Goal: Task Accomplishment & Management: Complete application form

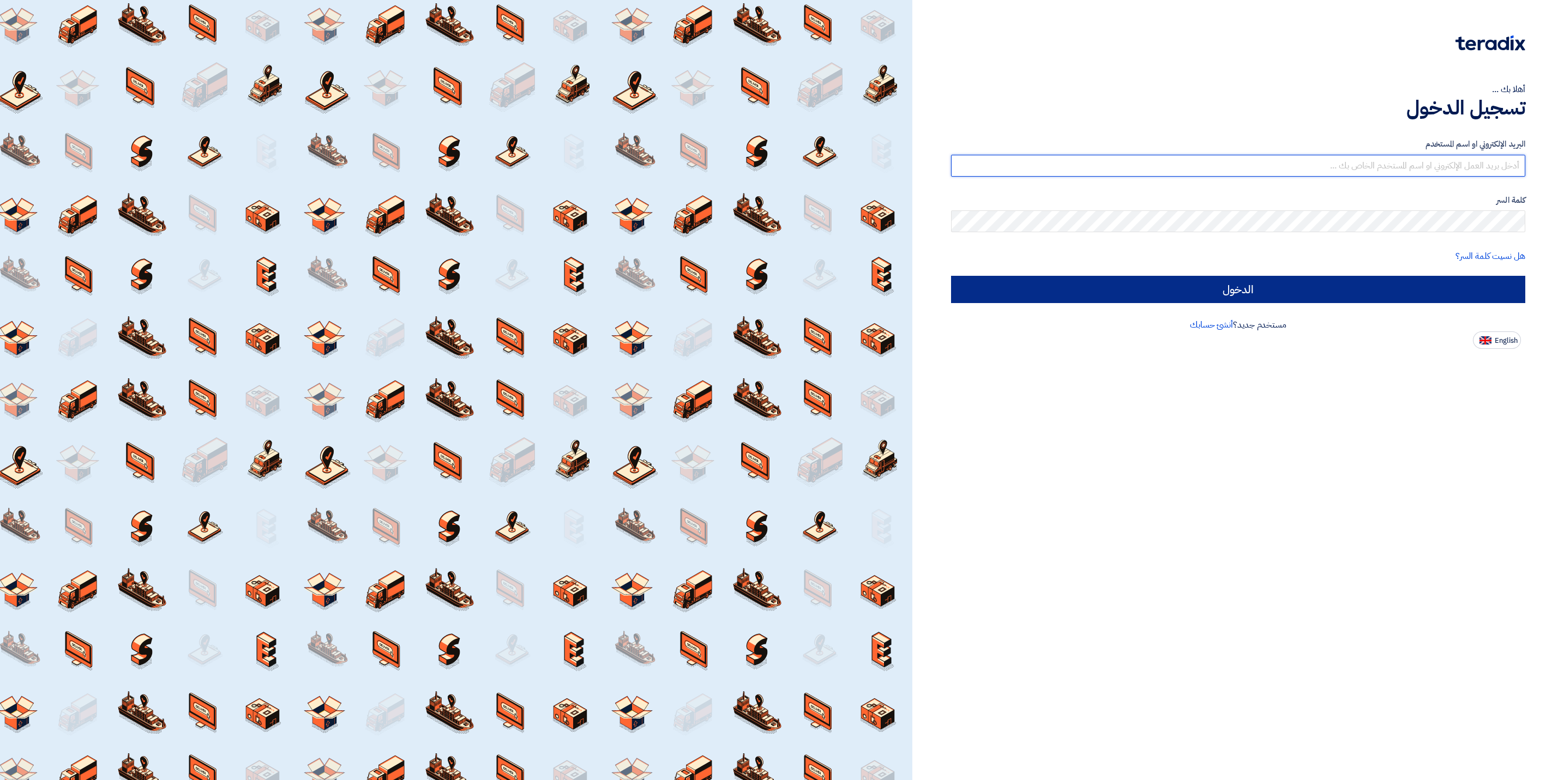
type input "[EMAIL_ADDRESS][DOMAIN_NAME]"
click at [1218, 293] on input "الدخول" at bounding box center [1238, 289] width 574 height 27
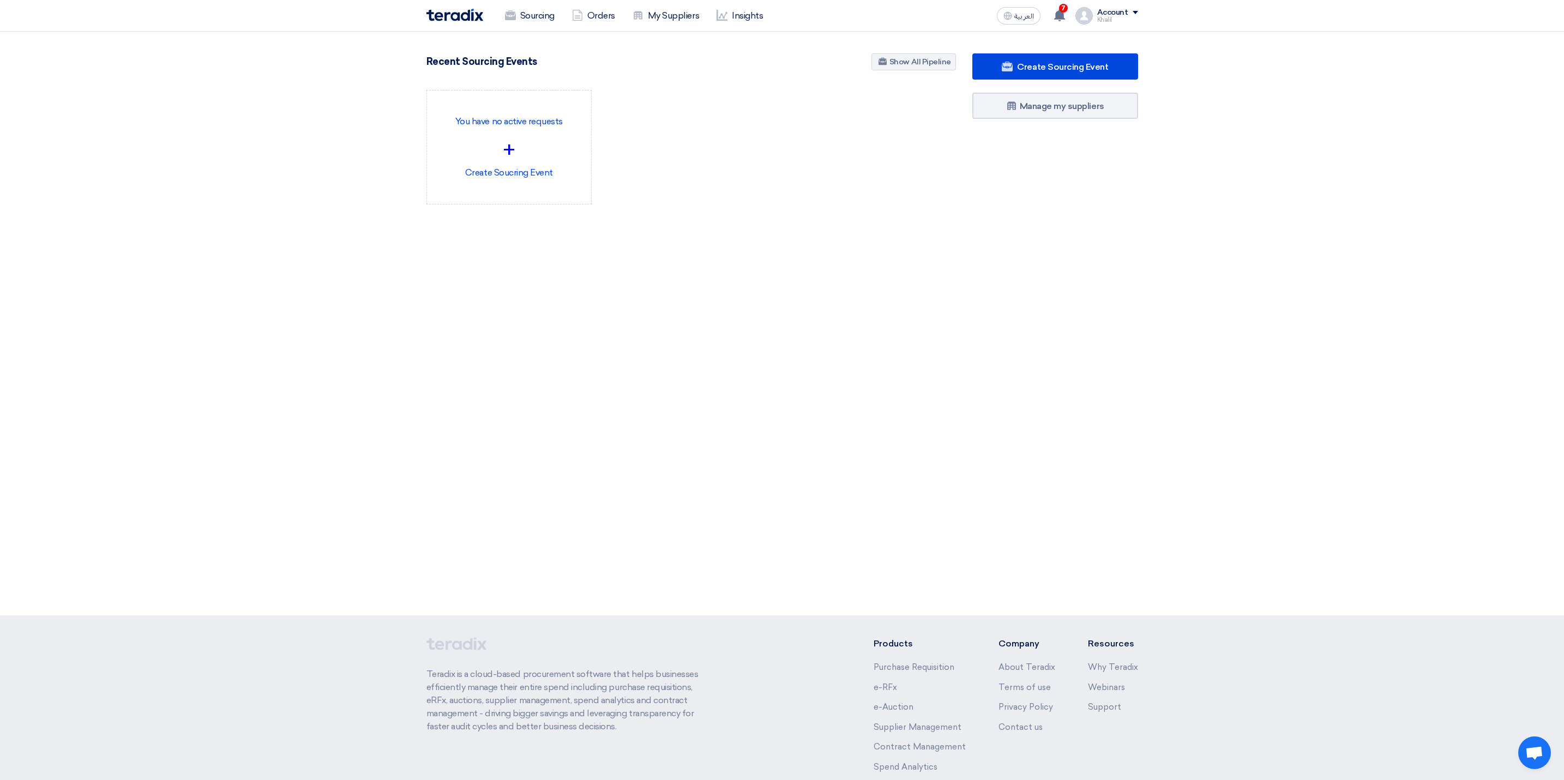
click at [782, 430] on div "938 RFx remaining 5 Auctions remaining Create Sourcing Event +" at bounding box center [782, 324] width 1564 height 584
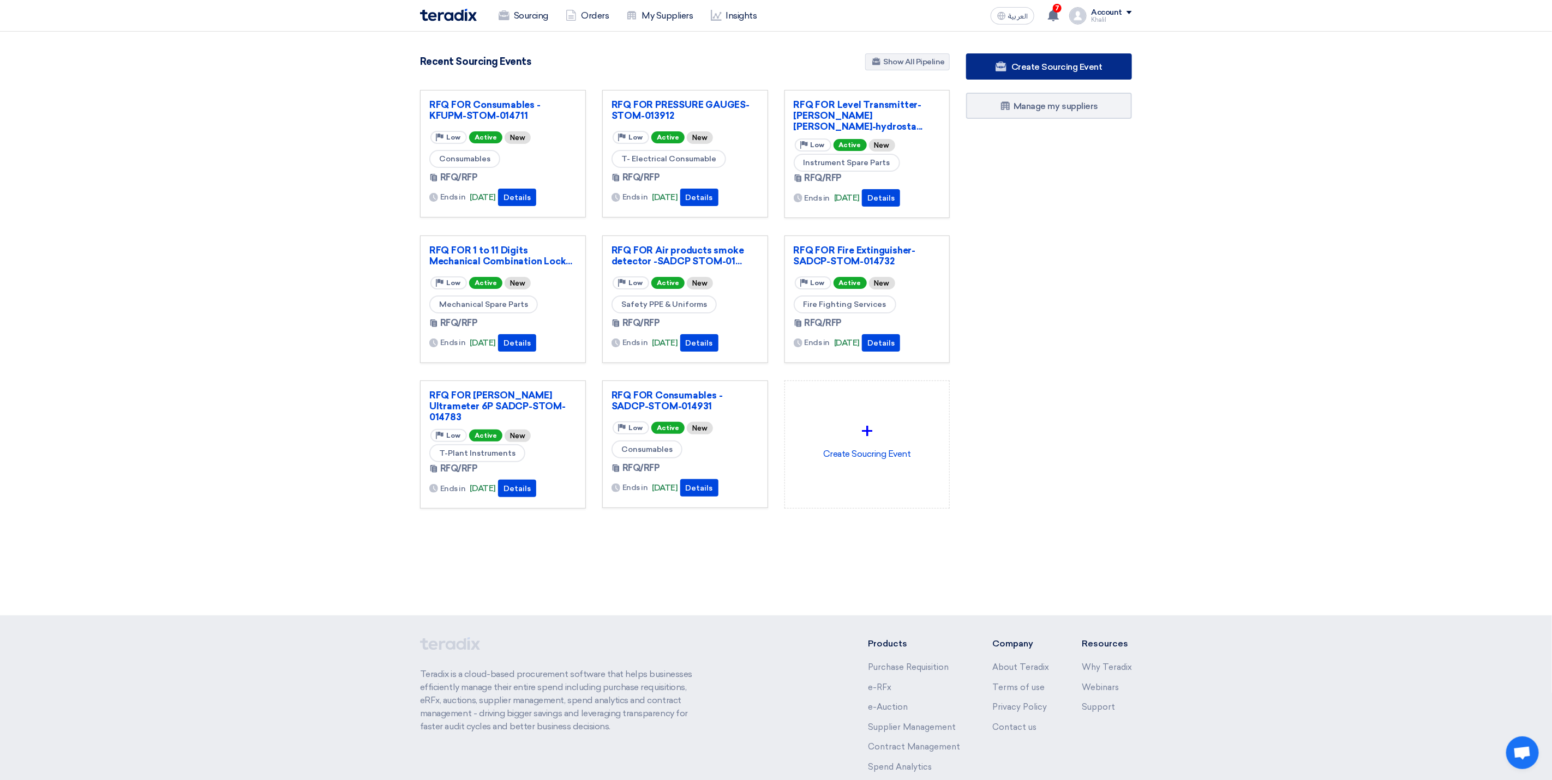
click at [1031, 59] on link "Create Sourcing Event" at bounding box center [1049, 66] width 166 height 26
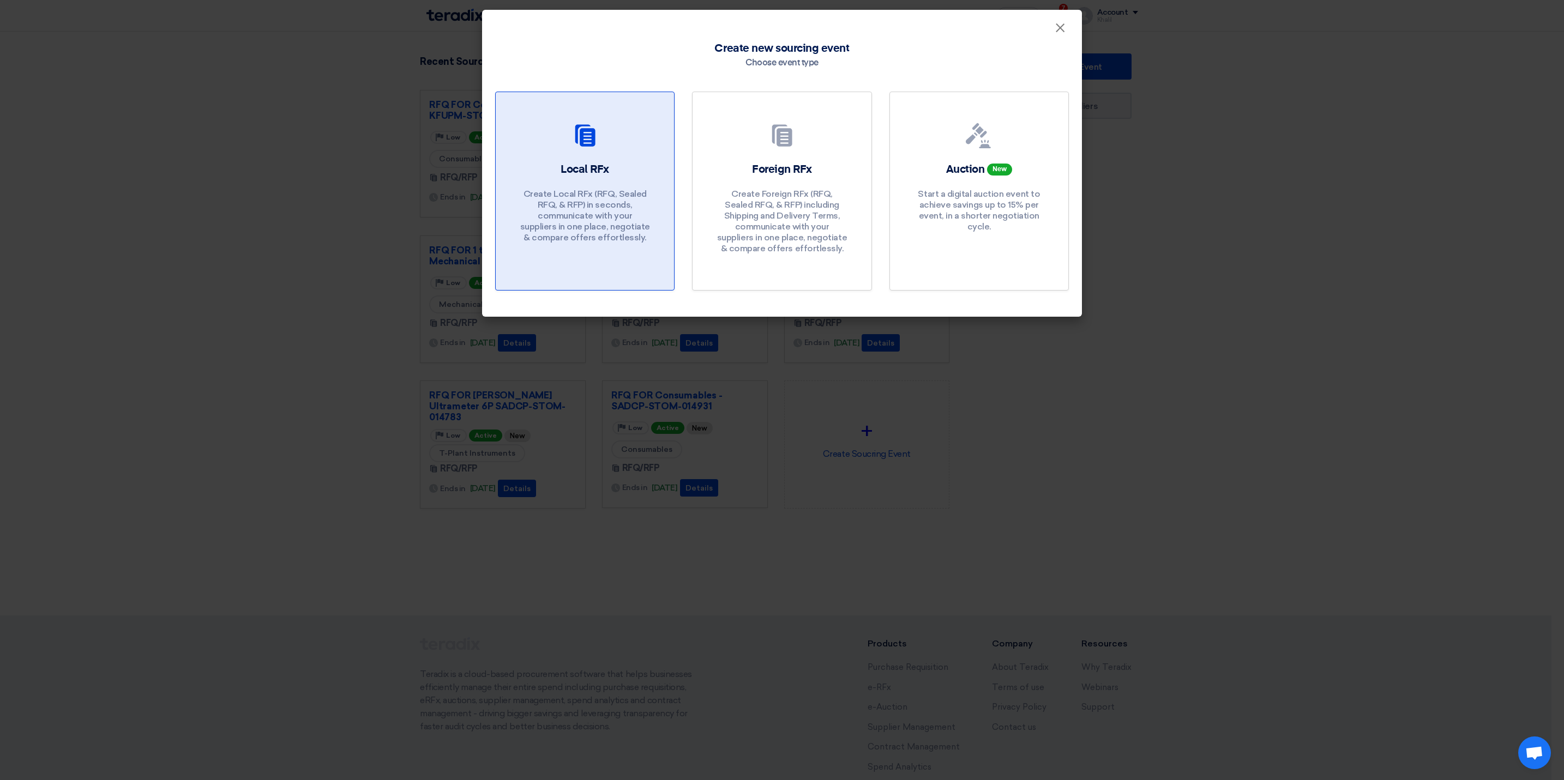
click at [607, 199] on p "Create Local RFx (RFQ, Sealed RFQ, & RFP) in seconds, communicate with your sup…" at bounding box center [585, 216] width 131 height 55
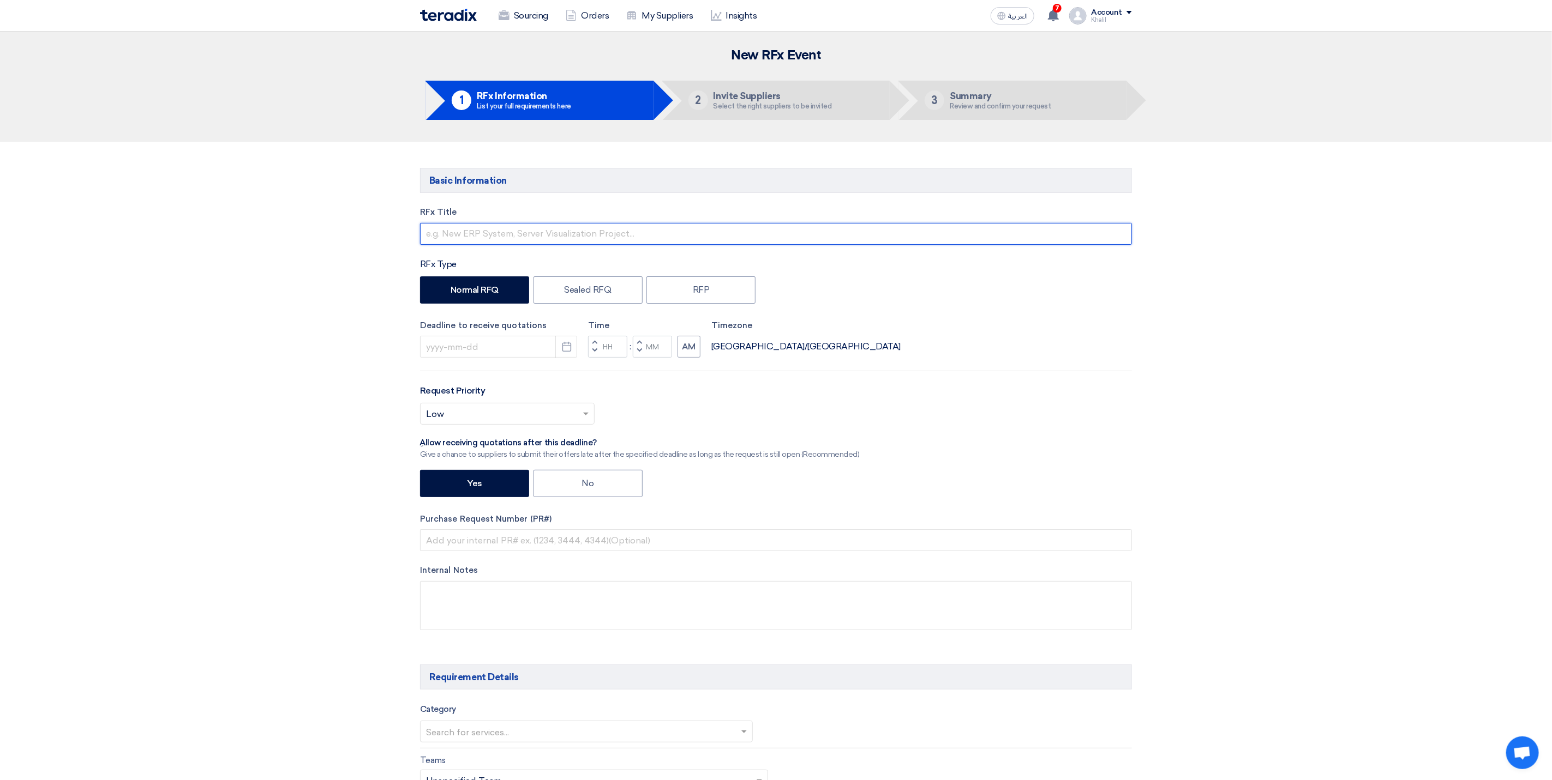
click at [567, 240] on input "text" at bounding box center [776, 234] width 712 height 22
paste input "STOM-015121 : SA-DCP-INST- BTU 3rd Party Calibration & Ce"
drag, startPoint x: 483, startPoint y: 234, endPoint x: 421, endPoint y: 234, distance: 62.2
click at [421, 234] on input "STOM-015121 : SA-DCP-INST- BTU 3rd Party Calibration & Ce" at bounding box center [776, 234] width 712 height 22
click at [428, 236] on input "STOM-015121 : SA-DCP-INST- BTU 3rd Party Calibration & Ce" at bounding box center [776, 234] width 712 height 22
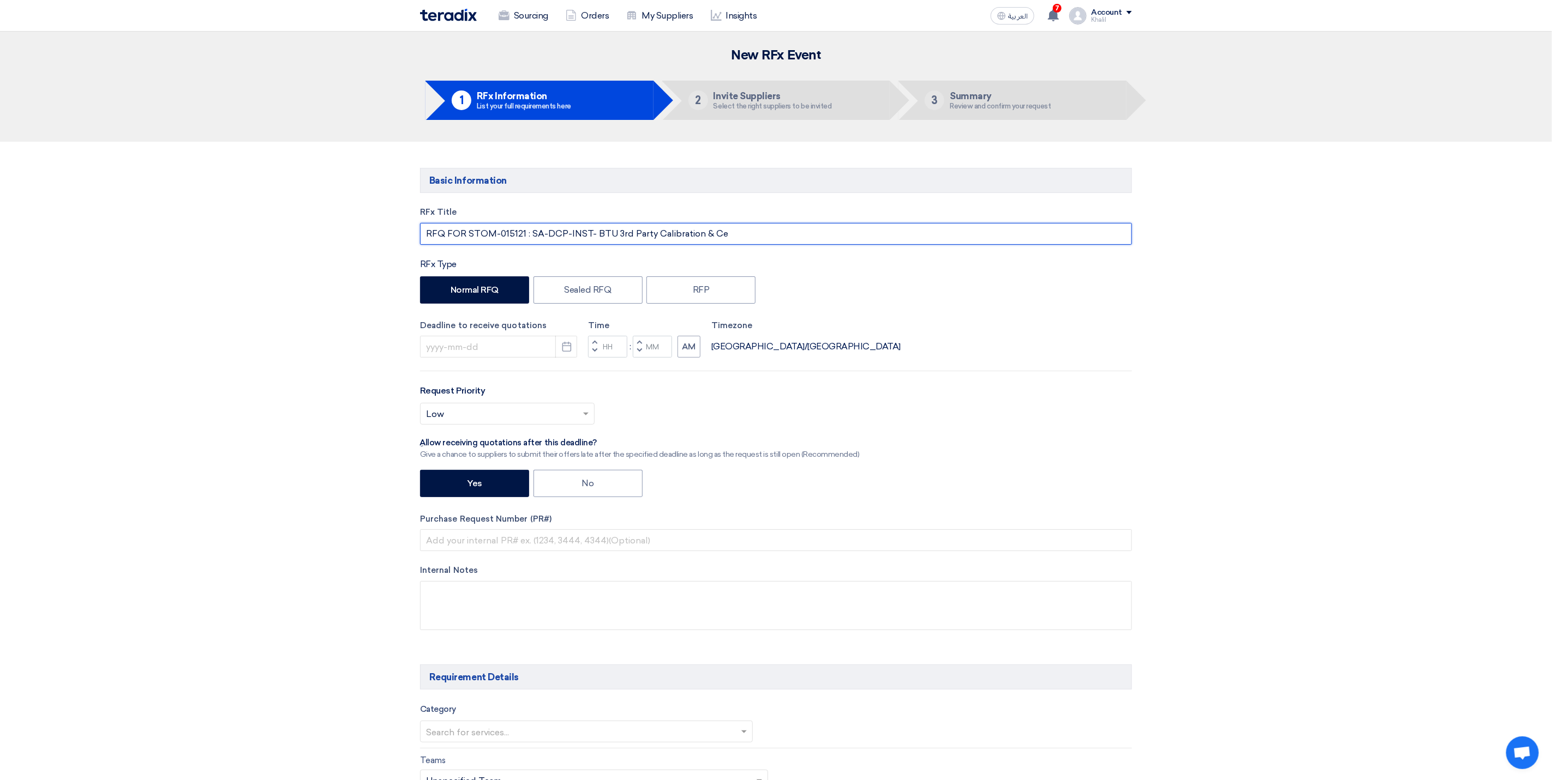
drag, startPoint x: 525, startPoint y: 231, endPoint x: 466, endPoint y: 231, distance: 58.9
click at [466, 231] on input "RFQ FOR STOM-015121 : SA-DCP-INST- BTU 3rd Party Calibration & Ce" at bounding box center [776, 234] width 712 height 22
click at [688, 232] on input "RFQ FOR: SA-DCP-INST- BTU 3rd Party Calibration & Ce" at bounding box center [776, 234] width 712 height 22
drag, startPoint x: 586, startPoint y: 230, endPoint x: 470, endPoint y: 231, distance: 115.6
click at [470, 231] on input "RFQ FOR: SA-DCP-INST- BTU 3rd Party Calibration & Ce" at bounding box center [776, 234] width 712 height 22
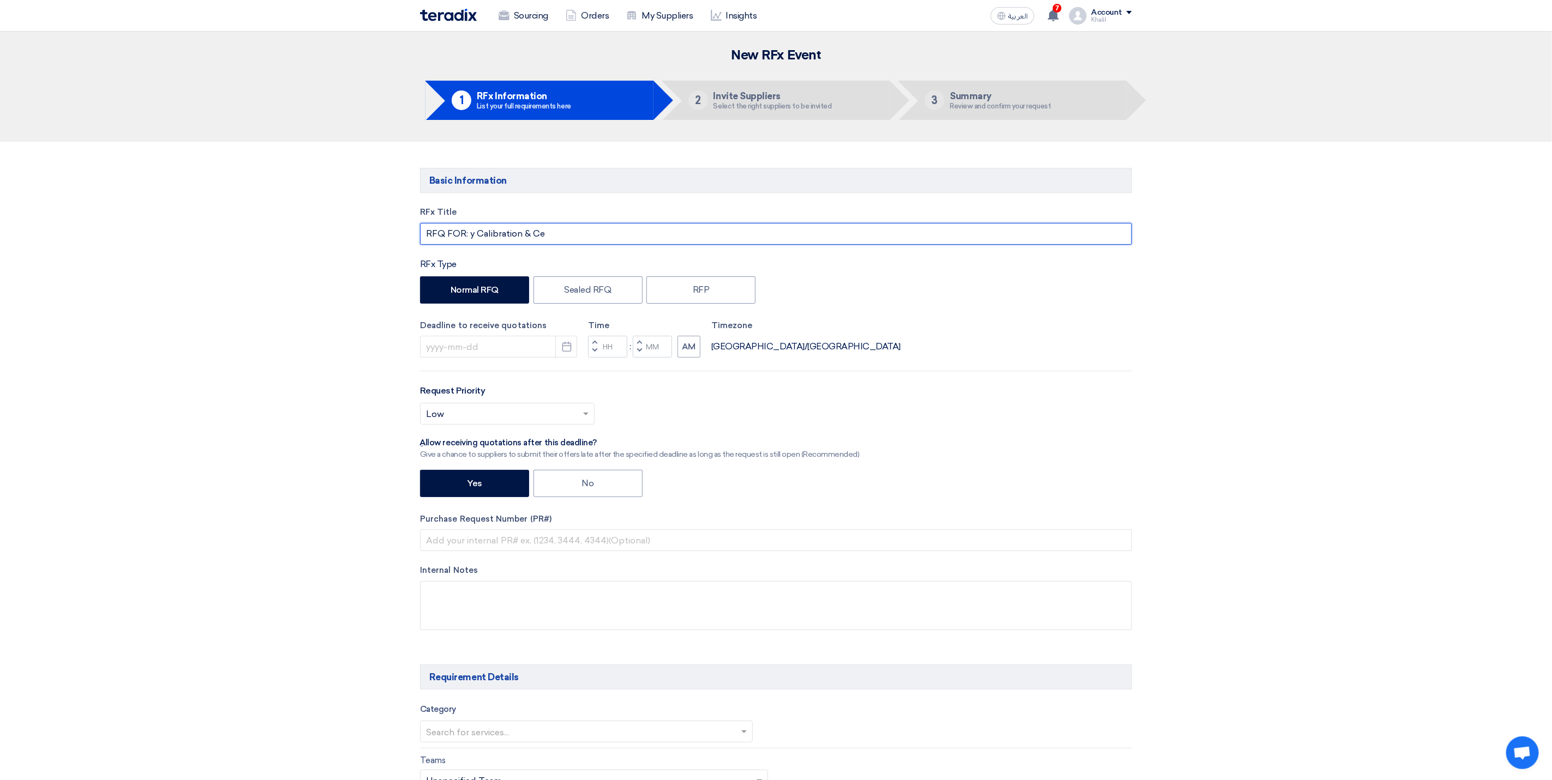
drag, startPoint x: 475, startPoint y: 231, endPoint x: 465, endPoint y: 231, distance: 10.4
click at [465, 231] on input "RFQ FOR: y Calibration & Ce" at bounding box center [776, 234] width 712 height 22
drag, startPoint x: 549, startPoint y: 226, endPoint x: 514, endPoint y: 231, distance: 34.6
click at [514, 231] on input "RFQ FOR Calibration & Ce" at bounding box center [776, 234] width 712 height 22
paste input "STOM-015121"
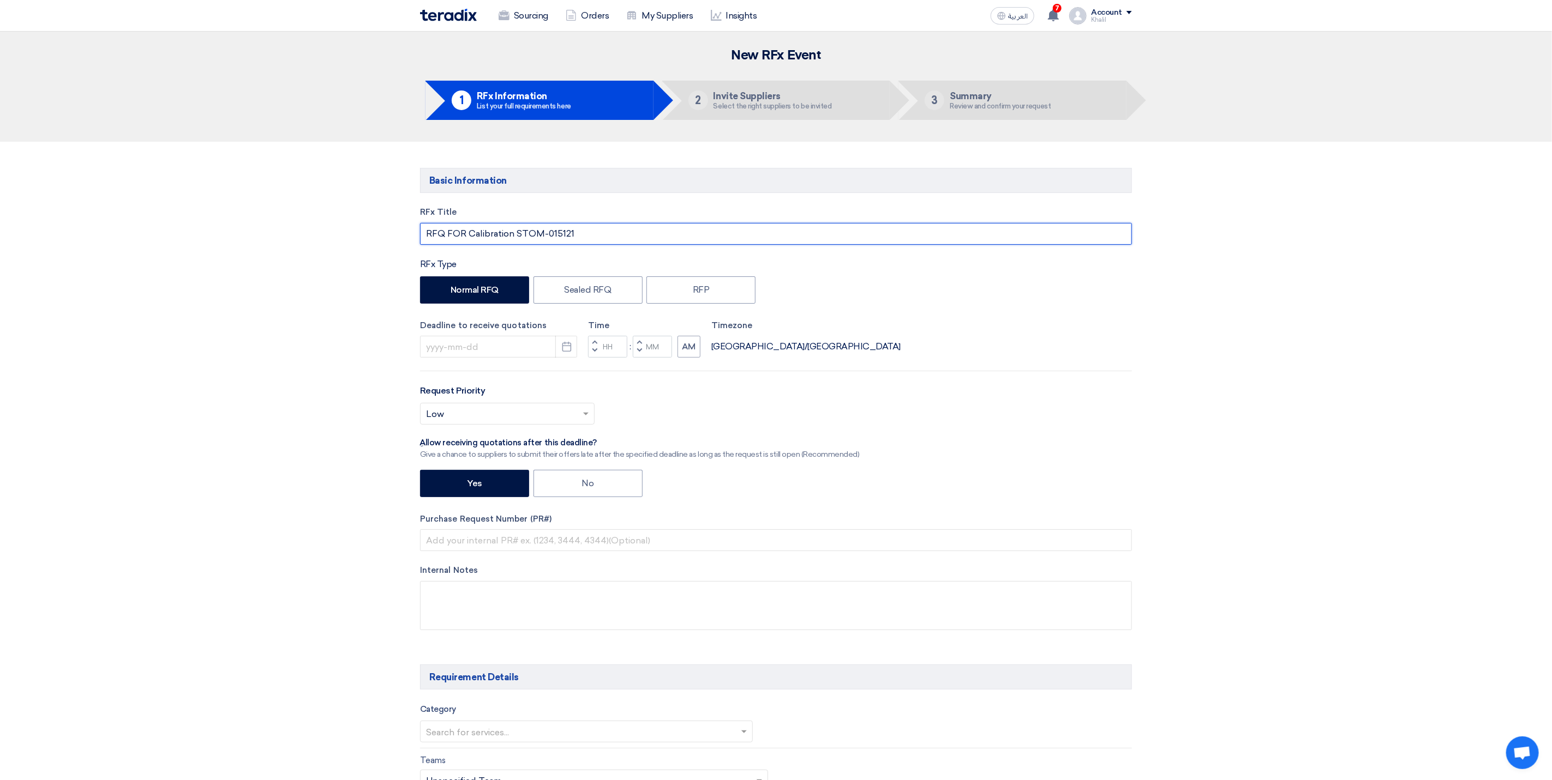
click at [514, 236] on input "RFQ FOR Calibration STOM-015121" at bounding box center [776, 234] width 712 height 22
paste input "INST- BTU"
click at [658, 236] on input "RFQ FOR Calibration INST- BTU STOM-015121" at bounding box center [776, 234] width 712 height 22
click at [563, 233] on input "RFQ FOR Calibration INST- BTU STOM-015121" at bounding box center [776, 234] width 712 height 22
paste input "A-DCPS"
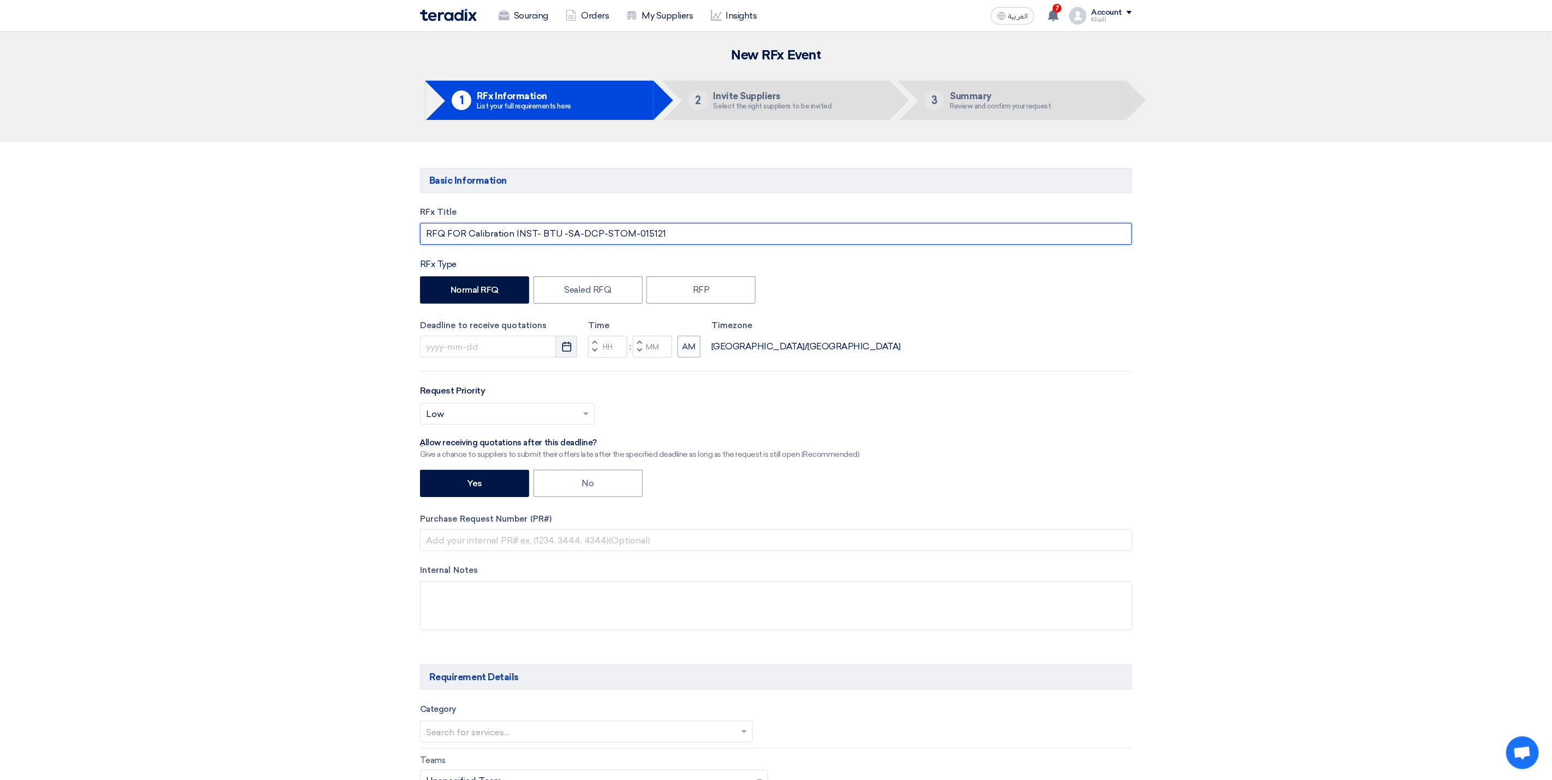
type input "RFQ FOR Calibration INST- BTU -SA-DCP-STOM-015121"
click at [566, 350] on icon "Pick a date" at bounding box center [566, 346] width 11 height 11
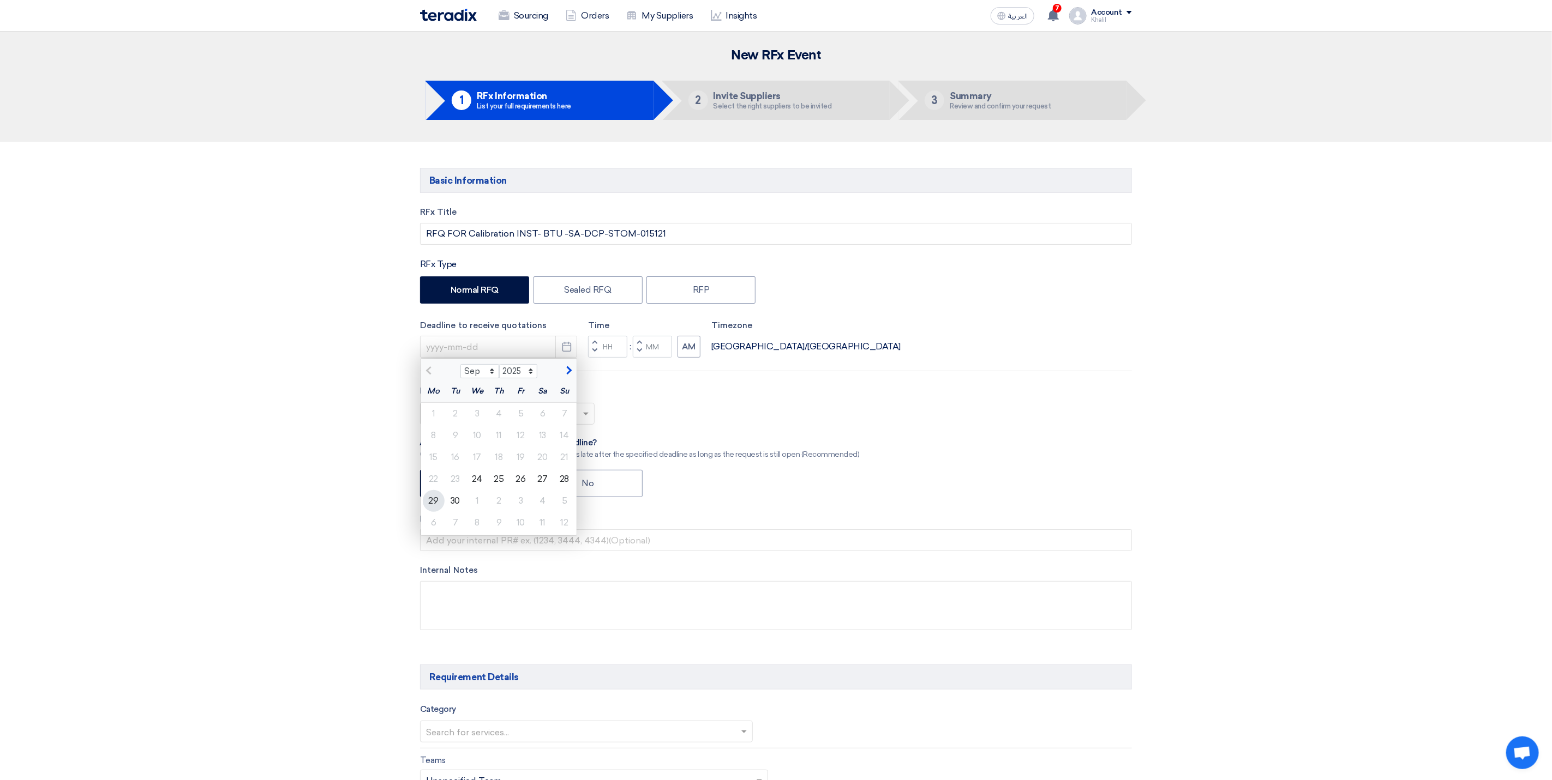
click at [426, 502] on div "29" at bounding box center [434, 501] width 22 height 22
type input "[DATE]"
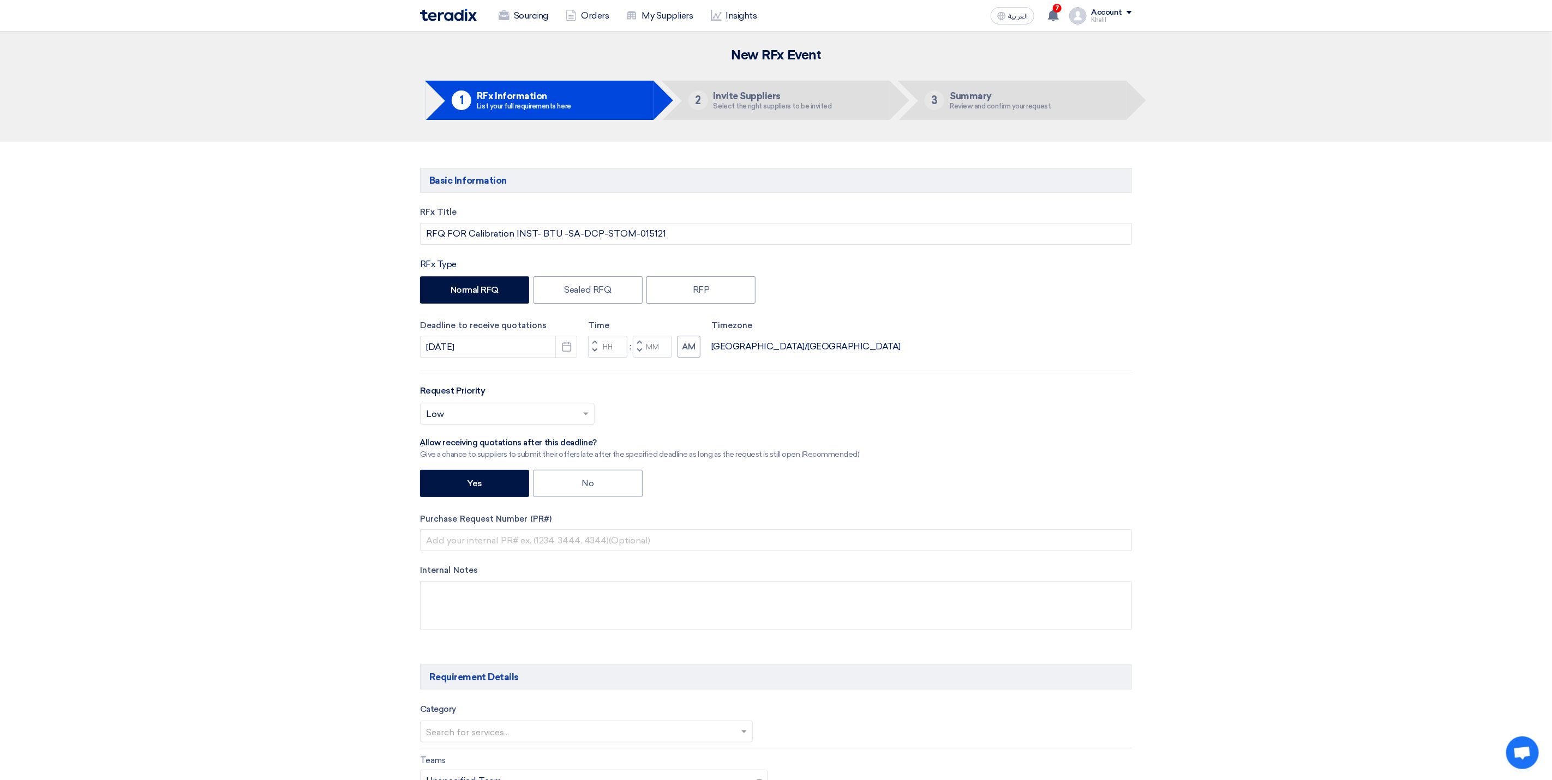
click at [1013, 410] on div "Select priority... × Low ×" at bounding box center [776, 418] width 712 height 31
drag, startPoint x: 685, startPoint y: 232, endPoint x: 606, endPoint y: 227, distance: 79.8
click at [606, 227] on input "RFQ FOR Calibration INST- BTU -SA-DCP-STOM-015121" at bounding box center [776, 234] width 712 height 22
click at [517, 544] on input "text" at bounding box center [776, 541] width 712 height 22
paste input "STOM-015121"
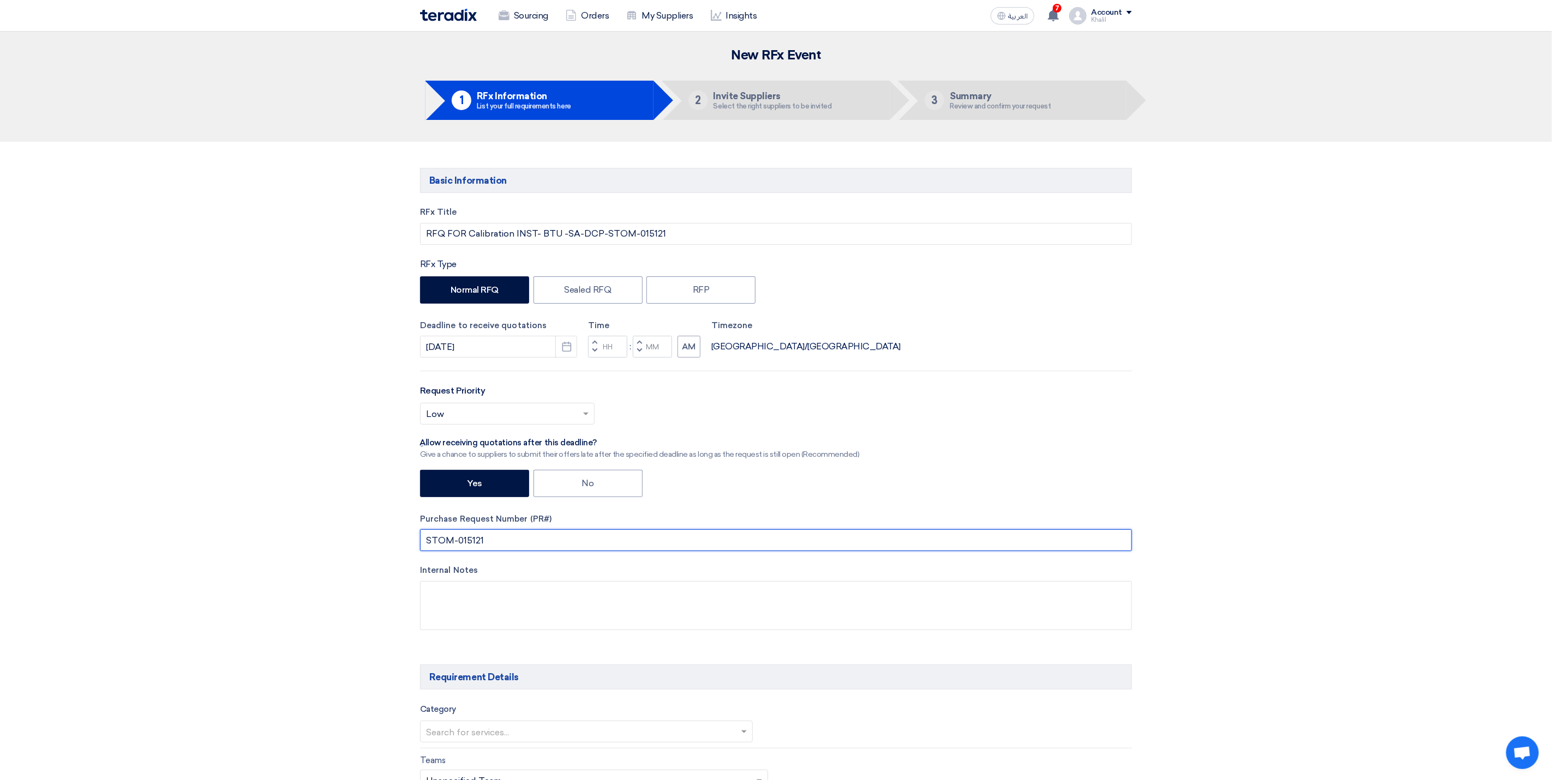
type input "STOM-015121"
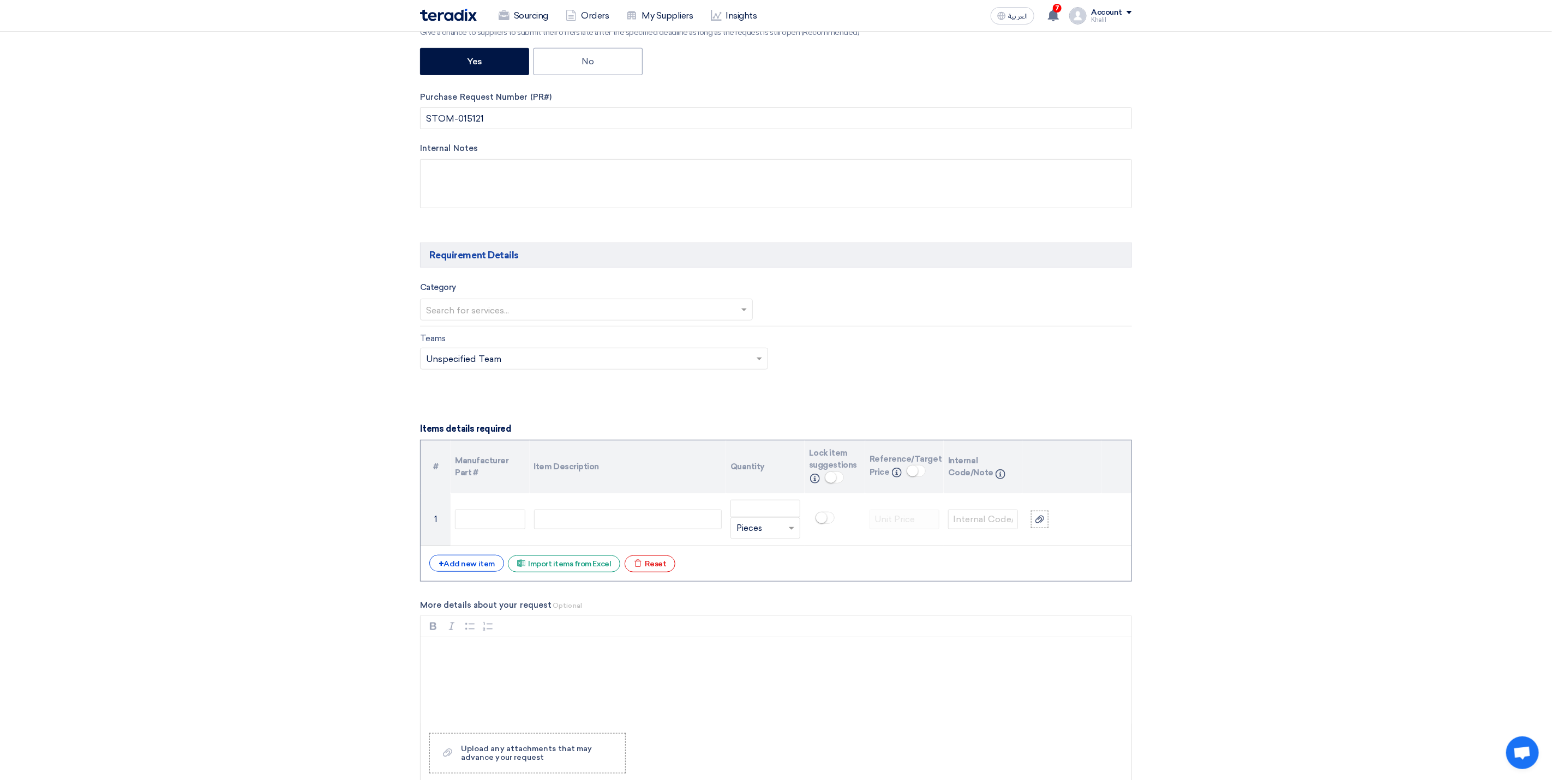
scroll to position [491, 0]
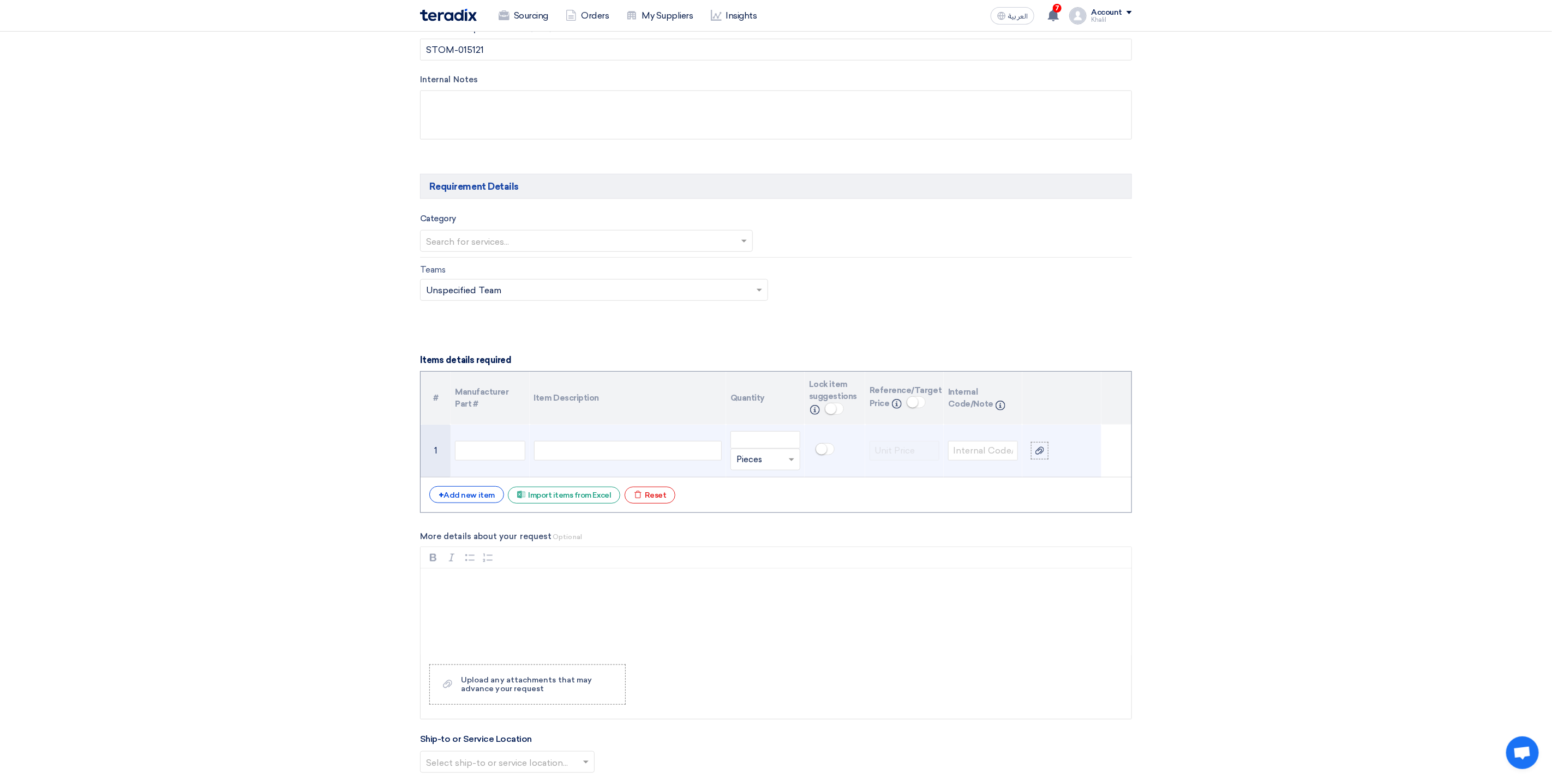
click at [635, 460] on div at bounding box center [628, 451] width 188 height 20
paste div
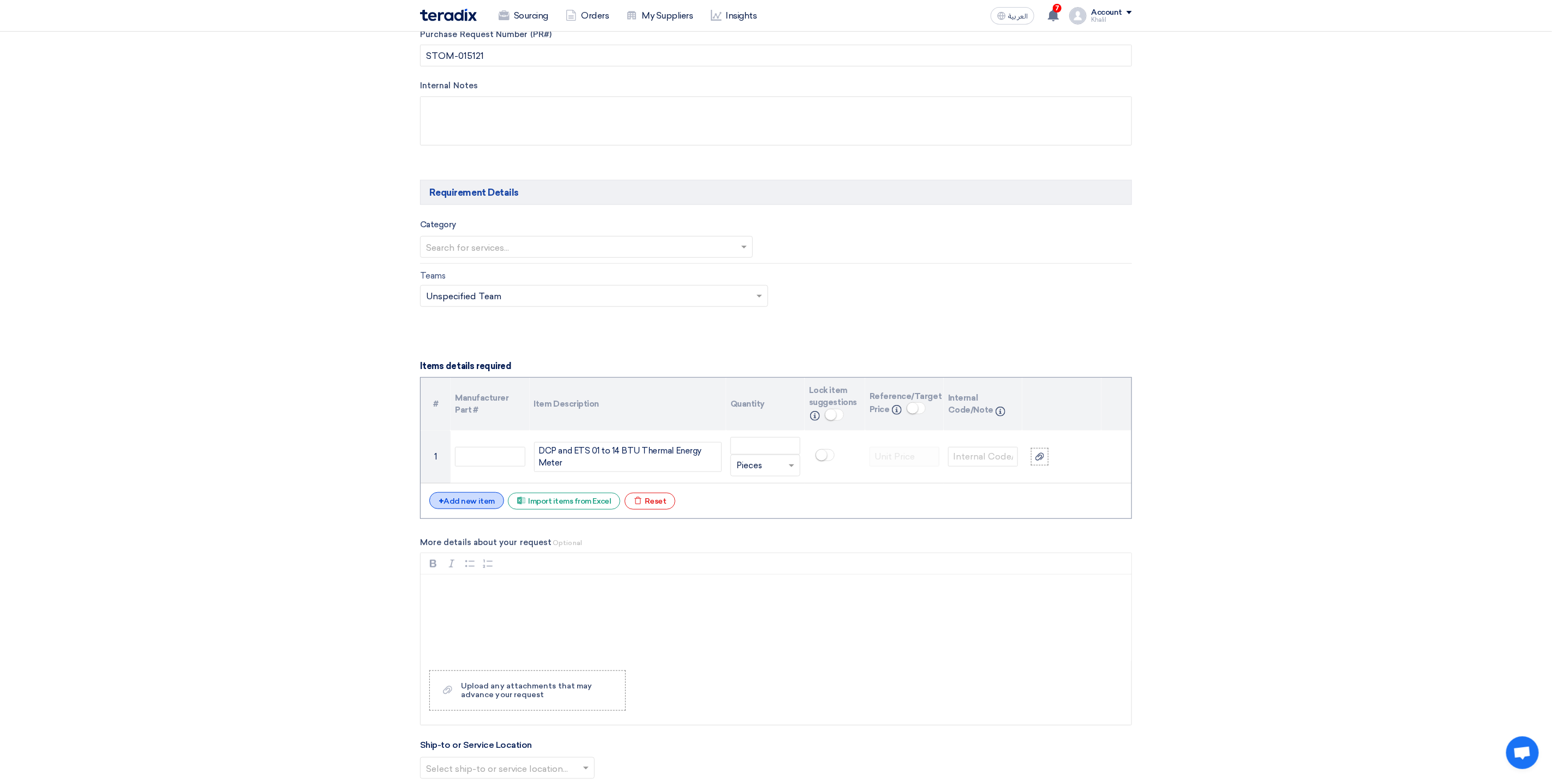
click at [475, 509] on div "+ Add new item" at bounding box center [466, 500] width 75 height 17
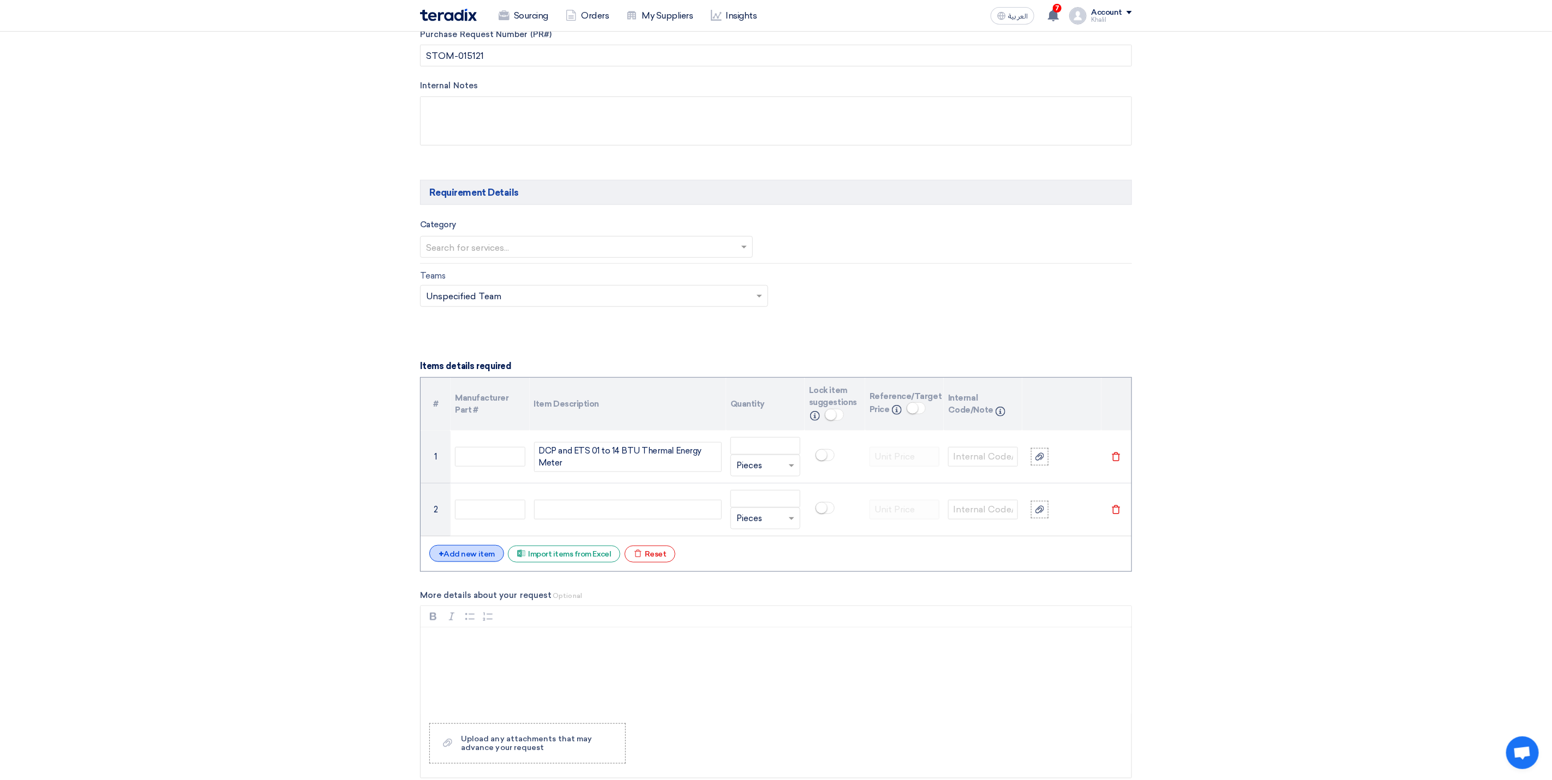
click at [481, 557] on div "+ Add new item" at bounding box center [466, 553] width 75 height 17
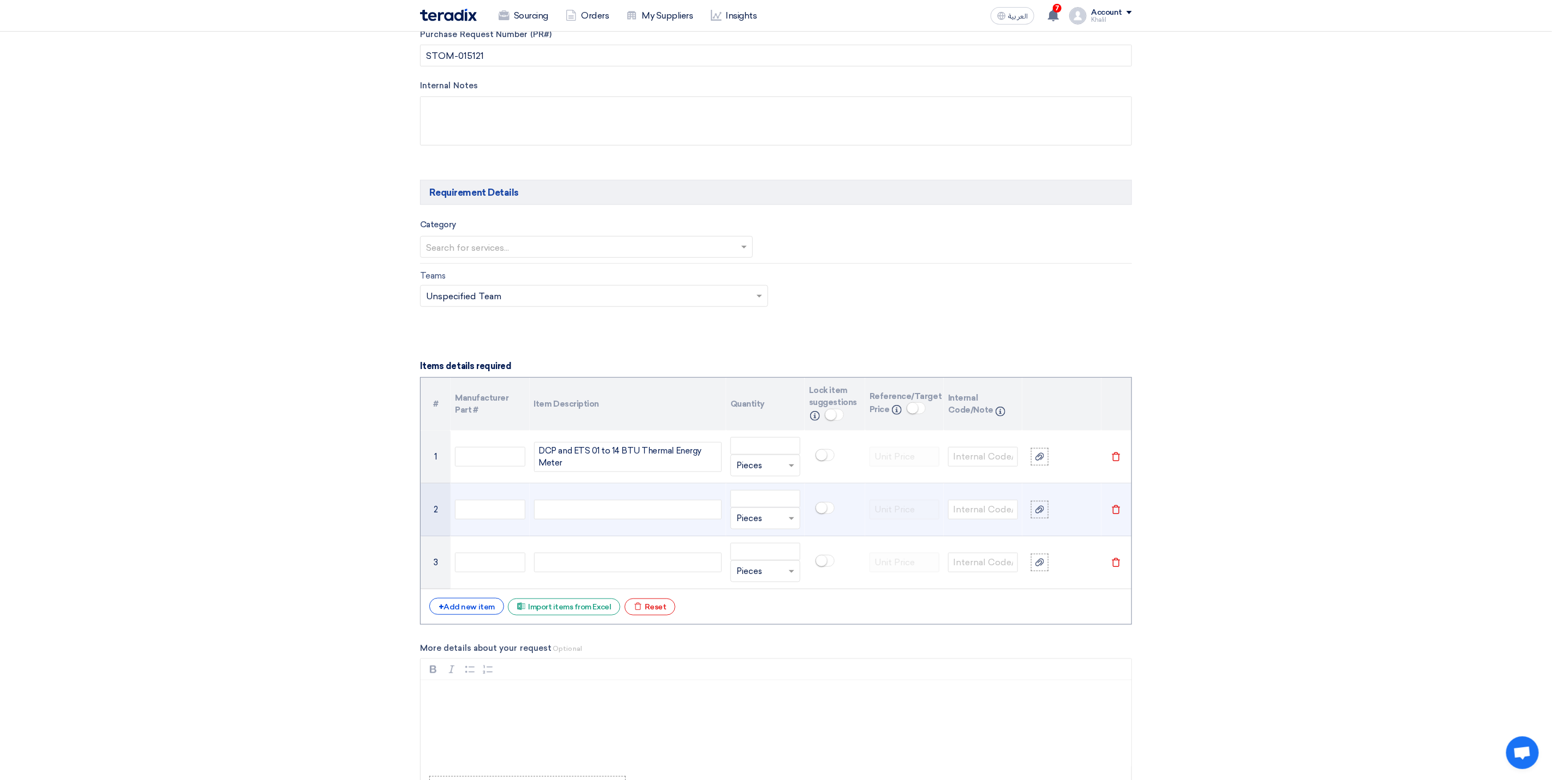
click at [635, 519] on div at bounding box center [628, 510] width 188 height 20
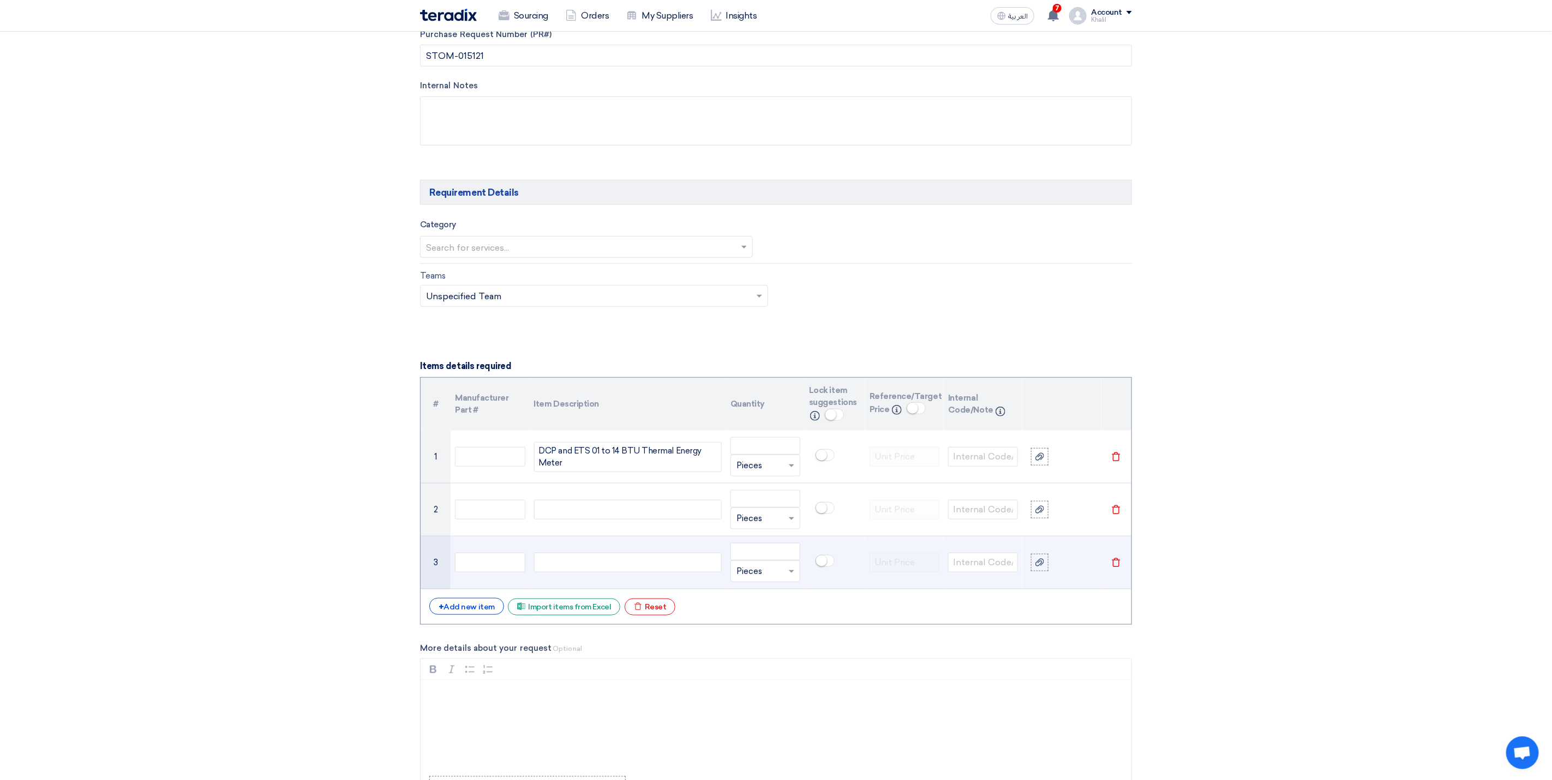
paste div
click at [621, 573] on div at bounding box center [628, 563] width 188 height 20
paste div
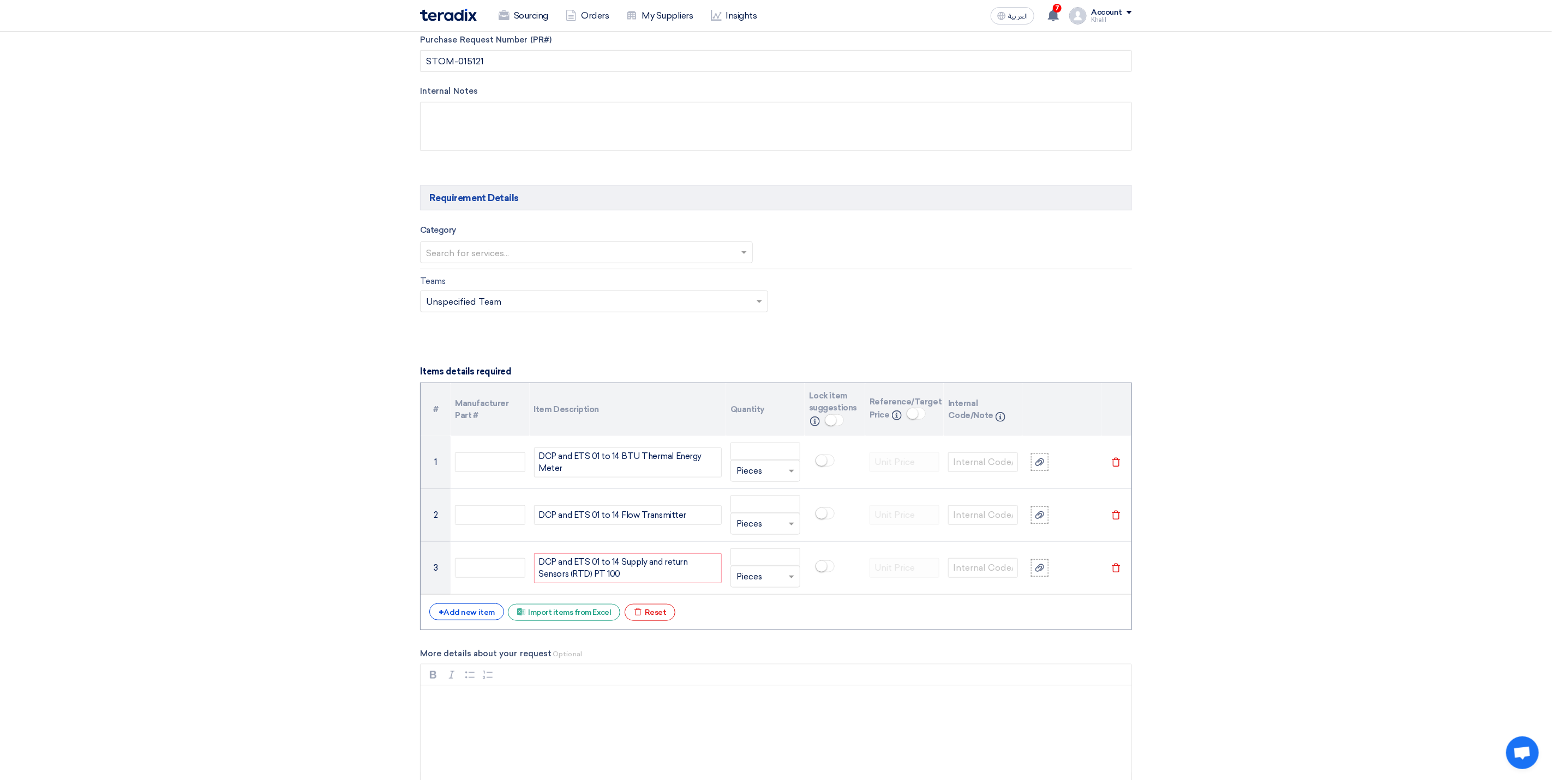
click at [1306, 625] on section "Basic Information RFx Title RFQ FOR Calibration INST- BTU -SA-DCP-STOM-015121 R…" at bounding box center [776, 649] width 1552 height 1974
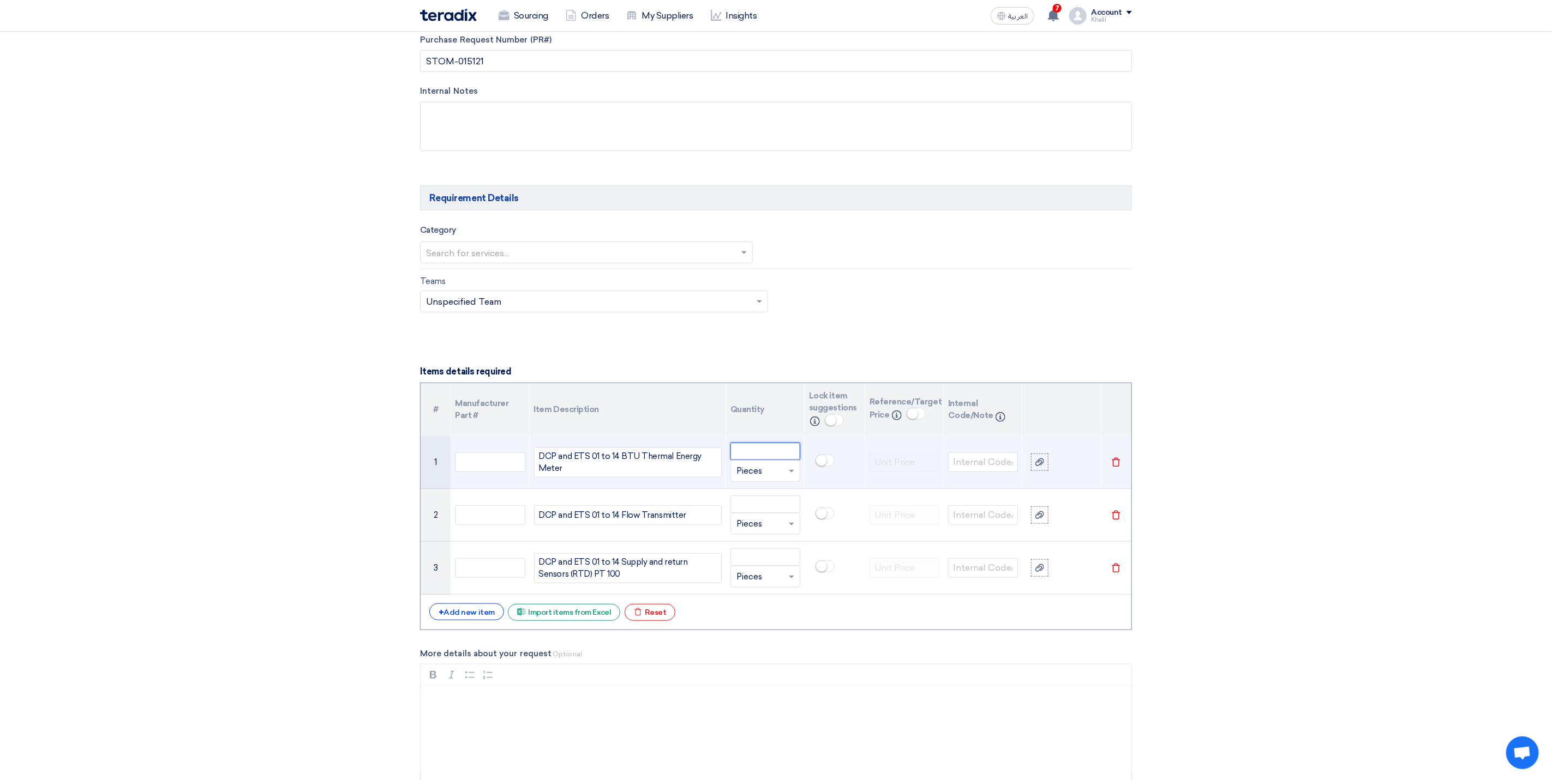
click at [779, 460] on input "number" at bounding box center [765, 451] width 70 height 17
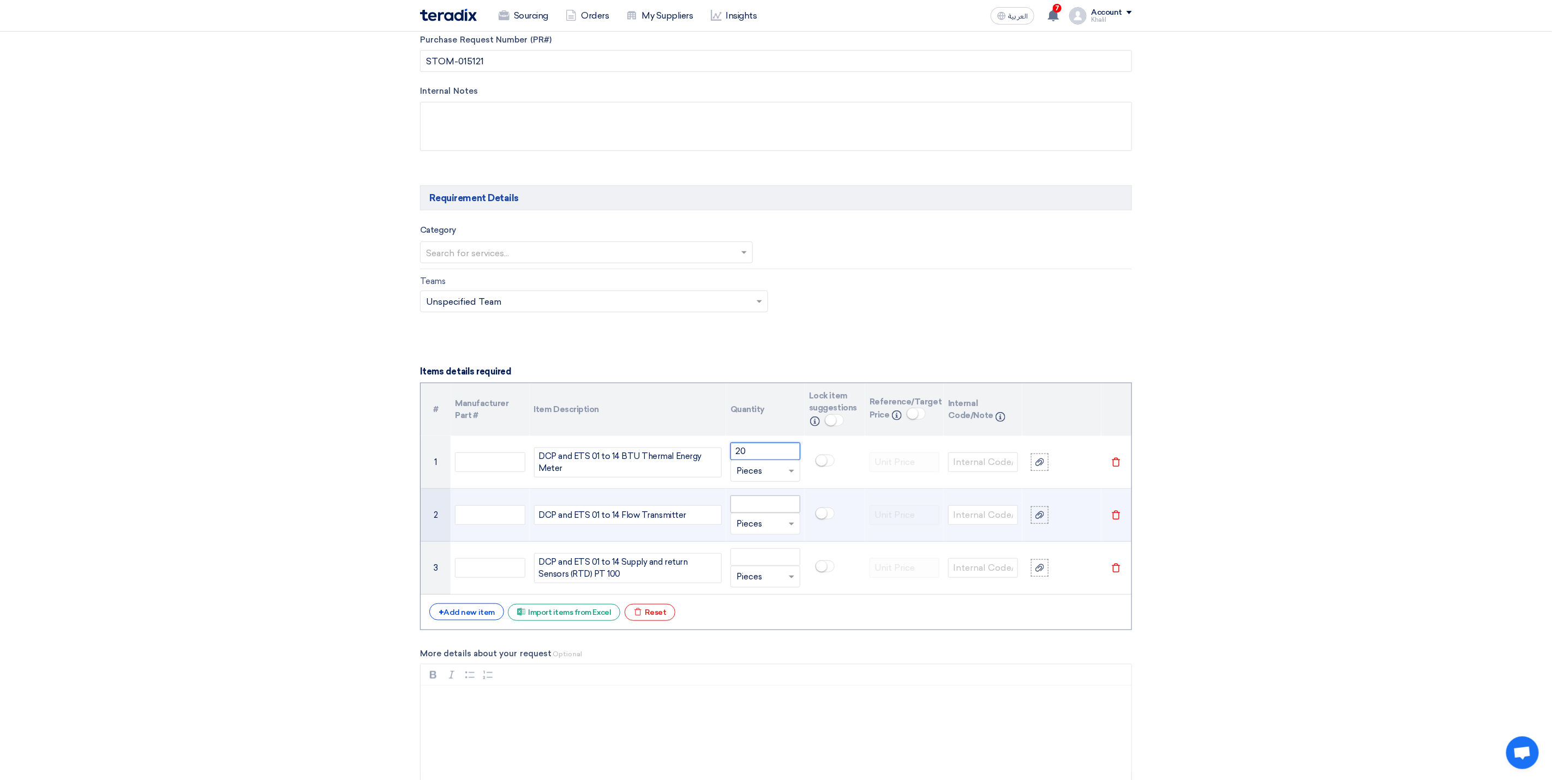
type input "20"
click at [751, 513] on input "number" at bounding box center [765, 504] width 70 height 17
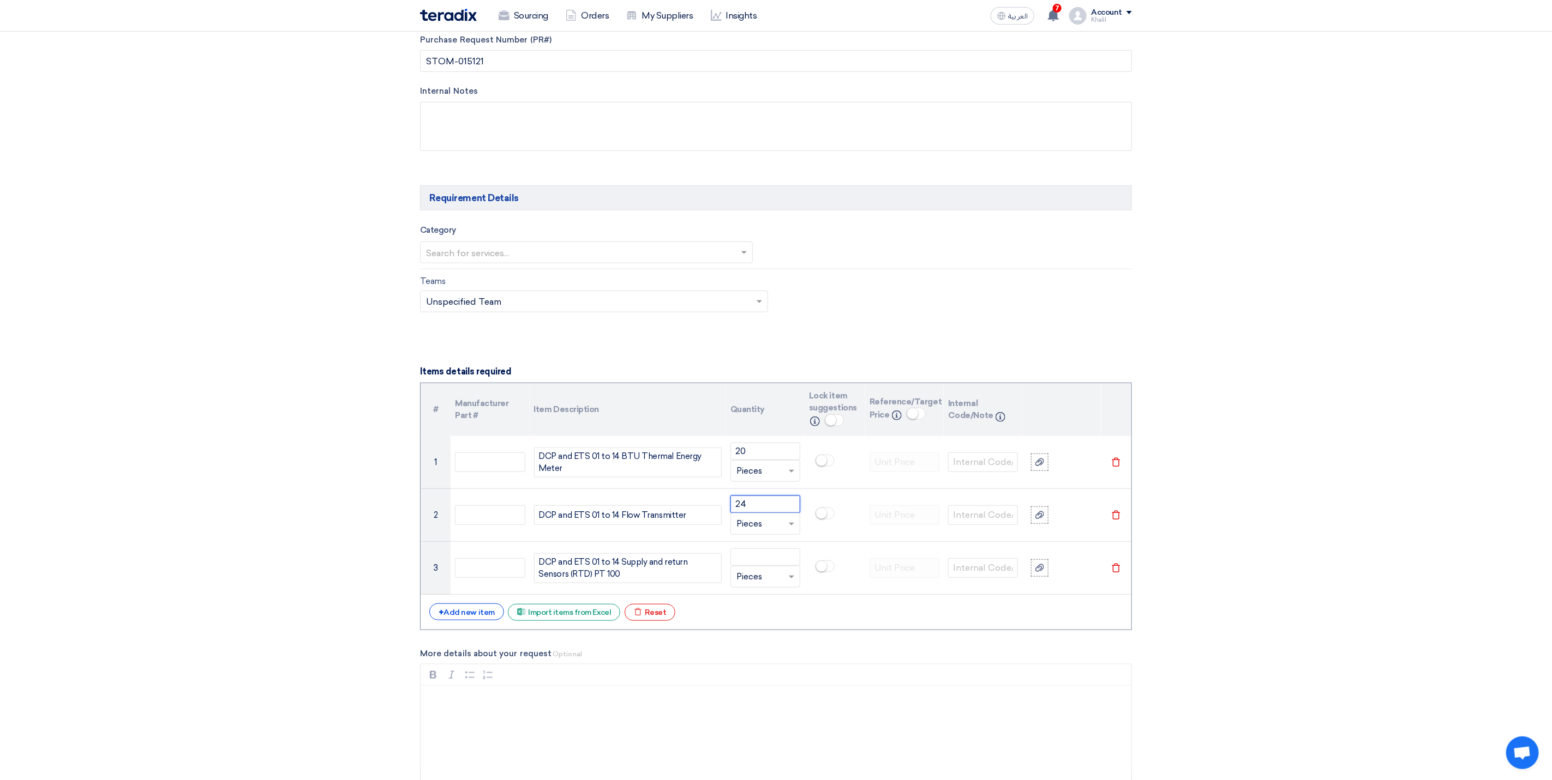
type input "24"
click at [762, 566] on input "number" at bounding box center [765, 557] width 70 height 17
type input "41"
click at [1252, 621] on section "Basic Information RFx Title RFQ FOR Calibration INST- BTU -SA-DCP-STOM-015121 R…" at bounding box center [776, 649] width 1552 height 1974
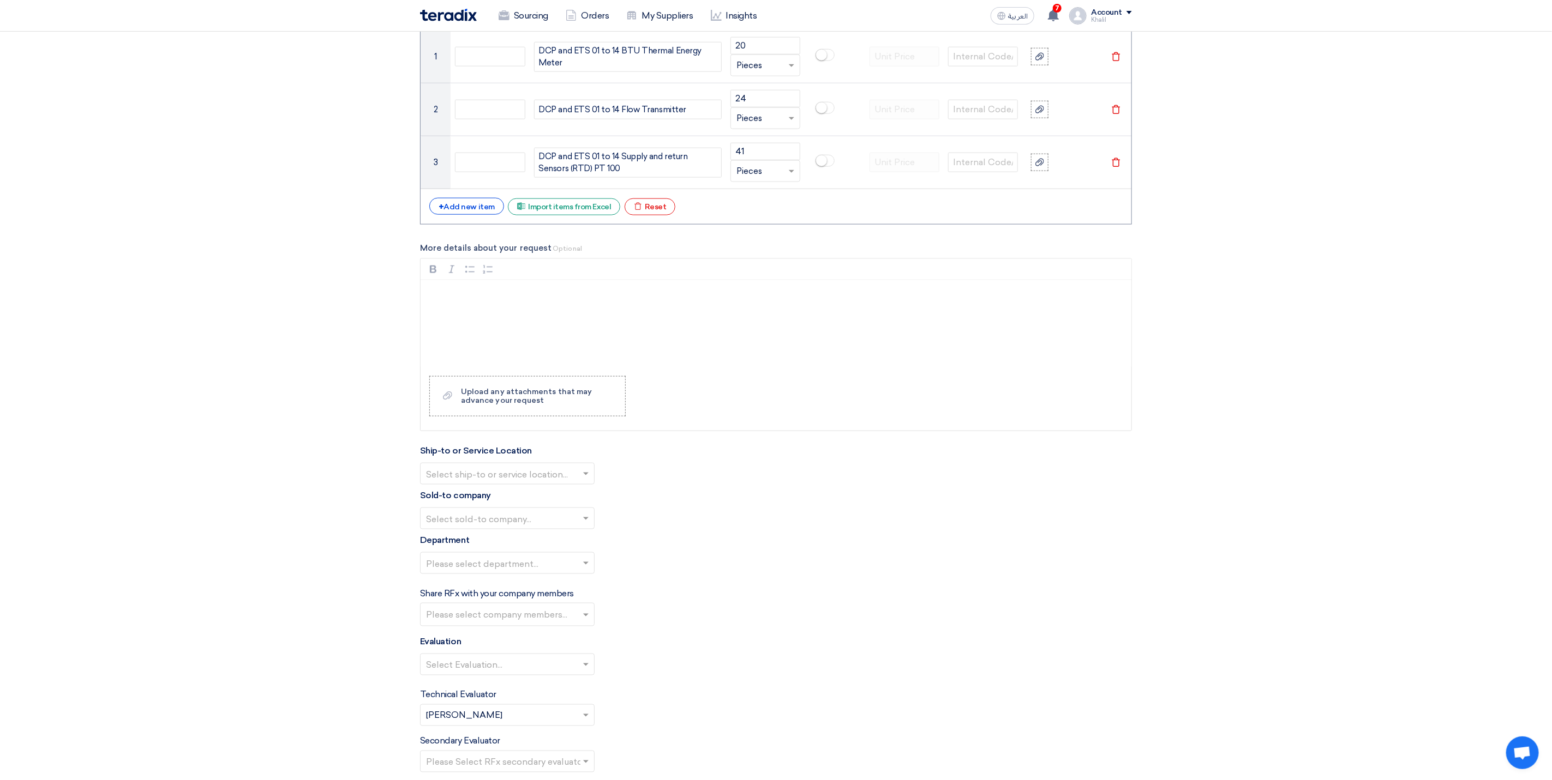
scroll to position [888, 0]
click at [720, 326] on div "Rich Text Editor, main" at bounding box center [775, 320] width 711 height 87
click at [504, 312] on div "Rich Text Editor, main" at bounding box center [775, 320] width 711 height 87
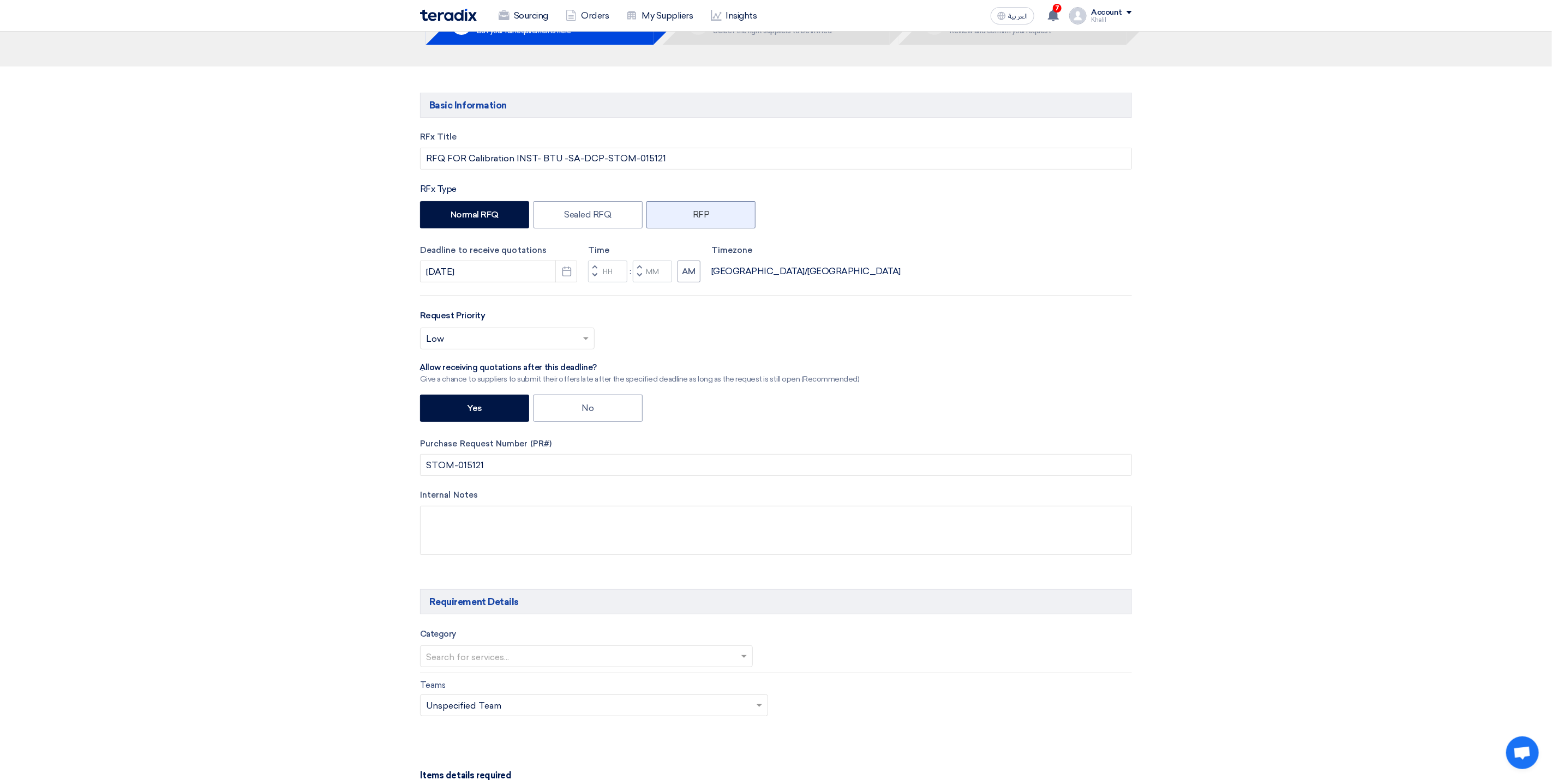
scroll to position [0, 0]
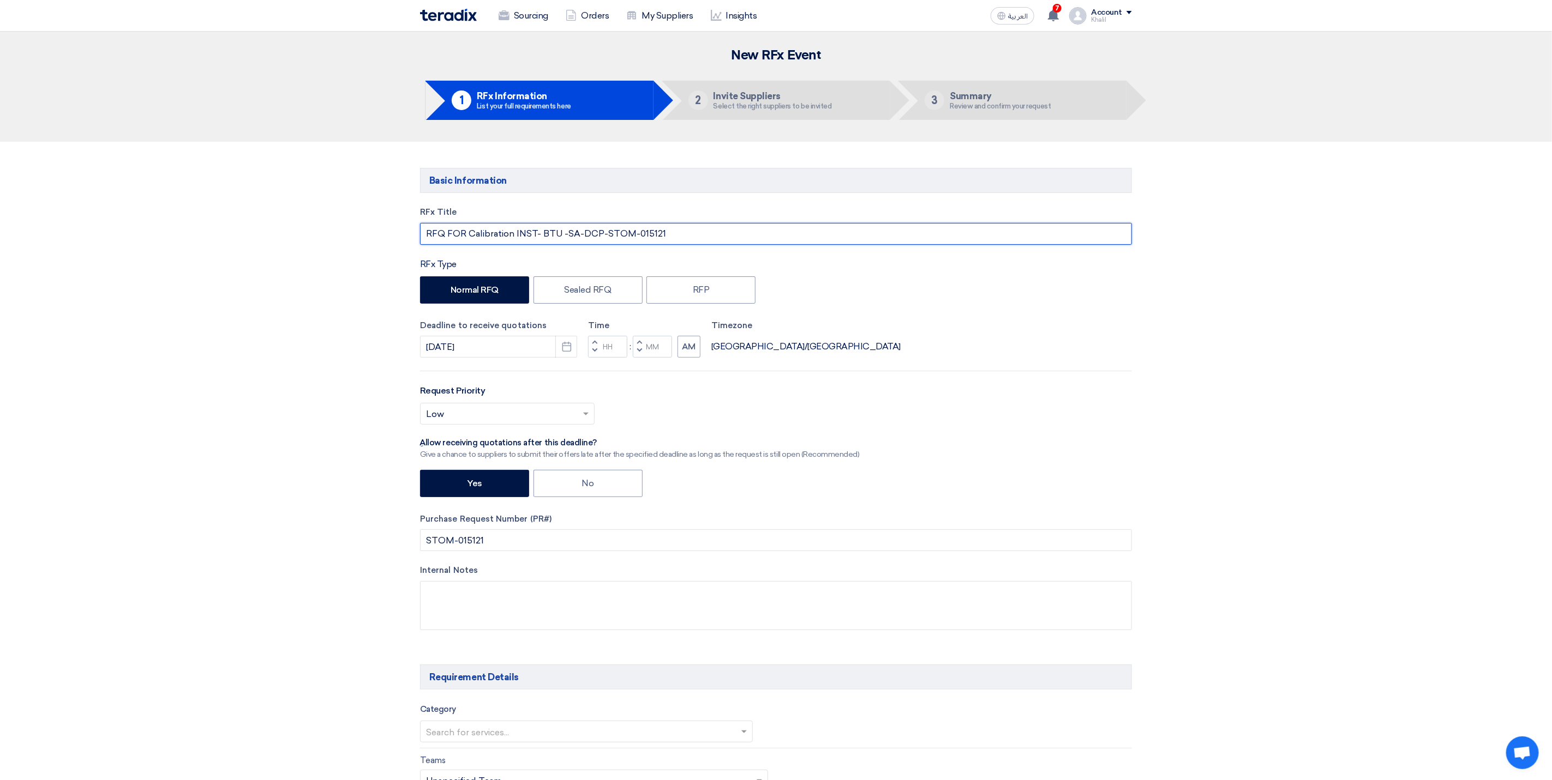
drag, startPoint x: 676, startPoint y: 232, endPoint x: 470, endPoint y: 231, distance: 206.1
click at [470, 231] on input "RFQ FOR Calibration INST- BTU -SA-DCP-STOM-015121" at bounding box center [776, 234] width 712 height 22
click at [483, 236] on input "RFQ FOR Calibration INST- BTU -SA-DCP-STOM-015121" at bounding box center [776, 234] width 712 height 22
click at [540, 238] on input "RFQ FOR Calibration INST- BTU -SA-DCP-STOM-015121" at bounding box center [776, 234] width 712 height 22
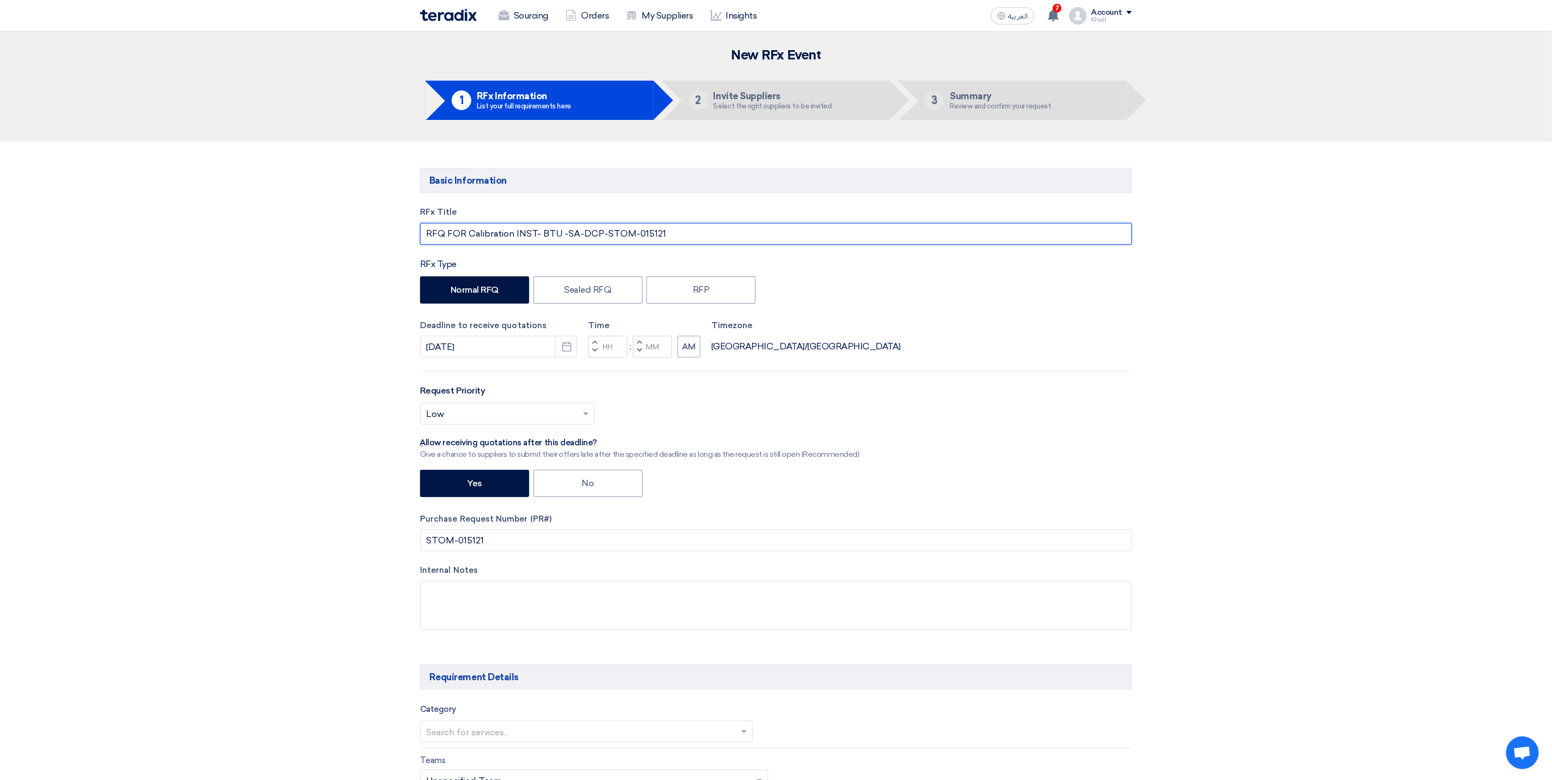
drag, startPoint x: 558, startPoint y: 231, endPoint x: 470, endPoint y: 233, distance: 87.8
click at [470, 233] on input "RFQ FOR Calibration INST- BTU -SA-DCP-STOM-015121" at bounding box center [776, 234] width 712 height 22
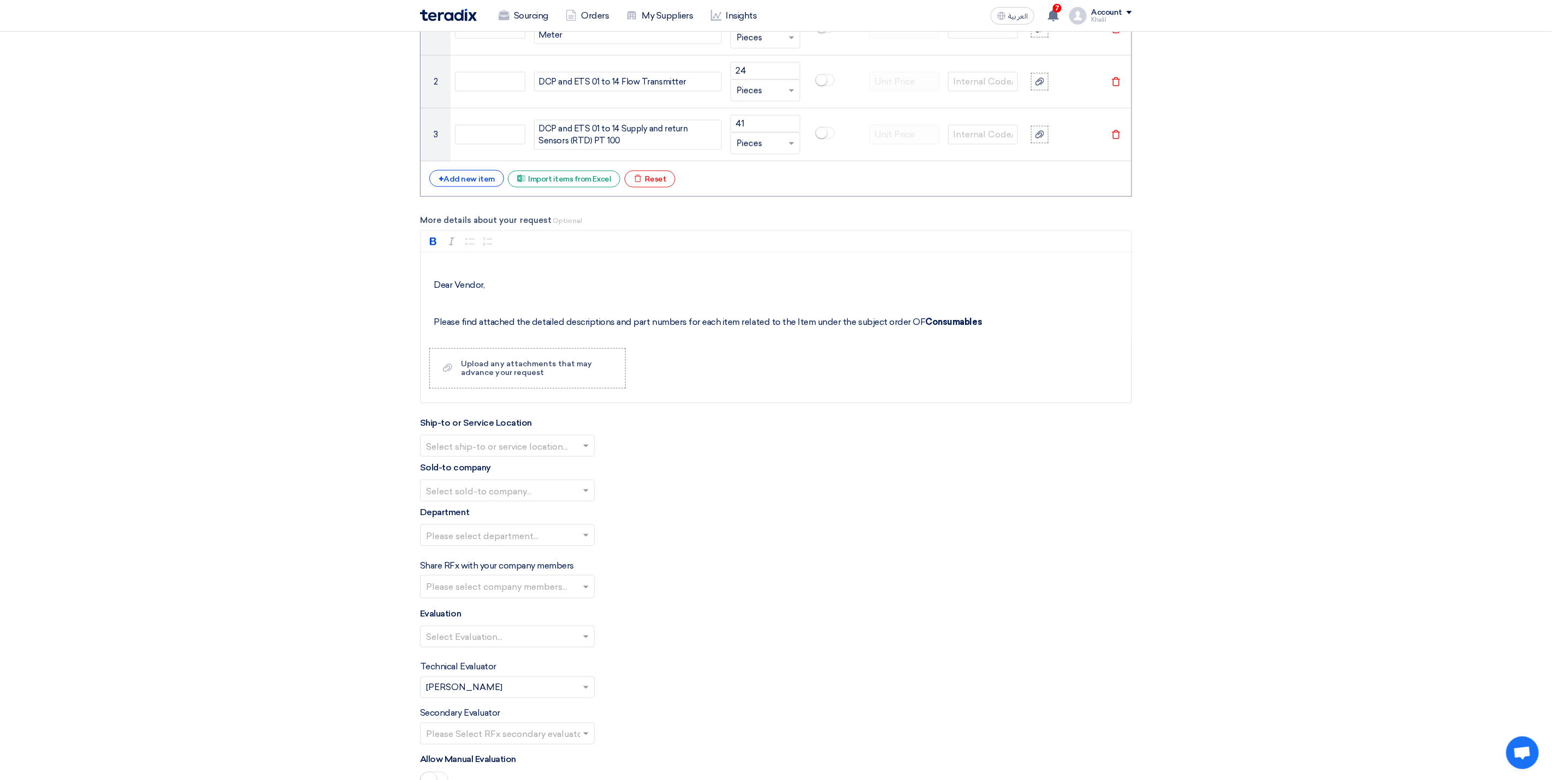
scroll to position [900, 0]
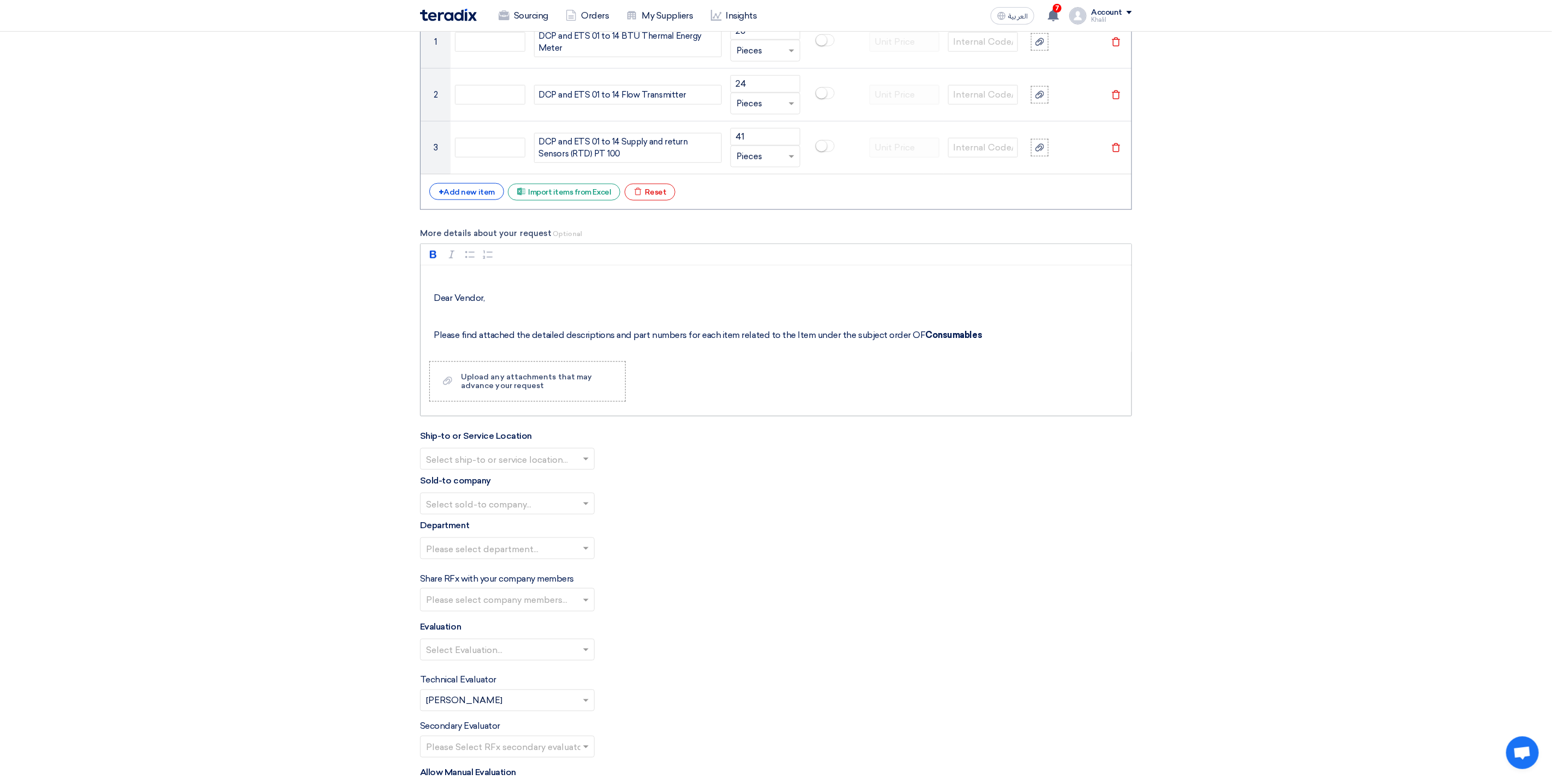
click at [954, 340] on strong "Consumables" at bounding box center [953, 335] width 57 height 10
drag, startPoint x: 991, startPoint y: 341, endPoint x: 918, endPoint y: 336, distance: 73.8
click at [918, 336] on div "Dear Vendor, Please find attached the detailed descriptions and part numbers fo…" at bounding box center [775, 309] width 711 height 87
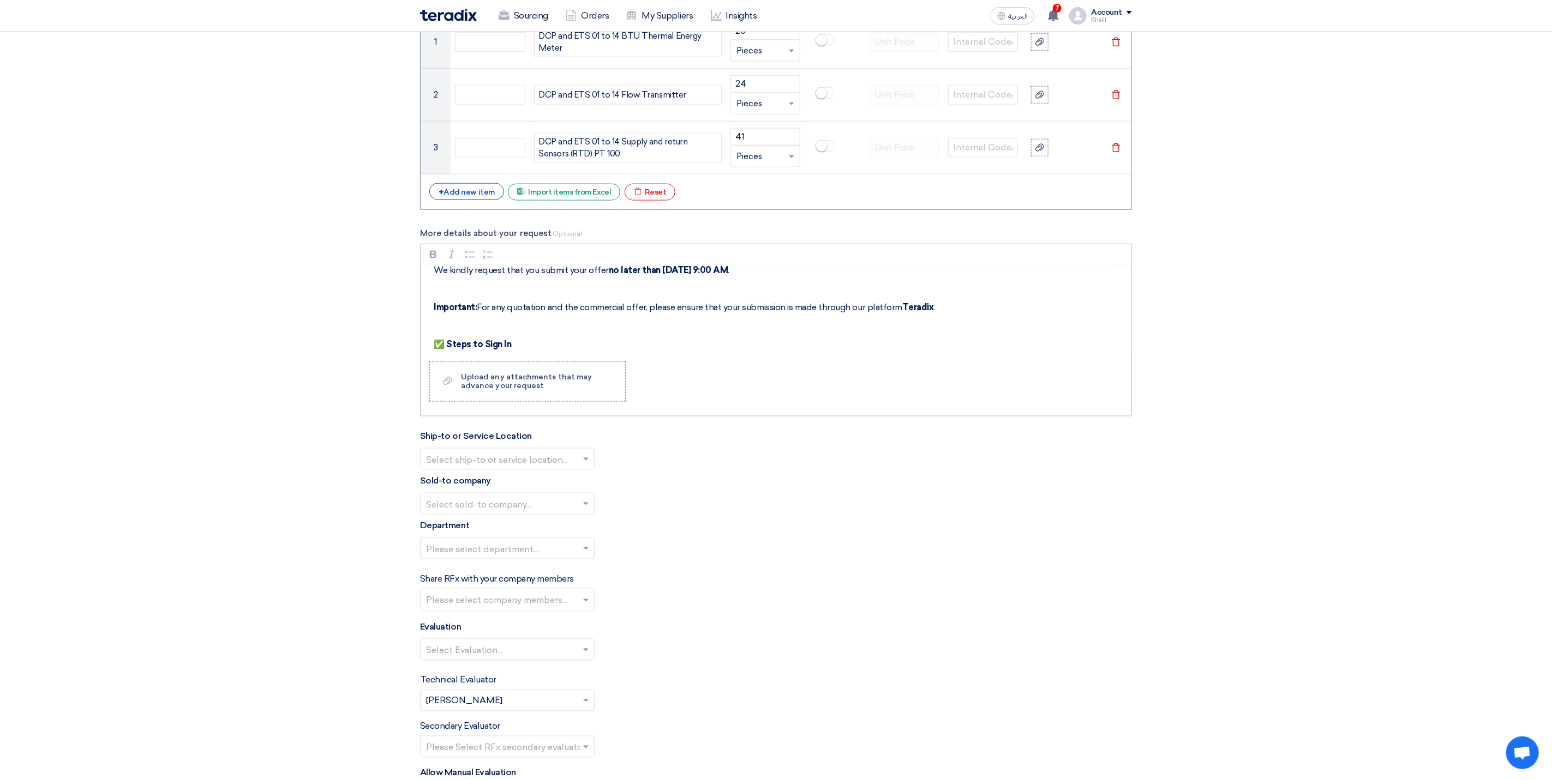
drag, startPoint x: 484, startPoint y: 349, endPoint x: 468, endPoint y: 337, distance: 19.9
click at [468, 337] on div "Dear Vendor, Please find attached the detailed descriptions and part numbers fo…" at bounding box center [775, 309] width 711 height 87
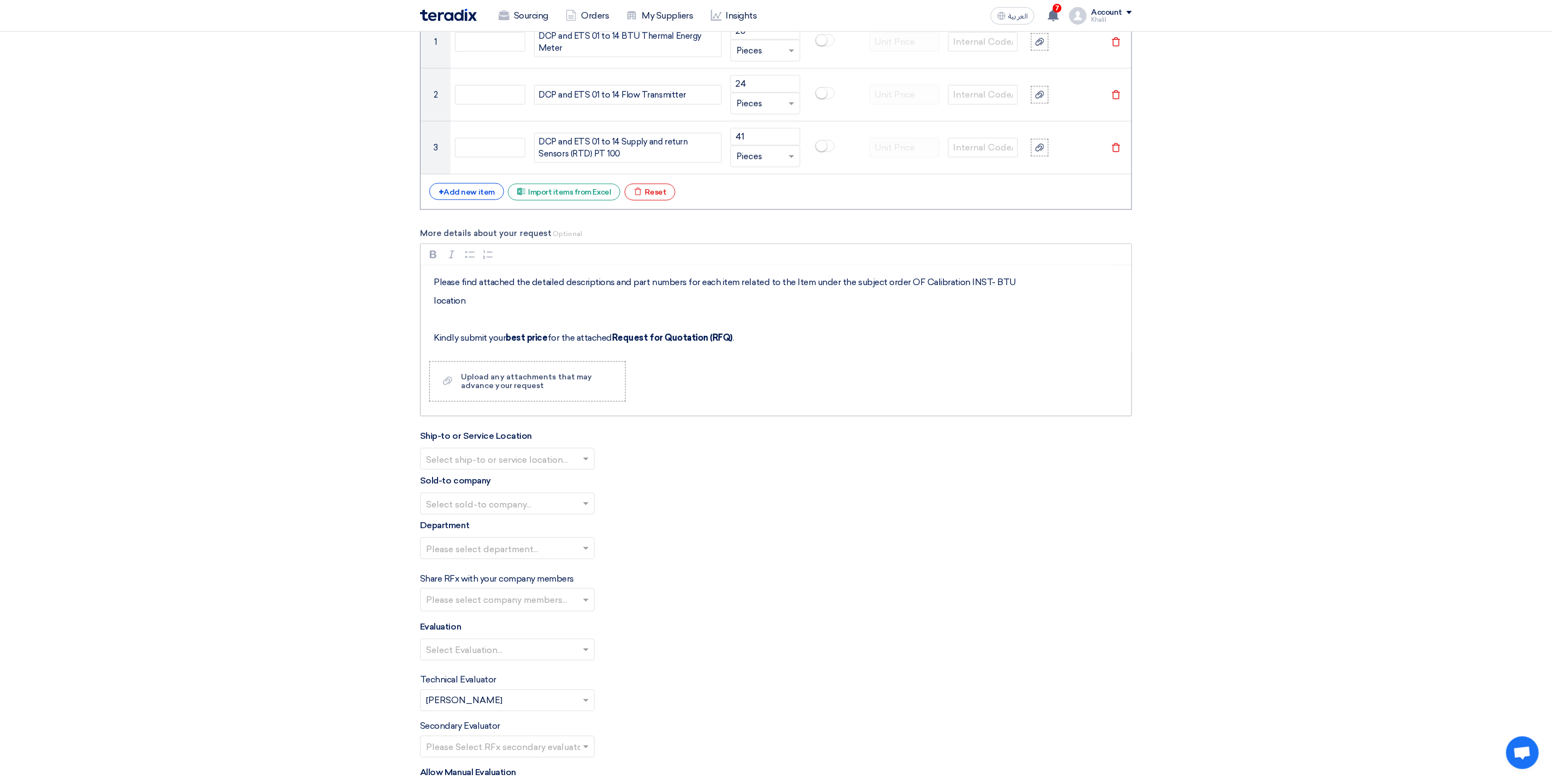
scroll to position [82, 0]
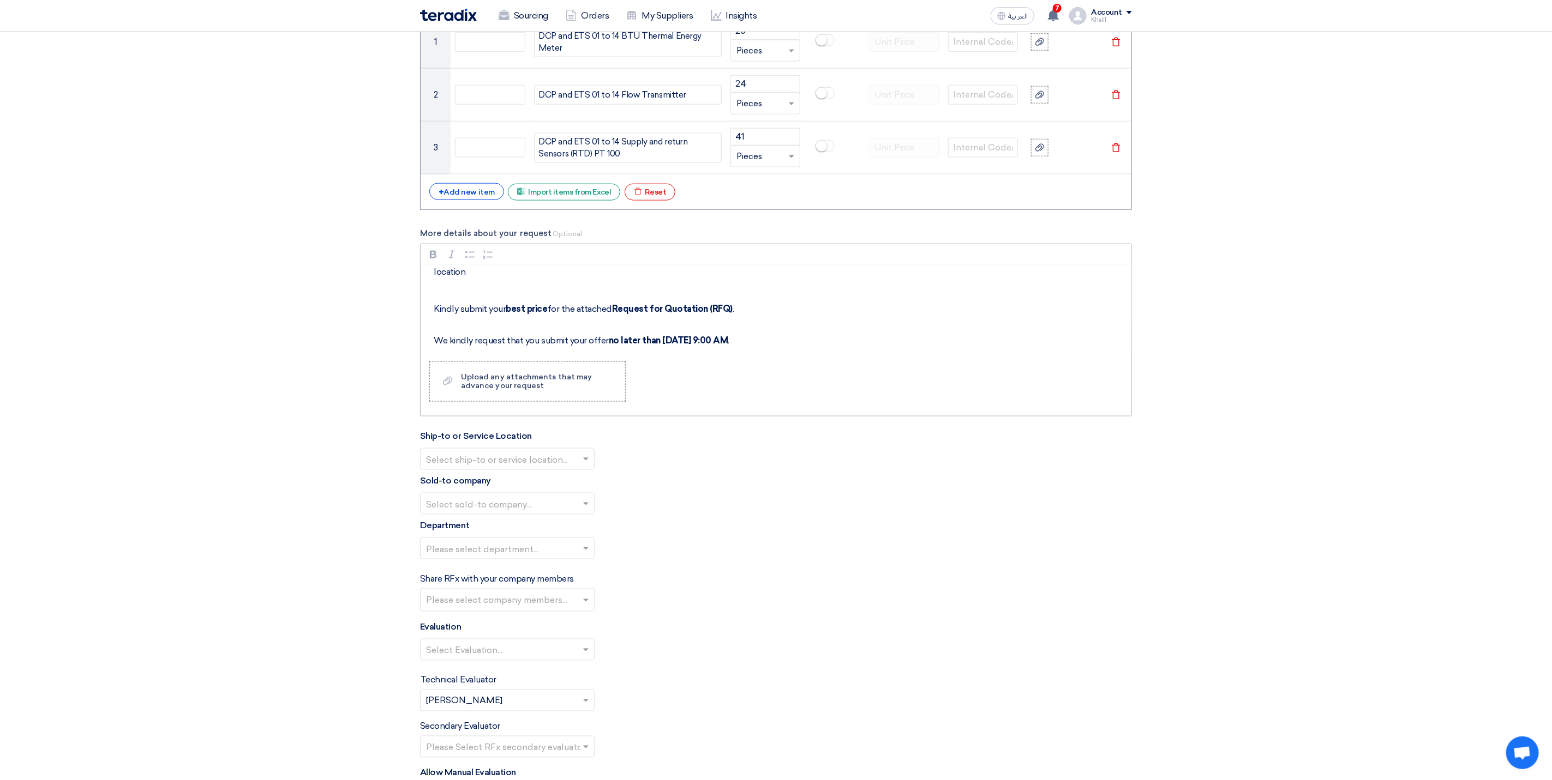
click at [486, 288] on div "Dear Vendor, Please find attached the detailed descriptions and part numbers fo…" at bounding box center [775, 309] width 711 height 87
click at [472, 279] on p "location" at bounding box center [780, 272] width 692 height 13
click at [467, 279] on p "location [GEOGRAPHIC_DATA]" at bounding box center [780, 272] width 692 height 13
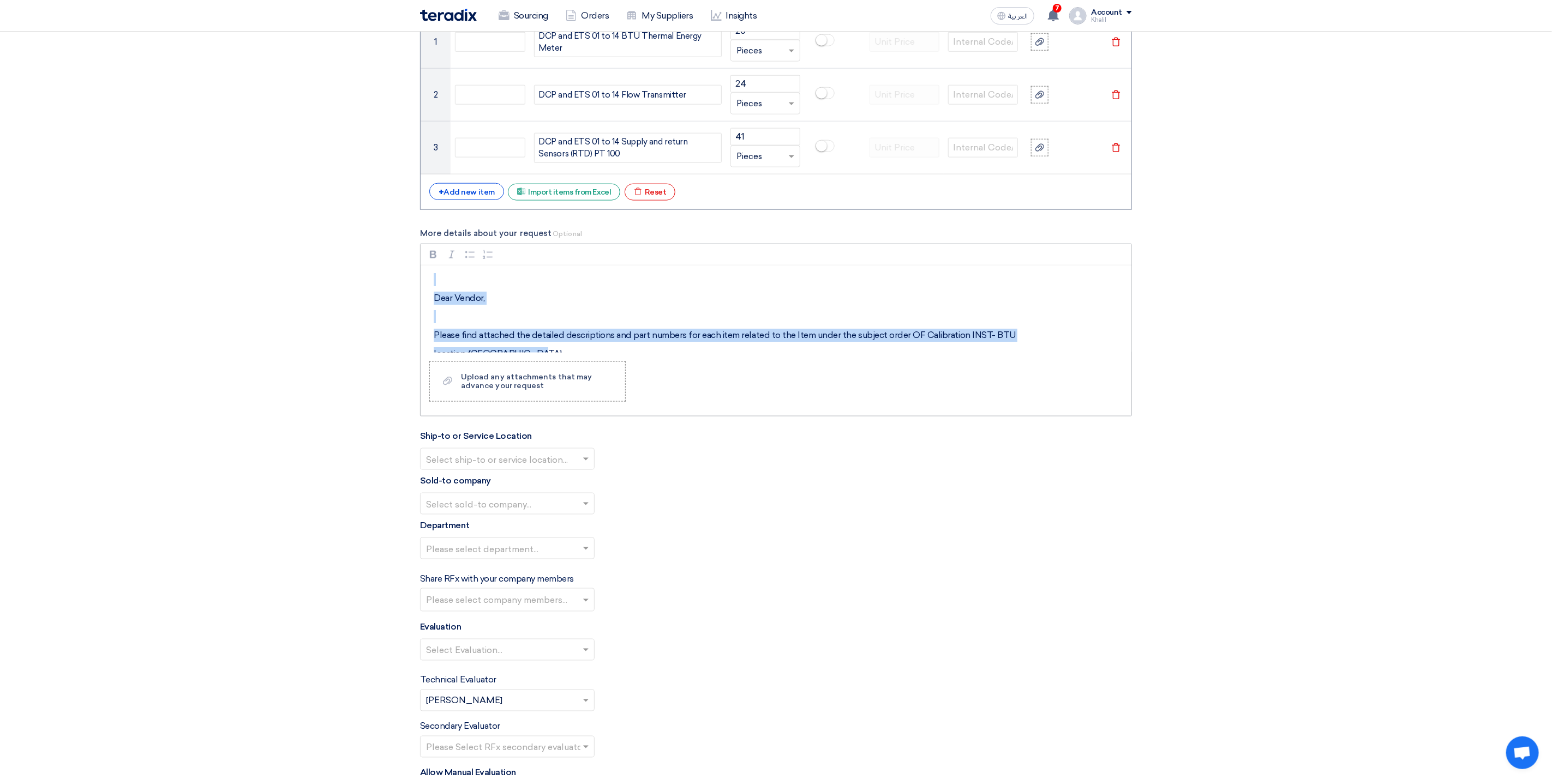
drag, startPoint x: 552, startPoint y: 281, endPoint x: 462, endPoint y: 279, distance: 90.0
click at [462, 279] on div "Dear Vendor, Please find attached the detailed descriptions and part numbers fo…" at bounding box center [775, 309] width 711 height 87
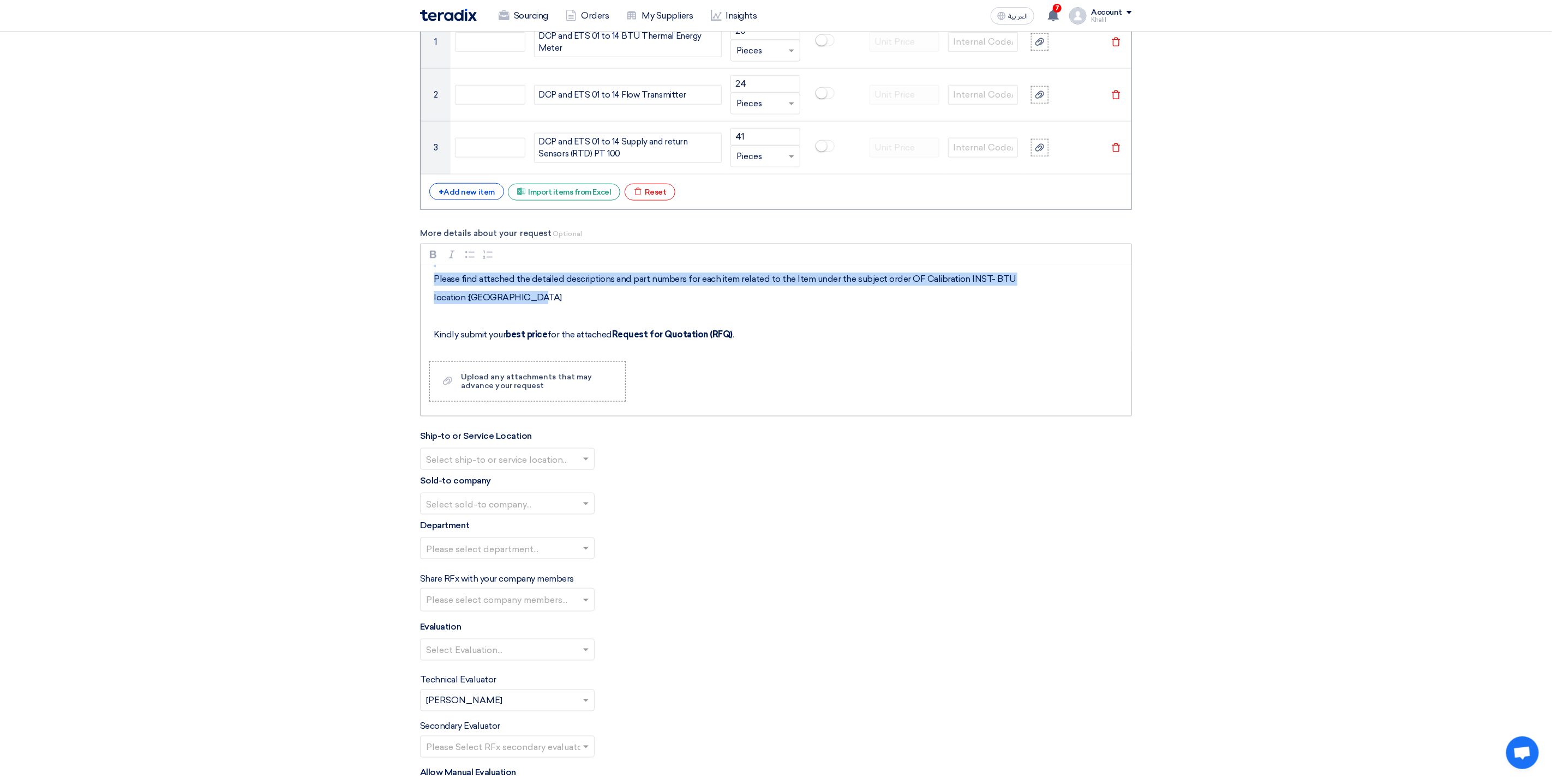
scroll to position [82, 0]
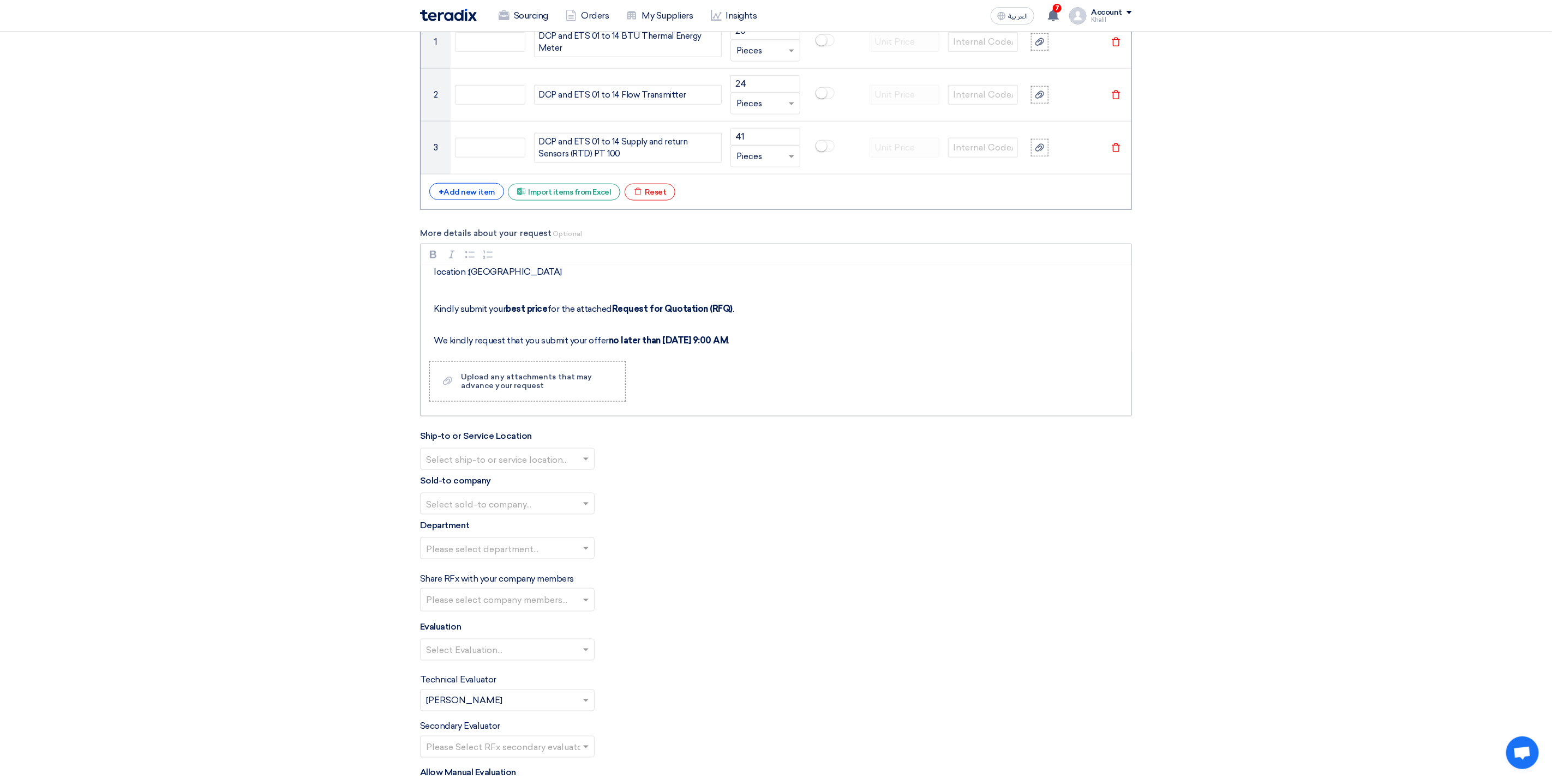
click at [548, 297] on p "Rich Text Editor, main" at bounding box center [780, 290] width 692 height 13
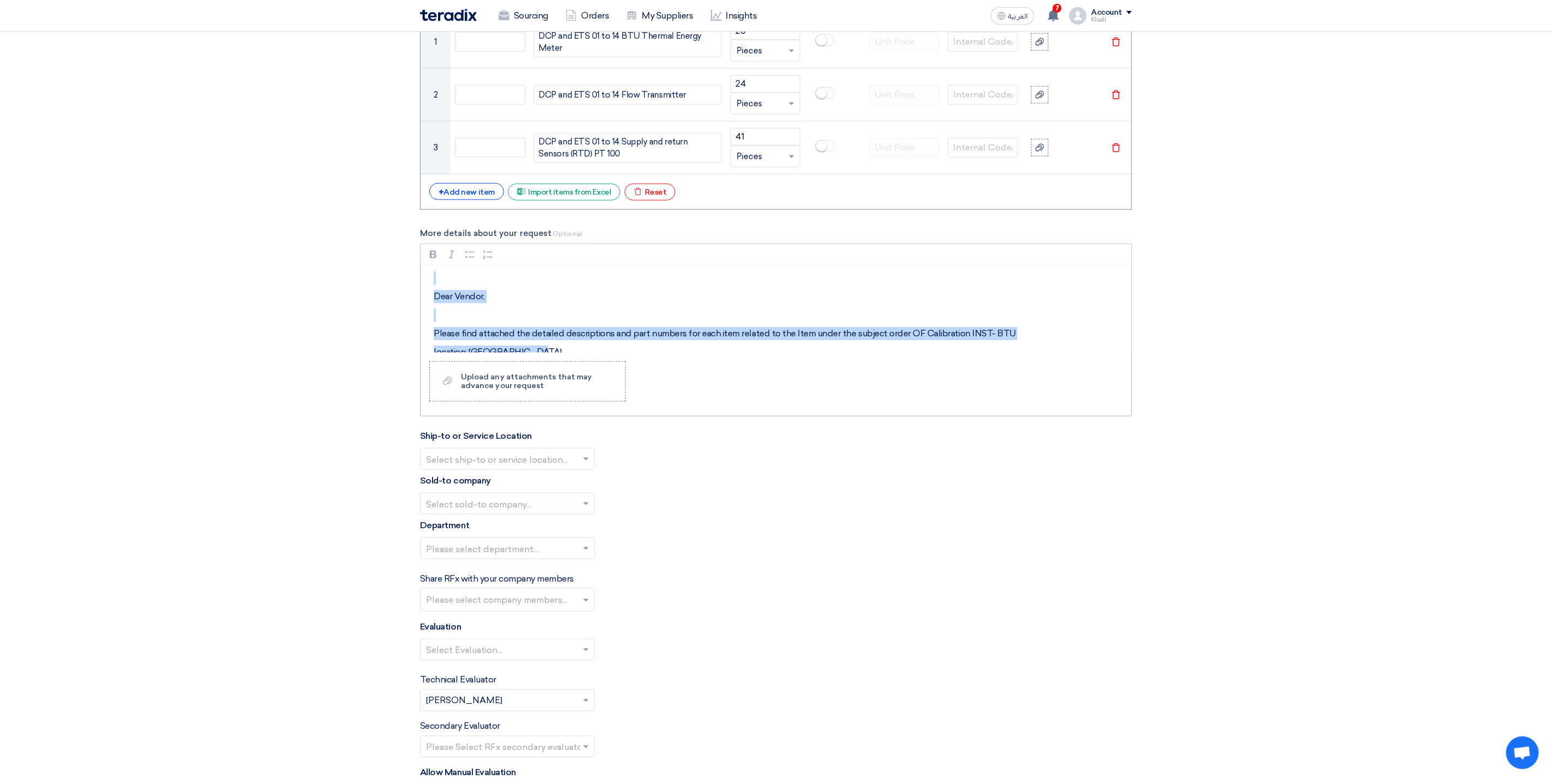
scroll to position [0, 0]
drag, startPoint x: 540, startPoint y: 282, endPoint x: 470, endPoint y: 298, distance: 72.8
click at [450, 288] on div "Dear Vendor, Please find attached the detailed descriptions and part numbers fo…" at bounding box center [775, 309] width 711 height 87
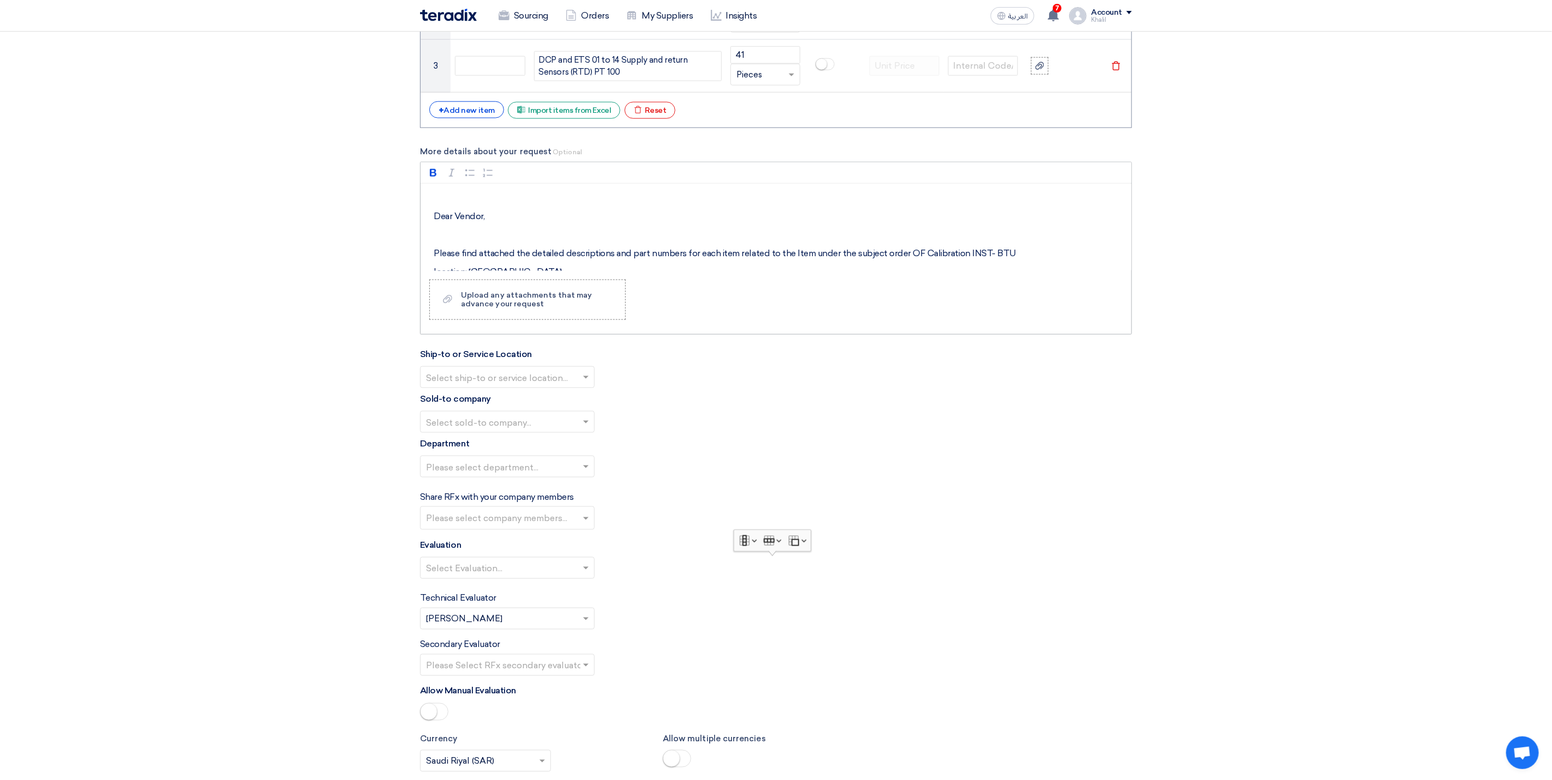
drag, startPoint x: 997, startPoint y: 275, endPoint x: 519, endPoint y: 185, distance: 486.8
click at [519, 185] on div "Rich Text Editor Bold (CTRL+B) Bold Italic (CTRL+I) Italic Bulleted List Bullet…" at bounding box center [775, 217] width 711 height 109
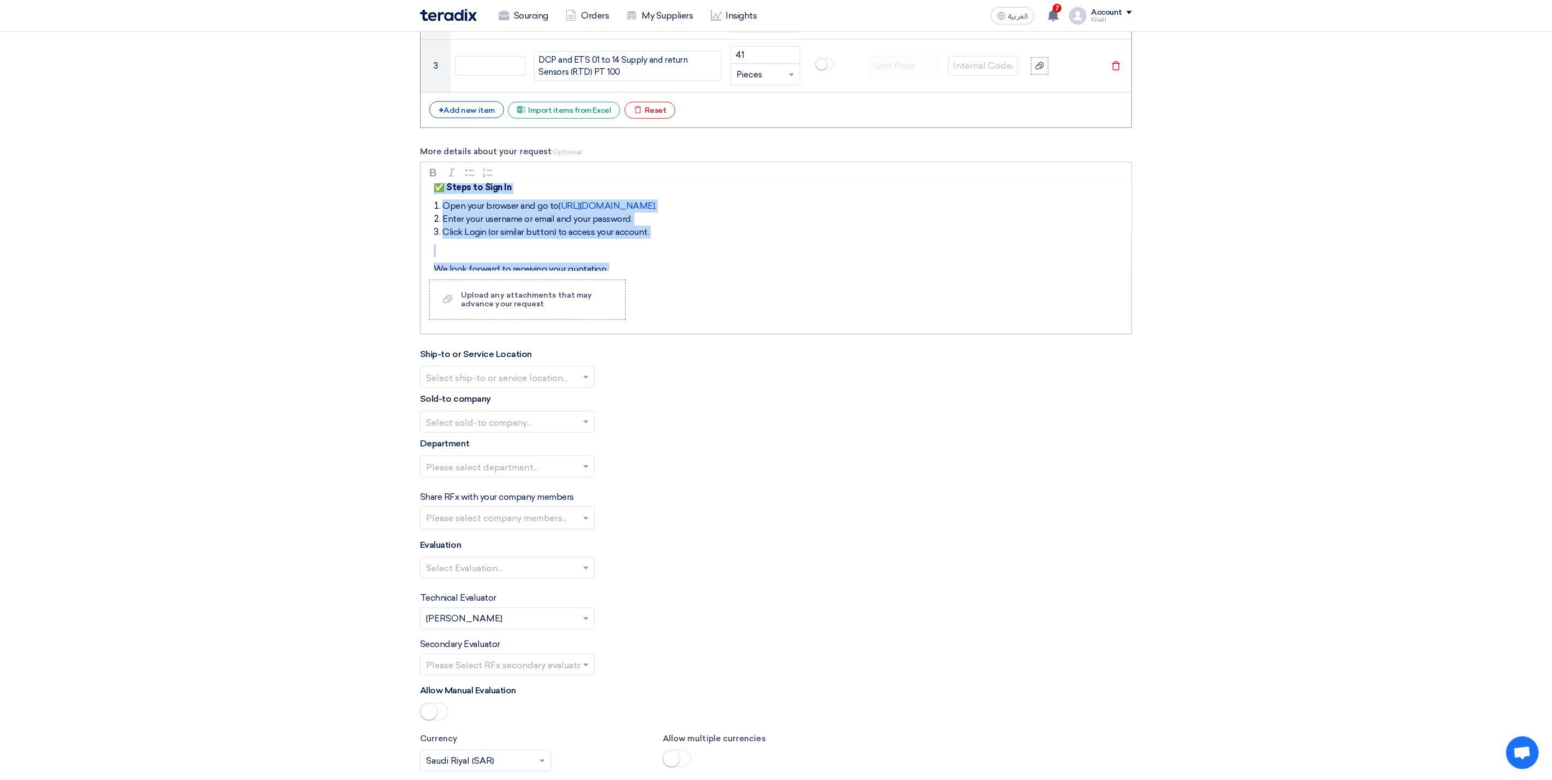
scroll to position [404, 0]
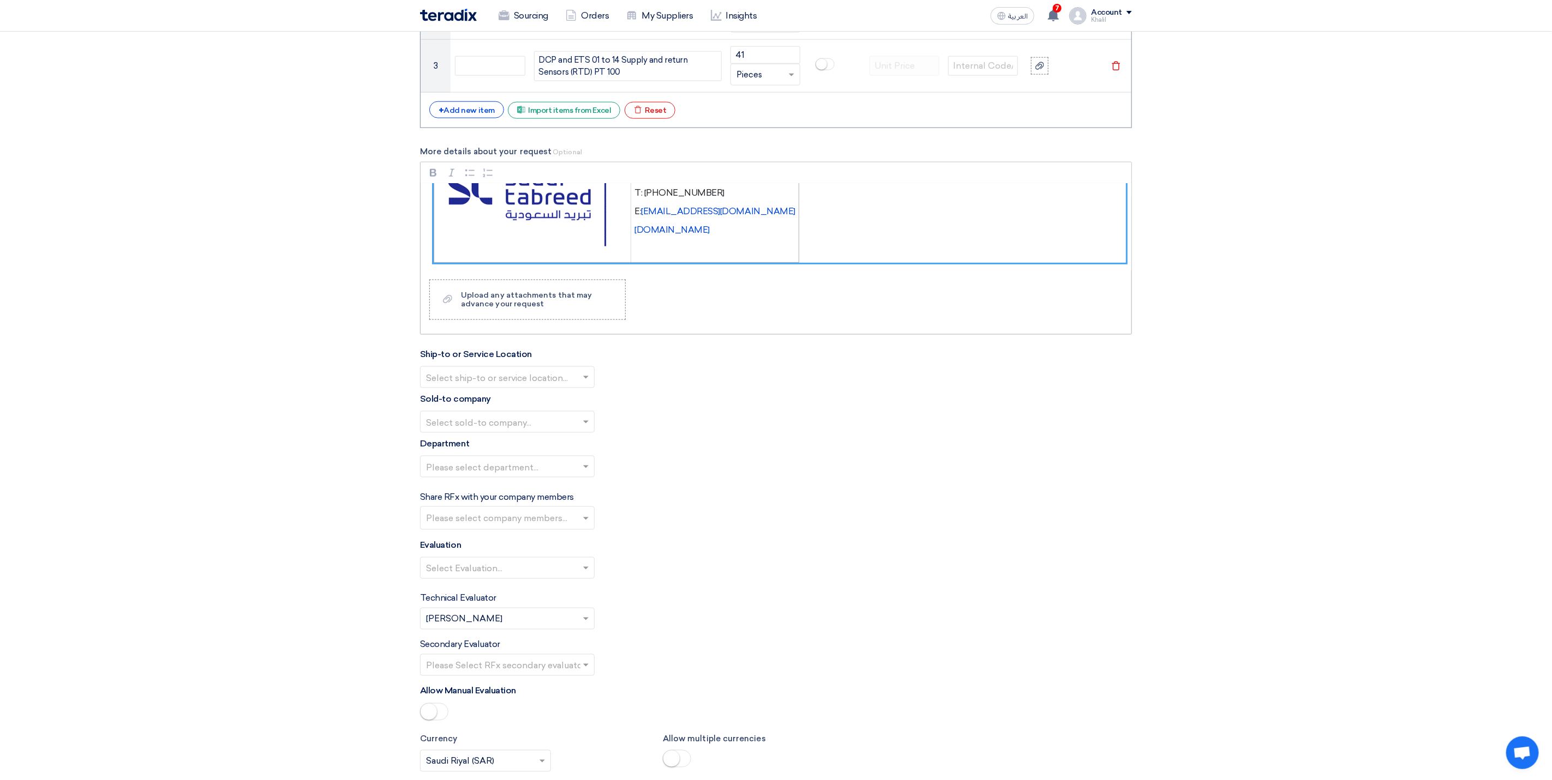
drag, startPoint x: 437, startPoint y: 221, endPoint x: 775, endPoint y: 239, distance: 339.1
click at [775, 239] on div "Dear Vendor, Please find attached the detailed descriptions and part numbers fo…" at bounding box center [775, 227] width 711 height 87
drag, startPoint x: 437, startPoint y: 219, endPoint x: 805, endPoint y: 226, distance: 368.2
click at [805, 226] on div "Dear Vendor, Please find attached the detailed descriptions and part numbers fo…" at bounding box center [775, 227] width 711 height 87
copy div "Dear Vendor, Please find attached the detailed descriptions and part numbers fo…"
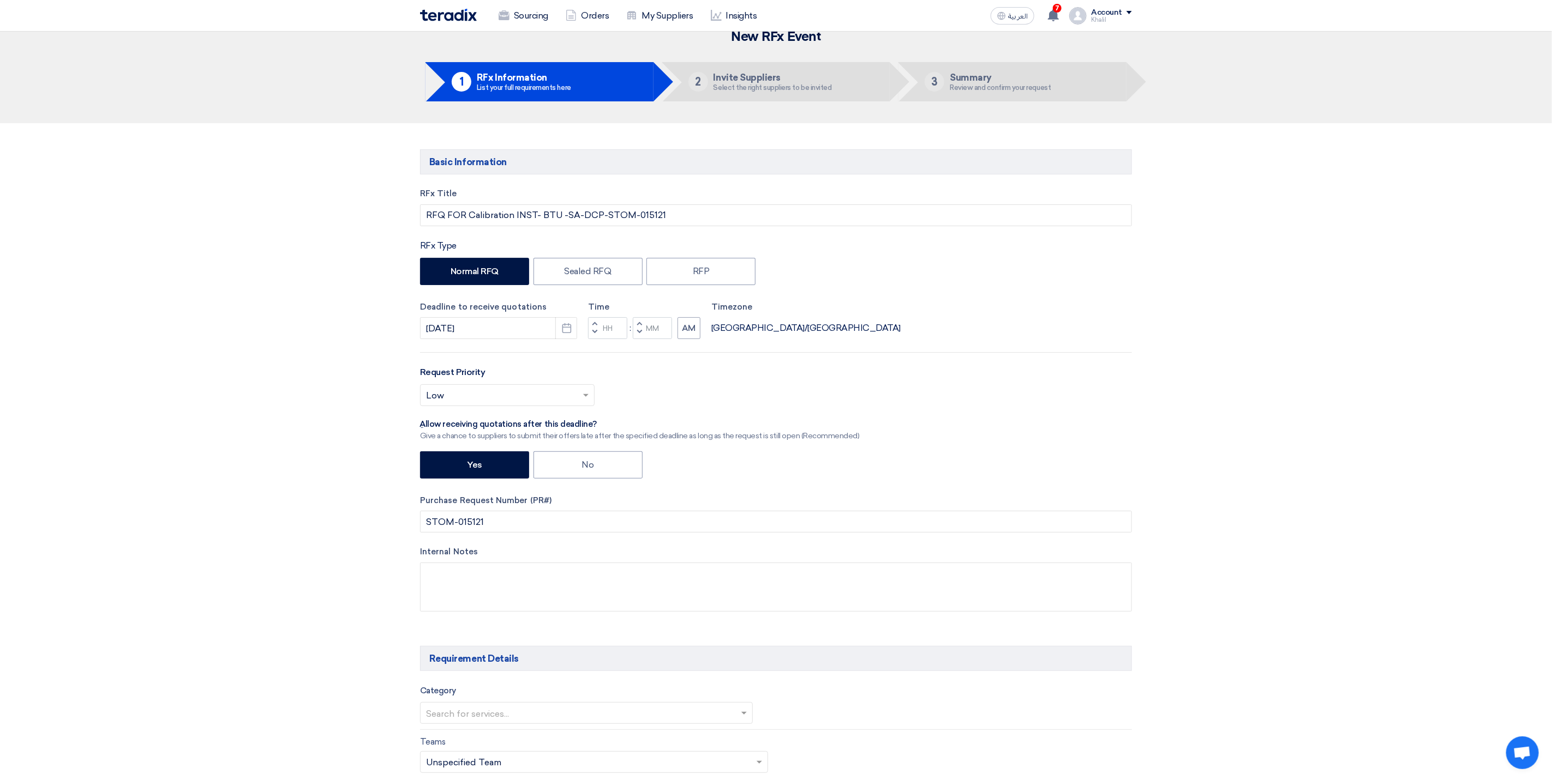
scroll to position [0, 0]
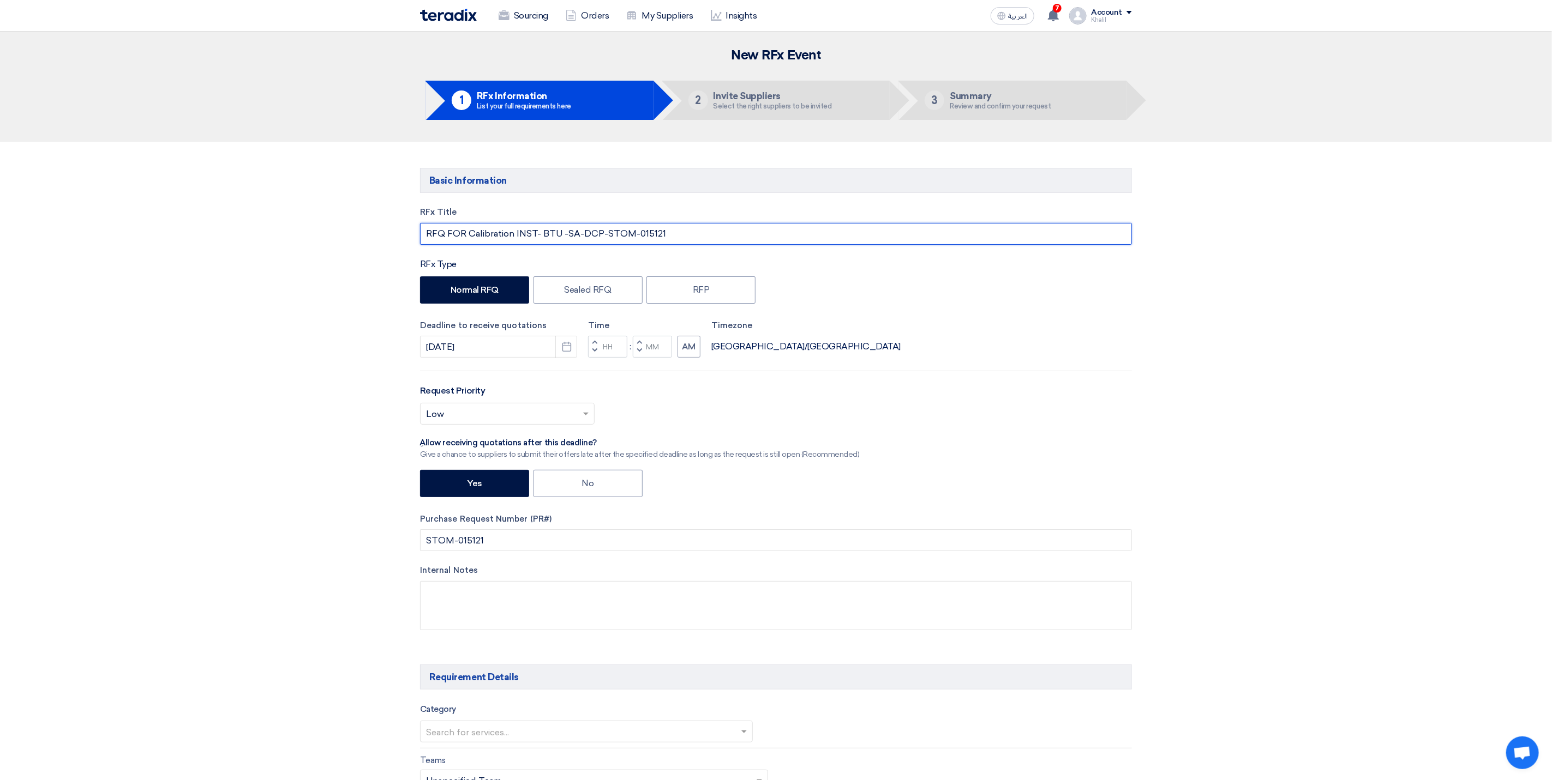
drag, startPoint x: 671, startPoint y: 234, endPoint x: 411, endPoint y: 228, distance: 260.7
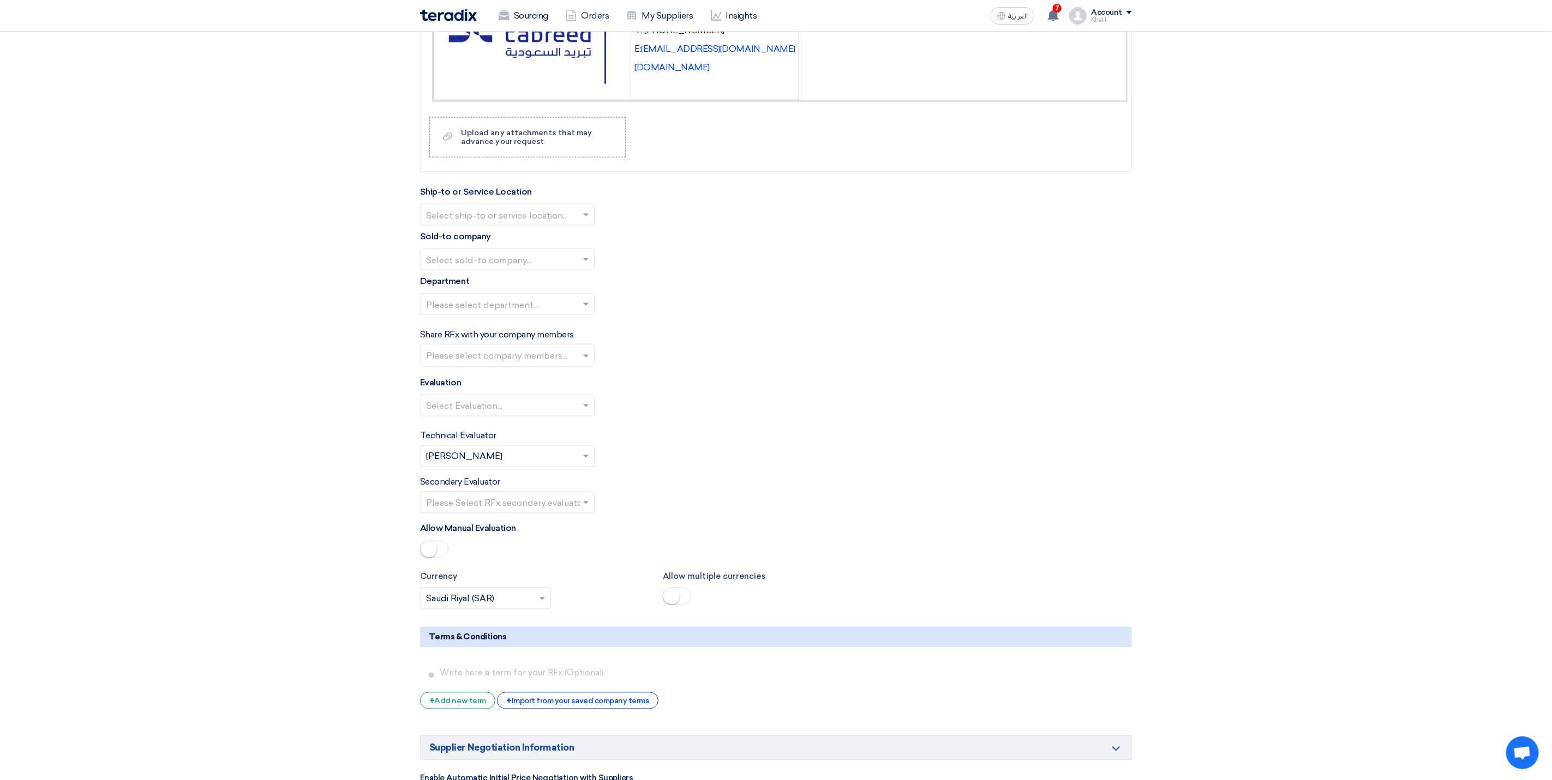
scroll to position [1145, 0]
click at [586, 215] on span at bounding box center [585, 214] width 5 height 3
click at [561, 244] on div "STOM Main WH" at bounding box center [506, 236] width 173 height 22
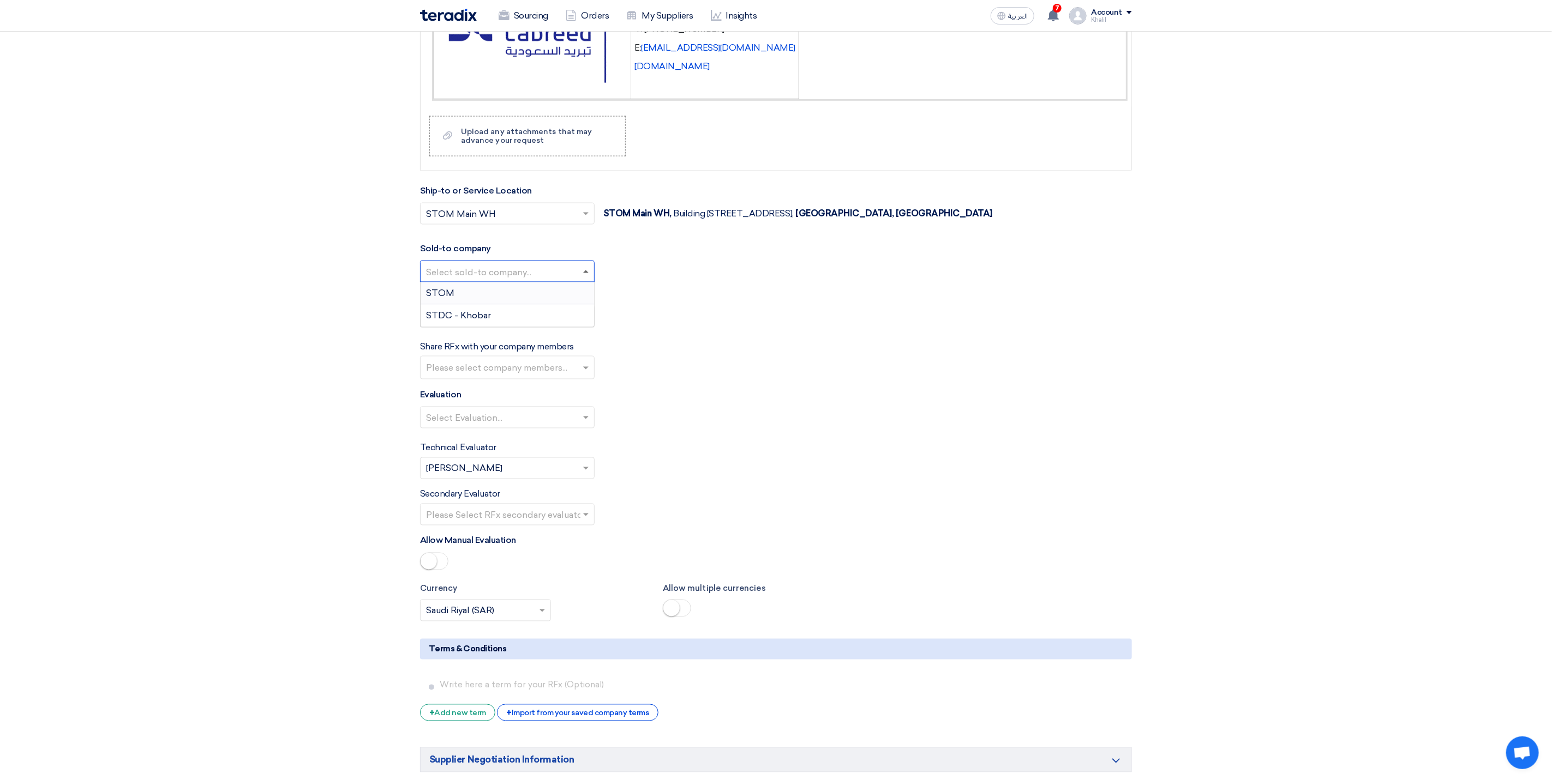
click at [584, 273] on span at bounding box center [585, 271] width 5 height 3
click at [574, 320] on div "STDC - Khobar" at bounding box center [506, 316] width 173 height 22
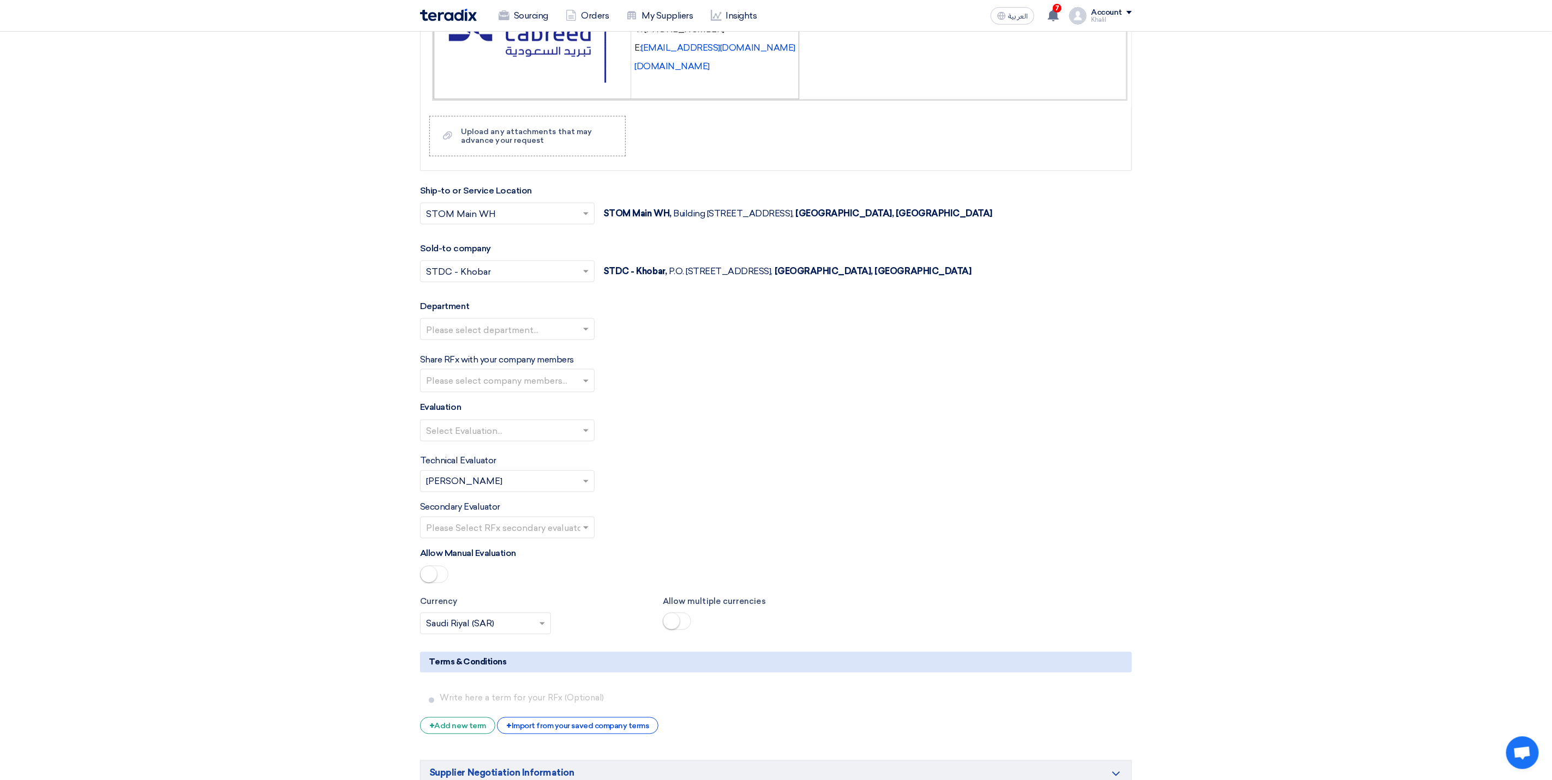
click at [578, 339] on div at bounding box center [506, 330] width 173 height 18
click at [568, 362] on div "General Department" at bounding box center [506, 351] width 173 height 22
click at [584, 390] on input "text" at bounding box center [508, 382] width 165 height 18
click at [551, 432] on div "[PERSON_NAME] [PERSON_NAME]" at bounding box center [506, 426] width 173 height 22
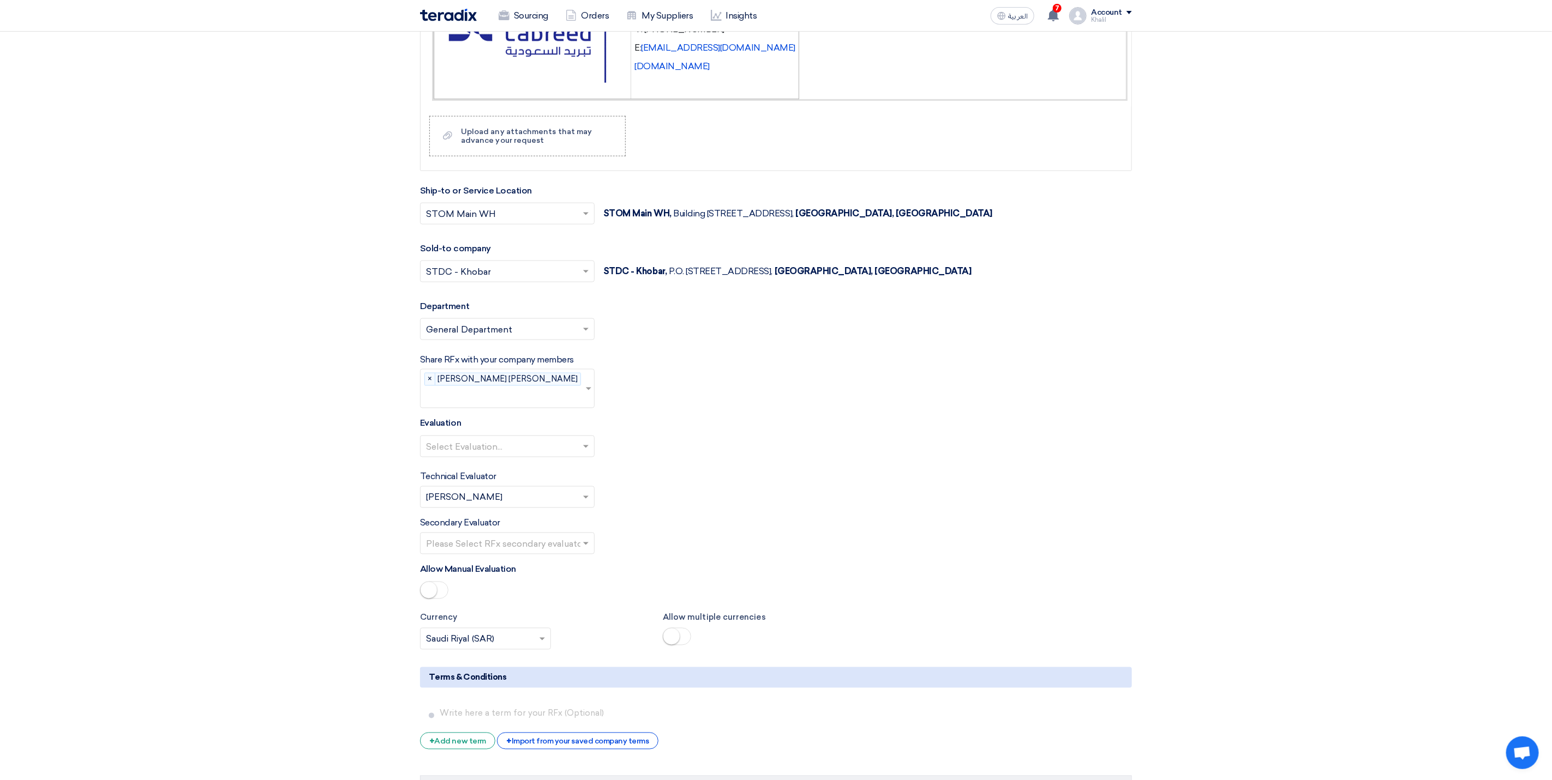
click at [576, 447] on input "text" at bounding box center [502, 447] width 152 height 18
click at [563, 464] on div "Standard Criteria" at bounding box center [506, 469] width 173 height 22
click at [582, 540] on span at bounding box center [587, 543] width 14 height 13
click at [568, 599] on div "[PERSON_NAME]" at bounding box center [506, 610] width 173 height 22
click at [749, 530] on div "Secondary Evaluator Please Select RFx secondary evaluator... × [PERSON_NAME] ×" at bounding box center [776, 536] width 712 height 38
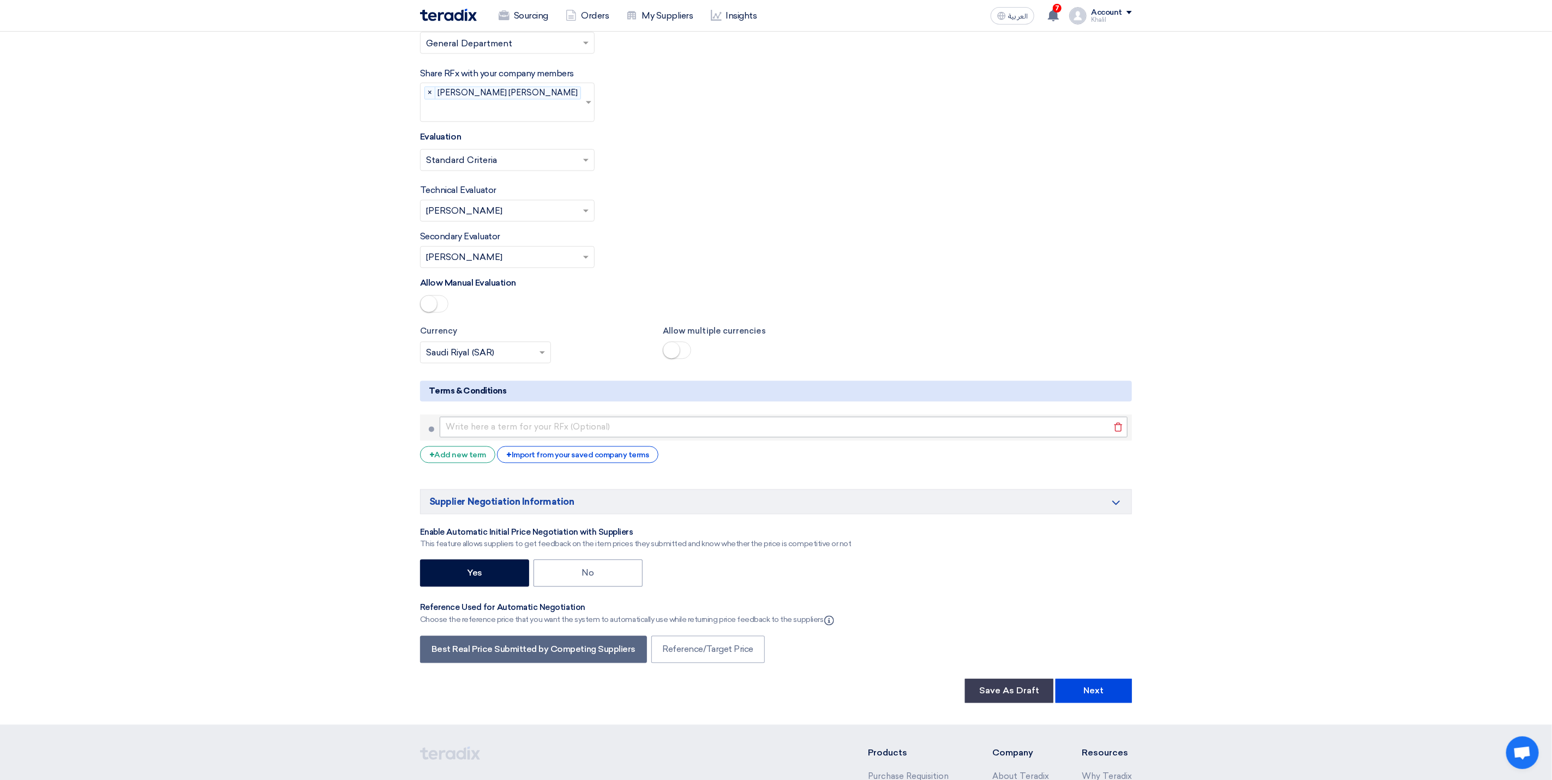
scroll to position [1391, 0]
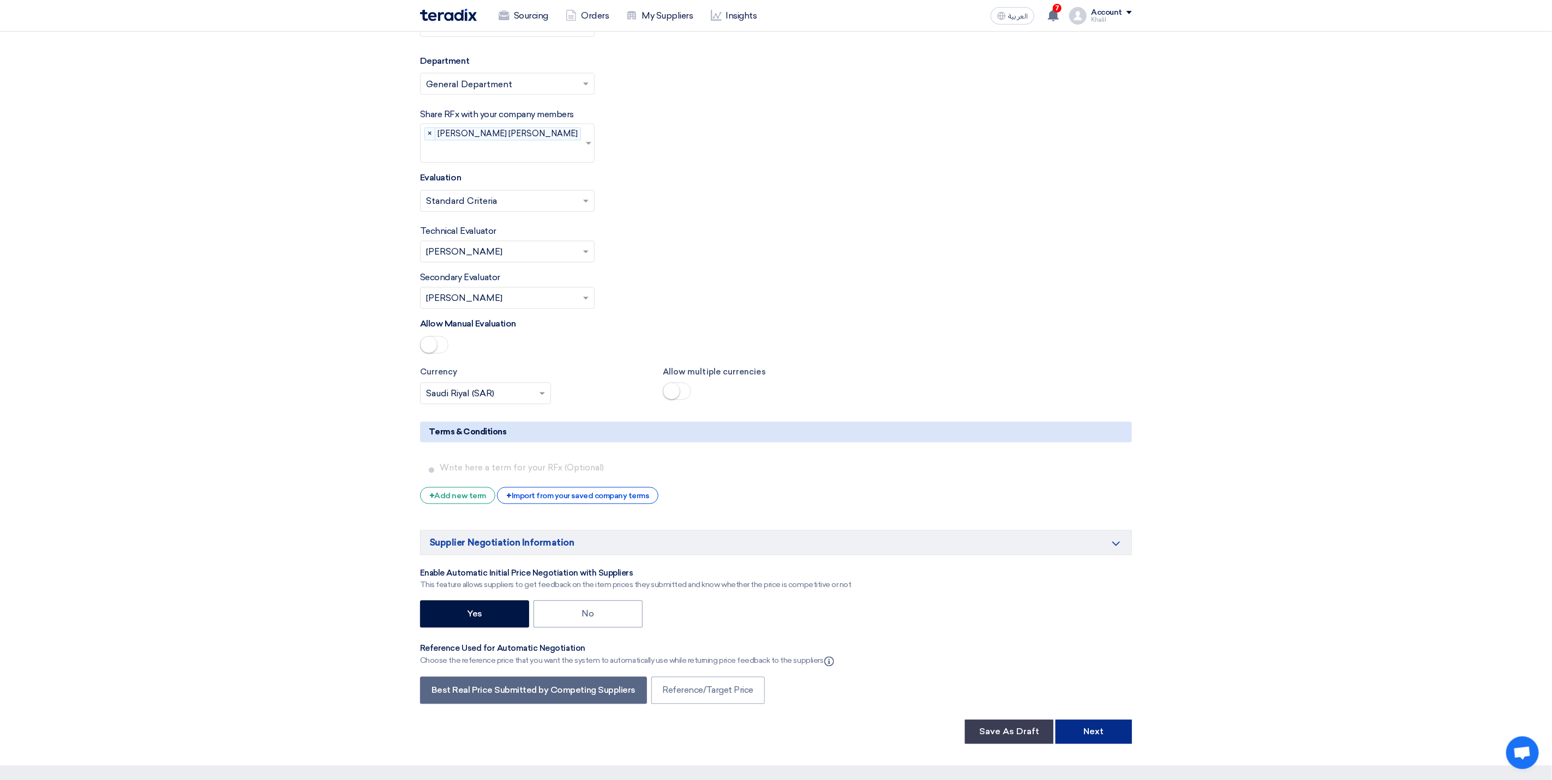
click at [1101, 736] on button "Next" at bounding box center [1093, 732] width 76 height 24
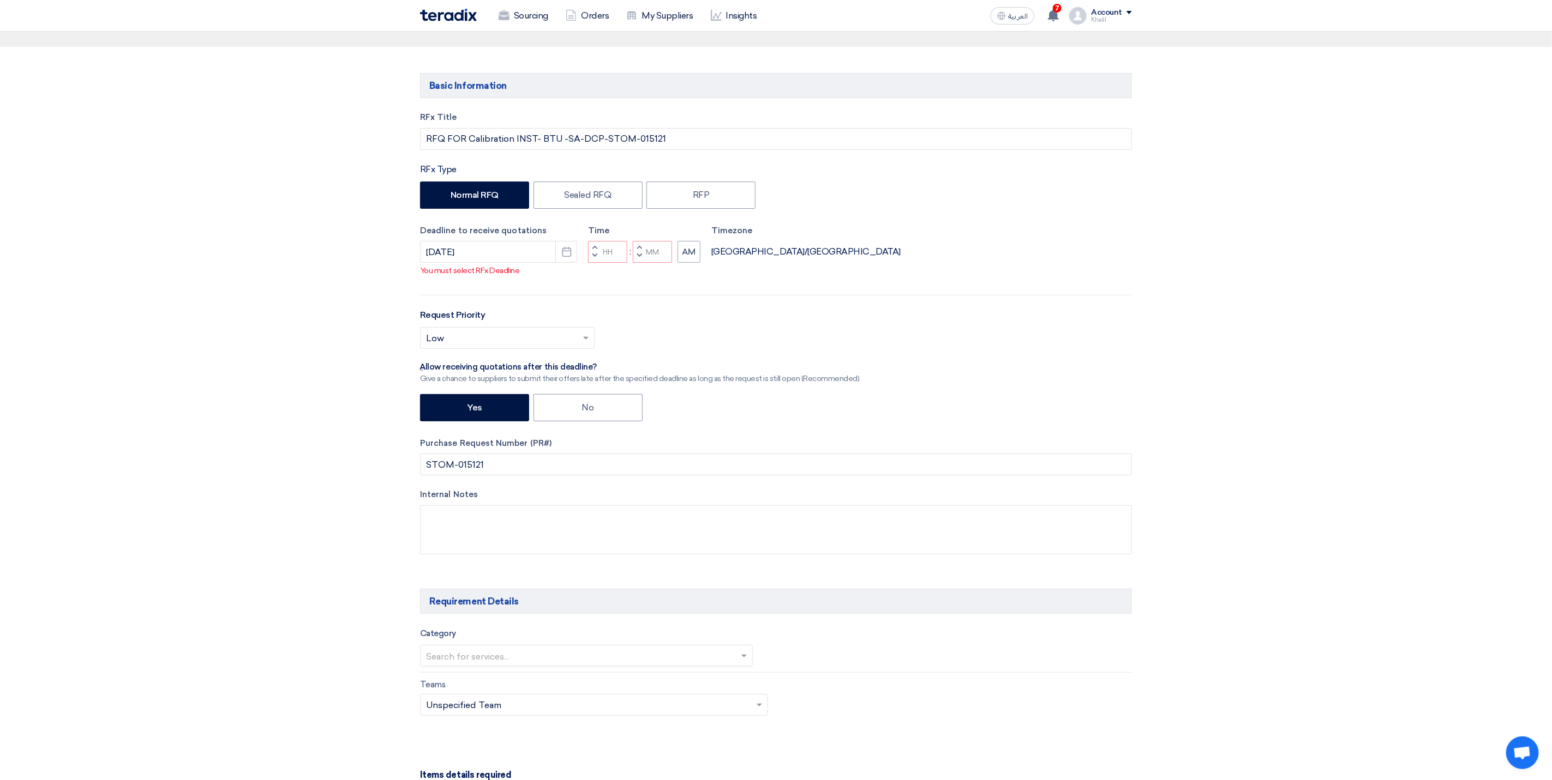
scroll to position [0, 0]
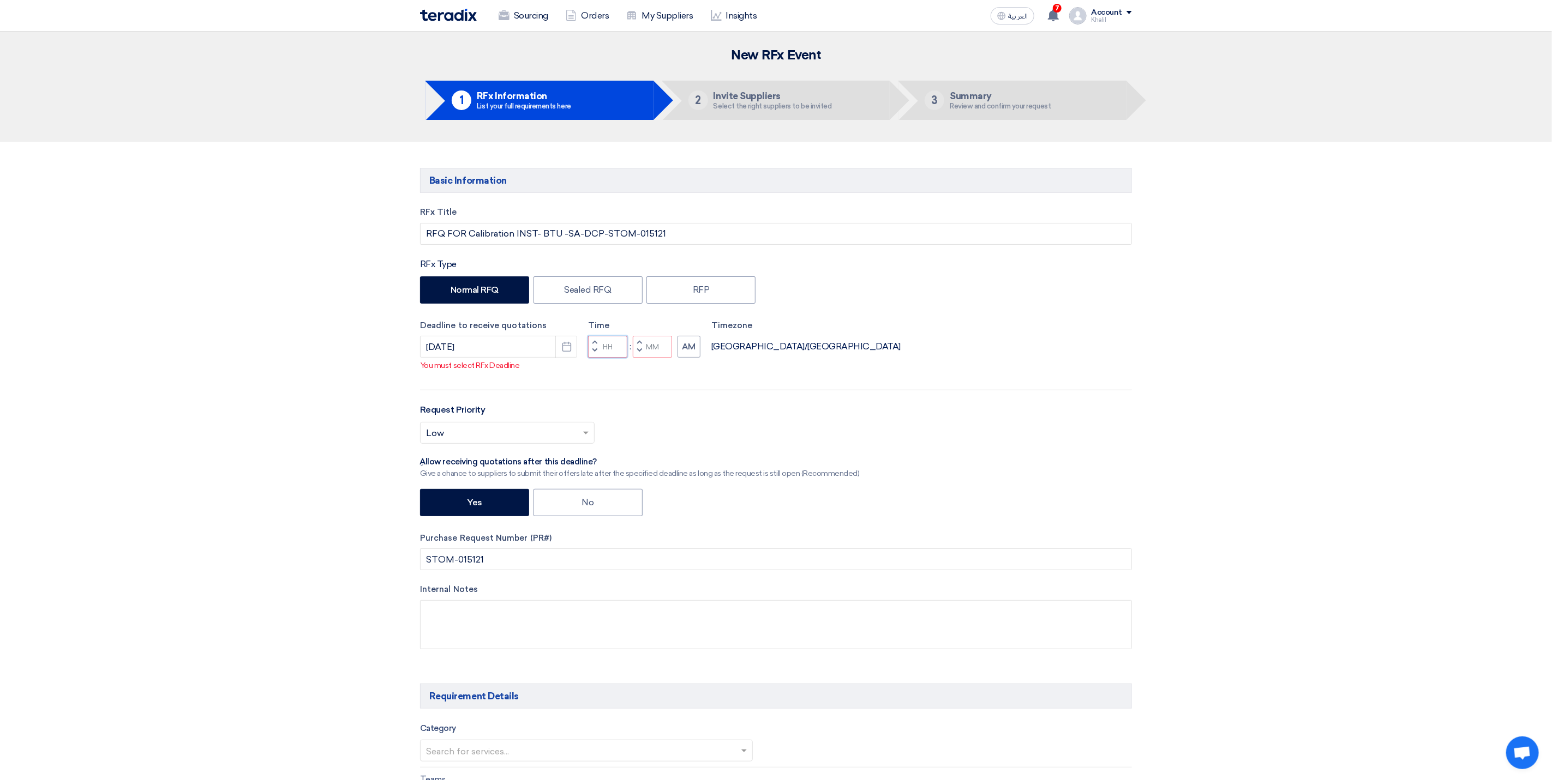
click at [611, 358] on input "Hours" at bounding box center [607, 347] width 39 height 22
type input "10"
click at [670, 371] on p "You must select RFx Deadline" at bounding box center [775, 365] width 711 height 11
click at [652, 358] on input "Minutes" at bounding box center [652, 347] width 39 height 22
type input "00"
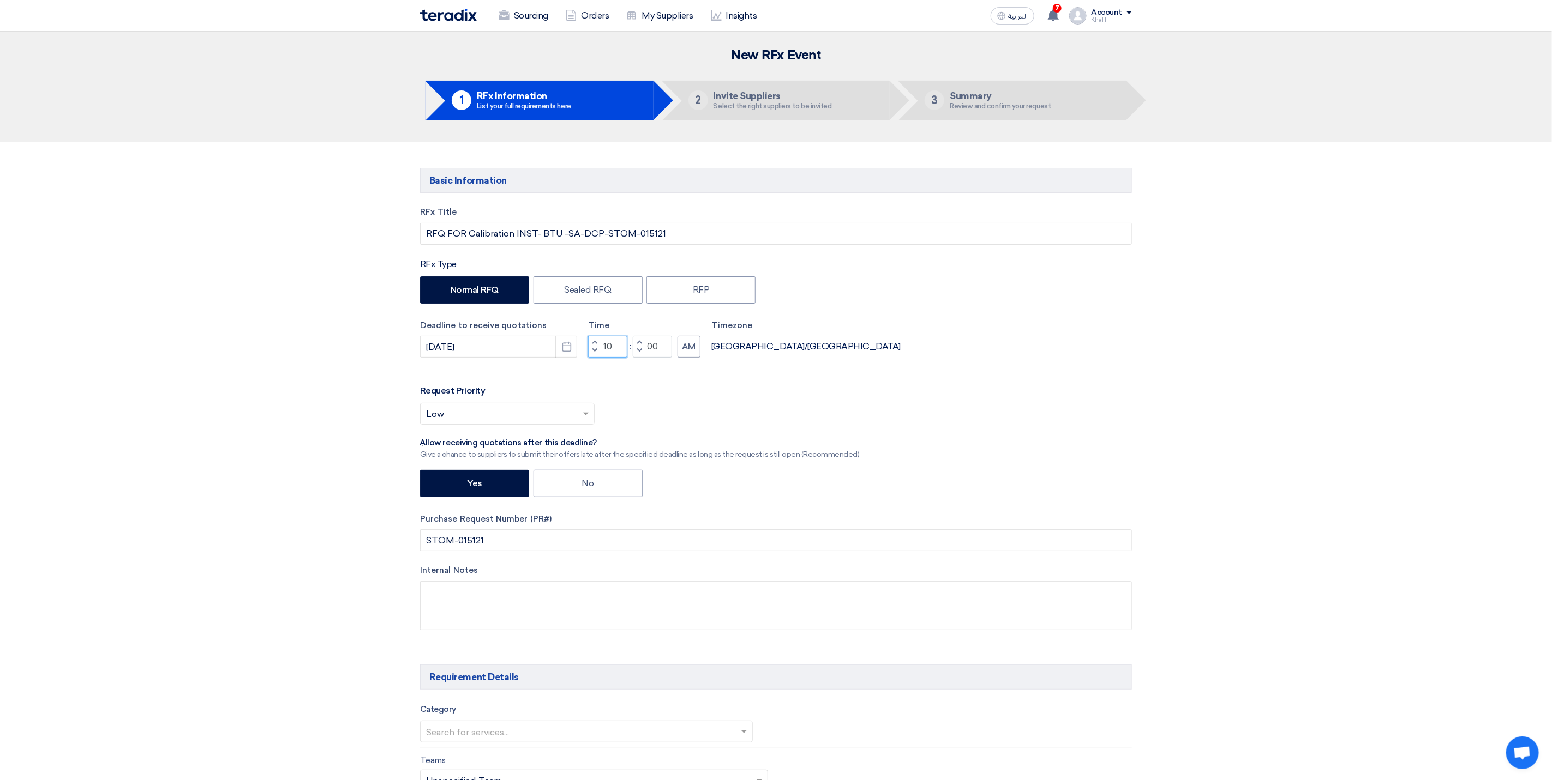
drag, startPoint x: 614, startPoint y: 347, endPoint x: 601, endPoint y: 347, distance: 13.1
click at [601, 347] on div "Increment hours 10 Decrement hours" at bounding box center [607, 347] width 39 height 22
type input "09"
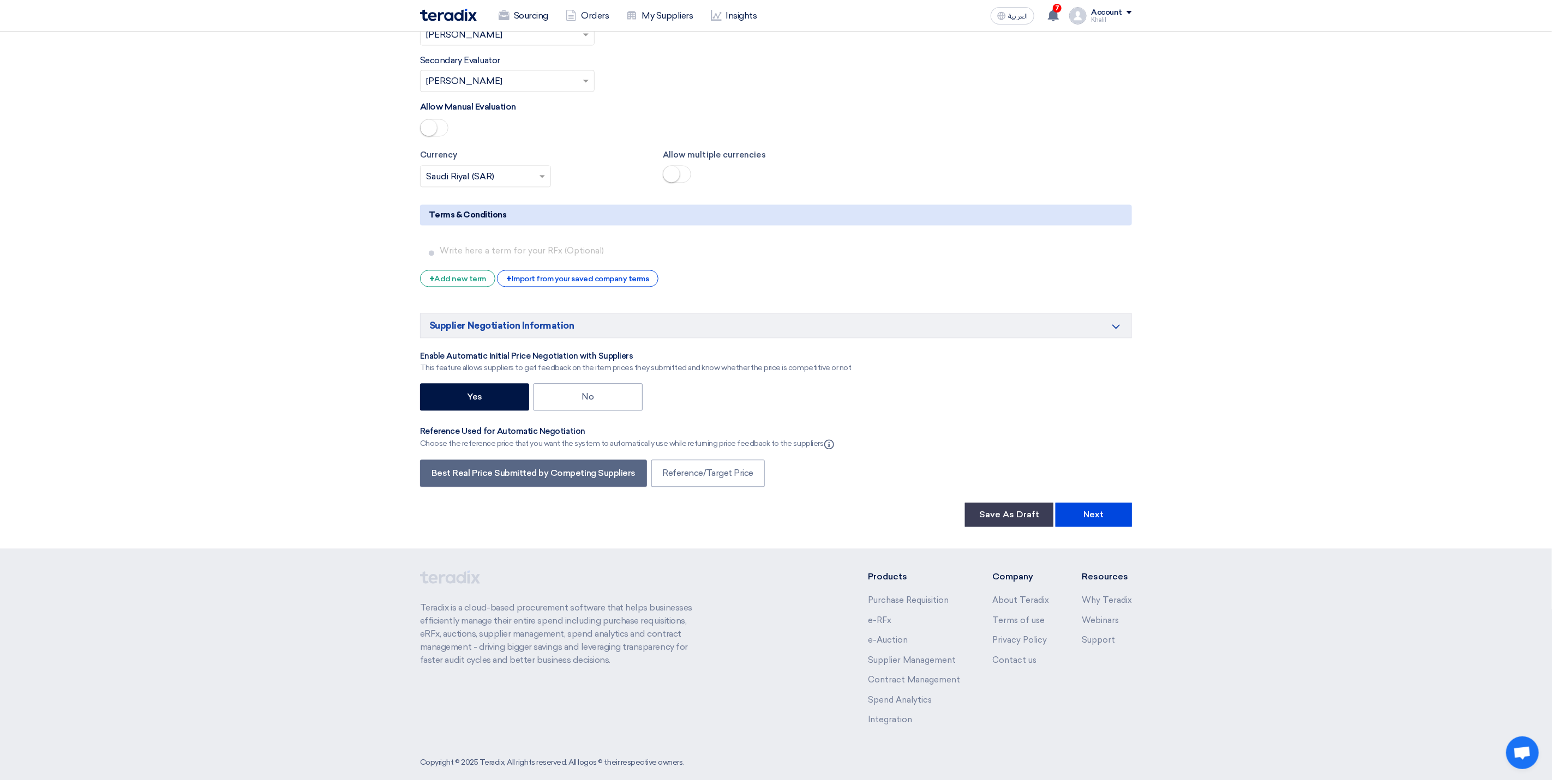
scroll to position [1620, 0]
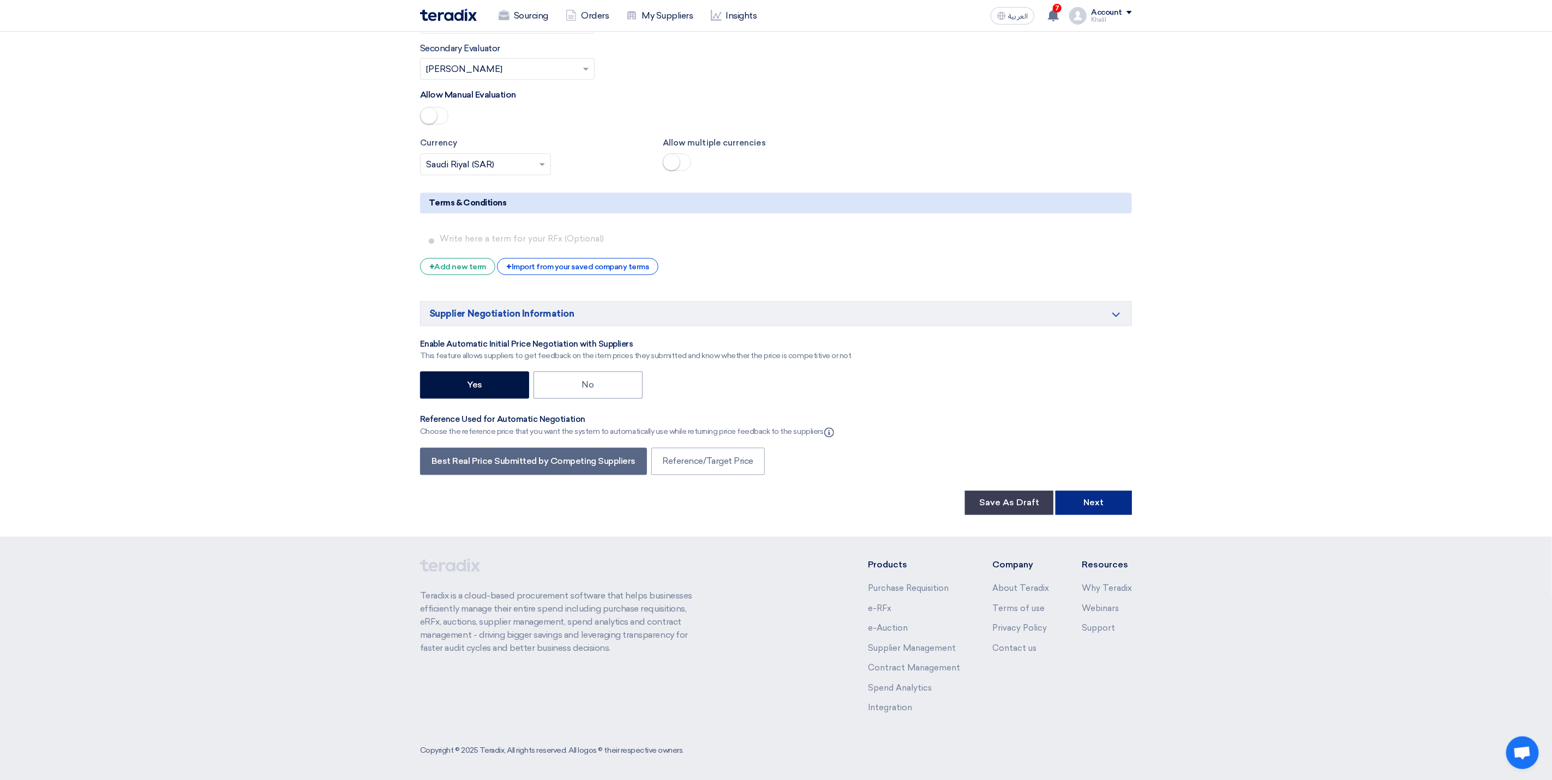
click at [1114, 495] on button "Next" at bounding box center [1093, 503] width 76 height 24
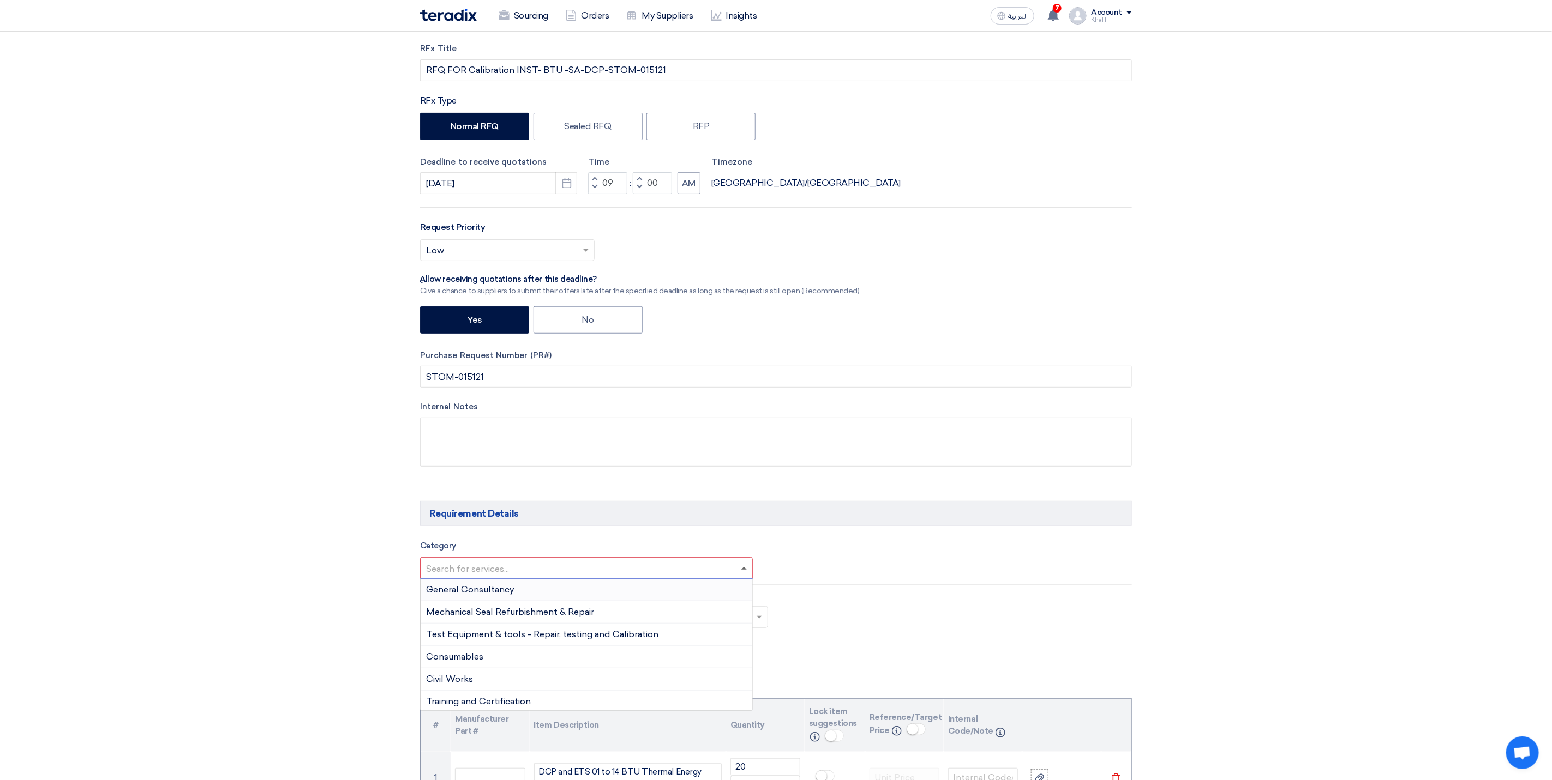
click at [743, 570] on span at bounding box center [743, 568] width 5 height 3
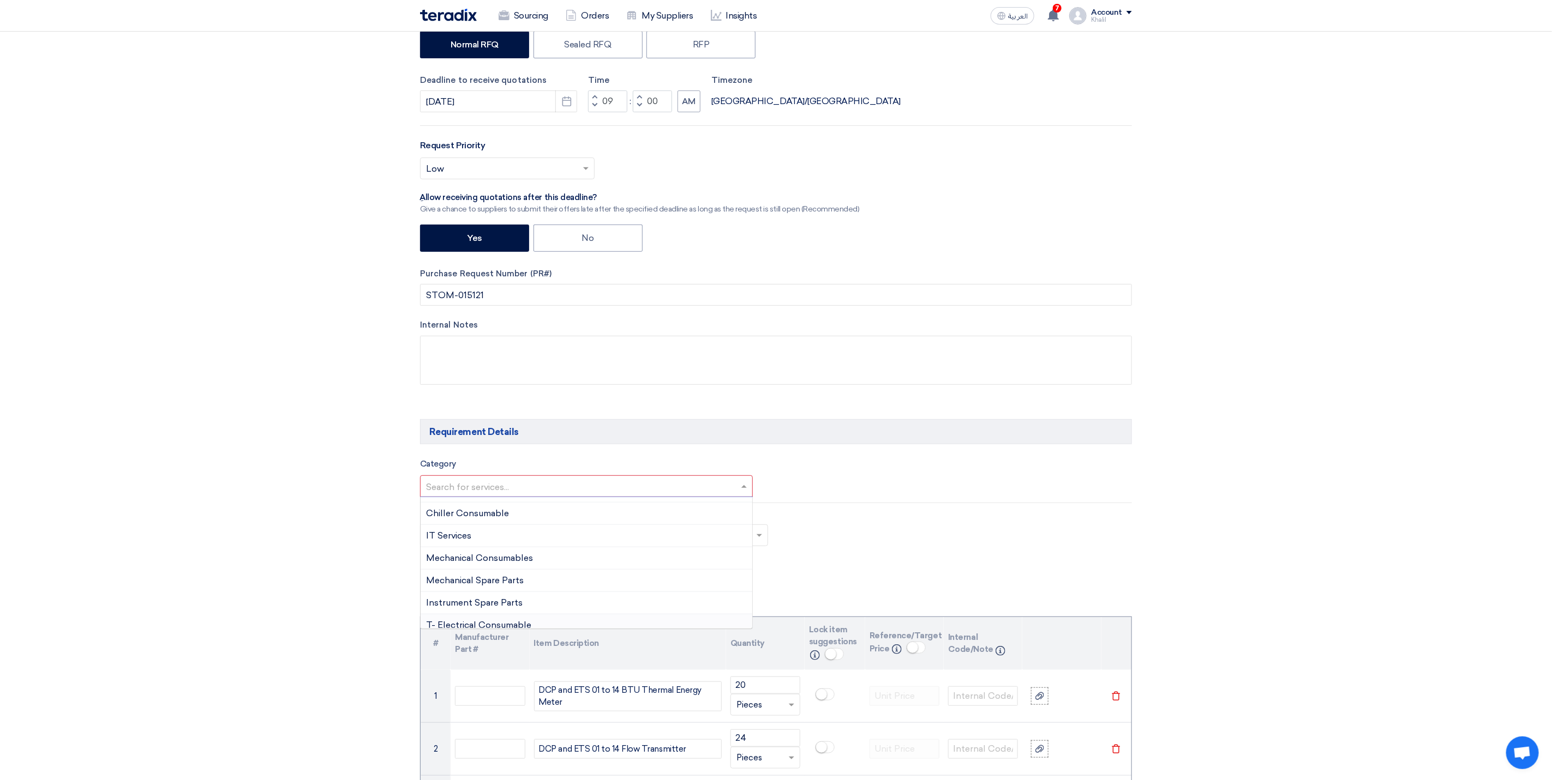
scroll to position [760, 0]
click at [578, 610] on div "Mechanical Spare Parts" at bounding box center [586, 598] width 332 height 22
click at [844, 562] on div at bounding box center [776, 561] width 728 height 1
click at [875, 496] on input "text" at bounding box center [959, 488] width 339 height 18
click at [857, 561] on div "Teams Teams.. × Unspecified Team ×" at bounding box center [776, 535] width 728 height 51
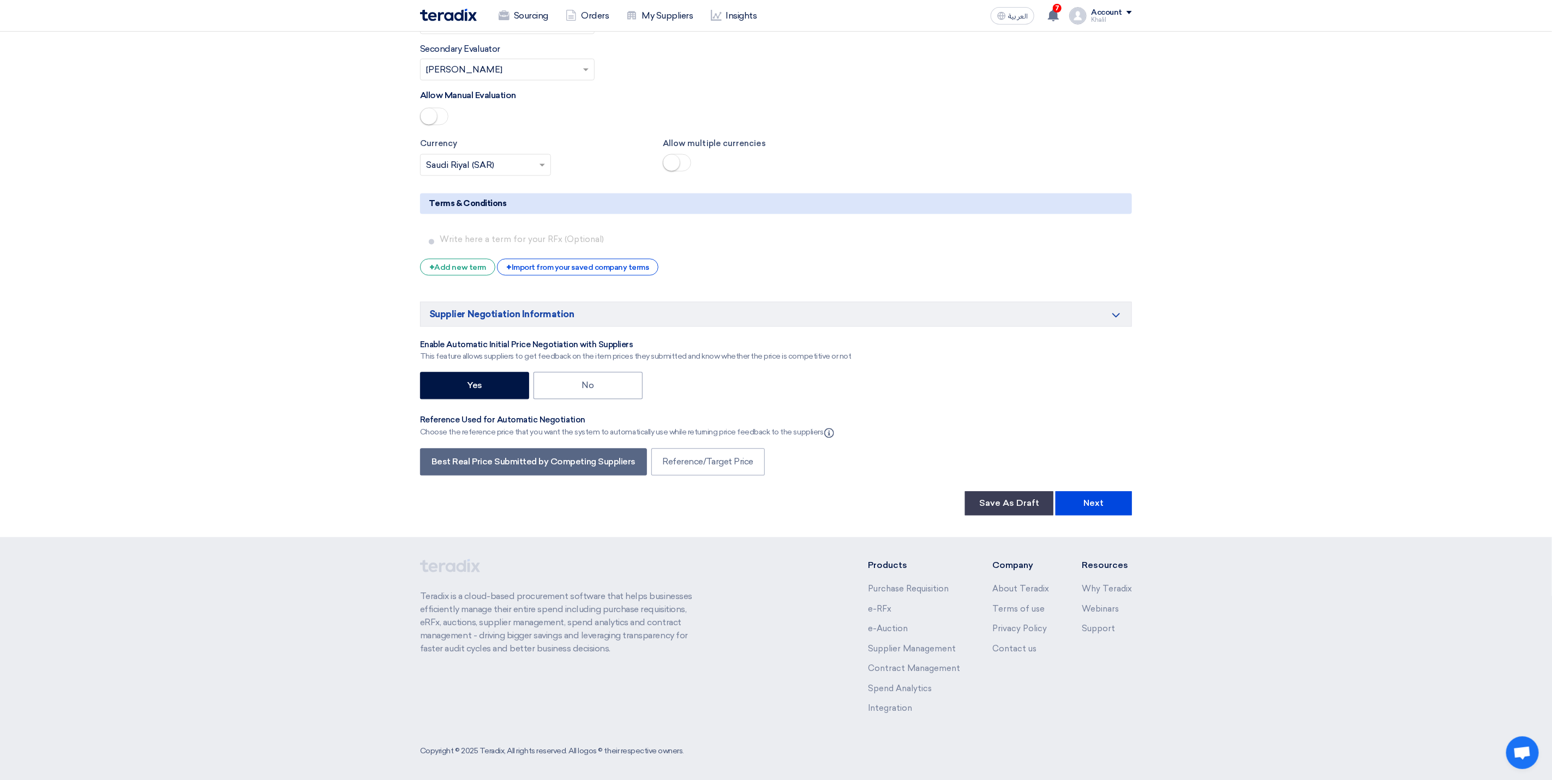
scroll to position [1623, 0]
click at [1102, 506] on button "Next" at bounding box center [1093, 502] width 76 height 24
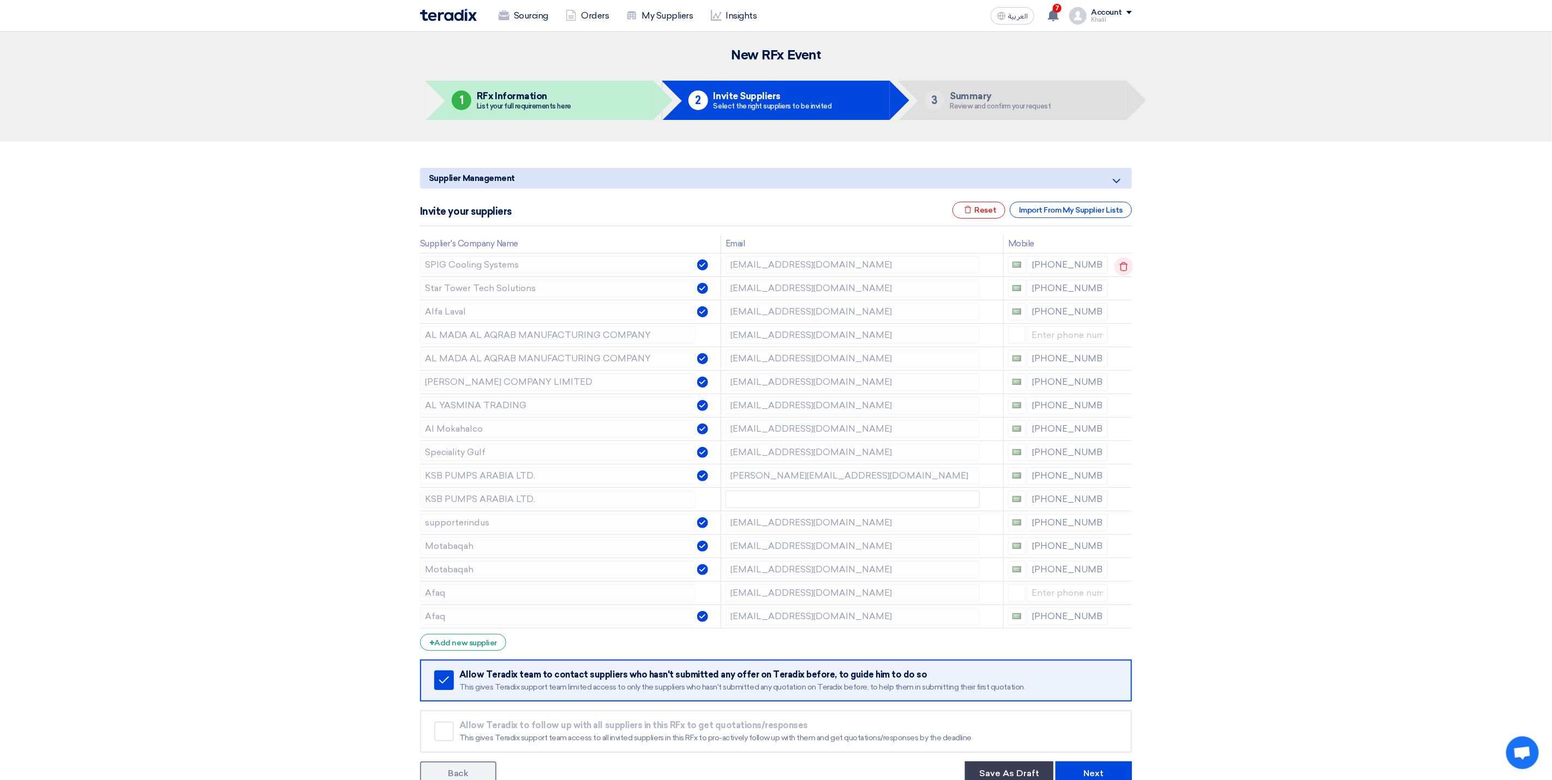
click at [1126, 268] on icon at bounding box center [1123, 266] width 19 height 19
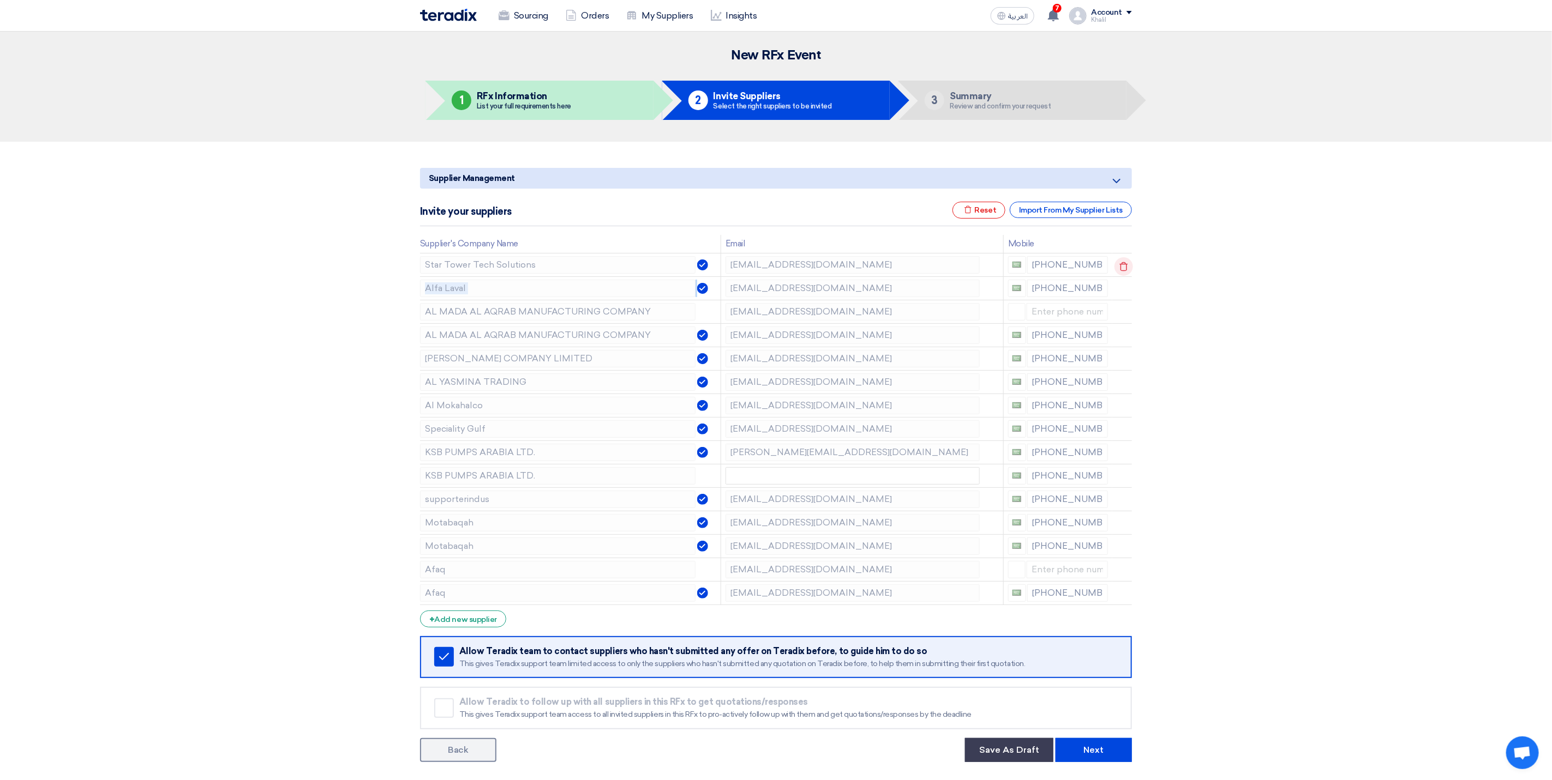
click at [1126, 268] on use at bounding box center [1124, 266] width 8 height 9
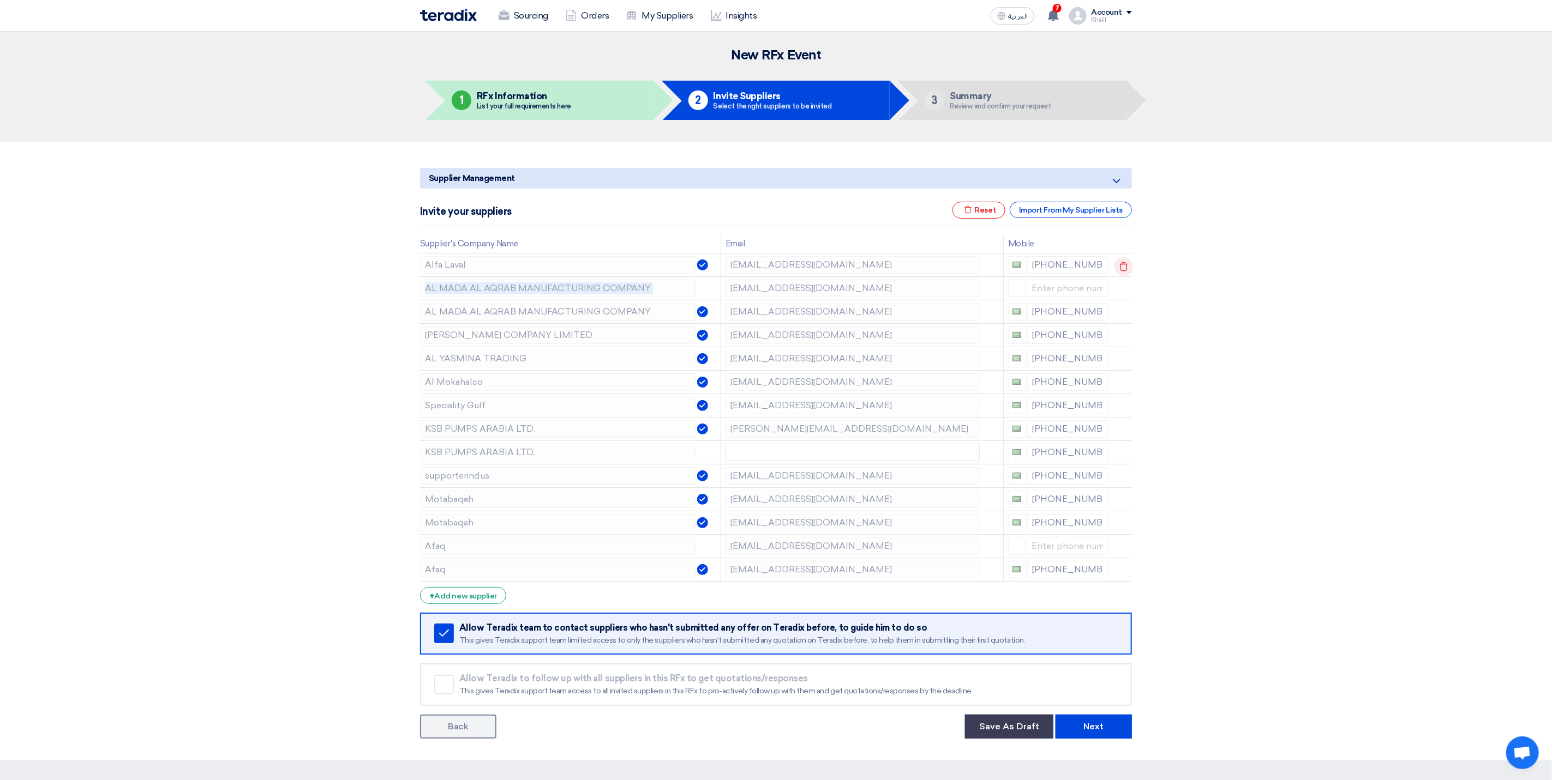
click at [1126, 268] on use at bounding box center [1124, 266] width 8 height 9
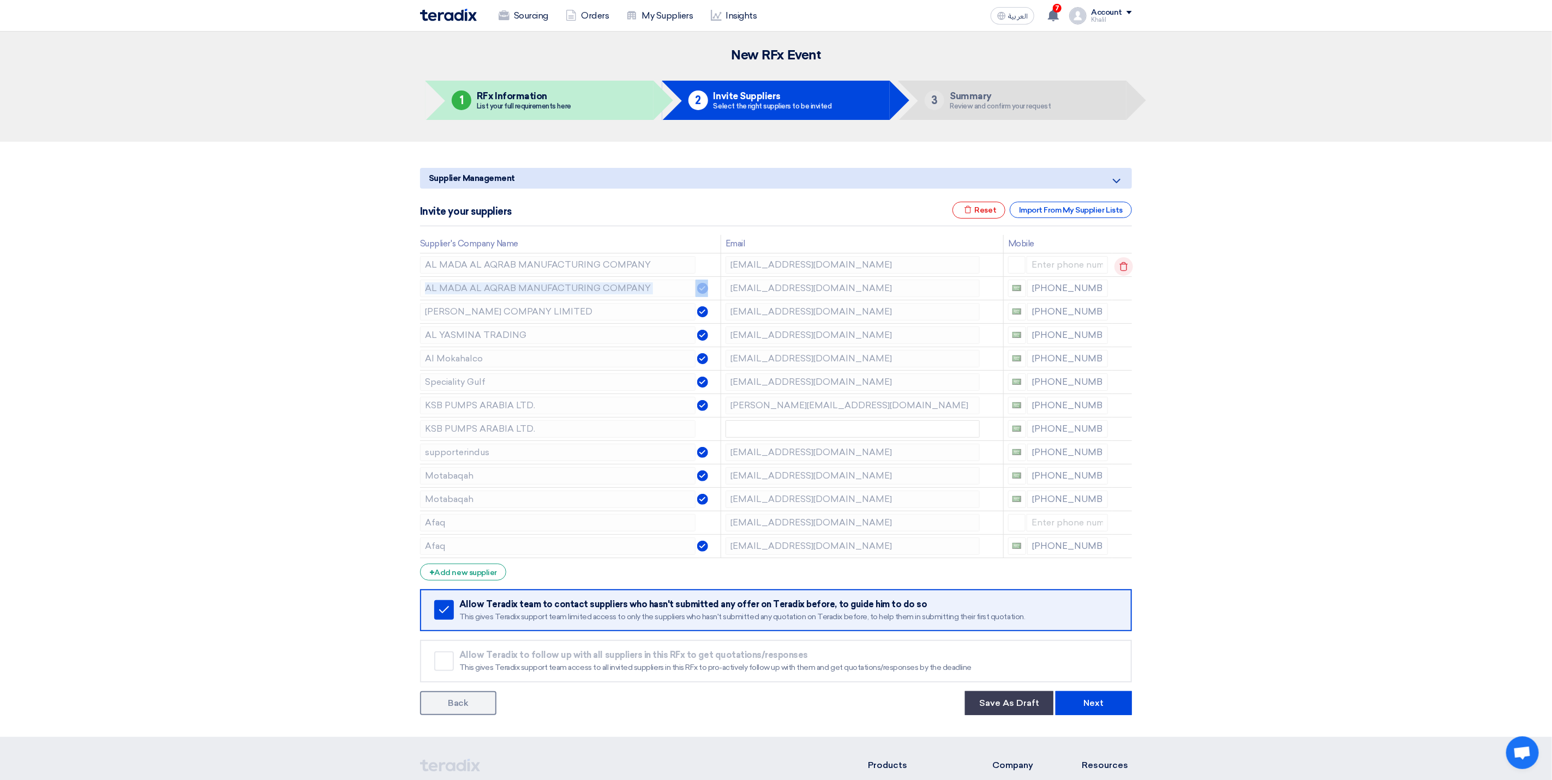
click at [1126, 268] on use at bounding box center [1124, 266] width 8 height 9
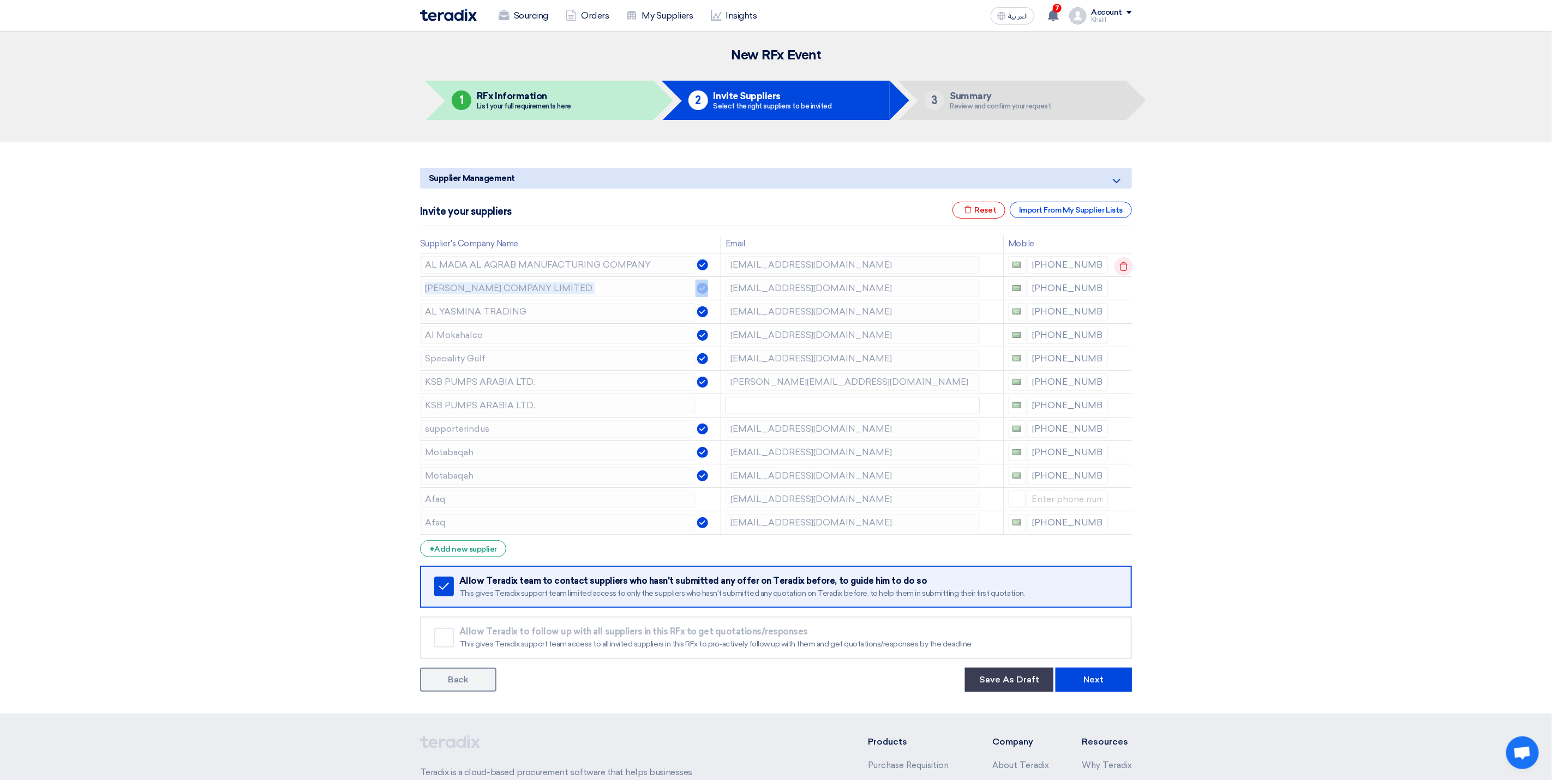
click at [1126, 268] on use at bounding box center [1124, 266] width 8 height 9
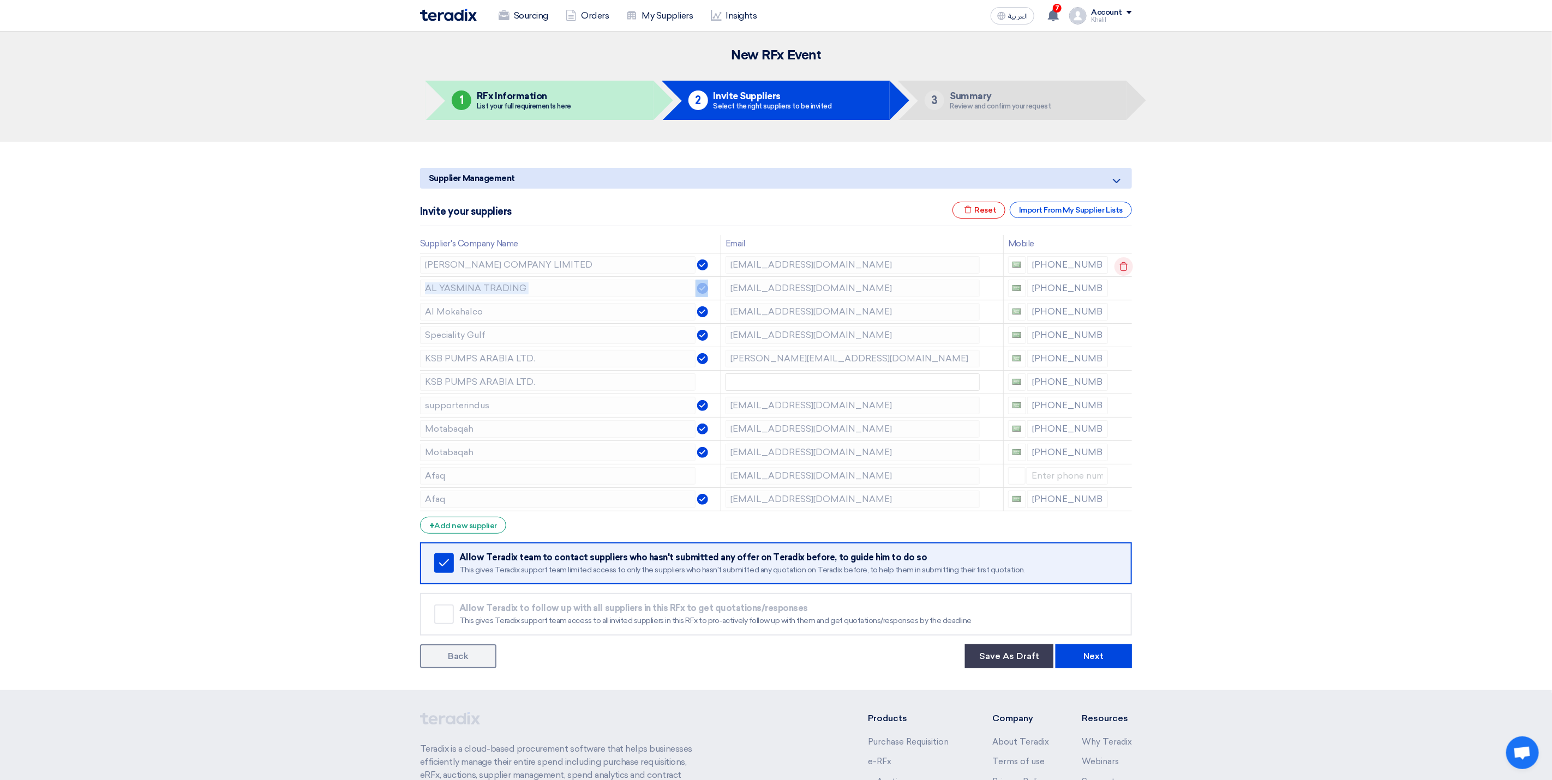
click at [1126, 268] on use at bounding box center [1124, 266] width 8 height 9
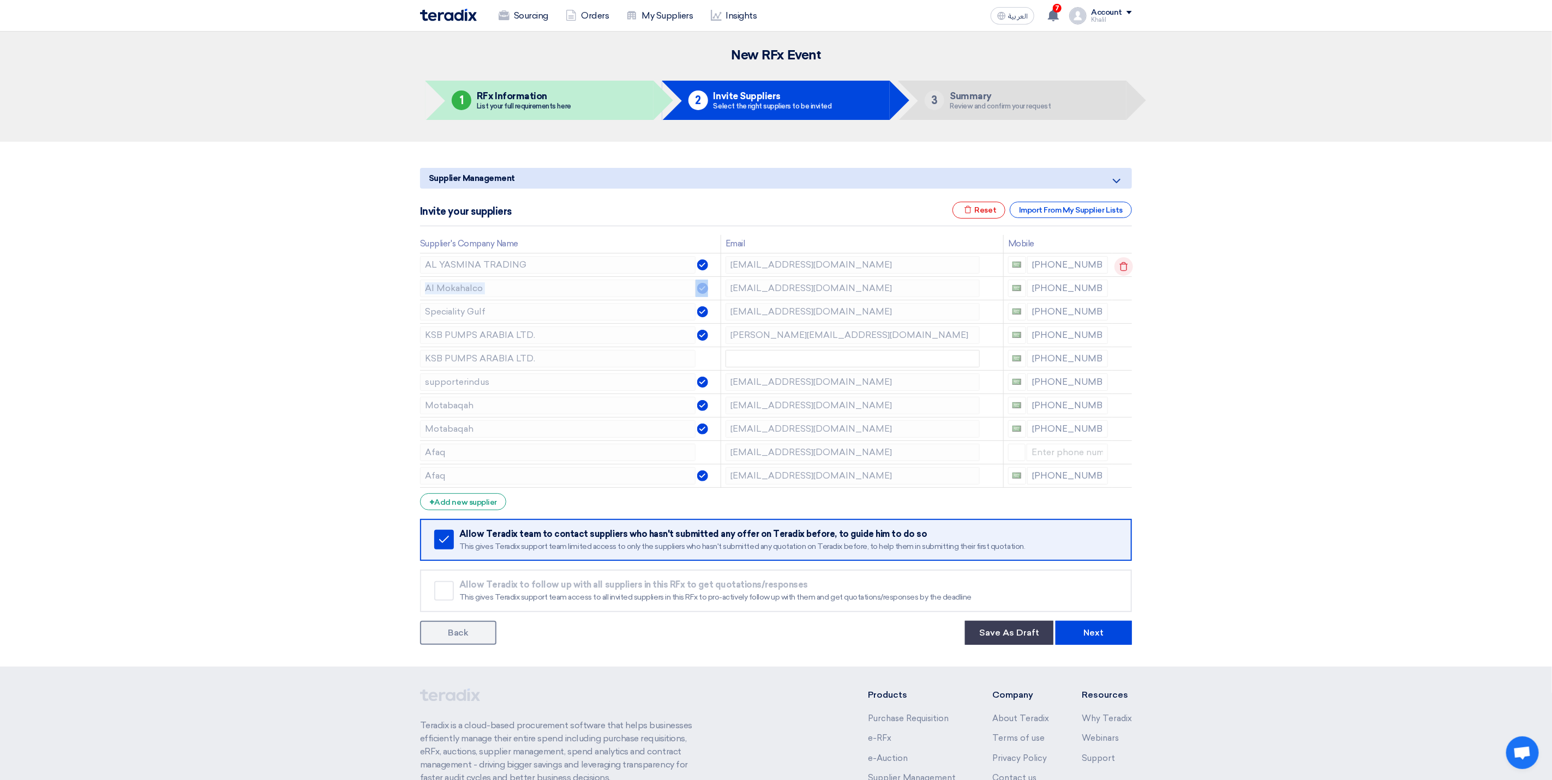
click at [1126, 268] on use at bounding box center [1124, 266] width 8 height 9
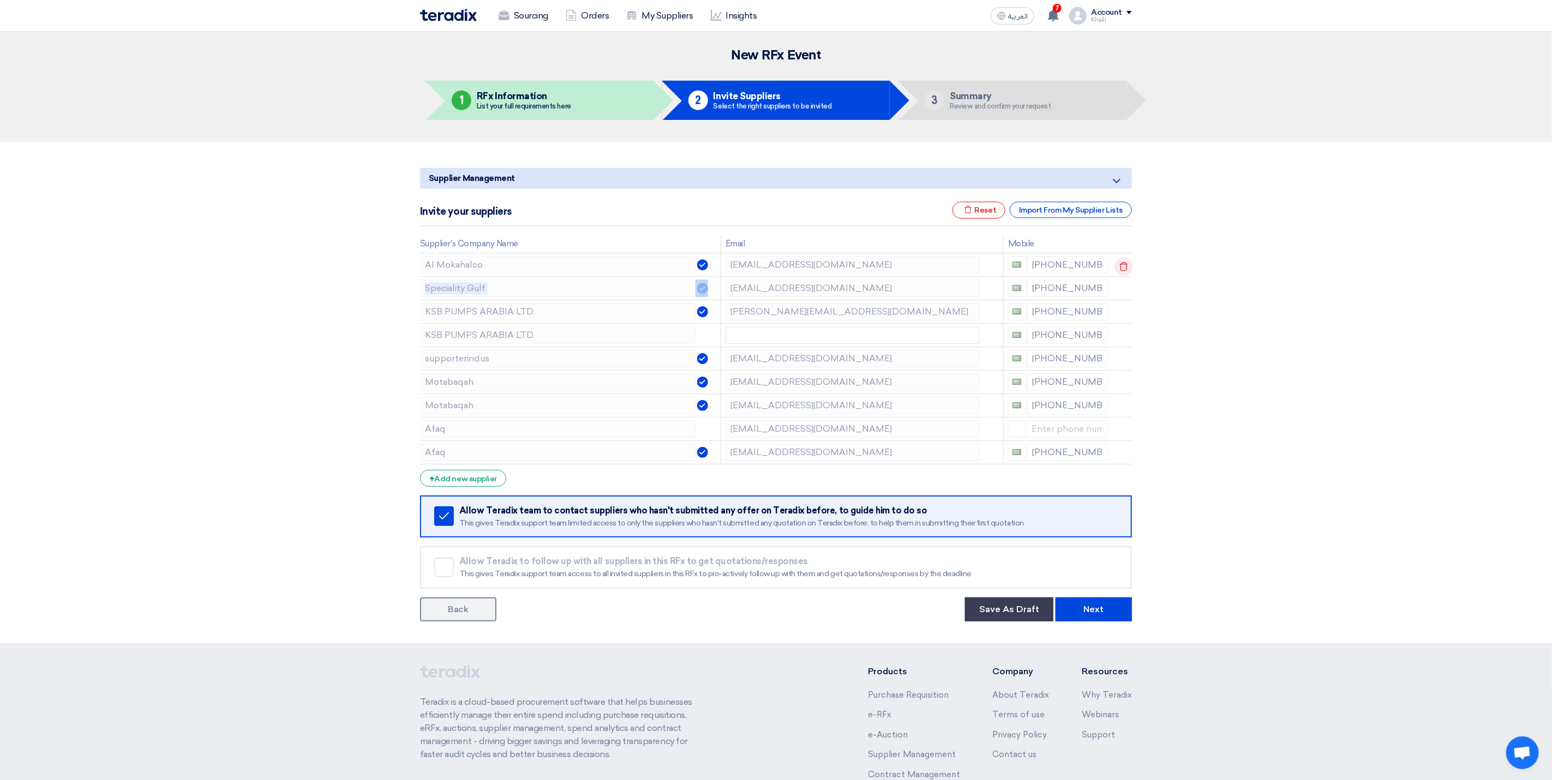
click at [1126, 268] on use at bounding box center [1124, 266] width 8 height 9
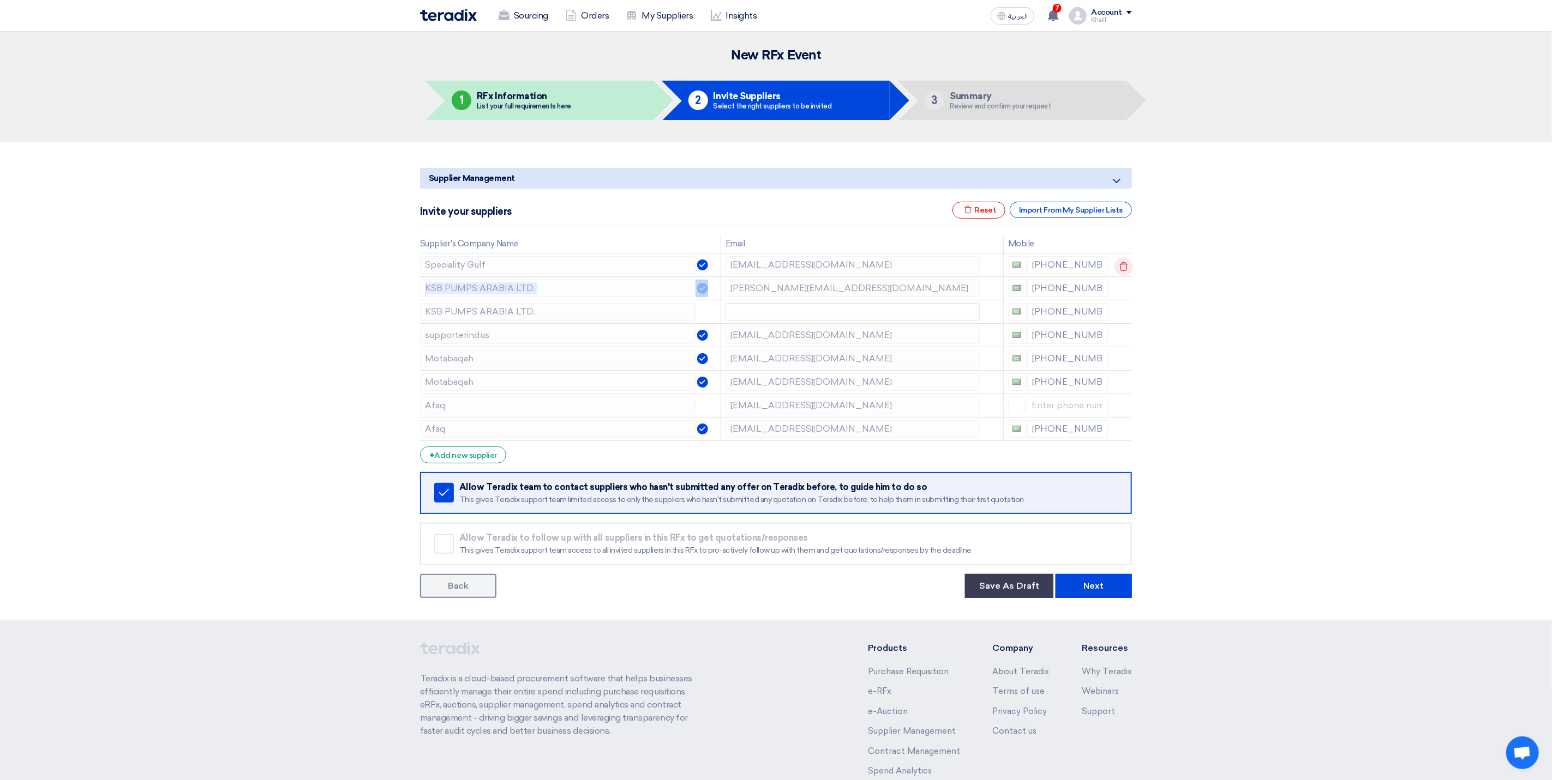
click at [1126, 268] on use at bounding box center [1124, 266] width 8 height 9
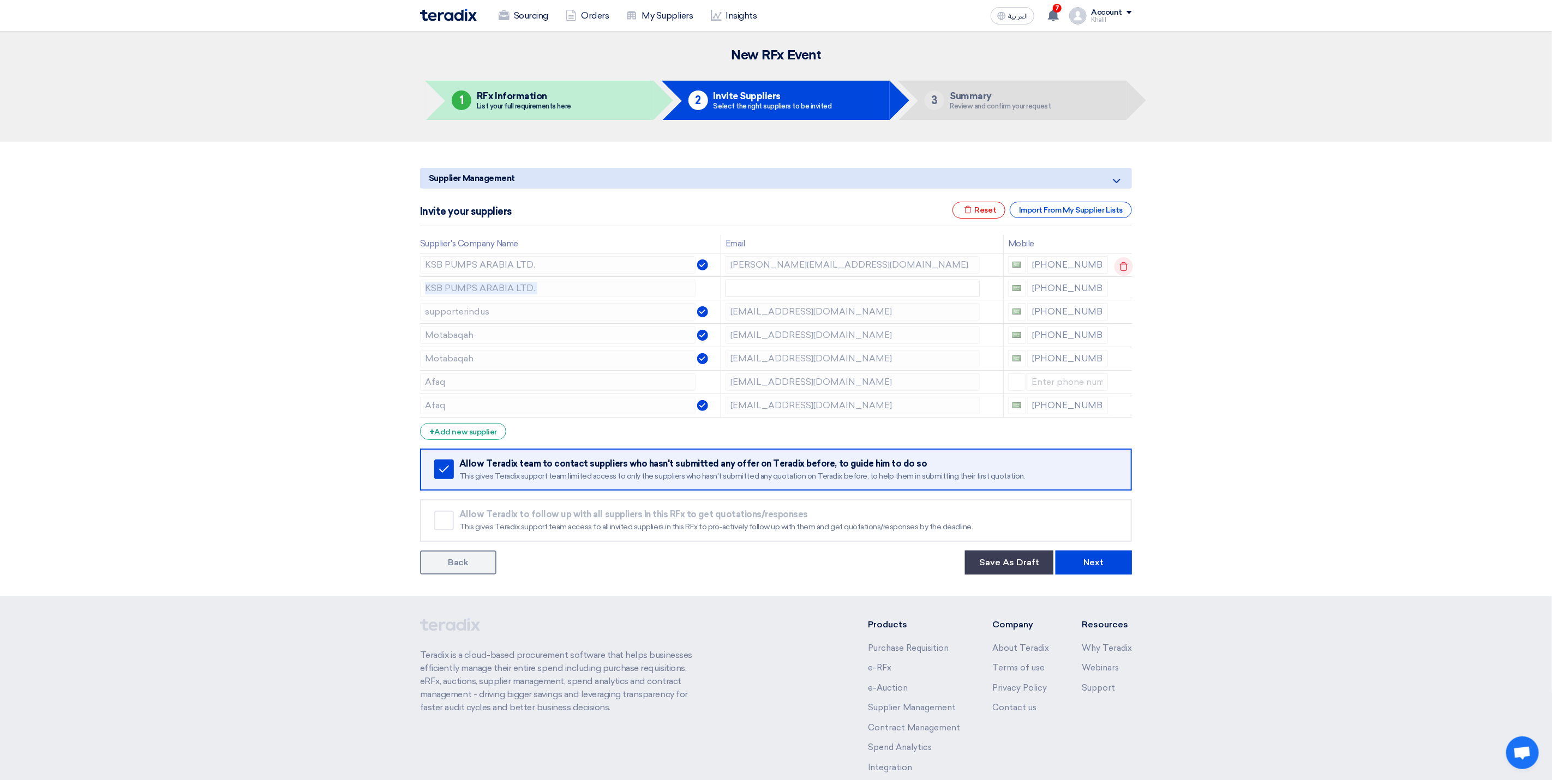
click at [1126, 268] on use at bounding box center [1124, 266] width 8 height 9
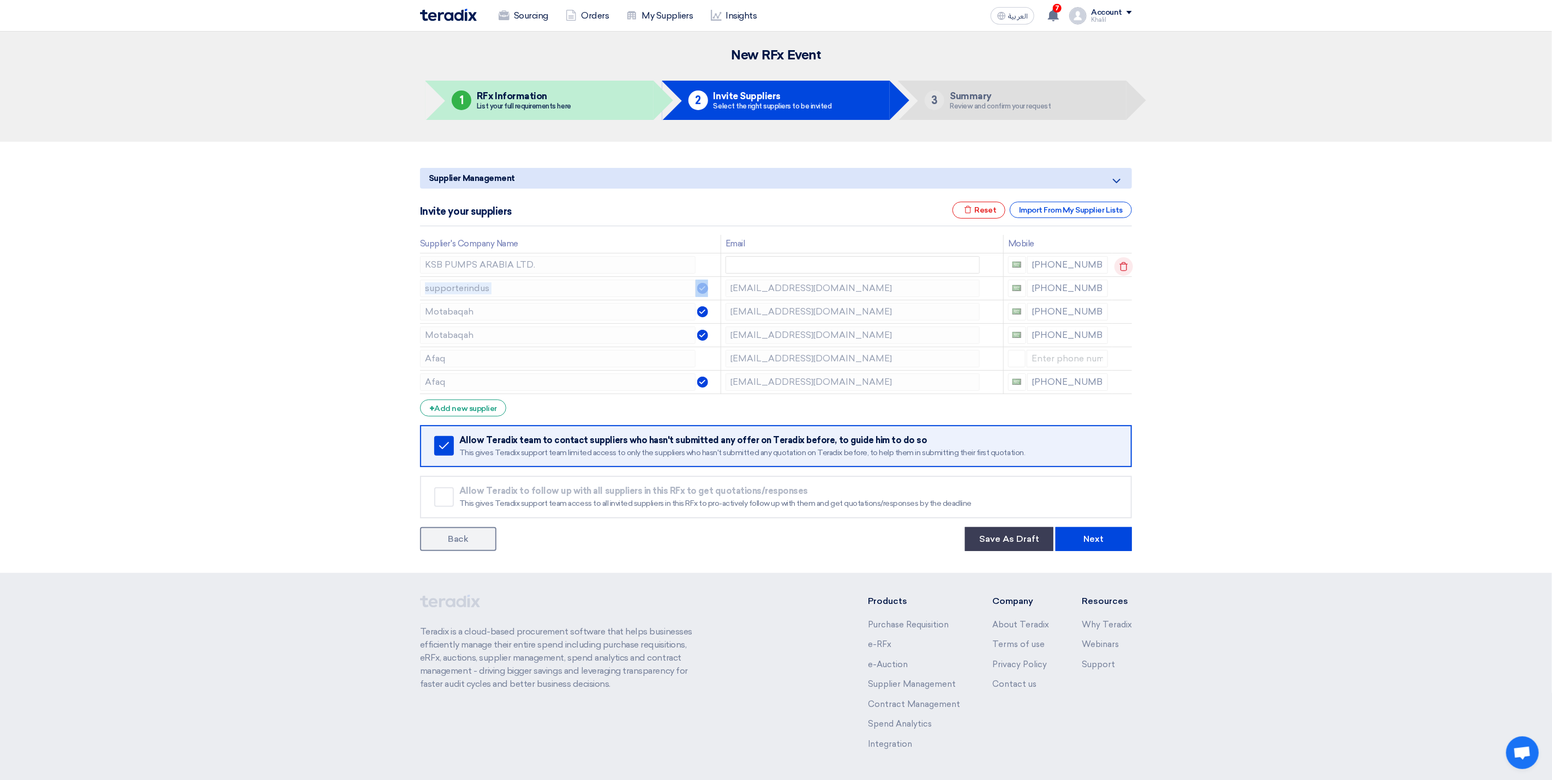
click at [1126, 268] on use at bounding box center [1124, 266] width 8 height 9
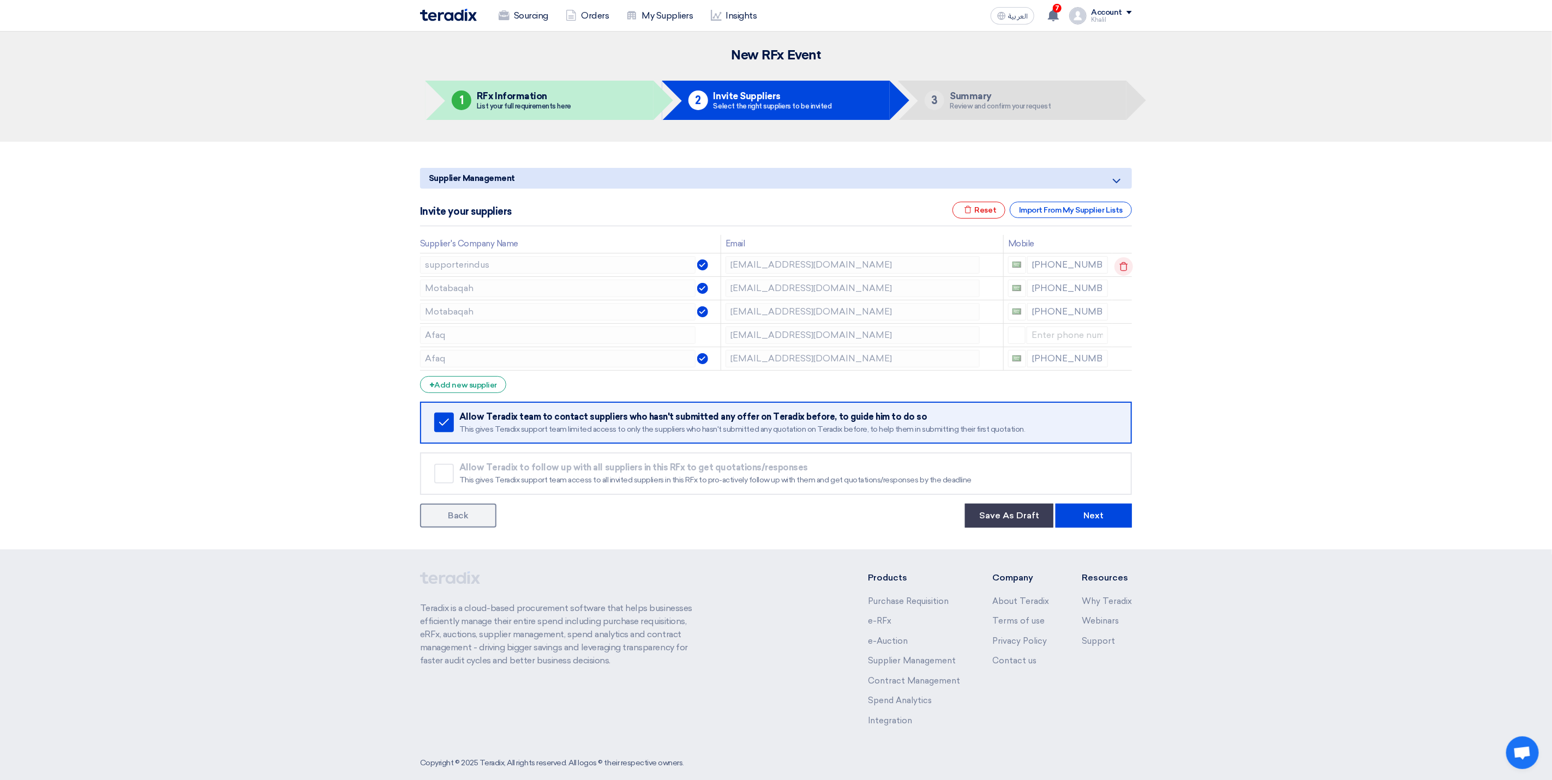
click at [1126, 268] on use at bounding box center [1124, 266] width 8 height 9
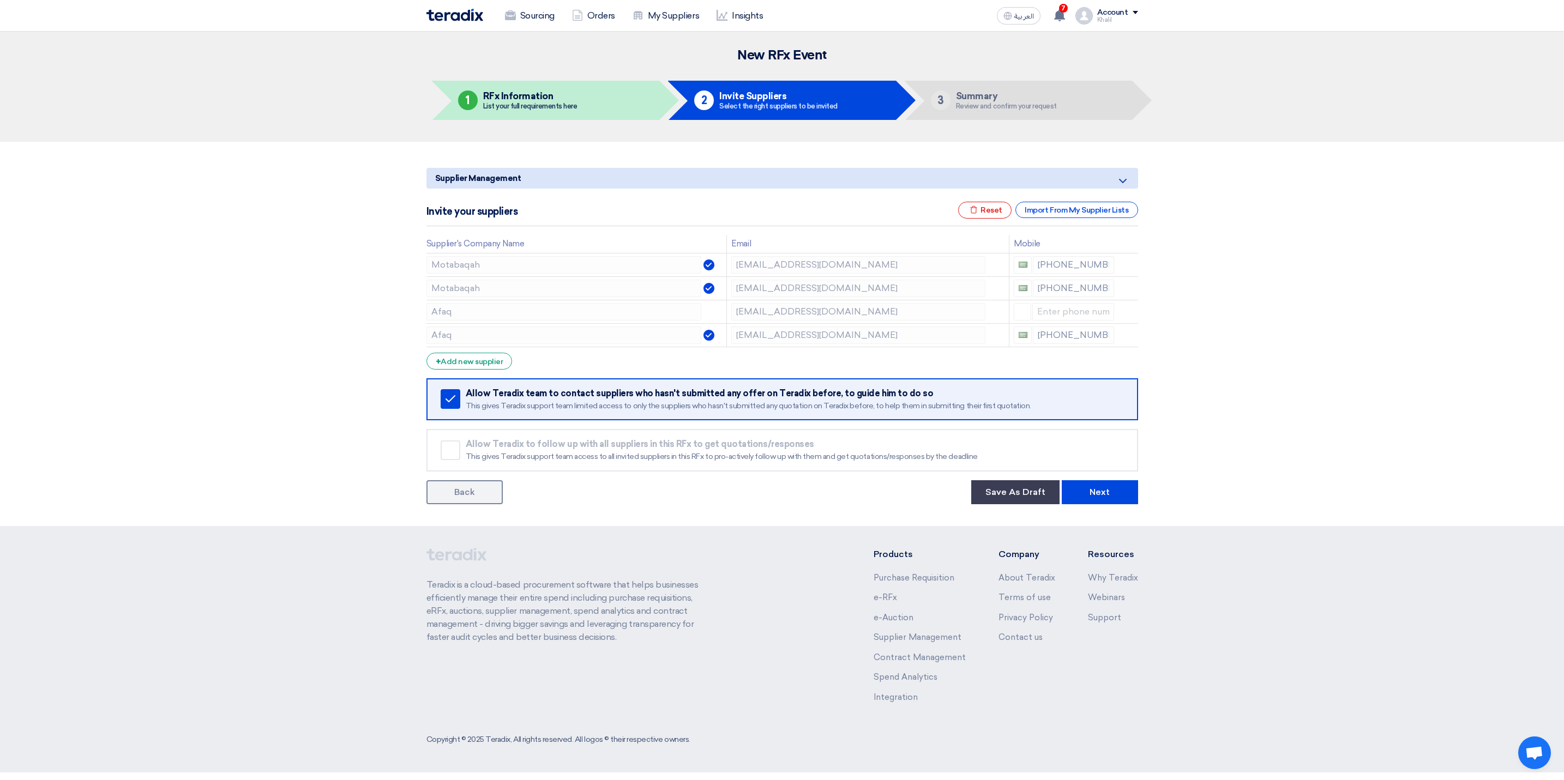
click at [0, 0] on use at bounding box center [0, 0] width 0 height 0
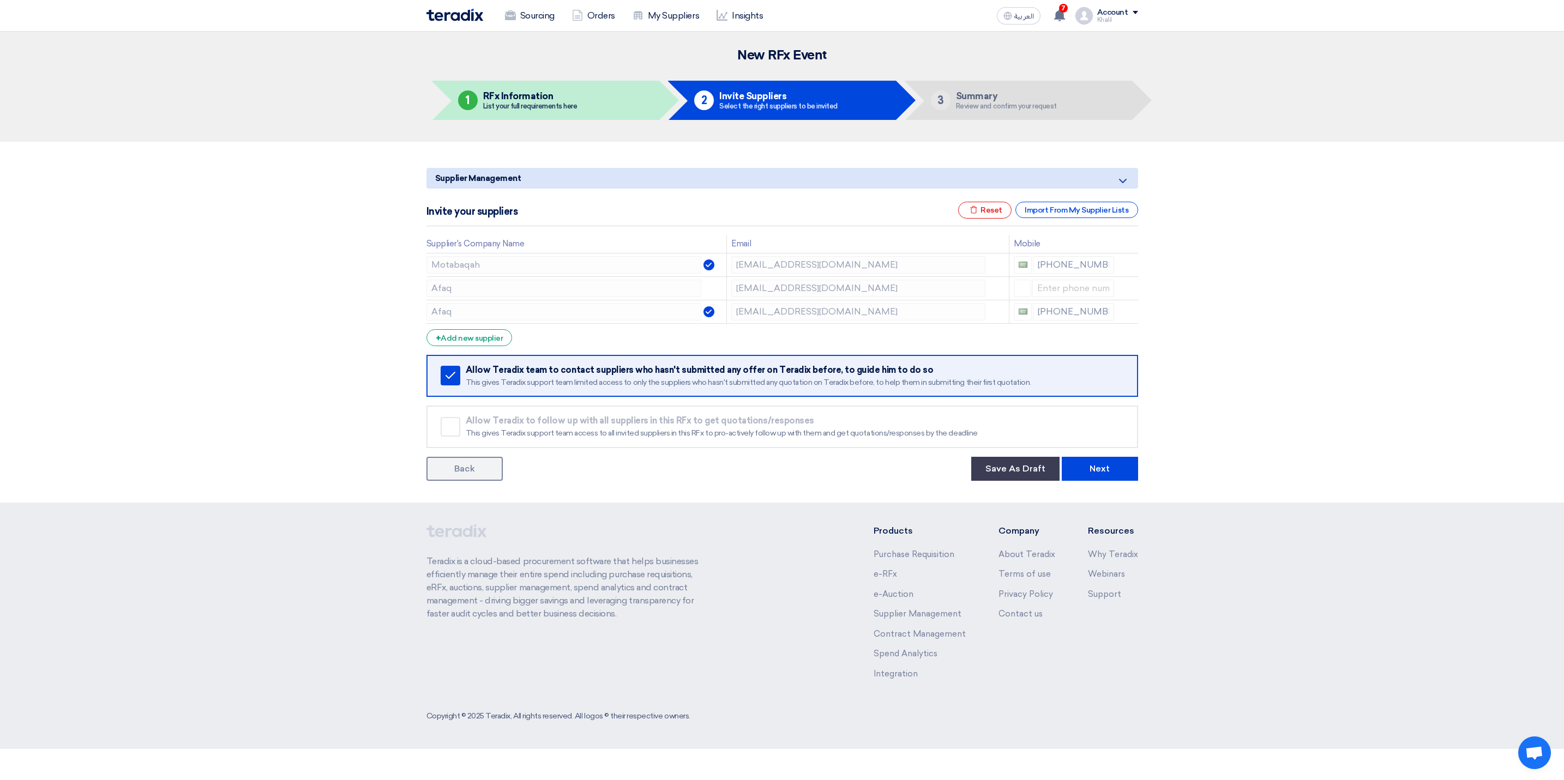
click at [0, 0] on use at bounding box center [0, 0] width 0 height 0
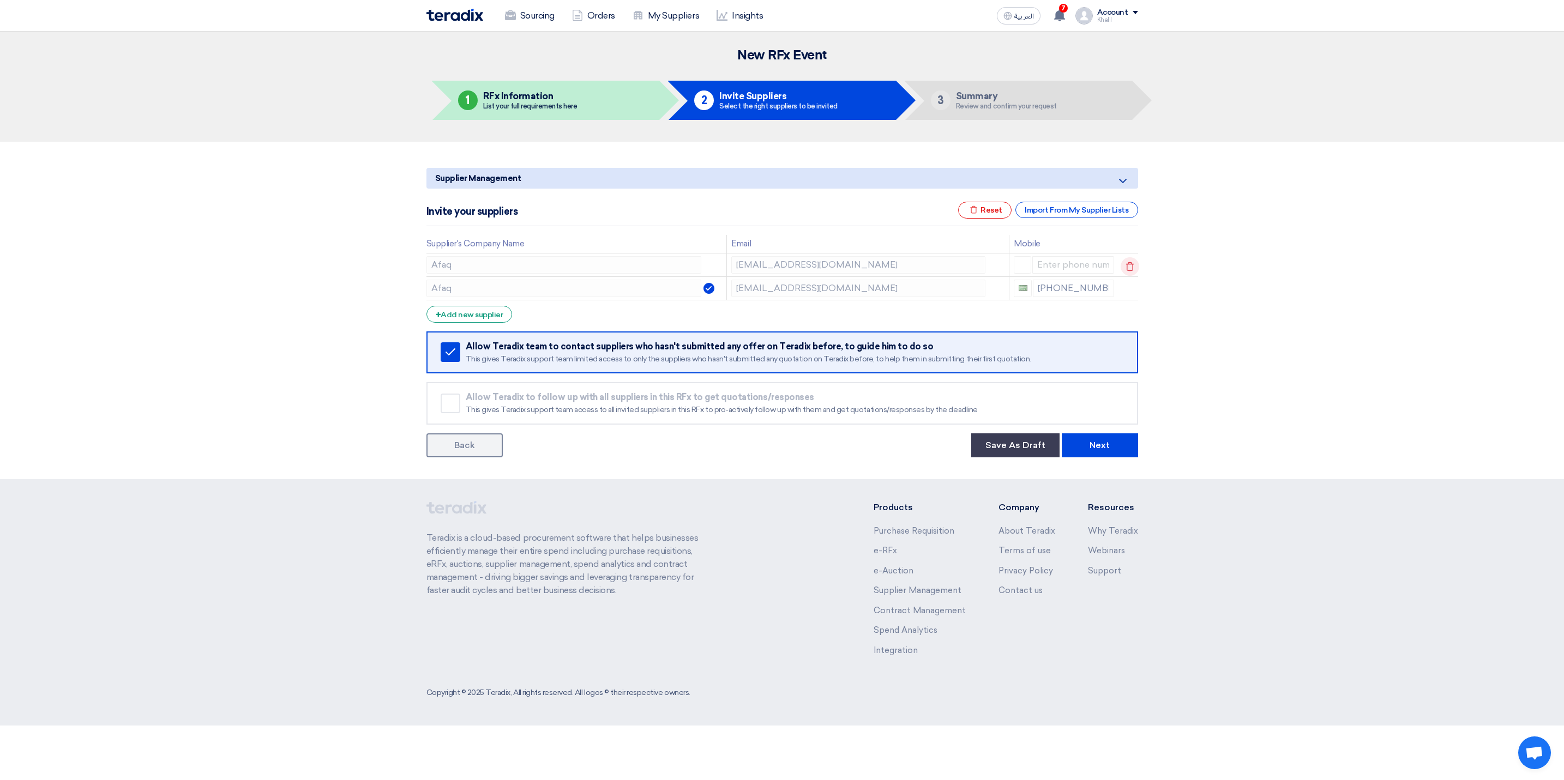
click at [1126, 268] on use at bounding box center [1130, 266] width 8 height 9
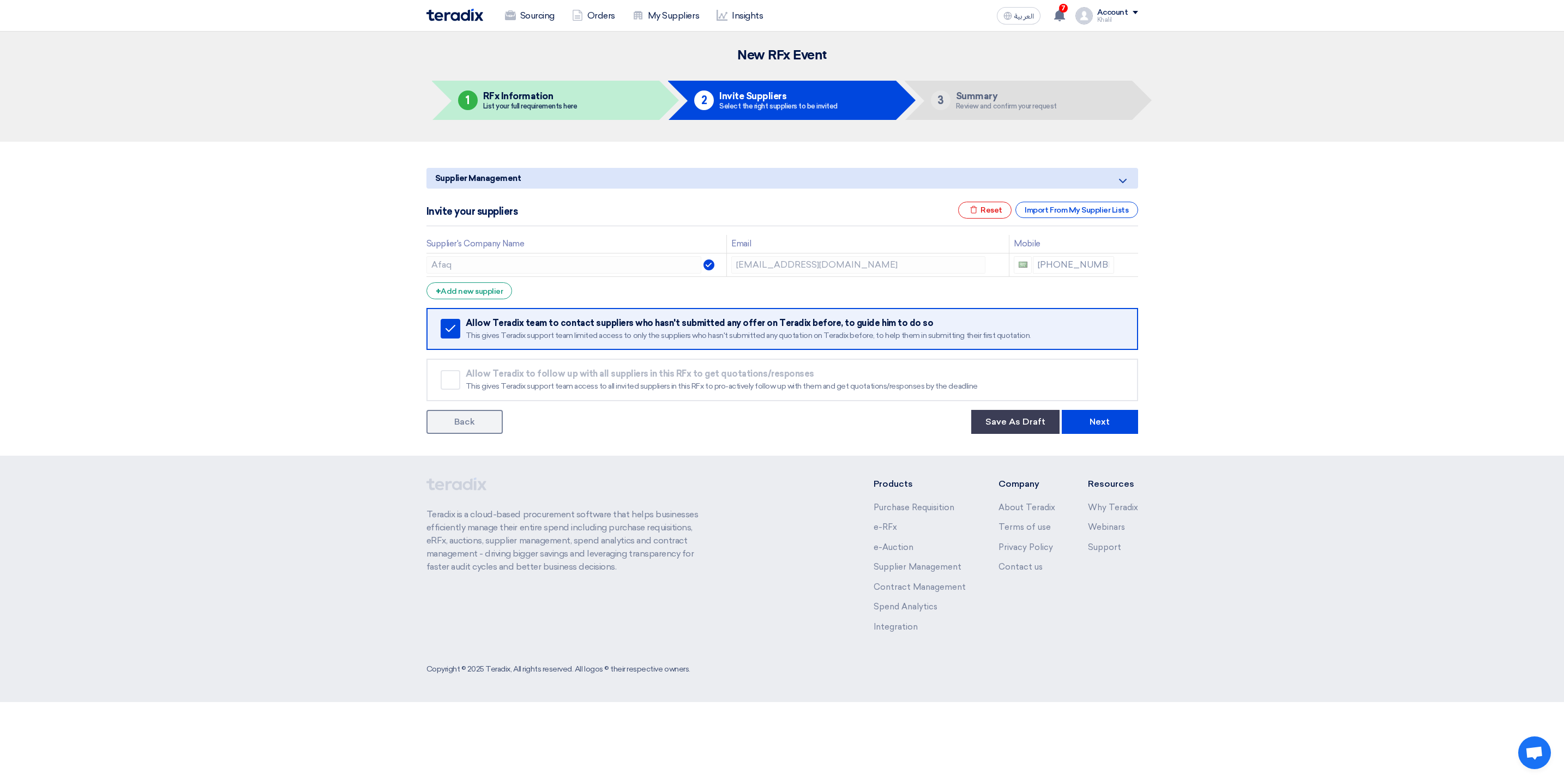
click at [0, 0] on use at bounding box center [0, 0] width 0 height 0
click at [1057, 212] on div "Import From My Supplier Lists" at bounding box center [1076, 210] width 122 height 16
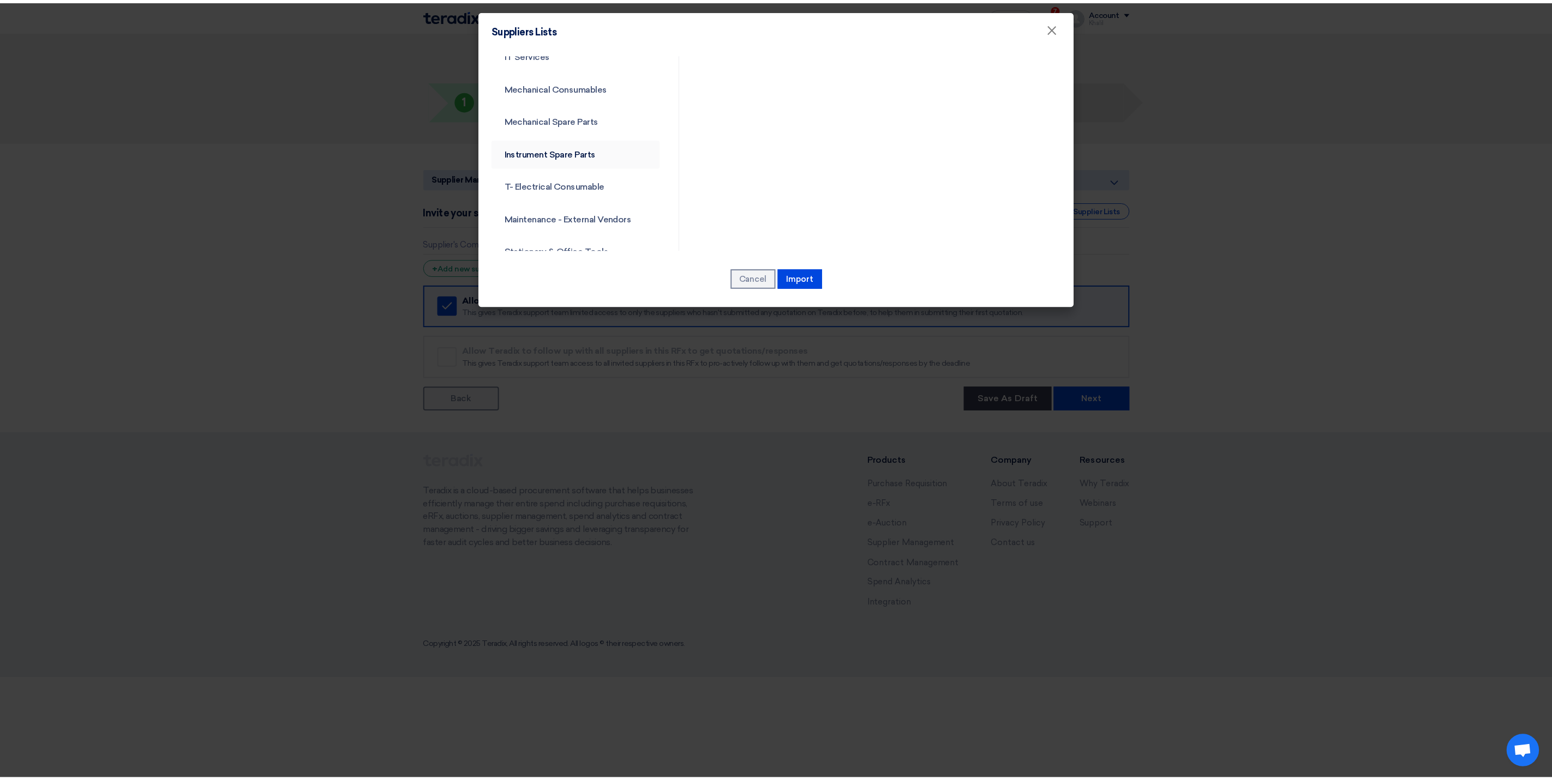
scroll to position [1270, 0]
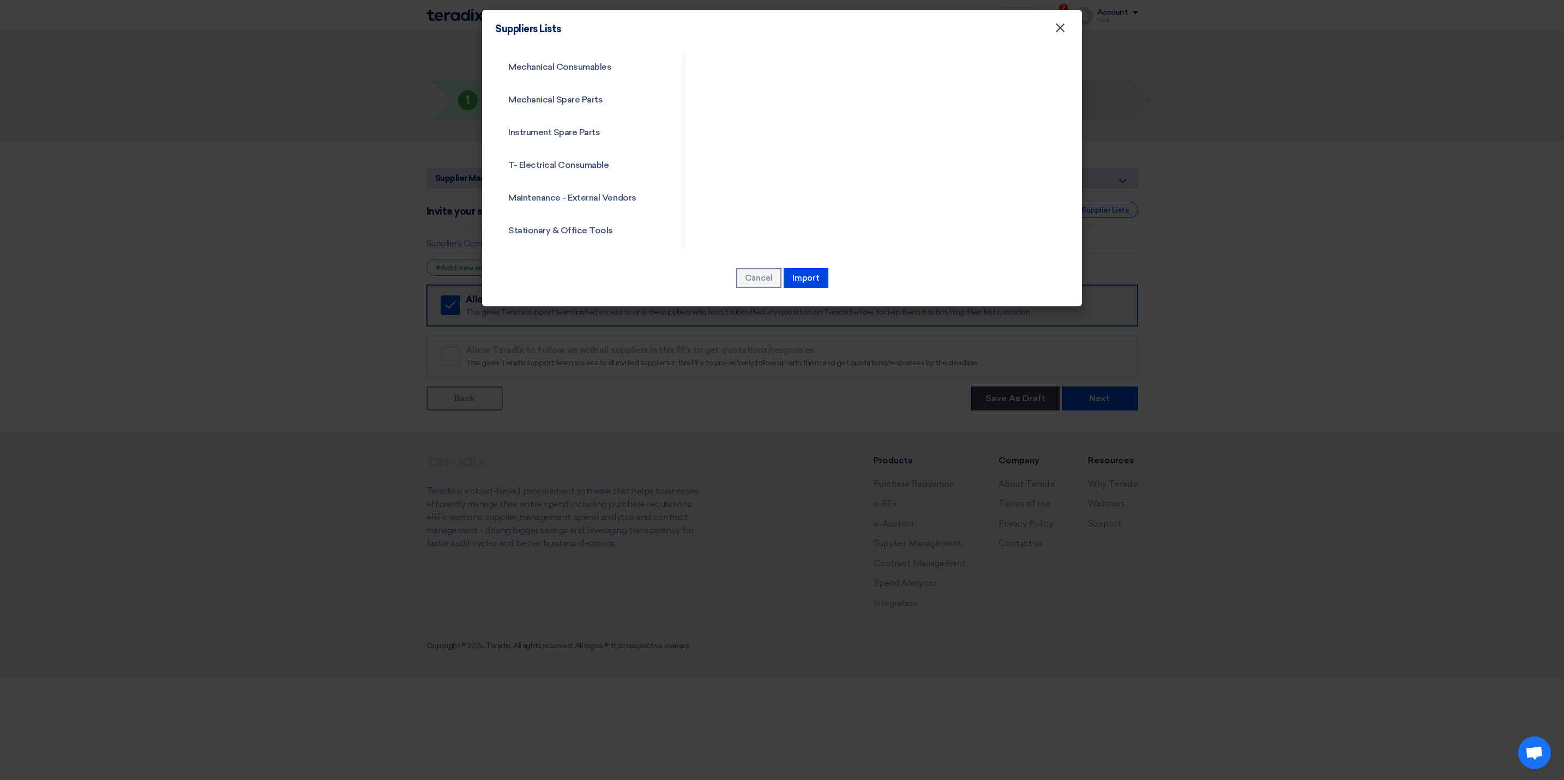
click at [1057, 32] on span "×" at bounding box center [1060, 31] width 11 height 22
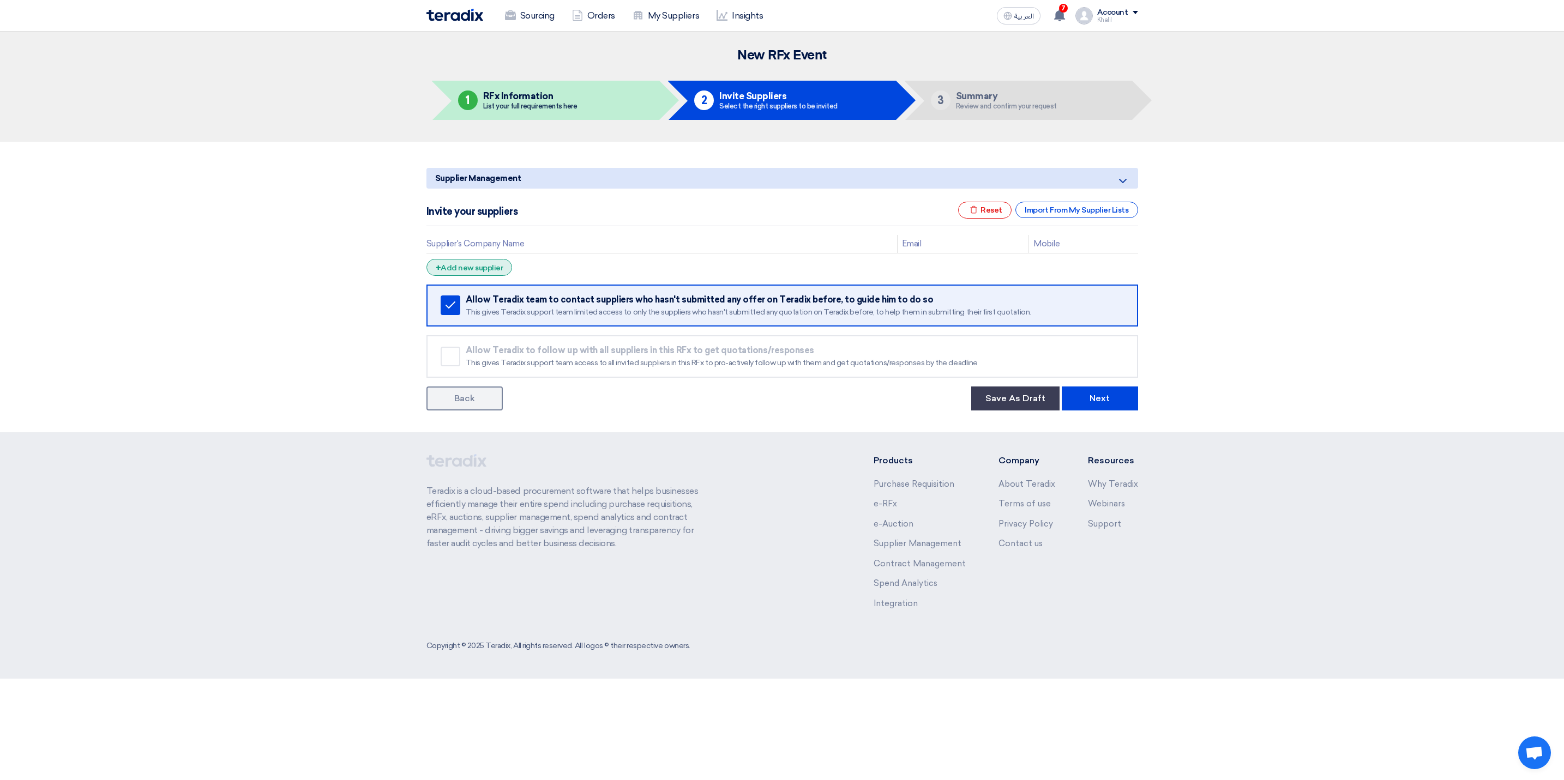
click at [490, 268] on div "+ Add new supplier" at bounding box center [469, 267] width 86 height 17
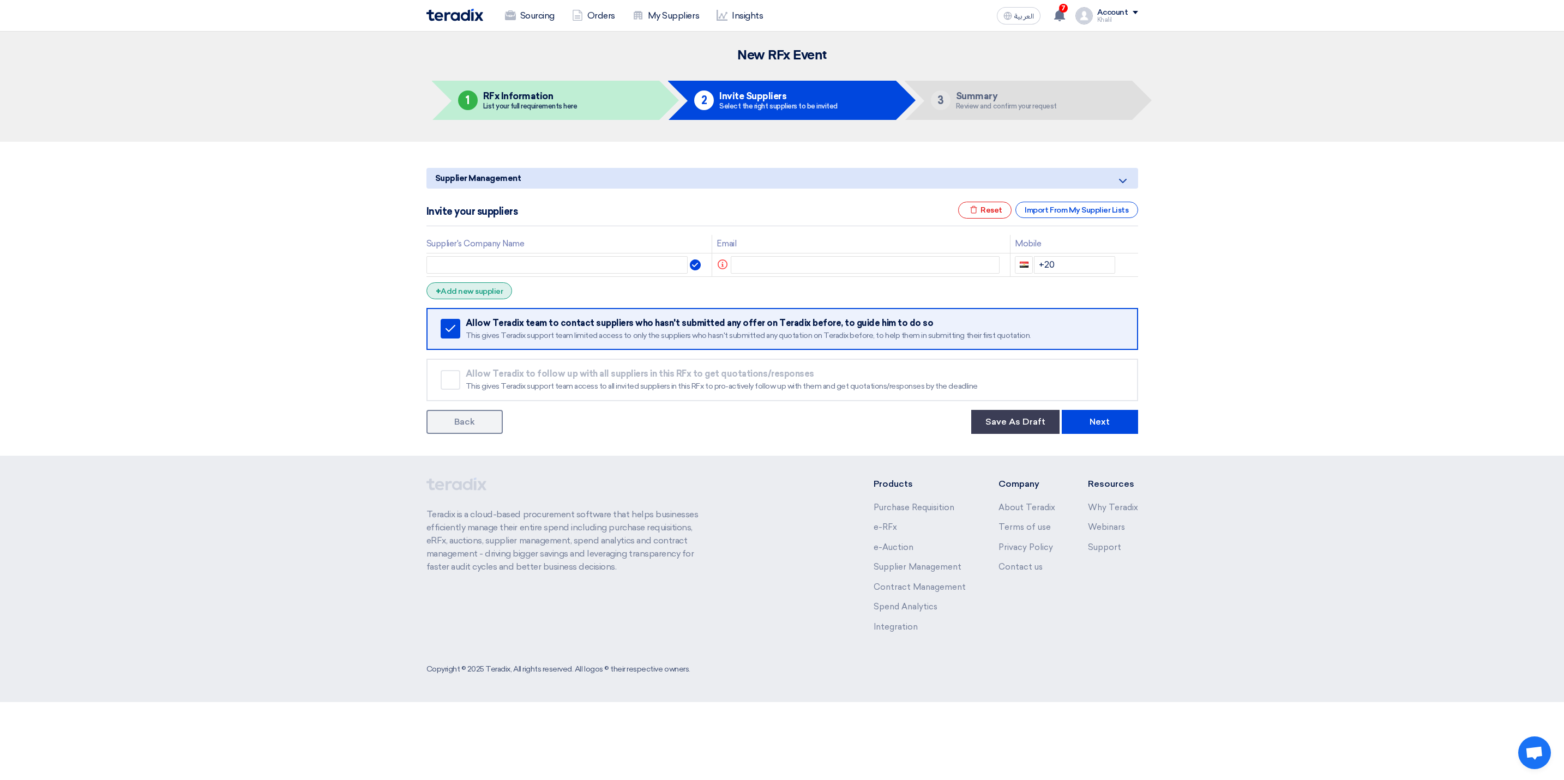
click at [470, 290] on div "+ Add new supplier" at bounding box center [469, 290] width 86 height 17
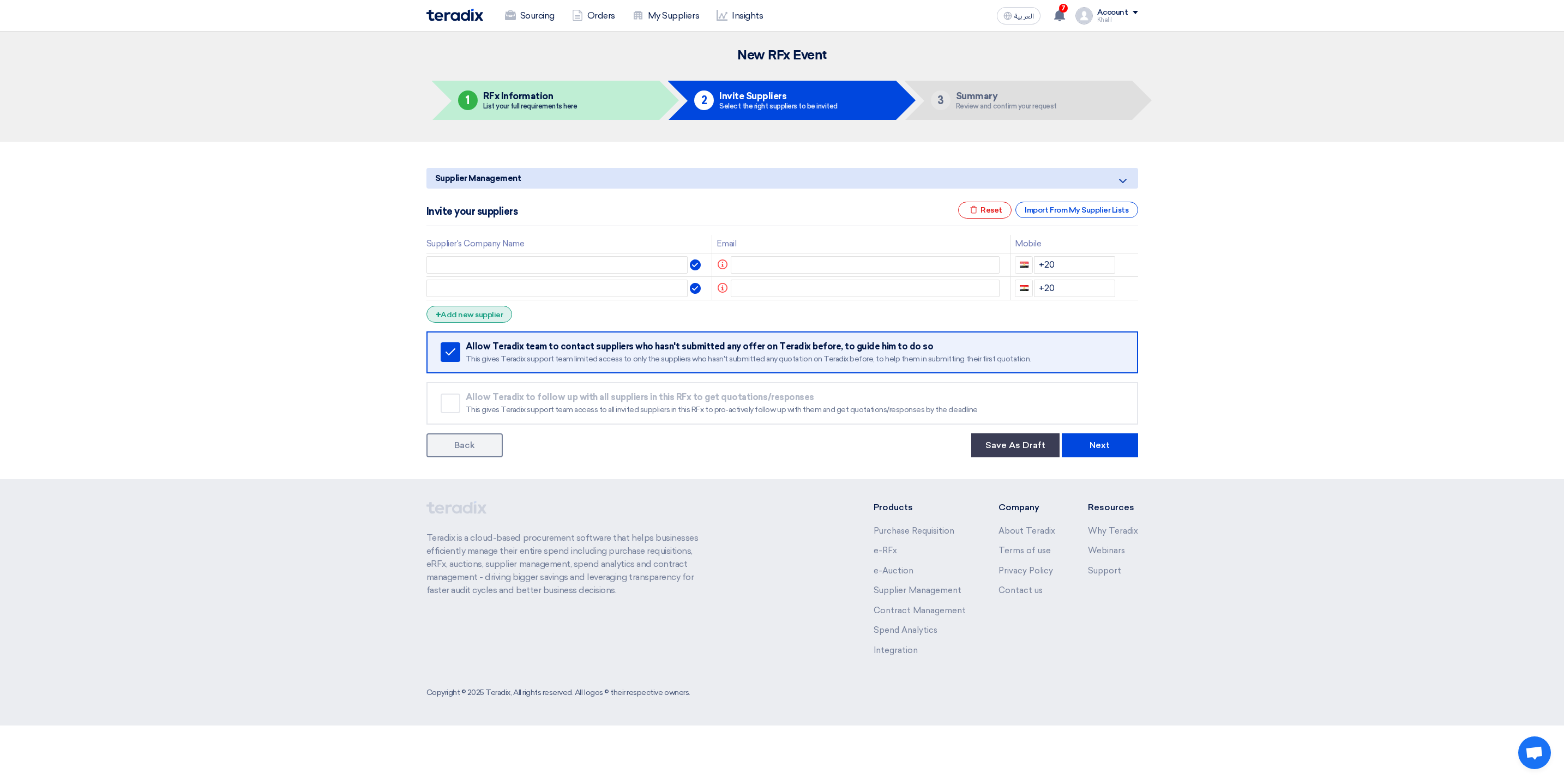
click at [472, 316] on div "+ Add new supplier" at bounding box center [469, 314] width 86 height 17
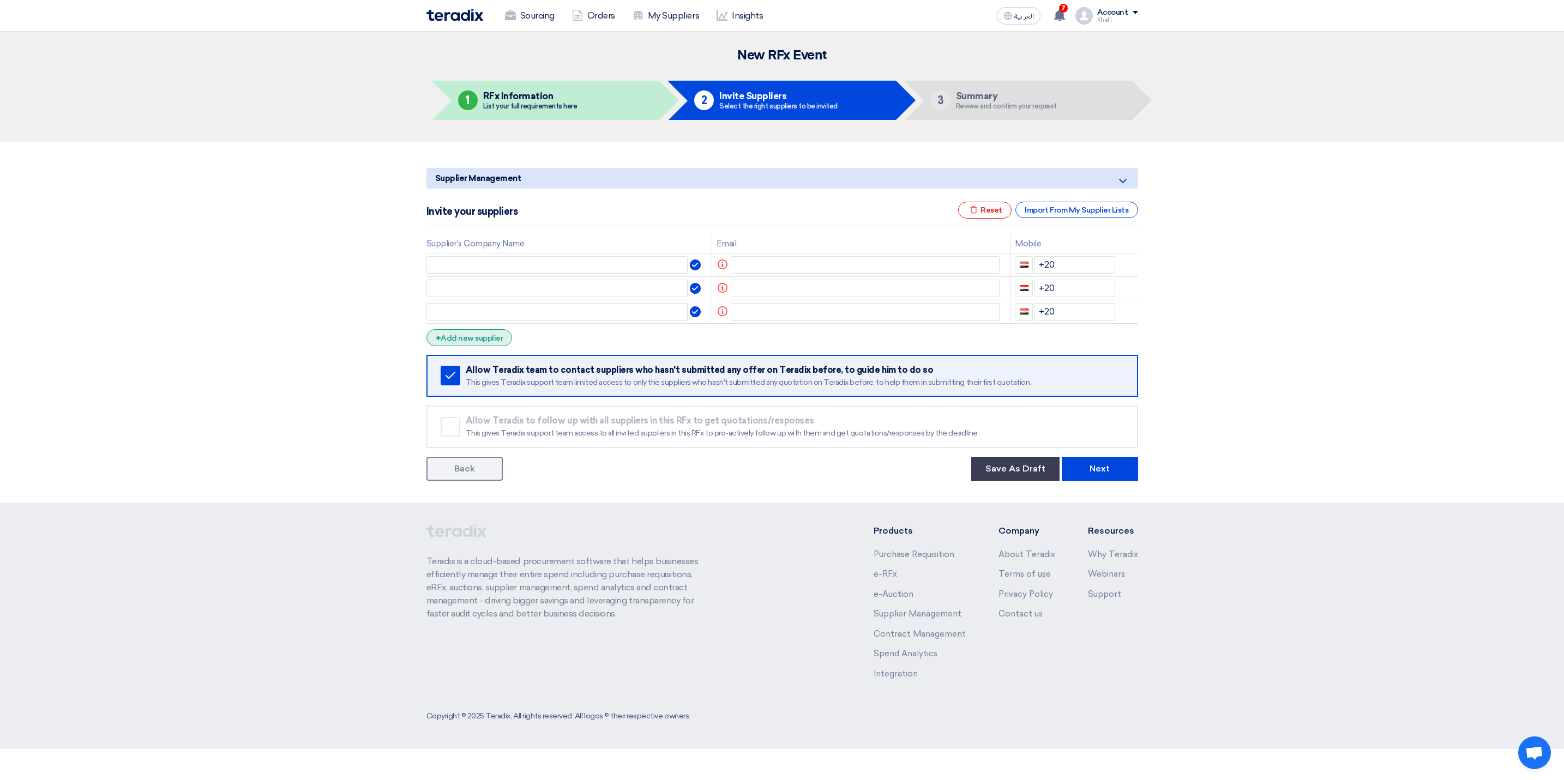
click at [473, 346] on div "+ Add new supplier" at bounding box center [469, 337] width 86 height 17
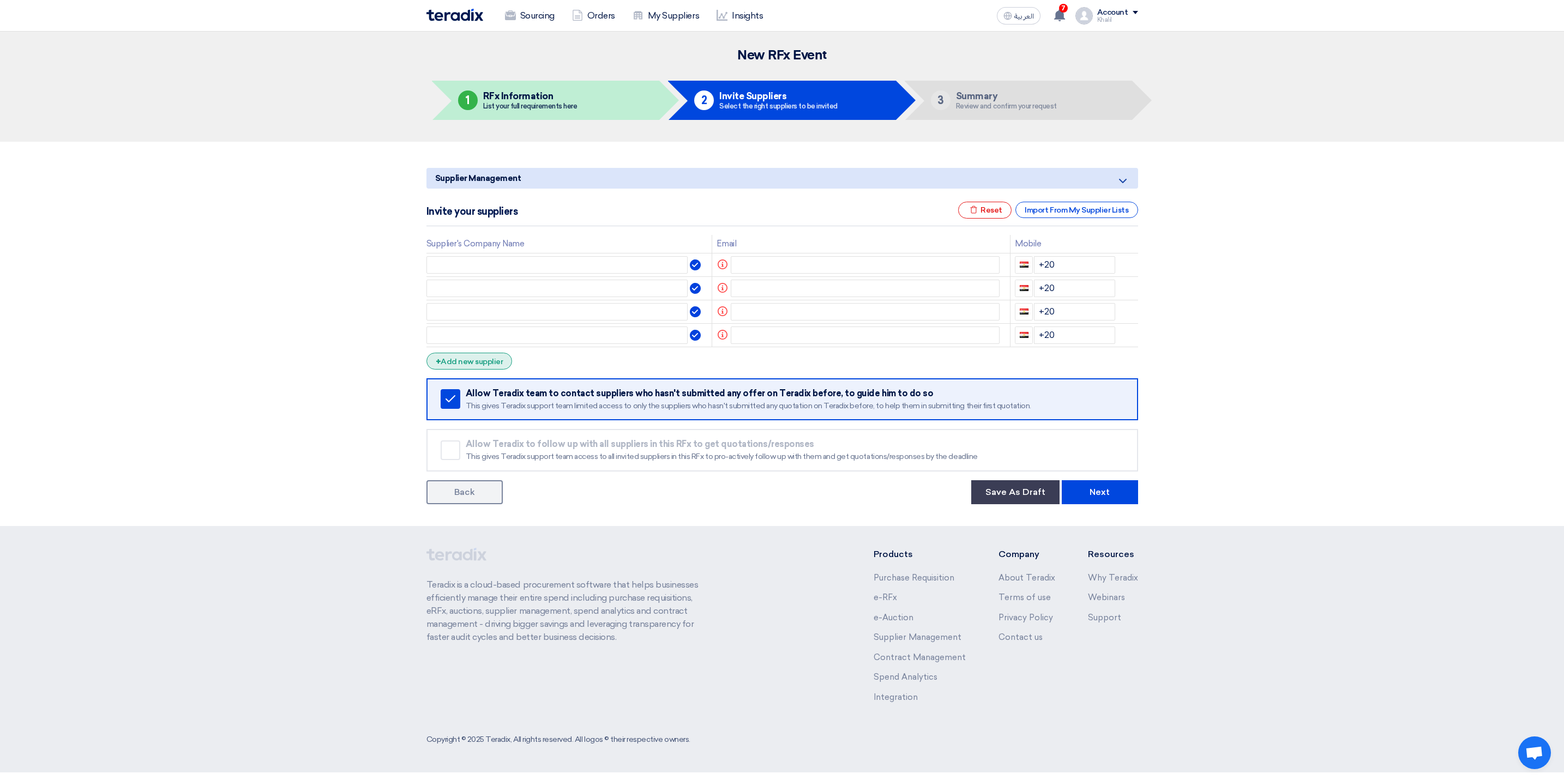
click at [480, 366] on div "+ Add new supplier" at bounding box center [469, 361] width 86 height 17
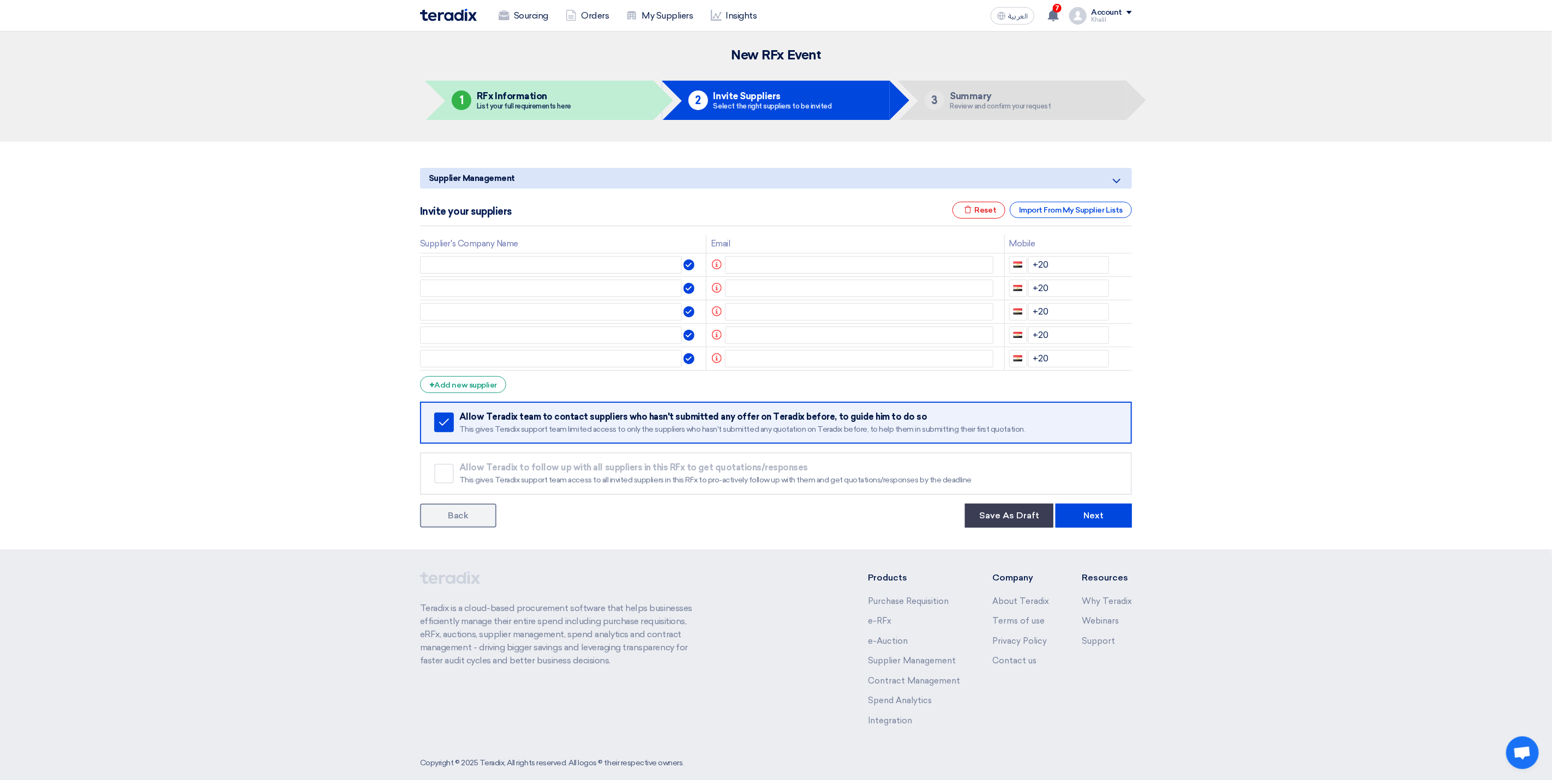
click at [484, 396] on form "Supplier Management Minimize/Maximize Category Invite your suppliers Excel file…" at bounding box center [776, 348] width 712 height 360
click at [483, 392] on div "+ Add new supplier" at bounding box center [463, 384] width 86 height 17
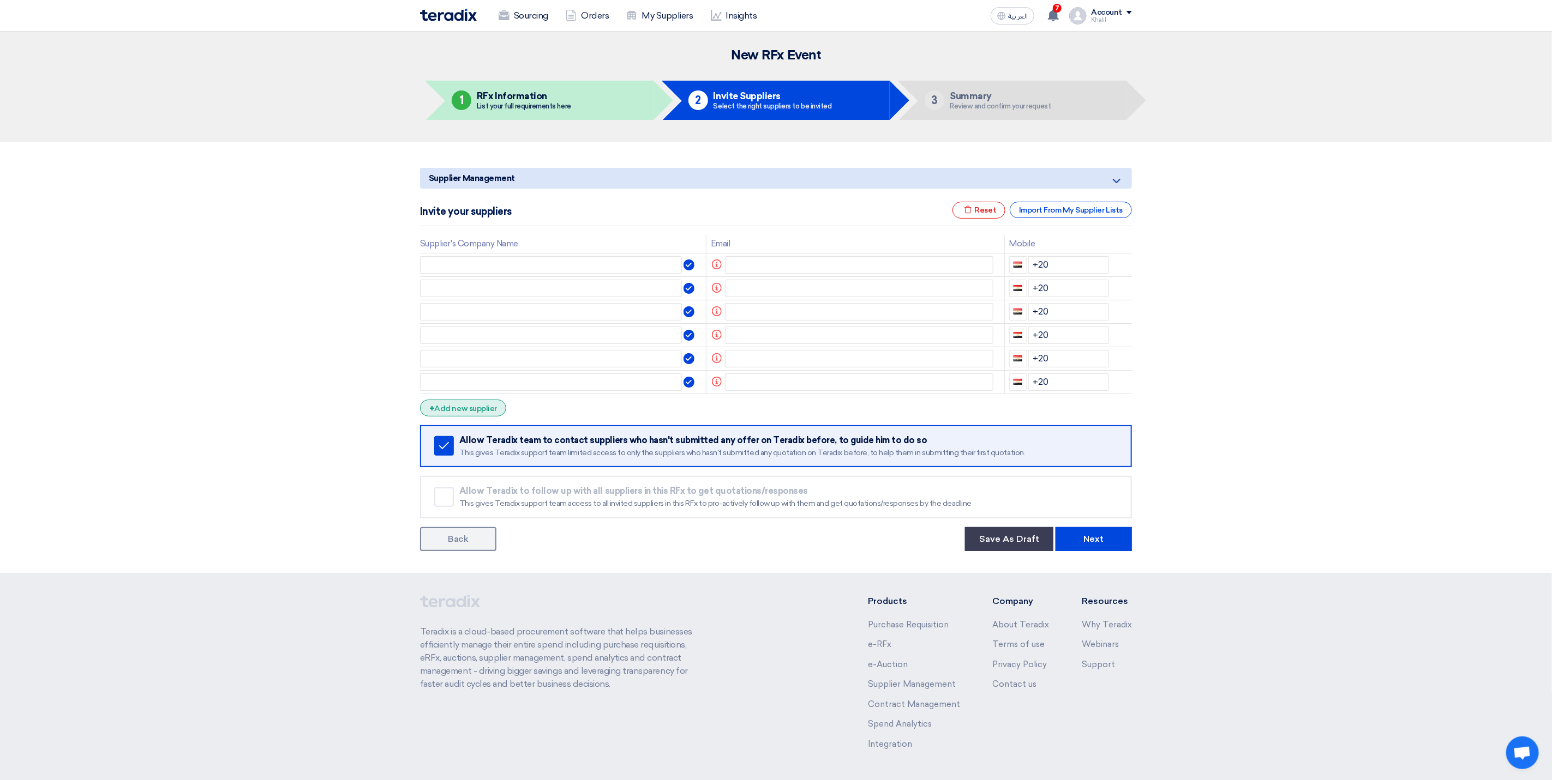
click at [483, 408] on div "+ Add new supplier" at bounding box center [463, 408] width 86 height 17
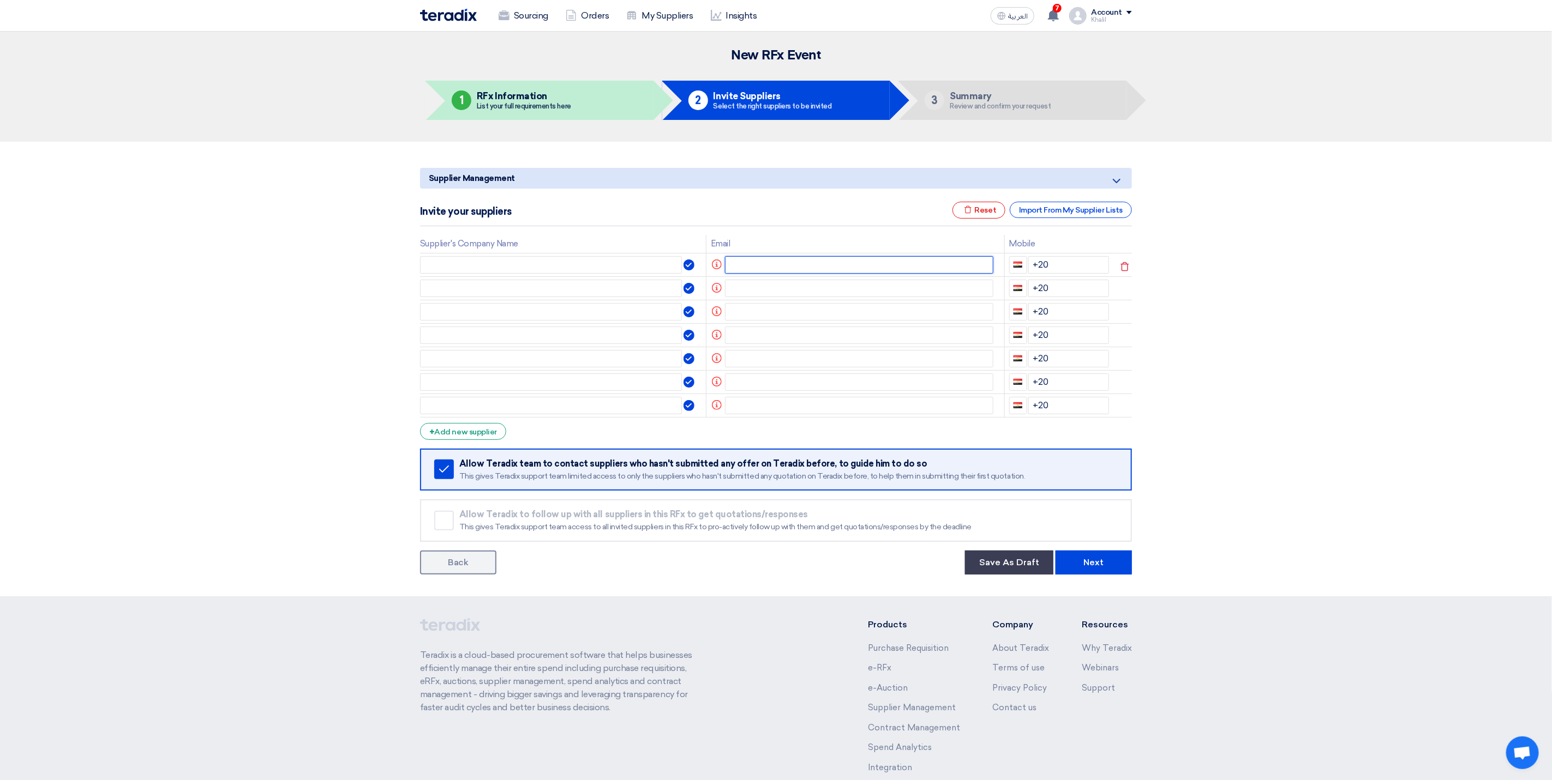
click at [766, 266] on input "text" at bounding box center [859, 264] width 269 height 17
paste input "[PERSON_NAME] <[EMAIL_ADDRESS][DOMAIN_NAME]>"
type input "[PERSON_NAME] <[EMAIL_ADDRESS][DOMAIN_NAME]>"
click at [776, 290] on input "text" at bounding box center [859, 288] width 269 height 17
paste input ""[EMAIL_ADDRESS][PERSON_NAME][DOMAIN_NAME]""
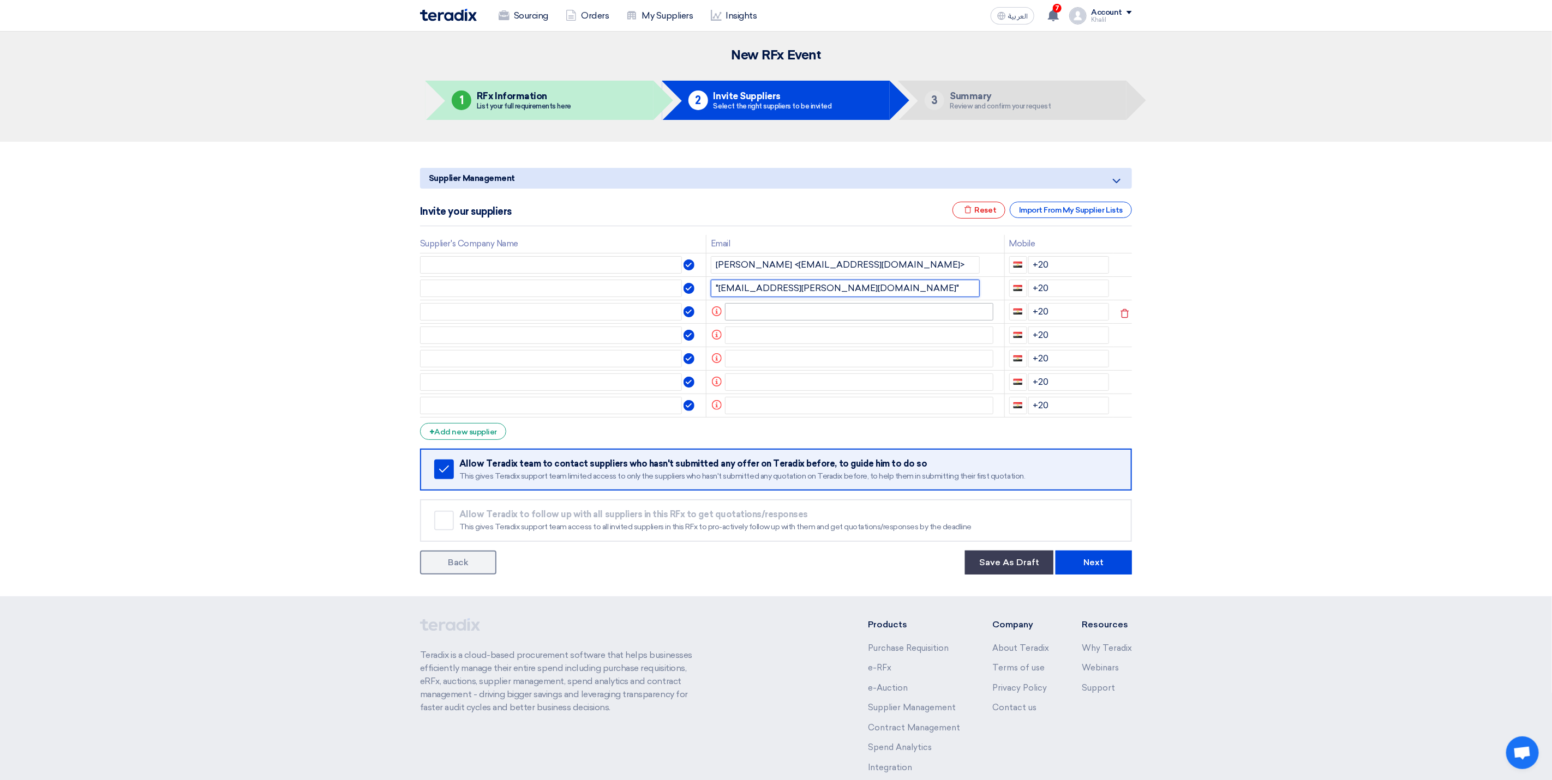
type input ""[EMAIL_ADDRESS][PERSON_NAME][DOMAIN_NAME]""
click at [823, 309] on input "text" at bounding box center [859, 311] width 269 height 17
paste input "[PERSON_NAME] <[EMAIL_ADDRESS][DOMAIN_NAME]>"
click at [1256, 378] on section "Supplier Management Minimize/Maximize Category Invite your suppliers Excel file…" at bounding box center [776, 369] width 1552 height 455
click at [910, 314] on input "[PERSON_NAME] <[EMAIL_ADDRESS][DOMAIN_NAME]>" at bounding box center [845, 311] width 269 height 17
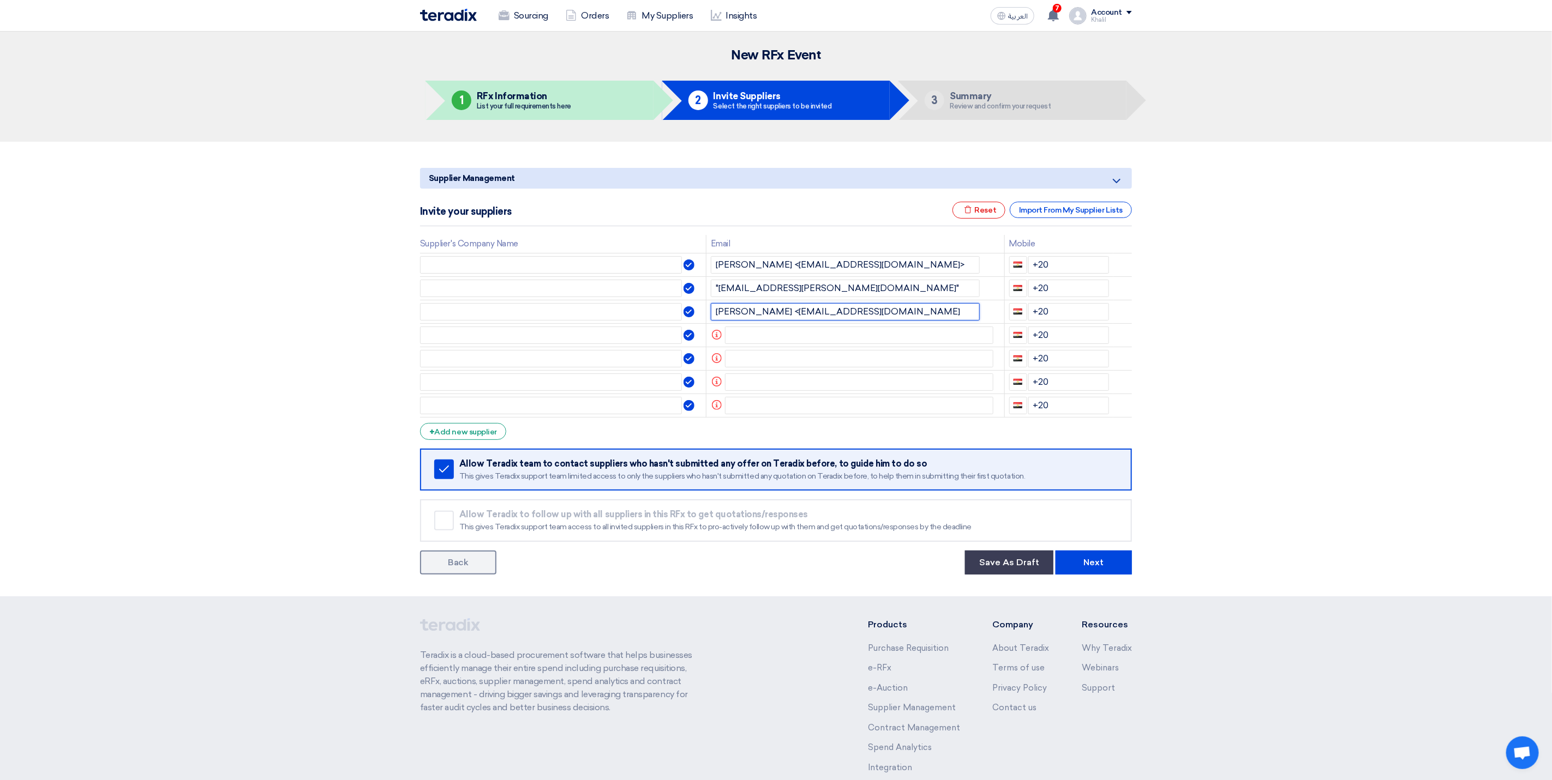
type input "[PERSON_NAME] <[EMAIL_ADDRESS][DOMAIN_NAME]"
click at [1343, 336] on section "Supplier Management Minimize/Maximize Category Invite your suppliers Excel file…" at bounding box center [776, 369] width 1552 height 455
click at [838, 287] on input ""[EMAIL_ADDRESS][PERSON_NAME][DOMAIN_NAME]"" at bounding box center [845, 288] width 269 height 17
click at [715, 288] on input ""[EMAIL_ADDRESS][PERSON_NAME][DOMAIN_NAME]" at bounding box center [845, 288] width 269 height 17
click at [719, 290] on input ""[EMAIL_ADDRESS][PERSON_NAME][DOMAIN_NAME]" at bounding box center [845, 288] width 269 height 17
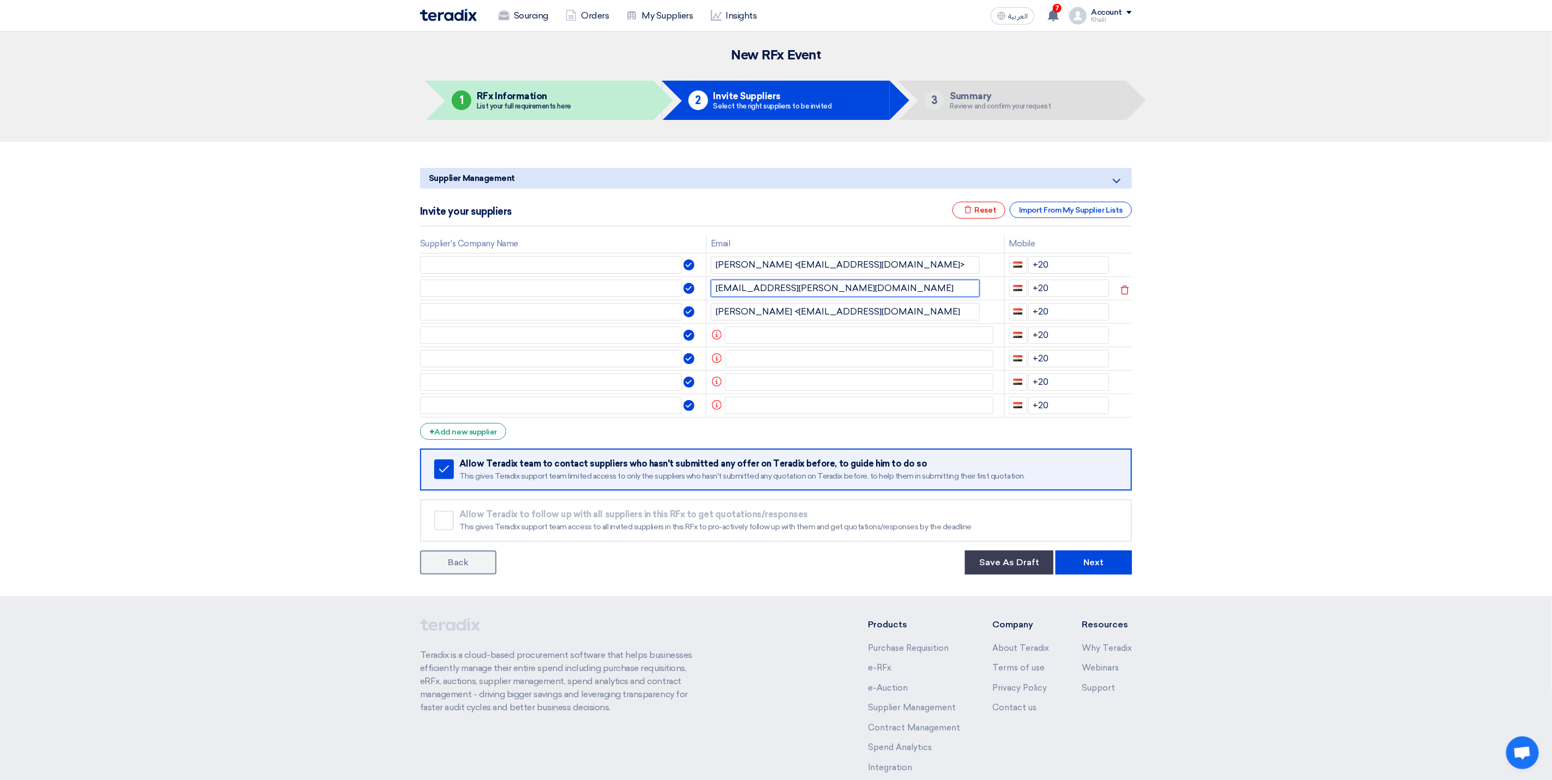
click at [942, 281] on input "[EMAIL_ADDRESS][PERSON_NAME][DOMAIN_NAME]" at bounding box center [845, 288] width 269 height 17
type input "[EMAIL_ADDRESS][PERSON_NAME][DOMAIN_NAME]"
click at [913, 264] on input "[PERSON_NAME] <[EMAIL_ADDRESS][DOMAIN_NAME]>" at bounding box center [845, 264] width 269 height 17
click at [874, 302] on td "[PERSON_NAME] <[EMAIL_ADDRESS][DOMAIN_NAME]" at bounding box center [855, 311] width 298 height 23
drag, startPoint x: 781, startPoint y: 263, endPoint x: 695, endPoint y: 260, distance: 85.7
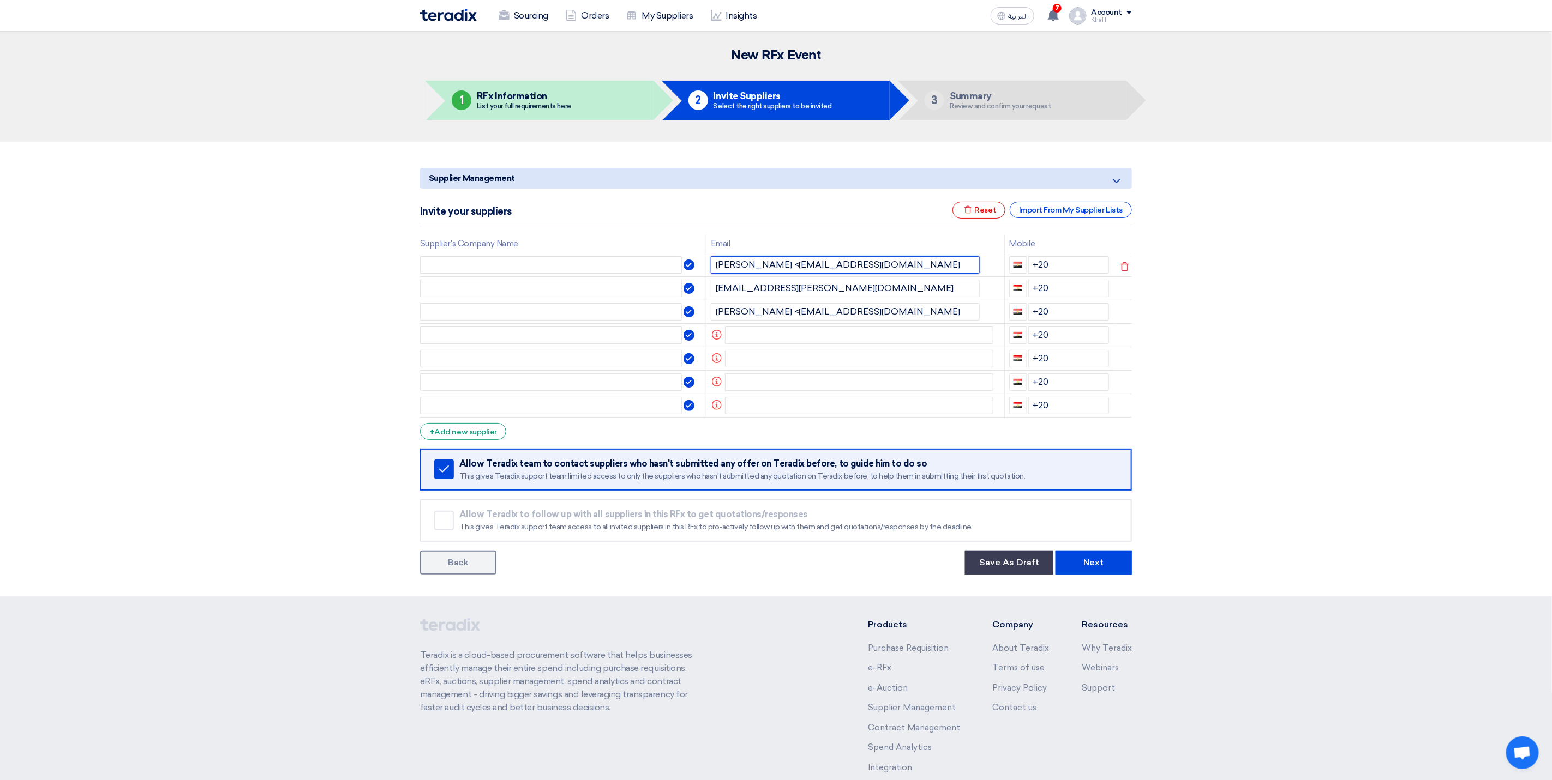
click at [695, 260] on tr "[PERSON_NAME] <[EMAIL_ADDRESS][DOMAIN_NAME] +20" at bounding box center [776, 264] width 712 height 23
type input "[EMAIL_ADDRESS][DOMAIN_NAME]"
click at [910, 368] on input "text" at bounding box center [859, 358] width 269 height 17
click at [760, 335] on input "text" at bounding box center [859, 335] width 269 height 17
paste input "[PERSON_NAME] <[PERSON_NAME][EMAIL_ADDRESS][DOMAIN_NAME]>"
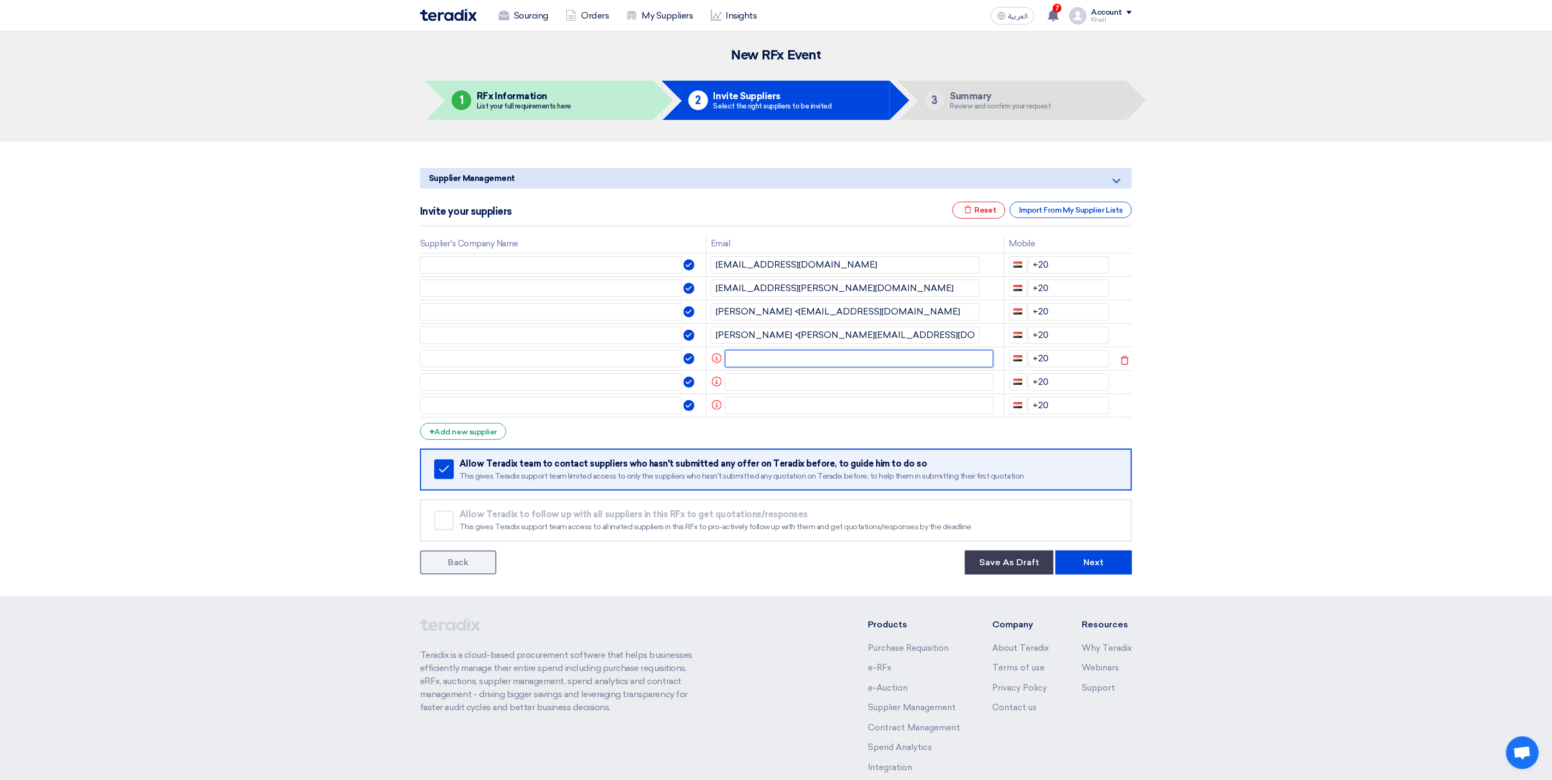
click at [793, 364] on input "text" at bounding box center [859, 358] width 269 height 17
drag, startPoint x: 776, startPoint y: 333, endPoint x: 709, endPoint y: 333, distance: 67.1
click at [711, 333] on input "[PERSON_NAME] <[PERSON_NAME][EMAIL_ADDRESS][DOMAIN_NAME]" at bounding box center [845, 335] width 269 height 17
click at [847, 336] on input "[EMAIL_ADDRESS][DOMAIN_NAME]" at bounding box center [845, 335] width 269 height 17
type input "[EMAIL_ADDRESS][DOMAIN_NAME]"
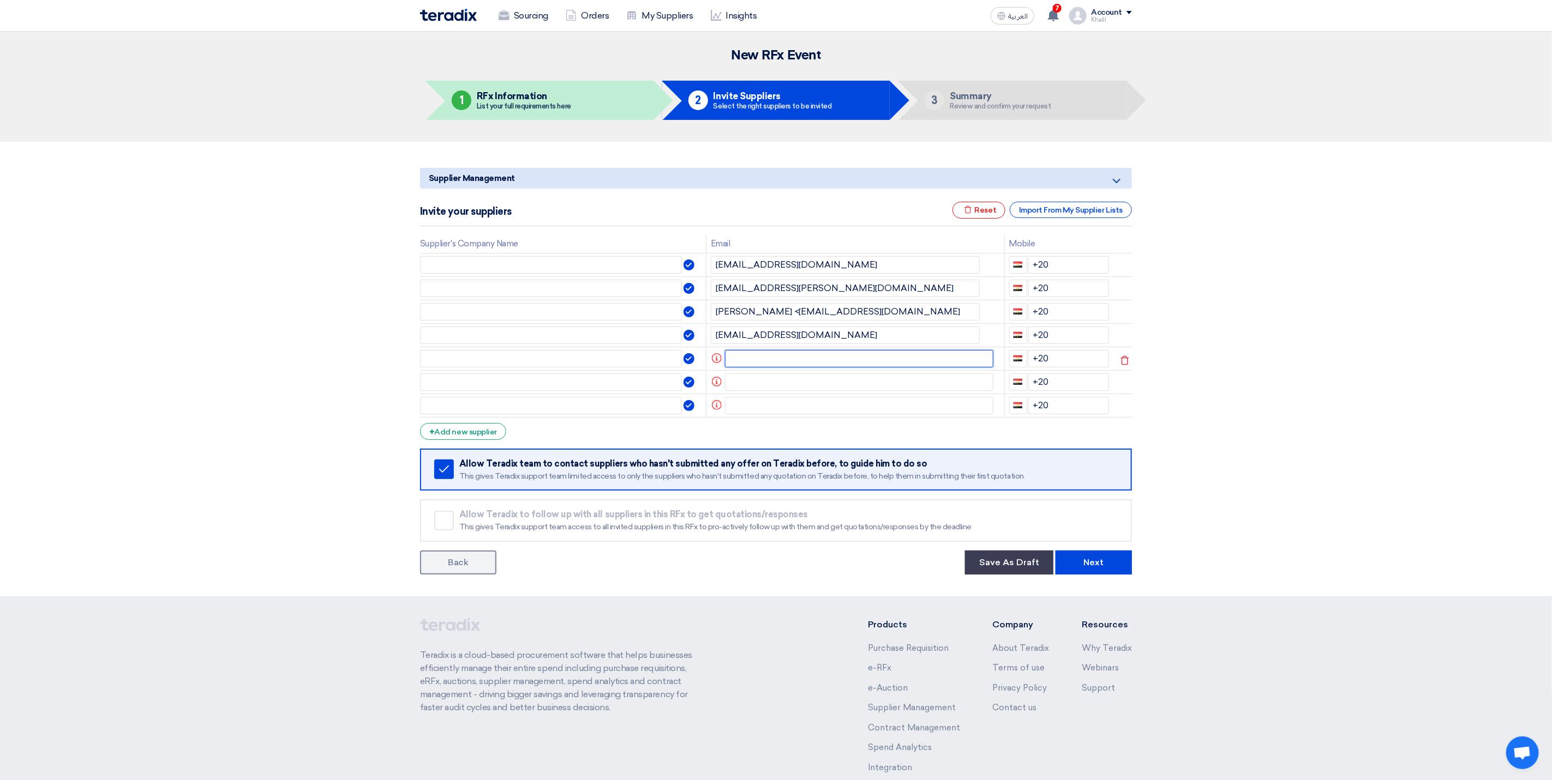
click at [843, 360] on input "text" at bounding box center [859, 358] width 269 height 17
paste input ""[EMAIL_ADDRESS][DOMAIN_NAME]""
click at [797, 383] on input "text" at bounding box center [859, 382] width 269 height 17
click at [826, 365] on input ""[EMAIL_ADDRESS][DOMAIN_NAME]"" at bounding box center [845, 358] width 269 height 17
click at [715, 356] on input ""[EMAIL_ADDRESS][DOMAIN_NAME]" at bounding box center [845, 358] width 269 height 17
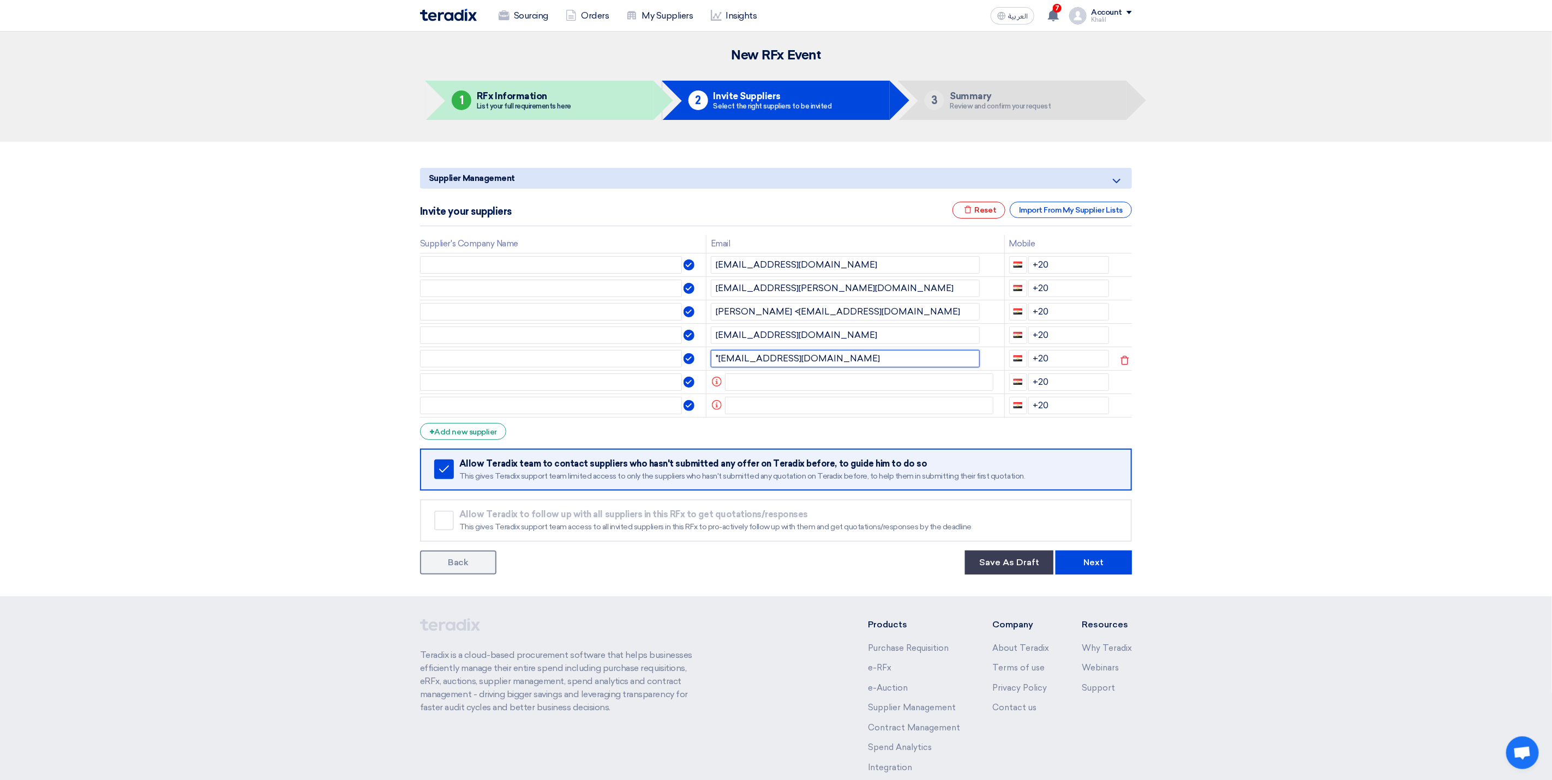
click at [718, 358] on input ""[EMAIL_ADDRESS][DOMAIN_NAME]" at bounding box center [845, 358] width 269 height 17
type input "[EMAIL_ADDRESS][DOMAIN_NAME]"
click at [781, 383] on input "text" at bounding box center [859, 382] width 269 height 17
paste input "IP Sales <[EMAIL_ADDRESS][DOMAIN_NAME]>"
type input "IP Sales <[EMAIL_ADDRESS][DOMAIN_NAME]"
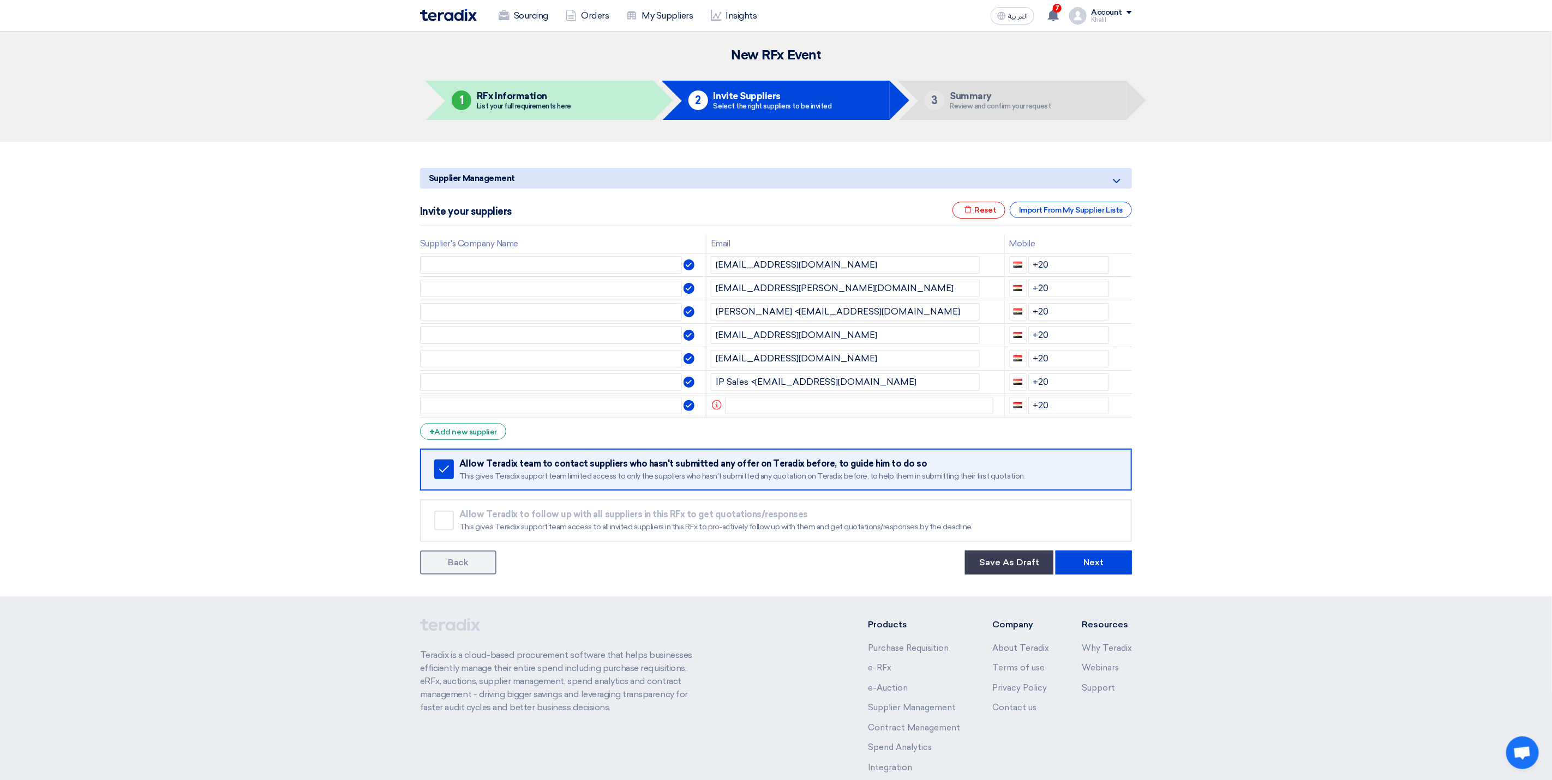
click at [1364, 402] on section "Supplier Management Minimize/Maximize Category Invite your suppliers Excel file…" at bounding box center [776, 369] width 1552 height 455
click at [473, 434] on div "+ Add new supplier" at bounding box center [463, 431] width 86 height 17
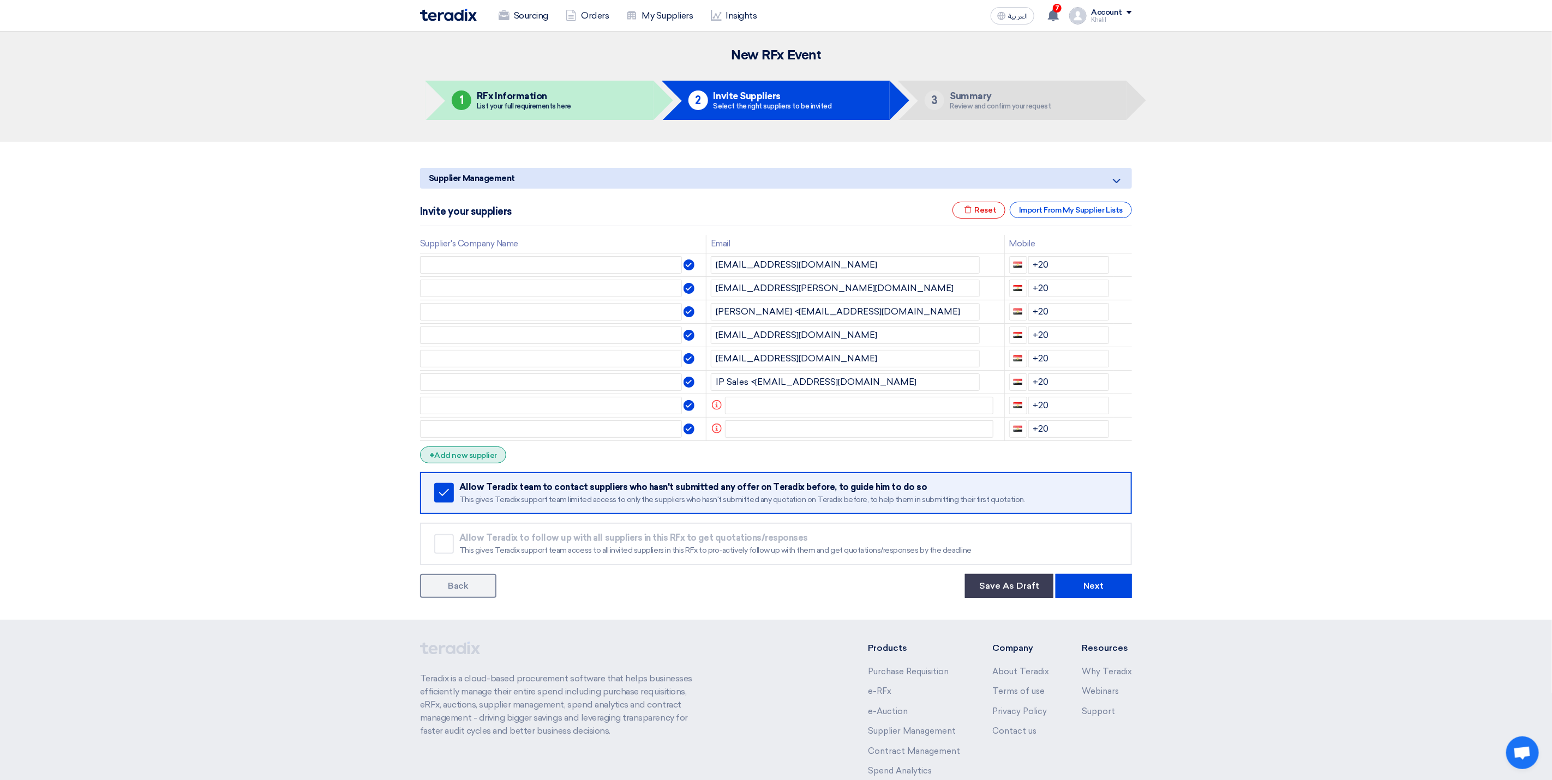
click at [485, 453] on div "+ Add new supplier" at bounding box center [463, 455] width 86 height 17
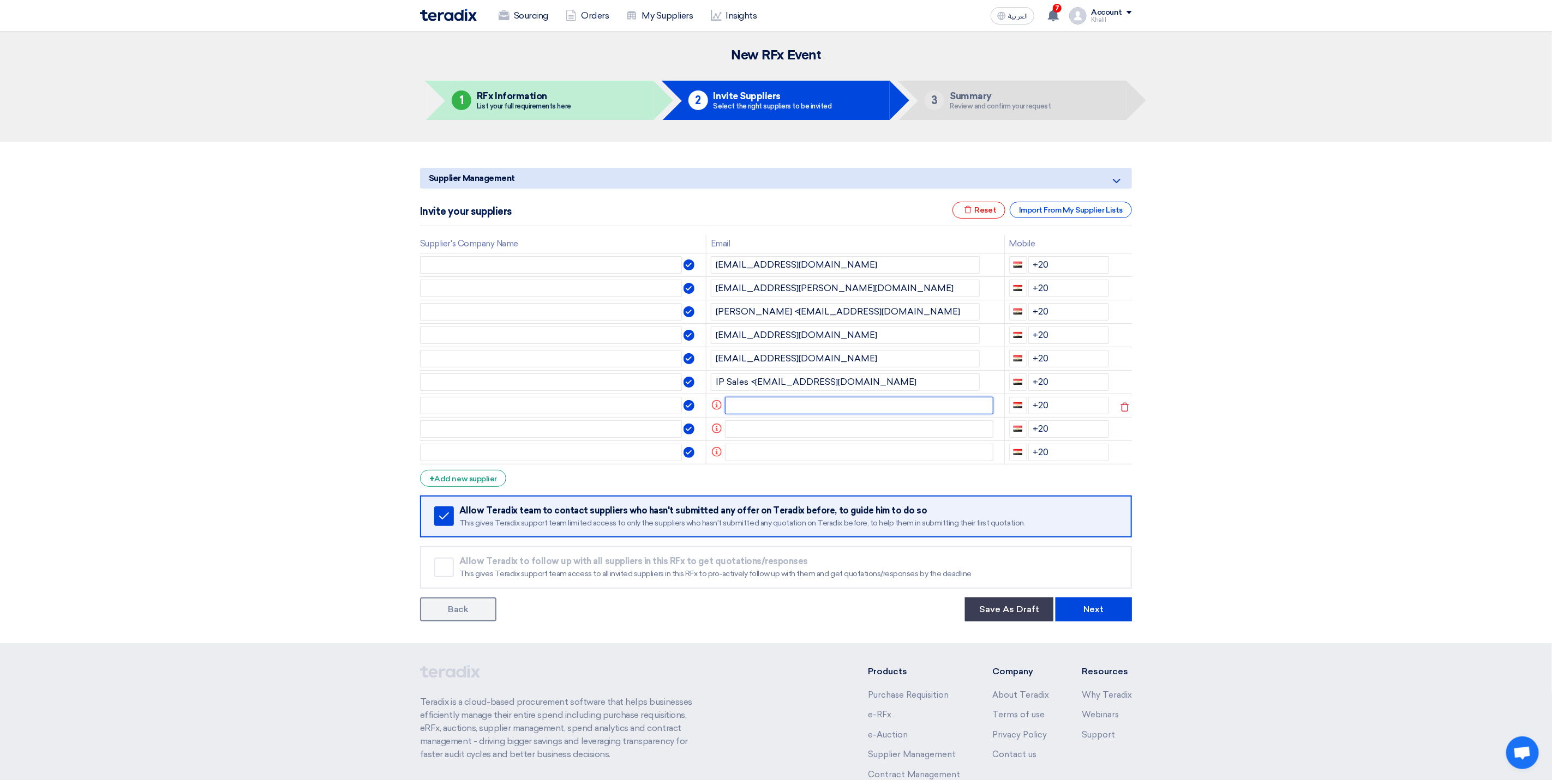
click at [823, 406] on input "text" at bounding box center [859, 405] width 269 height 17
paste input "[PERSON_NAME] <[EMAIL_ADDRESS][DOMAIN_NAME]>"
drag, startPoint x: 779, startPoint y: 406, endPoint x: 660, endPoint y: 406, distance: 118.9
click at [660, 406] on tr "[PERSON_NAME] <[EMAIL_ADDRESS][DOMAIN_NAME] +20" at bounding box center [776, 405] width 712 height 23
click at [843, 406] on input "[EMAIL_ADDRESS][DOMAIN_NAME]" at bounding box center [845, 405] width 269 height 17
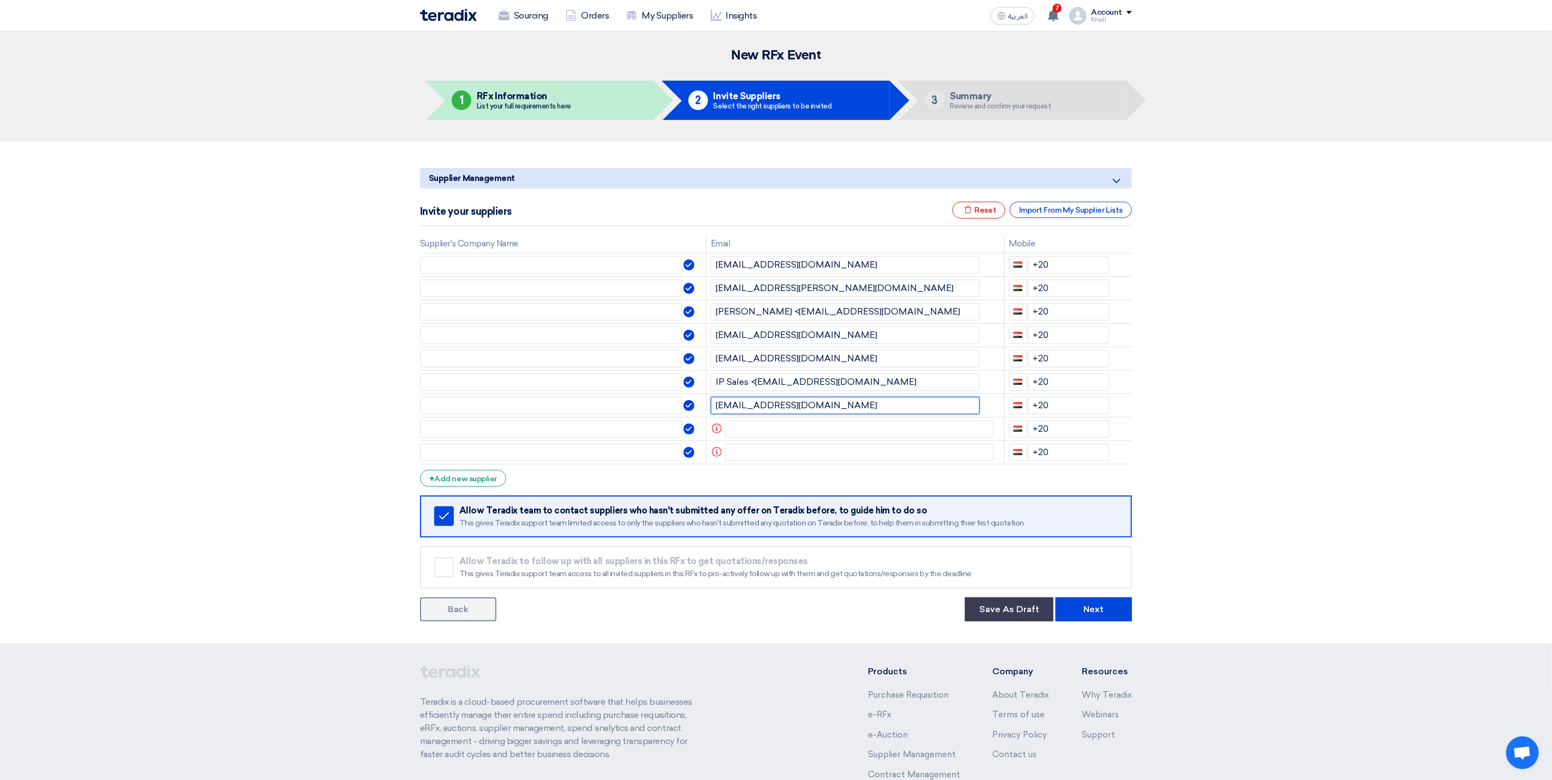
type input "[EMAIL_ADDRESS][DOMAIN_NAME]"
drag, startPoint x: 1283, startPoint y: 446, endPoint x: 1263, endPoint y: 450, distance: 20.1
click at [1283, 446] on section "Supplier Management Minimize/Maximize Category Invite your suppliers Excel file…" at bounding box center [776, 393] width 1552 height 502
click at [882, 424] on input "text" at bounding box center [859, 428] width 269 height 17
paste input "[PERSON_NAME] <[PERSON_NAME][EMAIL_ADDRESS][DOMAIN_NAME]>"
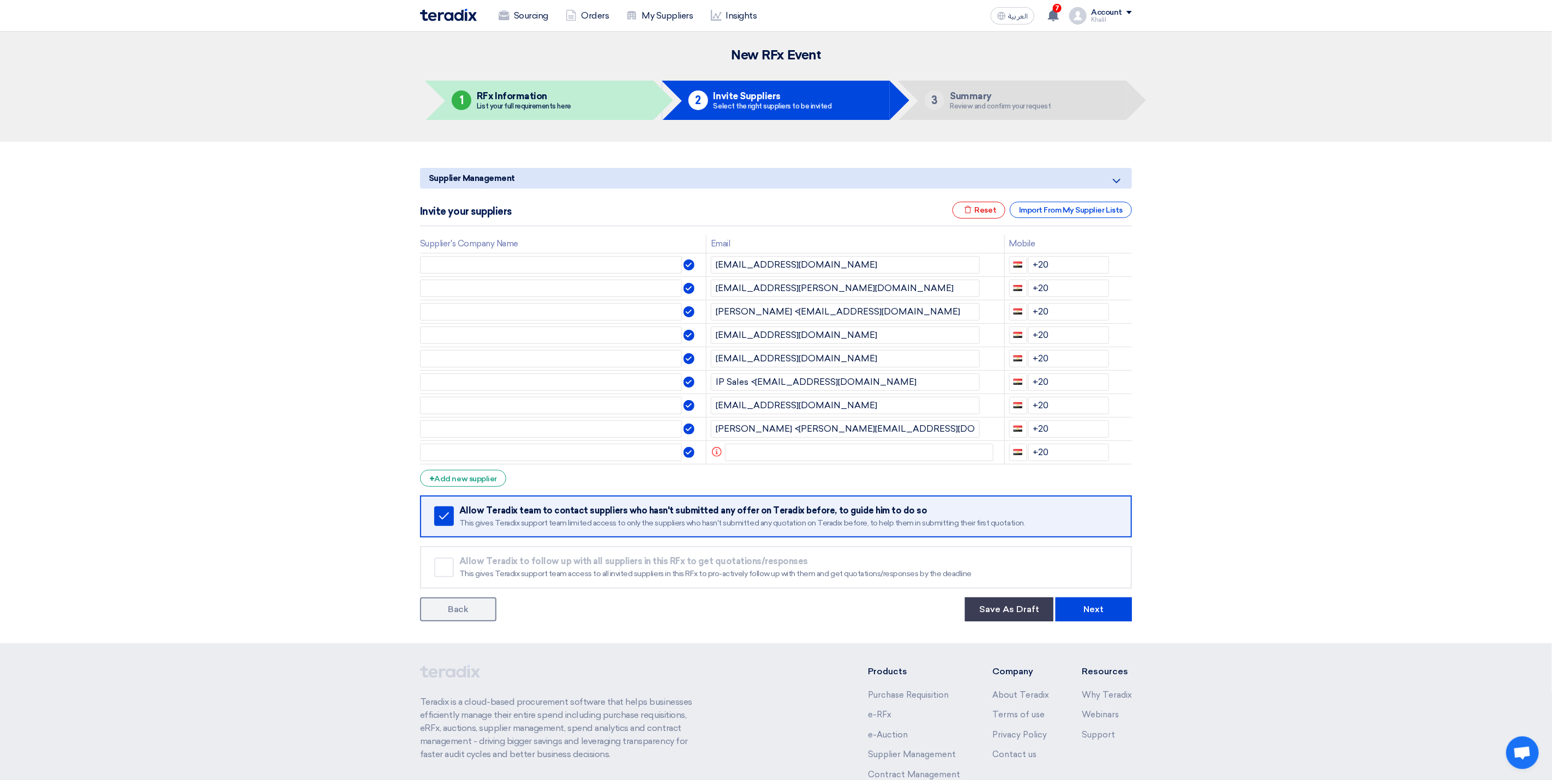
click at [1351, 437] on section "Supplier Management Minimize/Maximize Category Invite your suppliers Excel file…" at bounding box center [776, 393] width 1552 height 502
drag, startPoint x: 771, startPoint y: 430, endPoint x: 674, endPoint y: 429, distance: 96.5
click at [675, 429] on tr "[PERSON_NAME] <[PERSON_NAME][EMAIL_ADDRESS][DOMAIN_NAME] +20" at bounding box center [776, 428] width 712 height 23
click at [911, 434] on input "[EMAIL_ADDRESS][DOMAIN_NAME]" at bounding box center [845, 428] width 269 height 17
type input "[EMAIL_ADDRESS][DOMAIN_NAME]"
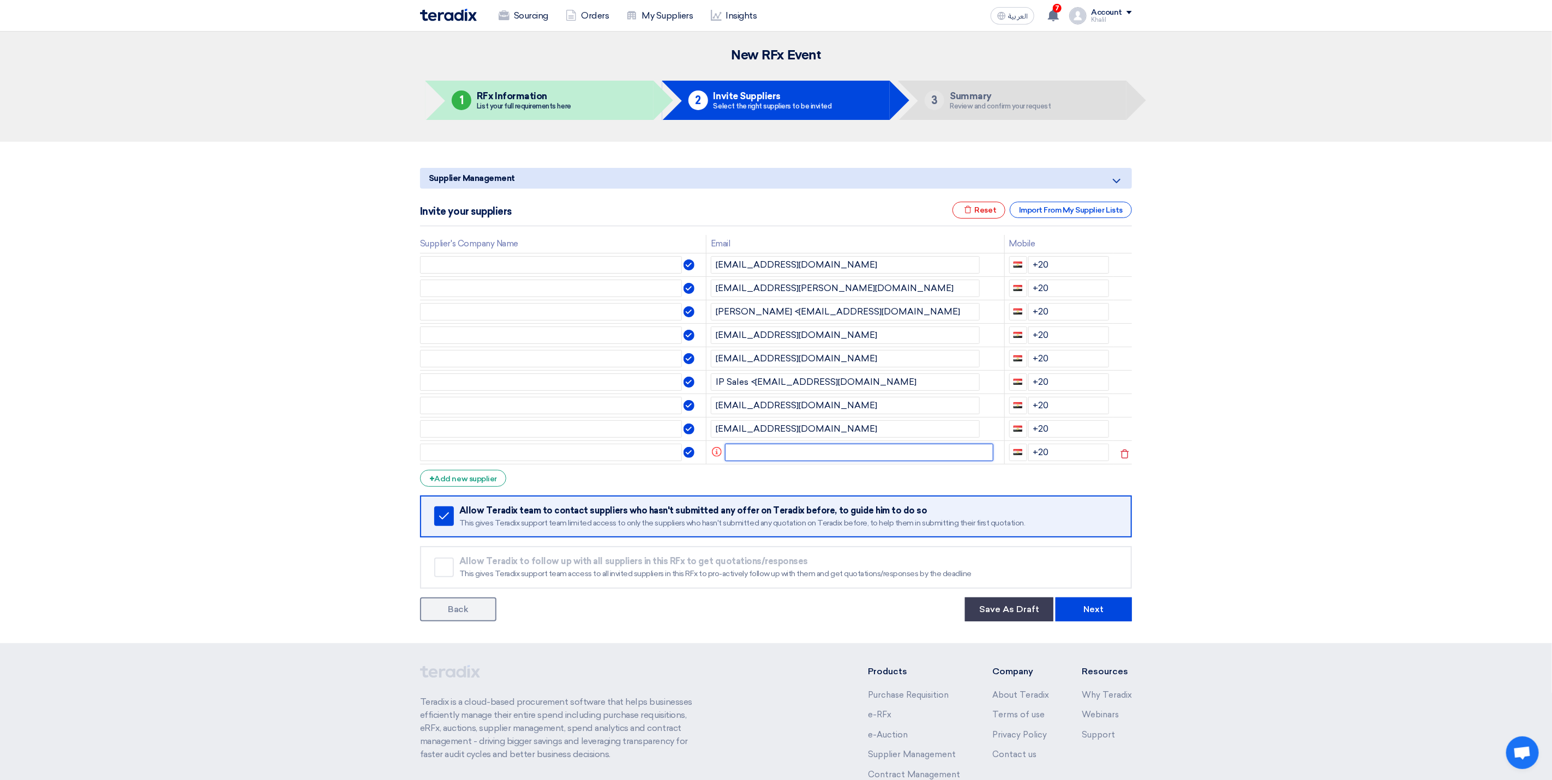
click at [930, 460] on input "text" at bounding box center [859, 452] width 269 height 17
paste input ""[EMAIL_ADDRESS][DOMAIN_NAME]""
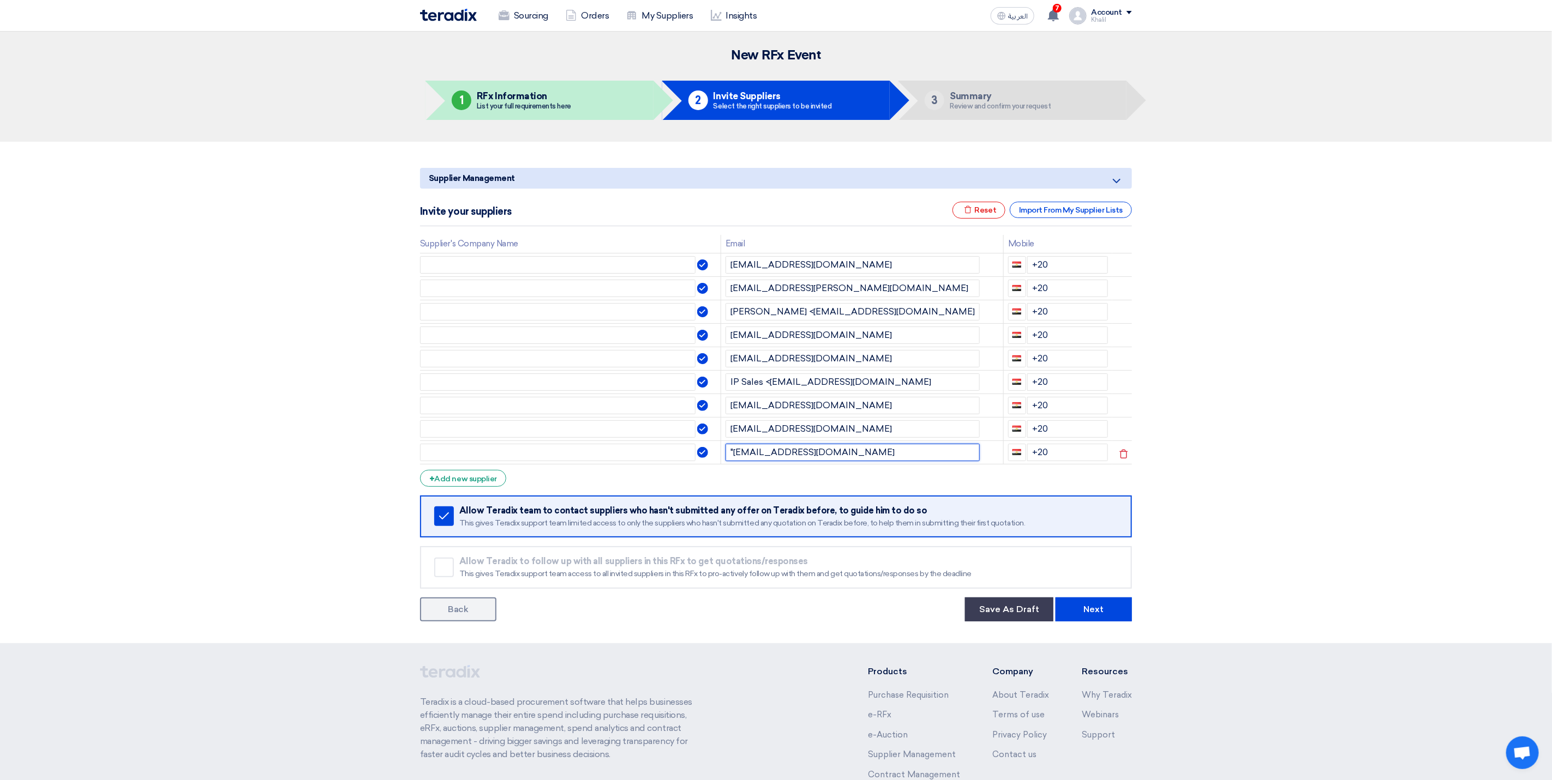
drag, startPoint x: 733, startPoint y: 448, endPoint x: 726, endPoint y: 447, distance: 6.6
click at [726, 447] on input ""[EMAIL_ADDRESS][DOMAIN_NAME]" at bounding box center [852, 452] width 254 height 17
type input "[EMAIL_ADDRESS][DOMAIN_NAME]"
click at [1270, 478] on section "Supplier Management Minimize/Maximize Category Invite your suppliers Excel file…" at bounding box center [776, 393] width 1552 height 502
click at [486, 483] on div "+ Add new supplier" at bounding box center [463, 478] width 86 height 17
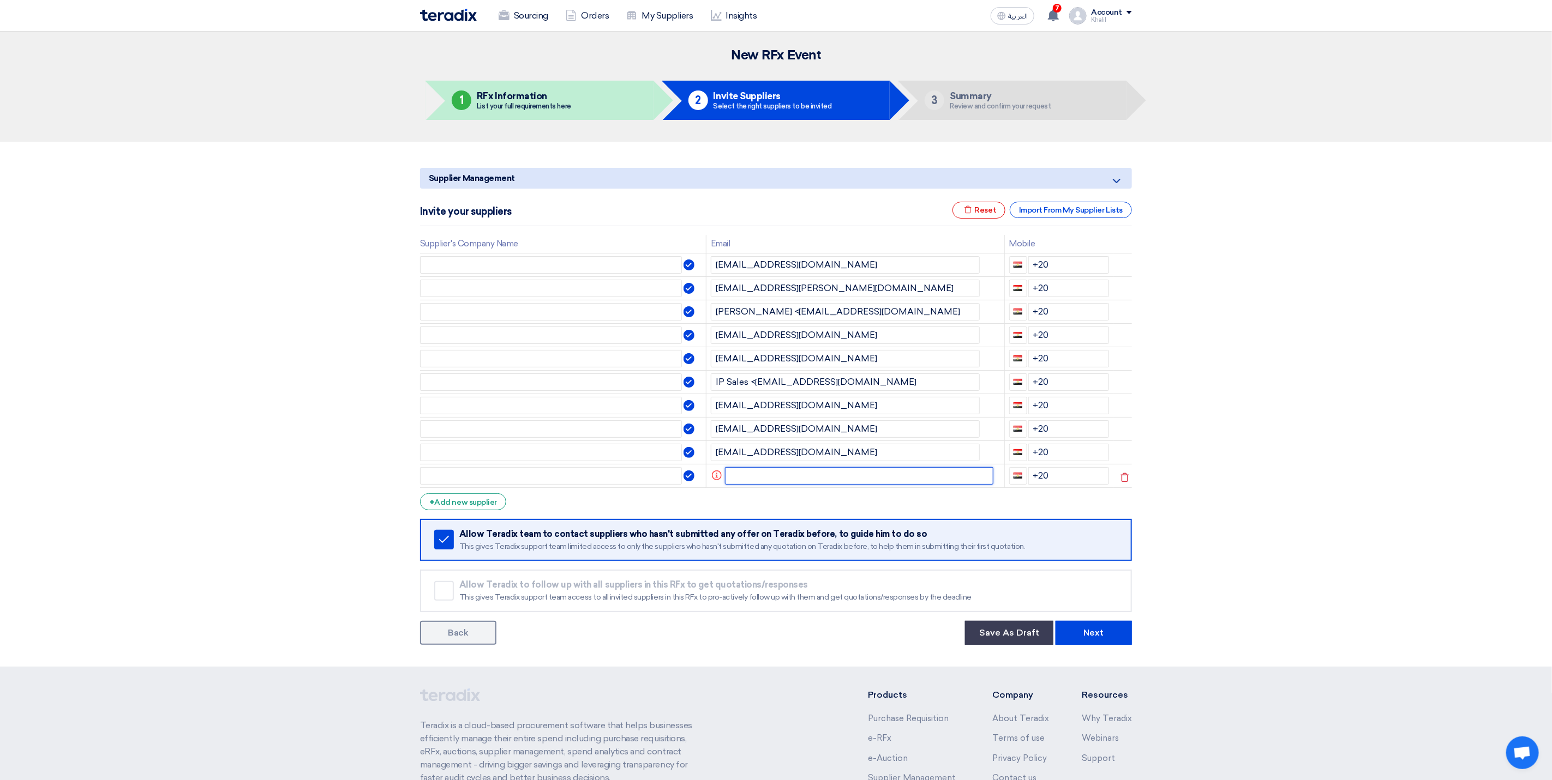
click at [787, 470] on input "text" at bounding box center [859, 475] width 269 height 17
paste input "[PERSON_NAME] <[EMAIL_ADDRESS][DOMAIN_NAME]>"
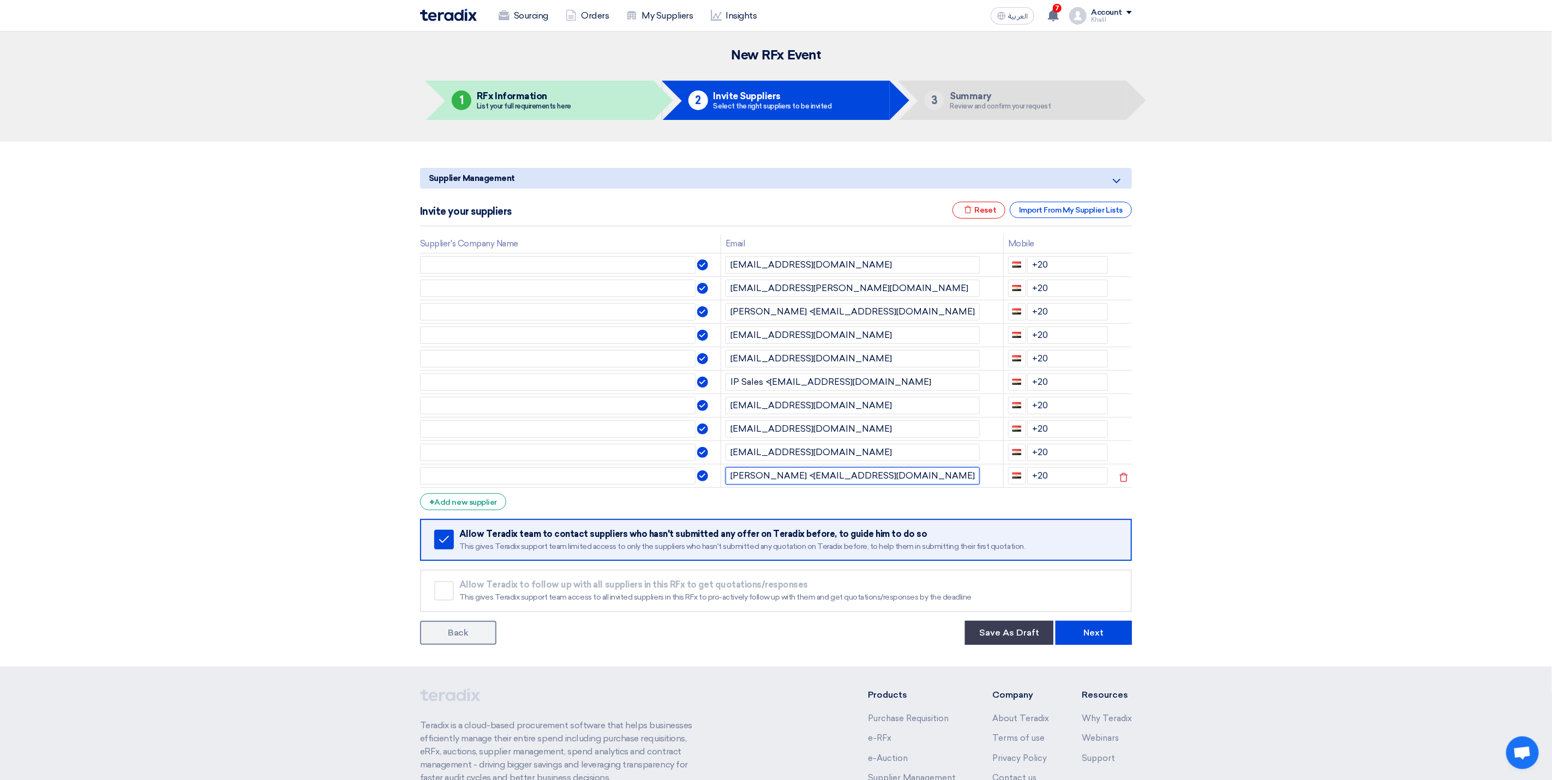
drag, startPoint x: 792, startPoint y: 481, endPoint x: 720, endPoint y: 479, distance: 72.5
click at [720, 479] on td "[PERSON_NAME] <[EMAIL_ADDRESS][DOMAIN_NAME]" at bounding box center [861, 475] width 282 height 23
type input "[EMAIL_ADDRESS][DOMAIN_NAME]"
click at [1306, 519] on section "Supplier Management Minimize/Maximize Category Invite your suppliers Excel file…" at bounding box center [776, 404] width 1552 height 525
click at [792, 482] on input "[EMAIL_ADDRESS][DOMAIN_NAME]" at bounding box center [852, 475] width 254 height 17
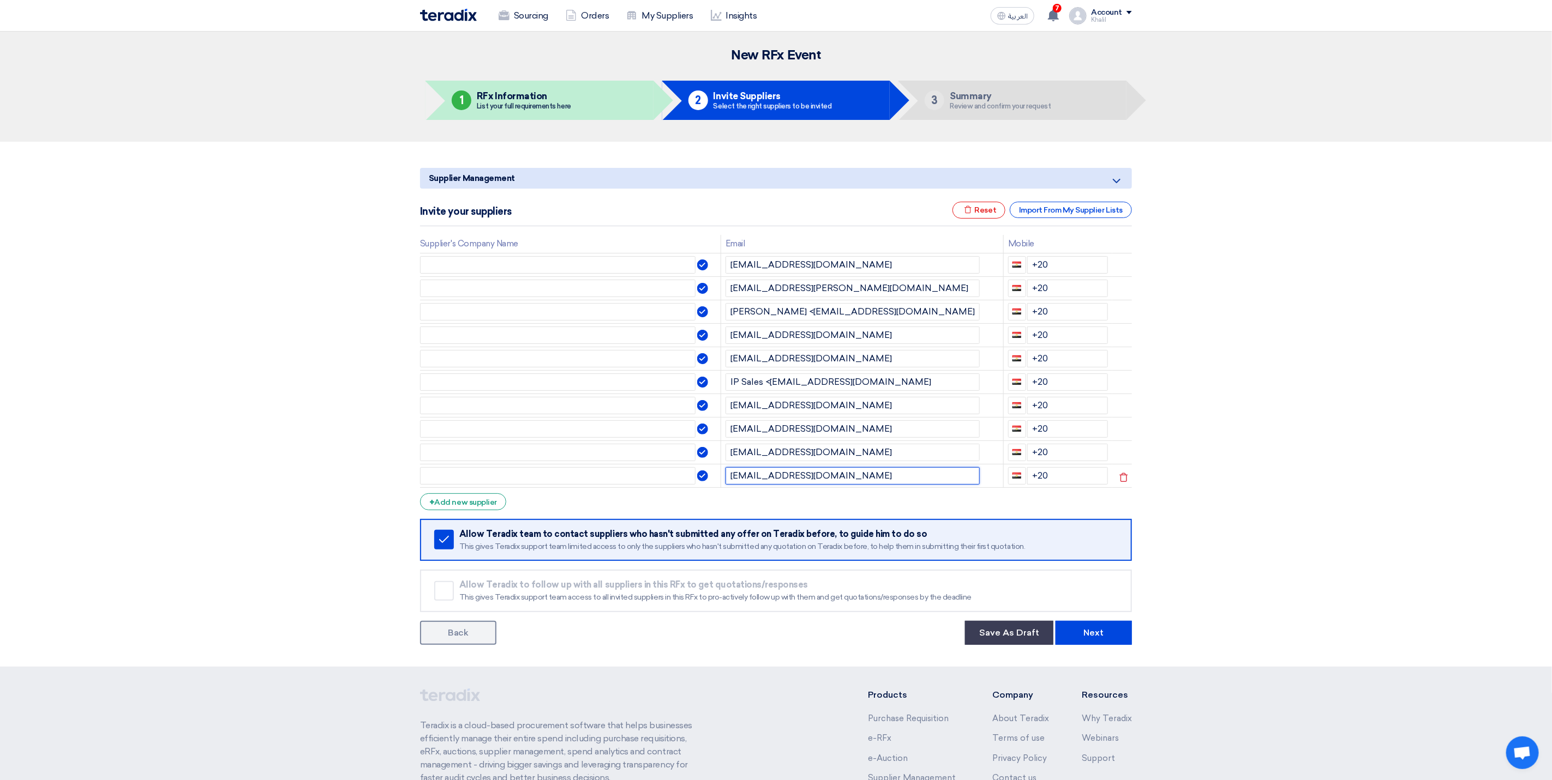
click at [792, 482] on input "[EMAIL_ADDRESS][DOMAIN_NAME]" at bounding box center [852, 475] width 254 height 17
click at [581, 484] on input "text" at bounding box center [557, 475] width 275 height 17
paste input "mteserv"
type input "mteser"
click at [761, 454] on input "[EMAIL_ADDRESS][DOMAIN_NAME]" at bounding box center [852, 452] width 254 height 17
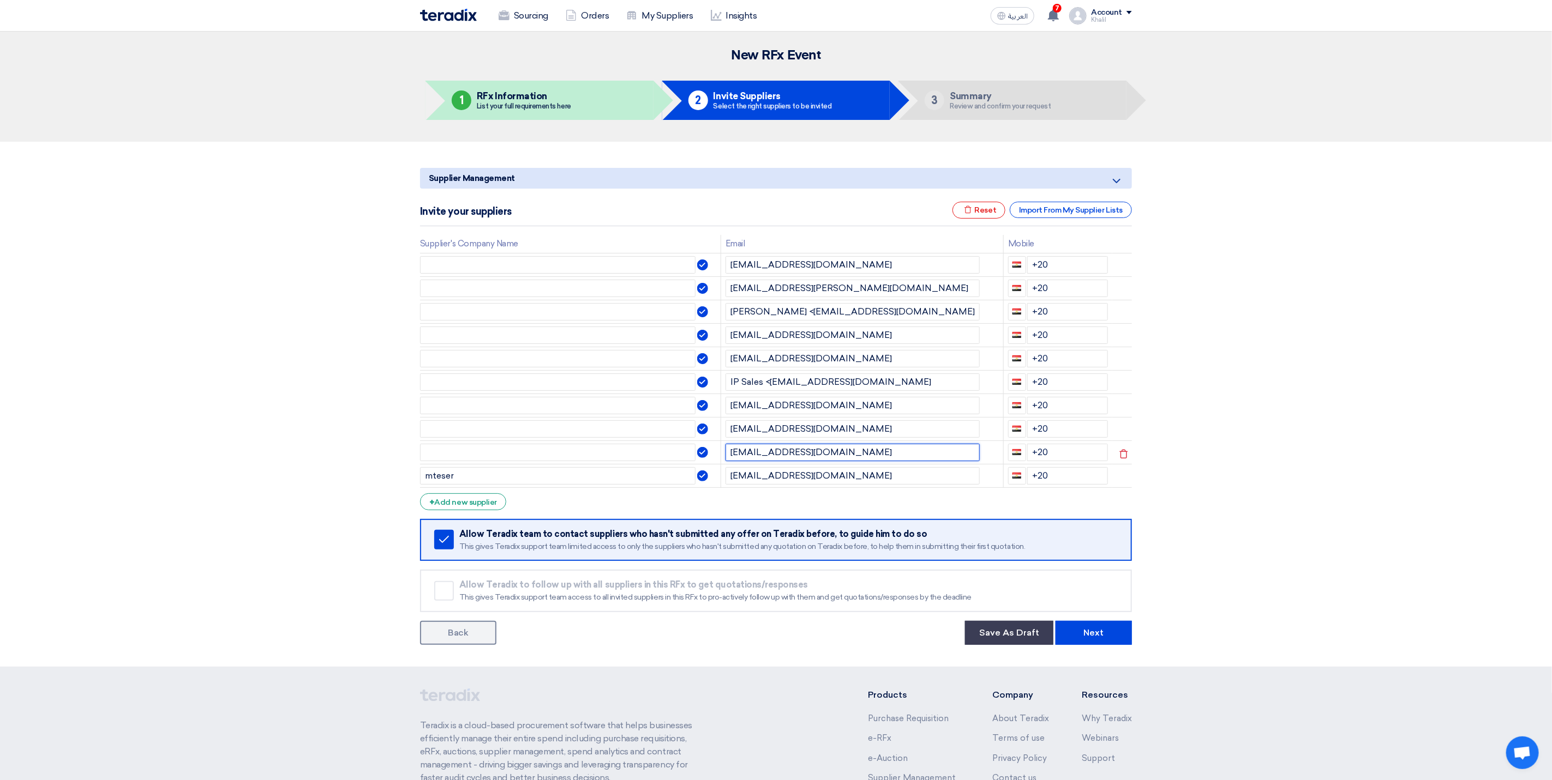
click at [761, 454] on input "[EMAIL_ADDRESS][DOMAIN_NAME]" at bounding box center [852, 452] width 254 height 17
click at [491, 459] on input "text" at bounding box center [557, 452] width 275 height 17
paste input "adv"
click at [424, 455] on input "adv" at bounding box center [557, 452] width 275 height 17
type input "Adv"
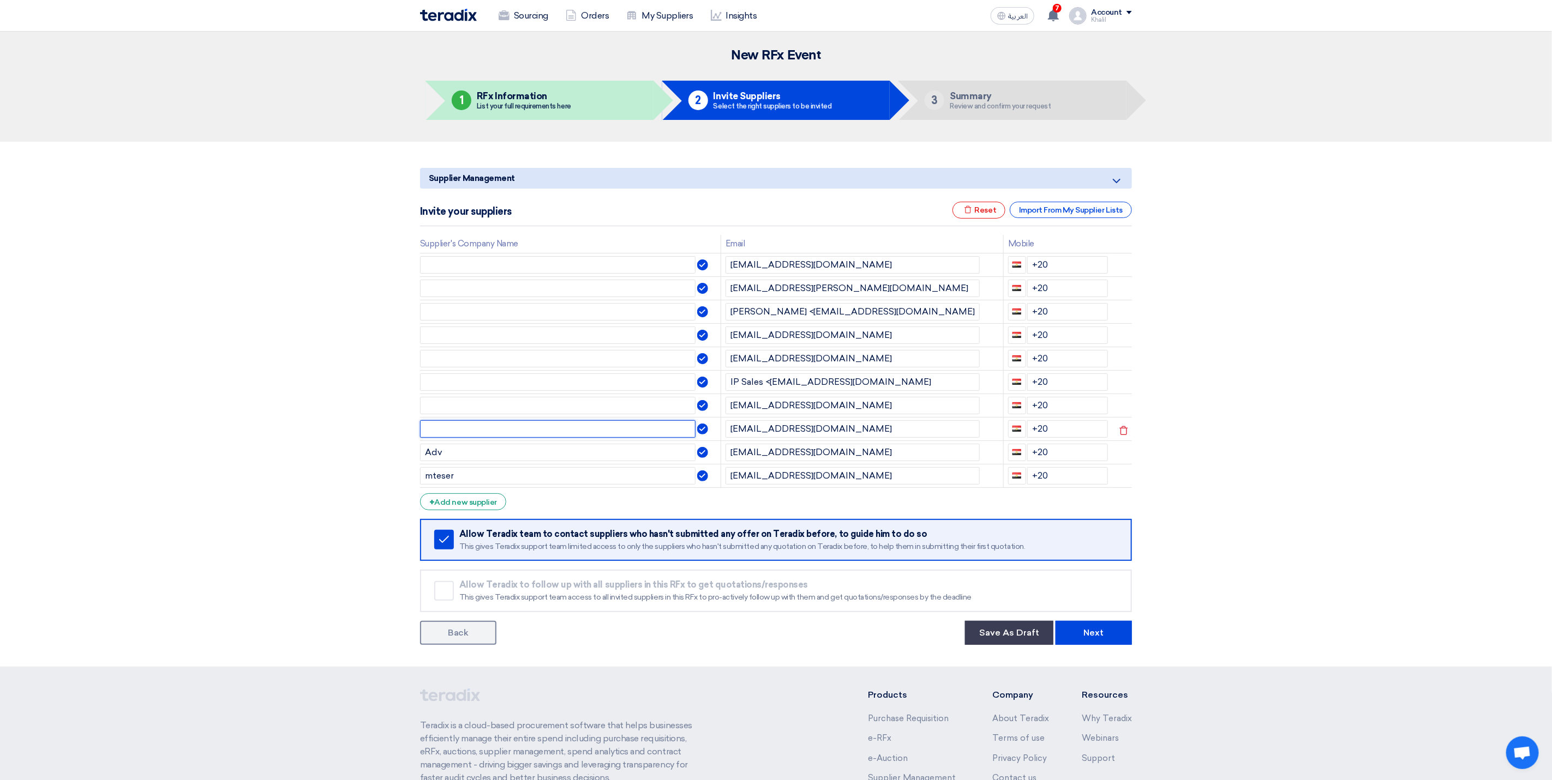
click at [666, 434] on input "text" at bounding box center [557, 428] width 275 height 17
click at [802, 430] on input "[EMAIL_ADDRESS][DOMAIN_NAME]" at bounding box center [852, 428] width 254 height 17
click at [495, 437] on input "text" at bounding box center [557, 428] width 275 height 17
paste input "tuv"
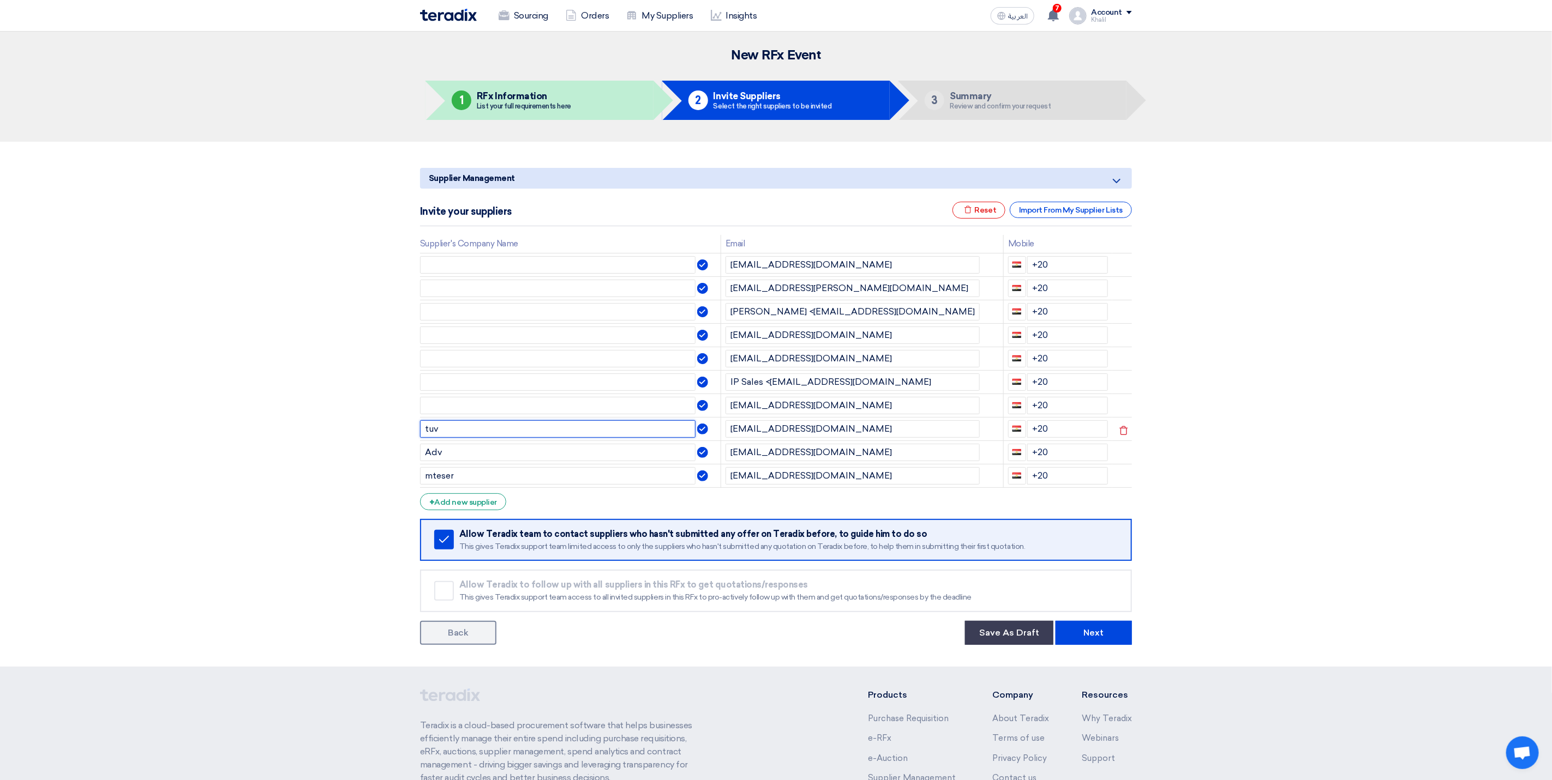
click at [424, 428] on input "tuv" at bounding box center [557, 428] width 275 height 17
type input "Tuv"
click at [802, 408] on input "[EMAIL_ADDRESS][DOMAIN_NAME]" at bounding box center [852, 405] width 254 height 17
click at [437, 407] on input "text" at bounding box center [557, 405] width 275 height 17
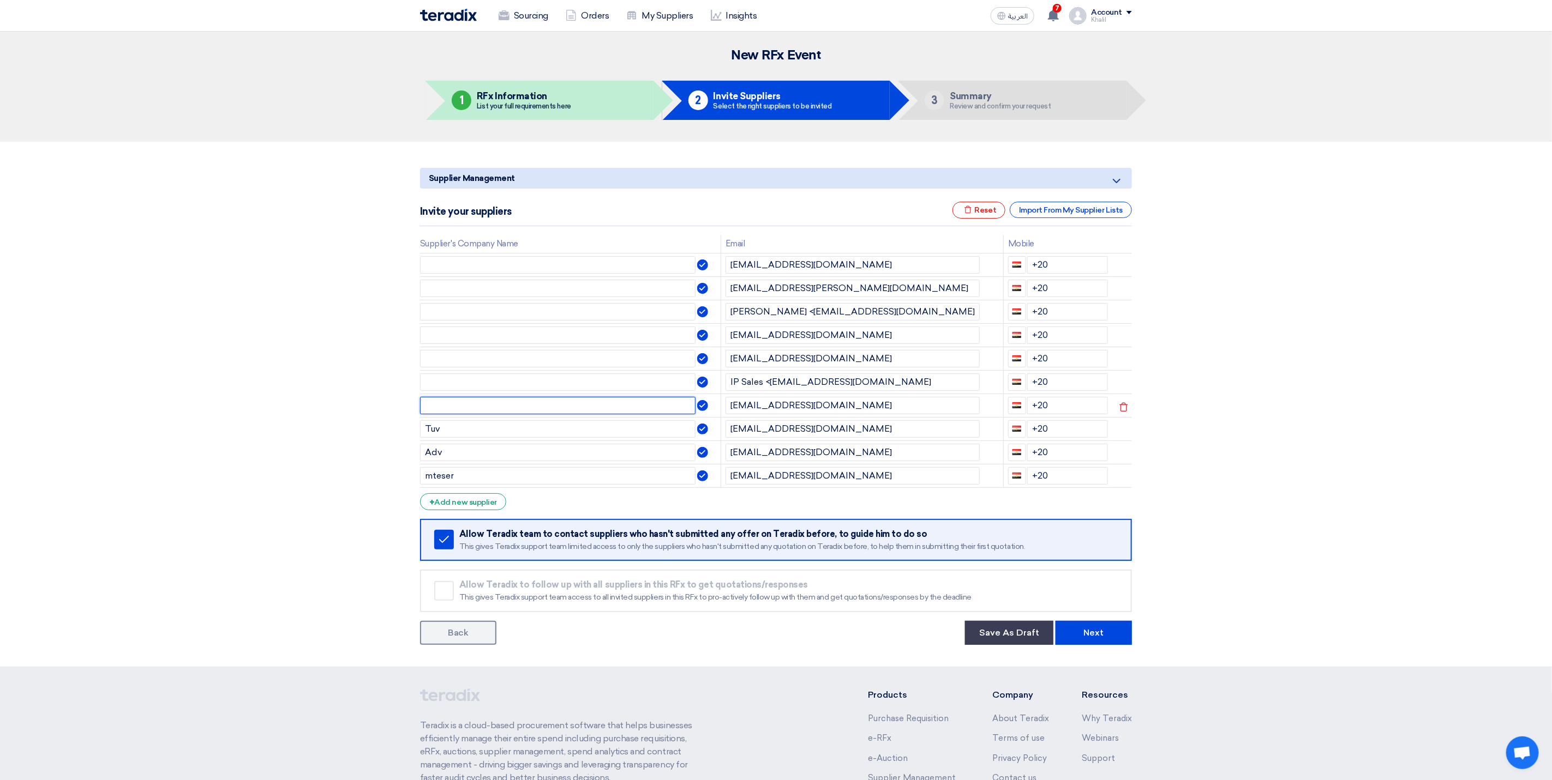
paste input "ipksa"
type input "ipksa"
click at [813, 383] on input "IP Sales <[EMAIL_ADDRESS][DOMAIN_NAME]" at bounding box center [852, 382] width 254 height 17
click at [475, 388] on input "text" at bounding box center [557, 382] width 275 height 17
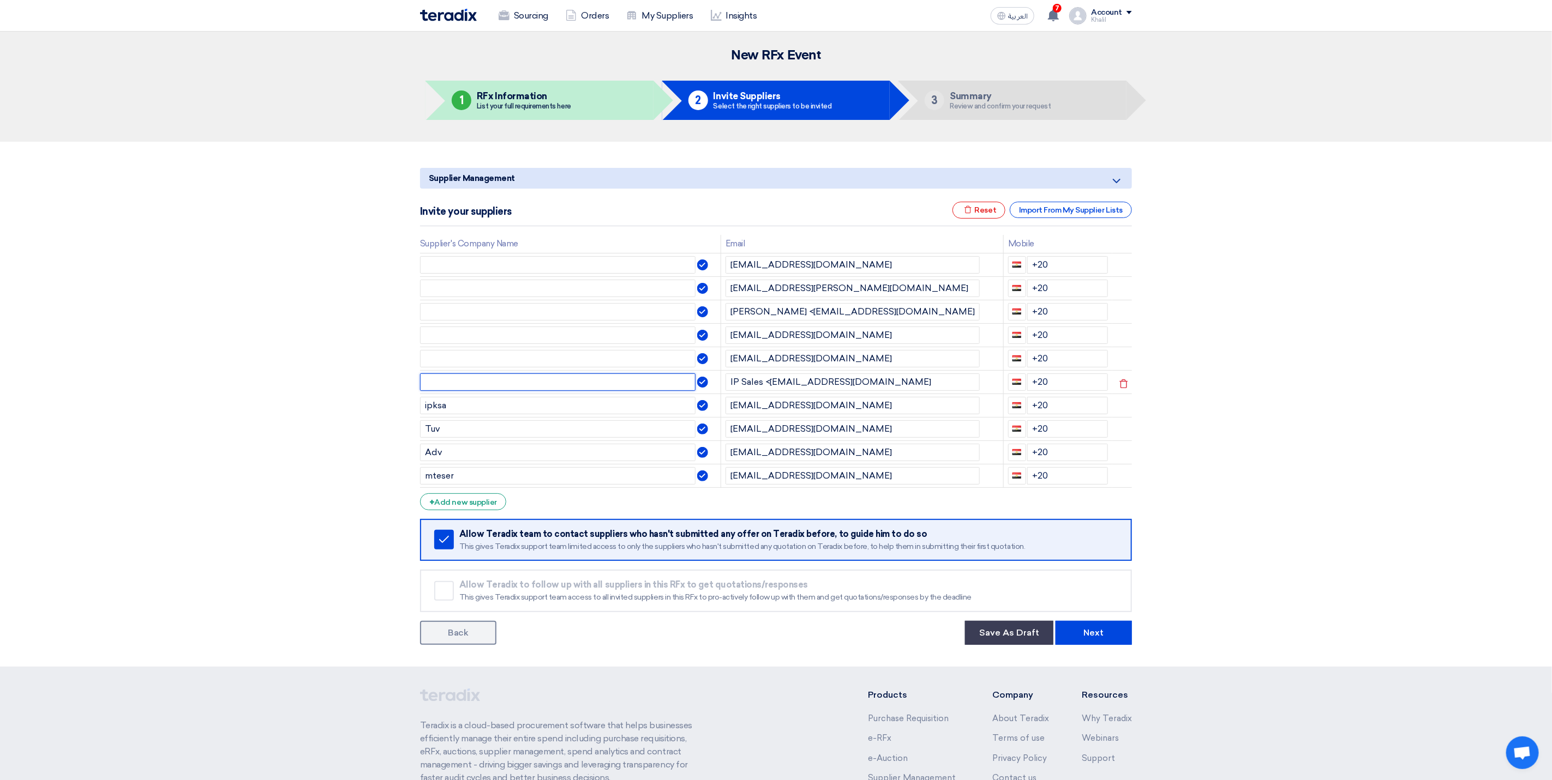
paste input "ipksa"
type input "ipksa"
click at [778, 360] on input "[EMAIL_ADDRESS][DOMAIN_NAME]" at bounding box center [852, 358] width 254 height 17
click at [478, 365] on input "text" at bounding box center [557, 358] width 275 height 17
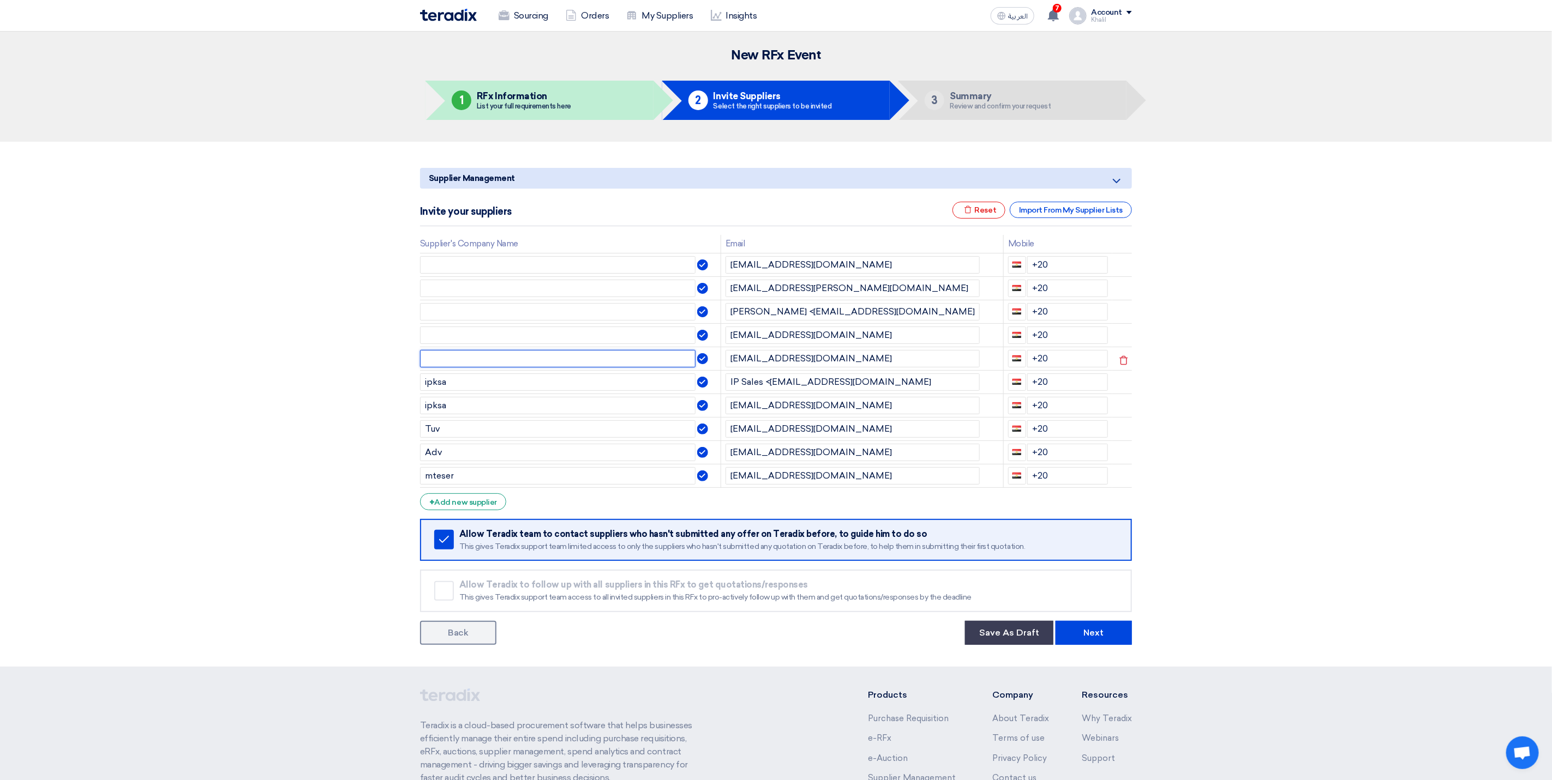
paste input "mteserv"
type input "mteserv"
click at [532, 336] on input "text" at bounding box center [557, 335] width 275 height 17
click at [775, 341] on input "[EMAIL_ADDRESS][DOMAIN_NAME]" at bounding box center [852, 335] width 254 height 17
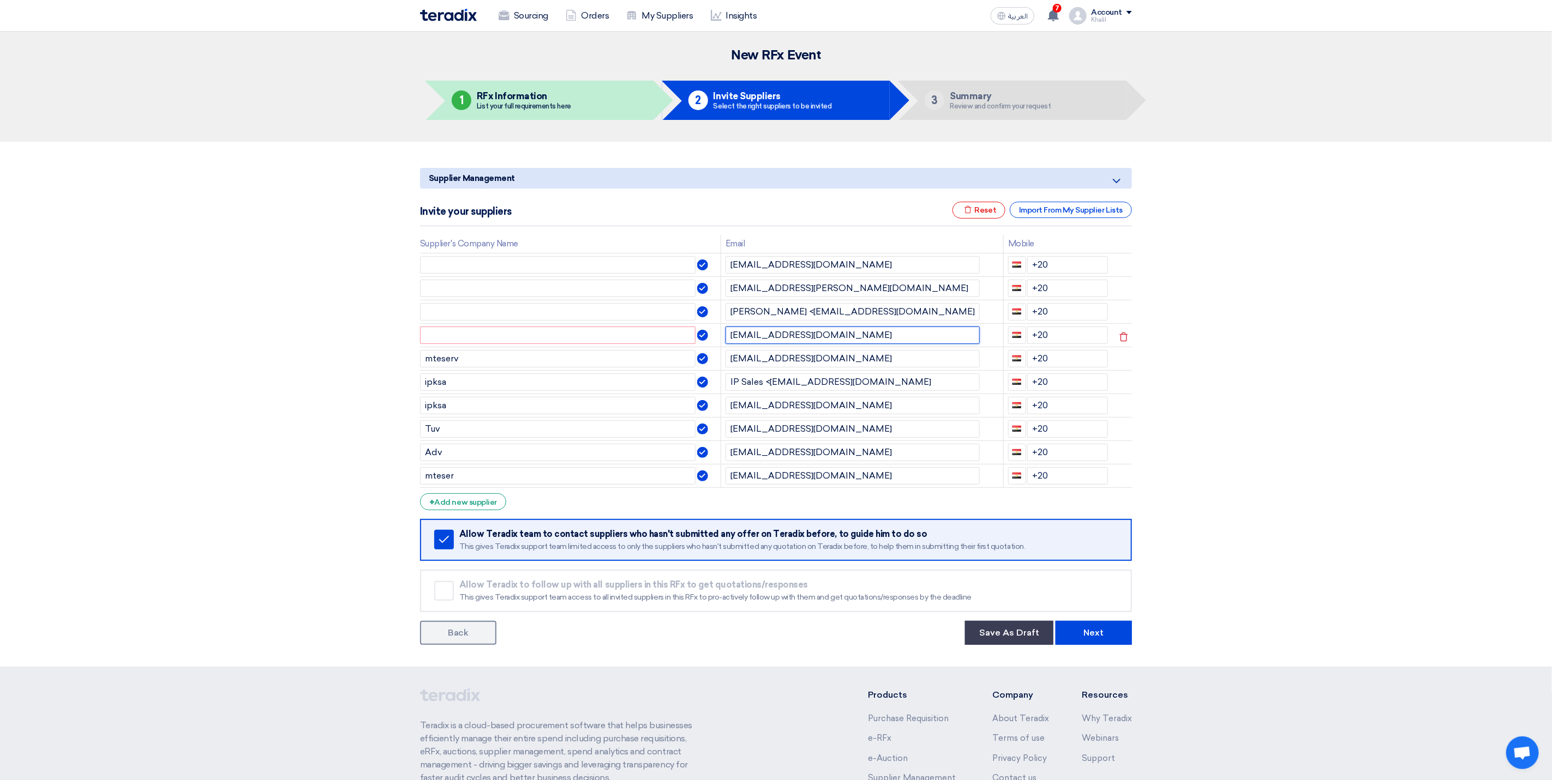
click at [795, 342] on input "[EMAIL_ADDRESS][DOMAIN_NAME]" at bounding box center [852, 335] width 254 height 17
click at [802, 344] on input "[EMAIL_ADDRESS][DOMAIN_NAME]" at bounding box center [852, 335] width 254 height 17
paste input "ADVANCE PRECISION MEASUREMENT"
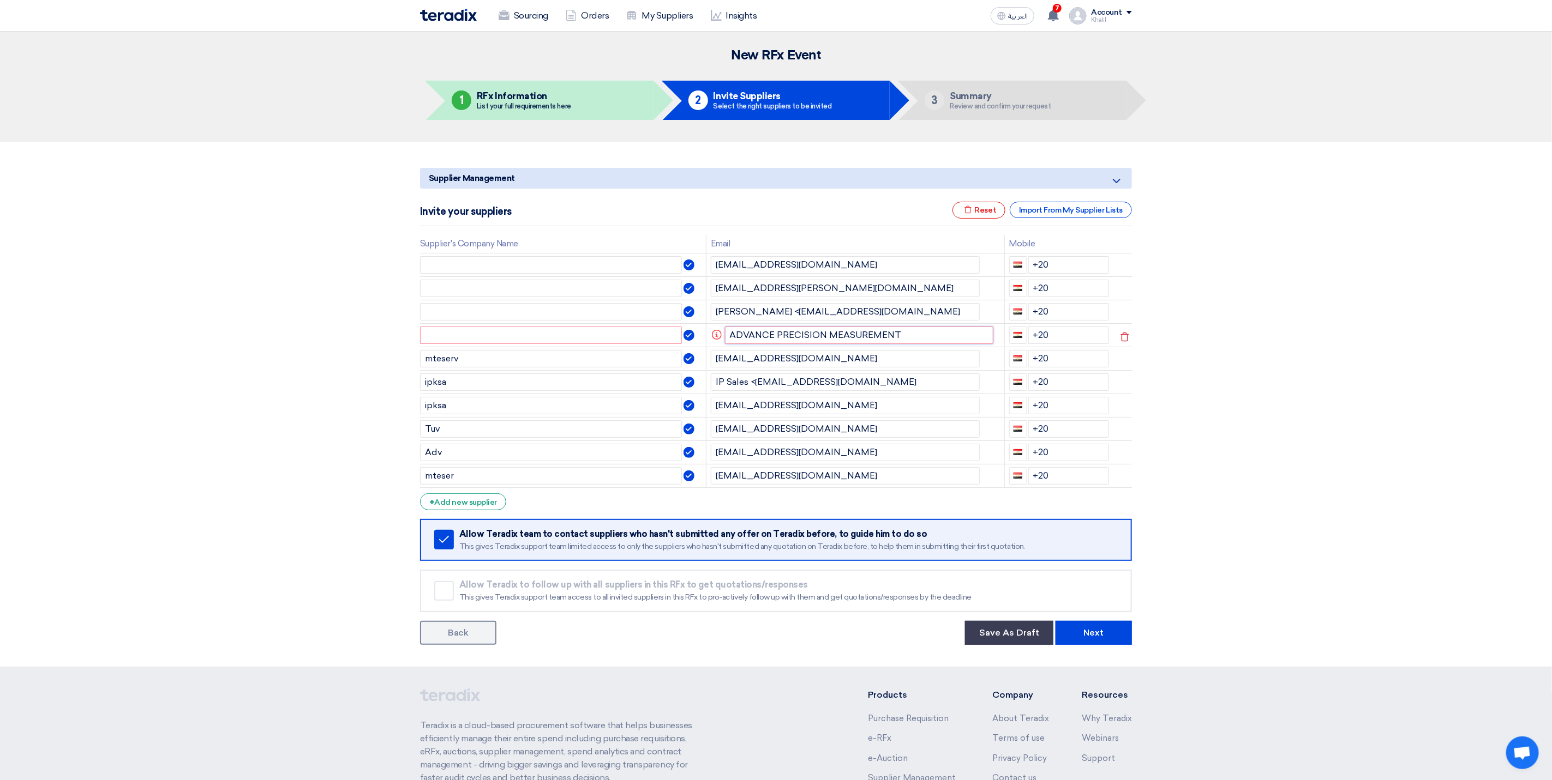
type input "ADVANCE PRECISION MEASUREMENT"
click at [488, 344] on input "text" at bounding box center [551, 335] width 262 height 17
paste input "ADVANCE PRECISION MEASUREMENT"
type input "ADVANCE PRECISION MEASUREMENT"
drag, startPoint x: 913, startPoint y: 337, endPoint x: 692, endPoint y: 344, distance: 221.0
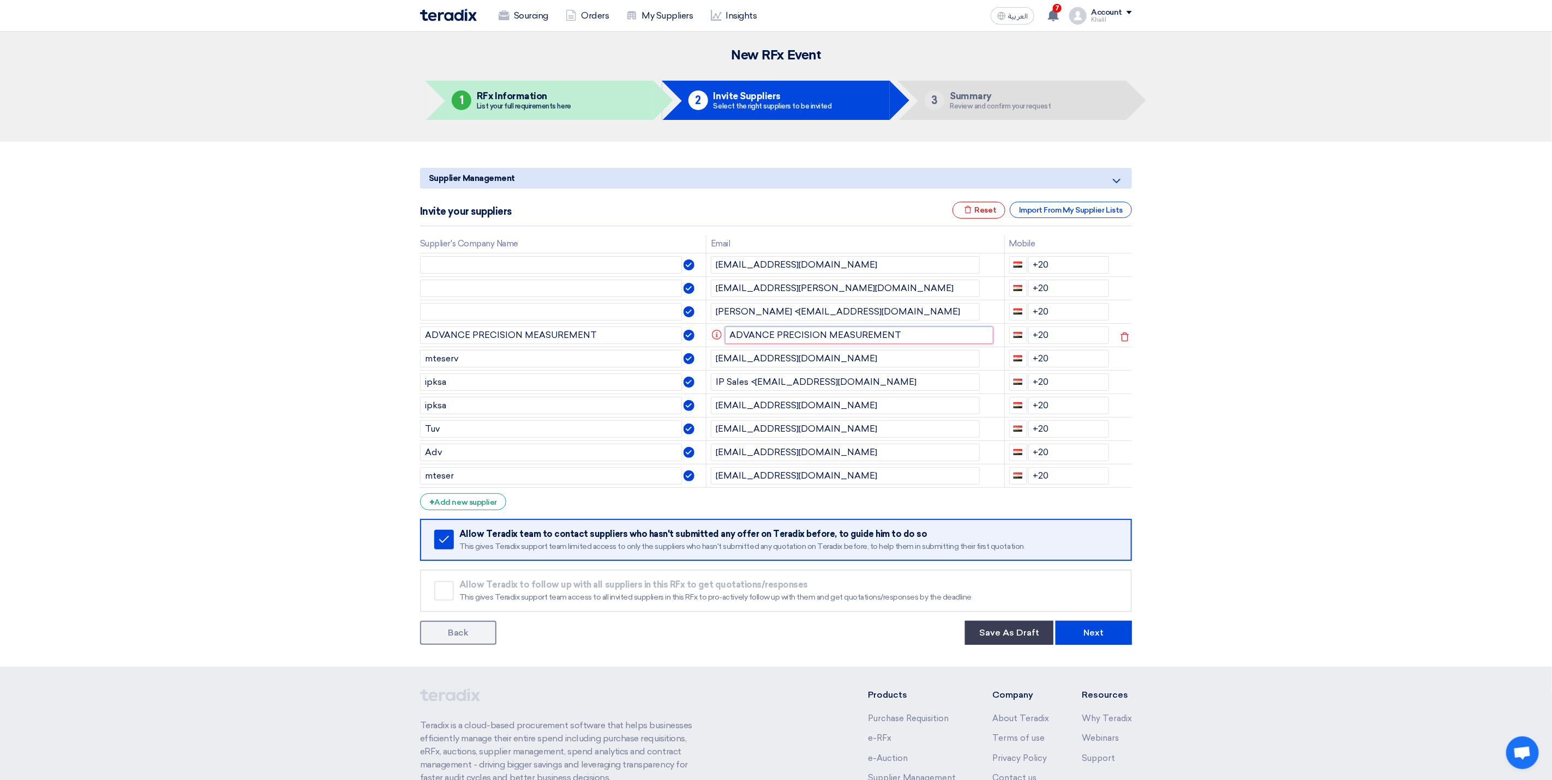
click at [692, 344] on tr "ADVANCE PRECISION MEASUREMENT Info ADVANCE PRECISION MEASUREMENT +20" at bounding box center [776, 334] width 712 height 23
paste input "[PERSON_NAME] <[PERSON_NAME][EMAIL_ADDRESS][DOMAIN_NAME]>"
click at [1272, 381] on section "Supplier Management Minimize/Maximize Category Invite your suppliers Excel file…" at bounding box center [776, 404] width 1552 height 525
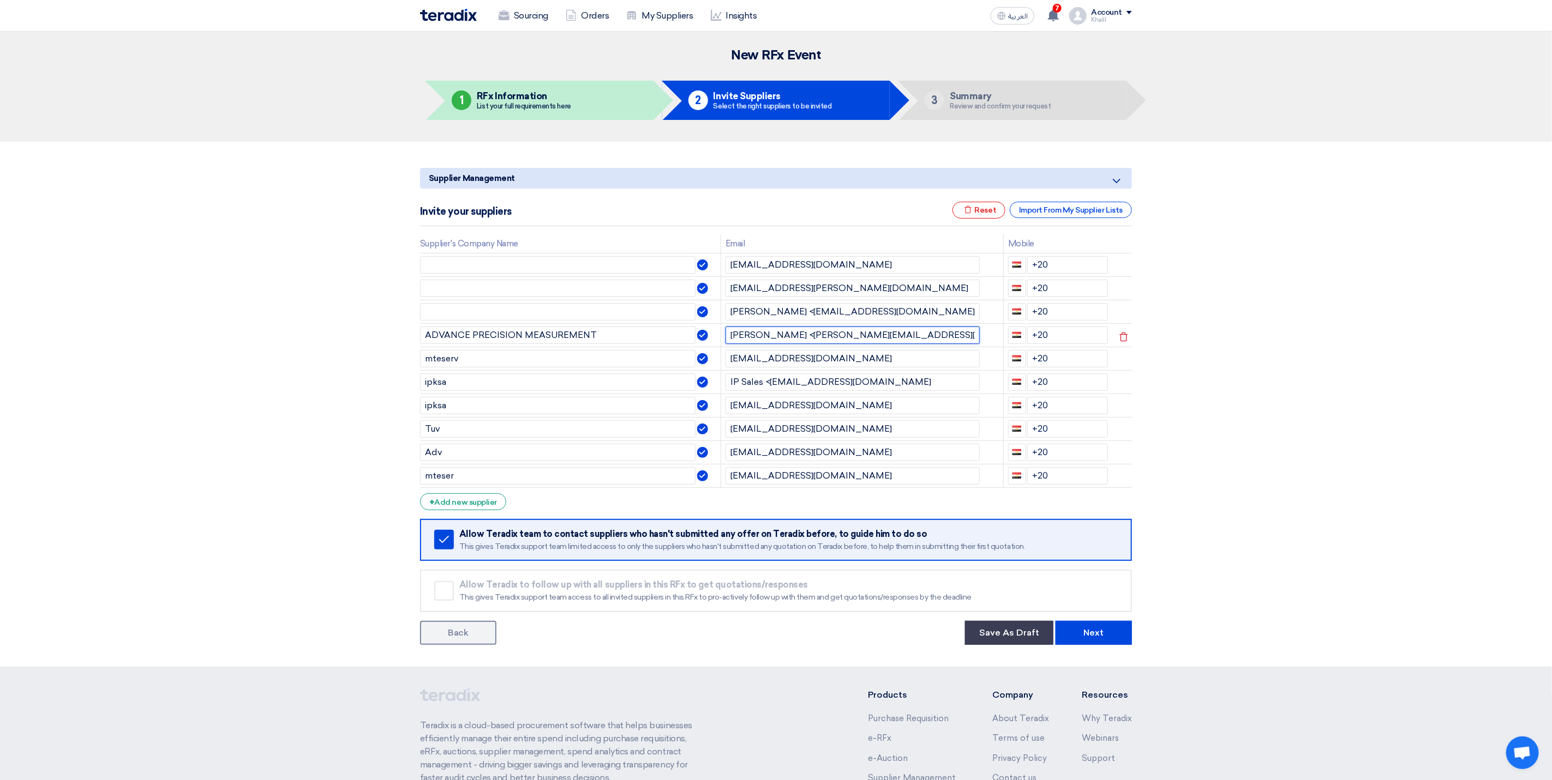
click at [933, 344] on input "[PERSON_NAME] <[PERSON_NAME][EMAIL_ADDRESS][DOMAIN_NAME]>" at bounding box center [852, 335] width 254 height 17
type input "[PERSON_NAME] <[PERSON_NAME][EMAIL_ADDRESS][DOMAIN_NAME]"
click at [1366, 407] on section "Supplier Management Minimize/Maximize Category Invite your suppliers Excel file…" at bounding box center [776, 404] width 1552 height 525
drag, startPoint x: 841, startPoint y: 290, endPoint x: 723, endPoint y: 290, distance: 117.8
click at [723, 290] on td "[EMAIL_ADDRESS][PERSON_NAME][DOMAIN_NAME]" at bounding box center [861, 287] width 282 height 23
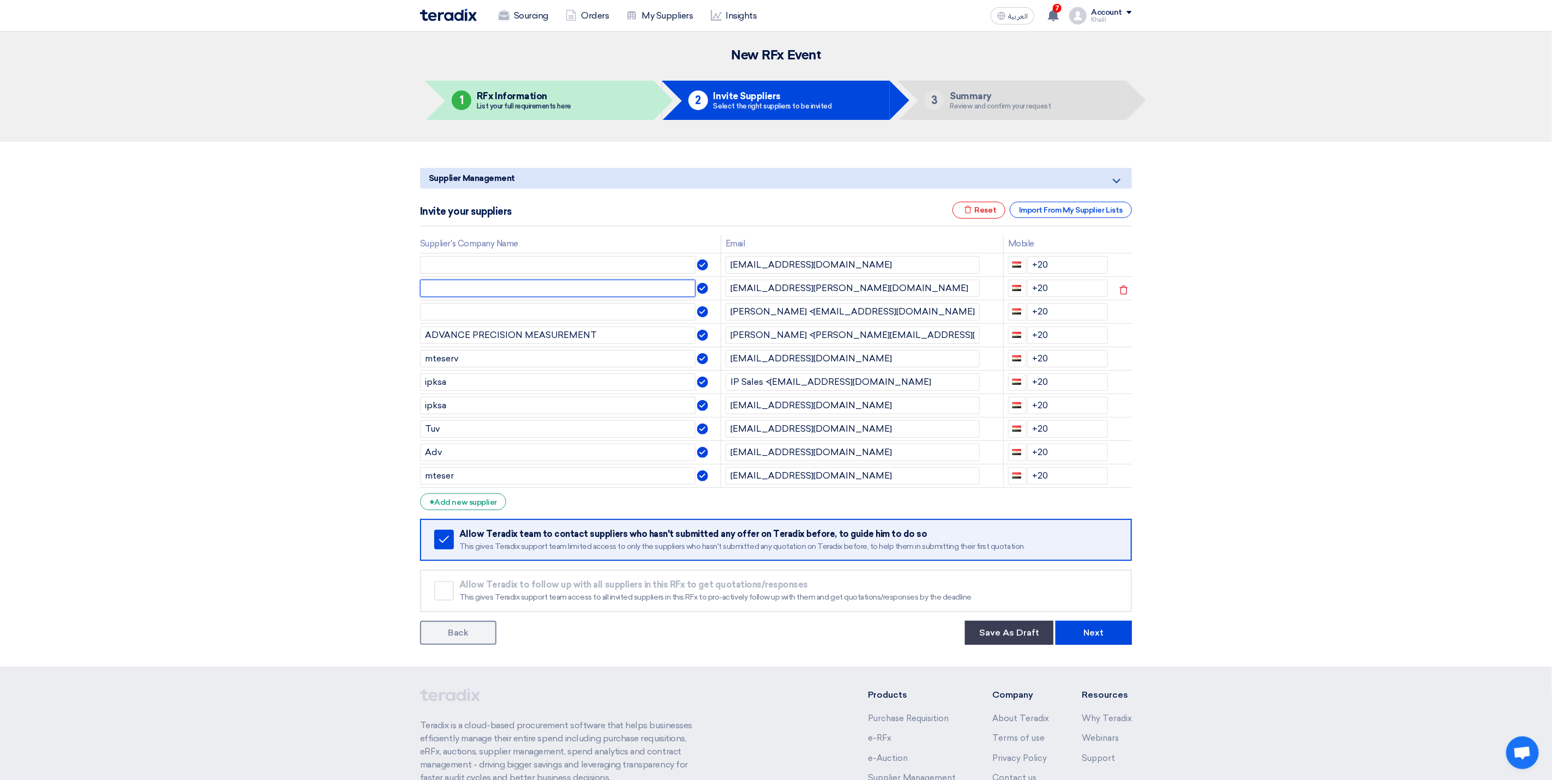
click at [513, 285] on input "text" at bounding box center [557, 288] width 275 height 17
type input "r"
drag, startPoint x: 504, startPoint y: 293, endPoint x: 420, endPoint y: 296, distance: 84.0
click at [420, 296] on input "RCIC" at bounding box center [557, 288] width 275 height 17
type input "RCIC"
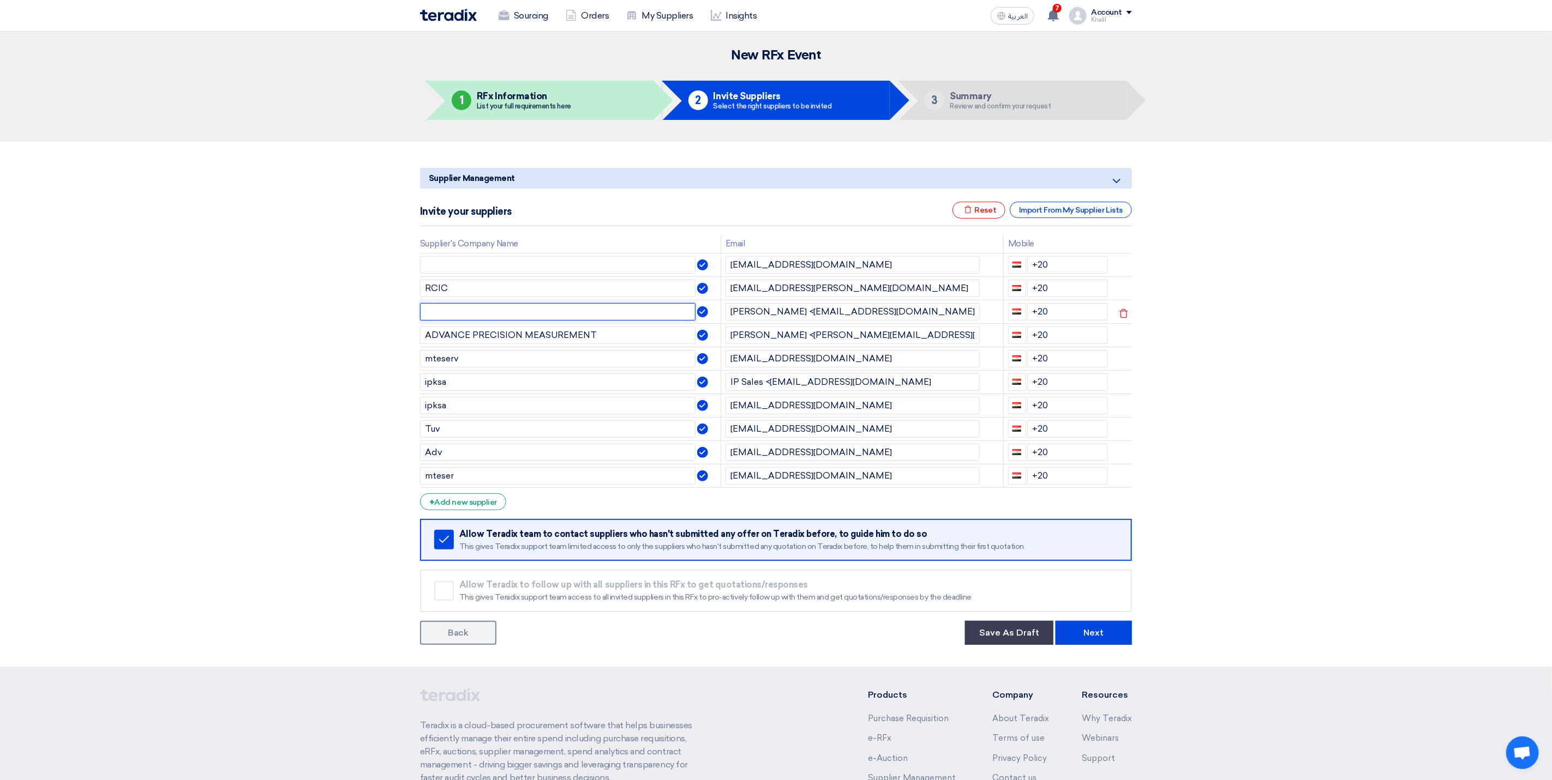
click at [440, 316] on input "text" at bounding box center [557, 311] width 275 height 17
paste input "RCIC"
type input "RCIC"
click at [439, 267] on input "text" at bounding box center [557, 264] width 275 height 17
paste input "RCIC"
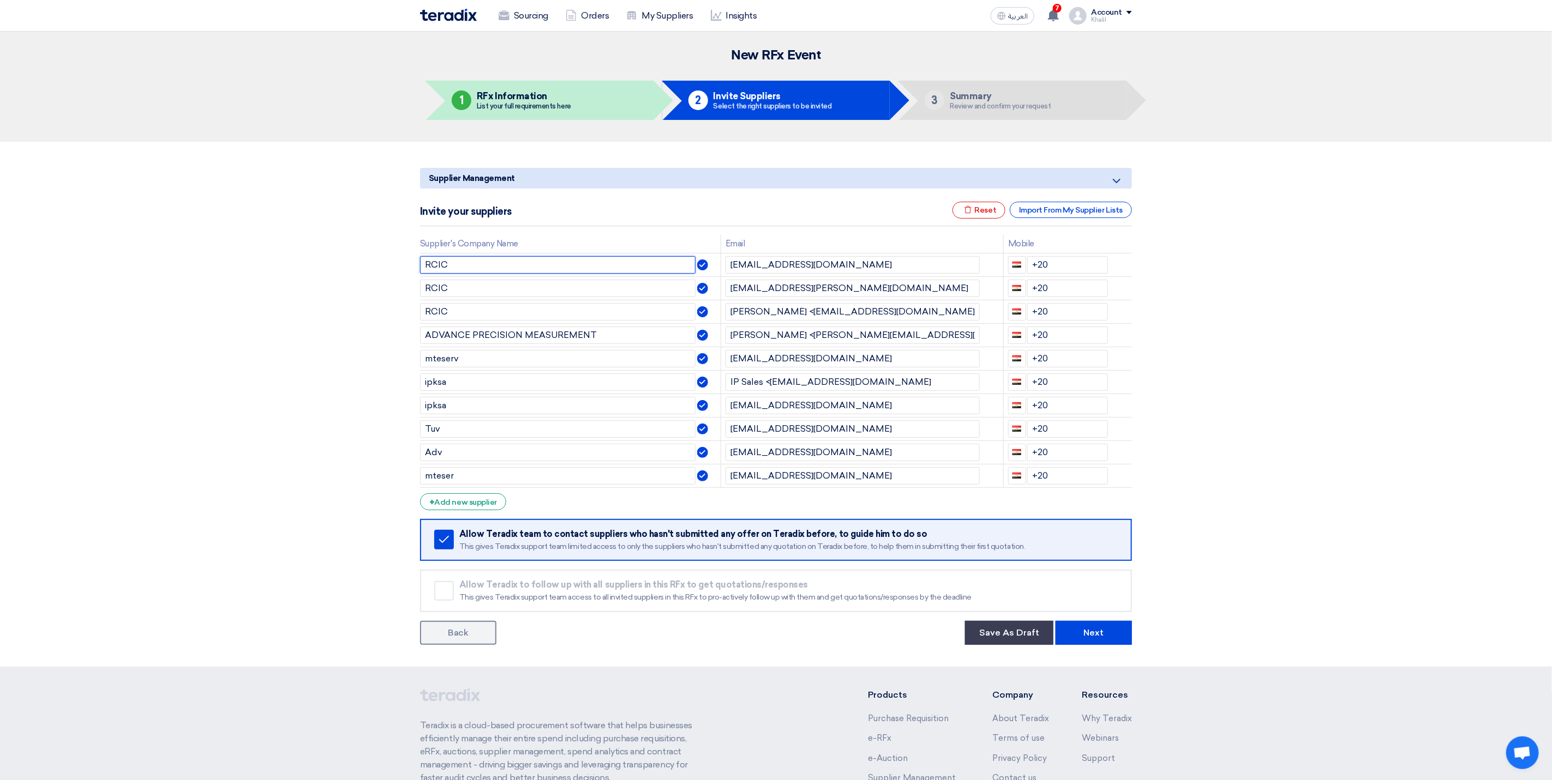
type input "RCIC"
click at [1343, 399] on section "Supplier Management Minimize/Maximize Category Invite your suppliers Excel file…" at bounding box center [776, 404] width 1552 height 525
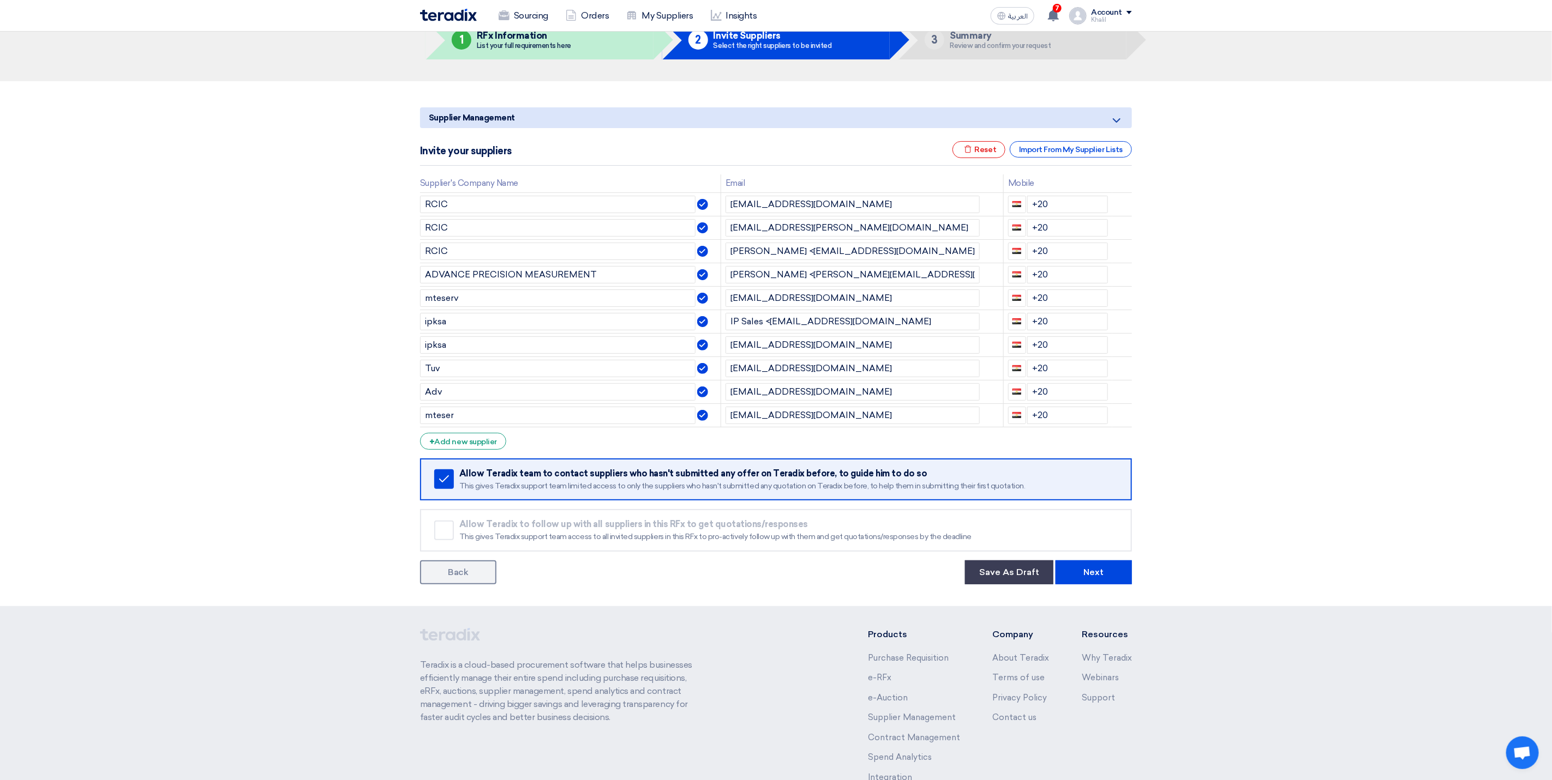
scroll to position [134, 0]
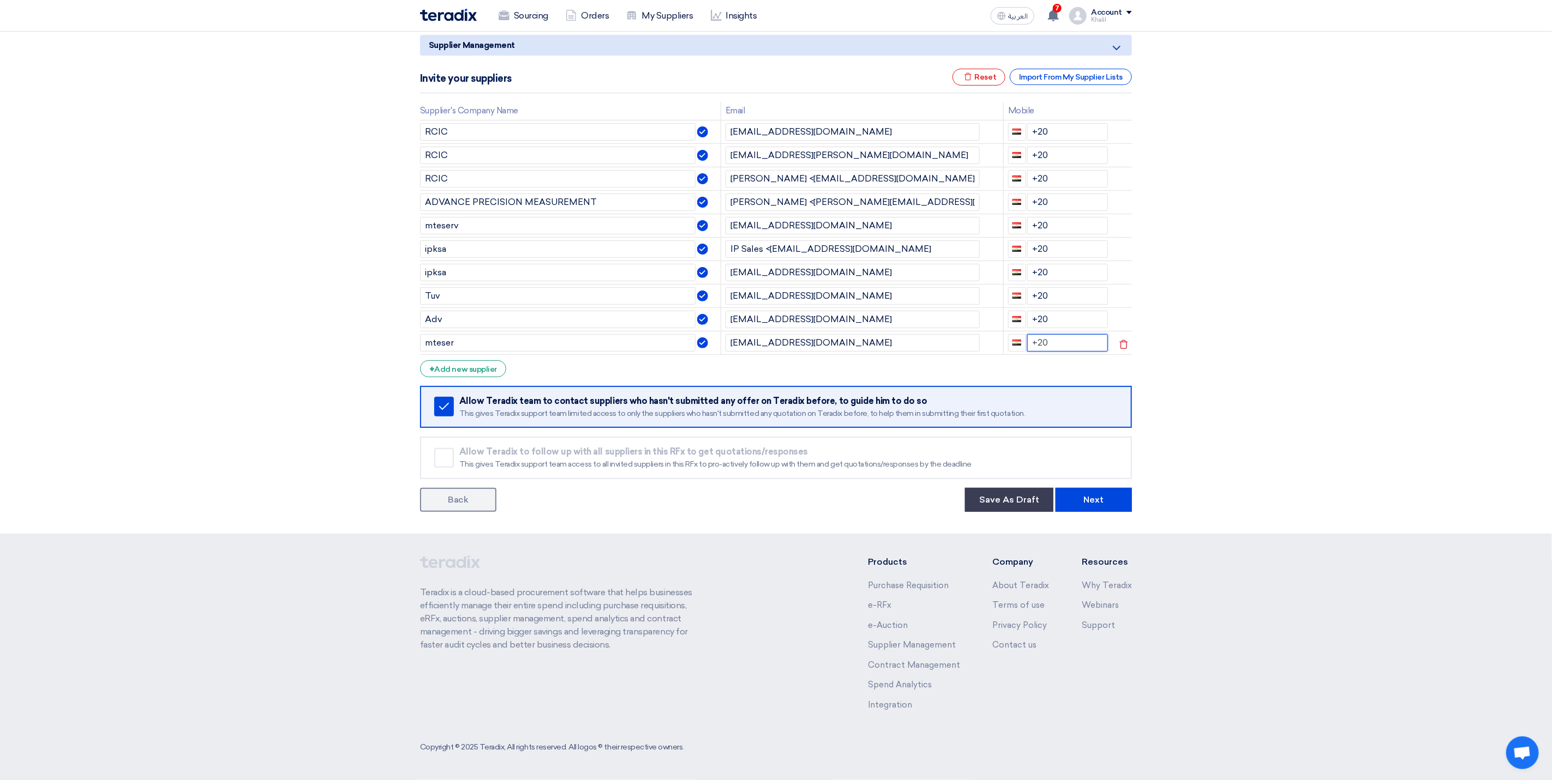
drag, startPoint x: 1063, startPoint y: 342, endPoint x: 1028, endPoint y: 342, distance: 35.4
click at [1028, 342] on input "+20" at bounding box center [1067, 342] width 81 height 17
drag, startPoint x: 1059, startPoint y: 324, endPoint x: 1031, endPoint y: 324, distance: 27.8
click at [1031, 324] on input "+20" at bounding box center [1067, 319] width 81 height 17
drag, startPoint x: 1056, startPoint y: 300, endPoint x: 1032, endPoint y: 298, distance: 23.6
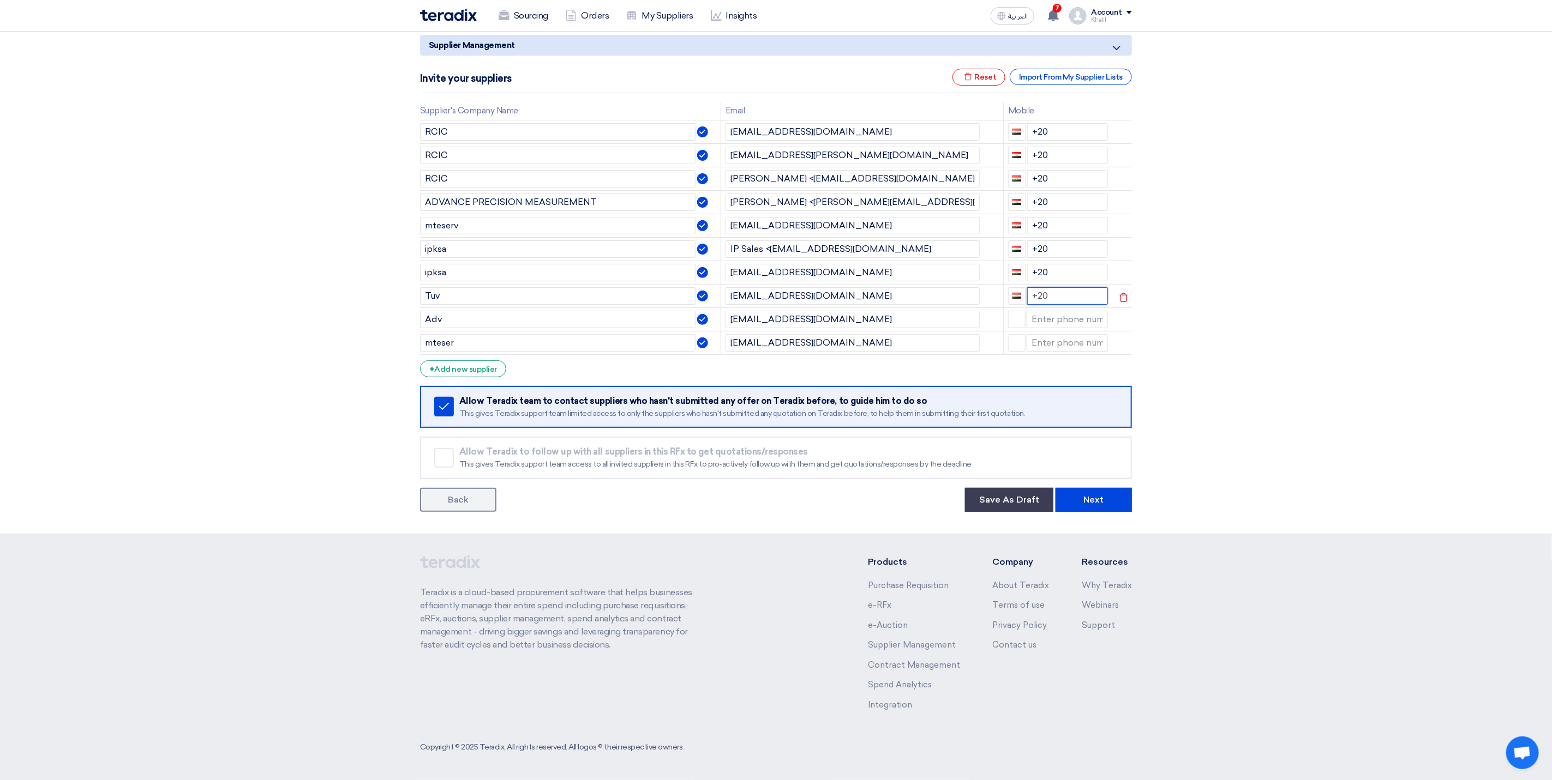
click at [1032, 298] on input "+20" at bounding box center [1067, 295] width 81 height 17
drag, startPoint x: 1059, startPoint y: 270, endPoint x: 1028, endPoint y: 268, distance: 30.6
click at [1028, 268] on input "+20" at bounding box center [1067, 272] width 81 height 17
drag, startPoint x: 1049, startPoint y: 247, endPoint x: 1031, endPoint y: 248, distance: 18.0
click at [1031, 248] on input "+20" at bounding box center [1067, 248] width 81 height 17
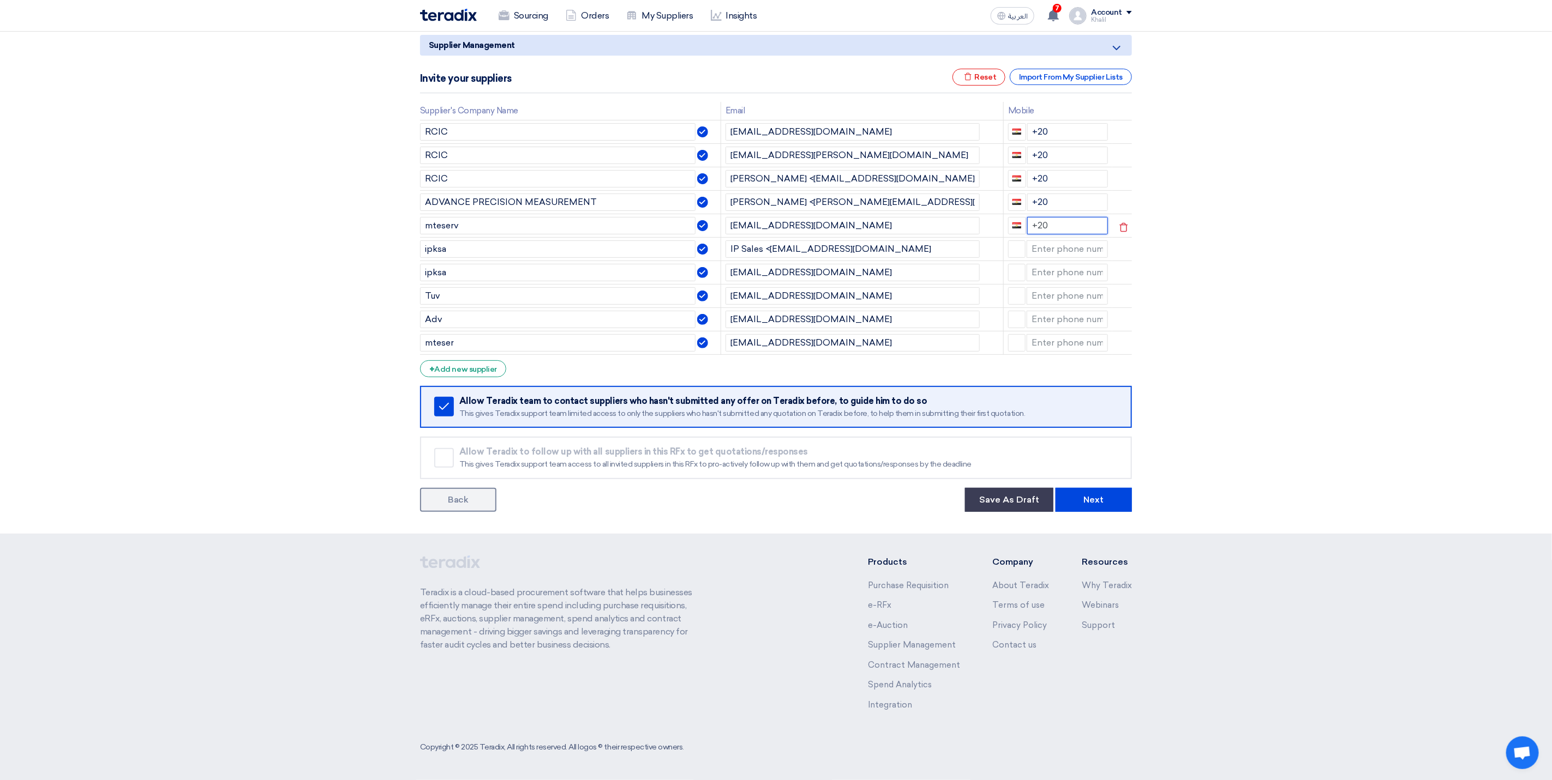
drag, startPoint x: 1066, startPoint y: 225, endPoint x: 1031, endPoint y: 226, distance: 34.9
click at [1031, 226] on input "+20" at bounding box center [1067, 225] width 81 height 17
drag, startPoint x: 1067, startPoint y: 198, endPoint x: 1024, endPoint y: 199, distance: 42.5
click at [1024, 199] on div "+20" at bounding box center [1058, 202] width 100 height 17
drag, startPoint x: 1044, startPoint y: 173, endPoint x: 1031, endPoint y: 172, distance: 13.1
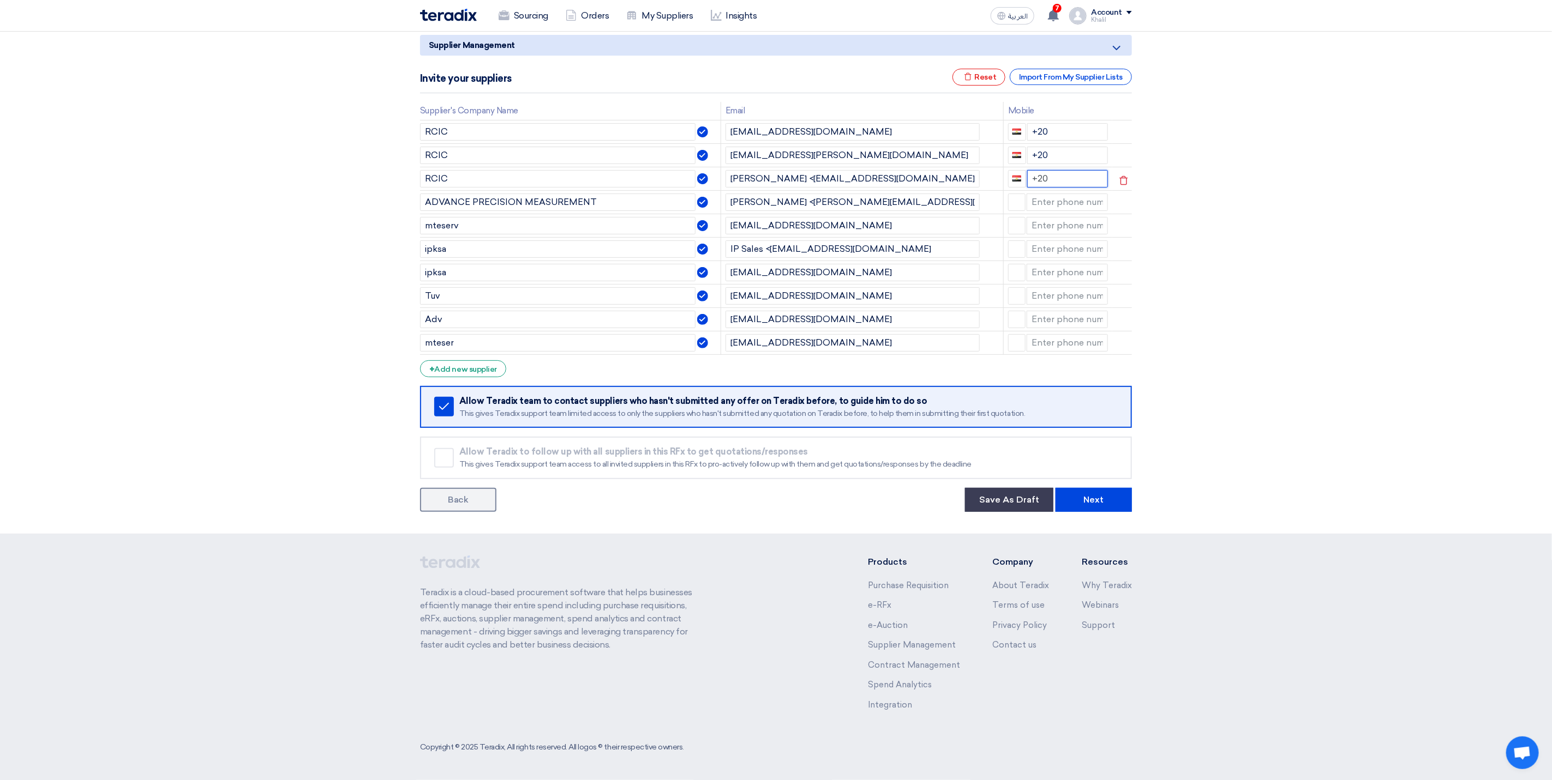
click at [1031, 172] on input "+20" at bounding box center [1067, 178] width 81 height 17
drag, startPoint x: 1049, startPoint y: 148, endPoint x: 1028, endPoint y: 148, distance: 20.7
click at [1028, 148] on input "+20" at bounding box center [1067, 155] width 81 height 17
drag, startPoint x: 1059, startPoint y: 128, endPoint x: 1029, endPoint y: 128, distance: 30.0
click at [1029, 128] on input "+20" at bounding box center [1067, 131] width 81 height 17
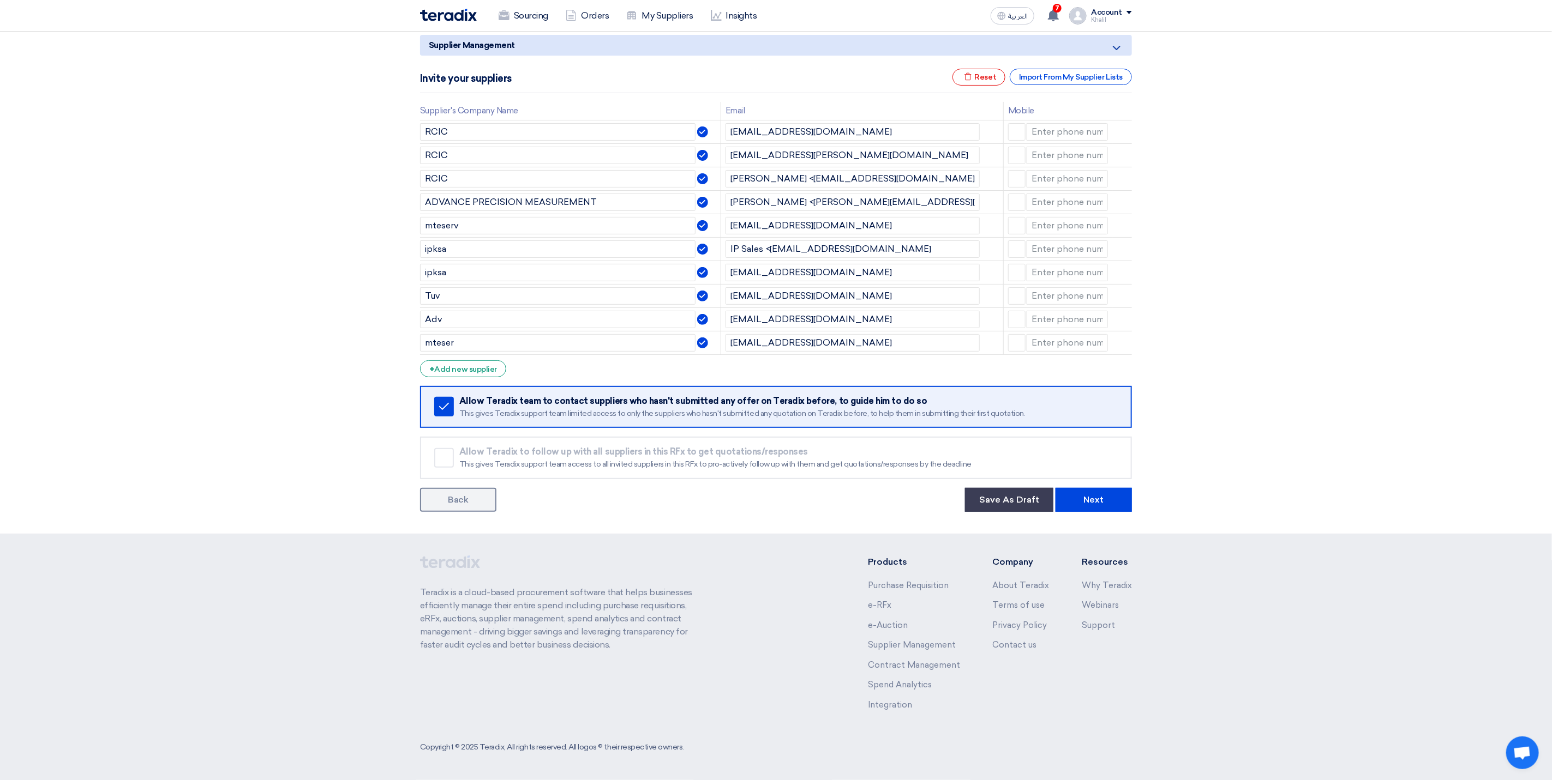
drag, startPoint x: 1247, startPoint y: 249, endPoint x: 1261, endPoint y: 319, distance: 71.3
click at [1247, 250] on section "Supplier Management Minimize/Maximize Category Invite your suppliers Excel file…" at bounding box center [776, 271] width 1552 height 525
click at [475, 508] on link "Back" at bounding box center [458, 500] width 76 height 24
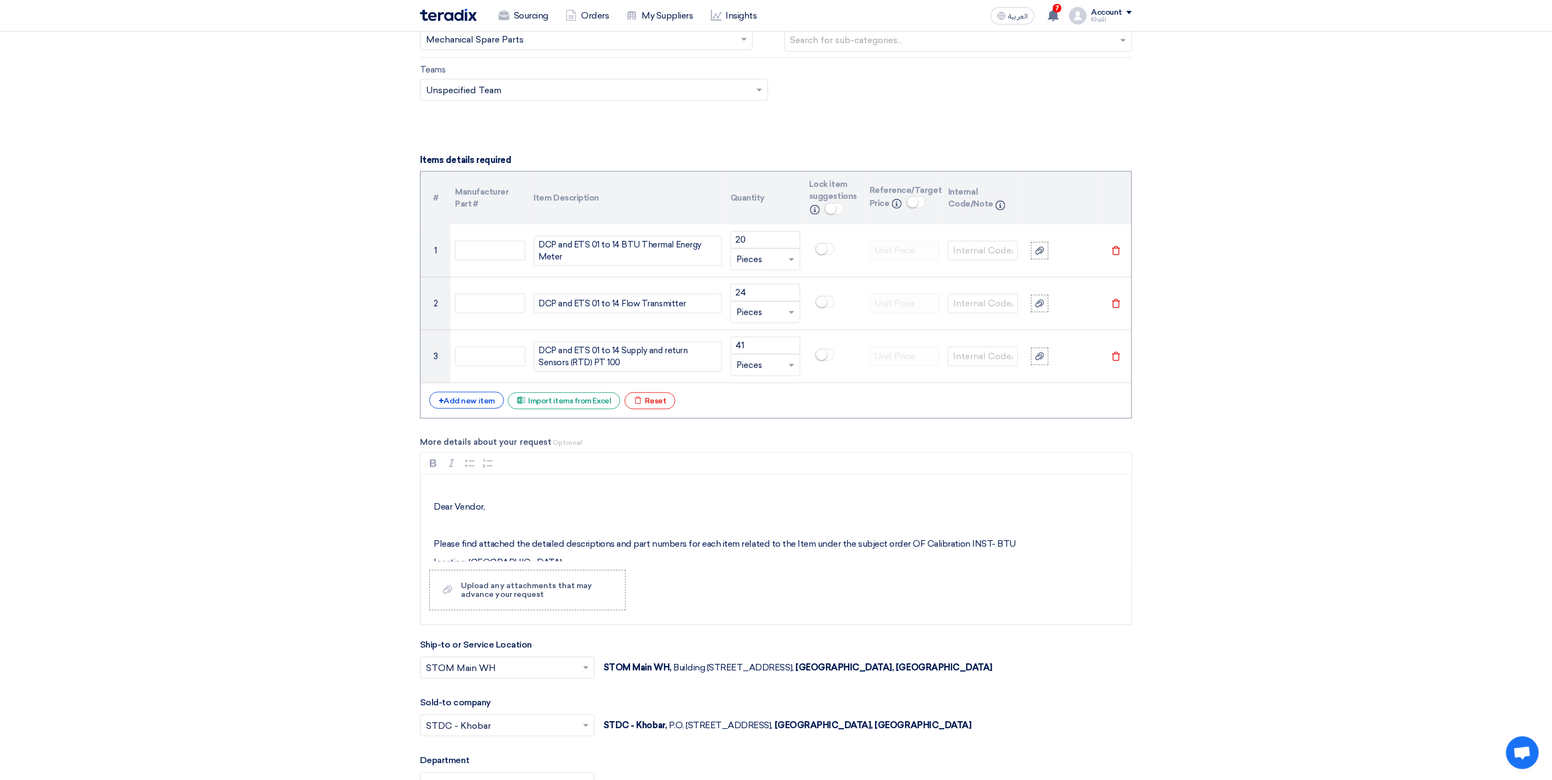
scroll to position [654, 0]
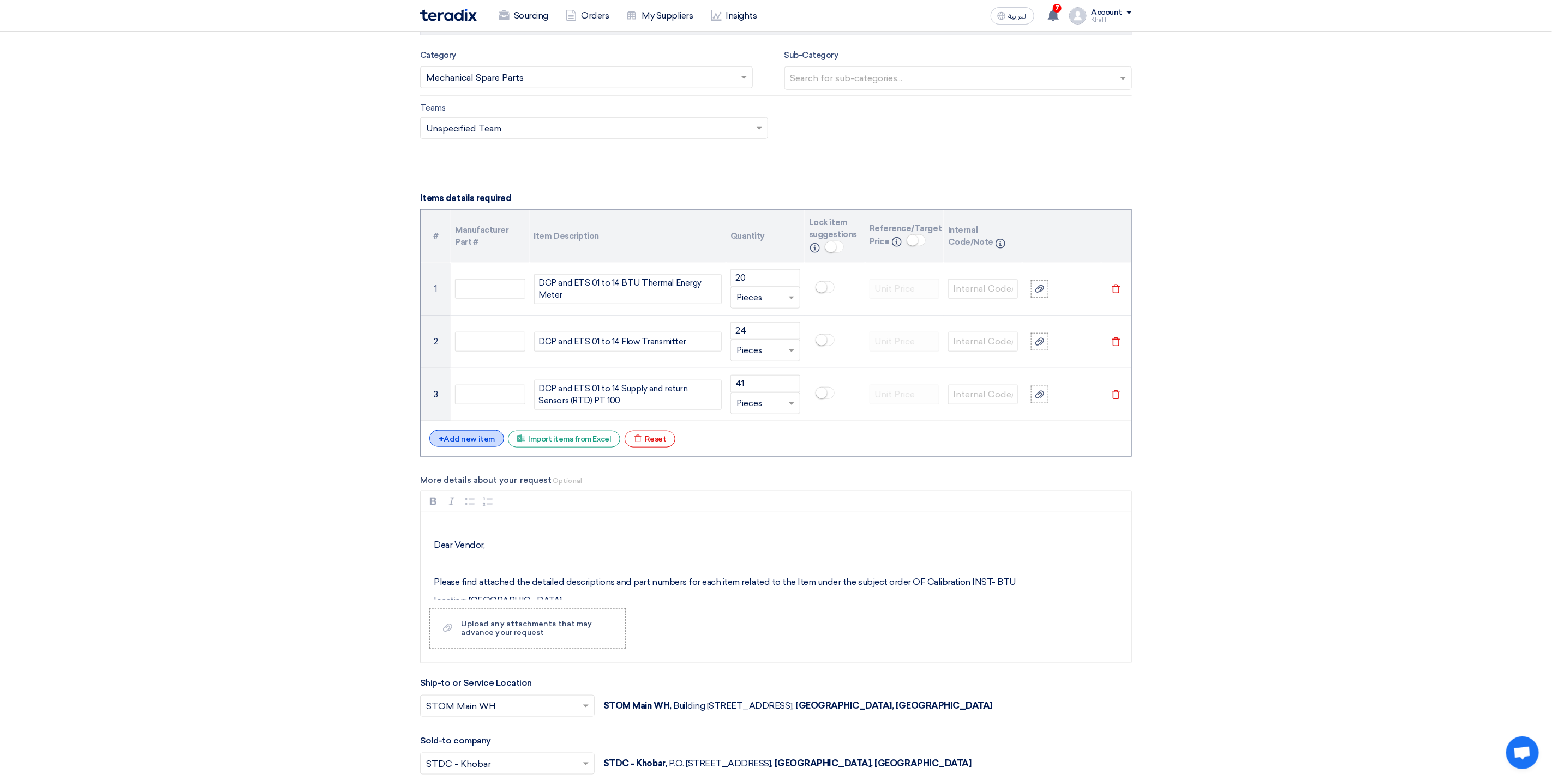
click at [470, 447] on div "+ Add new item" at bounding box center [466, 438] width 75 height 17
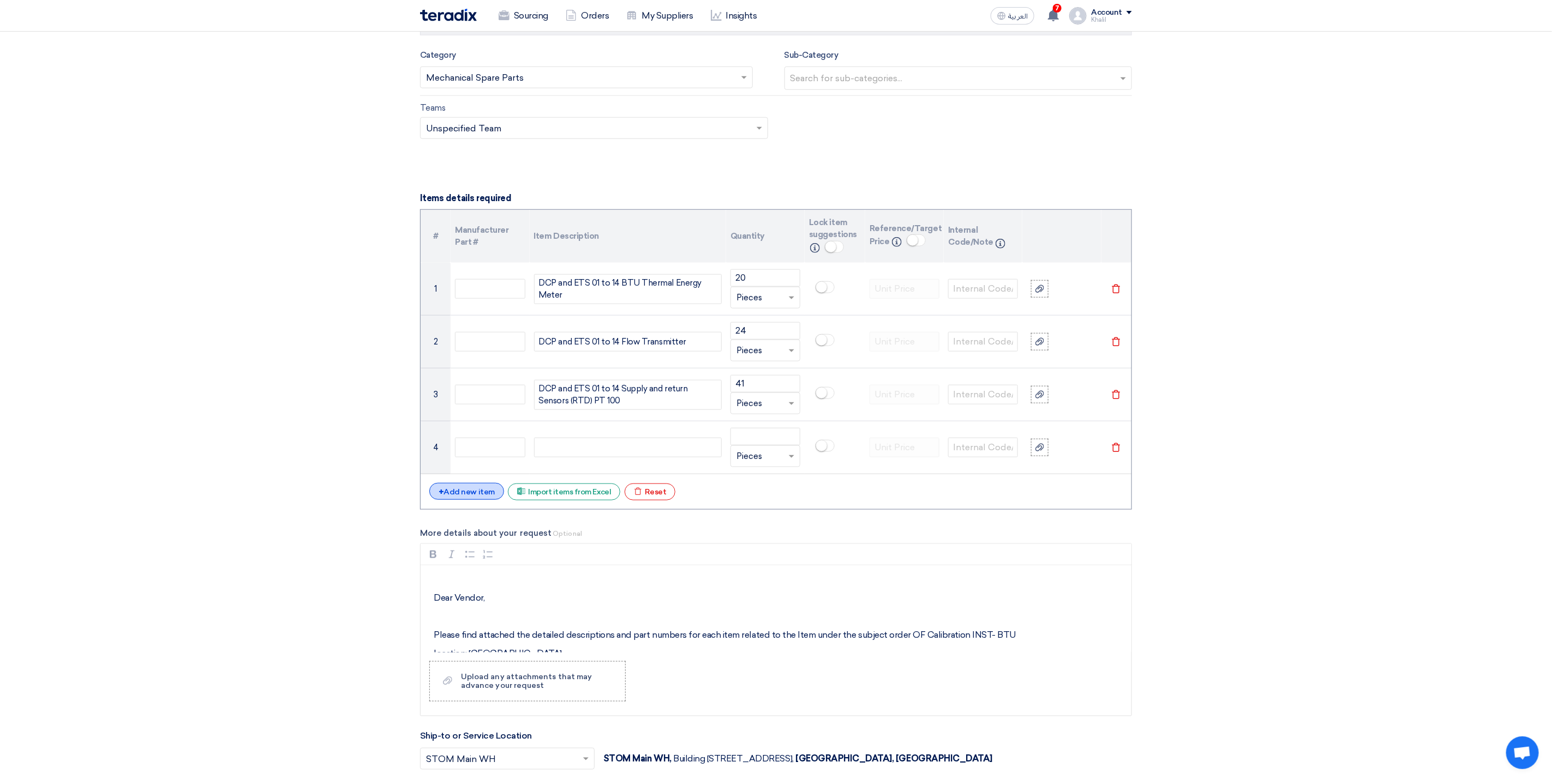
click at [474, 500] on div "+ Add new item" at bounding box center [466, 491] width 75 height 17
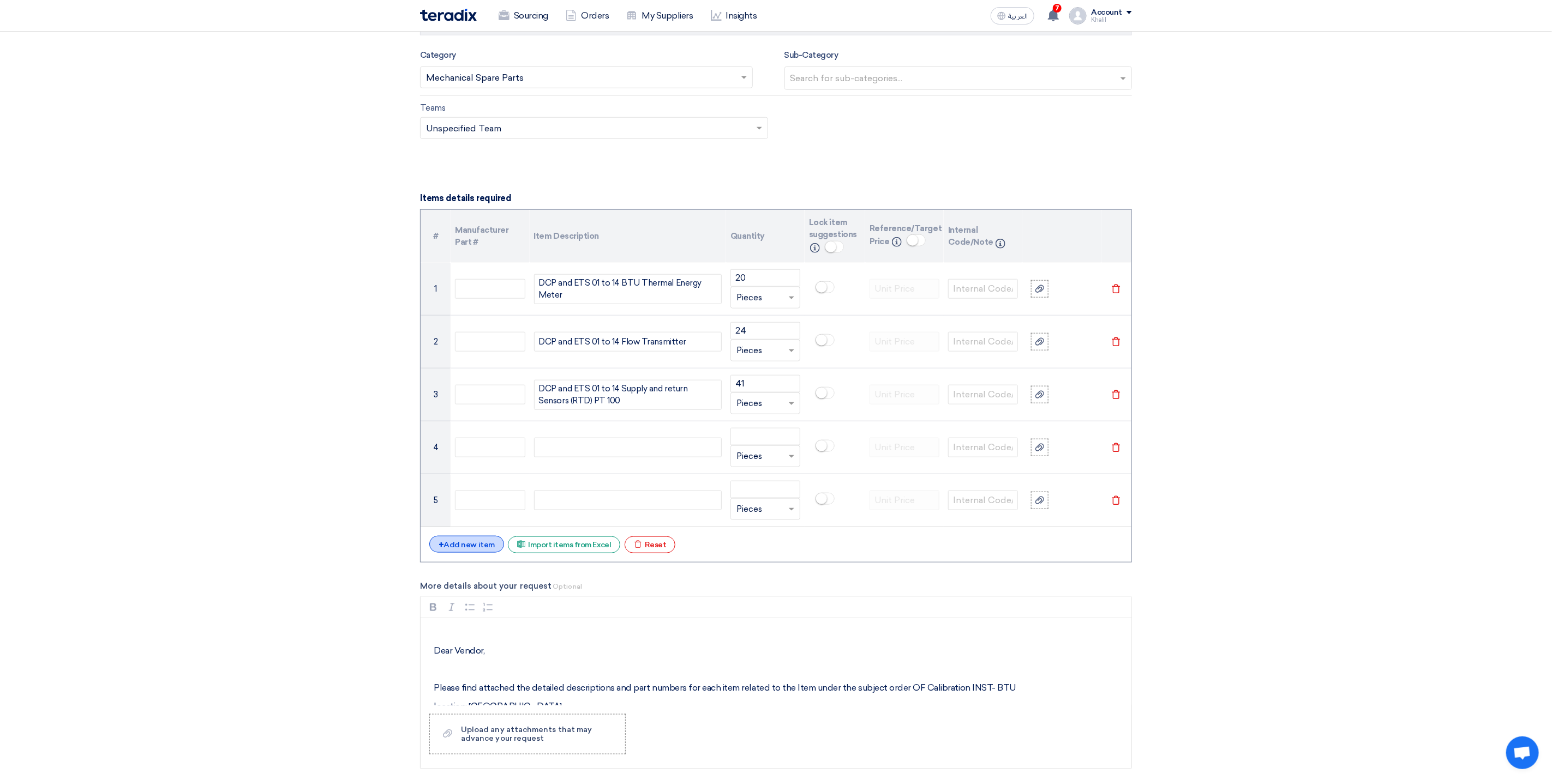
click at [482, 550] on div "+ Add new item" at bounding box center [466, 544] width 75 height 17
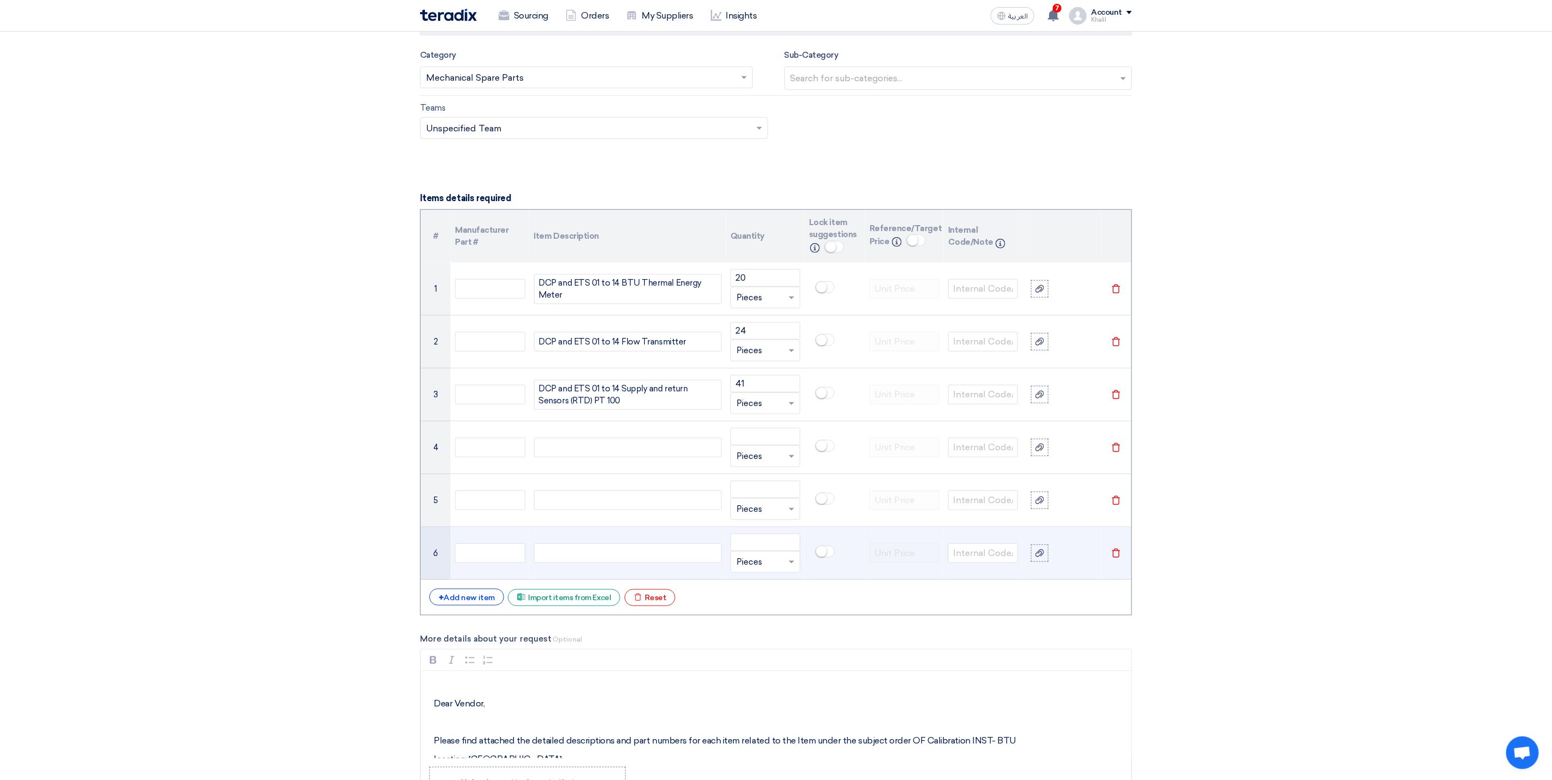
click at [1116, 558] on icon "Delete" at bounding box center [1116, 554] width 10 height 10
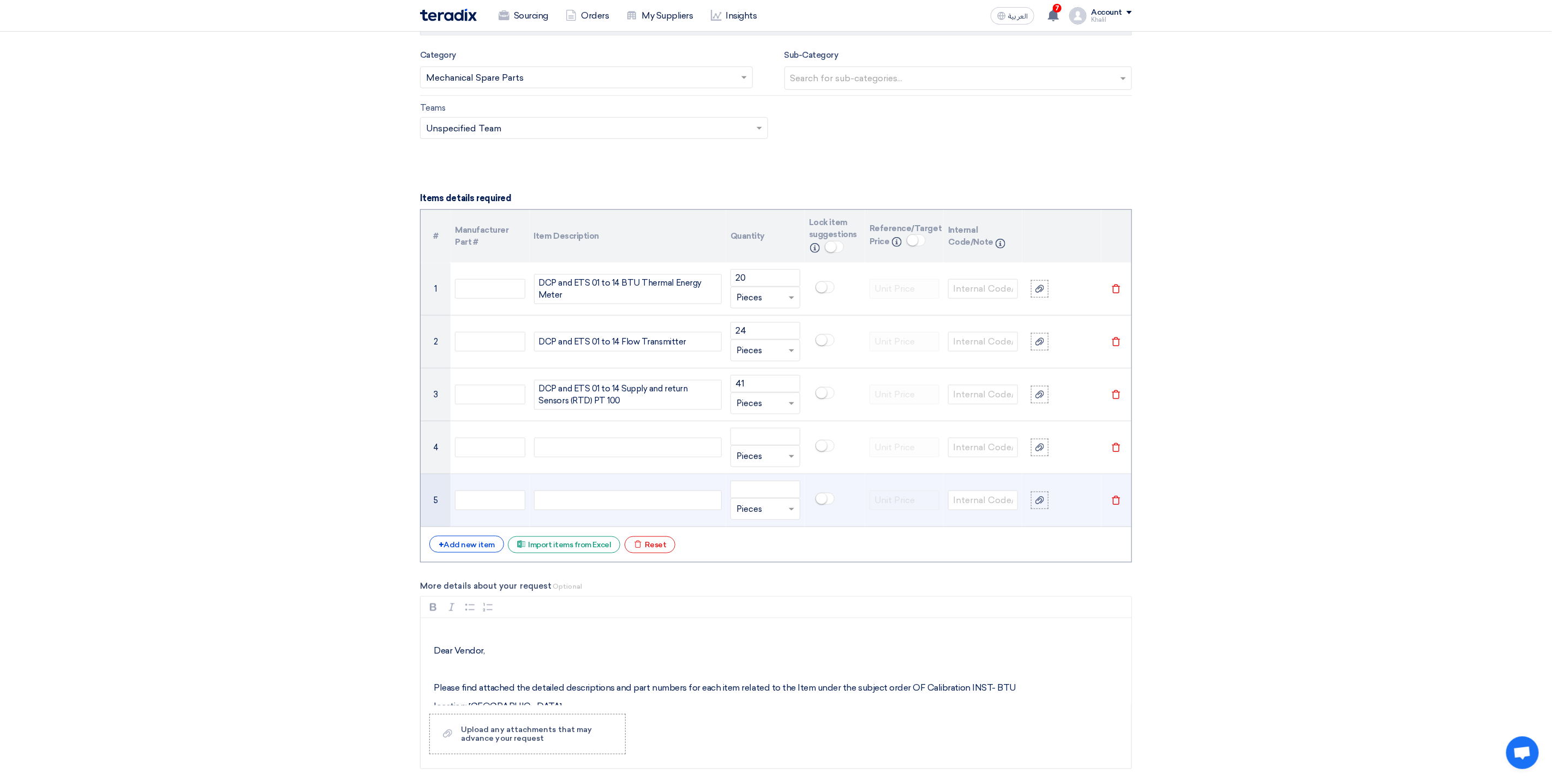
click at [1119, 506] on use at bounding box center [1116, 500] width 8 height 9
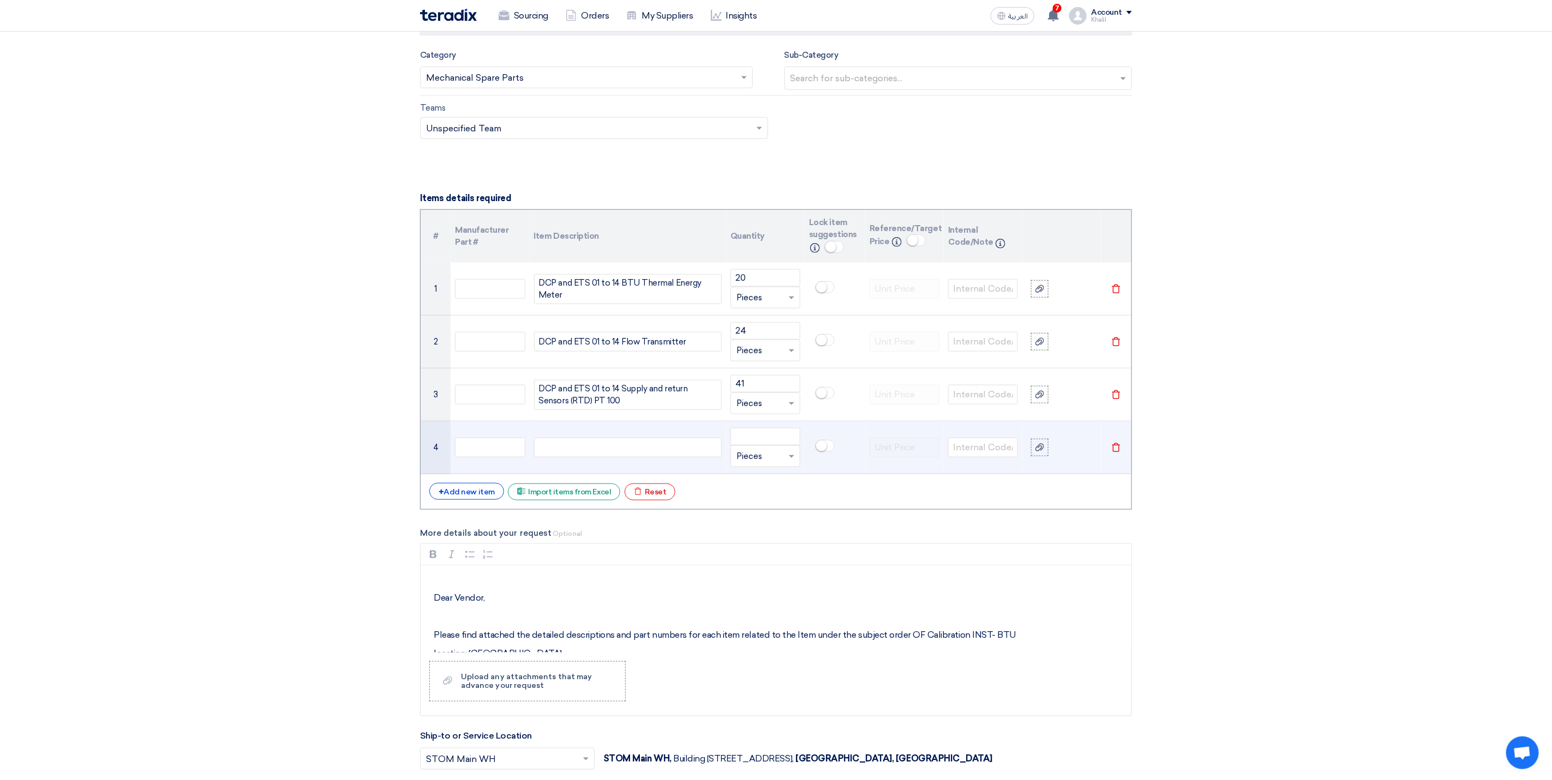
click at [1121, 460] on td "Delete" at bounding box center [1116, 448] width 31 height 53
click at [1115, 453] on icon "Delete" at bounding box center [1116, 448] width 10 height 10
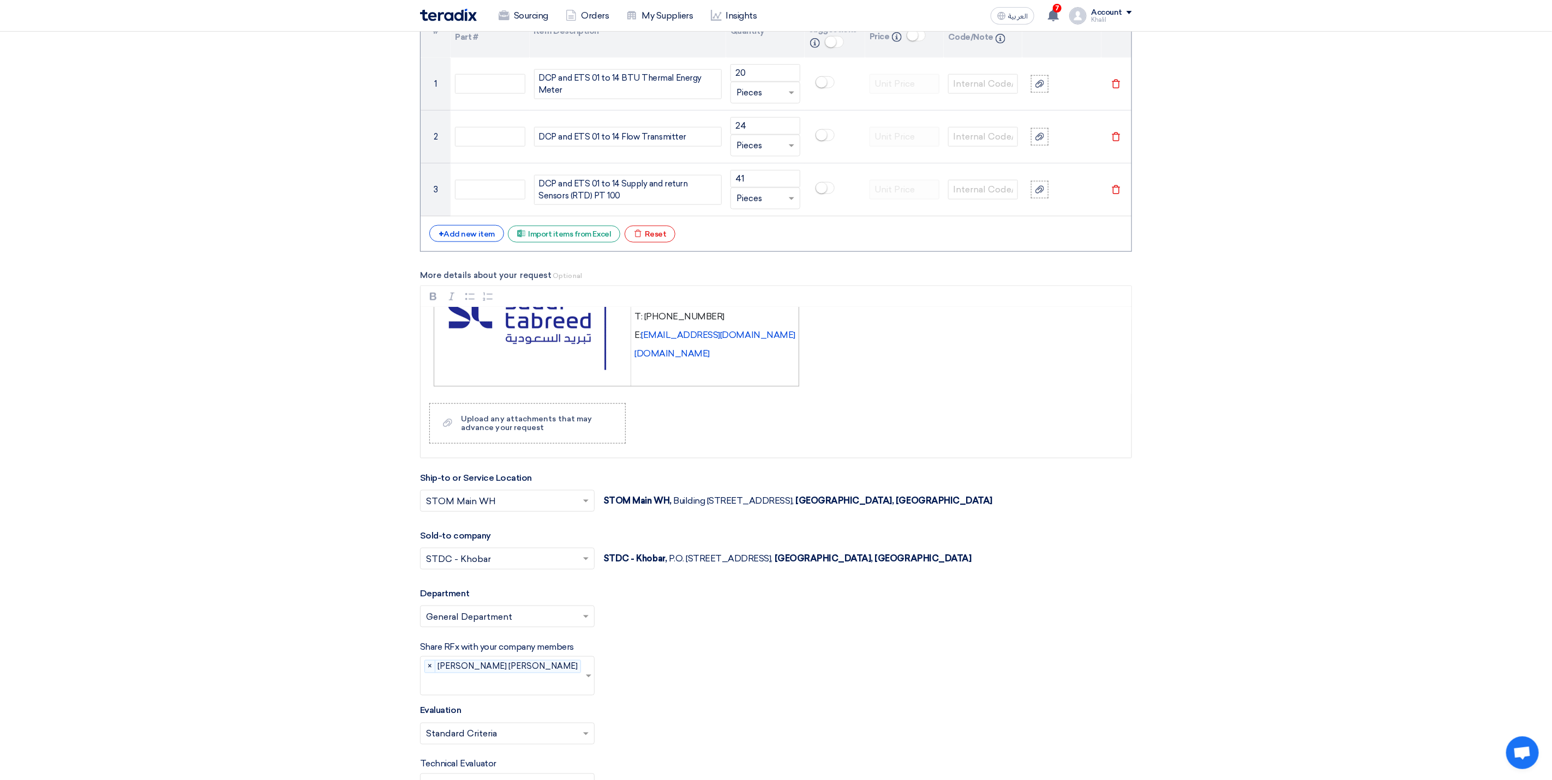
scroll to position [818, 0]
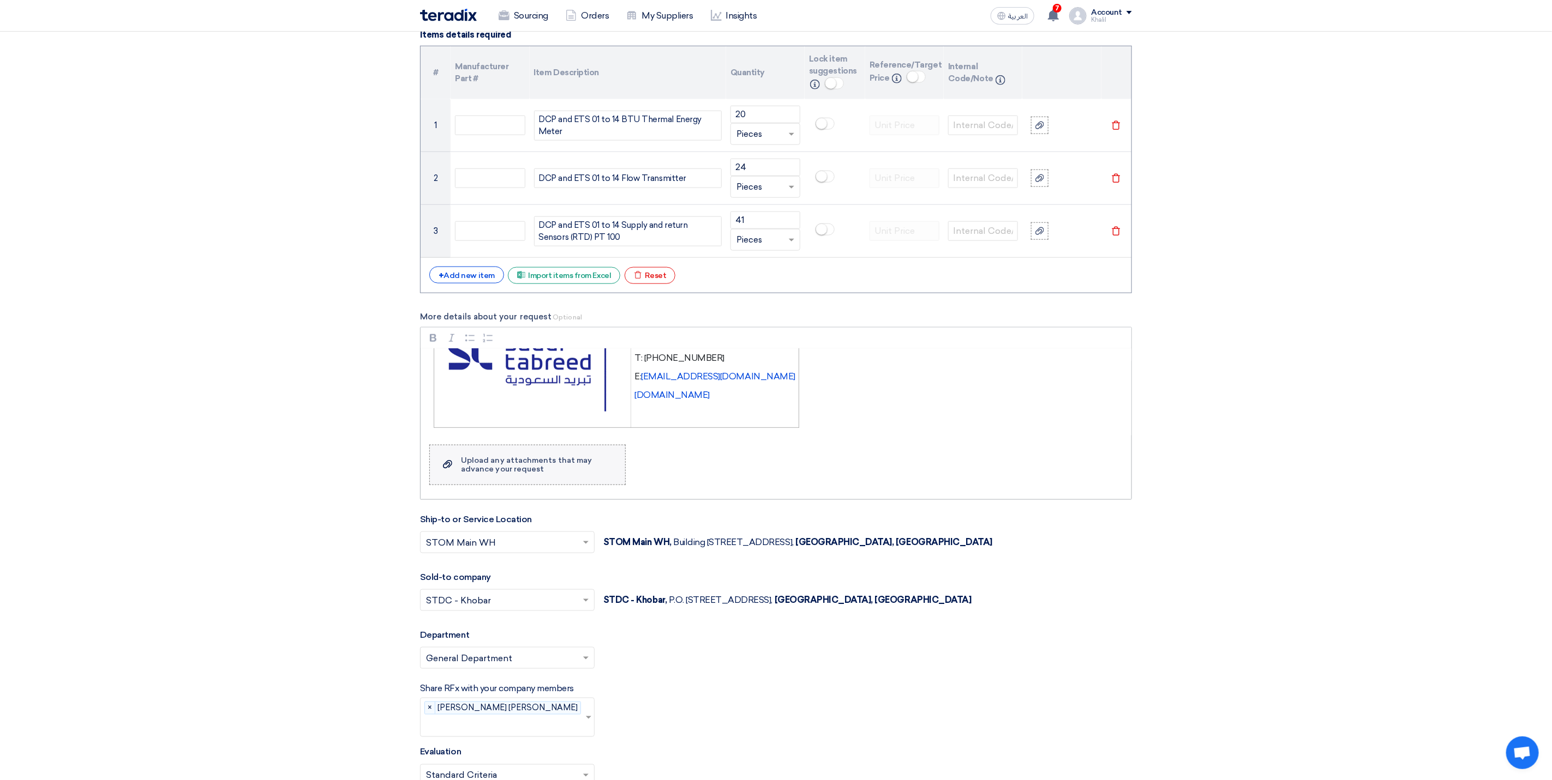
click at [552, 485] on label "Upload a file Upload any attachments that may advance your request" at bounding box center [527, 465] width 196 height 40
click at [0, 0] on input "Upload a file Upload any attachments that may advance your request" at bounding box center [0, 0] width 0 height 0
click at [470, 283] on div "+ Add new item" at bounding box center [466, 275] width 75 height 17
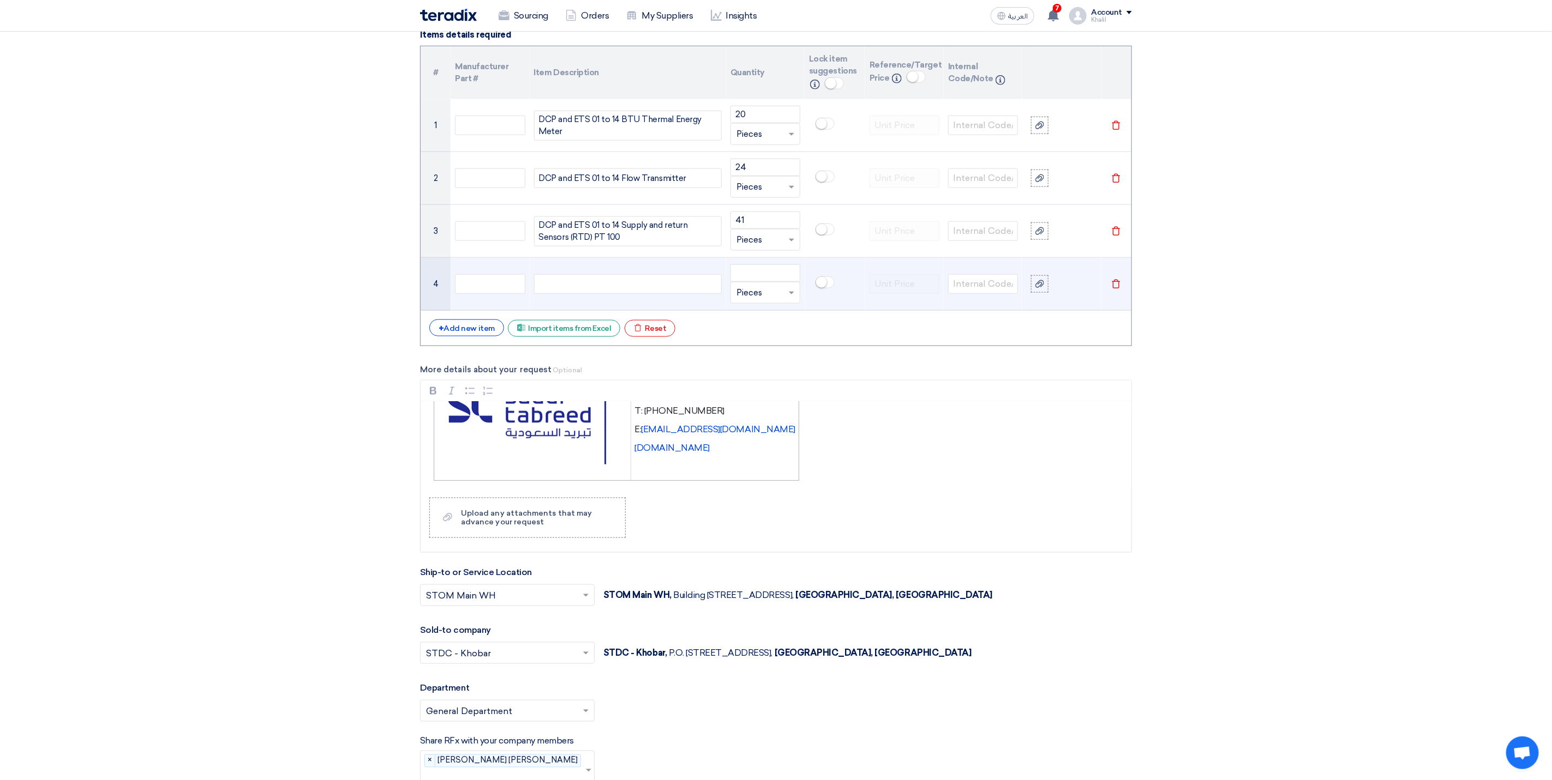
click at [570, 287] on div at bounding box center [628, 284] width 188 height 20
paste div
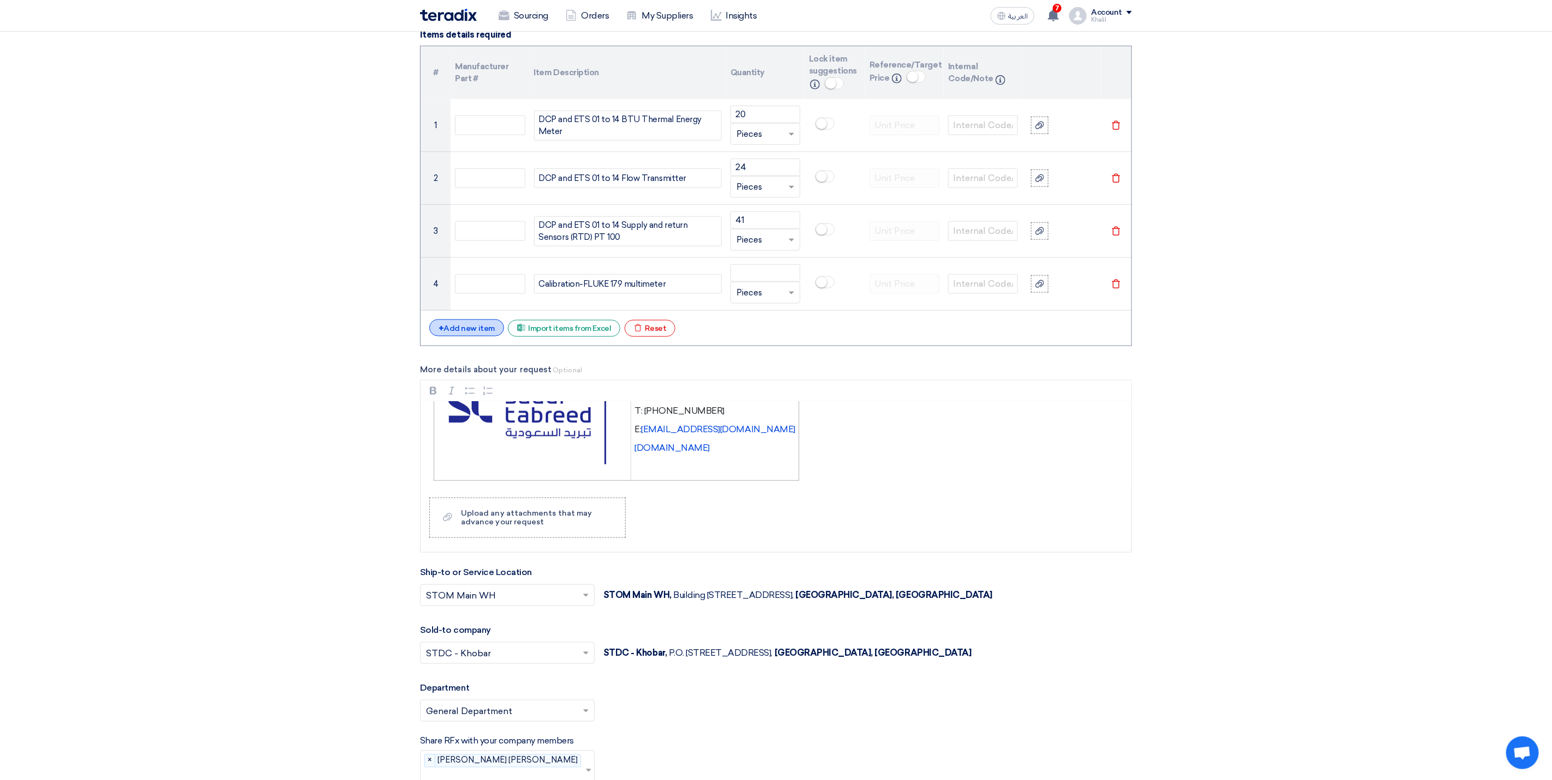
click at [468, 336] on div "+ Add new item" at bounding box center [466, 328] width 75 height 17
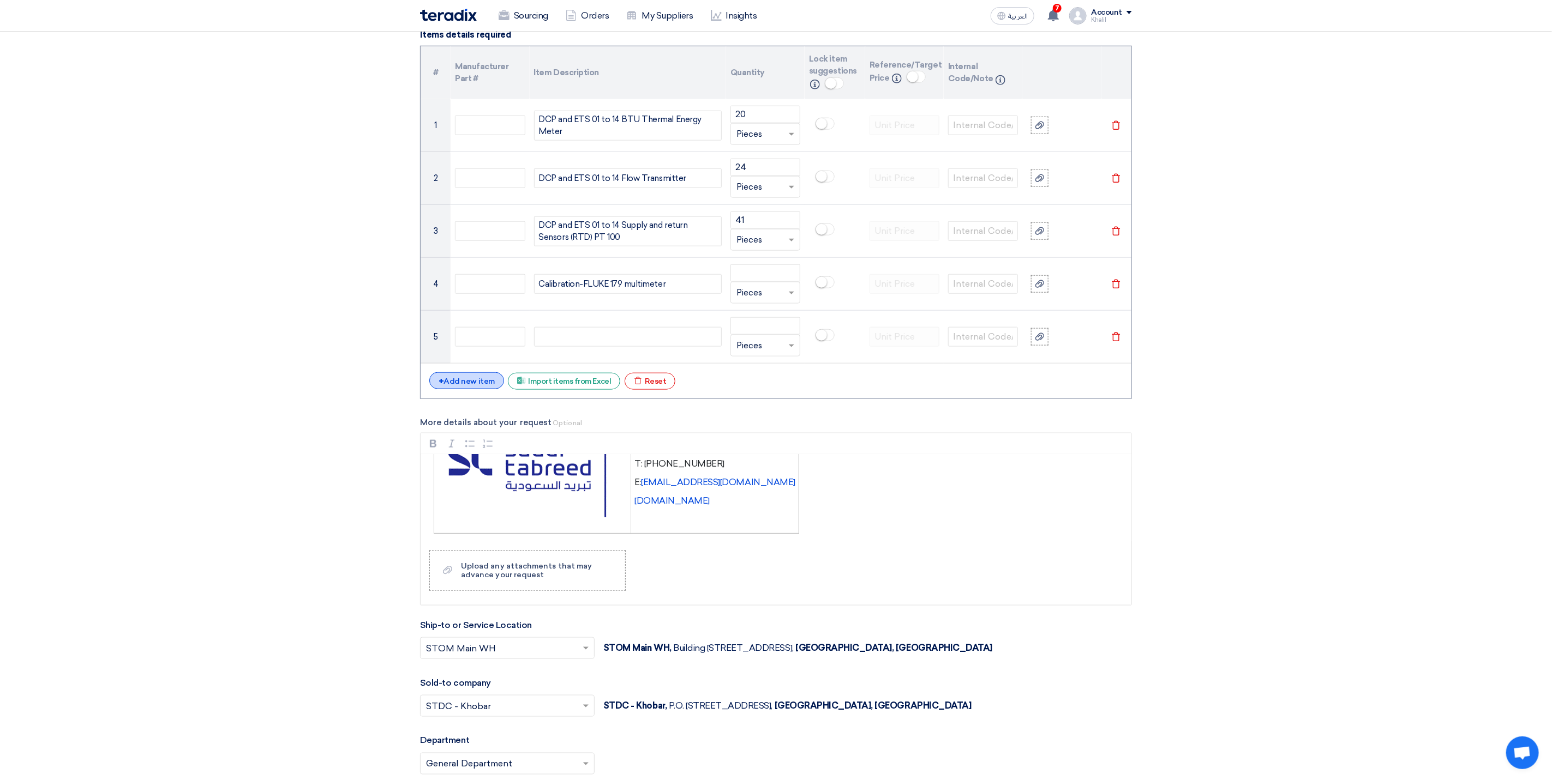
click at [478, 389] on div "+ Add new item" at bounding box center [466, 380] width 75 height 17
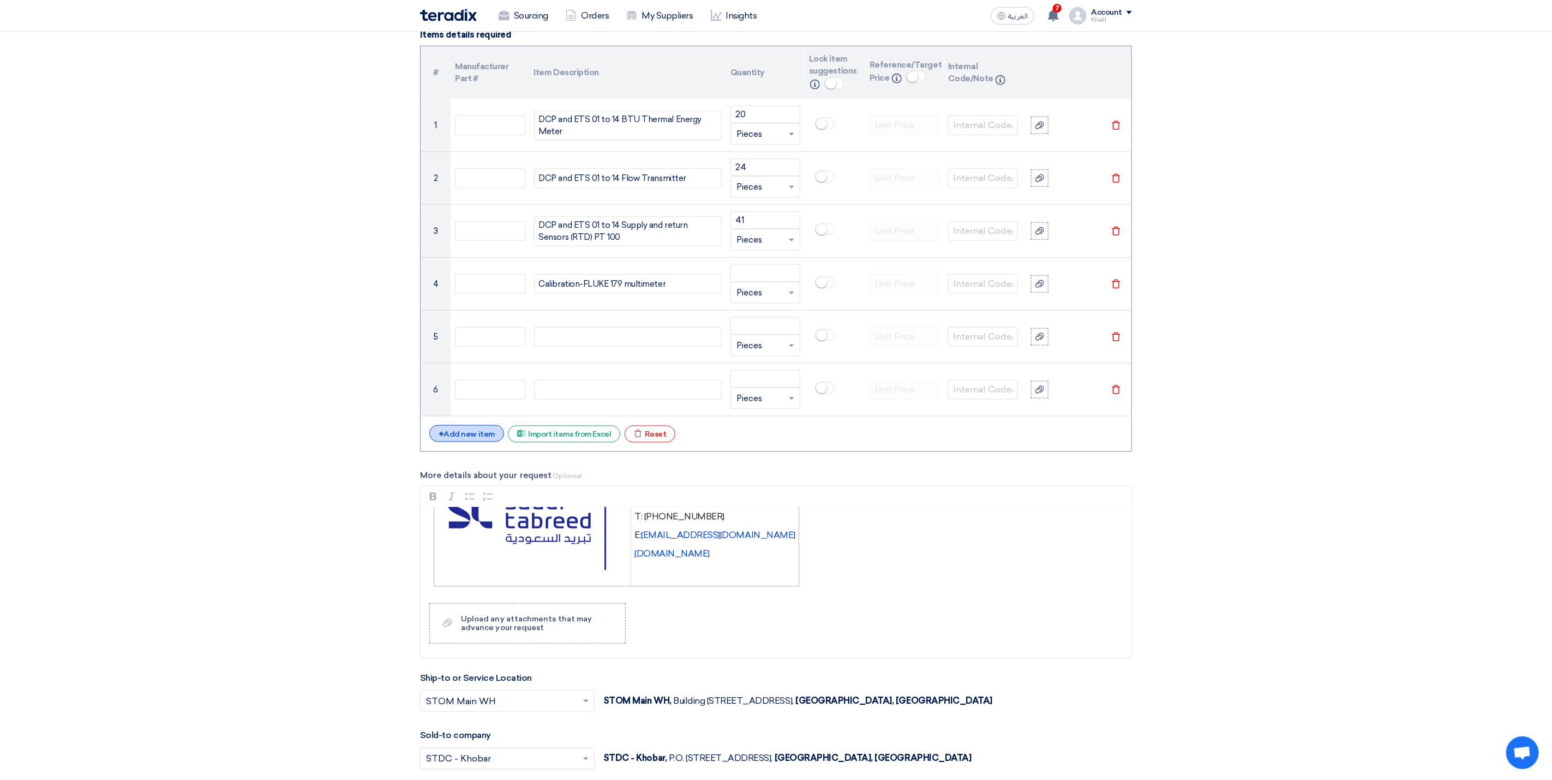
click at [485, 442] on div "+ Add new item" at bounding box center [466, 433] width 75 height 17
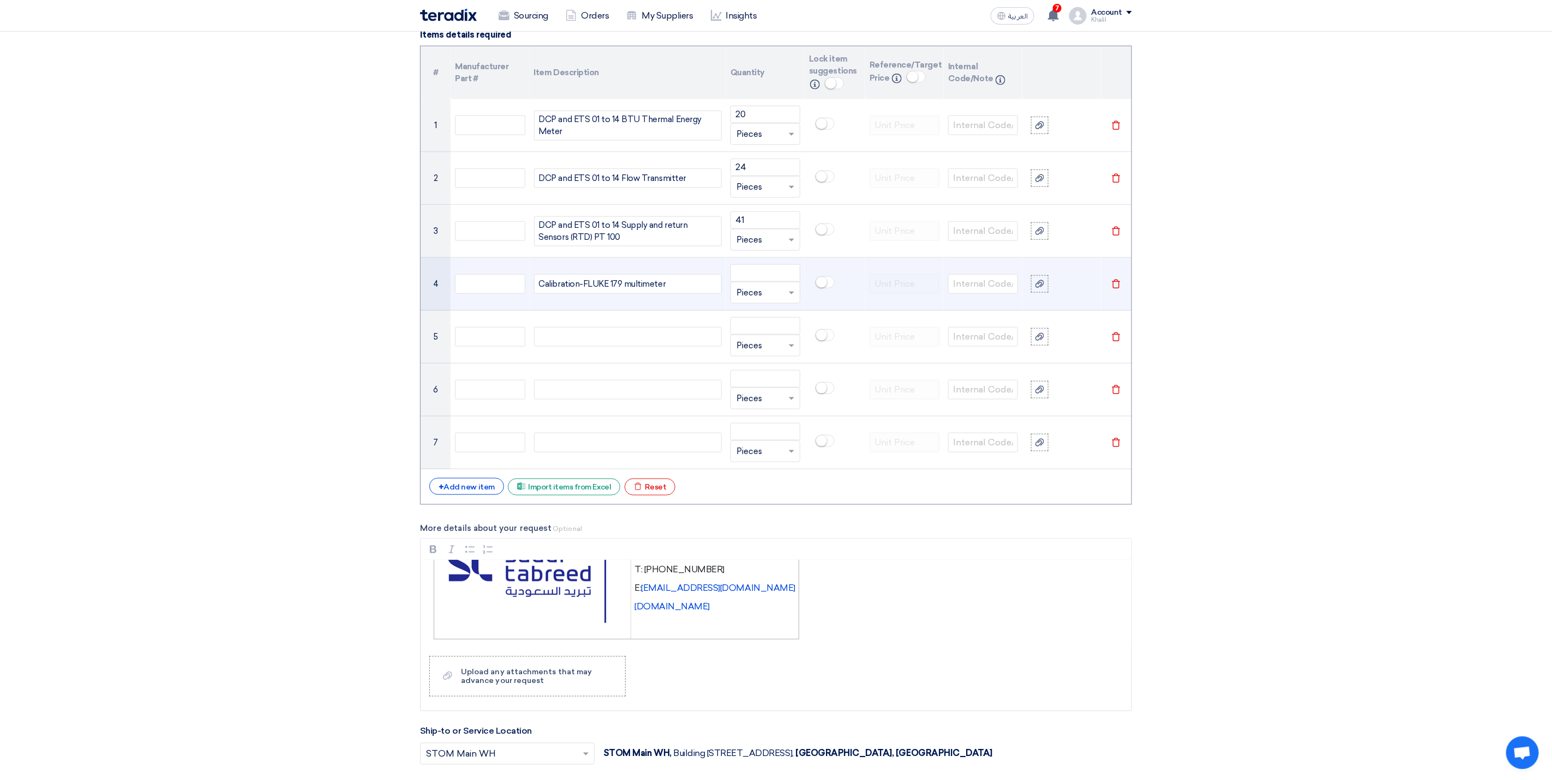
click at [1117, 289] on icon "Delete" at bounding box center [1116, 284] width 10 height 10
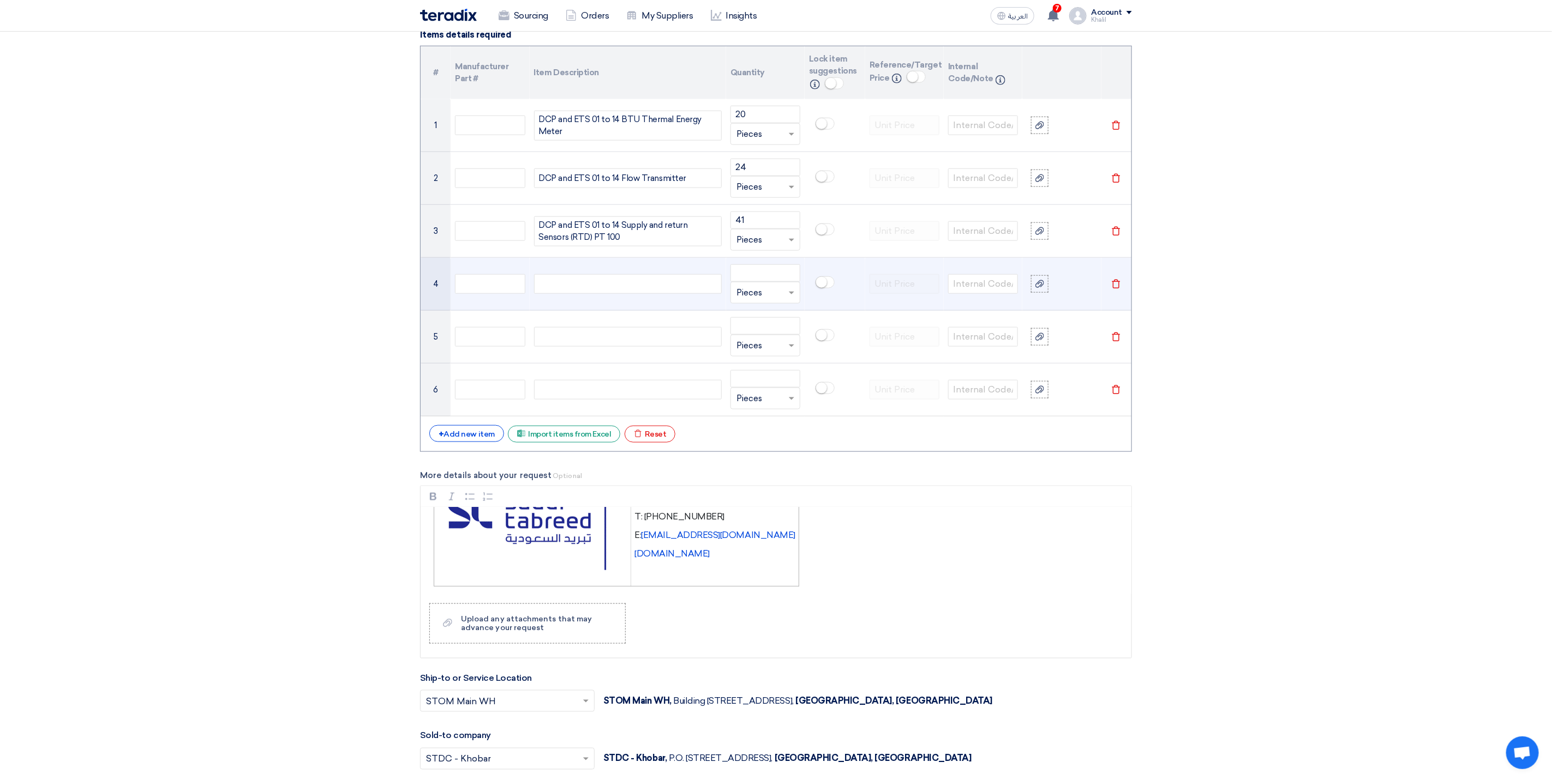
click at [1114, 289] on icon "Delete" at bounding box center [1116, 284] width 10 height 10
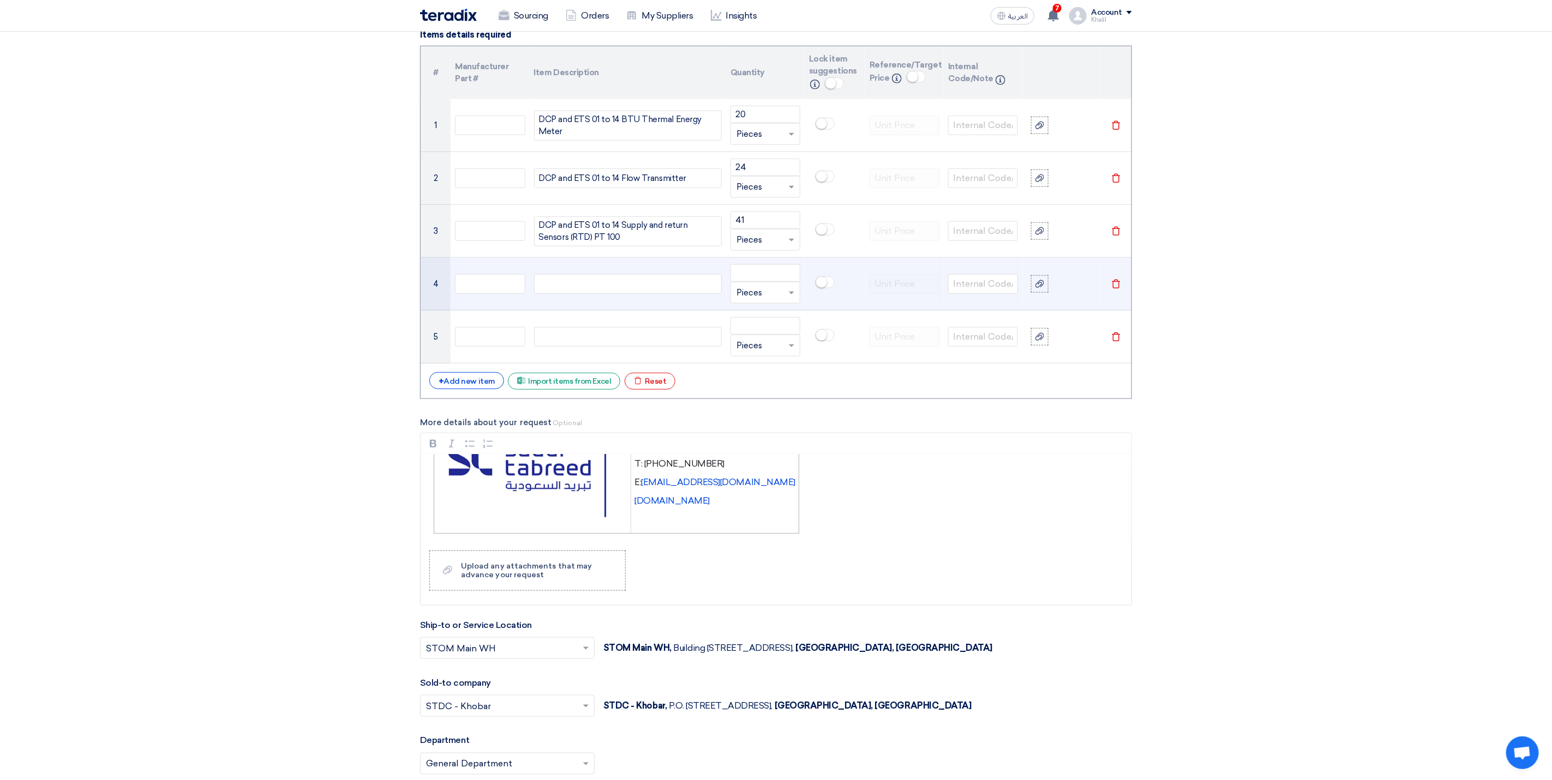
click at [1114, 289] on icon "Delete" at bounding box center [1116, 284] width 10 height 10
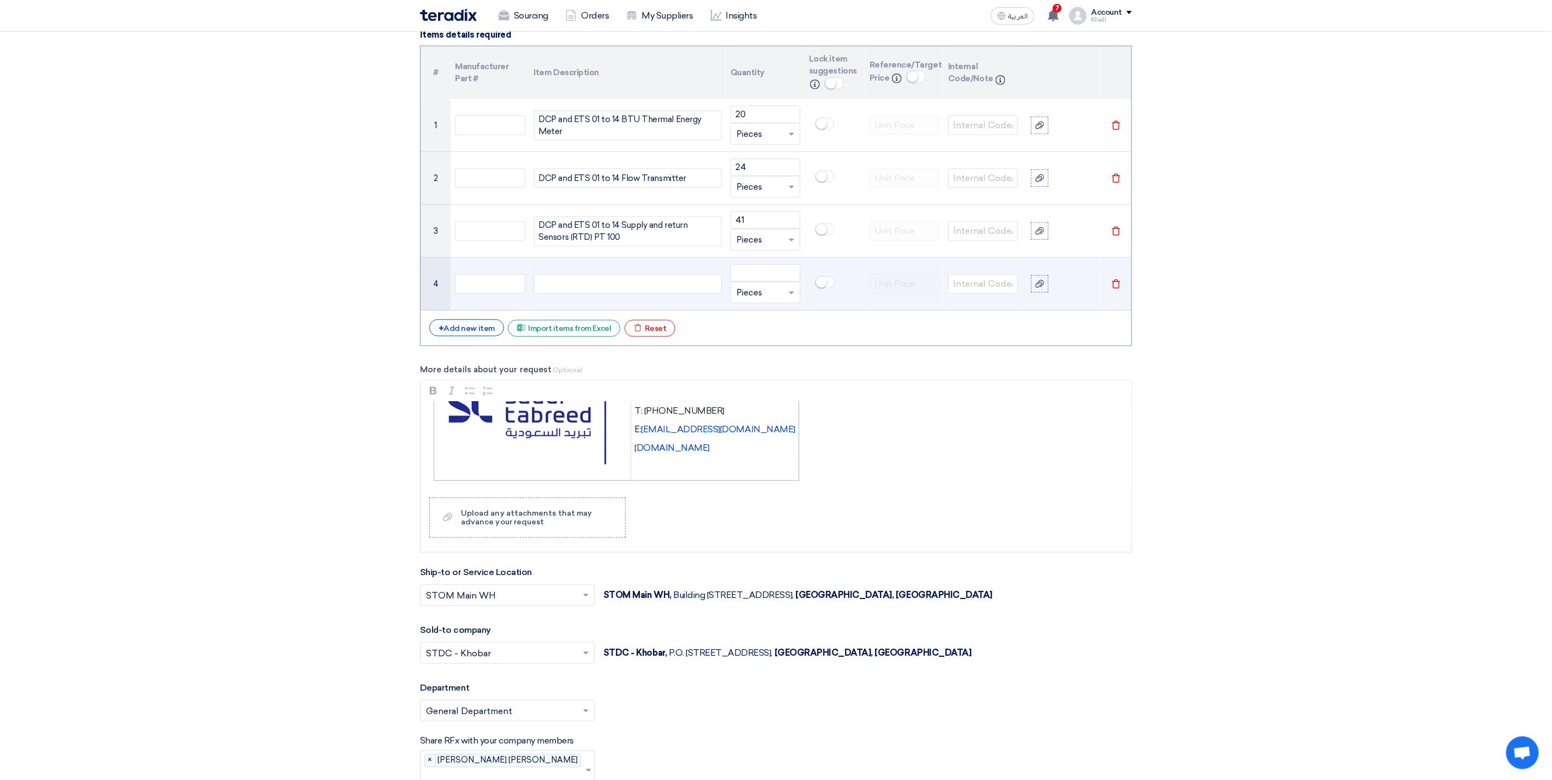
click at [1116, 289] on icon "Delete" at bounding box center [1116, 284] width 10 height 10
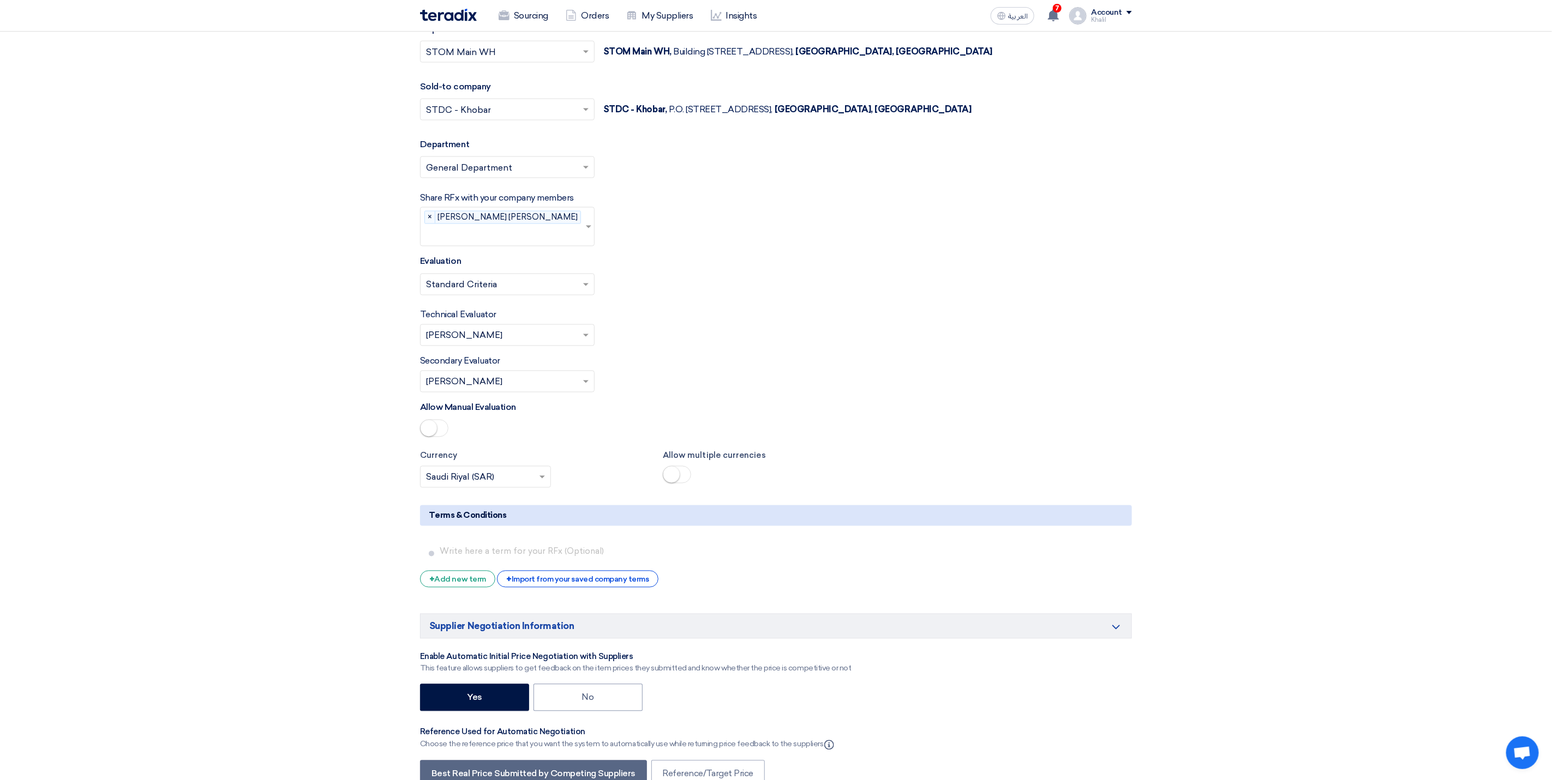
scroll to position [1623, 0]
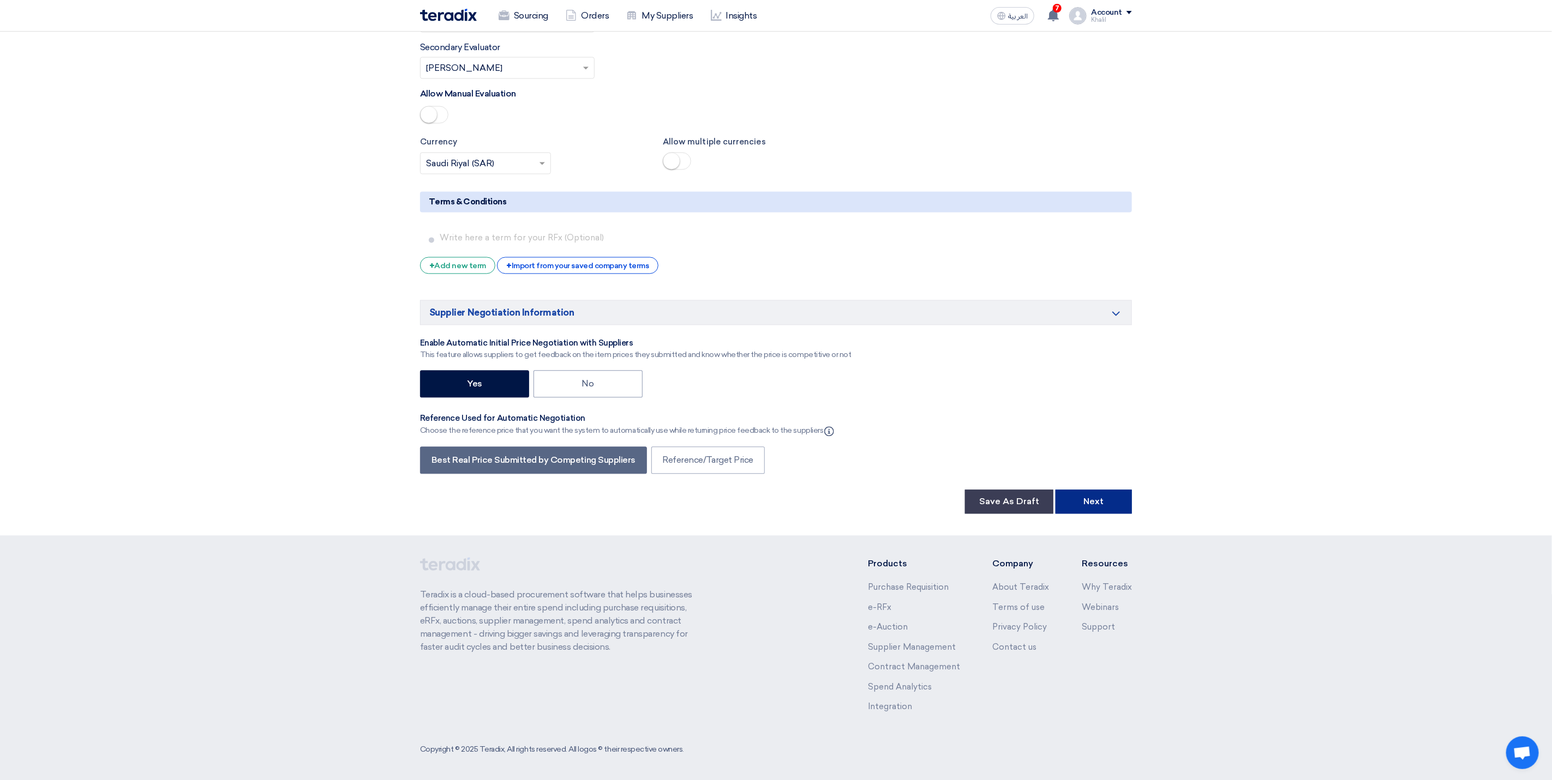
click at [1111, 501] on button "Next" at bounding box center [1093, 502] width 76 height 24
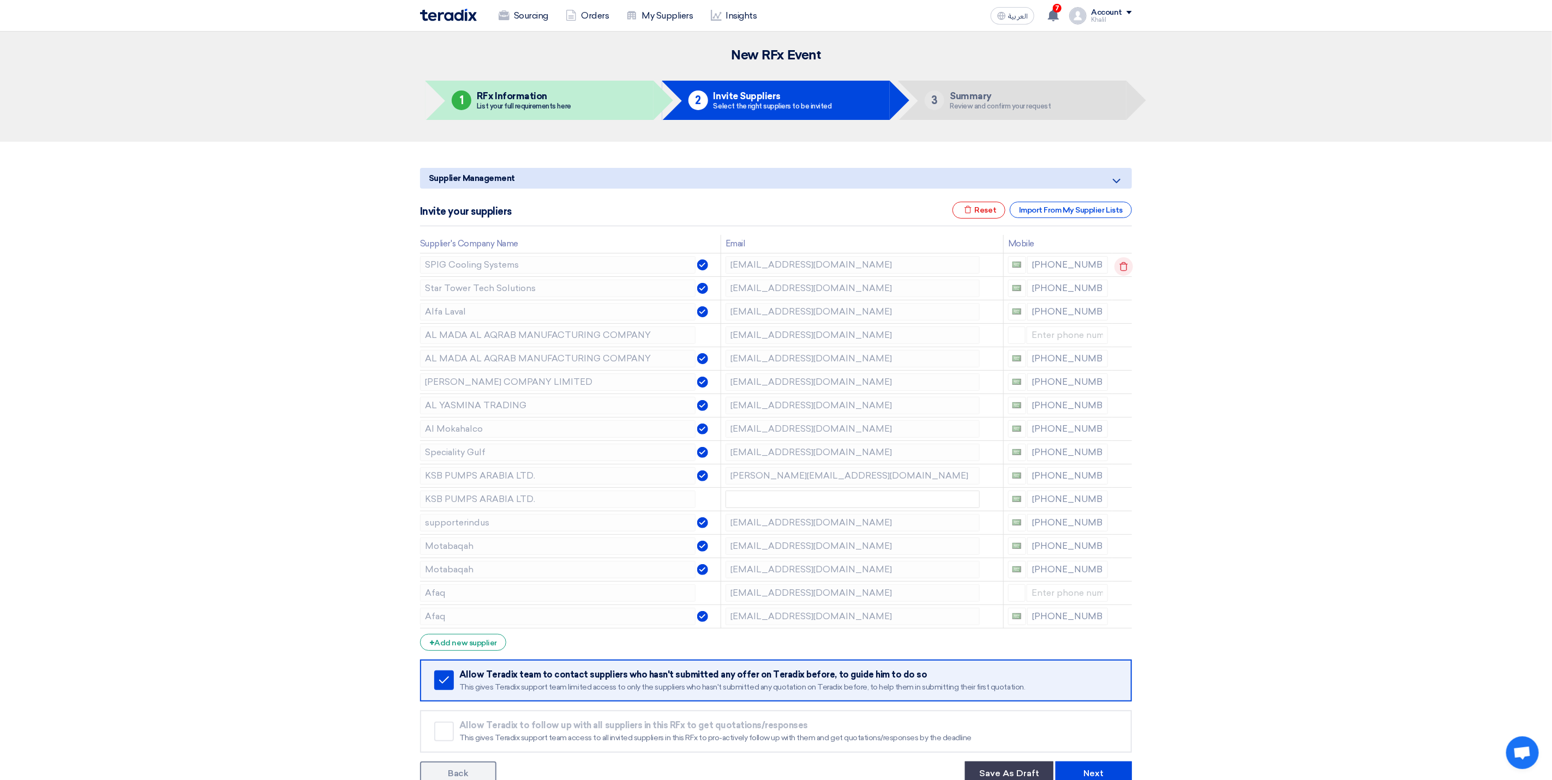
click at [1122, 266] on icon at bounding box center [1123, 266] width 19 height 19
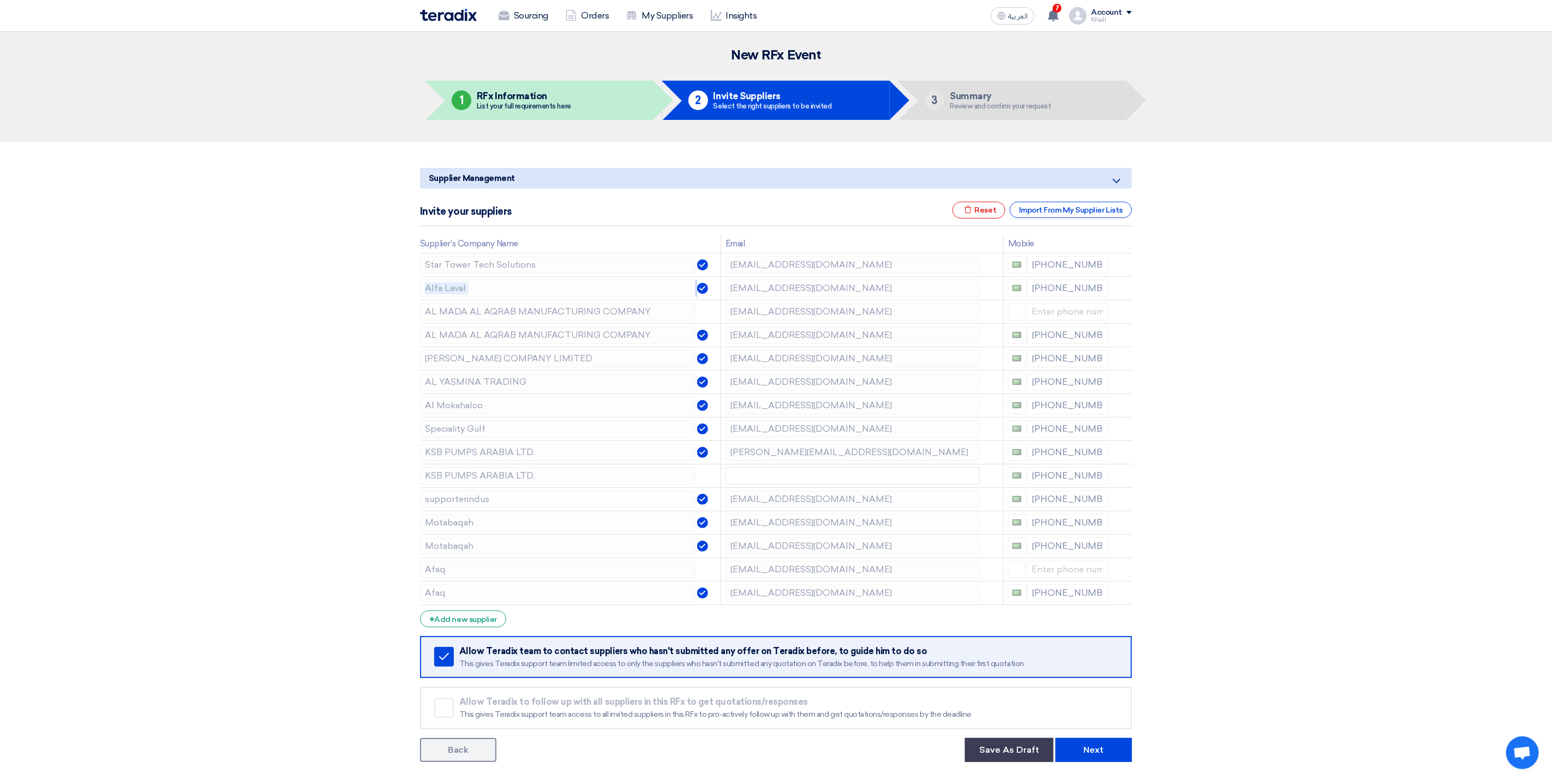
click at [0, 0] on icon at bounding box center [0, 0] width 0 height 0
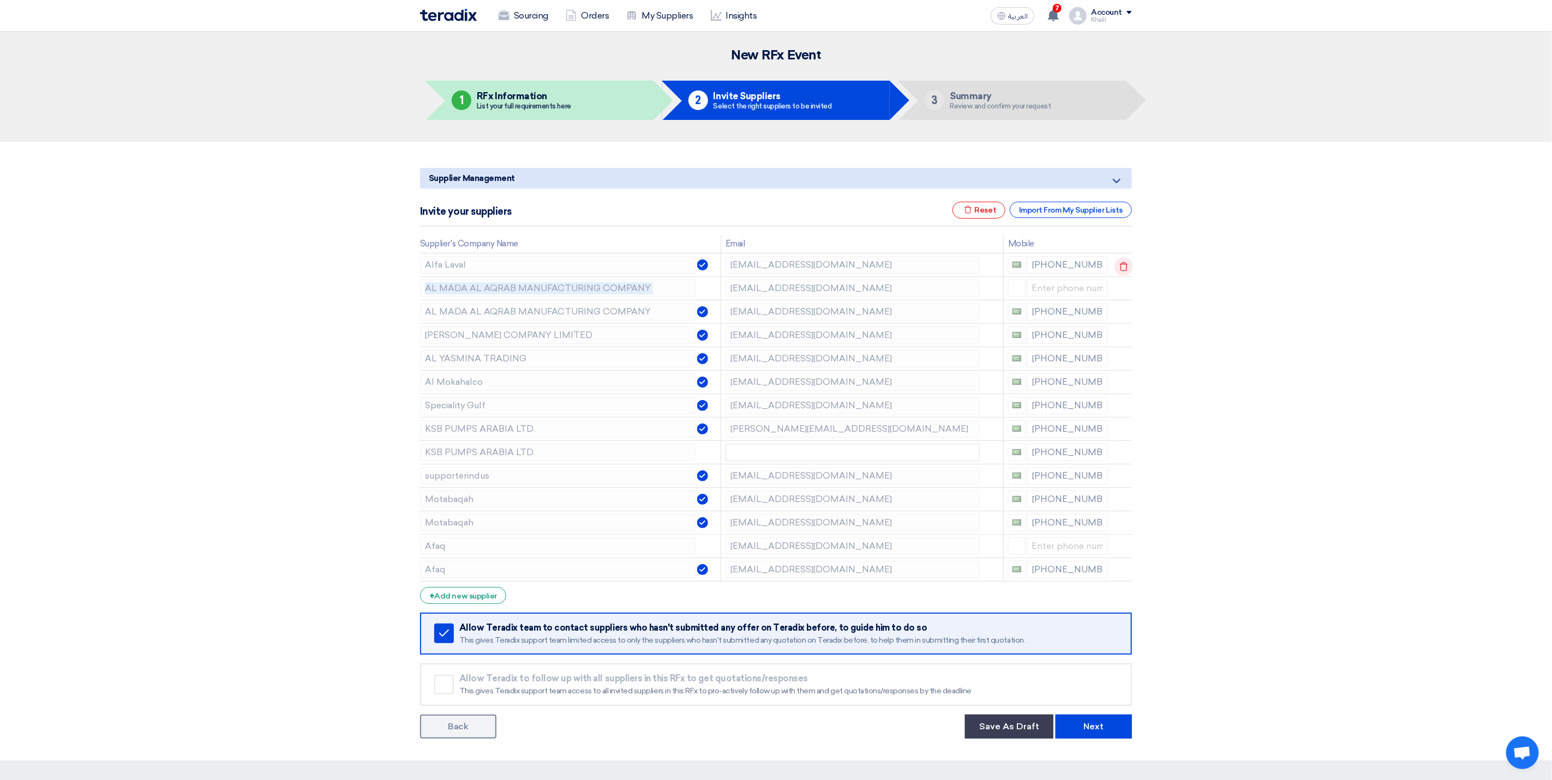
click at [1122, 266] on icon at bounding box center [1123, 266] width 19 height 19
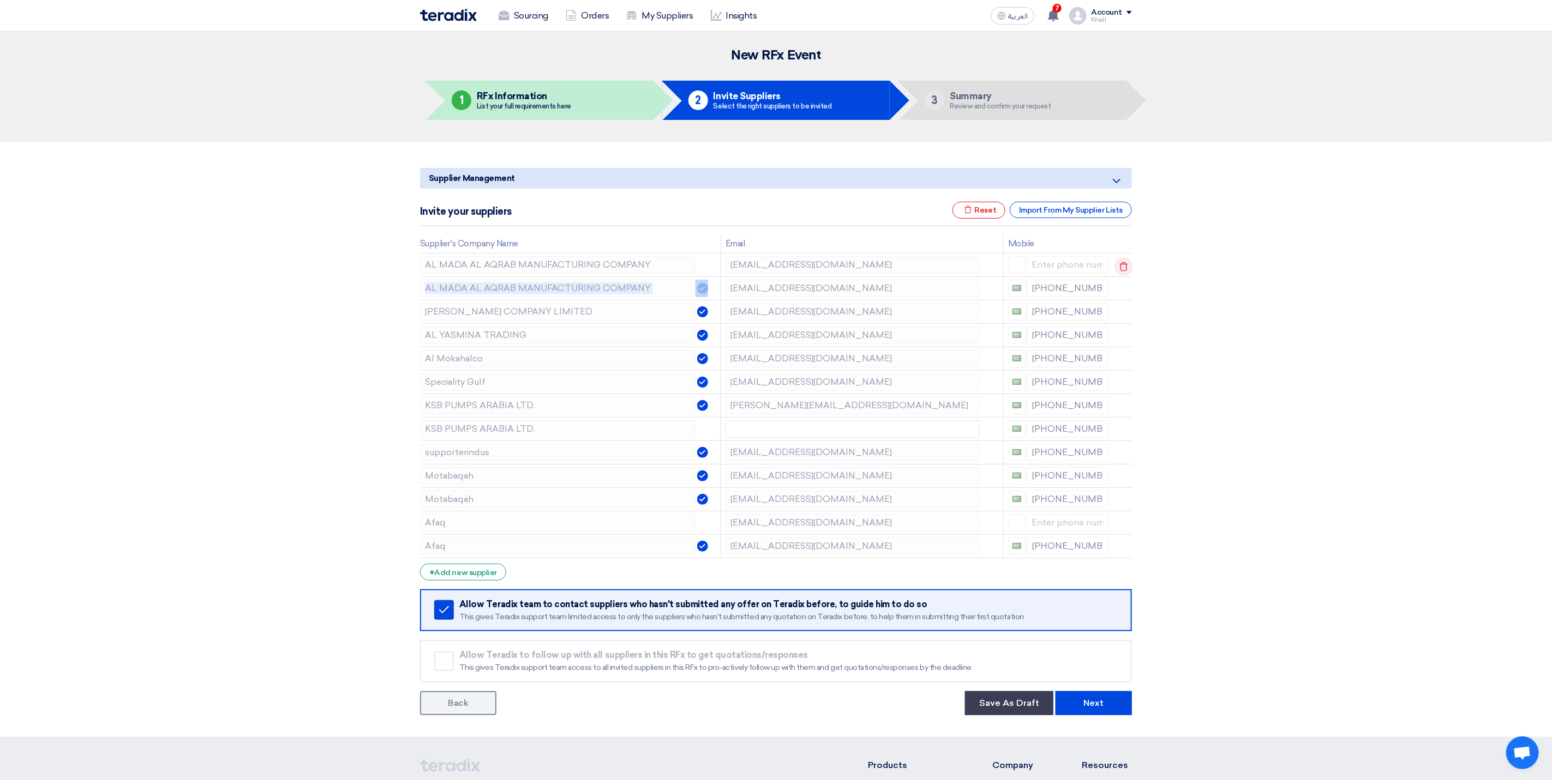
click at [1122, 266] on icon at bounding box center [1123, 266] width 19 height 19
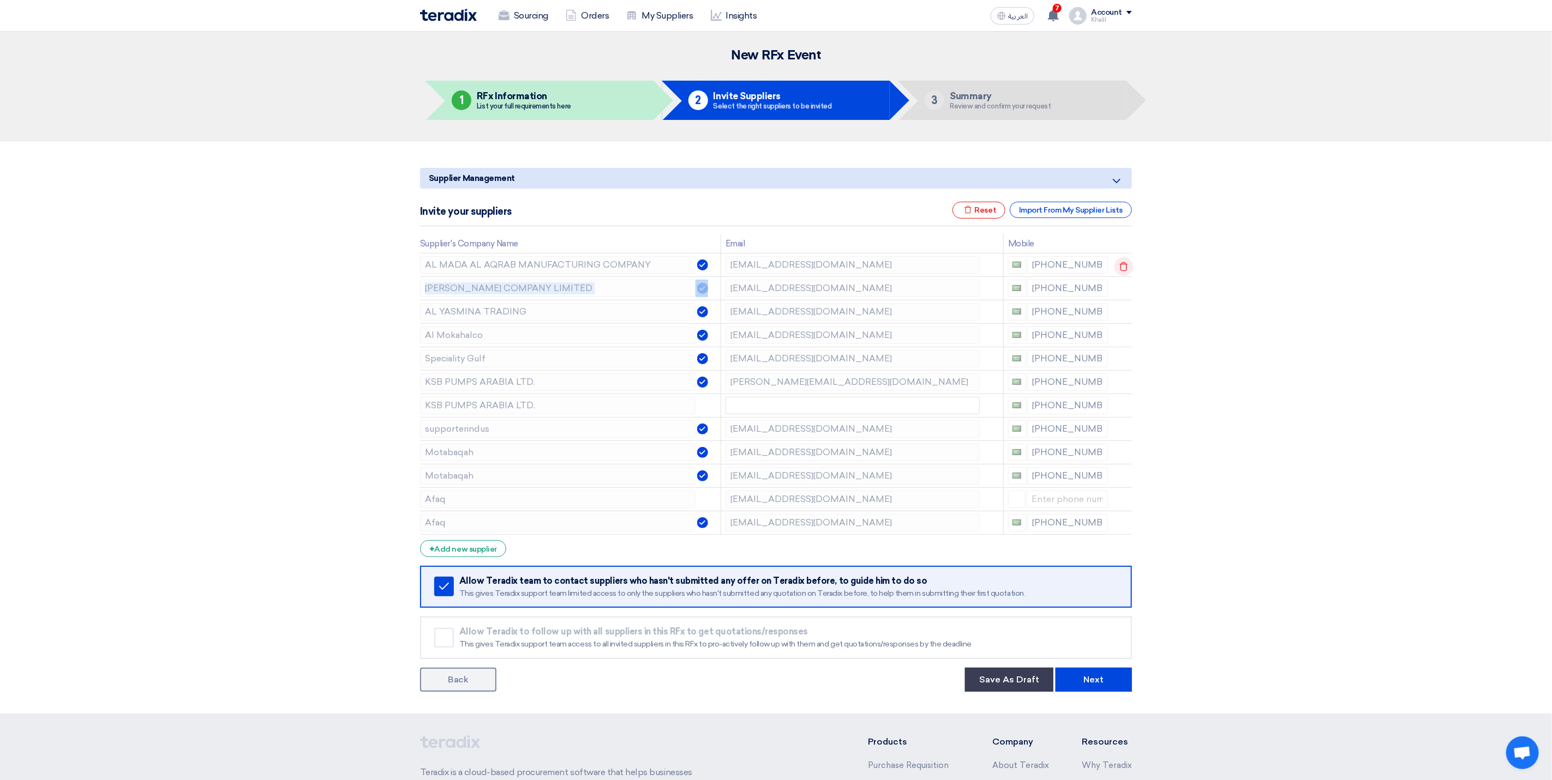
click at [1122, 266] on icon at bounding box center [1123, 266] width 19 height 19
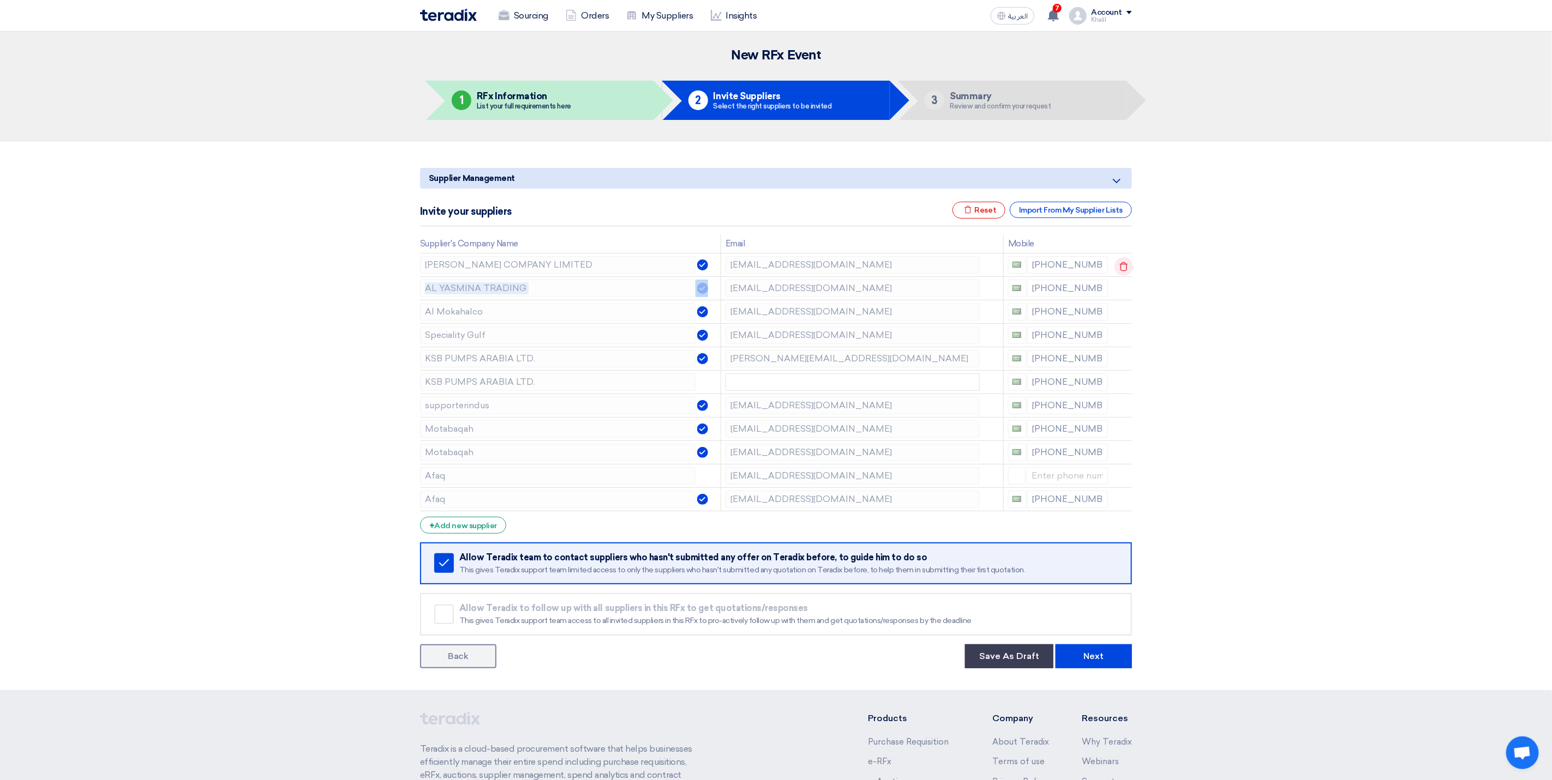
click at [1122, 266] on icon at bounding box center [1123, 266] width 19 height 19
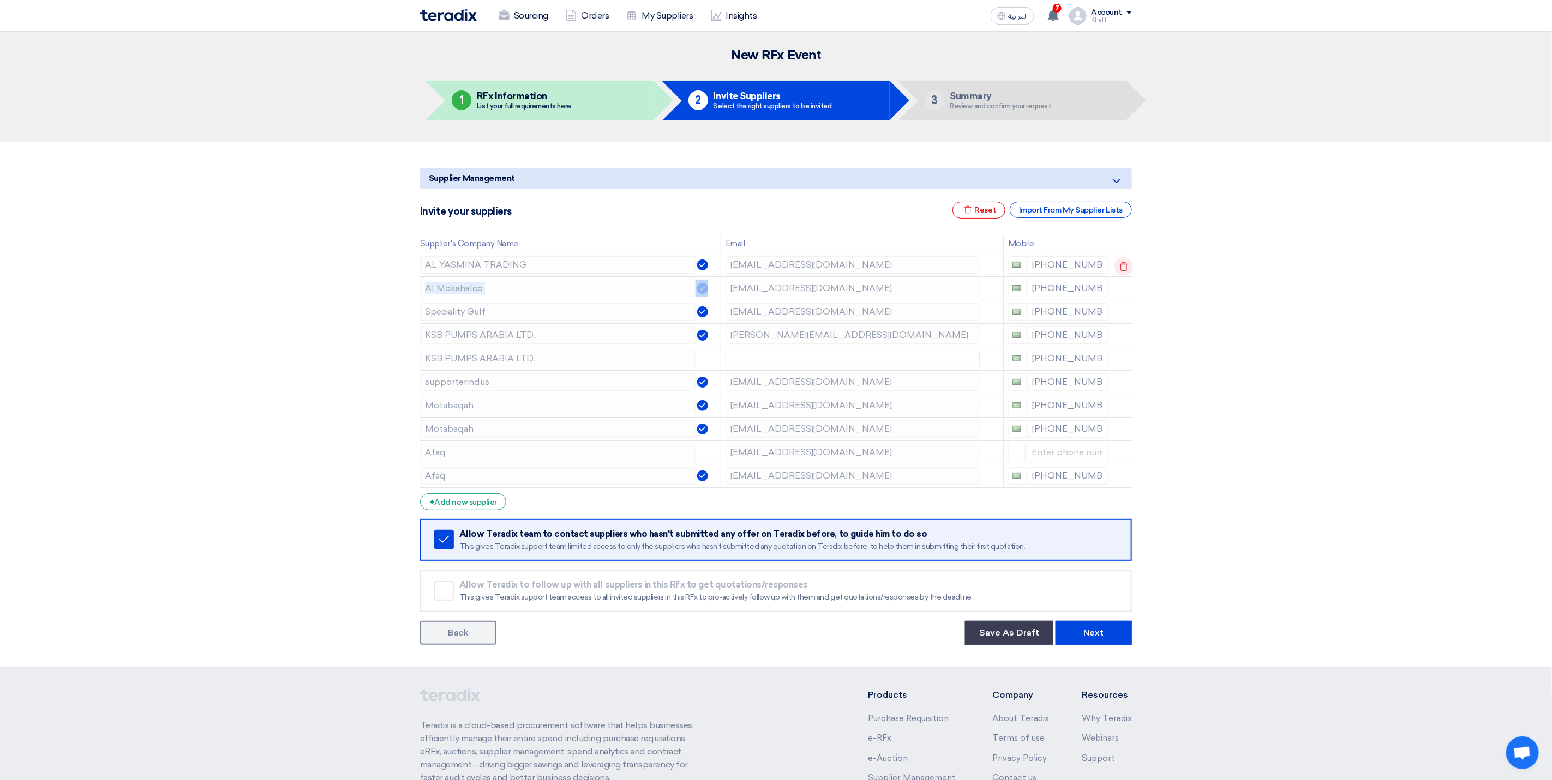
click at [1122, 266] on td at bounding box center [1122, 264] width 20 height 23
click at [1122, 266] on icon at bounding box center [1123, 266] width 19 height 19
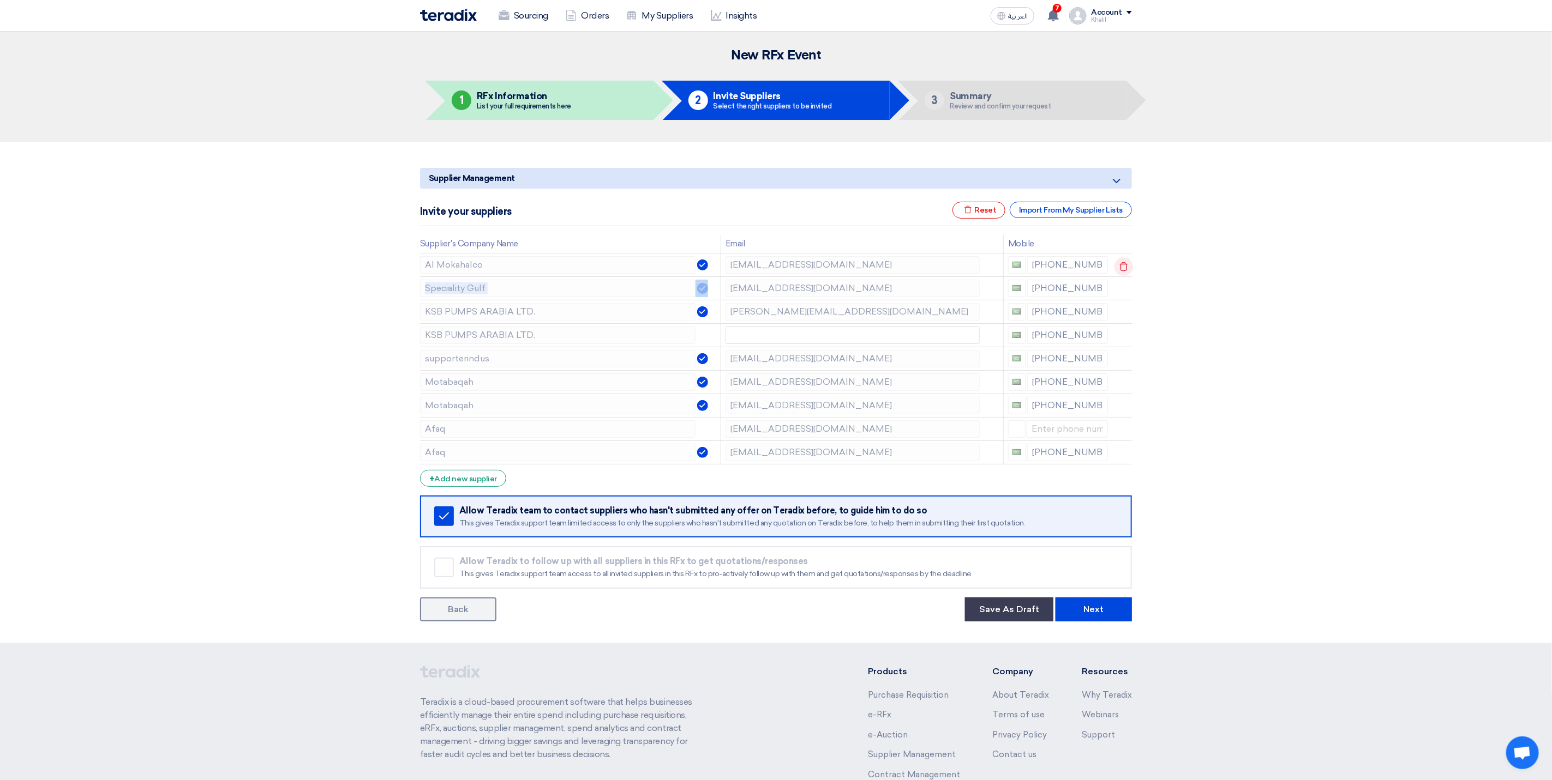
click at [1122, 266] on icon at bounding box center [1123, 266] width 19 height 19
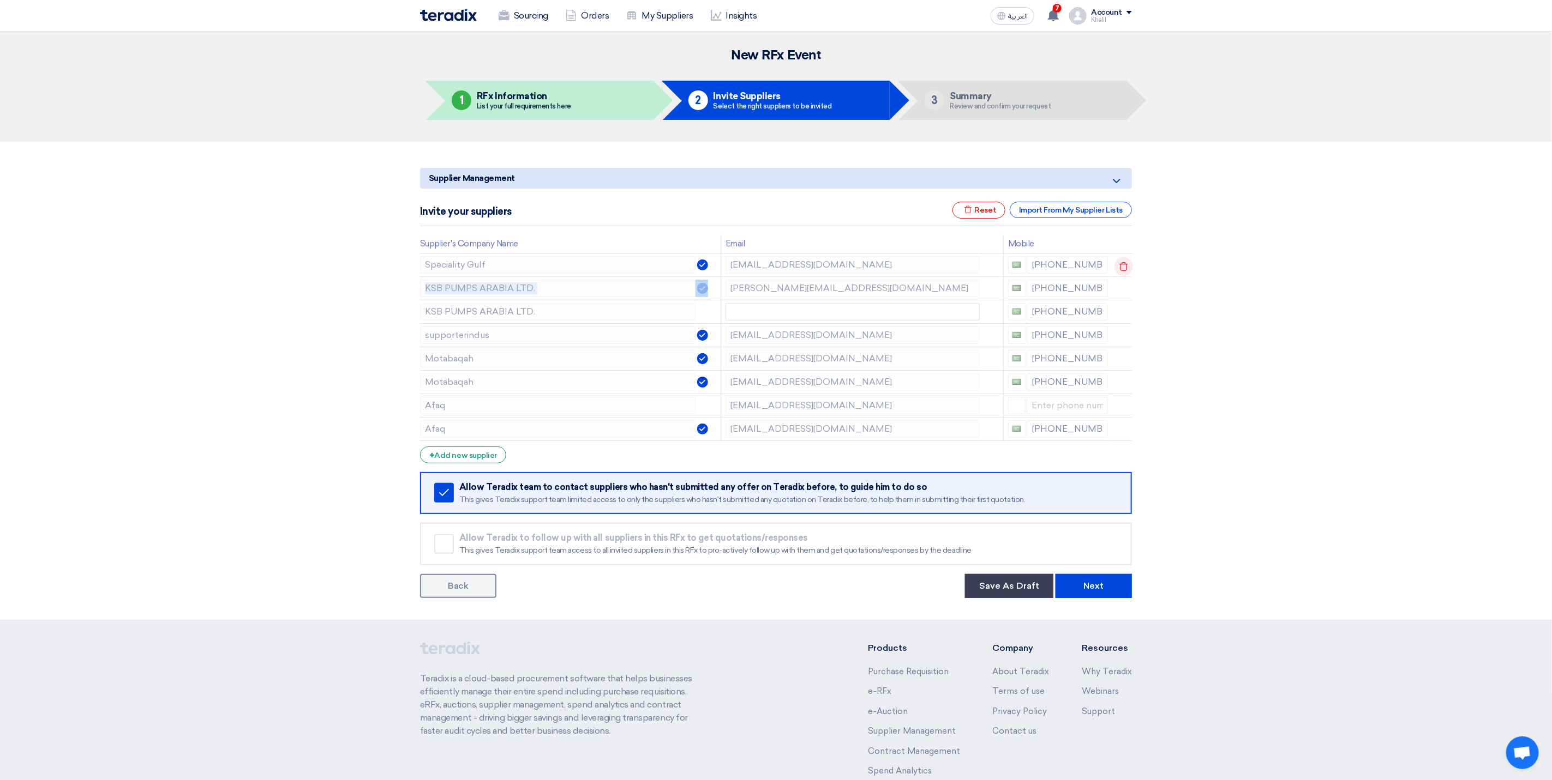
click at [1122, 266] on icon at bounding box center [1123, 266] width 19 height 19
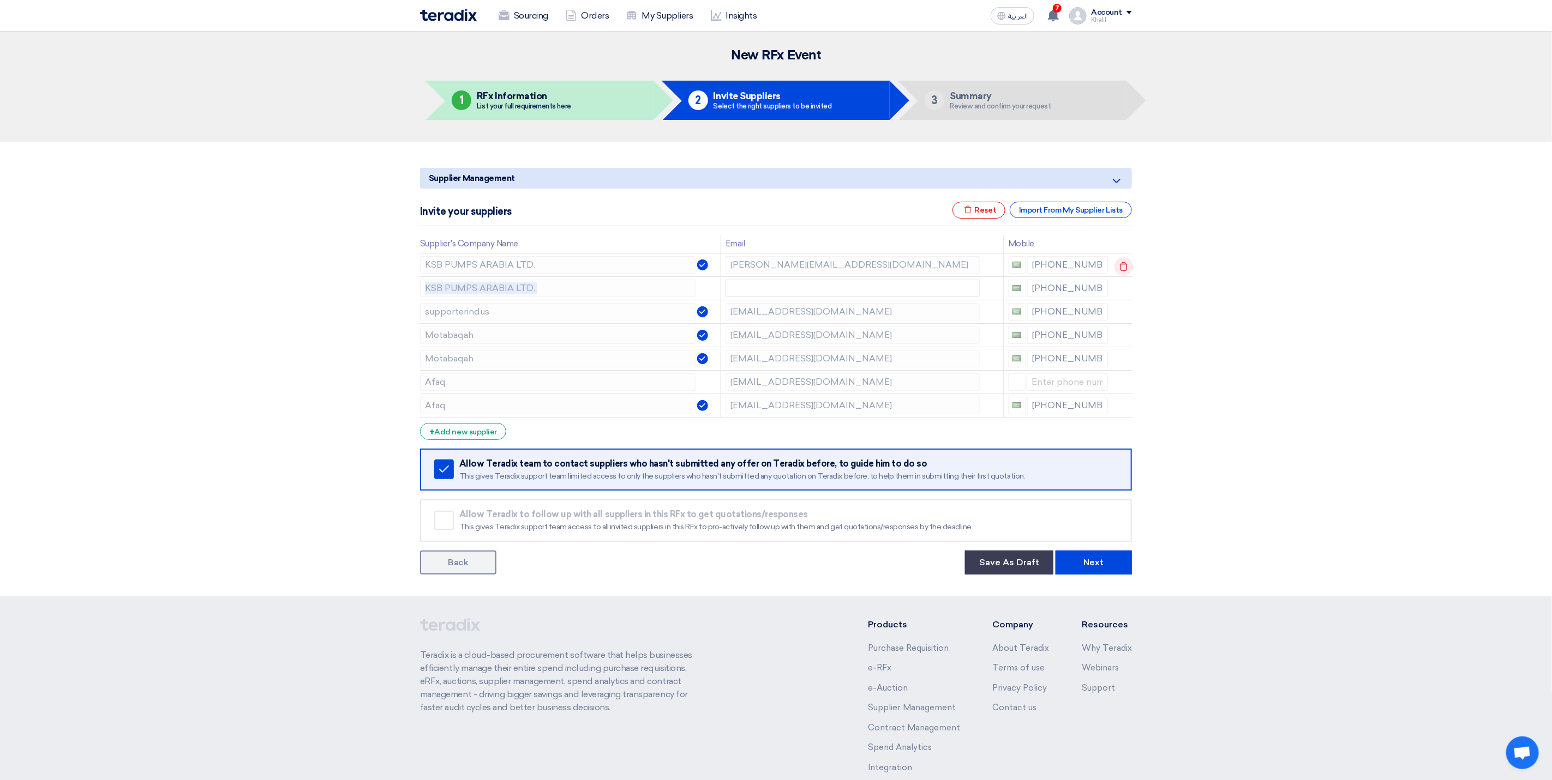
click at [1122, 266] on icon at bounding box center [1123, 266] width 19 height 19
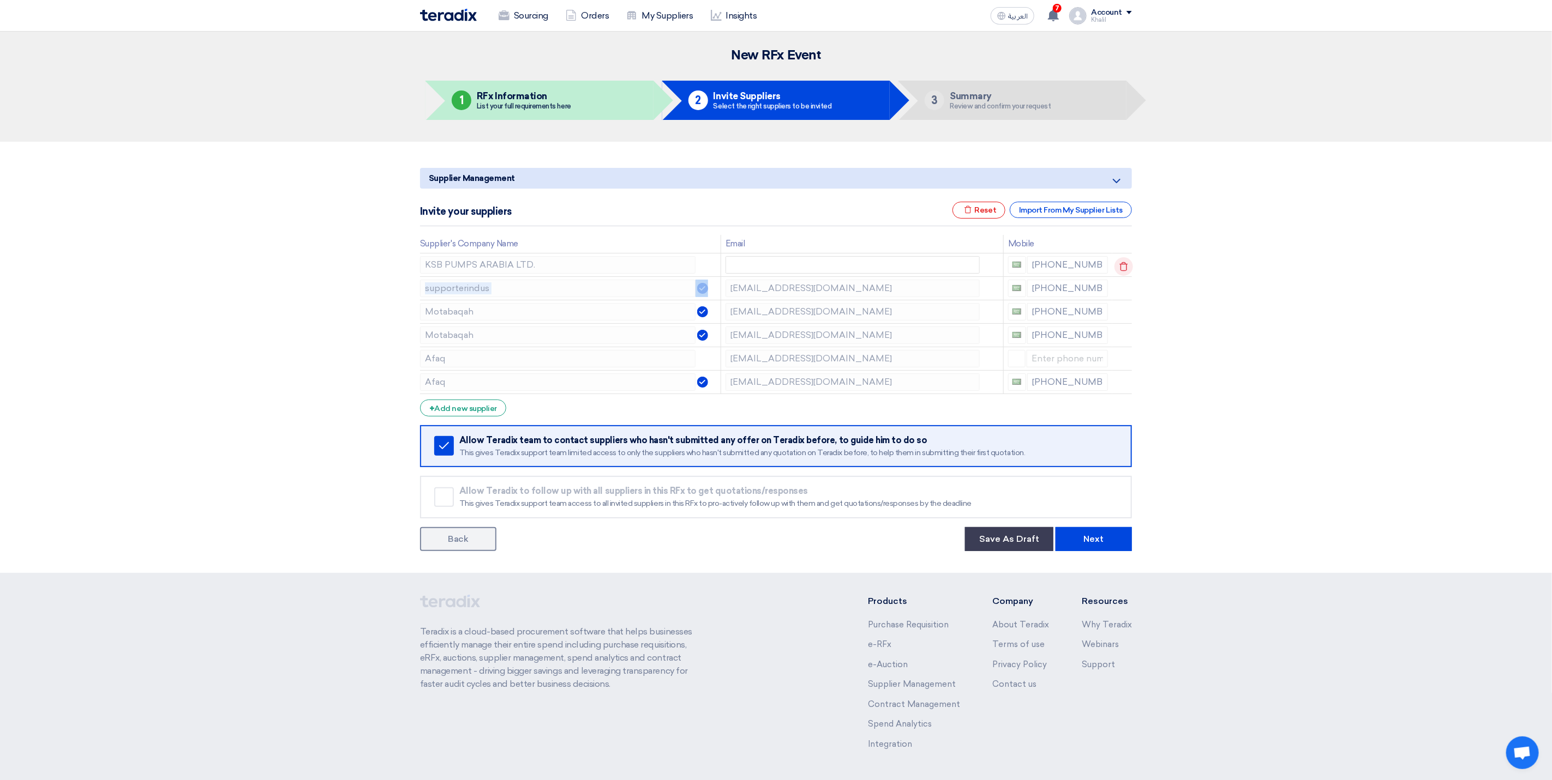
click at [1122, 266] on icon at bounding box center [1123, 266] width 19 height 19
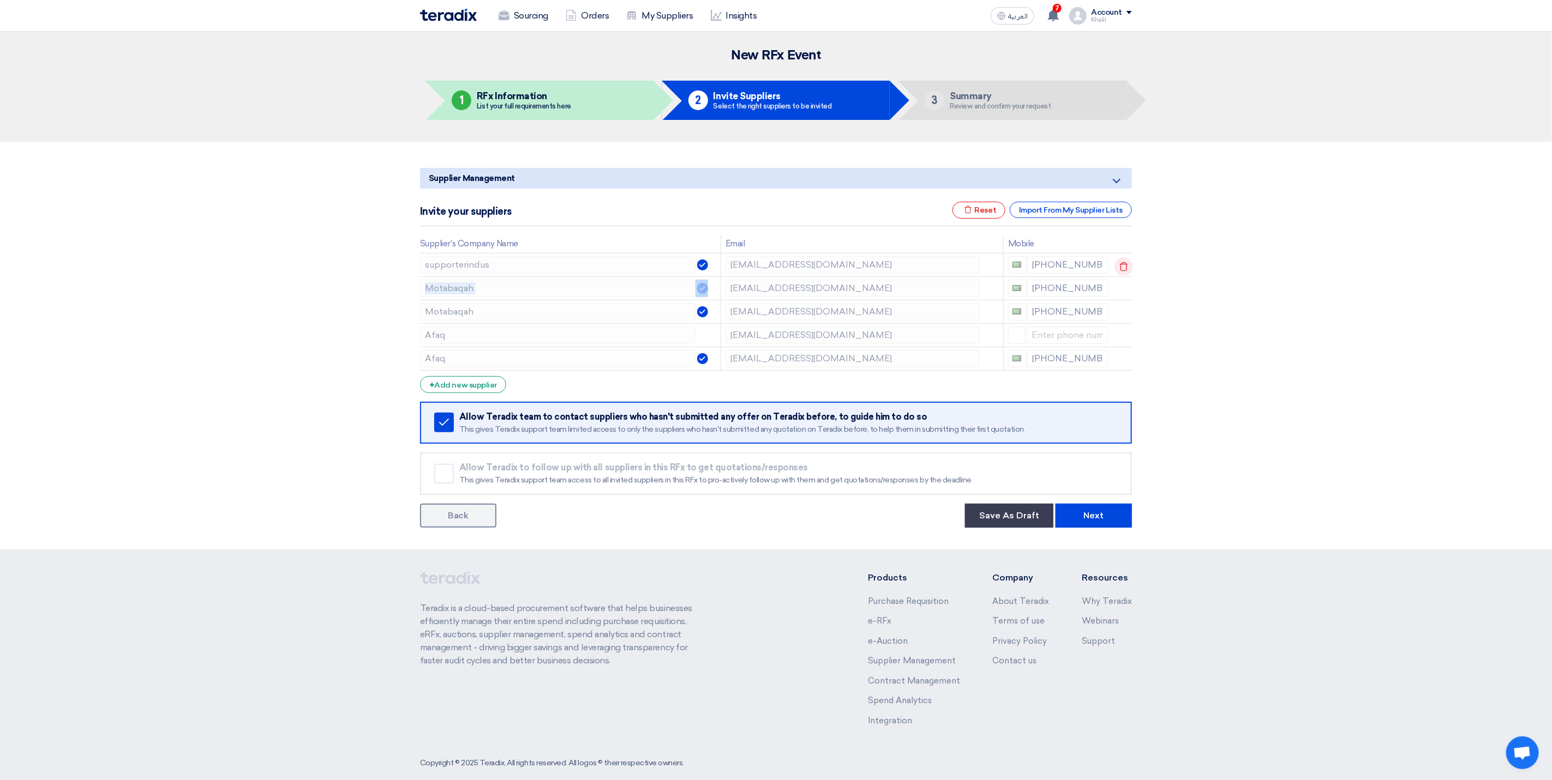
click at [1122, 266] on icon at bounding box center [1123, 266] width 19 height 19
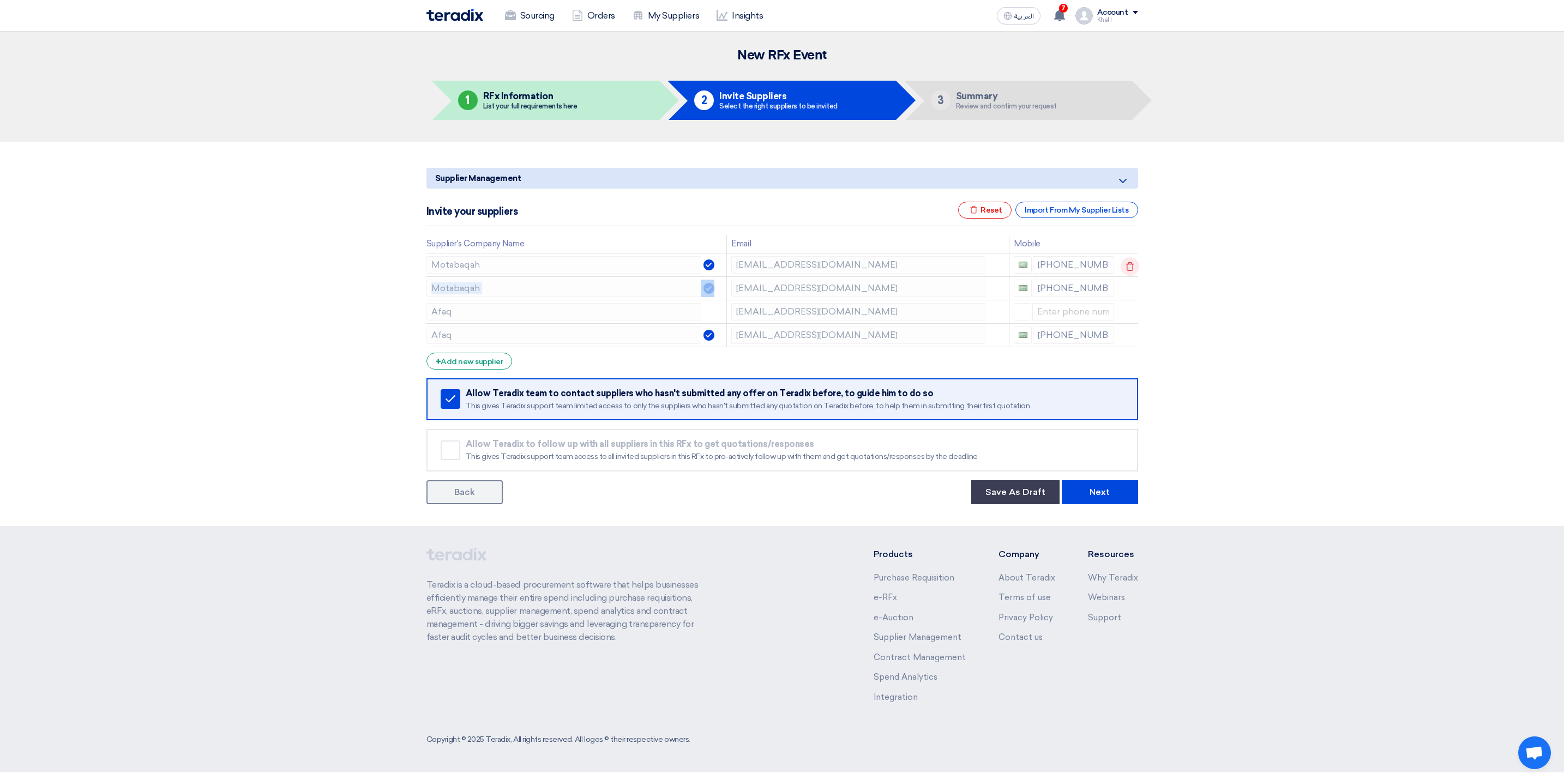
click at [1122, 266] on icon at bounding box center [1130, 266] width 19 height 19
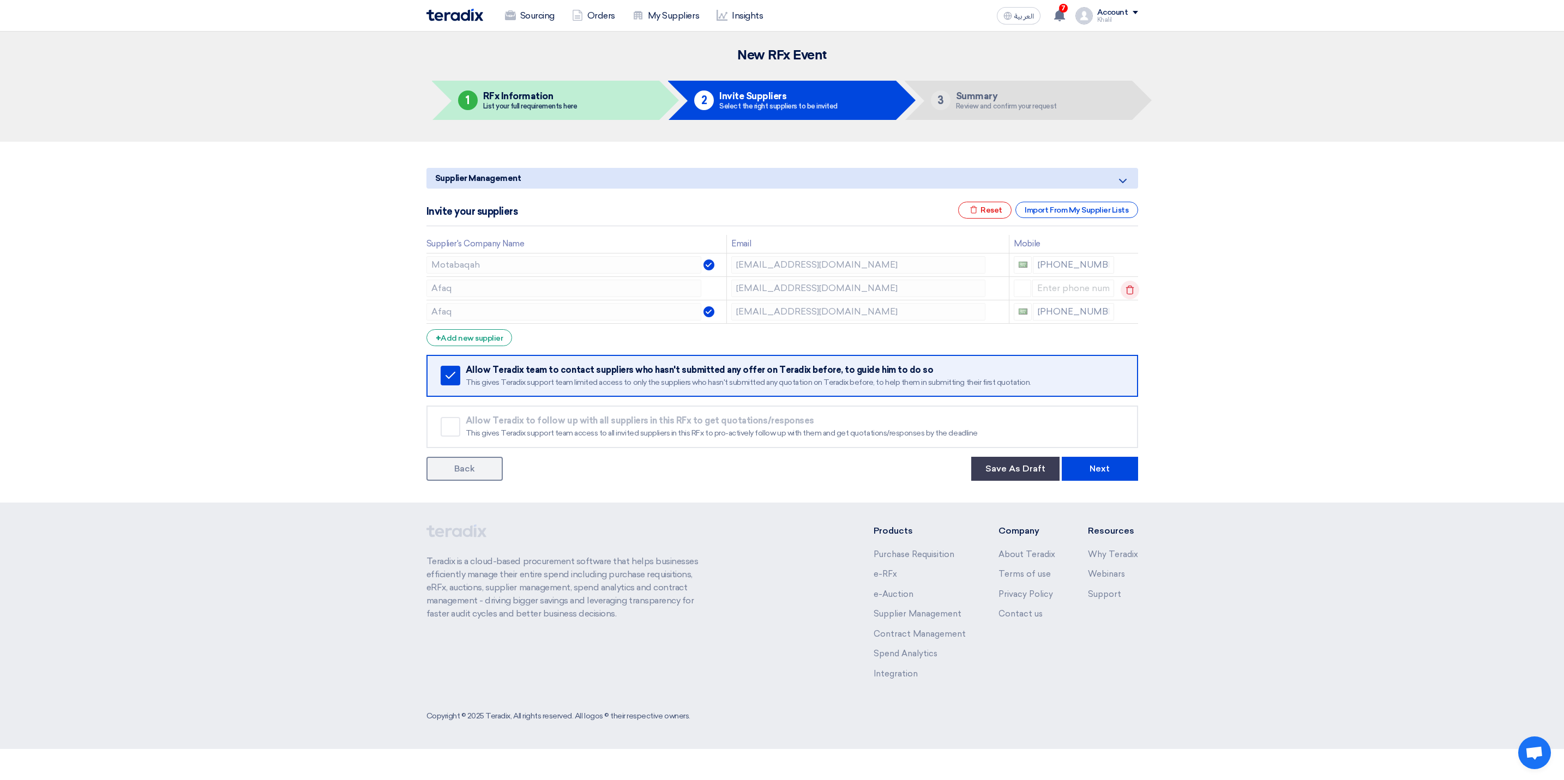
click at [0, 0] on icon at bounding box center [0, 0] width 0 height 0
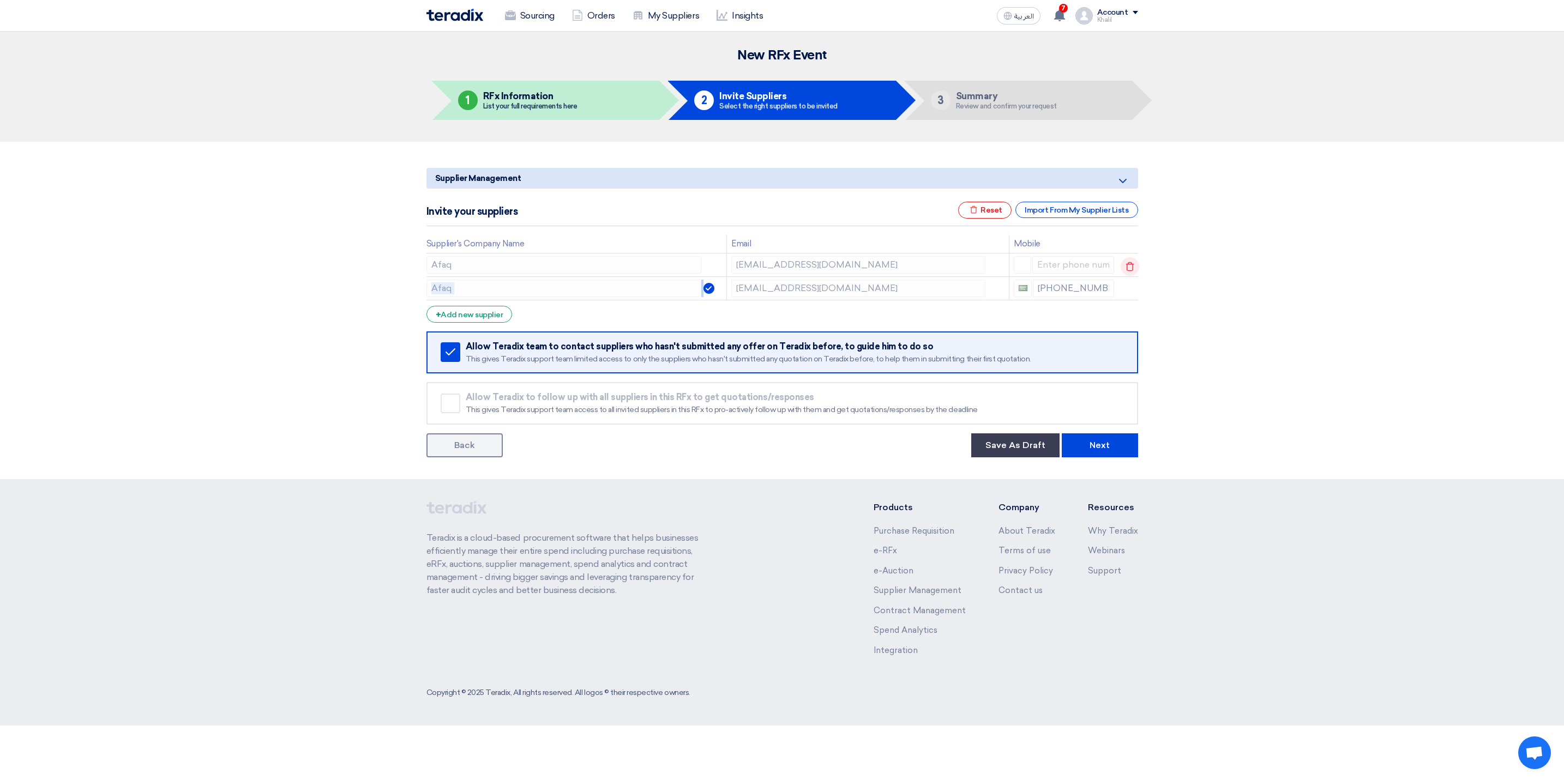
click at [1127, 267] on icon at bounding box center [1130, 266] width 19 height 19
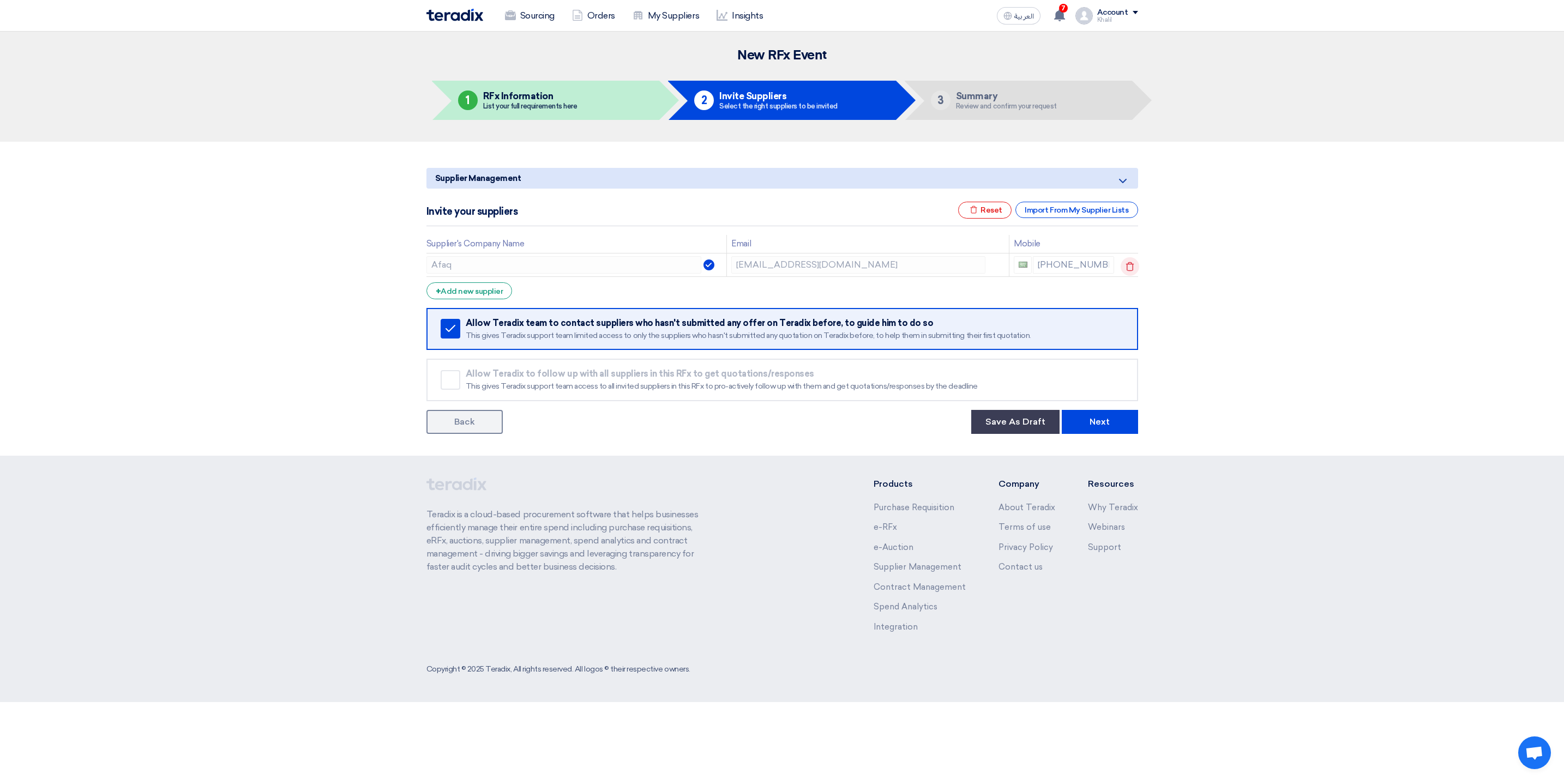
click at [1127, 267] on icon at bounding box center [1130, 266] width 19 height 19
click at [502, 296] on div "+ Add new supplier" at bounding box center [469, 290] width 86 height 17
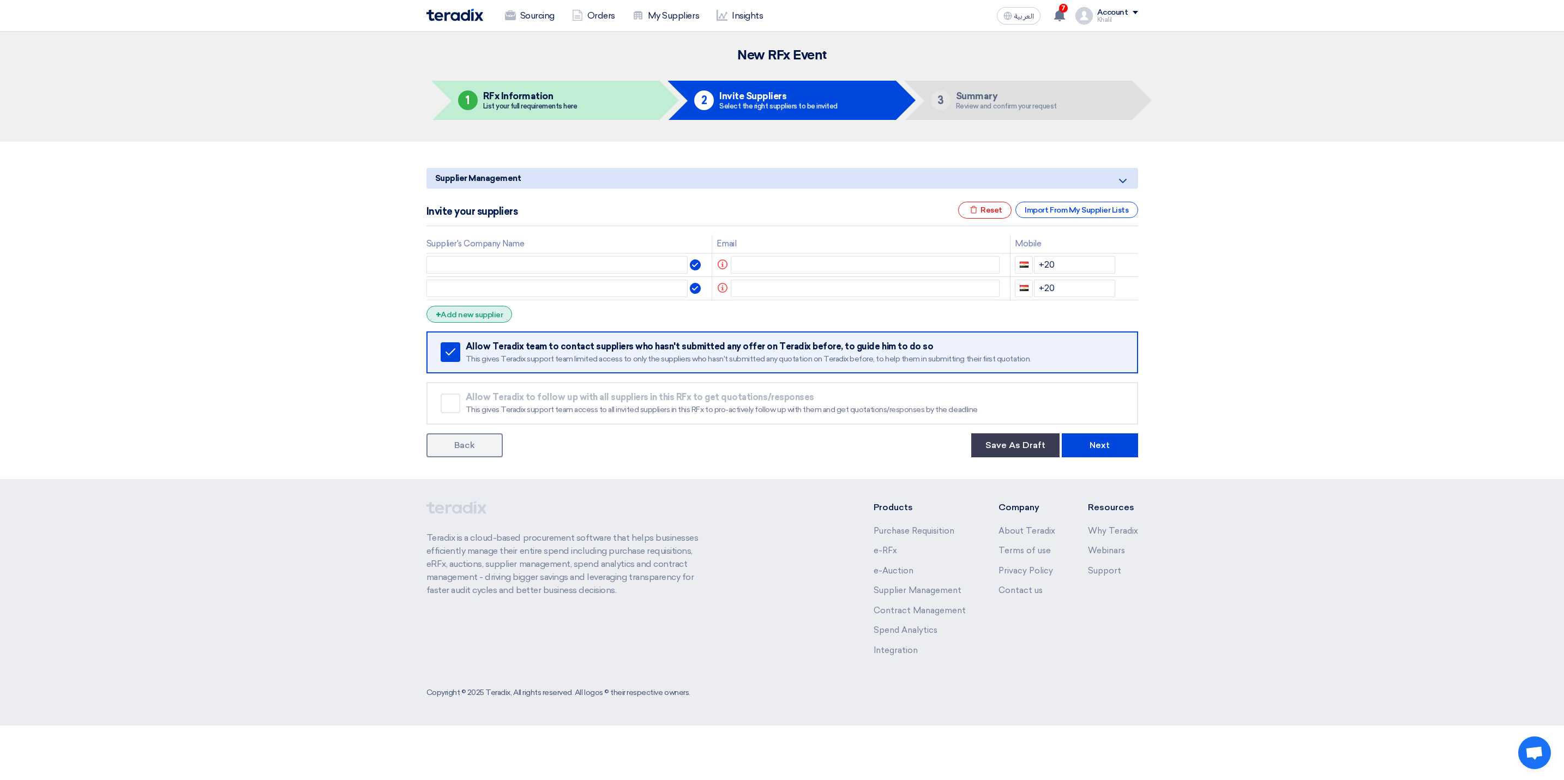
click at [506, 318] on div "+ Add new supplier" at bounding box center [469, 314] width 86 height 17
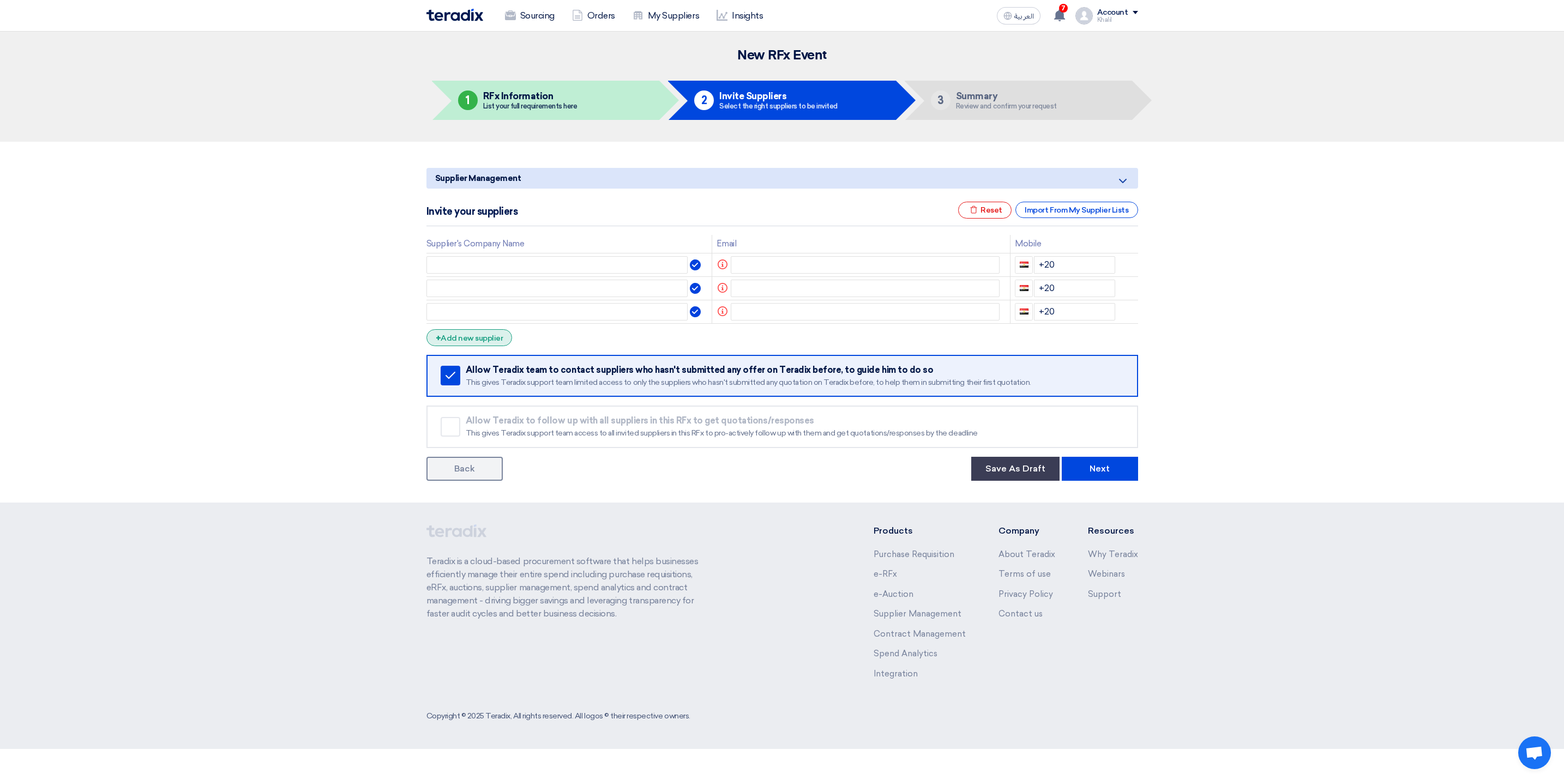
click at [498, 336] on div "+ Add new supplier" at bounding box center [469, 337] width 86 height 17
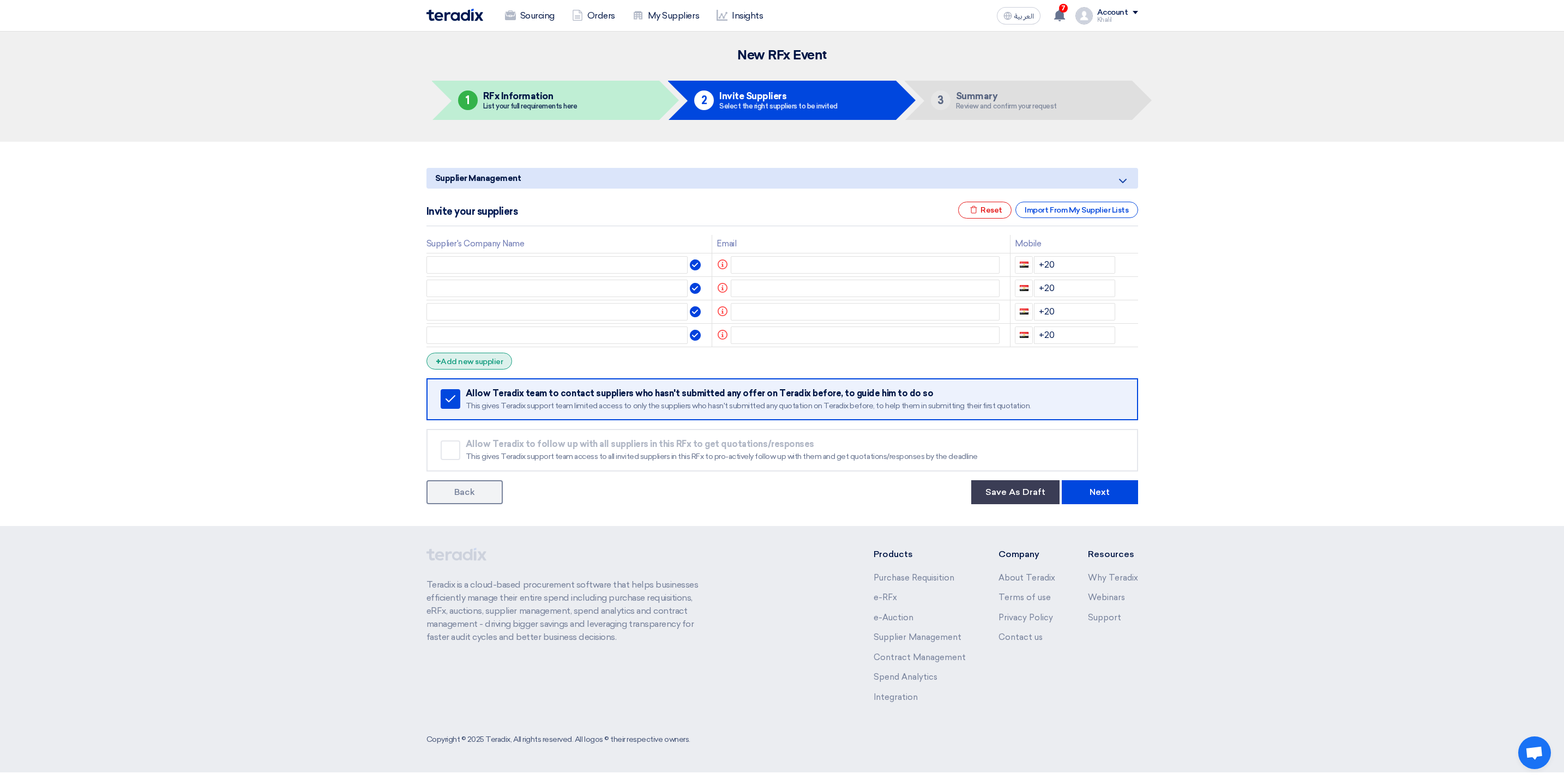
click at [500, 365] on div "+ Add new supplier" at bounding box center [469, 361] width 86 height 17
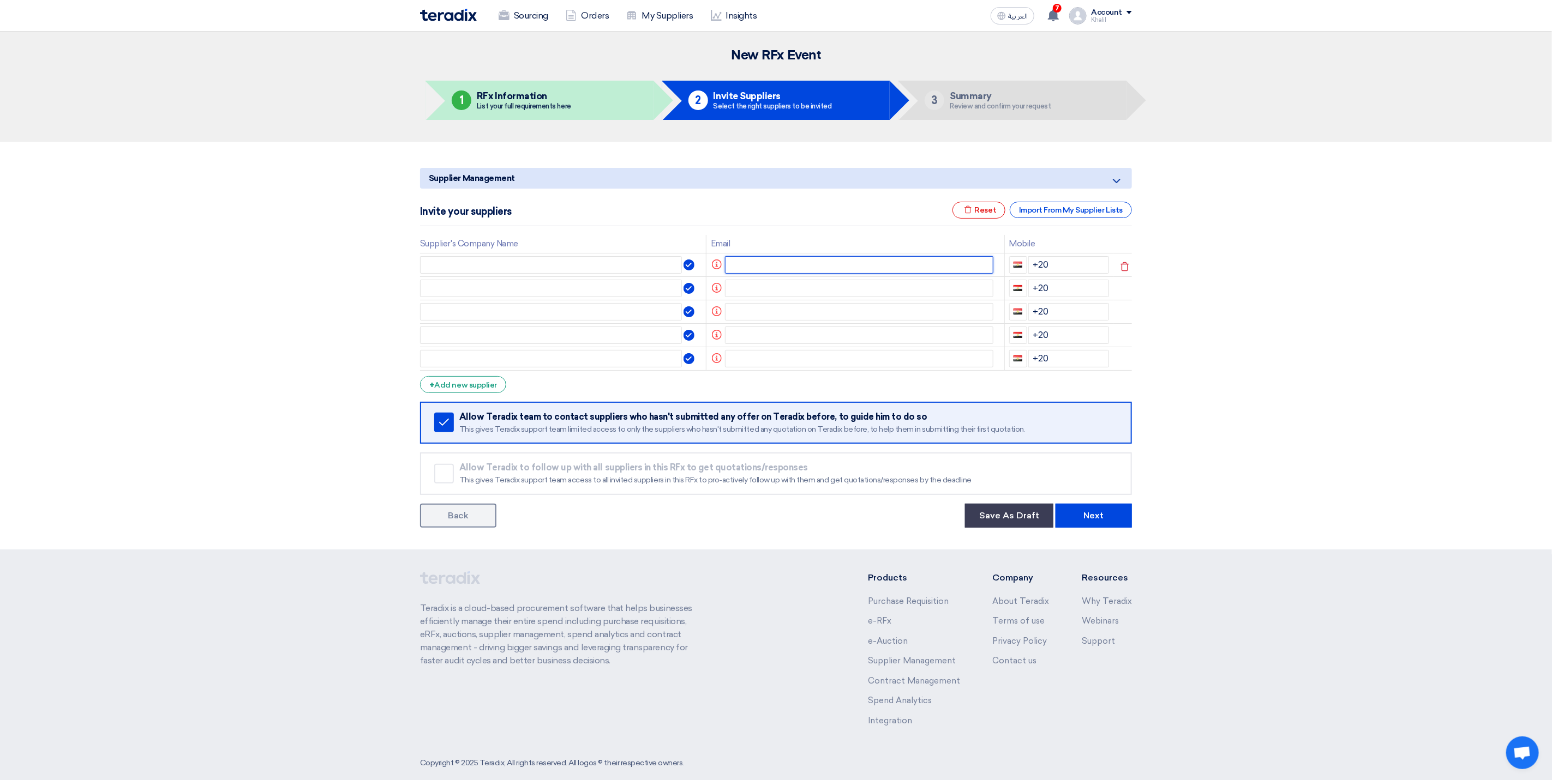
click at [799, 272] on input "text" at bounding box center [859, 264] width 269 height 17
paste input "[PERSON_NAME] <[EMAIL_ADDRESS][DOMAIN_NAME]>"
type input "[PERSON_NAME] <[EMAIL_ADDRESS][DOMAIN_NAME]>"
click at [795, 291] on input "text" at bounding box center [859, 288] width 269 height 17
paste input "[PERSON_NAME] <[EMAIL_ADDRESS][DOMAIN_NAME]>"
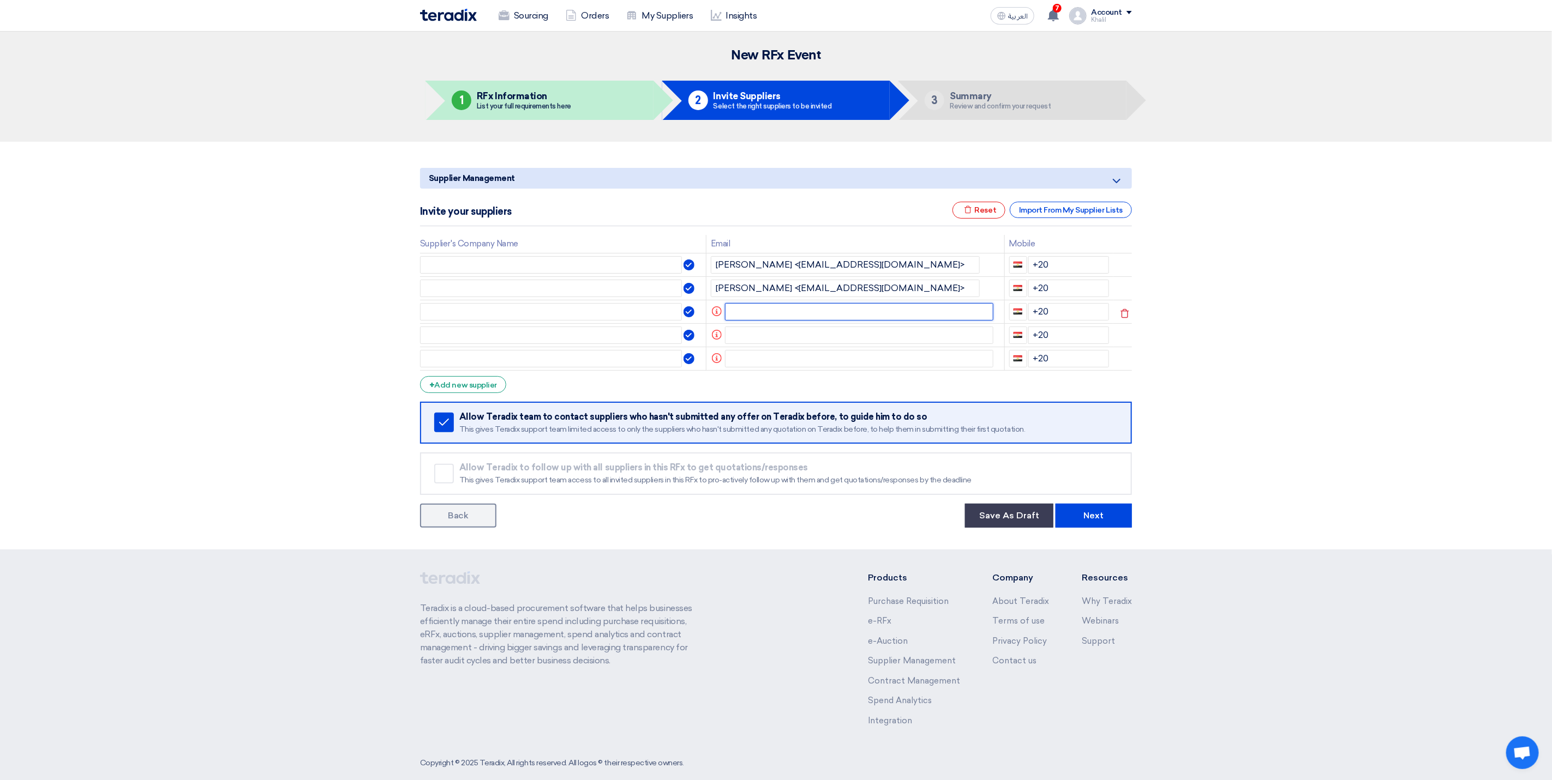
click at [802, 311] on input "text" at bounding box center [859, 311] width 269 height 17
drag, startPoint x: 777, startPoint y: 287, endPoint x: 701, endPoint y: 287, distance: 76.3
click at [701, 287] on tr "[PERSON_NAME] <[EMAIL_ADDRESS][DOMAIN_NAME]> +20" at bounding box center [776, 287] width 712 height 23
click at [867, 288] on input "[EMAIL_ADDRESS][DOMAIN_NAME]>" at bounding box center [845, 288] width 269 height 17
type input "[EMAIL_ADDRESS][DOMAIN_NAME]"
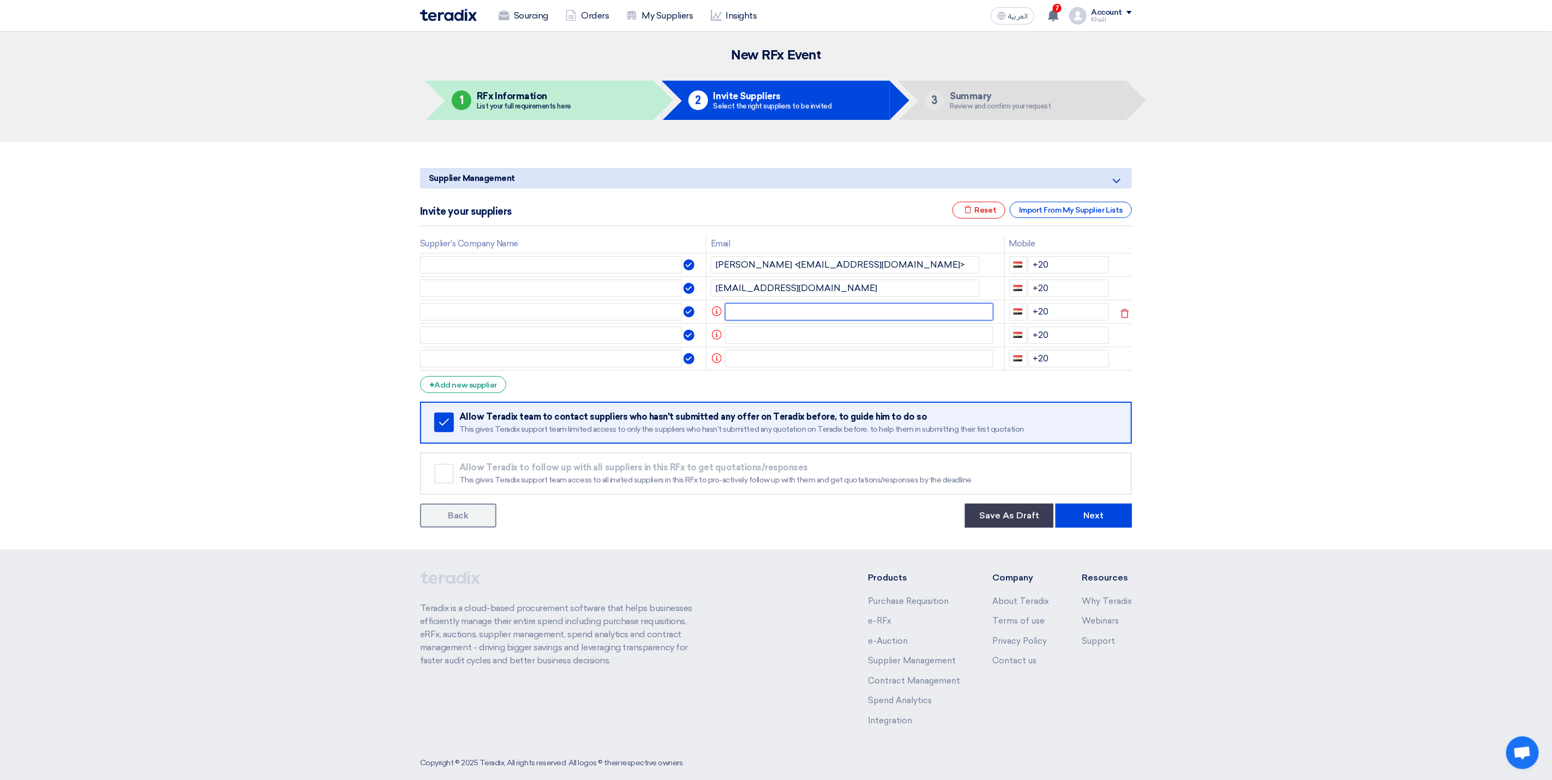
click at [823, 312] on input "text" at bounding box center [859, 311] width 269 height 17
paste input "[PERSON_NAME] <[EMAIL_ADDRESS][DOMAIN_NAME]>"
click at [822, 330] on input "text" at bounding box center [859, 335] width 269 height 17
drag, startPoint x: 782, startPoint y: 310, endPoint x: 684, endPoint y: 303, distance: 97.9
click at [684, 303] on tr "[PERSON_NAME] <[EMAIL_ADDRESS][DOMAIN_NAME]> +20" at bounding box center [776, 311] width 712 height 23
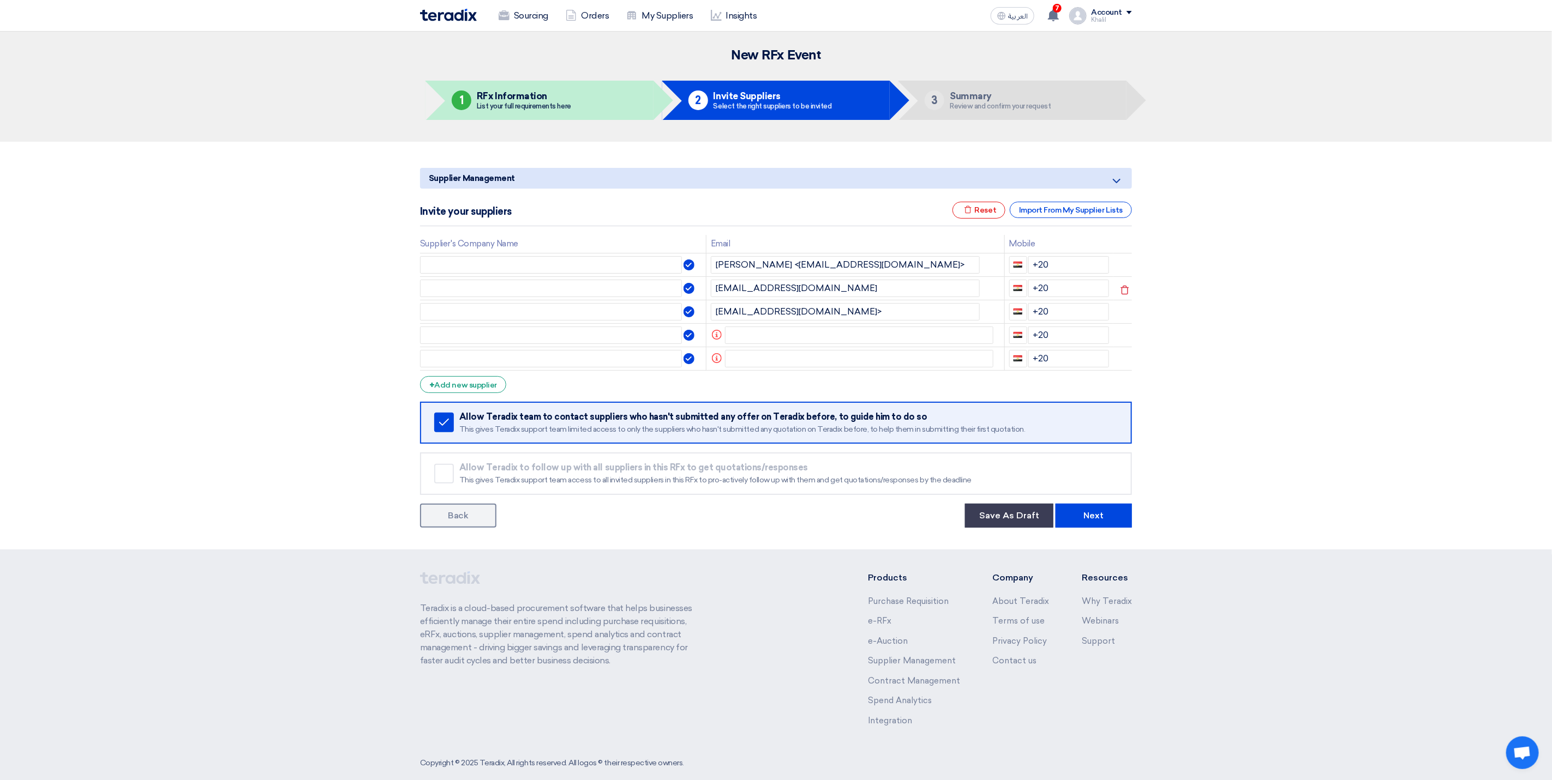
click at [892, 299] on td "[EMAIL_ADDRESS][DOMAIN_NAME]" at bounding box center [855, 287] width 298 height 23
click at [853, 308] on input "[EMAIL_ADDRESS][DOMAIN_NAME]>" at bounding box center [845, 311] width 269 height 17
type input "[EMAIL_ADDRESS][DOMAIN_NAME]"
click at [1388, 342] on section "Supplier Management Minimize/Maximize Category Invite your suppliers Excel file…" at bounding box center [776, 346] width 1552 height 408
click at [792, 339] on input "text" at bounding box center [859, 335] width 269 height 17
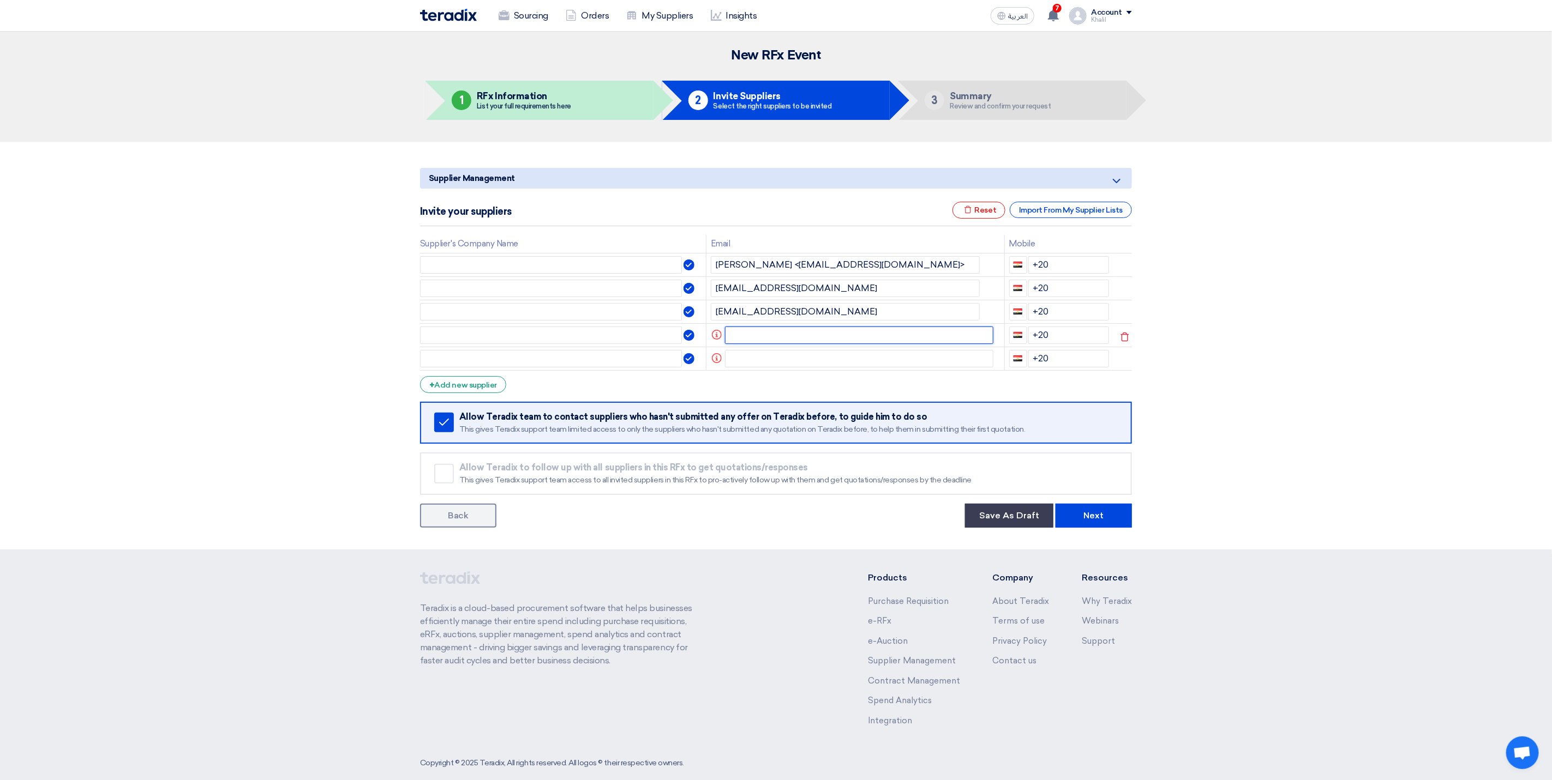
paste input ""[EMAIL_ADDRESS][DOMAIN_NAME]""
type input ""[EMAIL_ADDRESS][DOMAIN_NAME]""
click at [827, 362] on input "text" at bounding box center [859, 358] width 269 height 17
click at [493, 383] on div "+ Add new supplier" at bounding box center [463, 384] width 86 height 17
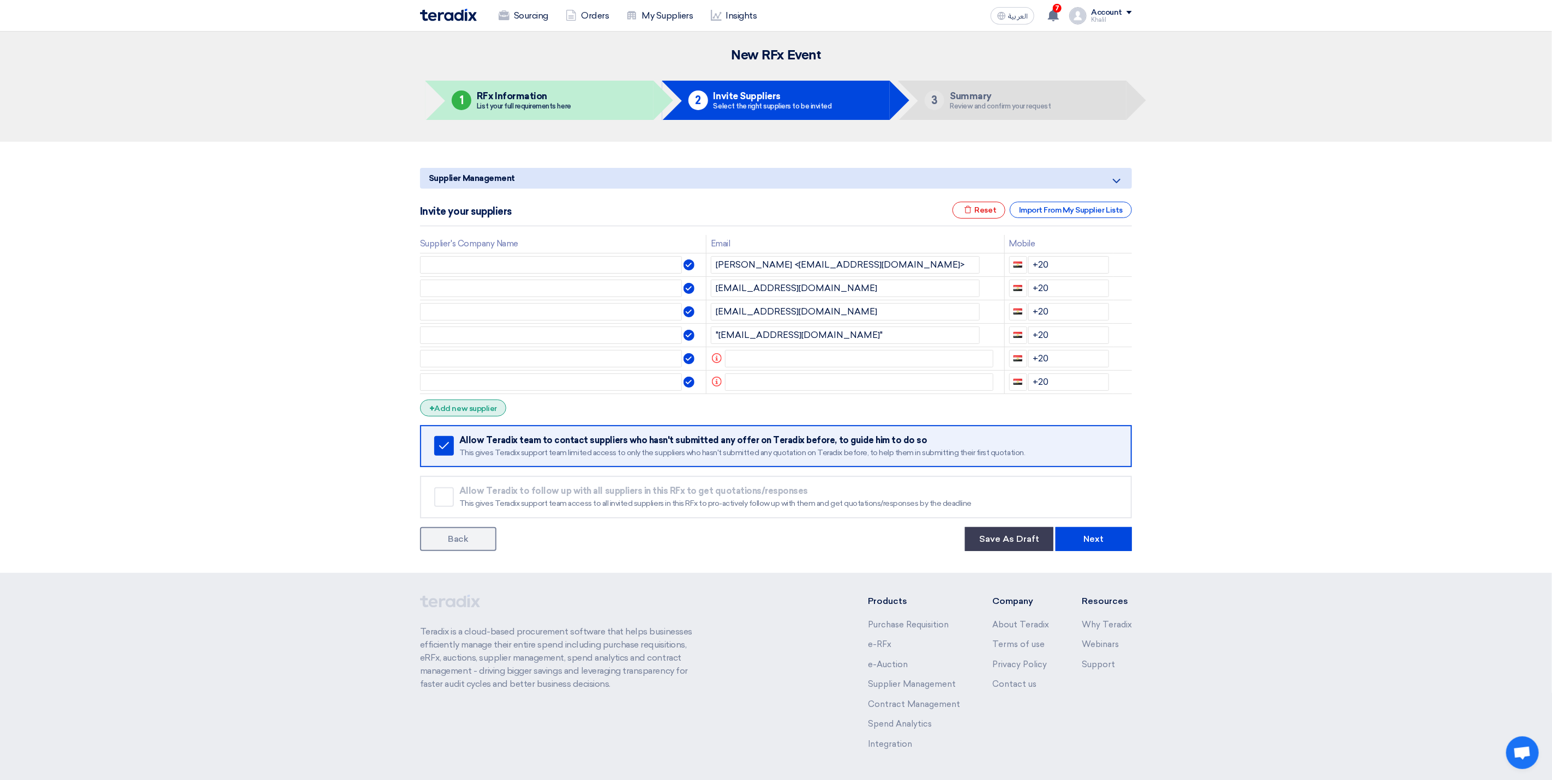
click at [492, 411] on div "+ Add new supplier" at bounding box center [463, 408] width 86 height 17
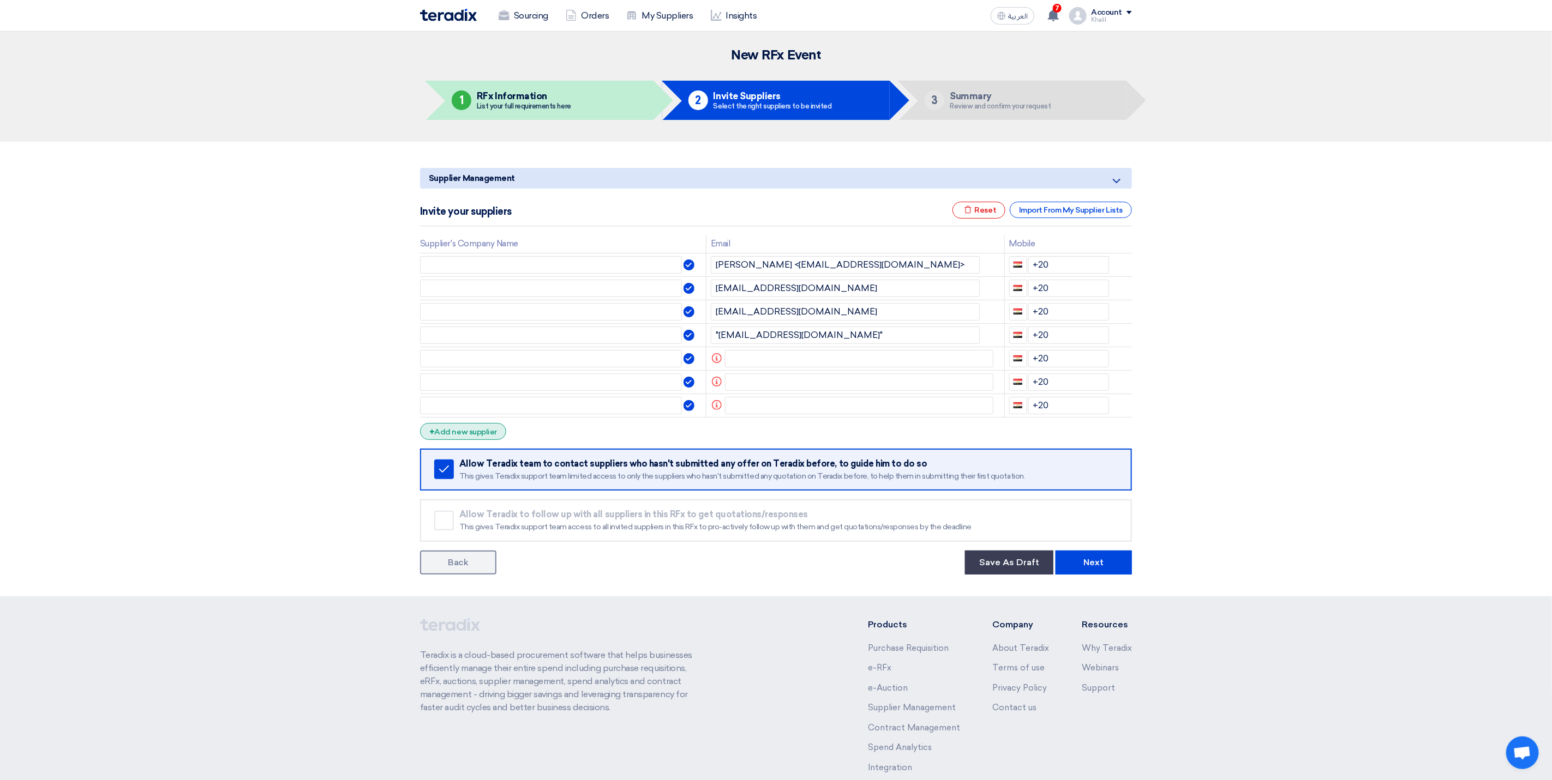
click at [489, 432] on div "+ Add new supplier" at bounding box center [463, 431] width 86 height 17
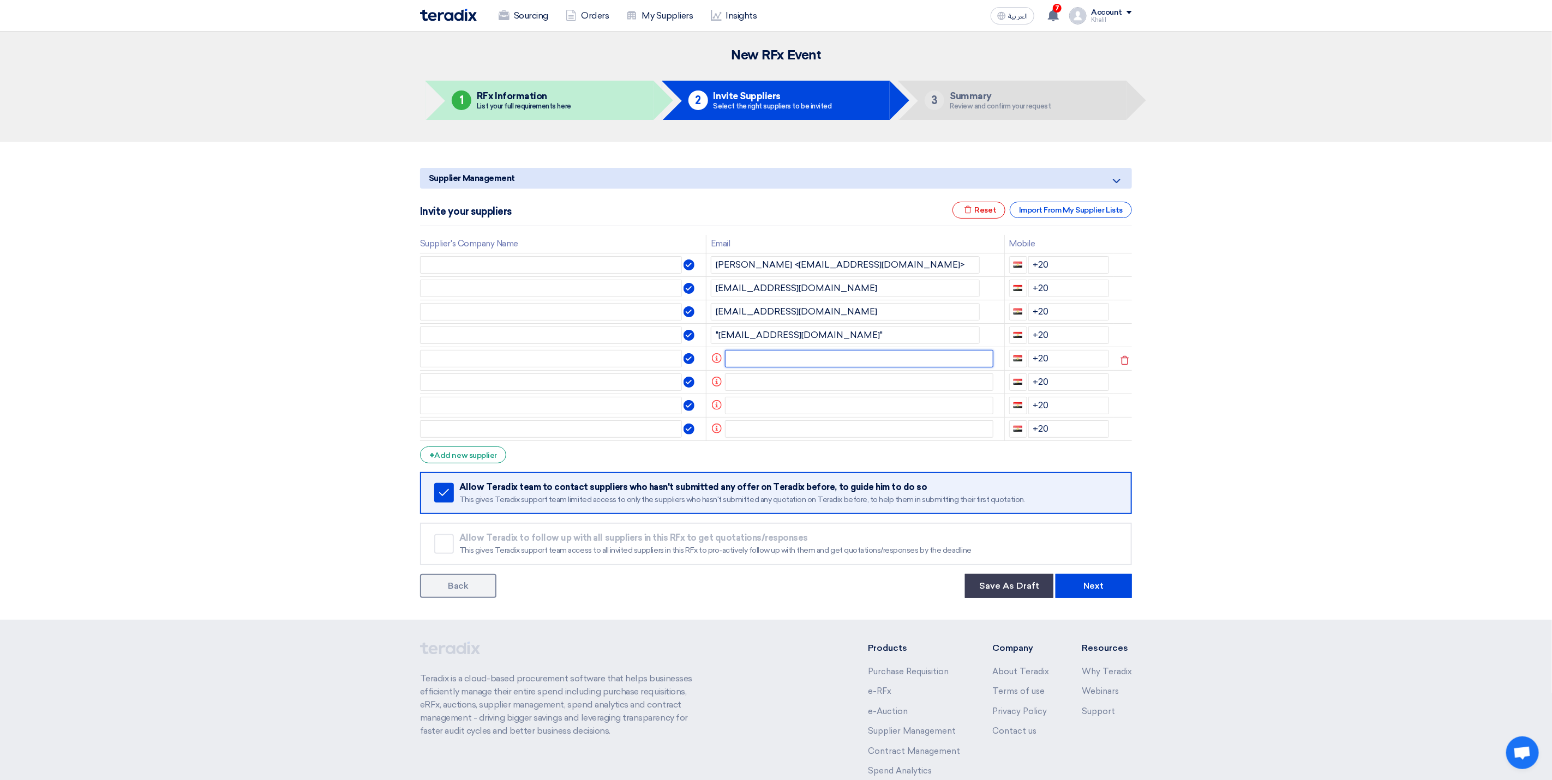
click at [768, 364] on input "text" at bounding box center [859, 358] width 269 height 17
paste input "[PERSON_NAME] <[PERSON_NAME][EMAIL_ADDRESS][DOMAIN_NAME]>"
type input "[PERSON_NAME] <[PERSON_NAME][EMAIL_ADDRESS][DOMAIN_NAME]>"
click at [1219, 466] on section "Supplier Management Minimize/Maximize Category Invite your suppliers Excel file…" at bounding box center [776, 381] width 1552 height 478
click at [719, 337] on input ""[EMAIL_ADDRESS][DOMAIN_NAME]"" at bounding box center [845, 335] width 269 height 17
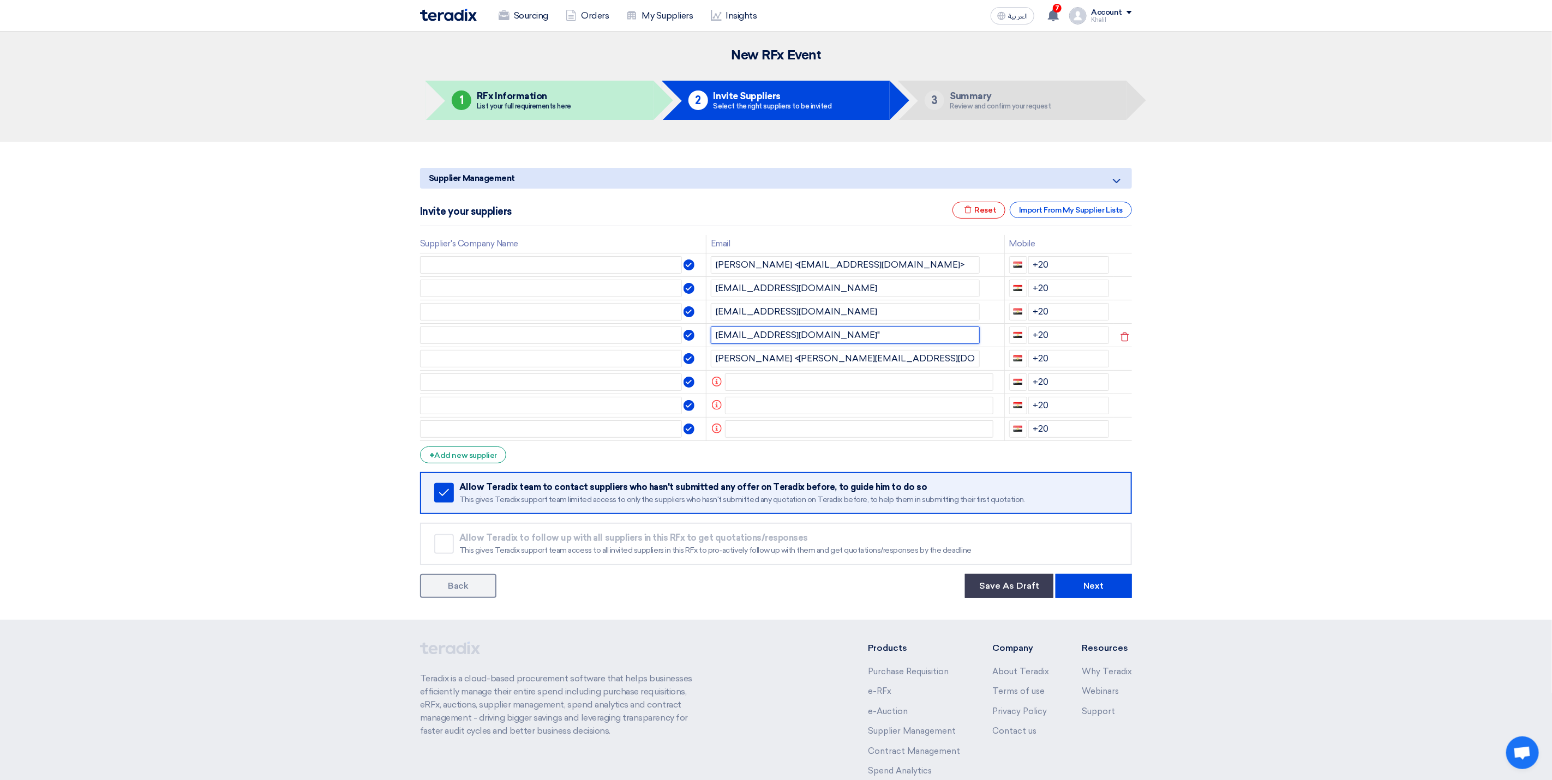
click at [804, 337] on input "[EMAIL_ADDRESS][DOMAIN_NAME]"" at bounding box center [845, 335] width 269 height 17
type input "[EMAIL_ADDRESS][DOMAIN_NAME]"
click at [905, 411] on input "text" at bounding box center [859, 405] width 269 height 17
click at [825, 384] on input "text" at bounding box center [859, 382] width 269 height 17
click at [774, 383] on input "text" at bounding box center [859, 382] width 269 height 17
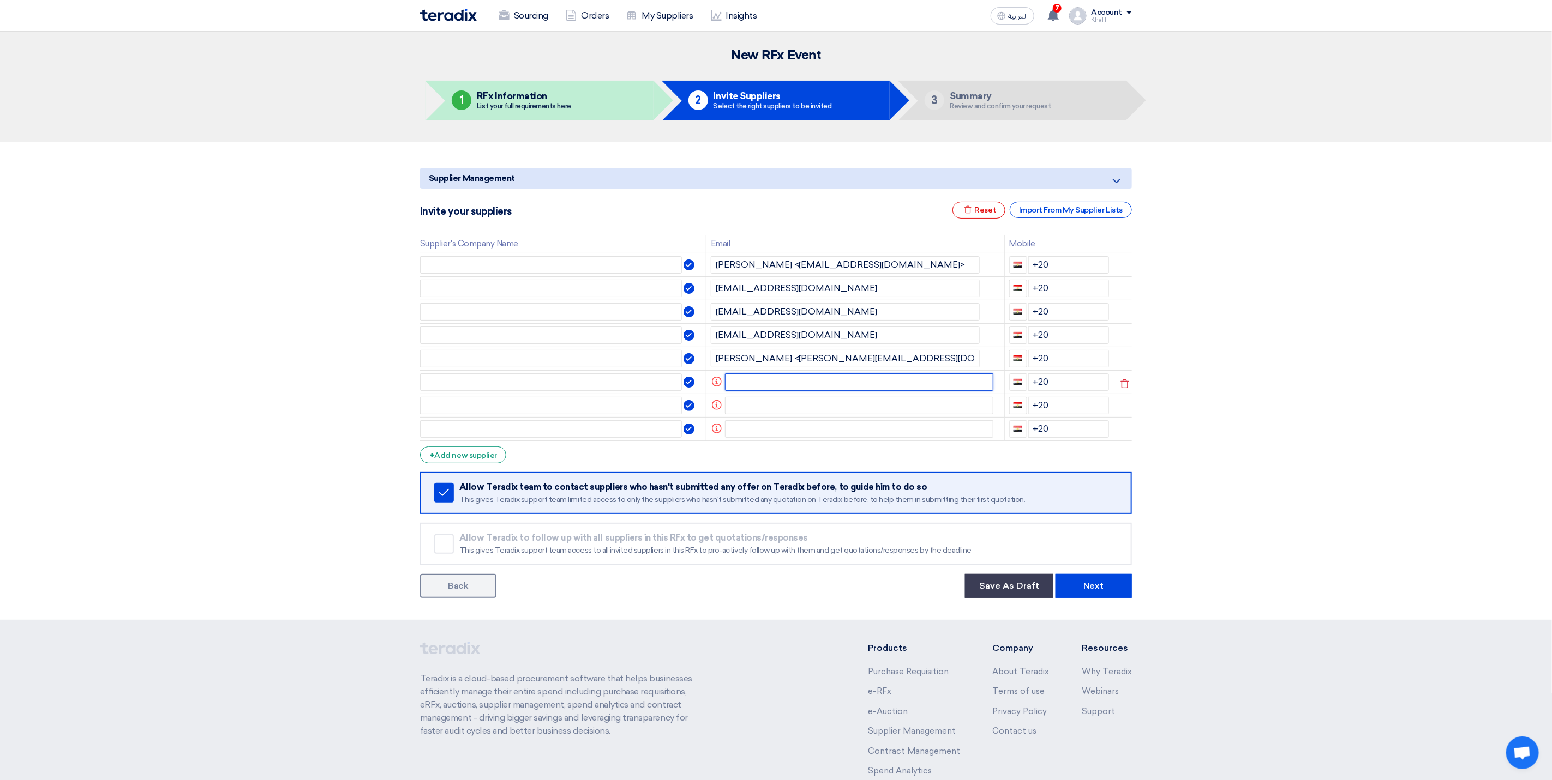
paste input "[PERSON_NAME] <[EMAIL_ADDRESS][DOMAIN_NAME]>"
click at [846, 419] on td "Info" at bounding box center [855, 428] width 298 height 23
click at [906, 385] on input "[PERSON_NAME] <[EMAIL_ADDRESS][DOMAIN_NAME]>" at bounding box center [859, 382] width 269 height 17
drag, startPoint x: 779, startPoint y: 383, endPoint x: 697, endPoint y: 383, distance: 81.3
click at [697, 383] on tr "[PERSON_NAME] <[EMAIL_ADDRESS][DOMAIN_NAME] +20" at bounding box center [776, 381] width 712 height 23
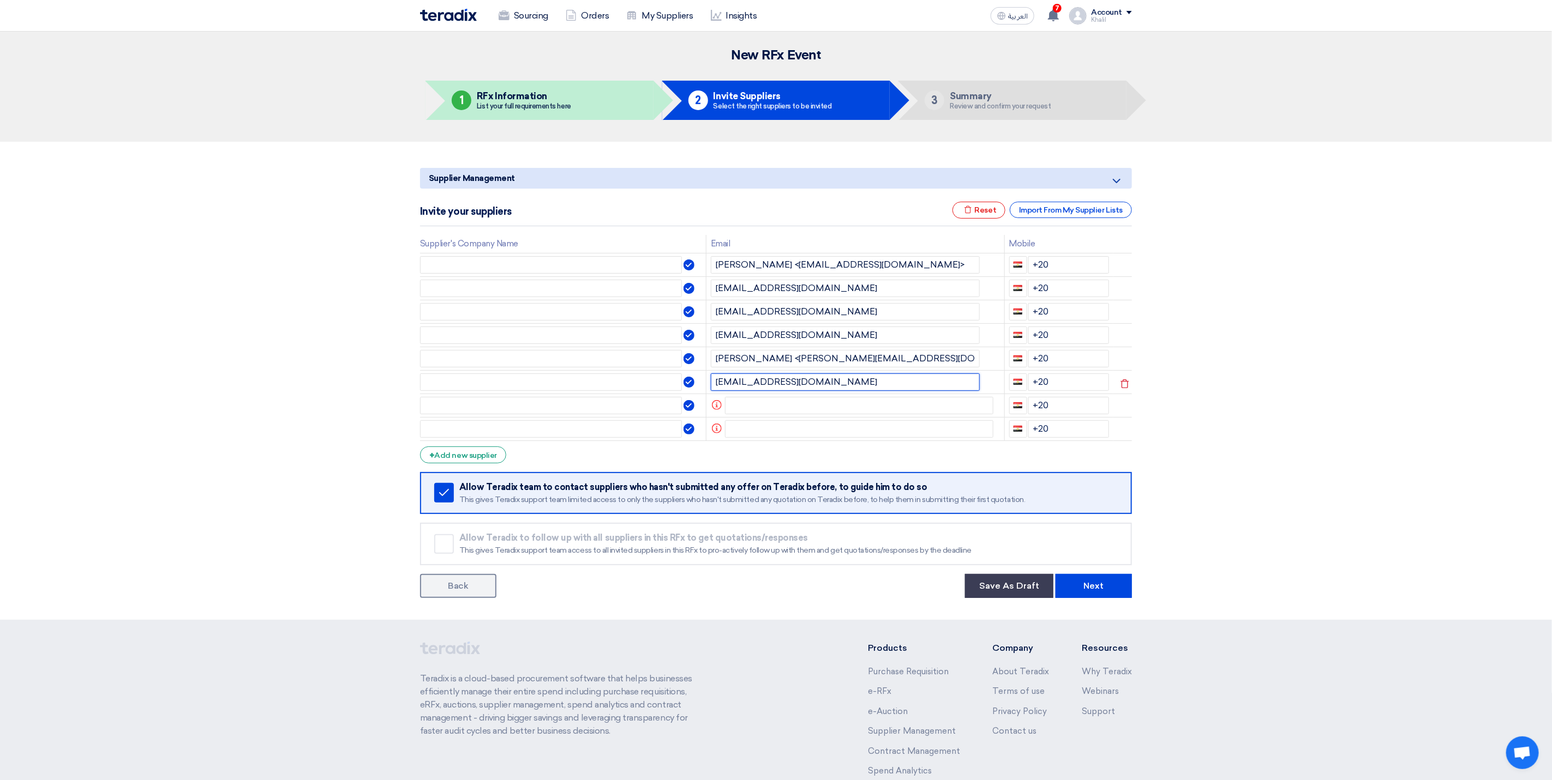
click at [846, 383] on input "[EMAIL_ADDRESS][DOMAIN_NAME]" at bounding box center [845, 382] width 269 height 17
type input "[EMAIL_ADDRESS][DOMAIN_NAME]"
click at [846, 409] on input "text" at bounding box center [859, 405] width 269 height 17
paste input "IP Sales <[EMAIL_ADDRESS][DOMAIN_NAME]>"
type input "IP Sales <[EMAIL_ADDRESS][DOMAIN_NAME]"
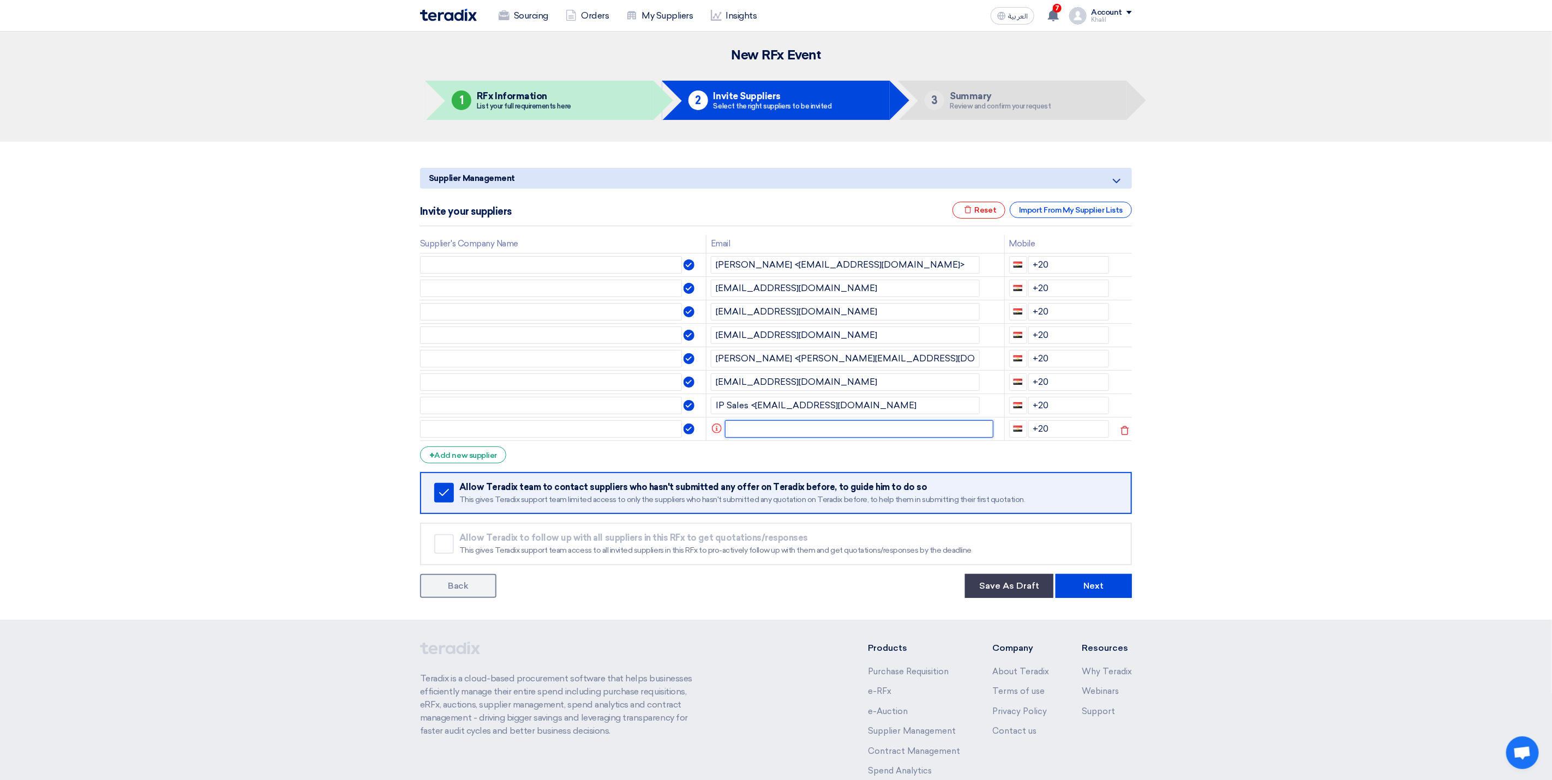
click at [845, 434] on input "text" at bounding box center [859, 428] width 269 height 17
click at [457, 456] on div "+ Add new supplier" at bounding box center [463, 455] width 86 height 17
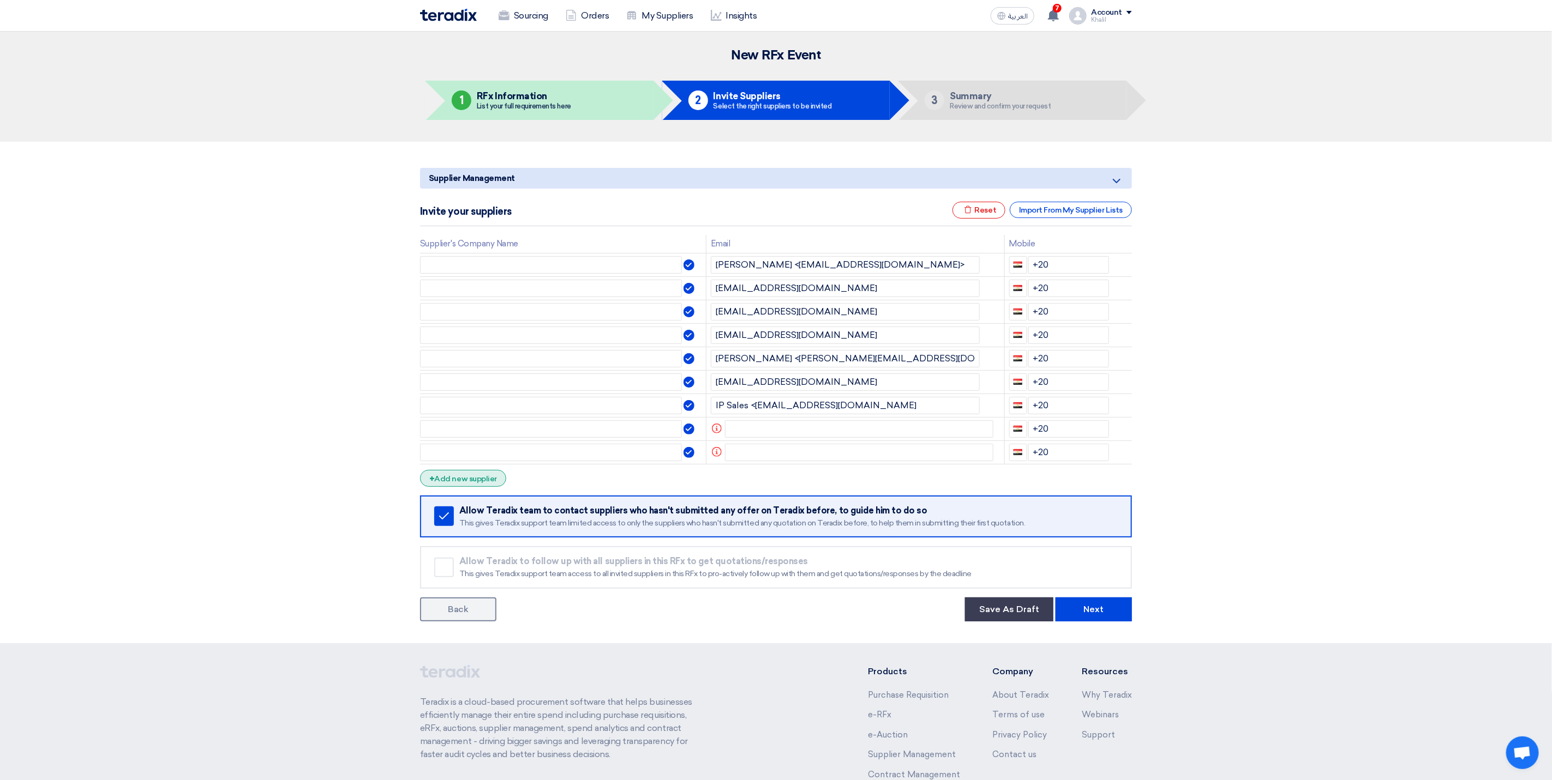
click at [460, 481] on div "+ Add new supplier" at bounding box center [463, 478] width 86 height 17
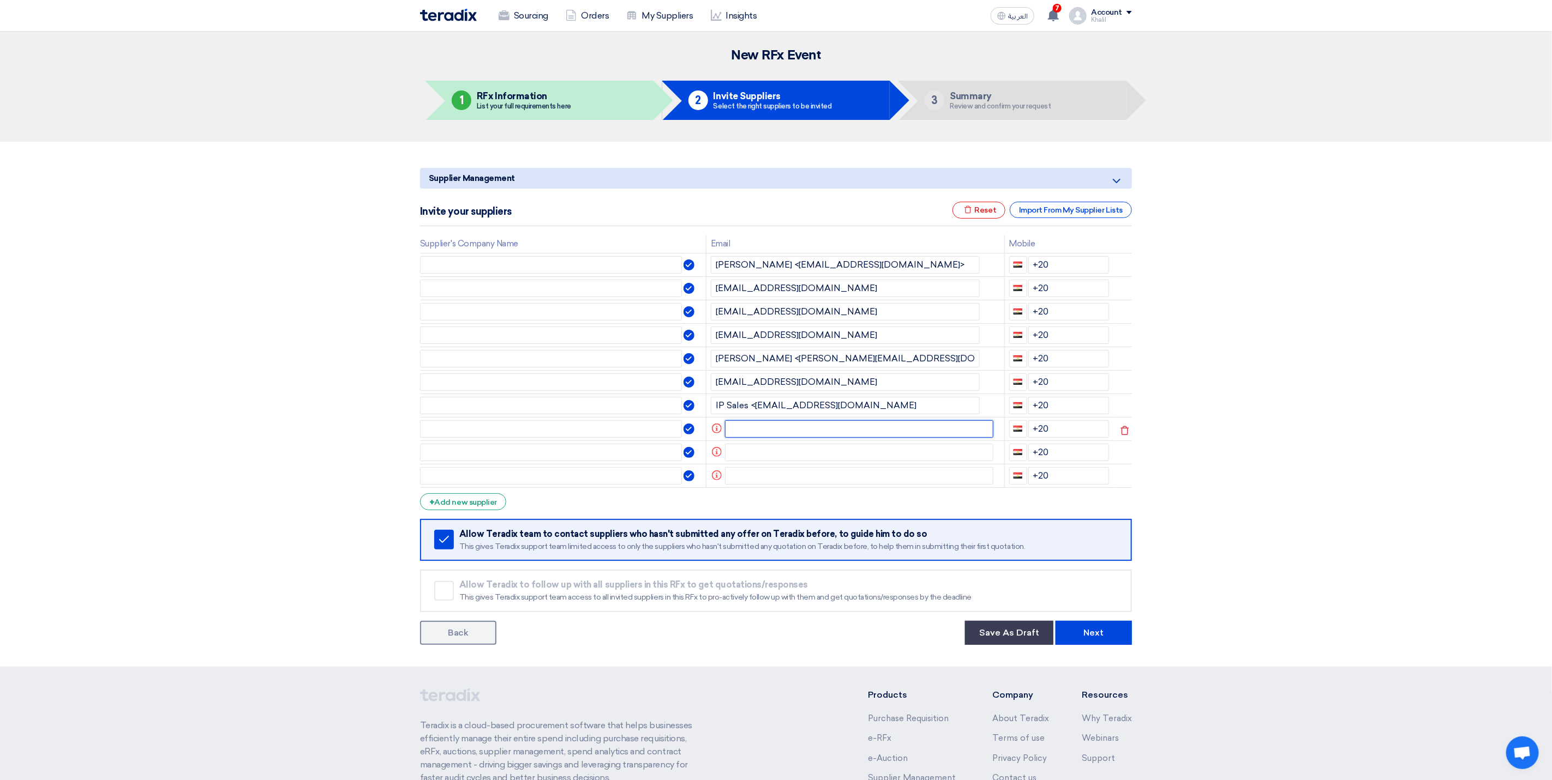
click at [821, 435] on input "text" at bounding box center [859, 428] width 269 height 17
paste input ""[EMAIL_ADDRESS][DOMAIN_NAME]""
click at [794, 461] on input "text" at bounding box center [859, 452] width 269 height 17
click at [720, 429] on input ""[EMAIL_ADDRESS][DOMAIN_NAME]" at bounding box center [845, 428] width 269 height 17
type input "[EMAIL_ADDRESS][DOMAIN_NAME]"
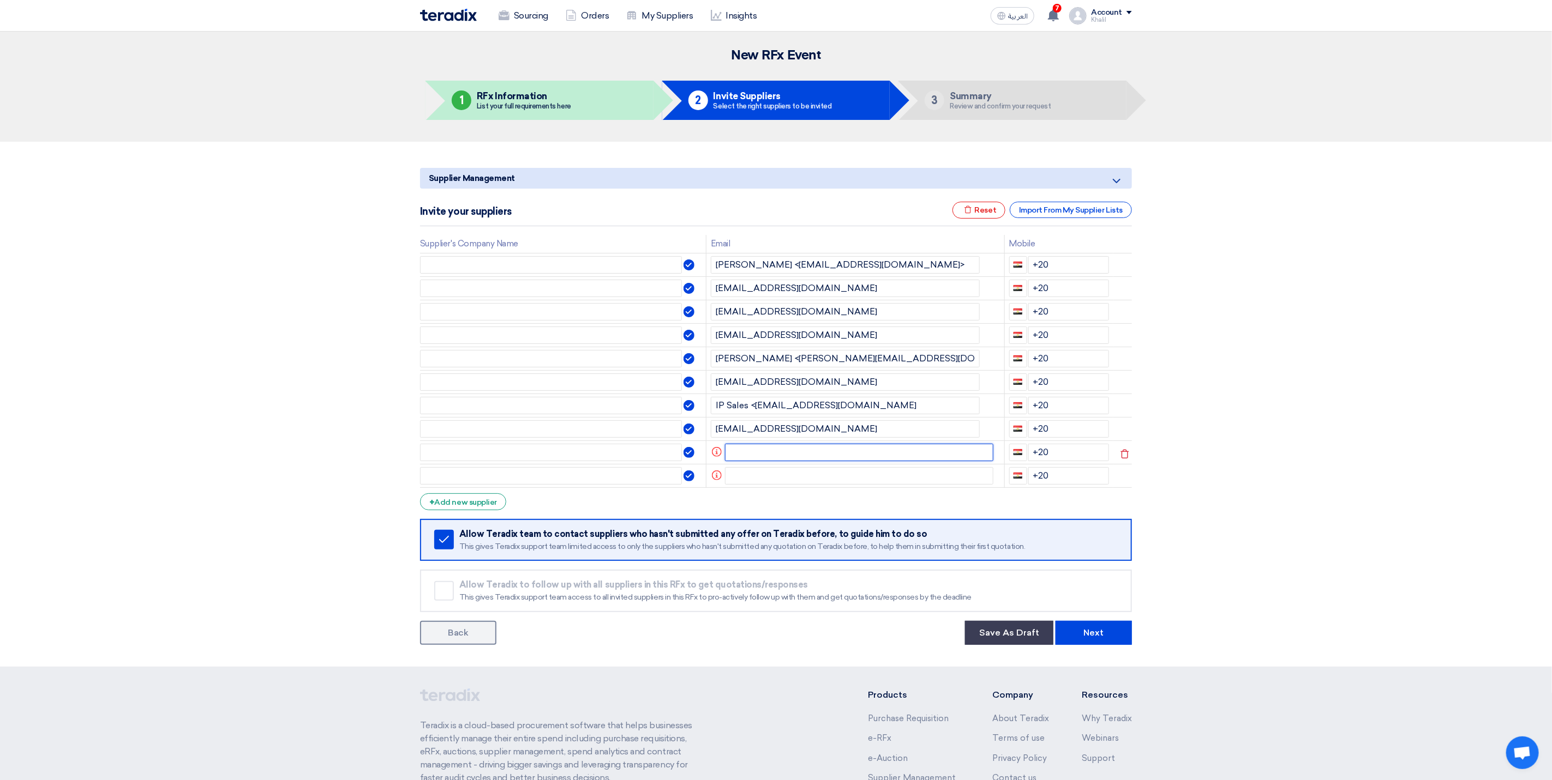
click at [820, 454] on input "text" at bounding box center [859, 452] width 269 height 17
paste input "[PERSON_NAME] <[PERSON_NAME][EMAIL_ADDRESS][DOMAIN_NAME]>"
drag, startPoint x: 777, startPoint y: 453, endPoint x: 707, endPoint y: 453, distance: 70.3
click at [707, 453] on td "[PERSON_NAME] <[PERSON_NAME][EMAIL_ADDRESS][DOMAIN_NAME]" at bounding box center [855, 452] width 298 height 23
type input "[EMAIL_ADDRESS][DOMAIN_NAME]"
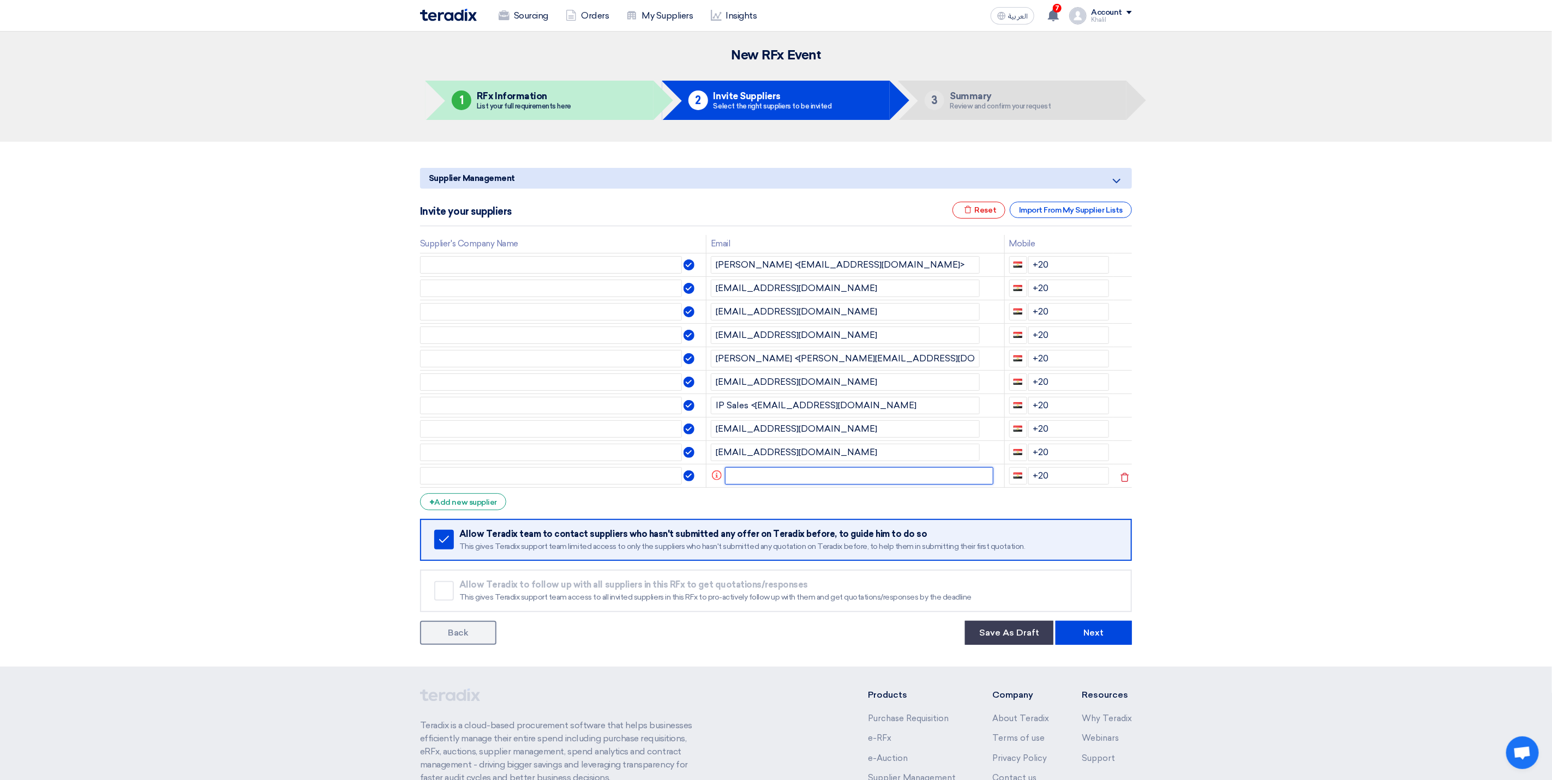
click at [874, 471] on input "text" at bounding box center [859, 475] width 269 height 17
paste input "[PERSON_NAME] <[EMAIL_ADDRESS][DOMAIN_NAME]>"
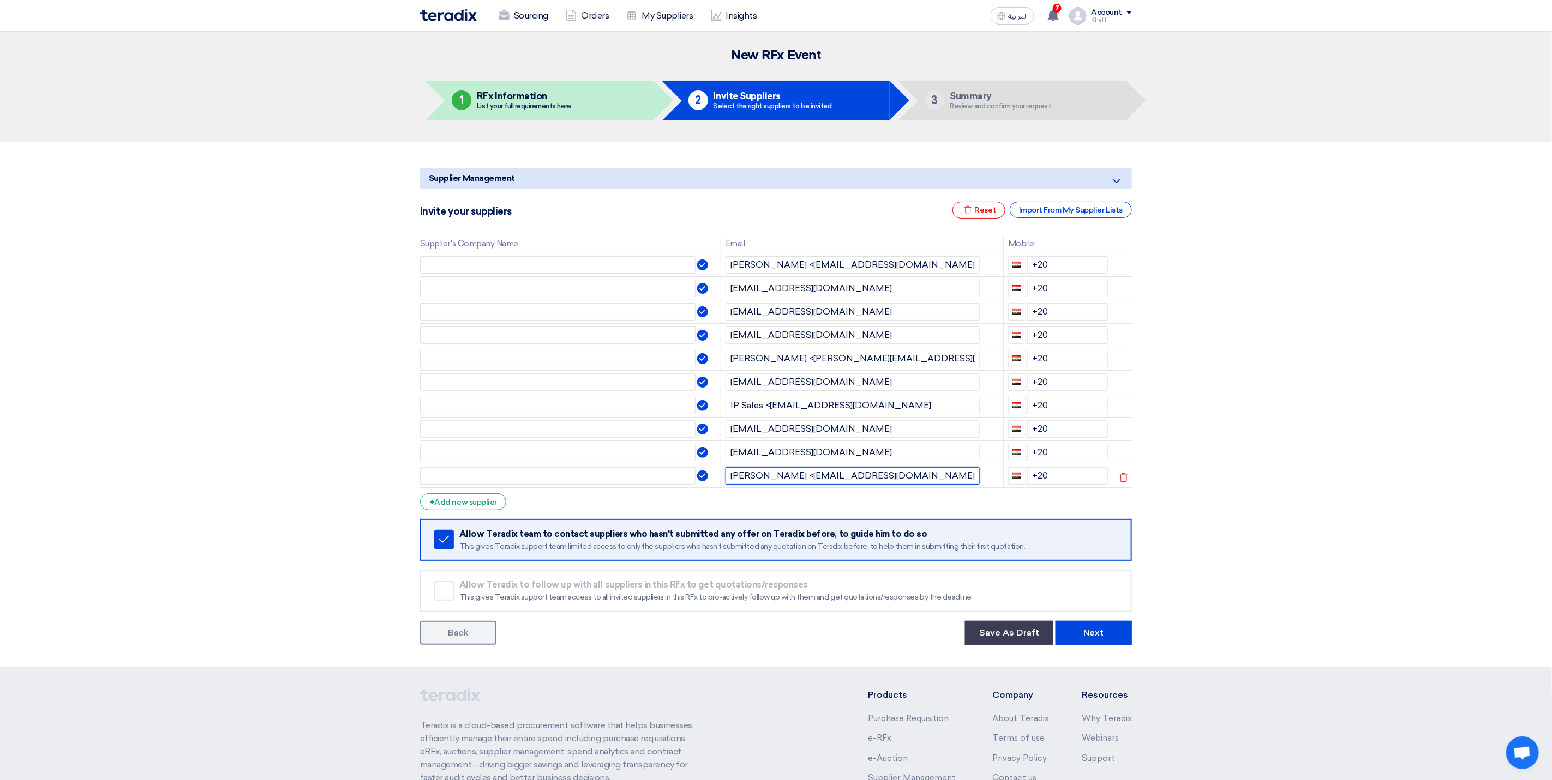
drag, startPoint x: 810, startPoint y: 478, endPoint x: 730, endPoint y: 477, distance: 80.2
click at [730, 477] on input "[PERSON_NAME] <[EMAIL_ADDRESS][DOMAIN_NAME]" at bounding box center [852, 475] width 254 height 17
type input "[EMAIL_ADDRESS][DOMAIN_NAME]"
click at [491, 509] on div "+ Add new supplier" at bounding box center [463, 502] width 86 height 17
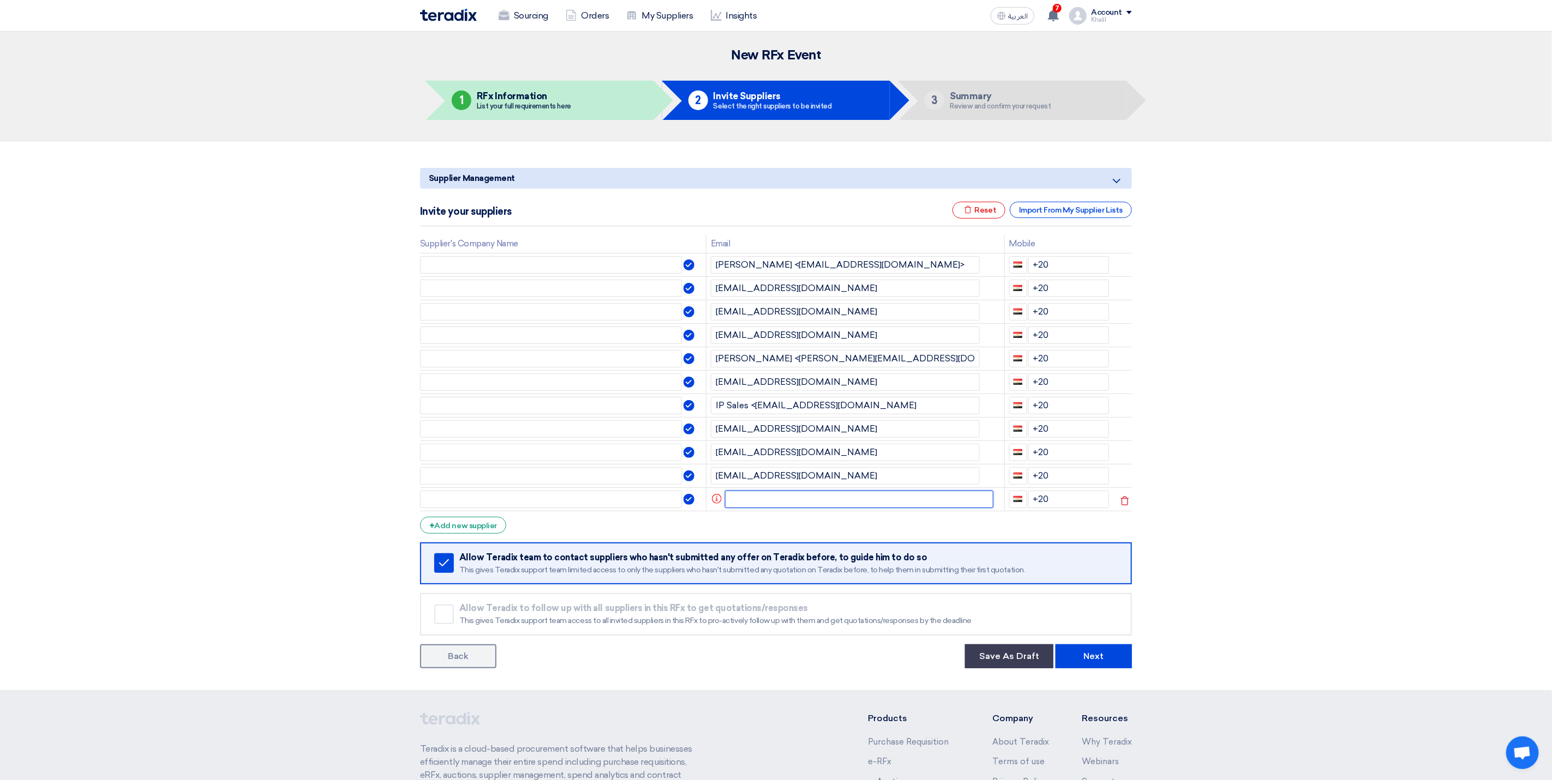
click at [754, 506] on input "text" at bounding box center [859, 499] width 269 height 17
paste input ""[EMAIL_ADDRESS][PERSON_NAME][DOMAIN_NAME]""
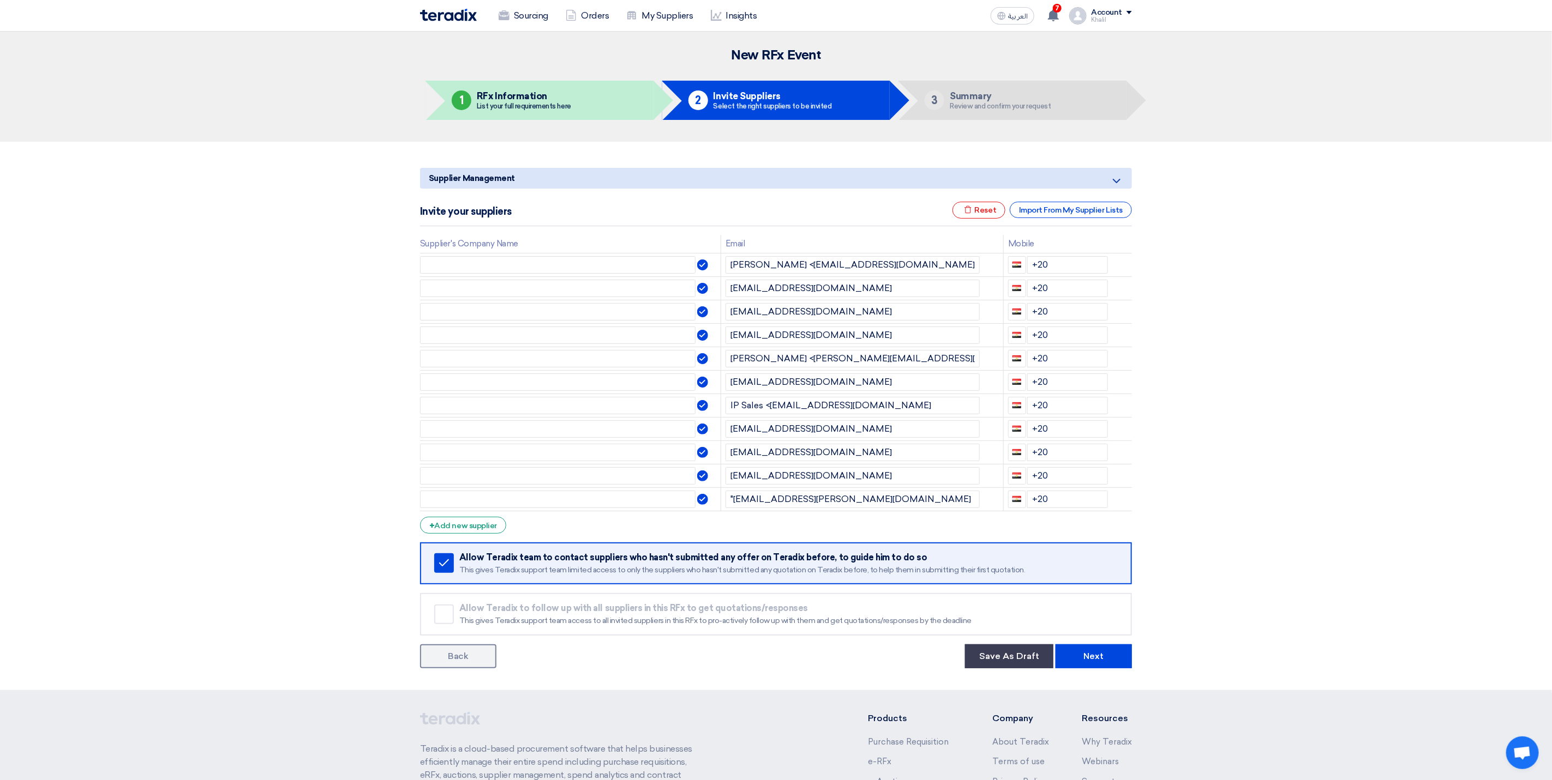
click at [1473, 530] on section "Supplier Management Minimize/Maximize Category Invite your suppliers Excel file…" at bounding box center [776, 416] width 1552 height 549
click at [733, 497] on input ""[EMAIL_ADDRESS][PERSON_NAME][DOMAIN_NAME]" at bounding box center [852, 499] width 254 height 17
type input "[EMAIL_ADDRESS][PERSON_NAME][DOMAIN_NAME]"
click at [1286, 528] on section "Supplier Management Minimize/Maximize Category Invite your suppliers Excel file…" at bounding box center [776, 416] width 1552 height 549
click at [494, 530] on div "+ Add new supplier" at bounding box center [463, 525] width 86 height 17
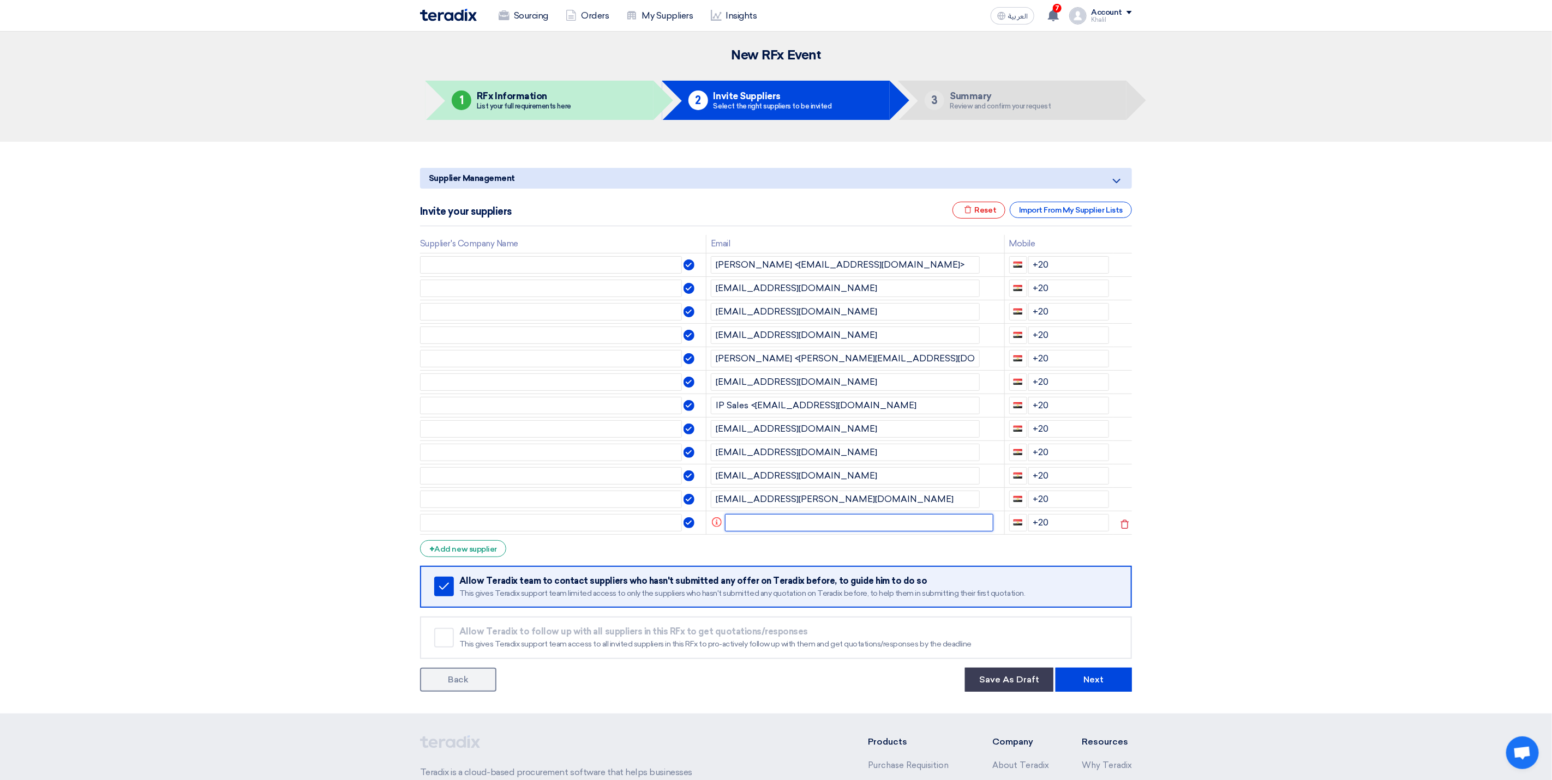
click at [782, 530] on input "text" at bounding box center [859, 522] width 269 height 17
paste input "[PERSON_NAME] <[EMAIL_ADDRESS][DOMAIN_NAME]>"
drag, startPoint x: 794, startPoint y: 524, endPoint x: 717, endPoint y: 525, distance: 76.9
click at [717, 525] on td "Info [PERSON_NAME] <sales7@ricionline. Invited supplier should have email or ph…" at bounding box center [855, 522] width 298 height 23
type input "sales7@ricionline."
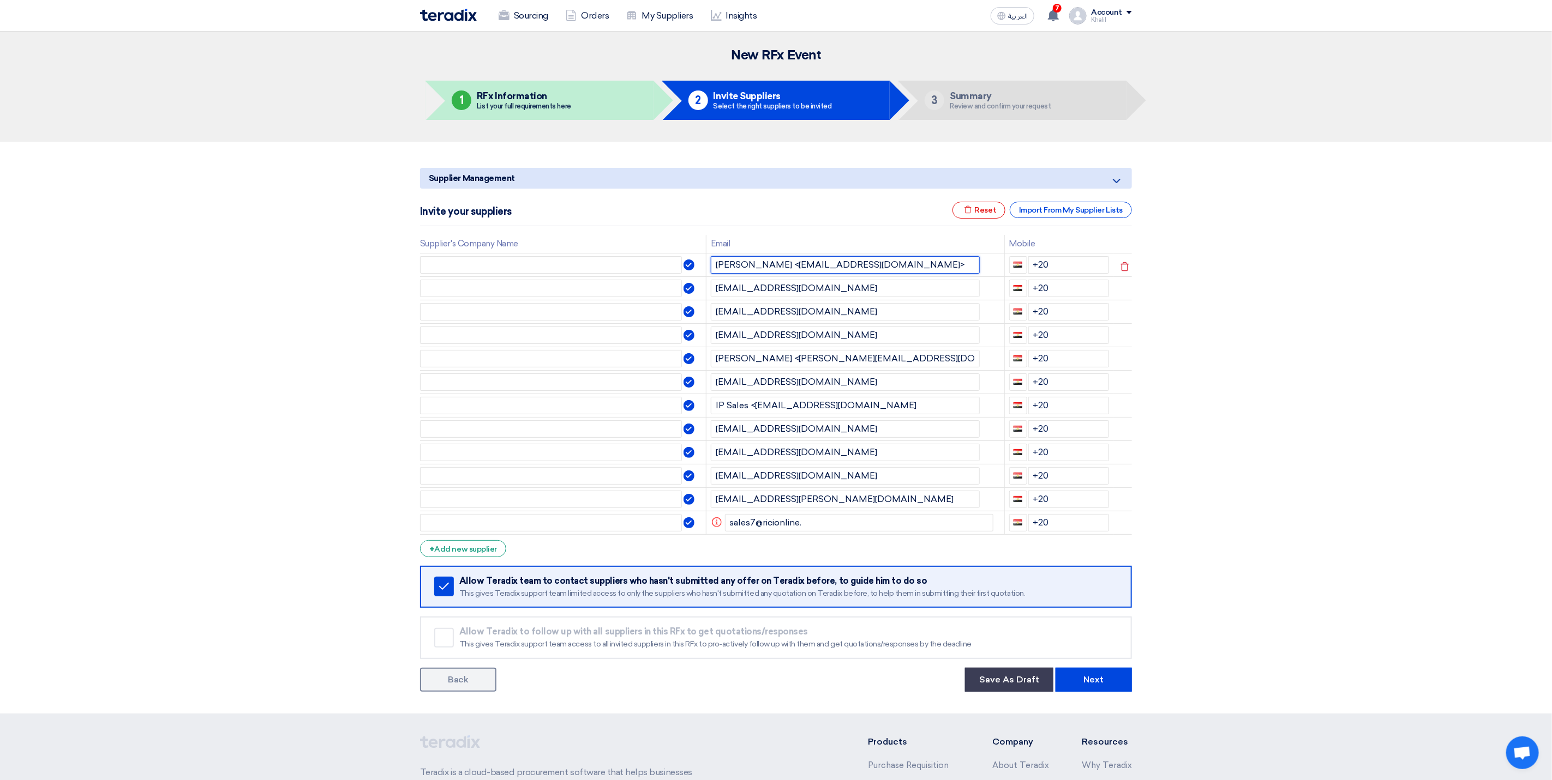
click at [756, 260] on input "[PERSON_NAME] <[EMAIL_ADDRESS][DOMAIN_NAME]>" at bounding box center [845, 264] width 269 height 17
click at [903, 262] on input "[PERSON_NAME] <[EMAIL_ADDRESS][DOMAIN_NAME]>" at bounding box center [845, 264] width 269 height 17
drag, startPoint x: 887, startPoint y: 264, endPoint x: 717, endPoint y: 266, distance: 170.2
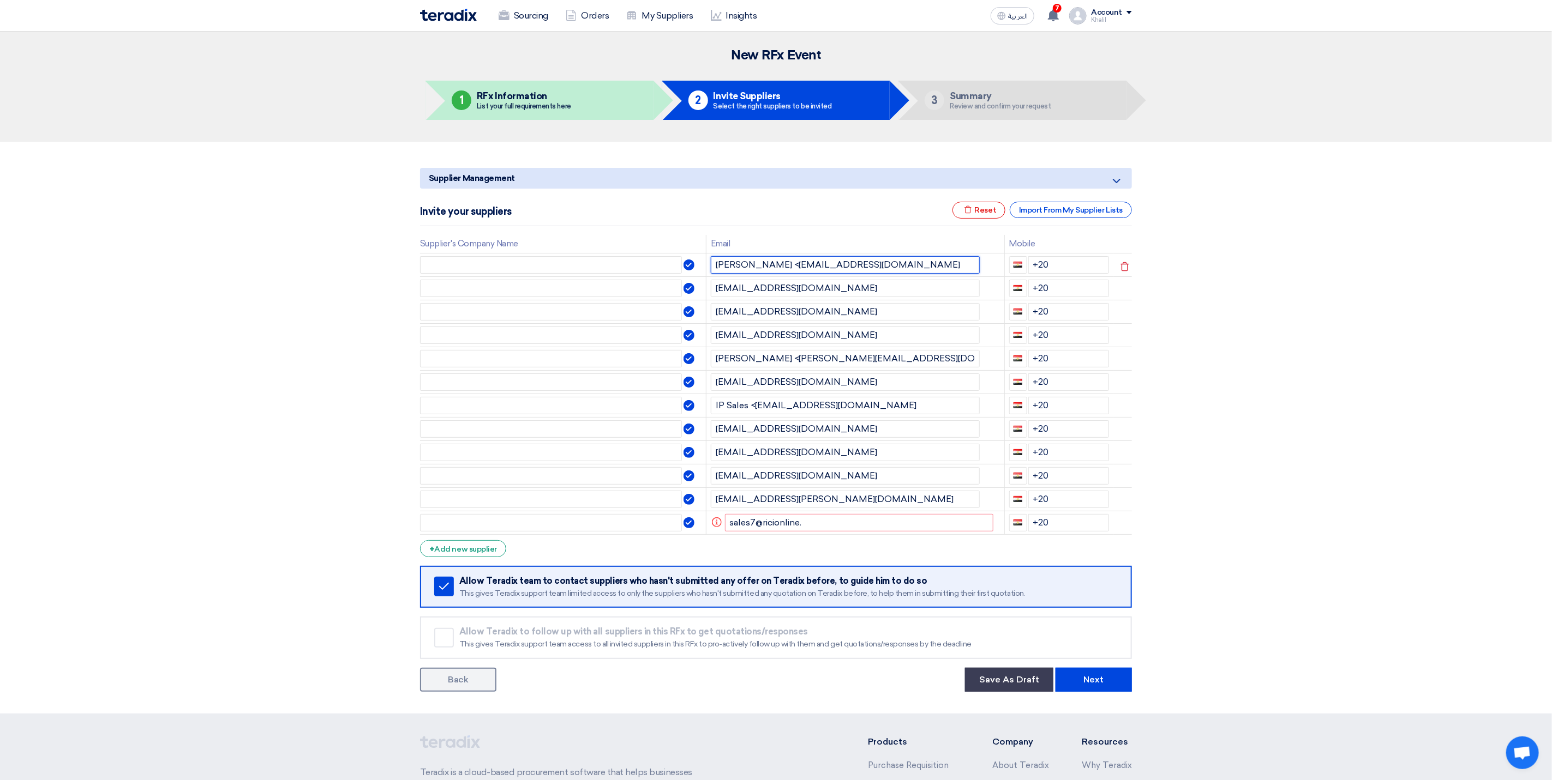
click at [717, 266] on input "[PERSON_NAME] <[EMAIL_ADDRESS][DOMAIN_NAME]" at bounding box center [845, 264] width 269 height 17
click at [774, 266] on input "[PERSON_NAME] <[EMAIL_ADDRESS][DOMAIN_NAME]" at bounding box center [845, 264] width 269 height 17
drag, startPoint x: 777, startPoint y: 266, endPoint x: 684, endPoint y: 270, distance: 93.4
click at [684, 269] on tr "[PERSON_NAME] <[EMAIL_ADDRESS][DOMAIN_NAME] +20" at bounding box center [776, 264] width 712 height 23
click at [819, 269] on input "[EMAIL_ADDRESS][DOMAIN_NAME]" at bounding box center [845, 264] width 269 height 17
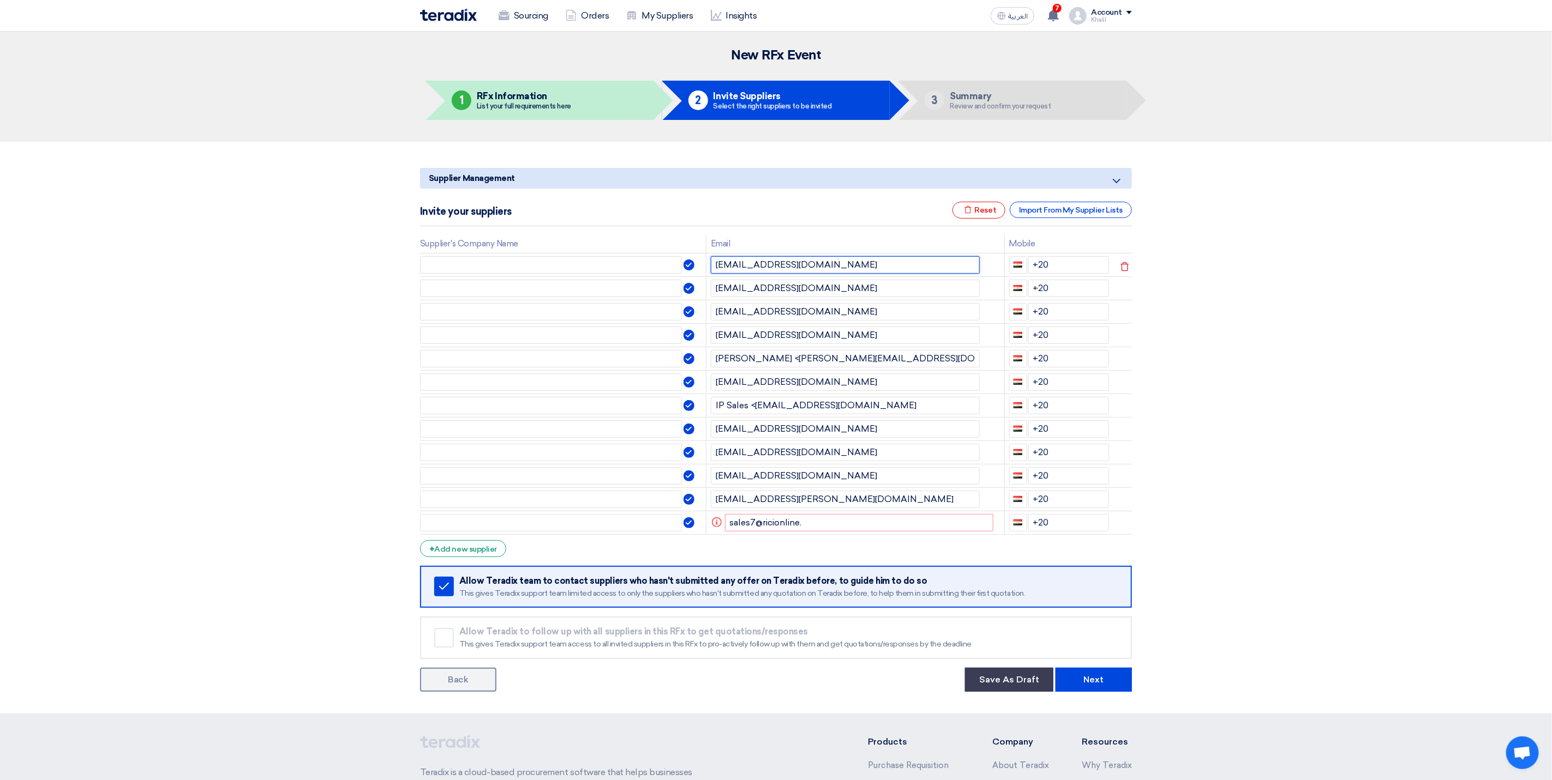
drag, startPoint x: 833, startPoint y: 266, endPoint x: 714, endPoint y: 267, distance: 119.4
click at [714, 267] on input "[EMAIL_ADDRESS][DOMAIN_NAME]" at bounding box center [845, 264] width 269 height 17
type input "[EMAIL_ADDRESS][DOMAIN_NAME]"
click at [612, 262] on input "text" at bounding box center [551, 264] width 262 height 17
paste input "Industrial Projections Contracting Co."
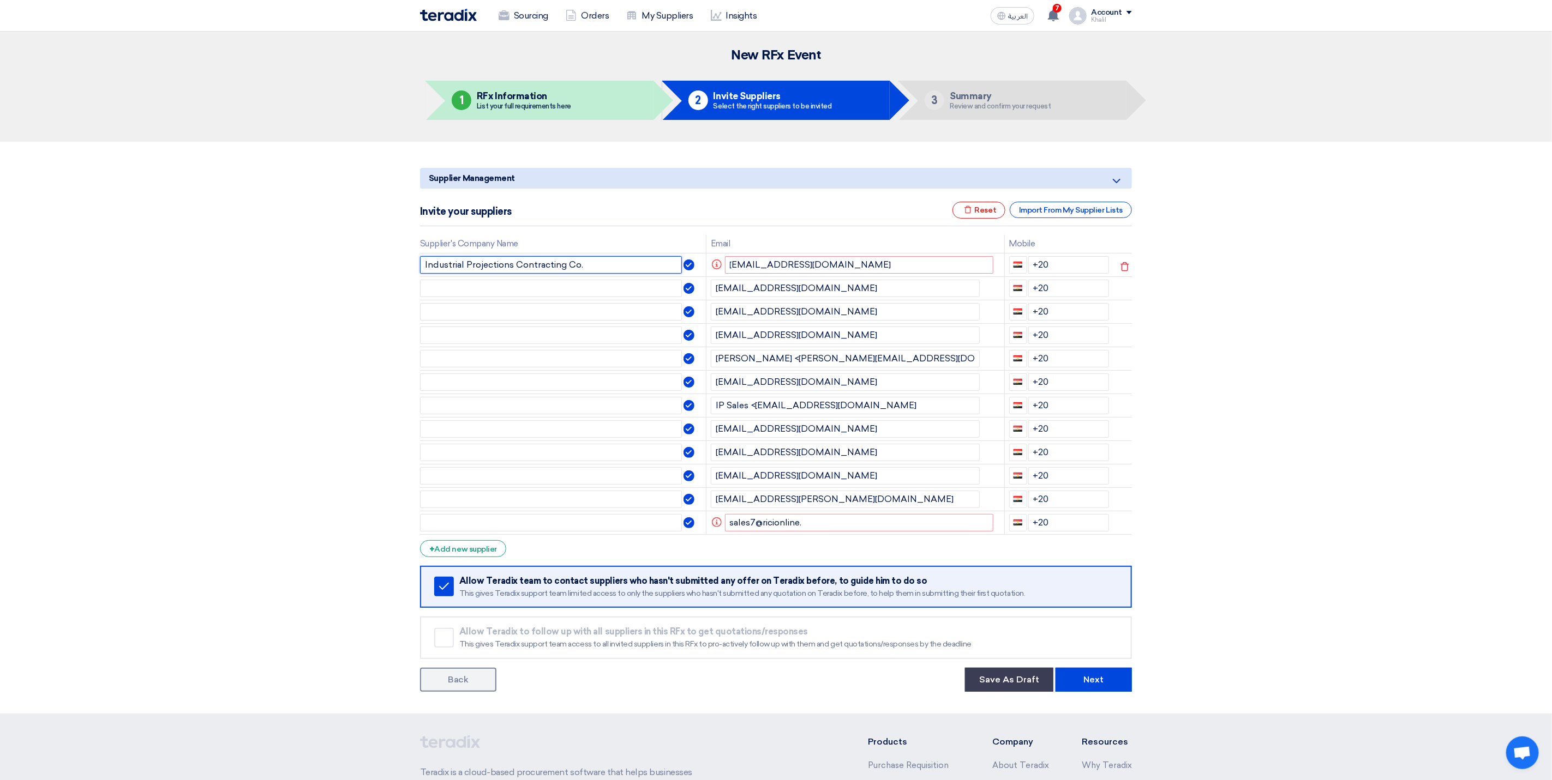
type input "Industrial Projections Contracting Co."
click at [839, 260] on input "[EMAIL_ADDRESS][DOMAIN_NAME]" at bounding box center [859, 264] width 269 height 17
click at [537, 388] on input "text" at bounding box center [551, 382] width 262 height 17
drag, startPoint x: 857, startPoint y: 270, endPoint x: 717, endPoint y: 266, distance: 140.8
click at [717, 266] on td "Info [EMAIL_ADDRESS][DOMAIN_NAME] Invited supplier should have email or phone T…" at bounding box center [855, 264] width 298 height 23
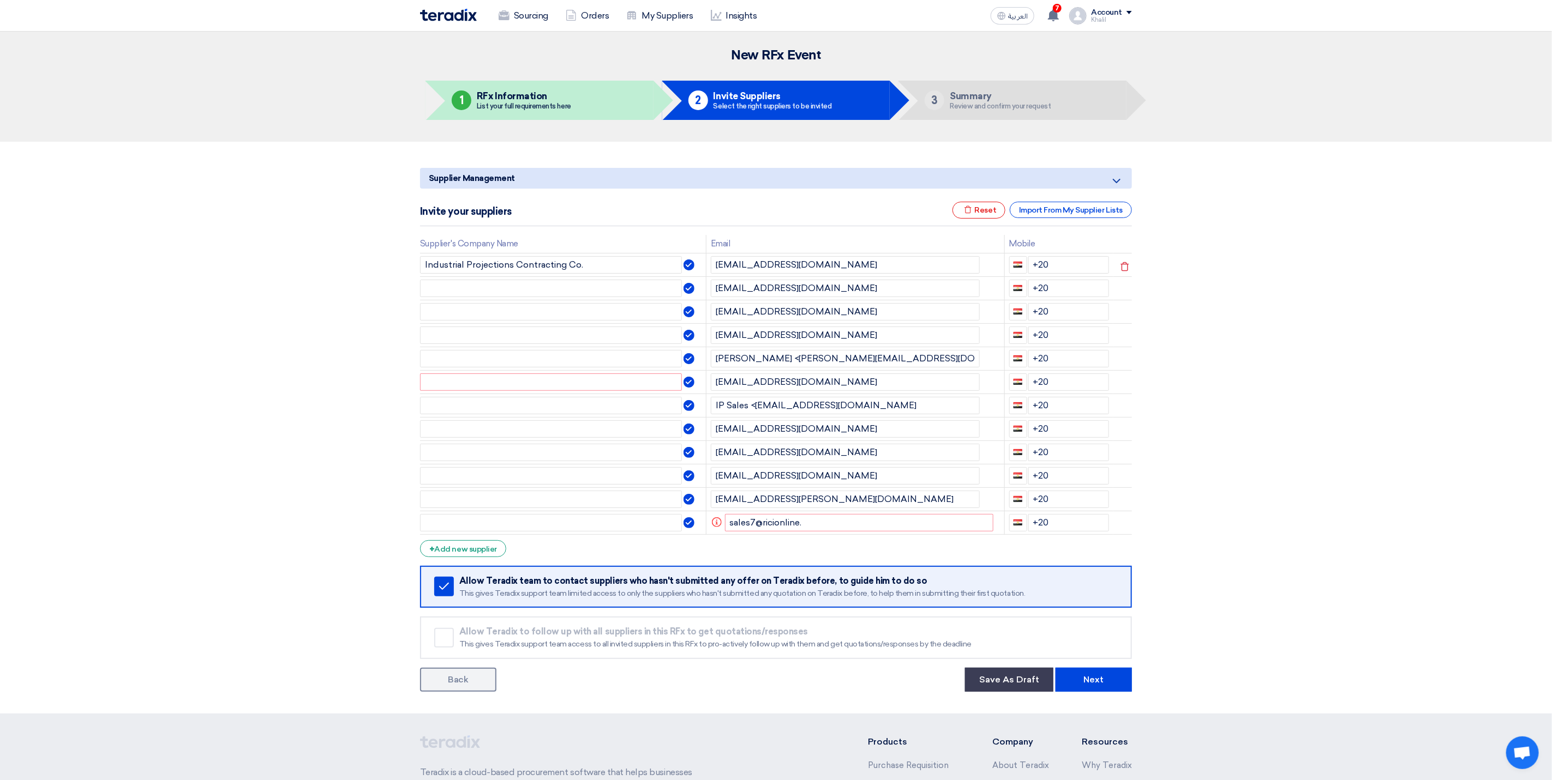
click at [1217, 324] on section "Supplier Management Minimize/Maximize Category Invite your suppliers Excel file…" at bounding box center [776, 428] width 1552 height 572
click at [714, 262] on icon "Info" at bounding box center [717, 265] width 10 height 10
click at [1198, 340] on section "Supplier Management Minimize/Maximize Category Invite your suppliers Excel file…" at bounding box center [776, 428] width 1552 height 572
click at [859, 274] on input "[EMAIL_ADDRESS][DOMAIN_NAME]" at bounding box center [859, 264] width 269 height 17
click at [1210, 276] on section "Supplier Management Minimize/Maximize Category Invite your suppliers Excel file…" at bounding box center [776, 428] width 1552 height 572
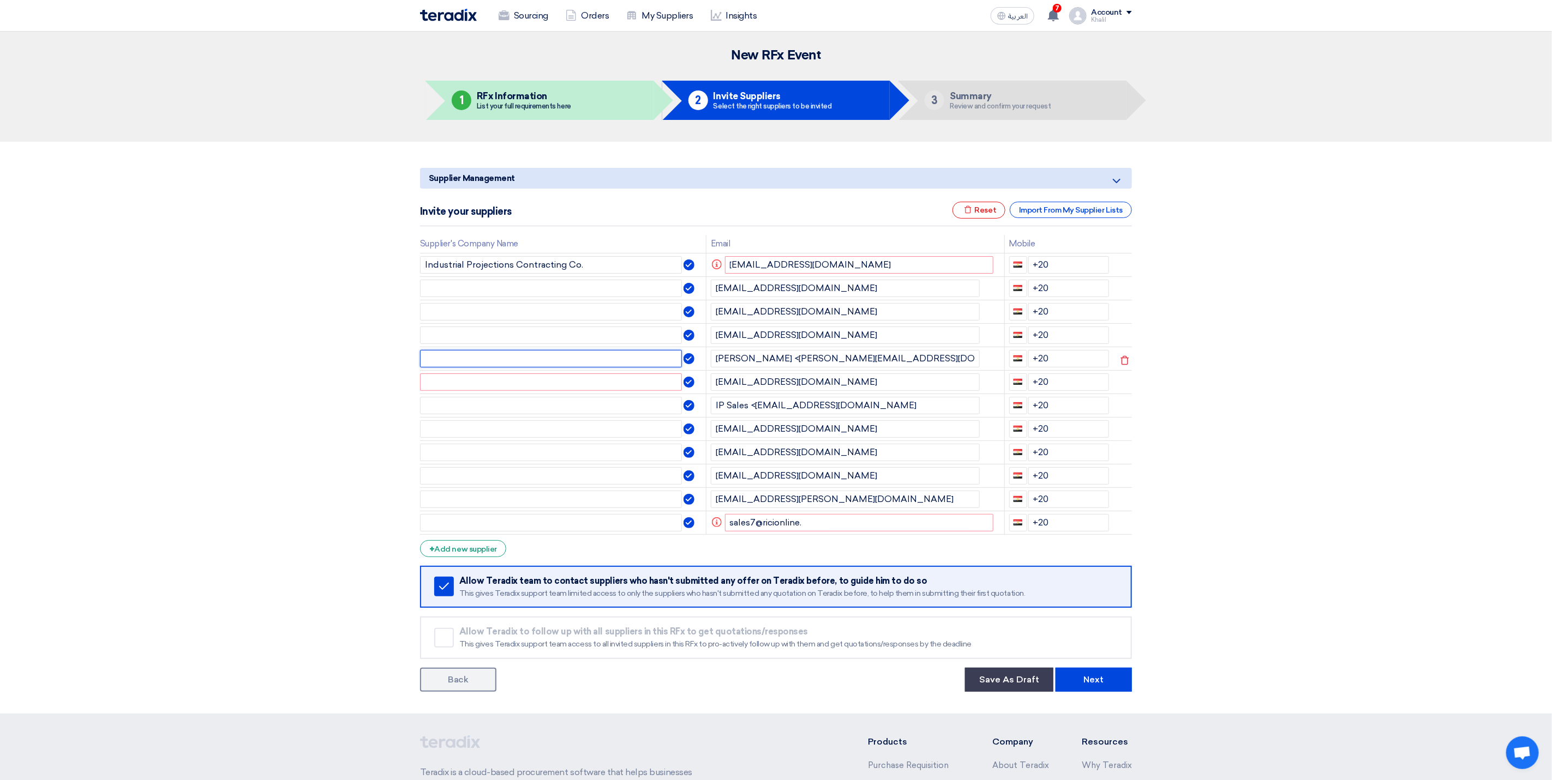
click at [596, 355] on input "text" at bounding box center [551, 358] width 262 height 17
click at [850, 529] on input "sales7@ricionline." at bounding box center [859, 522] width 269 height 17
type input "sales7@ricionline"
drag, startPoint x: 802, startPoint y: 527, endPoint x: 723, endPoint y: 527, distance: 78.5
click at [725, 527] on input "sales7@ricionline" at bounding box center [859, 522] width 269 height 17
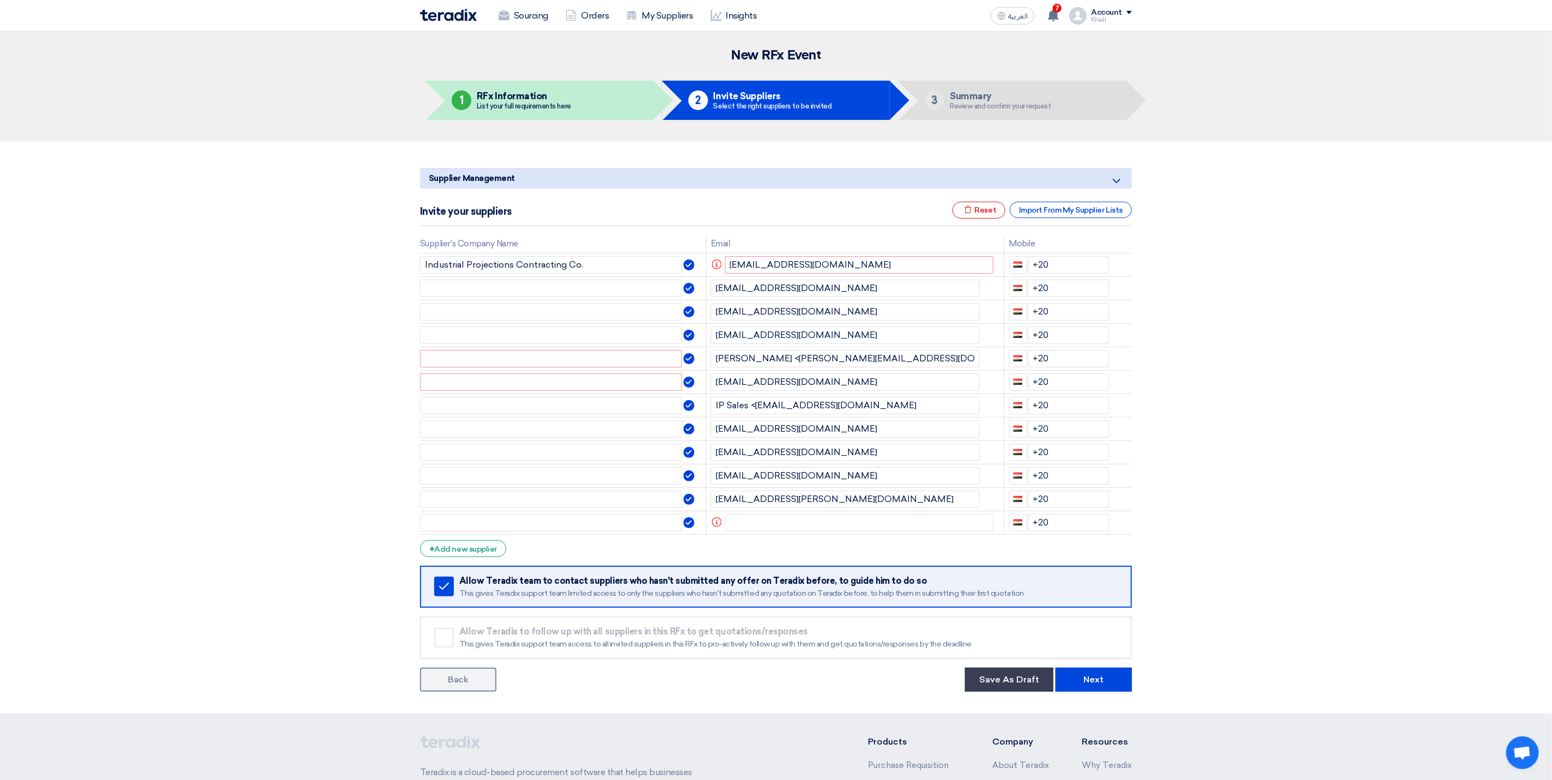
click at [1165, 496] on section "Supplier Management Minimize/Maximize Category Invite your suppliers Excel file…" at bounding box center [776, 428] width 1552 height 572
click at [1122, 524] on use at bounding box center [1125, 524] width 8 height 9
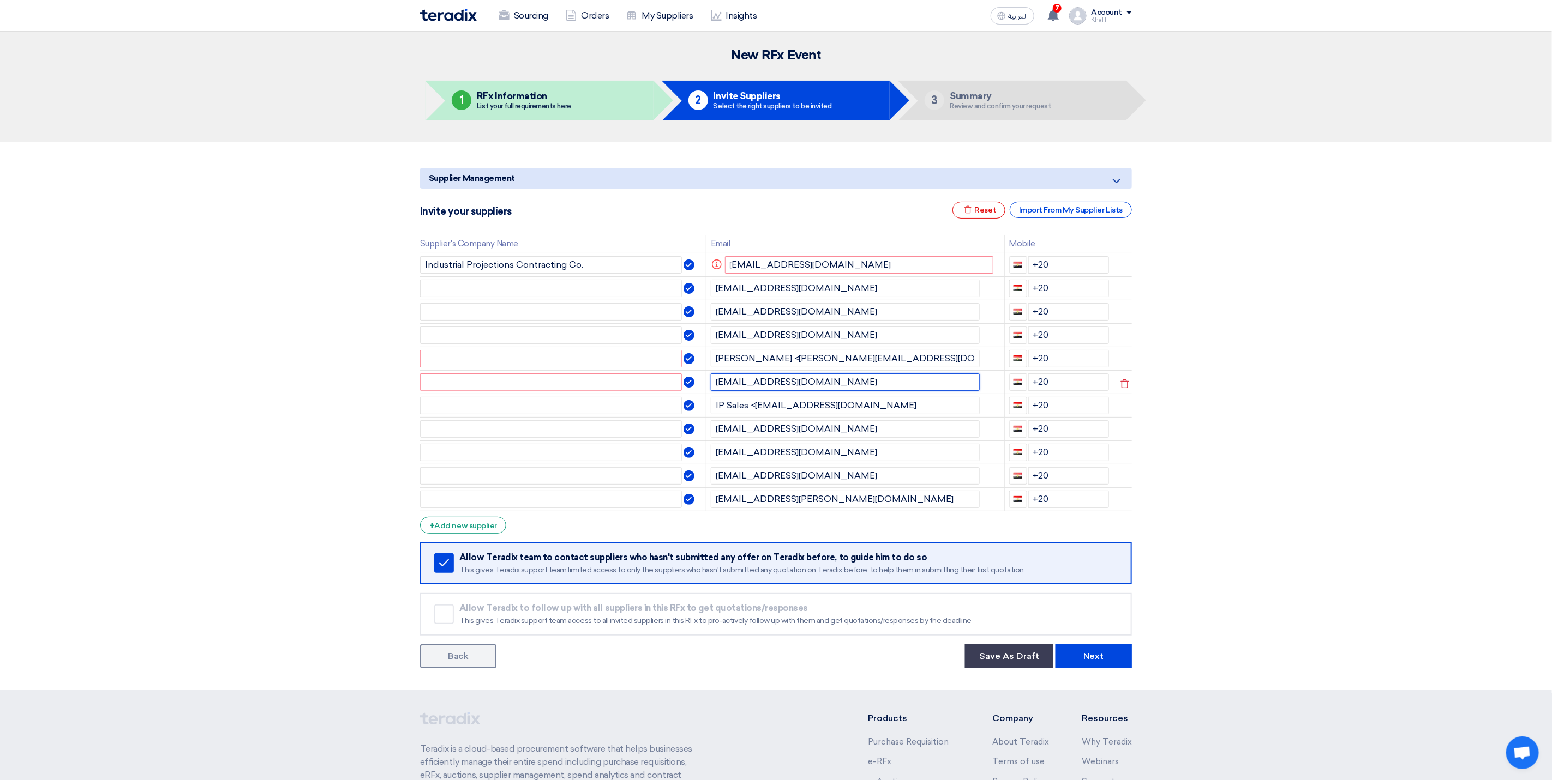
click at [846, 383] on input "[EMAIL_ADDRESS][DOMAIN_NAME]" at bounding box center [845, 382] width 269 height 17
click at [1118, 383] on icon at bounding box center [1124, 384] width 19 height 19
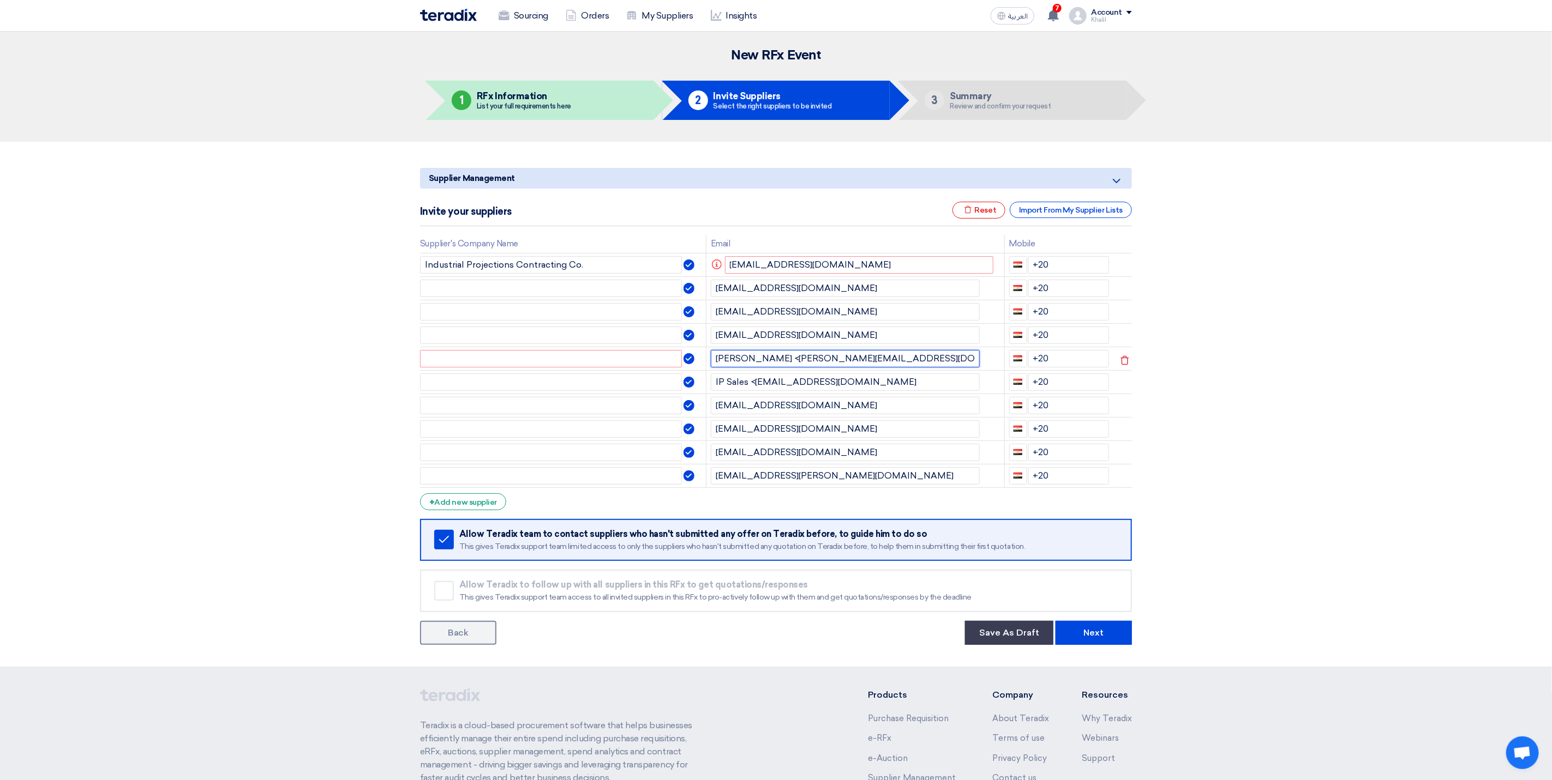
drag, startPoint x: 769, startPoint y: 358, endPoint x: 709, endPoint y: 358, distance: 60.0
click at [711, 358] on input "[PERSON_NAME] <[PERSON_NAME][EMAIL_ADDRESS][DOMAIN_NAME]>" at bounding box center [845, 358] width 269 height 17
click at [888, 402] on input "[EMAIL_ADDRESS][DOMAIN_NAME]" at bounding box center [845, 405] width 269 height 17
click at [866, 363] on input "[EMAIL_ADDRESS][DOMAIN_NAME]>" at bounding box center [845, 358] width 269 height 17
type input "[EMAIL_ADDRESS][DOMAIN_NAME]"
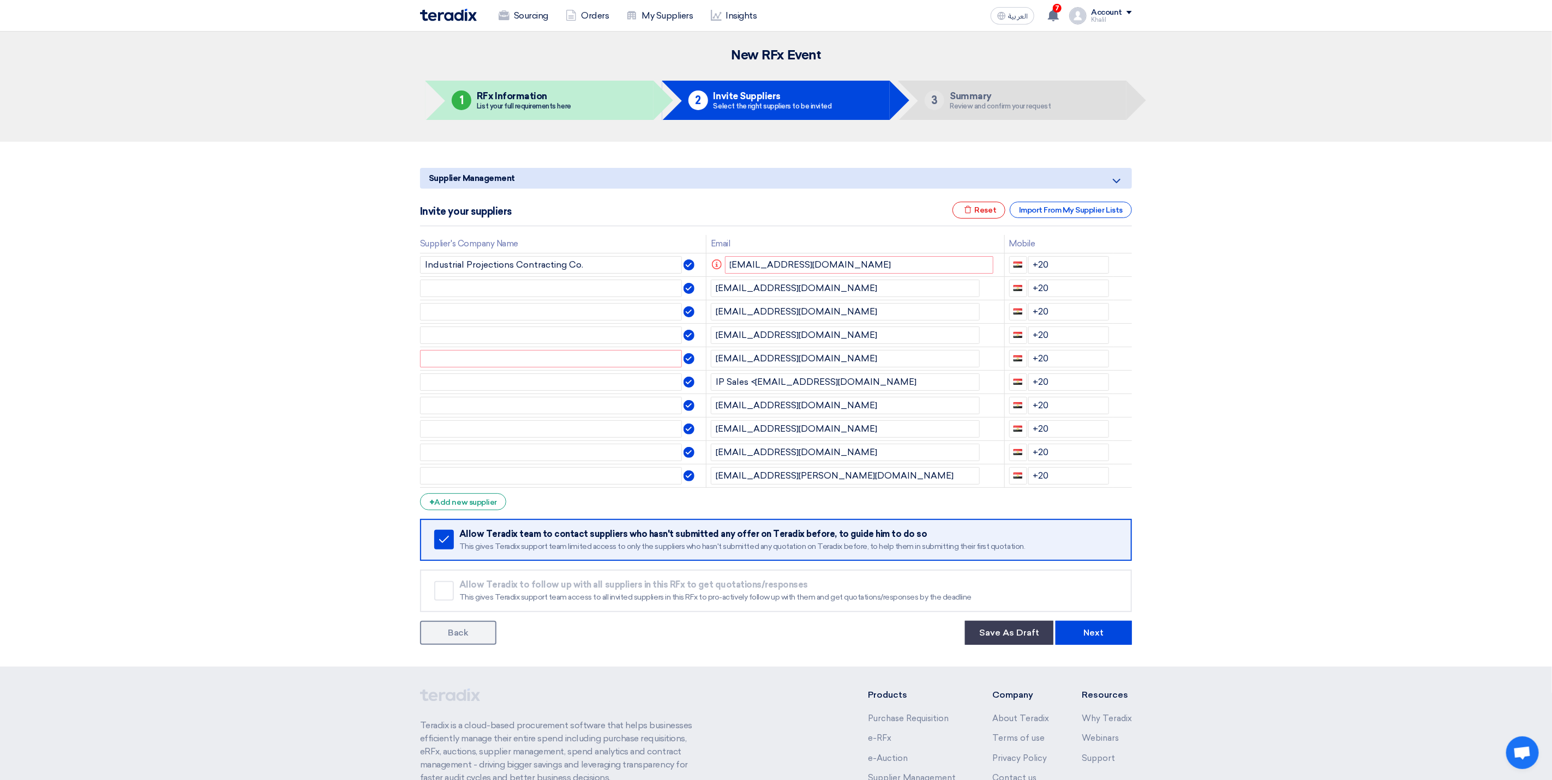
click at [1253, 393] on section "Supplier Management Minimize/Maximize Category Invite your suppliers Excel file…" at bounding box center [776, 404] width 1552 height 525
click at [594, 284] on input "text" at bounding box center [551, 288] width 262 height 17
drag, startPoint x: 853, startPoint y: 261, endPoint x: 720, endPoint y: 265, distance: 133.1
click at [720, 265] on td "Info [EMAIL_ADDRESS][DOMAIN_NAME]" at bounding box center [855, 264] width 298 height 23
click at [1276, 412] on section "Supplier Management Minimize/Maximize Category Invite your suppliers Excel file…" at bounding box center [776, 404] width 1552 height 525
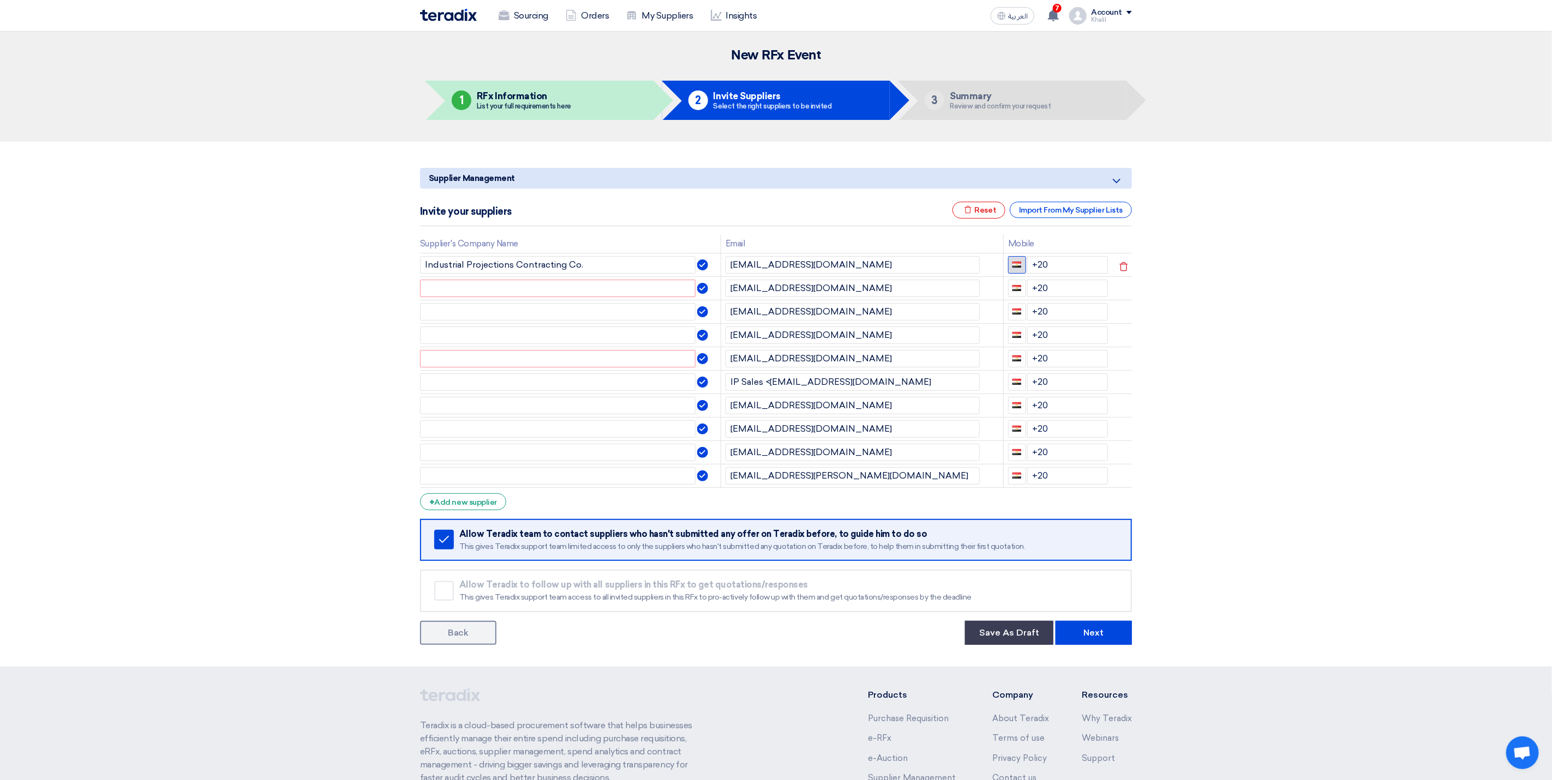
click at [1019, 265] on span "button" at bounding box center [1016, 265] width 9 height 6
click at [1103, 302] on span "+ 966" at bounding box center [1113, 304] width 20 height 9
click at [1077, 274] on input "+966" at bounding box center [1067, 264] width 81 height 17
paste input "[PHONE_NUMBER]"
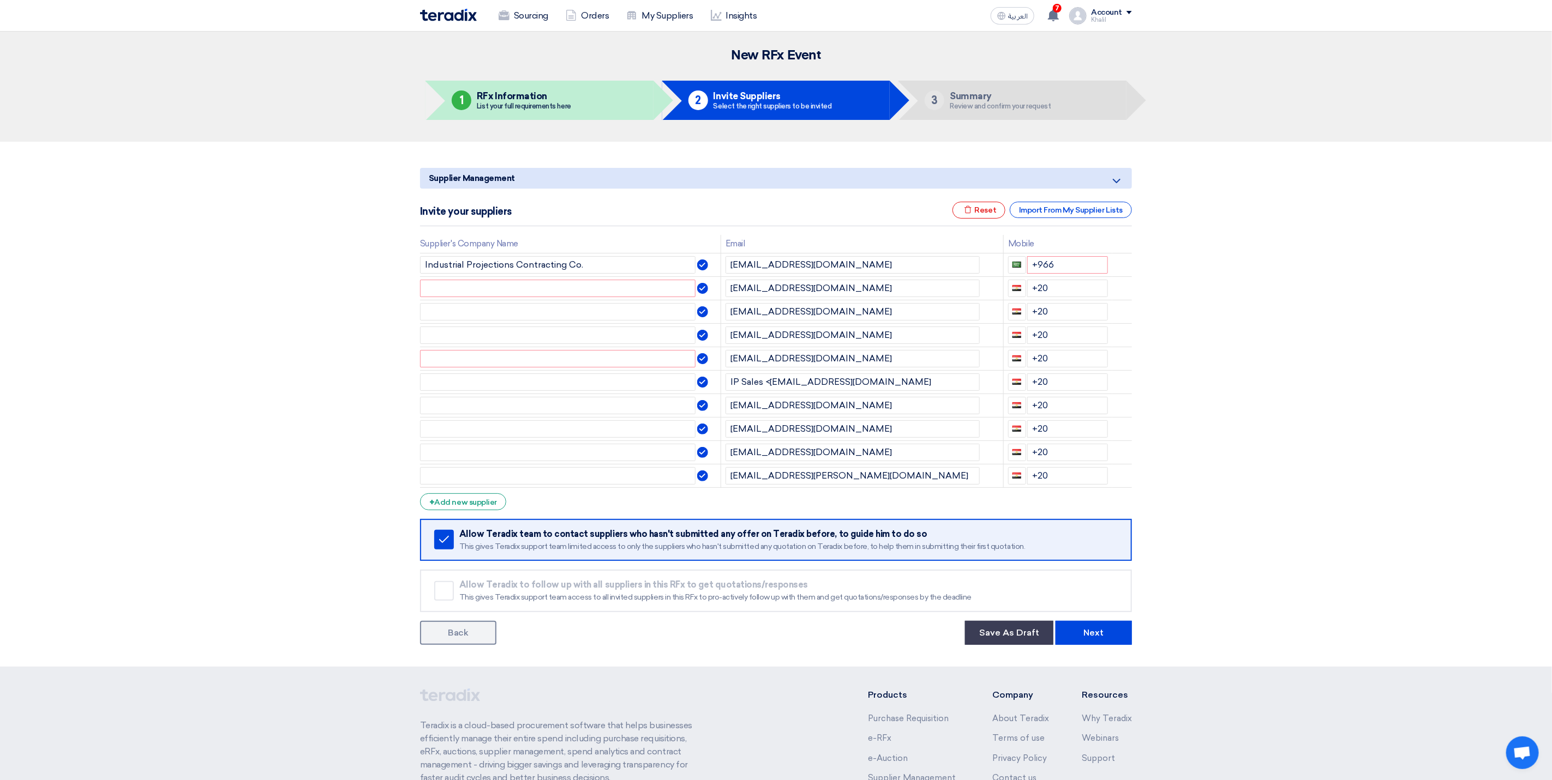
click at [1244, 342] on section "Supplier Management Minimize/Maximize Category Invite your suppliers Excel file…" at bounding box center [776, 404] width 1552 height 525
click at [1072, 274] on input "+966" at bounding box center [1067, 264] width 81 height 17
paste input "[PHONE_NUMBER]"
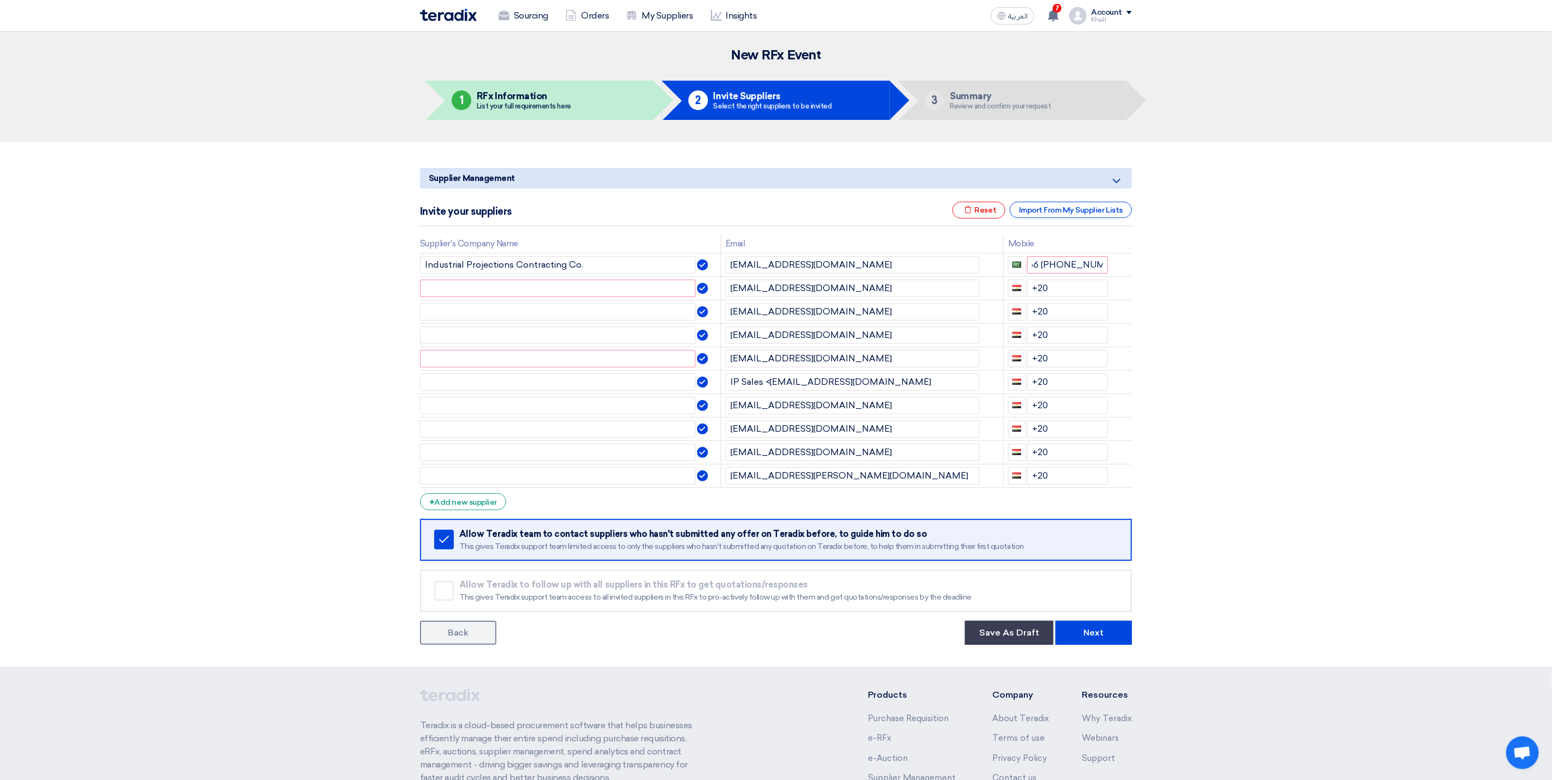
type input "+966"
click at [1229, 391] on section "Supplier Management Minimize/Maximize Category Invite your suppliers Excel file…" at bounding box center [776, 404] width 1552 height 525
click at [1224, 434] on section "Supplier Management Minimize/Maximize Category Invite your suppliers Excel file…" at bounding box center [776, 404] width 1552 height 525
click at [1081, 274] on input "+966" at bounding box center [1067, 264] width 81 height 17
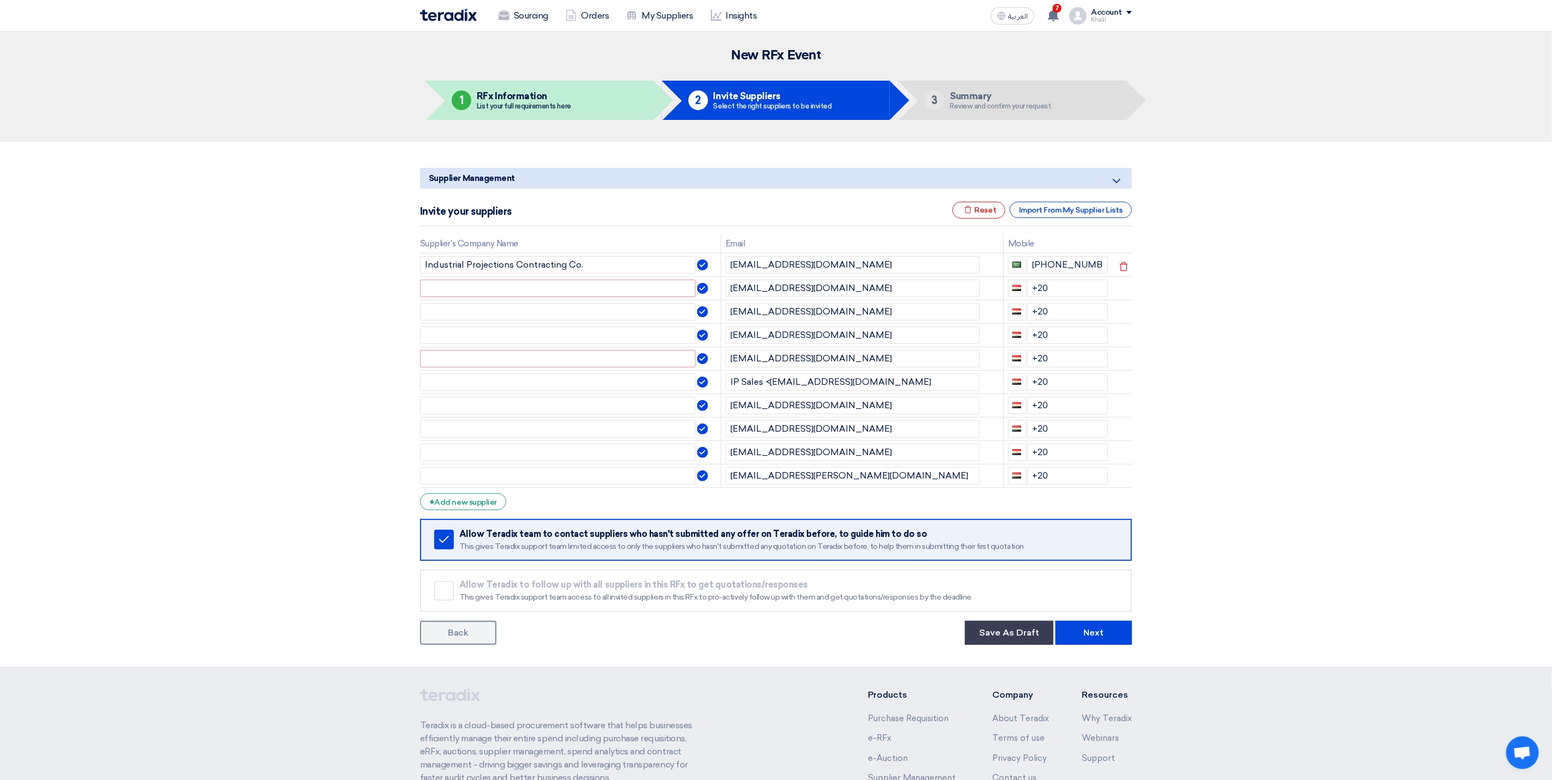
click at [1300, 310] on section "Supplier Management Minimize/Maximize Category Invite your suppliers Excel file…" at bounding box center [776, 404] width 1552 height 525
drag, startPoint x: 856, startPoint y: 290, endPoint x: 720, endPoint y: 290, distance: 135.2
click at [720, 290] on td "[EMAIL_ADDRESS][DOMAIN_NAME]" at bounding box center [861, 287] width 282 height 23
paste input "[EMAIL_ADDRESS][DOMAIN_NAME]"
type input "[EMAIL_ADDRESS][DOMAIN_NAME]"
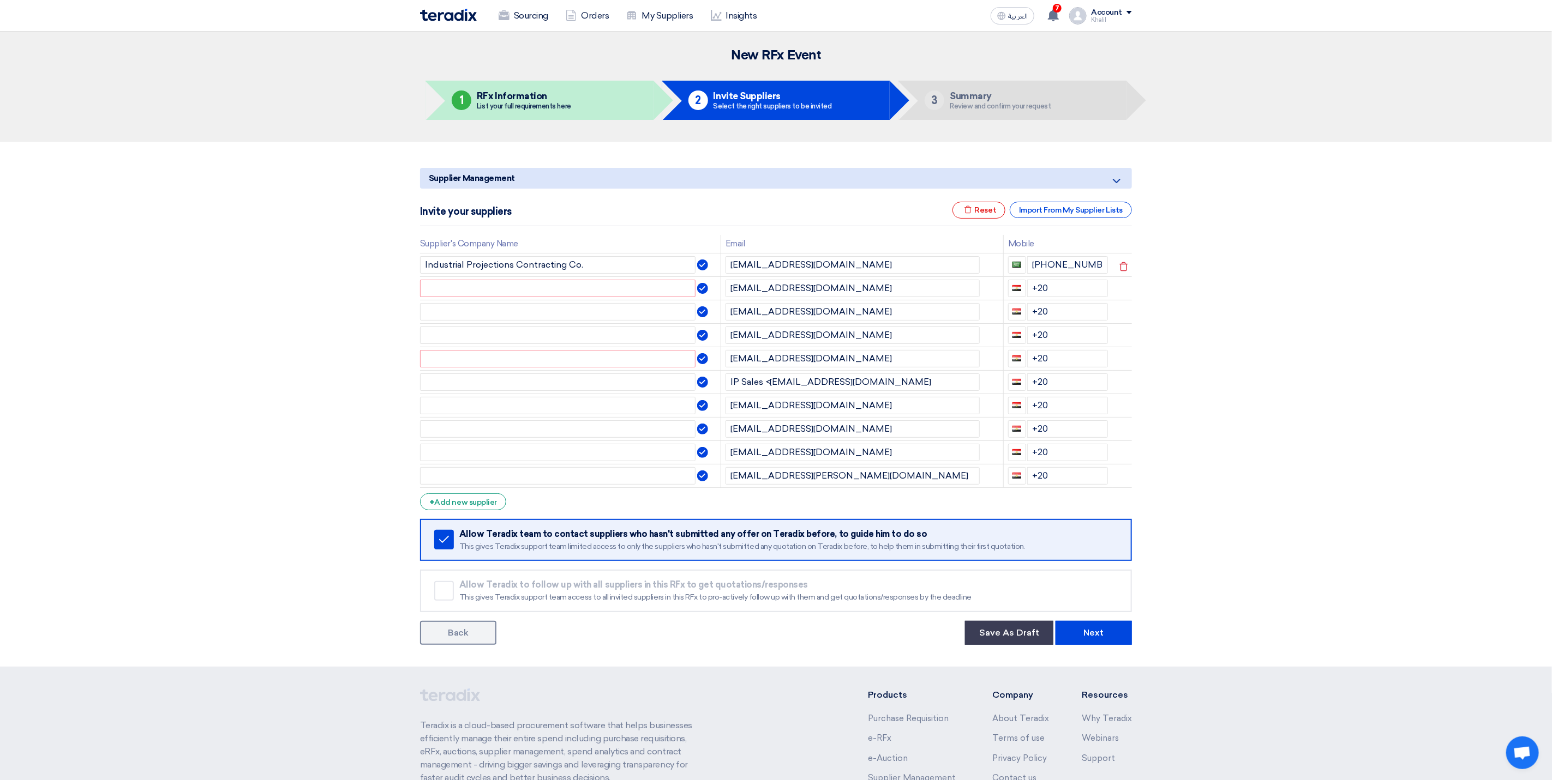
click at [1347, 393] on section "Supplier Management Minimize/Maximize Category Invite your suppliers Excel file…" at bounding box center [776, 404] width 1552 height 525
click at [622, 285] on input "text" at bounding box center [557, 288] width 275 height 17
paste input "mteserv."
drag, startPoint x: 432, startPoint y: 285, endPoint x: 424, endPoint y: 285, distance: 8.2
click at [424, 285] on input "mteserv" at bounding box center [557, 288] width 275 height 17
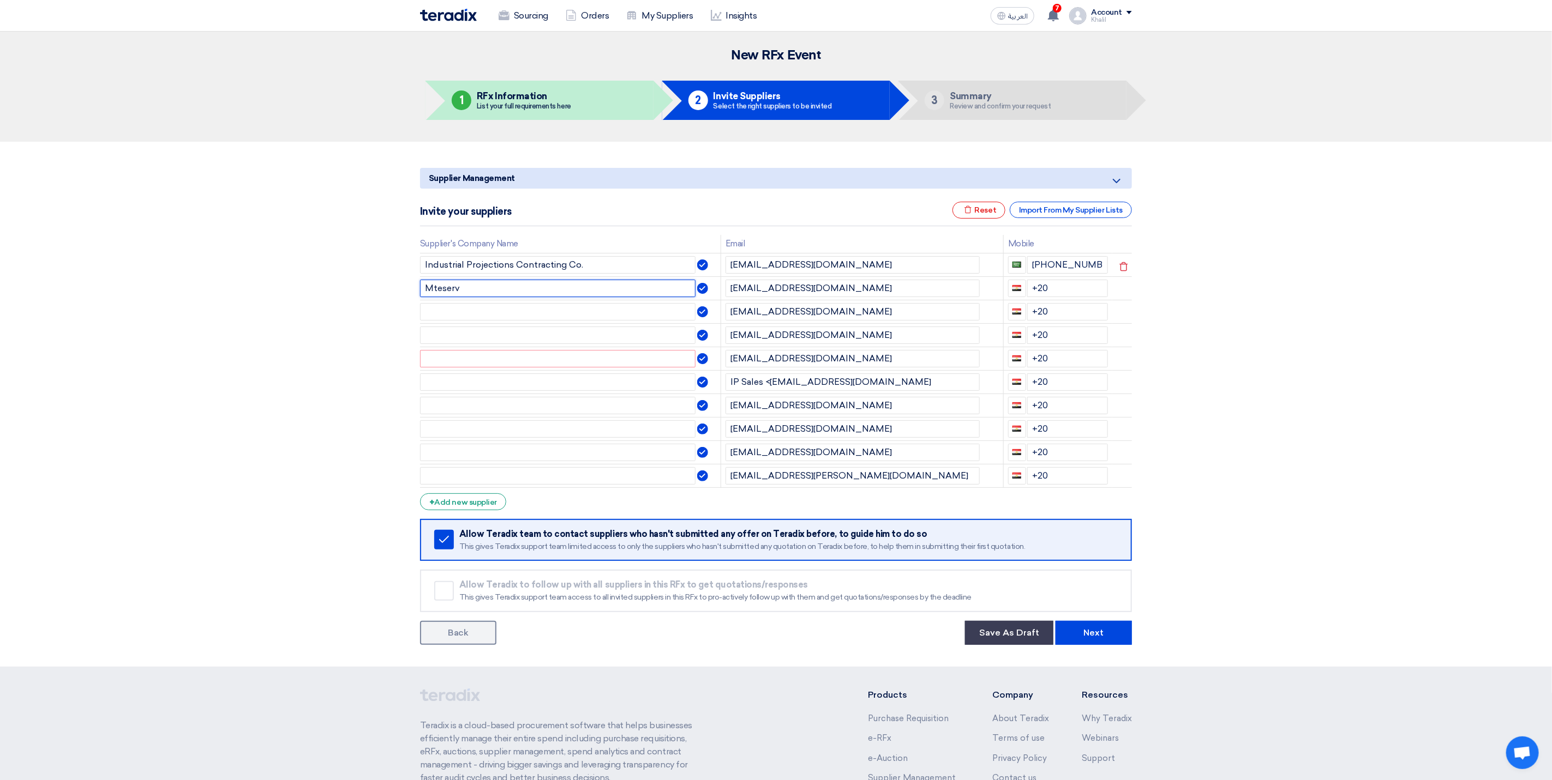
type input "Mteserv"
click at [1401, 444] on section "Supplier Management Minimize/Maximize Category Invite your suppliers Excel file…" at bounding box center [776, 404] width 1552 height 525
drag, startPoint x: 828, startPoint y: 313, endPoint x: 730, endPoint y: 306, distance: 98.4
click at [730, 306] on input "[EMAIL_ADDRESS][DOMAIN_NAME]" at bounding box center [852, 311] width 254 height 17
click at [540, 315] on input "text" at bounding box center [557, 311] width 275 height 17
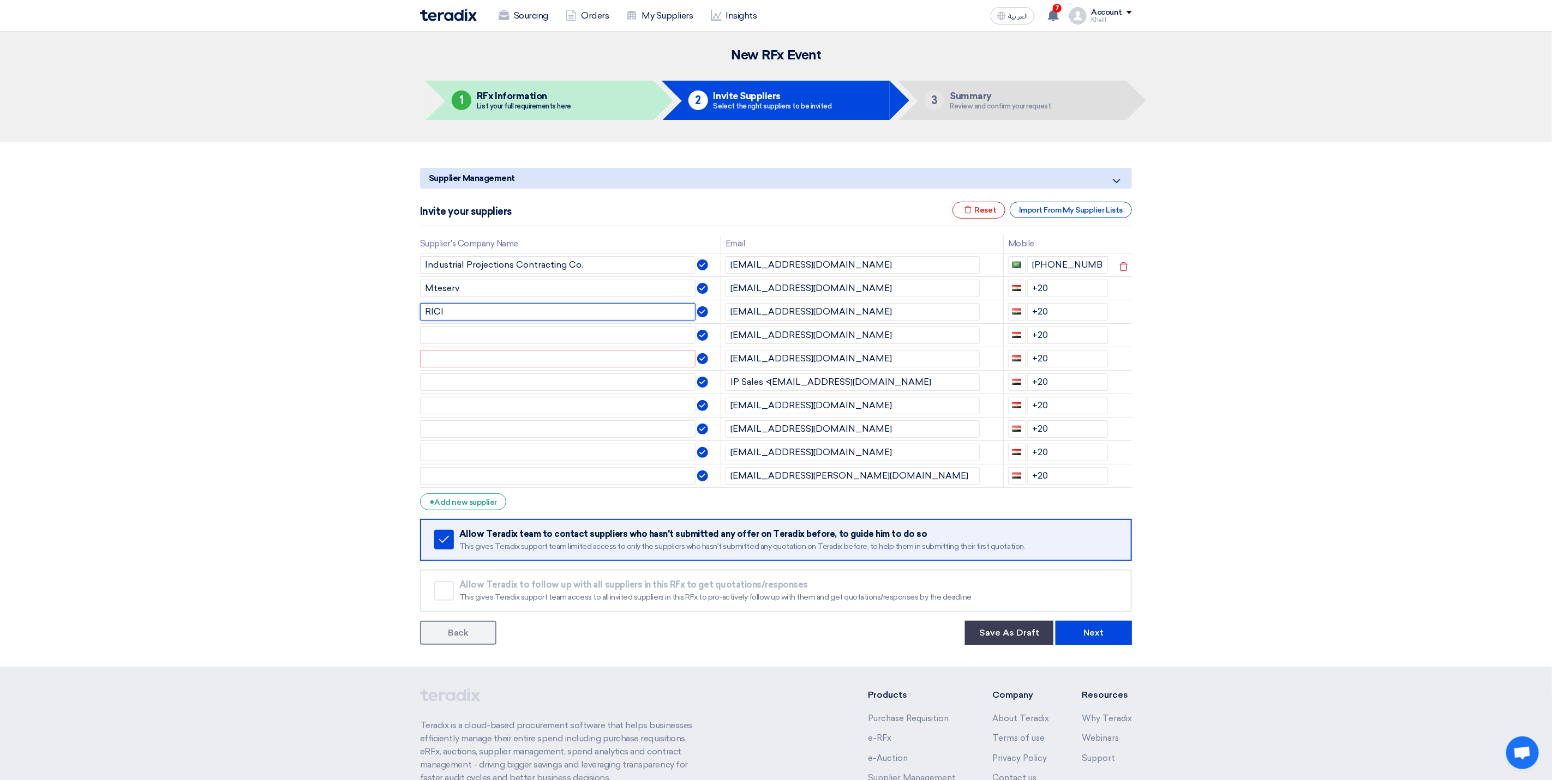
type input "RICI"
click at [1296, 434] on section "Supplier Management Minimize/Maximize Category Invite your suppliers Excel file…" at bounding box center [776, 404] width 1552 height 525
click at [1017, 312] on span "button" at bounding box center [1016, 312] width 9 height 6
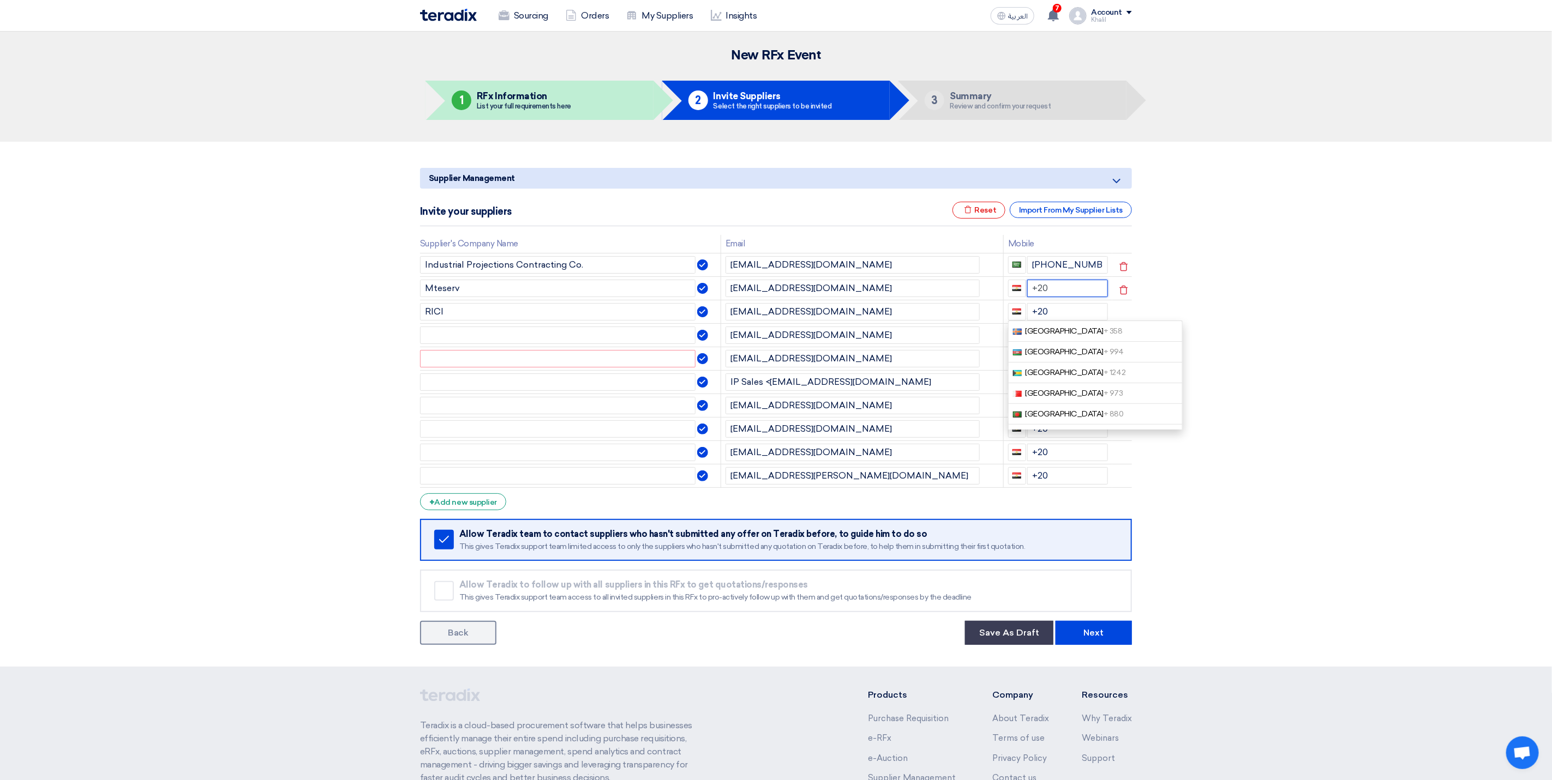
click at [1055, 294] on input "+20" at bounding box center [1067, 288] width 81 height 17
drag, startPoint x: 1054, startPoint y: 293, endPoint x: 1021, endPoint y: 293, distance: 33.3
click at [1021, 293] on div "+20" at bounding box center [1058, 288] width 100 height 17
drag, startPoint x: 1062, startPoint y: 316, endPoint x: 1034, endPoint y: 316, distance: 27.8
click at [1034, 316] on input "+20" at bounding box center [1067, 311] width 81 height 17
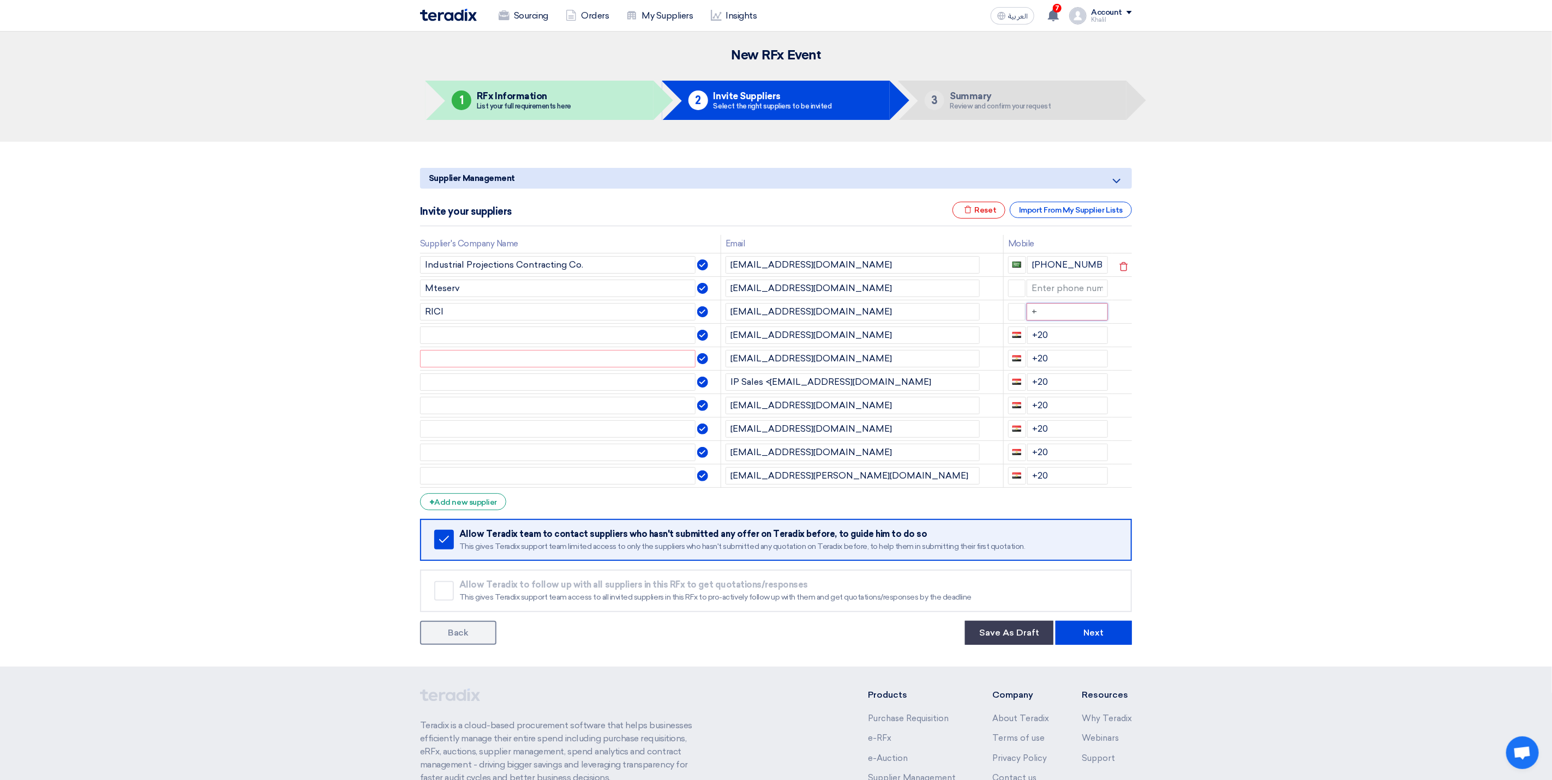
type input "+"
click at [1278, 420] on section "Supplier Management Minimize/Maximize Category Invite your suppliers Excel file…" at bounding box center [776, 404] width 1552 height 525
click at [618, 344] on input "text" at bounding box center [557, 335] width 275 height 17
drag, startPoint x: 1054, startPoint y: 324, endPoint x: 1031, endPoint y: 326, distance: 23.0
click at [1031, 321] on input "+" at bounding box center [1067, 311] width 82 height 17
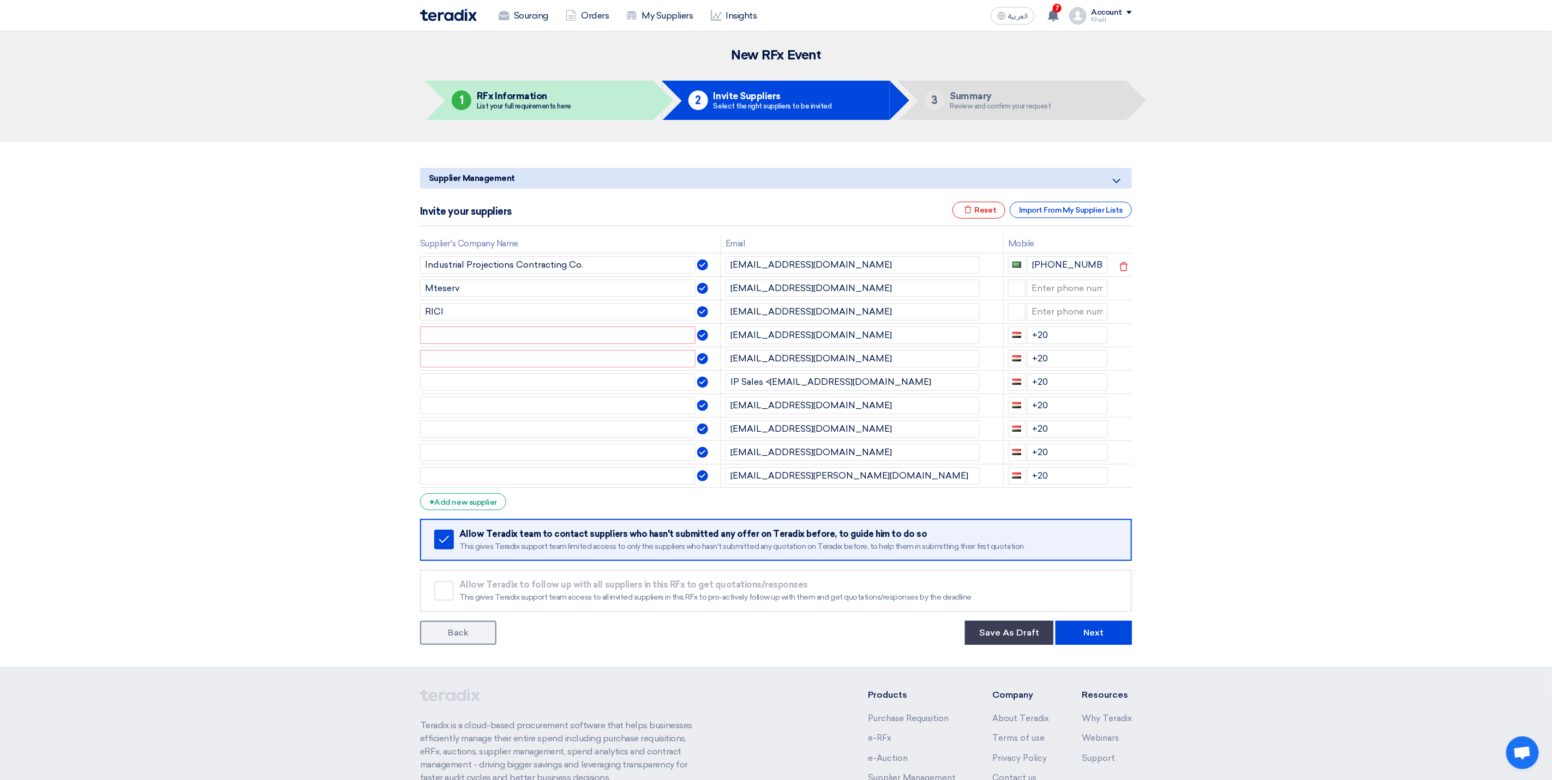
click at [1268, 457] on section "Supplier Management Minimize/Maximize Category Invite your suppliers Excel file…" at bounding box center [776, 404] width 1552 height 525
click at [574, 380] on input "text" at bounding box center [557, 382] width 275 height 17
drag, startPoint x: 819, startPoint y: 331, endPoint x: 729, endPoint y: 333, distance: 90.0
click at [729, 333] on input "[EMAIL_ADDRESS][DOMAIN_NAME]" at bounding box center [852, 335] width 254 height 17
paste input "[PERSON_NAME]"
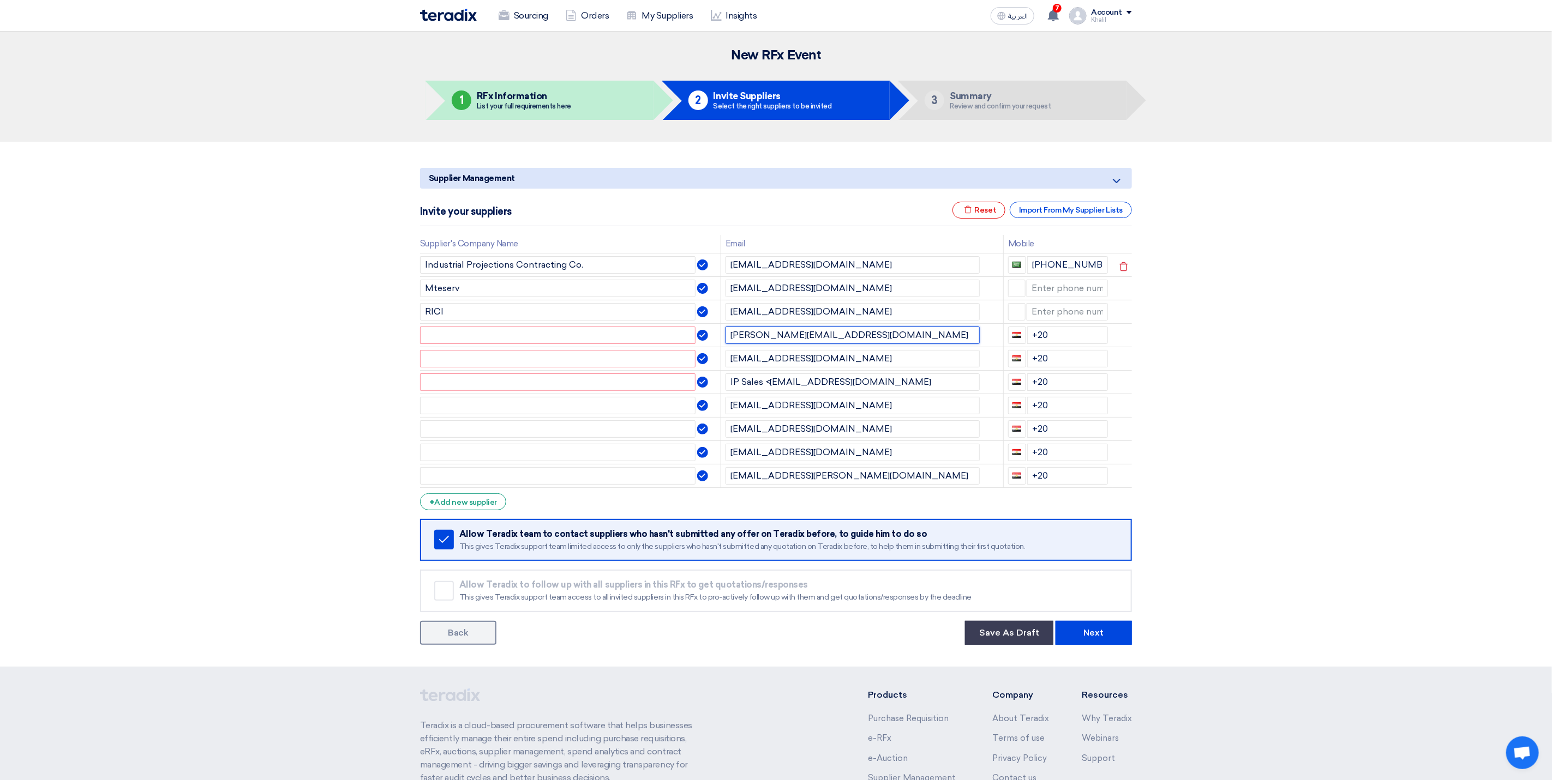
type input "[PERSON_NAME][EMAIL_ADDRESS][DOMAIN_NAME]"
click at [1255, 380] on section "Supplier Management Minimize/Maximize Category Invite your suppliers Excel file…" at bounding box center [776, 404] width 1552 height 525
drag, startPoint x: 1056, startPoint y: 336, endPoint x: 1031, endPoint y: 334, distance: 25.2
click at [1031, 334] on input "+20" at bounding box center [1067, 335] width 81 height 17
click at [509, 339] on input "text" at bounding box center [557, 335] width 275 height 17
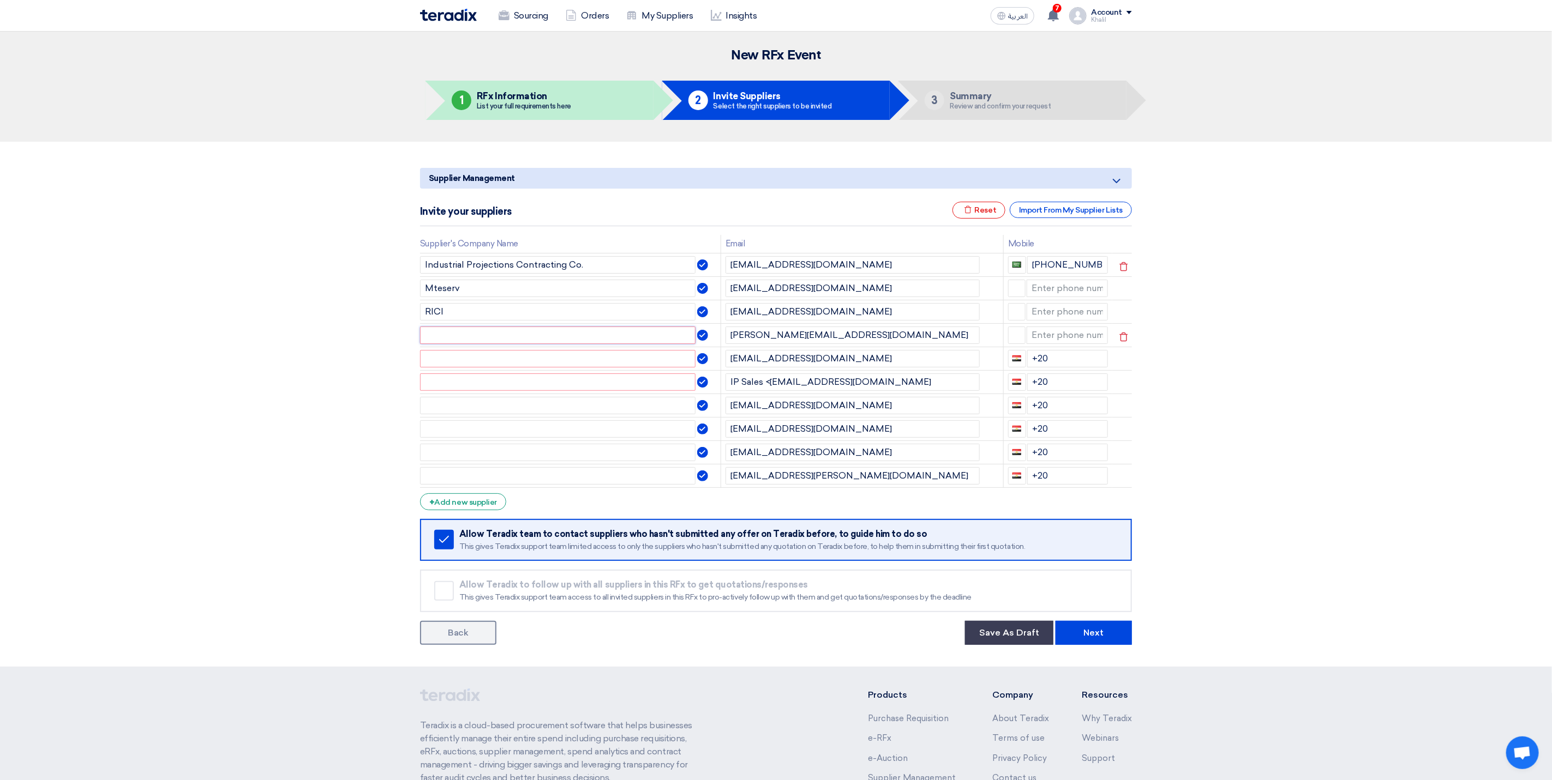
paste input "adv-met"
drag, startPoint x: 429, startPoint y: 340, endPoint x: 423, endPoint y: 339, distance: 6.6
click at [423, 339] on input "adv-met" at bounding box center [557, 335] width 275 height 17
type input "Adv-met"
click at [474, 354] on input "text" at bounding box center [557, 358] width 275 height 17
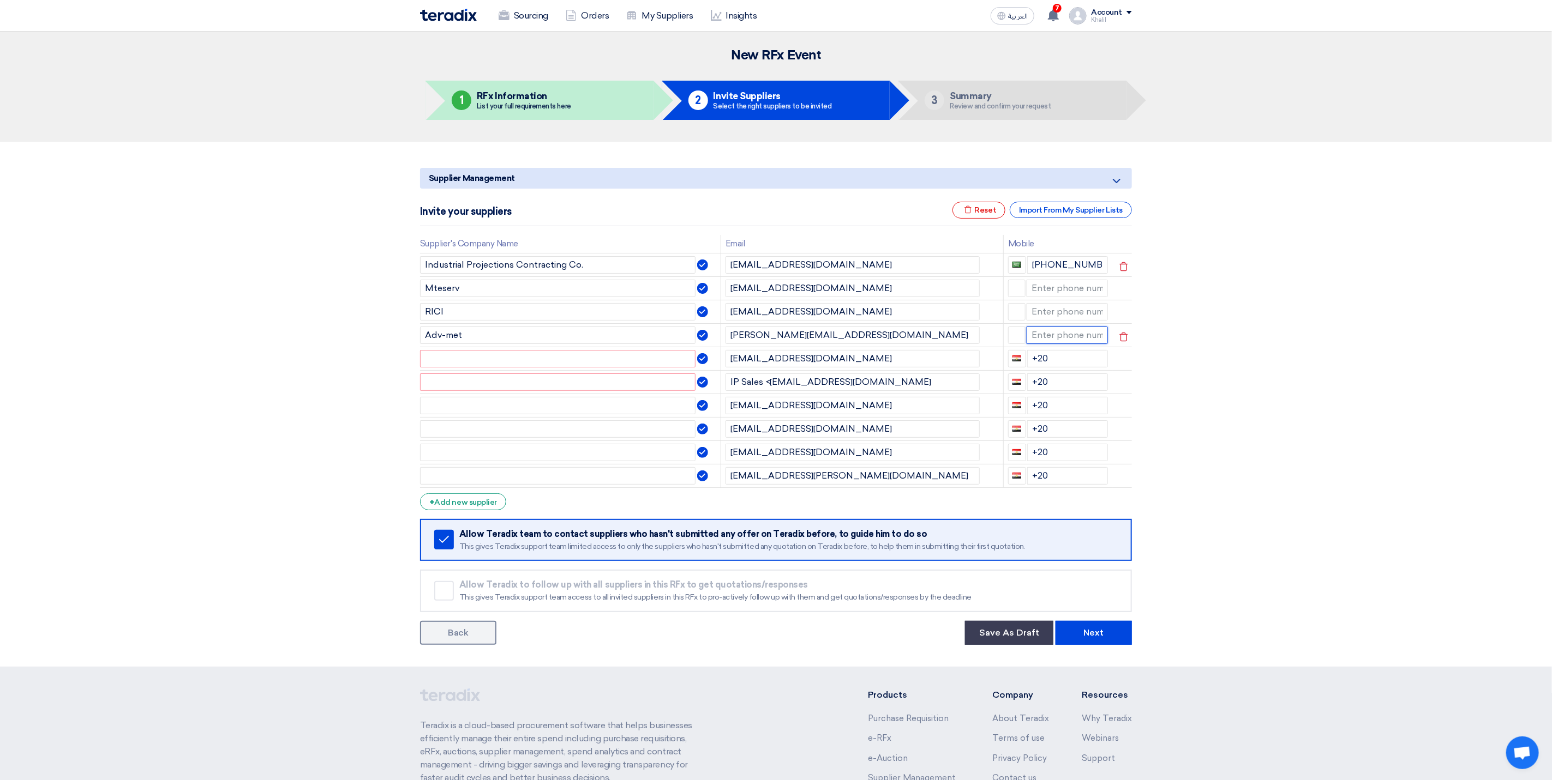
click at [1054, 336] on input at bounding box center [1067, 335] width 82 height 17
click at [848, 365] on input "[EMAIL_ADDRESS][DOMAIN_NAME]" at bounding box center [852, 358] width 254 height 17
drag, startPoint x: 792, startPoint y: 355, endPoint x: 738, endPoint y: 352, distance: 53.5
click at [738, 352] on input "[EMAIL_ADDRESS][DOMAIN_NAME]" at bounding box center [852, 358] width 254 height 17
click at [622, 362] on input "text" at bounding box center [557, 358] width 275 height 17
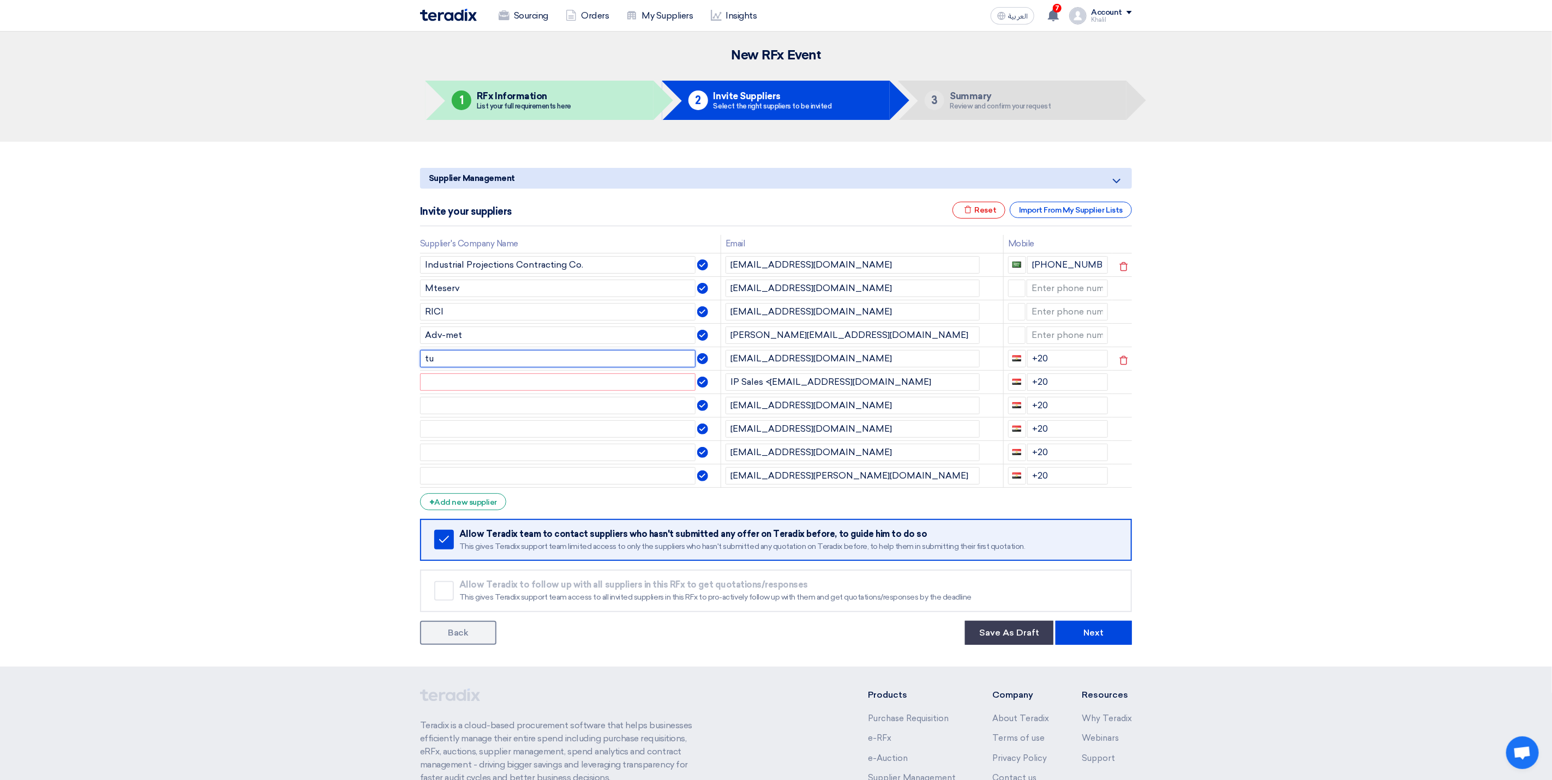
type input "t"
type input "TUV"
click at [552, 419] on td at bounding box center [570, 428] width 300 height 23
click at [550, 384] on input "text" at bounding box center [557, 382] width 275 height 17
click at [1048, 362] on input "+20" at bounding box center [1067, 358] width 81 height 17
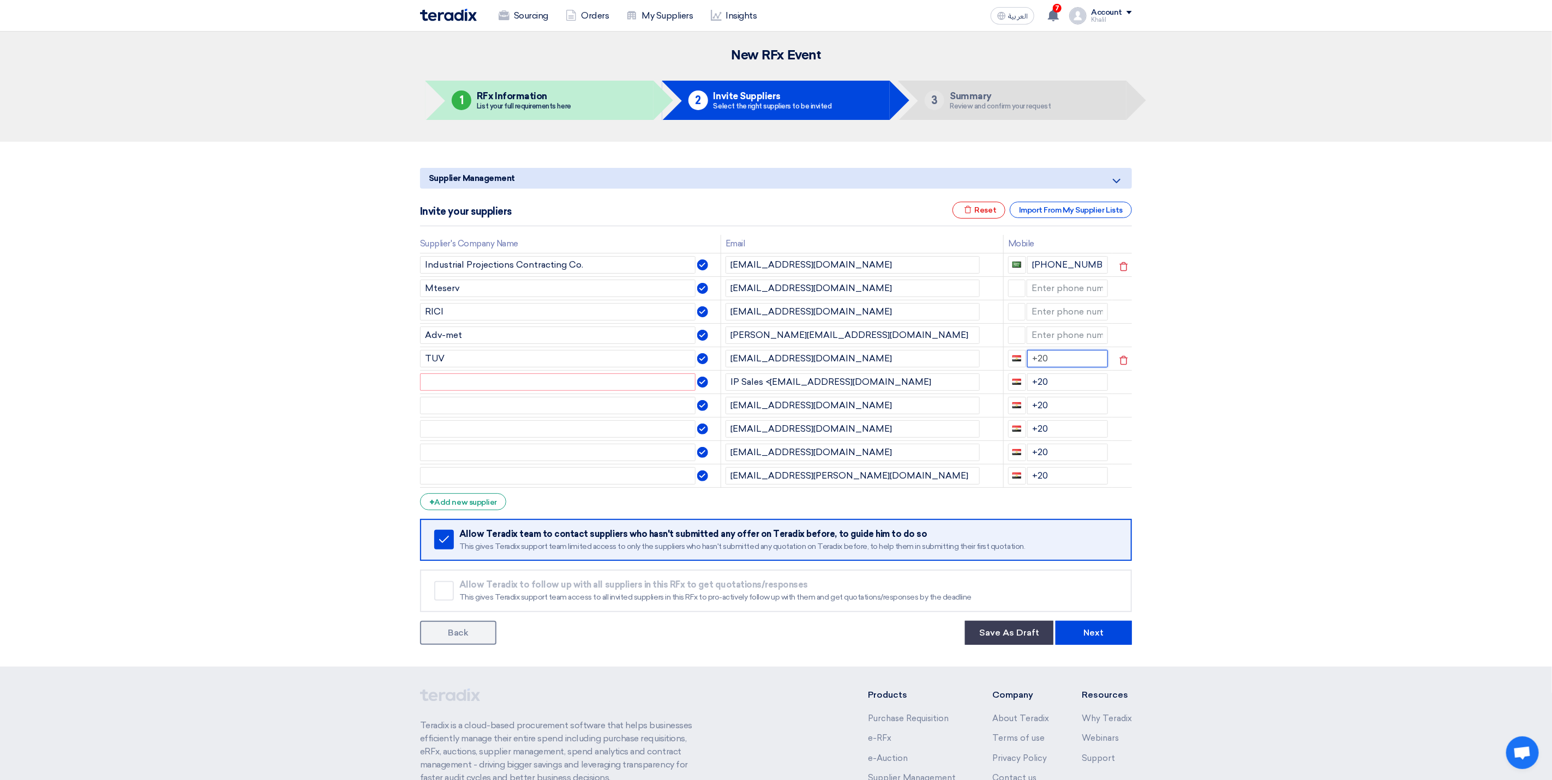
type input "+20"
drag, startPoint x: 1044, startPoint y: 372, endPoint x: 1033, endPoint y: 371, distance: 10.9
click at [1033, 368] on input "+20" at bounding box center [1067, 358] width 81 height 17
click at [1250, 434] on section "Supplier Management Minimize/Maximize Category Invite your suppliers Excel file…" at bounding box center [776, 404] width 1552 height 525
drag, startPoint x: 1044, startPoint y: 389, endPoint x: 1032, endPoint y: 386, distance: 12.4
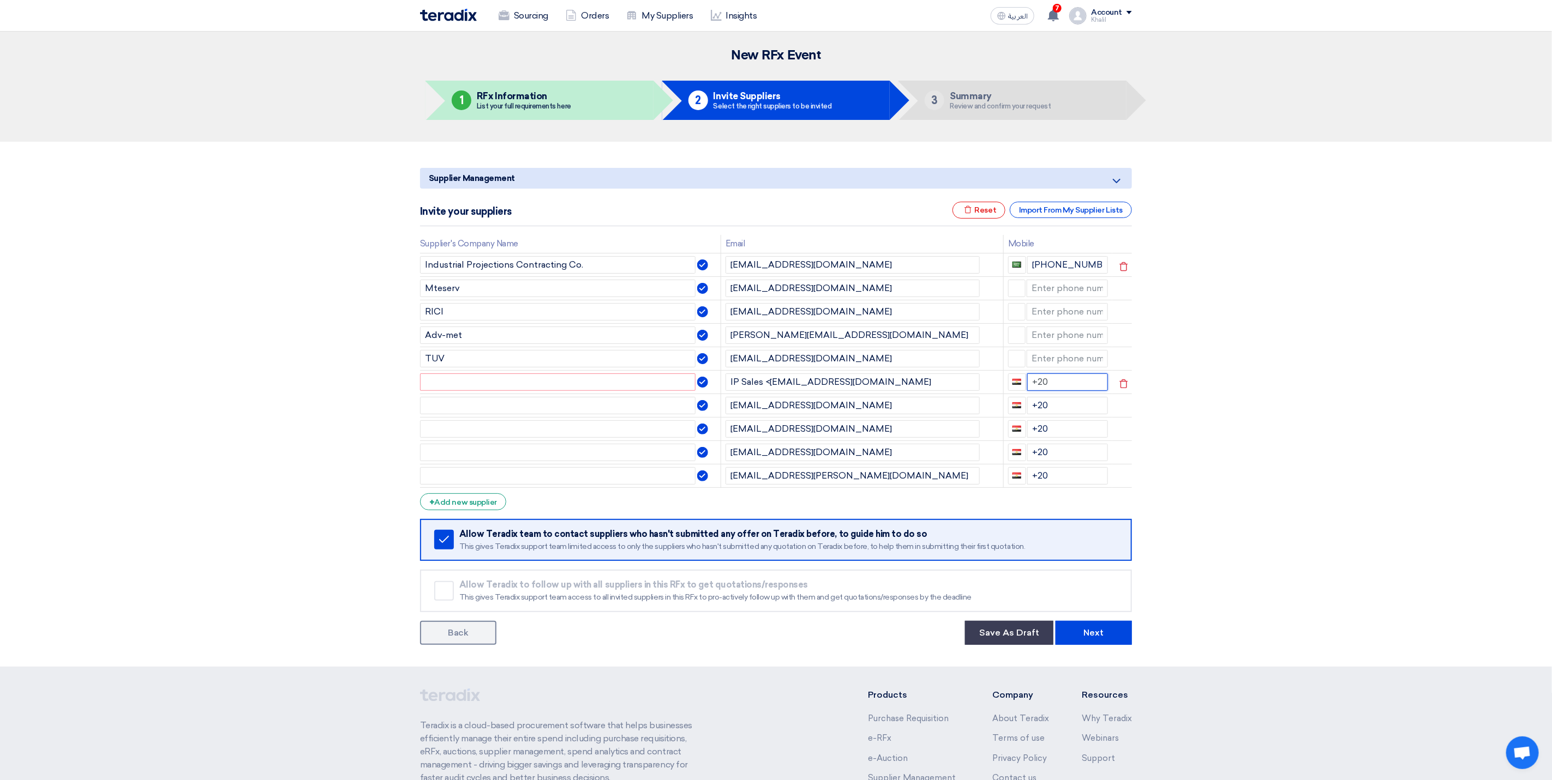
click at [1032, 386] on input "+20" at bounding box center [1067, 382] width 81 height 17
type input "+20"
drag, startPoint x: 1050, startPoint y: 411, endPoint x: 1034, endPoint y: 408, distance: 16.6
click at [1034, 408] on input "+20" at bounding box center [1067, 405] width 81 height 17
type input "+"
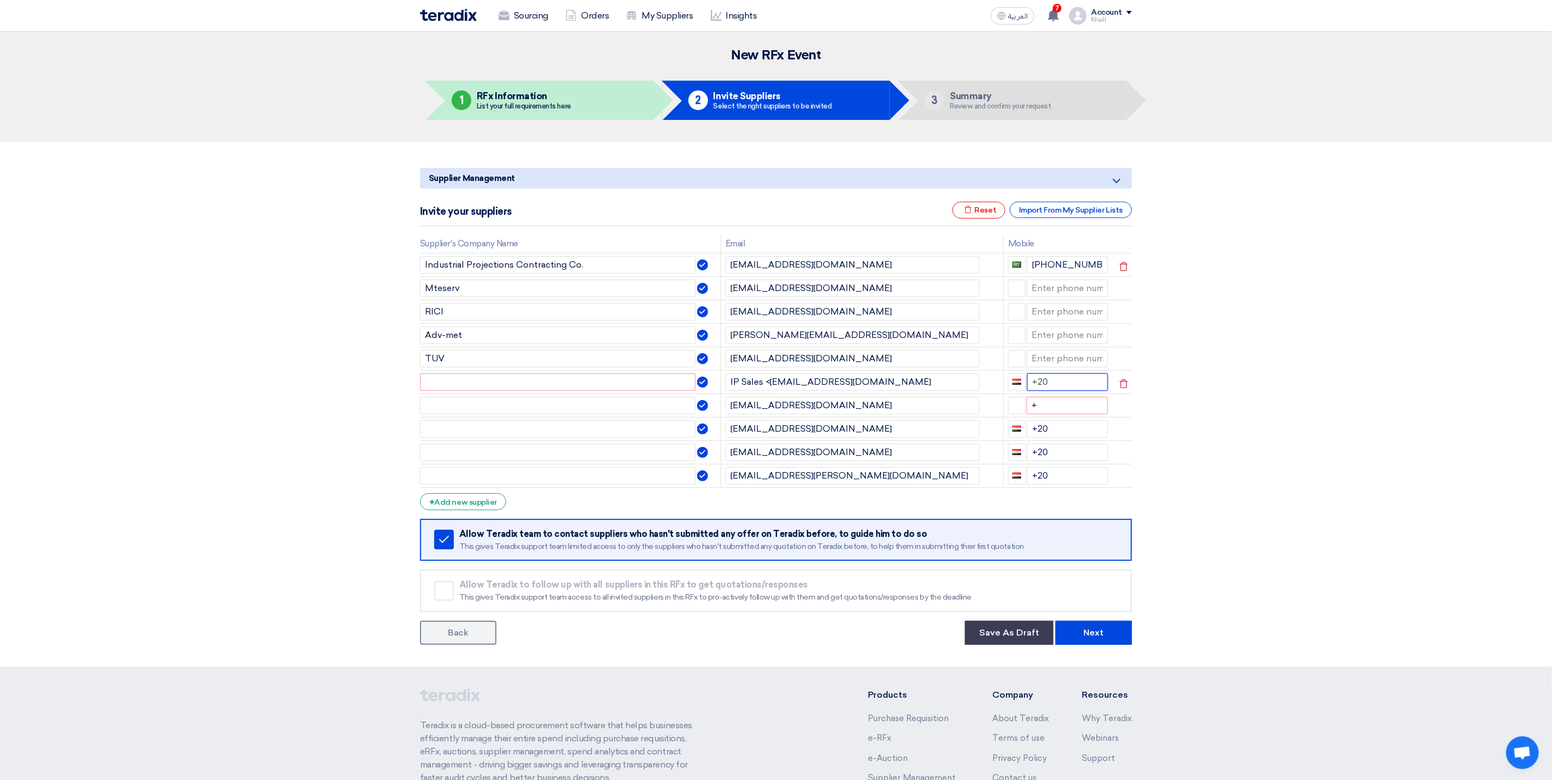
drag, startPoint x: 1049, startPoint y: 388, endPoint x: 1031, endPoint y: 386, distance: 17.5
click at [1031, 386] on input "+20" at bounding box center [1067, 382] width 81 height 17
click at [1223, 461] on section "Supplier Management Minimize/Maximize Category Invite your suppliers Excel file…" at bounding box center [776, 404] width 1552 height 525
click at [1027, 438] on input "+20" at bounding box center [1067, 428] width 81 height 17
click at [1042, 414] on input "+" at bounding box center [1067, 405] width 82 height 17
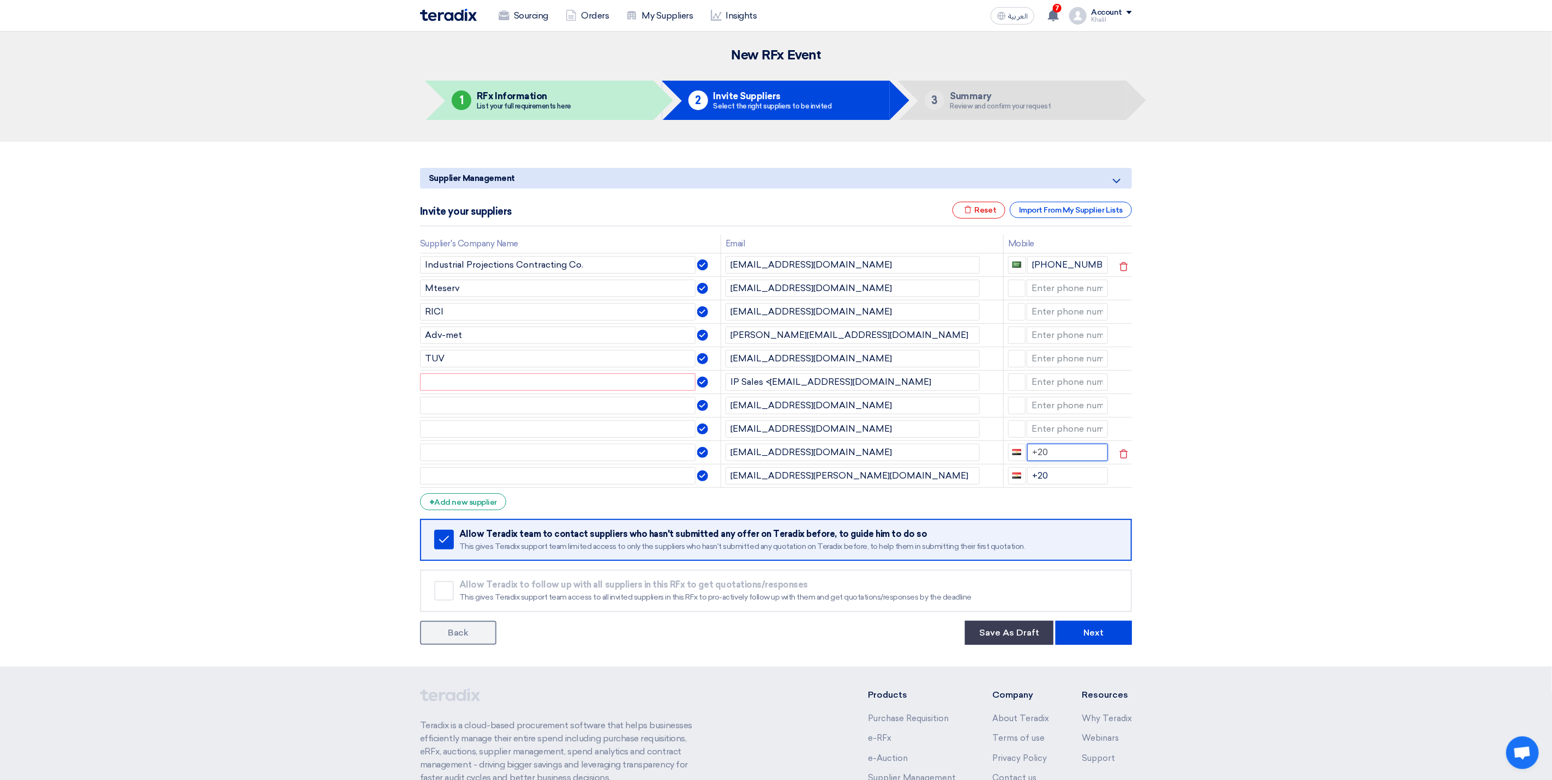
drag, startPoint x: 1053, startPoint y: 460, endPoint x: 1028, endPoint y: 460, distance: 24.5
click at [1028, 460] on input "+20" at bounding box center [1067, 452] width 81 height 17
drag, startPoint x: 1052, startPoint y: 473, endPoint x: 1032, endPoint y: 477, distance: 19.9
click at [1032, 477] on input "+20" at bounding box center [1067, 475] width 81 height 17
click at [1248, 508] on section "Supplier Management Minimize/Maximize Category Invite your suppliers Excel file…" at bounding box center [776, 404] width 1552 height 525
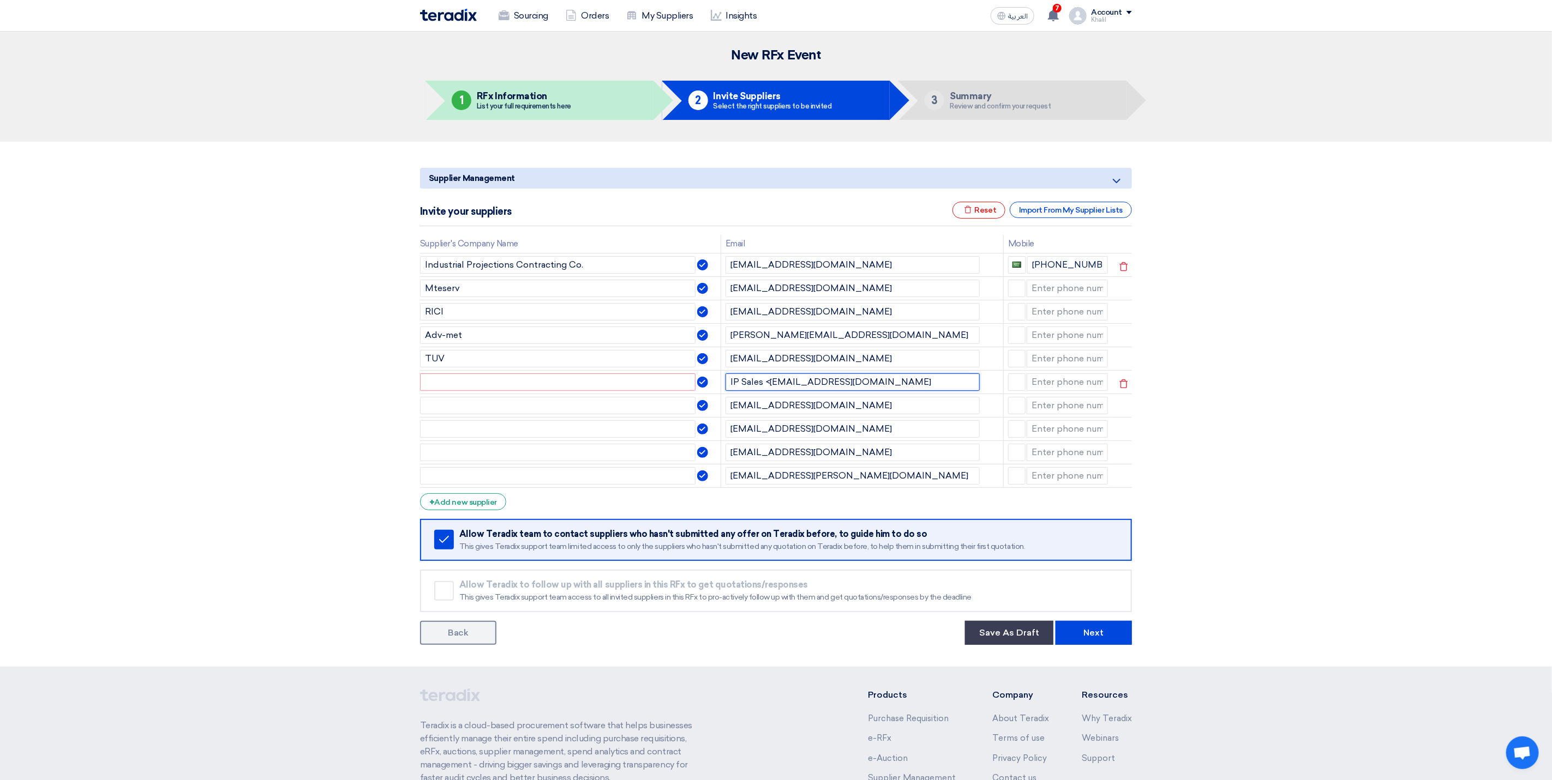
drag, startPoint x: 864, startPoint y: 387, endPoint x: 726, endPoint y: 377, distance: 138.3
click at [726, 377] on input "IP Sales <[EMAIL_ADDRESS][DOMAIN_NAME]" at bounding box center [852, 382] width 254 height 17
click at [555, 385] on input "text" at bounding box center [557, 382] width 275 height 17
paste input "Ipksa Sales"
type input "Ipksa Sales"
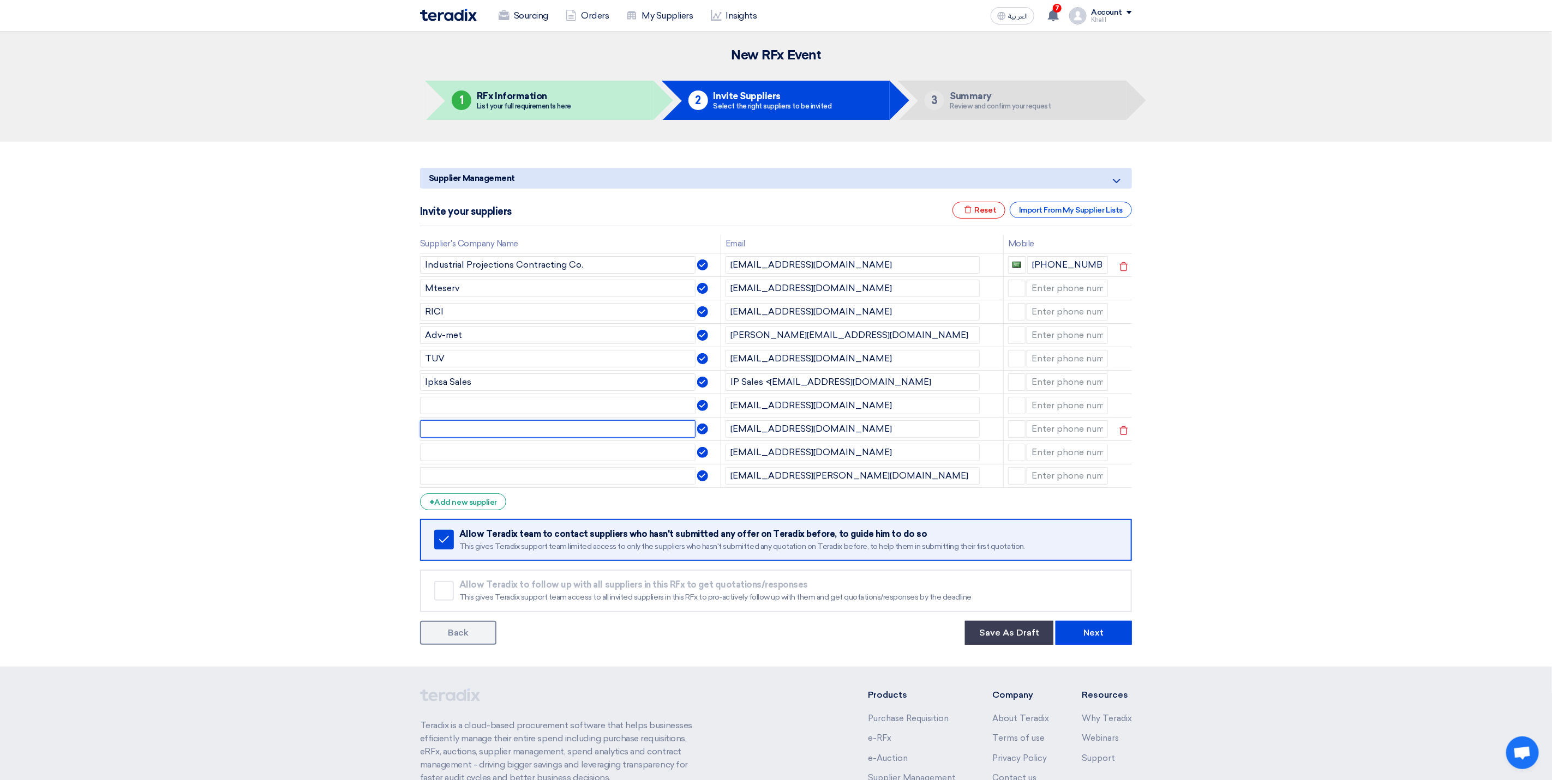
click at [610, 434] on input "text" at bounding box center [557, 428] width 275 height 17
click at [578, 410] on input "text" at bounding box center [557, 405] width 275 height 17
drag, startPoint x: 802, startPoint y: 407, endPoint x: 769, endPoint y: 403, distance: 33.0
click at [769, 403] on input "[EMAIL_ADDRESS][DOMAIN_NAME]" at bounding box center [852, 405] width 254 height 17
click at [532, 410] on input "text" at bounding box center [557, 405] width 275 height 17
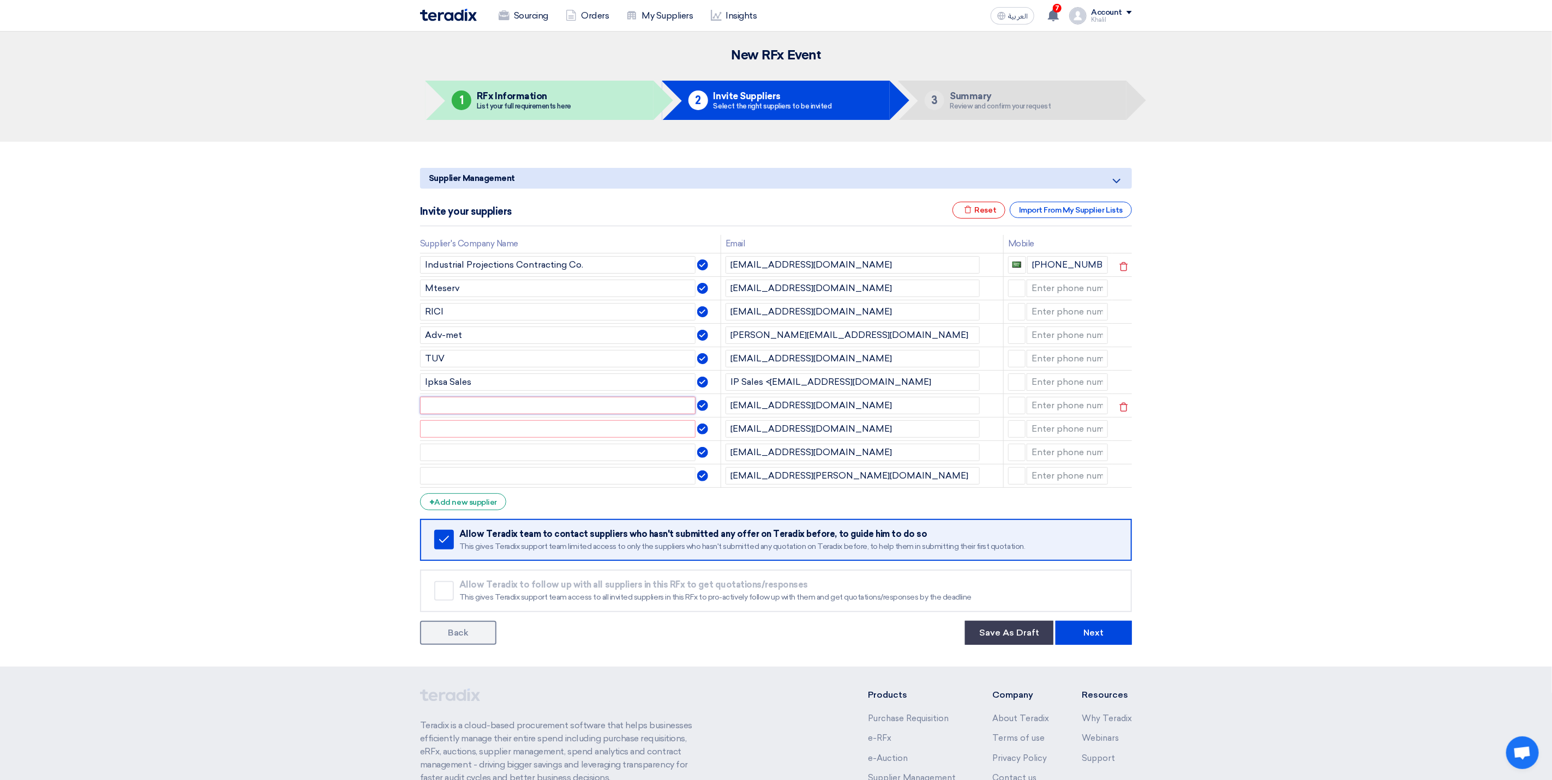
paste input "mteserv."
drag, startPoint x: 432, startPoint y: 406, endPoint x: 426, endPoint y: 406, distance: 6.0
click at [426, 406] on input "mteserv" at bounding box center [557, 405] width 275 height 17
type input "Mteserv"
click at [545, 468] on td at bounding box center [570, 475] width 300 height 23
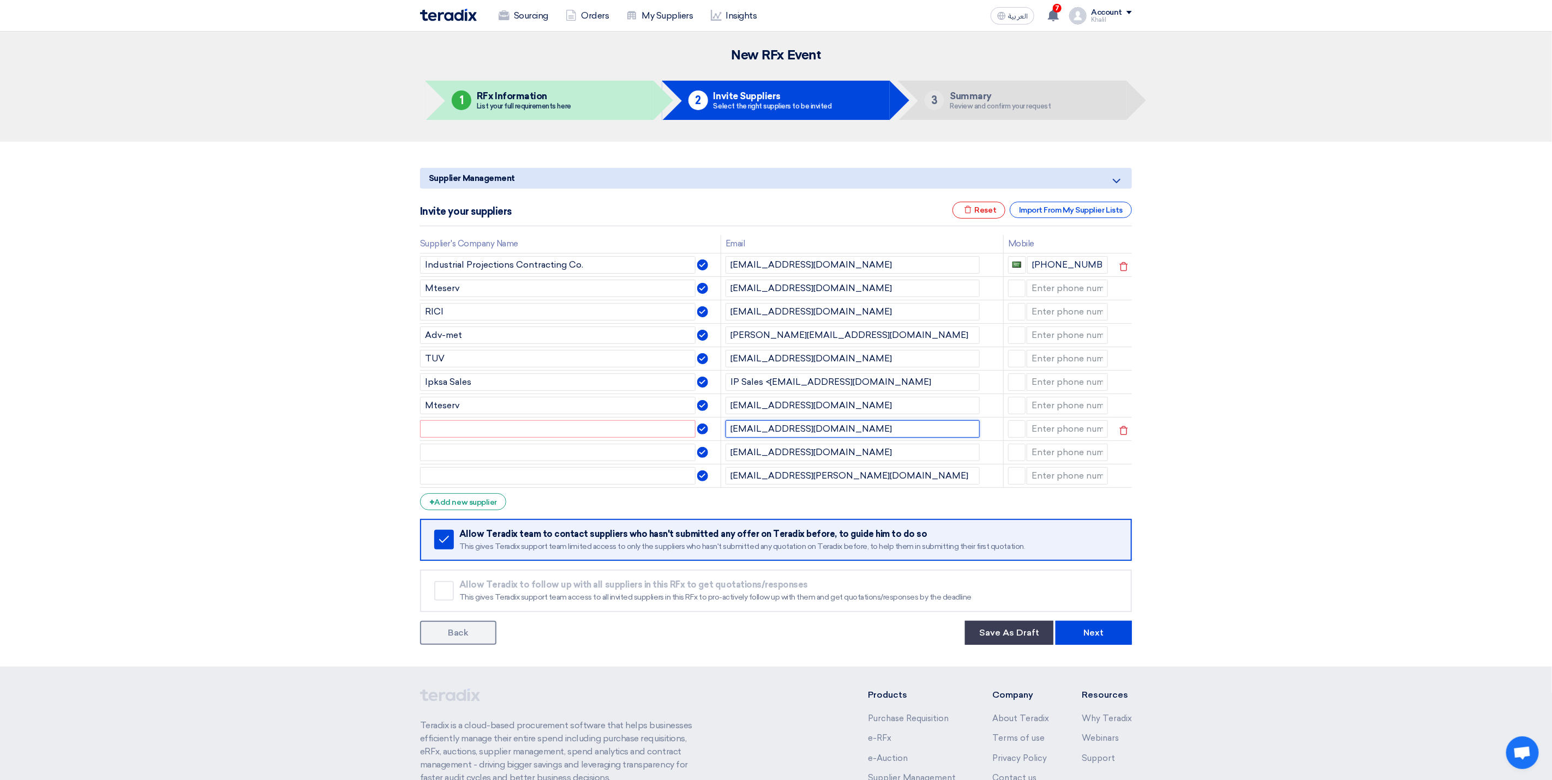
drag, startPoint x: 748, startPoint y: 429, endPoint x: 731, endPoint y: 428, distance: 17.0
click at [731, 428] on input "[EMAIL_ADDRESS][DOMAIN_NAME]" at bounding box center [852, 428] width 254 height 17
click at [596, 434] on input "text" at bounding box center [557, 428] width 275 height 17
paste input "[EMAIL_ADDRESS][DOMAIN_NAME]"
drag, startPoint x: 555, startPoint y: 432, endPoint x: 545, endPoint y: 432, distance: 10.4
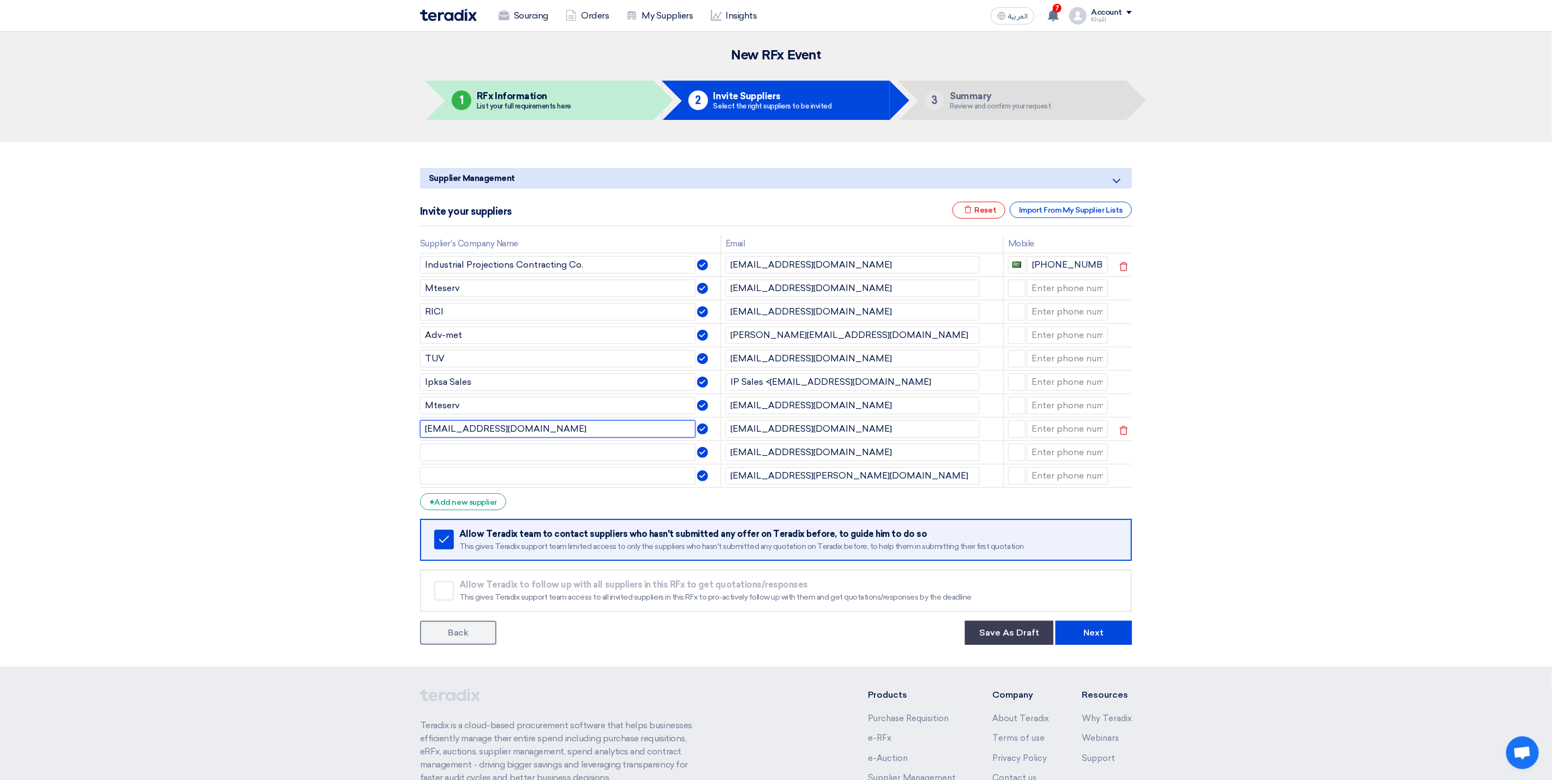
click at [545, 432] on input "[EMAIL_ADDRESS][DOMAIN_NAME]" at bounding box center [557, 428] width 275 height 17
drag, startPoint x: 488, startPoint y: 436, endPoint x: 411, endPoint y: 436, distance: 76.9
click at [412, 436] on div "Supplier Management Minimize/Maximize Category Invite your suppliers Excel file…" at bounding box center [776, 405] width 728 height 482
paste input "ADVANCE PRECISION MEASUREMENT"
type input "ADVANCE PRECISION MEASUREMENT"
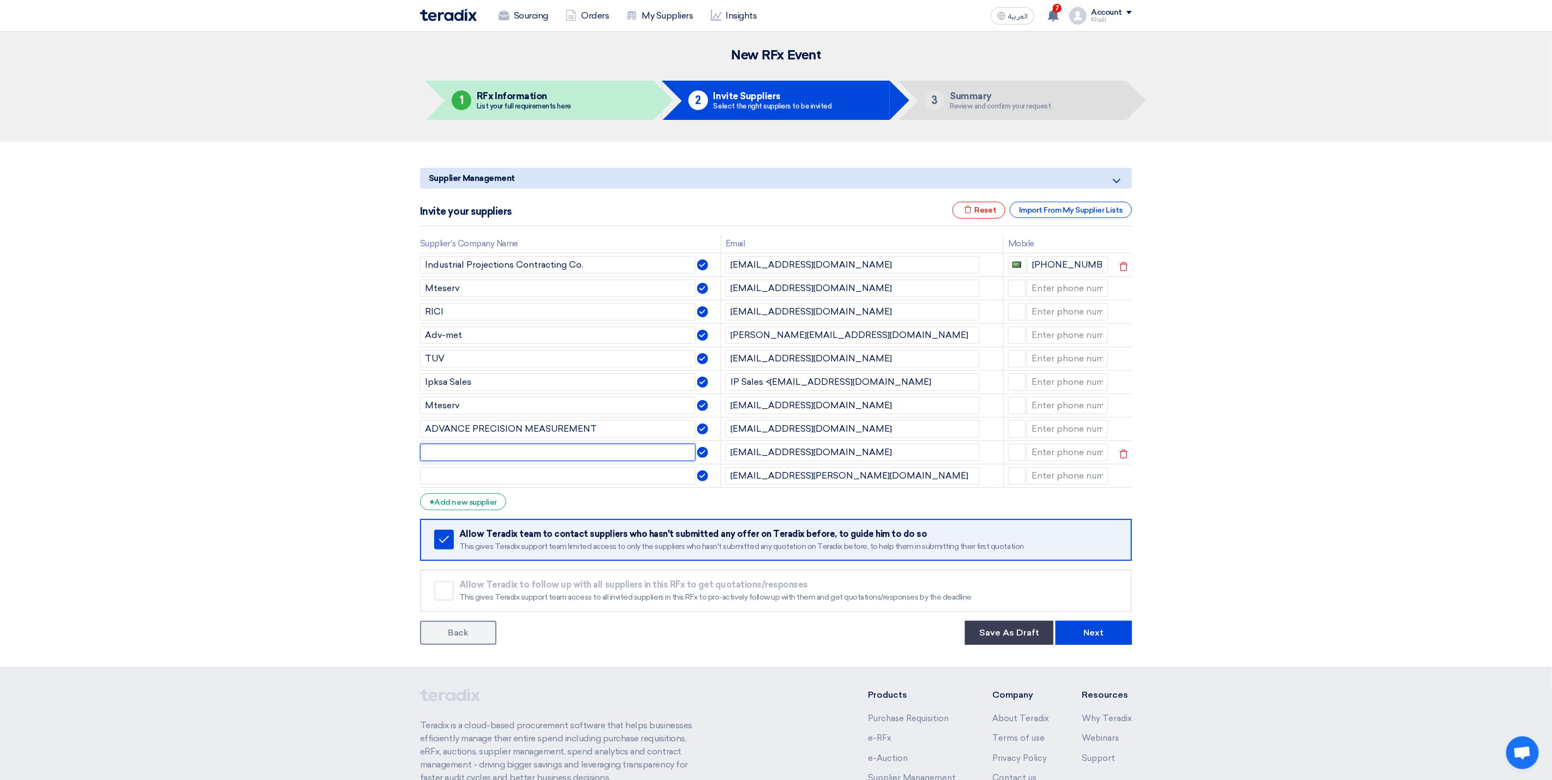
click at [522, 457] on input "text" at bounding box center [557, 452] width 275 height 17
drag, startPoint x: 456, startPoint y: 312, endPoint x: 425, endPoint y: 308, distance: 31.4
click at [425, 308] on input "RICI" at bounding box center [557, 311] width 275 height 17
click at [455, 450] on input "text" at bounding box center [557, 452] width 275 height 17
paste input "RICI"
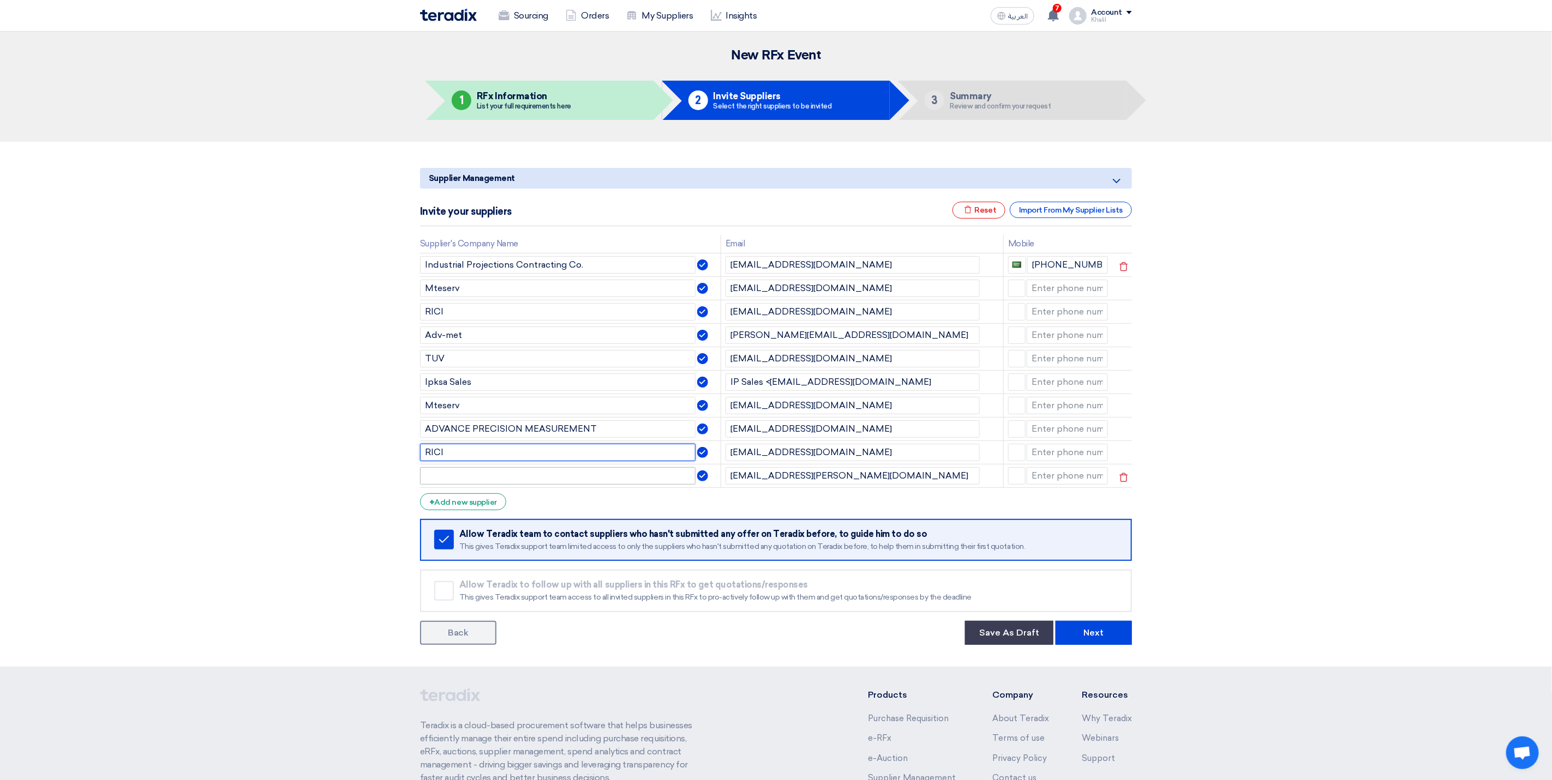
type input "RICI"
click at [464, 476] on input "text" at bounding box center [557, 475] width 275 height 17
drag, startPoint x: 828, startPoint y: 482, endPoint x: 730, endPoint y: 477, distance: 98.3
click at [730, 477] on input "[EMAIL_ADDRESS][PERSON_NAME][DOMAIN_NAME]" at bounding box center [852, 475] width 254 height 17
click at [1295, 313] on section "Supplier Management Minimize/Maximize Category Invite your suppliers Excel file…" at bounding box center [776, 404] width 1552 height 525
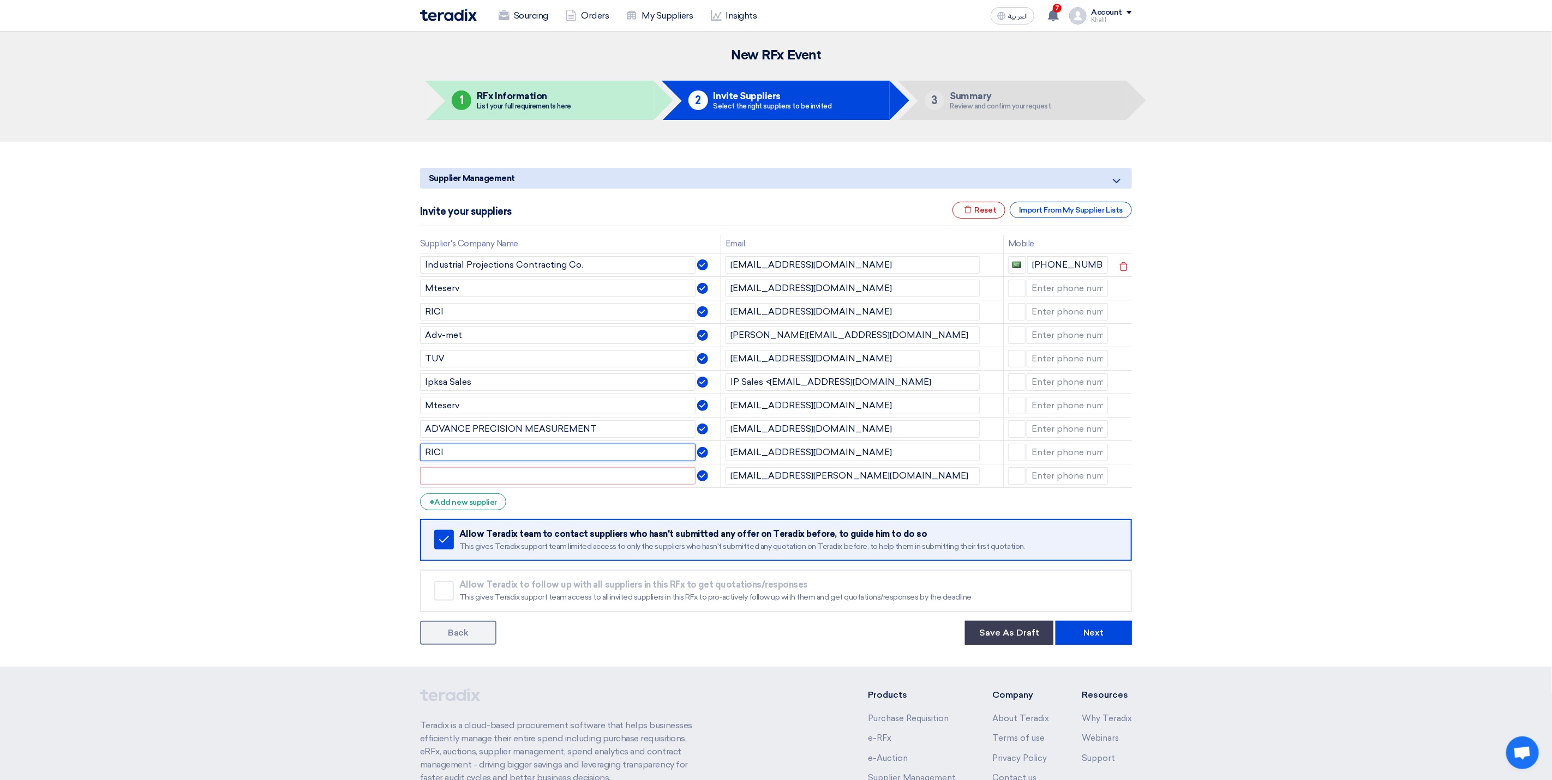
drag, startPoint x: 450, startPoint y: 456, endPoint x: 417, endPoint y: 460, distance: 33.4
click at [417, 460] on div "Supplier Management Minimize/Maximize Category Invite your suppliers Excel file…" at bounding box center [776, 405] width 728 height 482
click at [452, 485] on input "text" at bounding box center [557, 475] width 275 height 17
paste input "RICI"
type input "RICI"
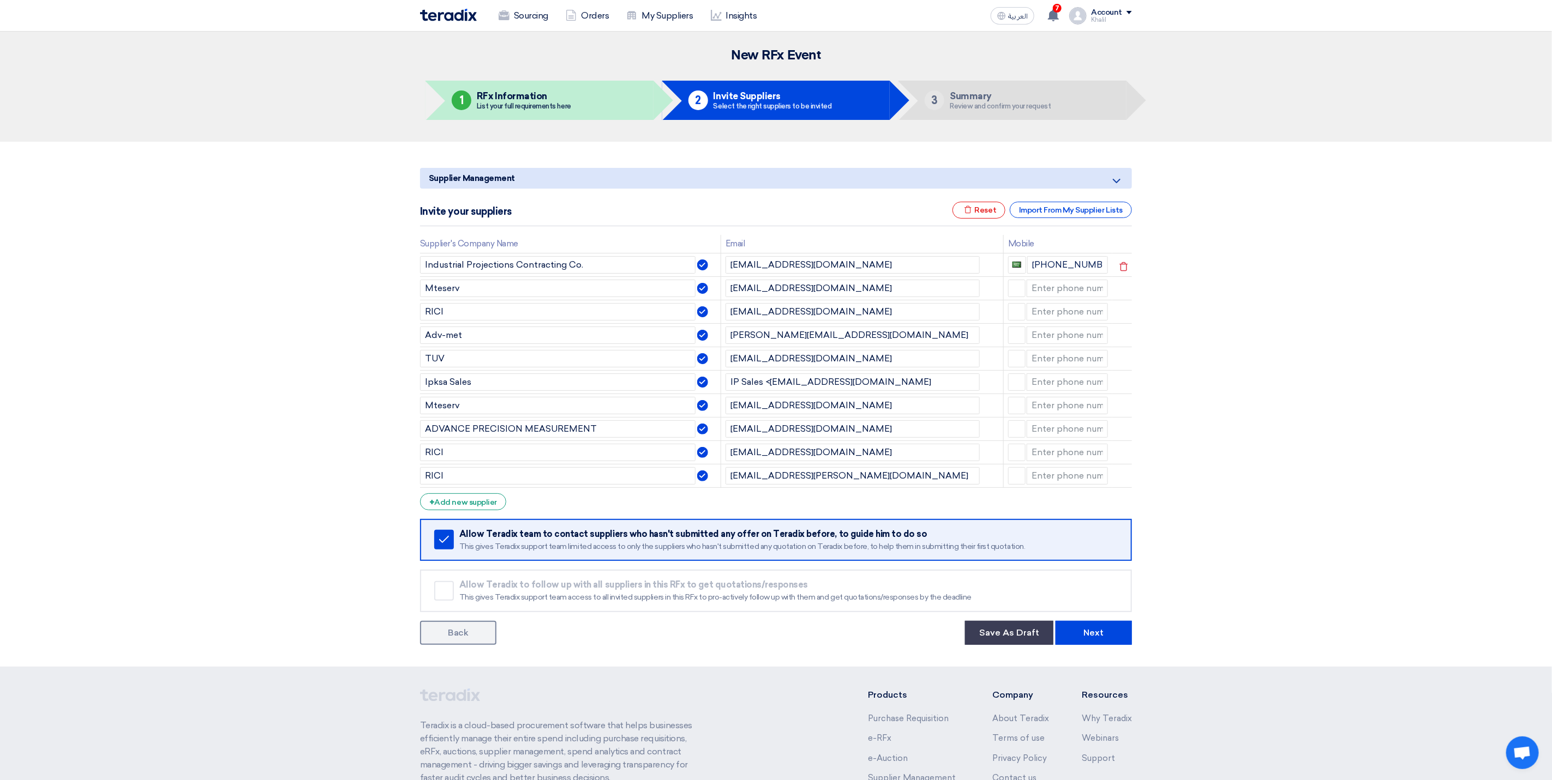
click at [1297, 572] on section "Supplier Management Minimize/Maximize Category Invite your suppliers Excel file…" at bounding box center [776, 404] width 1552 height 525
click at [1108, 638] on button "Next" at bounding box center [1093, 633] width 76 height 24
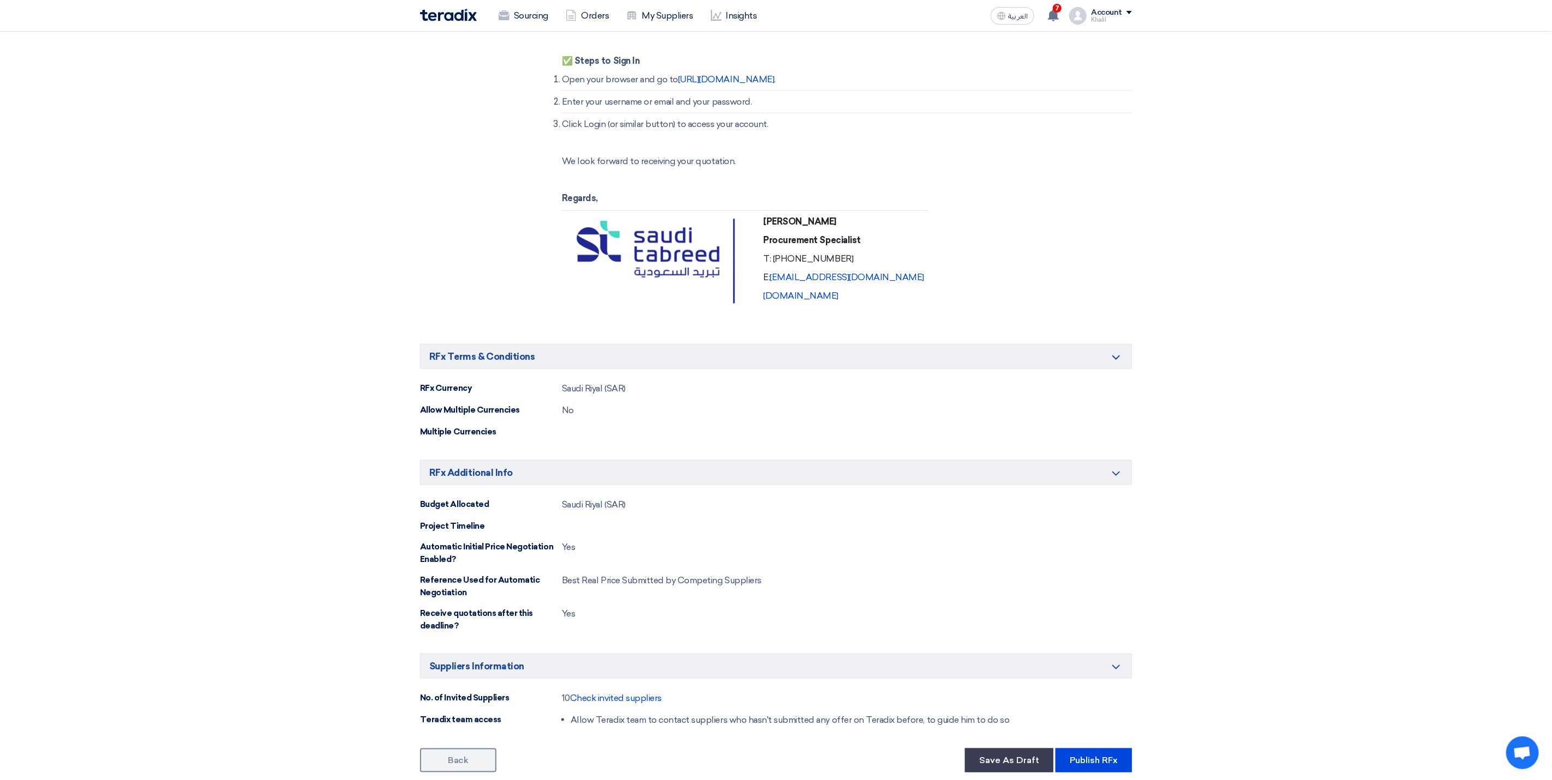
scroll to position [854, 0]
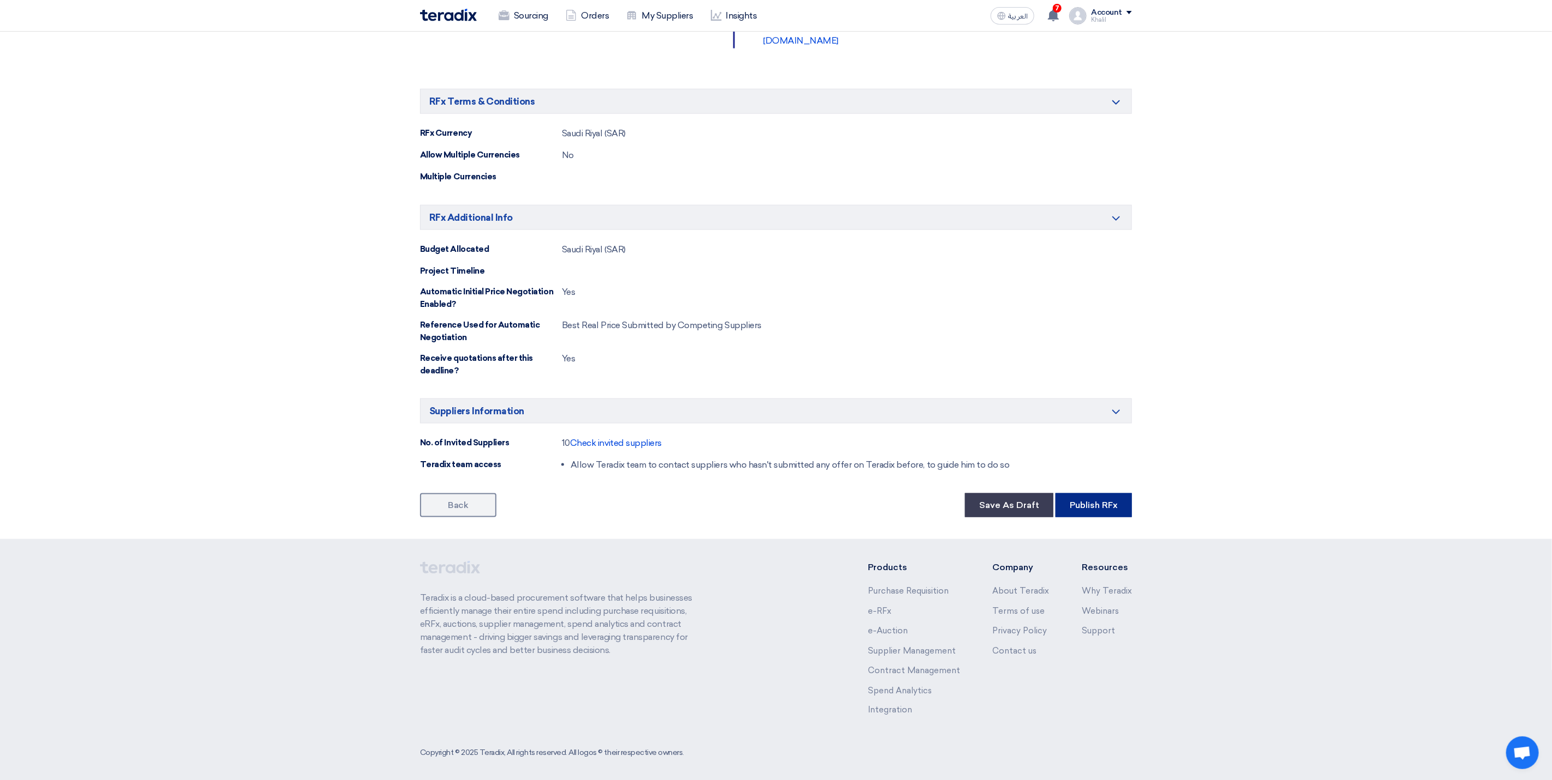
click at [1087, 506] on button "Publish RFx" at bounding box center [1093, 506] width 76 height 24
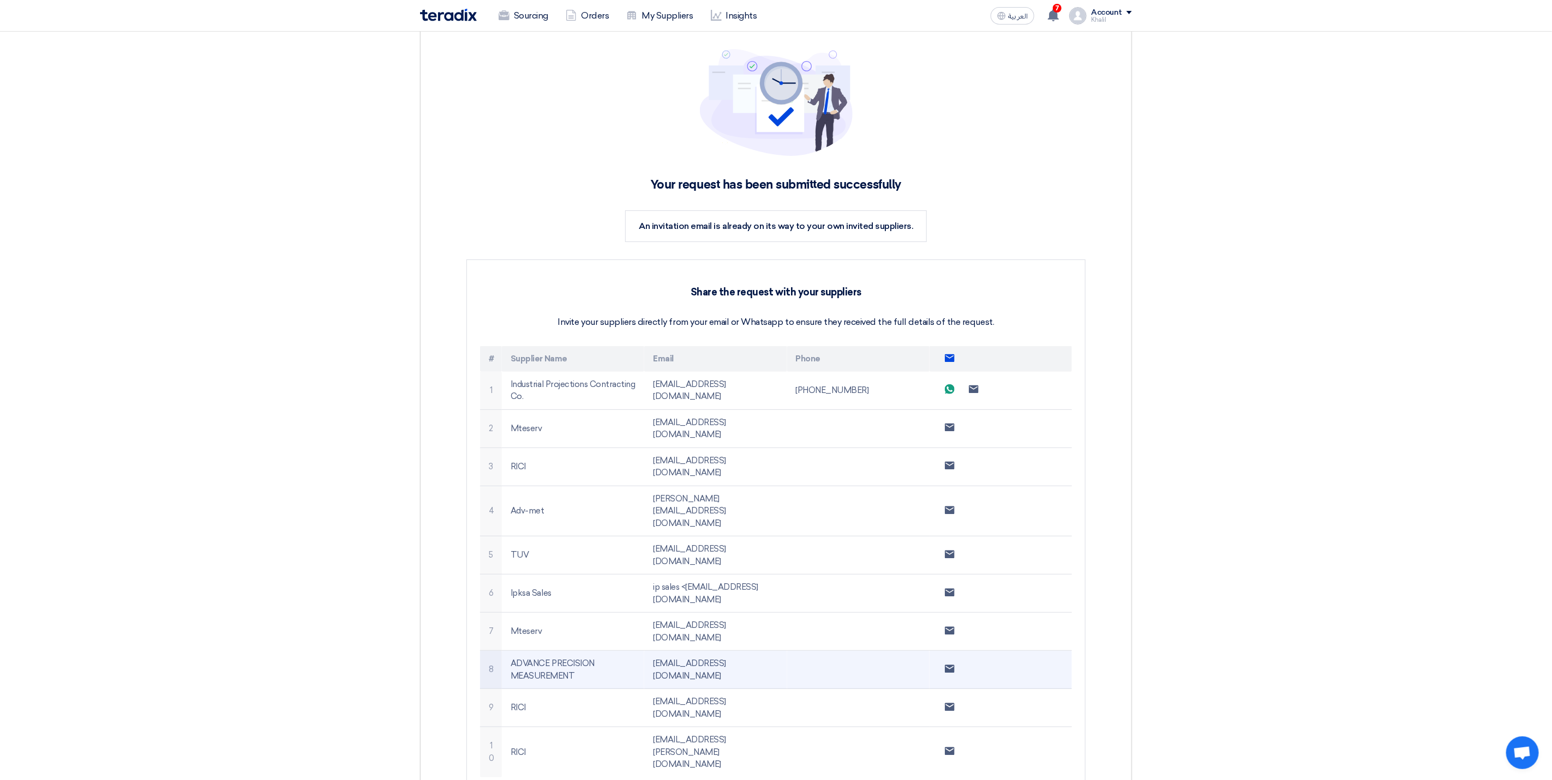
scroll to position [82, 0]
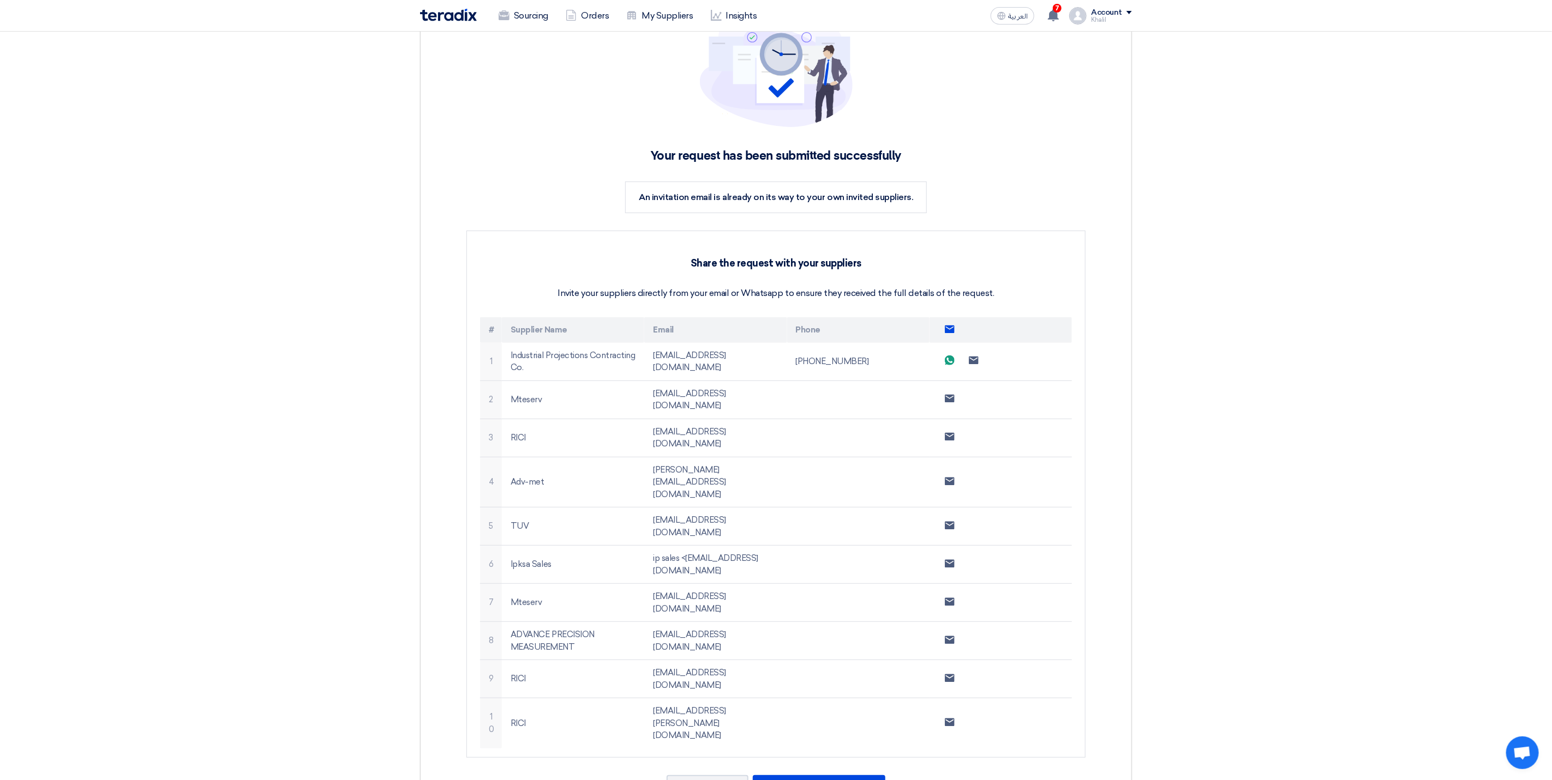
click at [1274, 359] on section "Your request has been submitted successfully An invitation email is already on …" at bounding box center [776, 410] width 1552 height 920
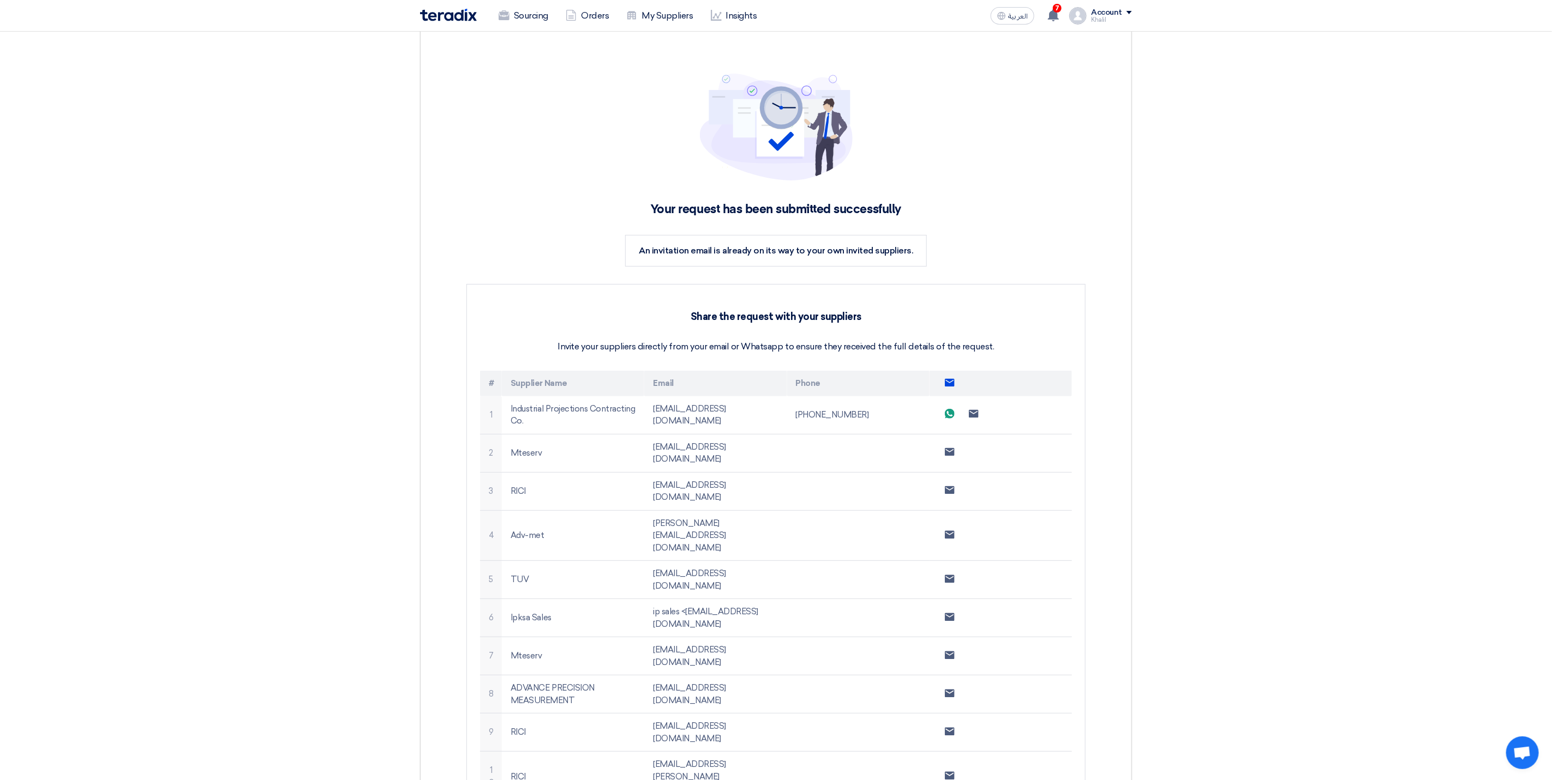
scroll to position [0, 0]
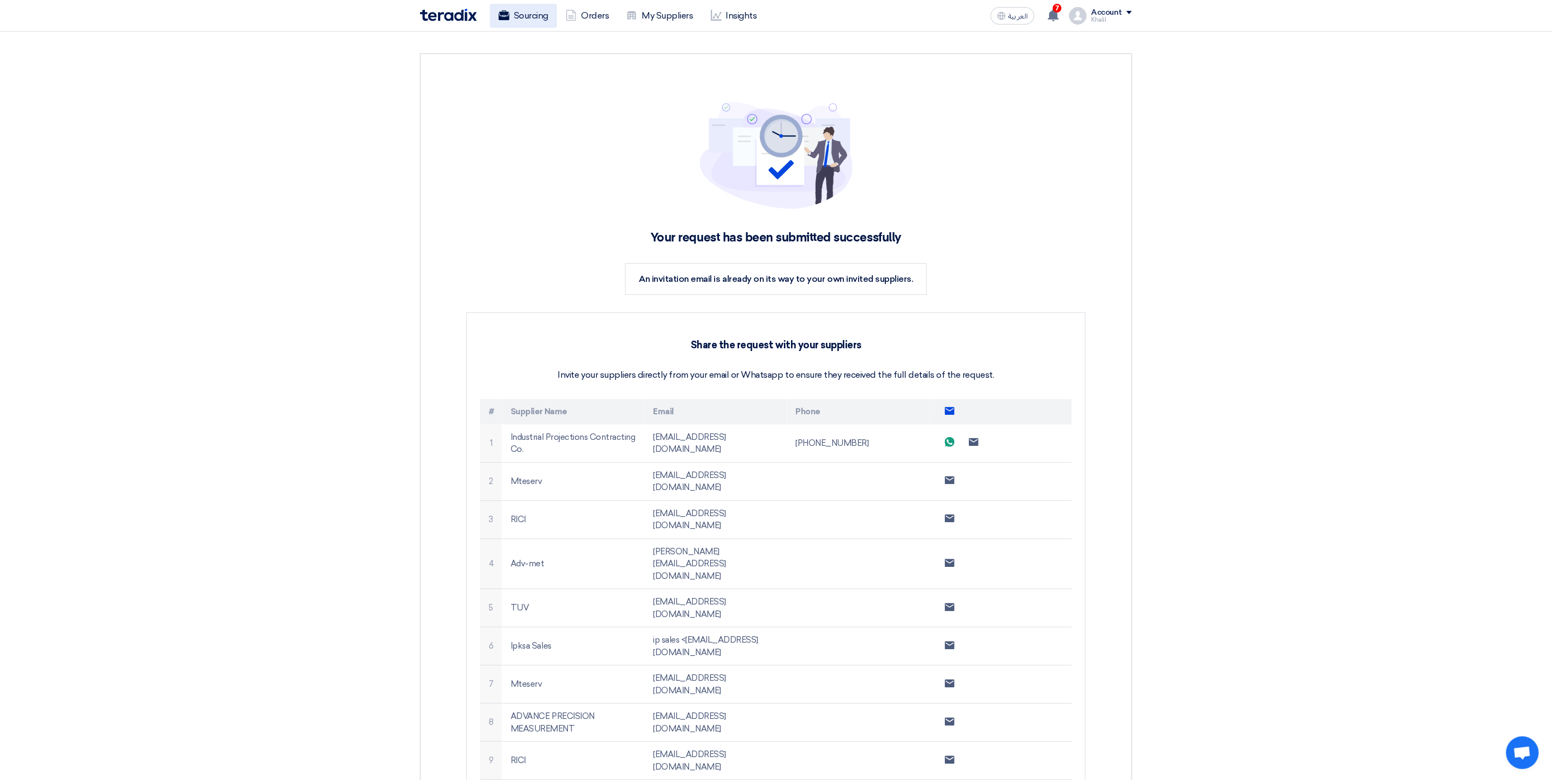
click at [526, 12] on link "Sourcing" at bounding box center [523, 16] width 67 height 24
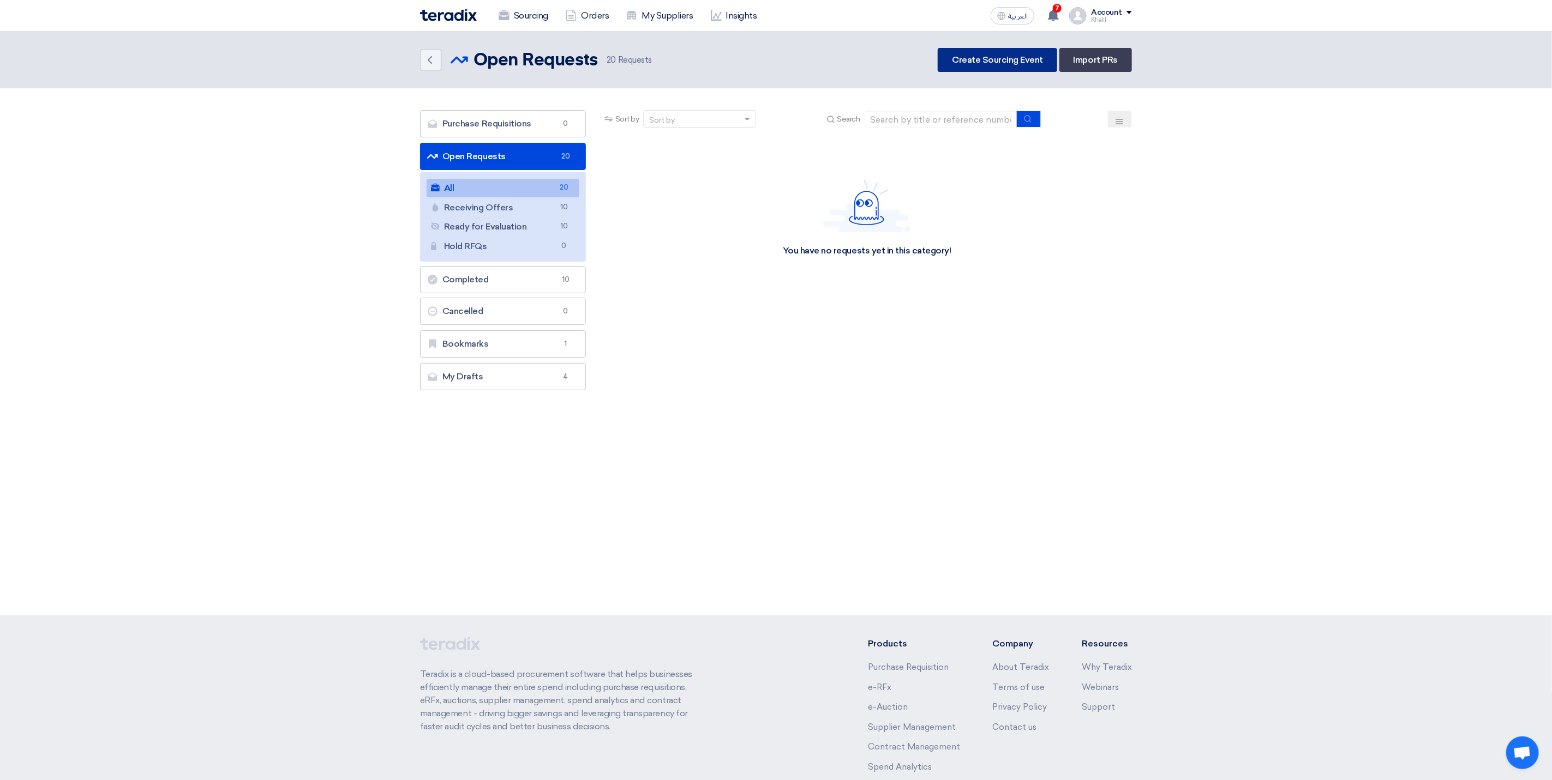
click at [970, 62] on link "Create Sourcing Event" at bounding box center [996, 60] width 119 height 24
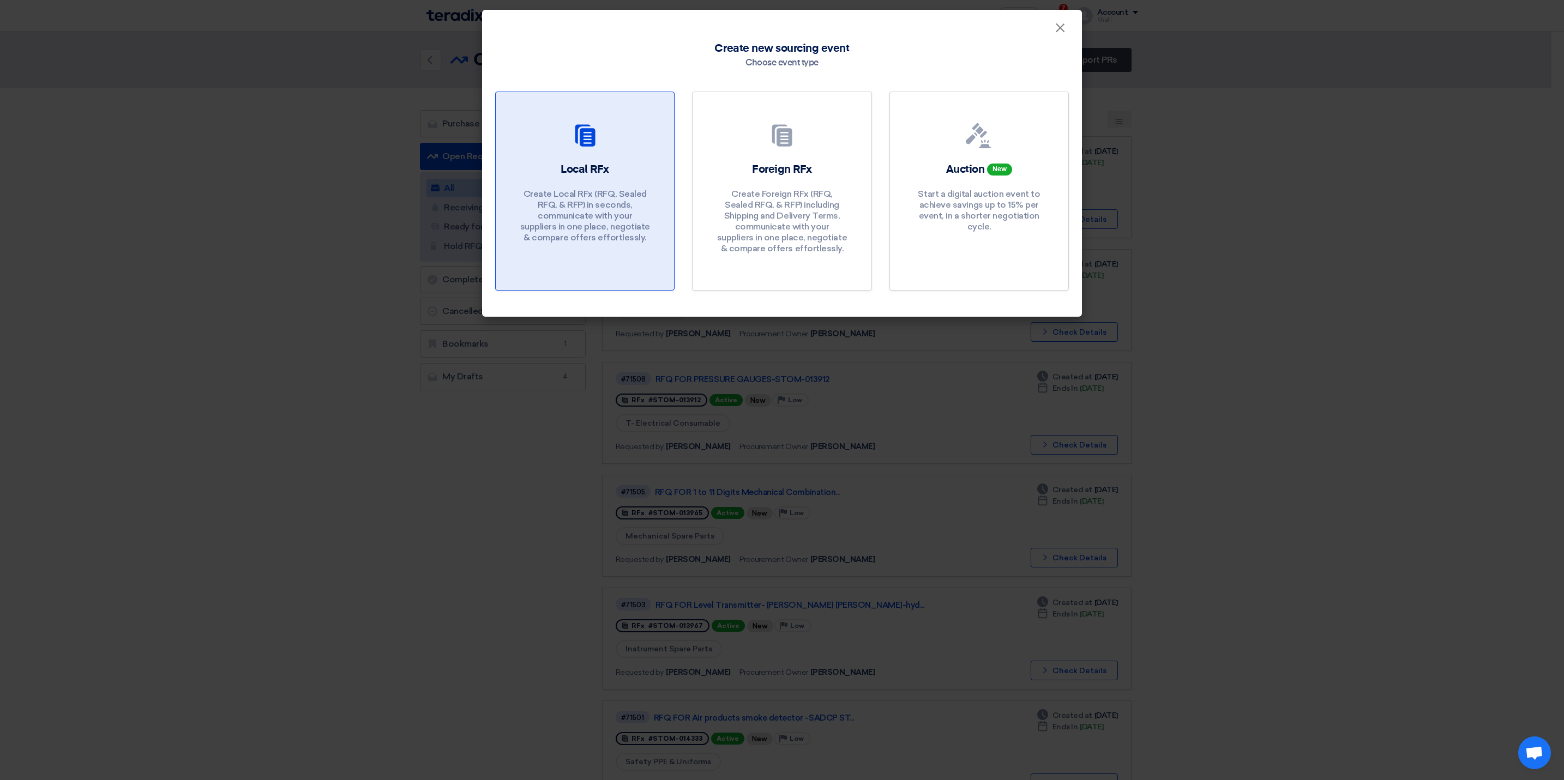
click at [622, 200] on p "Create Local RFx (RFQ, Sealed RFQ, & RFP) in seconds, communicate with your sup…" at bounding box center [585, 216] width 131 height 55
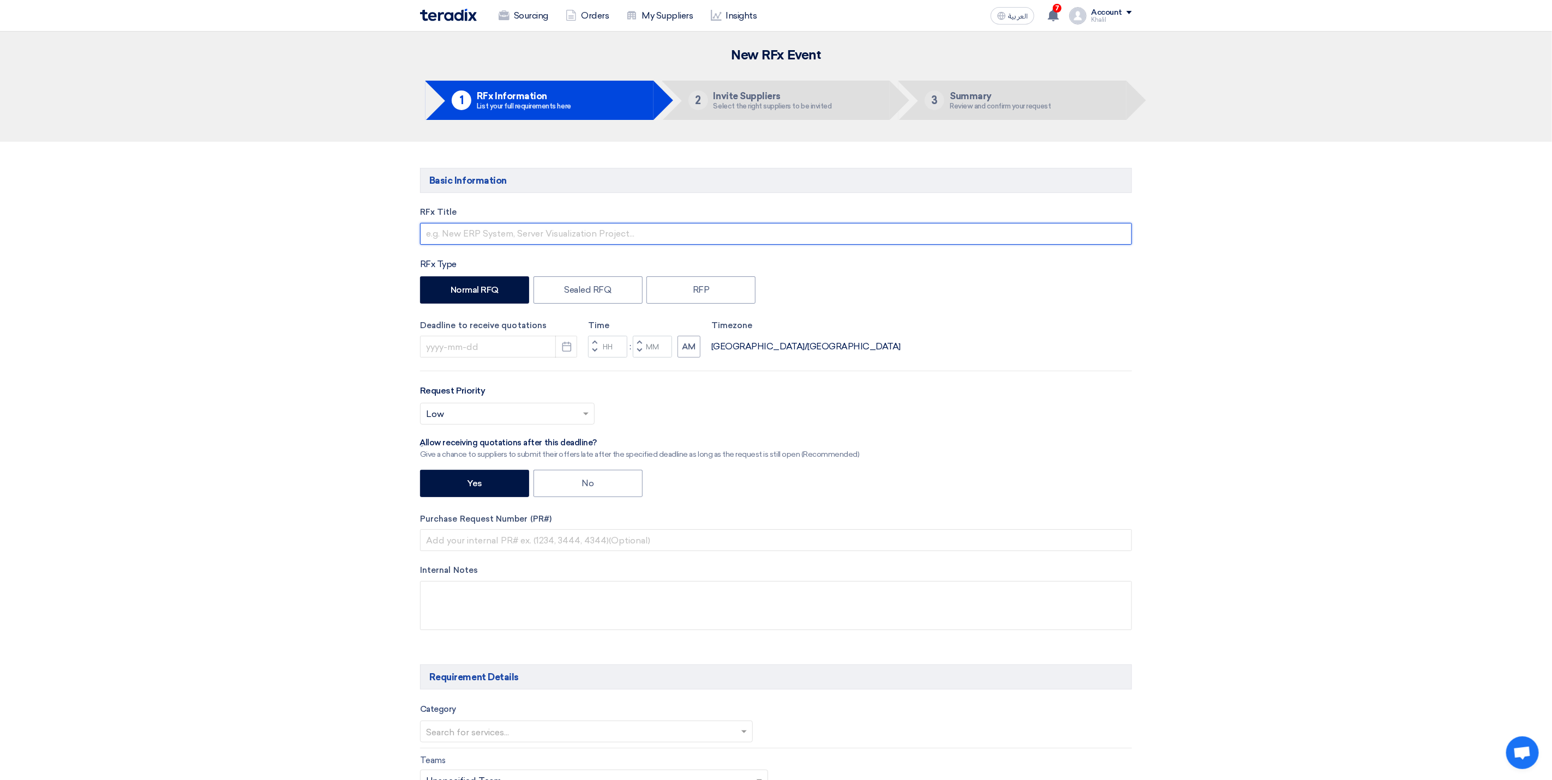
click at [536, 234] on input "text" at bounding box center [776, 234] width 712 height 22
type input "r"
paste input "STOM-015103"
click at [468, 232] on input "RFQ FOR STOM-015103" at bounding box center [776, 234] width 712 height 22
paste input "ELEC-TEST EQUIPMENT CALIBRATION"
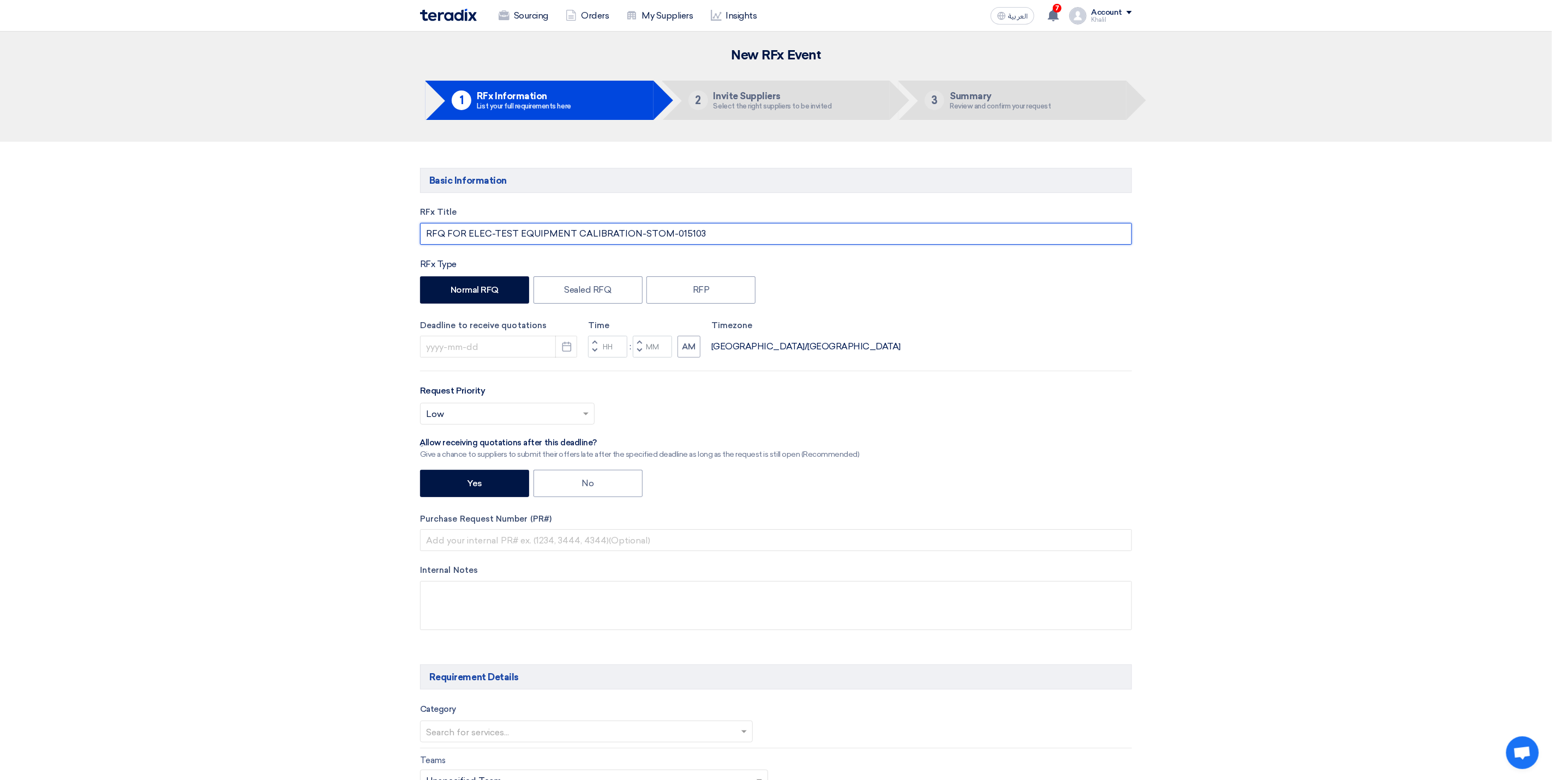
paste input "ADCPS"
type input "RFQ FOR ELEC-TEST EQUIPMENT CALIBRATION-SADCP-STOM-015103"
click at [877, 301] on div "Normal RFQ Sealed RFQ RFP" at bounding box center [776, 291] width 712 height 30
click at [568, 356] on button "Pick a date" at bounding box center [566, 347] width 22 height 22
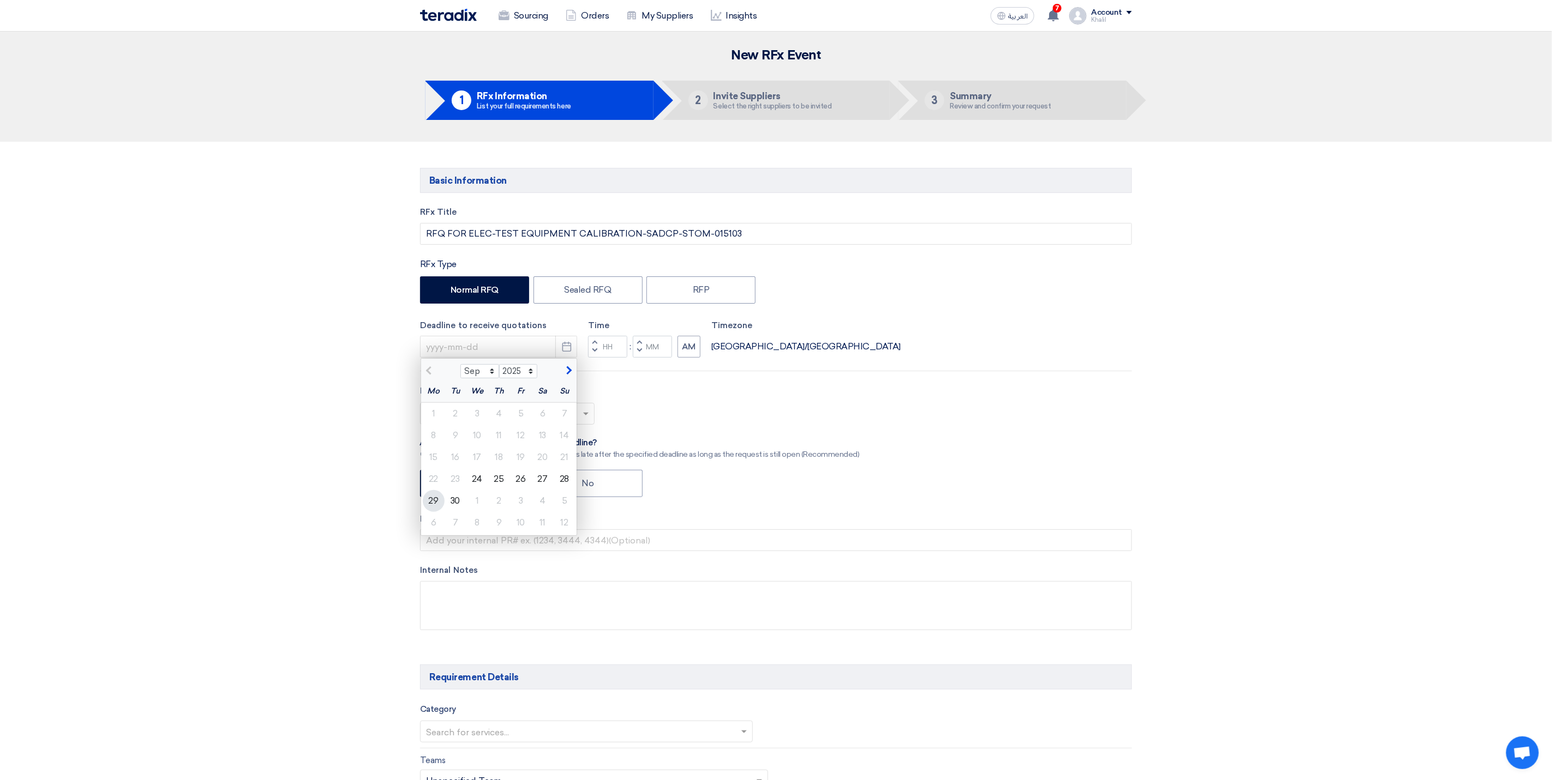
click at [436, 503] on div "29" at bounding box center [434, 501] width 22 height 22
type input "[DATE]"
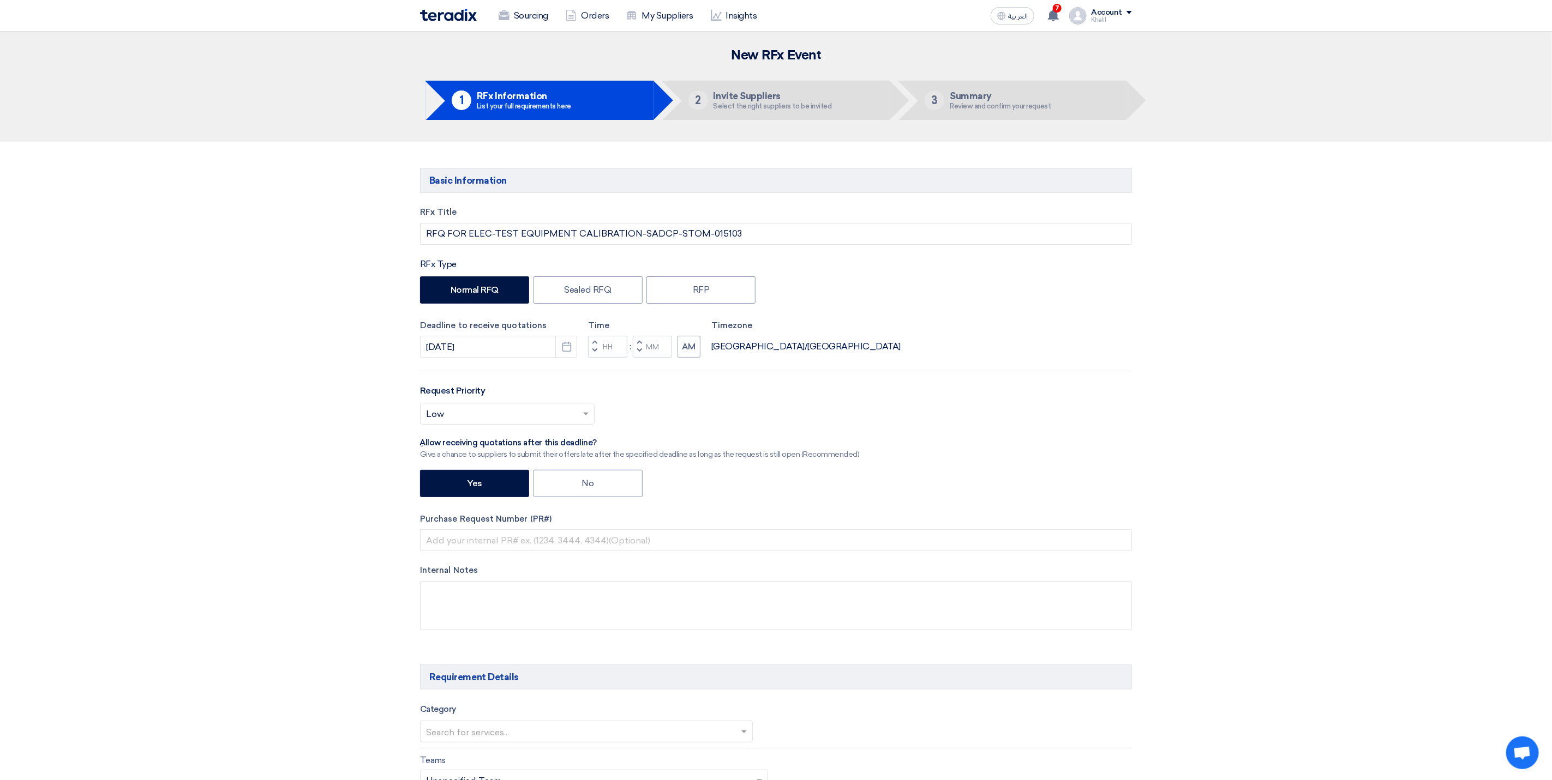
click at [600, 344] on button "Increment hours" at bounding box center [594, 343] width 13 height 14
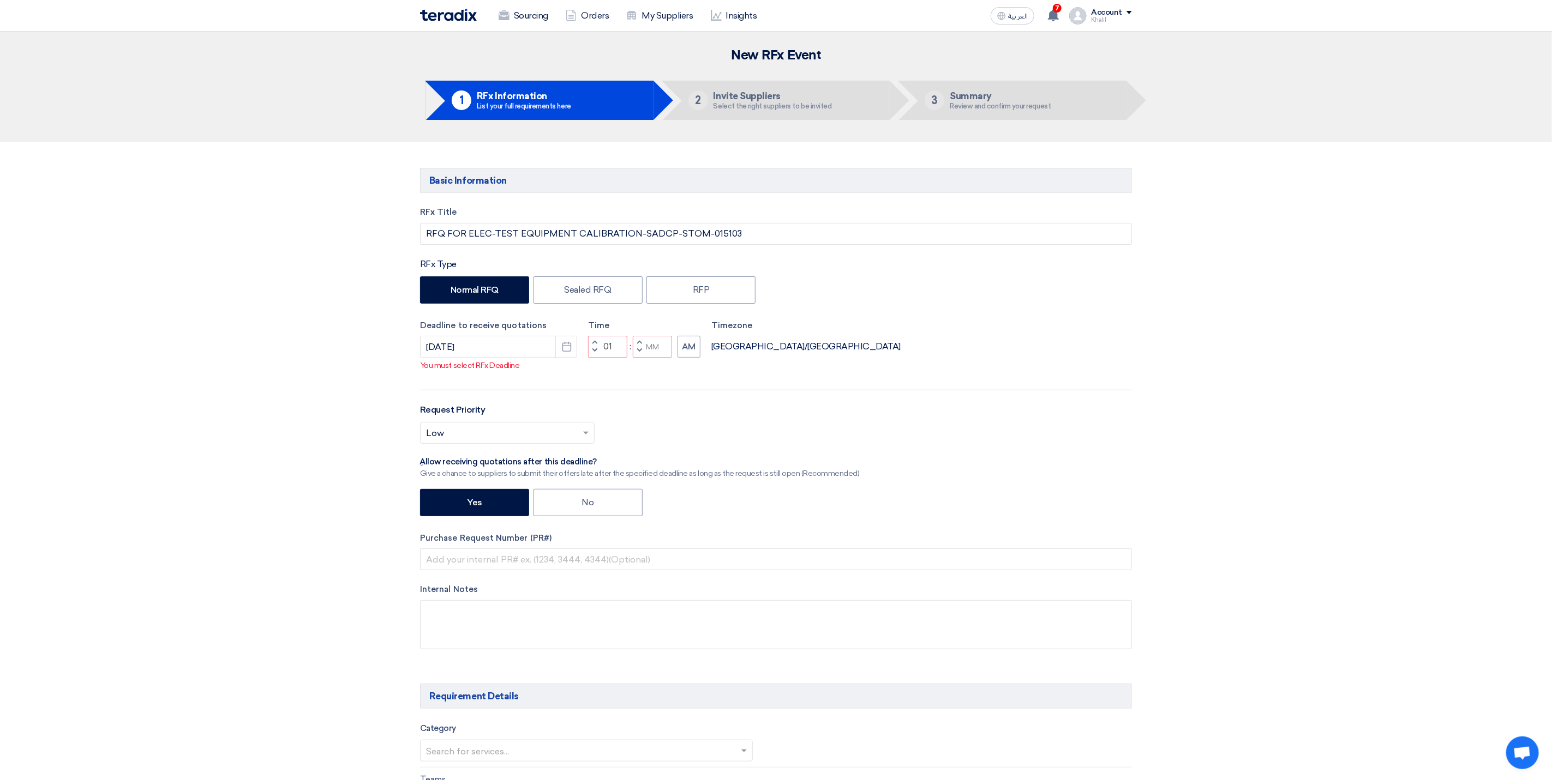
click at [596, 358] on button "Decrement hours" at bounding box center [594, 352] width 13 height 14
click at [594, 358] on button "Decrement hours" at bounding box center [594, 352] width 13 height 14
click at [646, 358] on button "Decrement minutes" at bounding box center [639, 352] width 13 height 14
type input "09"
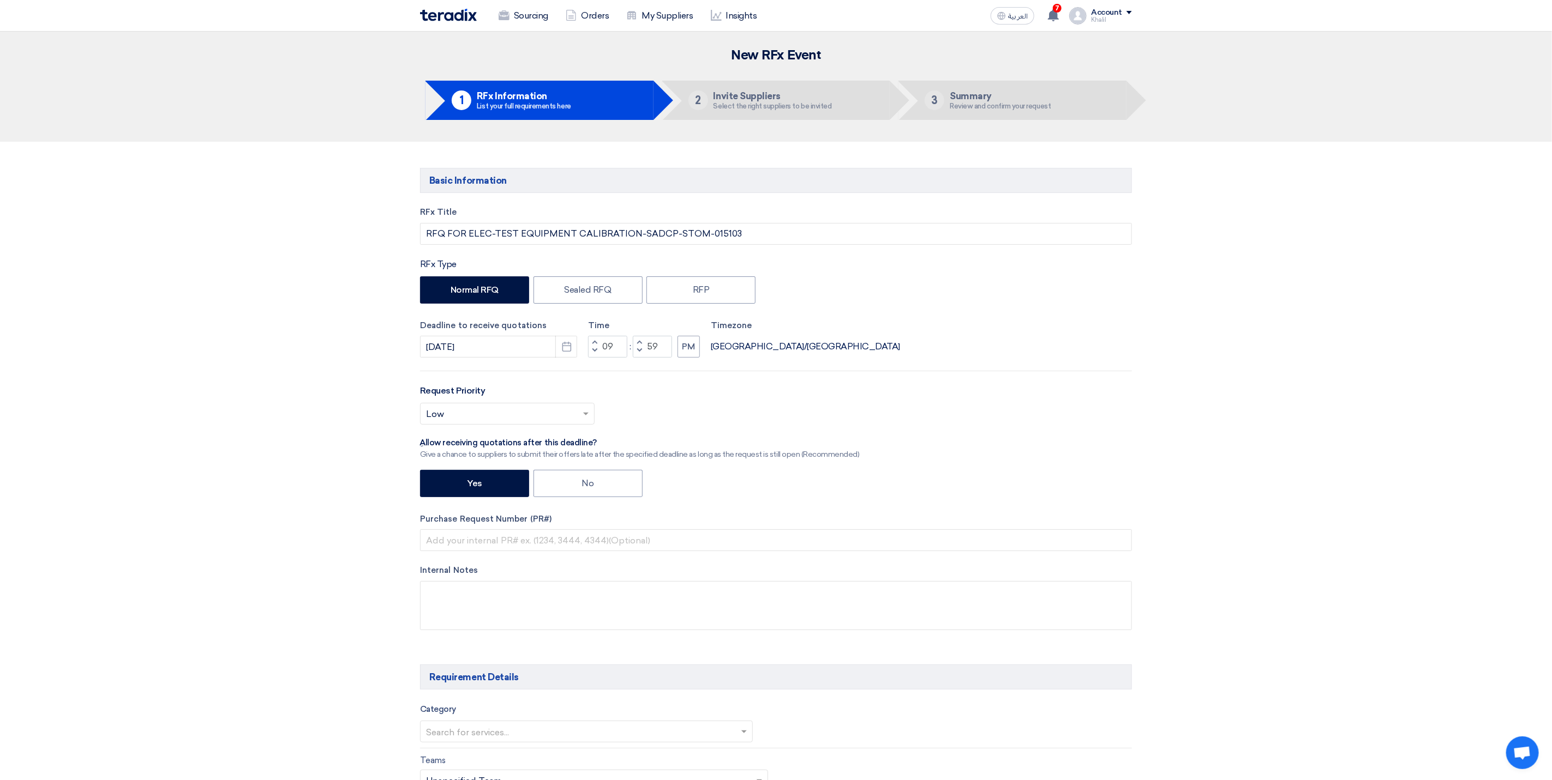
click at [641, 357] on button "Decrement minutes" at bounding box center [639, 352] width 13 height 14
click at [641, 344] on span "button" at bounding box center [640, 342] width 4 height 7
type input "59"
click at [641, 344] on span "button" at bounding box center [640, 342] width 4 height 7
type input "10"
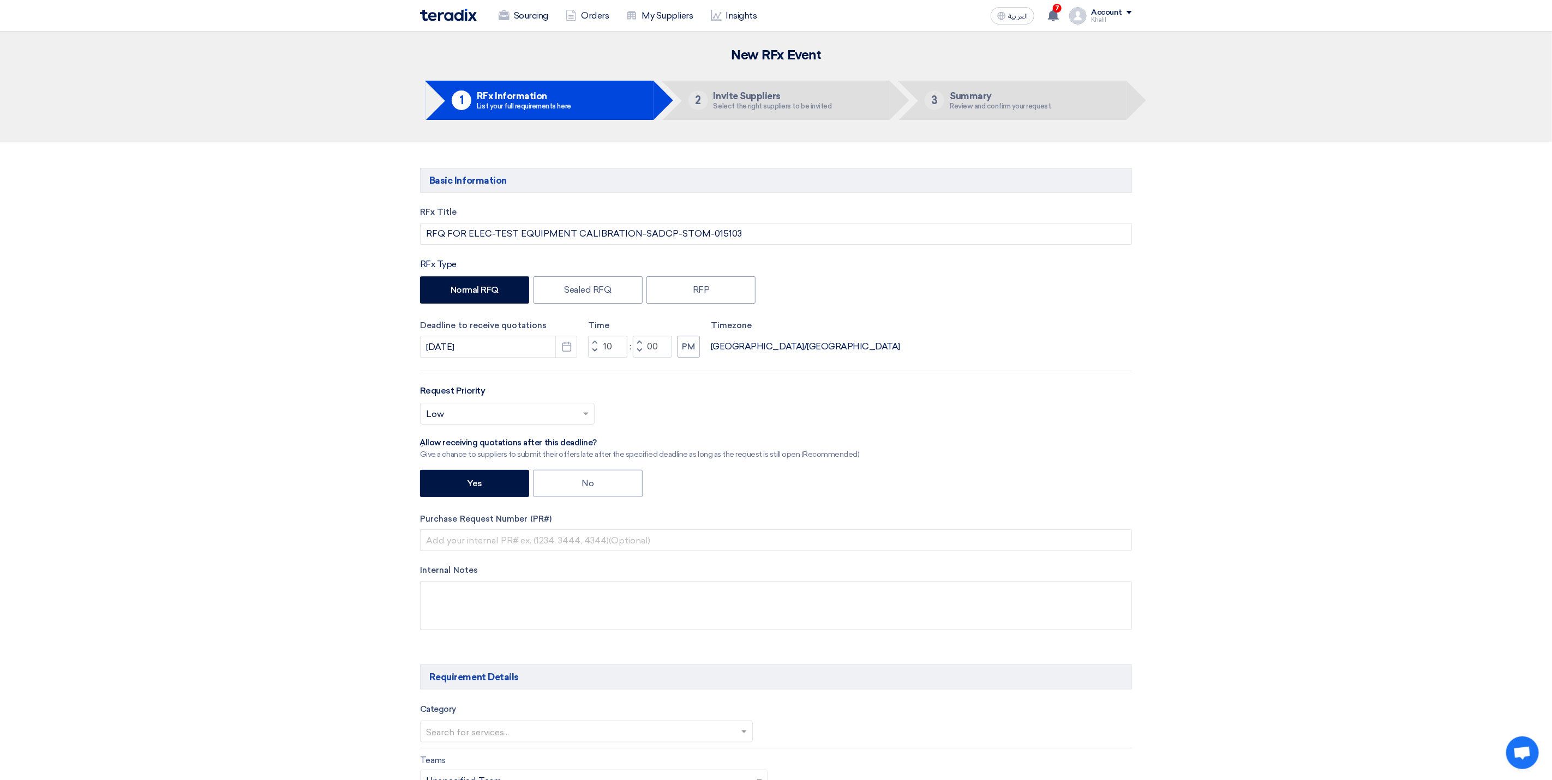
click at [641, 344] on span "button" at bounding box center [640, 342] width 4 height 7
click at [640, 354] on span "button" at bounding box center [640, 350] width 4 height 7
type input "00"
click at [640, 354] on span "button" at bounding box center [640, 350] width 4 height 7
type input "09"
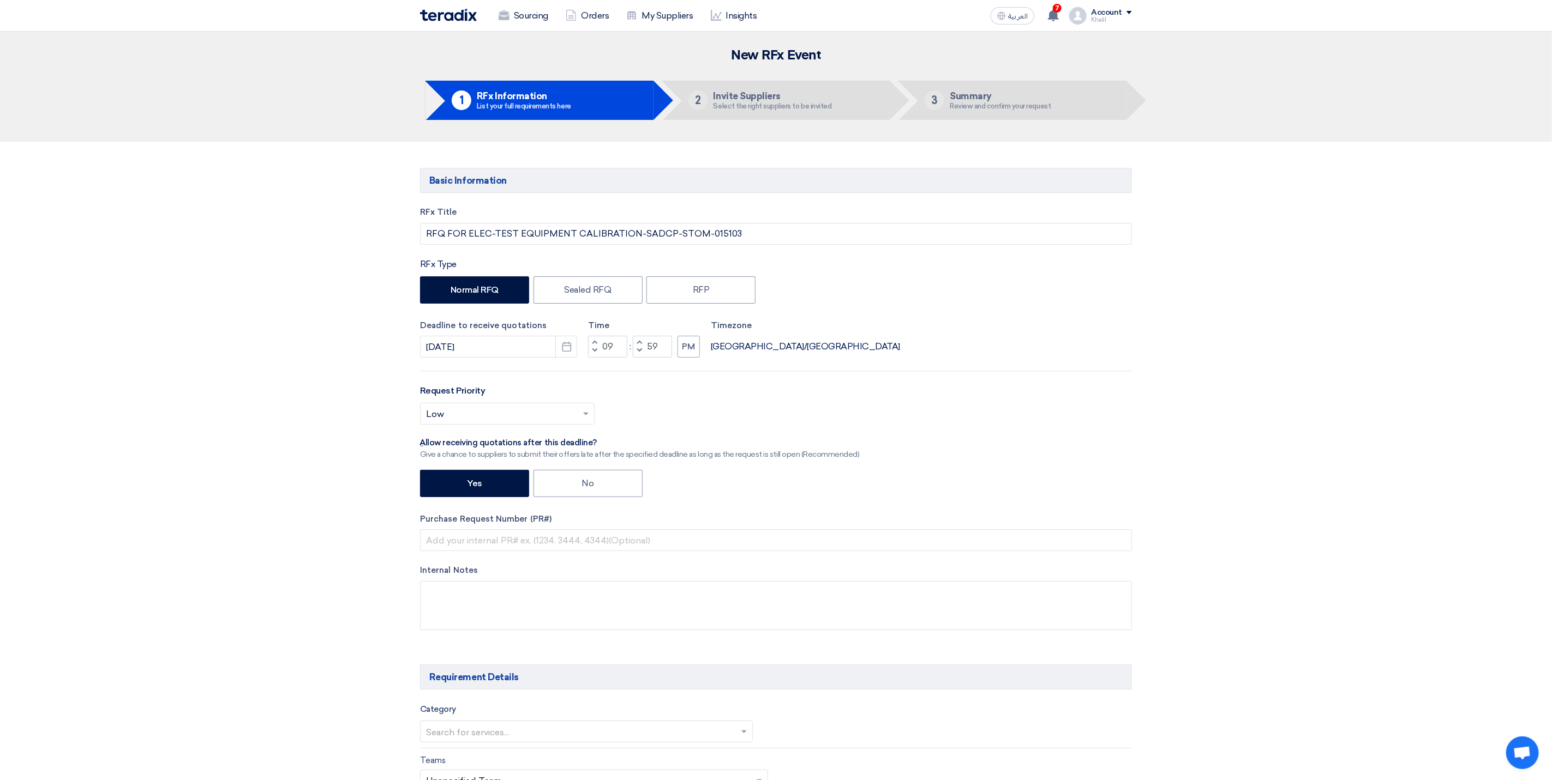
click at [640, 345] on button "Decrement minutes" at bounding box center [639, 352] width 13 height 14
click at [638, 342] on span "button" at bounding box center [640, 342] width 4 height 7
type input "59"
click at [593, 345] on button "Decrement hours" at bounding box center [594, 352] width 13 height 14
click at [593, 351] on span "button" at bounding box center [595, 350] width 4 height 7
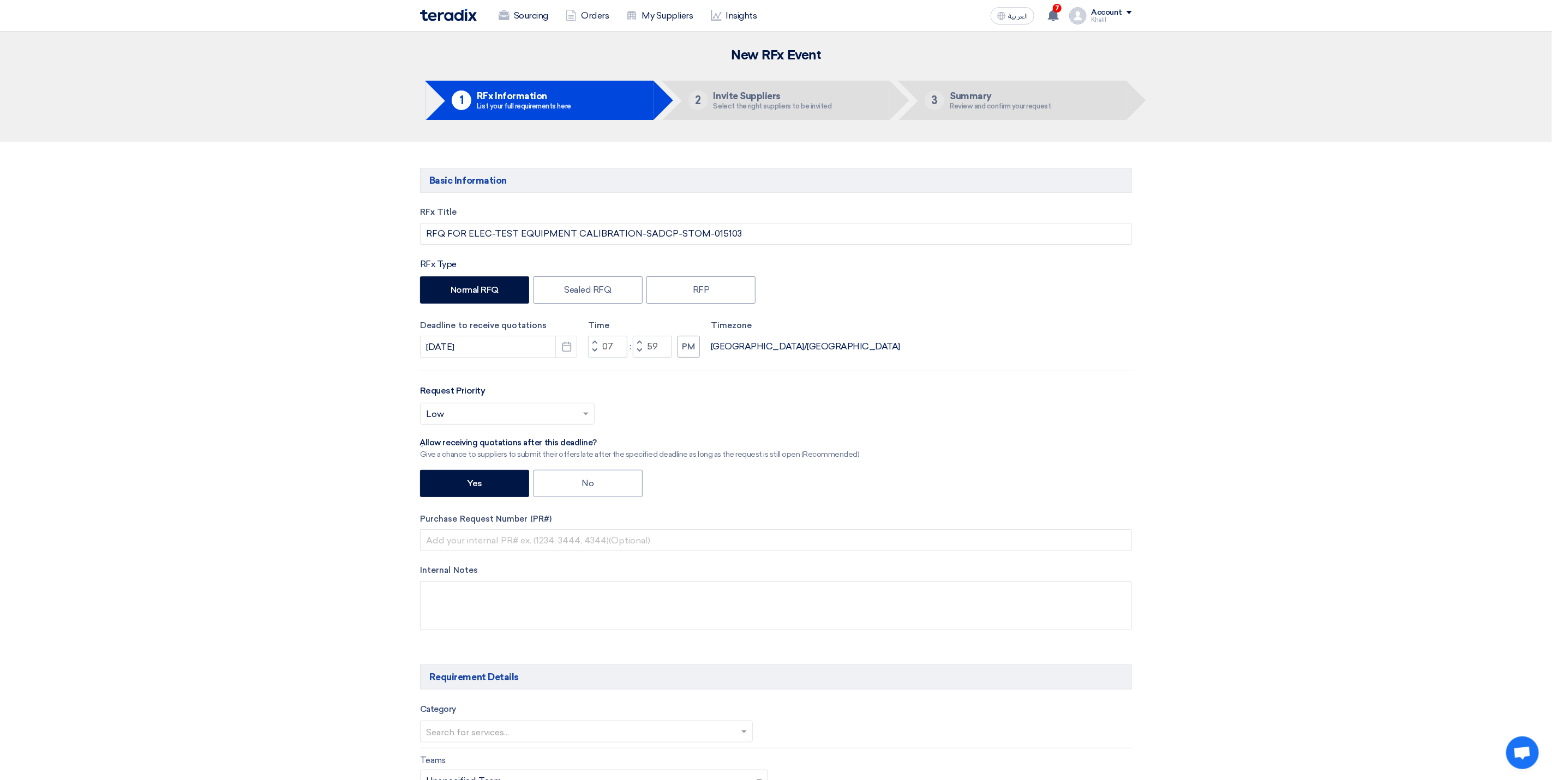
click at [593, 351] on span "button" at bounding box center [595, 350] width 4 height 7
click at [596, 344] on span "button" at bounding box center [595, 342] width 4 height 7
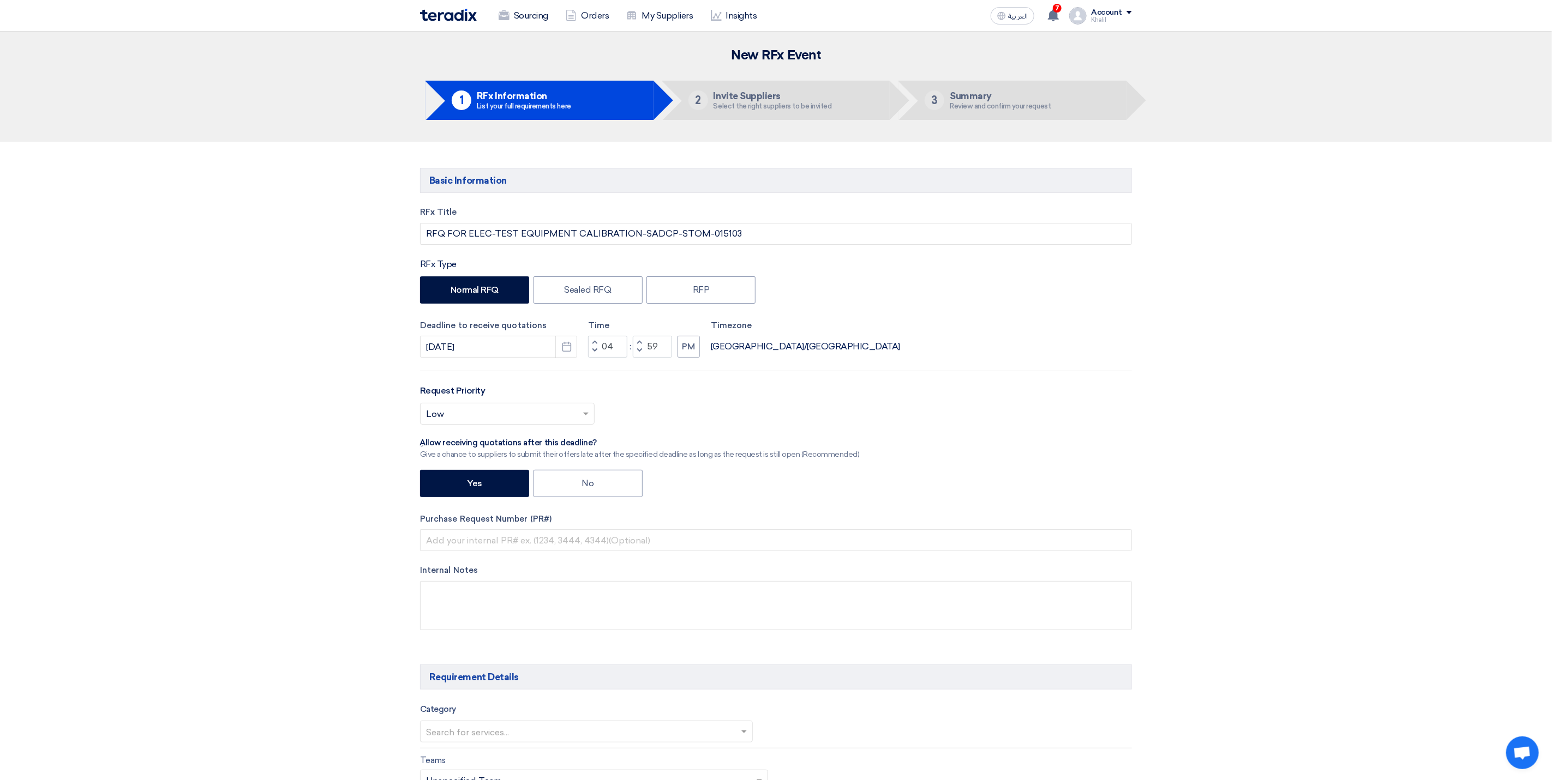
click at [596, 344] on span "button" at bounding box center [595, 342] width 4 height 7
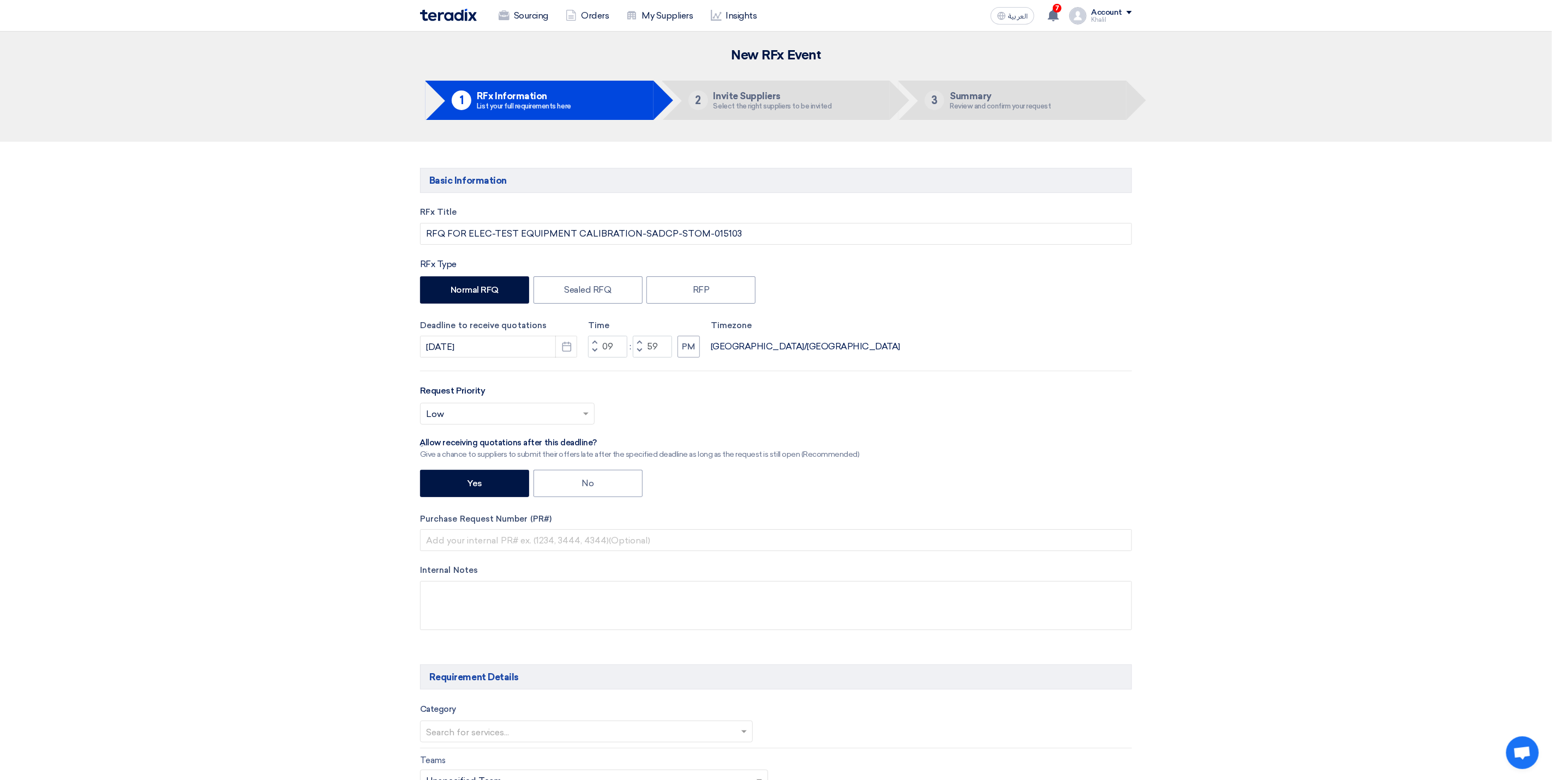
click at [596, 344] on span "button" at bounding box center [595, 342] width 4 height 7
type input "10"
click at [737, 383] on div "RFx Title RFQ FOR ELEC-TEST EQUIPMENT CALIBRATION-SADCP-STOM-015103 RFx Type No…" at bounding box center [776, 426] width 728 height 441
drag, startPoint x: 659, startPoint y: 353, endPoint x: 647, endPoint y: 352, distance: 12.6
click at [647, 352] on input "59" at bounding box center [652, 347] width 39 height 22
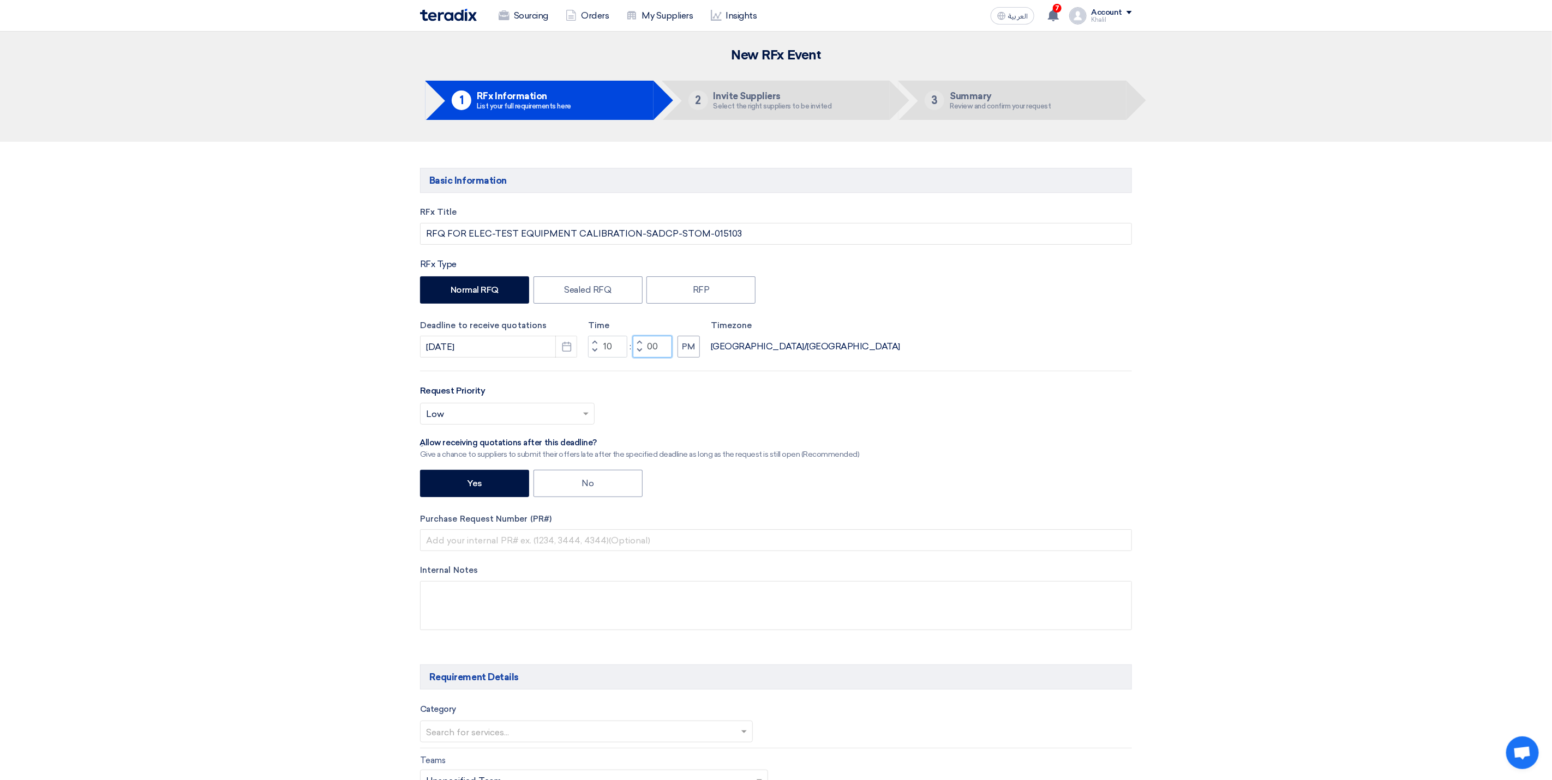
type input "00"
click at [1103, 431] on div "Select priority... × Low ×" at bounding box center [776, 418] width 712 height 31
drag, startPoint x: 744, startPoint y: 239, endPoint x: 672, endPoint y: 229, distance: 72.7
click at [672, 229] on input "RFQ FOR ELEC-TEST EQUIPMENT CALIBRATION-SADCP-STOM-015103" at bounding box center [776, 234] width 712 height 22
click at [492, 548] on input "text" at bounding box center [776, 541] width 712 height 22
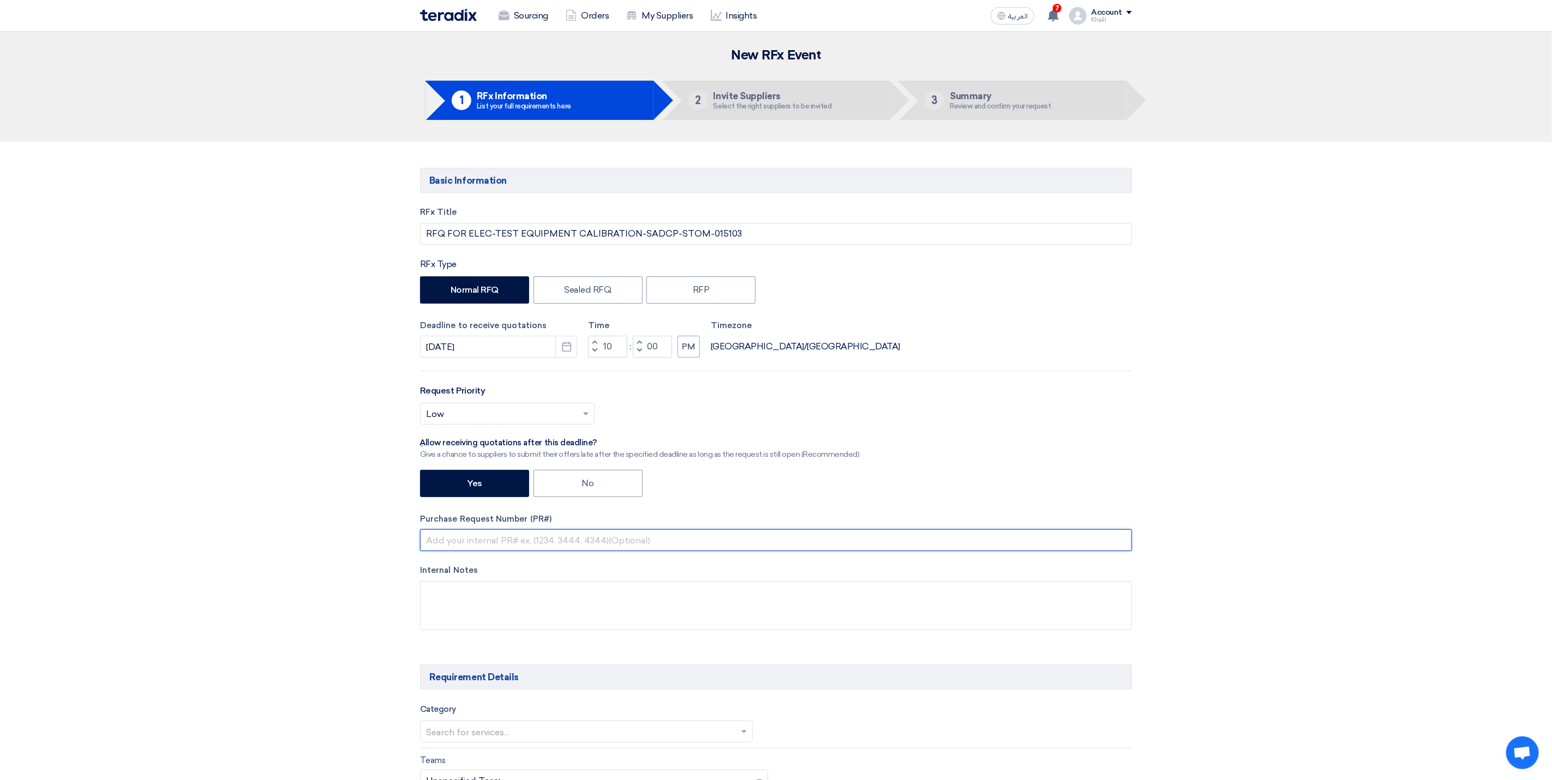
paste input "STOM-015103"
type input "STOM-015103"
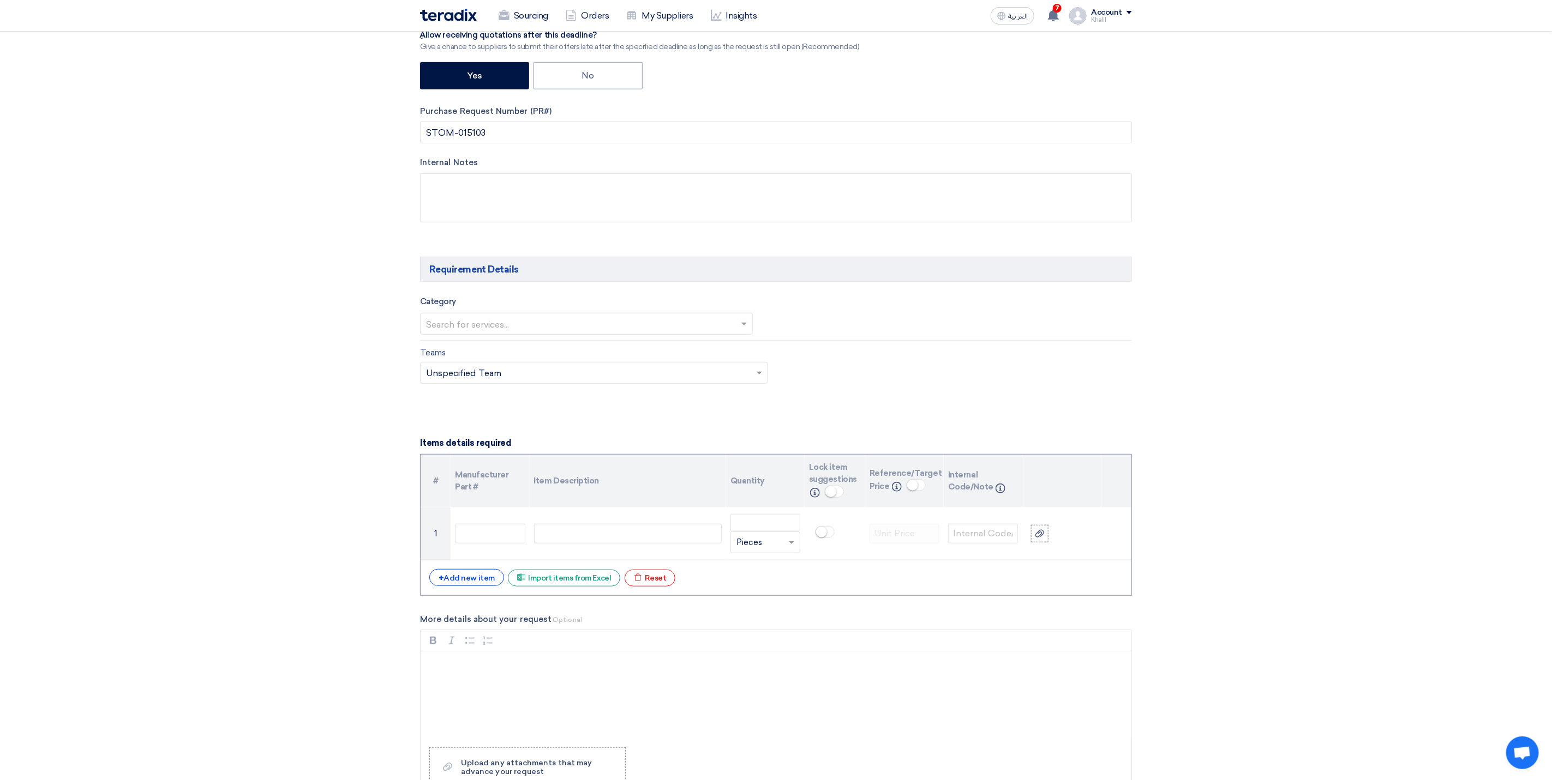
scroll to position [409, 0]
click at [474, 584] on div "+ Add new item" at bounding box center [466, 576] width 75 height 17
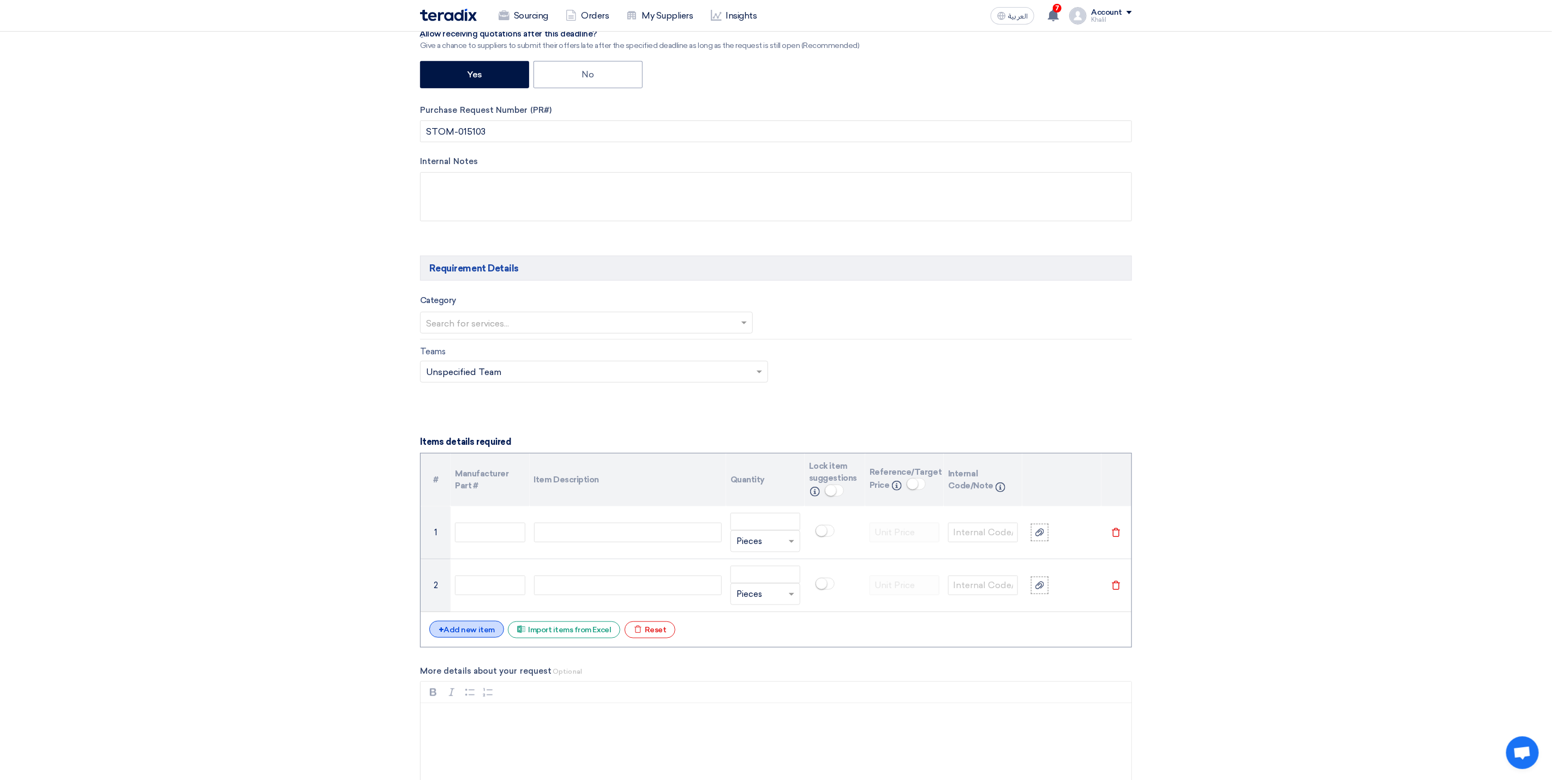
click at [483, 634] on div "+ Add new item" at bounding box center [466, 629] width 75 height 17
click at [486, 687] on div "+ Add new item" at bounding box center [466, 682] width 75 height 17
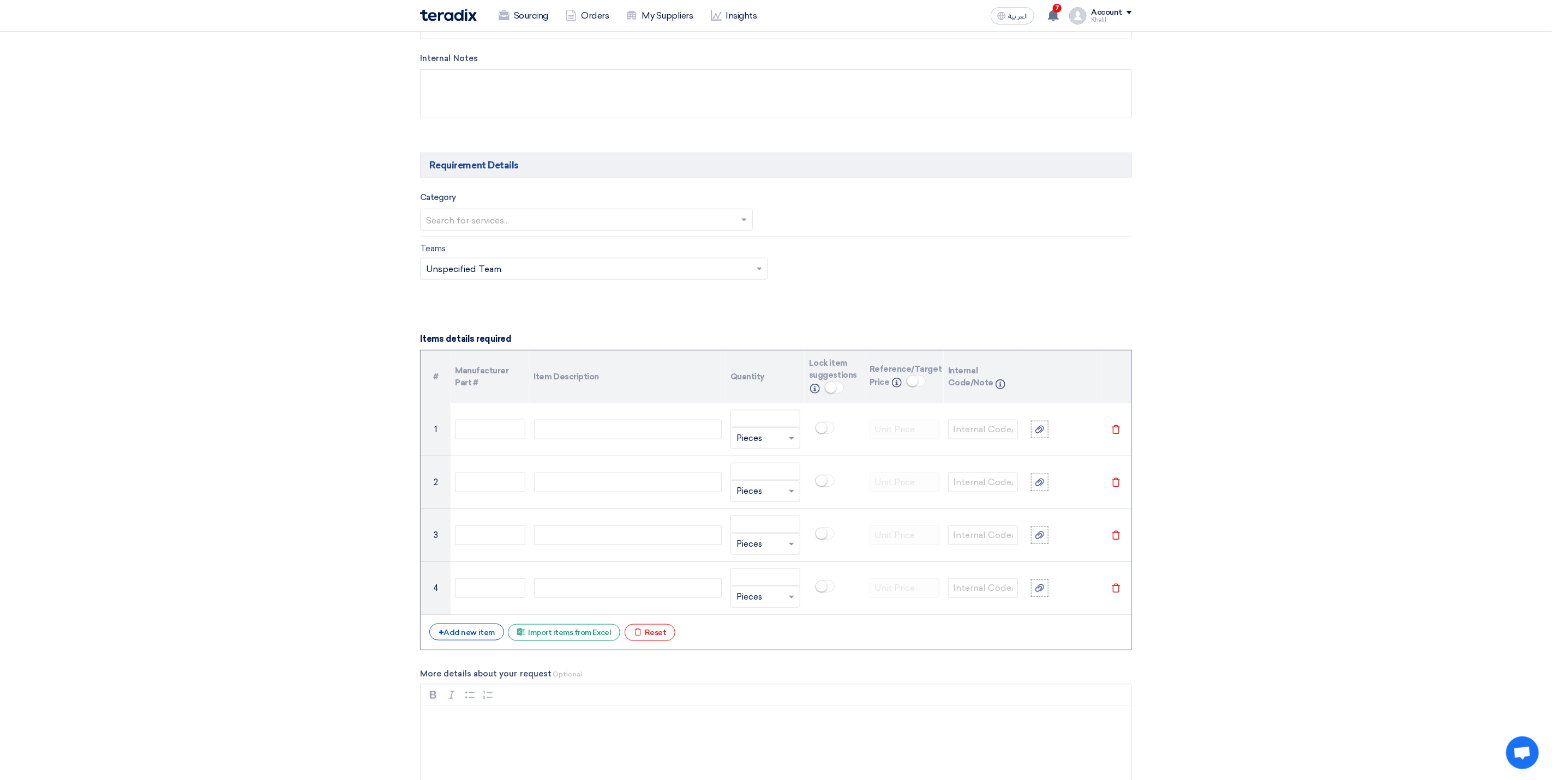
scroll to position [818, 0]
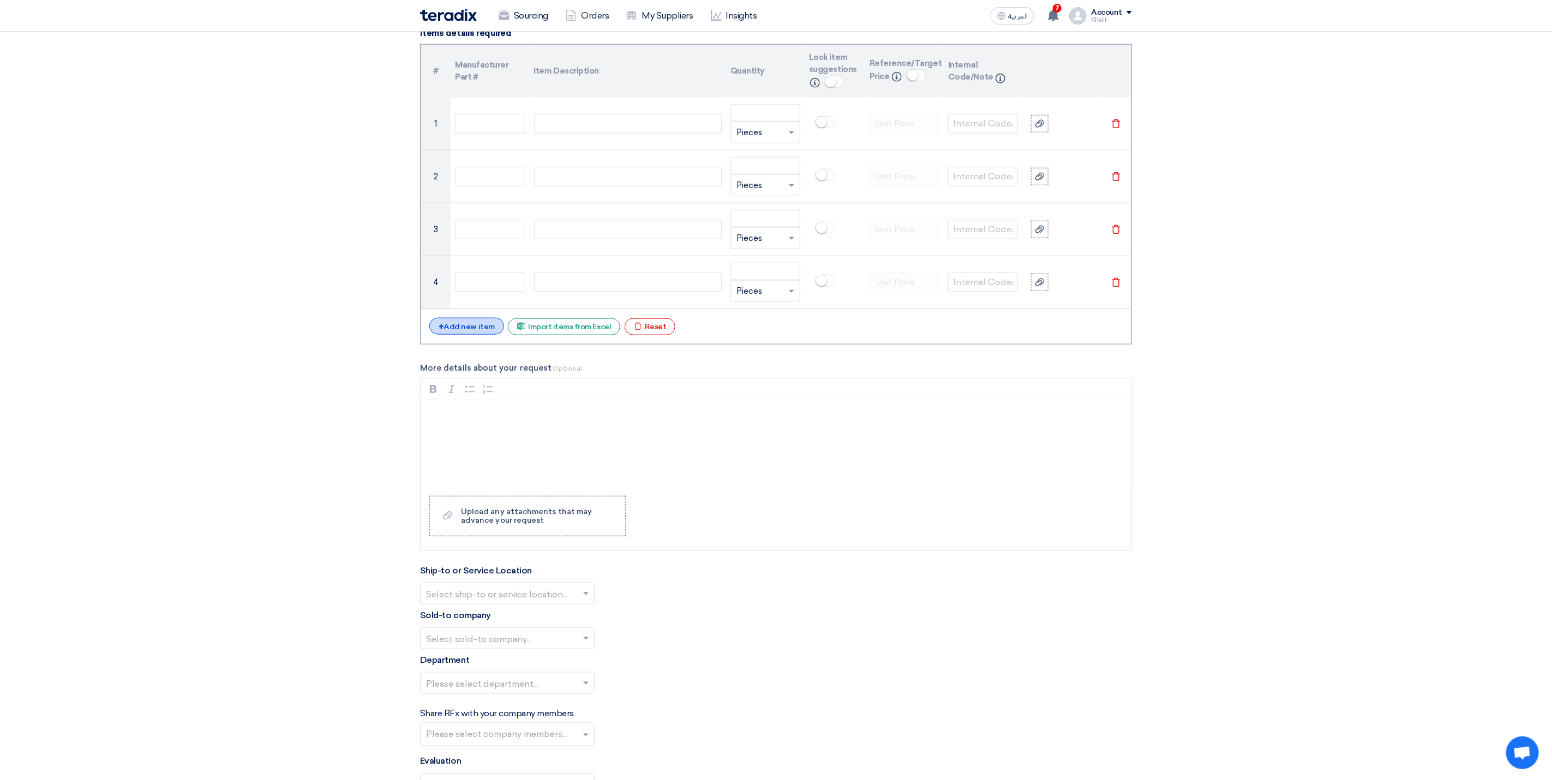
click at [473, 335] on div "+ Add new item" at bounding box center [466, 326] width 75 height 17
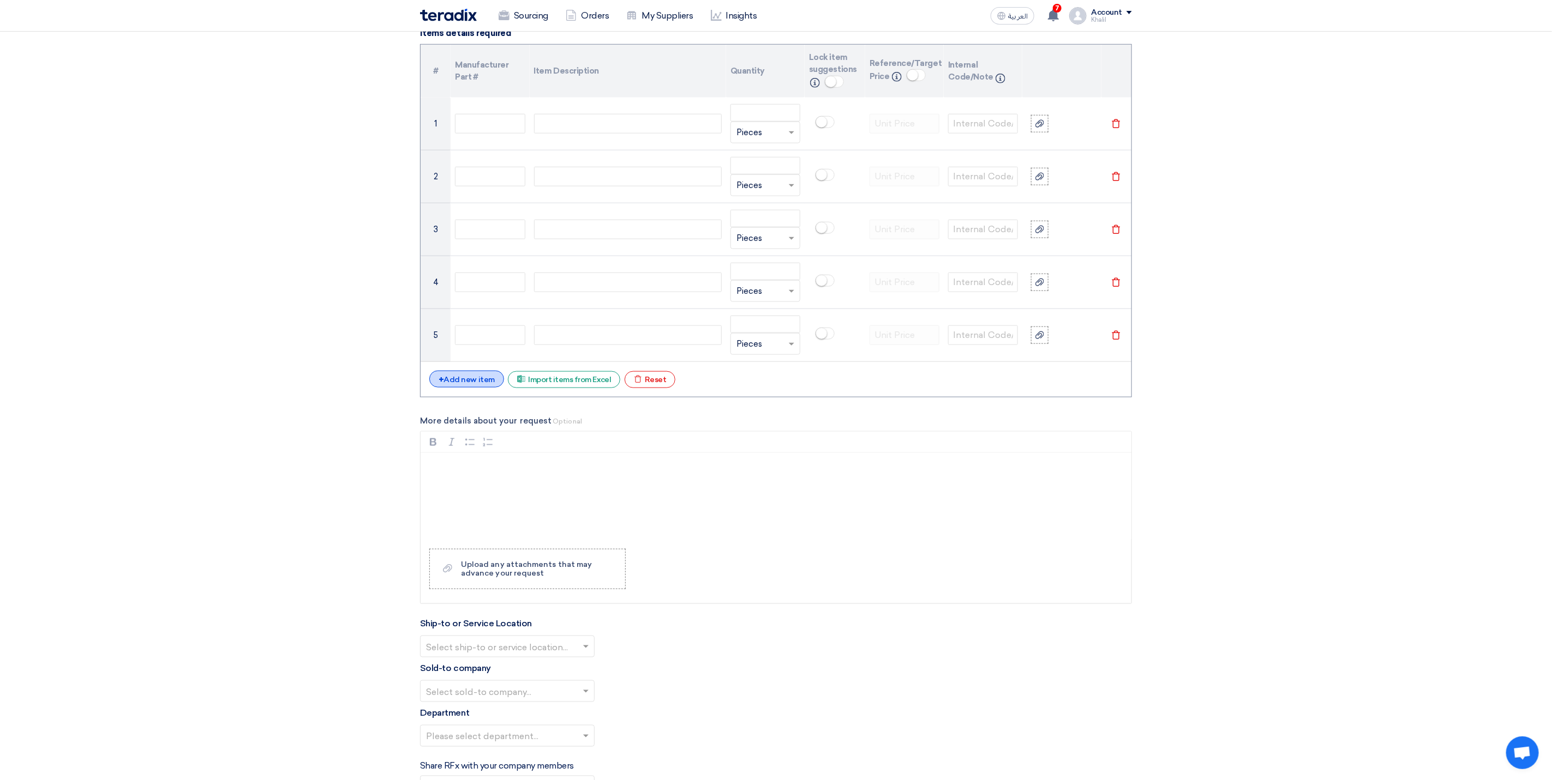
click at [472, 378] on div "+ Add new item" at bounding box center [466, 379] width 75 height 17
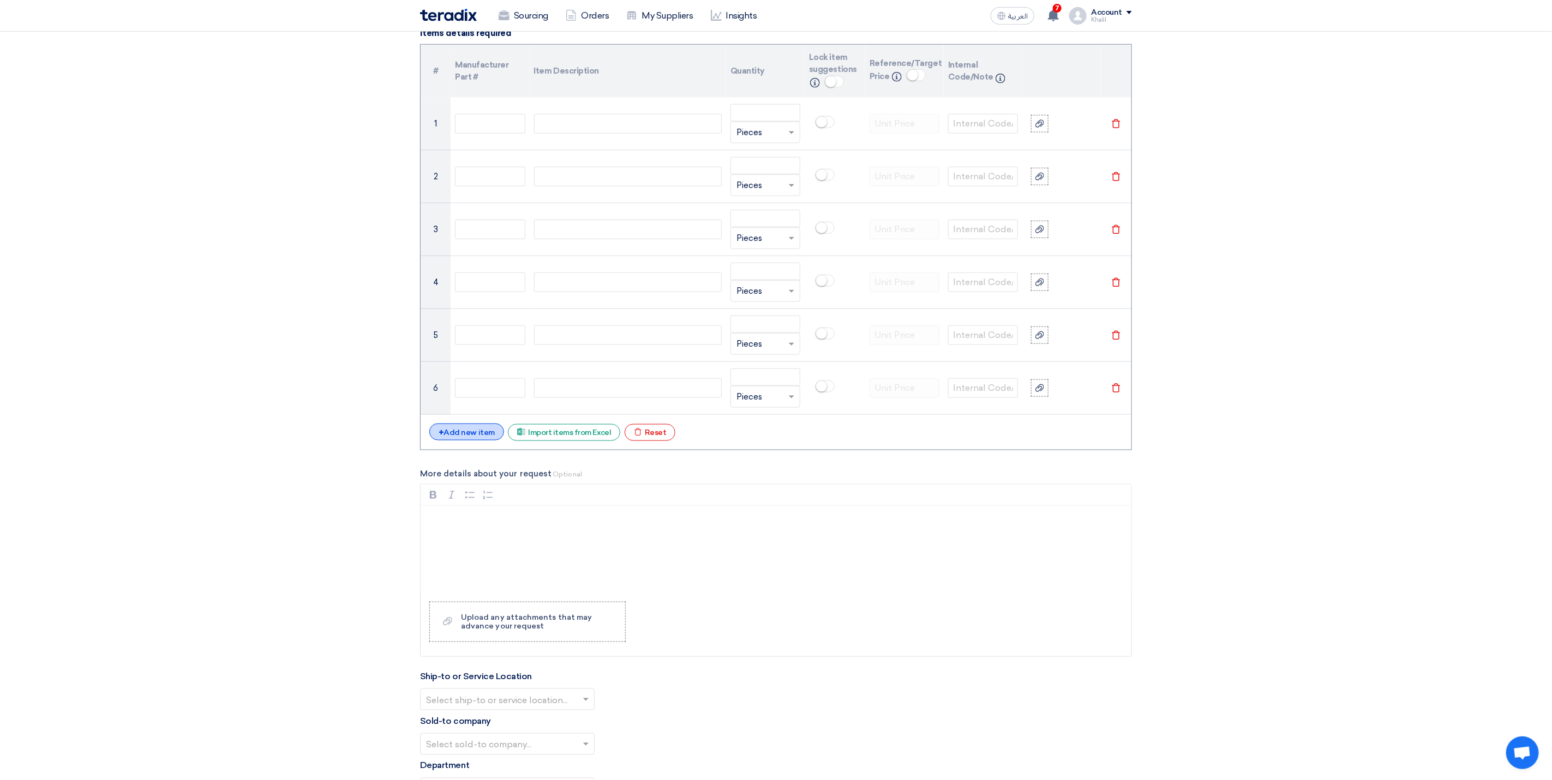
click at [479, 435] on div "+ Add new item" at bounding box center [466, 432] width 75 height 17
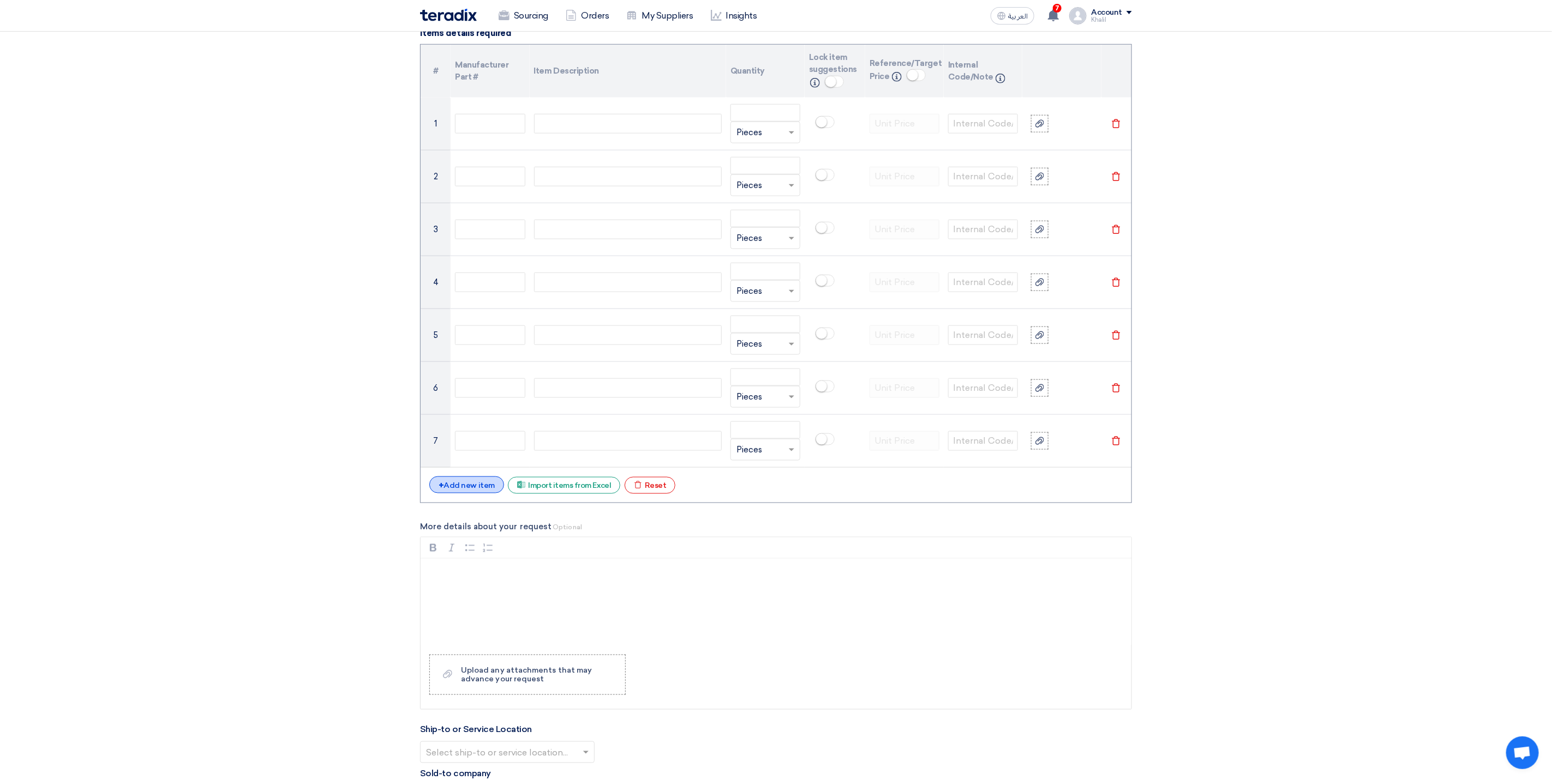
click at [486, 485] on div "+ Add new item" at bounding box center [466, 485] width 75 height 17
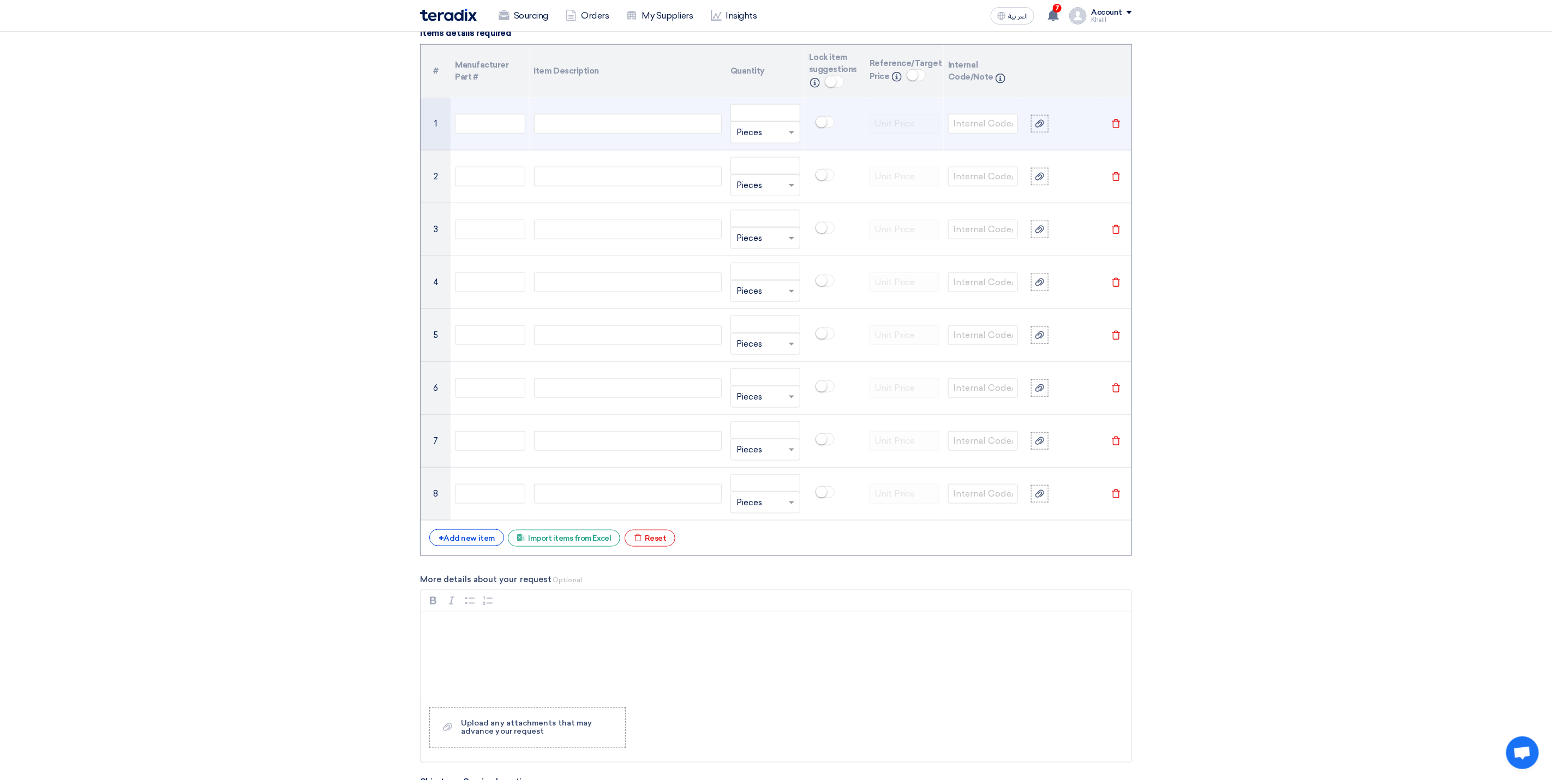
click at [624, 131] on div at bounding box center [628, 124] width 188 height 20
paste div
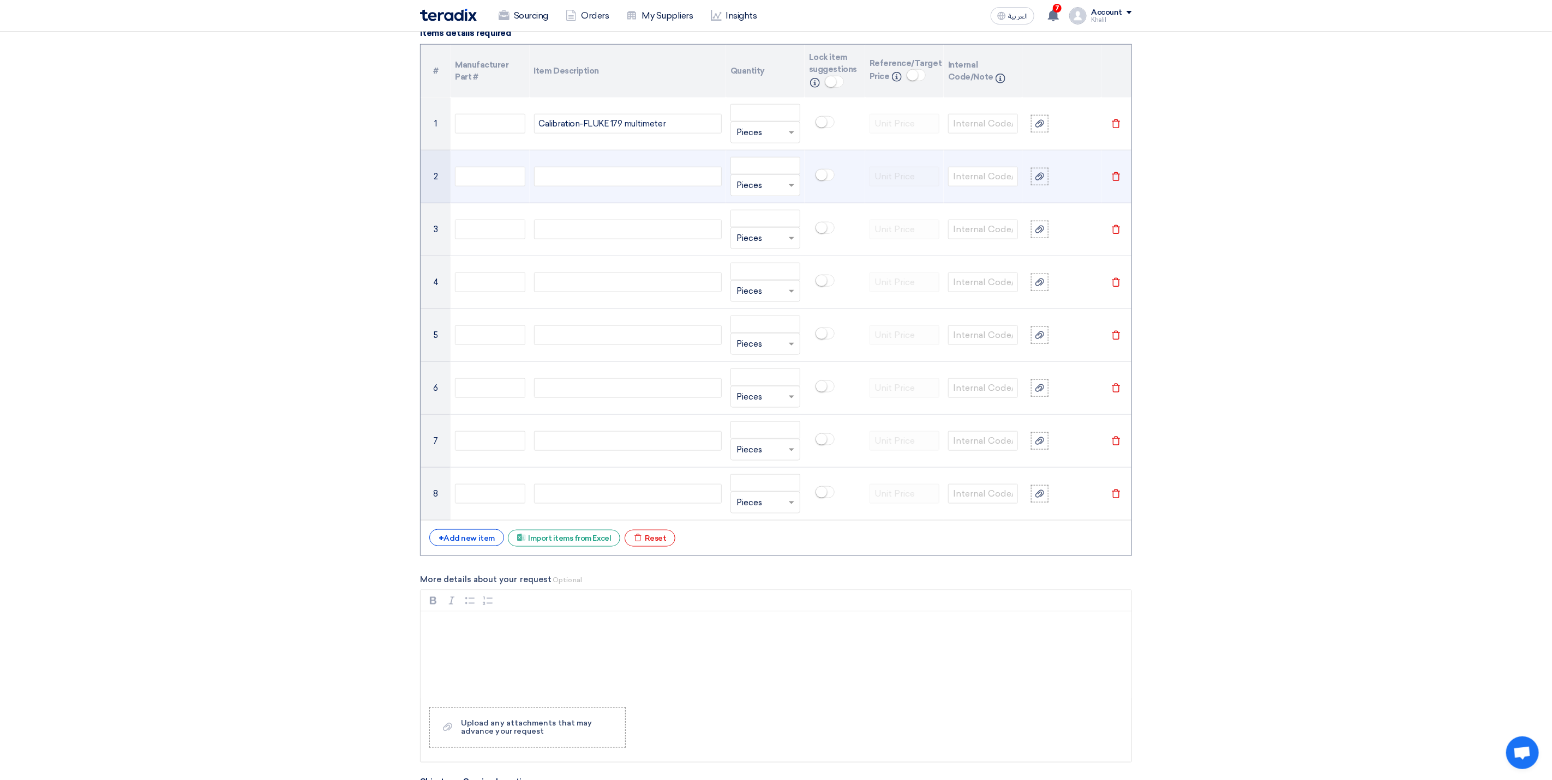
click at [624, 182] on div at bounding box center [628, 177] width 188 height 20
paste div
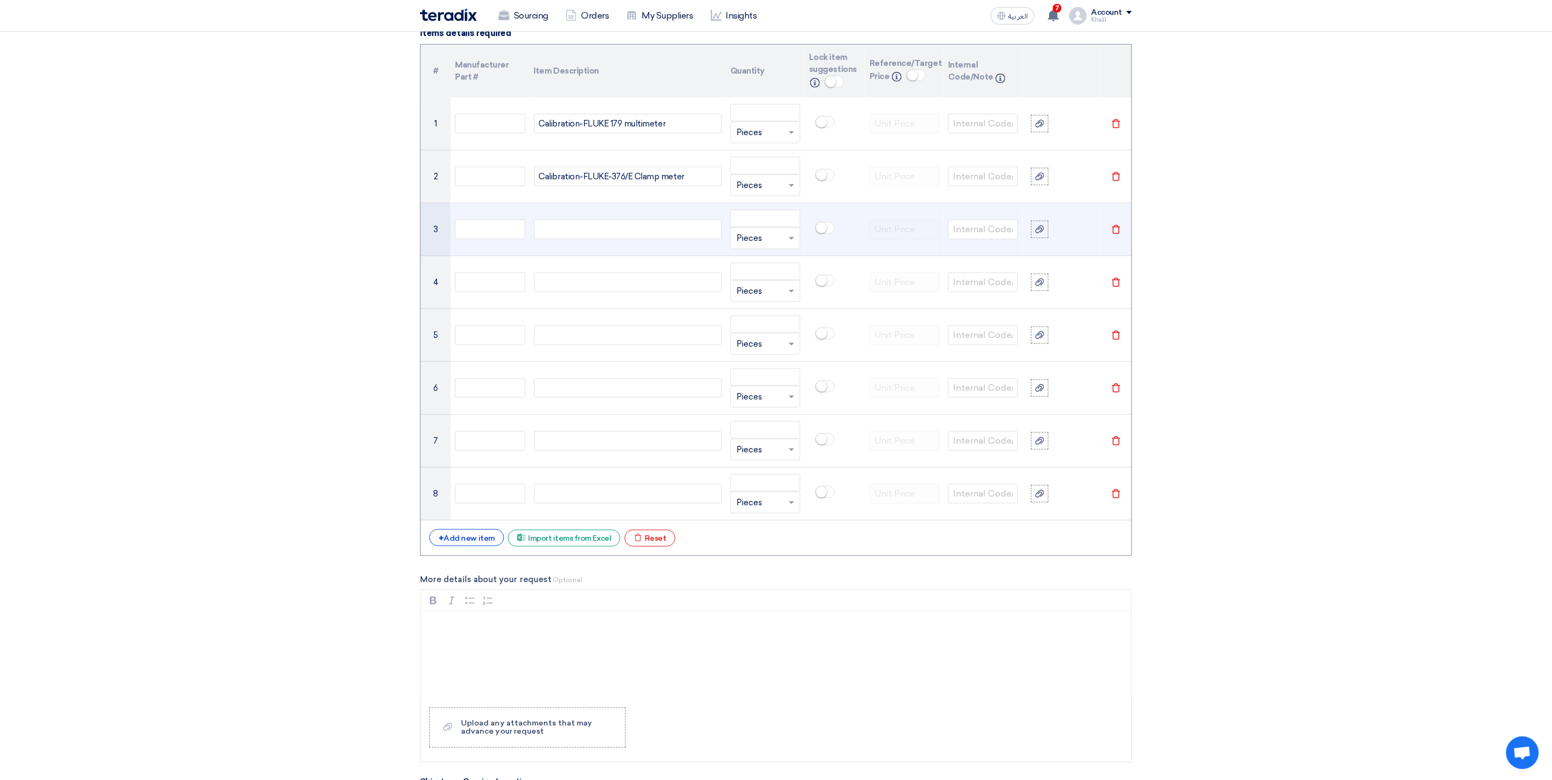
click at [636, 239] on div at bounding box center [628, 230] width 188 height 20
paste div
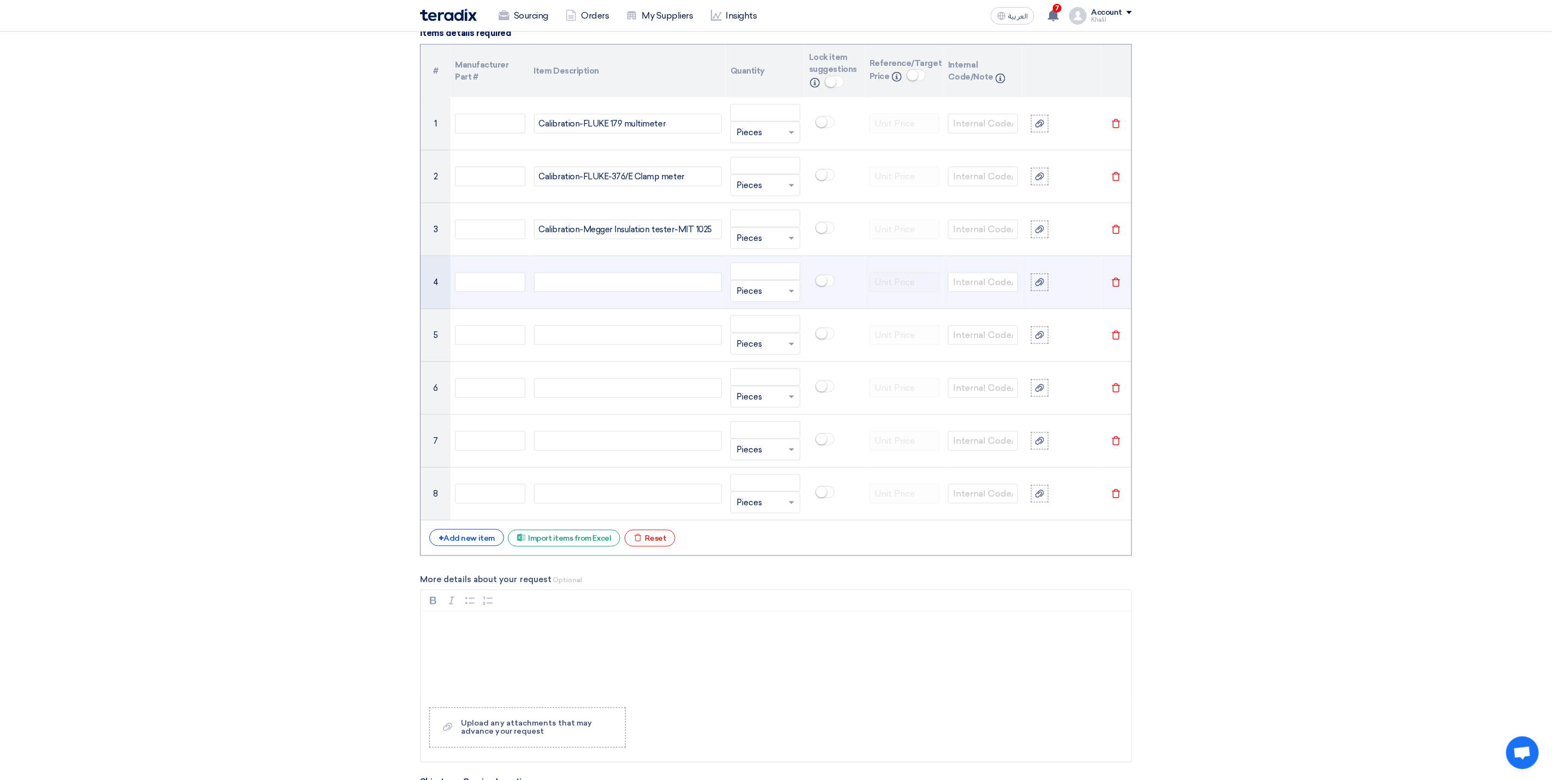
click at [571, 290] on div at bounding box center [628, 283] width 188 height 20
paste div
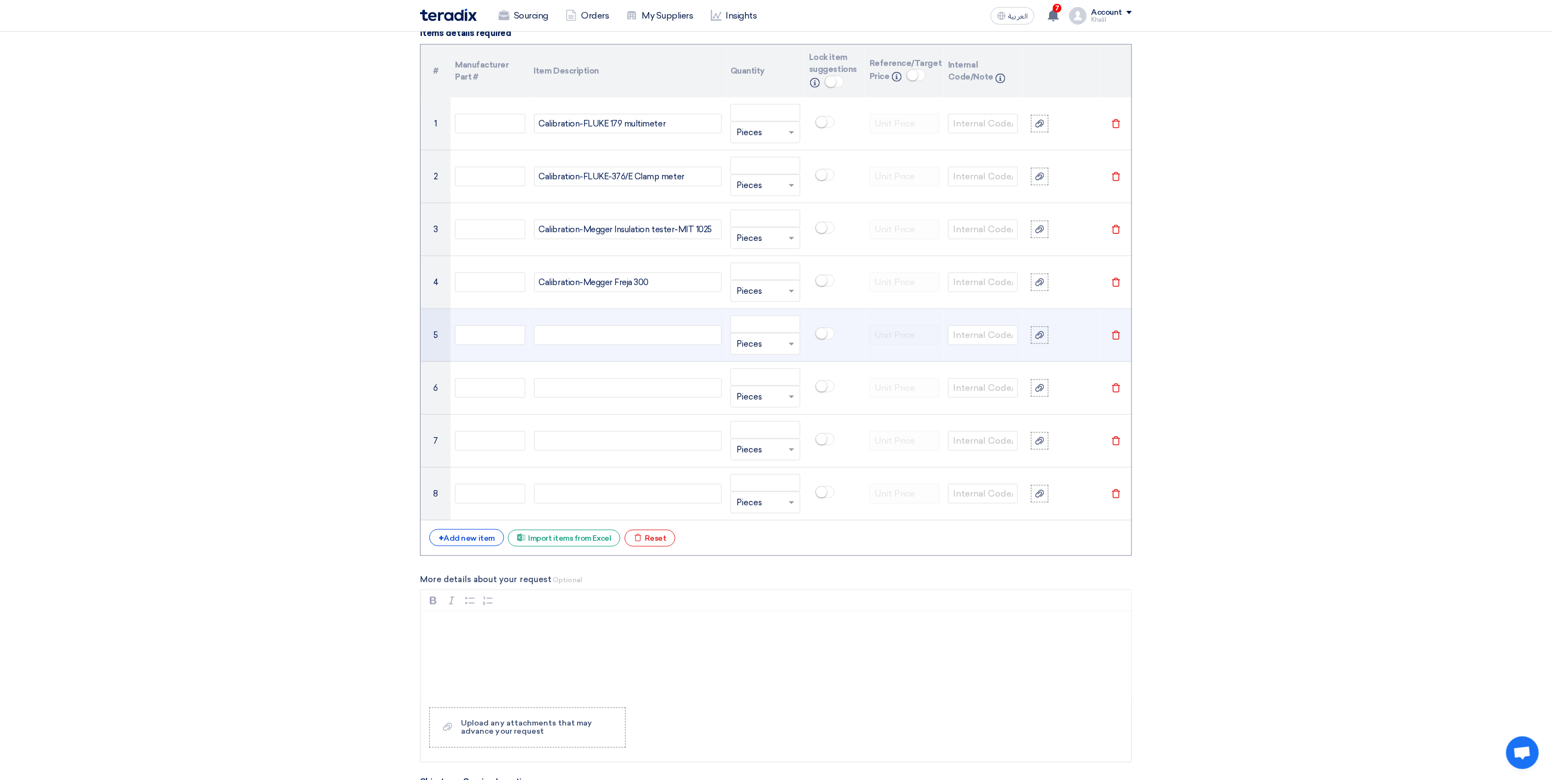
click at [615, 341] on div at bounding box center [628, 336] width 188 height 20
paste div
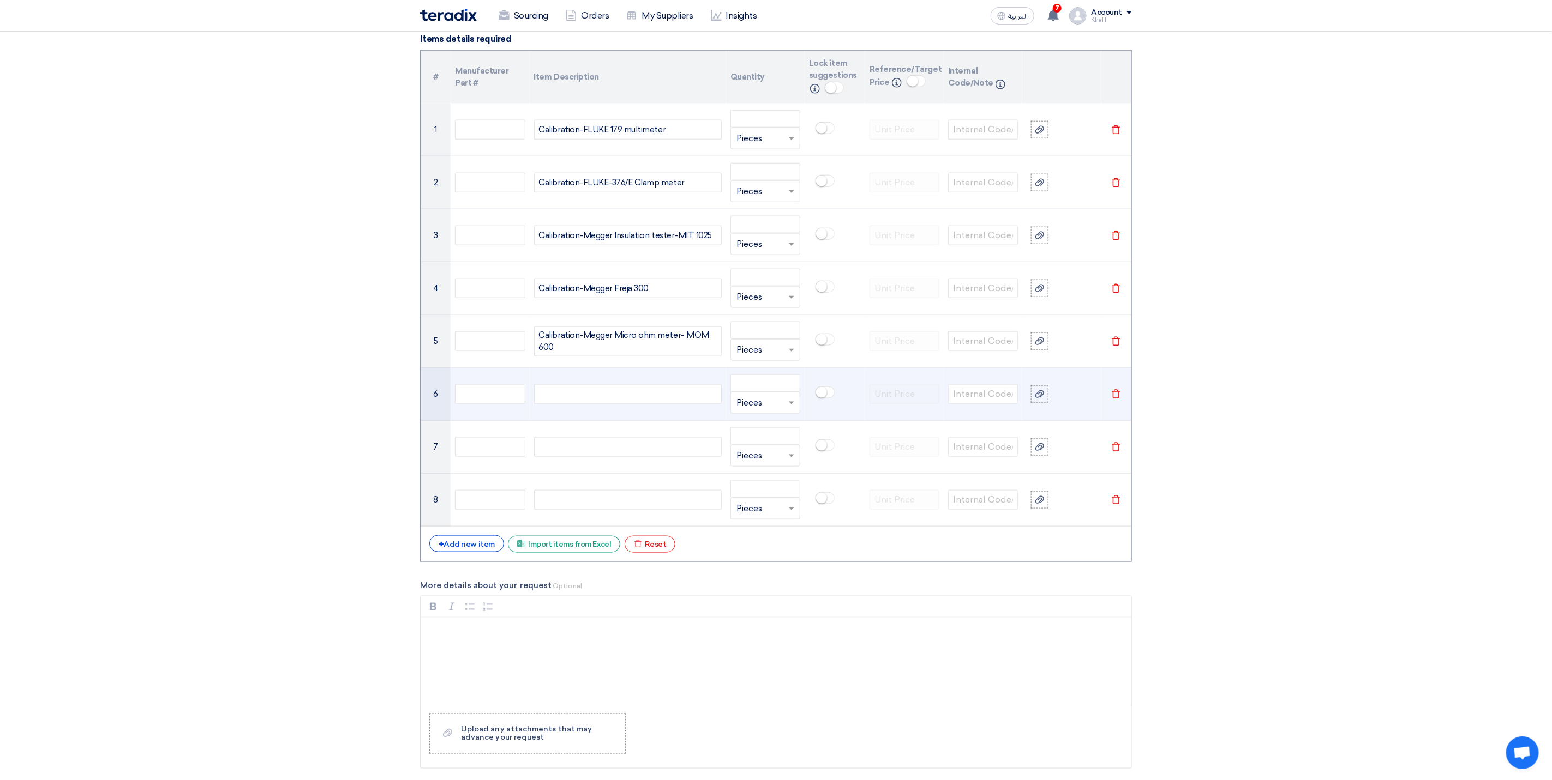
click at [620, 400] on div at bounding box center [628, 394] width 188 height 20
paste div
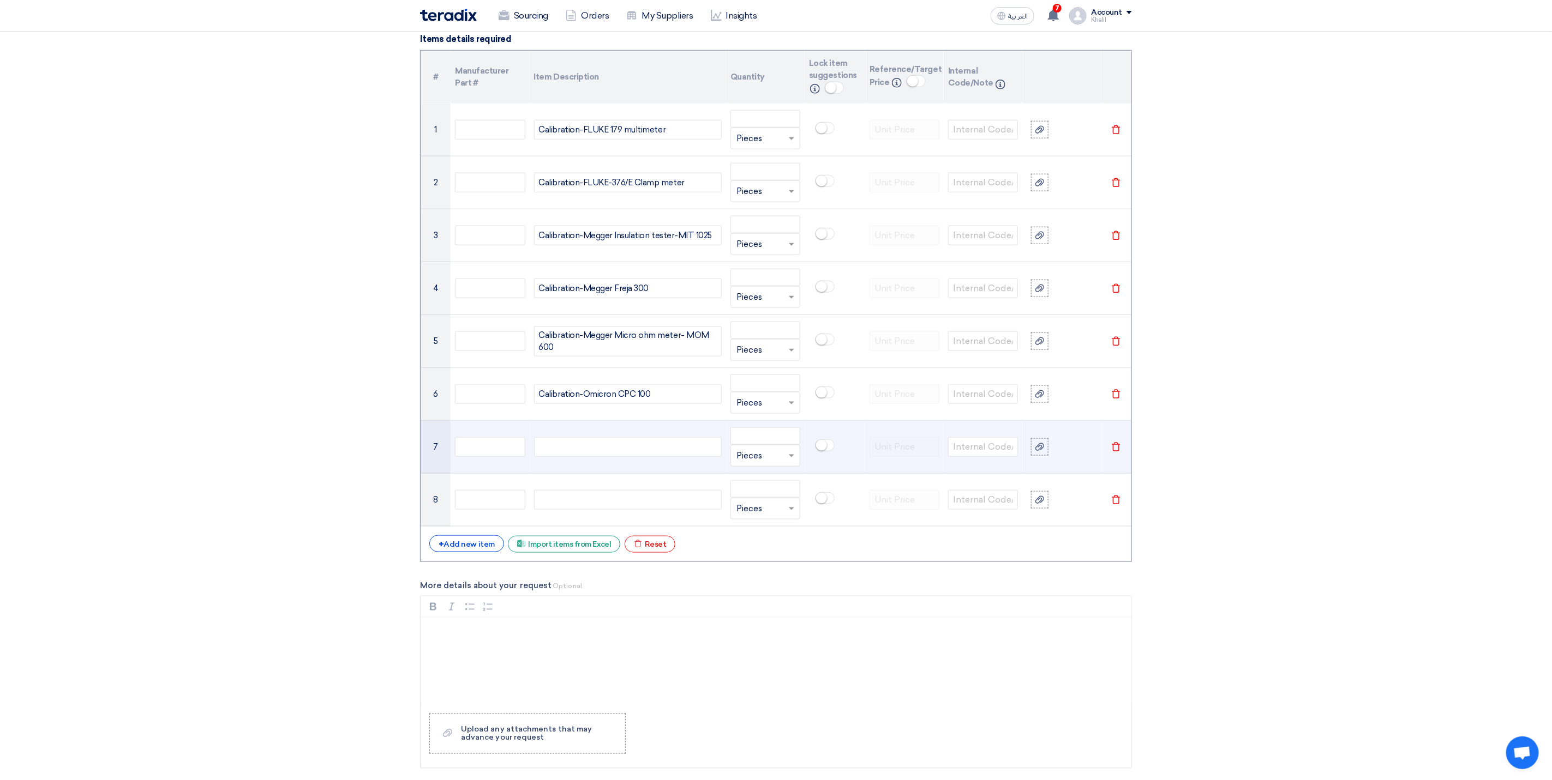
click at [681, 447] on div at bounding box center [628, 447] width 188 height 20
paste div
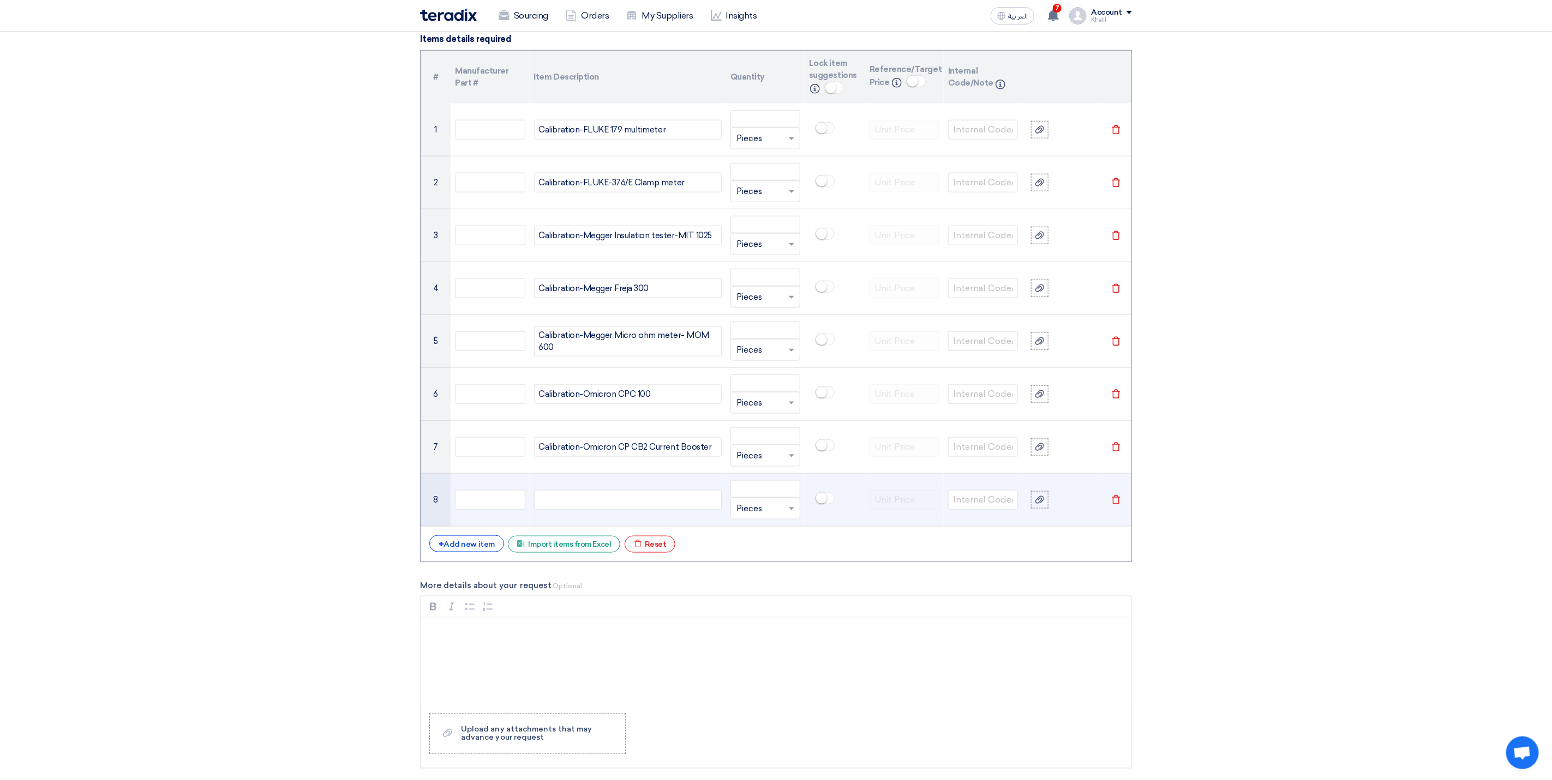
click at [596, 508] on div at bounding box center [628, 500] width 188 height 20
paste div
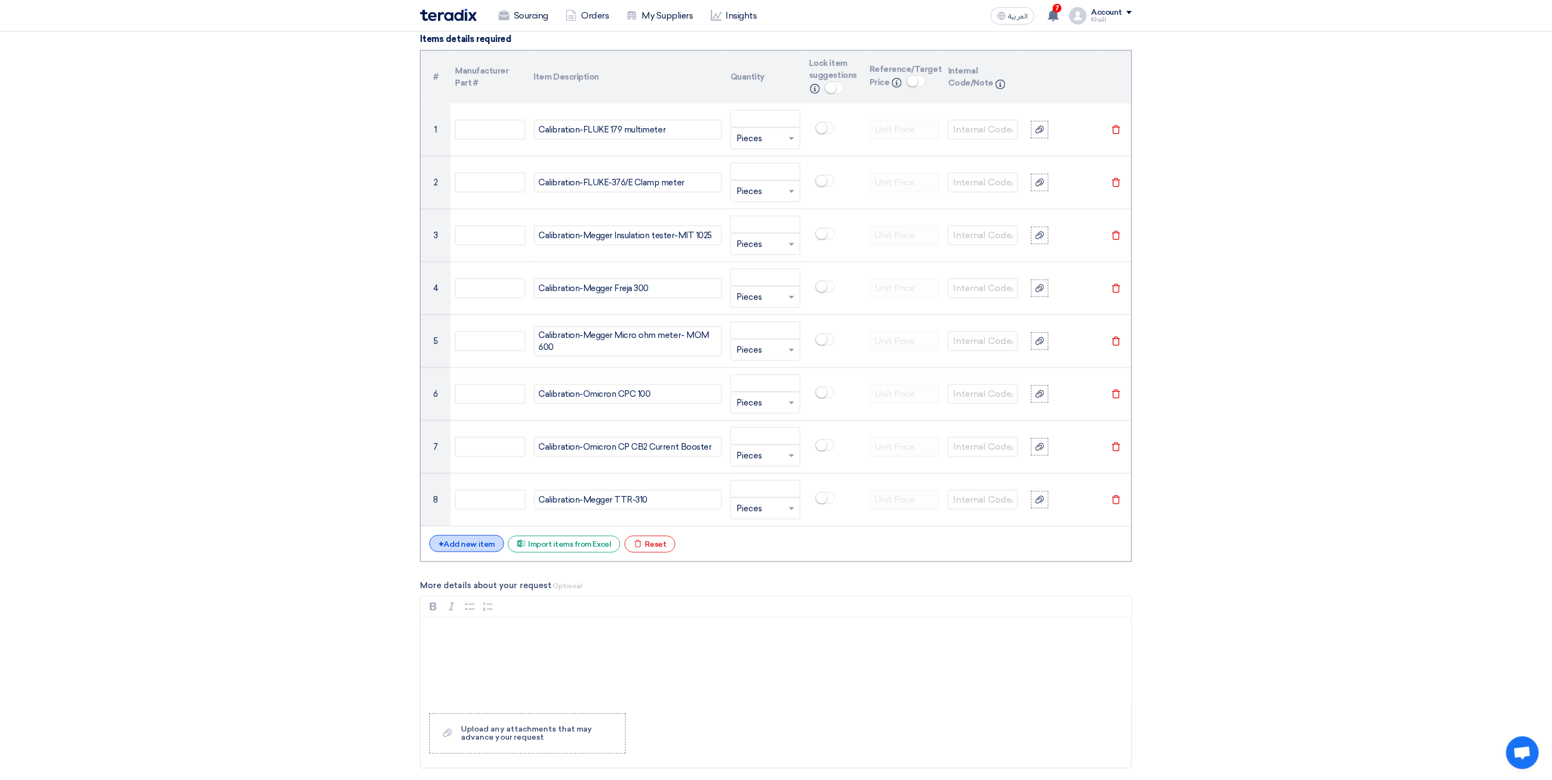
click at [468, 552] on div "+ Add new item" at bounding box center [466, 544] width 75 height 17
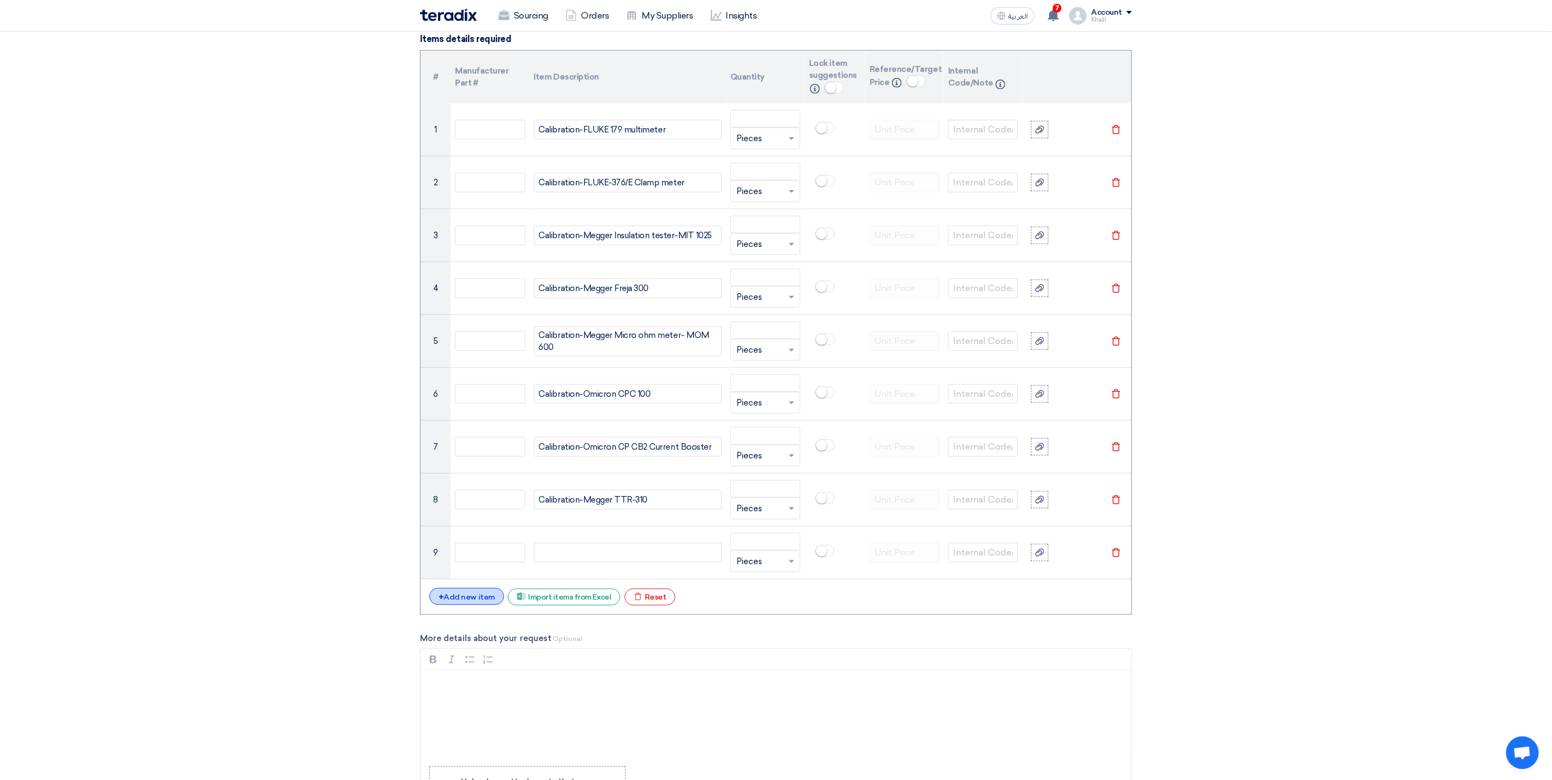
click at [473, 599] on div "+ Add new item" at bounding box center [466, 596] width 75 height 17
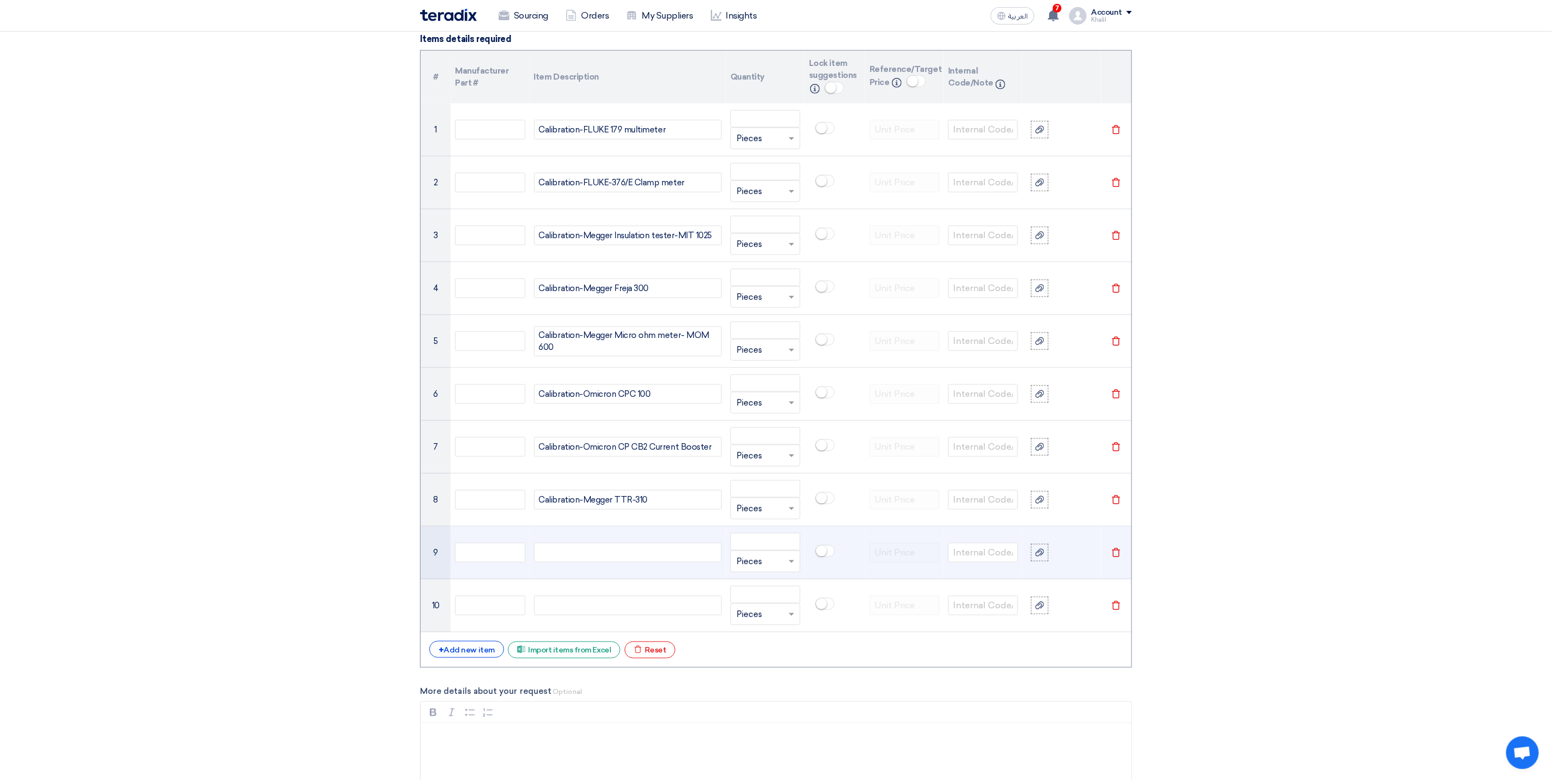
click at [655, 557] on div at bounding box center [628, 553] width 188 height 20
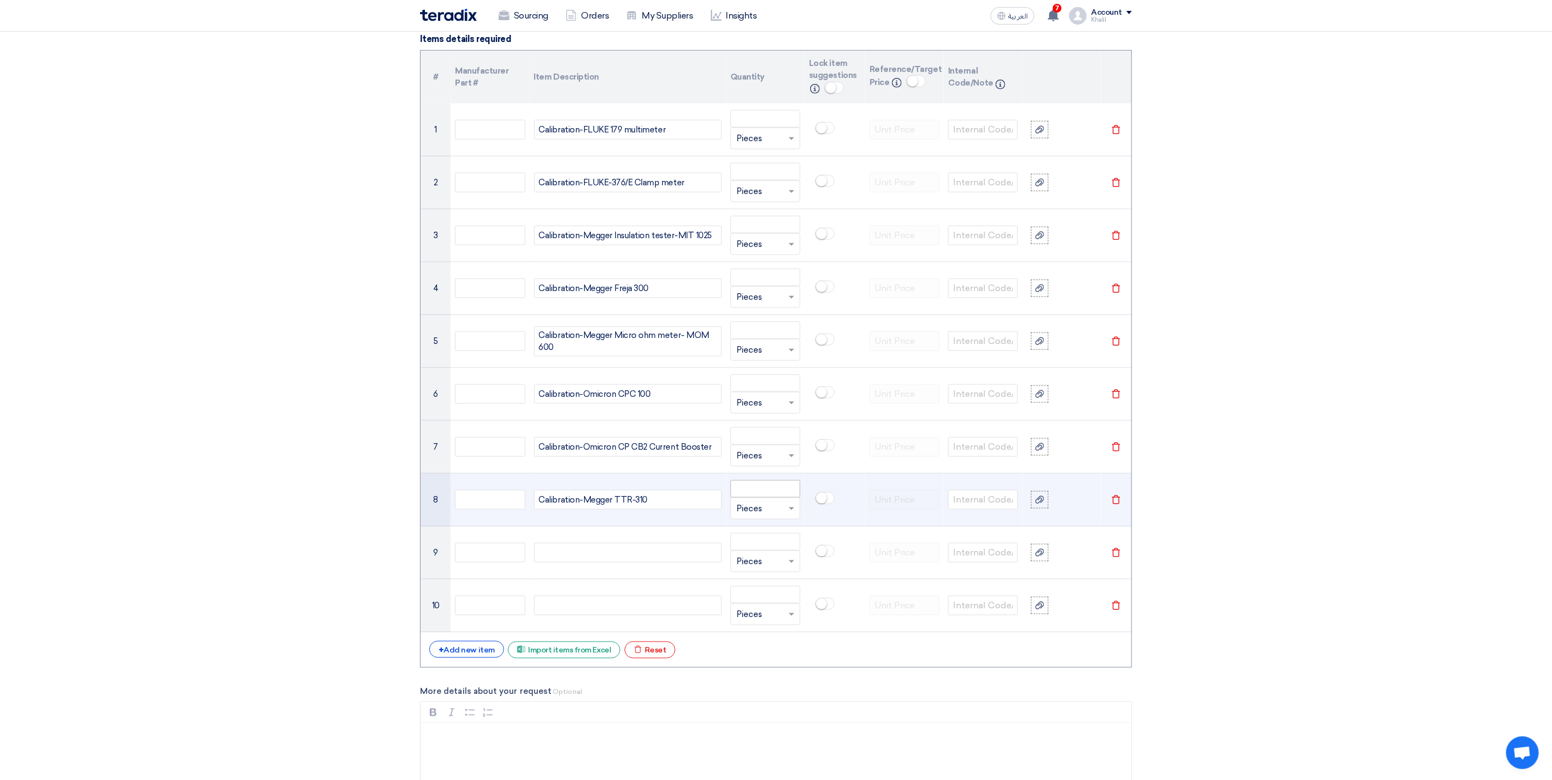
paste div
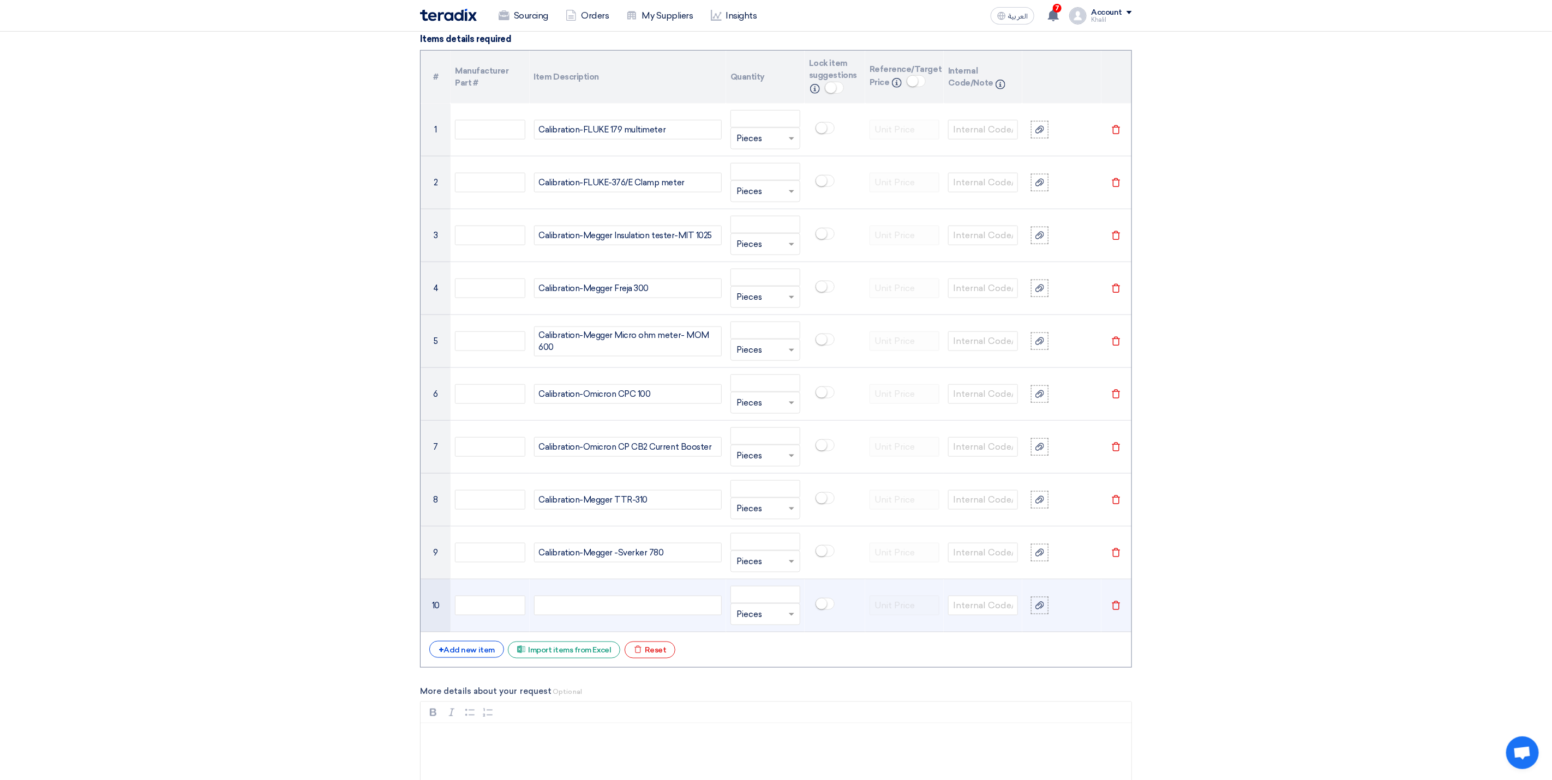
click at [622, 612] on div at bounding box center [628, 606] width 188 height 20
paste div
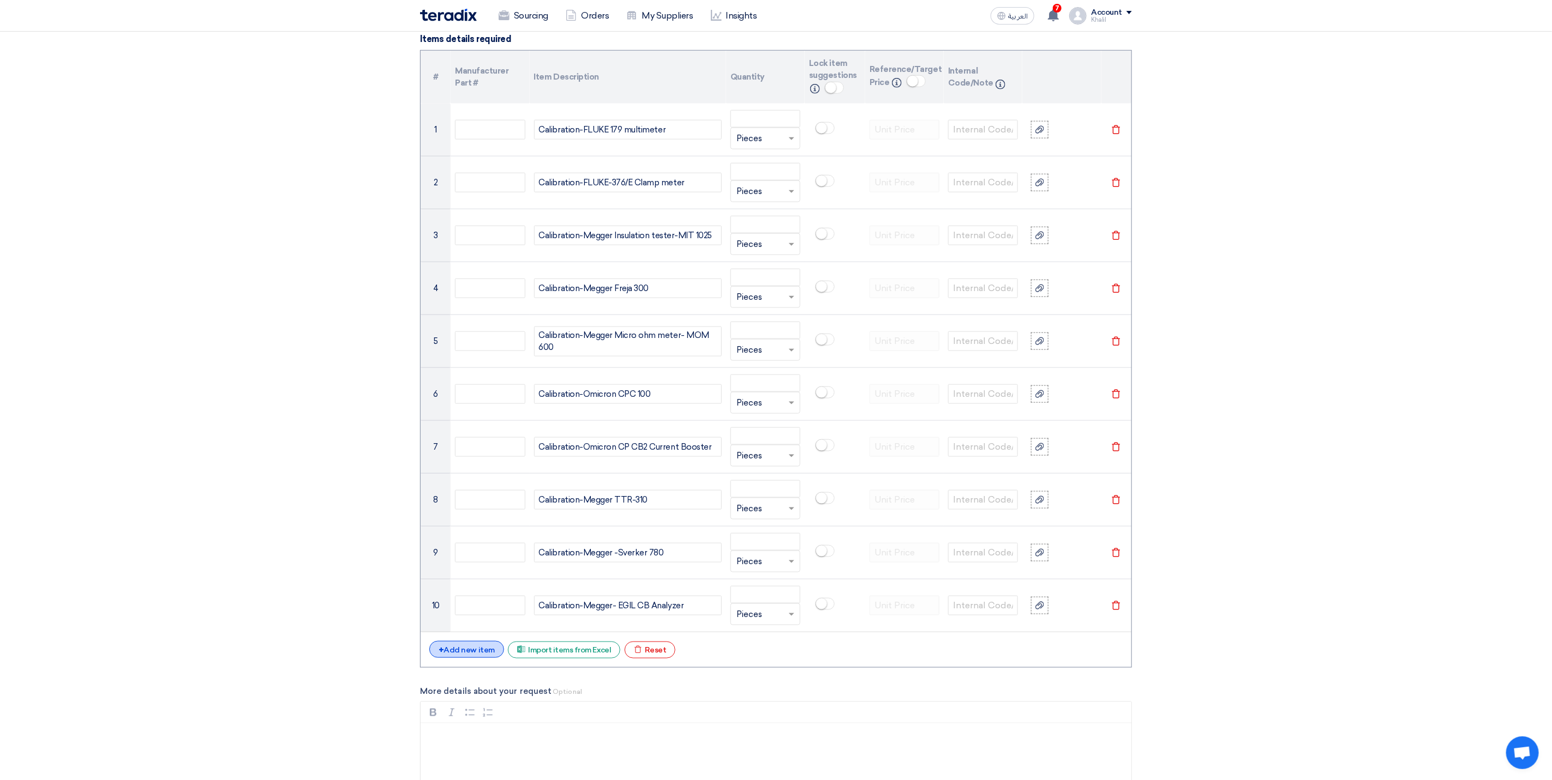
click at [472, 658] on div "+ Add new item" at bounding box center [466, 649] width 75 height 17
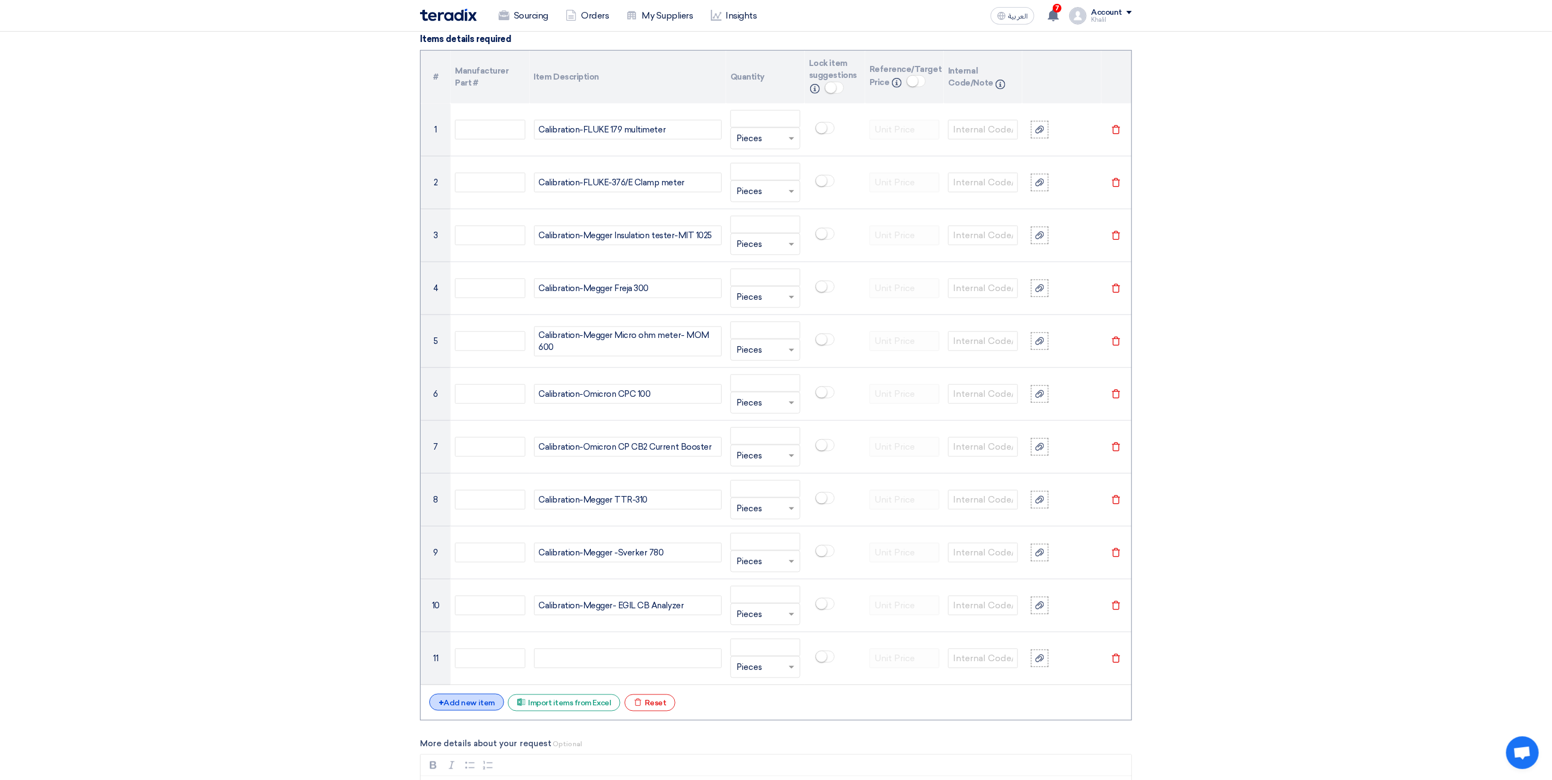
click at [470, 711] on div "+ Add new item" at bounding box center [466, 702] width 75 height 17
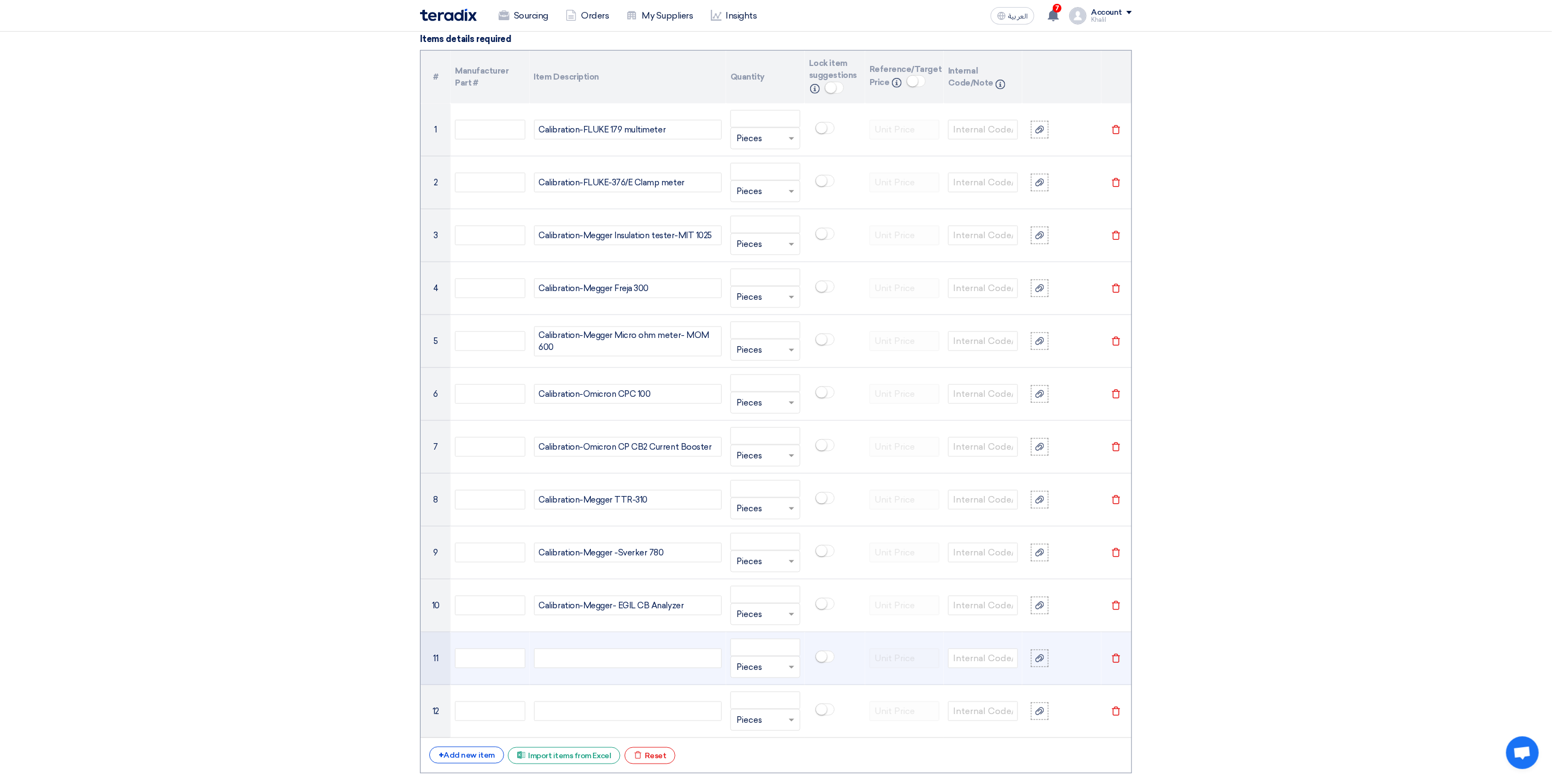
click at [579, 669] on div at bounding box center [628, 659] width 188 height 20
paste div
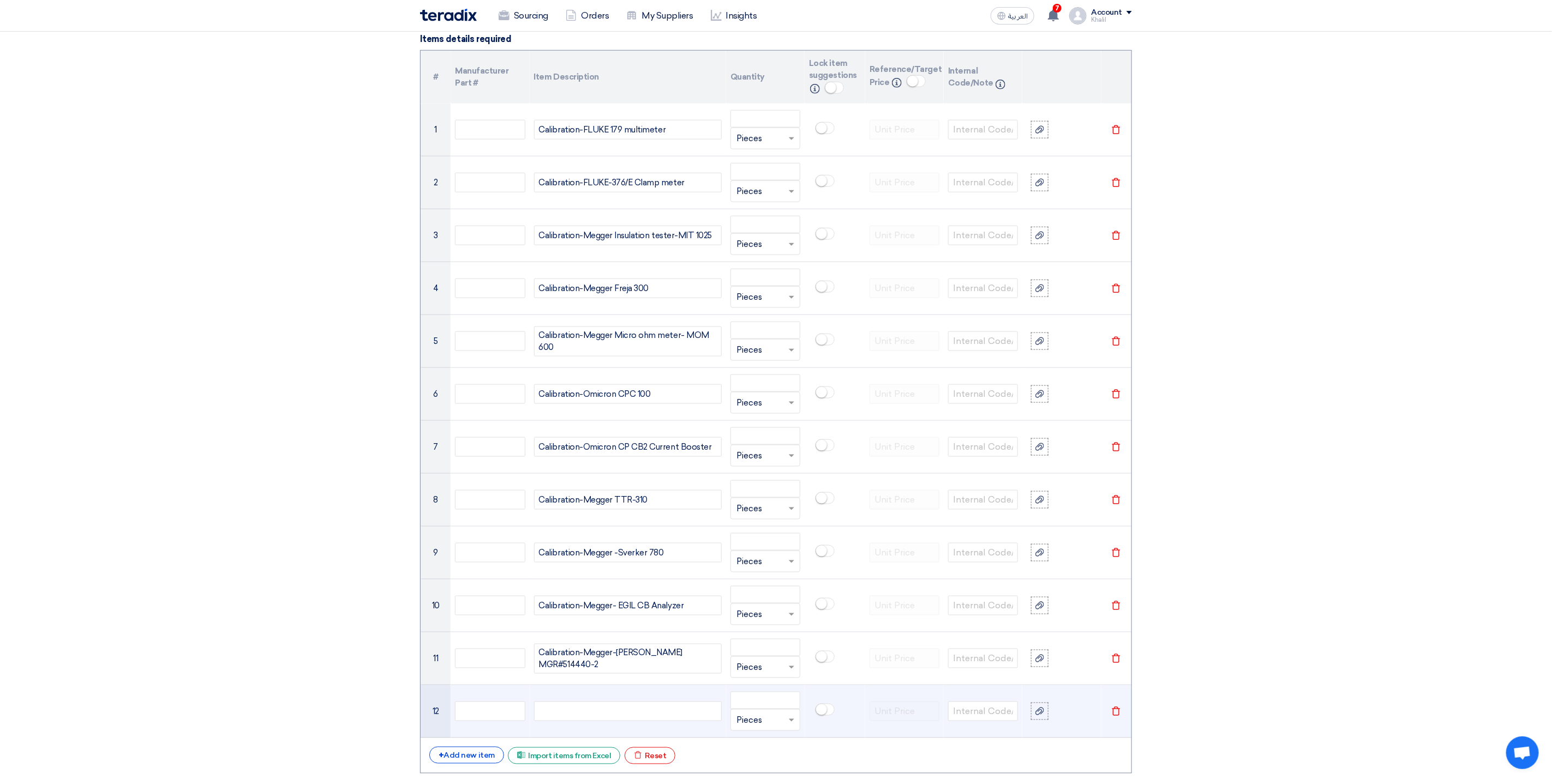
click at [610, 712] on div at bounding box center [628, 712] width 188 height 20
click at [640, 714] on div at bounding box center [628, 712] width 188 height 20
paste div
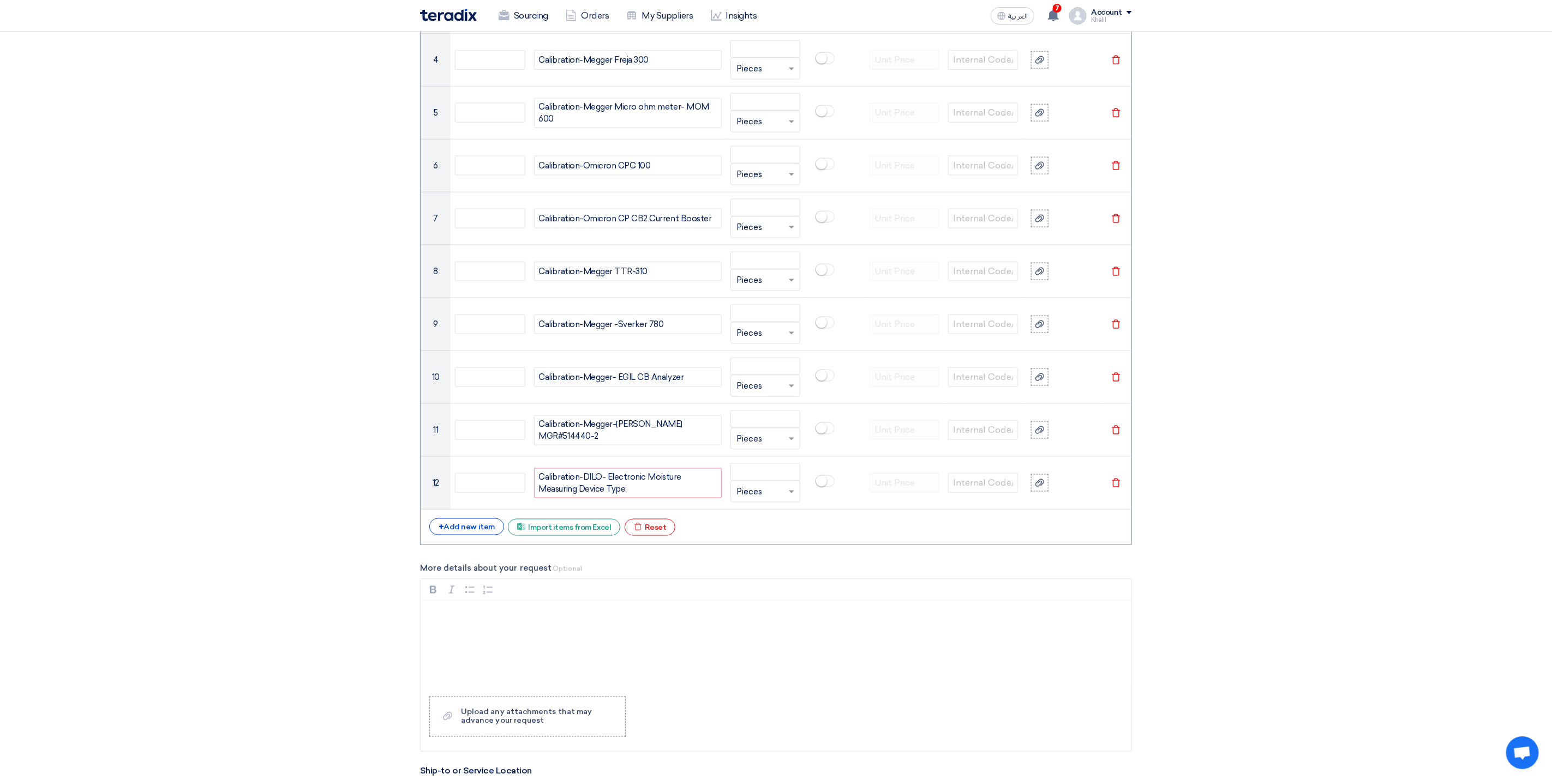
scroll to position [1053, 0]
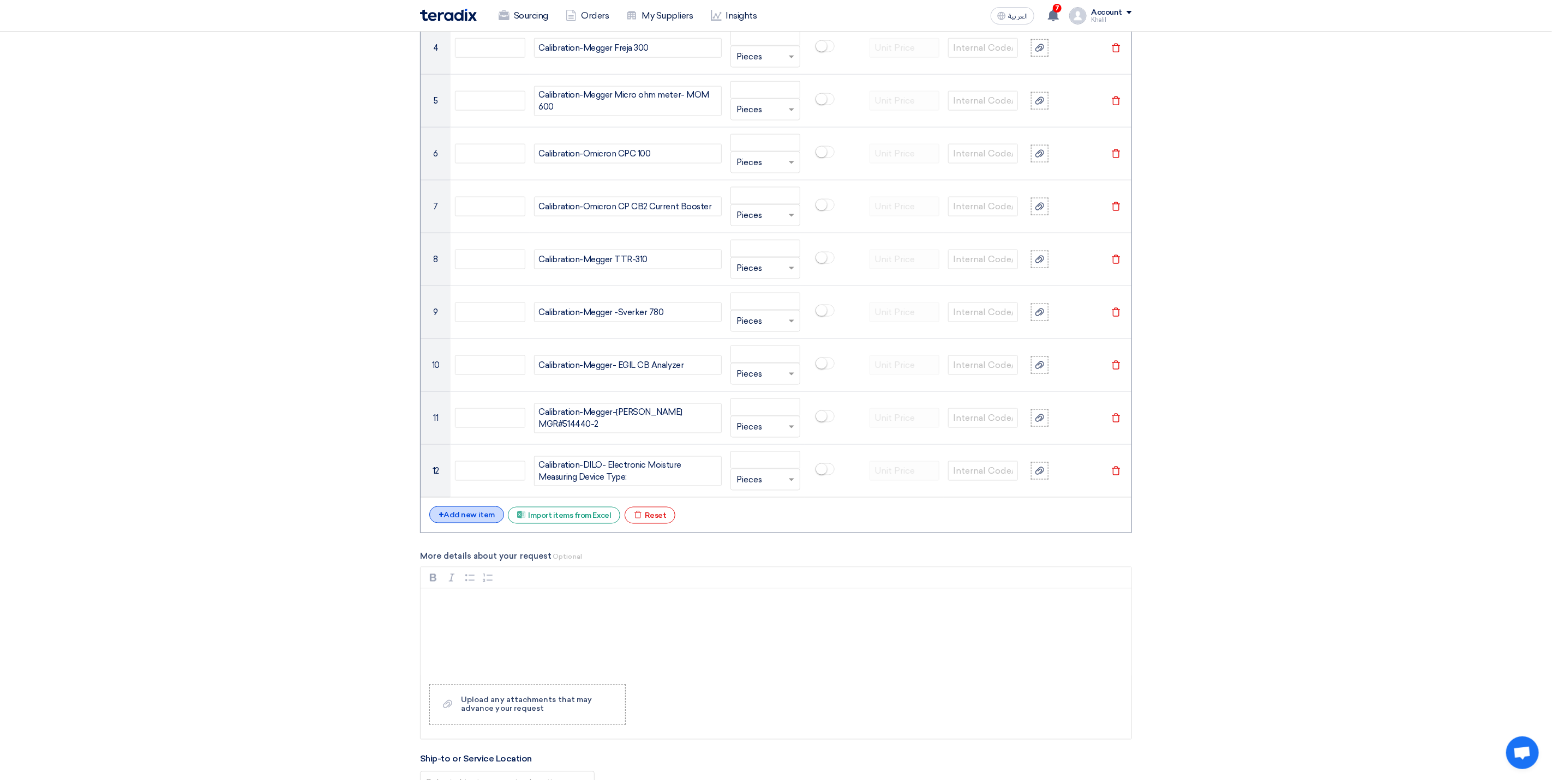
click at [467, 524] on div "+ Add new item" at bounding box center [466, 515] width 75 height 17
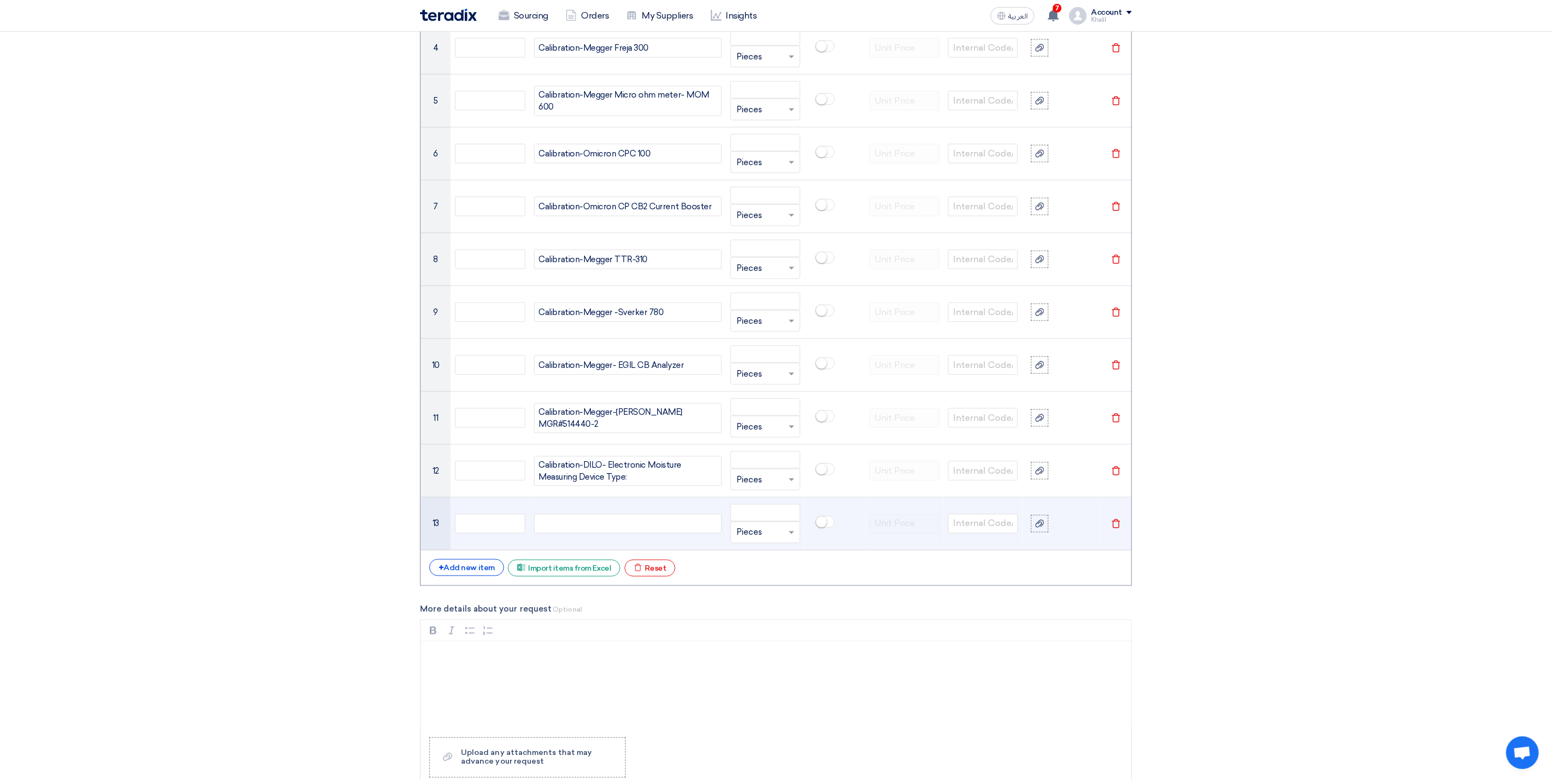
click at [619, 532] on div at bounding box center [628, 524] width 188 height 20
paste div
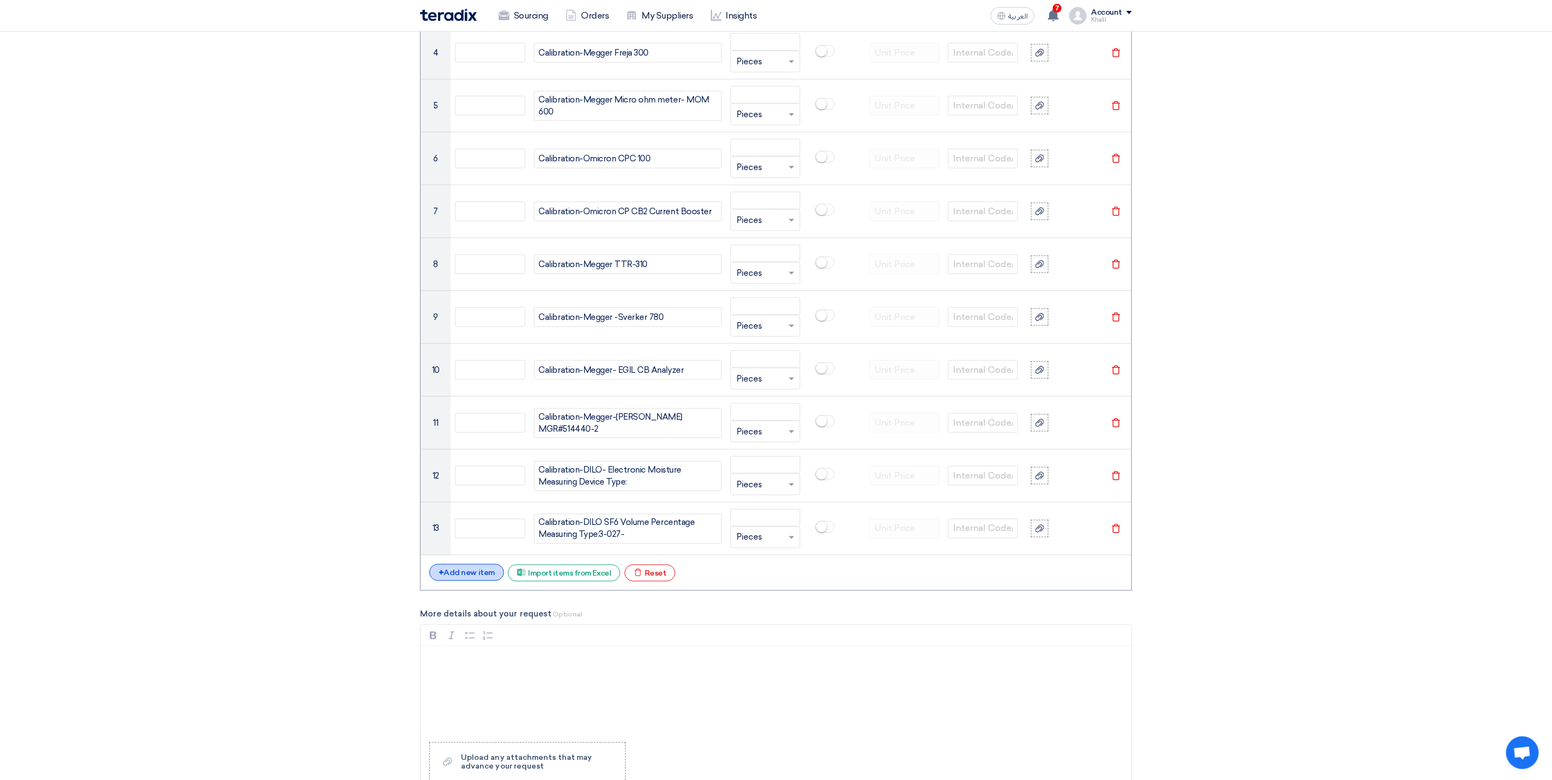
click at [482, 581] on div "+ Add new item" at bounding box center [466, 572] width 75 height 17
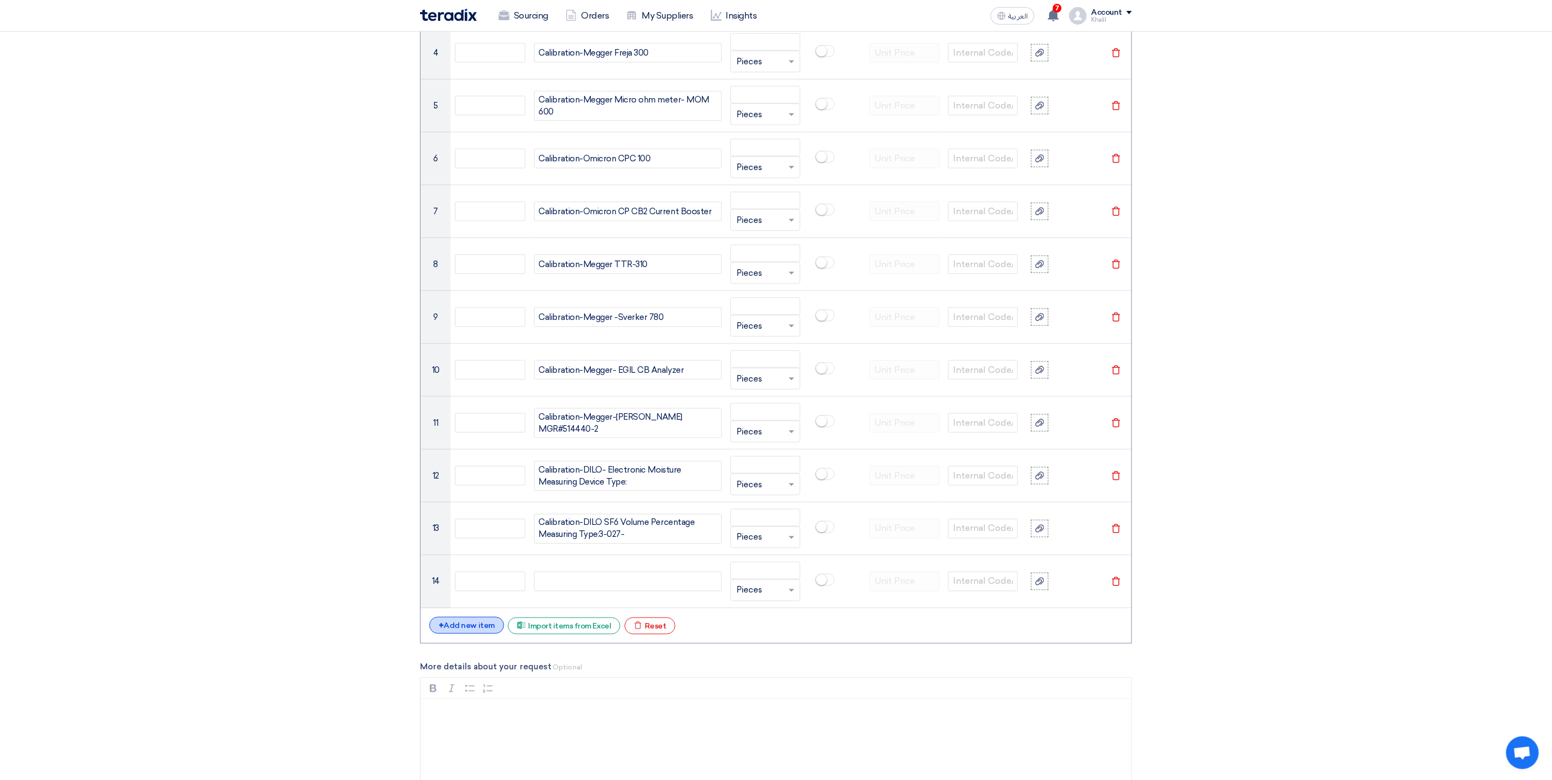
click at [473, 634] on div "+ Add new item" at bounding box center [466, 625] width 75 height 17
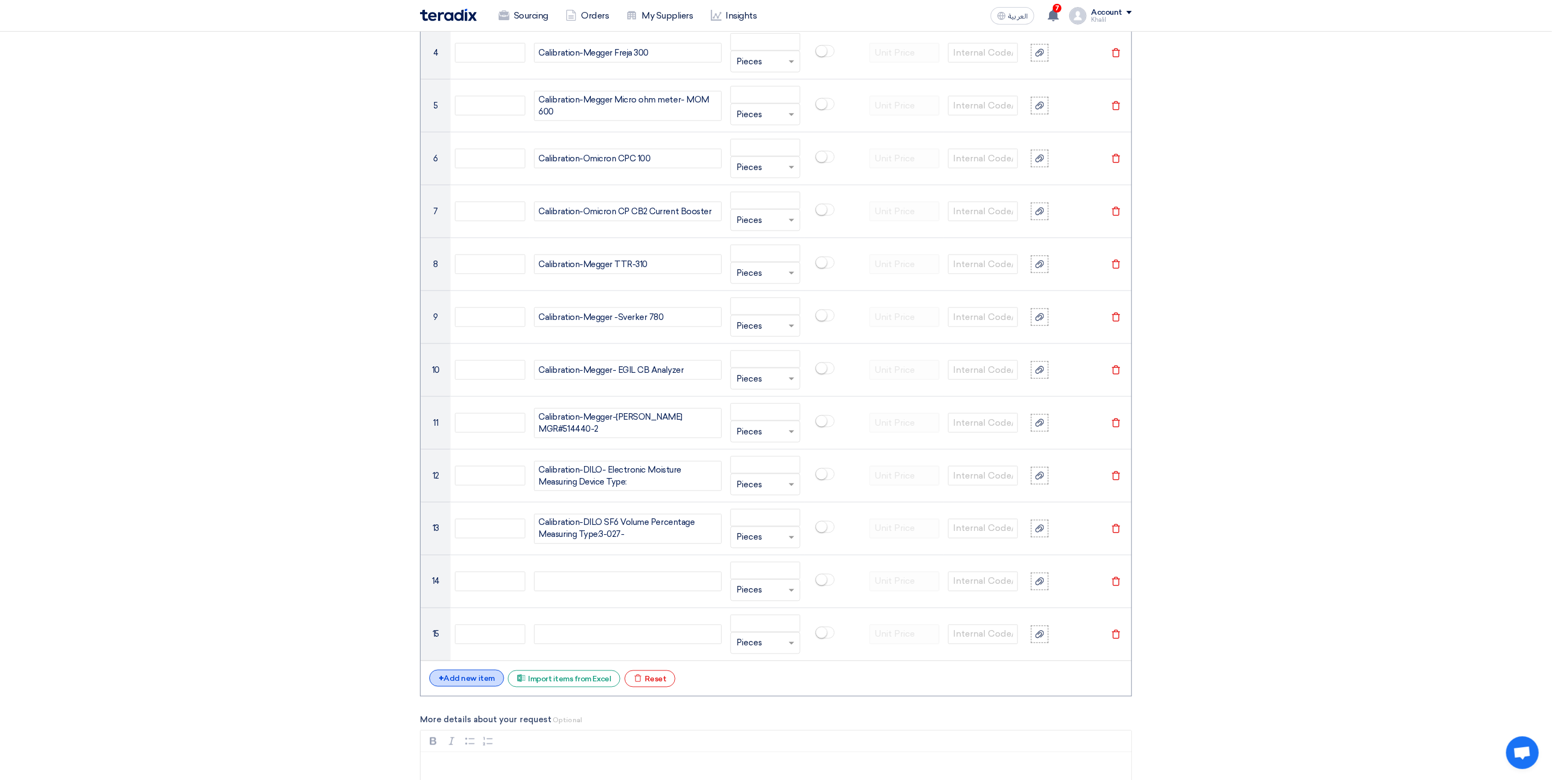
click at [471, 687] on div "+ Add new item" at bounding box center [466, 678] width 75 height 17
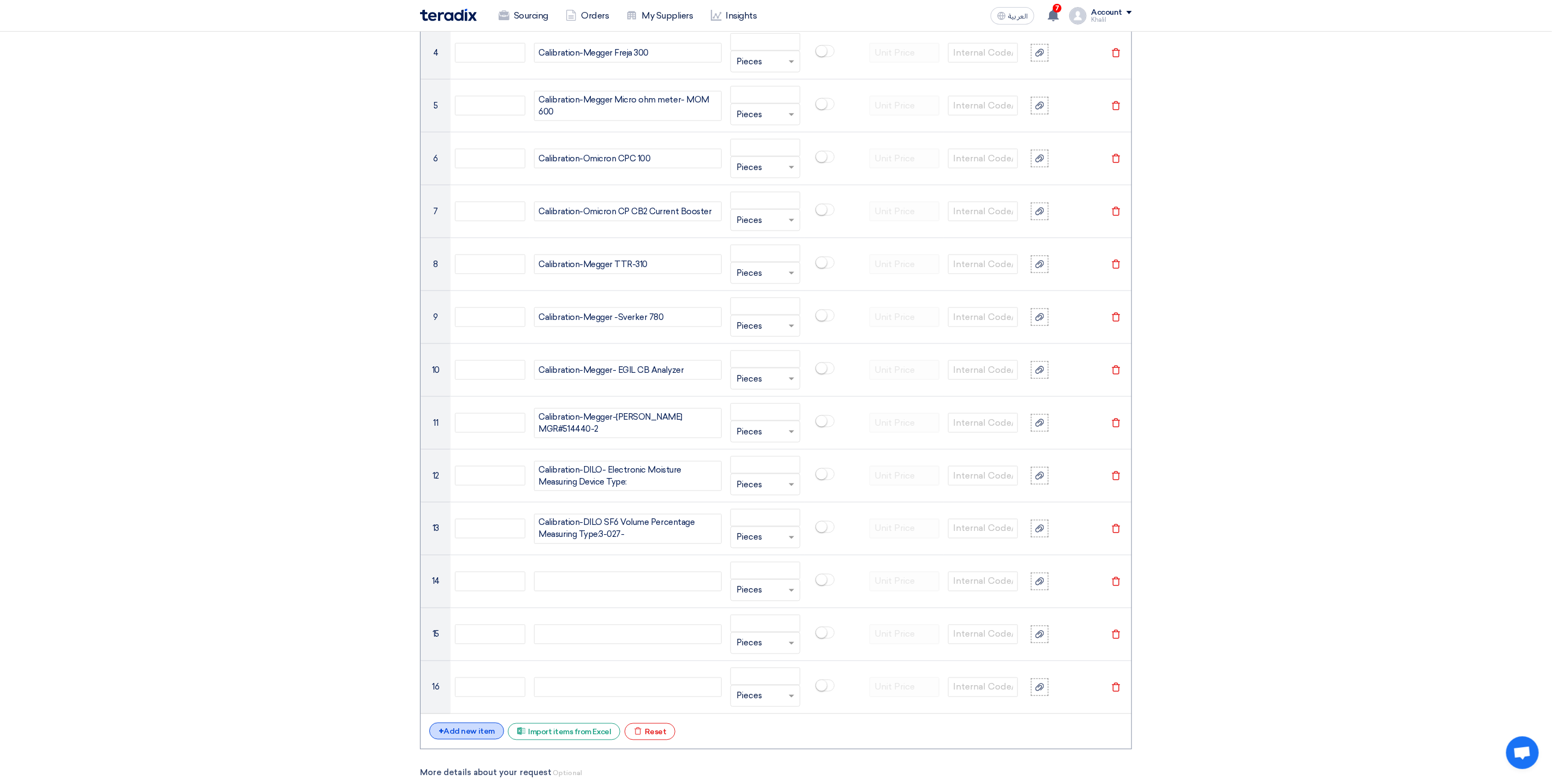
click at [470, 740] on div "+ Add new item" at bounding box center [466, 731] width 75 height 17
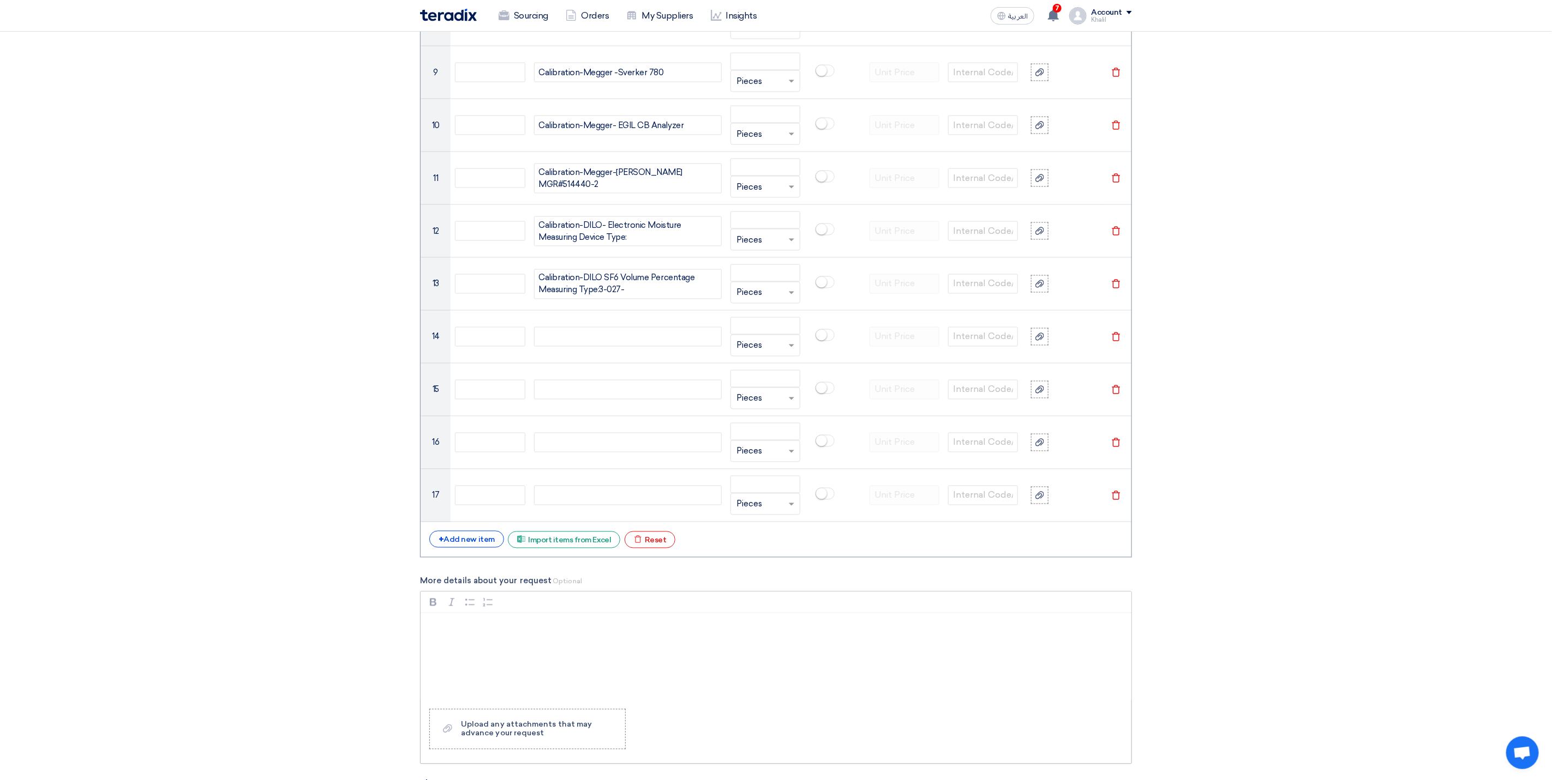
scroll to position [1293, 0]
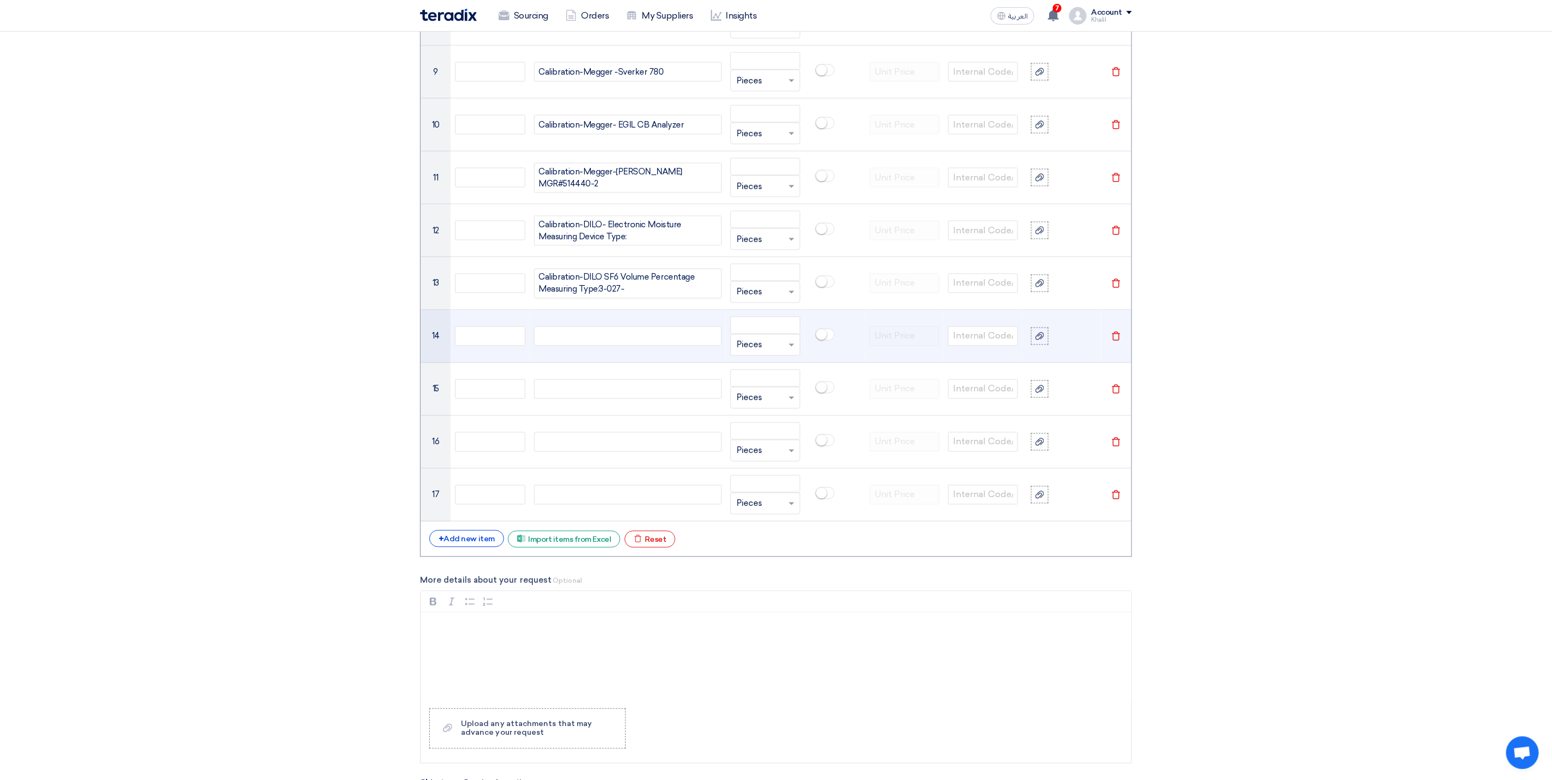
click at [573, 334] on td at bounding box center [628, 336] width 196 height 53
click at [581, 344] on div at bounding box center [628, 337] width 188 height 20
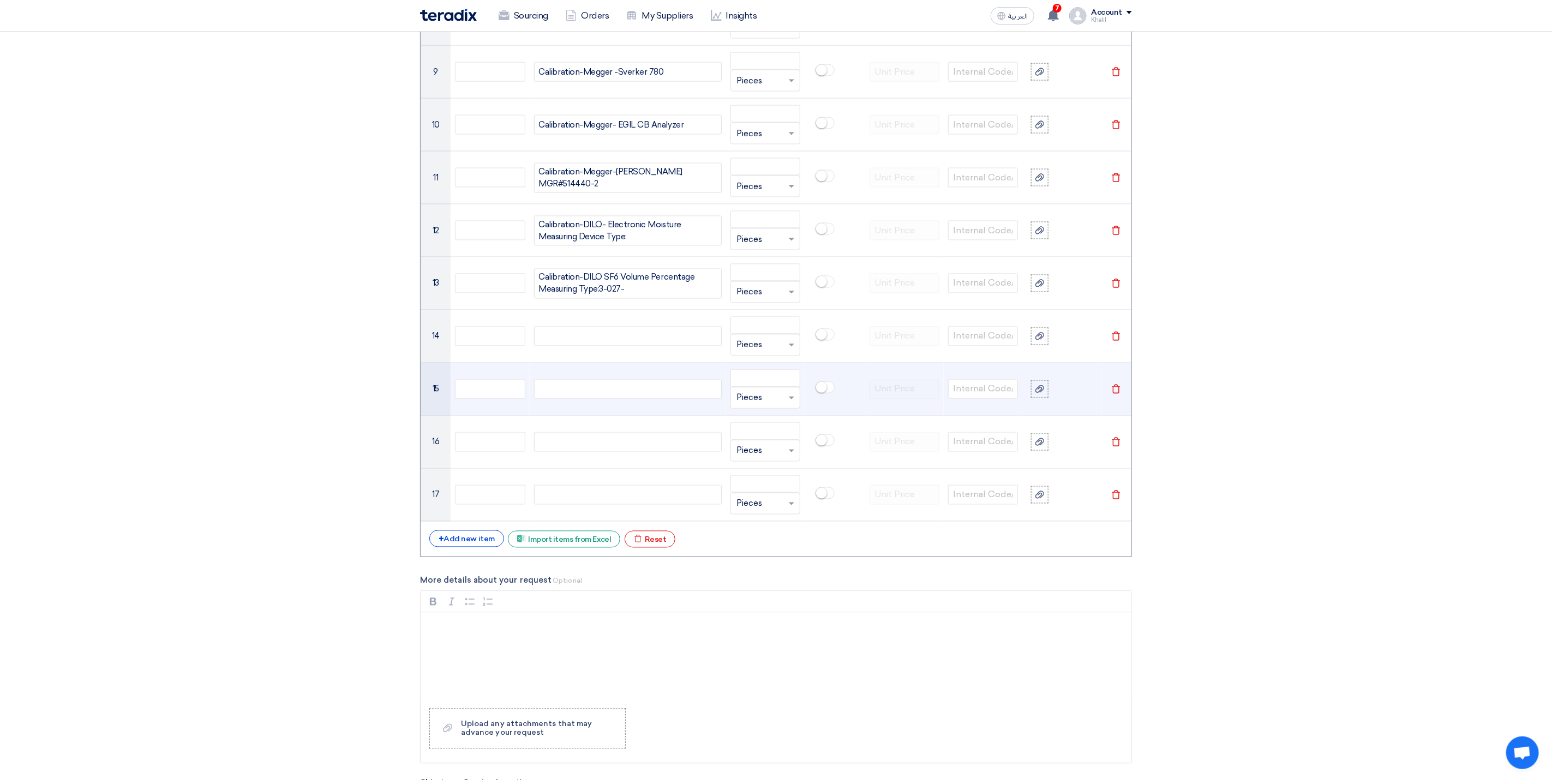
paste div
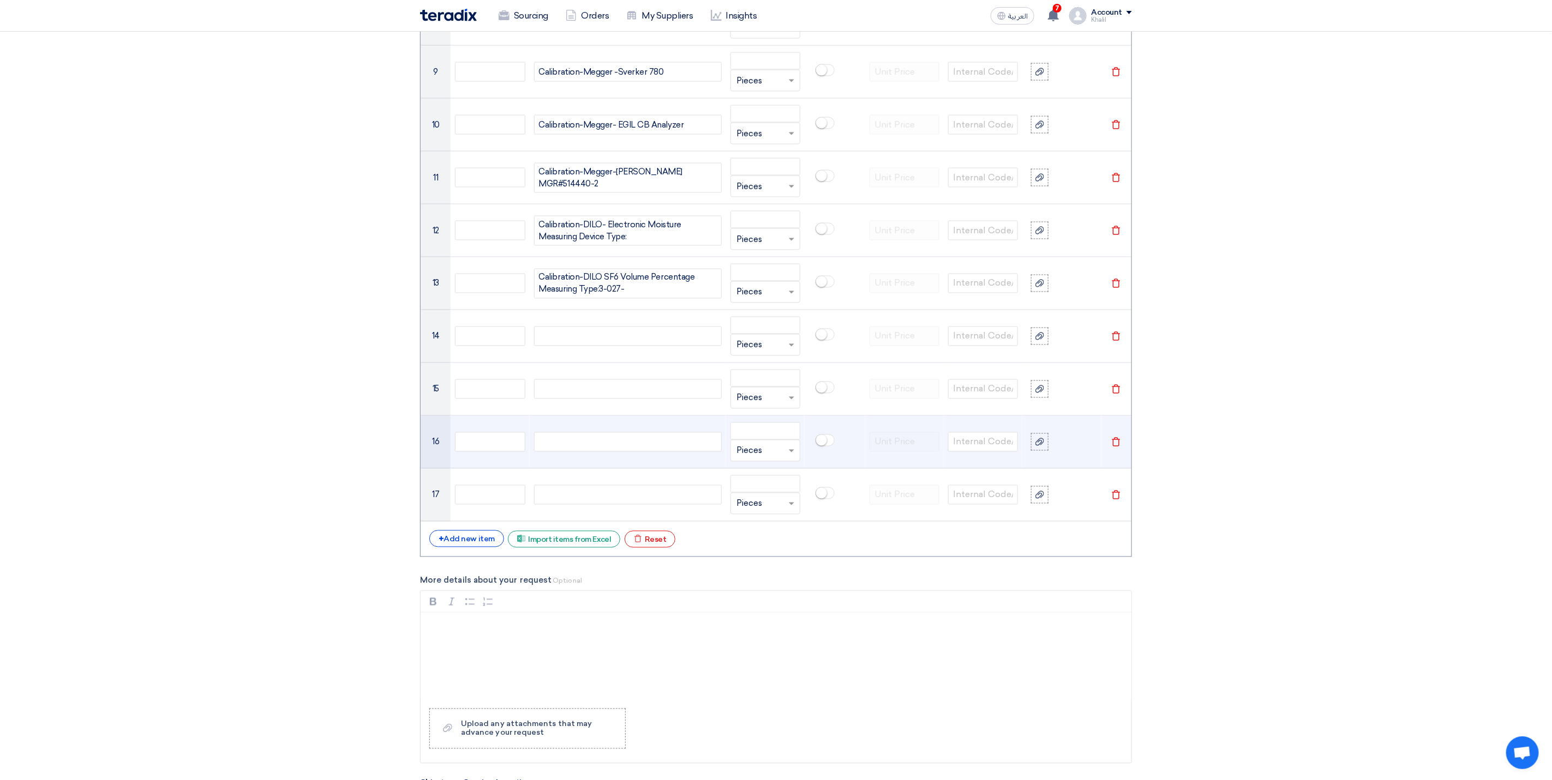
scroll to position [1288, 0]
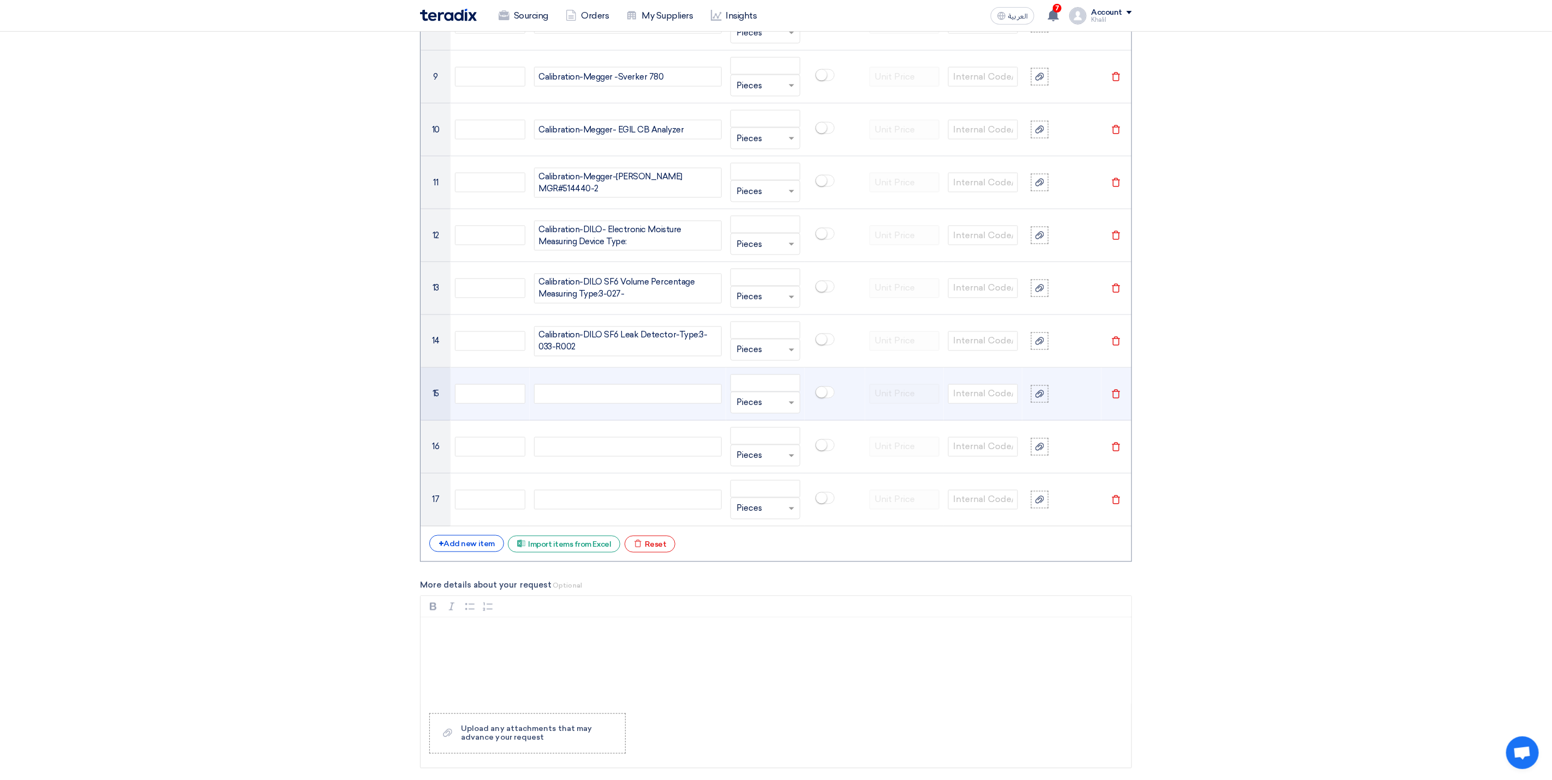
click at [592, 404] on div at bounding box center [628, 394] width 188 height 20
paste div
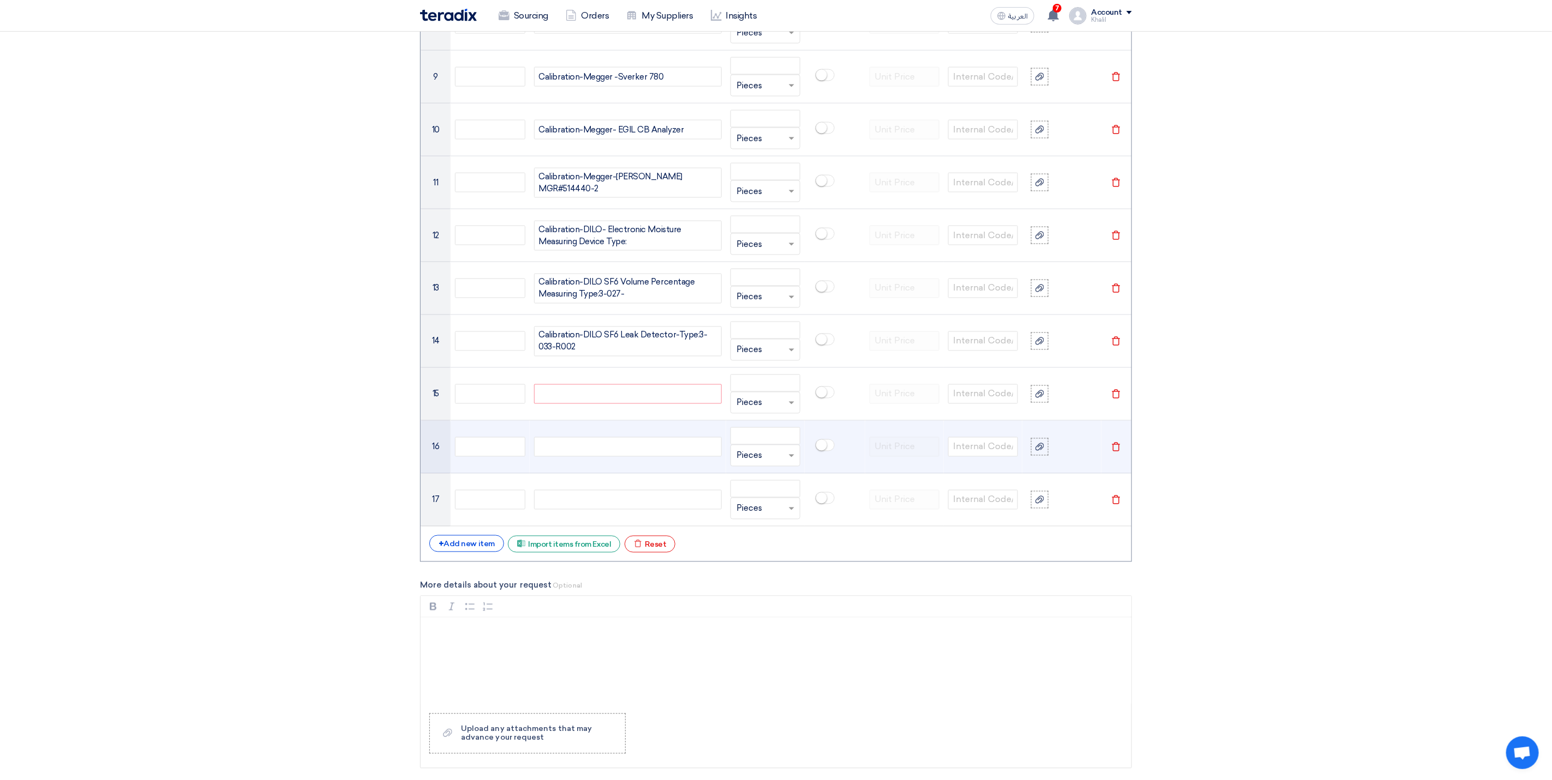
scroll to position [1283, 0]
click at [592, 449] on td at bounding box center [628, 452] width 196 height 53
click at [596, 461] on div at bounding box center [628, 452] width 188 height 20
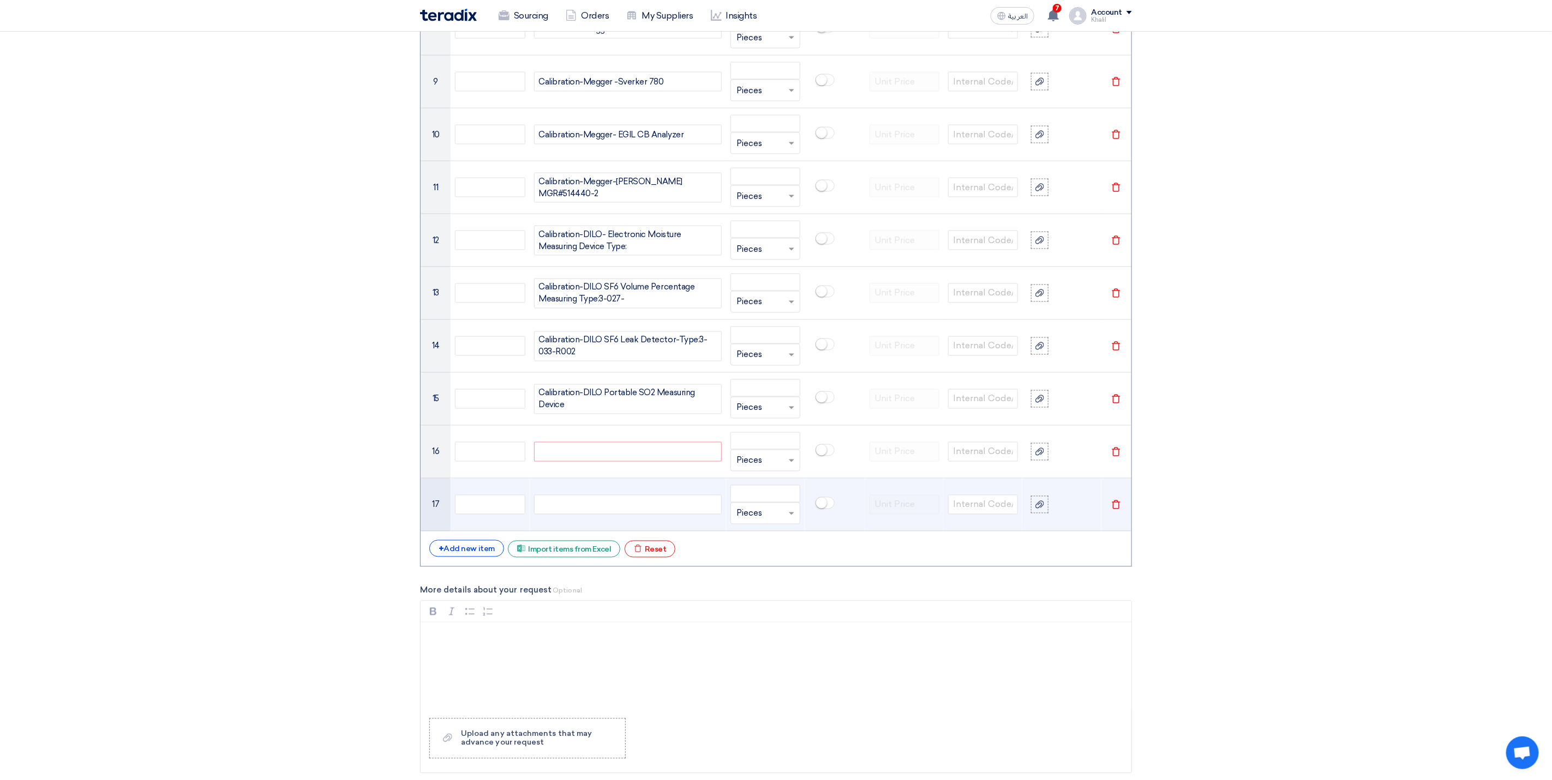
paste div
click at [637, 515] on div at bounding box center [628, 505] width 188 height 20
paste div
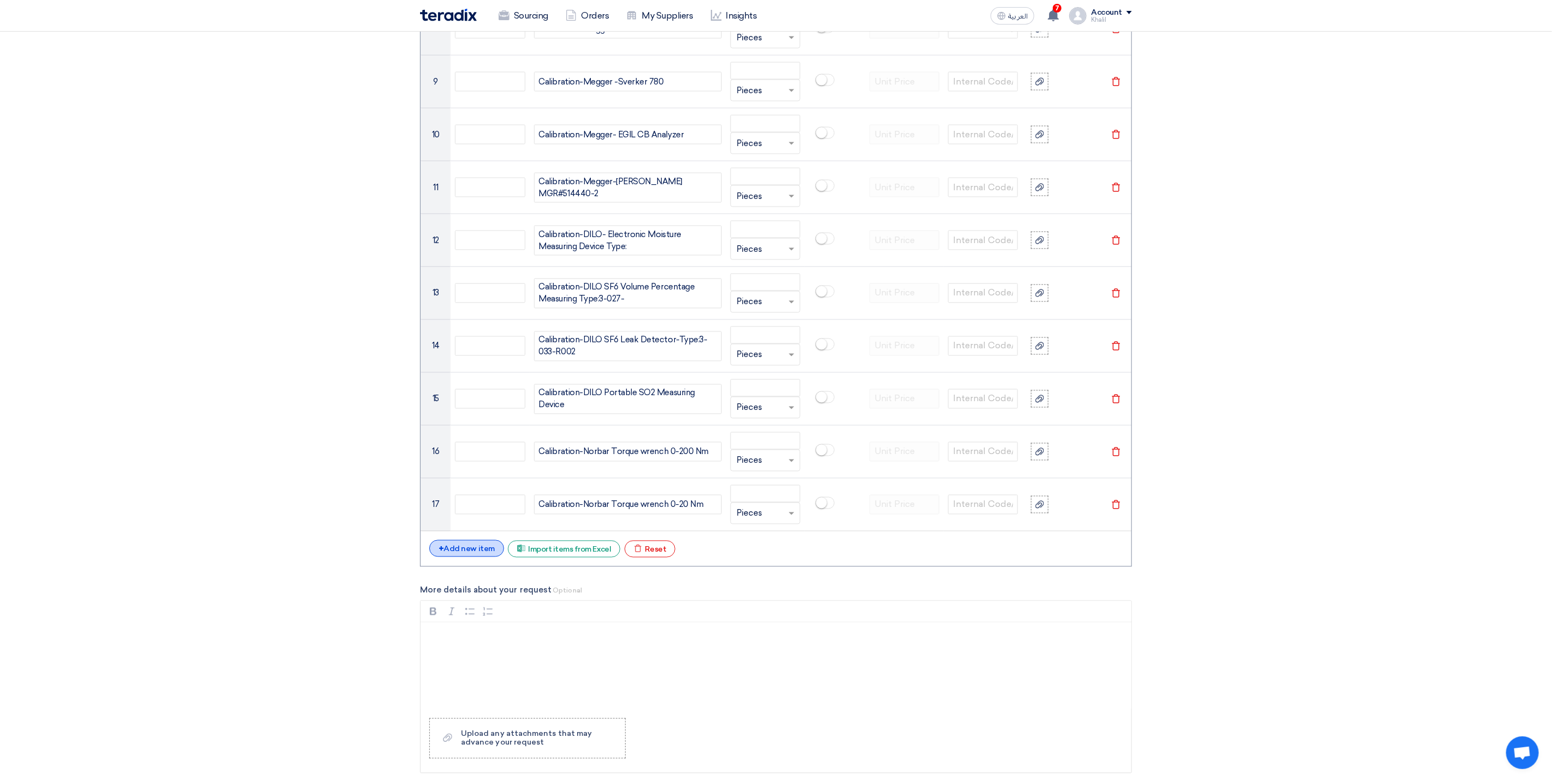
click at [471, 557] on div "+ Add new item" at bounding box center [466, 548] width 75 height 17
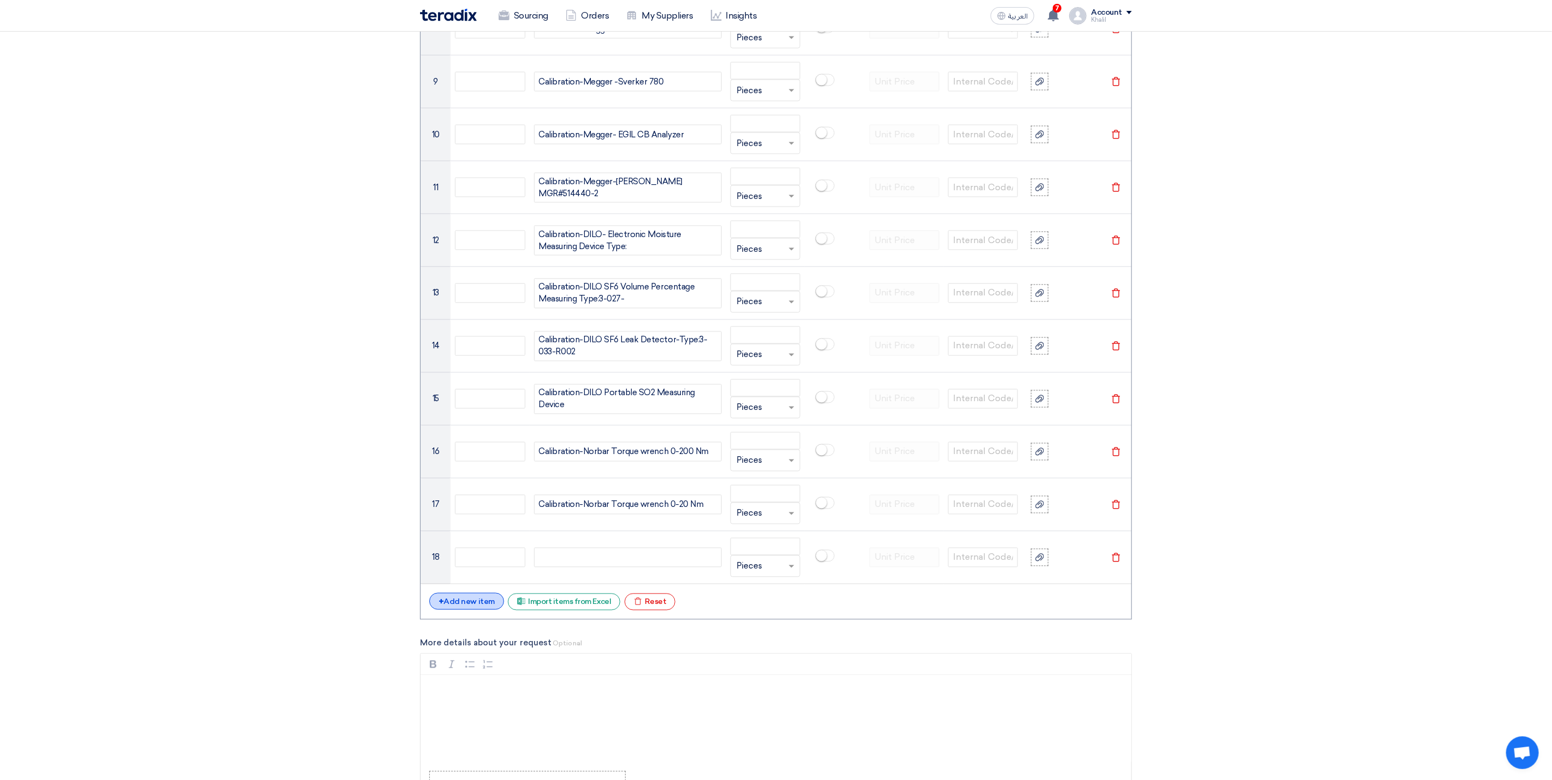
click at [466, 610] on div "+ Add new item" at bounding box center [466, 601] width 75 height 17
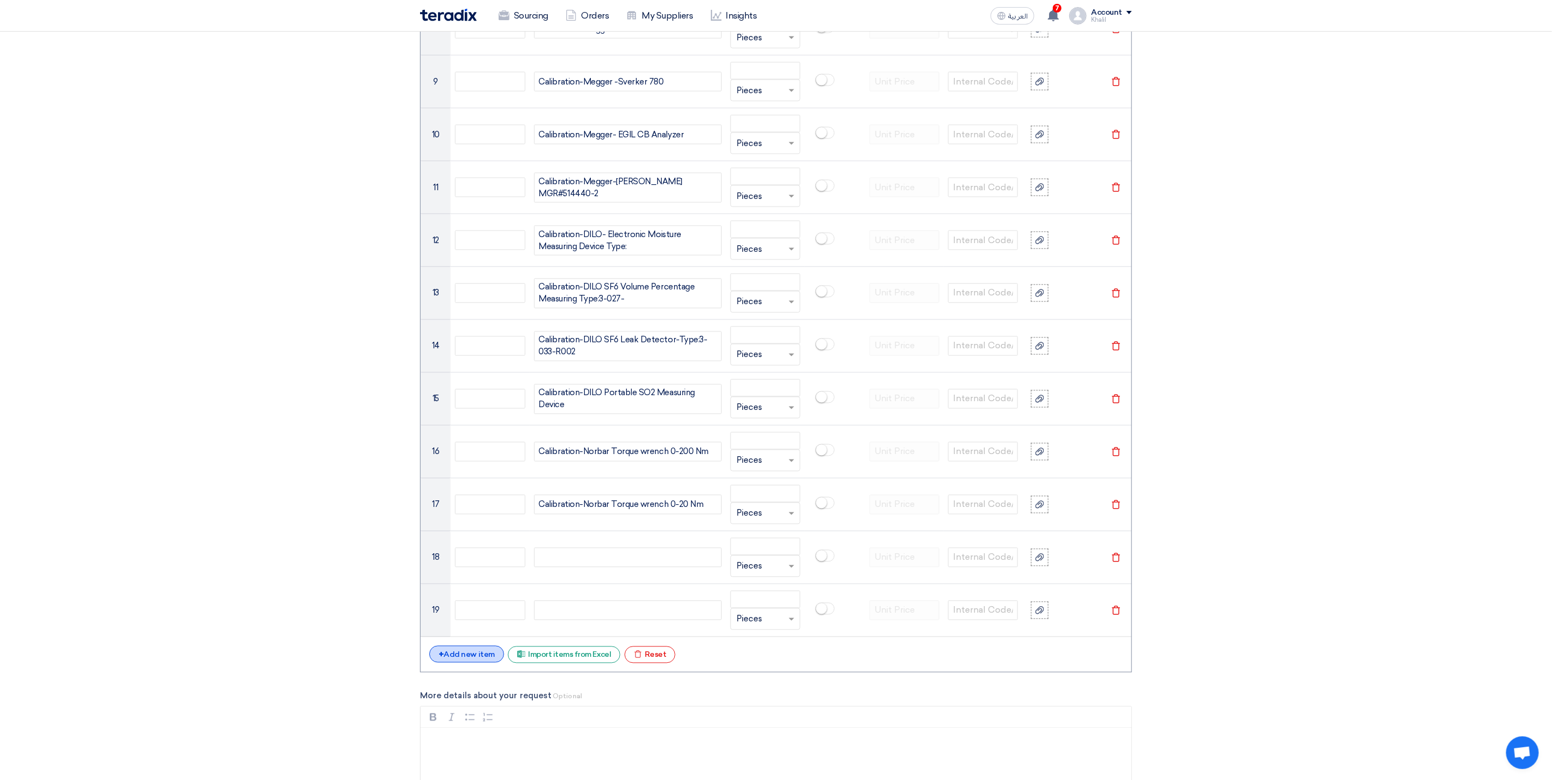
click at [470, 663] on div "+ Add new item" at bounding box center [466, 654] width 75 height 17
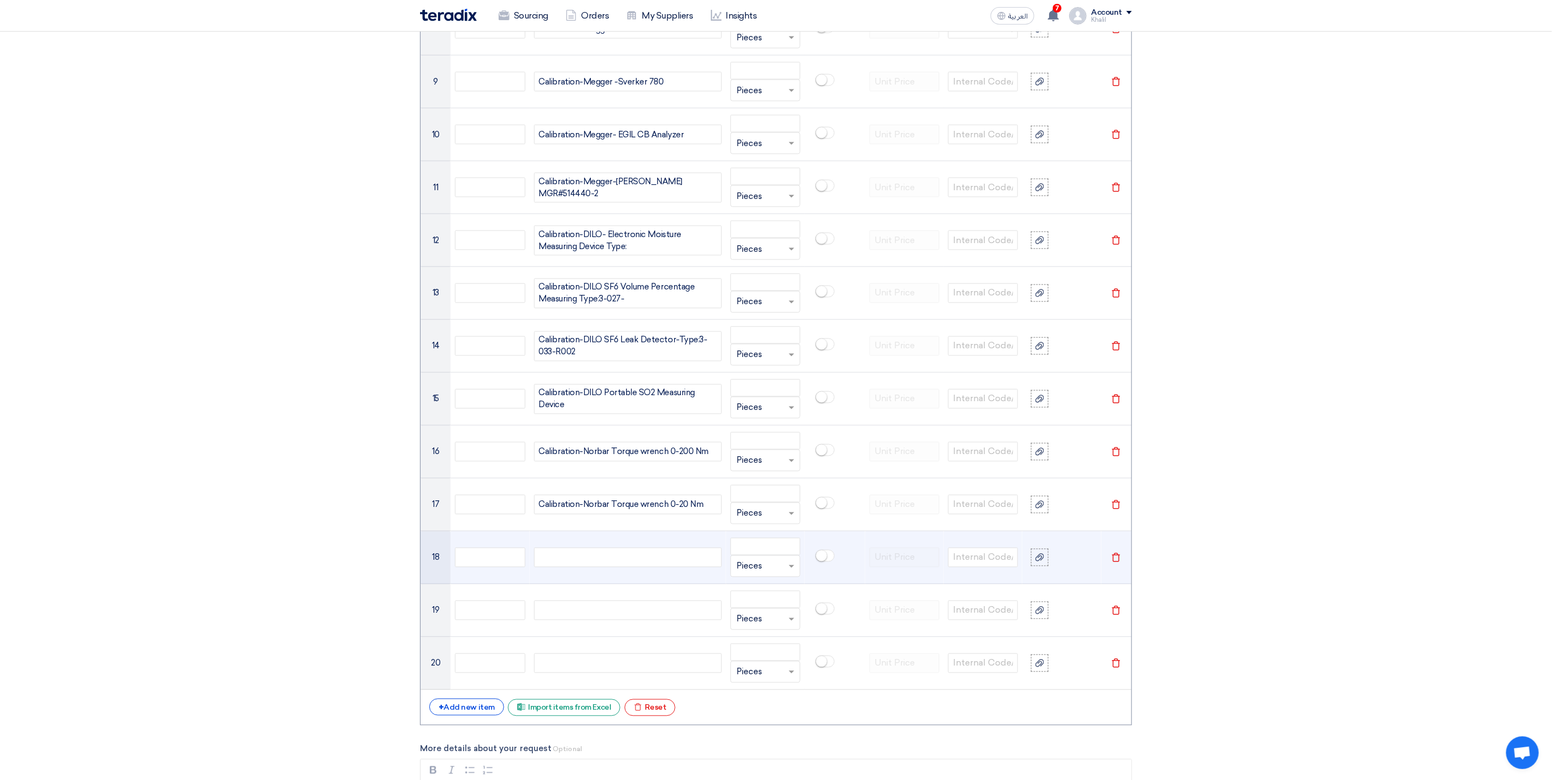
click at [656, 564] on div at bounding box center [628, 558] width 188 height 20
paste div
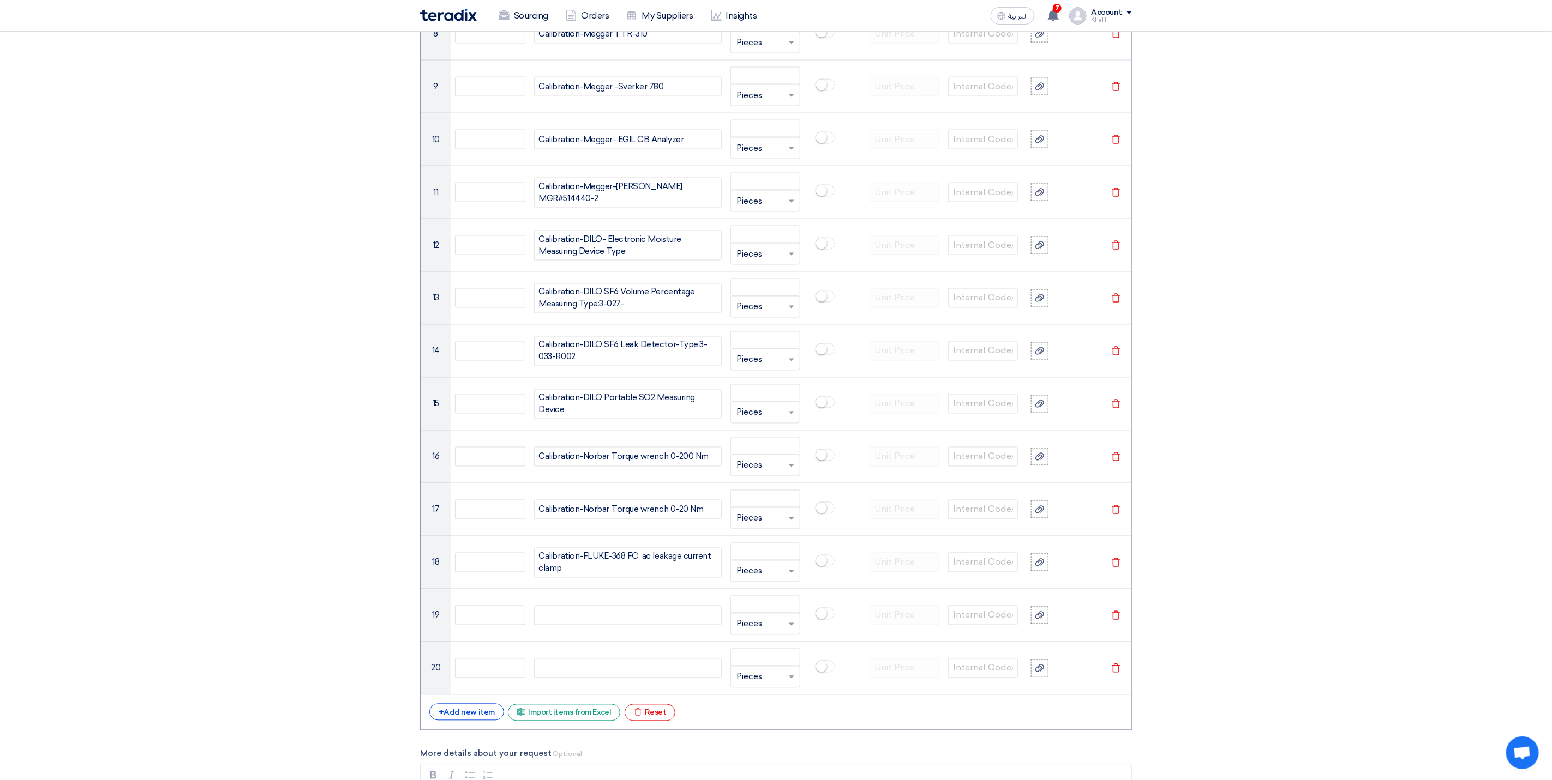
click at [1273, 597] on section "Basic Information RFx Title RFQ FOR ELEC-TEST EQUIPMENT CALIBRATION-SADCP-STOM-…" at bounding box center [776, 299] width 1552 height 2873
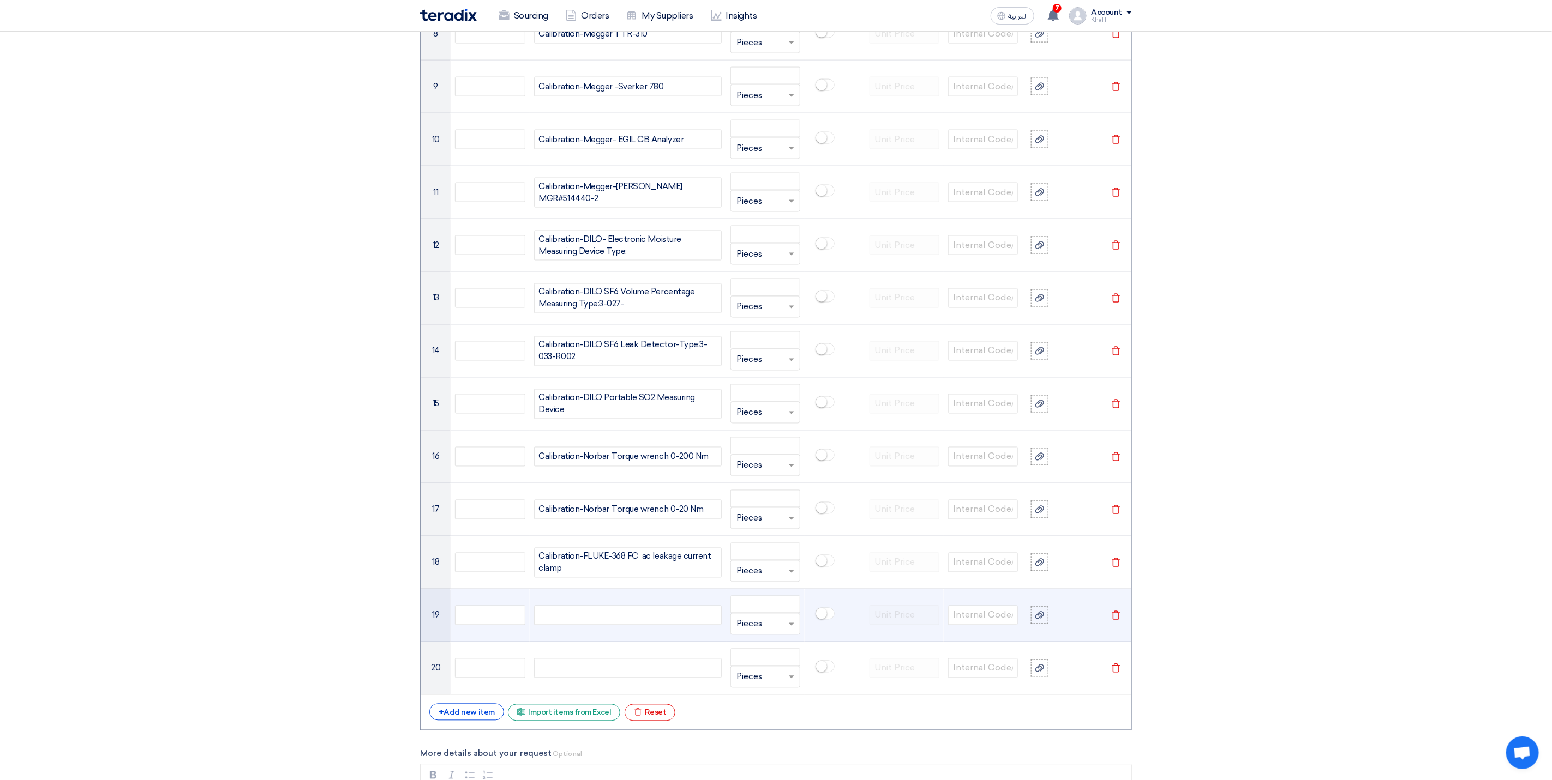
click at [581, 625] on div at bounding box center [628, 616] width 188 height 20
paste div
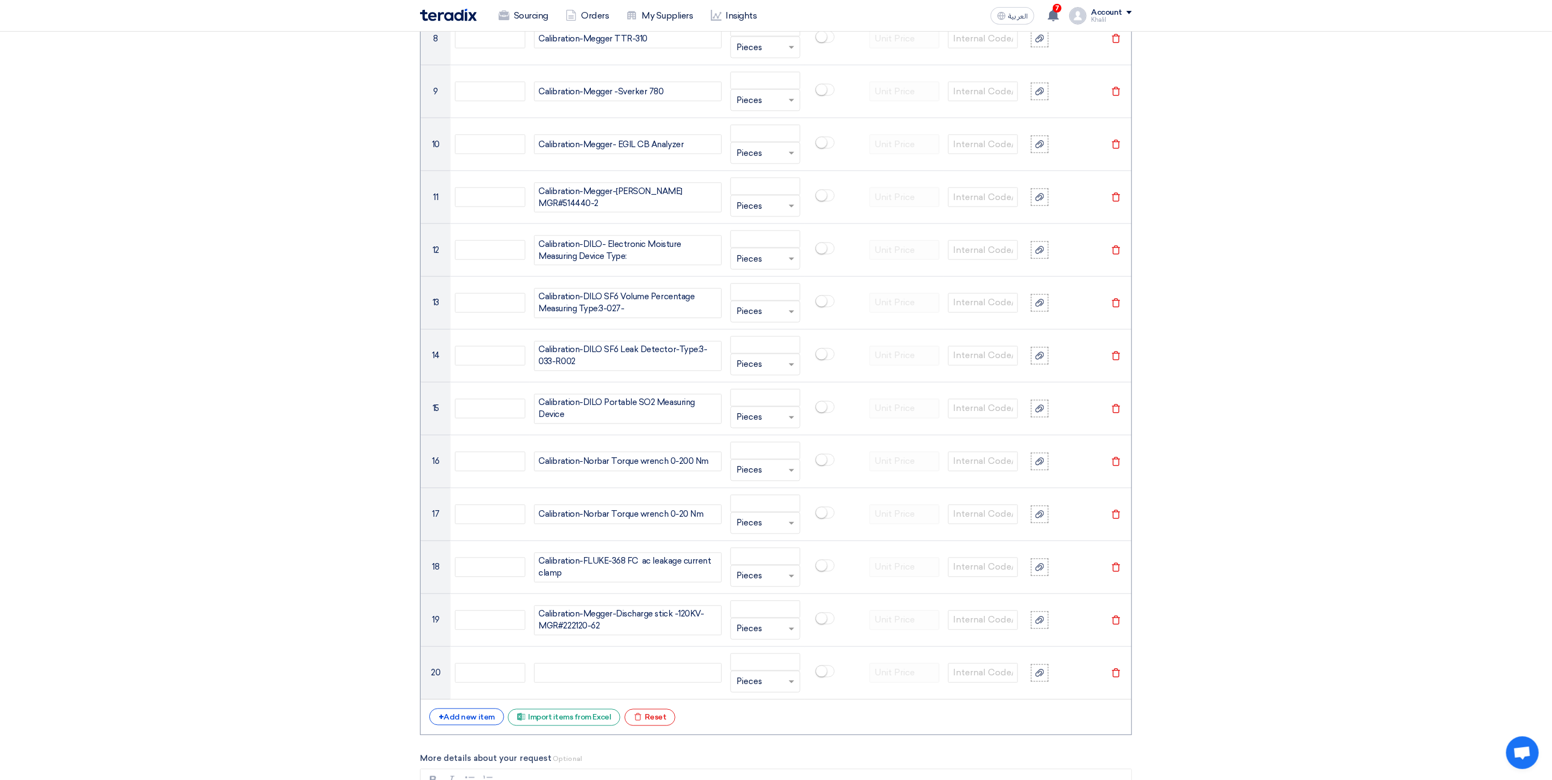
click at [1340, 628] on section "Basic Information RFx Title RFQ FOR ELEC-TEST EQUIPMENT CALIBRATION-SADCP-STOM-…" at bounding box center [776, 304] width 1552 height 2873
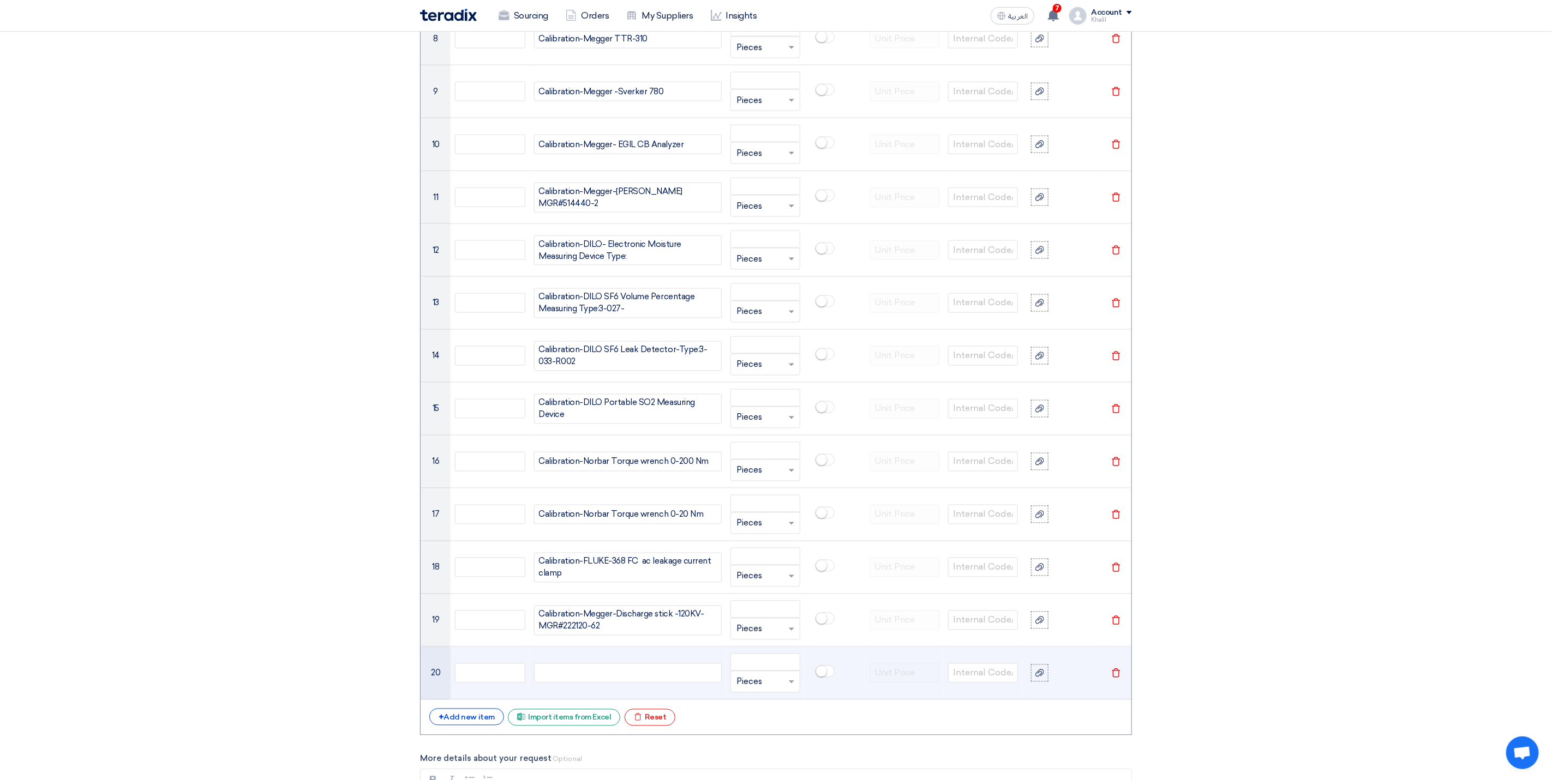
click at [666, 683] on div at bounding box center [628, 674] width 188 height 20
paste div
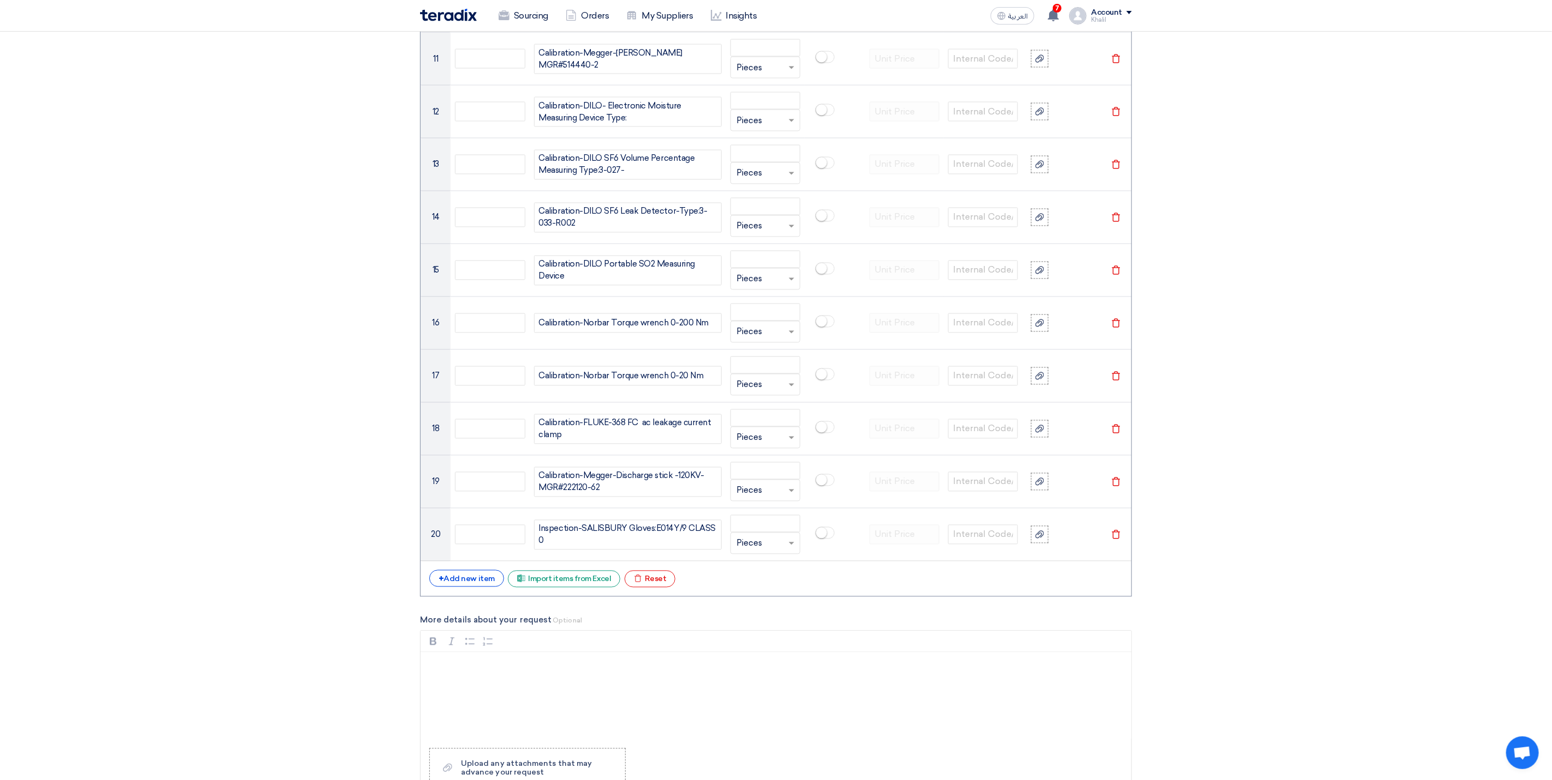
scroll to position [1432, 0]
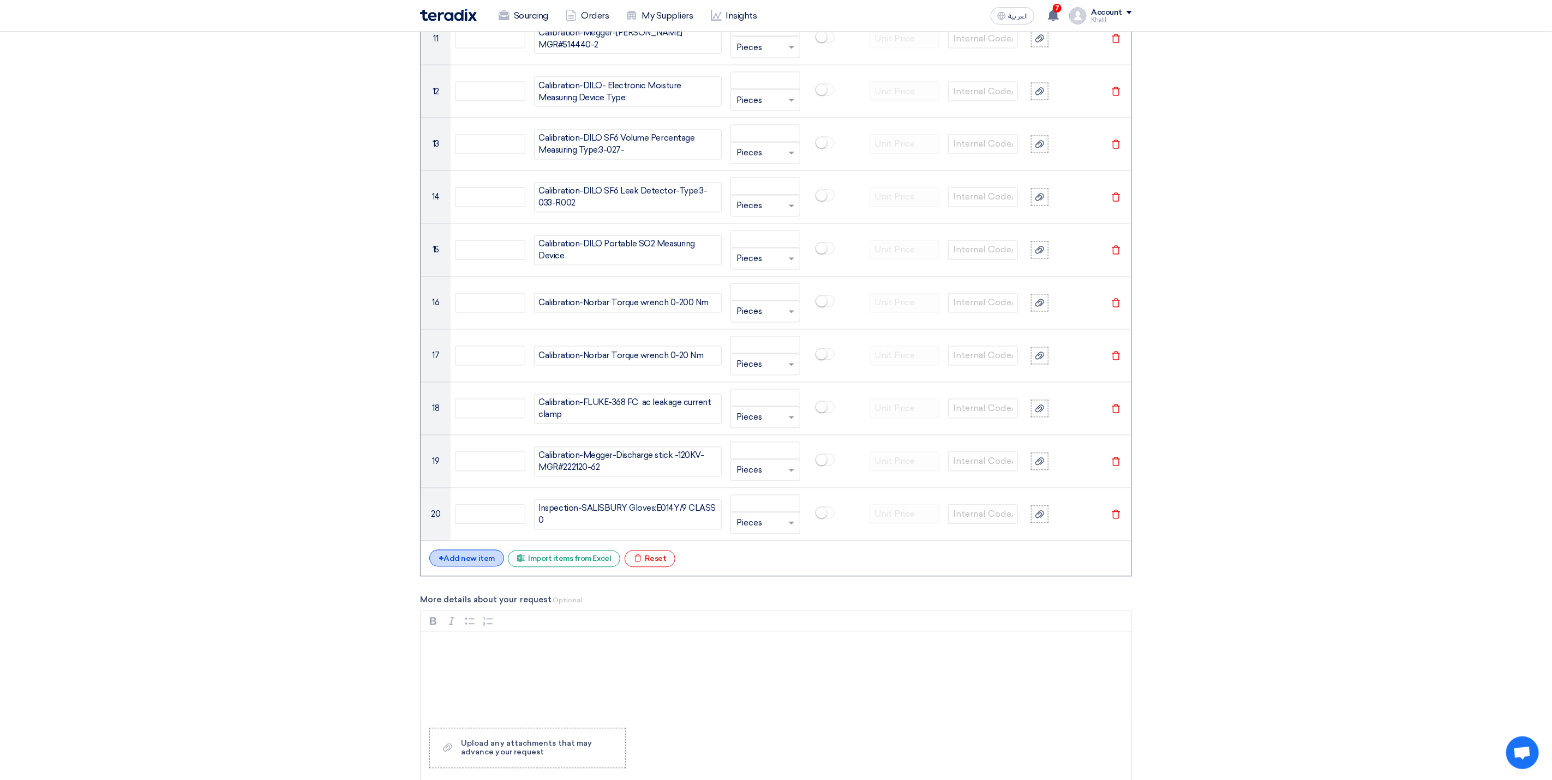
click at [480, 567] on div "+ Add new item" at bounding box center [466, 558] width 75 height 17
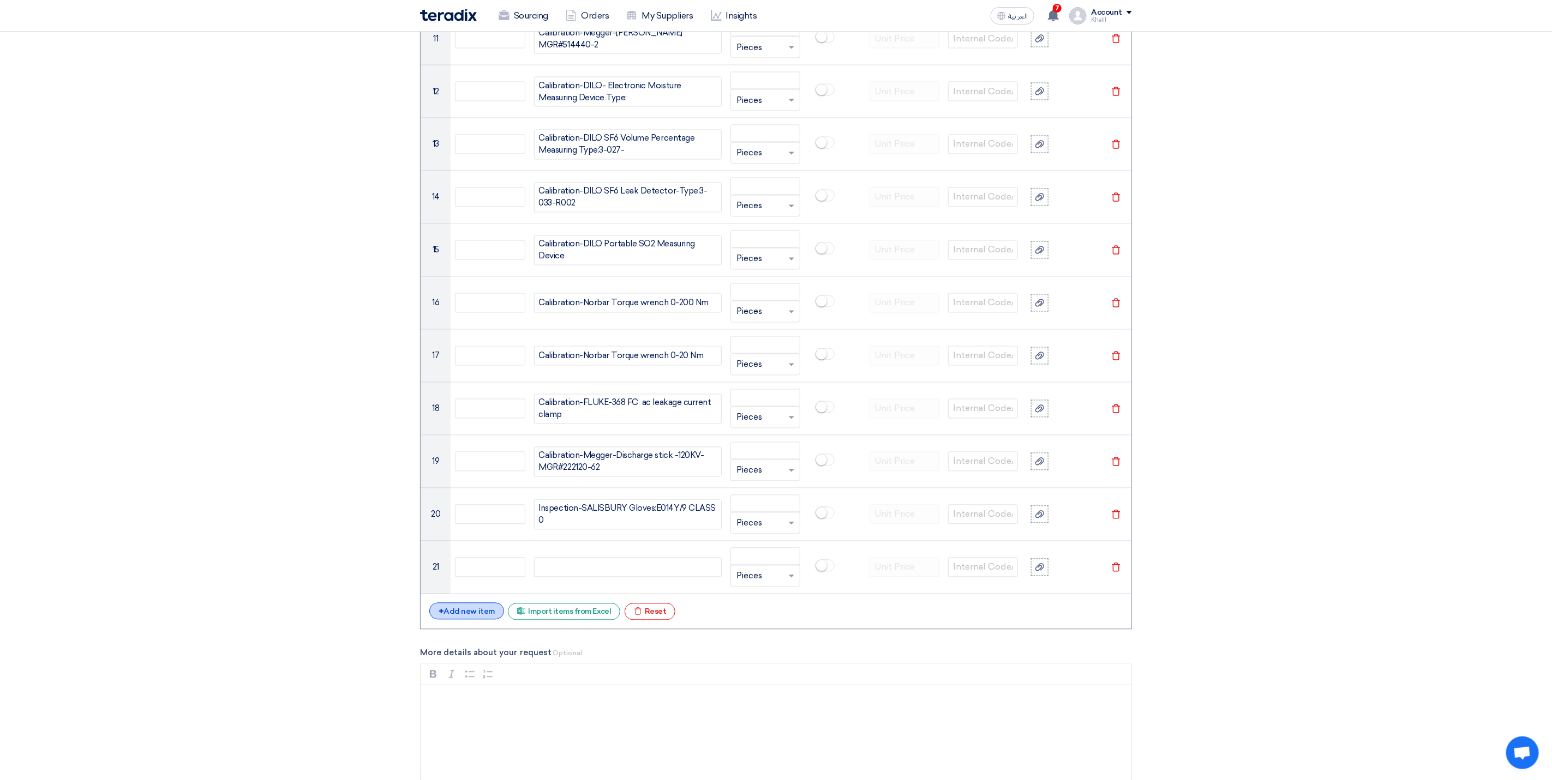
click at [474, 618] on div "+ Add new item" at bounding box center [466, 611] width 75 height 17
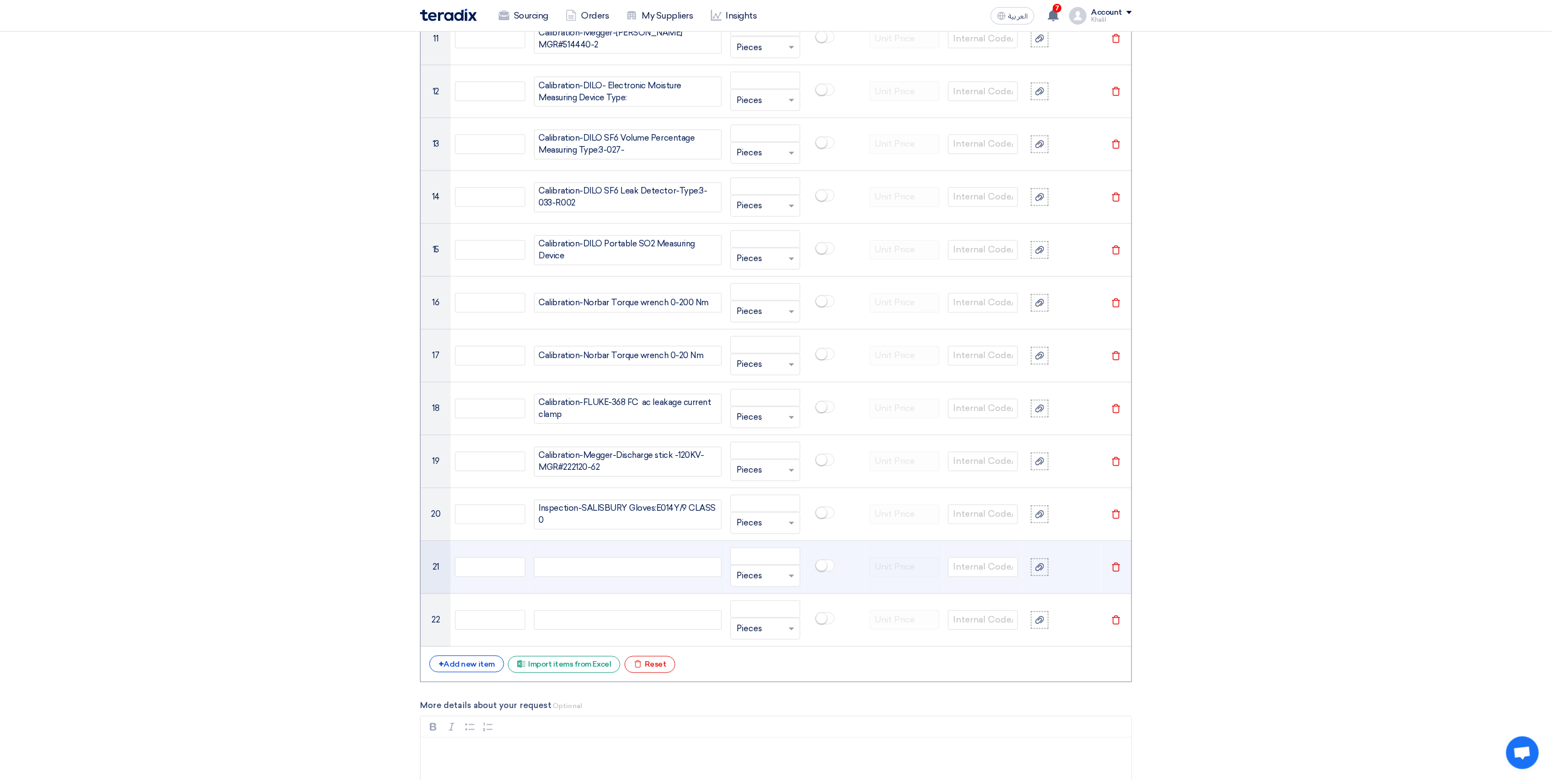
click at [659, 578] on div at bounding box center [628, 568] width 188 height 20
paste div
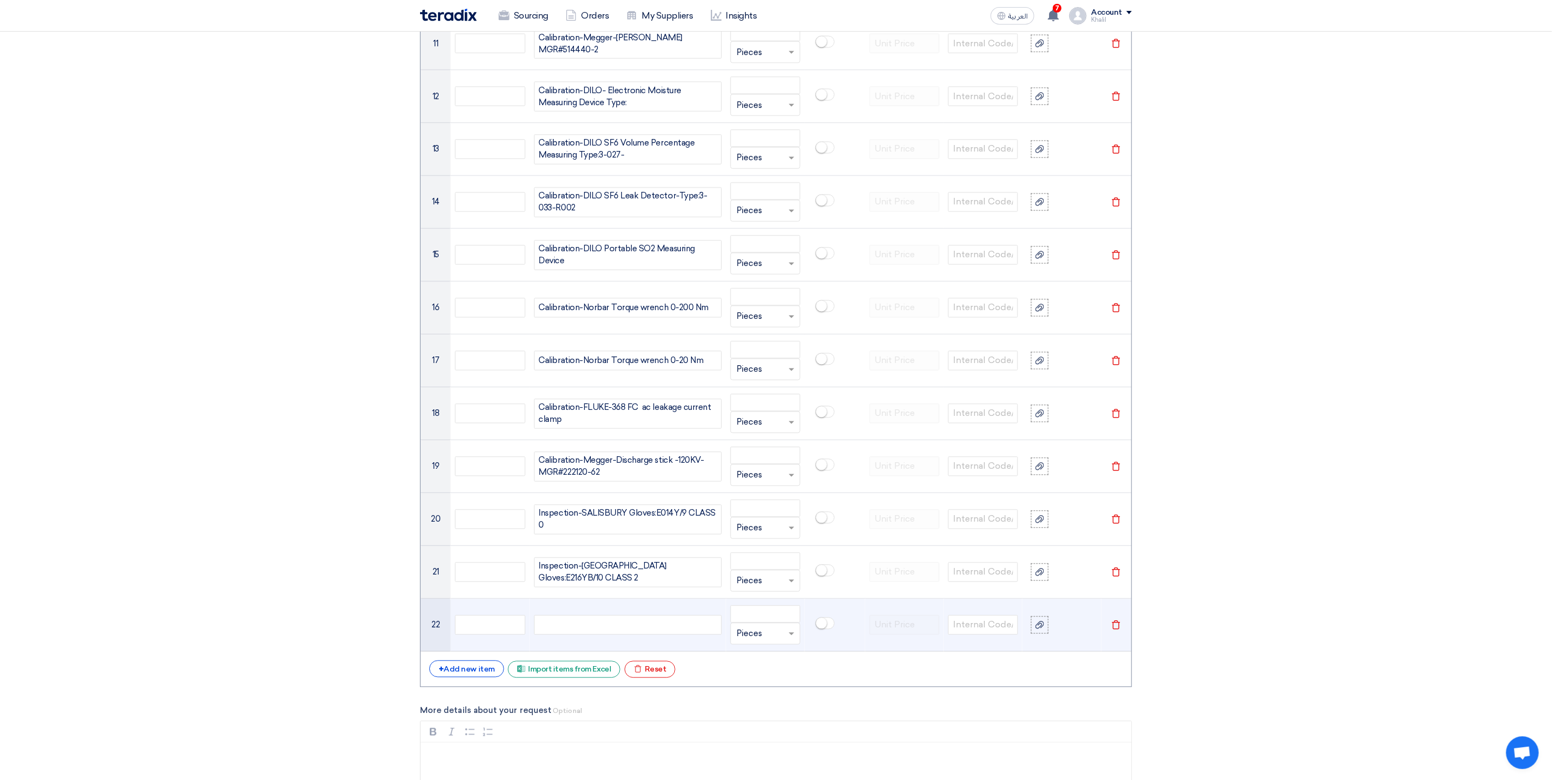
click at [592, 635] on div at bounding box center [628, 626] width 188 height 20
paste div
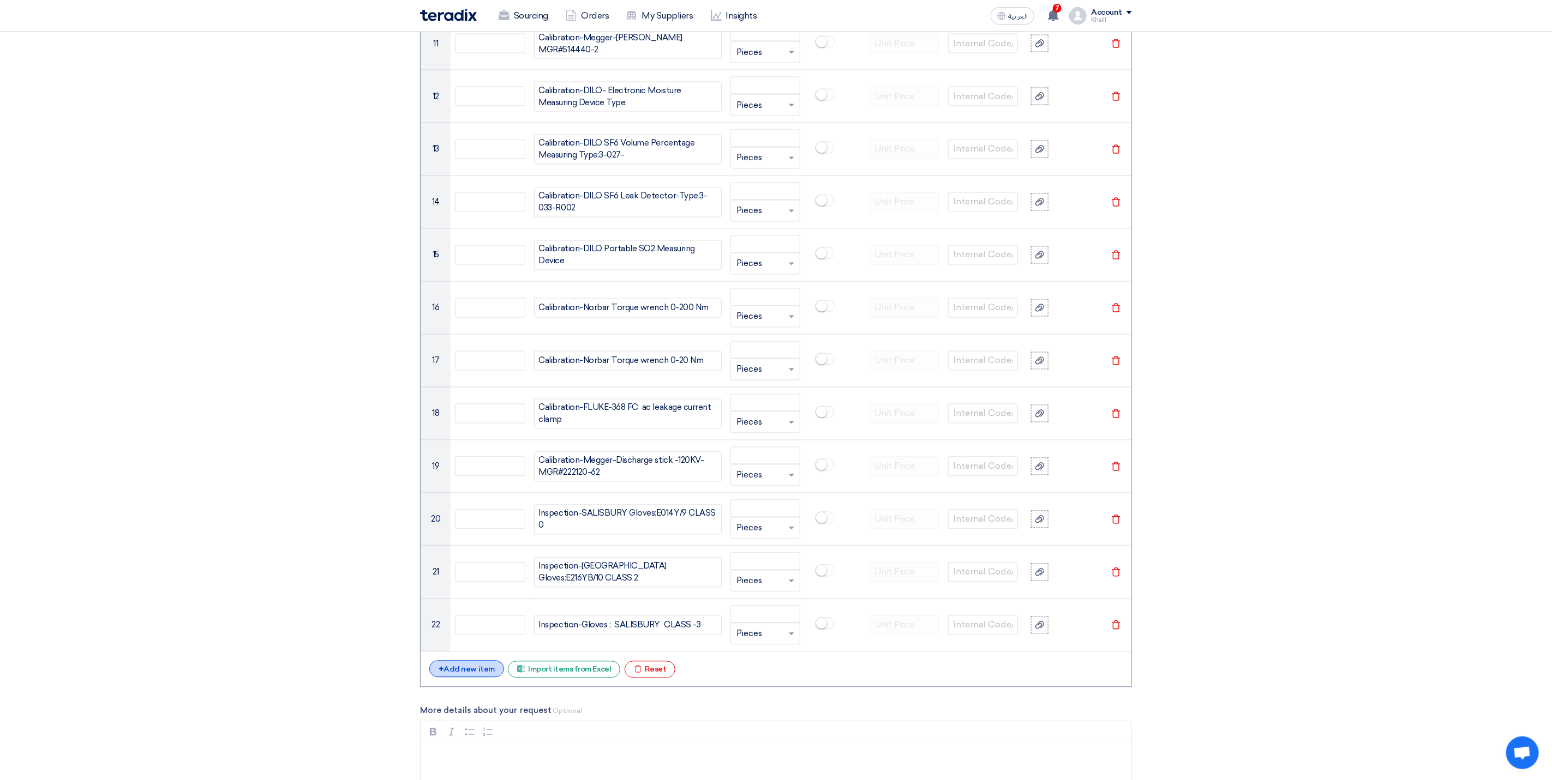
click at [481, 678] on div "+ Add new item" at bounding box center [466, 669] width 75 height 17
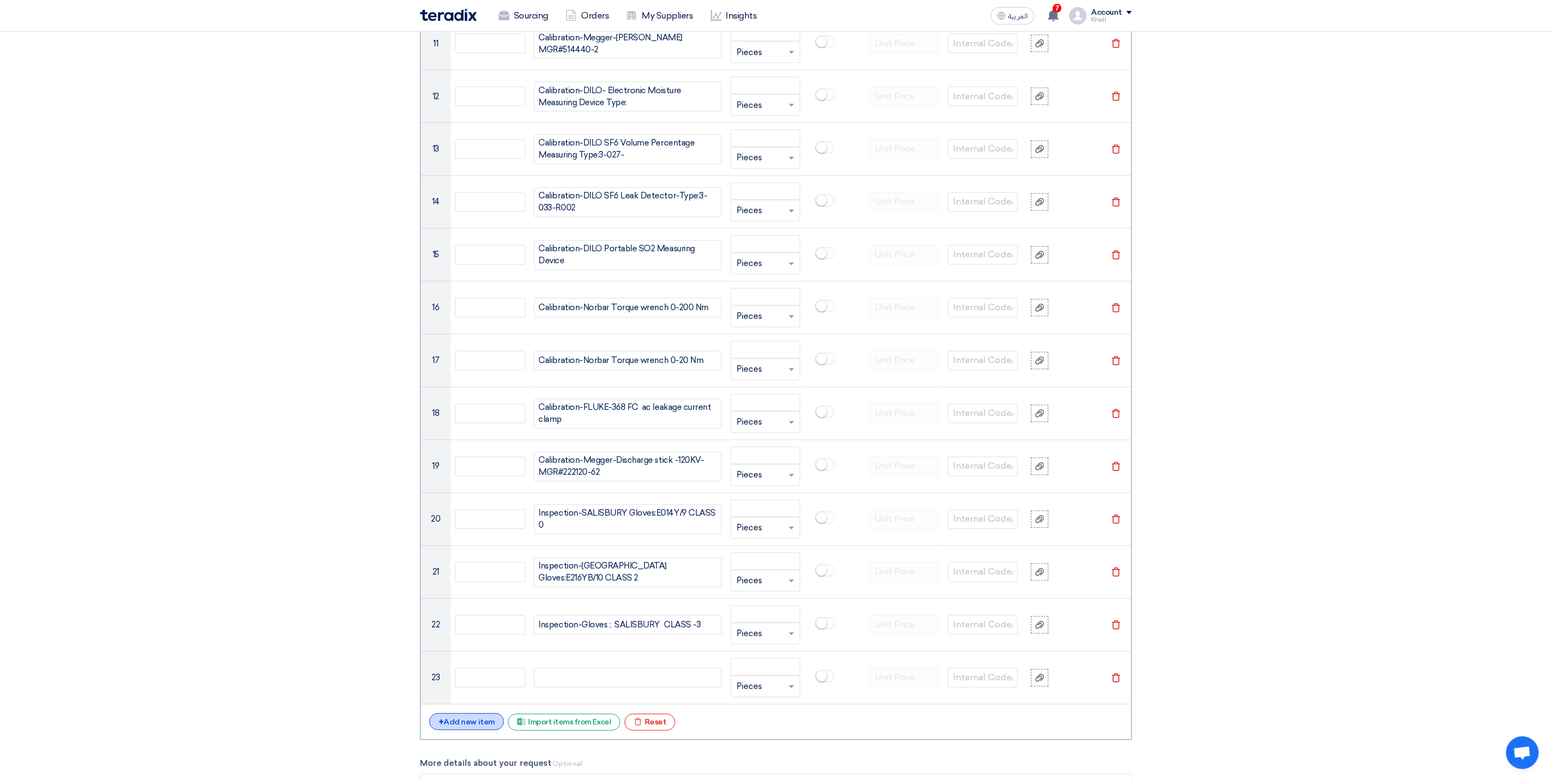
click at [473, 728] on div "+ Add new item" at bounding box center [466, 722] width 75 height 17
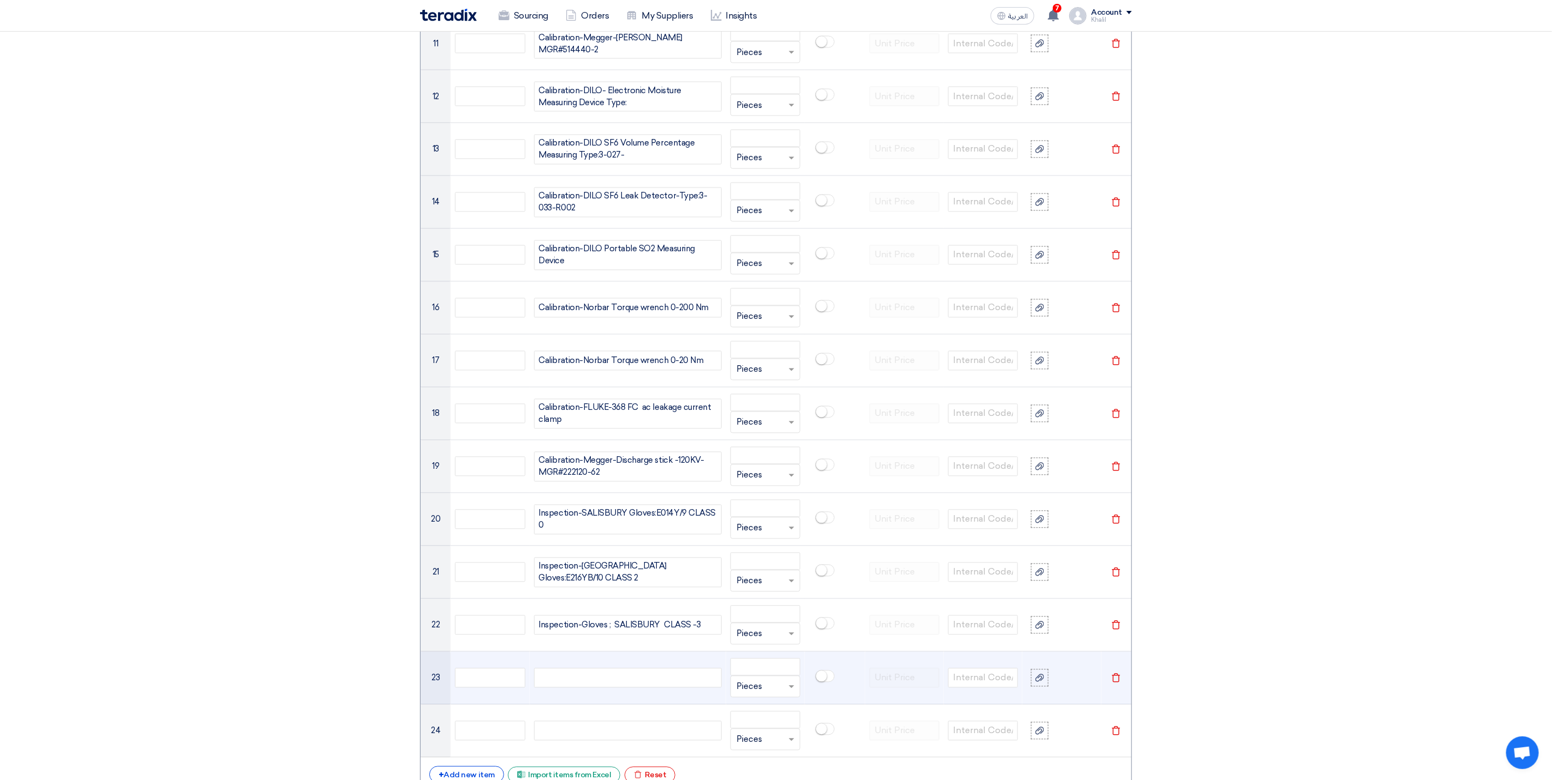
click at [652, 688] on div at bounding box center [628, 679] width 188 height 20
paste div
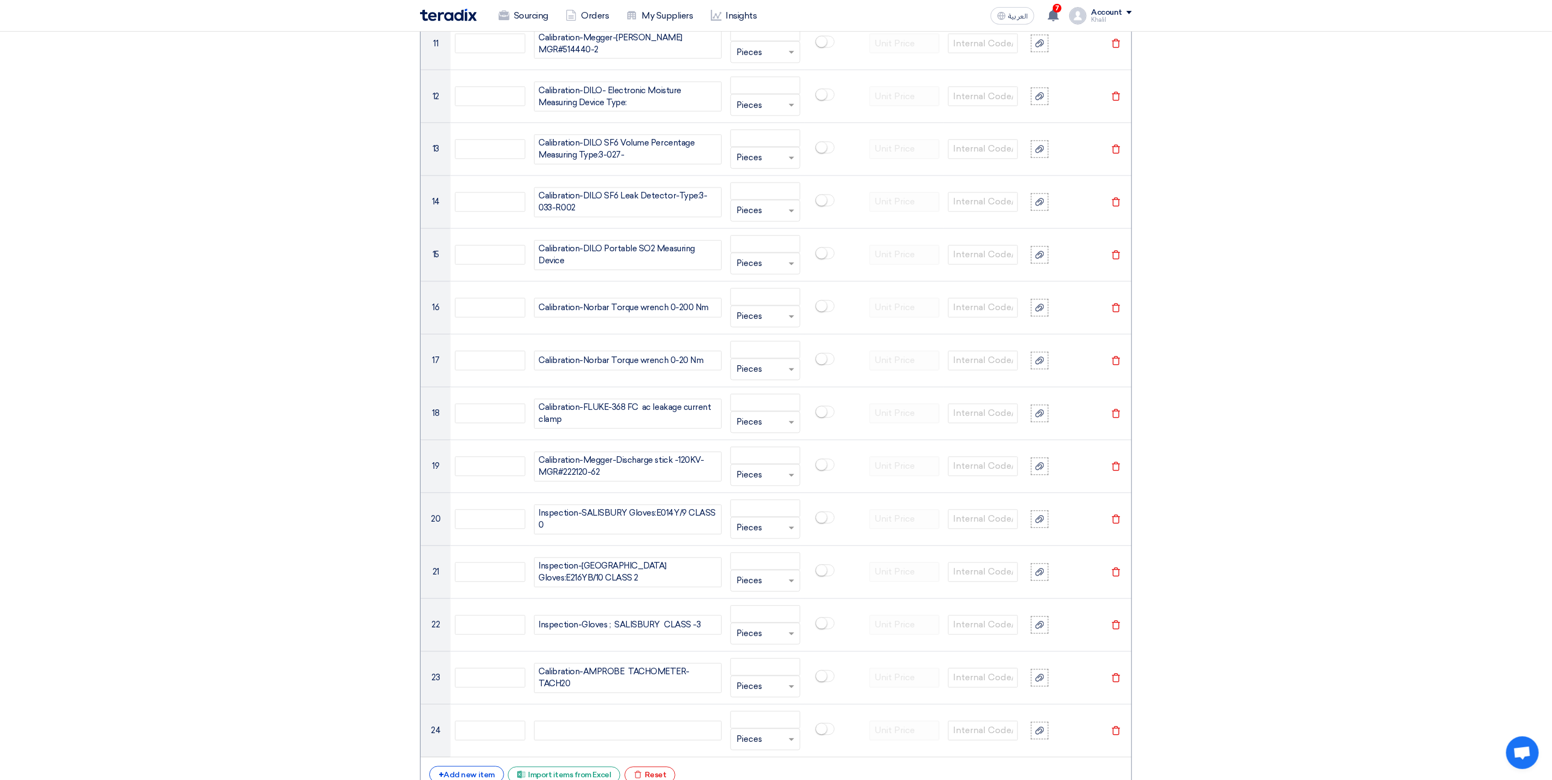
click at [1255, 590] on section "Basic Information RFx Title RFQ FOR ELEC-TEST EQUIPMENT CALIBRATION-SADCP-STOM-…" at bounding box center [776, 257] width 1552 height 3084
click at [635, 741] on div at bounding box center [628, 731] width 188 height 20
paste div
click at [1443, 719] on section "Basic Information RFx Title RFQ FOR ELEC-TEST EQUIPMENT CALIBRATION-SADCP-STOM-…" at bounding box center [776, 257] width 1552 height 3084
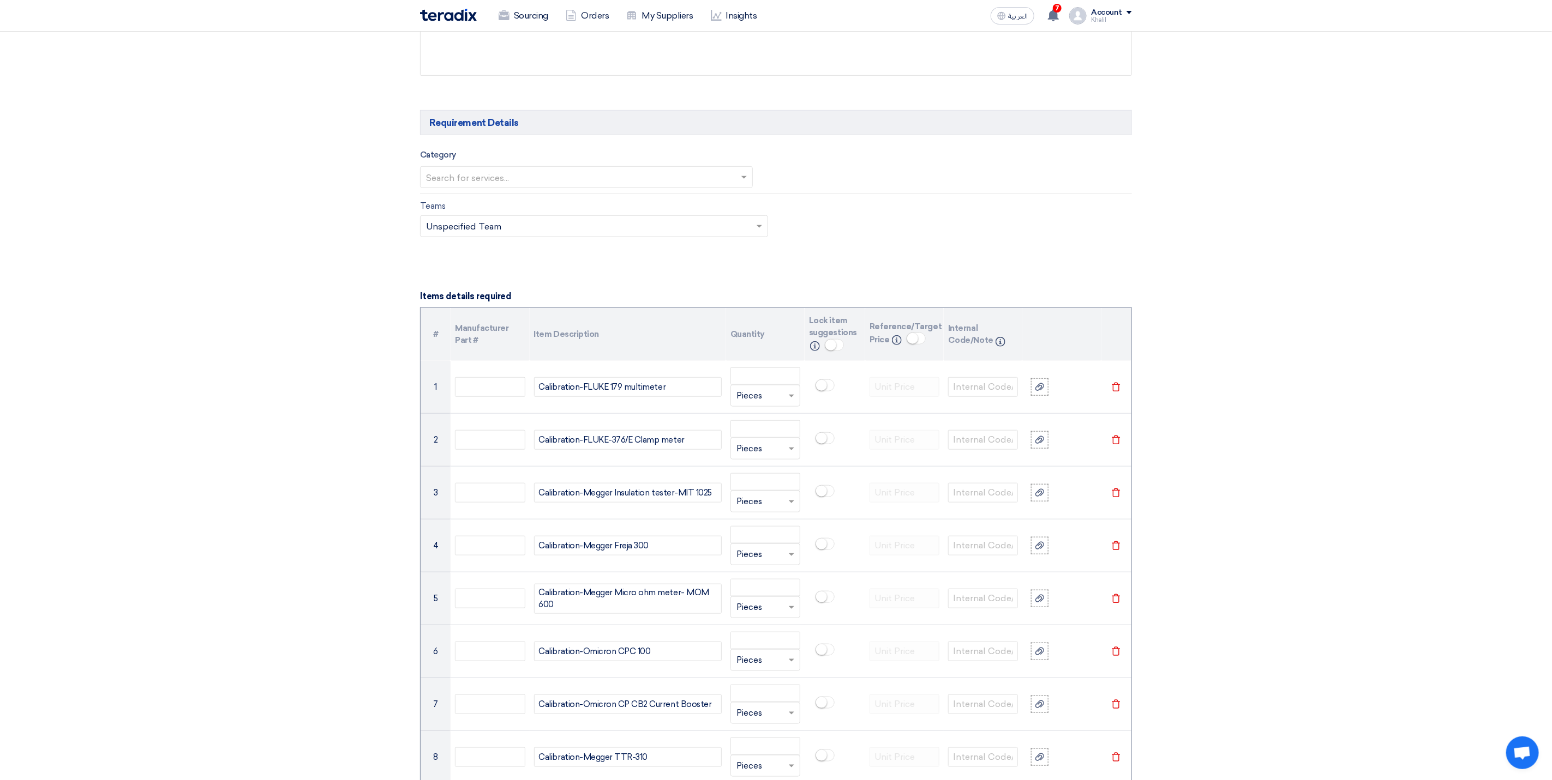
scroll to position [691, 0]
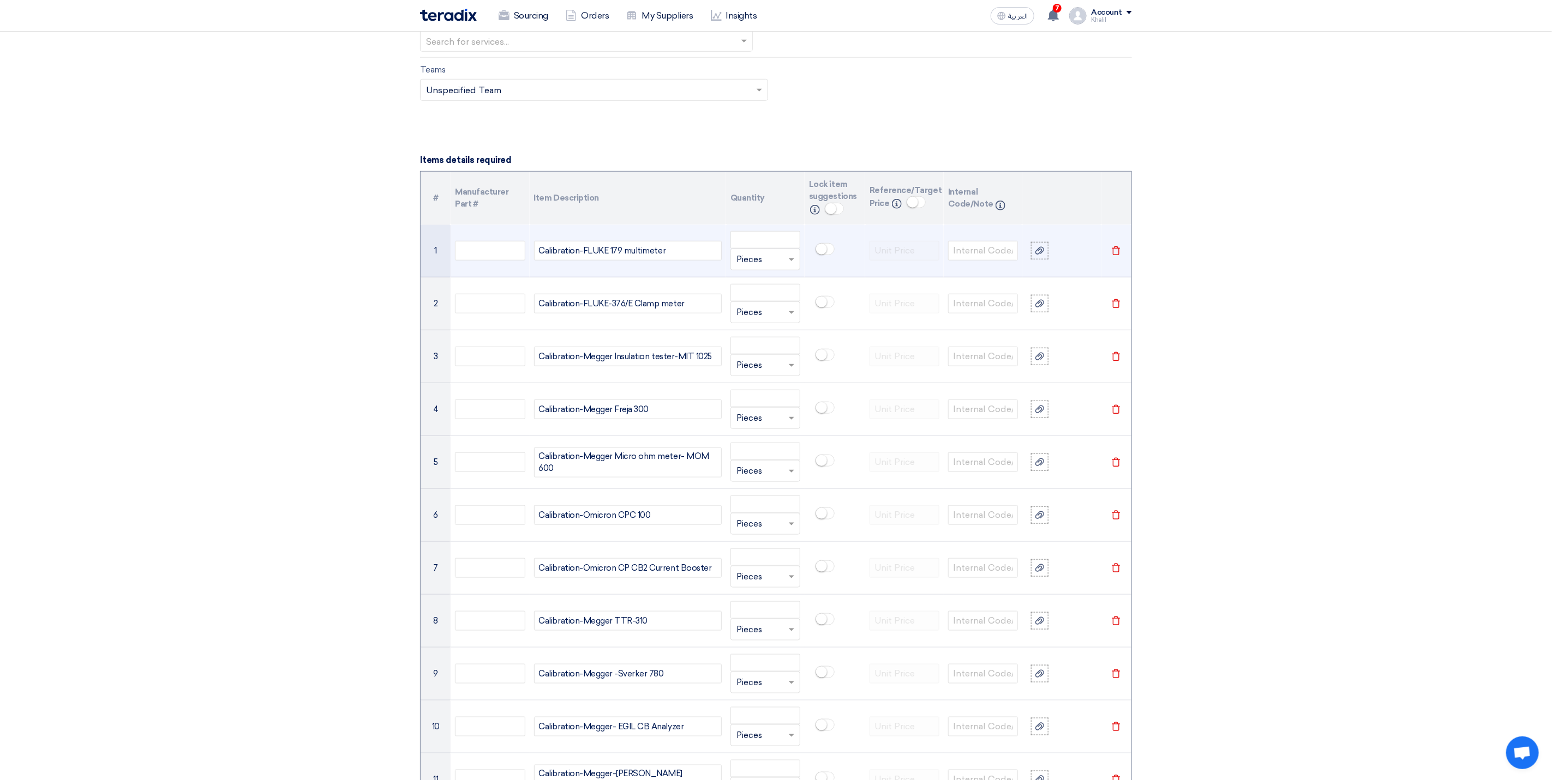
click at [795, 266] on span at bounding box center [793, 260] width 14 height 13
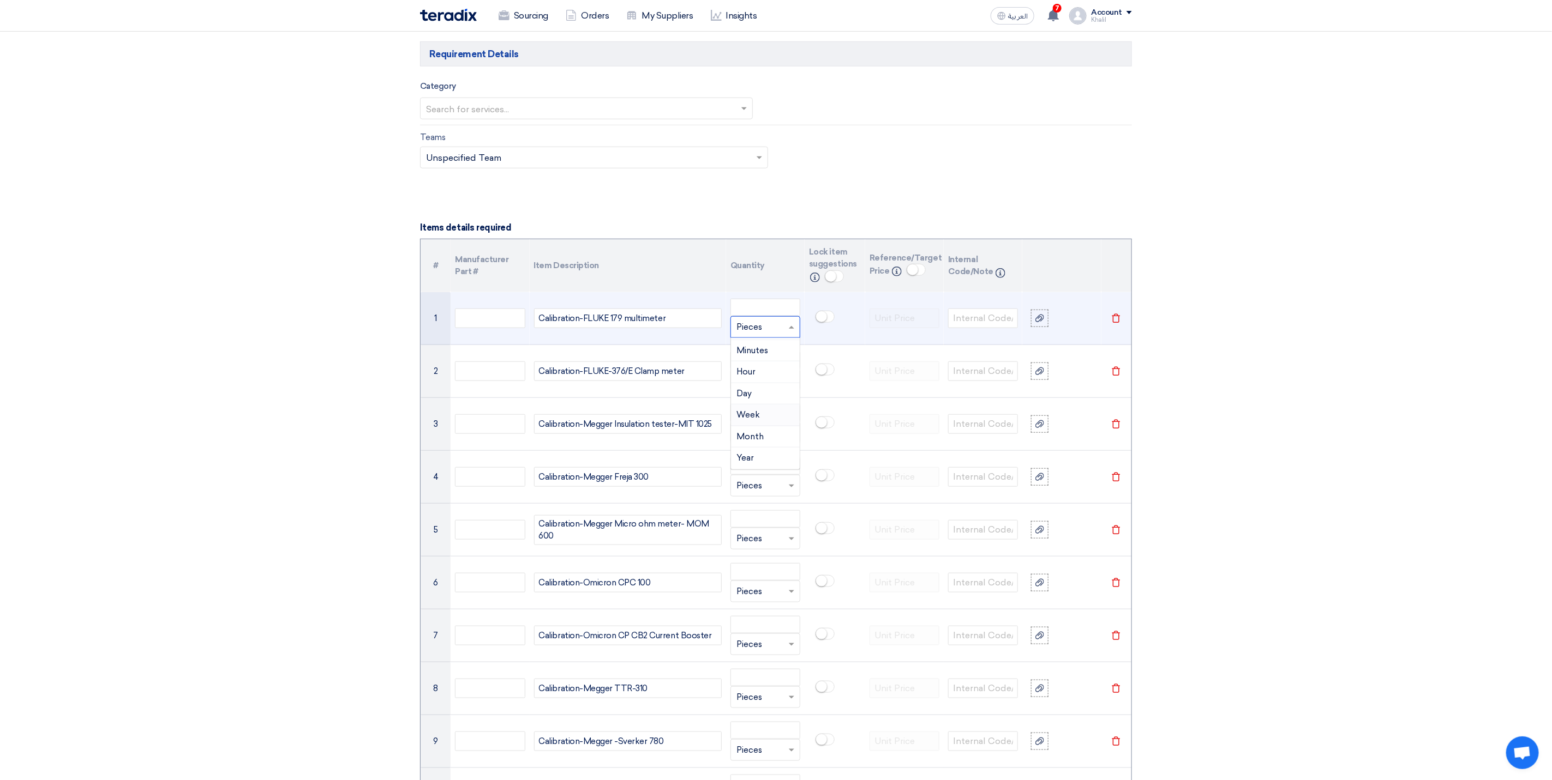
scroll to position [609, 0]
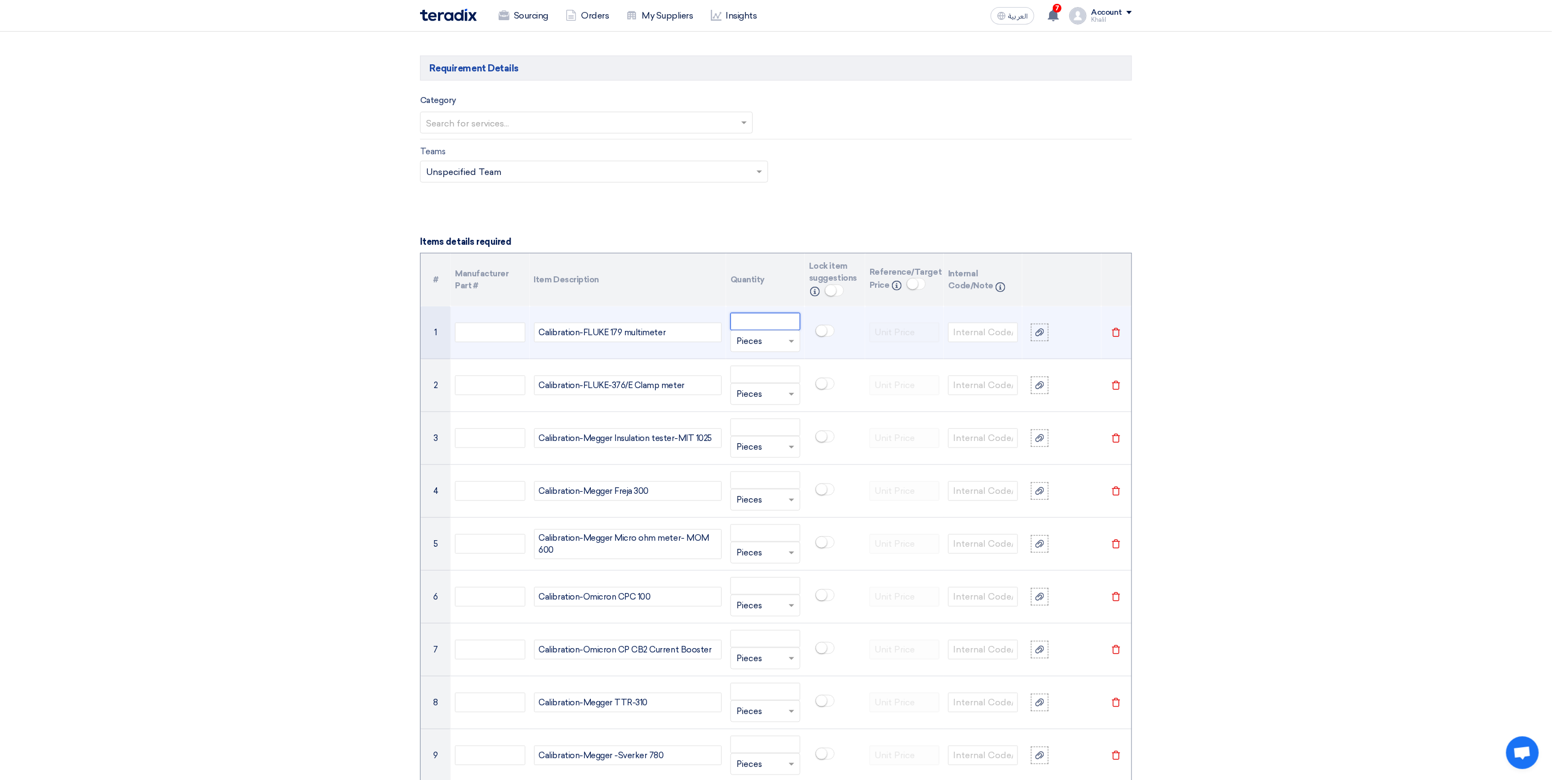
click at [767, 329] on input "number" at bounding box center [765, 321] width 70 height 17
drag, startPoint x: 741, startPoint y: 321, endPoint x: 729, endPoint y: 322, distance: 12.6
click at [729, 322] on td "1 Unit × Pieces" at bounding box center [765, 332] width 79 height 53
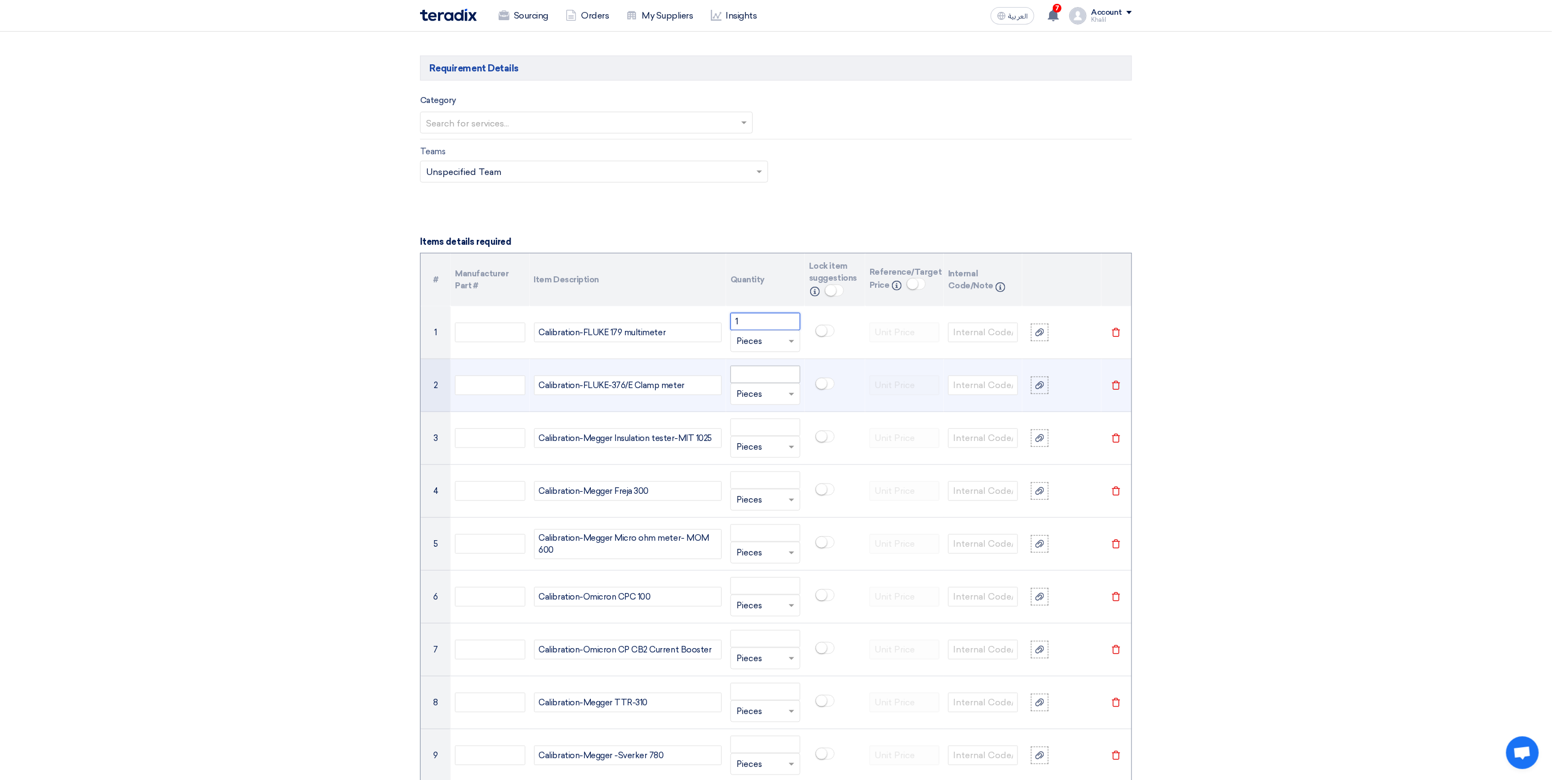
type input "1"
click at [763, 378] on input "number" at bounding box center [765, 374] width 70 height 17
paste input "1"
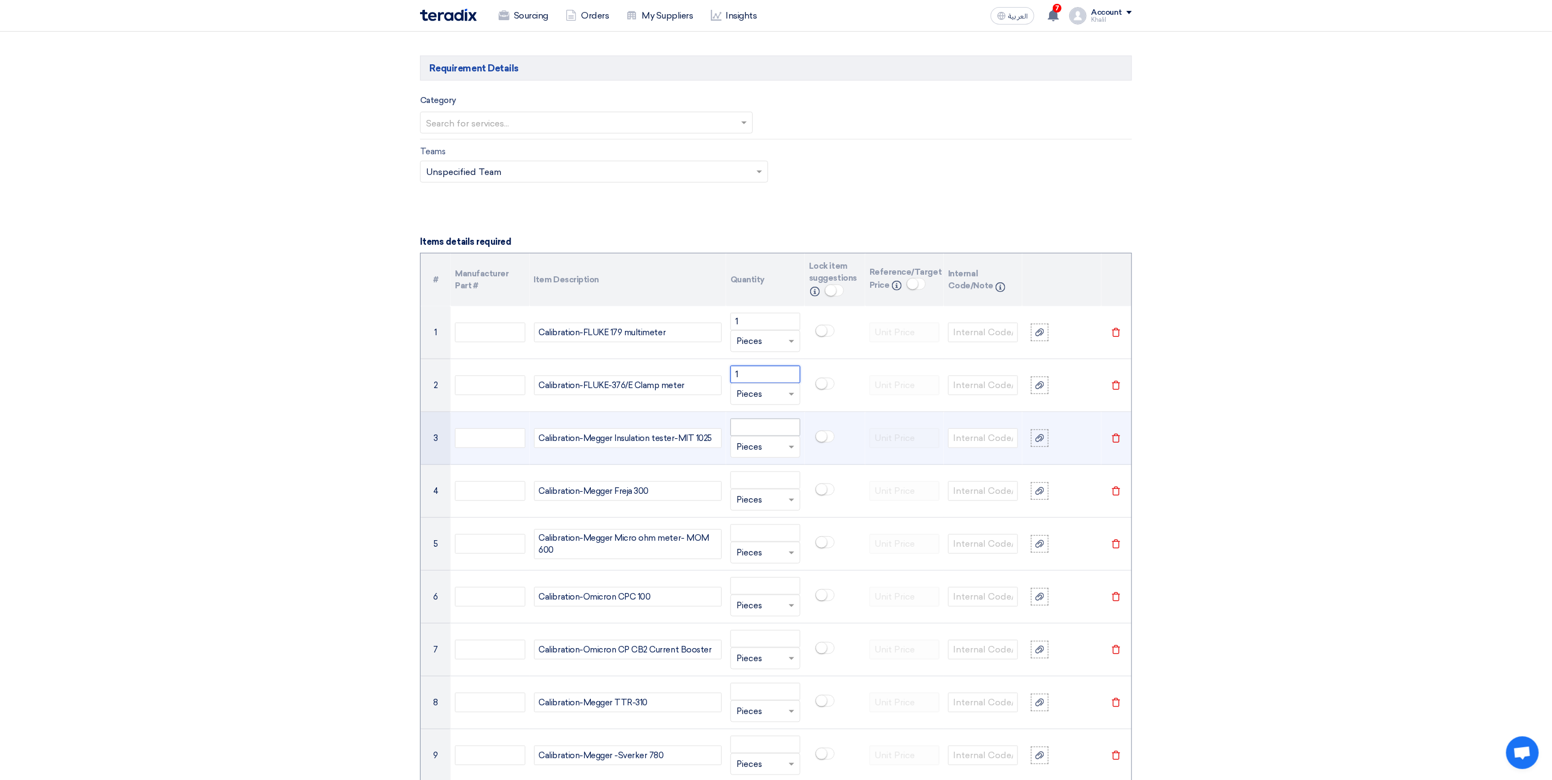
type input "1"
click at [754, 435] on input "number" at bounding box center [765, 427] width 70 height 17
paste input "1"
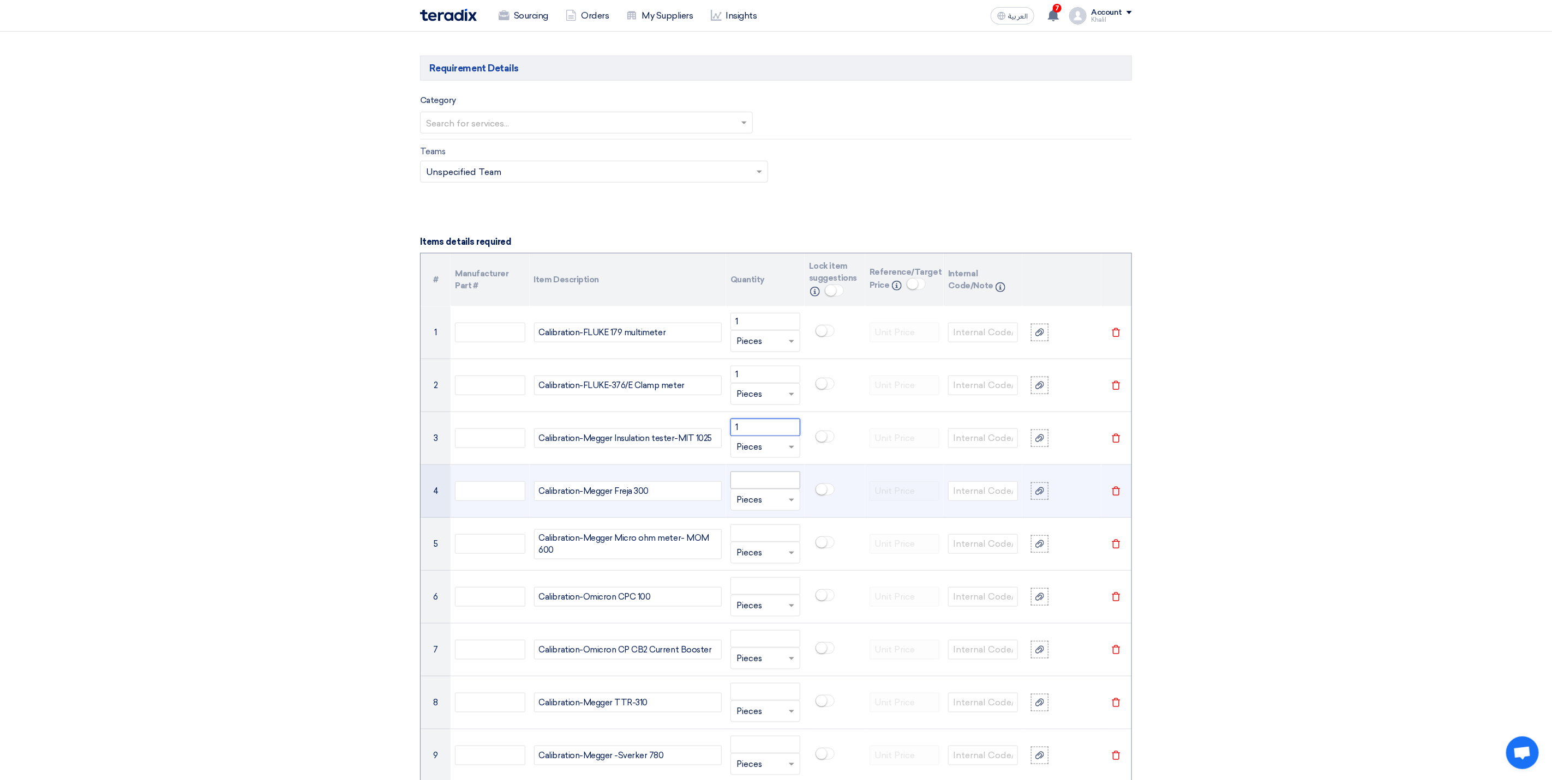
type input "1"
click at [751, 488] on input "number" at bounding box center [765, 480] width 70 height 17
paste input "1"
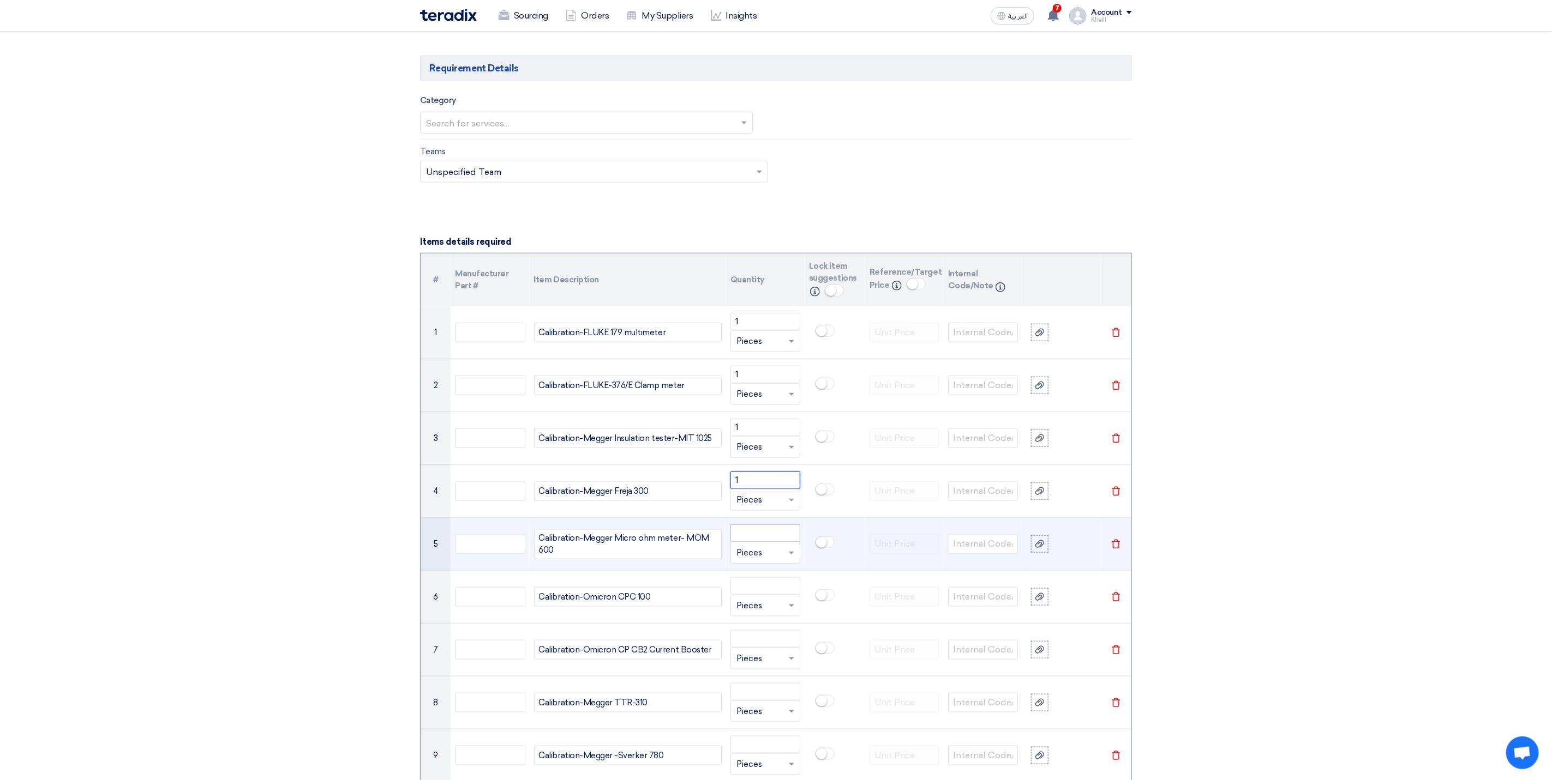
type input "1"
click at [748, 540] on input "number" at bounding box center [765, 533] width 70 height 17
paste input "1"
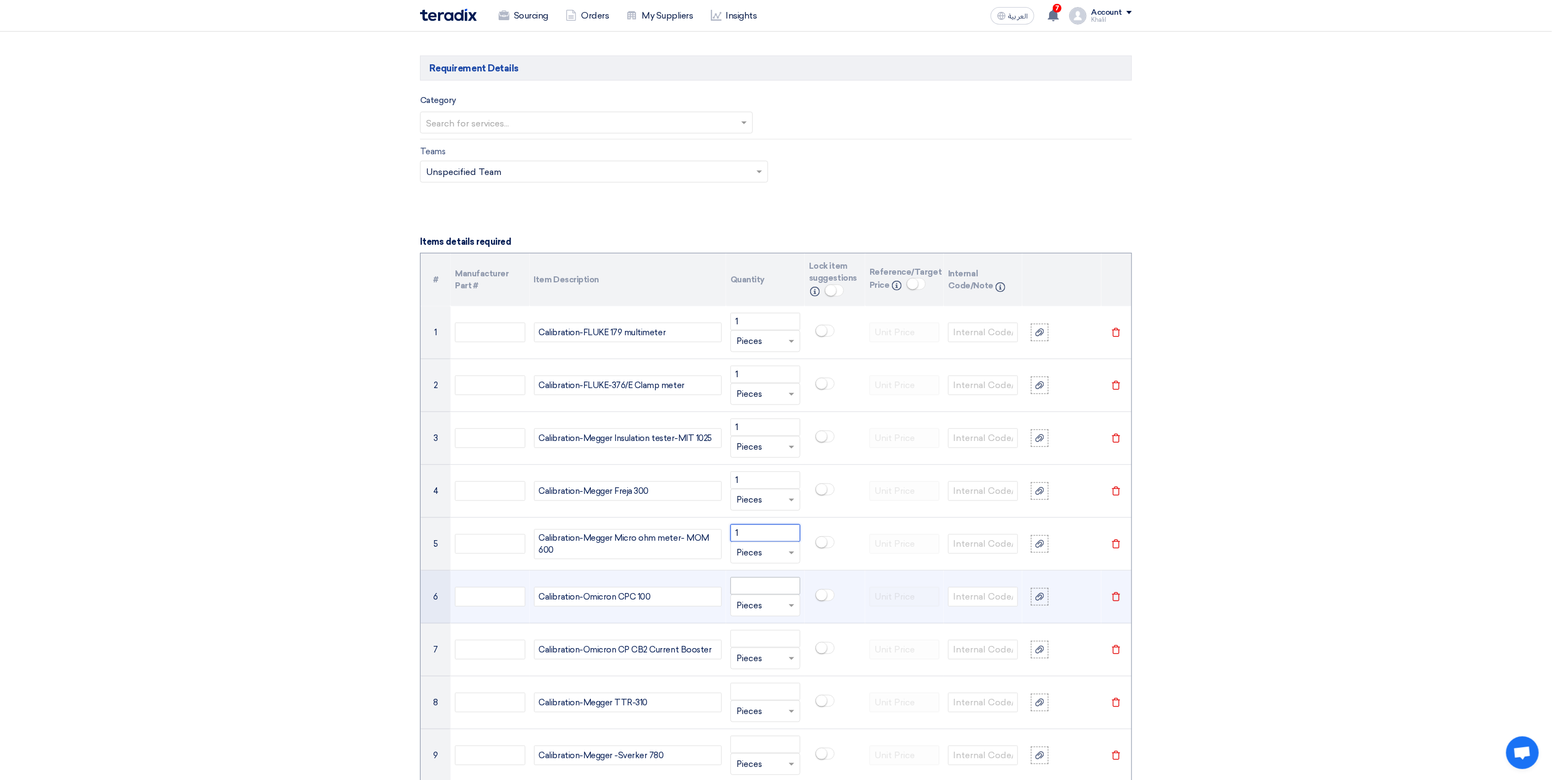
type input "1"
click at [757, 591] on input "number" at bounding box center [765, 586] width 70 height 17
paste input "1"
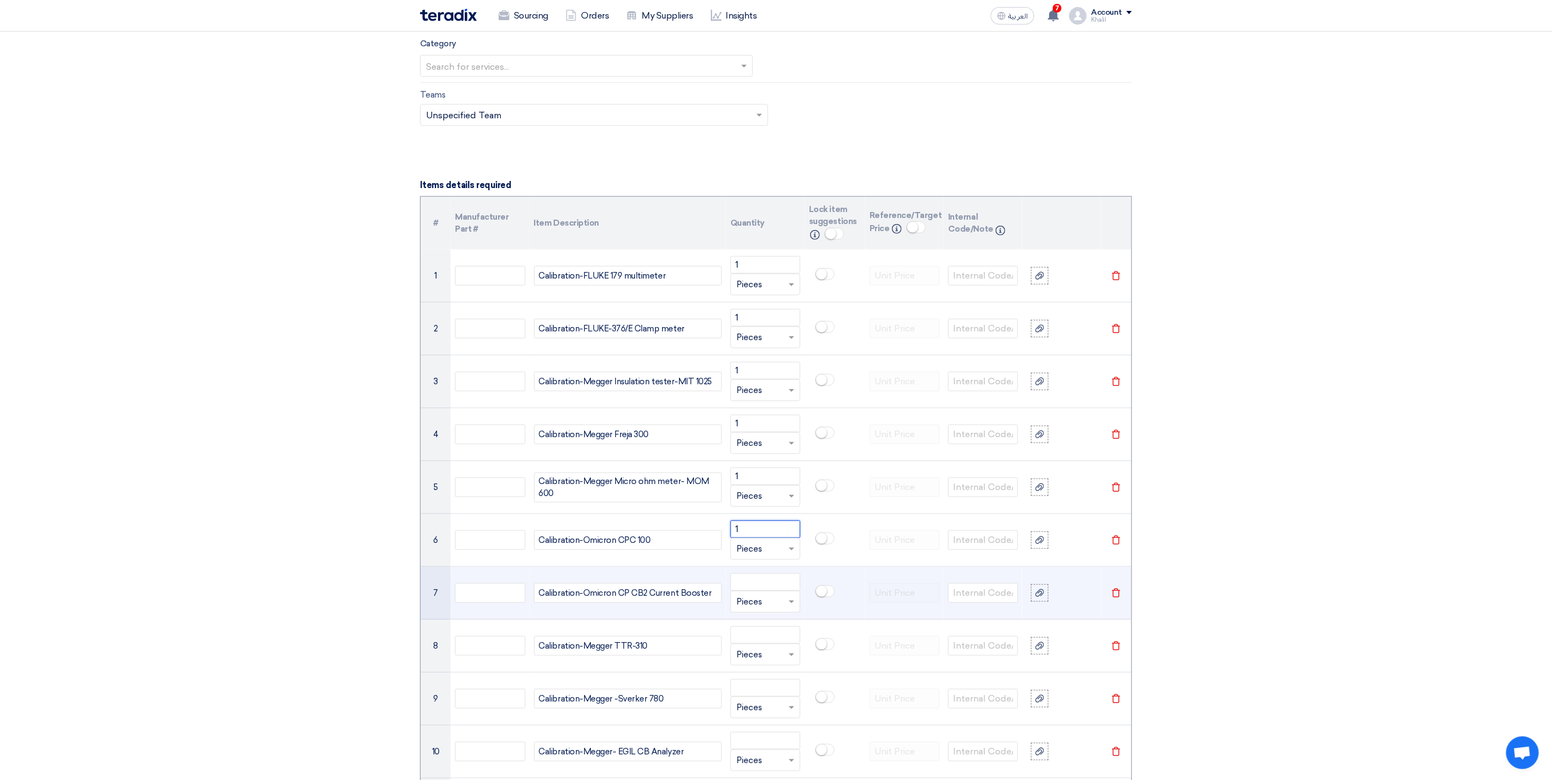
scroll to position [691, 0]
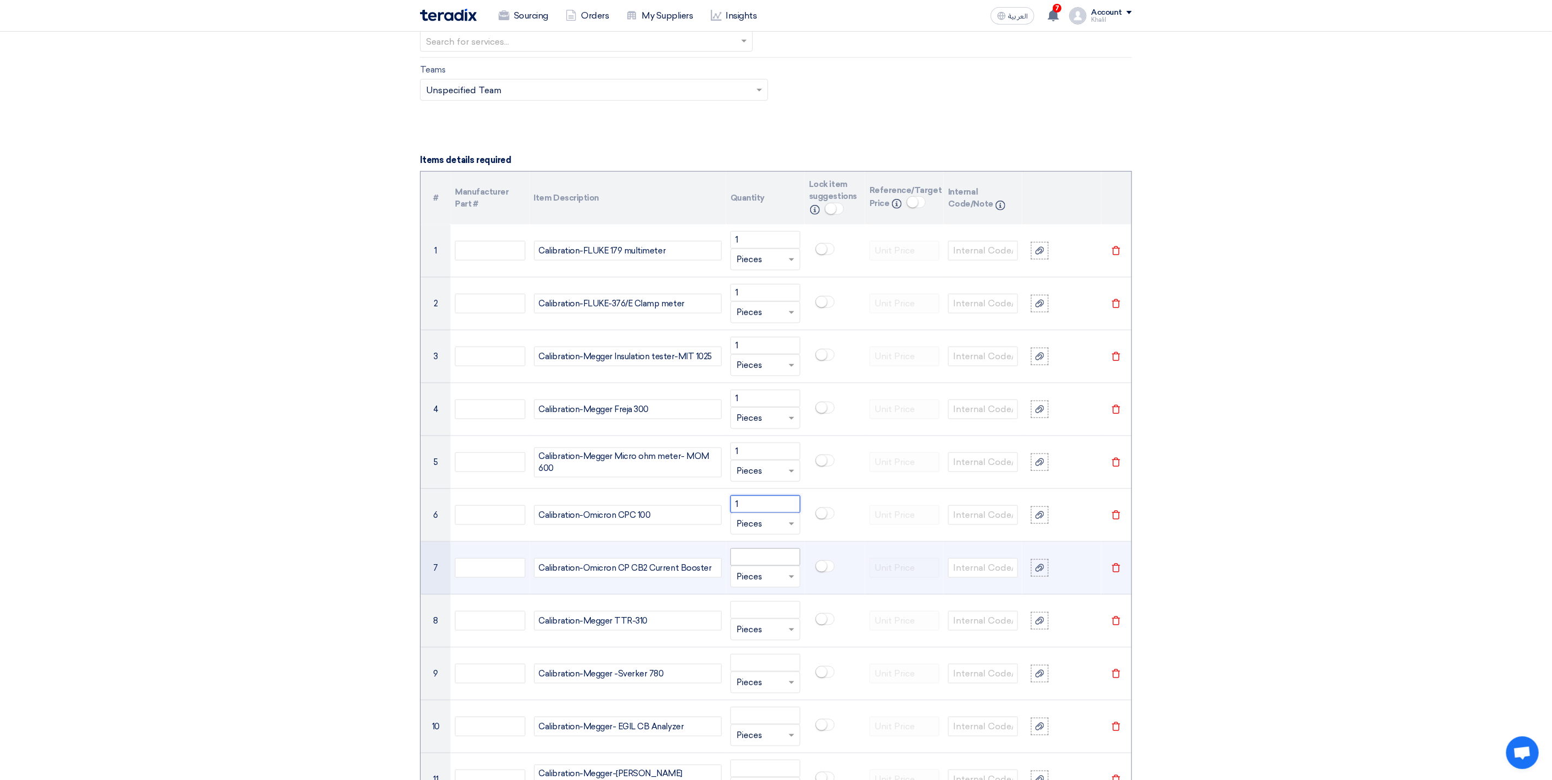
type input "1"
click at [759, 563] on input "number" at bounding box center [765, 557] width 70 height 17
paste input "1"
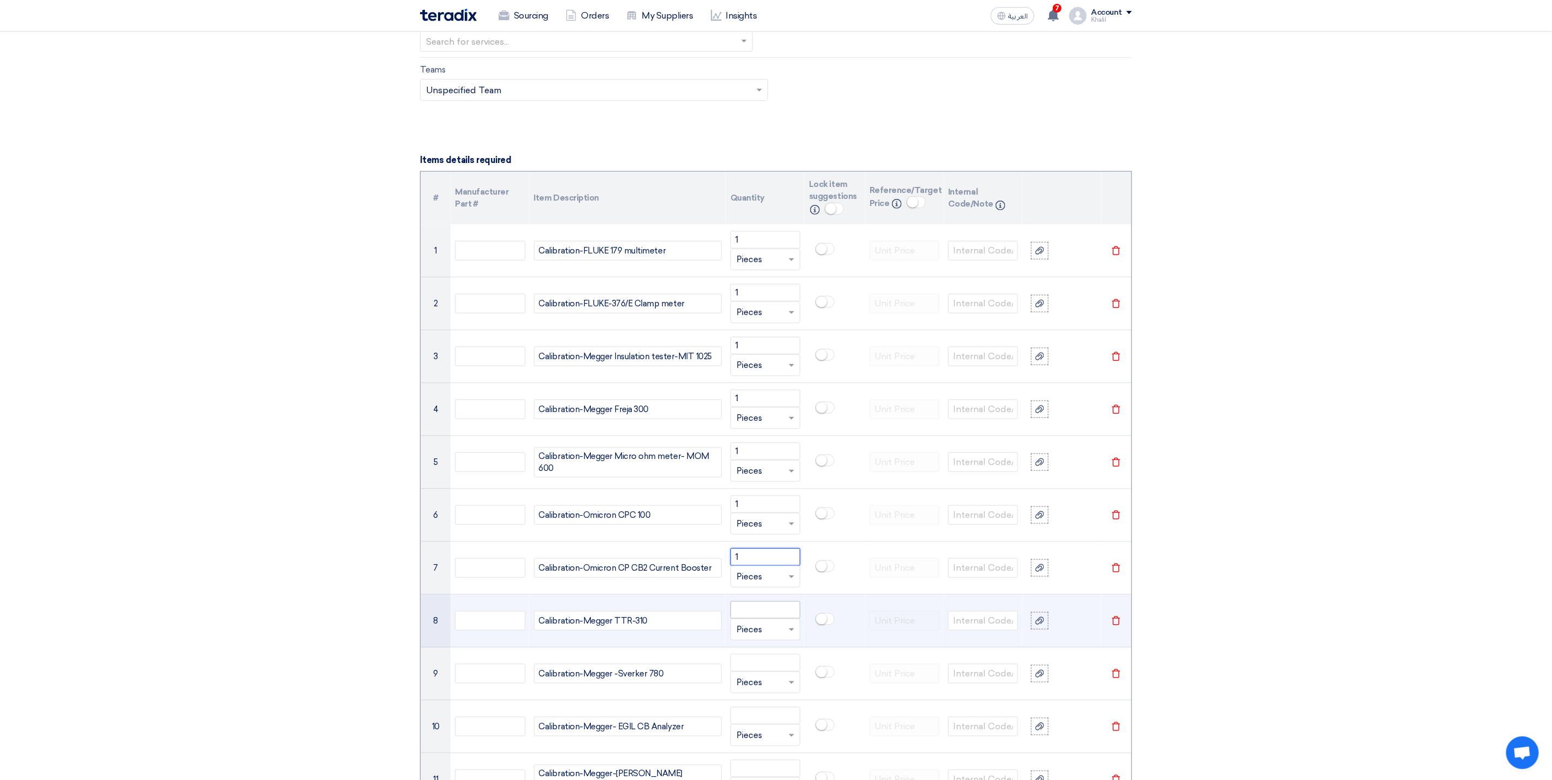
type input "1"
click at [755, 615] on input "number" at bounding box center [765, 610] width 70 height 17
paste input "1"
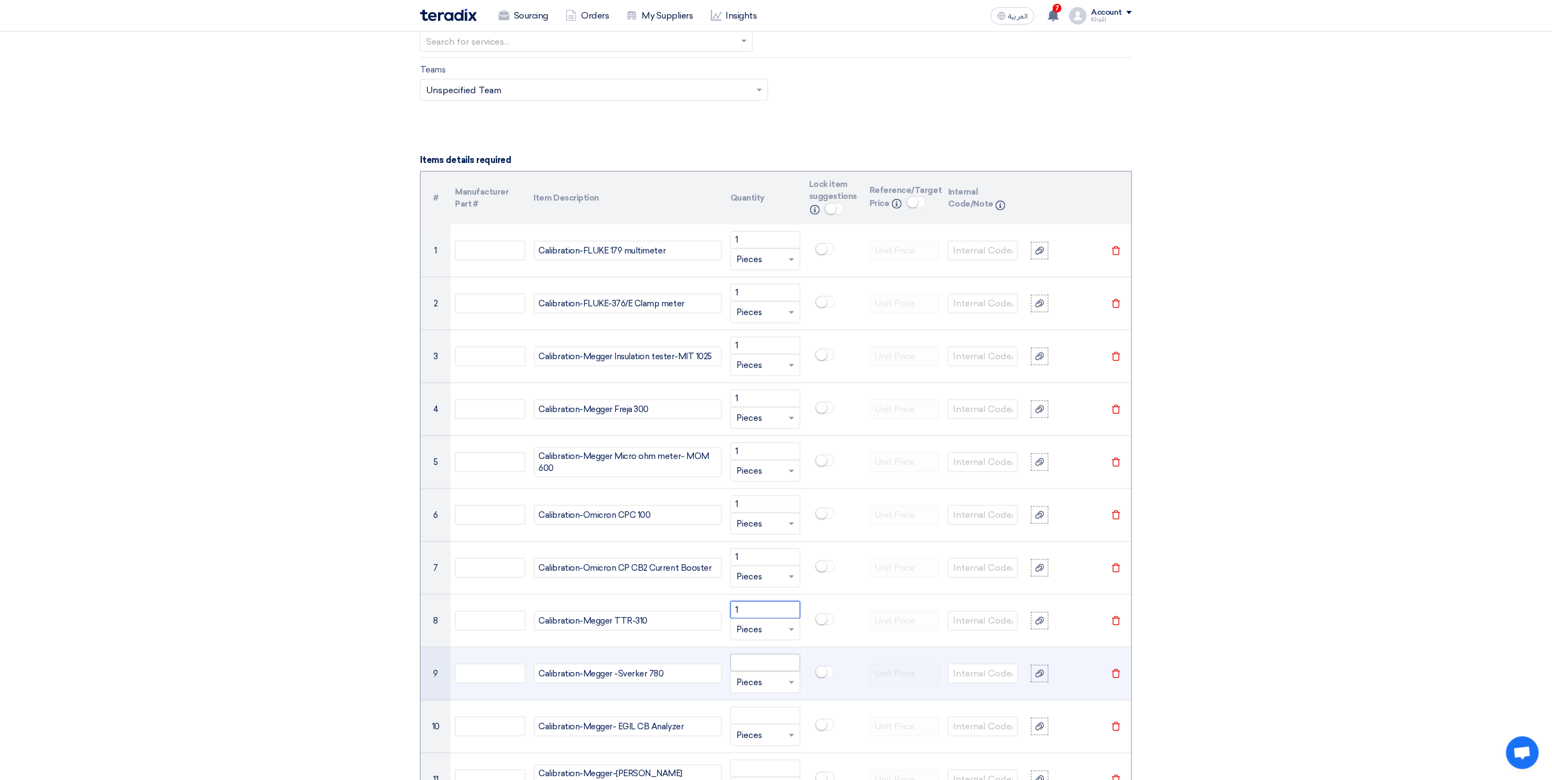
type input "1"
click at [761, 671] on input "number" at bounding box center [765, 662] width 70 height 17
paste input "1"
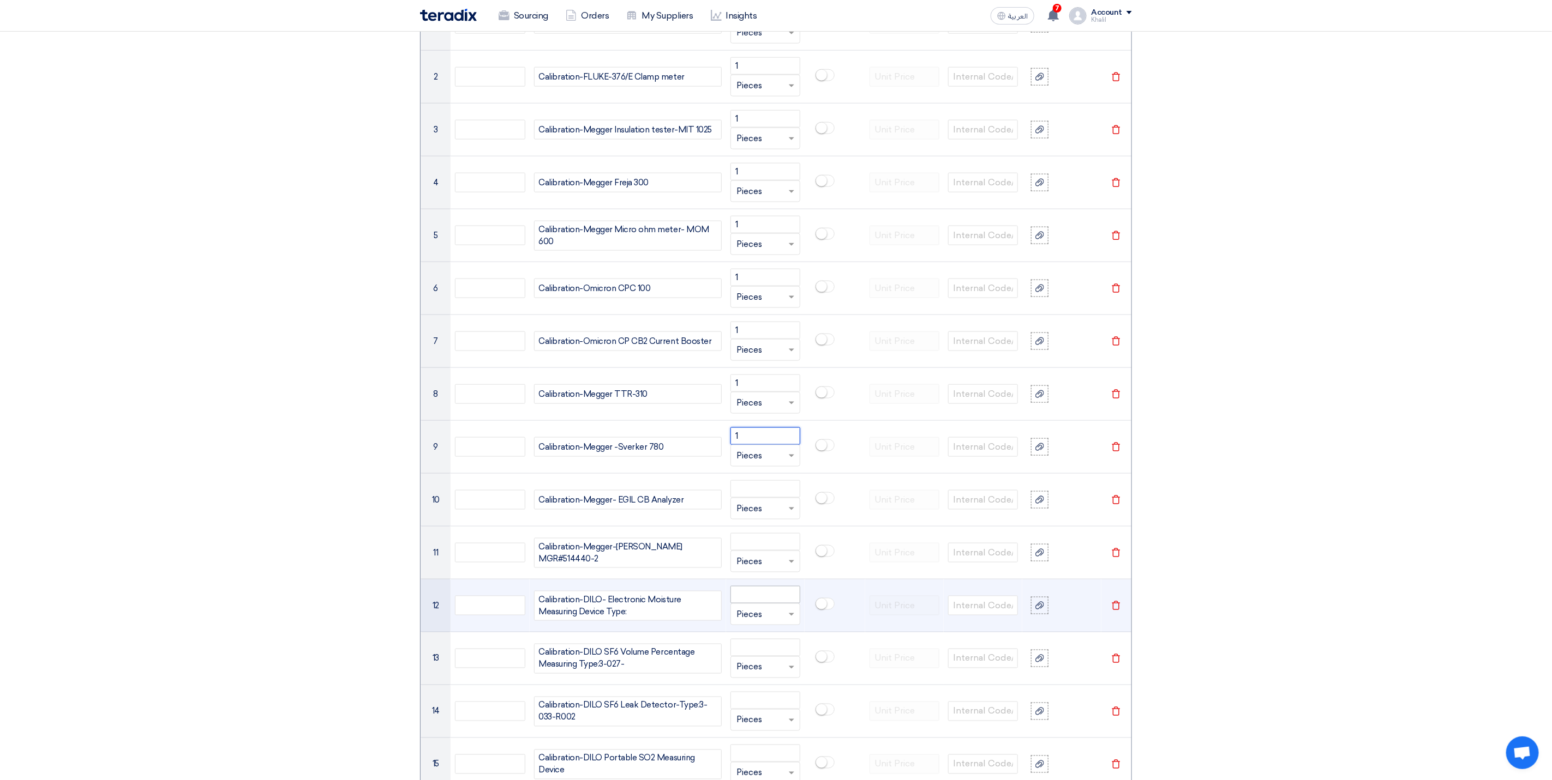
scroll to position [936, 0]
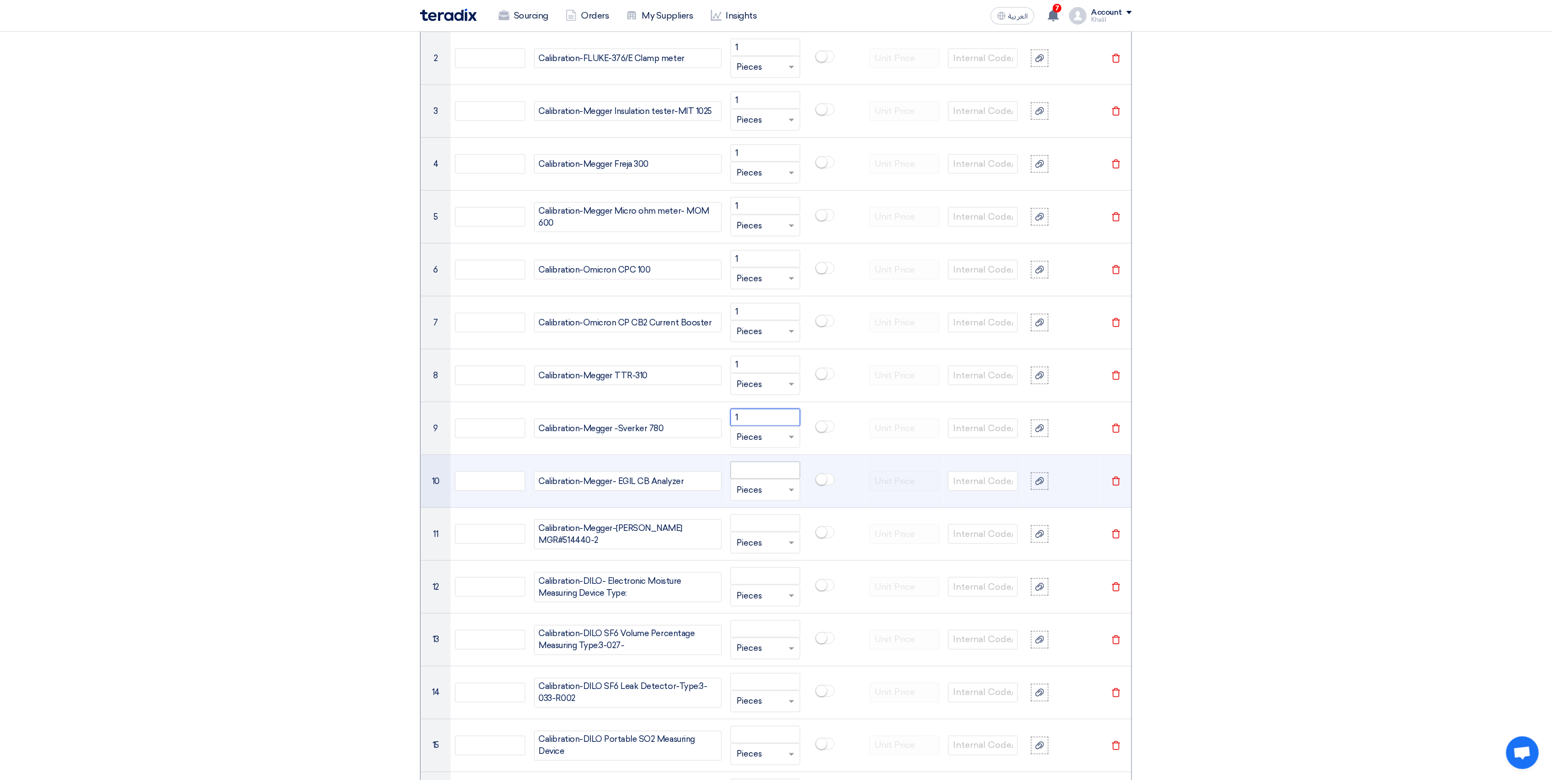
type input "1"
click at [759, 472] on input "number" at bounding box center [765, 470] width 70 height 17
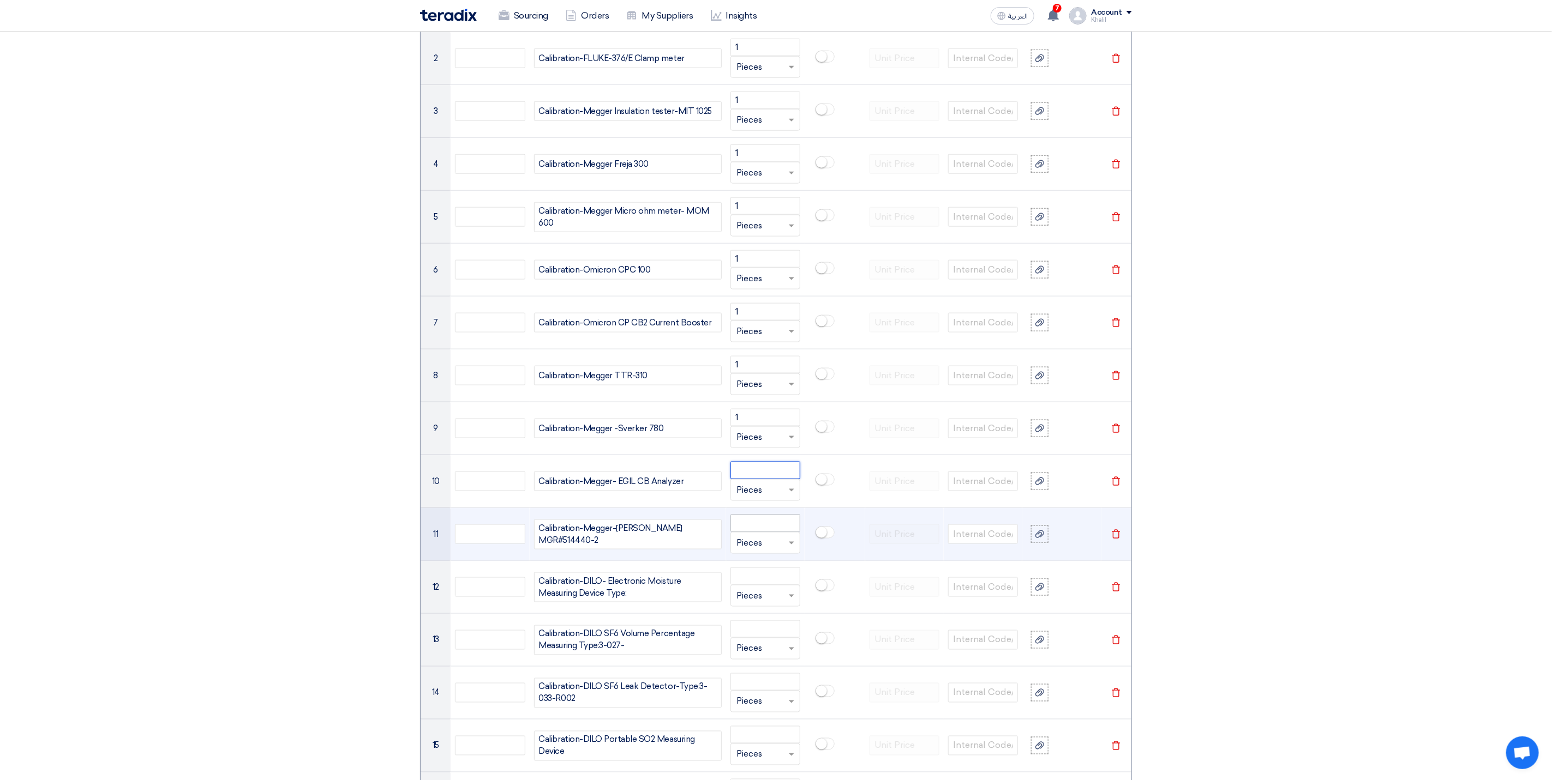
paste input "1"
type input "1"
click at [756, 532] on input "number" at bounding box center [765, 523] width 70 height 17
paste input "1"
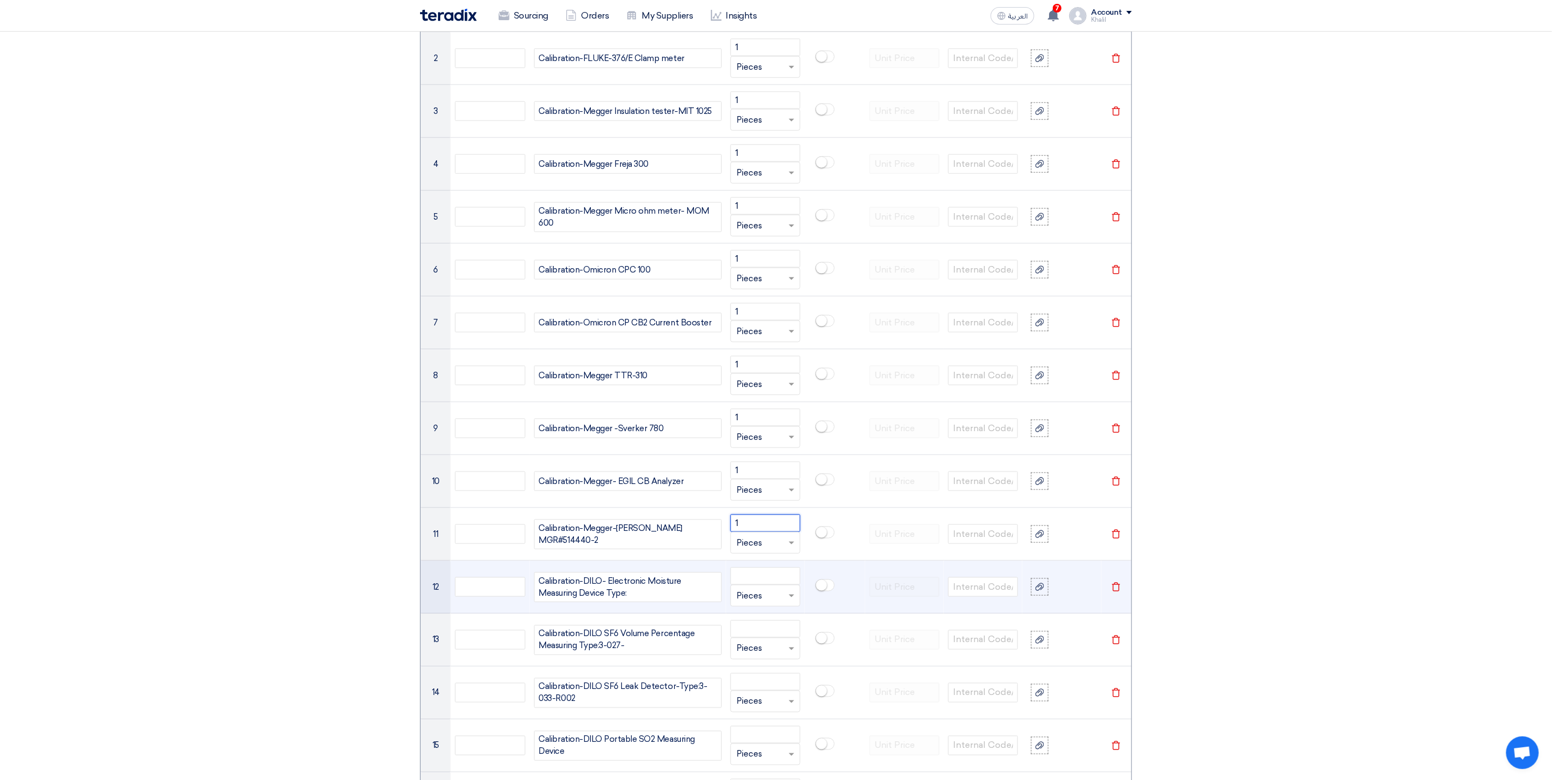
type input "1"
click at [756, 576] on td "Unit × Pieces" at bounding box center [765, 587] width 79 height 53
click at [758, 585] on input "number" at bounding box center [765, 576] width 70 height 17
paste input "1"
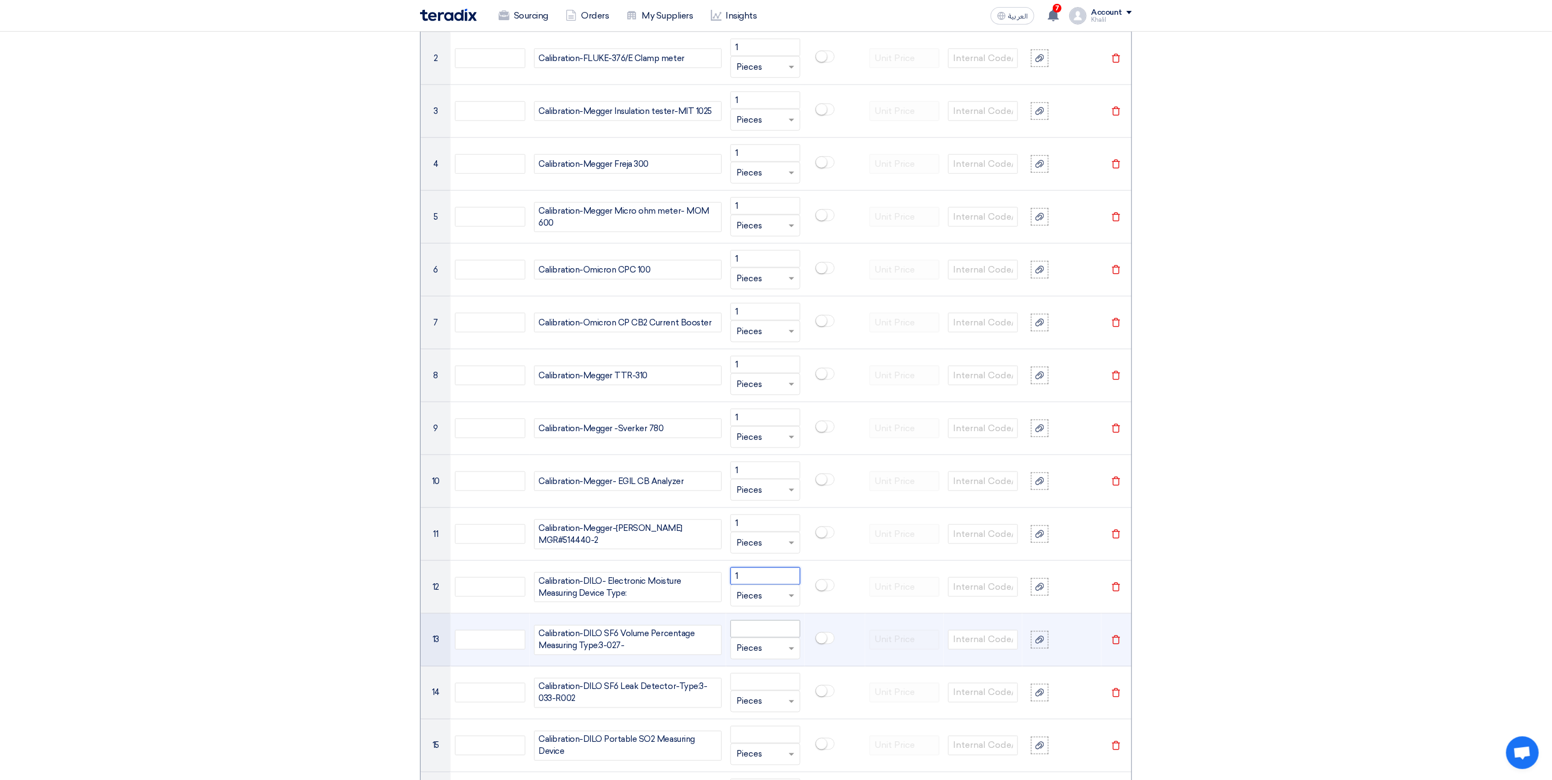
type input "1"
click at [762, 638] on input "number" at bounding box center [765, 629] width 70 height 17
paste input "1"
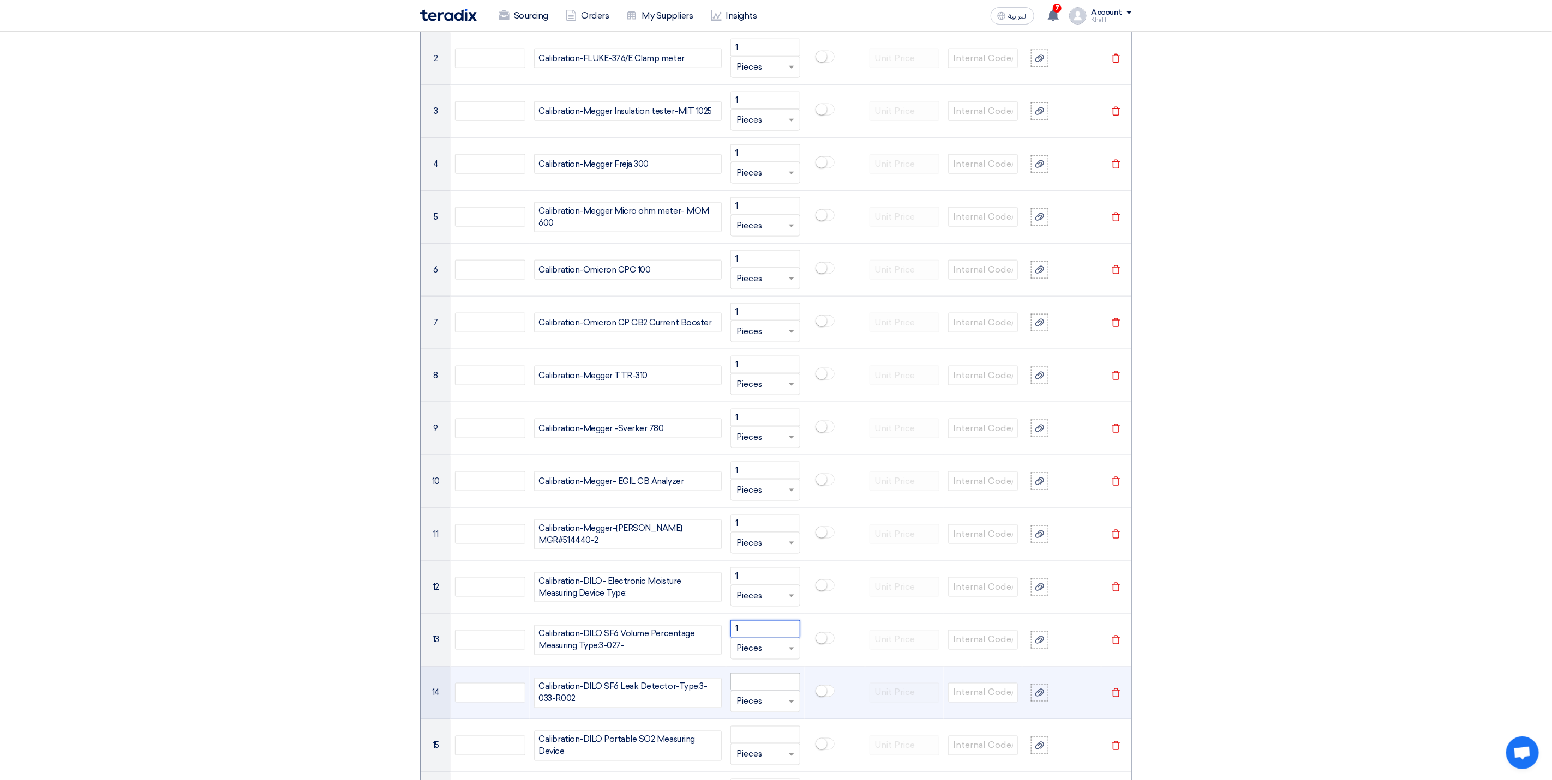
type input "1"
click at [764, 691] on input "number" at bounding box center [765, 682] width 70 height 17
paste input "1"
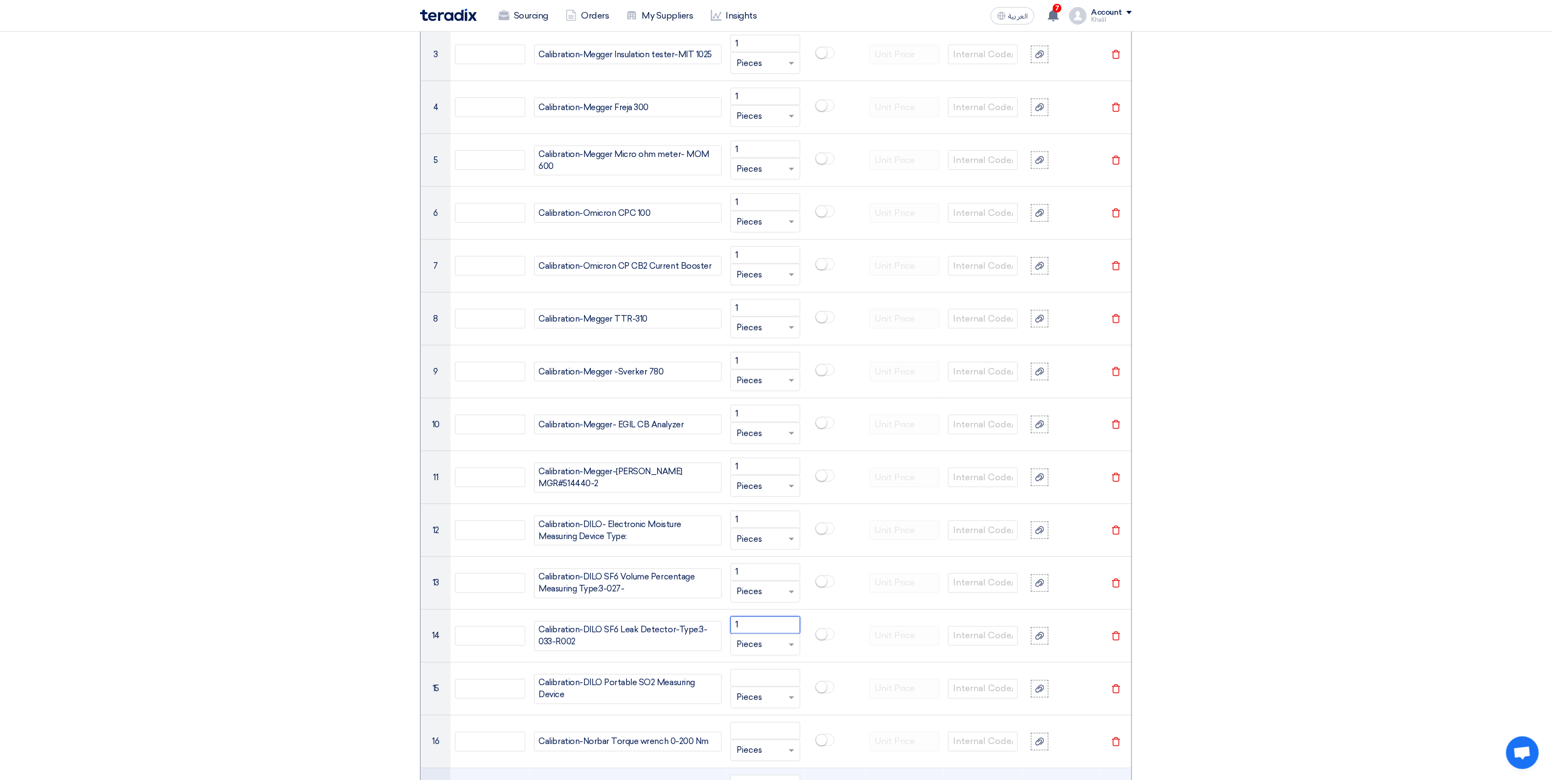
scroll to position [1182, 0]
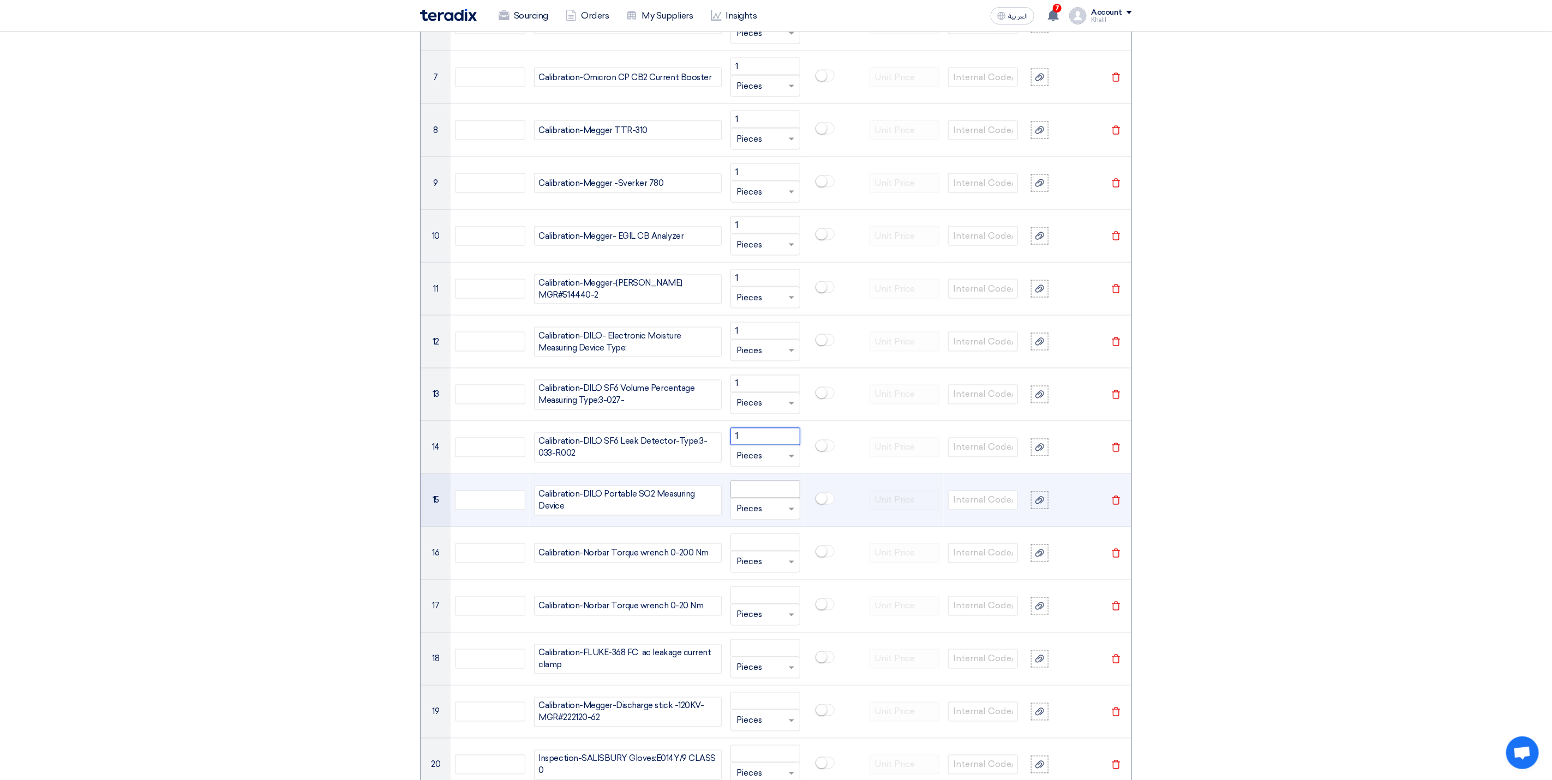
type input "1"
click at [766, 498] on input "number" at bounding box center [765, 489] width 70 height 17
paste input "1"
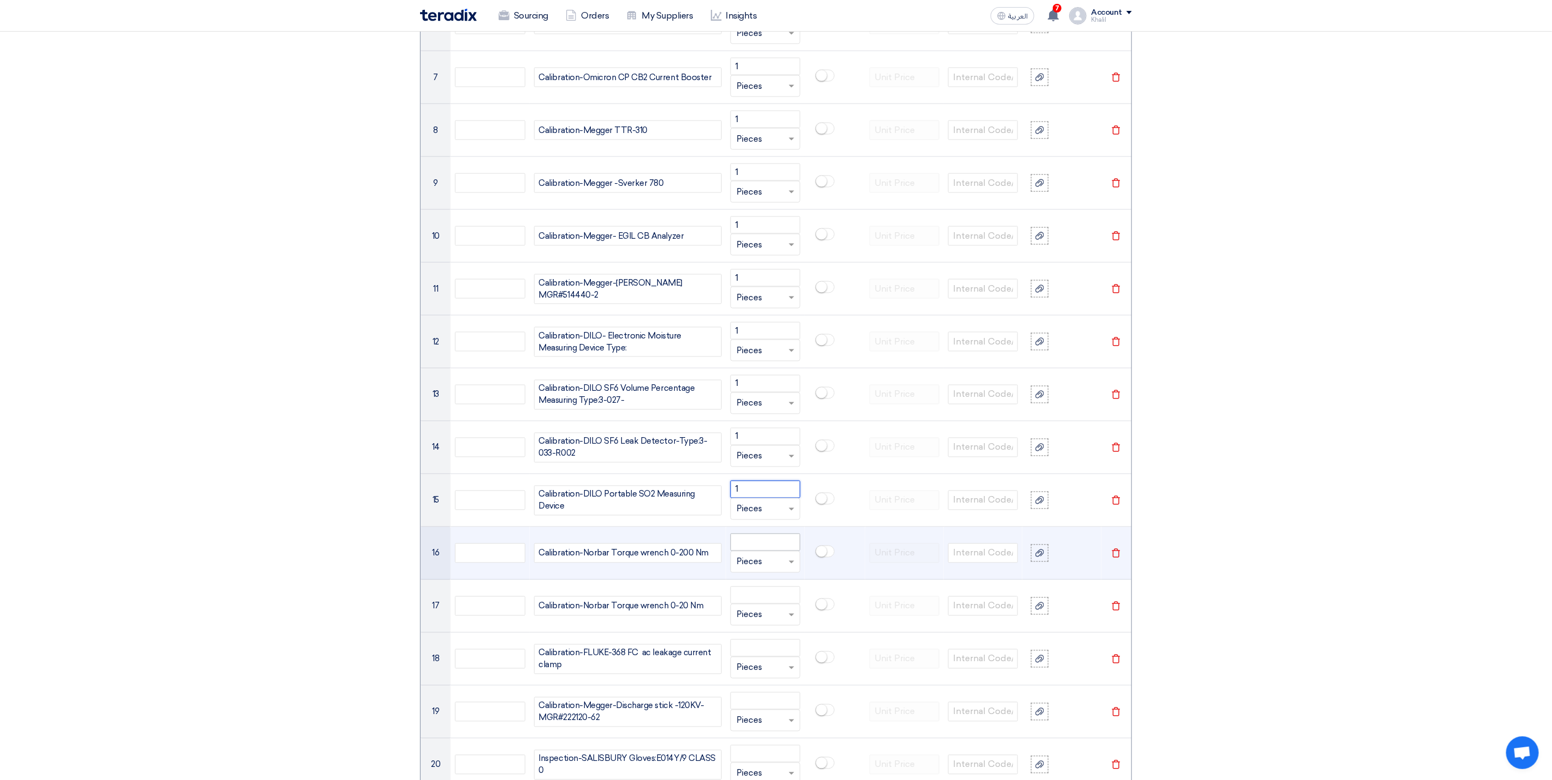
type input "1"
click at [753, 549] on input "number" at bounding box center [765, 542] width 70 height 17
paste input "1"
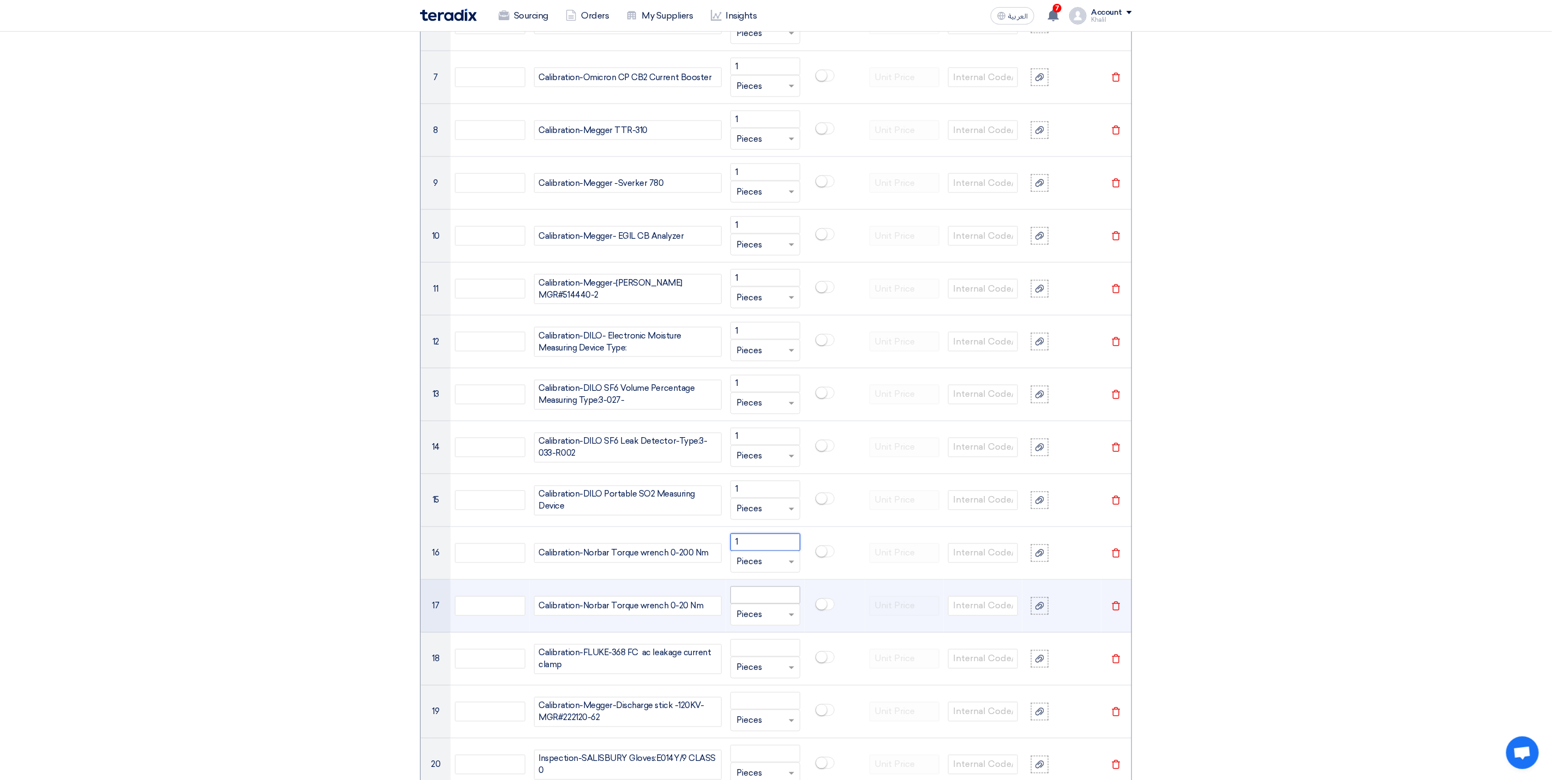
type input "1"
click at [755, 600] on input "number" at bounding box center [765, 595] width 70 height 17
paste input "1"
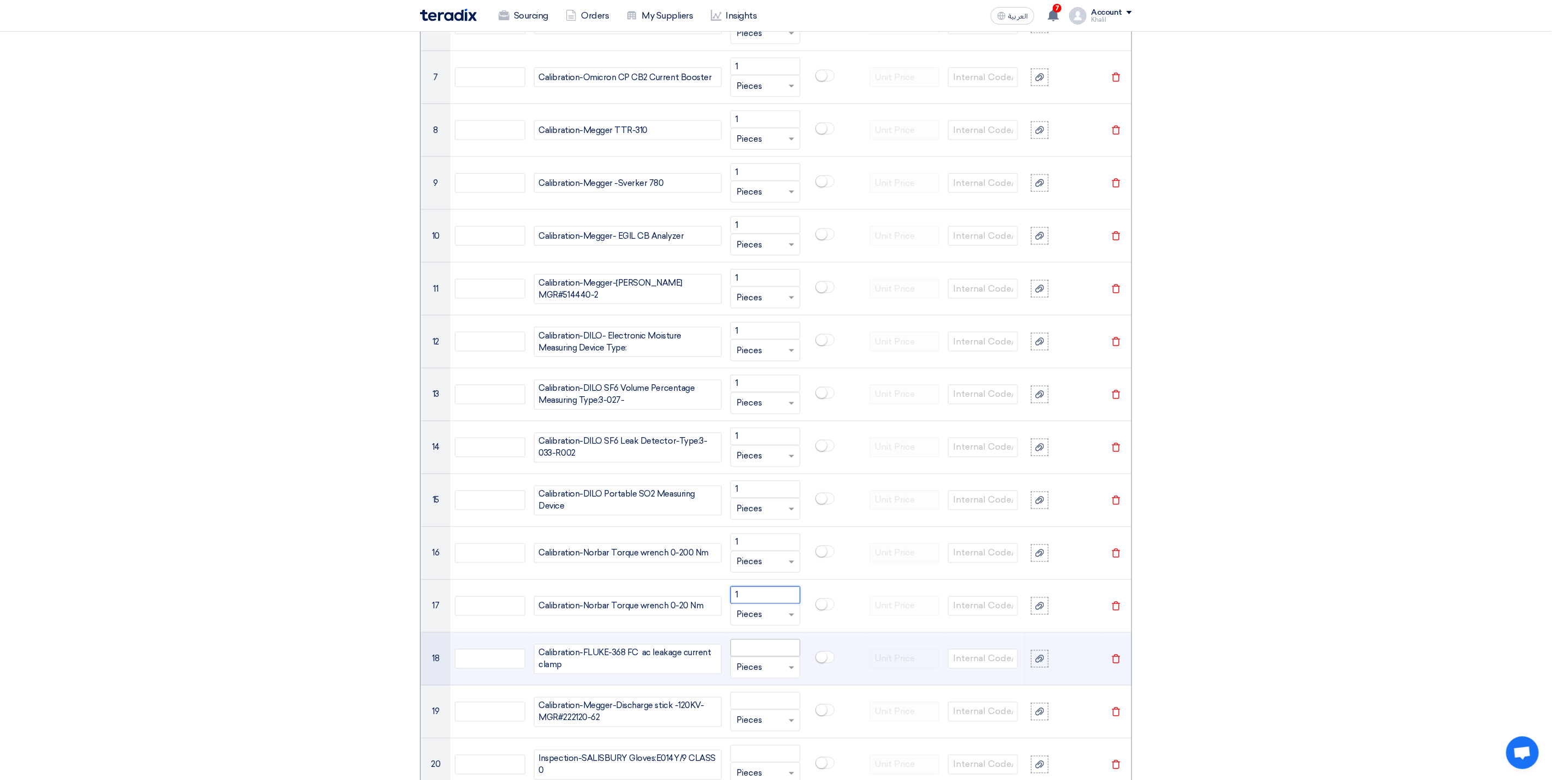
type input "1"
click at [761, 654] on input "number" at bounding box center [765, 648] width 70 height 17
paste input "1"
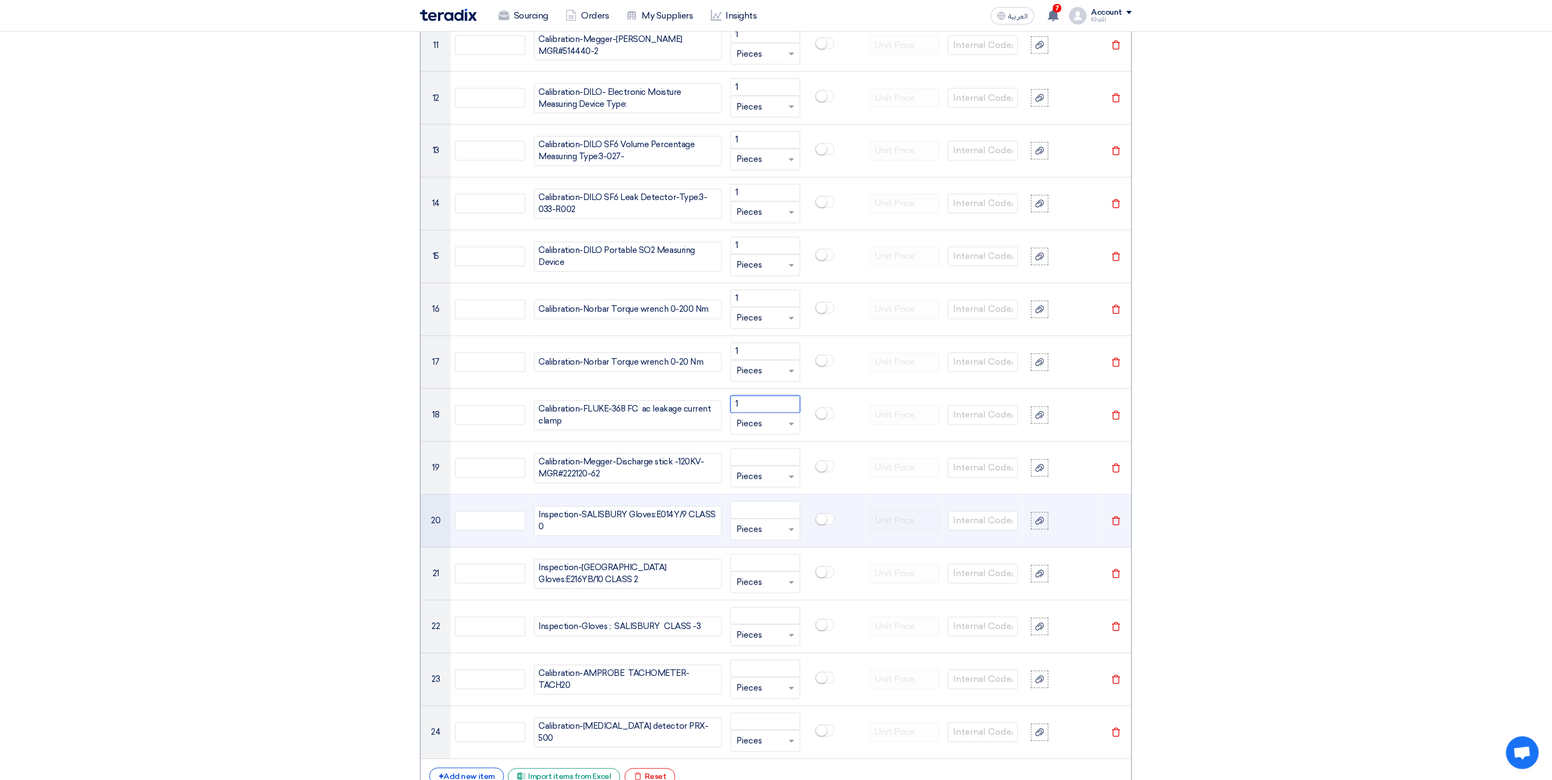
scroll to position [1427, 0]
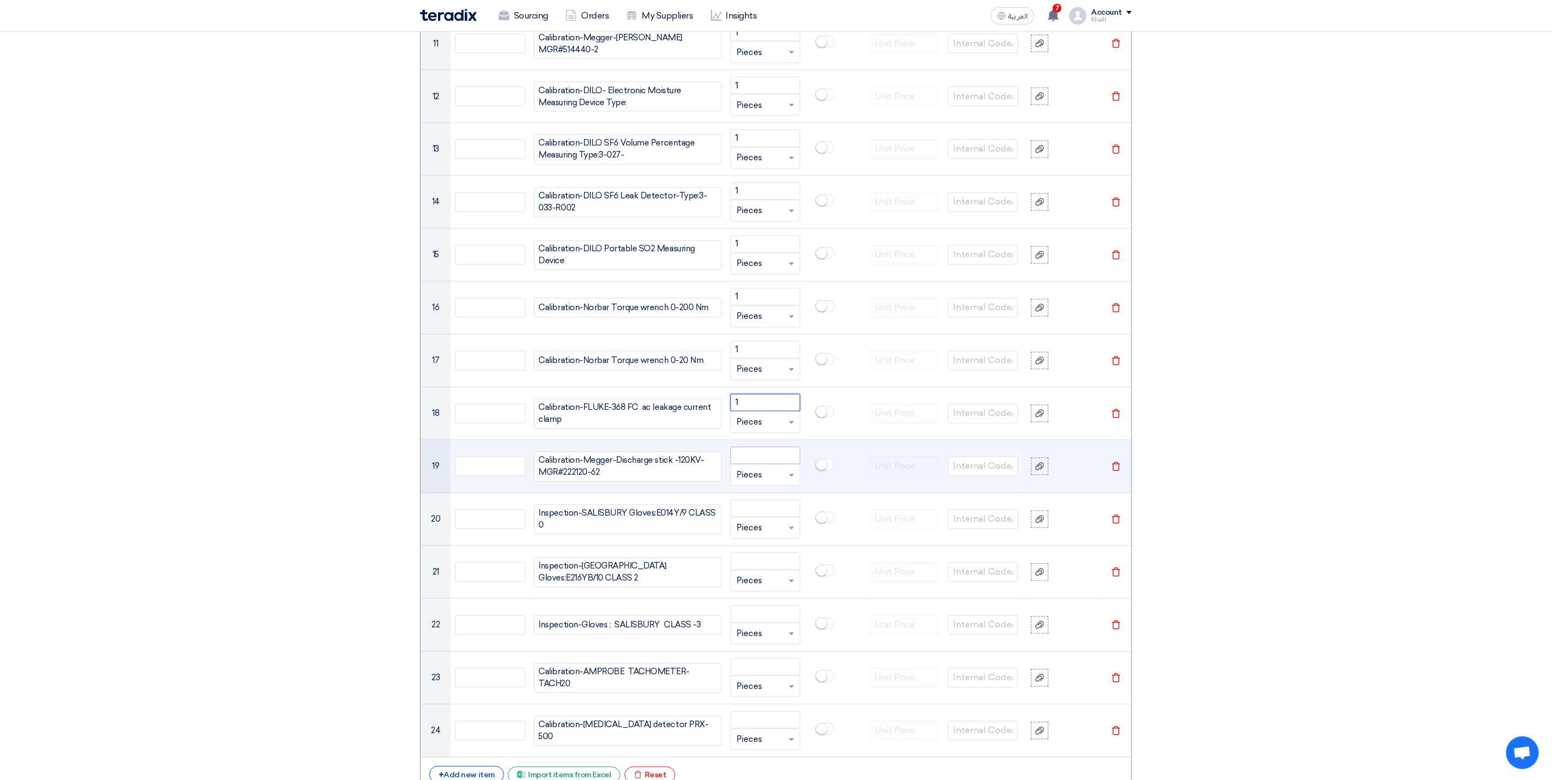
type input "1"
click at [768, 465] on input "number" at bounding box center [765, 455] width 70 height 17
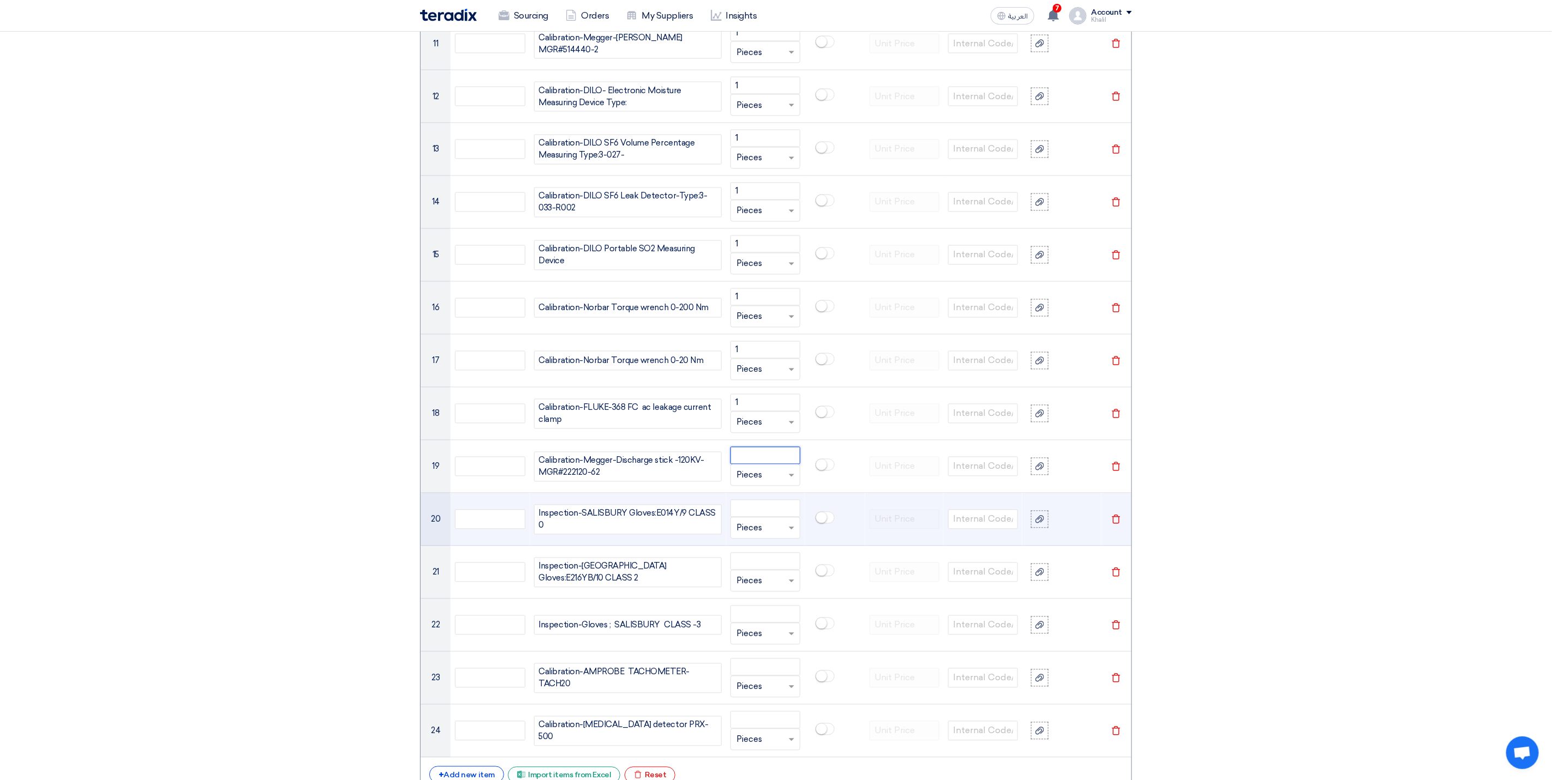
paste
type input "1"
click at [760, 518] on input "number" at bounding box center [765, 508] width 70 height 17
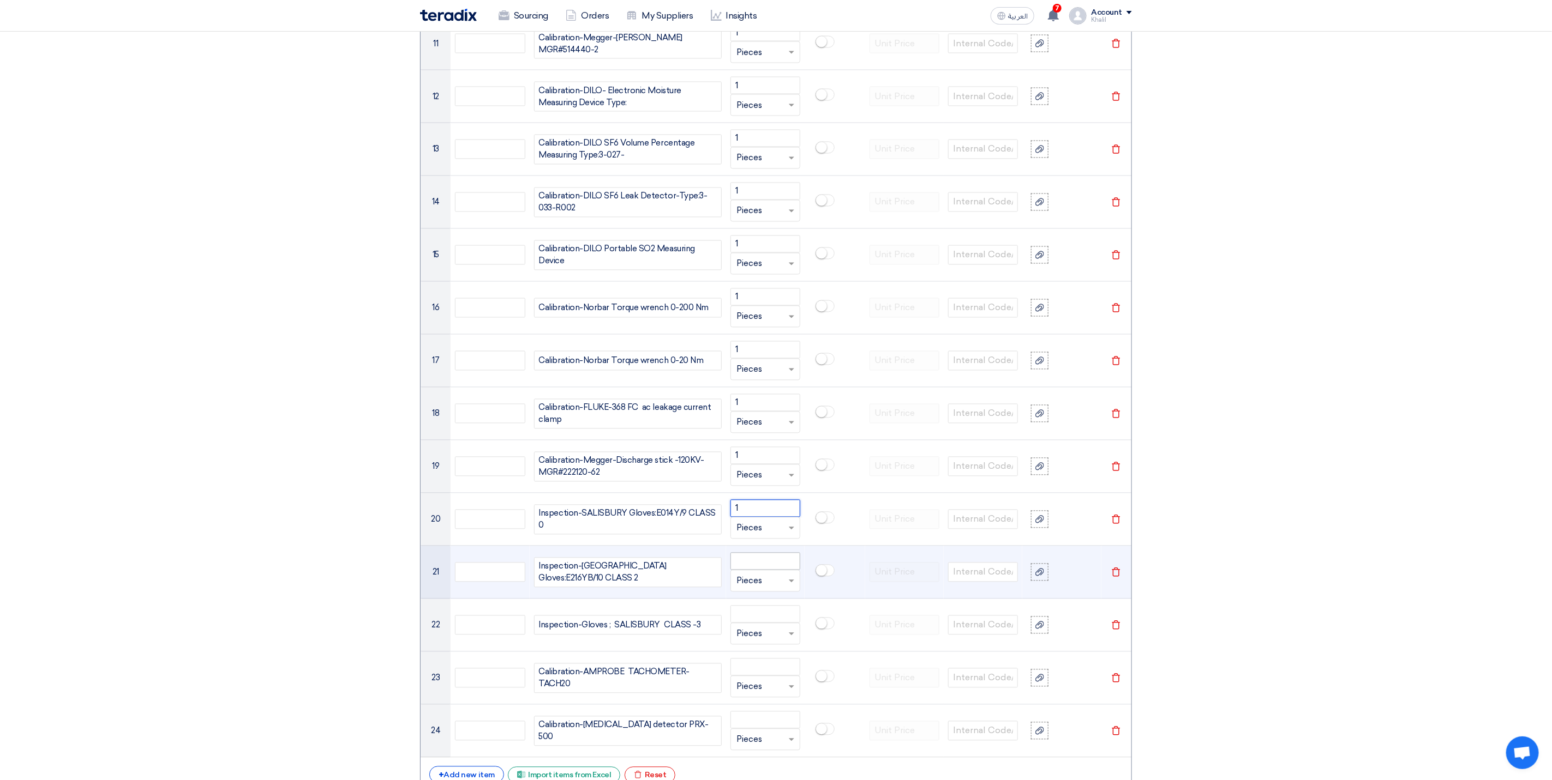
type input "1"
click at [754, 567] on input "number" at bounding box center [765, 561] width 70 height 17
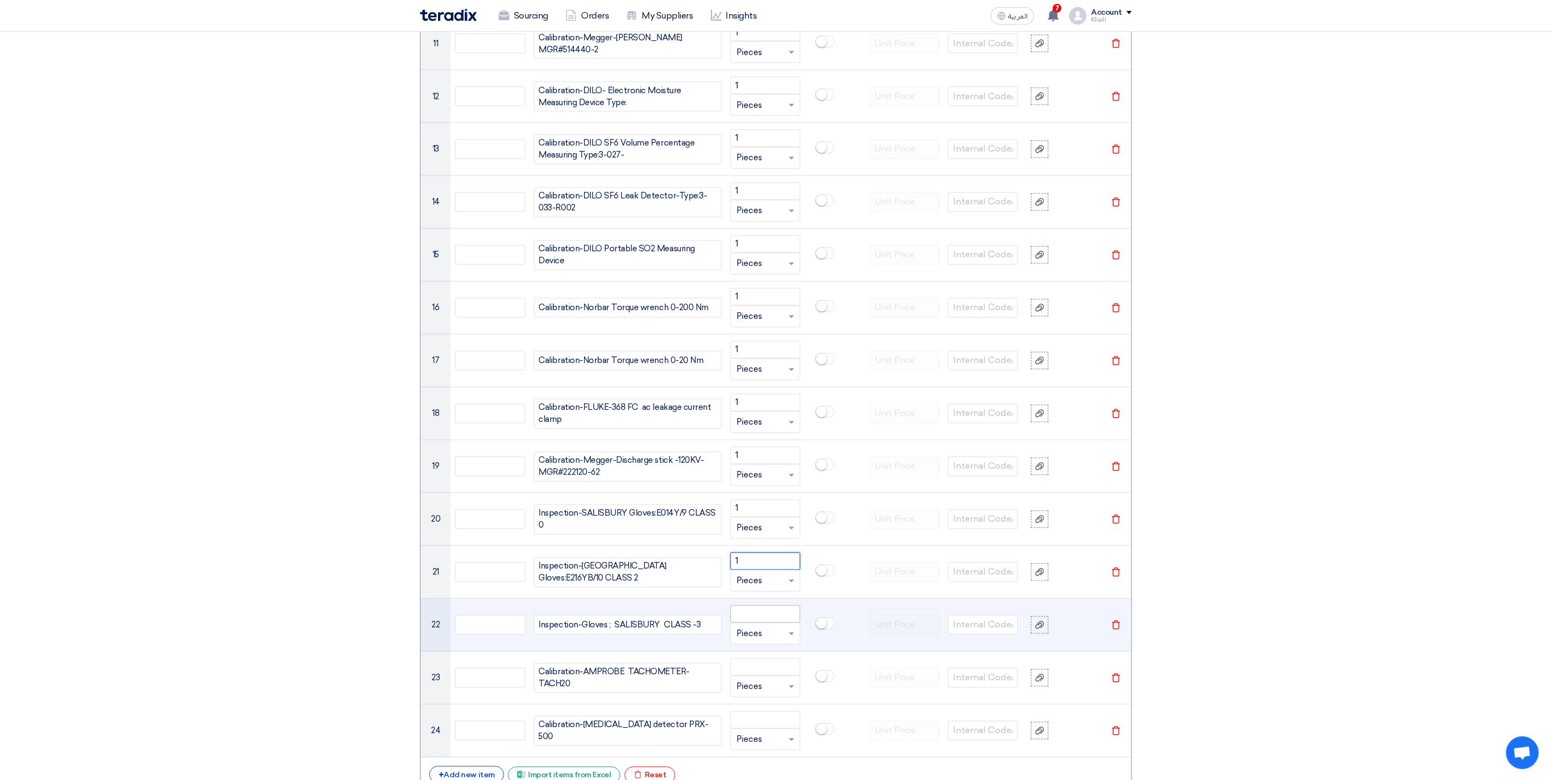
type input "1"
click at [761, 623] on input "number" at bounding box center [765, 614] width 70 height 17
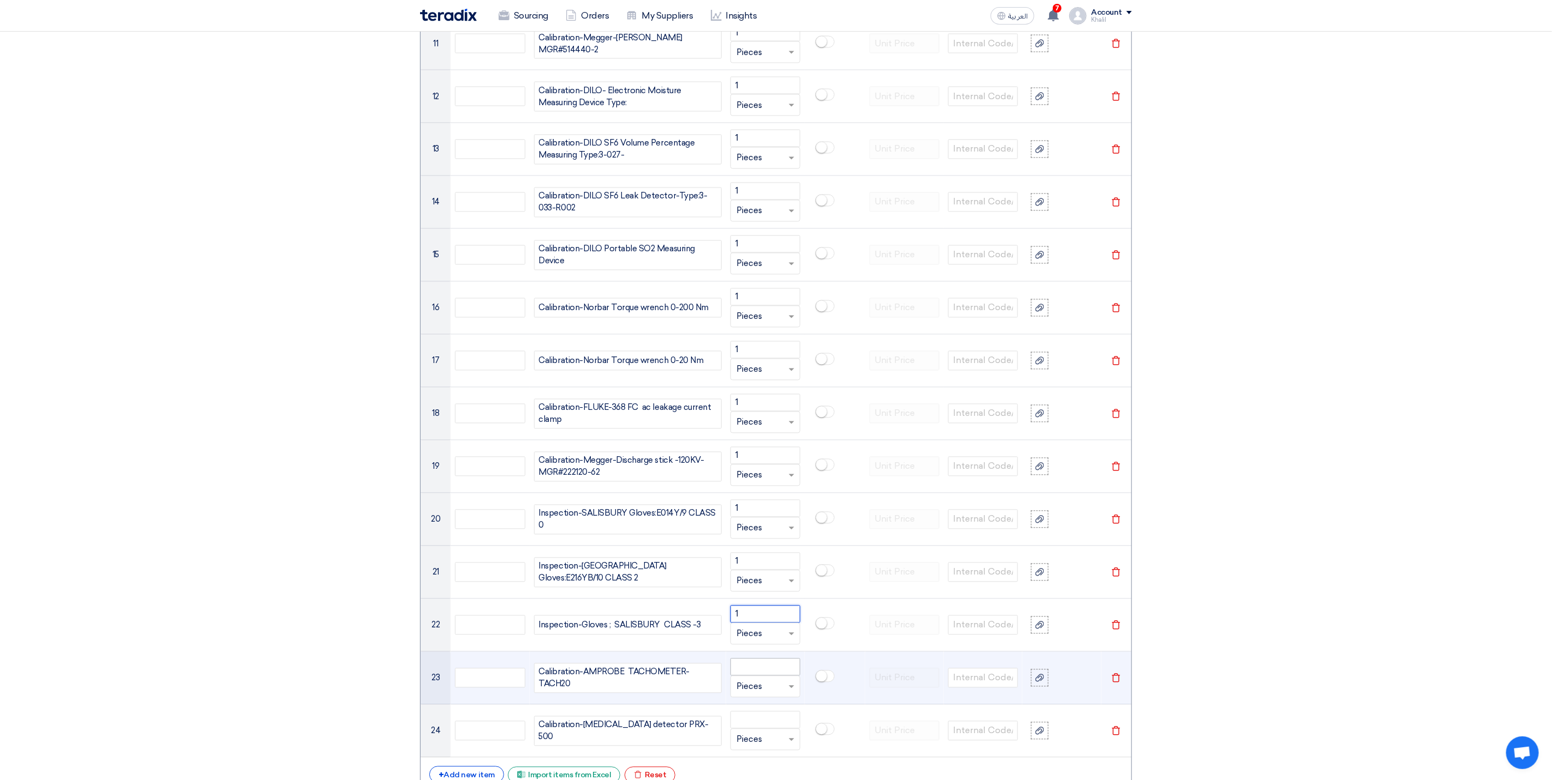
type input "1"
click at [760, 676] on input "number" at bounding box center [765, 667] width 70 height 17
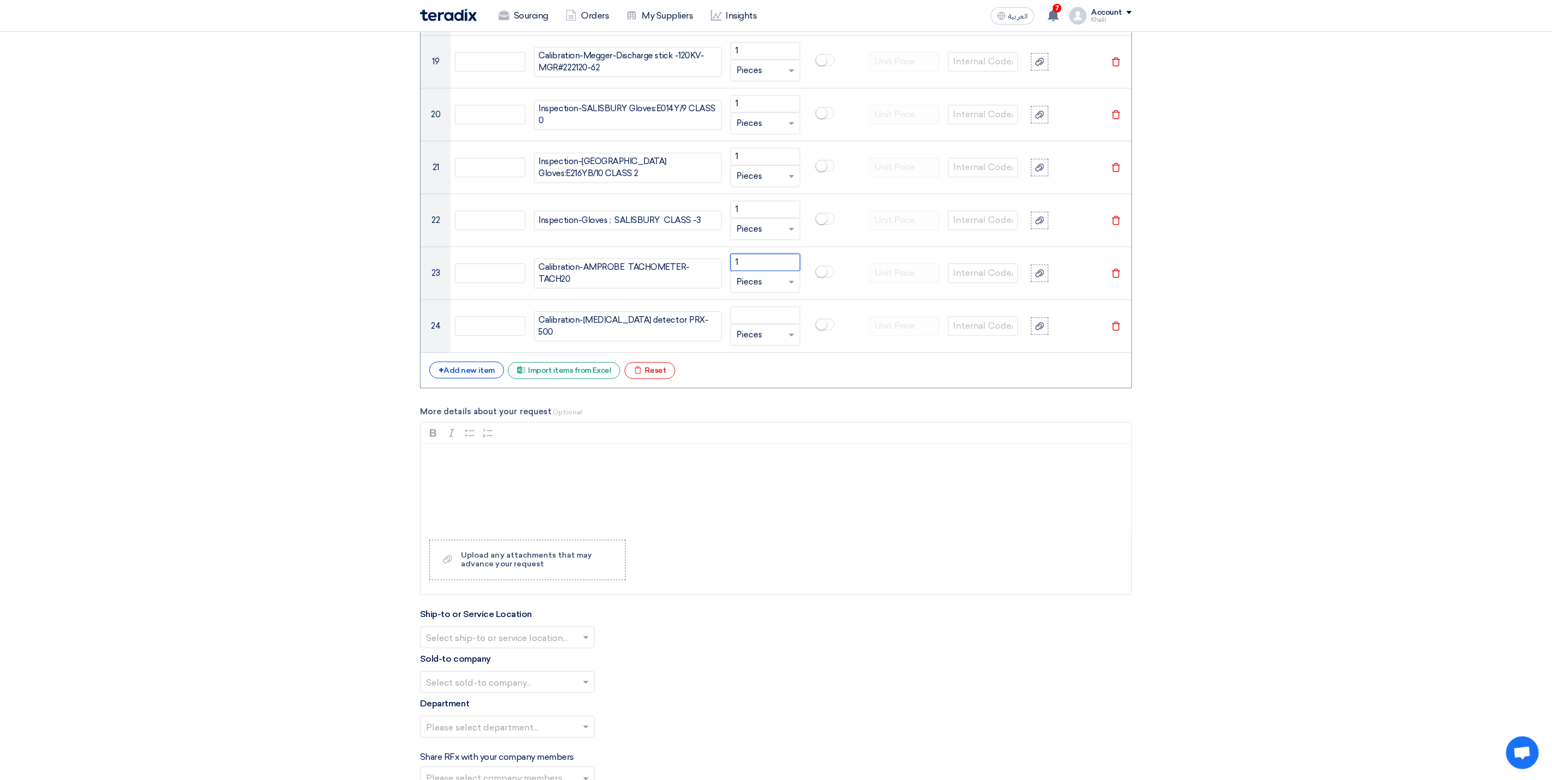
scroll to position [1836, 0]
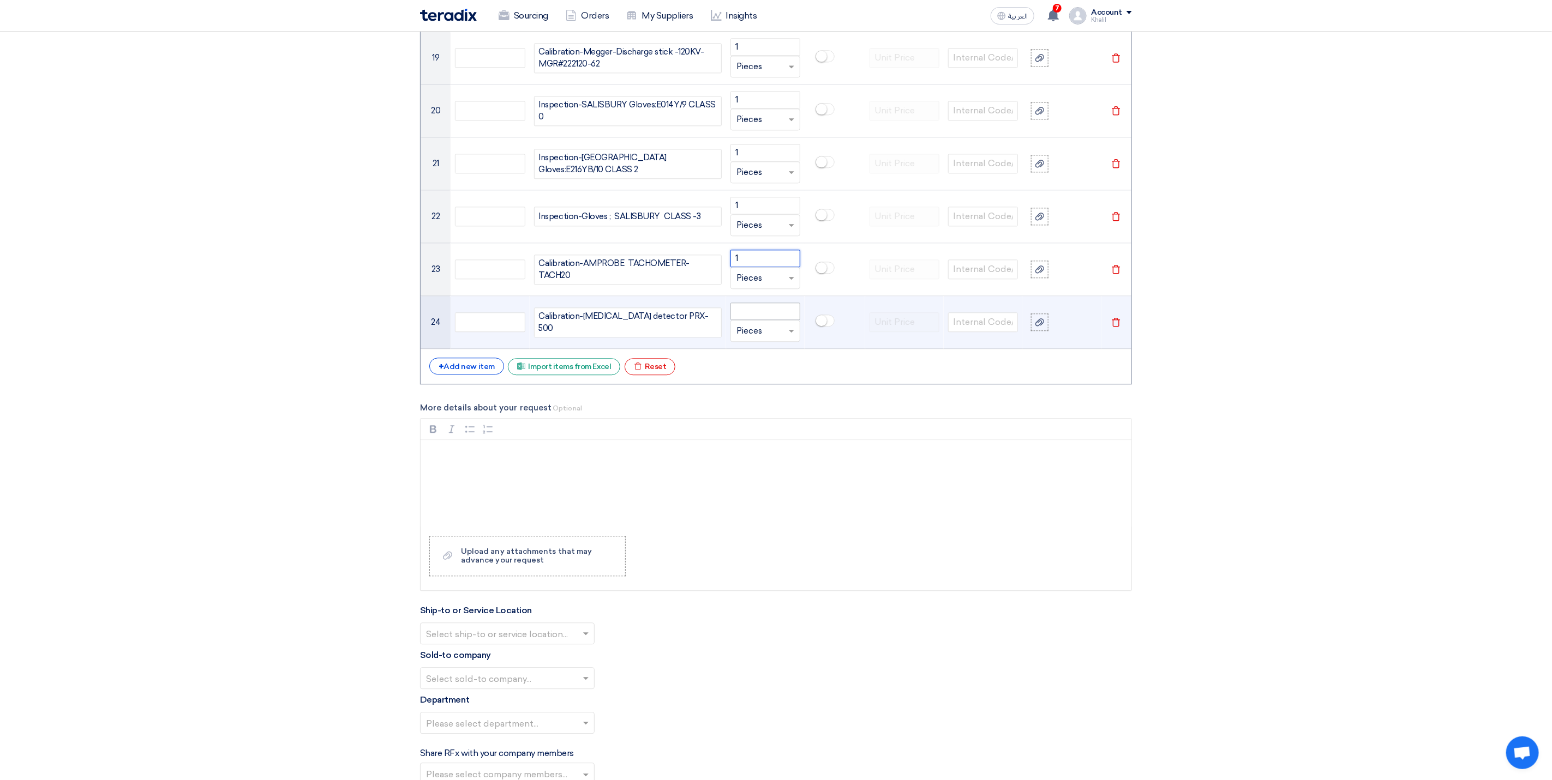
type input "1"
click at [761, 320] on input "number" at bounding box center [765, 311] width 70 height 17
type input "1"
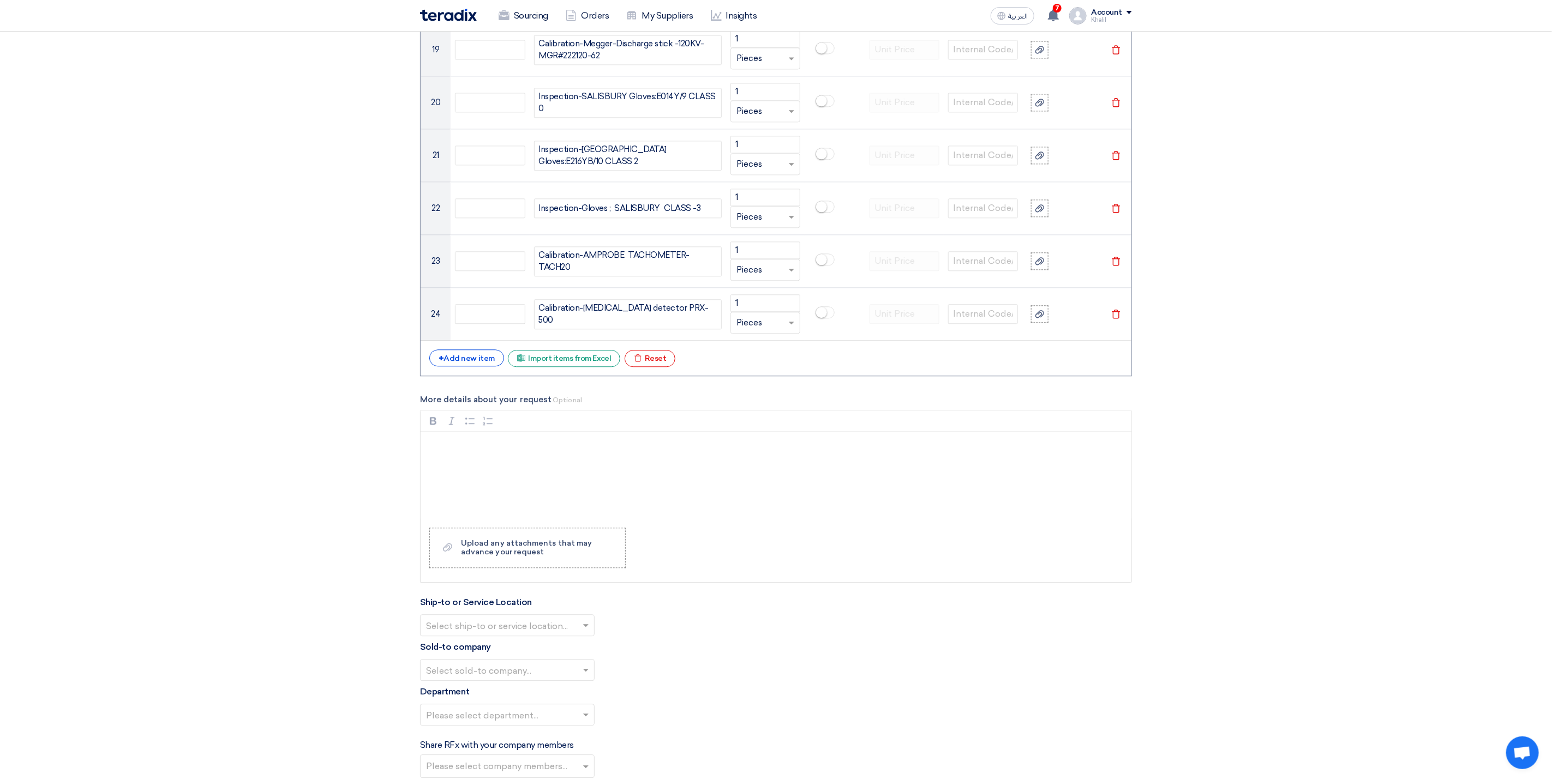
scroll to position [1918, 0]
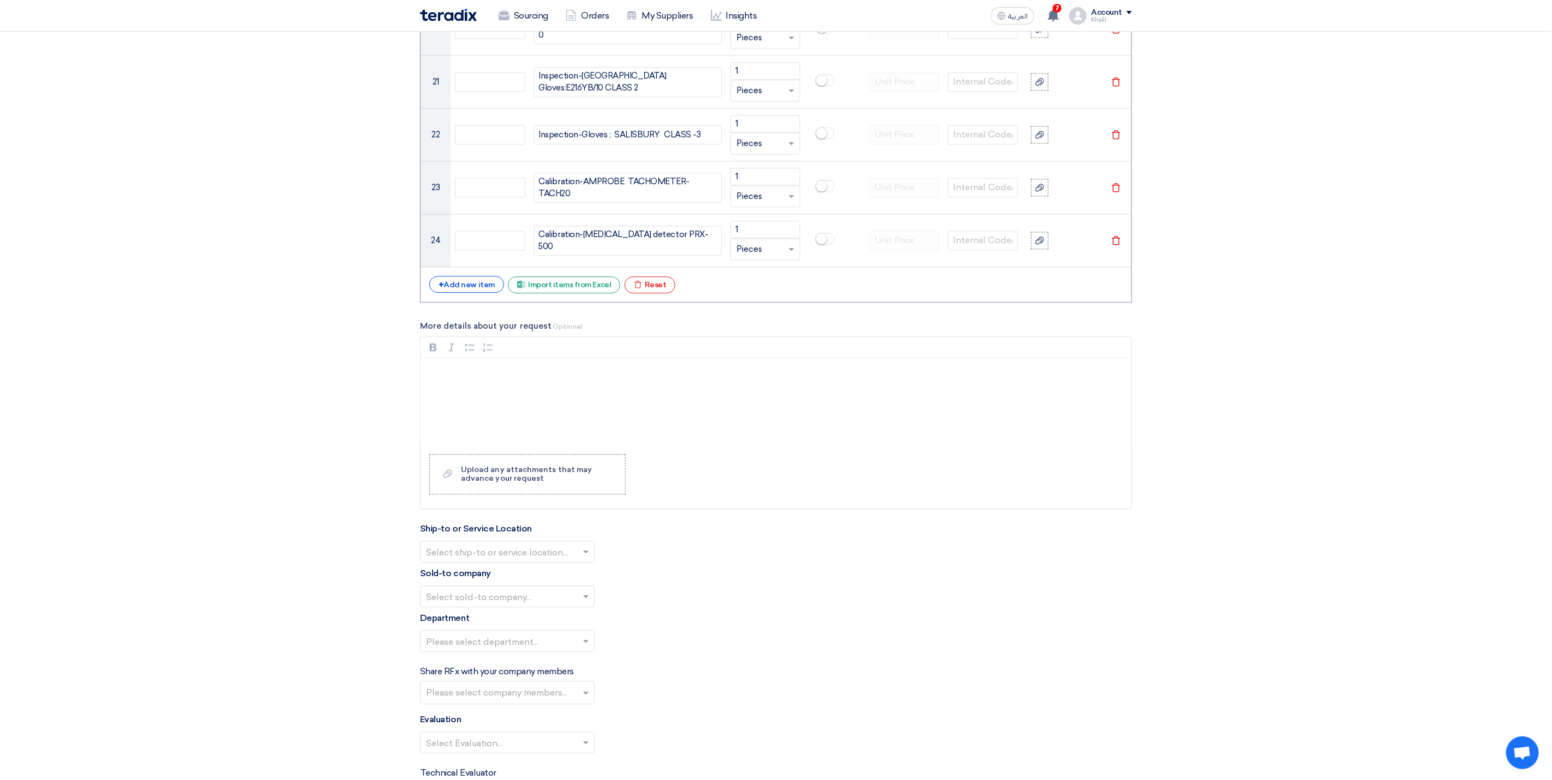
click at [568, 379] on p "Rich Text Editor, main" at bounding box center [780, 372] width 692 height 13
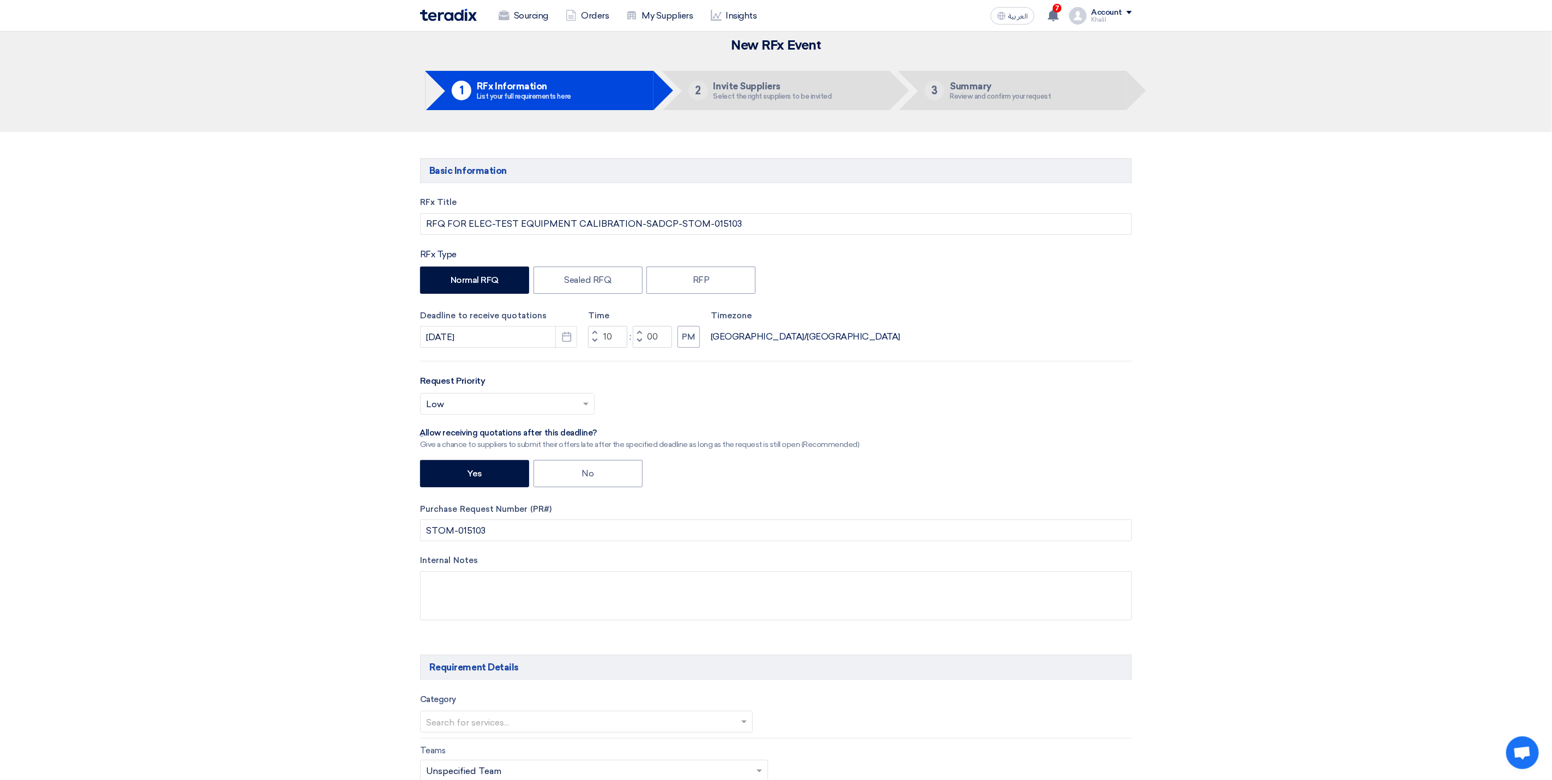
scroll to position [0, 0]
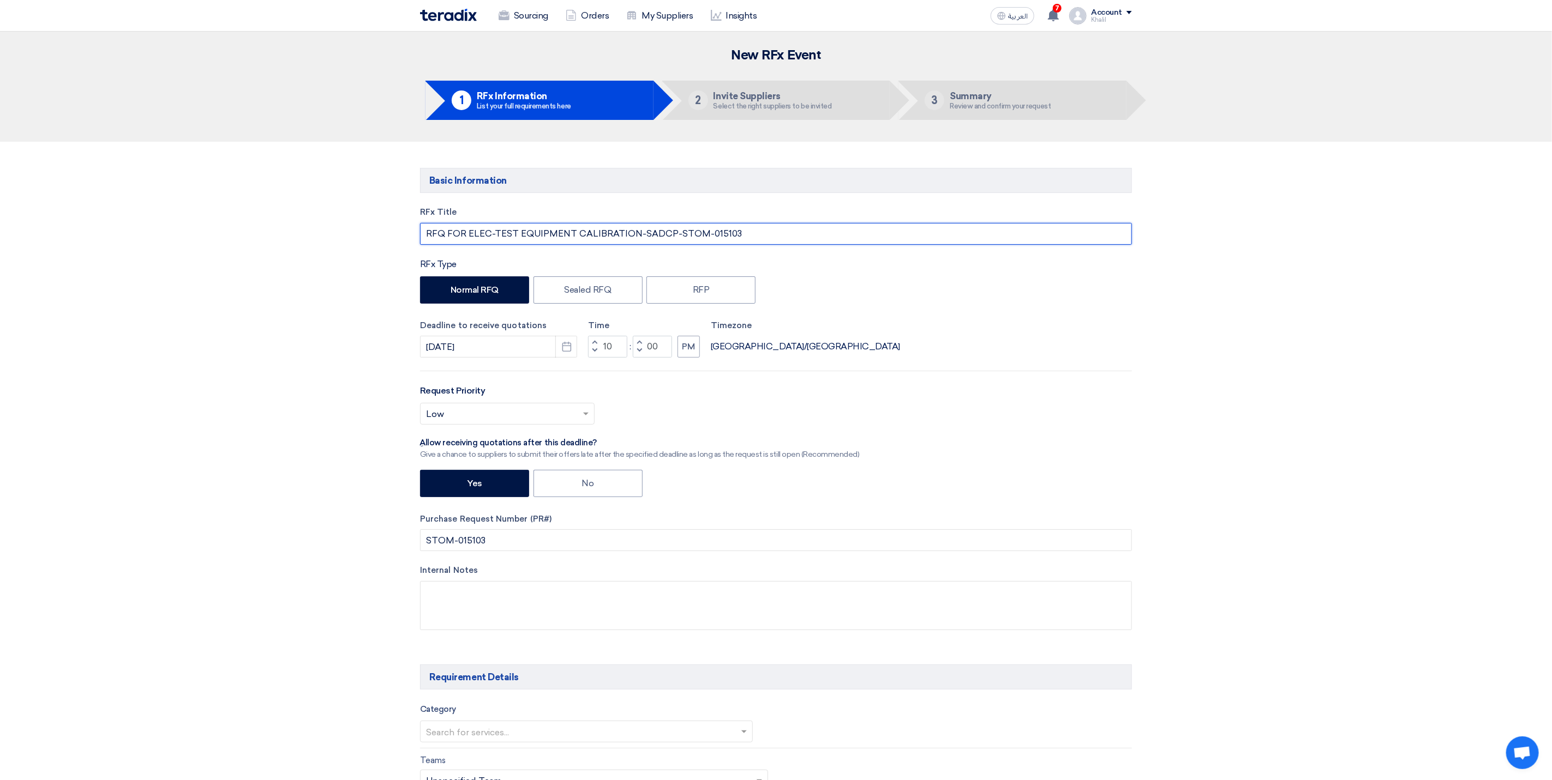
drag, startPoint x: 467, startPoint y: 234, endPoint x: 632, endPoint y: 240, distance: 164.8
click at [632, 240] on input "RFQ FOR ELEC-TEST EQUIPMENT CALIBRATION-SADCP-STOM-015103" at bounding box center [776, 234] width 712 height 22
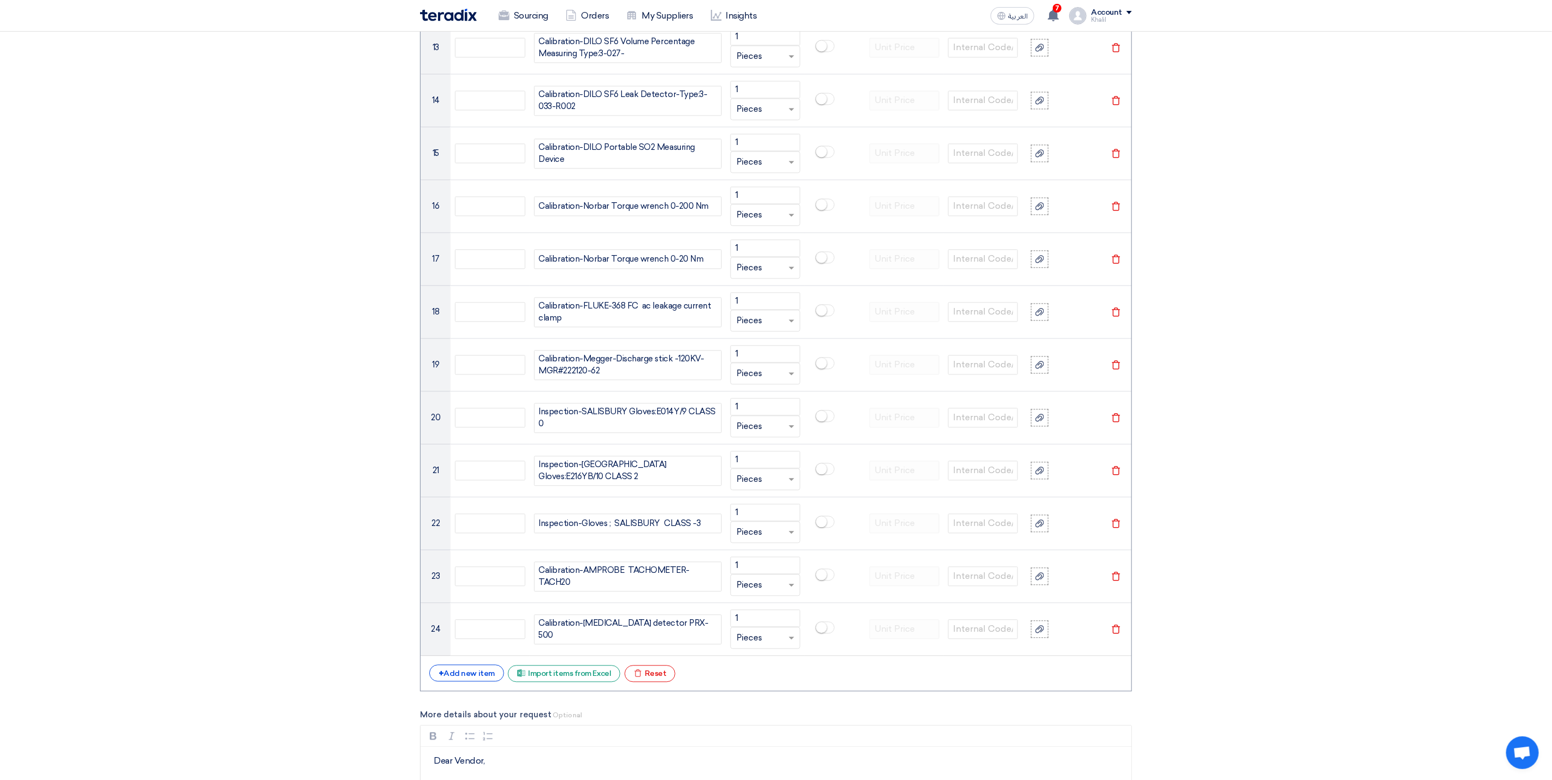
scroll to position [1963, 0]
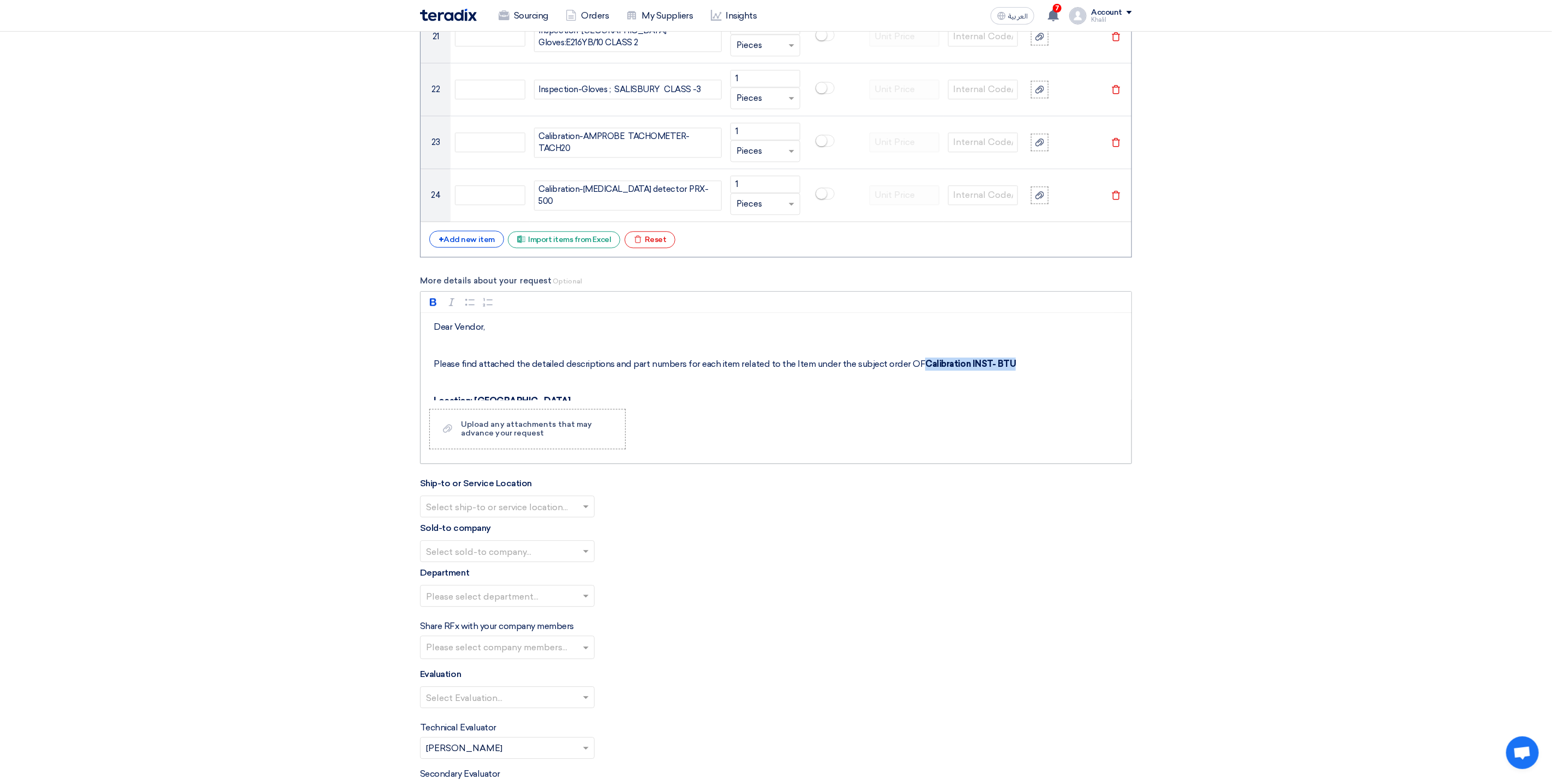
drag, startPoint x: 916, startPoint y: 374, endPoint x: 1029, endPoint y: 373, distance: 112.9
click at [1029, 371] on p "Please find attached the detailed descriptions and part numbers for each item r…" at bounding box center [780, 364] width 692 height 13
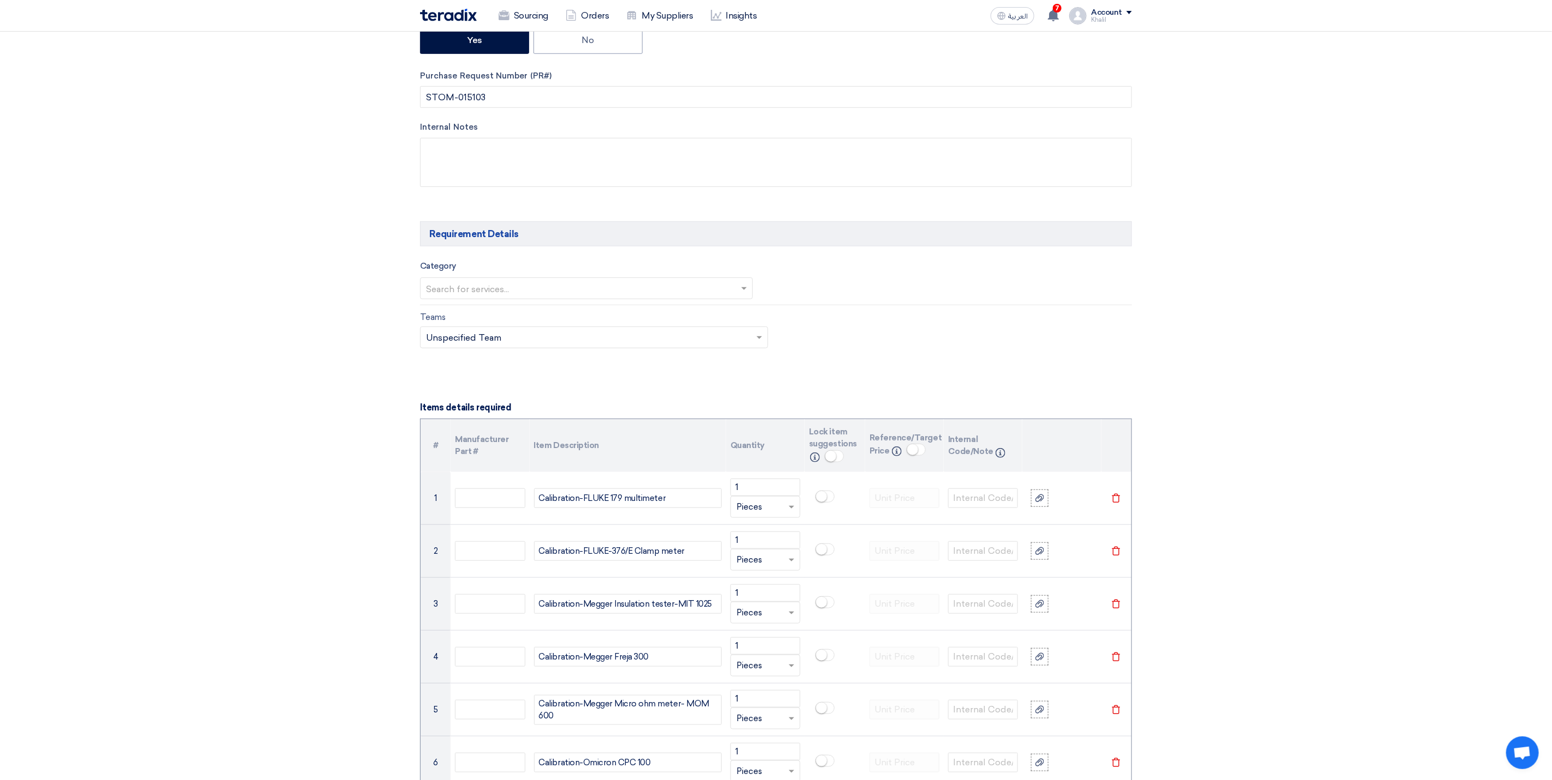
scroll to position [245, 0]
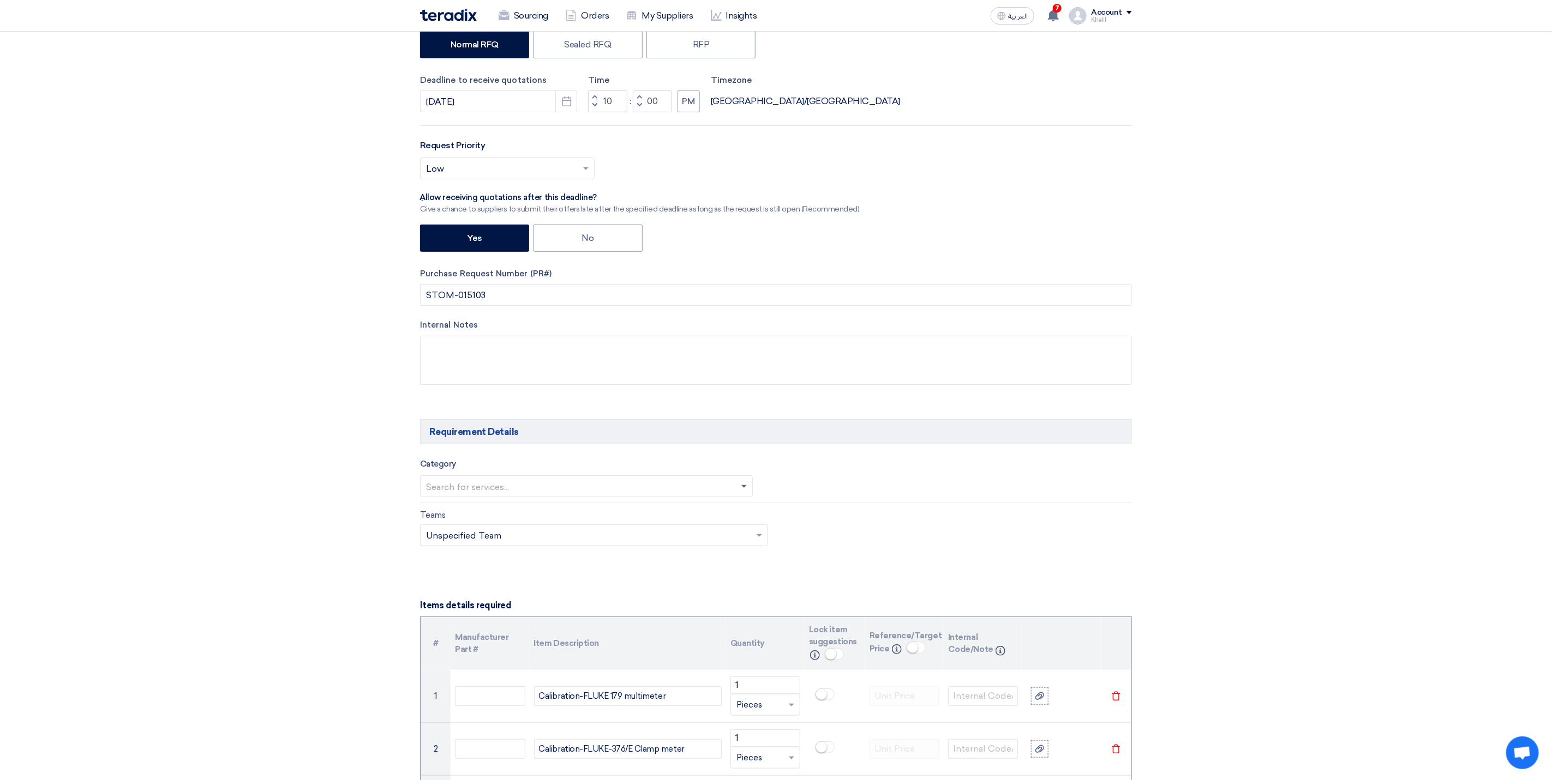
click at [745, 489] on span at bounding box center [743, 487] width 5 height 4
click at [585, 596] on div "Maintenance - External Vendors" at bounding box center [586, 595] width 332 height 22
click at [1043, 553] on div "Teams Teams.. × Unspecified Team ×" at bounding box center [776, 535] width 728 height 51
click at [1013, 497] on input "text" at bounding box center [959, 488] width 339 height 18
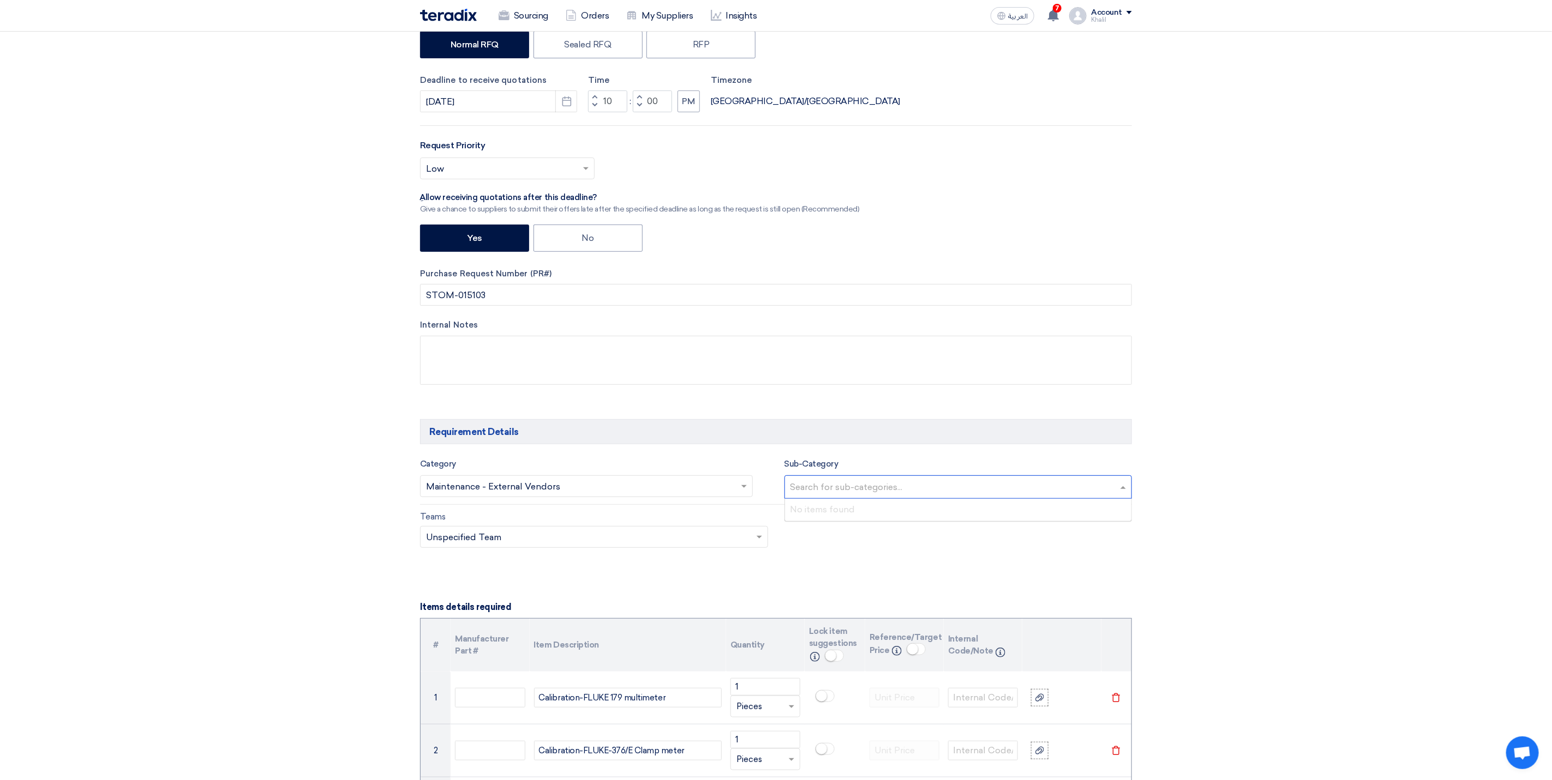
drag, startPoint x: 998, startPoint y: 584, endPoint x: 949, endPoint y: 576, distance: 49.1
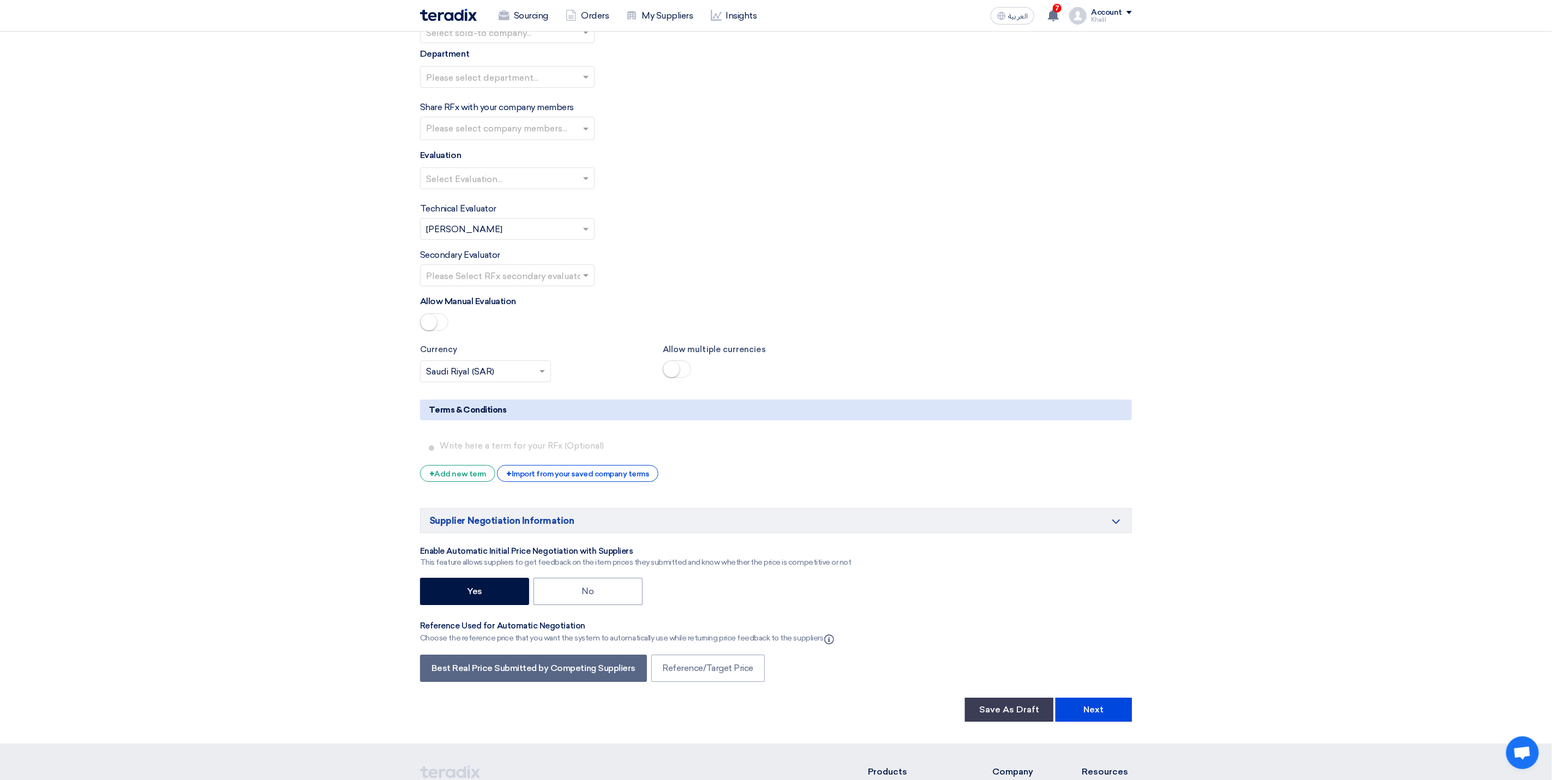
scroll to position [2290, 0]
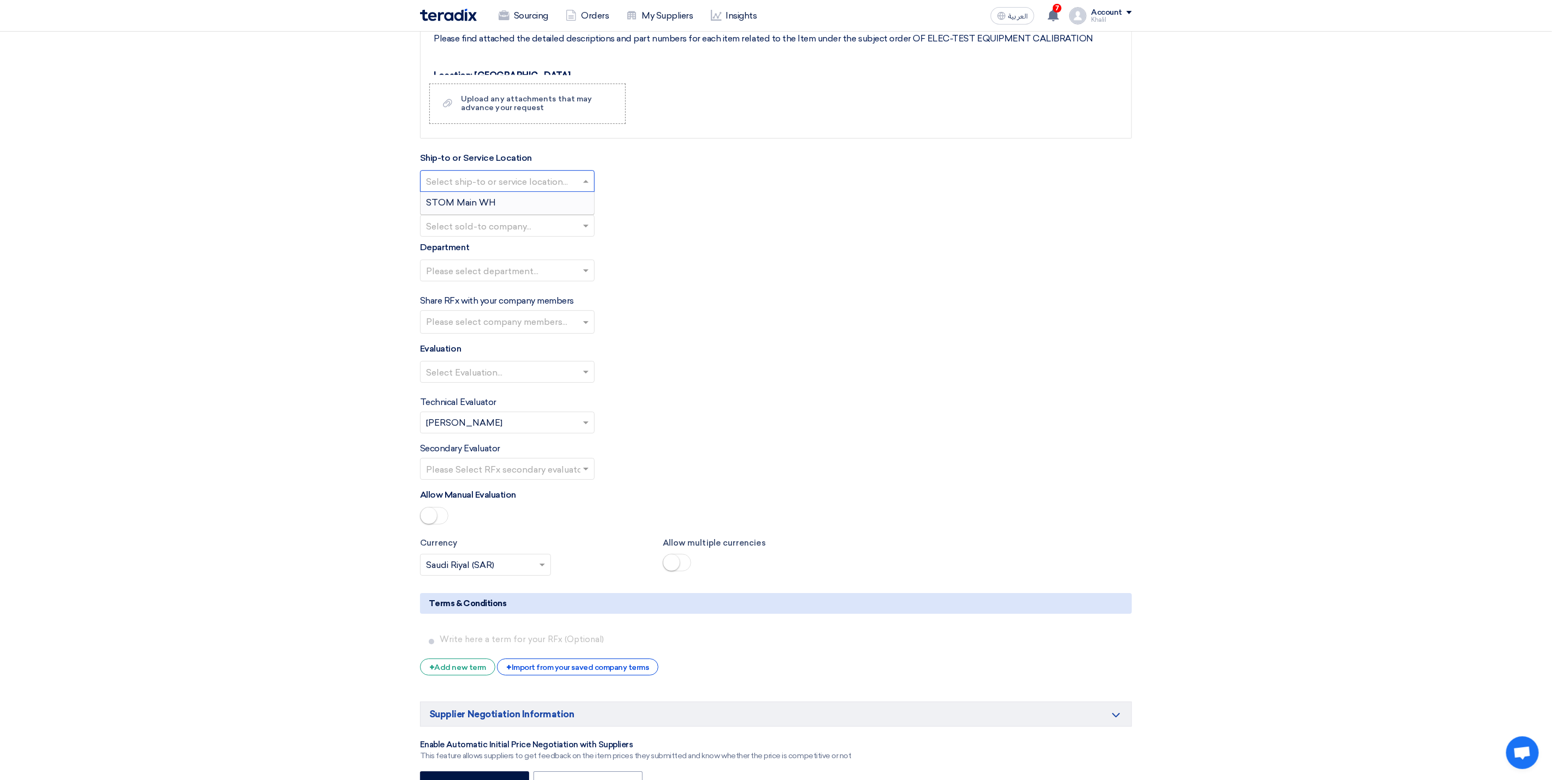
click at [584, 188] on span at bounding box center [587, 181] width 14 height 13
click at [568, 214] on div "STOM Main WH" at bounding box center [506, 203] width 173 height 22
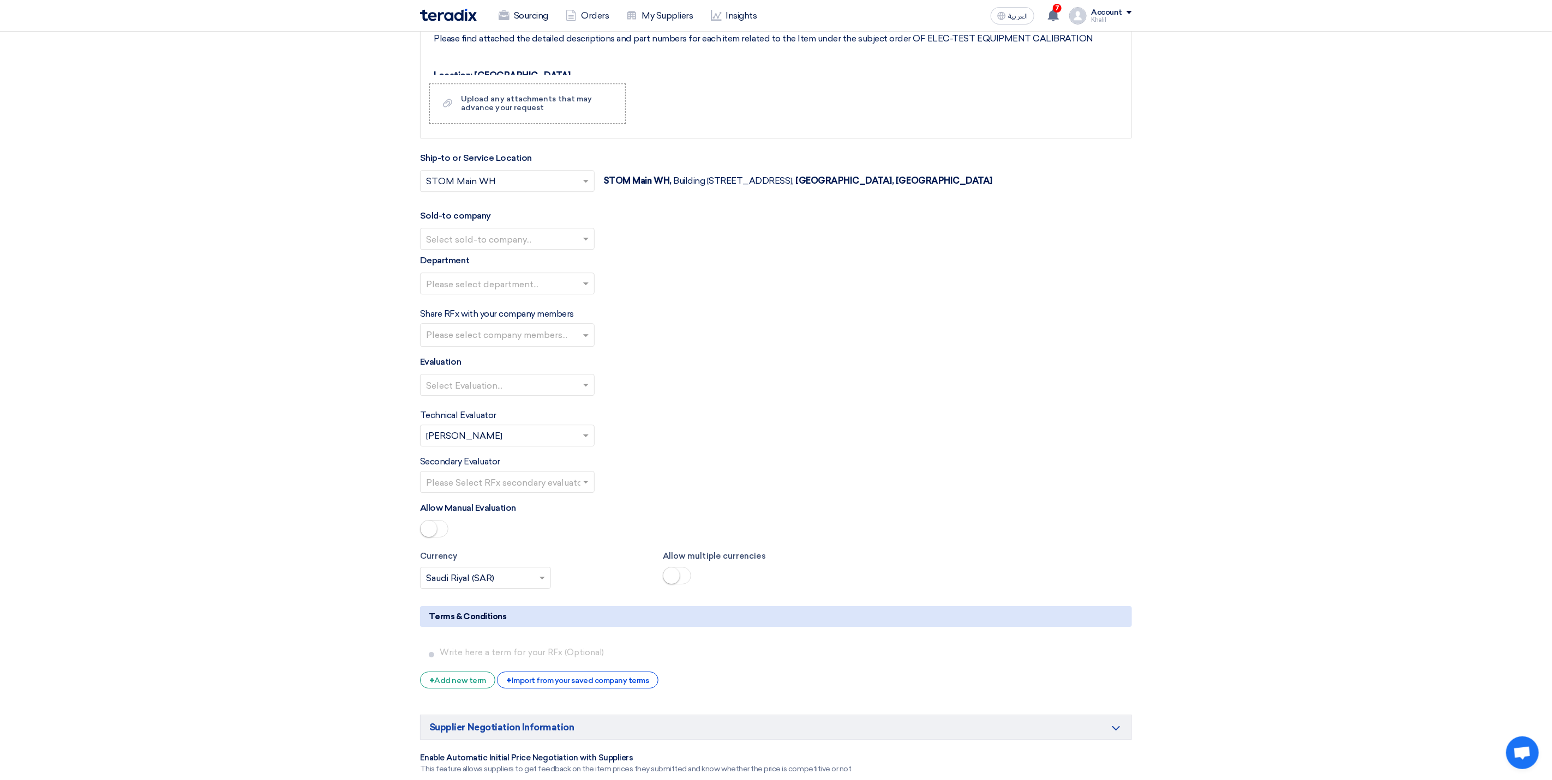
click at [573, 249] on input "text" at bounding box center [502, 240] width 152 height 18
click at [563, 294] on div "STDC - Khobar" at bounding box center [506, 283] width 173 height 22
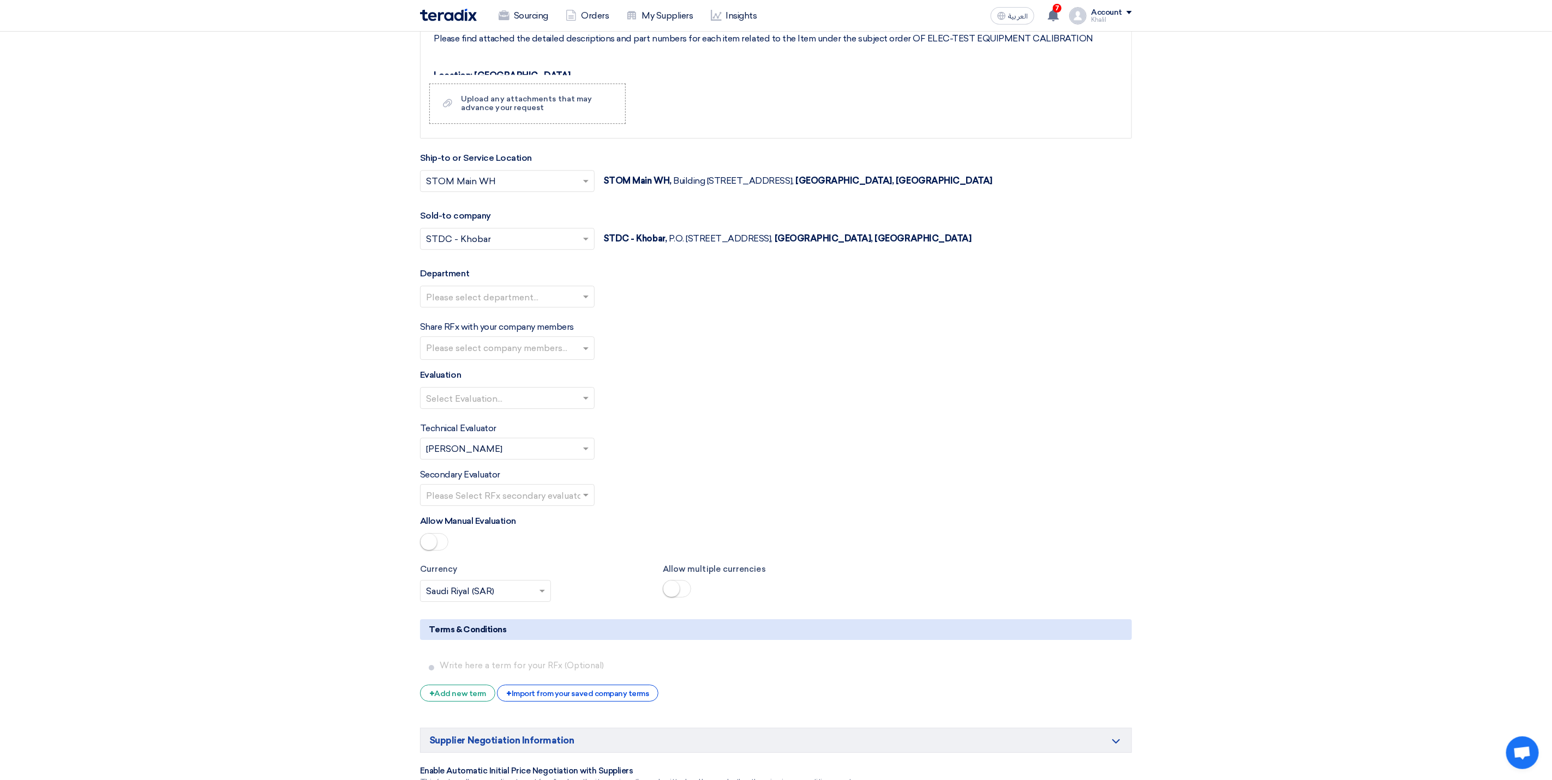
click at [580, 306] on div at bounding box center [506, 297] width 173 height 18
click at [569, 329] on div "General Department" at bounding box center [506, 319] width 173 height 22
drag, startPoint x: 573, startPoint y: 362, endPoint x: 576, endPoint y: 372, distance: 10.3
click at [573, 358] on input "text" at bounding box center [508, 349] width 165 height 18
click at [561, 382] on div "[PERSON_NAME]" at bounding box center [506, 371] width 173 height 22
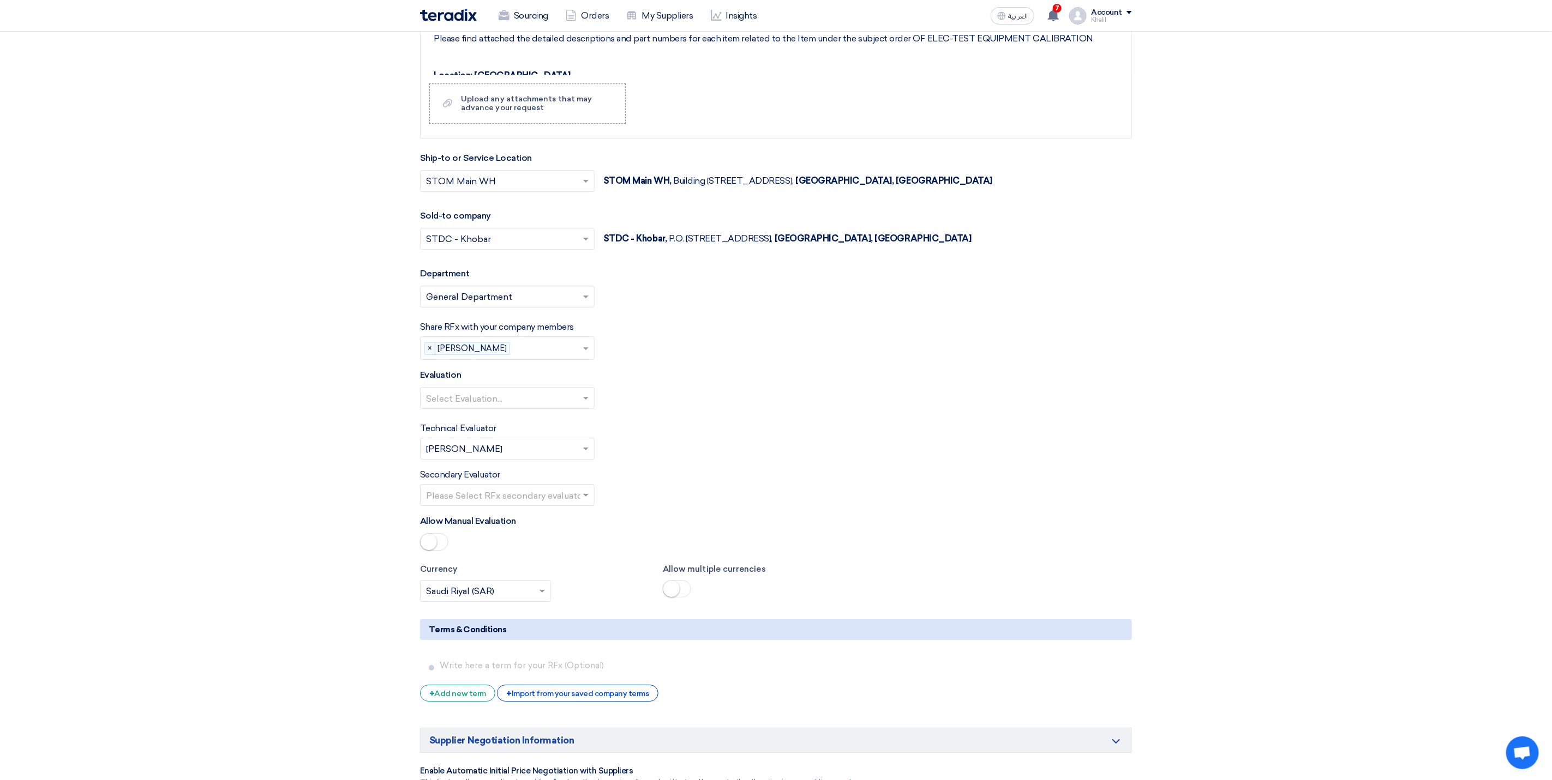
click at [561, 408] on input "text" at bounding box center [502, 399] width 152 height 18
click at [553, 431] on div "Standard Criteria" at bounding box center [506, 420] width 173 height 22
click at [544, 459] on input "text" at bounding box center [502, 450] width 152 height 18
click at [764, 460] on div "Technical Evaluator Please Select RFx evaluator... × [PERSON_NAME] ×" at bounding box center [776, 441] width 712 height 38
click at [562, 506] on input "text" at bounding box center [502, 497] width 152 height 18
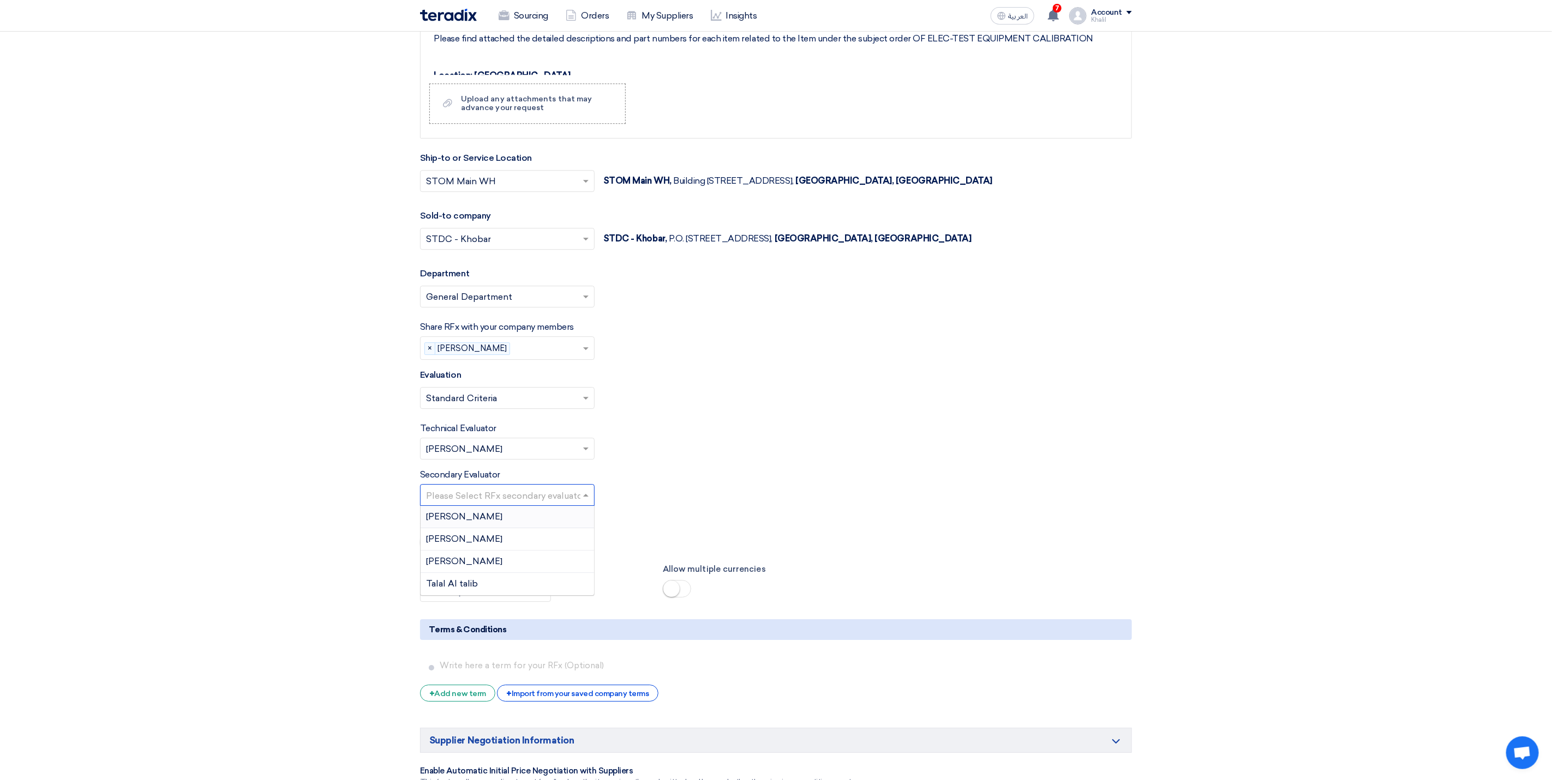
click at [570, 528] on div "[PERSON_NAME]" at bounding box center [506, 517] width 173 height 22
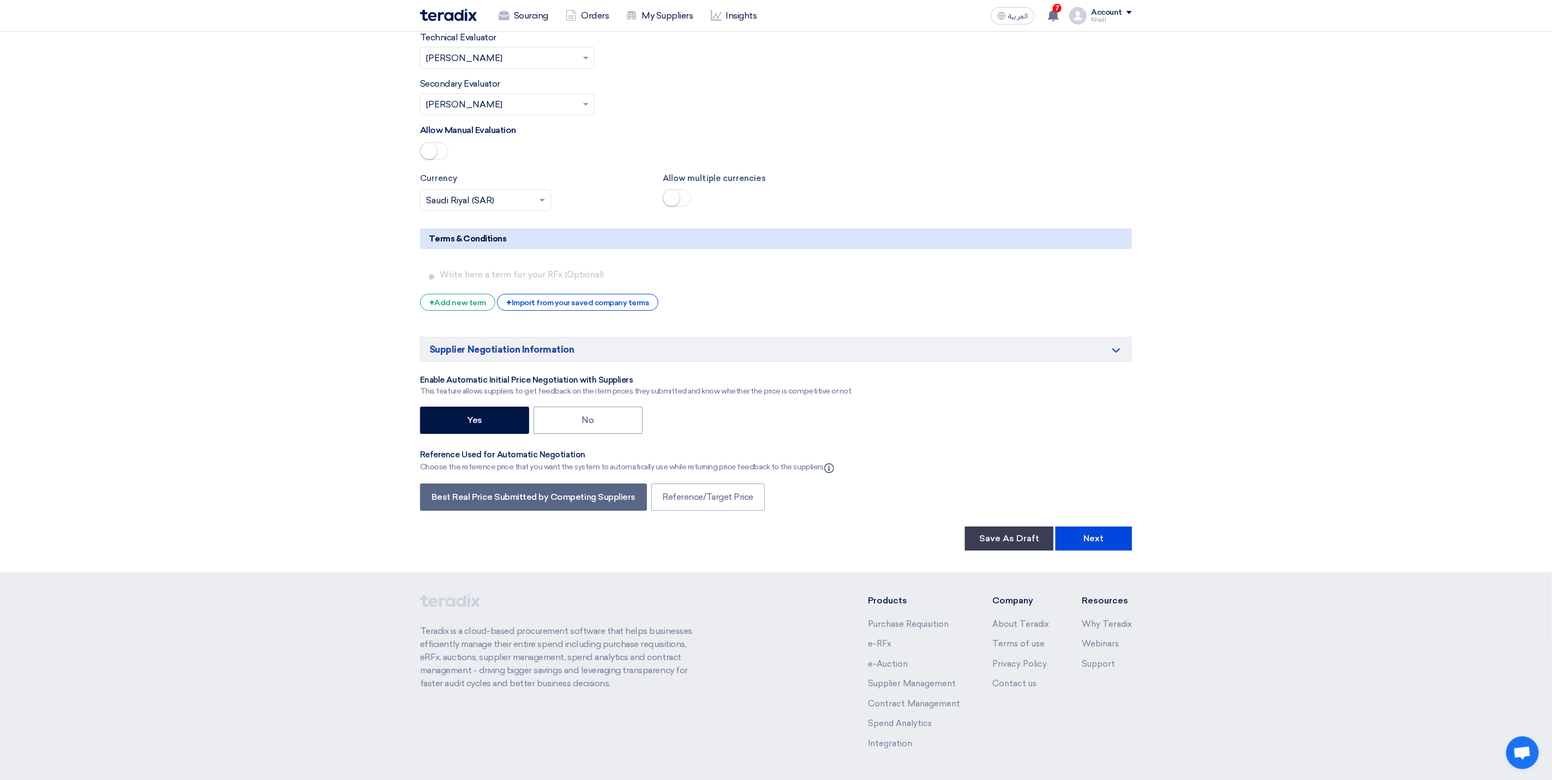
scroll to position [2739, 0]
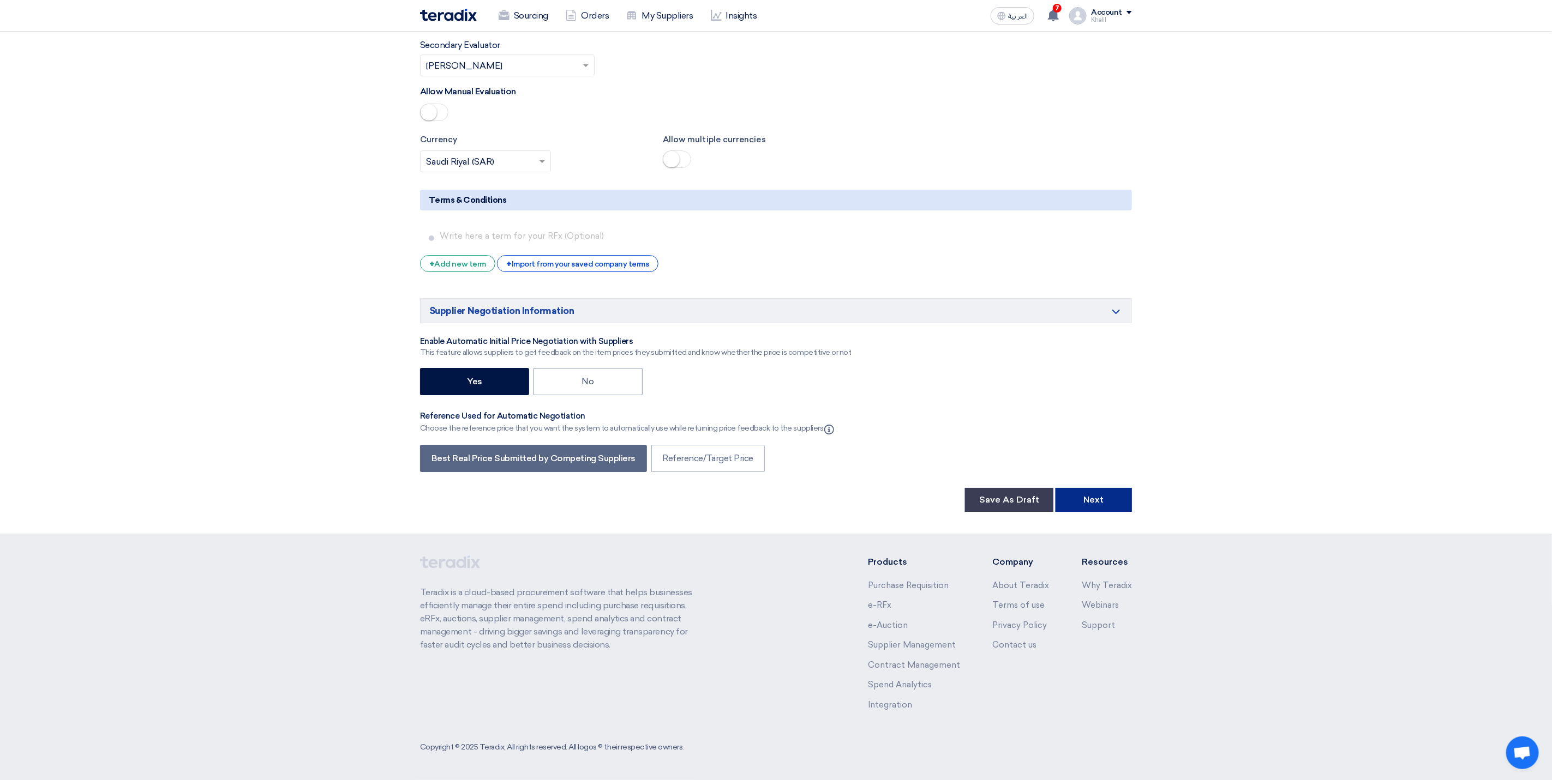
click at [1097, 500] on button "Next" at bounding box center [1093, 500] width 76 height 24
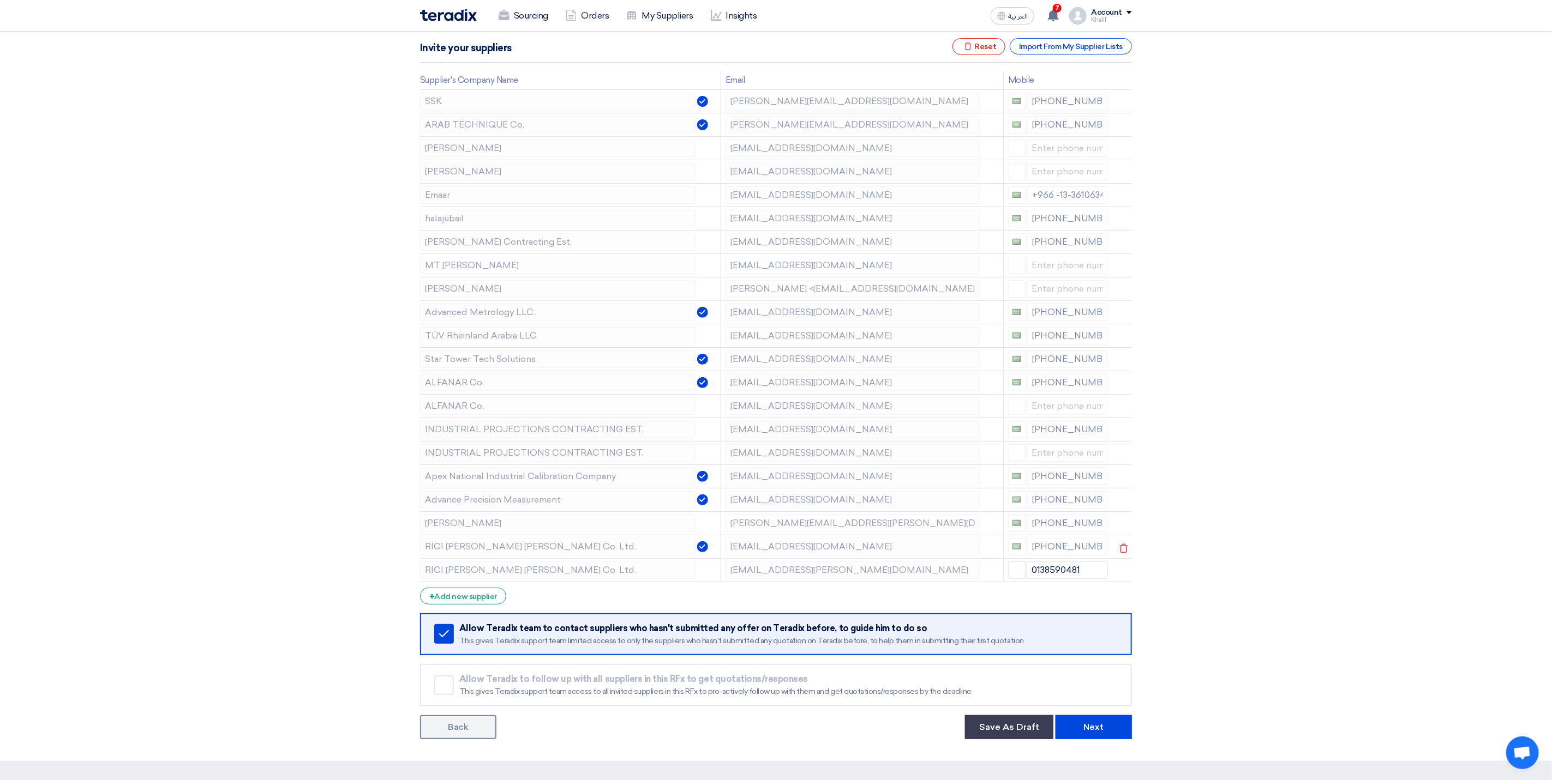
scroll to position [82, 0]
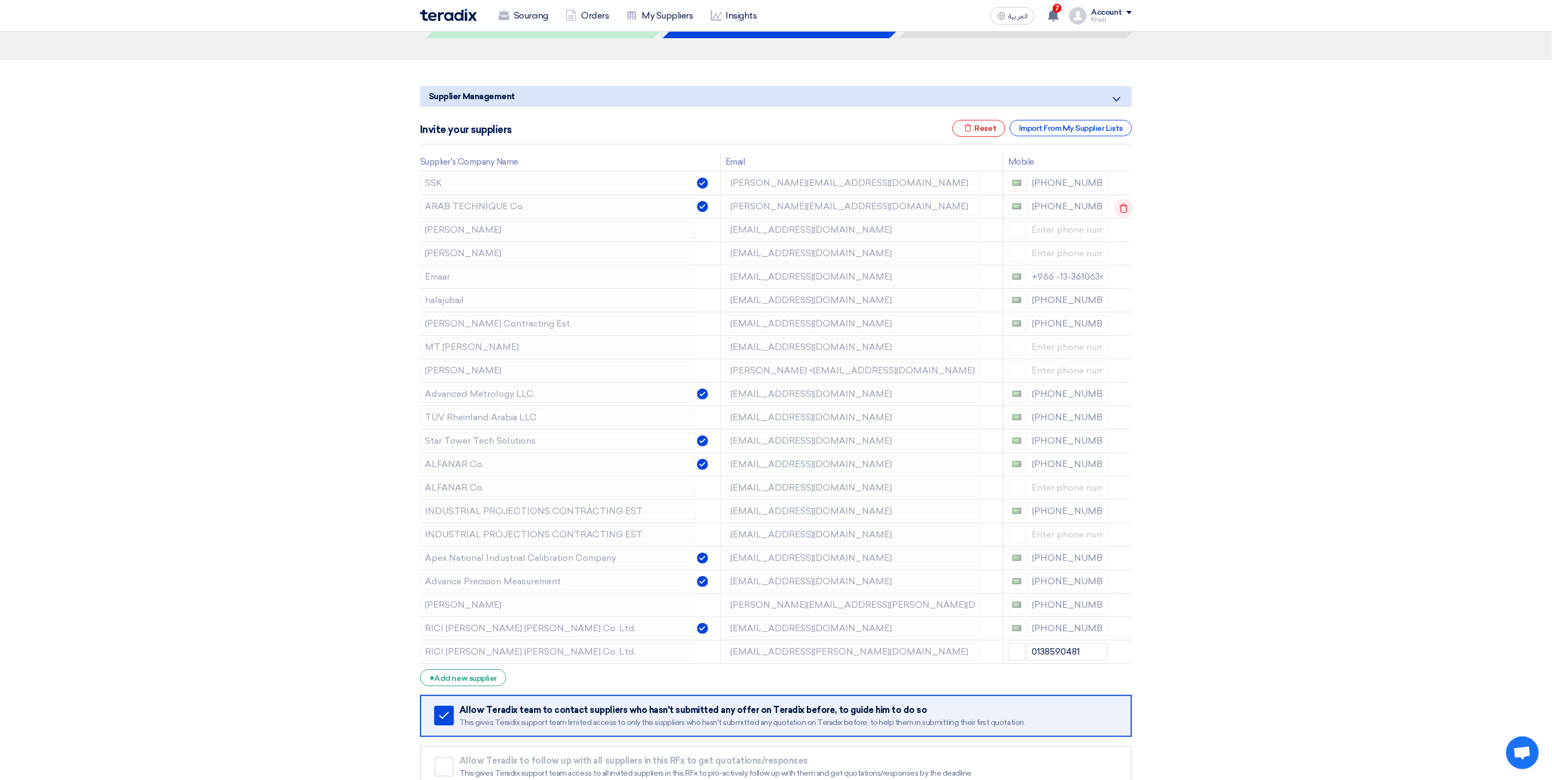
click at [1122, 211] on icon at bounding box center [1123, 208] width 19 height 19
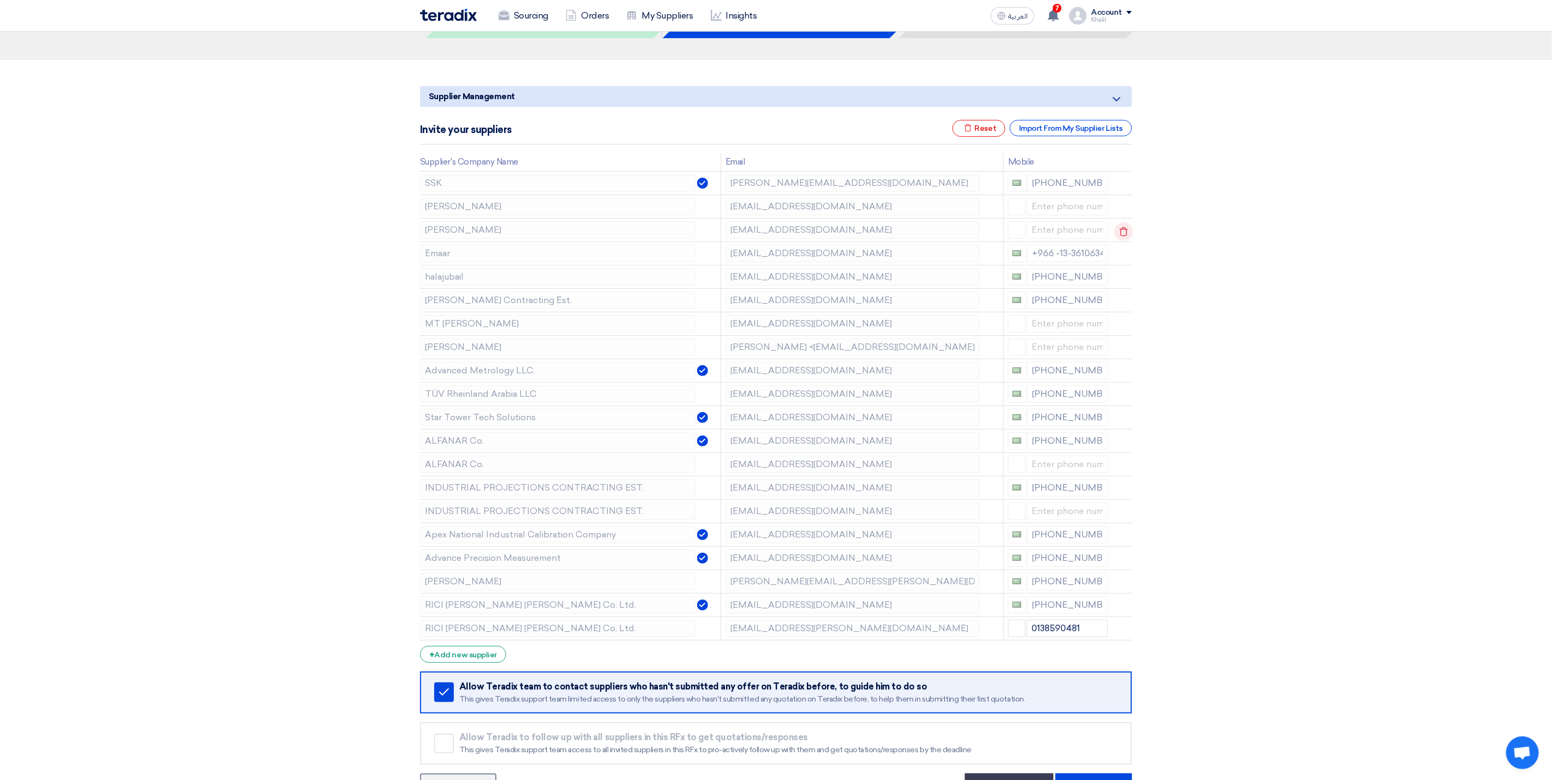
click at [1128, 234] on icon at bounding box center [1123, 232] width 19 height 19
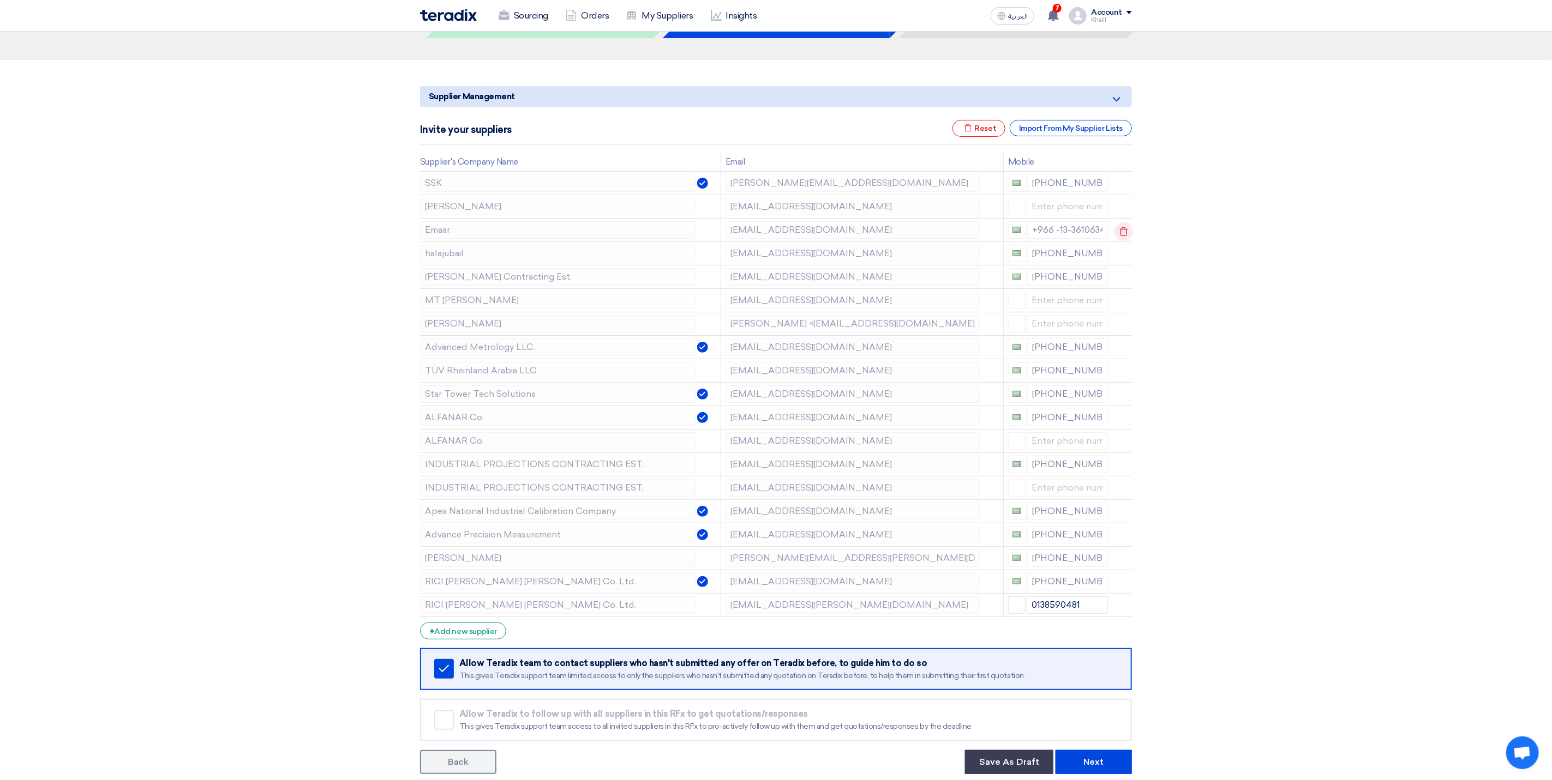
click at [1127, 236] on icon at bounding box center [1123, 232] width 19 height 19
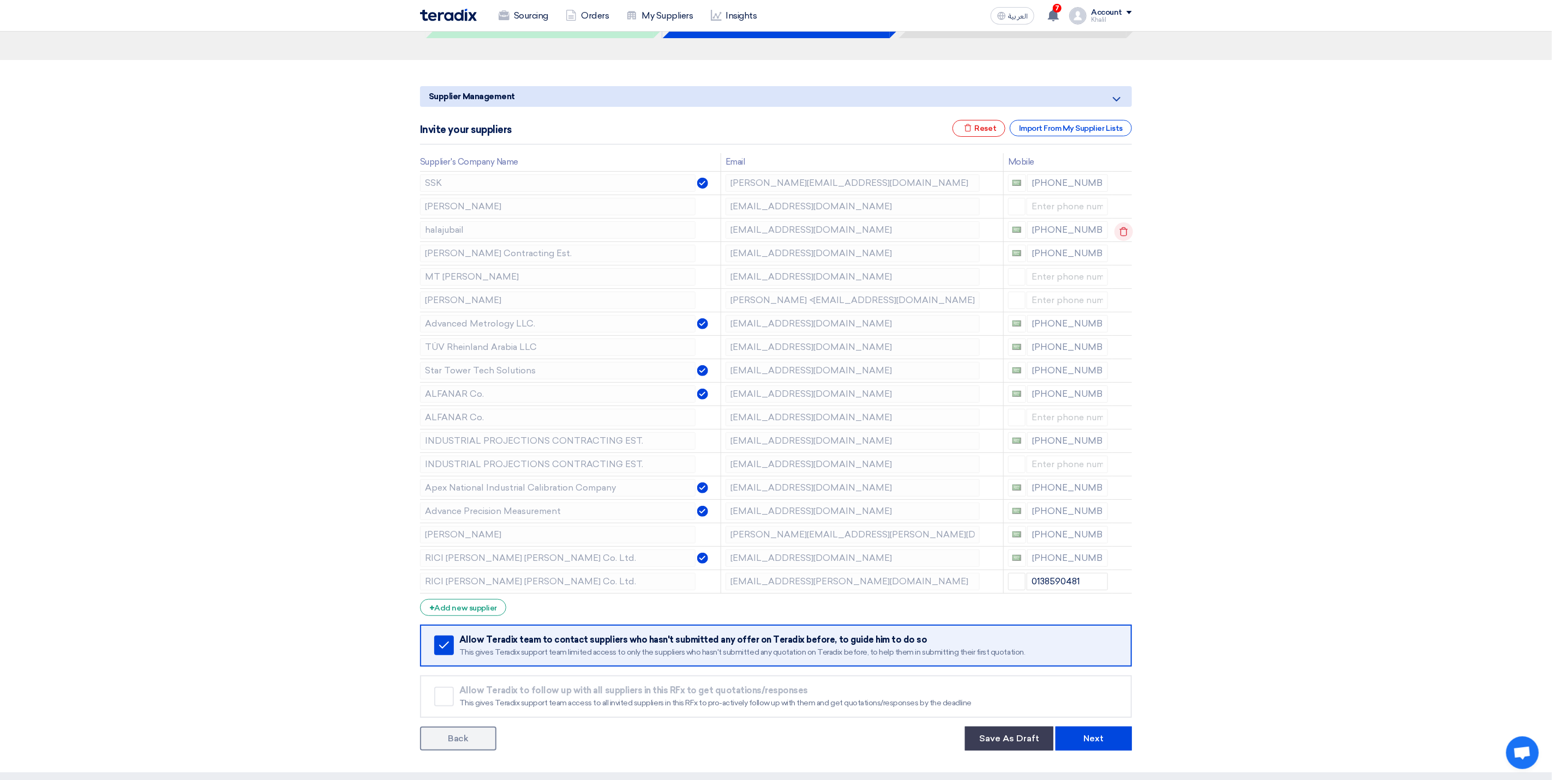
click at [1126, 240] on icon at bounding box center [1123, 232] width 19 height 19
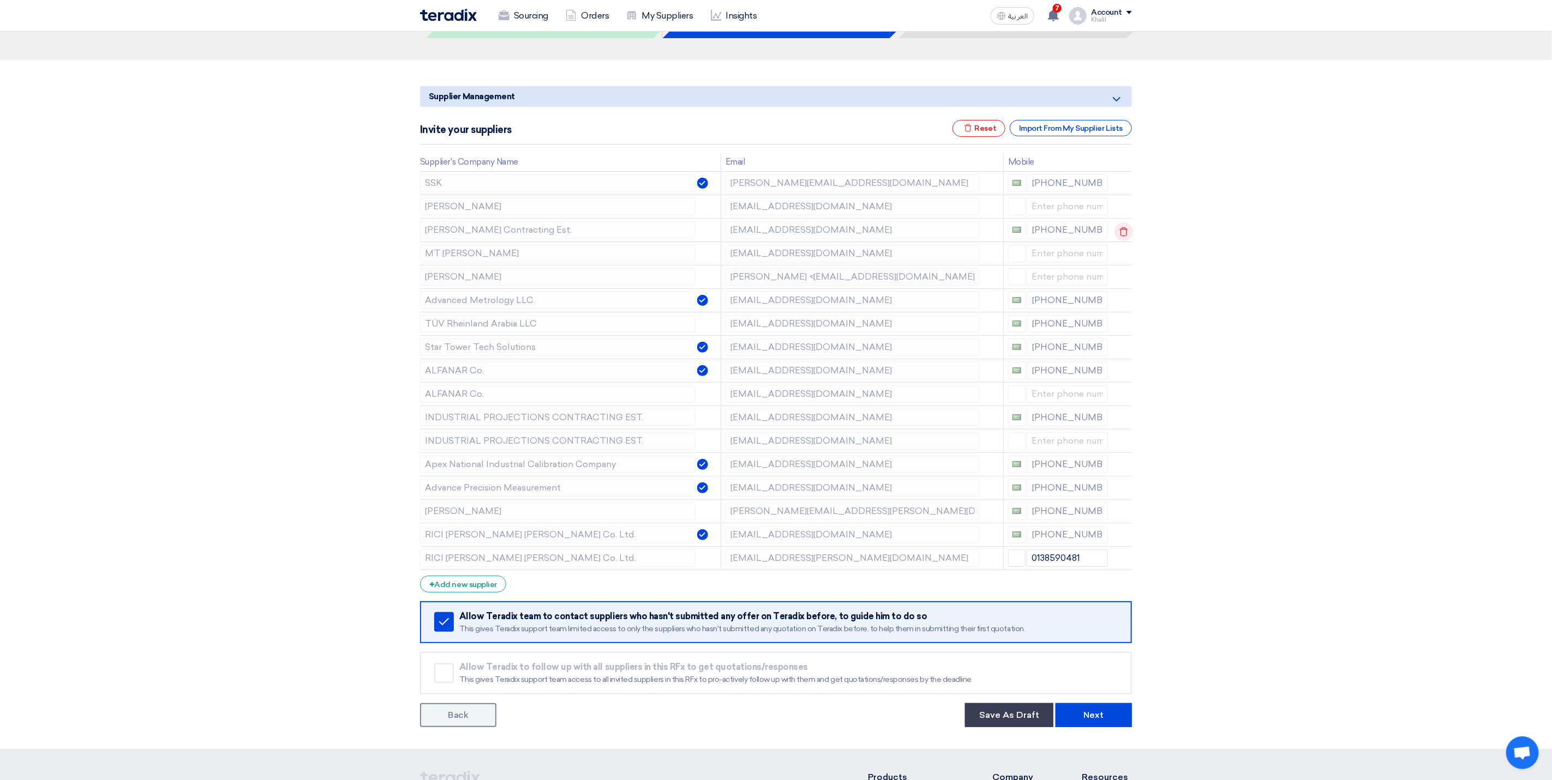
click at [1125, 236] on use at bounding box center [1124, 231] width 8 height 9
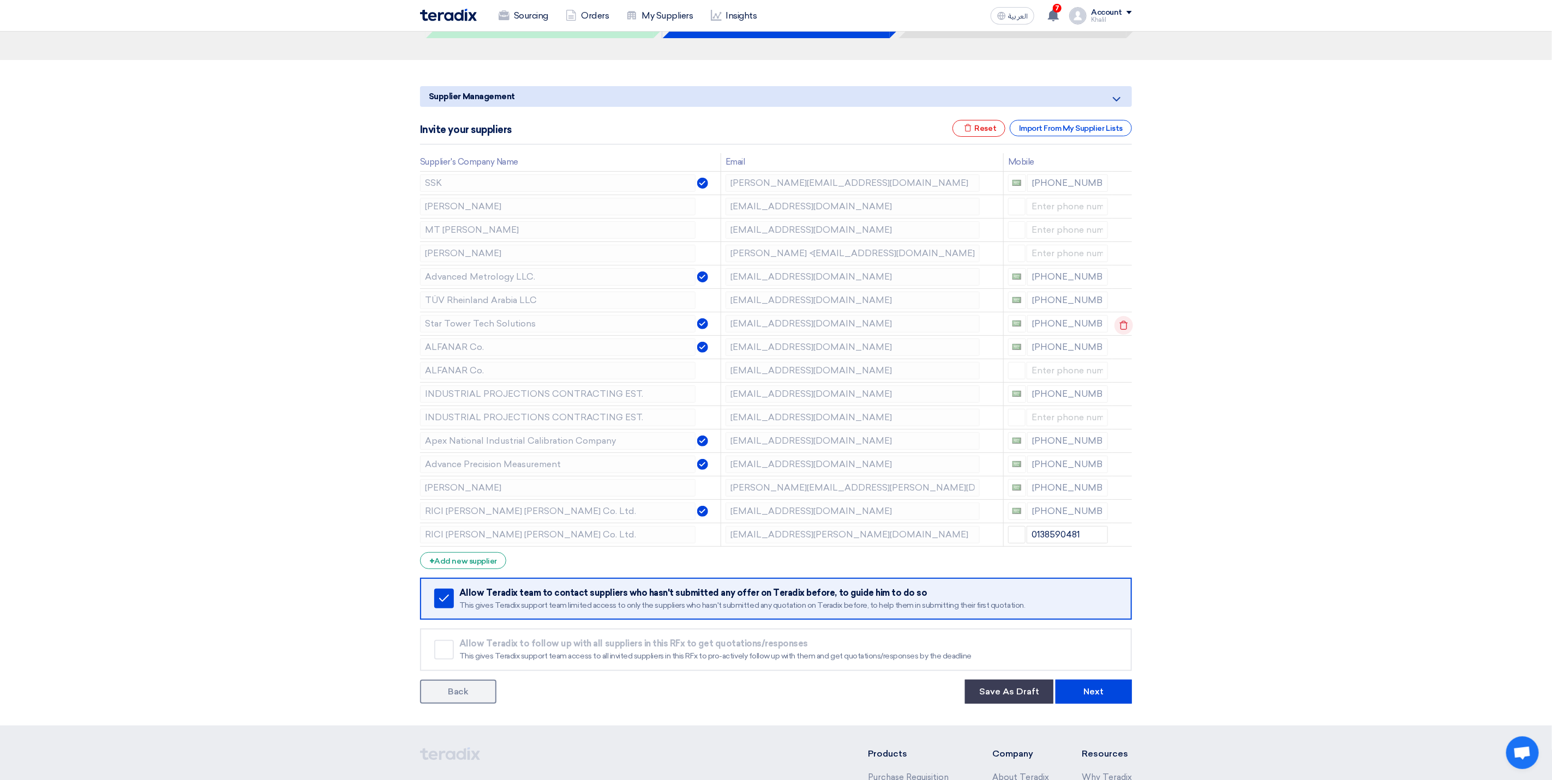
click at [1118, 326] on icon at bounding box center [1123, 325] width 19 height 19
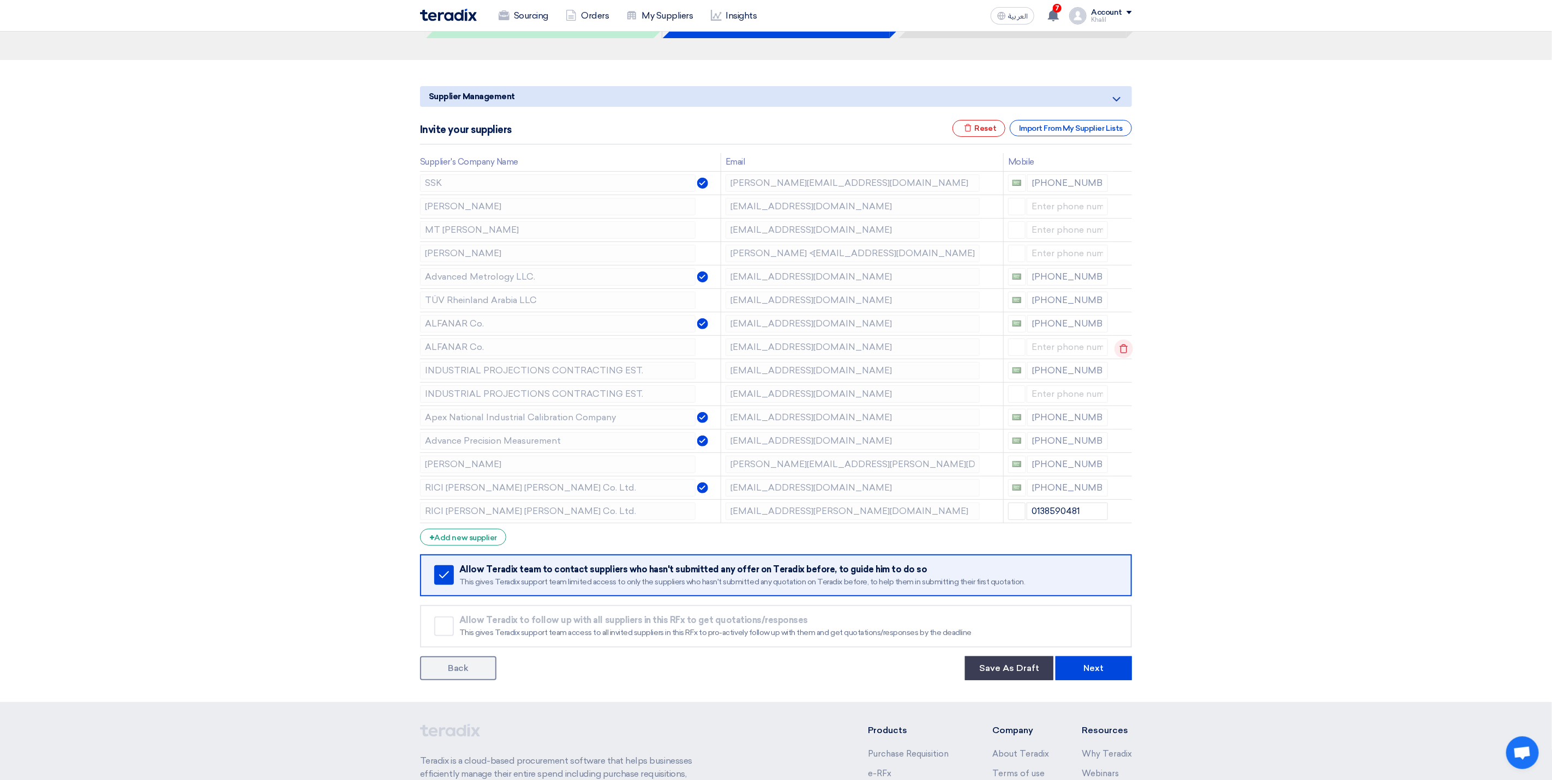
click at [1118, 352] on icon at bounding box center [1123, 349] width 19 height 19
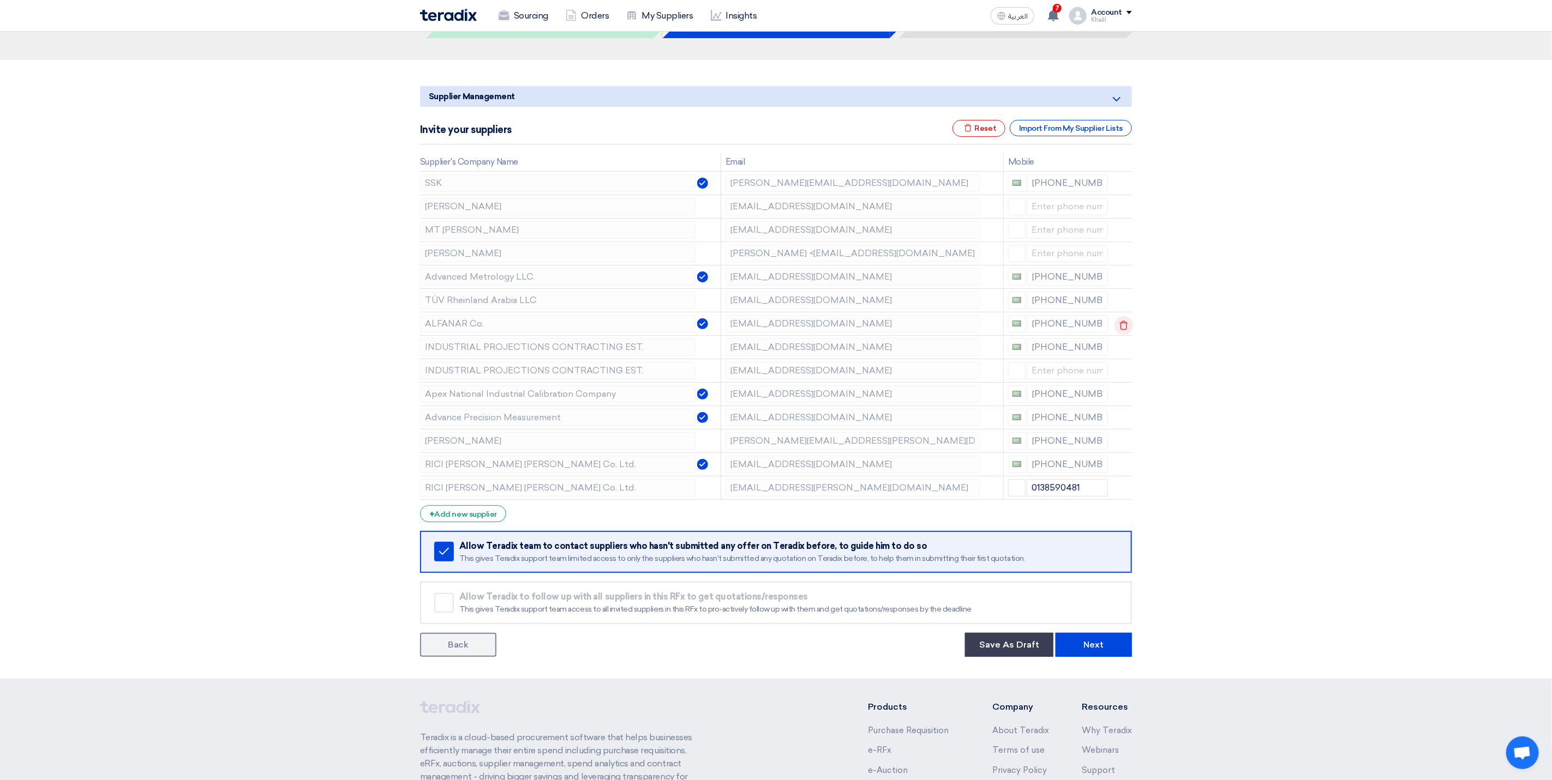
click at [1124, 326] on icon at bounding box center [1123, 325] width 19 height 19
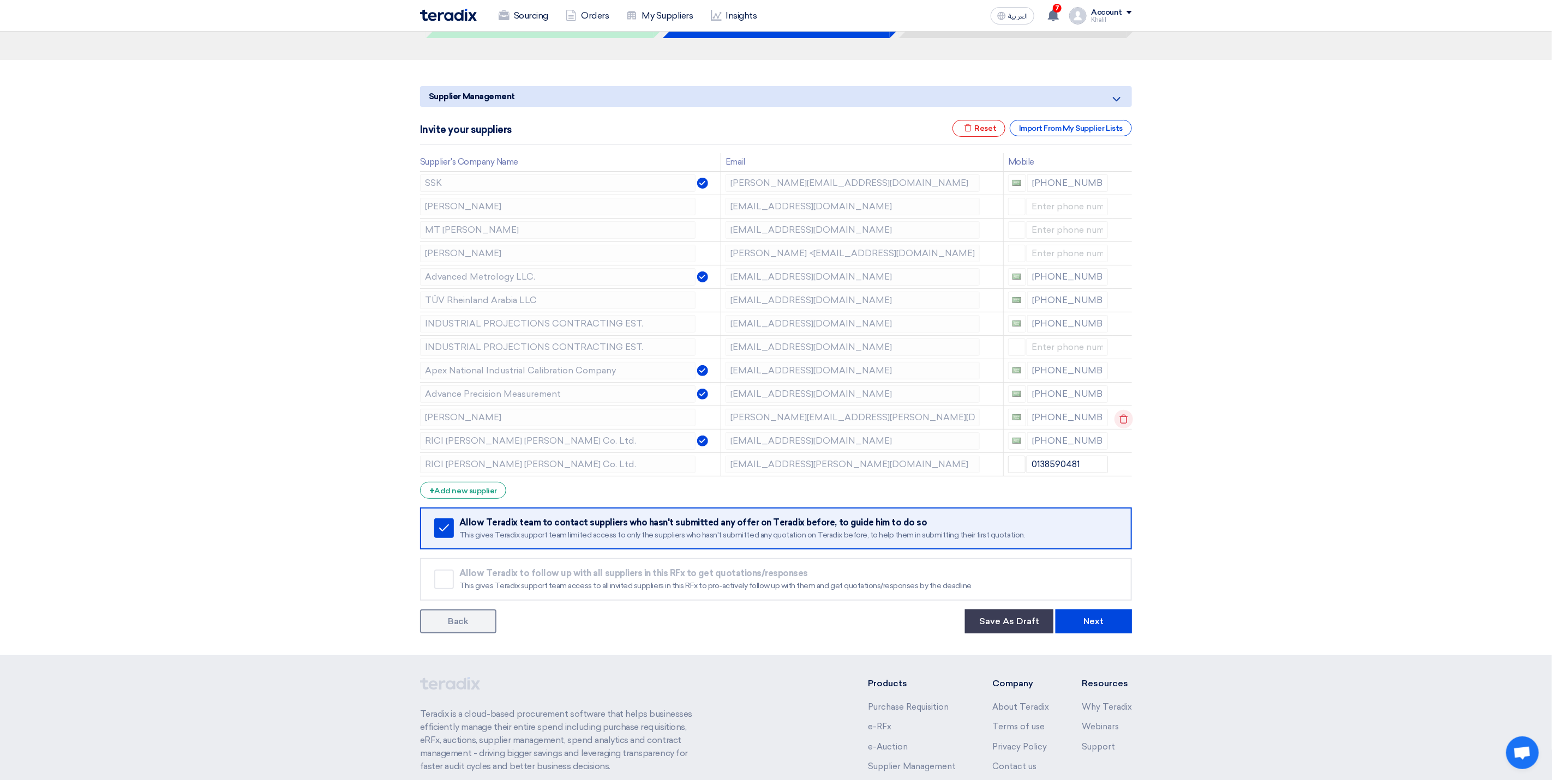
click at [1124, 420] on icon at bounding box center [1123, 419] width 19 height 19
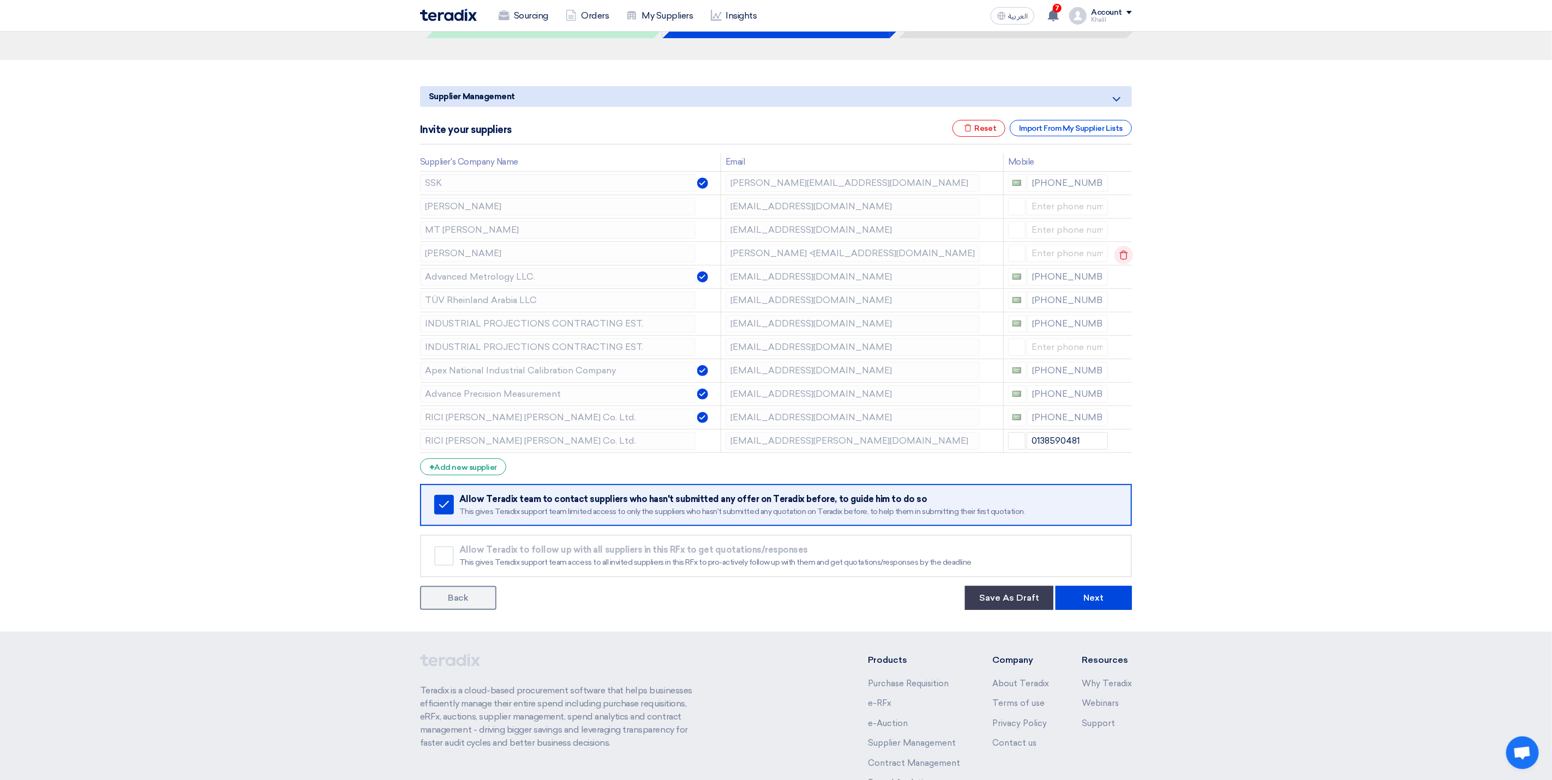
click at [1122, 255] on icon at bounding box center [1123, 255] width 19 height 19
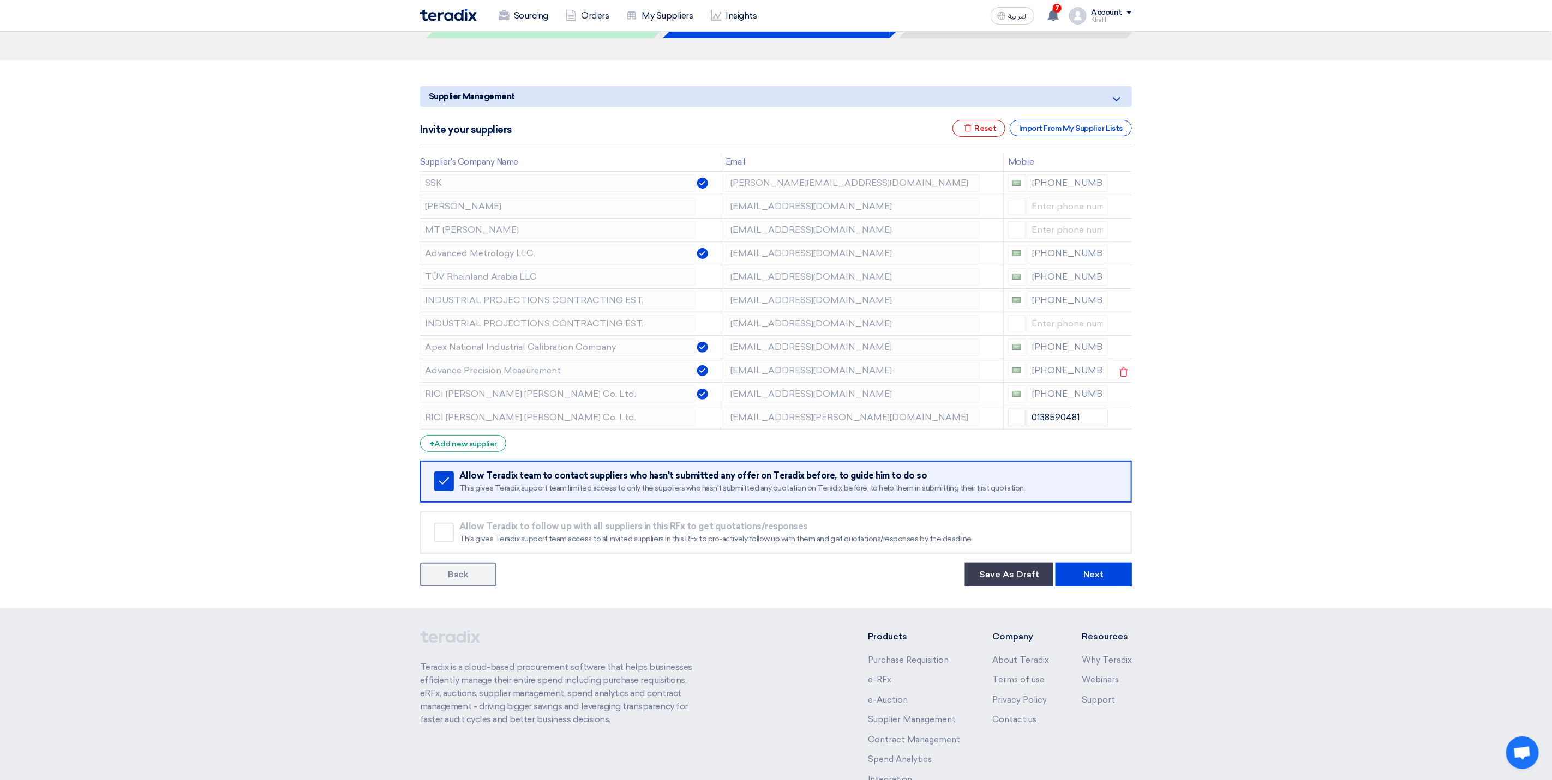
click at [719, 370] on tr "Advance Precision Measurement [EMAIL_ADDRESS][DOMAIN_NAME] [PHONE_NUMBER]" at bounding box center [776, 370] width 712 height 23
click at [721, 394] on td "[EMAIL_ADDRESS][DOMAIN_NAME]" at bounding box center [861, 393] width 282 height 23
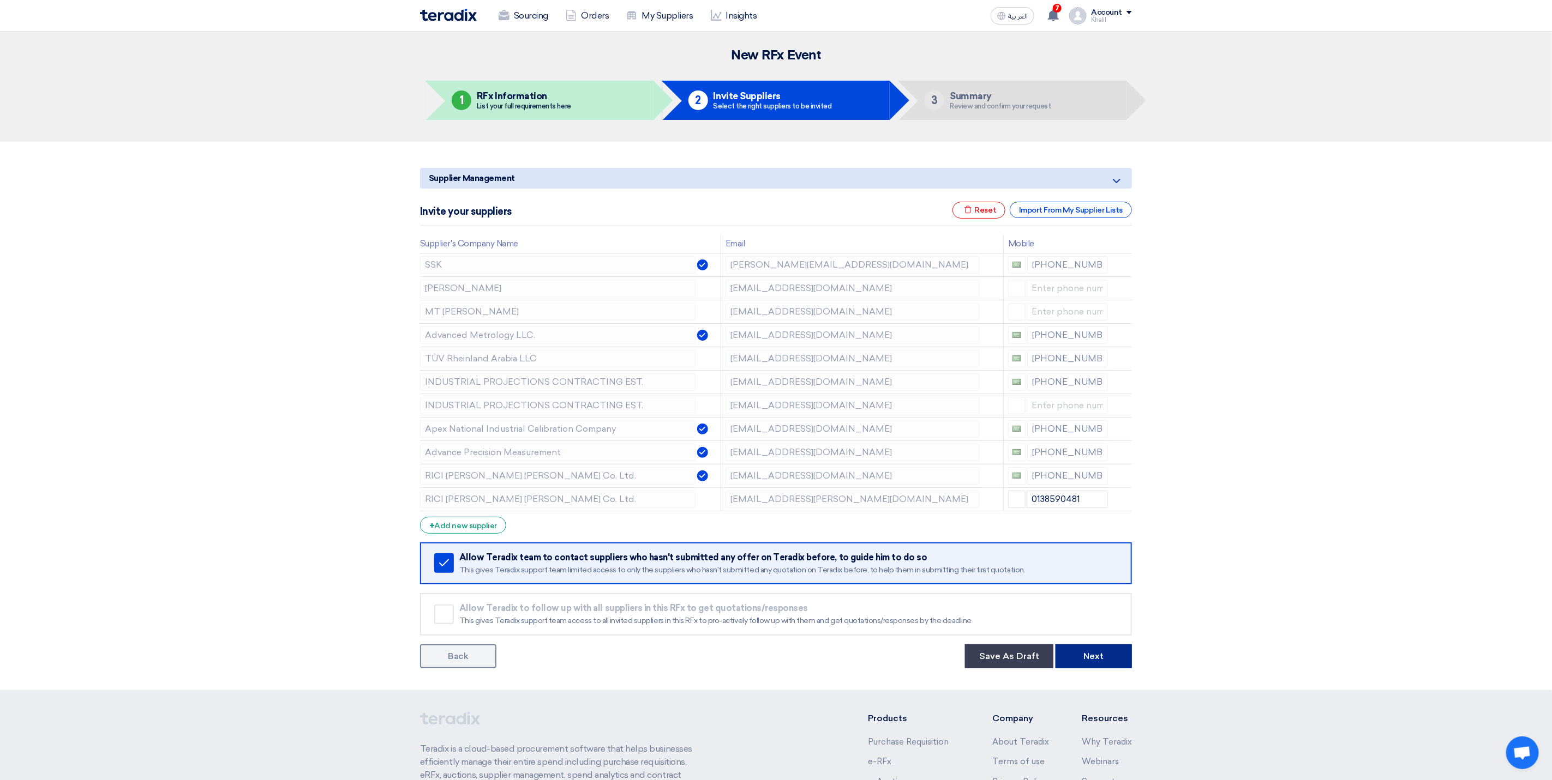
click at [1106, 666] on button "Next" at bounding box center [1093, 657] width 76 height 24
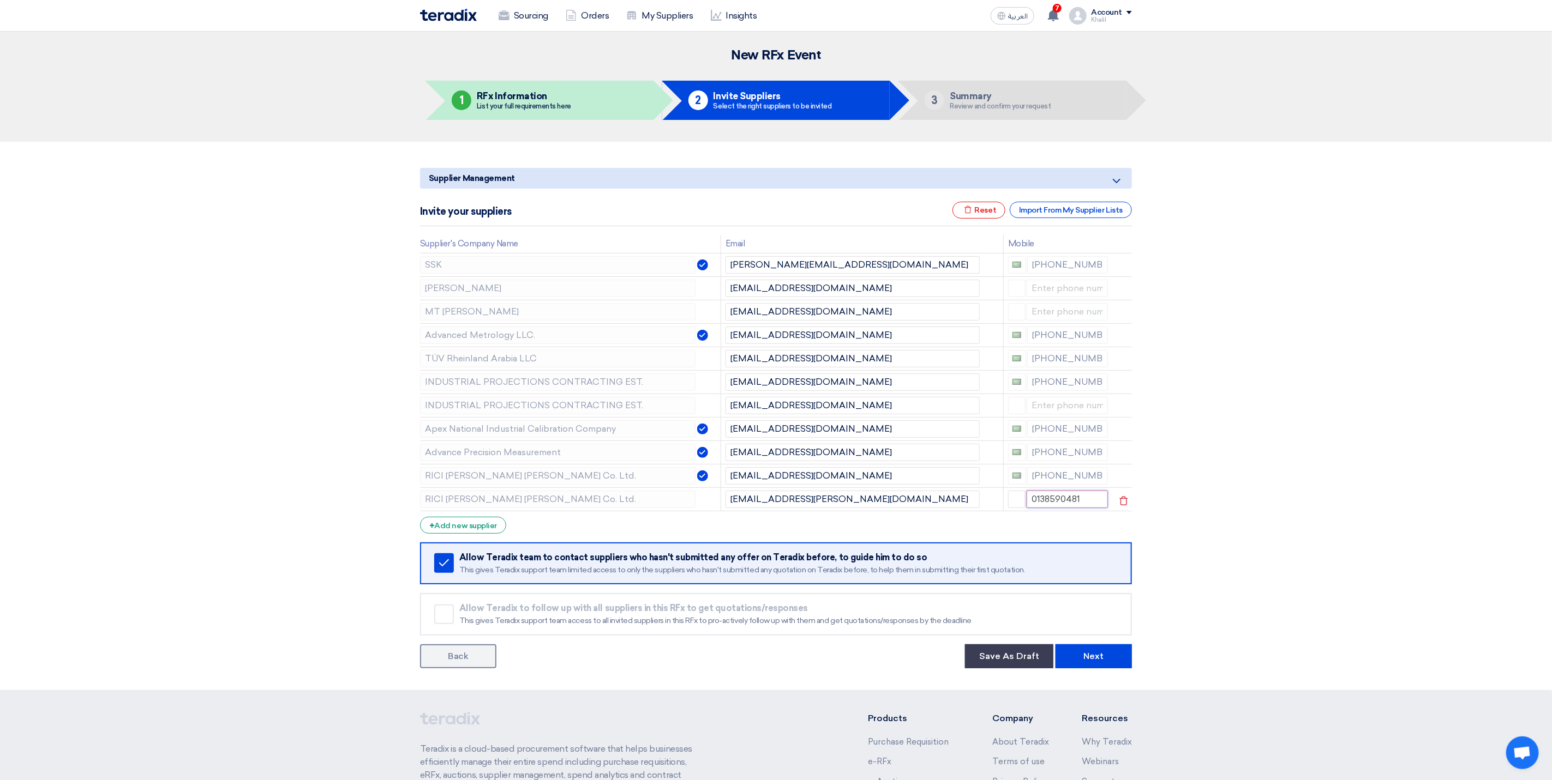
click at [1088, 508] on input "0138590481" at bounding box center [1067, 499] width 82 height 17
drag, startPoint x: 1089, startPoint y: 519, endPoint x: 1018, endPoint y: 516, distance: 70.9
click at [1018, 508] on div "0138590481" at bounding box center [1058, 499] width 100 height 17
drag, startPoint x: 1253, startPoint y: 573, endPoint x: 1230, endPoint y: 617, distance: 50.2
click at [1255, 573] on section "Supplier Management Minimize/Maximize Category Invite your suppliers Excel file…" at bounding box center [776, 416] width 1552 height 549
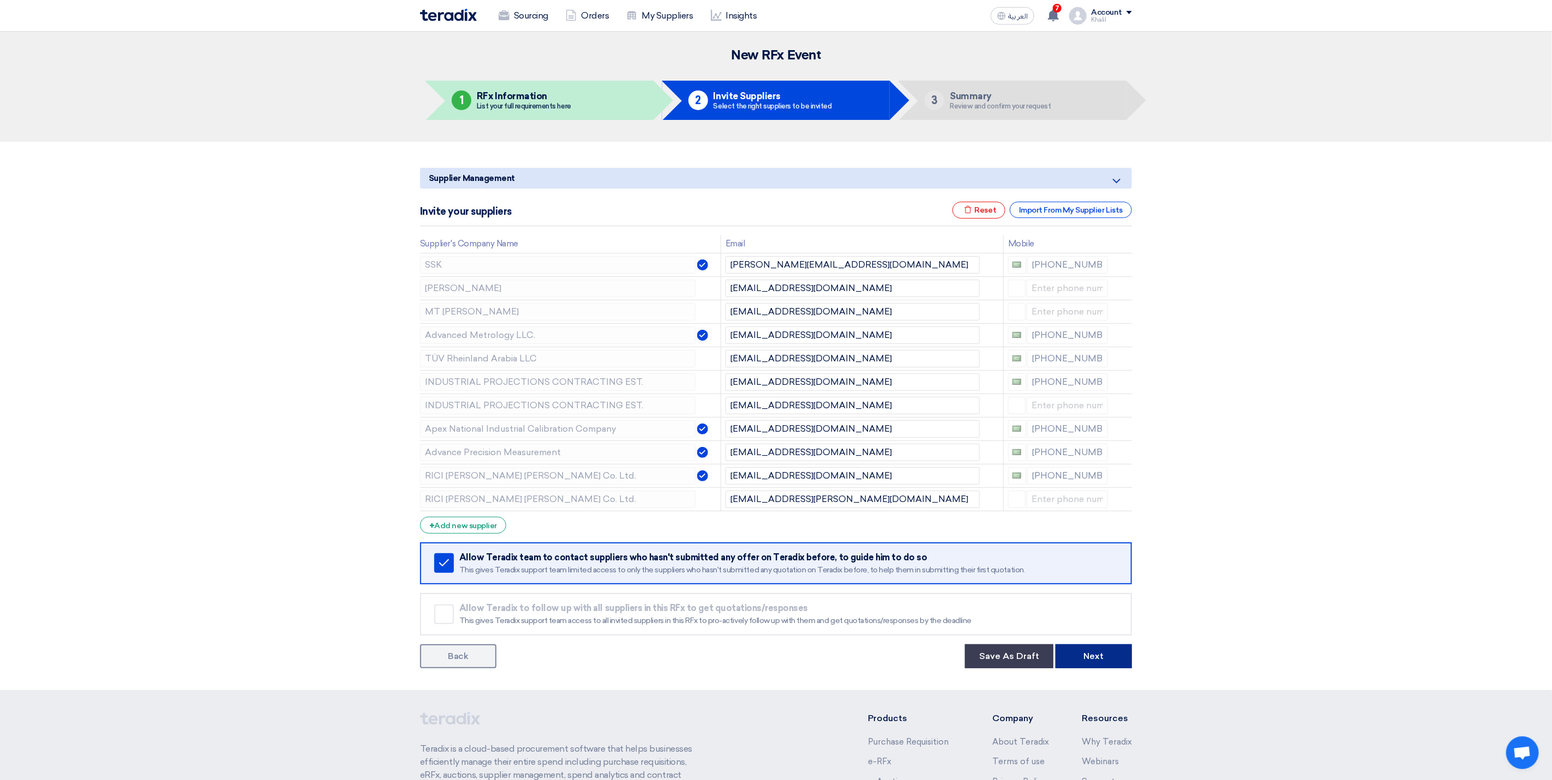
click at [1122, 655] on button "Next" at bounding box center [1093, 657] width 76 height 24
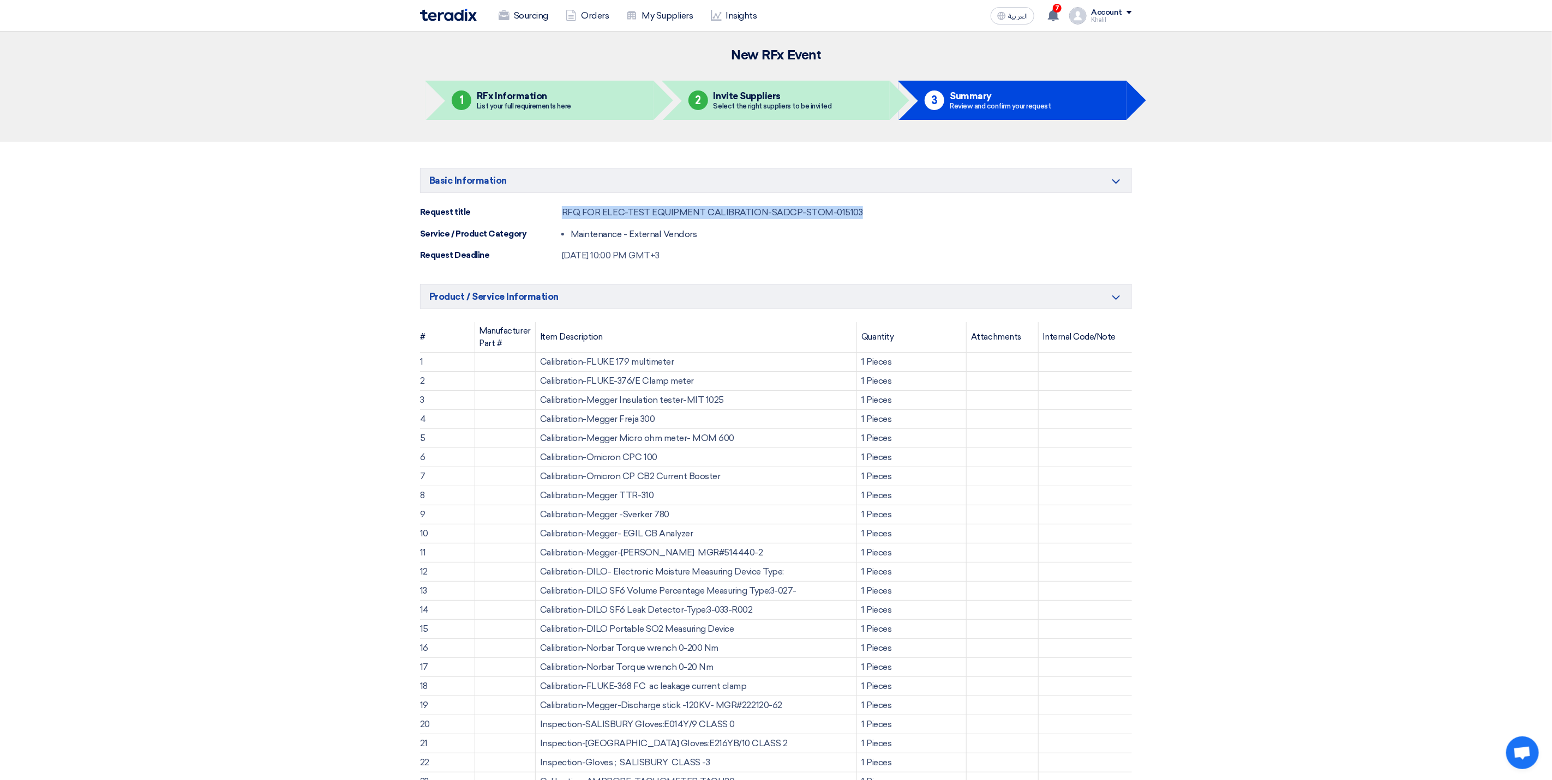
drag, startPoint x: 863, startPoint y: 213, endPoint x: 561, endPoint y: 208, distance: 301.6
click at [561, 208] on div "Request title RFQ FOR ELEC-TEST EQUIPMENT CALIBRATION-SADCP-STOM-015103" at bounding box center [776, 212] width 712 height 13
copy div "RFQ FOR ELEC-TEST EQUIPMENT CALIBRATION-SADCP-STOM-015103"
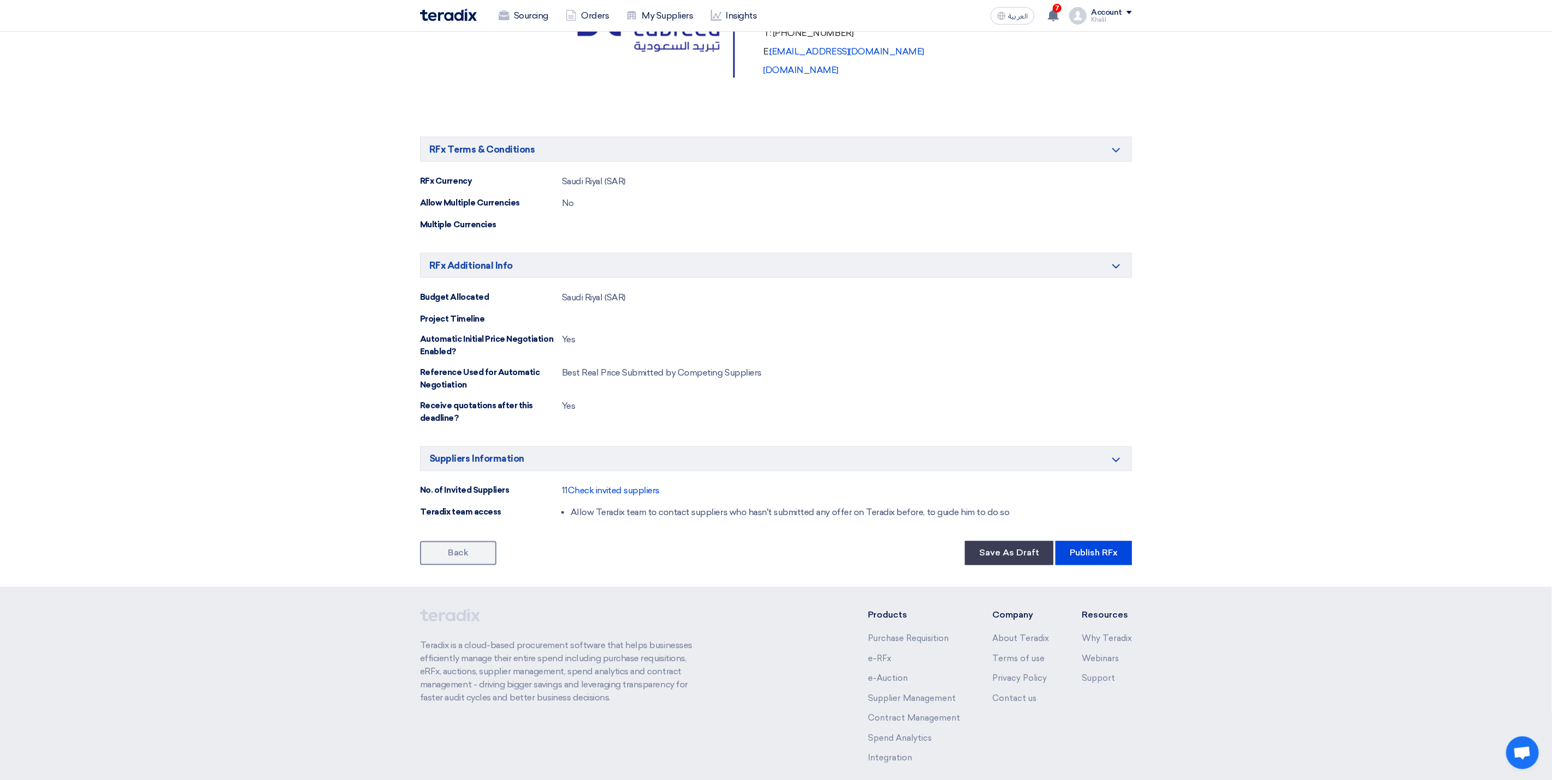
scroll to position [1292, 0]
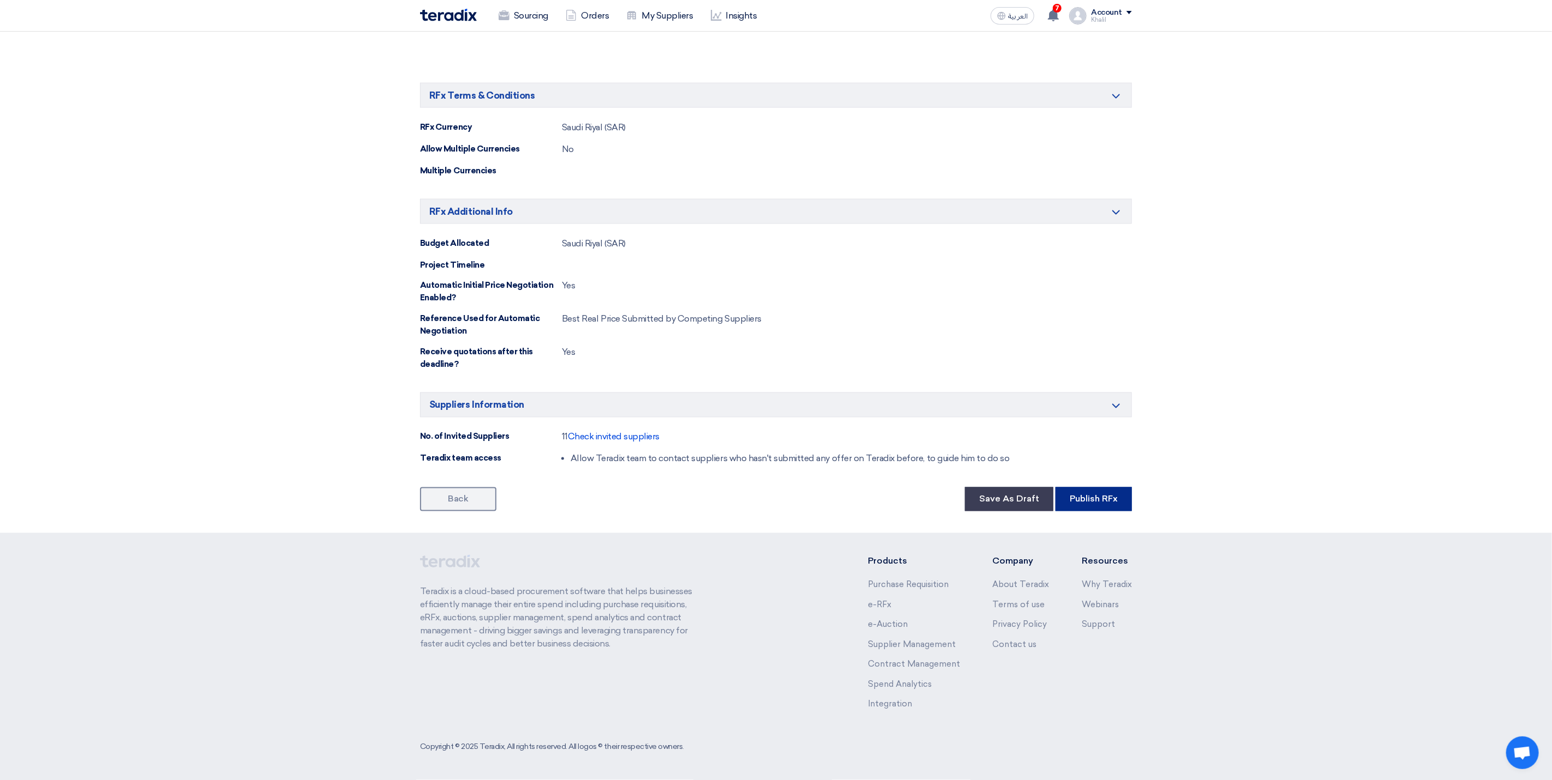
click at [1087, 503] on button "Publish RFx" at bounding box center [1093, 500] width 76 height 24
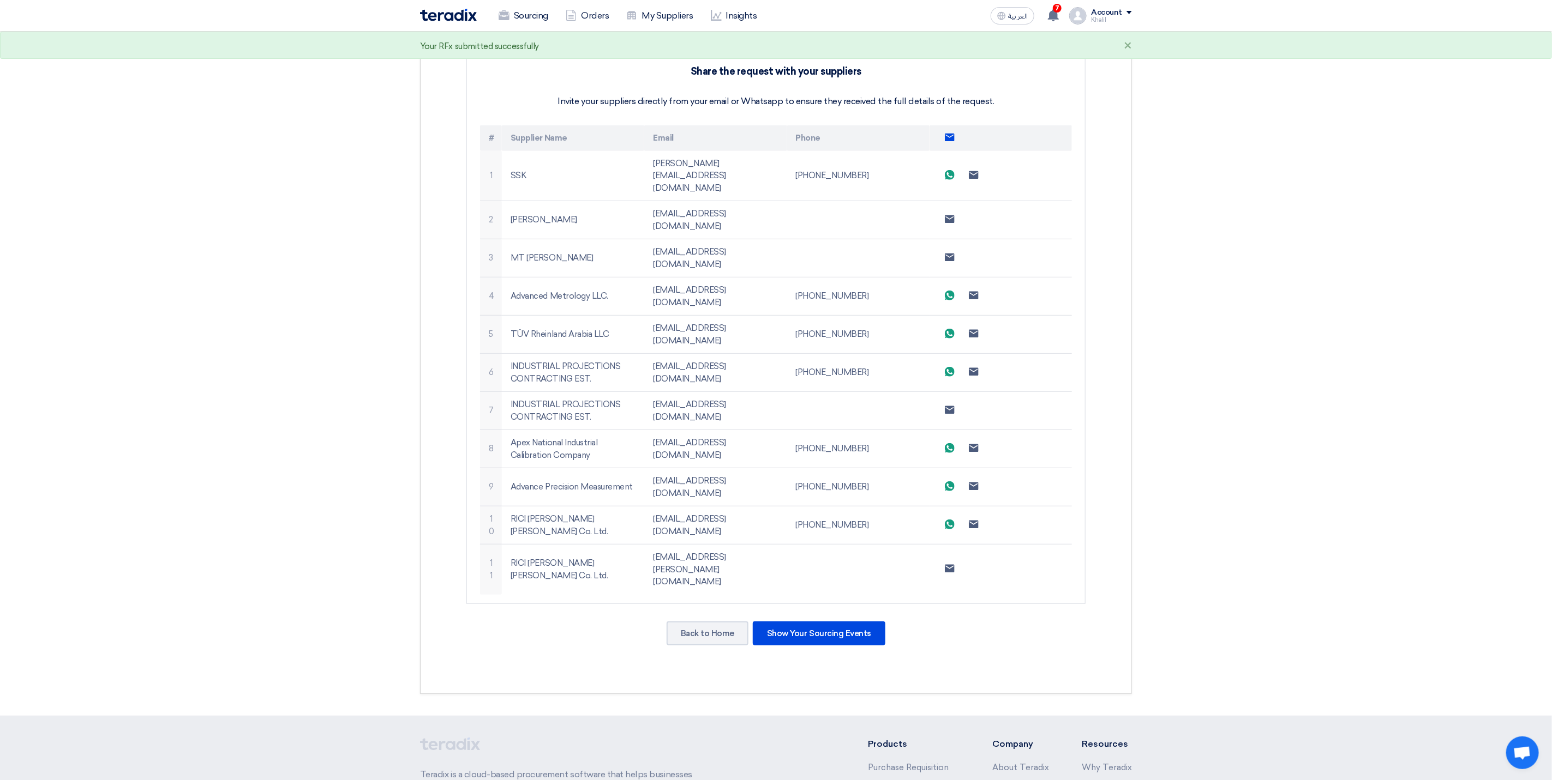
scroll to position [362, 0]
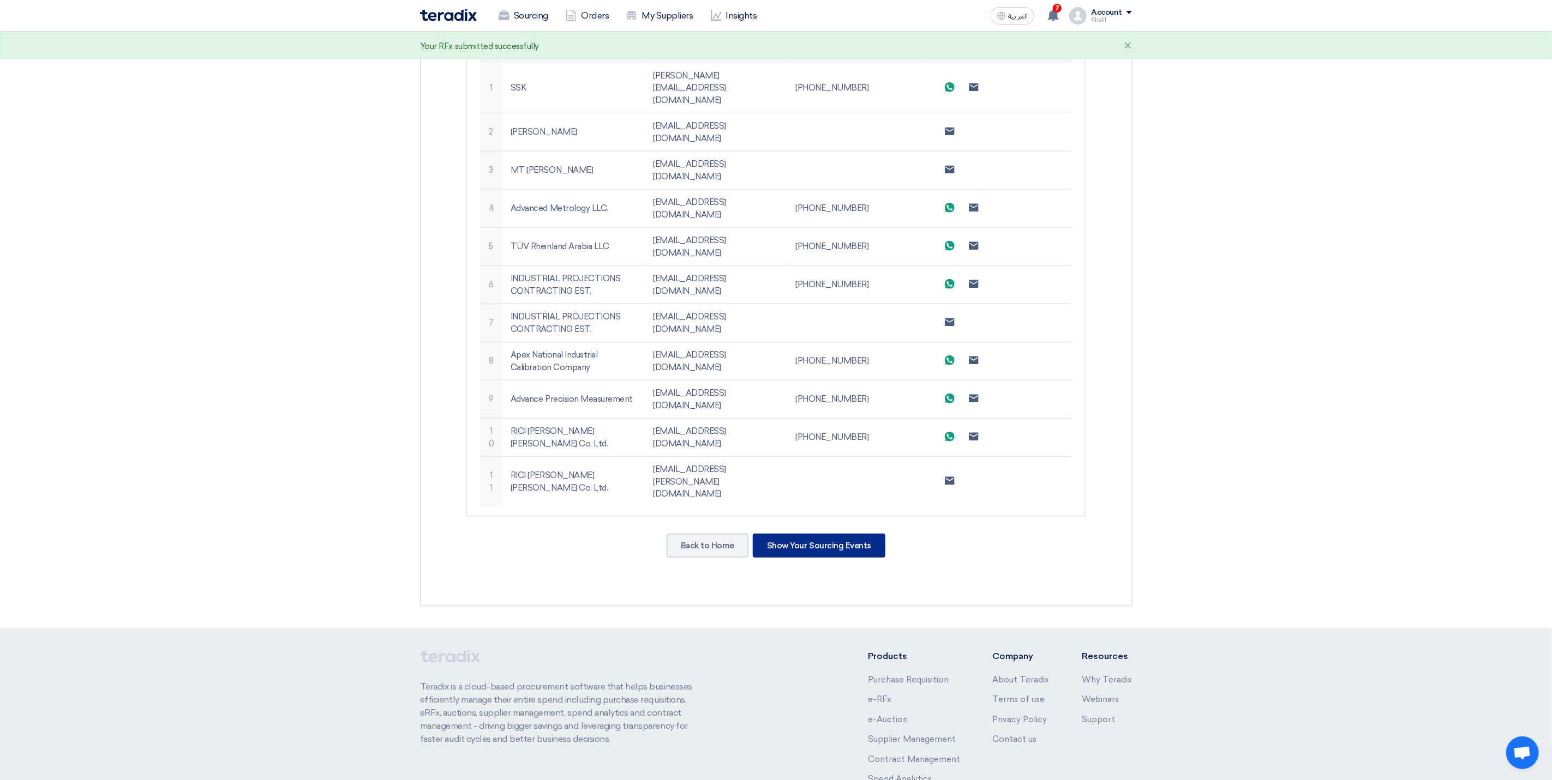
click at [833, 534] on div "Show Your Sourcing Events" at bounding box center [819, 546] width 133 height 24
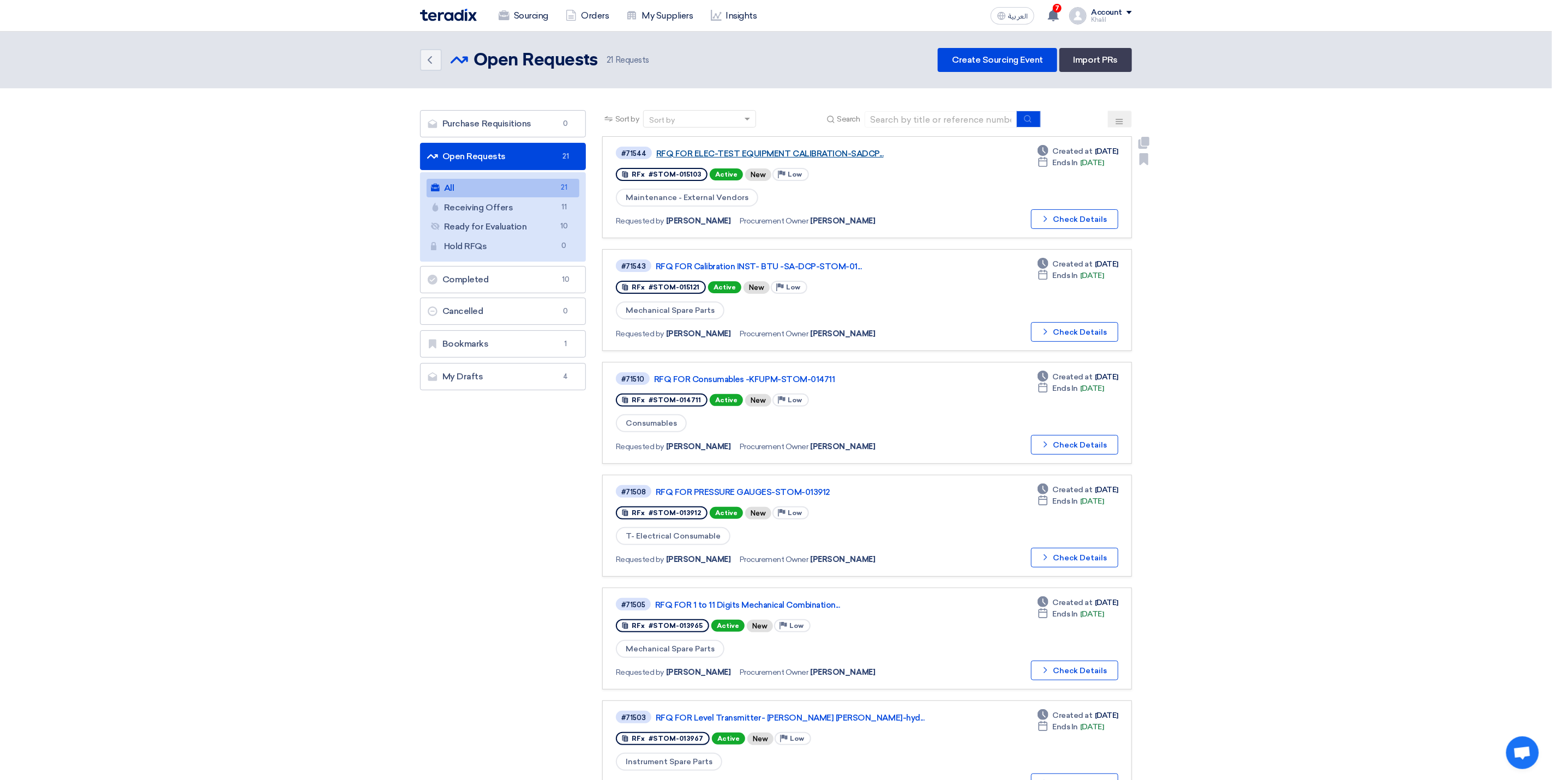
click at [787, 151] on link "RFQ FOR ELEC-TEST EQUIPMENT CALIBRATION-SADCP..." at bounding box center [792, 154] width 273 height 10
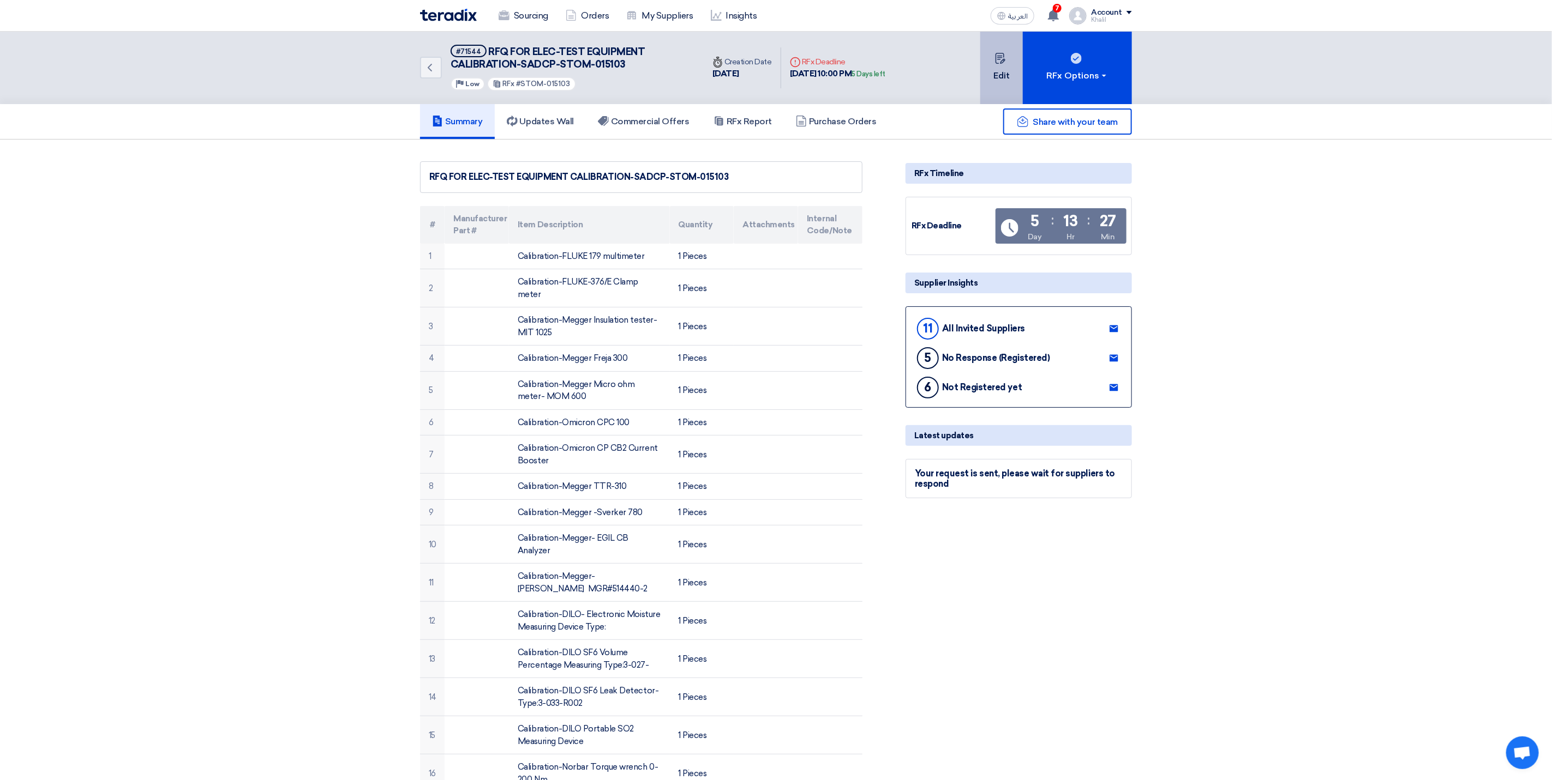
click at [1011, 65] on button "Edit" at bounding box center [1001, 68] width 43 height 73
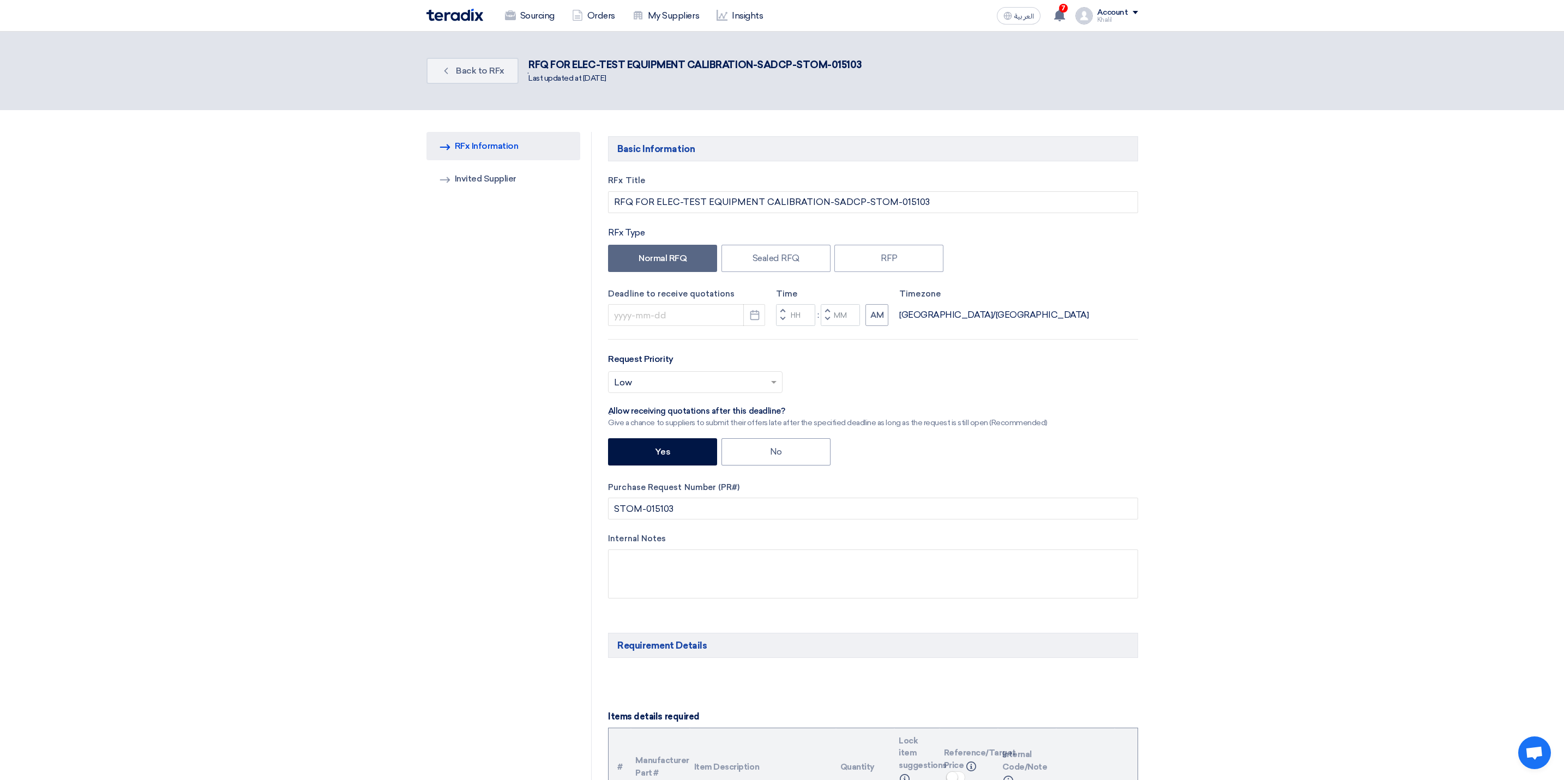
type input "[DATE]"
type input "10"
type input "00"
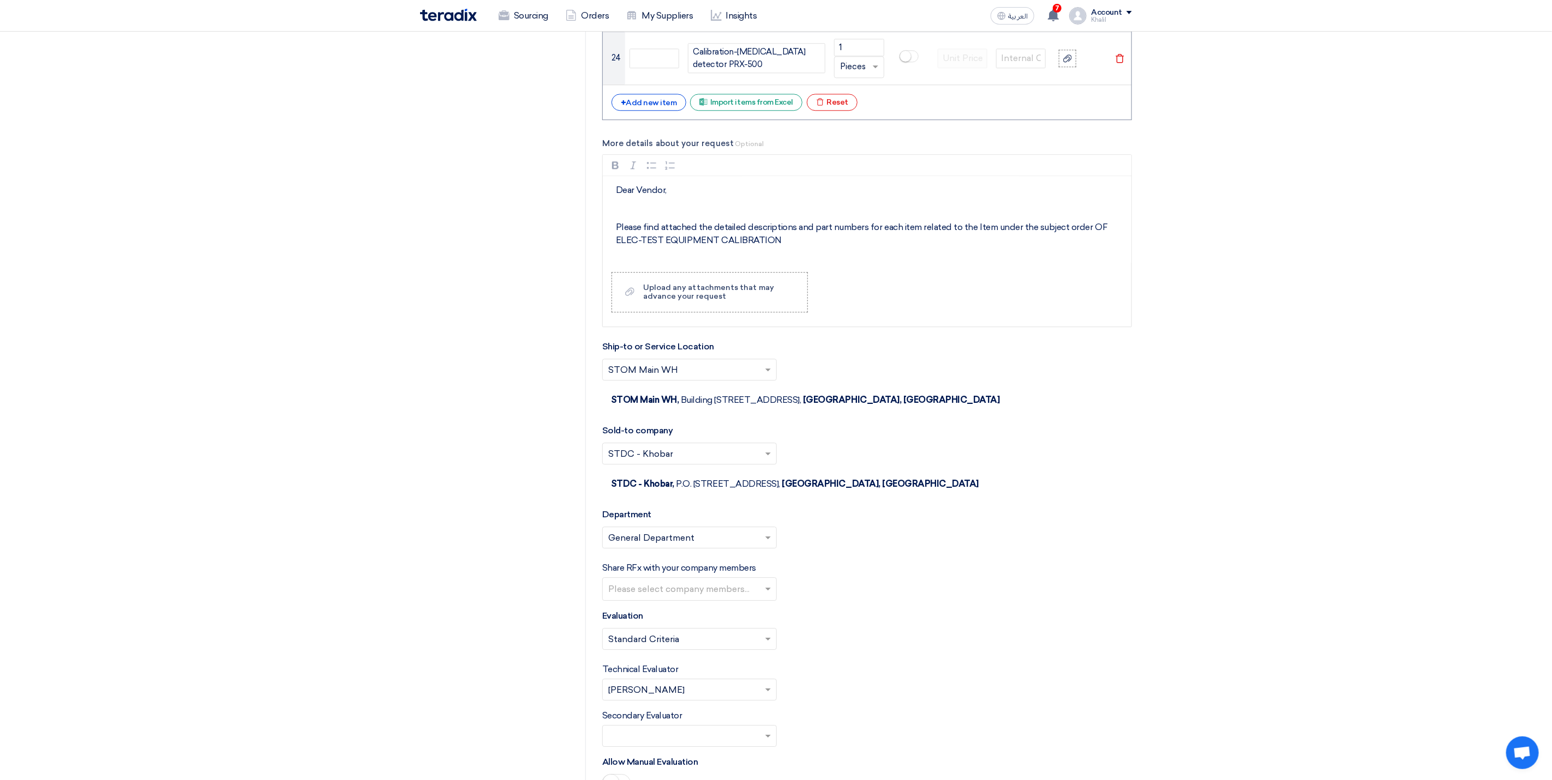
scroll to position [2045, 0]
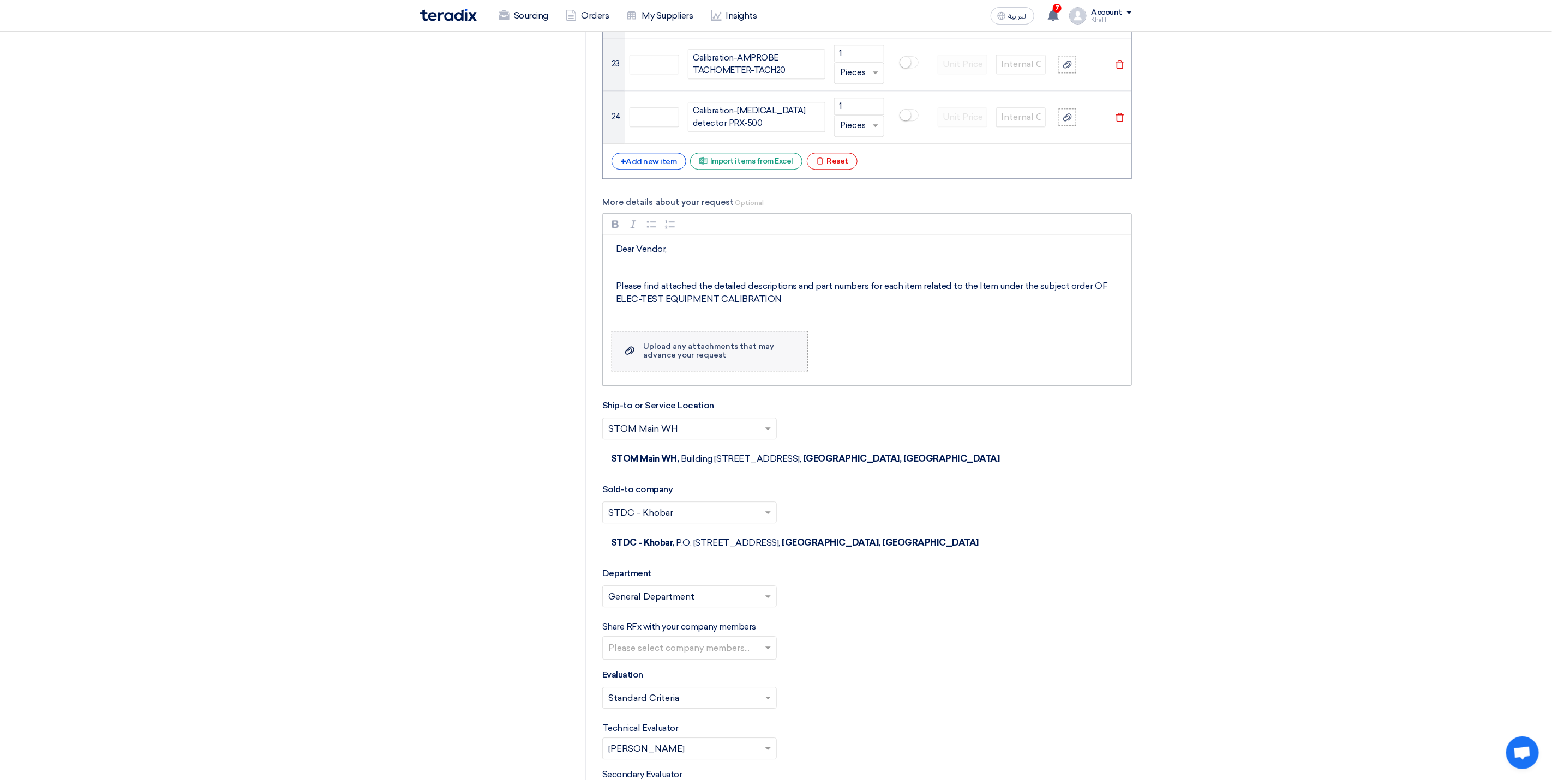
click at [725, 359] on div "Upload any attachments that may advance your request" at bounding box center [719, 350] width 153 height 17
click at [0, 0] on input "Upload a file Upload any attachments that may advance your request" at bounding box center [0, 0] width 0 height 0
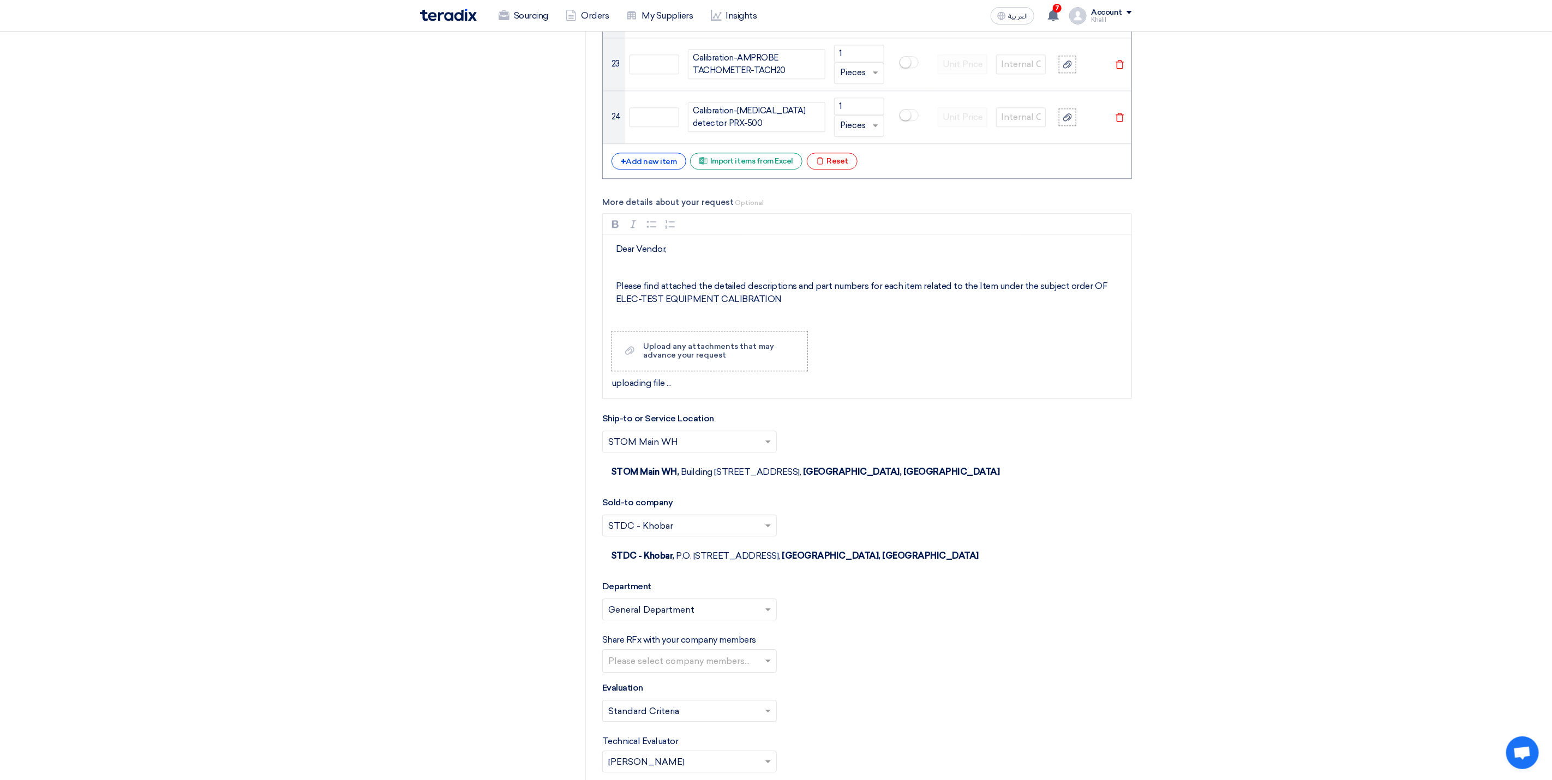
click at [1006, 645] on div "Share RFx with your company members Please select company members..." at bounding box center [867, 653] width 530 height 39
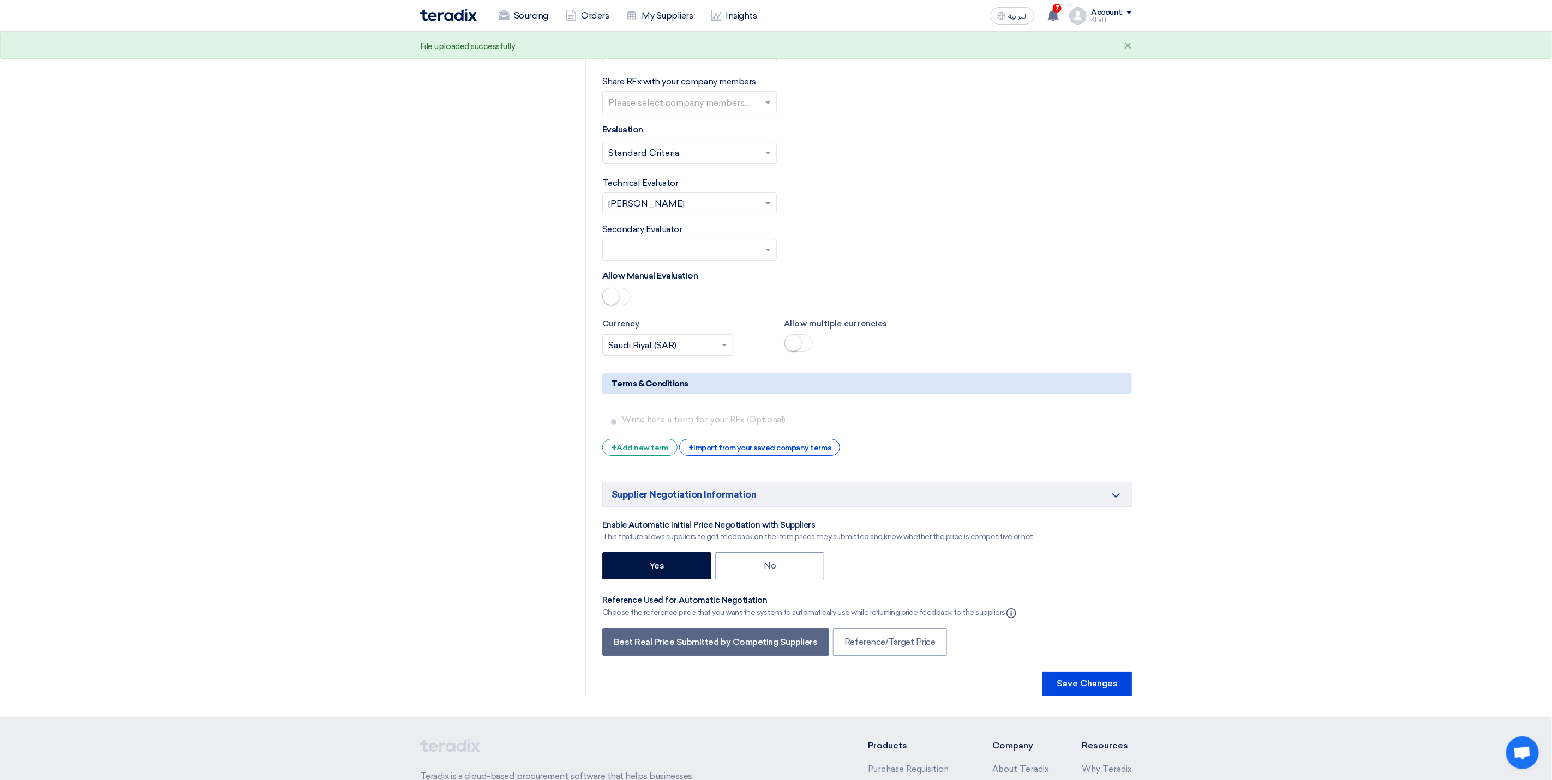
scroll to position [2816, 0]
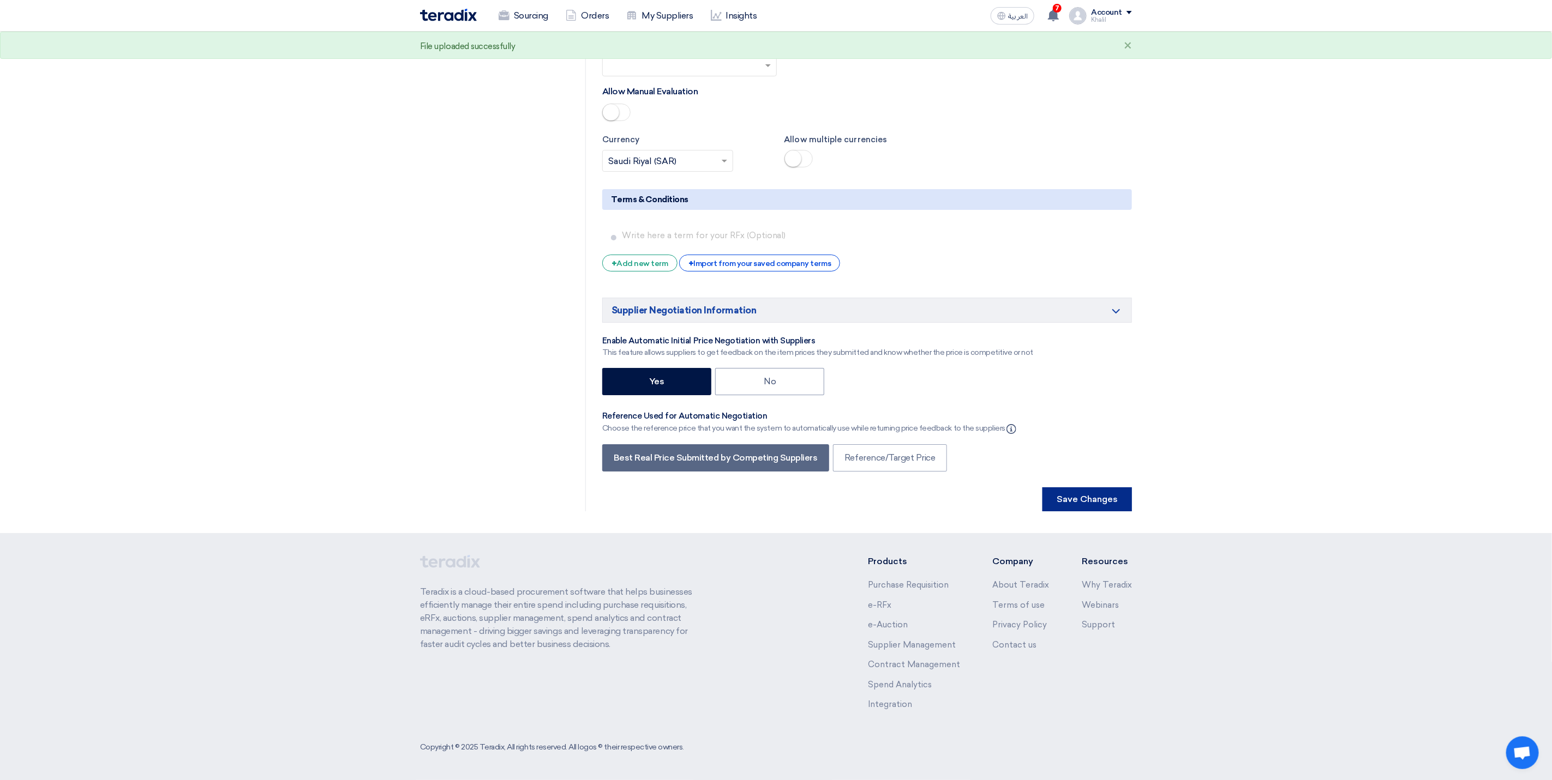
click at [1103, 503] on button "Save Changes" at bounding box center [1086, 500] width 89 height 24
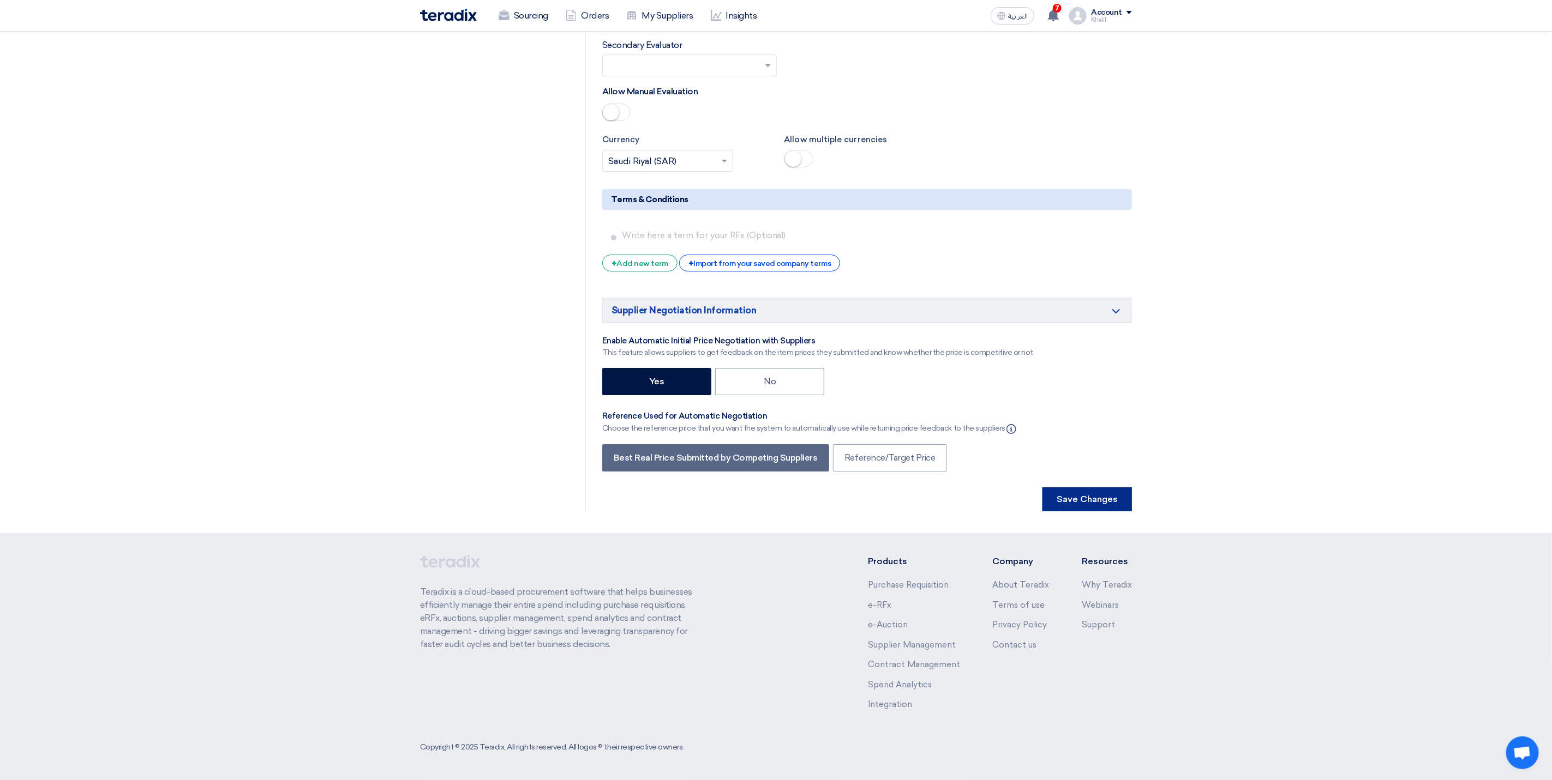
scroll to position [0, 0]
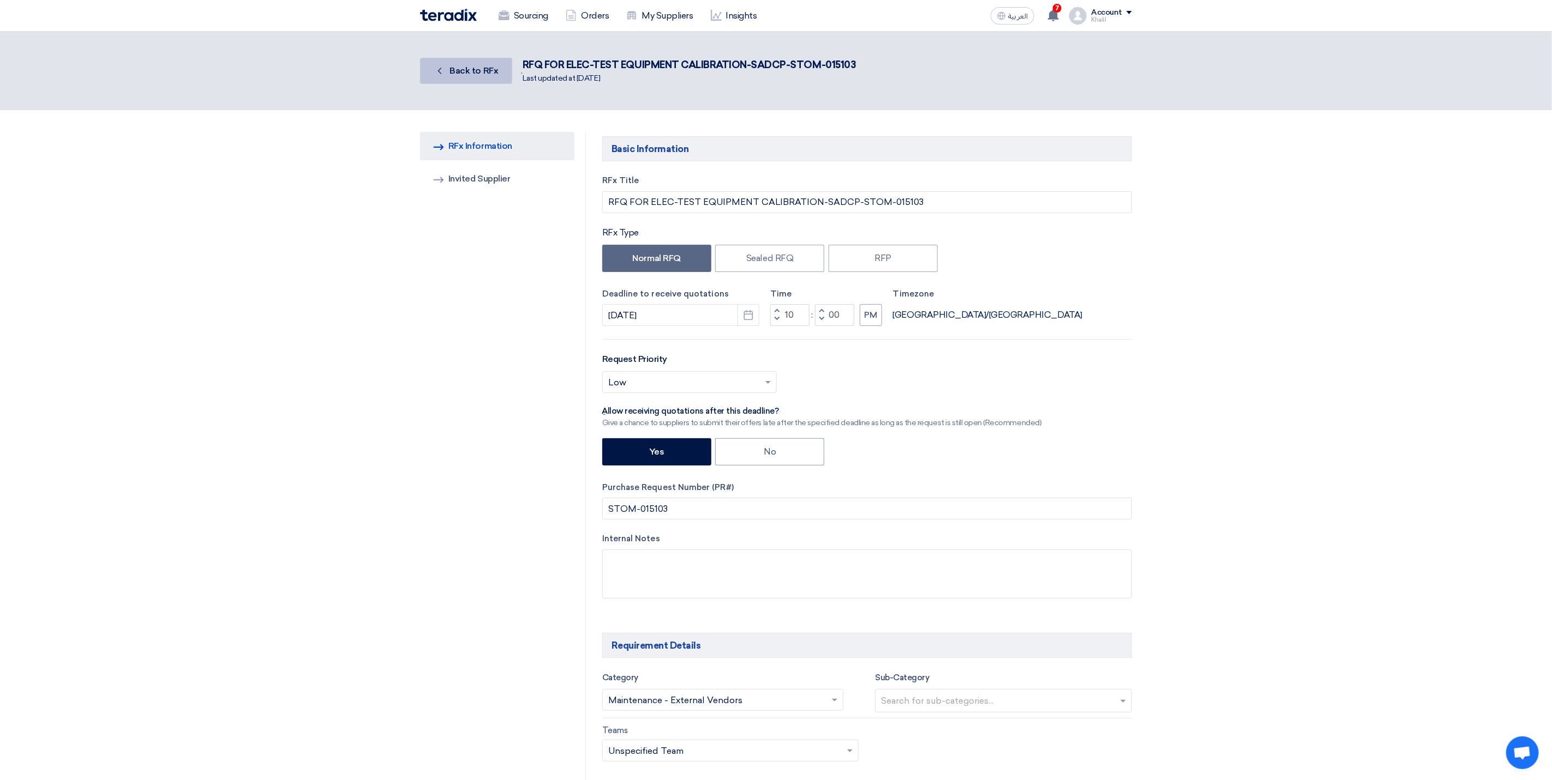
click at [470, 74] on span "Back to RFx" at bounding box center [474, 70] width 49 height 10
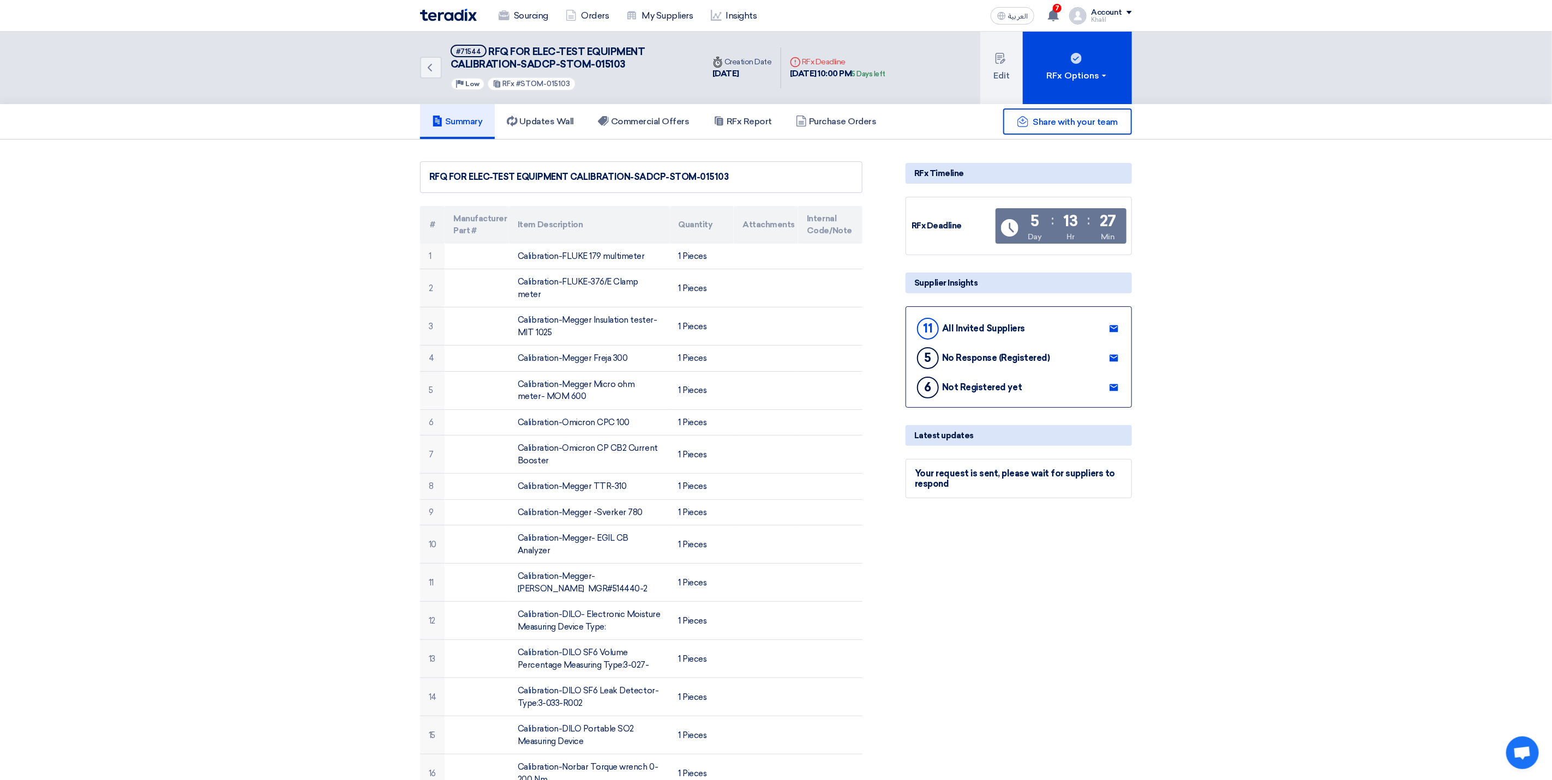
click at [459, 123] on h5 "Summary" at bounding box center [457, 121] width 51 height 11
click at [535, 15] on link "Sourcing" at bounding box center [523, 16] width 67 height 24
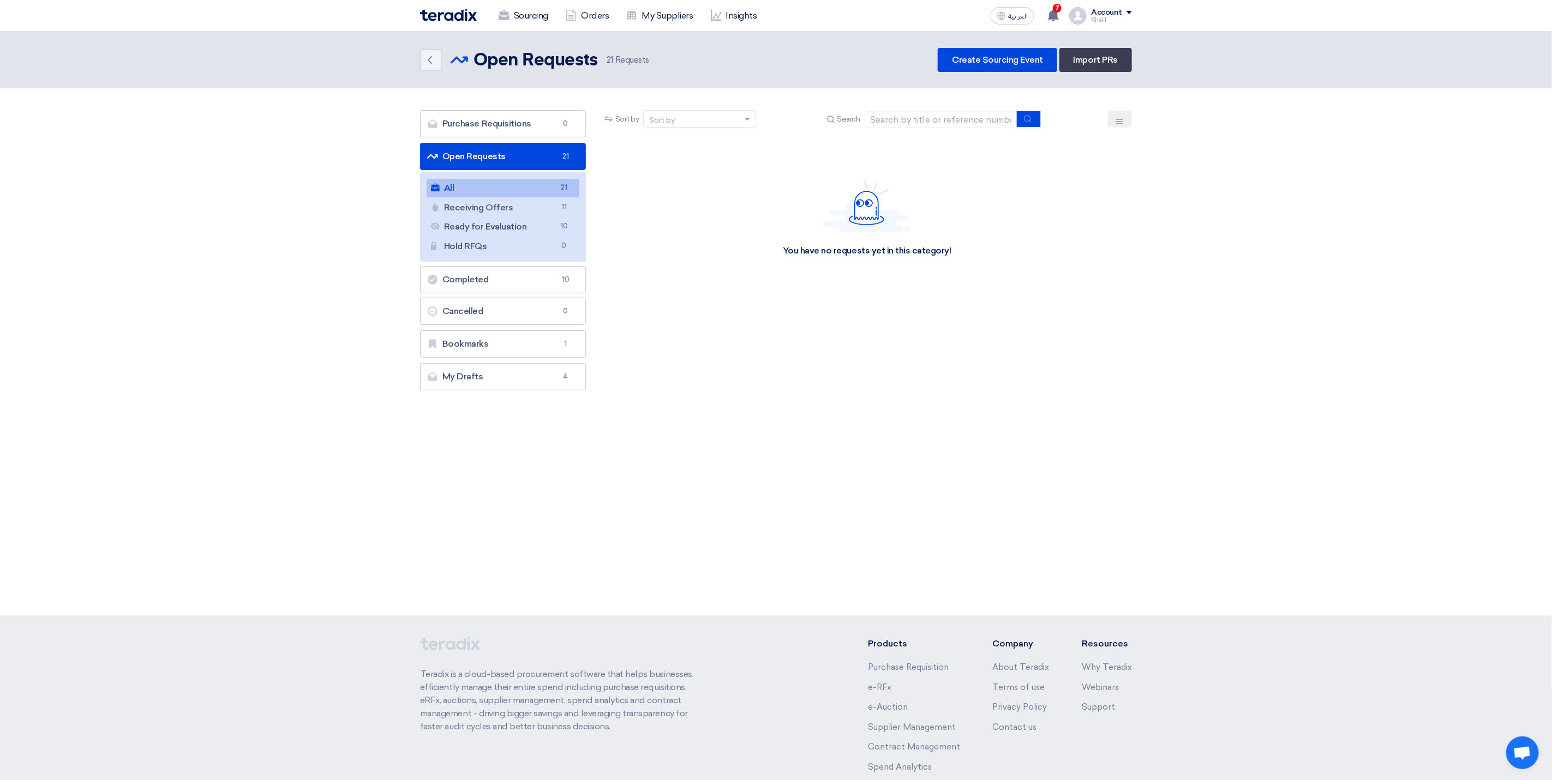
click at [514, 193] on link "All All 21" at bounding box center [502, 188] width 153 height 19
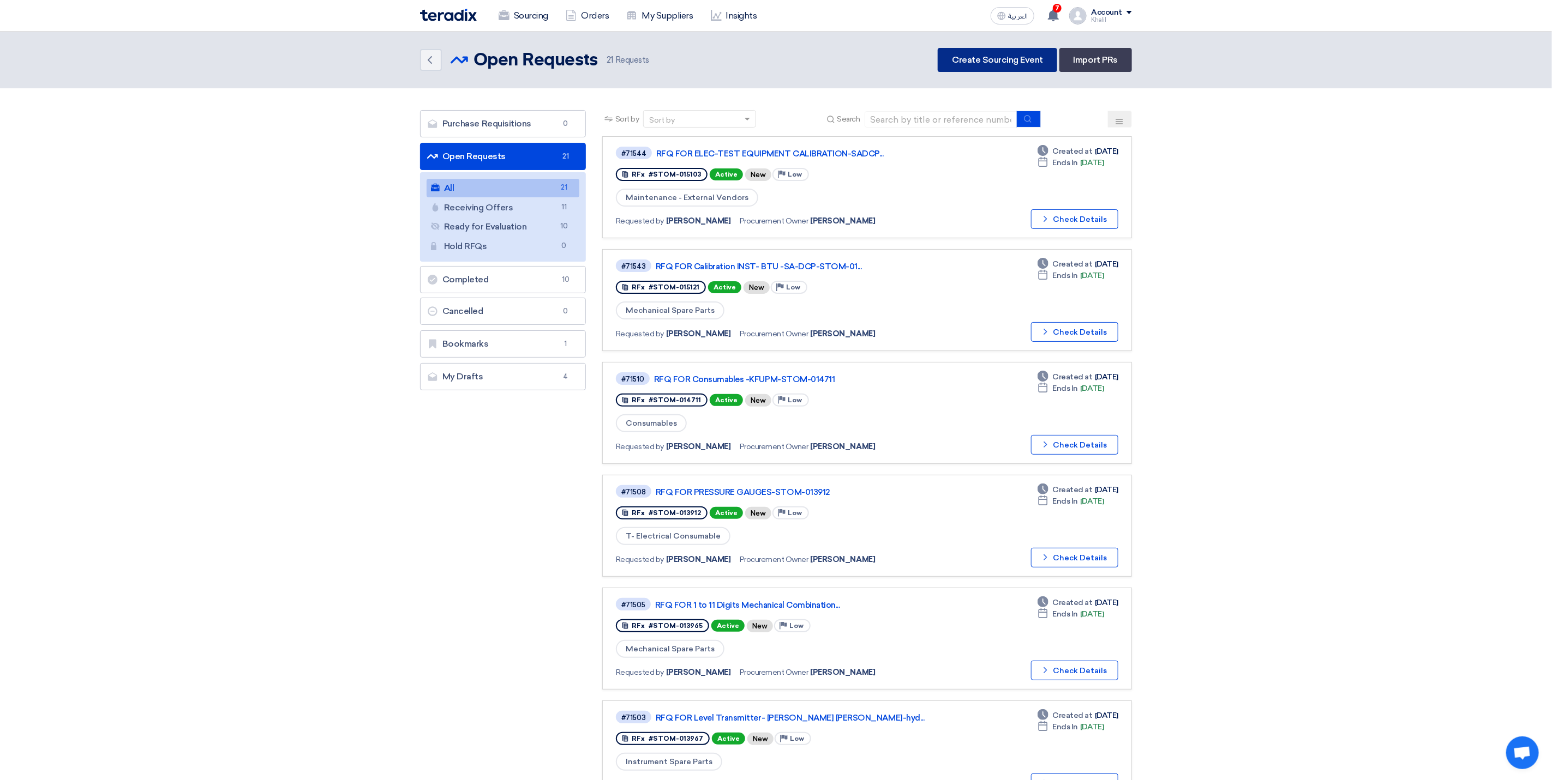
click at [982, 55] on link "Create Sourcing Event" at bounding box center [996, 60] width 119 height 24
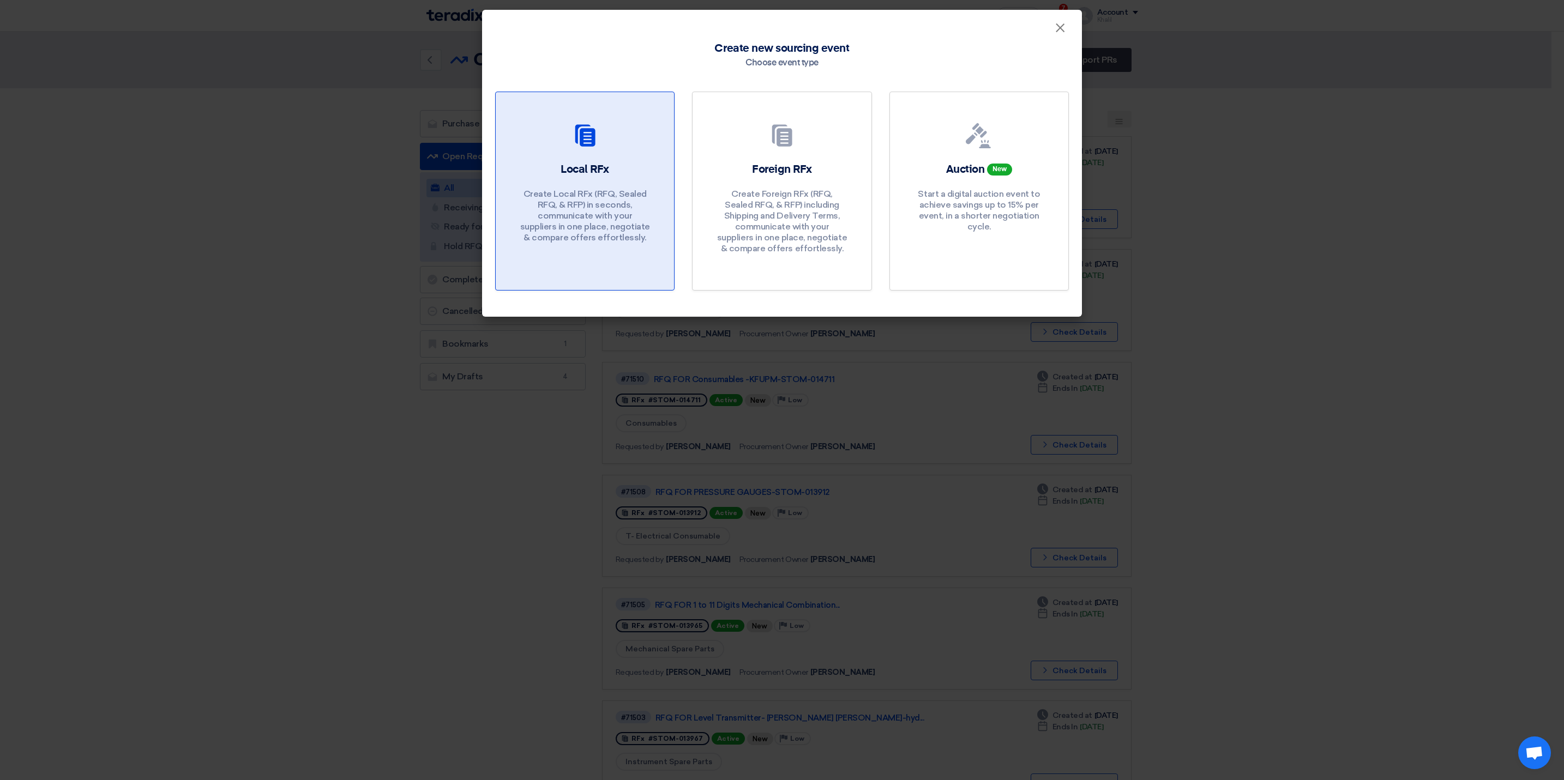
click at [609, 181] on div "Local RFx Create Local RFx (RFQ, Sealed RFQ, & RFP) in seconds, communicate wit…" at bounding box center [585, 205] width 152 height 87
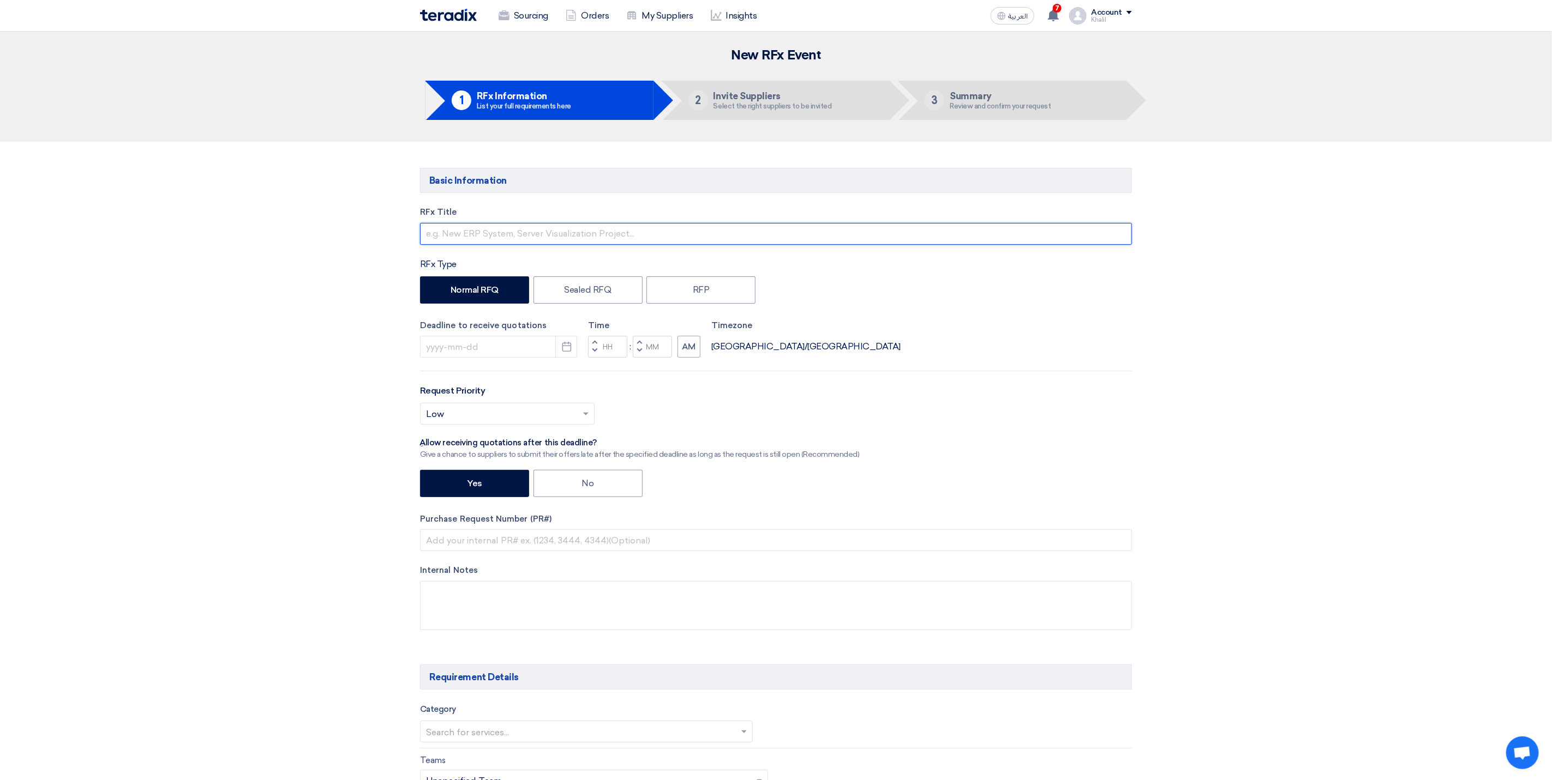
click at [655, 239] on input "text" at bounding box center [776, 234] width 712 height 22
type input "r"
drag, startPoint x: 467, startPoint y: 232, endPoint x: 425, endPoint y: 232, distance: 41.4
click at [425, 232] on input "RRF" at bounding box center [776, 234] width 712 height 22
type input "PFQ FOR Mechanical Testing and Lifting Equipment-STOM-015052"
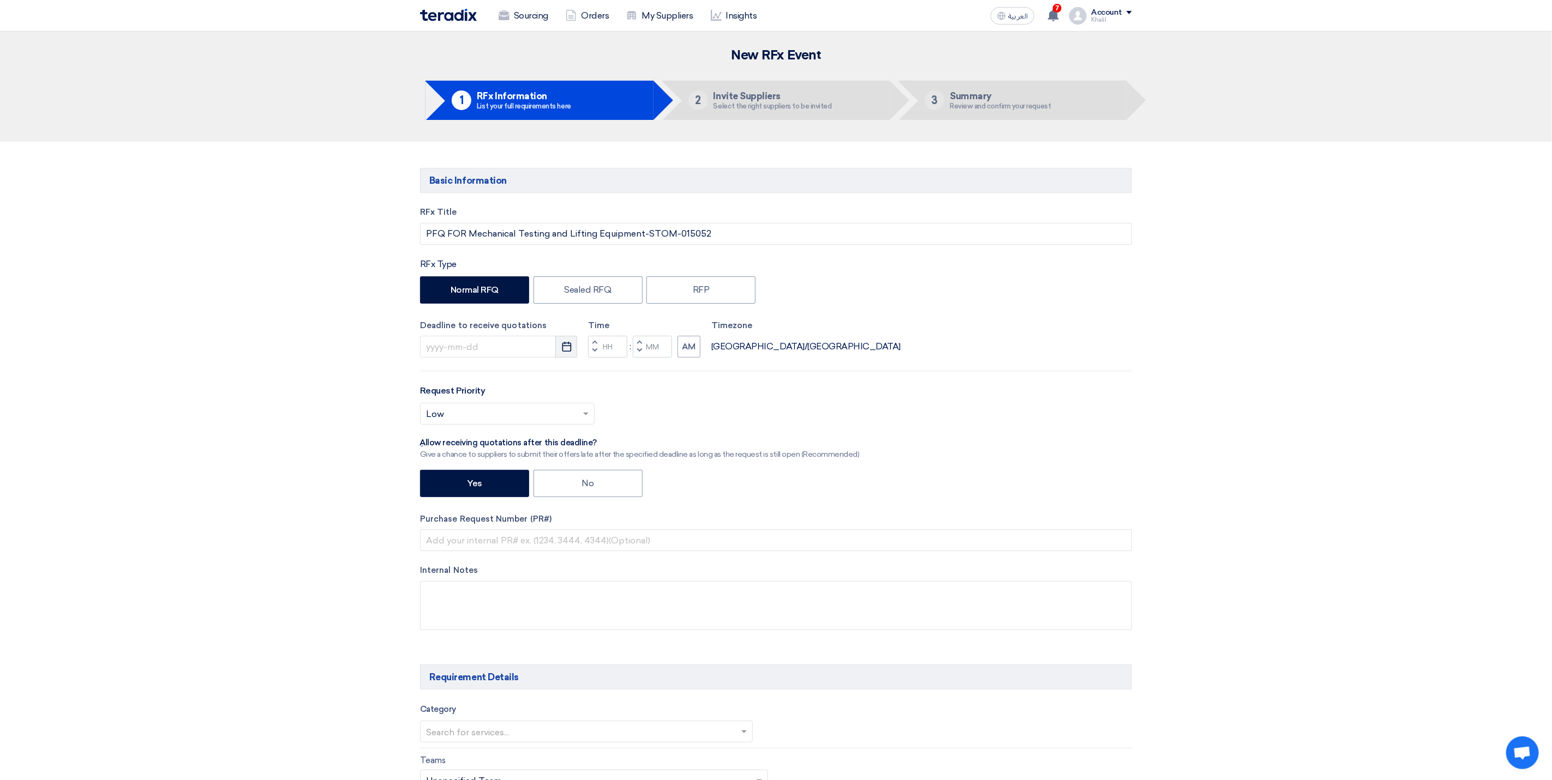
click at [572, 352] on icon "Pick a date" at bounding box center [566, 346] width 11 height 11
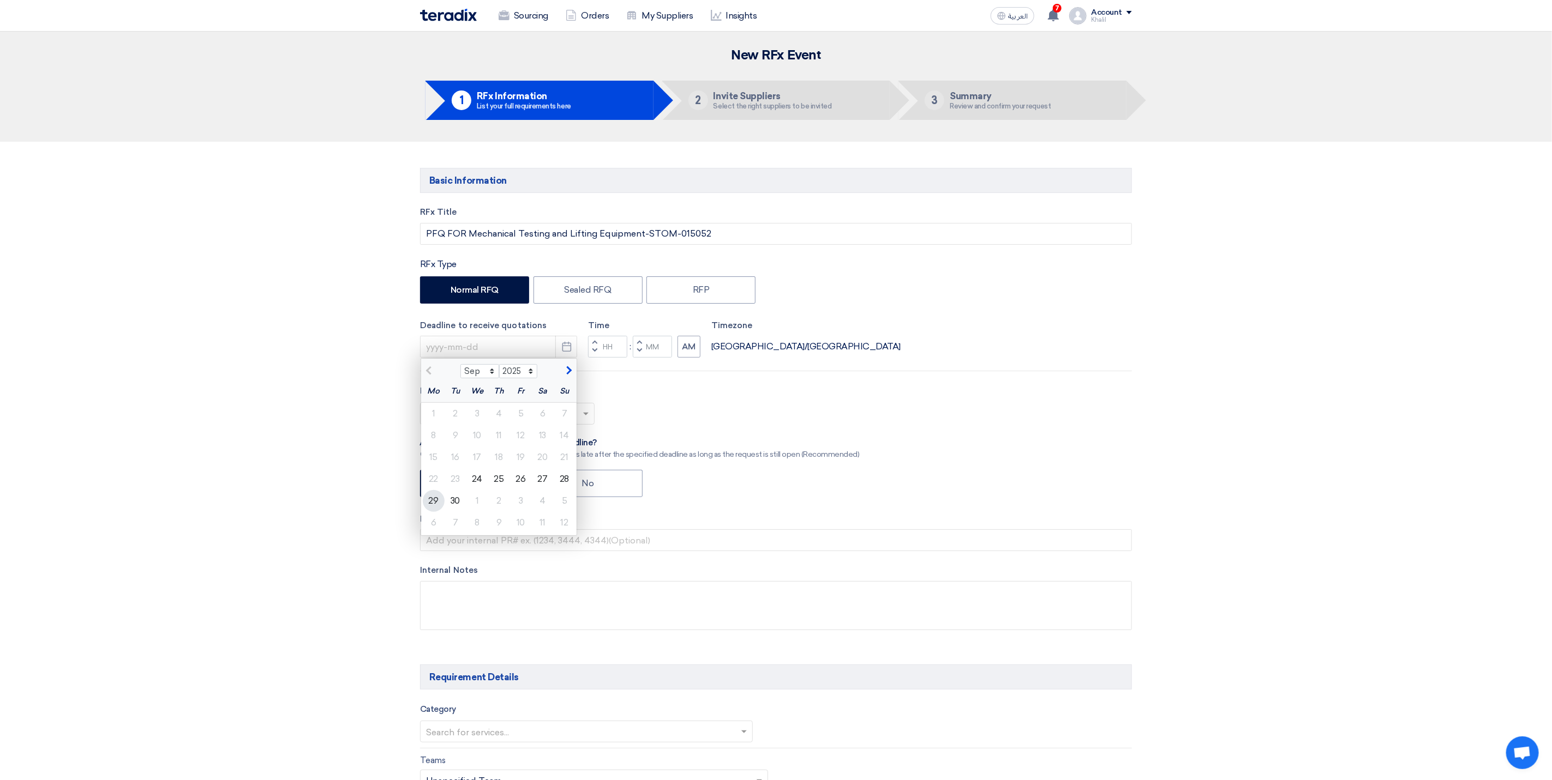
click at [432, 504] on div "29" at bounding box center [434, 501] width 22 height 22
type input "[DATE]"
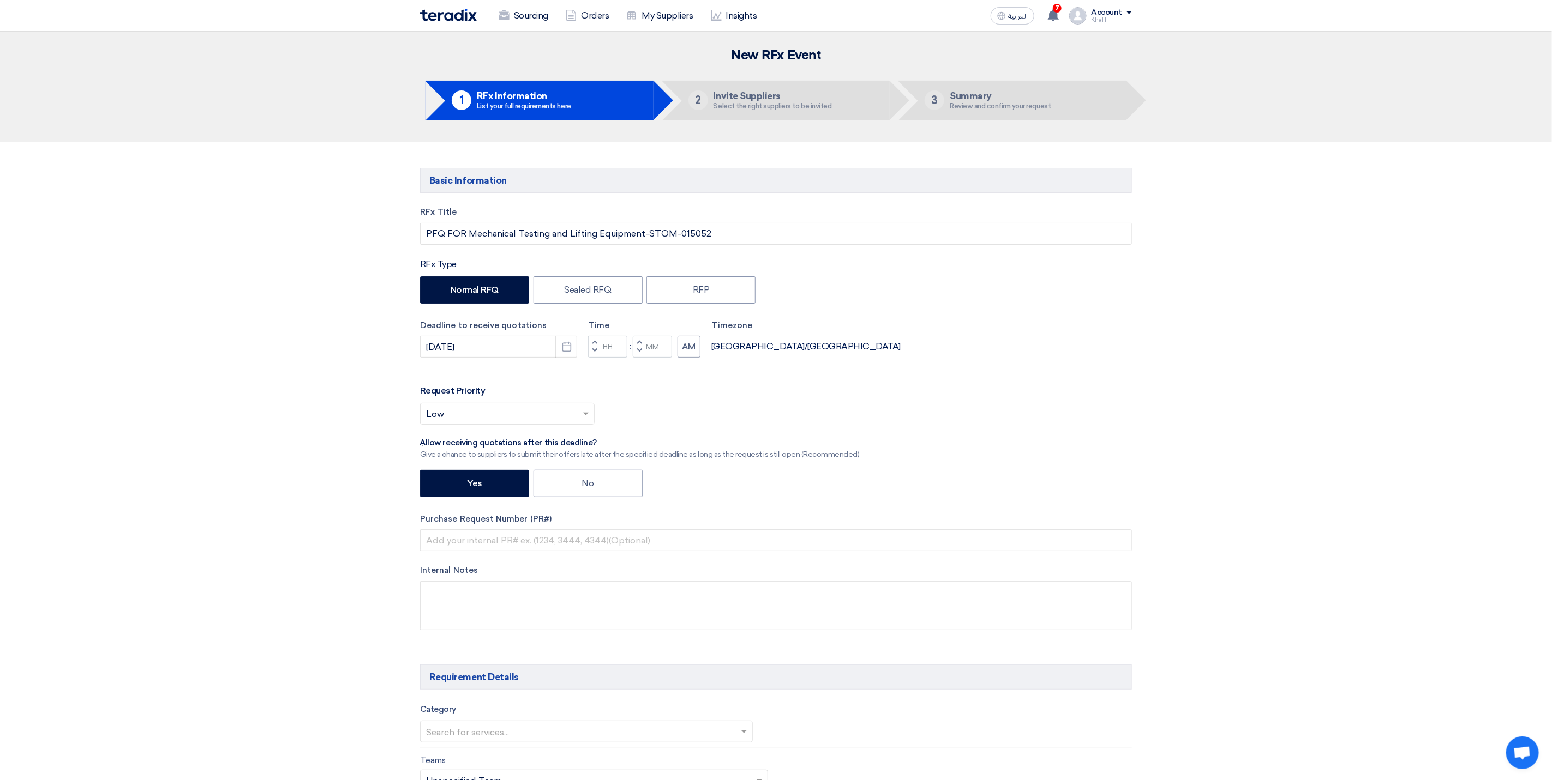
click at [728, 512] on div "RFx Title PFQ FOR Mechanical Testing and Lifting Equipment-STOM-015052 RFx Type…" at bounding box center [776, 426] width 728 height 441
click at [610, 347] on input "Hours" at bounding box center [607, 347] width 39 height 22
click at [602, 348] on input "Hours" at bounding box center [607, 347] width 39 height 22
type input "10"
click at [654, 352] on input "Minutes" at bounding box center [652, 347] width 39 height 22
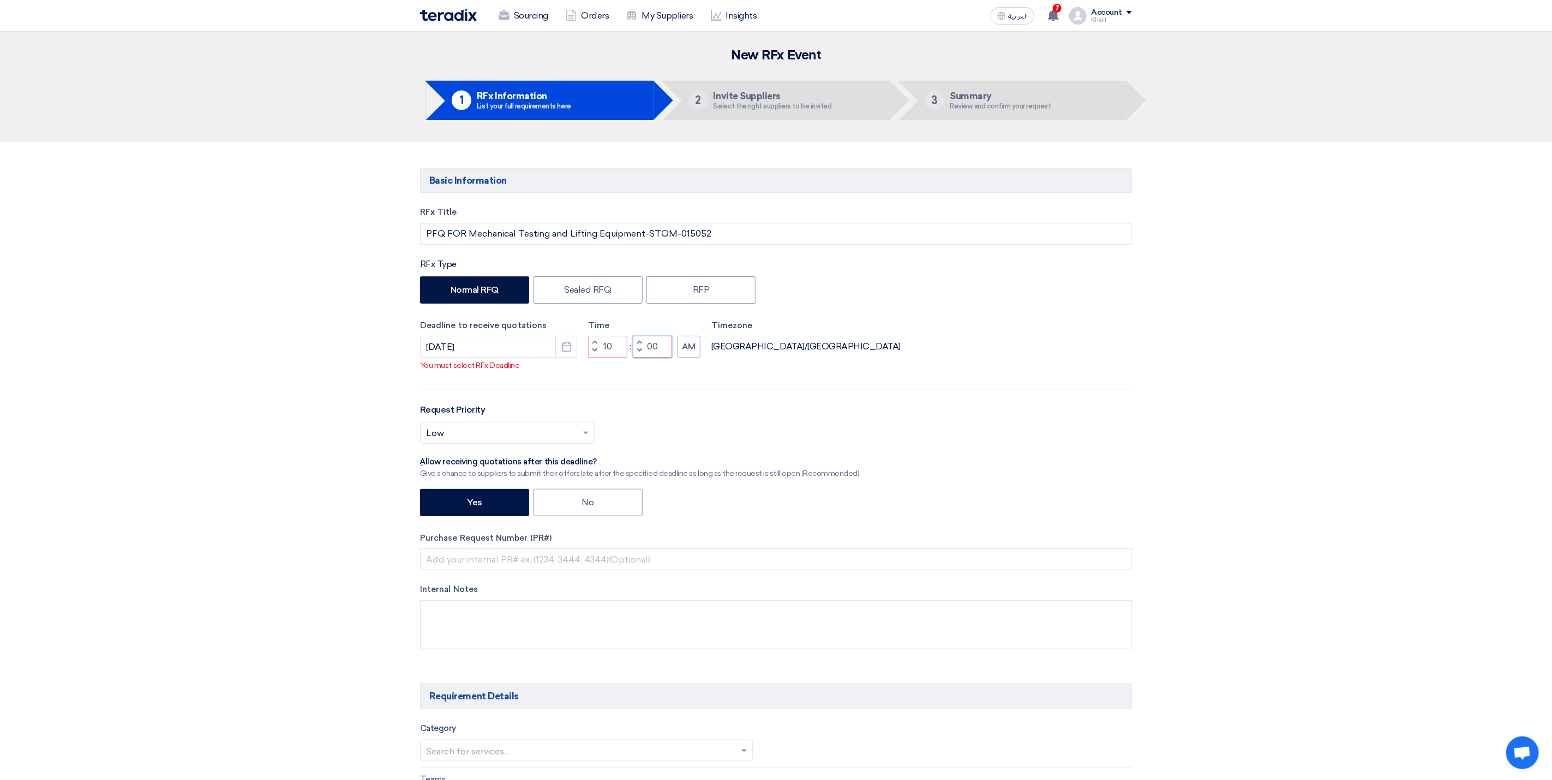
type input "00"
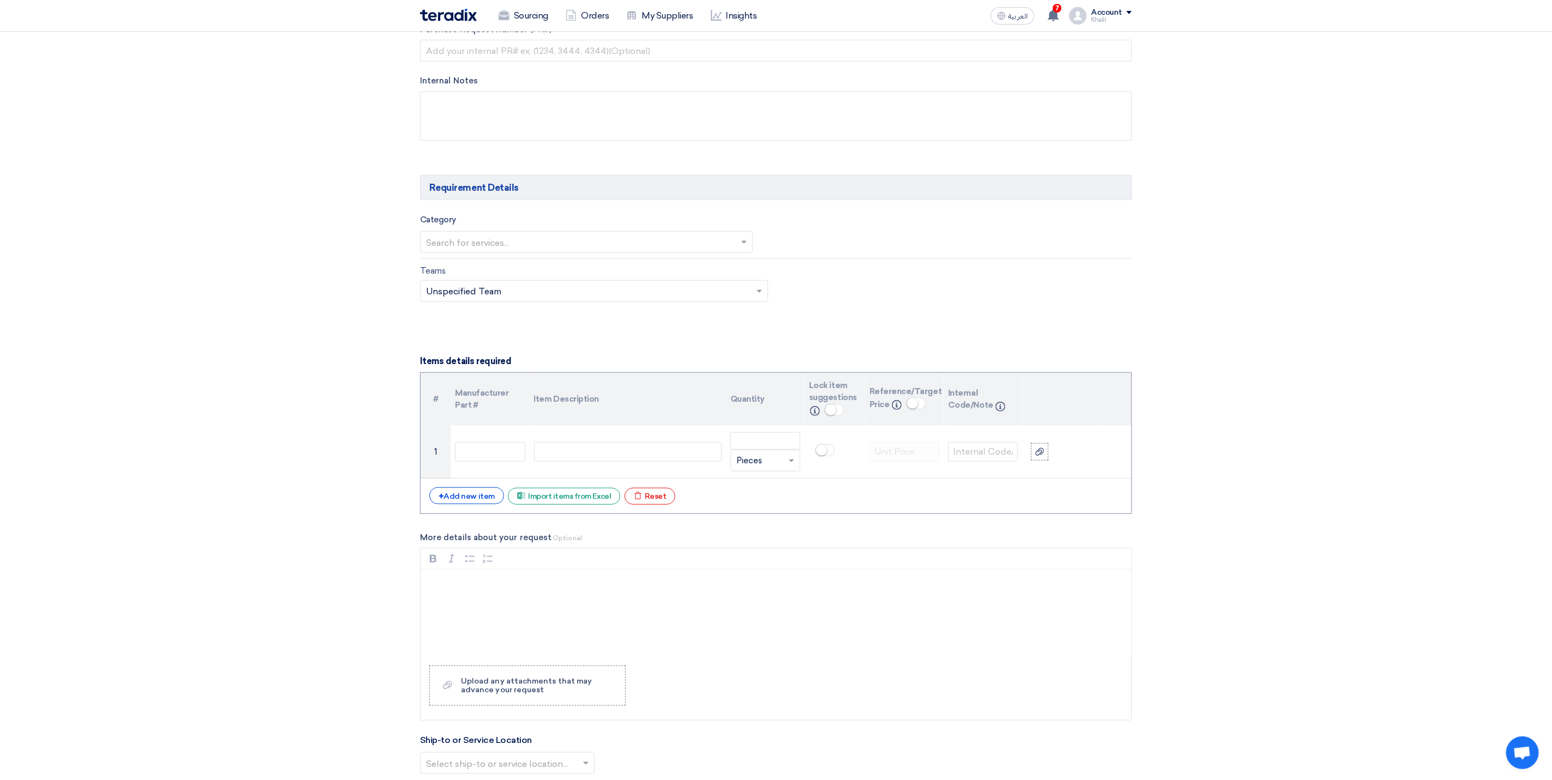
scroll to position [491, 0]
click at [473, 503] on div "+ Add new item" at bounding box center [466, 494] width 75 height 17
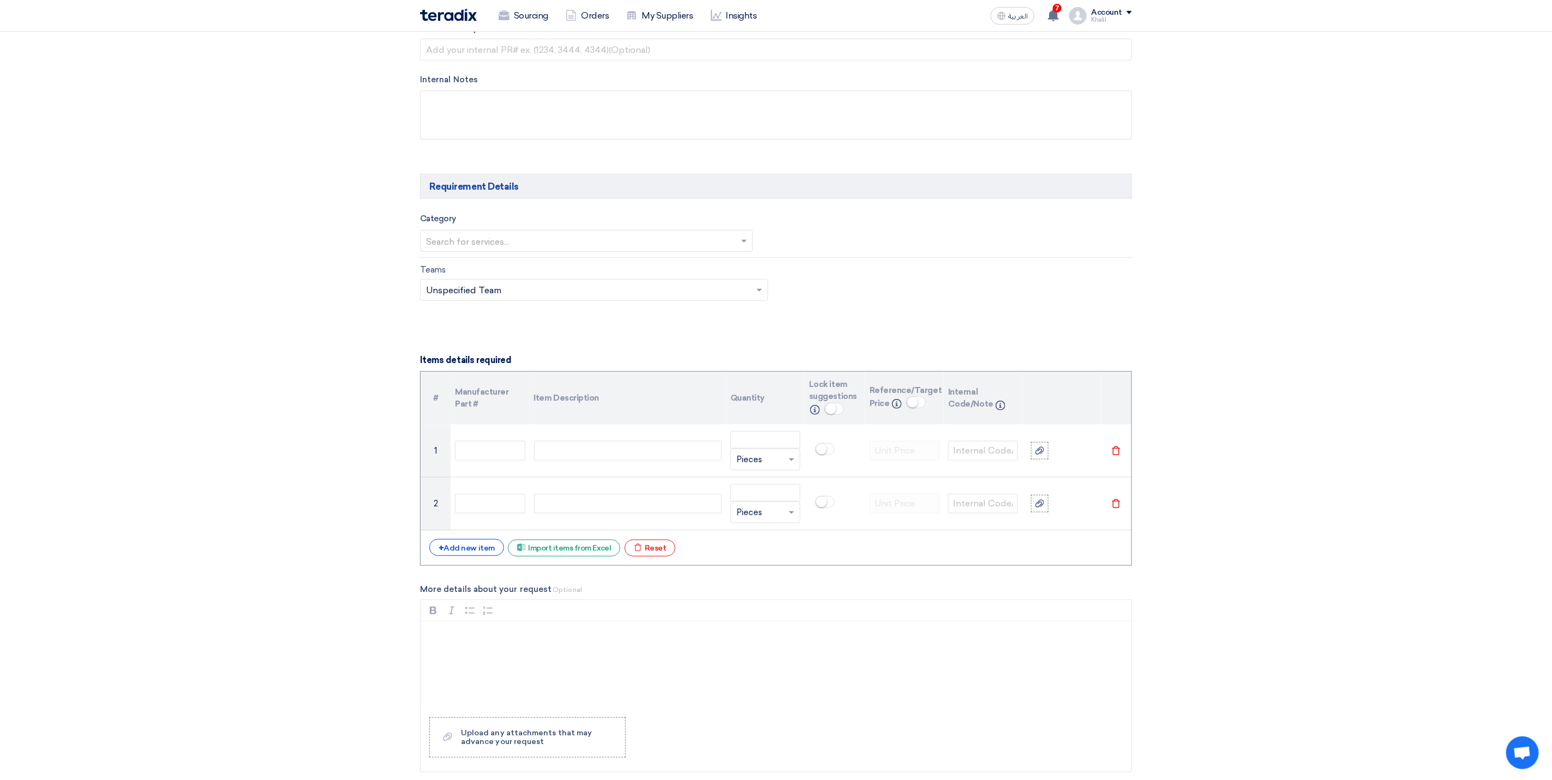
scroll to position [0, 0]
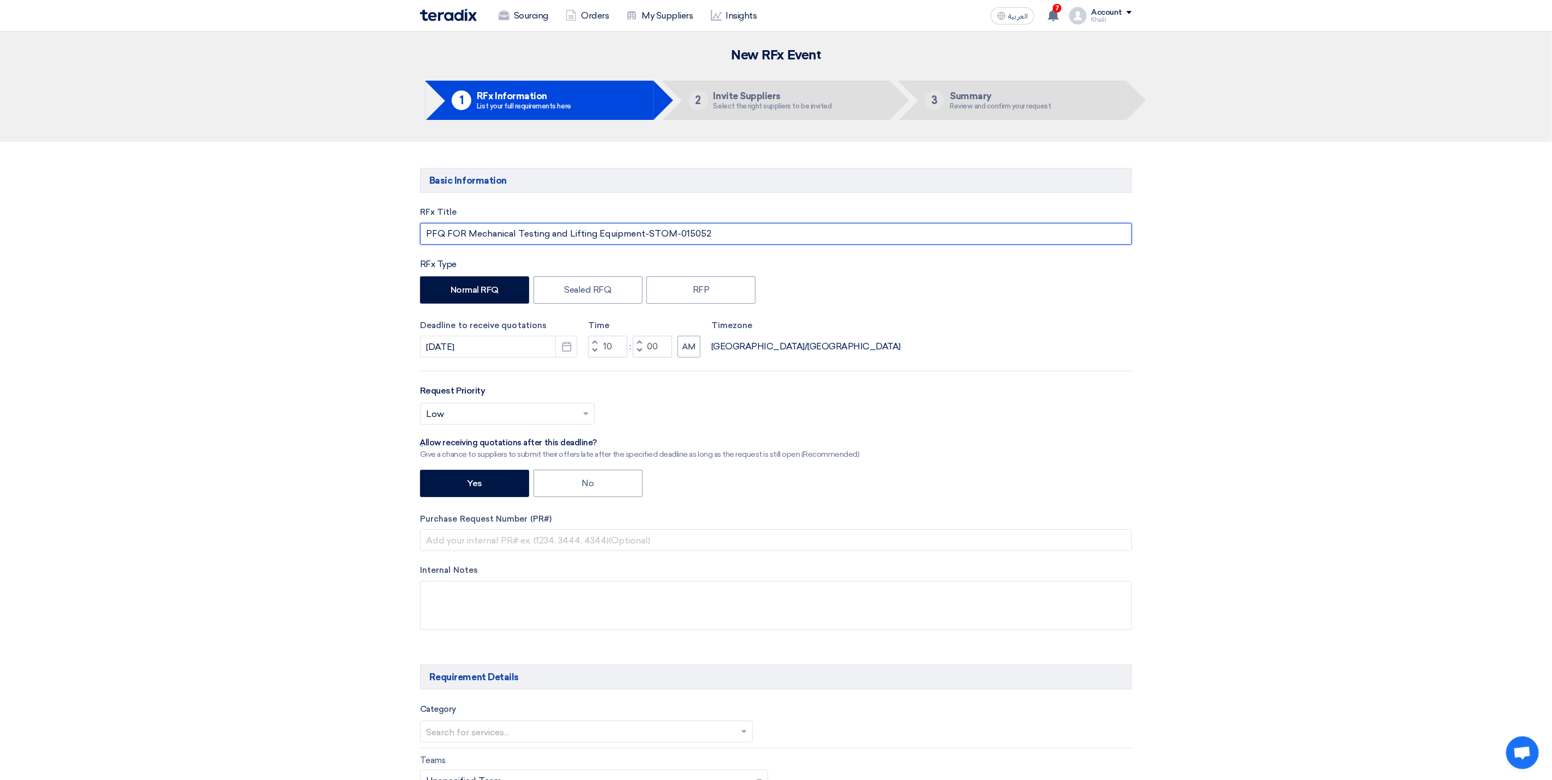
drag, startPoint x: 467, startPoint y: 232, endPoint x: 644, endPoint y: 233, distance: 176.7
click at [644, 233] on input "PFQ FOR Mechanical Testing and Lifting Equipment-STOM-015052" at bounding box center [776, 234] width 712 height 22
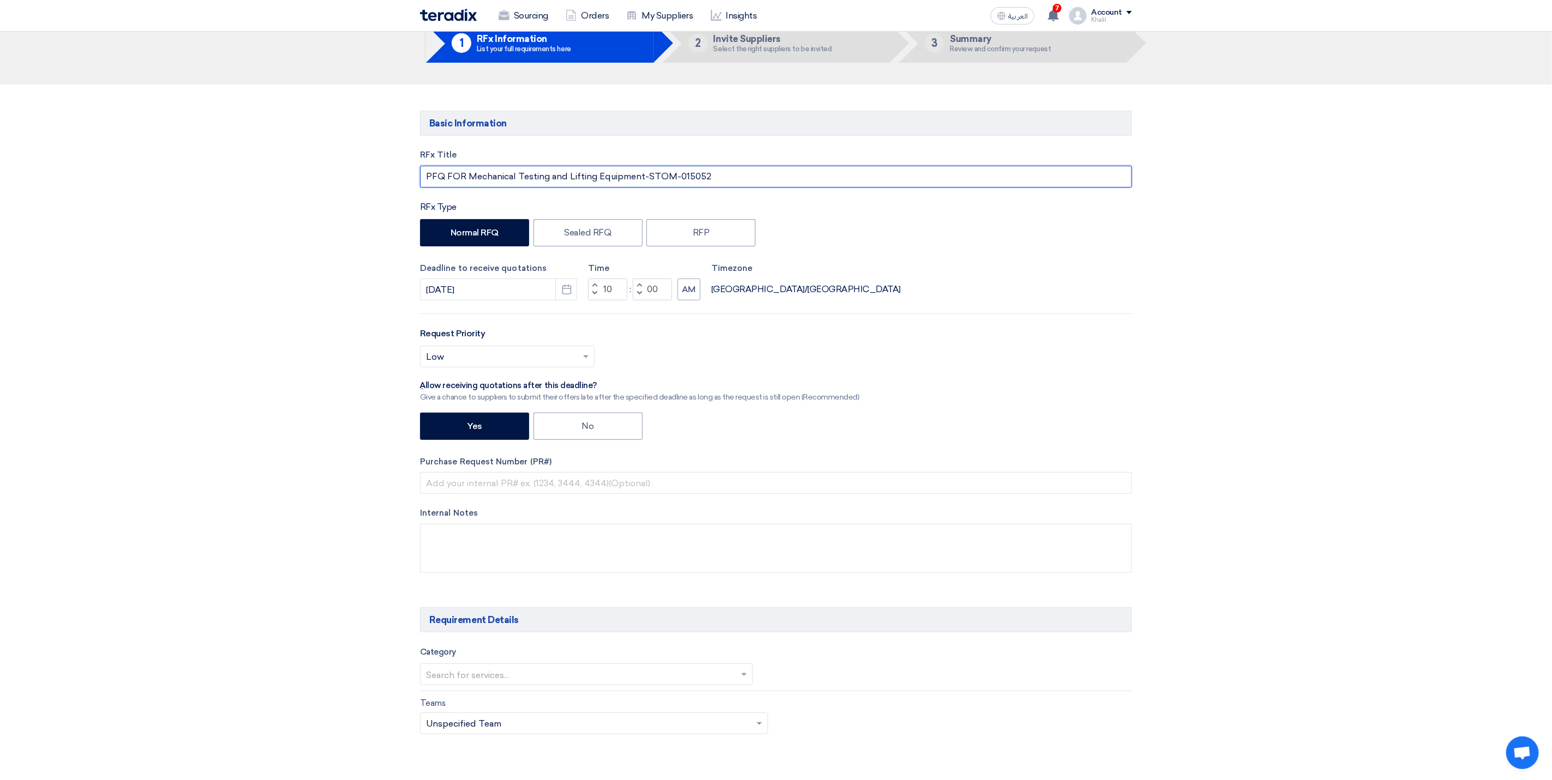
scroll to position [82, 0]
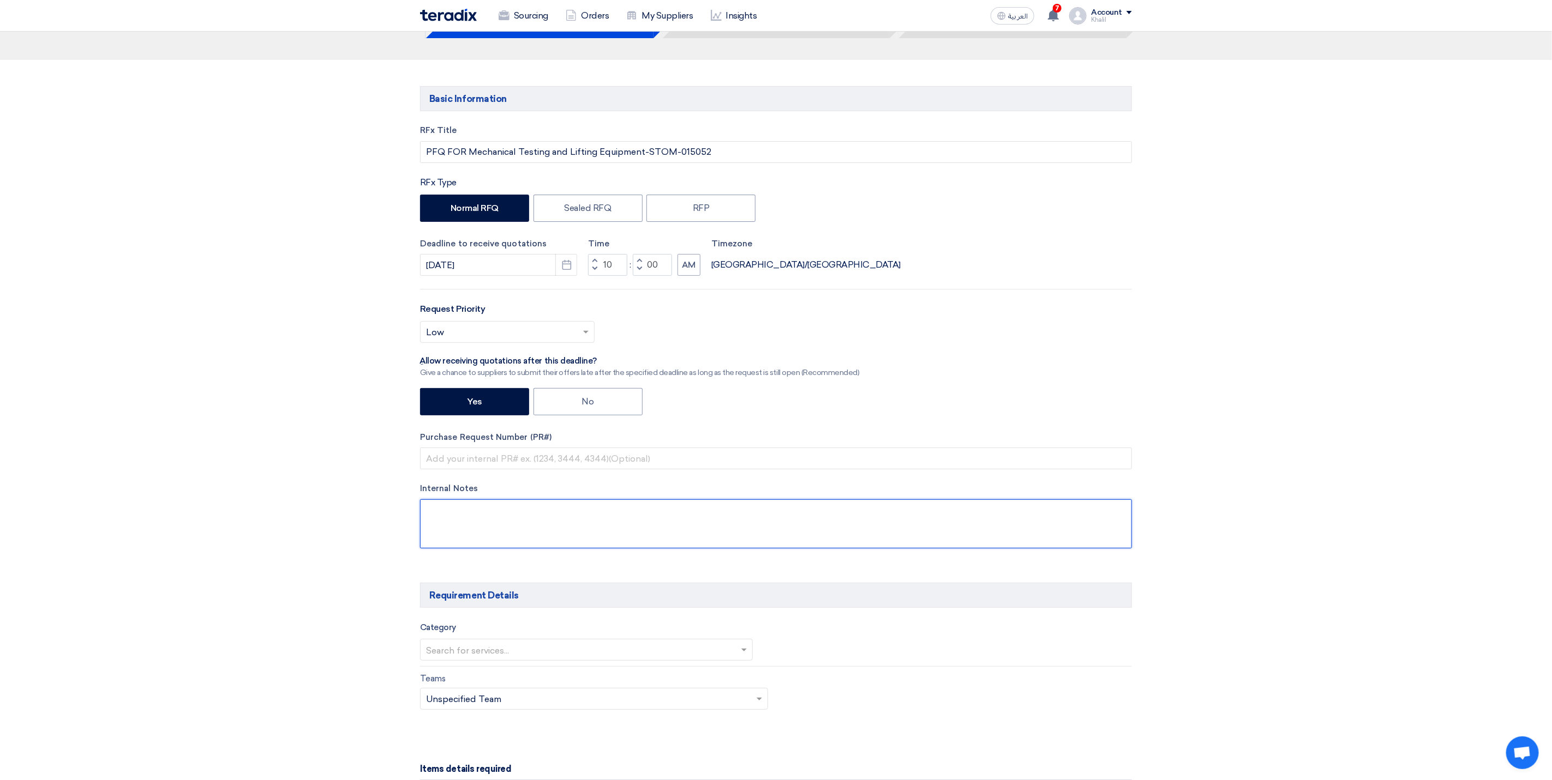
click at [590, 516] on textarea at bounding box center [776, 524] width 712 height 49
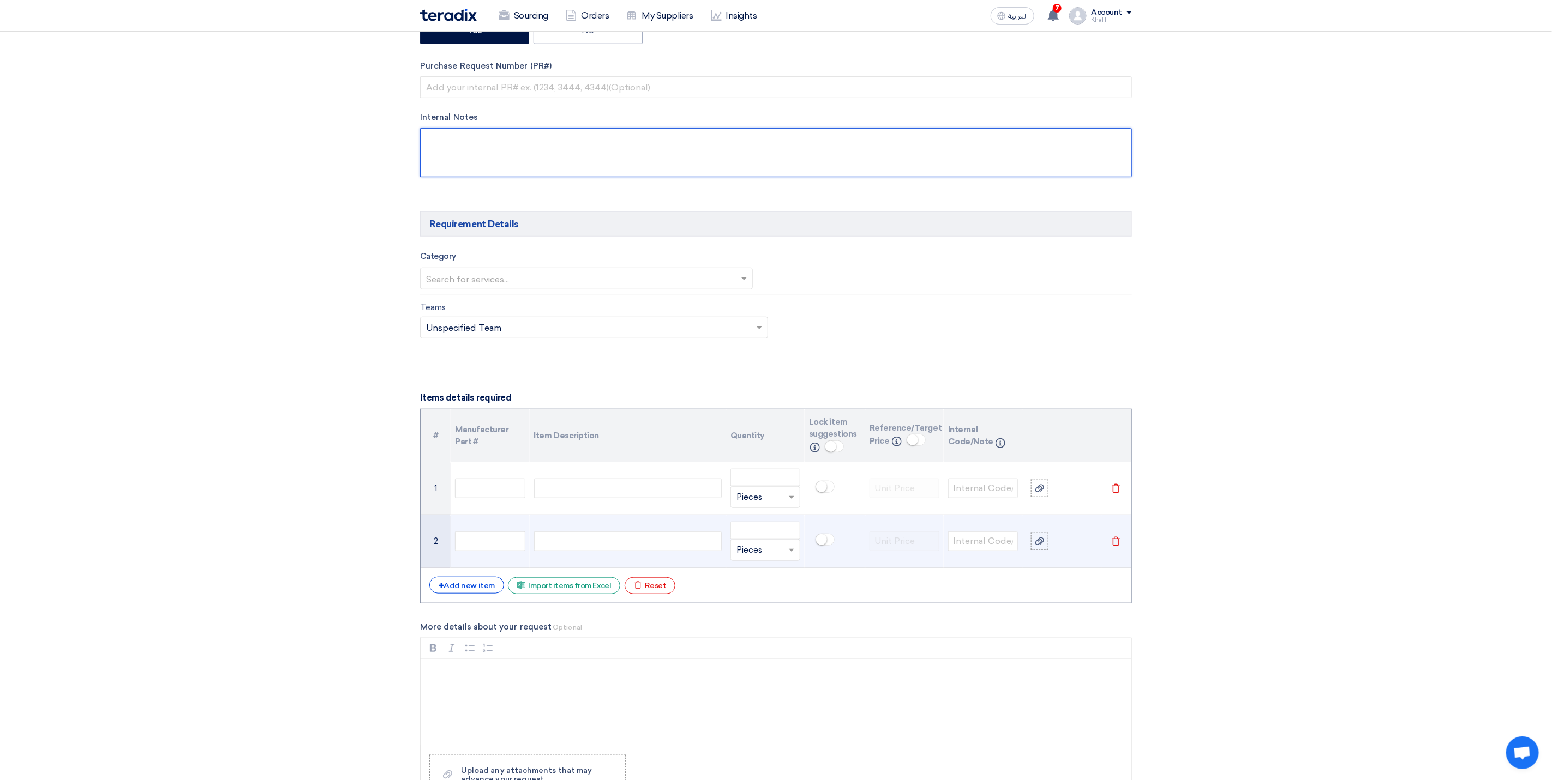
scroll to position [491, 0]
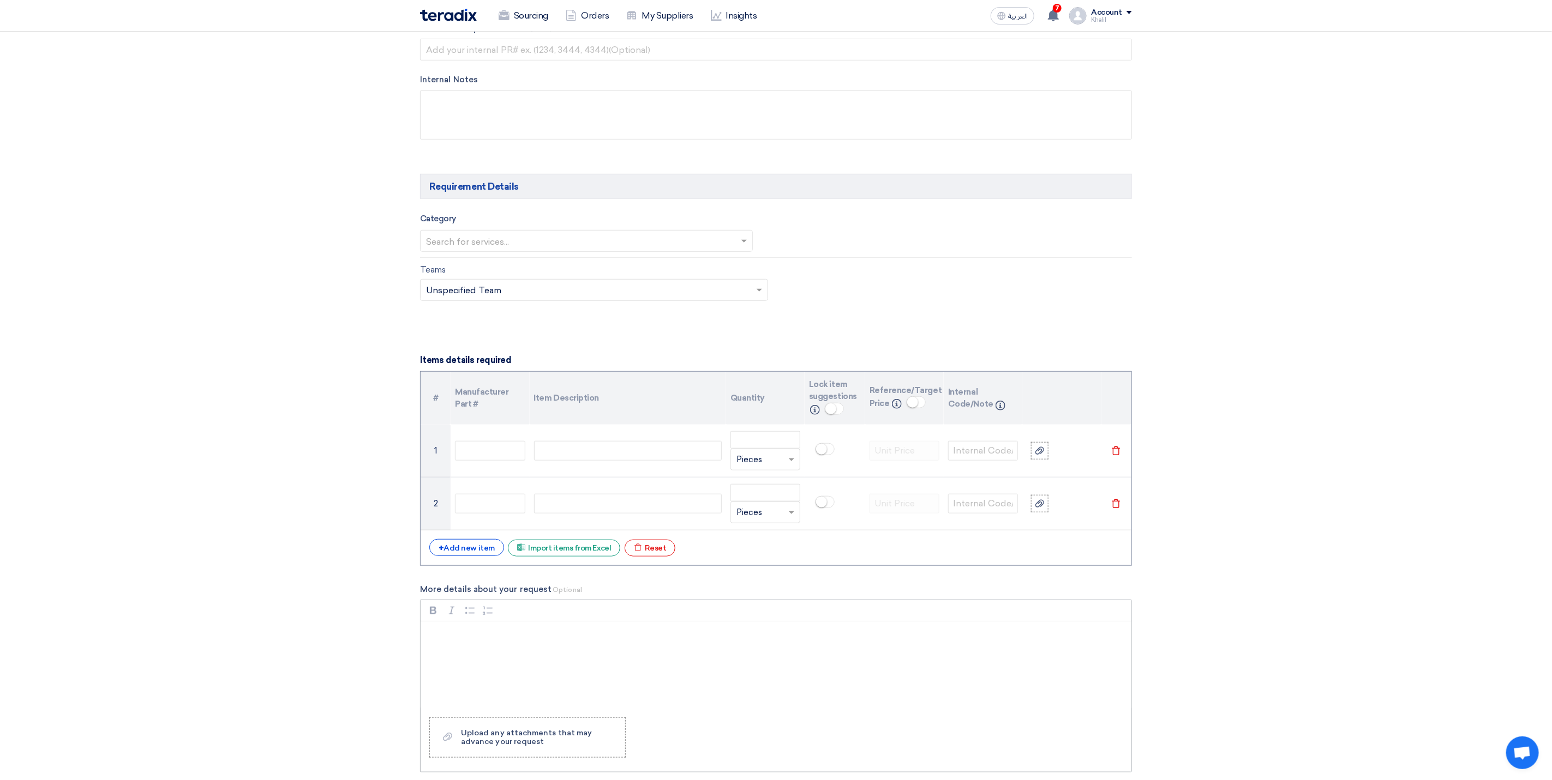
click at [655, 641] on p "Rich Text Editor, main" at bounding box center [780, 635] width 692 height 13
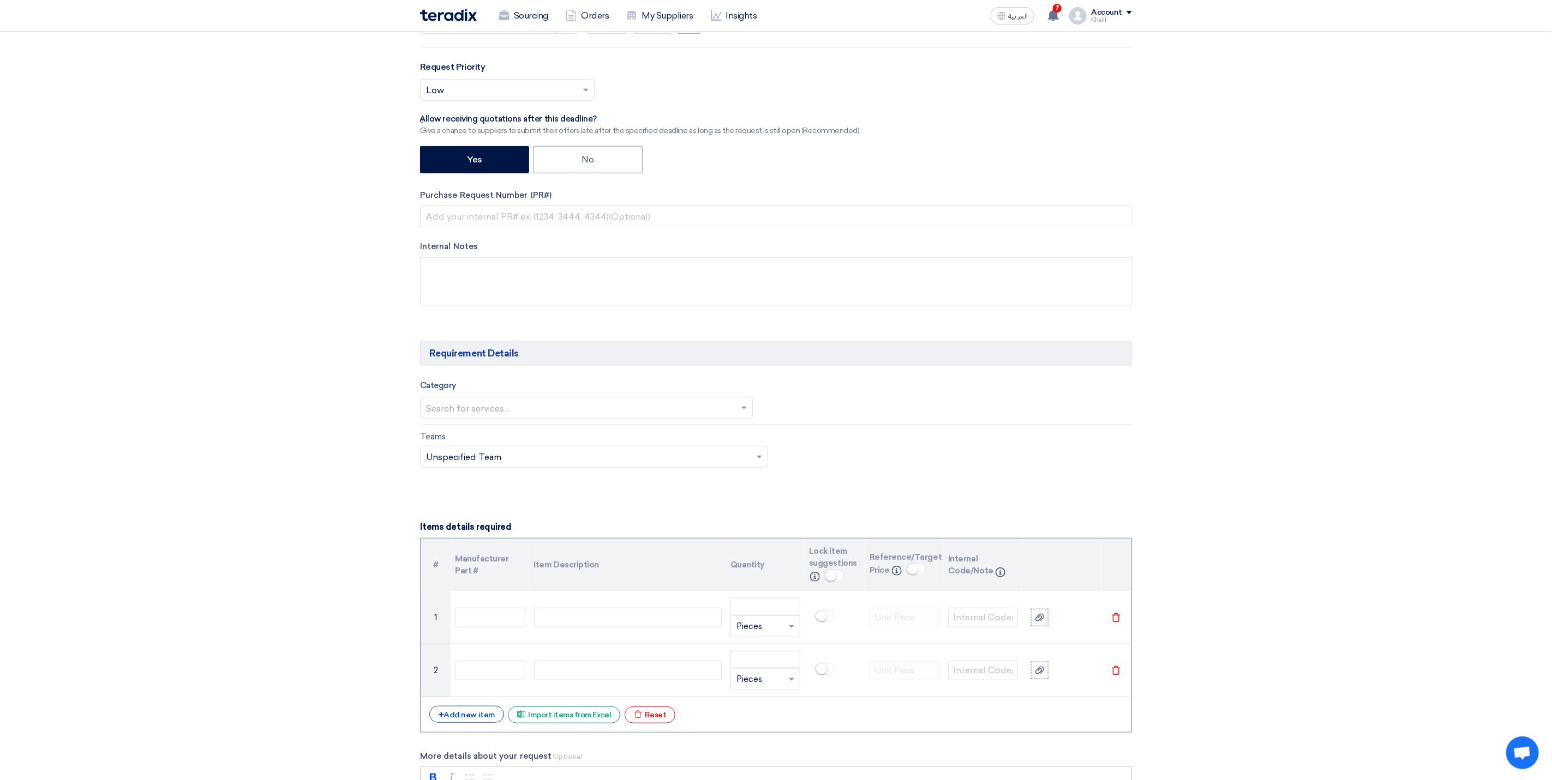
scroll to position [82, 0]
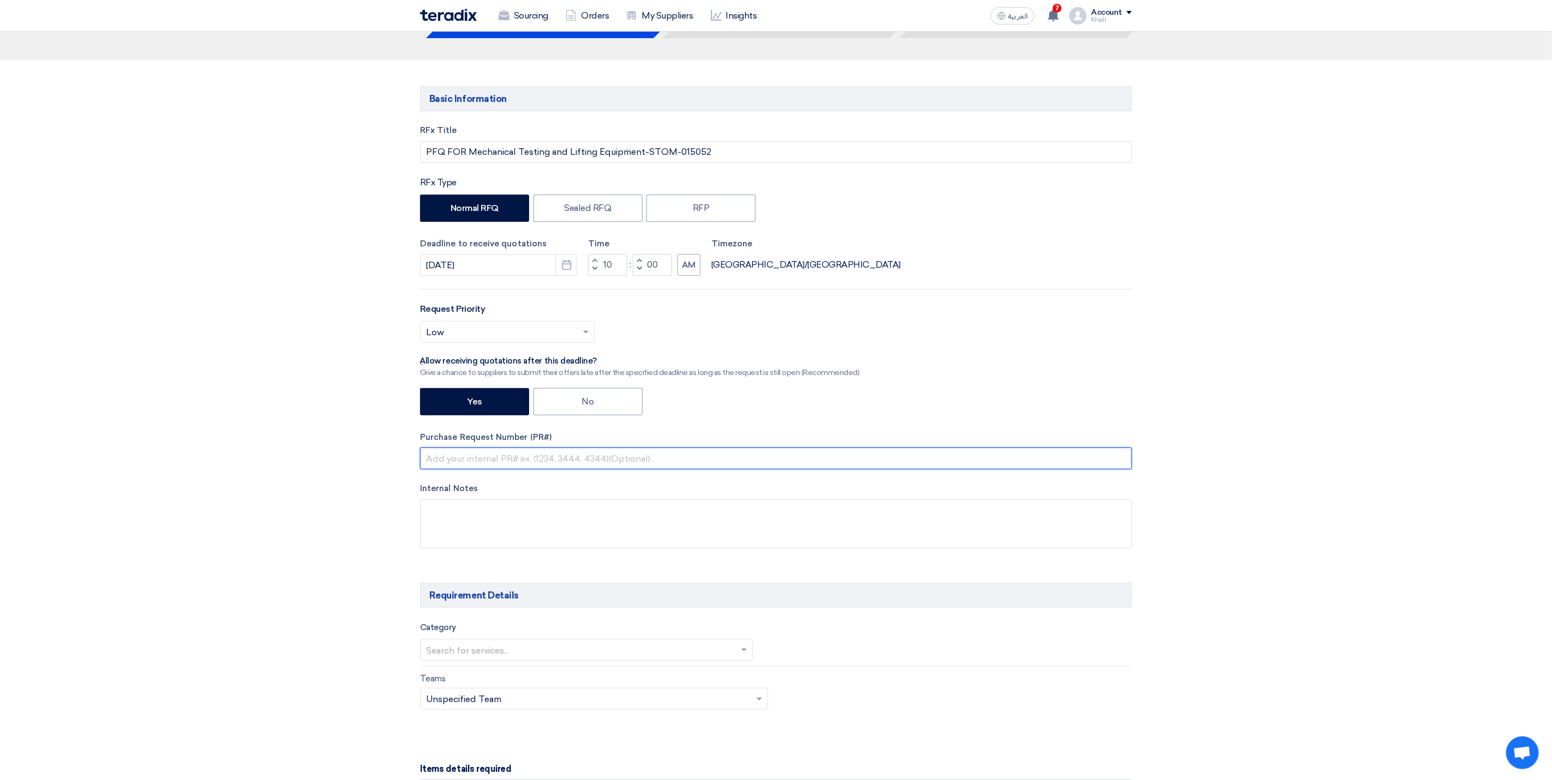
click at [594, 465] on input "text" at bounding box center [776, 459] width 712 height 22
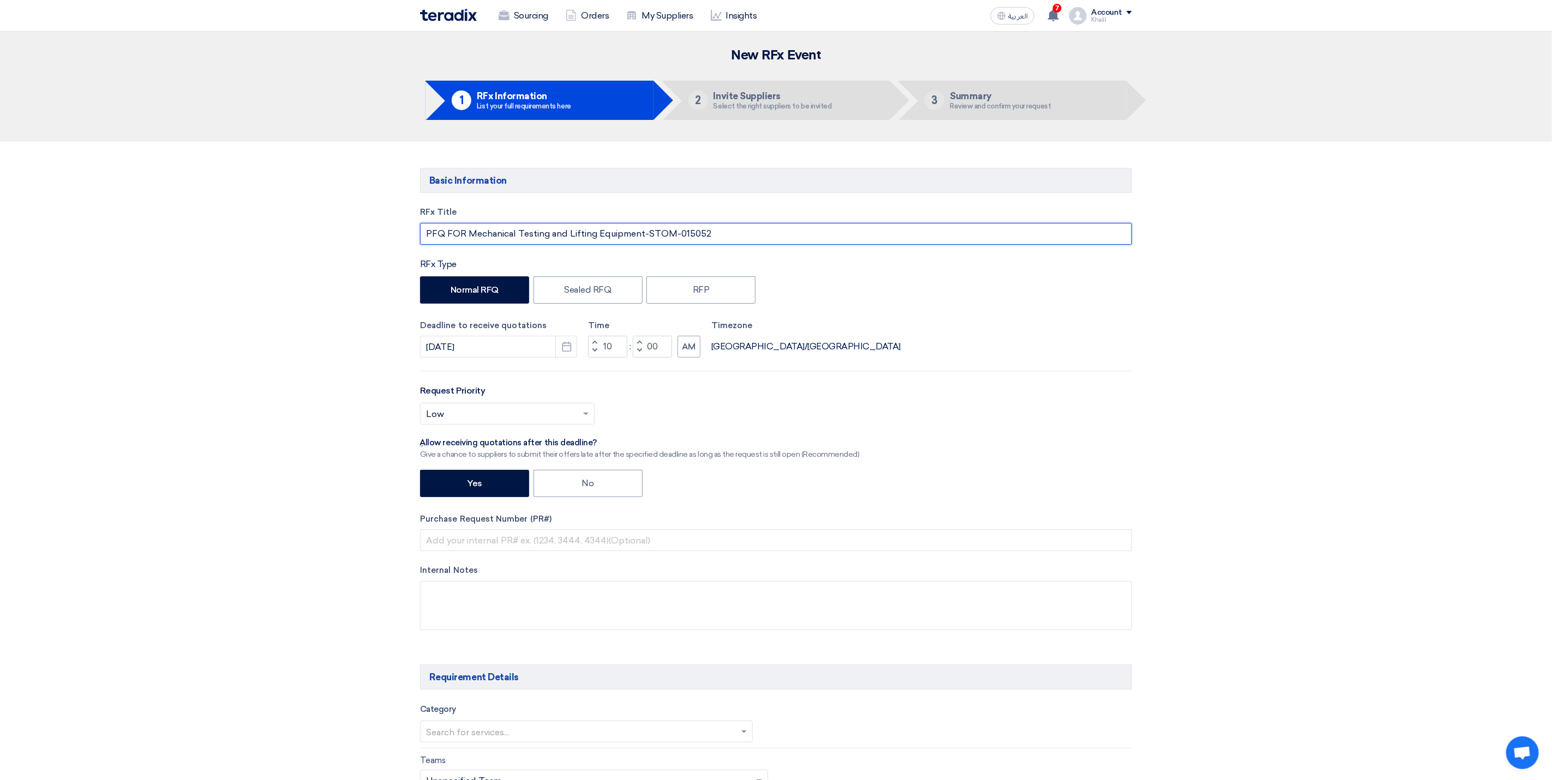
drag, startPoint x: 743, startPoint y: 237, endPoint x: 648, endPoint y: 231, distance: 94.6
click at [648, 231] on input "PFQ FOR Mechanical Testing and Lifting Equipment-STOM-015052" at bounding box center [776, 234] width 712 height 22
click at [531, 544] on input "text" at bounding box center [776, 541] width 712 height 22
type input "STOM-015052"
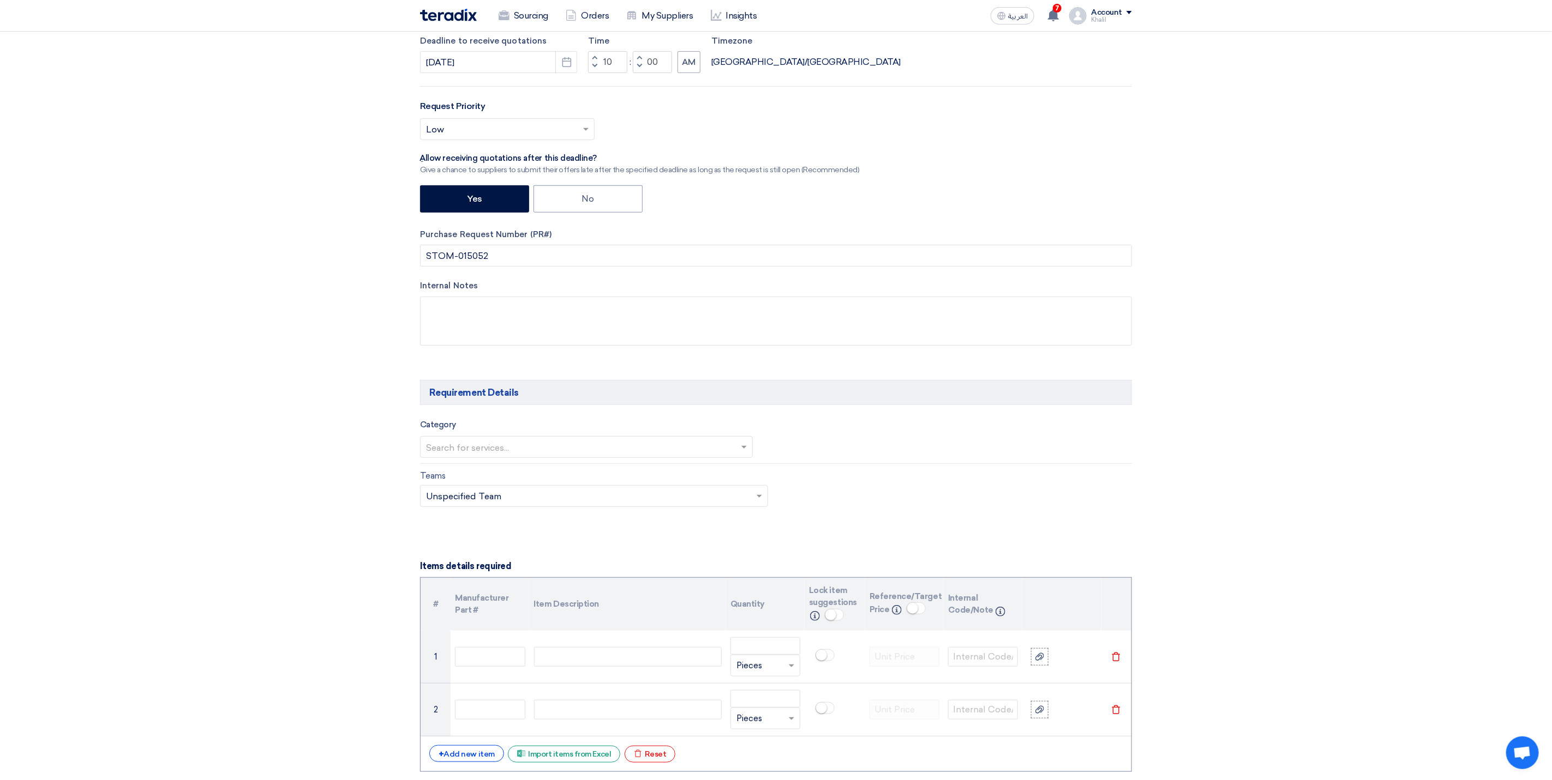
scroll to position [327, 0]
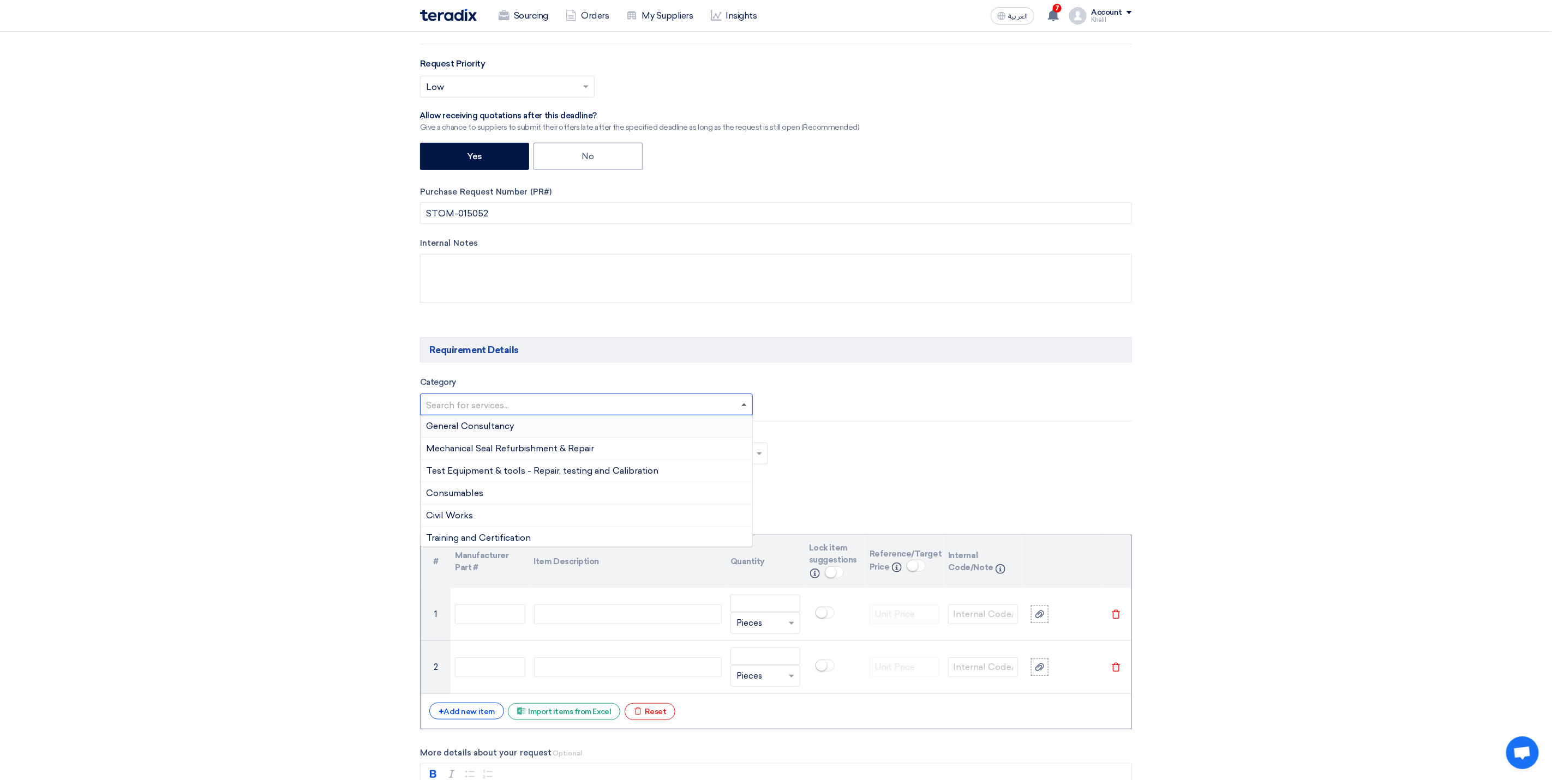
click at [744, 406] on span at bounding box center [743, 405] width 5 height 3
click at [672, 517] on div "Maintenance - External Vendors" at bounding box center [586, 513] width 332 height 22
click at [1011, 499] on form "Basic Information RFx Title PFQ FOR Mechanical Testing and Lifting Equipment-ST…" at bounding box center [776, 778] width 712 height 1874
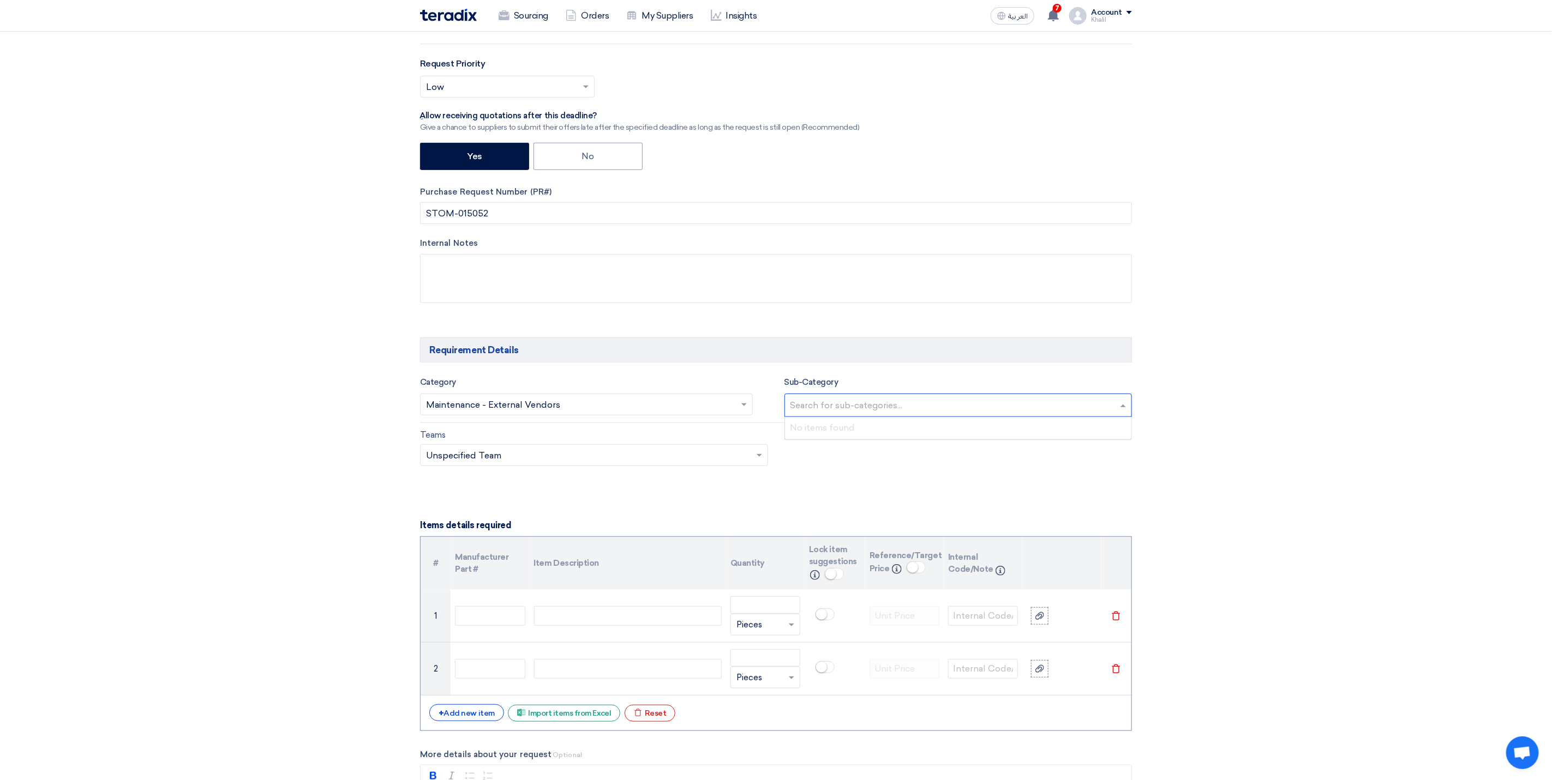
click at [905, 414] on input "text" at bounding box center [959, 407] width 339 height 18
click at [965, 509] on form "Basic Information RFx Title PFQ FOR Mechanical Testing and Lifting Equipment-ST…" at bounding box center [776, 778] width 712 height 1874
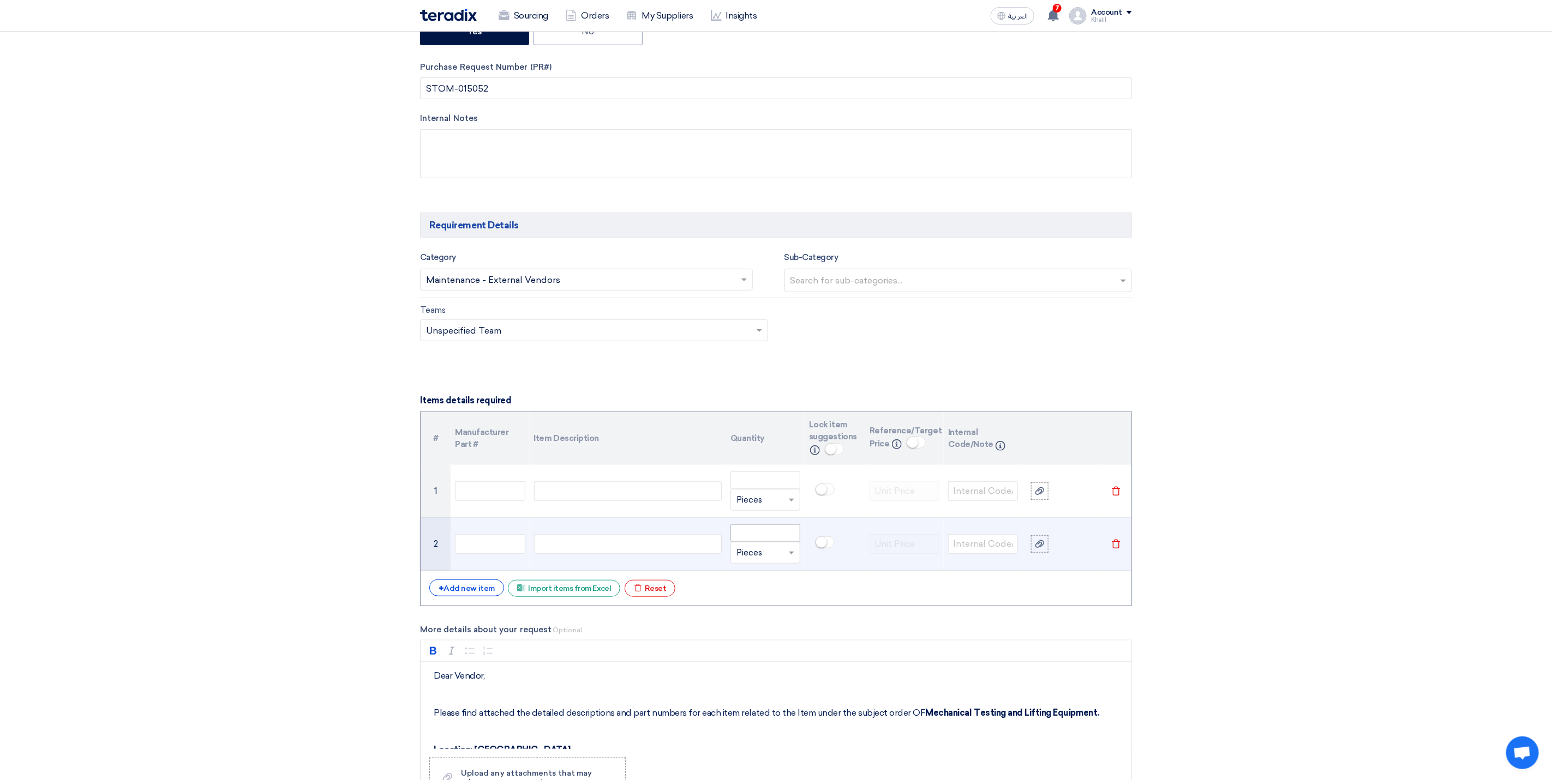
scroll to position [491, 0]
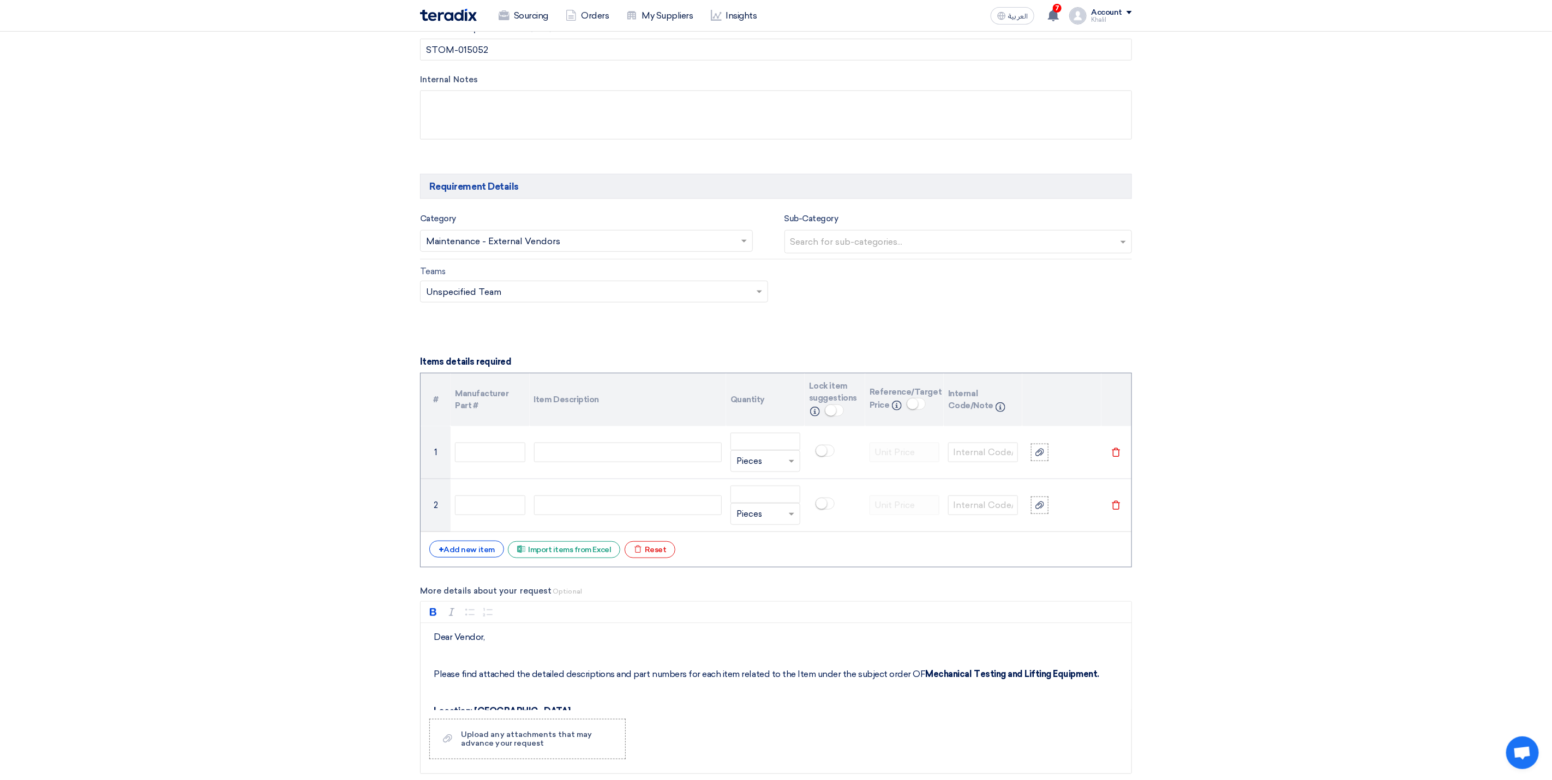
click at [478, 558] on div "+ Add new item Excel file Import items from Excel Excel file Reset" at bounding box center [775, 549] width 693 height 17
click at [477, 558] on div "+ Add new item" at bounding box center [466, 549] width 75 height 17
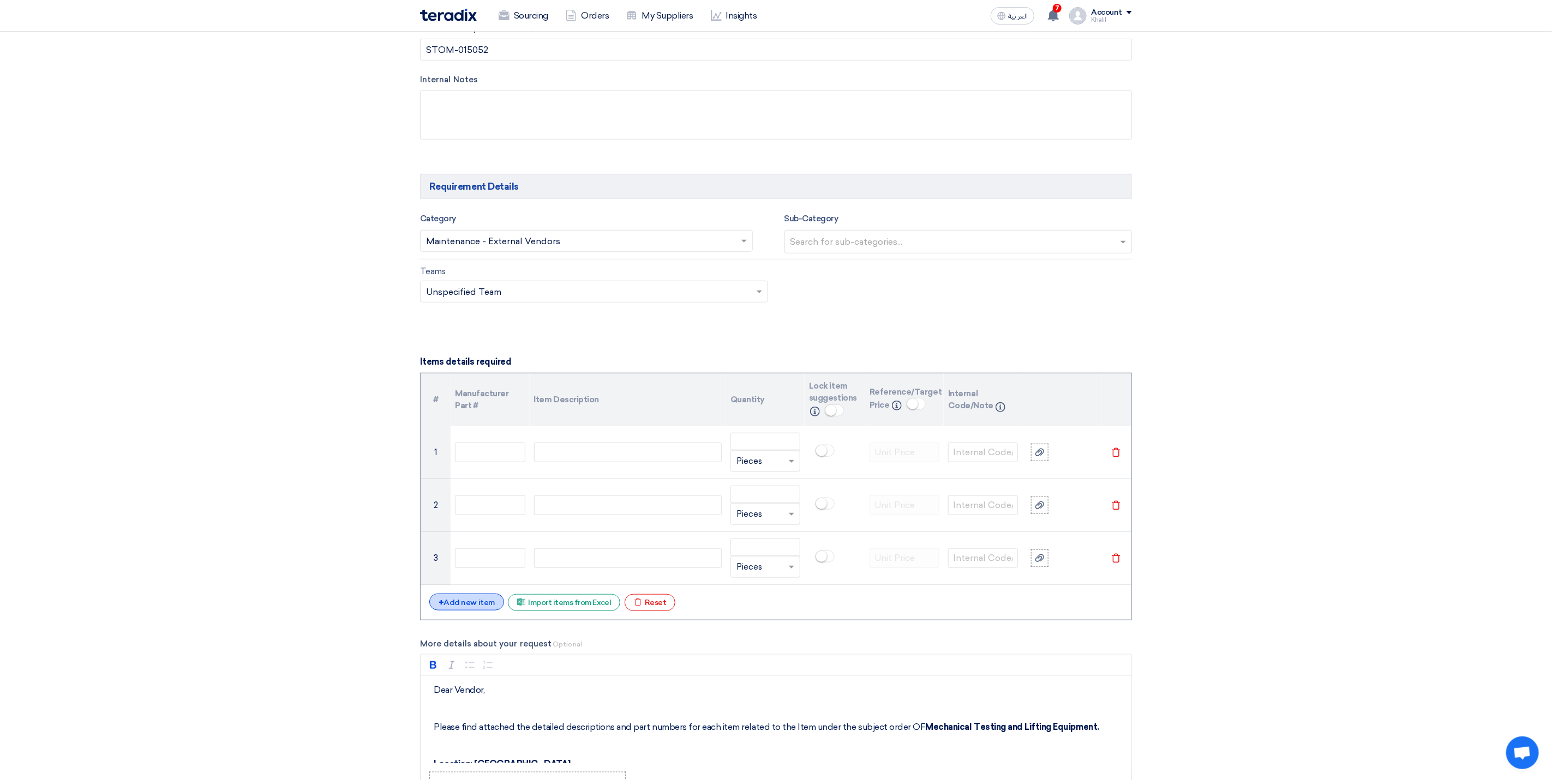
click at [480, 605] on div "+ Add new item" at bounding box center [466, 602] width 75 height 17
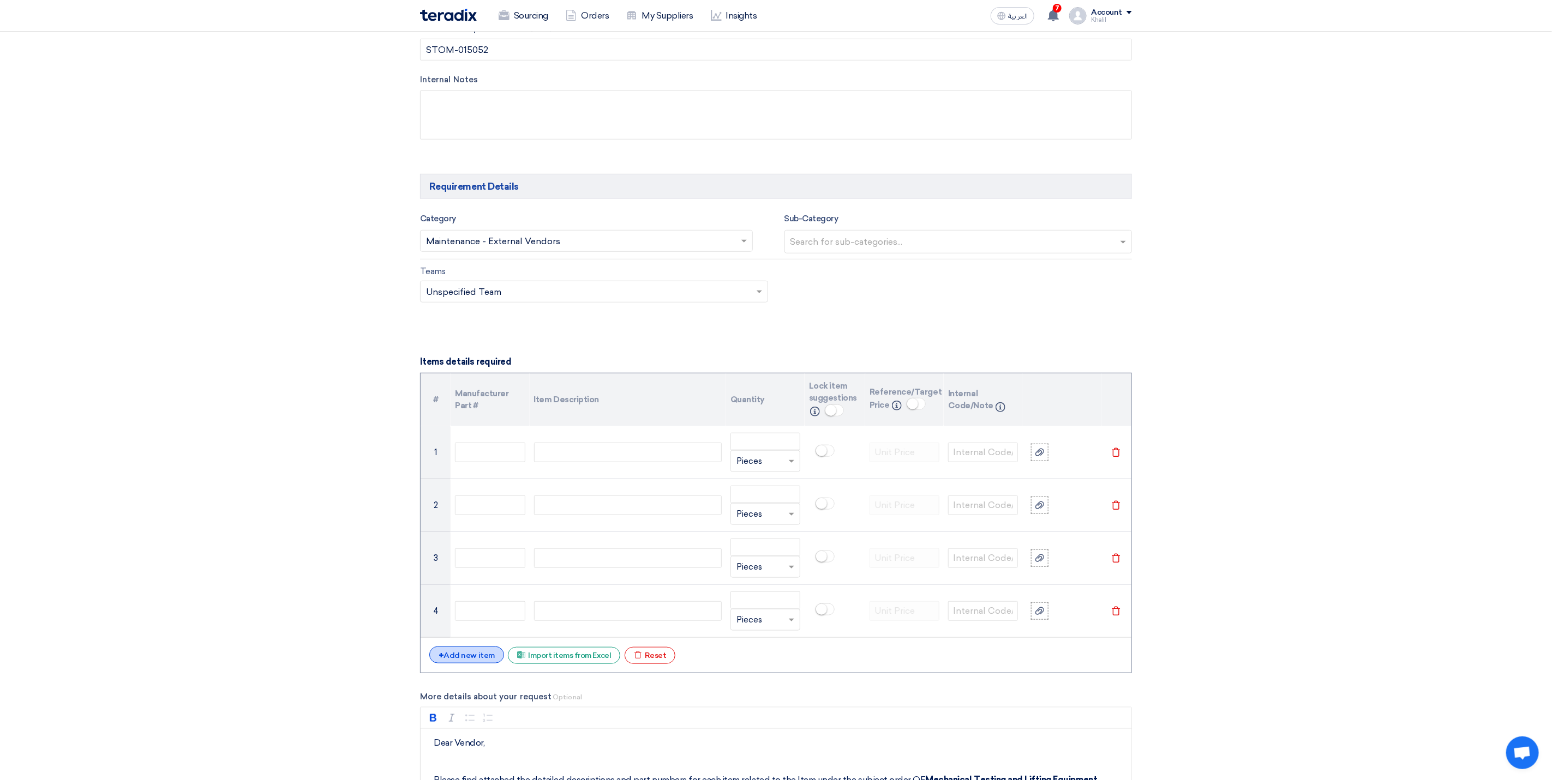
click at [492, 661] on div "+ Add new item" at bounding box center [466, 655] width 75 height 17
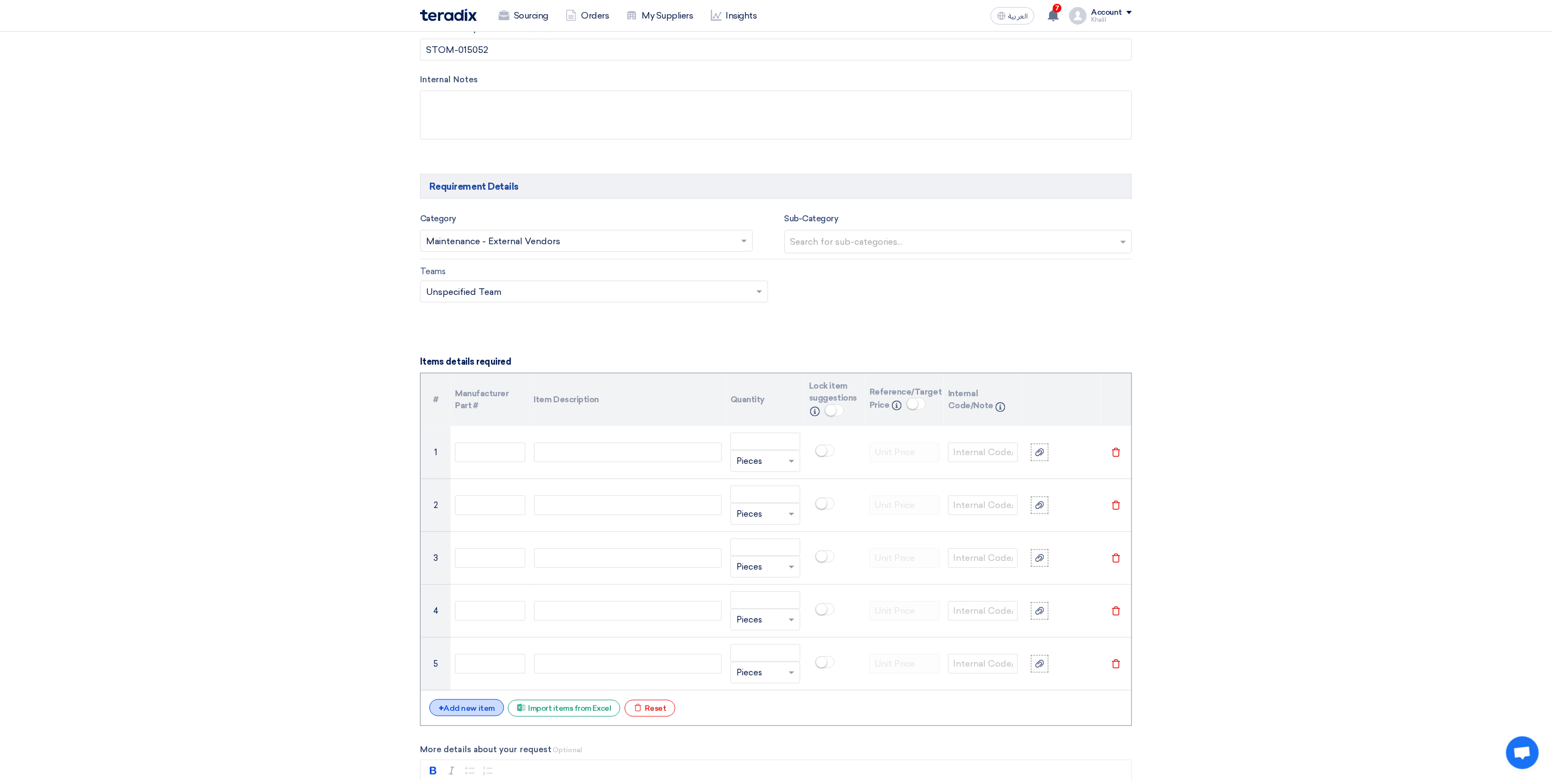
click at [497, 712] on div "+ Add new item" at bounding box center [466, 708] width 75 height 17
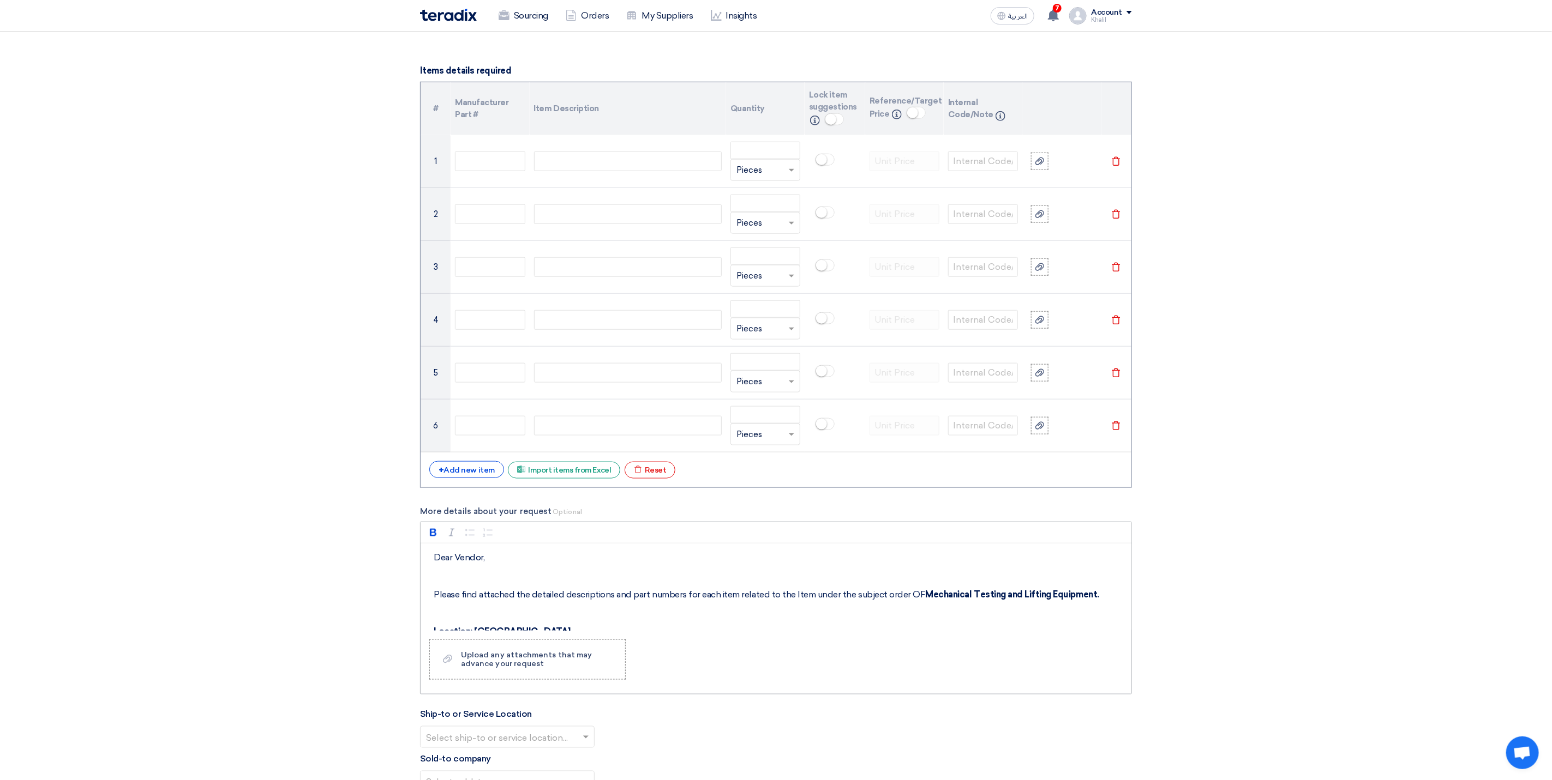
scroll to position [818, 0]
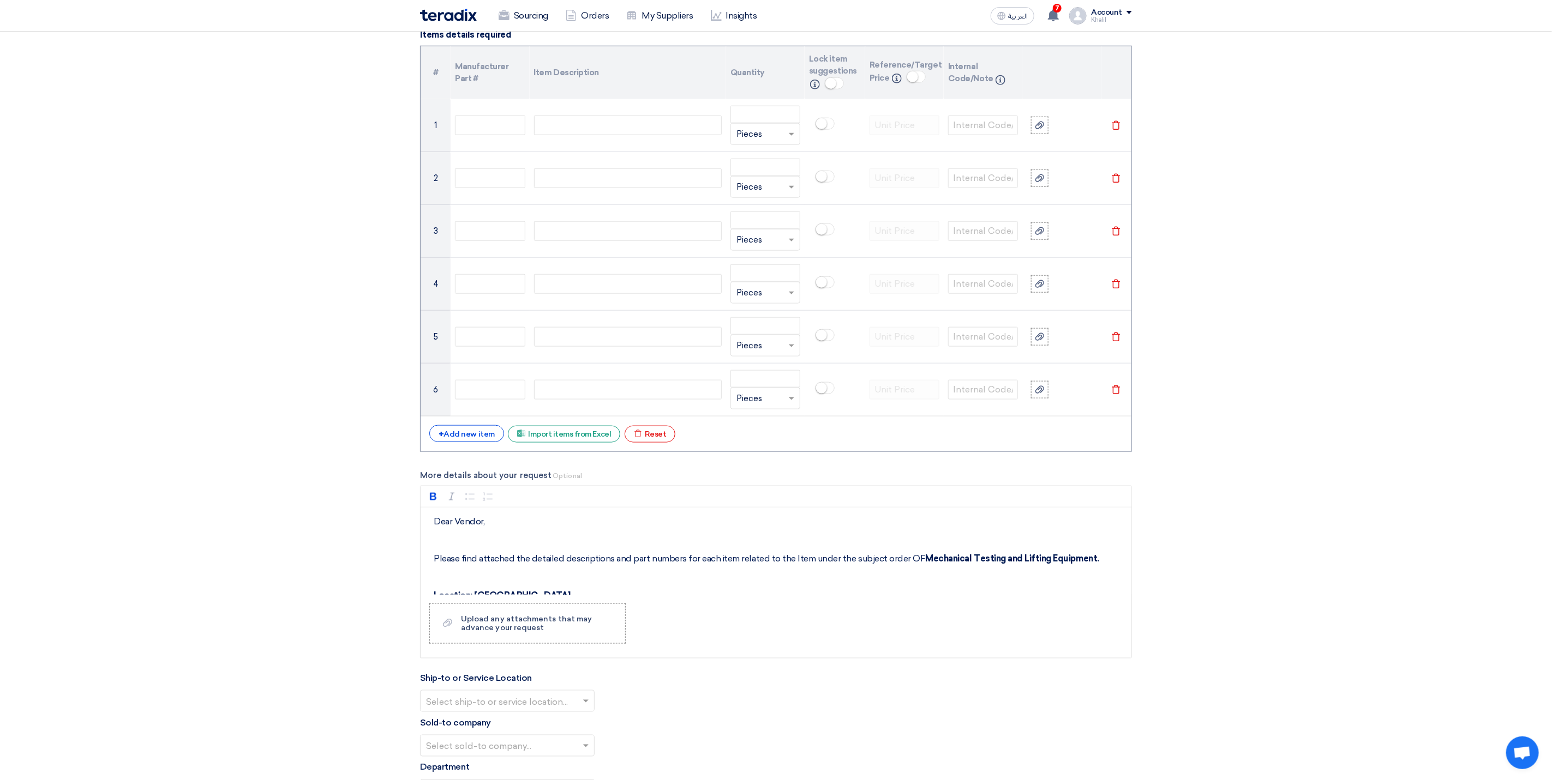
click at [1274, 560] on section "Basic Information RFx Title PFQ FOR Mechanical Testing and Lifting Equipment-ST…" at bounding box center [776, 391] width 1552 height 2134
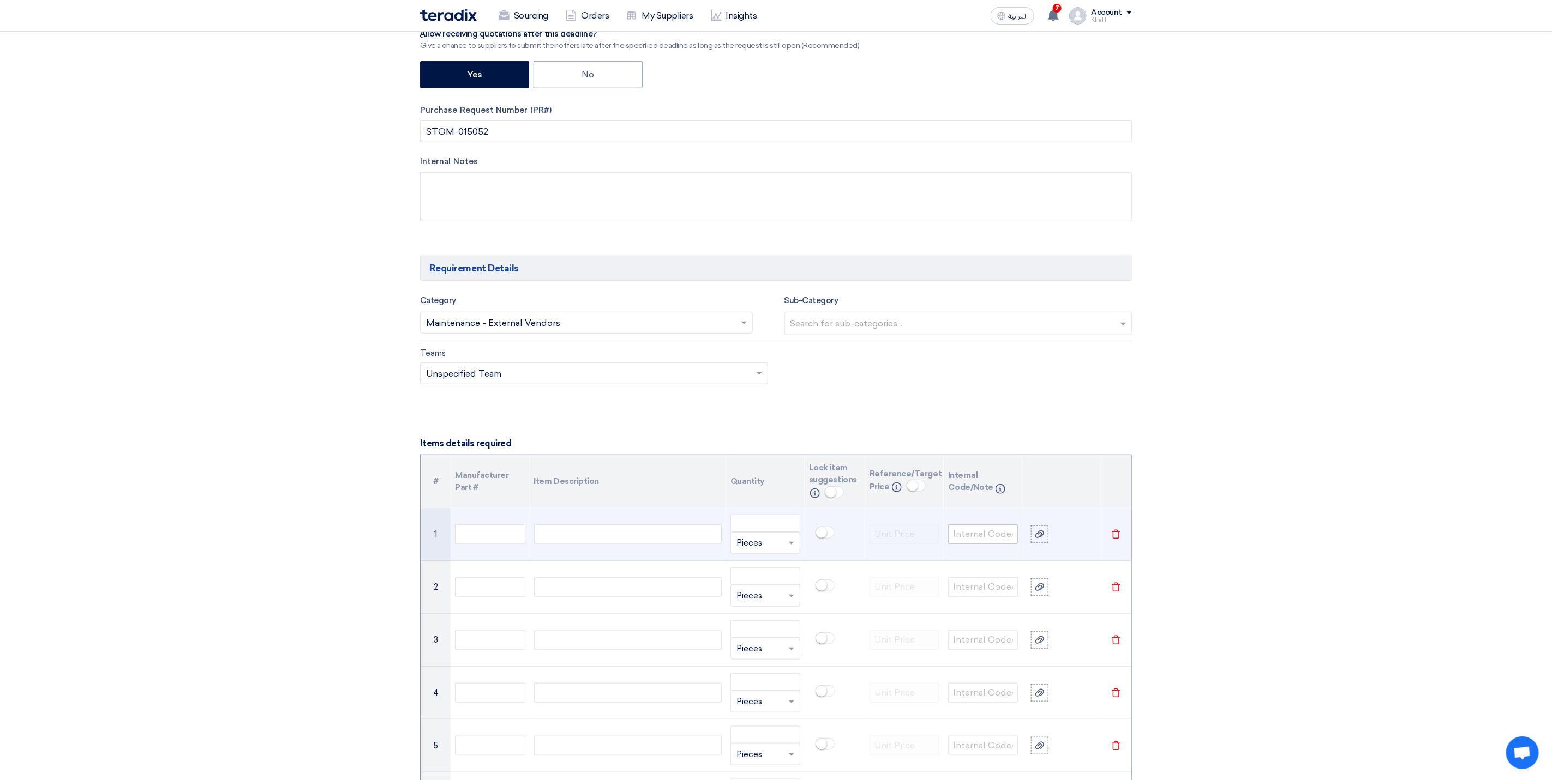
scroll to position [327, 0]
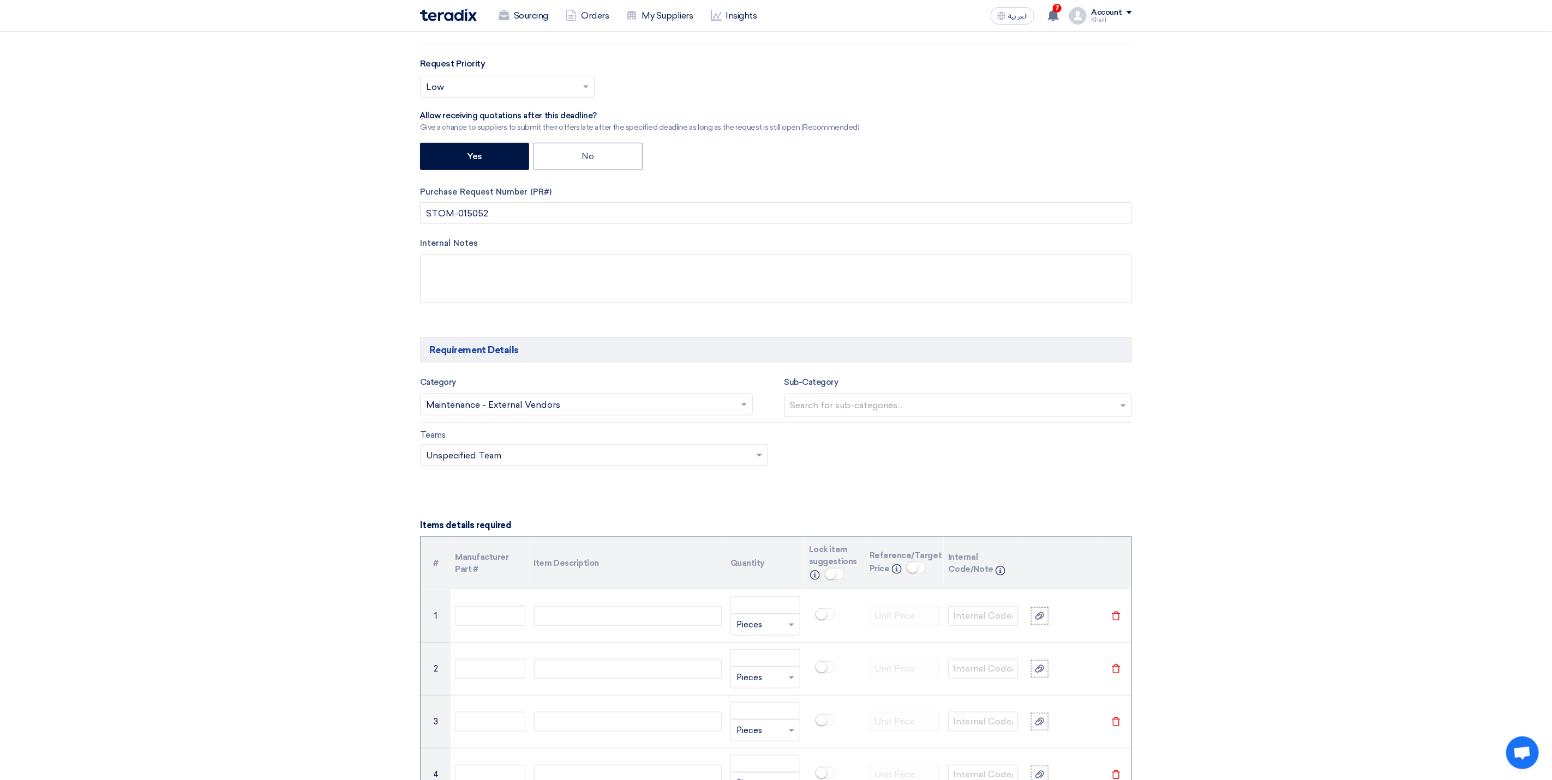
click at [947, 416] on input "text" at bounding box center [959, 407] width 339 height 18
click at [858, 473] on div "Teams Teams.. × Unspecified Team ×" at bounding box center [776, 454] width 728 height 51
drag, startPoint x: 877, startPoint y: 419, endPoint x: 720, endPoint y: 435, distance: 158.4
click at [879, 416] on input "text" at bounding box center [959, 407] width 339 height 18
click at [715, 465] on input "text" at bounding box center [588, 456] width 325 height 18
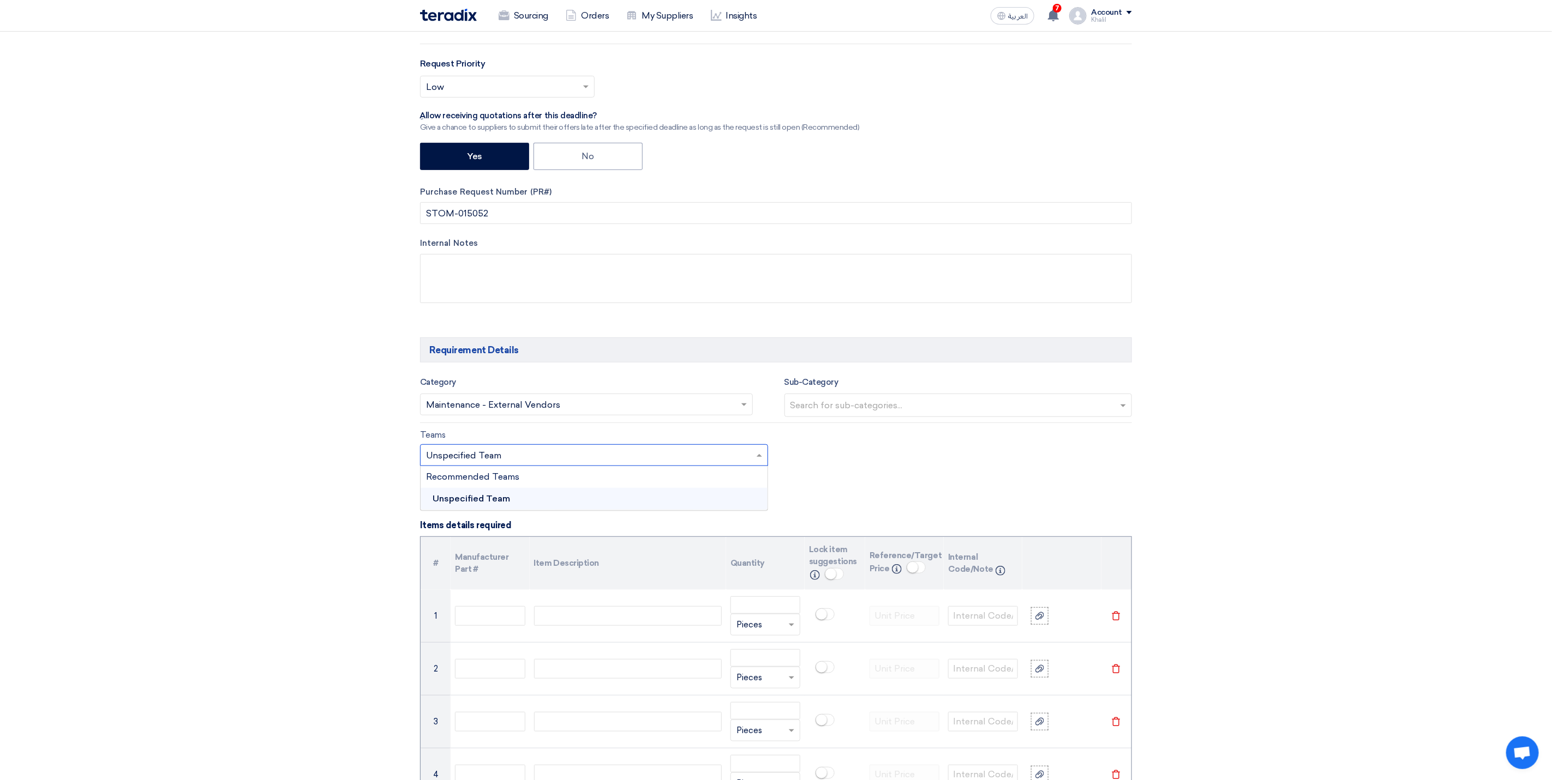
click at [689, 502] on div "Unspecified Team" at bounding box center [593, 499] width 347 height 22
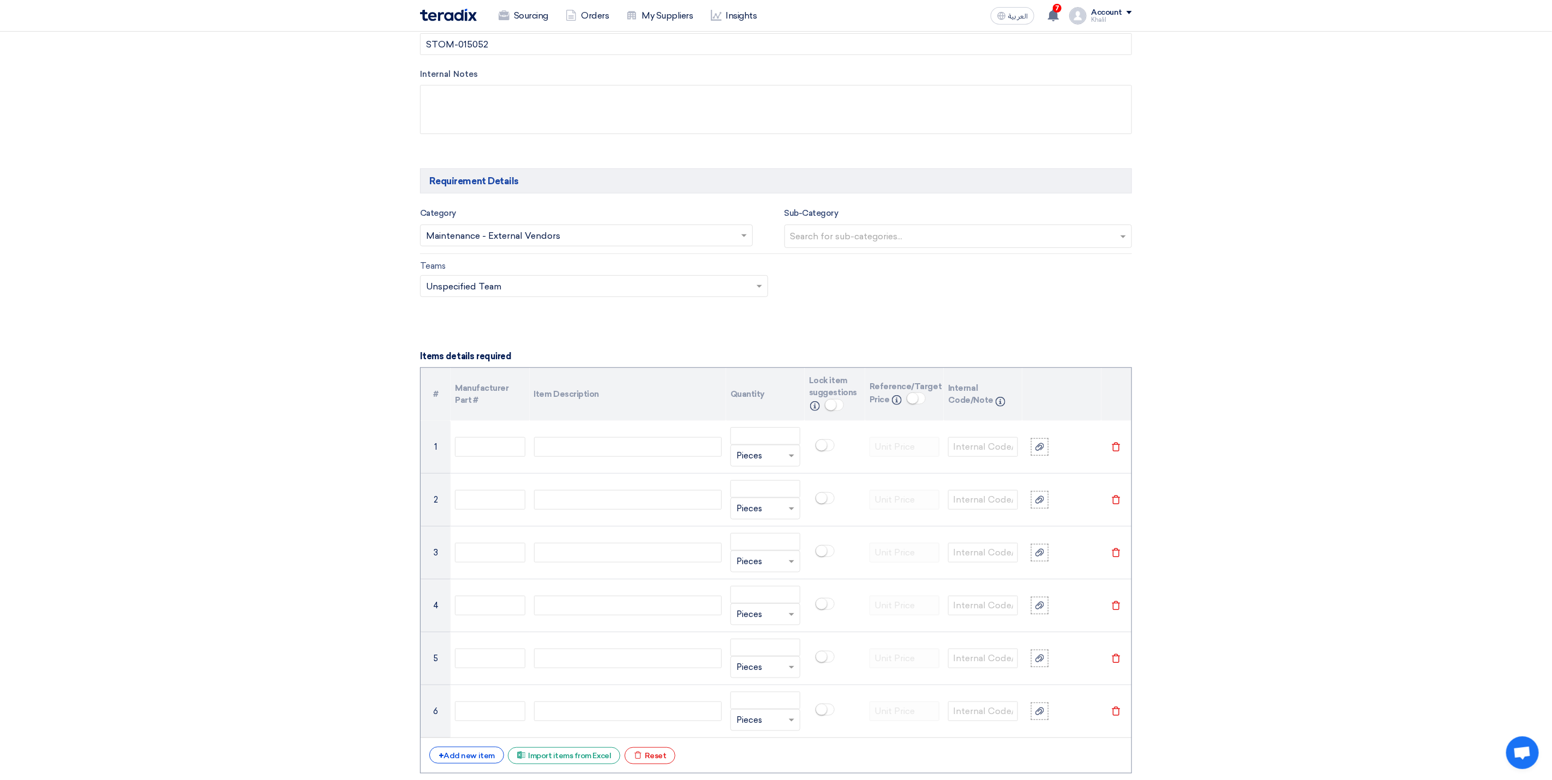
scroll to position [736, 0]
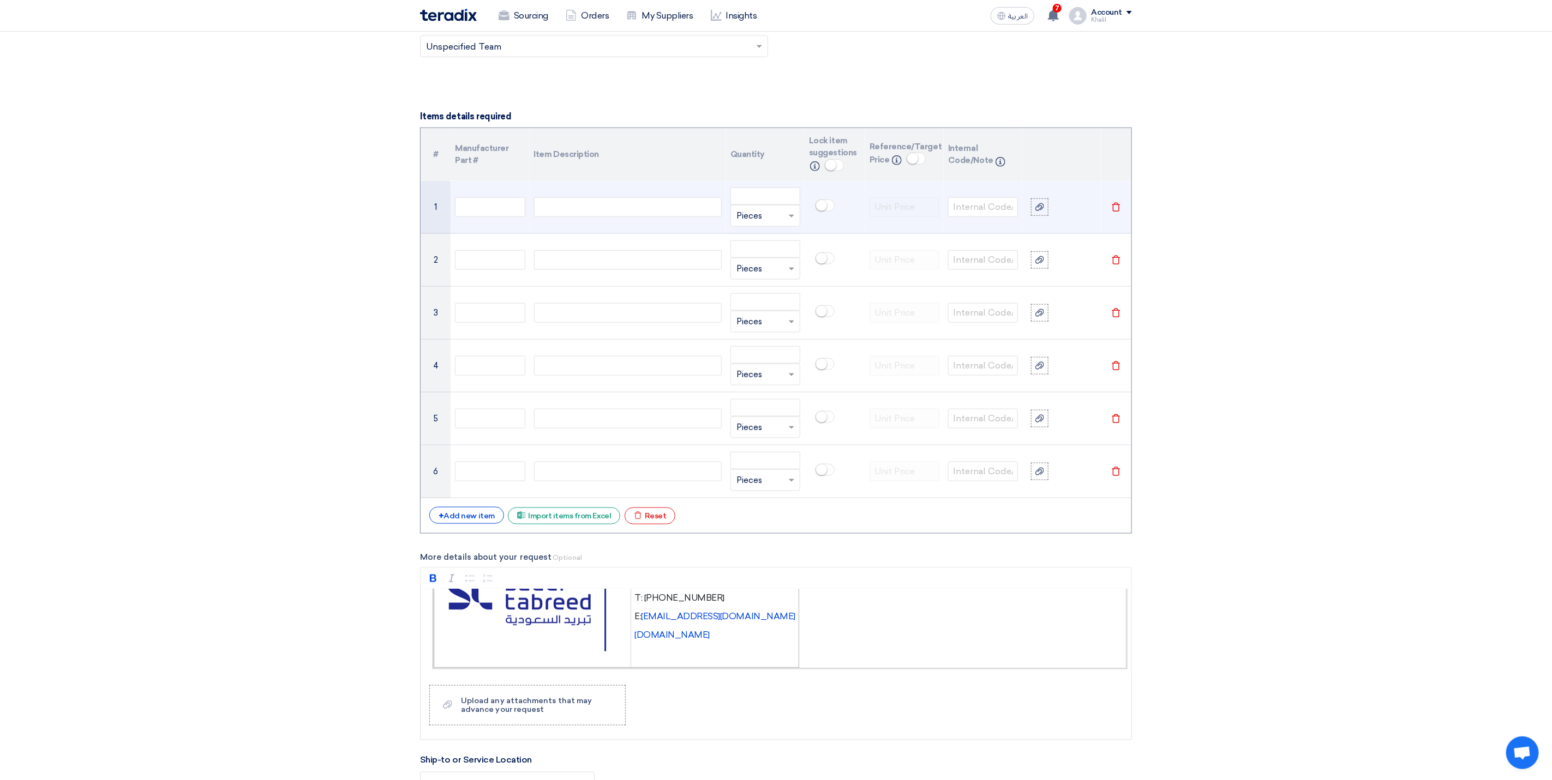
click at [627, 217] on div at bounding box center [628, 207] width 188 height 20
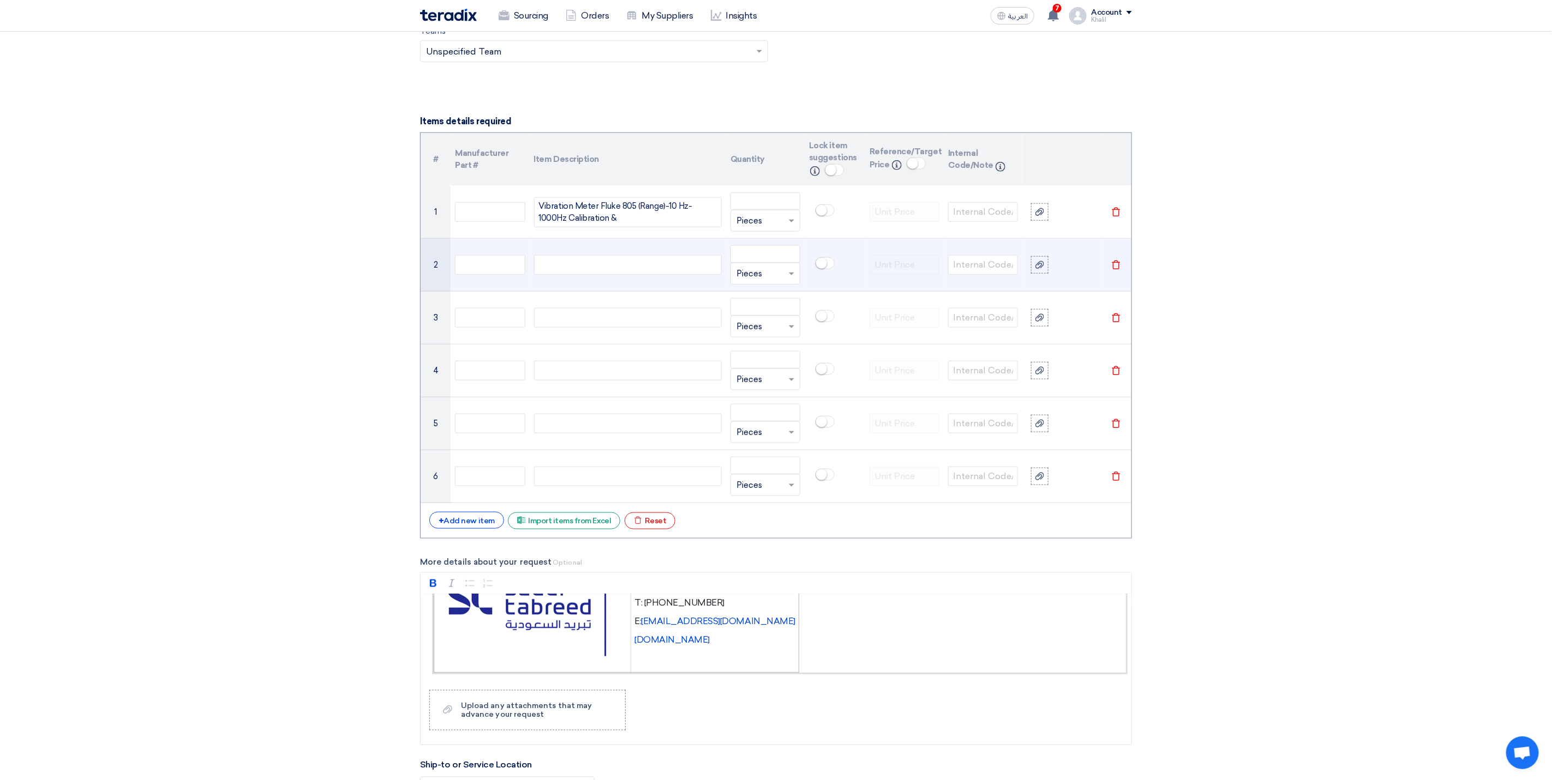
click at [626, 270] on div at bounding box center [628, 265] width 188 height 20
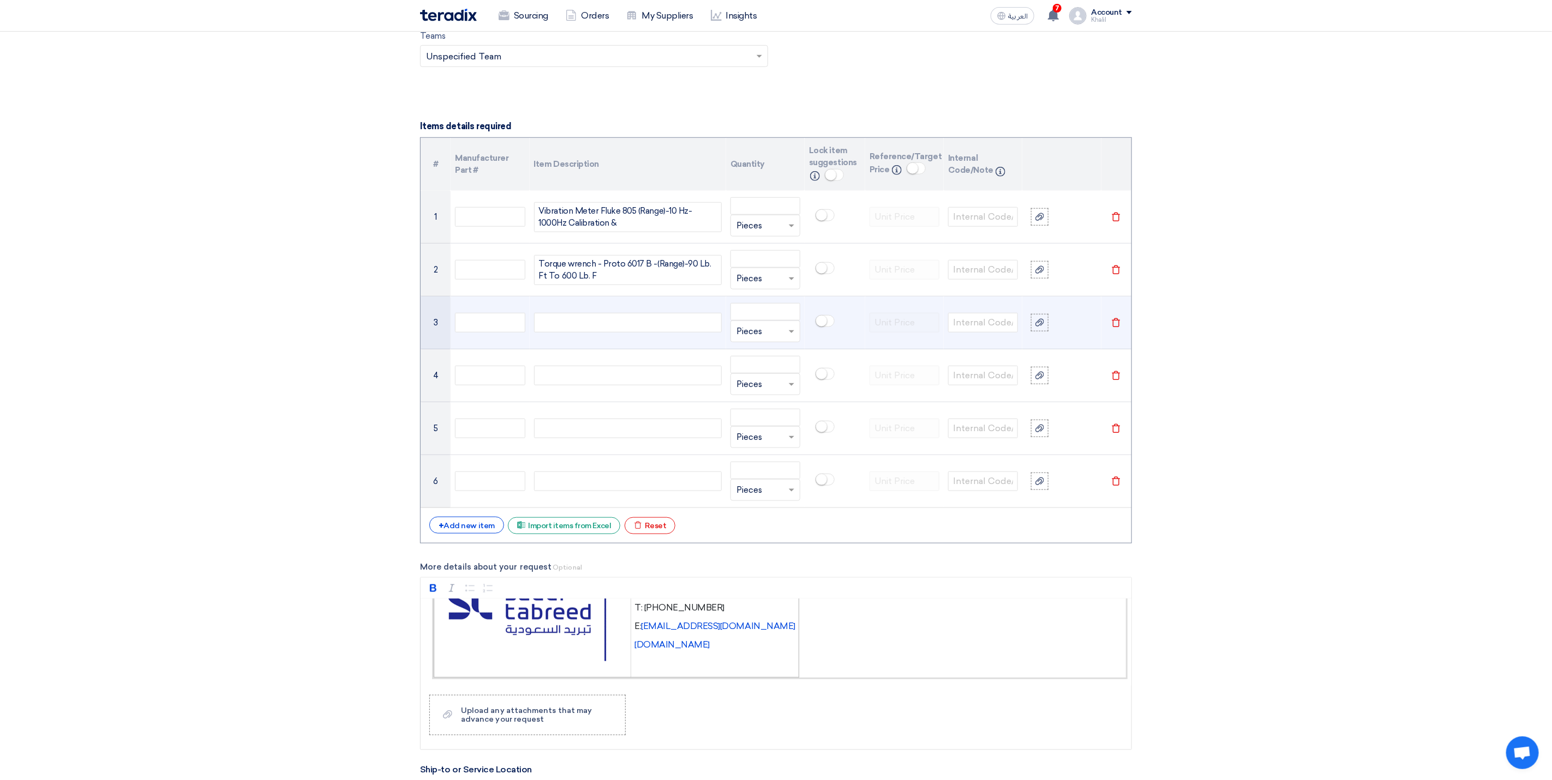
click at [618, 333] on div at bounding box center [628, 323] width 188 height 20
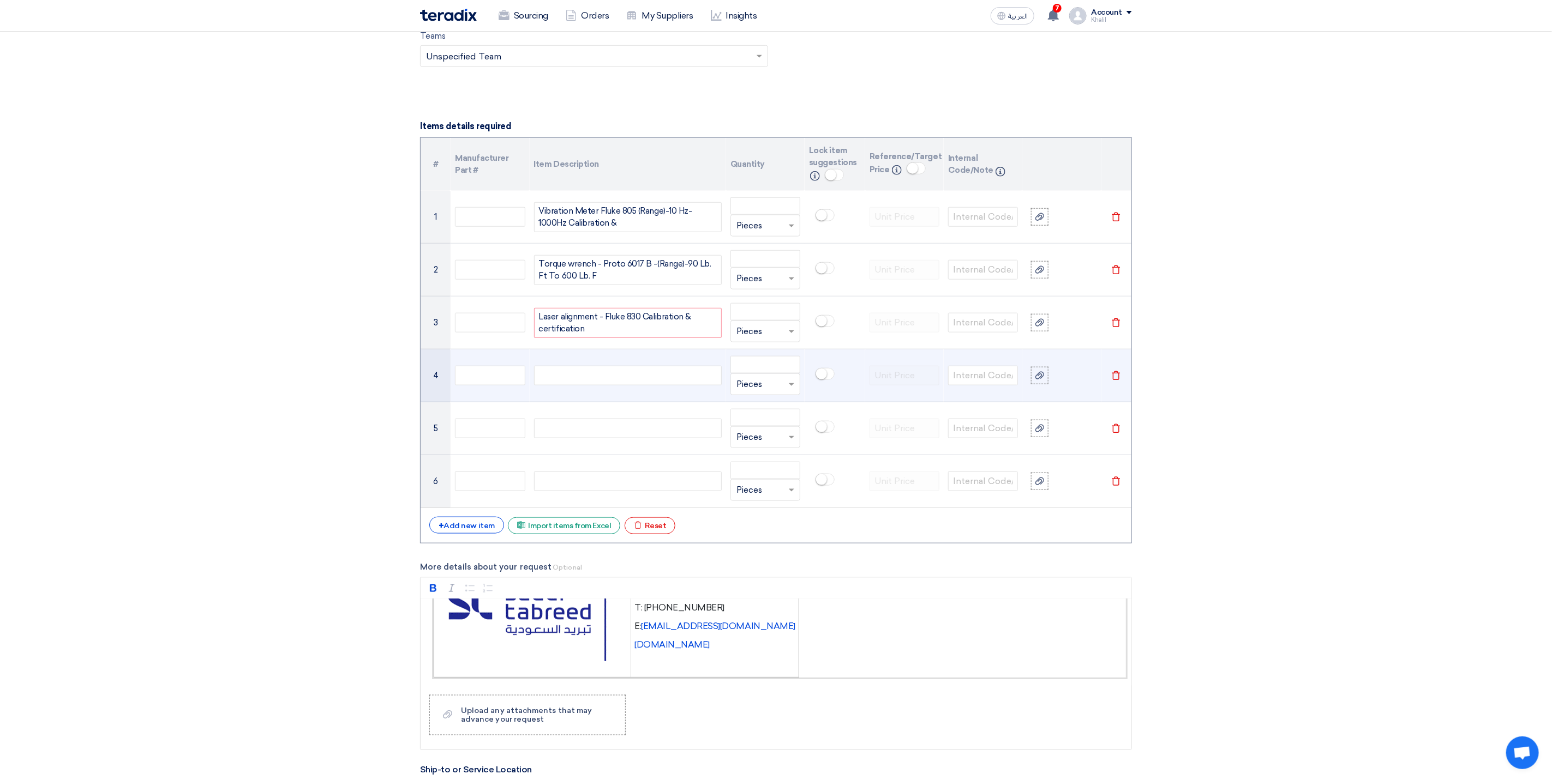
scroll to position [721, 0]
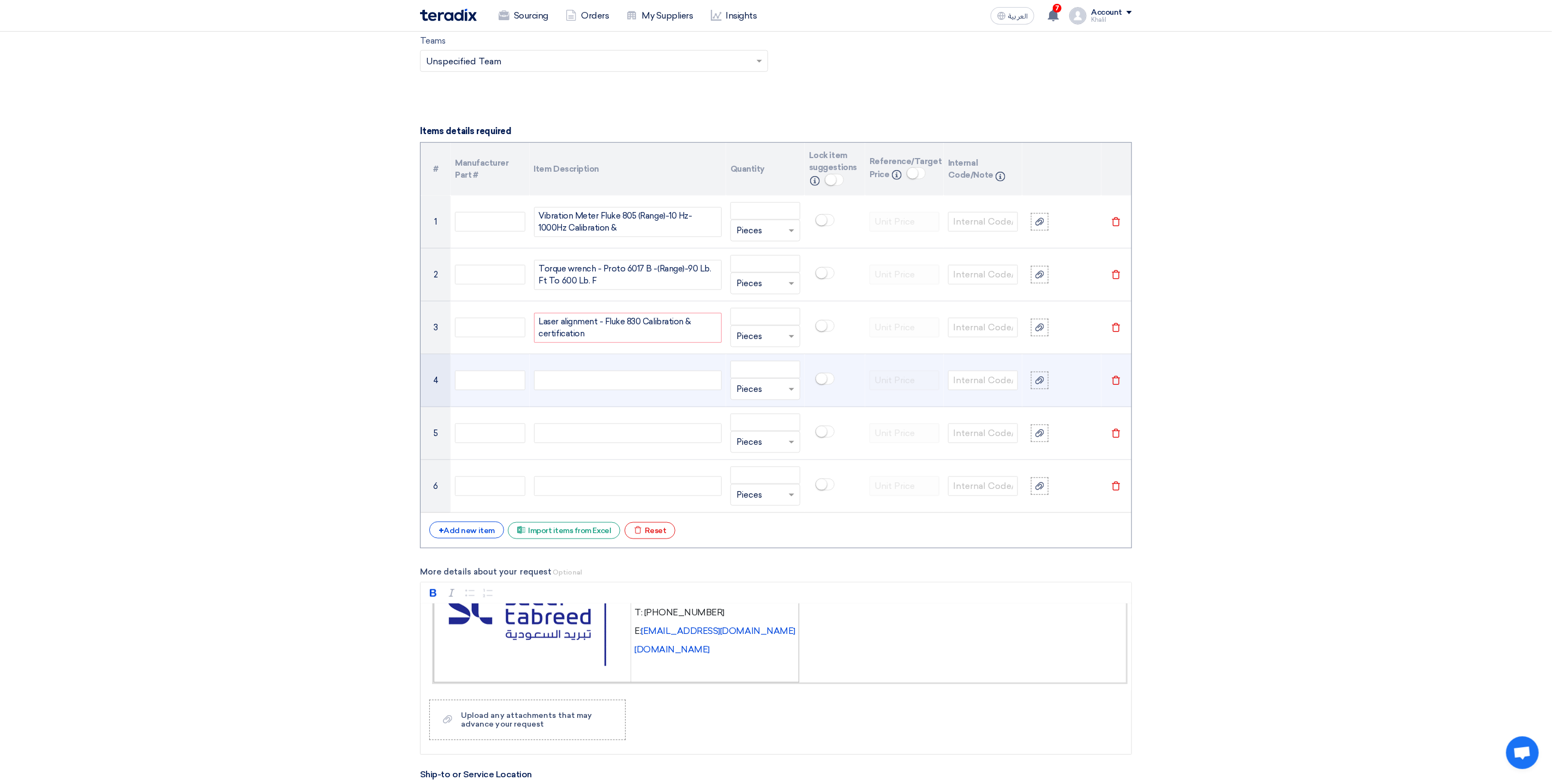
click at [596, 389] on div at bounding box center [628, 381] width 188 height 20
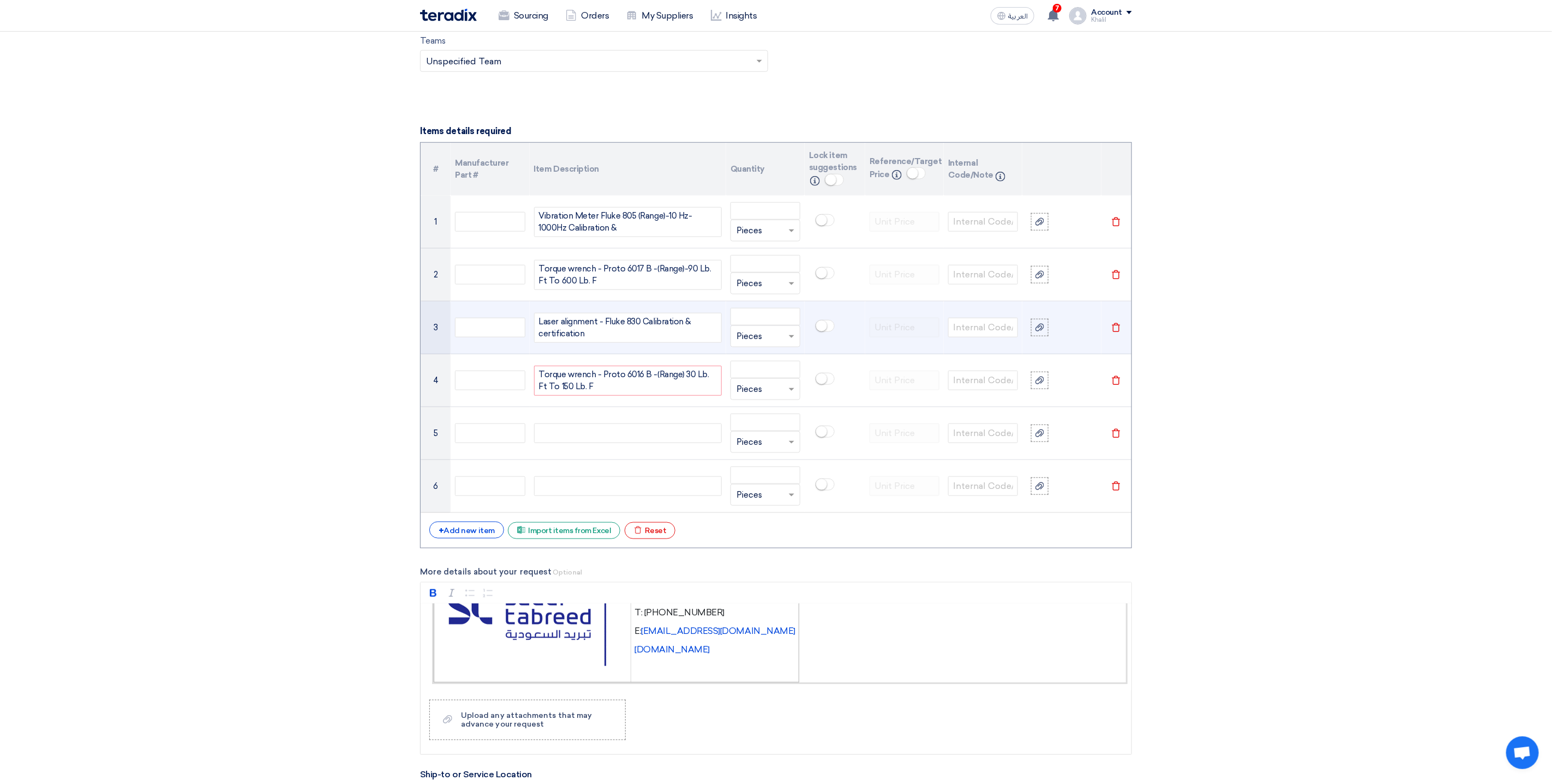
scroll to position [717, 0]
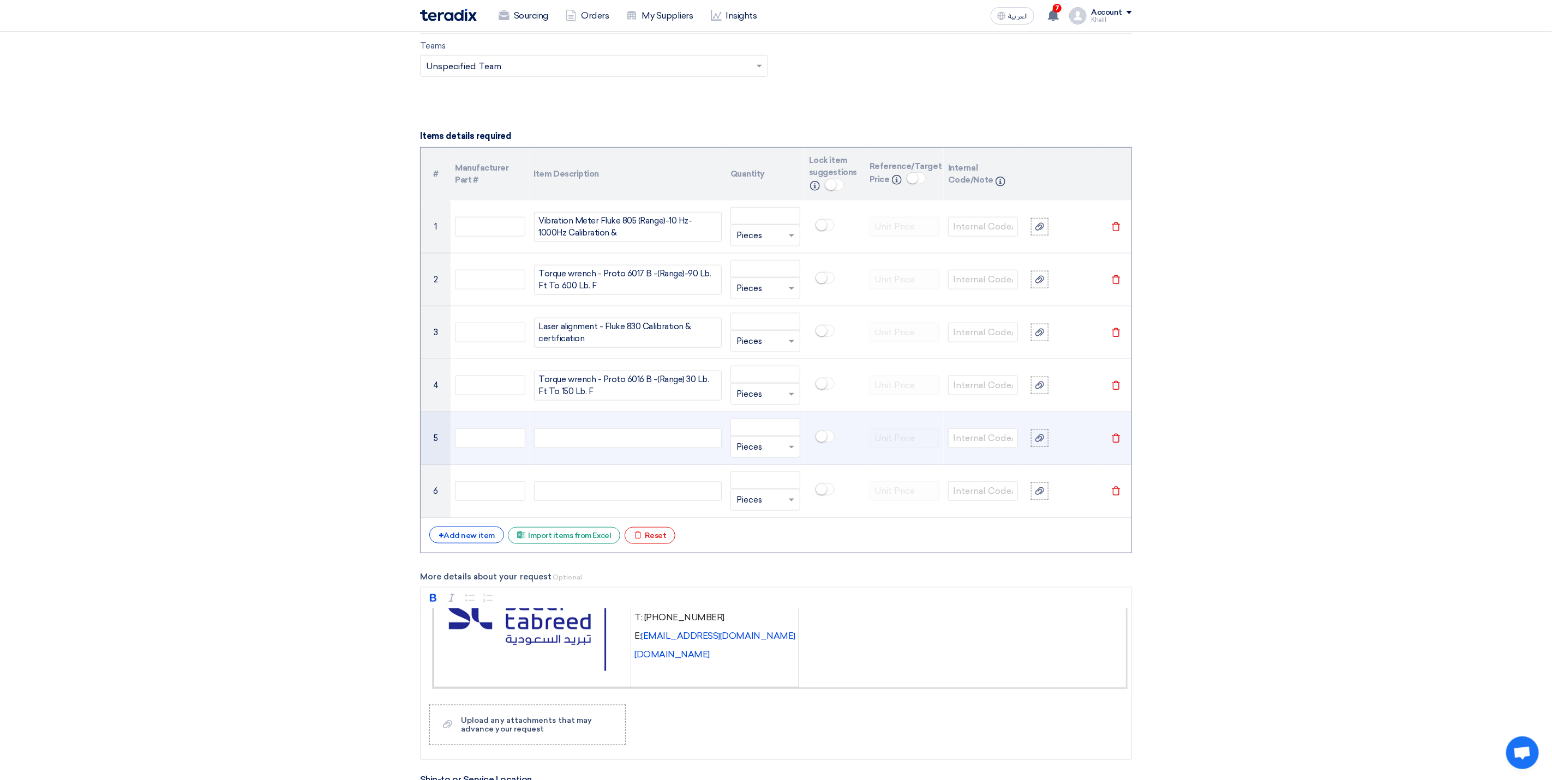
click at [586, 448] on div at bounding box center [628, 439] width 188 height 20
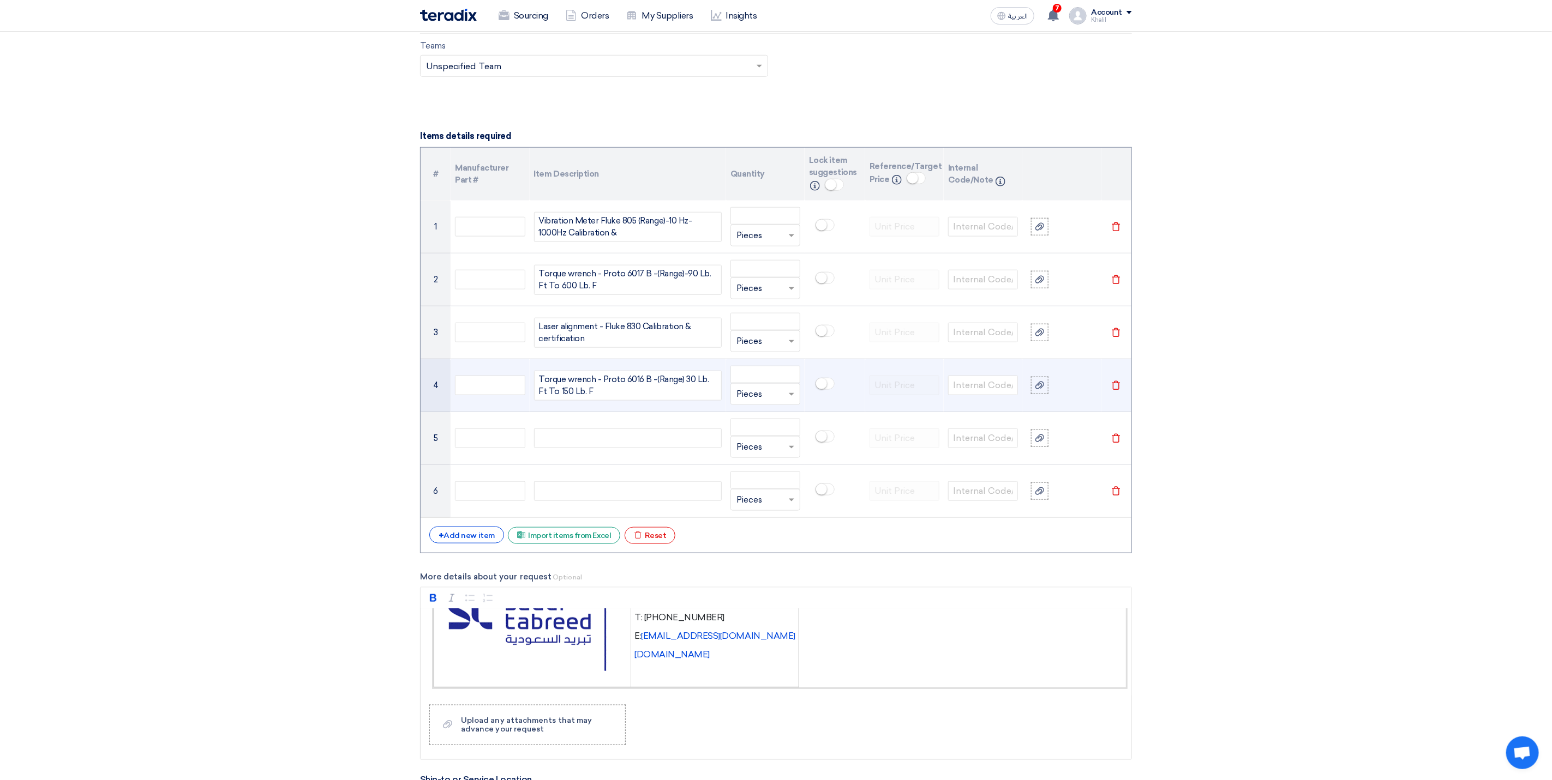
scroll to position [712, 0]
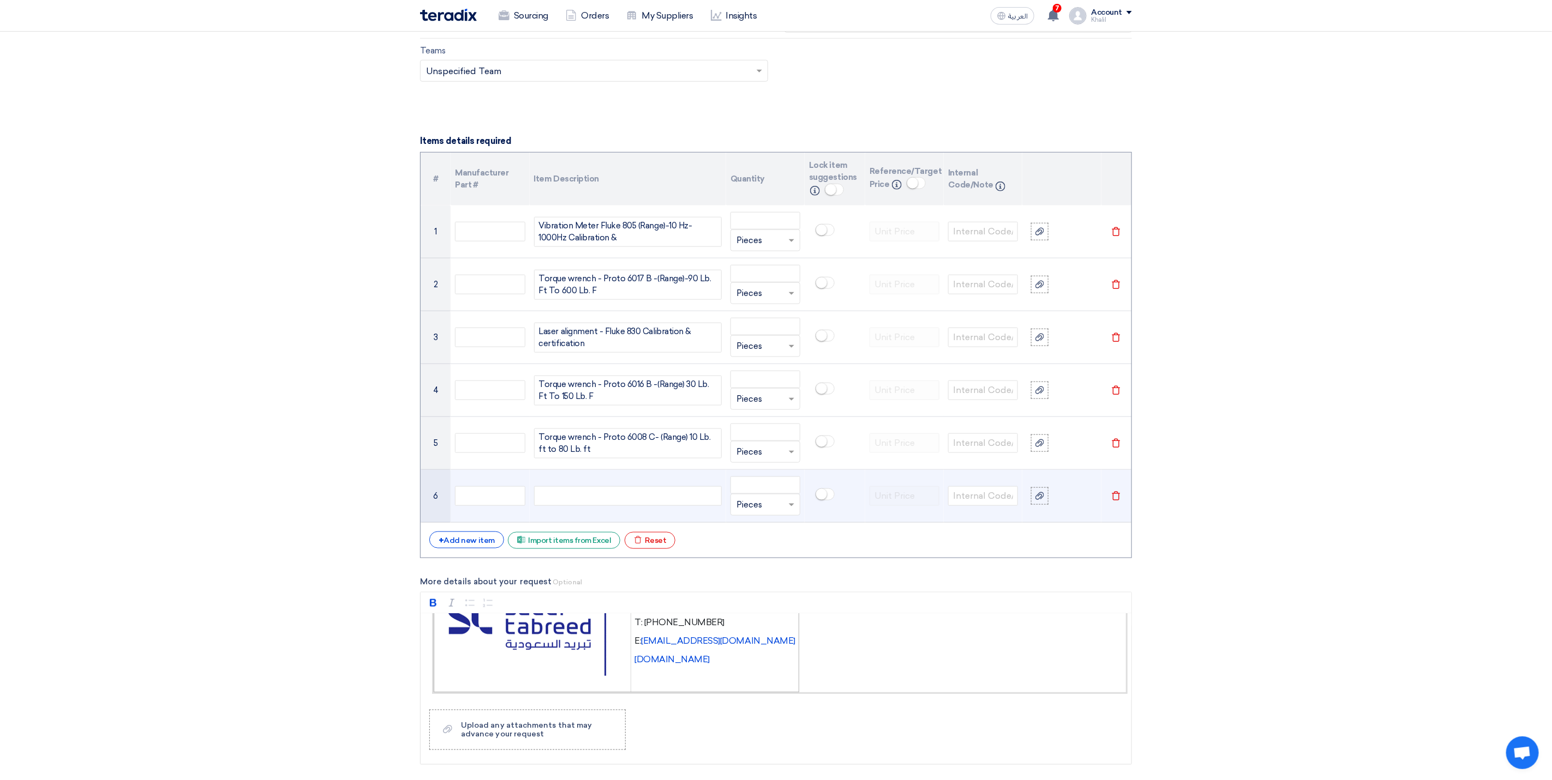
click at [640, 492] on td at bounding box center [628, 496] width 196 height 53
click at [637, 506] on div at bounding box center [628, 496] width 188 height 20
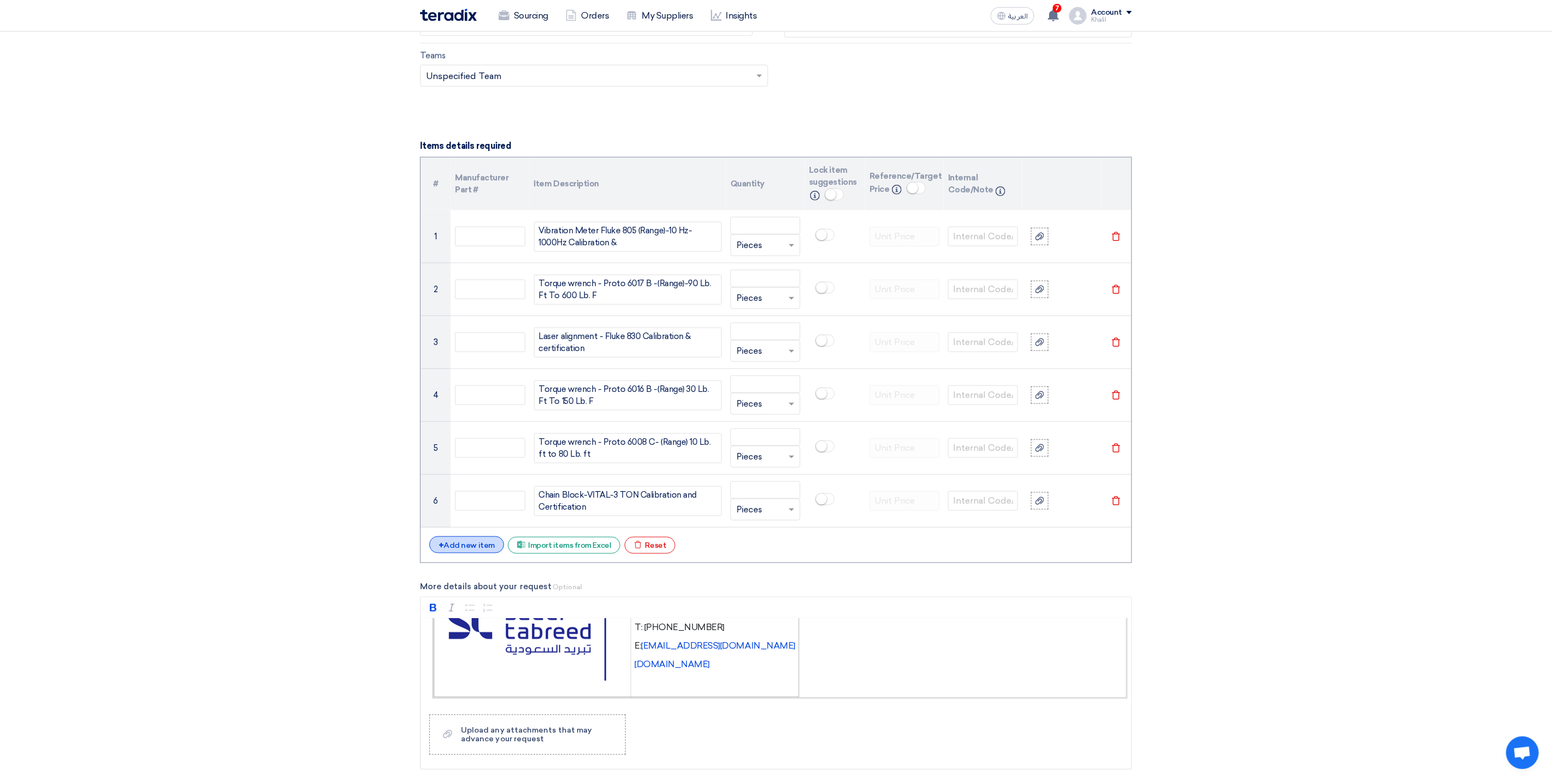
click at [480, 552] on div "+ Add new item" at bounding box center [466, 545] width 75 height 17
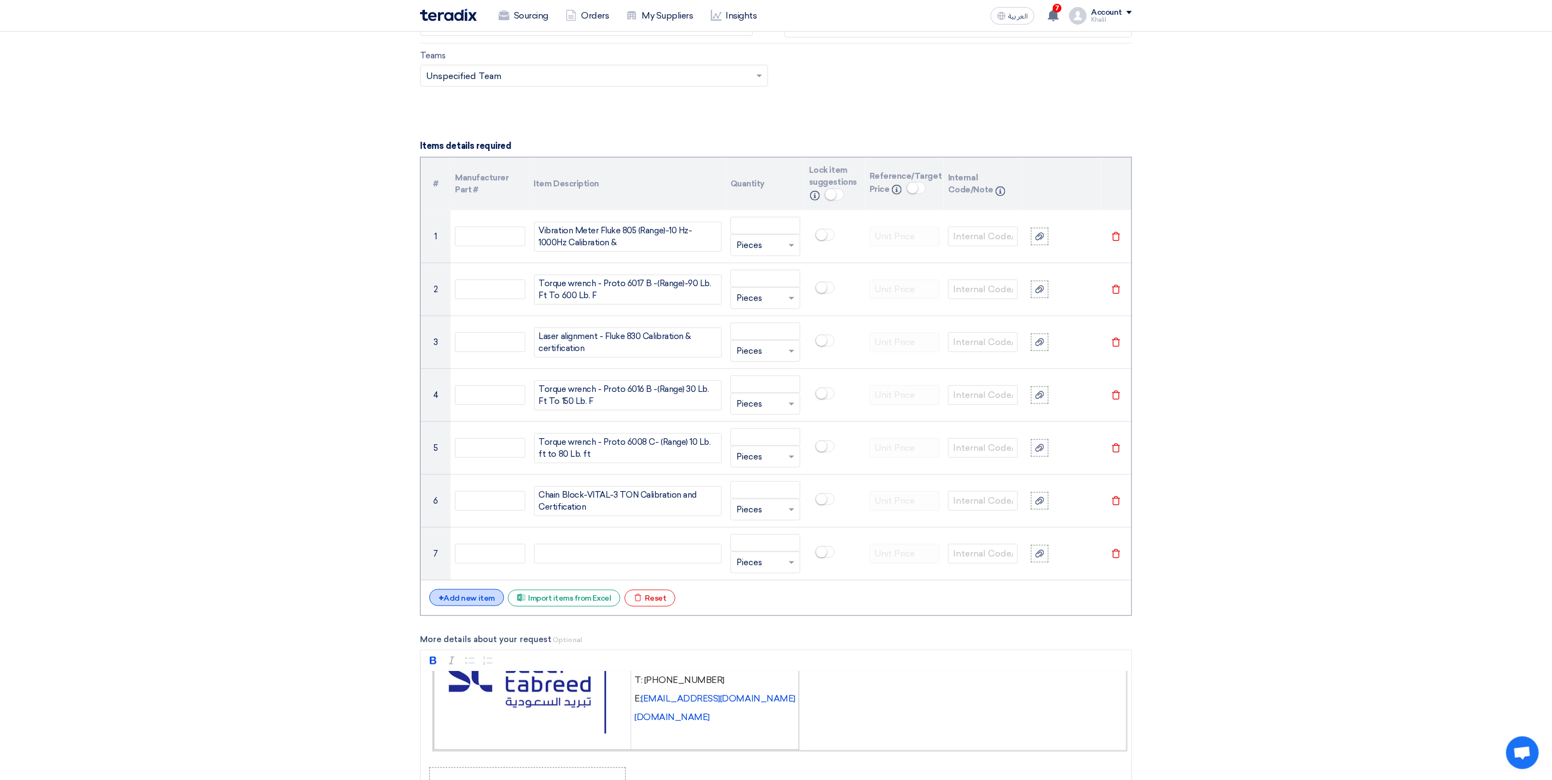
click at [474, 606] on div "+ Add new item" at bounding box center [466, 598] width 75 height 17
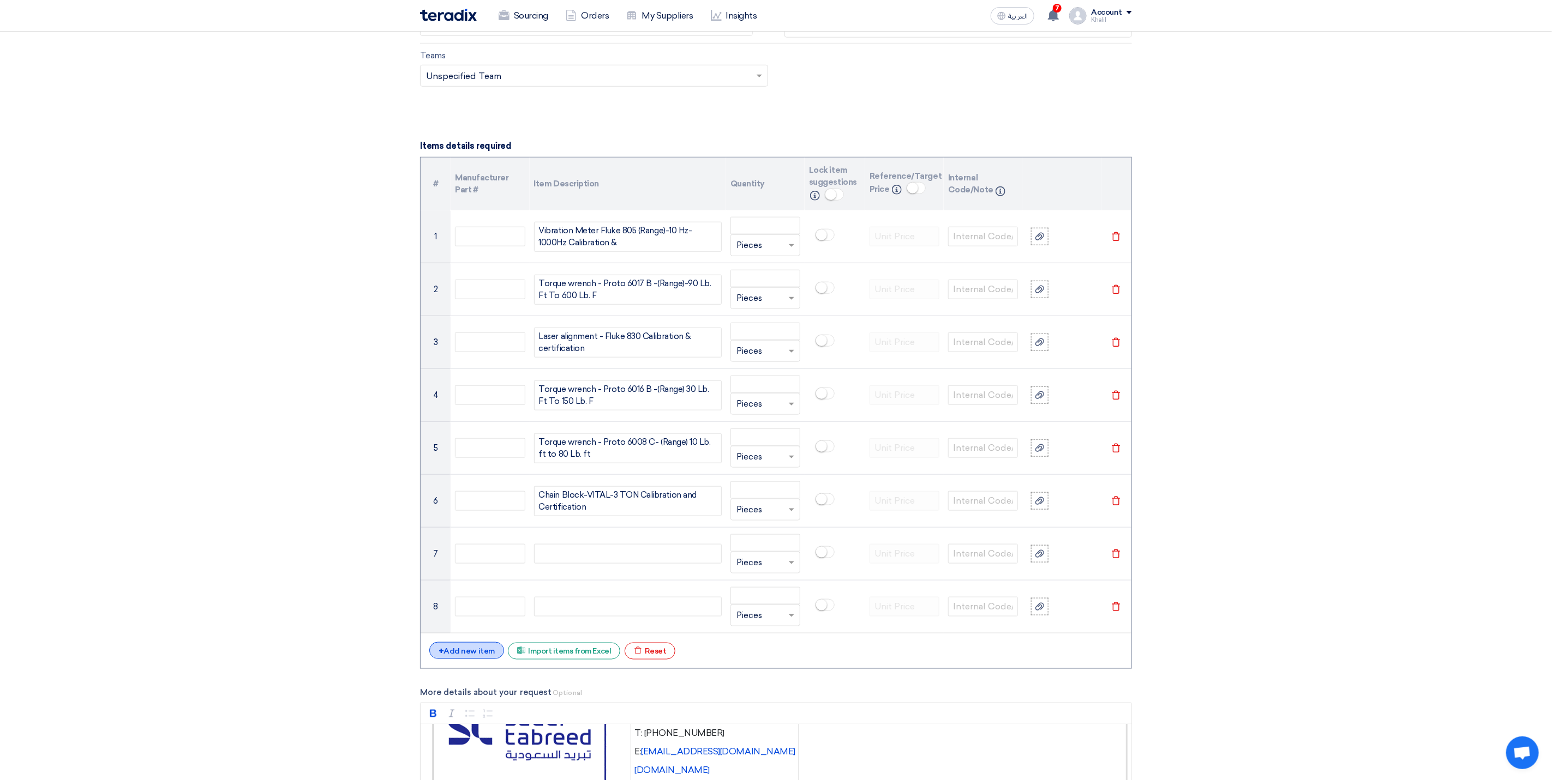
click at [472, 658] on div "+ Add new item" at bounding box center [466, 650] width 75 height 17
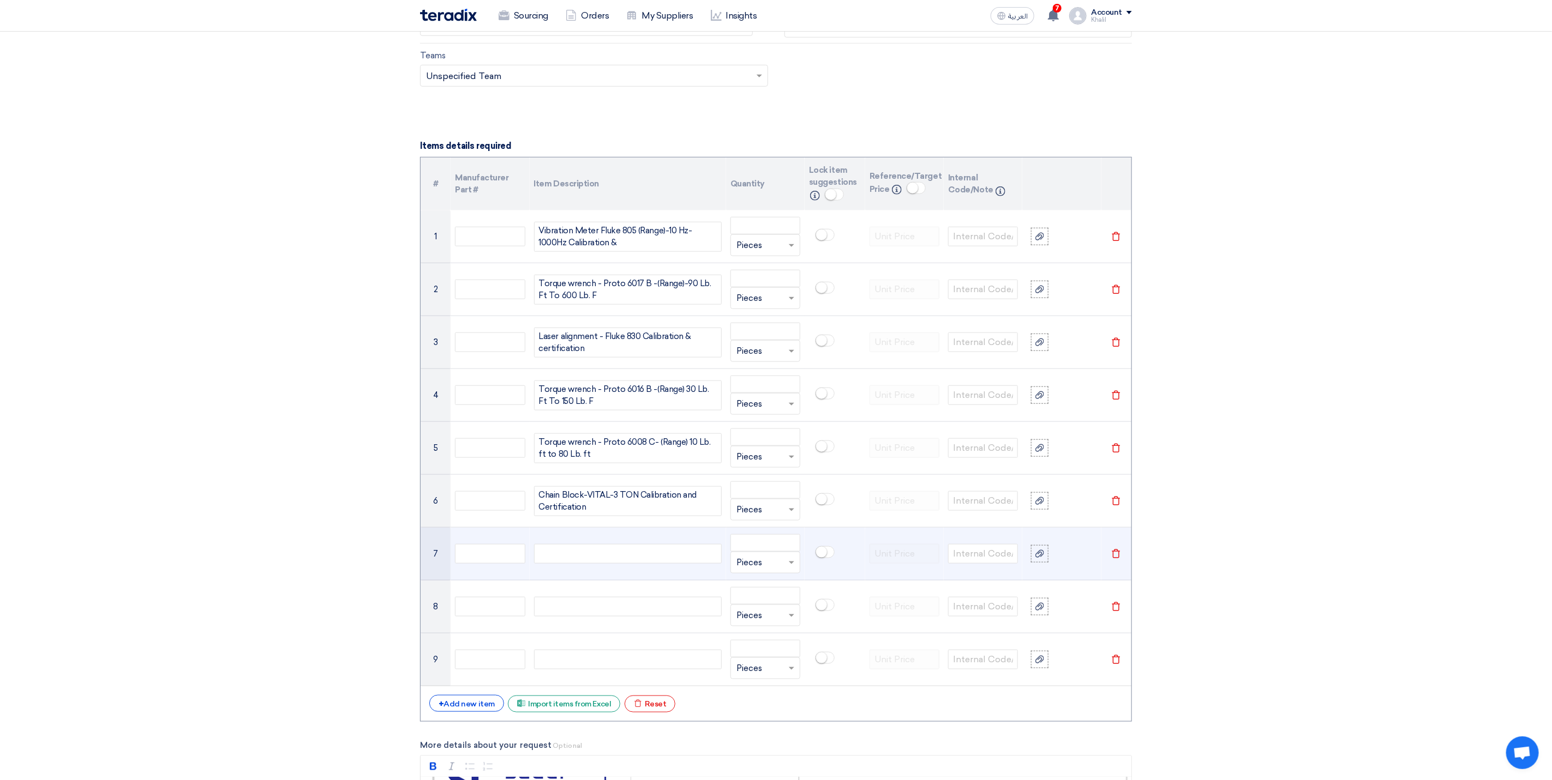
click at [638, 558] on div at bounding box center [628, 554] width 188 height 20
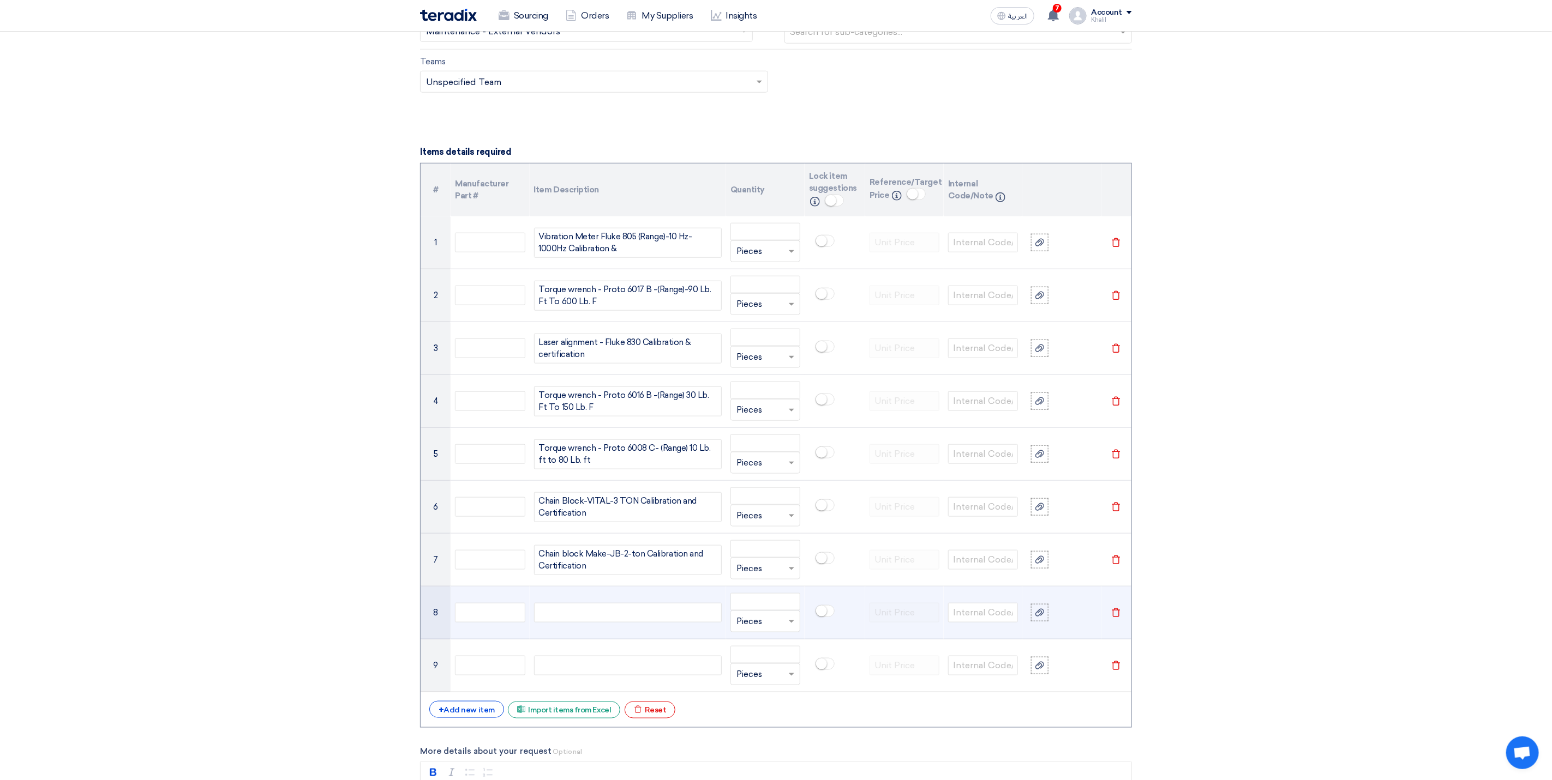
click at [607, 619] on div at bounding box center [628, 613] width 188 height 20
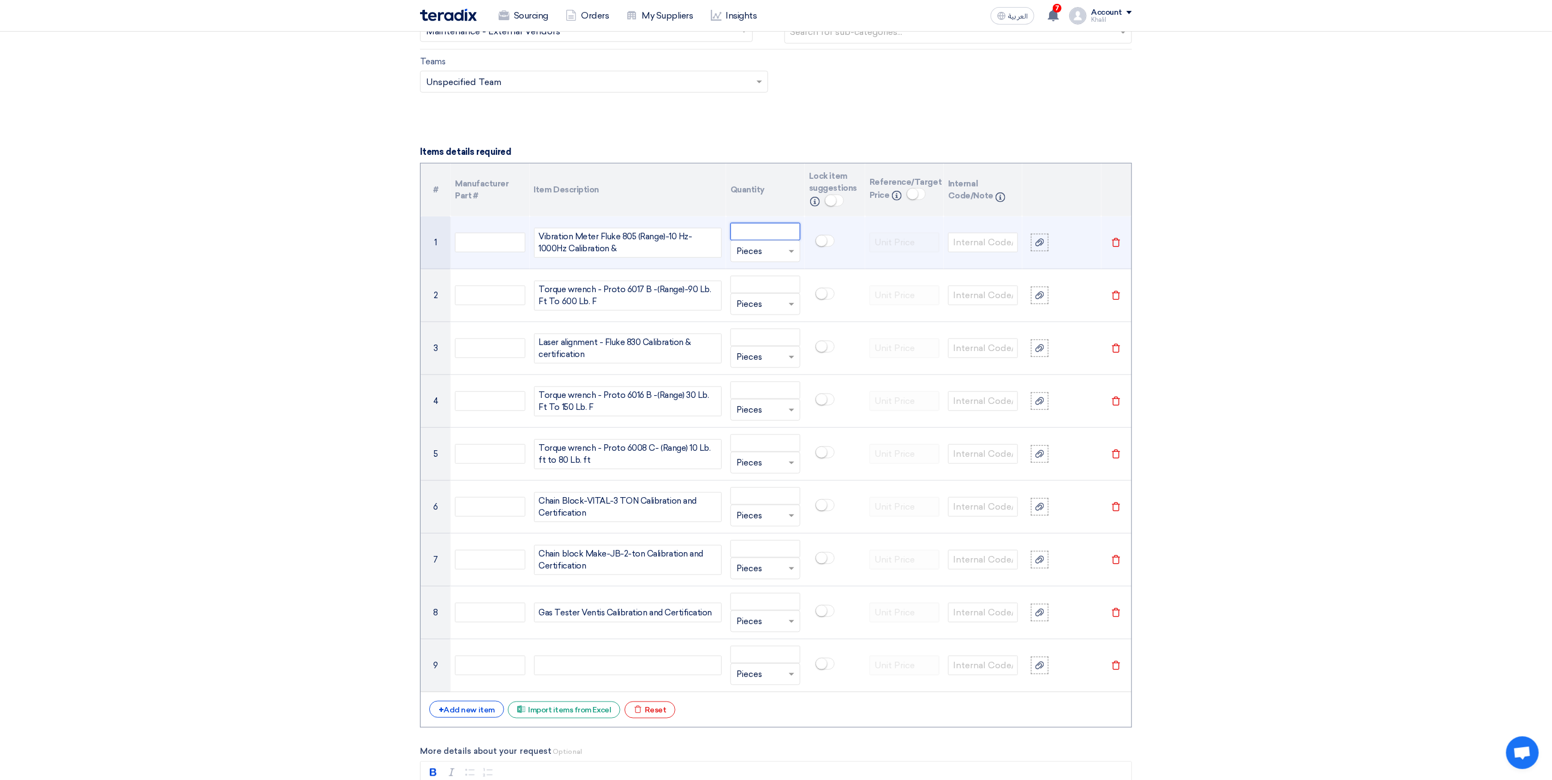
click at [760, 239] on input "number" at bounding box center [765, 231] width 70 height 17
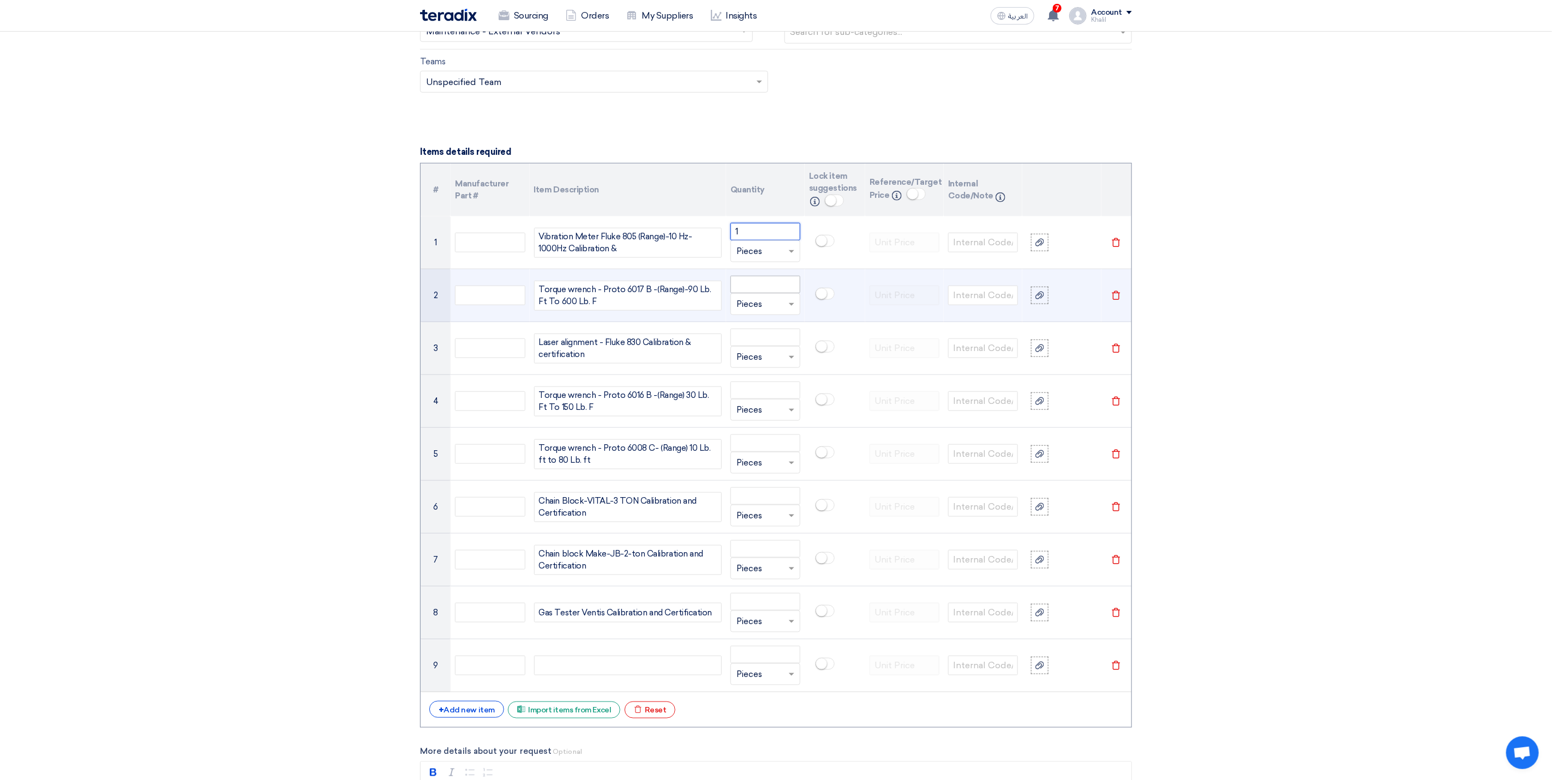
type input "1"
click at [747, 290] on input "number" at bounding box center [765, 284] width 70 height 17
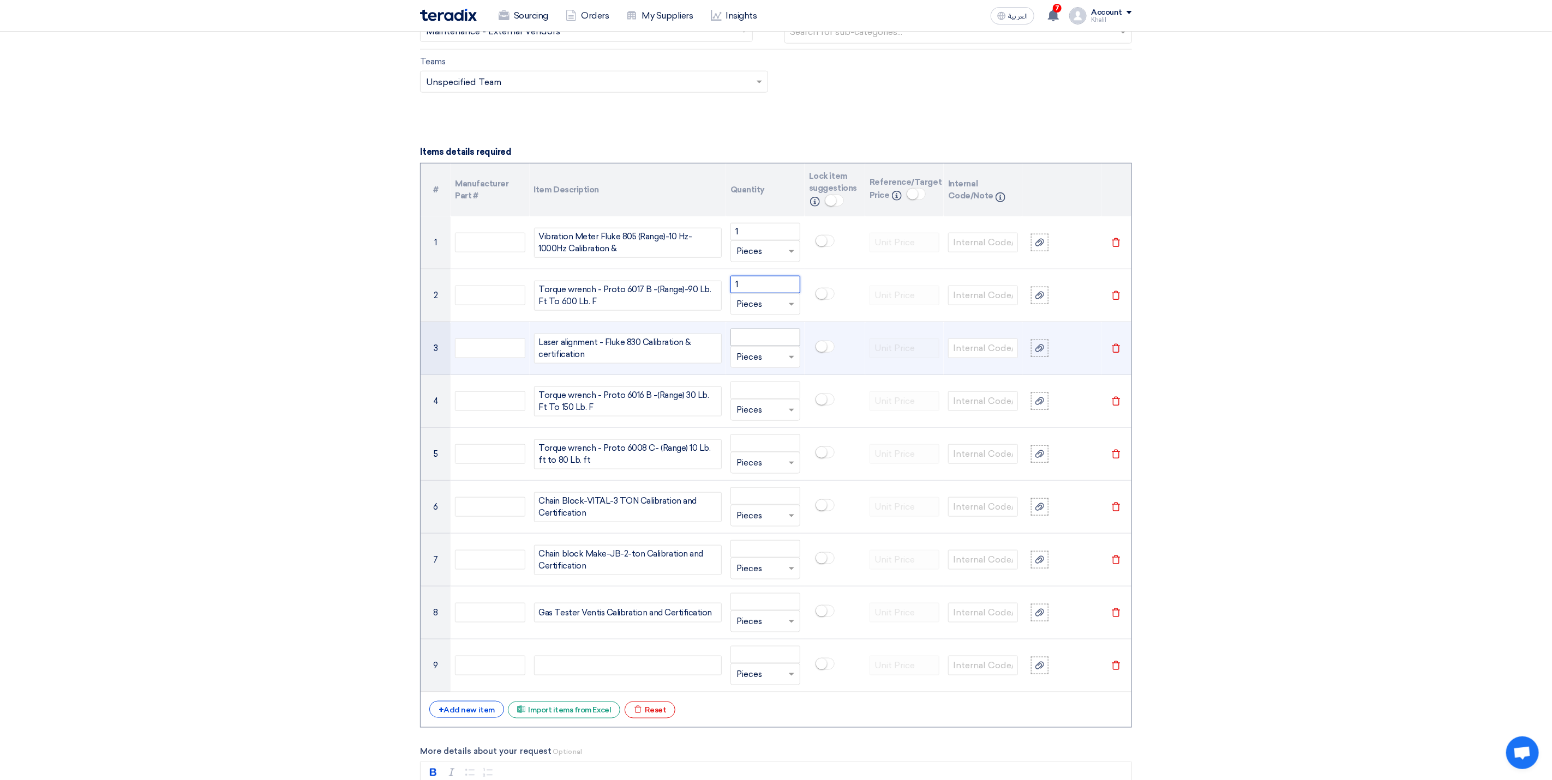
type input "1"
click at [755, 346] on input "number" at bounding box center [765, 337] width 70 height 17
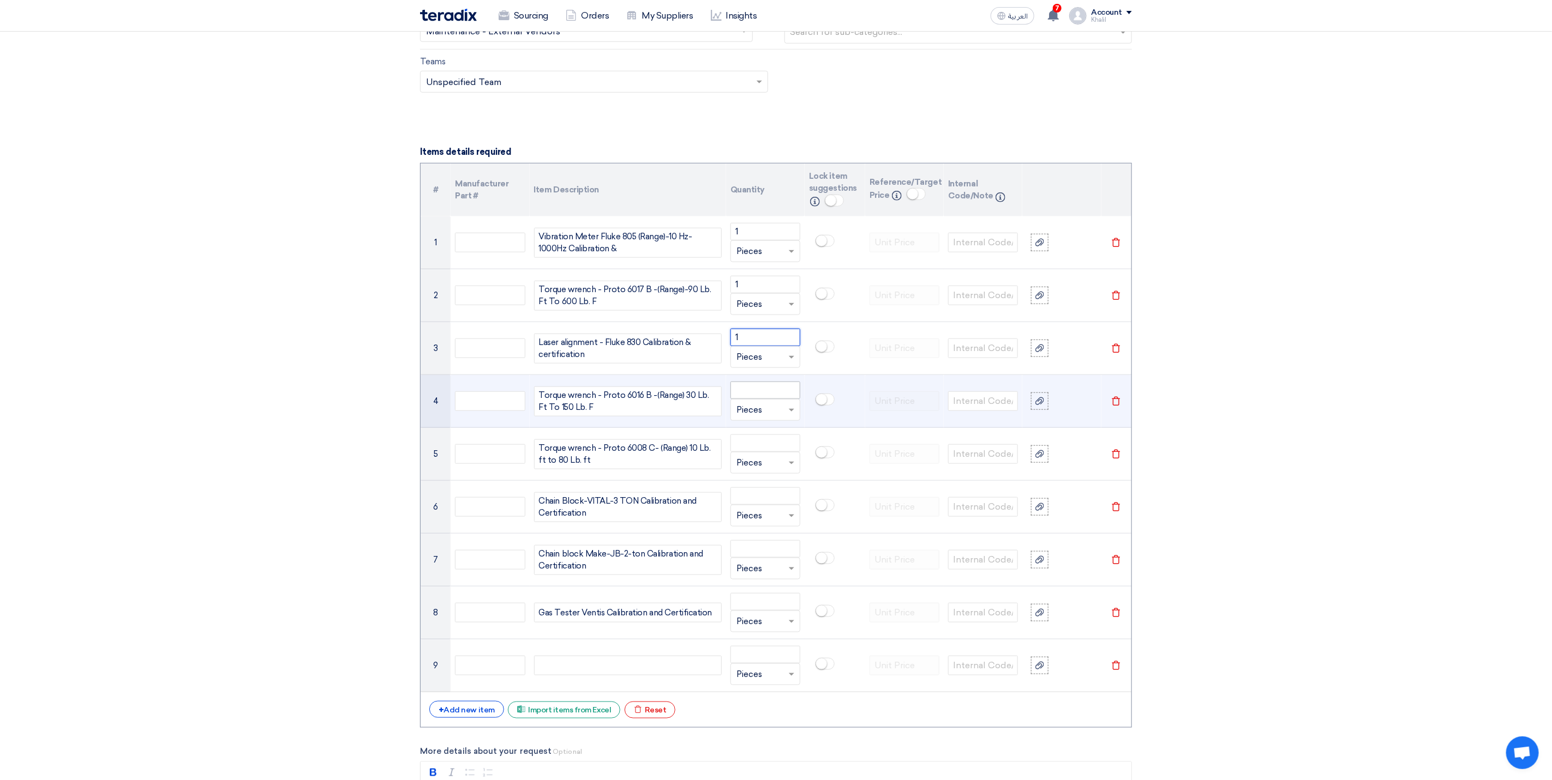
type input "1"
click at [753, 399] on input "number" at bounding box center [765, 390] width 70 height 17
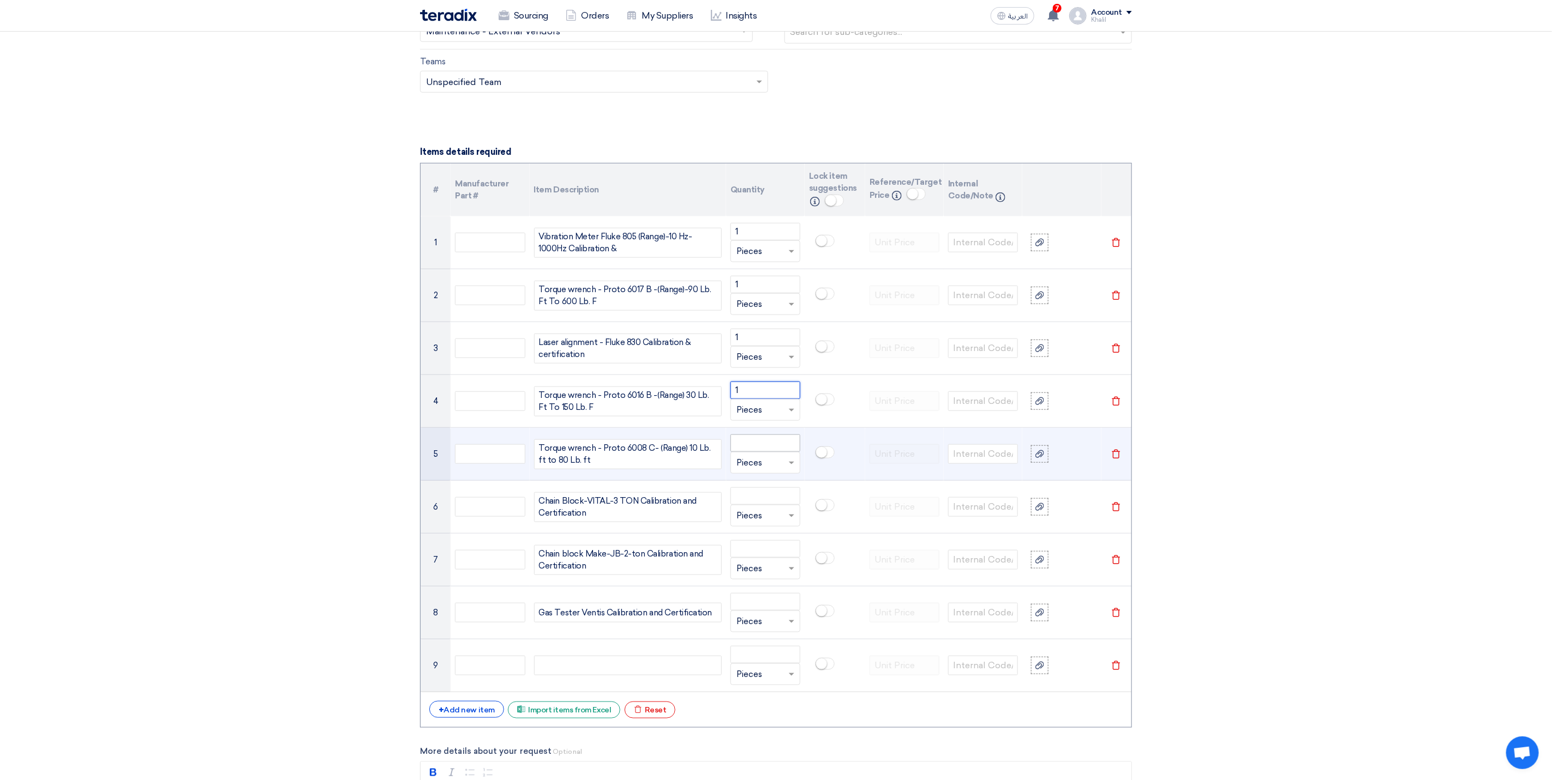
type input "1"
click at [755, 452] on input "number" at bounding box center [765, 443] width 70 height 17
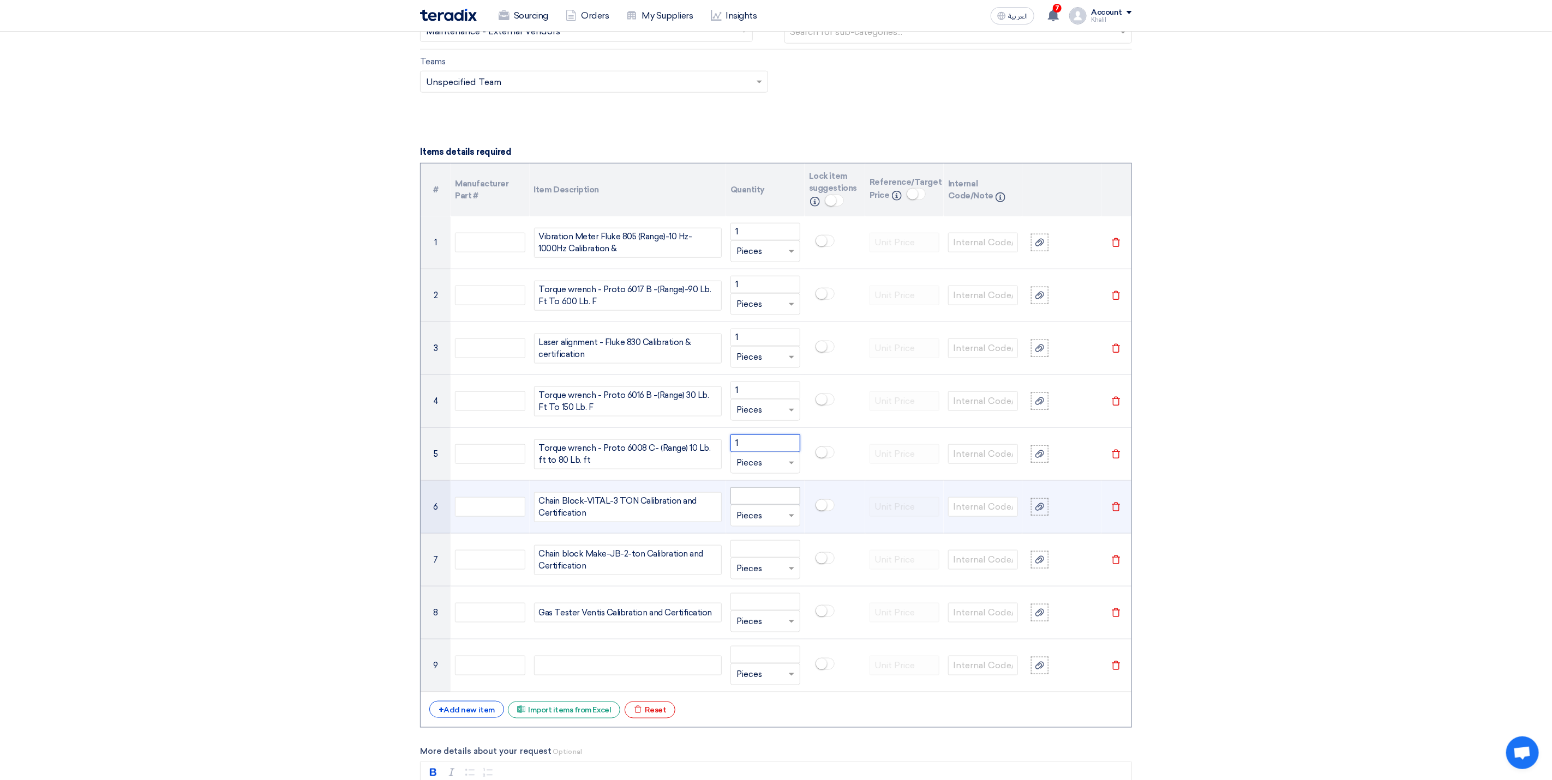
type input "1"
click at [756, 499] on input "number" at bounding box center [765, 496] width 70 height 17
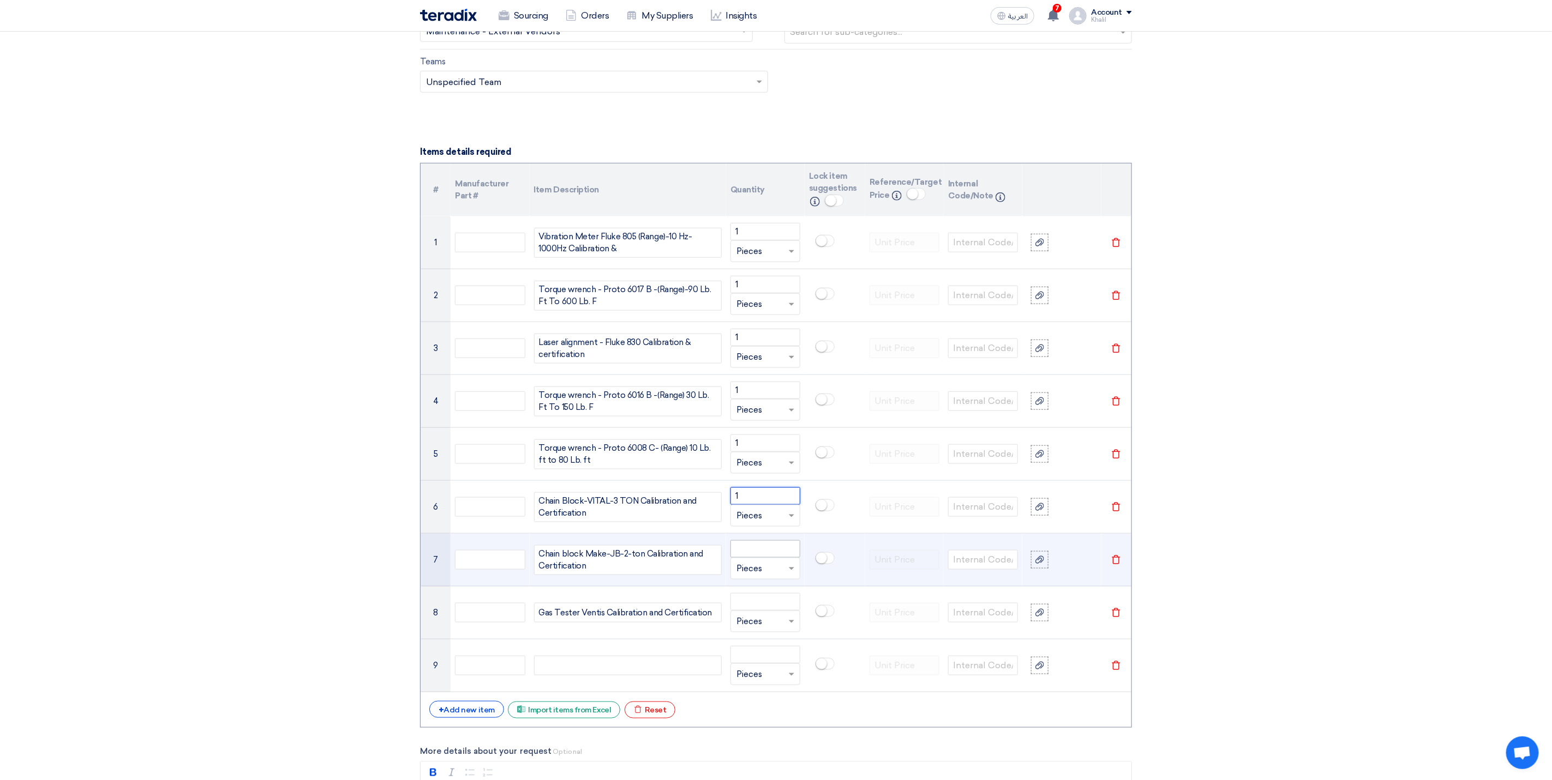
type input "1"
click at [764, 558] on input "number" at bounding box center [765, 548] width 70 height 17
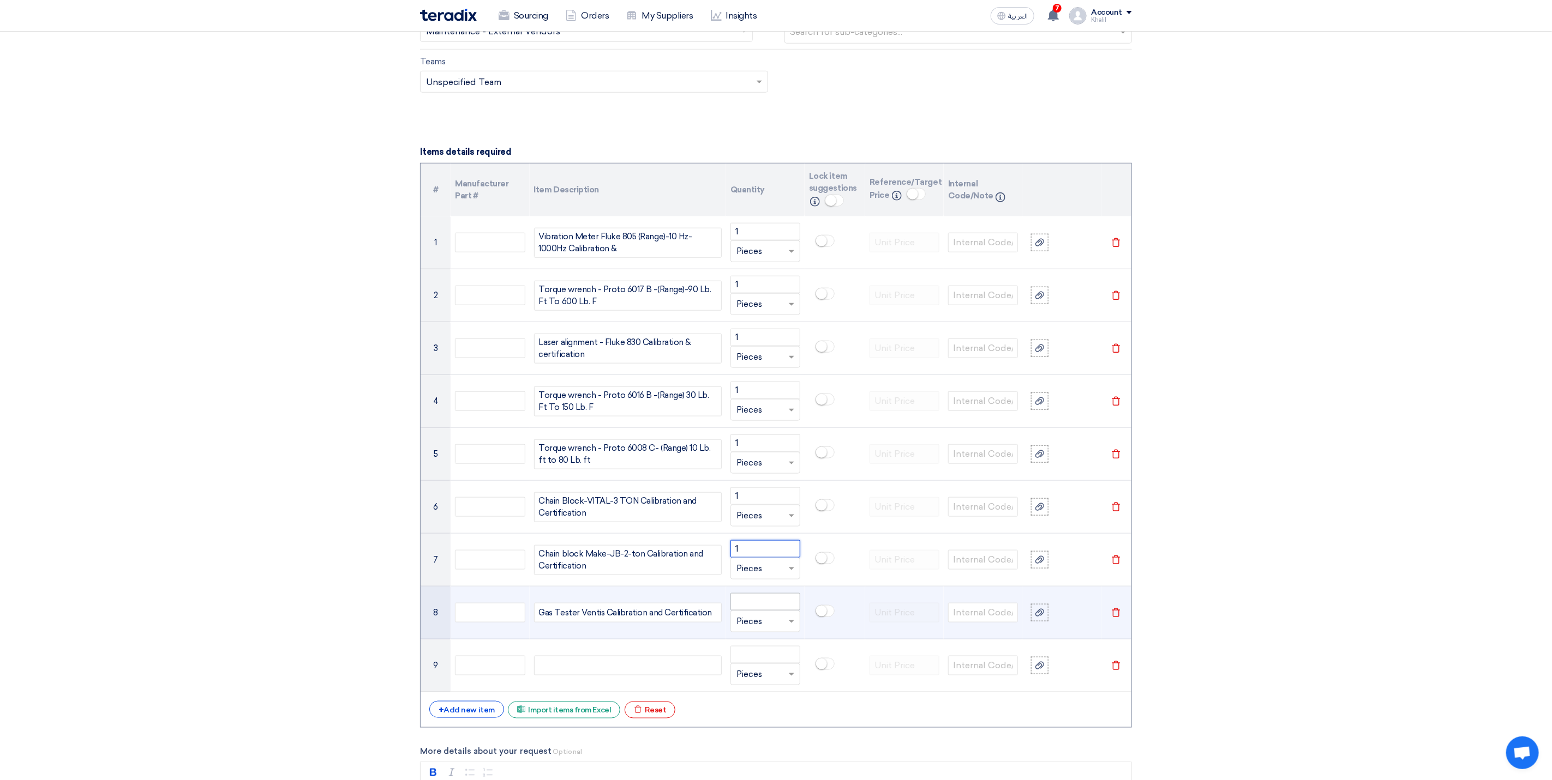
type input "1"
click at [761, 611] on input "number" at bounding box center [765, 601] width 70 height 17
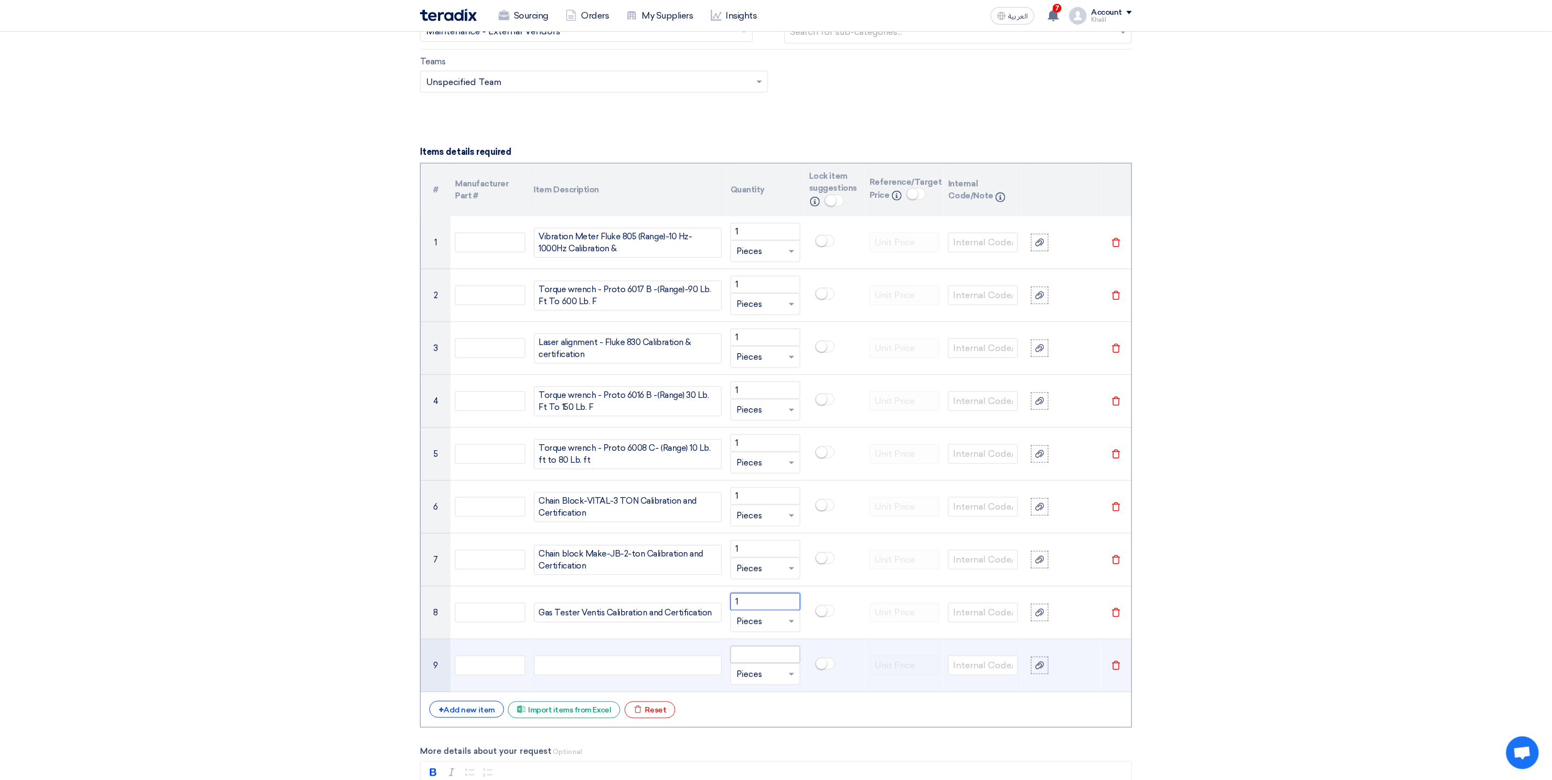
type input "1"
click at [758, 663] on input "number" at bounding box center [765, 654] width 70 height 17
type input "1"
click at [1116, 671] on icon "Delete" at bounding box center [1116, 666] width 10 height 10
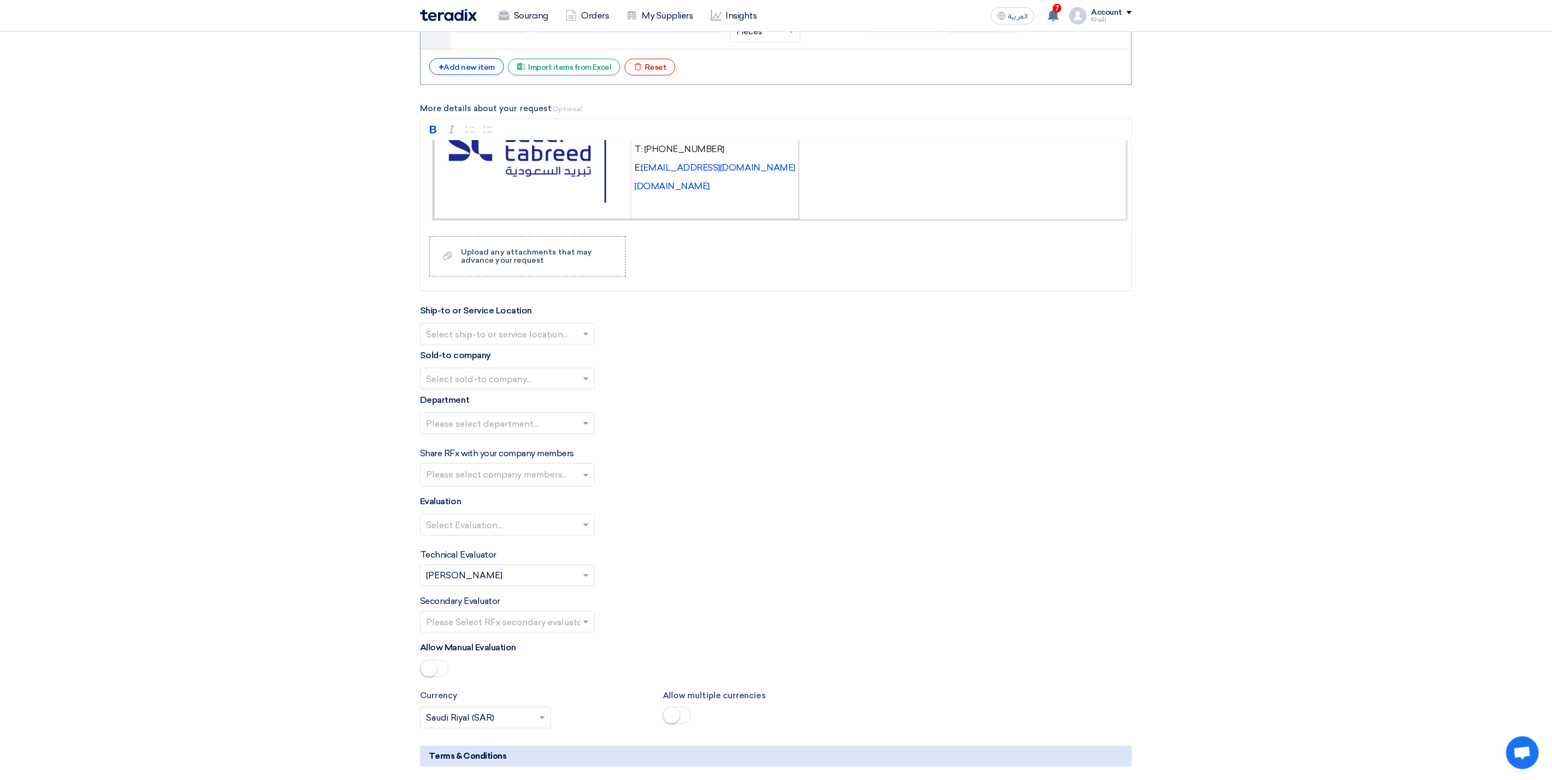
scroll to position [1290, 0]
click at [568, 267] on div "Upload any attachments that may advance your request" at bounding box center [537, 257] width 153 height 17
click at [0, 0] on input "Upload a file Upload any attachments that may advance your request" at bounding box center [0, 0] width 0 height 0
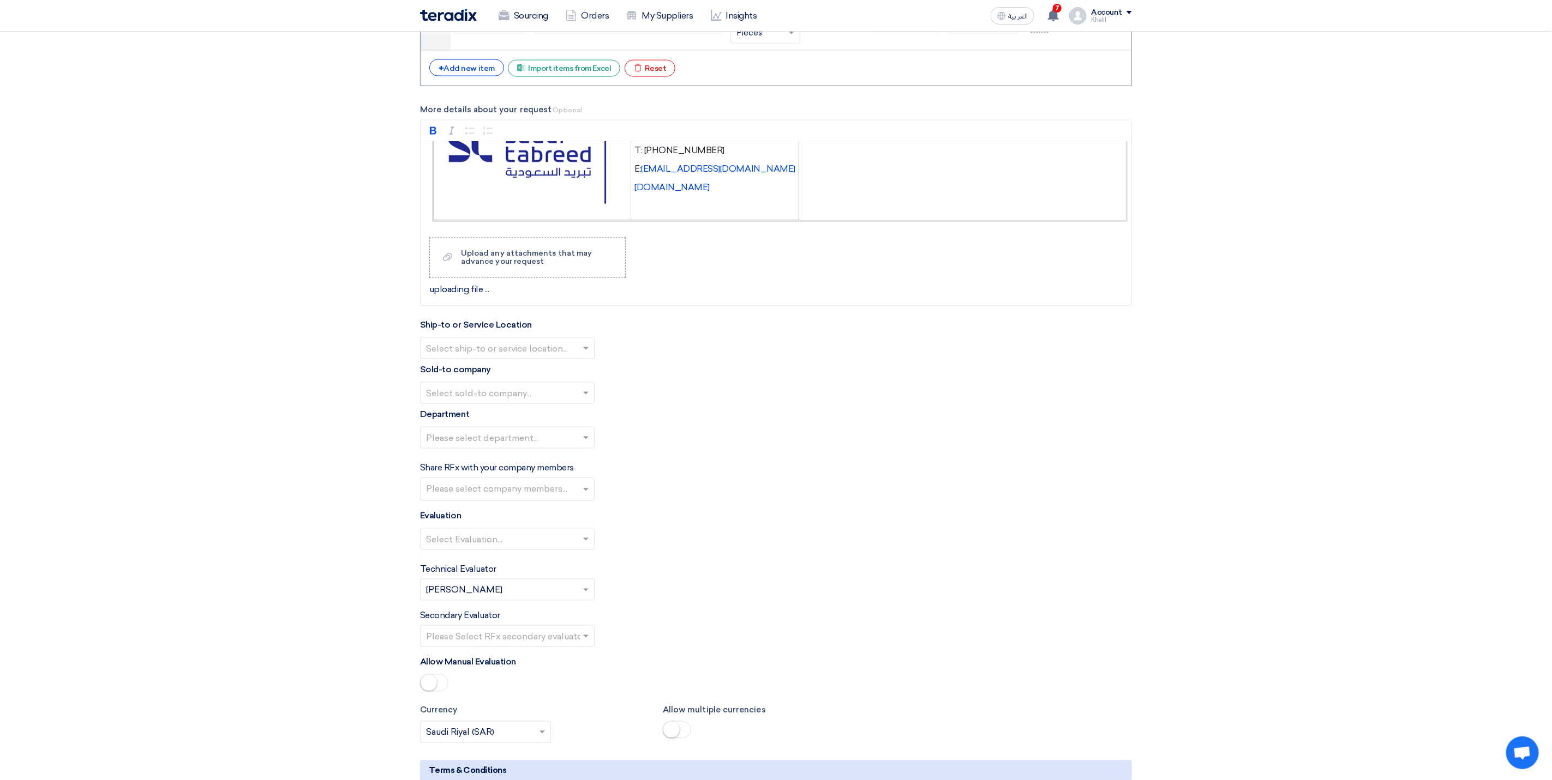
click at [928, 501] on div "Share RFx with your company members Please select company members..." at bounding box center [776, 481] width 712 height 39
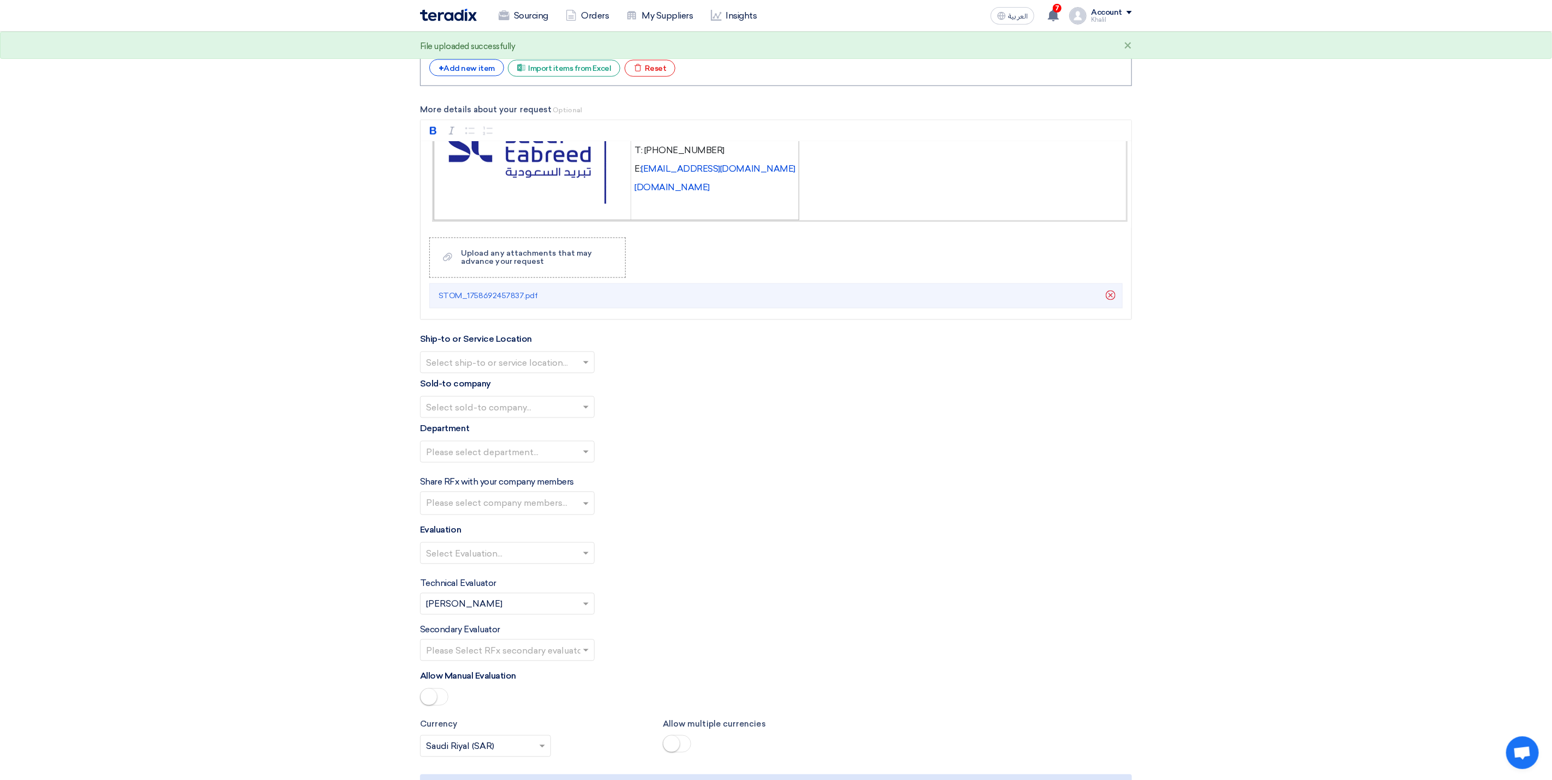
scroll to position [1309, 0]
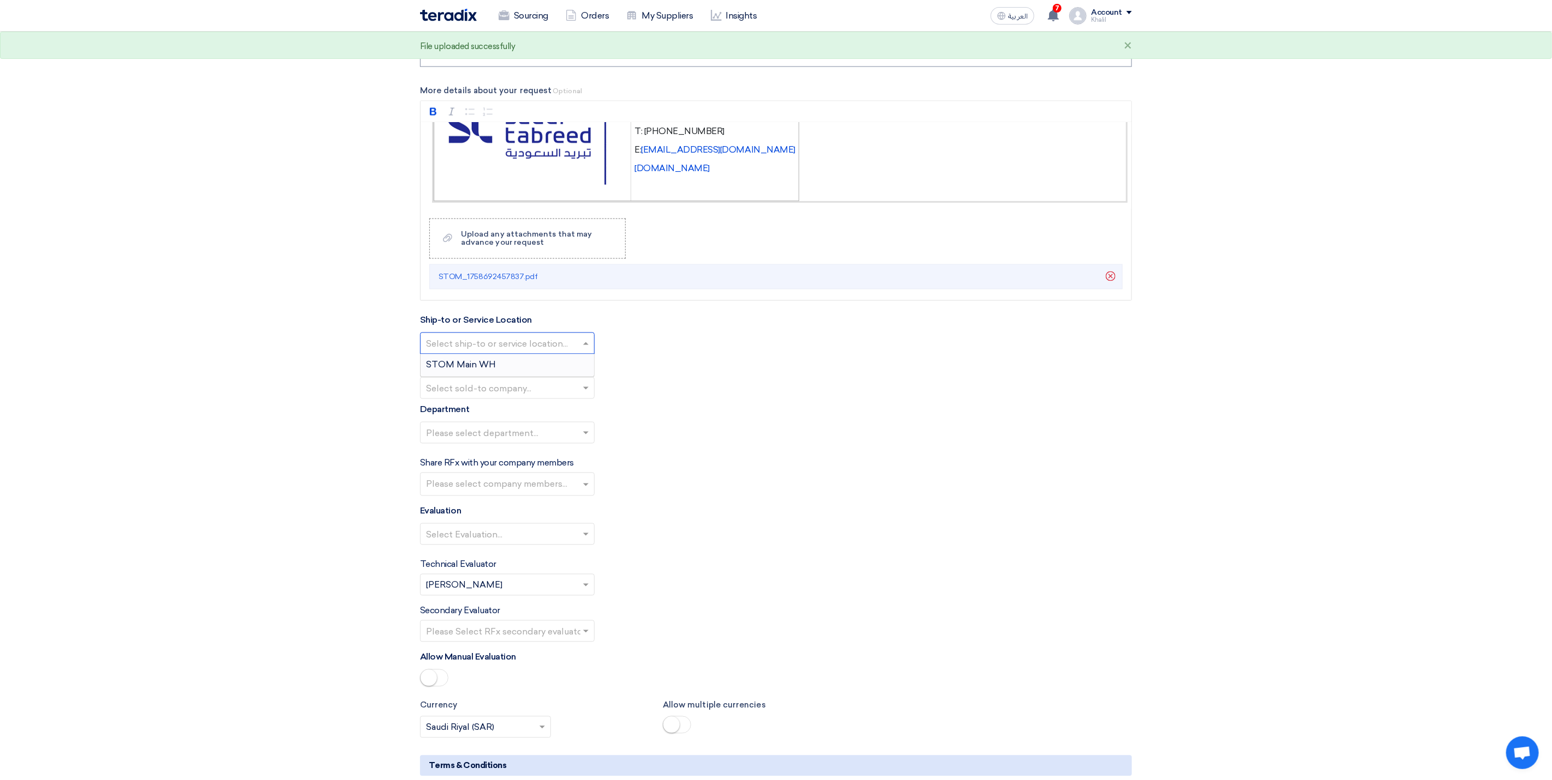
click at [583, 350] on span at bounding box center [587, 343] width 14 height 13
click at [575, 376] on div "STOM Main WH" at bounding box center [506, 365] width 173 height 22
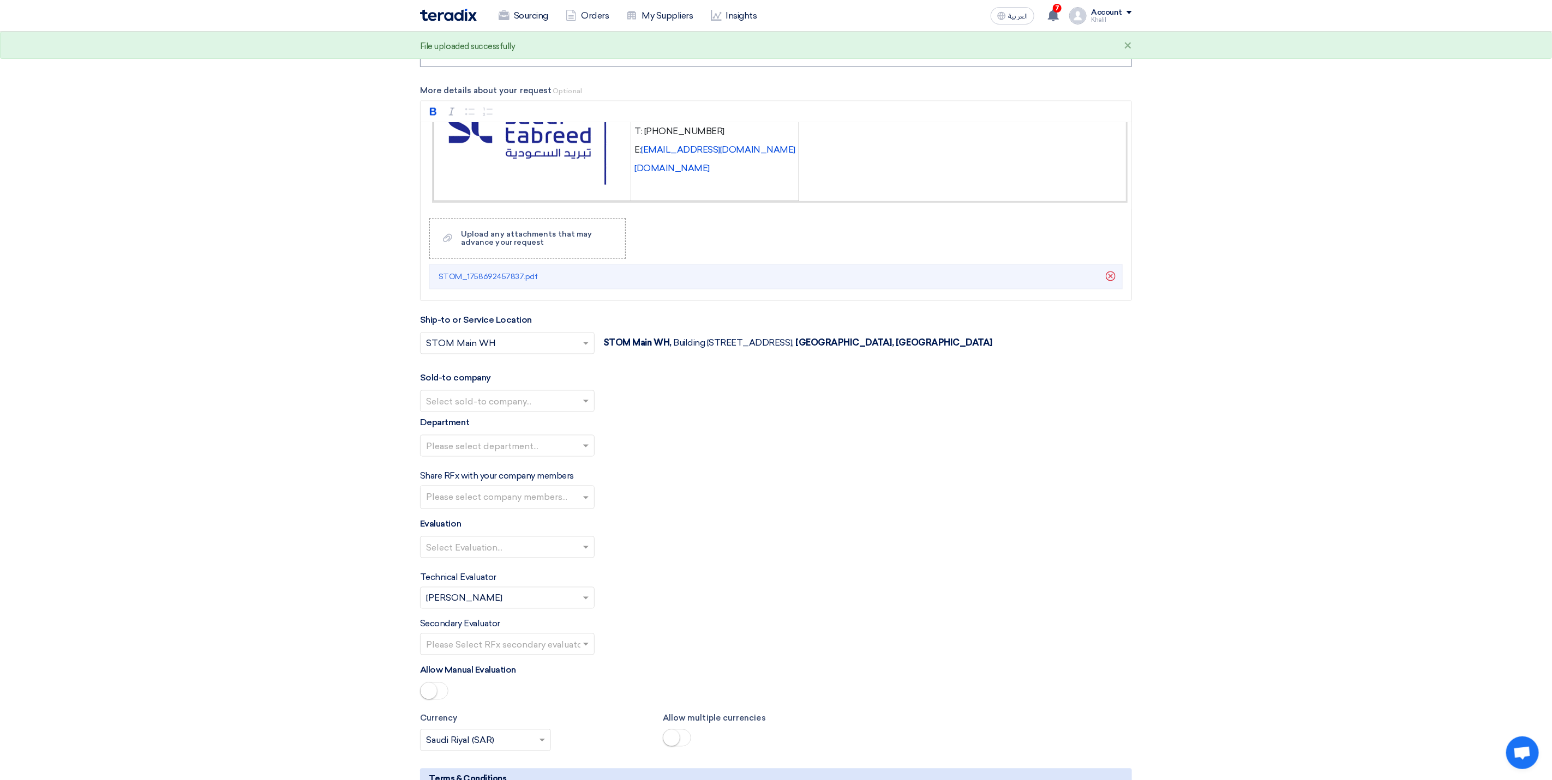
click at [581, 408] on span at bounding box center [587, 401] width 14 height 13
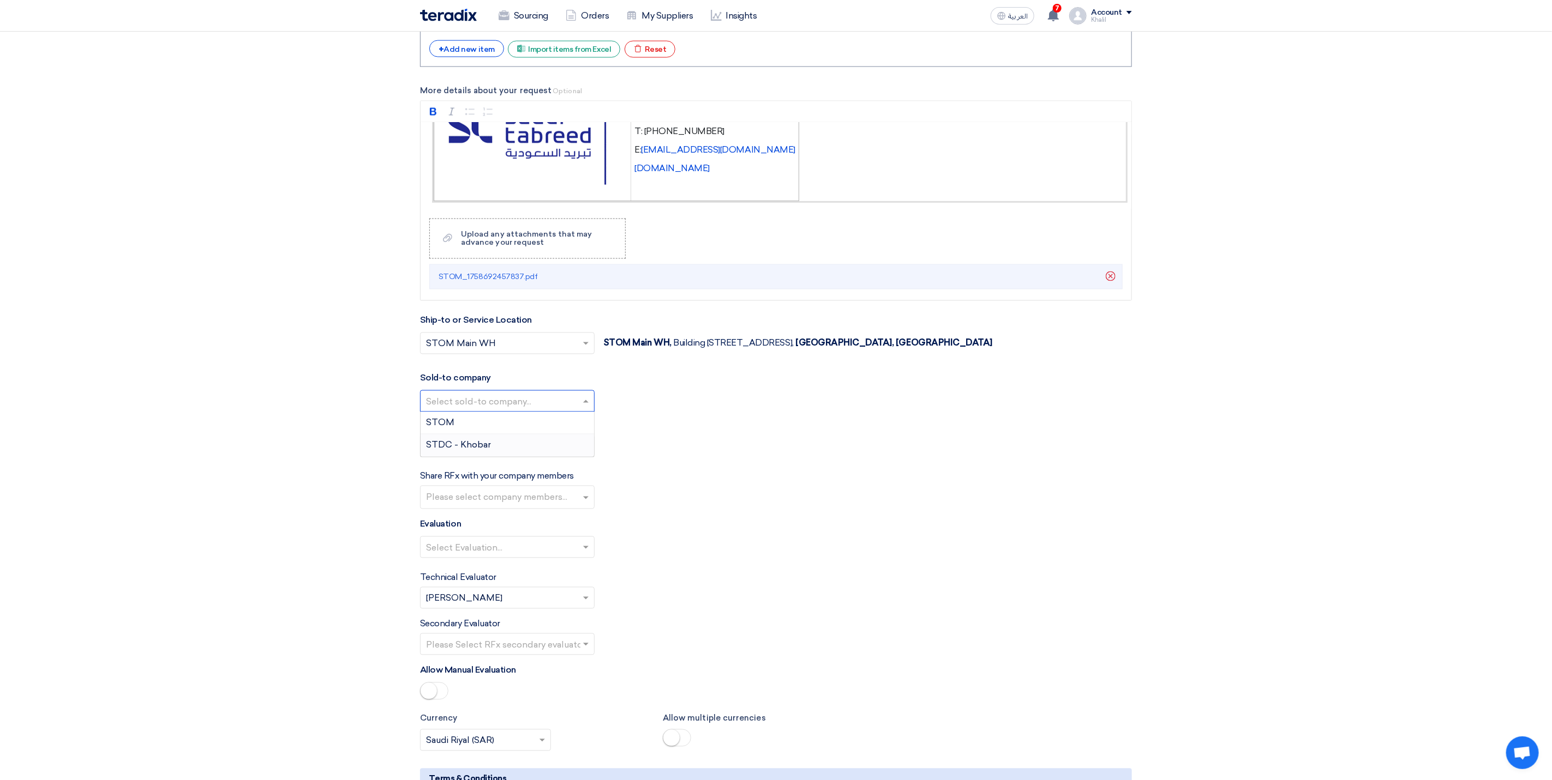
click at [569, 452] on div "STDC - Khobar" at bounding box center [506, 446] width 173 height 22
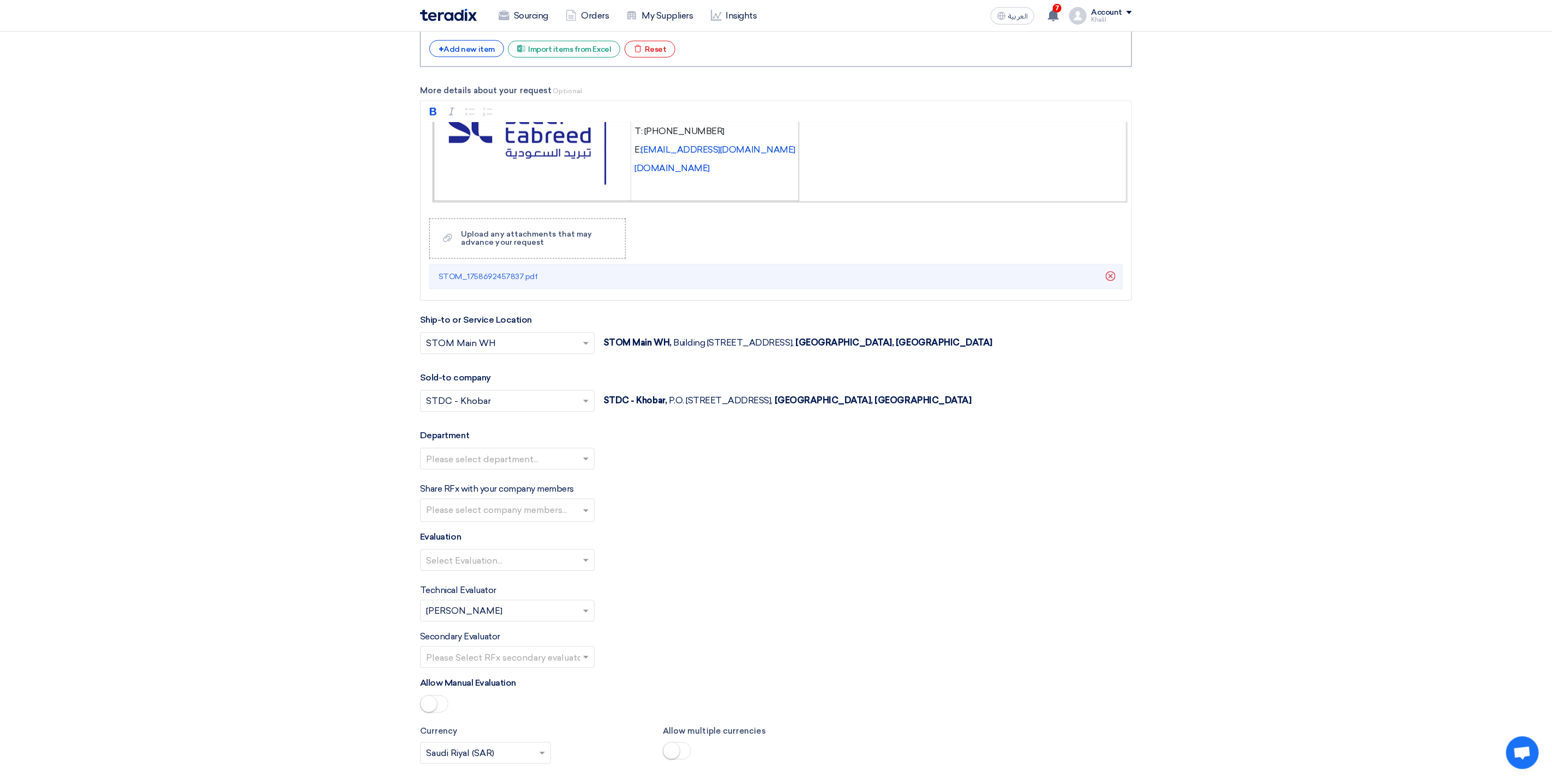
click at [556, 521] on input "text" at bounding box center [508, 512] width 165 height 18
click at [545, 545] on div "[PERSON_NAME]" at bounding box center [506, 533] width 173 height 22
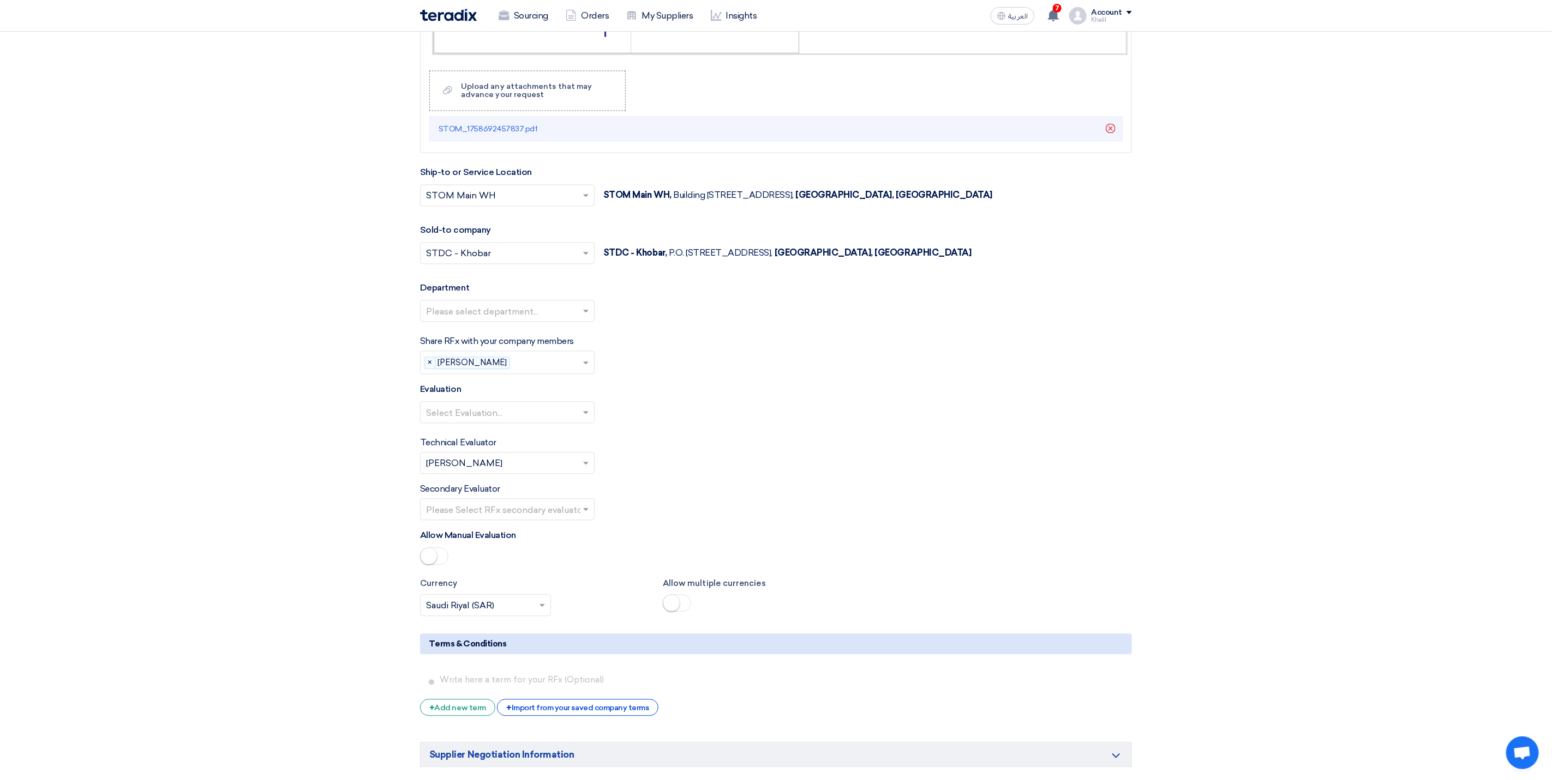
scroll to position [1472, 0]
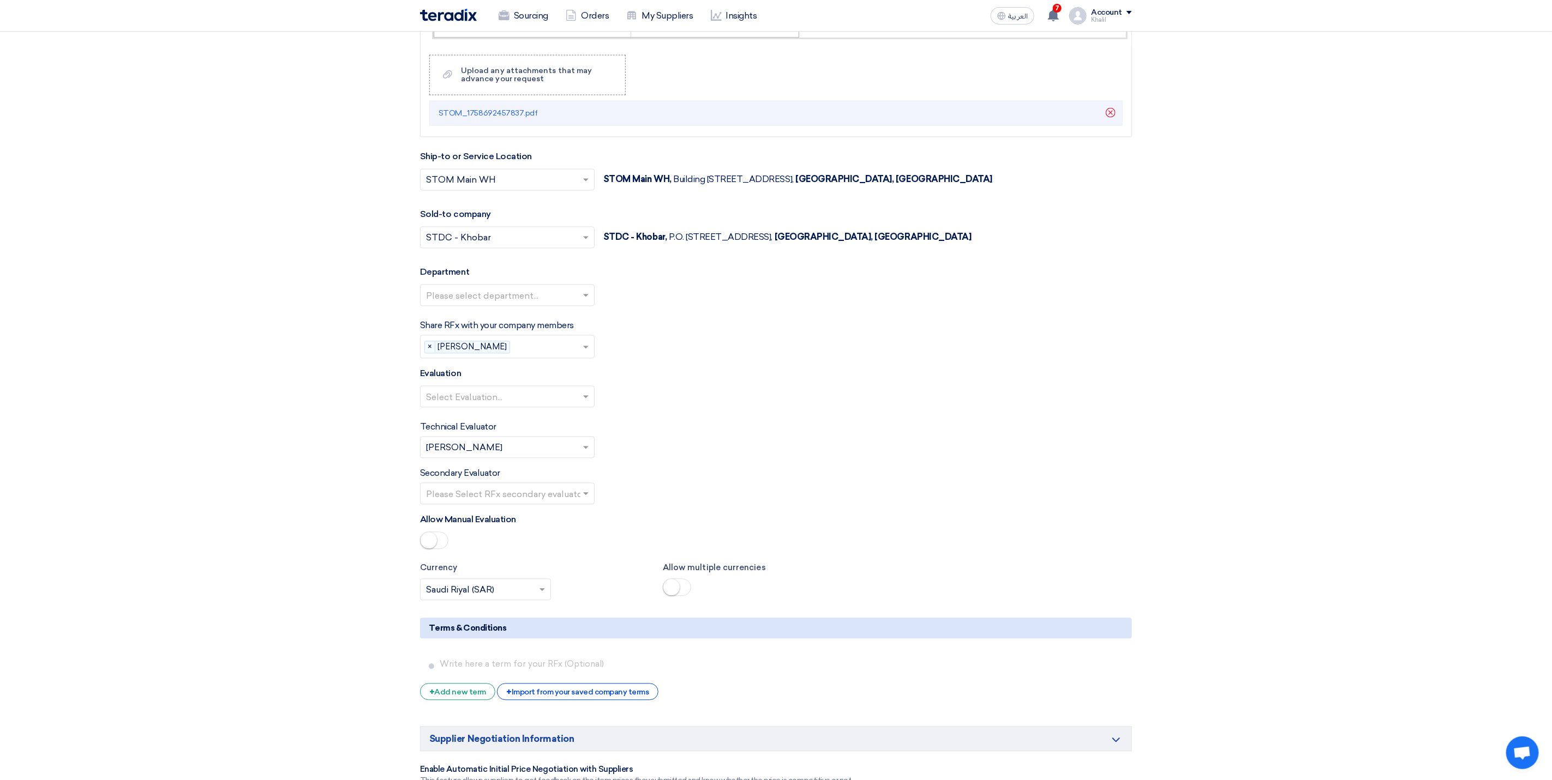
click at [588, 354] on span at bounding box center [587, 347] width 14 height 13
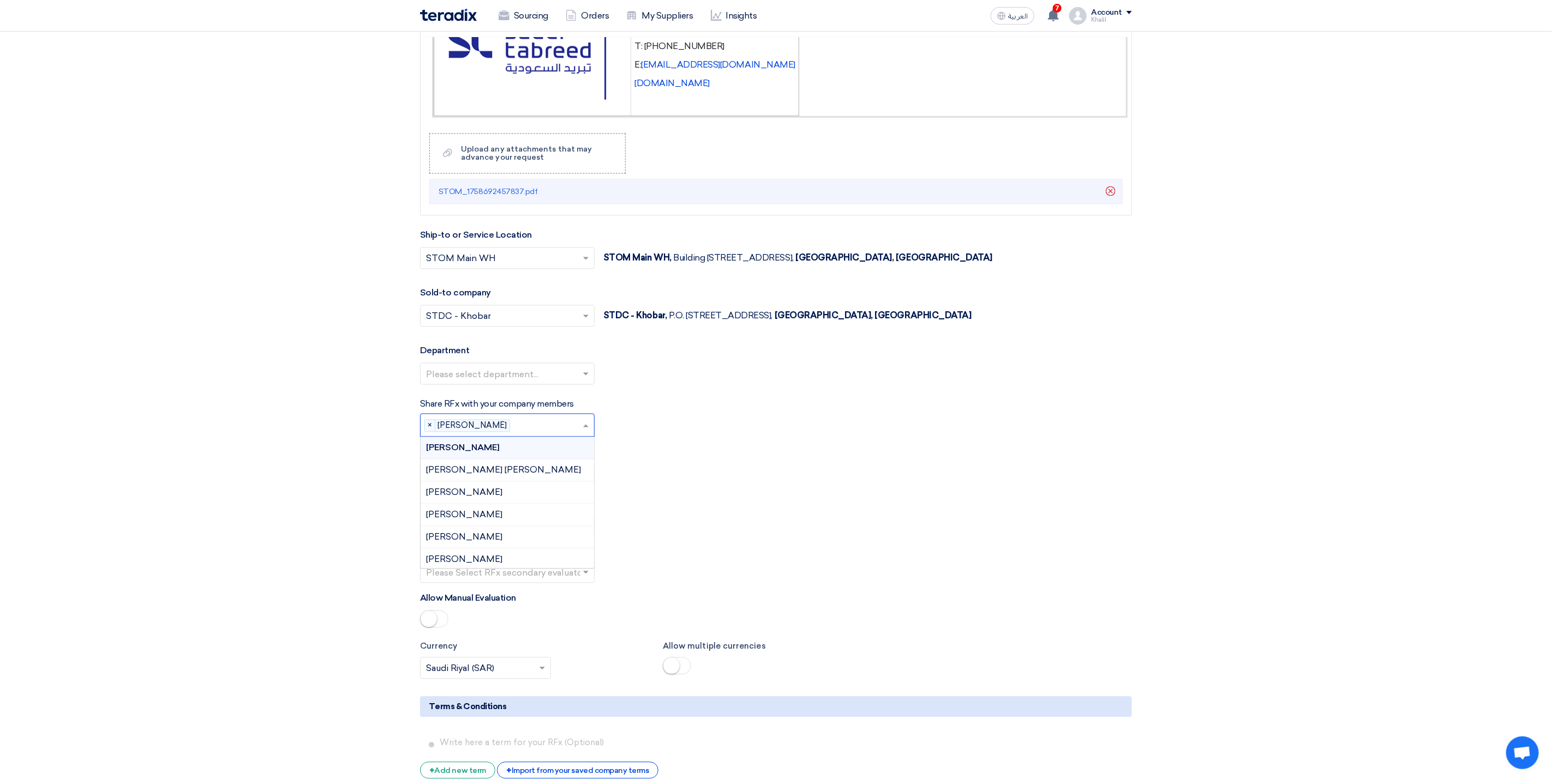
scroll to position [1391, 0]
click at [545, 479] on span "[PERSON_NAME] [PERSON_NAME]" at bounding box center [503, 473] width 155 height 10
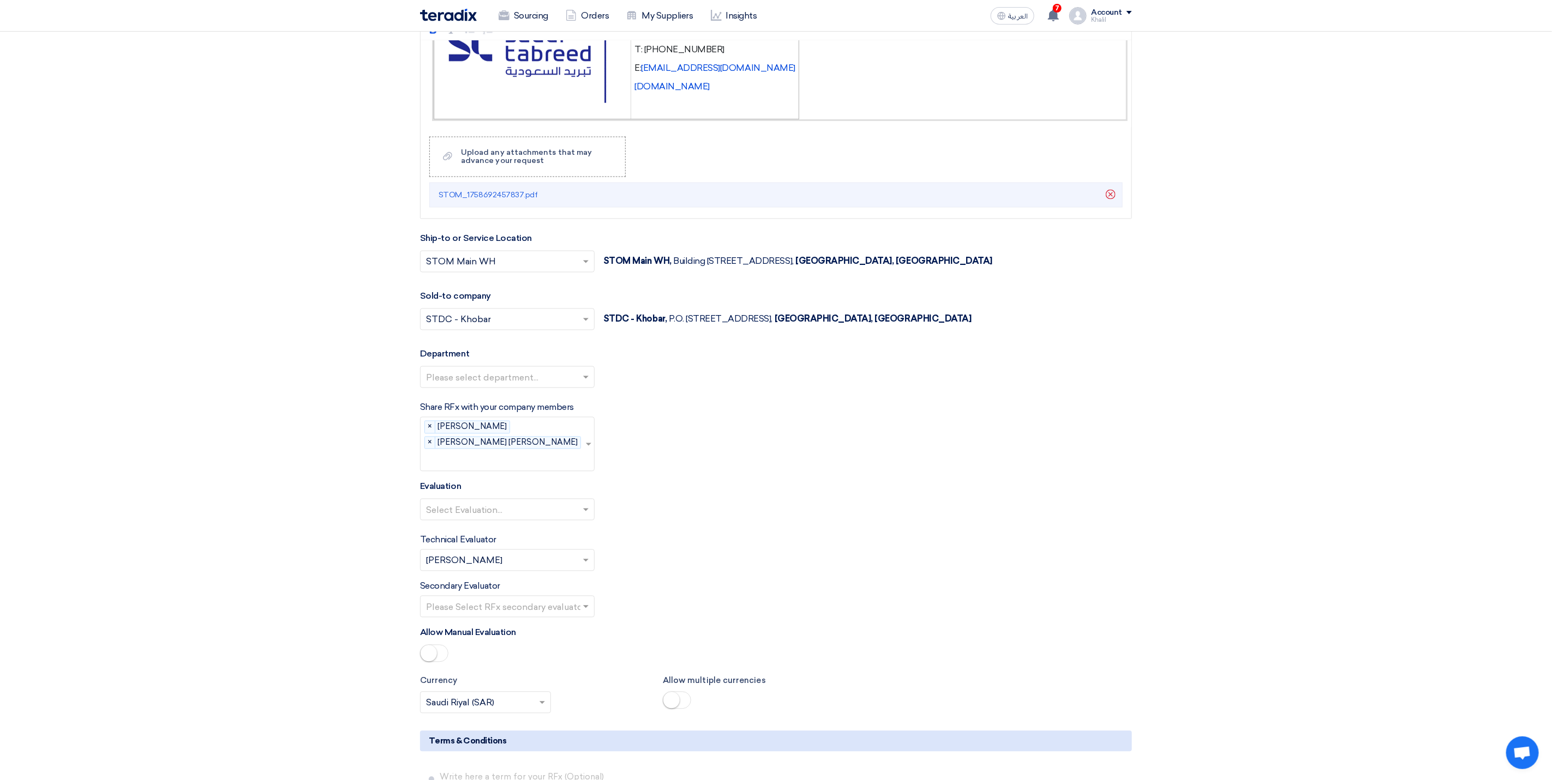
click at [680, 486] on div "Evaluation Select Evaluation..." at bounding box center [776, 504] width 712 height 49
click at [568, 388] on input "text" at bounding box center [502, 379] width 152 height 18
click at [558, 410] on div "General Department" at bounding box center [506, 399] width 173 height 22
click at [562, 504] on input "text" at bounding box center [502, 511] width 152 height 18
click at [558, 525] on div "Standard Criteria" at bounding box center [506, 532] width 173 height 22
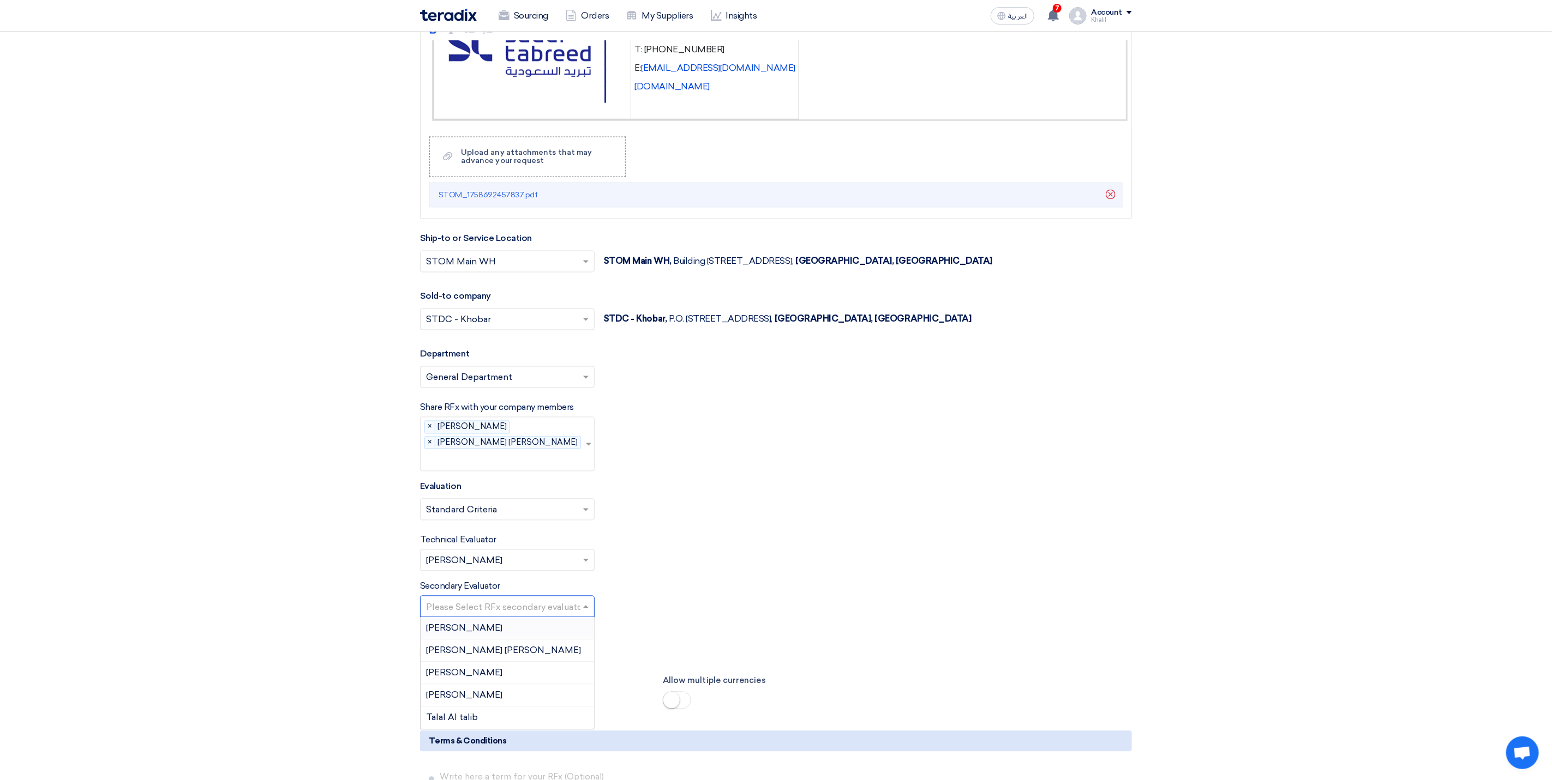
click at [575, 605] on input "text" at bounding box center [502, 608] width 152 height 18
click at [576, 629] on div "[PERSON_NAME]" at bounding box center [506, 629] width 173 height 22
click at [684, 612] on div "Secondary Evaluator Please Select RFx secondary evaluator... × [PERSON_NAME] ×" at bounding box center [776, 599] width 712 height 38
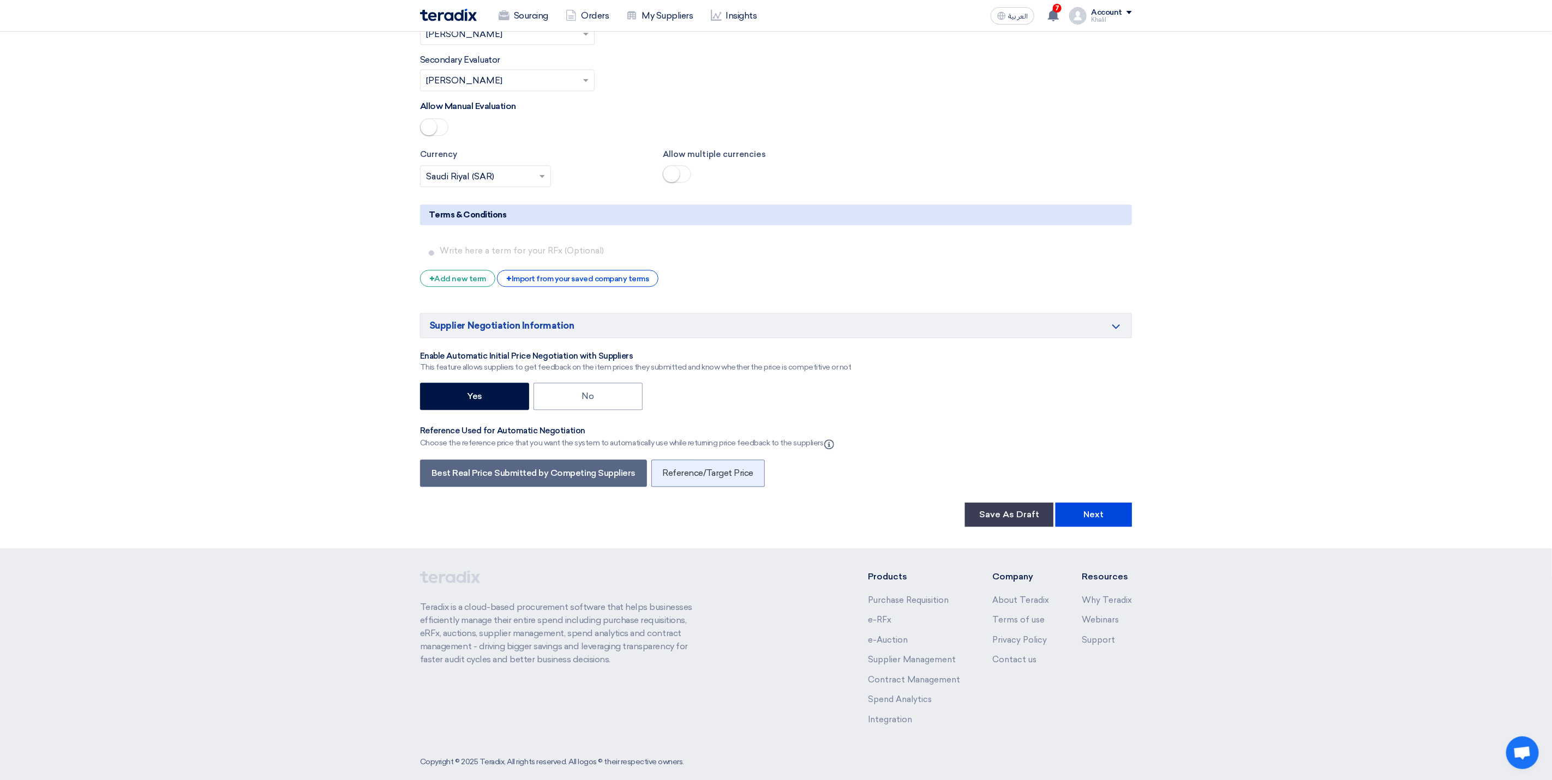
scroll to position [1933, 0]
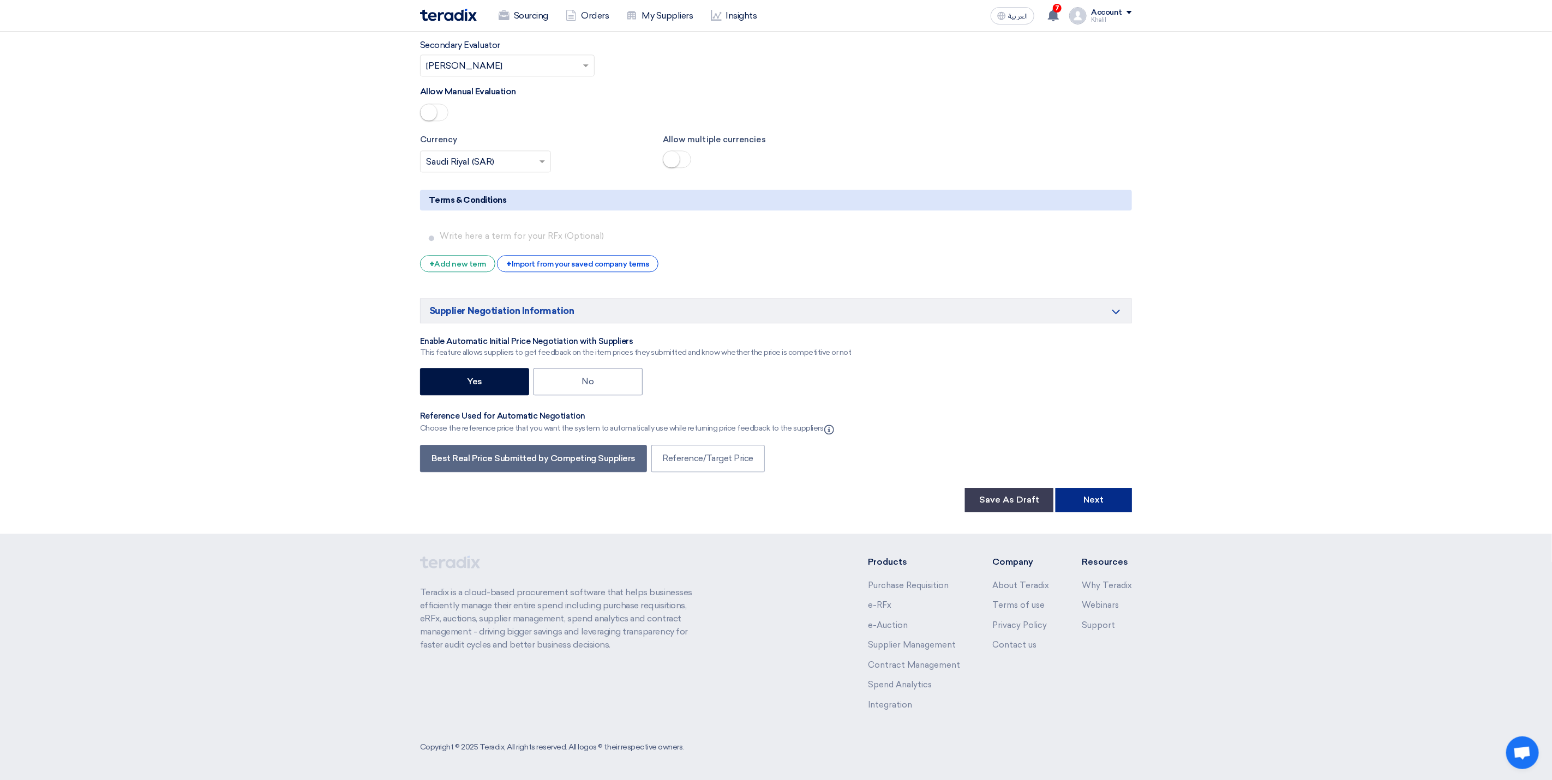
click at [1118, 501] on button "Next" at bounding box center [1093, 500] width 76 height 24
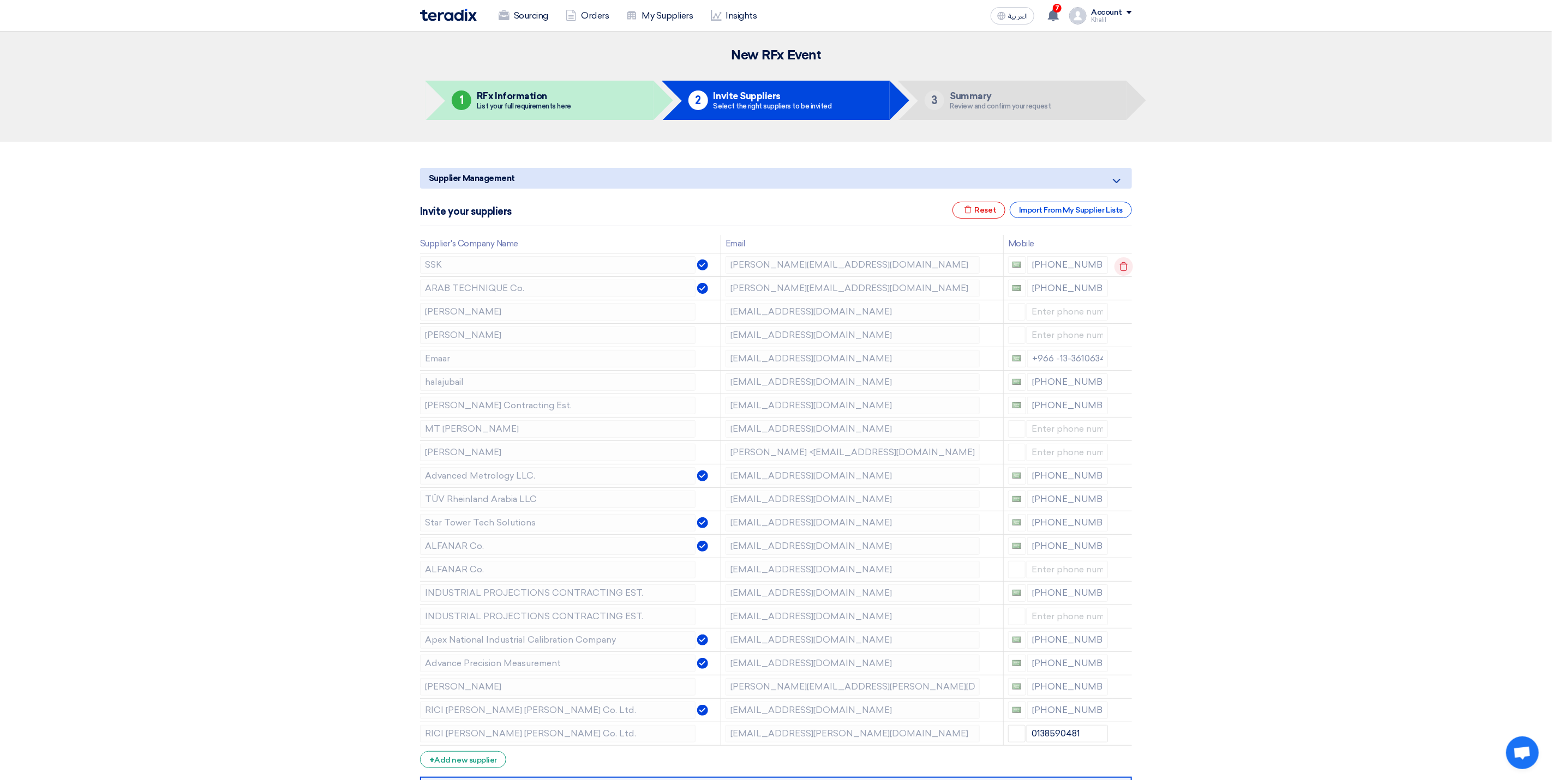
click at [1126, 270] on icon at bounding box center [1123, 266] width 19 height 19
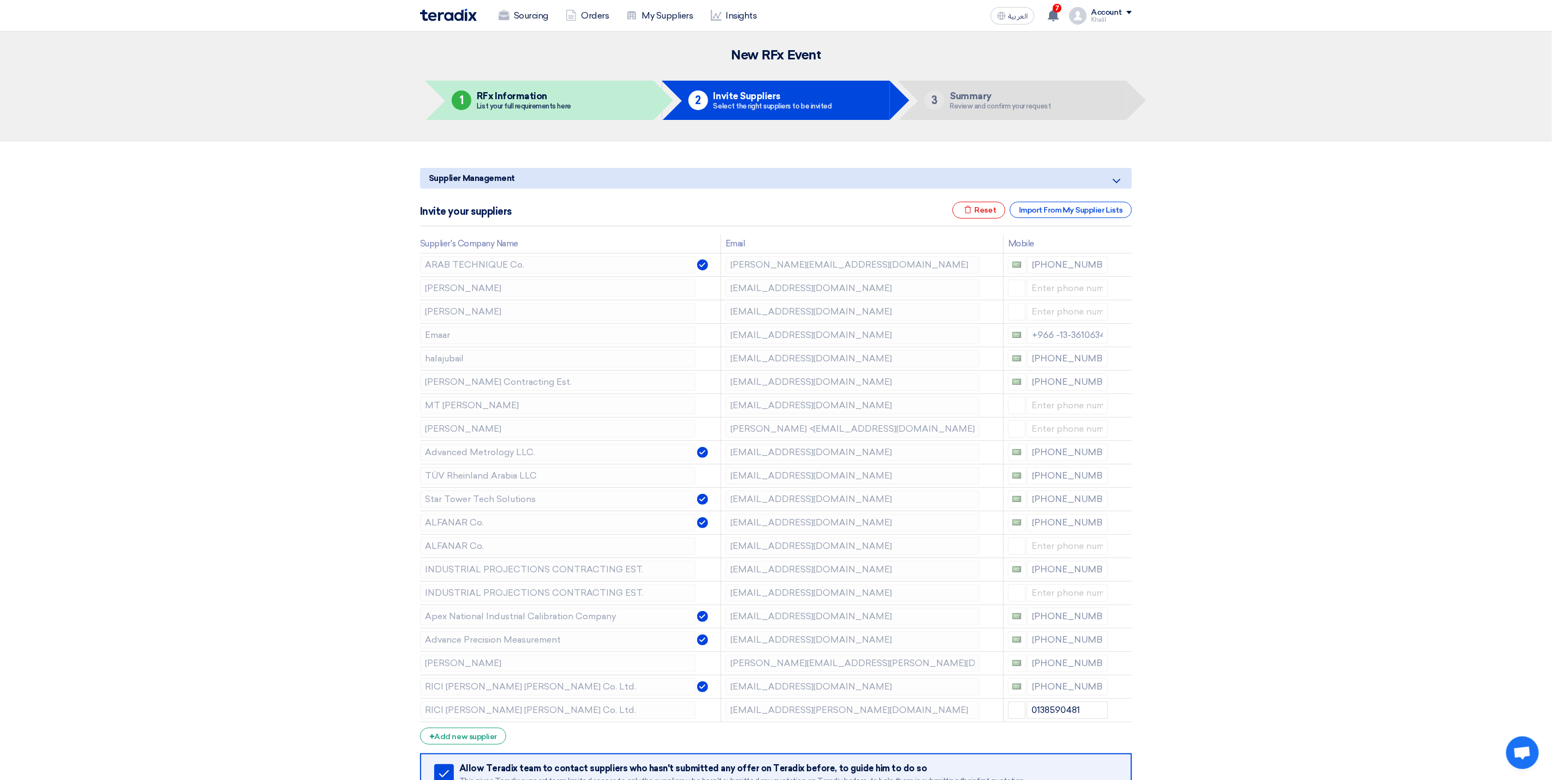
click at [0, 0] on icon at bounding box center [0, 0] width 0 height 0
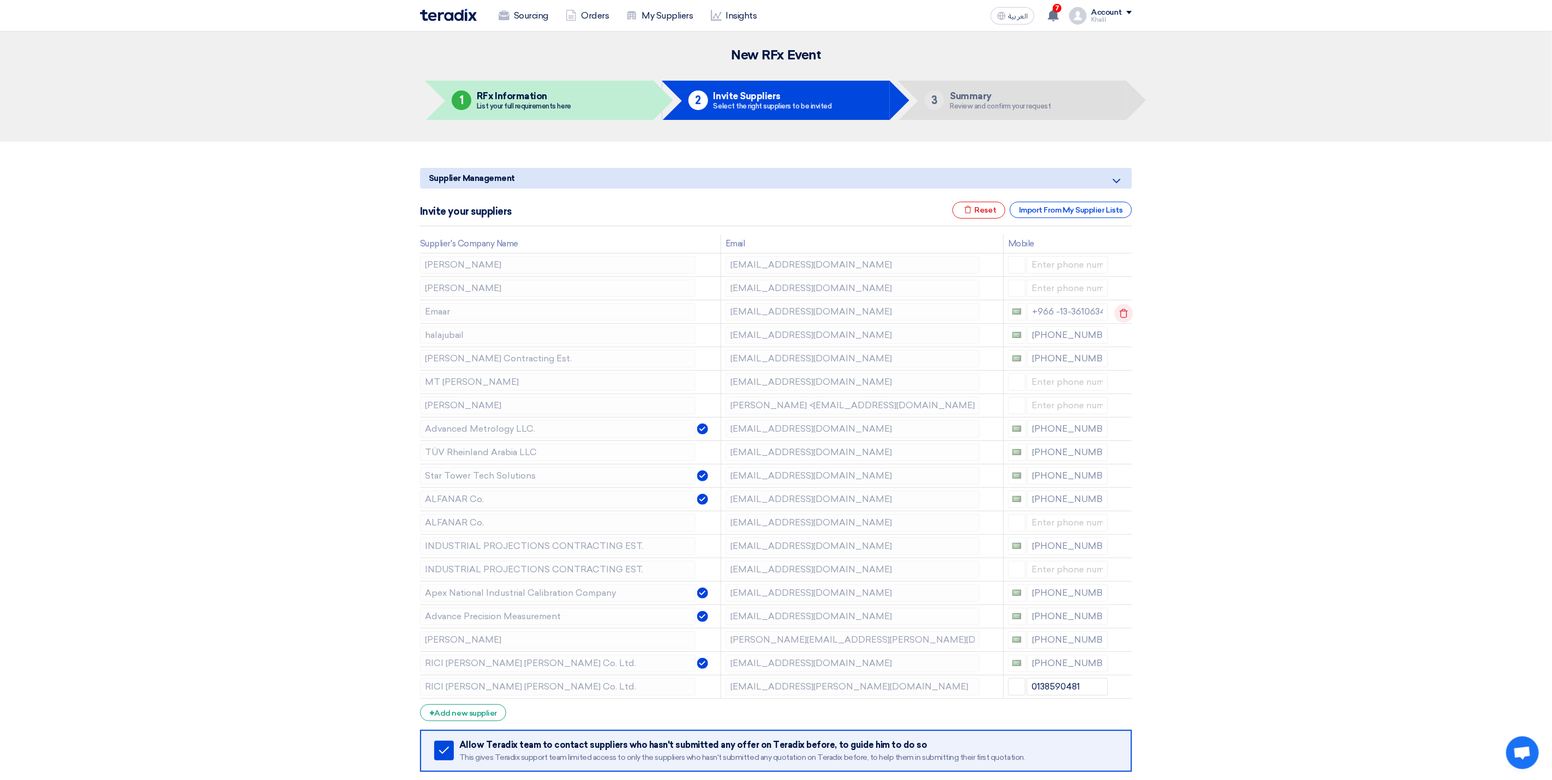
click at [1125, 316] on icon at bounding box center [1123, 313] width 19 height 19
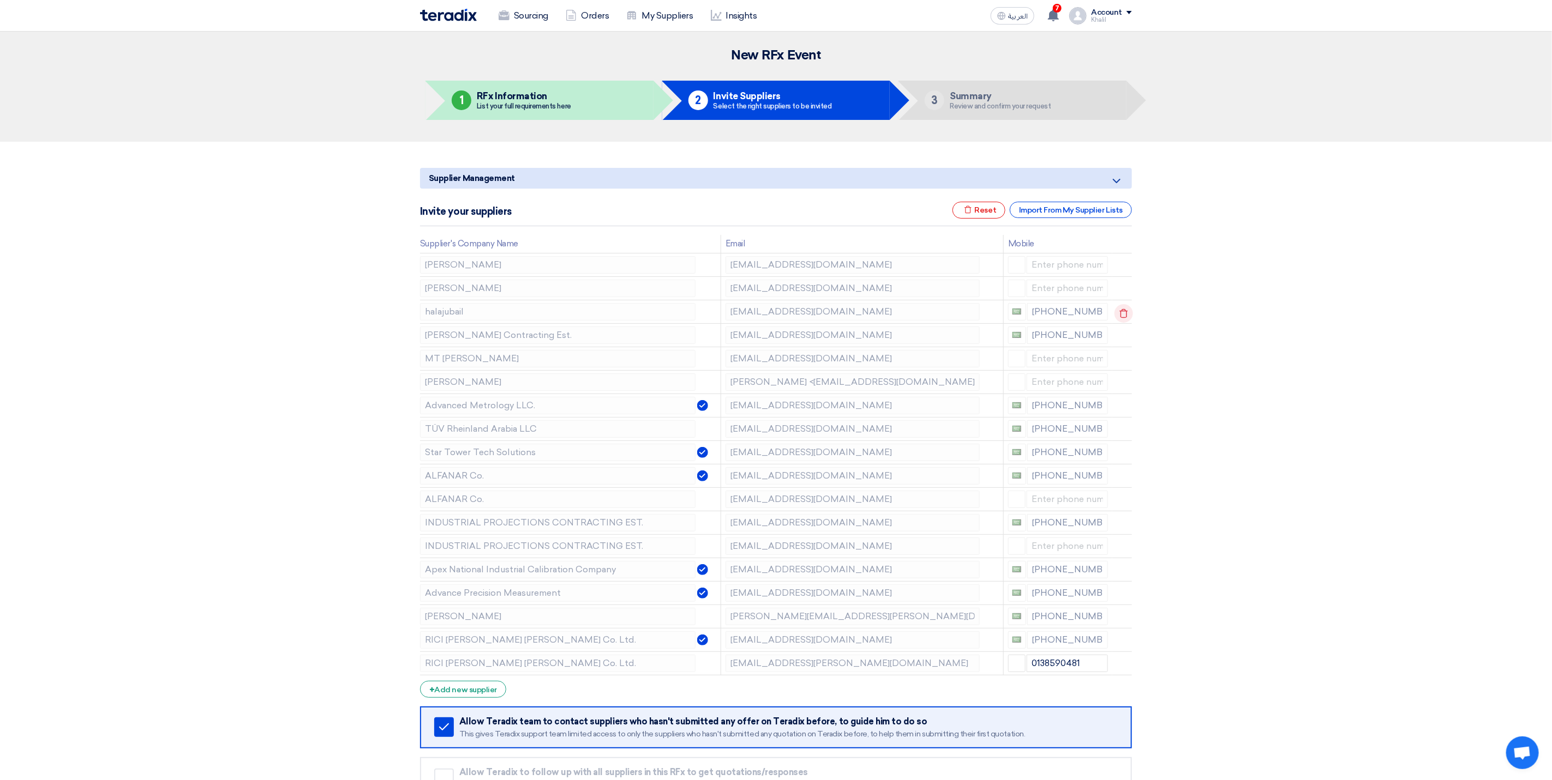
click at [1129, 316] on icon at bounding box center [1123, 313] width 19 height 19
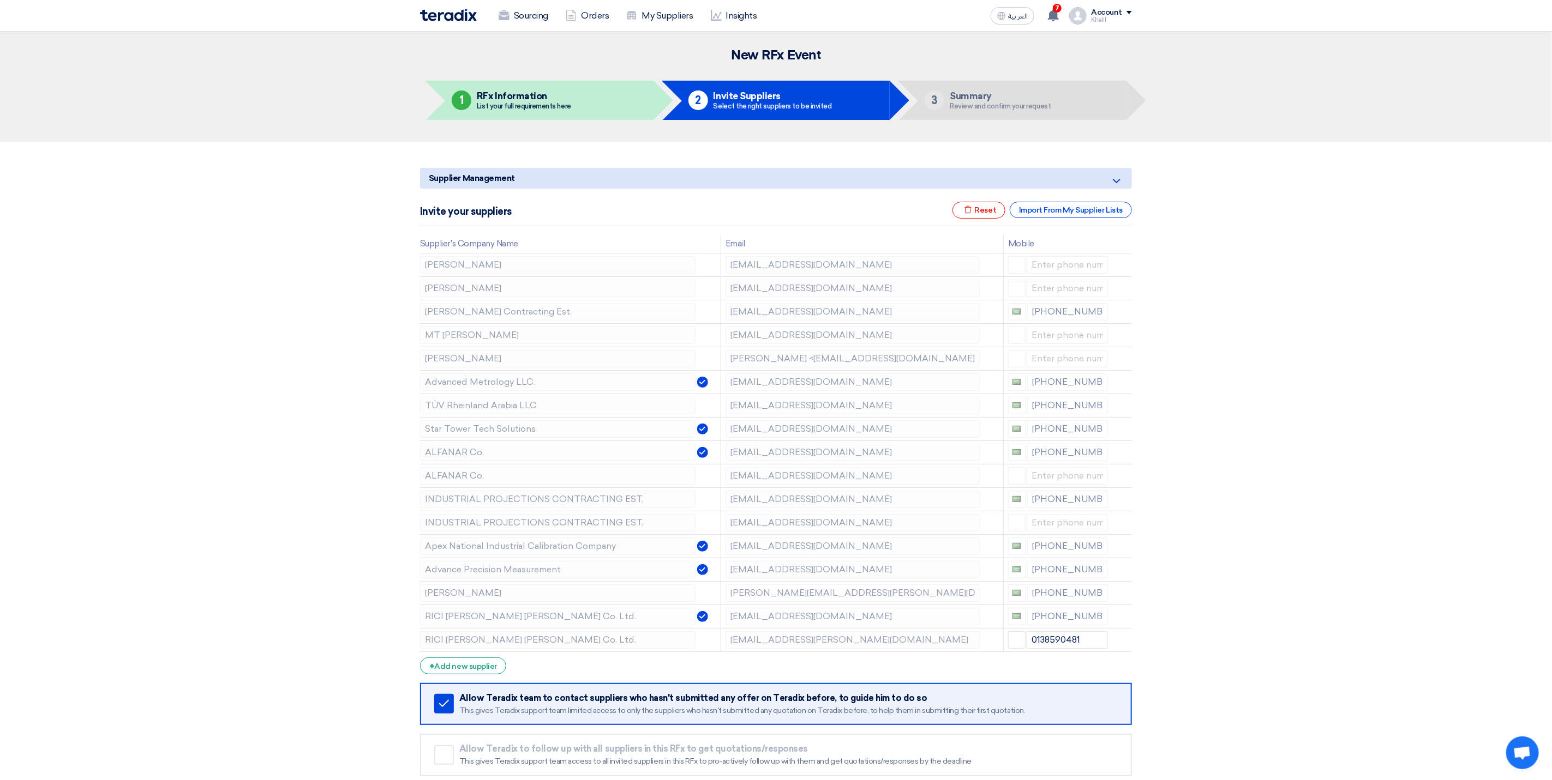
click at [0, 0] on icon at bounding box center [0, 0] width 0 height 0
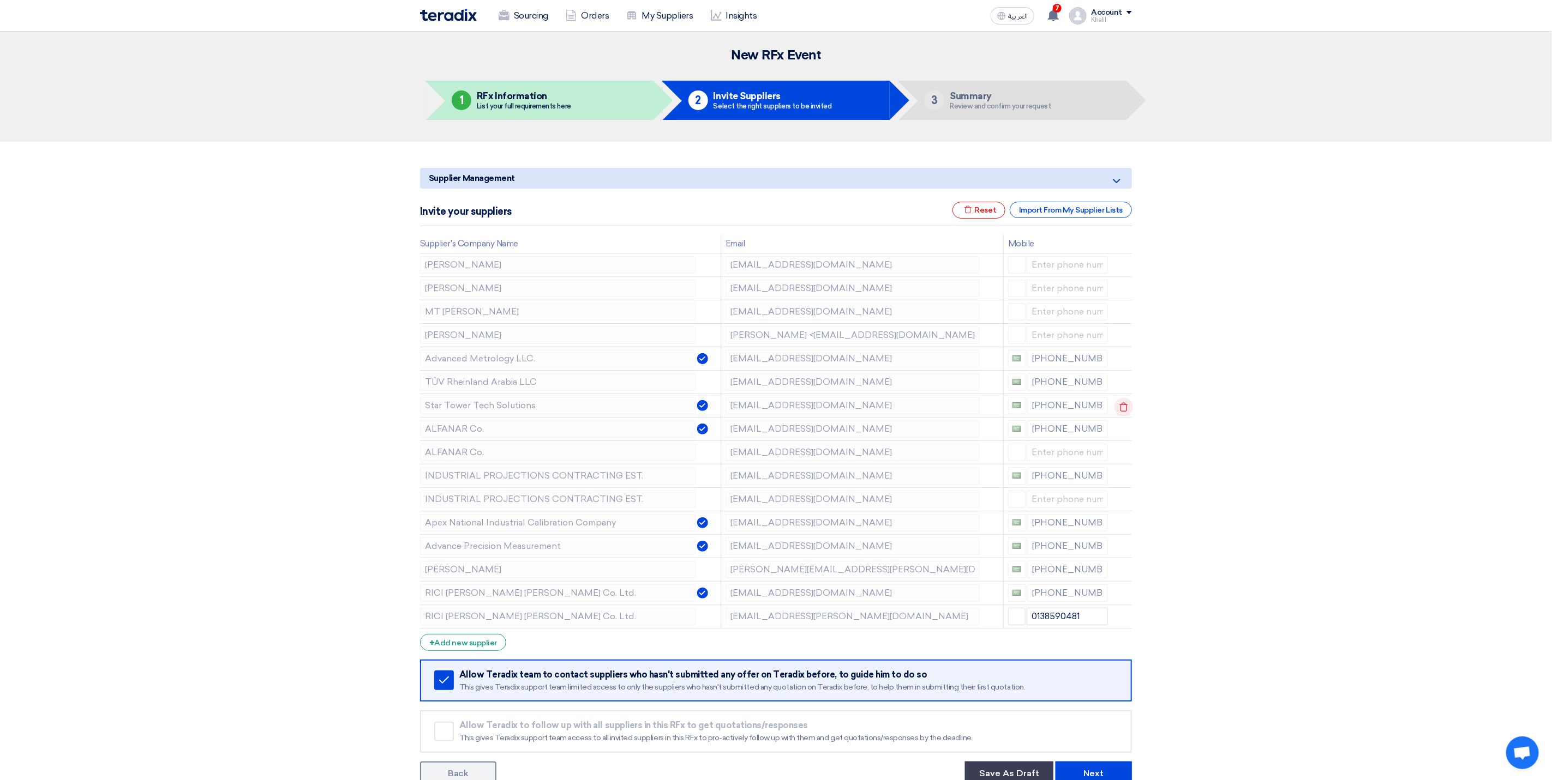
click at [1121, 410] on icon at bounding box center [1123, 407] width 19 height 19
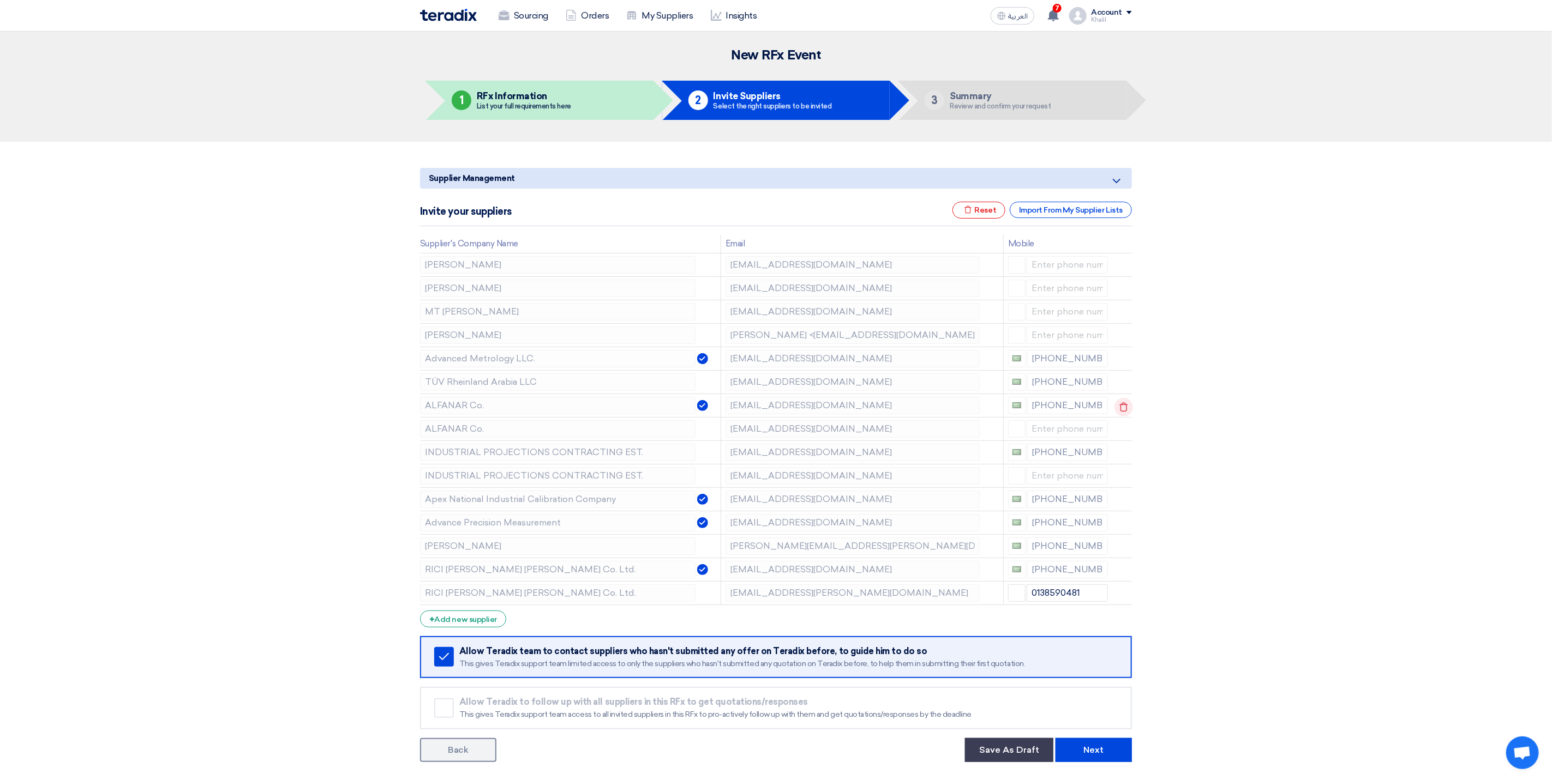
click at [1123, 410] on icon at bounding box center [1123, 407] width 19 height 19
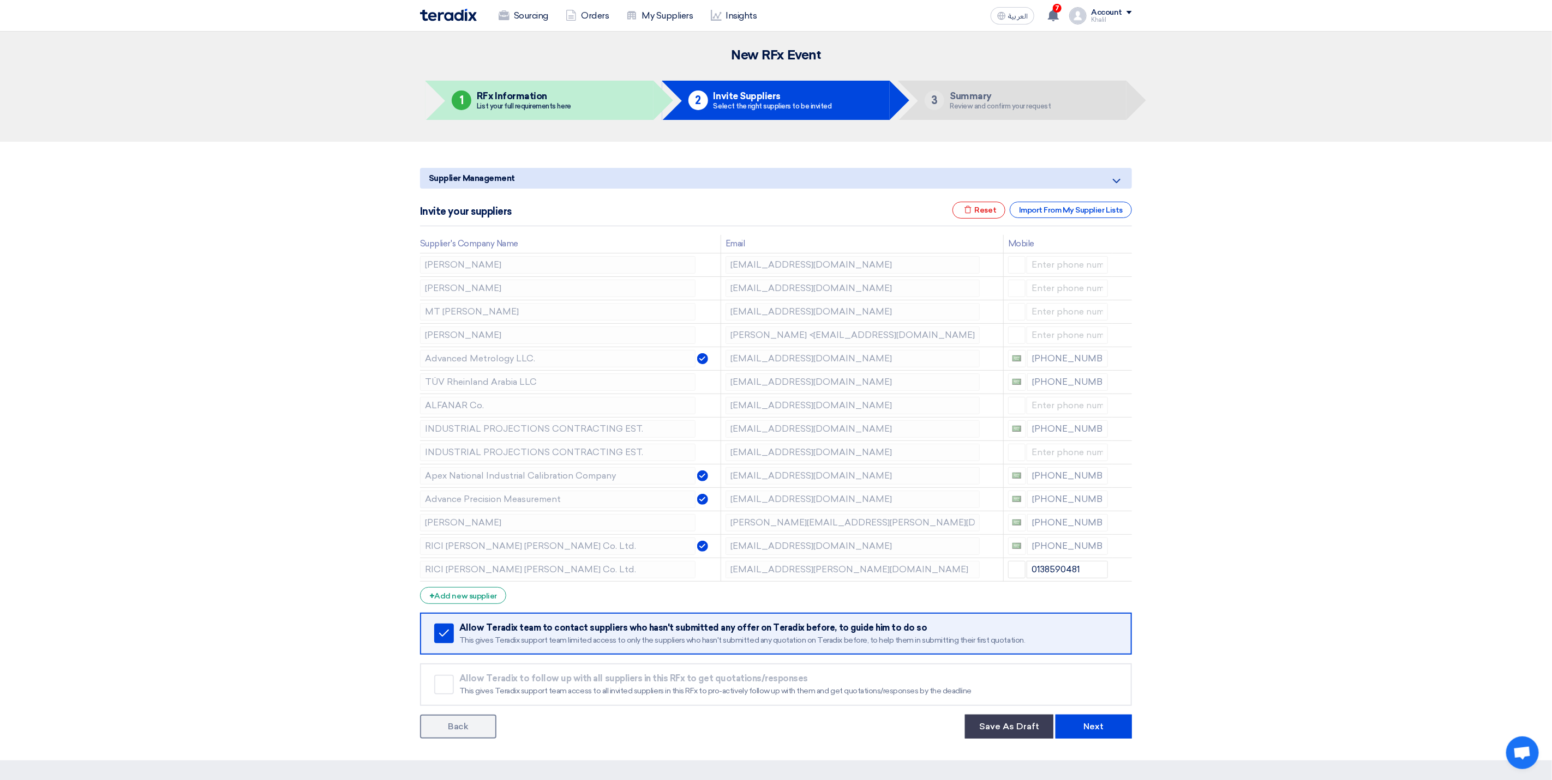
click at [0, 0] on icon at bounding box center [0, 0] width 0 height 0
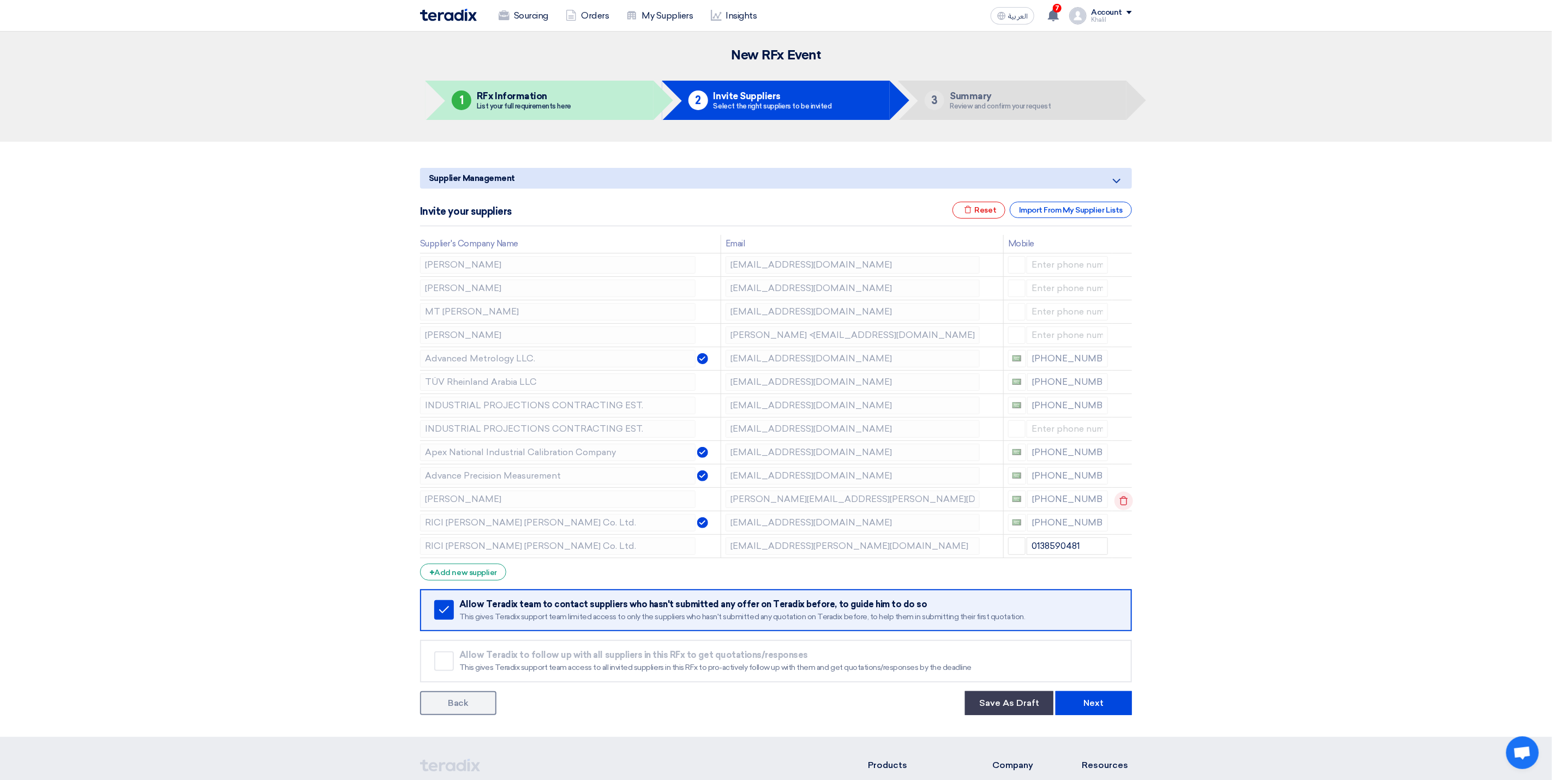
click at [1123, 506] on icon at bounding box center [1123, 501] width 19 height 19
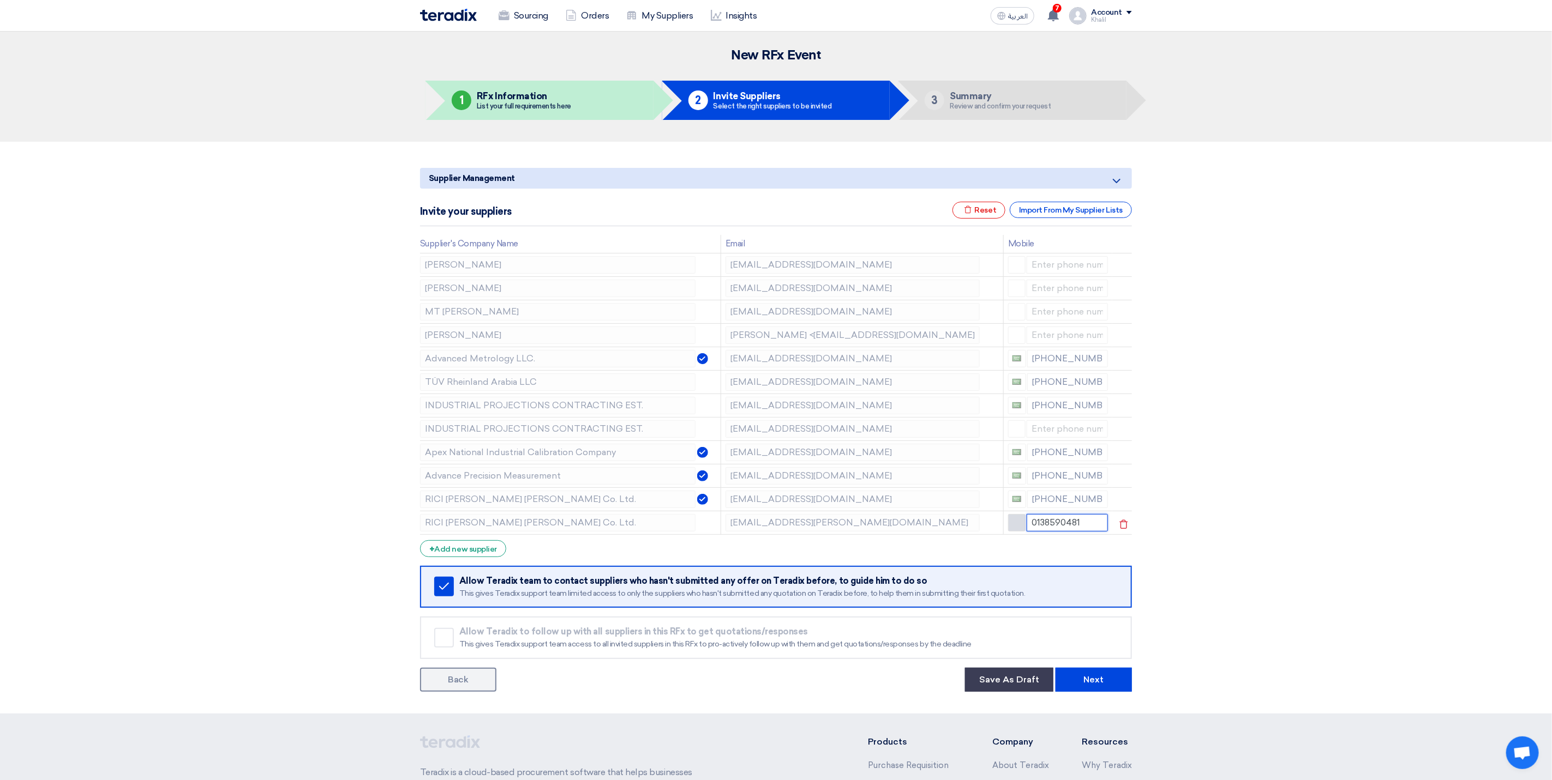
drag, startPoint x: 1090, startPoint y: 530, endPoint x: 1023, endPoint y: 530, distance: 66.5
click at [1023, 530] on div "0138590481" at bounding box center [1058, 522] width 100 height 17
click at [1286, 540] on section "Supplier Management Minimize/Maximize Category Invite your suppliers Excel file…" at bounding box center [776, 428] width 1552 height 572
click at [1124, 290] on icon at bounding box center [1123, 290] width 19 height 19
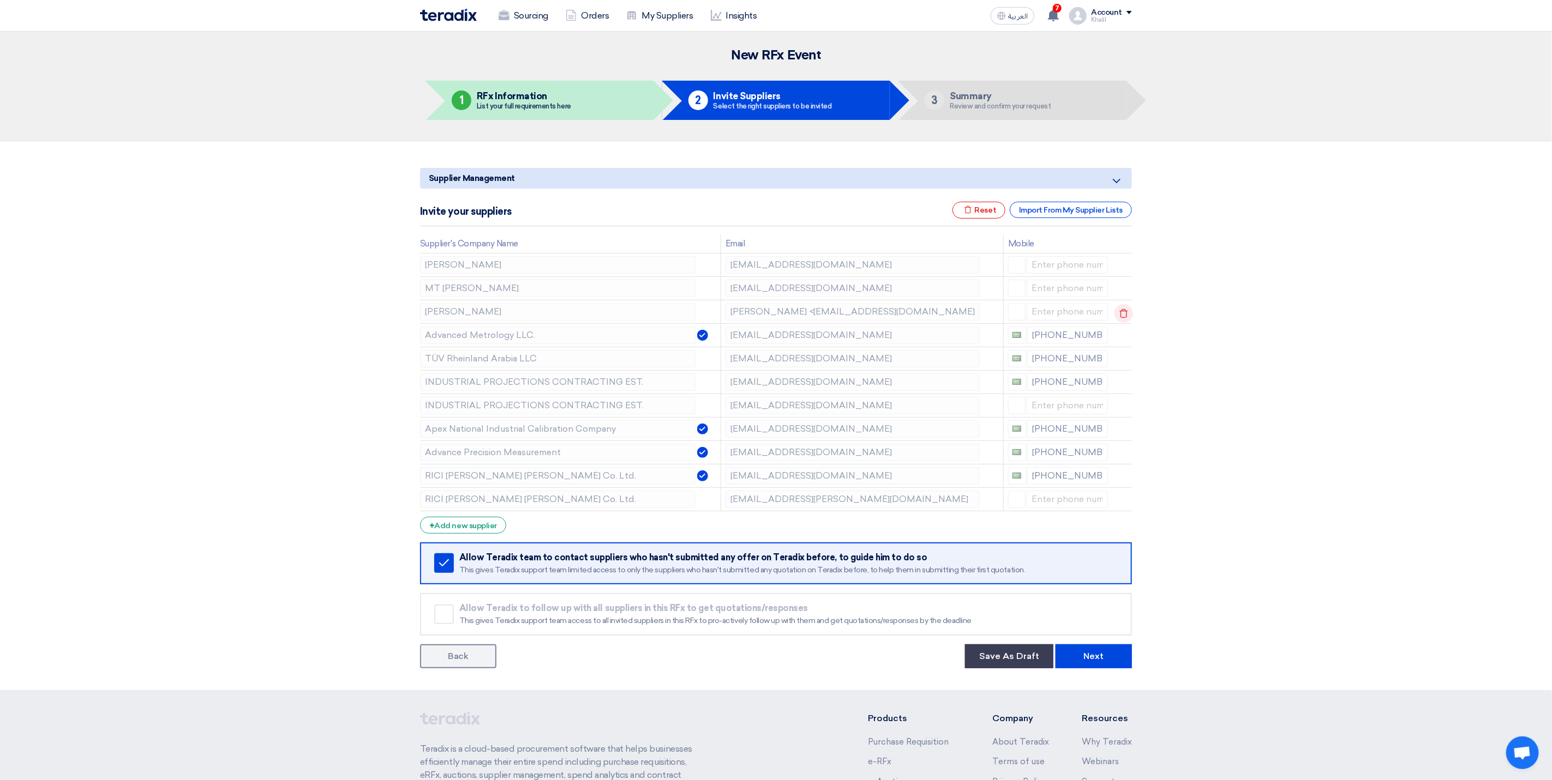
click at [1125, 313] on icon at bounding box center [1123, 313] width 19 height 19
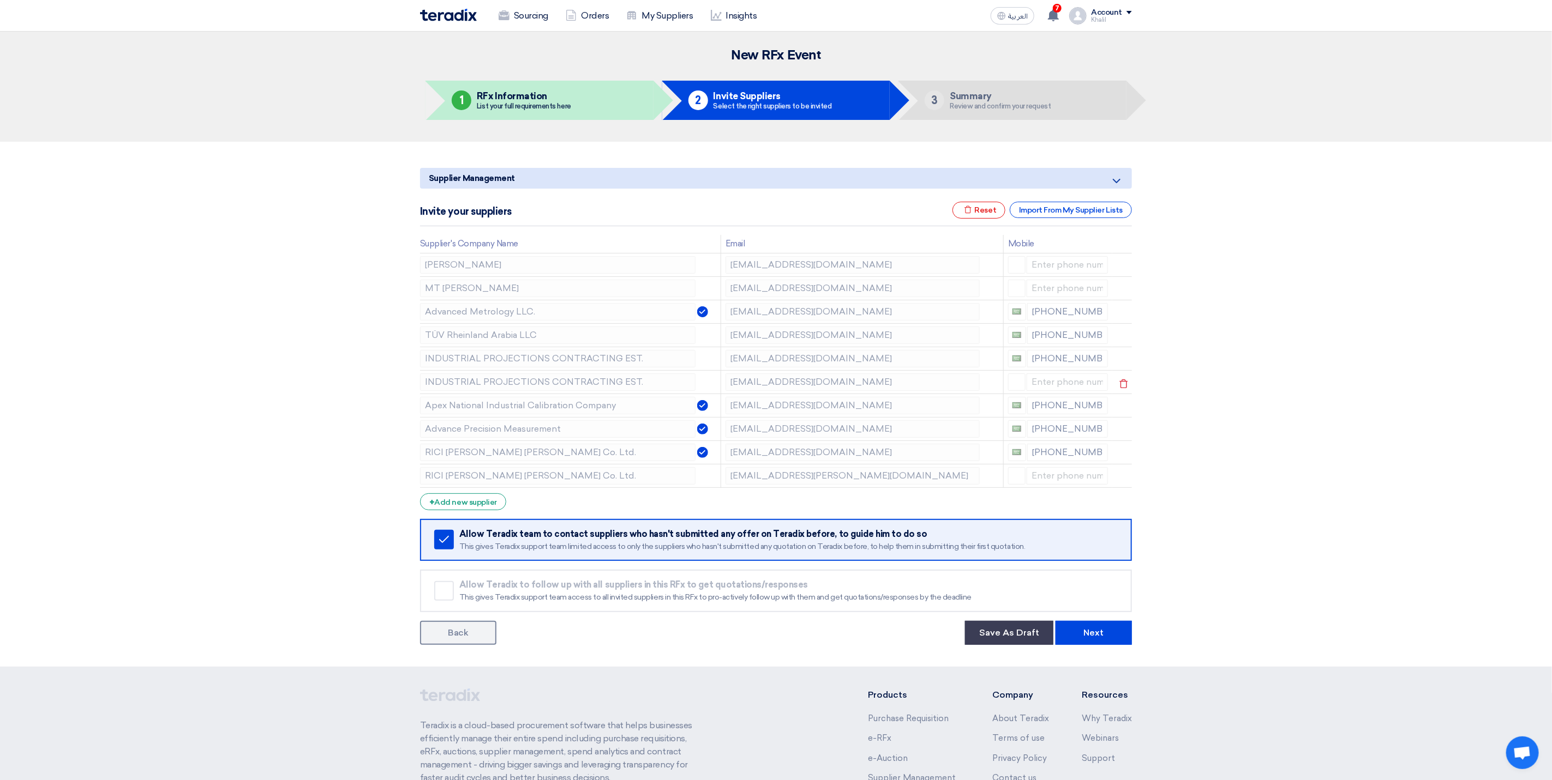
click at [720, 384] on td "[EMAIL_ADDRESS][DOMAIN_NAME]" at bounding box center [861, 381] width 282 height 23
click at [722, 459] on td "[EMAIL_ADDRESS][DOMAIN_NAME]" at bounding box center [861, 452] width 282 height 23
click at [1103, 634] on button "Next" at bounding box center [1093, 633] width 76 height 24
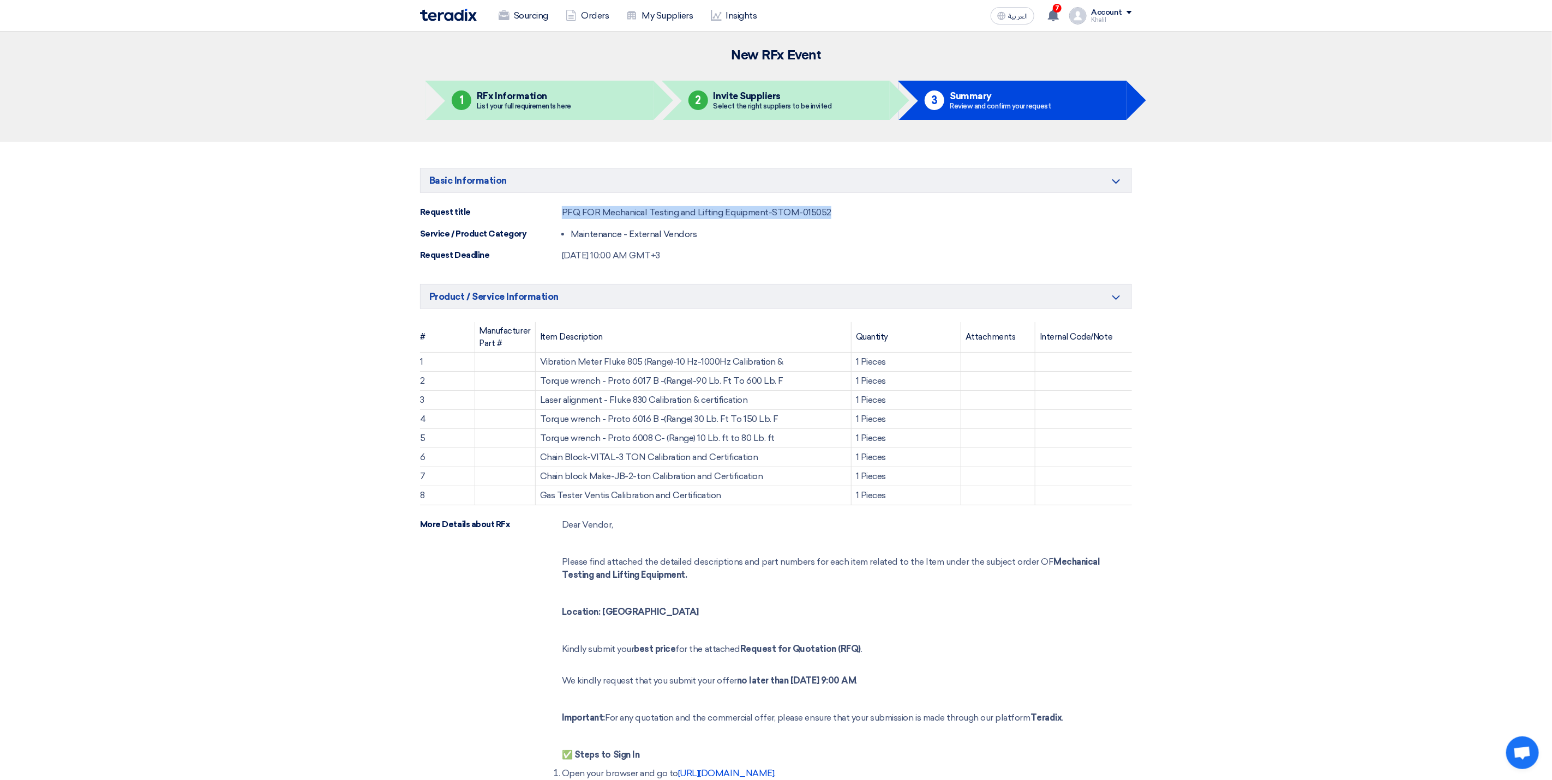
drag, startPoint x: 841, startPoint y: 214, endPoint x: 560, endPoint y: 200, distance: 281.8
click at [560, 200] on div "Basic Information Minimize/Maximize Category Request title PFQ FOR Mechanical T…" at bounding box center [776, 215] width 712 height 94
copy div "PFQ FOR Mechanical Testing and Lifting Equipment-STOM-015052"
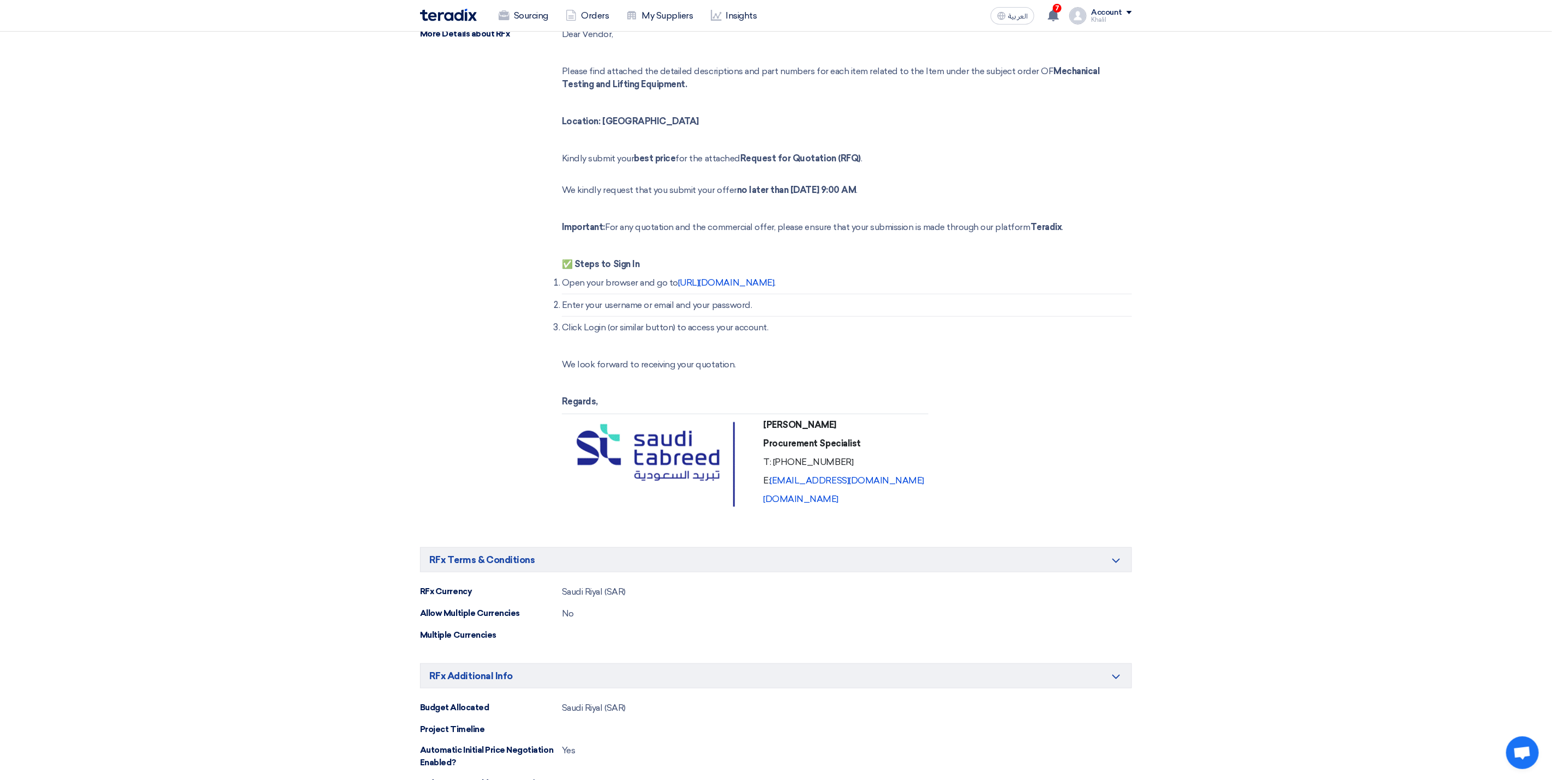
scroll to position [964, 0]
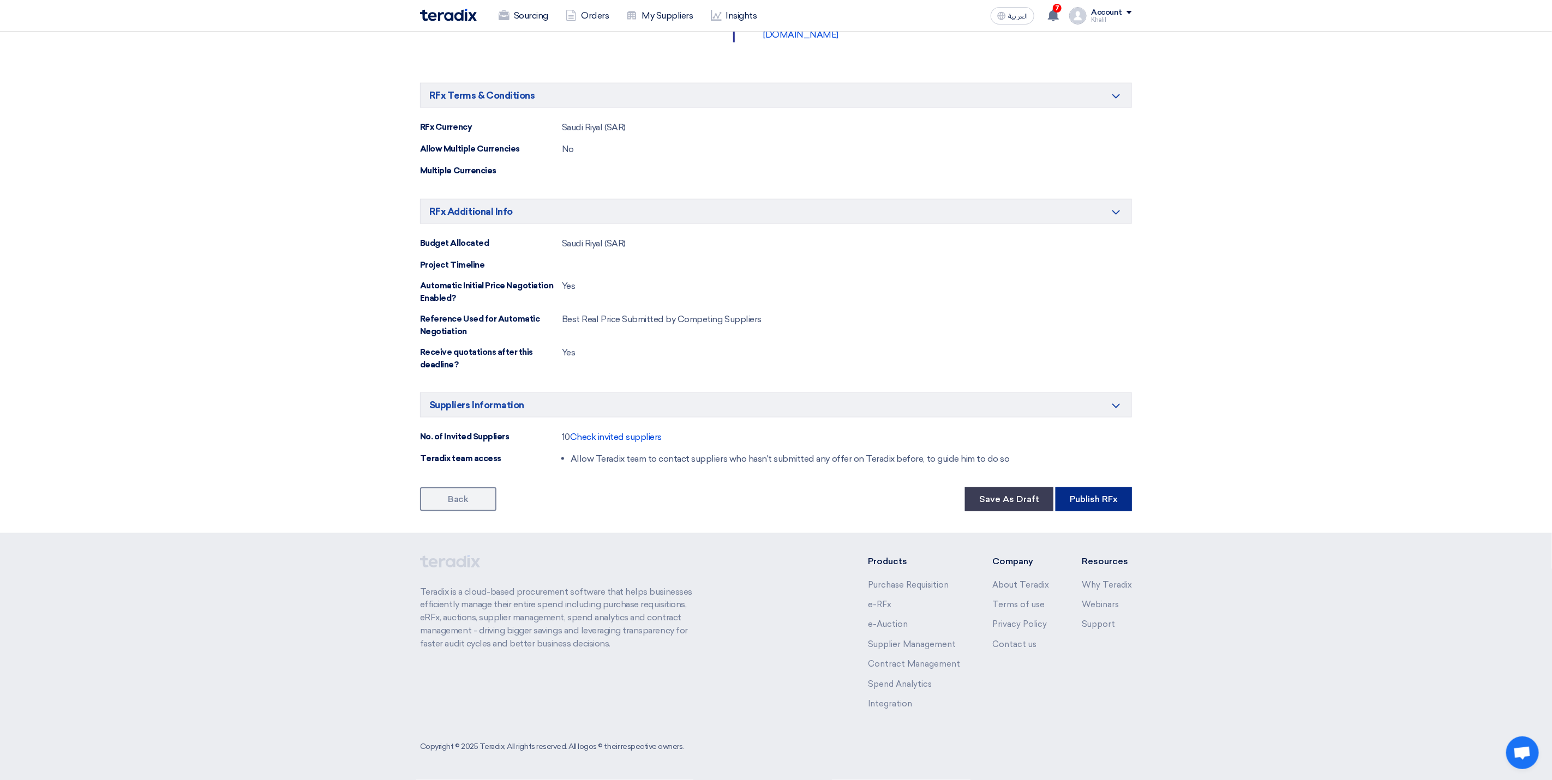
click at [1107, 501] on button "Publish RFx" at bounding box center [1093, 500] width 76 height 24
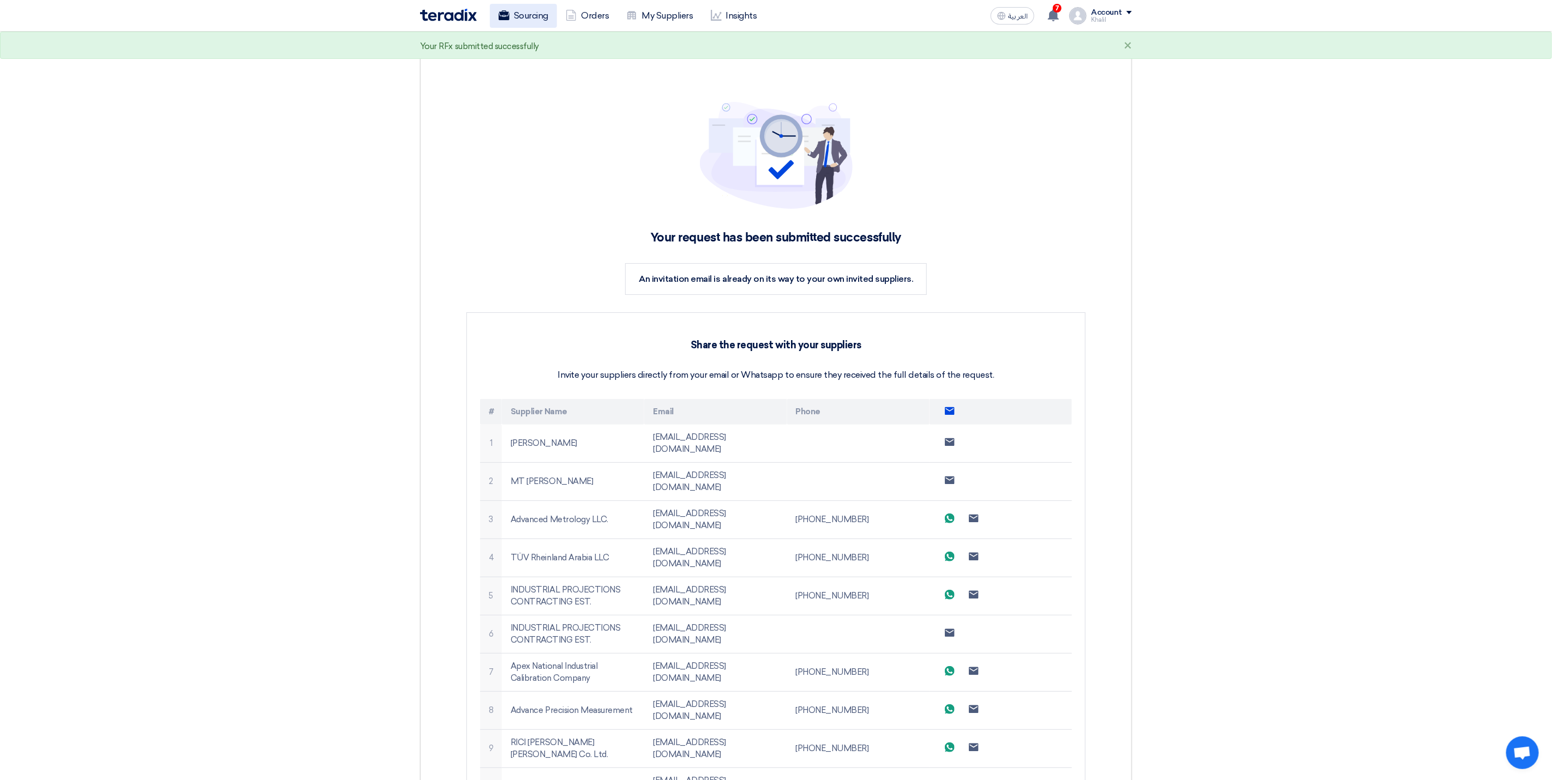
click at [539, 18] on link "Sourcing" at bounding box center [523, 16] width 67 height 24
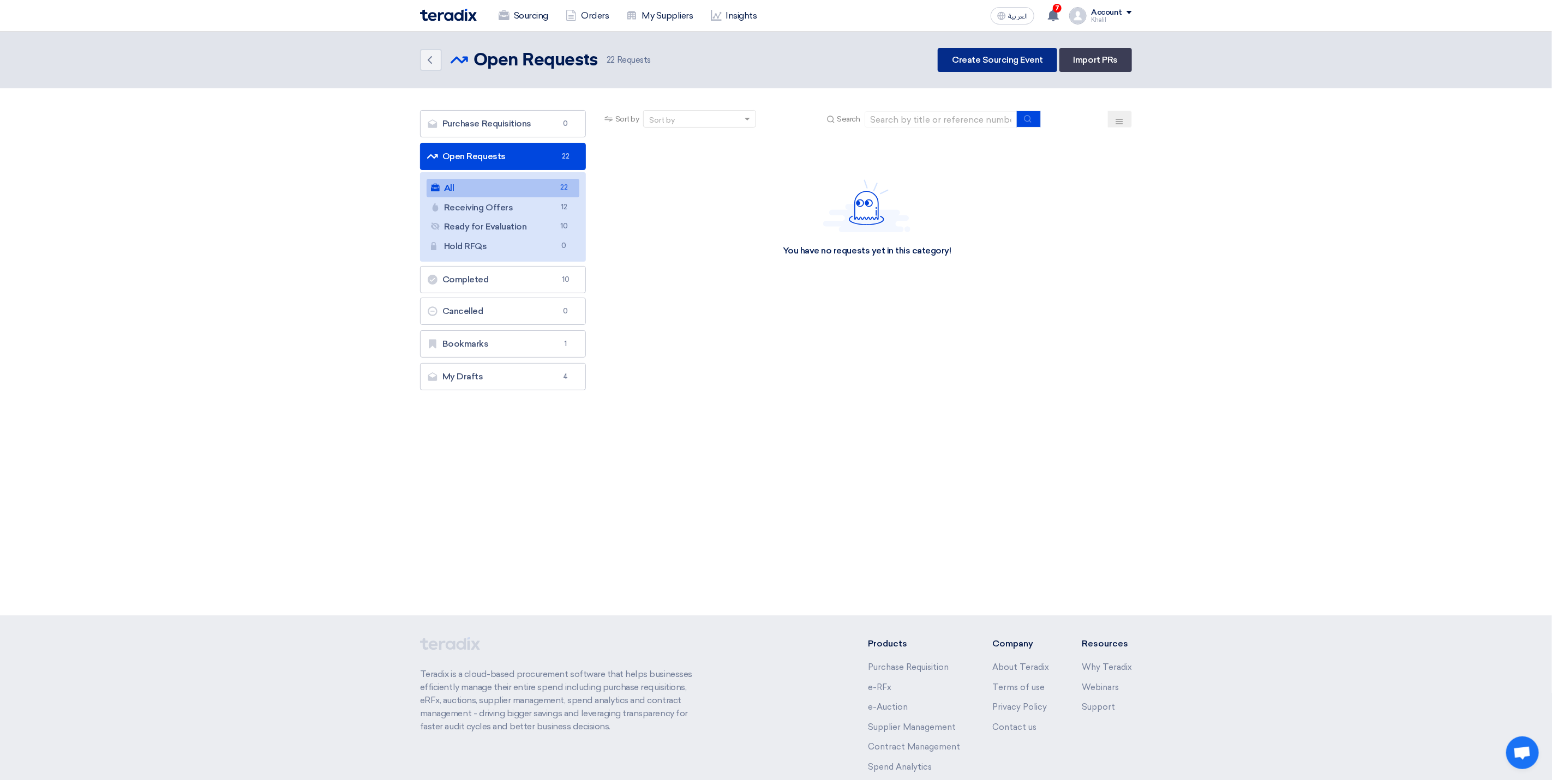
click at [975, 56] on link "Create Sourcing Event" at bounding box center [996, 60] width 119 height 24
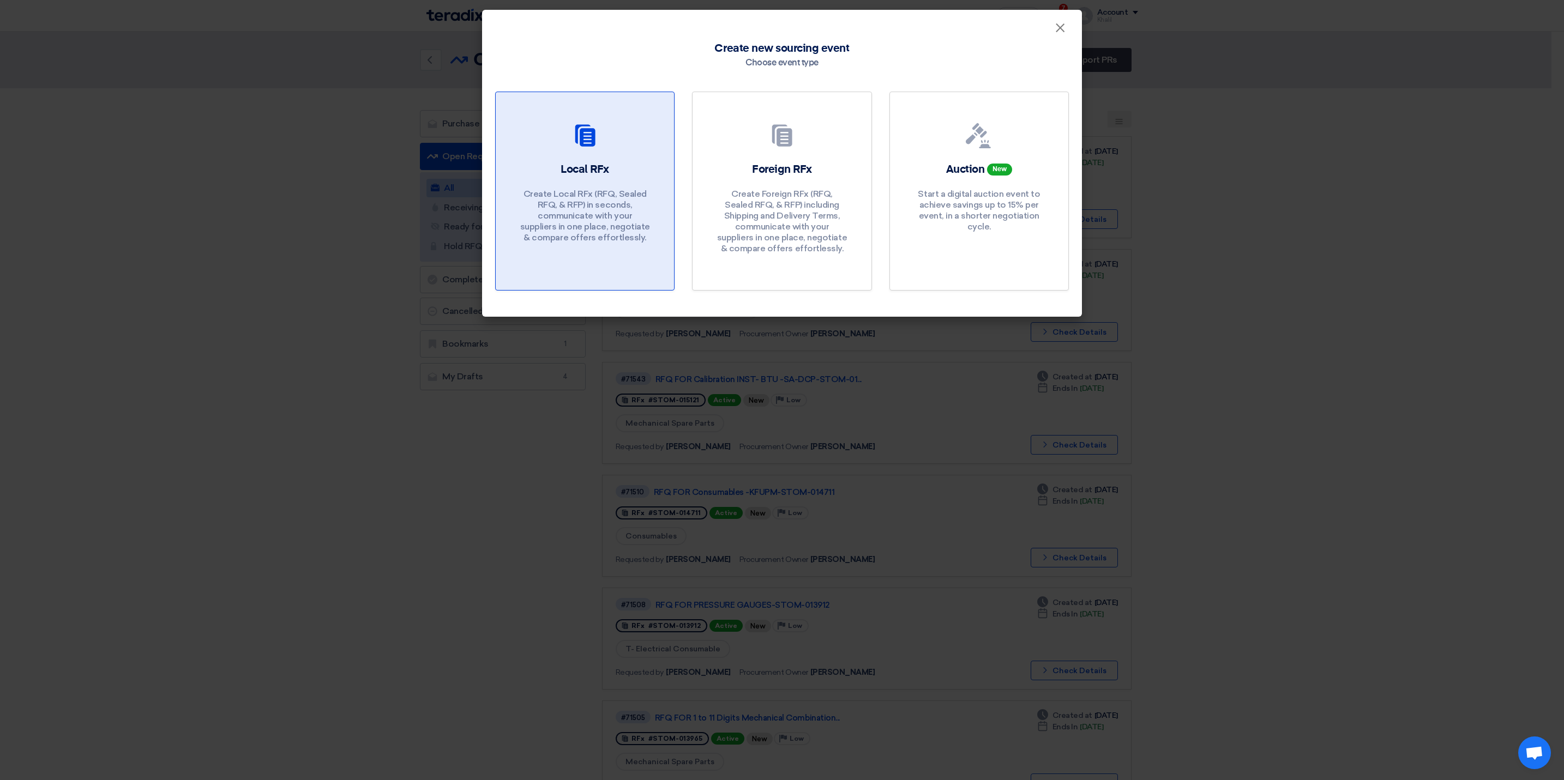
click at [574, 203] on p "Create Local RFx (RFQ, Sealed RFQ, & RFP) in seconds, communicate with your sup…" at bounding box center [585, 216] width 131 height 55
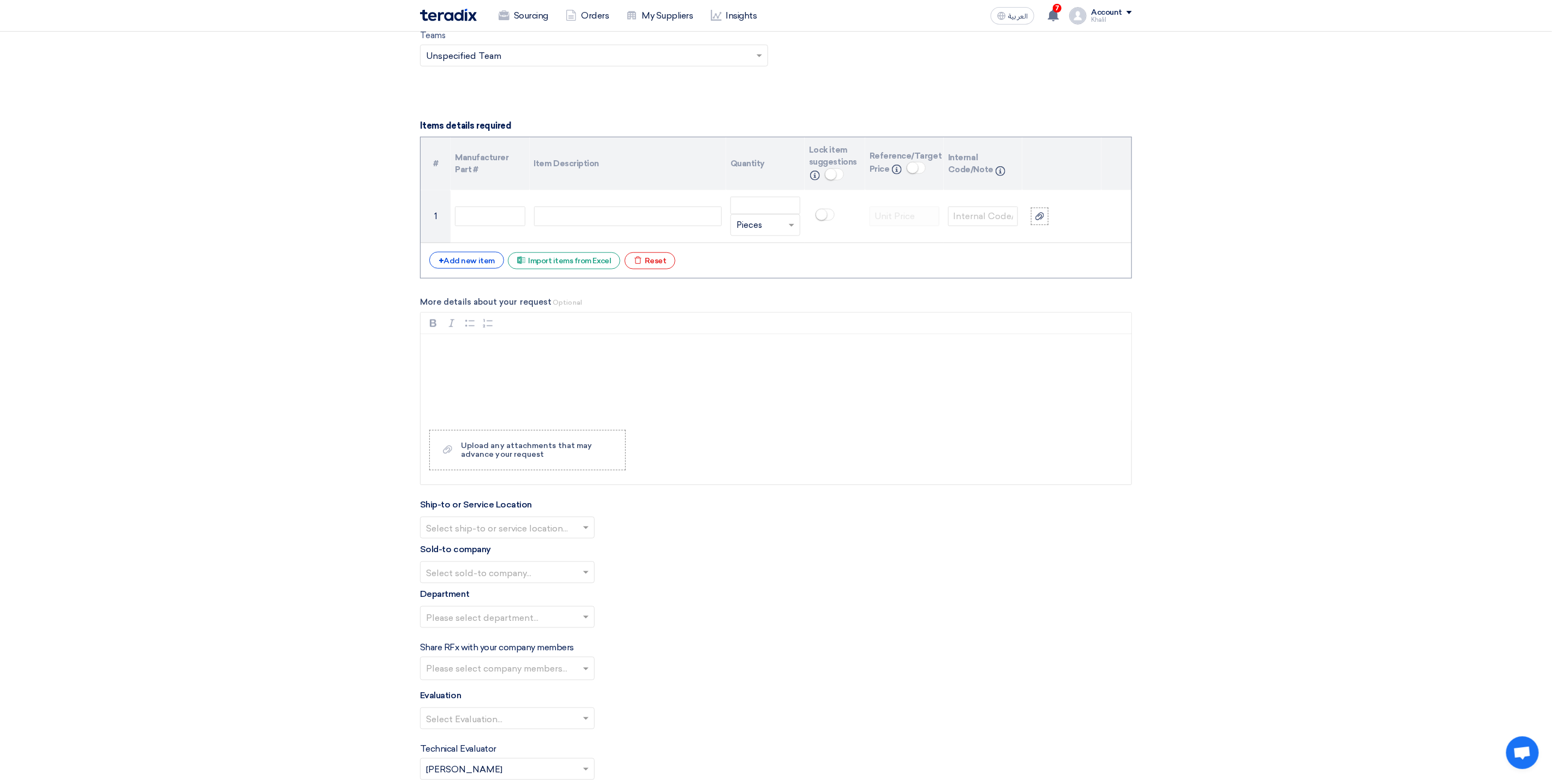
scroll to position [900, 0]
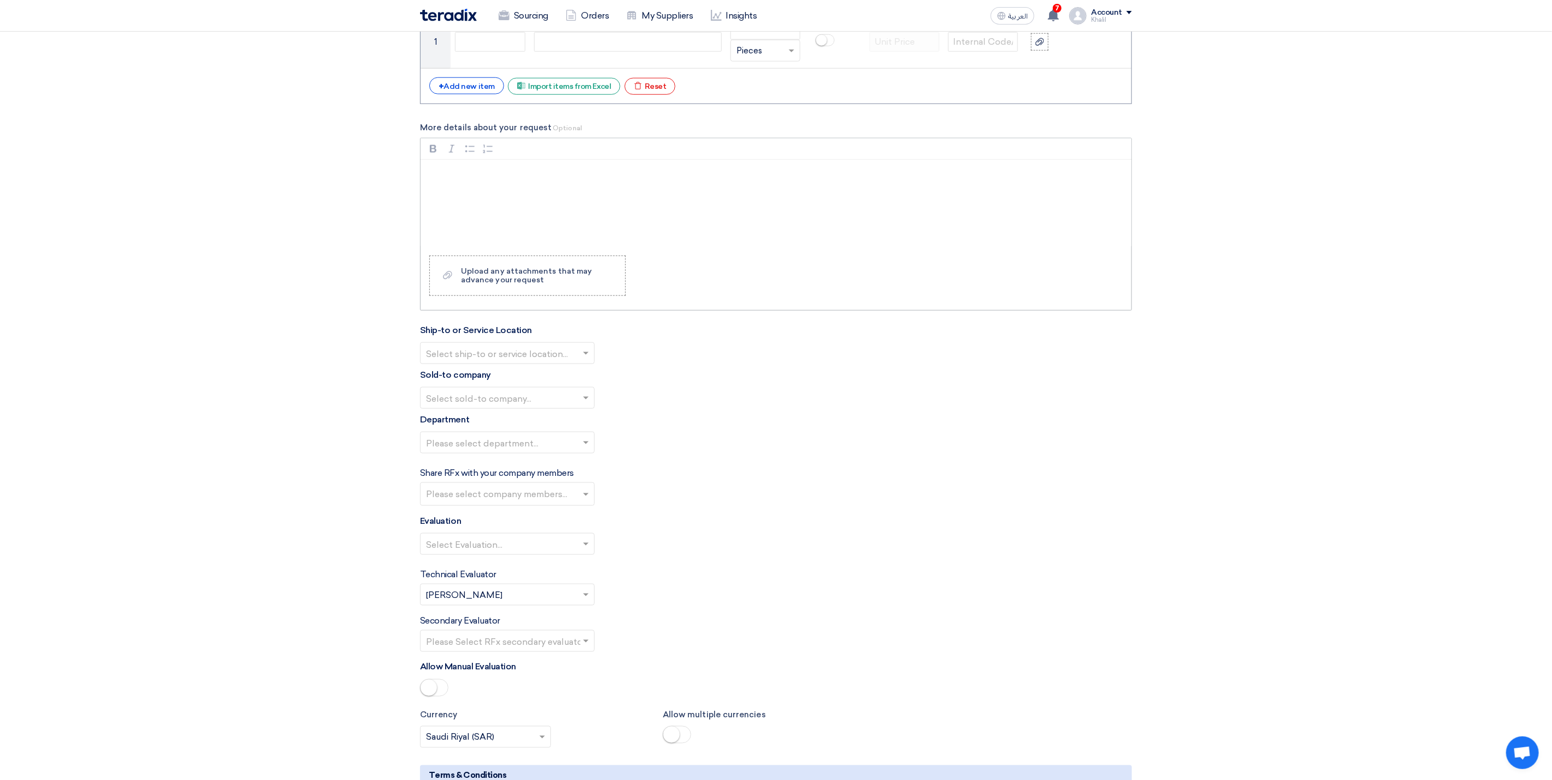
click at [522, 195] on div "Rich Text Editor, main" at bounding box center [775, 203] width 711 height 87
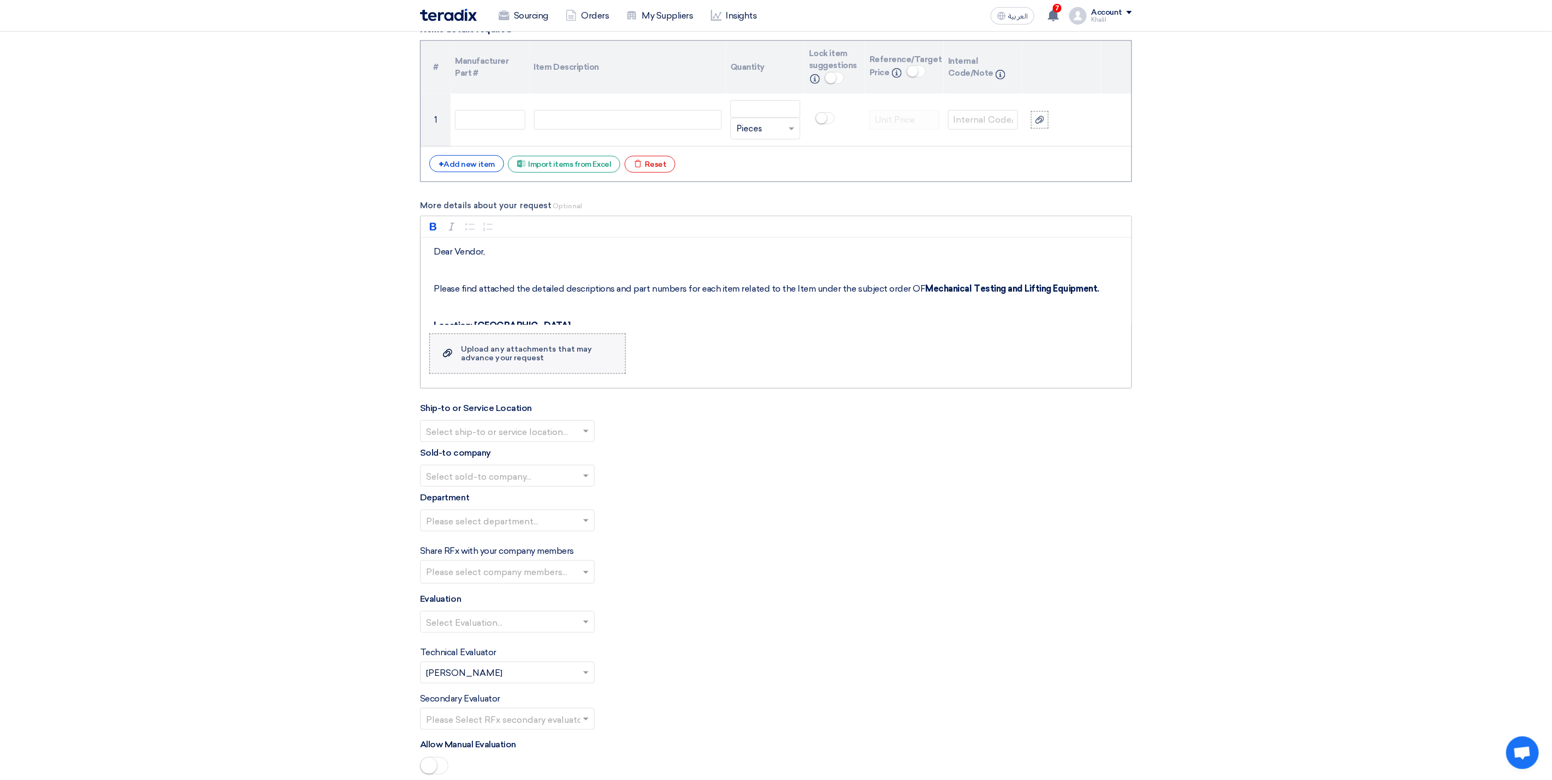
scroll to position [818, 0]
click at [564, 378] on label "Upload a file Upload any attachments that may advance your request" at bounding box center [527, 358] width 196 height 40
click at [0, 0] on input "Upload a file Upload any attachments that may advance your request" at bounding box center [0, 0] width 0 height 0
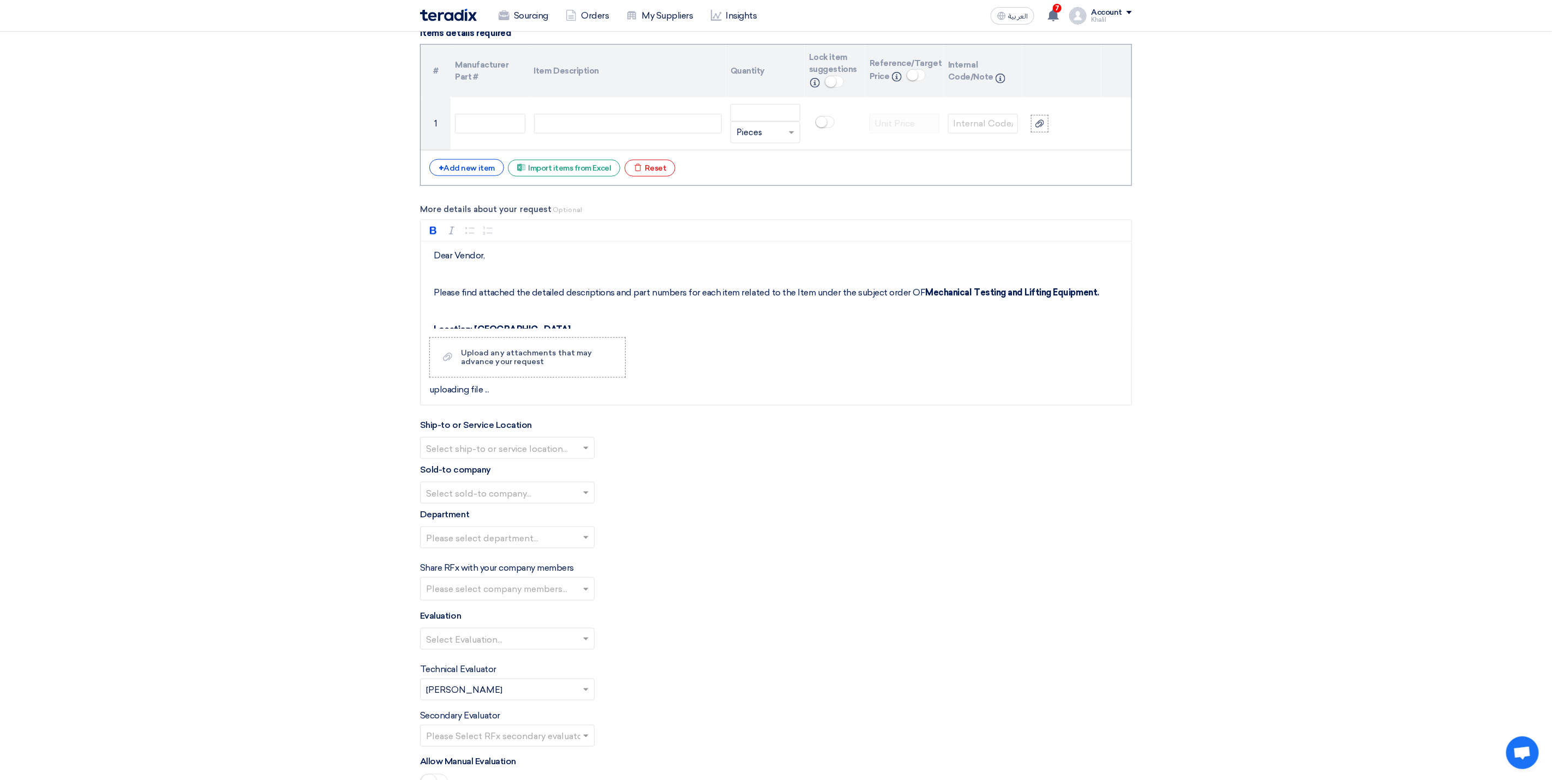
click at [799, 557] on div "Please select department..." at bounding box center [776, 542] width 712 height 31
click at [583, 451] on span at bounding box center [585, 449] width 5 height 4
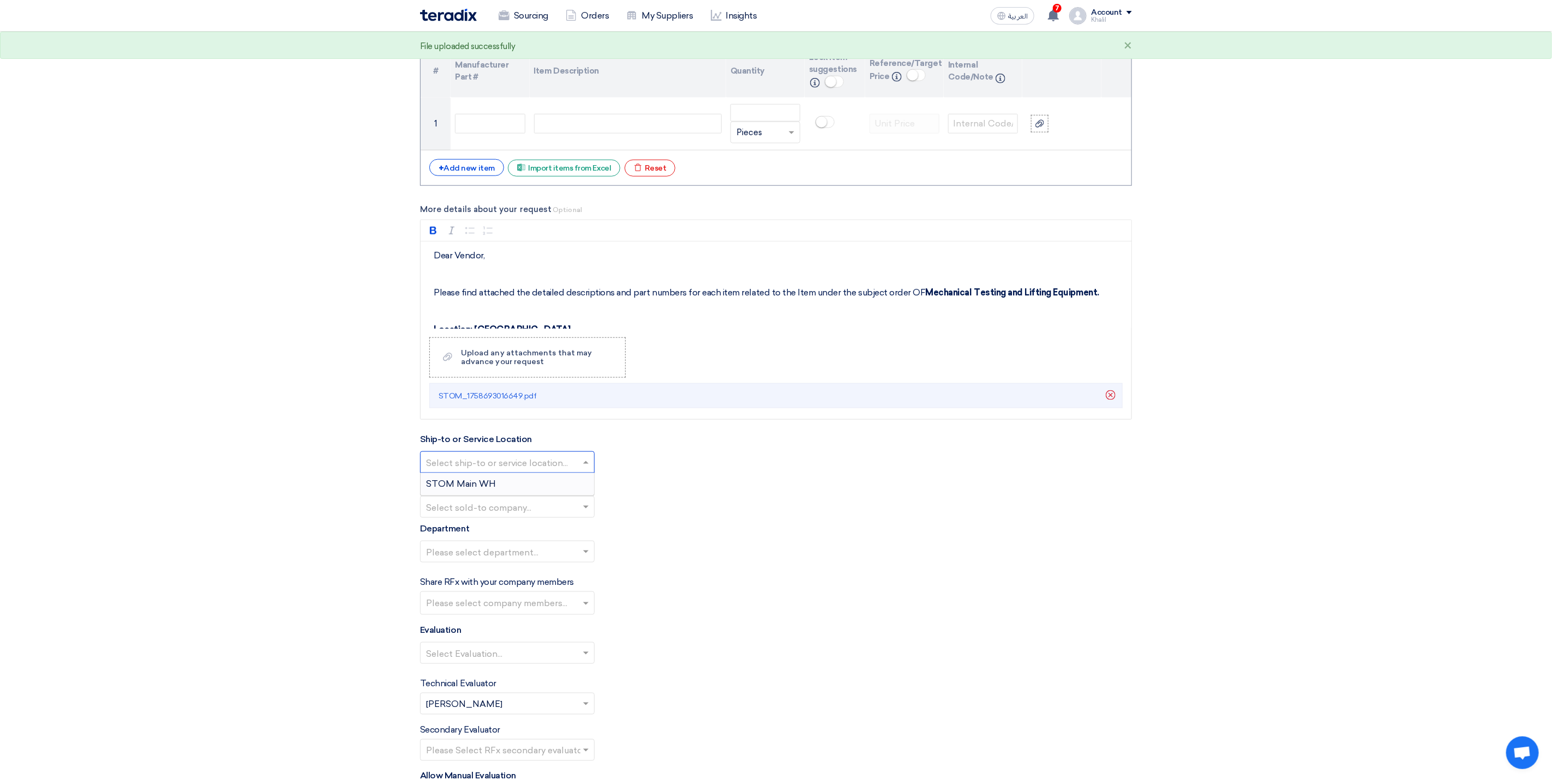
click at [566, 490] on div "STOM Main WH" at bounding box center [506, 484] width 173 height 22
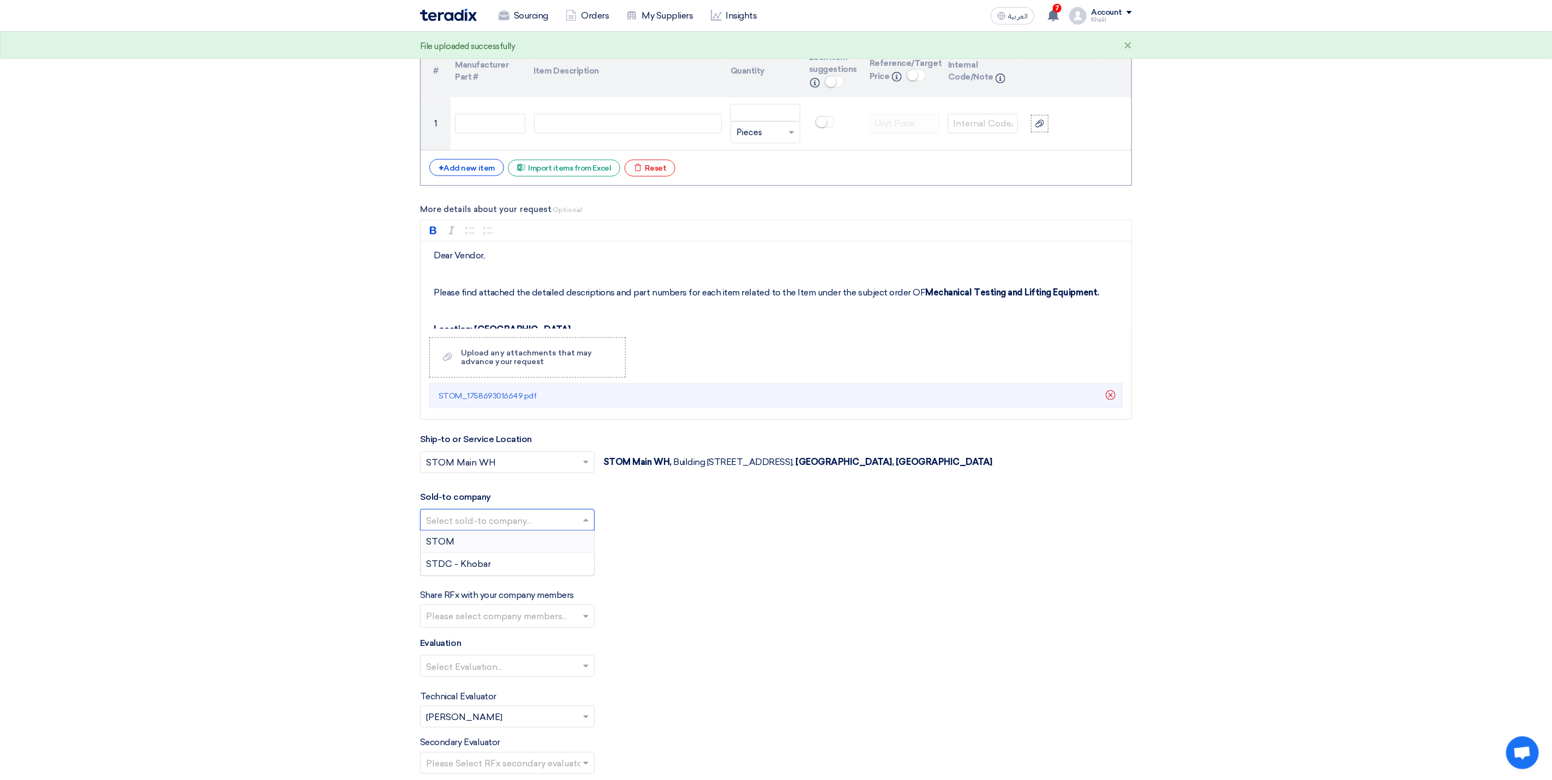
click at [563, 531] on input "text" at bounding box center [502, 522] width 152 height 18
click at [542, 575] on div "STDC - Khobar" at bounding box center [506, 565] width 173 height 22
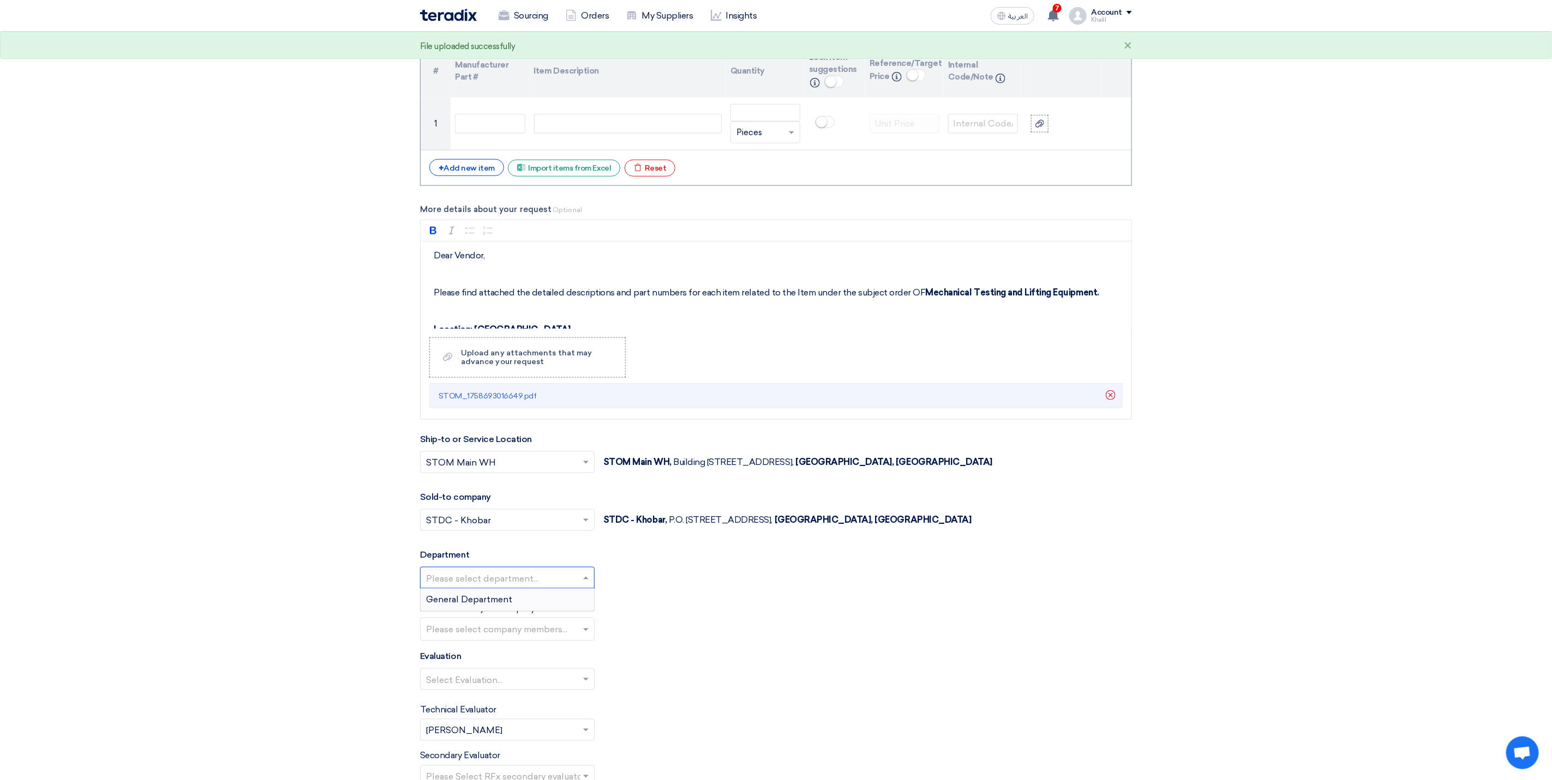
click at [546, 588] on input "text" at bounding box center [502, 579] width 152 height 18
click at [544, 609] on div "General Department" at bounding box center [506, 600] width 173 height 22
click at [542, 639] on input "text" at bounding box center [508, 631] width 165 height 18
click at [538, 525] on span "[PERSON_NAME] [PERSON_NAME]" at bounding box center [503, 519] width 155 height 10
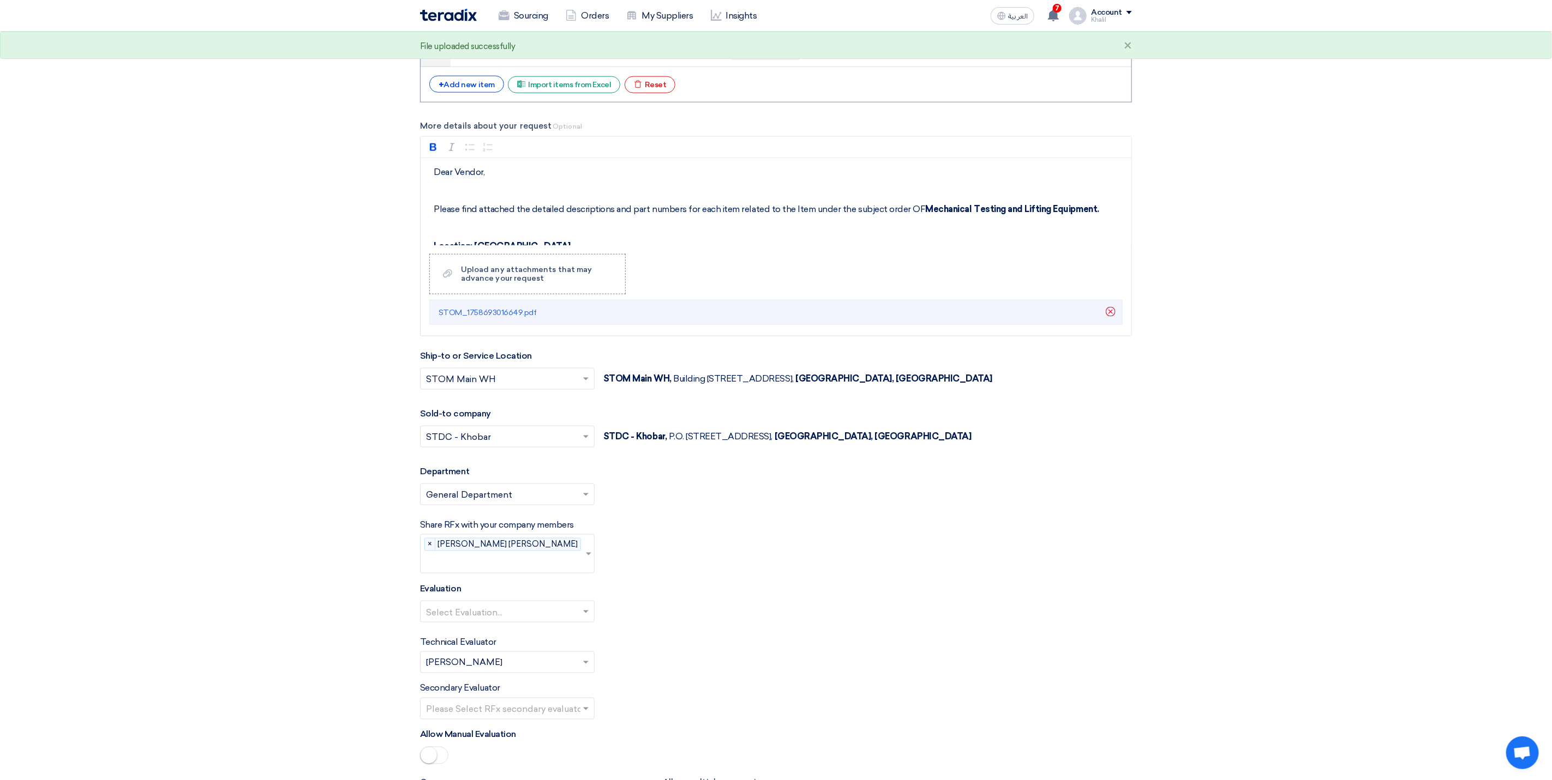
scroll to position [1063, 0]
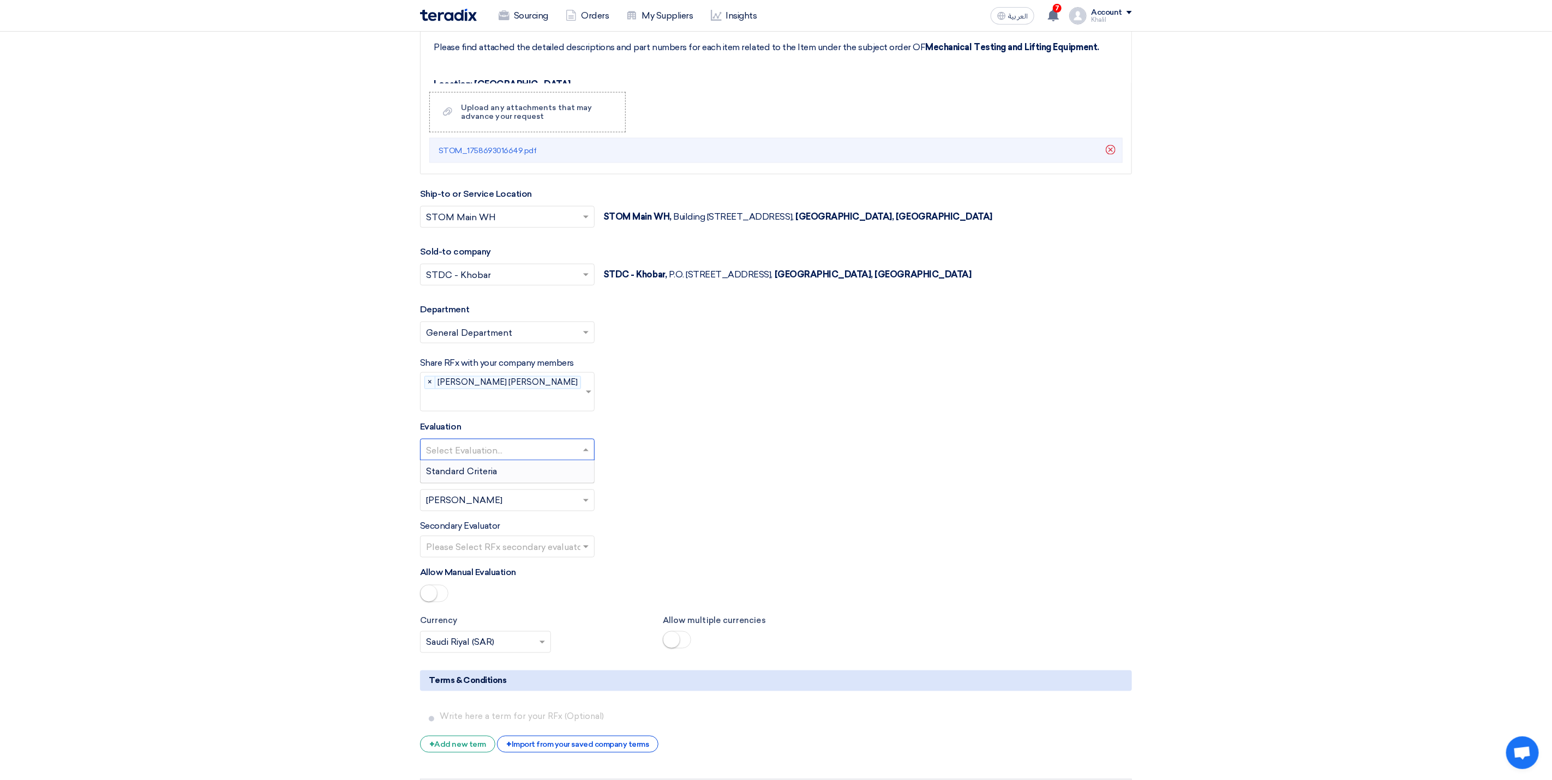
click at [543, 449] on input "text" at bounding box center [502, 451] width 152 height 18
click at [549, 467] on div "Standard Criteria" at bounding box center [506, 472] width 173 height 22
click at [555, 496] on input "text" at bounding box center [502, 501] width 152 height 18
click at [735, 527] on div "Secondary Evaluator Please Select RFx secondary evaluator..." at bounding box center [776, 539] width 712 height 38
click at [570, 547] on input "text" at bounding box center [502, 548] width 152 height 18
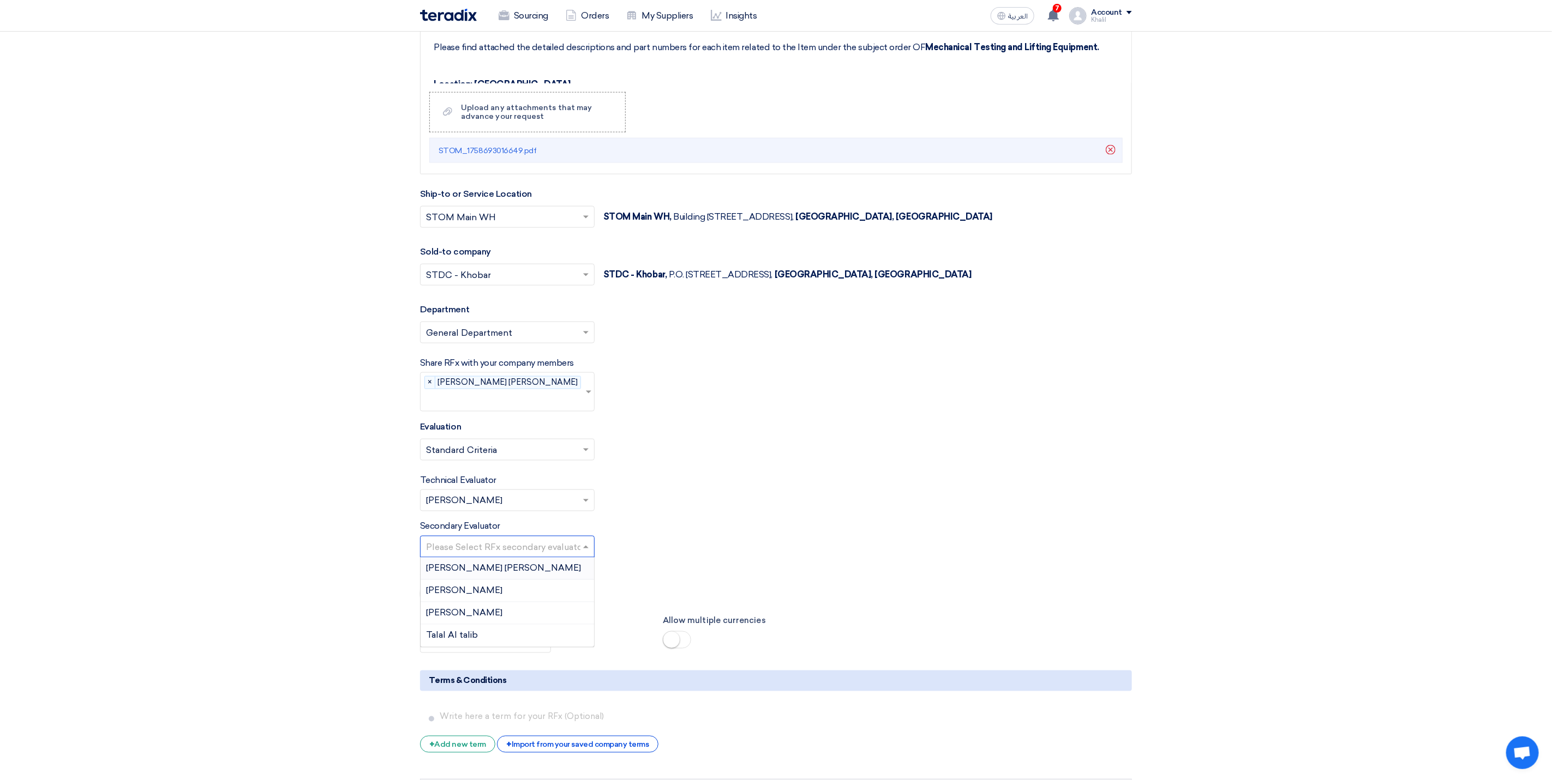
click at [556, 564] on div "[PERSON_NAME] [PERSON_NAME]" at bounding box center [506, 569] width 173 height 22
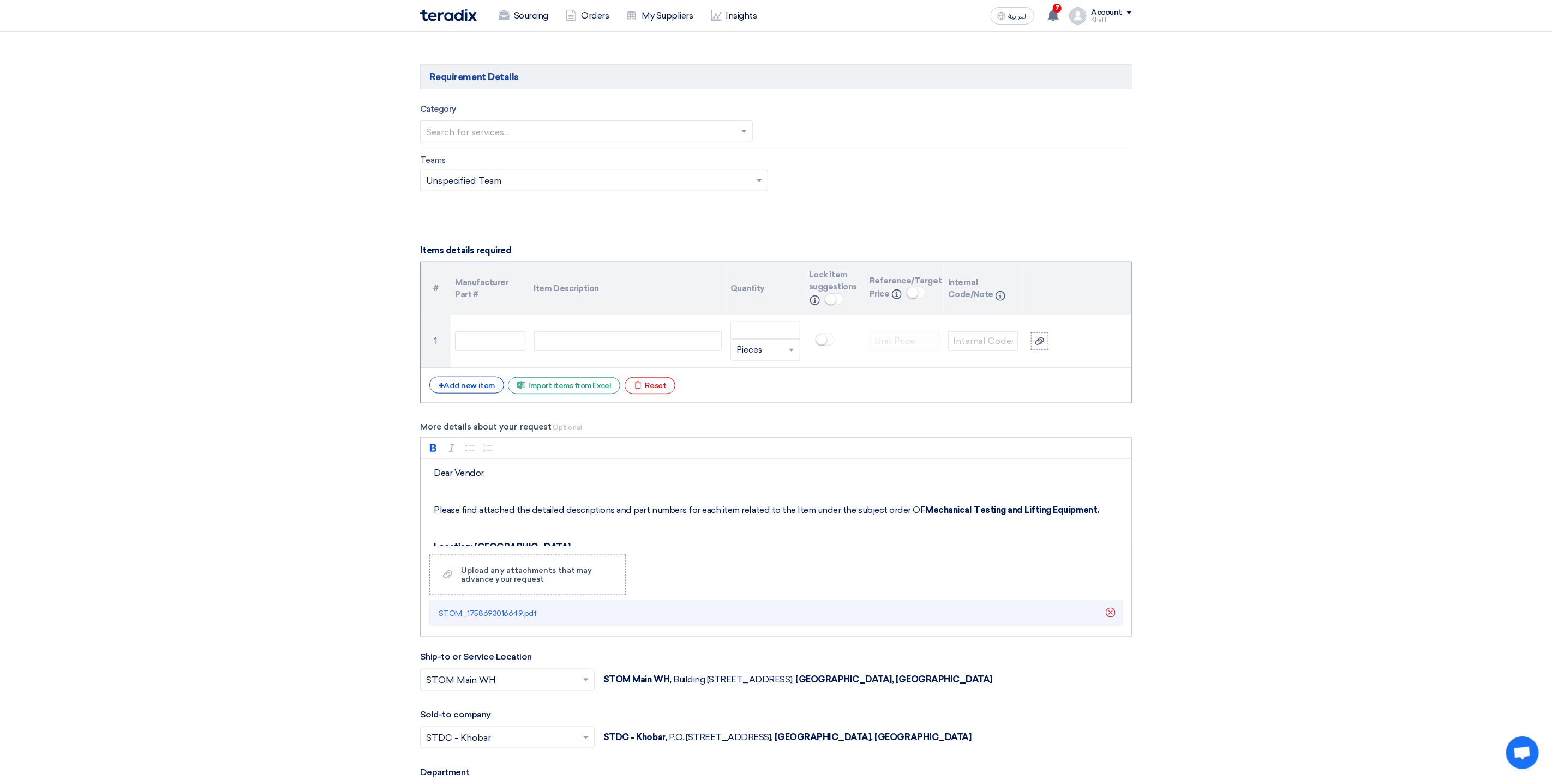
scroll to position [573, 0]
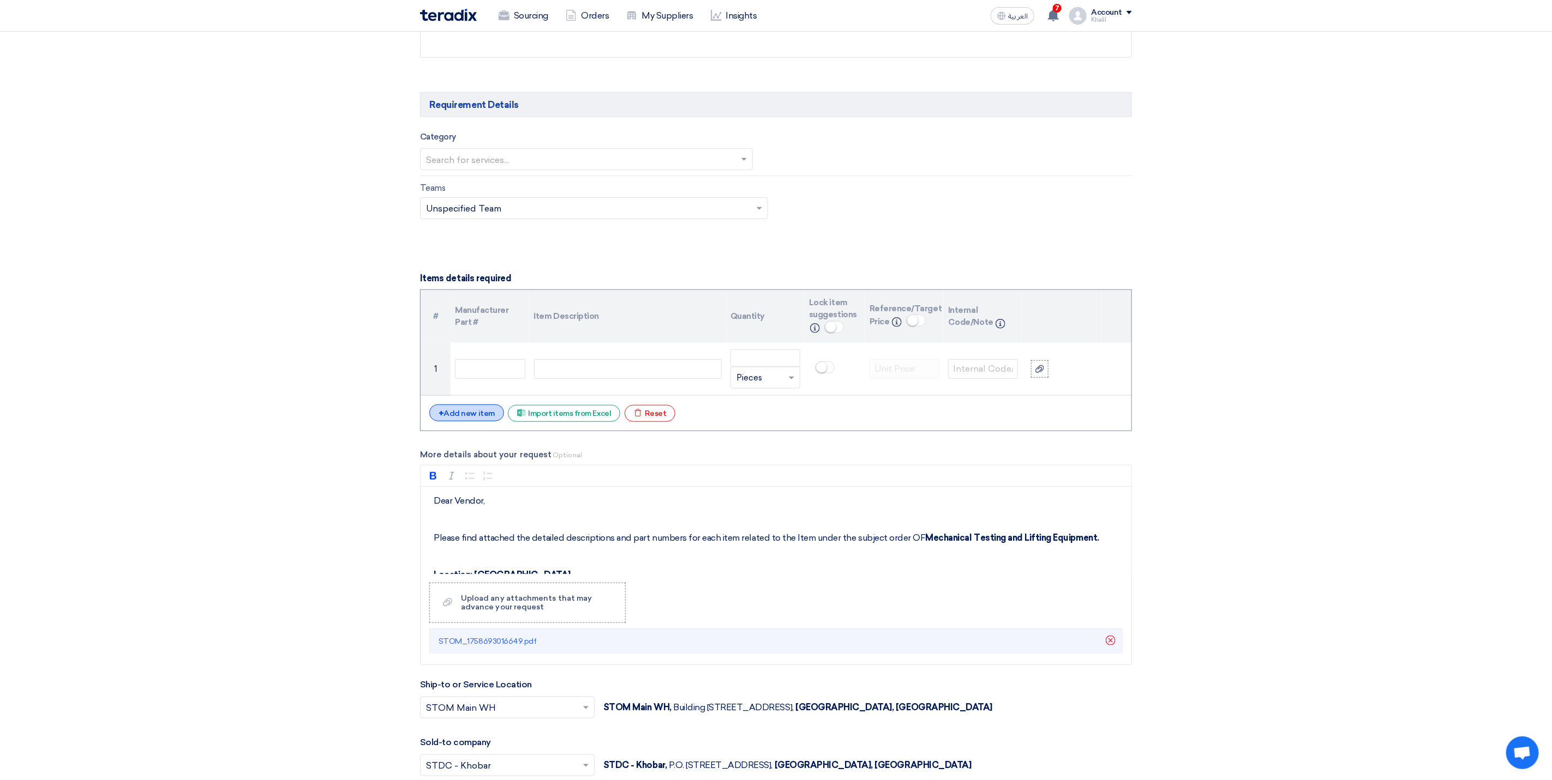
click at [447, 417] on div "+ Add new item" at bounding box center [466, 413] width 75 height 17
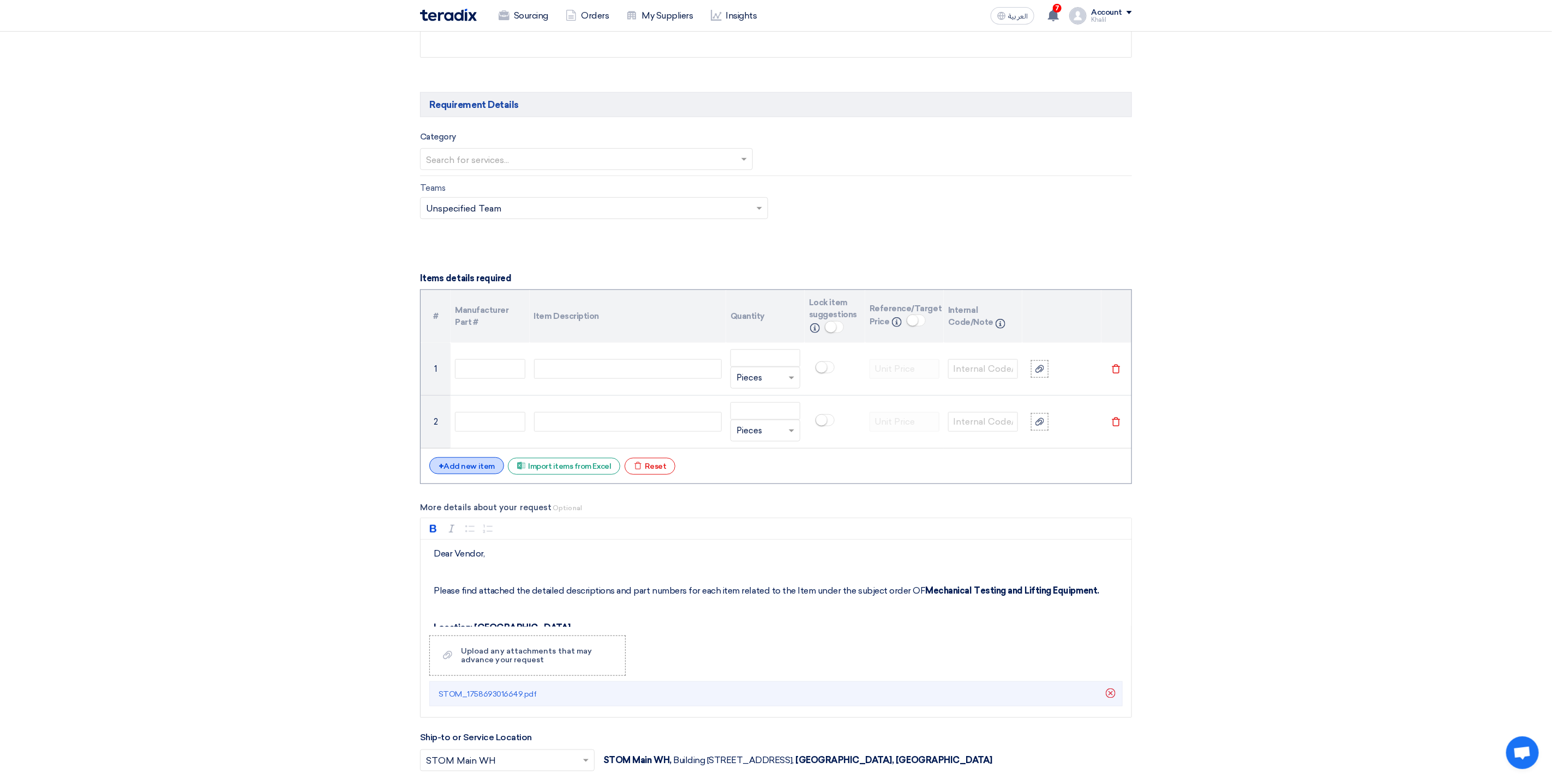
click at [470, 466] on div "+ Add new item" at bounding box center [466, 466] width 75 height 17
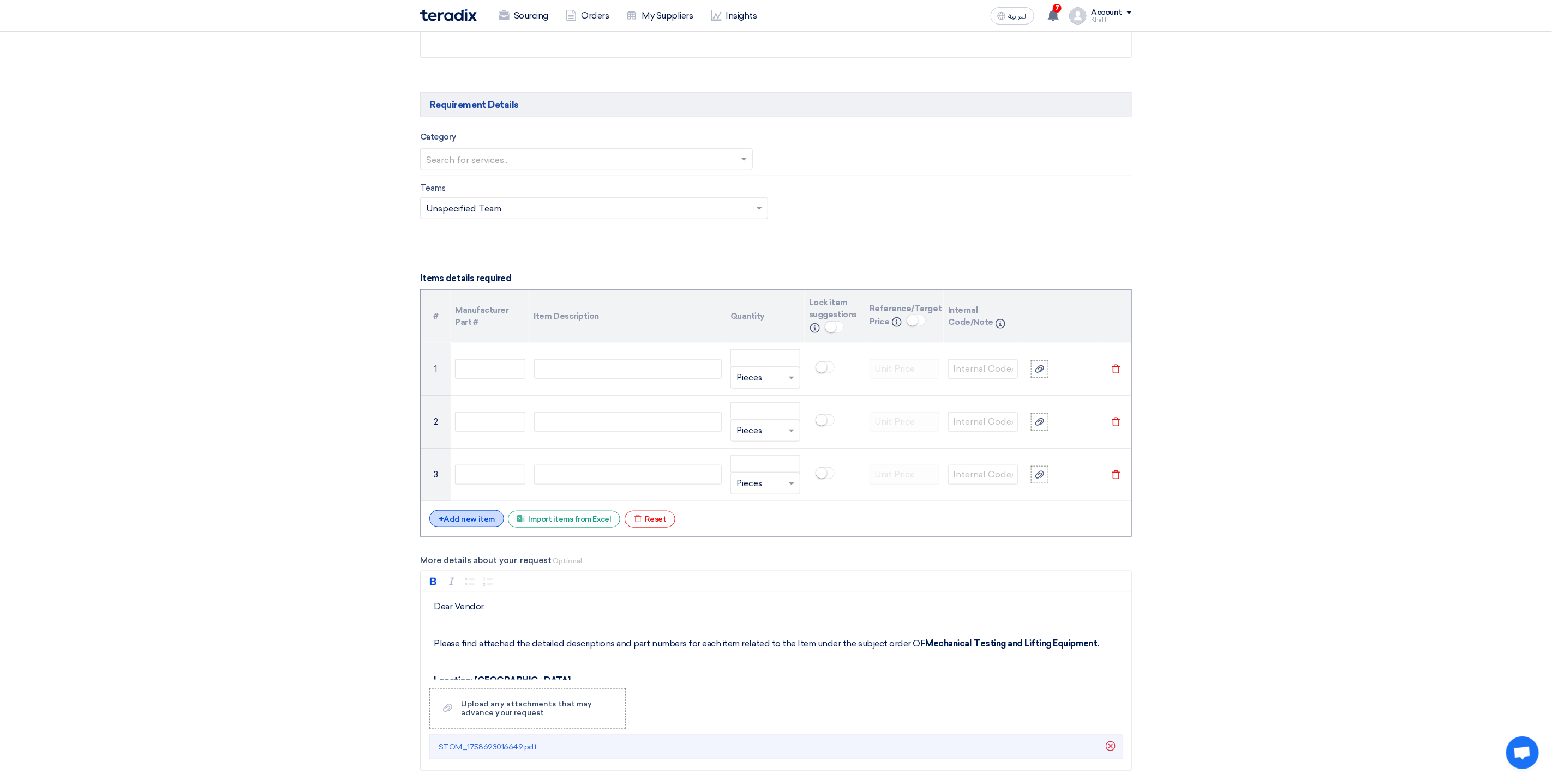
click at [473, 522] on div "+ Add new item" at bounding box center [466, 518] width 75 height 17
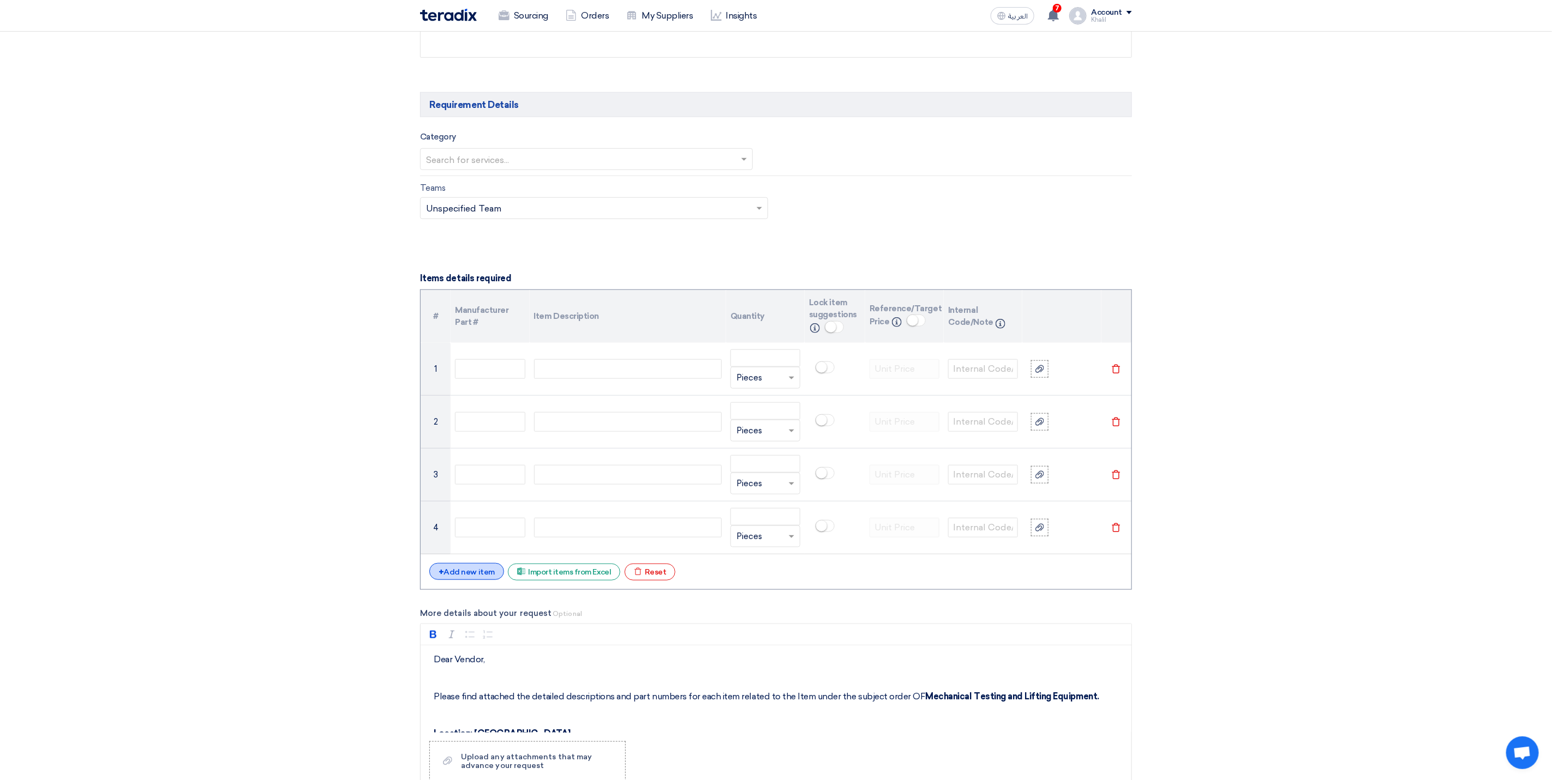
click at [458, 580] on div "+ Add new item" at bounding box center [466, 571] width 75 height 17
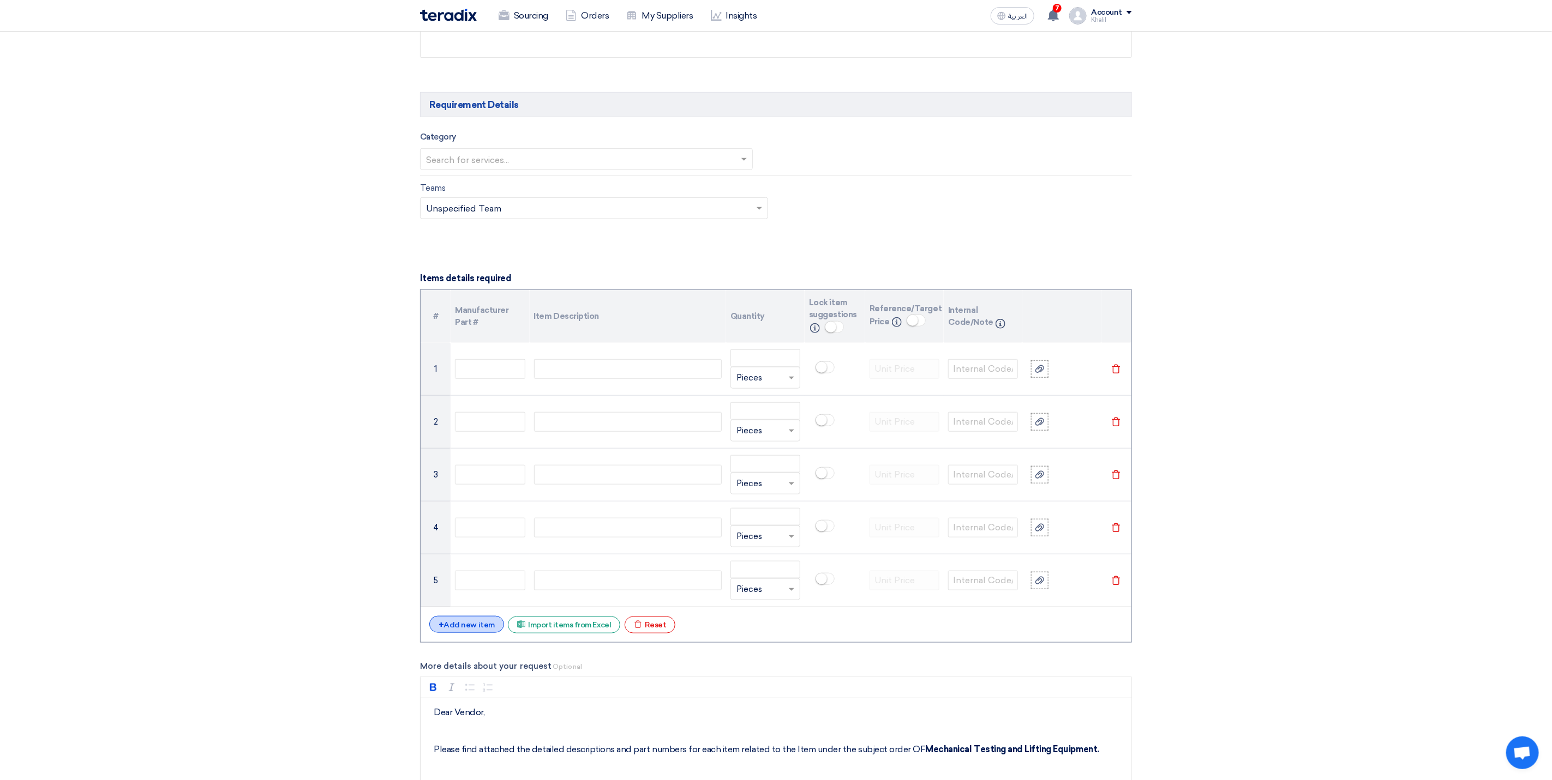
click at [470, 633] on div "+ Add new item" at bounding box center [466, 624] width 75 height 17
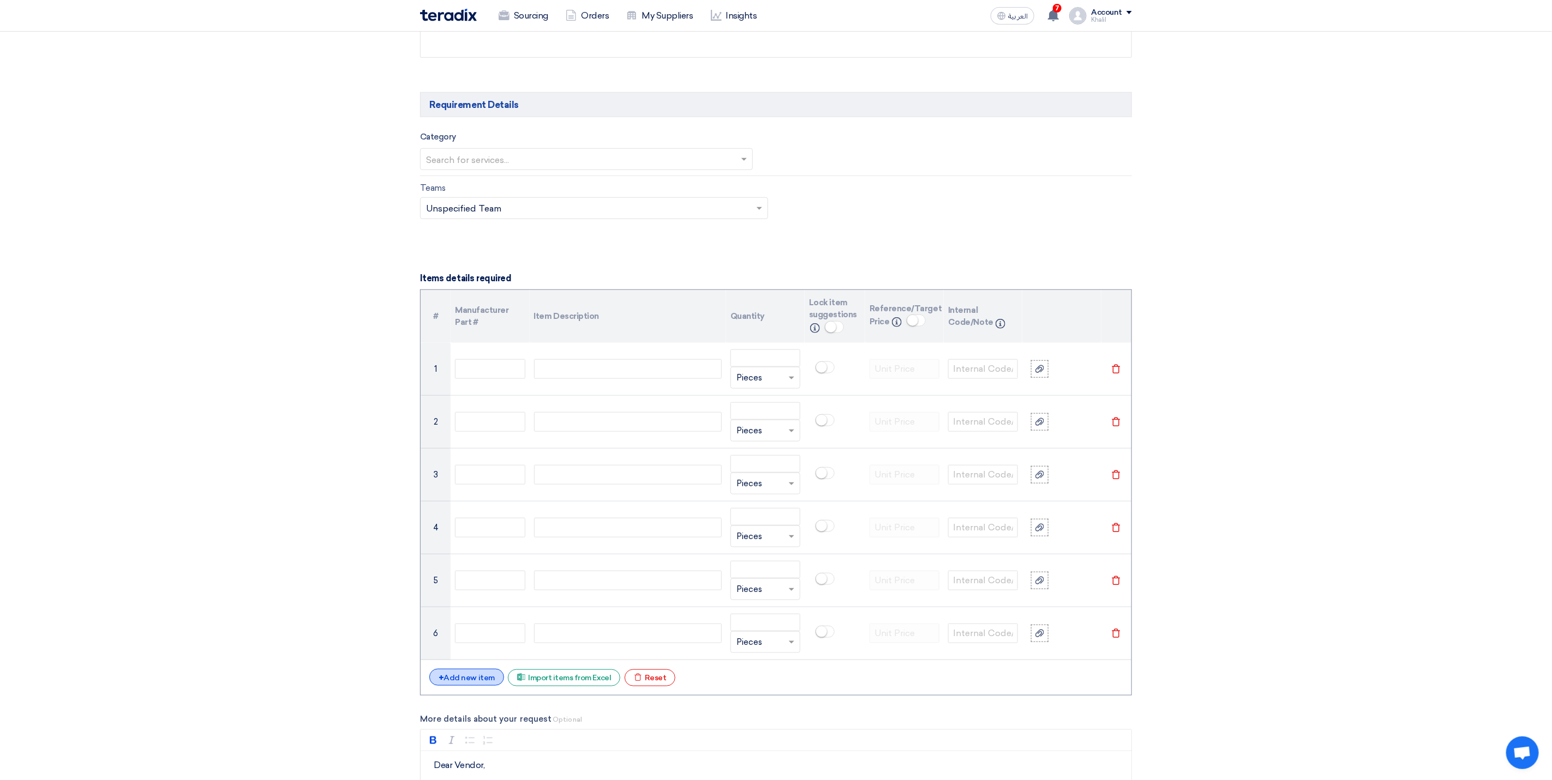
click at [474, 686] on div "+ Add new item" at bounding box center [466, 677] width 75 height 17
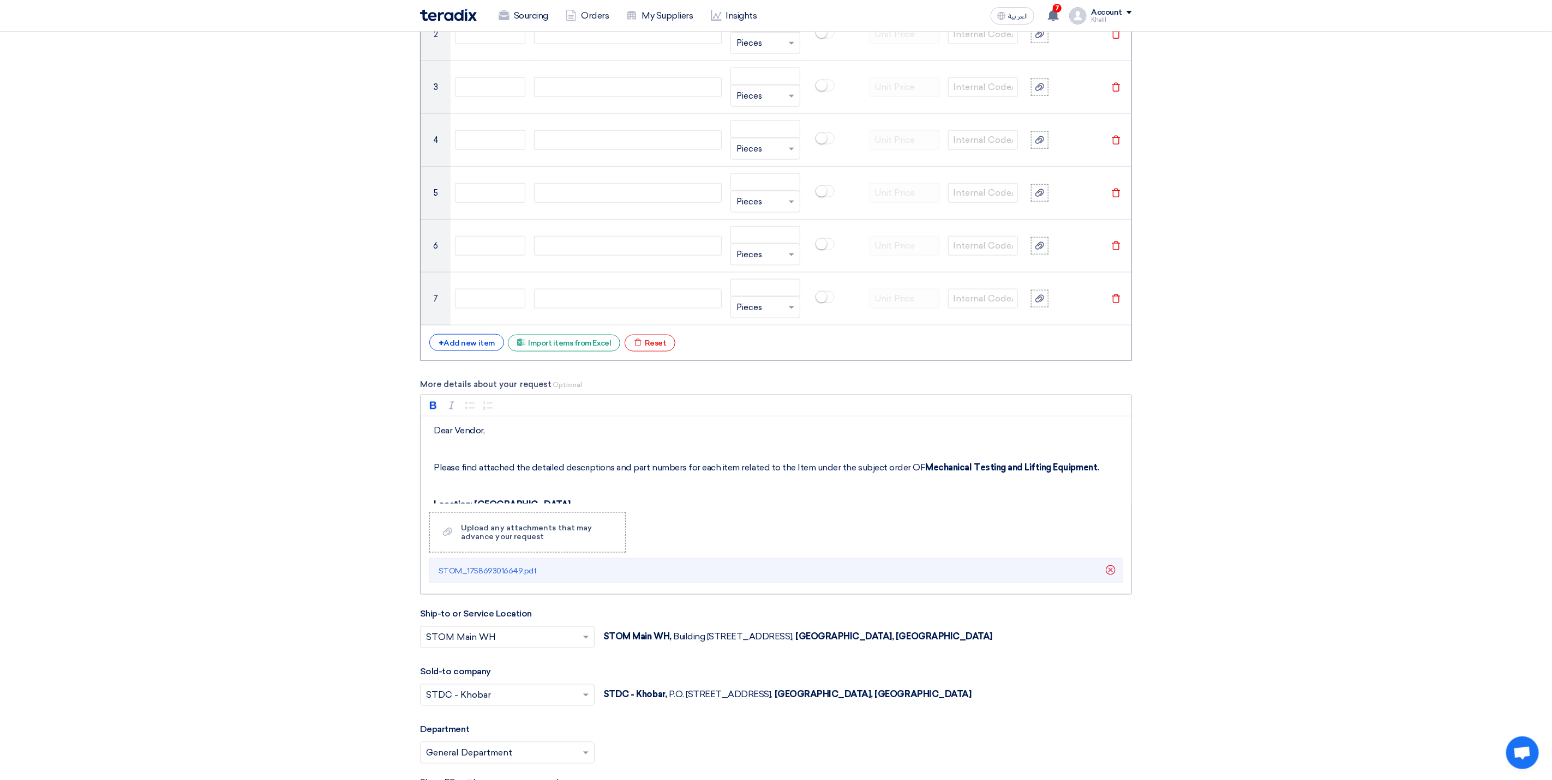
scroll to position [982, 0]
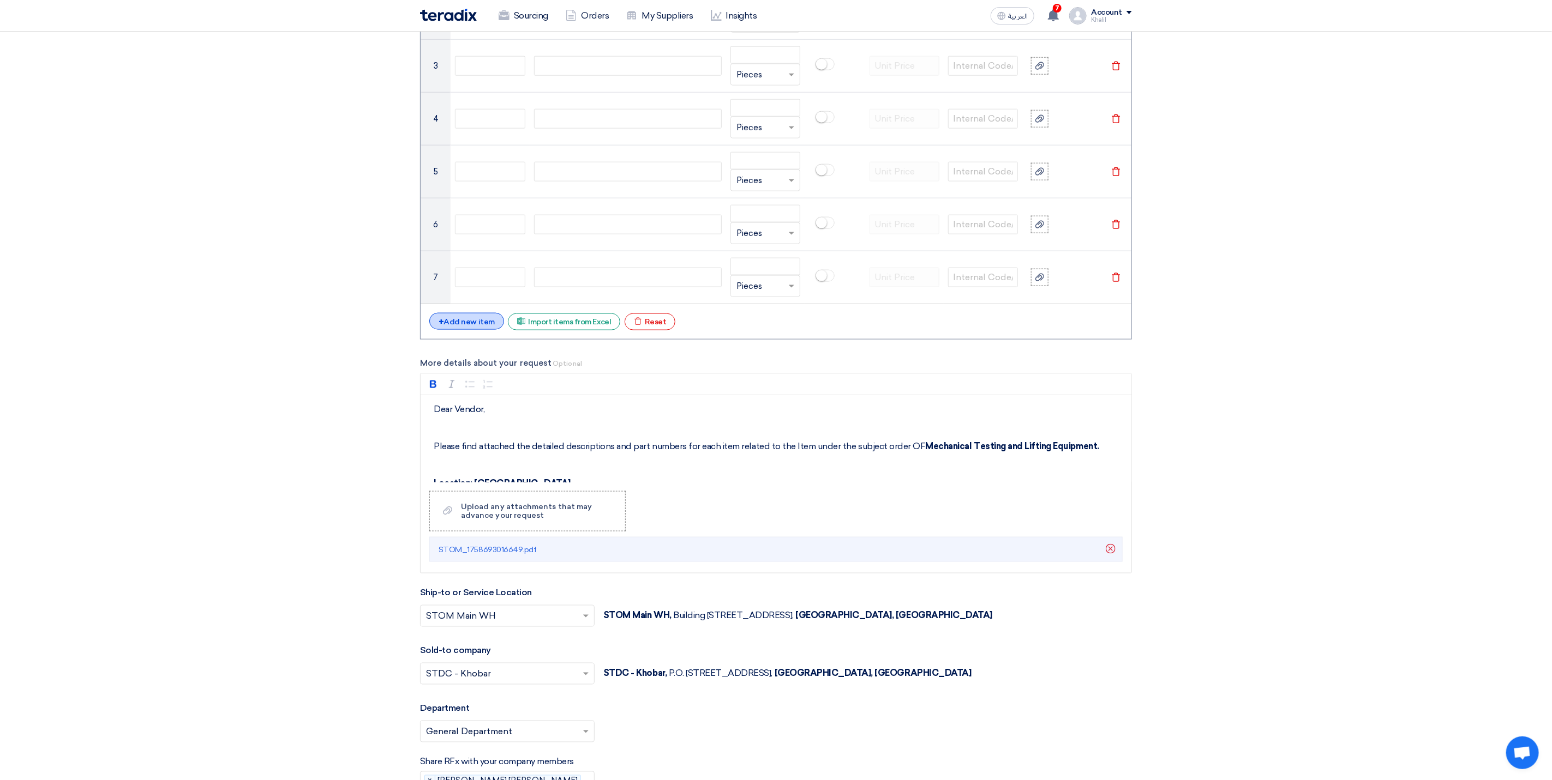
click at [464, 323] on div "+ Add new item" at bounding box center [466, 321] width 75 height 17
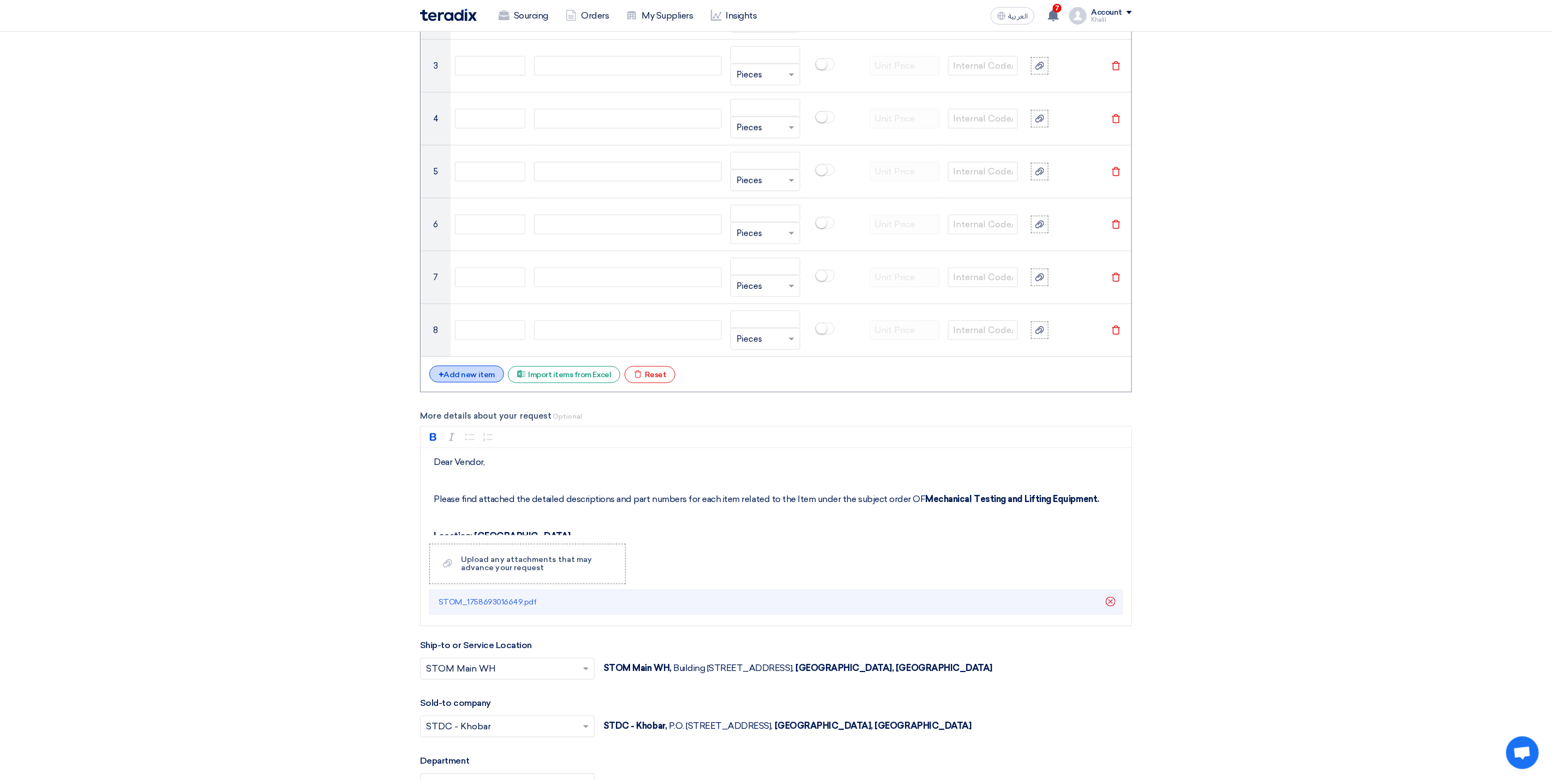
click at [471, 378] on div "+ Add new item" at bounding box center [466, 374] width 75 height 17
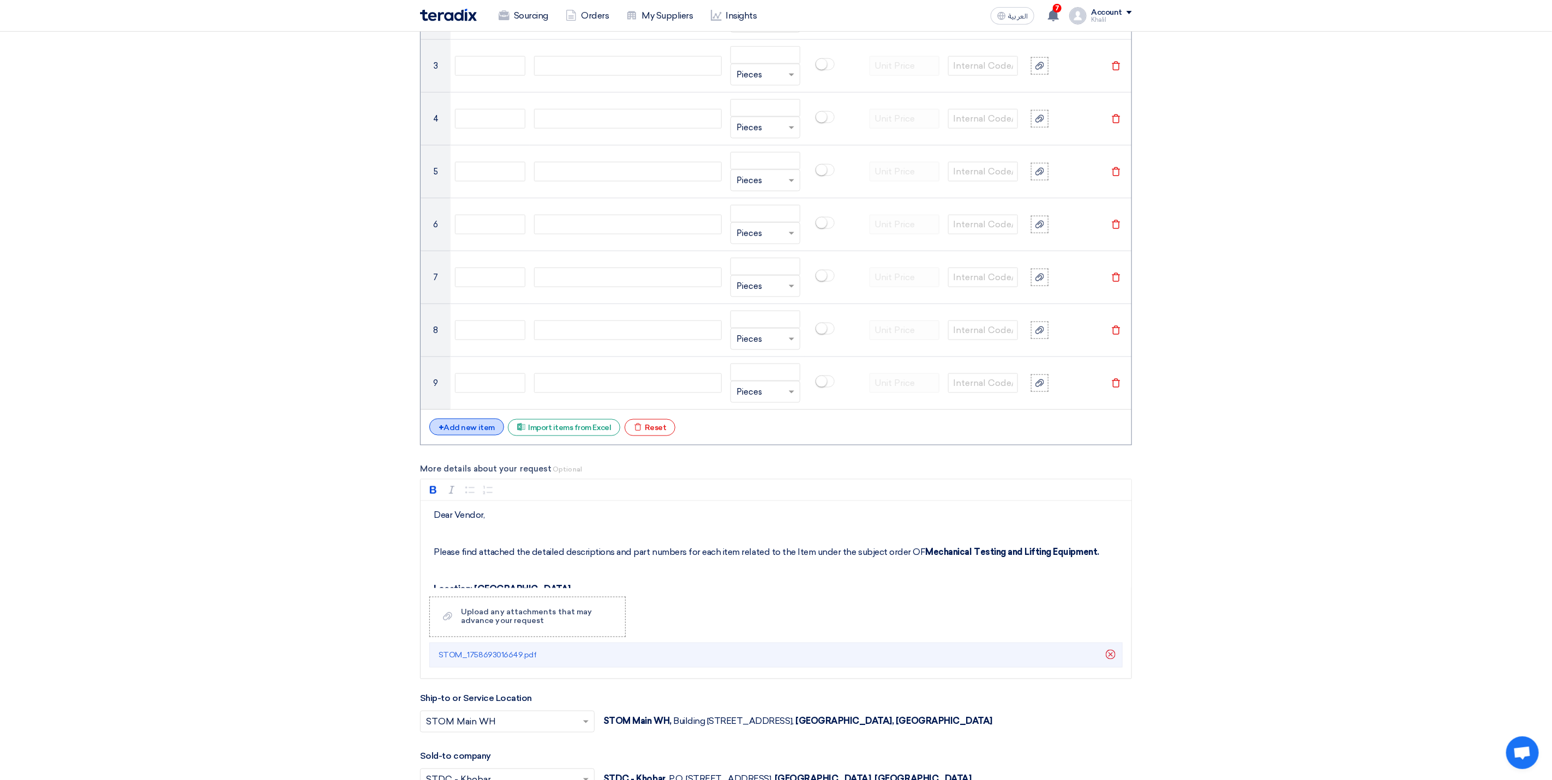
click at [470, 431] on div "+ Add new item" at bounding box center [466, 427] width 75 height 17
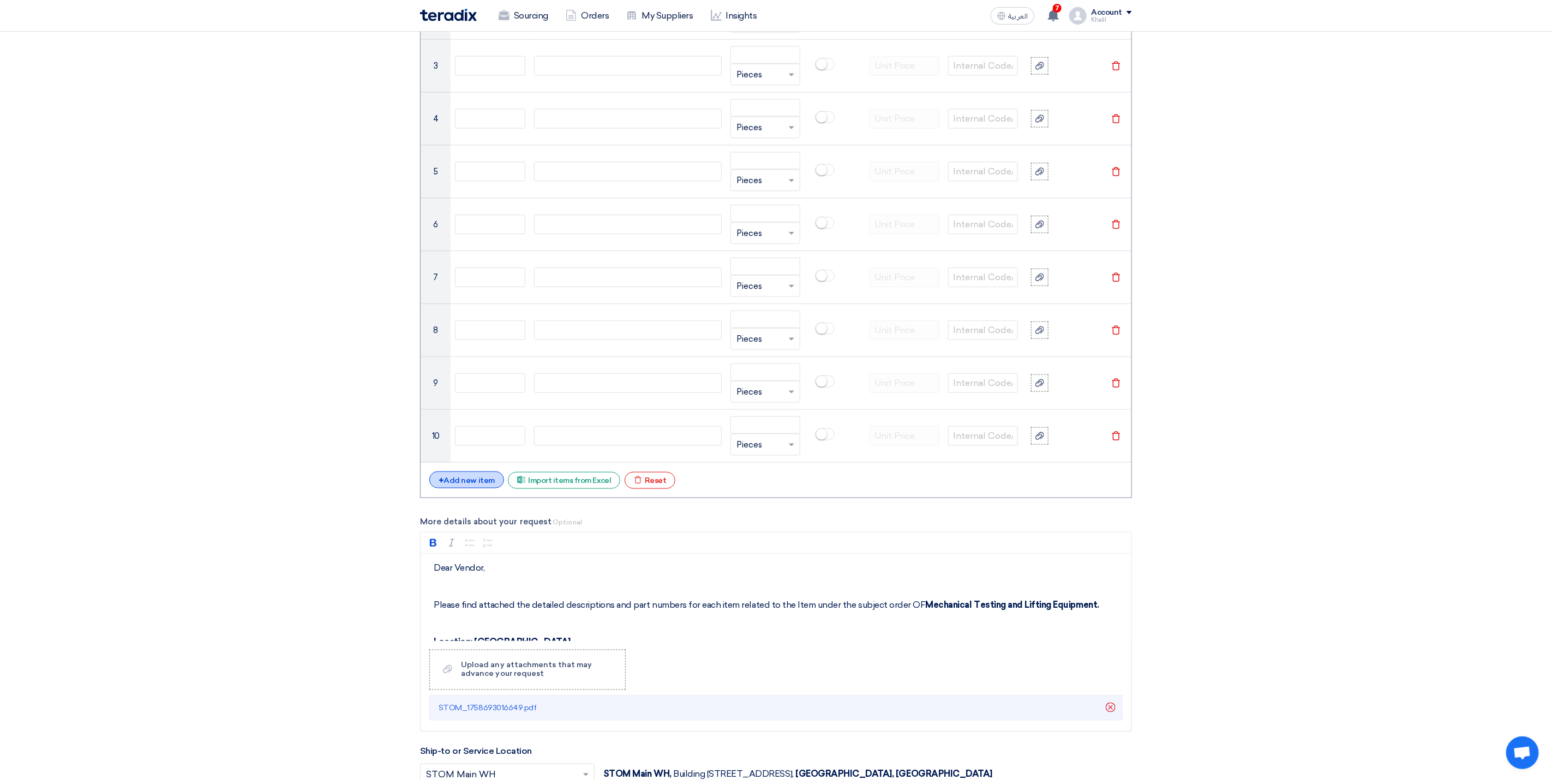
click at [462, 489] on div "+ Add new item" at bounding box center [466, 480] width 75 height 17
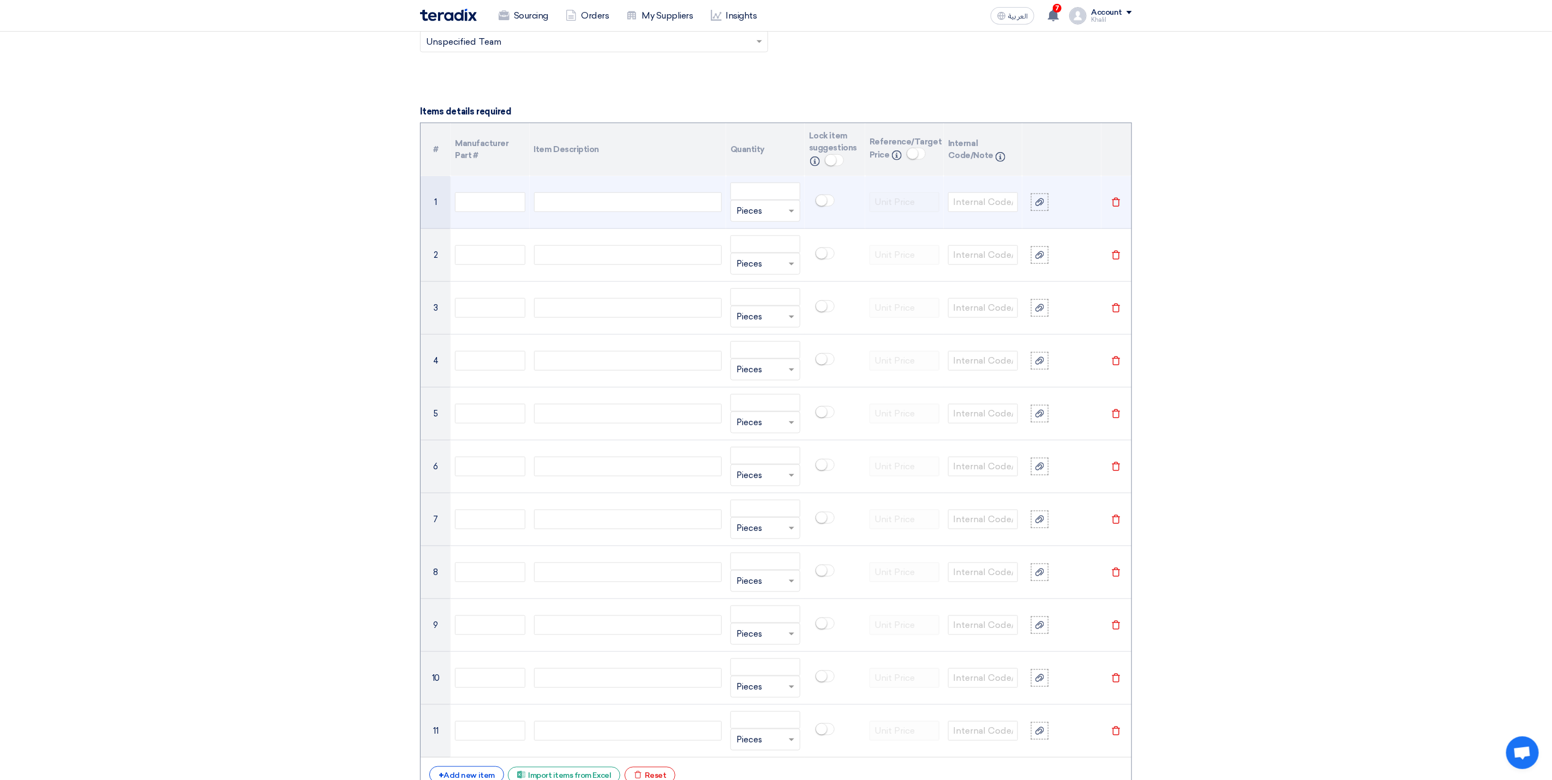
scroll to position [736, 0]
click at [583, 214] on div at bounding box center [628, 206] width 188 height 20
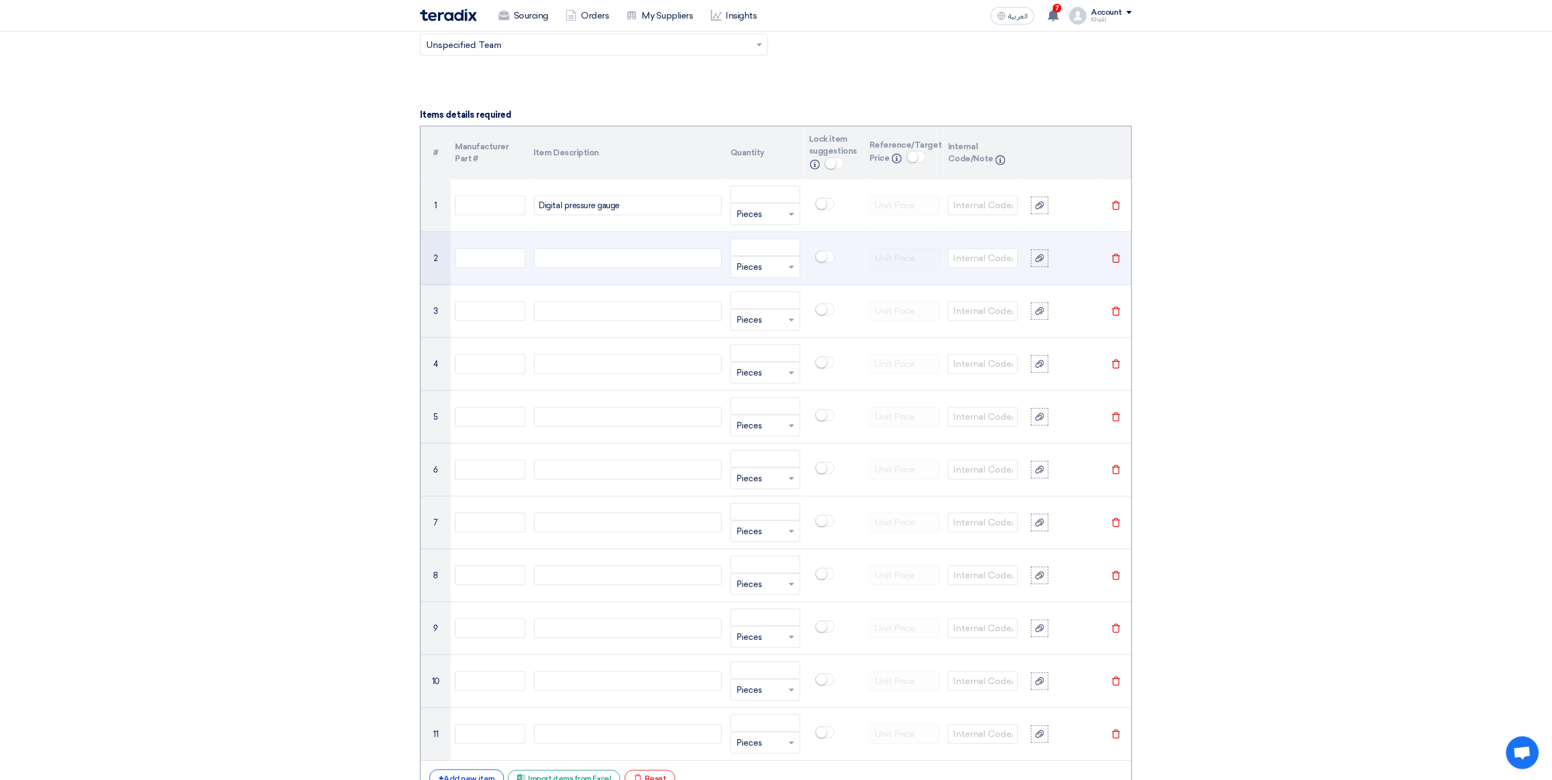
click at [632, 254] on td at bounding box center [628, 258] width 196 height 53
click at [635, 268] on div at bounding box center [628, 259] width 188 height 20
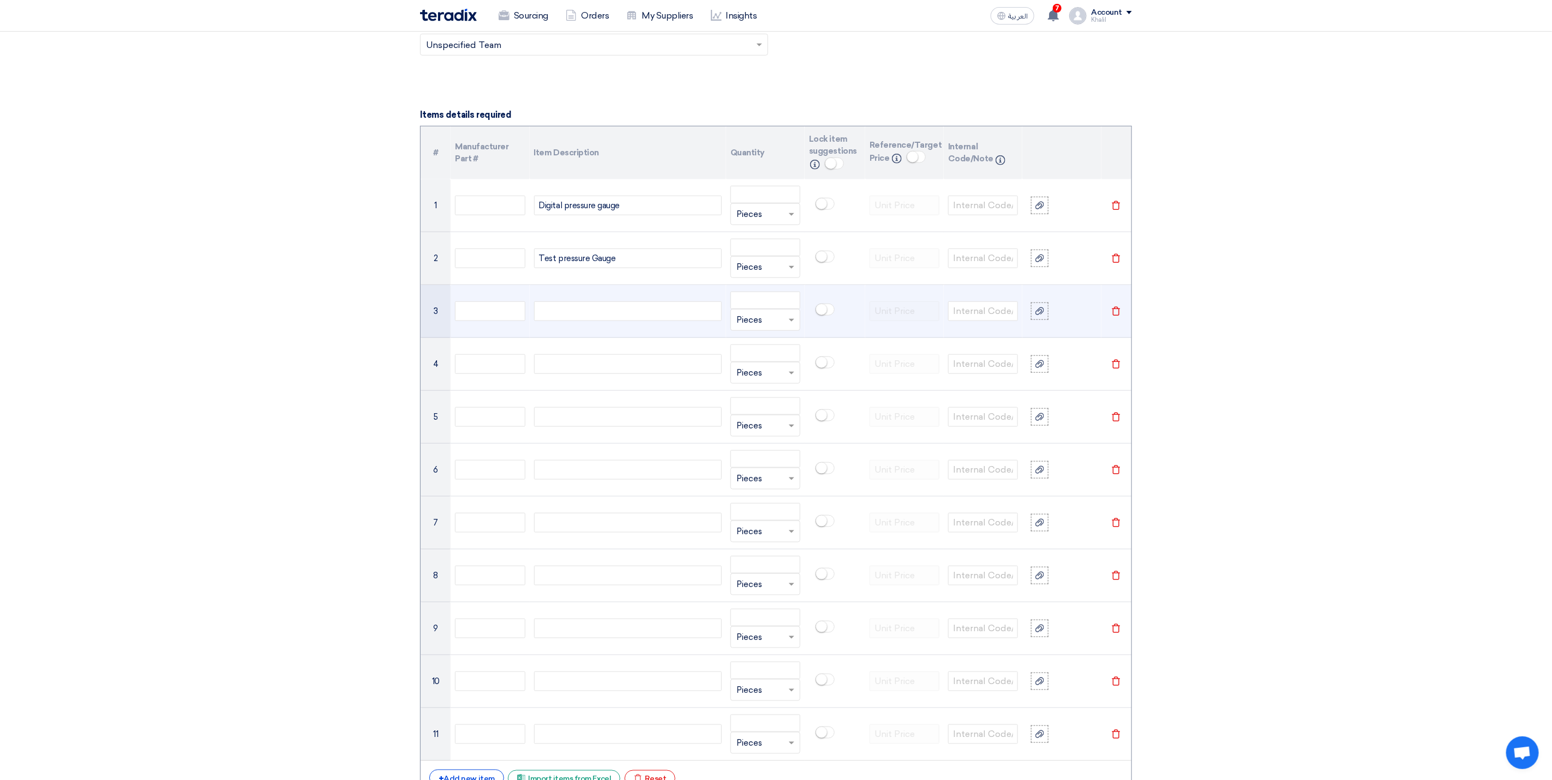
click at [601, 317] on div at bounding box center [628, 312] width 188 height 20
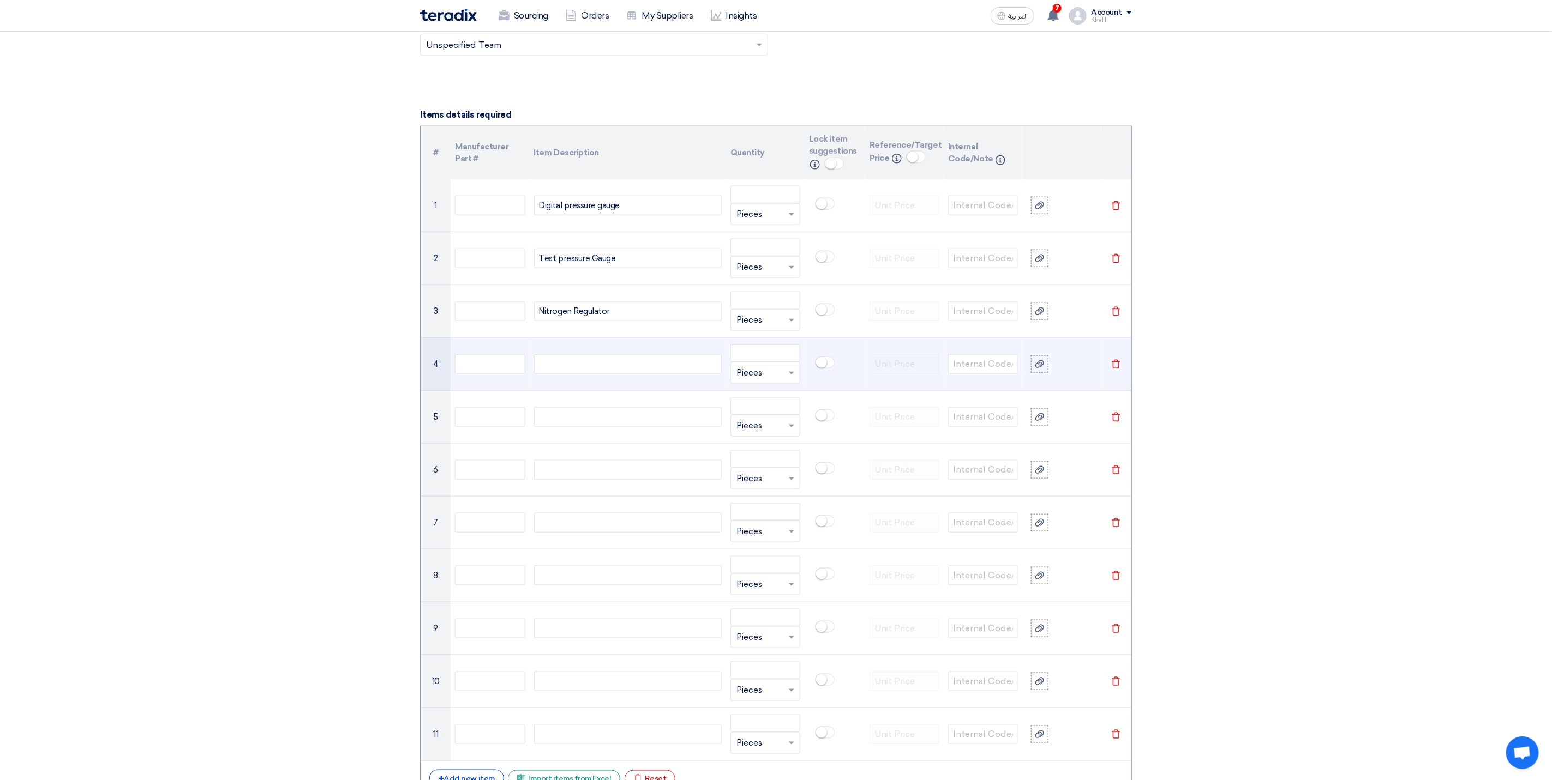
click at [563, 372] on div at bounding box center [628, 364] width 188 height 20
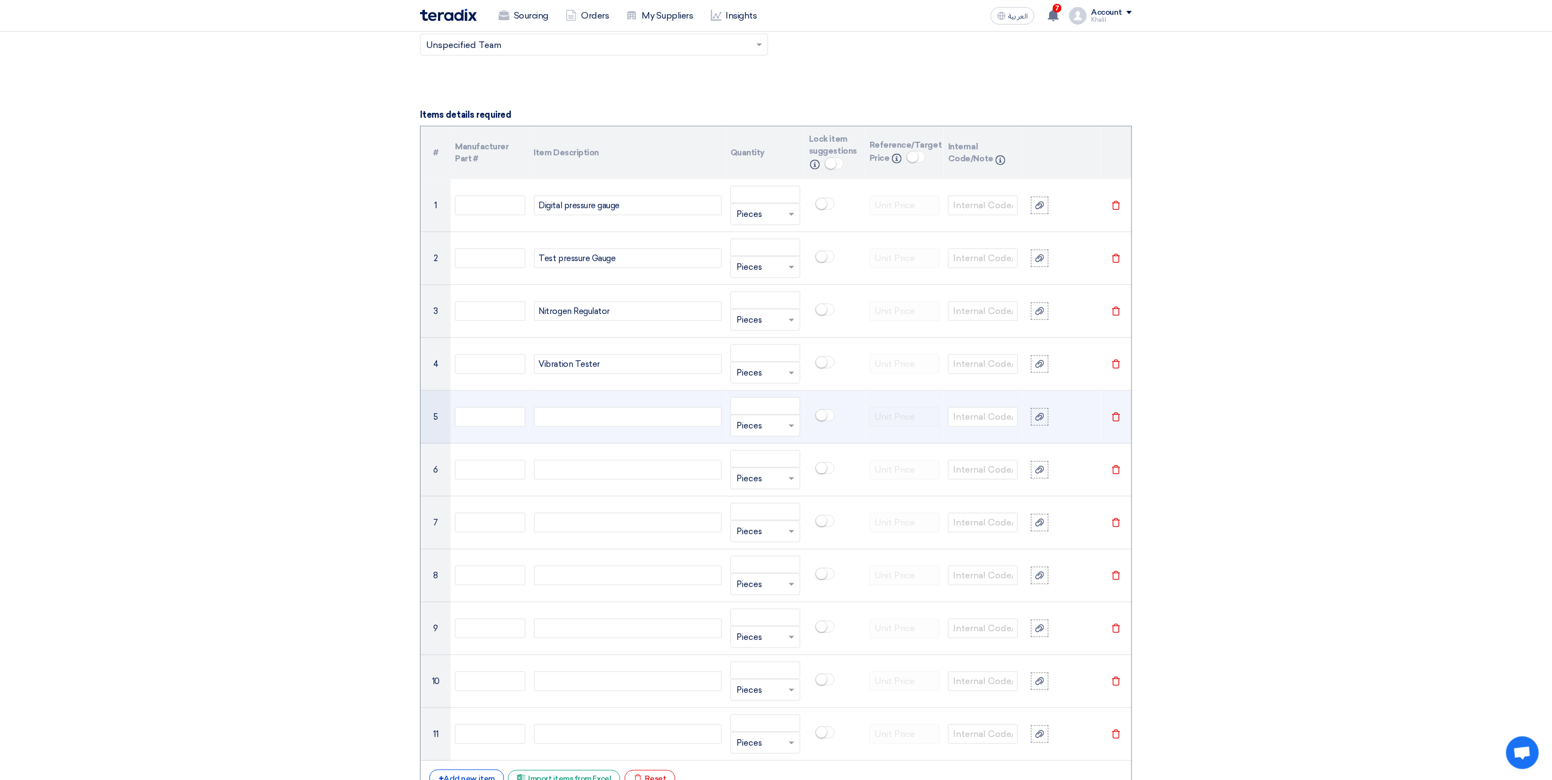
click at [632, 427] on div at bounding box center [628, 417] width 188 height 20
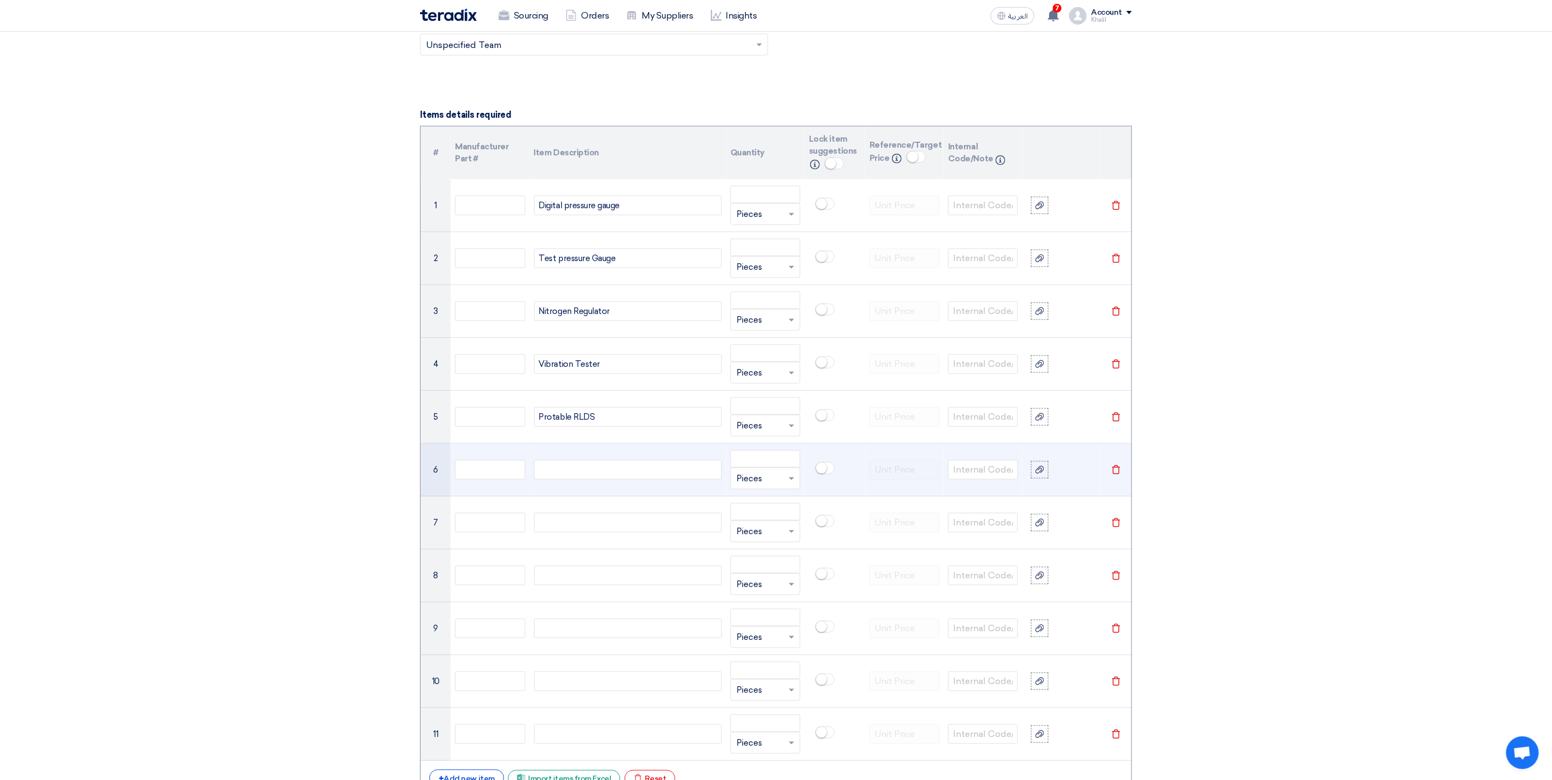
click at [625, 477] on div at bounding box center [628, 470] width 188 height 20
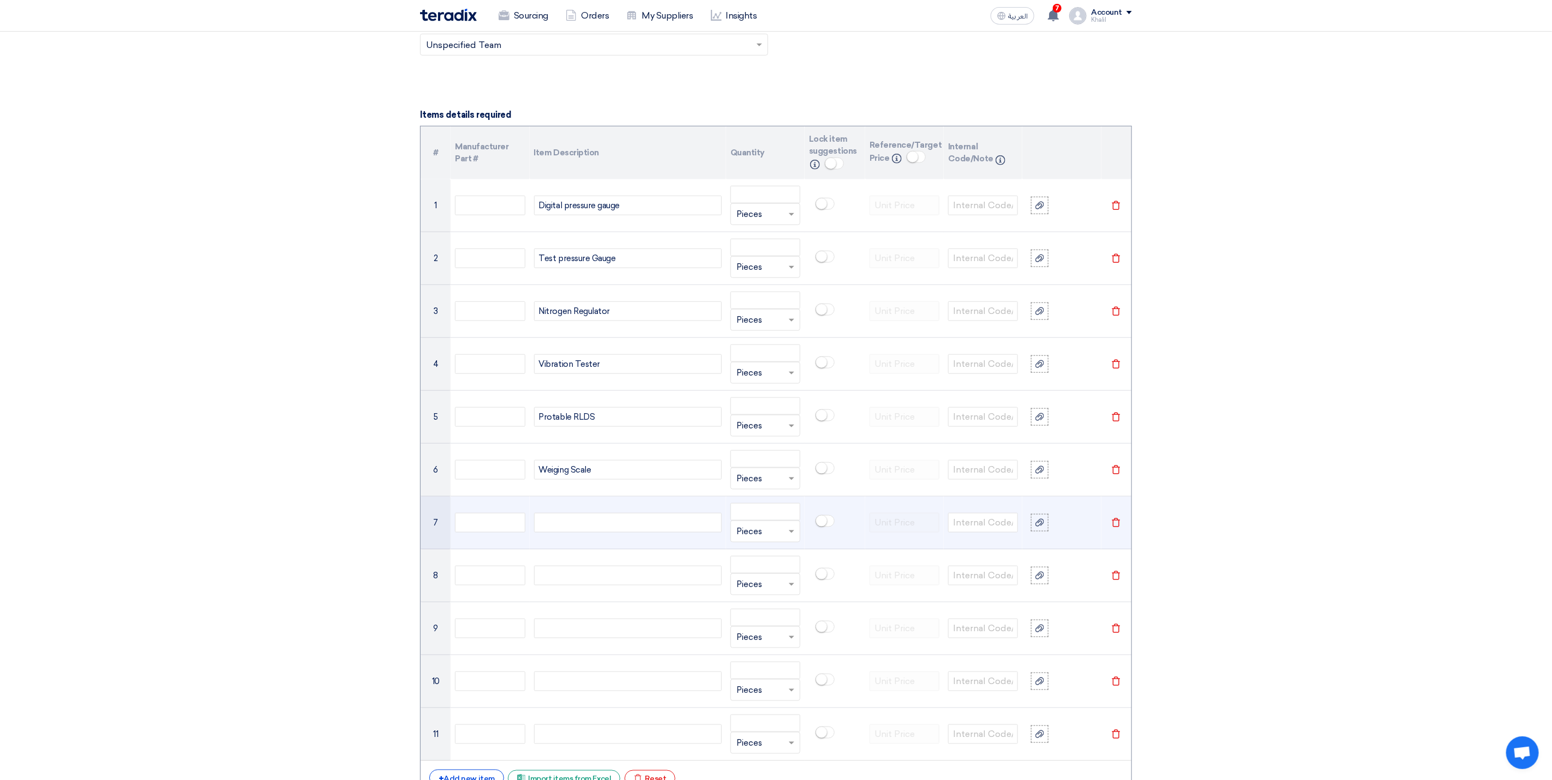
click at [612, 533] on div at bounding box center [628, 523] width 188 height 20
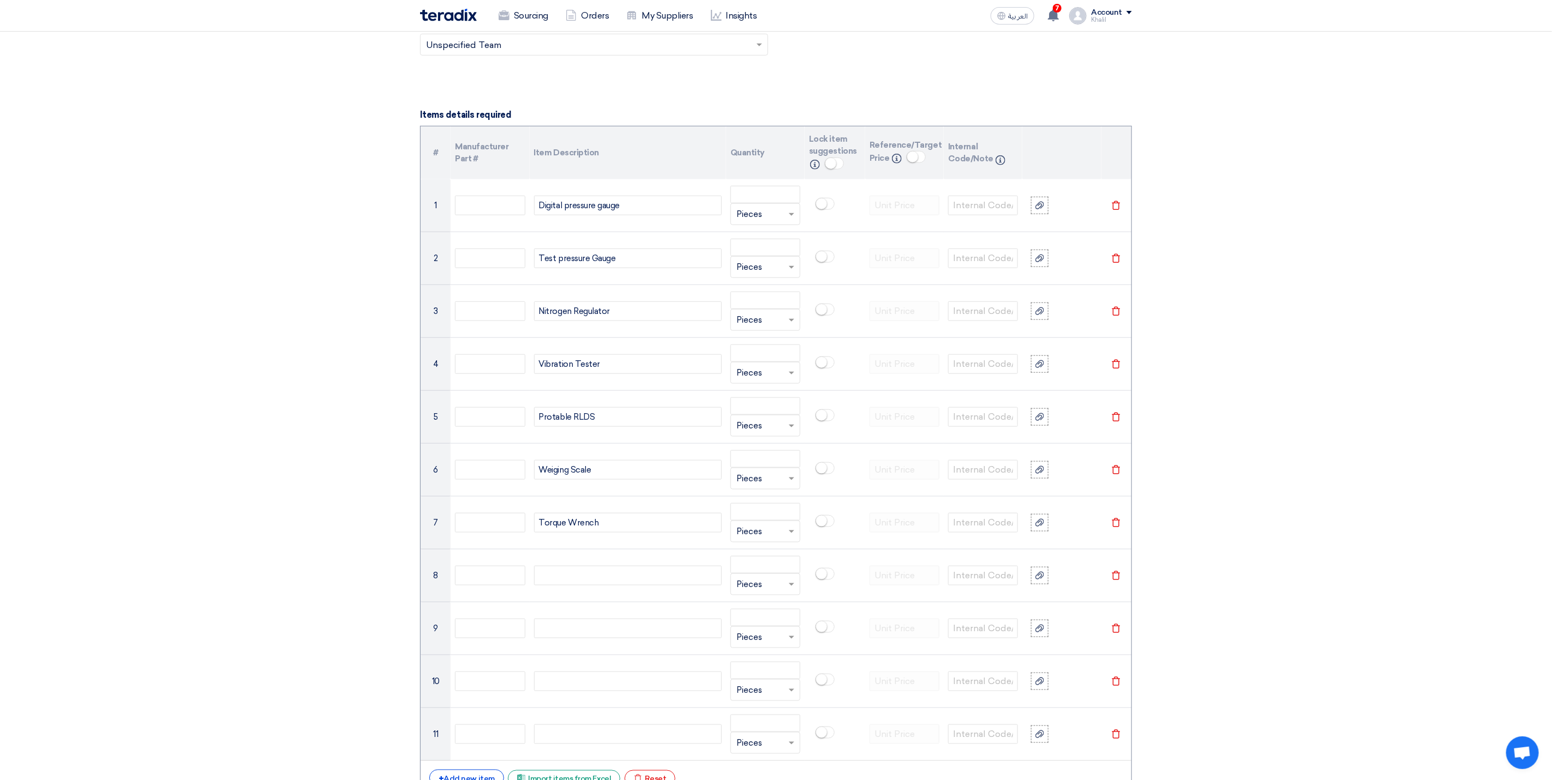
click at [1241, 521] on section "Basic Information RFx Title RFx Type Normal RFQ Sealed RFQ RFP Deadline to rece…" at bounding box center [776, 639] width 1552 height 2466
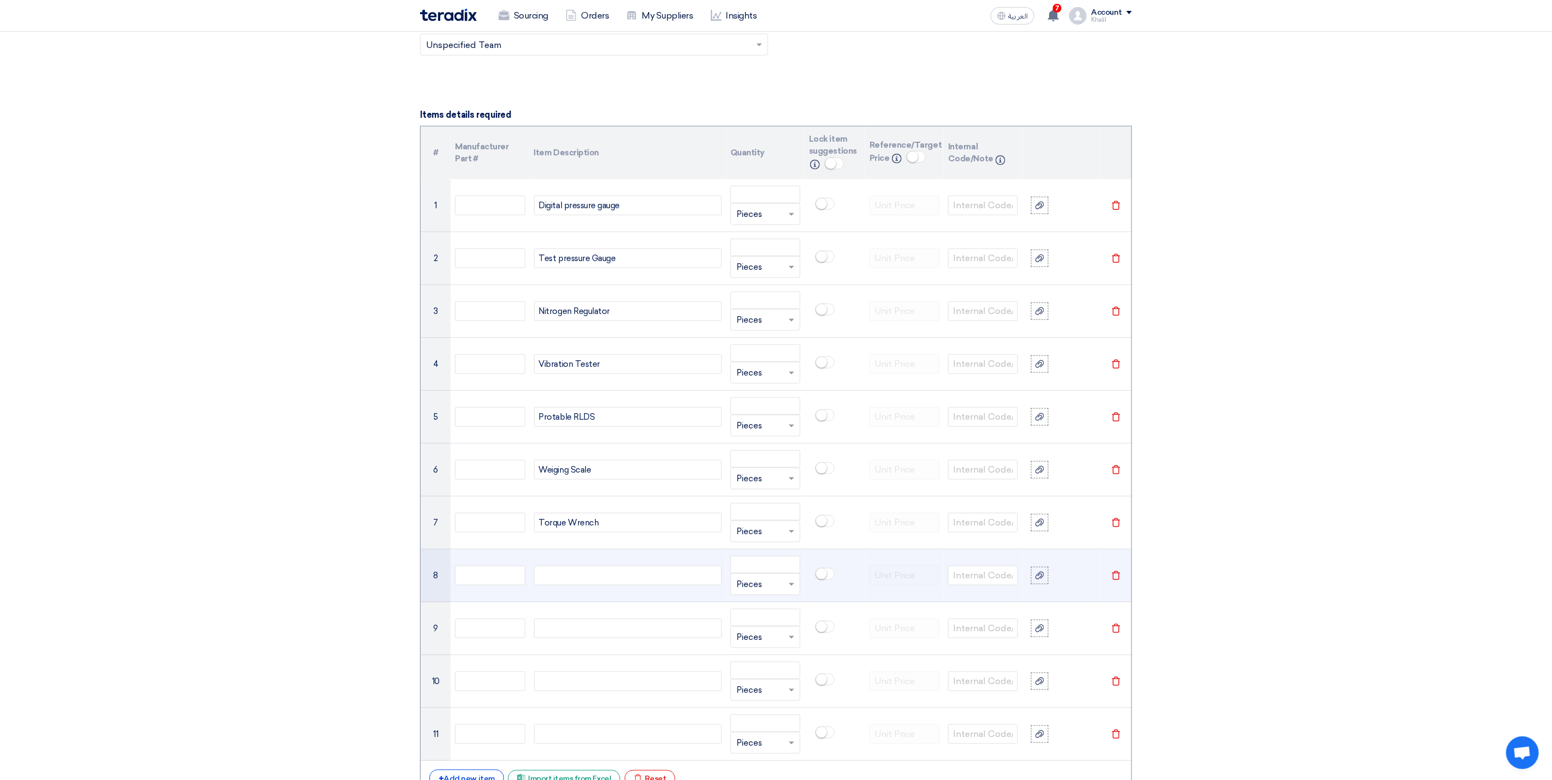
click at [614, 576] on div at bounding box center [628, 576] width 188 height 20
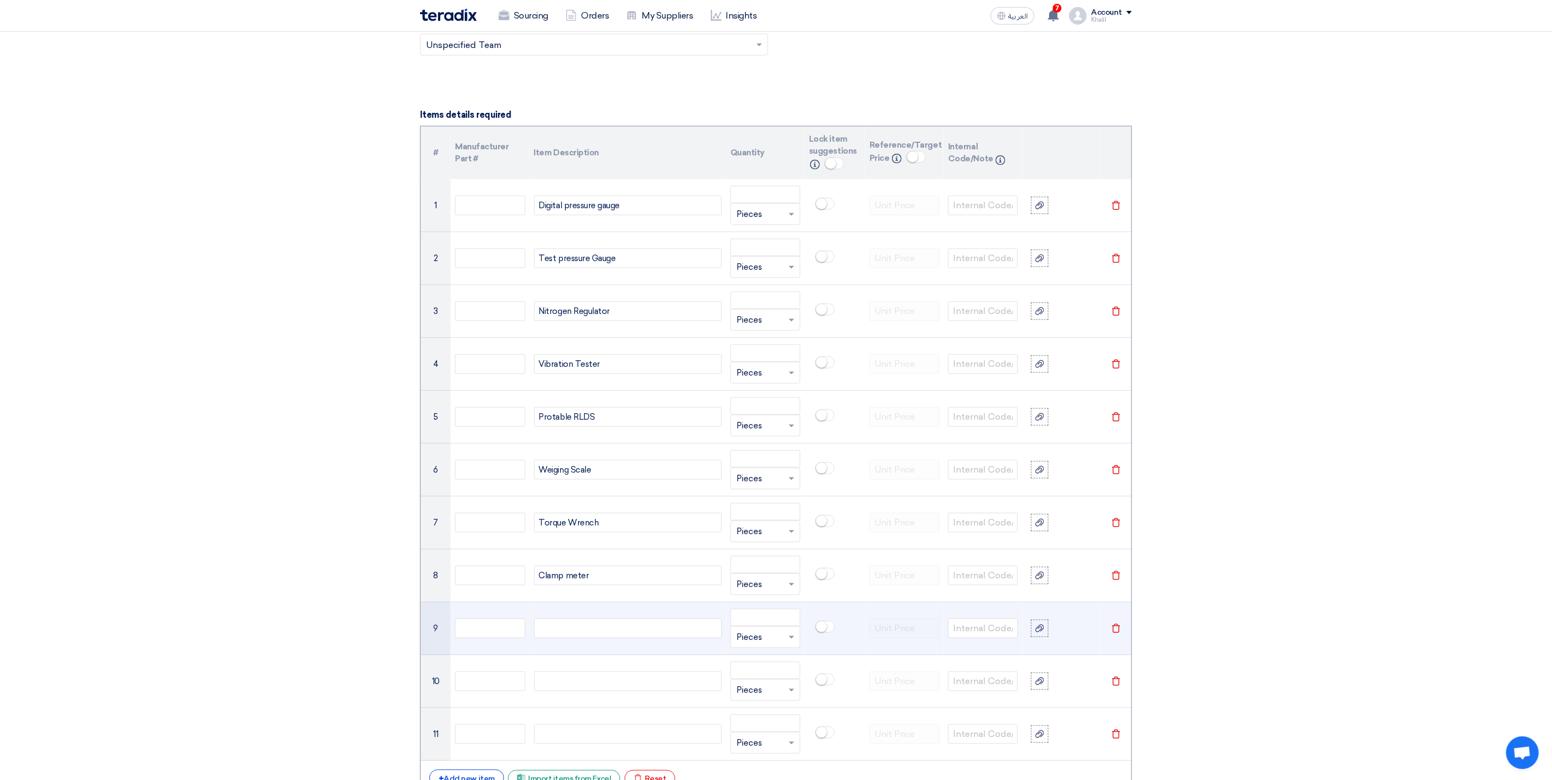
click at [639, 627] on td at bounding box center [628, 629] width 196 height 53
click at [639, 638] on div at bounding box center [628, 629] width 188 height 20
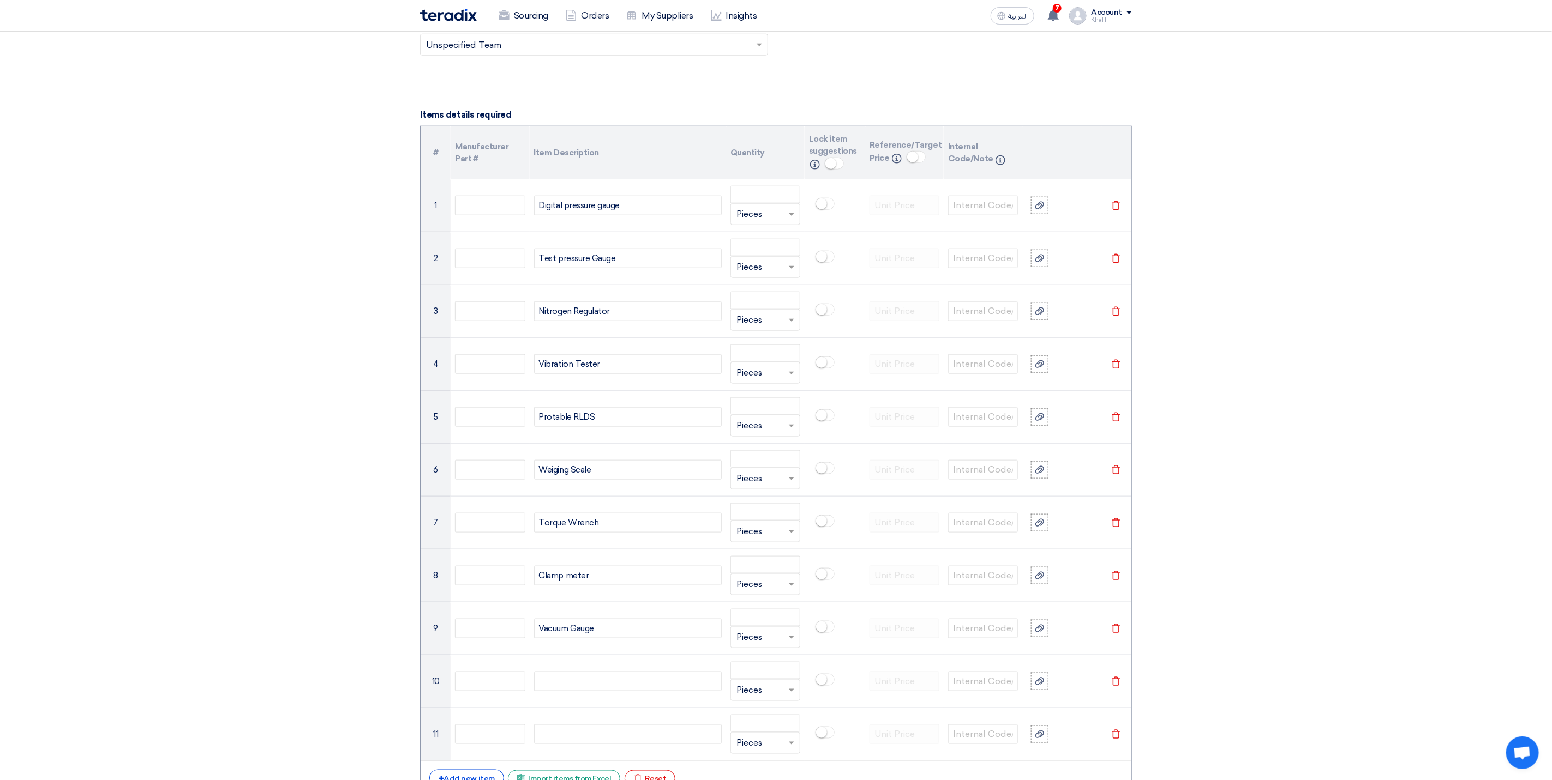
click at [1417, 489] on section "Basic Information RFx Title RFx Type Normal RFQ Sealed RFQ RFP Deadline to rece…" at bounding box center [776, 639] width 1552 height 2466
click at [638, 685] on div at bounding box center [628, 682] width 188 height 20
click at [1332, 542] on section "Basic Information RFx Title RFx Type Normal RFQ Sealed RFQ RFP Deadline to rece…" at bounding box center [776, 639] width 1552 height 2466
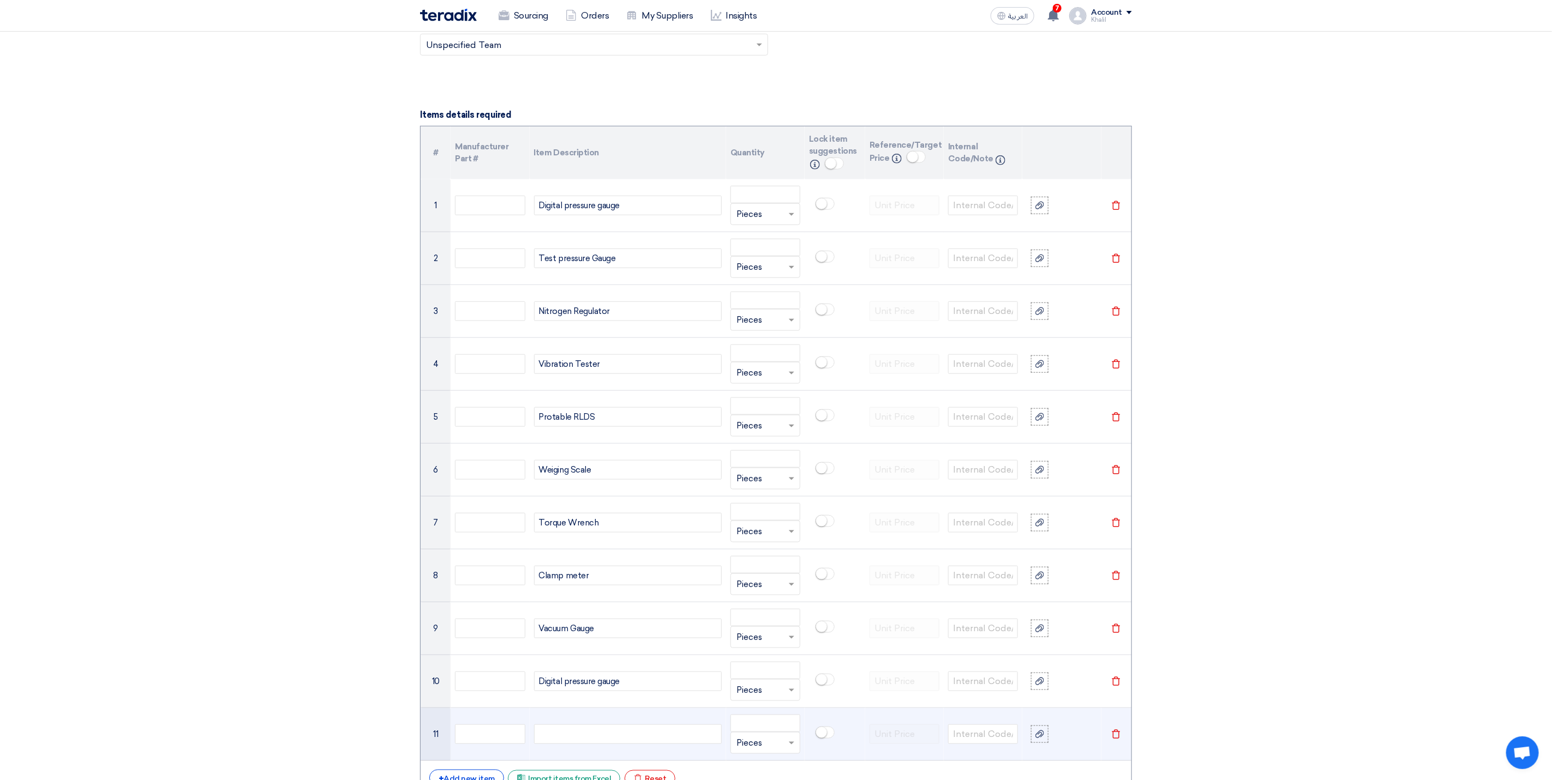
click at [637, 741] on div at bounding box center [628, 735] width 188 height 20
click at [1351, 622] on section "Basic Information RFx Title RFx Type Normal RFQ Sealed RFQ RFP Deadline to rece…" at bounding box center [776, 639] width 1552 height 2466
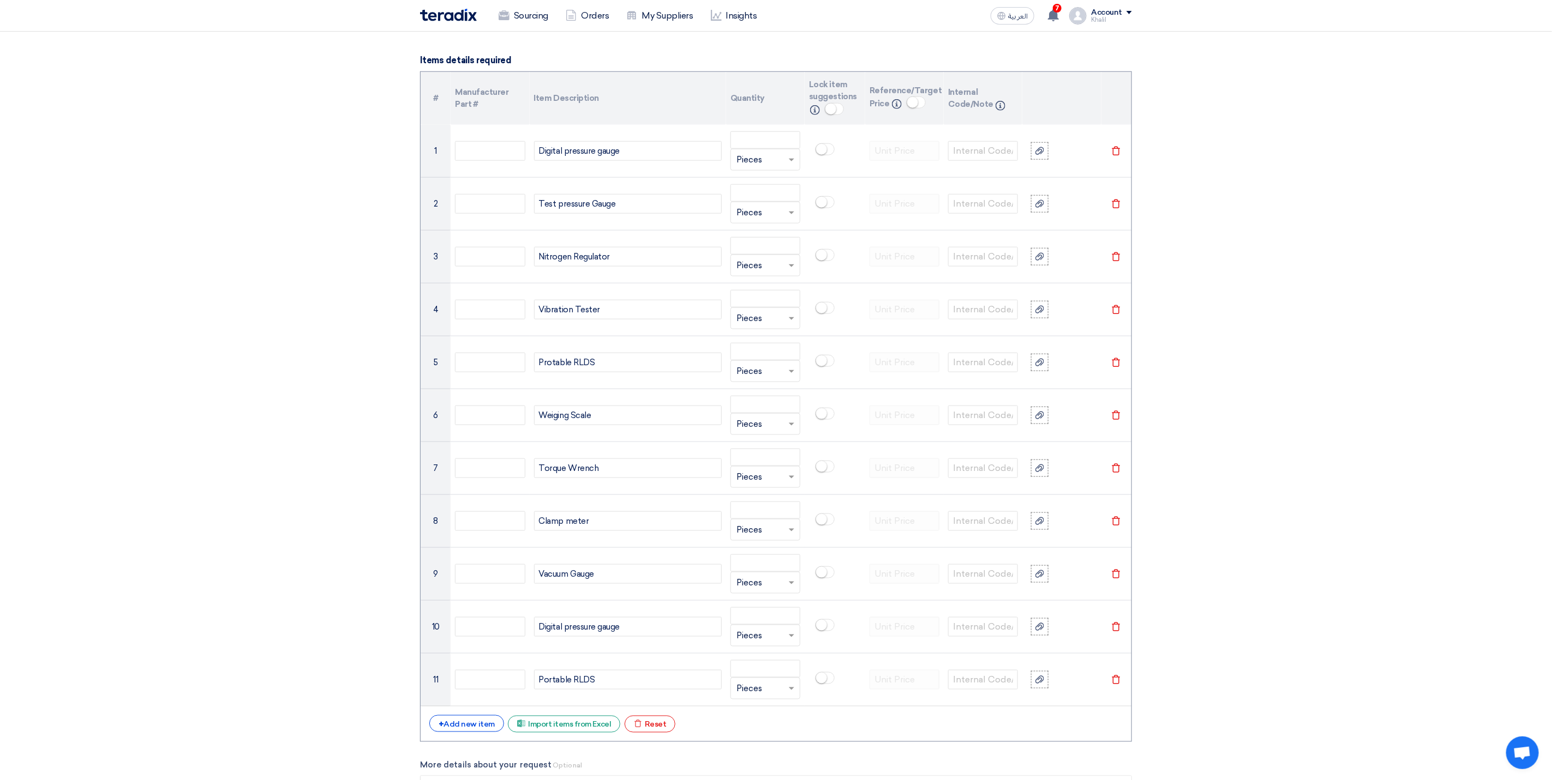
scroll to position [654, 0]
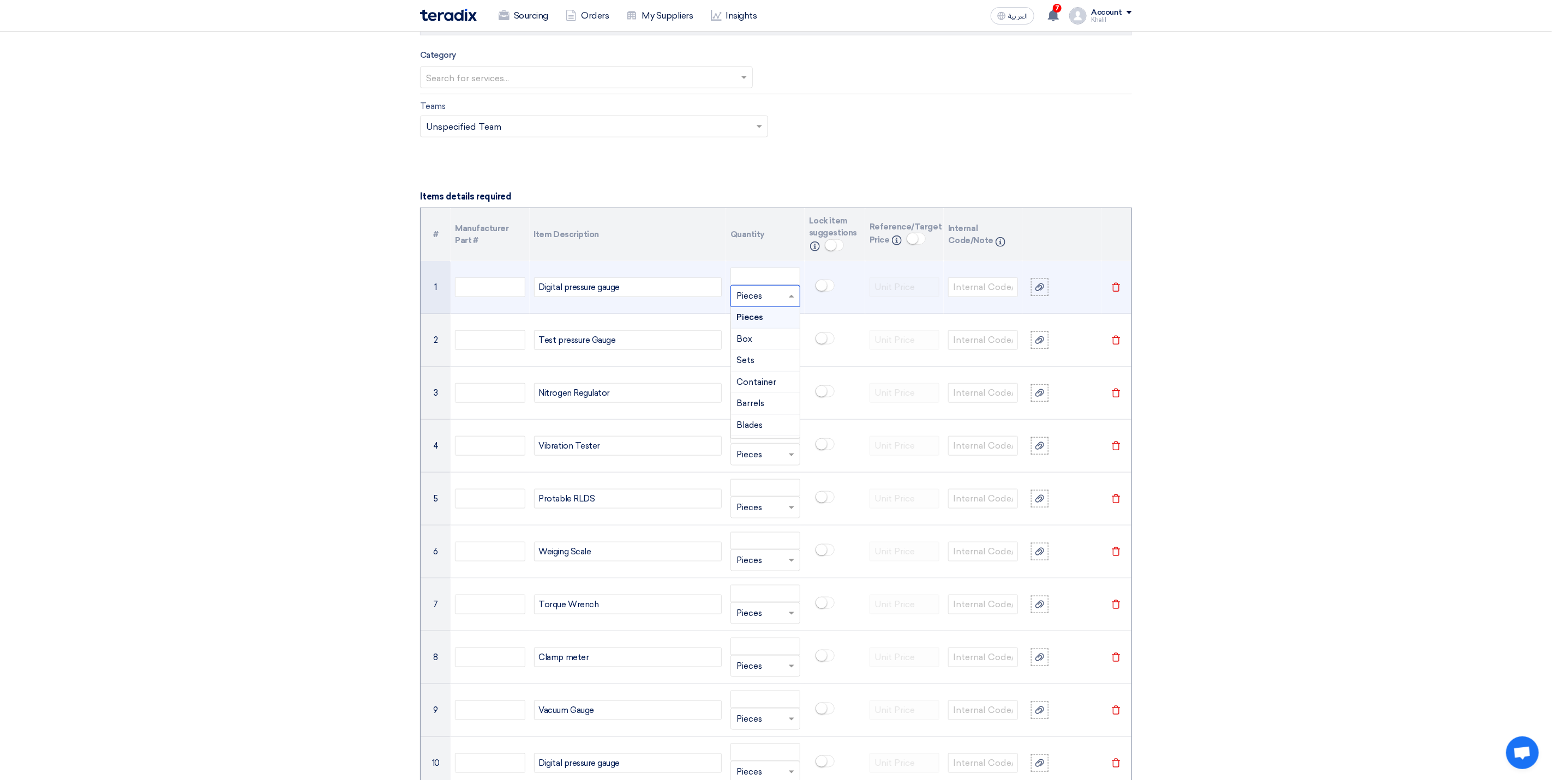
click at [793, 303] on span at bounding box center [793, 296] width 14 height 13
click at [774, 368] on div "Sets" at bounding box center [765, 361] width 69 height 22
click at [767, 285] on input "number" at bounding box center [765, 276] width 70 height 17
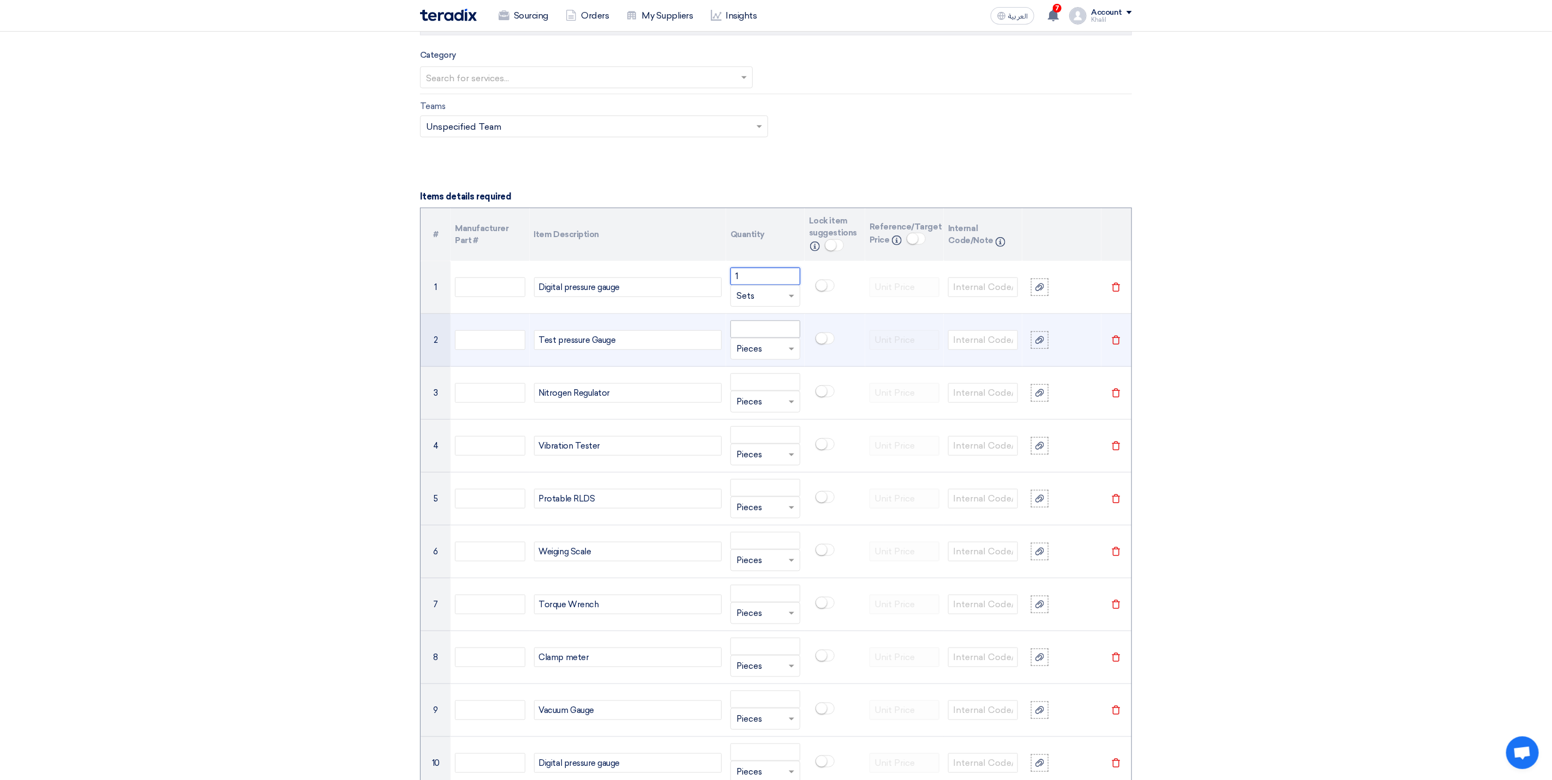
type input "1"
click at [762, 336] on input "number" at bounding box center [765, 329] width 70 height 17
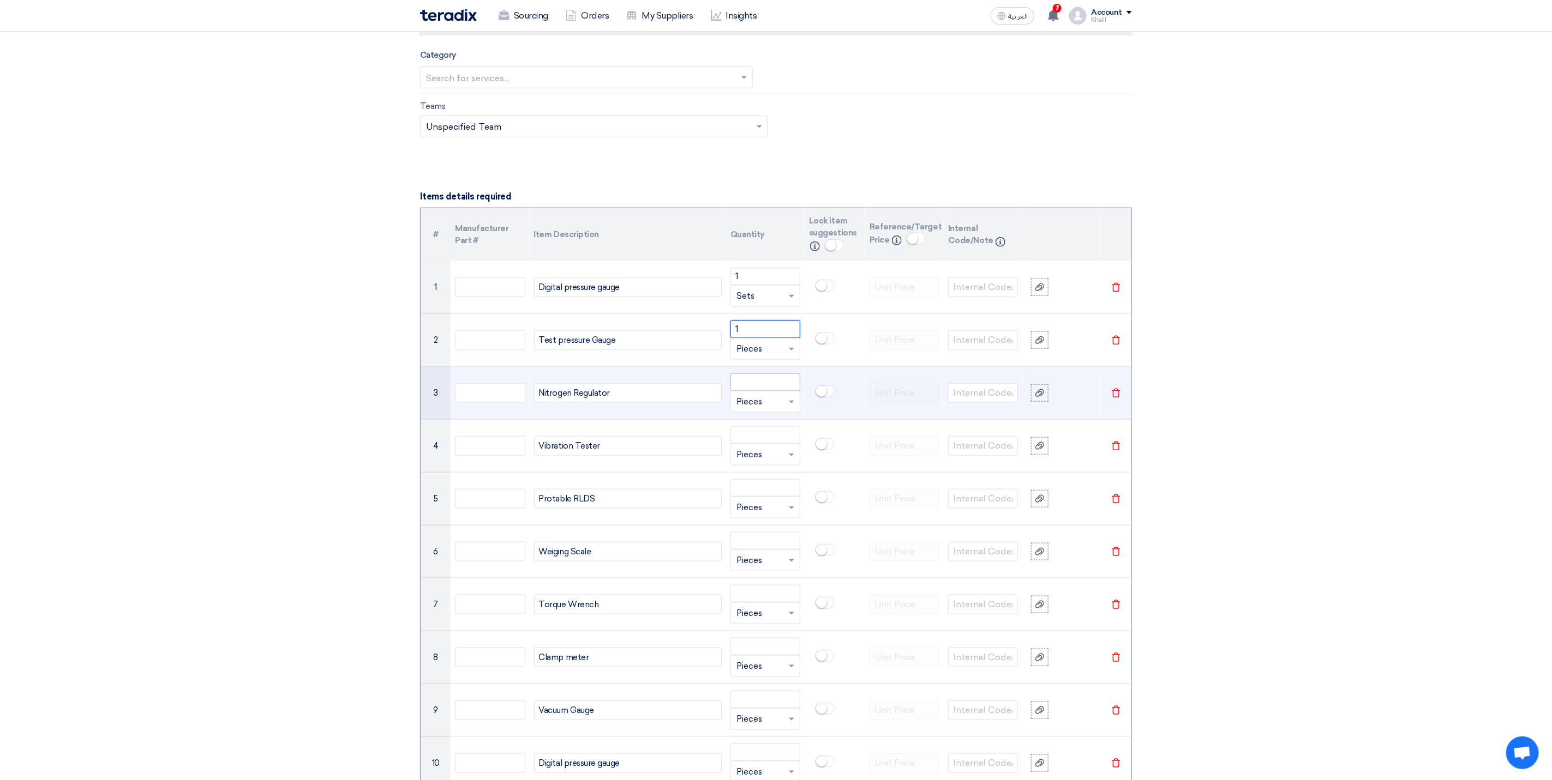
type input "1"
click at [748, 391] on input "number" at bounding box center [765, 382] width 70 height 17
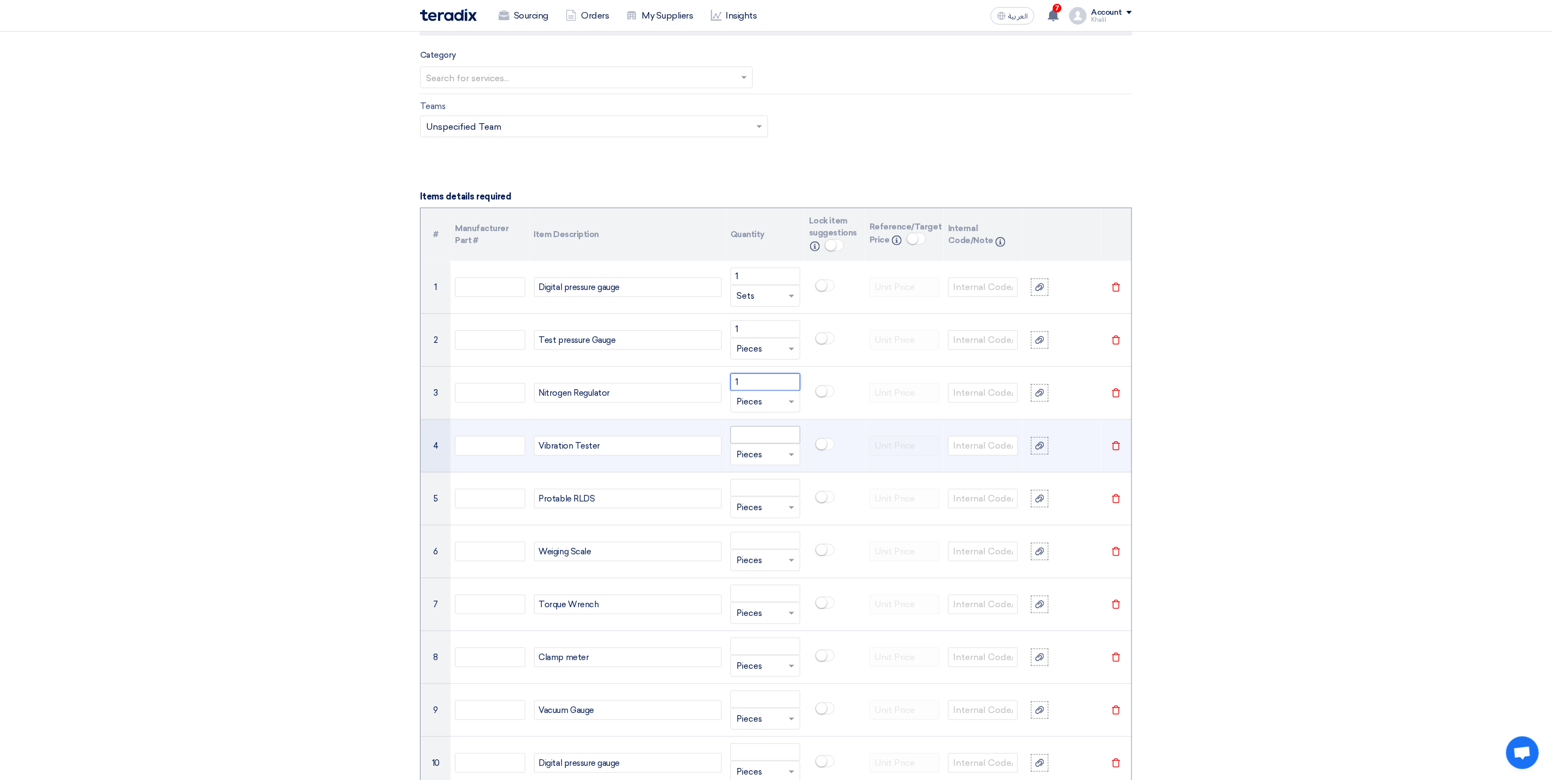
type input "1"
click at [757, 436] on input "number" at bounding box center [765, 434] width 70 height 17
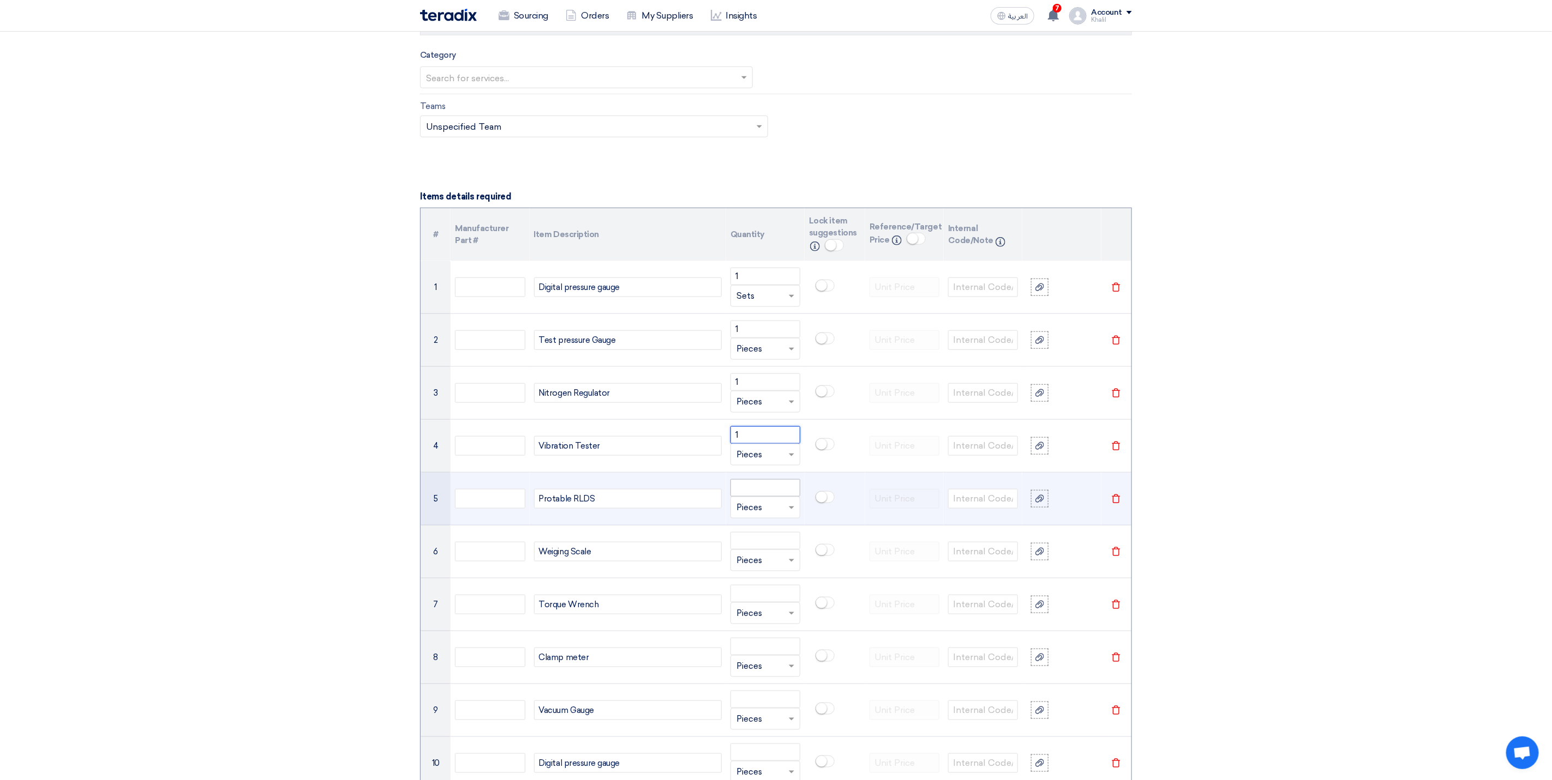
type input "1"
click at [761, 492] on input "number" at bounding box center [765, 487] width 70 height 17
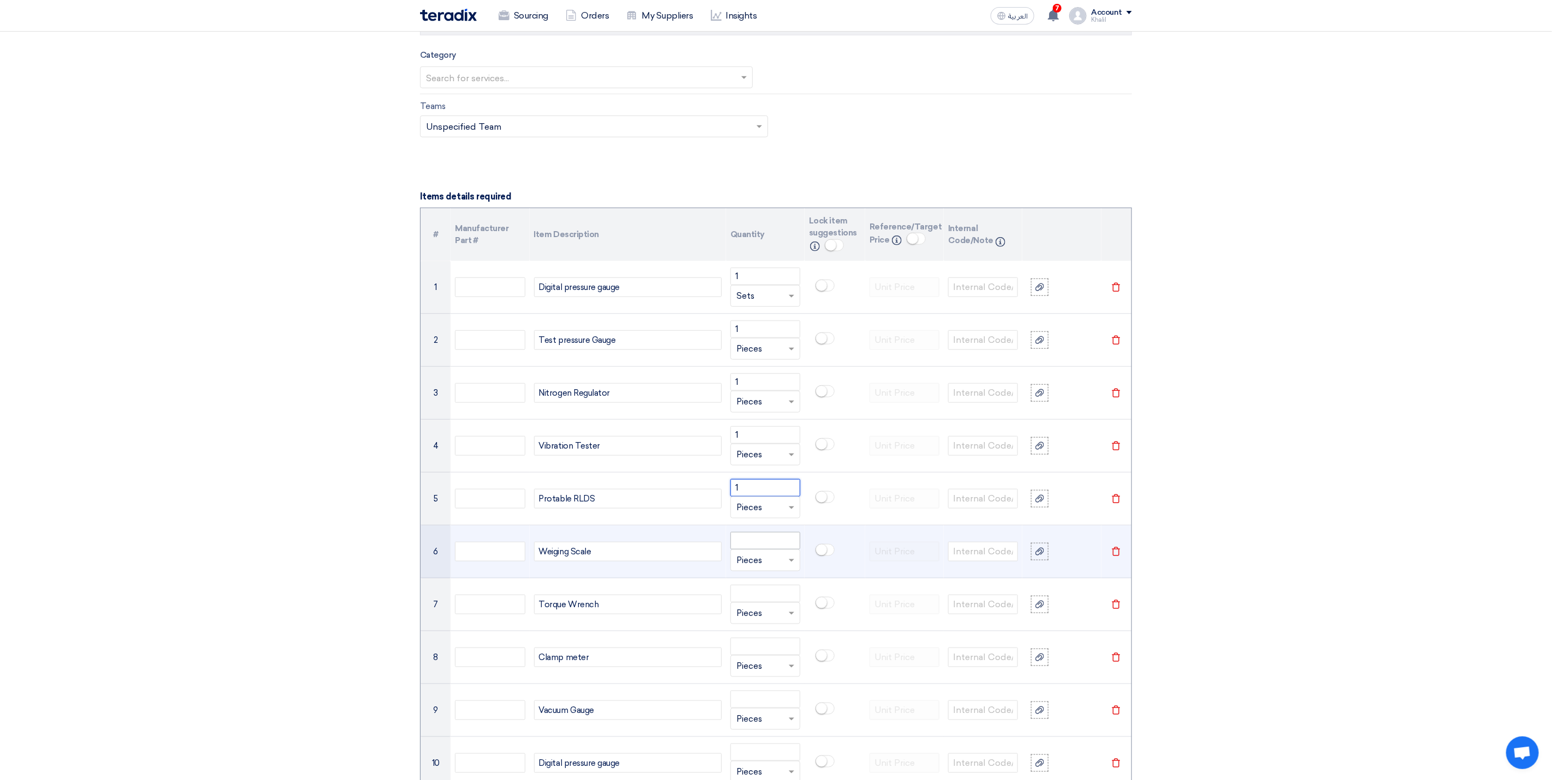
type input "1"
click at [761, 549] on input "number" at bounding box center [765, 540] width 70 height 17
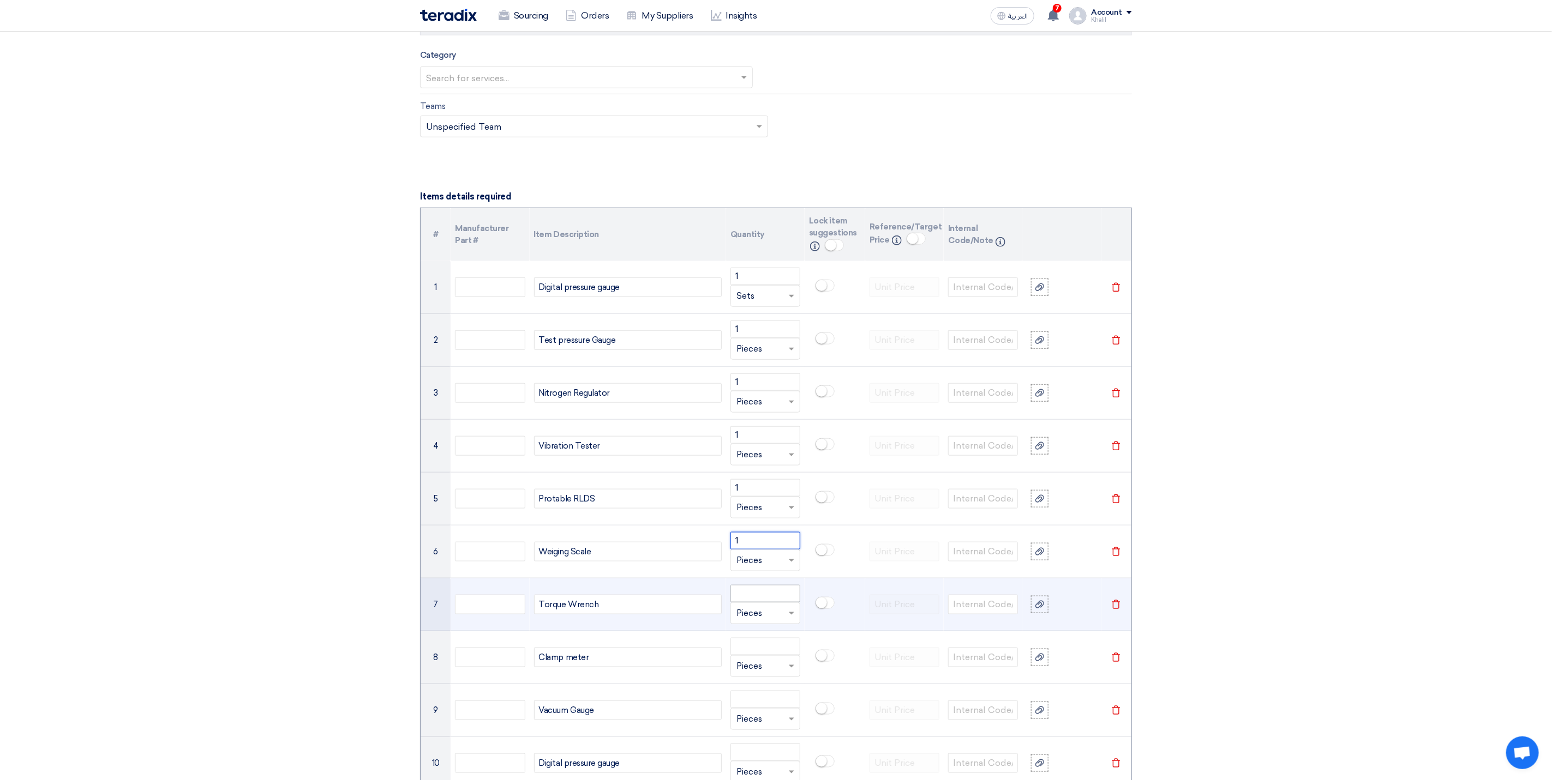
type input "1"
click at [758, 601] on input "number" at bounding box center [765, 593] width 70 height 17
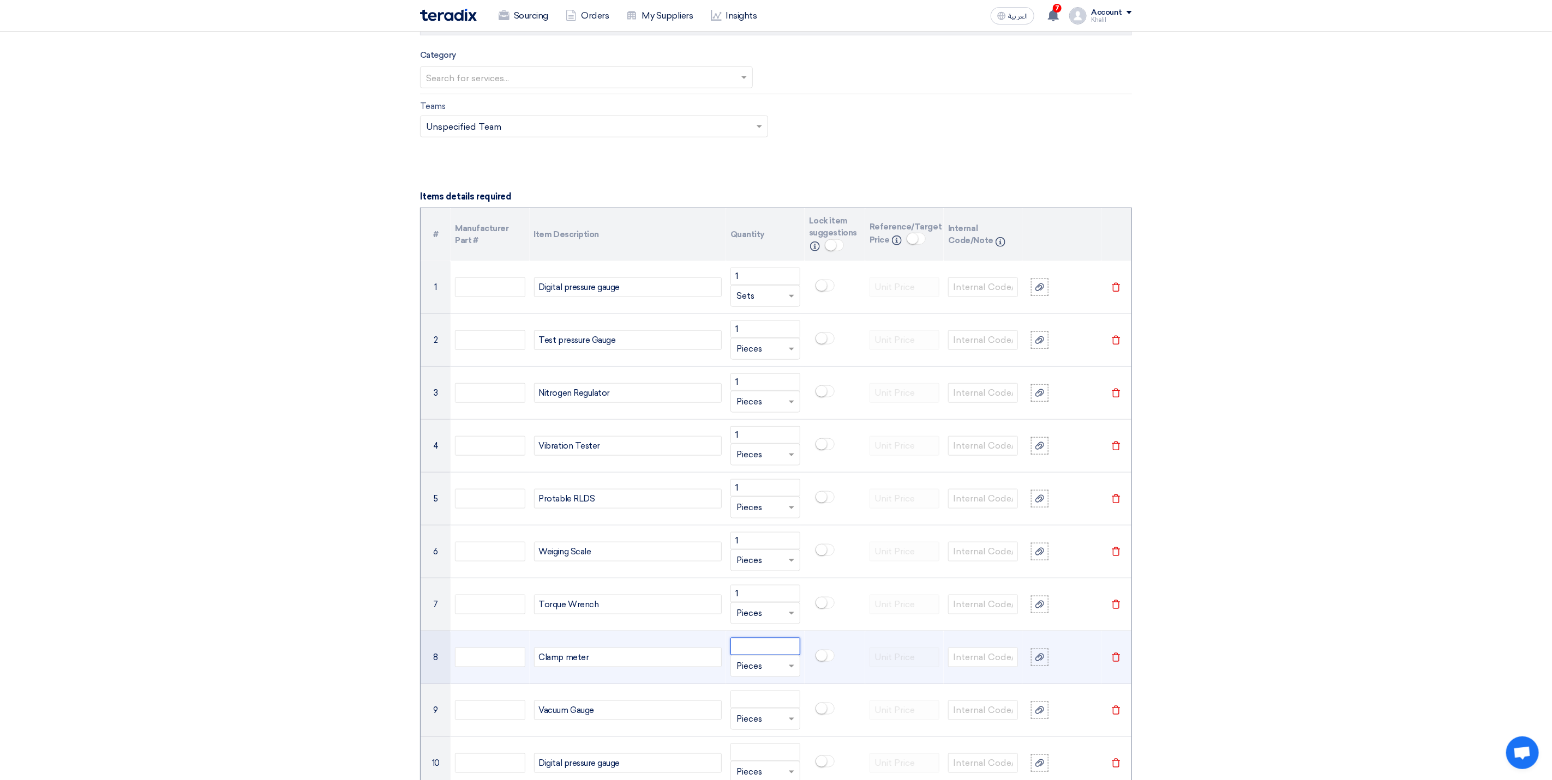
click at [767, 656] on input "number" at bounding box center [765, 646] width 70 height 17
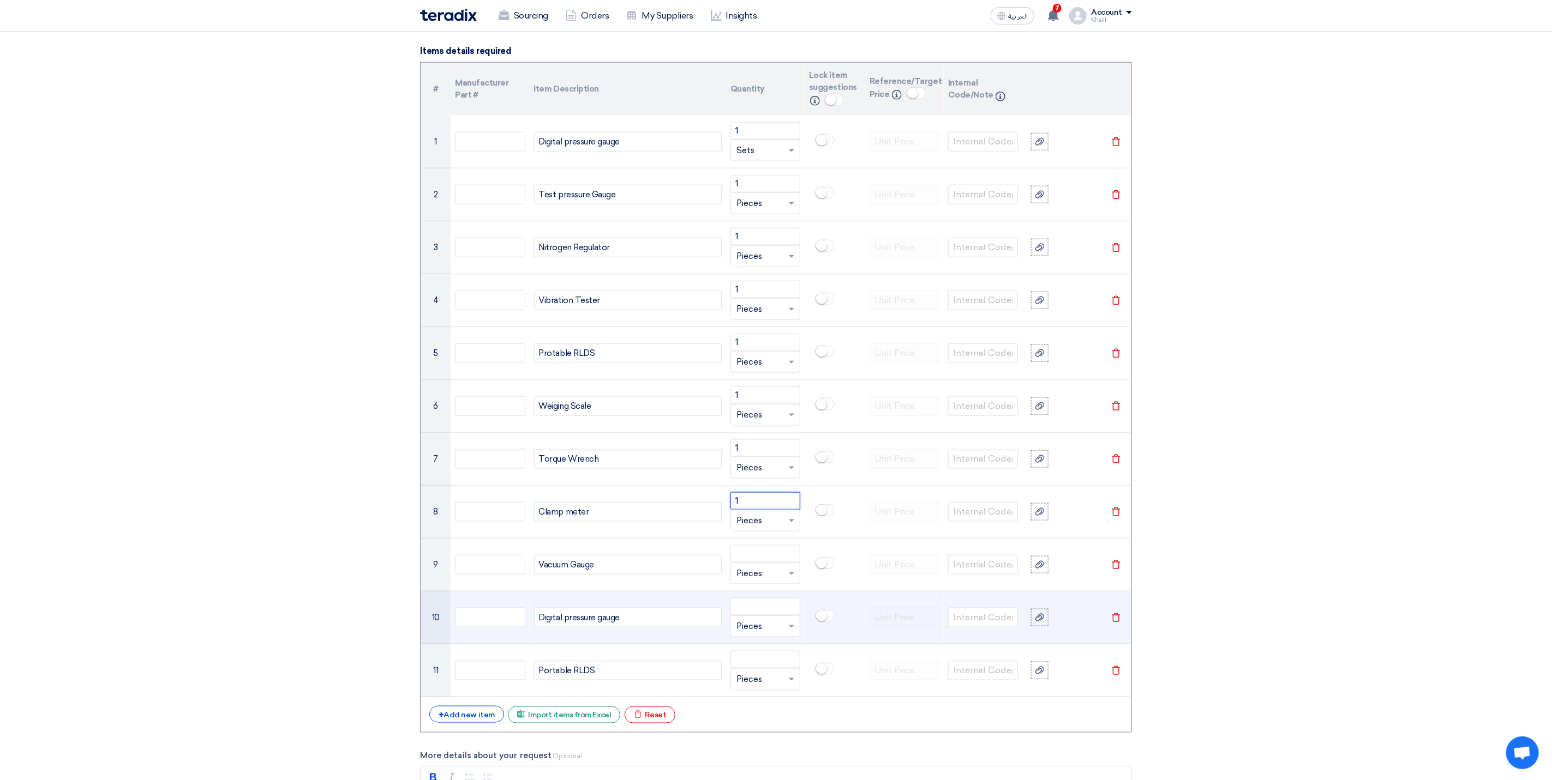
scroll to position [818, 0]
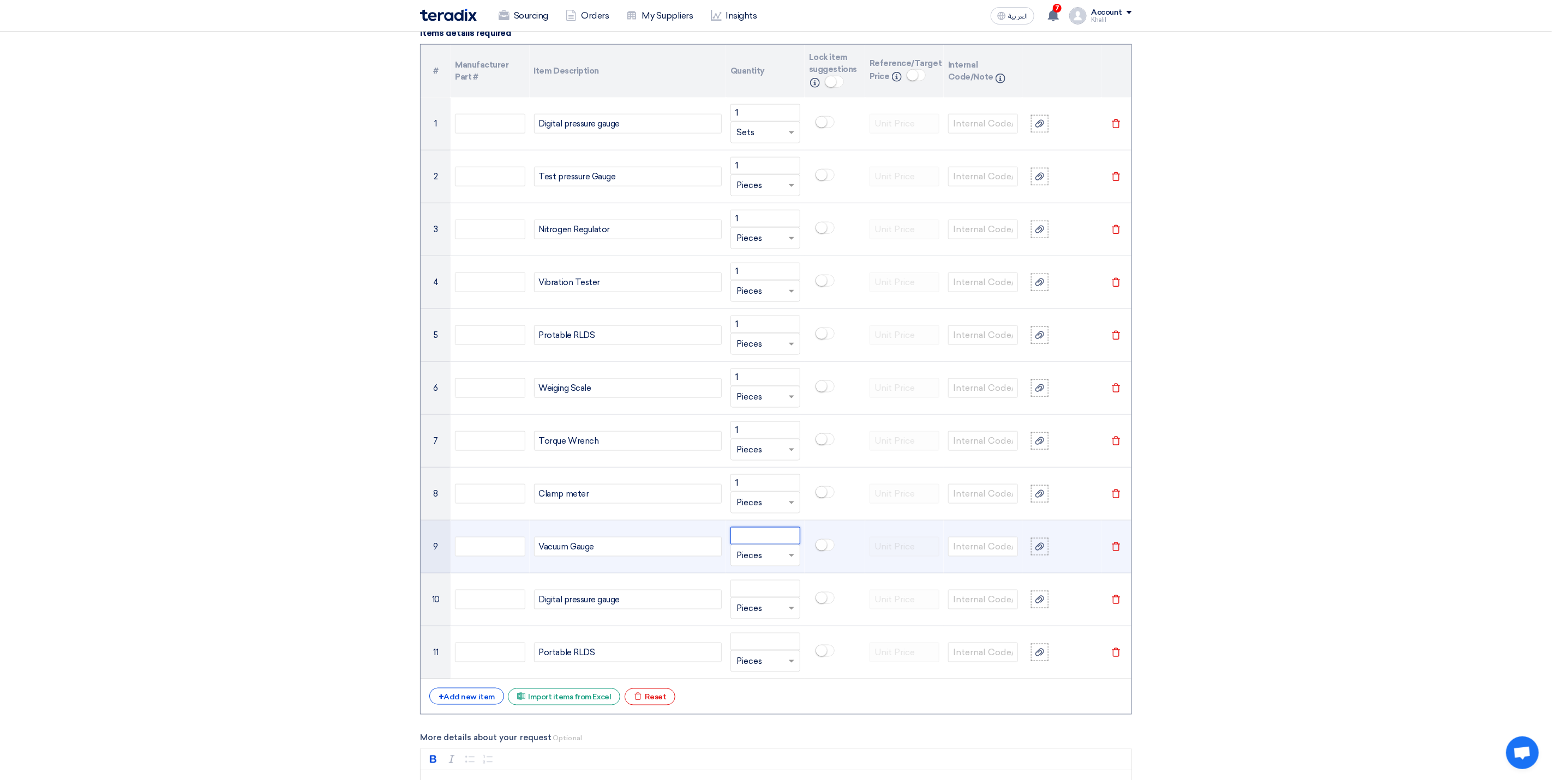
click at [751, 545] on input "number" at bounding box center [765, 535] width 70 height 17
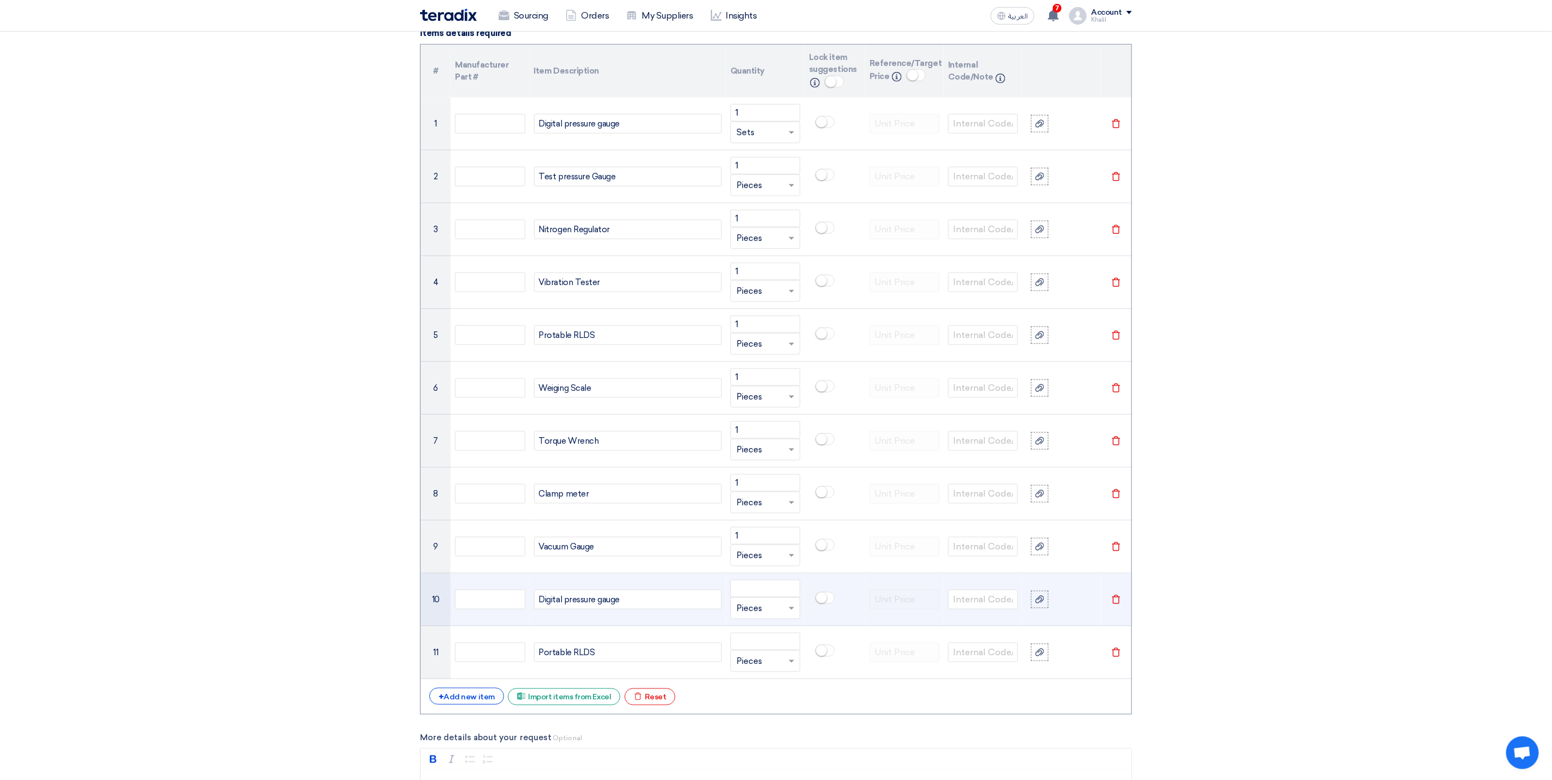
click at [771, 609] on input "text" at bounding box center [758, 608] width 45 height 17
click at [763, 592] on input "number" at bounding box center [765, 588] width 70 height 17
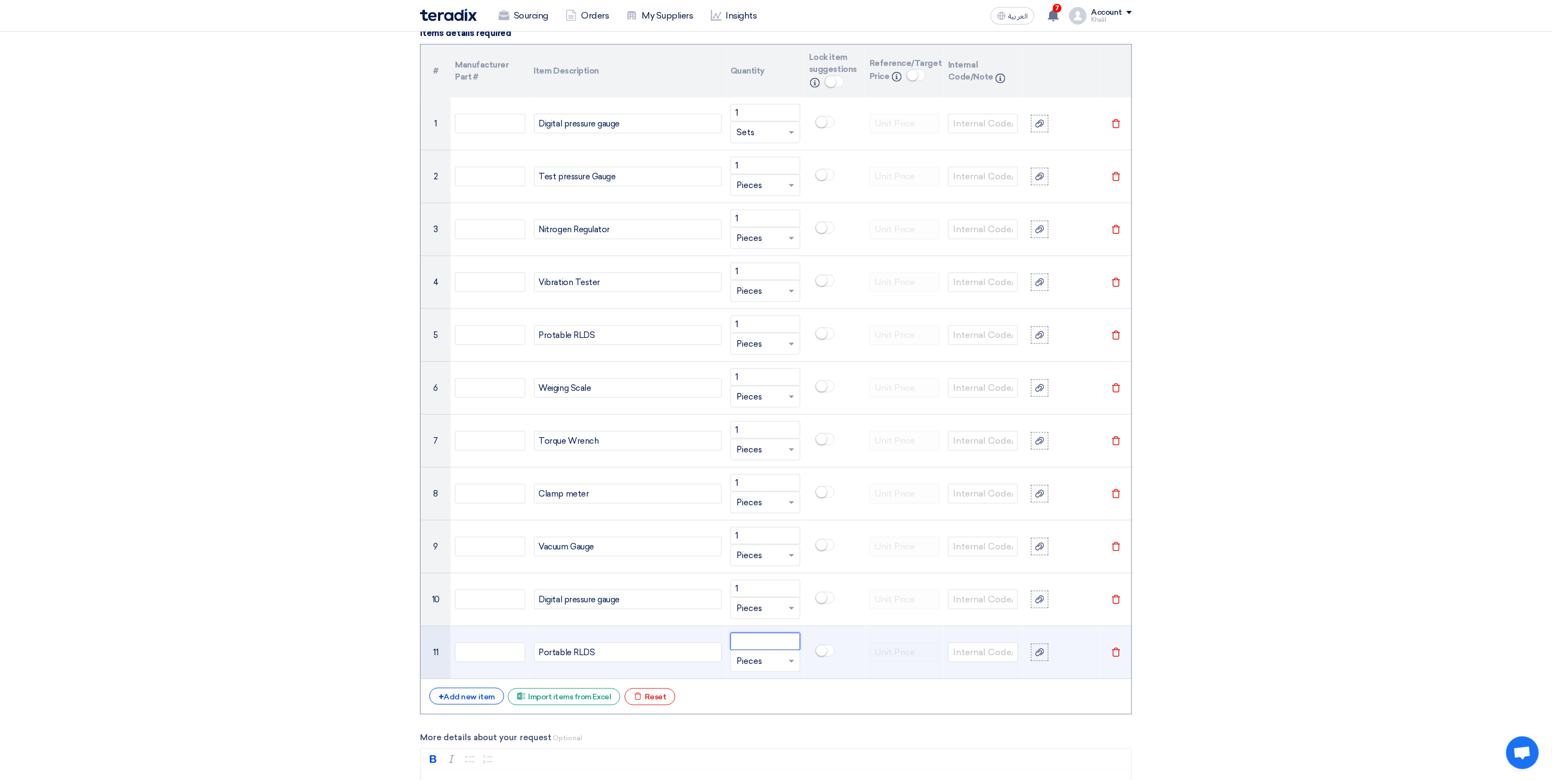
click at [753, 647] on input "number" at bounding box center [765, 641] width 70 height 17
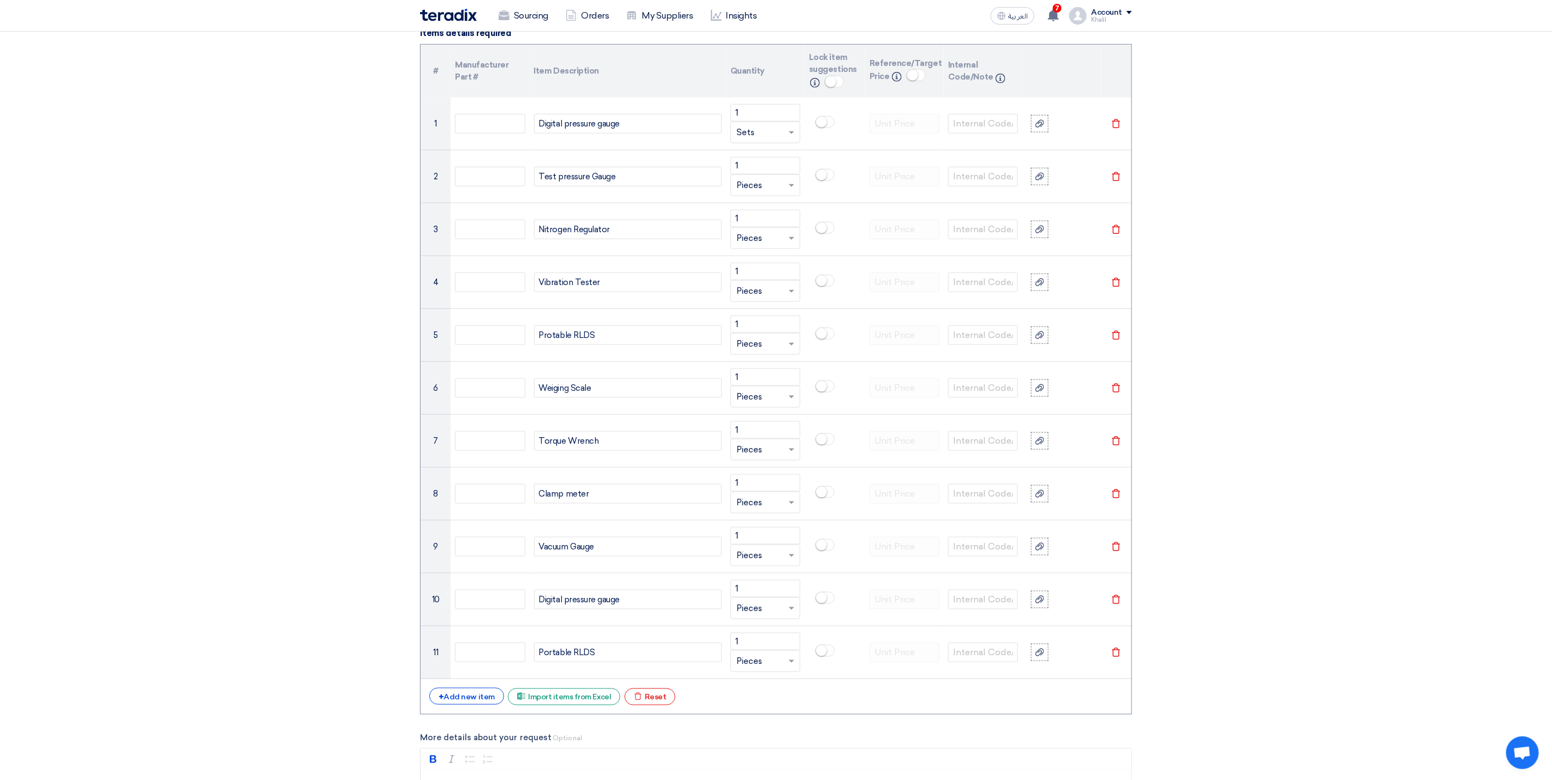
click at [1278, 636] on section "Basic Information RFx Title RFx Type Normal RFQ Sealed RFQ RFP Deadline to rece…" at bounding box center [776, 557] width 1552 height 2466
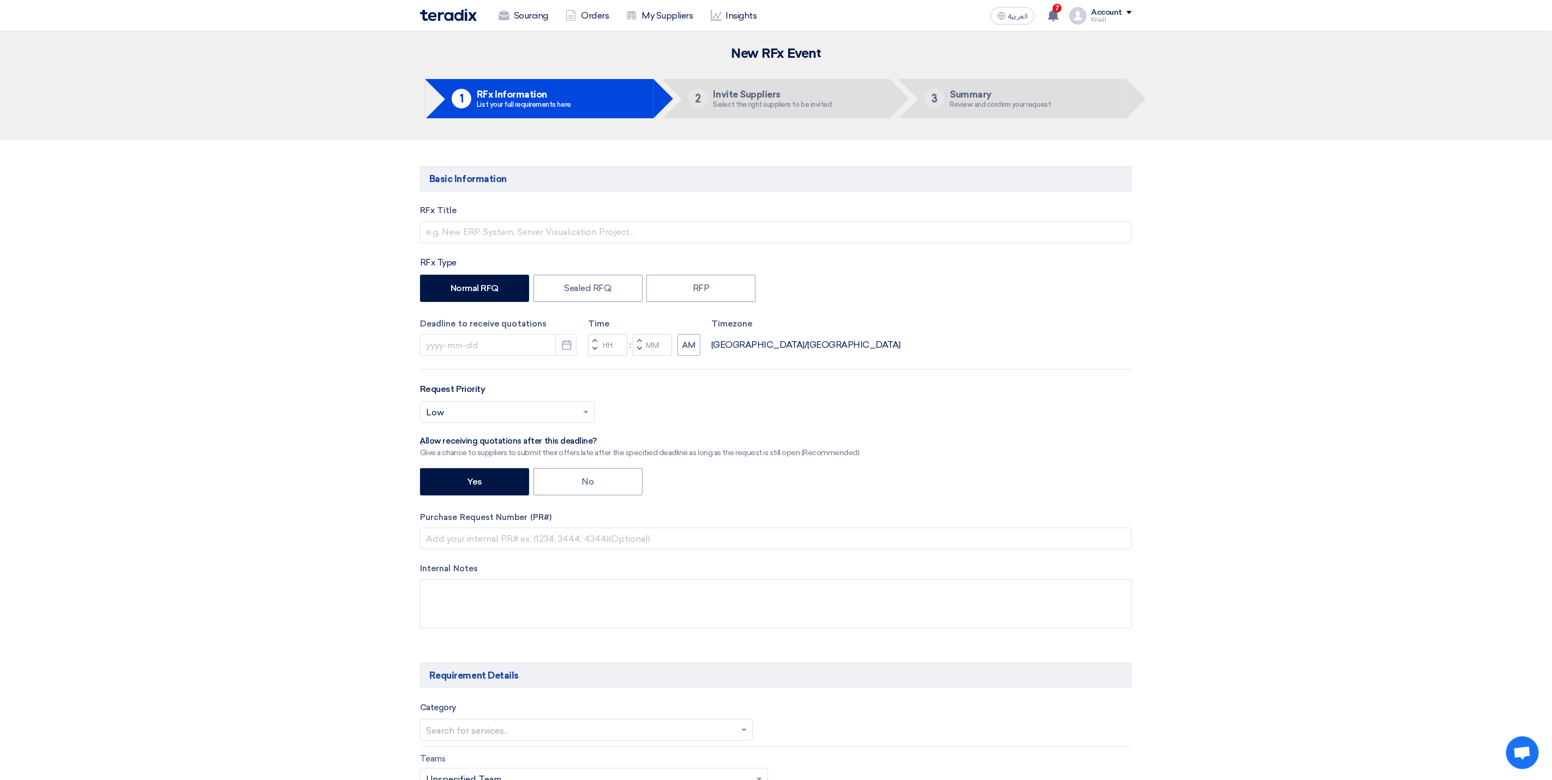
scroll to position [0, 0]
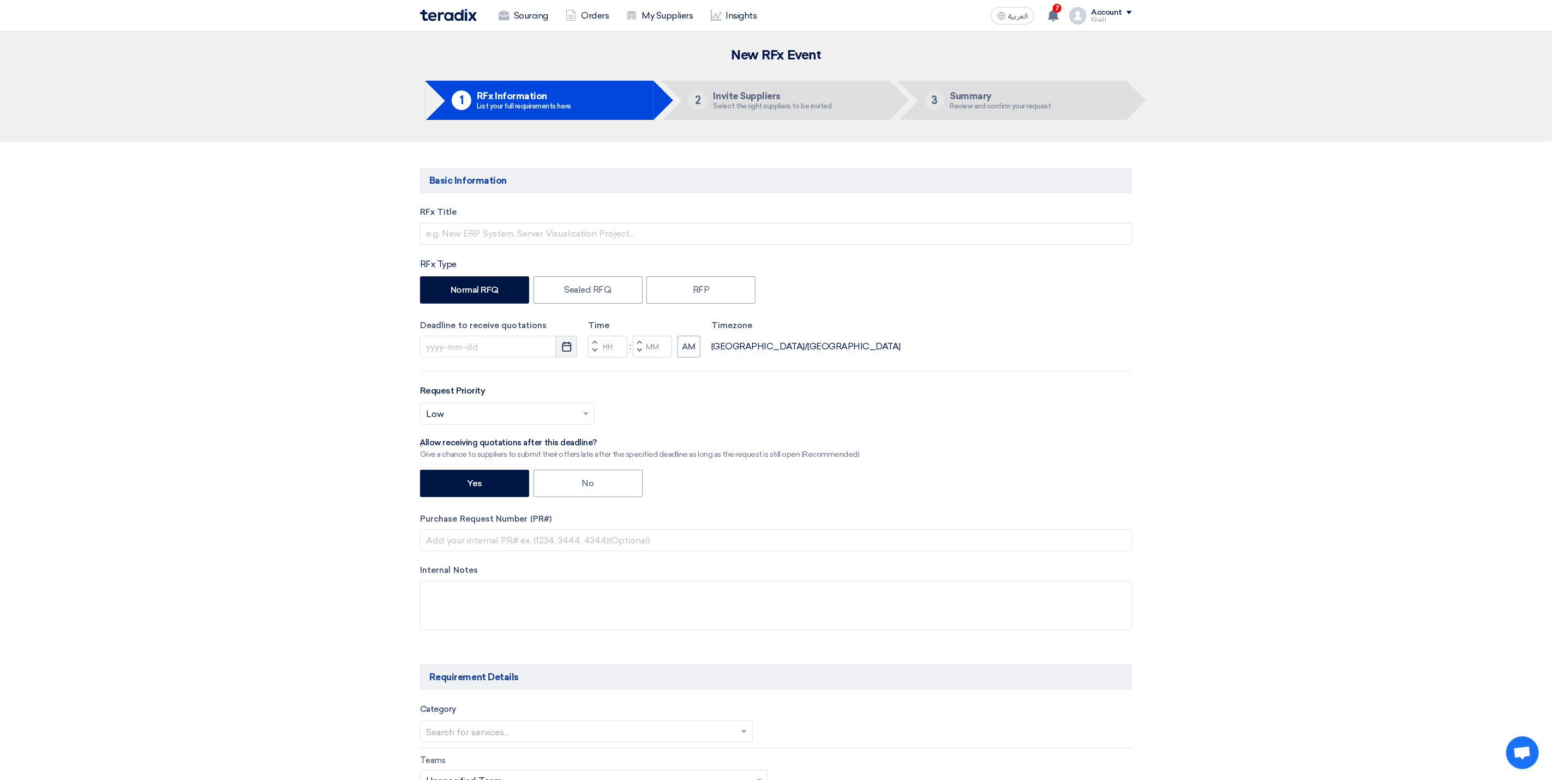
click at [574, 347] on button "Pick a date" at bounding box center [566, 347] width 22 height 22
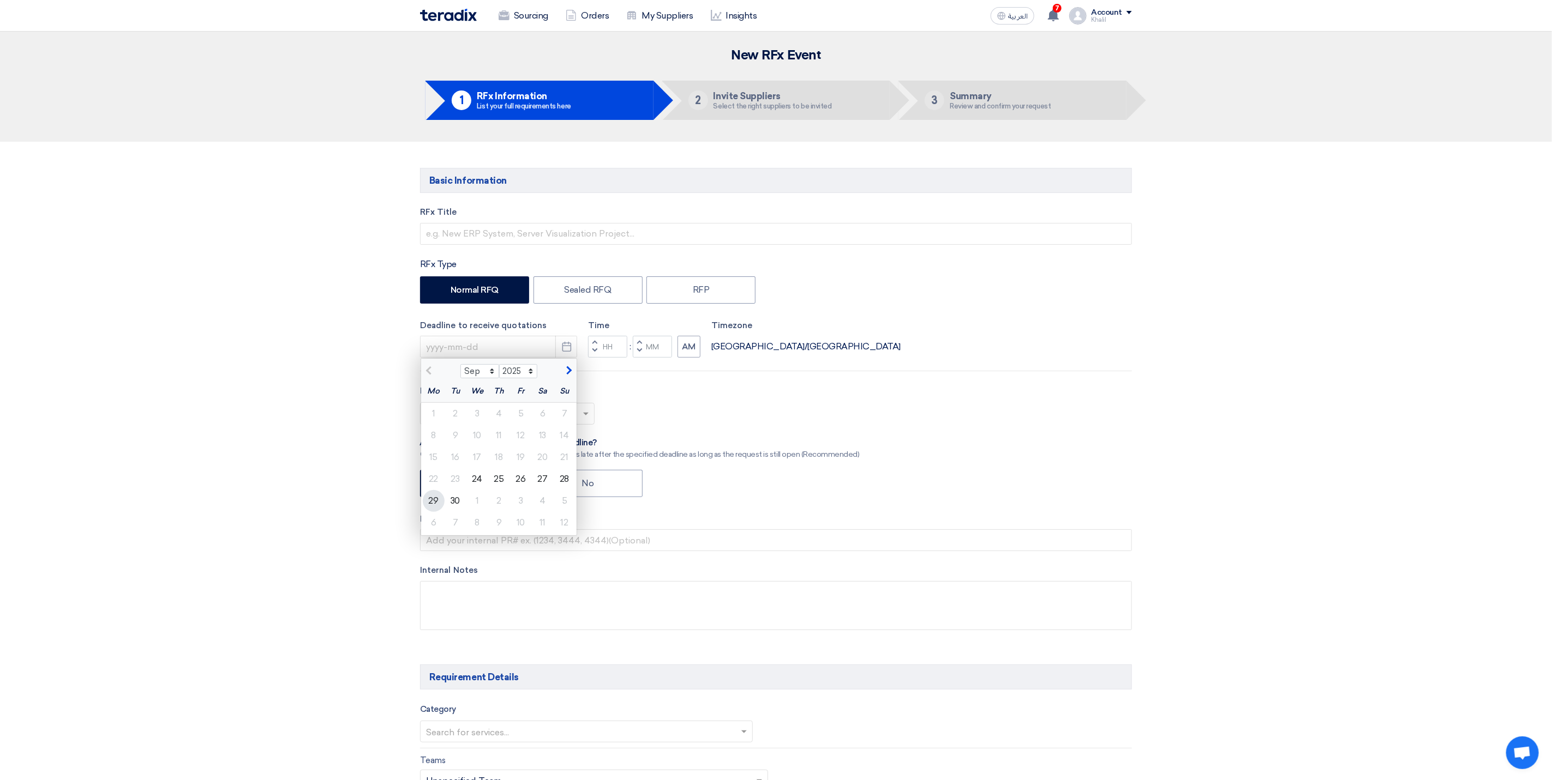
click at [439, 502] on div "29" at bounding box center [434, 501] width 22 height 22
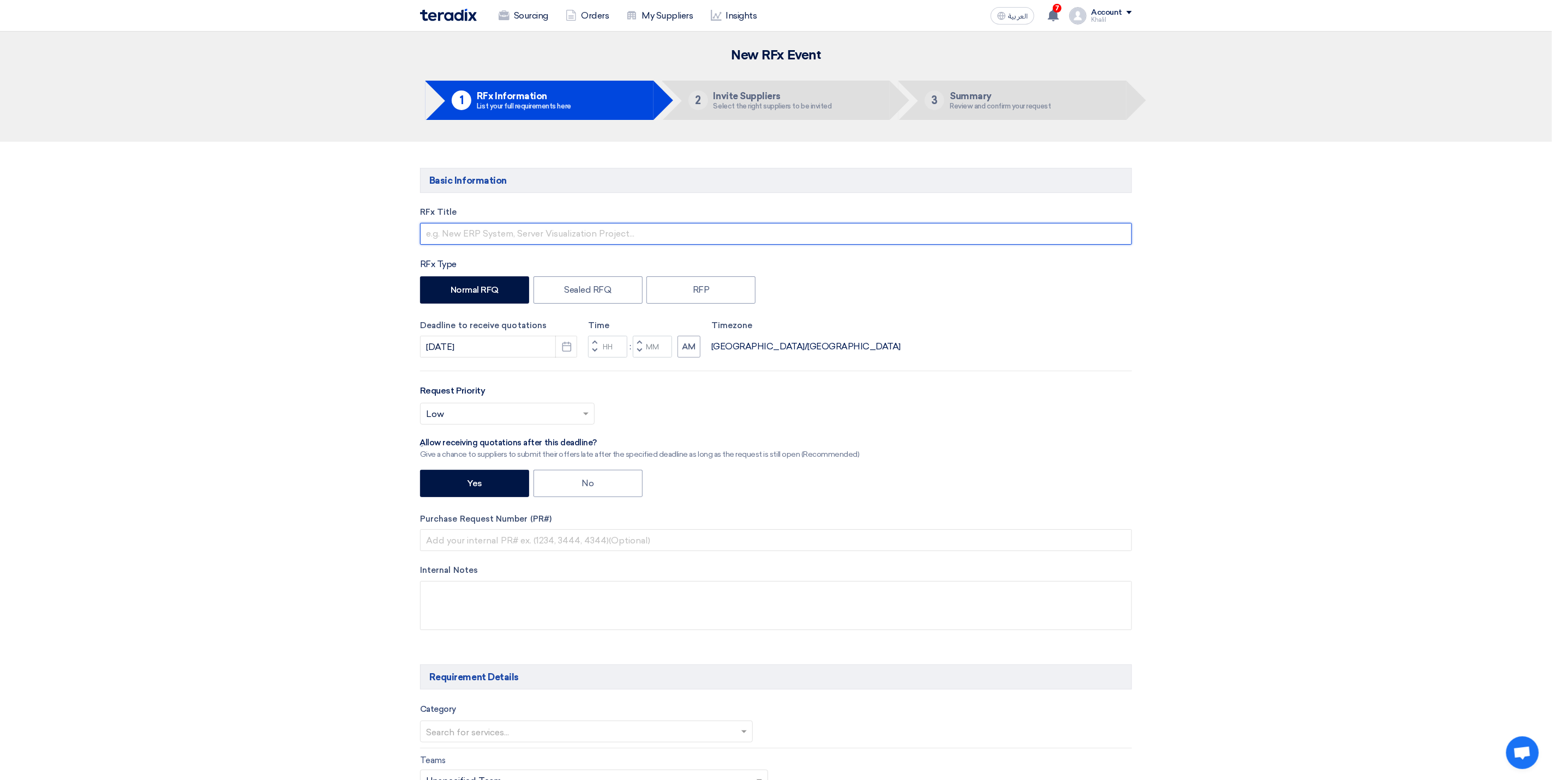
click at [617, 234] on input "text" at bounding box center [776, 234] width 712 height 22
drag, startPoint x: 1111, startPoint y: 355, endPoint x: 1105, endPoint y: 355, distance: 6.5
click at [1113, 355] on div "Deadline to receive quotations [DATE] Pick a date Time Increment hours Decremen…" at bounding box center [776, 339] width 712 height 39
click at [566, 349] on icon "Pick a date" at bounding box center [566, 346] width 11 height 11
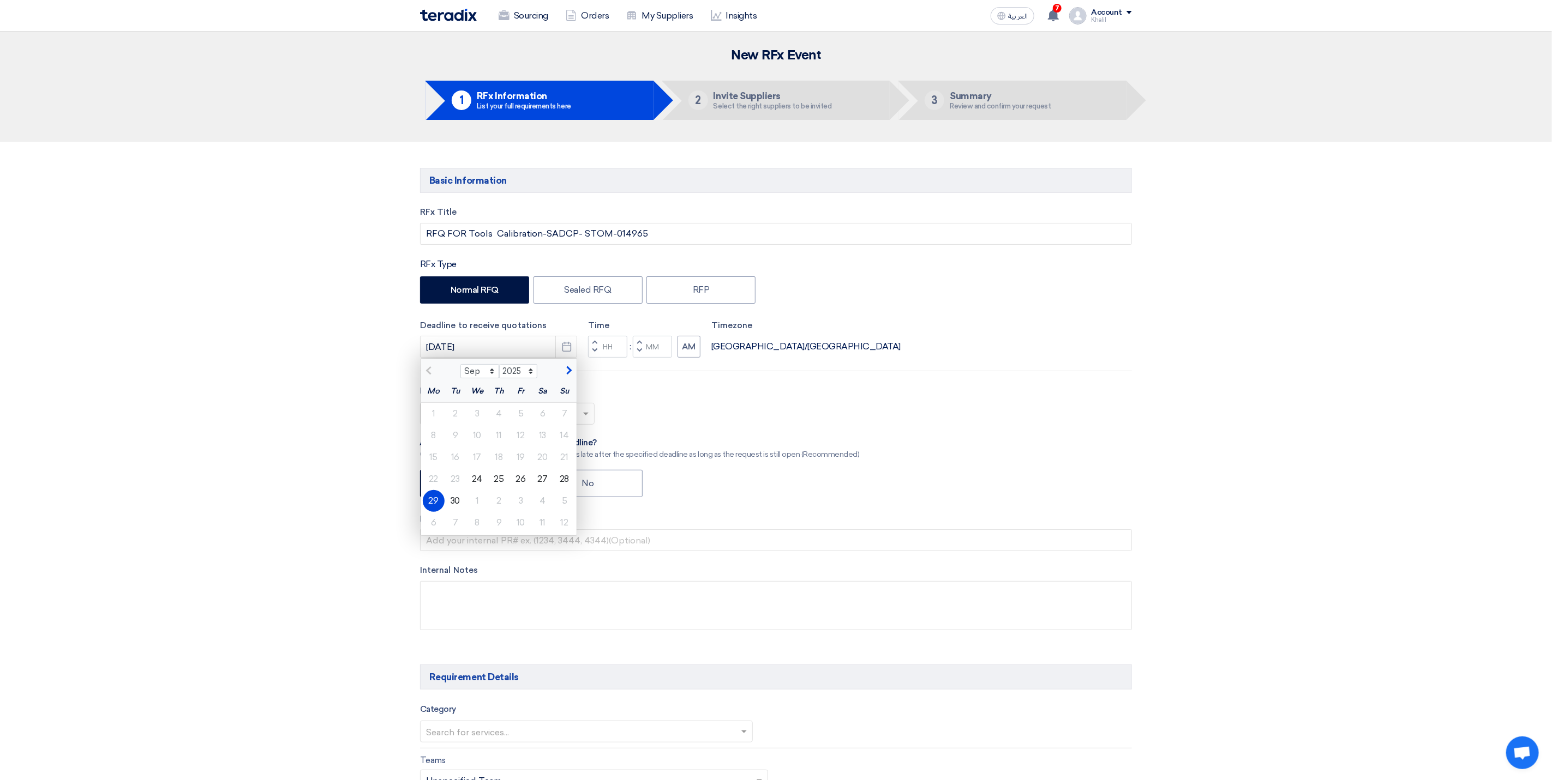
click at [560, 478] on div "28" at bounding box center [565, 479] width 22 height 22
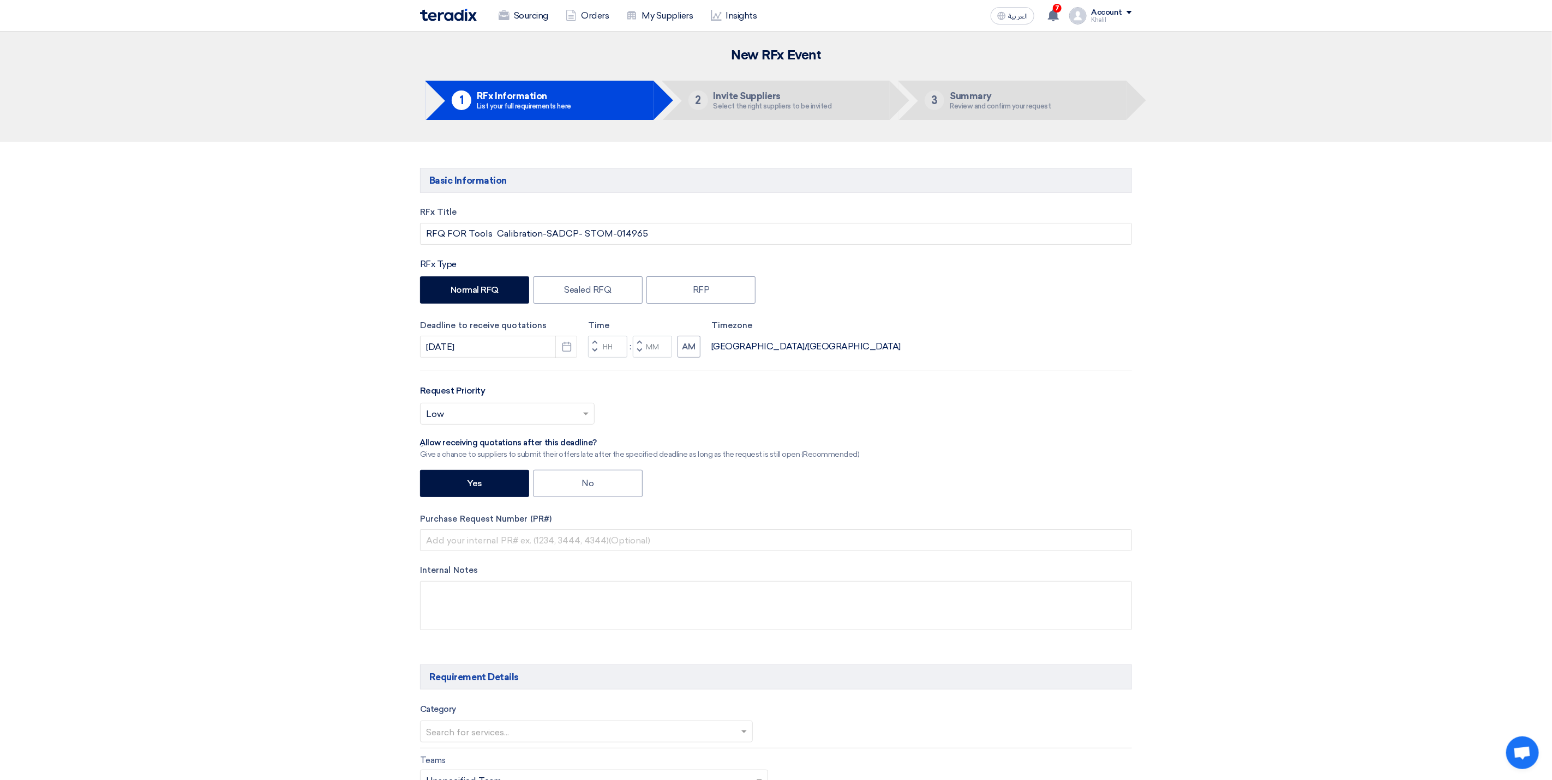
click at [931, 479] on div "Yes No" at bounding box center [776, 485] width 712 height 30
click at [607, 353] on input "Hours" at bounding box center [607, 347] width 39 height 22
click at [648, 348] on div "Time Increment hours 10 Decrement hours : Increment minutes Decrement minutes AM" at bounding box center [644, 339] width 112 height 39
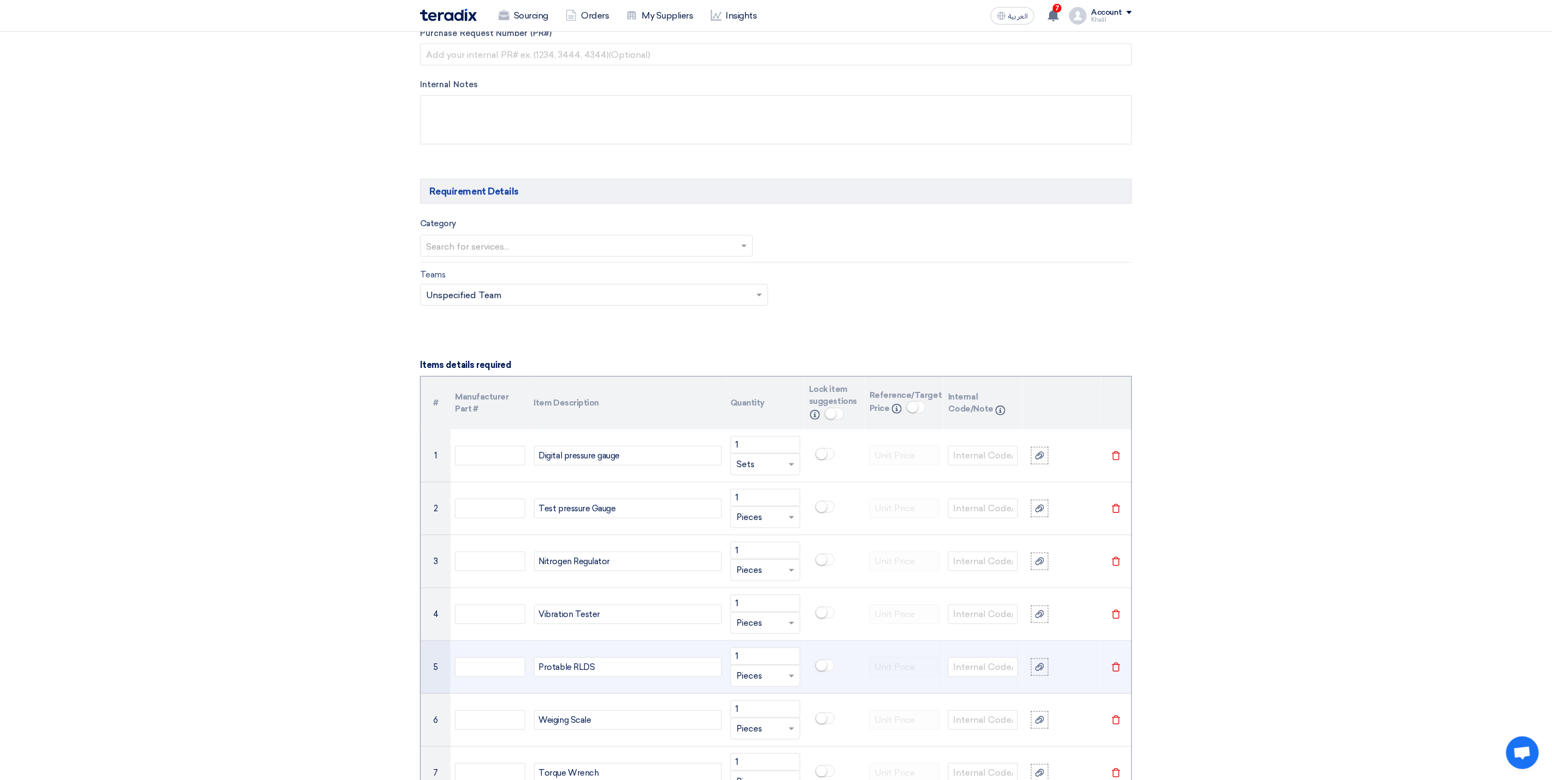
scroll to position [491, 0]
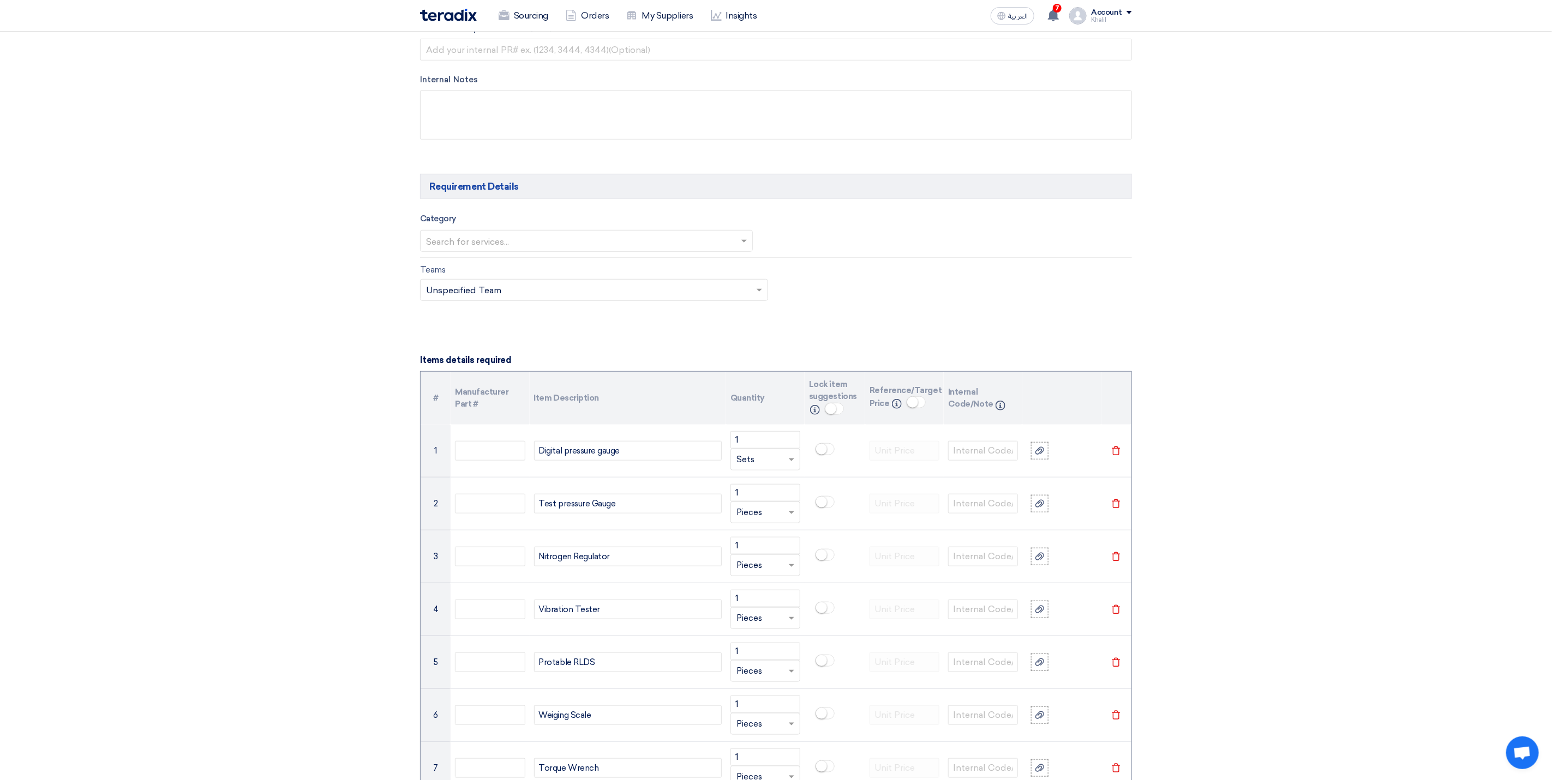
click at [744, 239] on span at bounding box center [745, 240] width 14 height 13
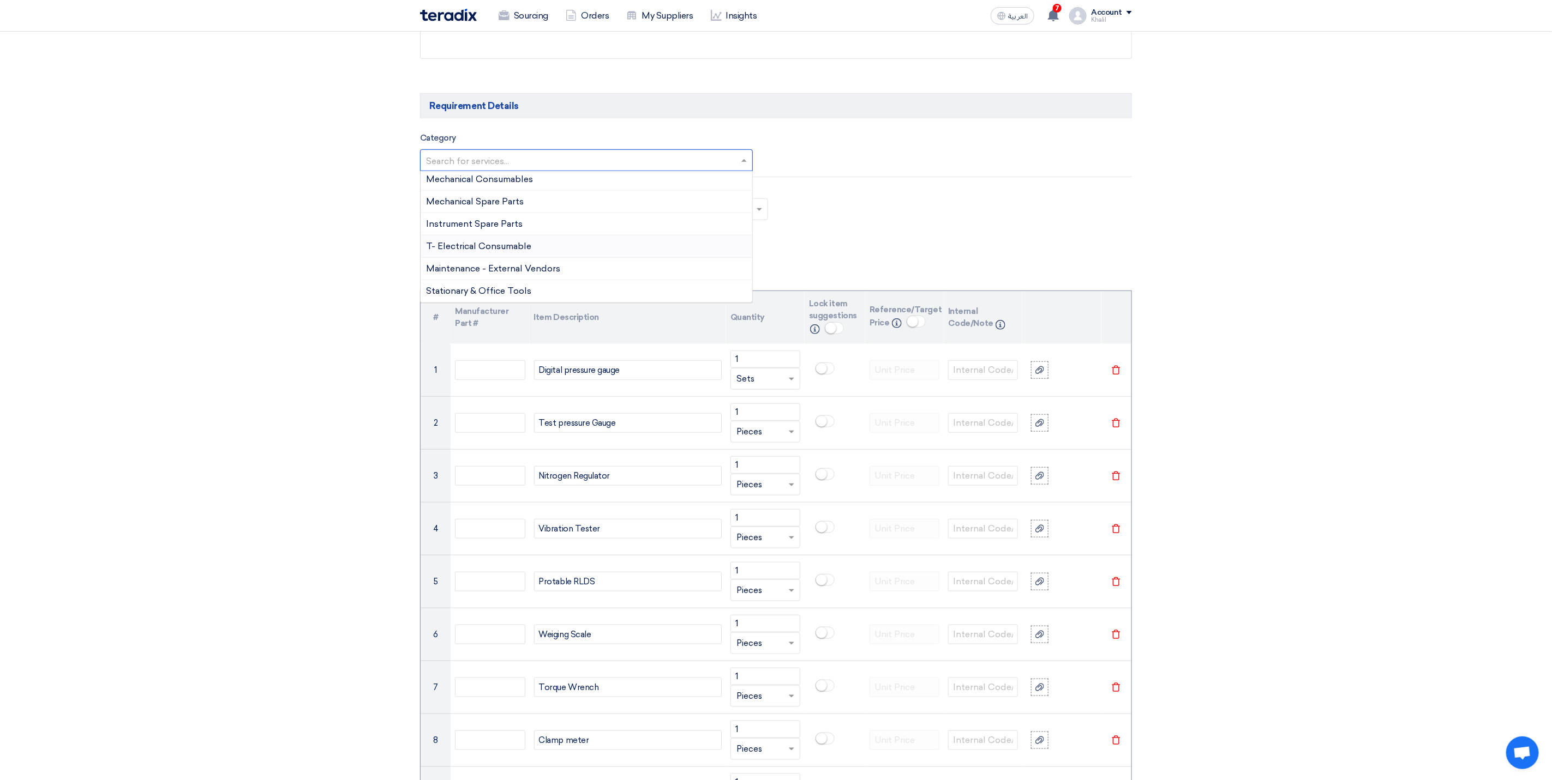
scroll to position [573, 0]
click at [586, 275] on div "Maintenance - External Vendors" at bounding box center [586, 268] width 332 height 22
drag, startPoint x: 1089, startPoint y: 249, endPoint x: 977, endPoint y: 172, distance: 135.7
click at [949, 163] on input "text" at bounding box center [959, 161] width 339 height 18
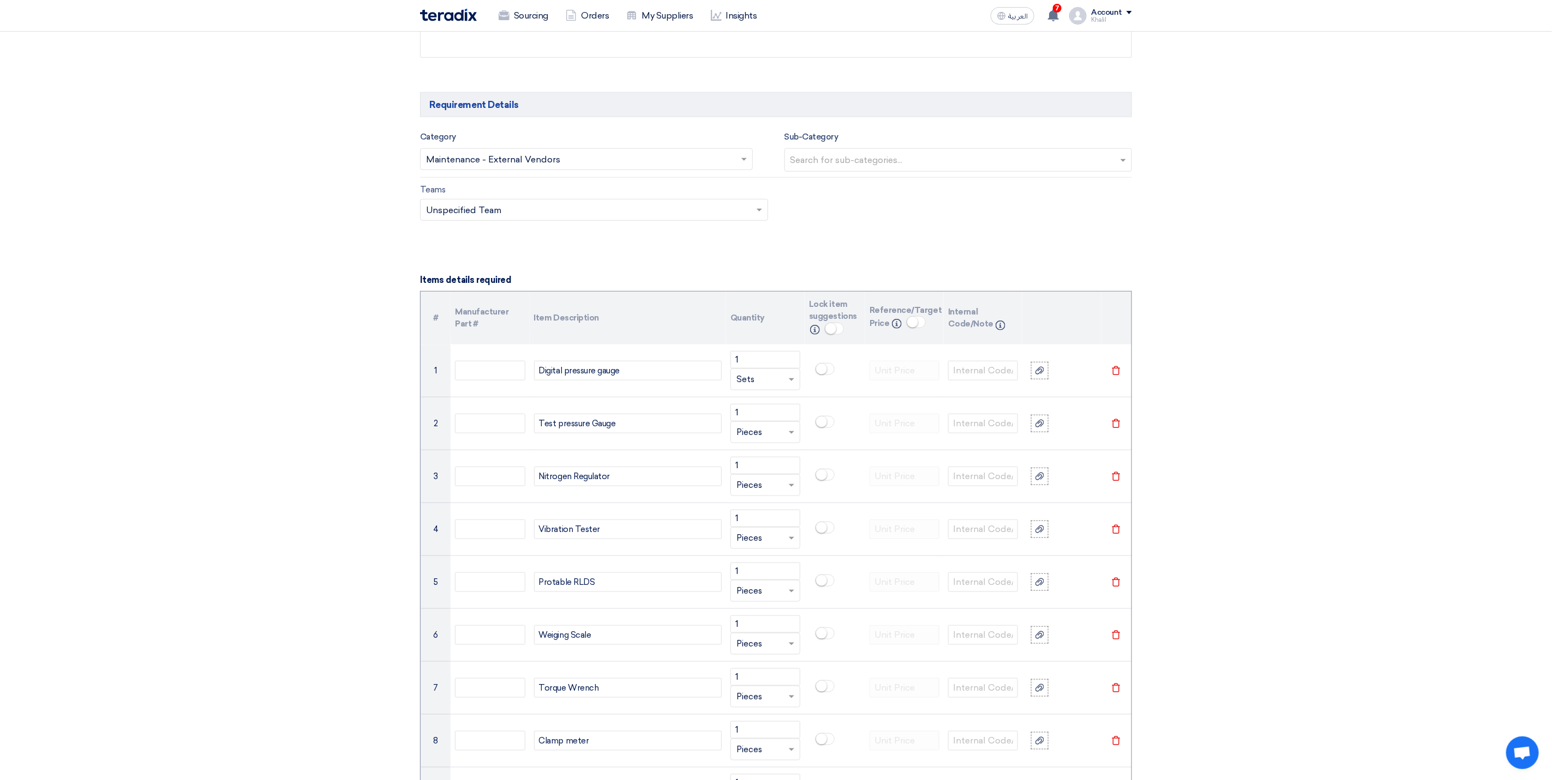
click at [941, 234] on div "Teams Teams.. × Unspecified Team ×" at bounding box center [776, 208] width 728 height 51
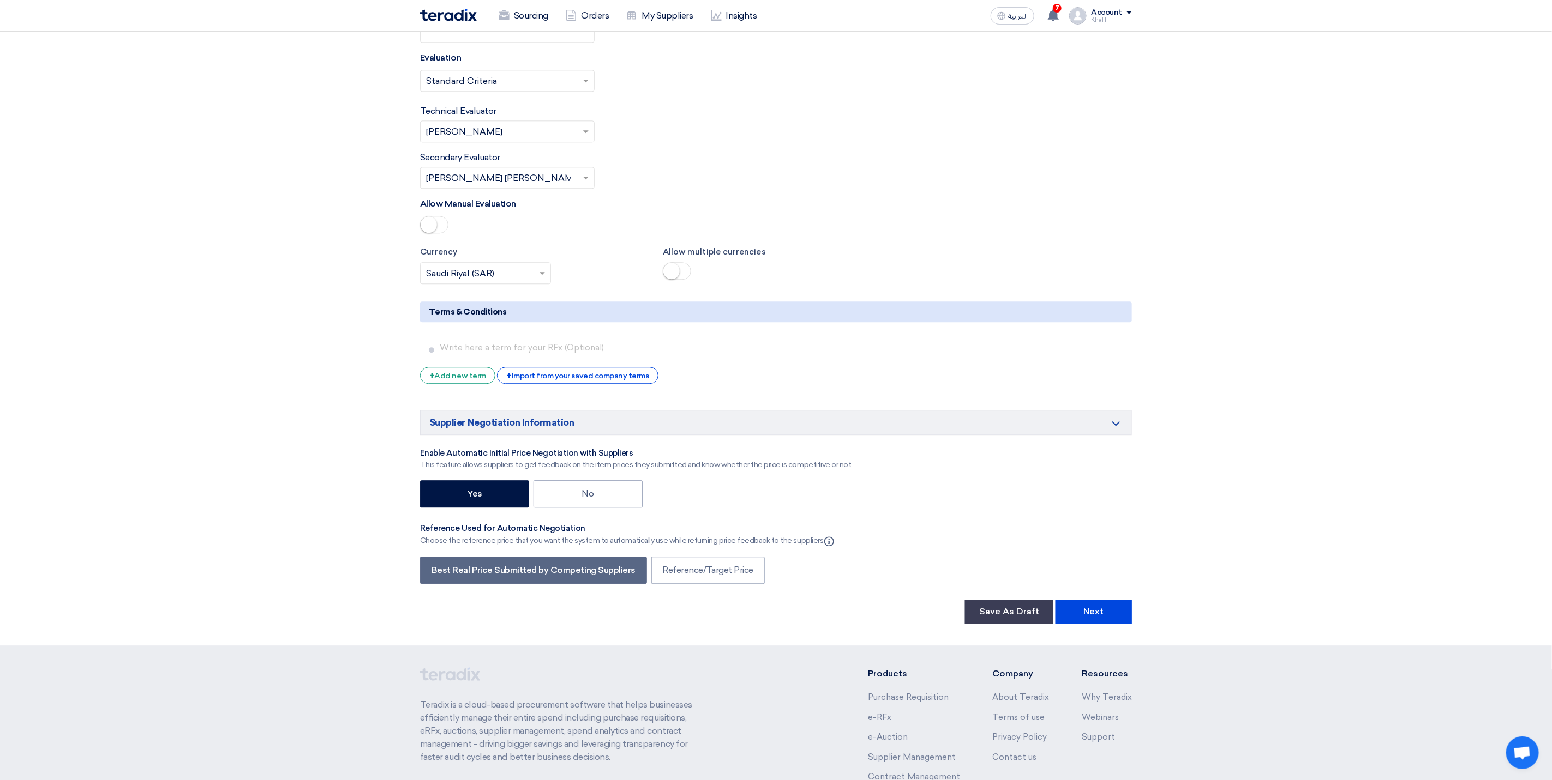
scroll to position [2045, 0]
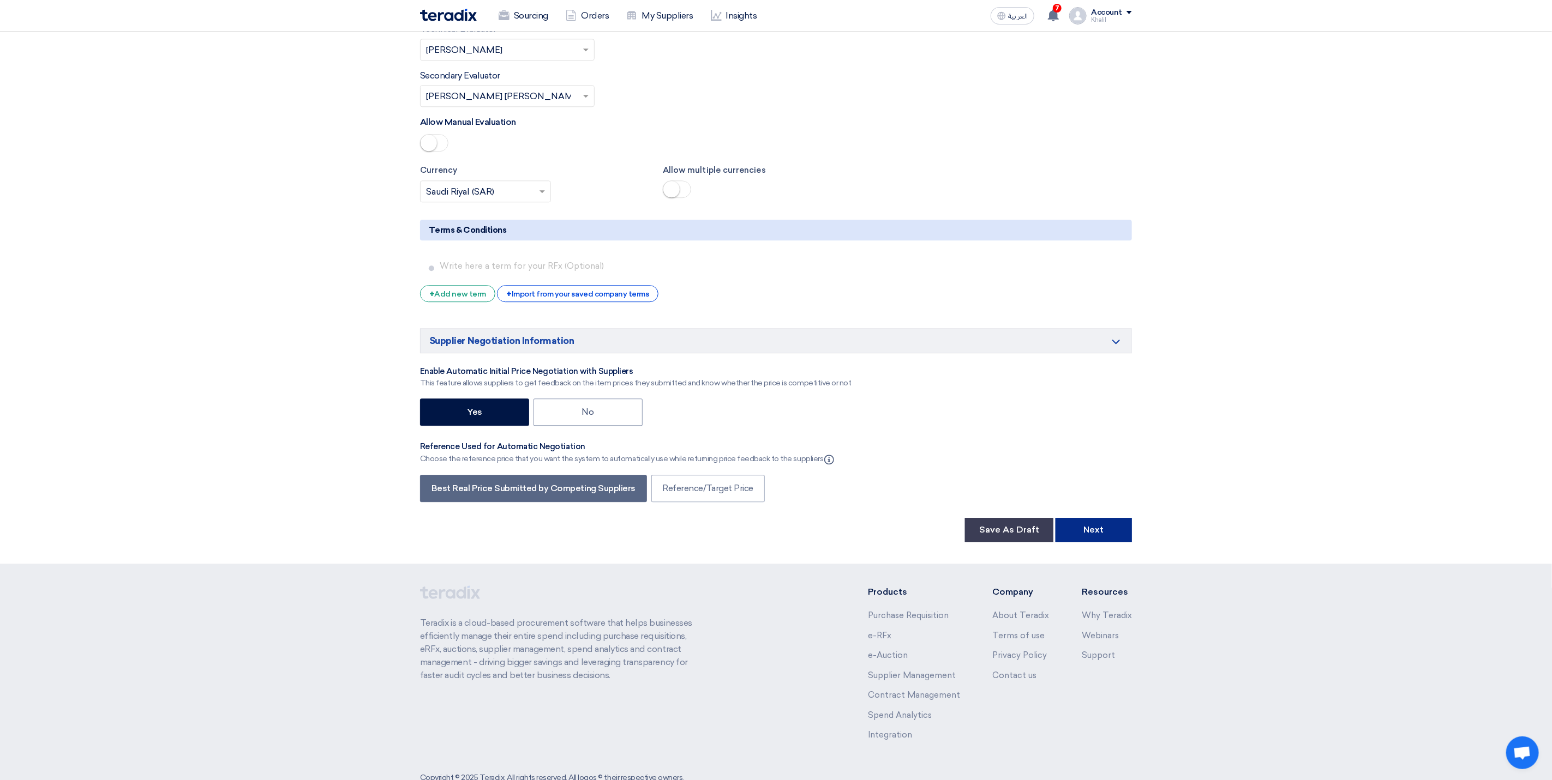
click at [1090, 532] on button "Next" at bounding box center [1093, 530] width 76 height 24
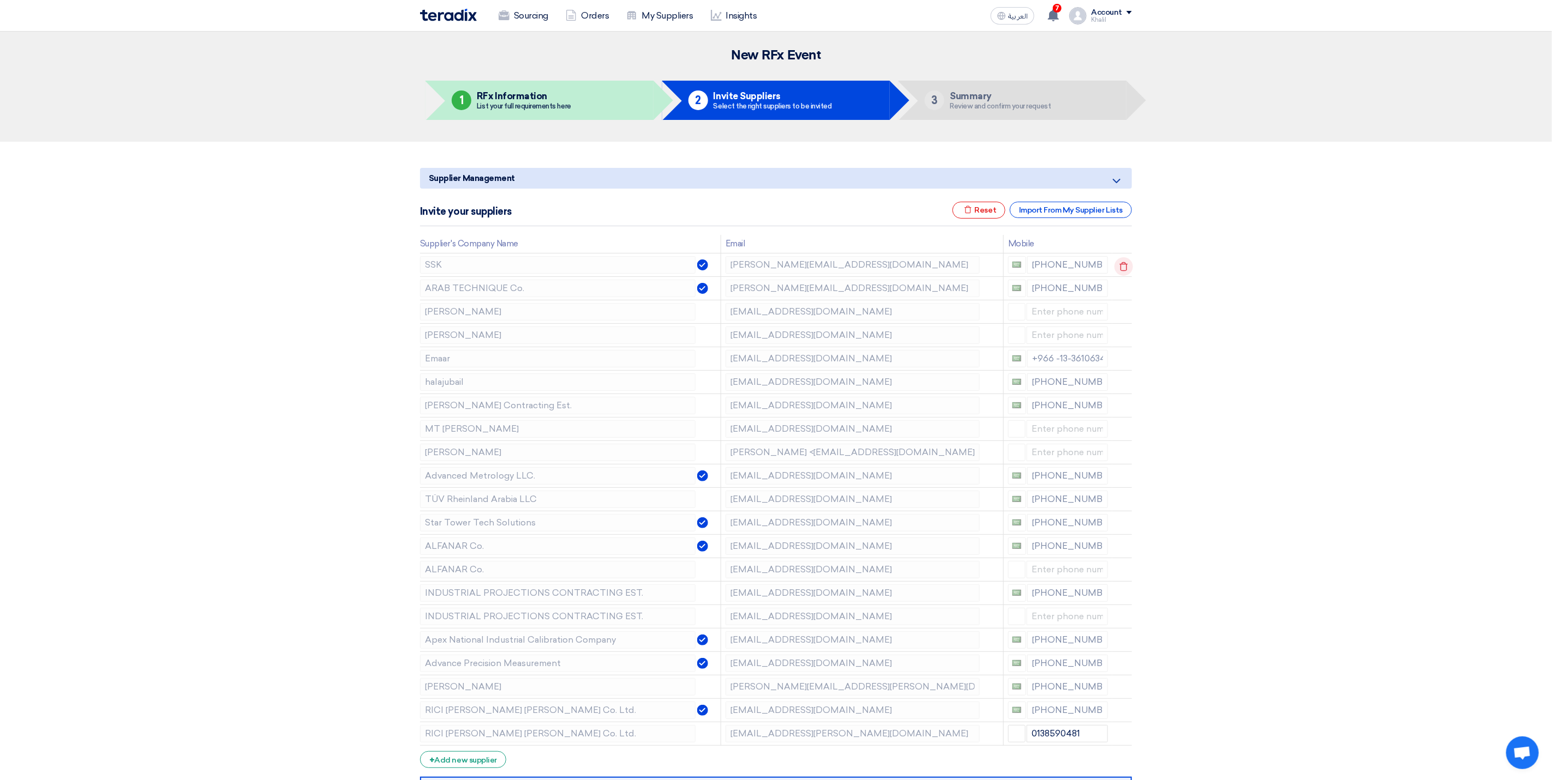
click at [1124, 270] on icon at bounding box center [1123, 266] width 19 height 19
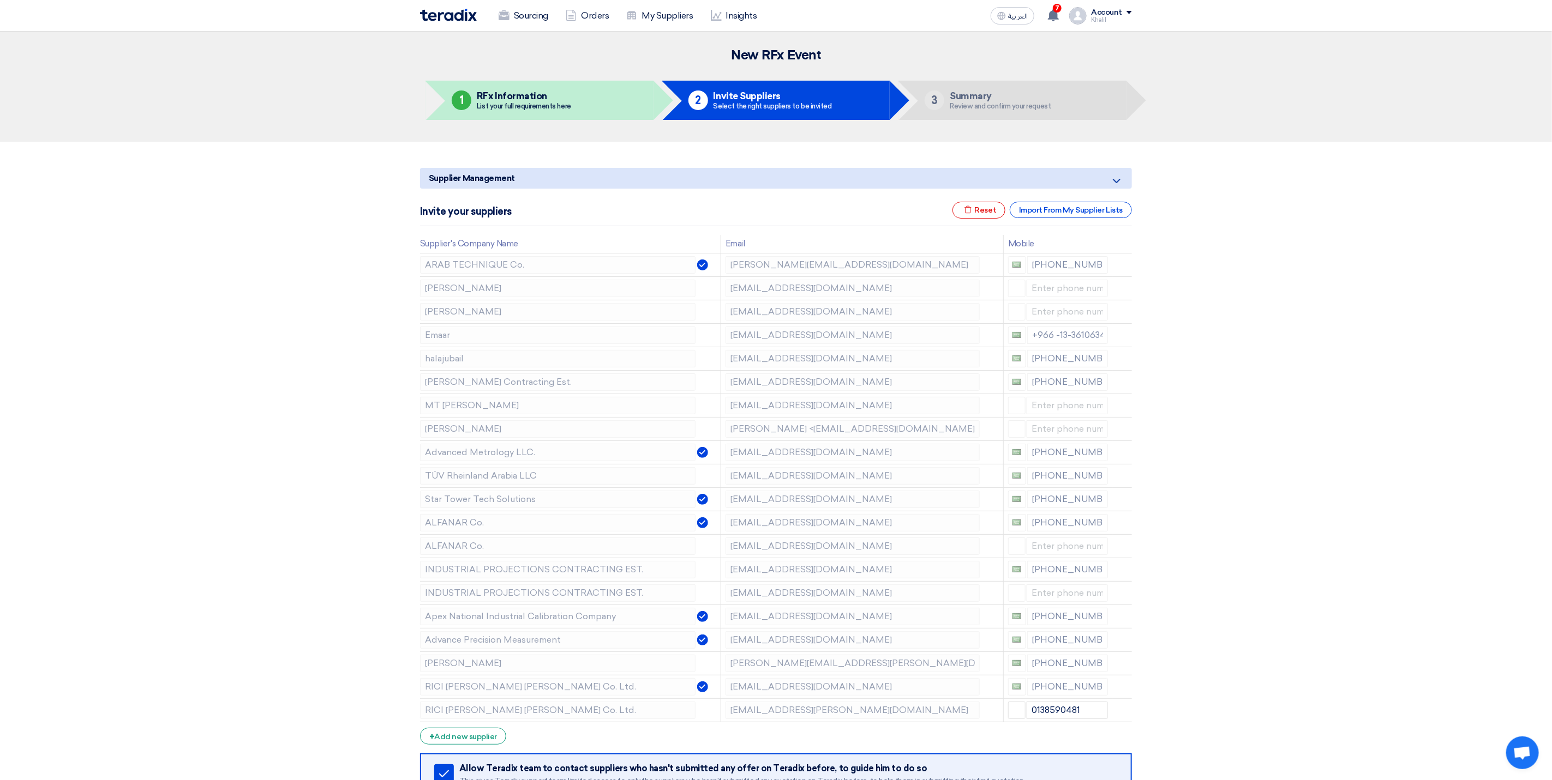
click at [0, 0] on icon at bounding box center [0, 0] width 0 height 0
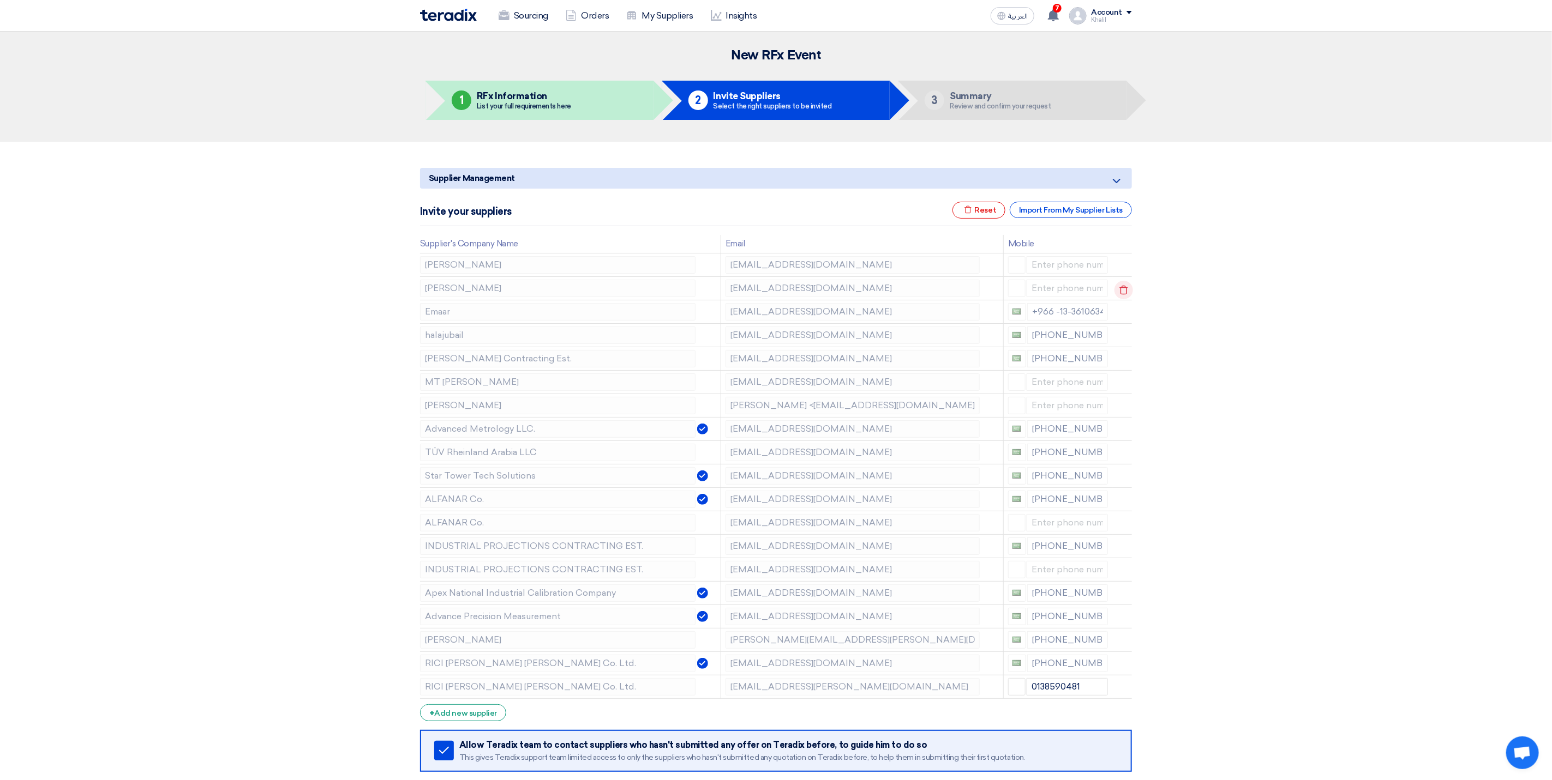
click at [1121, 290] on icon at bounding box center [1123, 290] width 19 height 19
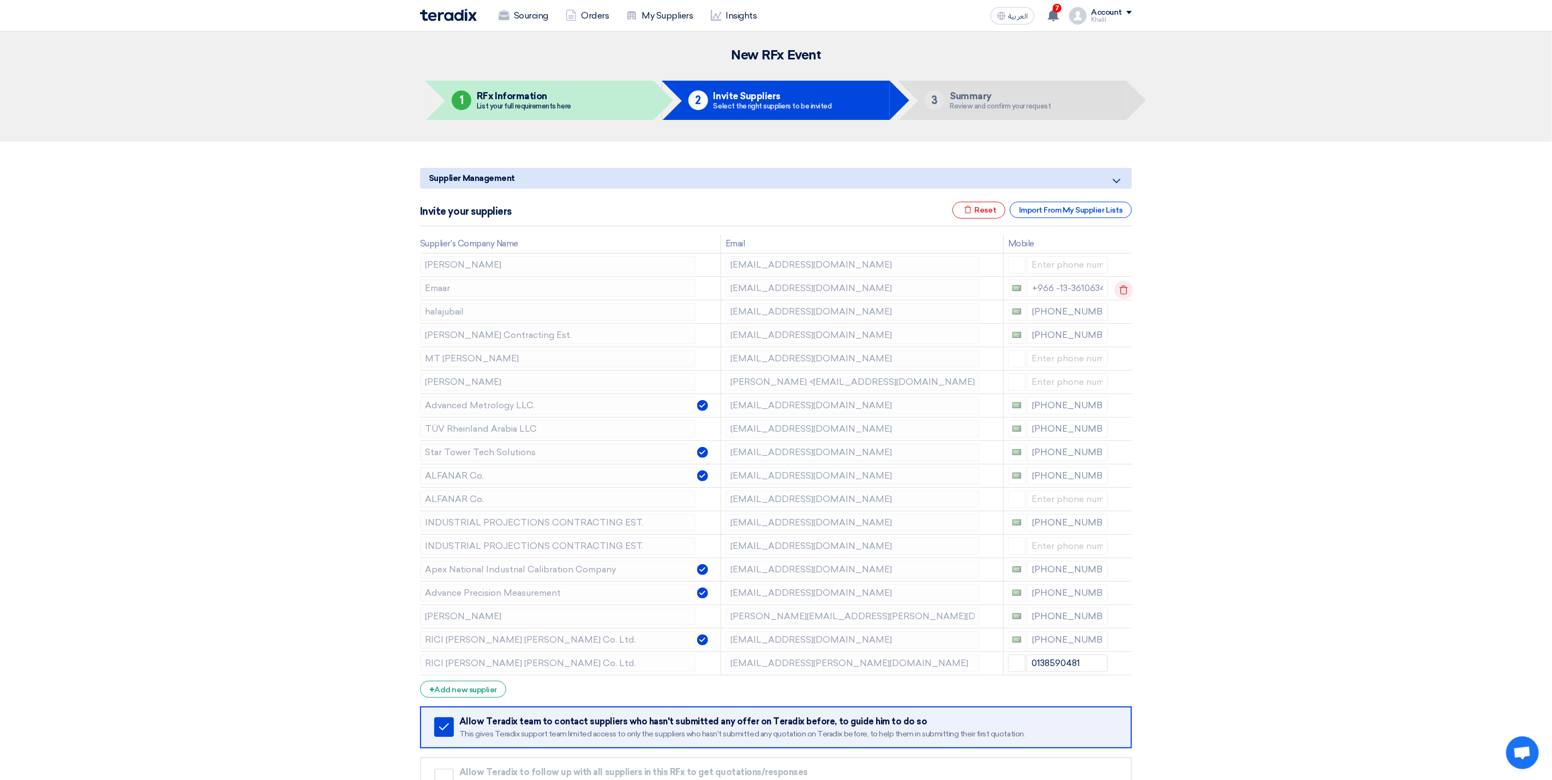
click at [1118, 293] on icon at bounding box center [1123, 290] width 19 height 19
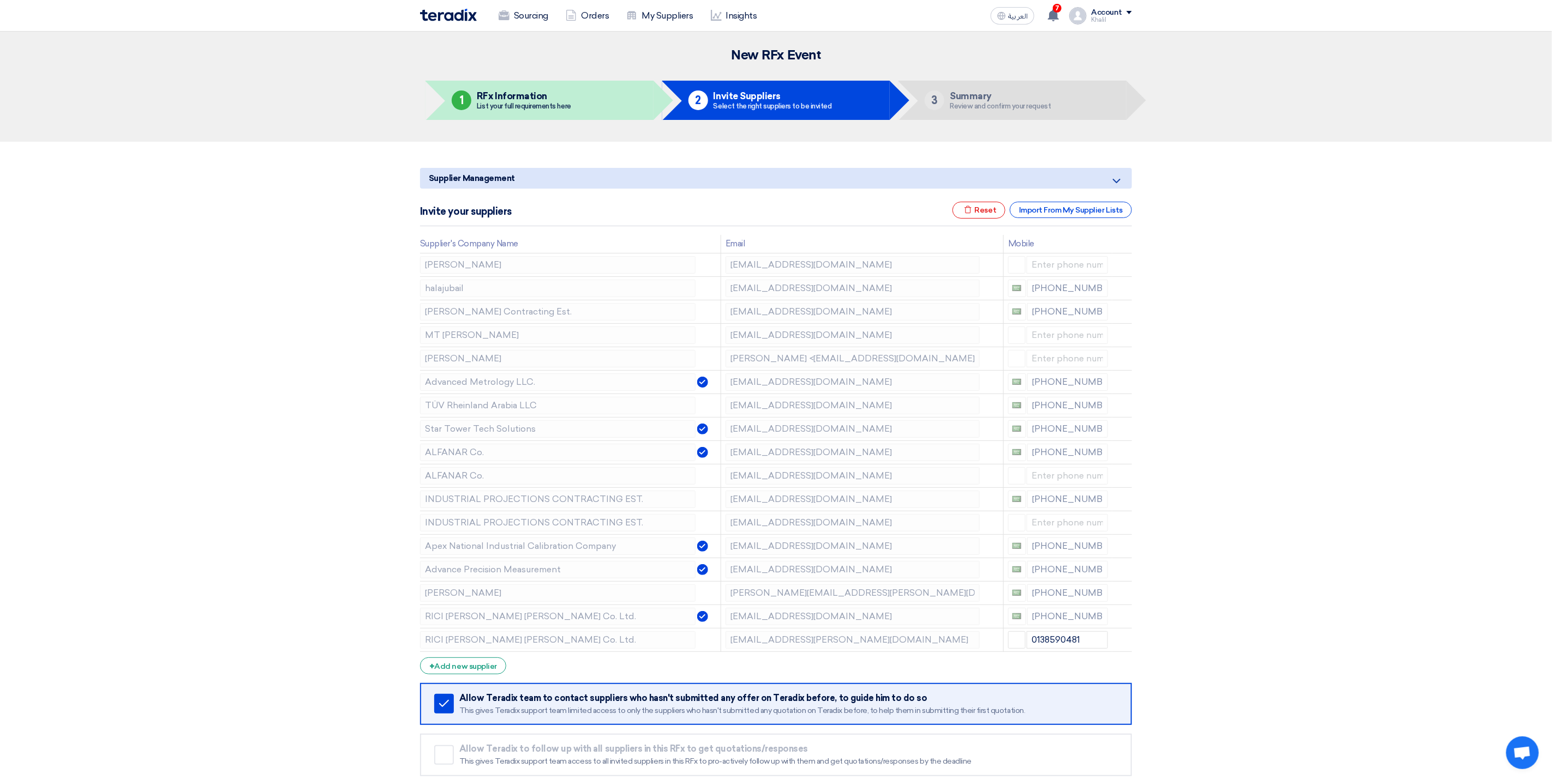
click at [0, 0] on icon at bounding box center [0, 0] width 0 height 0
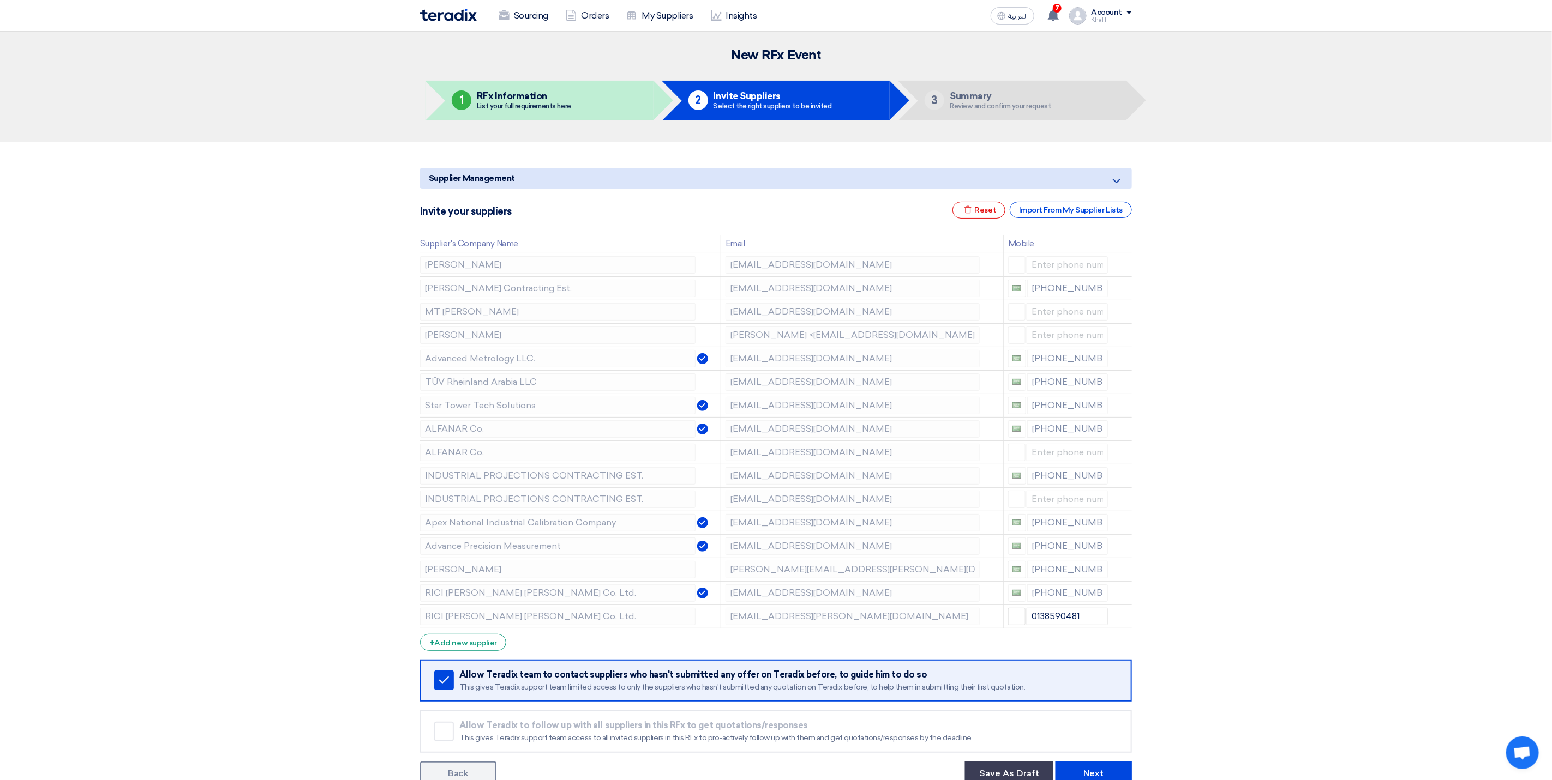
click at [0, 0] on icon at bounding box center [0, 0] width 0 height 0
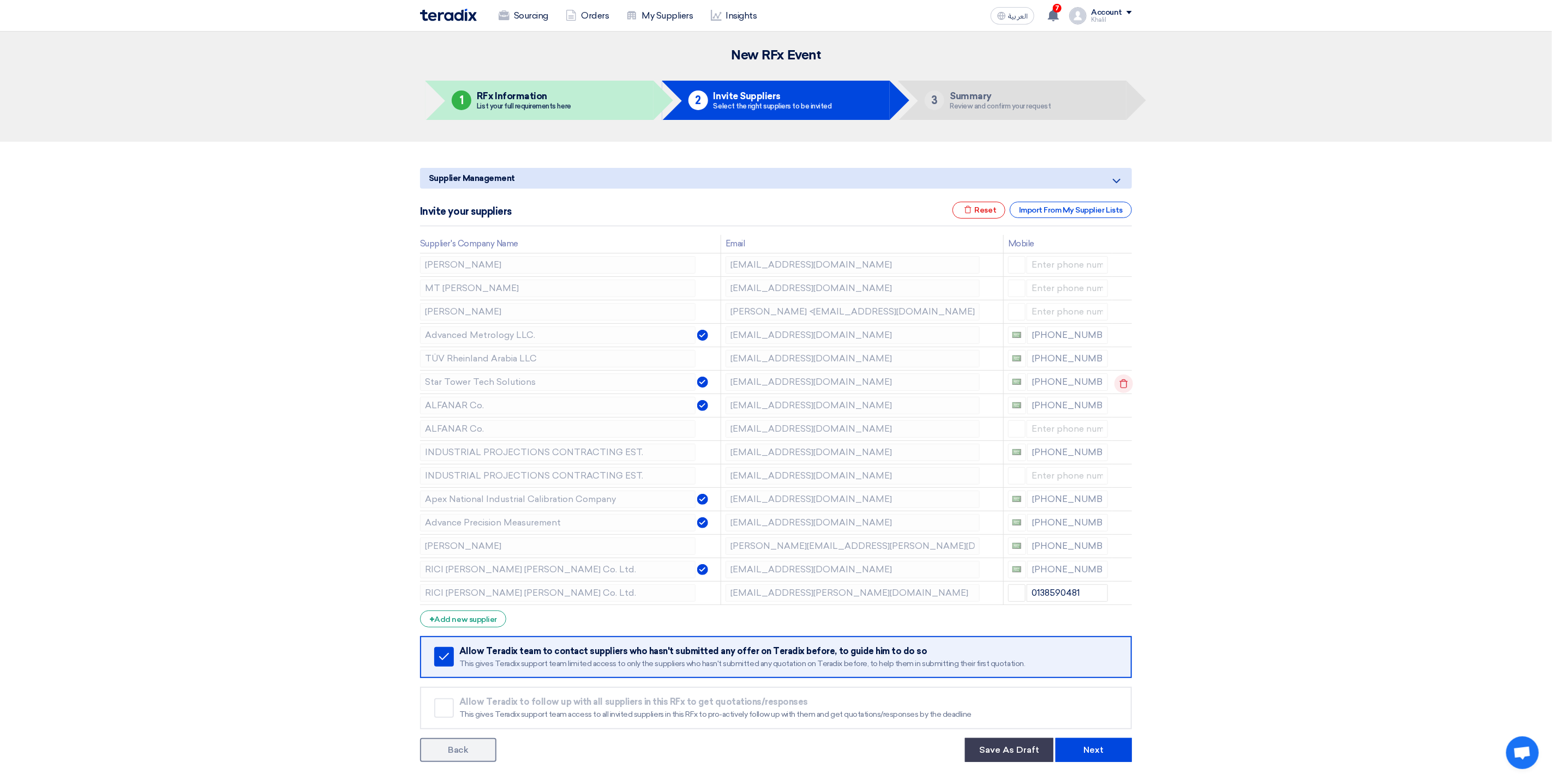
click at [1120, 386] on use at bounding box center [1124, 383] width 8 height 9
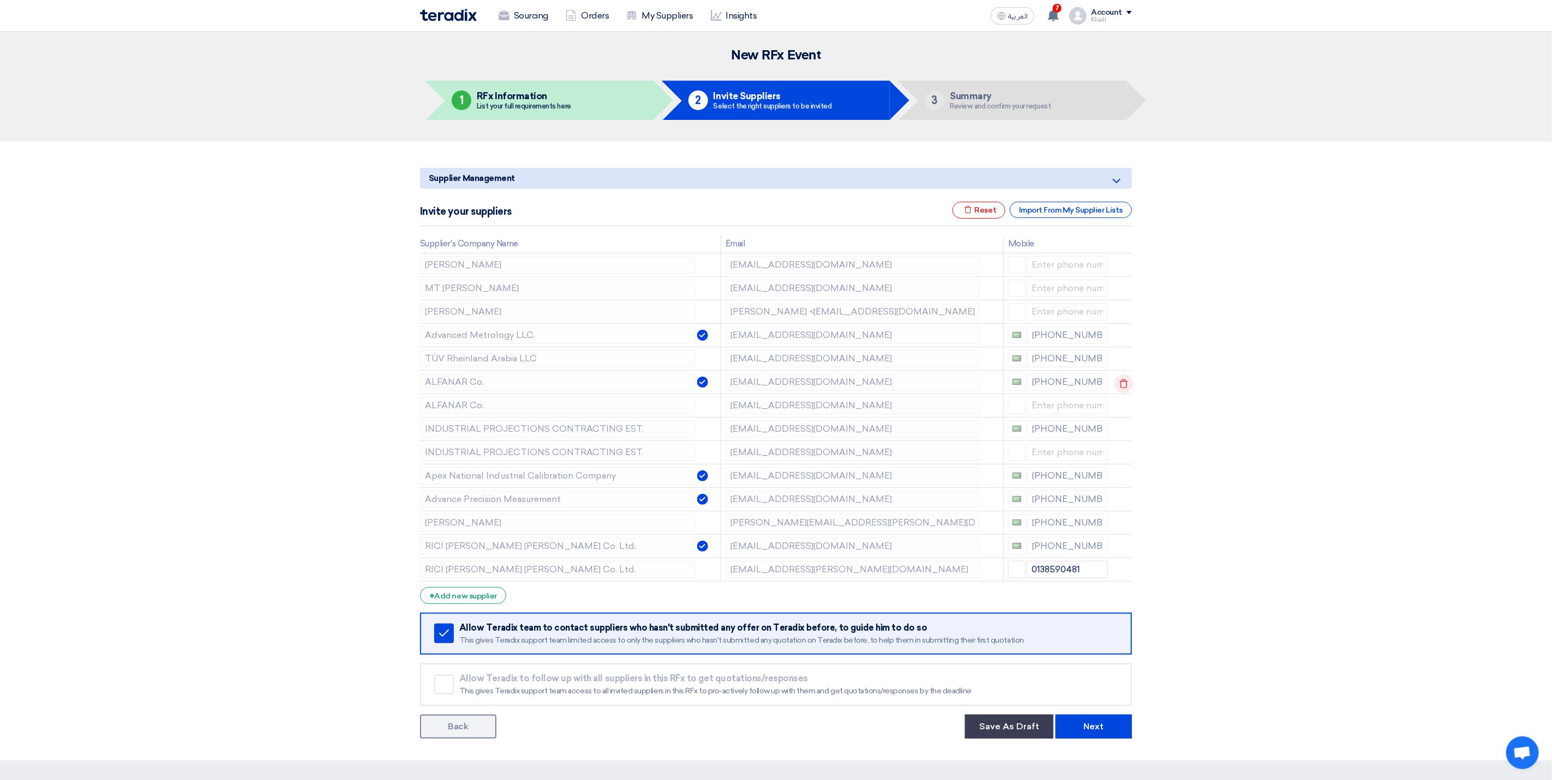
click at [1120, 390] on icon at bounding box center [1123, 384] width 19 height 19
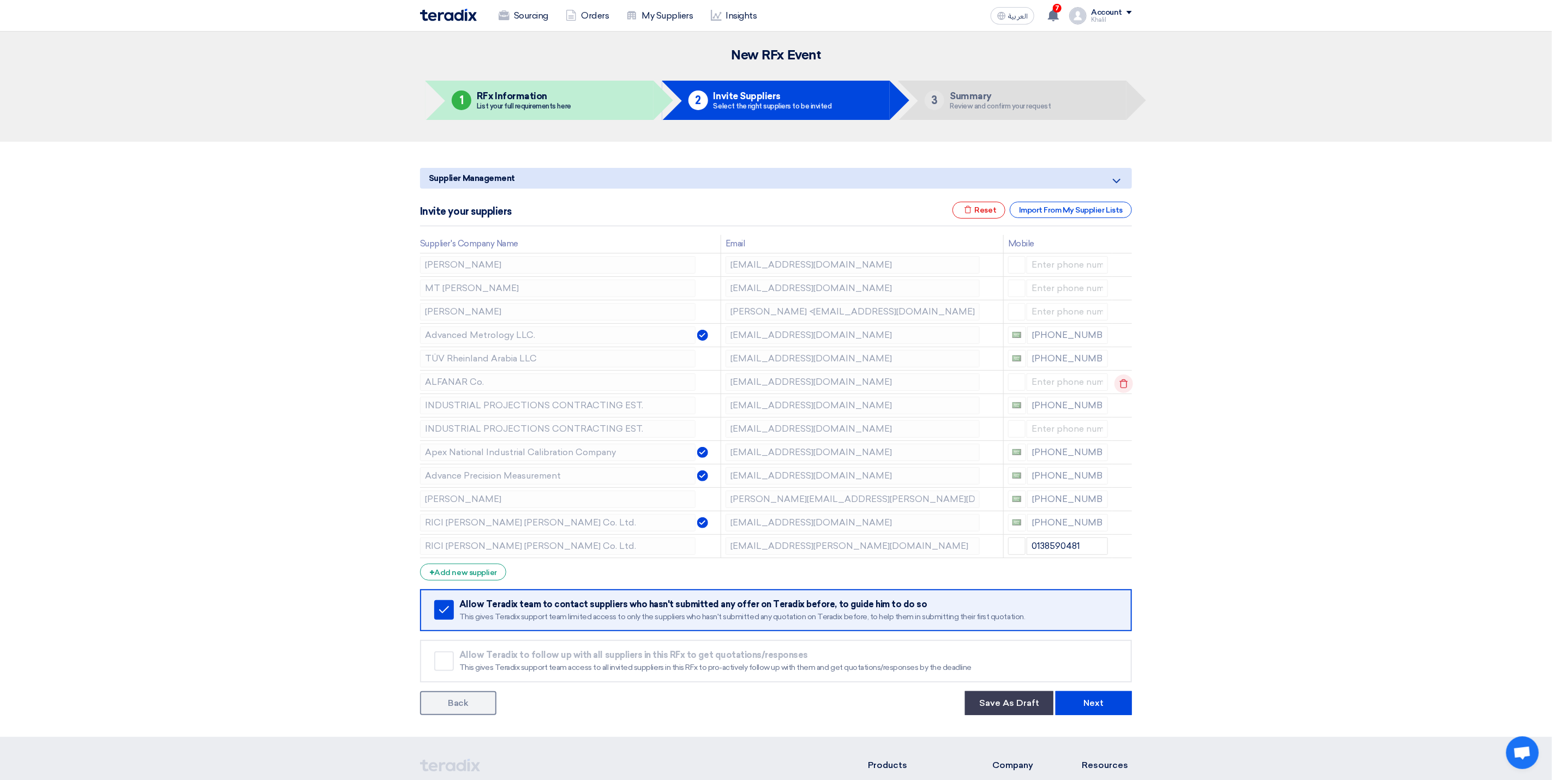
click at [1121, 392] on icon at bounding box center [1123, 384] width 19 height 19
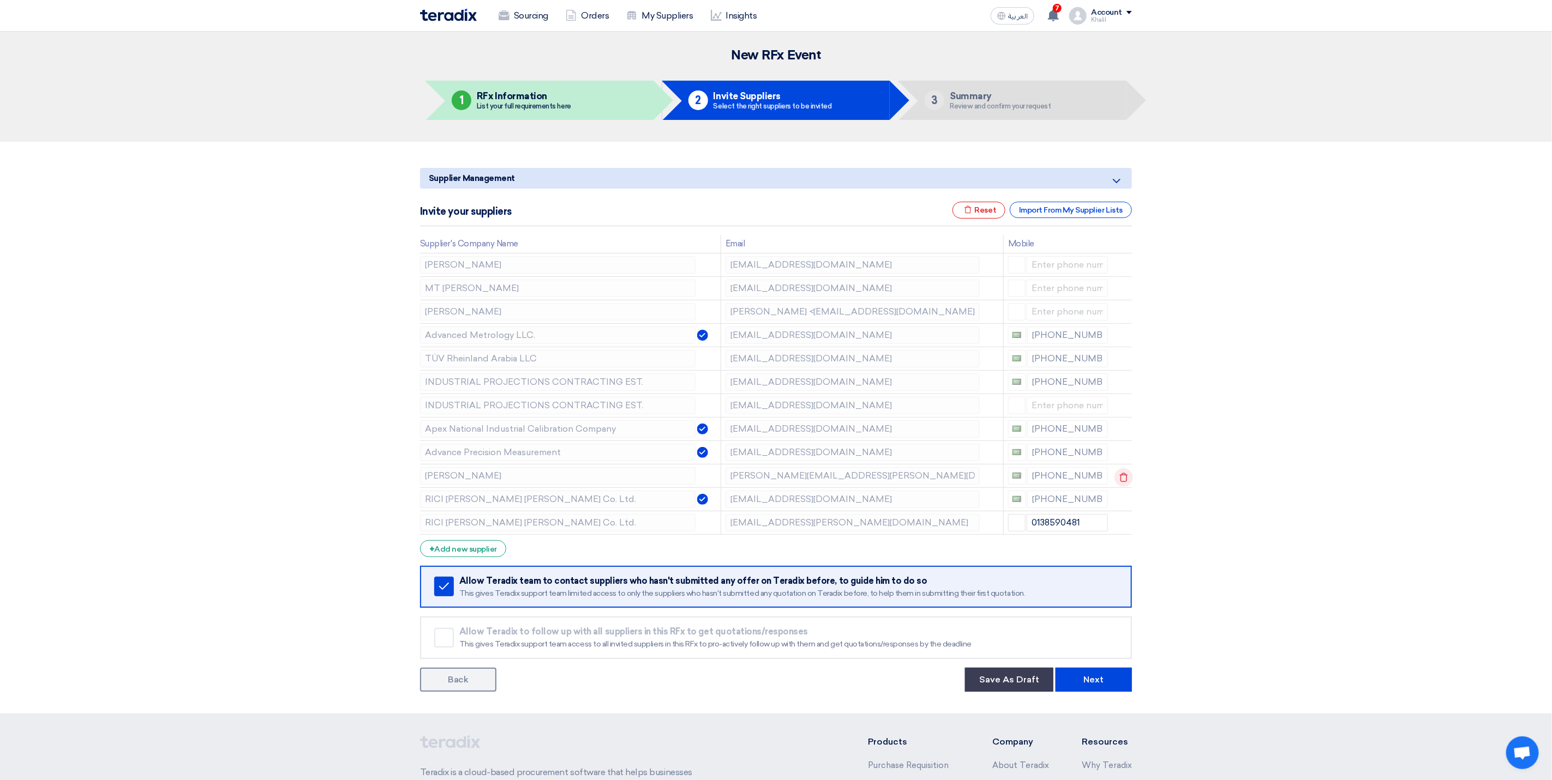
click at [1123, 486] on icon at bounding box center [1123, 477] width 19 height 19
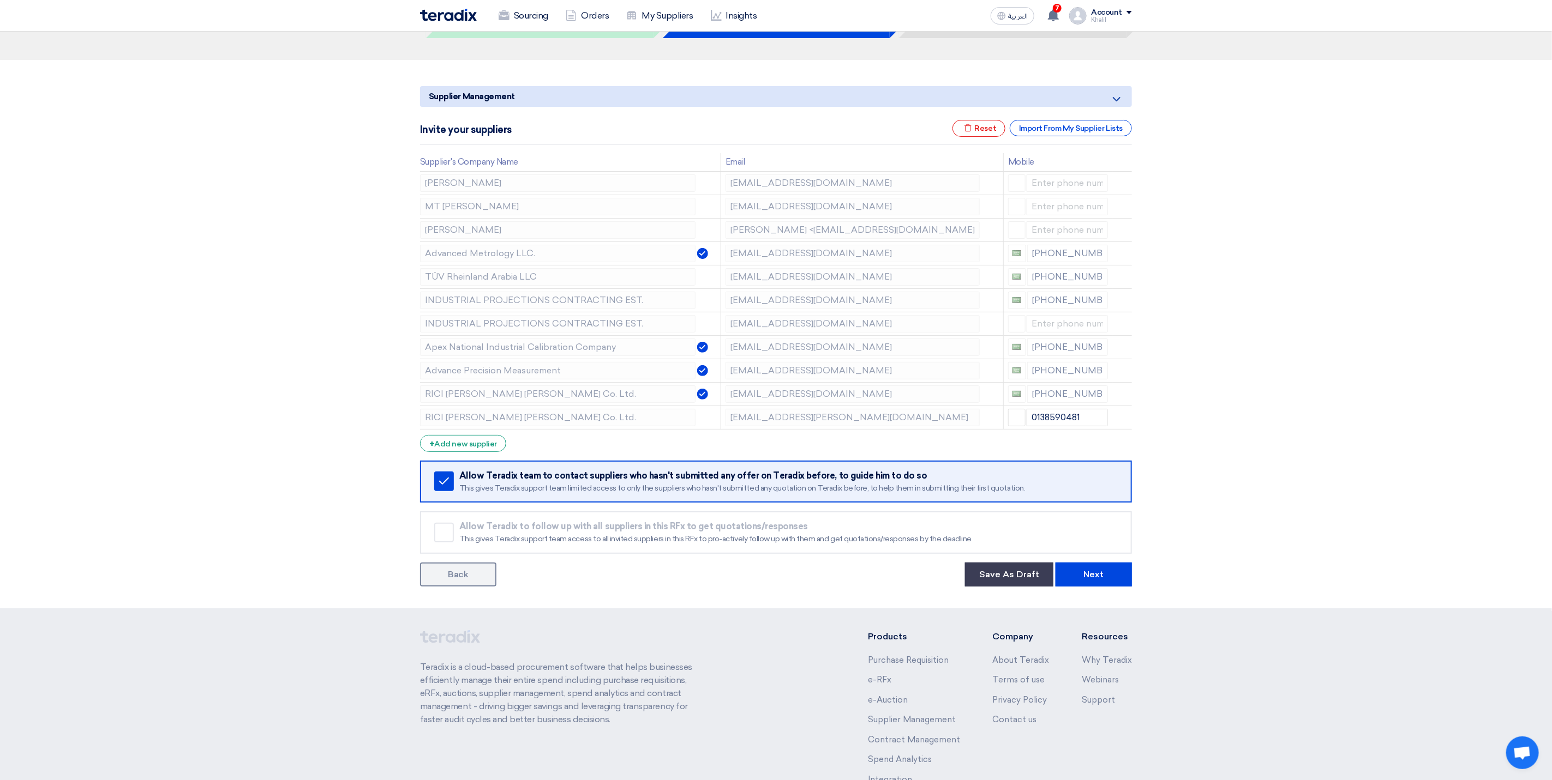
scroll to position [158, 0]
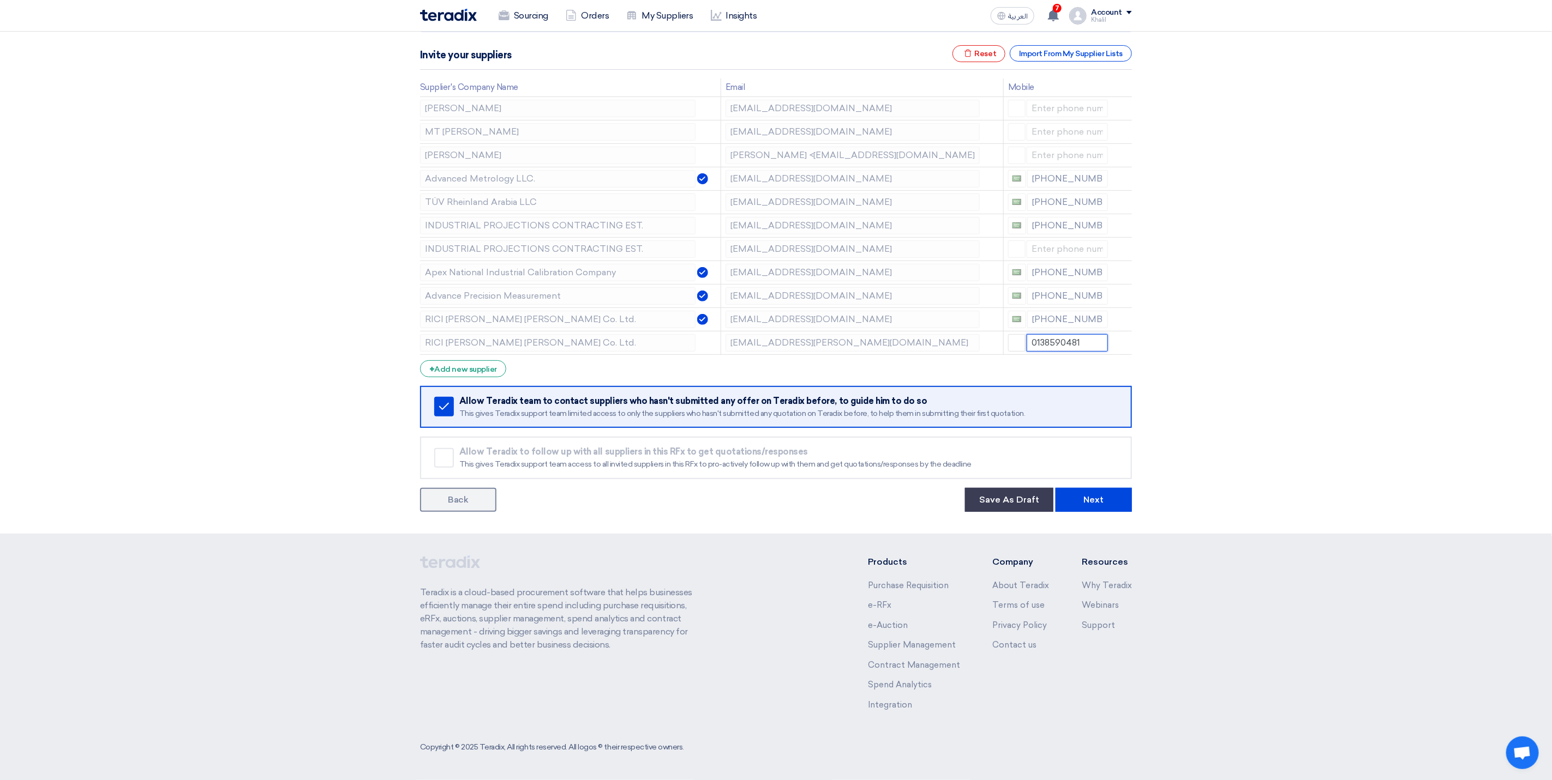
drag, startPoint x: 1083, startPoint y: 345, endPoint x: 1030, endPoint y: 357, distance: 54.8
click at [1029, 346] on input "0138590481" at bounding box center [1067, 342] width 82 height 17
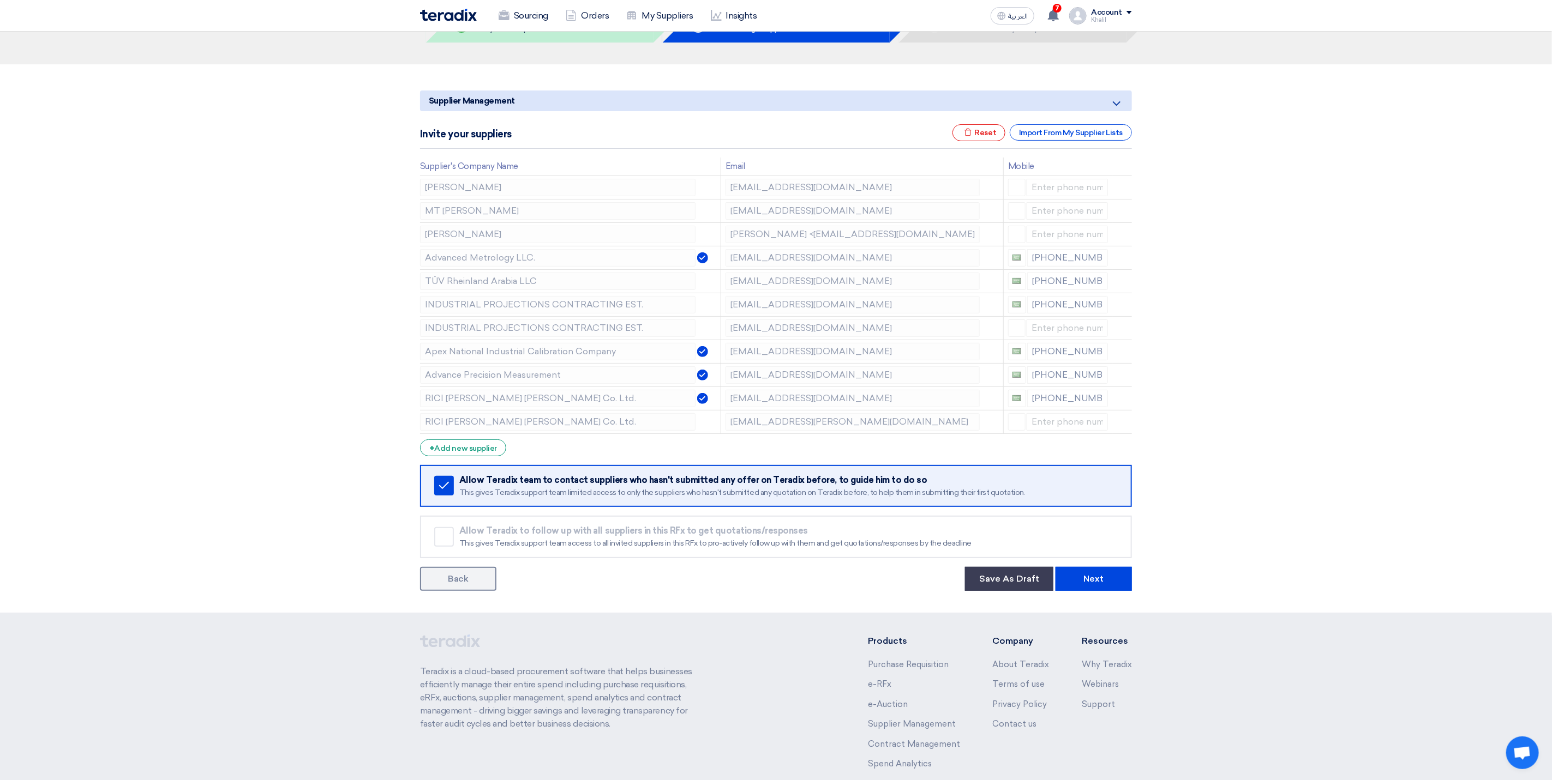
scroll to position [0, 0]
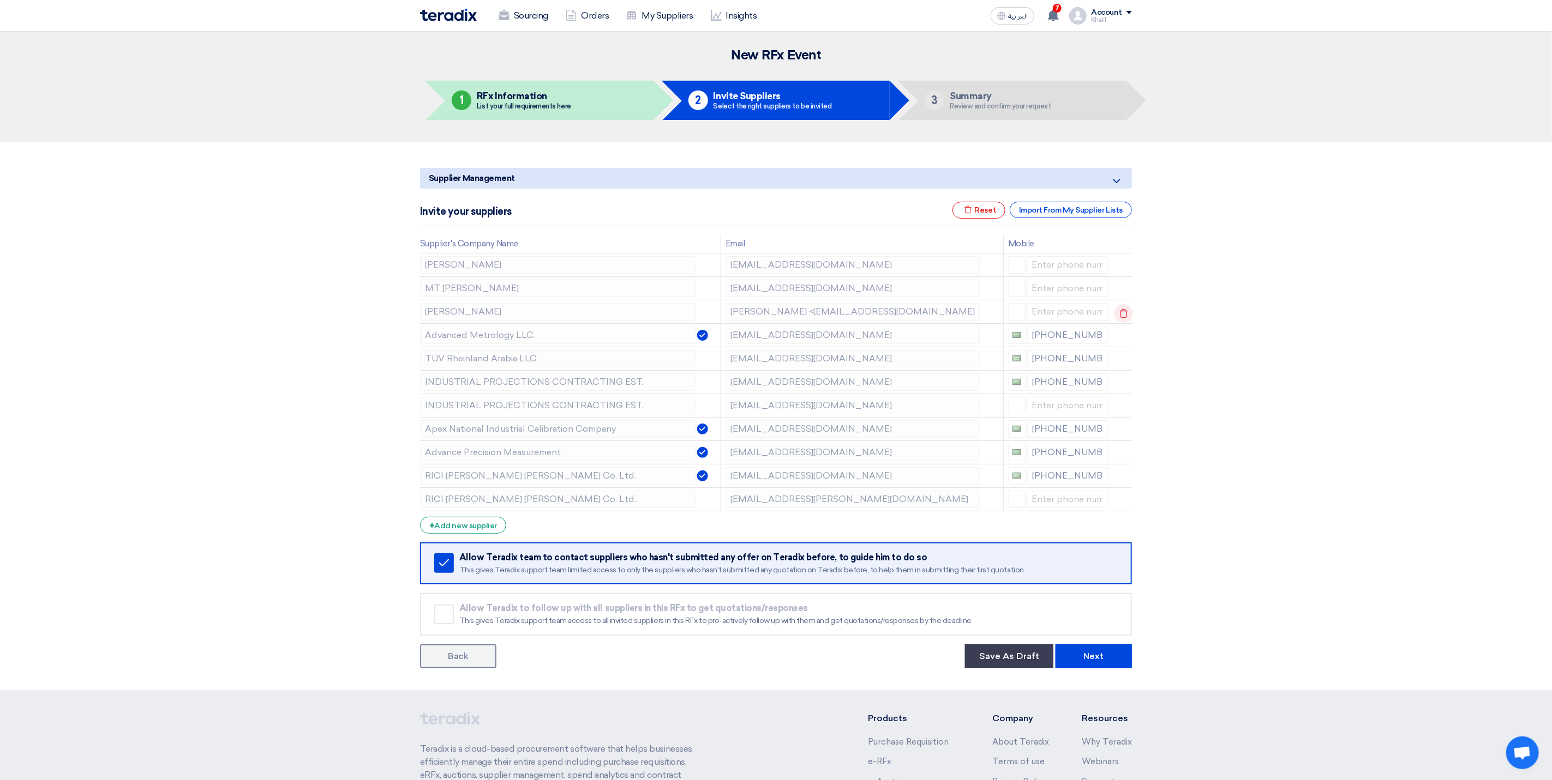
click at [1122, 316] on icon at bounding box center [1123, 313] width 19 height 19
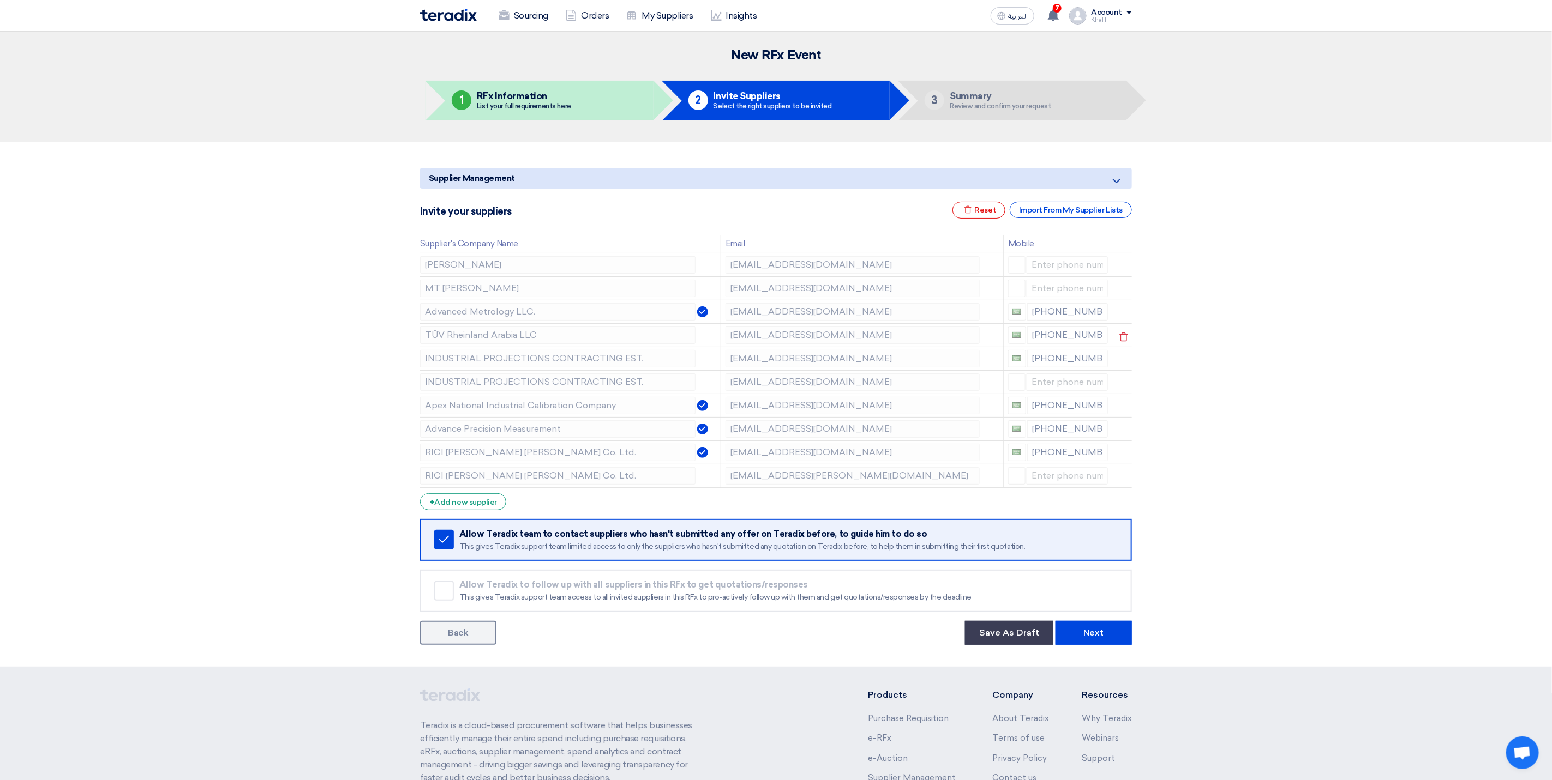
click at [722, 337] on td "[EMAIL_ADDRESS][DOMAIN_NAME]" at bounding box center [861, 334] width 282 height 23
click at [724, 362] on td "[EMAIL_ADDRESS][DOMAIN_NAME]" at bounding box center [861, 358] width 282 height 23
click at [720, 474] on td "[EMAIL_ADDRESS][PERSON_NAME][DOMAIN_NAME]" at bounding box center [861, 475] width 282 height 23
click at [1093, 635] on button "Next" at bounding box center [1093, 633] width 76 height 24
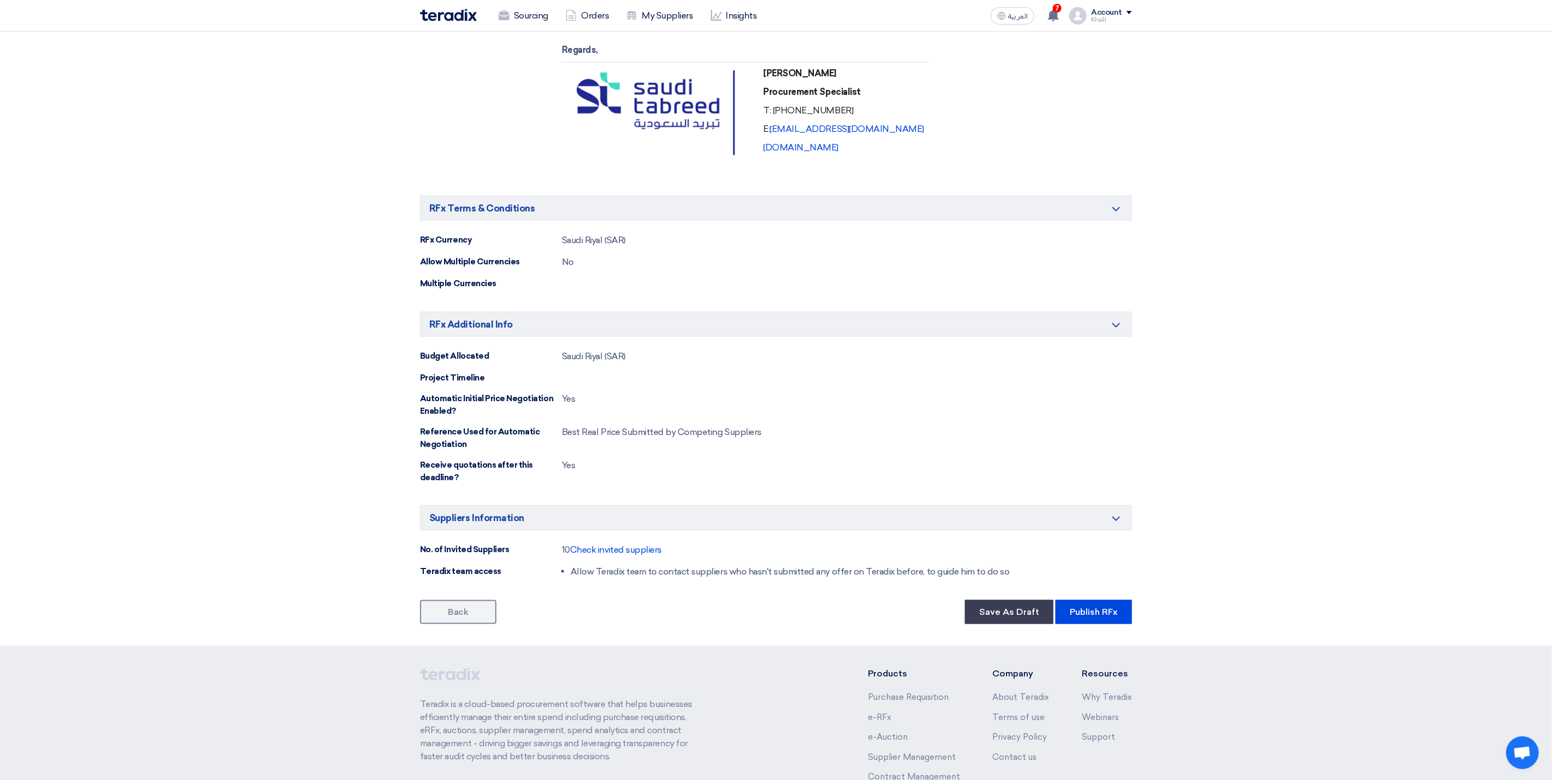
scroll to position [1023, 0]
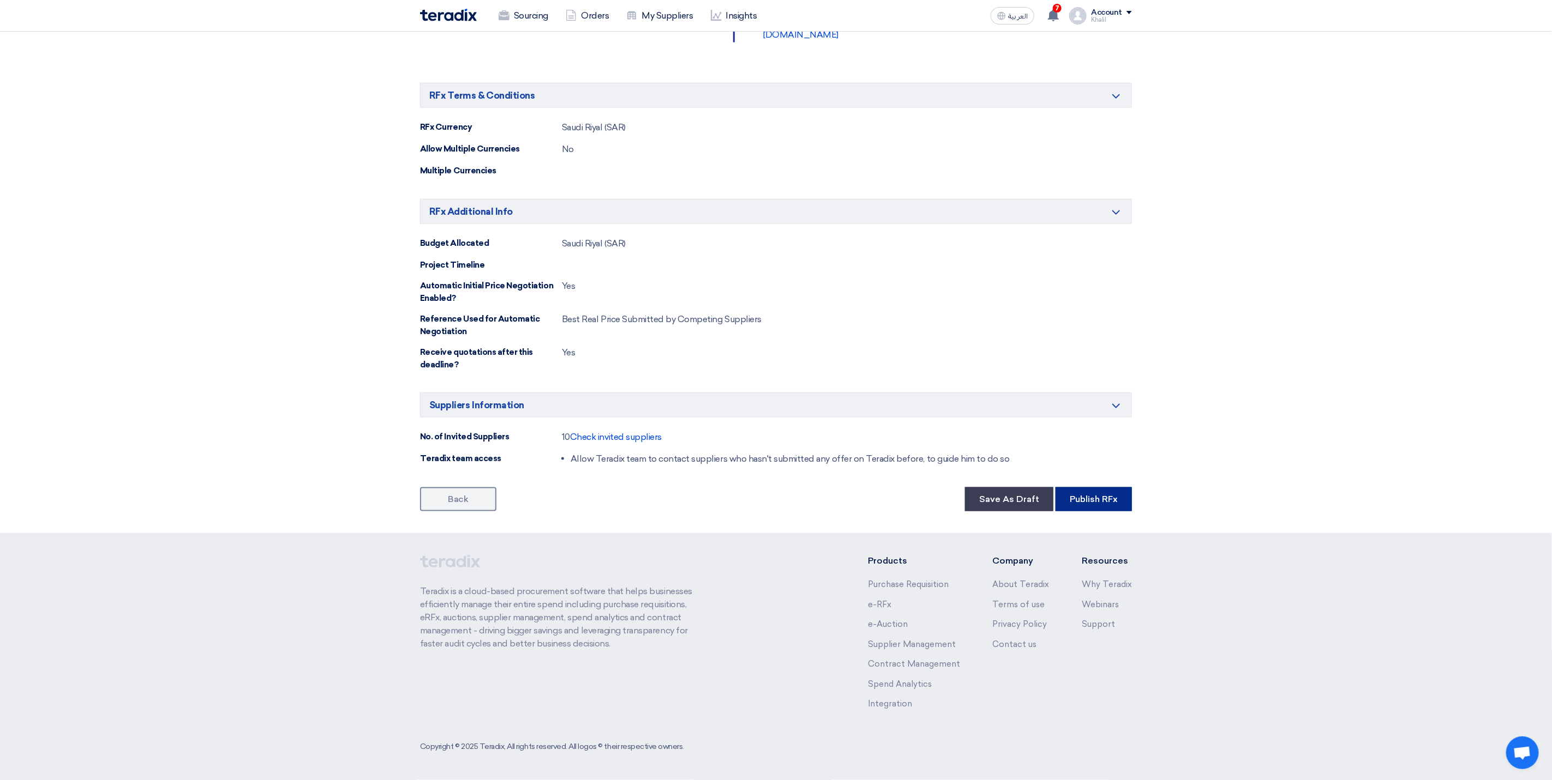
click at [1088, 501] on button "Publish RFx" at bounding box center [1093, 500] width 76 height 24
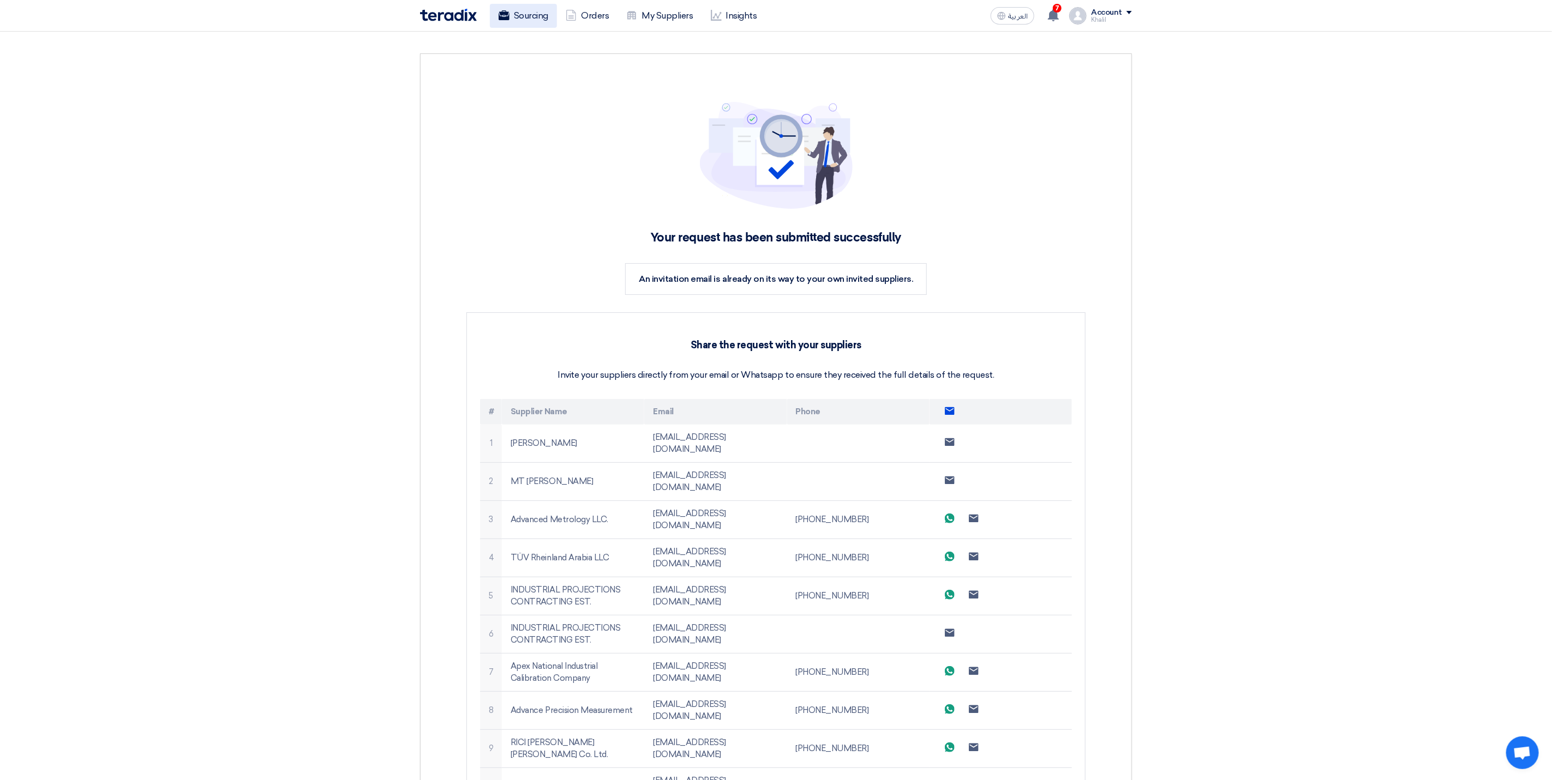
click at [539, 10] on link "Sourcing" at bounding box center [523, 16] width 67 height 24
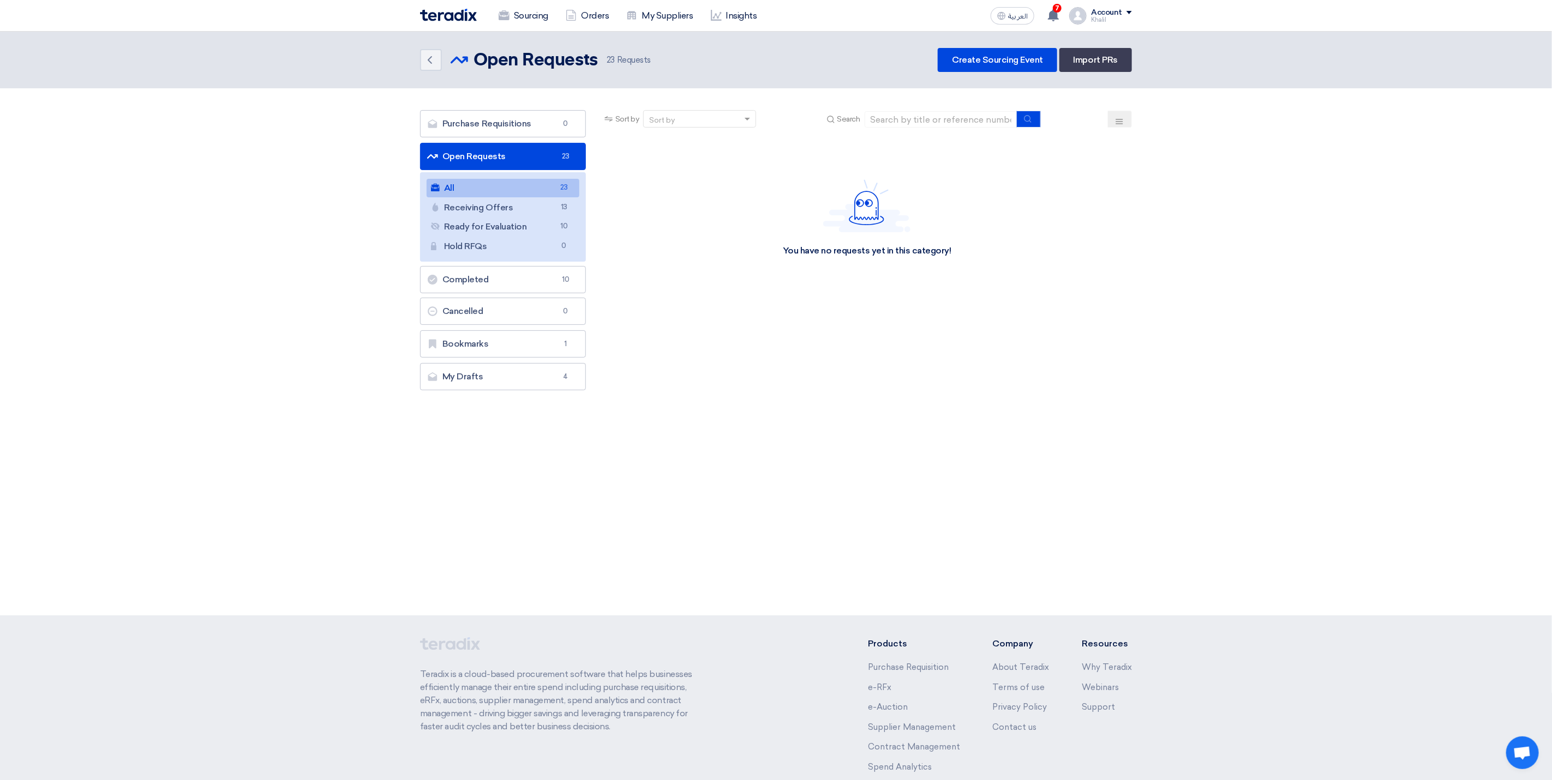
click at [545, 154] on link "Open Requests Open Requests 23" at bounding box center [503, 156] width 166 height 27
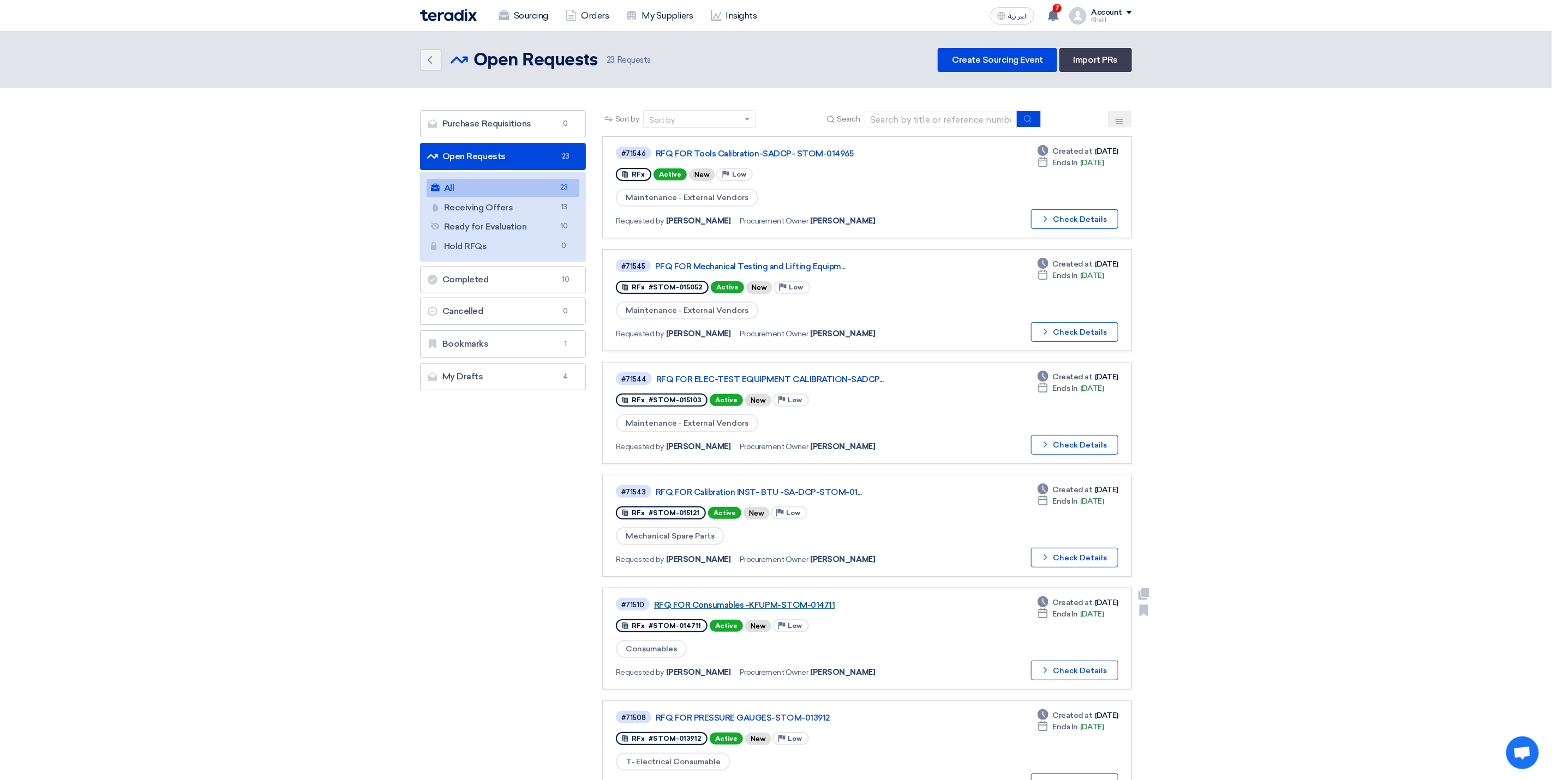
click at [815, 603] on link "RFQ FOR Consumables -KFUPM-STOM-014711" at bounding box center [790, 605] width 273 height 10
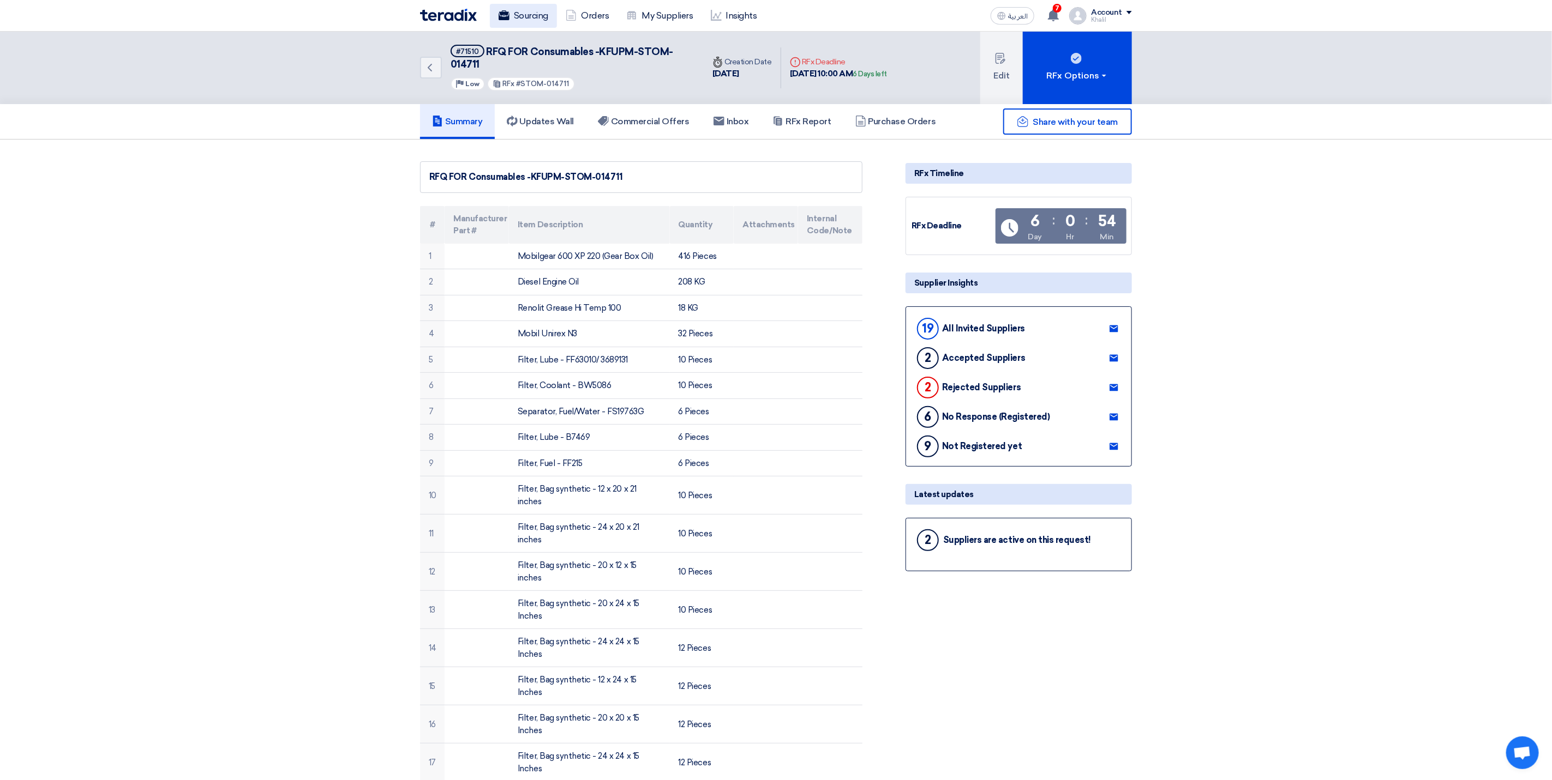
click at [531, 12] on link "Sourcing" at bounding box center [523, 16] width 67 height 24
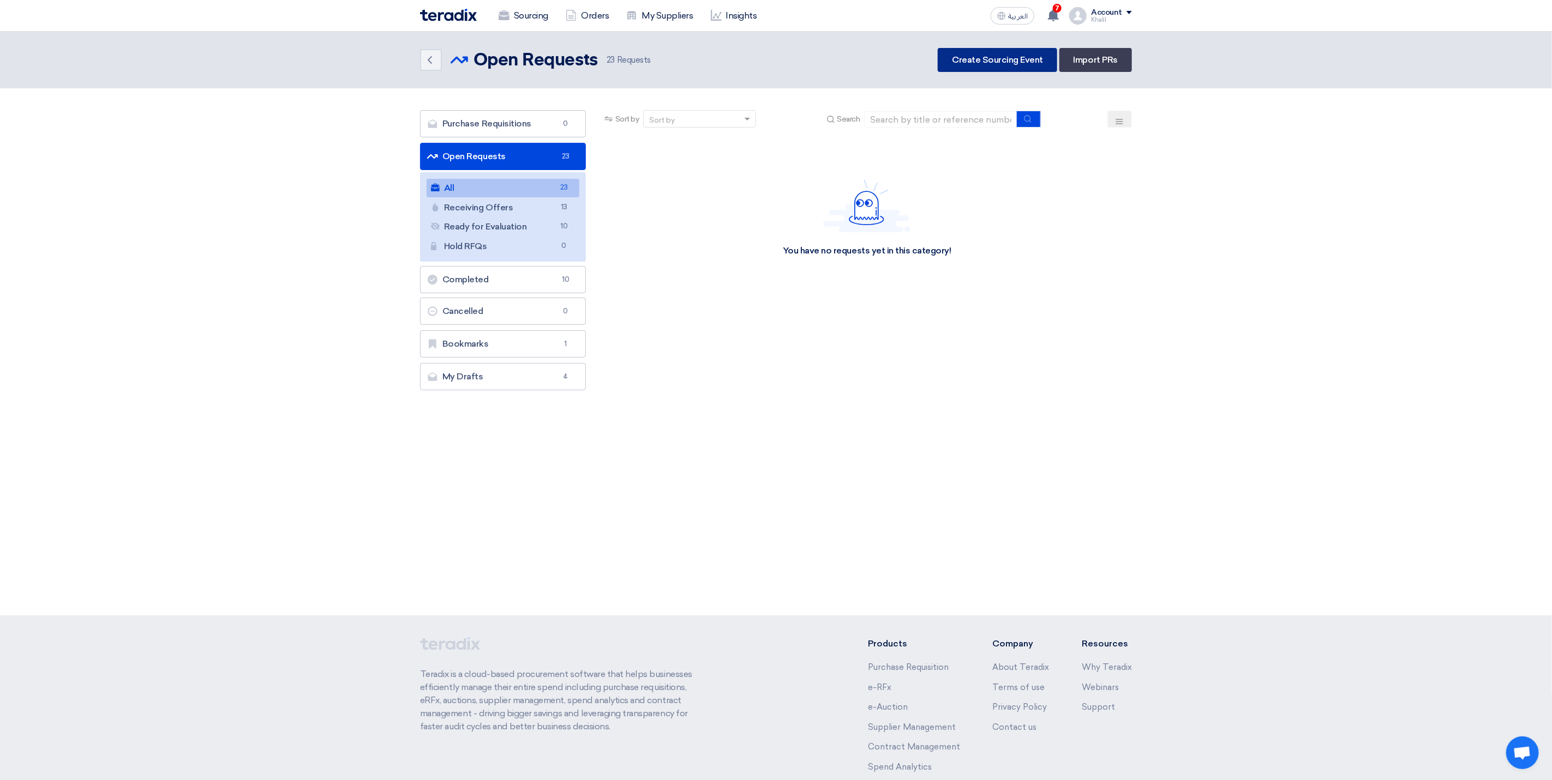
click at [990, 61] on link "Create Sourcing Event" at bounding box center [996, 60] width 119 height 24
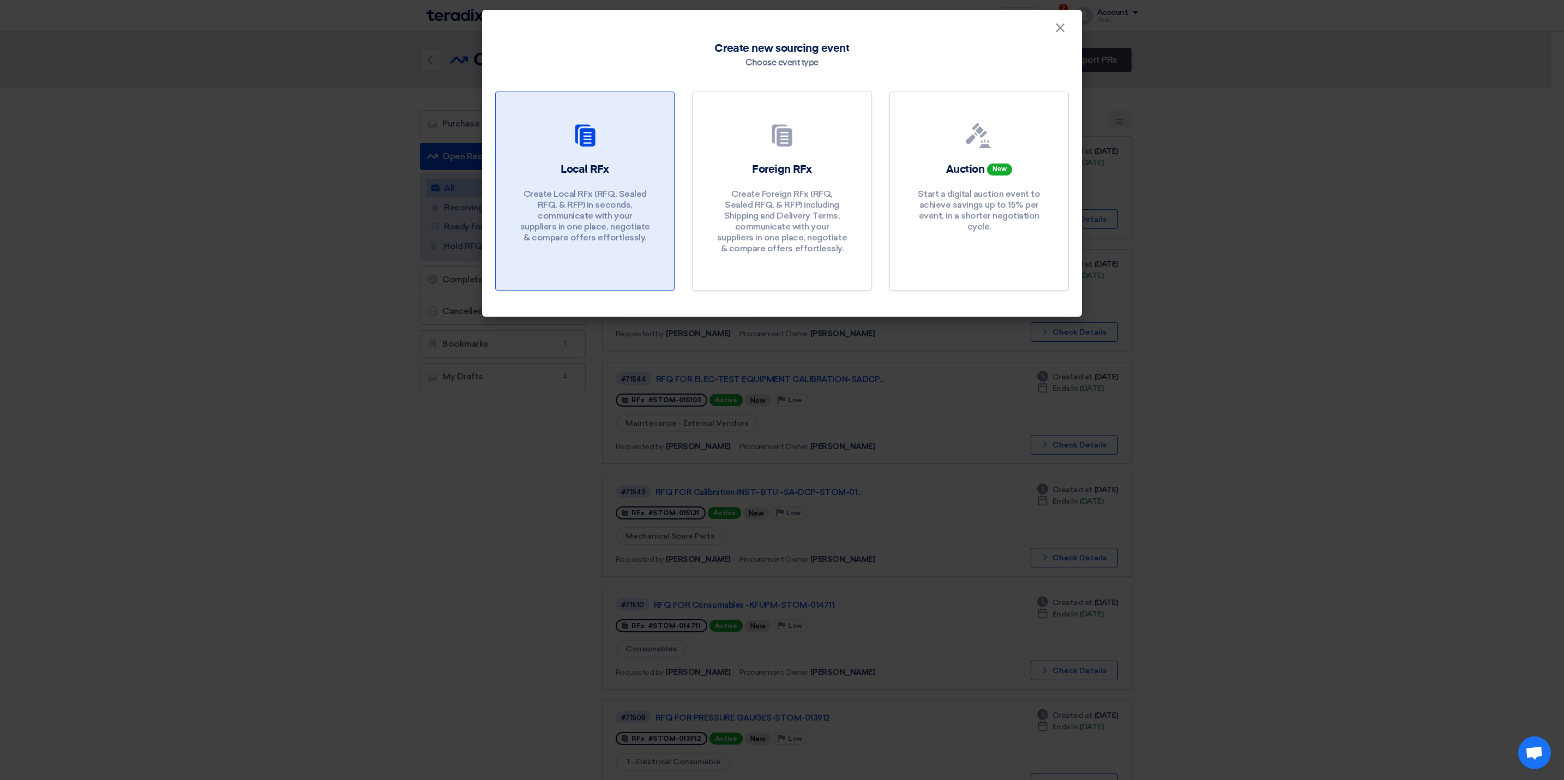
click at [596, 206] on p "Create Local RFx (RFQ, Sealed RFQ, & RFP) in seconds, communicate with your sup…" at bounding box center [585, 216] width 131 height 55
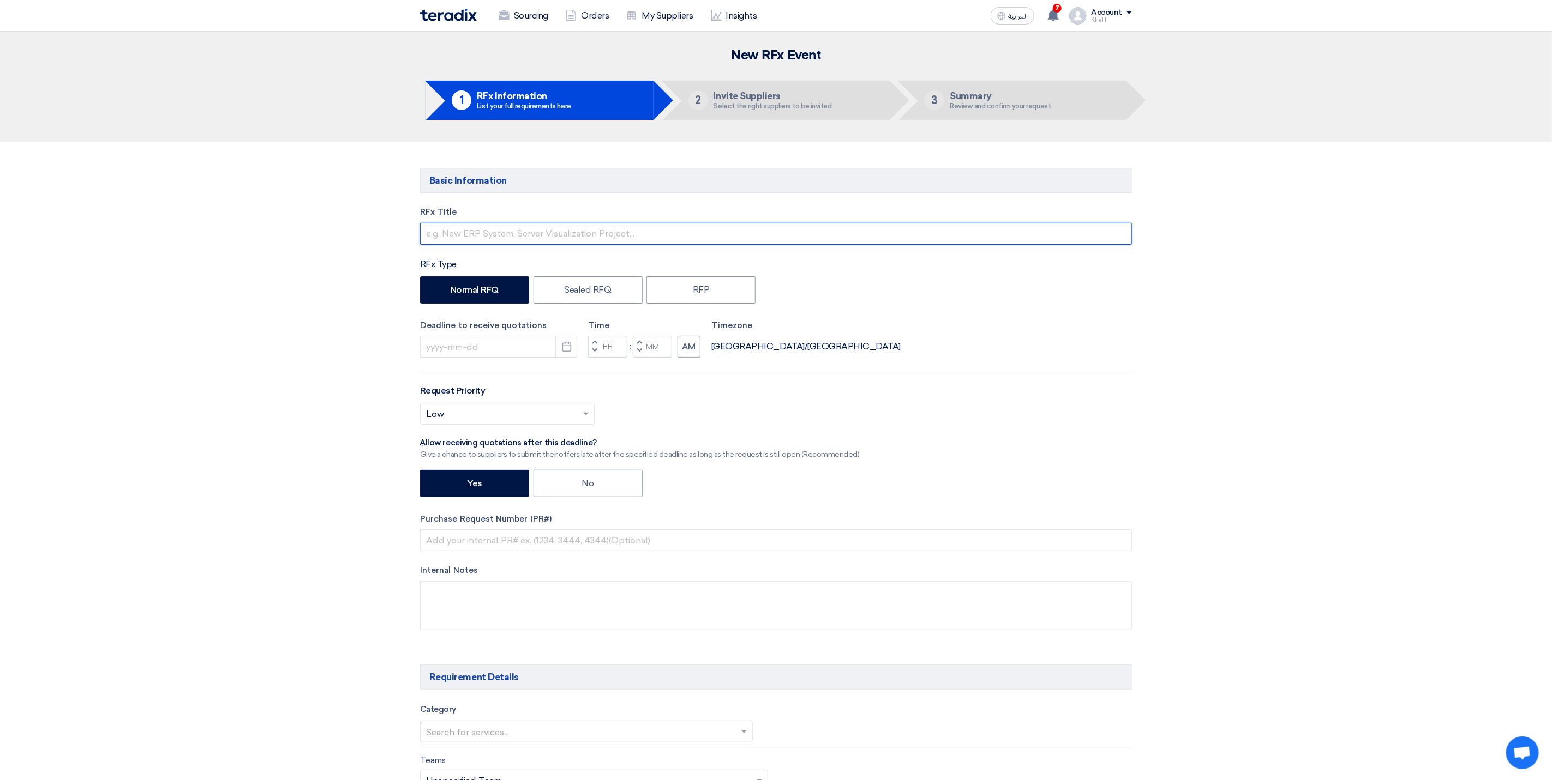
click at [493, 240] on input "text" at bounding box center [776, 234] width 712 height 22
drag, startPoint x: 503, startPoint y: 234, endPoint x: 447, endPoint y: 236, distance: 56.2
click at [447, 236] on input "RFQ STOM-015113 JOFRA STS-050 A Probes 250 temperature-sensors-SADCP" at bounding box center [776, 234] width 712 height 22
click at [721, 239] on input "RFQ JOFRA STS-050 A Probes 250 temperature-sensors-SADCP" at bounding box center [776, 234] width 712 height 22
click at [1103, 333] on div "Deadline to receive quotations Pick a date Time Increment hours Decrement hours…" at bounding box center [776, 339] width 712 height 39
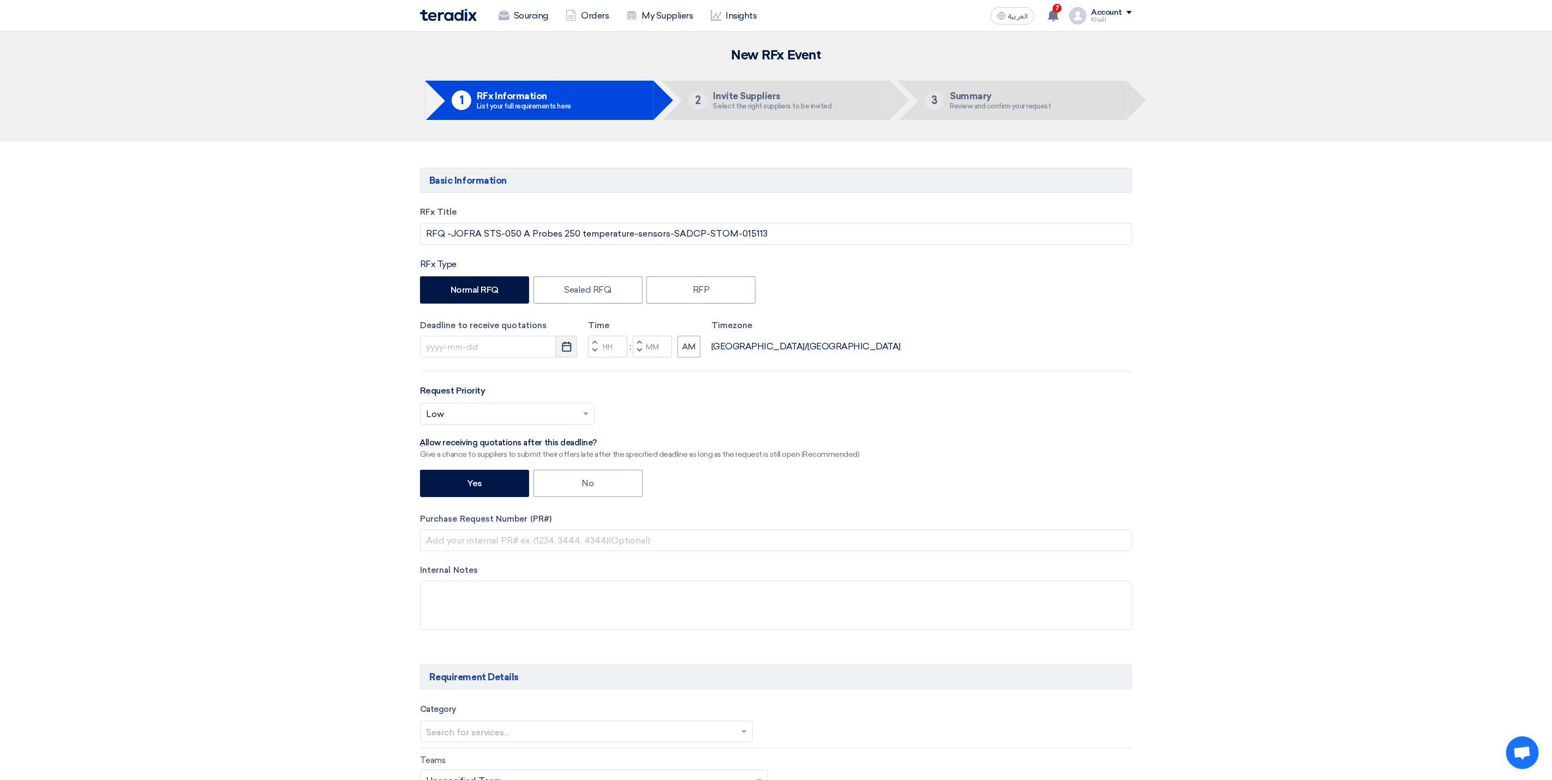
click at [562, 351] on icon "Pick a date" at bounding box center [566, 346] width 11 height 11
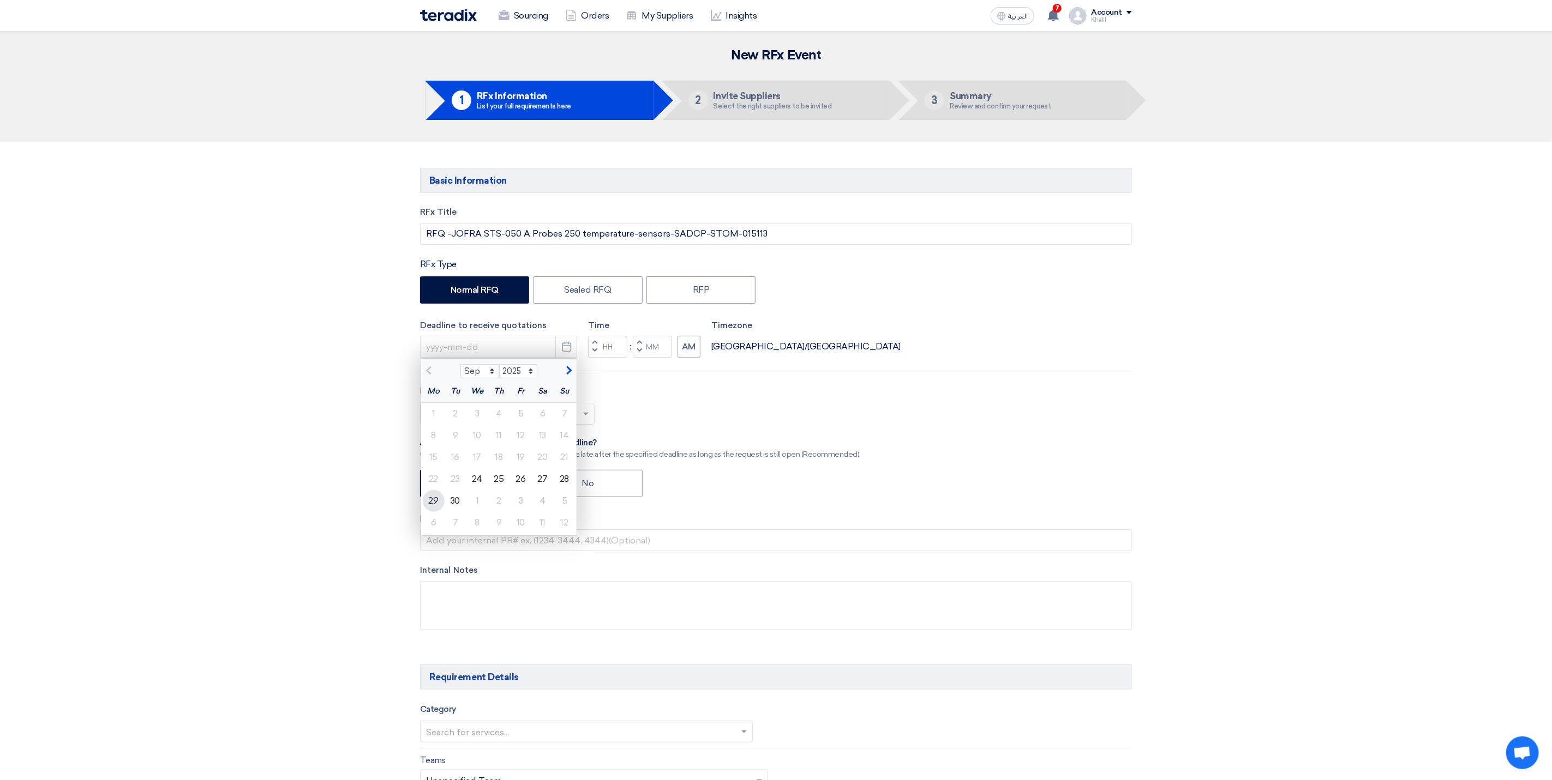
click at [434, 504] on div "29" at bounding box center [434, 501] width 22 height 22
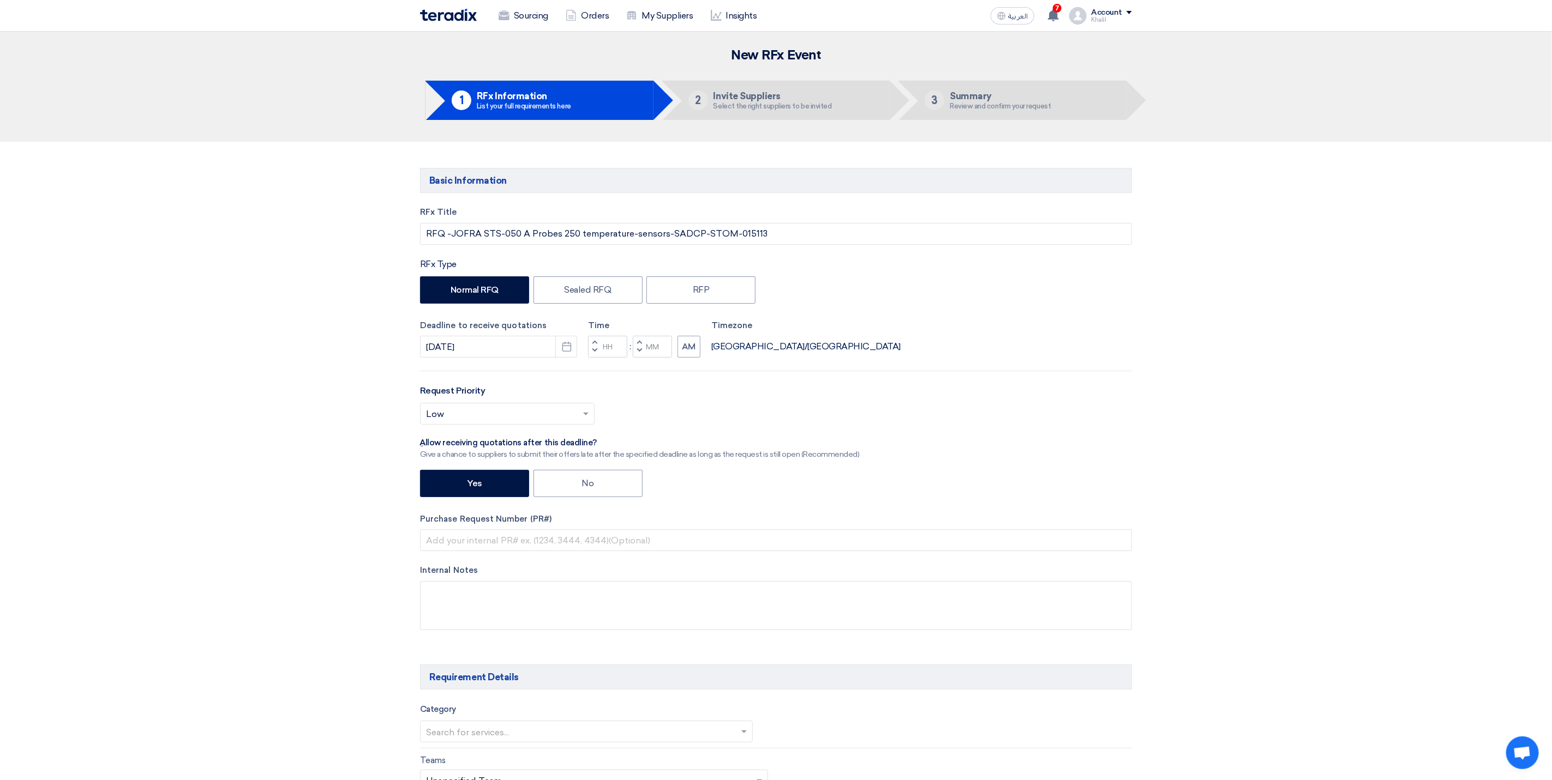
click at [795, 413] on div "Select priority... × Low ×" at bounding box center [776, 418] width 712 height 31
click at [620, 350] on input "Hours" at bounding box center [607, 347] width 39 height 22
click at [664, 357] on input "Minutes" at bounding box center [652, 347] width 39 height 22
click at [811, 363] on div "RFx Title RFQ -JOFRA STS-050 A Probes 250 temperature-sensors-SADCP-STOM-015113…" at bounding box center [776, 426] width 728 height 441
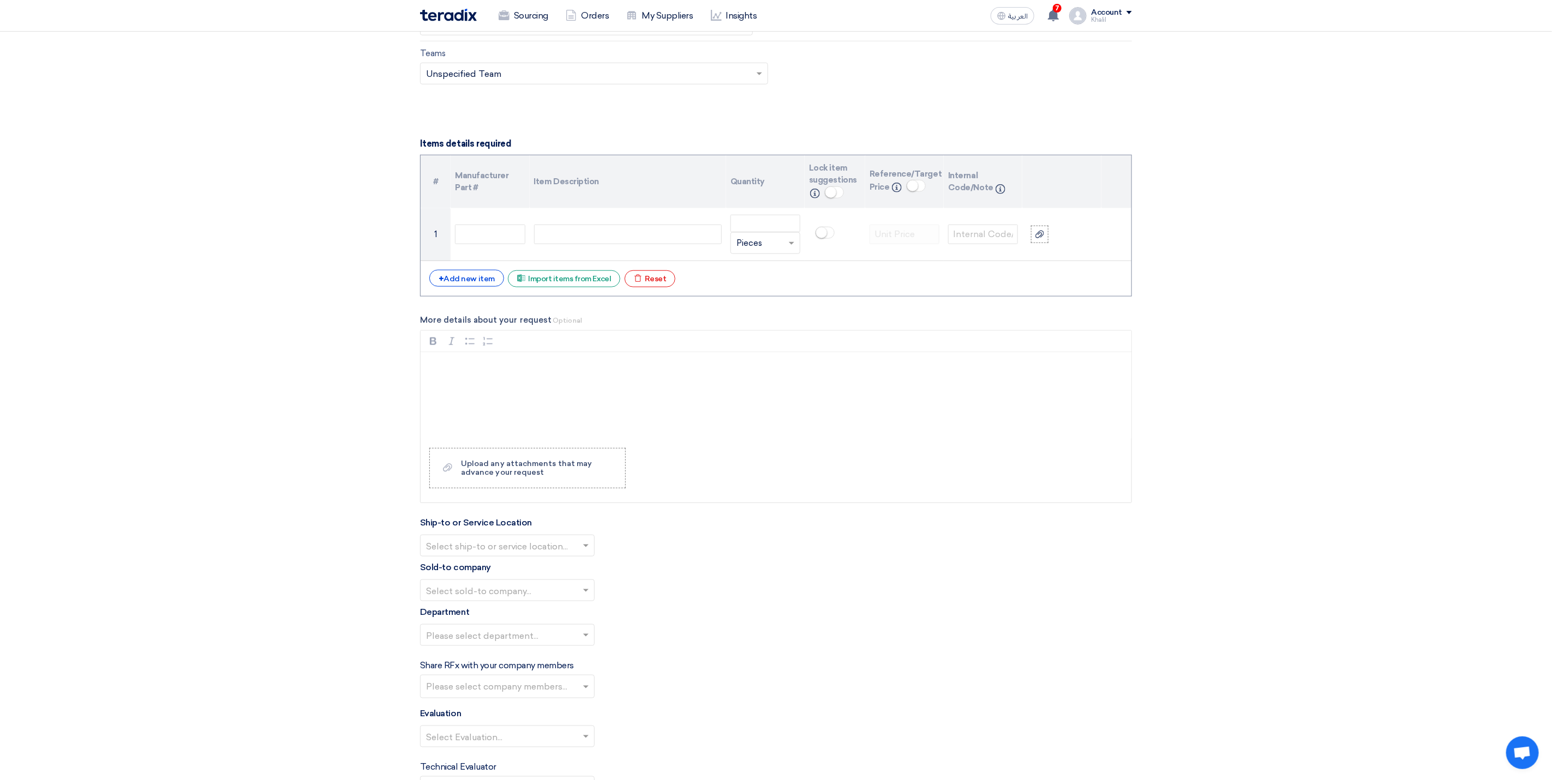
scroll to position [736, 0]
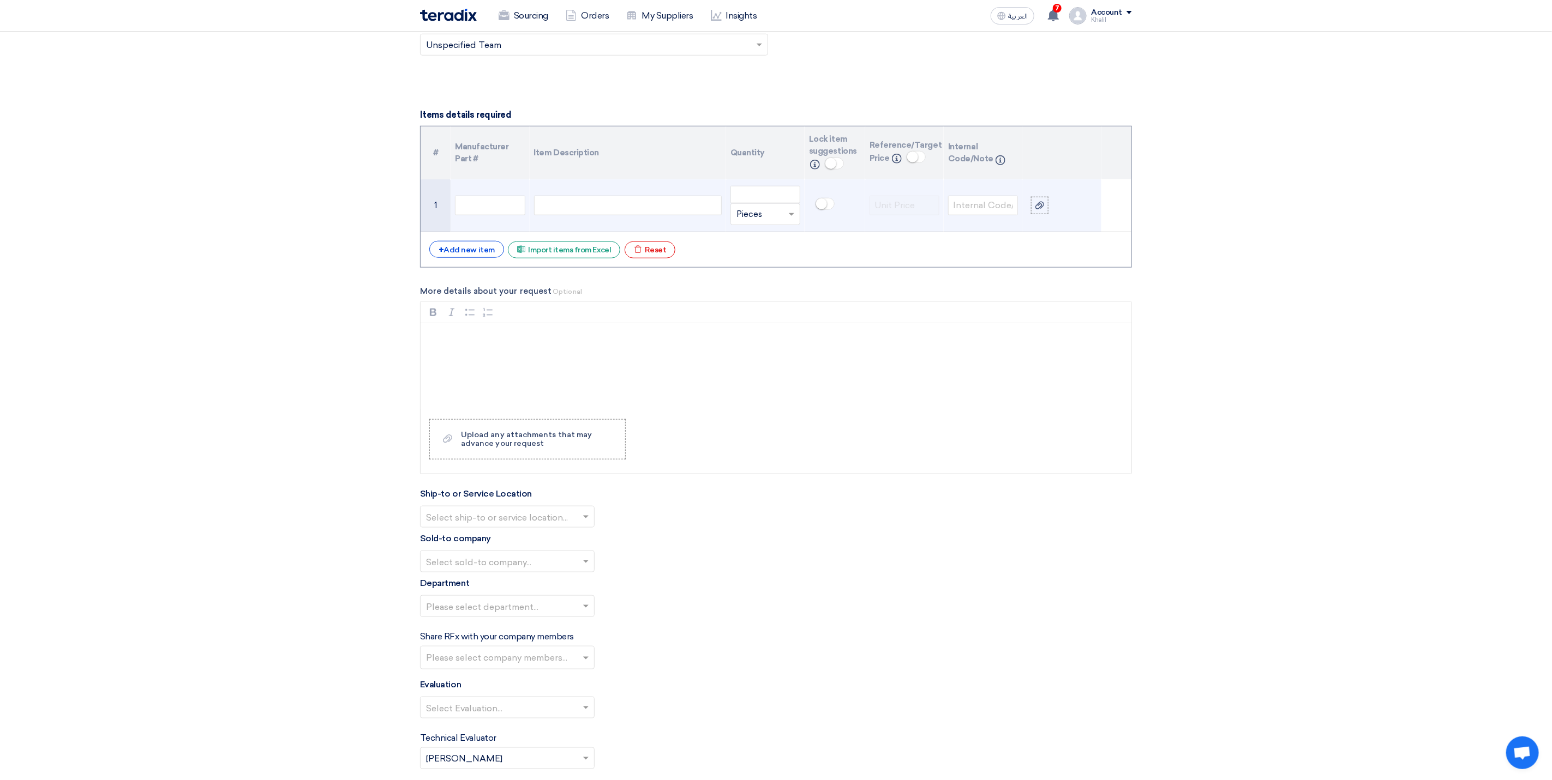
click at [582, 203] on div at bounding box center [628, 206] width 188 height 20
click at [763, 208] on input "number" at bounding box center [765, 200] width 70 height 17
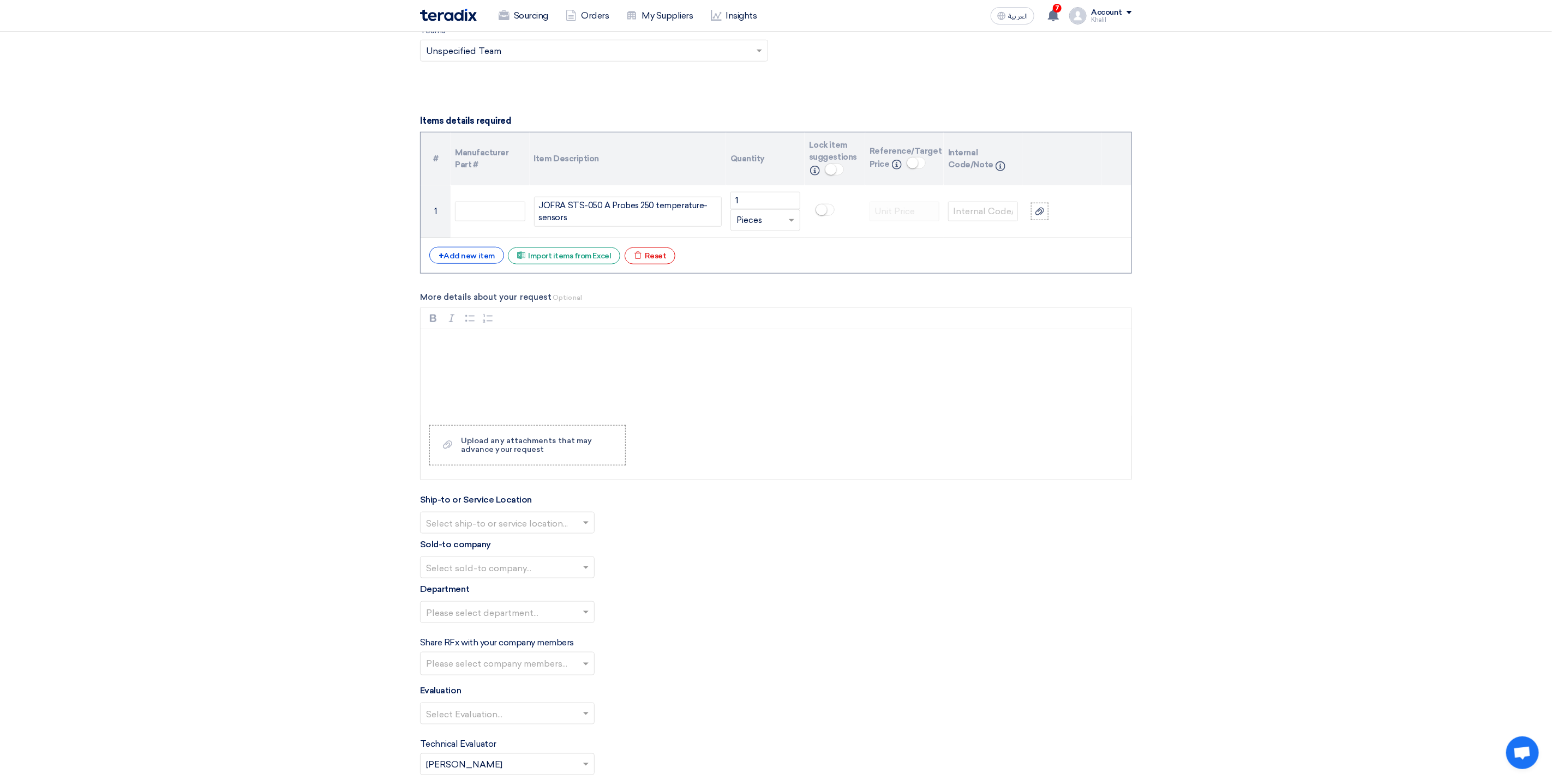
click at [1466, 424] on section "Basic Information RFx Title RFQ -JOFRA STS-050 A Probes 250 temperature-sensors…" at bounding box center [776, 346] width 1552 height 1868
click at [550, 454] on div "Upload any attachments that may advance your request" at bounding box center [537, 445] width 153 height 17
click at [0, 0] on input "Upload a file Upload any attachments that may advance your request" at bounding box center [0, 0] width 0 height 0
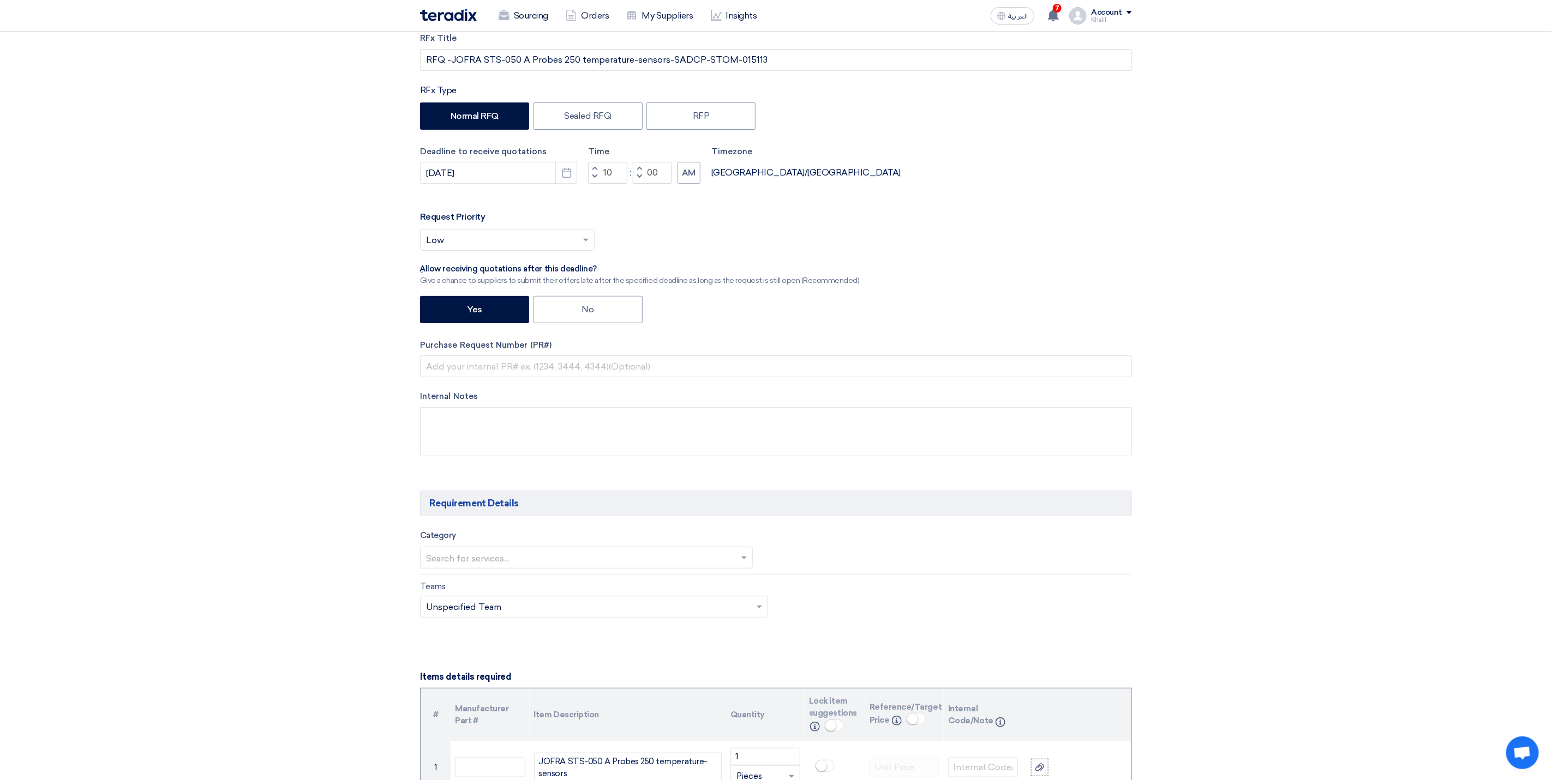
scroll to position [0, 0]
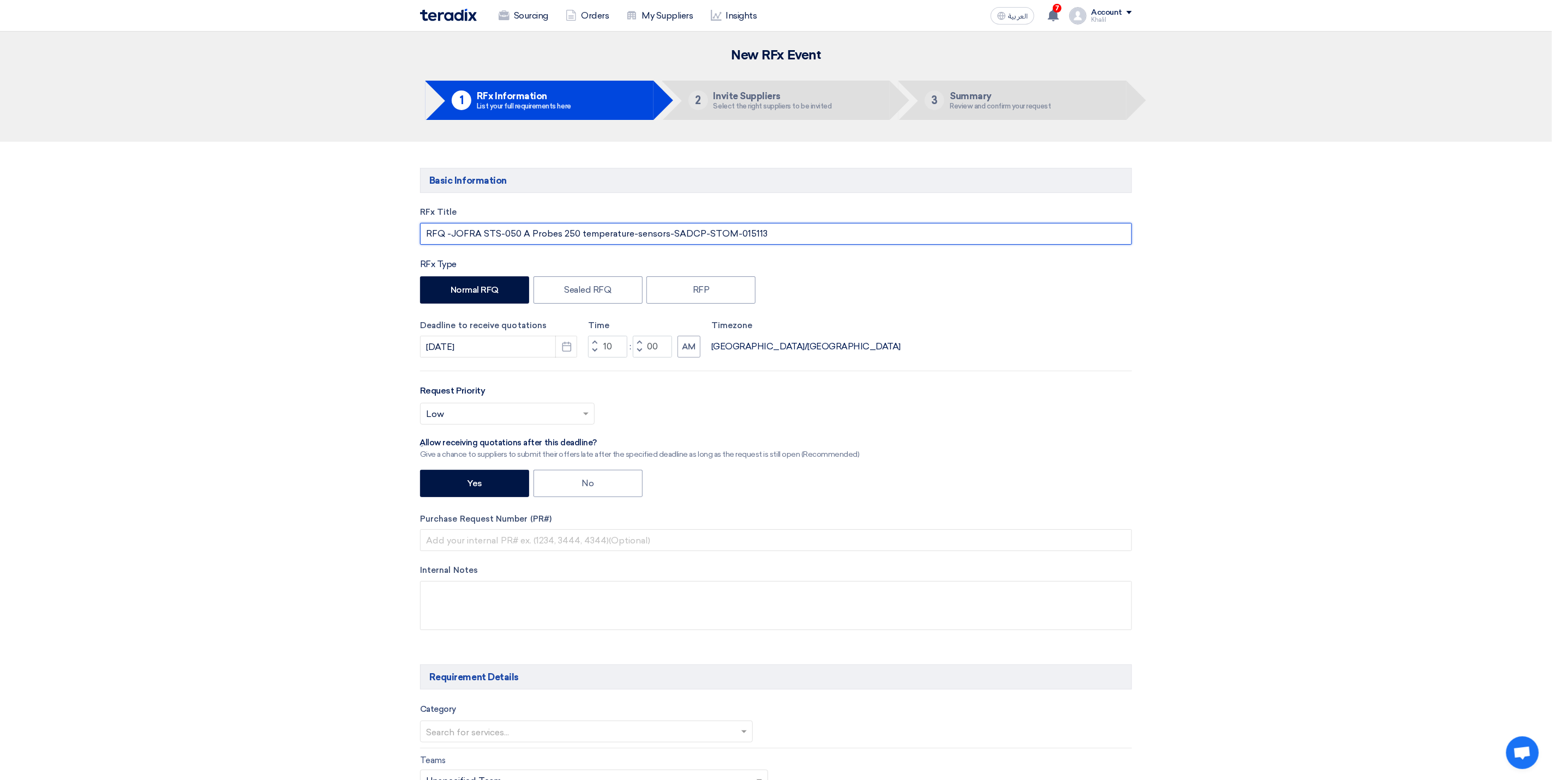
drag, startPoint x: 785, startPoint y: 229, endPoint x: 419, endPoint y: 226, distance: 365.9
click at [420, 226] on input "RFQ -JOFRA STS-050 A Probes 250 temperature-sensors-SADCP-STOM-015113" at bounding box center [776, 234] width 712 height 22
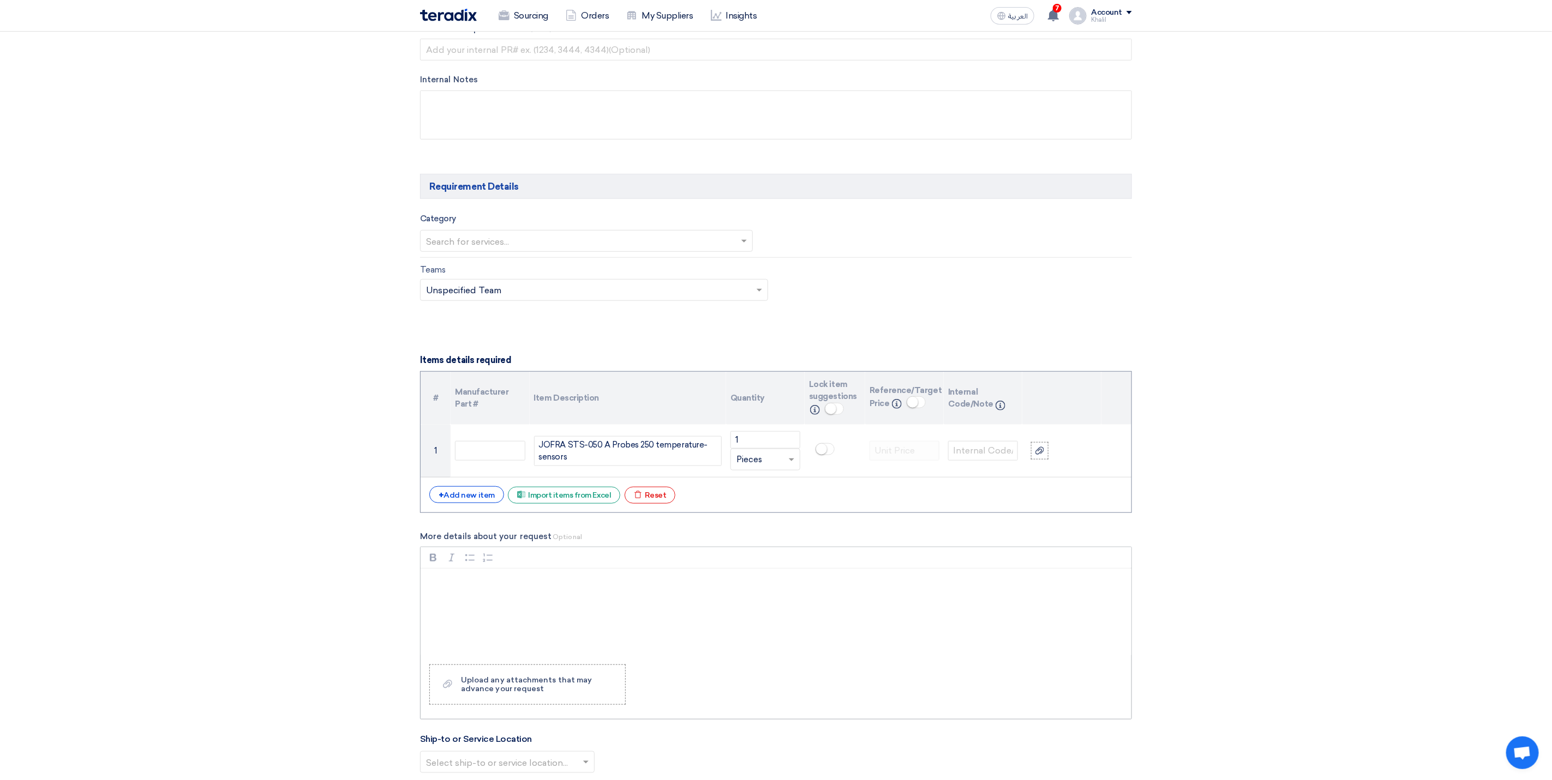
scroll to position [982, 0]
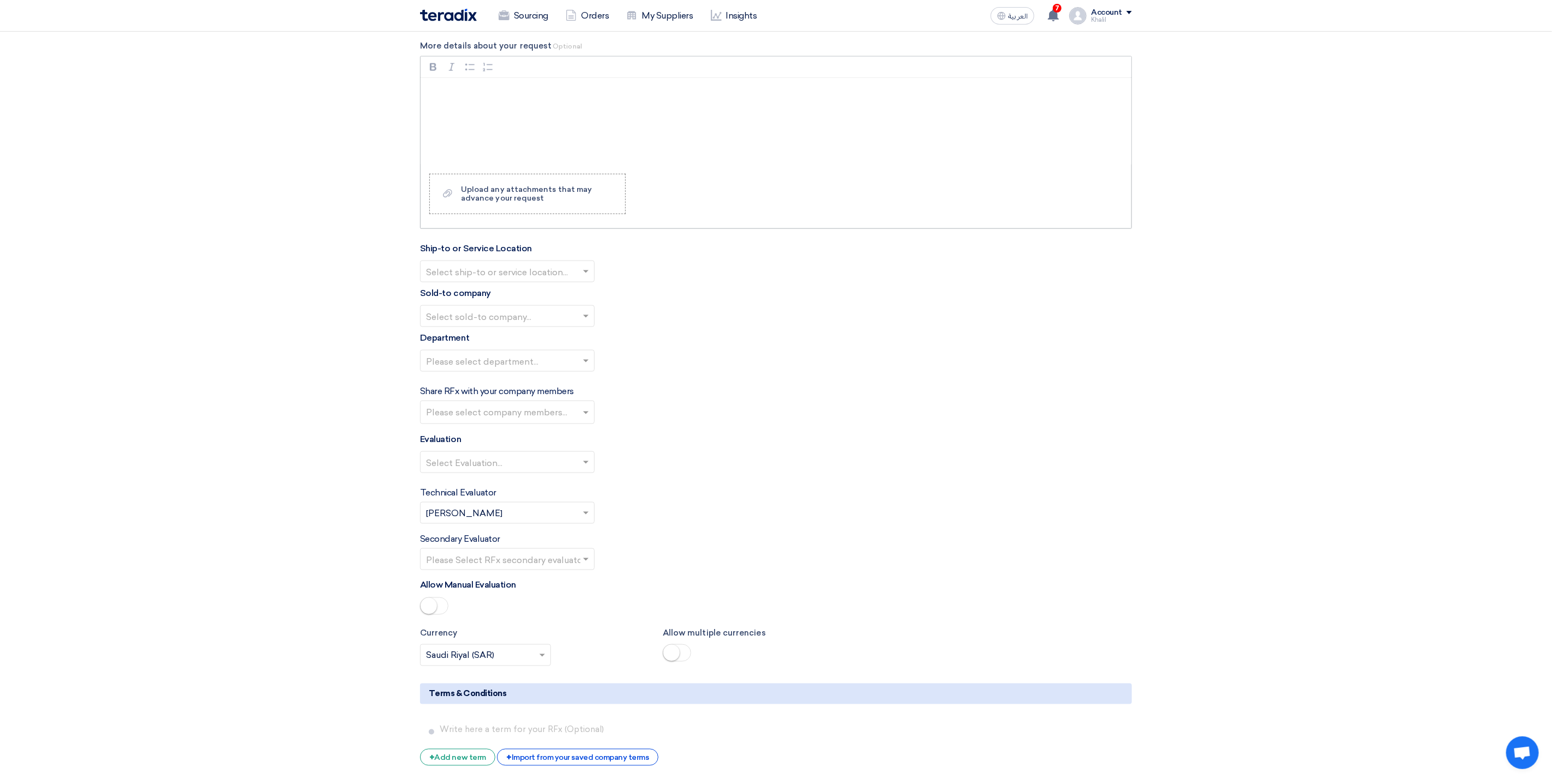
click at [581, 121] on div "Rich Text Editor, main" at bounding box center [775, 121] width 711 height 87
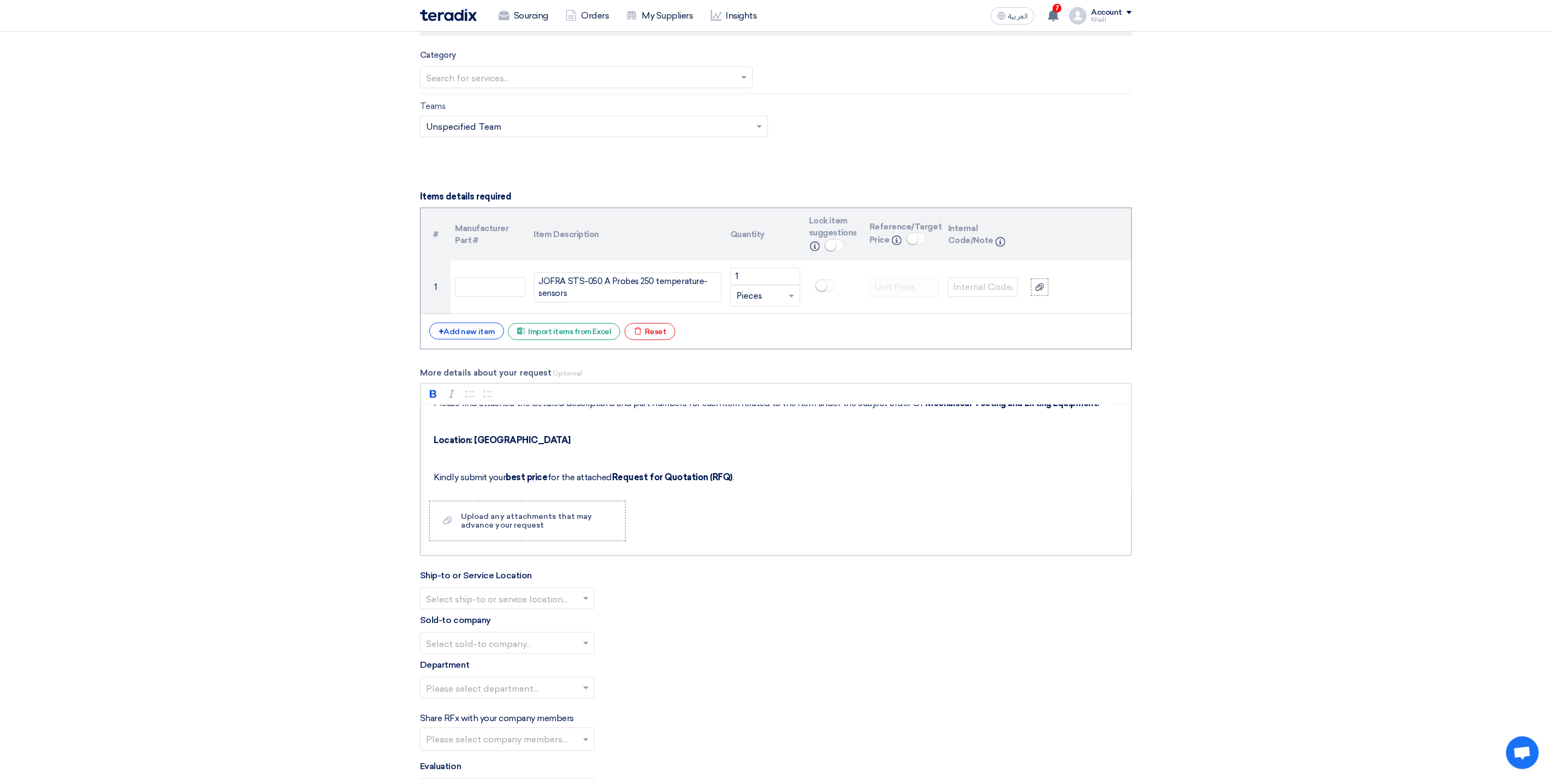
scroll to position [82, 0]
drag, startPoint x: 504, startPoint y: 431, endPoint x: 424, endPoint y: 416, distance: 81.5
click at [424, 416] on div "Dear Vendor, Please find attached the detailed descriptions and part numbers fo…" at bounding box center [775, 448] width 711 height 87
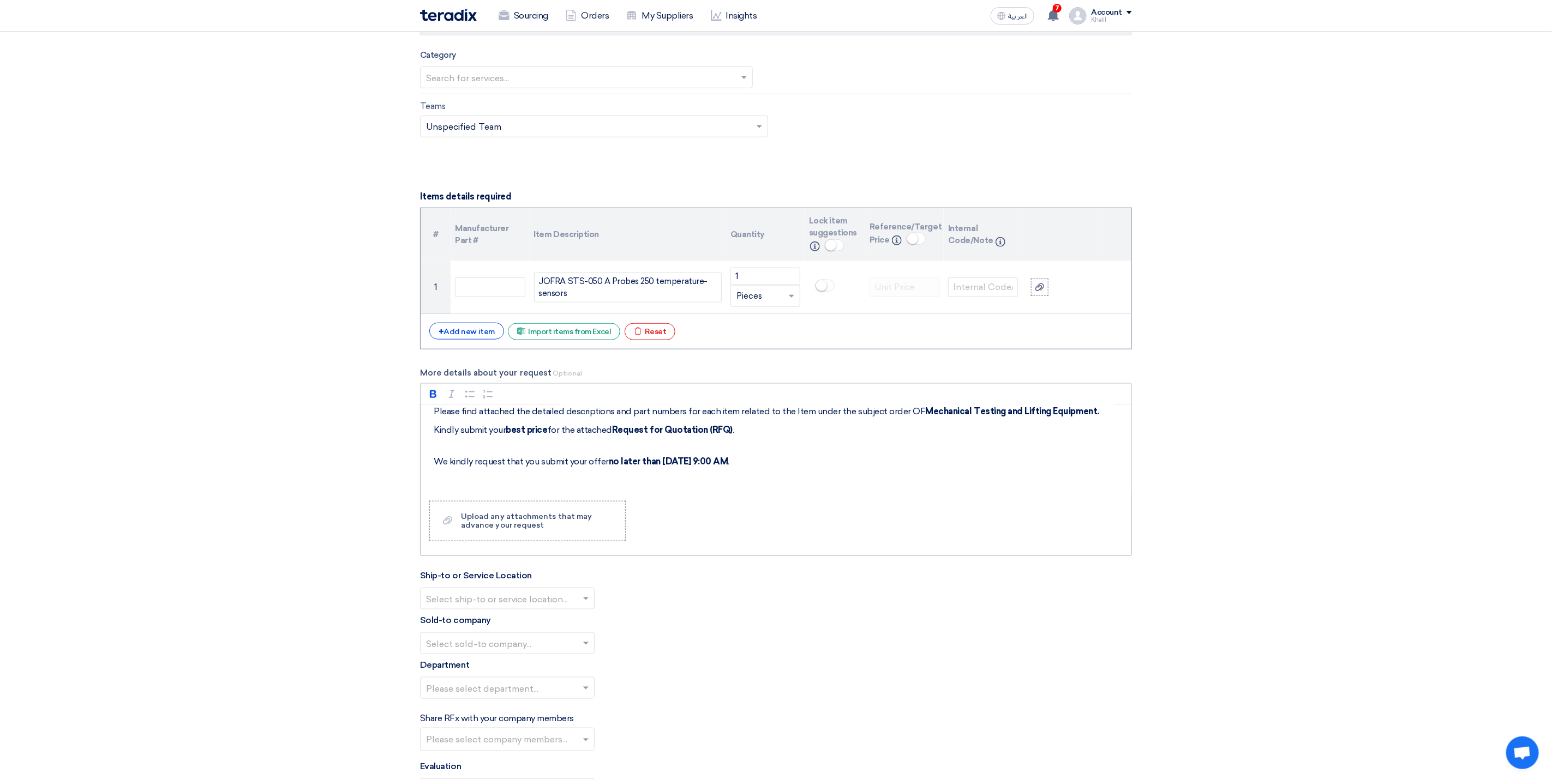
scroll to position [573, 0]
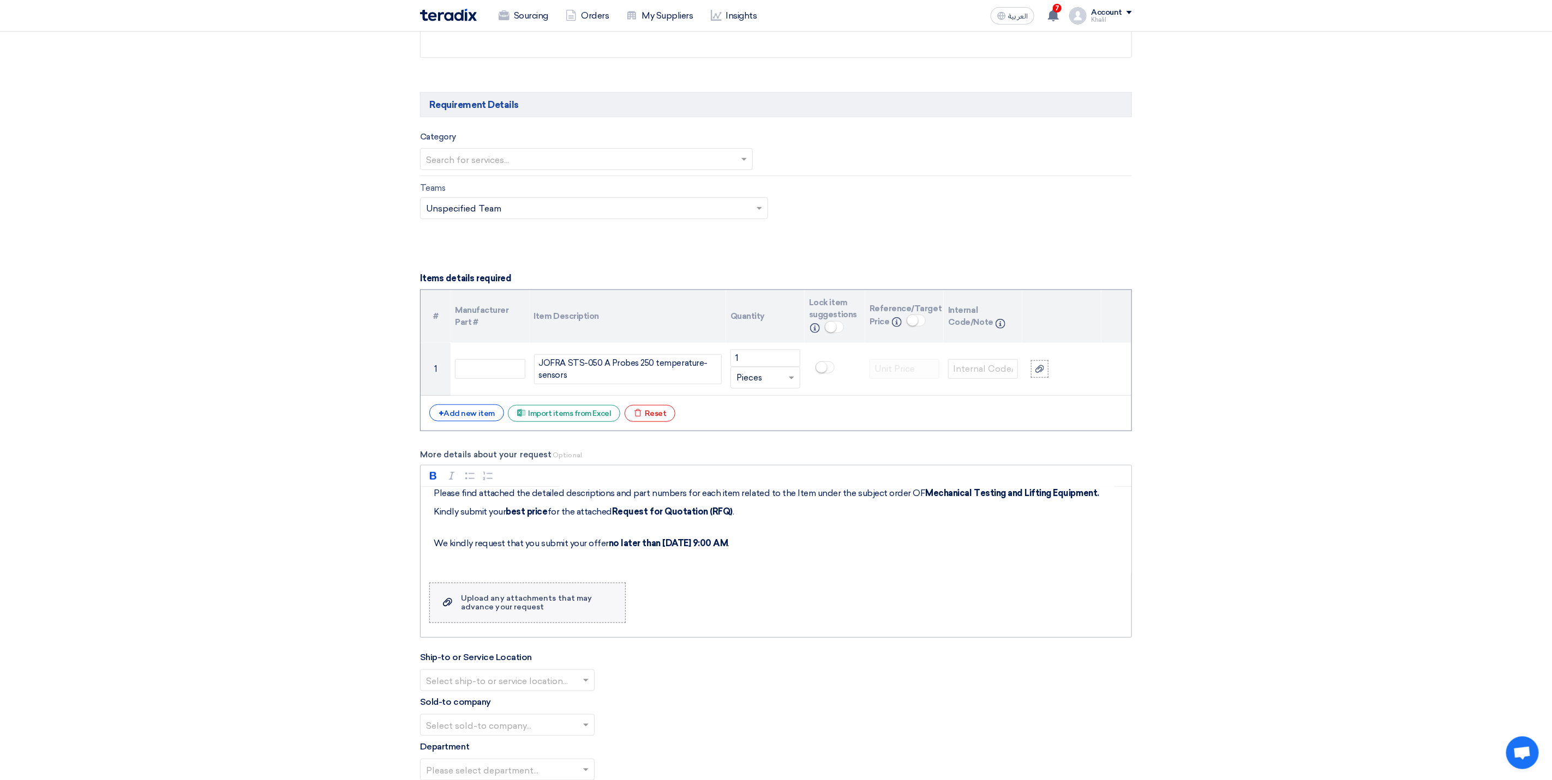
click at [561, 612] on div "Upload any attachments that may advance your request" at bounding box center [537, 602] width 153 height 17
click at [0, 0] on input "Upload a file Upload any attachments that may advance your request" at bounding box center [0, 0] width 0 height 0
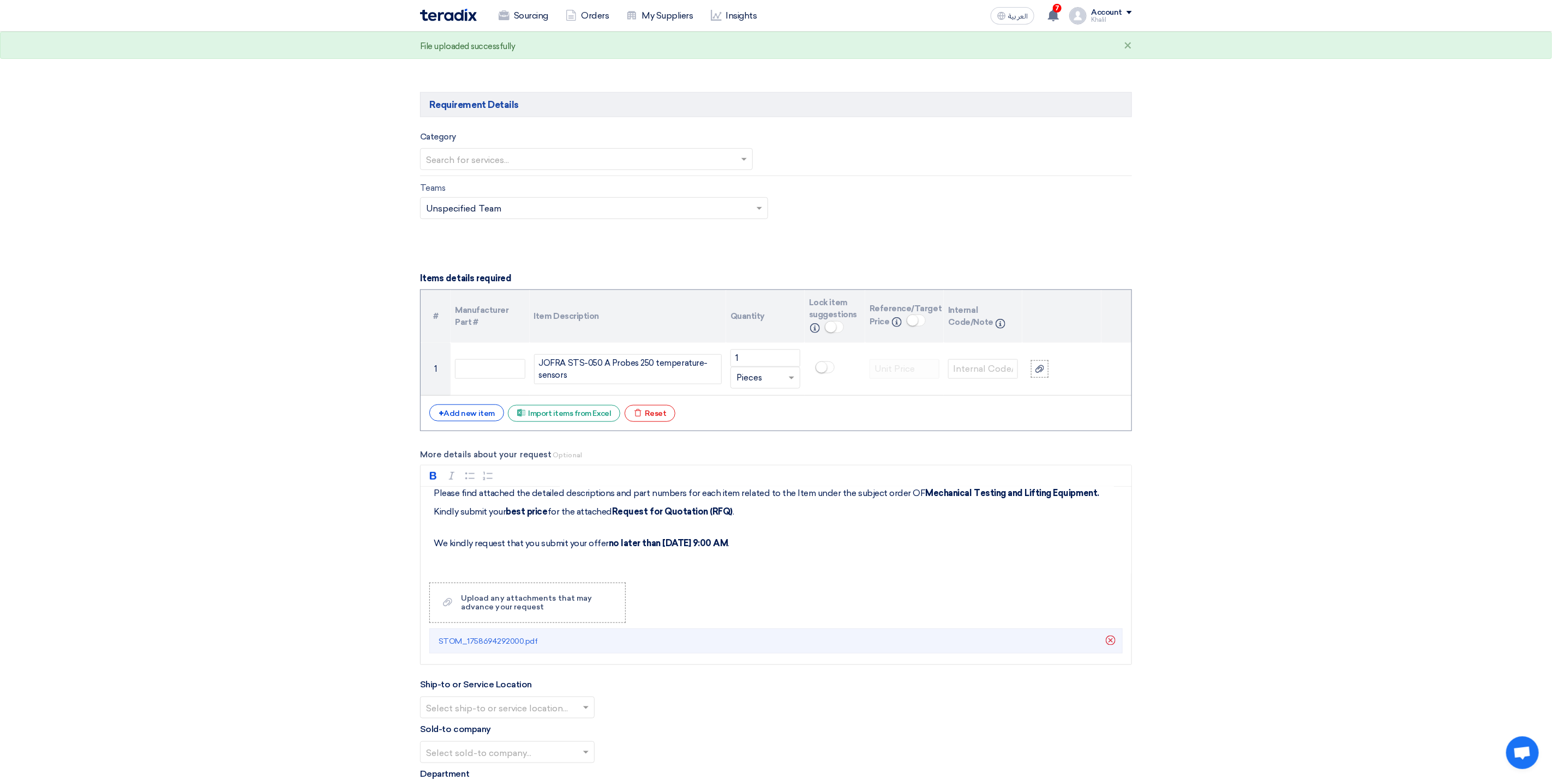
click at [1315, 581] on section "Basic Information RFx Title RFQ -JOFRA STS-050 A Probes 250 temperature-sensors…" at bounding box center [776, 516] width 1552 height 1895
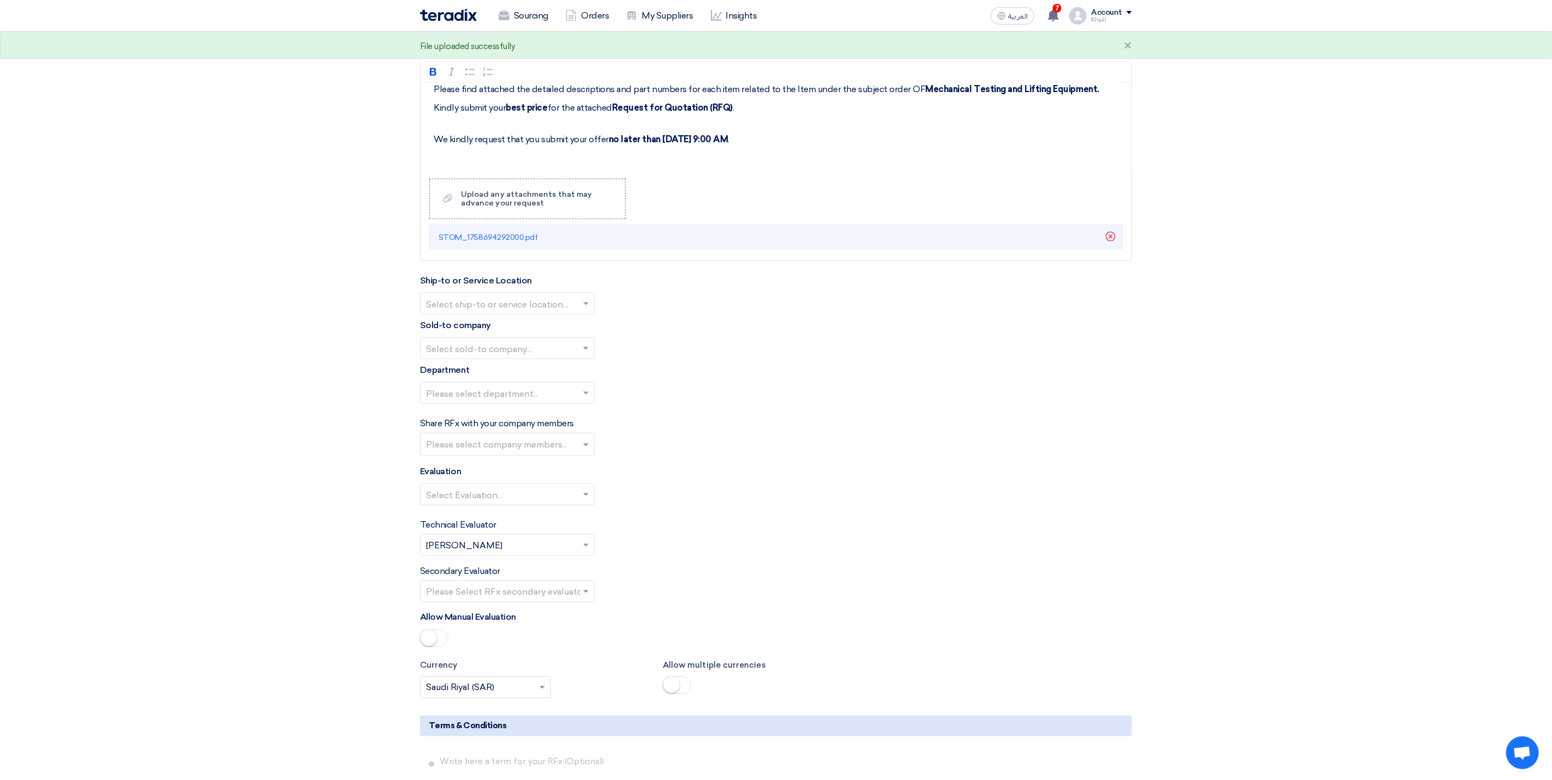
scroll to position [982, 0]
click at [581, 305] on span at bounding box center [587, 298] width 14 height 13
click at [573, 326] on div "STOM Main WH" at bounding box center [506, 321] width 173 height 22
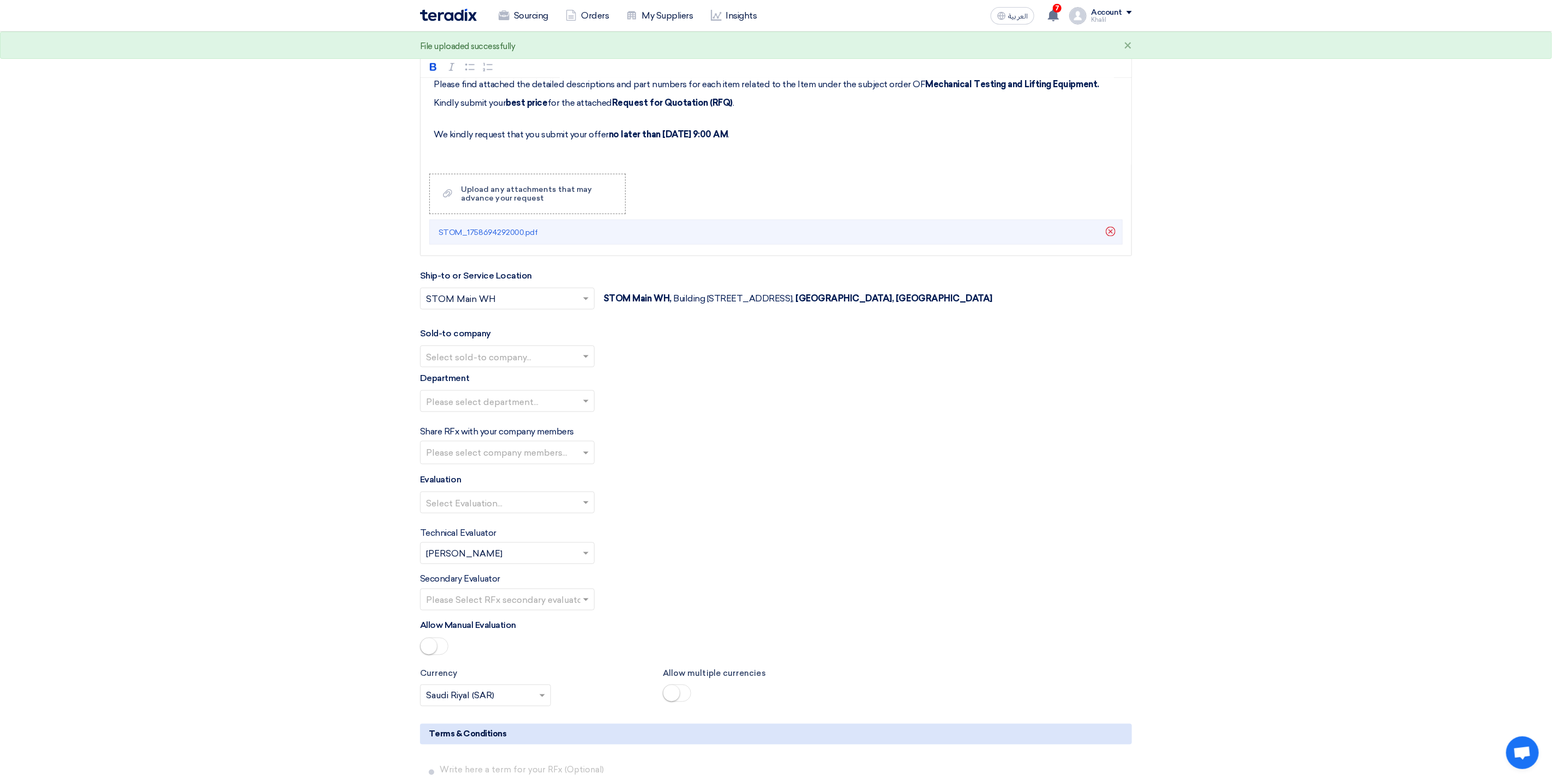
click at [572, 367] on input "text" at bounding box center [502, 358] width 152 height 18
click at [568, 404] on div "STDC - Khobar" at bounding box center [506, 401] width 173 height 22
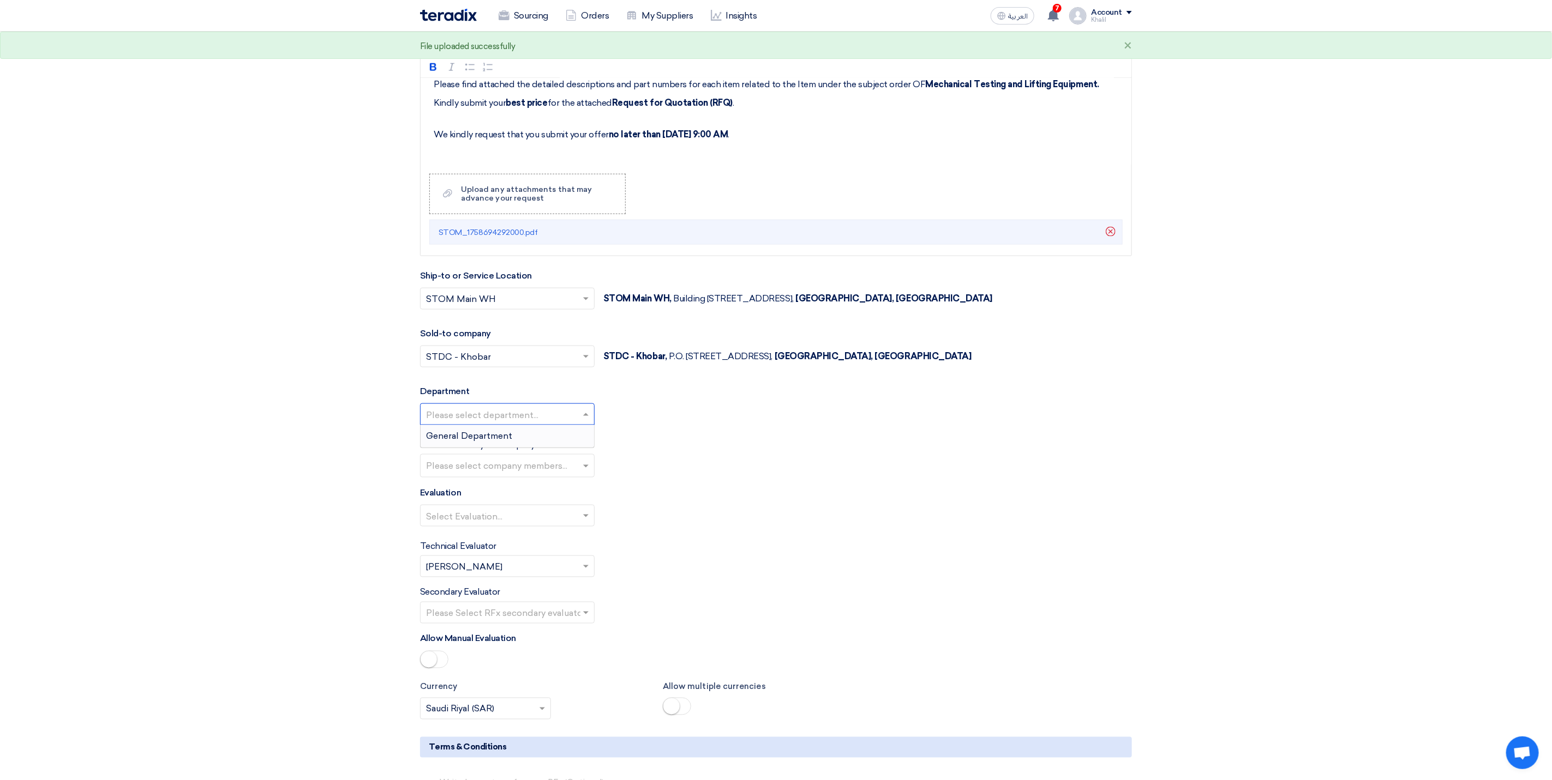
click at [578, 424] on div at bounding box center [506, 415] width 173 height 18
click at [574, 447] on div "General Department" at bounding box center [506, 436] width 173 height 22
click at [578, 476] on input "text" at bounding box center [508, 467] width 165 height 18
click at [548, 500] on div "[PERSON_NAME]" at bounding box center [506, 489] width 173 height 22
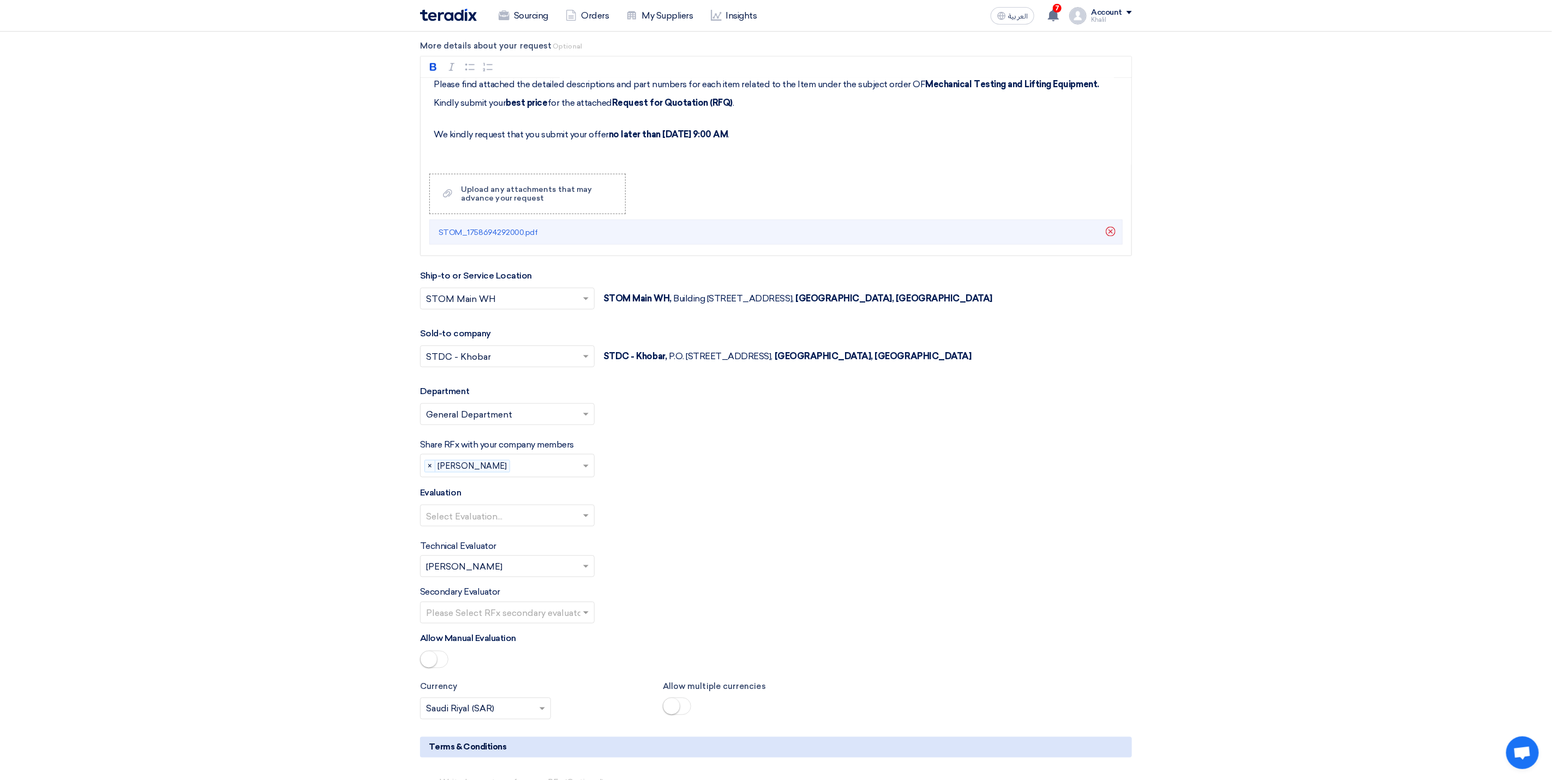
click at [569, 526] on input "text" at bounding box center [502, 517] width 152 height 18
click at [566, 549] on div "Standard Criteria" at bounding box center [506, 538] width 173 height 22
click at [599, 624] on div "Secondary Evaluator Please Select RFx secondary evaluator..." at bounding box center [776, 605] width 712 height 38
drag, startPoint x: 578, startPoint y: 618, endPoint x: 582, endPoint y: 624, distance: 7.0
click at [578, 619] on div at bounding box center [506, 613] width 173 height 18
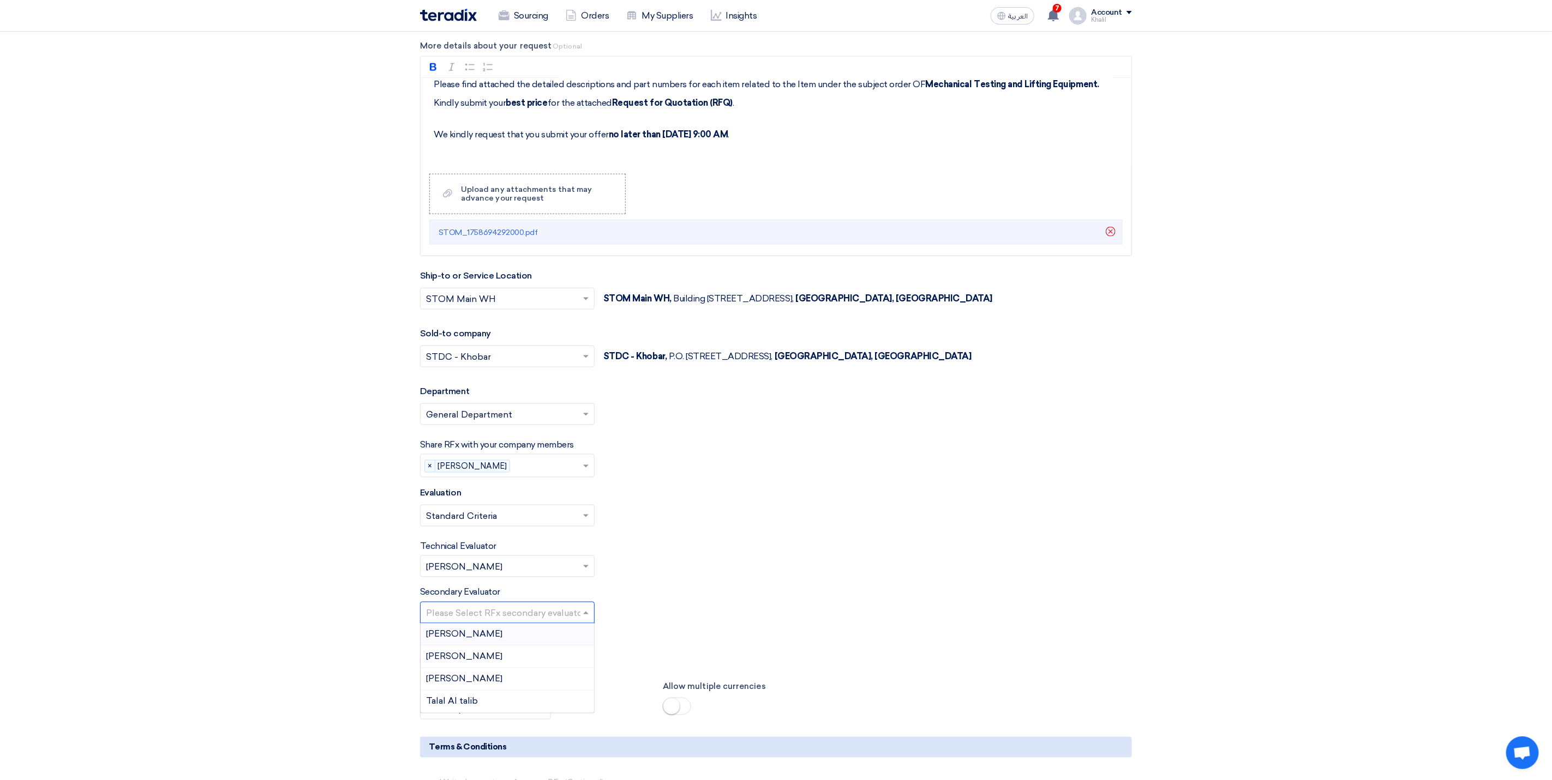
click at [560, 646] on div "[PERSON_NAME]" at bounding box center [506, 635] width 173 height 22
click at [671, 624] on div "Secondary Evaluator Please Select RFx secondary evaluator... × [PERSON_NAME] ×" at bounding box center [776, 605] width 712 height 38
click at [586, 473] on span at bounding box center [587, 466] width 14 height 13
click at [562, 522] on div "[PERSON_NAME] [PERSON_NAME]" at bounding box center [506, 511] width 173 height 22
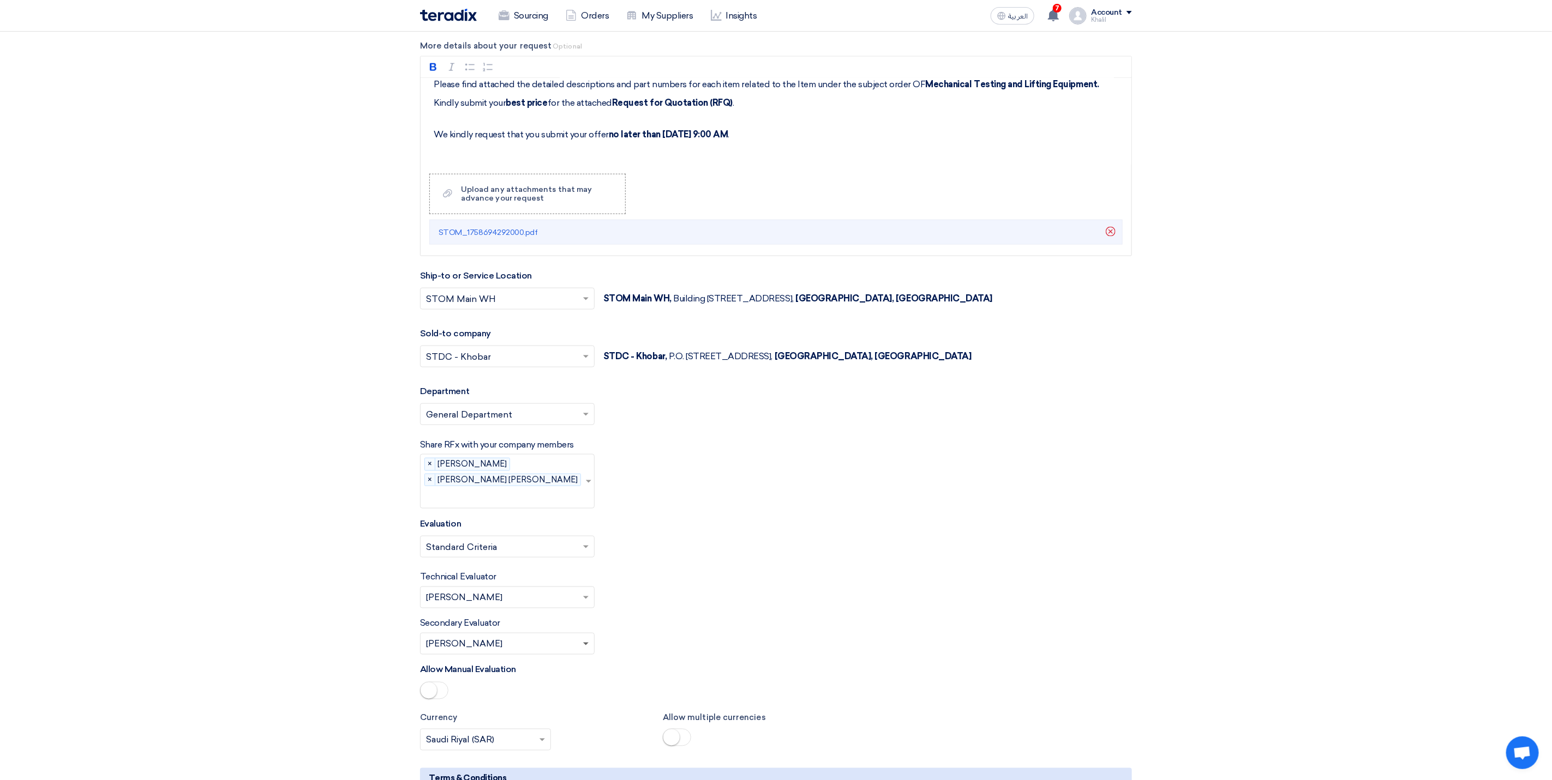
click at [584, 643] on span at bounding box center [585, 645] width 5 height 4
click at [563, 683] on div "[PERSON_NAME] [PERSON_NAME]" at bounding box center [506, 688] width 173 height 22
click at [694, 611] on form "Basic Information RFx Title RFQ -JOFRA STS-050 A Probes 250 temperature-sensors…" at bounding box center [776, 138] width 712 height 1904
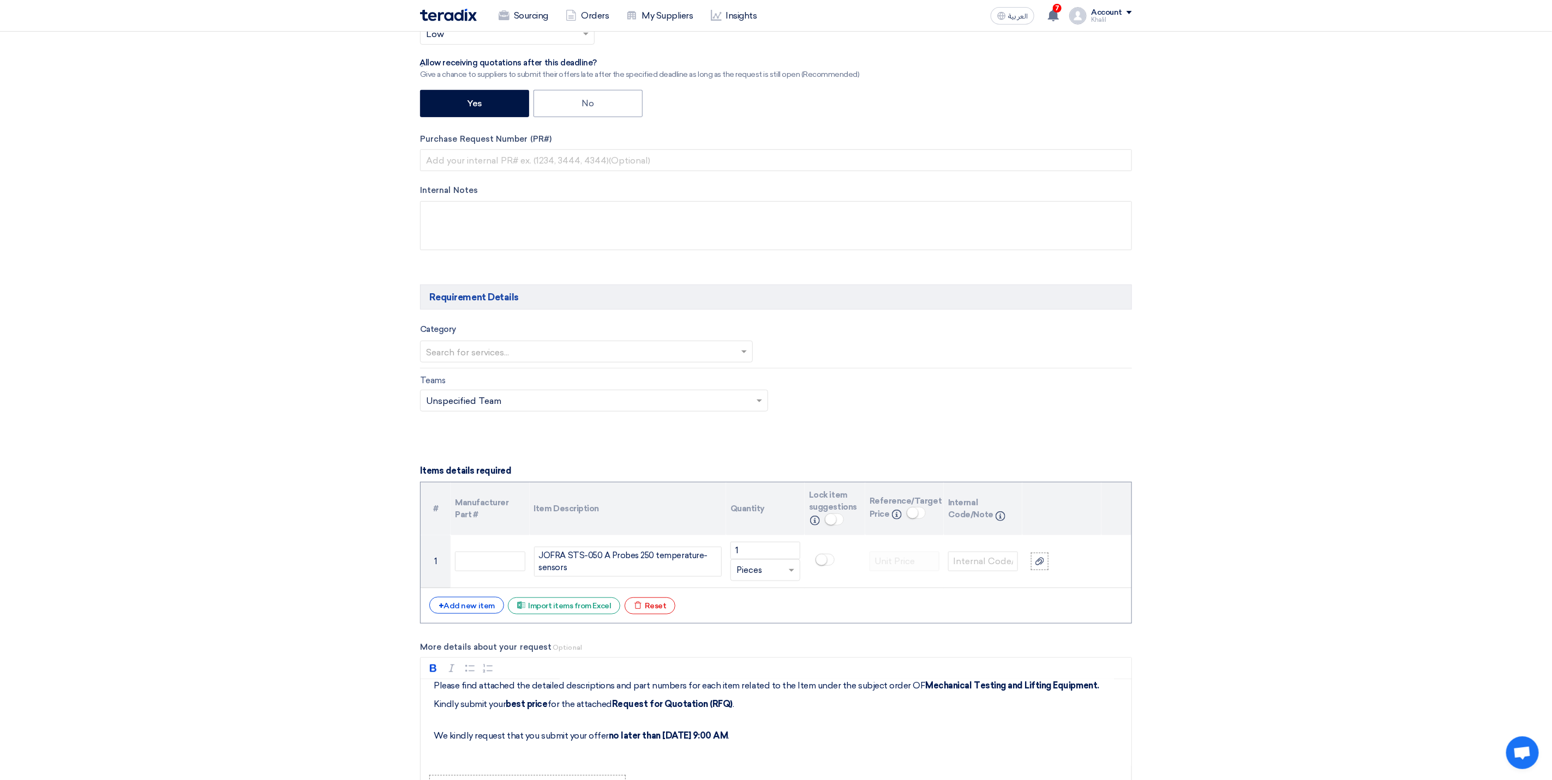
scroll to position [409, 0]
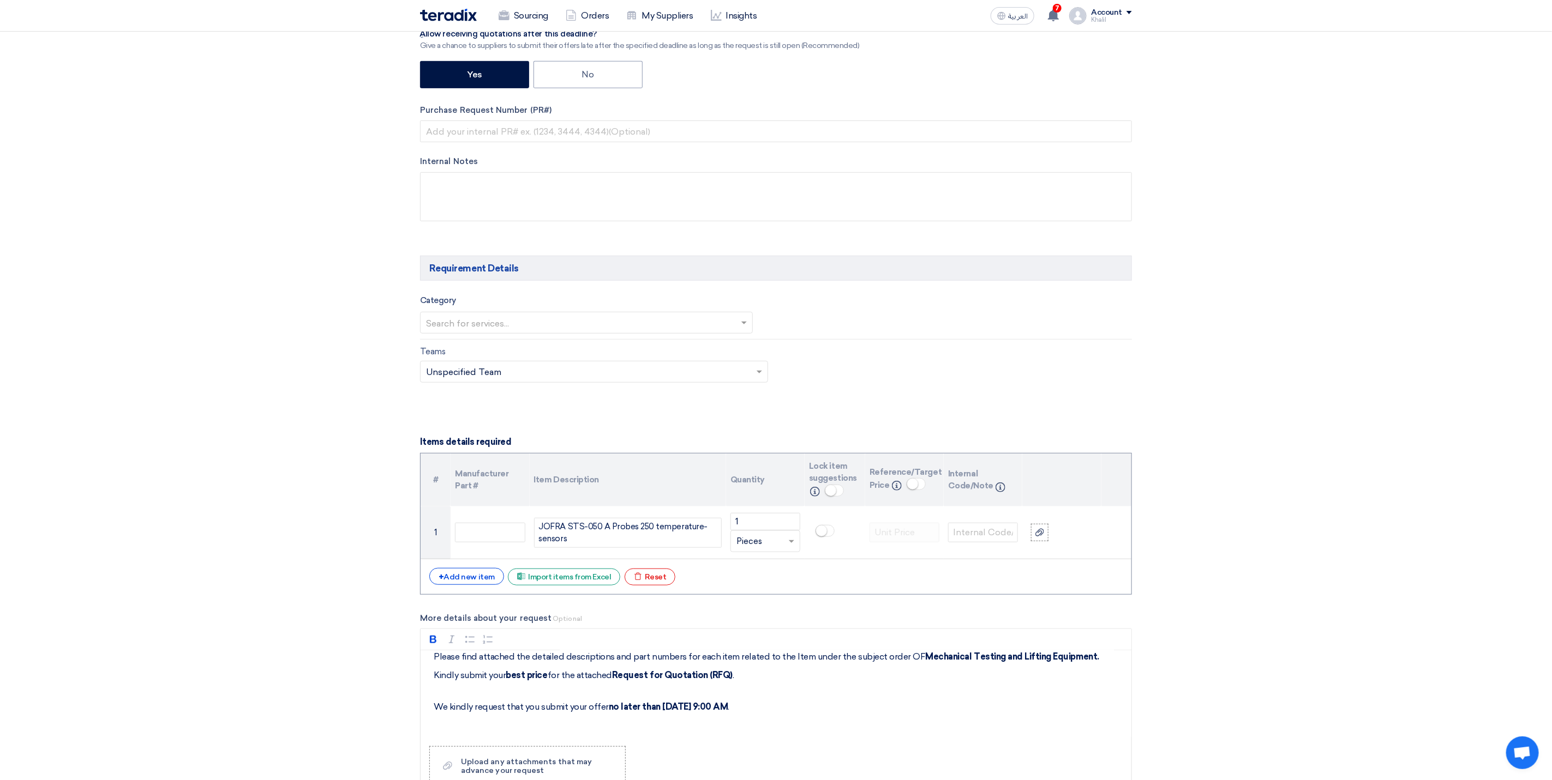
click at [748, 323] on span at bounding box center [745, 322] width 14 height 13
click at [599, 394] on div "T-Plant Instruments" at bounding box center [586, 383] width 332 height 22
drag, startPoint x: 1193, startPoint y: 491, endPoint x: 1201, endPoint y: 493, distance: 7.8
click at [1193, 491] on section "Basic Information RFx Title RFQ -JOFRA STS-050 A Probes 250 temperature-sensors…" at bounding box center [776, 710] width 1552 height 1954
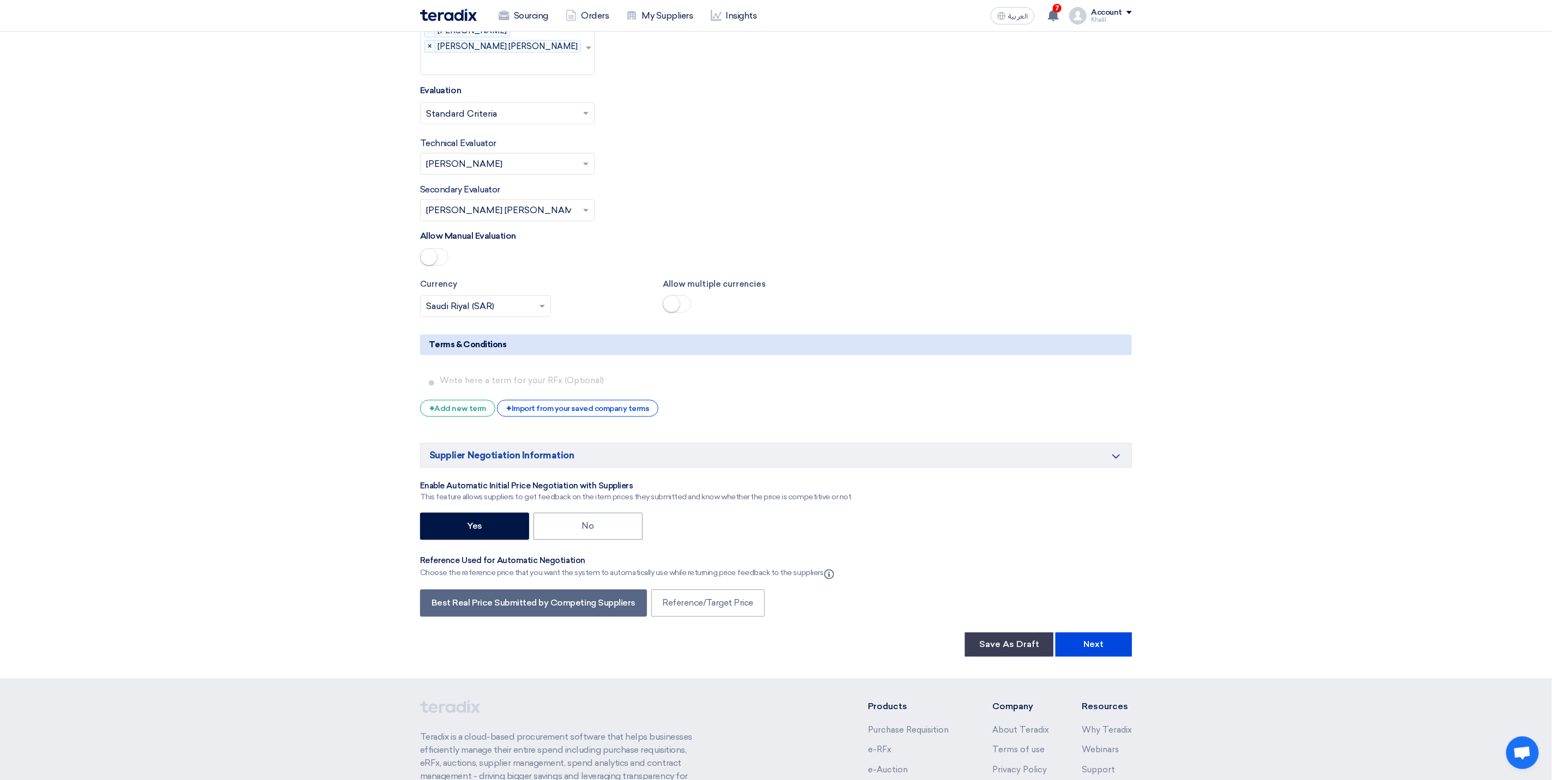
scroll to position [1472, 0]
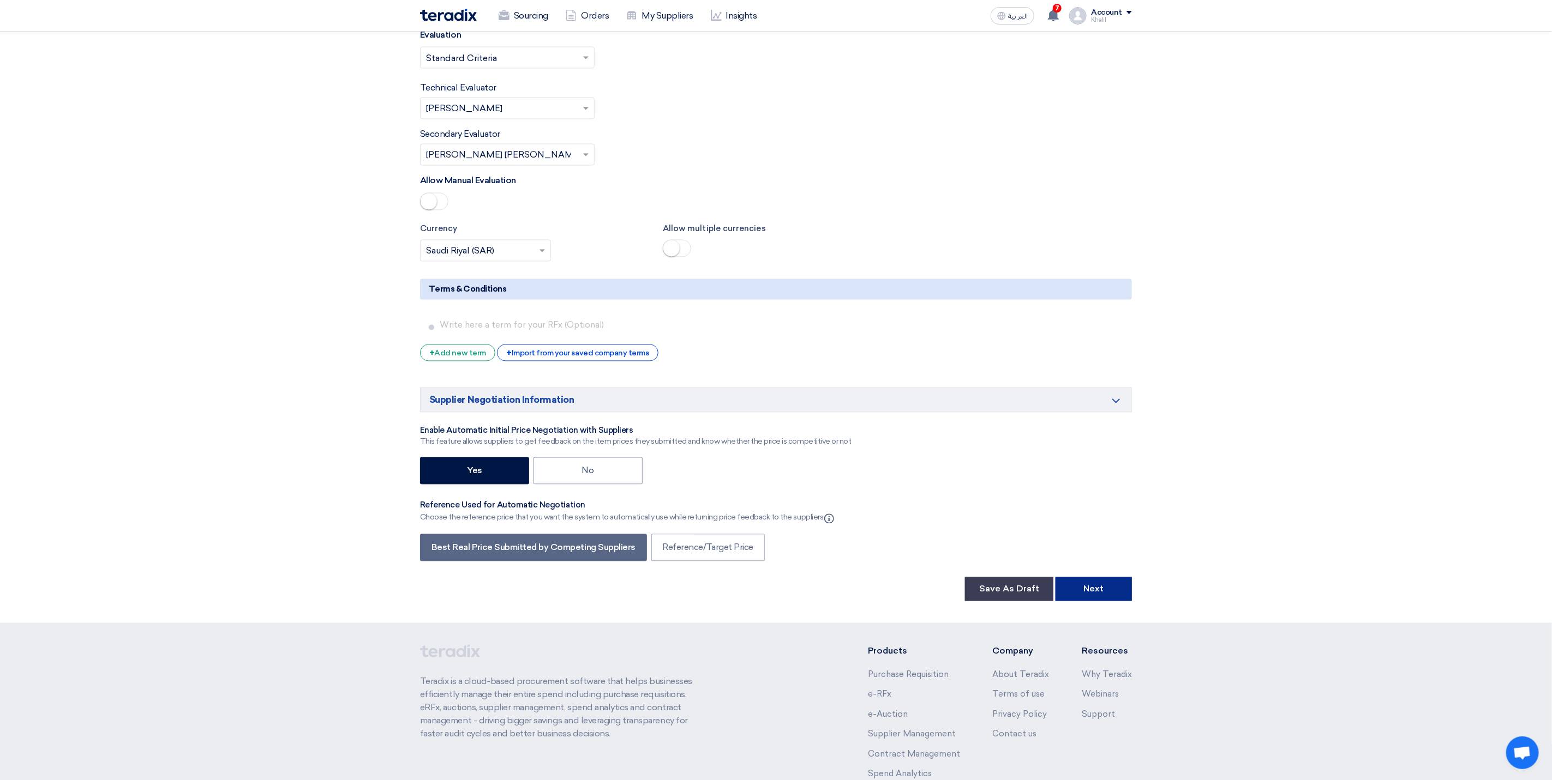
click at [1110, 586] on button "Next" at bounding box center [1093, 590] width 76 height 24
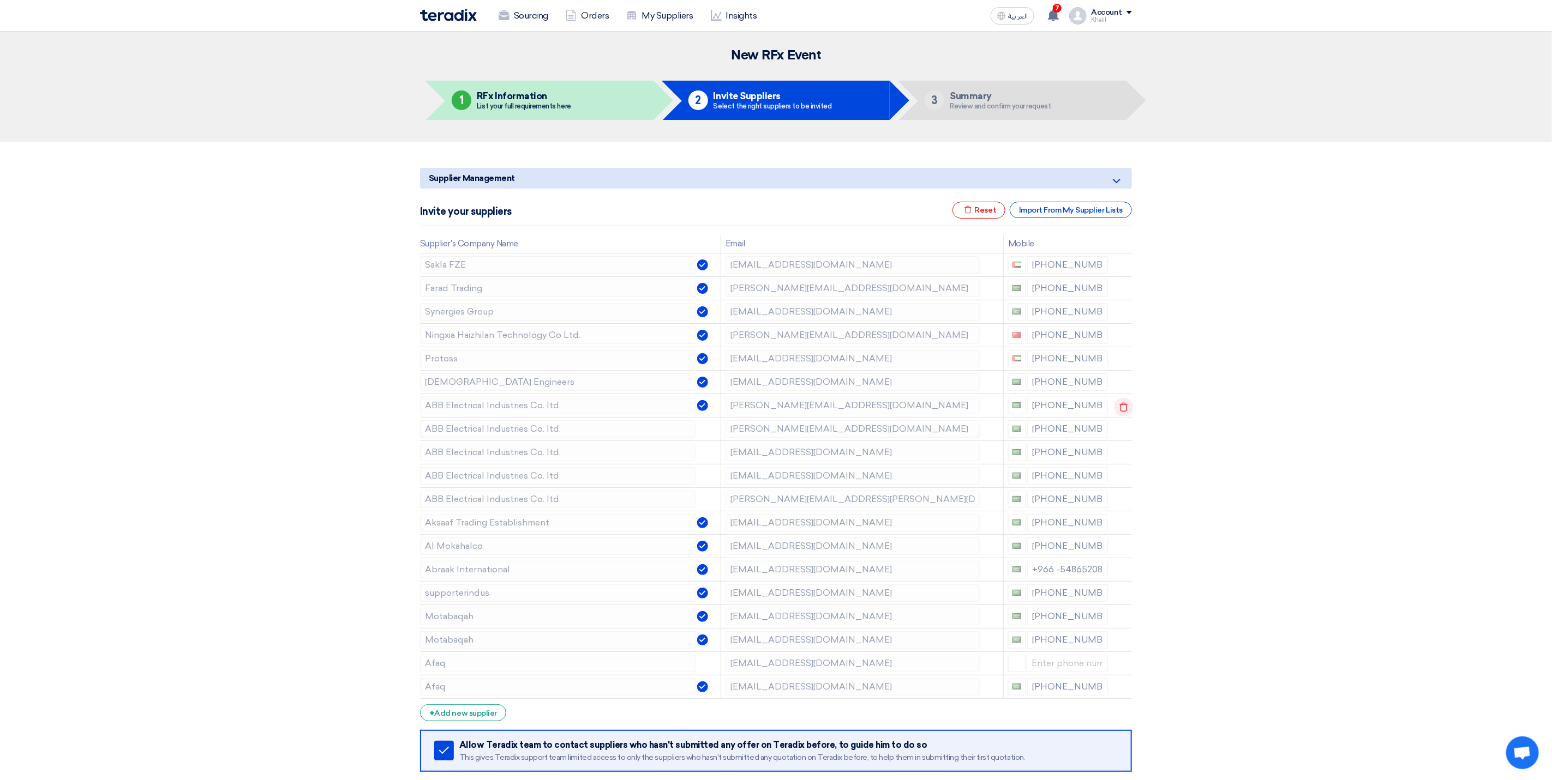
click at [1120, 411] on use at bounding box center [1124, 406] width 8 height 9
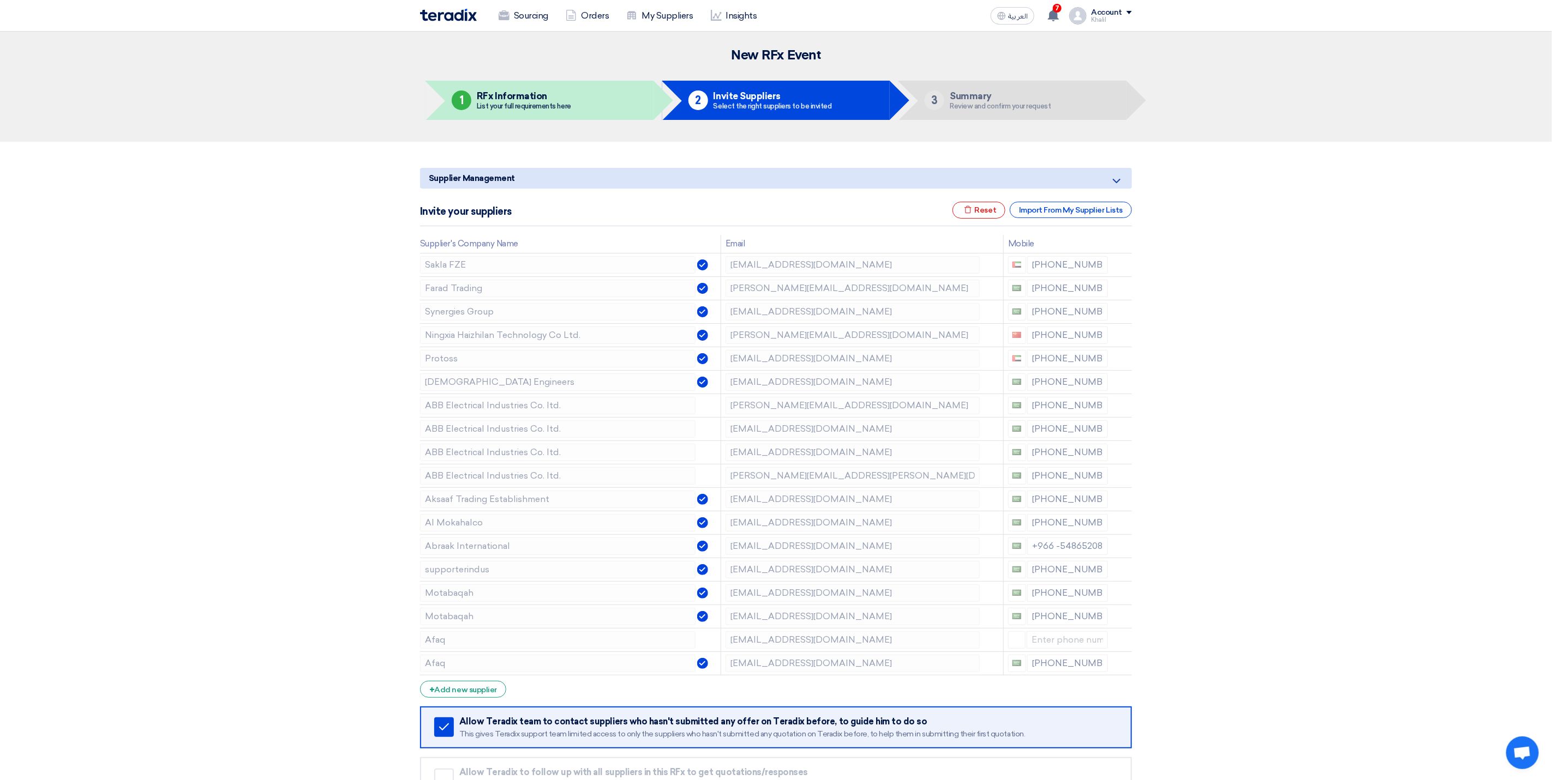
click at [0, 0] on use at bounding box center [0, 0] width 0 height 0
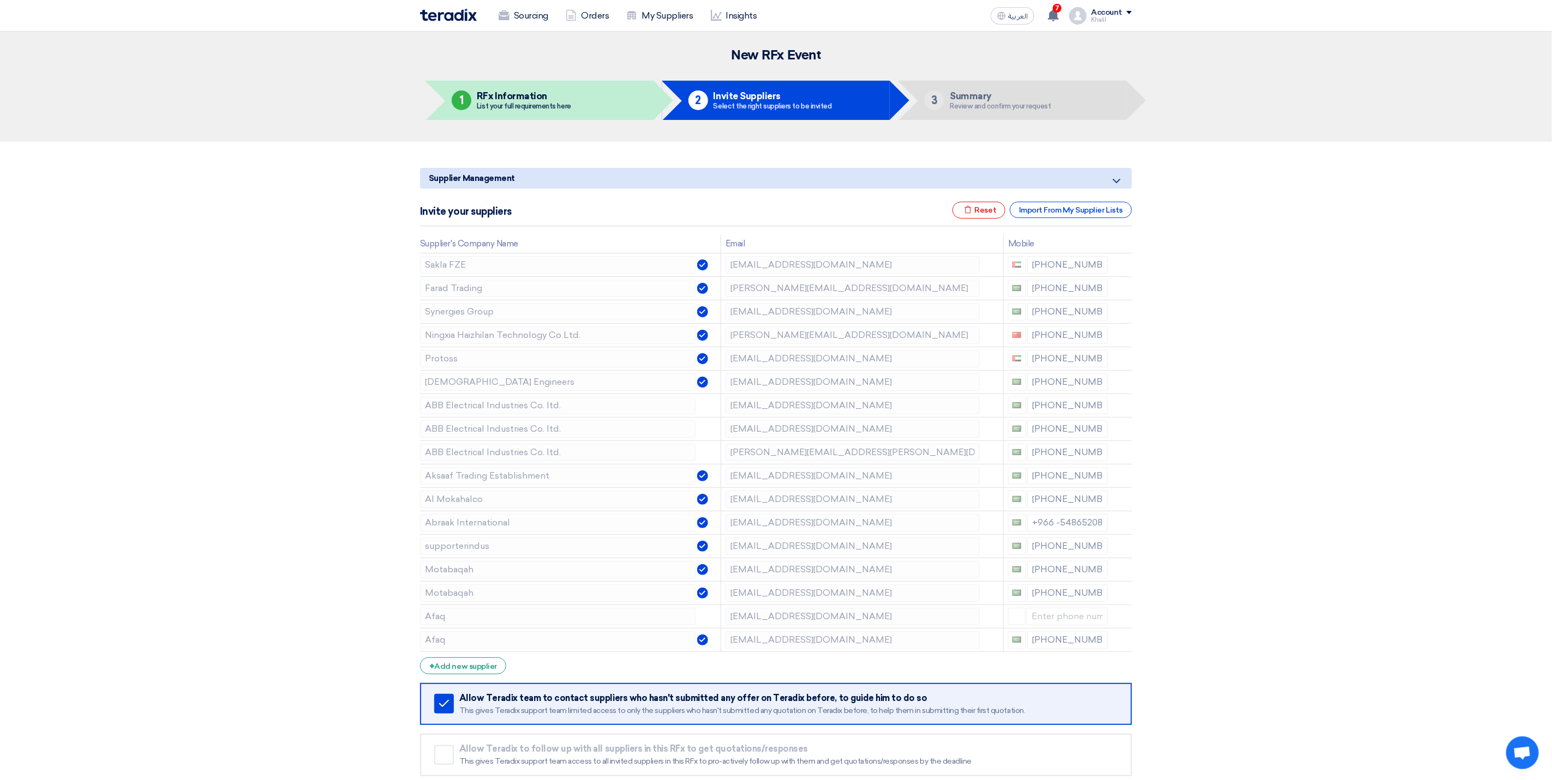
click at [0, 0] on use at bounding box center [0, 0] width 0 height 0
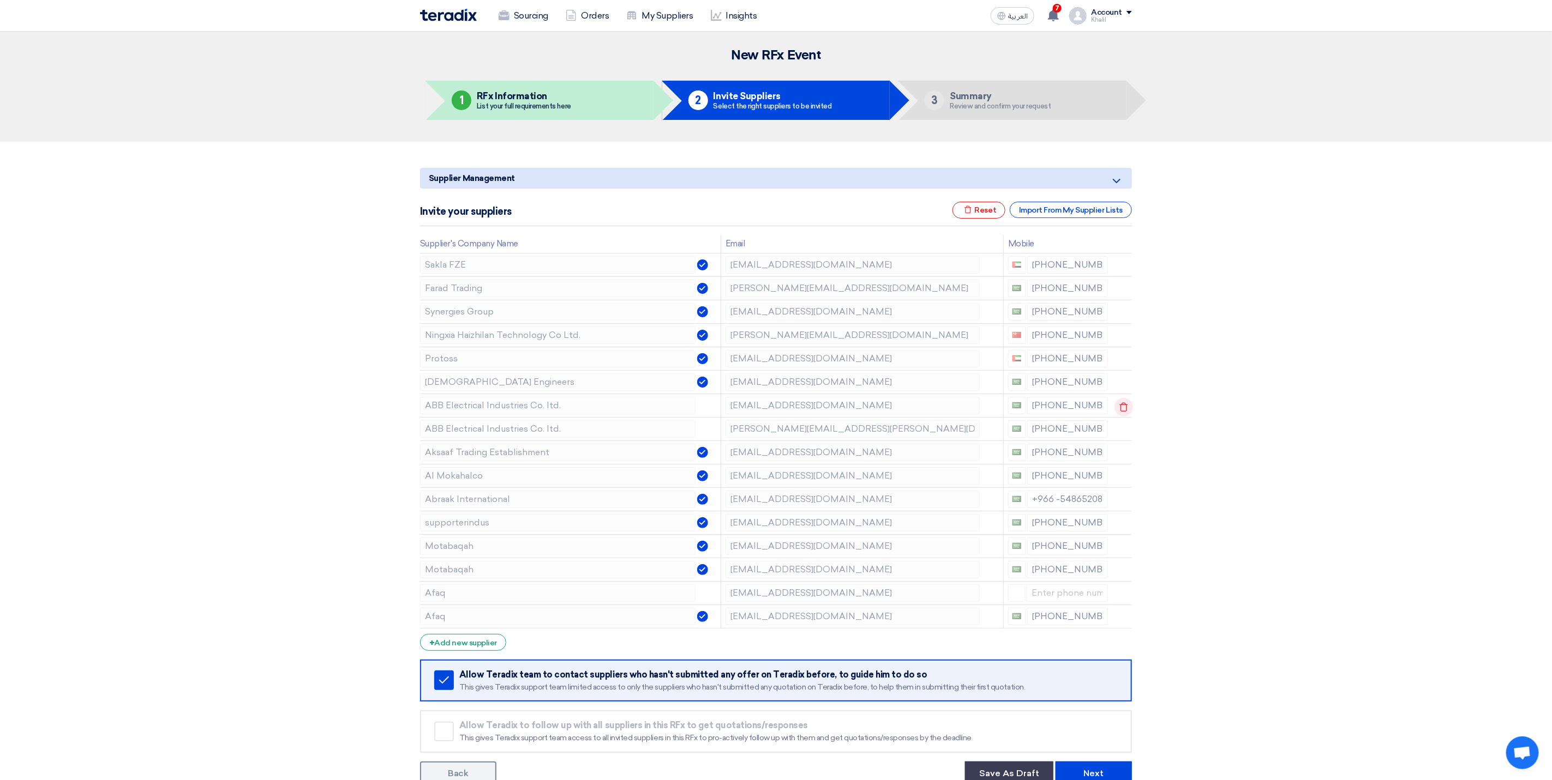
click at [1124, 412] on use at bounding box center [1124, 406] width 8 height 9
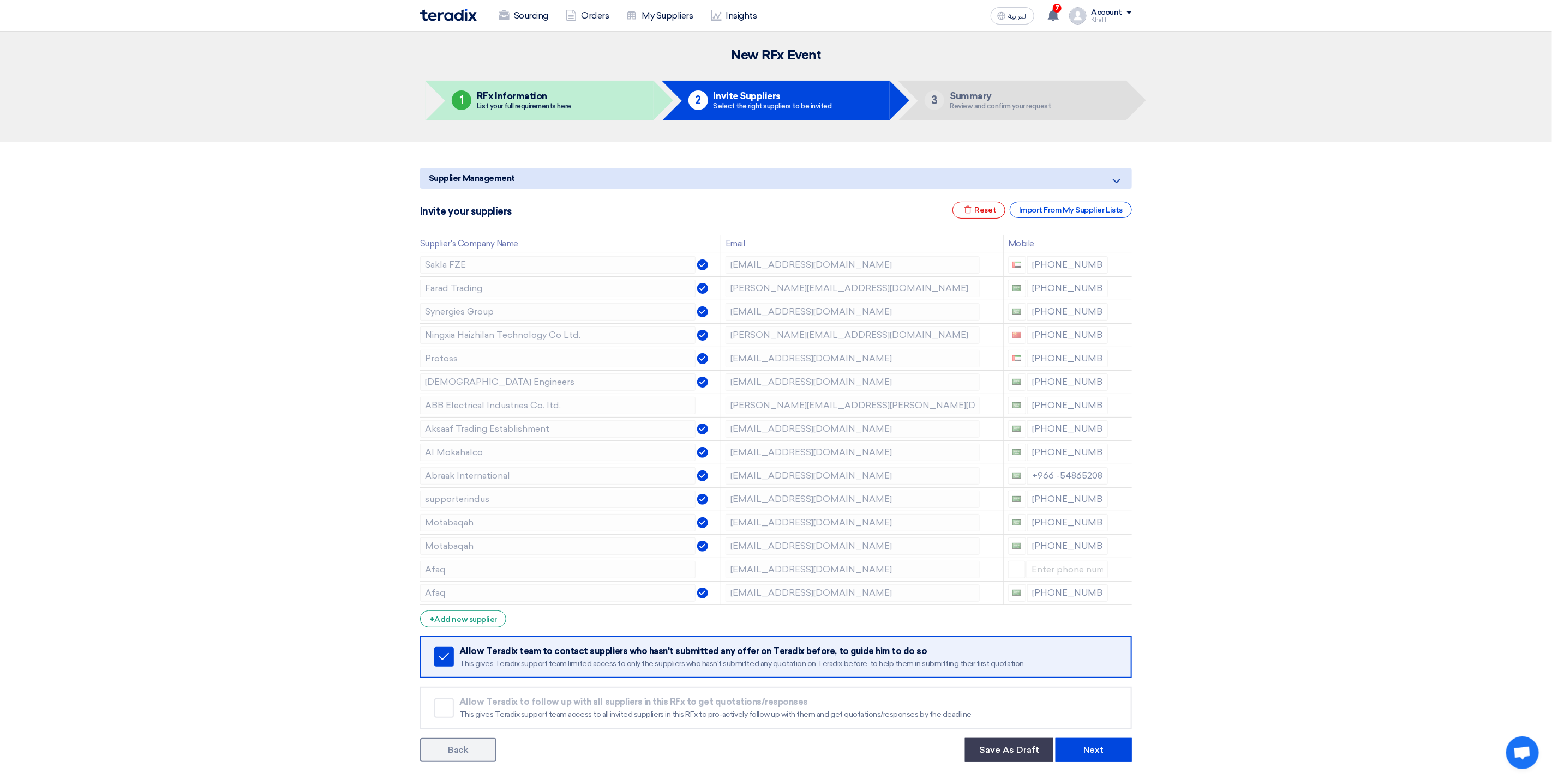
click at [0, 0] on use at bounding box center [0, 0] width 0 height 0
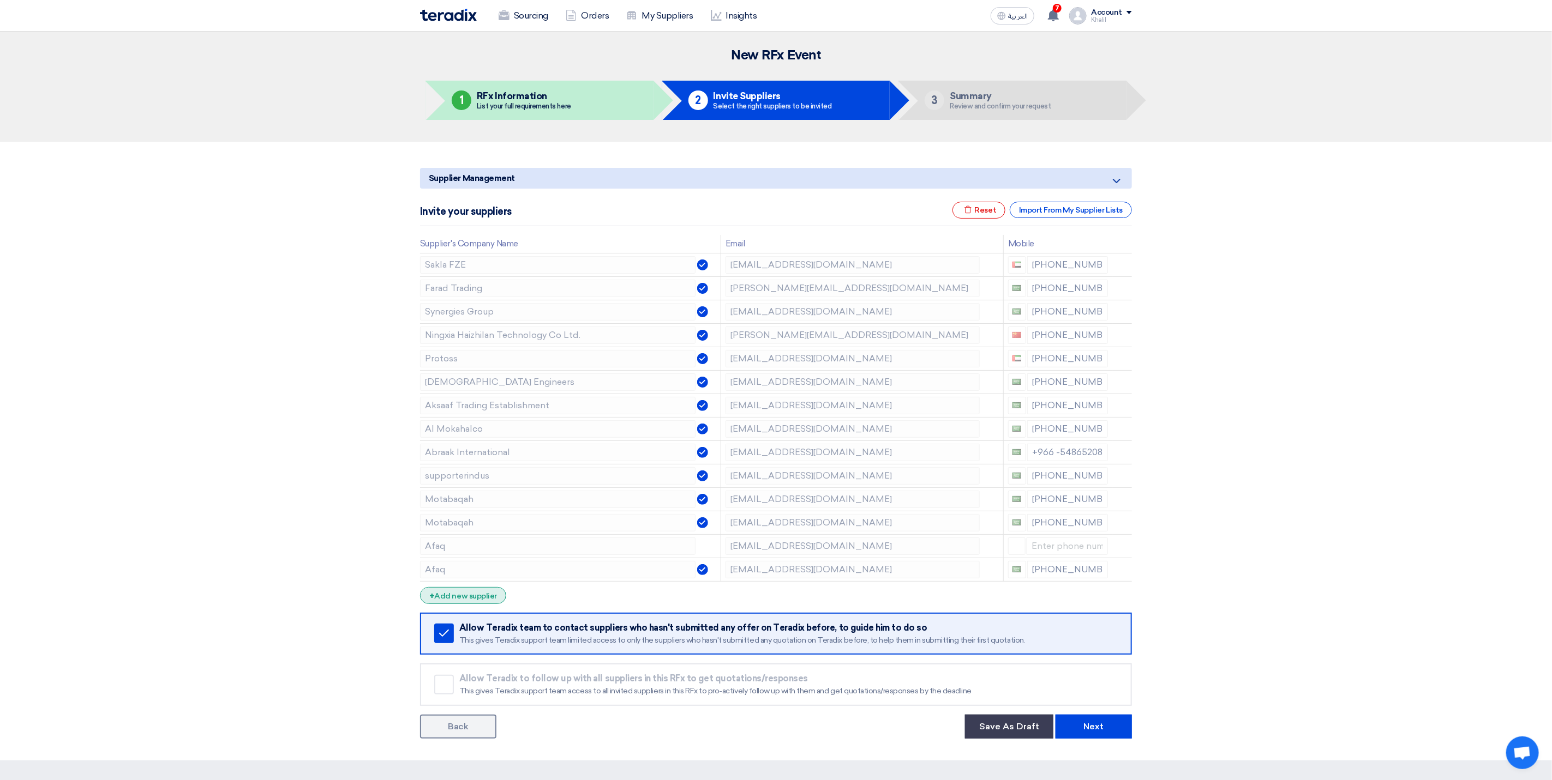
click at [491, 599] on div "+ Add new supplier" at bounding box center [463, 595] width 86 height 17
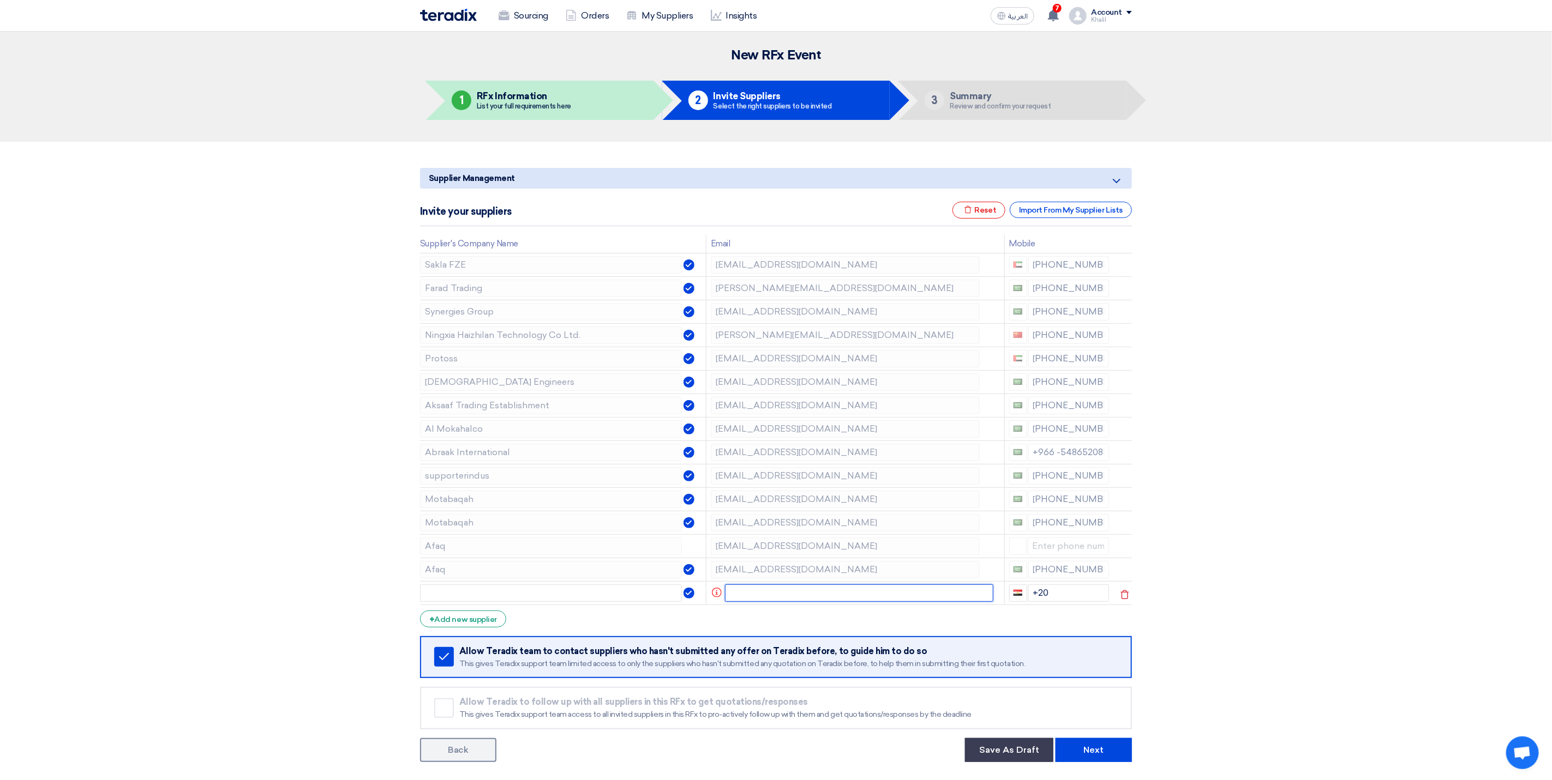
click at [777, 602] on input "text" at bounding box center [859, 593] width 269 height 17
drag, startPoint x: 798, startPoint y: 597, endPoint x: 702, endPoint y: 590, distance: 96.3
click at [702, 590] on tr "'[PERSON_NAME]' <[PERSON_NAME][EMAIL_ADDRESS][PERSON_NAME][DOMAIN_NAME] +20" at bounding box center [776, 592] width 712 height 23
click at [732, 596] on input "<[PERSON_NAME][EMAIL_ADDRESS][PERSON_NAME][DOMAIN_NAME]" at bounding box center [852, 593] width 254 height 17
click at [804, 596] on input "[PERSON_NAME][EMAIL_ADDRESS][PERSON_NAME][DOMAIN_NAME]" at bounding box center [852, 593] width 254 height 17
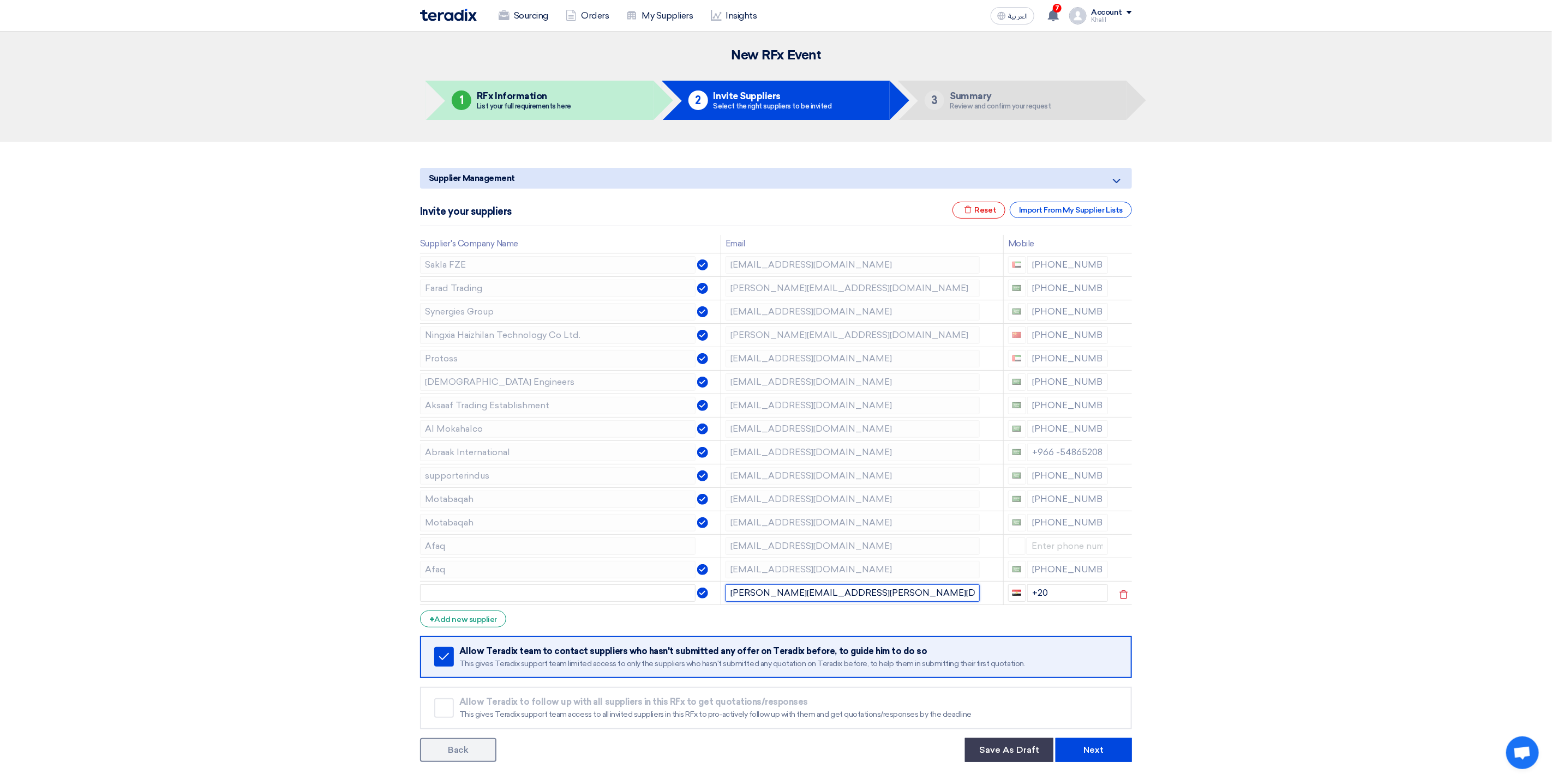
click at [821, 598] on input "[PERSON_NAME][EMAIL_ADDRESS][PERSON_NAME][DOMAIN_NAME]" at bounding box center [852, 593] width 254 height 17
click at [597, 596] on input "text" at bounding box center [557, 593] width 275 height 17
click at [427, 599] on input "hazm" at bounding box center [557, 593] width 275 height 17
click at [426, 596] on input "hazm" at bounding box center [557, 593] width 275 height 17
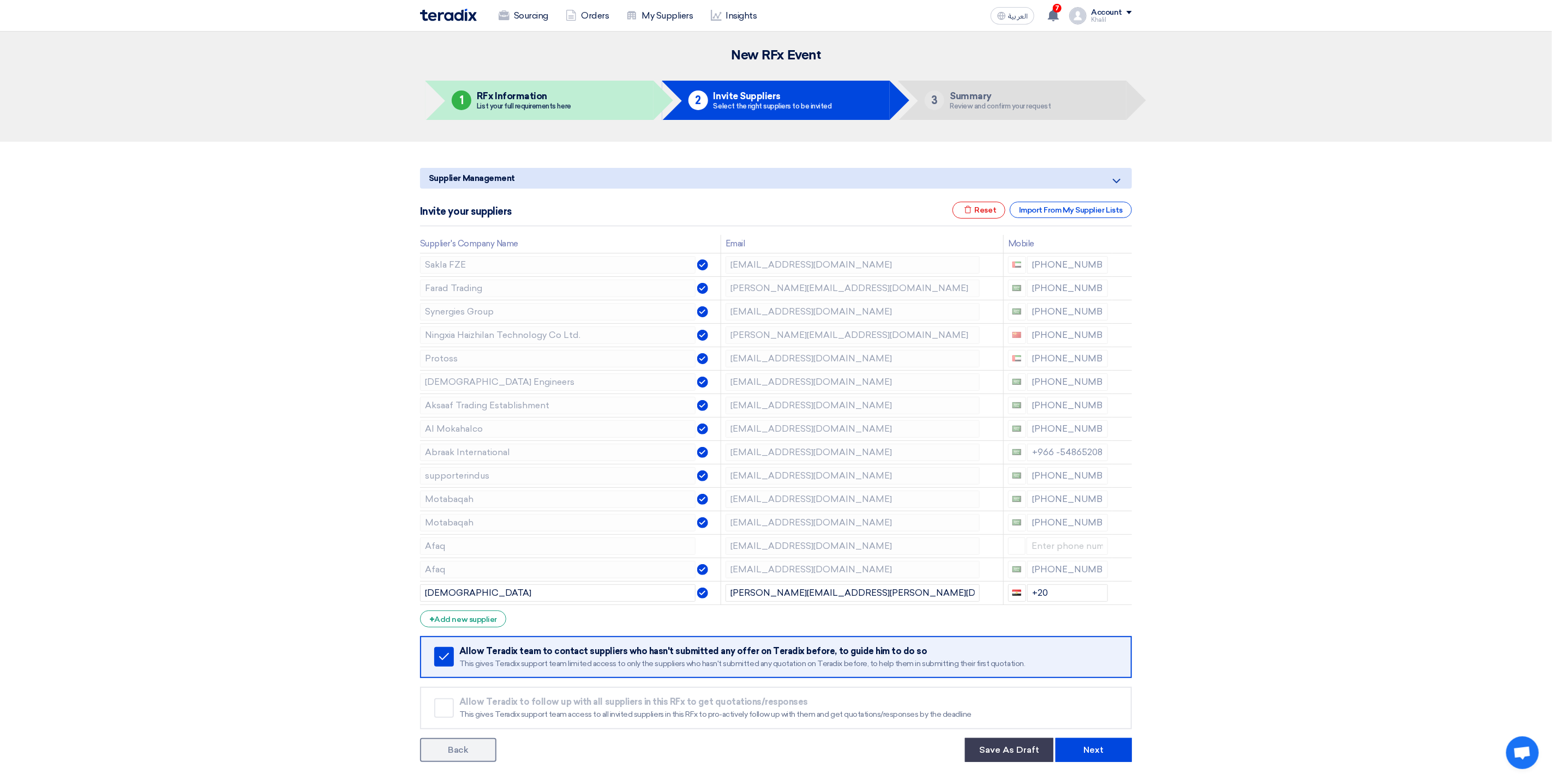
drag, startPoint x: 1211, startPoint y: 617, endPoint x: 1193, endPoint y: 617, distance: 18.0
click at [1199, 617] on section "Supplier Management Minimize/Maximize Category Invite your suppliers Excel file…" at bounding box center [776, 463] width 1552 height 642
click at [1057, 589] on td "+20" at bounding box center [1057, 592] width 109 height 23
drag, startPoint x: 1060, startPoint y: 600, endPoint x: 1035, endPoint y: 601, distance: 25.6
click at [1035, 601] on input "+20" at bounding box center [1067, 593] width 81 height 17
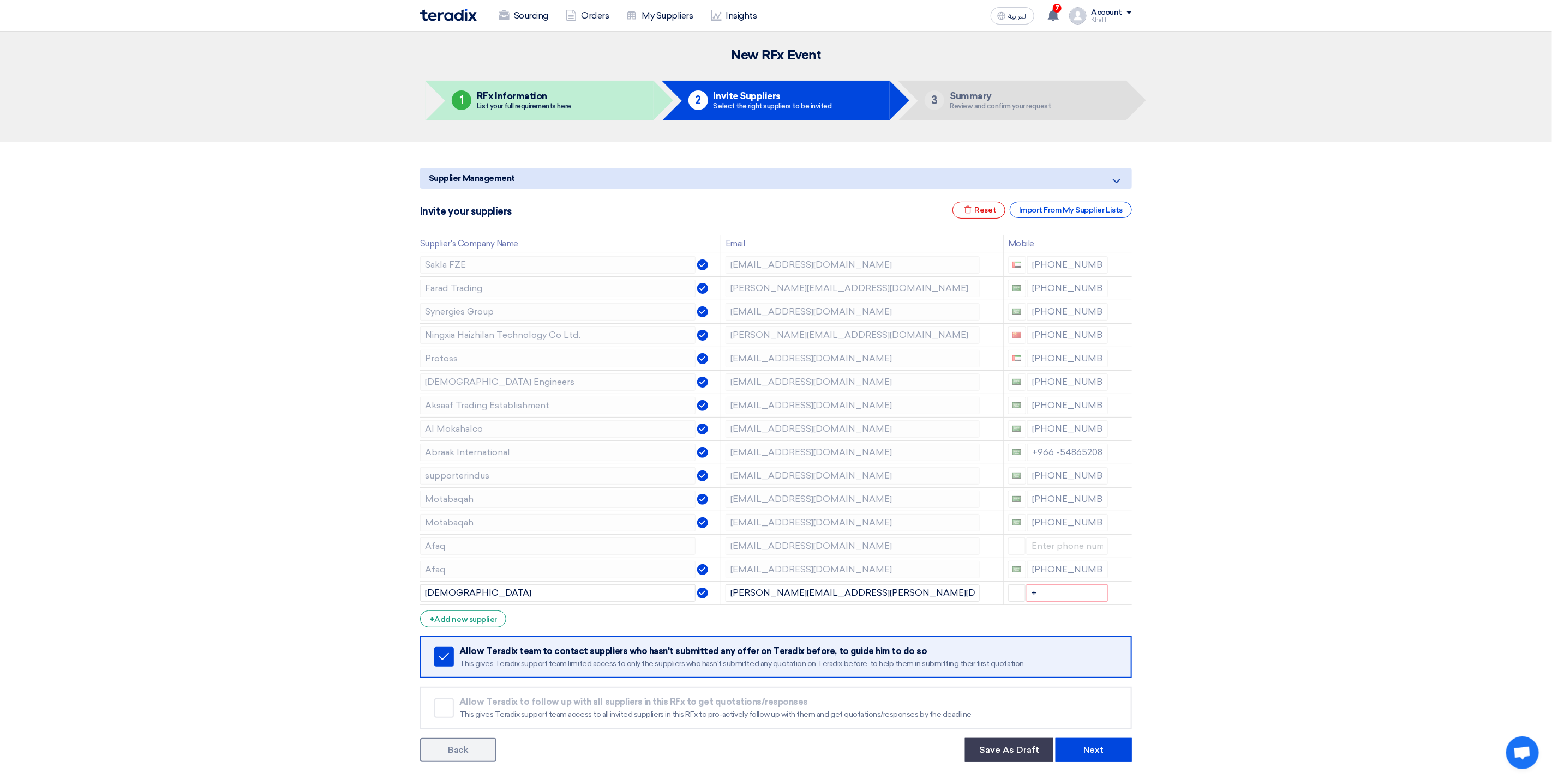
click at [1296, 639] on section "Supplier Management Minimize/Maximize Category Invite your suppliers Excel file…" at bounding box center [776, 463] width 1552 height 642
drag, startPoint x: 1042, startPoint y: 611, endPoint x: 1034, endPoint y: 609, distance: 8.5
click at [1034, 602] on input "+" at bounding box center [1067, 593] width 82 height 17
drag, startPoint x: 1041, startPoint y: 609, endPoint x: 1031, endPoint y: 609, distance: 9.3
click at [1031, 602] on input "+" at bounding box center [1067, 593] width 82 height 17
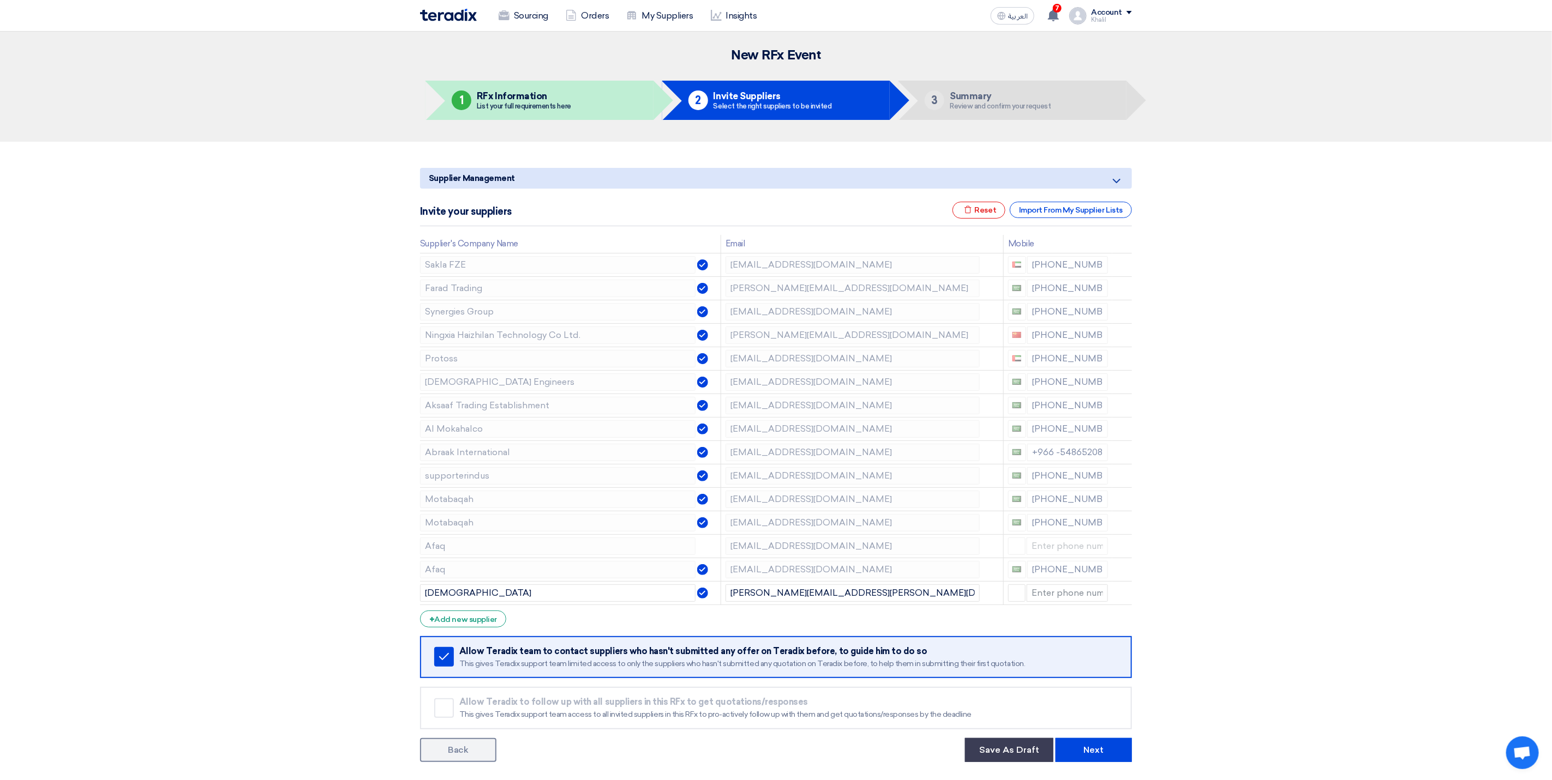
click at [1320, 619] on section "Supplier Management Minimize/Maximize Category Invite your suppliers Excel file…" at bounding box center [776, 463] width 1552 height 642
click at [726, 254] on td "[EMAIL_ADDRESS][DOMAIN_NAME]" at bounding box center [861, 264] width 282 height 23
click at [855, 298] on td "[PERSON_NAME][EMAIL_ADDRESS][DOMAIN_NAME]" at bounding box center [861, 287] width 282 height 23
click at [1121, 291] on icon at bounding box center [1123, 290] width 19 height 19
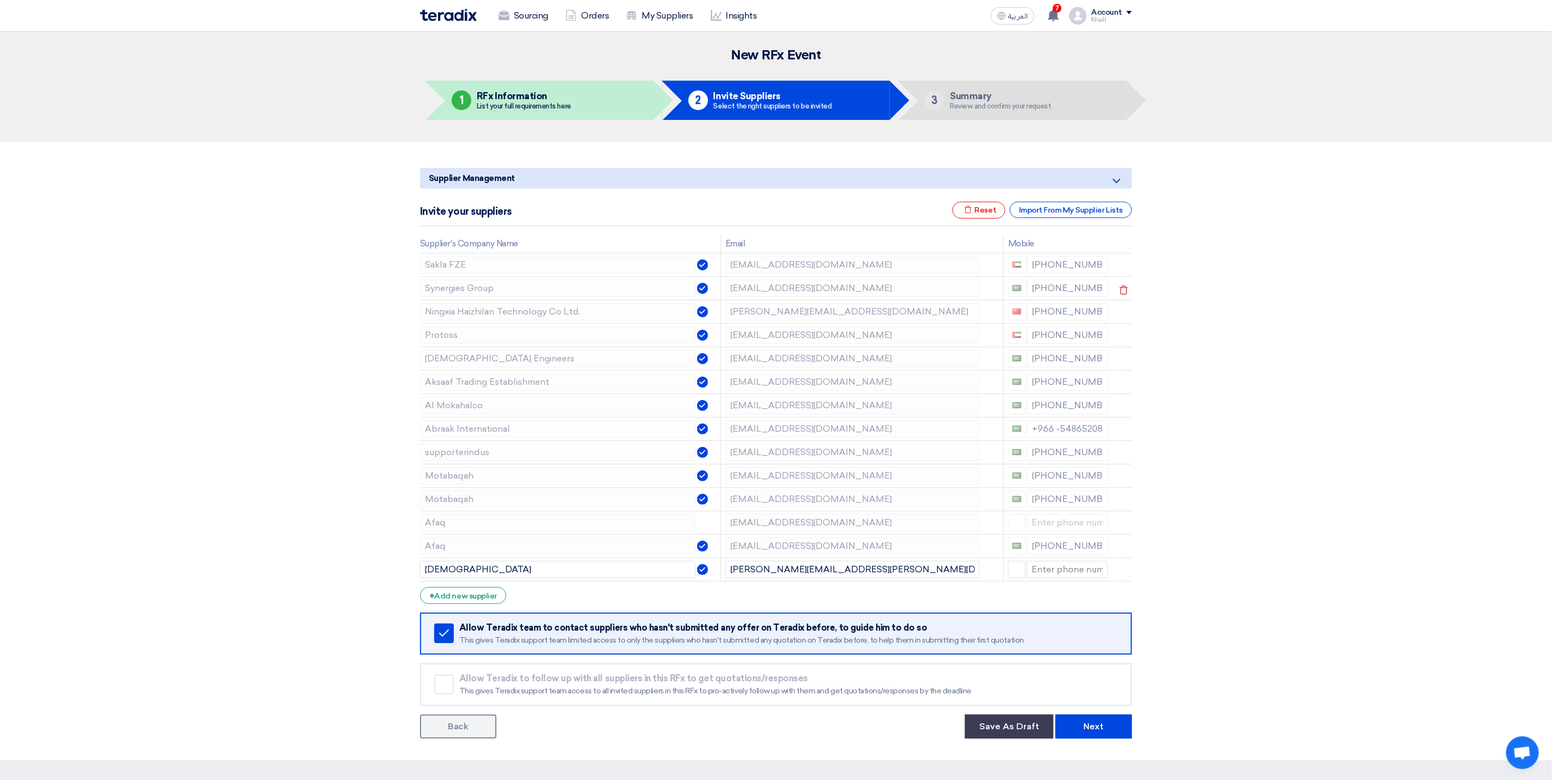
click at [712, 292] on tr "Synergies Group [EMAIL_ADDRESS][DOMAIN_NAME] [PHONE_NUMBER]" at bounding box center [776, 287] width 712 height 23
click at [708, 340] on tr "Protoss [EMAIL_ADDRESS][DOMAIN_NAME] [PHONE_NUMBER]" at bounding box center [776, 334] width 712 height 23
click at [718, 481] on tr "Motabaqah [EMAIL_ADDRESS][DOMAIN_NAME] [PHONE_NUMBER]" at bounding box center [776, 475] width 712 height 23
click at [724, 558] on td "[EMAIL_ADDRESS][DOMAIN_NAME]" at bounding box center [861, 545] width 282 height 23
drag, startPoint x: 863, startPoint y: 574, endPoint x: 726, endPoint y: 573, distance: 136.3
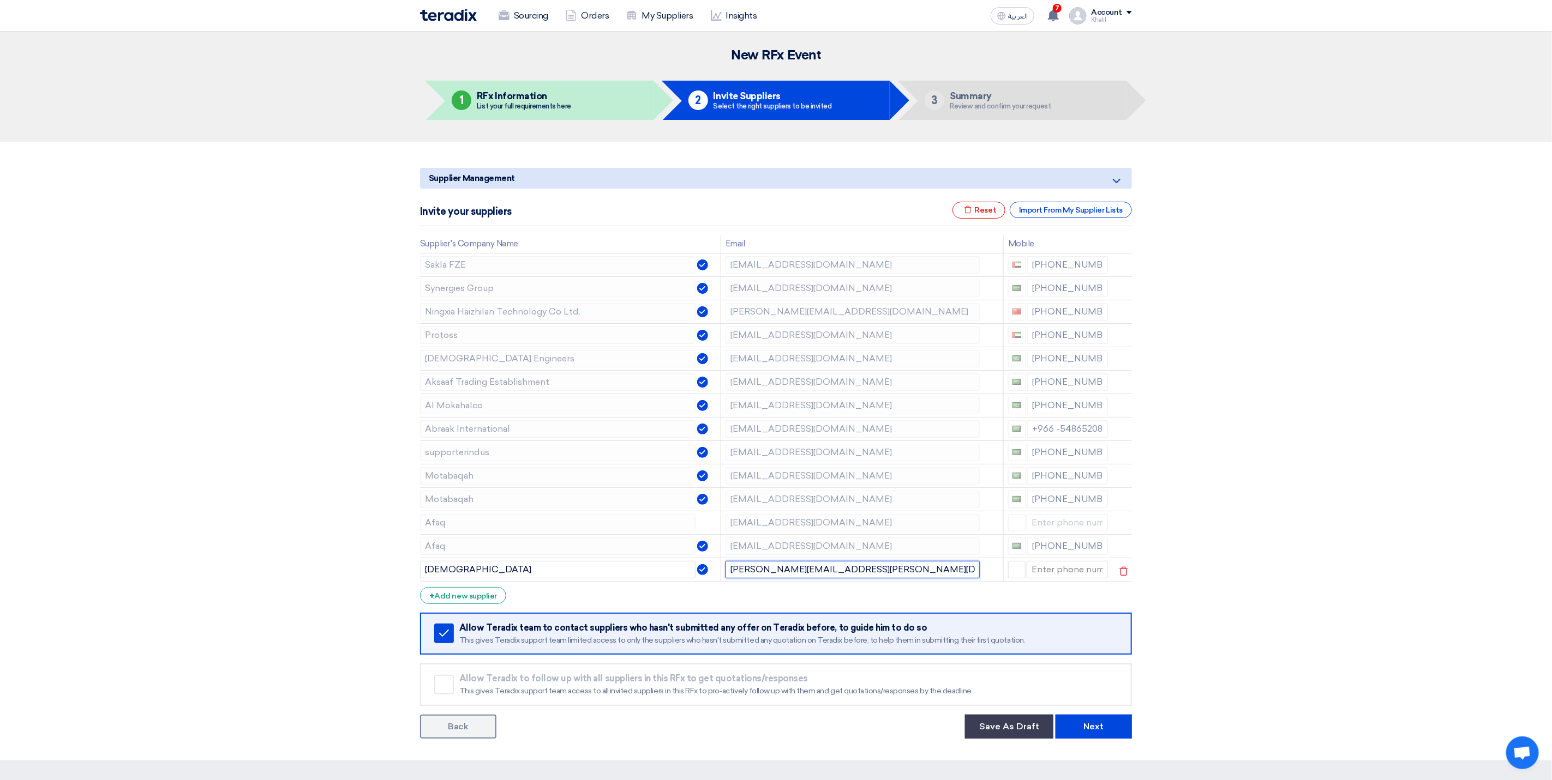
click at [726, 573] on input "[PERSON_NAME][EMAIL_ADDRESS][PERSON_NAME][DOMAIN_NAME]" at bounding box center [852, 569] width 254 height 17
click at [1093, 735] on button "Next" at bounding box center [1093, 727] width 76 height 24
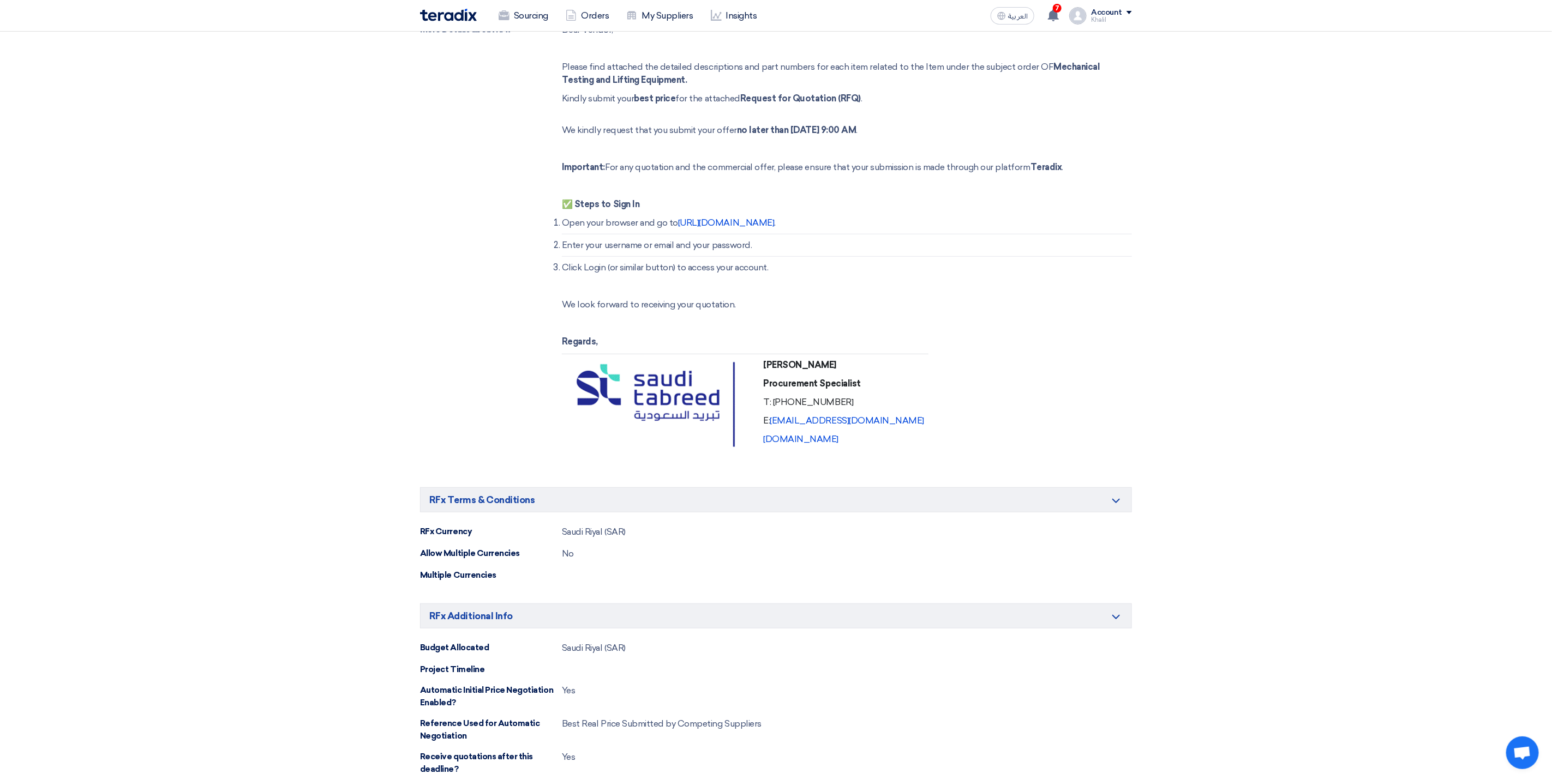
scroll to position [573, 0]
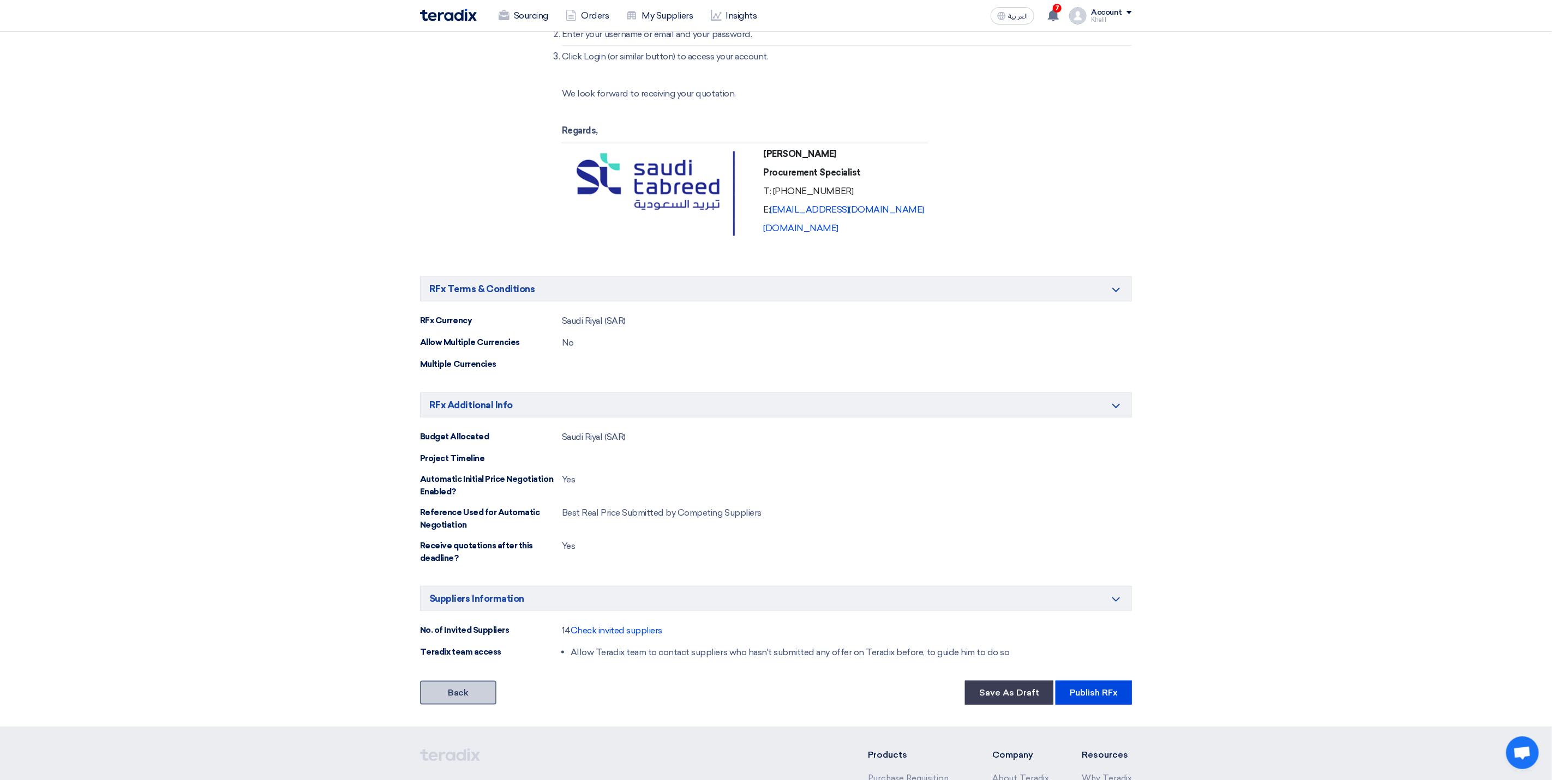
click at [478, 703] on link "Back" at bounding box center [458, 693] width 76 height 24
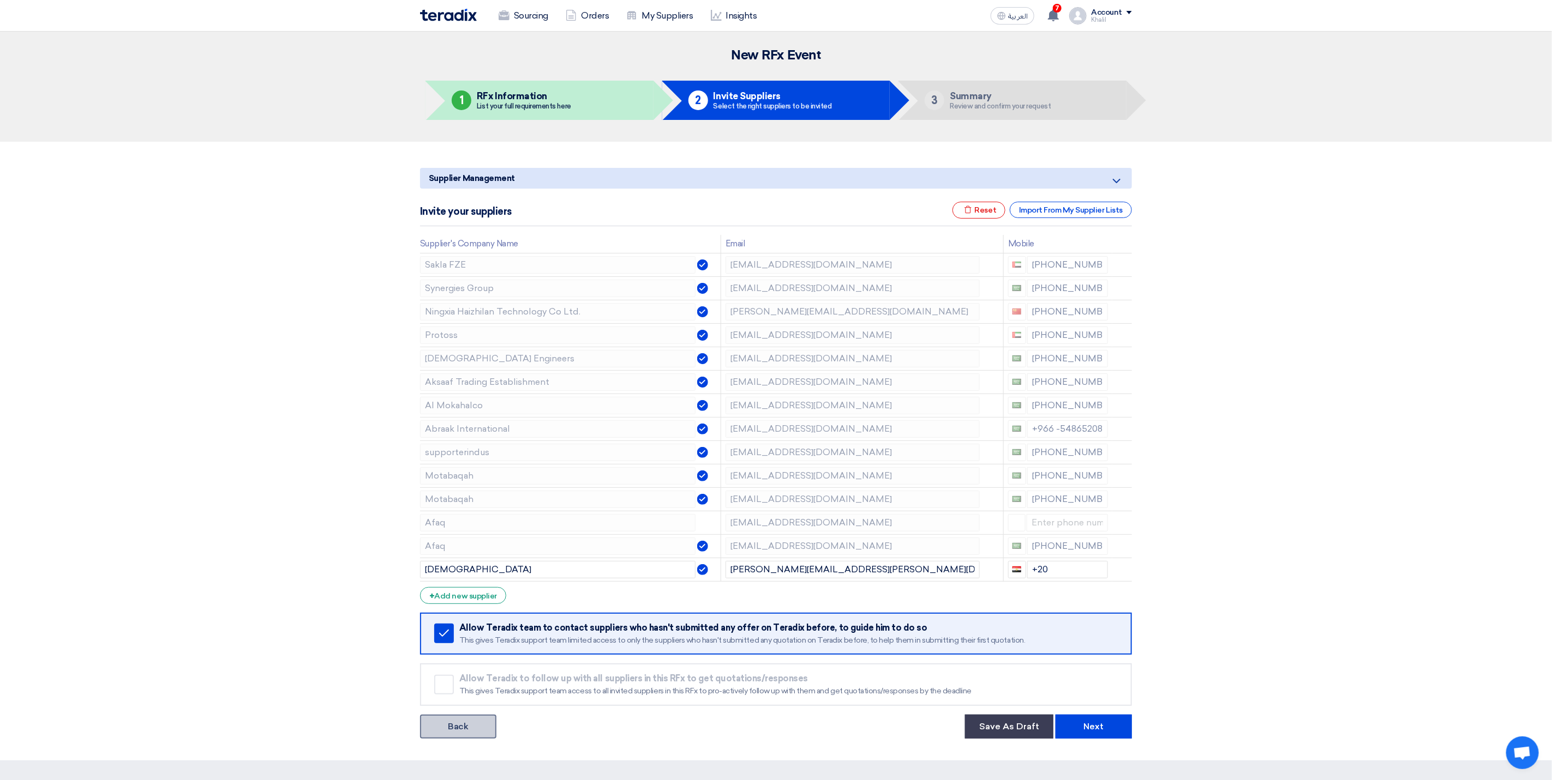
click at [465, 735] on link "Back" at bounding box center [458, 727] width 76 height 24
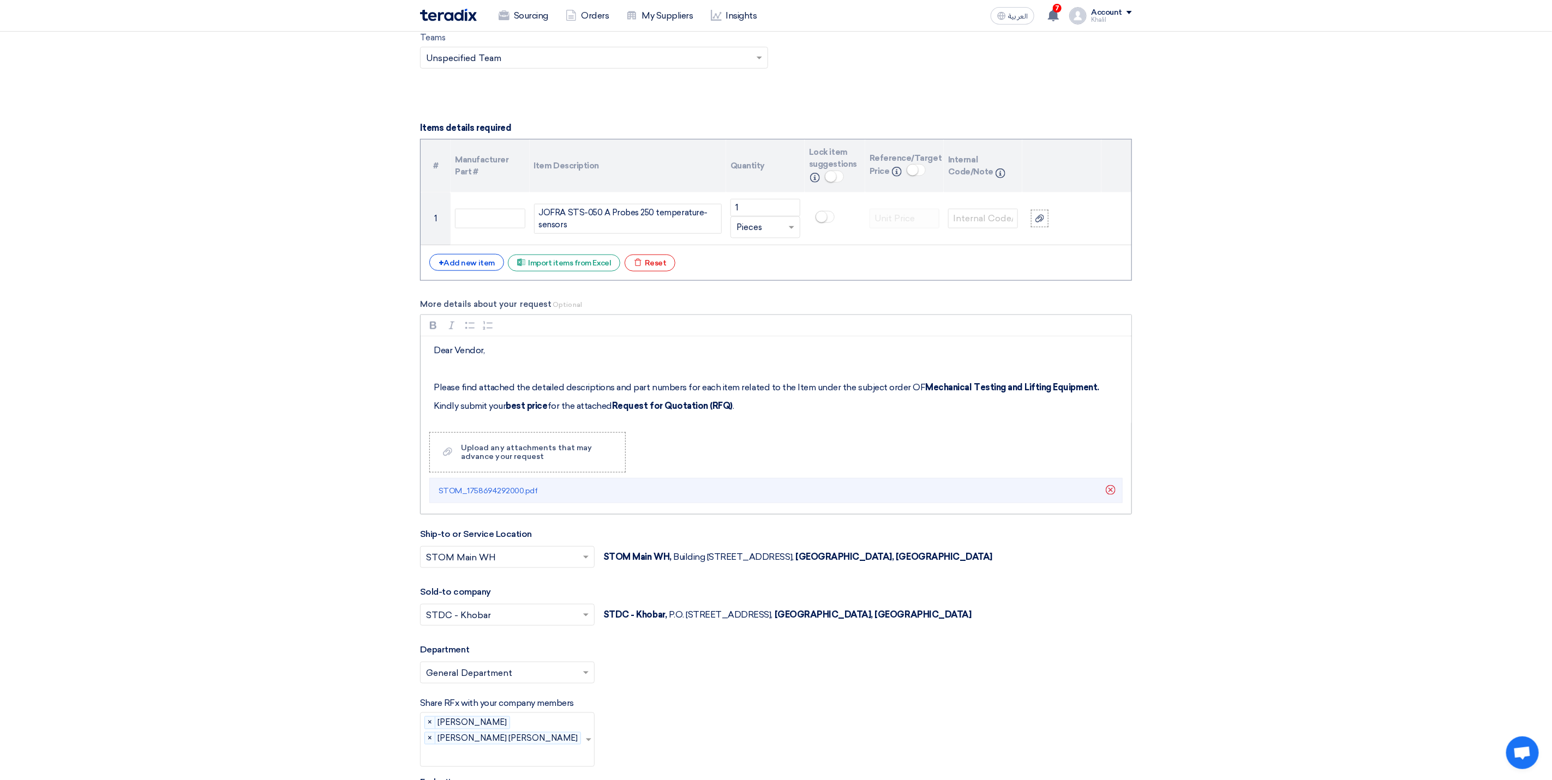
scroll to position [900, 0]
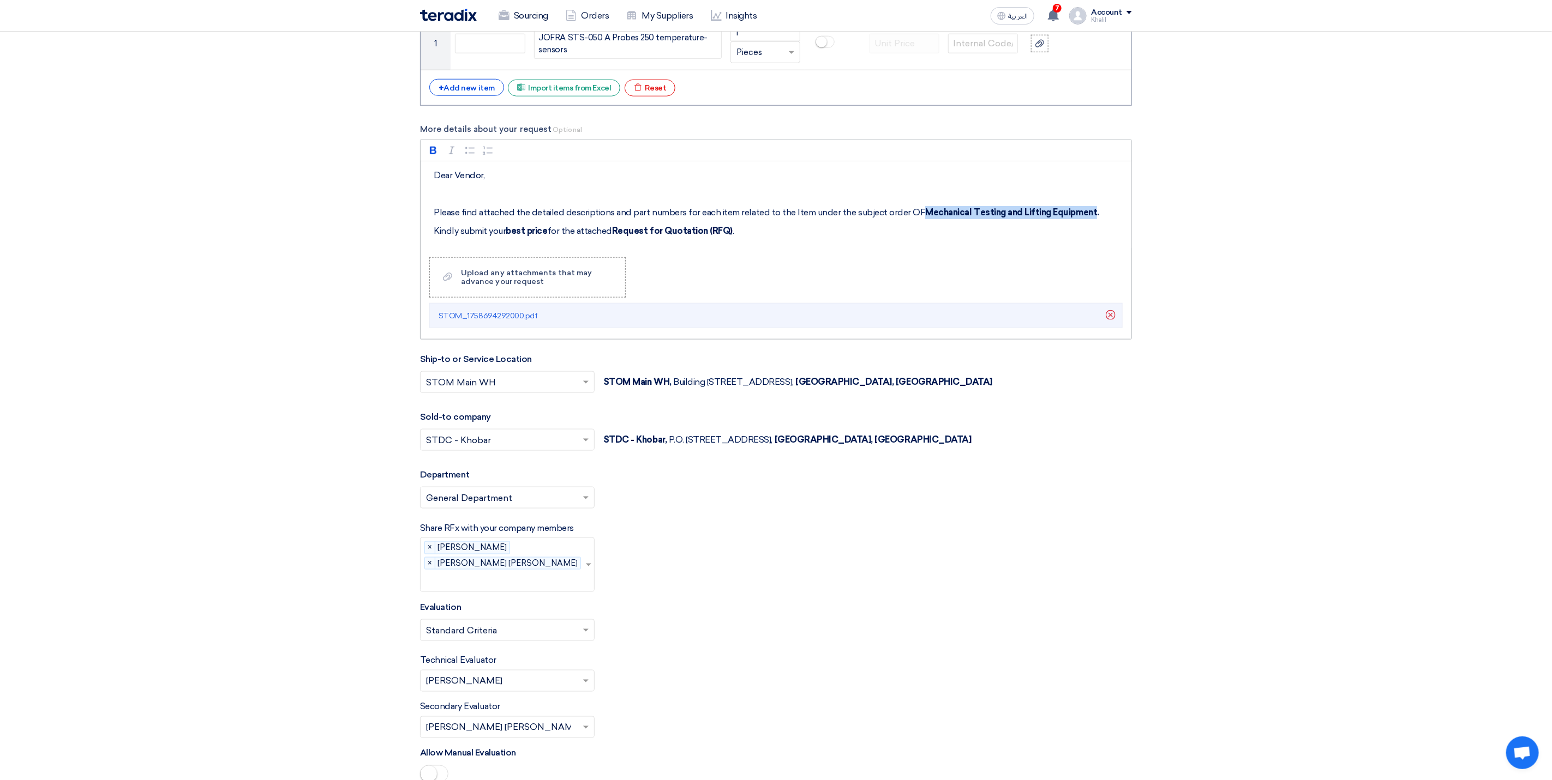
drag, startPoint x: 917, startPoint y: 218, endPoint x: 1087, endPoint y: 223, distance: 170.2
click at [1087, 218] on strong "Mechanical Testing and Lifting Equipment." at bounding box center [1011, 212] width 173 height 10
copy strong "Mechanical Testing and Lifting Equipment"
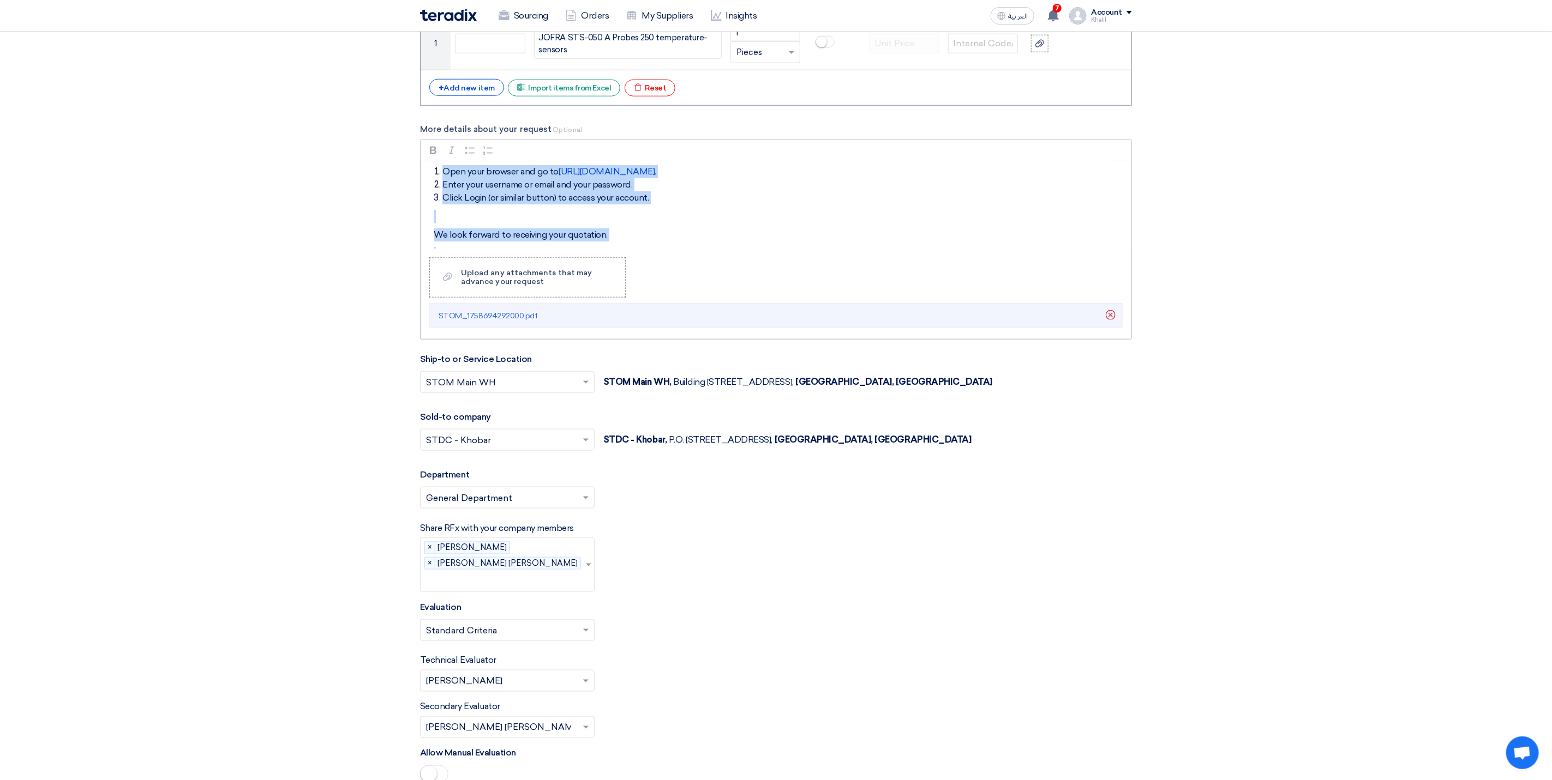
scroll to position [348, 0]
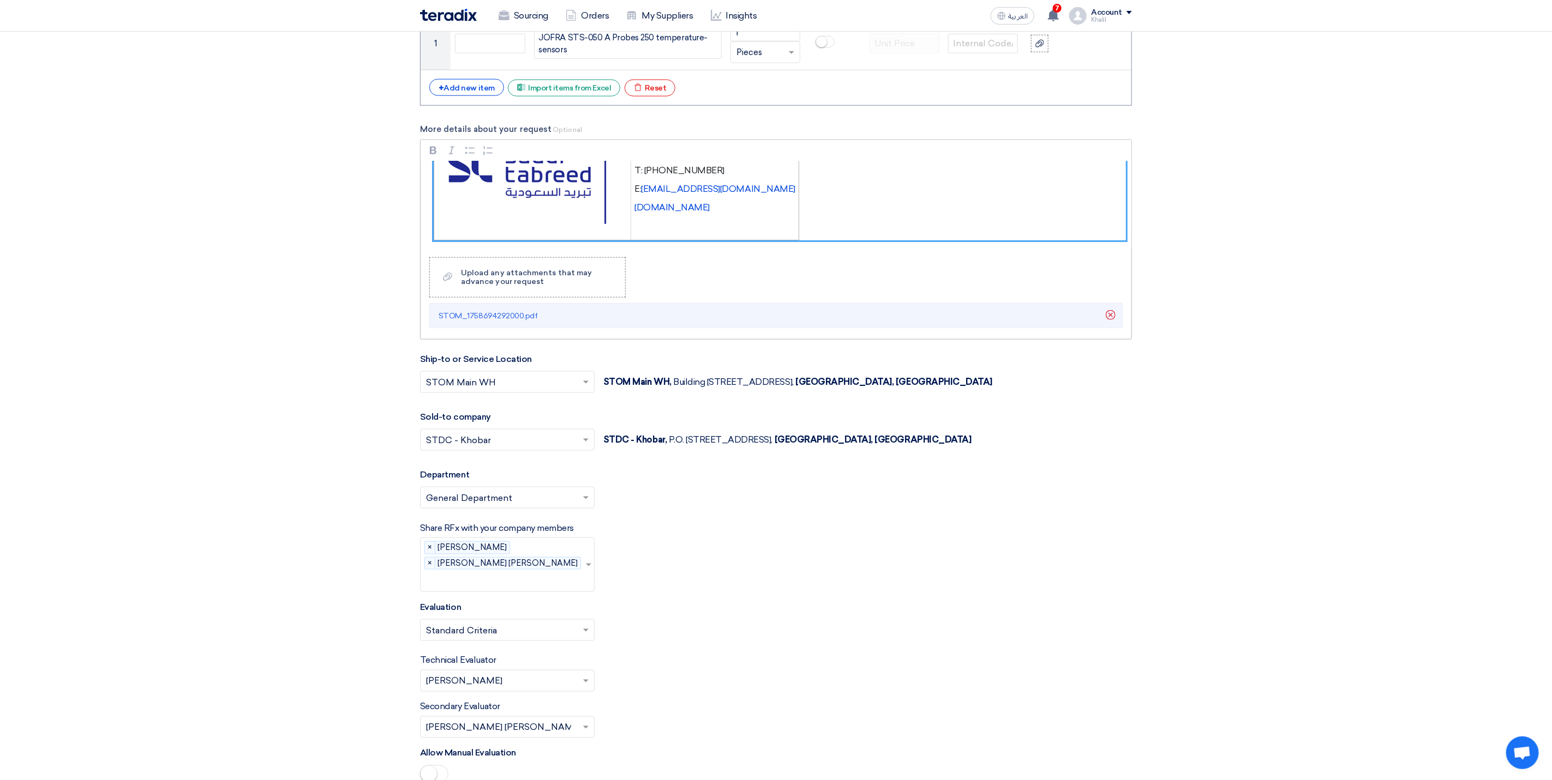
drag, startPoint x: 434, startPoint y: 179, endPoint x: 775, endPoint y: 226, distance: 344.7
click at [775, 226] on div "Dear Vendor, Please find attached the detailed descriptions and part numbers fo…" at bounding box center [775, 204] width 711 height 87
copy div "Dear Vendor, Please find attached the detailed descriptions and part numbers fo…"
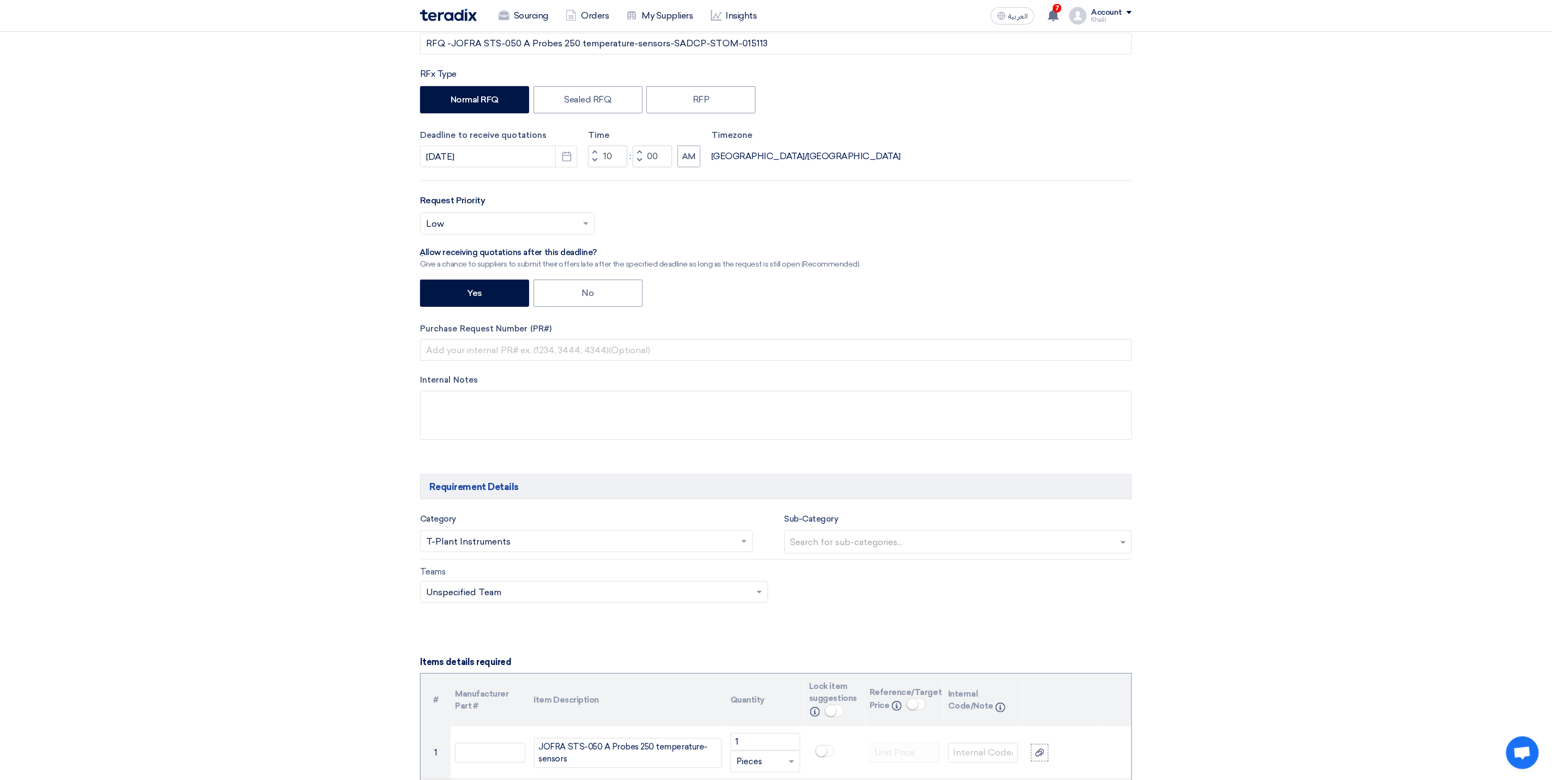
scroll to position [170, 0]
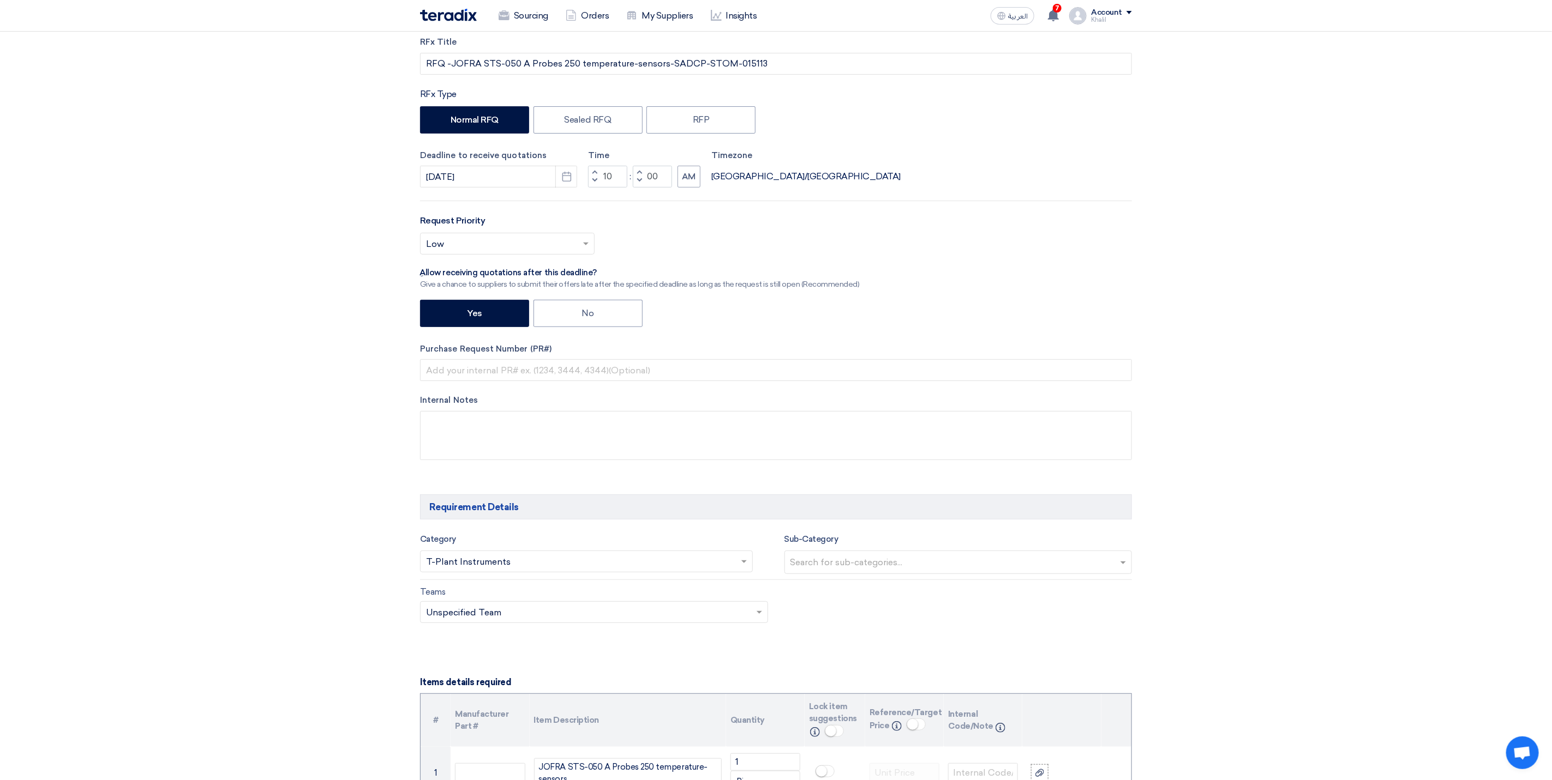
click at [897, 569] on input "text" at bounding box center [959, 564] width 339 height 18
click at [1009, 637] on div "Teams Teams.. × Unspecified Team ×" at bounding box center [776, 611] width 728 height 51
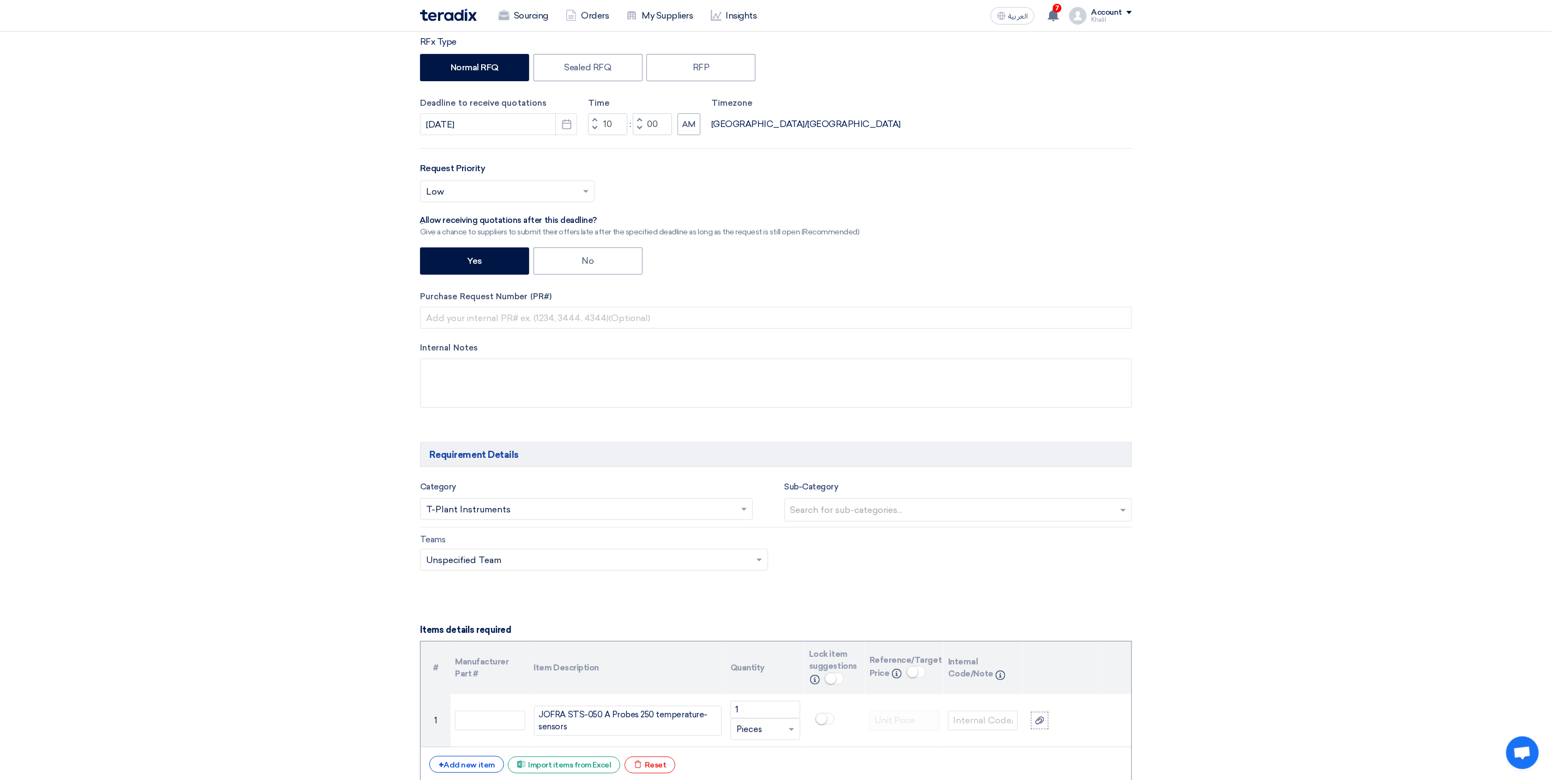
scroll to position [252, 0]
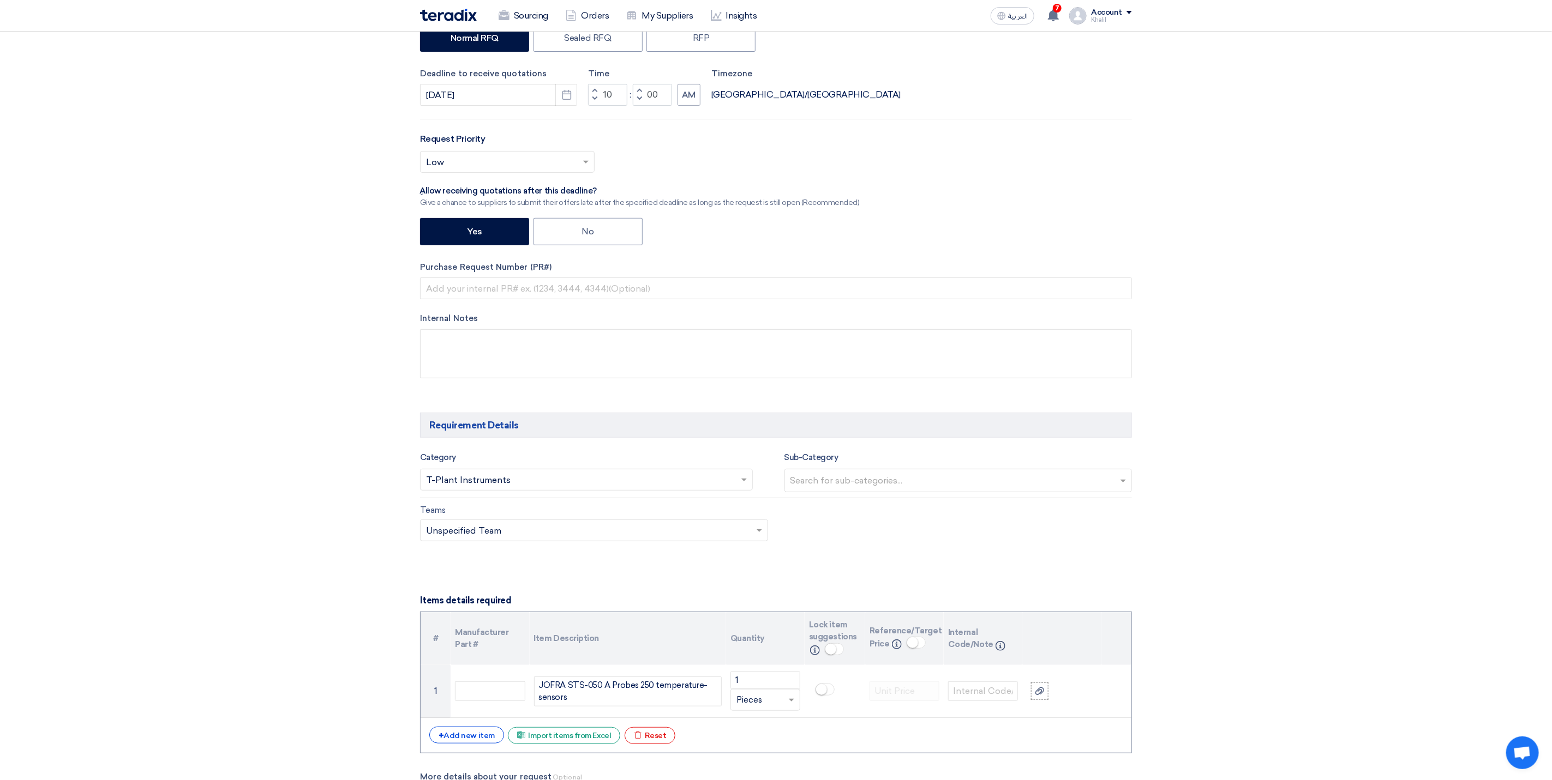
click at [1120, 485] on input "text" at bounding box center [959, 482] width 339 height 18
click at [922, 555] on div "Teams Teams.. × Unspecified Team ×" at bounding box center [776, 529] width 728 height 51
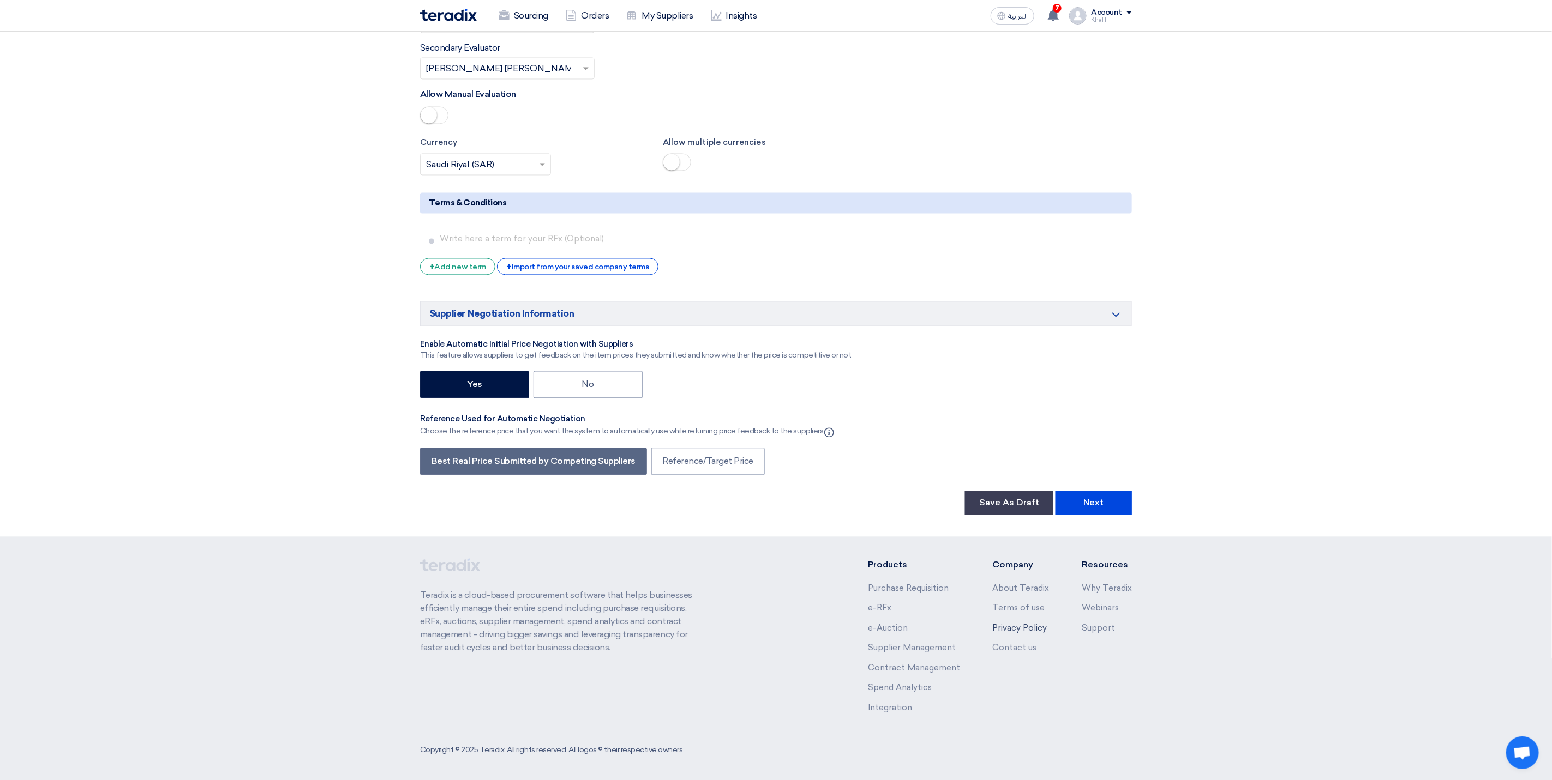
scroll to position [1561, 0]
click at [1086, 497] on button "Next" at bounding box center [1093, 501] width 76 height 24
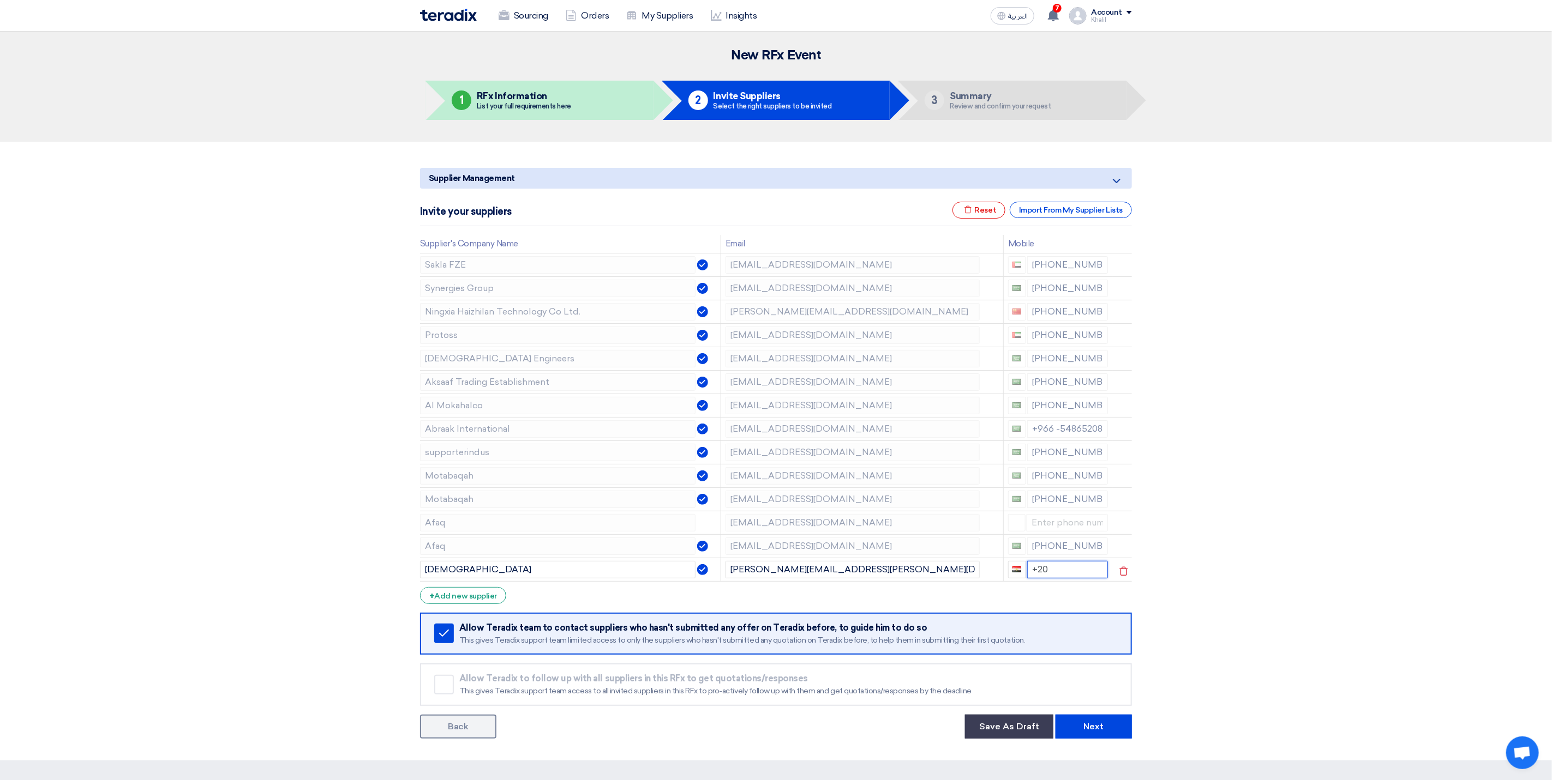
drag, startPoint x: 1061, startPoint y: 573, endPoint x: 1032, endPoint y: 576, distance: 28.5
click at [1032, 576] on input "+20" at bounding box center [1067, 569] width 81 height 17
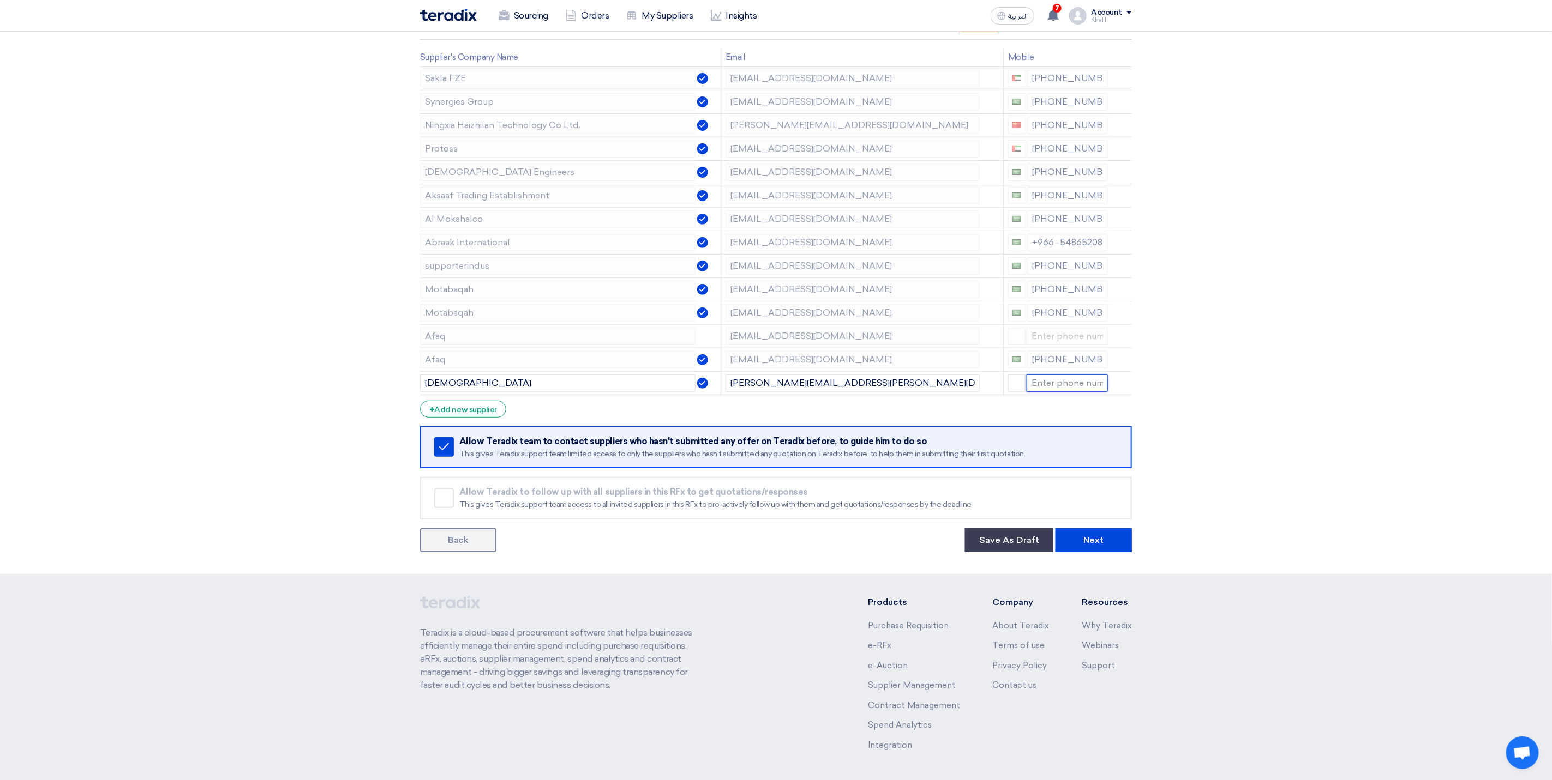
scroll to position [229, 0]
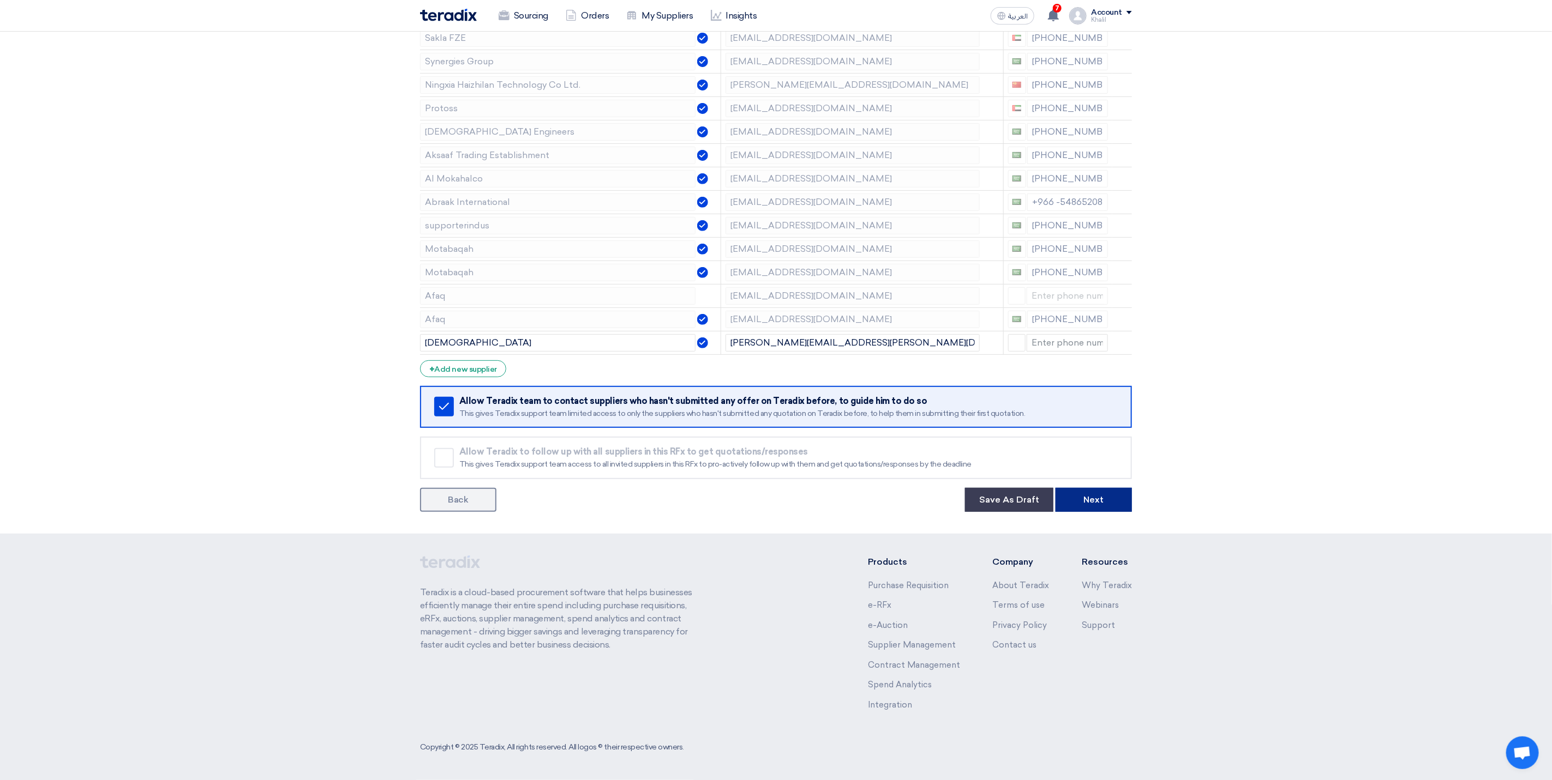
click at [1121, 501] on button "Next" at bounding box center [1093, 500] width 76 height 24
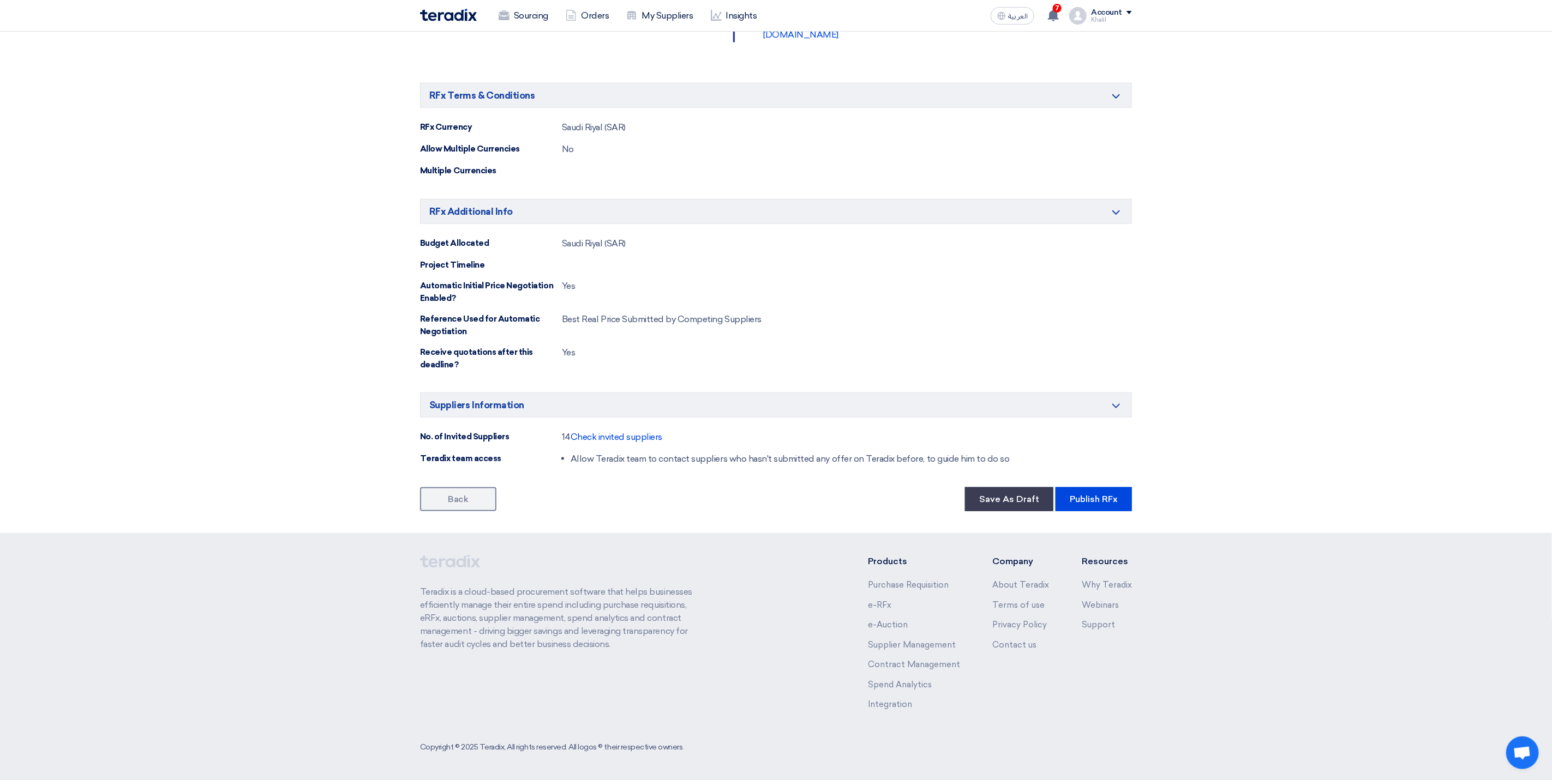
scroll to position [773, 0]
click at [478, 499] on link "Back" at bounding box center [458, 500] width 76 height 24
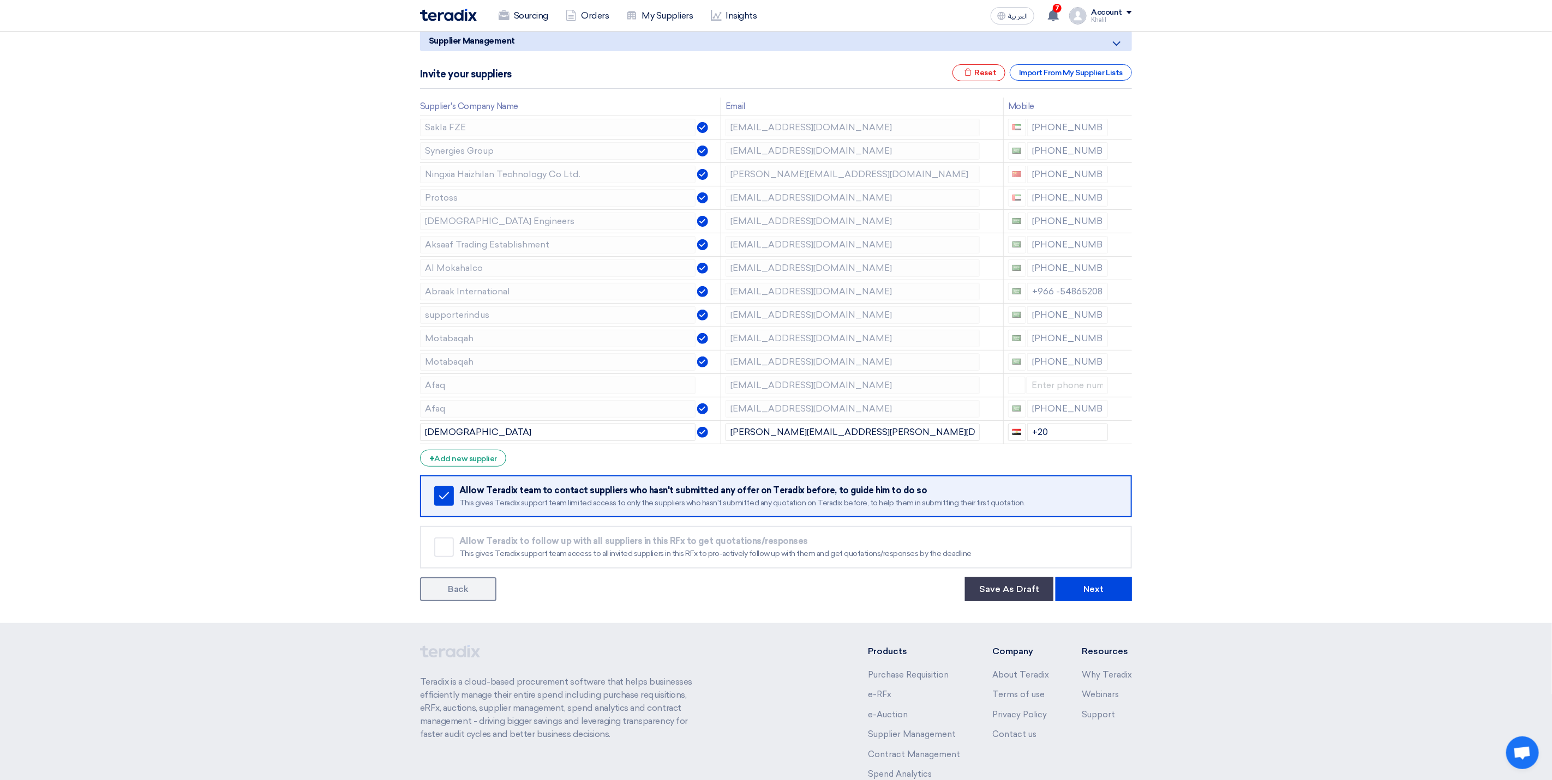
scroll to position [229, 0]
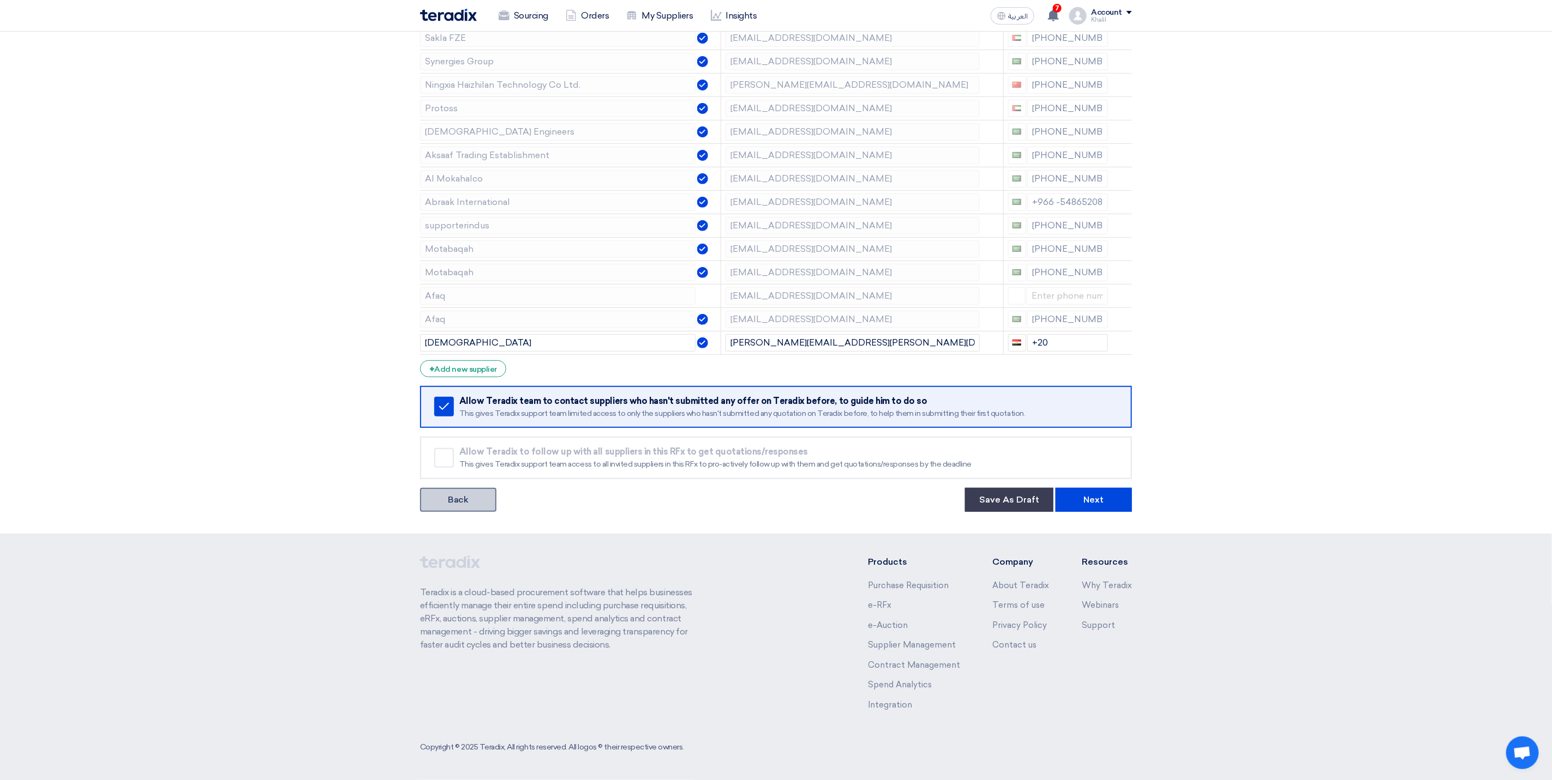
click at [465, 502] on link "Back" at bounding box center [458, 500] width 76 height 24
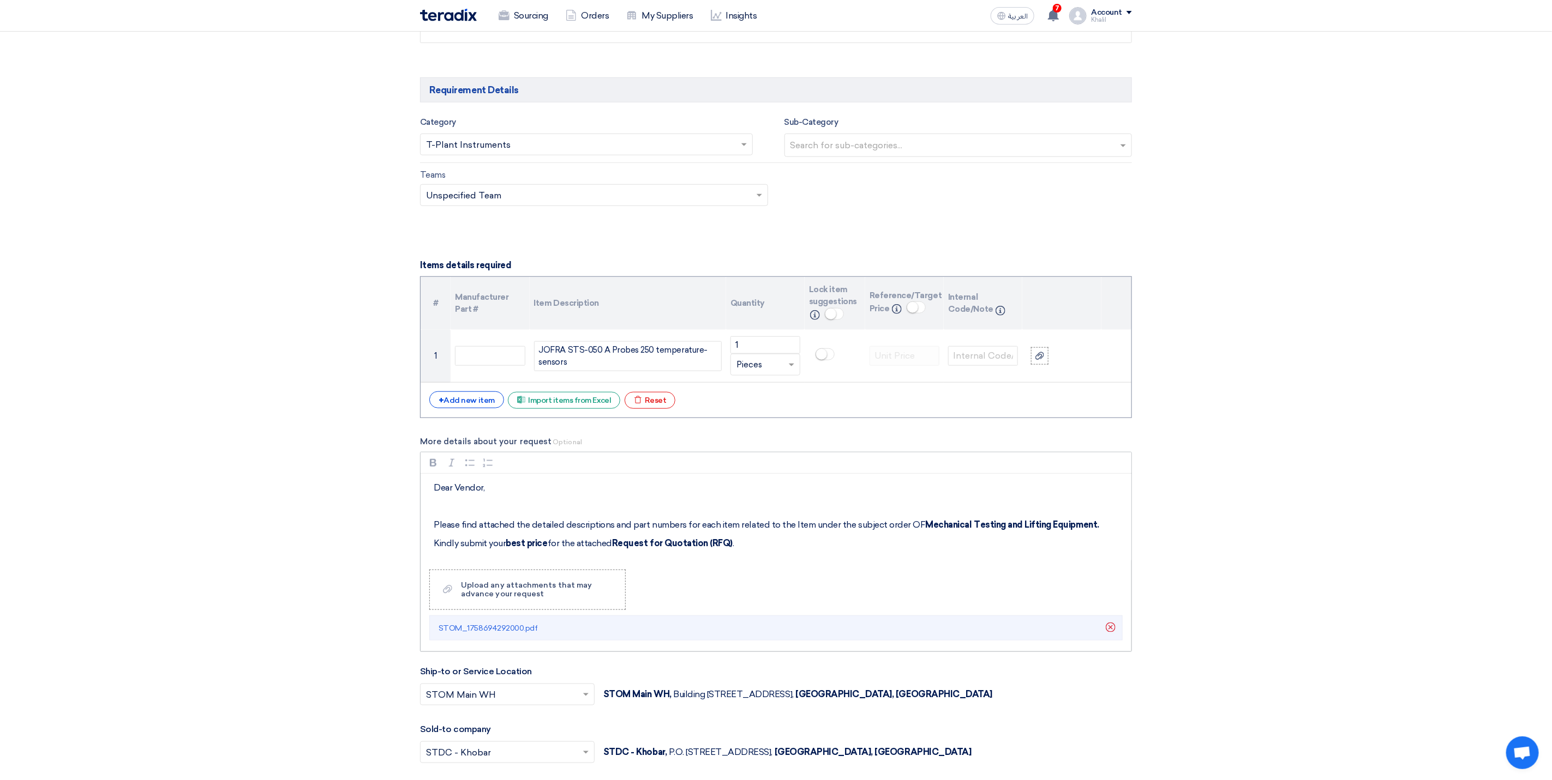
scroll to position [736, 0]
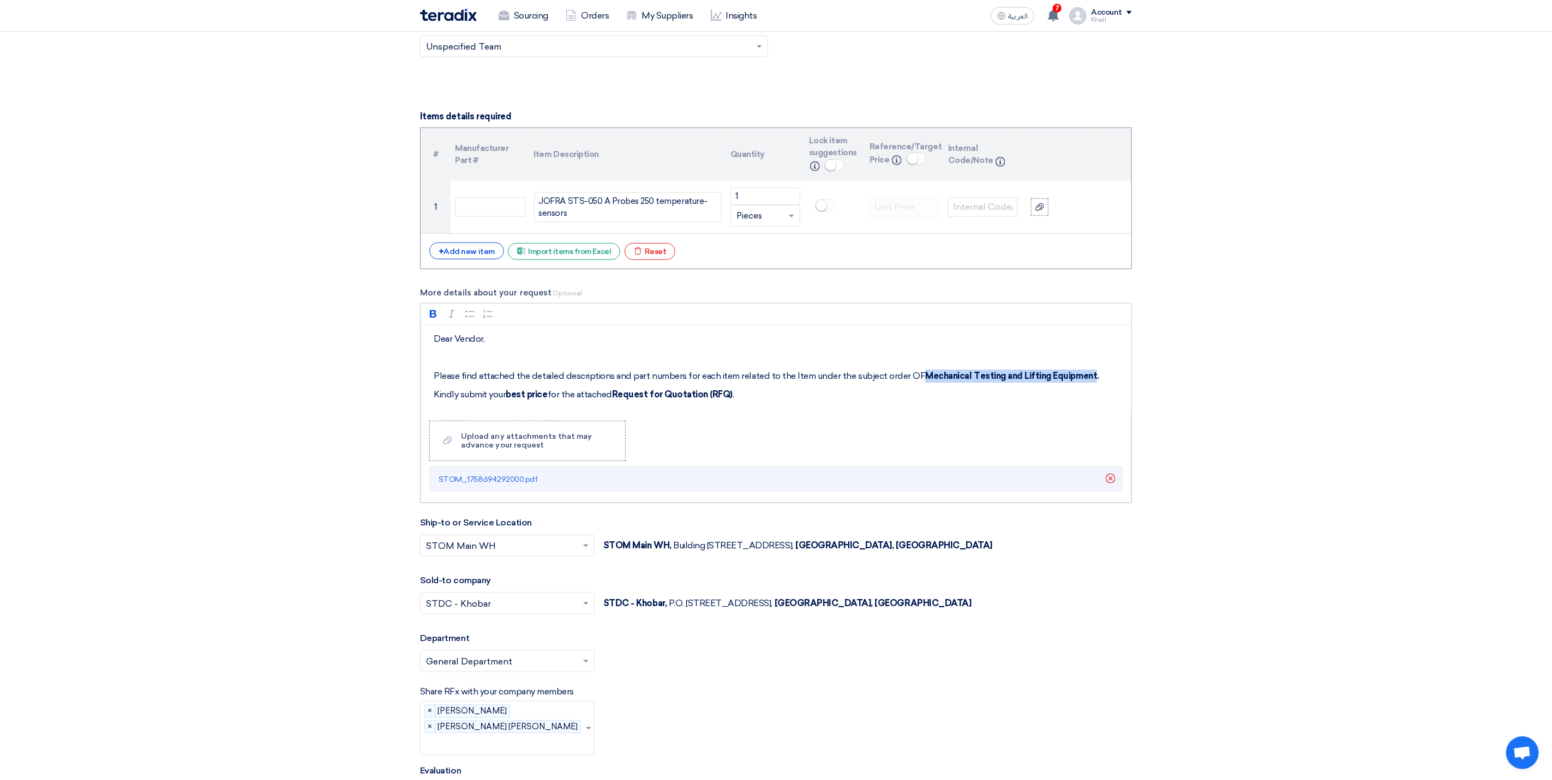
drag, startPoint x: 917, startPoint y: 387, endPoint x: 1087, endPoint y: 388, distance: 170.2
click at [1087, 381] on strong "Mechanical Testing and Lifting Equipment." at bounding box center [1011, 376] width 173 height 10
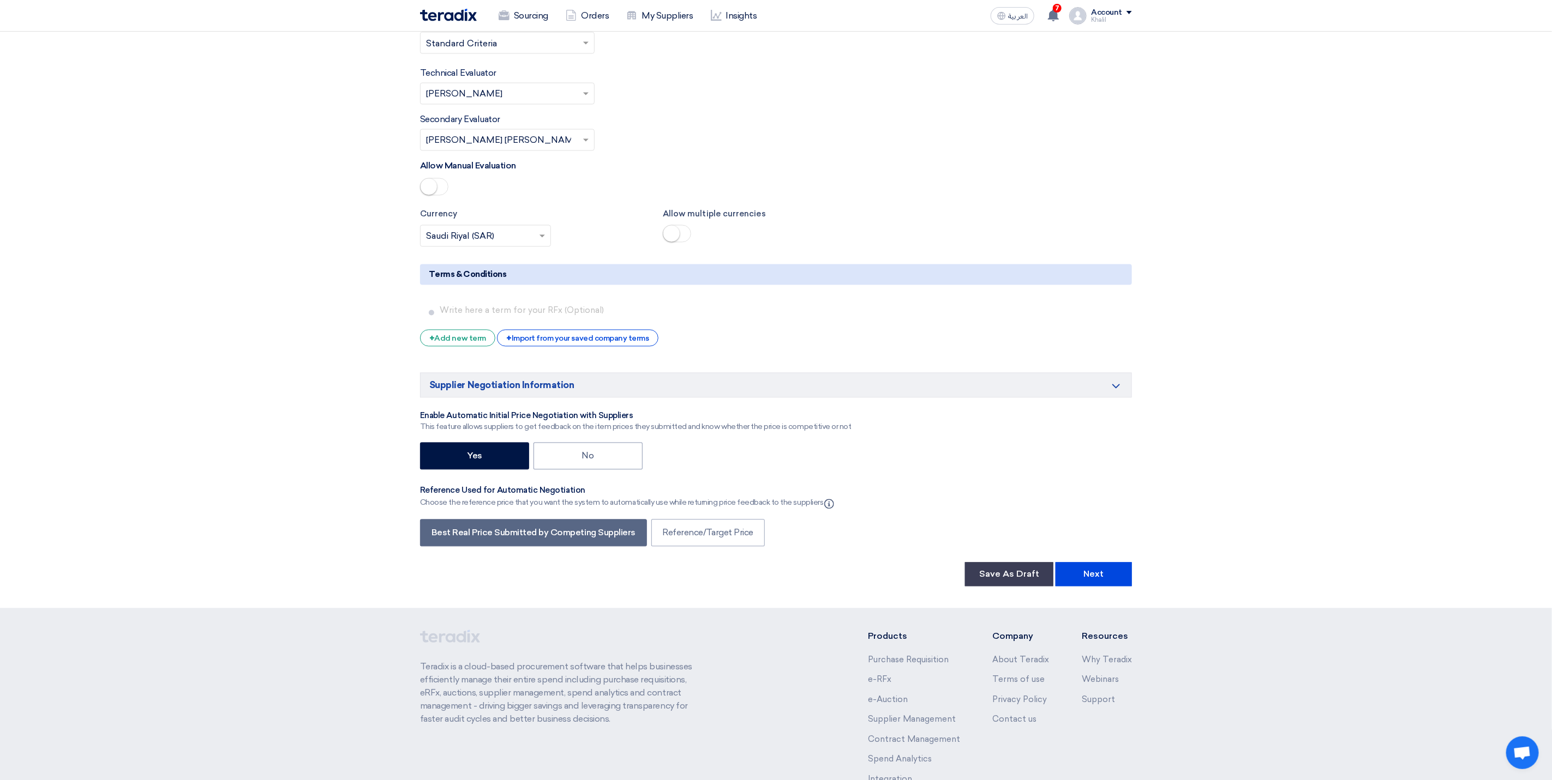
scroll to position [1561, 0]
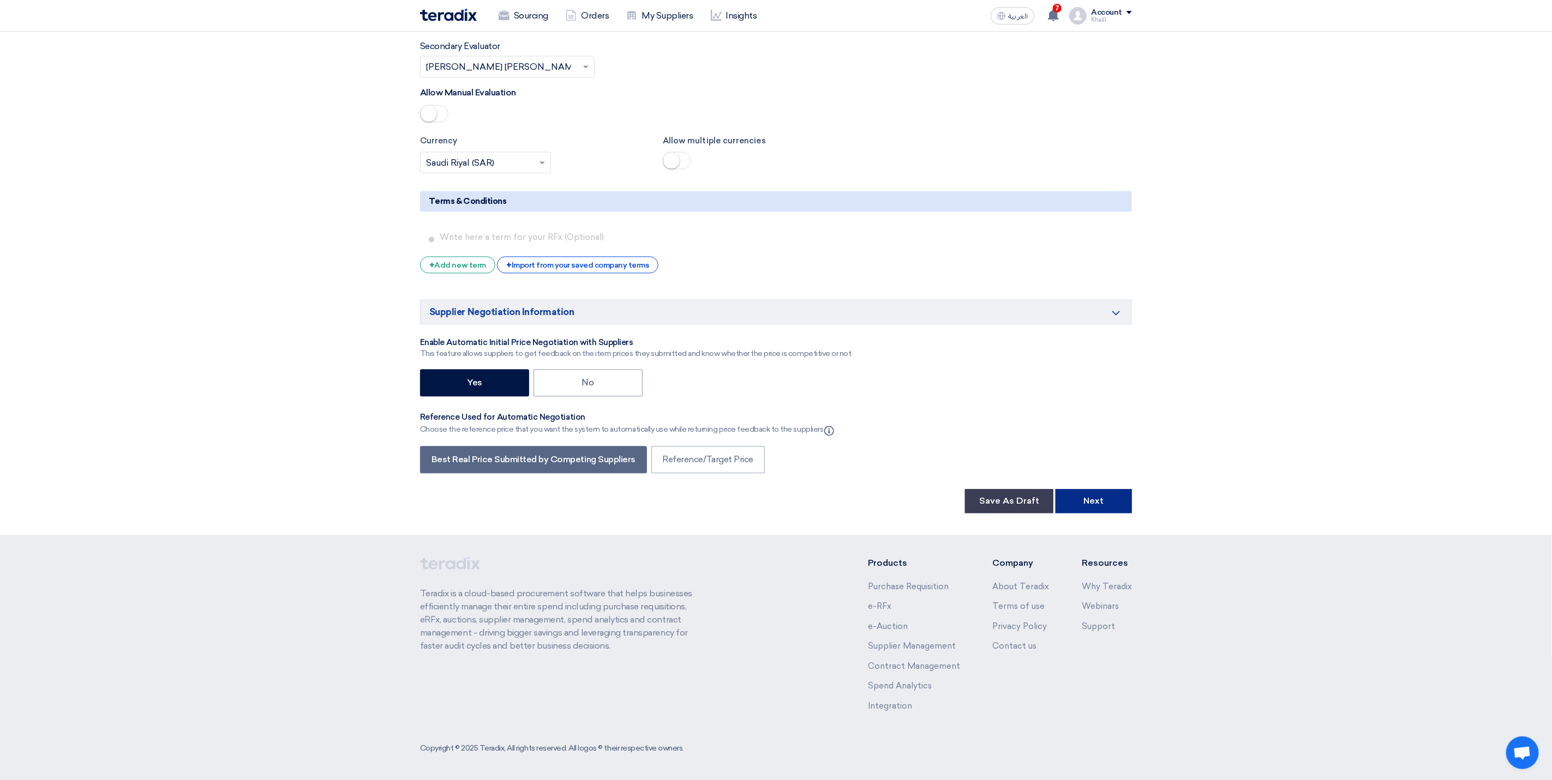
click at [1098, 506] on button "Next" at bounding box center [1093, 501] width 76 height 24
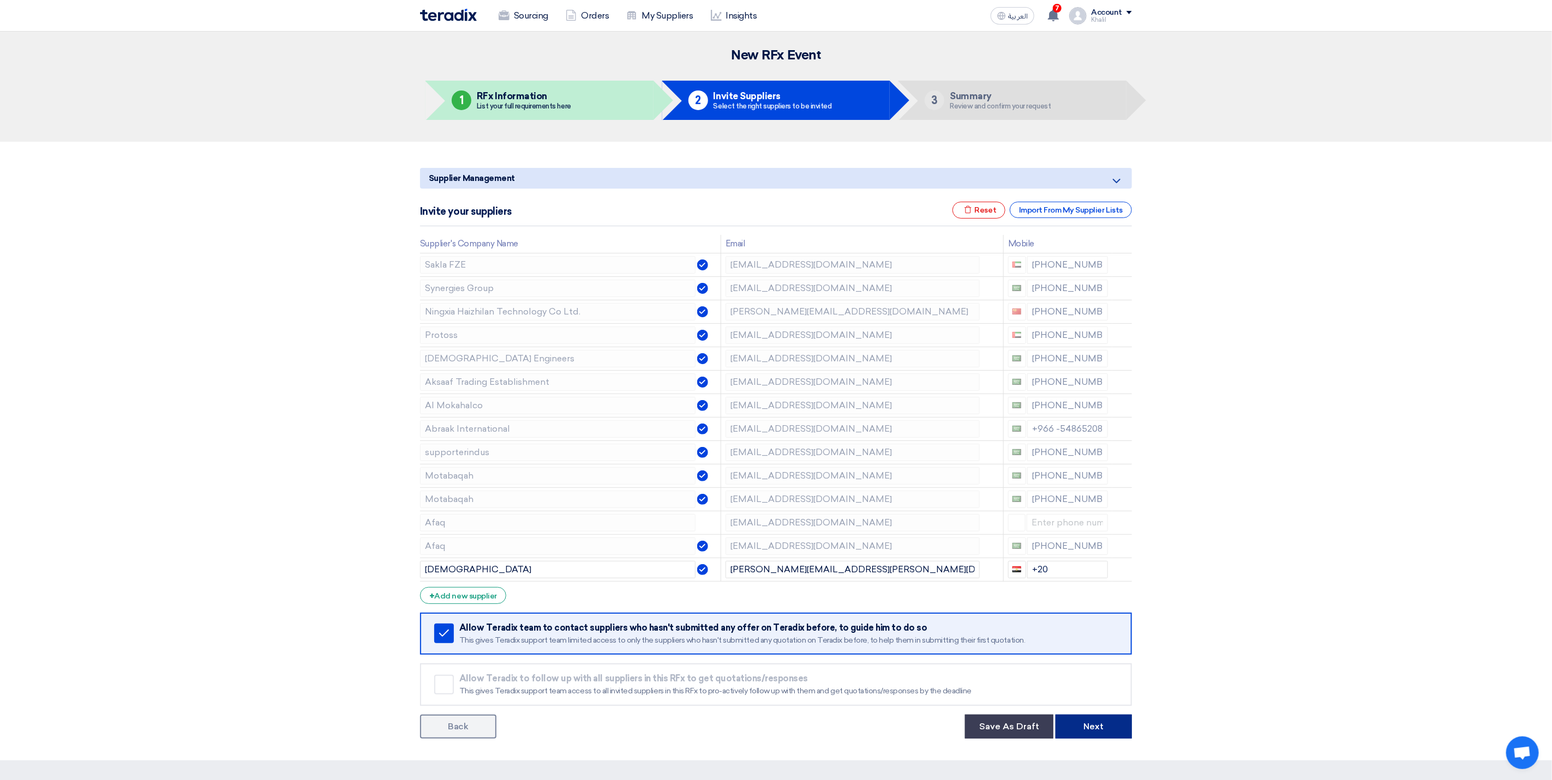
click at [1114, 735] on button "Next" at bounding box center [1093, 727] width 76 height 24
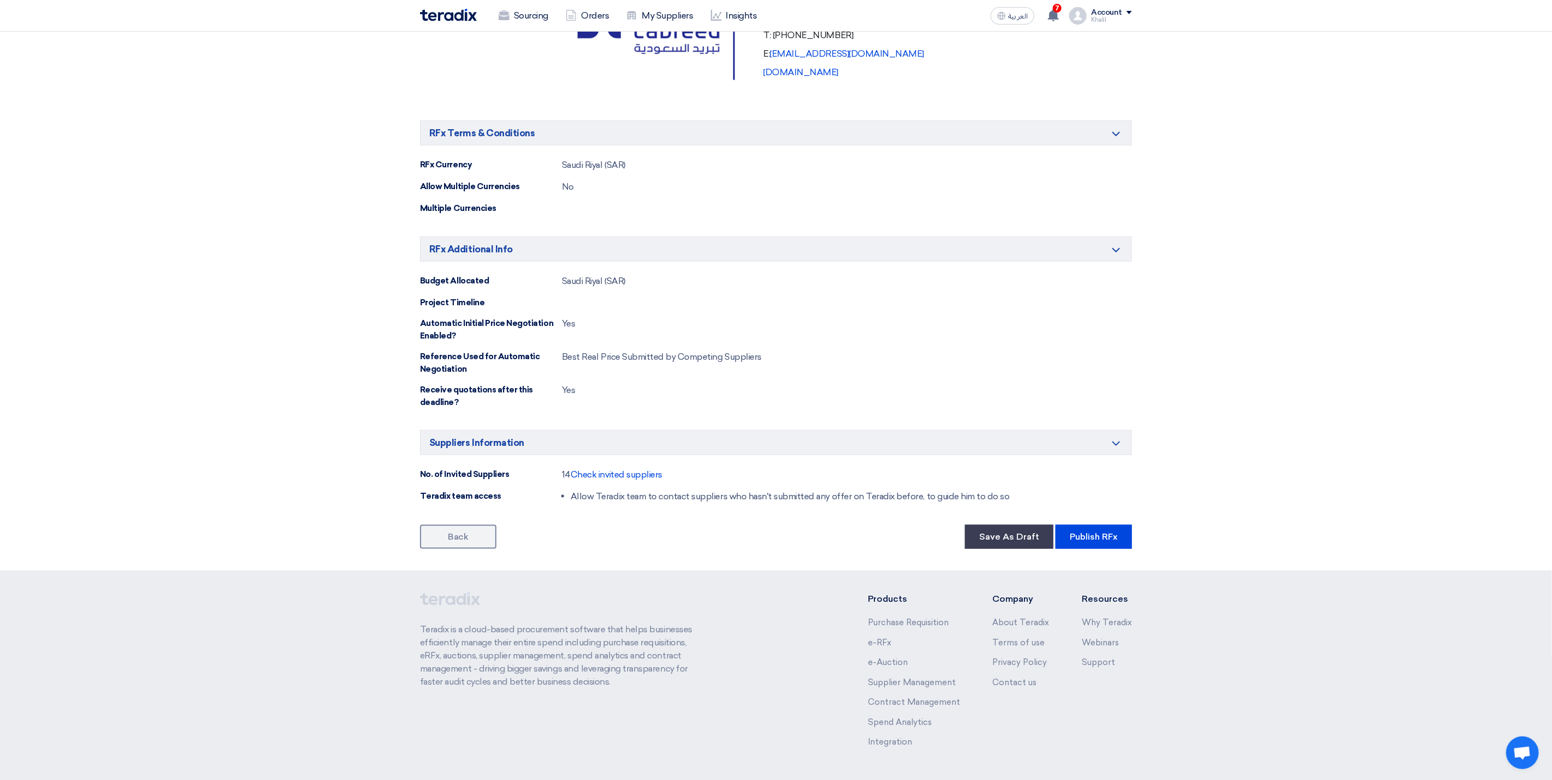
scroll to position [773, 0]
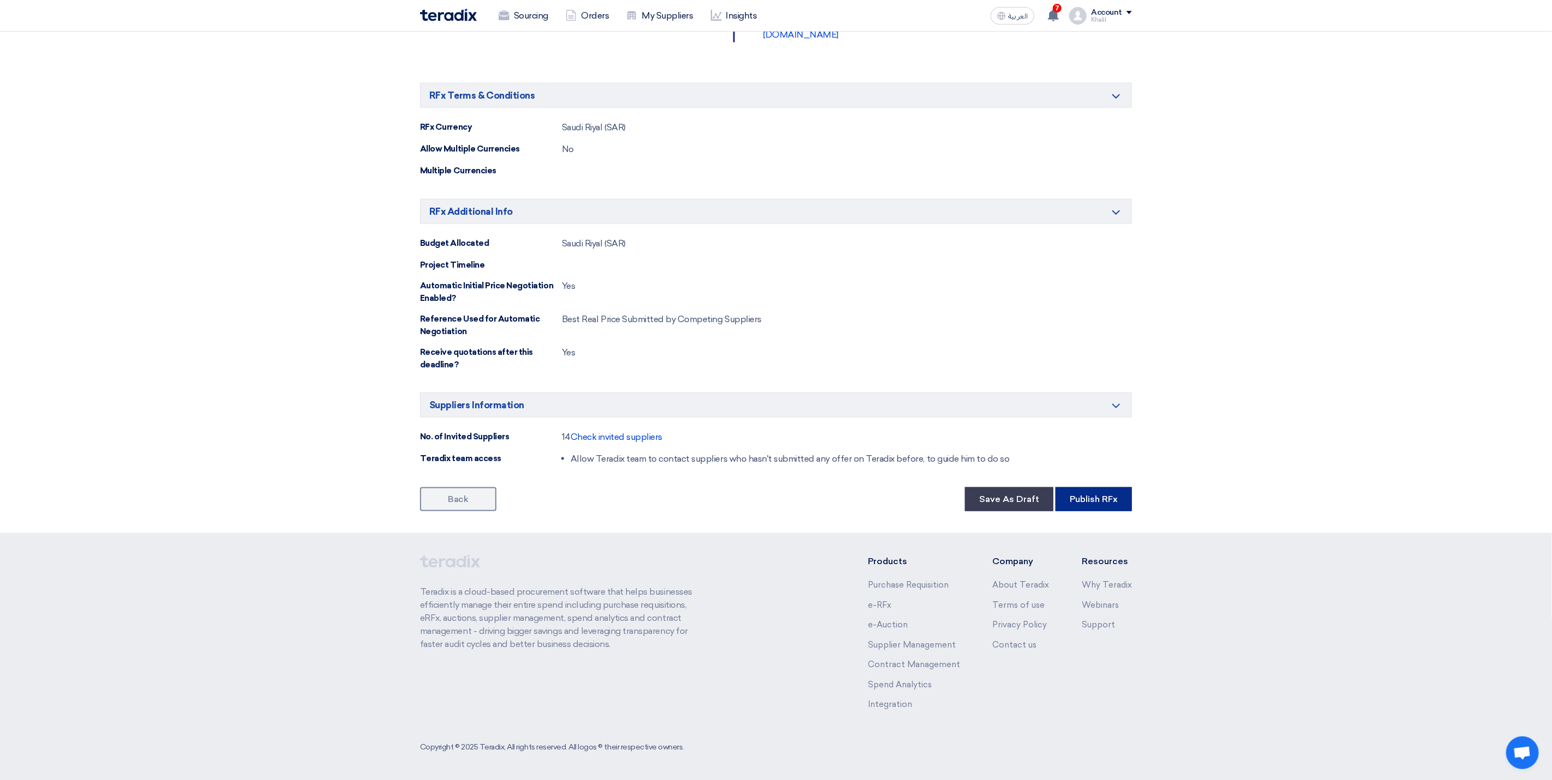
click at [1081, 506] on button "Publish RFx" at bounding box center [1093, 500] width 76 height 24
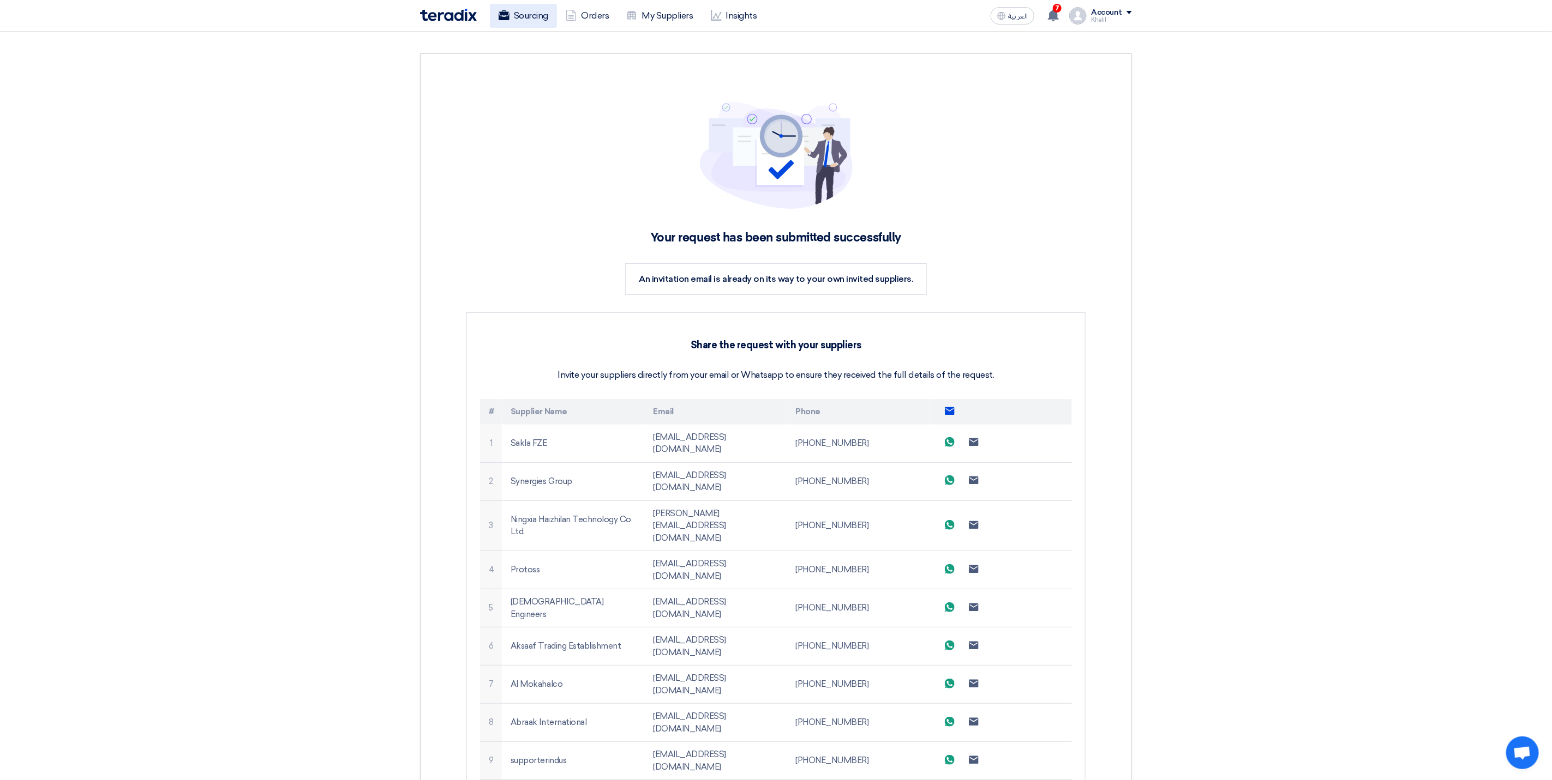
click at [533, 15] on link "Sourcing" at bounding box center [523, 16] width 67 height 24
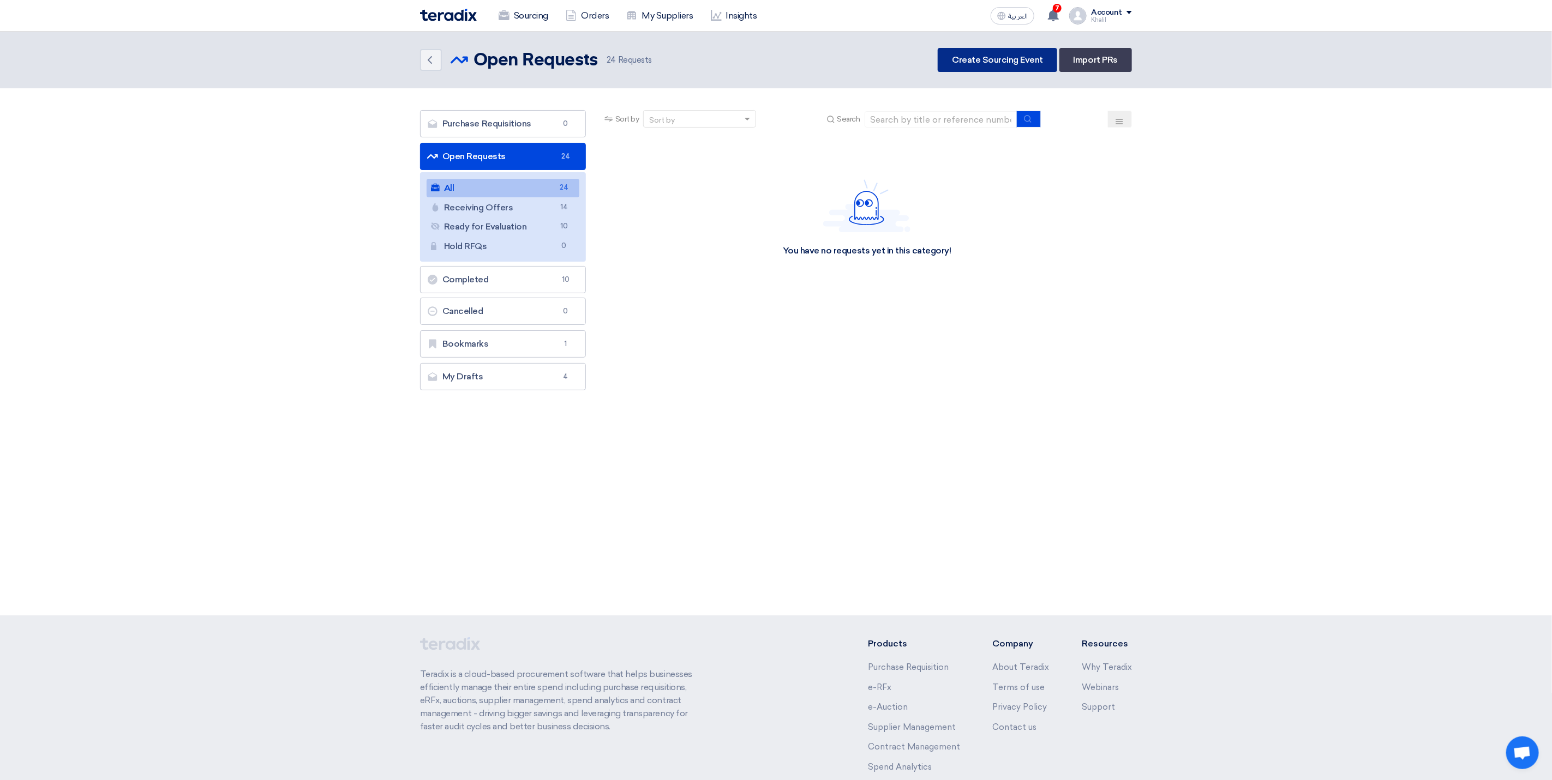
click at [985, 65] on link "Create Sourcing Event" at bounding box center [996, 60] width 119 height 24
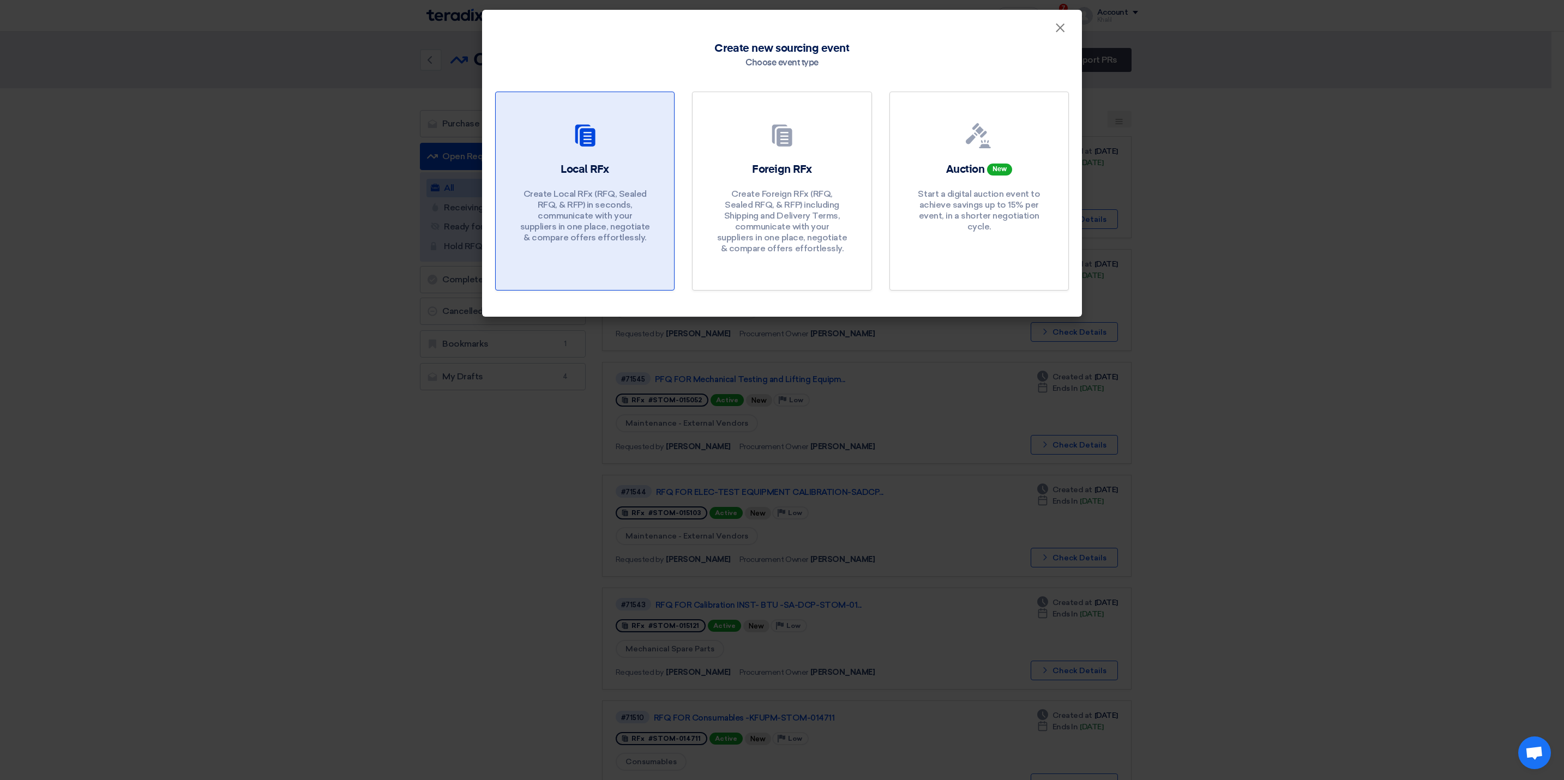
click at [627, 201] on p "Create Local RFx (RFQ, Sealed RFQ, & RFP) in seconds, communicate with your sup…" at bounding box center [585, 216] width 131 height 55
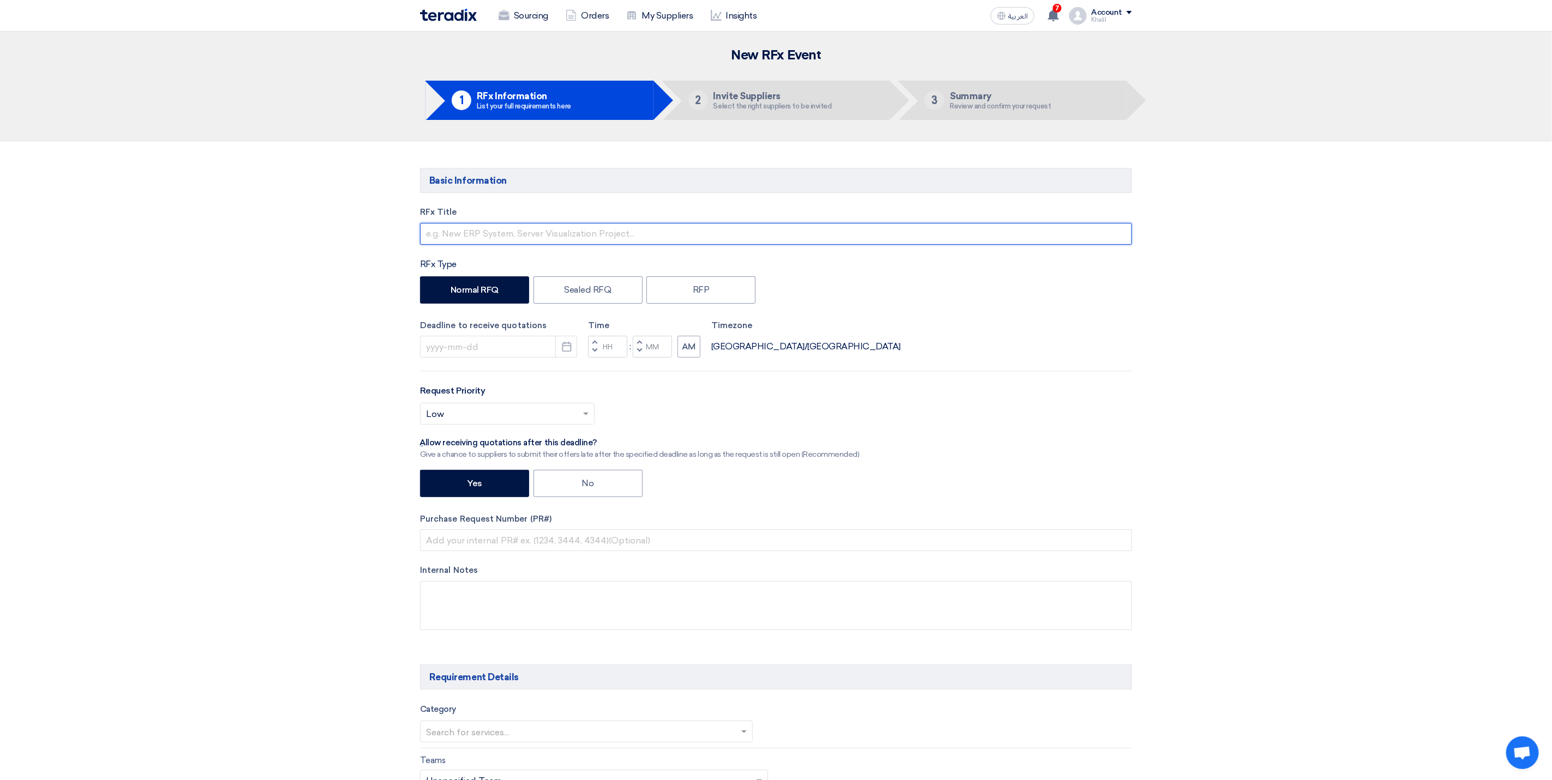
click at [567, 236] on input "text" at bounding box center [776, 234] width 712 height 22
click at [566, 352] on icon "Pick a date" at bounding box center [566, 346] width 11 height 11
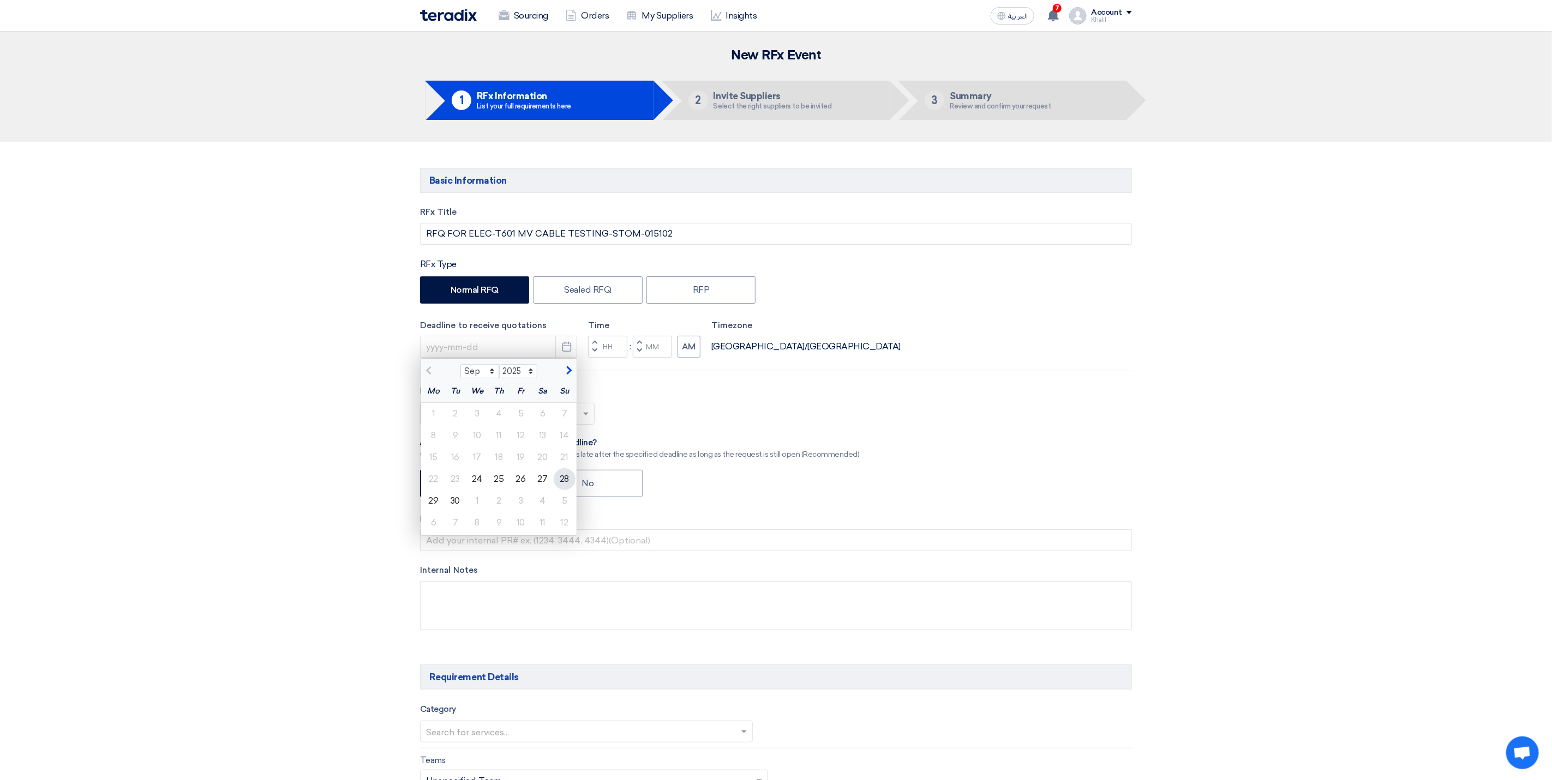
click at [563, 486] on div "28" at bounding box center [565, 479] width 22 height 22
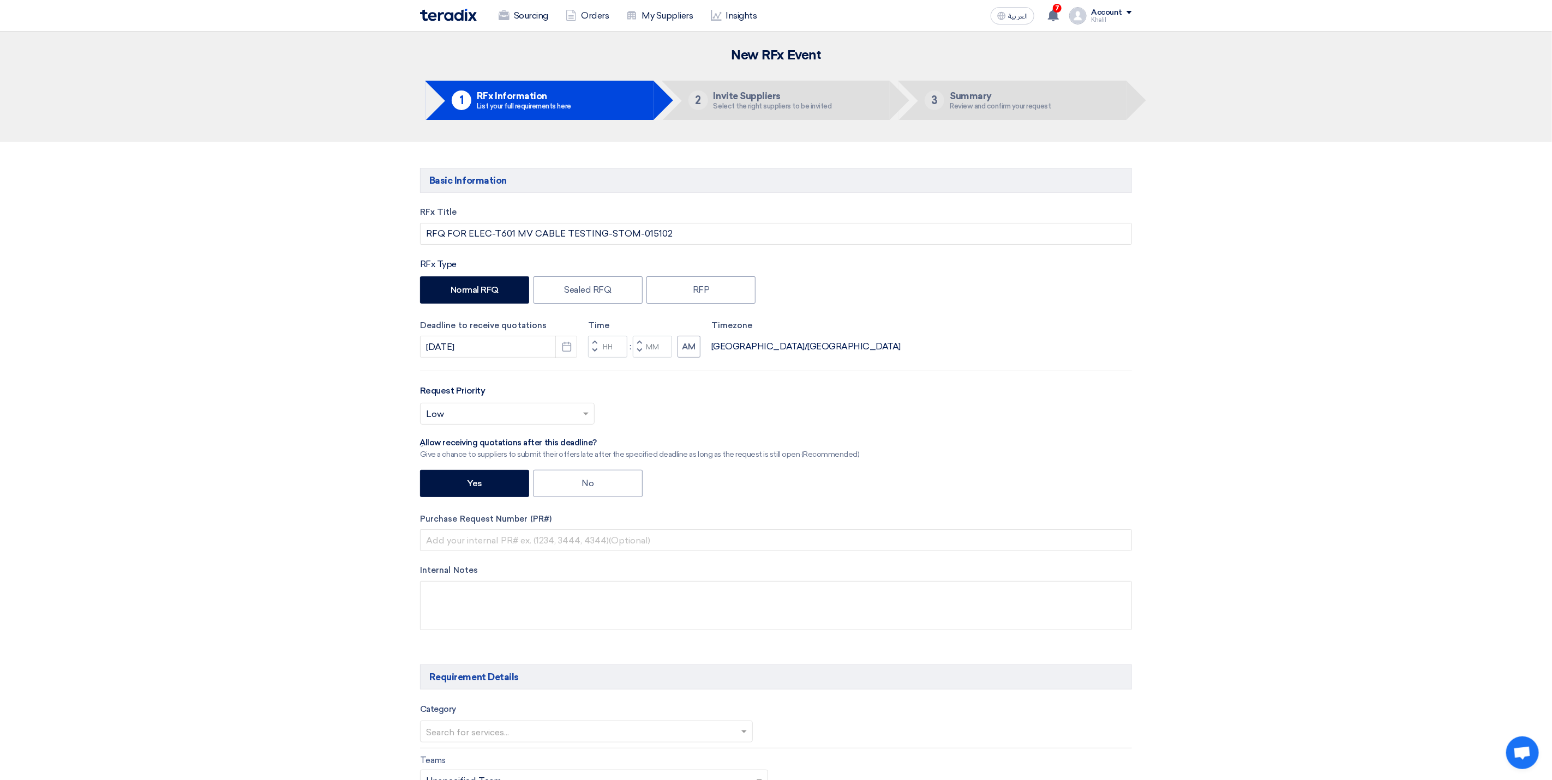
click at [1012, 488] on div "Yes No" at bounding box center [776, 485] width 712 height 30
click at [614, 349] on input "Hours" at bounding box center [607, 347] width 39 height 22
click at [657, 349] on div "Time Increment hours 10 Decrement hours : Increment minutes Decrement minutes AM" at bounding box center [644, 339] width 112 height 39
click at [921, 374] on div "RFx Title RFQ FOR ELEC-T601 MV CABLE TESTING-STOM-015102 RFx Type Normal RFQ Se…" at bounding box center [776, 426] width 728 height 441
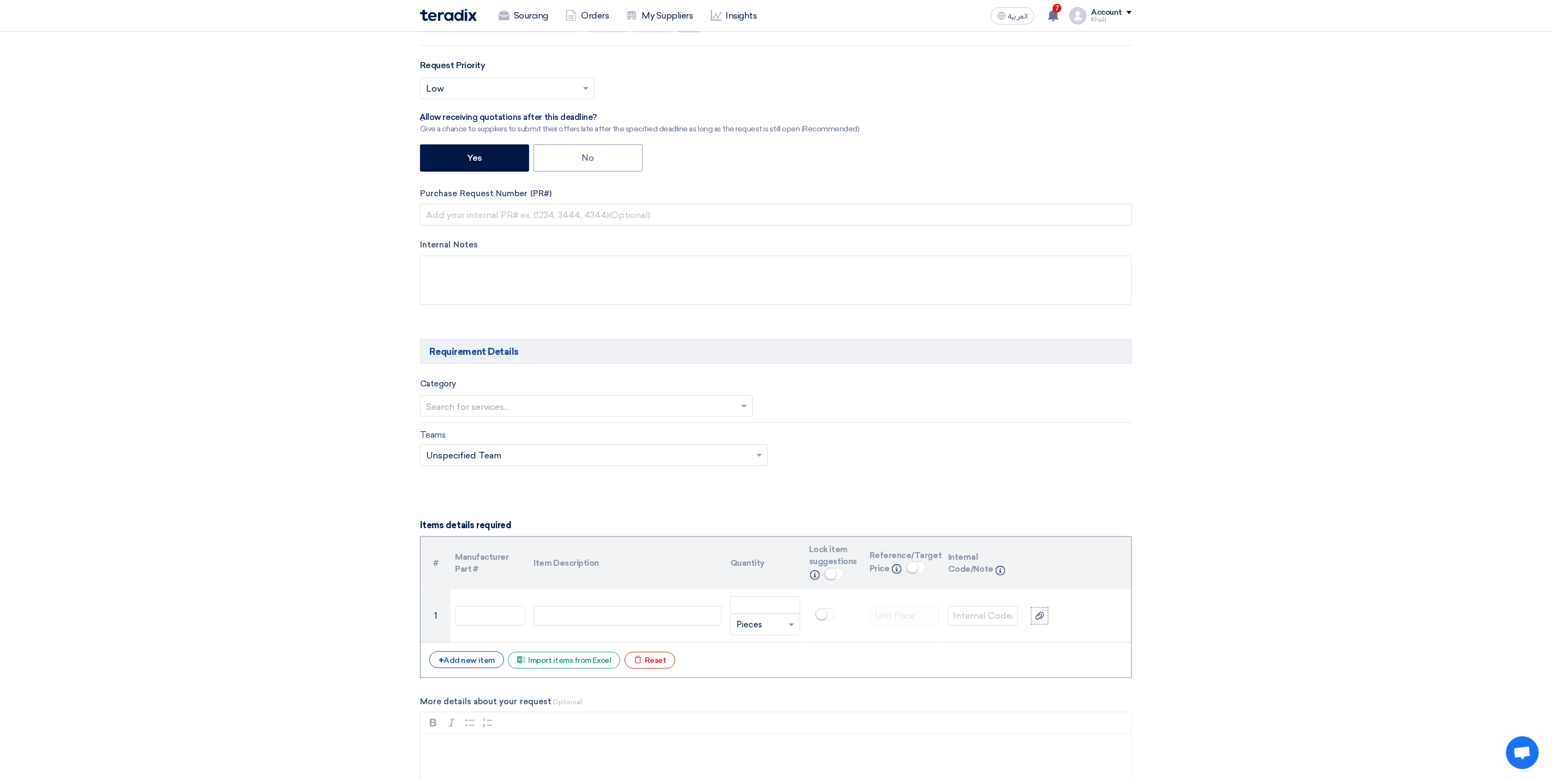
scroll to position [491, 0]
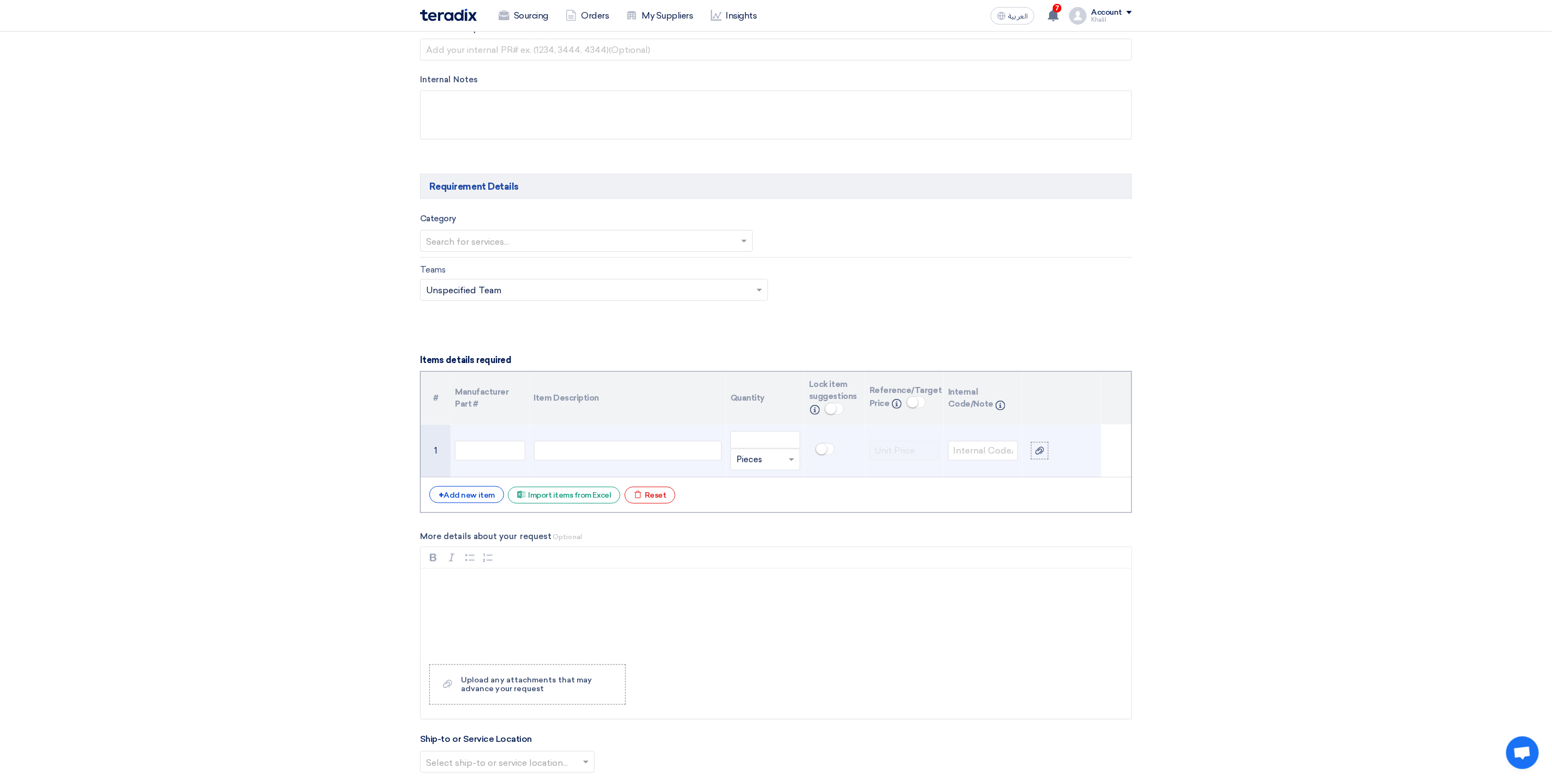
click at [568, 460] on div at bounding box center [628, 451] width 188 height 20
click at [756, 454] on input "number" at bounding box center [765, 445] width 70 height 17
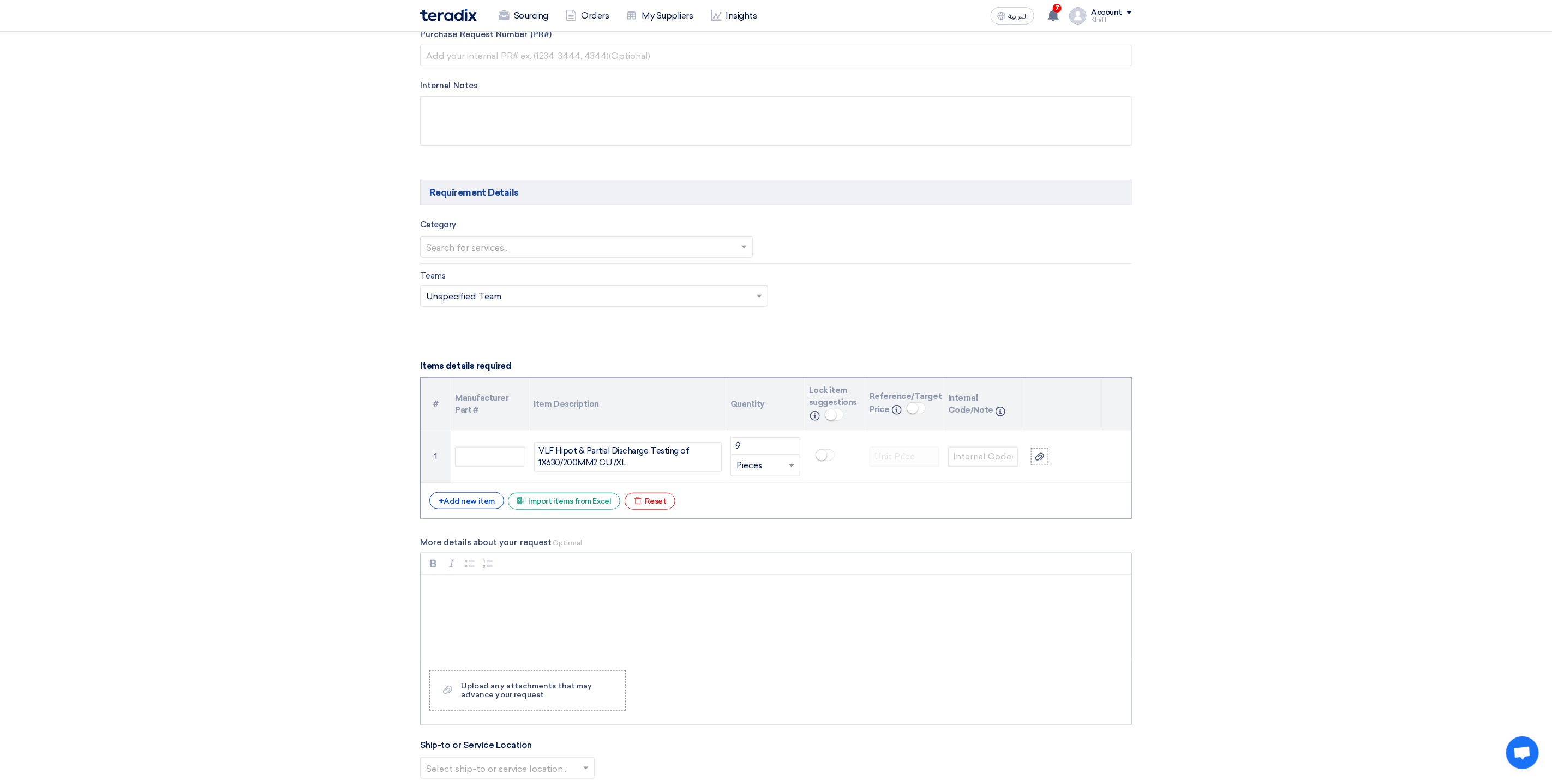
click at [828, 618] on div "Rich Text Editor, main" at bounding box center [775, 618] width 711 height 87
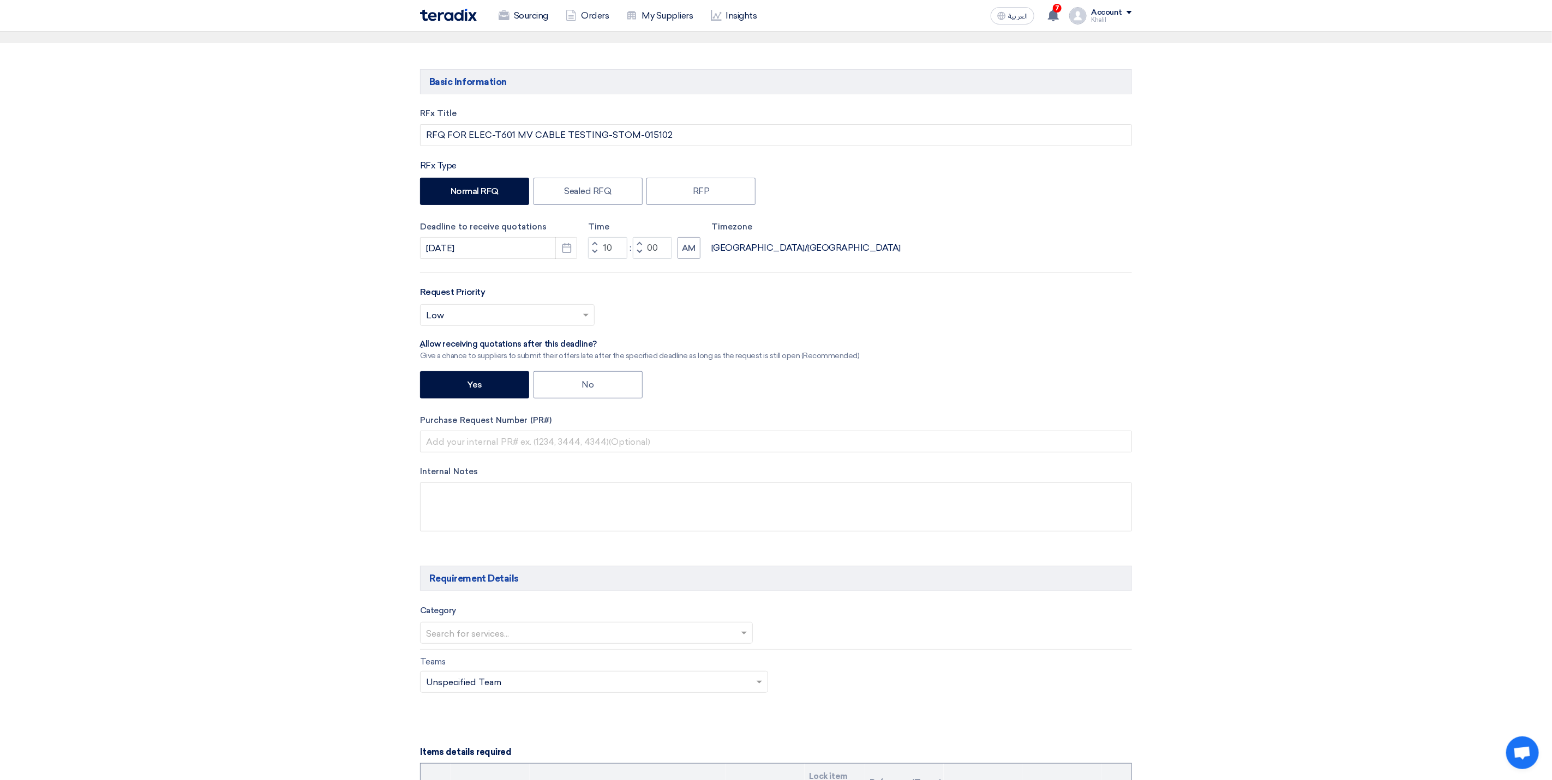
scroll to position [76, 0]
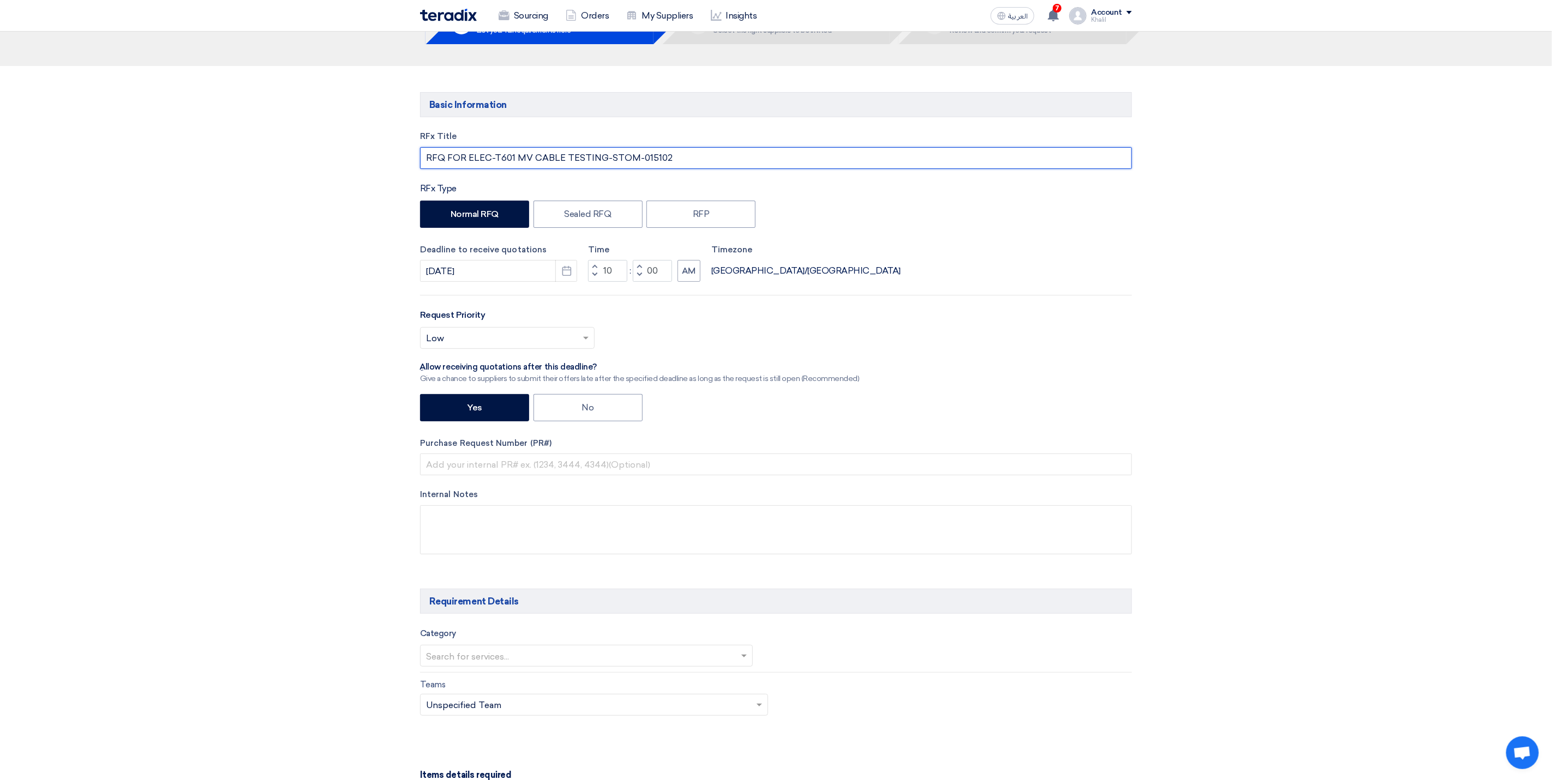
drag, startPoint x: 468, startPoint y: 158, endPoint x: 600, endPoint y: 158, distance: 132.0
click at [600, 158] on input "RFQ FOR ELEC-T601 MV CABLE TESTING-STOM-015102" at bounding box center [776, 158] width 712 height 22
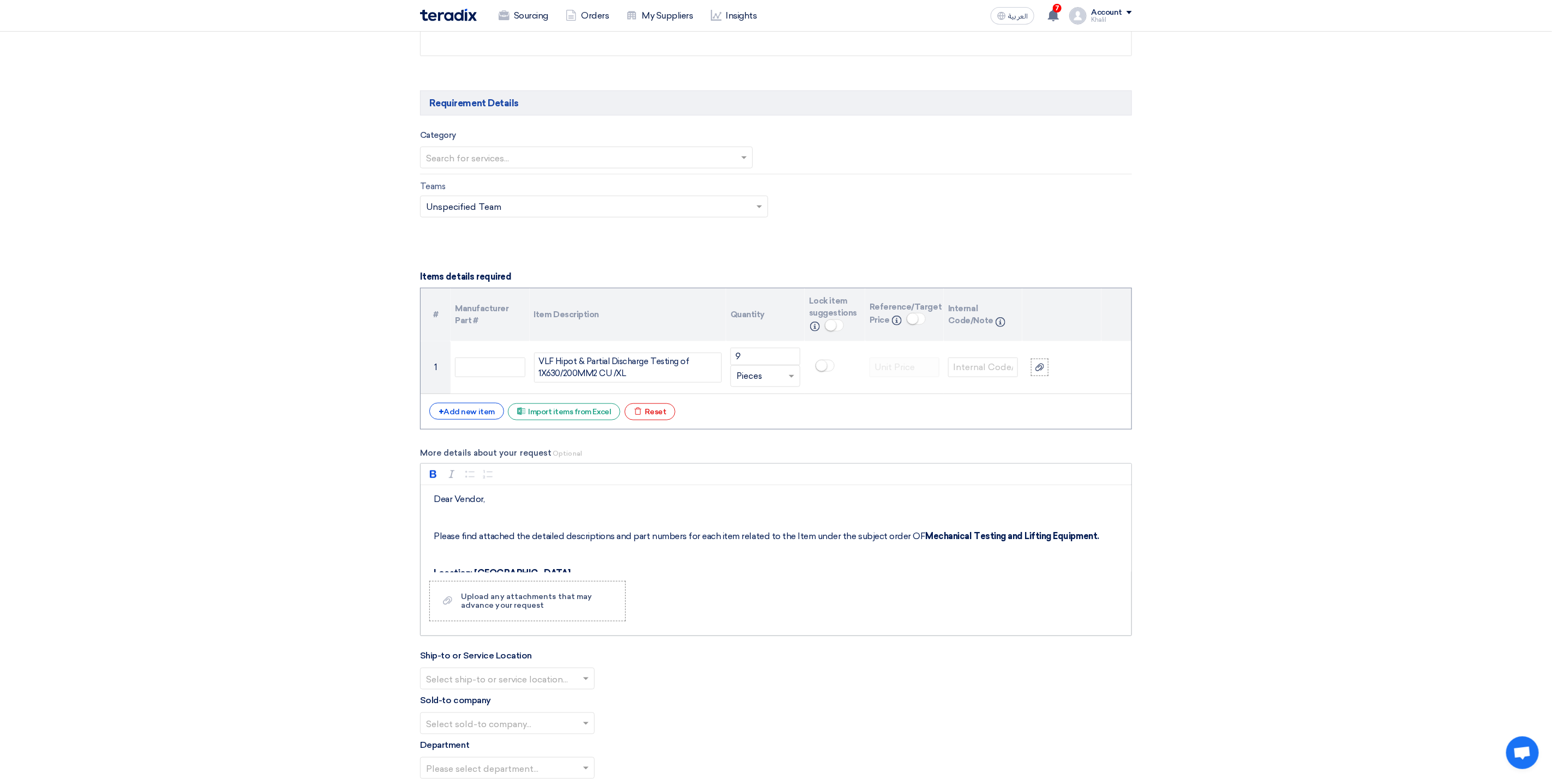
scroll to position [730, 0]
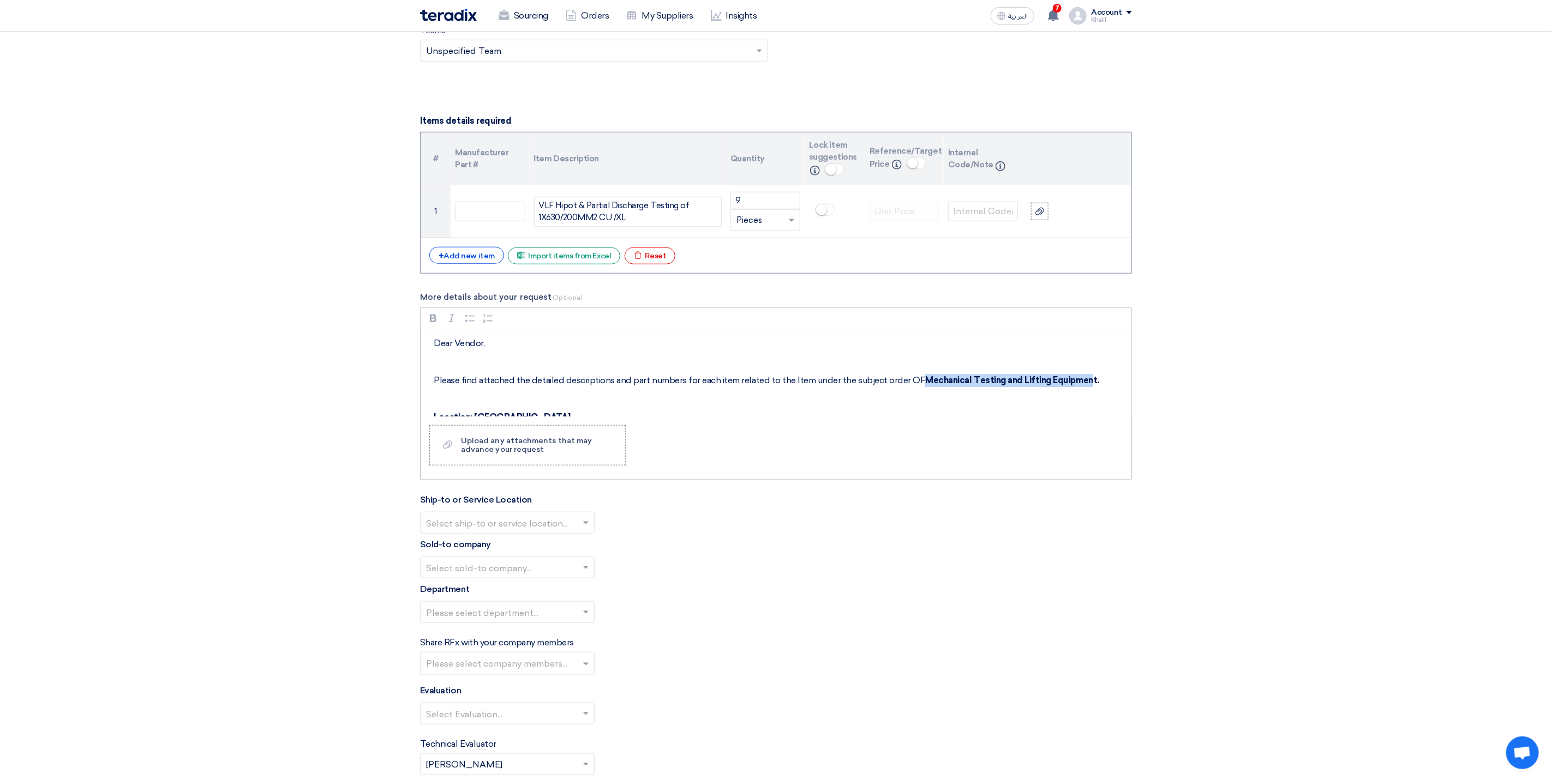
drag, startPoint x: 1084, startPoint y: 387, endPoint x: 915, endPoint y: 388, distance: 169.1
click at [915, 387] on p "Please find attached the detailed descriptions and part numbers for each item r…" at bounding box center [780, 380] width 692 height 13
click at [1063, 396] on div "Dear Vendor, Please find attached the detailed descriptions and part numbers fo…" at bounding box center [775, 372] width 711 height 87
drag, startPoint x: 1089, startPoint y: 386, endPoint x: 918, endPoint y: 383, distance: 170.2
click at [925, 383] on strong "Mechanical Testing and Lifting Equipment." at bounding box center [1011, 380] width 173 height 10
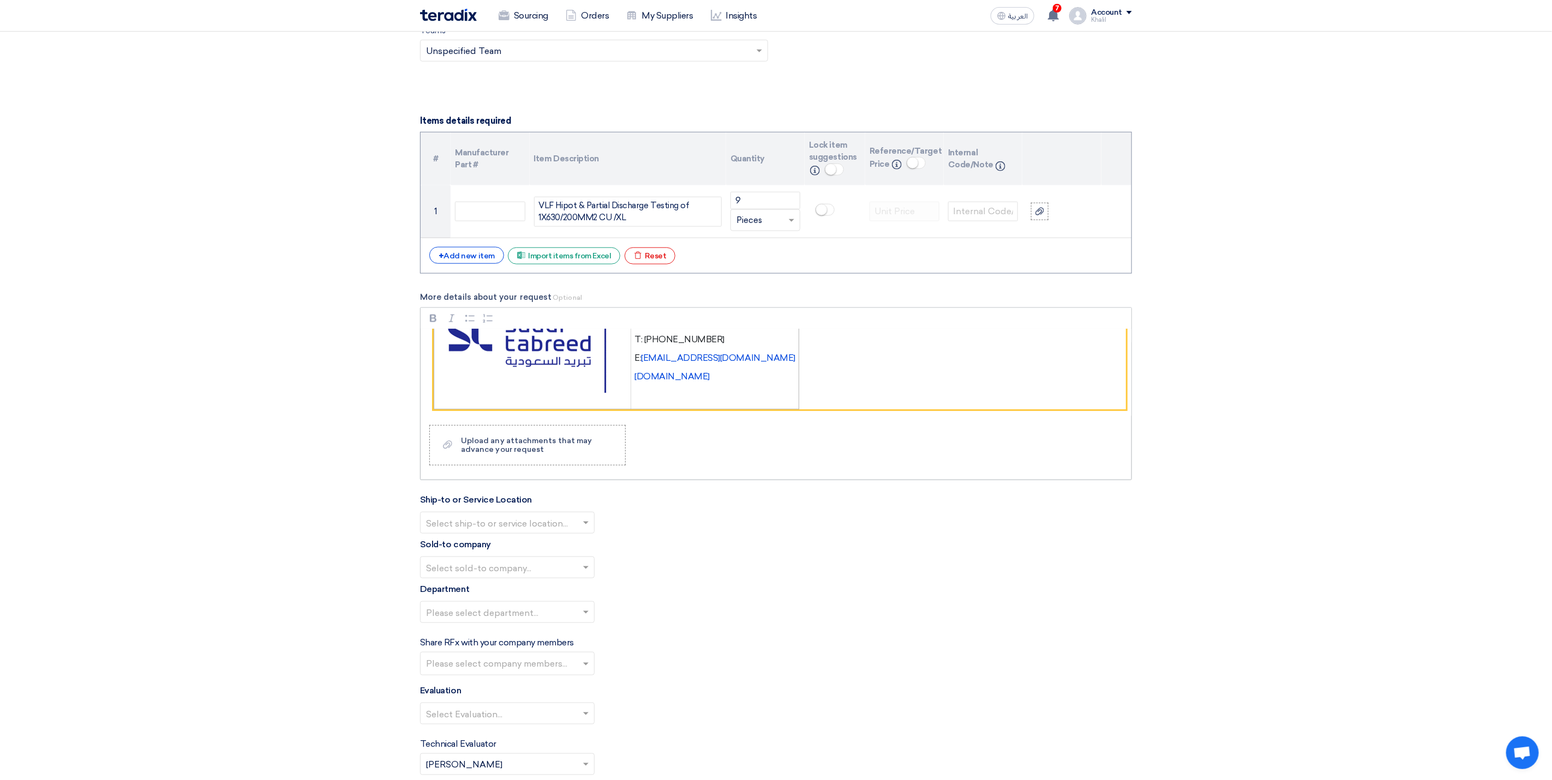
scroll to position [404, 0]
click at [579, 532] on div at bounding box center [506, 523] width 173 height 18
drag, startPoint x: 560, startPoint y: 552, endPoint x: 560, endPoint y: 563, distance: 11.5
click at [560, 553] on div "STOM Main WH" at bounding box center [506, 545] width 173 height 22
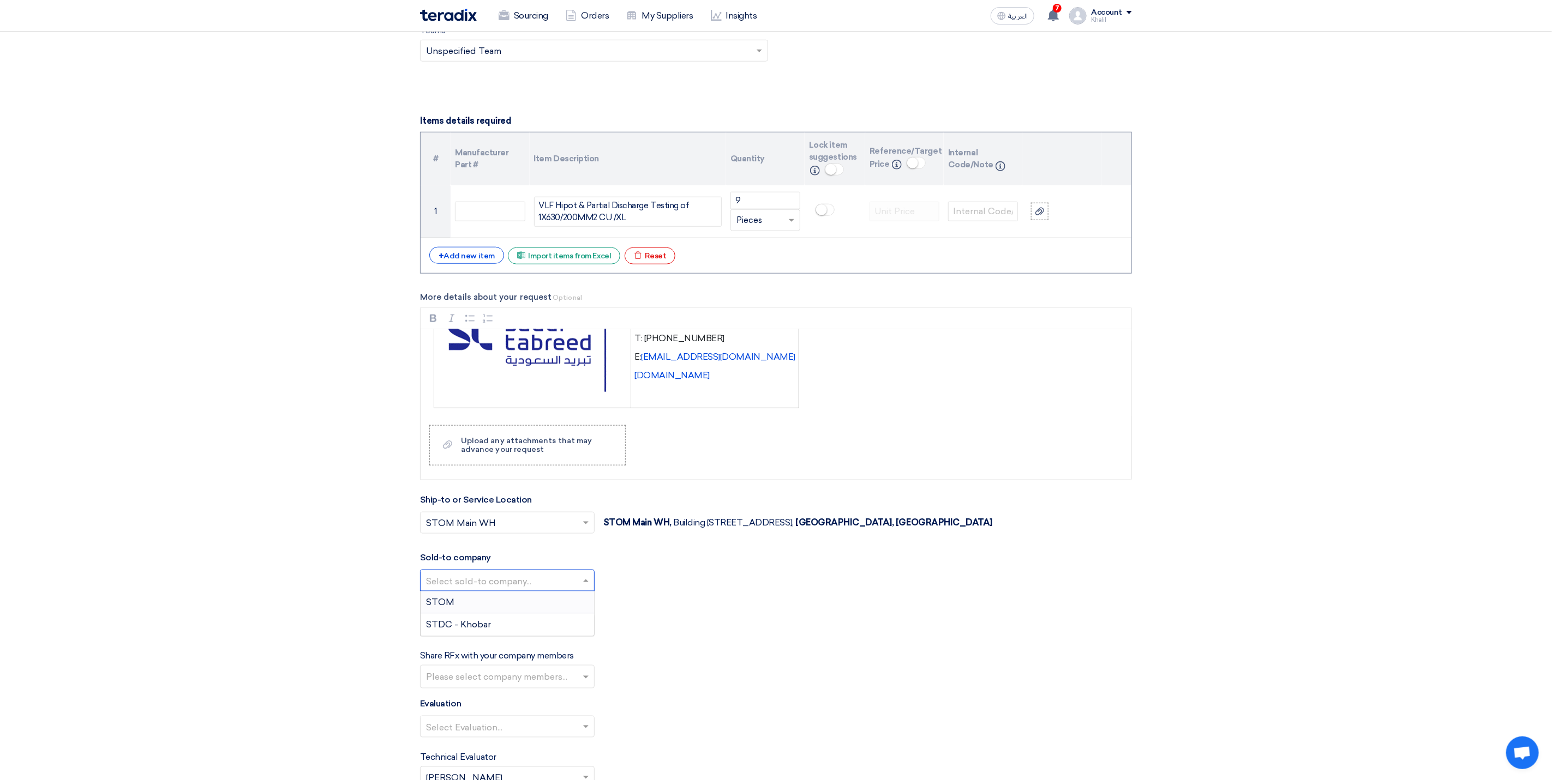
click at [563, 591] on input "text" at bounding box center [502, 582] width 152 height 18
click at [550, 614] on div "STOM" at bounding box center [506, 603] width 173 height 22
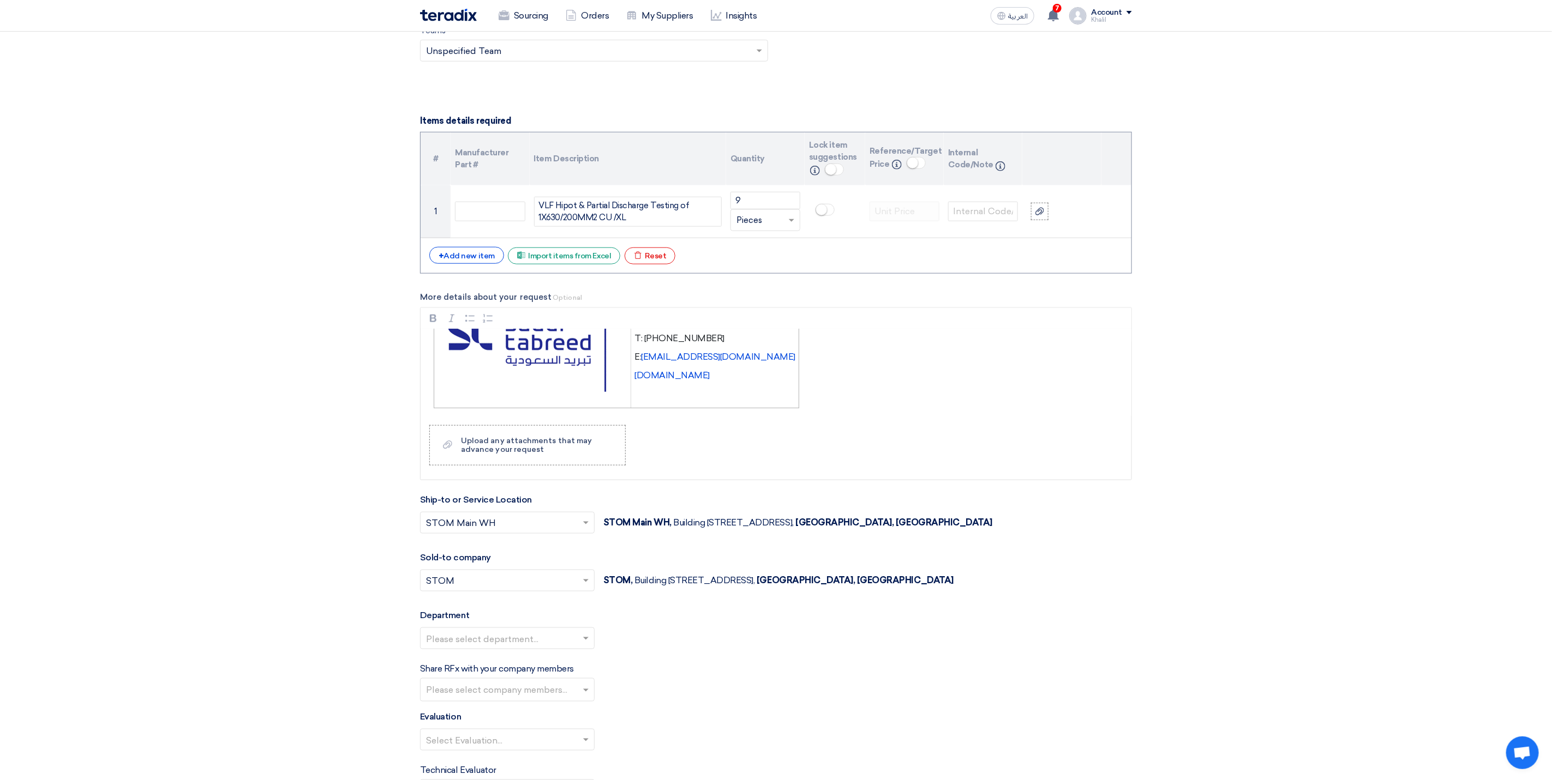
click at [555, 649] on input "text" at bounding box center [502, 640] width 152 height 18
click at [546, 669] on div "General Department" at bounding box center [506, 661] width 173 height 22
click at [555, 700] on input "text" at bounding box center [508, 691] width 165 height 18
click at [527, 585] on span "[PERSON_NAME] [PERSON_NAME]" at bounding box center [503, 580] width 155 height 10
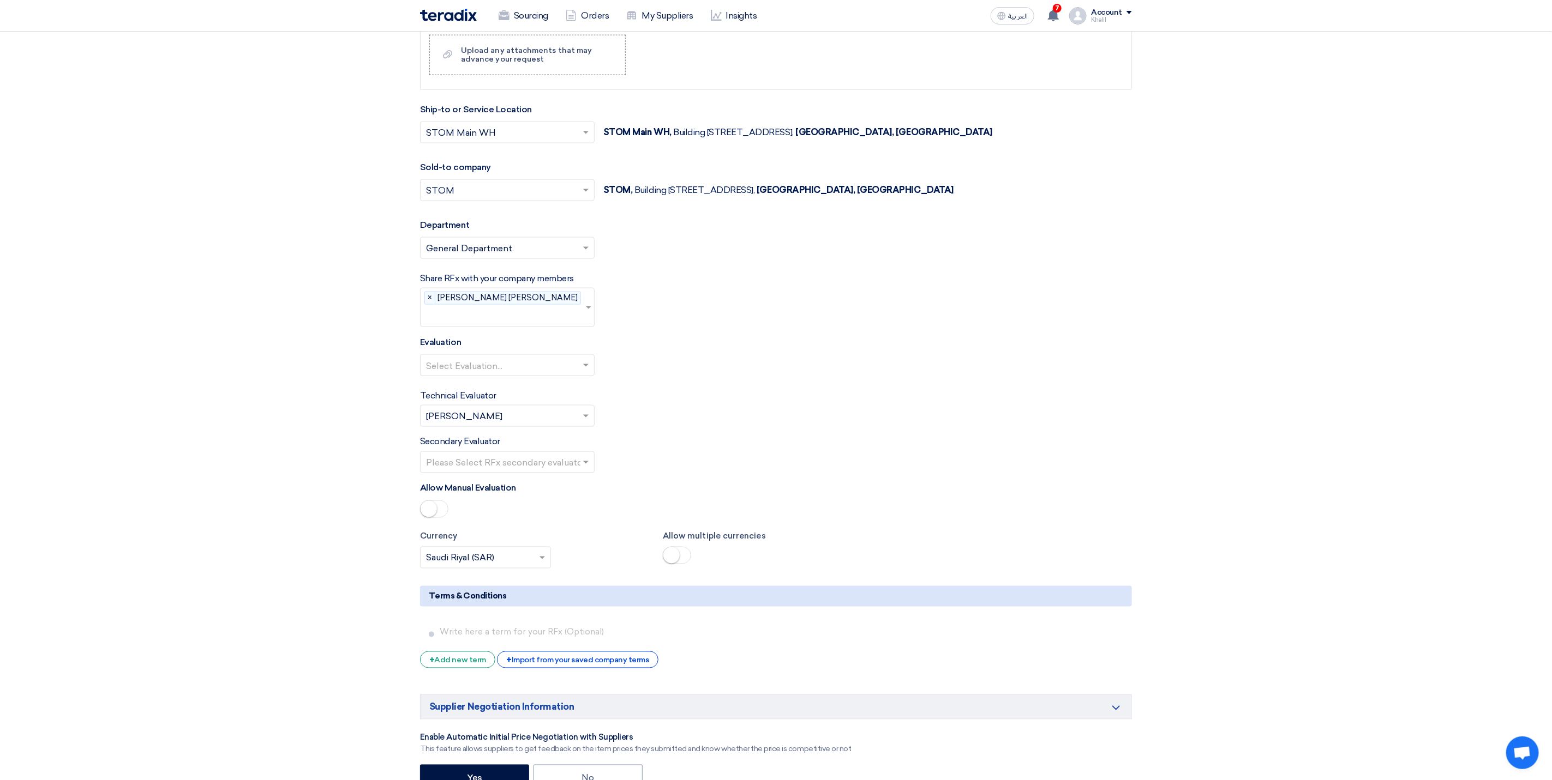
scroll to position [1139, 0]
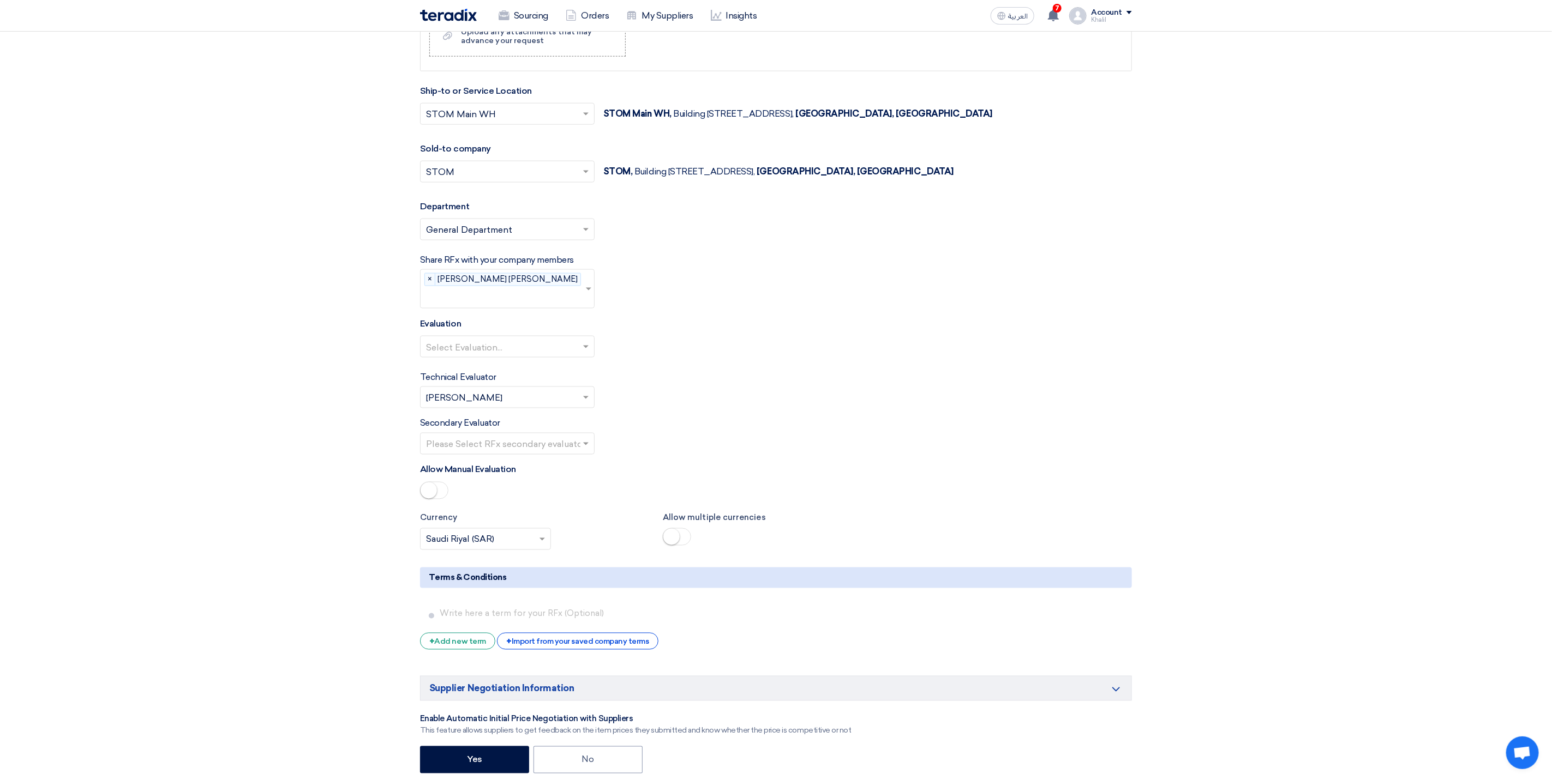
click at [567, 339] on input "text" at bounding box center [502, 348] width 152 height 18
click at [558, 360] on div "Standard Criteria" at bounding box center [506, 369] width 173 height 22
click at [693, 429] on div "Secondary Evaluator Please Select RFx secondary evaluator..." at bounding box center [776, 436] width 712 height 38
click at [558, 443] on input "text" at bounding box center [502, 445] width 152 height 18
click at [554, 460] on div "[PERSON_NAME] [PERSON_NAME]" at bounding box center [506, 466] width 173 height 22
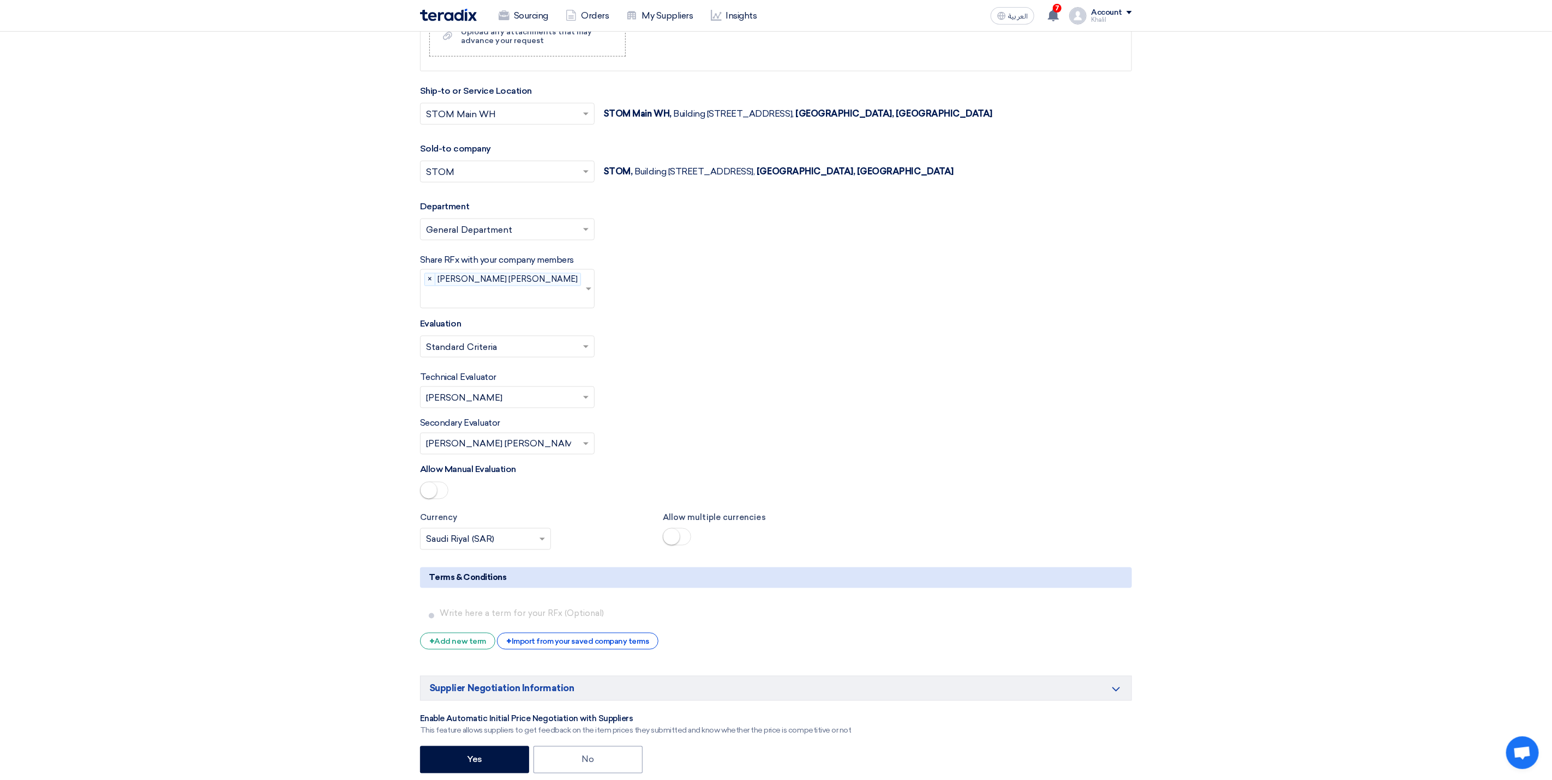
click at [707, 464] on div "Allow Manual Evaluation" at bounding box center [776, 484] width 712 height 40
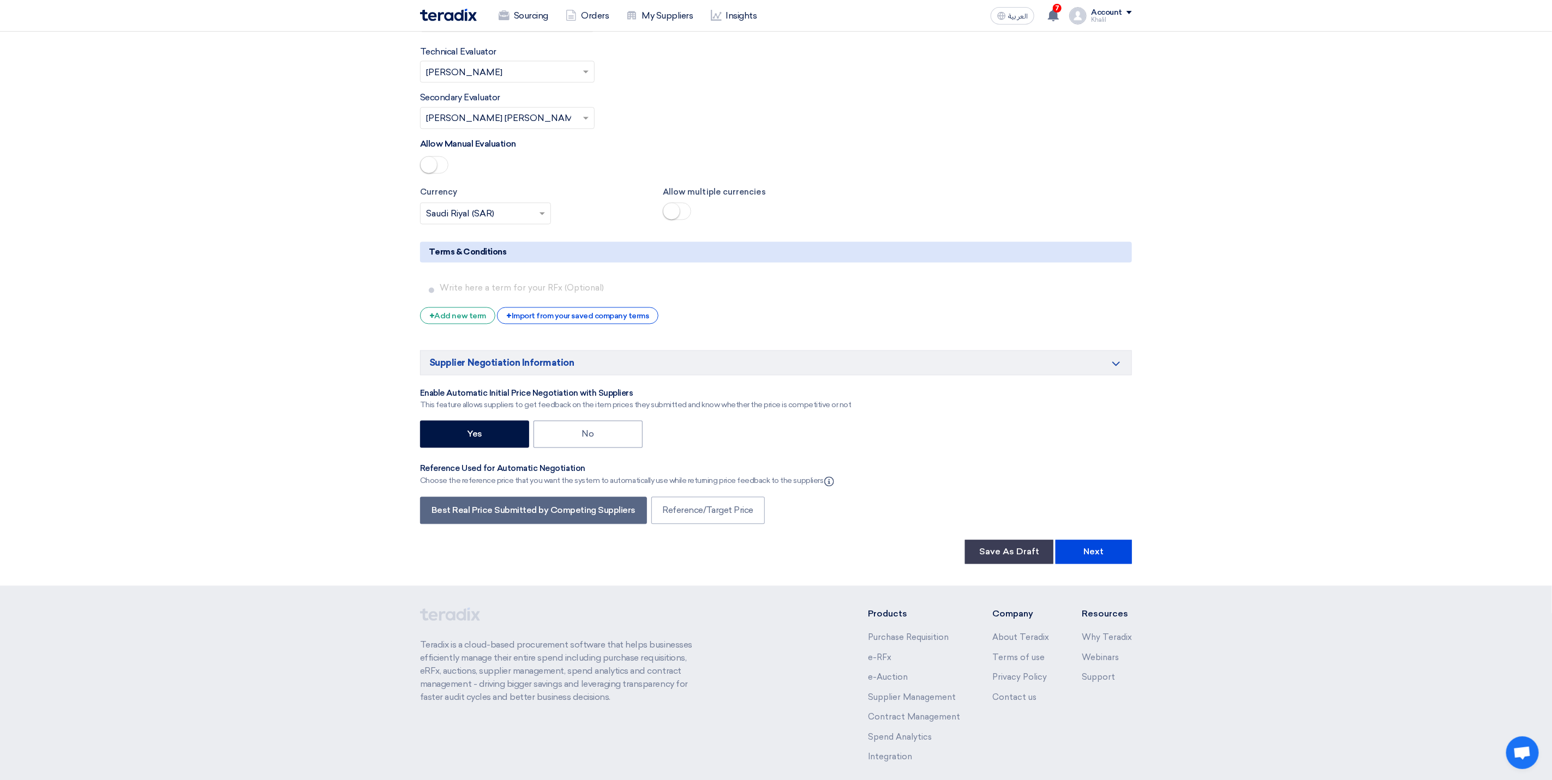
scroll to position [1514, 0]
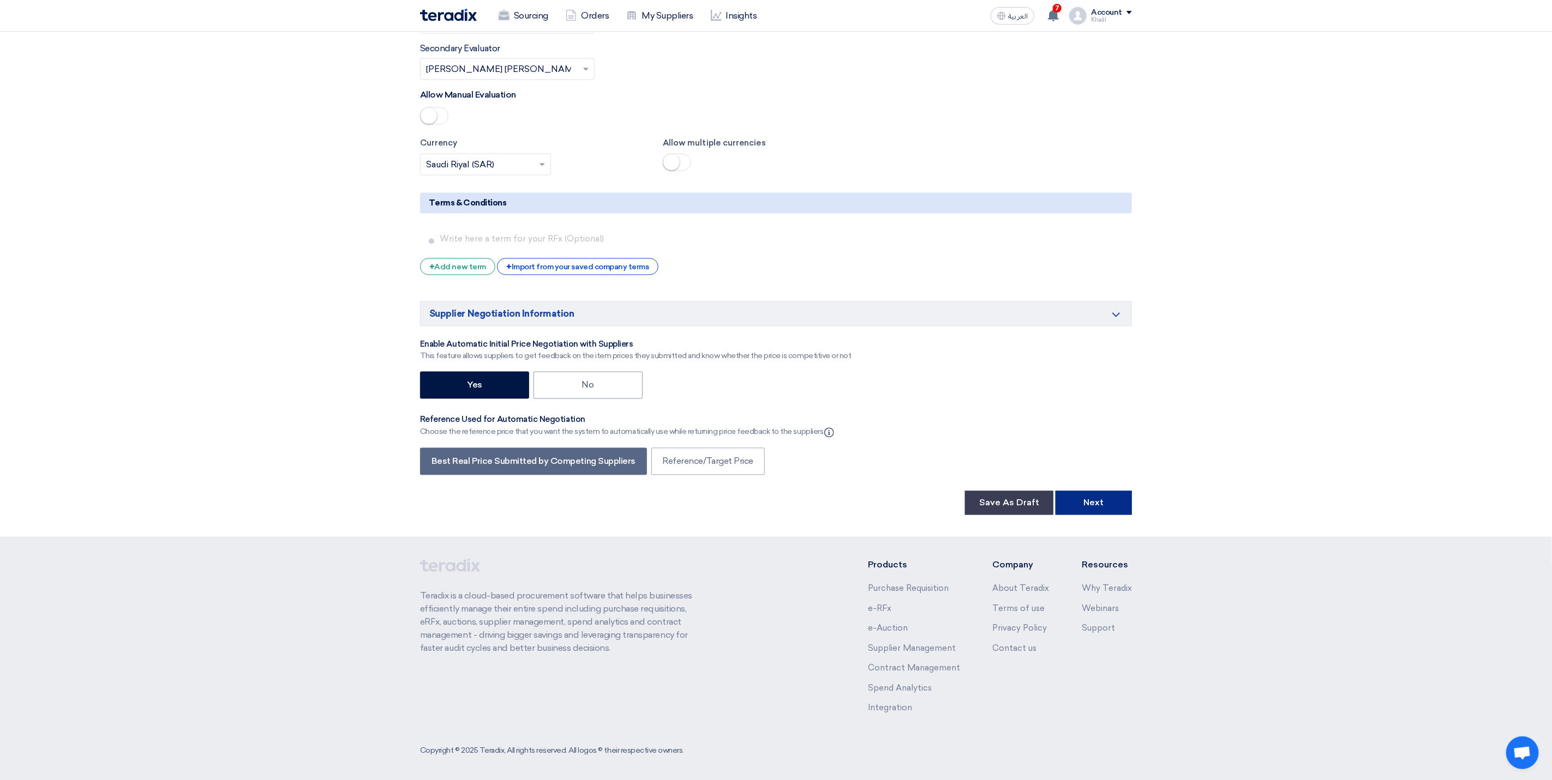
click at [1111, 502] on button "Next" at bounding box center [1093, 503] width 76 height 24
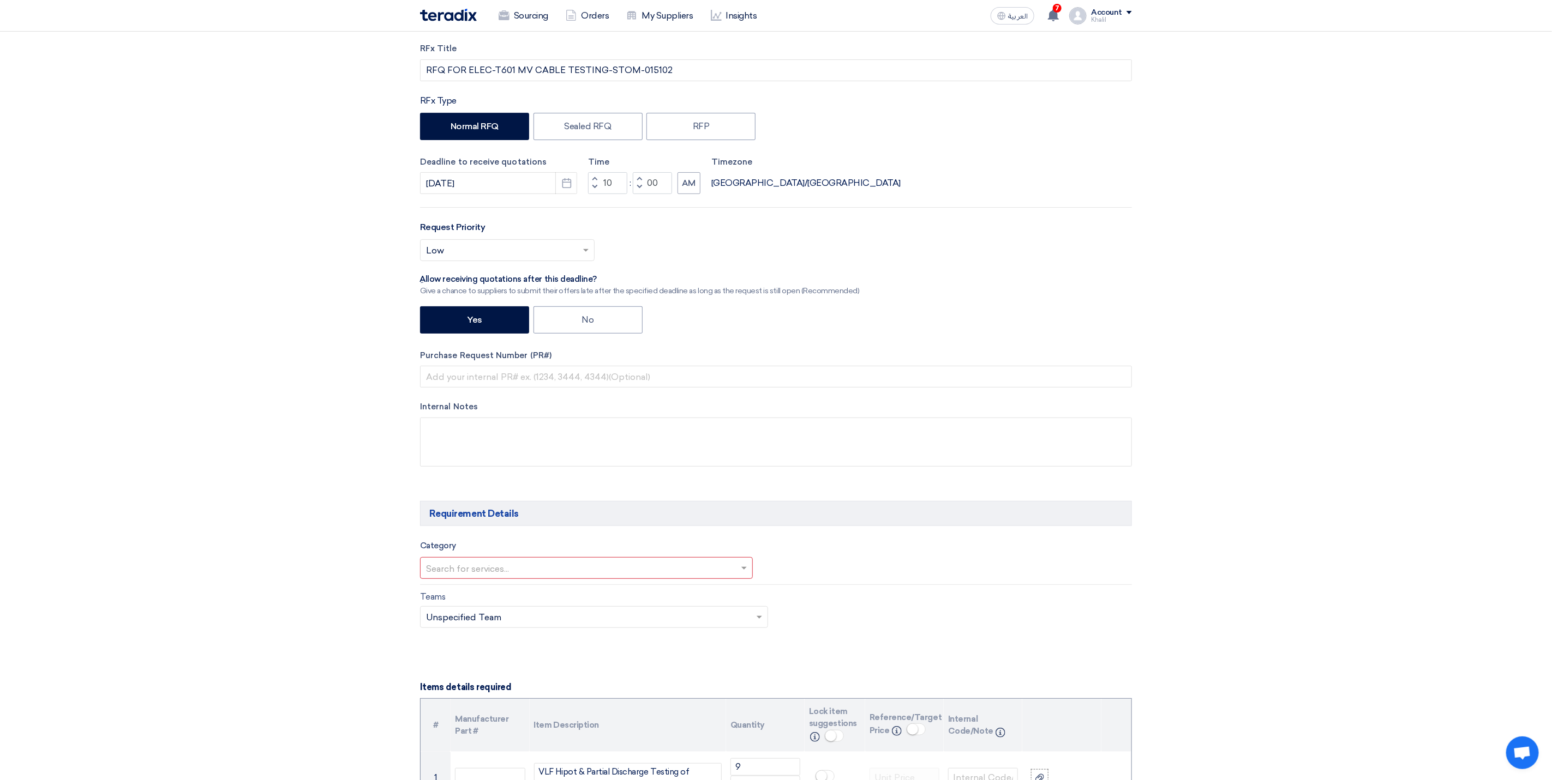
click at [722, 578] on input "text" at bounding box center [581, 570] width 310 height 18
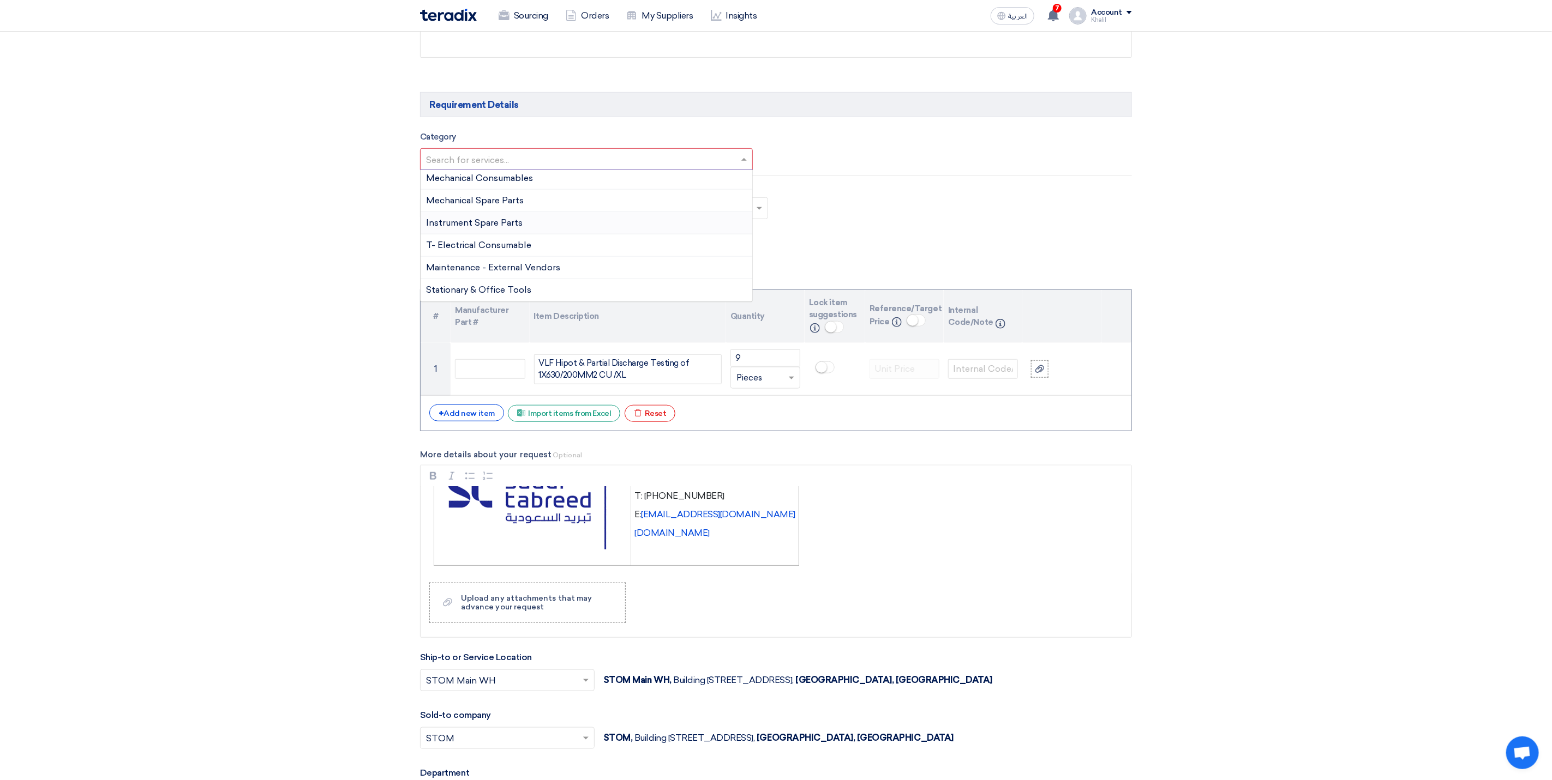
scroll to position [841, 0]
click at [563, 270] on div "Maintenance - External Vendors" at bounding box center [586, 268] width 332 height 22
click at [916, 249] on form "Basic Information RFx Title RFQ FOR ELEC-T601 MV CABLE TESTING-STOM-015102 RFx …" at bounding box center [776, 526] width 712 height 1863
click at [901, 170] on input "text" at bounding box center [959, 161] width 339 height 18
click at [901, 246] on form "Basic Information RFx Title RFQ FOR ELEC-T601 MV CABLE TESTING-STOM-015102 RFx …" at bounding box center [776, 526] width 712 height 1863
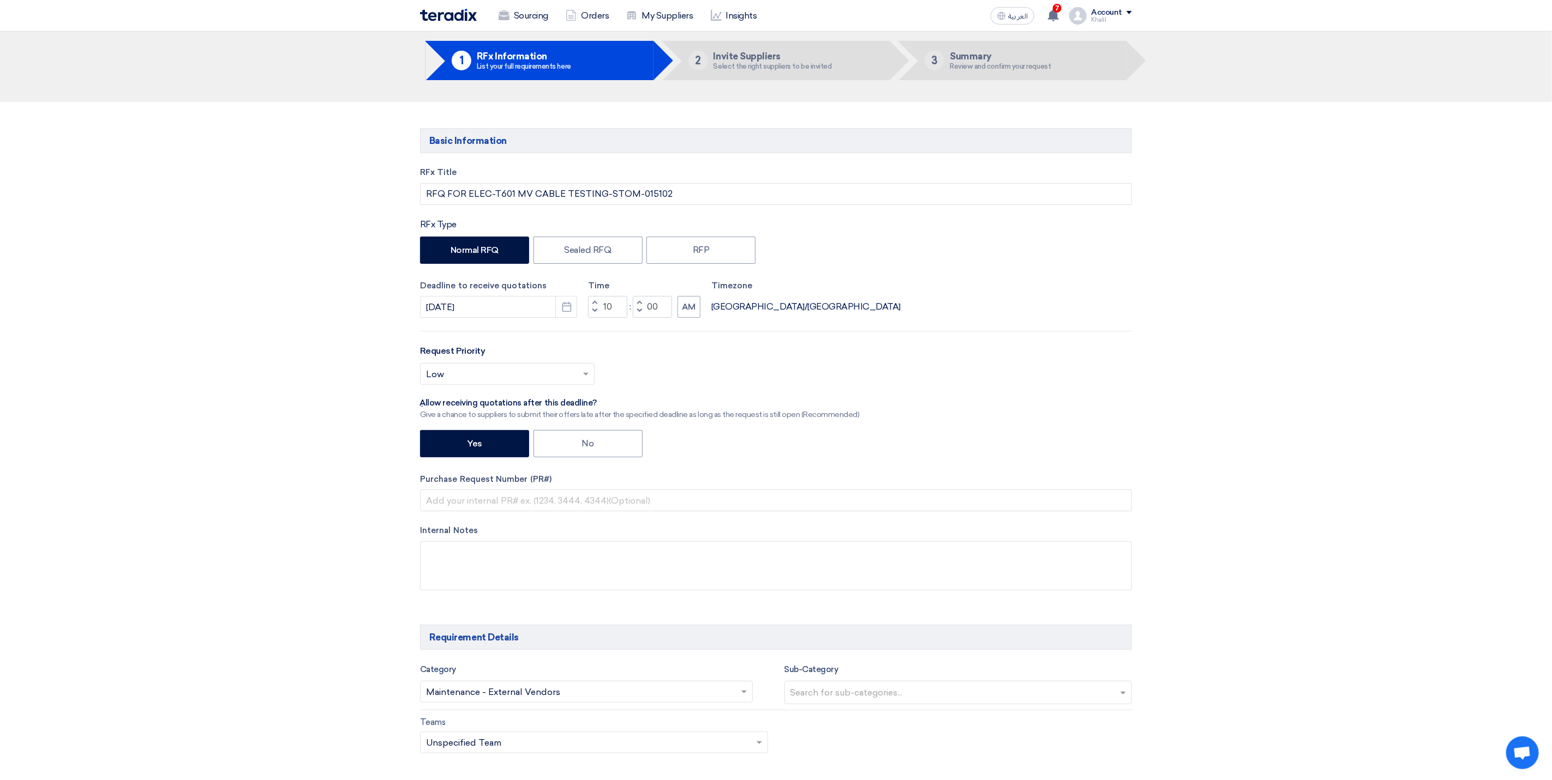
scroll to position [0, 0]
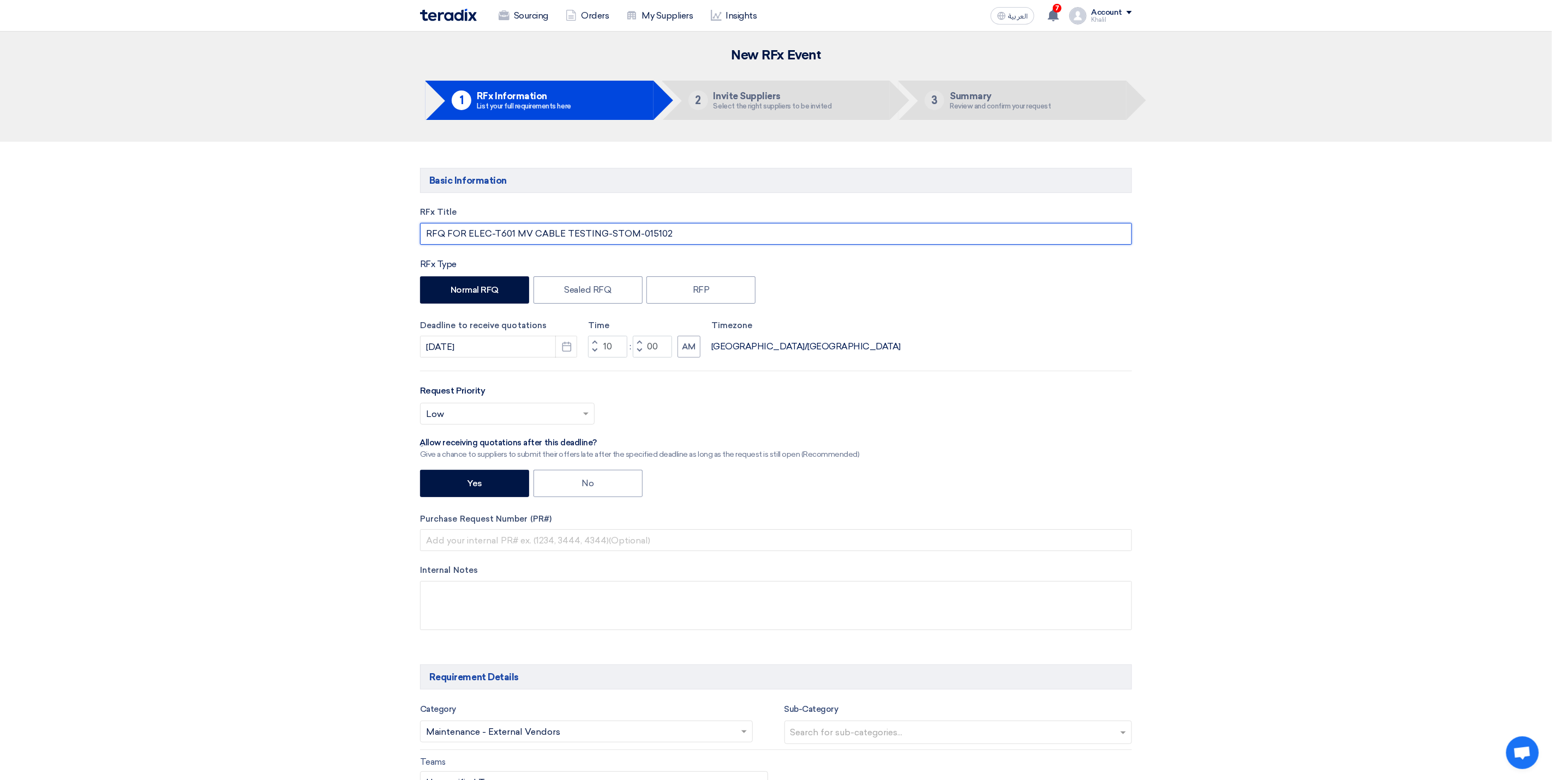
drag, startPoint x: 690, startPoint y: 234, endPoint x: 606, endPoint y: 226, distance: 84.9
click at [606, 226] on input "RFQ FOR ELEC-T601 MV CABLE TESTING-STOM-015102" at bounding box center [776, 234] width 712 height 22
click at [521, 542] on input "text" at bounding box center [776, 541] width 712 height 22
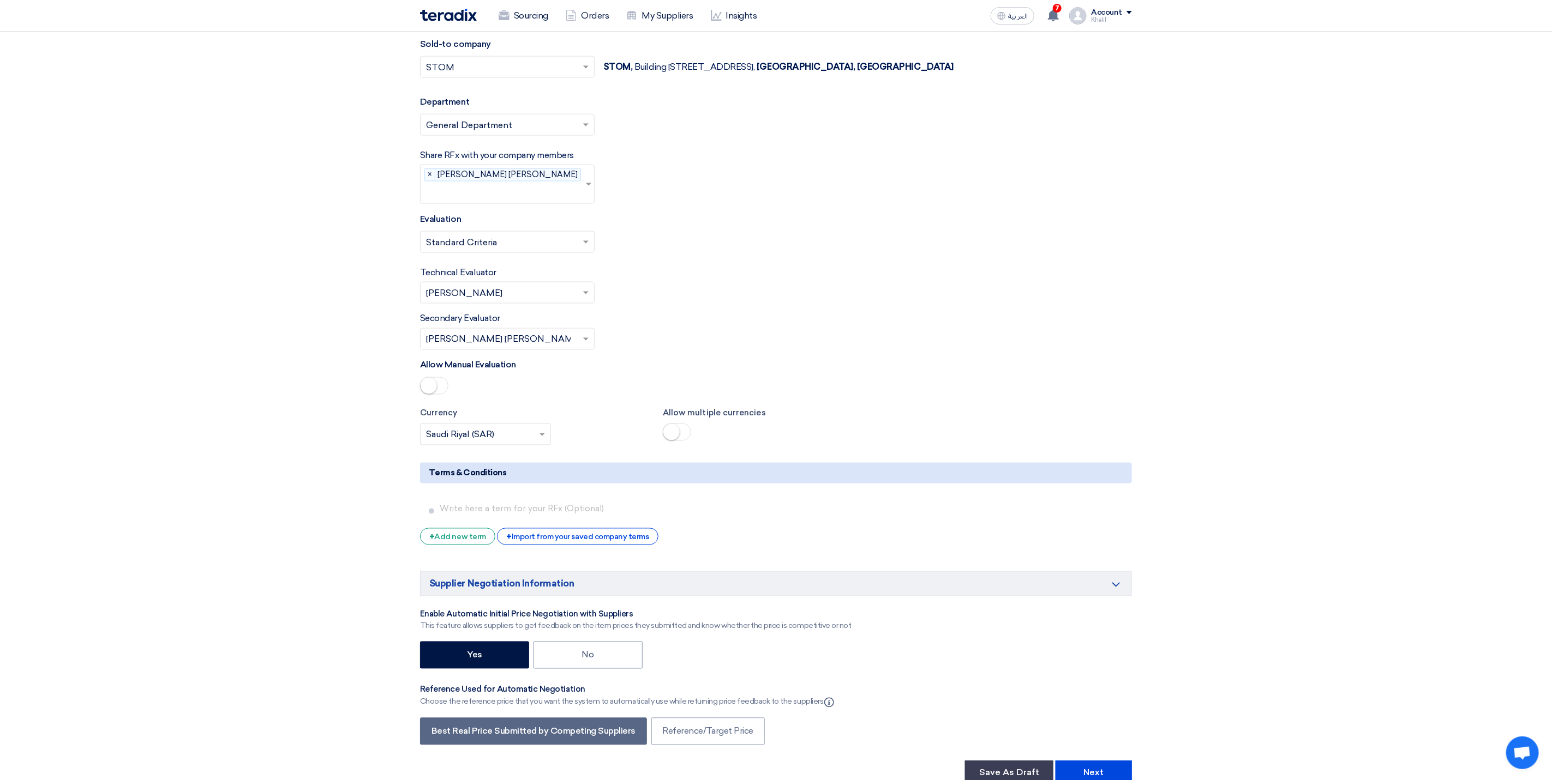
scroll to position [1517, 0]
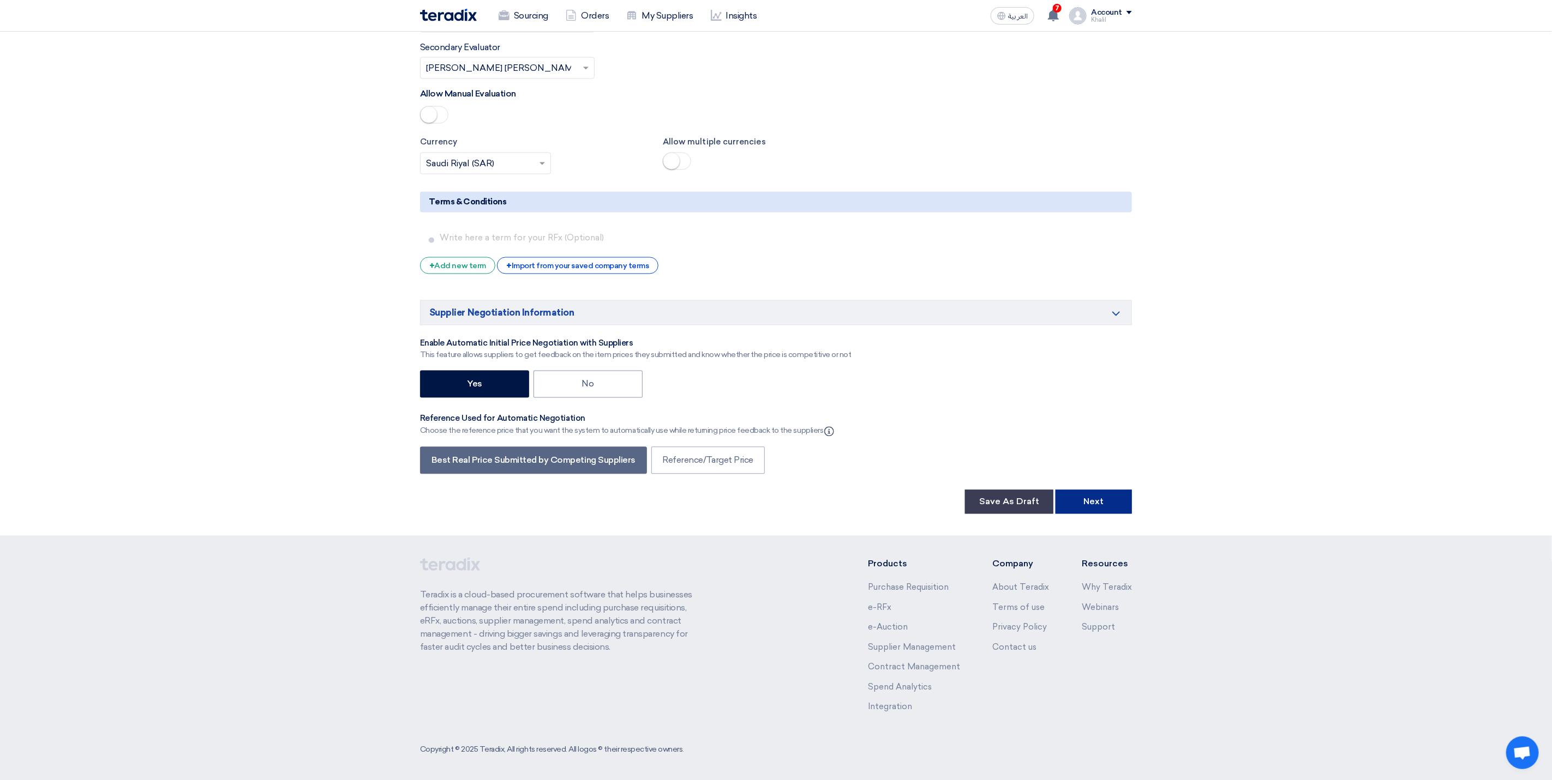
click at [1118, 497] on button "Next" at bounding box center [1093, 502] width 76 height 24
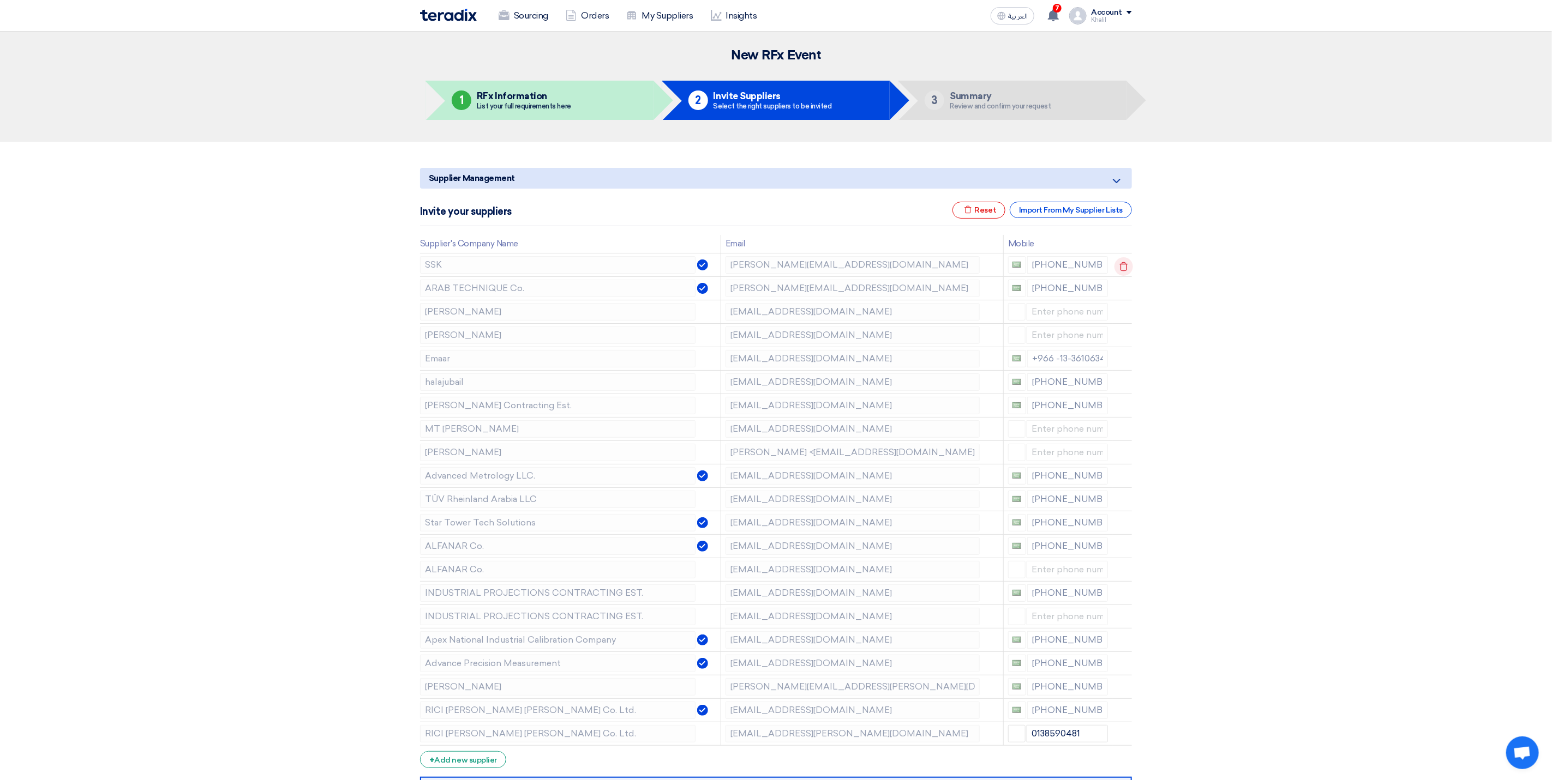
click at [1129, 270] on icon at bounding box center [1123, 266] width 19 height 19
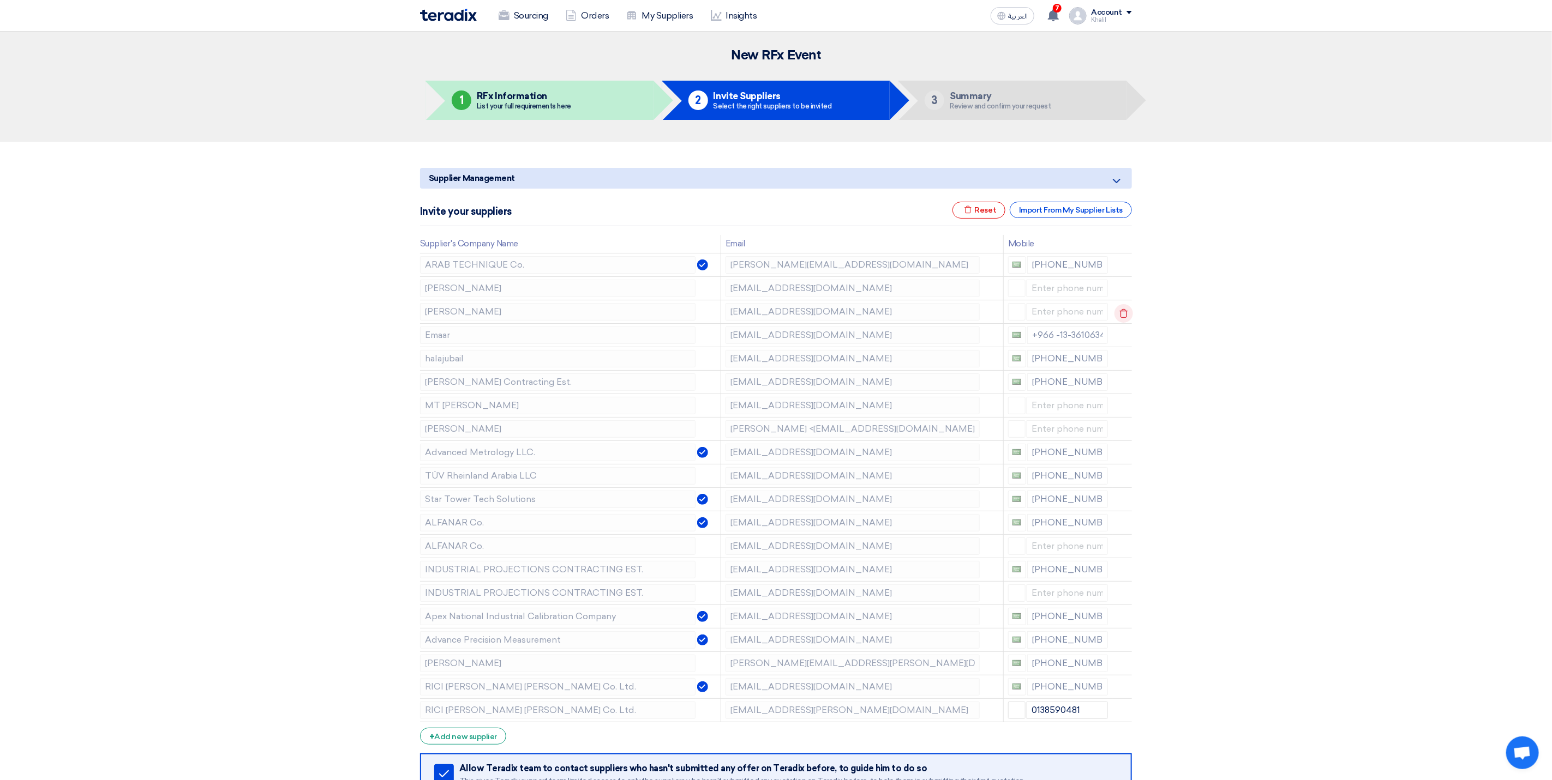
click at [1123, 316] on icon at bounding box center [1123, 313] width 19 height 19
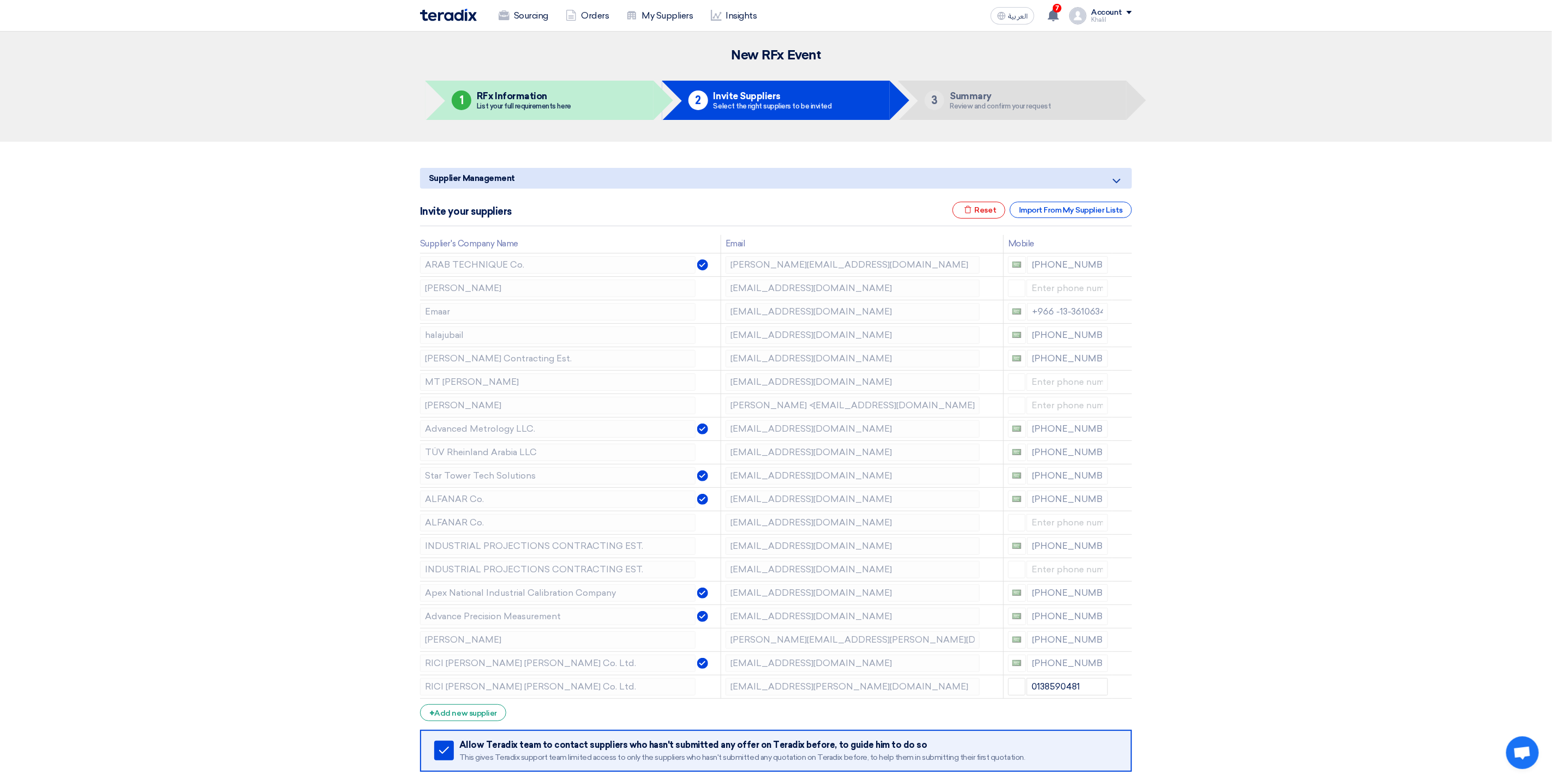
click at [0, 0] on icon at bounding box center [0, 0] width 0 height 0
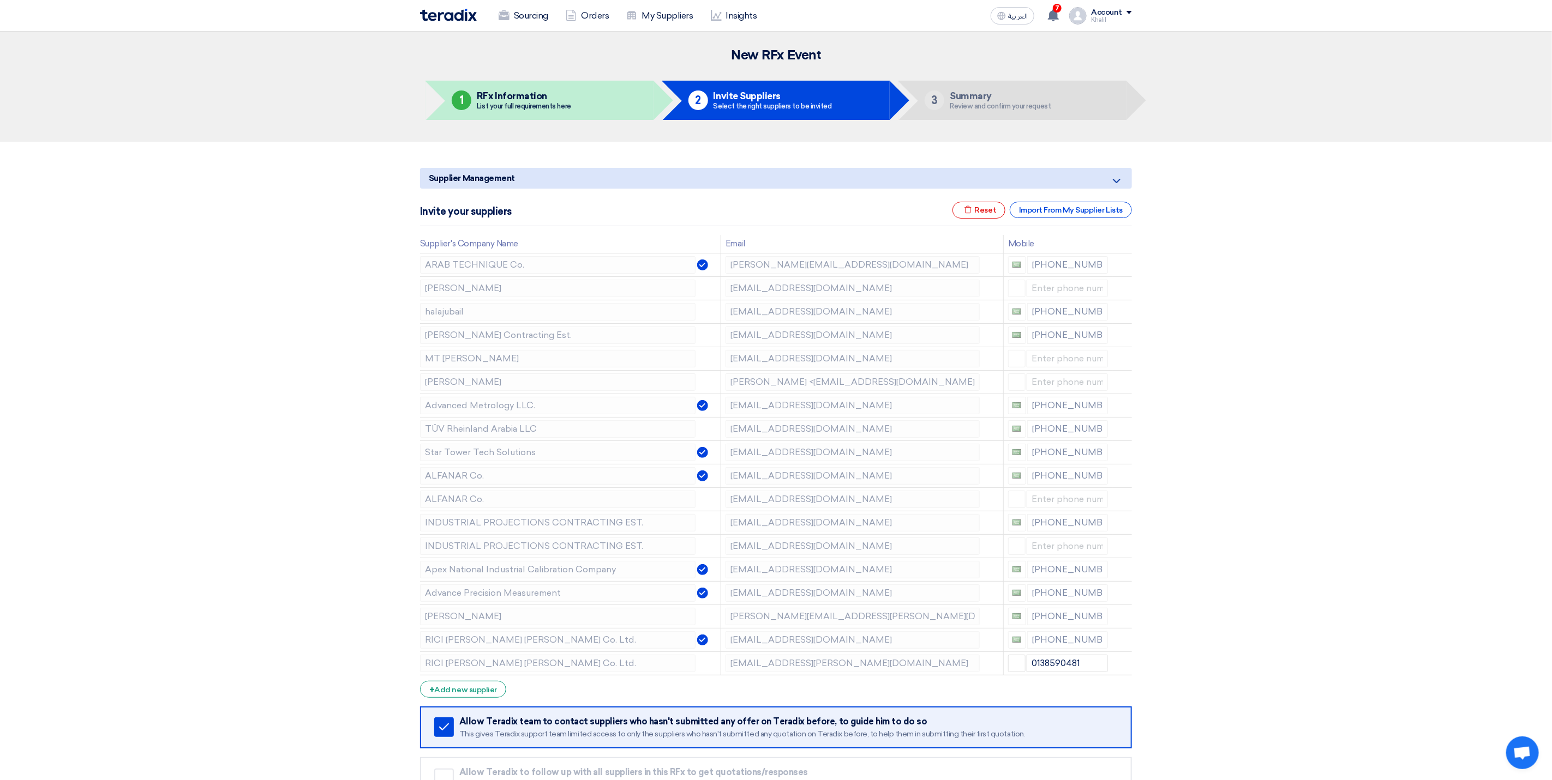
click at [0, 0] on icon at bounding box center [0, 0] width 0 height 0
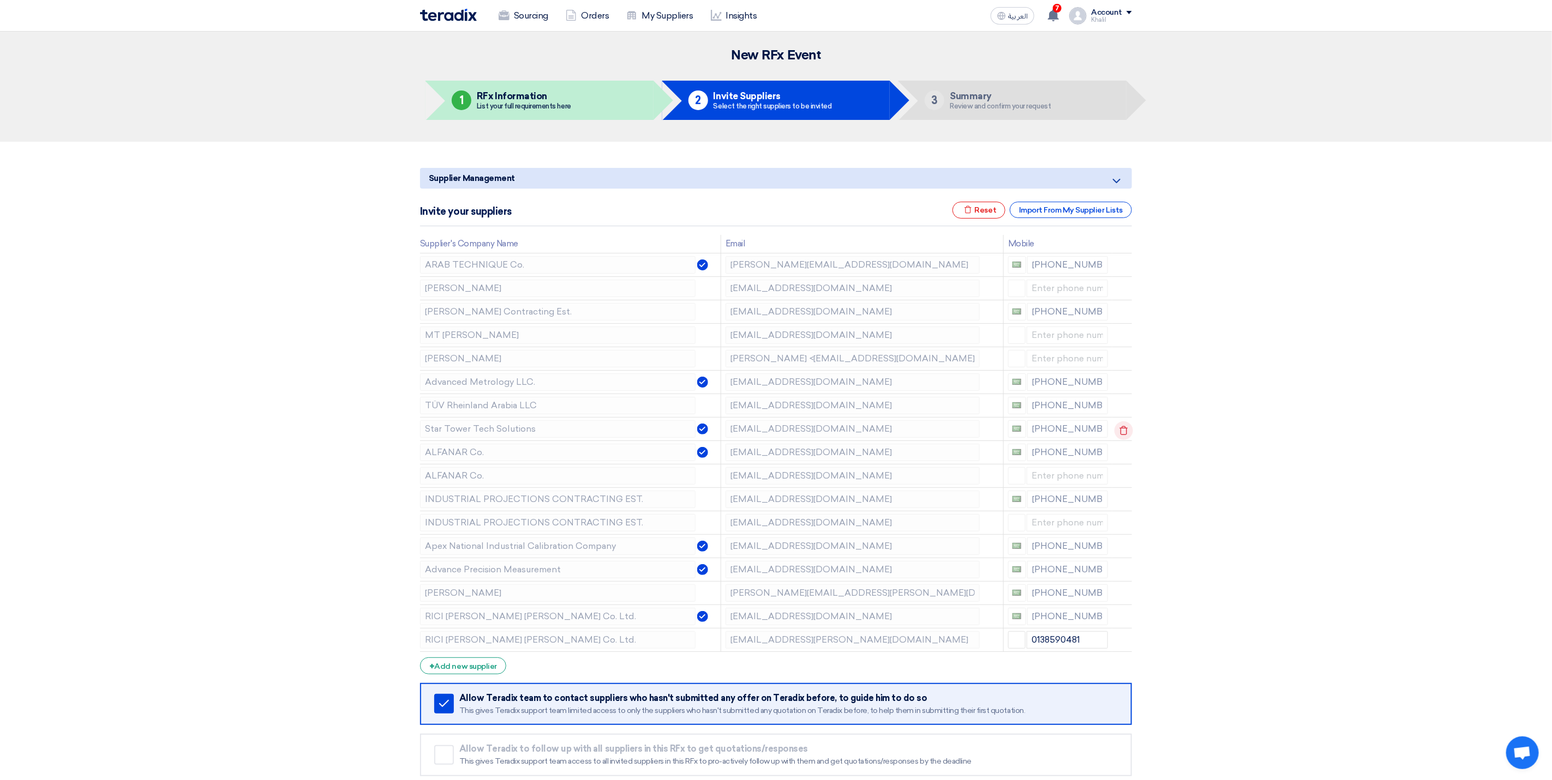
click at [1122, 434] on icon at bounding box center [1123, 431] width 19 height 19
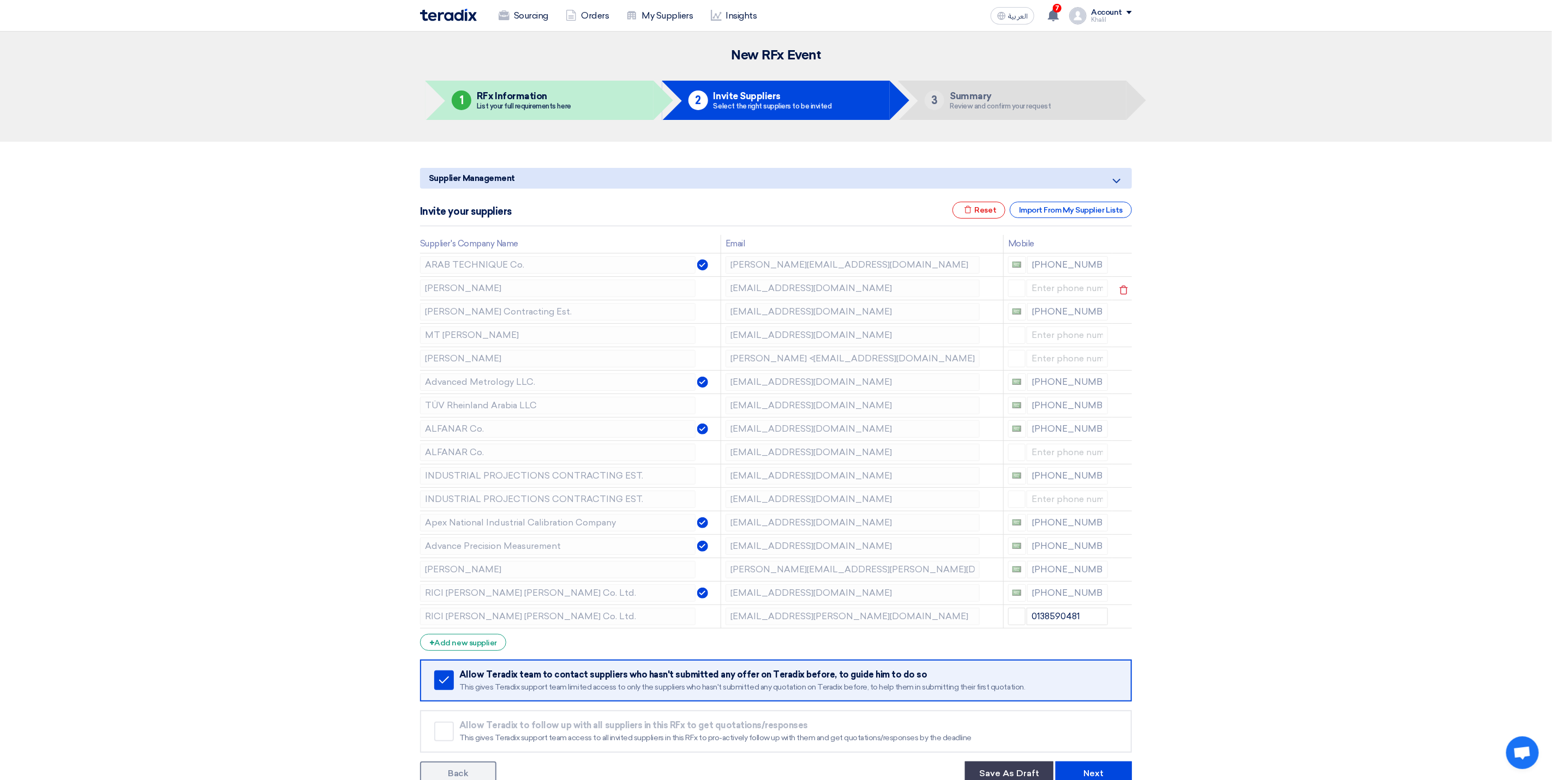
click at [707, 284] on tr "[PERSON_NAME] [EMAIL_ADDRESS][DOMAIN_NAME]" at bounding box center [776, 287] width 712 height 23
click at [720, 358] on td "[PERSON_NAME] <[EMAIL_ADDRESS][DOMAIN_NAME]>" at bounding box center [861, 358] width 282 height 23
click at [721, 551] on td "[EMAIL_ADDRESS][DOMAIN_NAME]" at bounding box center [861, 545] width 282 height 23
click at [1124, 575] on icon at bounding box center [1123, 571] width 19 height 19
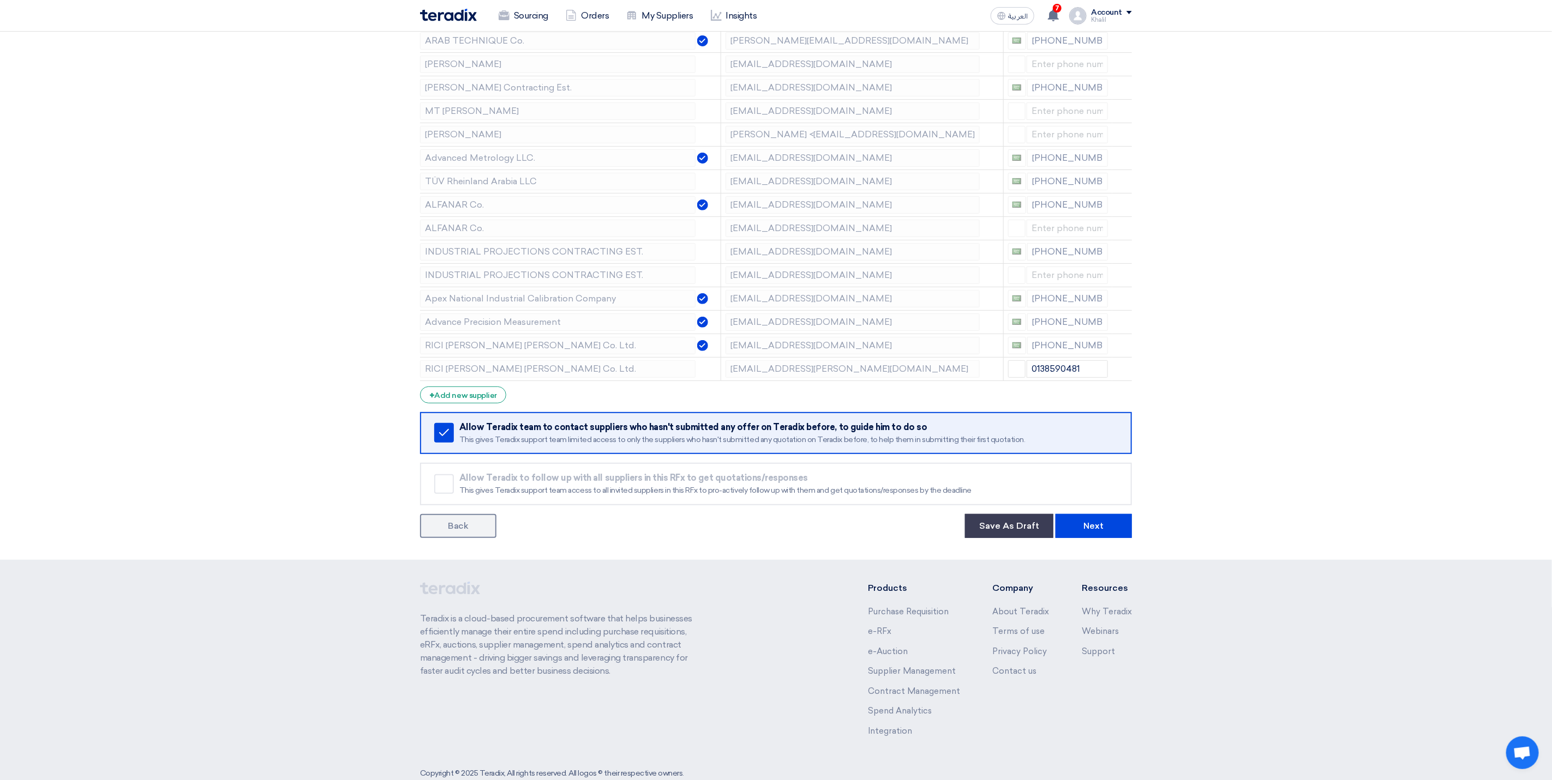
scroll to position [252, 0]
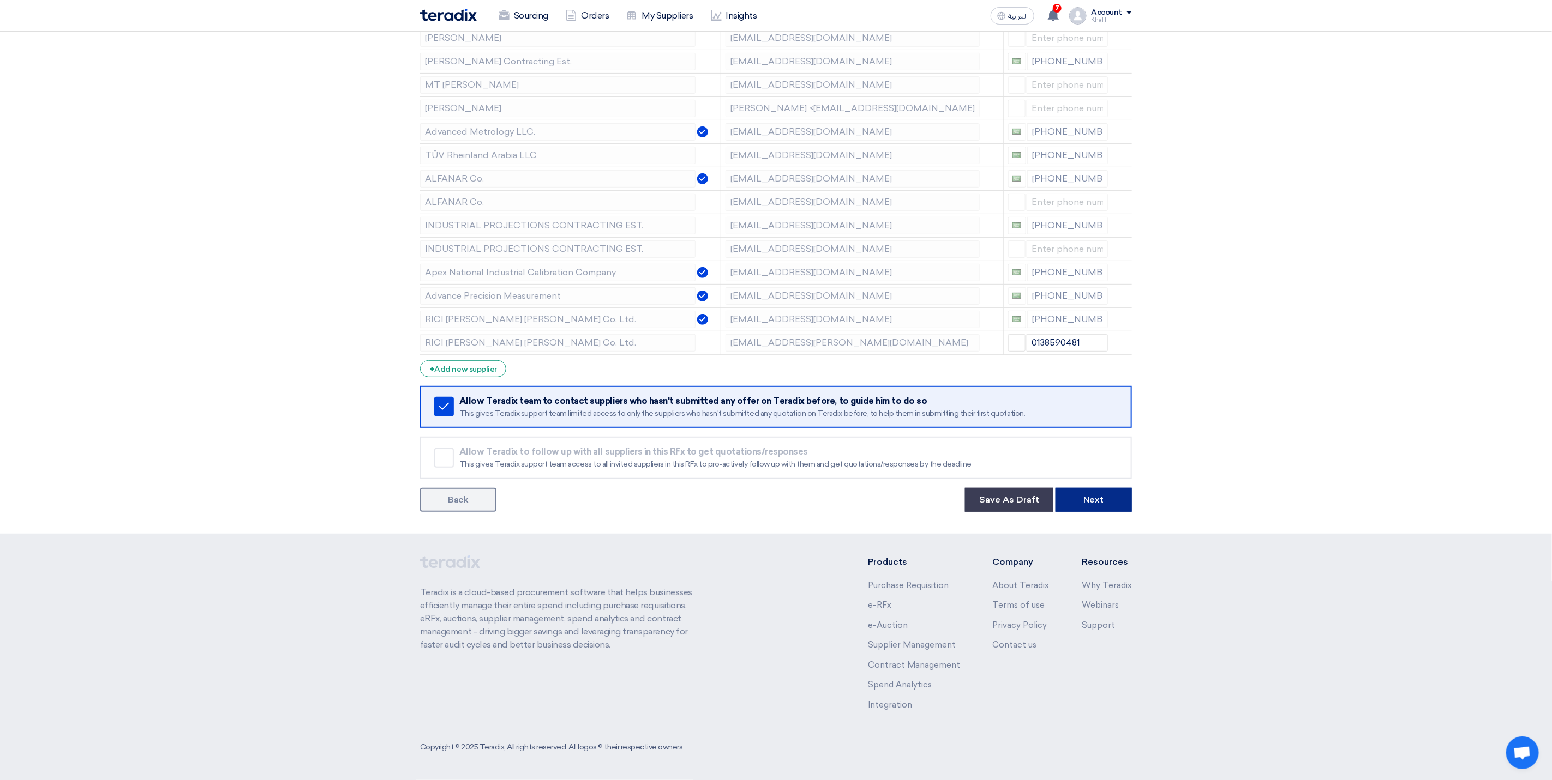
click at [1108, 506] on button "Next" at bounding box center [1093, 500] width 76 height 24
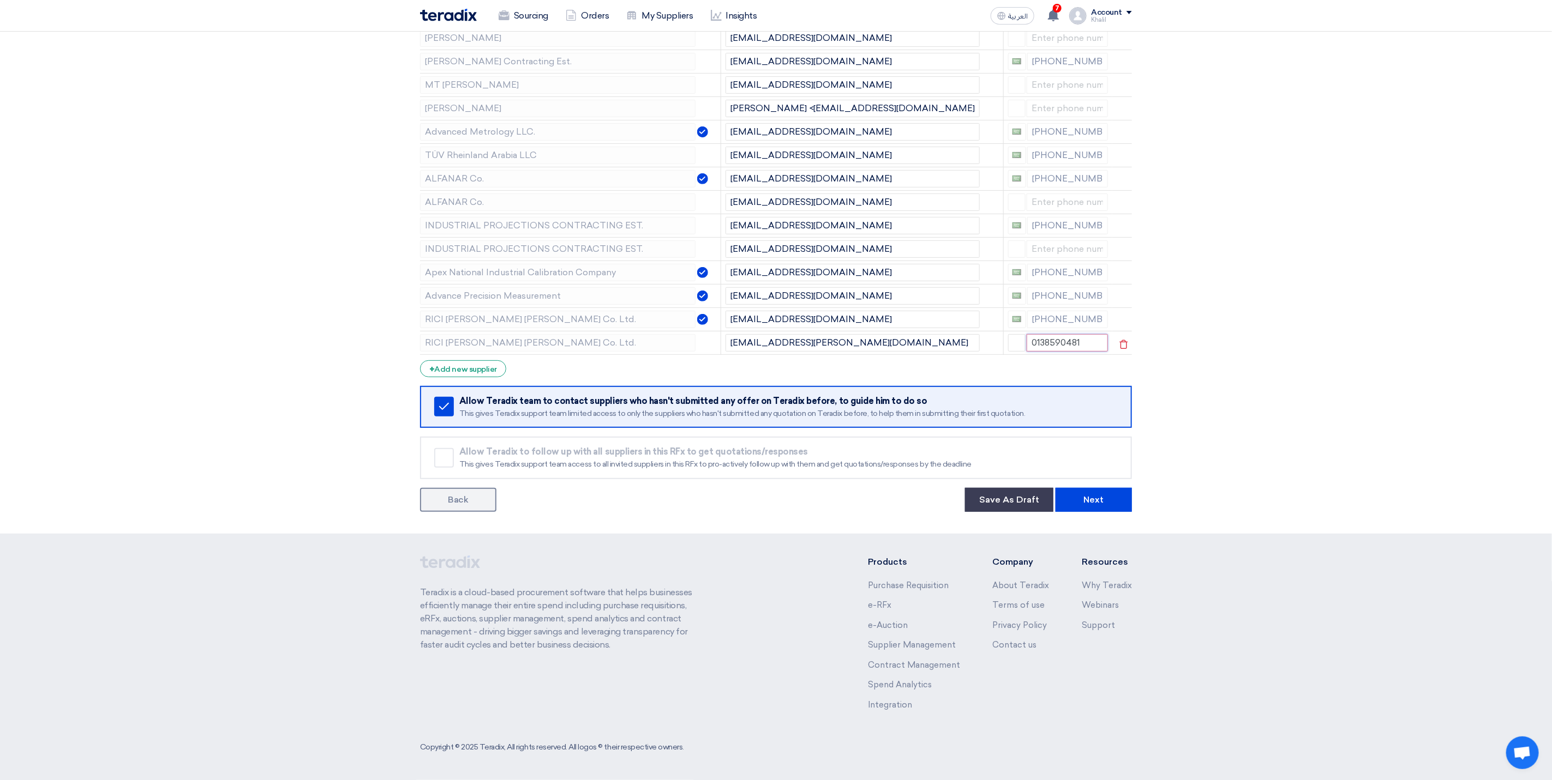
drag, startPoint x: 1085, startPoint y: 362, endPoint x: 1026, endPoint y: 354, distance: 58.8
click at [1026, 352] on input "0138590481" at bounding box center [1067, 342] width 82 height 17
drag, startPoint x: 1252, startPoint y: 424, endPoint x: 1198, endPoint y: 453, distance: 61.0
click at [1256, 429] on section "Supplier Management Minimize/Maximize Category Invite your suppliers Excel file…" at bounding box center [776, 212] width 1552 height 642
click at [1122, 503] on button "Next" at bounding box center [1093, 500] width 76 height 24
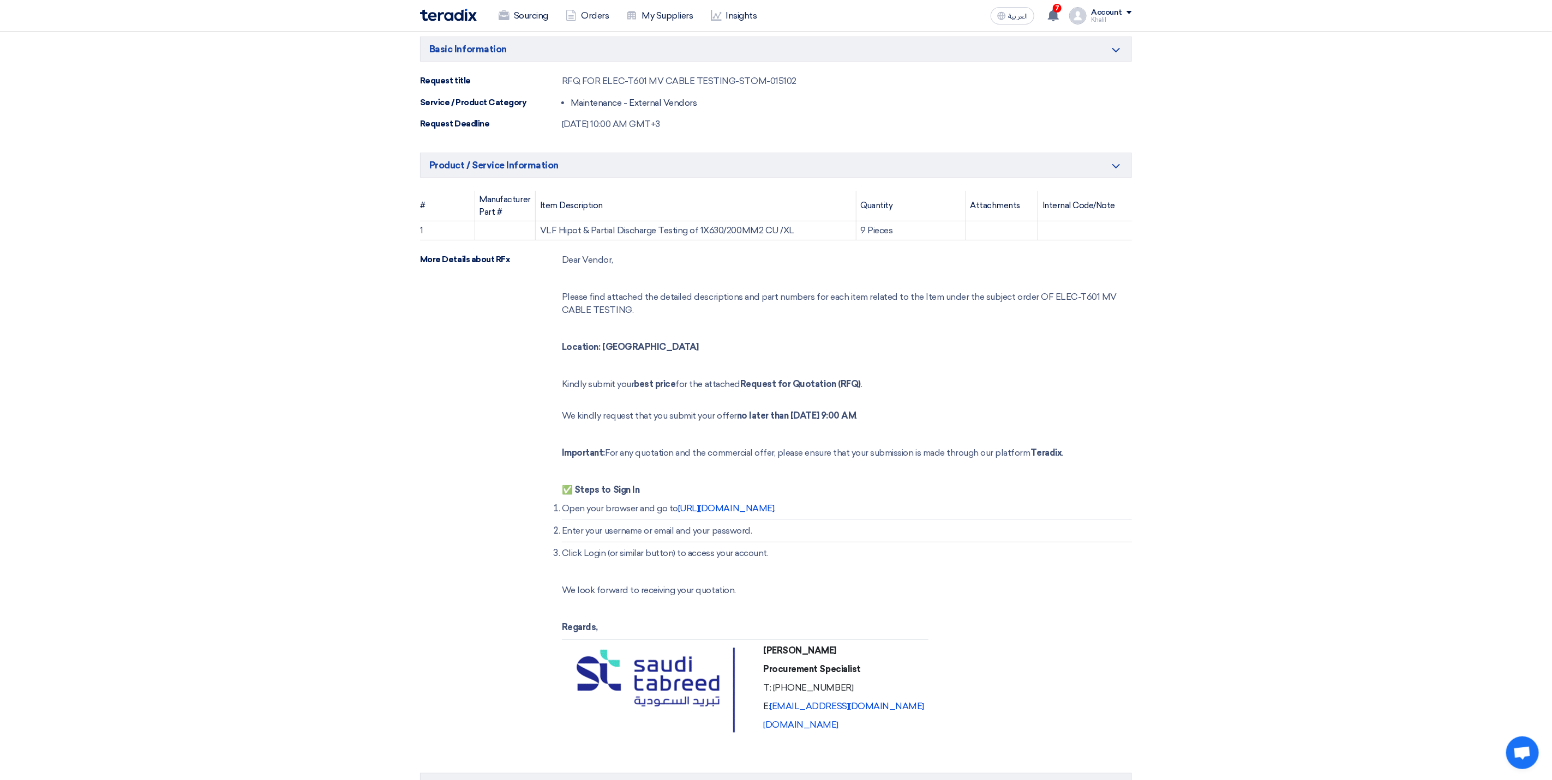
scroll to position [92, 0]
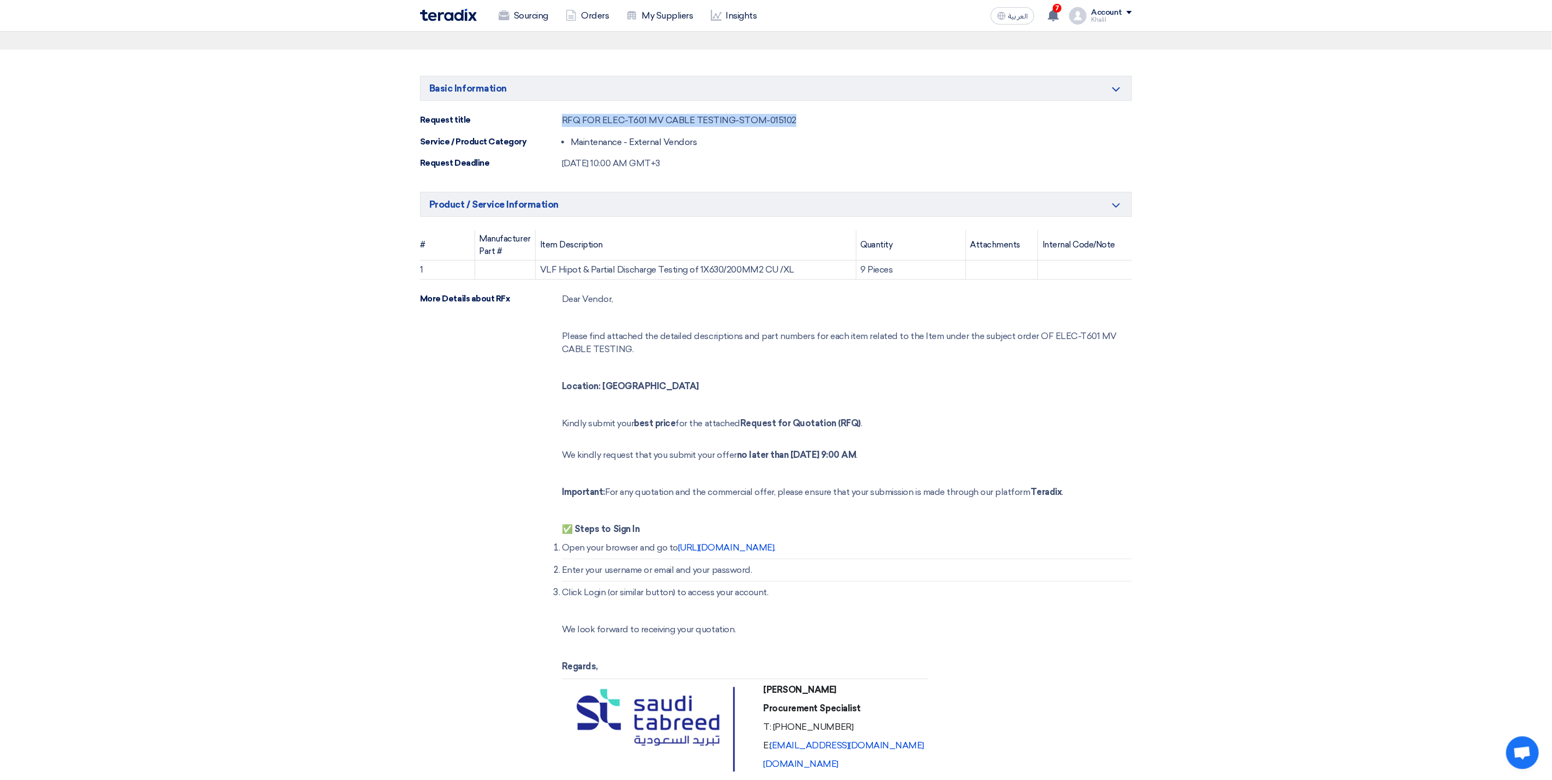
drag, startPoint x: 800, startPoint y: 123, endPoint x: 563, endPoint y: 115, distance: 236.8
click at [563, 115] on div "Request title RFQ FOR ELEC-T601 MV CABLE TESTING-STOM-015102" at bounding box center [776, 120] width 712 height 13
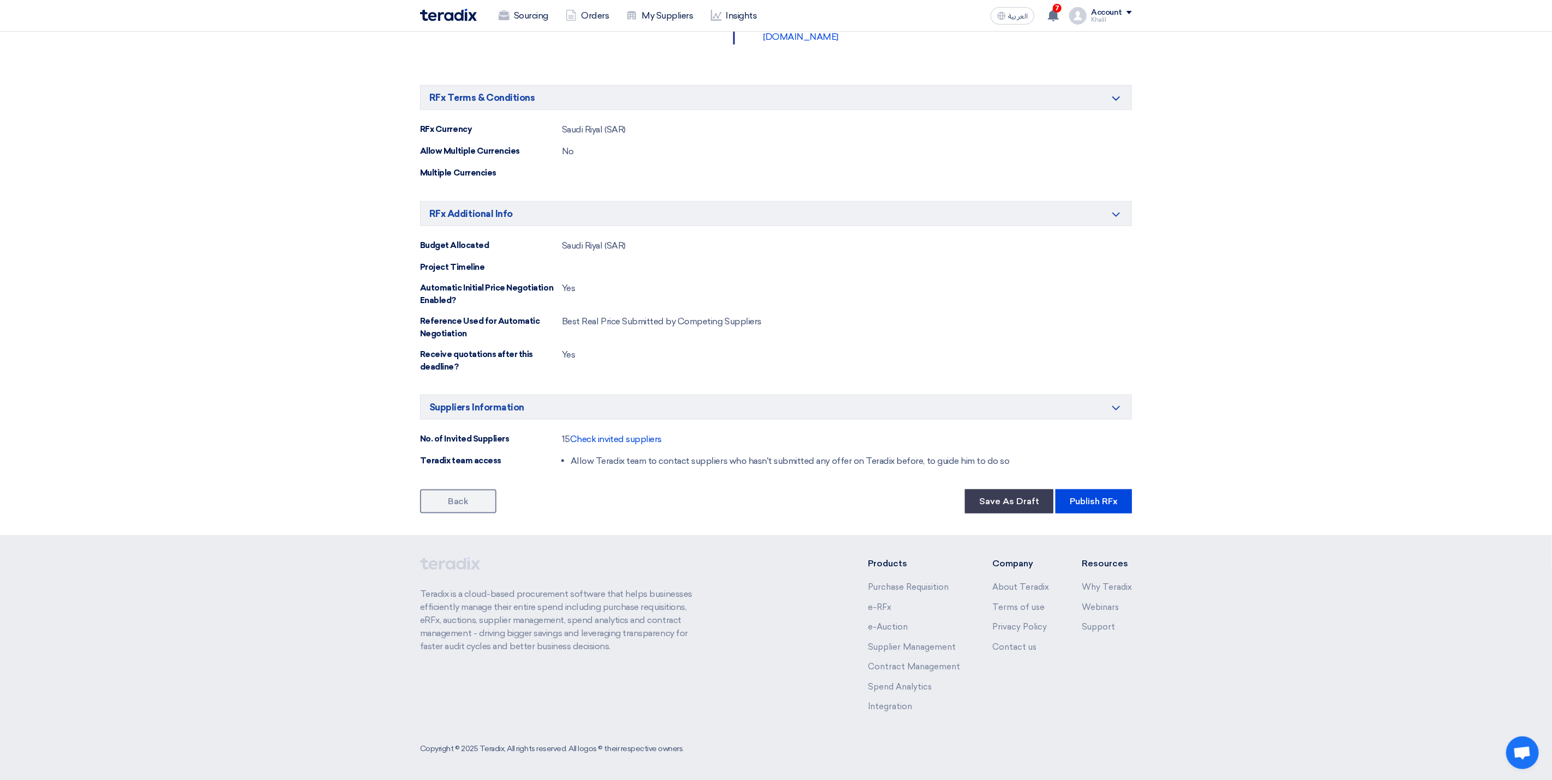
scroll to position [828, 0]
click at [448, 501] on link "Back" at bounding box center [458, 500] width 76 height 24
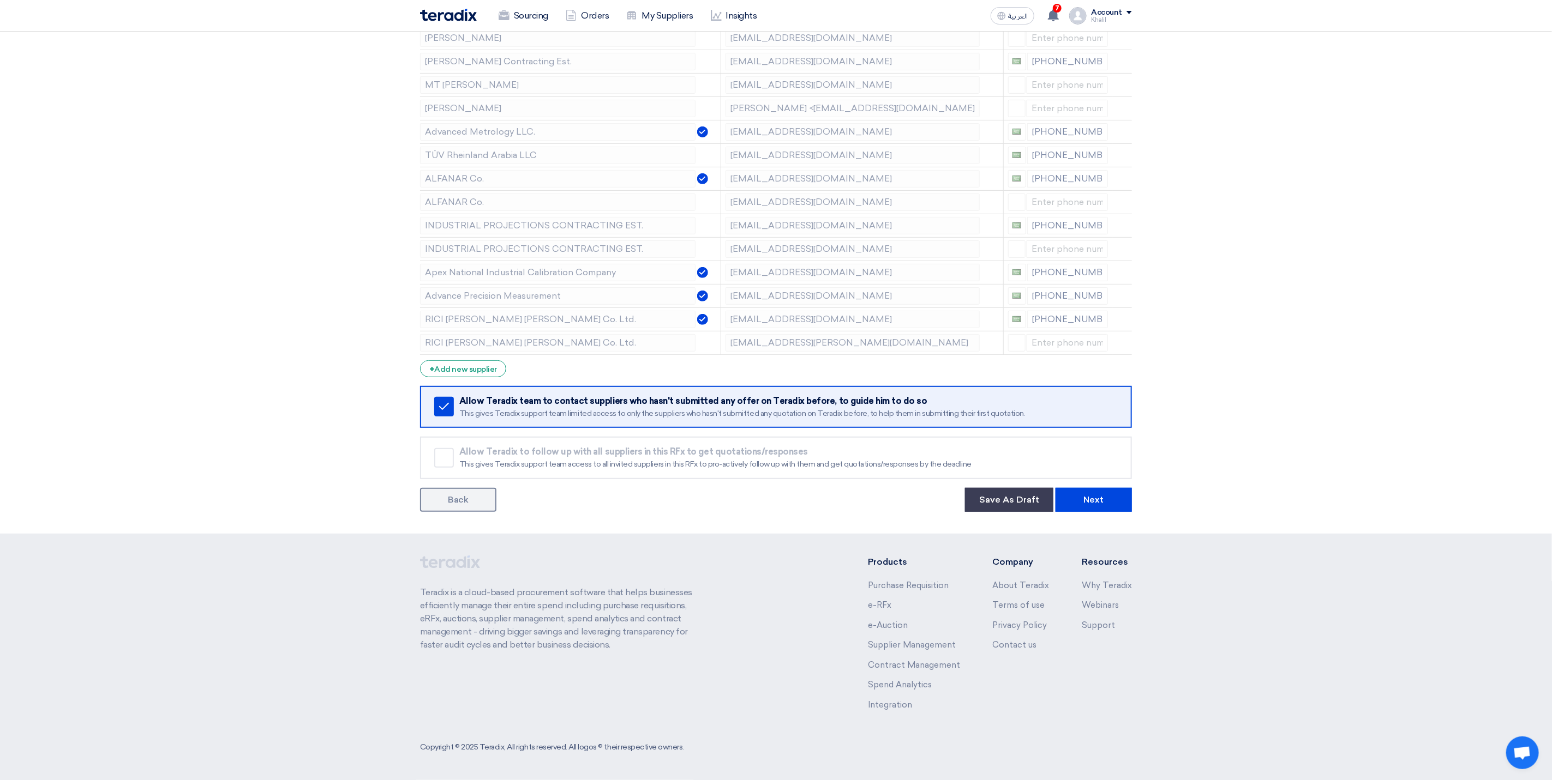
scroll to position [252, 0]
click at [499, 368] on div "+ Add new supplier" at bounding box center [463, 368] width 86 height 17
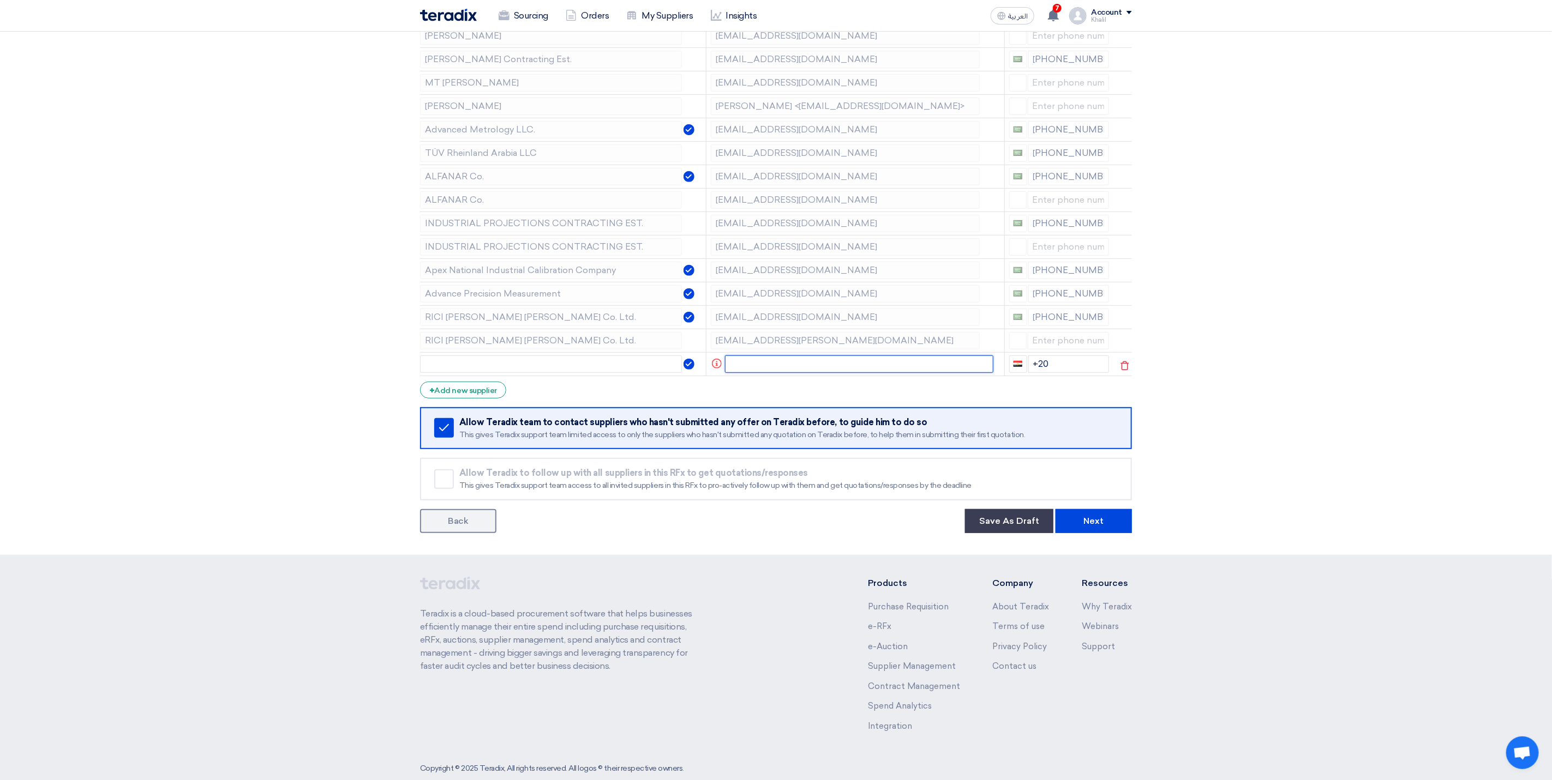
click at [759, 369] on input "text" at bounding box center [859, 364] width 269 height 17
drag, startPoint x: 816, startPoint y: 366, endPoint x: 711, endPoint y: 365, distance: 105.8
click at [711, 365] on tr "[PERSON_NAME] <[EMAIL_ADDRESS][DOMAIN_NAME]> +20" at bounding box center [776, 363] width 712 height 23
click at [900, 366] on input "[PERSON_NAME][EMAIL_ADDRESS][DOMAIN_NAME]>" at bounding box center [852, 364] width 254 height 17
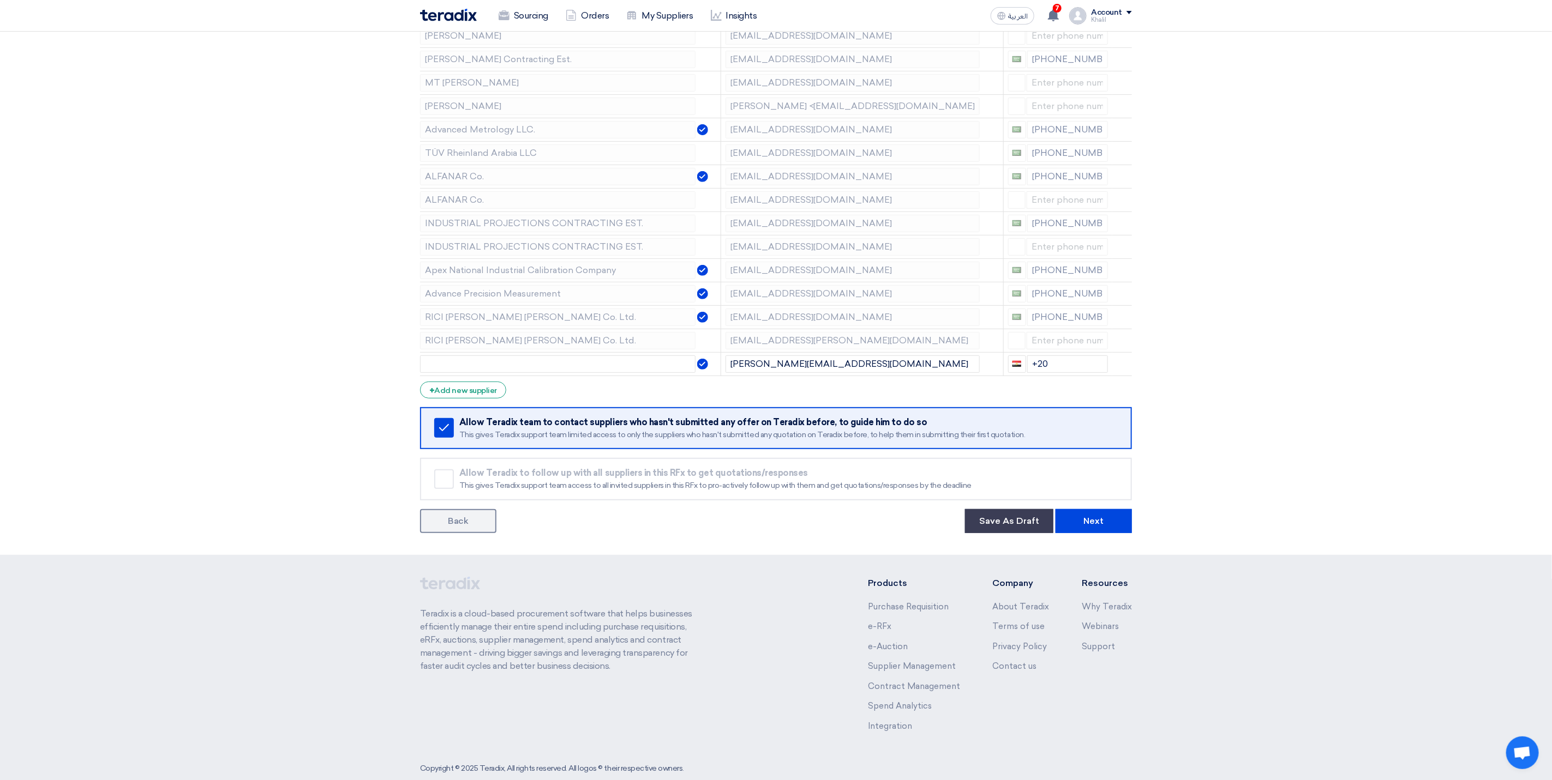
click at [893, 392] on form "Supplier Management Minimize/Maximize Category Invite your suppliers Excel file…" at bounding box center [776, 224] width 712 height 618
drag, startPoint x: 887, startPoint y: 366, endPoint x: 707, endPoint y: 365, distance: 180.0
click at [707, 365] on tr "[PERSON_NAME][EMAIL_ADDRESS][DOMAIN_NAME] +20" at bounding box center [776, 363] width 712 height 23
click at [491, 398] on div "+ Add new supplier" at bounding box center [463, 390] width 86 height 17
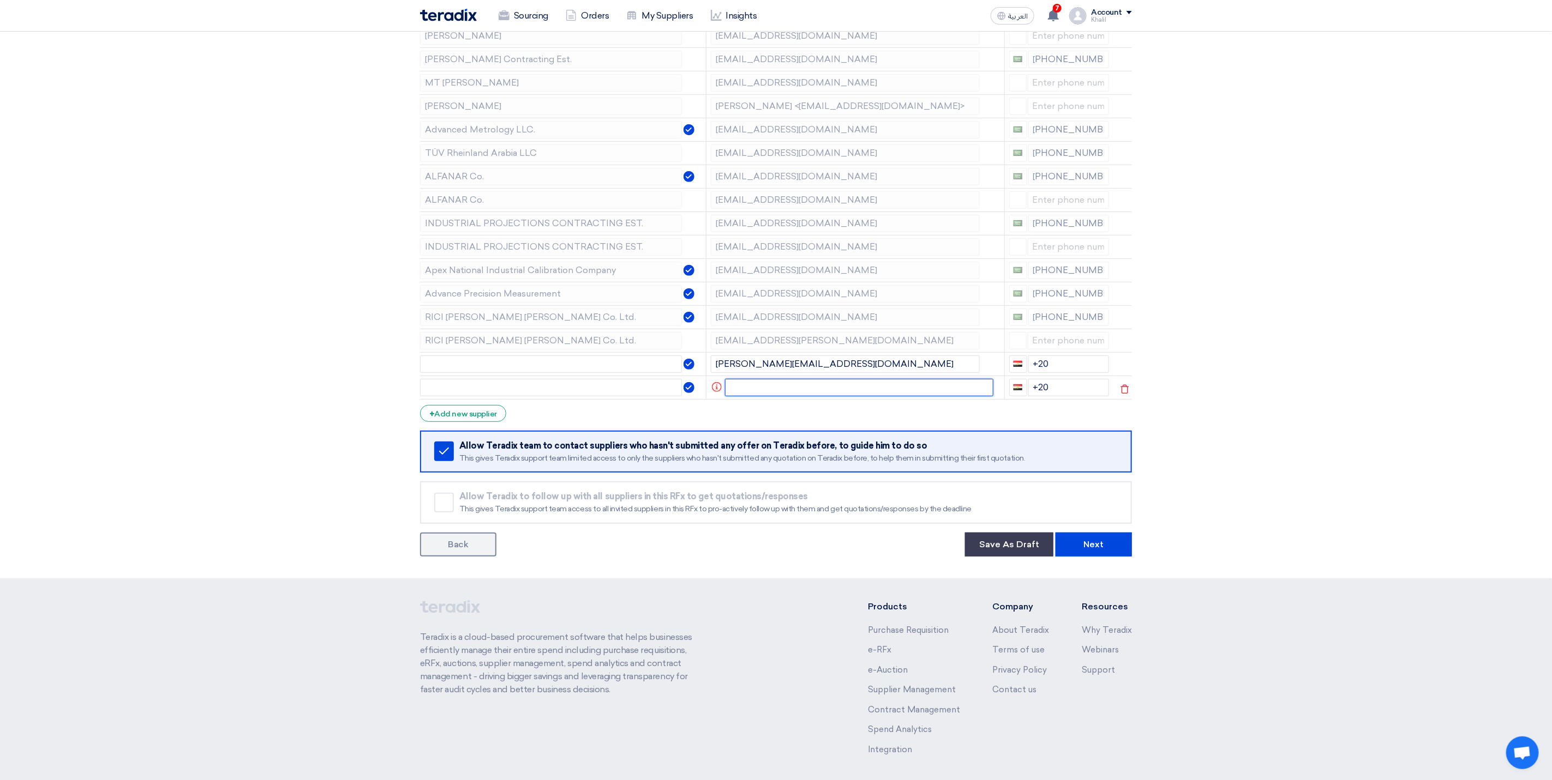
click at [819, 386] on input "text" at bounding box center [859, 387] width 269 height 17
click at [594, 373] on input "text" at bounding box center [557, 364] width 275 height 17
click at [587, 388] on input "text" at bounding box center [557, 387] width 275 height 17
click at [1268, 430] on section "Supplier Management Minimize/Maximize Category Invite your suppliers Excel file…" at bounding box center [776, 233] width 1552 height 689
drag, startPoint x: 1056, startPoint y: 365, endPoint x: 1039, endPoint y: 362, distance: 16.6
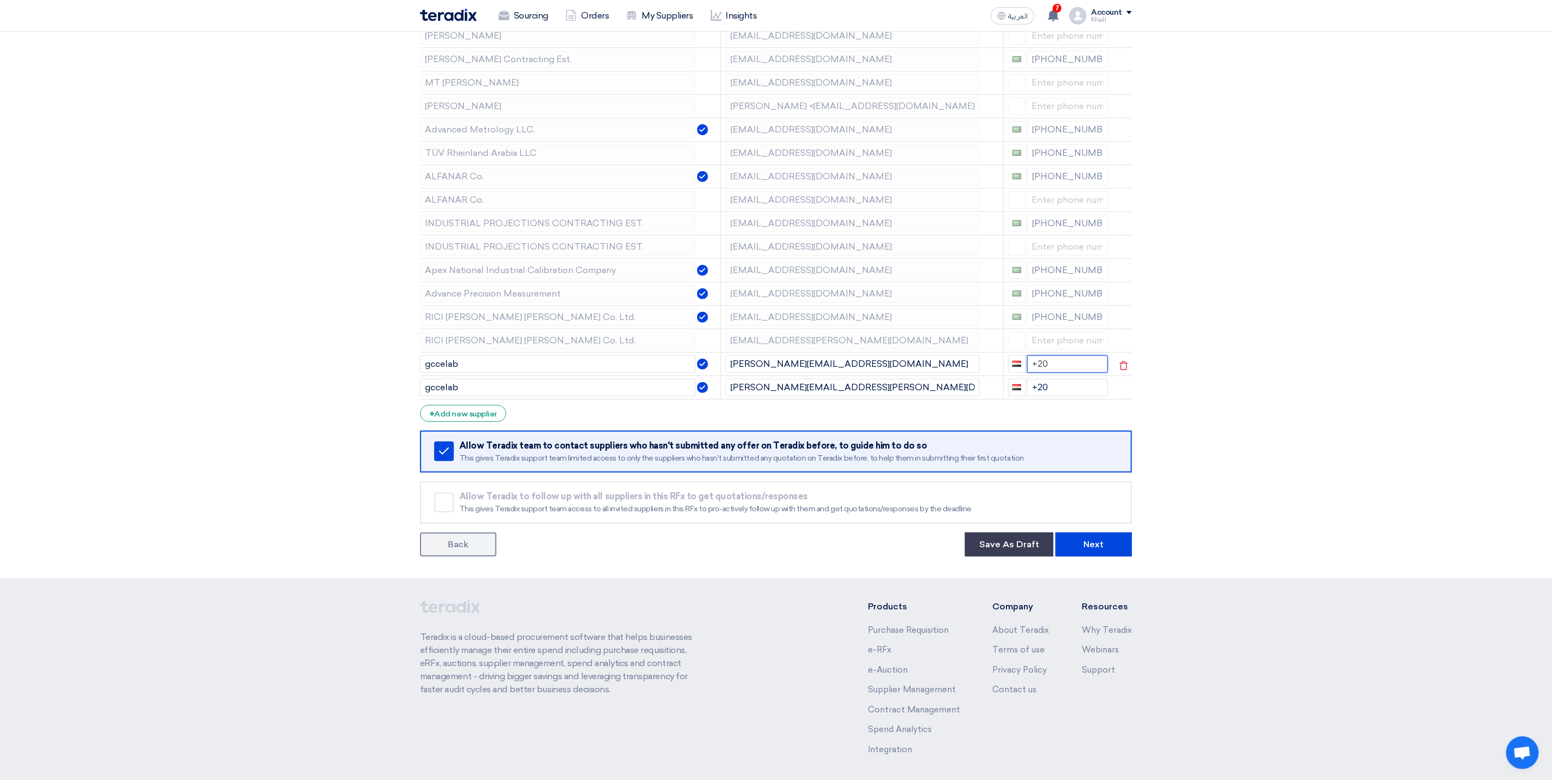
click at [1039, 362] on input "+20" at bounding box center [1067, 364] width 81 height 17
drag, startPoint x: 1072, startPoint y: 424, endPoint x: 1027, endPoint y: 419, distance: 44.5
click at [1027, 396] on input "+20" at bounding box center [1067, 387] width 81 height 17
drag, startPoint x: 1046, startPoint y: 385, endPoint x: 1028, endPoint y: 383, distance: 18.1
click at [1028, 373] on input "+" at bounding box center [1067, 364] width 82 height 17
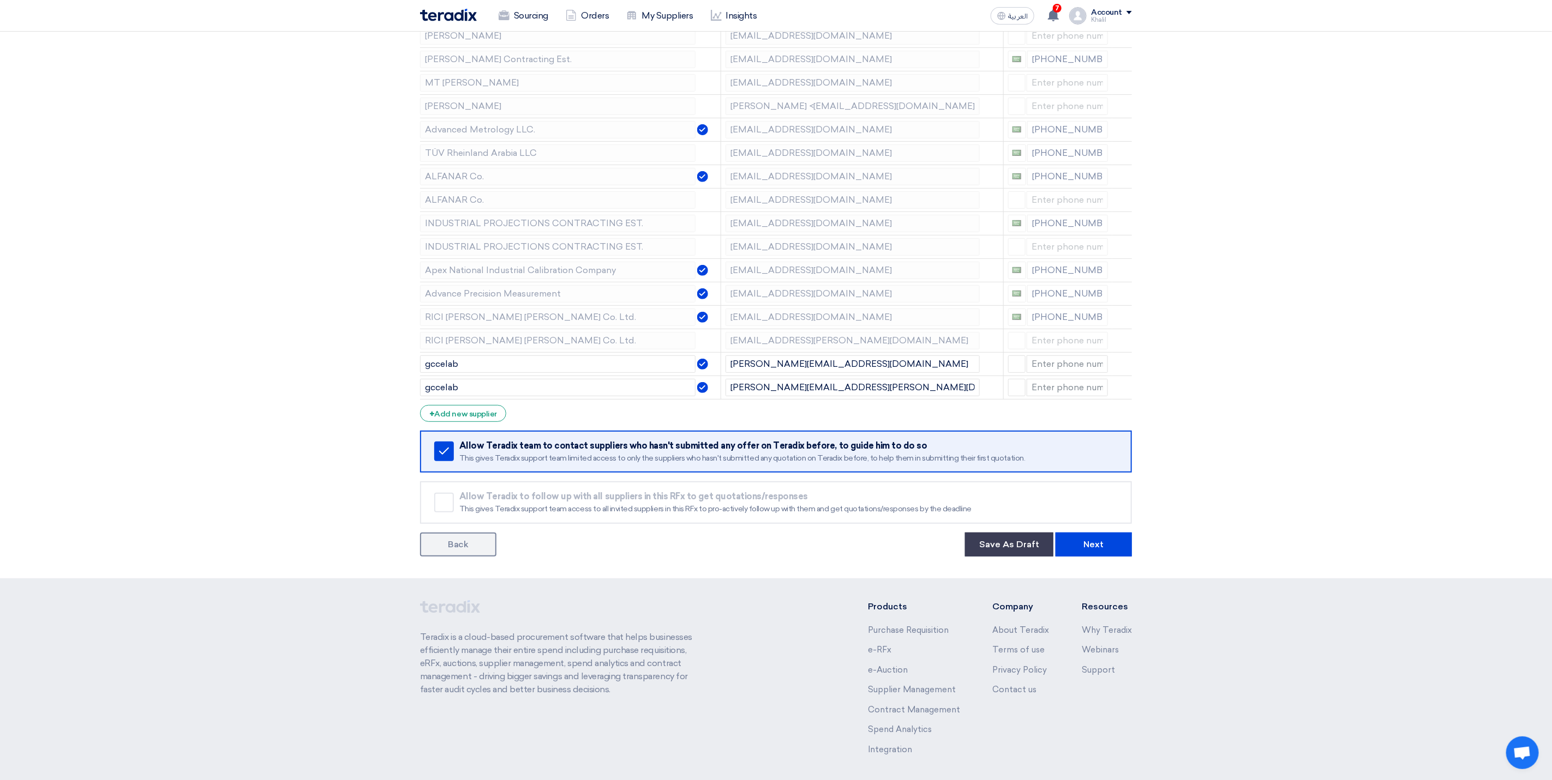
click at [1225, 437] on section "Supplier Management Minimize/Maximize Category Invite your suppliers Excel file…" at bounding box center [776, 233] width 1552 height 689
drag, startPoint x: 848, startPoint y: 393, endPoint x: 723, endPoint y: 393, distance: 124.9
click at [723, 393] on td "[PERSON_NAME][EMAIL_ADDRESS][PERSON_NAME][DOMAIN_NAME]" at bounding box center [861, 387] width 282 height 23
click at [1121, 552] on button "Next" at bounding box center [1093, 545] width 76 height 24
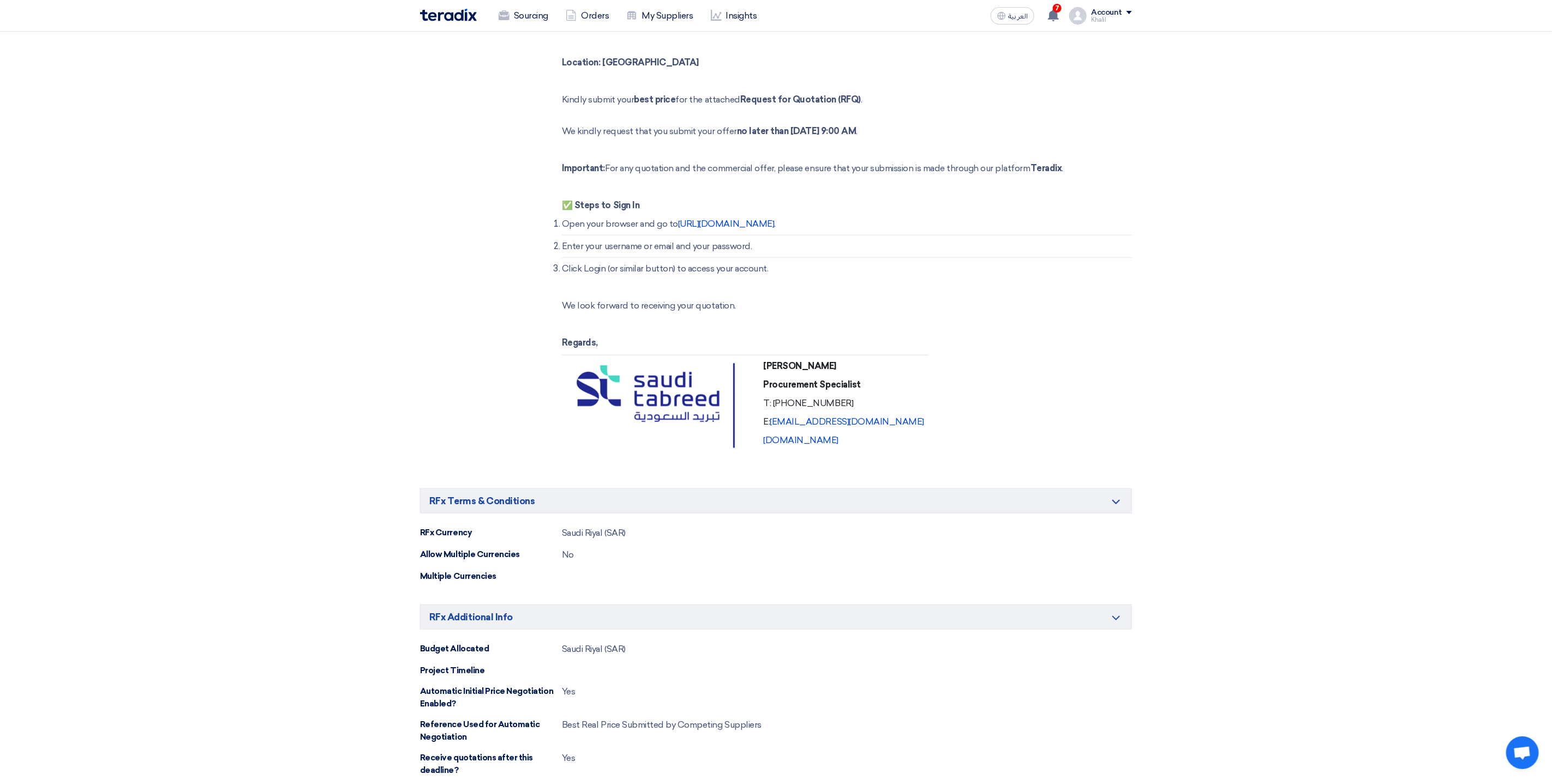
scroll to position [436, 0]
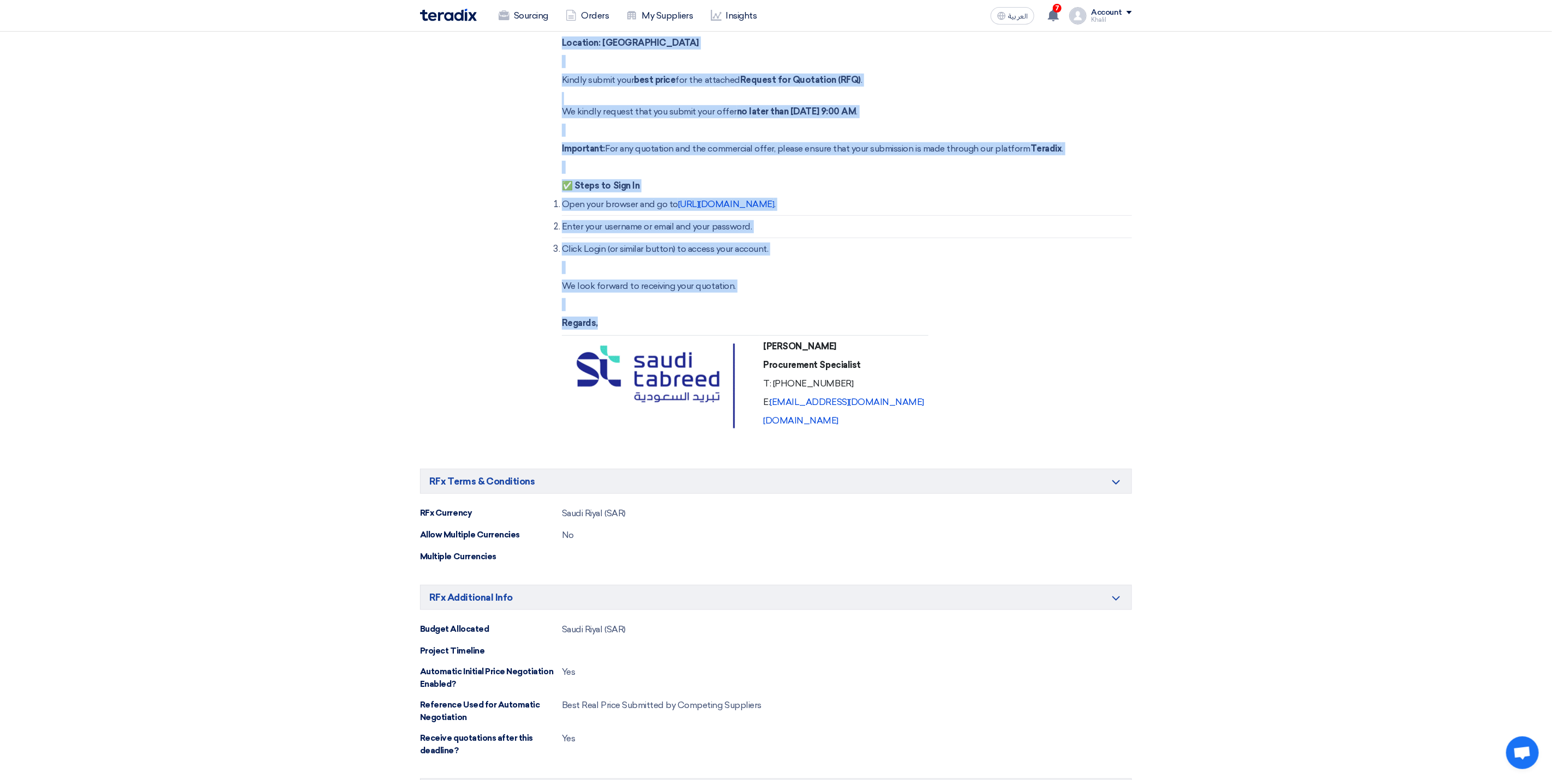
drag, startPoint x: 563, startPoint y: 309, endPoint x: 949, endPoint y: 391, distance: 394.7
click at [949, 391] on div "Dear Vendor, Please find attached the detailed descriptions and part numbers fo…" at bounding box center [847, 198] width 570 height 498
copy div "Dear Vendor, Please find attached the detailed descriptions and part numbers fo…"
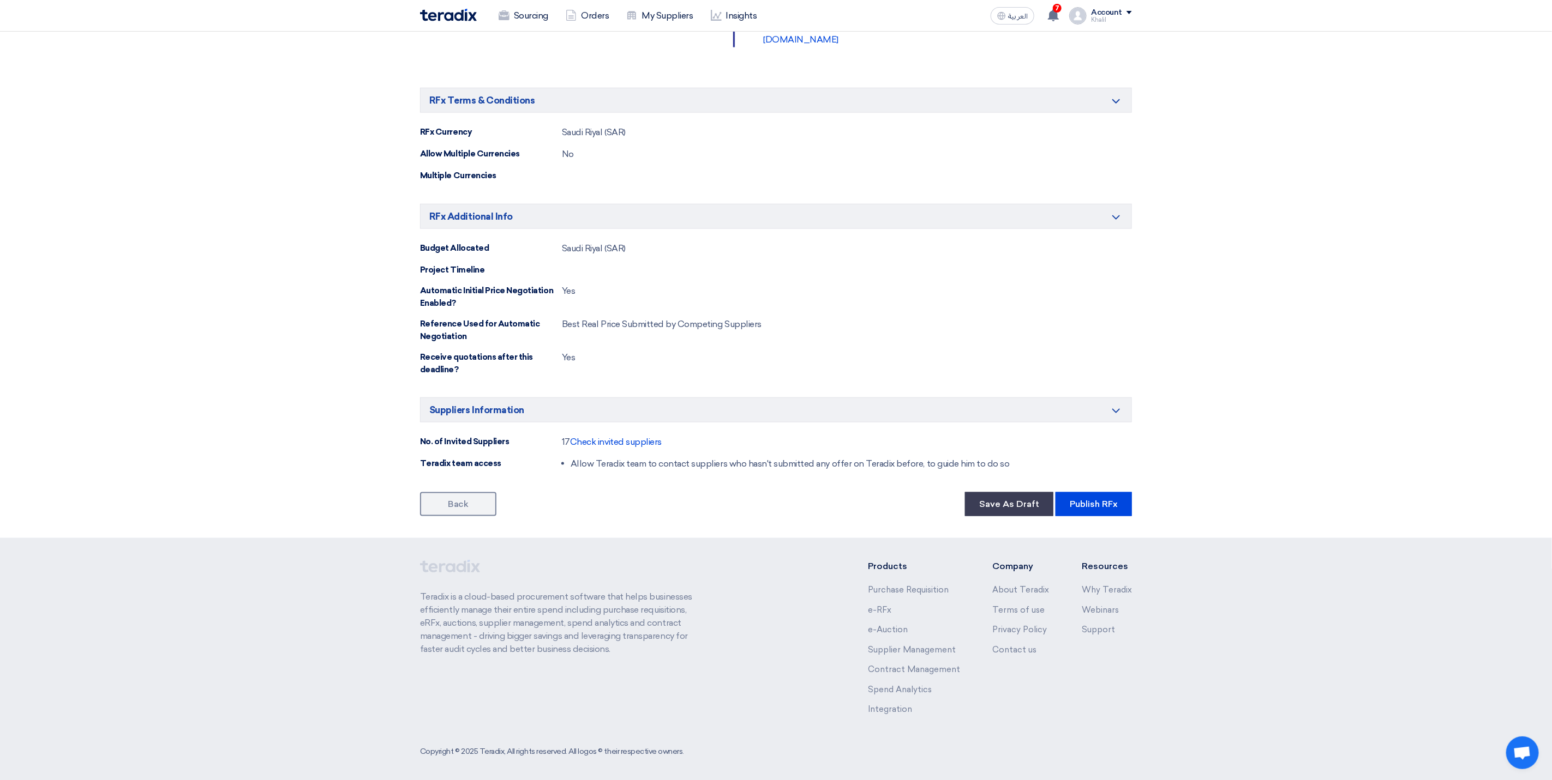
scroll to position [818, 0]
click at [1097, 514] on button "Publish RFx" at bounding box center [1093, 503] width 76 height 24
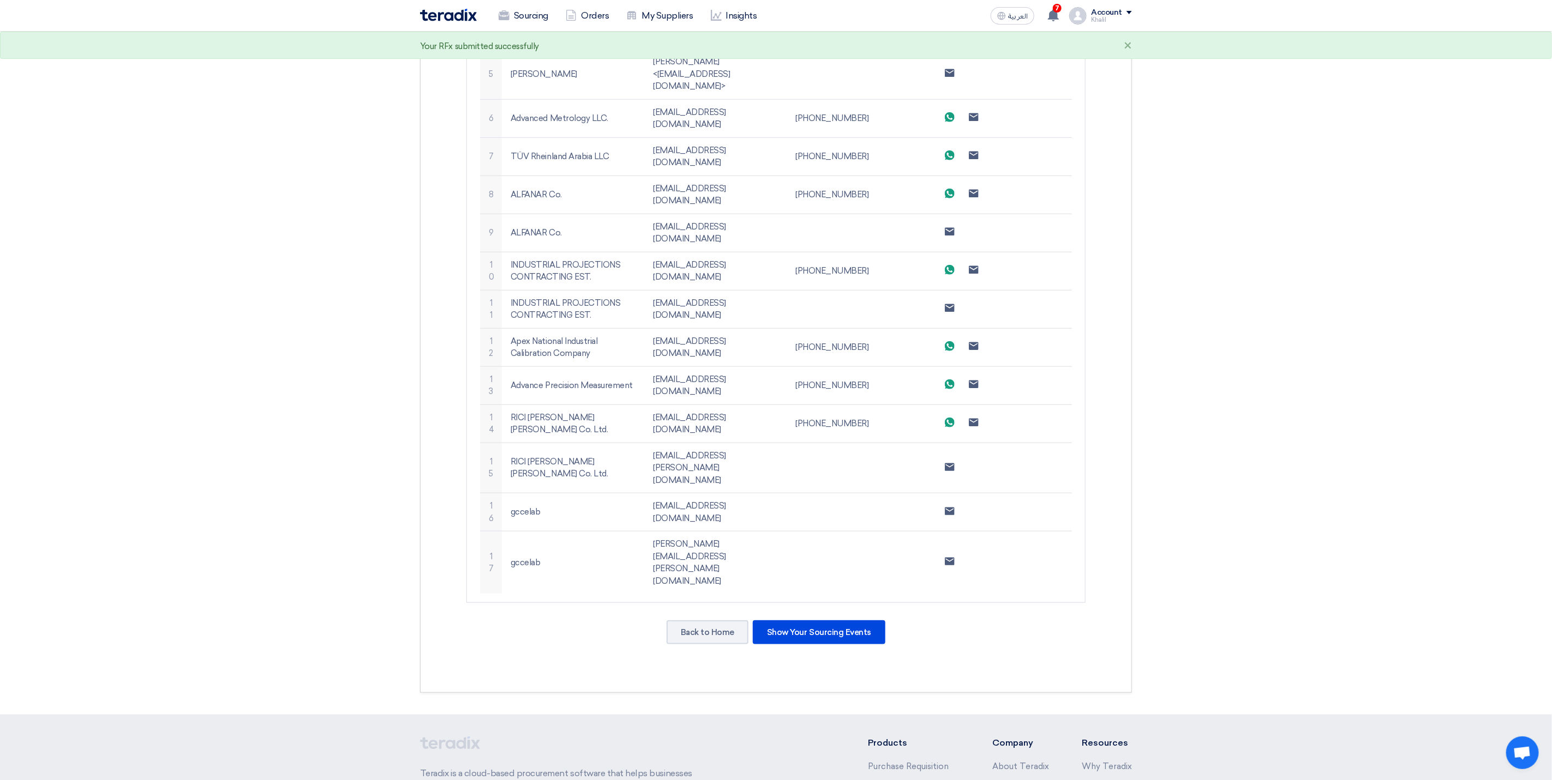
scroll to position [580, 0]
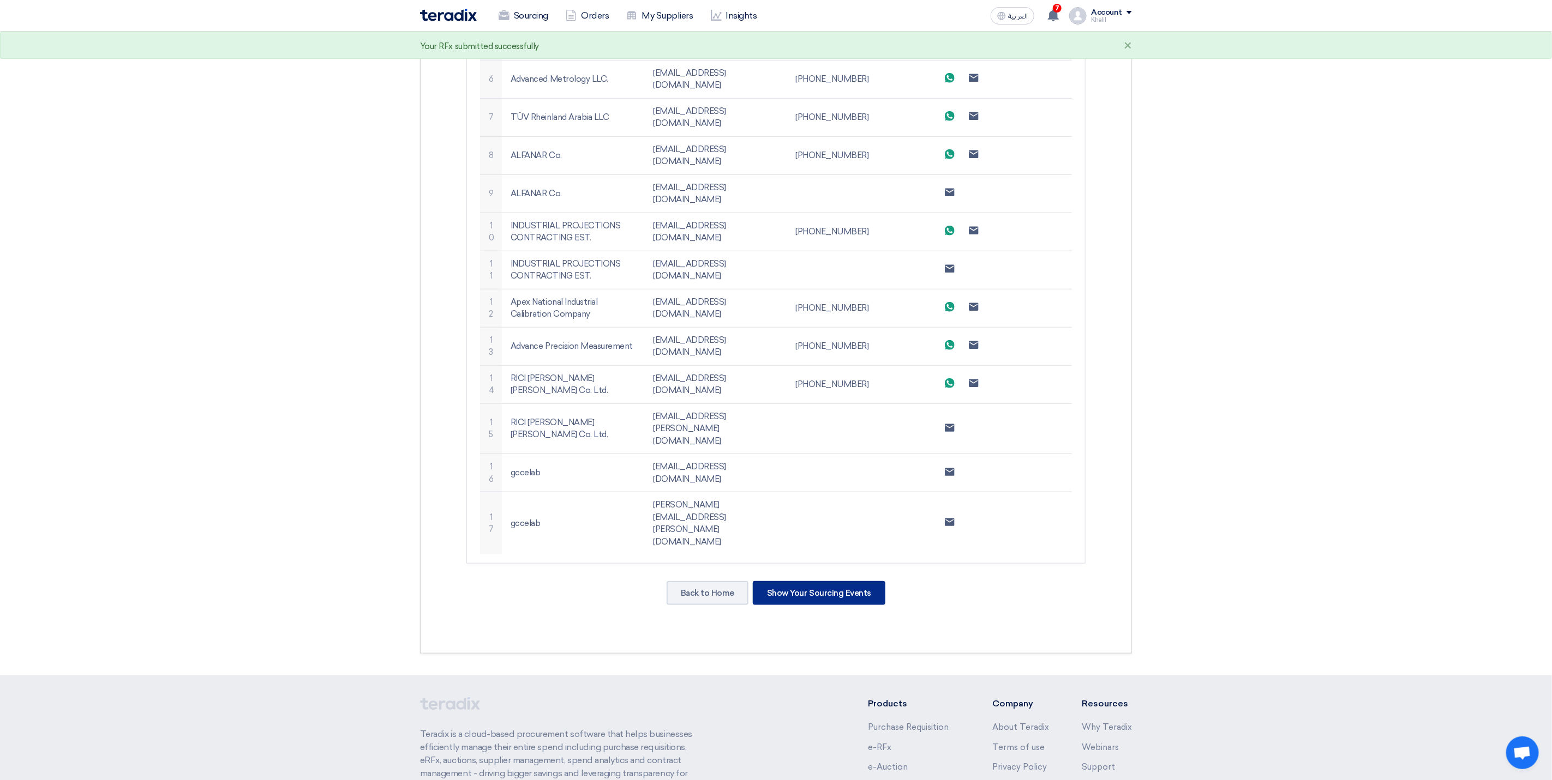
click at [829, 581] on div "Show Your Sourcing Events" at bounding box center [819, 593] width 133 height 24
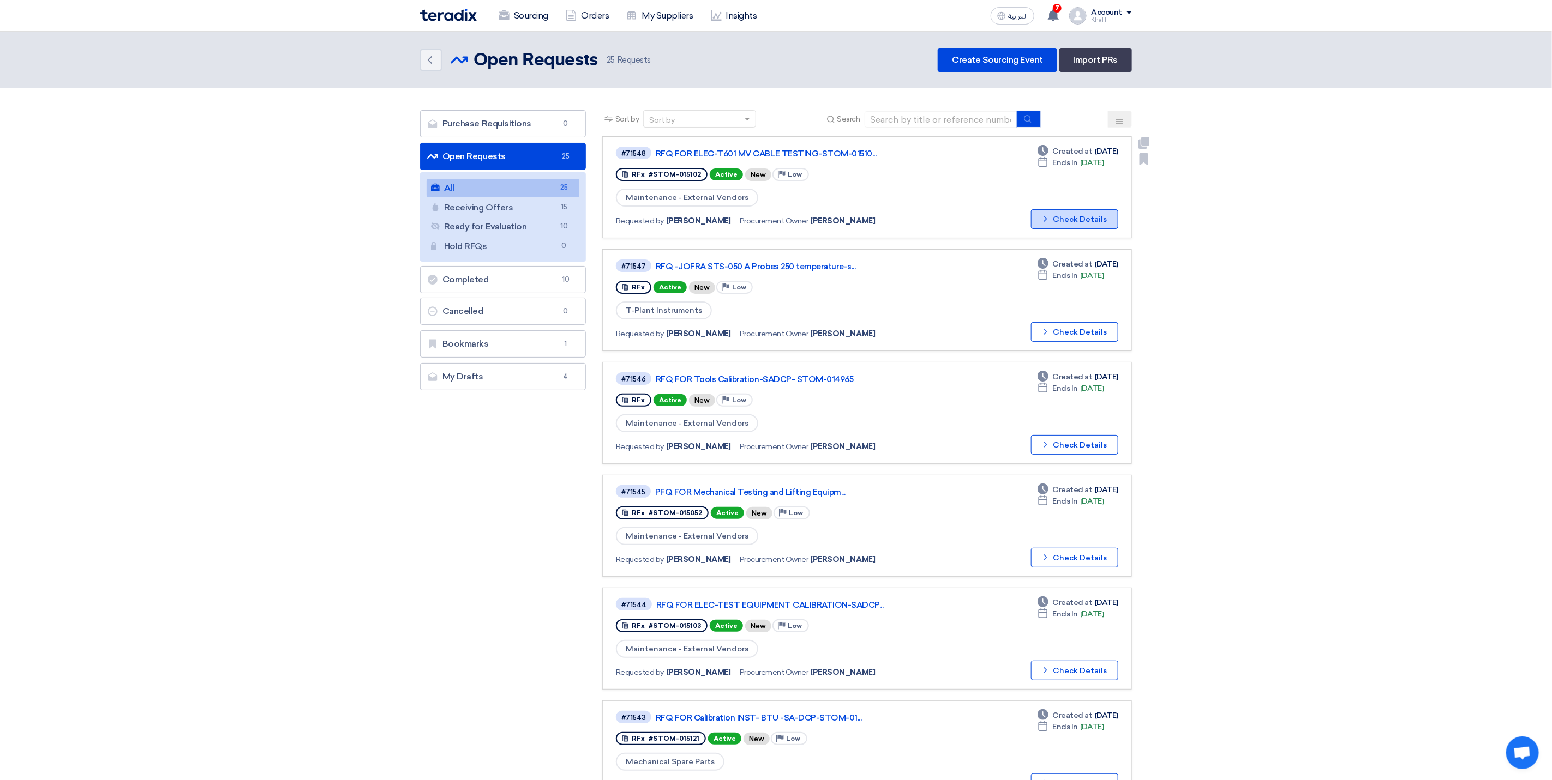
click at [1077, 214] on button "Check details Check Details" at bounding box center [1074, 219] width 87 height 20
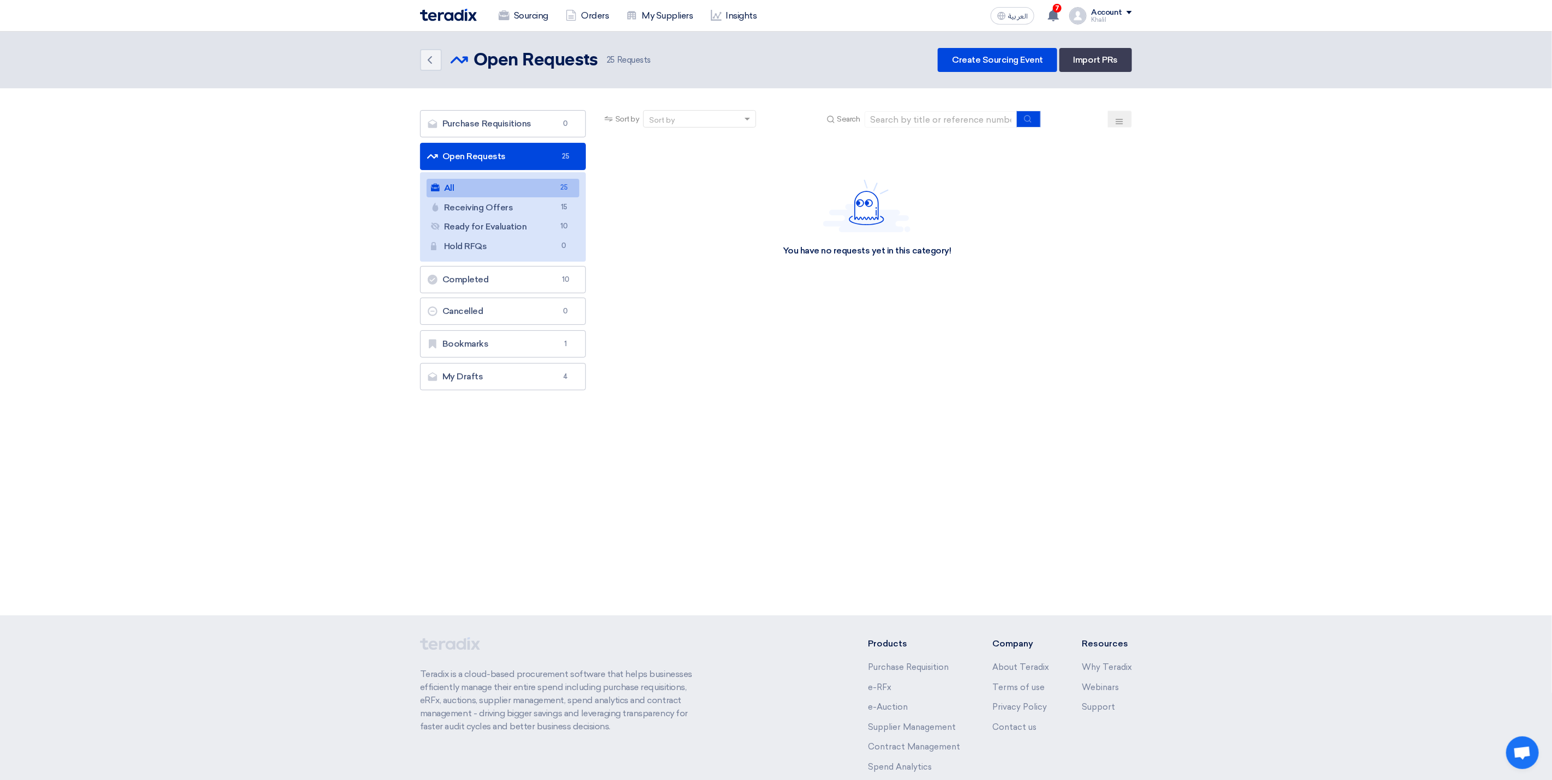
click at [502, 188] on link "All All 25" at bounding box center [502, 188] width 153 height 19
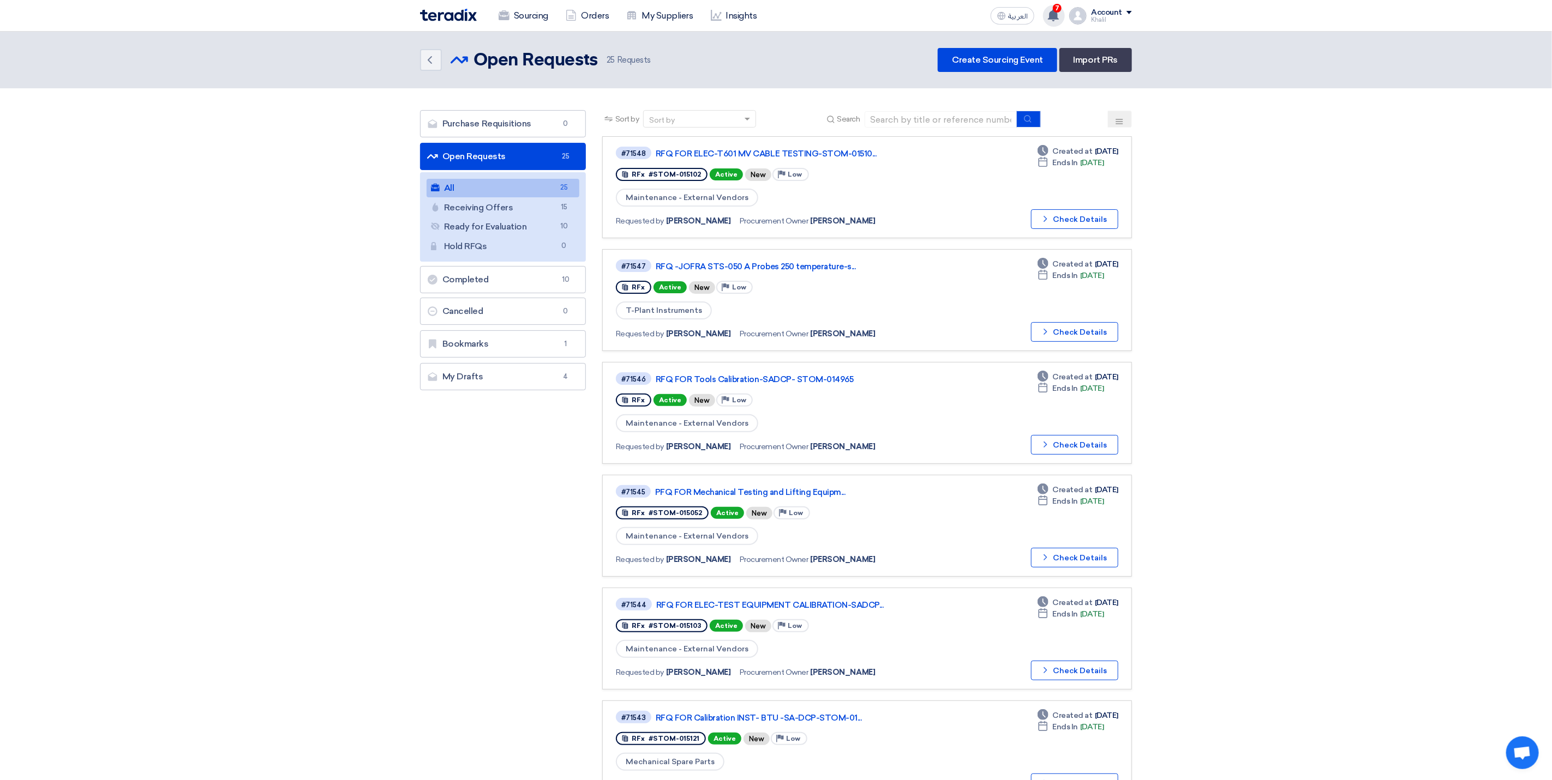
click at [1063, 20] on div "7 You have a new offer for 'RFQ FOR [PERSON_NAME] Ultrameter 6P SADCP-STOM-0147…" at bounding box center [1054, 16] width 22 height 22
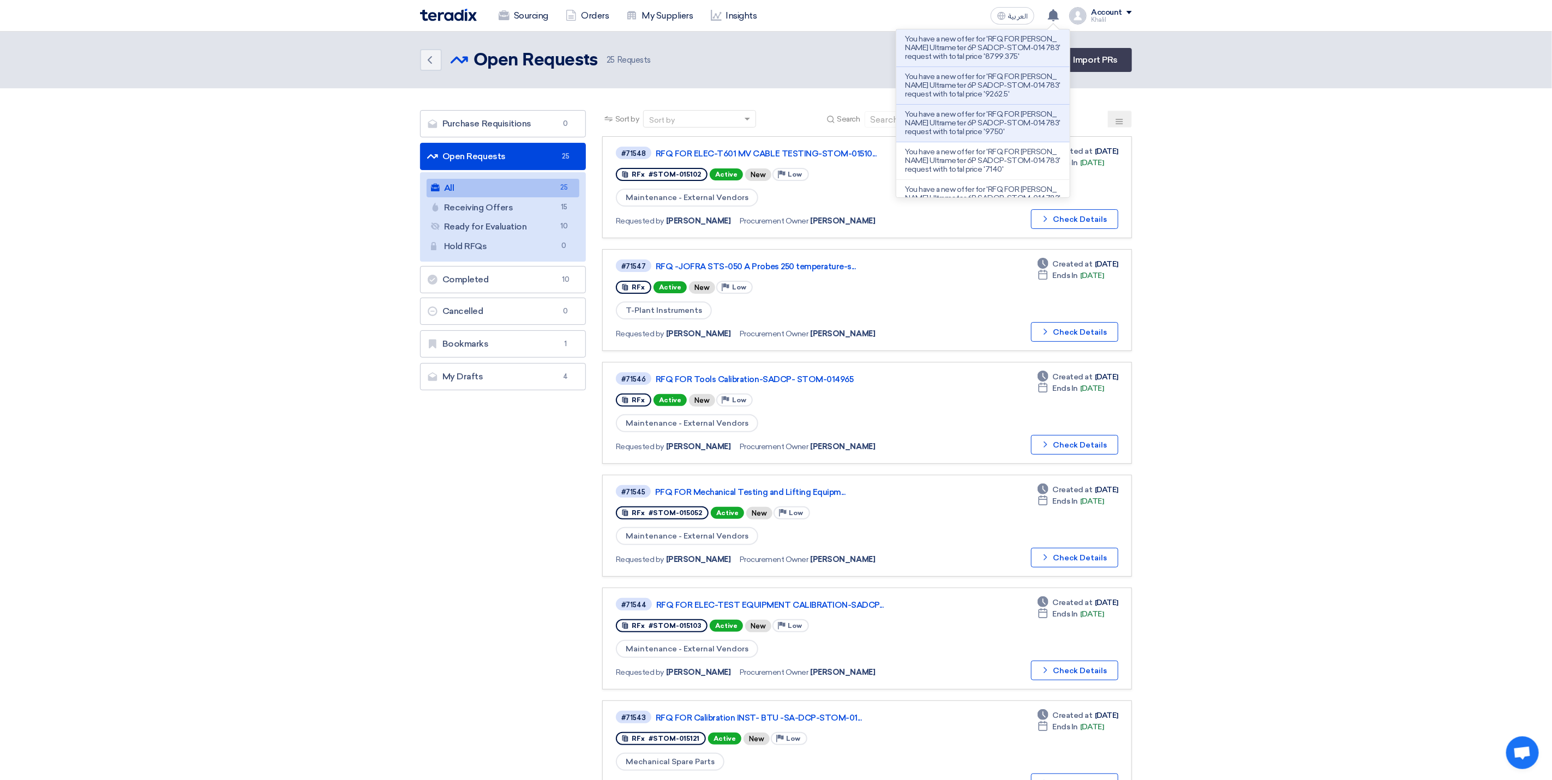
click at [1017, 58] on p "You have a new offer for 'RFQ FOR [PERSON_NAME] Ultrameter 6P SADCP-STOM-014783…" at bounding box center [983, 48] width 156 height 26
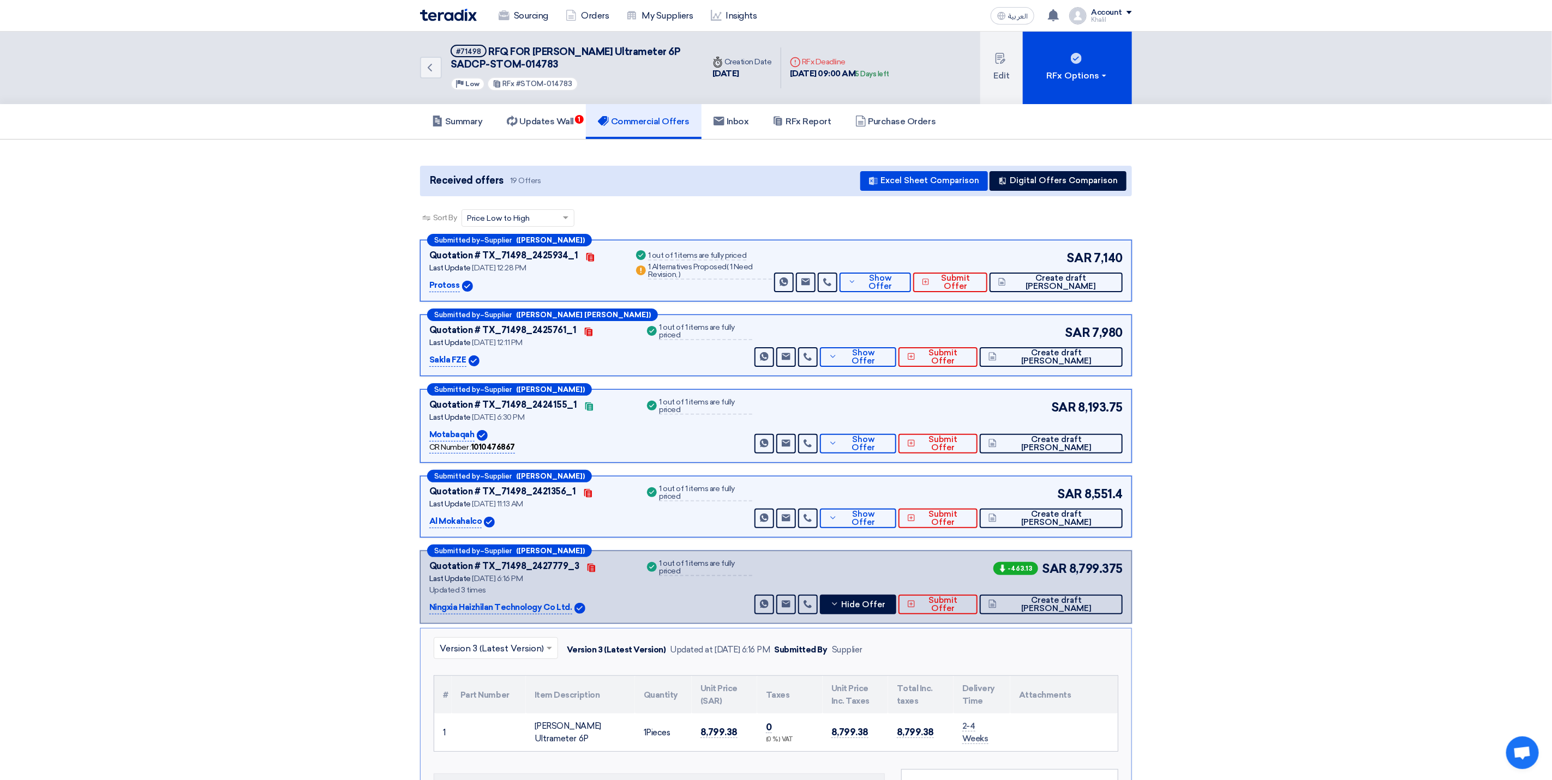
click at [452, 119] on h5 "Summary" at bounding box center [457, 121] width 51 height 11
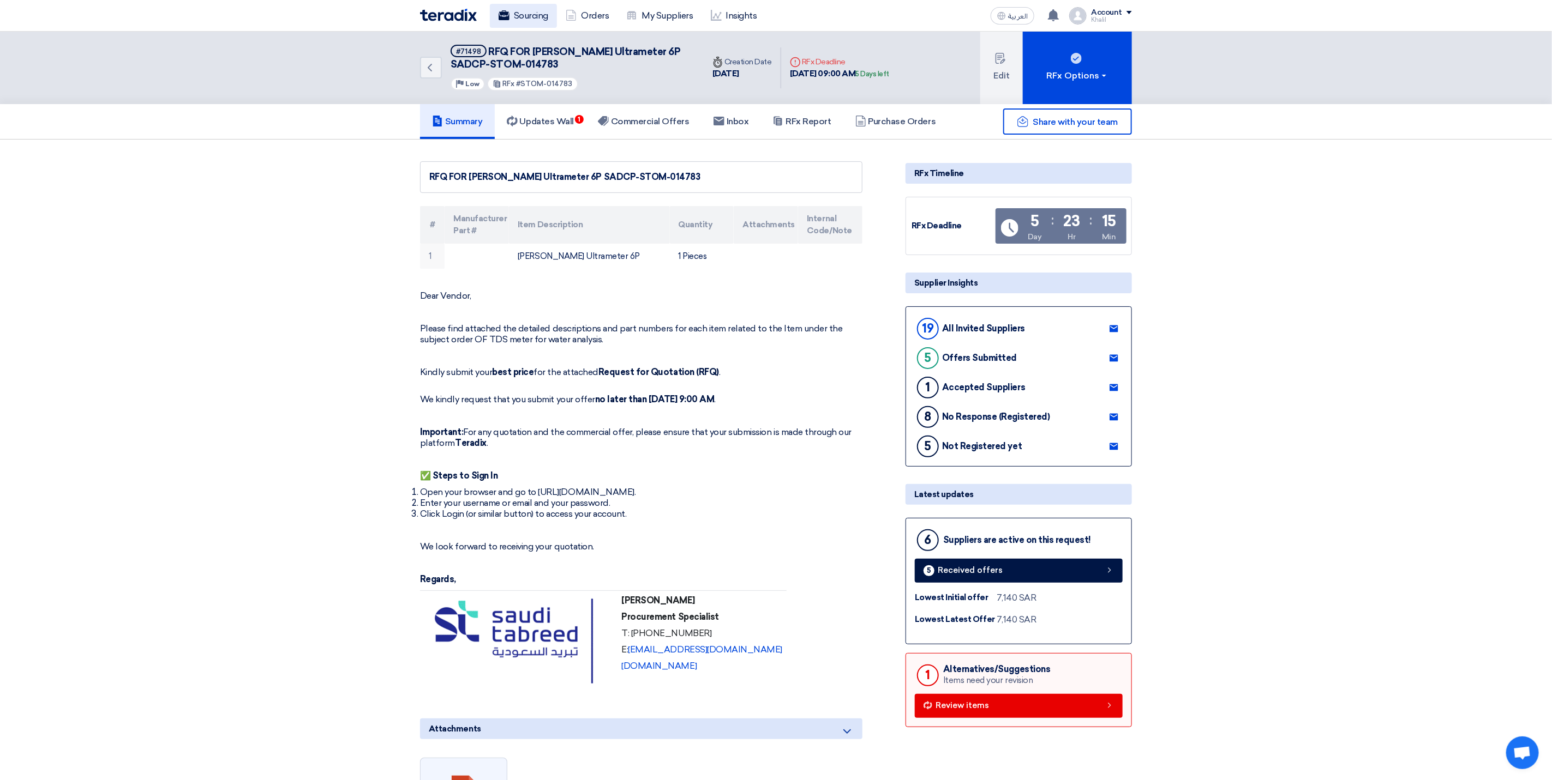
click at [524, 12] on link "Sourcing" at bounding box center [523, 16] width 67 height 24
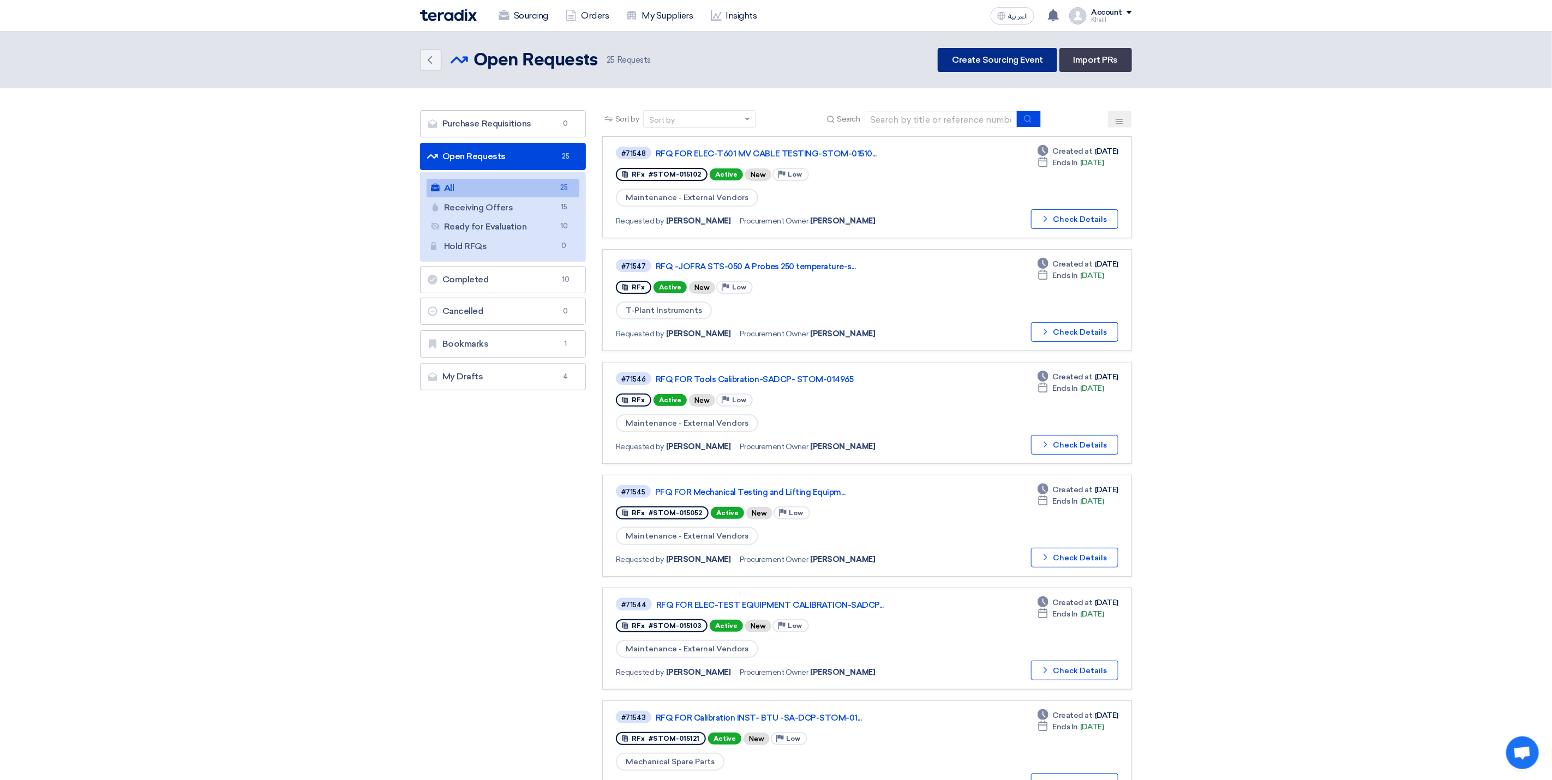
click at [982, 59] on link "Create Sourcing Event" at bounding box center [996, 60] width 119 height 24
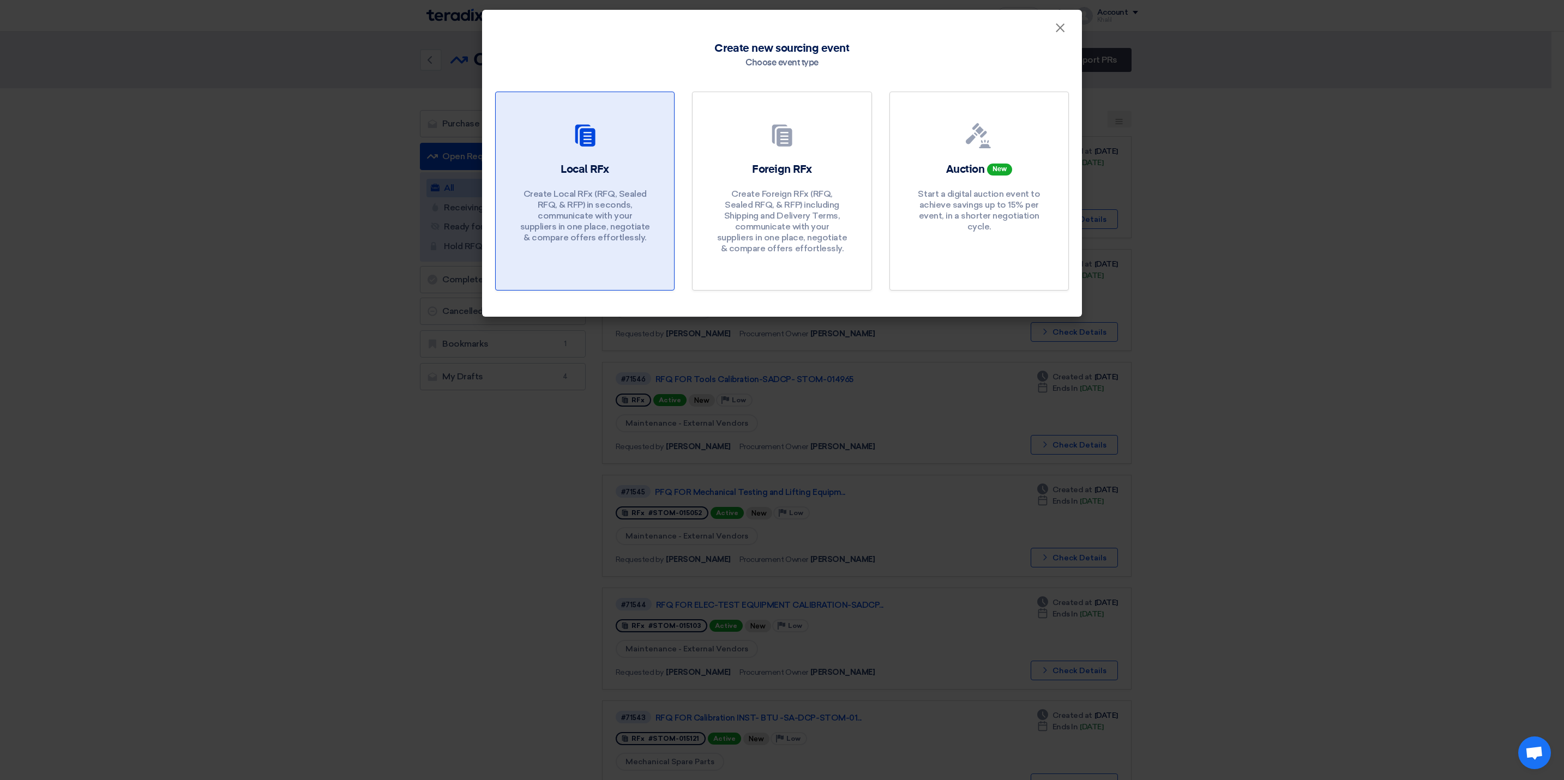
click at [598, 171] on h2 "Local RFx" at bounding box center [585, 169] width 49 height 15
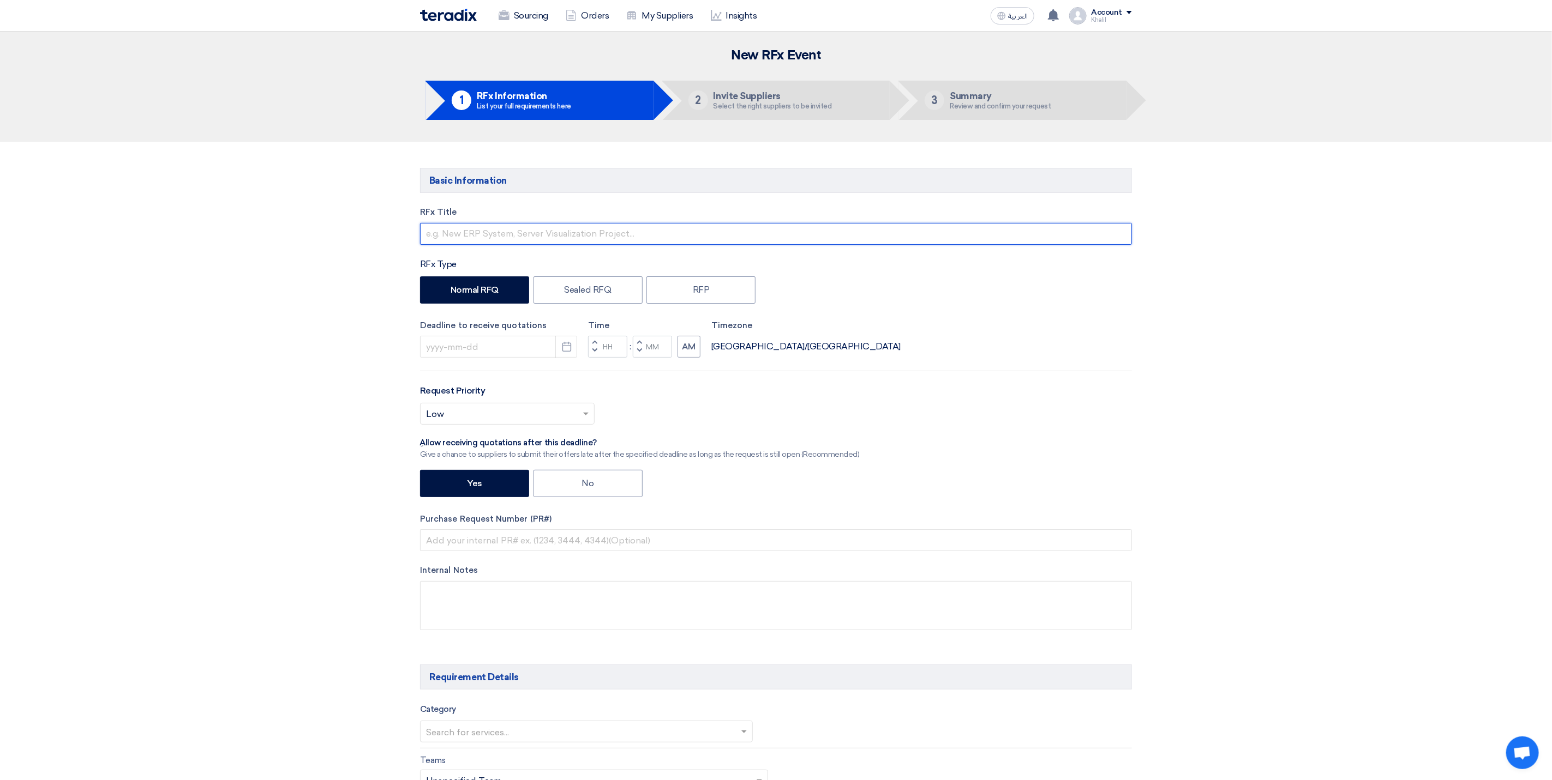
click at [501, 236] on input "text" at bounding box center [776, 234] width 712 height 22
click at [591, 230] on input "RFQ FOR -ELEC-UPS COOLING FANS-STOM-015104" at bounding box center [776, 234] width 712 height 22
click at [565, 351] on icon "Pick a date" at bounding box center [566, 346] width 11 height 11
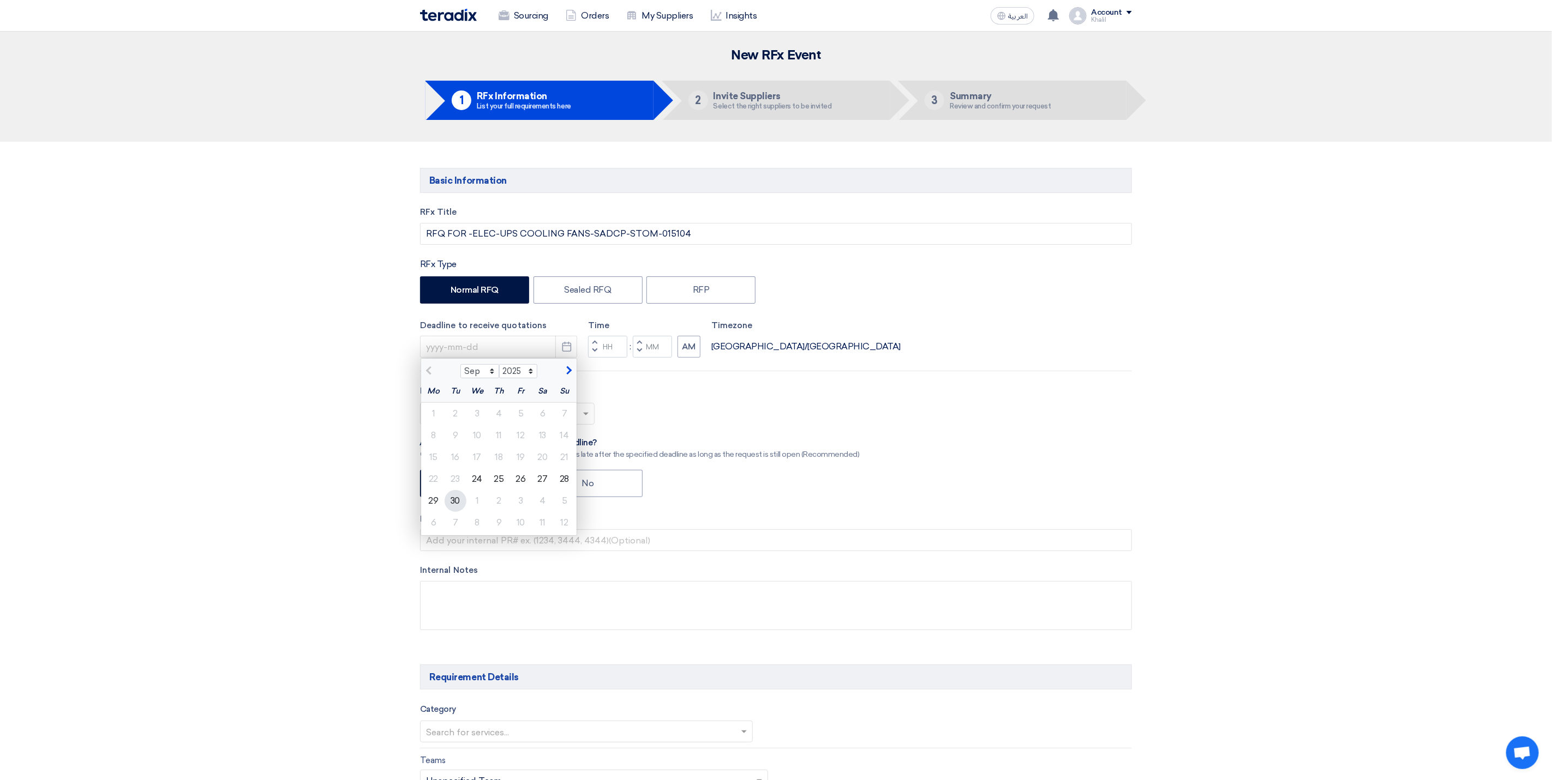
click at [464, 501] on div "30" at bounding box center [455, 501] width 22 height 22
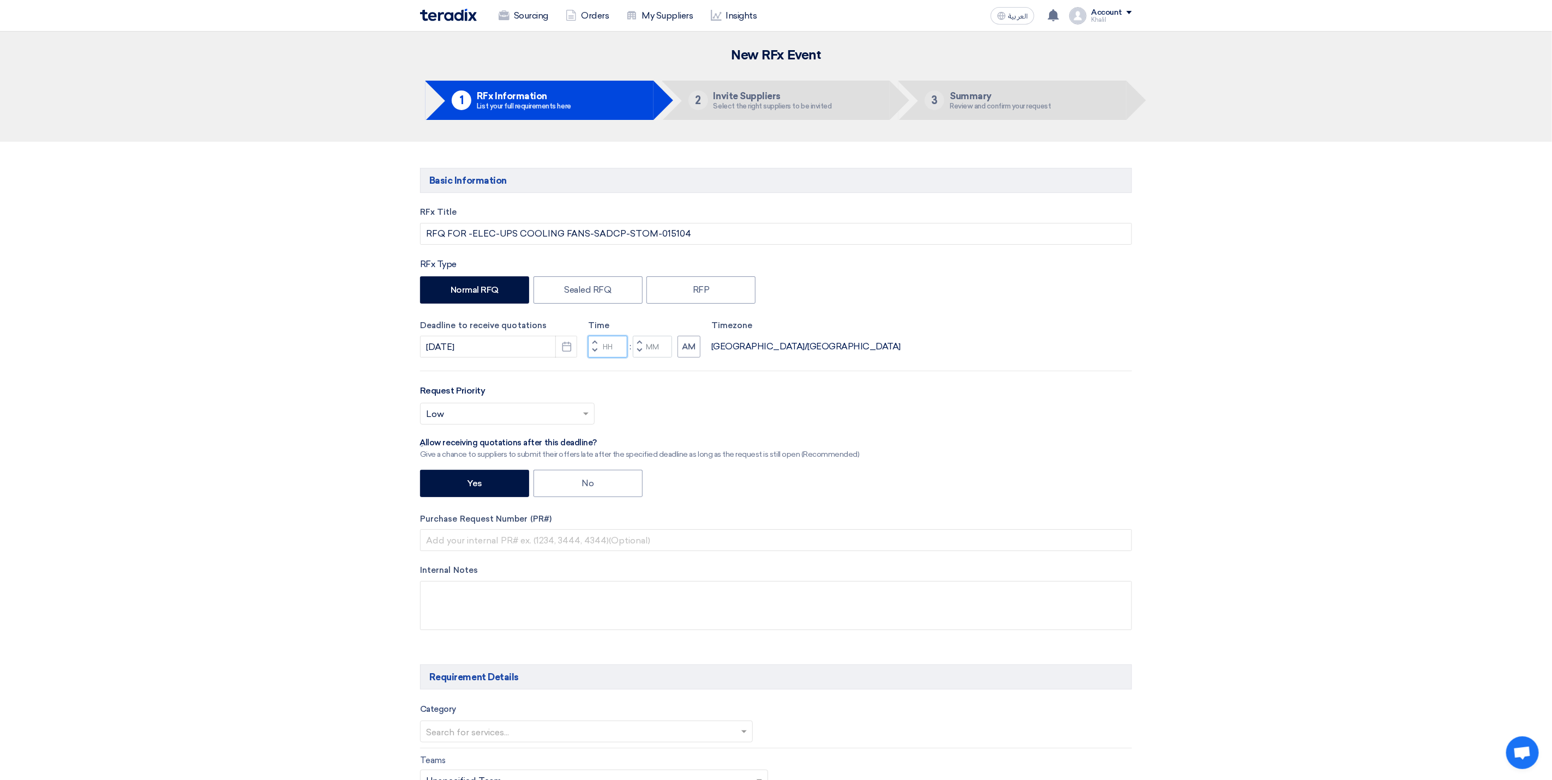
click at [618, 347] on input "Hours" at bounding box center [607, 347] width 39 height 22
click at [655, 347] on div "Time Increment hours 10 Decrement hours : Increment minutes Decrement minutes AM" at bounding box center [644, 339] width 112 height 39
click at [817, 365] on div "RFx Title RFQ FOR -ELEC-UPS COOLING FANS-SADCP-STOM-015104 RFx Type Normal RFQ …" at bounding box center [776, 426] width 728 height 441
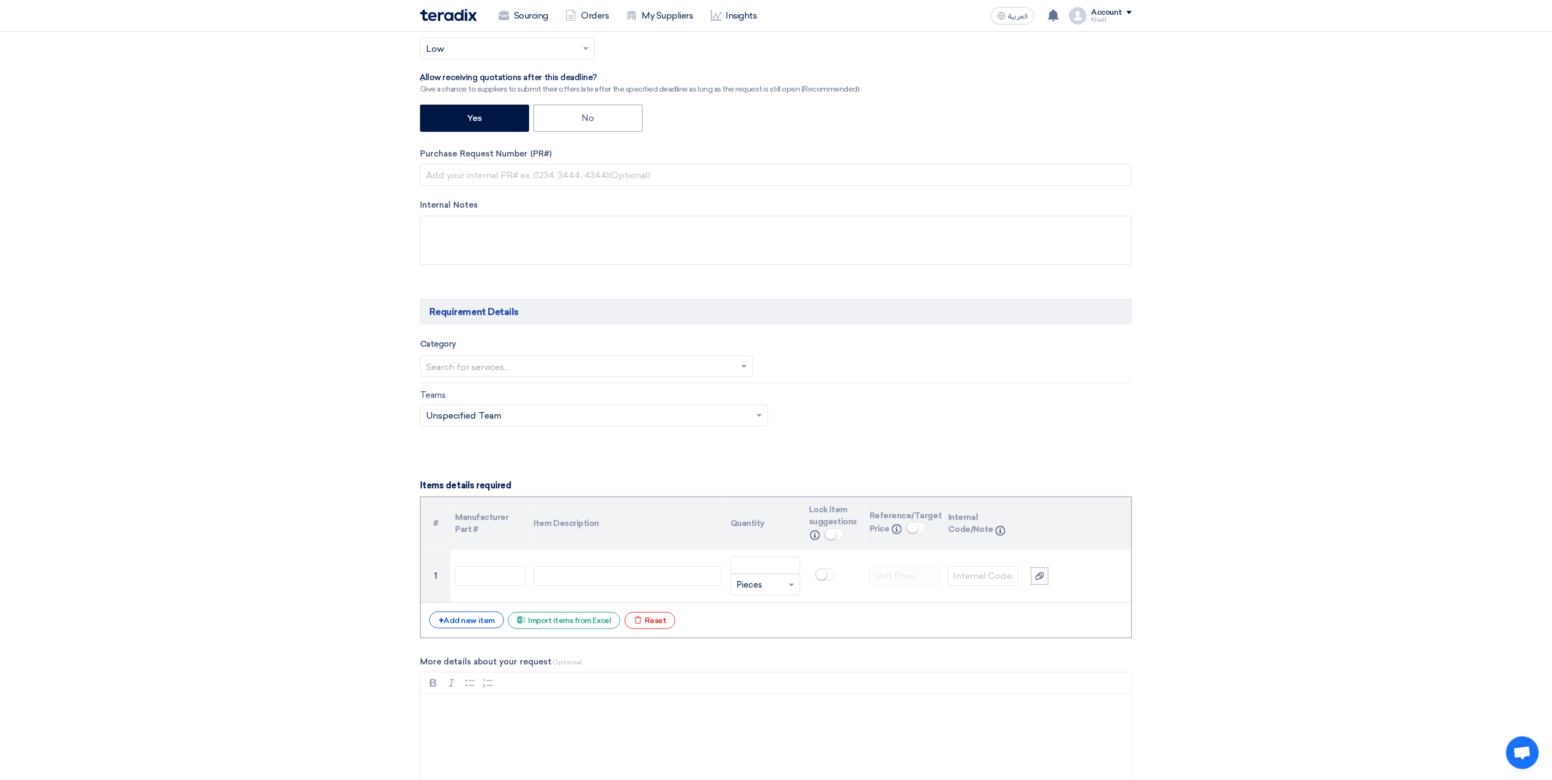
scroll to position [409, 0]
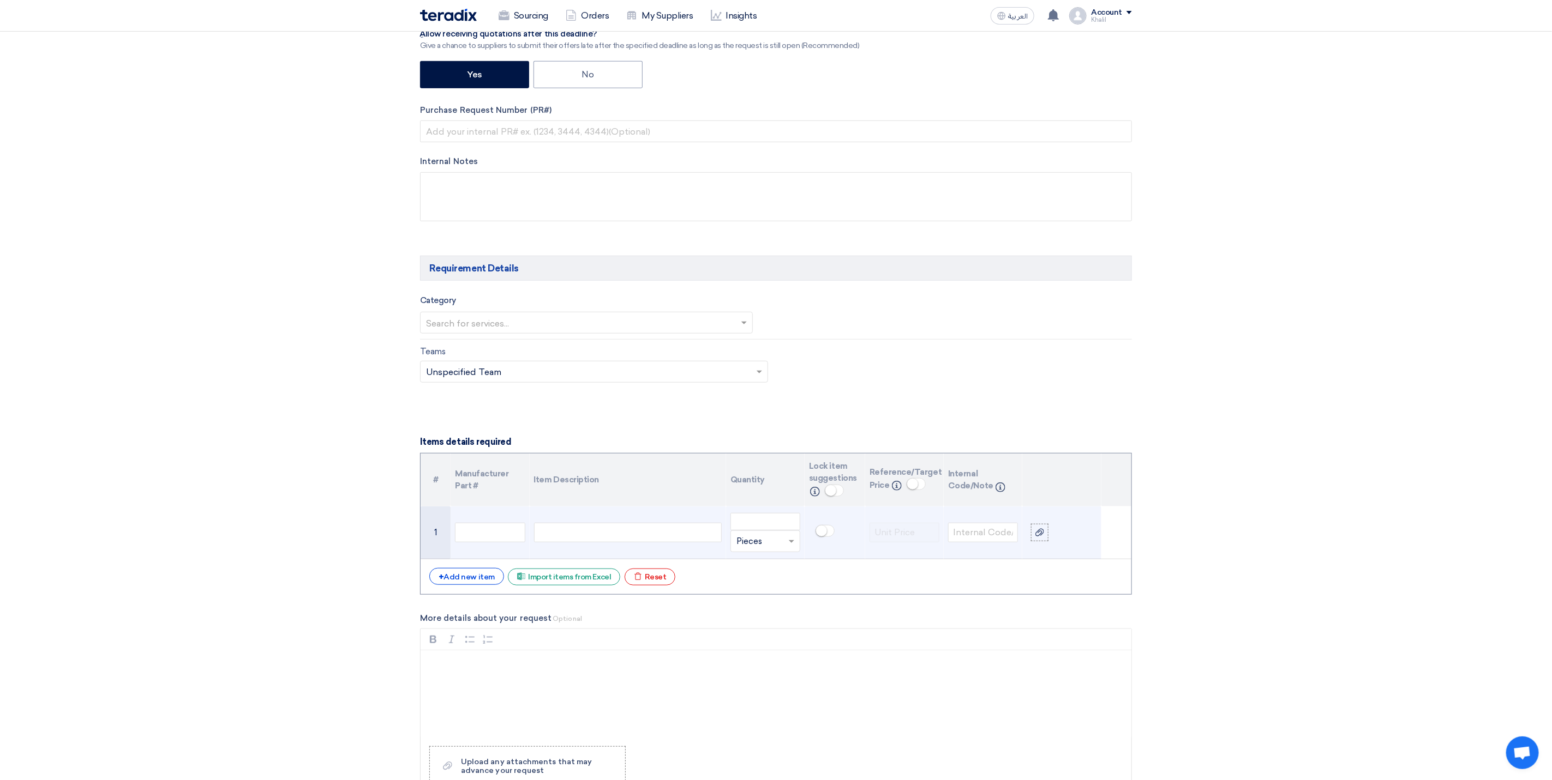
click at [578, 532] on div at bounding box center [628, 533] width 188 height 20
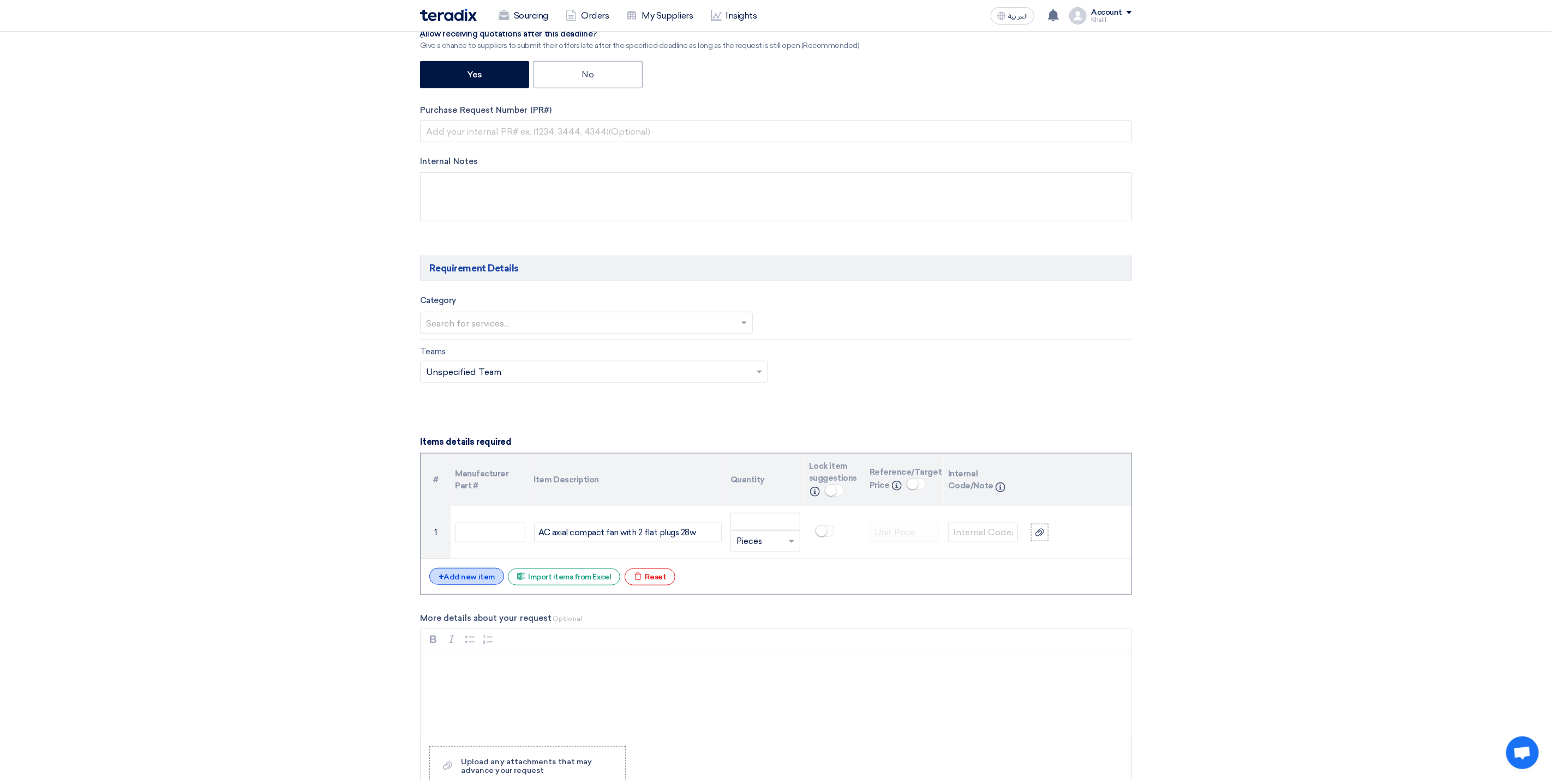
click at [482, 581] on div "+ Add new item" at bounding box center [466, 576] width 75 height 17
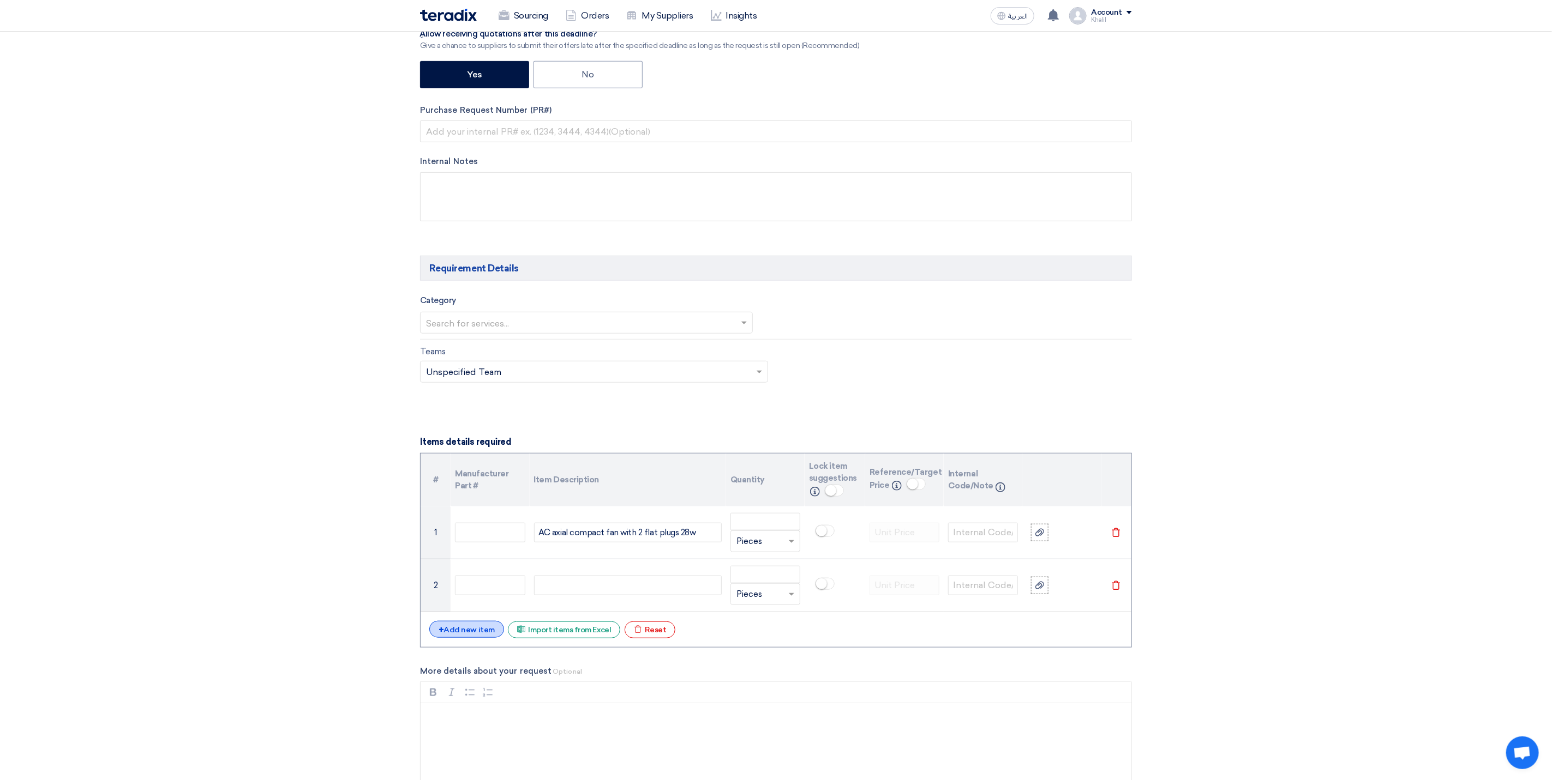
click at [488, 637] on div "+ Add new item" at bounding box center [466, 629] width 75 height 17
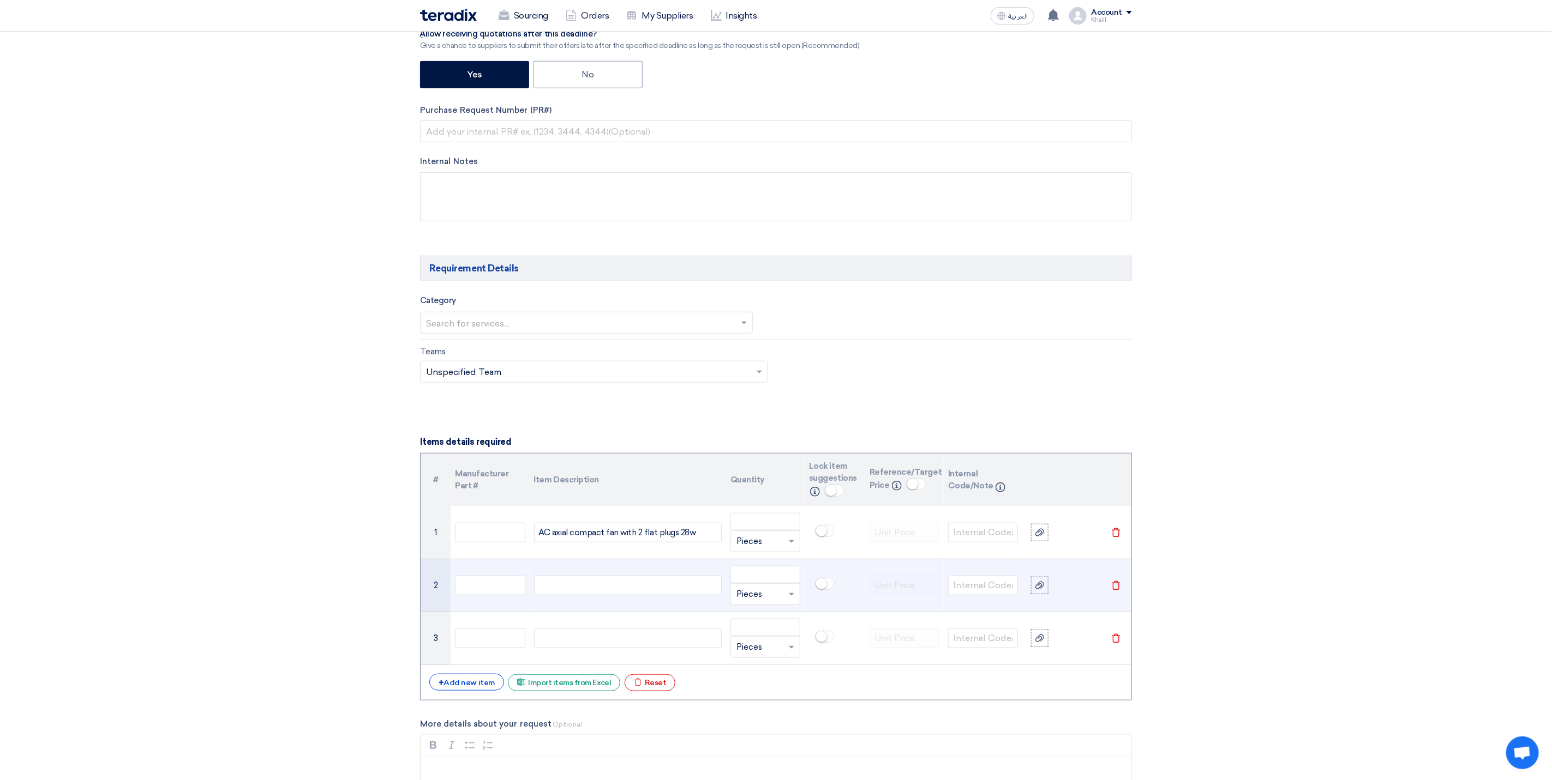
click at [592, 591] on div at bounding box center [628, 586] width 188 height 20
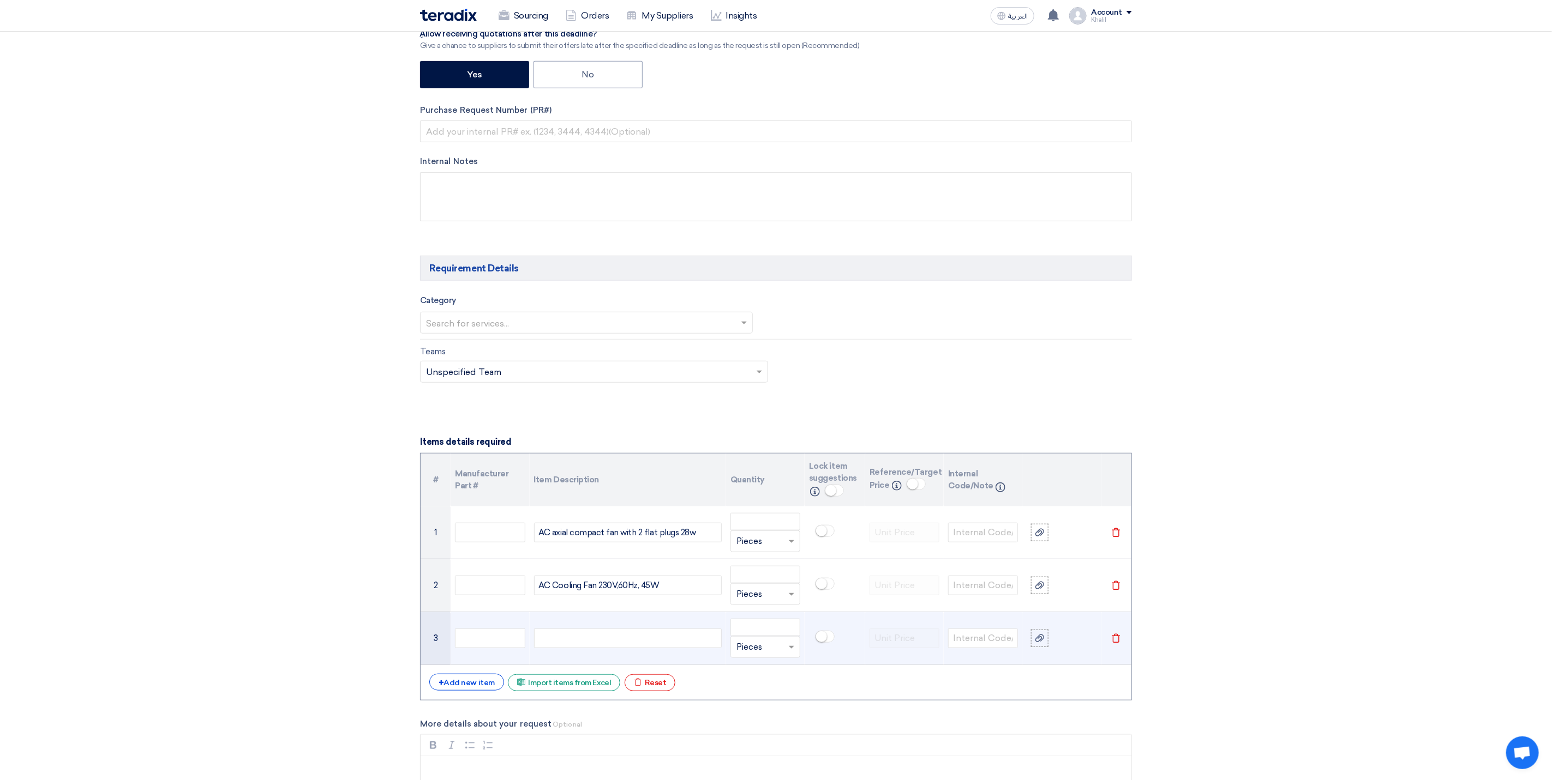
click at [639, 641] on div at bounding box center [628, 639] width 188 height 20
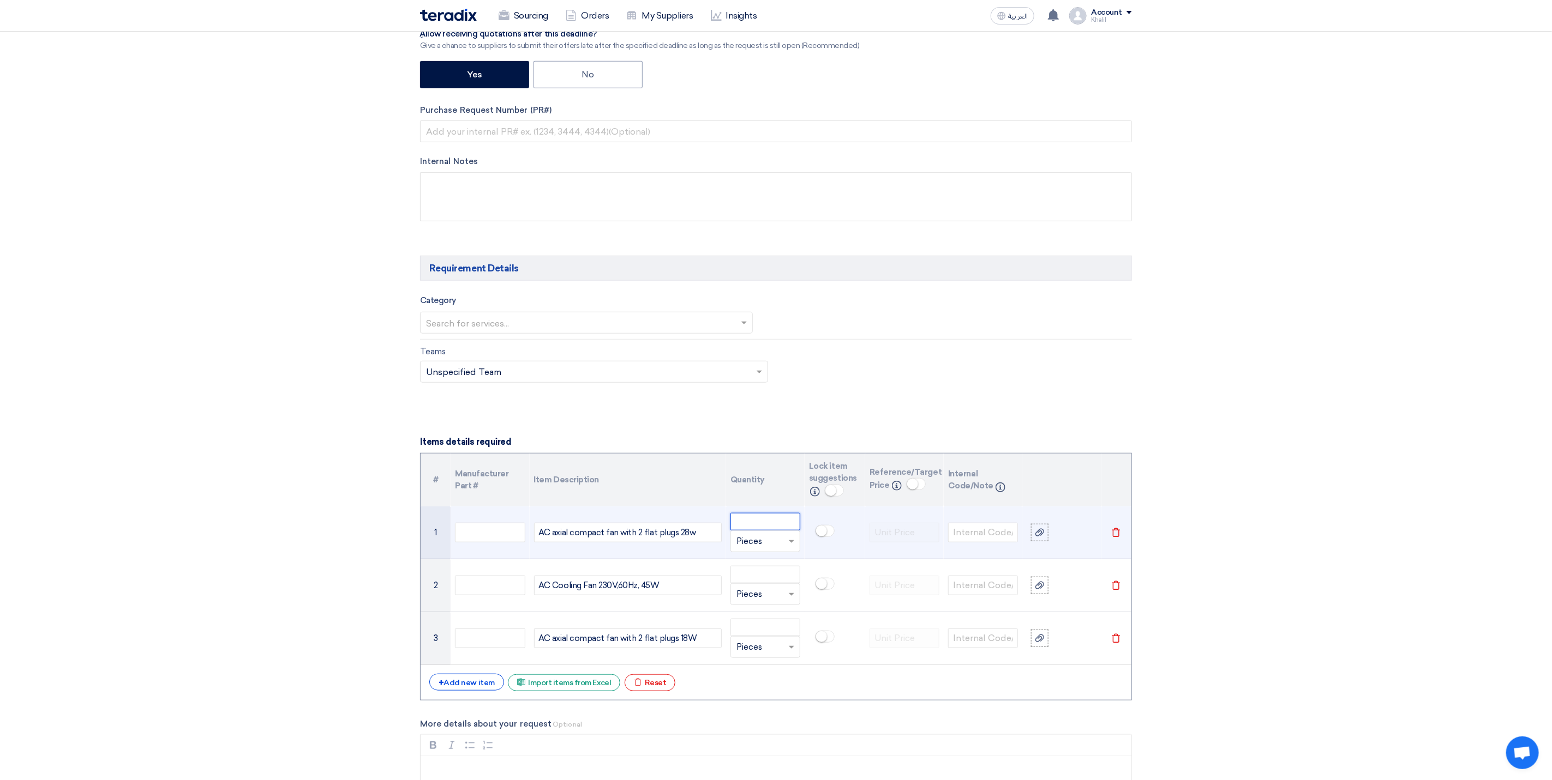
click at [767, 522] on input "number" at bounding box center [765, 521] width 70 height 17
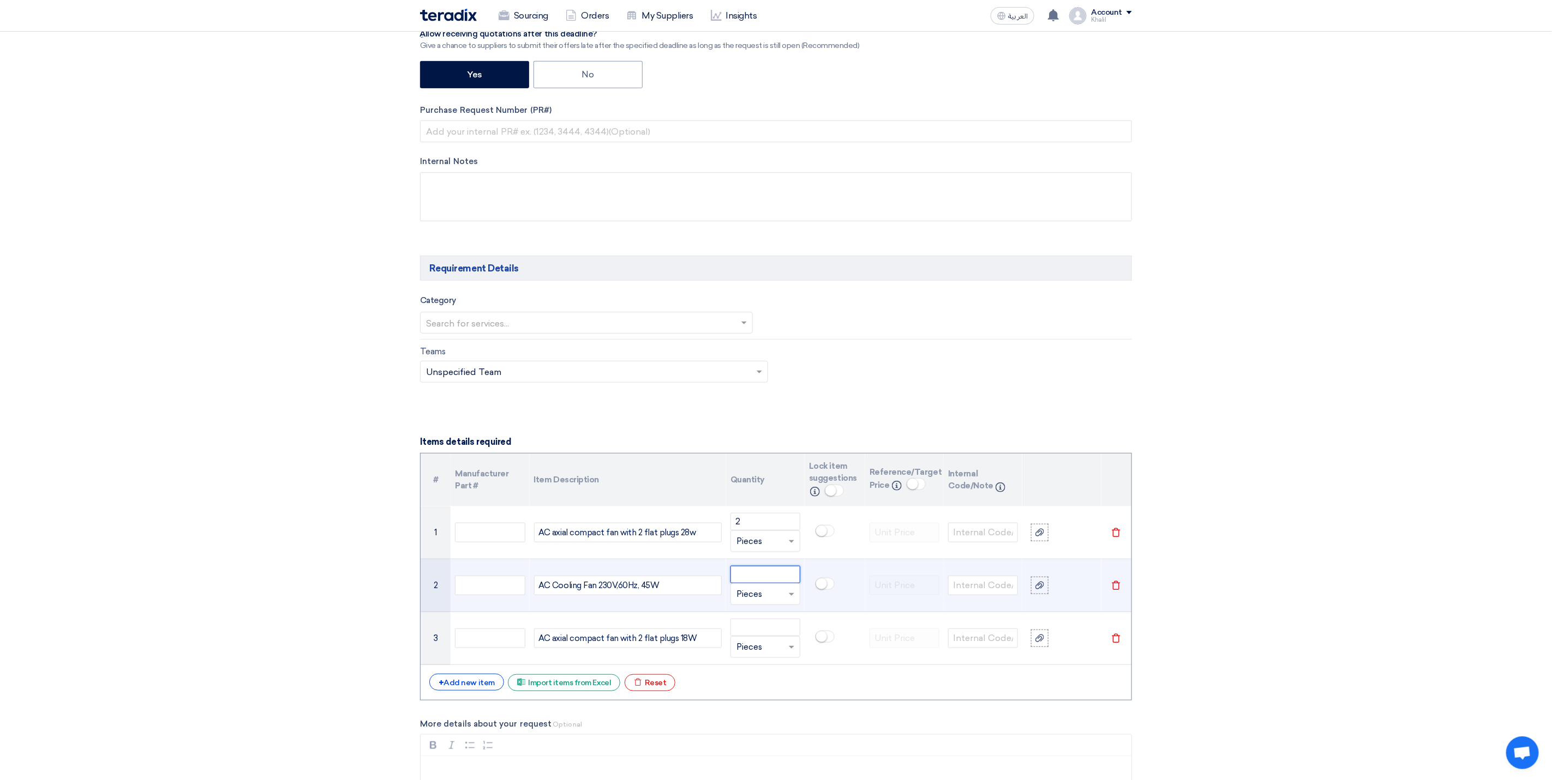
click at [769, 584] on input "number" at bounding box center [765, 574] width 70 height 17
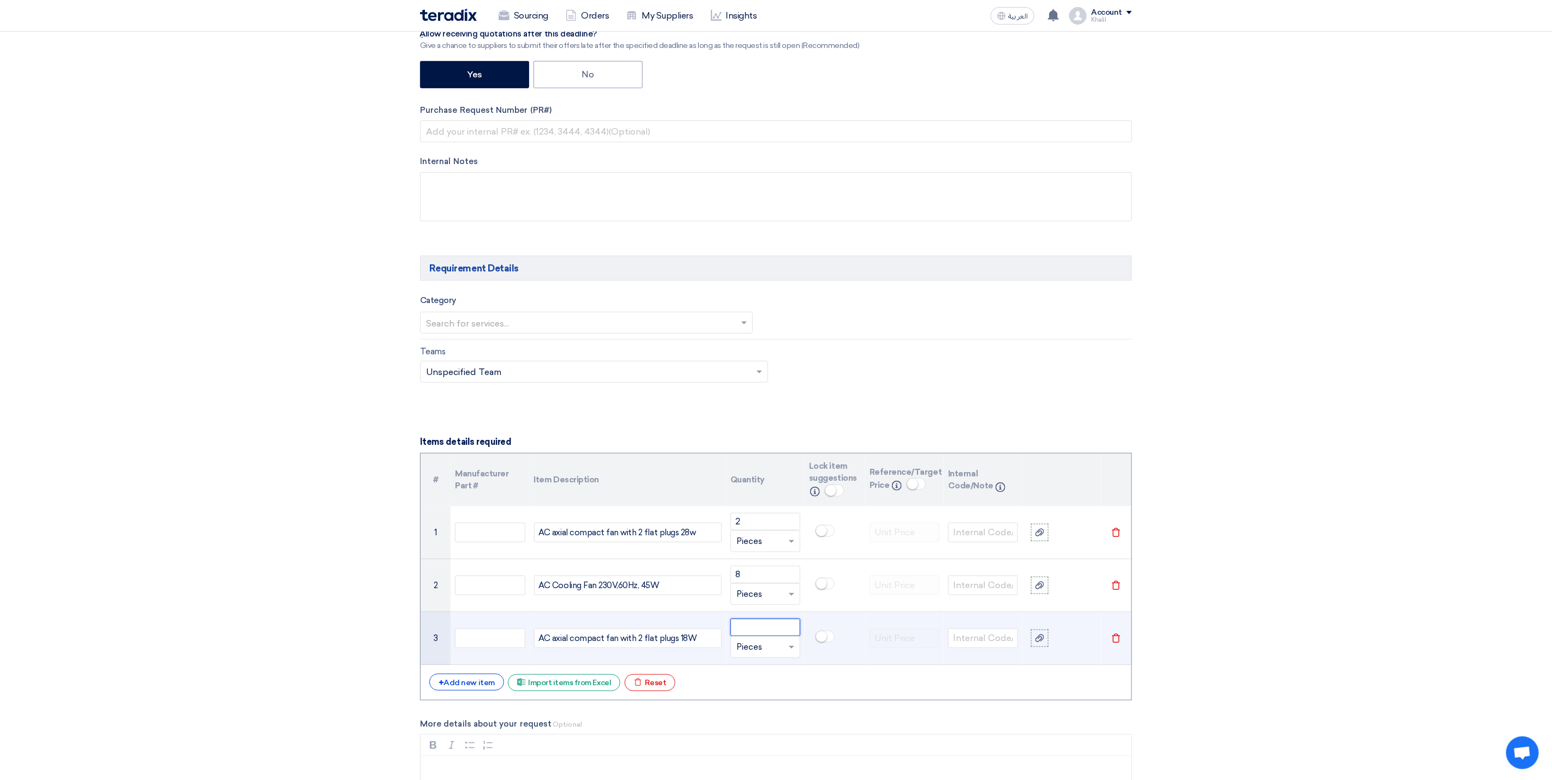
click at [757, 635] on input "number" at bounding box center [765, 627] width 70 height 17
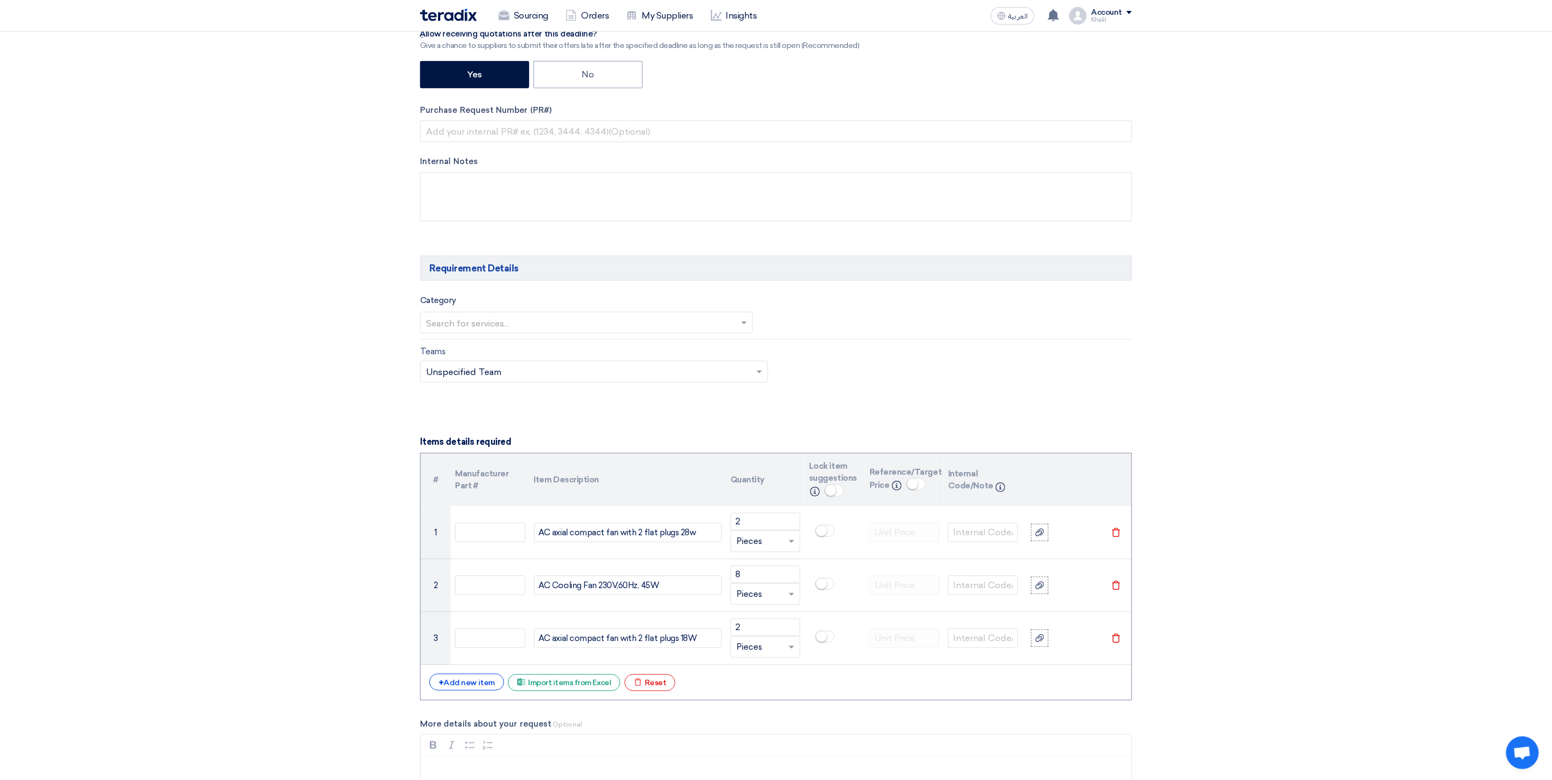
click at [1329, 630] on section "Basic Information RFx Title RFQ FOR -ELEC-UPS COOLING FANS-SADCP-STOM-015104 RF…" at bounding box center [776, 720] width 1552 height 1974
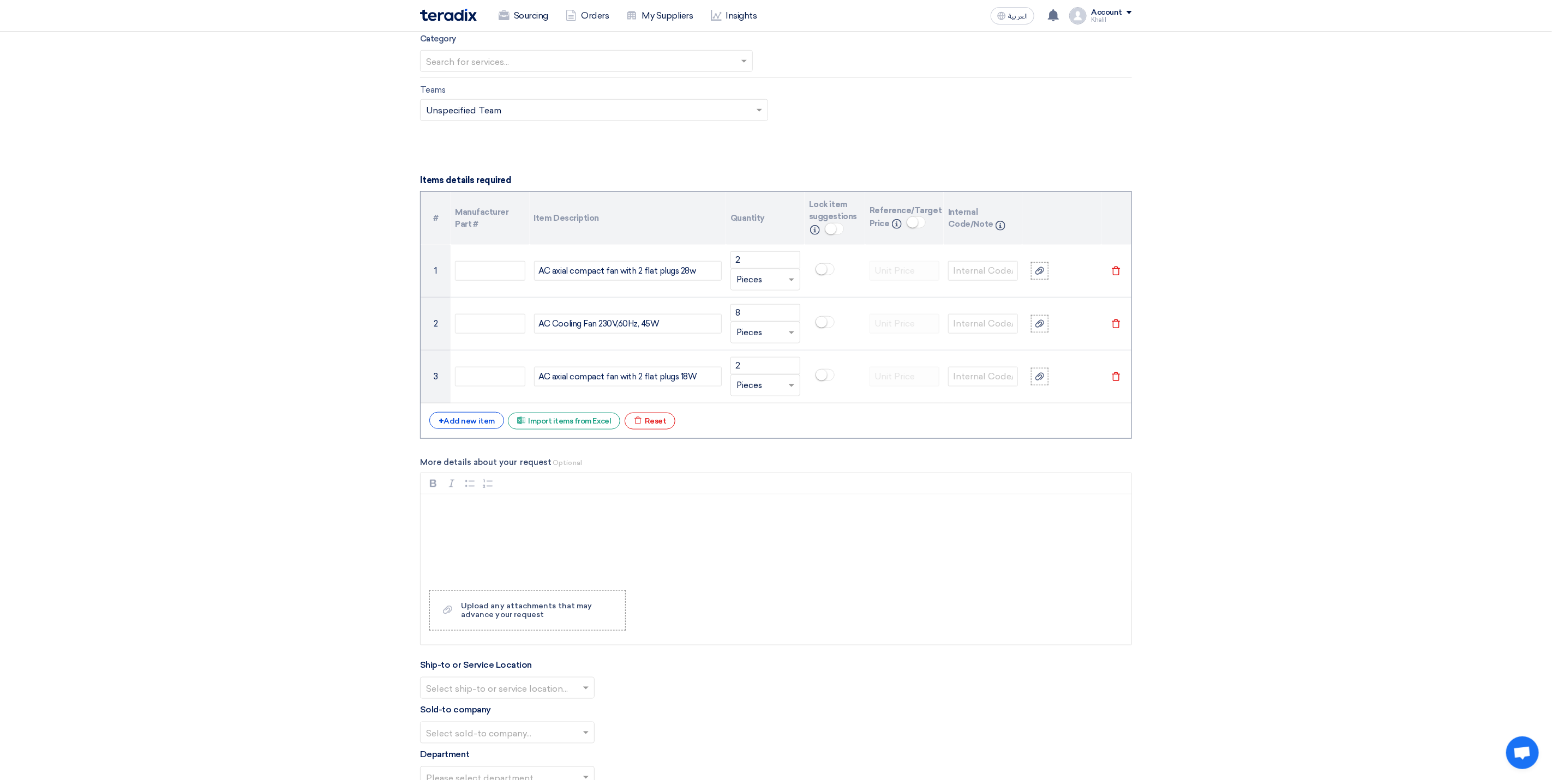
scroll to position [736, 0]
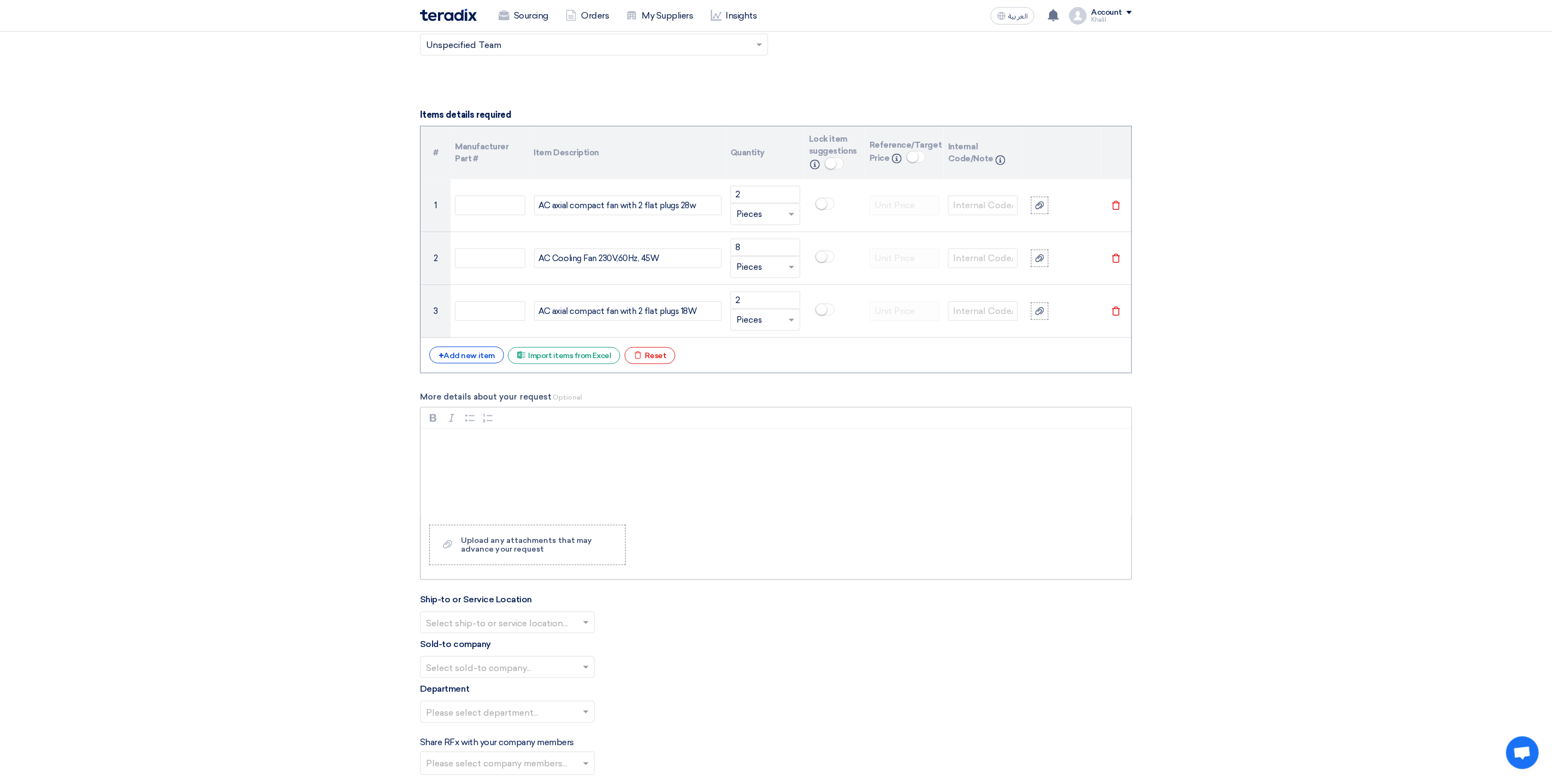
click at [582, 450] on p "Rich Text Editor, main" at bounding box center [780, 443] width 692 height 13
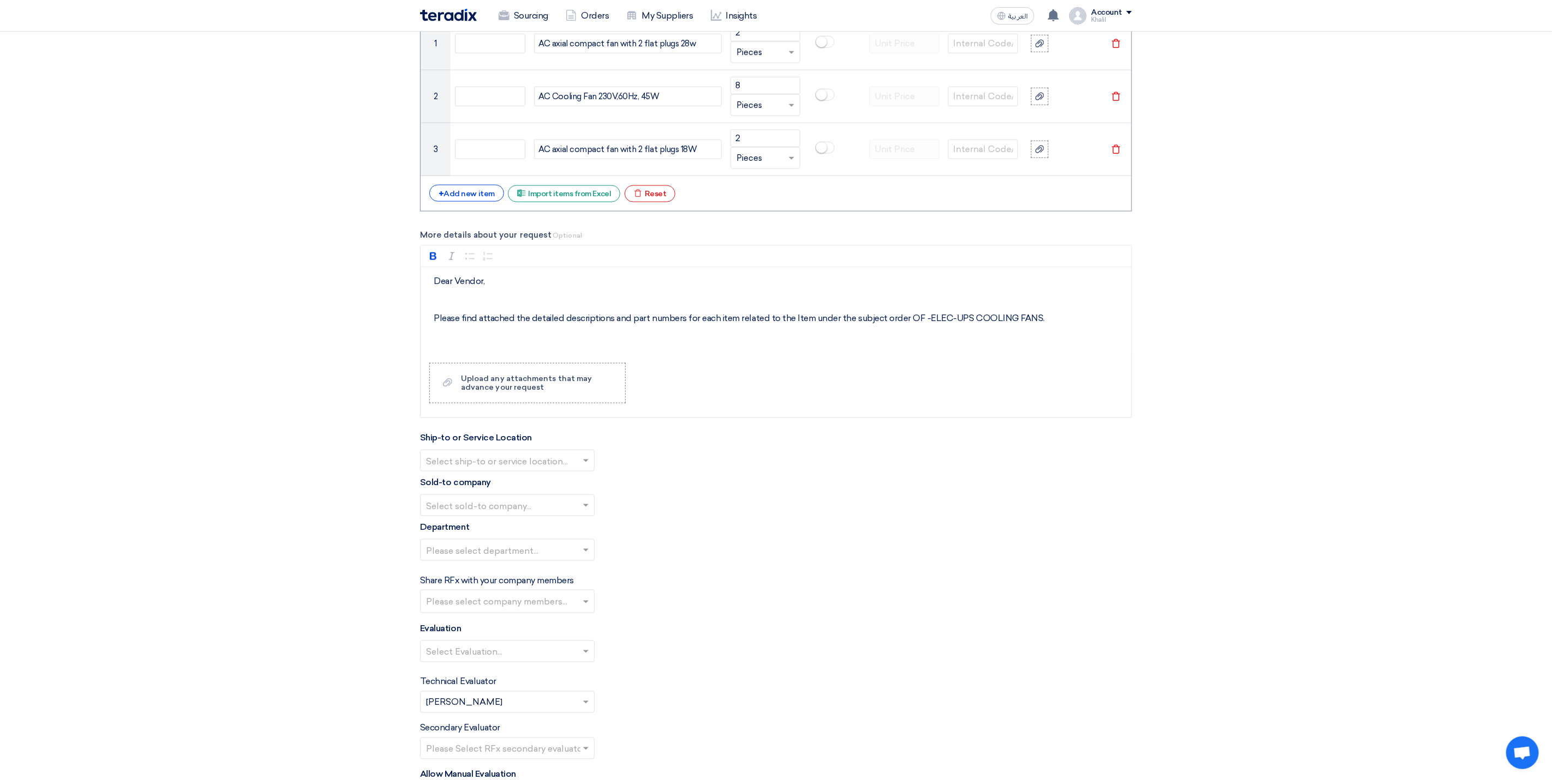
scroll to position [900, 0]
click at [580, 466] on span at bounding box center [587, 459] width 14 height 13
click at [564, 488] on div "STOM Main WH" at bounding box center [506, 481] width 173 height 22
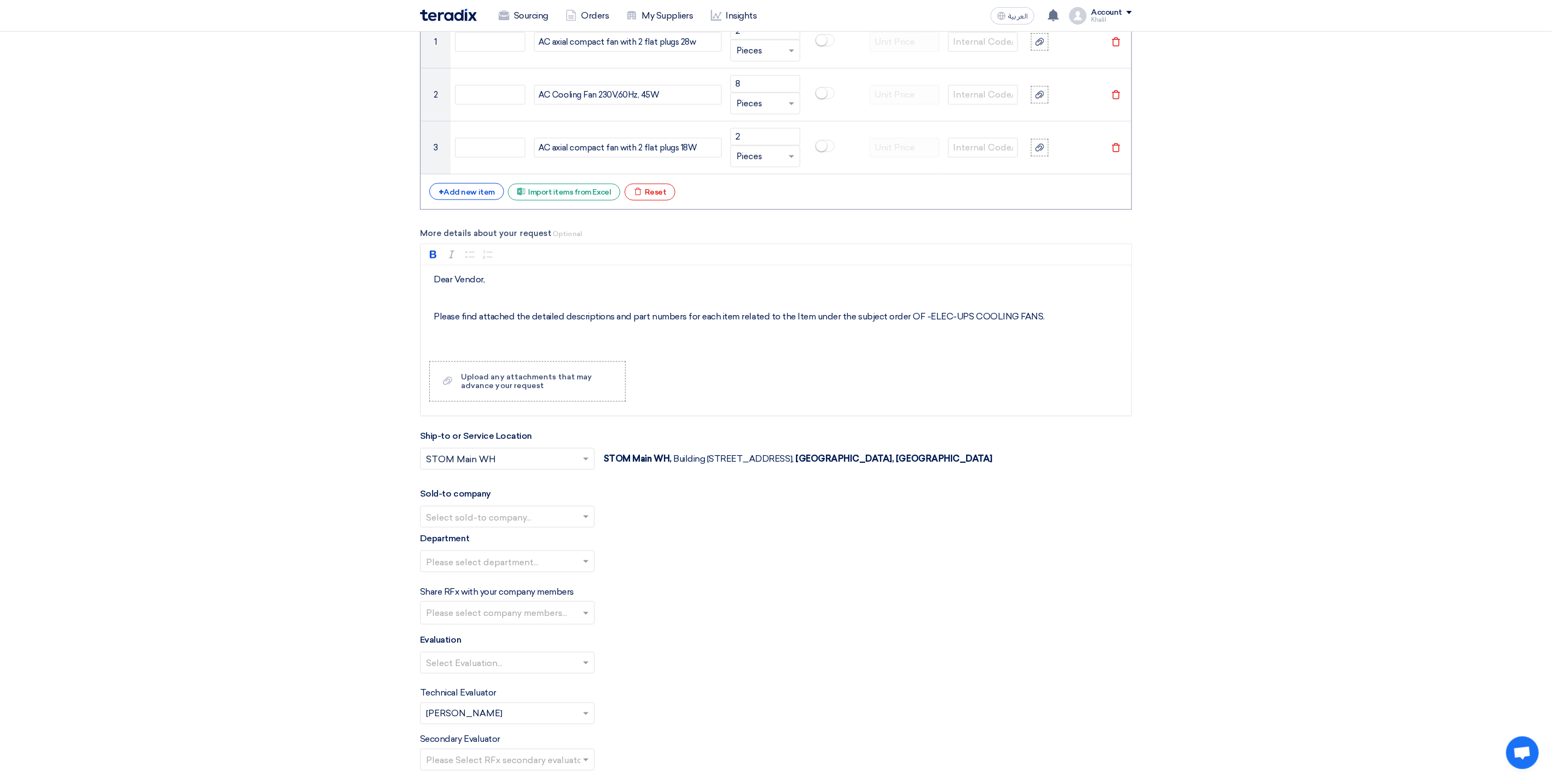
click at [564, 524] on input "text" at bounding box center [502, 518] width 152 height 18
click at [555, 550] on div "STOM" at bounding box center [506, 539] width 173 height 22
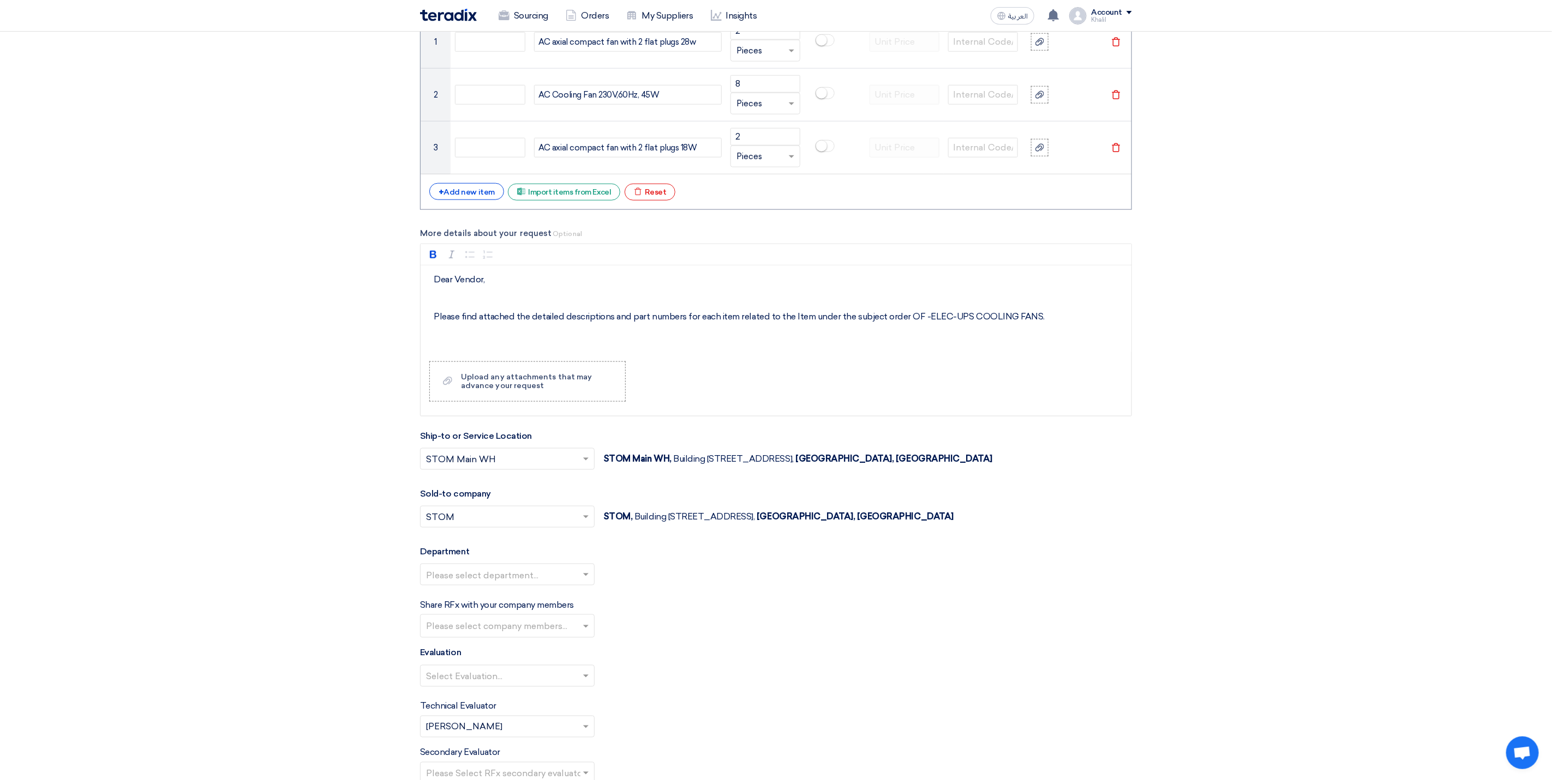
click at [563, 585] on input "text" at bounding box center [502, 576] width 152 height 18
click at [558, 604] on div "General Department" at bounding box center [506, 597] width 173 height 22
click at [558, 636] on input "text" at bounding box center [508, 627] width 165 height 18
click at [535, 521] on span "[PERSON_NAME] [PERSON_NAME]" at bounding box center [503, 516] width 155 height 10
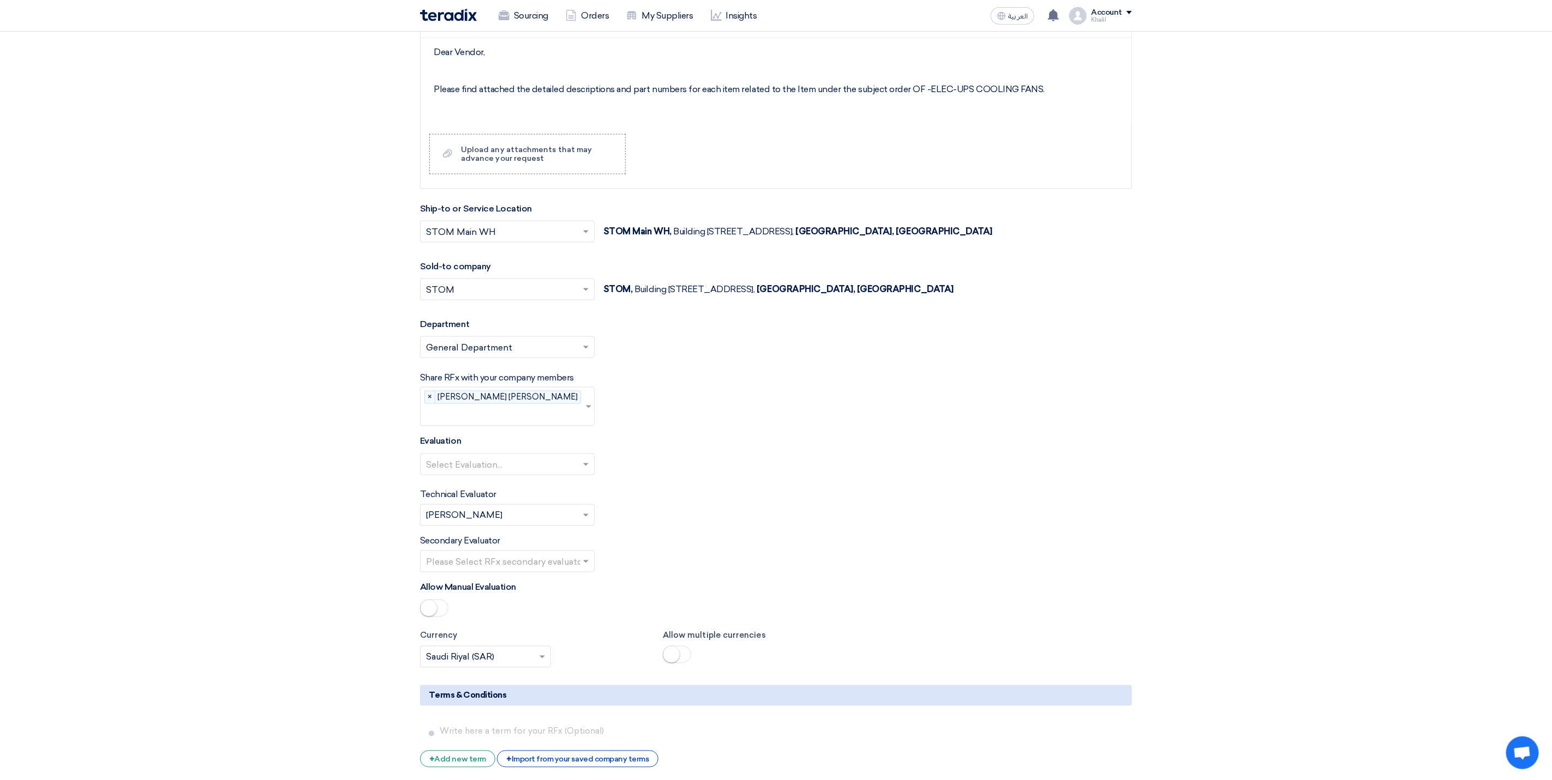
scroll to position [1145, 0]
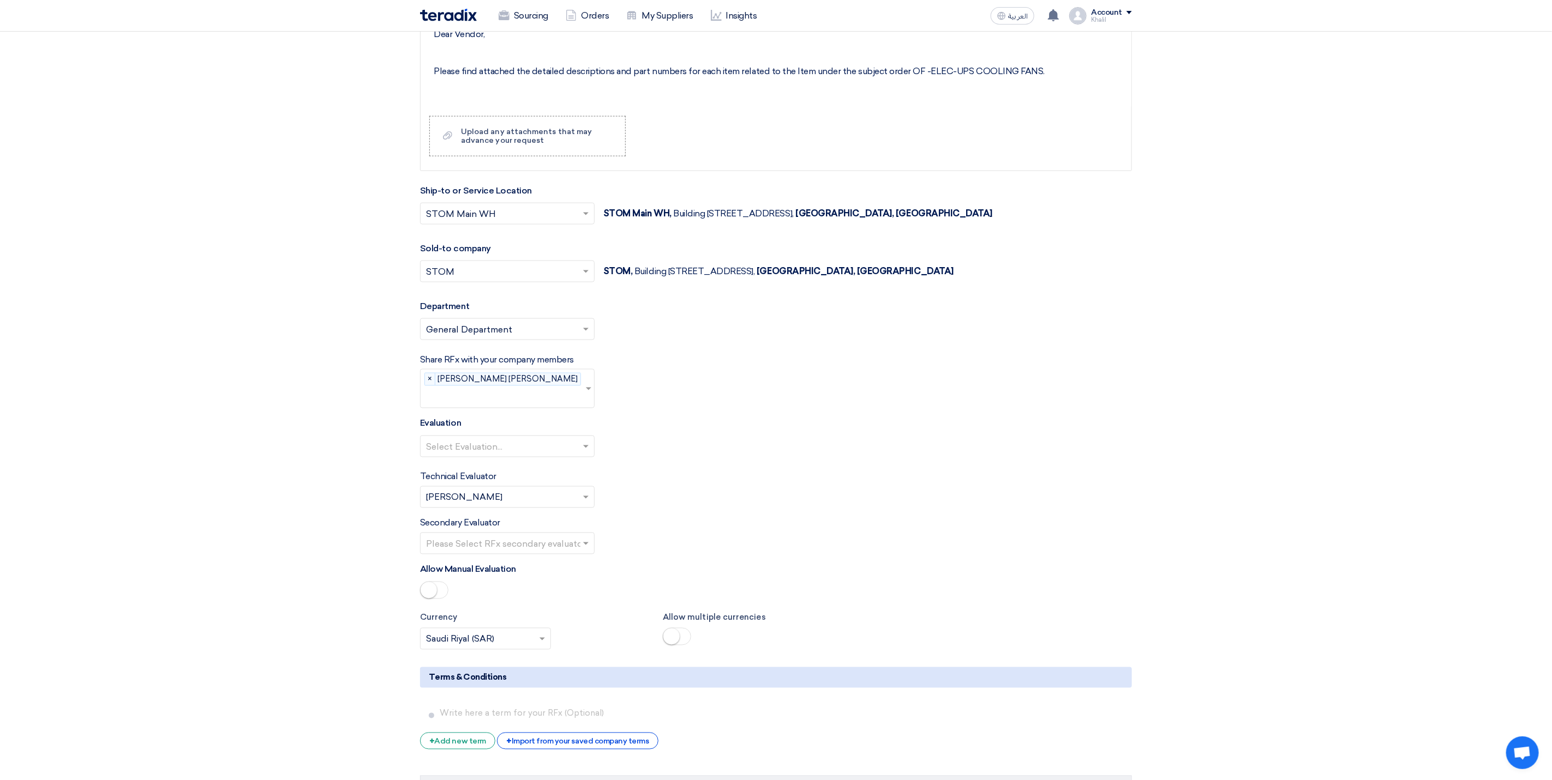
click at [553, 452] on ng-select "Select Evaluation..." at bounding box center [507, 447] width 175 height 22
click at [553, 465] on div "Standard Criteria" at bounding box center [506, 469] width 173 height 22
click at [635, 542] on div "Secondary Evaluator Please Select RFx secondary evaluator..." at bounding box center [776, 536] width 712 height 38
click at [557, 542] on input "text" at bounding box center [502, 545] width 152 height 18
click at [550, 564] on div "[PERSON_NAME] [PERSON_NAME]" at bounding box center [506, 566] width 173 height 22
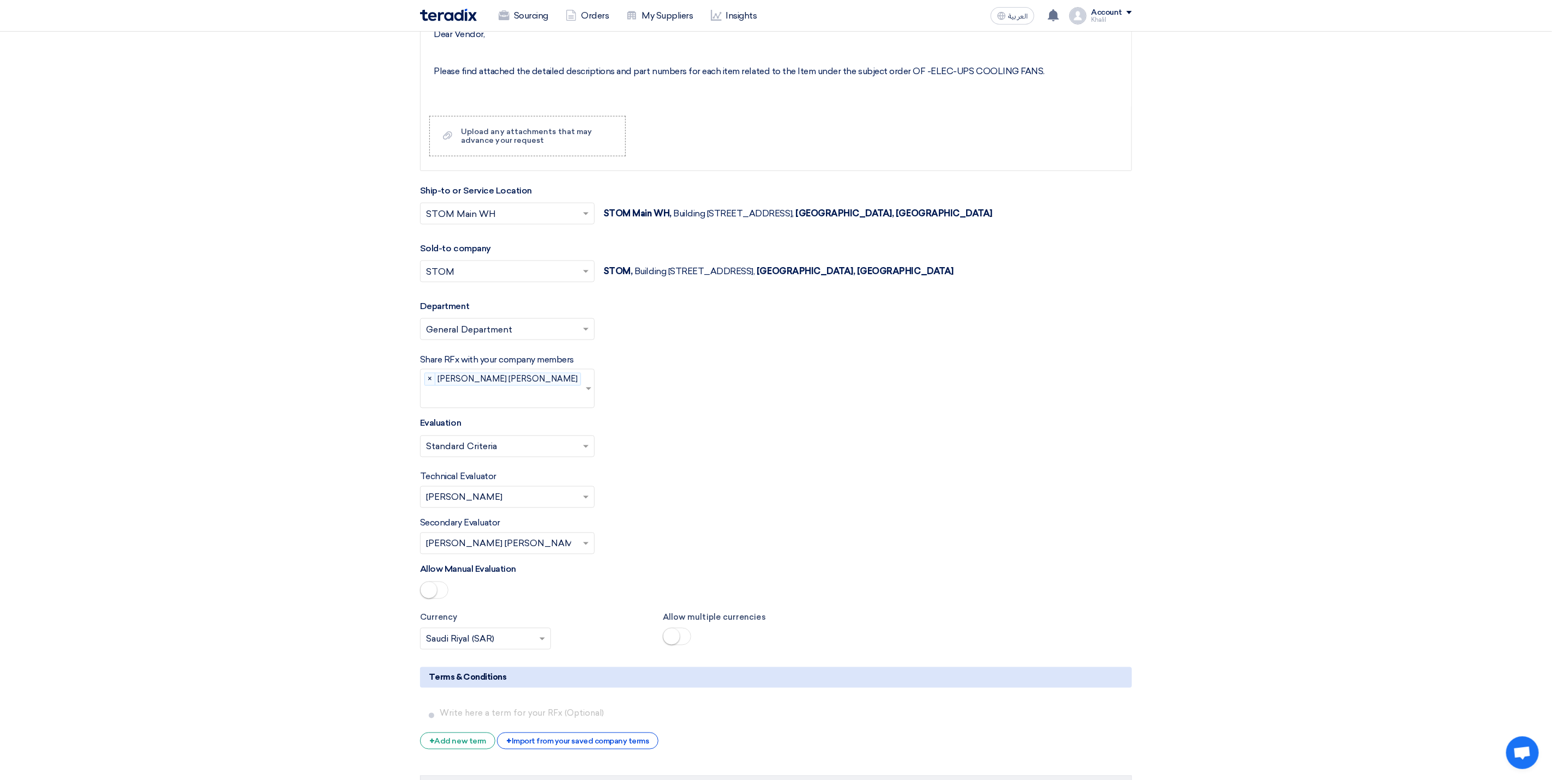
click at [645, 556] on form "Basic Information RFx Title RFQ FOR -ELEC-UPS COOLING FANS-SADCP-STOM-015104 RF…" at bounding box center [776, 6] width 712 height 1967
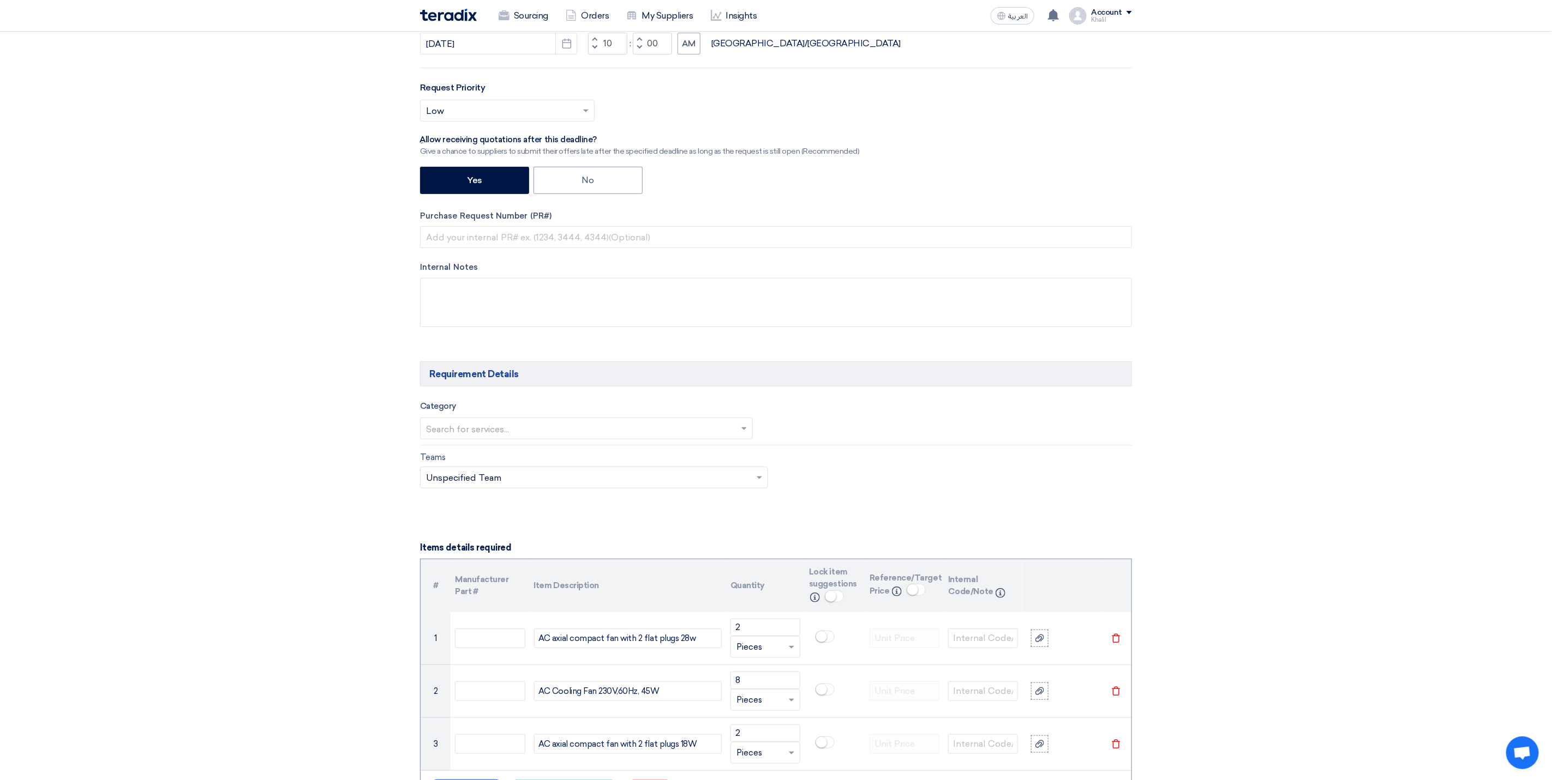
scroll to position [245, 0]
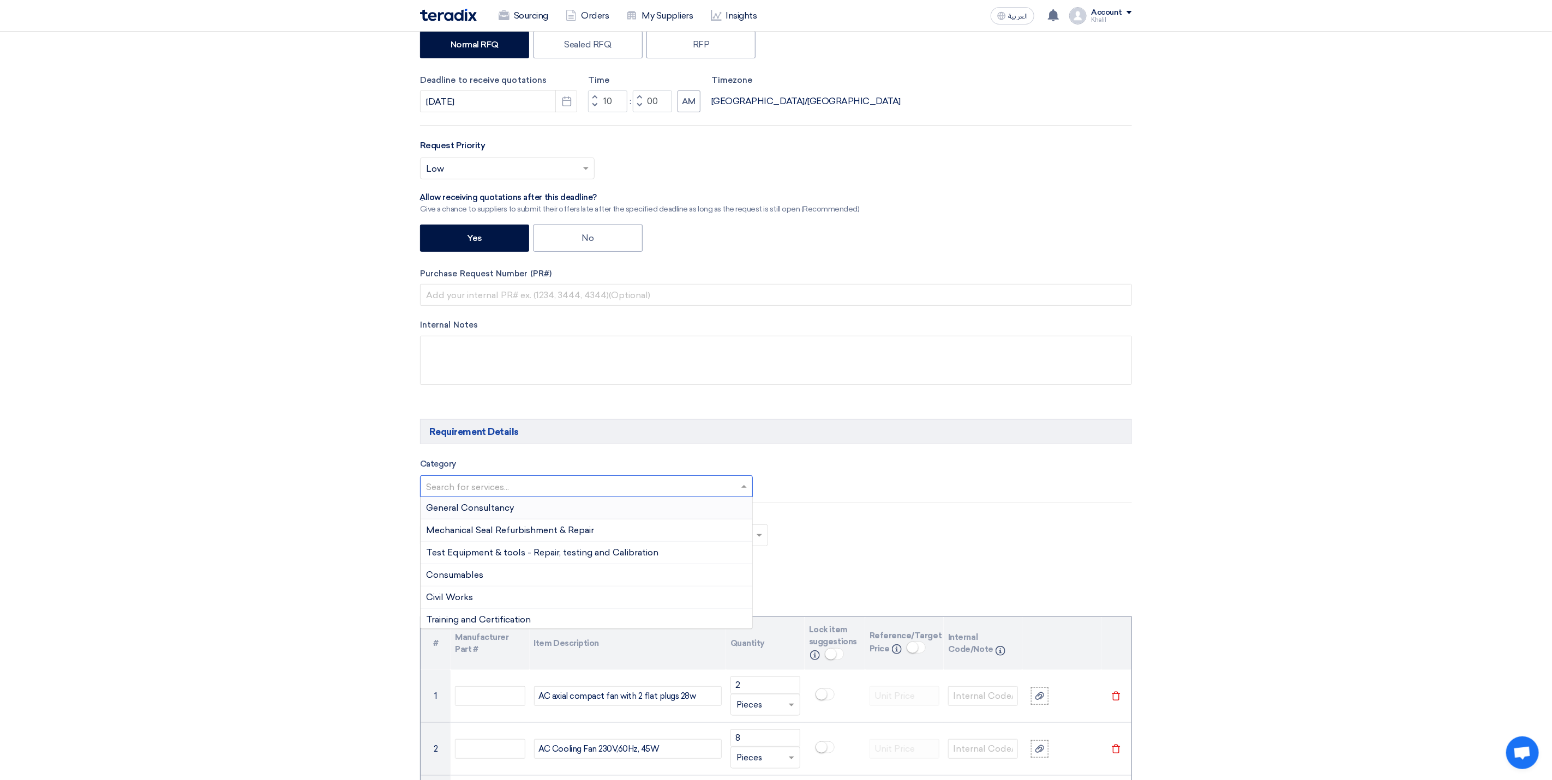
click at [701, 489] on input "text" at bounding box center [581, 488] width 310 height 18
click at [671, 520] on div "ELECTRICAL SPARE PARTS" at bounding box center [586, 510] width 332 height 22
click at [894, 555] on div "Teams Teams.. × Unspecified Team ×" at bounding box center [776, 535] width 728 height 51
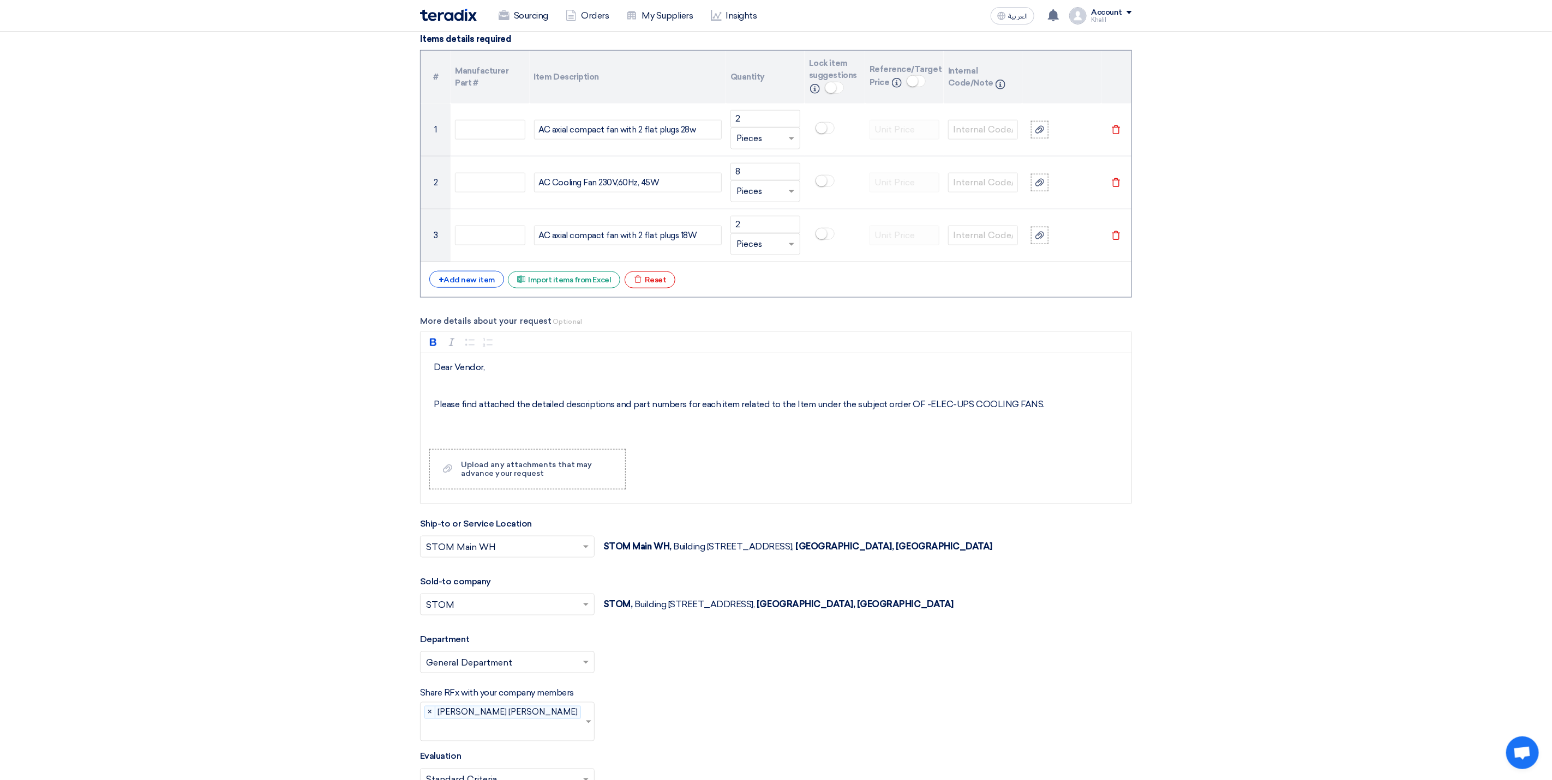
scroll to position [900, 0]
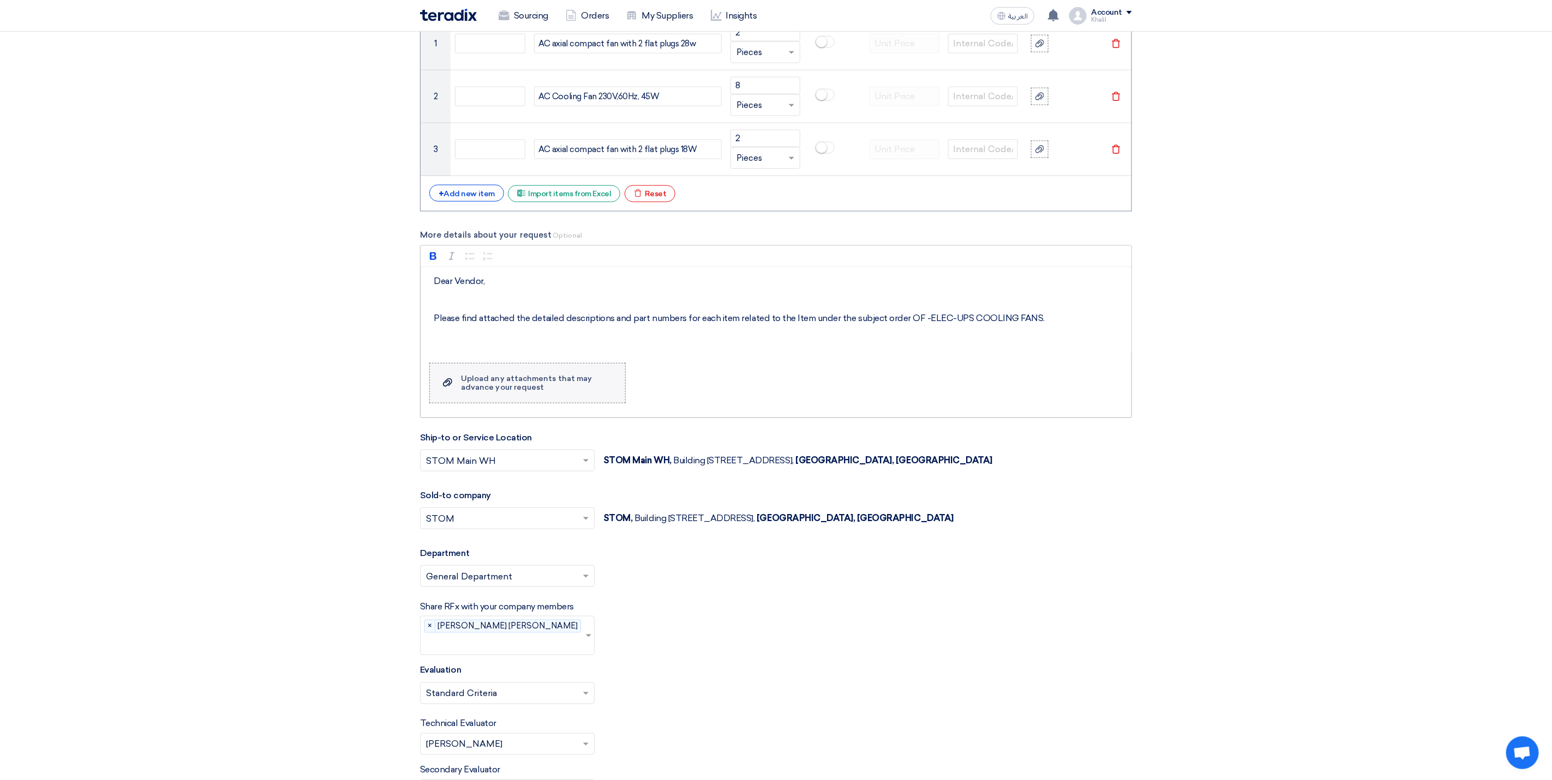
click at [544, 392] on div "Upload any attachments that may advance your request" at bounding box center [537, 383] width 153 height 17
click at [0, 0] on input "Upload a file Upload any attachments that may advance your request" at bounding box center [0, 0] width 0 height 0
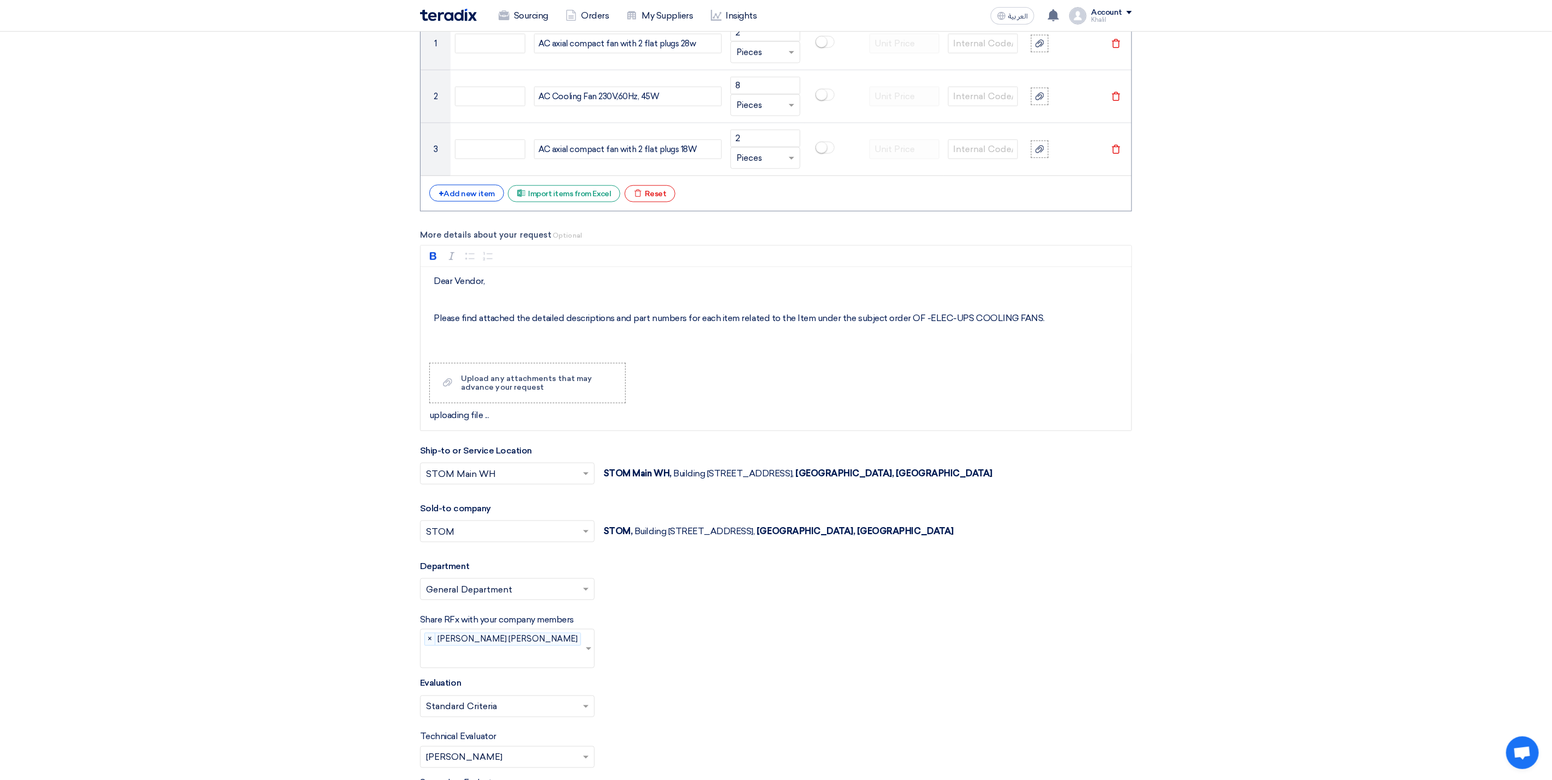
click at [846, 630] on div "Share RFx with your company members Please select company members... × [PERSON_…" at bounding box center [776, 641] width 712 height 55
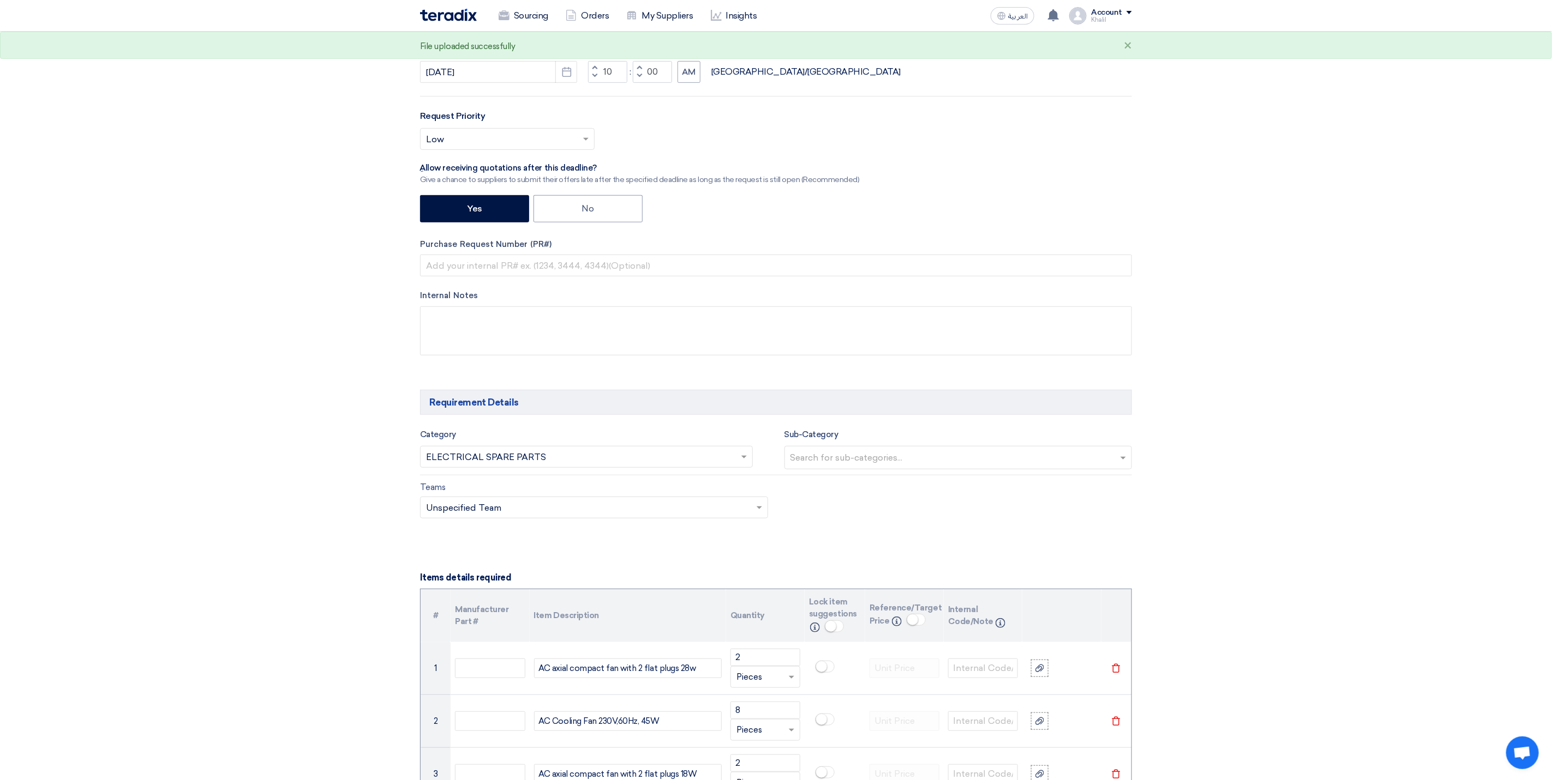
scroll to position [0, 0]
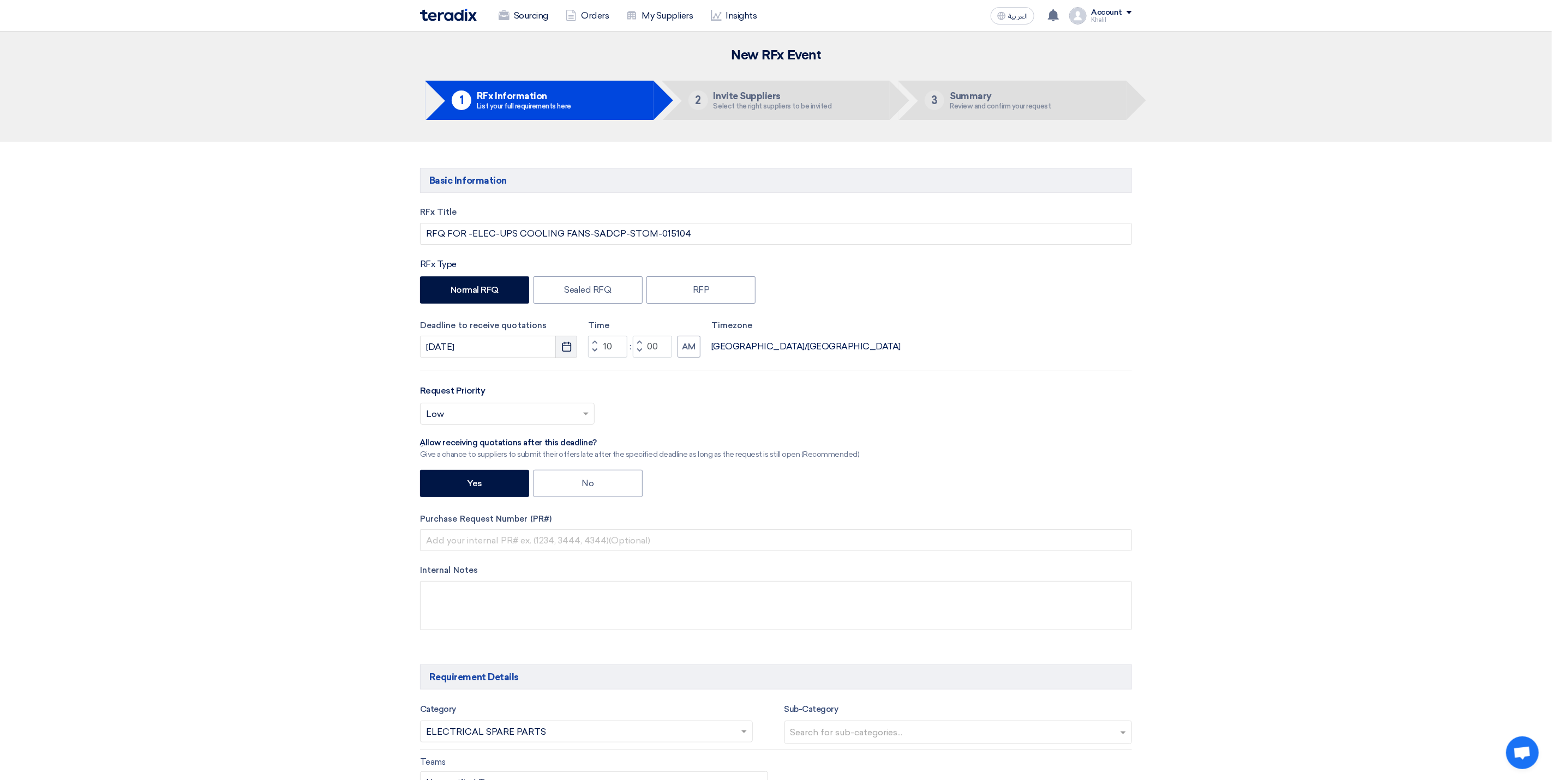
click at [566, 352] on icon "Pick a date" at bounding box center [566, 346] width 11 height 11
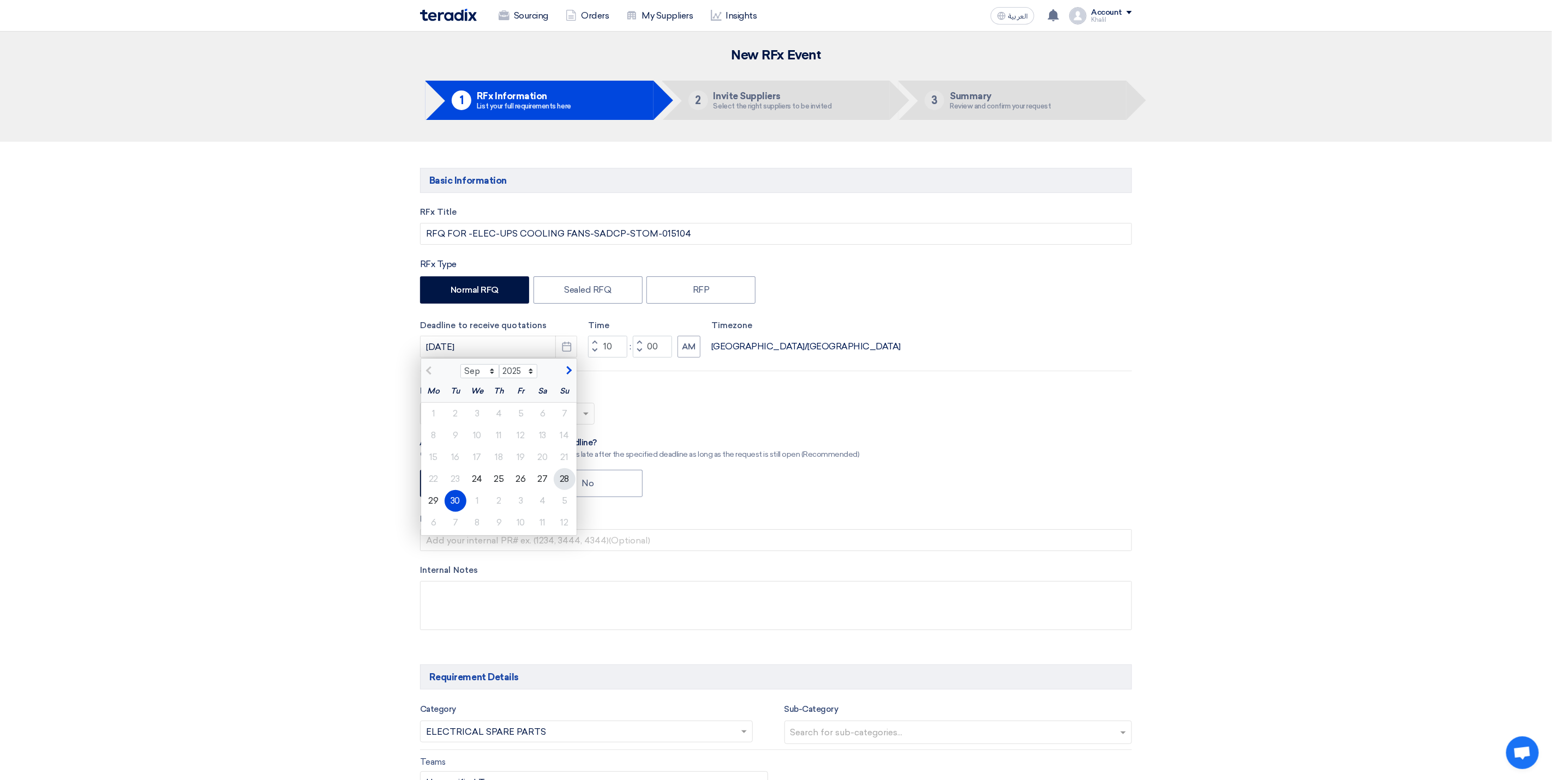
click at [565, 488] on div "28" at bounding box center [565, 479] width 22 height 22
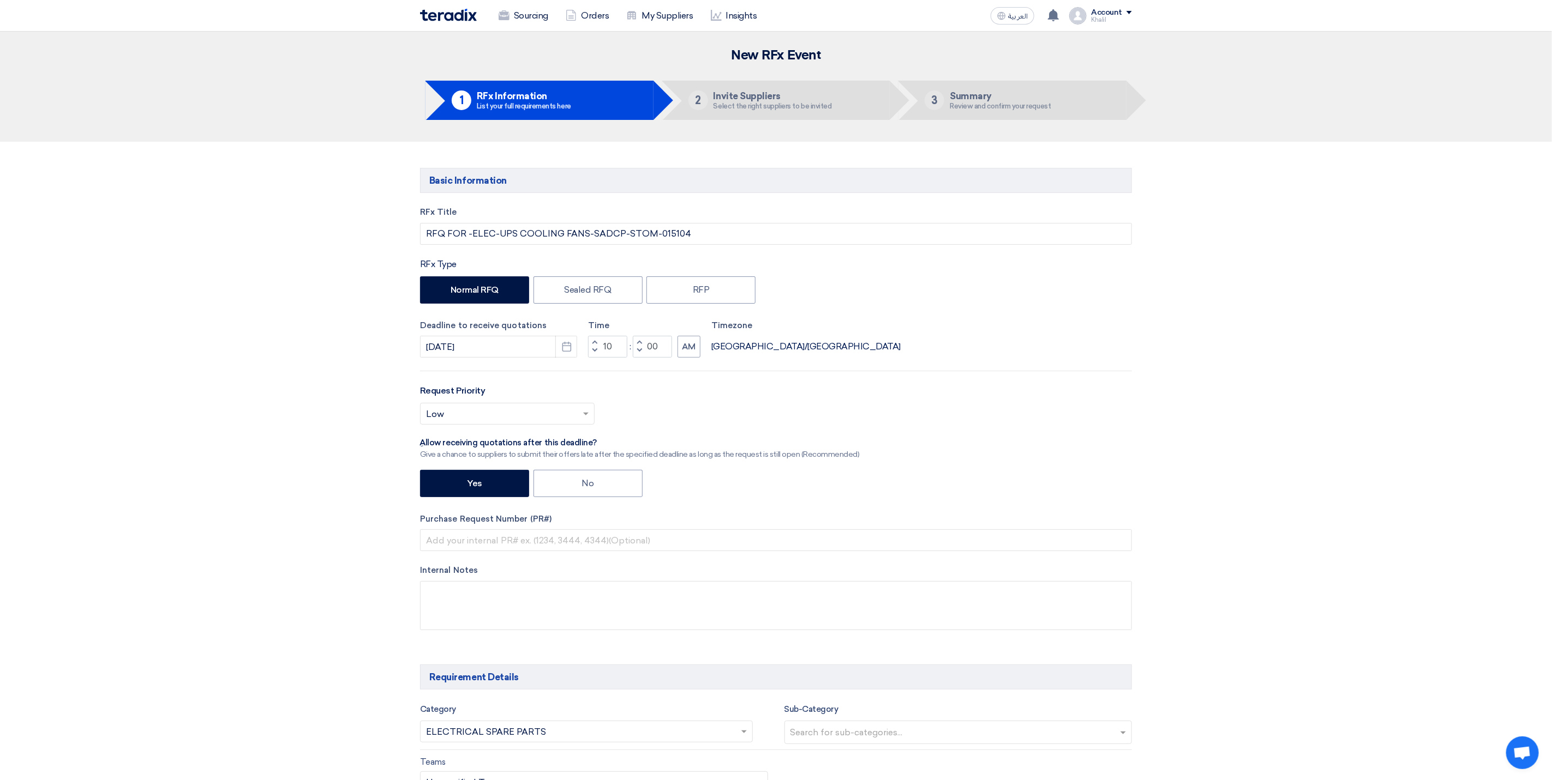
drag, startPoint x: 699, startPoint y: 241, endPoint x: 624, endPoint y: 233, distance: 75.7
click at [624, 233] on input "RFQ FOR -ELEC-UPS COOLING FANS-SADCP-STOM-015104" at bounding box center [776, 234] width 712 height 22
click at [476, 548] on input "text" at bounding box center [776, 541] width 712 height 22
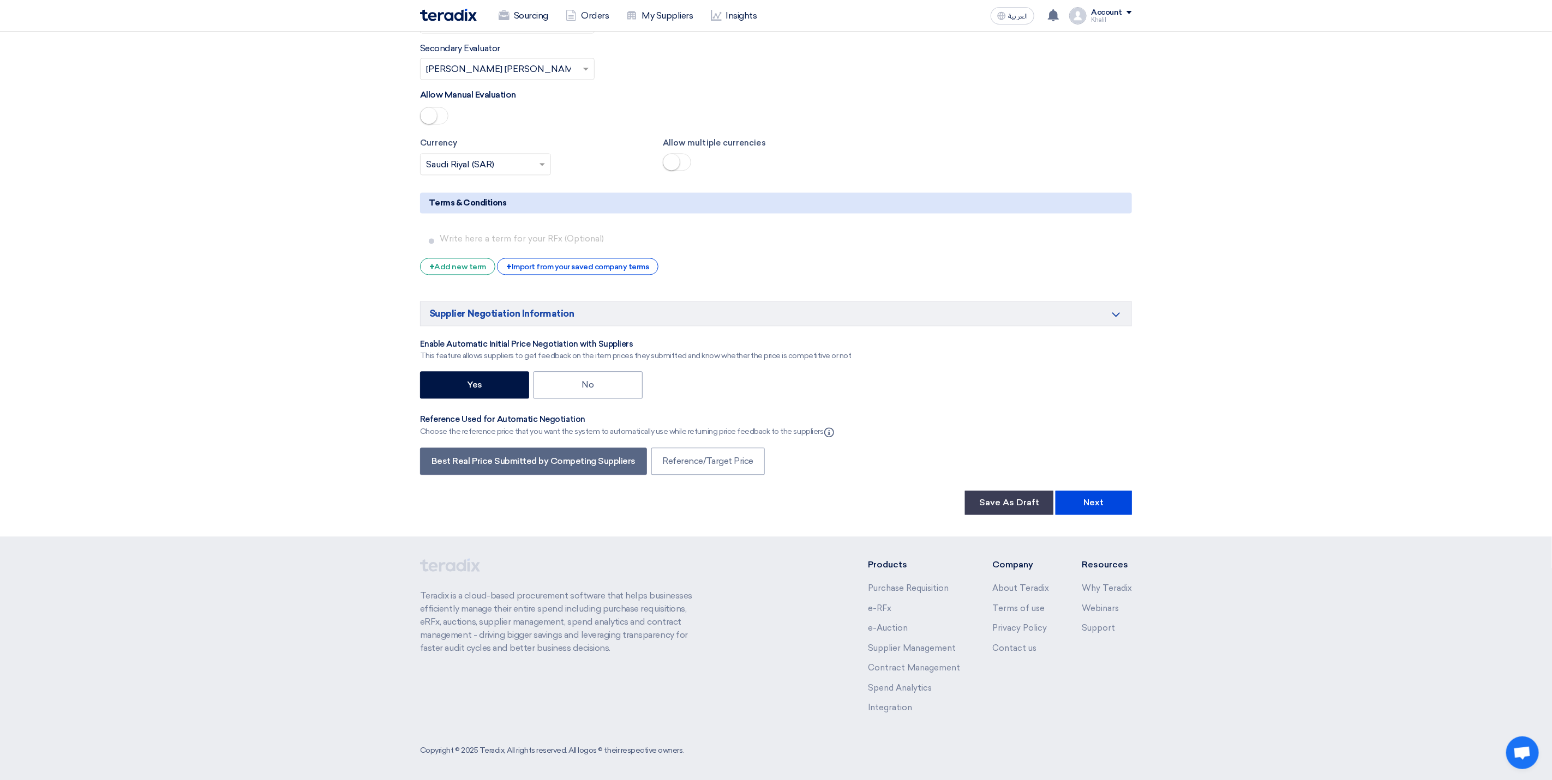
scroll to position [1651, 0]
click at [1108, 503] on button "Next" at bounding box center [1093, 501] width 76 height 24
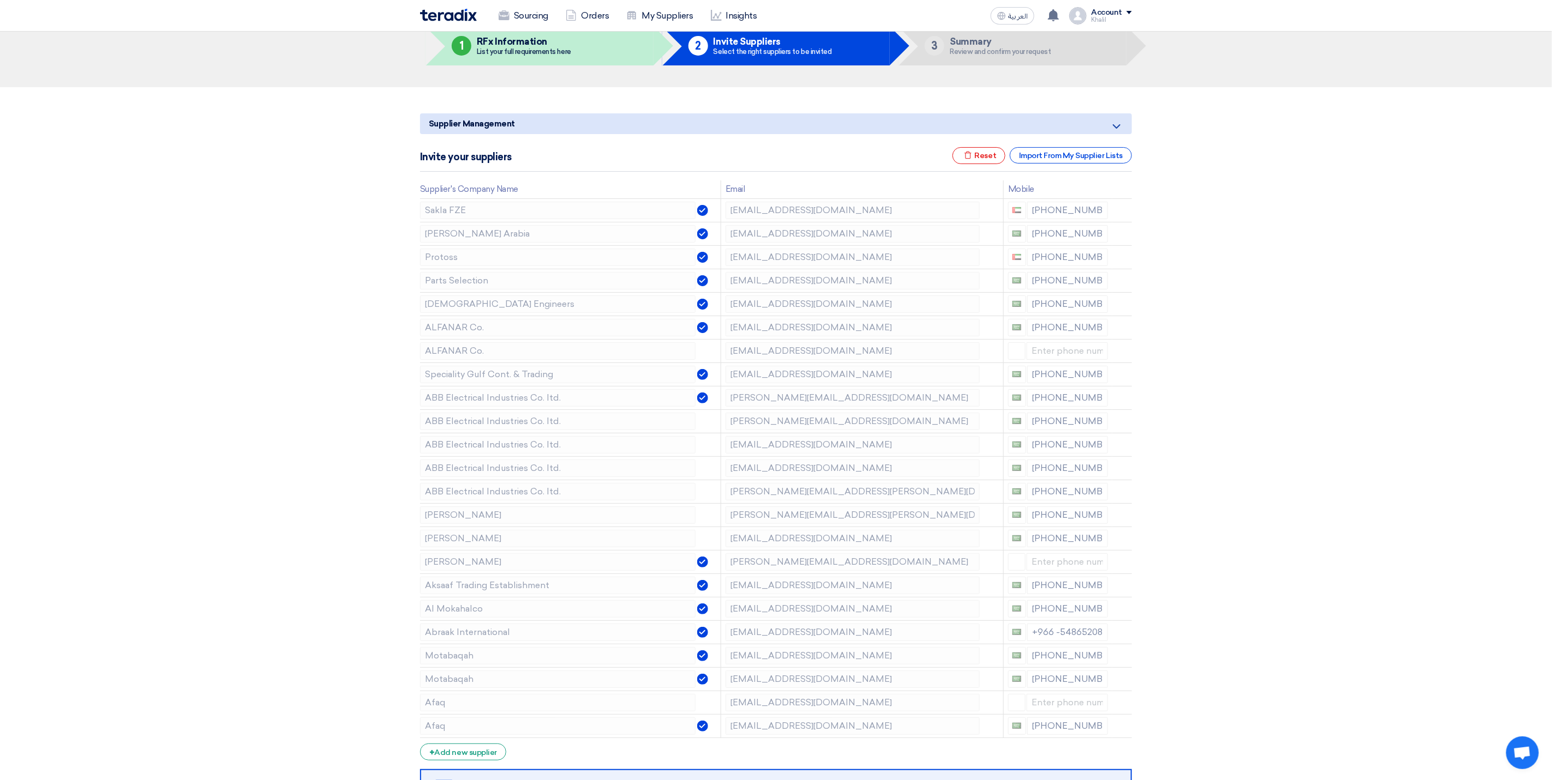
scroll to position [82, 0]
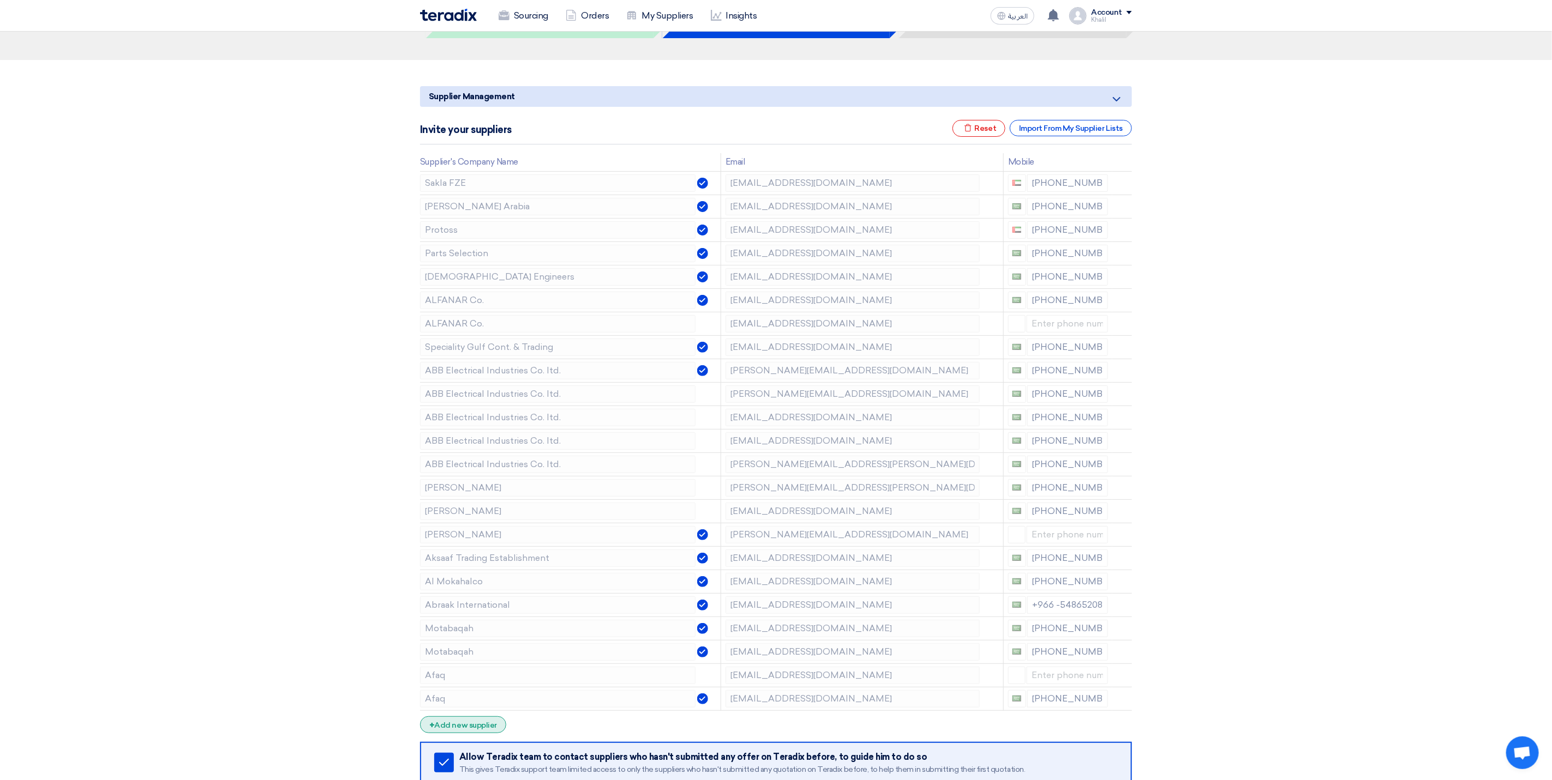
click at [484, 733] on div "+ Add new supplier" at bounding box center [463, 725] width 86 height 17
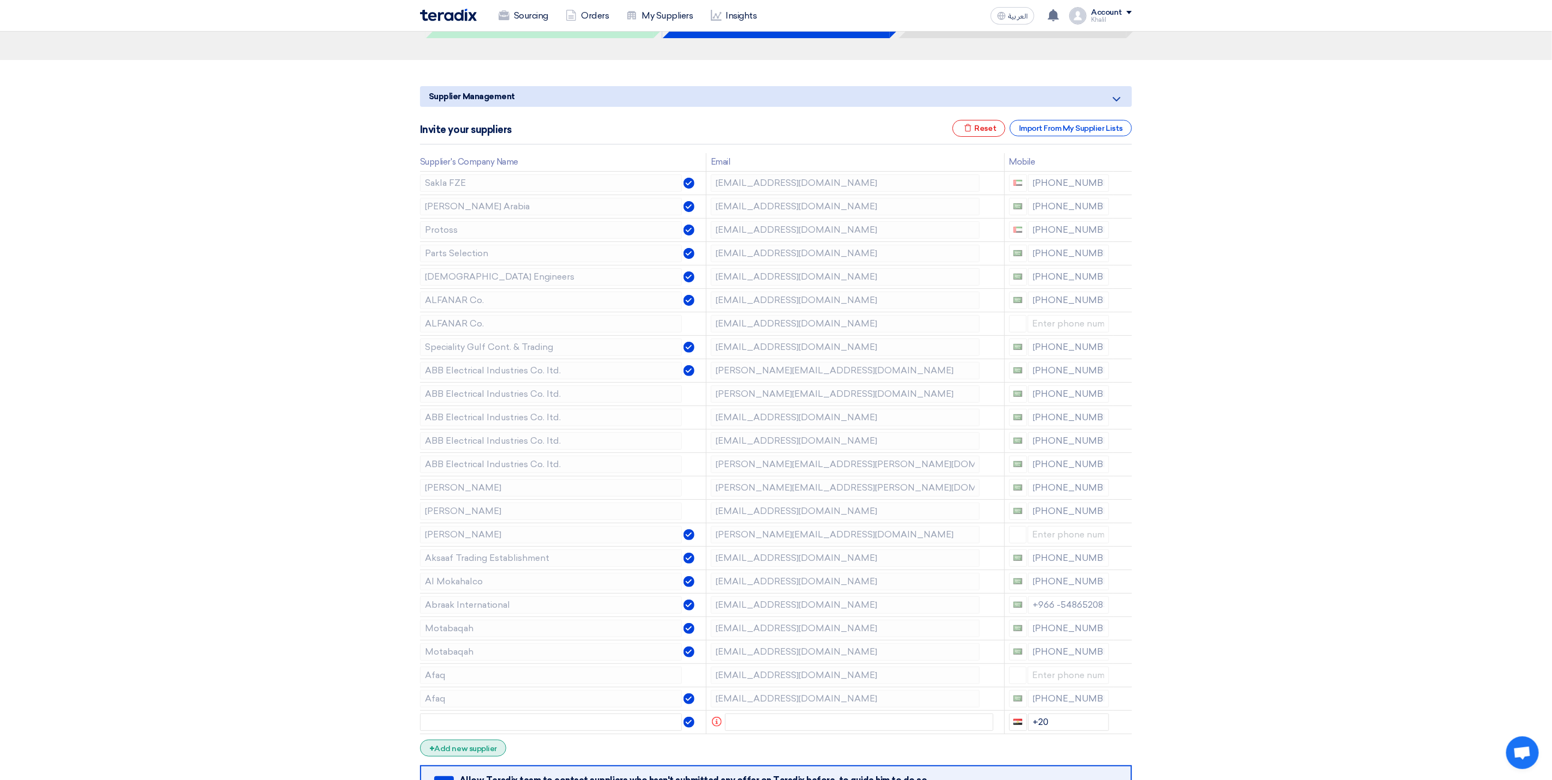
click at [491, 756] on div "+ Add new supplier" at bounding box center [463, 748] width 86 height 17
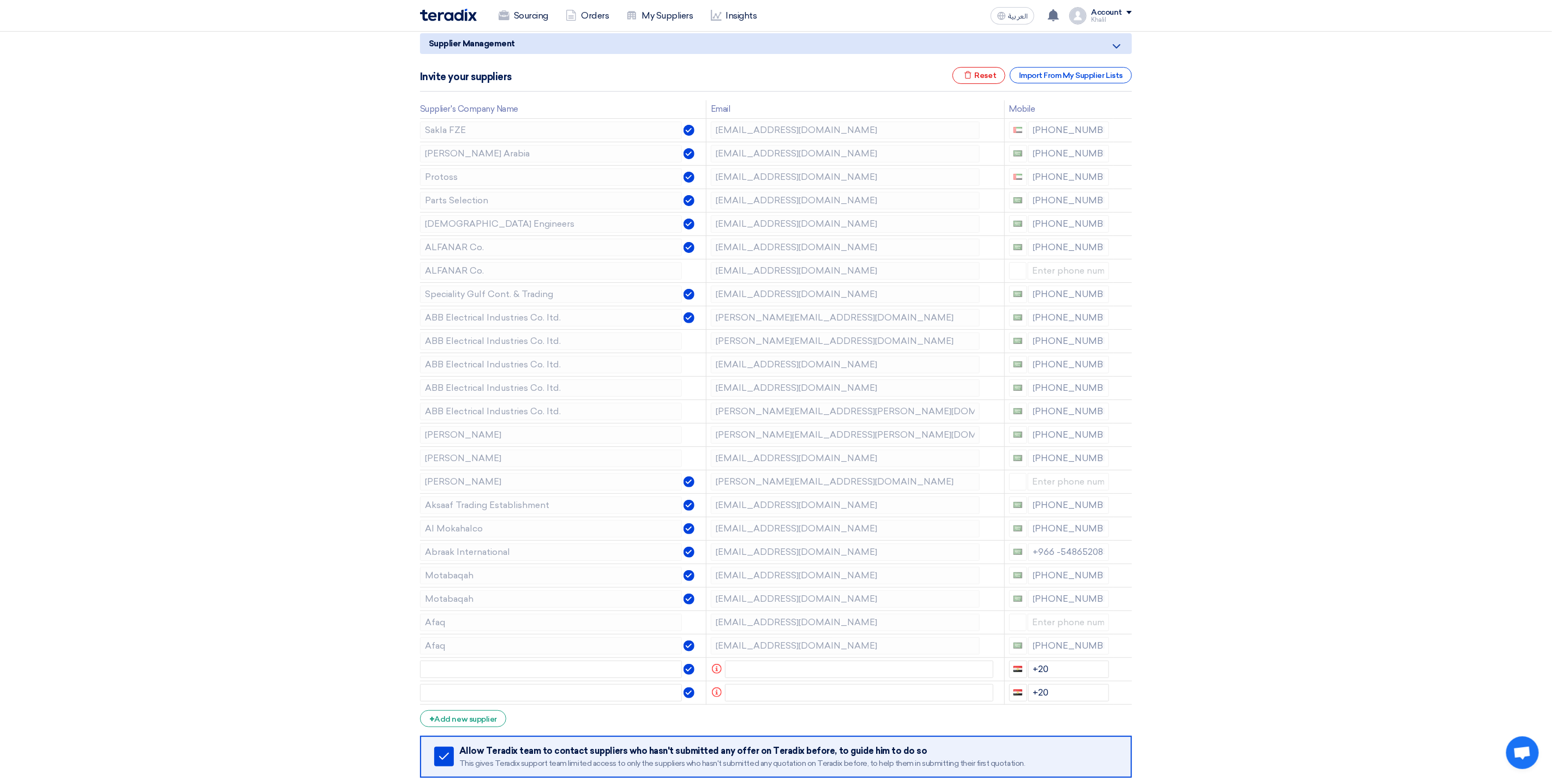
scroll to position [164, 0]
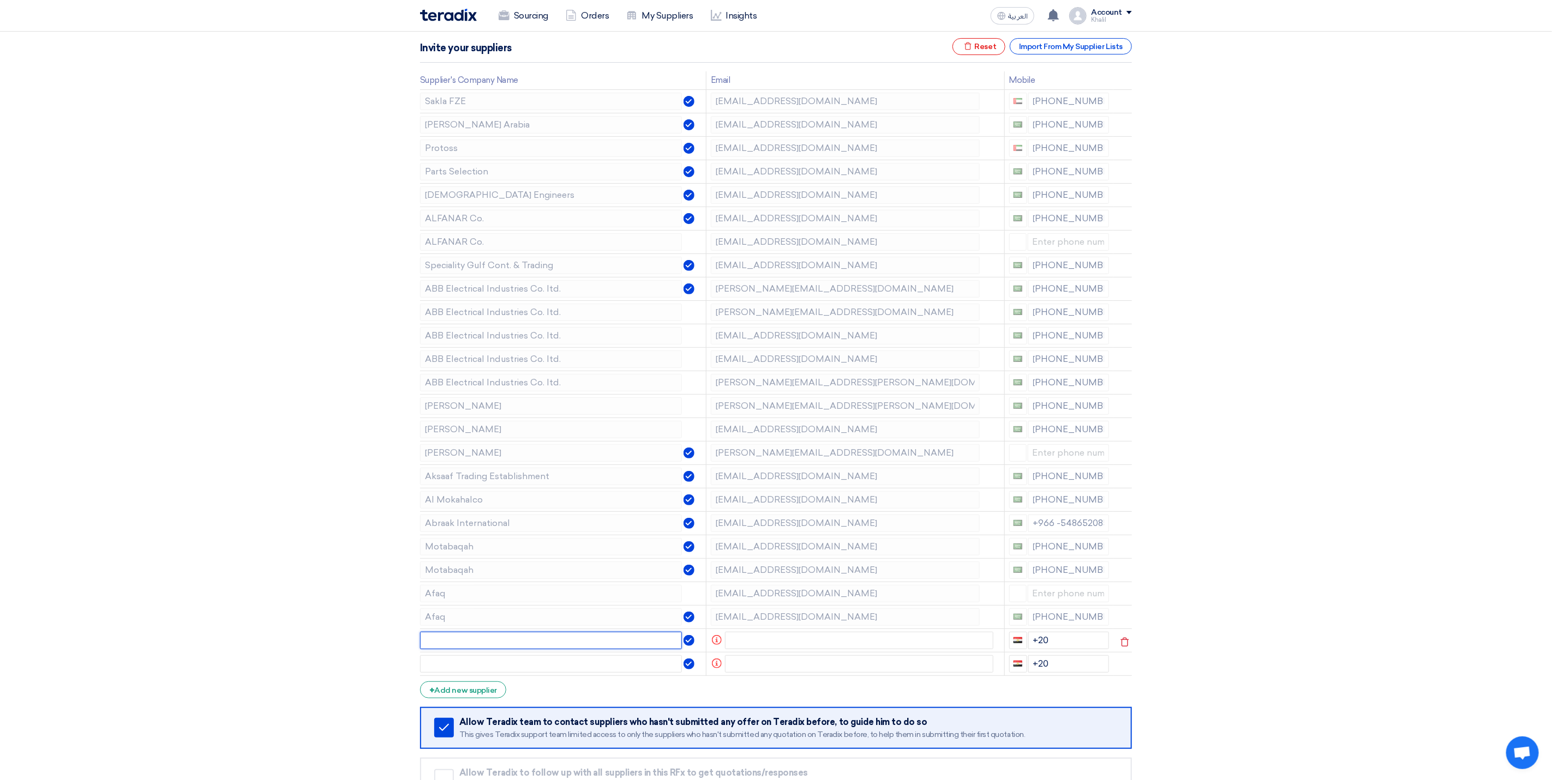
click at [539, 650] on input "text" at bounding box center [551, 640] width 262 height 17
click at [761, 650] on input "text" at bounding box center [859, 640] width 269 height 17
drag, startPoint x: 542, startPoint y: 653, endPoint x: 420, endPoint y: 647, distance: 121.8
click at [420, 647] on input "[EMAIL_ADDRESS][DOMAIN_NAME]" at bounding box center [551, 640] width 262 height 17
click at [766, 673] on input "text" at bounding box center [859, 664] width 269 height 17
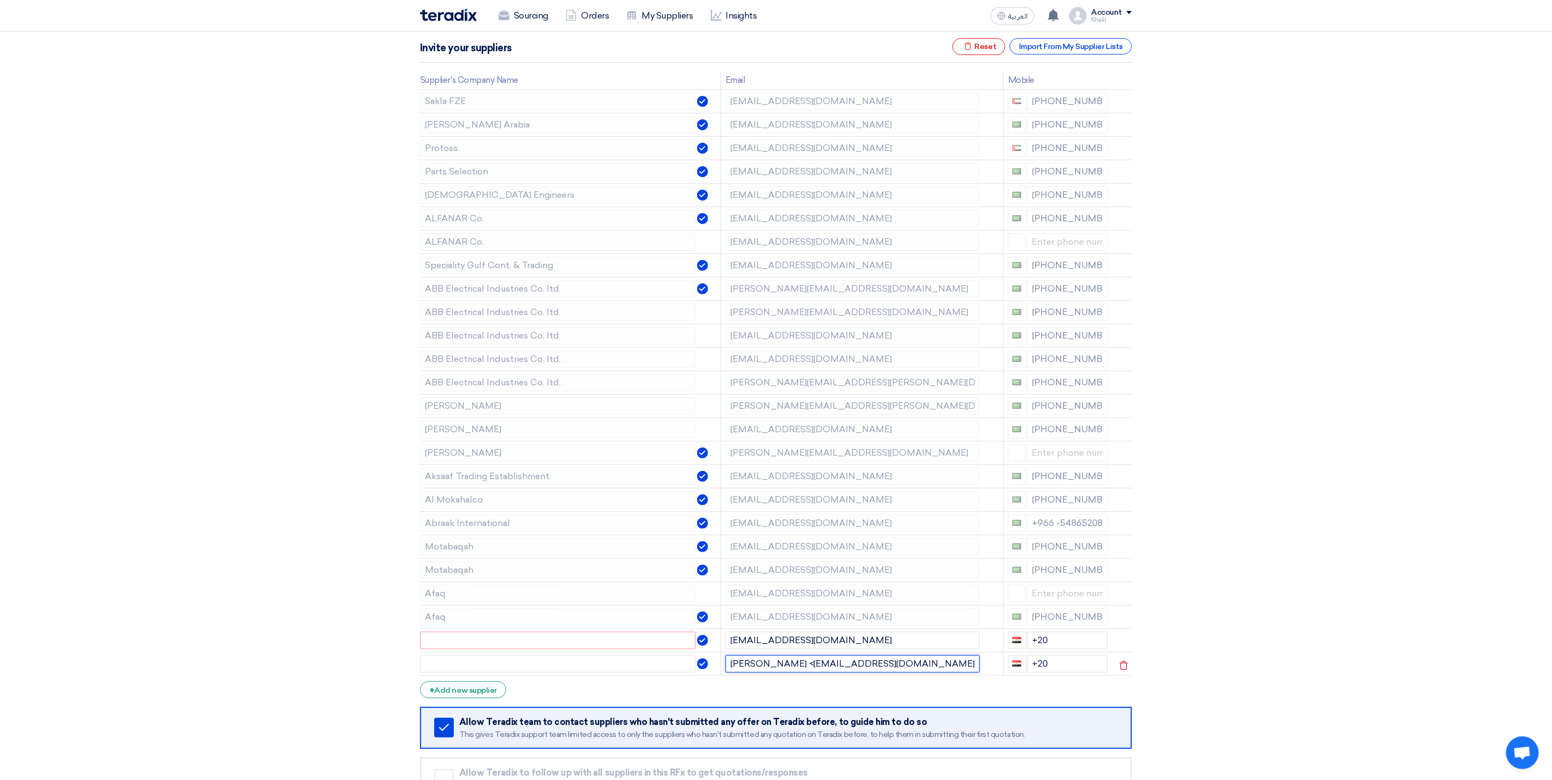
drag, startPoint x: 819, startPoint y: 671, endPoint x: 724, endPoint y: 671, distance: 94.9
click at [724, 671] on td "[PERSON_NAME] <[EMAIL_ADDRESS][DOMAIN_NAME]" at bounding box center [861, 663] width 282 height 23
drag, startPoint x: 923, startPoint y: 672, endPoint x: 723, endPoint y: 669, distance: 200.2
click at [723, 669] on td "[PERSON_NAME] <[EMAIL_ADDRESS][DOMAIN_NAME]" at bounding box center [861, 663] width 282 height 23
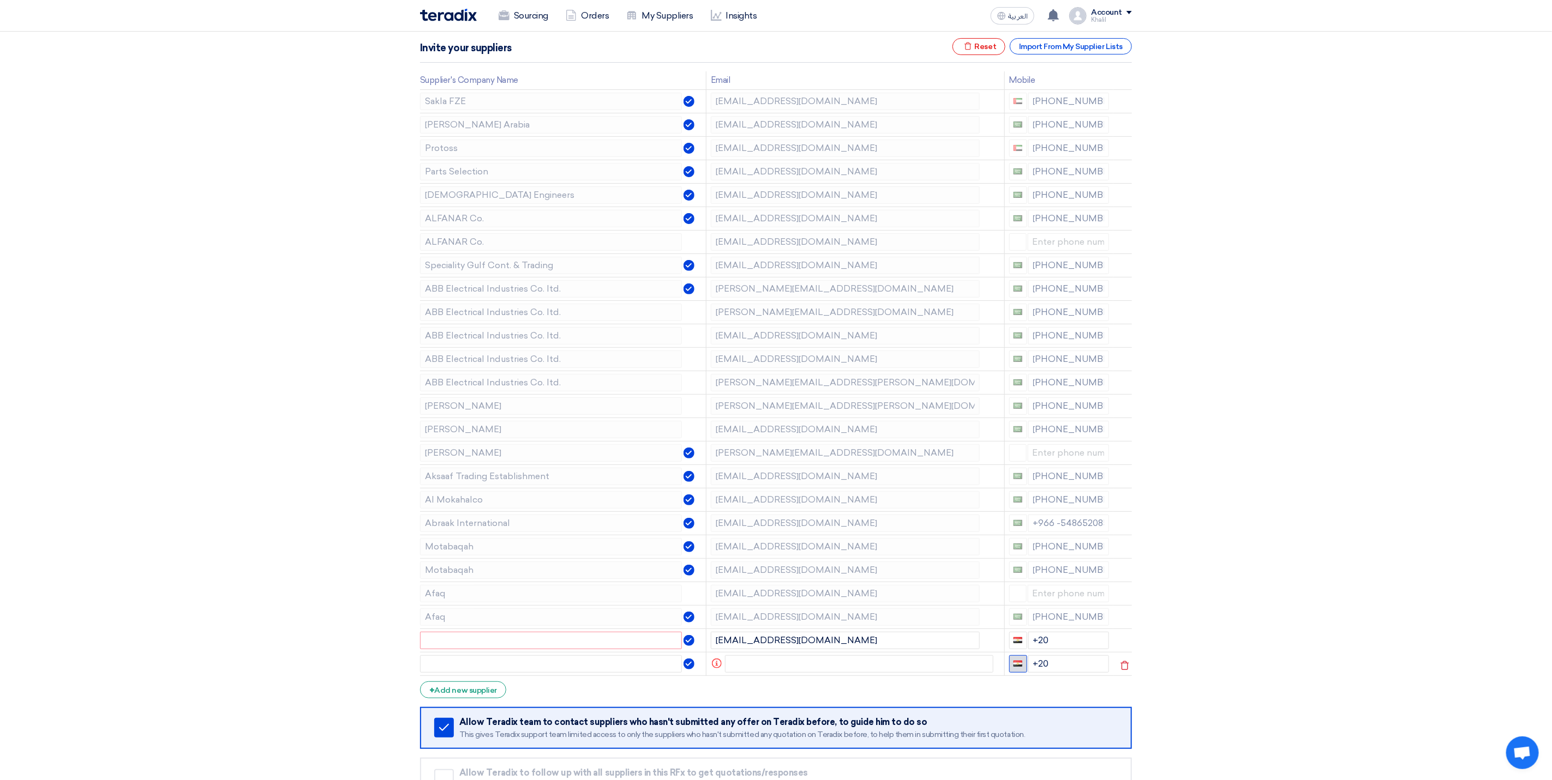
click at [1025, 671] on button "button" at bounding box center [1018, 664] width 18 height 17
drag, startPoint x: 1231, startPoint y: 680, endPoint x: 1225, endPoint y: 679, distance: 5.5
click at [1231, 680] on section "Supplier Management Minimize/Maximize Category Invite your suppliers Excel file…" at bounding box center [776, 416] width 1552 height 877
click at [1023, 672] on button "button" at bounding box center [1018, 664] width 18 height 17
click at [1218, 666] on section "Supplier Management Minimize/Maximize Category Invite your suppliers Excel file…" at bounding box center [776, 416] width 1552 height 877
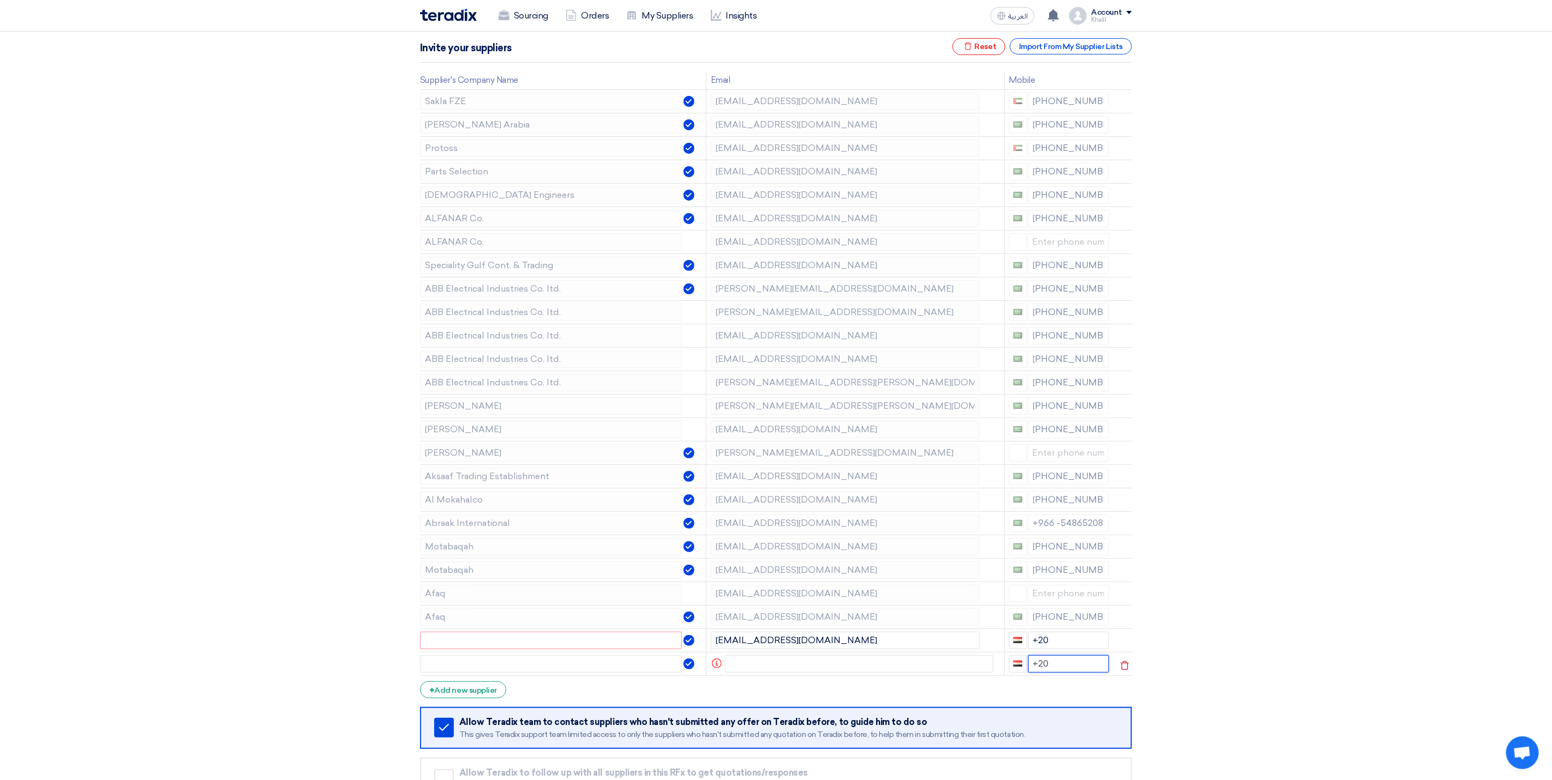
click at [1070, 671] on input "+20" at bounding box center [1068, 664] width 81 height 17
drag, startPoint x: 1067, startPoint y: 686, endPoint x: 1024, endPoint y: 683, distance: 42.7
click at [1024, 673] on div "+20" at bounding box center [1059, 664] width 100 height 17
click at [1255, 676] on section "Supplier Management Minimize/Maximize Category Invite your suppliers Excel file…" at bounding box center [776, 416] width 1552 height 877
click at [557, 650] on input "text" at bounding box center [551, 640] width 262 height 17
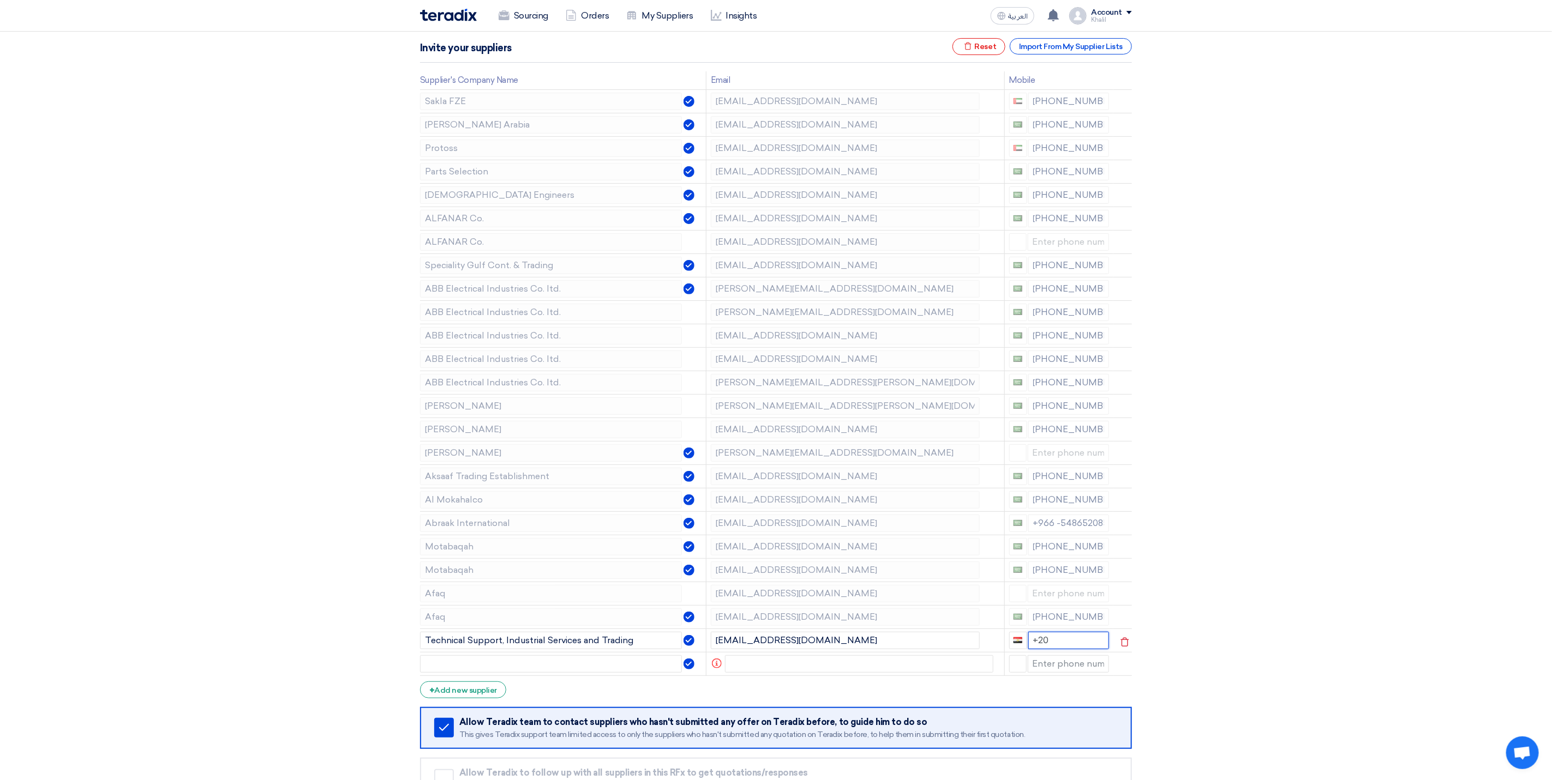
click at [1032, 637] on td "+20" at bounding box center [1058, 640] width 109 height 23
click at [1311, 676] on section "Supplier Management Minimize/Maximize Category Invite your suppliers Excel file…" at bounding box center [776, 416] width 1552 height 877
click at [703, 151] on tr "Protoss [EMAIL_ADDRESS][DOMAIN_NAME] [PHONE_NUMBER]" at bounding box center [776, 147] width 712 height 23
click at [701, 196] on tr "[DEMOGRAPHIC_DATA] Engineers [EMAIL_ADDRESS][DOMAIN_NAME] [PHONE_NUMBER]" at bounding box center [776, 194] width 712 height 23
click at [1123, 221] on icon at bounding box center [1124, 220] width 19 height 19
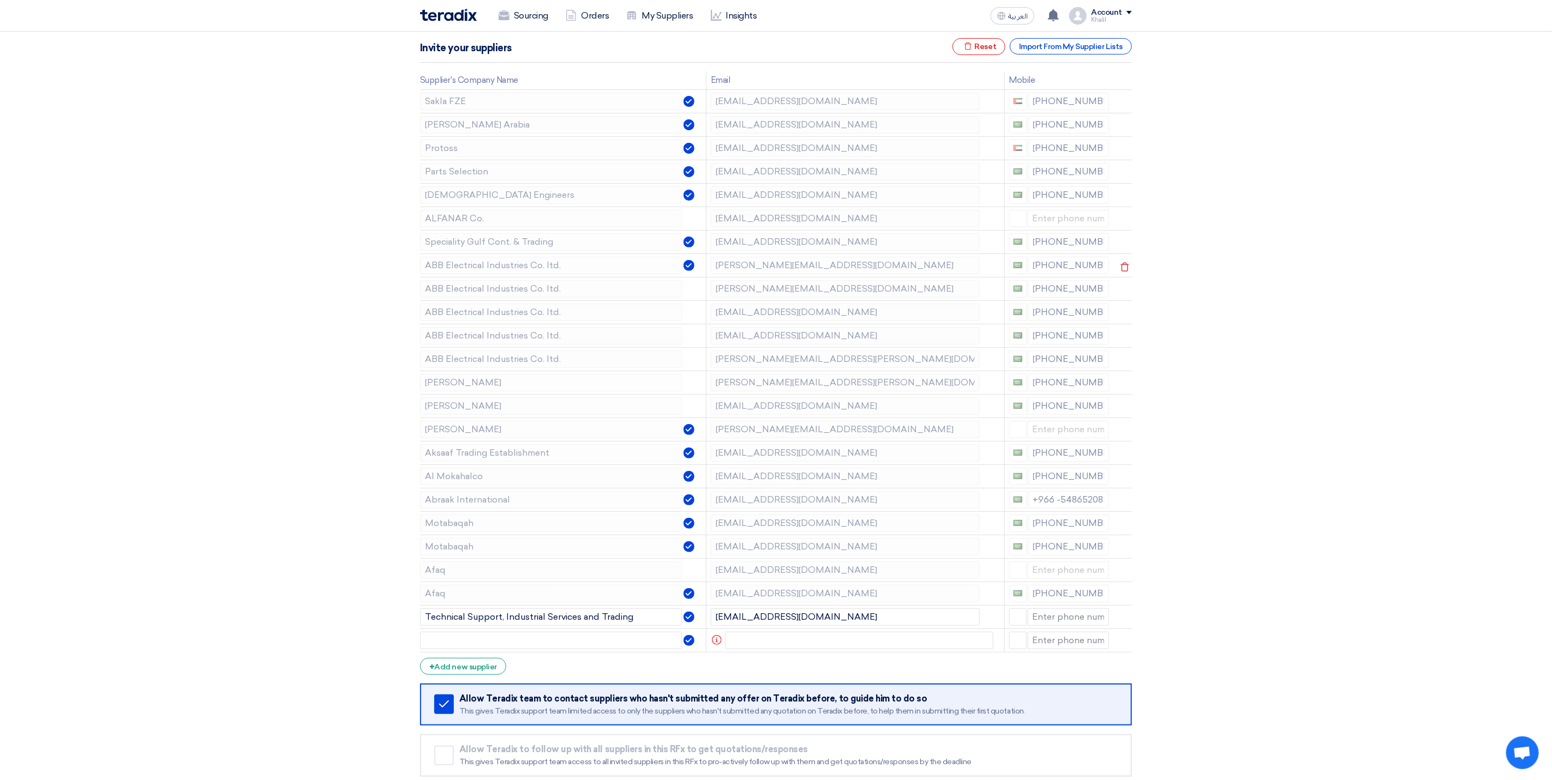
click at [1079, 268] on div "[PHONE_NUMBER]" at bounding box center [1059, 265] width 100 height 17
click at [1122, 269] on icon at bounding box center [1124, 267] width 19 height 19
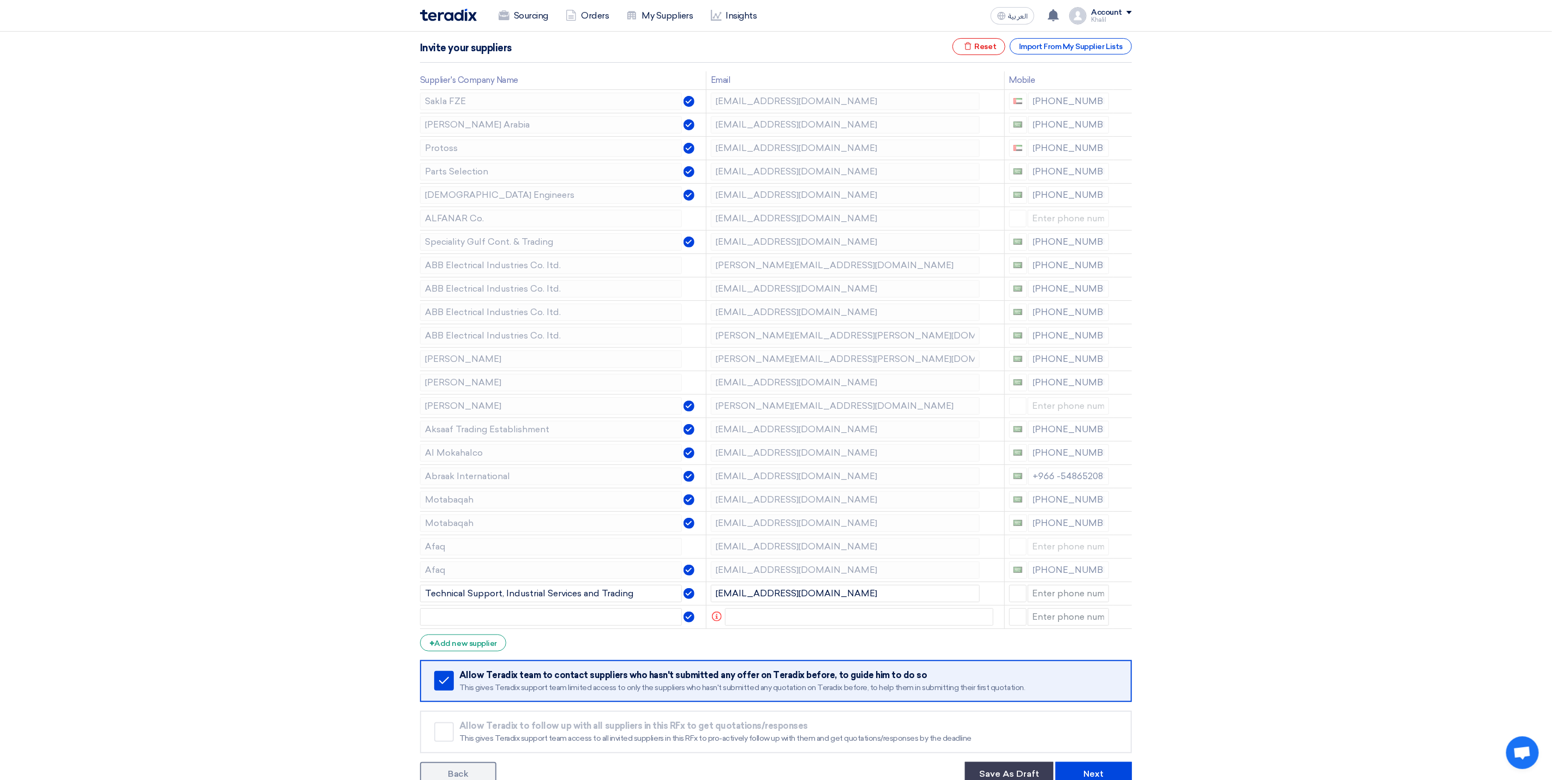
click at [0, 0] on icon at bounding box center [0, 0] width 0 height 0
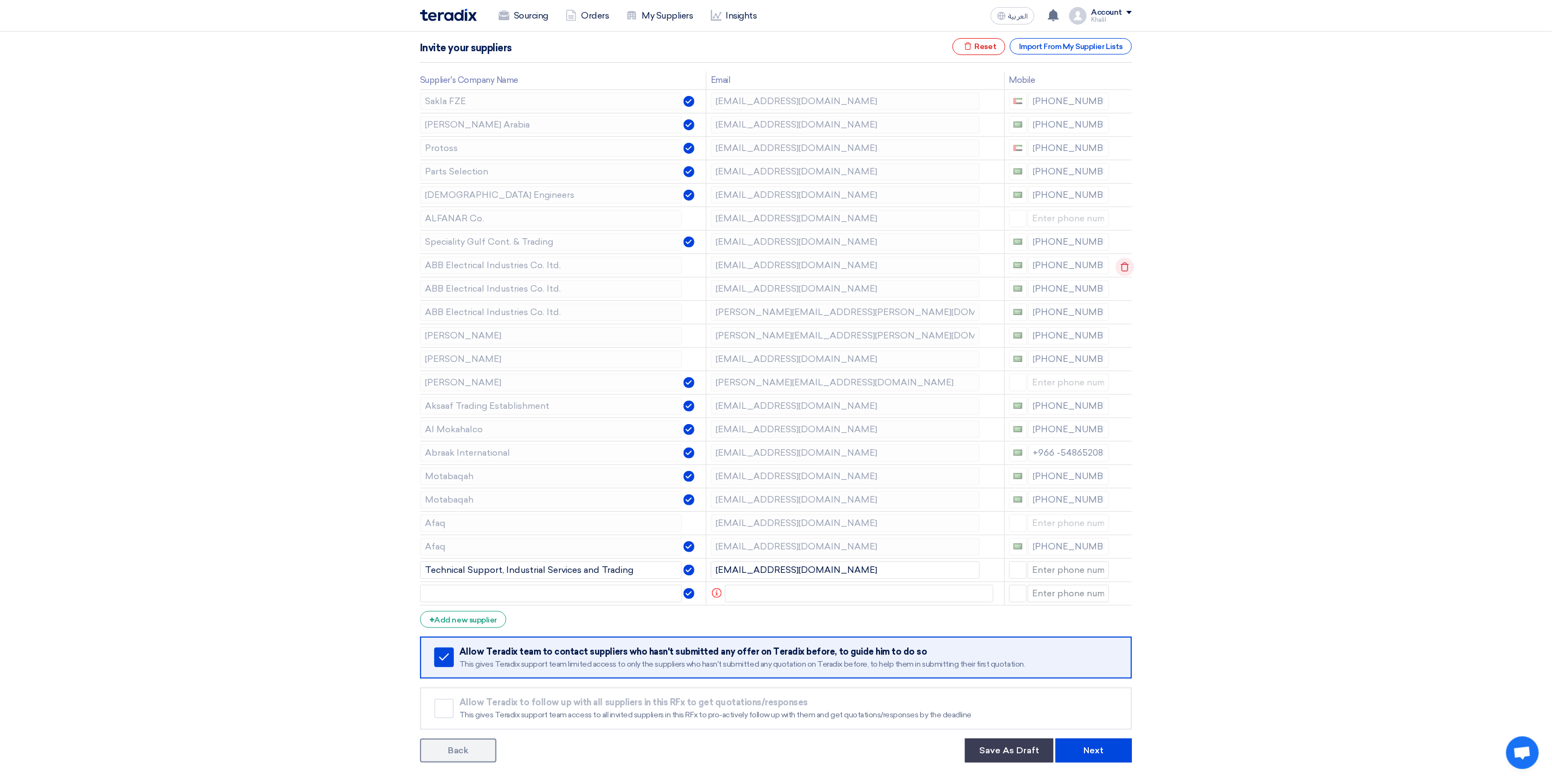
click at [1124, 269] on icon at bounding box center [1124, 267] width 19 height 19
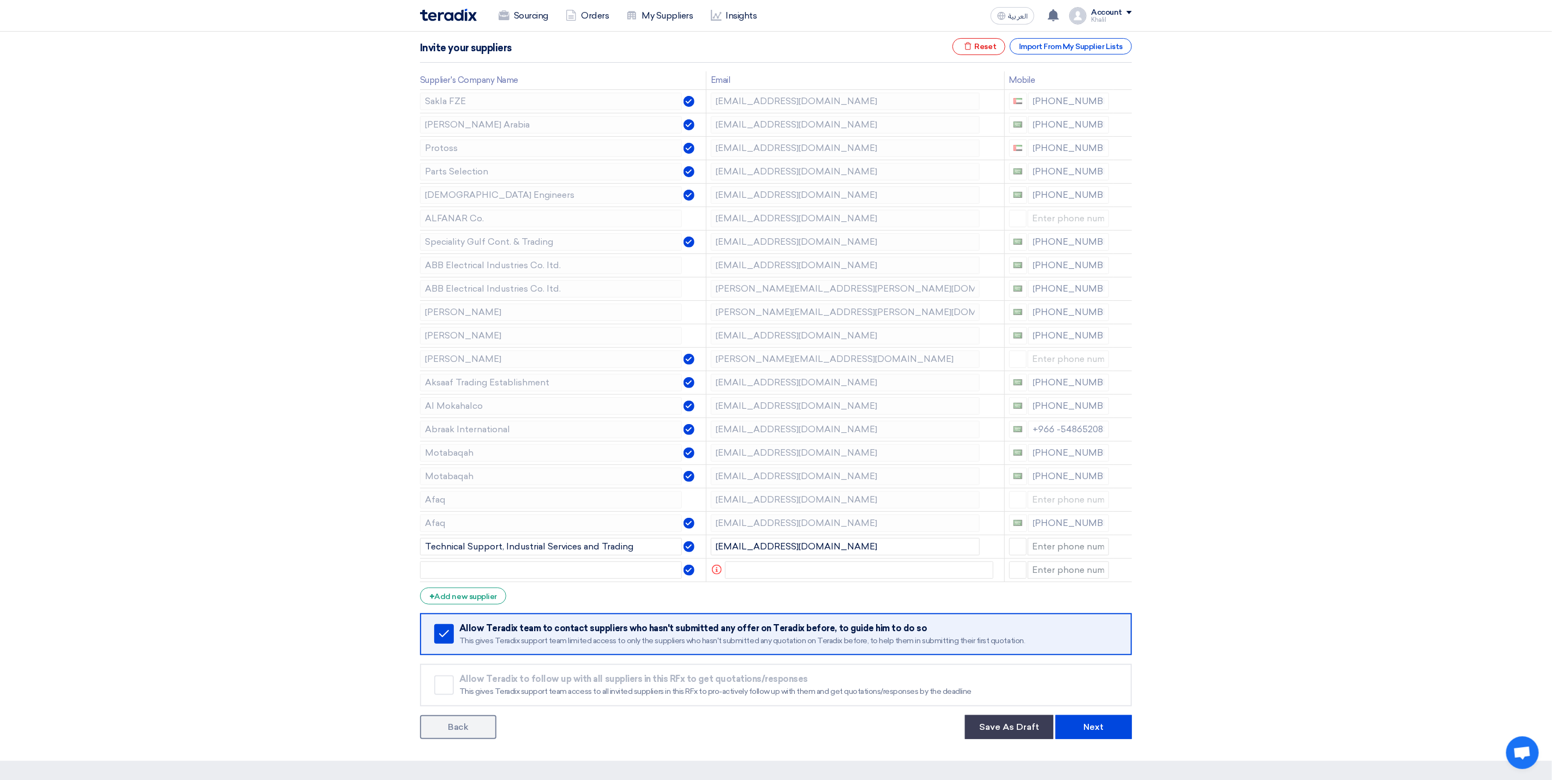
click at [0, 0] on icon at bounding box center [0, 0] width 0 height 0
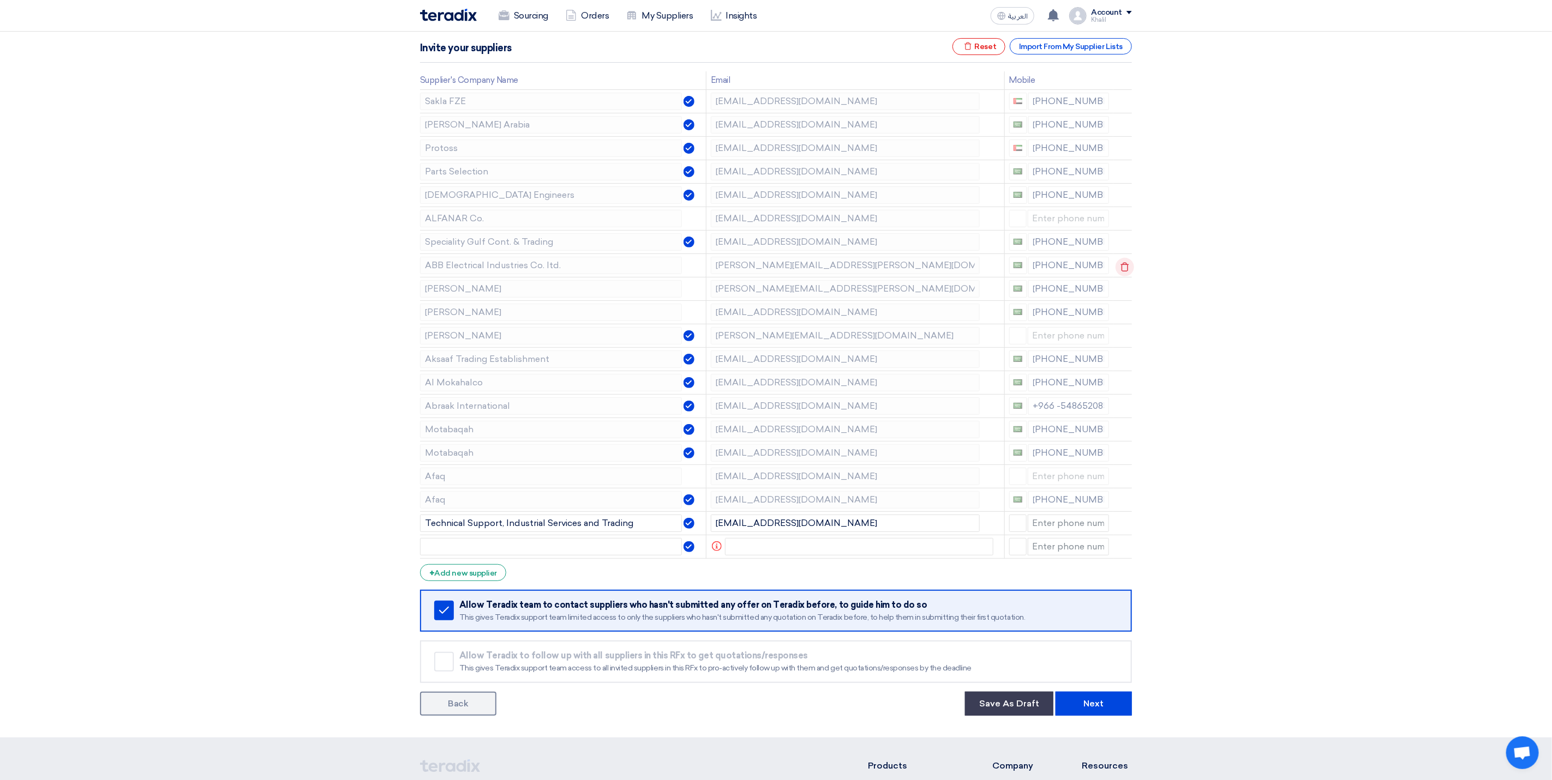
click at [1124, 270] on icon at bounding box center [1124, 267] width 19 height 19
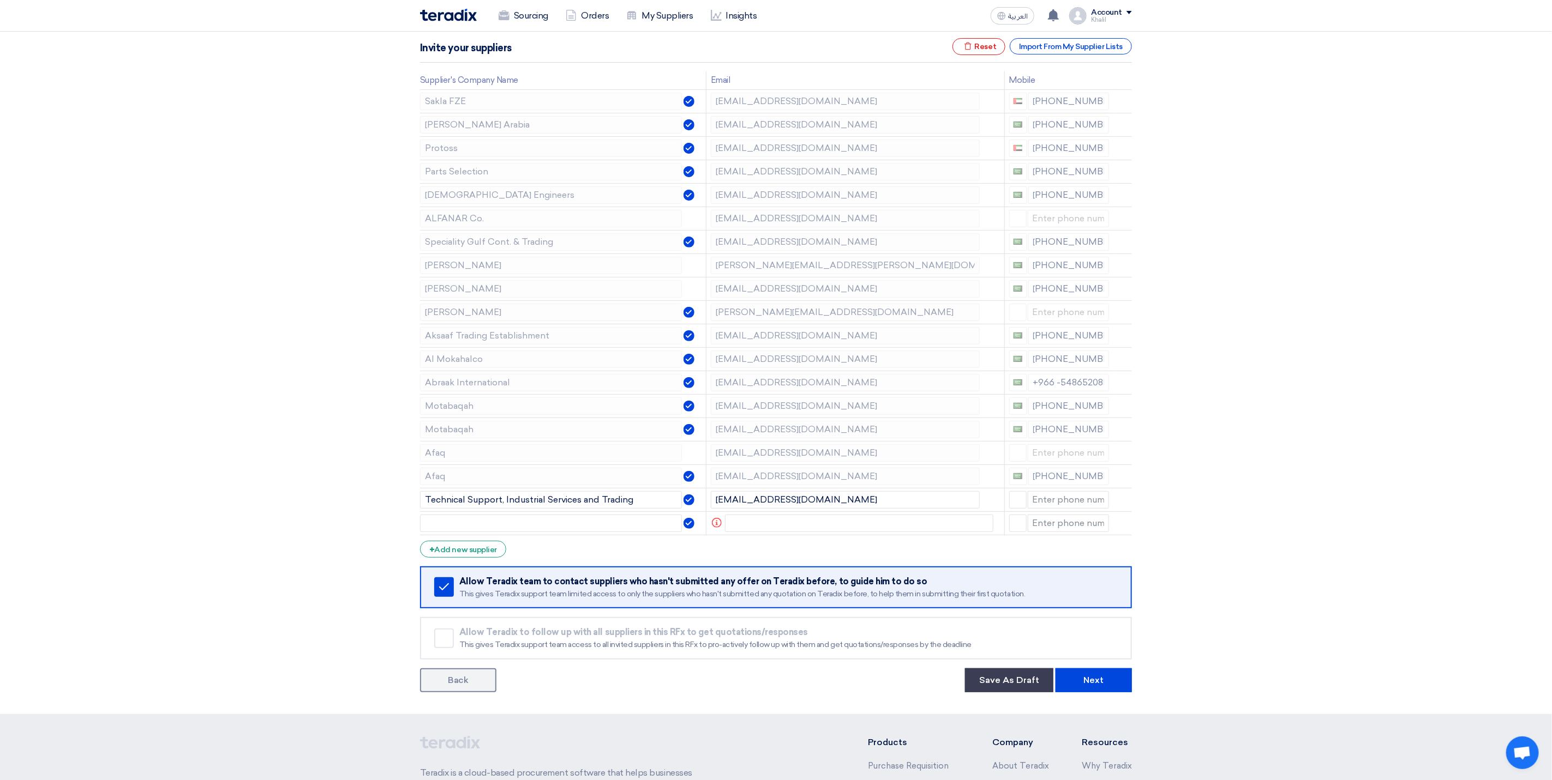
click at [1350, 419] on section "Supplier Management Minimize/Maximize Category Invite your suppliers Excel file…" at bounding box center [776, 346] width 1552 height 736
click at [1121, 221] on use at bounding box center [1125, 219] width 8 height 9
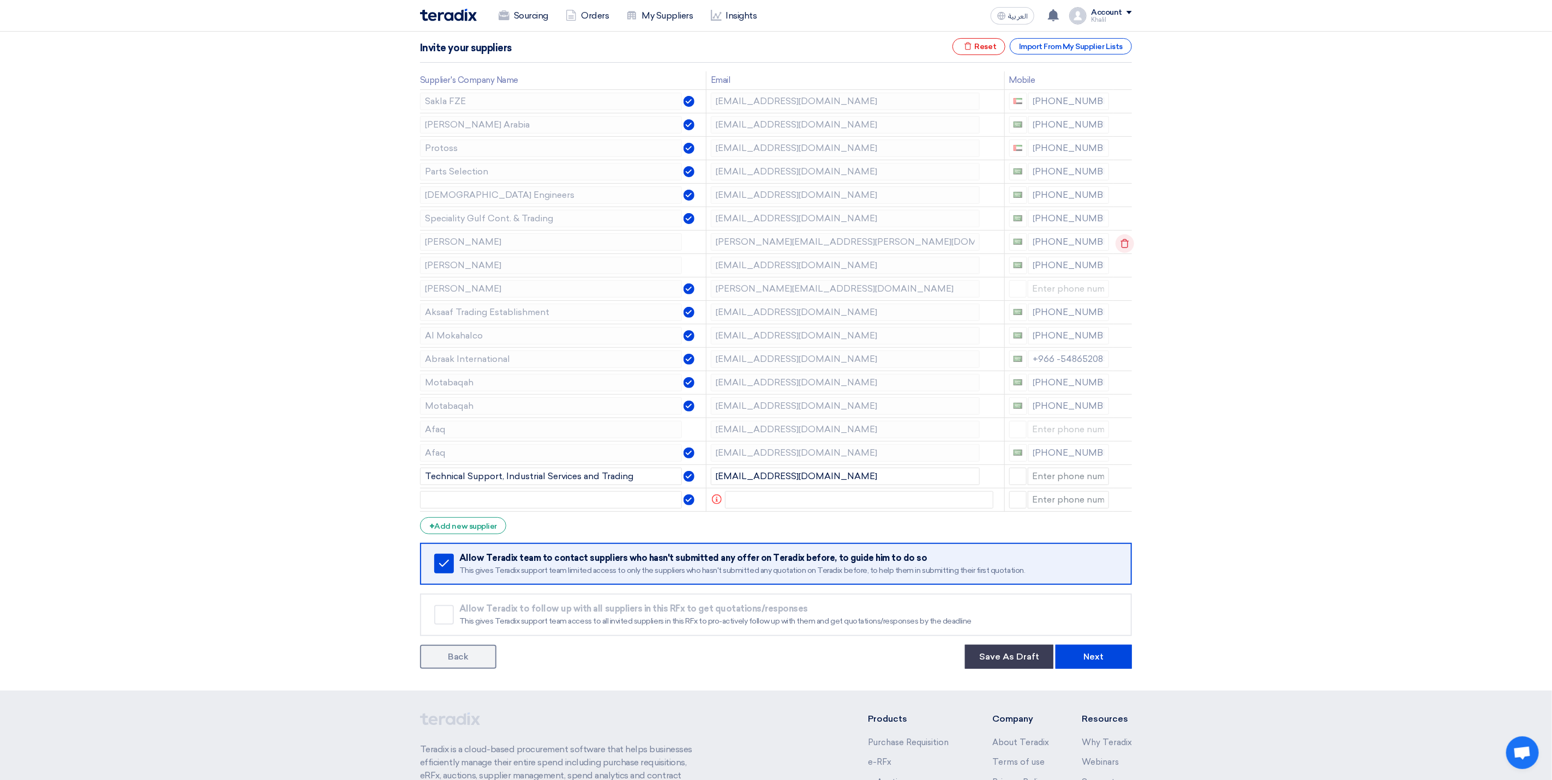
click at [1128, 244] on icon at bounding box center [1124, 243] width 19 height 19
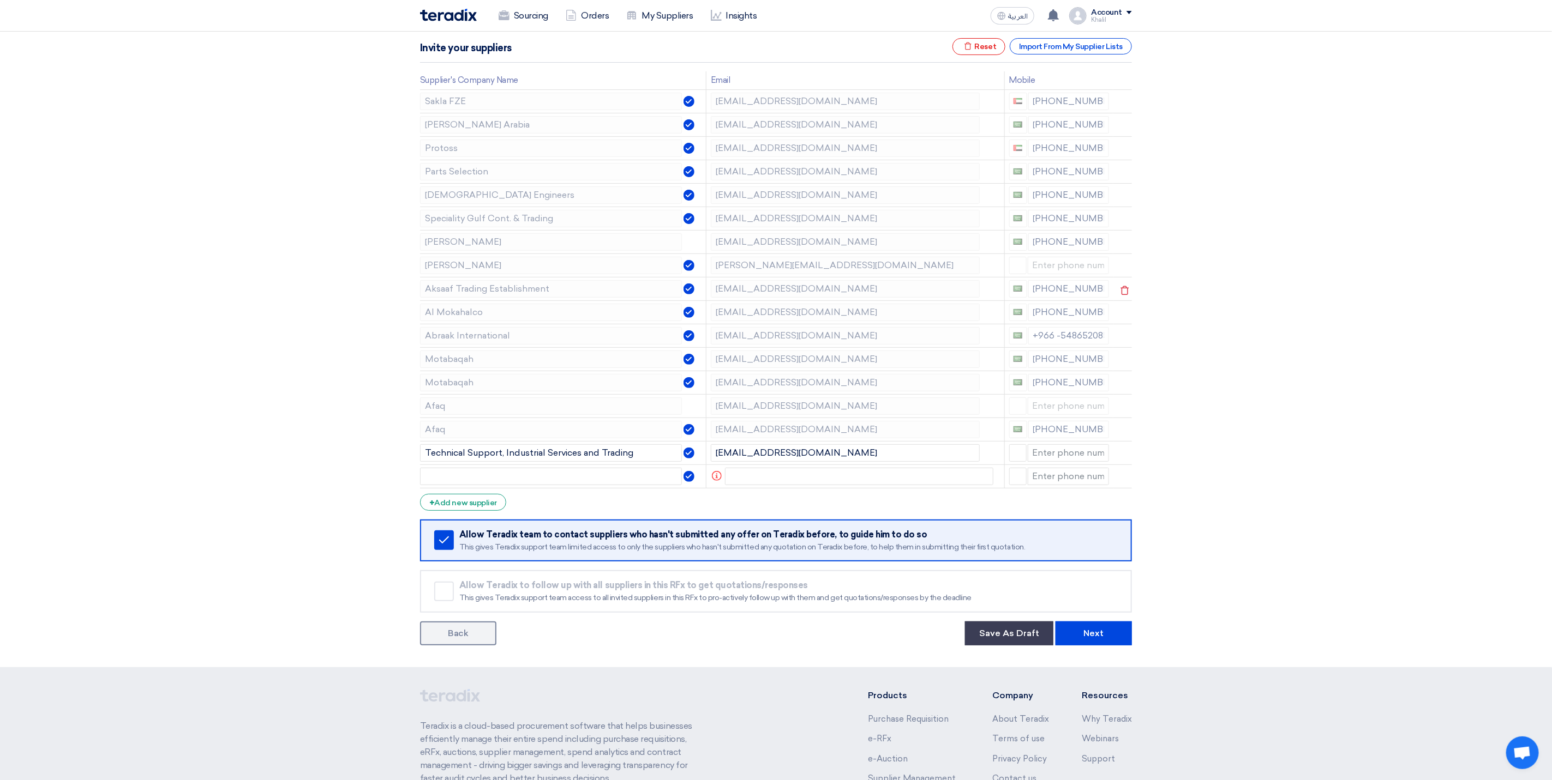
click at [700, 287] on tr "Aksaaf Trading Establishment [EMAIL_ADDRESS][DOMAIN_NAME] [PHONE_NUMBER]" at bounding box center [776, 288] width 712 height 23
click at [703, 381] on tr "Motabaqah [EMAIL_ADDRESS][DOMAIN_NAME] [PHONE_NUMBER]" at bounding box center [776, 382] width 712 height 23
drag, startPoint x: 827, startPoint y: 461, endPoint x: 712, endPoint y: 461, distance: 114.5
click at [712, 461] on input "[EMAIL_ADDRESS][DOMAIN_NAME]" at bounding box center [845, 452] width 269 height 17
click at [815, 485] on input "text" at bounding box center [859, 476] width 269 height 17
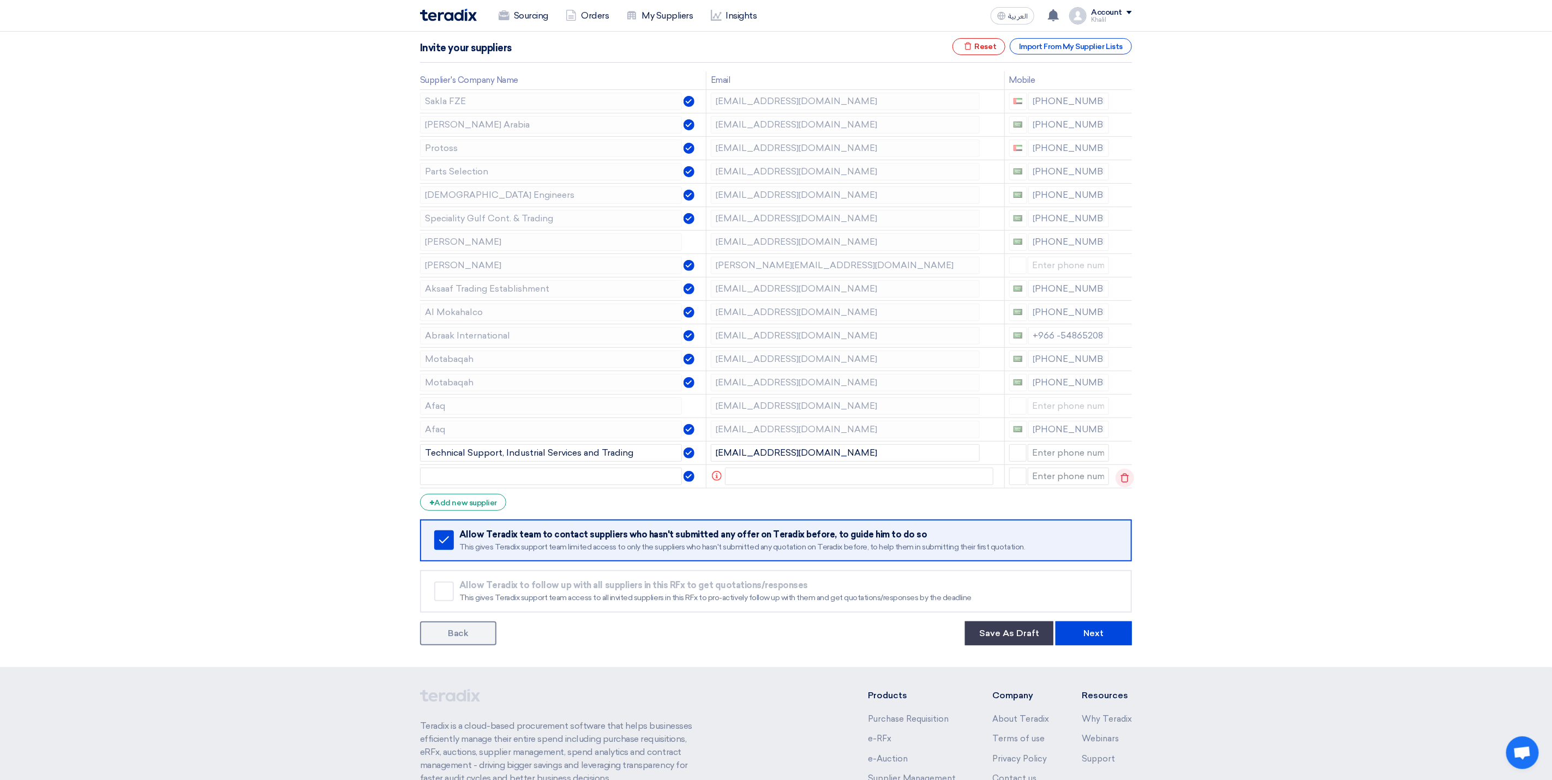
click at [1126, 488] on icon at bounding box center [1124, 478] width 19 height 19
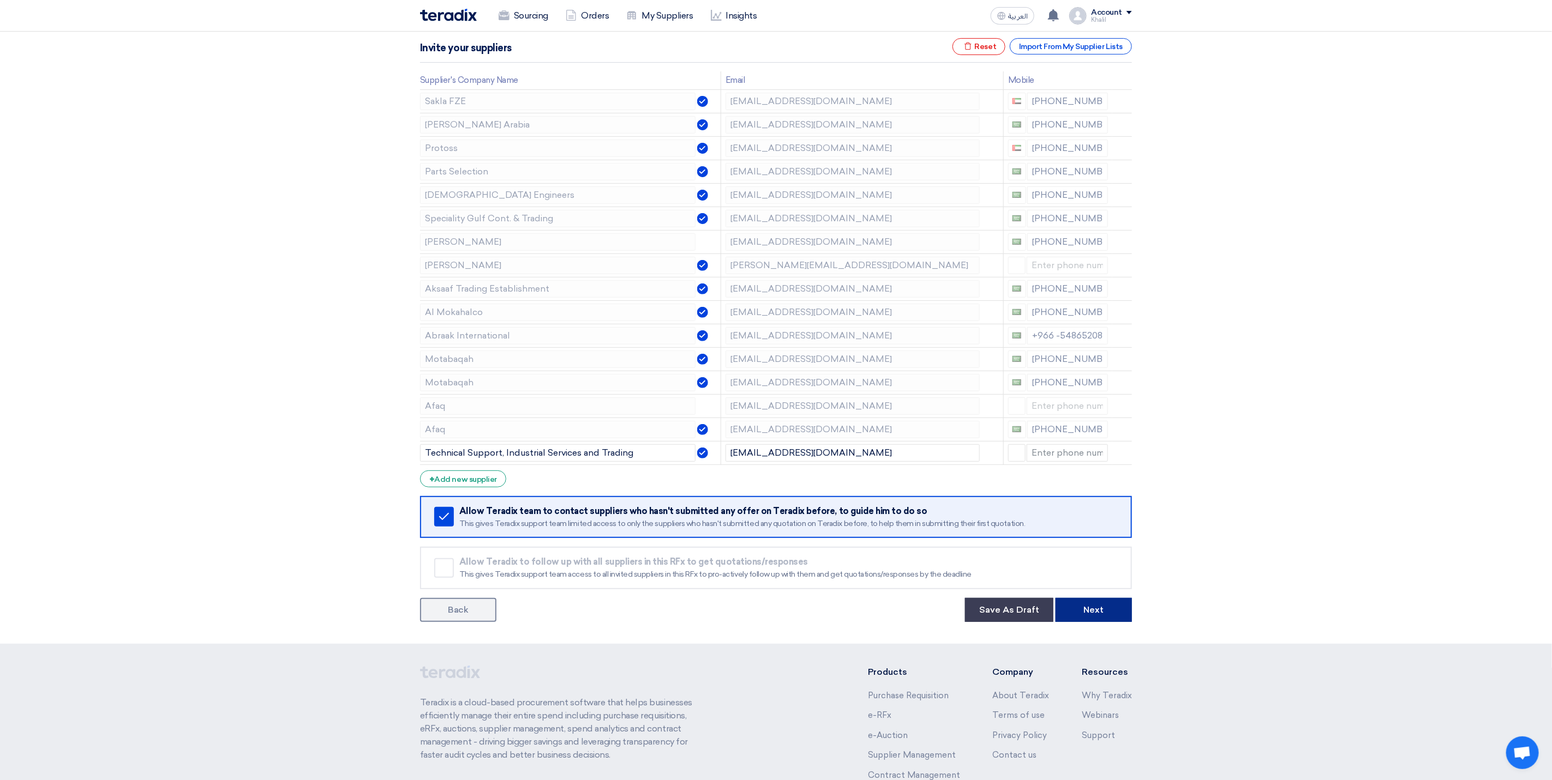
click at [1115, 610] on button "Next" at bounding box center [1093, 610] width 76 height 24
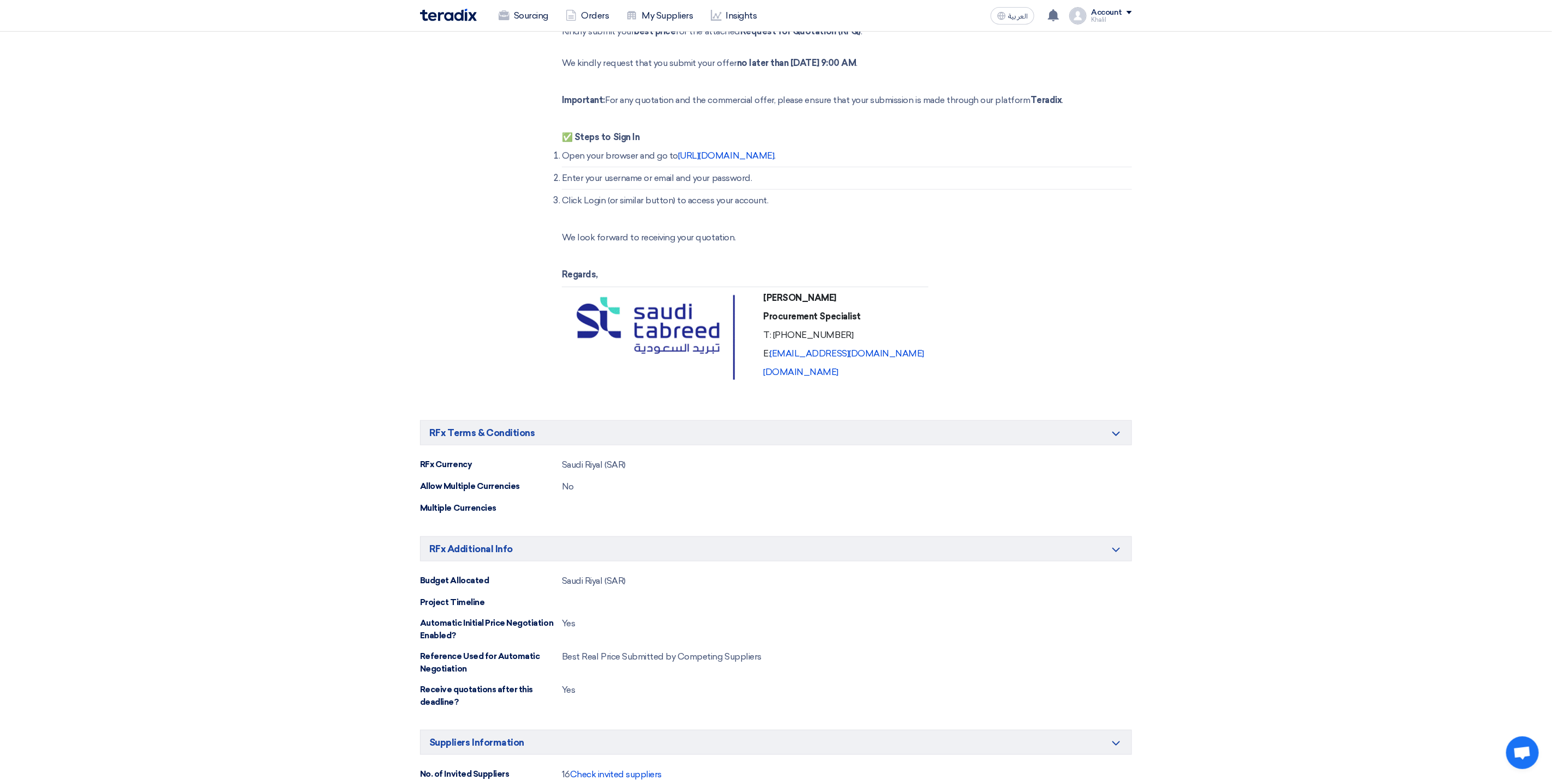
scroll to position [849, 0]
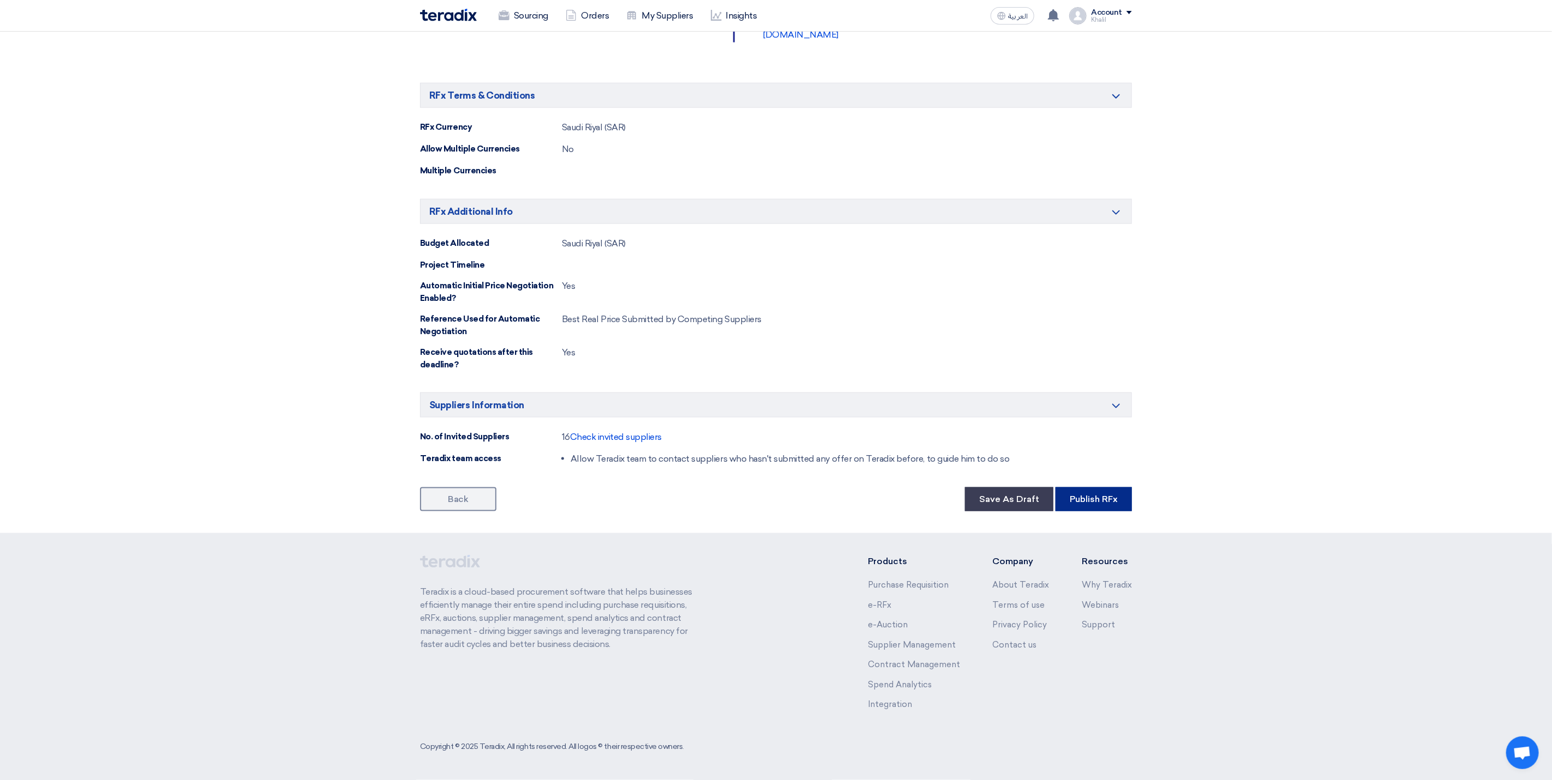
click at [1105, 501] on button "Publish RFx" at bounding box center [1093, 500] width 76 height 24
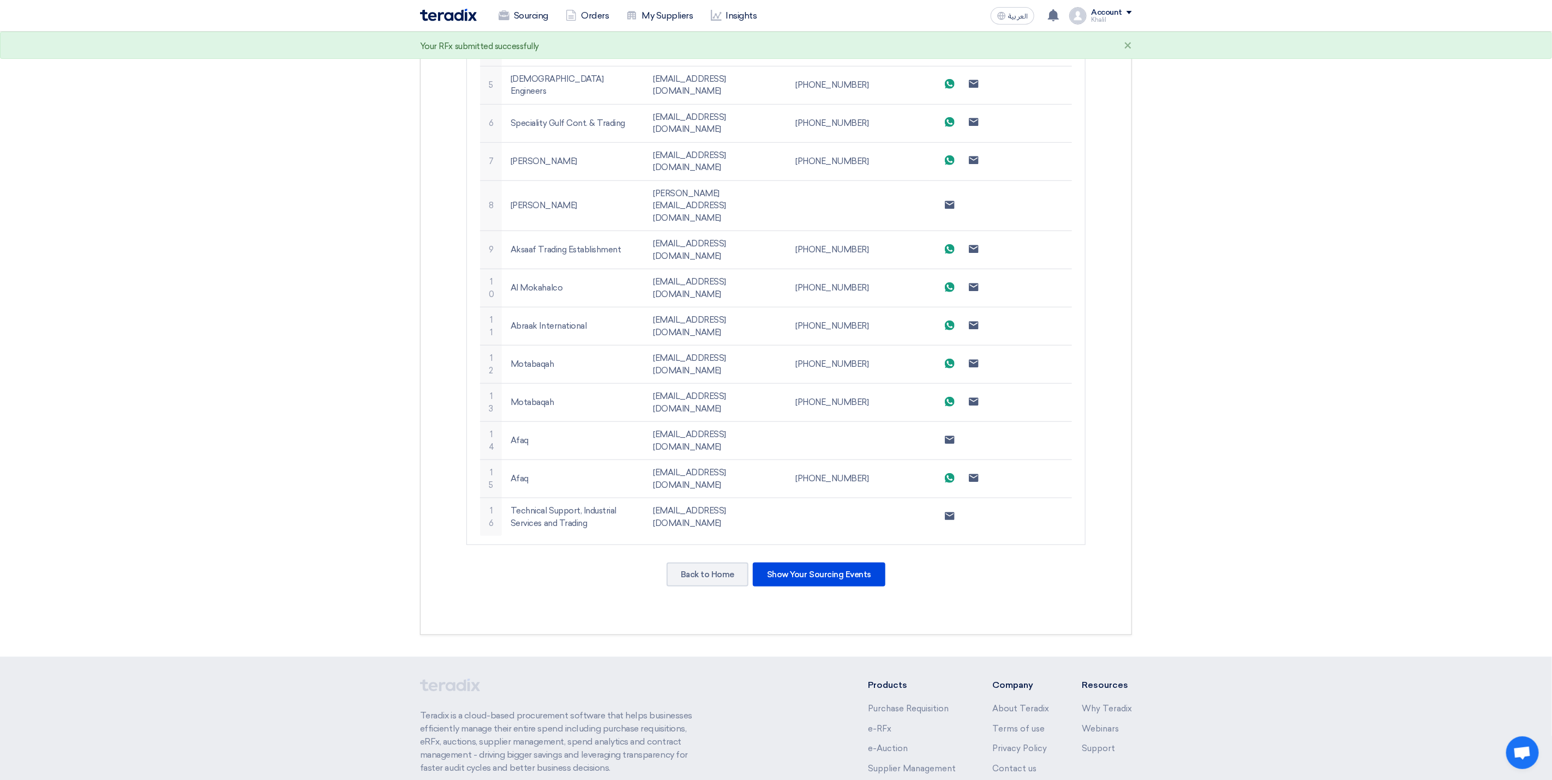
scroll to position [517, 0]
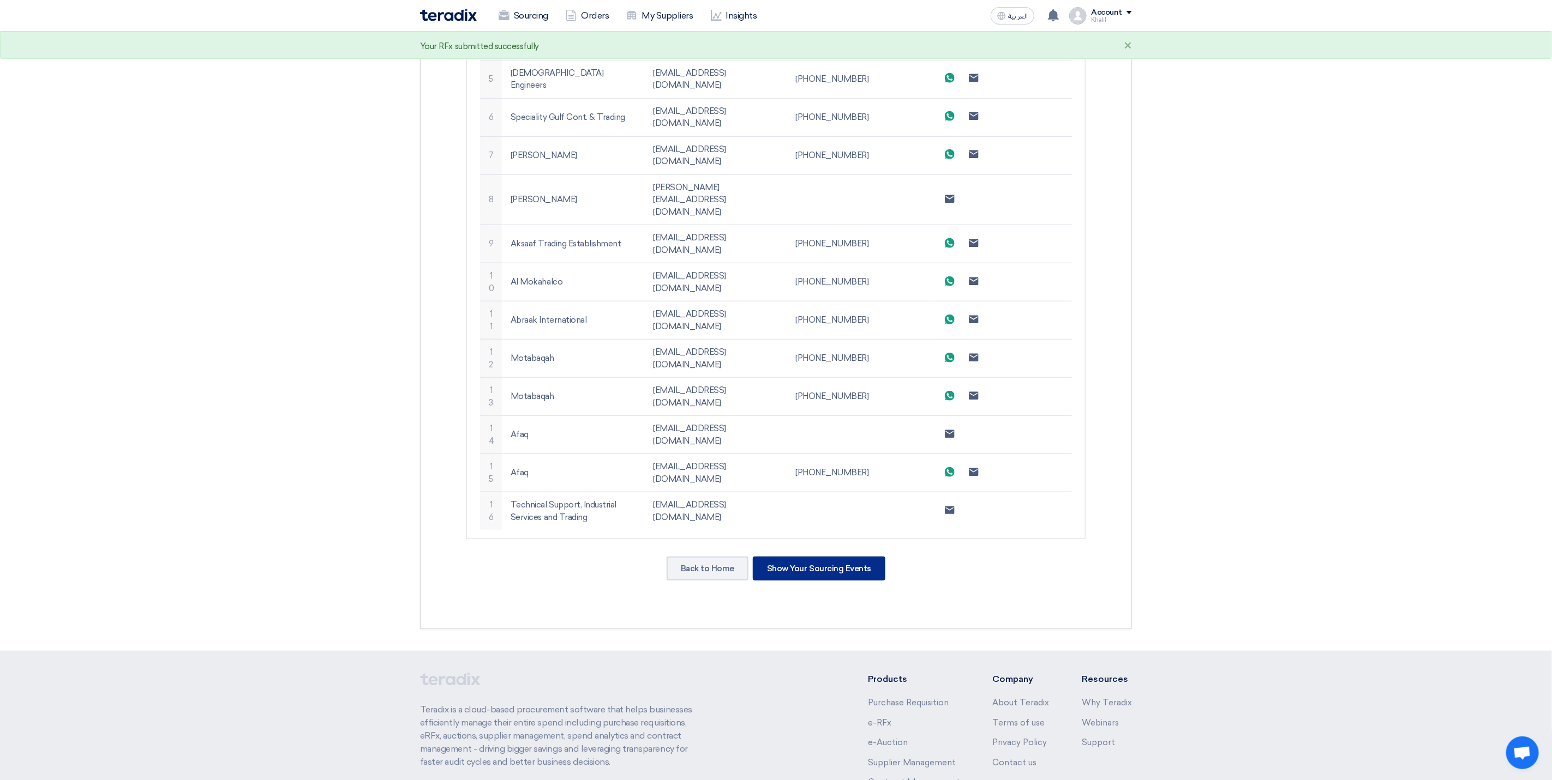
click at [838, 557] on div "Show Your Sourcing Events" at bounding box center [819, 569] width 133 height 24
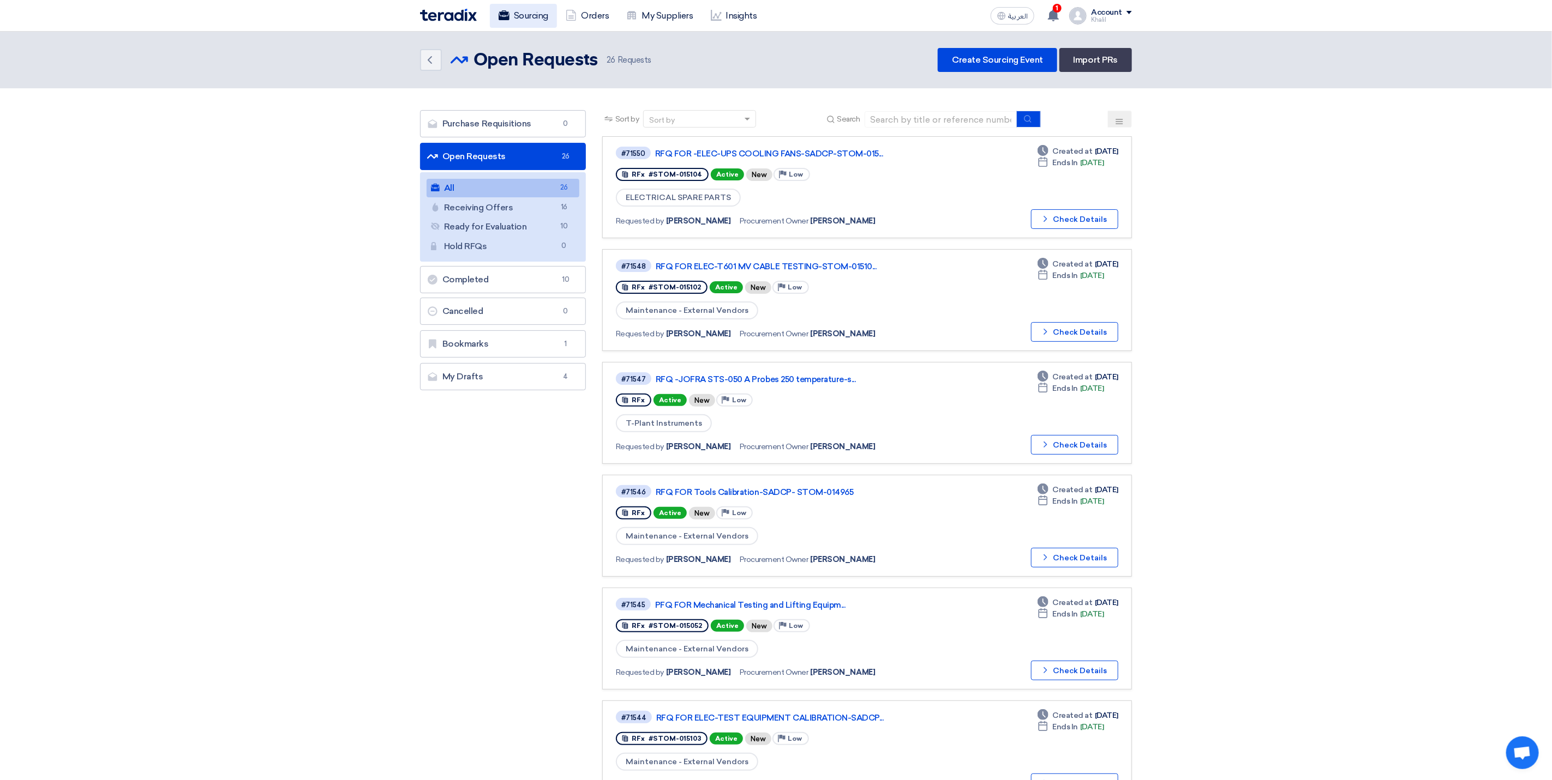
click at [547, 15] on link "Sourcing" at bounding box center [523, 16] width 67 height 24
click at [519, 18] on link "Sourcing" at bounding box center [523, 16] width 67 height 24
click at [990, 64] on link "Create Sourcing Event" at bounding box center [996, 60] width 119 height 24
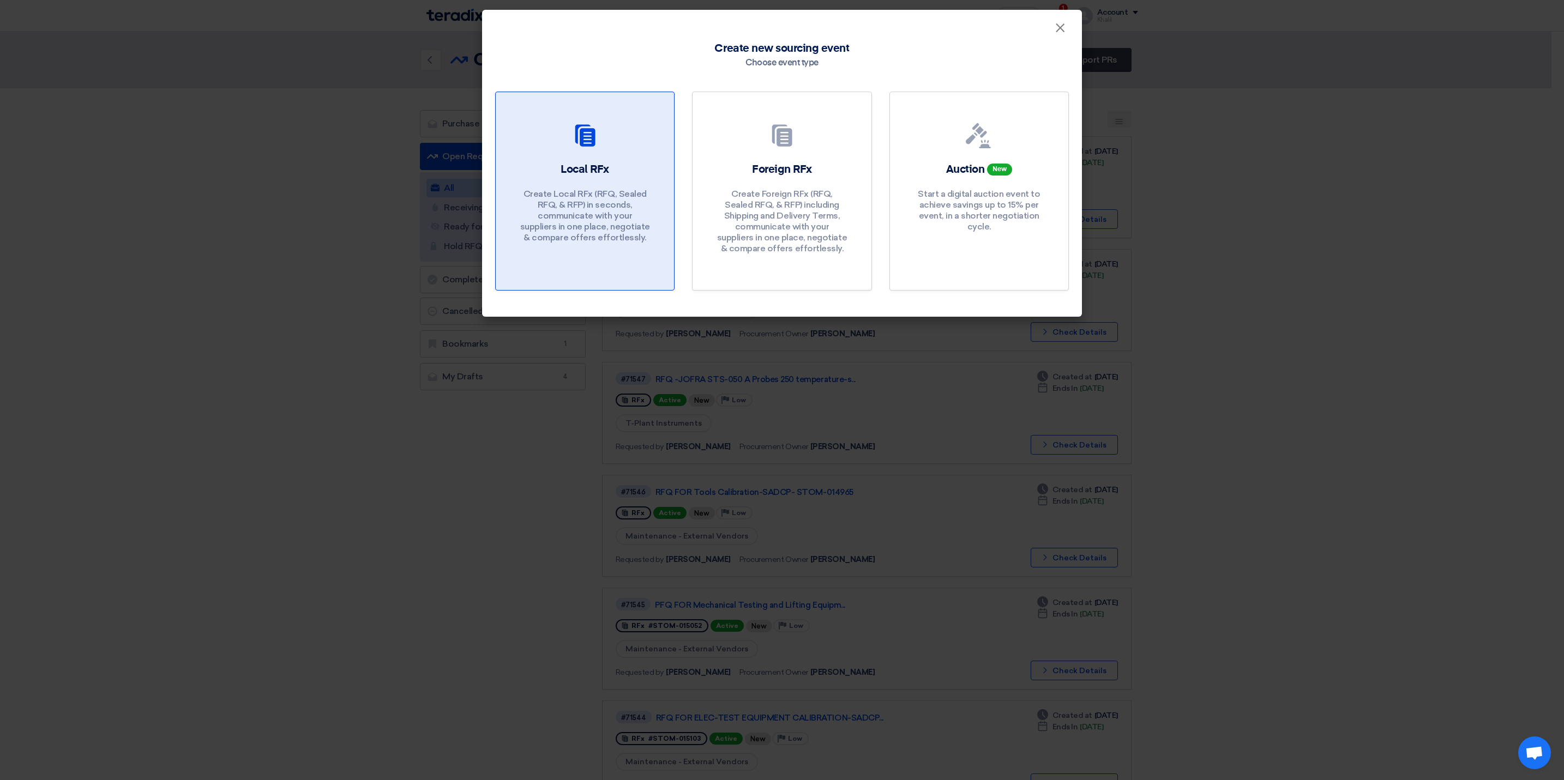
click at [596, 189] on p "Create Local RFx (RFQ, Sealed RFQ, & RFP) in seconds, communicate with your sup…" at bounding box center [585, 216] width 131 height 55
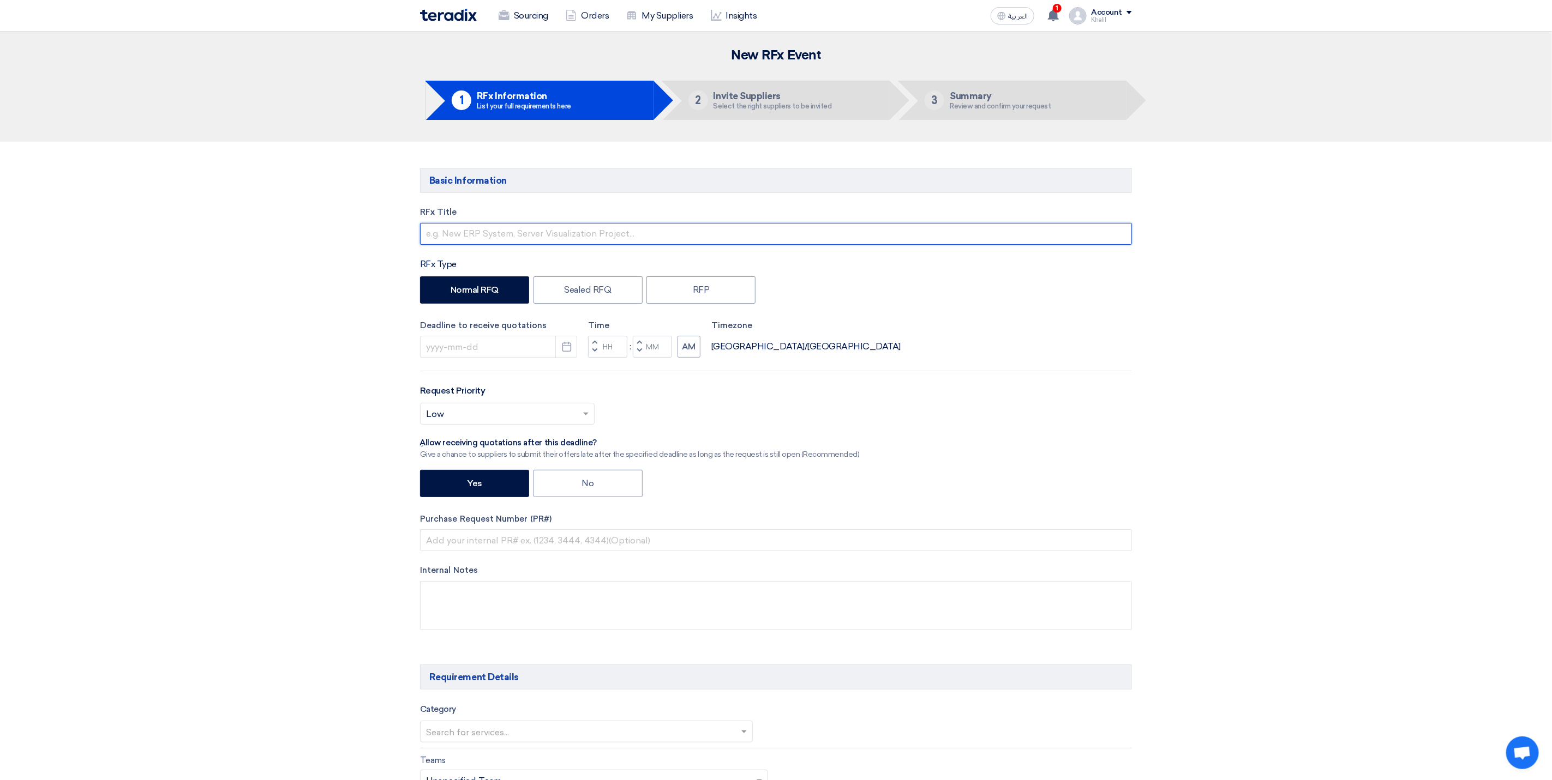
click at [562, 230] on input "text" at bounding box center [776, 234] width 712 height 22
click at [568, 352] on icon "Pick a date" at bounding box center [566, 346] width 11 height 11
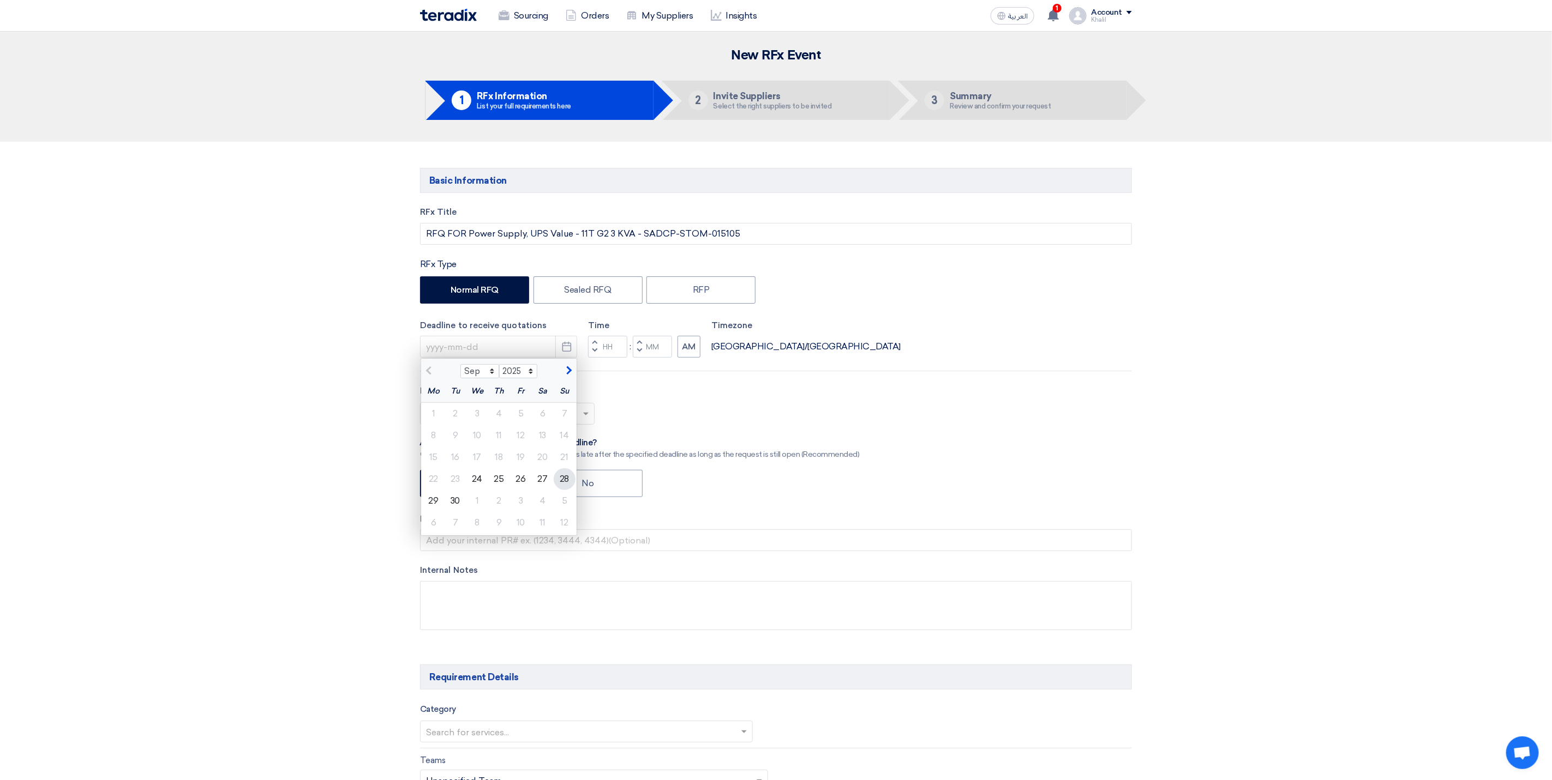
click at [567, 484] on div "28" at bounding box center [565, 479] width 22 height 22
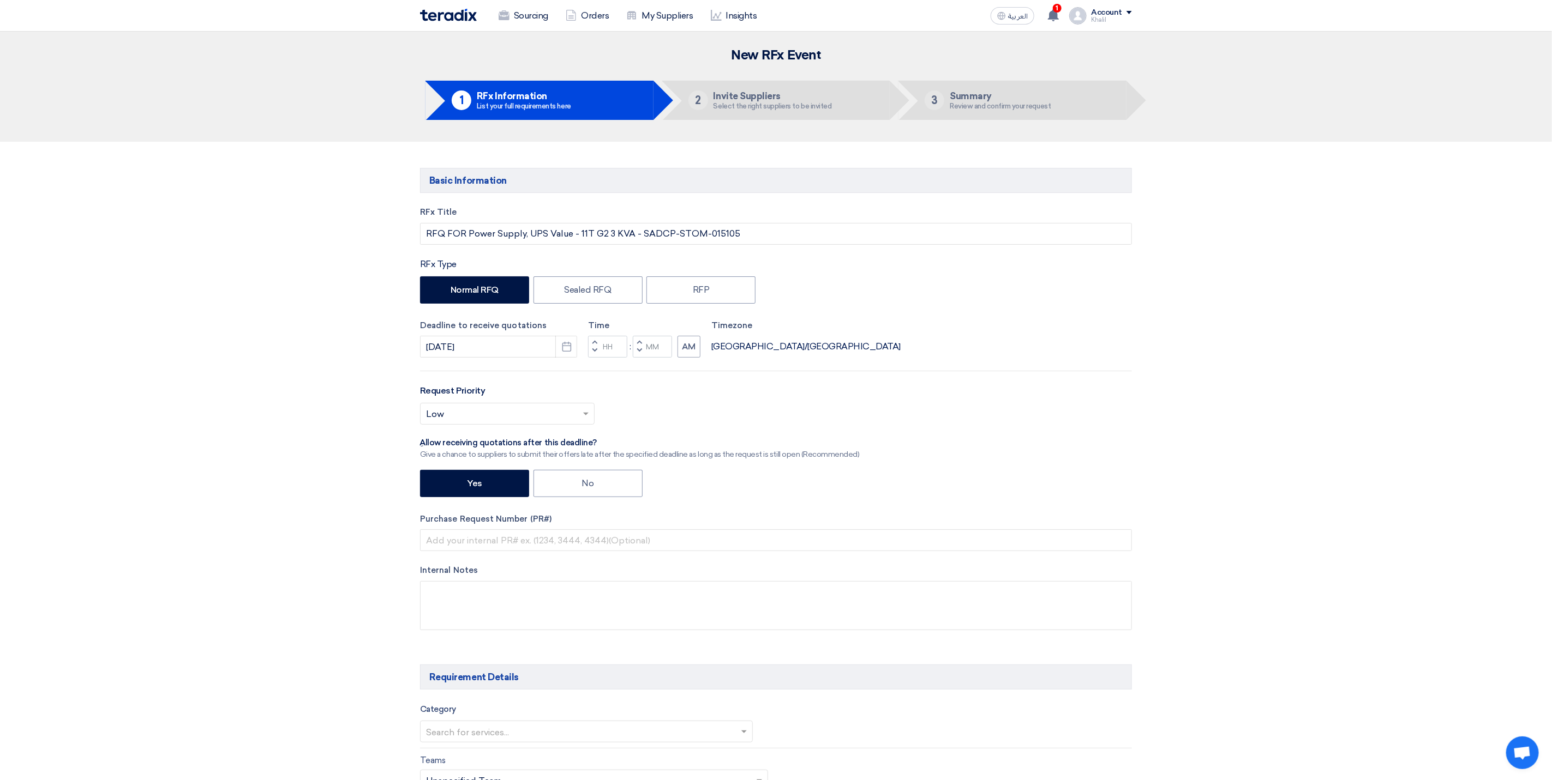
click at [605, 349] on input "Hours" at bounding box center [607, 347] width 39 height 22
click at [727, 396] on div "RFx Title RFQ FOR Power Supply, UPS Value - 11T G2 3 KVA - SADCP-STOM-015105 RF…" at bounding box center [776, 426] width 728 height 441
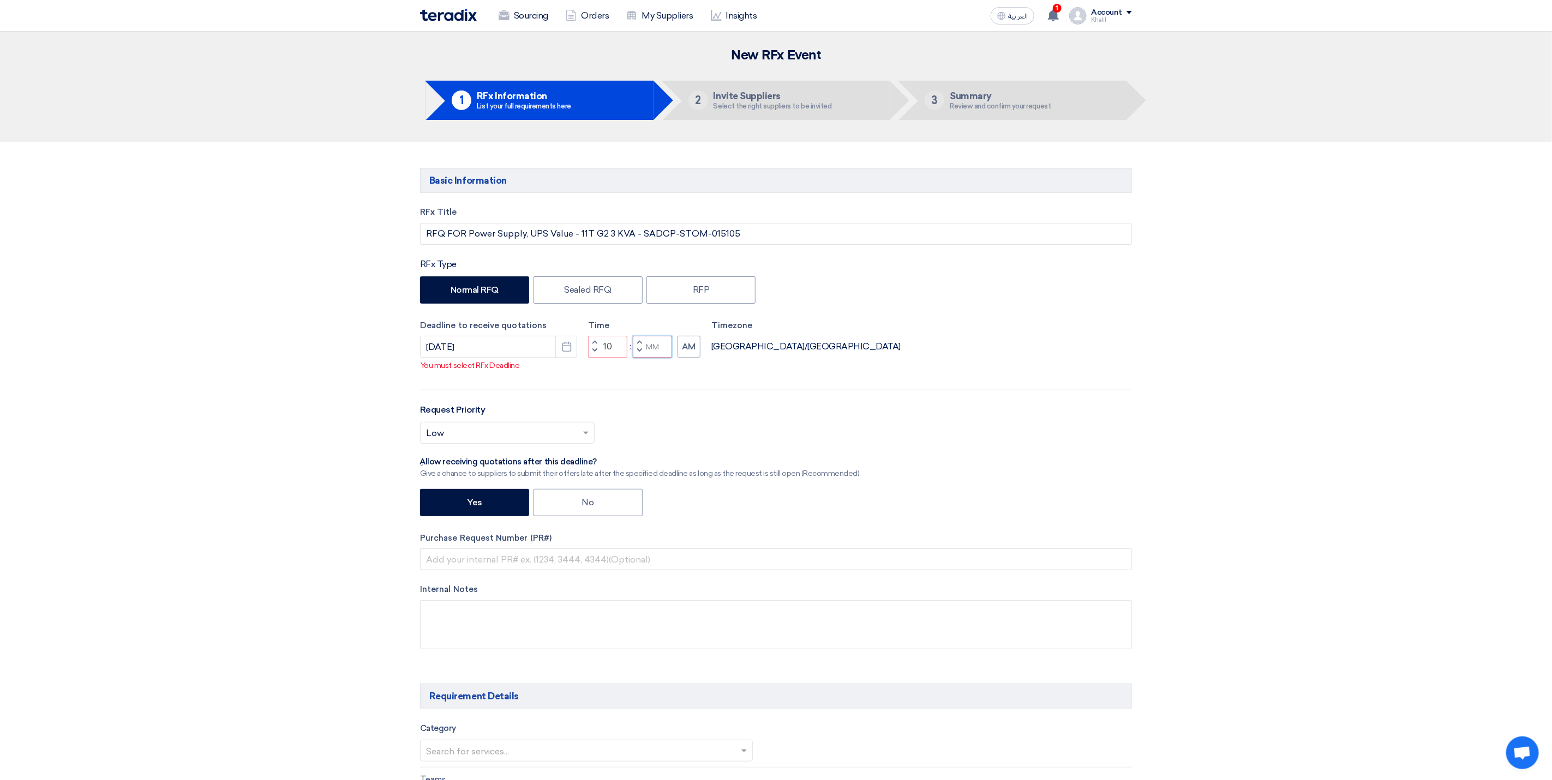
click at [658, 358] on input "Minutes" at bounding box center [652, 347] width 39 height 22
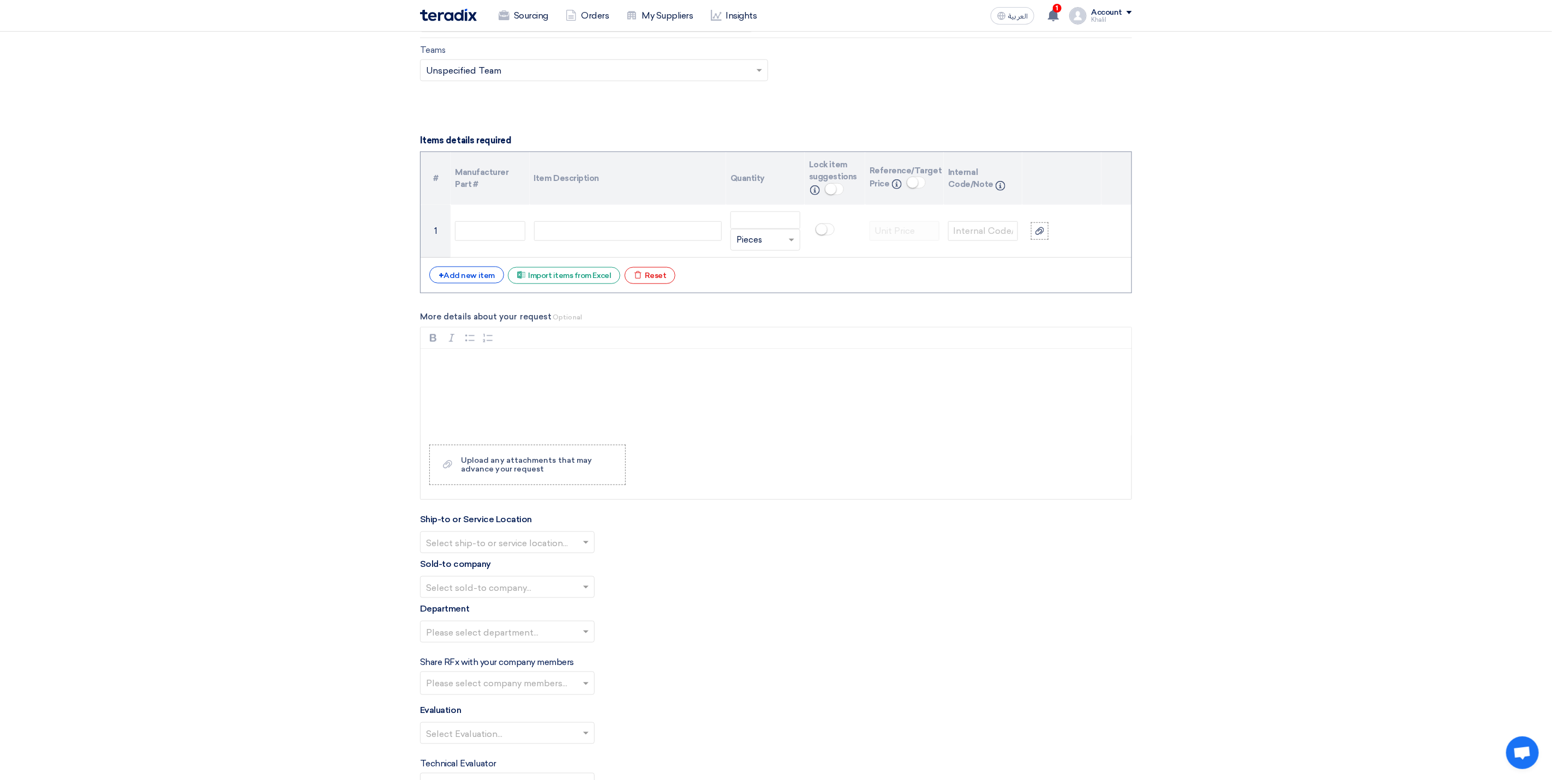
scroll to position [818, 0]
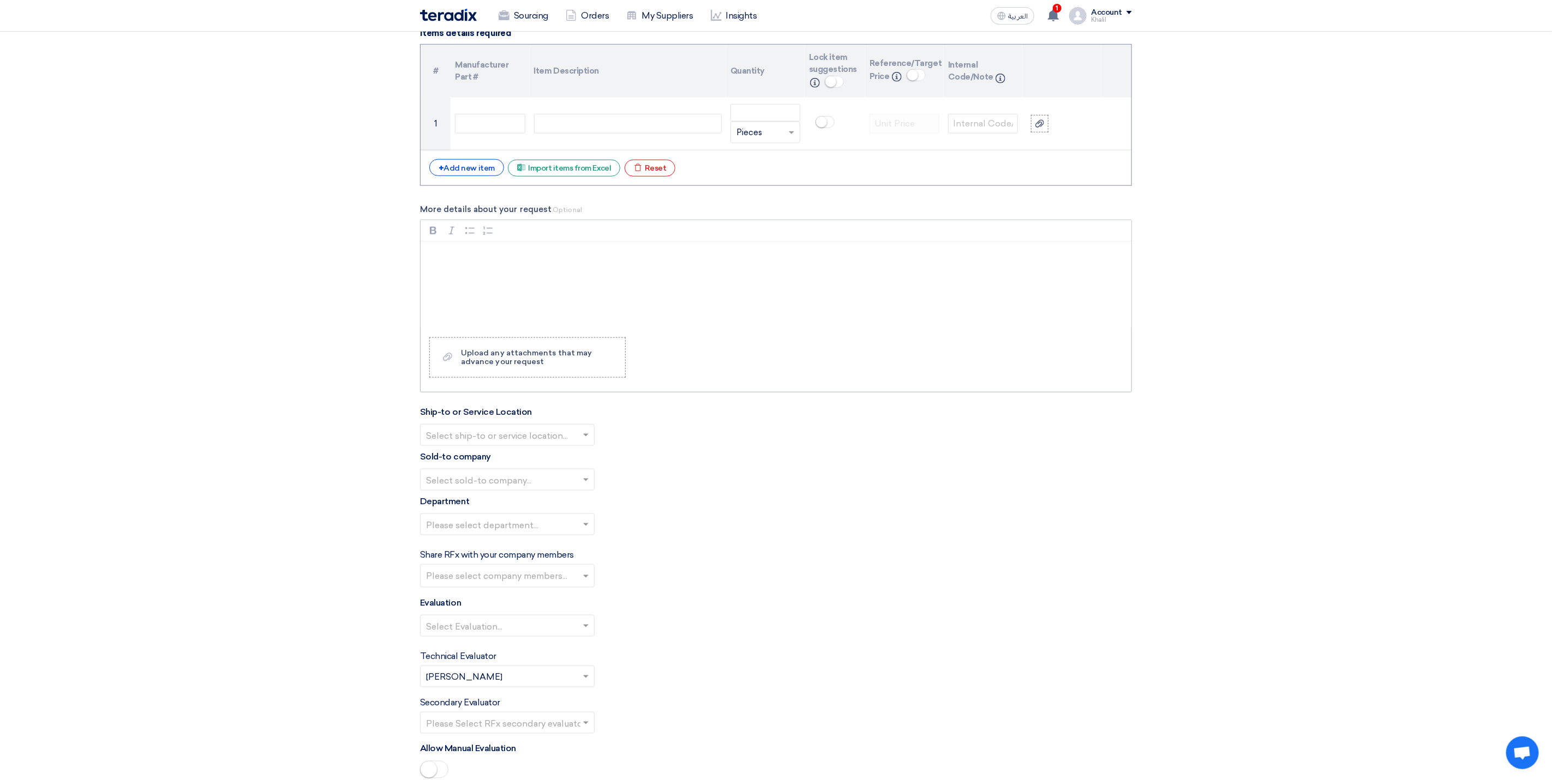
click at [458, 262] on p "Rich Text Editor, main" at bounding box center [780, 255] width 692 height 13
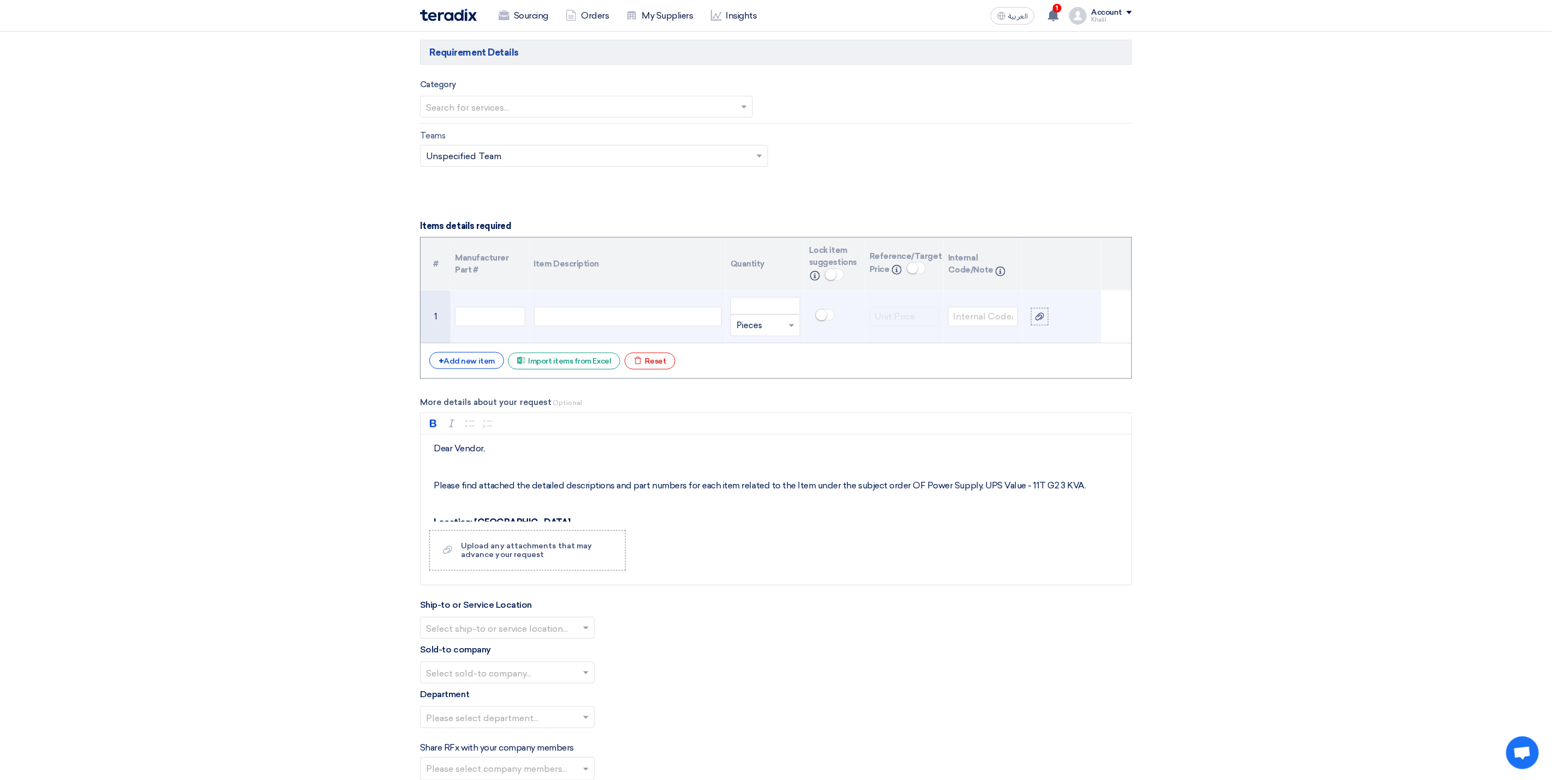
scroll to position [573, 0]
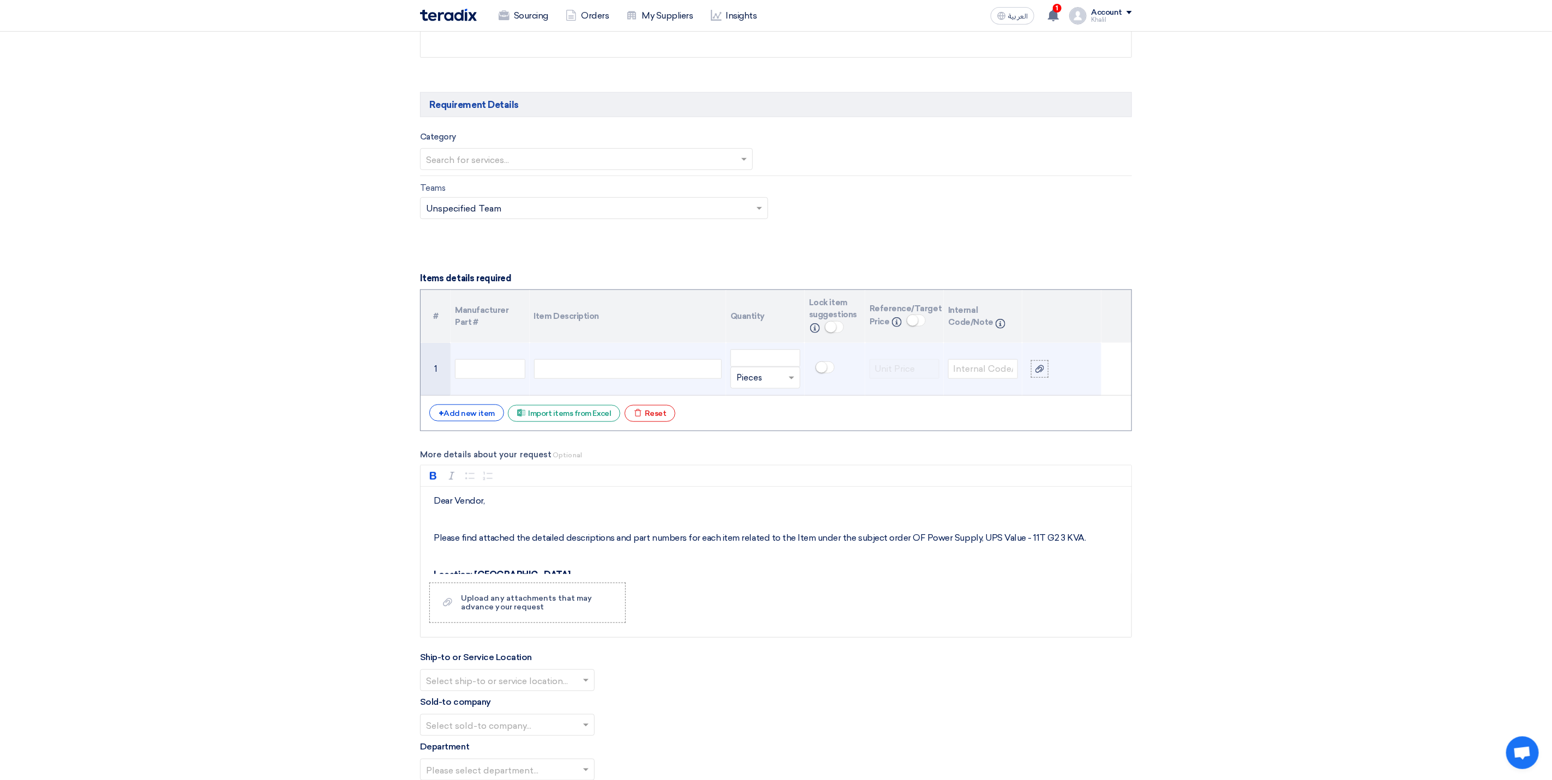
click at [645, 375] on div at bounding box center [628, 369] width 188 height 20
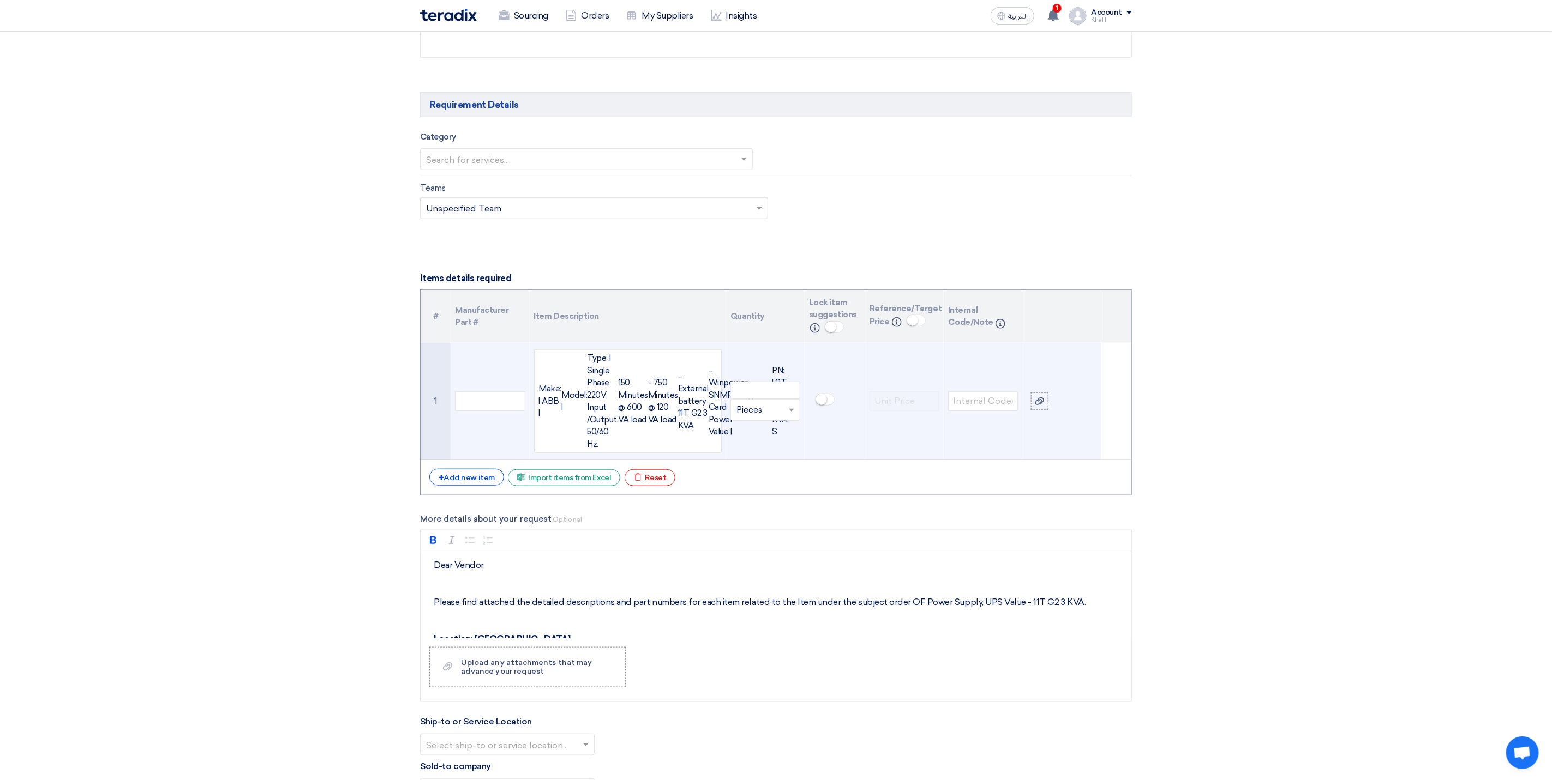
scroll to position [563, 0]
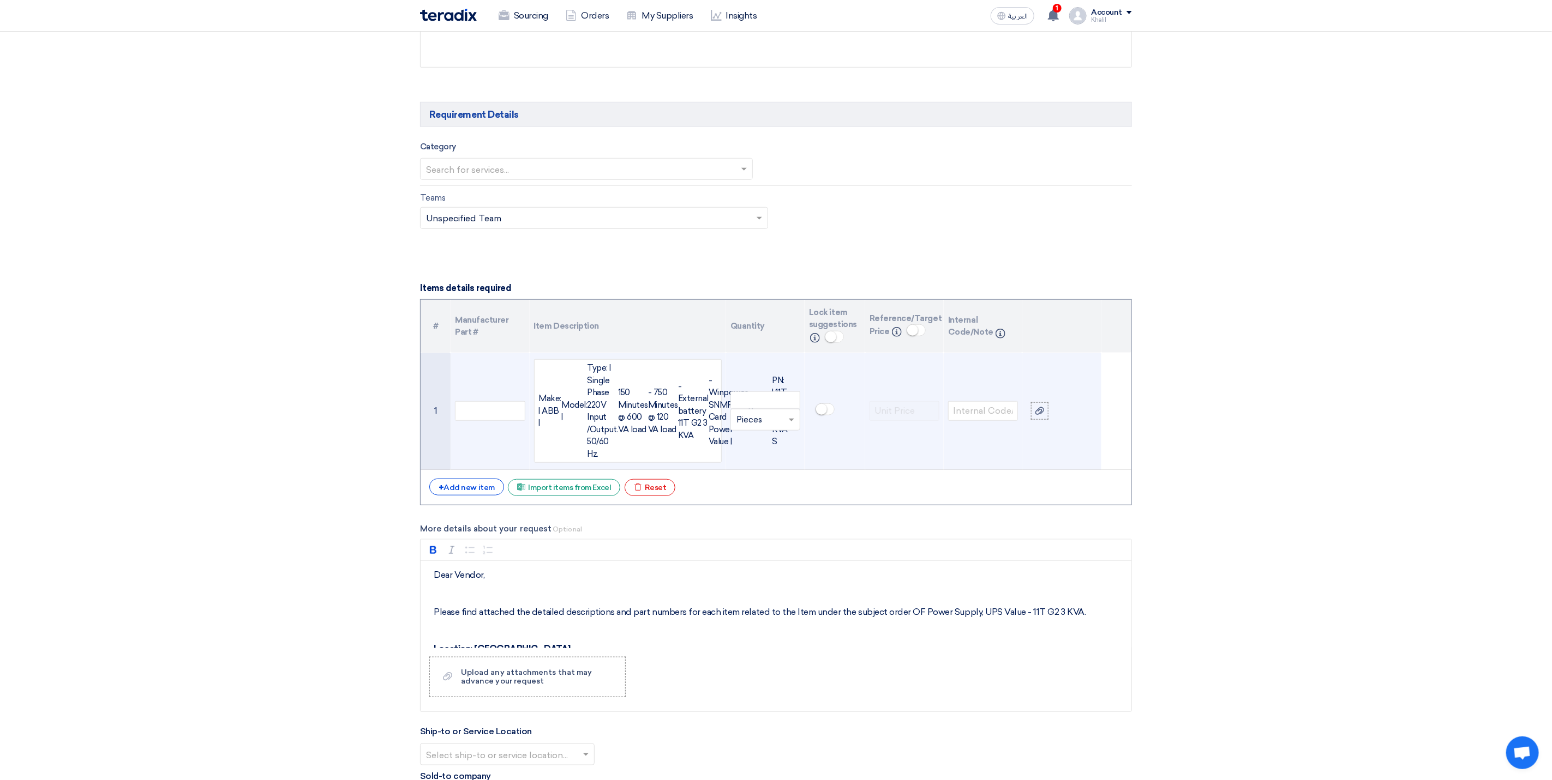
click at [633, 436] on div "150 Minutes @ 600 VA load" at bounding box center [633, 411] width 30 height 49
drag, startPoint x: 652, startPoint y: 461, endPoint x: 536, endPoint y: 380, distance: 141.8
click at [536, 380] on div "Make: | ABB | Model: | Type: | Single Phase 220V Input /Output. 50/60 Hz. 150 M…" at bounding box center [628, 411] width 188 height 104
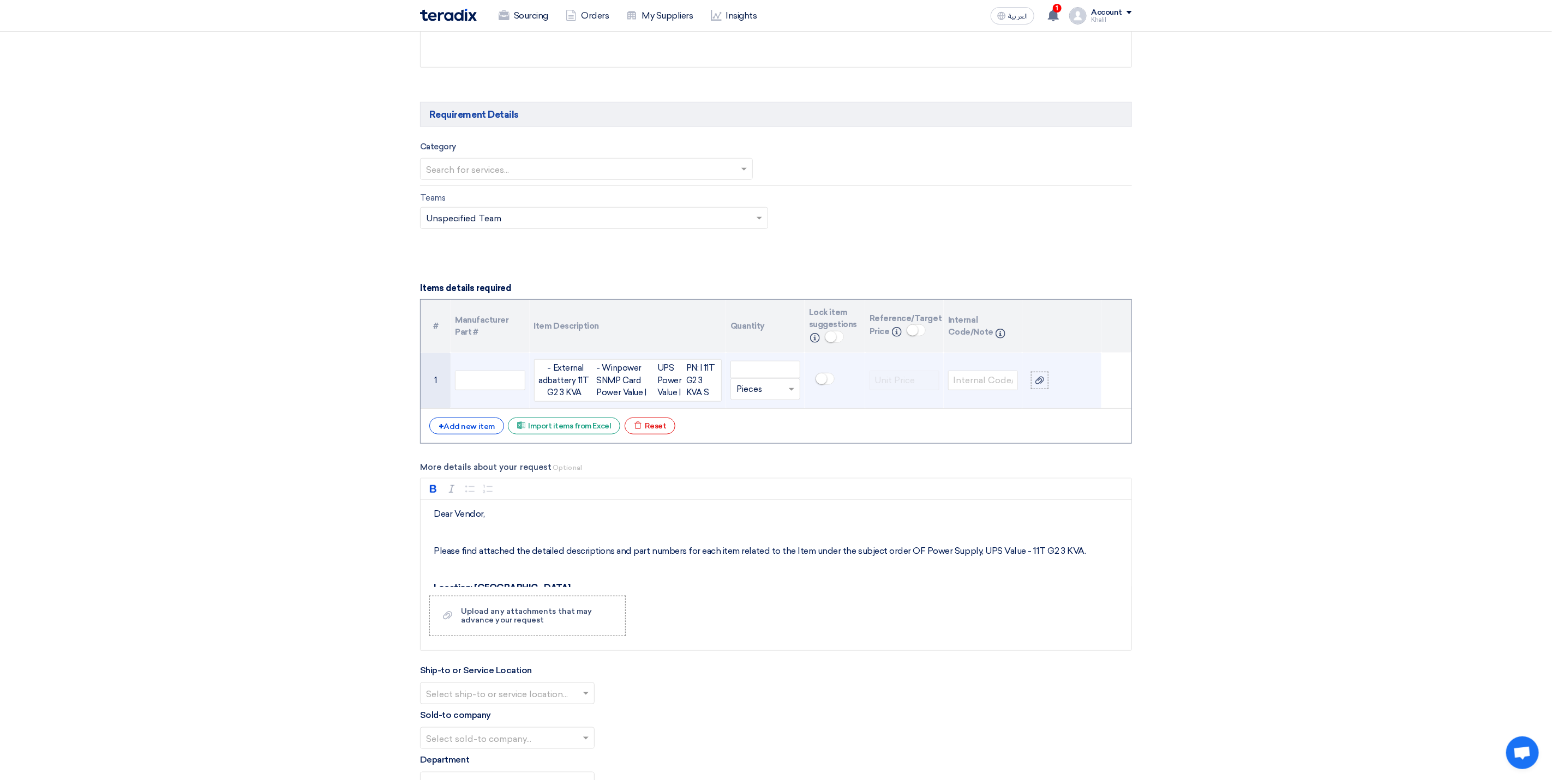
click at [630, 399] on div "- Winpower SNMP Card Power Value |" at bounding box center [627, 380] width 61 height 37
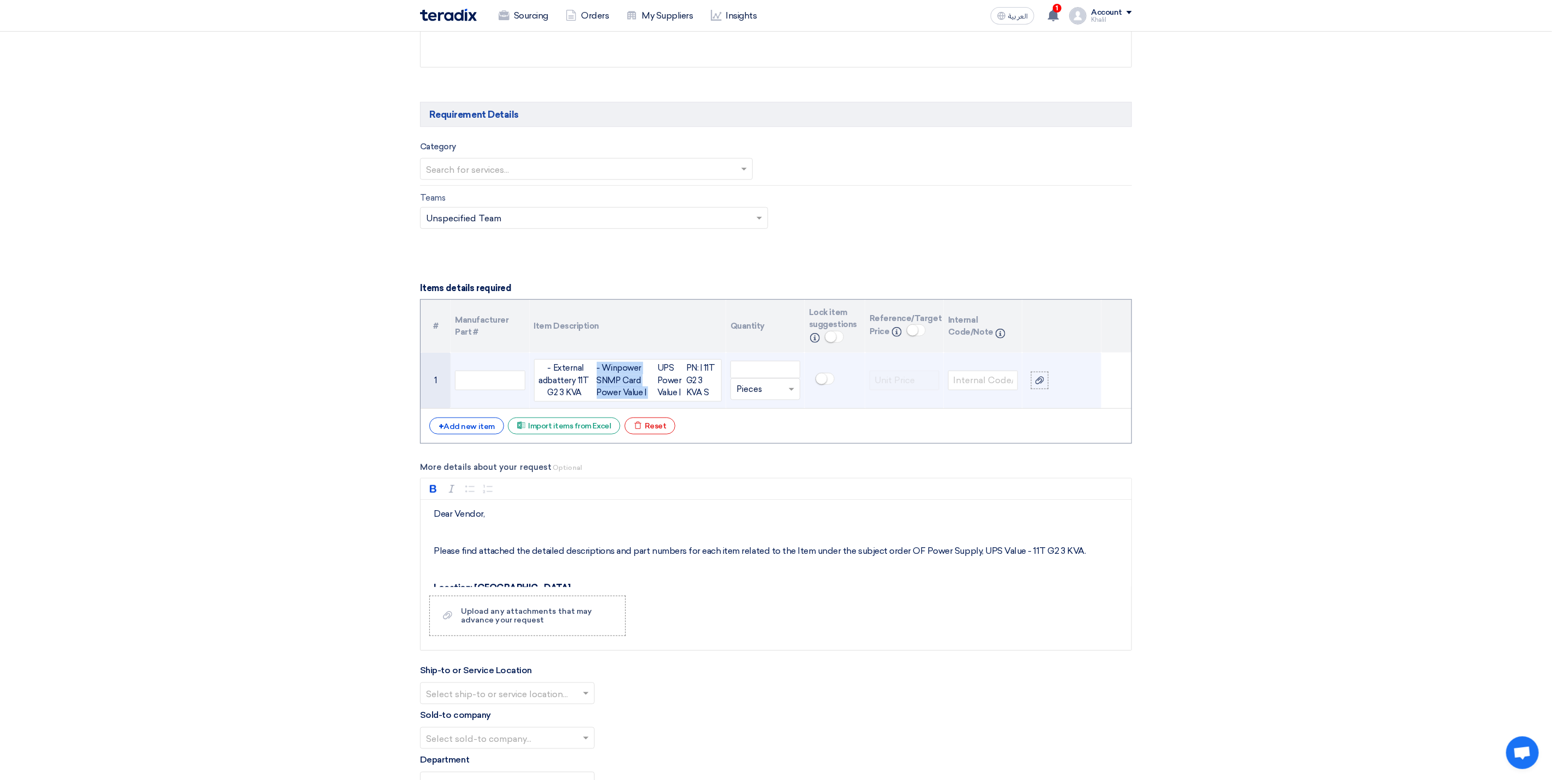
click at [641, 399] on div "- Winpower SNMP Card Power Value |" at bounding box center [627, 380] width 61 height 37
drag, startPoint x: 548, startPoint y: 372, endPoint x: 695, endPoint y: 406, distance: 151.2
click at [695, 402] on div "ad - External battery 11T G2 3 KVA - Winpower SNMP Card Power Value | UPS Power…" at bounding box center [628, 380] width 188 height 43
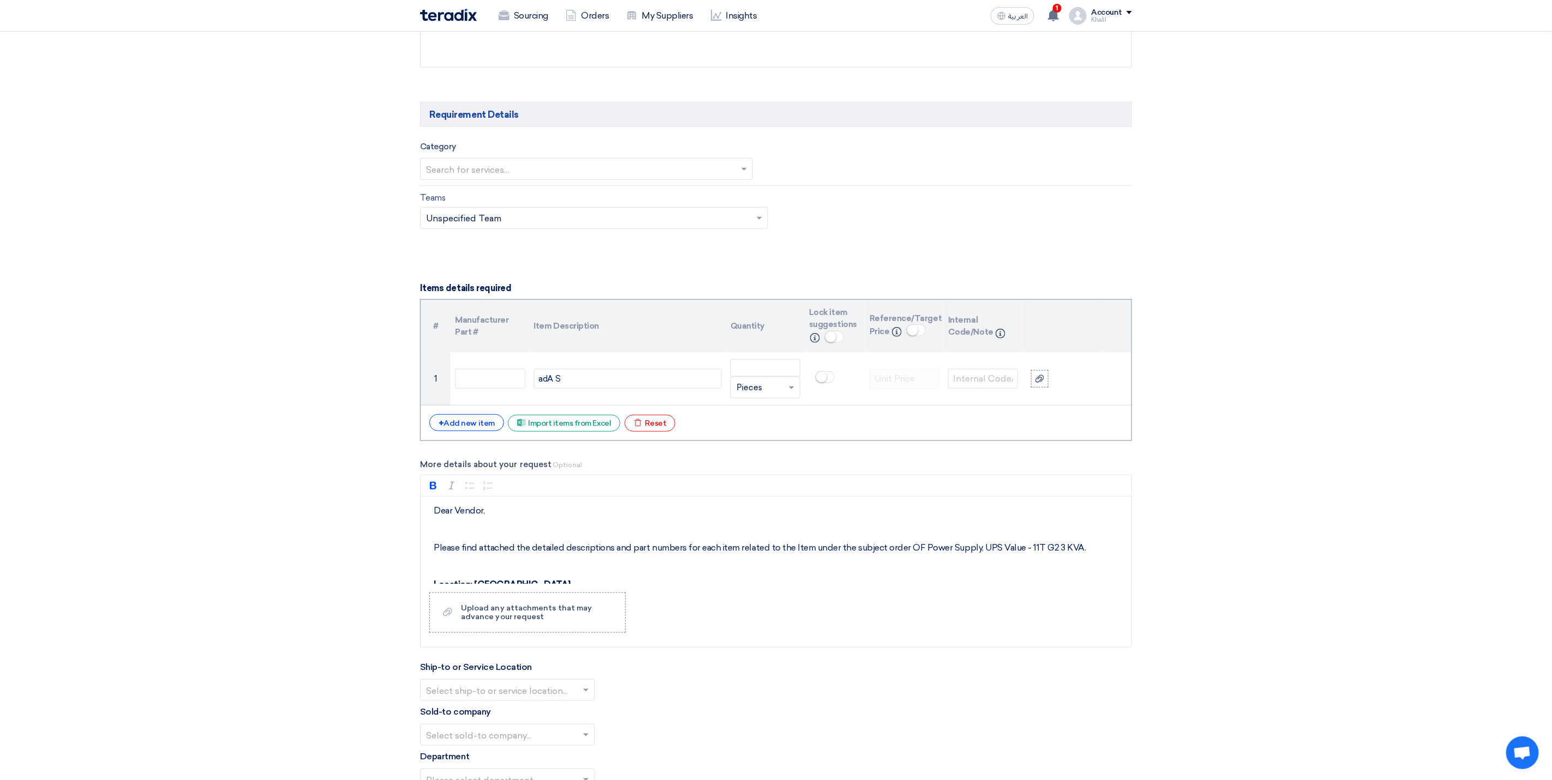
scroll to position [573, 0]
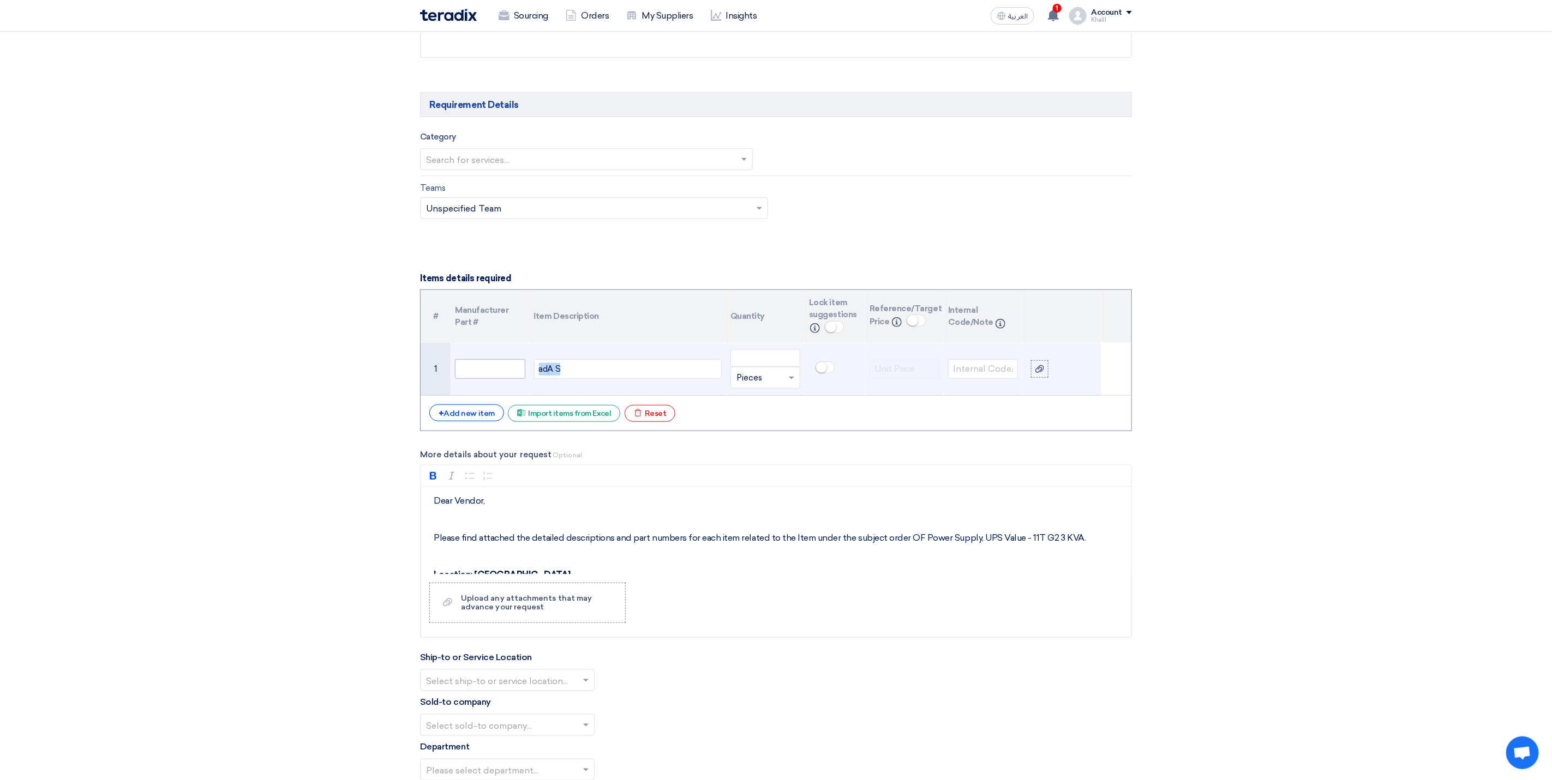
drag, startPoint x: 579, startPoint y: 372, endPoint x: 519, endPoint y: 370, distance: 60.6
click at [519, 370] on tr "1 ad A S Unit × Pieces" at bounding box center [775, 369] width 711 height 53
click at [766, 360] on input "number" at bounding box center [765, 358] width 70 height 17
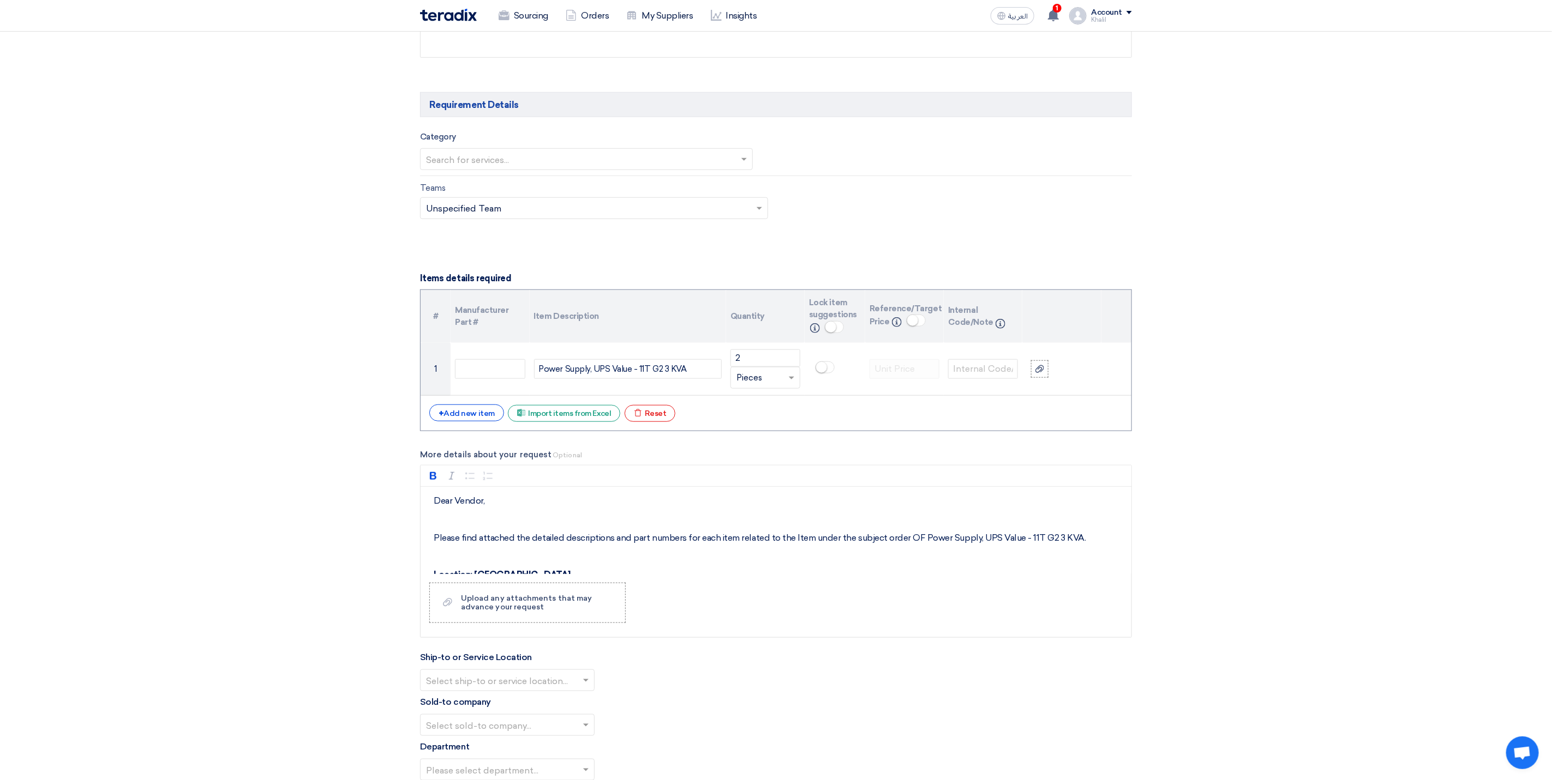
click at [1289, 458] on section "Basic Information RFx Title RFQ FOR Power Supply, UPS Value - 11T G2 3 KVA - SA…" at bounding box center [776, 503] width 1552 height 1868
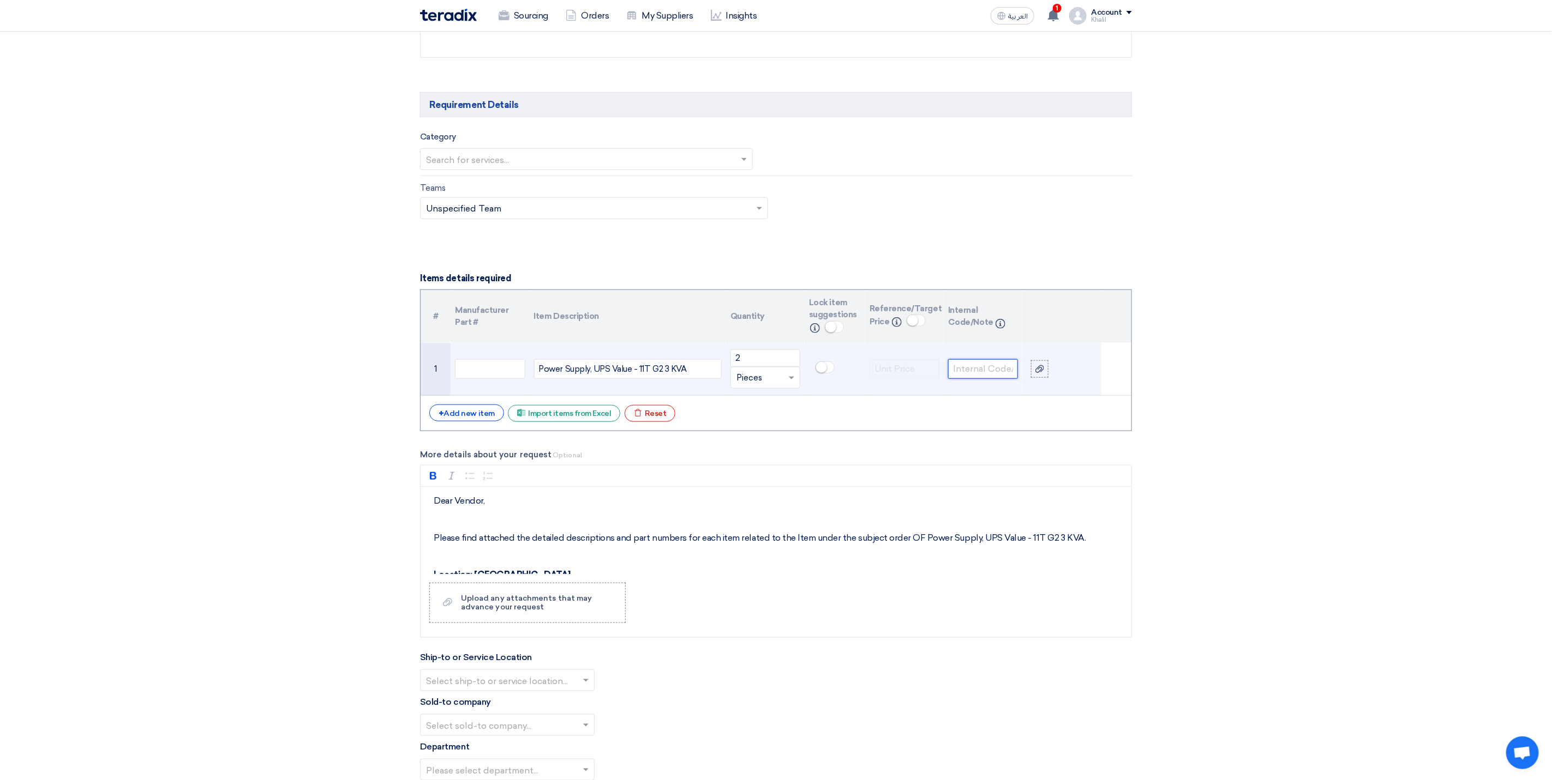
click at [978, 379] on input "text" at bounding box center [983, 369] width 70 height 20
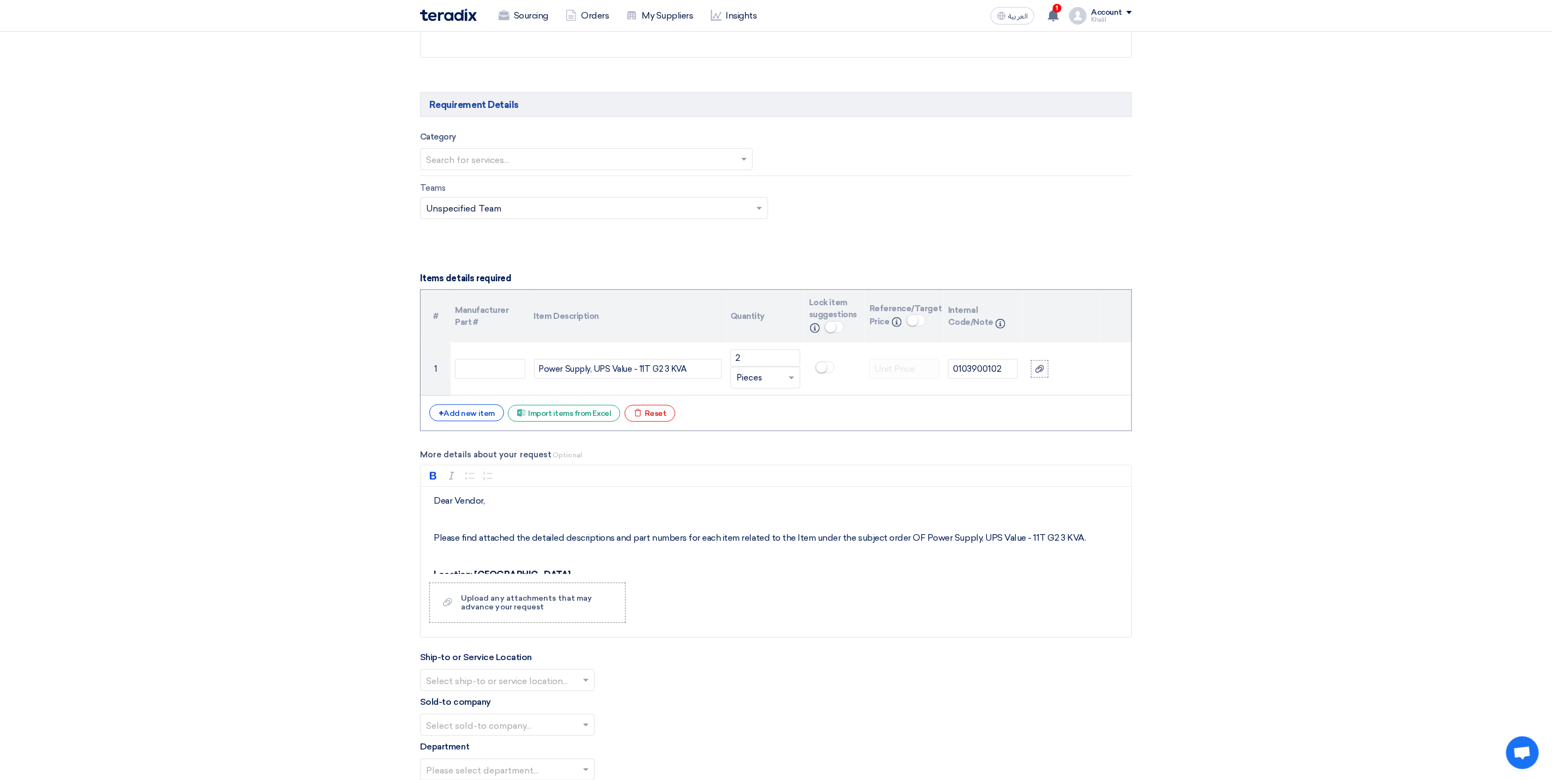
click at [1309, 434] on section "Basic Information RFx Title RFQ FOR Power Supply, UPS Value - 11T G2 3 KVA - SA…" at bounding box center [776, 503] width 1552 height 1868
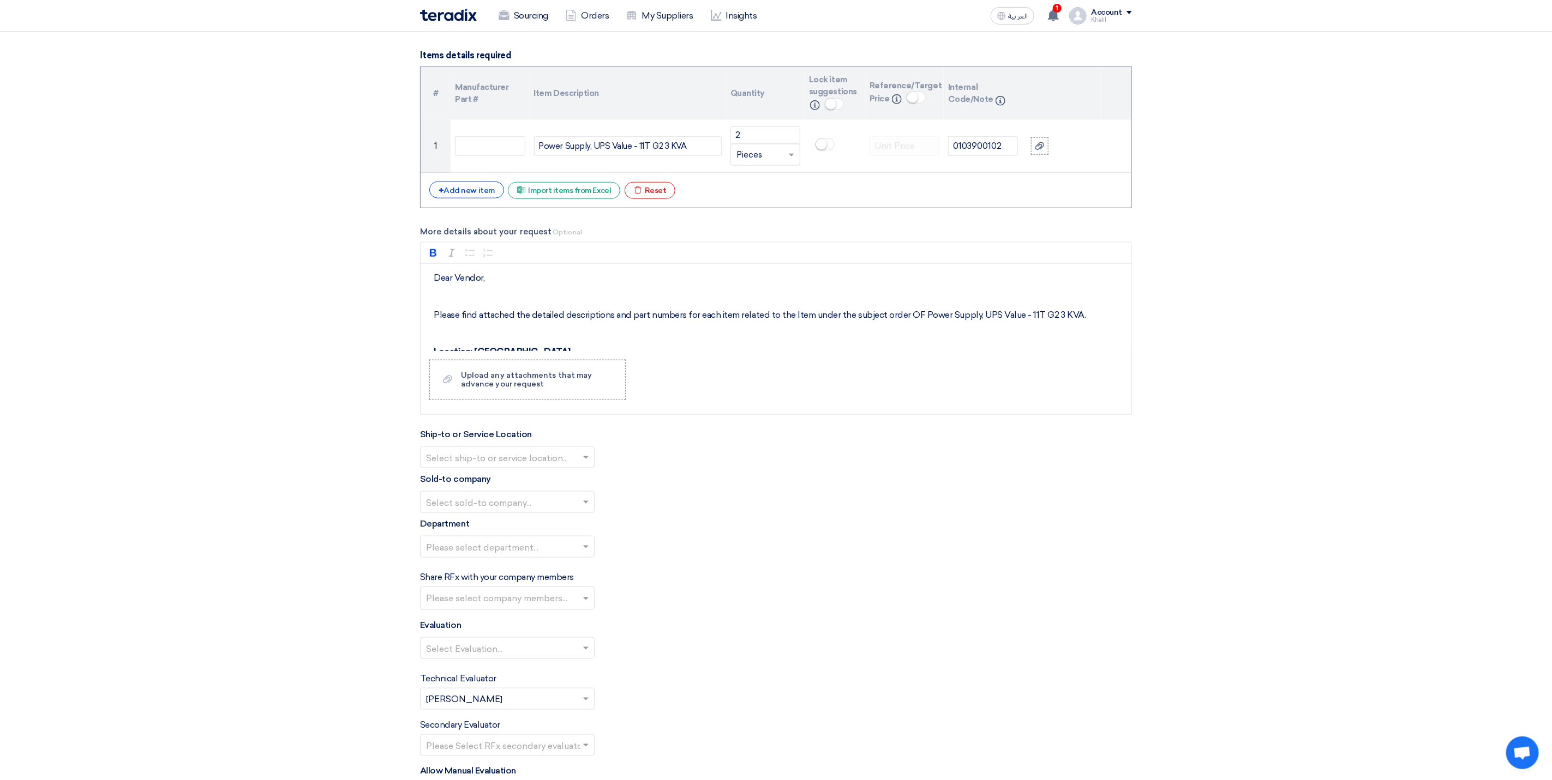
scroll to position [818, 0]
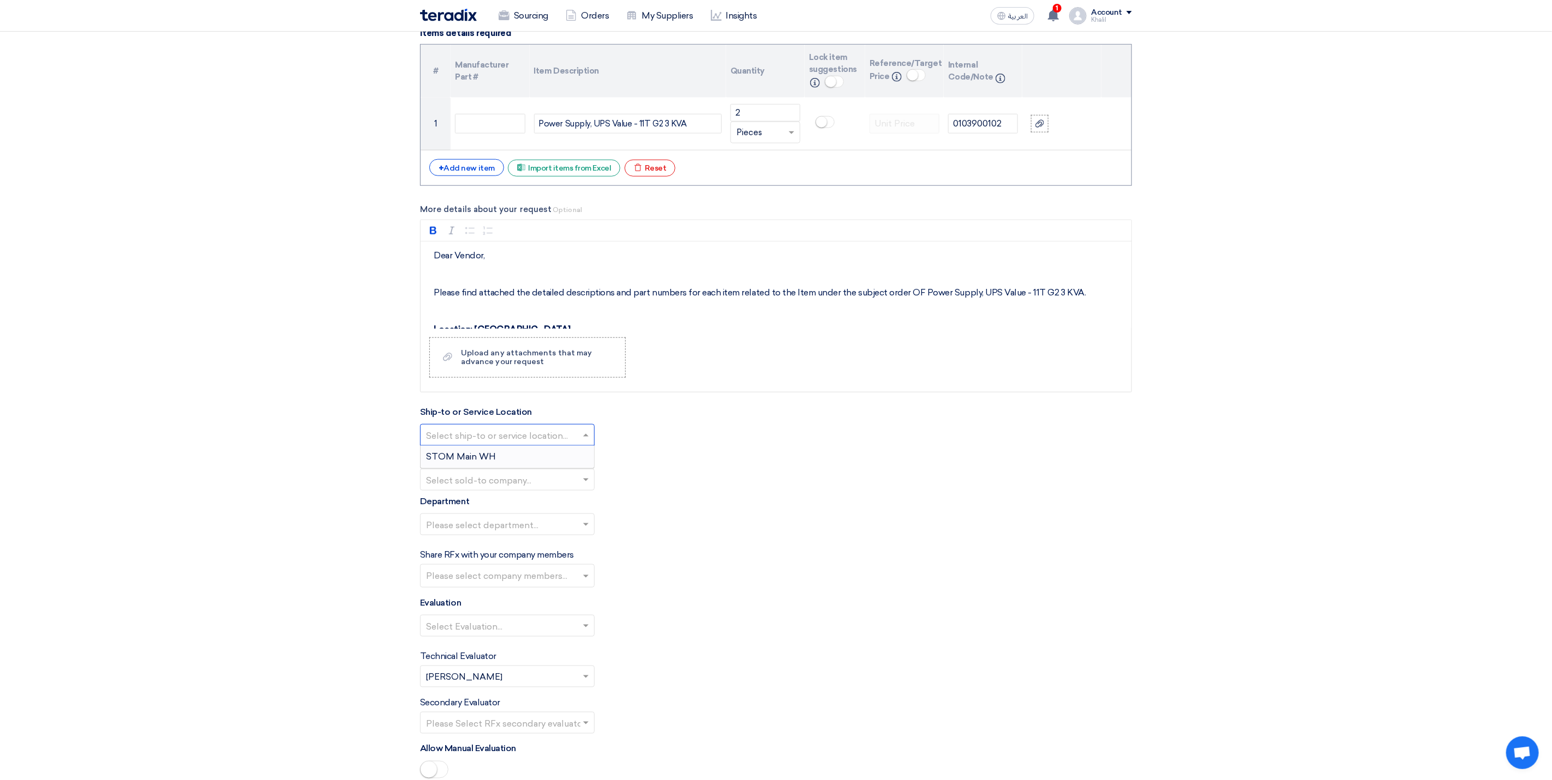
click at [580, 442] on span at bounding box center [587, 435] width 14 height 13
click at [568, 462] on div "STOM Main WH" at bounding box center [506, 457] width 173 height 22
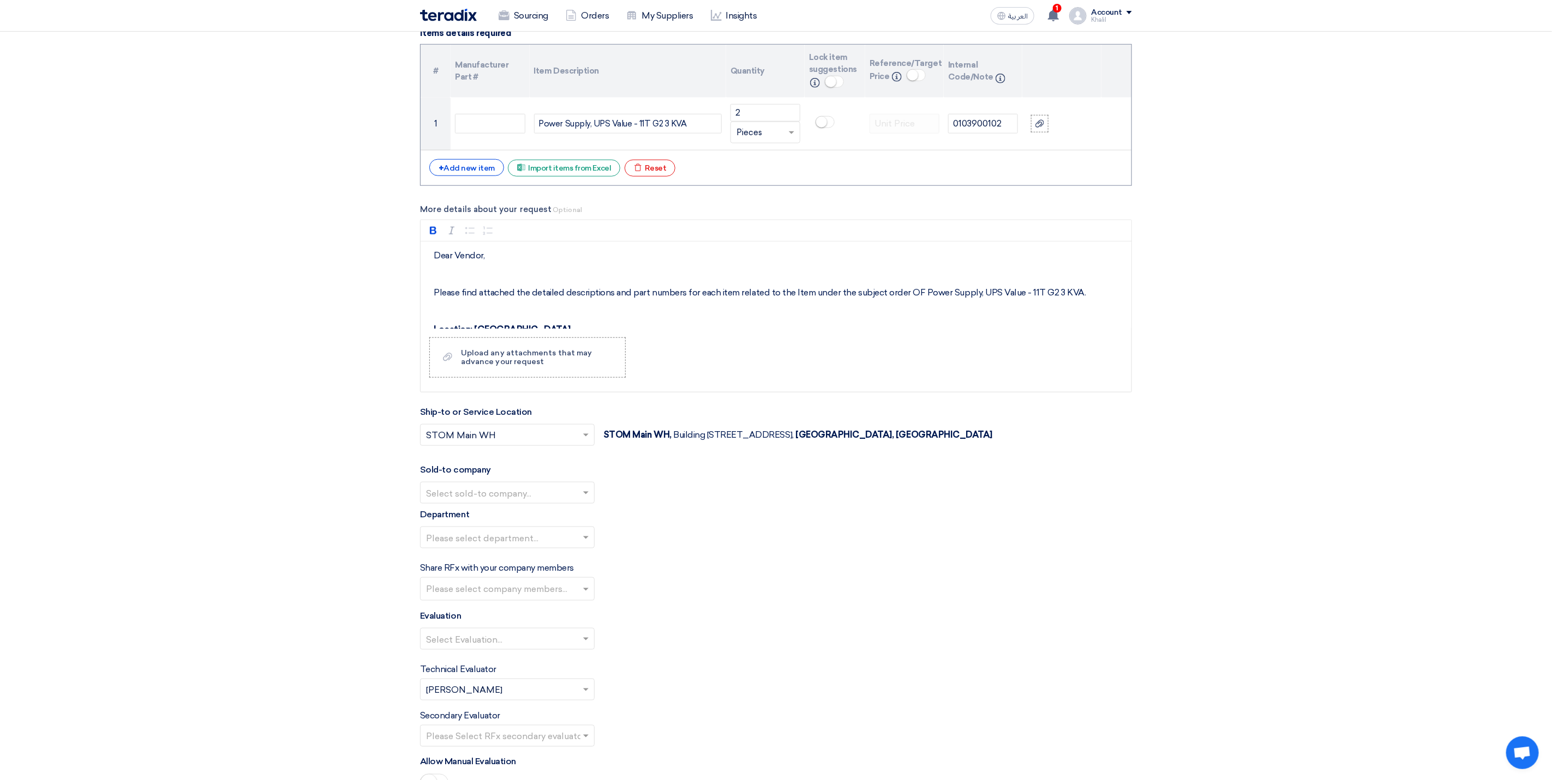
click at [571, 501] on input "text" at bounding box center [502, 494] width 152 height 18
click at [567, 524] on div "STOM" at bounding box center [506, 515] width 173 height 22
click at [573, 561] on input "text" at bounding box center [502, 552] width 152 height 18
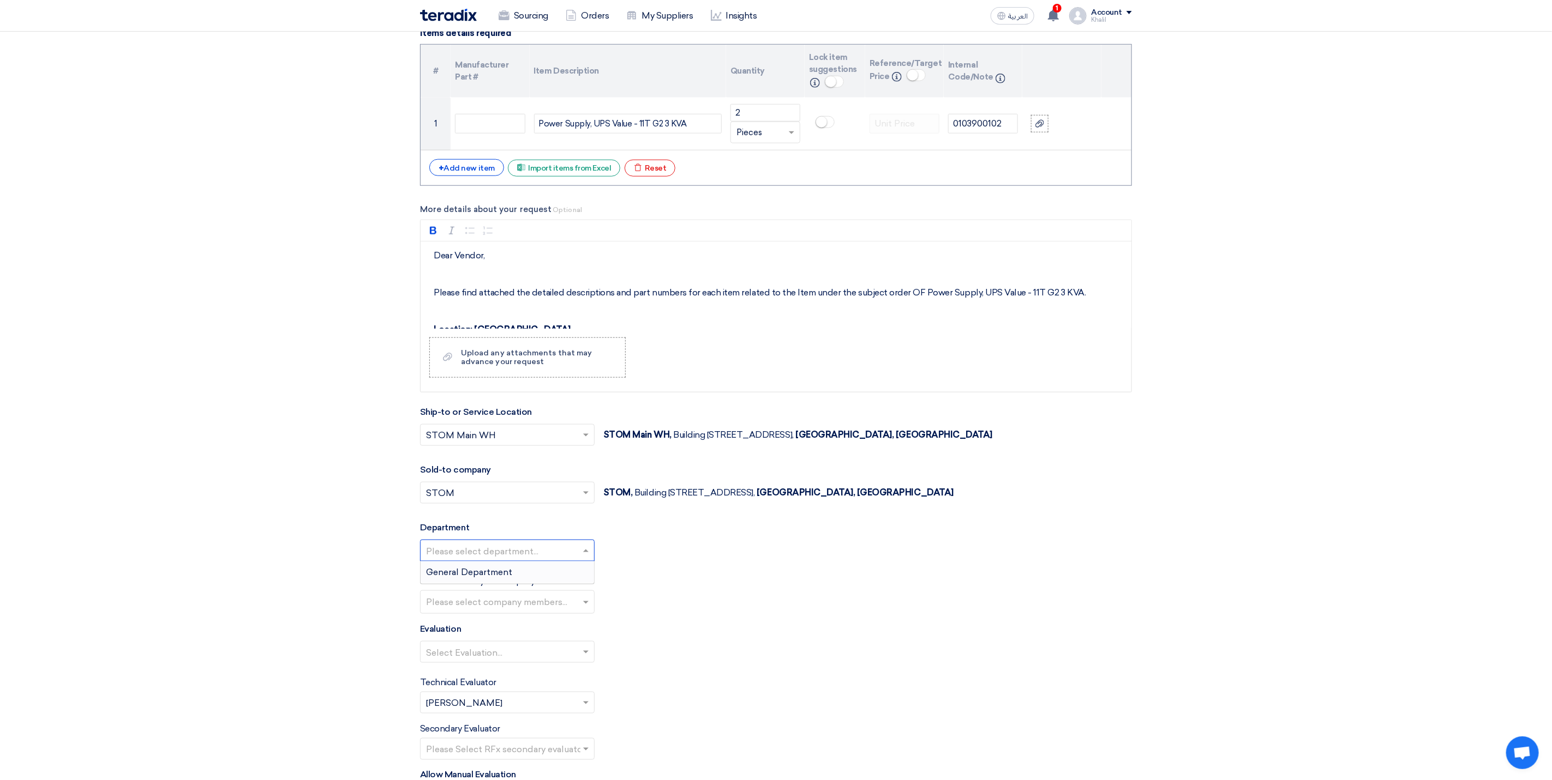
click at [568, 584] on div "General Department" at bounding box center [506, 573] width 173 height 22
click at [568, 612] on input "text" at bounding box center [508, 603] width 165 height 18
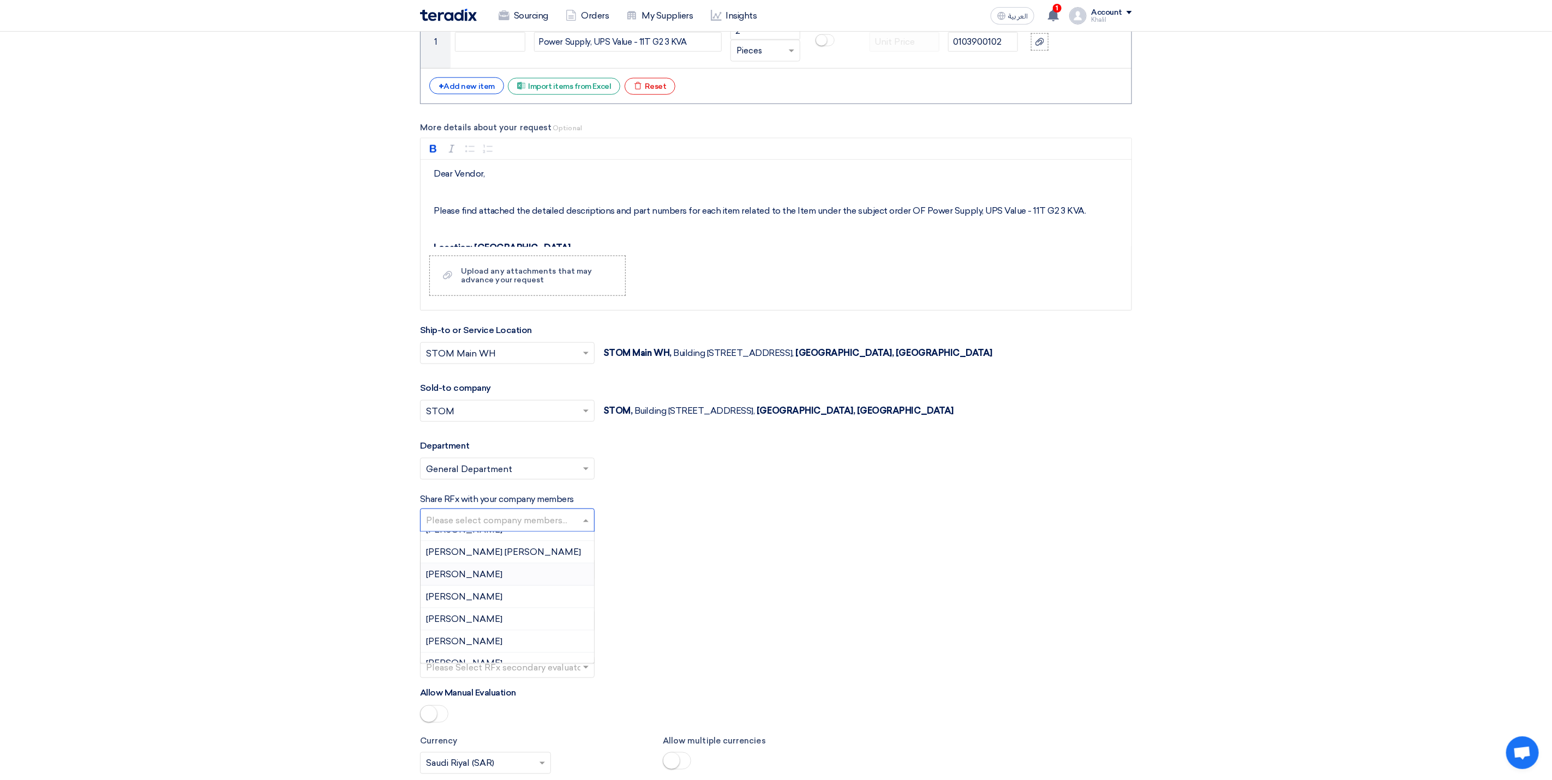
scroll to position [0, 0]
click at [544, 570] on span "[PERSON_NAME] [PERSON_NAME]" at bounding box center [503, 565] width 155 height 10
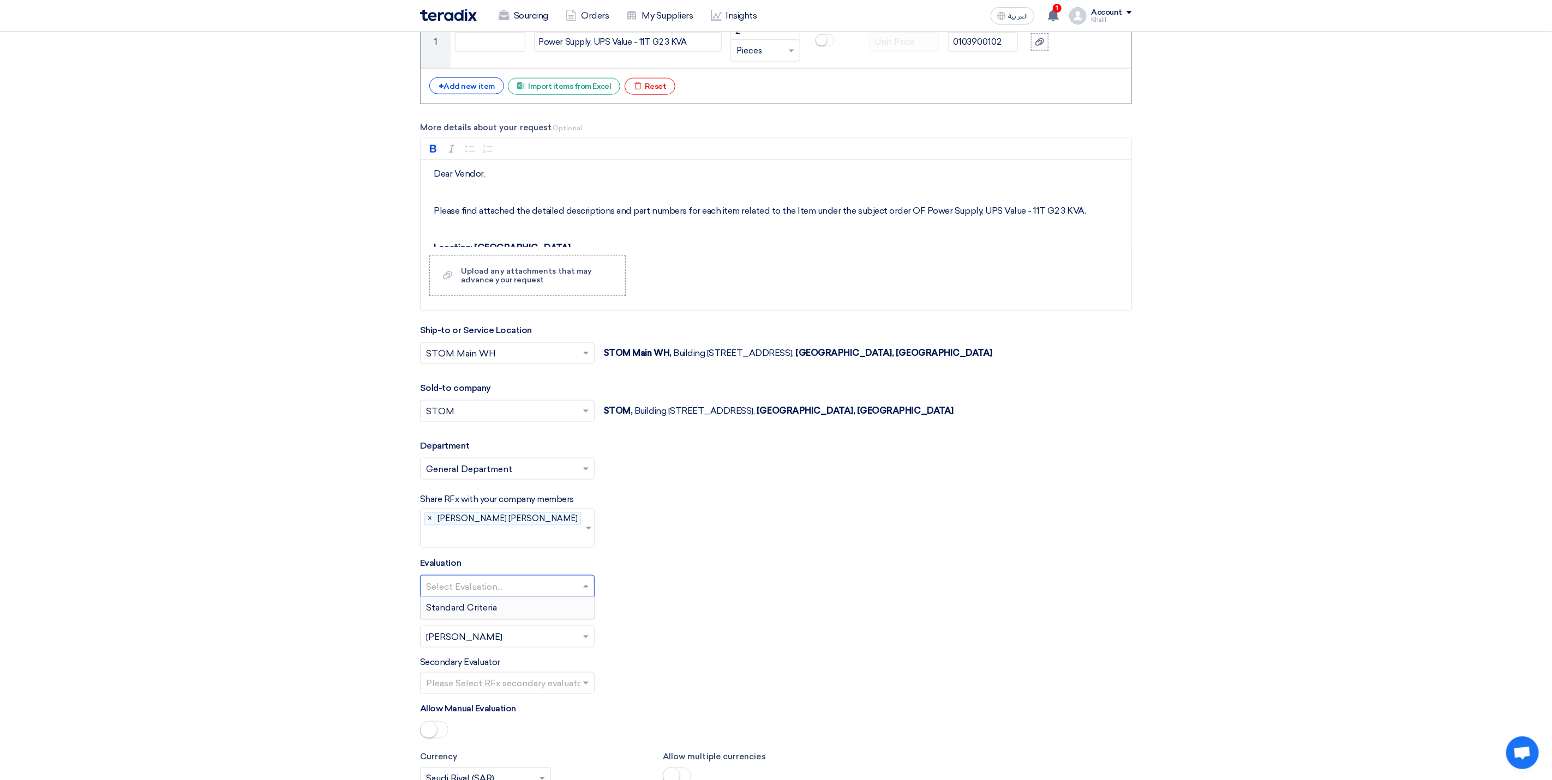
click at [538, 582] on input "text" at bounding box center [502, 587] width 152 height 18
click at [537, 601] on div "Standard Criteria" at bounding box center [506, 608] width 173 height 22
click at [563, 676] on input "text" at bounding box center [502, 684] width 152 height 18
click at [573, 699] on div "[PERSON_NAME] [PERSON_NAME]" at bounding box center [506, 705] width 173 height 22
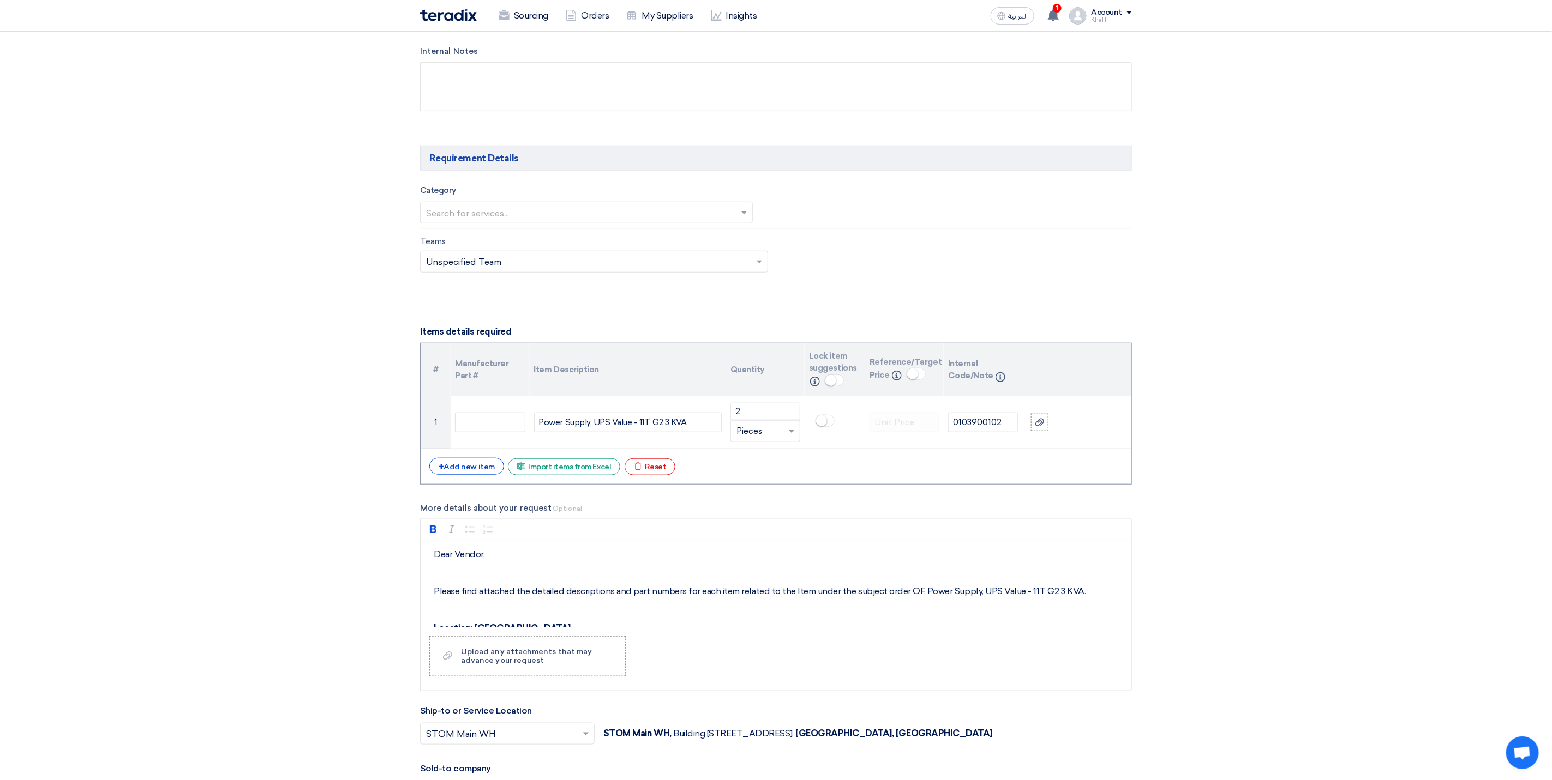
scroll to position [532, 0]
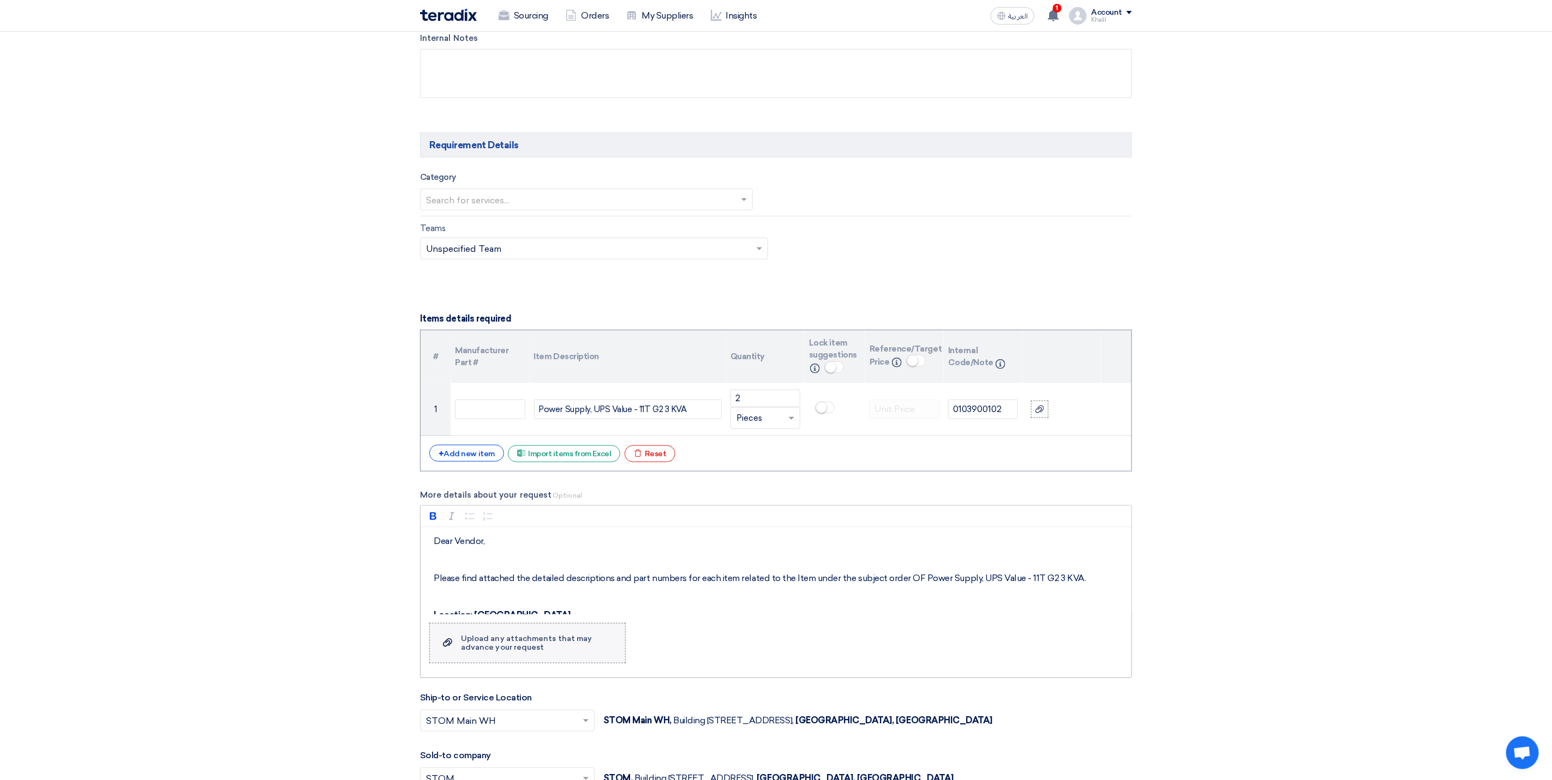
click at [578, 663] on label "Upload a file Upload any attachments that may advance your request" at bounding box center [527, 643] width 196 height 40
click at [0, 0] on input "Upload a file Upload any attachments that may advance your request" at bounding box center [0, 0] width 0 height 0
click at [560, 651] on div "Upload any attachments that may advance your request" at bounding box center [537, 643] width 153 height 17
click at [0, 0] on input "Upload a file Upload any attachments that may advance your request" at bounding box center [0, 0] width 0 height 0
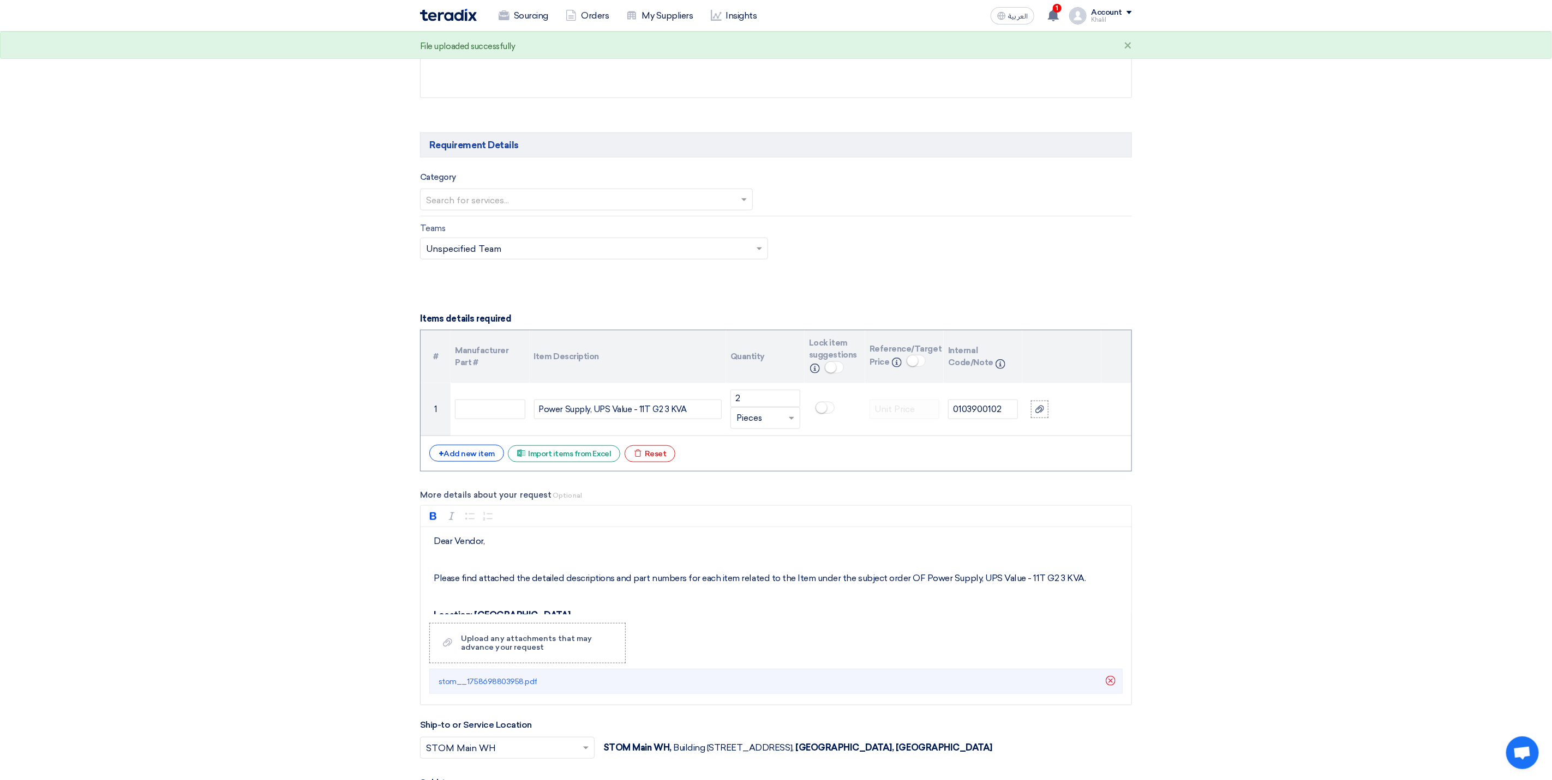
click at [1249, 591] on section "Basic Information RFx Title RFQ FOR Power Supply, UPS Value - 11T G2 3 KVA - SA…" at bounding box center [776, 578] width 1552 height 1937
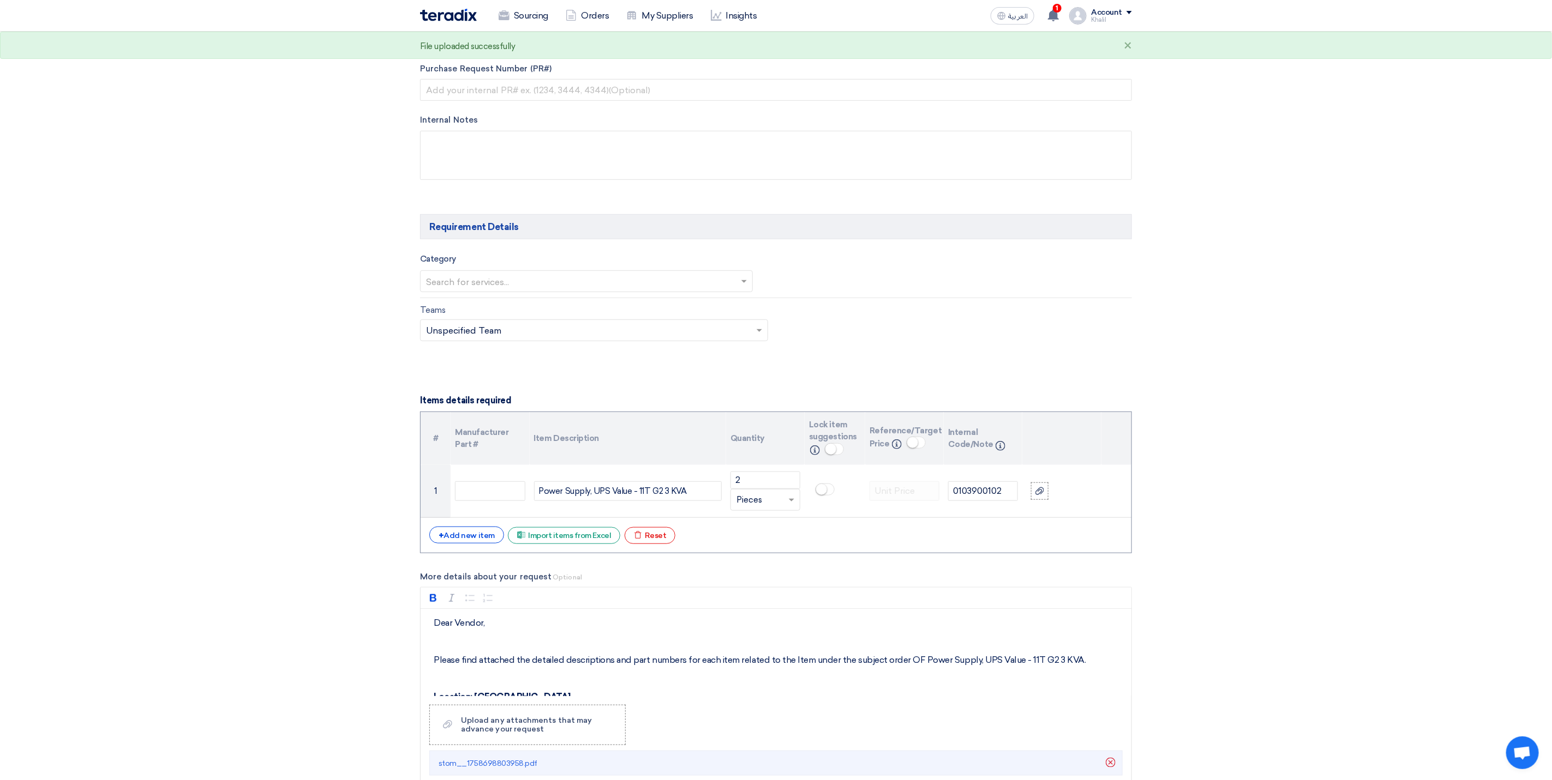
scroll to position [369, 0]
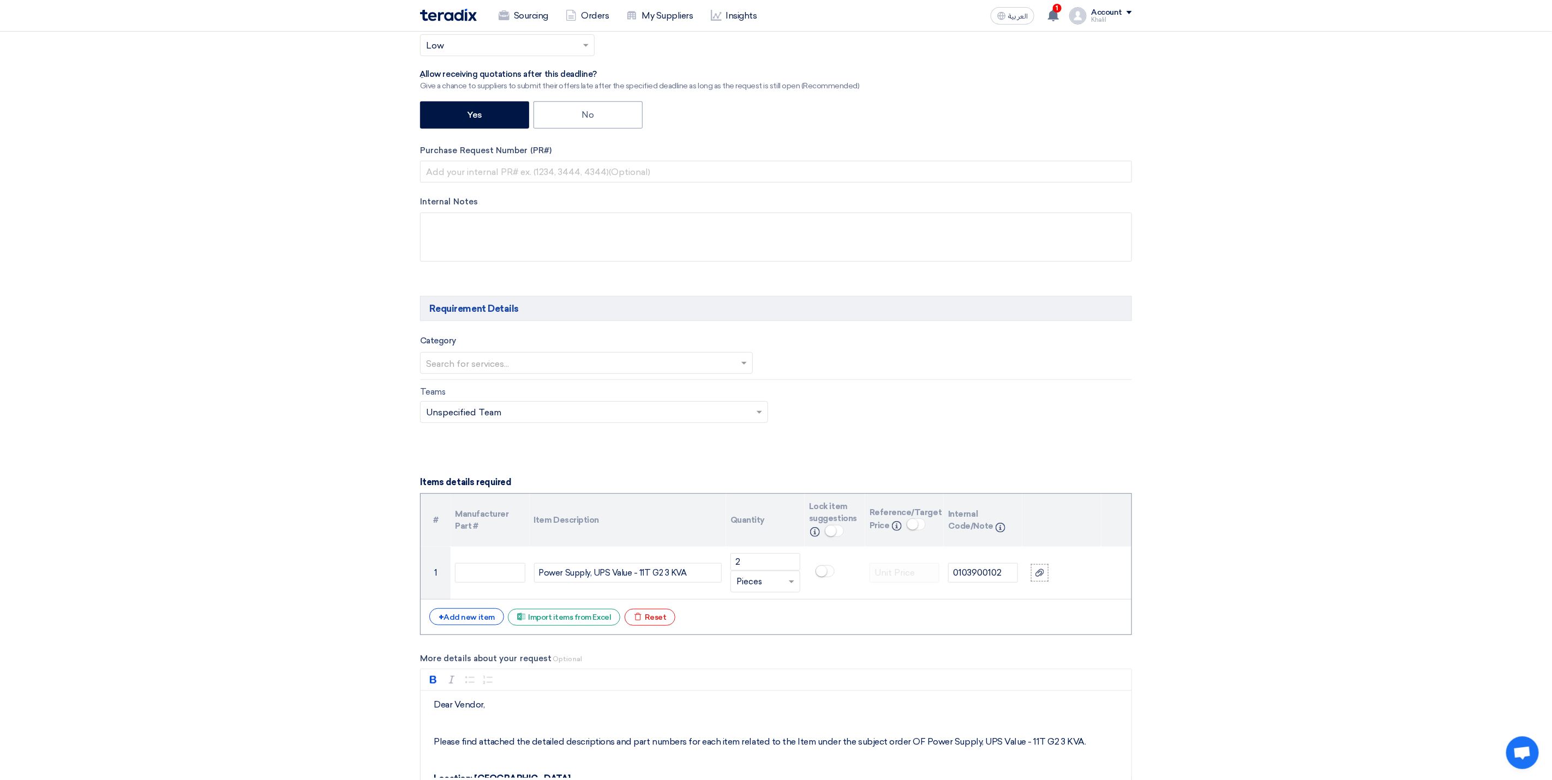
click at [737, 370] on div at bounding box center [586, 363] width 332 height 18
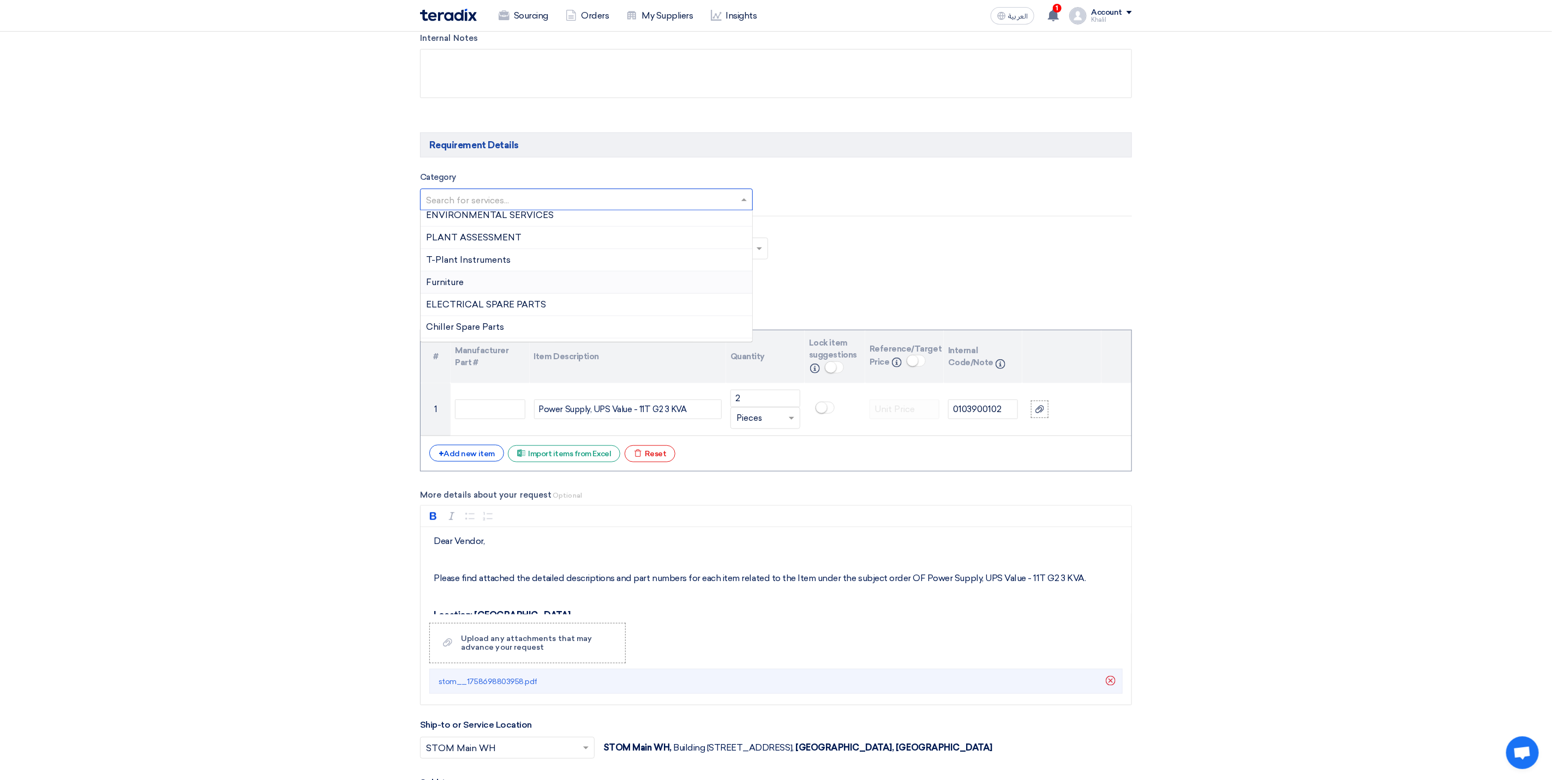
scroll to position [736, 0]
click at [604, 234] on div "ELECTRICAL SPARE PARTS" at bounding box center [586, 223] width 332 height 22
click at [880, 305] on form "Basic Information RFx Title RFQ FOR Power Supply, UPS Value - 11T G2 3 KVA - SA…" at bounding box center [776, 581] width 712 height 1890
click at [872, 208] on input "text" at bounding box center [959, 202] width 339 height 18
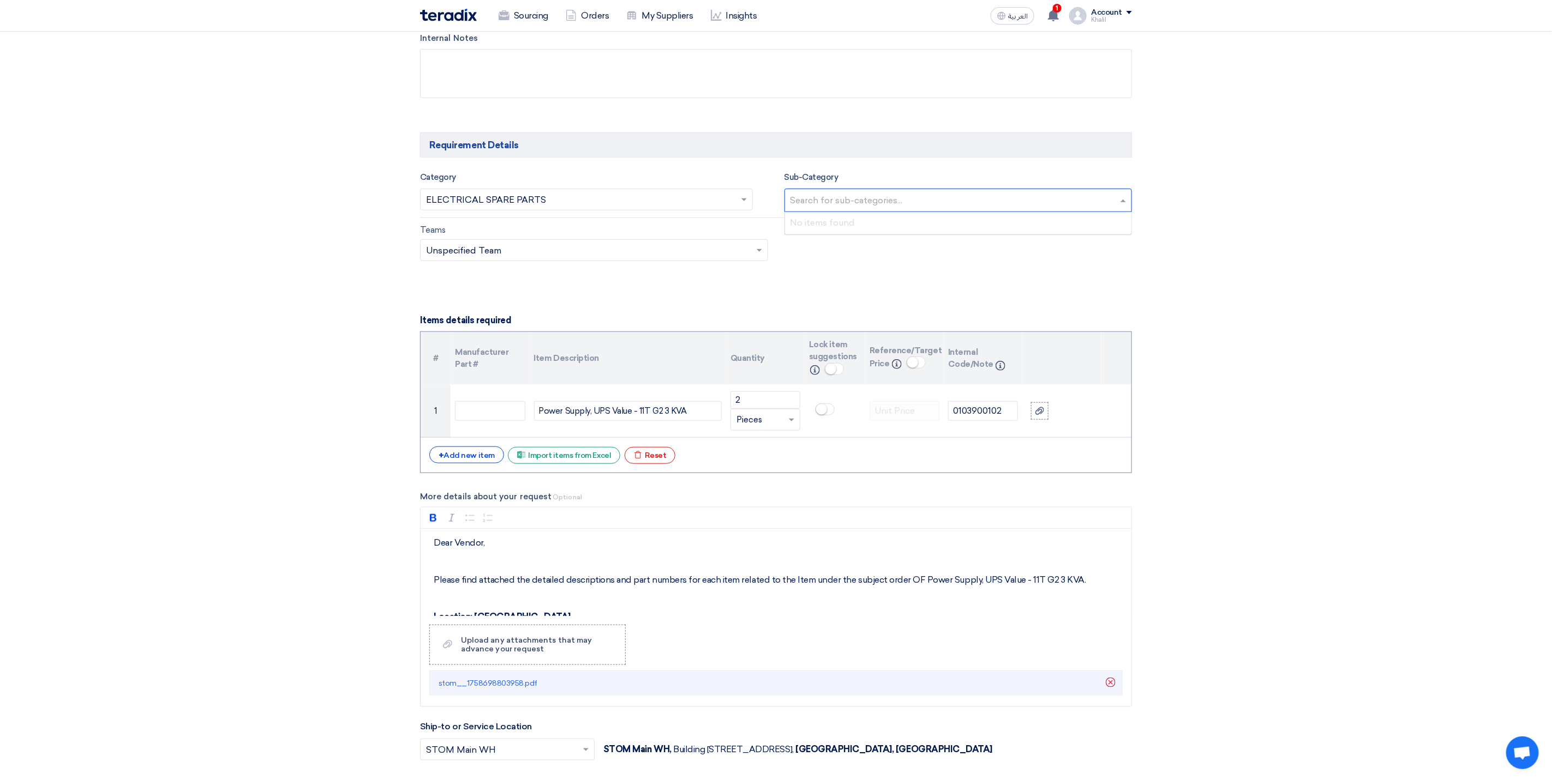
click at [925, 290] on form "Basic Information RFx Title RFQ FOR Power Supply, UPS Value - 11T G2 3 KVA - SA…" at bounding box center [776, 581] width 712 height 1890
click at [1129, 205] on span at bounding box center [1124, 200] width 14 height 13
click at [1034, 275] on div "Teams Teams.. × Unspecified Team ×" at bounding box center [776, 249] width 728 height 51
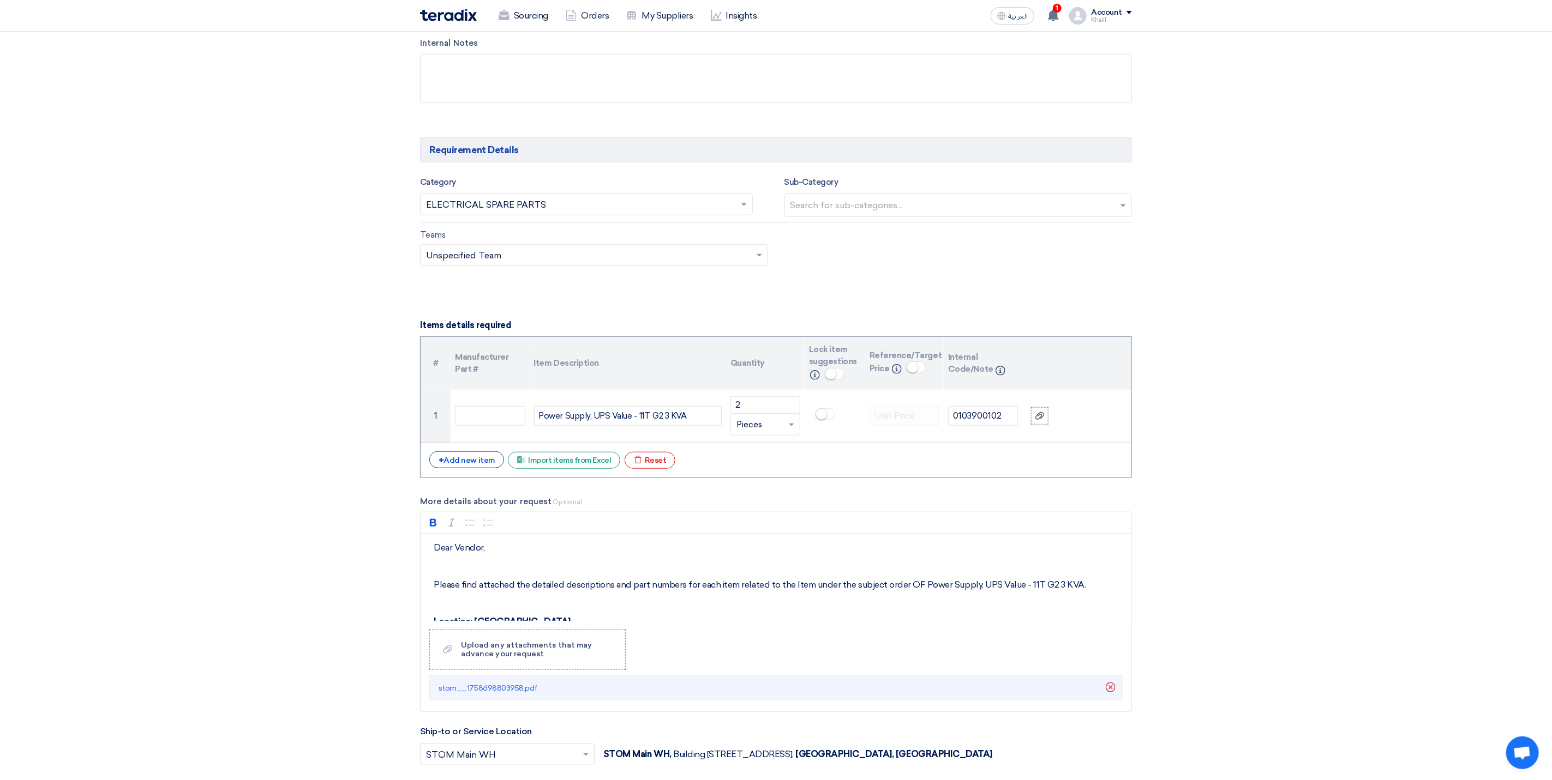
scroll to position [450, 0]
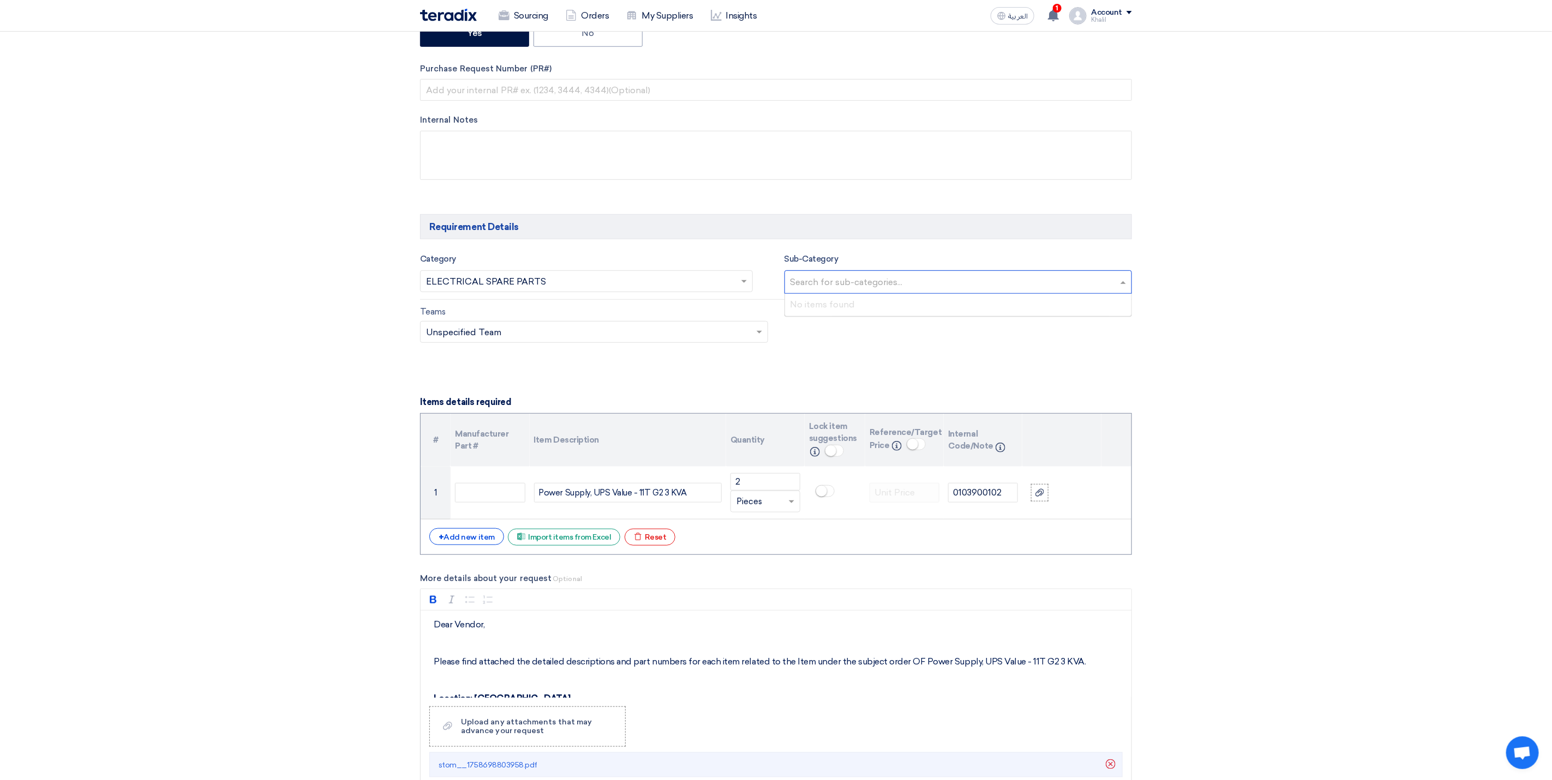
click at [881, 292] on input "text" at bounding box center [959, 283] width 339 height 18
click at [1054, 391] on form "Basic Information RFx Title RFQ FOR Power Supply, UPS Value - 11T G2 3 KVA - SA…" at bounding box center [776, 663] width 712 height 1890
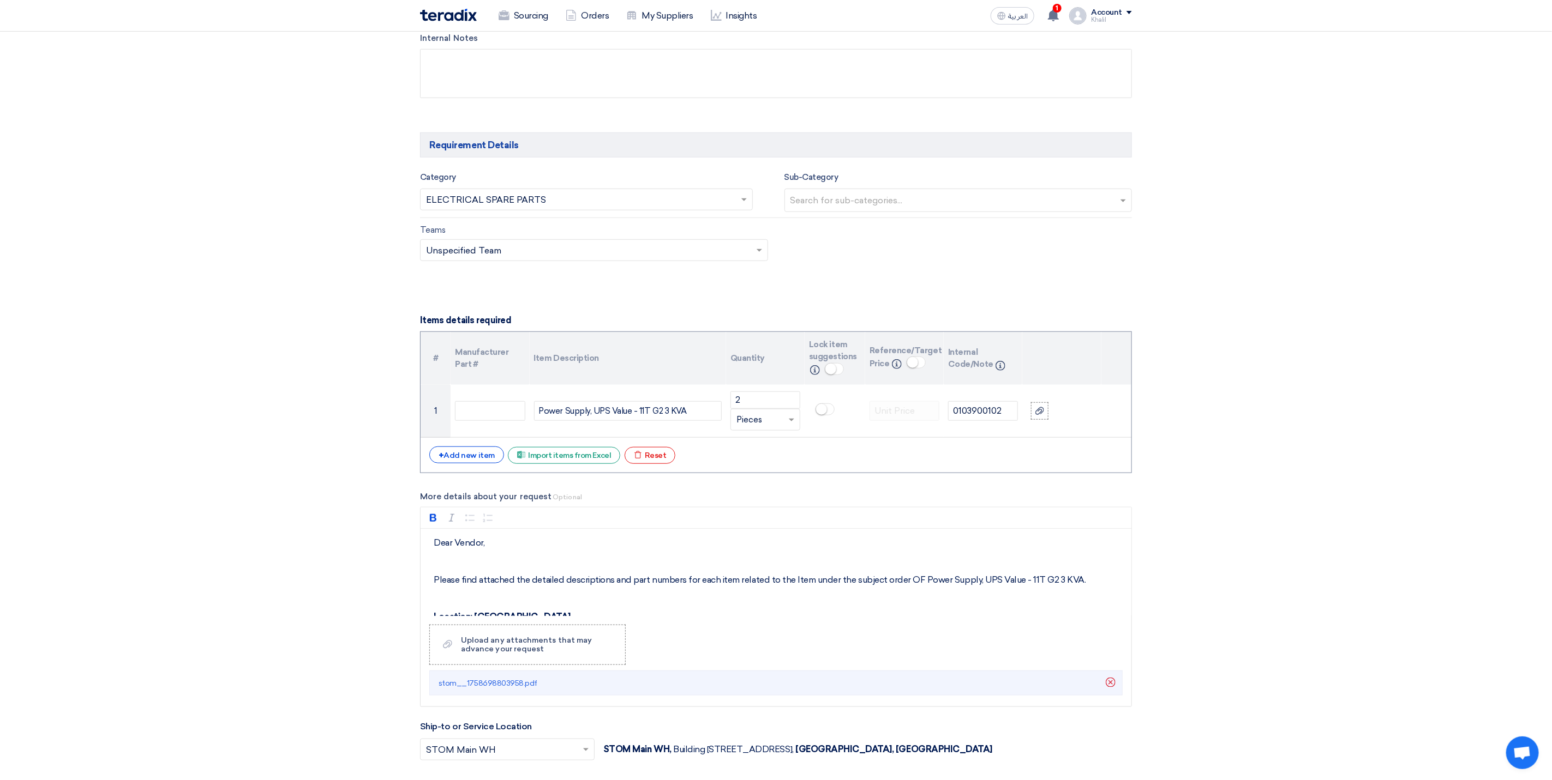
scroll to position [123, 0]
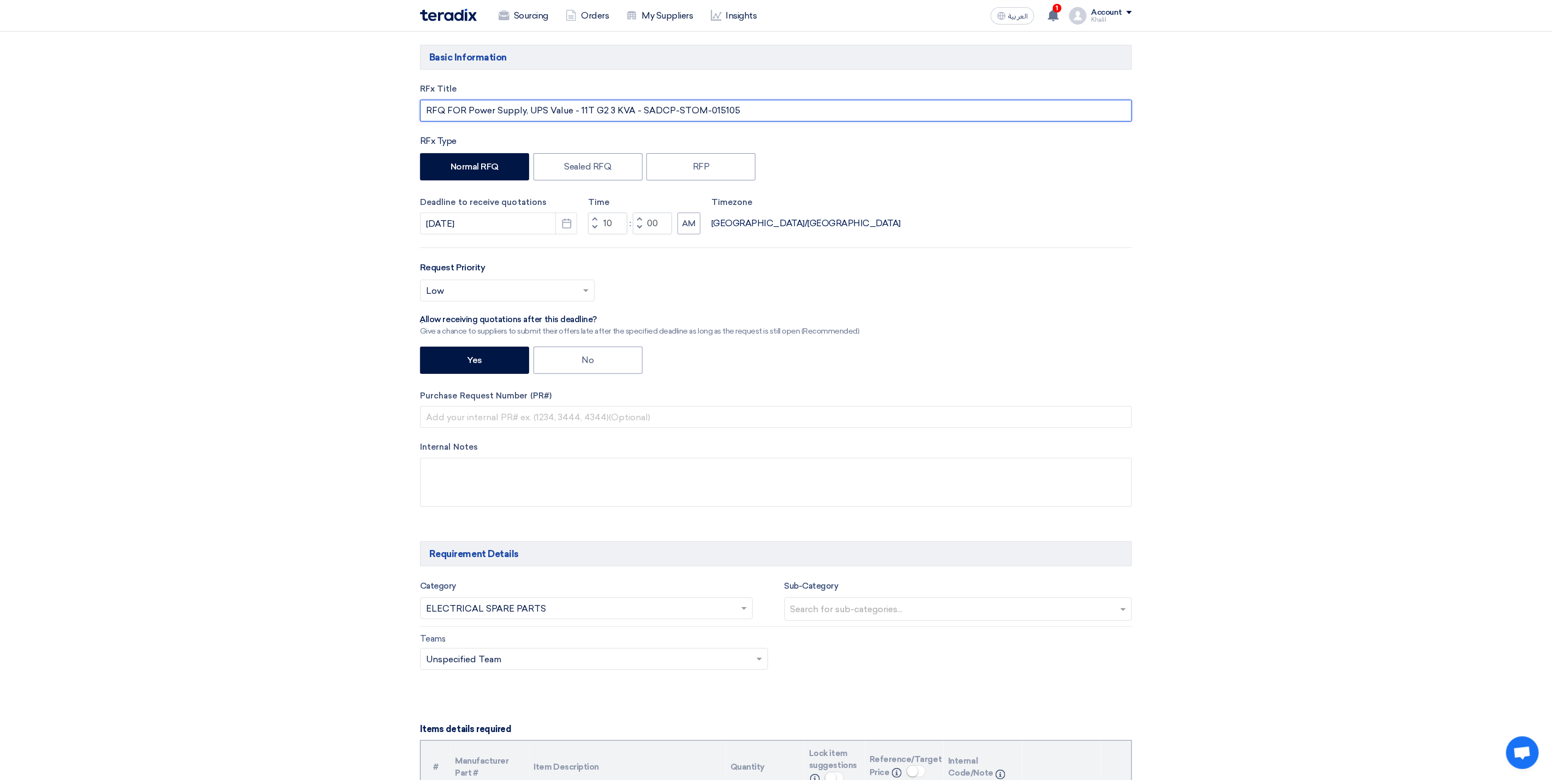
drag, startPoint x: 742, startPoint y: 115, endPoint x: 676, endPoint y: 107, distance: 66.5
click at [676, 107] on input "RFQ FOR Power Supply, UPS Value - 11T G2 3 KVA - SADCP-STOM-015105" at bounding box center [776, 111] width 712 height 22
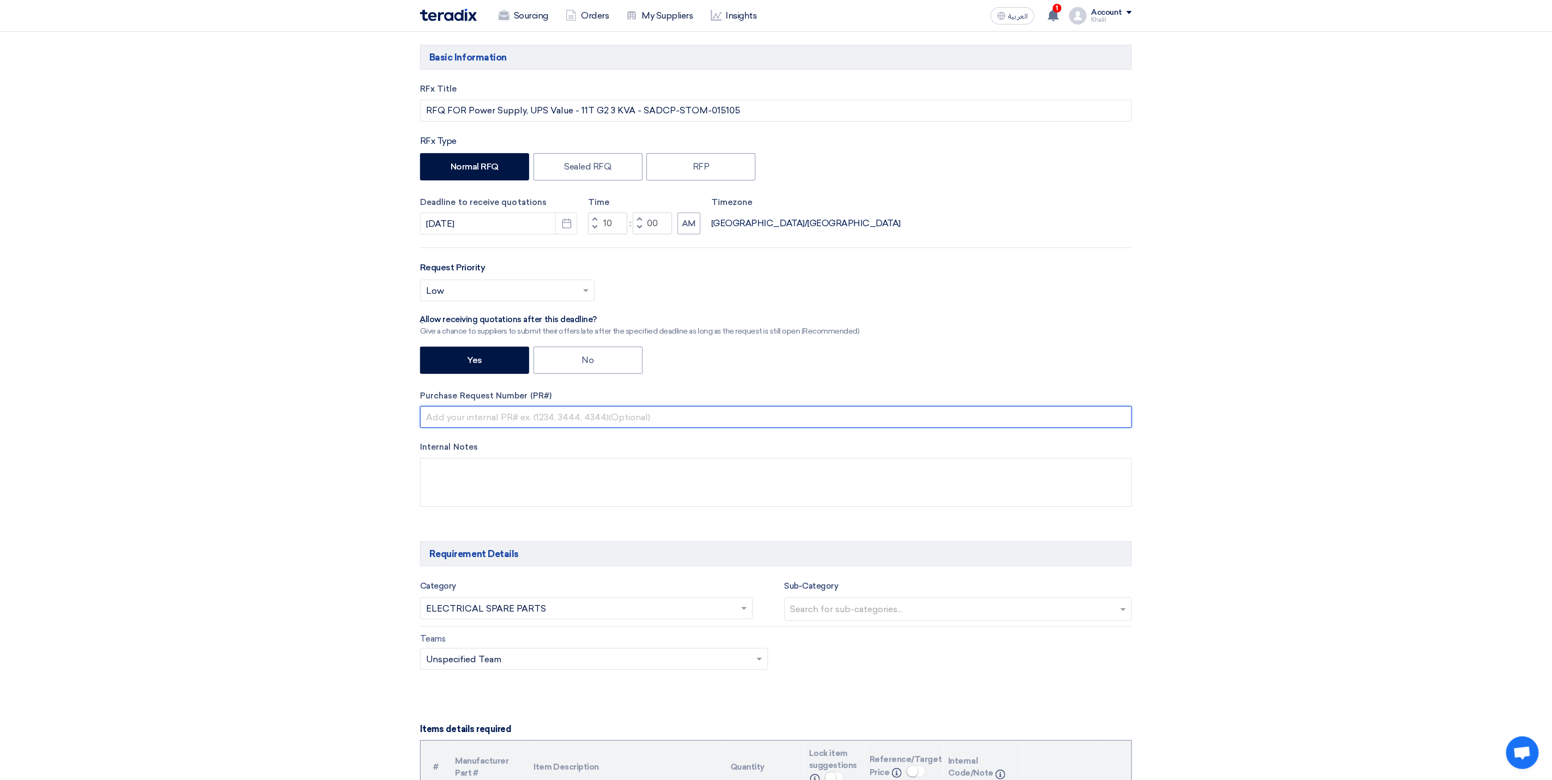
click at [563, 418] on input "text" at bounding box center [776, 417] width 712 height 22
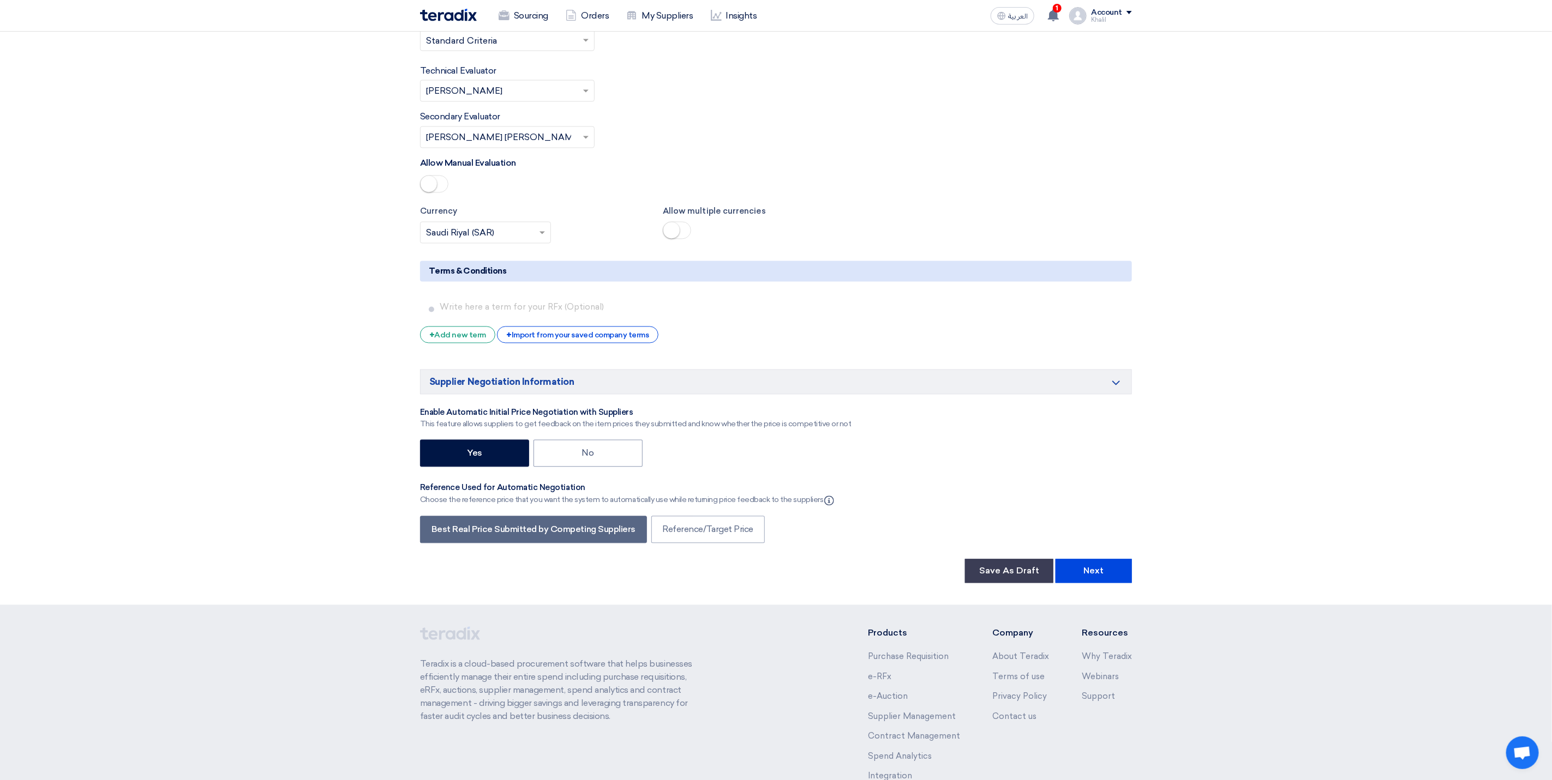
scroll to position [1544, 0]
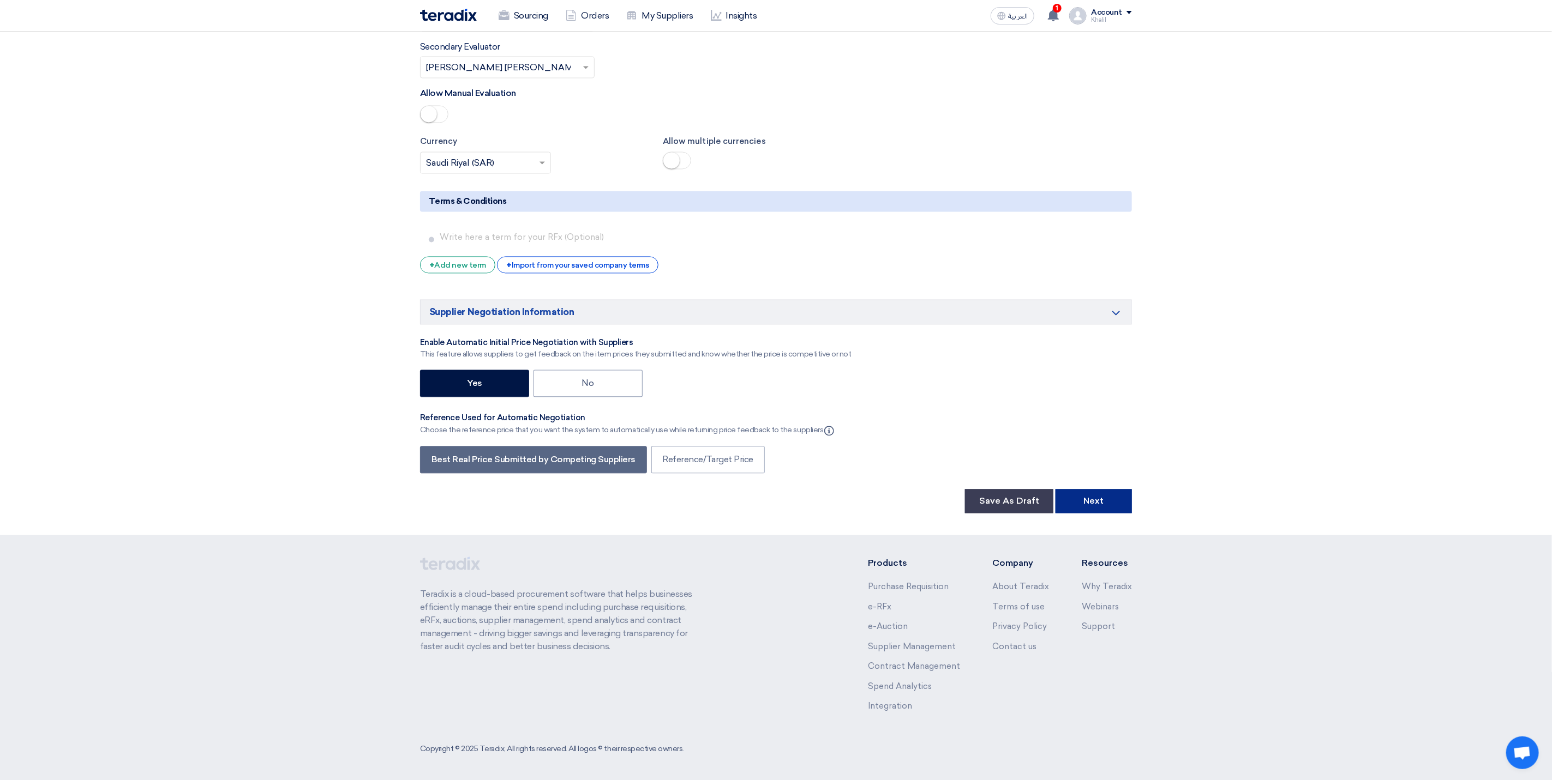
click at [1086, 503] on button "Next" at bounding box center [1093, 502] width 76 height 24
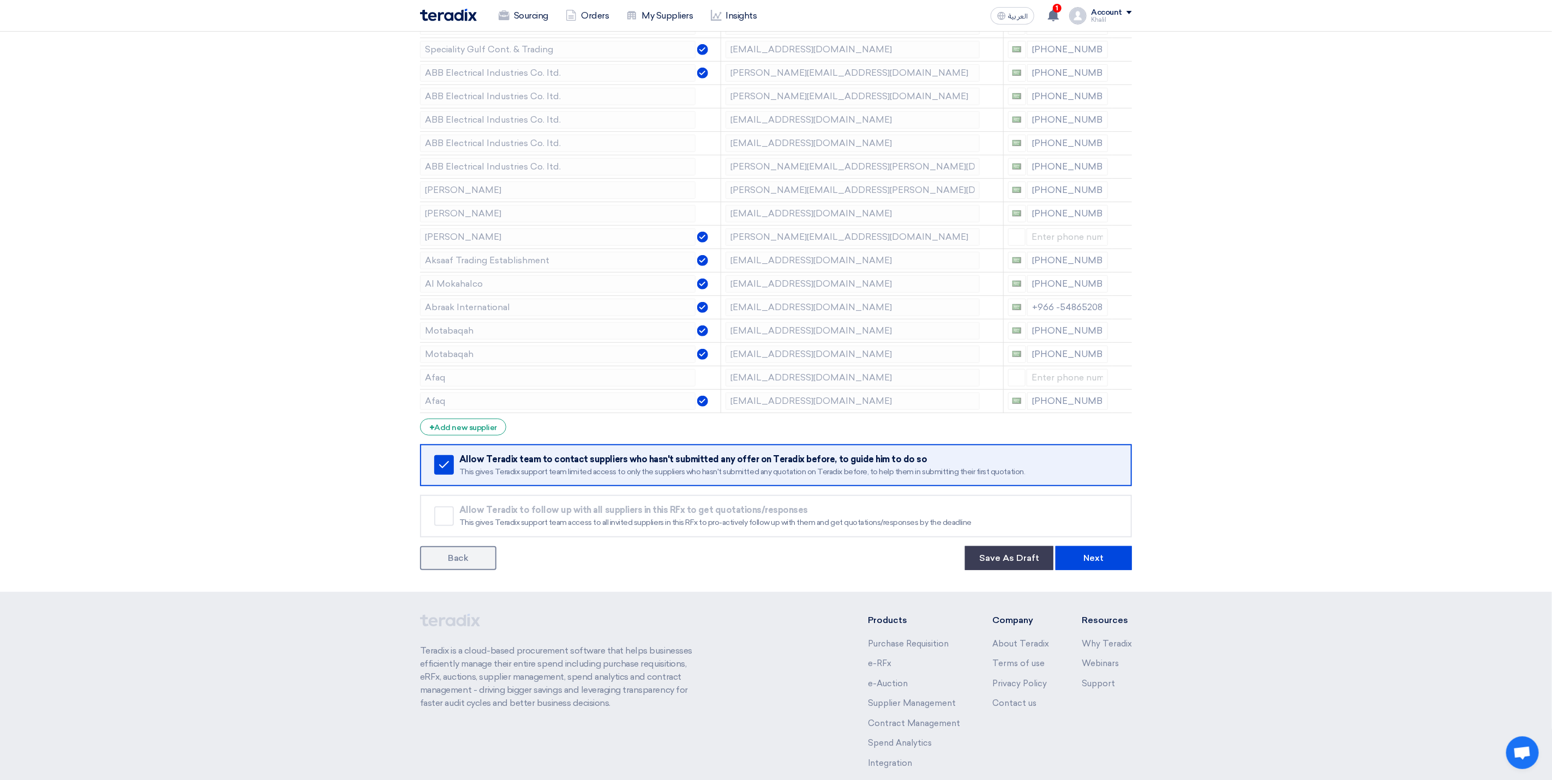
scroll to position [409, 0]
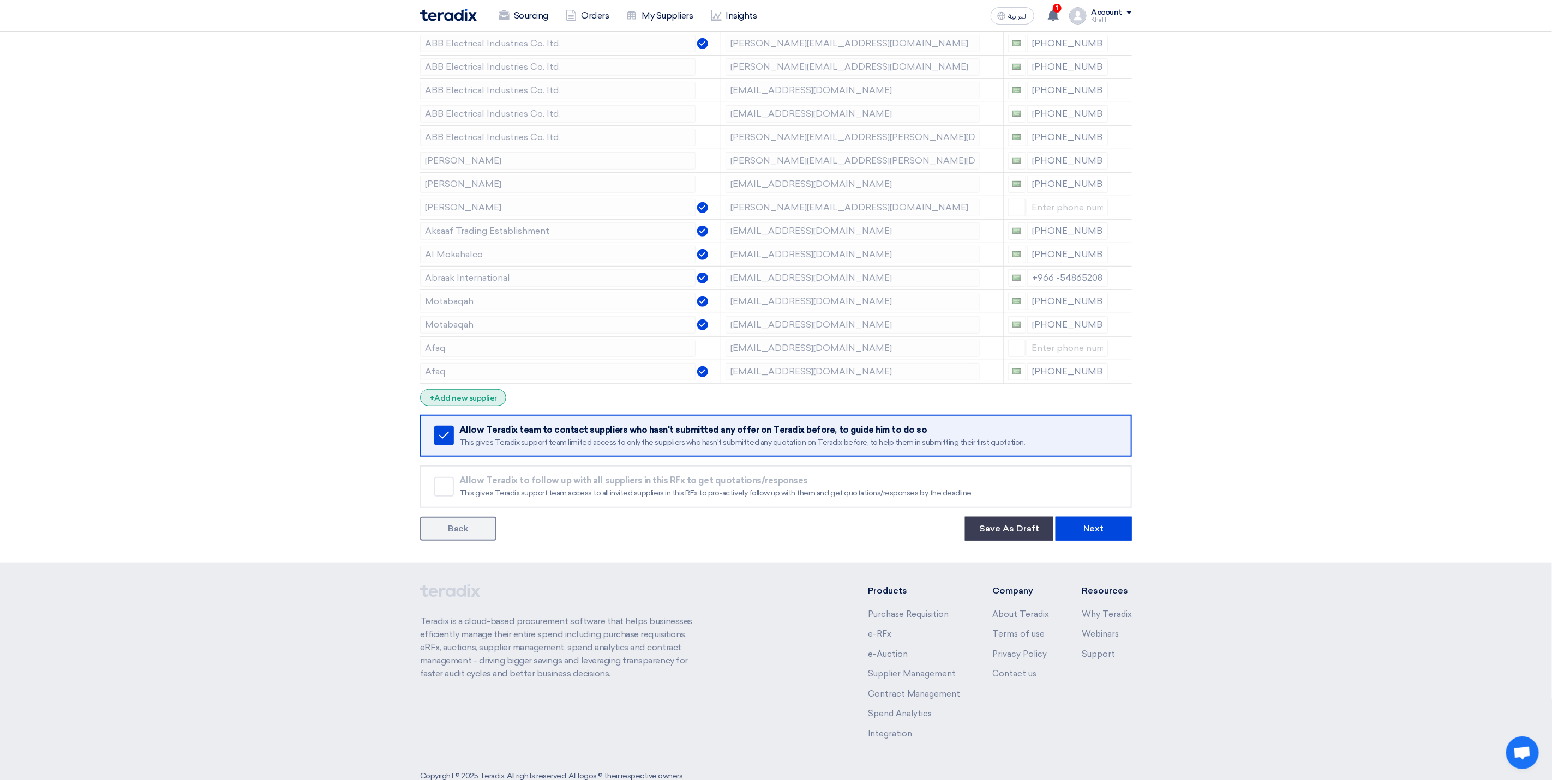
click at [465, 404] on div "+ Add new supplier" at bounding box center [463, 397] width 86 height 17
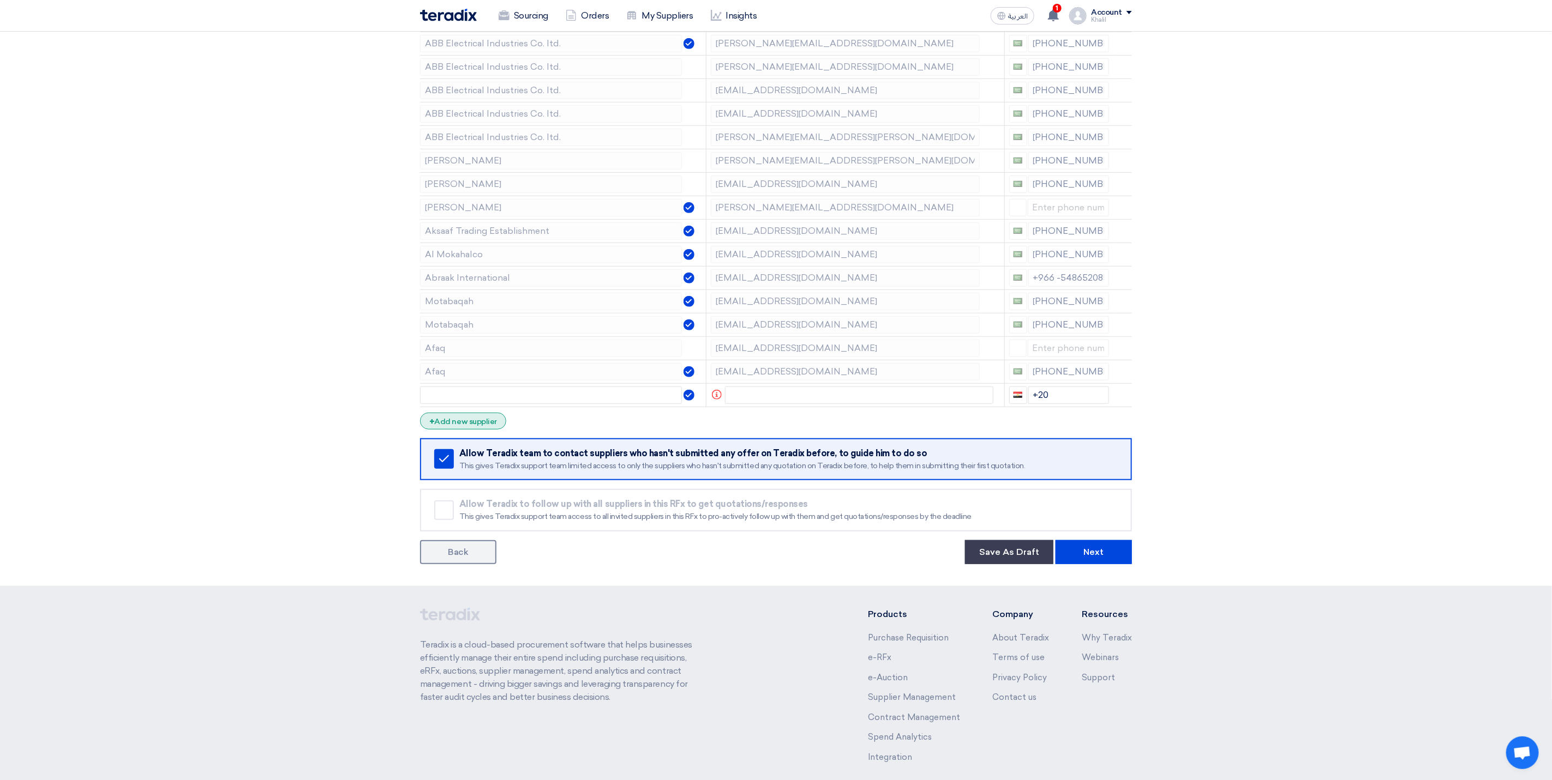
click at [472, 430] on div "+ Add new supplier" at bounding box center [463, 421] width 86 height 17
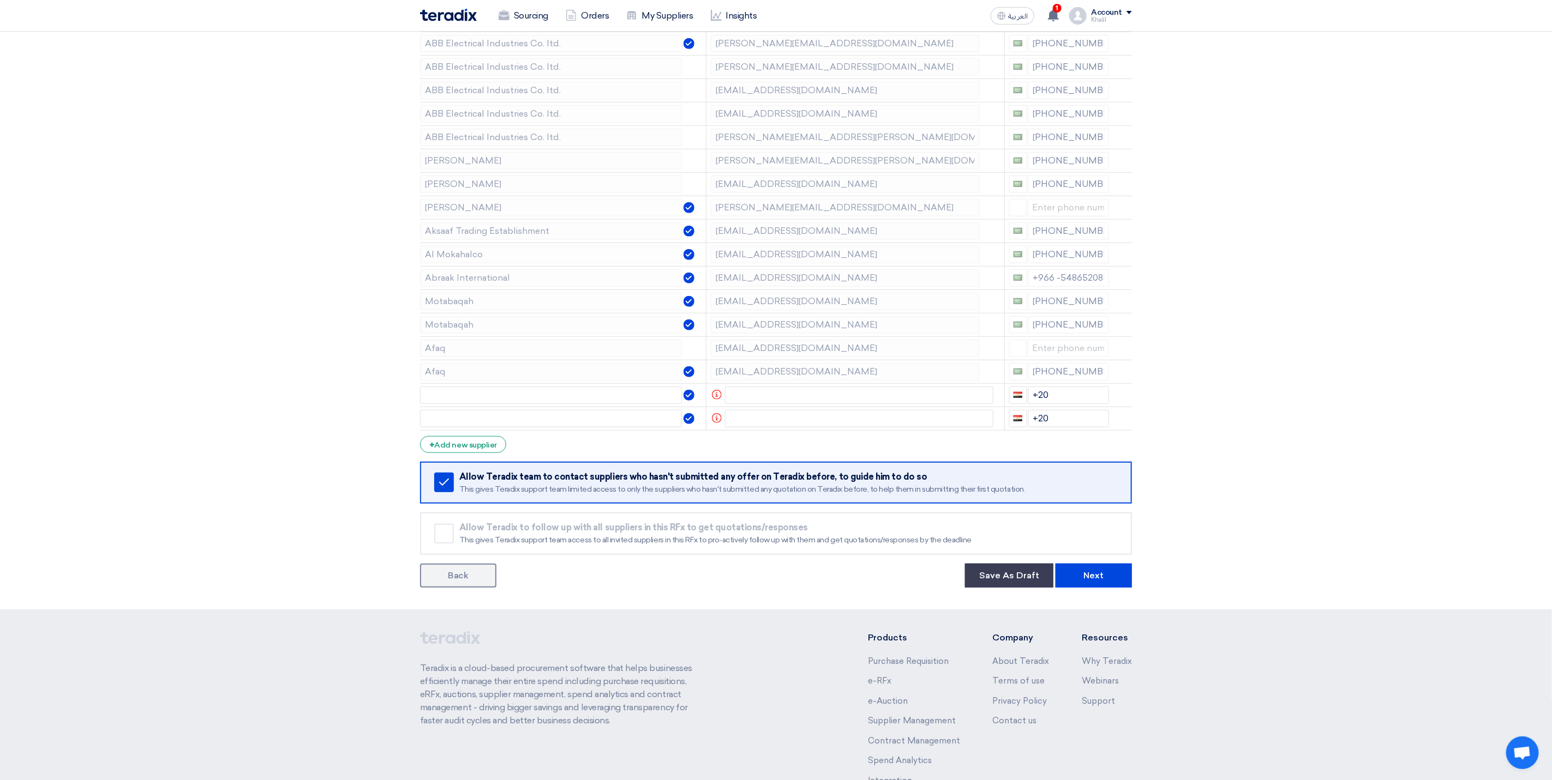
click at [482, 462] on form "Supplier Management Minimize/Maximize Category Invite your suppliers Excel file…" at bounding box center [776, 173] width 712 height 829
click at [477, 453] on div "+ Add new supplier" at bounding box center [463, 444] width 86 height 17
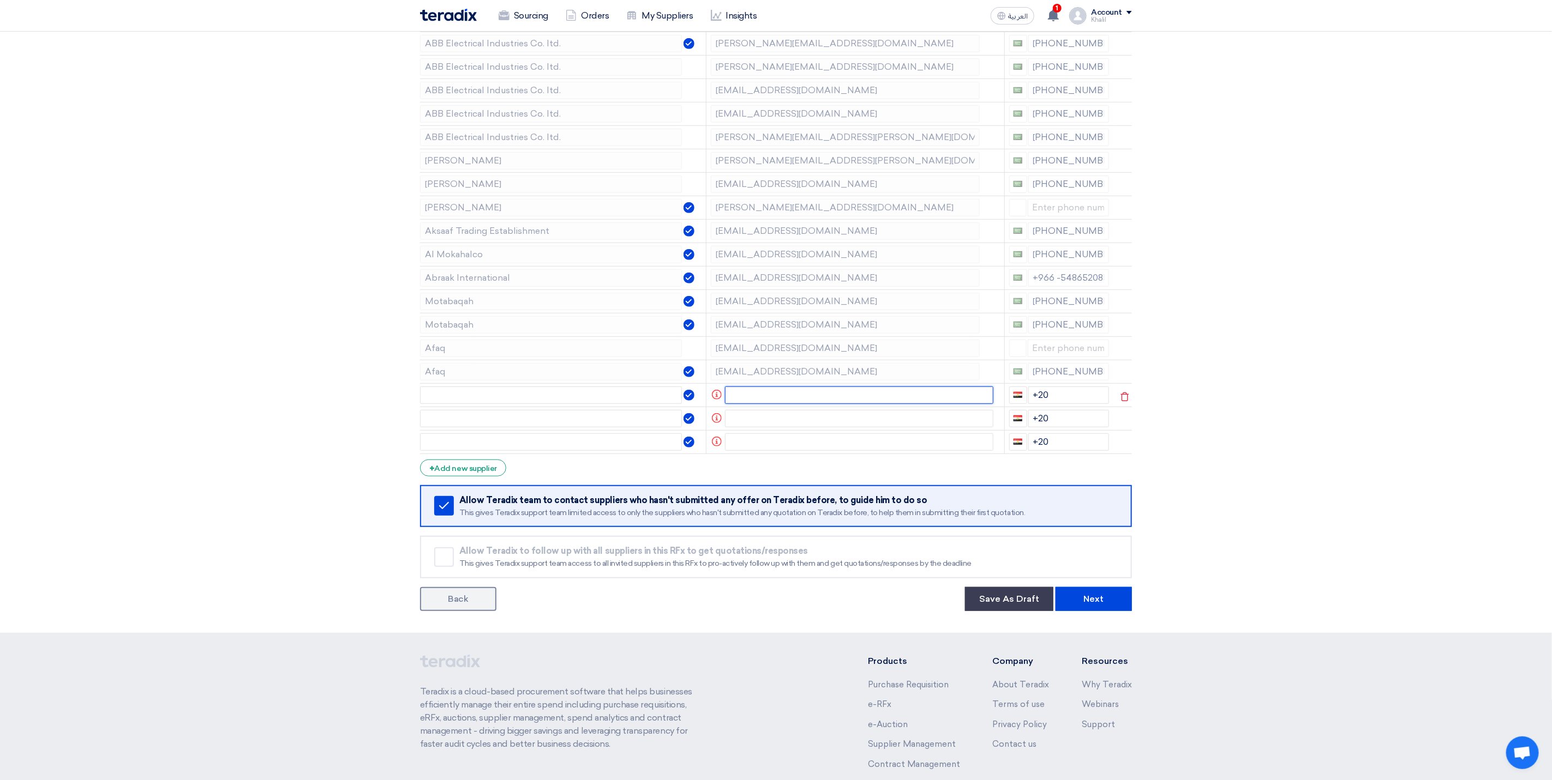
click at [748, 399] on input "text" at bounding box center [859, 395] width 269 height 17
click at [1314, 489] on section "Supplier Management Minimize/Maximize Category Invite your suppliers Excel file…" at bounding box center [776, 183] width 1552 height 900
click at [821, 419] on input "text" at bounding box center [859, 418] width 269 height 17
click at [847, 445] on input "text" at bounding box center [859, 442] width 269 height 17
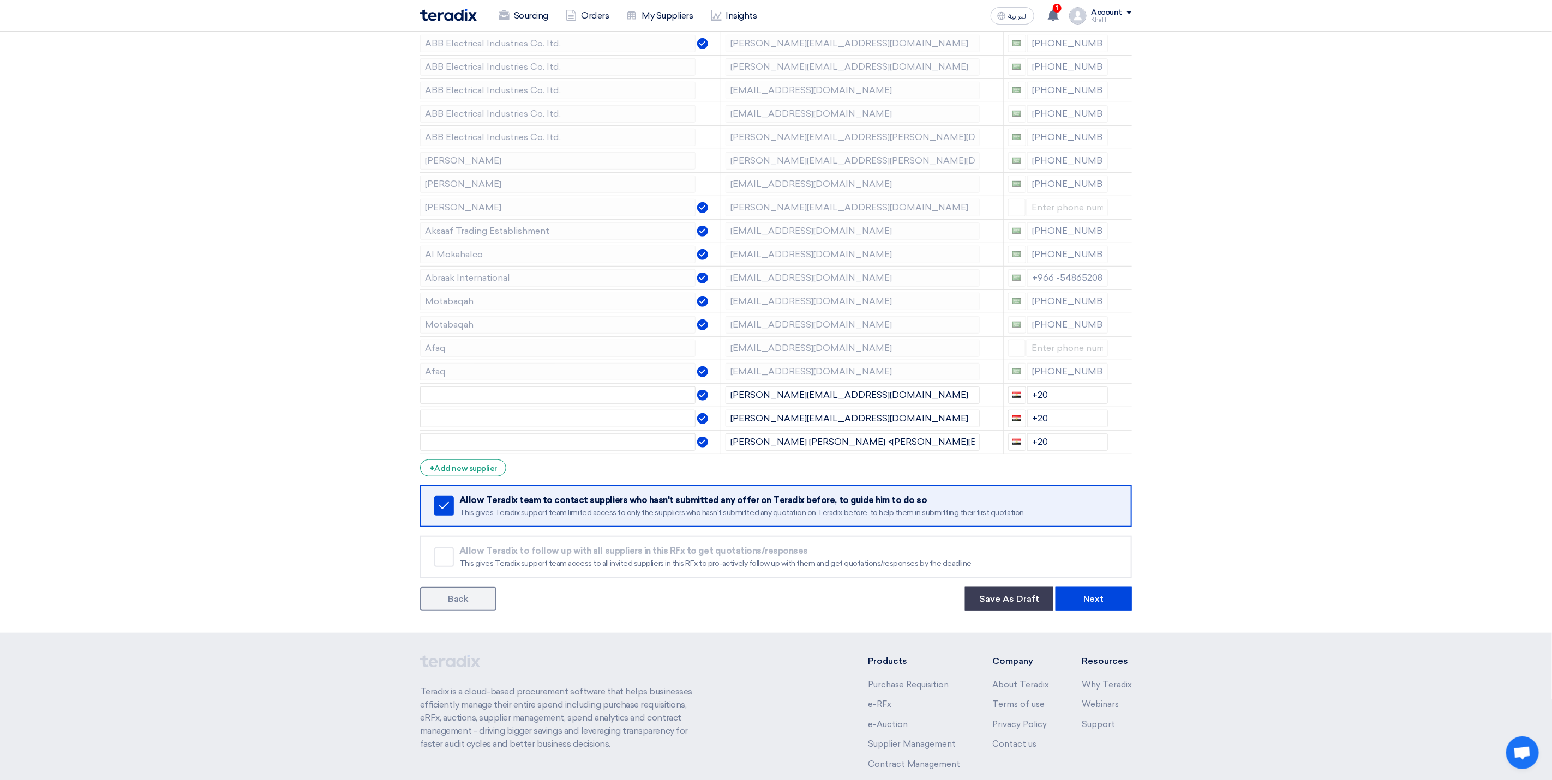
click at [1316, 428] on section "Supplier Management Minimize/Maximize Category Invite your suppliers Excel file…" at bounding box center [776, 183] width 1552 height 900
drag, startPoint x: 1062, startPoint y: 404, endPoint x: 1037, endPoint y: 404, distance: 25.1
click at [1037, 404] on input "+20" at bounding box center [1067, 395] width 81 height 17
drag, startPoint x: 1062, startPoint y: 425, endPoint x: 1015, endPoint y: 425, distance: 46.9
click at [1015, 425] on div "+20" at bounding box center [1058, 418] width 100 height 17
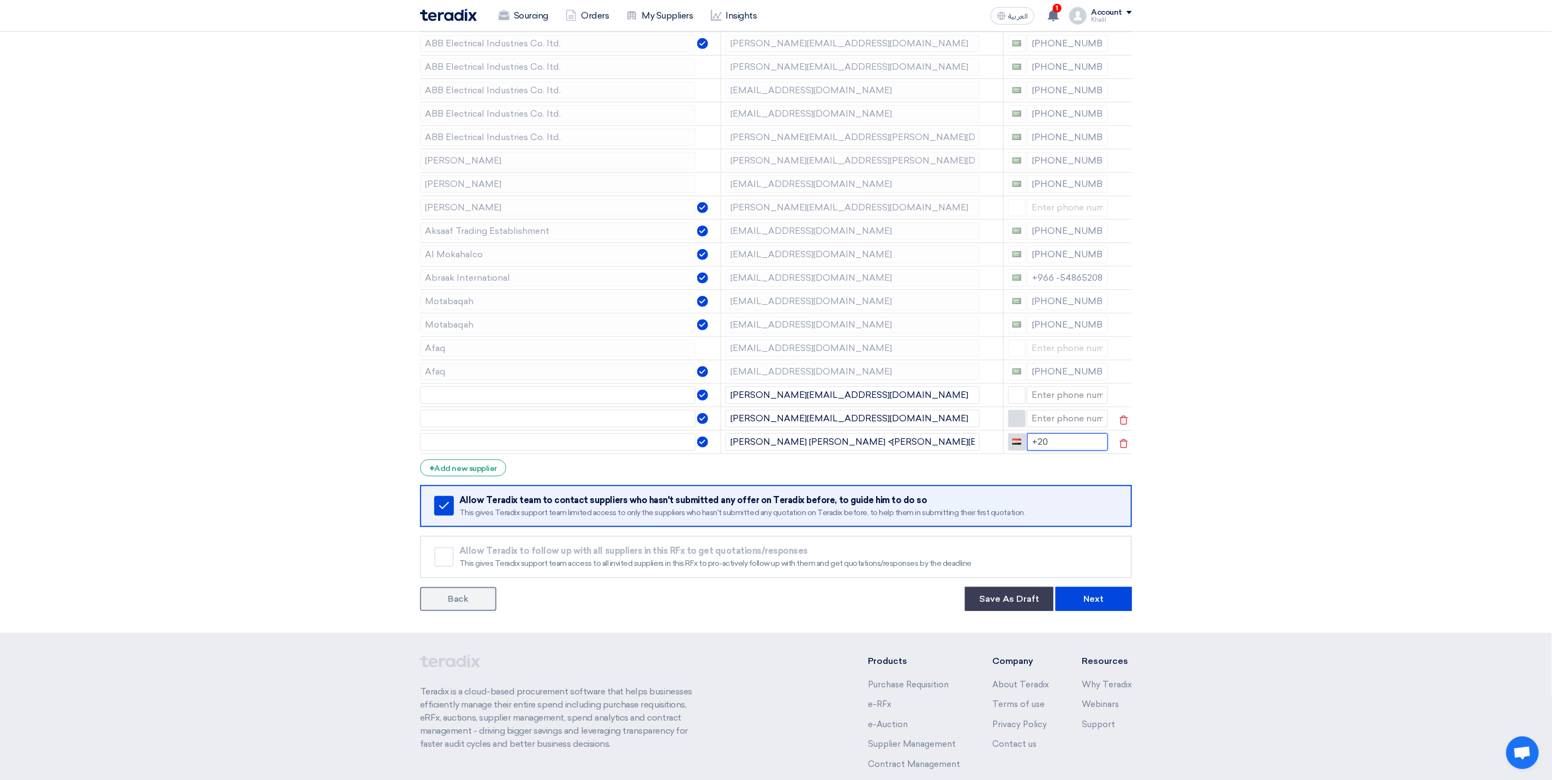
drag, startPoint x: 1059, startPoint y: 452, endPoint x: 1021, endPoint y: 452, distance: 37.6
click at [1021, 451] on div "+20" at bounding box center [1058, 442] width 100 height 17
drag, startPoint x: 1311, startPoint y: 497, endPoint x: 1282, endPoint y: 497, distance: 29.4
click at [1312, 497] on section "Supplier Management Minimize/Maximize Category Invite your suppliers Excel file…" at bounding box center [776, 183] width 1552 height 900
drag, startPoint x: 792, startPoint y: 400, endPoint x: 843, endPoint y: 402, distance: 50.2
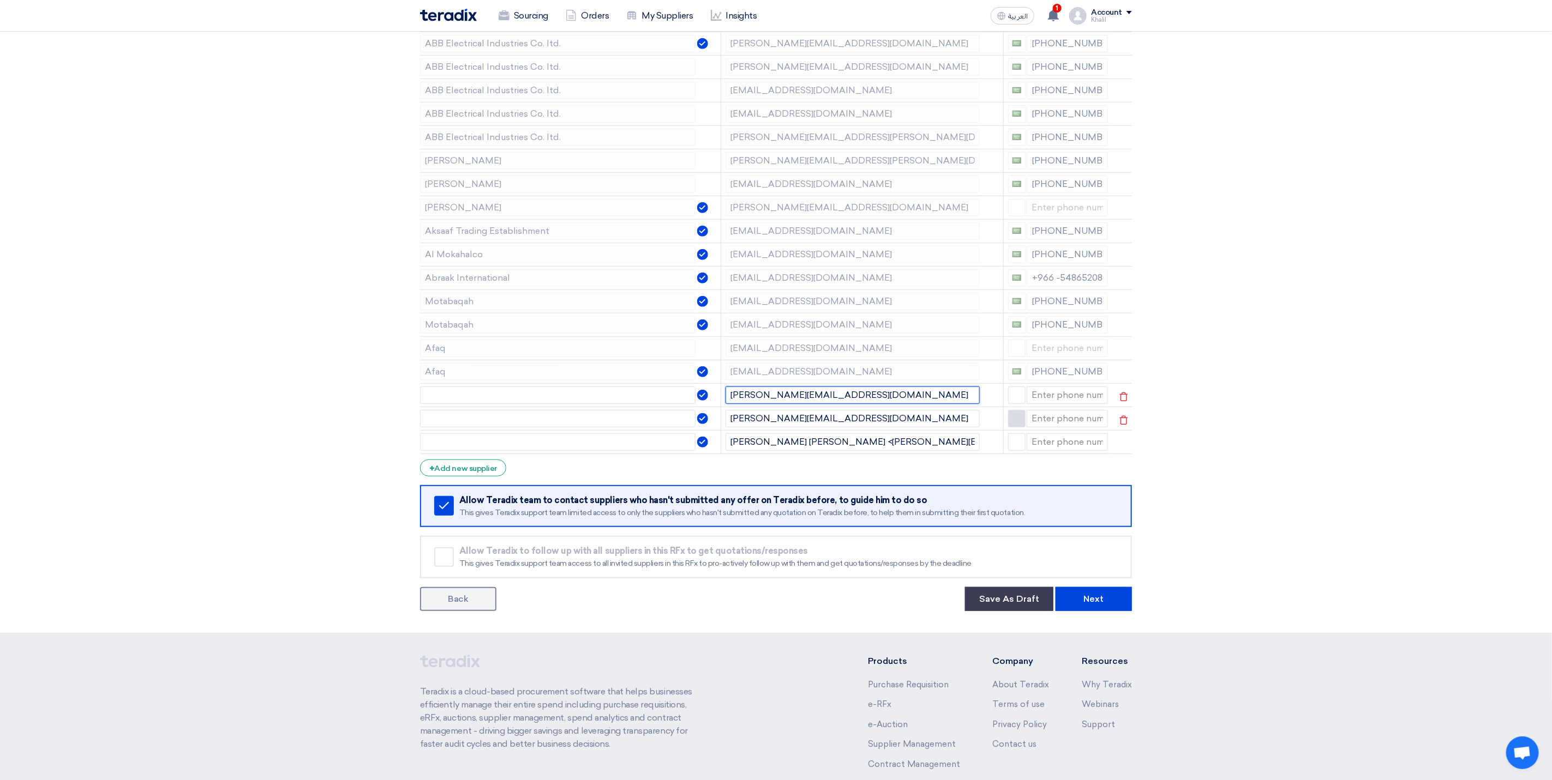
click at [843, 402] on input "[PERSON_NAME][EMAIL_ADDRESS][DOMAIN_NAME]" at bounding box center [852, 395] width 254 height 17
click at [564, 404] on input "text" at bounding box center [557, 395] width 275 height 17
drag, startPoint x: 432, startPoint y: 401, endPoint x: 422, endPoint y: 399, distance: 10.0
click at [422, 399] on input "-technology." at bounding box center [557, 395] width 275 height 17
click at [492, 401] on input "Technology." at bounding box center [557, 395] width 275 height 17
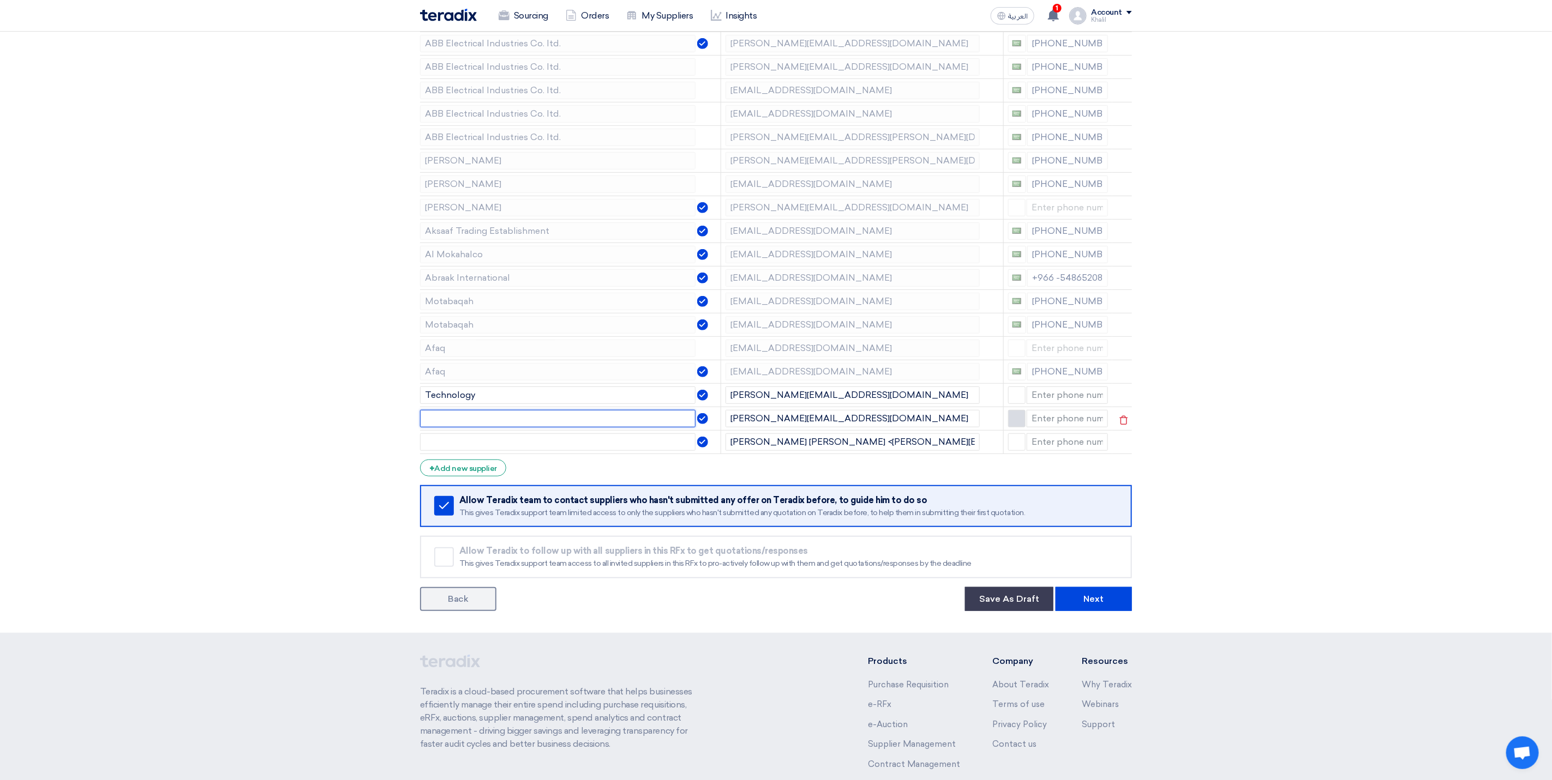
click at [568, 428] on input "text" at bounding box center [557, 418] width 275 height 17
drag, startPoint x: 481, startPoint y: 401, endPoint x: 419, endPoint y: 398, distance: 62.3
click at [419, 398] on div "Supplier Management Minimize/Maximize Category Invite your suppliers Excel file…" at bounding box center [776, 183] width 728 height 857
drag, startPoint x: 483, startPoint y: 422, endPoint x: 406, endPoint y: 422, distance: 76.9
click at [406, 422] on section "Supplier Management Minimize/Maximize Category Invite your suppliers Excel file…" at bounding box center [776, 183] width 1552 height 900
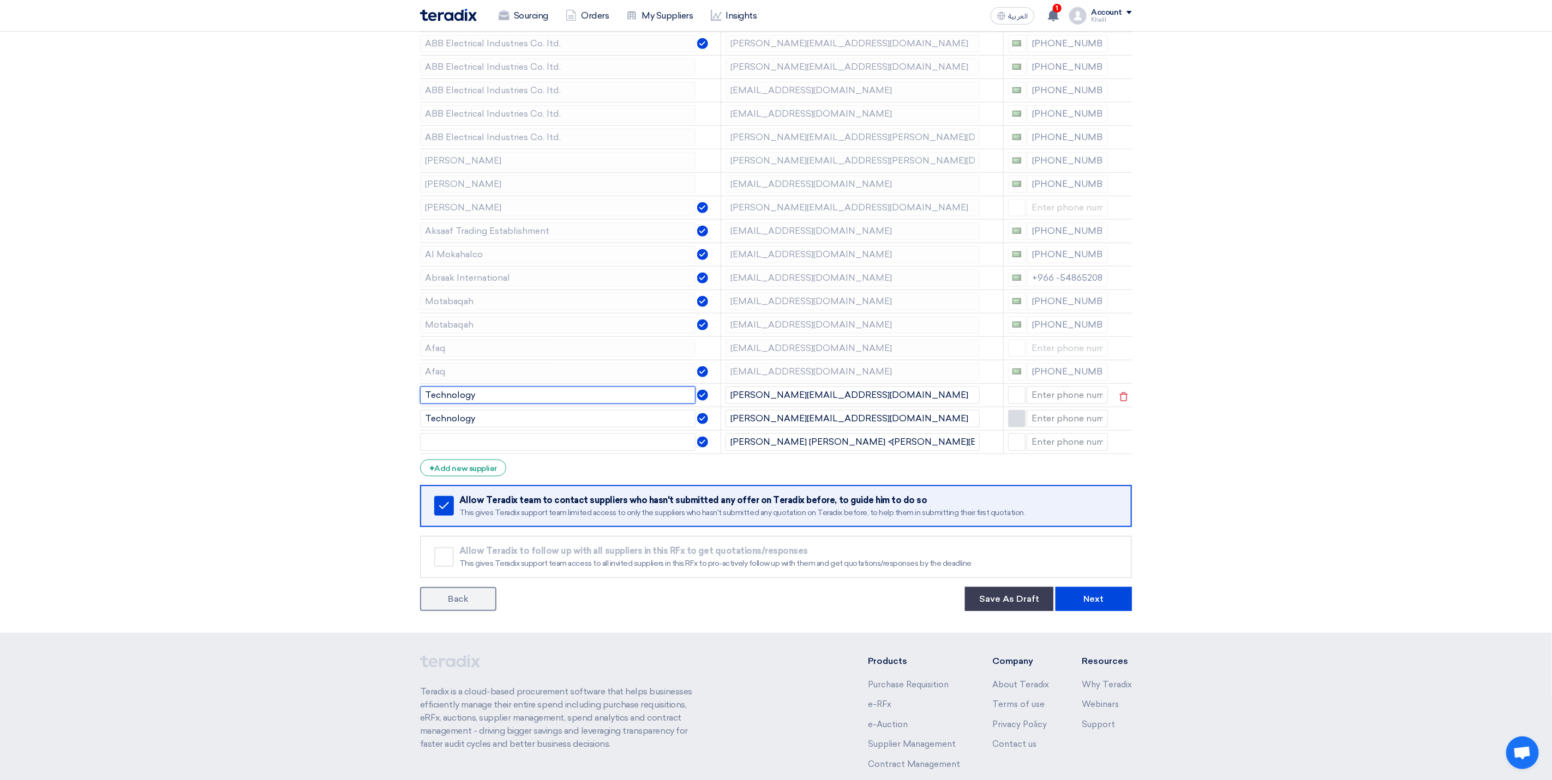
drag, startPoint x: 481, startPoint y: 404, endPoint x: 419, endPoint y: 396, distance: 62.1
click at [420, 396] on input "Technology" at bounding box center [557, 395] width 275 height 17
drag, startPoint x: 491, startPoint y: 429, endPoint x: 426, endPoint y: 422, distance: 65.8
click at [426, 422] on input "Technology" at bounding box center [557, 418] width 275 height 17
click at [495, 450] on input "text" at bounding box center [557, 442] width 275 height 17
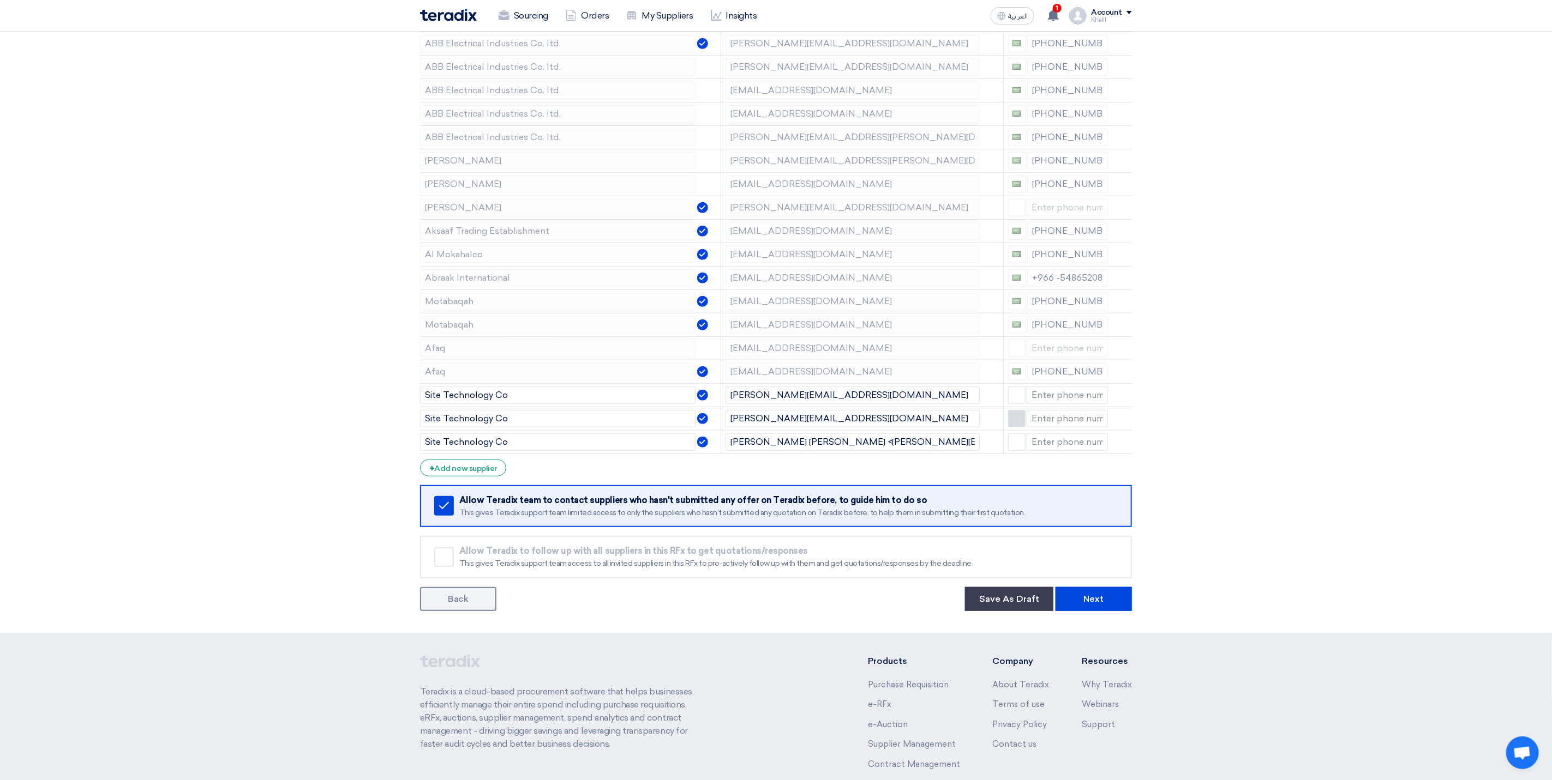
click at [1497, 478] on section "Supplier Management Minimize/Maximize Category Invite your suppliers Excel file…" at bounding box center [776, 183] width 1552 height 900
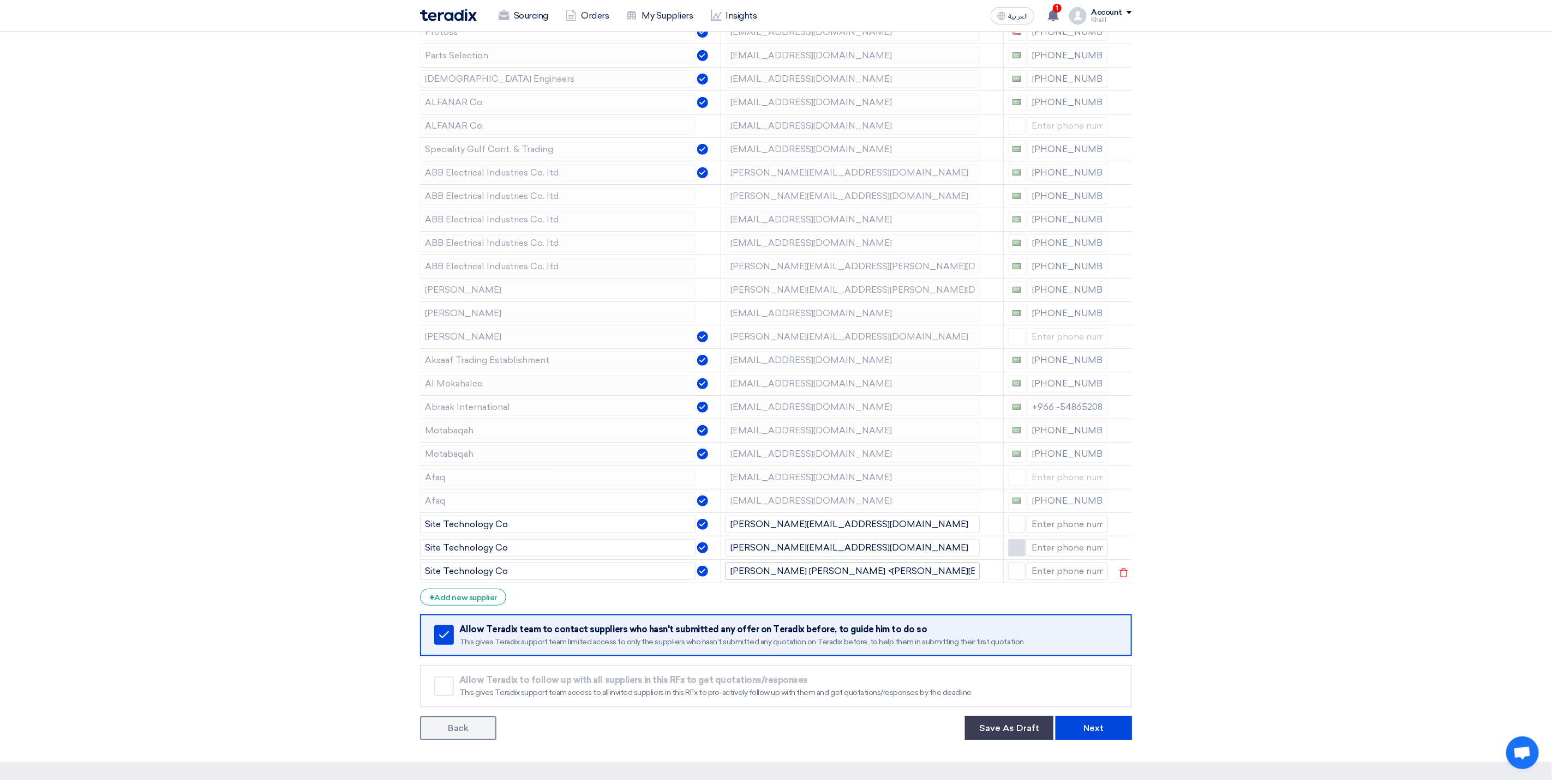
scroll to position [82, 0]
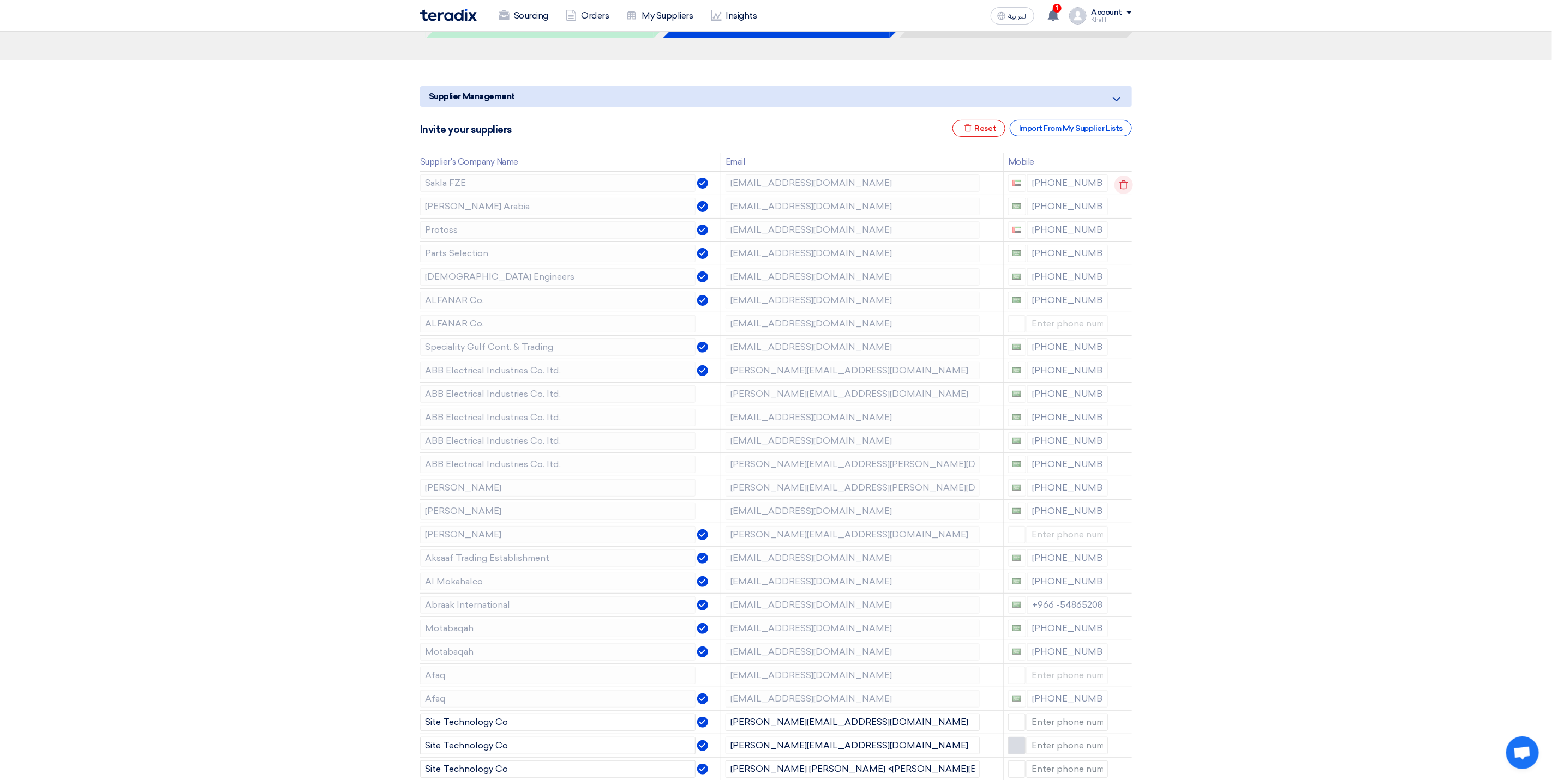
click at [1125, 187] on icon at bounding box center [1123, 185] width 19 height 19
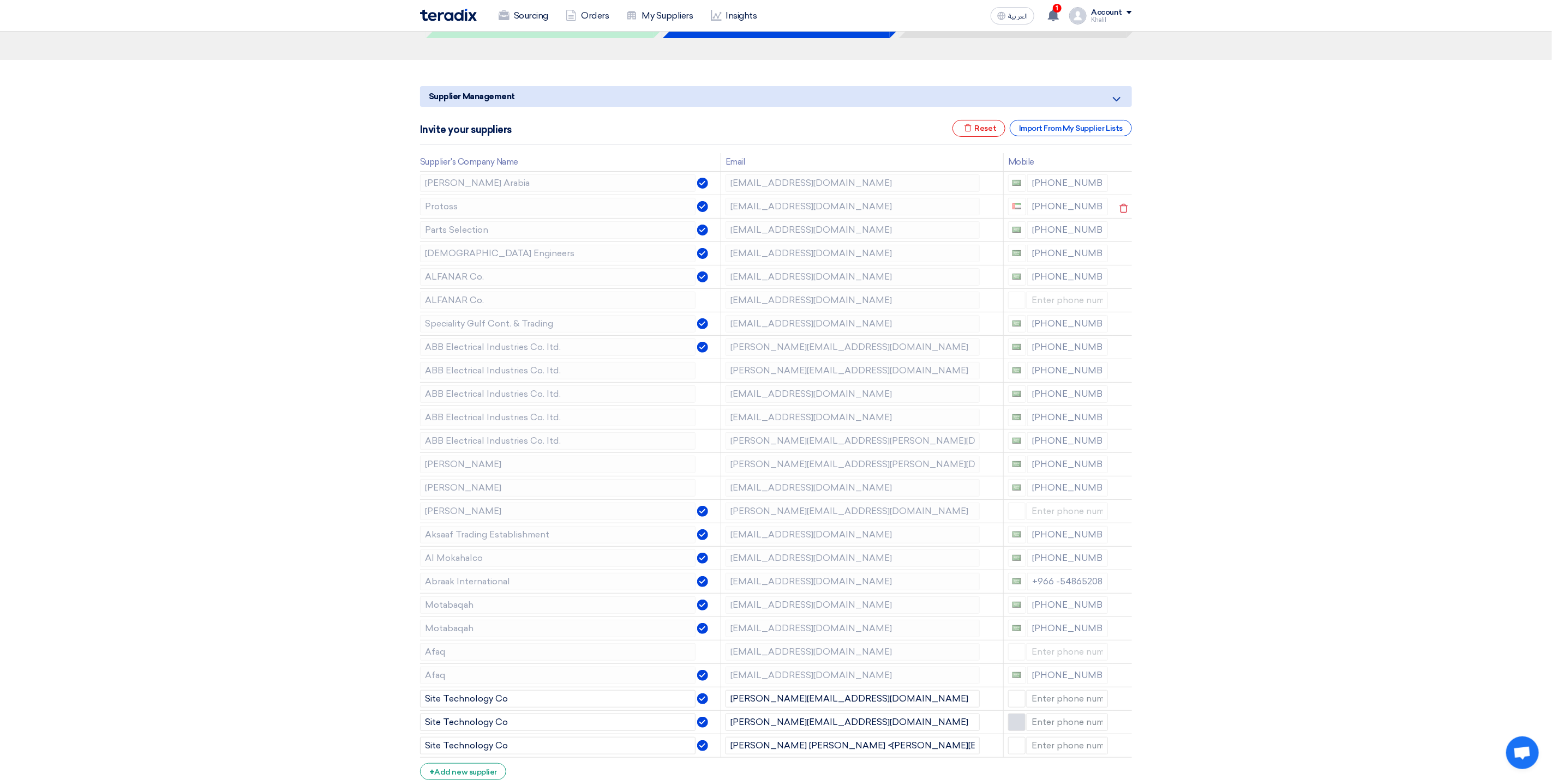
click at [718, 207] on tr "Protoss [EMAIL_ADDRESS][DOMAIN_NAME] [PHONE_NUMBER]" at bounding box center [776, 206] width 712 height 23
click at [722, 231] on td "[EMAIL_ADDRESS][DOMAIN_NAME]" at bounding box center [861, 229] width 282 height 23
click at [721, 251] on td "[EMAIL_ADDRESS][DOMAIN_NAME]" at bounding box center [861, 253] width 282 height 23
click at [1129, 282] on icon at bounding box center [1123, 278] width 19 height 19
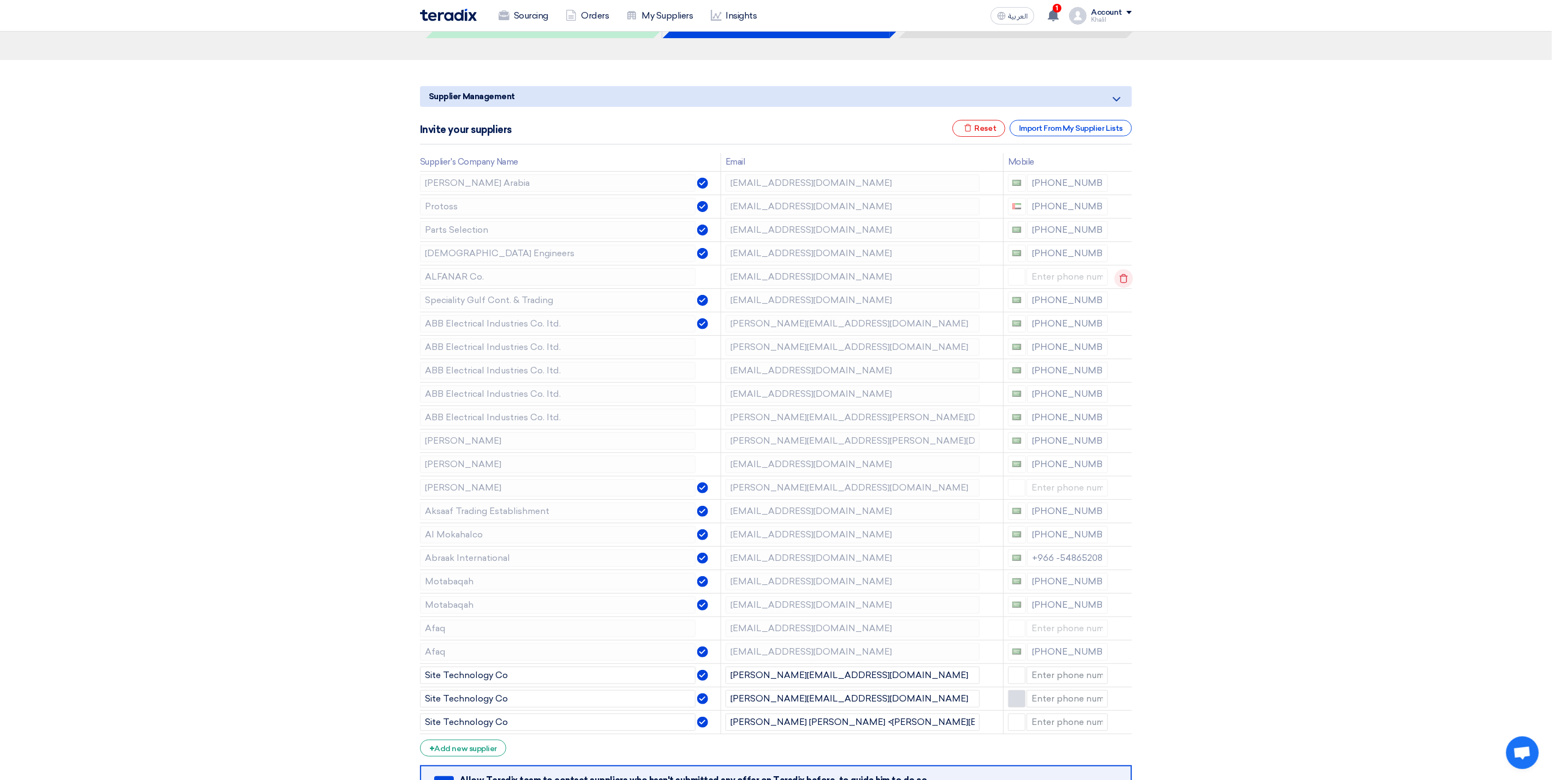
click at [1123, 276] on use at bounding box center [1124, 278] width 8 height 9
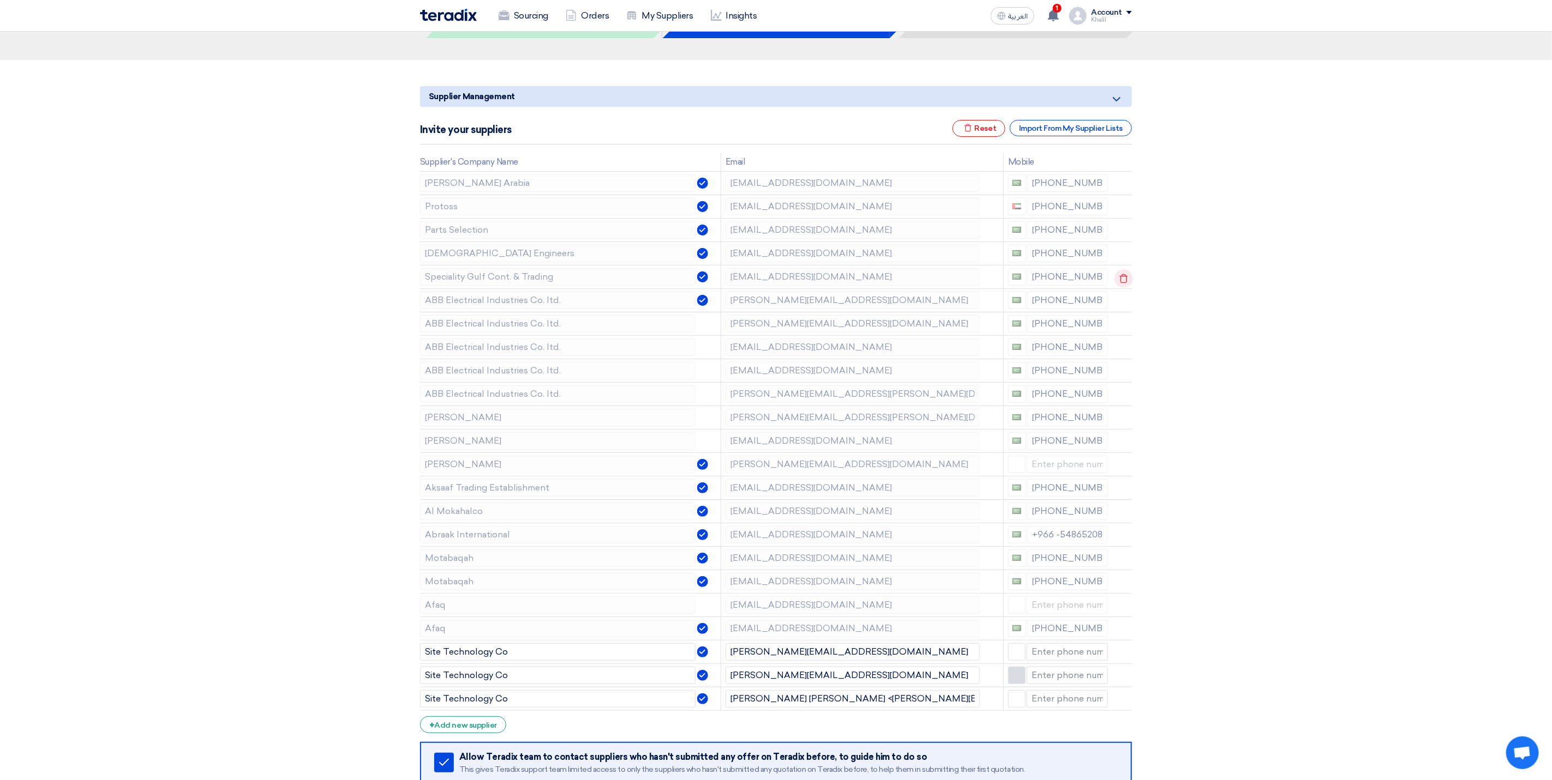
click at [1127, 282] on icon at bounding box center [1123, 278] width 19 height 19
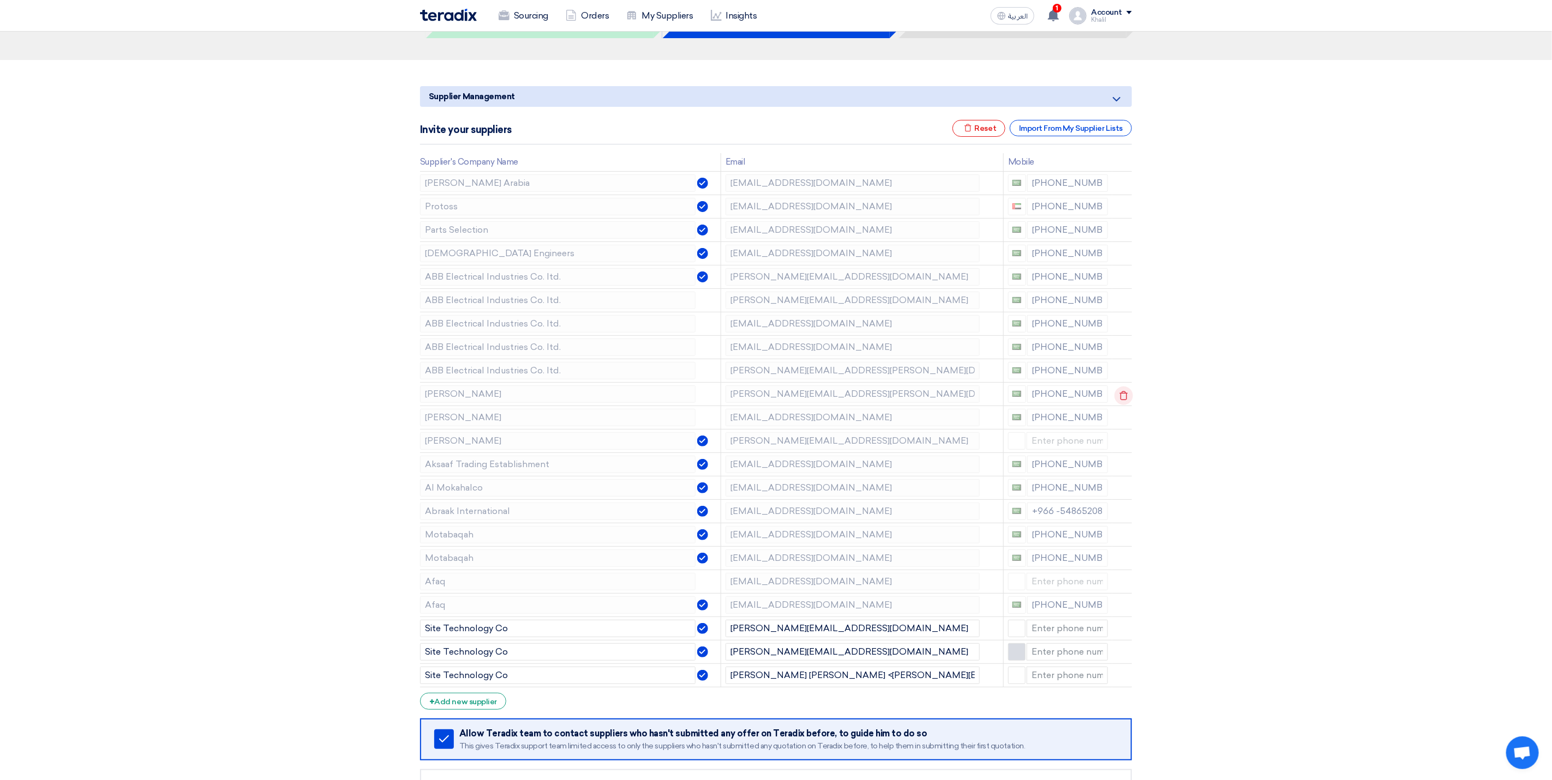
click at [1120, 396] on use at bounding box center [1124, 395] width 8 height 9
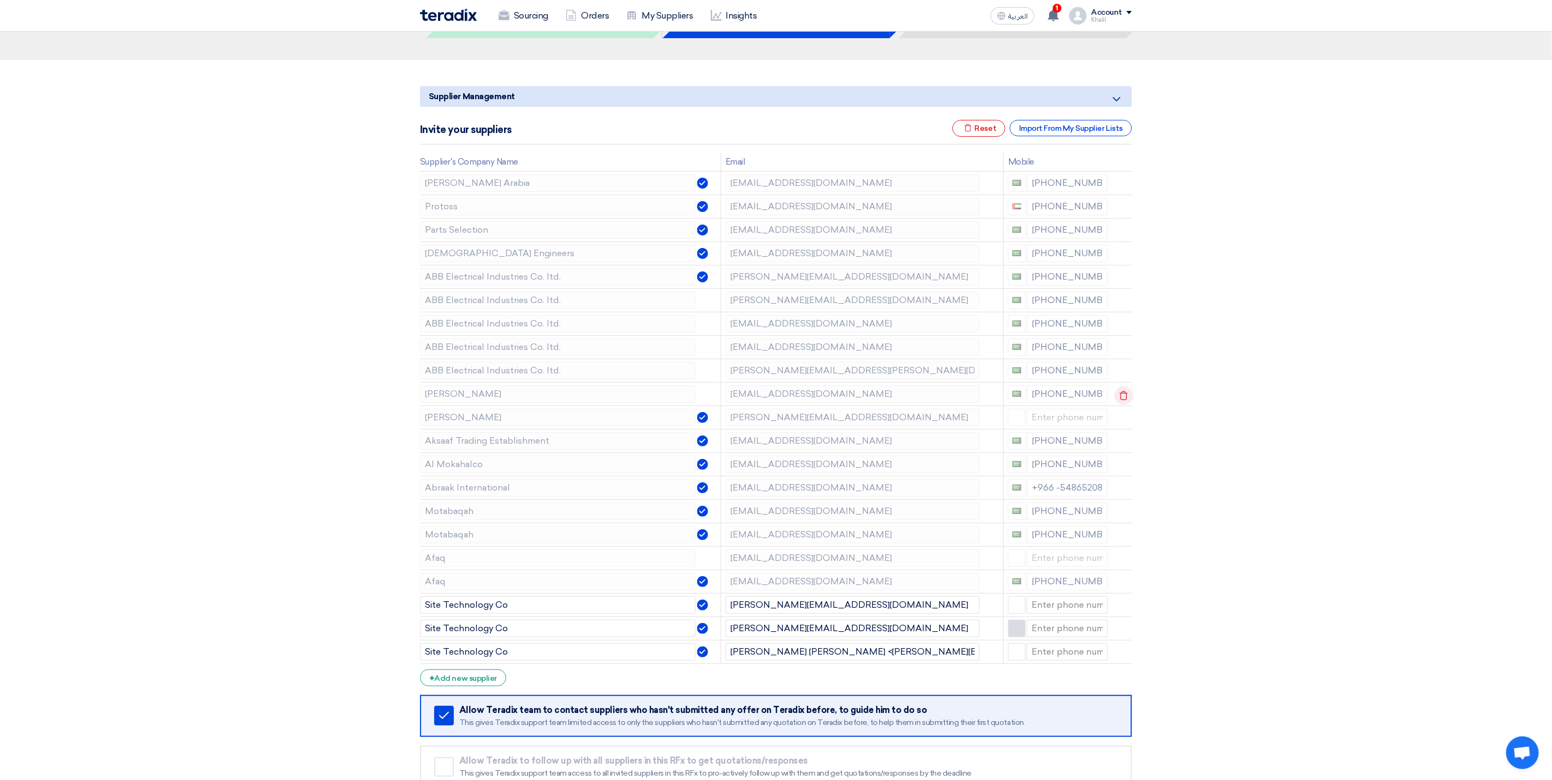
click at [1119, 398] on icon at bounding box center [1123, 396] width 19 height 19
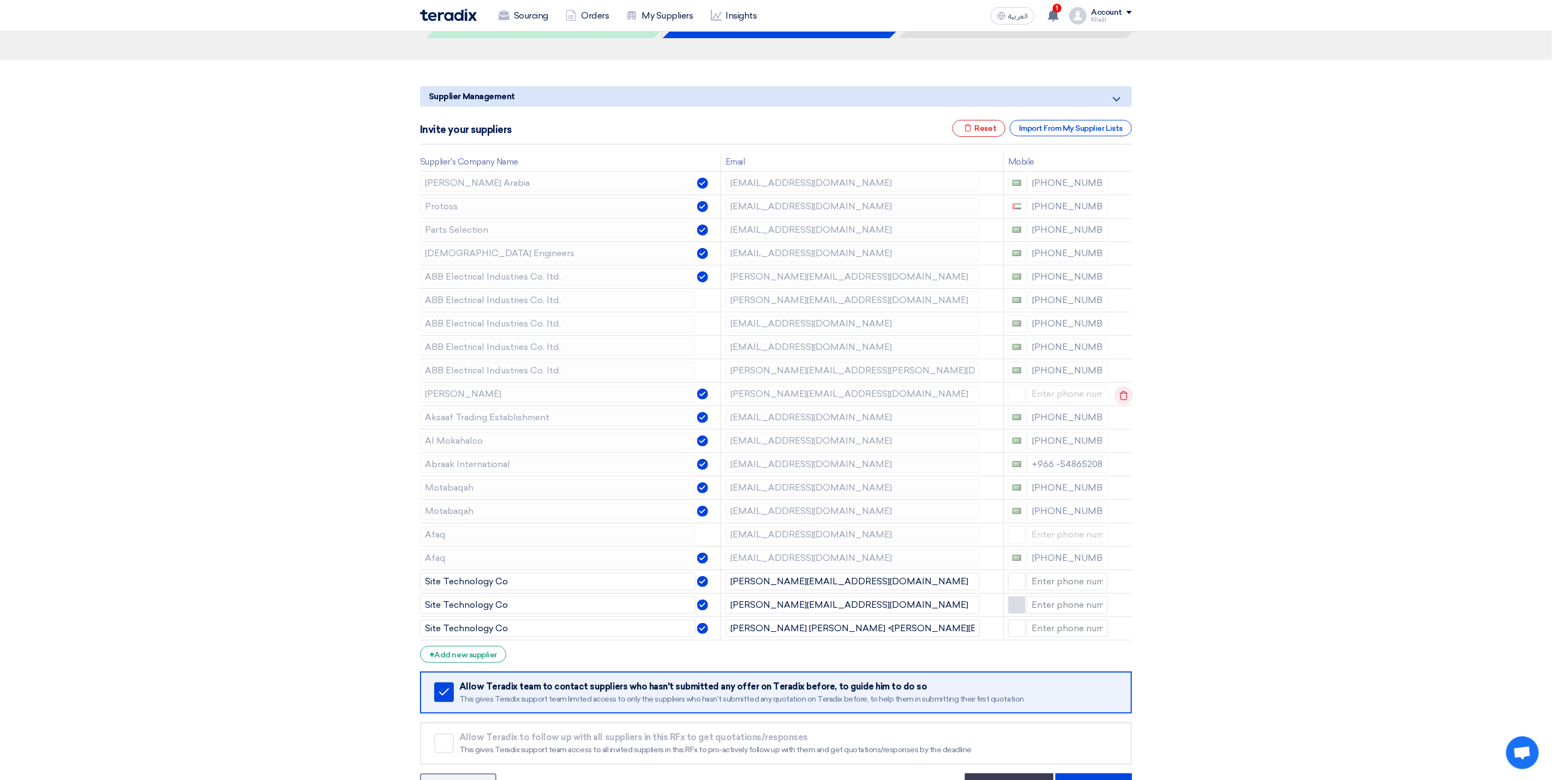
click at [1121, 395] on icon at bounding box center [1123, 396] width 19 height 19
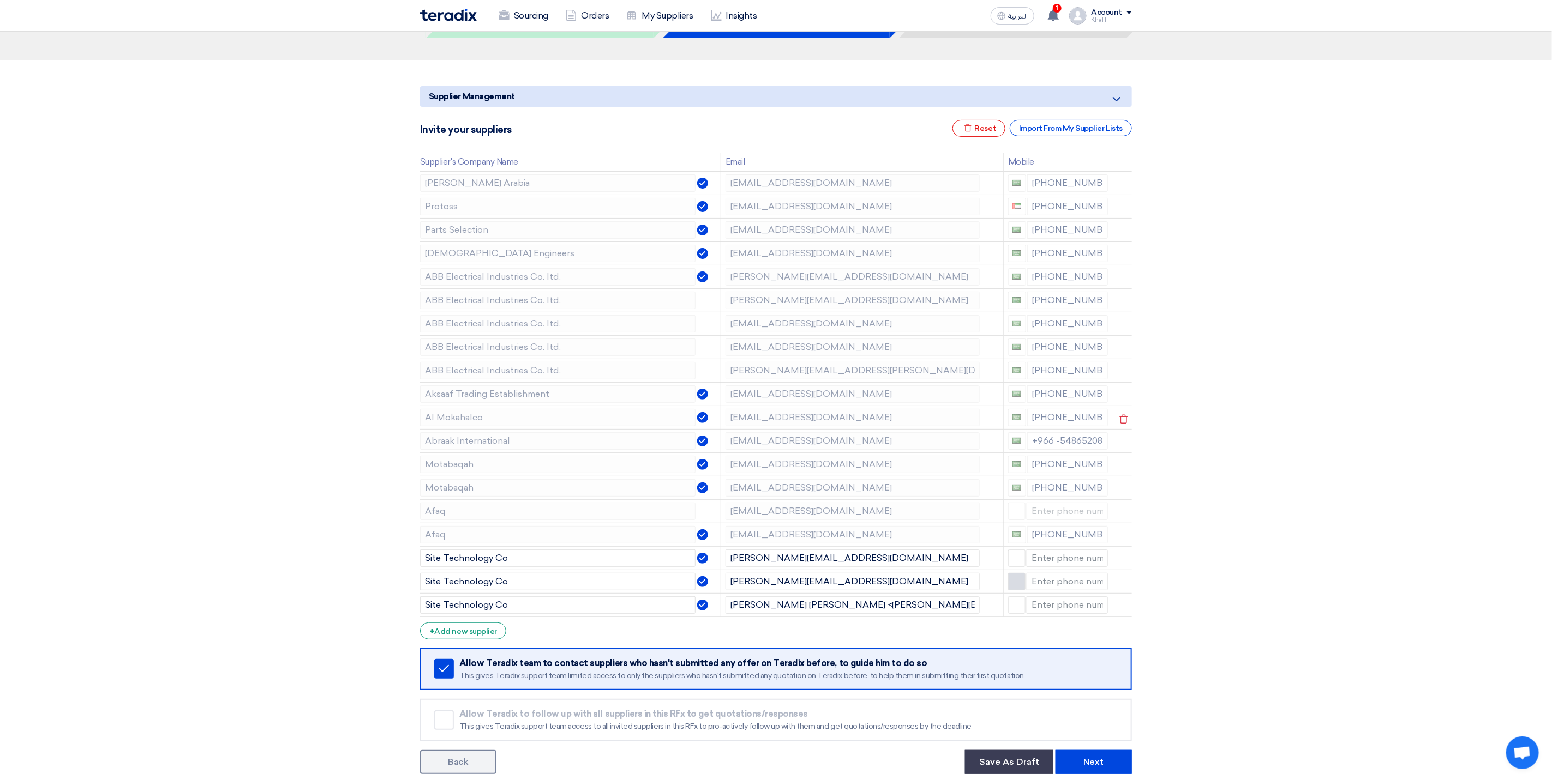
click at [711, 416] on tr "Al Mokahalco [EMAIL_ADDRESS][DOMAIN_NAME] [PHONE_NUMBER]" at bounding box center [776, 417] width 712 height 23
click at [723, 495] on td "[EMAIL_ADDRESS][DOMAIN_NAME]" at bounding box center [861, 487] width 282 height 23
drag, startPoint x: 884, startPoint y: 568, endPoint x: 730, endPoint y: 568, distance: 153.8
click at [730, 567] on input "[PERSON_NAME][EMAIL_ADDRESS][DOMAIN_NAME]" at bounding box center [852, 558] width 254 height 17
drag, startPoint x: 887, startPoint y: 591, endPoint x: 717, endPoint y: 588, distance: 170.2
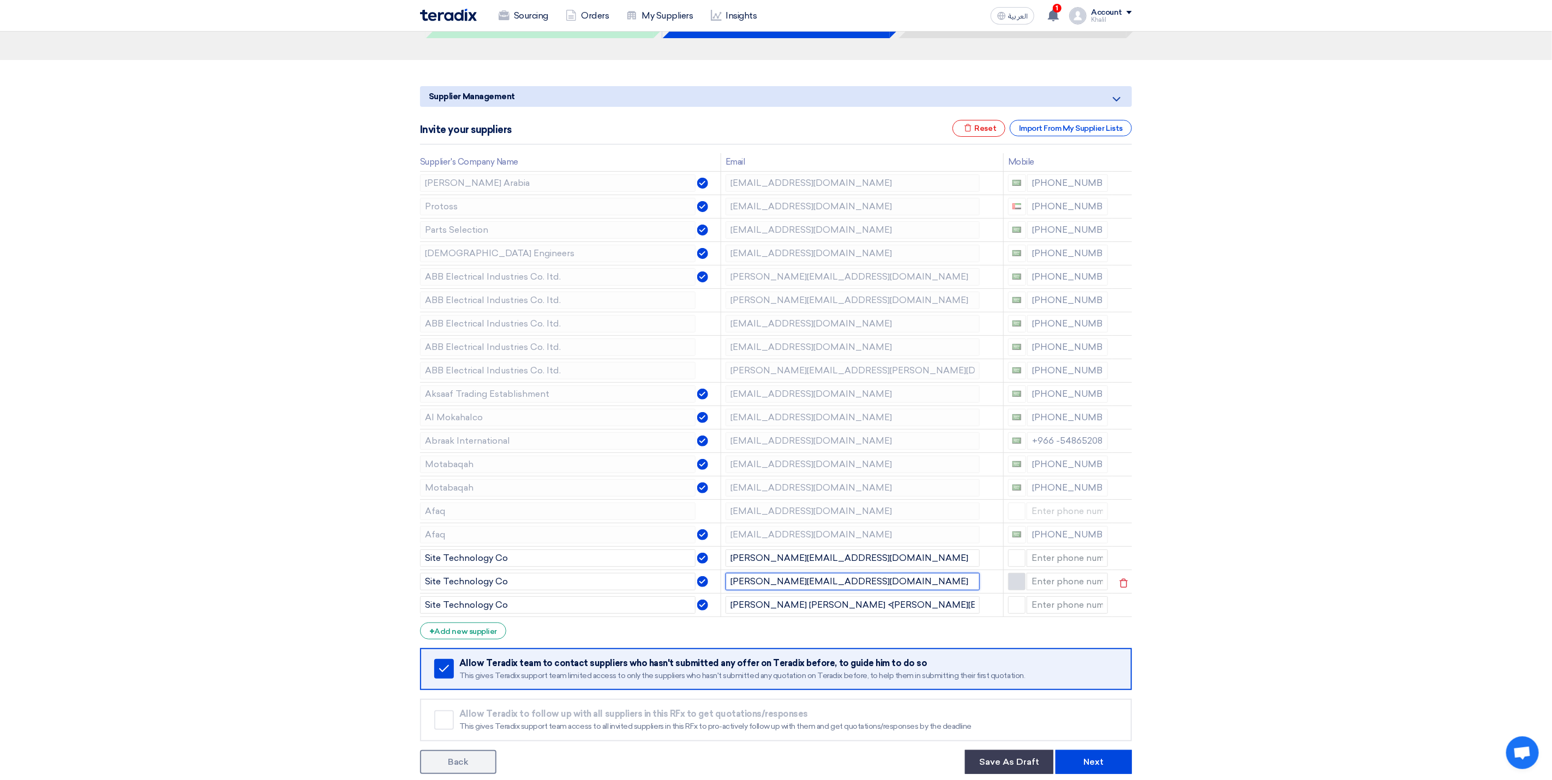
click at [717, 588] on tr "Site Technology Co [PERSON_NAME][EMAIL_ADDRESS][DOMAIN_NAME]" at bounding box center [776, 581] width 712 height 23
drag, startPoint x: 945, startPoint y: 612, endPoint x: 725, endPoint y: 600, distance: 220.1
click at [725, 600] on td "[PERSON_NAME] [PERSON_NAME] <[PERSON_NAME][EMAIL_ADDRESS][DOMAIN_NAME]>" at bounding box center [861, 604] width 282 height 23
click at [946, 614] on input "[PERSON_NAME] [PERSON_NAME] <[PERSON_NAME][EMAIL_ADDRESS][DOMAIN_NAME]>" at bounding box center [852, 605] width 254 height 17
click at [1203, 681] on section "Supplier Management Minimize/Maximize Category Invite your suppliers Excel file…" at bounding box center [776, 428] width 1552 height 736
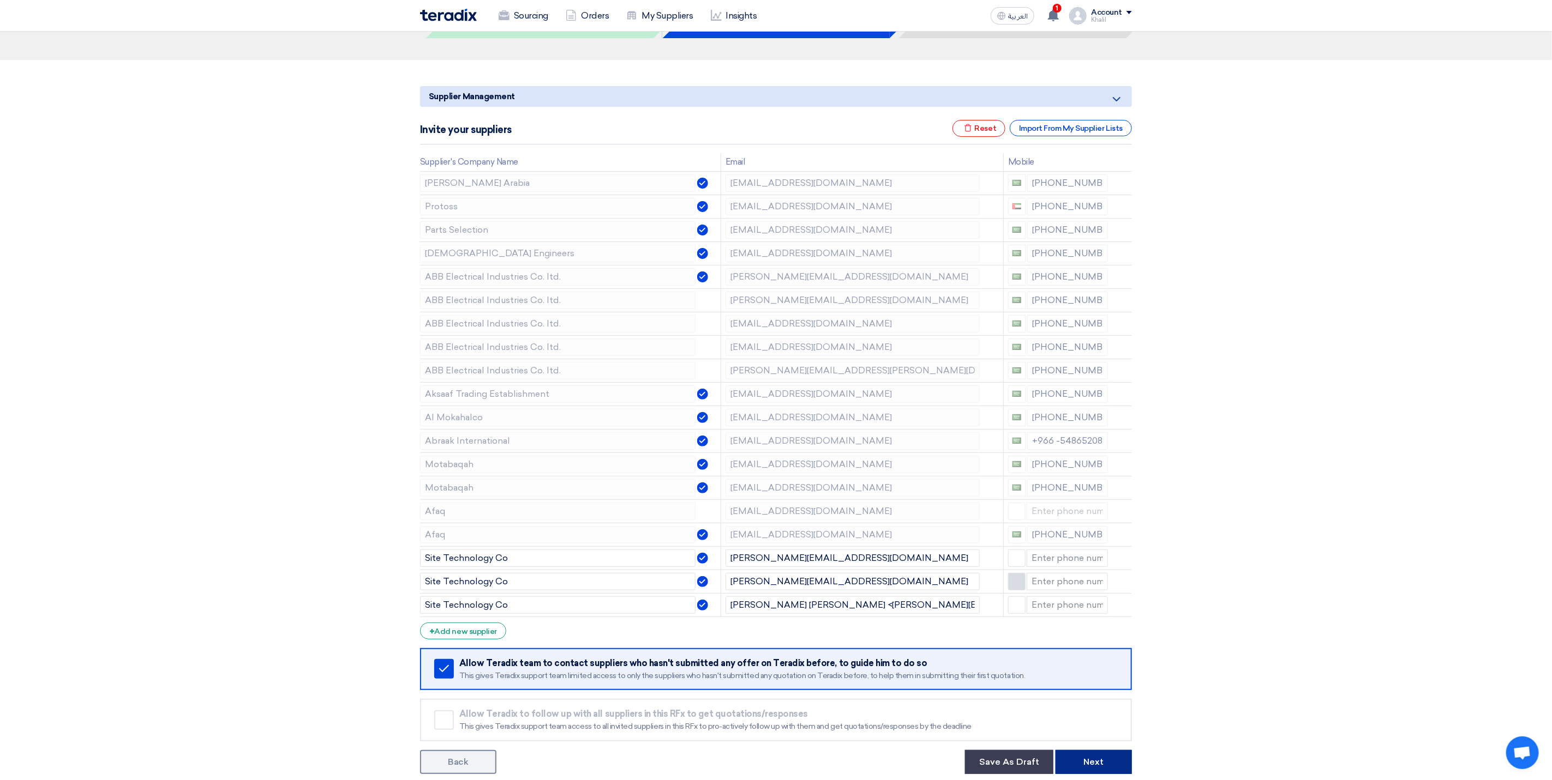
click at [1095, 763] on button "Next" at bounding box center [1093, 762] width 76 height 24
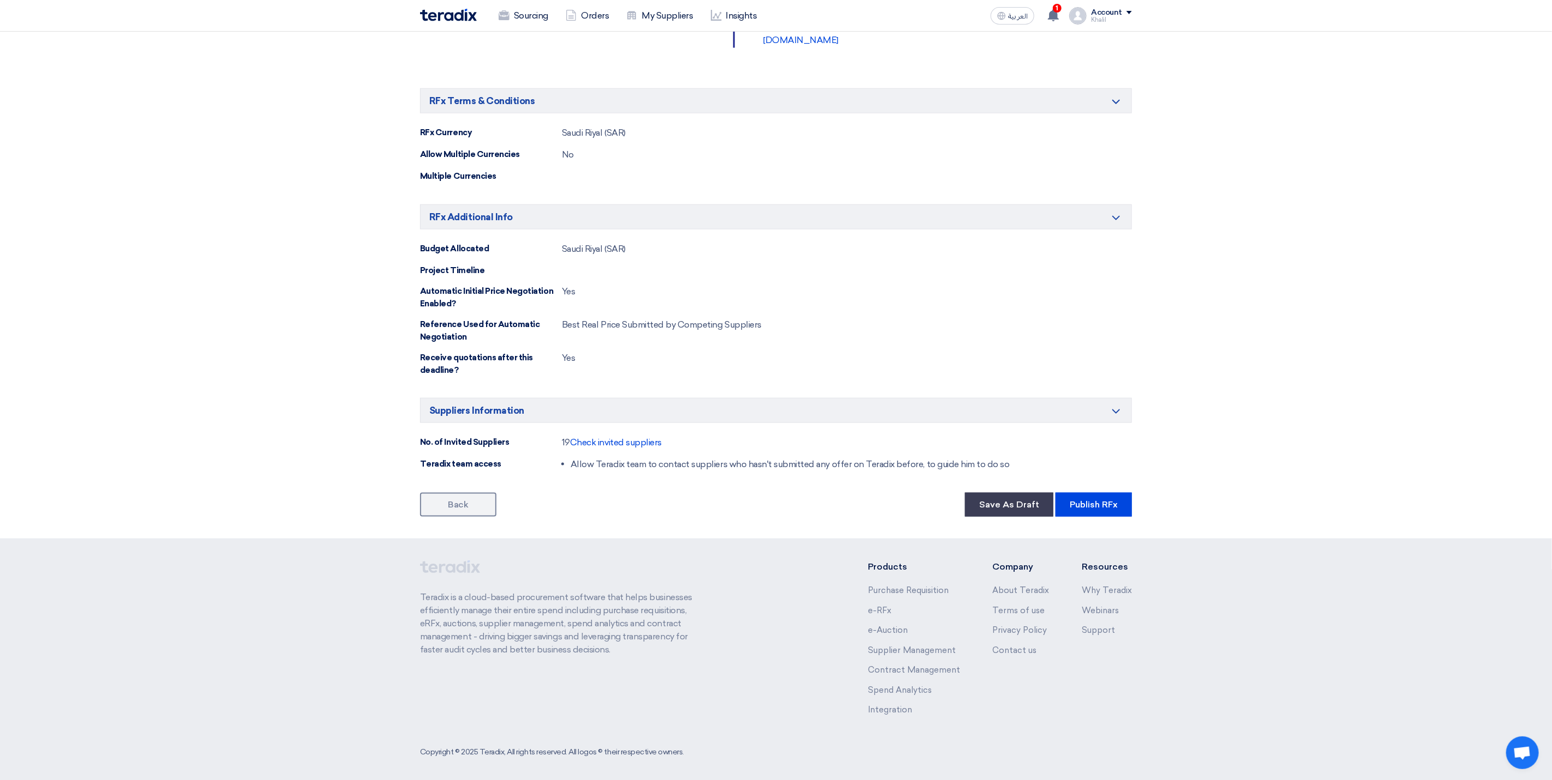
scroll to position [828, 0]
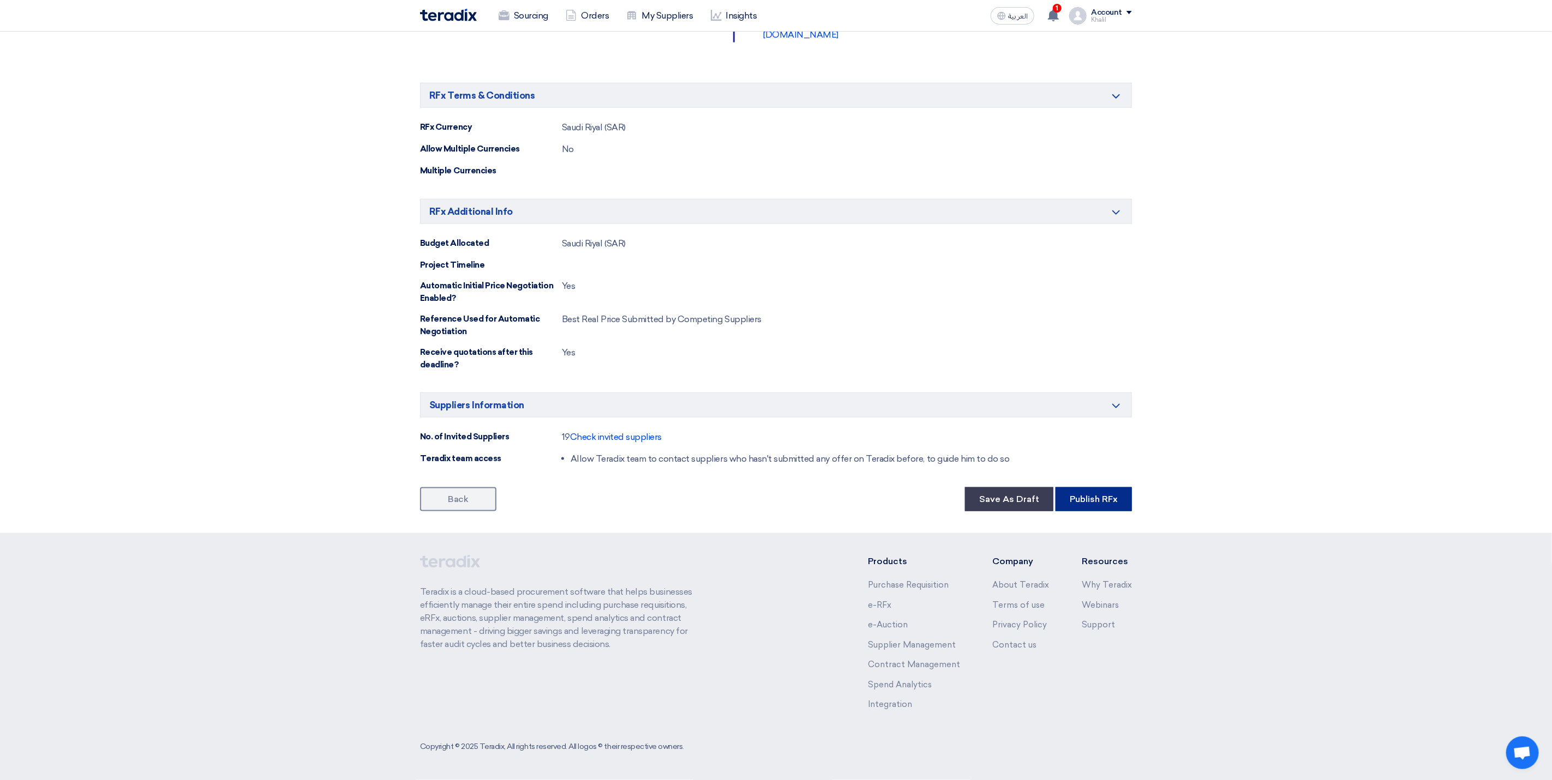
click at [1095, 506] on button "Publish RFx" at bounding box center [1093, 500] width 76 height 24
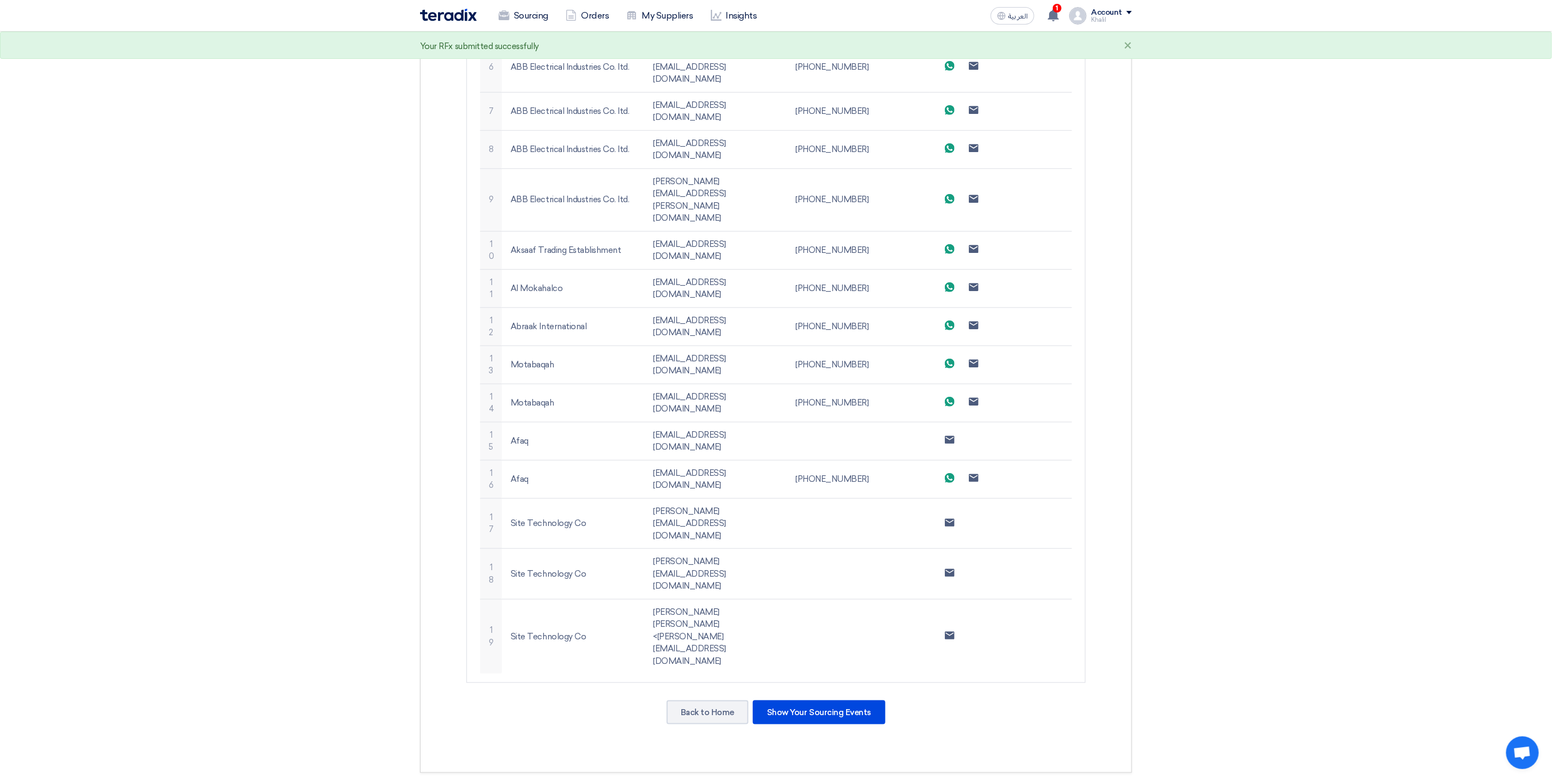
scroll to position [645, 0]
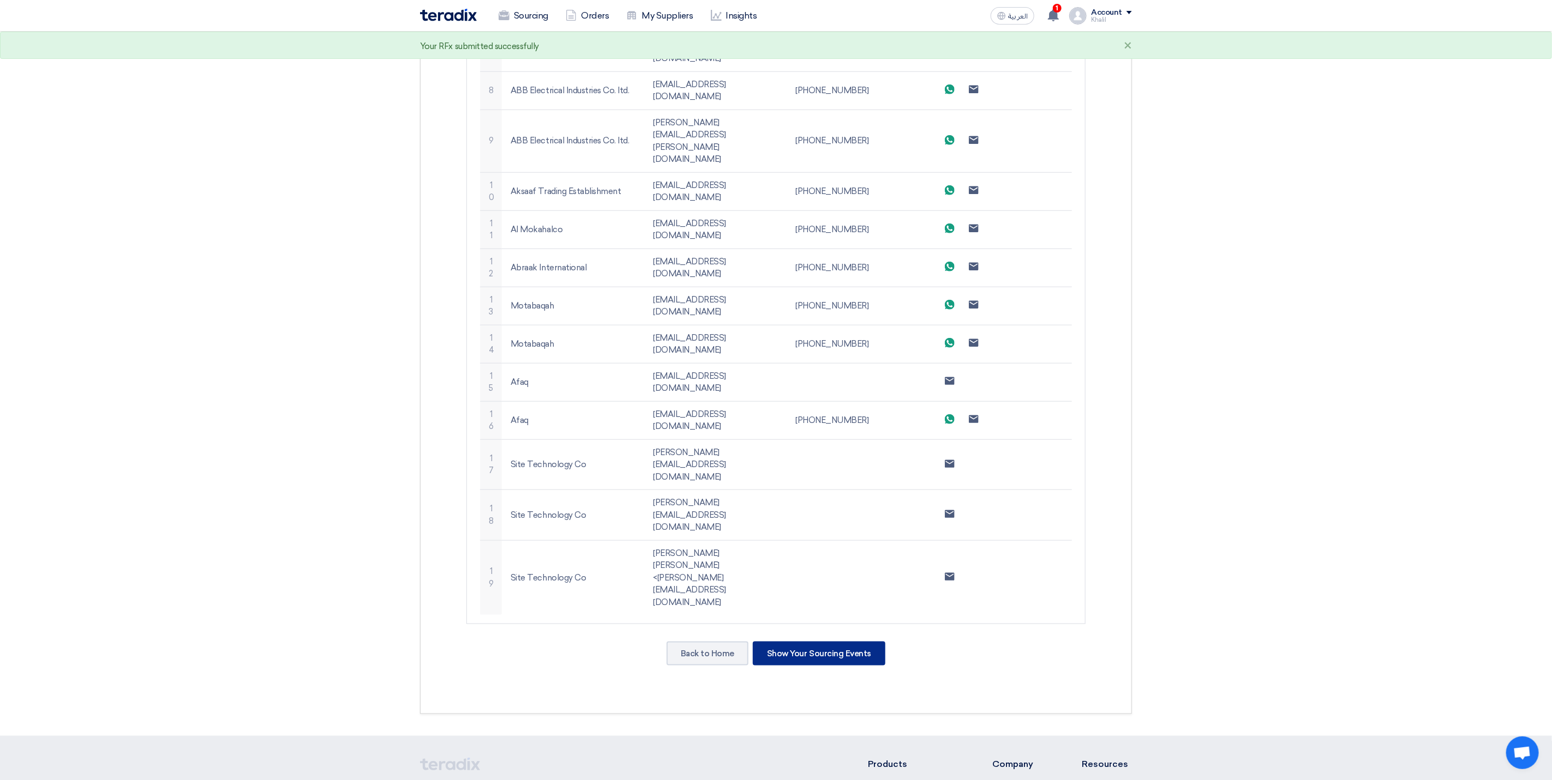
click at [863, 642] on div "Show Your Sourcing Events" at bounding box center [819, 654] width 133 height 24
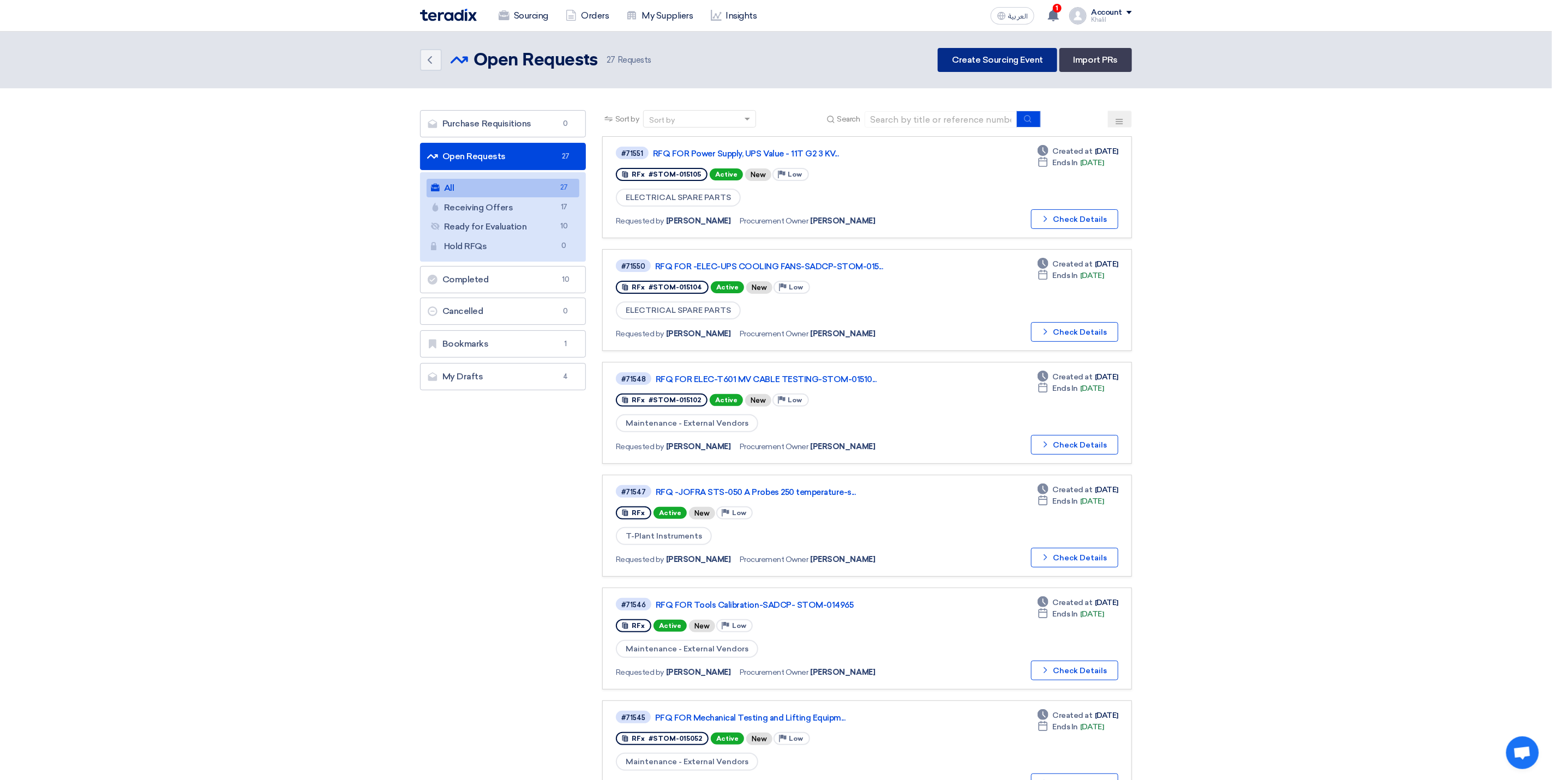
click at [984, 68] on link "Create Sourcing Event" at bounding box center [996, 60] width 119 height 24
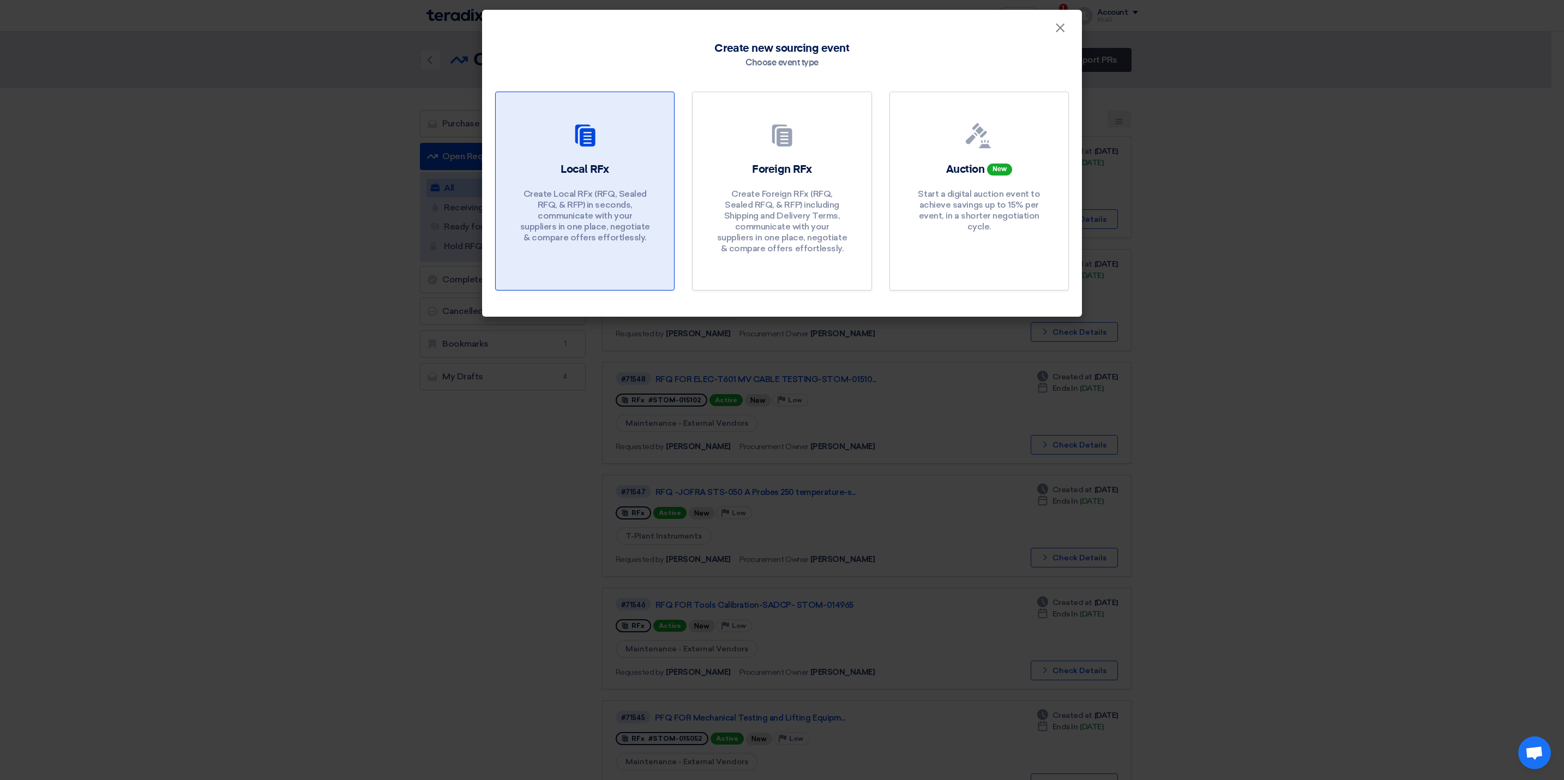
click at [647, 190] on p "Create Local RFx (RFQ, Sealed RFQ, & RFP) in seconds, communicate with your sup…" at bounding box center [585, 216] width 131 height 55
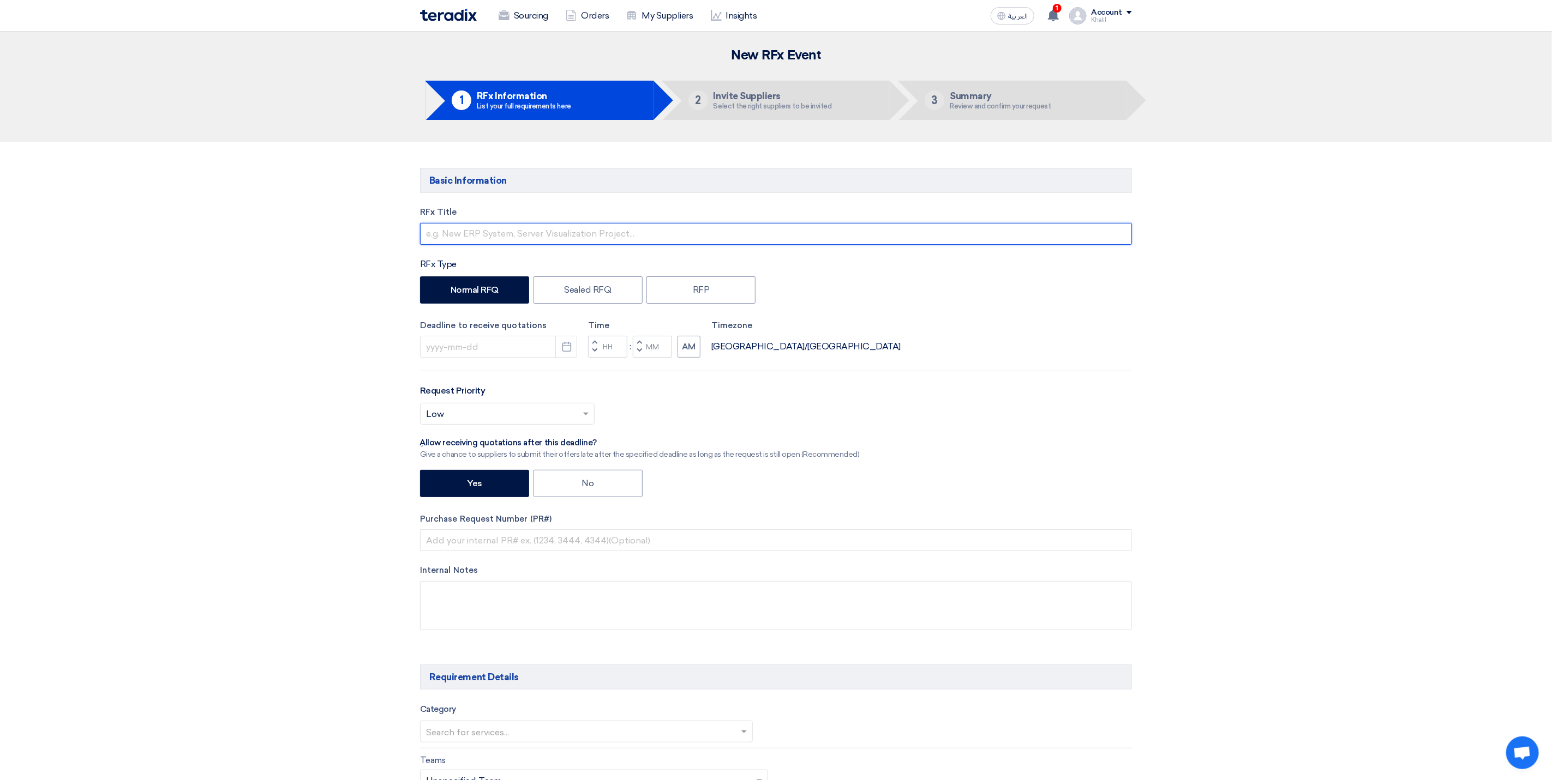
click at [581, 240] on input "text" at bounding box center [776, 234] width 712 height 22
drag, startPoint x: 627, startPoint y: 236, endPoint x: 503, endPoint y: 236, distance: 124.3
click at [503, 236] on input "RFQ FOR Lenovo ThinkPad T14 Gen 5 Business Laptop 14" at bounding box center [776, 234] width 712 height 22
click at [548, 236] on input "RFQ FOR Lenovo aptop 14" at bounding box center [776, 234] width 712 height 22
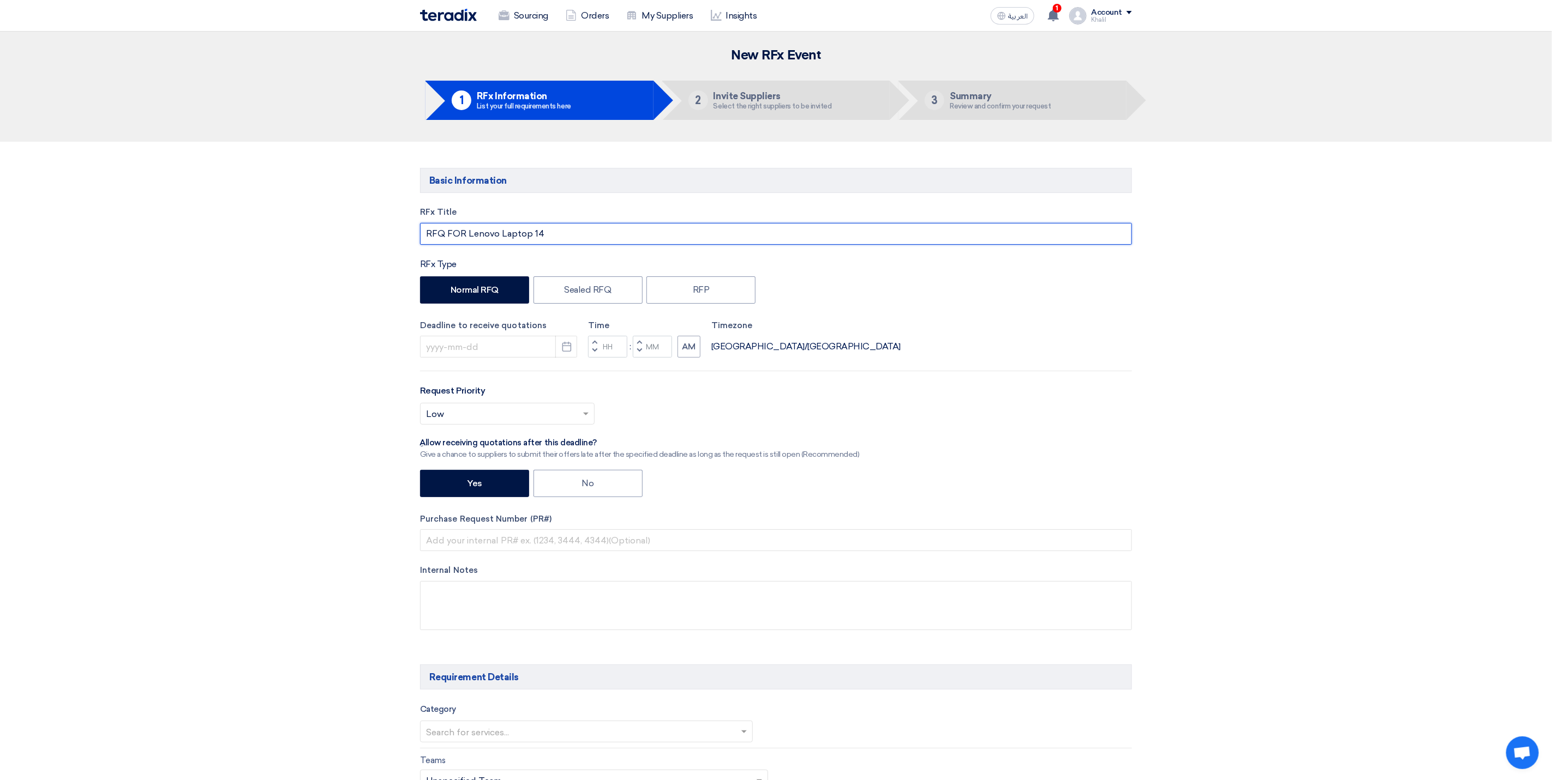
click at [601, 242] on input "RFQ FOR Lenovo Laptop 14" at bounding box center [776, 234] width 712 height 22
click at [565, 234] on input "RFQ FOR Lenovo Laptop 14-" at bounding box center [776, 234] width 712 height 22
click at [622, 239] on input "RFQ FOR Lenovo Laptop 14-STOM-015107" at bounding box center [776, 234] width 712 height 22
click at [560, 352] on button "Pick a date" at bounding box center [566, 347] width 22 height 22
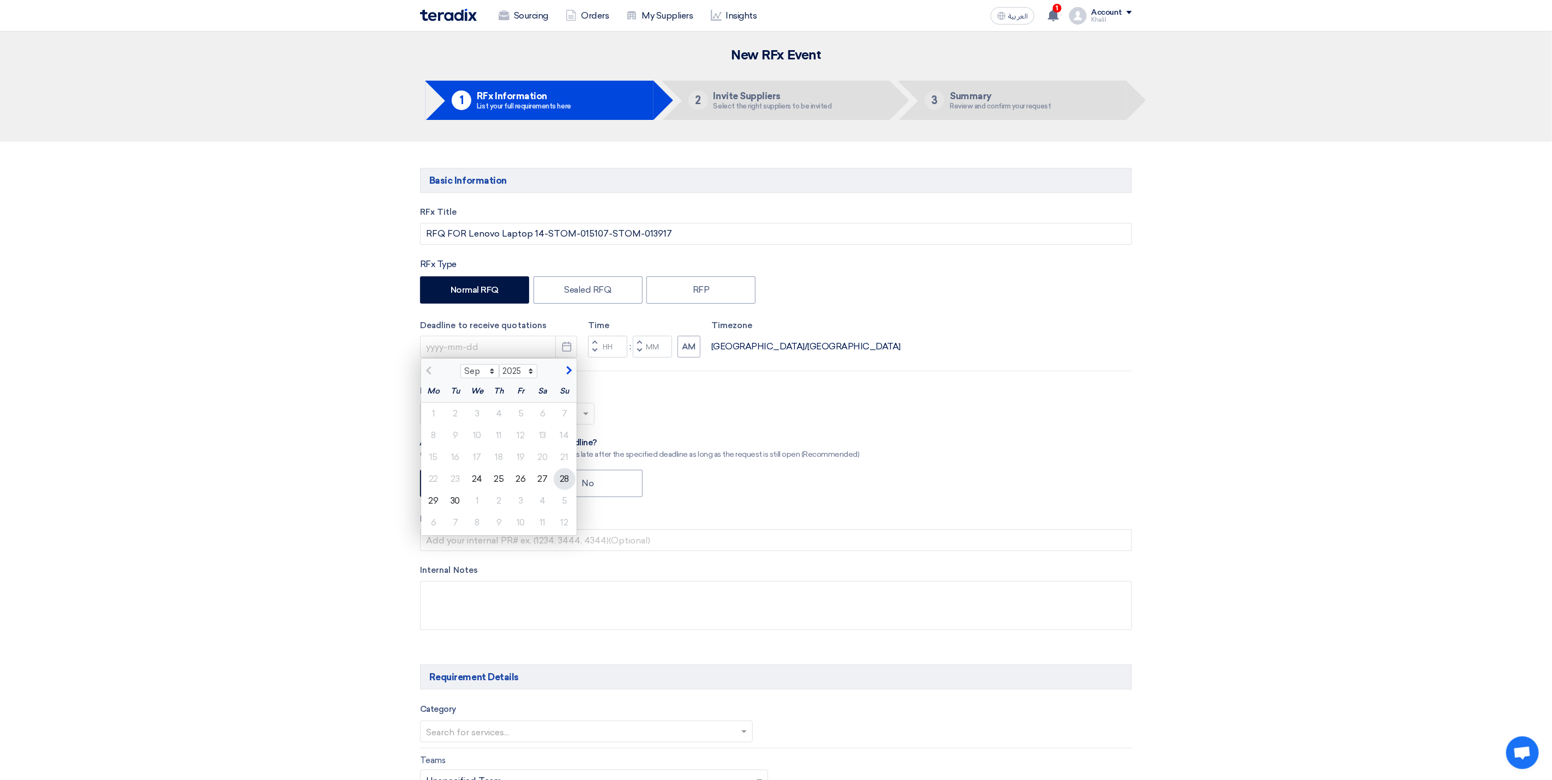
click at [562, 486] on div "28" at bounding box center [565, 479] width 22 height 22
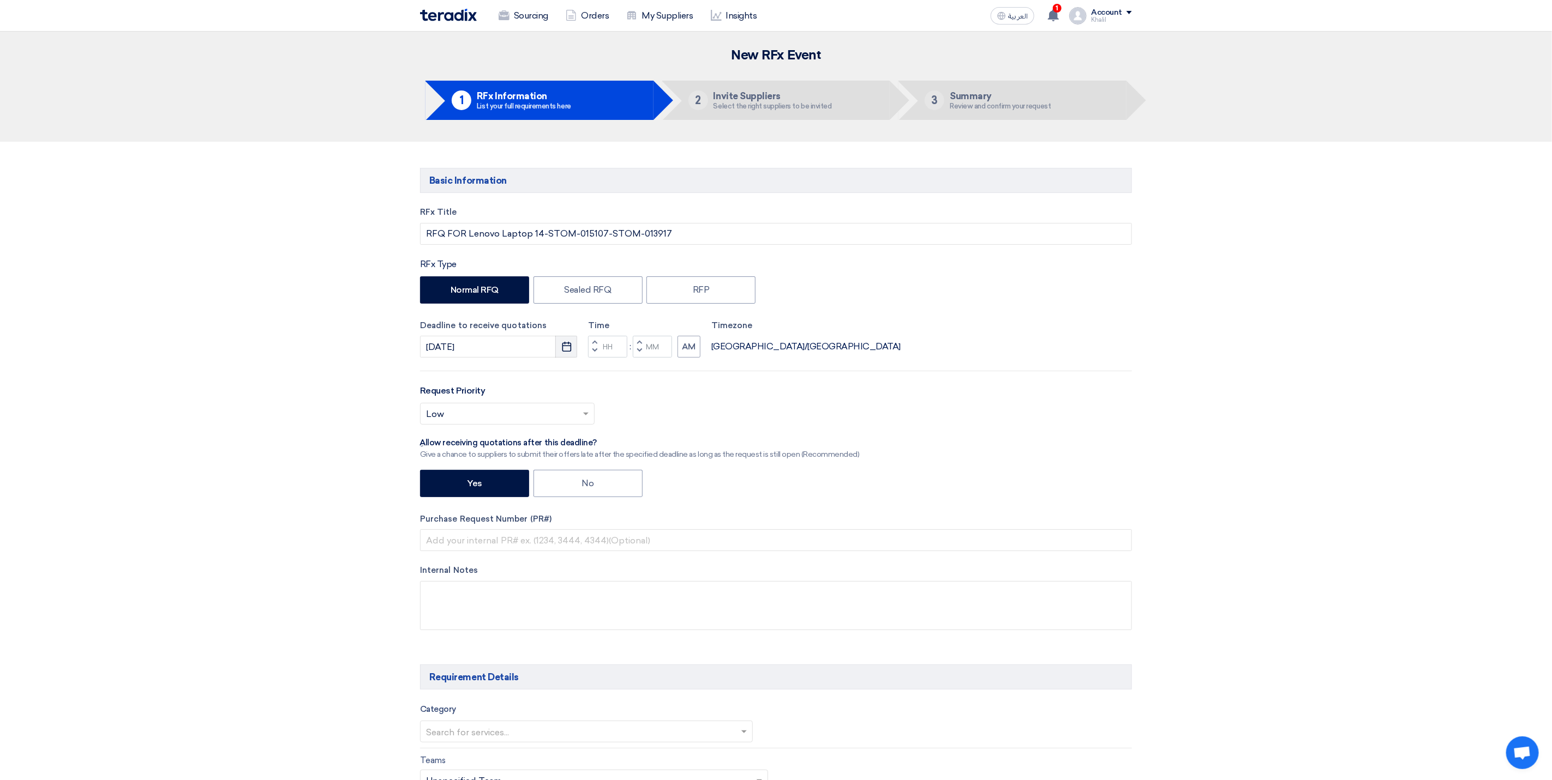
click at [572, 349] on icon "Pick a date" at bounding box center [566, 346] width 11 height 11
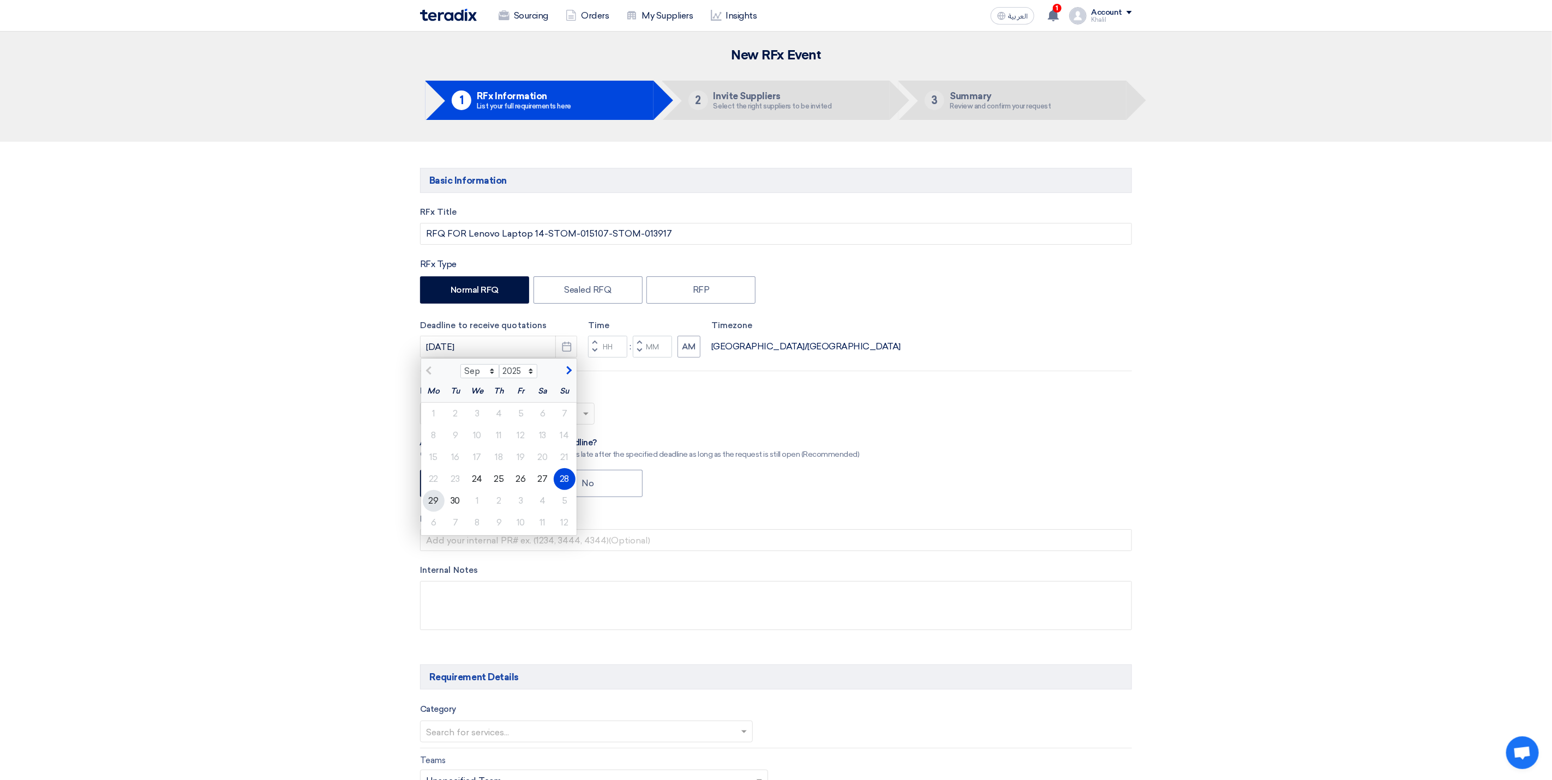
click at [434, 501] on div "29" at bounding box center [434, 501] width 22 height 22
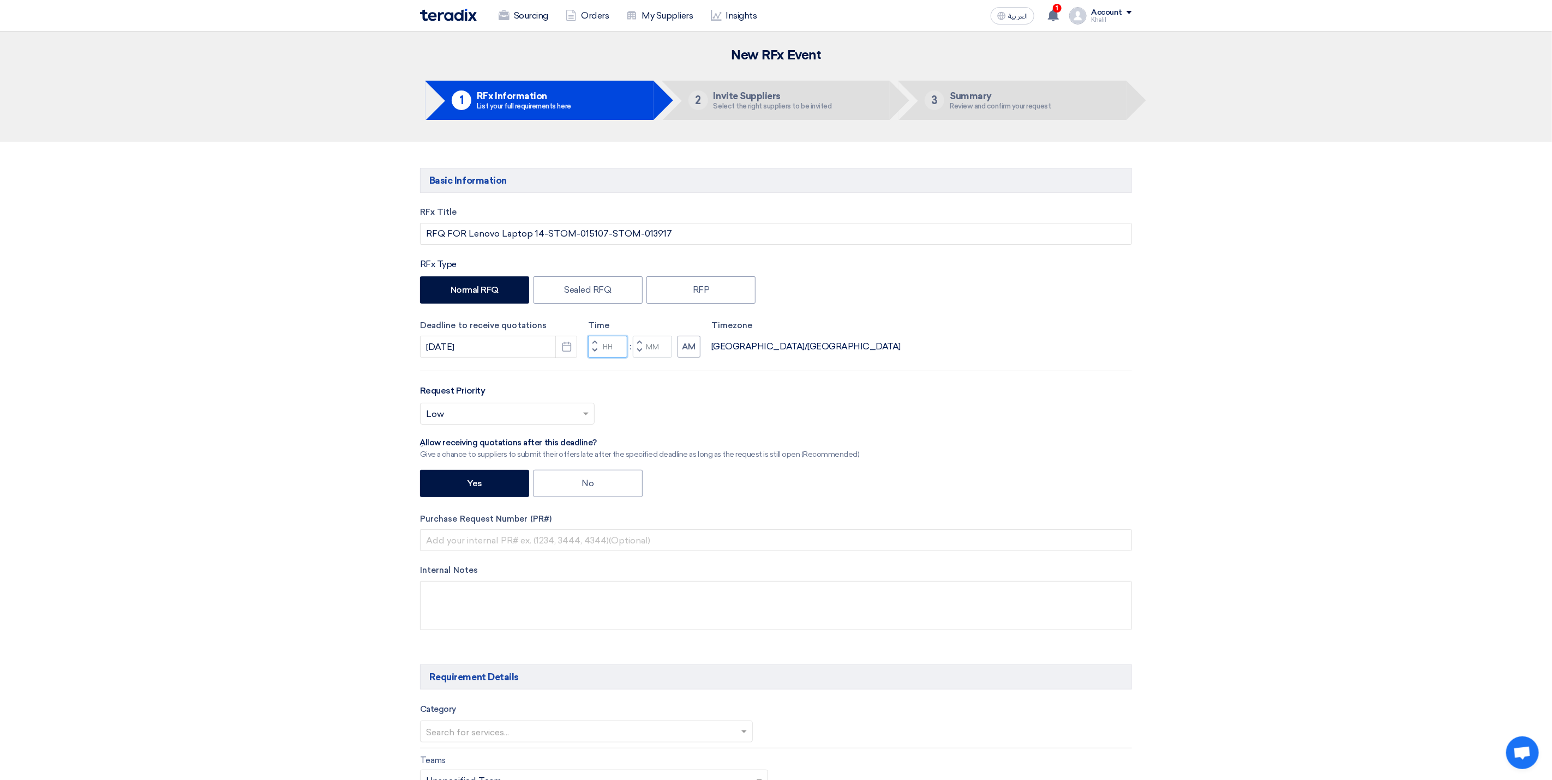
click at [602, 350] on input "Hours" at bounding box center [607, 347] width 39 height 22
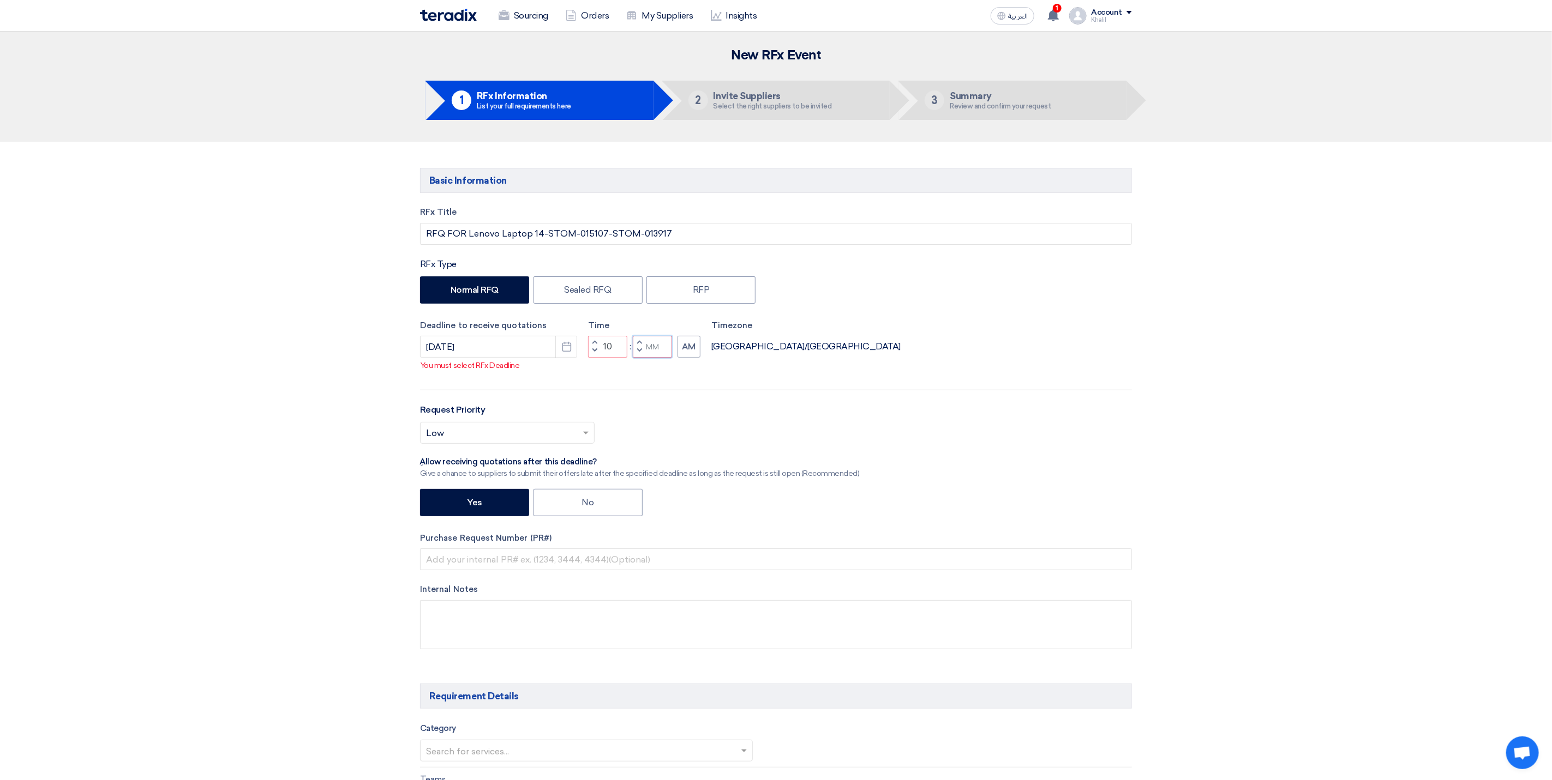
click at [652, 352] on input "Minutes" at bounding box center [652, 347] width 39 height 22
click at [825, 380] on div "RFx Title RFQ FOR Lenovo Laptop 14-STOM-015107-STOM-013917 RFx Type Normal RFQ …" at bounding box center [776, 436] width 728 height 460
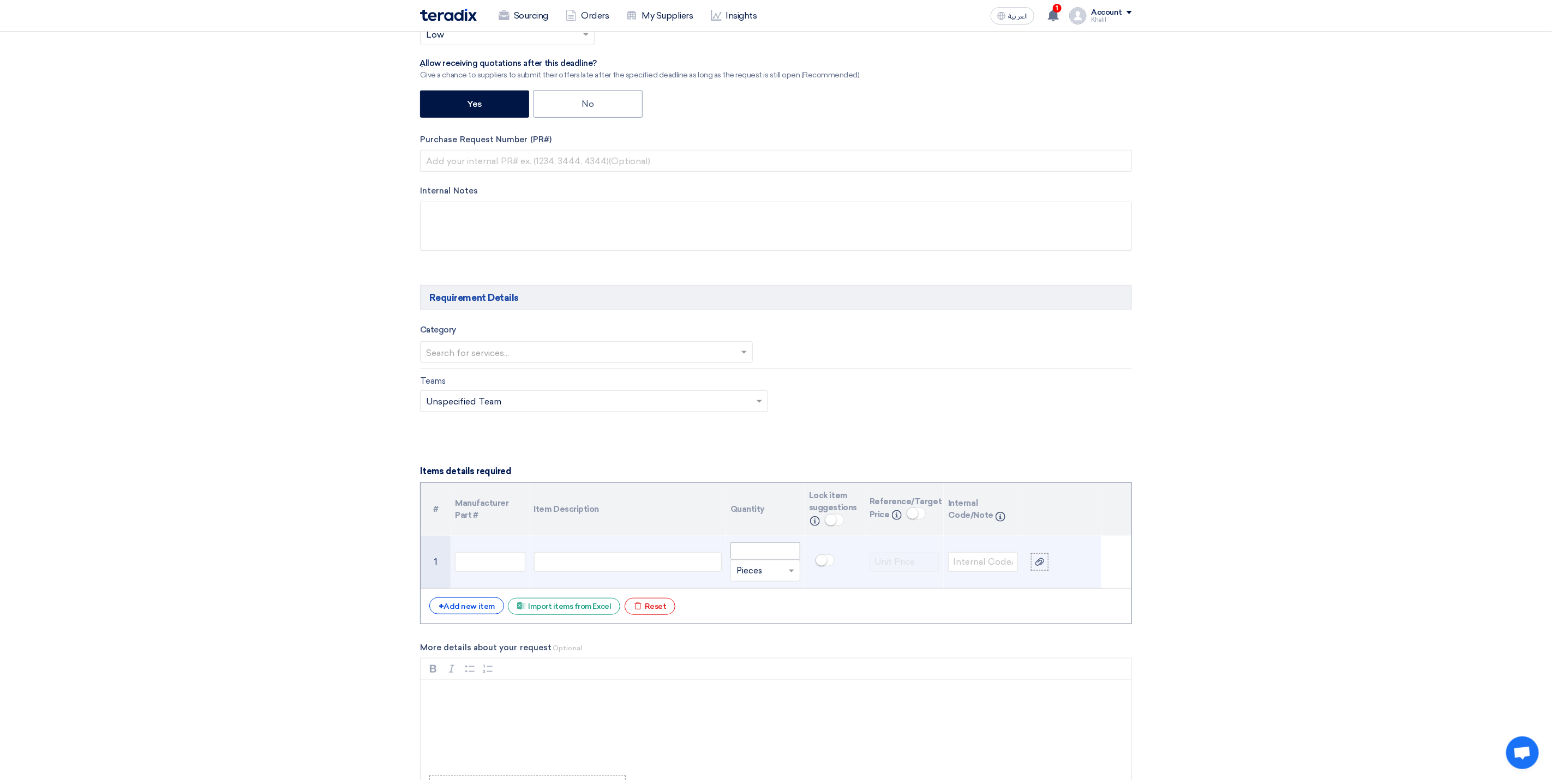
scroll to position [409, 0]
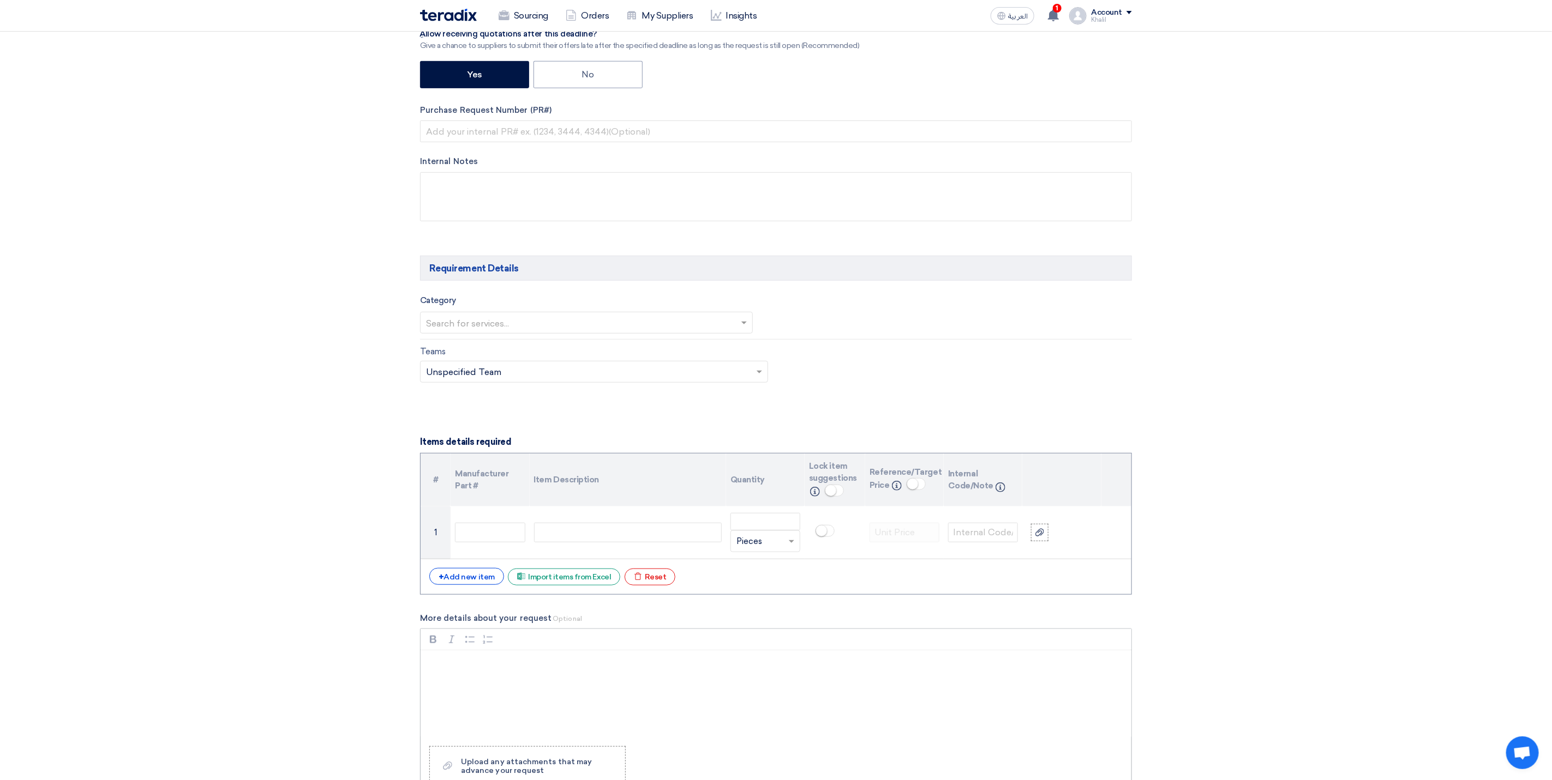
click at [463, 697] on div "Rich Text Editor, main" at bounding box center [775, 694] width 711 height 87
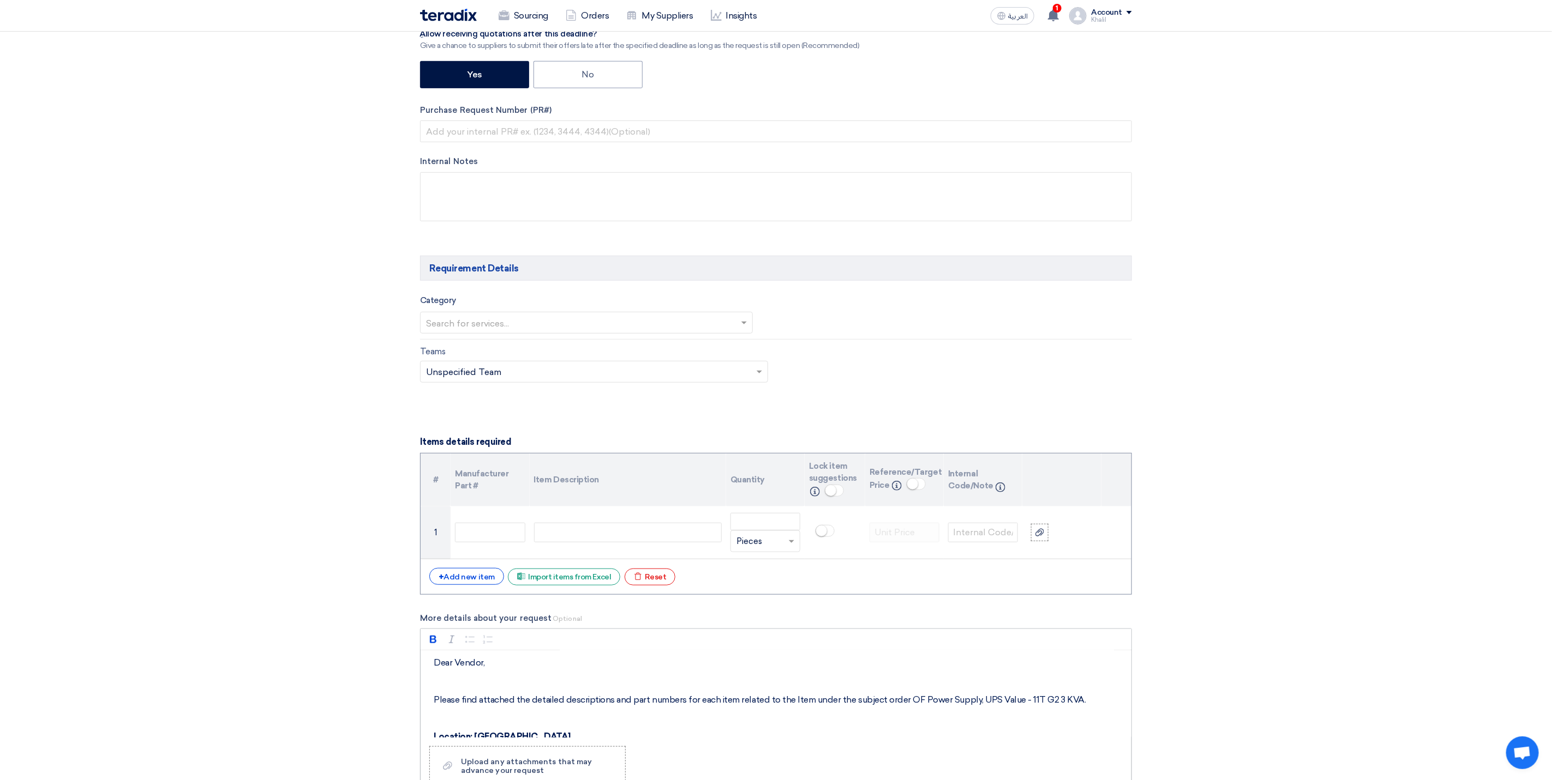
scroll to position [0, 0]
drag, startPoint x: 1092, startPoint y: 712, endPoint x: 917, endPoint y: 709, distance: 175.1
click at [917, 708] on p "Please find attached the detailed descriptions and part numbers for each item r…" at bounding box center [780, 701] width 692 height 13
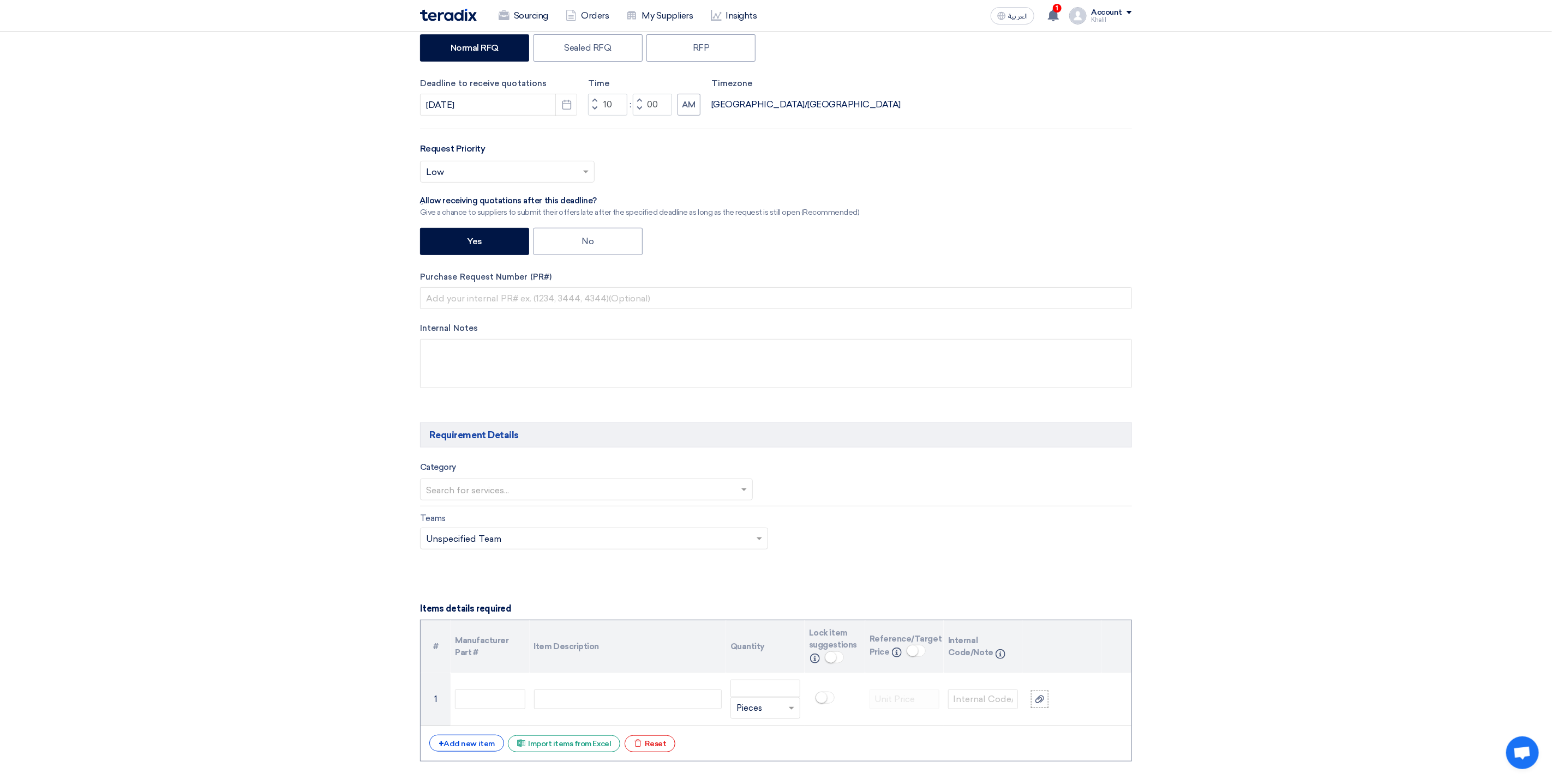
scroll to position [82, 0]
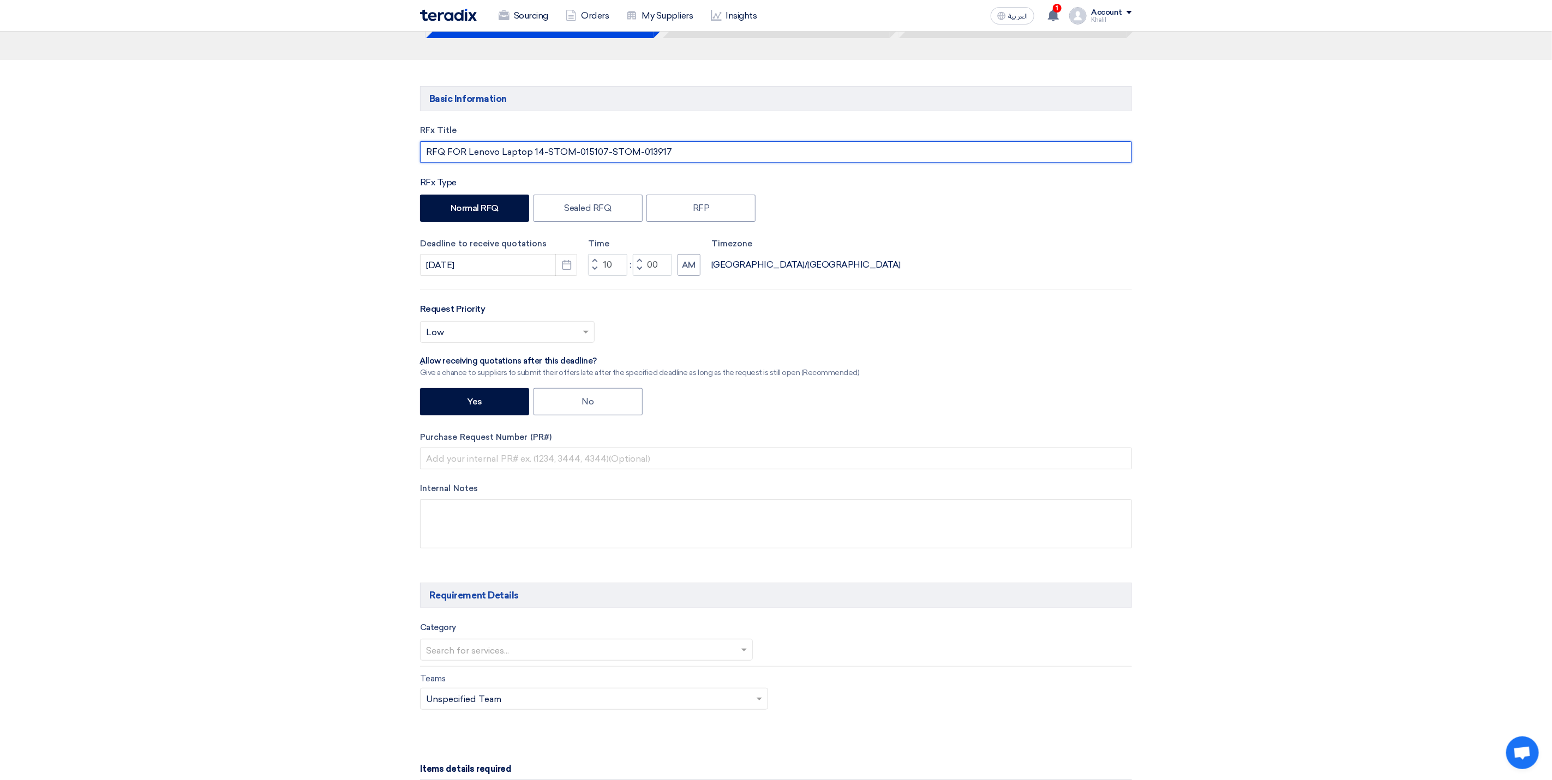
drag, startPoint x: 467, startPoint y: 153, endPoint x: 529, endPoint y: 154, distance: 62.2
click at [529, 154] on input "RFQ FOR Lenovo Laptop 14-STOM-015107-STOM-013917" at bounding box center [776, 152] width 712 height 22
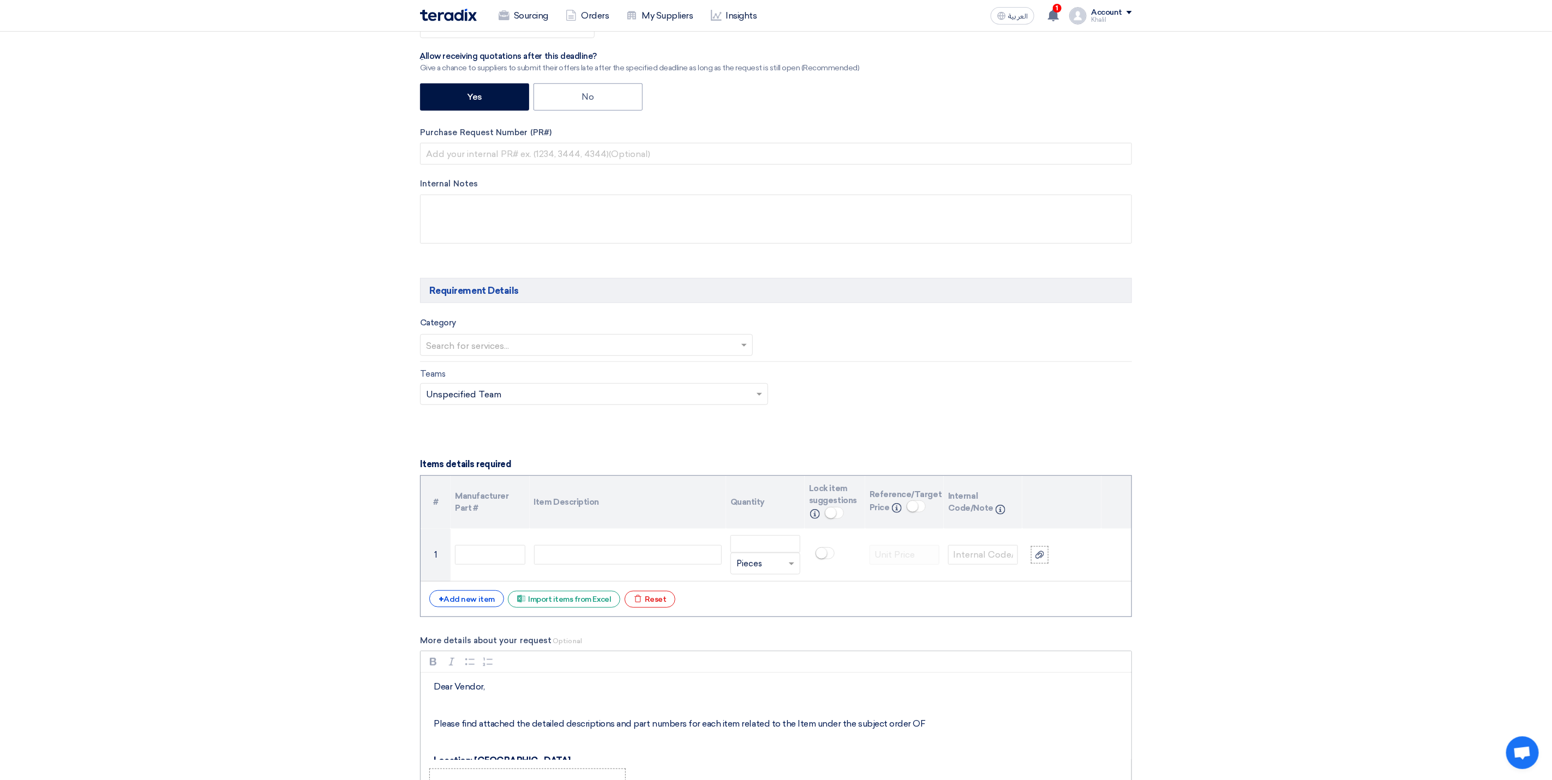
scroll to position [573, 0]
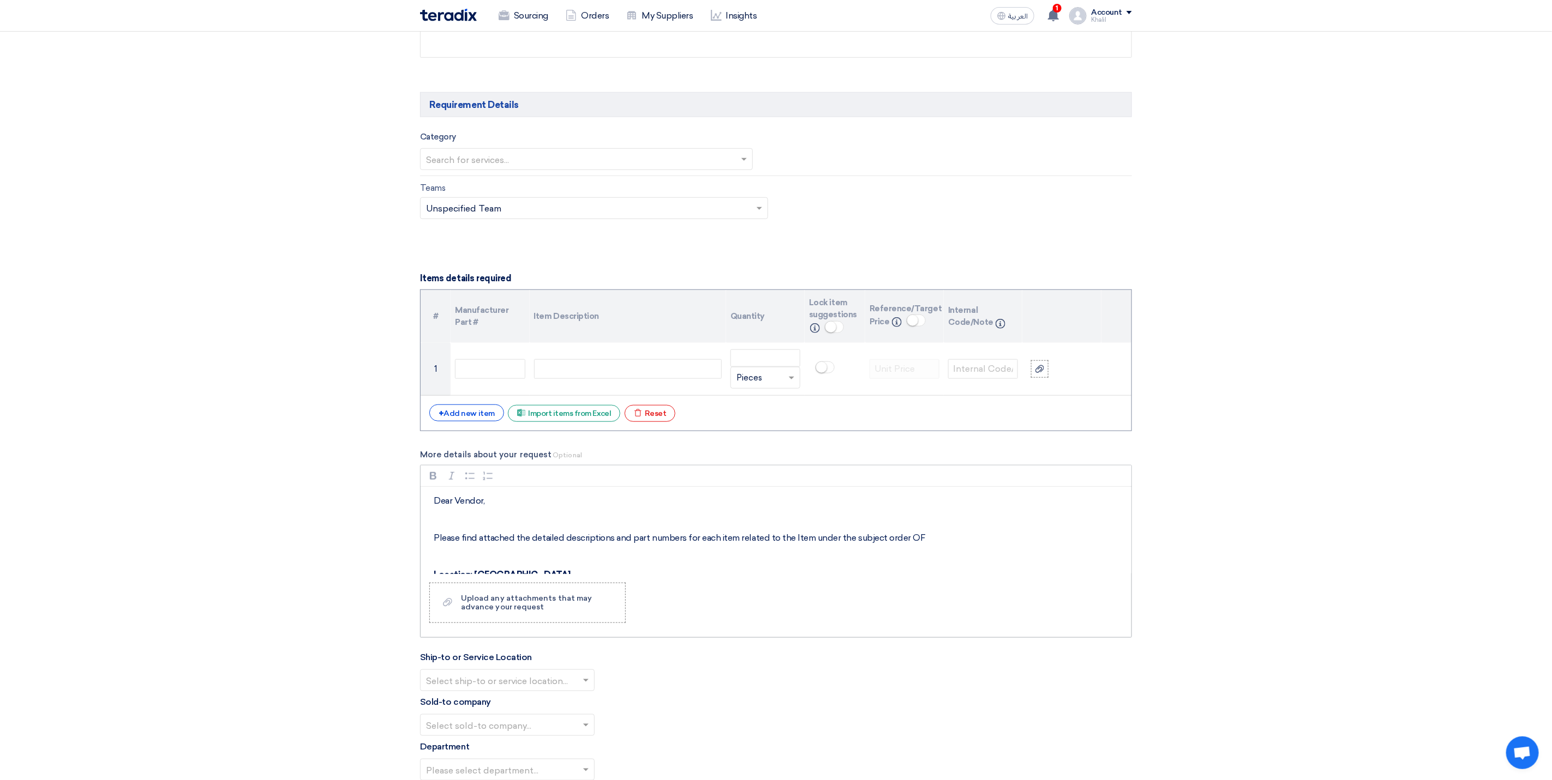
click at [928, 545] on p "Please find attached the detailed descriptions and part numbers for each item r…" at bounding box center [780, 538] width 692 height 13
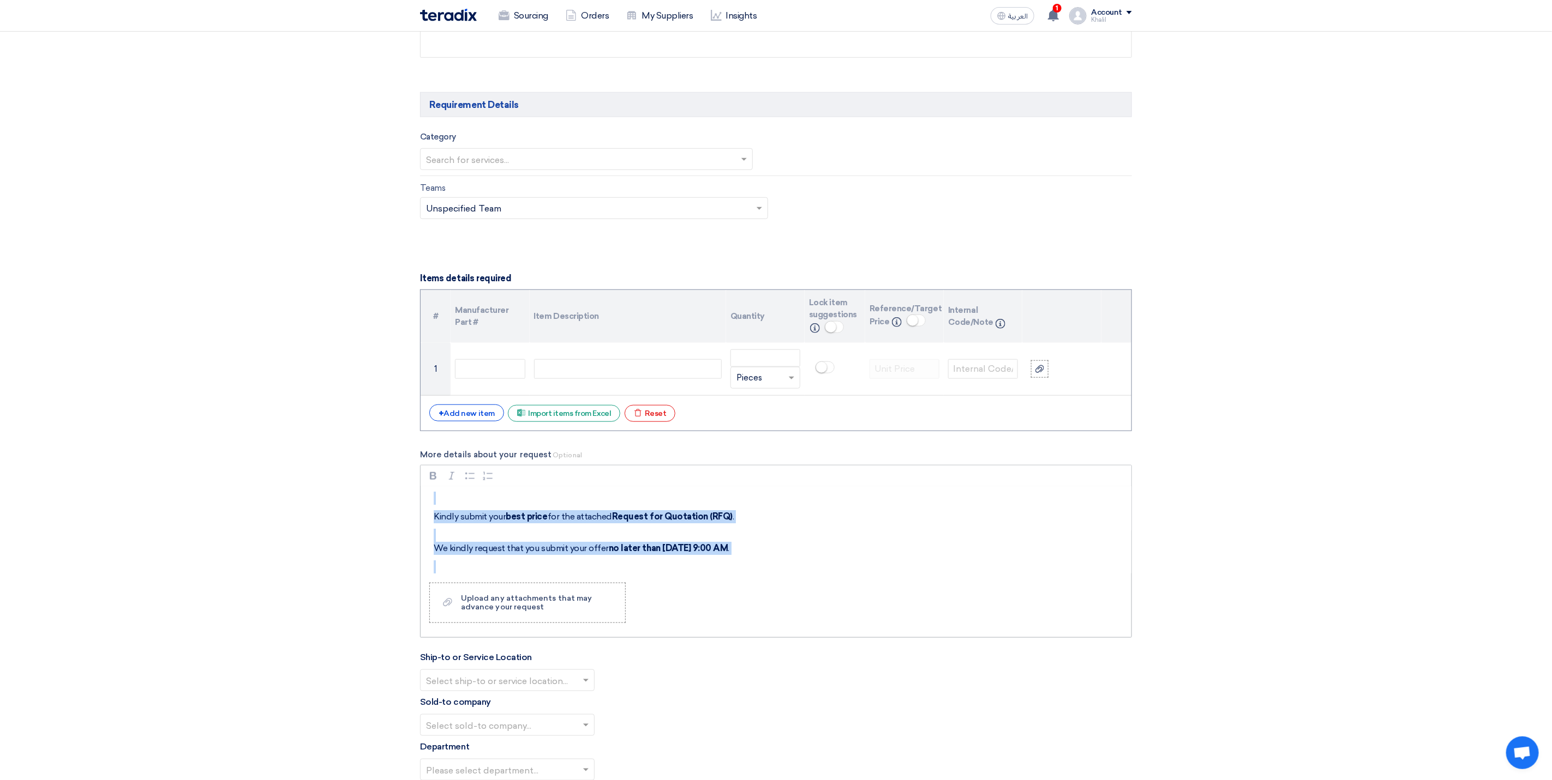
scroll to position [103, 0]
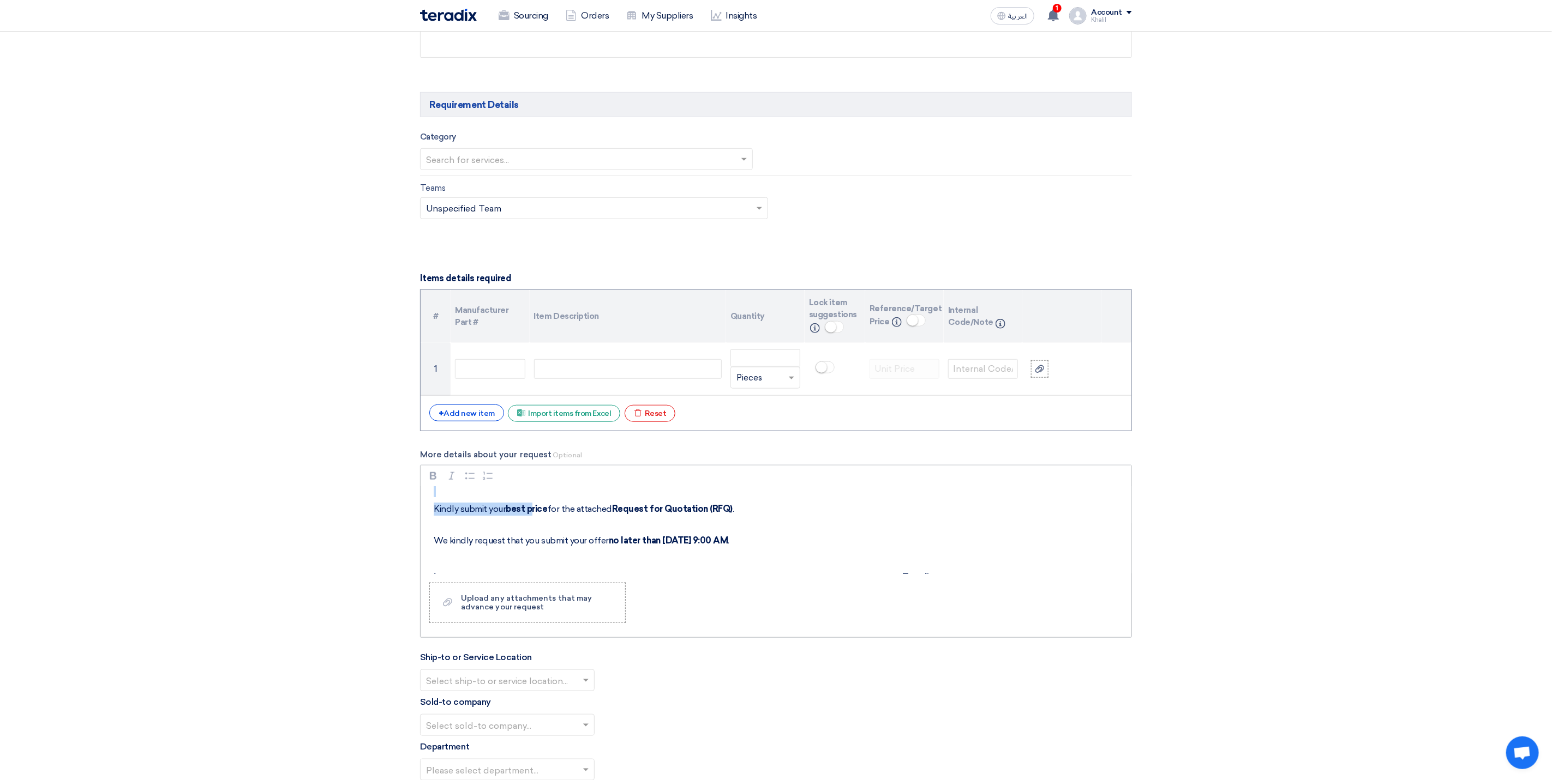
drag, startPoint x: 573, startPoint y: 501, endPoint x: 534, endPoint y: 518, distance: 42.5
click at [534, 518] on div "Dear Vendor, Please find attached the detailed descriptions and part numbers fo…" at bounding box center [775, 530] width 711 height 87
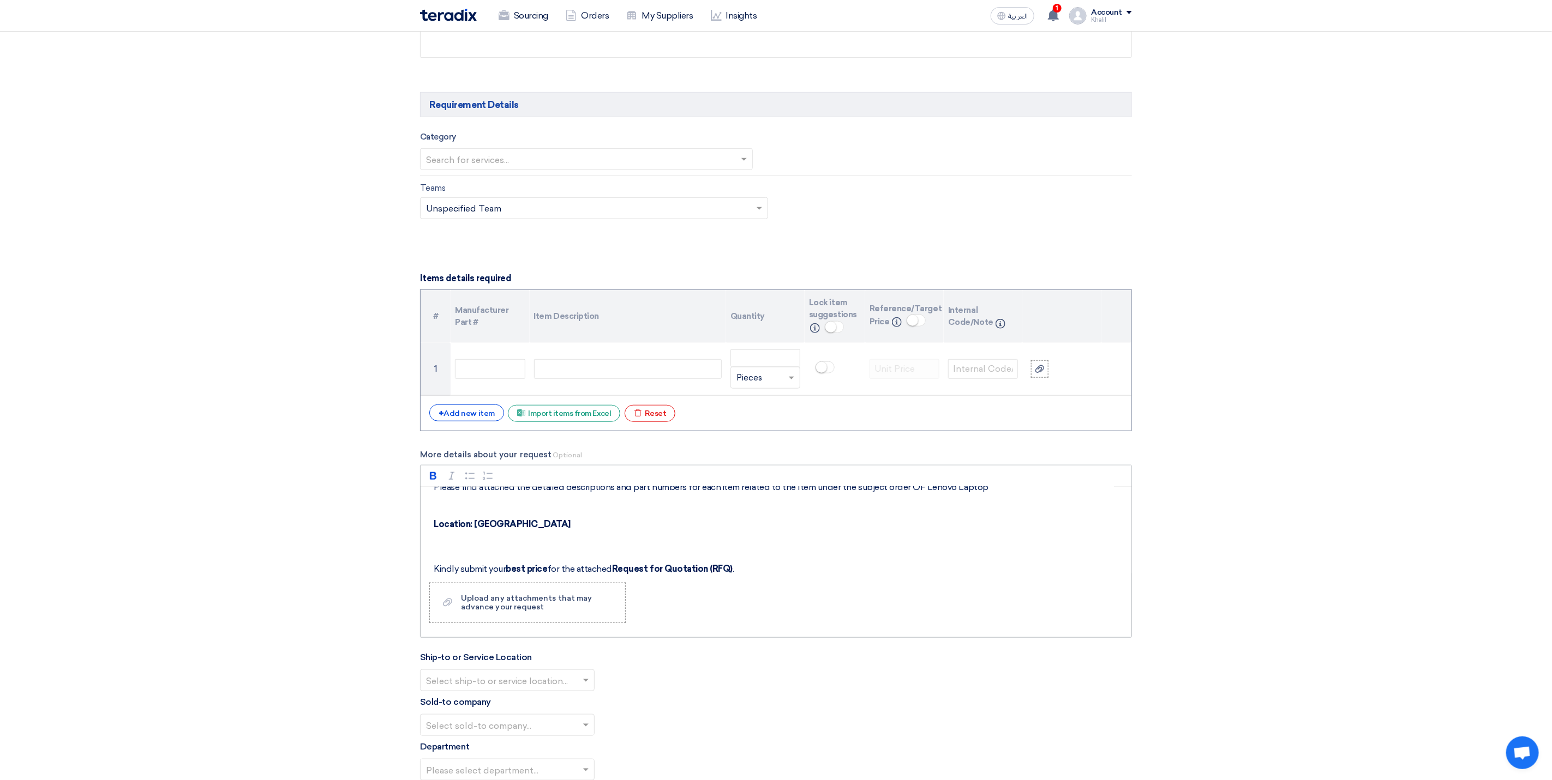
click at [534, 530] on strong "Location: [GEOGRAPHIC_DATA]" at bounding box center [502, 524] width 137 height 10
click at [536, 530] on strong "Location: [GEOGRAPHIC_DATA]" at bounding box center [502, 524] width 137 height 10
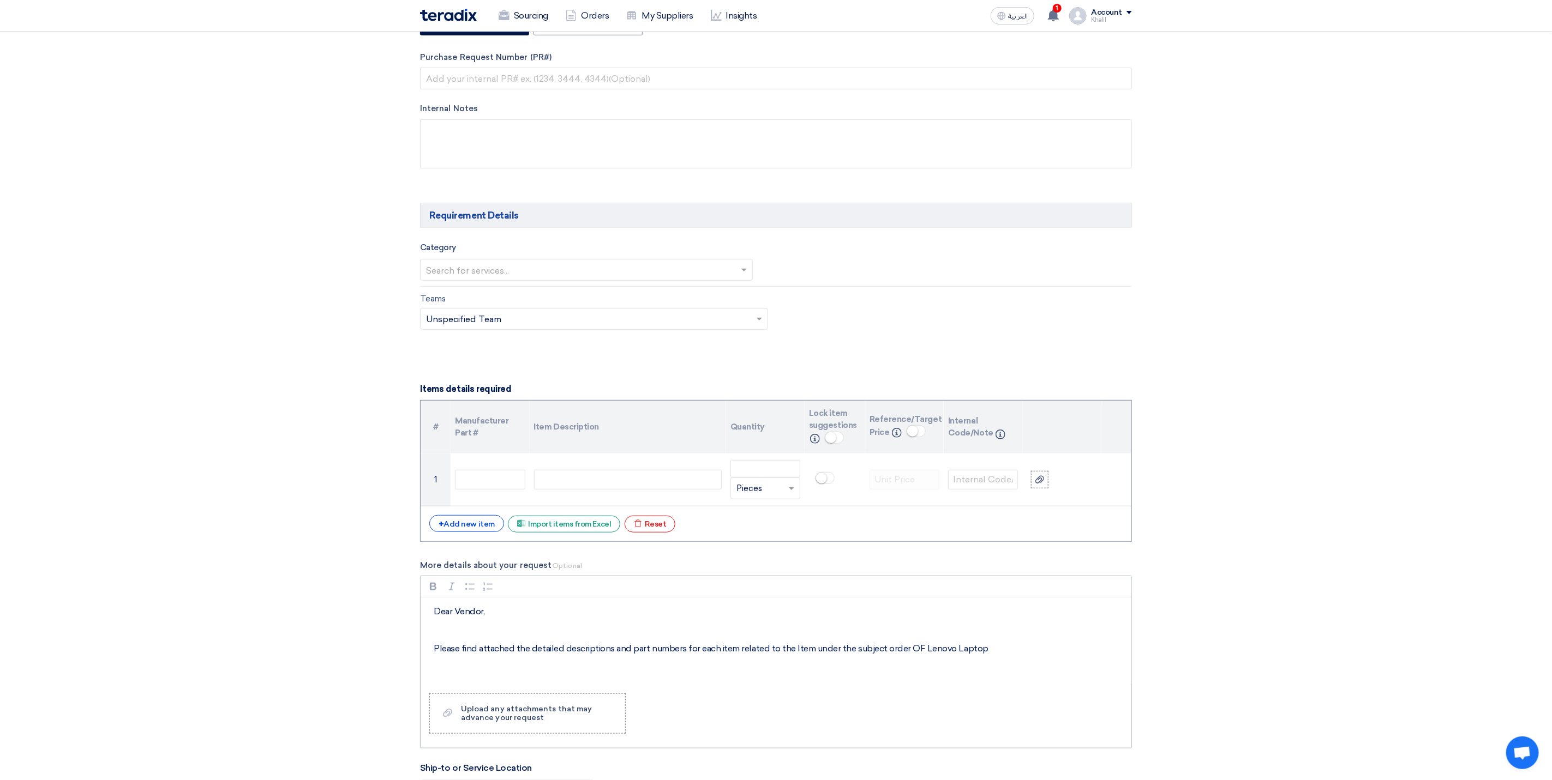
scroll to position [491, 0]
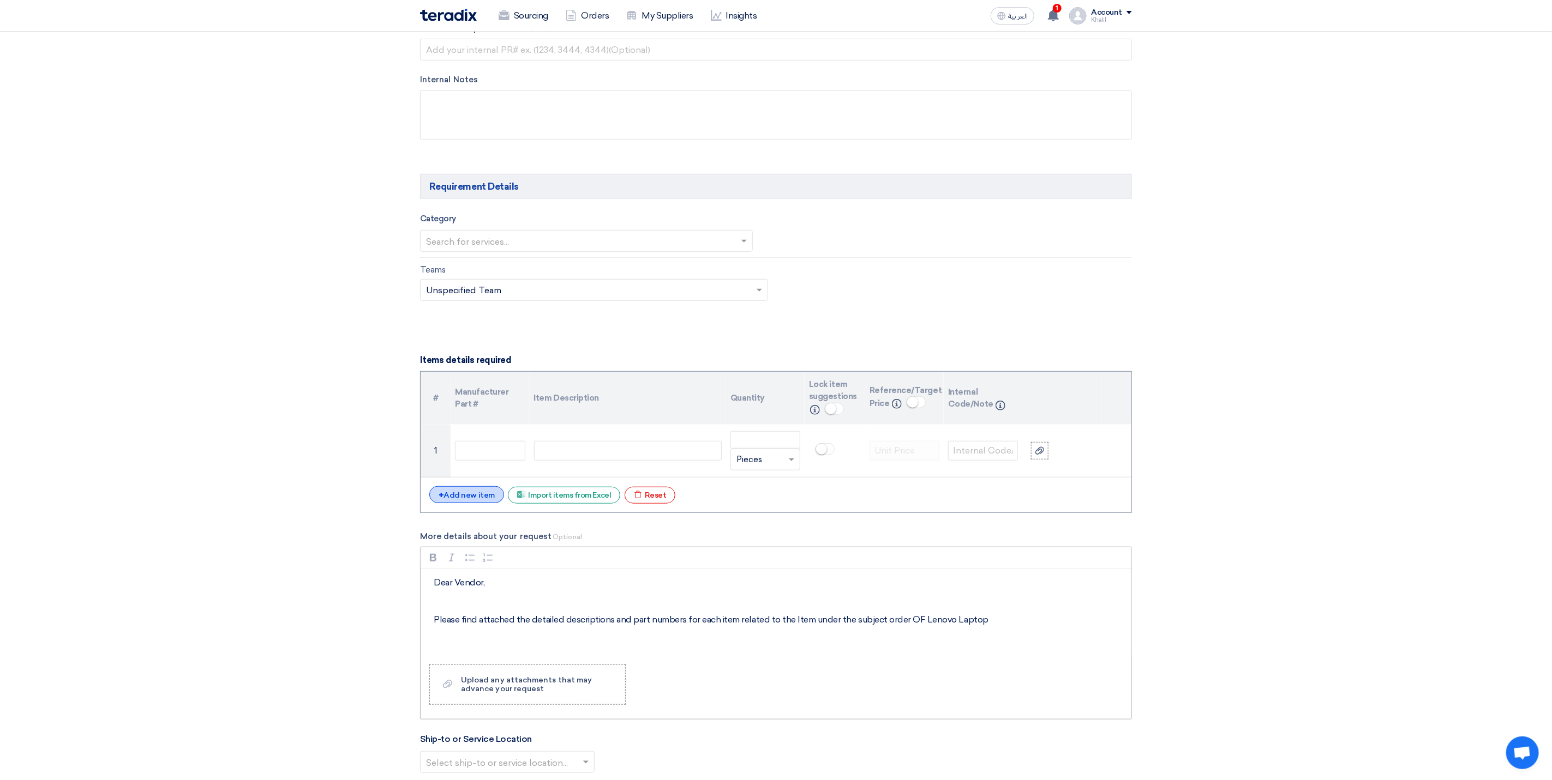
click at [481, 499] on div "+ Add new item" at bounding box center [466, 494] width 75 height 17
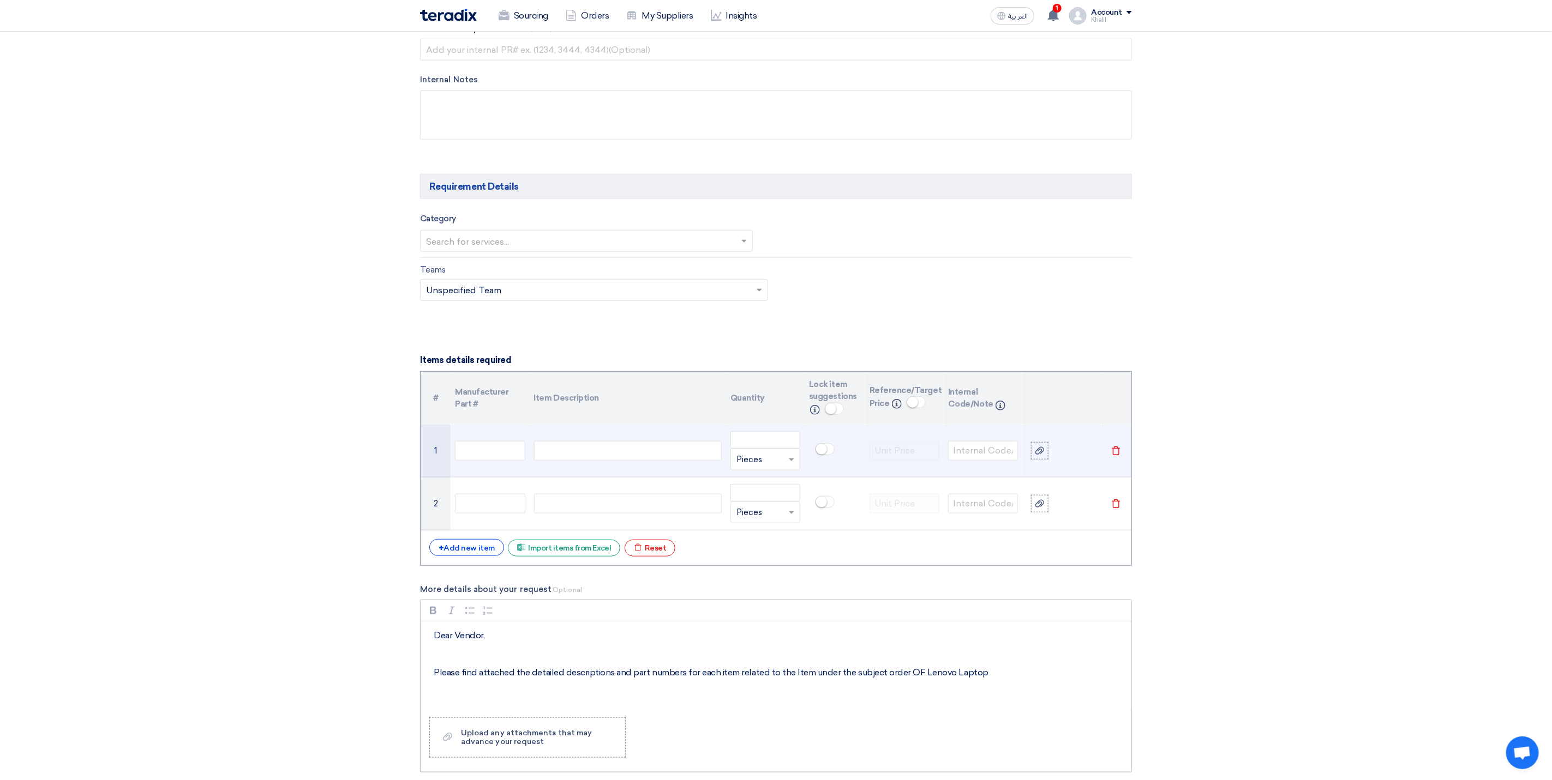
click at [615, 455] on div at bounding box center [628, 451] width 188 height 20
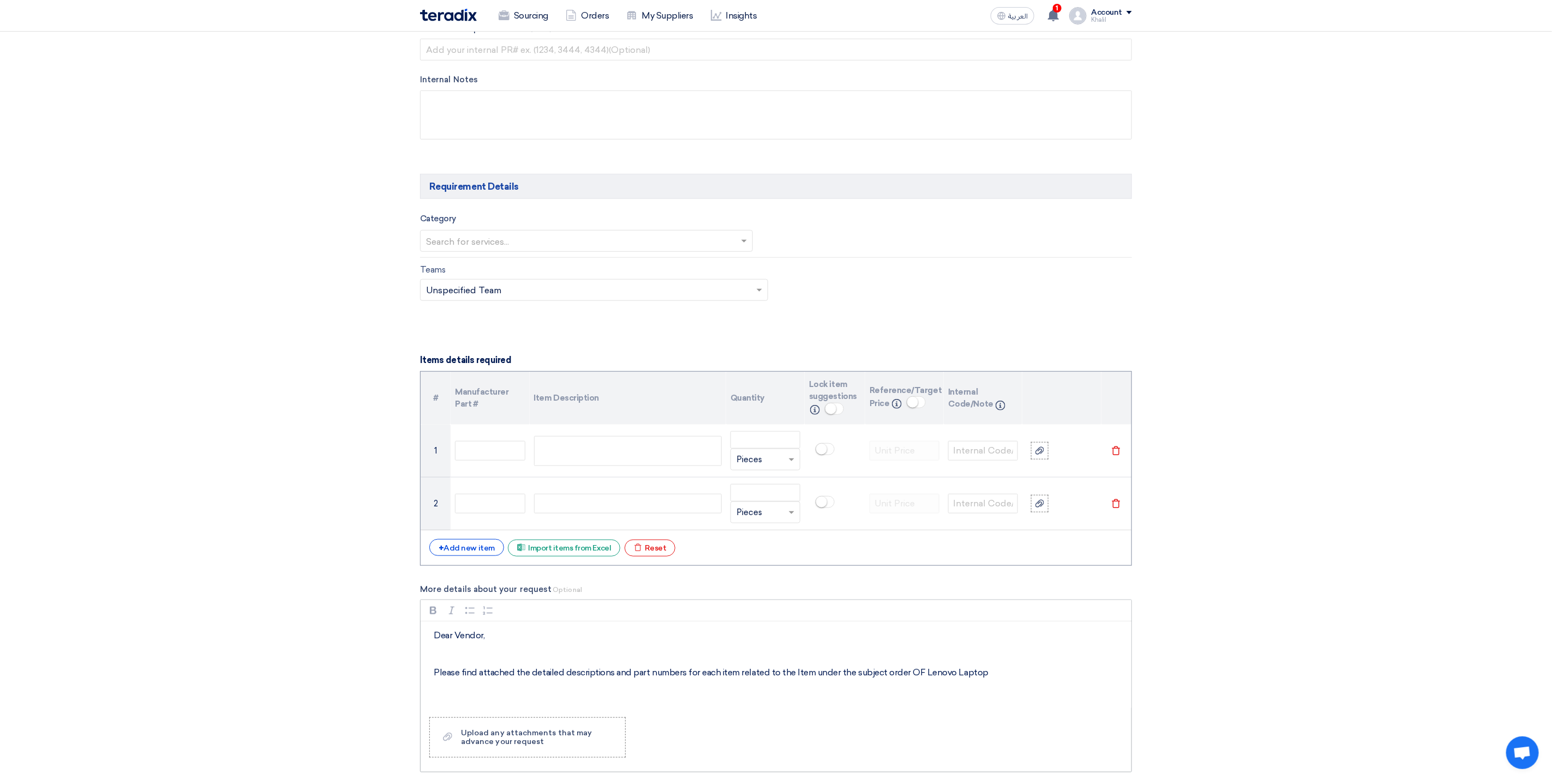
scroll to position [396, 0]
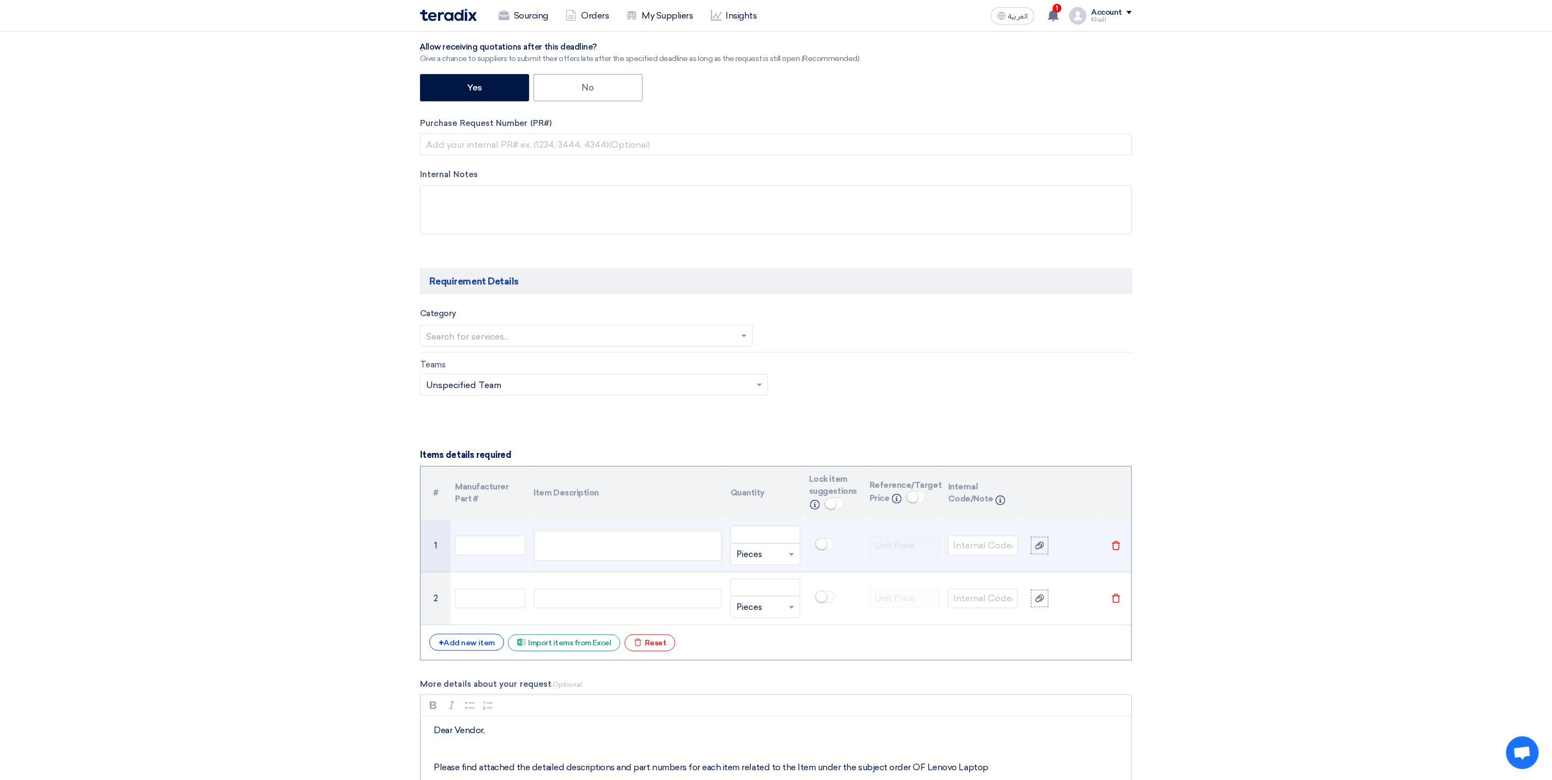
click at [621, 546] on div "Lenovo ThinkPad T14 Gen 5 Business Laptop 14" , Intel Ultra 5 125U, 16GB DDR5 R…" at bounding box center [628, 546] width 188 height 30
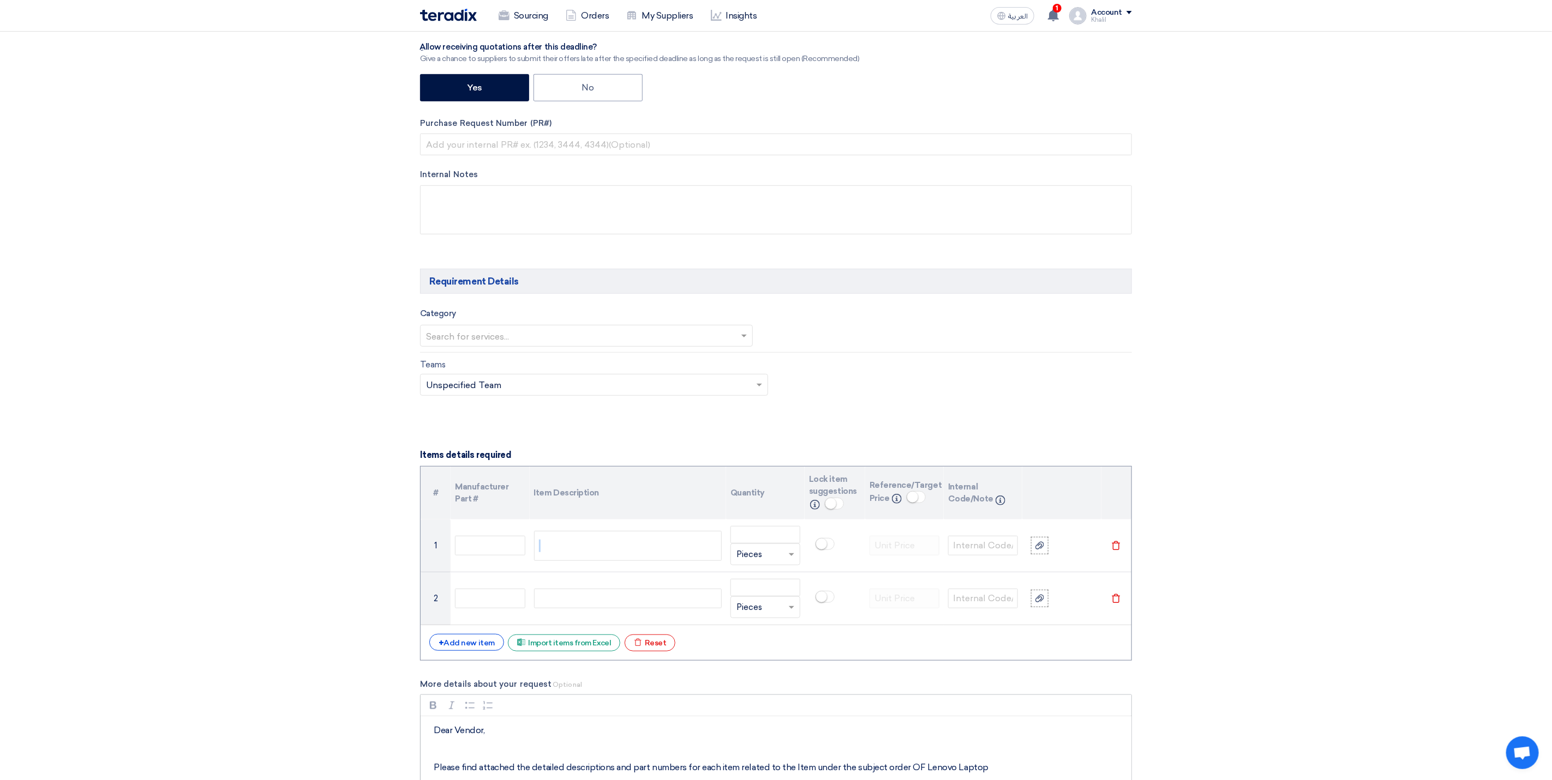
drag, startPoint x: 626, startPoint y: 558, endPoint x: 524, endPoint y: 519, distance: 108.8
click at [524, 519] on table "# Manufacturer Part # Item Description Quantity Lock item suggestions Info Refe…" at bounding box center [775, 546] width 711 height 159
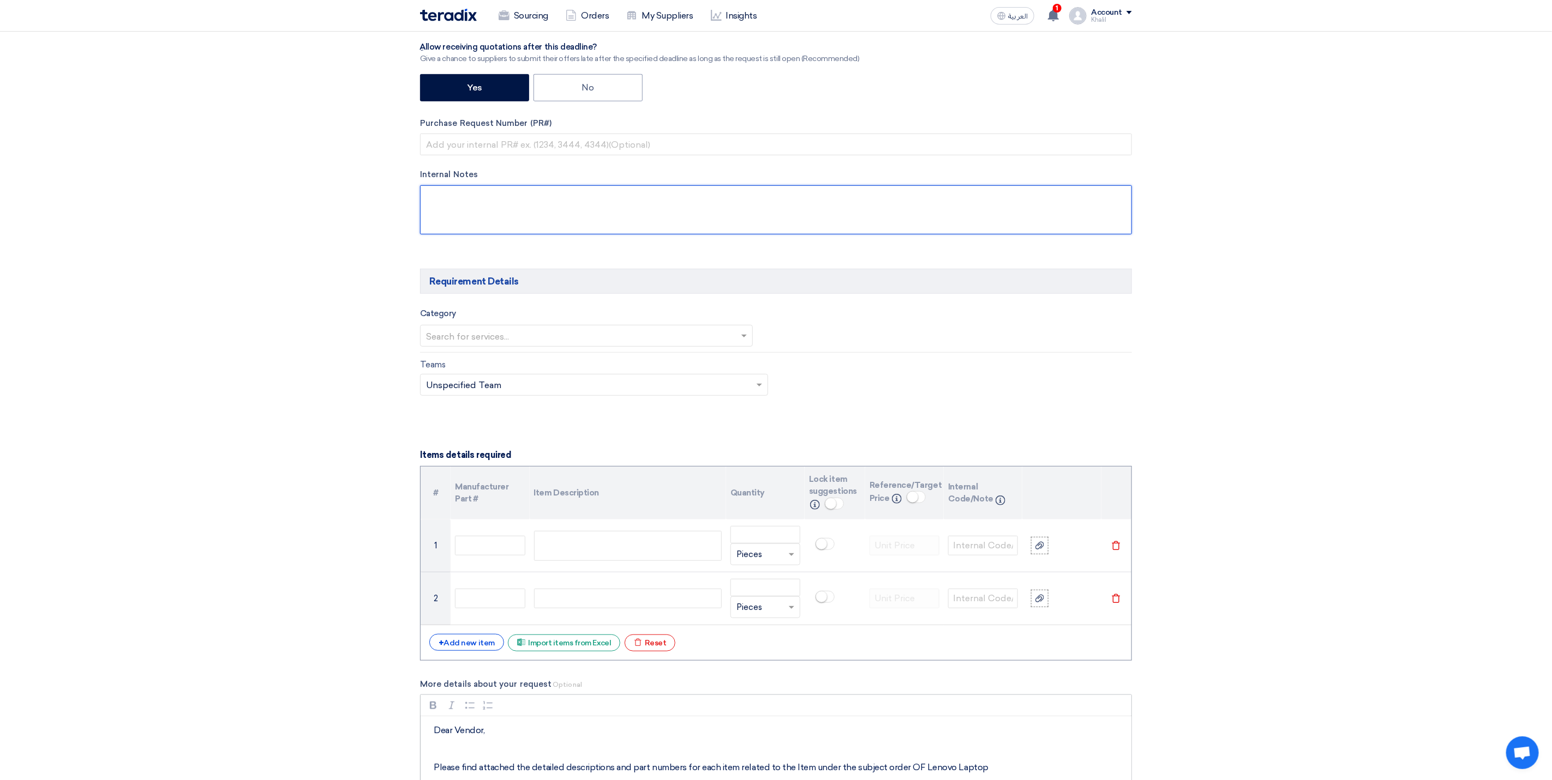
click at [608, 218] on textarea at bounding box center [776, 209] width 712 height 49
drag, startPoint x: 419, startPoint y: 195, endPoint x: 561, endPoint y: 197, distance: 142.4
click at [561, 197] on div "RFx Title RFQ FOR Lenovo Laptop 14-STOM-015107-STOM-013917 RFx Type Normal RFQ …" at bounding box center [776, 30] width 728 height 441
drag, startPoint x: 428, startPoint y: 196, endPoint x: 572, endPoint y: 213, distance: 145.0
click at [572, 213] on textarea at bounding box center [776, 209] width 712 height 49
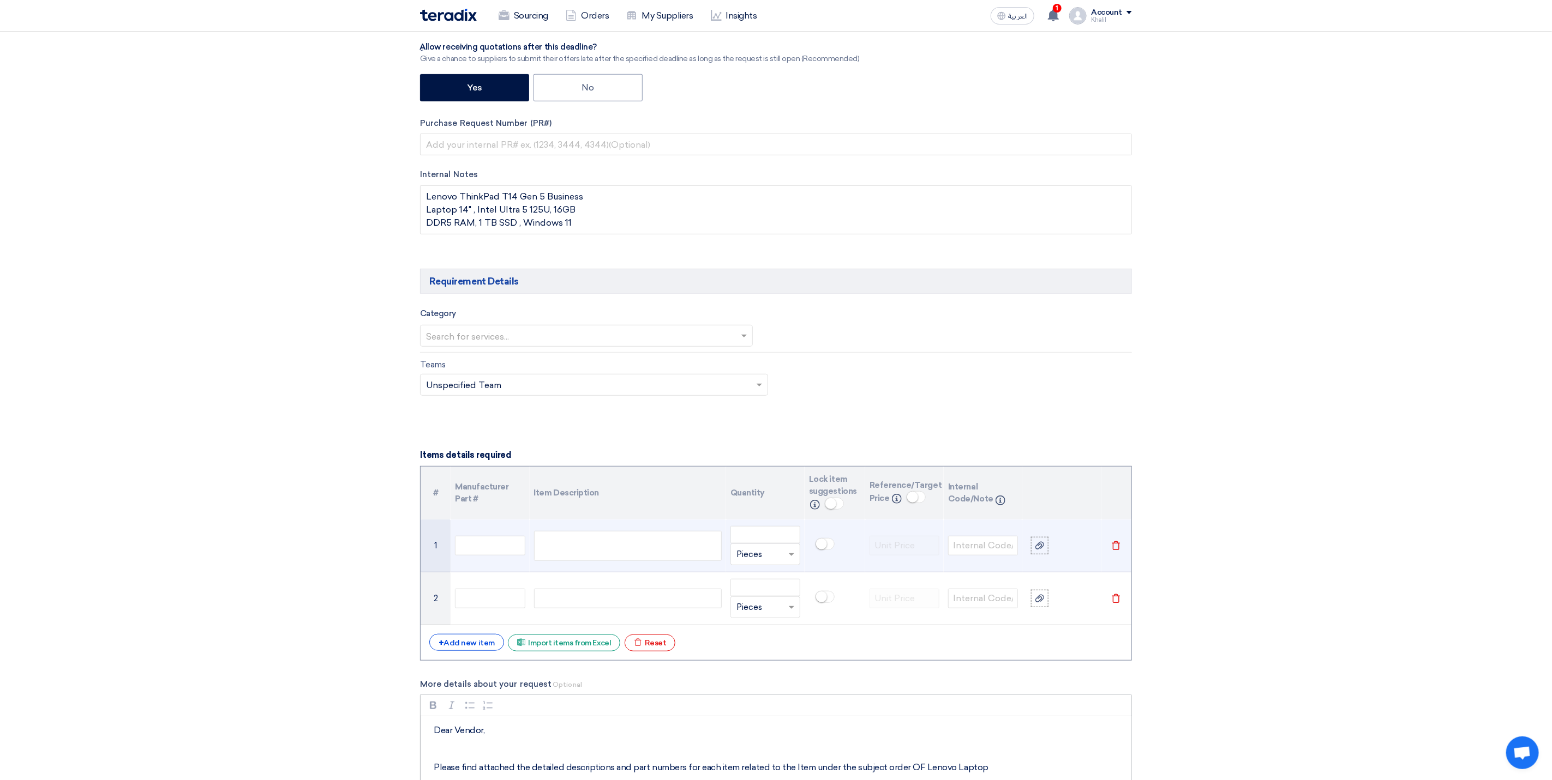
click at [620, 549] on div "Laptop 14" , Intel Ultra 5 125U, 16GB DDR5 RAM, 1 TB SSD , Windows 11 Lenovo Th…" at bounding box center [628, 546] width 188 height 30
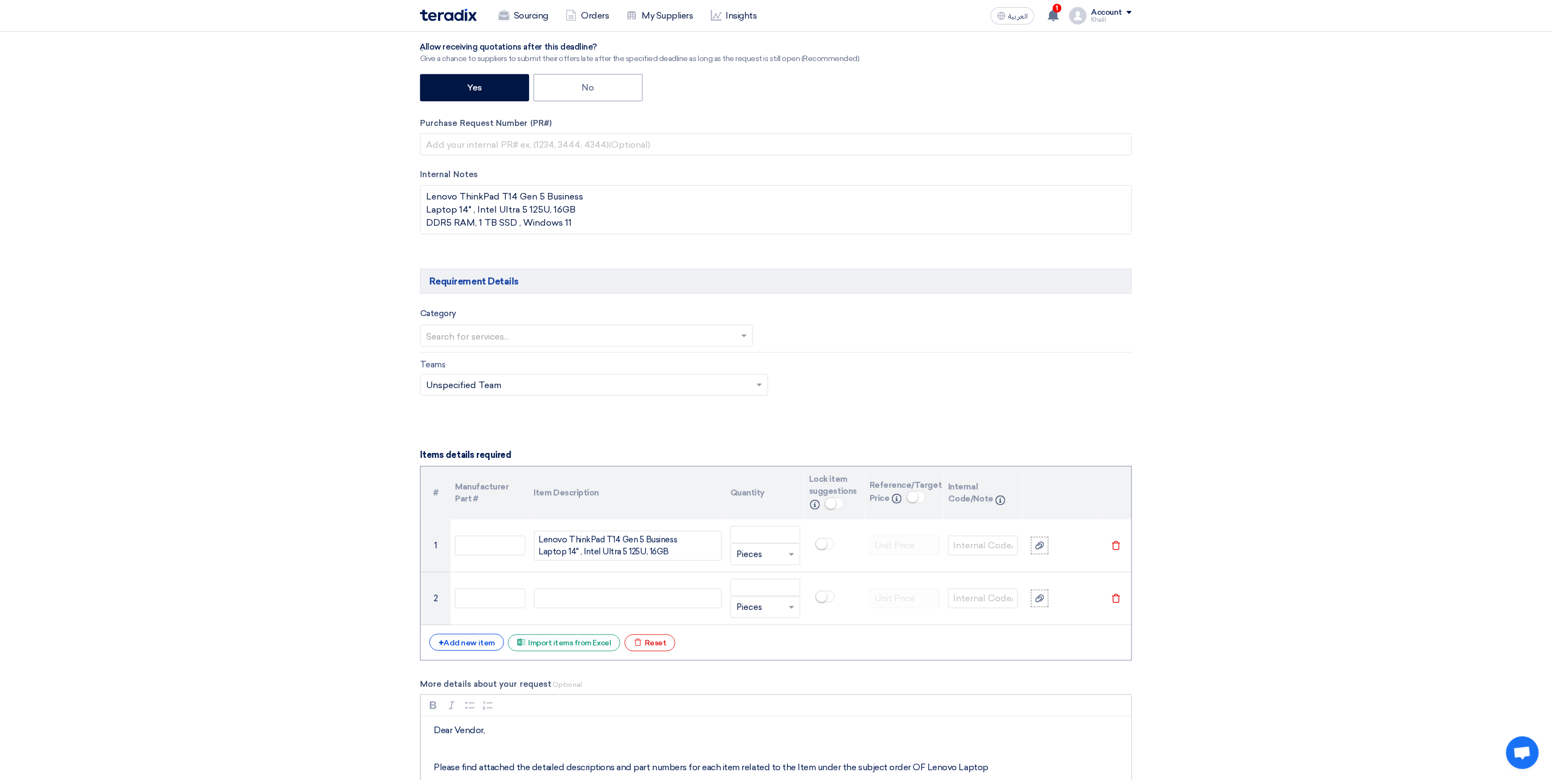
click at [1351, 622] on section "Basic Information RFx Title RFQ FOR Lenovo Laptop 14-STOM-015107-STOM-013917 RF…" at bounding box center [776, 706] width 1552 height 1921
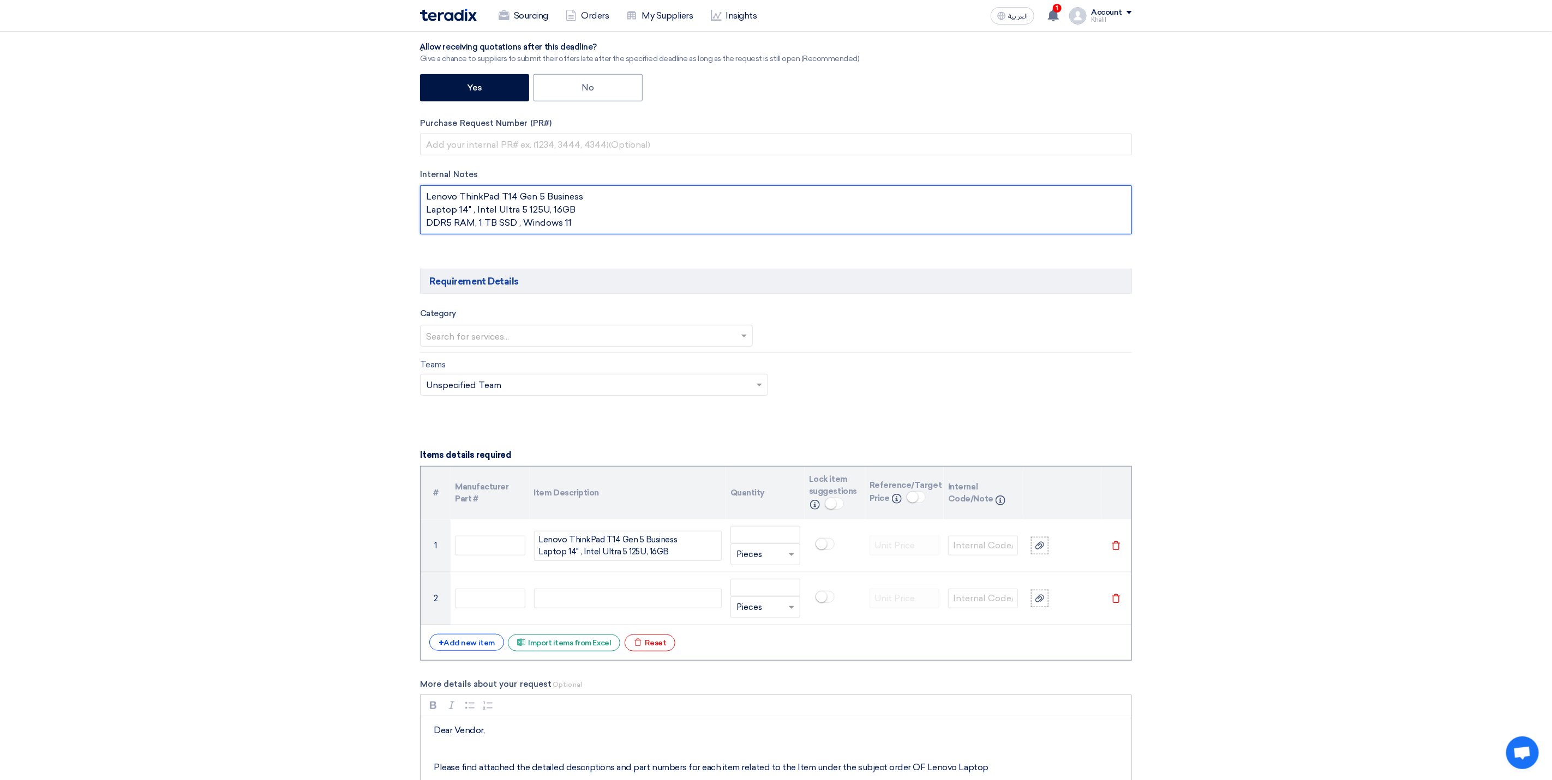
drag, startPoint x: 517, startPoint y: 210, endPoint x: 417, endPoint y: 190, distance: 101.7
click at [417, 190] on div "RFx Title RFQ FOR Lenovo Laptop 14-STOM-015107-STOM-013917 RFx Type Normal RFQ …" at bounding box center [776, 30] width 728 height 441
click at [599, 220] on textarea at bounding box center [776, 209] width 712 height 49
drag, startPoint x: 589, startPoint y: 223, endPoint x: 419, endPoint y: 190, distance: 172.8
click at [420, 190] on textarea at bounding box center [776, 209] width 712 height 49
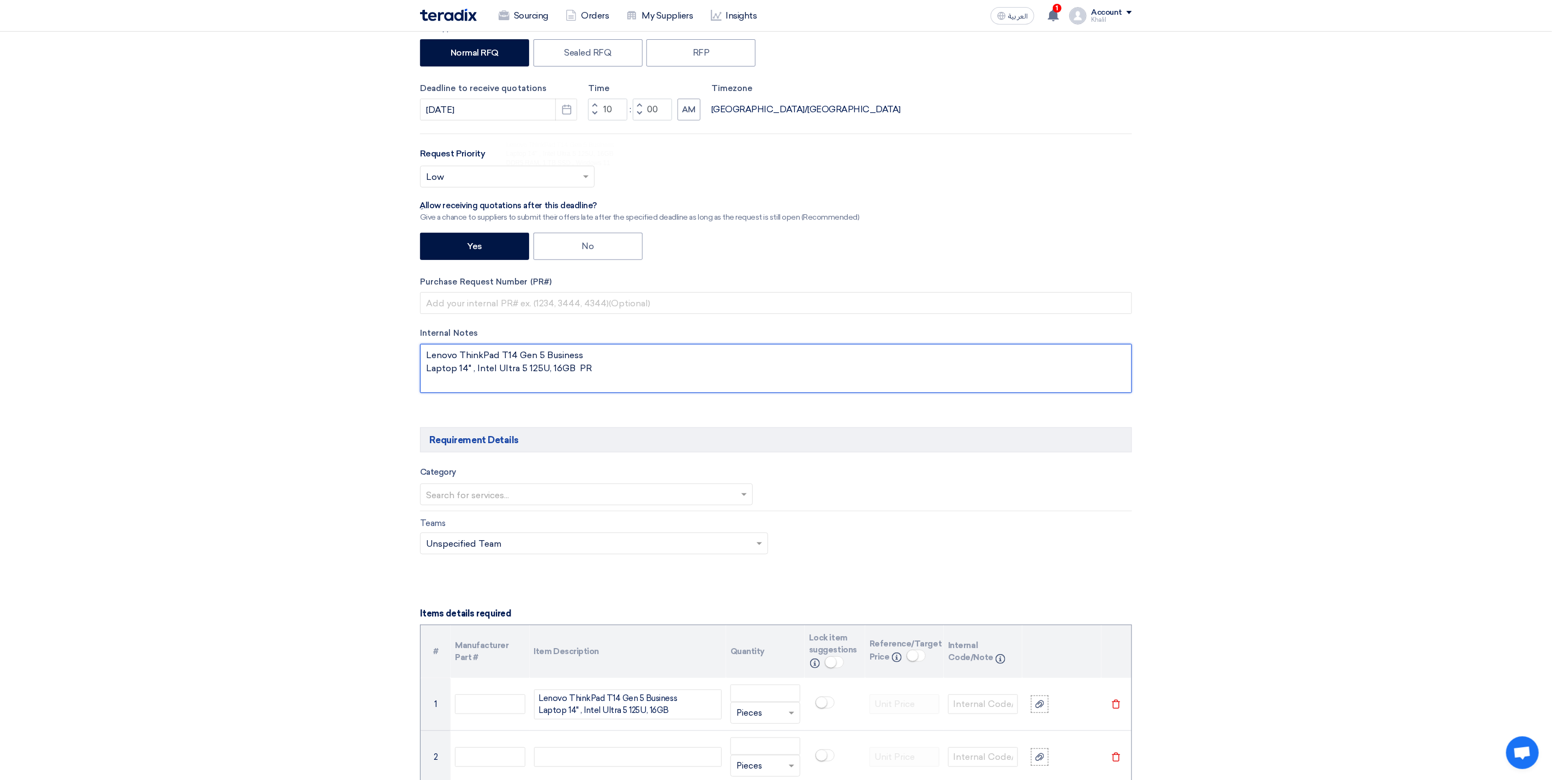
scroll to position [0, 0]
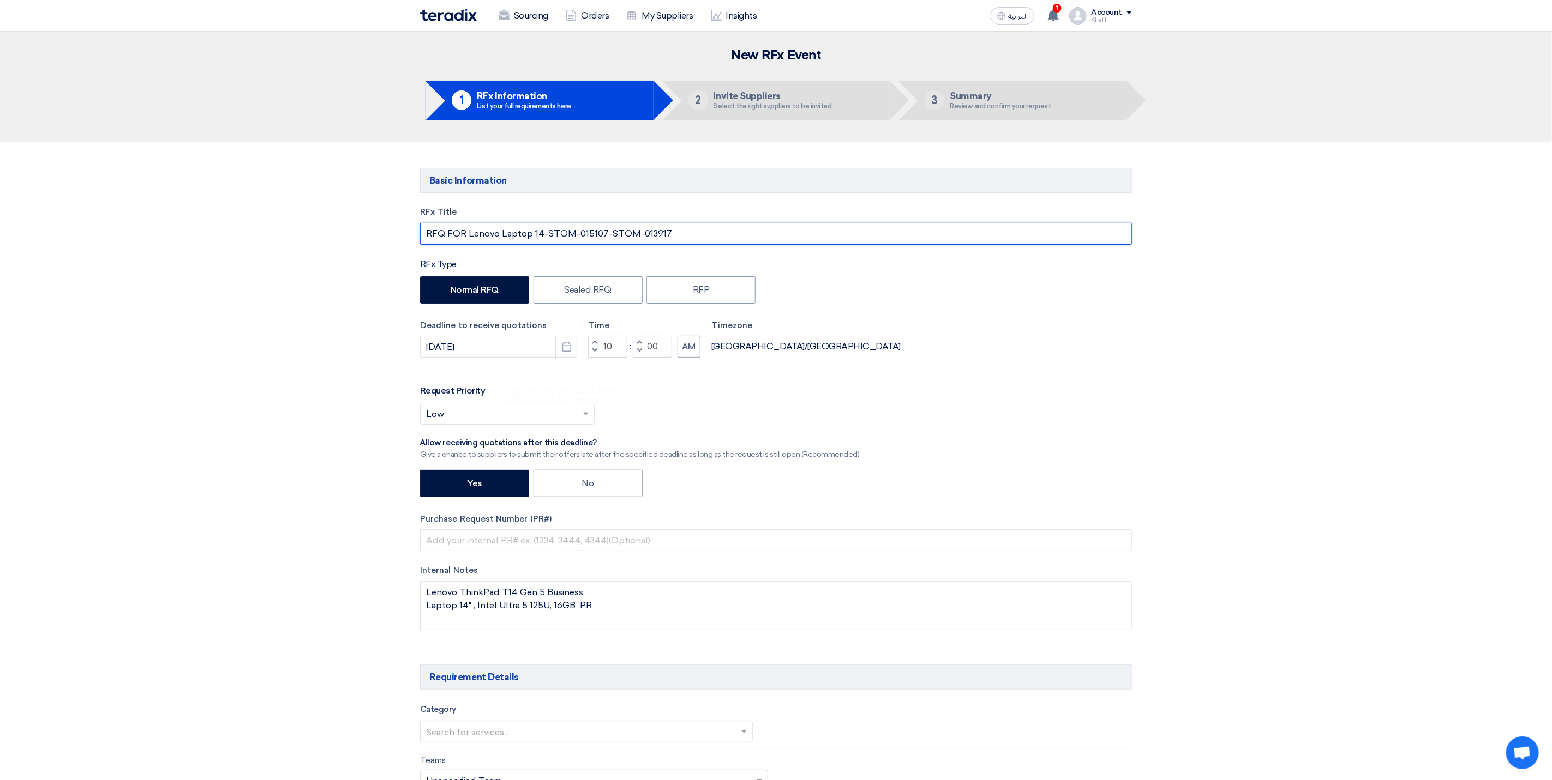
drag, startPoint x: 673, startPoint y: 236, endPoint x: 612, endPoint y: 228, distance: 61.6
click at [612, 228] on input "RFQ FOR Lenovo Laptop 14-STOM-015107-STOM-013917" at bounding box center [776, 234] width 712 height 22
click at [597, 231] on input "RFQ FOR Lenovo Laptop 14-STOM-015107-STOM-013917" at bounding box center [776, 234] width 712 height 22
drag, startPoint x: 603, startPoint y: 237, endPoint x: 547, endPoint y: 228, distance: 56.4
click at [547, 228] on input "RFQ FOR Lenovo Laptop 14-STOM-015107-STOM-013917" at bounding box center [776, 234] width 712 height 22
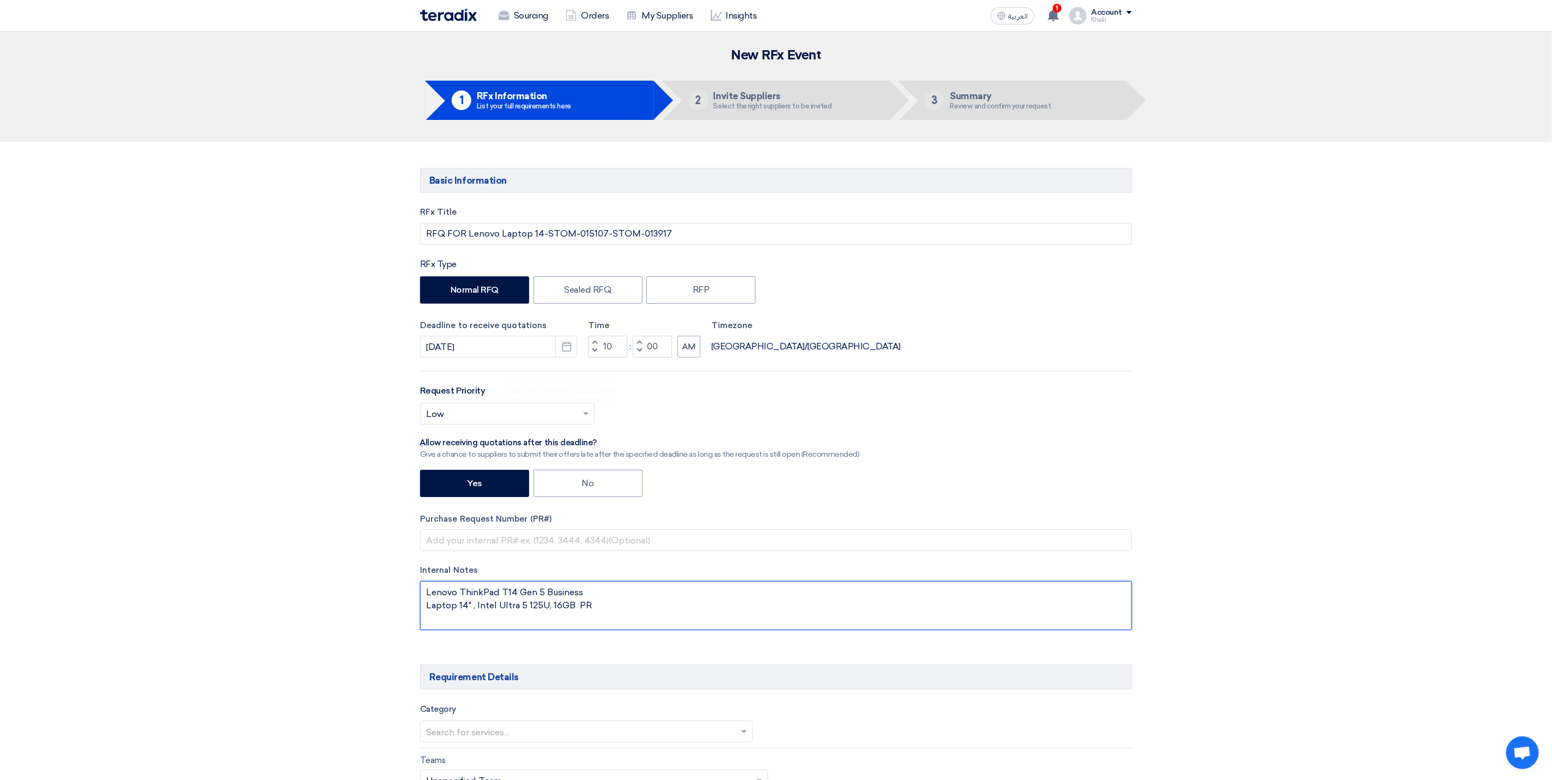
click at [642, 610] on textarea at bounding box center [776, 605] width 712 height 49
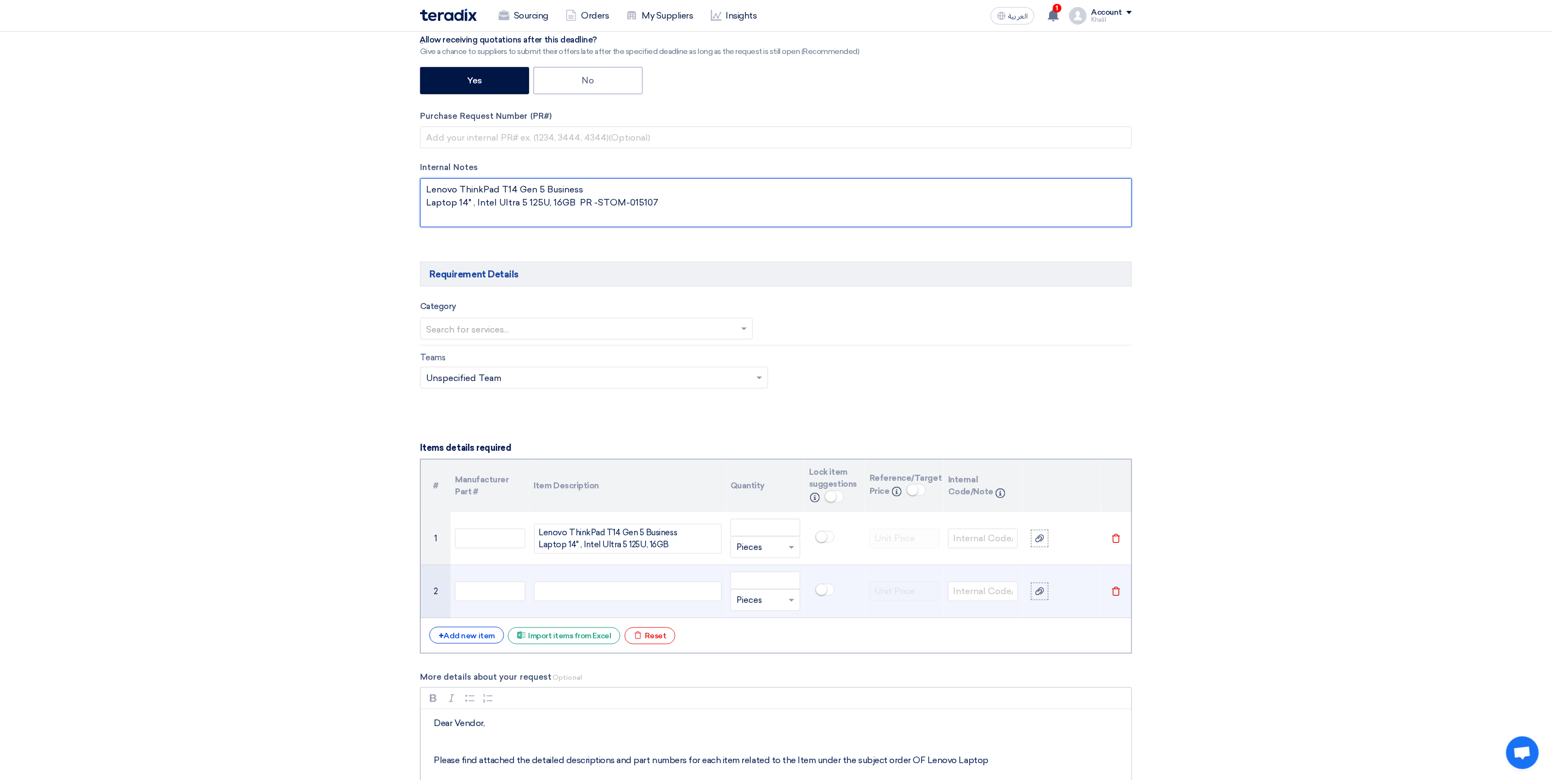
scroll to position [409, 0]
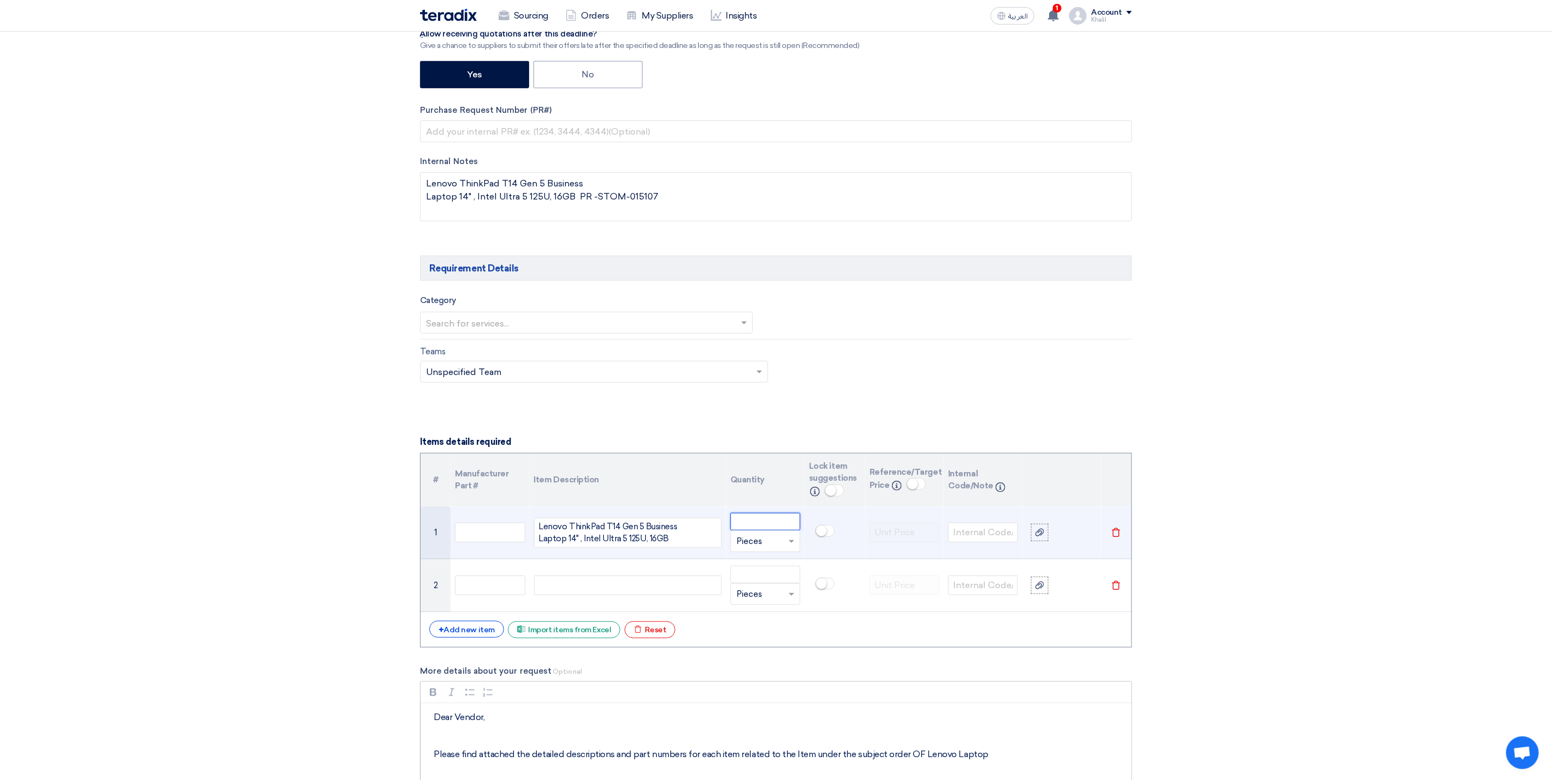
click at [751, 530] on input "number" at bounding box center [765, 521] width 70 height 17
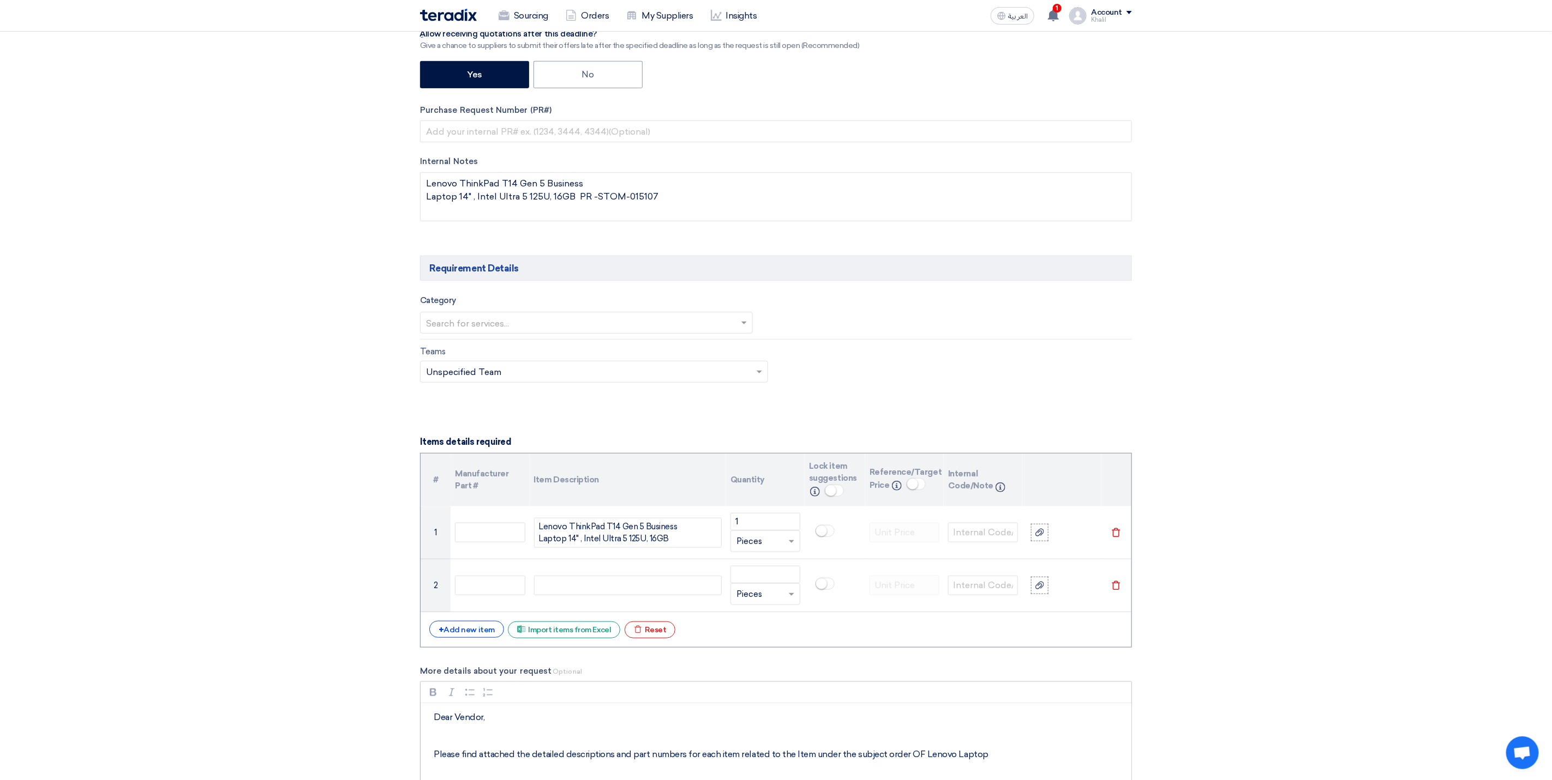
click at [1403, 581] on section "Basic Information RFx Title RFQ FOR Lenovo Laptop 14-STOM-015107-STOM-013917 RF…" at bounding box center [776, 693] width 1552 height 1921
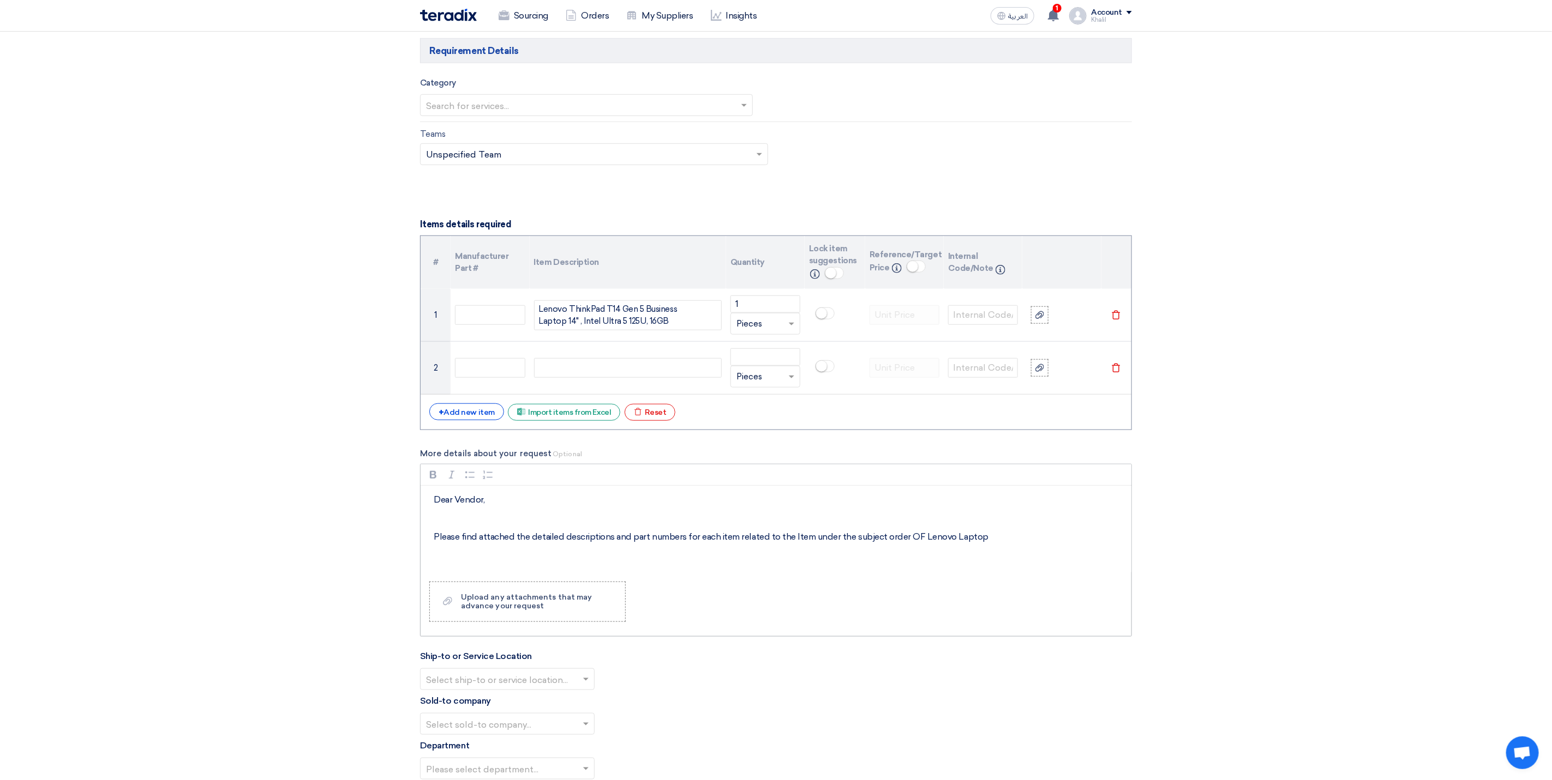
scroll to position [654, 0]
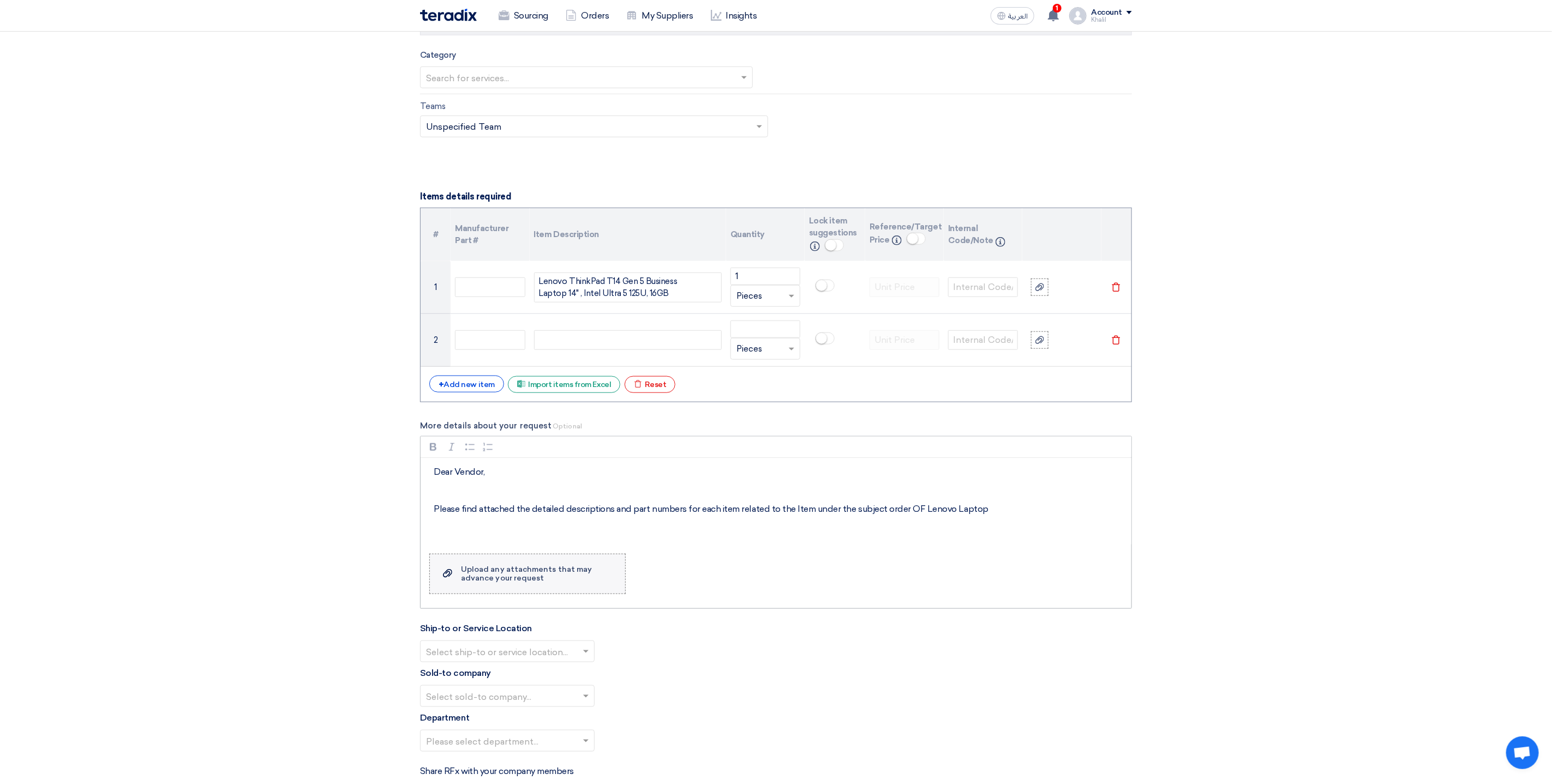
click at [563, 583] on div "Upload any attachments that may advance your request" at bounding box center [537, 574] width 153 height 17
click at [0, 0] on input "Upload a file Upload any attachments that may advance your request" at bounding box center [0, 0] width 0 height 0
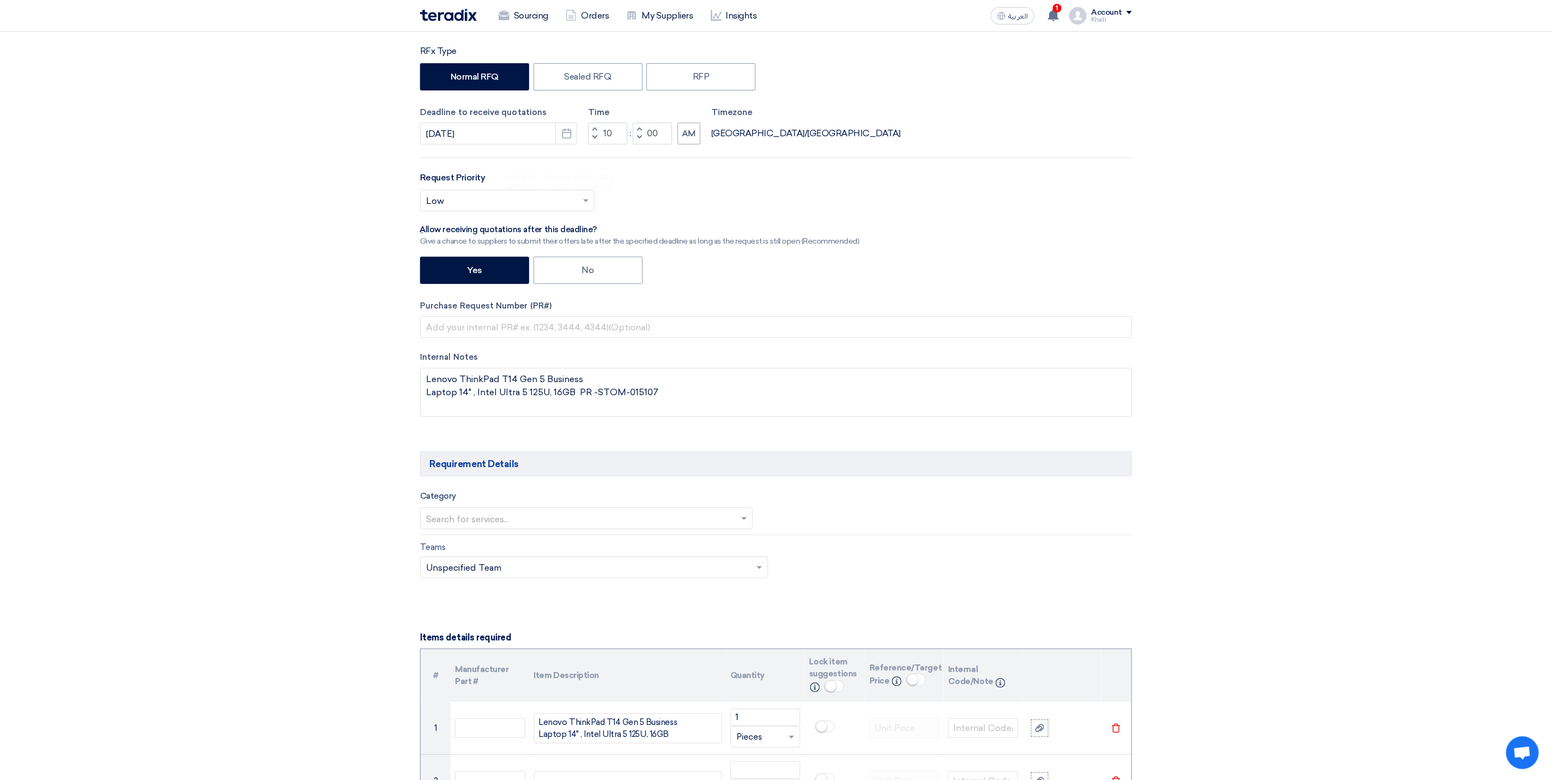
scroll to position [164, 0]
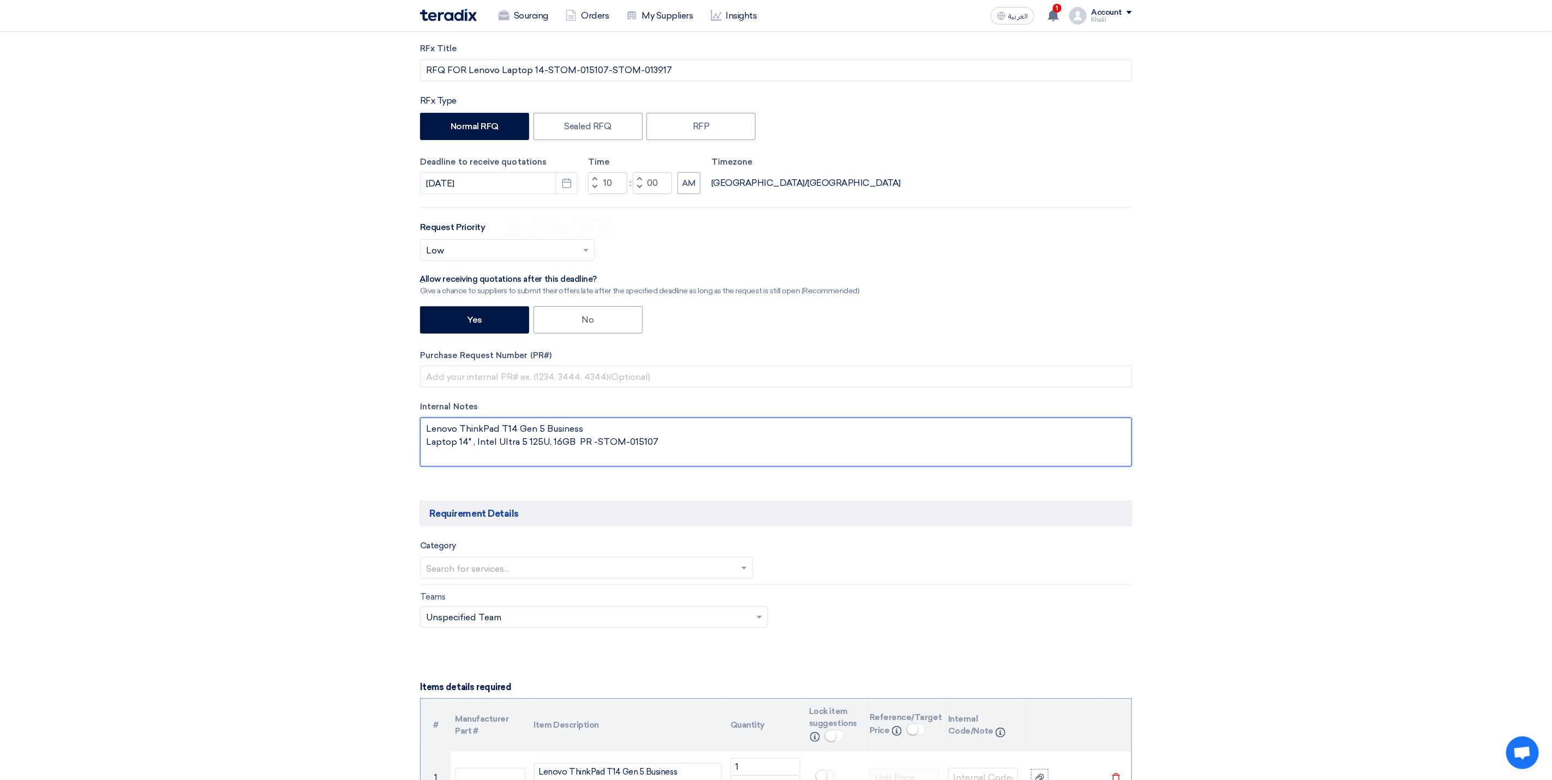
click at [660, 439] on textarea at bounding box center [776, 442] width 712 height 49
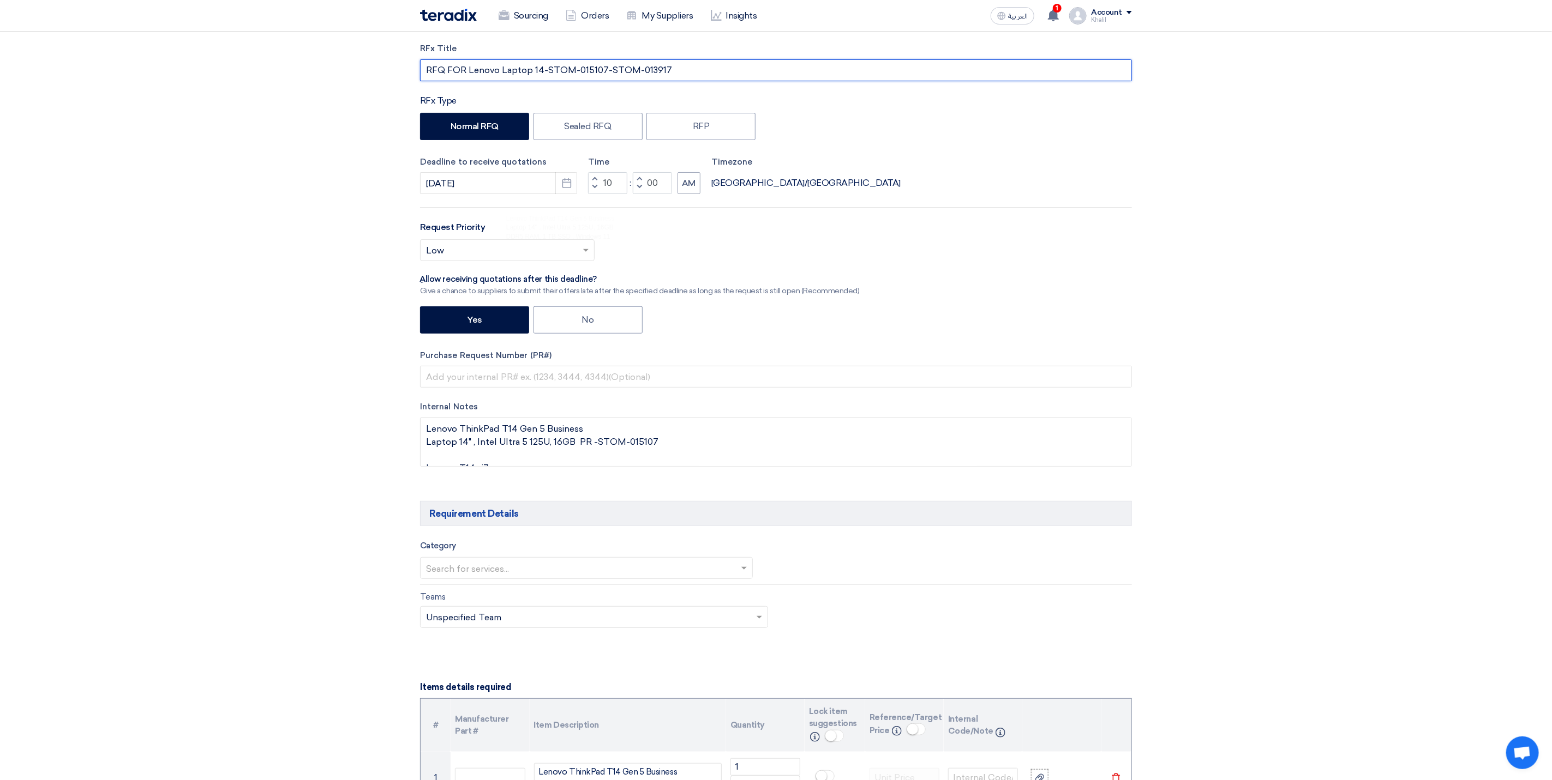
drag, startPoint x: 676, startPoint y: 70, endPoint x: 609, endPoint y: 63, distance: 68.1
click at [609, 63] on input "RFQ FOR Lenovo Laptop 14-STOM-015107-STOM-013917" at bounding box center [776, 70] width 712 height 22
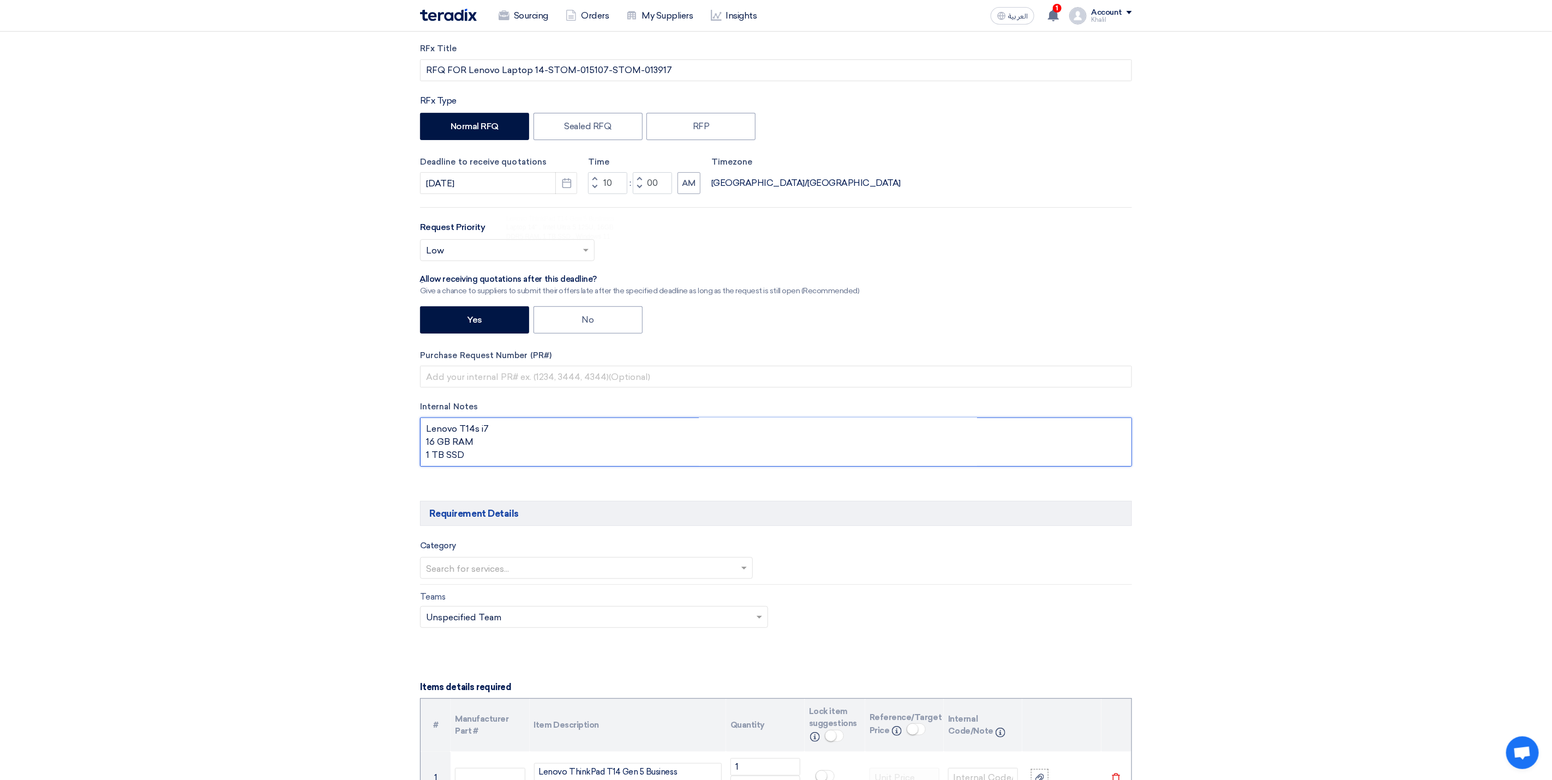
click at [498, 438] on textarea at bounding box center [776, 442] width 712 height 49
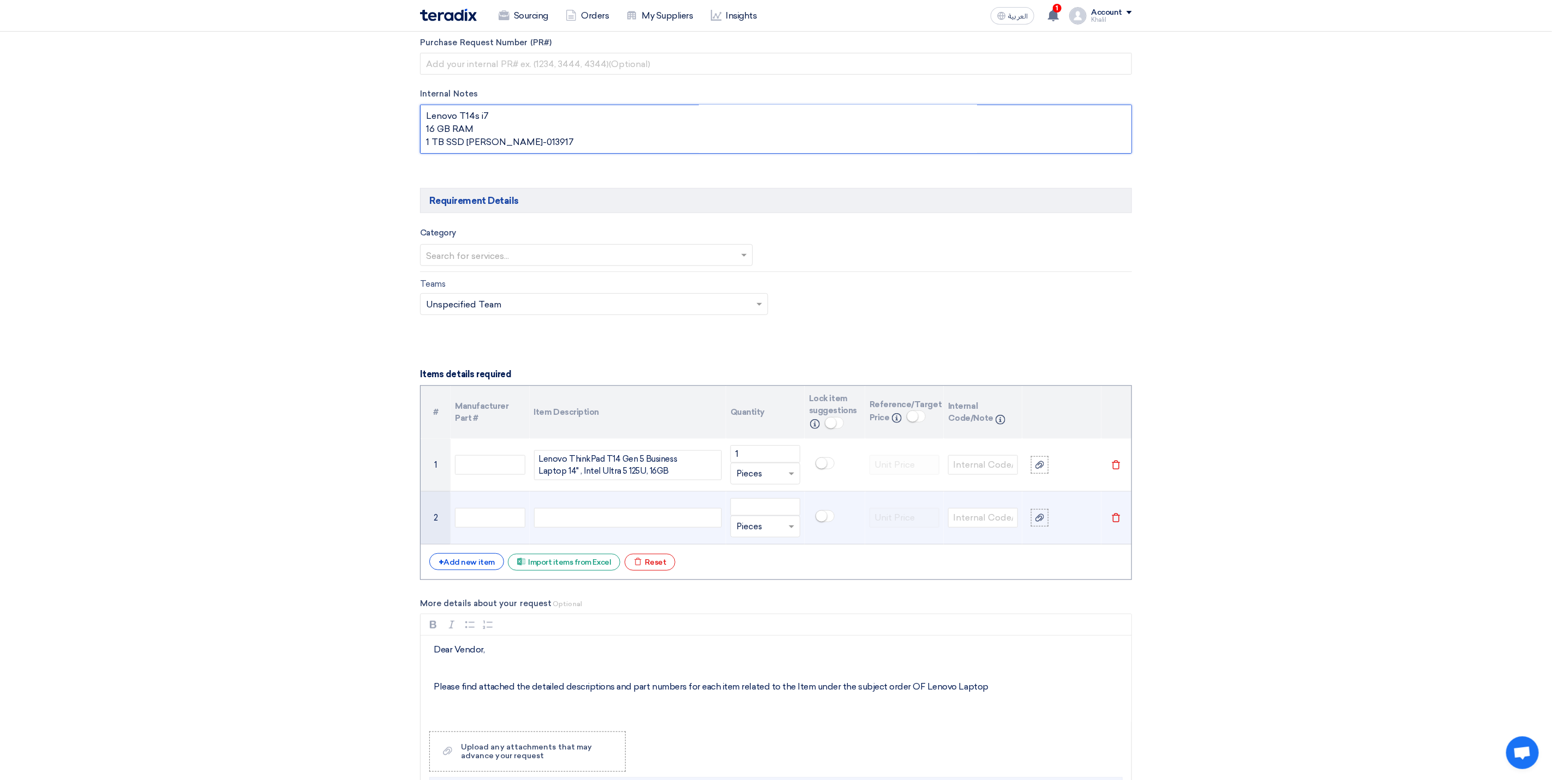
scroll to position [491, 0]
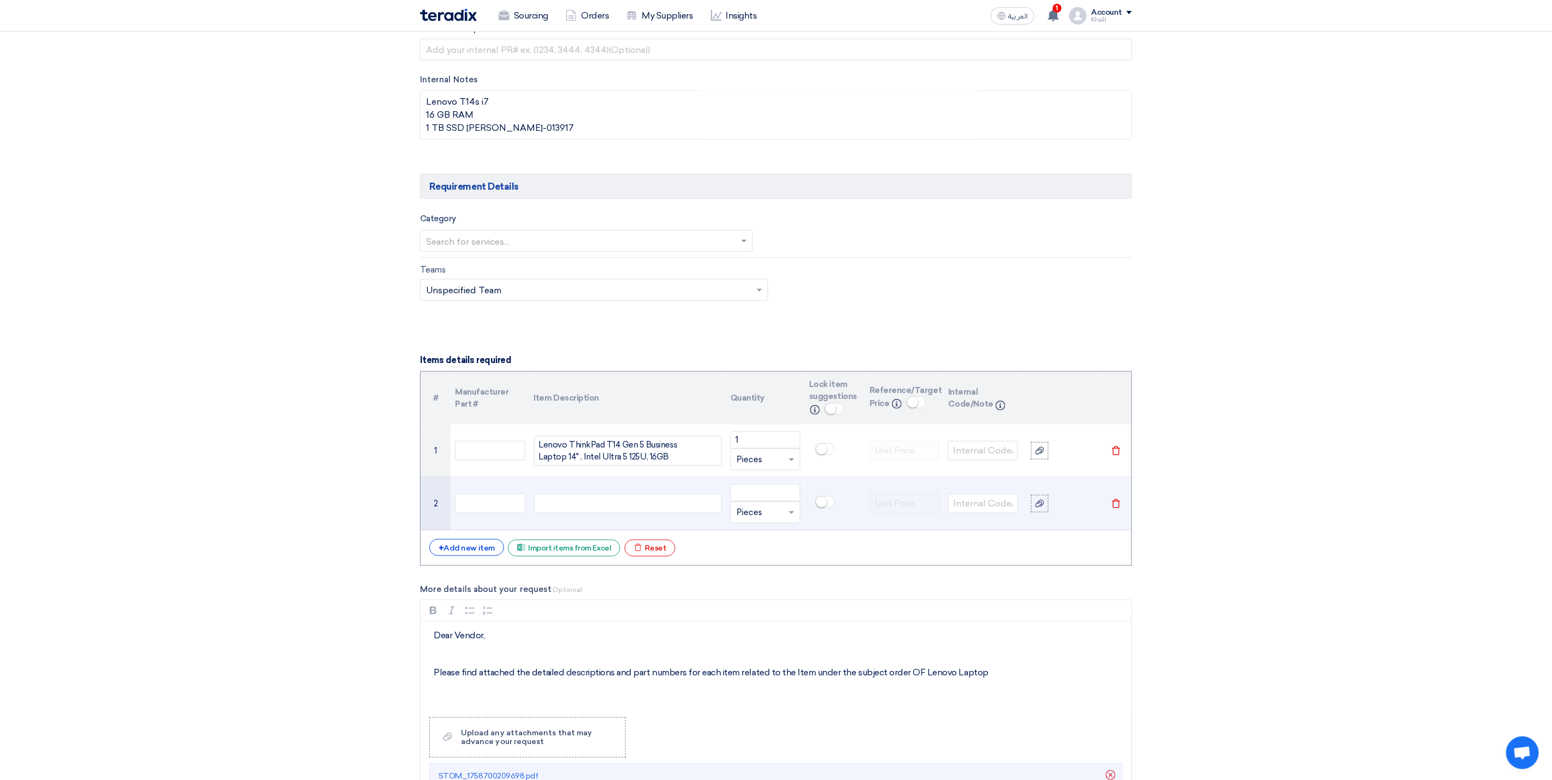
click at [596, 512] on div at bounding box center [628, 504] width 188 height 20
drag, startPoint x: 610, startPoint y: 515, endPoint x: 543, endPoint y: 509, distance: 67.3
click at [543, 509] on div "STOM-013917" at bounding box center [628, 504] width 188 height 20
click at [1276, 564] on section "Basic Information RFx Title RFQ FOR Lenovo Laptop 14-STOM-015107-STOM-013917 RF…" at bounding box center [776, 625] width 1552 height 1948
click at [771, 502] on input "number" at bounding box center [765, 492] width 70 height 17
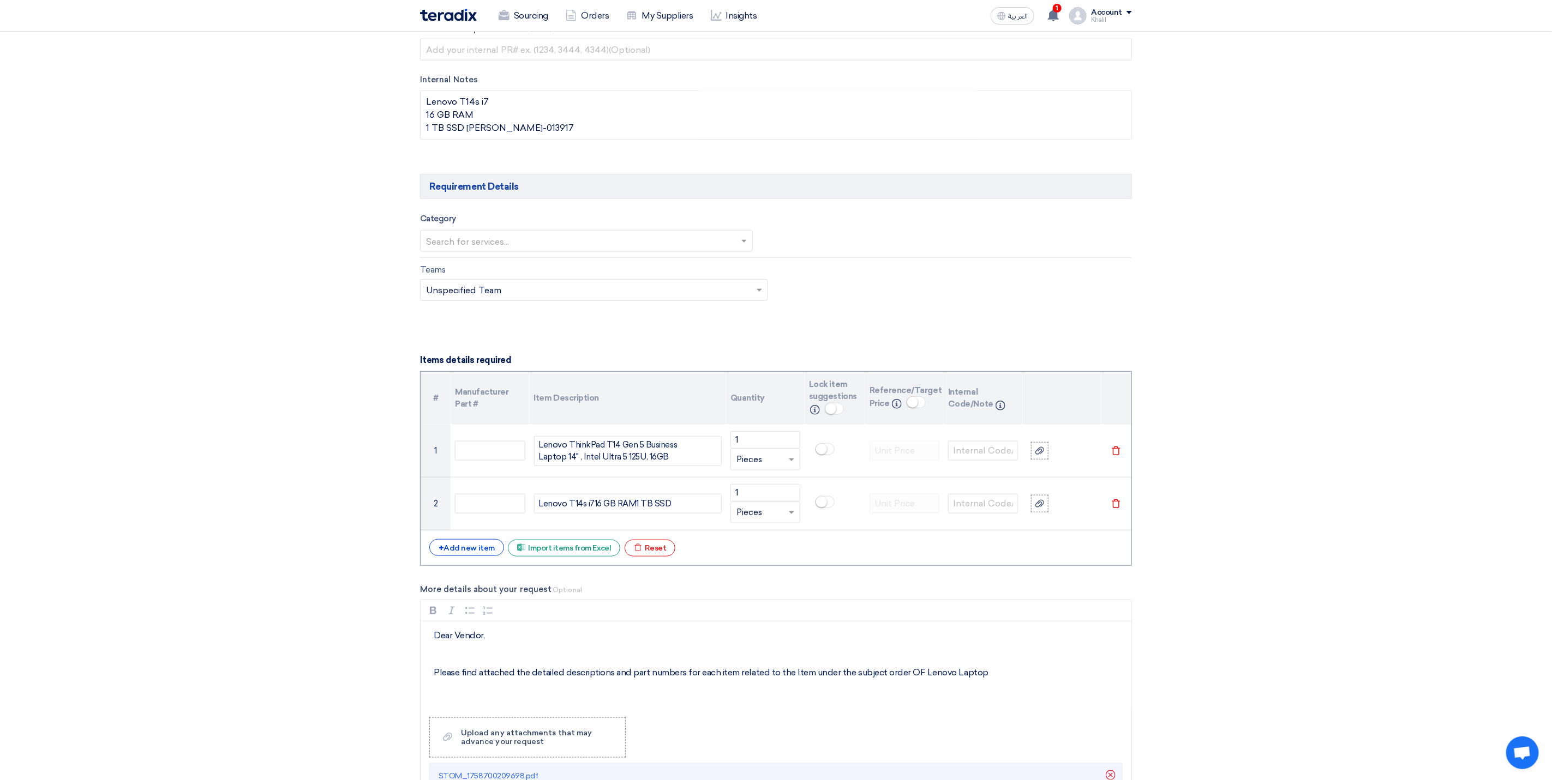
click at [1394, 664] on section "Basic Information RFx Title RFQ FOR Lenovo Laptop 14-STOM-015107-STOM-013917 RF…" at bounding box center [776, 625] width 1552 height 1948
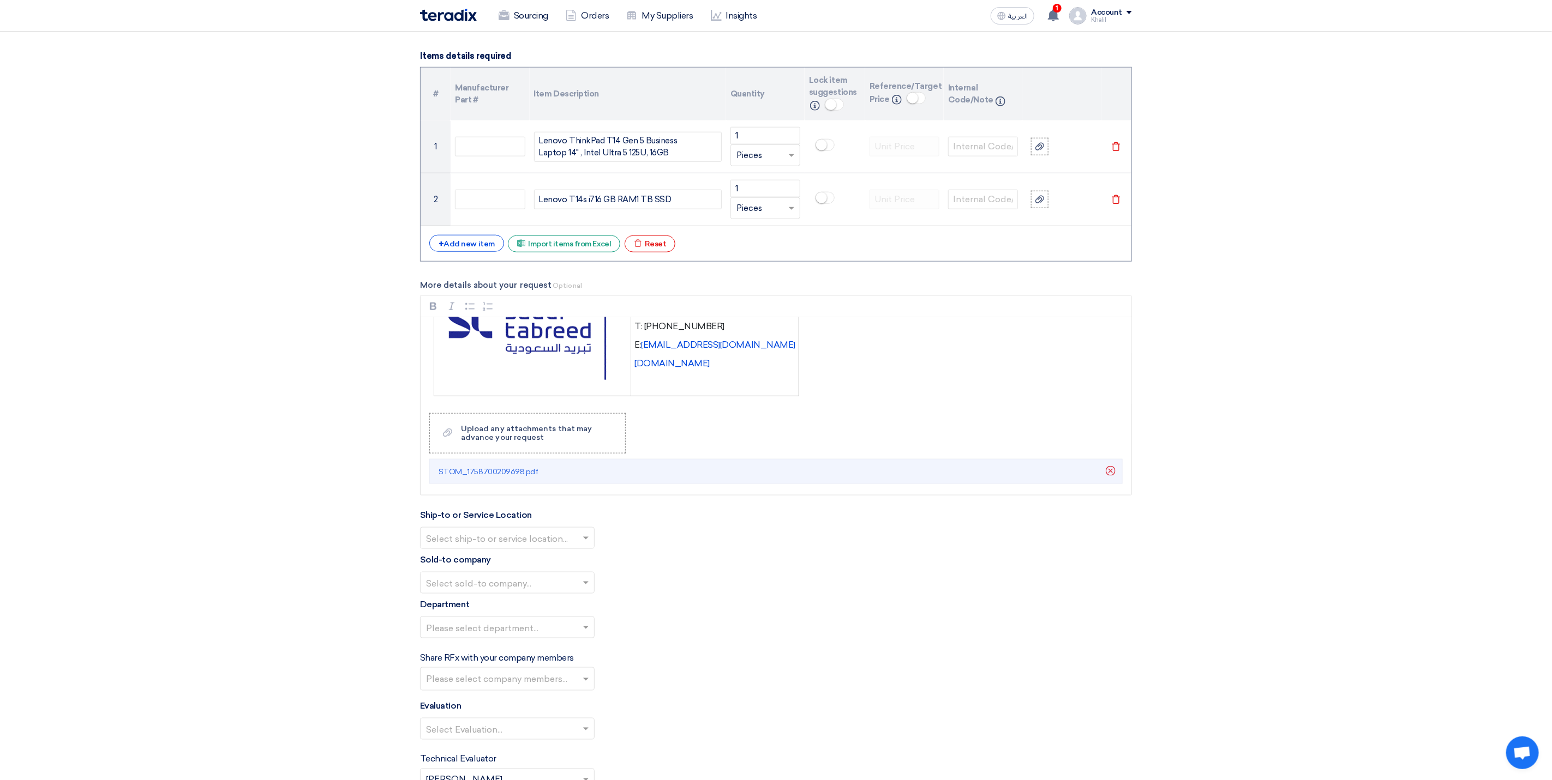
scroll to position [818, 0]
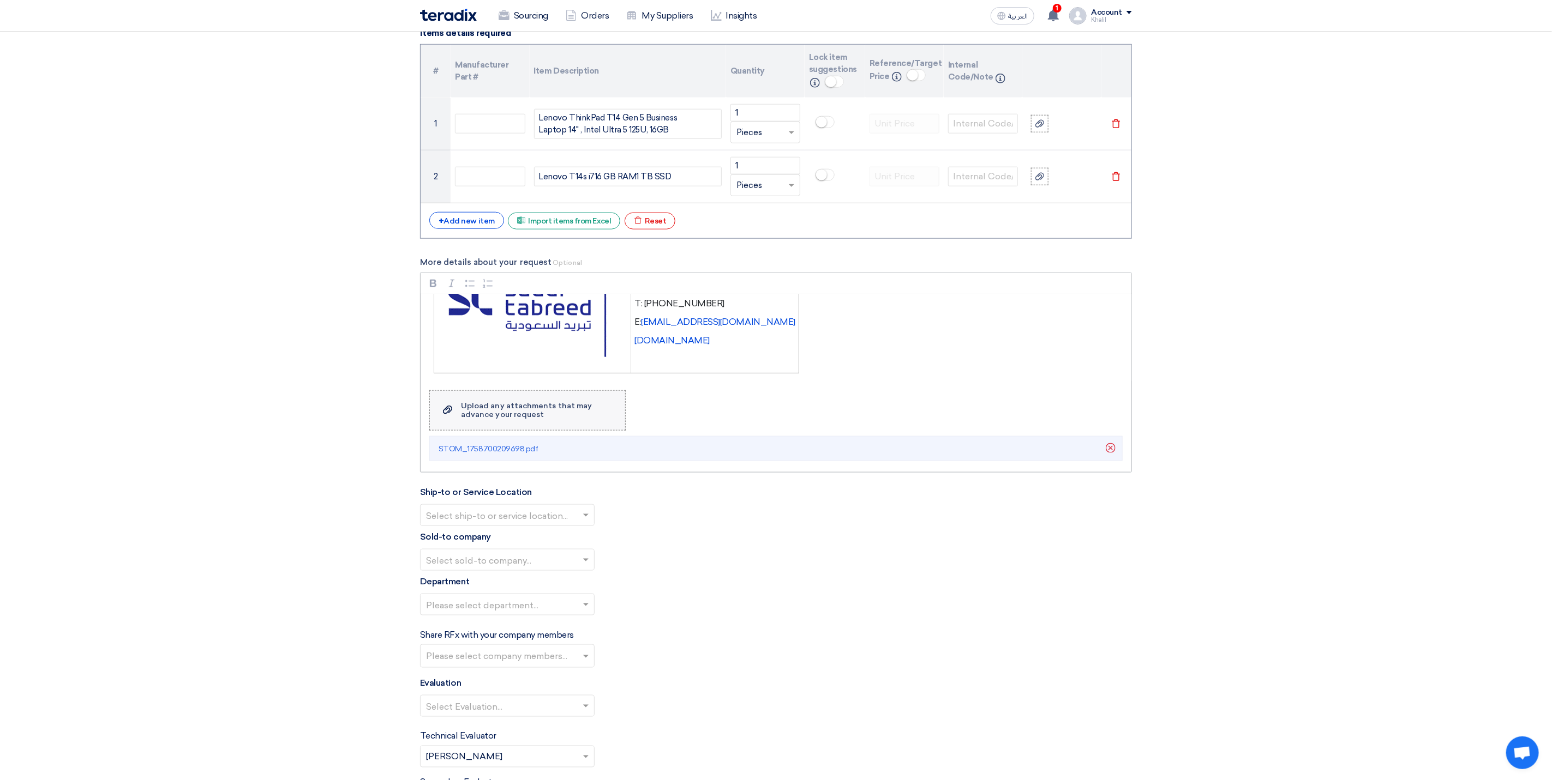
click at [555, 408] on label "Upload a file Upload any attachments that may advance your request" at bounding box center [527, 410] width 196 height 40
click at [0, 0] on input "Upload a file Upload any attachments that may advance your request" at bounding box center [0, 0] width 0 height 0
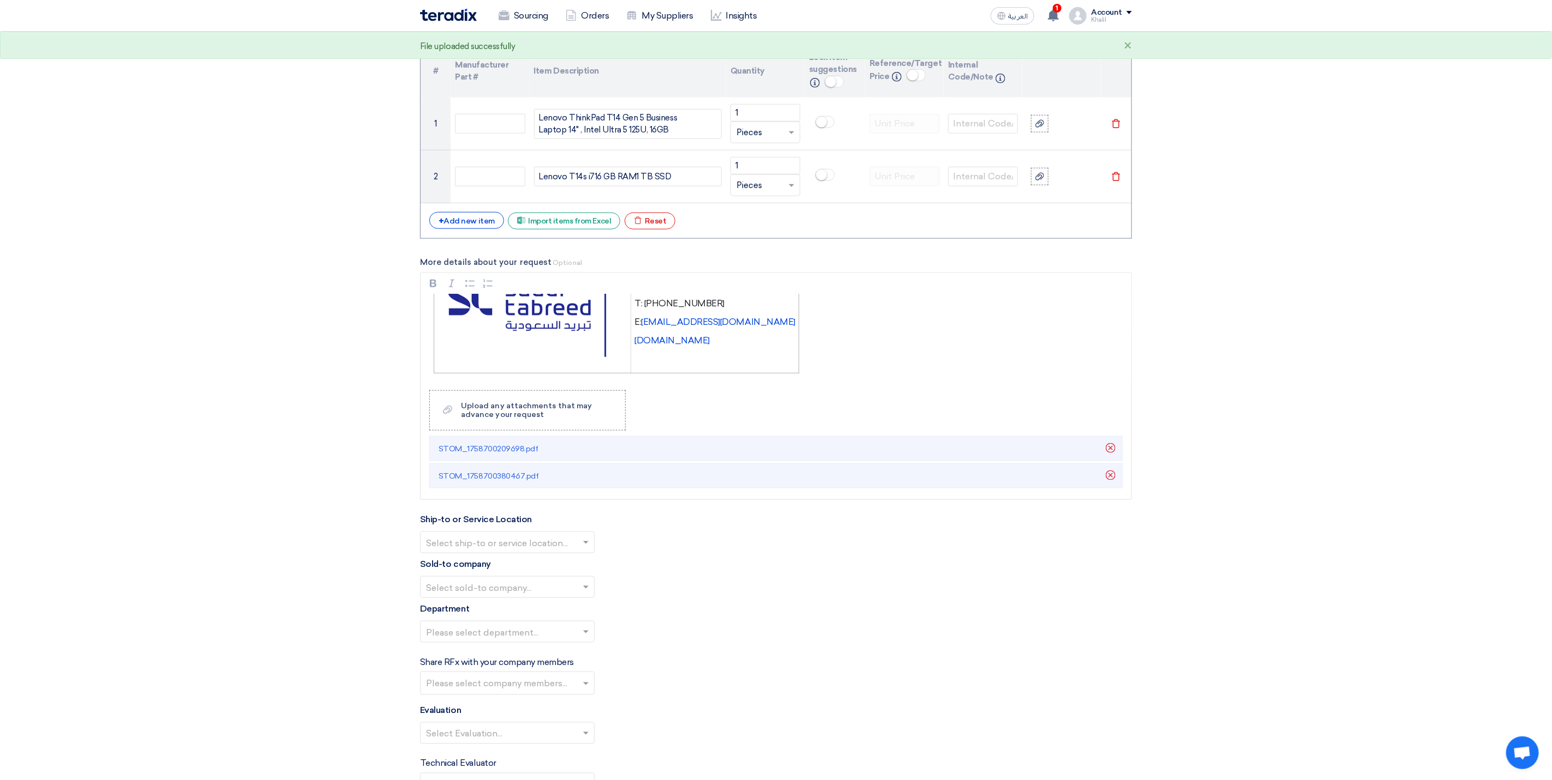
scroll to position [900, 0]
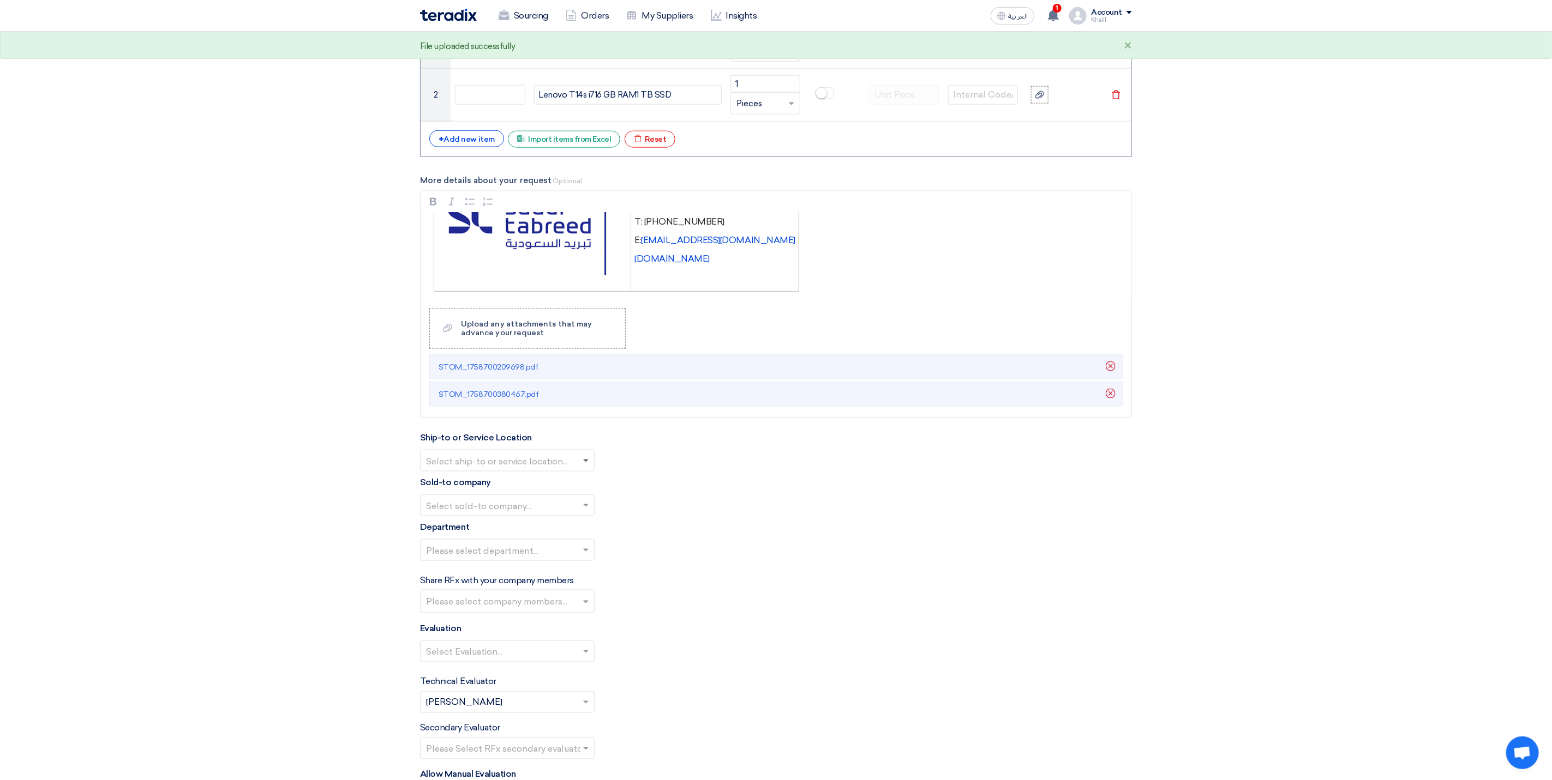
click at [586, 464] on span at bounding box center [585, 462] width 5 height 4
click at [573, 494] on div "STOM Main WH" at bounding box center [506, 483] width 173 height 22
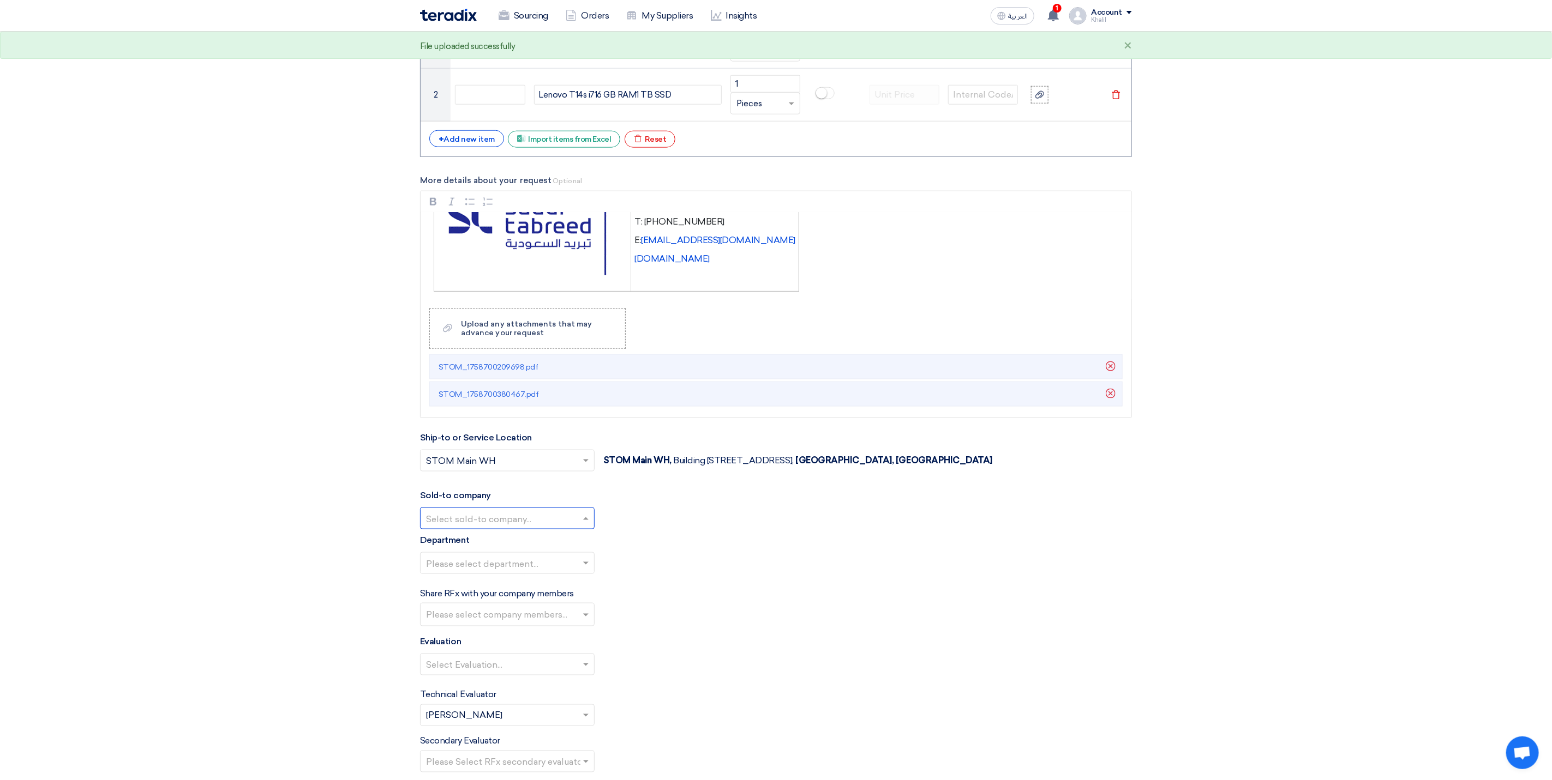
click at [573, 530] on ng-select "Select sold-to company... STOM STDC - Khobar" at bounding box center [507, 519] width 175 height 22
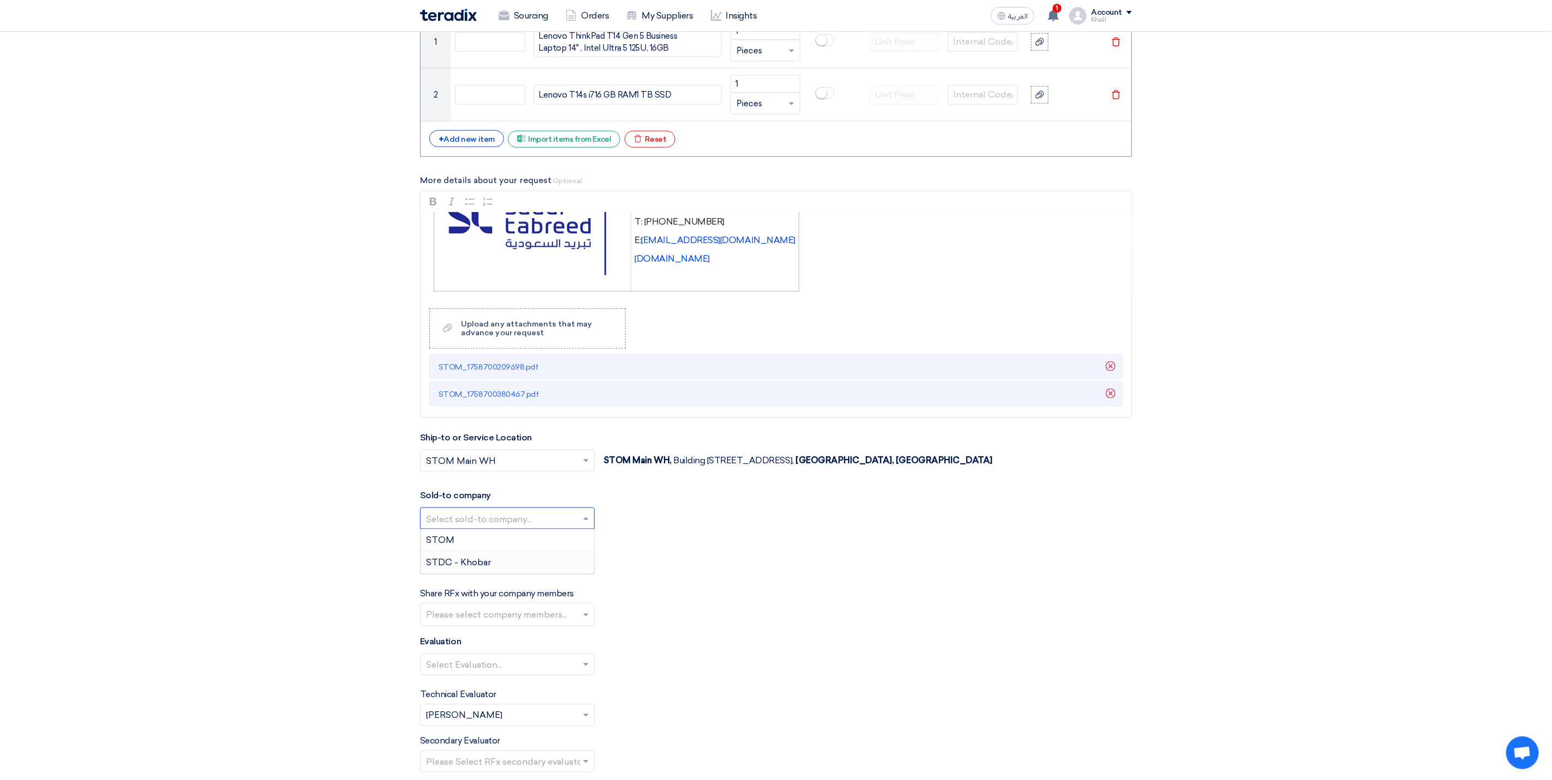
click at [566, 573] on div "STDC - Khobar" at bounding box center [506, 563] width 173 height 22
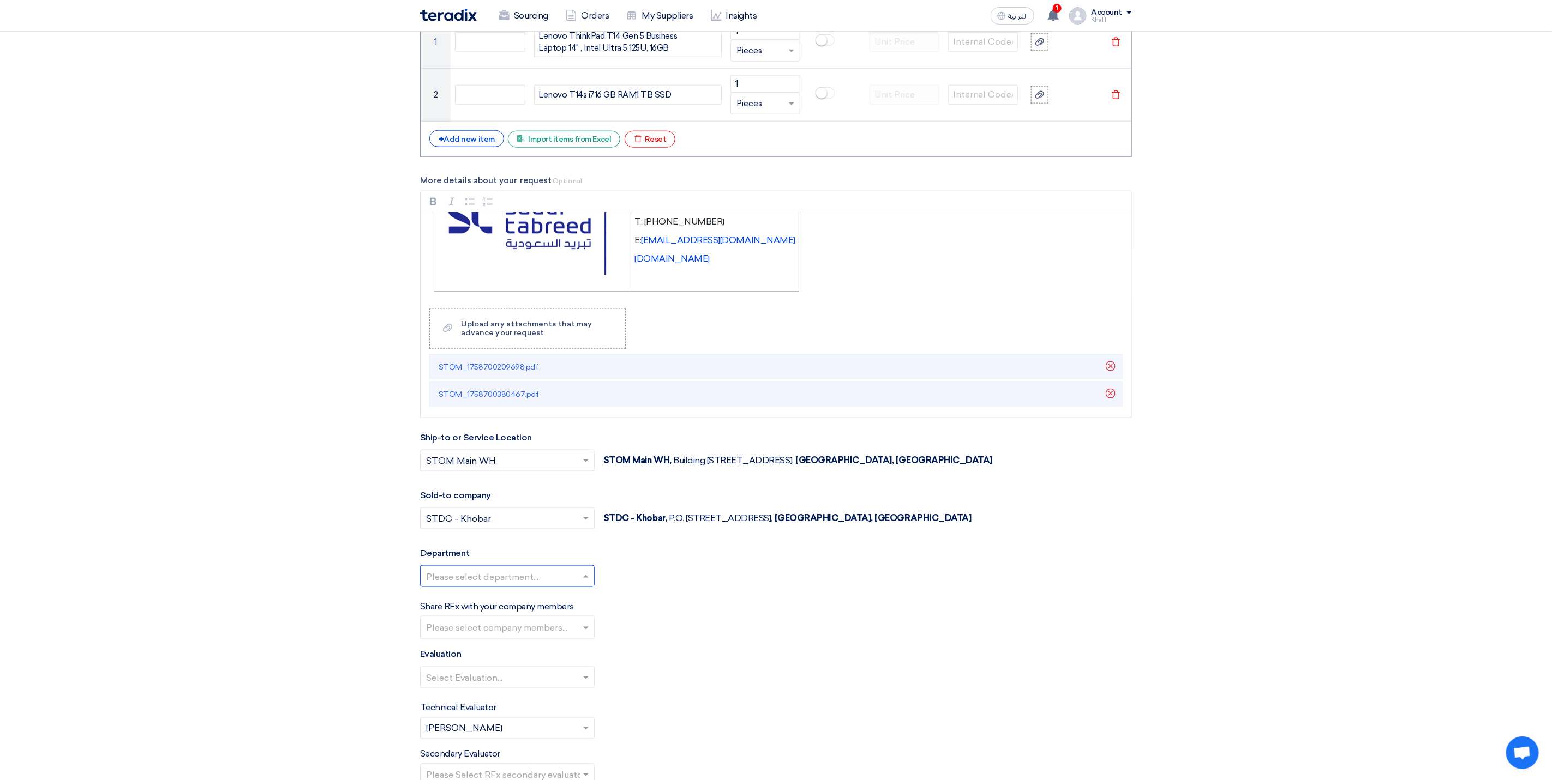
click at [572, 587] on input "text" at bounding box center [502, 578] width 152 height 18
click at [573, 609] on div "General Department" at bounding box center [506, 598] width 173 height 22
click at [573, 638] on input "text" at bounding box center [508, 629] width 165 height 18
click at [548, 530] on div "[PERSON_NAME] [PERSON_NAME]" at bounding box center [506, 518] width 173 height 22
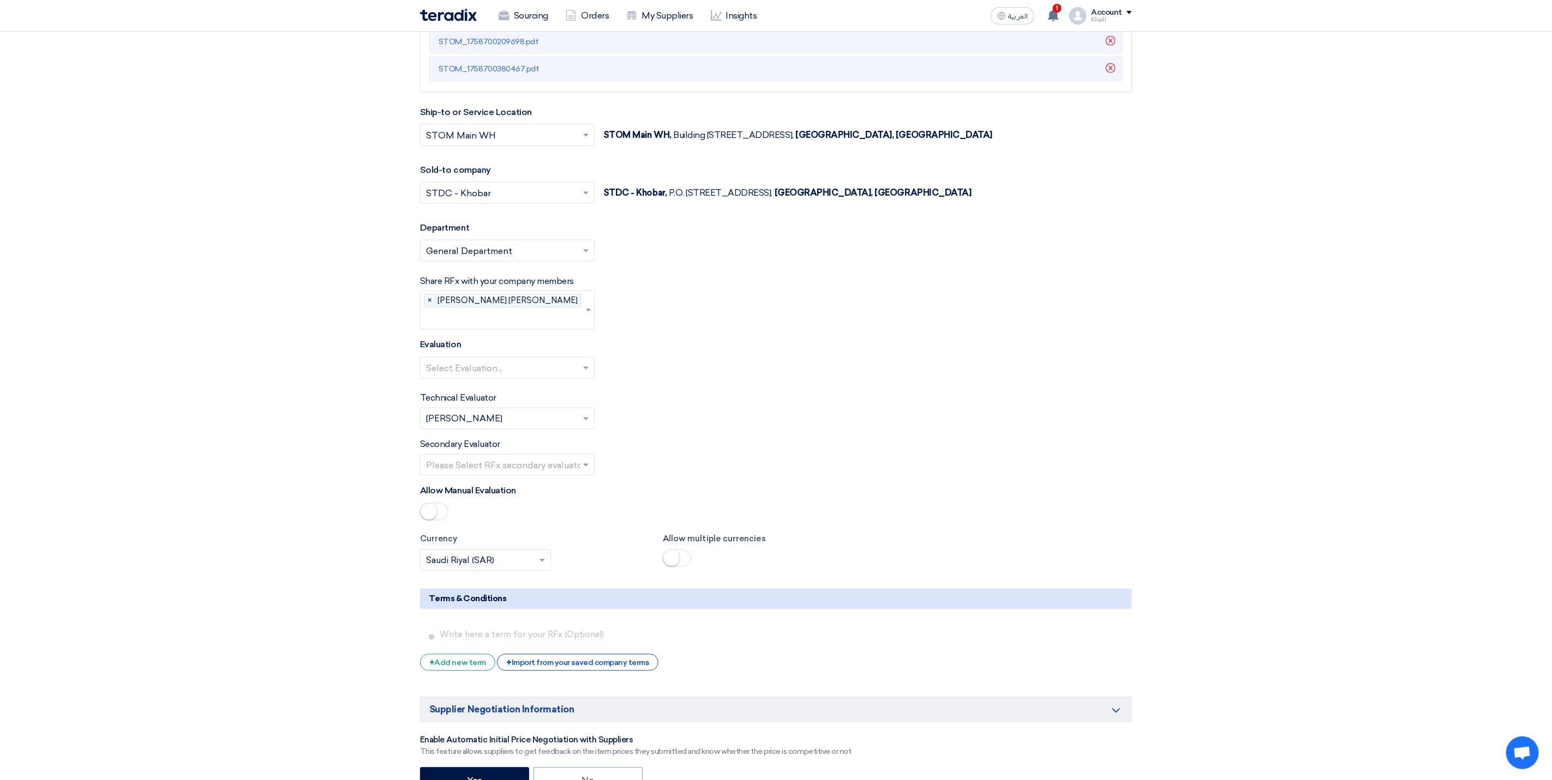
scroll to position [1227, 0]
click at [542, 360] on input "text" at bounding box center [502, 367] width 152 height 18
click at [531, 386] on div "Standard Criteria" at bounding box center [506, 388] width 173 height 22
click at [554, 459] on input "text" at bounding box center [502, 464] width 152 height 18
click at [555, 483] on div "[PERSON_NAME] [PERSON_NAME]" at bounding box center [506, 485] width 173 height 22
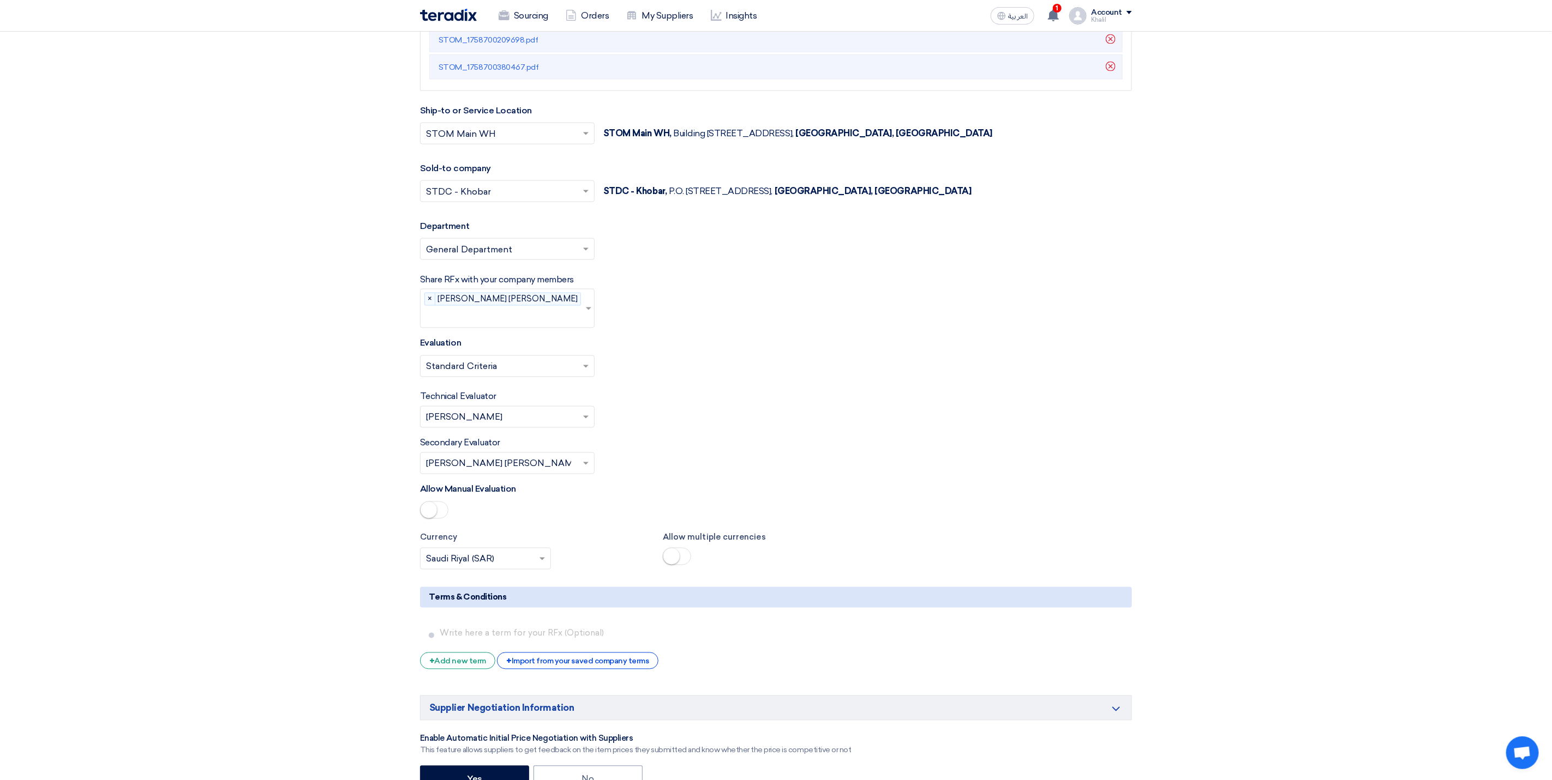
click at [704, 457] on div "Secondary Evaluator Please Select RFx secondary evaluator... × [PERSON_NAME] [P…" at bounding box center [776, 456] width 712 height 38
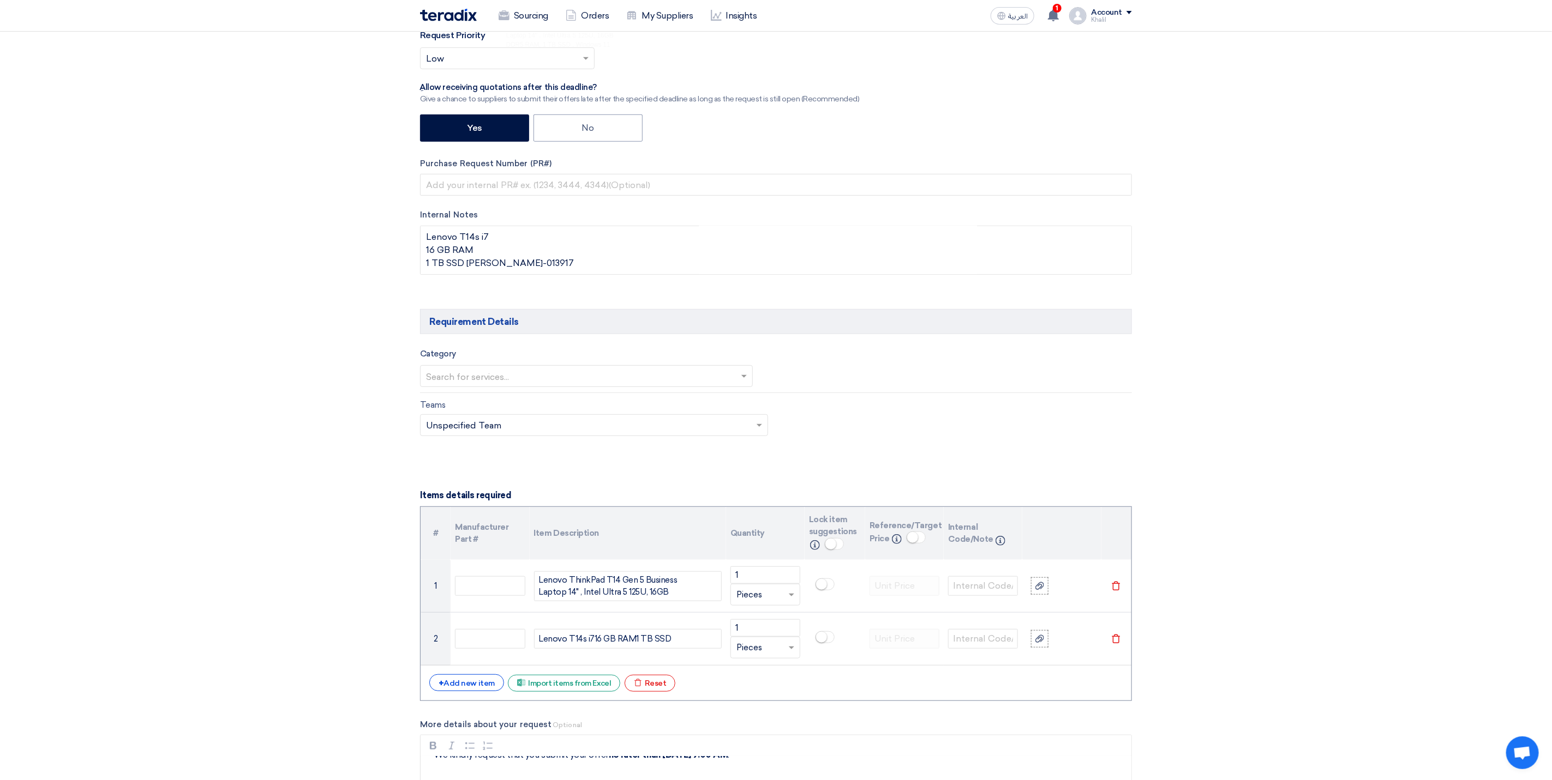
scroll to position [327, 0]
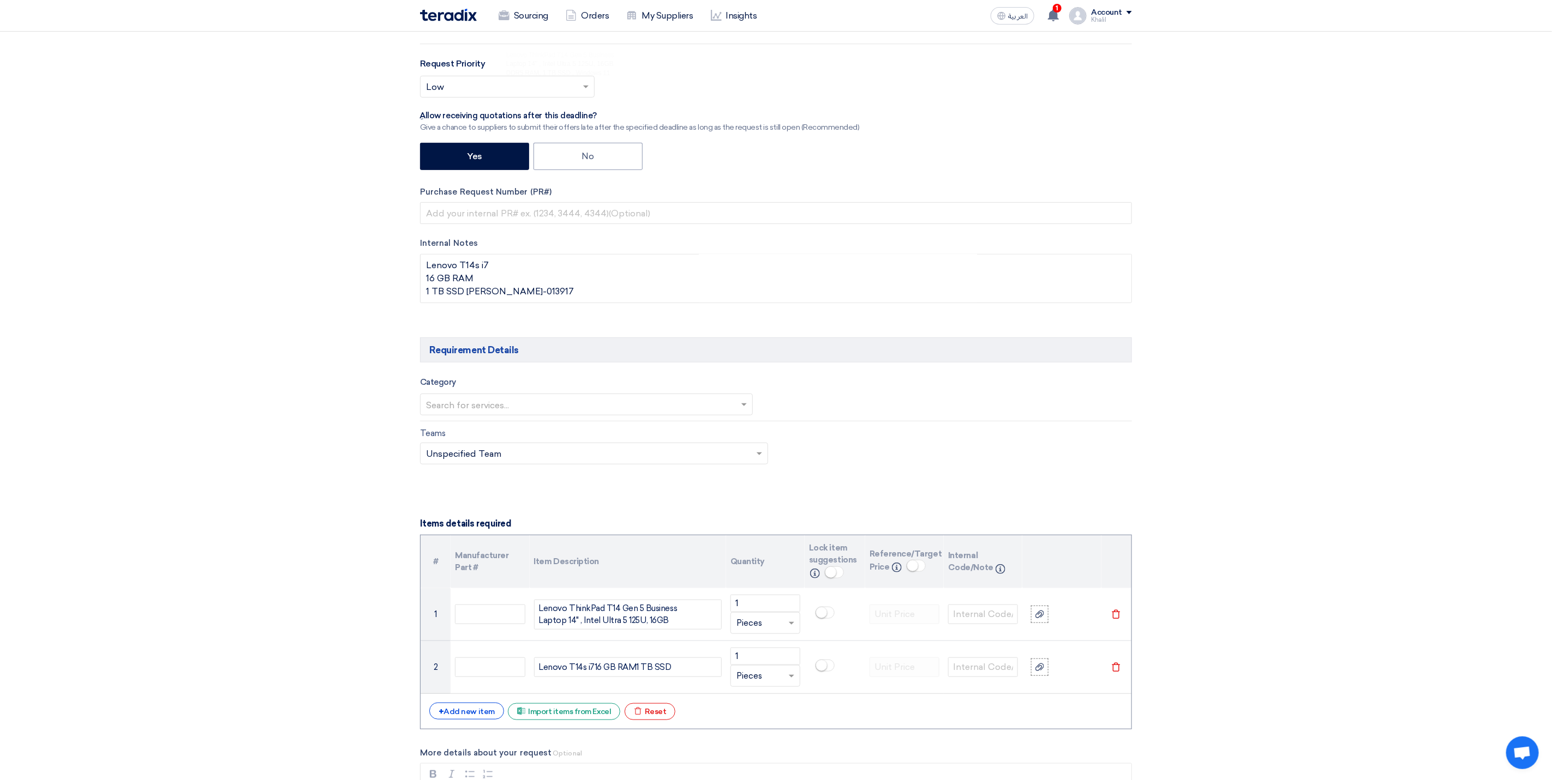
click at [744, 406] on span at bounding box center [745, 404] width 14 height 13
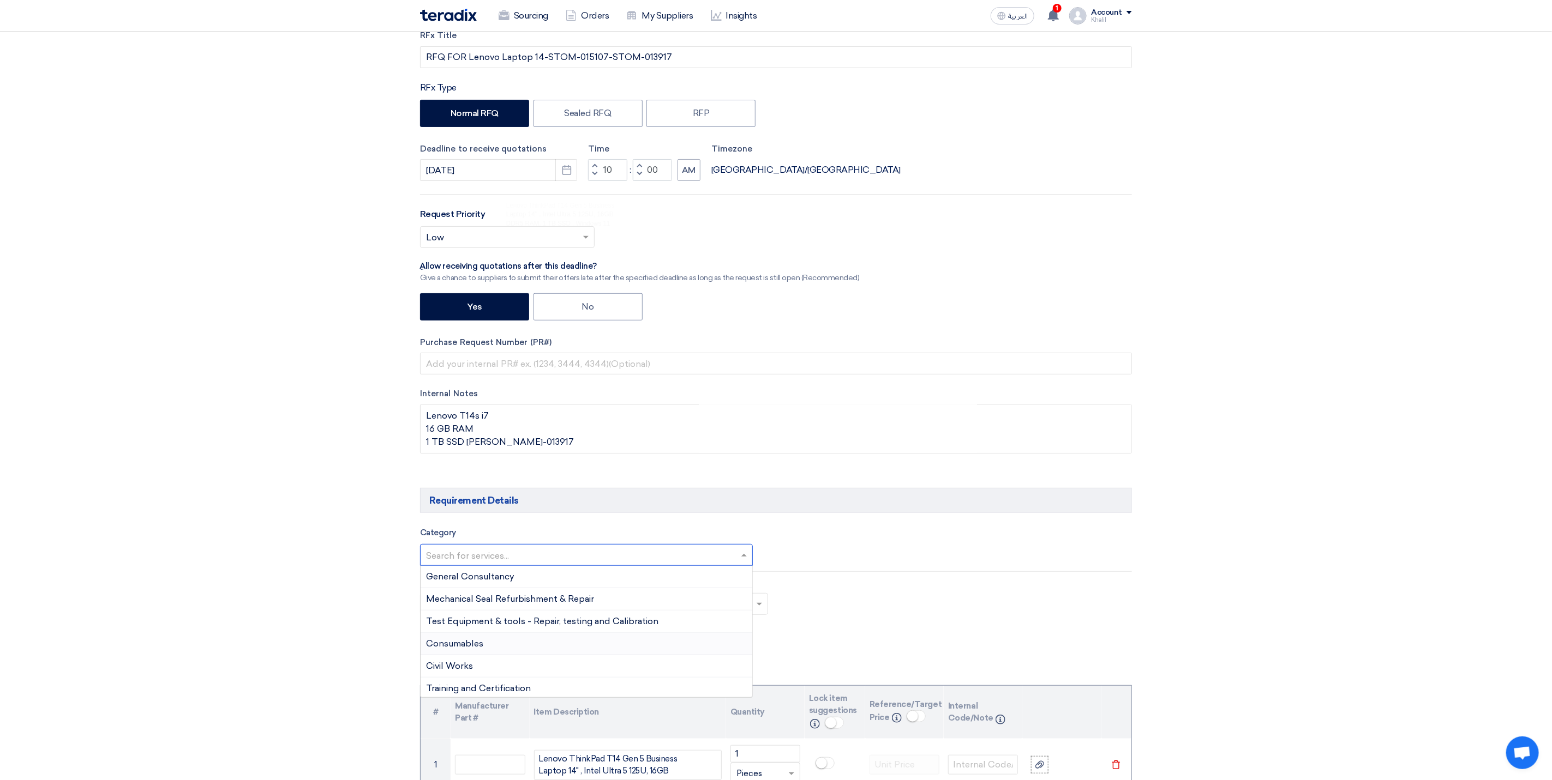
scroll to position [164, 0]
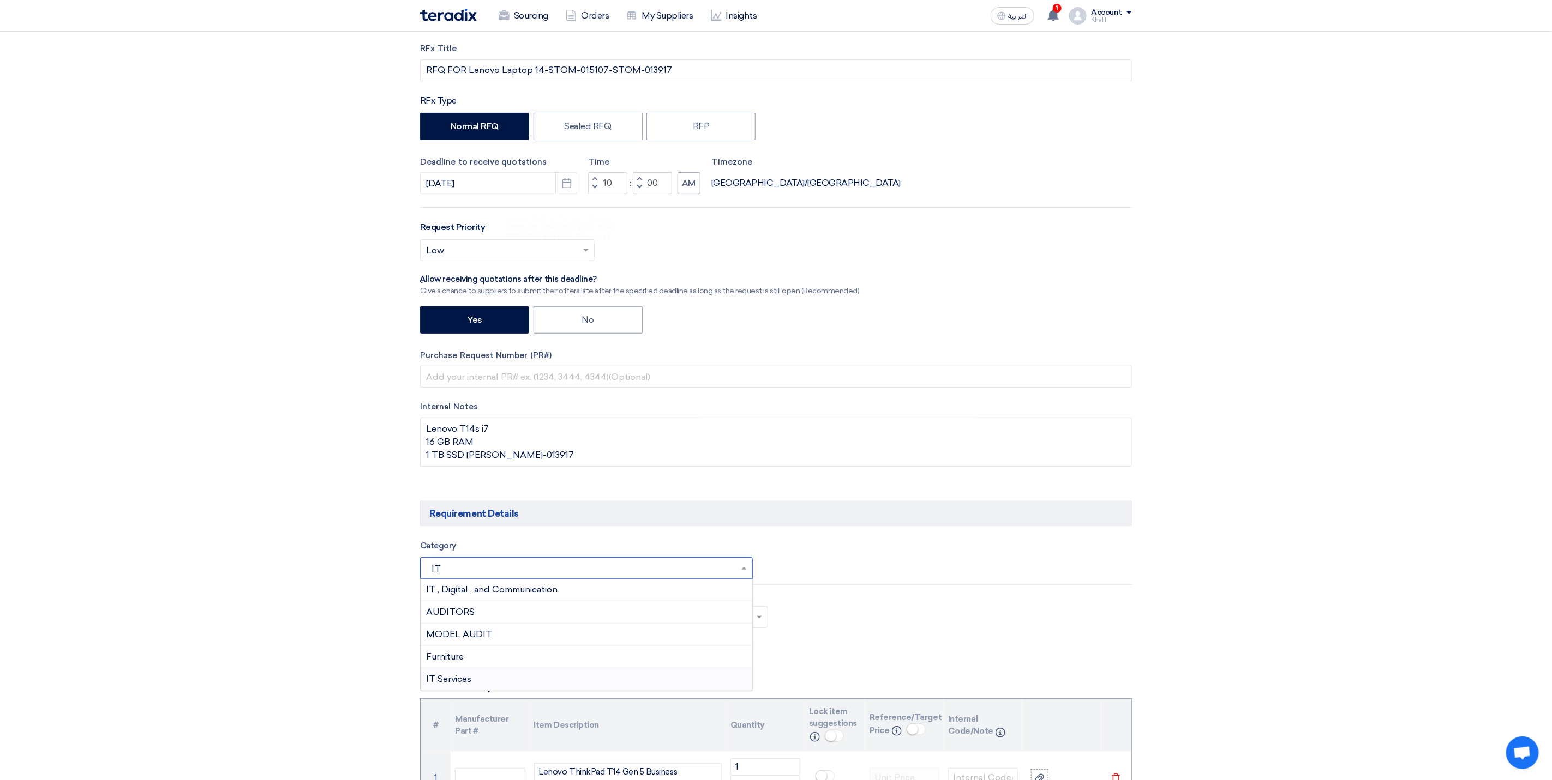
click at [555, 687] on div "IT Services" at bounding box center [586, 680] width 332 height 22
click at [738, 567] on span at bounding box center [745, 568] width 14 height 13
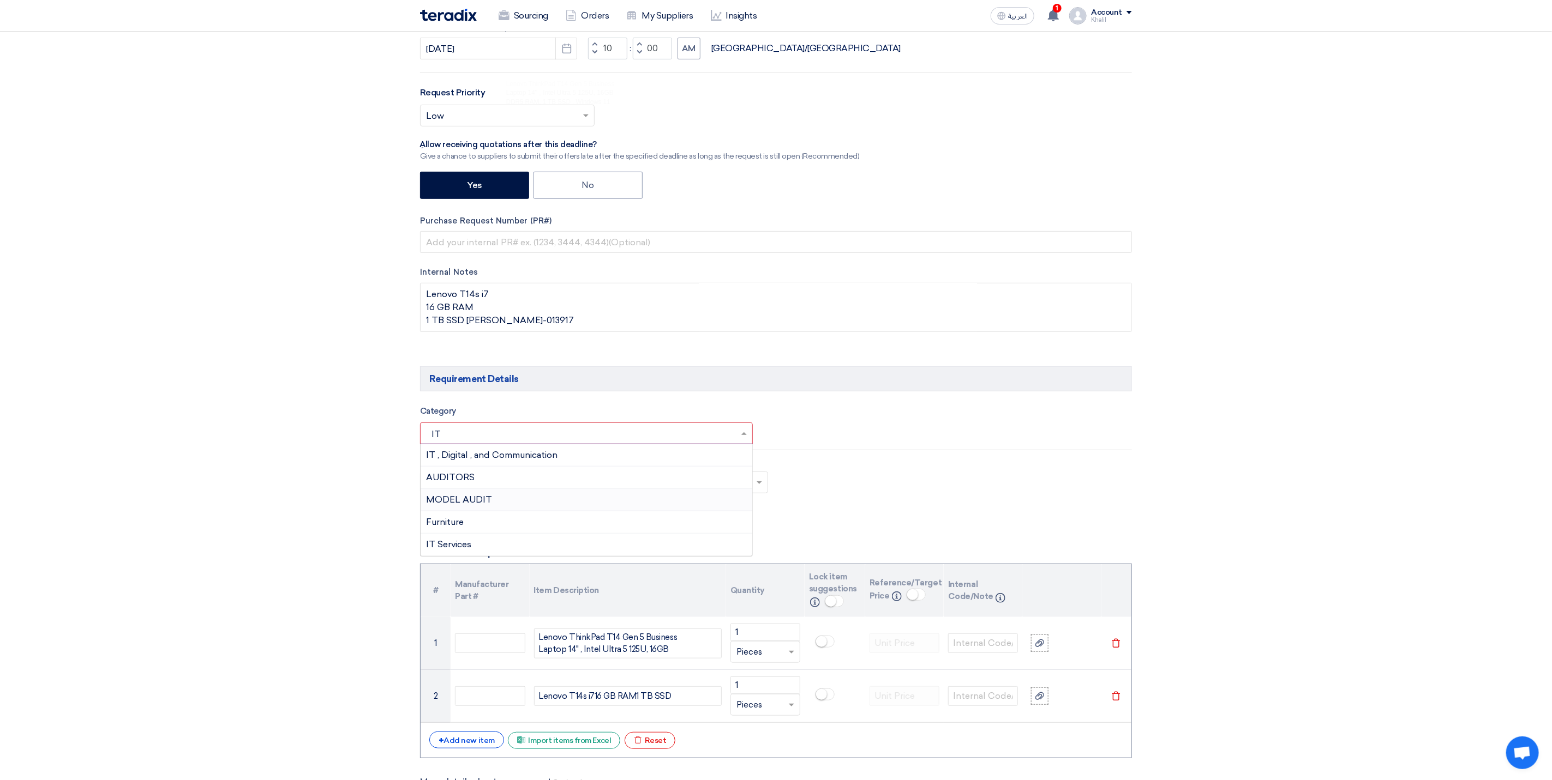
scroll to position [327, 0]
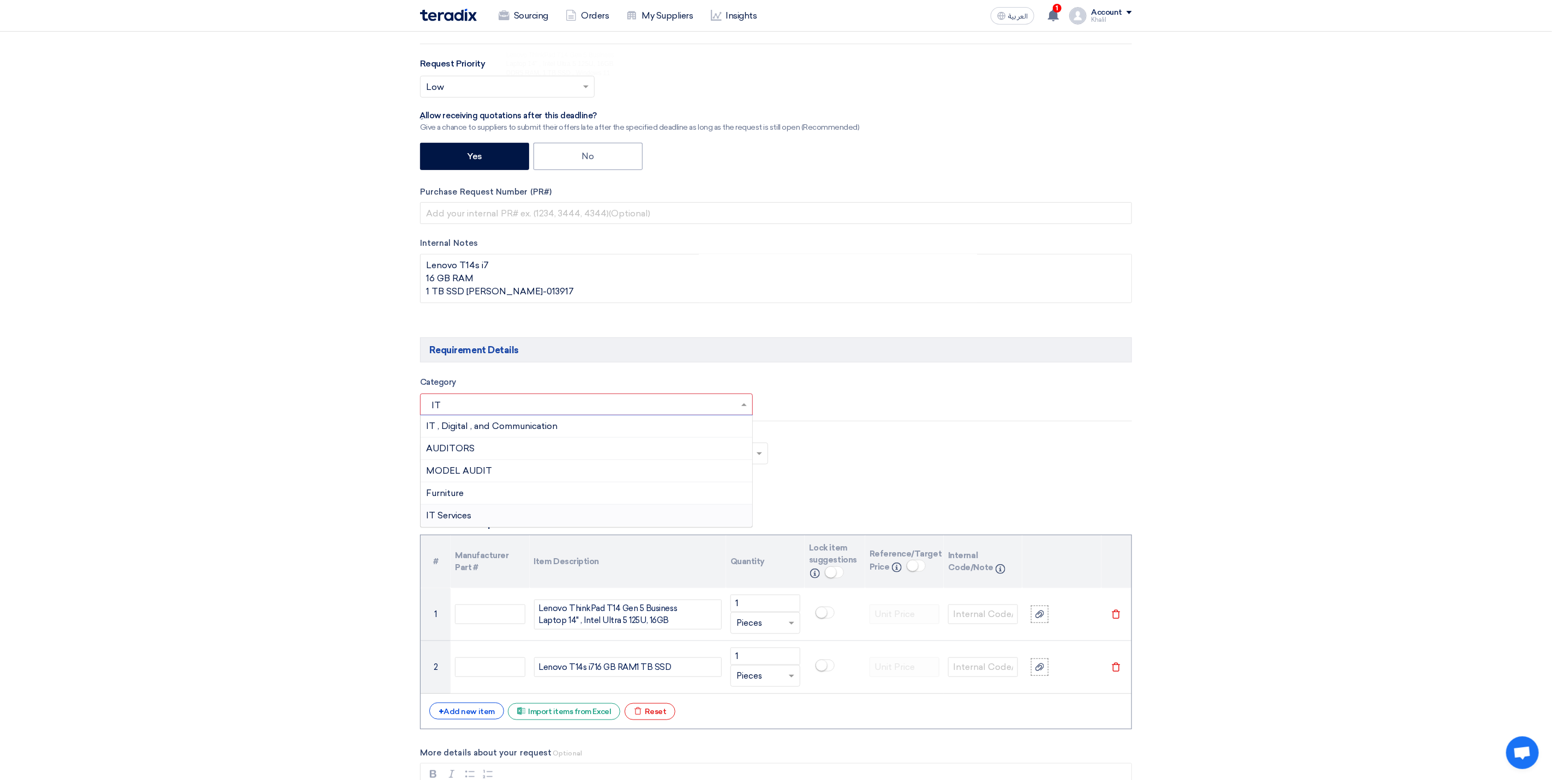
click at [540, 524] on div "IT Services" at bounding box center [586, 516] width 332 height 22
click at [851, 410] on input "text" at bounding box center [959, 407] width 339 height 18
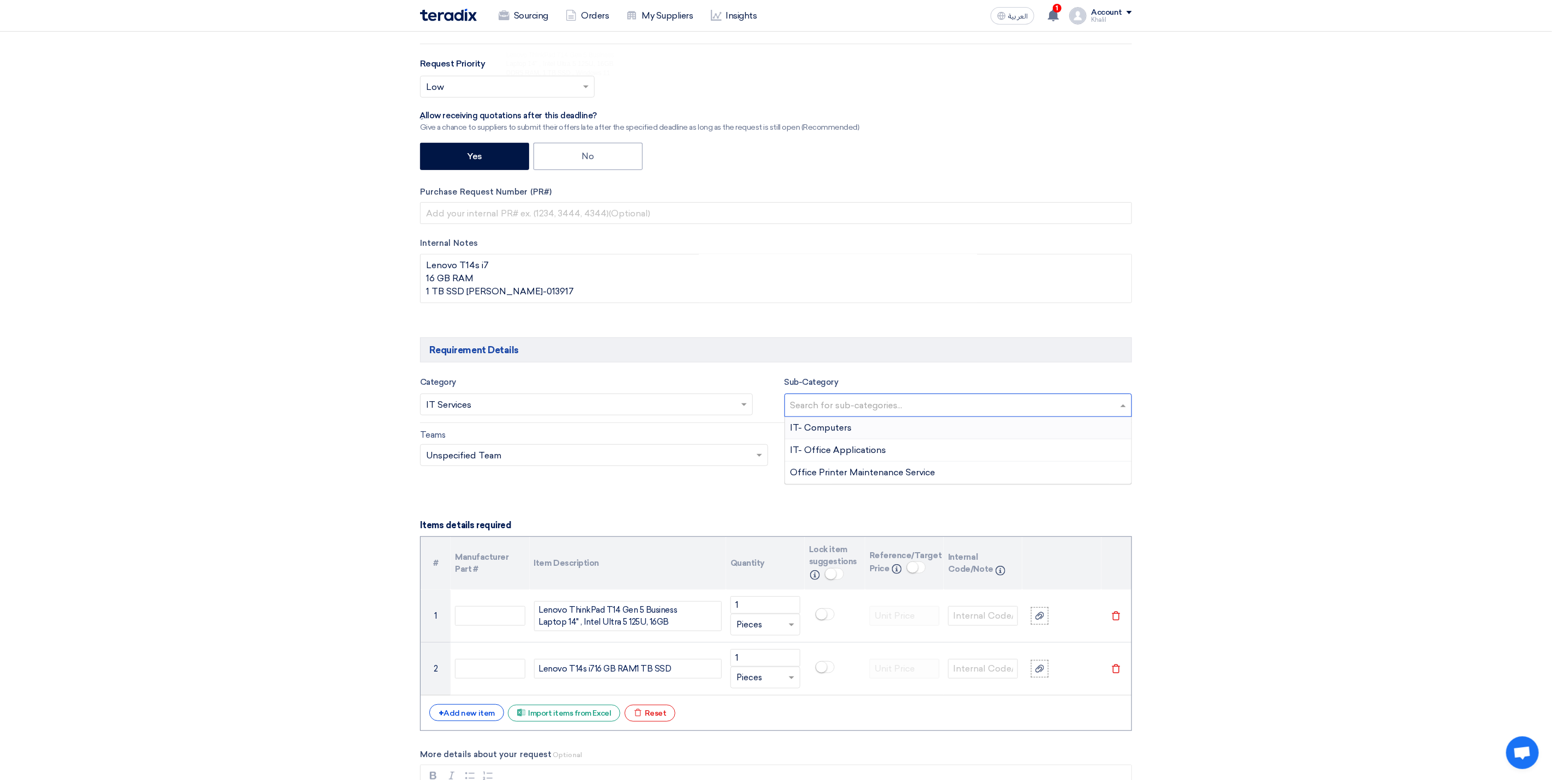
click at [879, 439] on div "IT- Computers" at bounding box center [958, 428] width 347 height 22
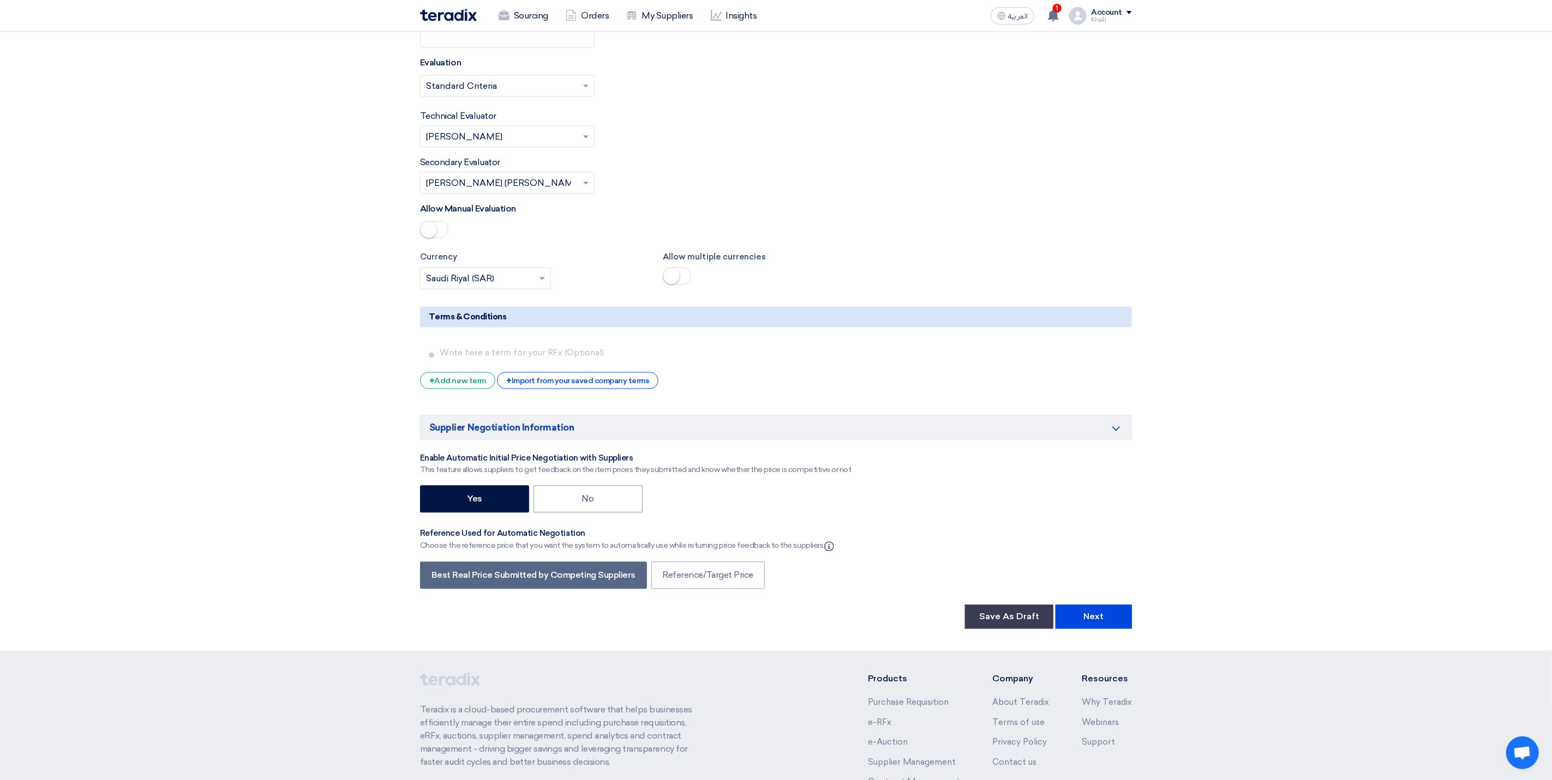
scroll to position [1625, 0]
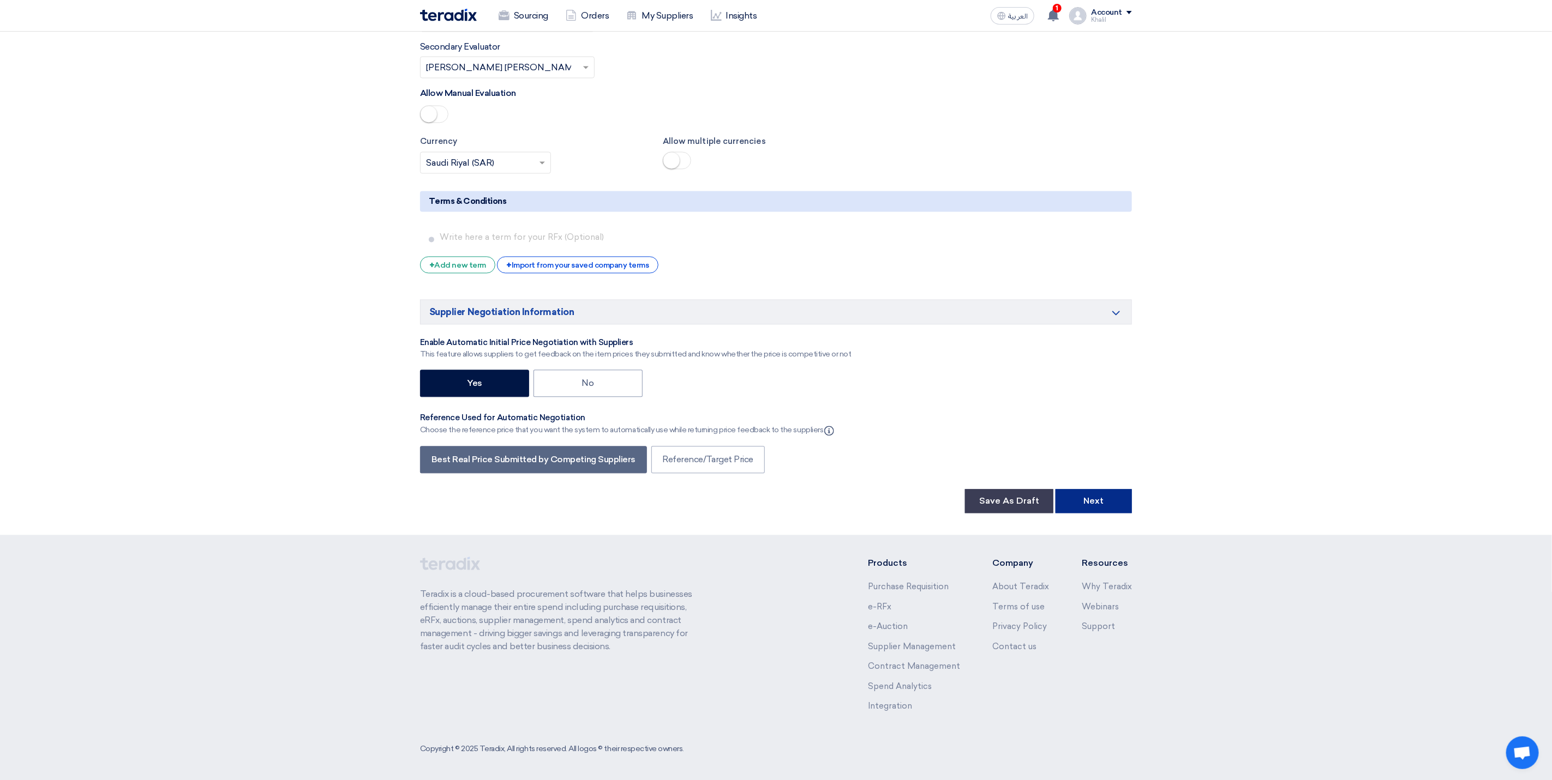
click at [1103, 504] on button "Next" at bounding box center [1093, 501] width 76 height 24
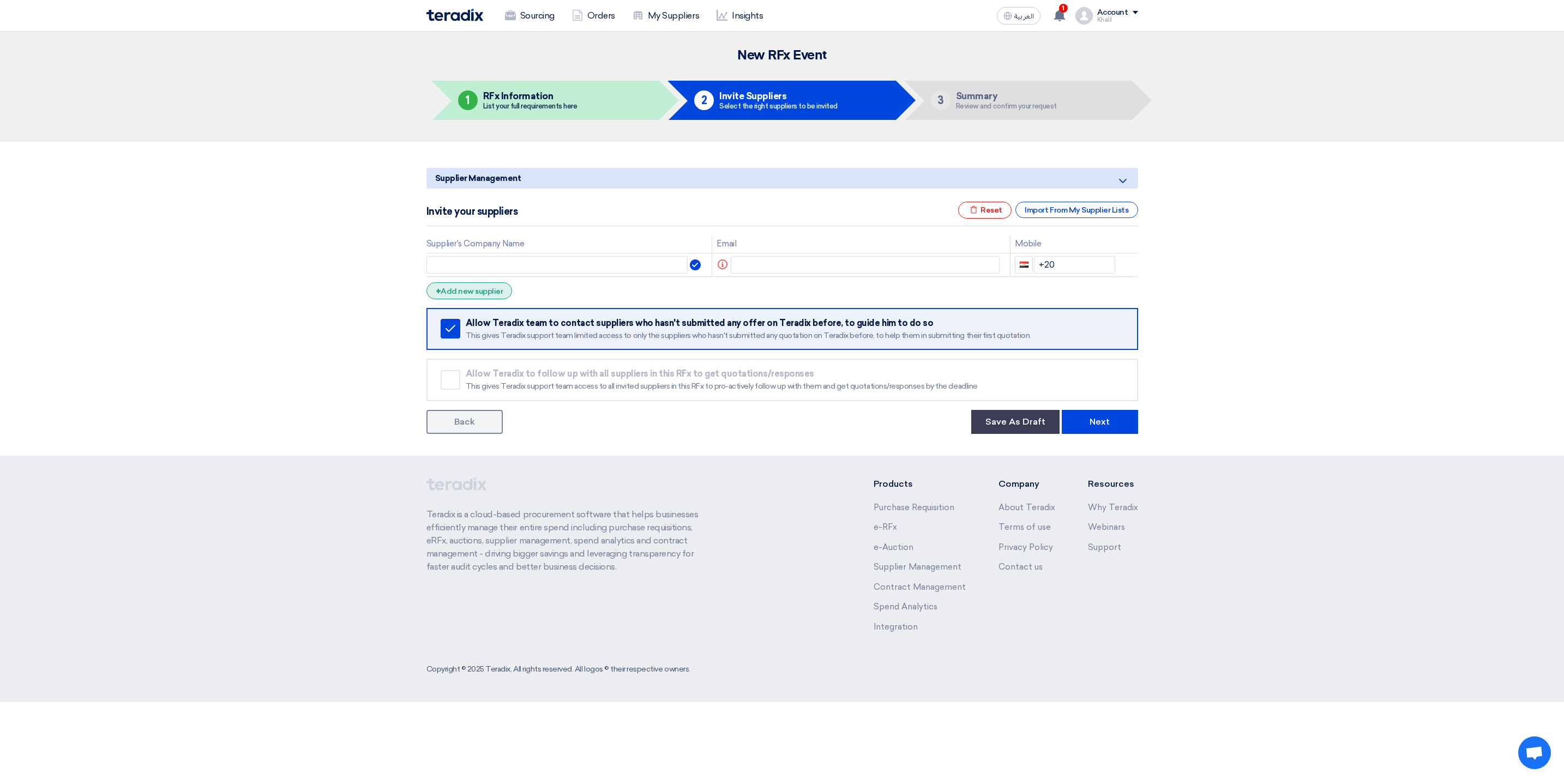
click at [485, 293] on div "+ Add new supplier" at bounding box center [469, 290] width 86 height 17
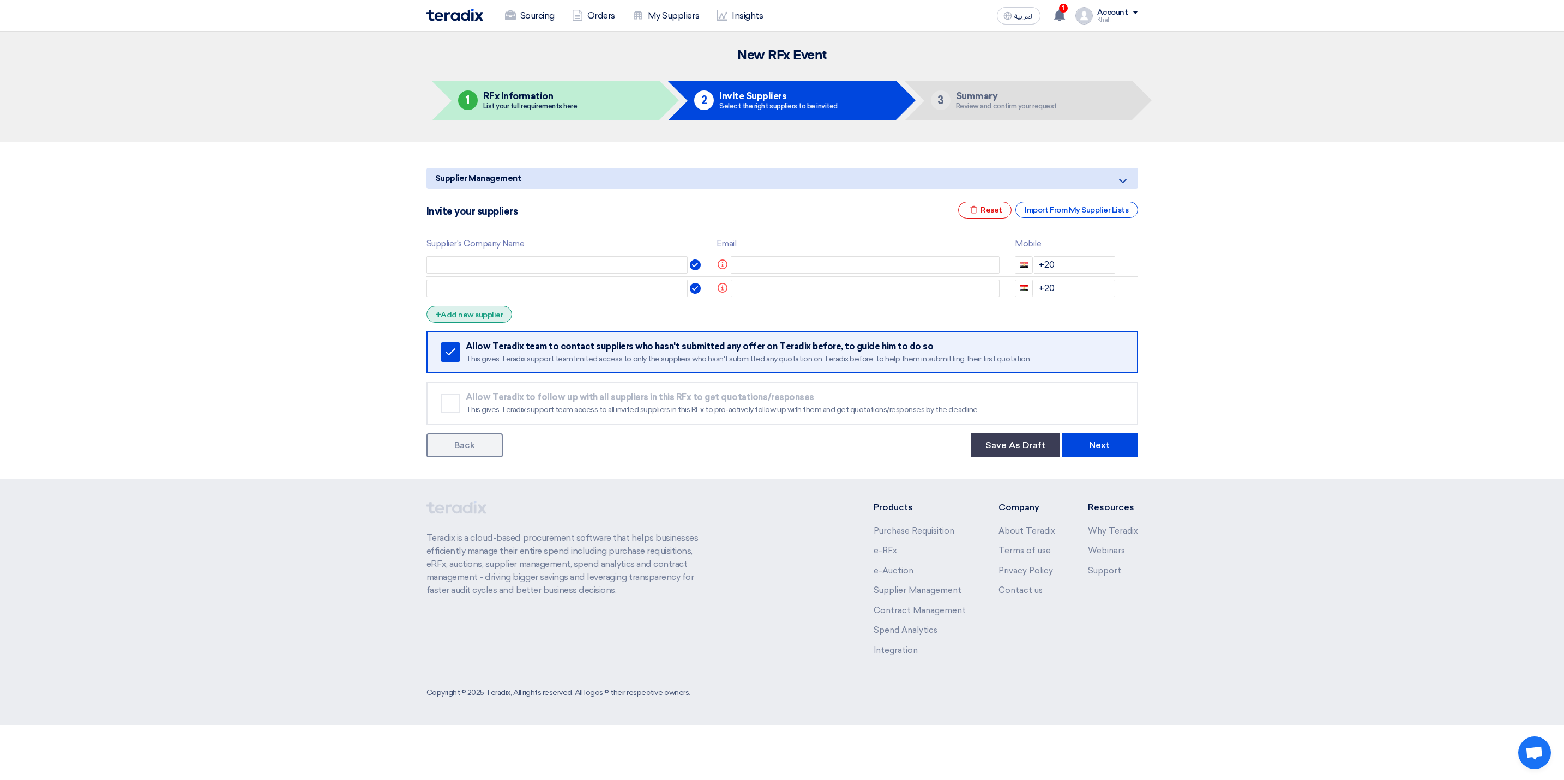
click at [493, 321] on div "+ Add new supplier" at bounding box center [469, 314] width 86 height 17
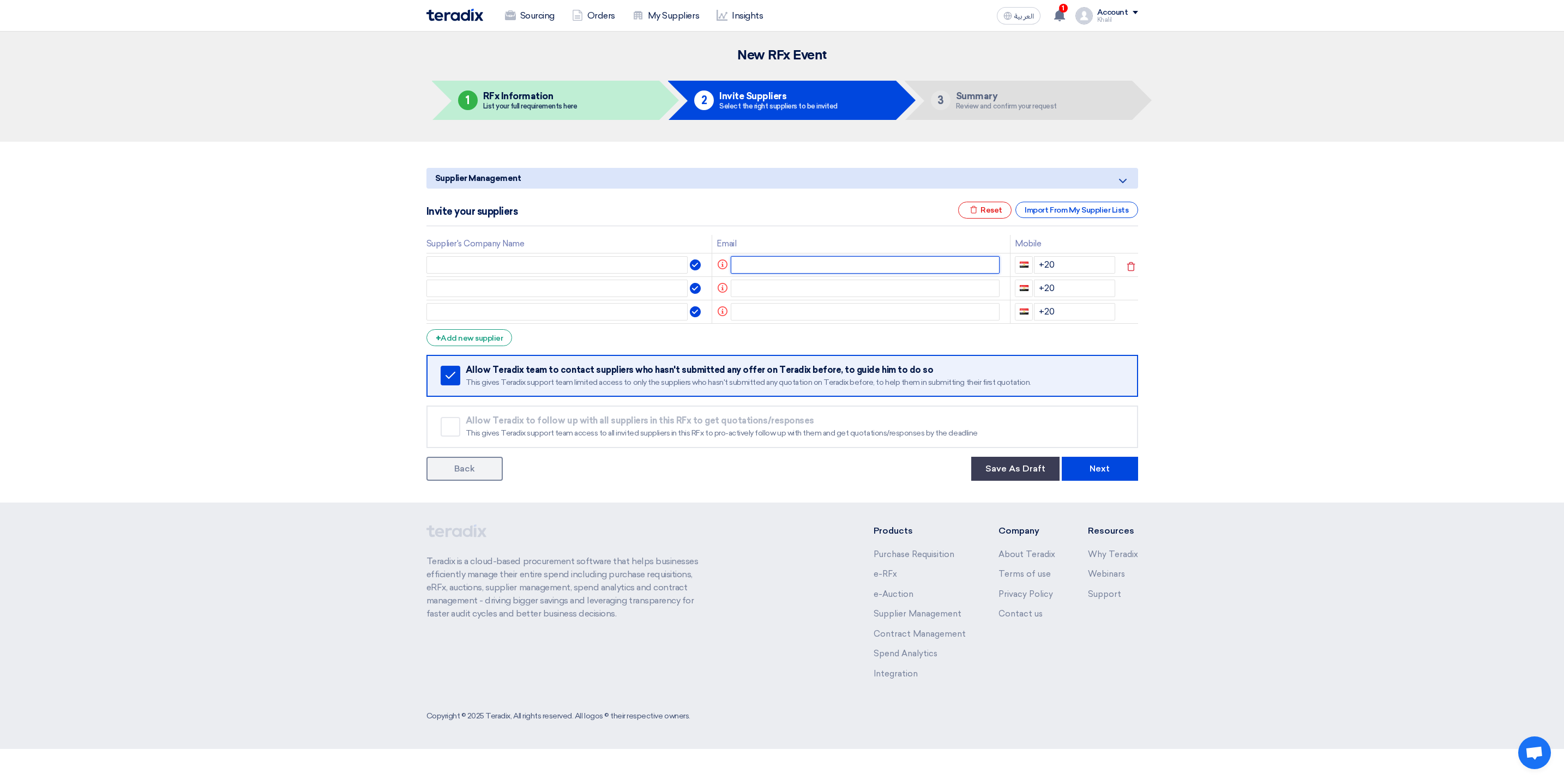
click at [774, 261] on input "text" at bounding box center [865, 264] width 269 height 17
click at [812, 285] on input "text" at bounding box center [865, 288] width 269 height 17
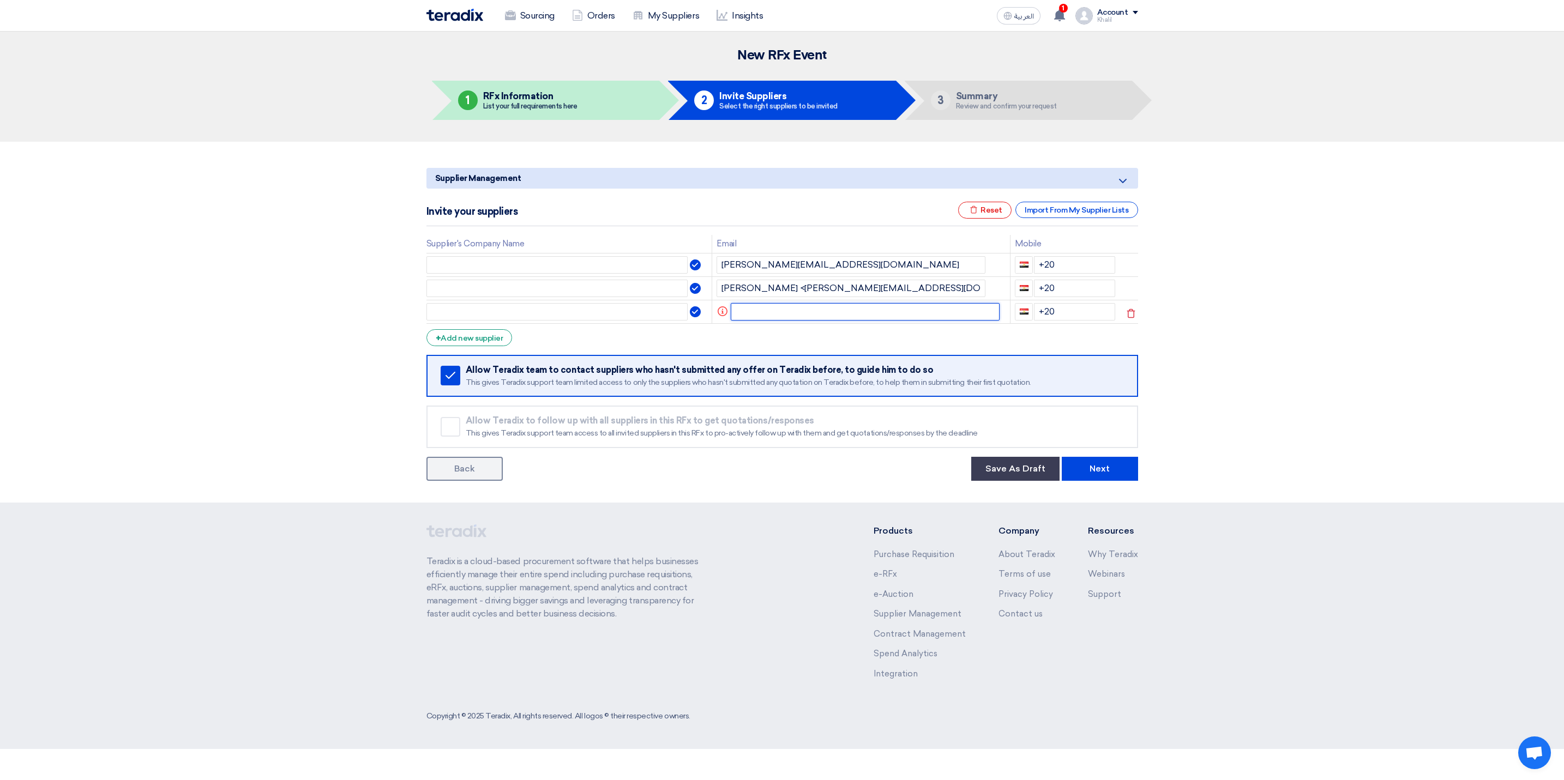
click at [784, 318] on input "text" at bounding box center [865, 311] width 269 height 17
click at [496, 339] on div "+ Add new supplier" at bounding box center [469, 337] width 86 height 17
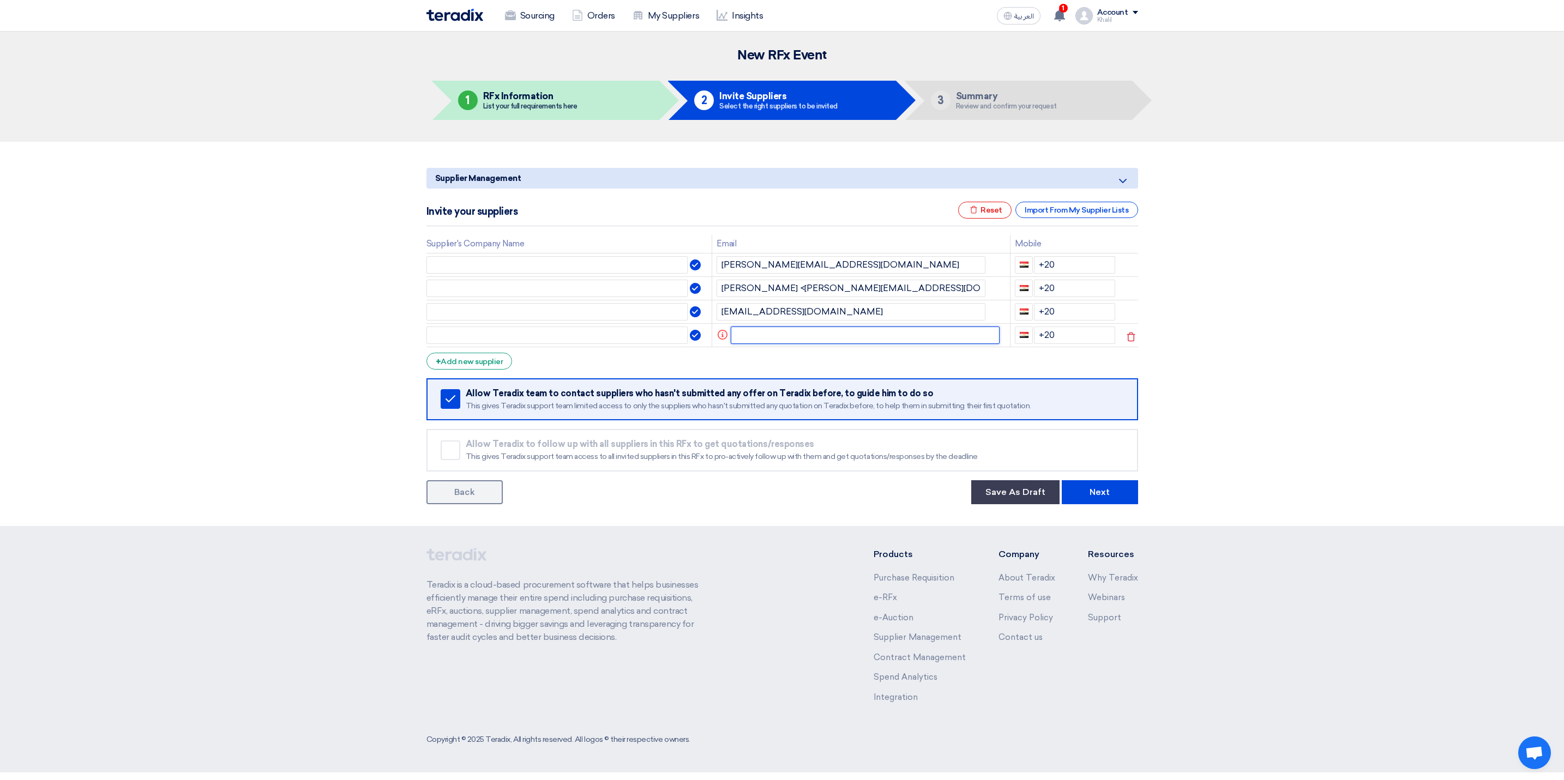
click at [819, 335] on input "text" at bounding box center [865, 335] width 269 height 17
click at [1286, 347] on section "Supplier Management Minimize/Maximize Category Invite your suppliers Excel file…" at bounding box center [782, 334] width 1564 height 384
click at [774, 264] on input "[PERSON_NAME][EMAIL_ADDRESS][DOMAIN_NAME]" at bounding box center [858, 264] width 254 height 17
click at [591, 270] on input "text" at bounding box center [563, 264] width 275 height 17
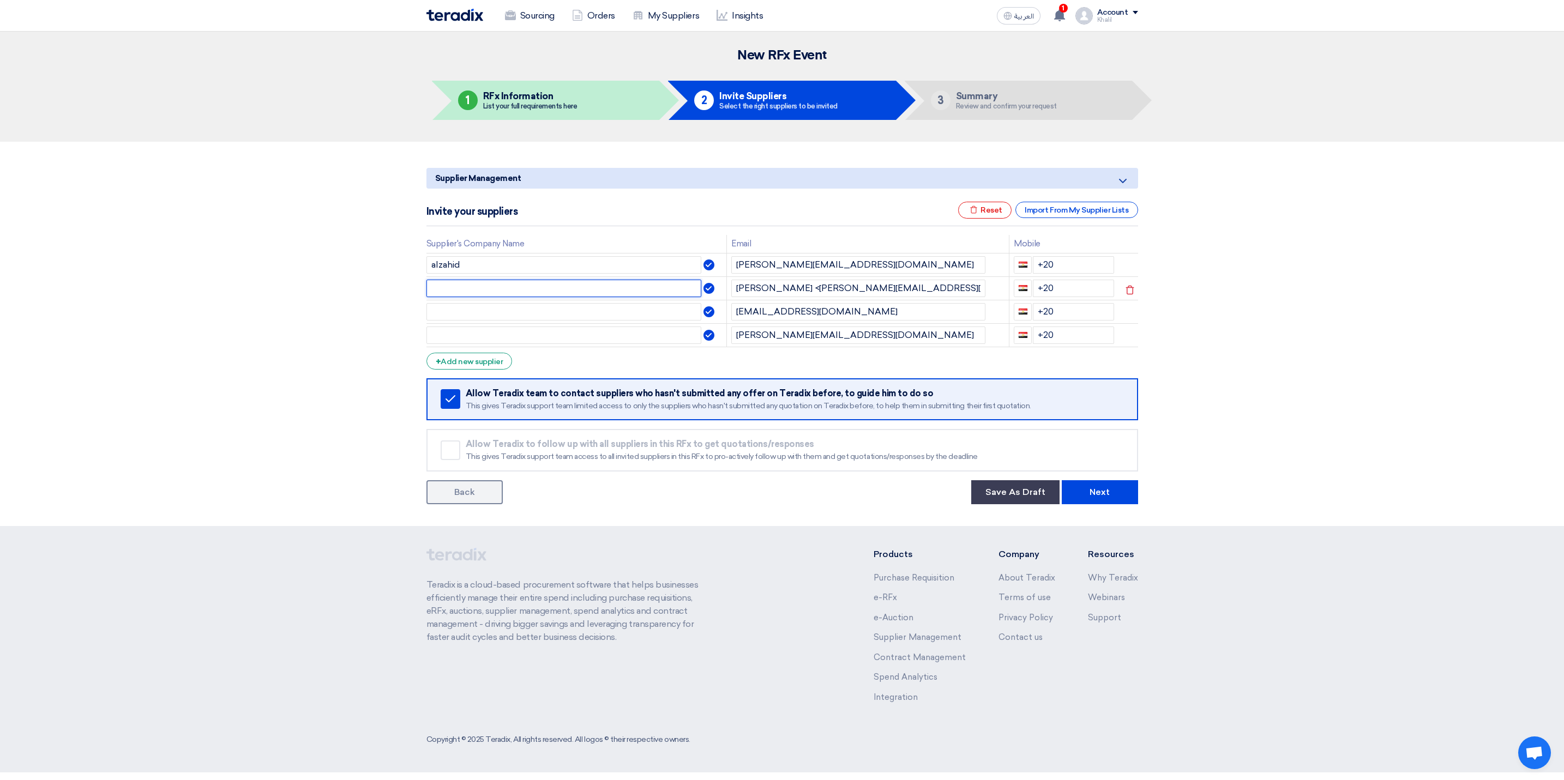
click at [569, 287] on input "text" at bounding box center [563, 288] width 275 height 17
click at [800, 311] on input "[EMAIL_ADDRESS][DOMAIN_NAME]" at bounding box center [858, 311] width 254 height 17
click at [591, 306] on input "text" at bounding box center [563, 311] width 275 height 17
click at [784, 333] on input "[PERSON_NAME][EMAIL_ADDRESS][DOMAIN_NAME]" at bounding box center [858, 335] width 254 height 17
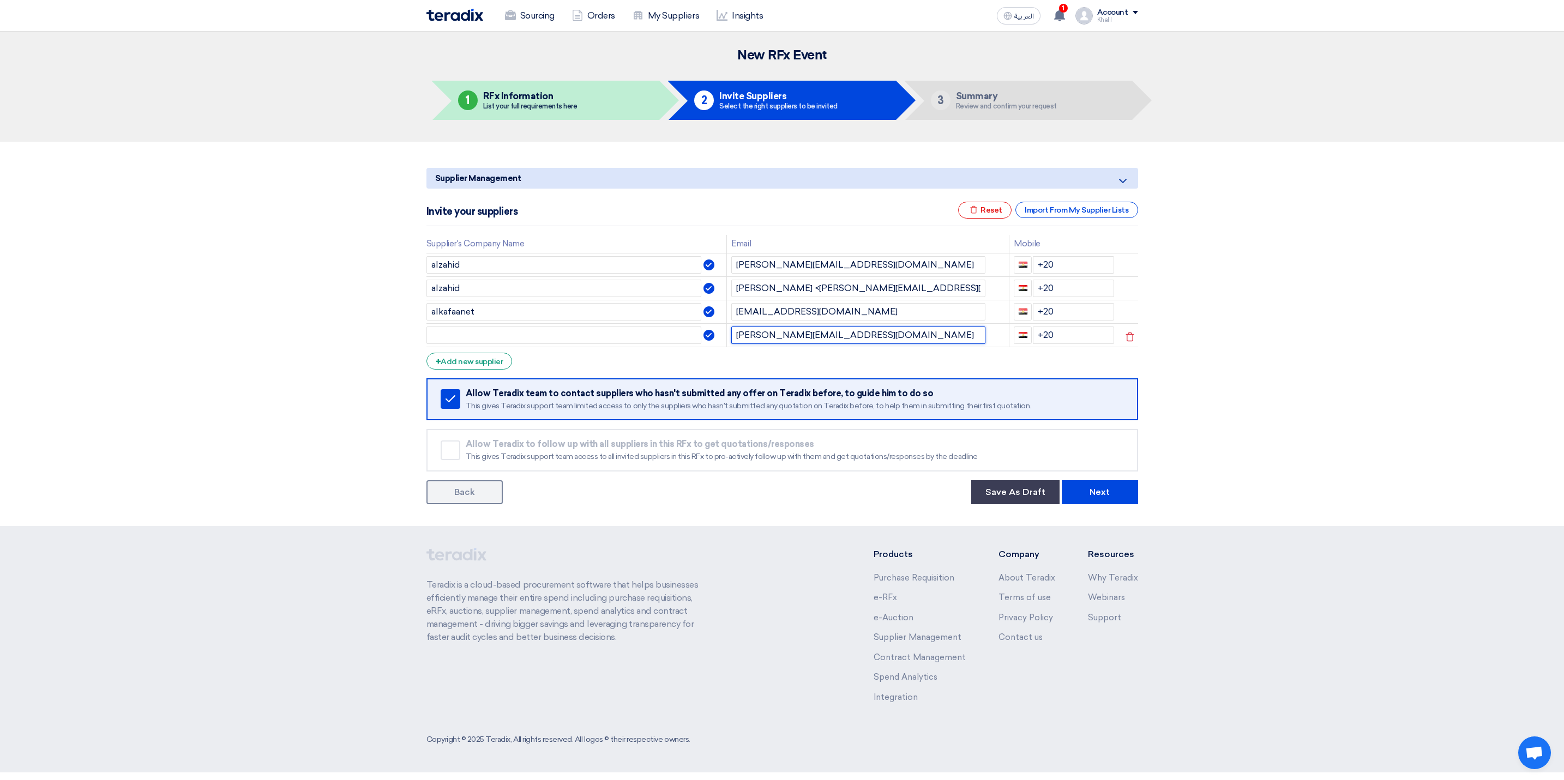
click at [784, 333] on input "[PERSON_NAME][EMAIL_ADDRESS][DOMAIN_NAME]" at bounding box center [858, 335] width 254 height 17
click at [604, 336] on input "text" at bounding box center [563, 335] width 275 height 17
click at [1339, 424] on section "Supplier Management Minimize/Maximize Category Invite your suppliers Excel file…" at bounding box center [782, 334] width 1564 height 384
drag, startPoint x: 1051, startPoint y: 270, endPoint x: 1036, endPoint y: 270, distance: 14.7
click at [1036, 270] on input "+20" at bounding box center [1073, 264] width 81 height 17
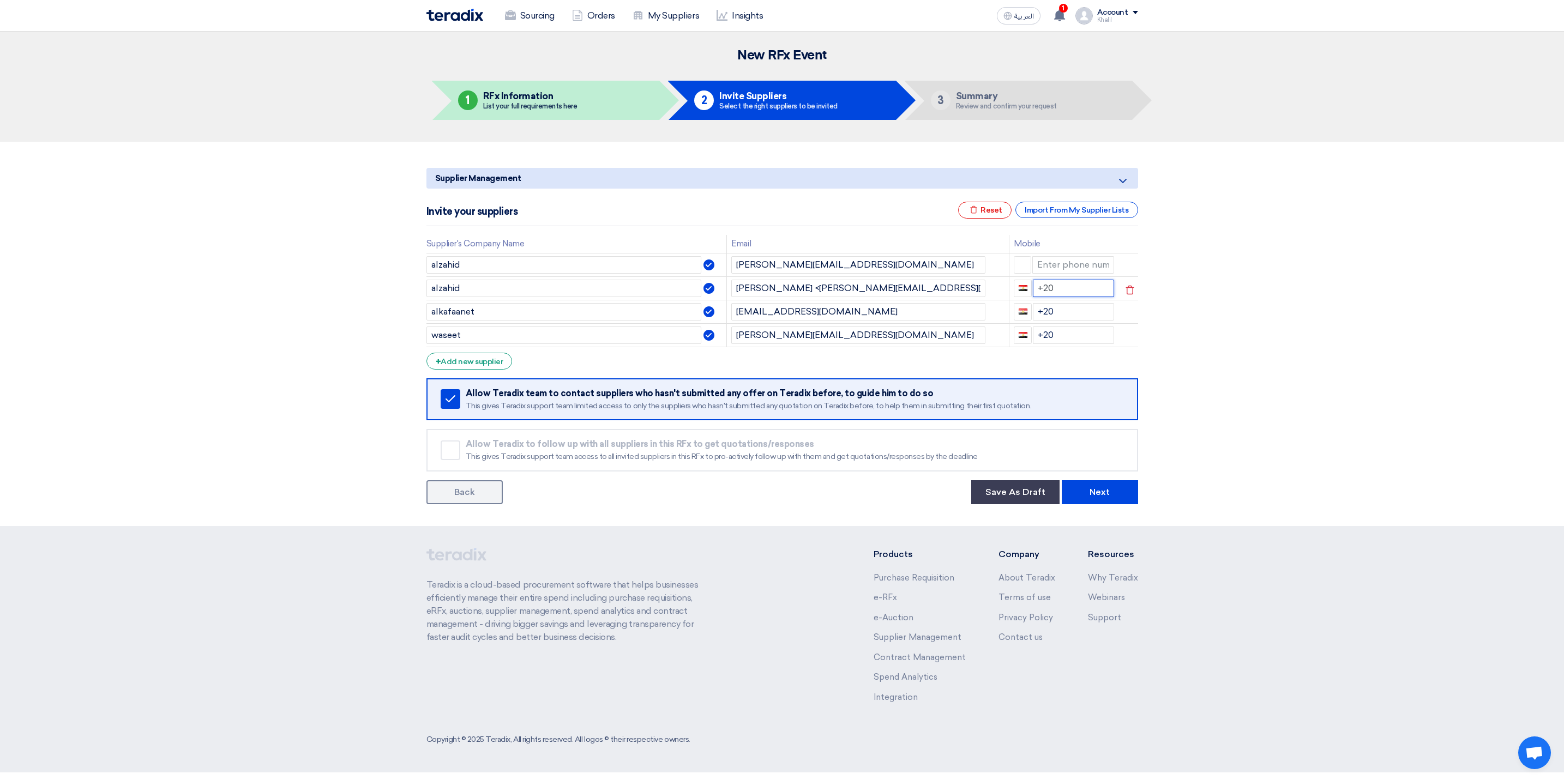
drag, startPoint x: 1060, startPoint y: 290, endPoint x: 1037, endPoint y: 290, distance: 22.9
click at [1037, 290] on input "+20" at bounding box center [1073, 288] width 81 height 17
drag, startPoint x: 1059, startPoint y: 308, endPoint x: 1036, endPoint y: 311, distance: 22.6
click at [1036, 311] on input "+20" at bounding box center [1073, 311] width 81 height 17
drag, startPoint x: 1064, startPoint y: 339, endPoint x: 1030, endPoint y: 339, distance: 34.4
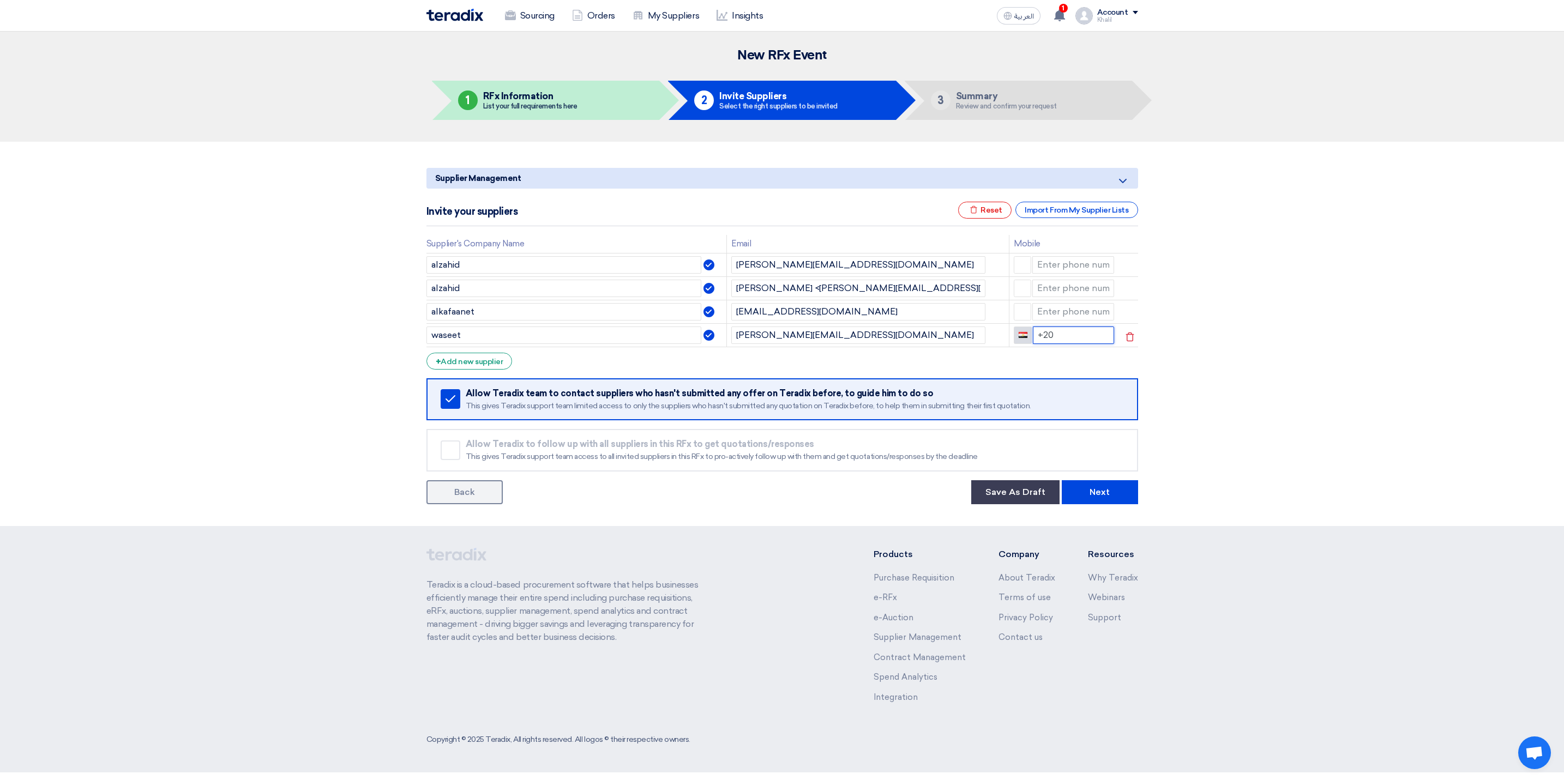
click at [1030, 339] on div "+20" at bounding box center [1064, 335] width 100 height 17
drag, startPoint x: 808, startPoint y: 263, endPoint x: 733, endPoint y: 258, distance: 74.9
click at [733, 258] on input "[PERSON_NAME][EMAIL_ADDRESS][DOMAIN_NAME]" at bounding box center [858, 264] width 254 height 17
click at [1110, 488] on button "Next" at bounding box center [1100, 492] width 76 height 24
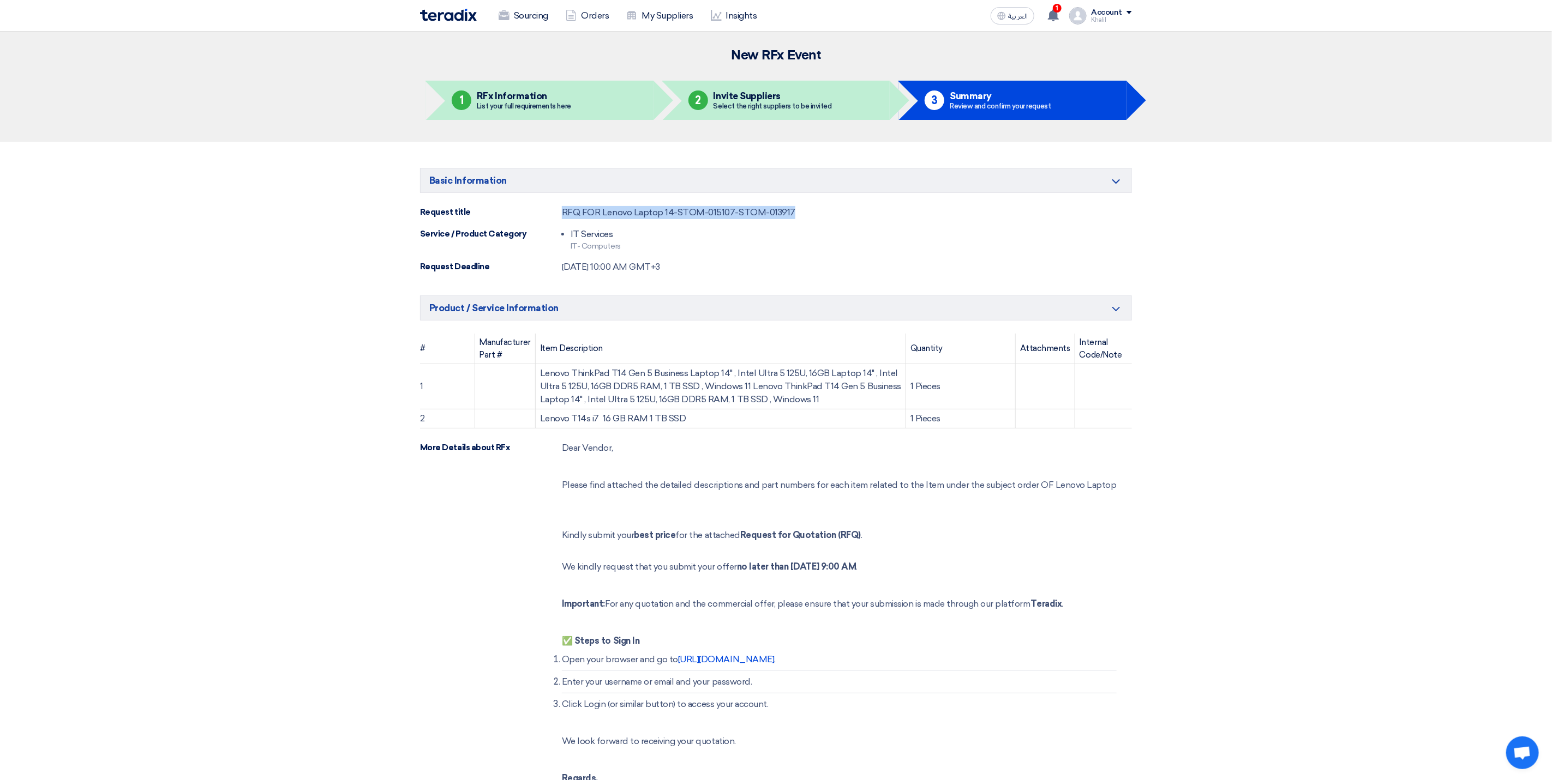
drag, startPoint x: 810, startPoint y: 211, endPoint x: 561, endPoint y: 211, distance: 249.2
click at [561, 211] on div "Request title RFQ FOR Lenovo Laptop 14-STOM-015107-STOM-013917" at bounding box center [776, 212] width 712 height 13
copy div "RFQ FOR Lenovo Laptop 14-STOM-015107-STOM-013917"
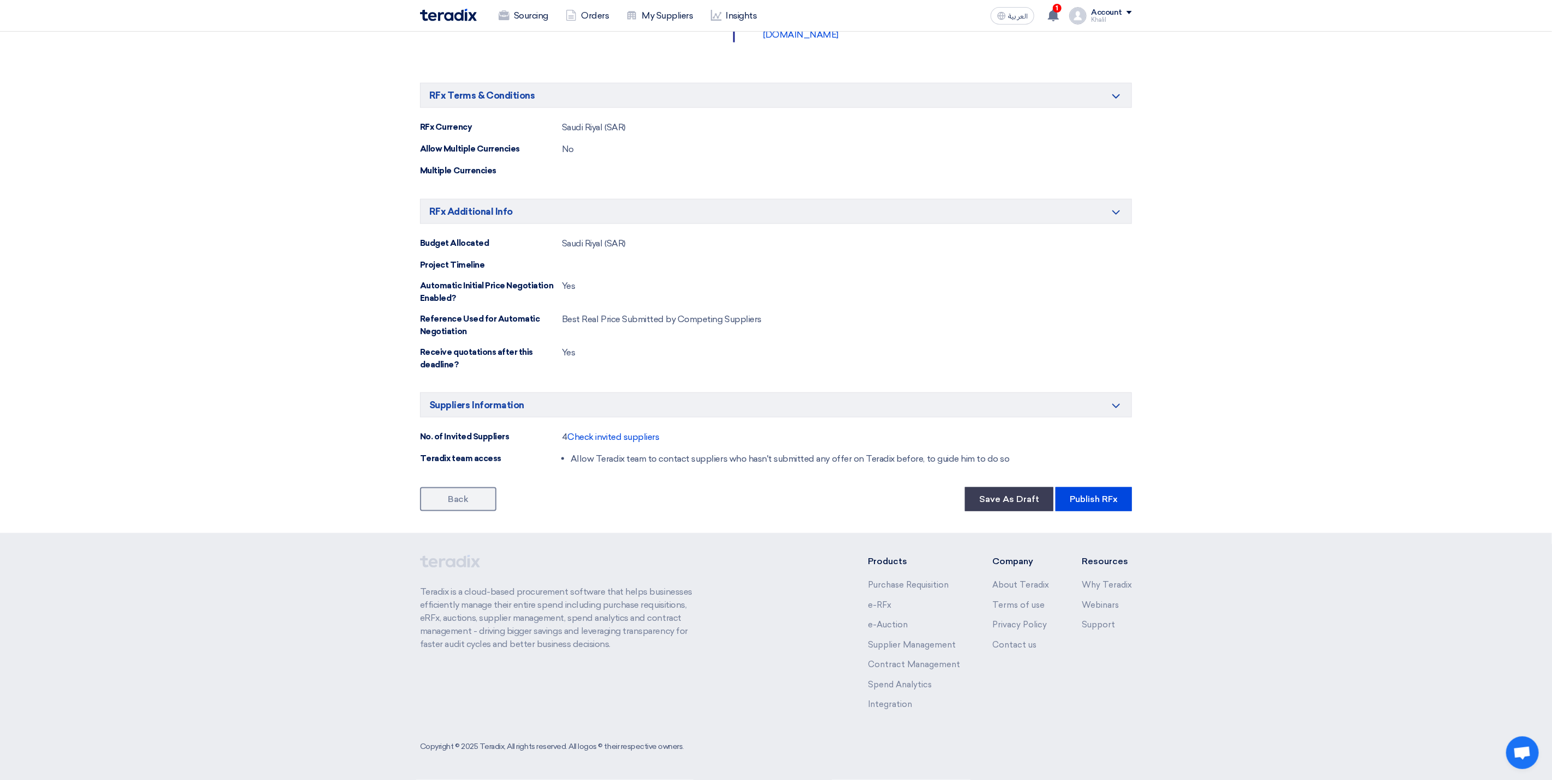
scroll to position [848, 0]
click at [1093, 502] on button "Publish RFx" at bounding box center [1093, 500] width 76 height 24
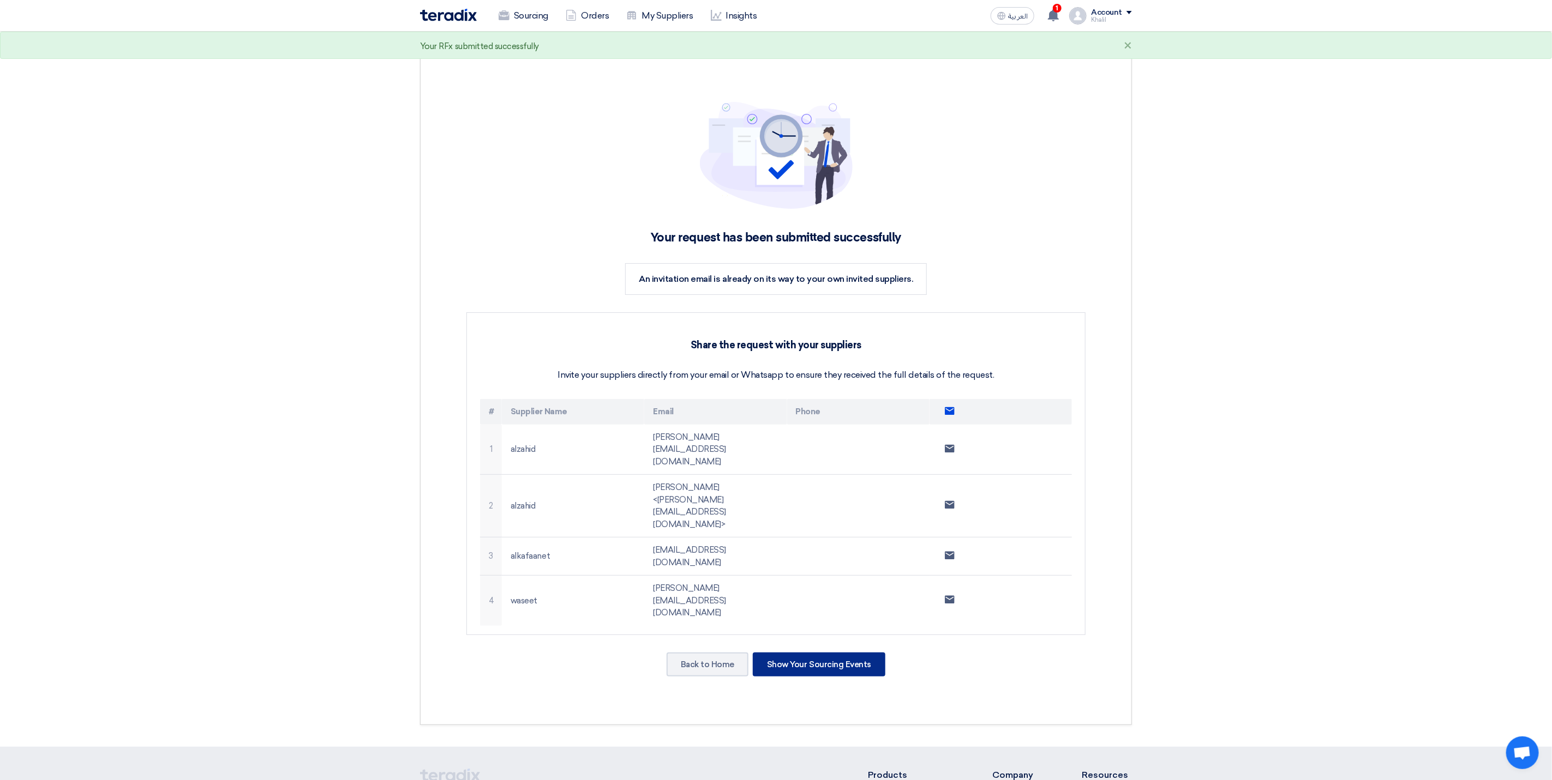
click at [836, 653] on div "Show Your Sourcing Events" at bounding box center [819, 665] width 133 height 24
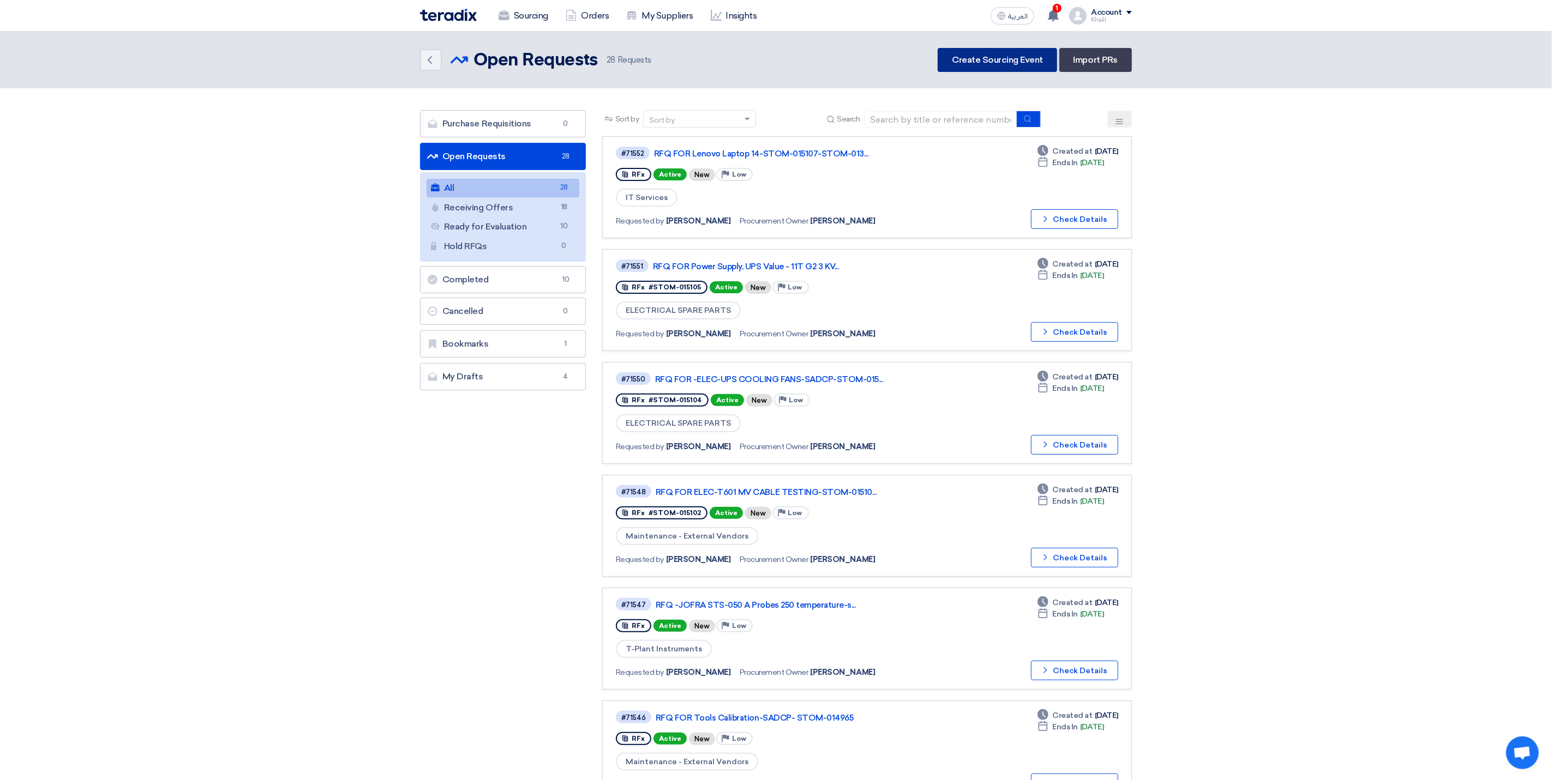
click at [977, 55] on link "Create Sourcing Event" at bounding box center [996, 60] width 119 height 24
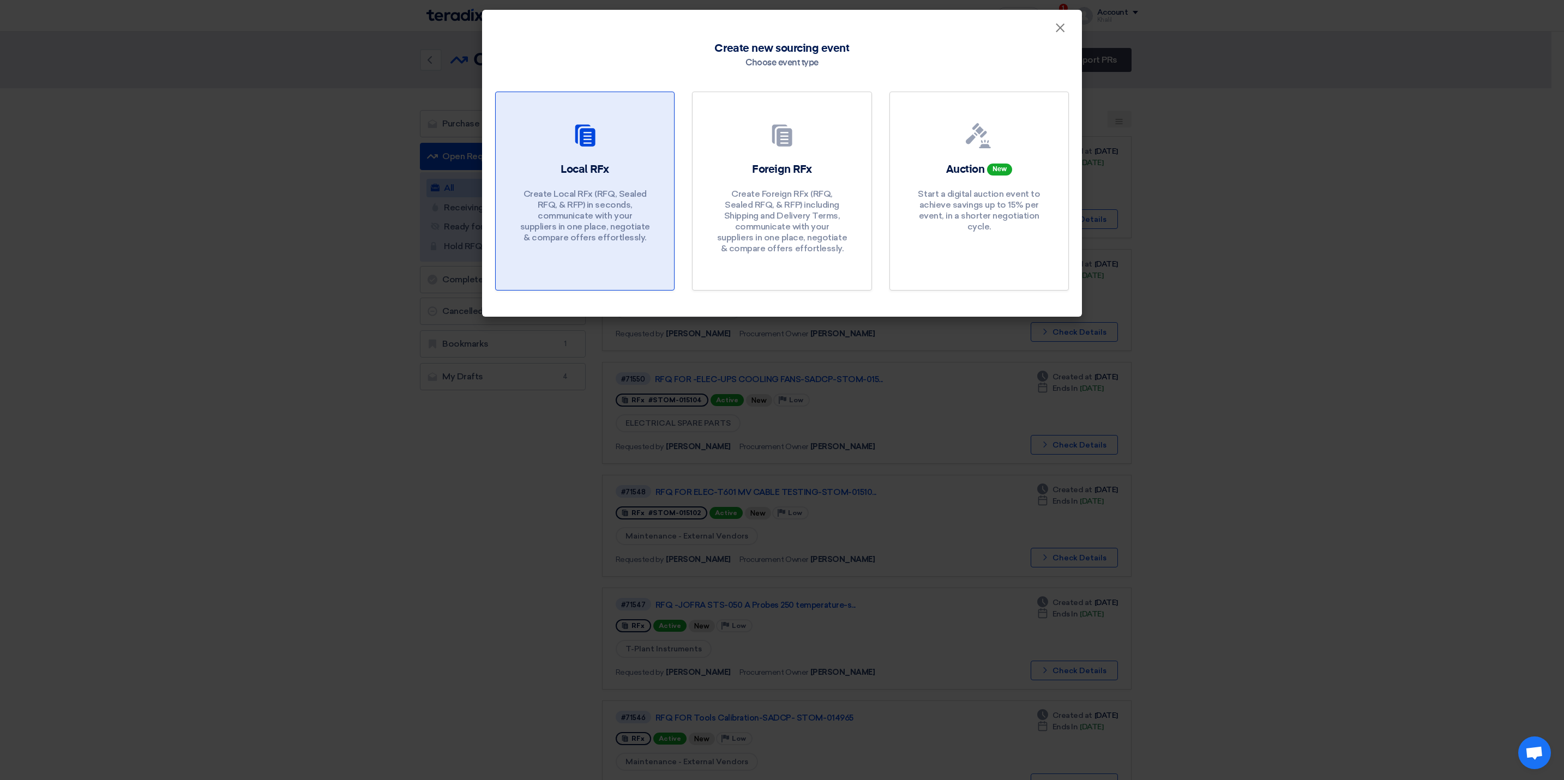
click at [634, 185] on div "Local RFx Create Local RFx (RFQ, Sealed RFQ, & RFP) in seconds, communicate wit…" at bounding box center [585, 205] width 152 height 87
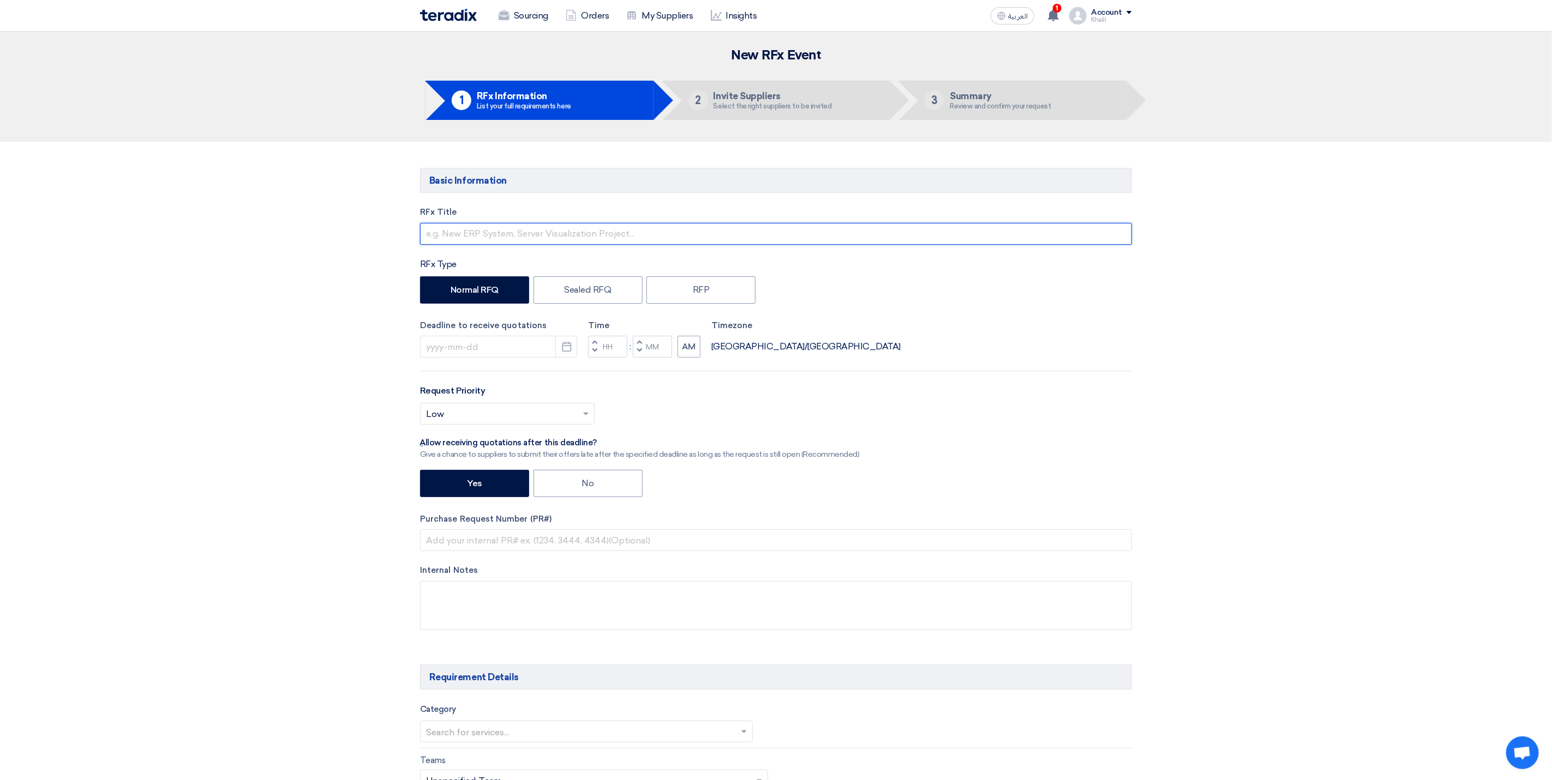
click at [599, 239] on input "text" at bounding box center [776, 234] width 712 height 22
click at [424, 231] on input "STOM-013641" at bounding box center [776, 234] width 712 height 22
click at [567, 351] on icon "Pick a date" at bounding box center [566, 346] width 11 height 11
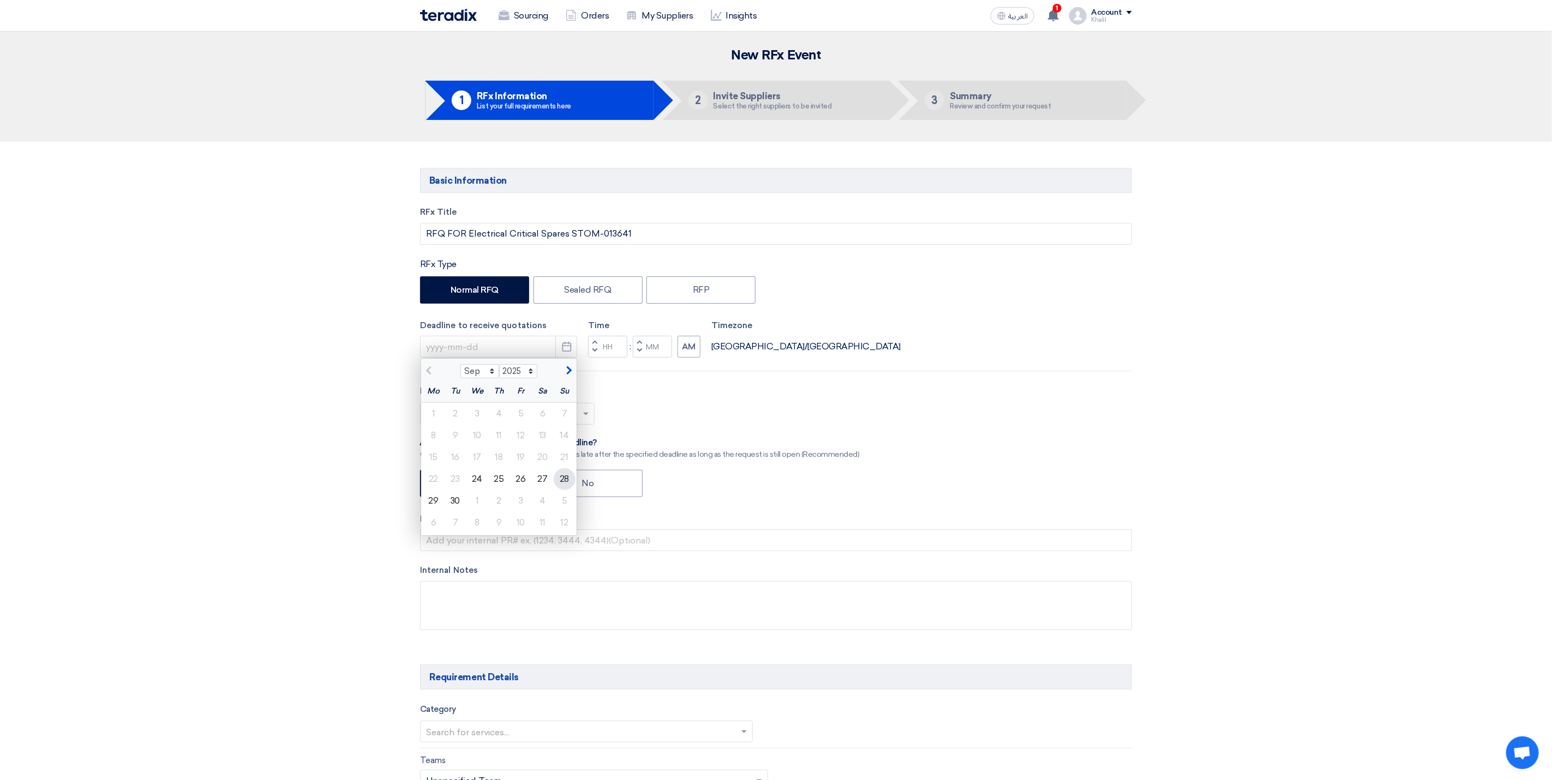
click at [568, 481] on div "28" at bounding box center [565, 479] width 22 height 22
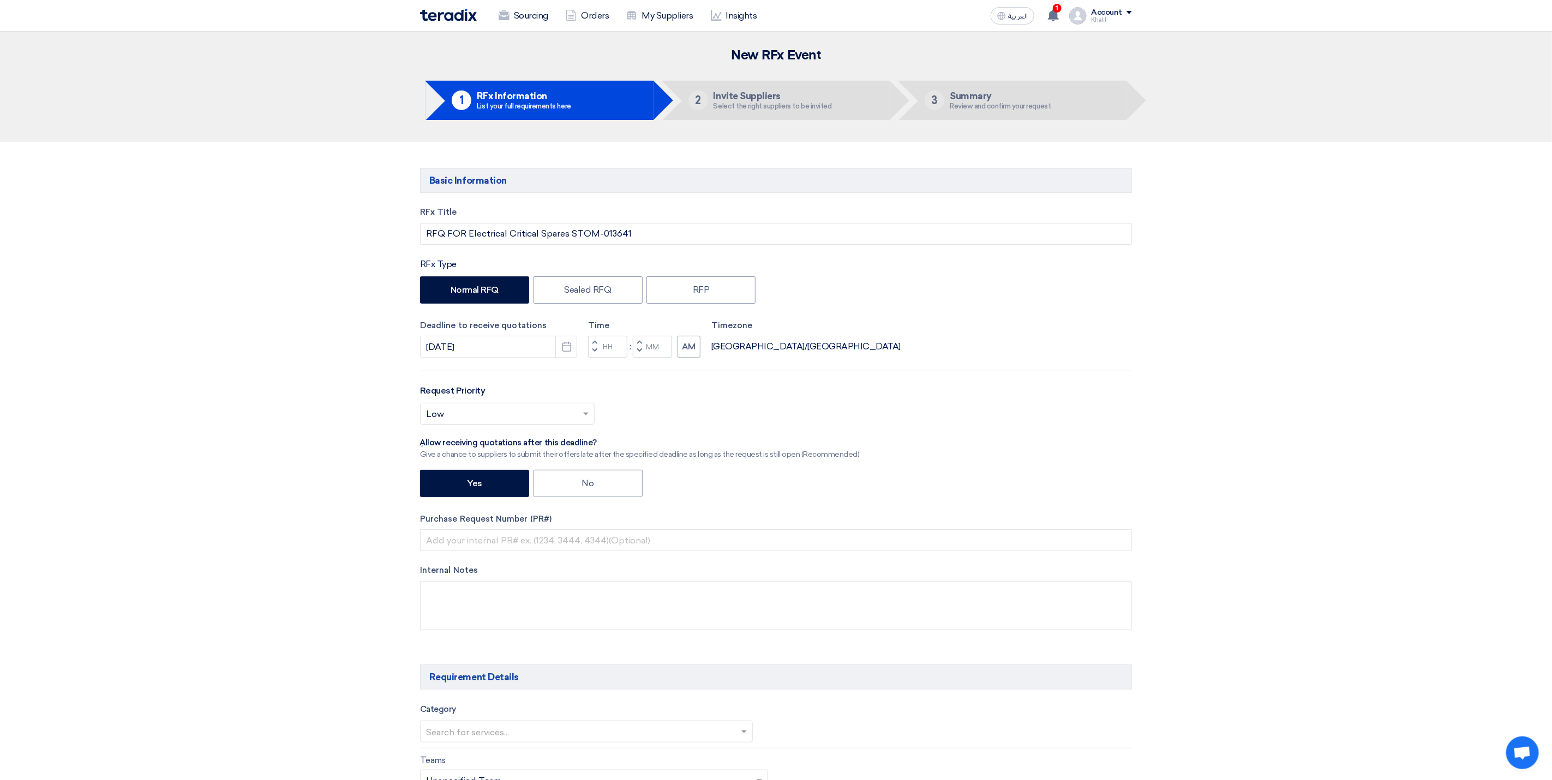
click at [933, 416] on div "Select priority... × Low ×" at bounding box center [776, 418] width 712 height 31
click at [611, 352] on input "Hours" at bounding box center [607, 347] width 39 height 22
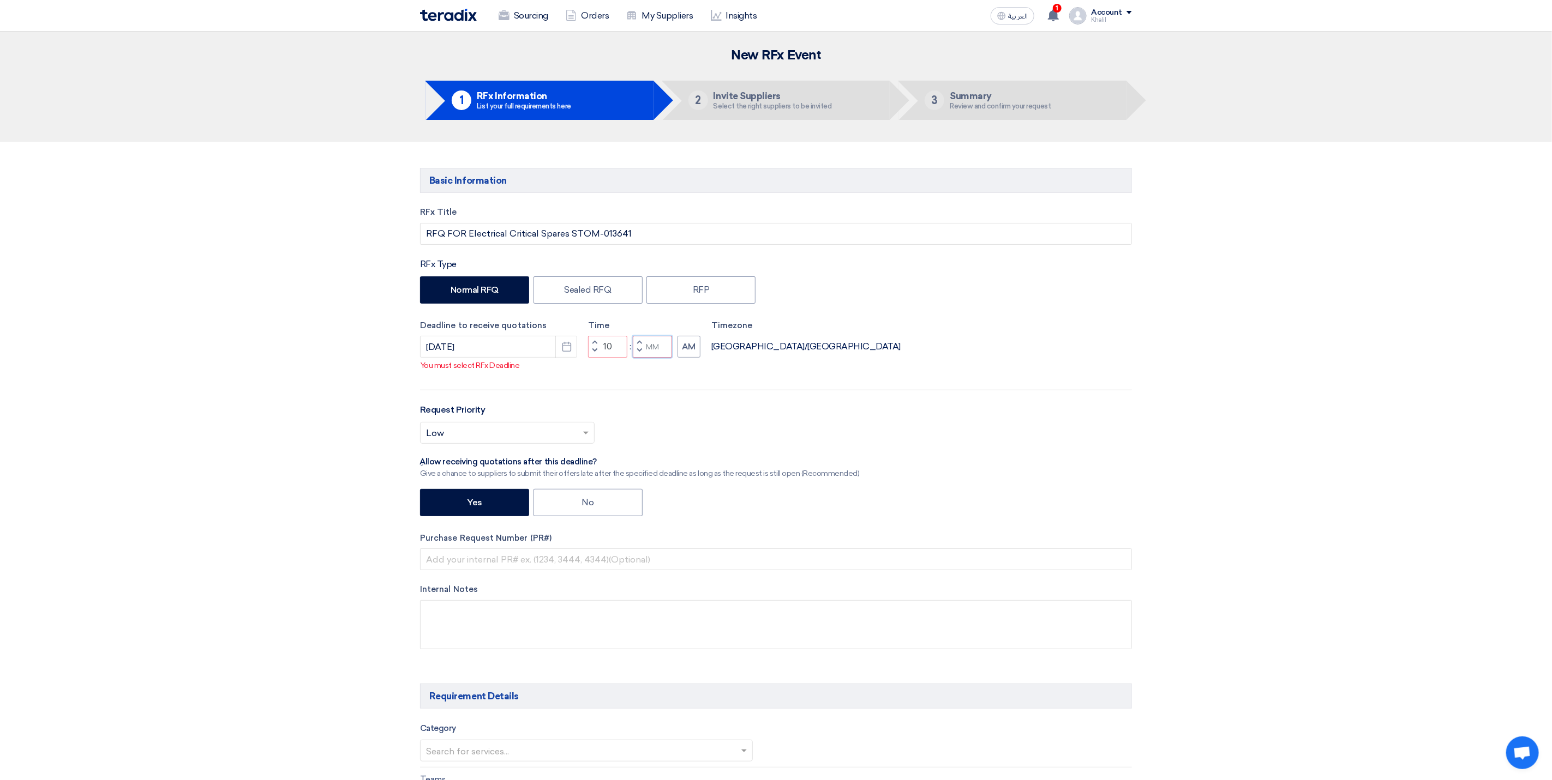
click at [655, 352] on input "Minutes" at bounding box center [652, 347] width 39 height 22
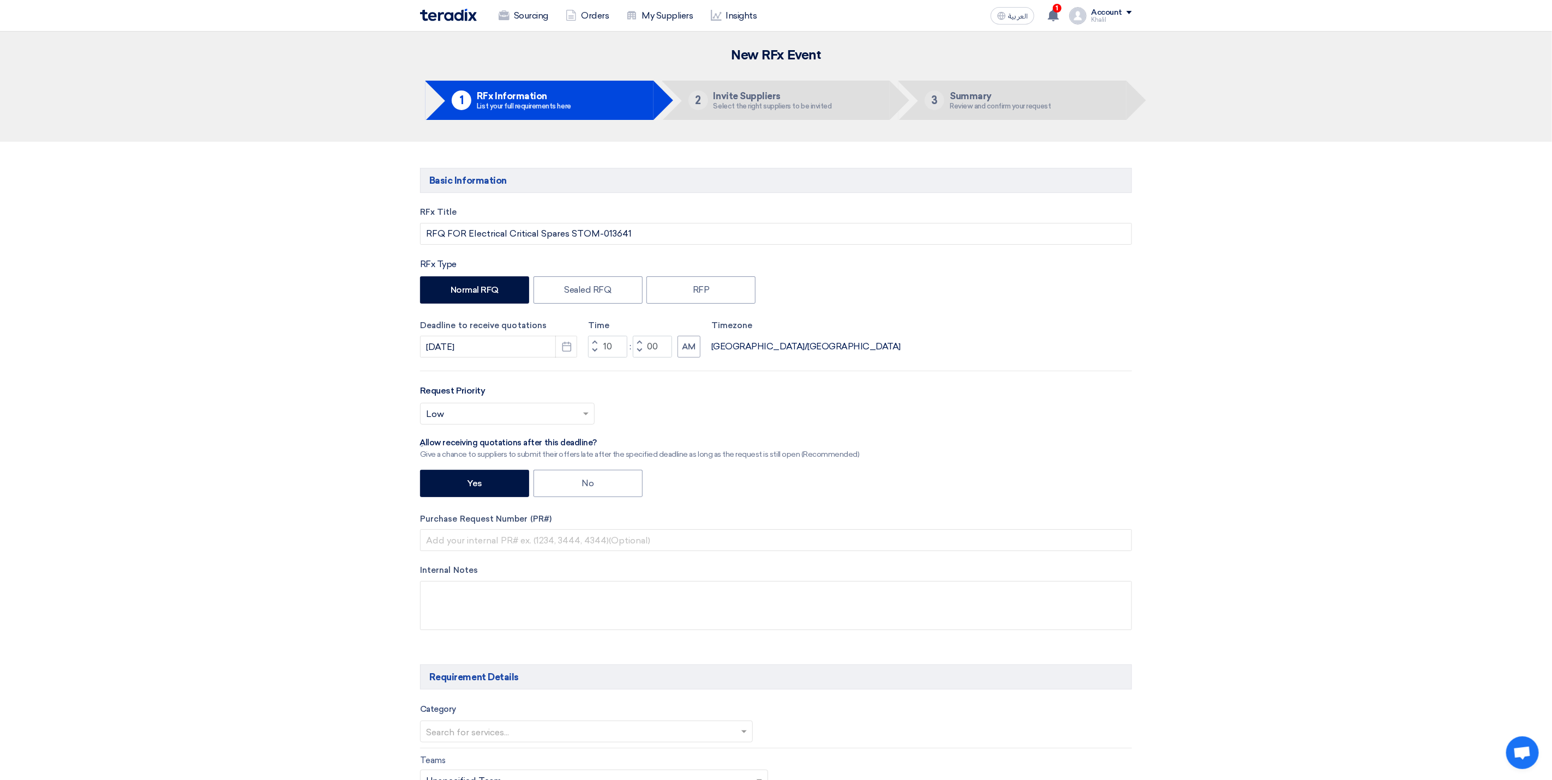
click at [983, 402] on div "RFx Title RFQ FOR Electrical Critical Spares STOM-013641 RFx Type Normal RFQ Se…" at bounding box center [776, 426] width 728 height 441
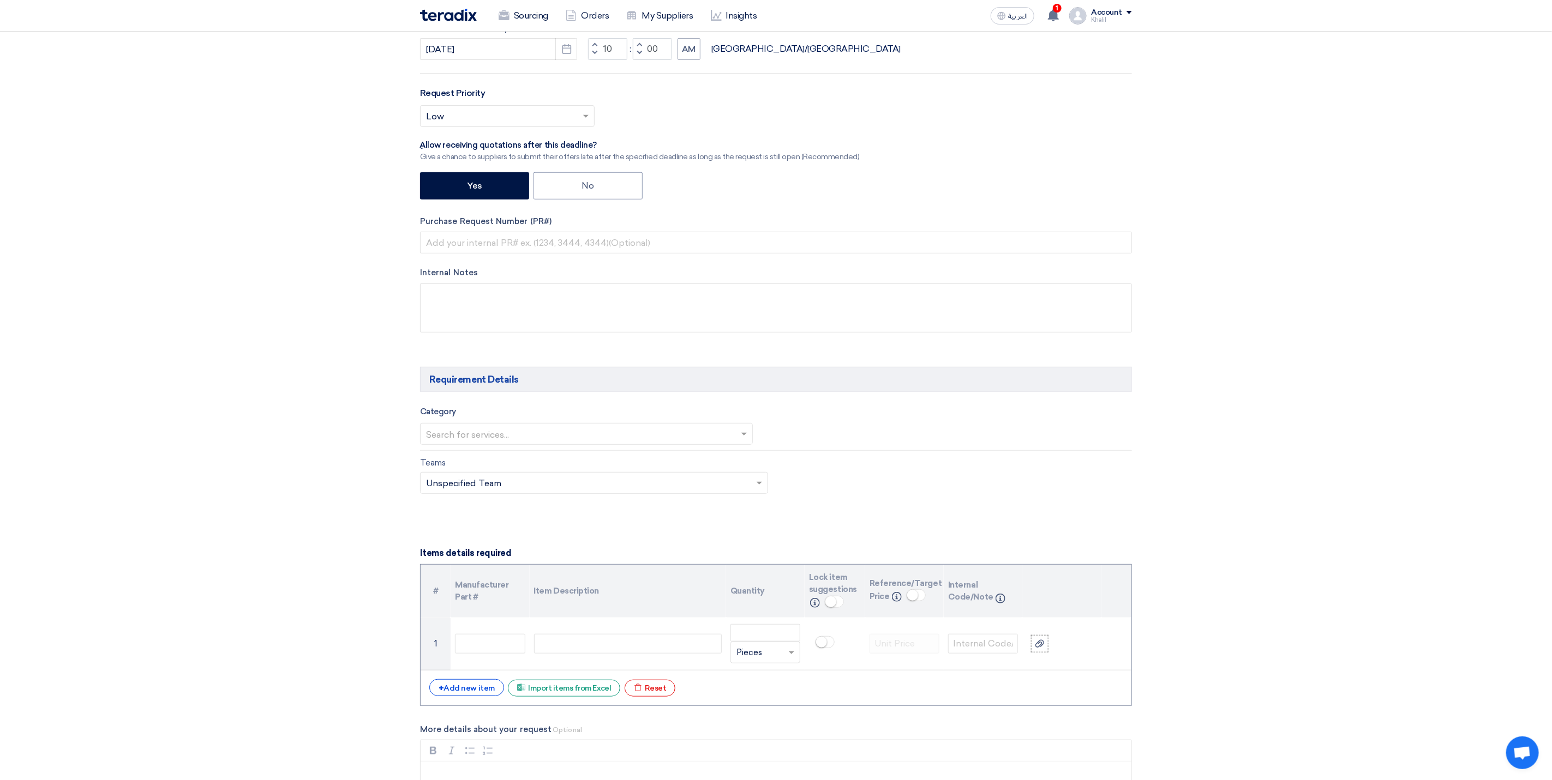
scroll to position [327, 0]
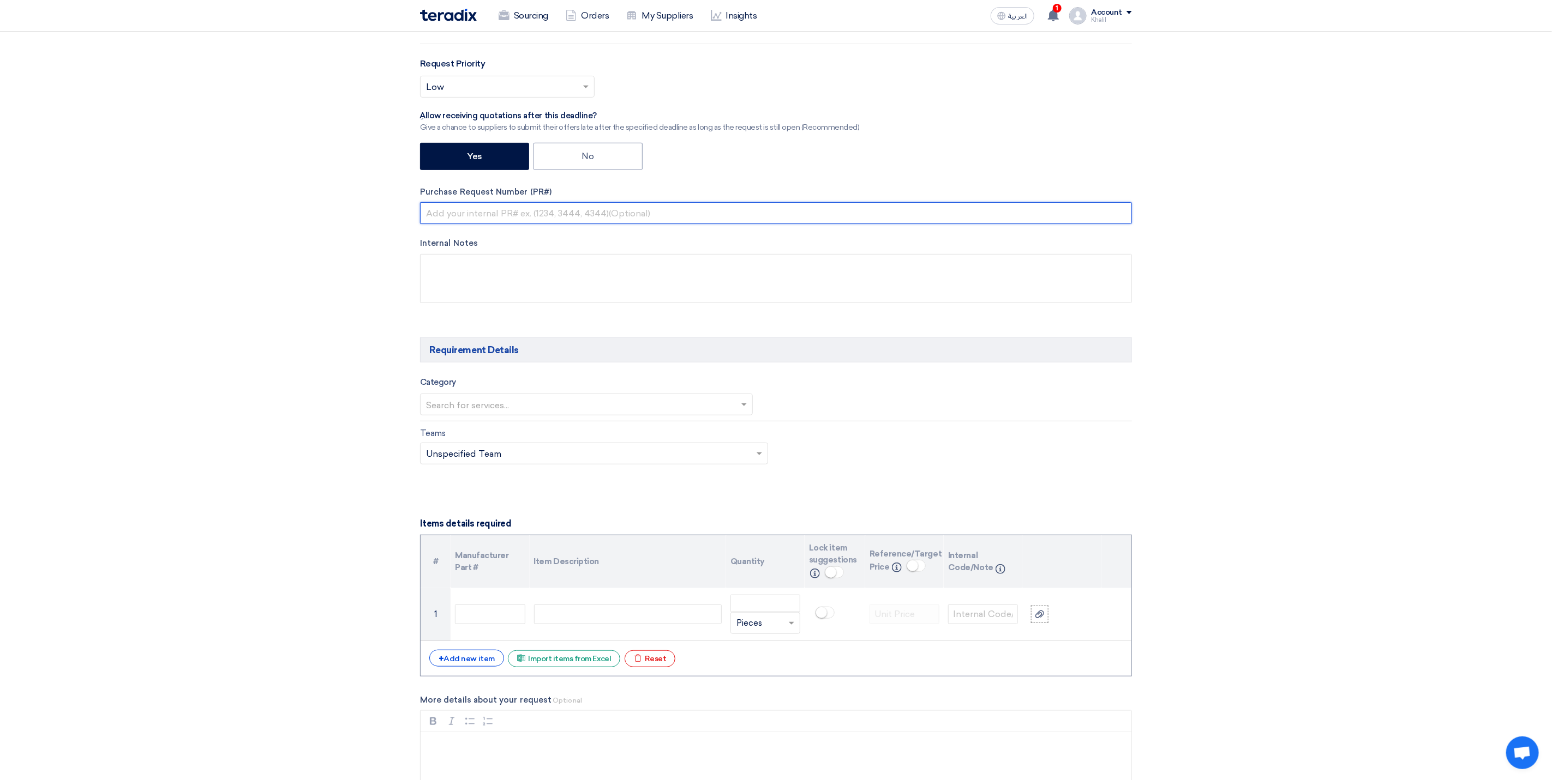
click at [554, 221] on input "text" at bounding box center [776, 213] width 712 height 22
drag, startPoint x: 554, startPoint y: 221, endPoint x: 394, endPoint y: 220, distance: 159.2
click at [394, 220] on section "Basic Information RFx Title RFQ FOR Electrical Critical Spares STOM-013641 RFx …" at bounding box center [776, 749] width 1552 height 1868
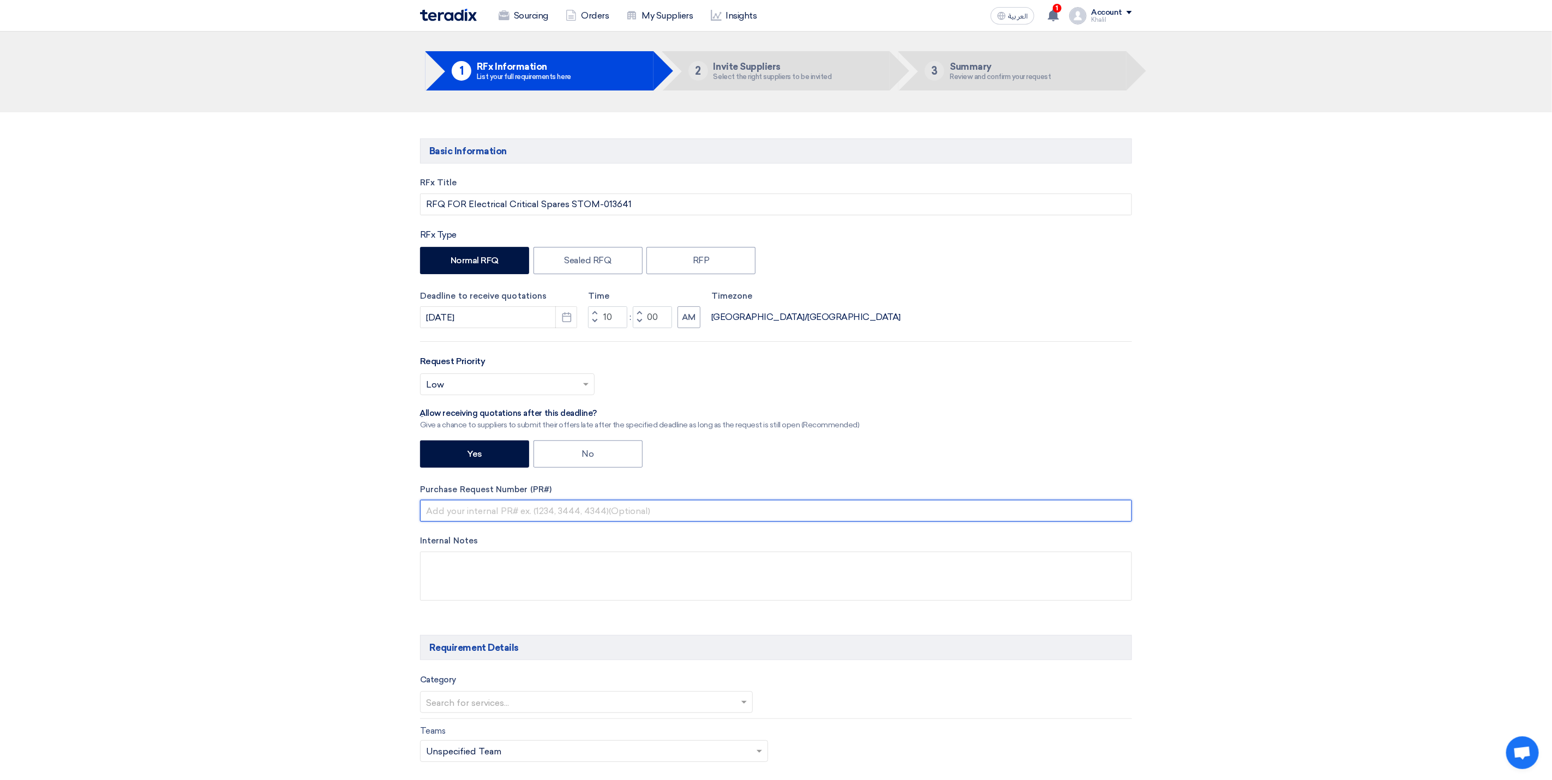
scroll to position [0, 0]
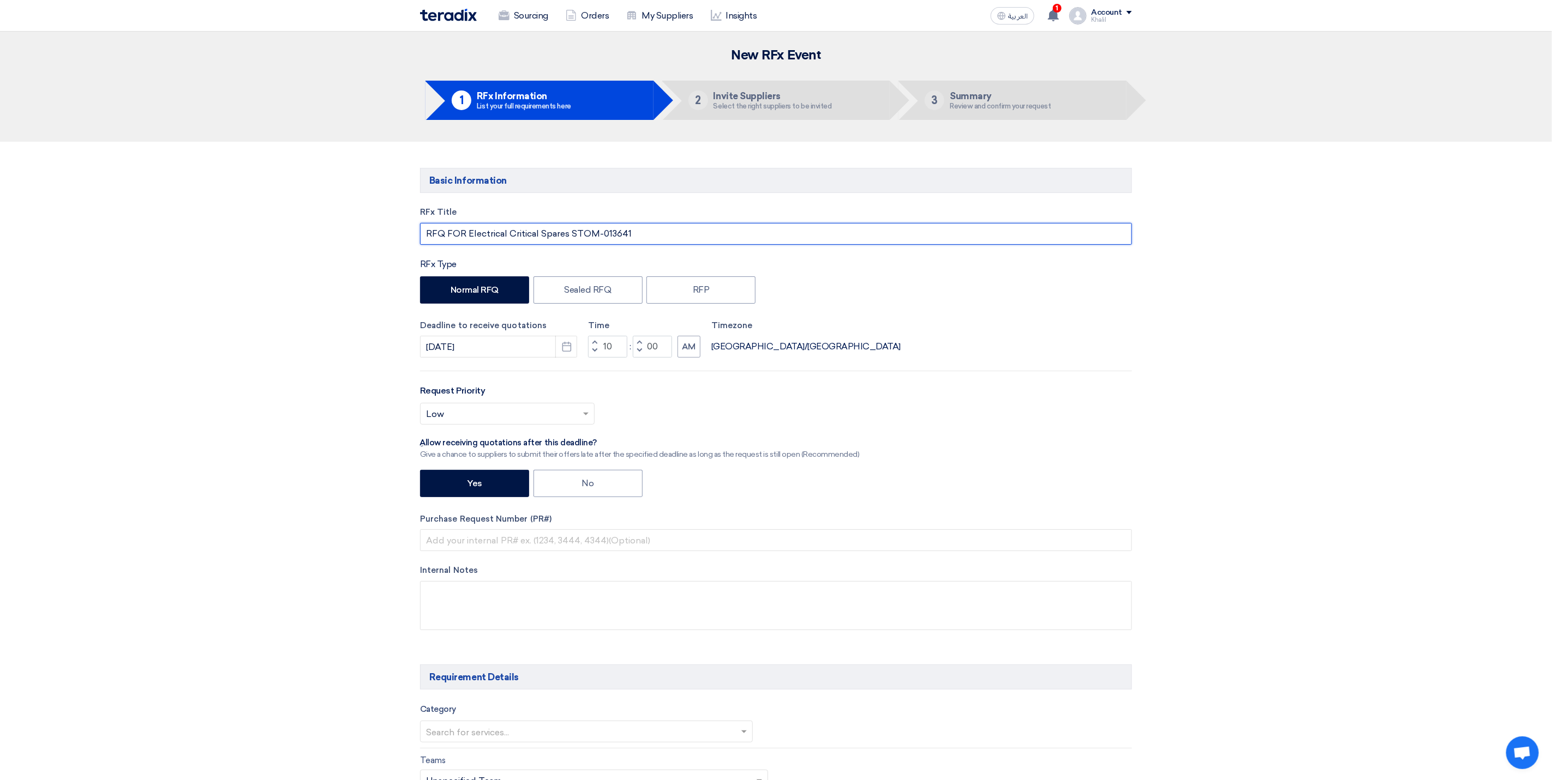
drag, startPoint x: 636, startPoint y: 236, endPoint x: 570, endPoint y: 227, distance: 67.0
click at [570, 227] on input "RFQ FOR Electrical Critical Spares STOM-013641" at bounding box center [776, 234] width 712 height 22
click at [489, 548] on input "text" at bounding box center [776, 541] width 712 height 22
drag, startPoint x: 1433, startPoint y: 586, endPoint x: 1387, endPoint y: 578, distance: 46.6
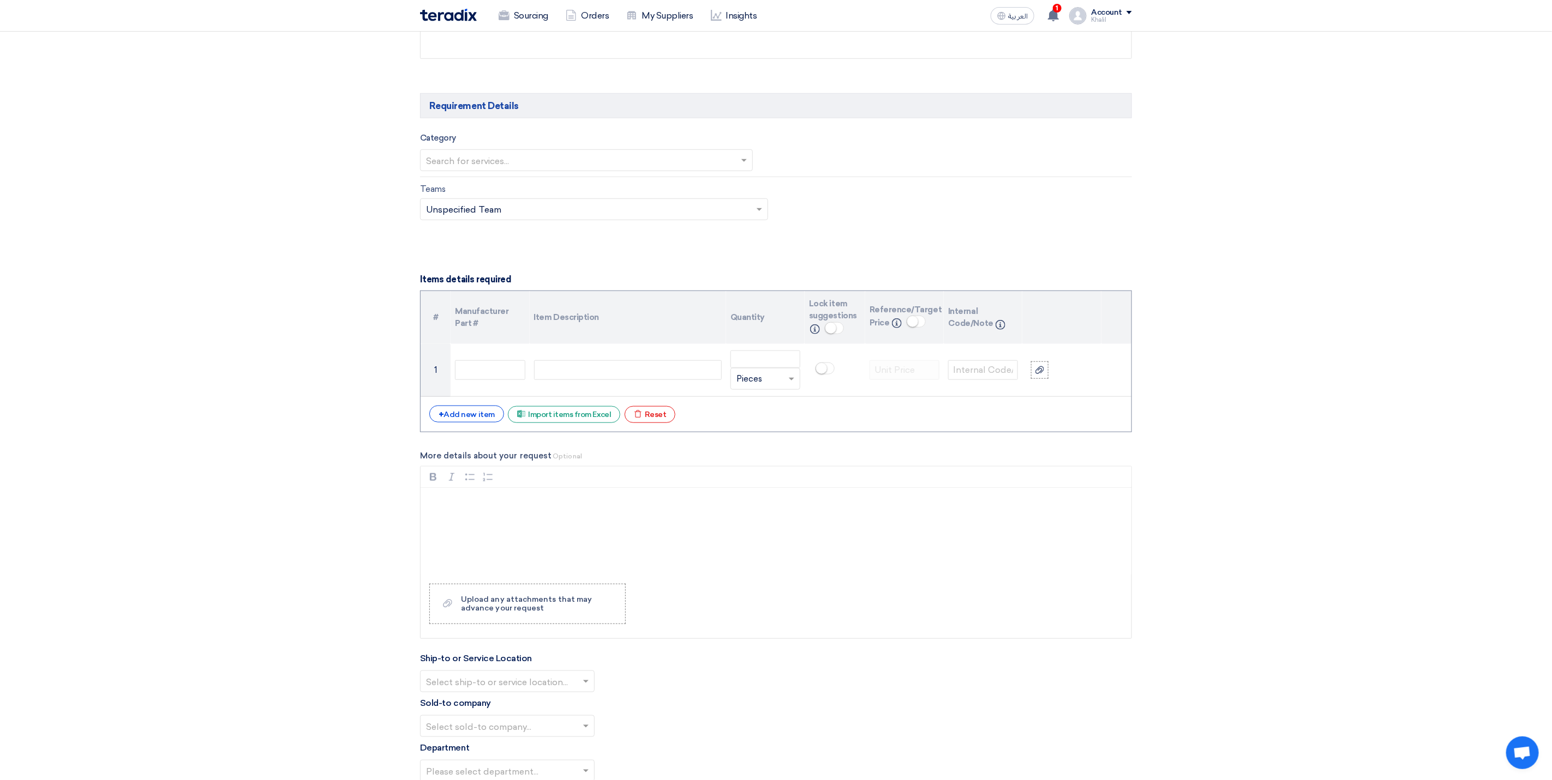
scroll to position [573, 0]
click at [483, 420] on div "+ Add new item" at bounding box center [466, 413] width 75 height 17
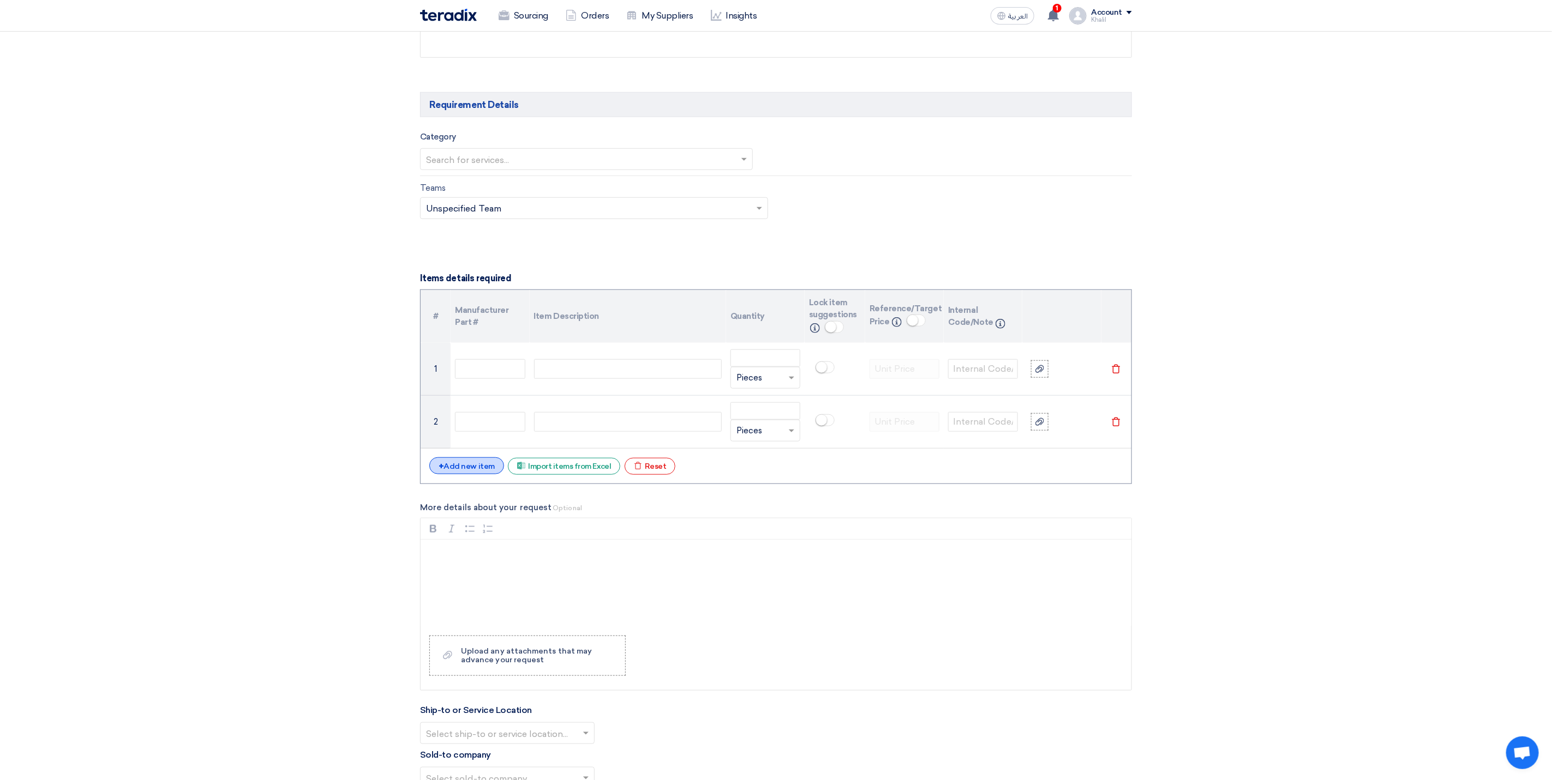
click at [491, 471] on div "+ Add new item" at bounding box center [466, 466] width 75 height 17
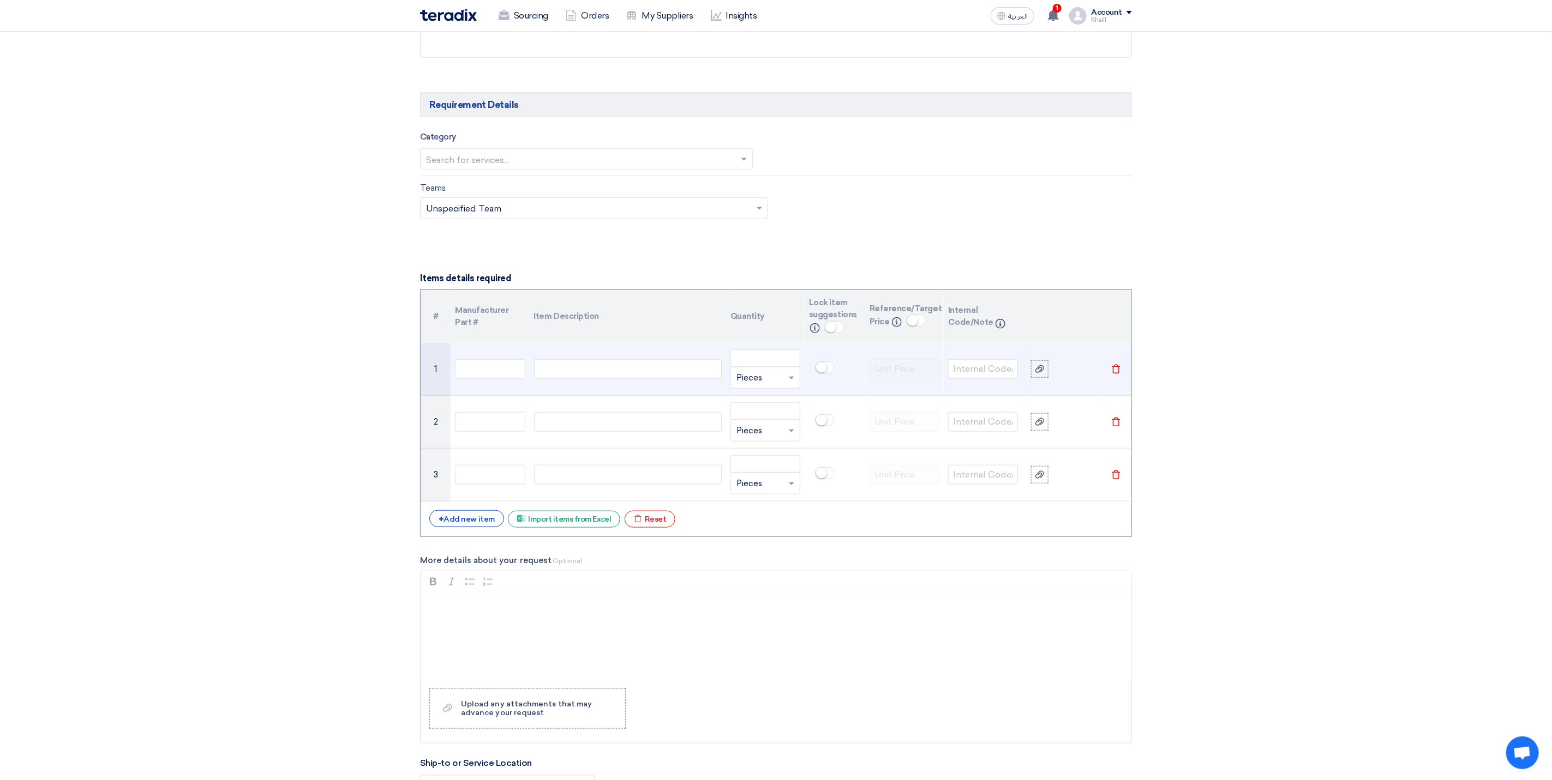
click at [612, 379] on div at bounding box center [628, 369] width 188 height 20
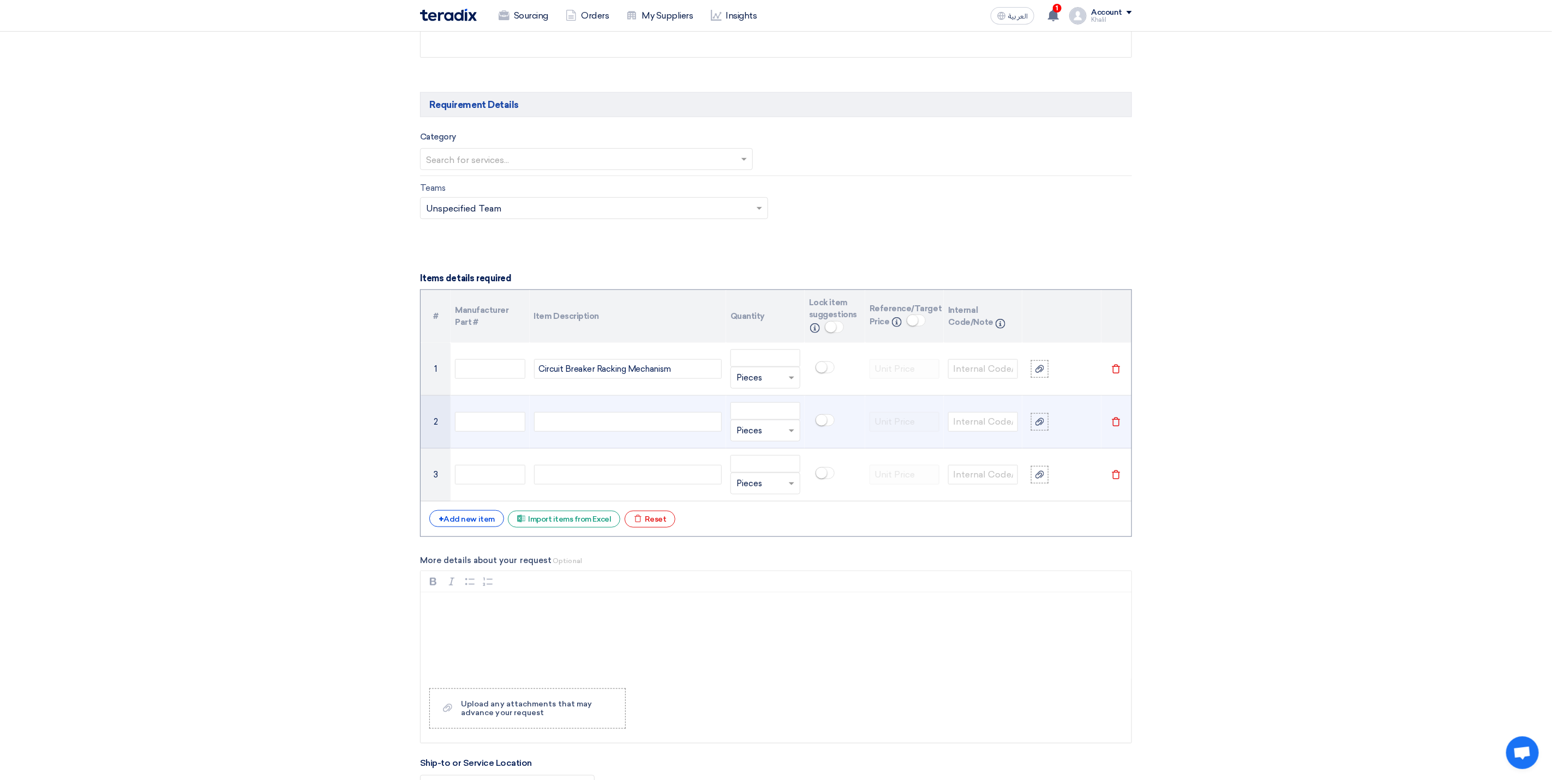
click at [608, 419] on div at bounding box center [628, 422] width 188 height 20
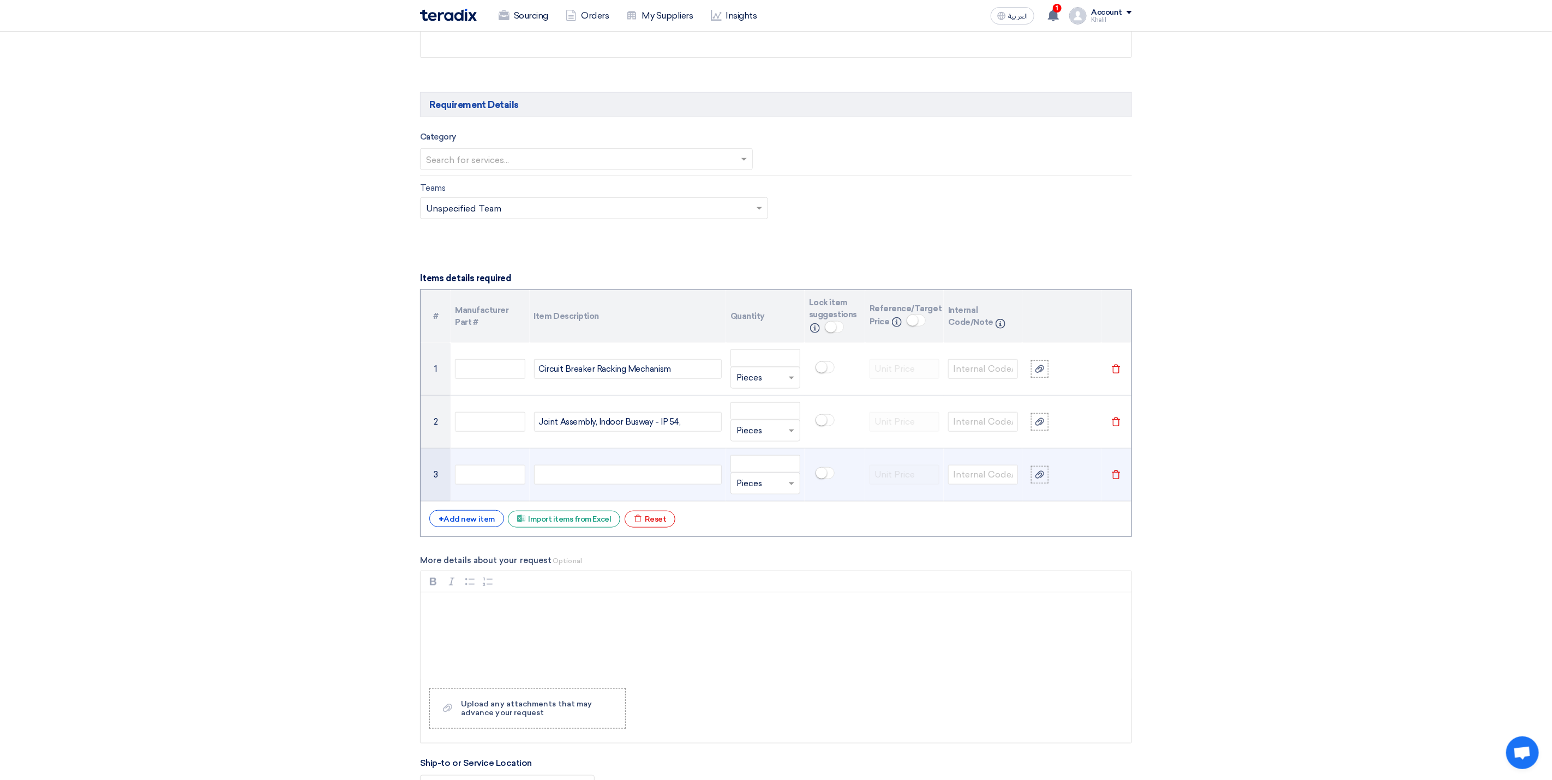
click at [596, 485] on div at bounding box center [628, 475] width 188 height 20
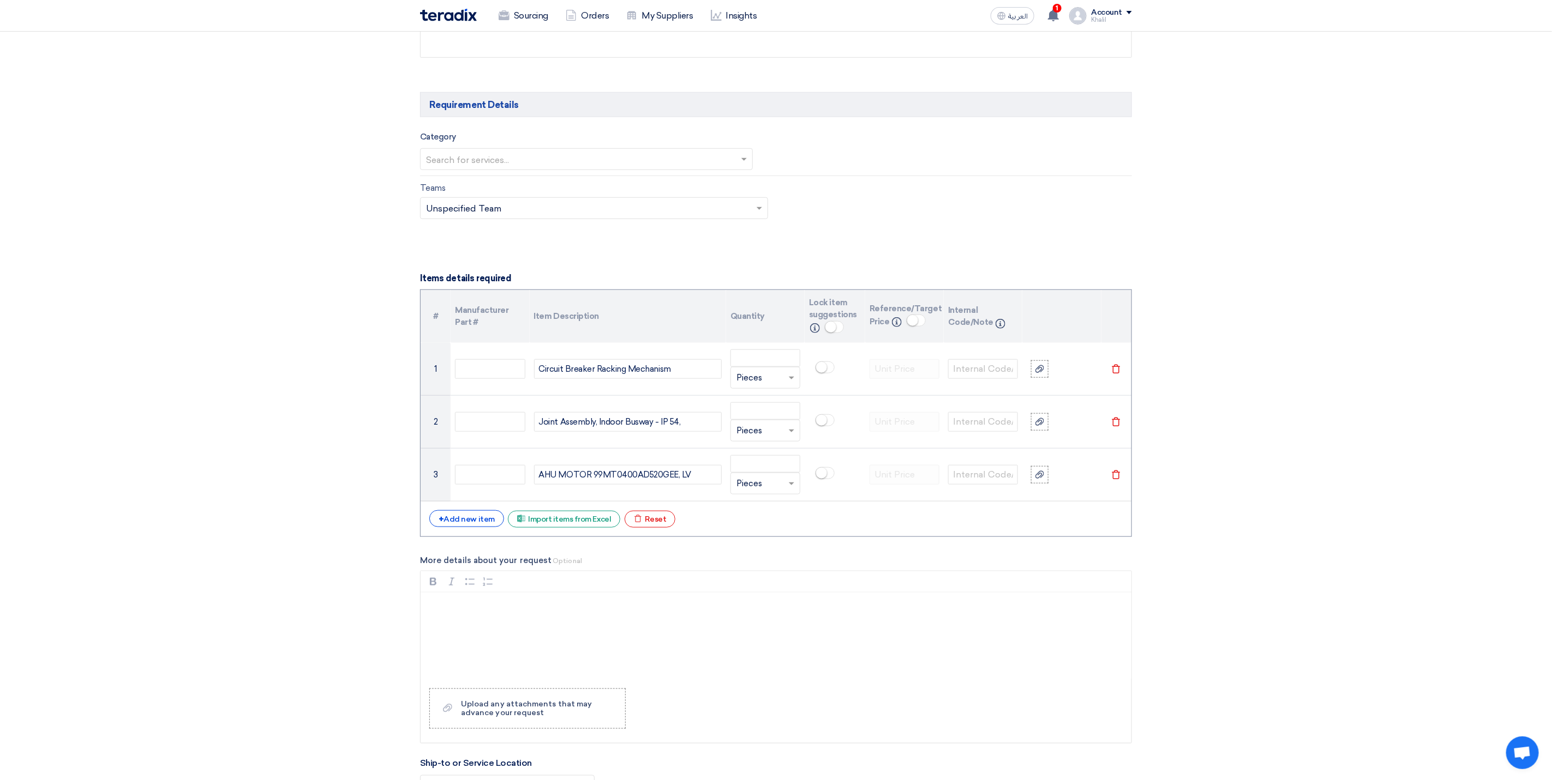
click at [1311, 532] on section "Basic Information RFx Title RFQ FOR Electrical Critical Spares STOM-013641 RFx …" at bounding box center [776, 556] width 1552 height 1974
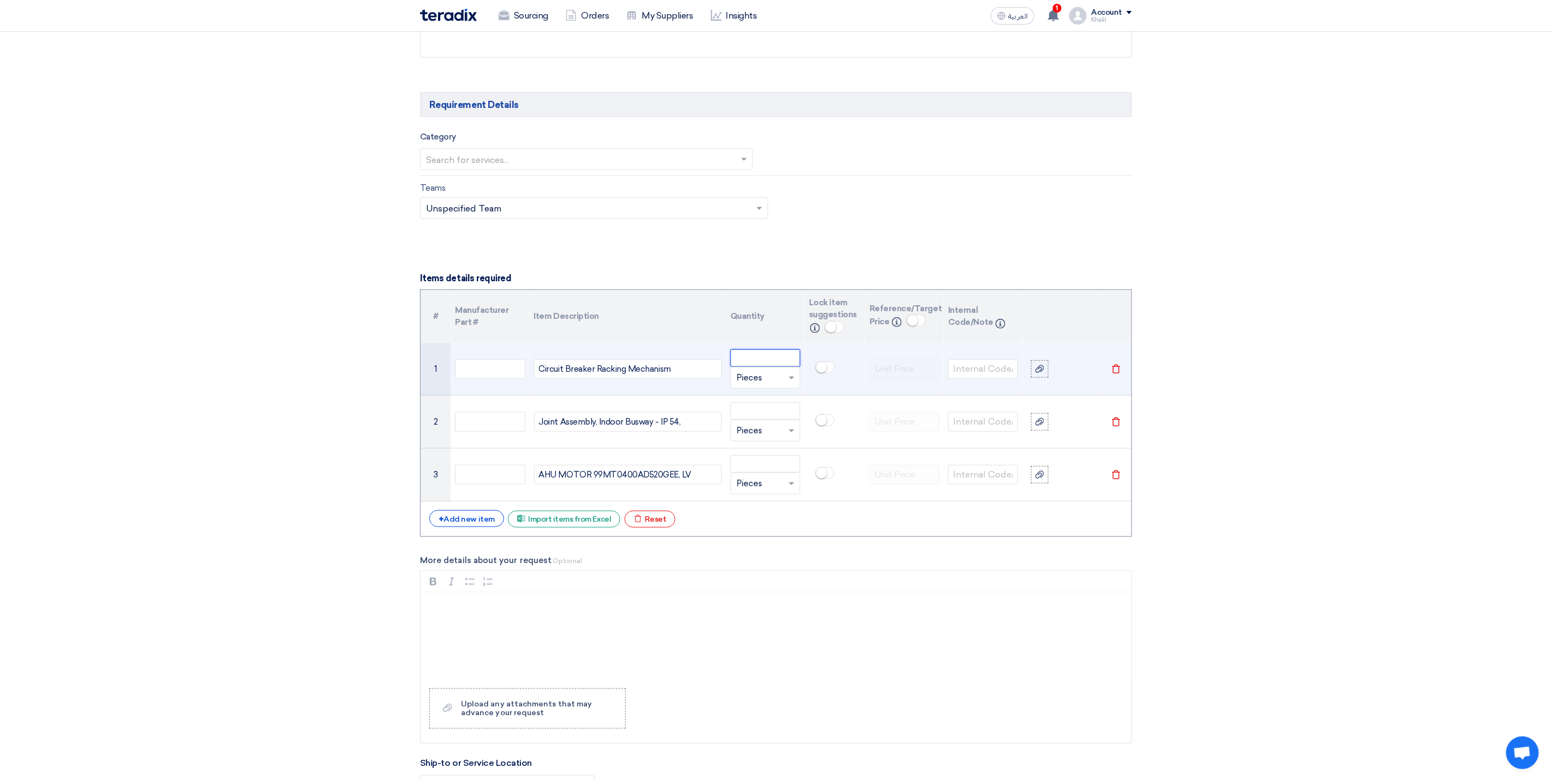
click at [759, 367] on input "number" at bounding box center [765, 358] width 70 height 17
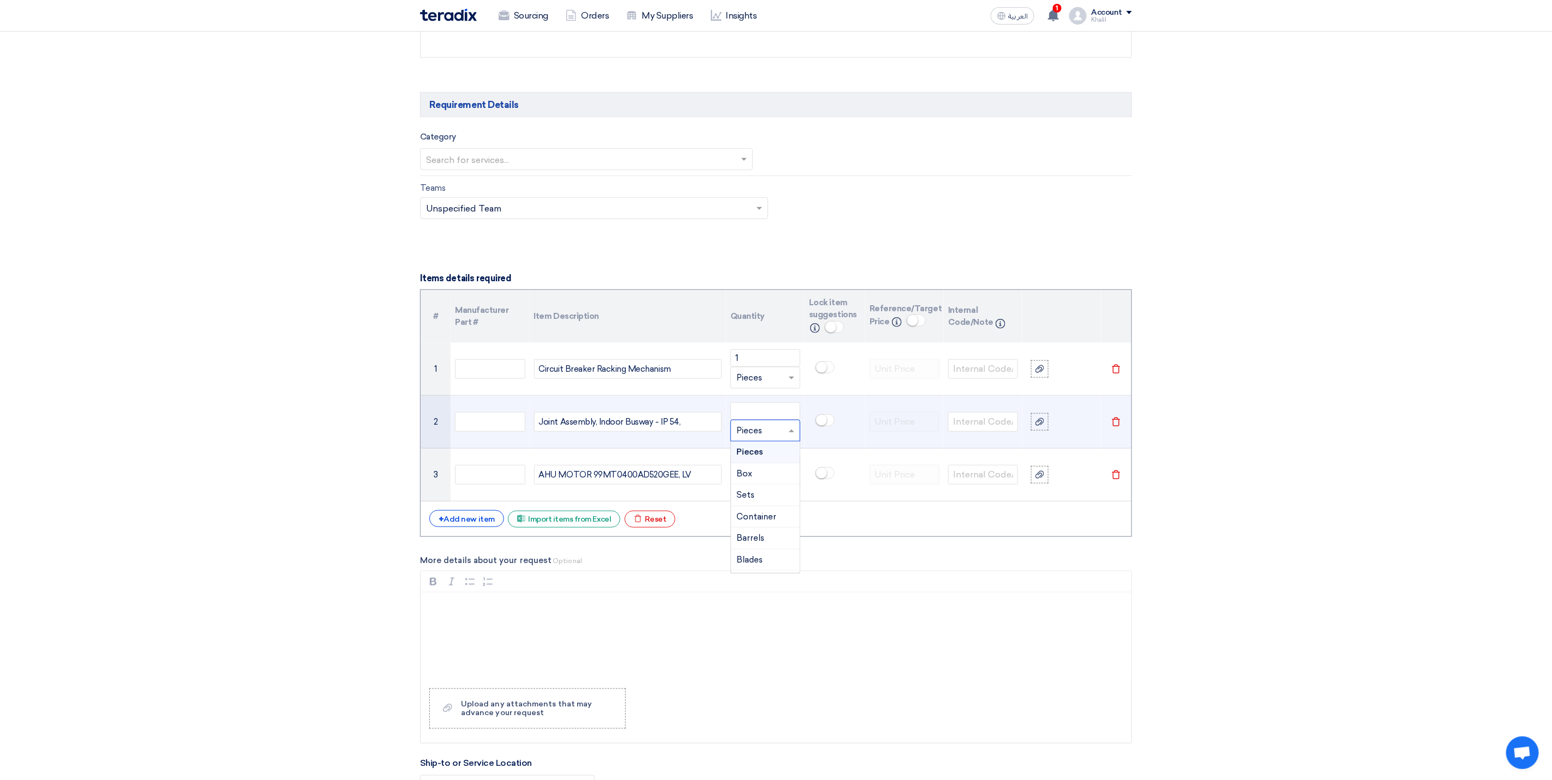
click at [755, 426] on div "Unit × Pieces" at bounding box center [765, 431] width 70 height 22
click at [761, 413] on input "number" at bounding box center [765, 410] width 70 height 17
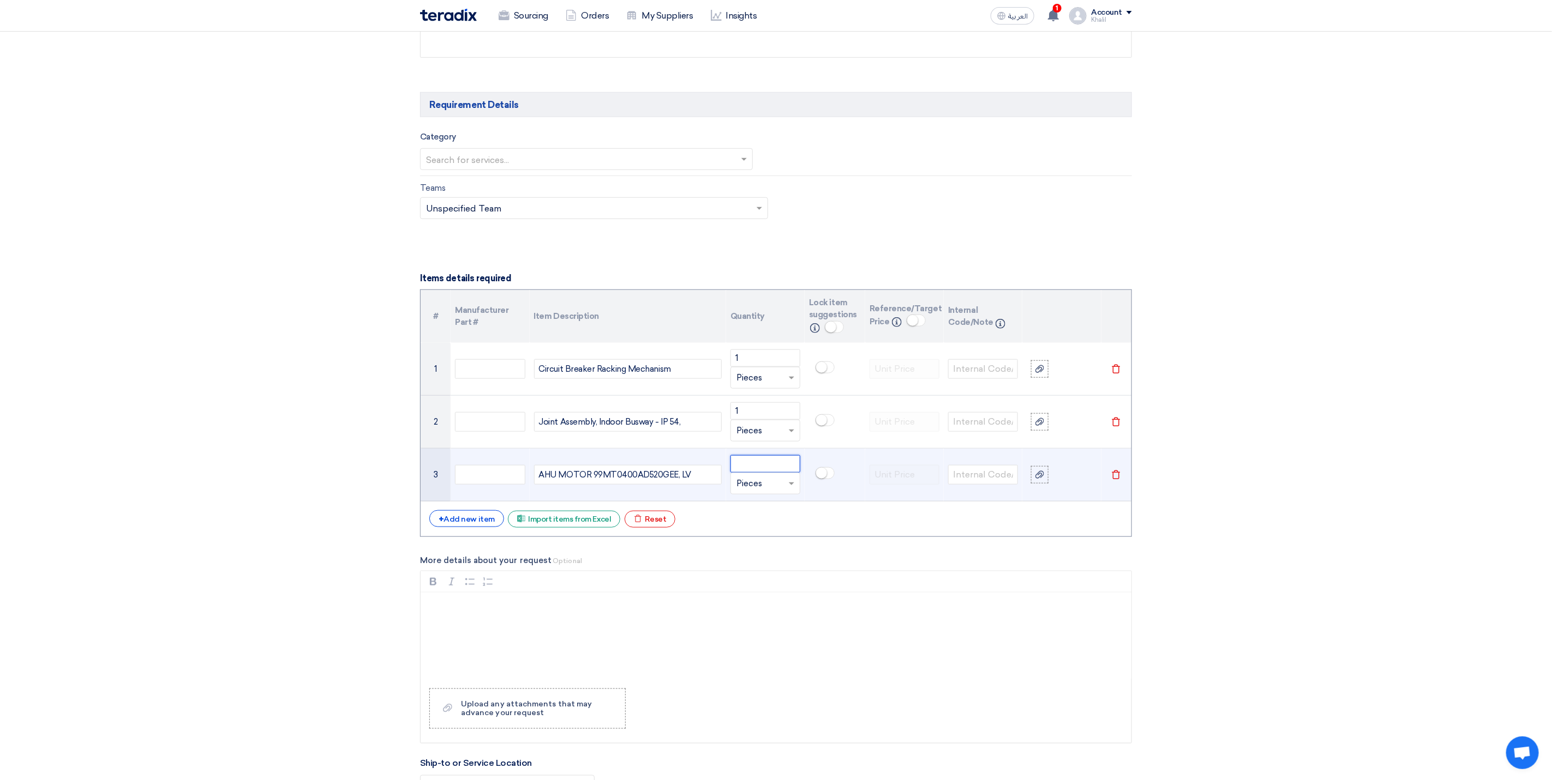
click at [758, 468] on input "number" at bounding box center [765, 463] width 70 height 17
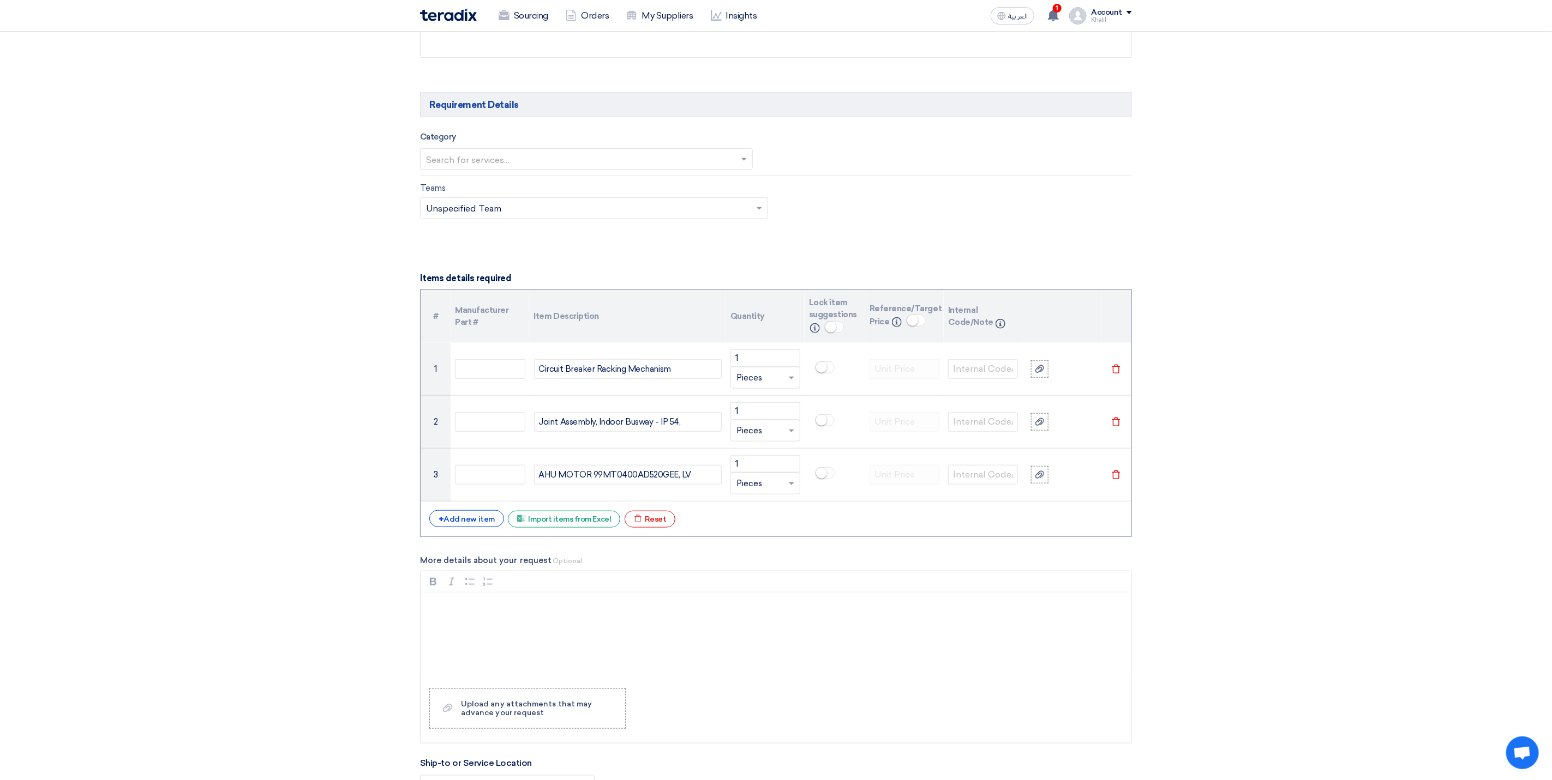
click at [1232, 503] on section "Basic Information RFx Title RFQ FOR Electrical Critical Spares STOM-013641 RFx …" at bounding box center [776, 556] width 1552 height 1974
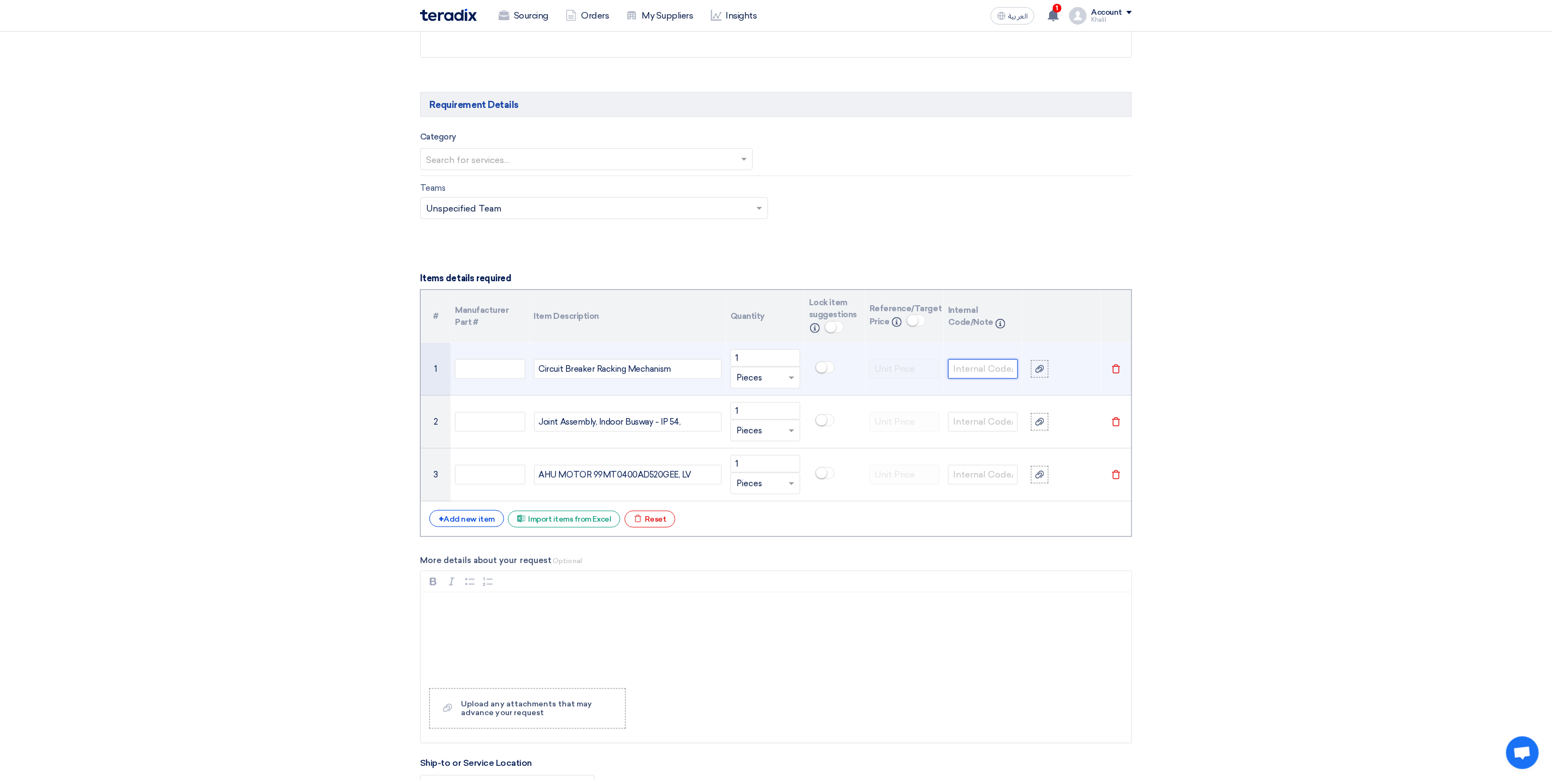
click at [990, 376] on input "text" at bounding box center [983, 369] width 70 height 20
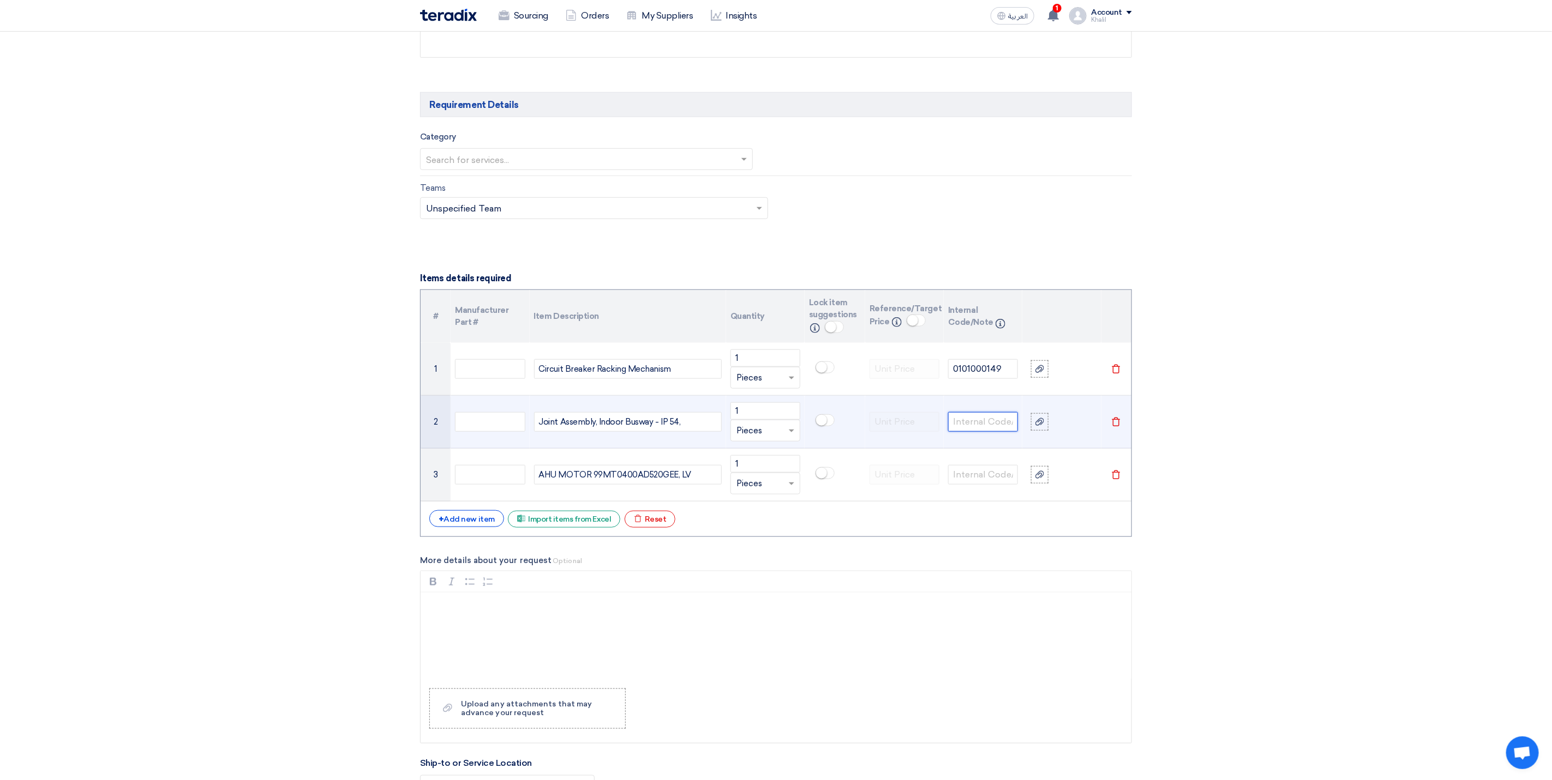
click at [991, 429] on input "text" at bounding box center [983, 422] width 70 height 20
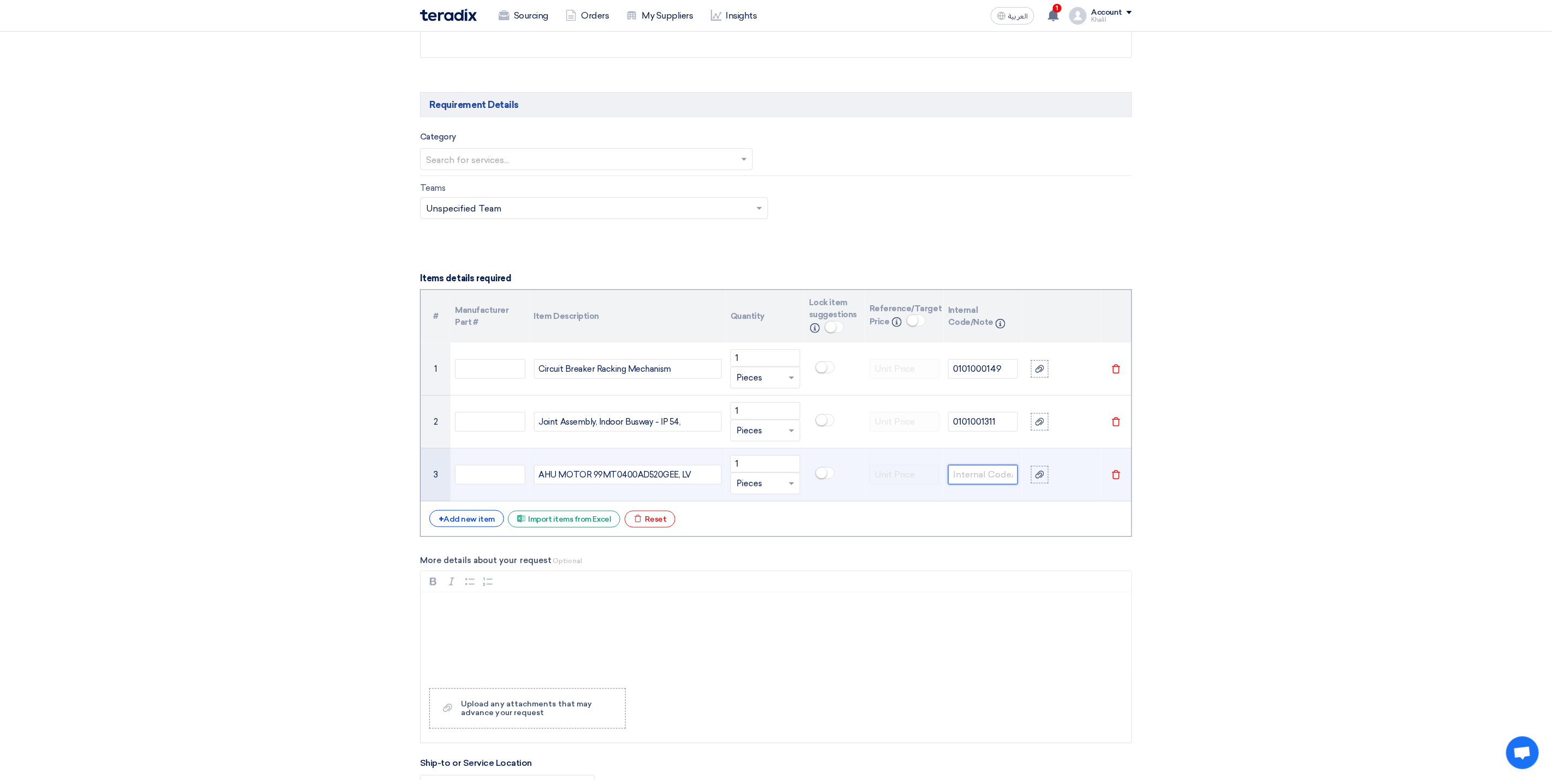
click at [989, 482] on input "text" at bounding box center [983, 475] width 70 height 20
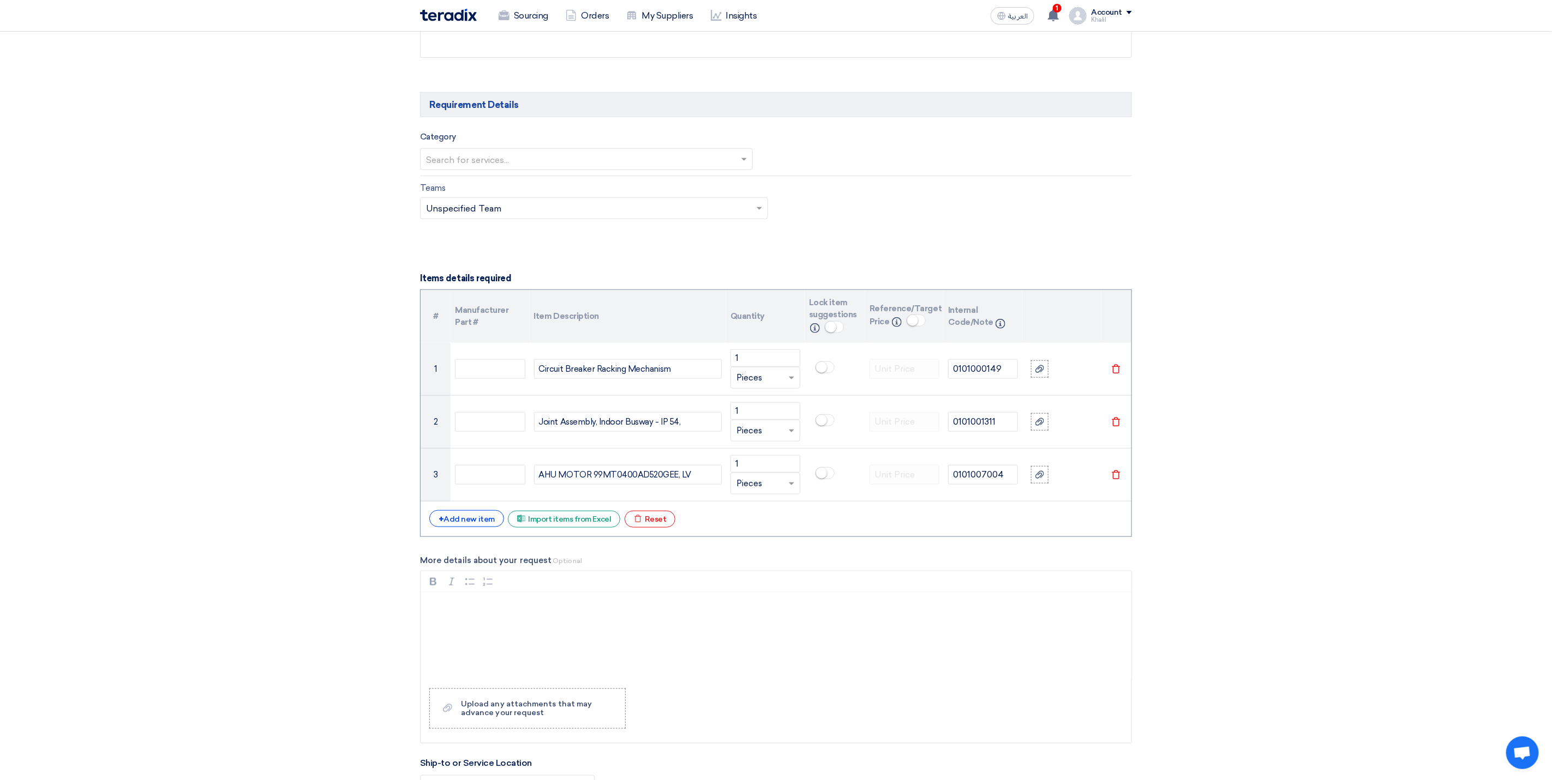
drag, startPoint x: 1358, startPoint y: 536, endPoint x: 1370, endPoint y: 540, distance: 12.8
click at [1358, 536] on section "Basic Information RFx Title RFQ FOR Electrical Critical Spares STOM-013641 RFx …" at bounding box center [776, 556] width 1552 height 1974
click at [478, 614] on p "Rich Text Editor, main" at bounding box center [780, 606] width 692 height 13
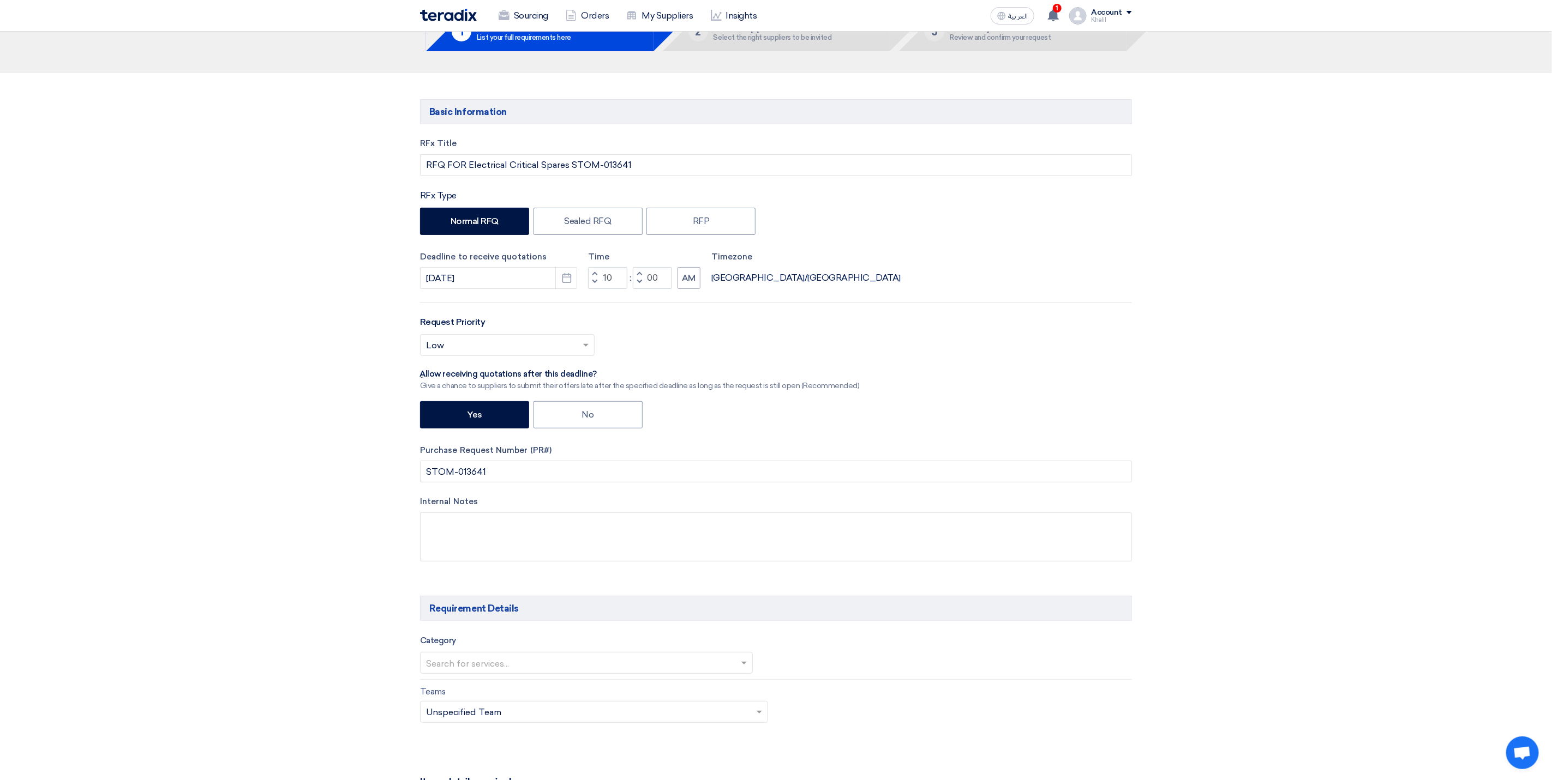
scroll to position [0, 0]
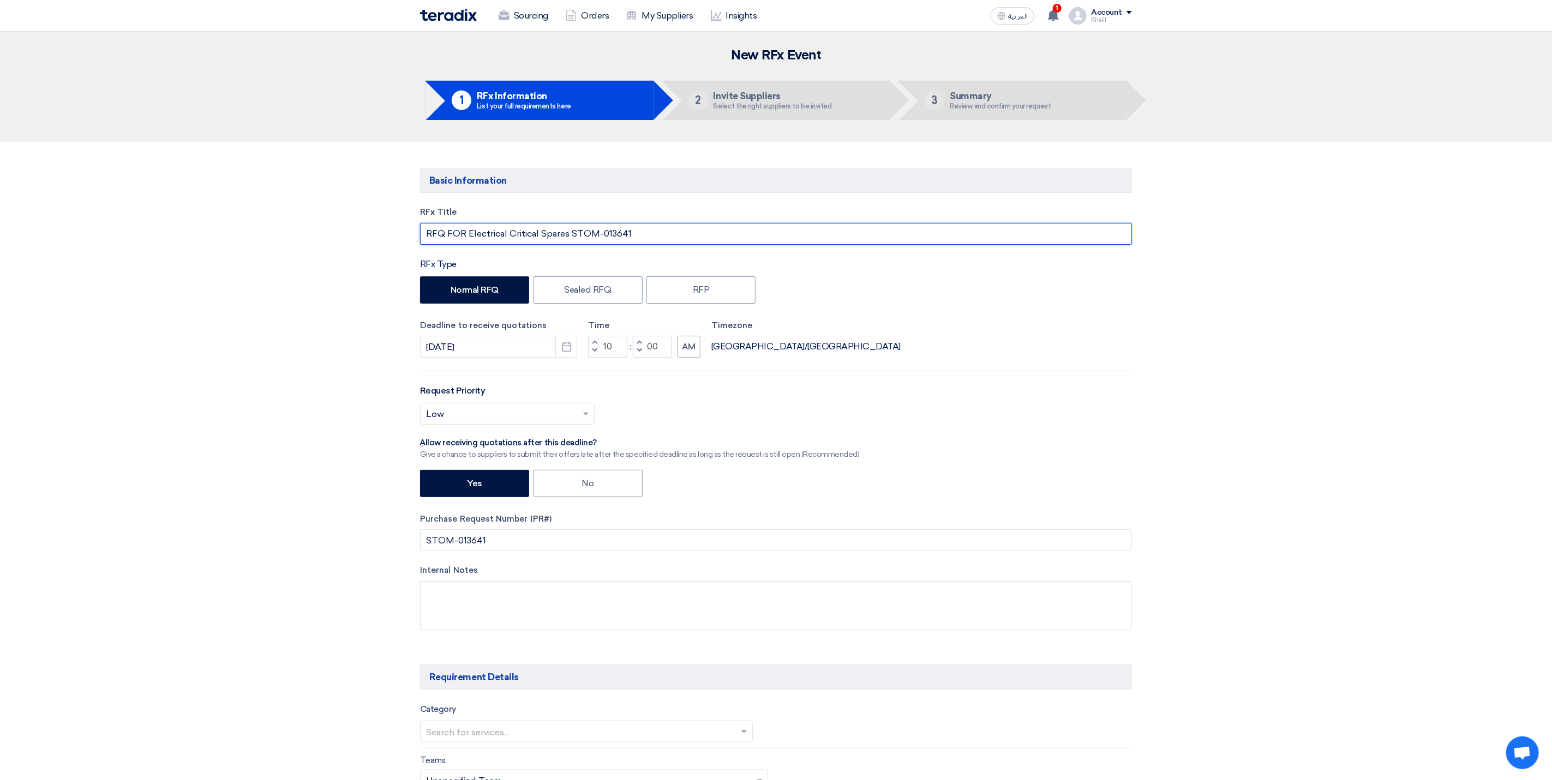
drag, startPoint x: 448, startPoint y: 231, endPoint x: 567, endPoint y: 240, distance: 118.7
click at [567, 240] on input "RFQ FOR Electrical Critical Spares STOM-013641" at bounding box center [776, 234] width 712 height 22
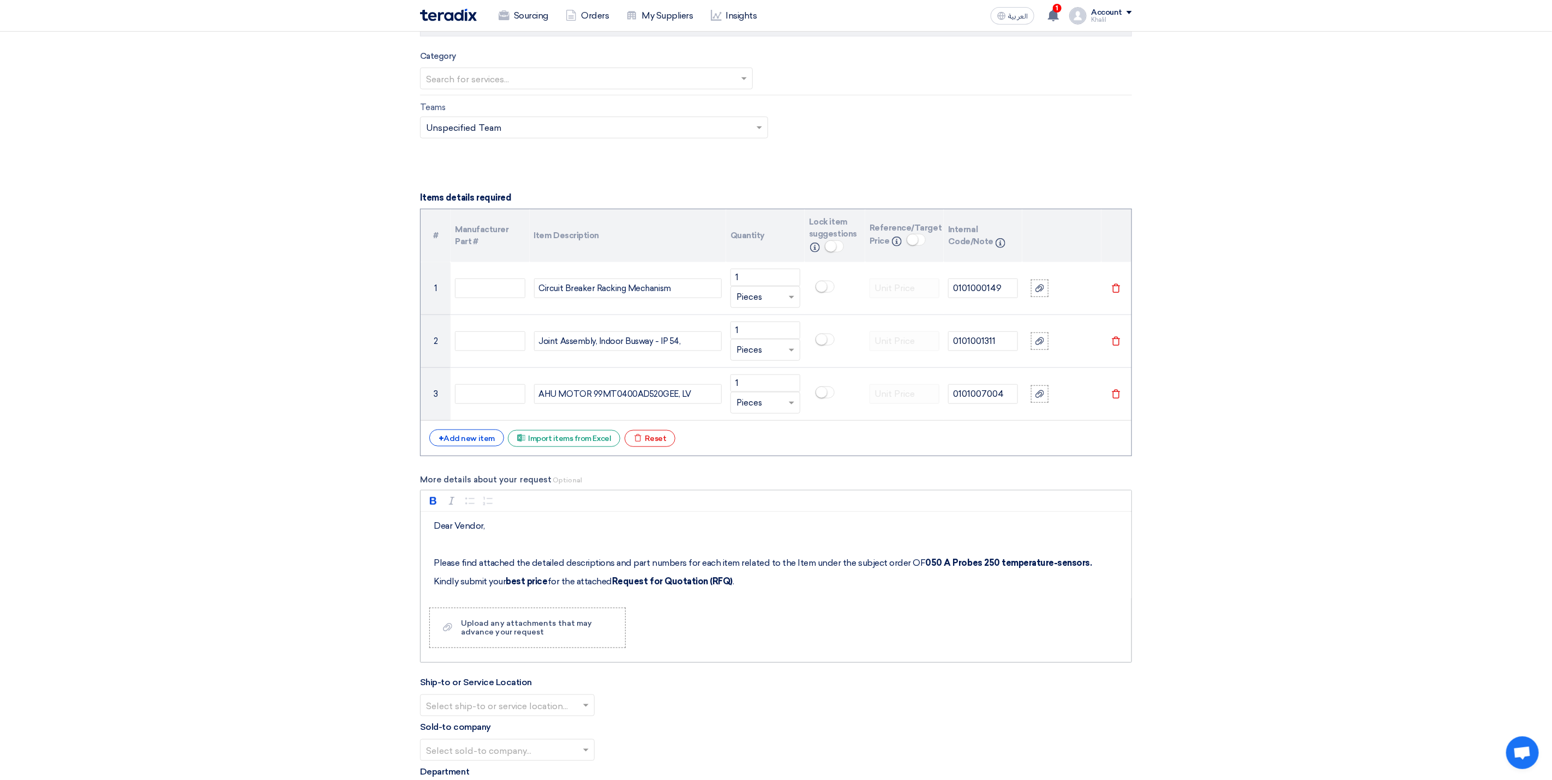
scroll to position [654, 0]
drag, startPoint x: 903, startPoint y: 565, endPoint x: 1080, endPoint y: 562, distance: 176.7
click at [1080, 562] on div "Dear Vendor, Please find attached the detailed descriptions and part numbers fo…" at bounding box center [775, 554] width 711 height 87
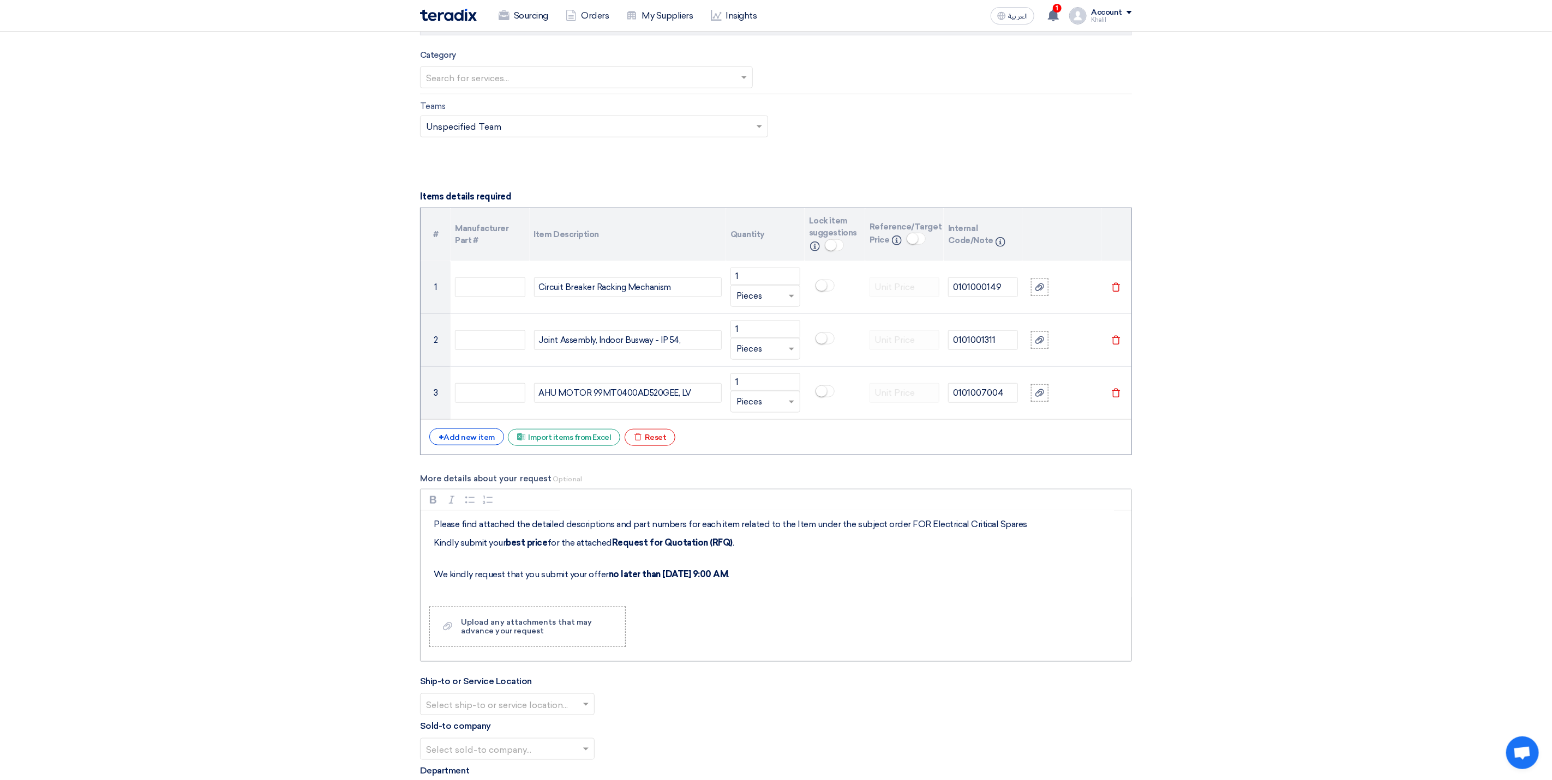
scroll to position [0, 0]
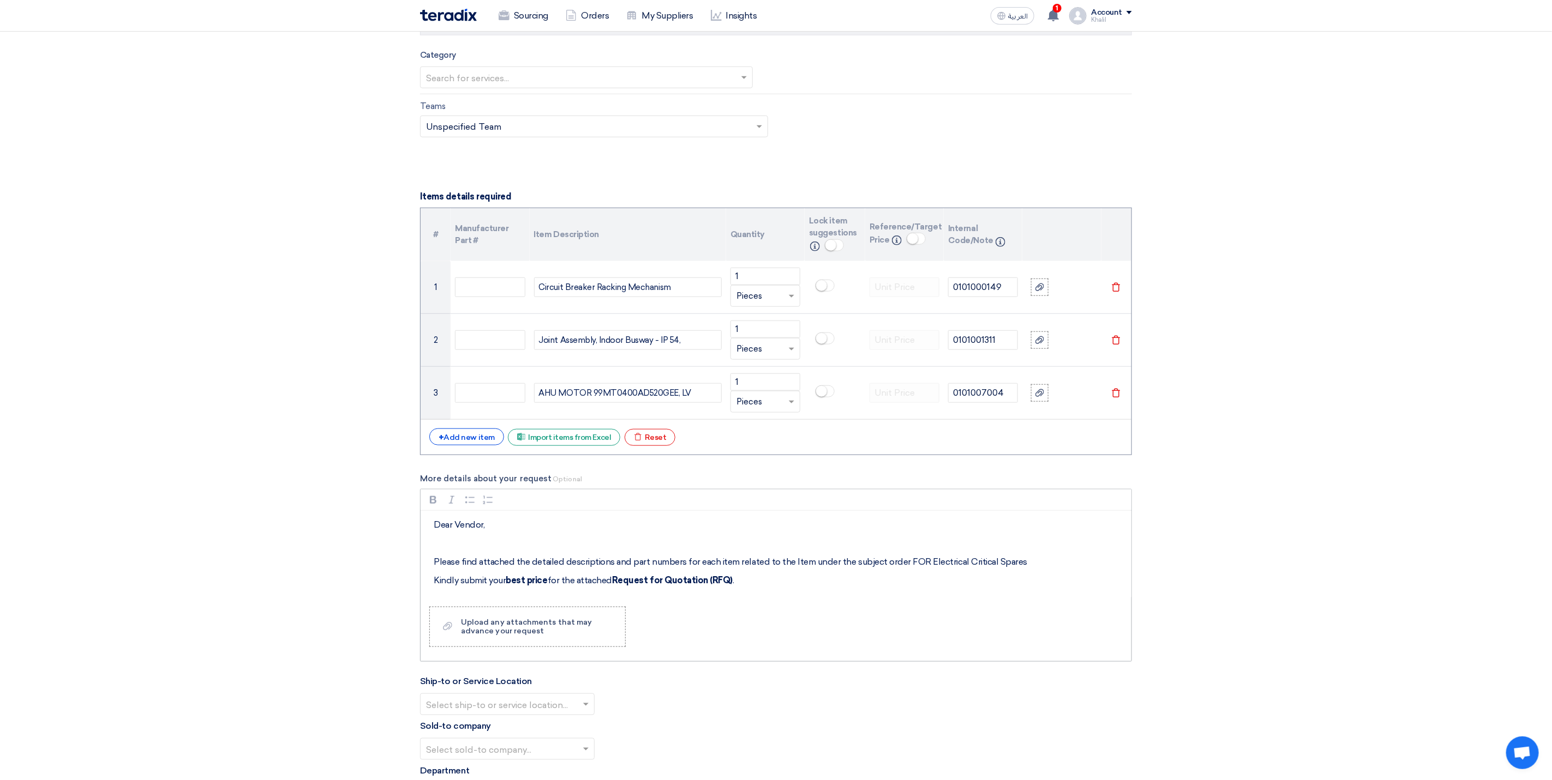
click at [1033, 569] on p "Please find attached the detailed descriptions and part numbers for each item r…" at bounding box center [780, 562] width 692 height 13
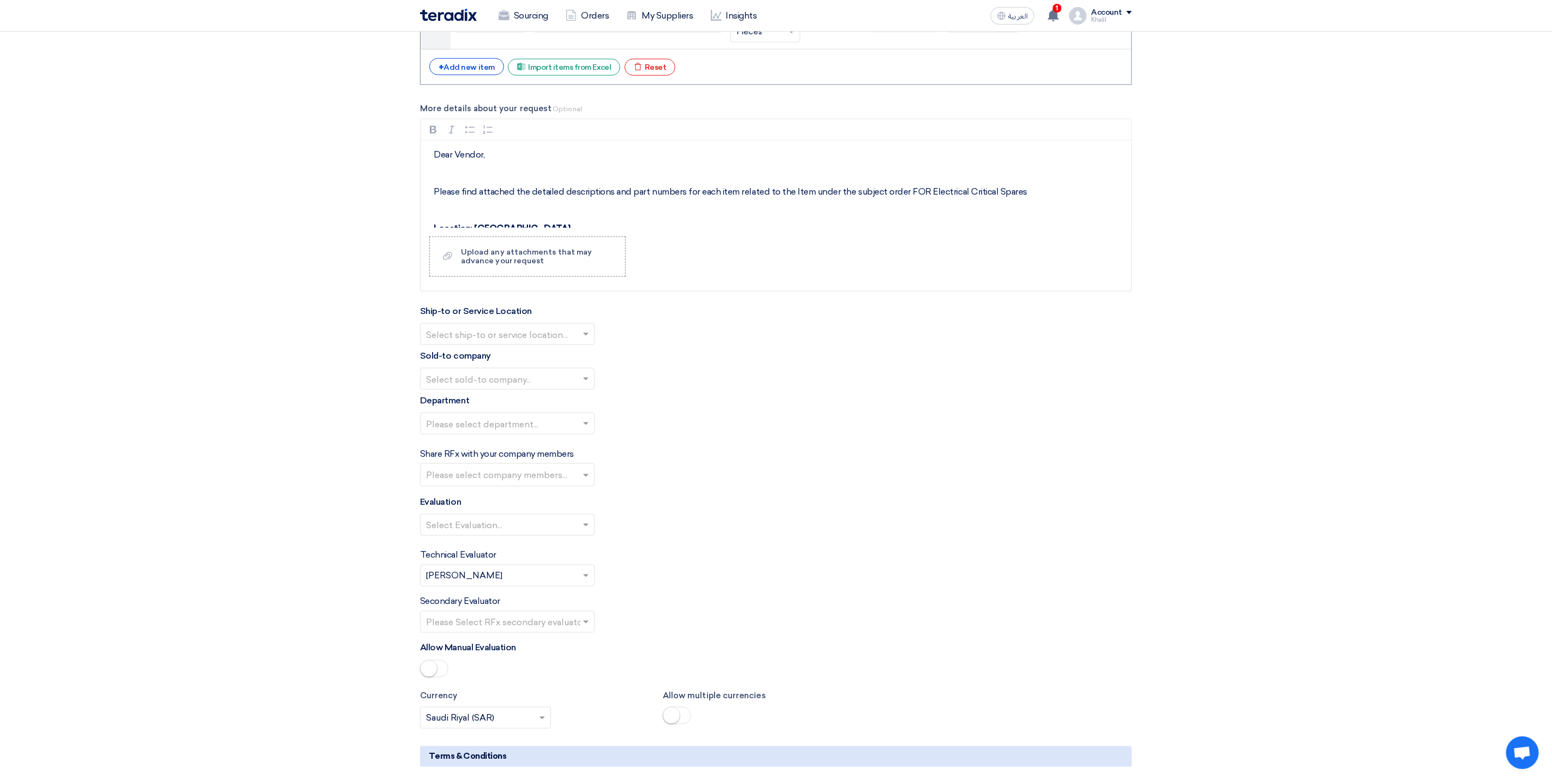
scroll to position [1063, 0]
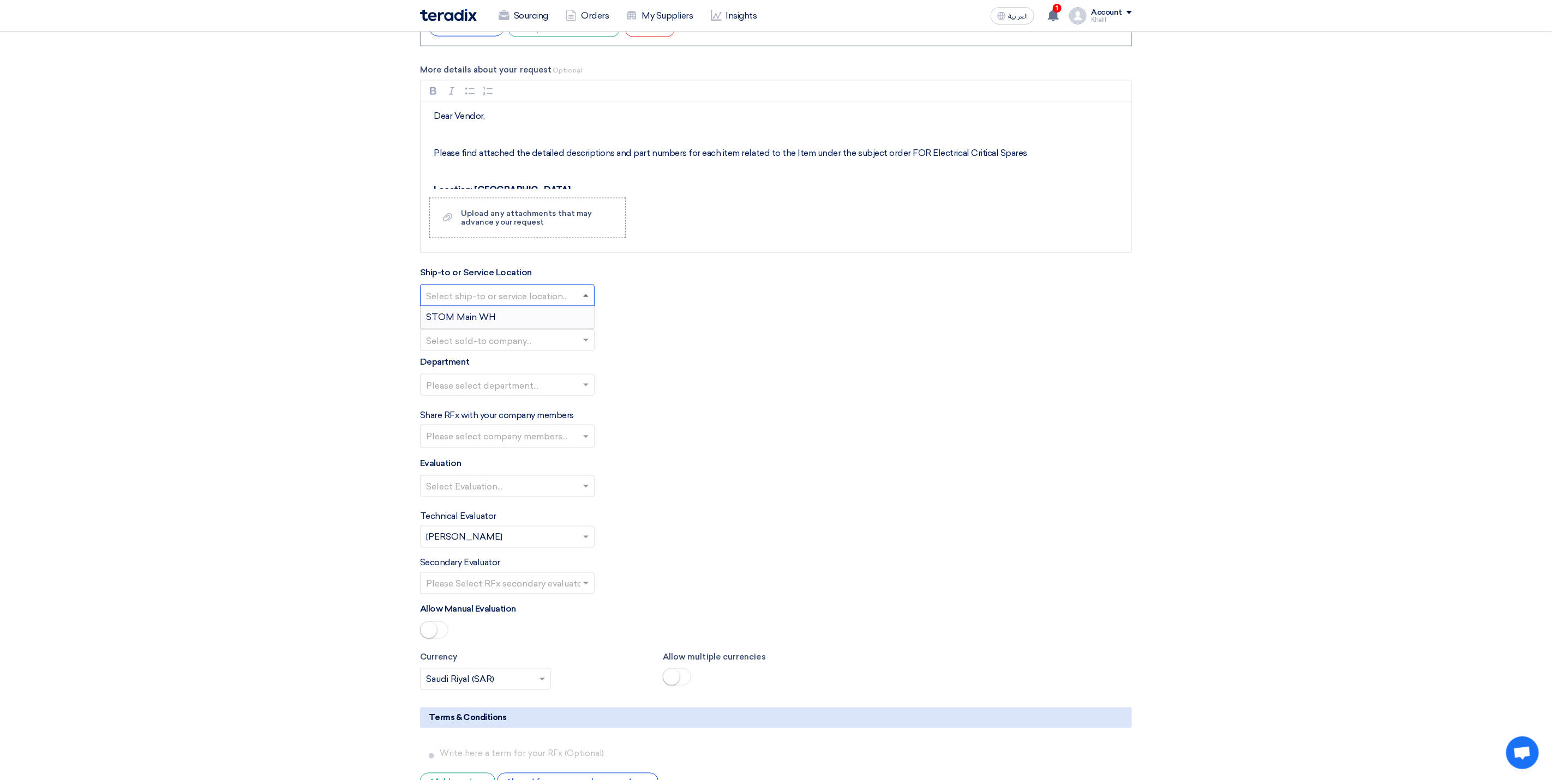
click at [584, 302] on span at bounding box center [587, 295] width 14 height 13
click at [568, 324] on div "STOM Main WH" at bounding box center [506, 317] width 173 height 22
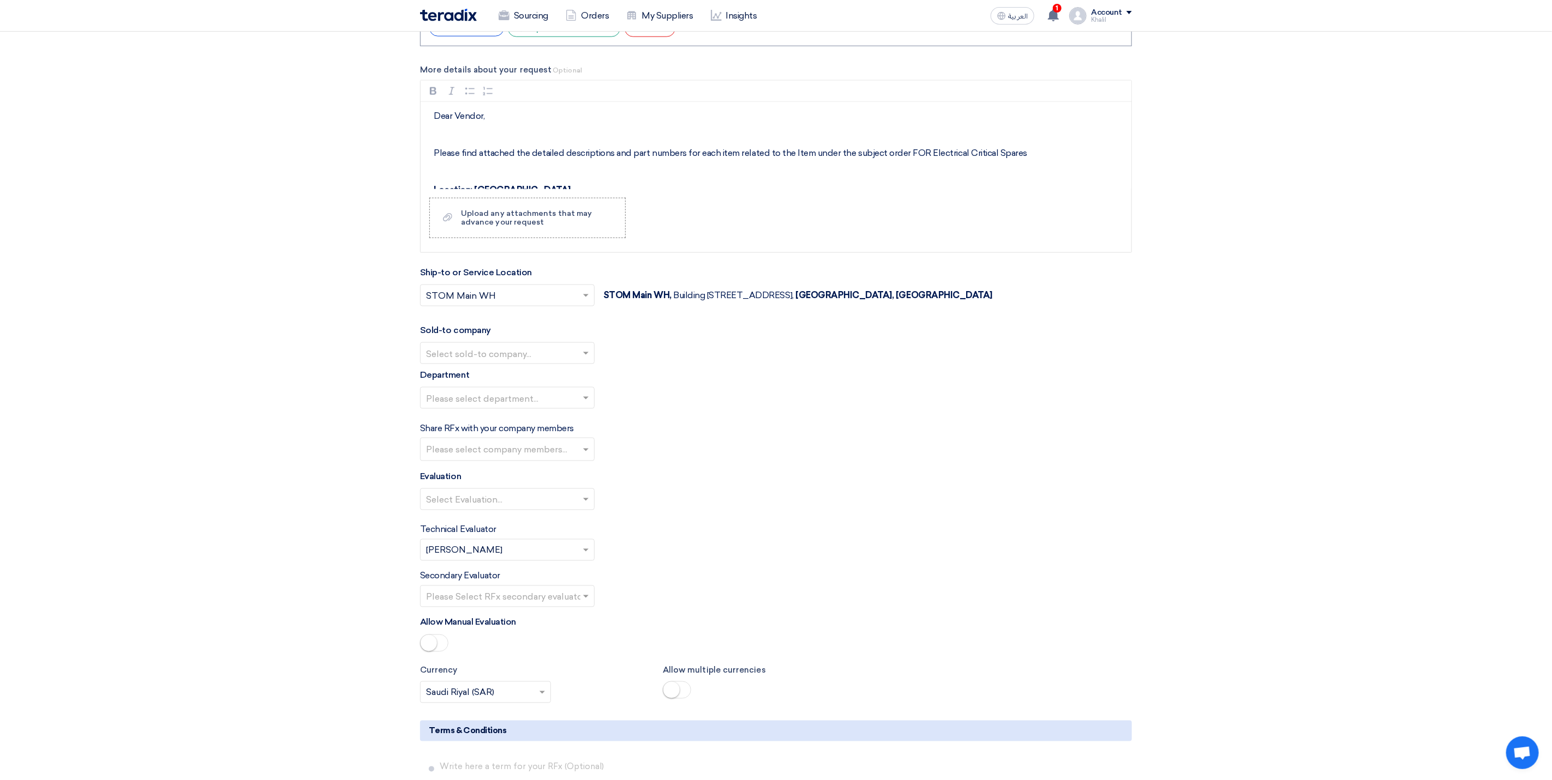
click at [587, 360] on span at bounding box center [587, 353] width 14 height 13
click at [568, 408] on div "STDC - Khobar" at bounding box center [506, 398] width 173 height 22
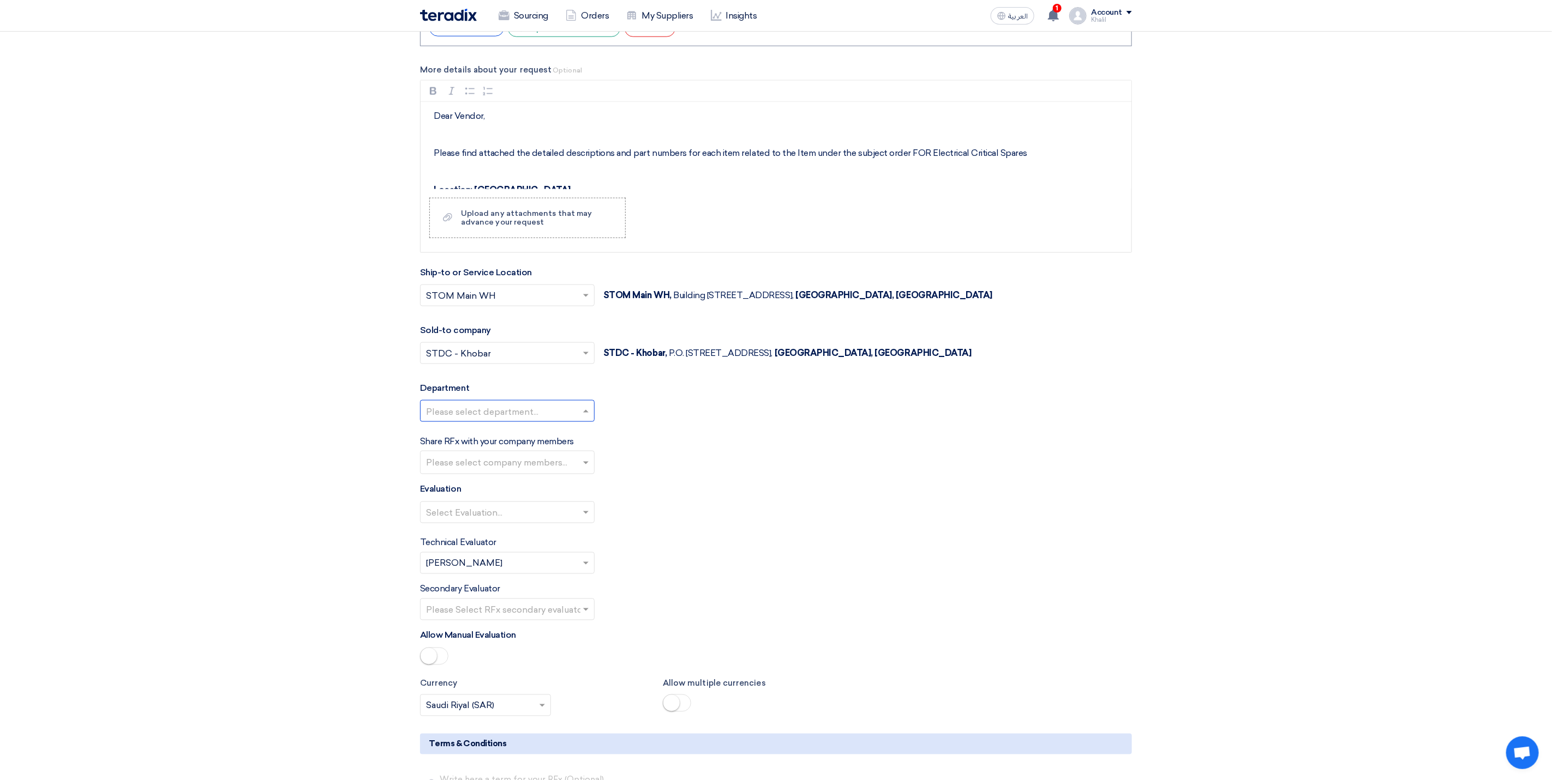
click at [579, 420] on div at bounding box center [506, 411] width 173 height 18
click at [578, 444] on div "General Department" at bounding box center [506, 433] width 173 height 22
click at [572, 473] on input "text" at bounding box center [508, 464] width 165 height 18
click at [565, 518] on div "[PERSON_NAME] [PERSON_NAME]" at bounding box center [506, 508] width 173 height 22
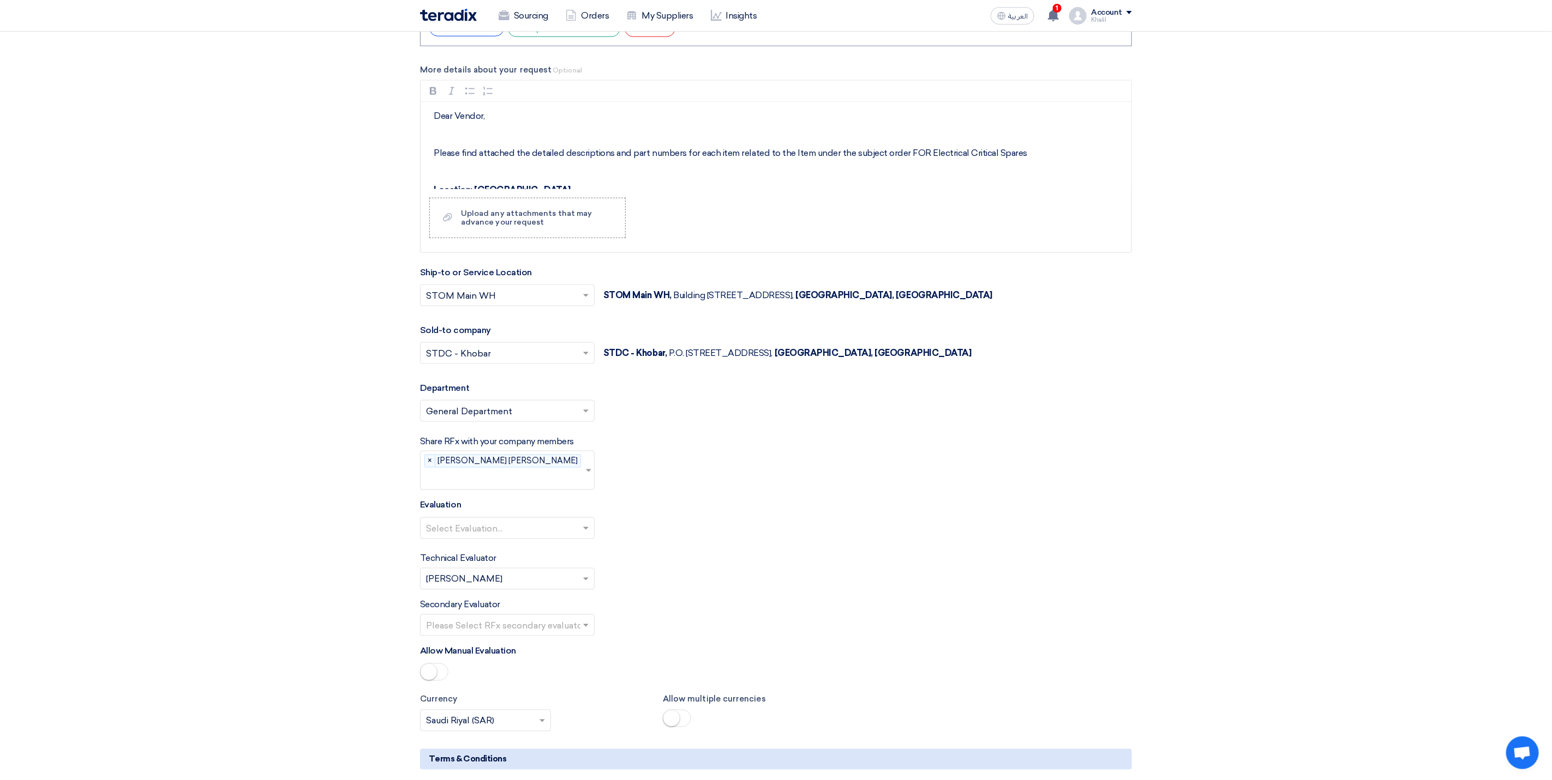
click at [565, 525] on input "text" at bounding box center [502, 529] width 152 height 18
click at [562, 546] on div "Standard Criteria" at bounding box center [506, 550] width 173 height 22
click at [581, 620] on span at bounding box center [587, 625] width 14 height 13
click at [576, 652] on div "[PERSON_NAME] [PERSON_NAME]" at bounding box center [506, 647] width 173 height 22
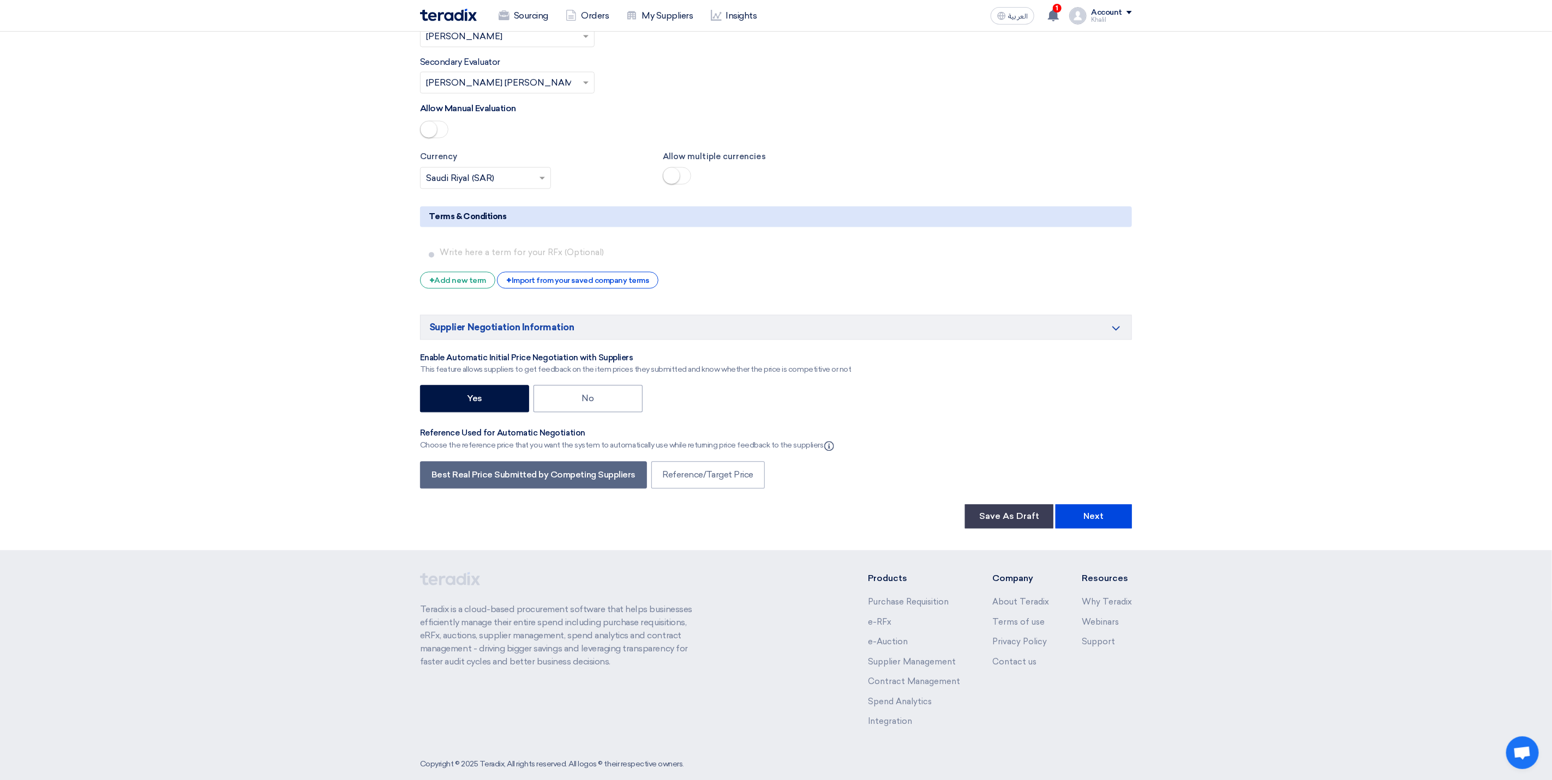
scroll to position [1620, 0]
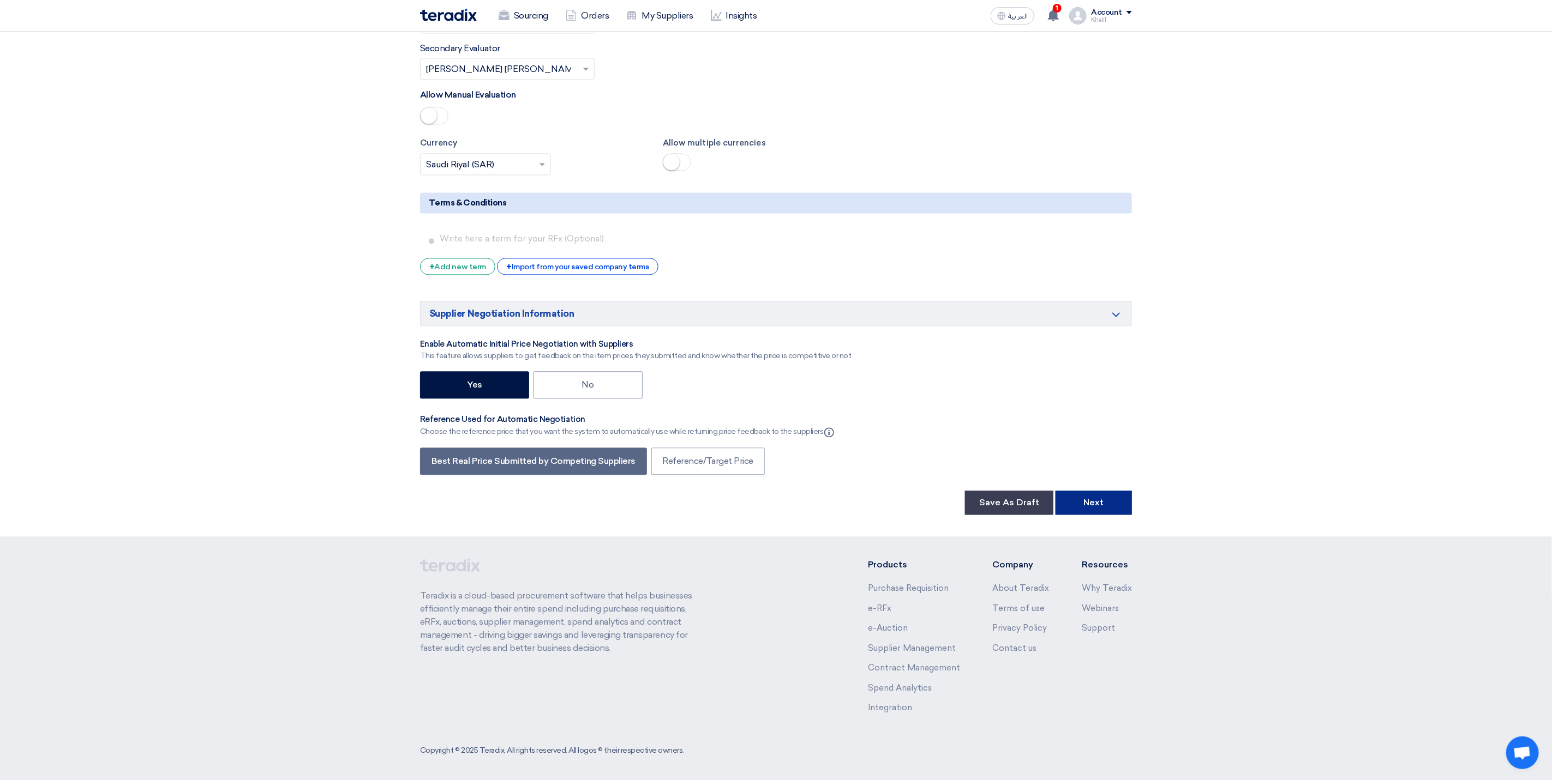
click at [1086, 501] on button "Next" at bounding box center [1093, 503] width 76 height 24
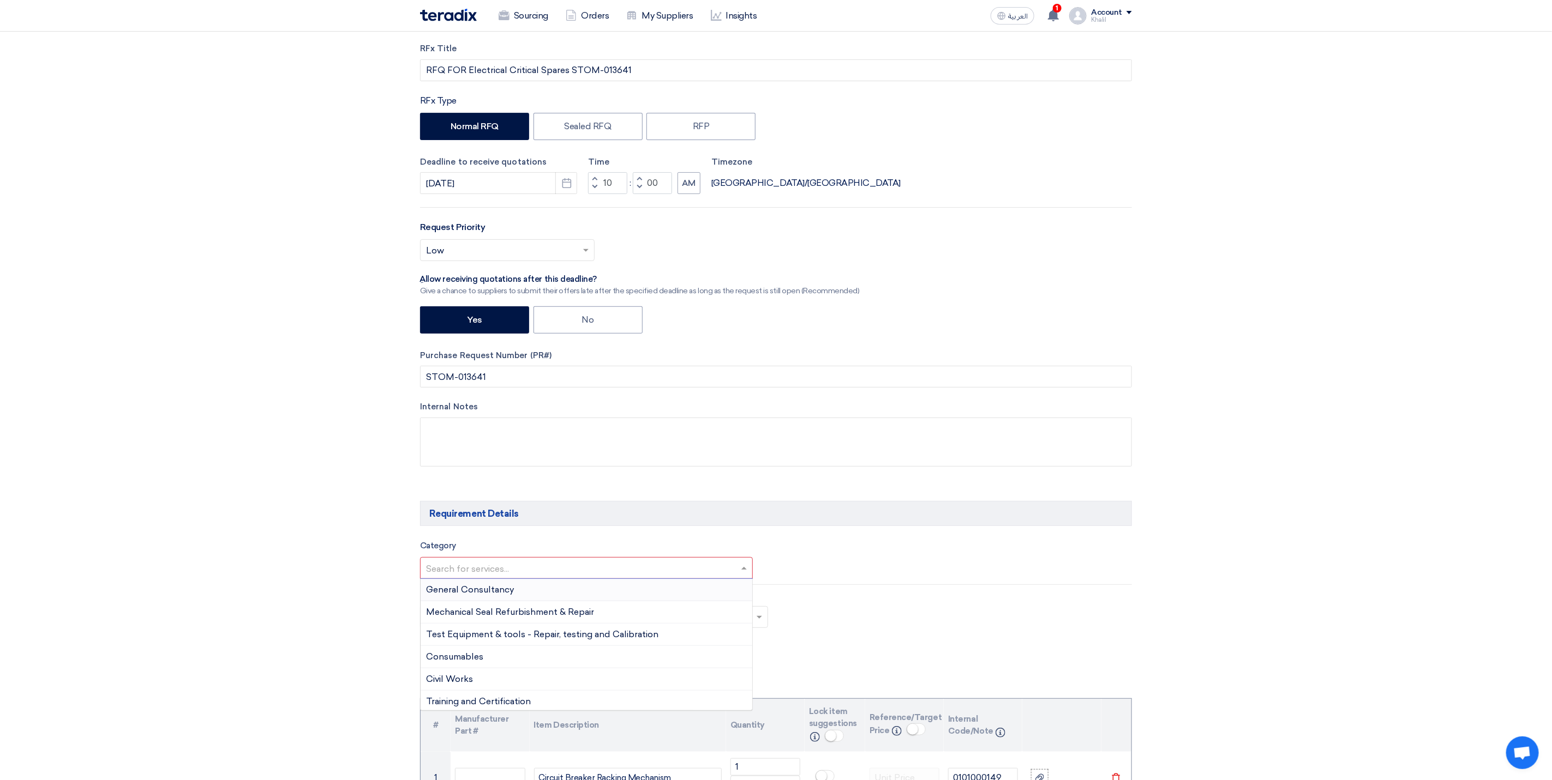
click at [601, 579] on input "text" at bounding box center [581, 570] width 310 height 18
click at [622, 601] on div "ELECTRICAL SPARE PARTS" at bounding box center [586, 592] width 332 height 22
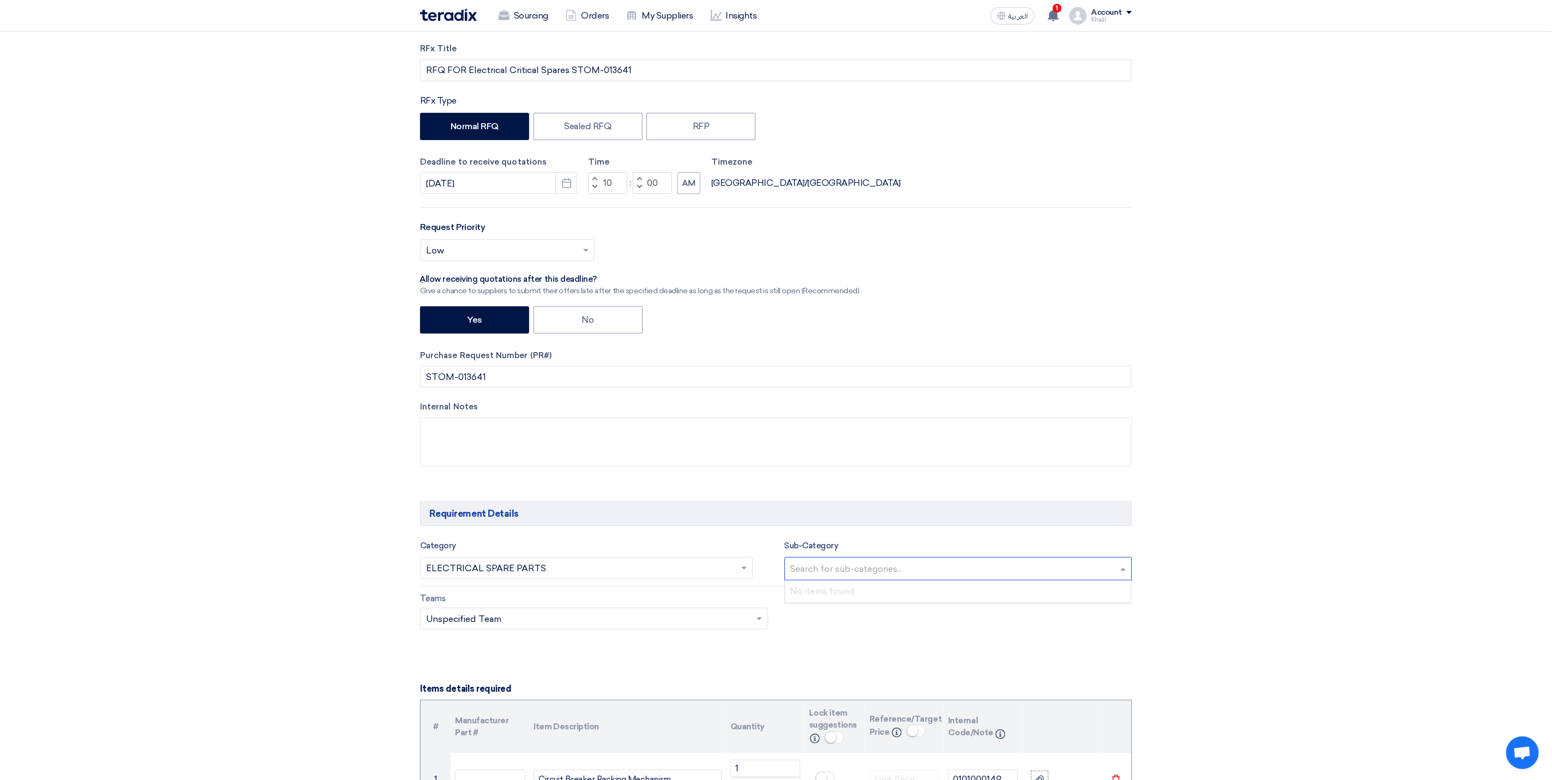
click at [990, 573] on input "text" at bounding box center [959, 570] width 339 height 18
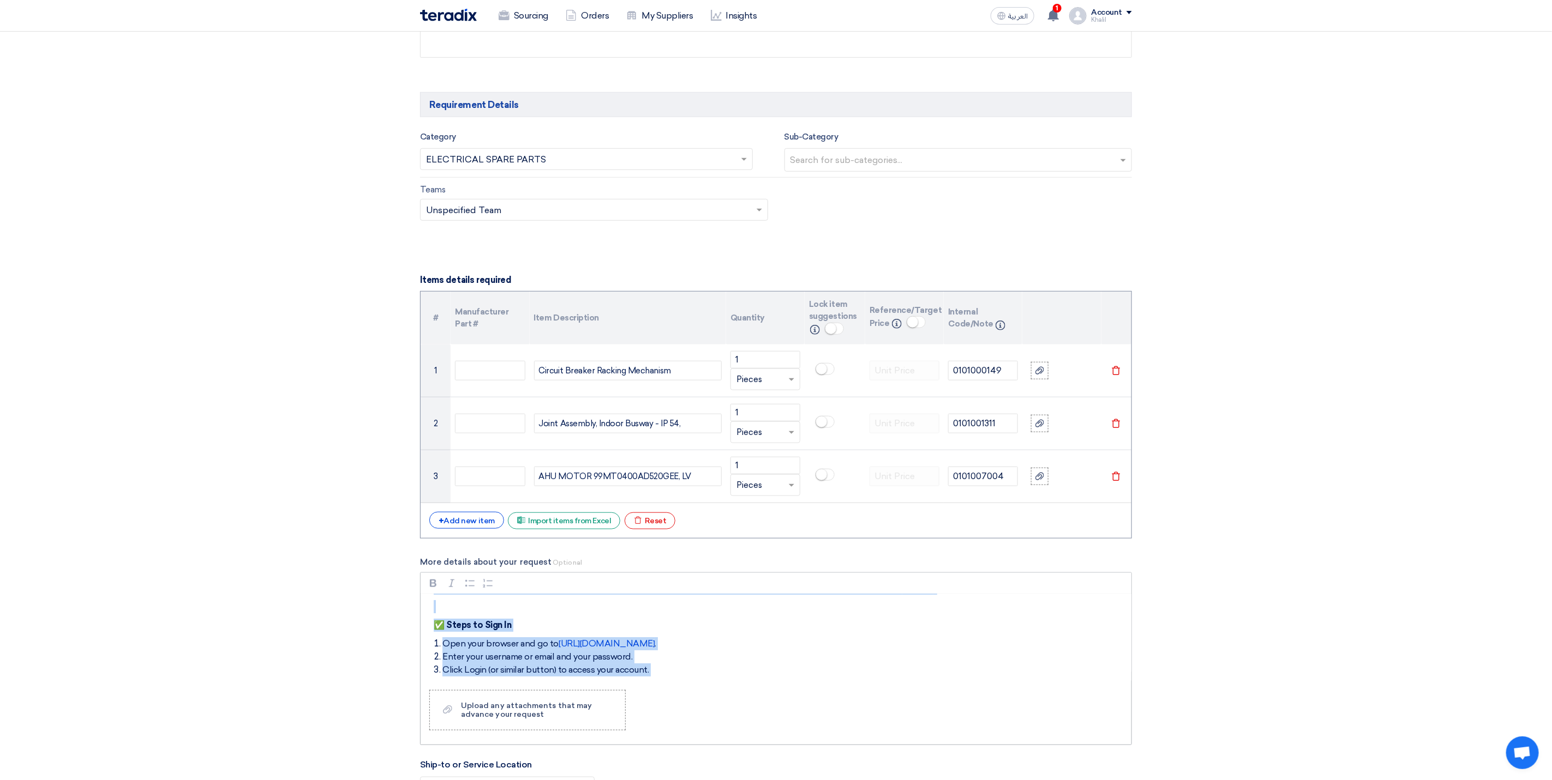
scroll to position [404, 0]
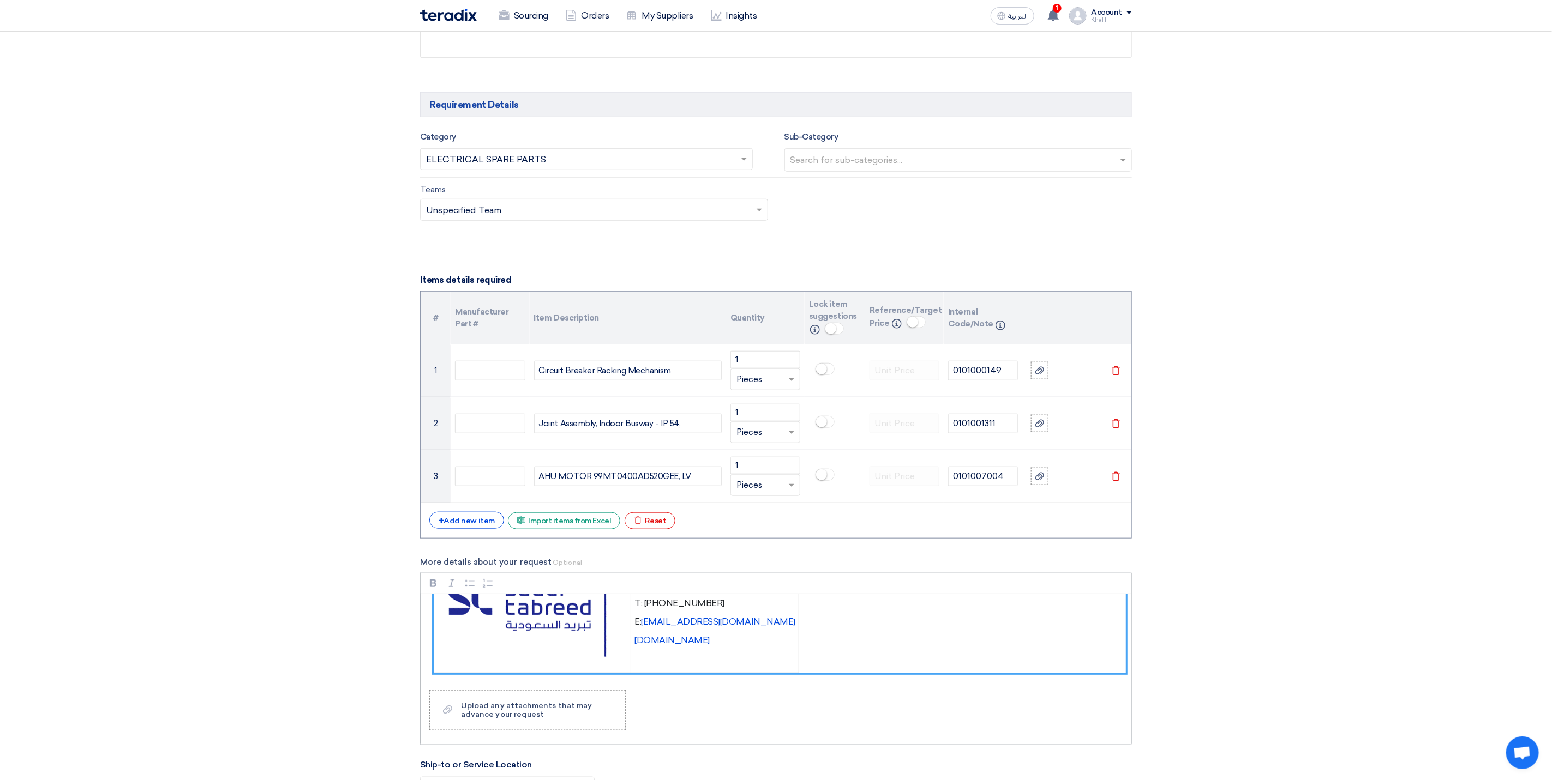
drag, startPoint x: 432, startPoint y: 614, endPoint x: 778, endPoint y: 648, distance: 347.4
click at [778, 648] on div "Dear Vendor, Please find attached the detailed descriptions and part numbers fo…" at bounding box center [775, 637] width 711 height 87
copy div "Dear Vendor, Please find attached the detailed descriptions and part numbers fo…"
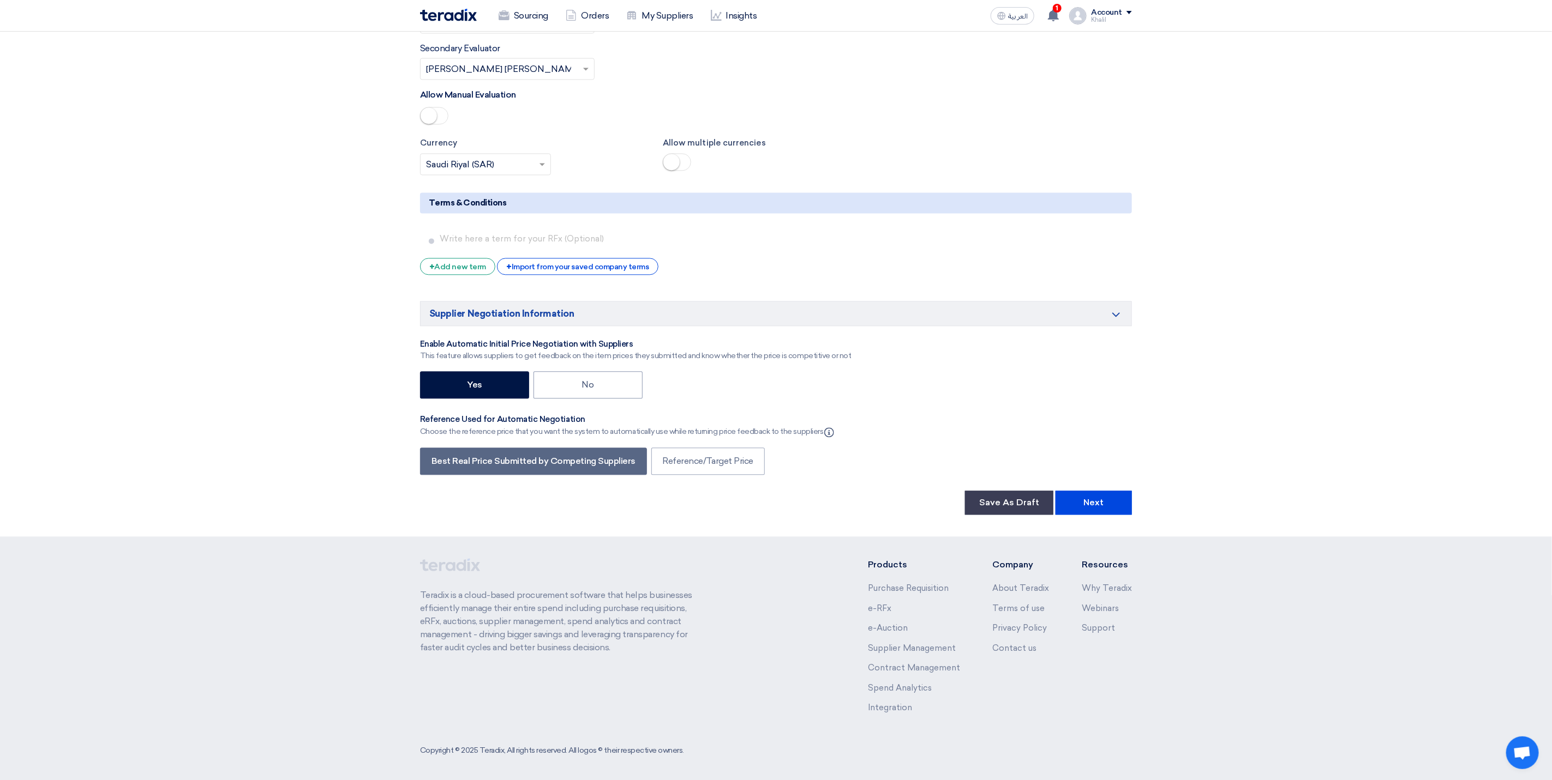
scroll to position [1623, 0]
click at [1100, 509] on button "Next" at bounding box center [1093, 502] width 76 height 24
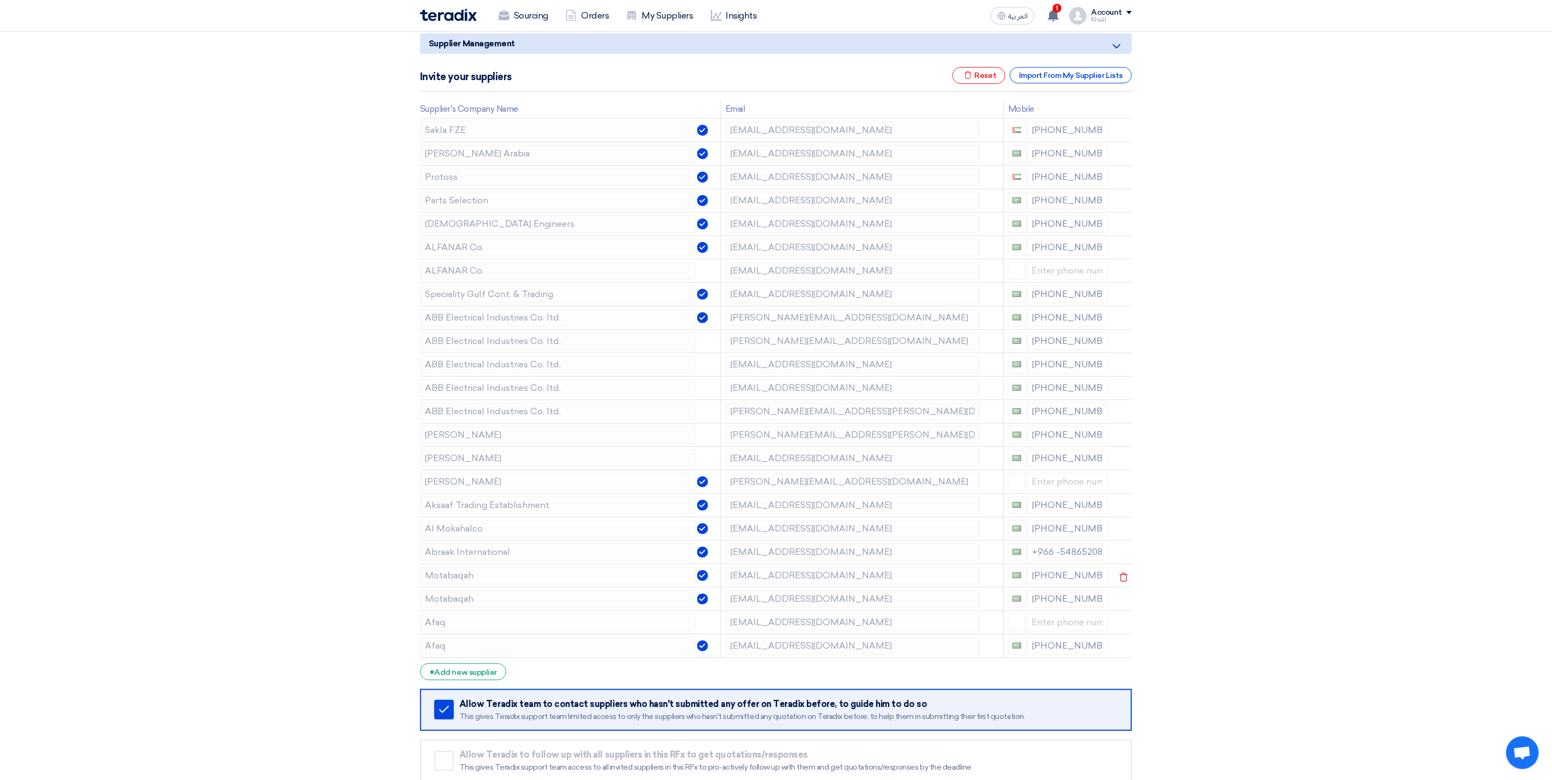
scroll to position [164, 0]
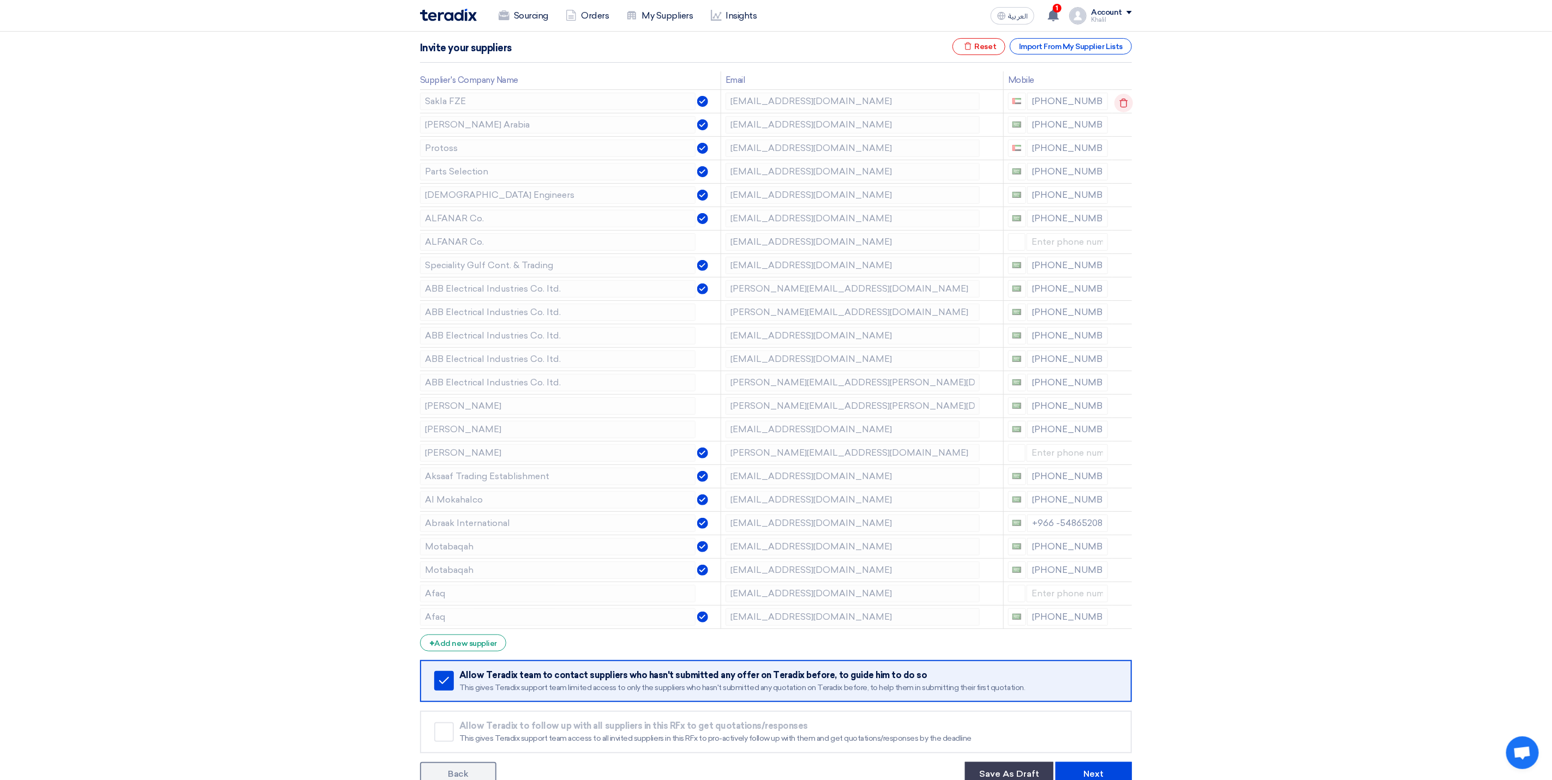
click at [1125, 109] on icon at bounding box center [1123, 103] width 19 height 19
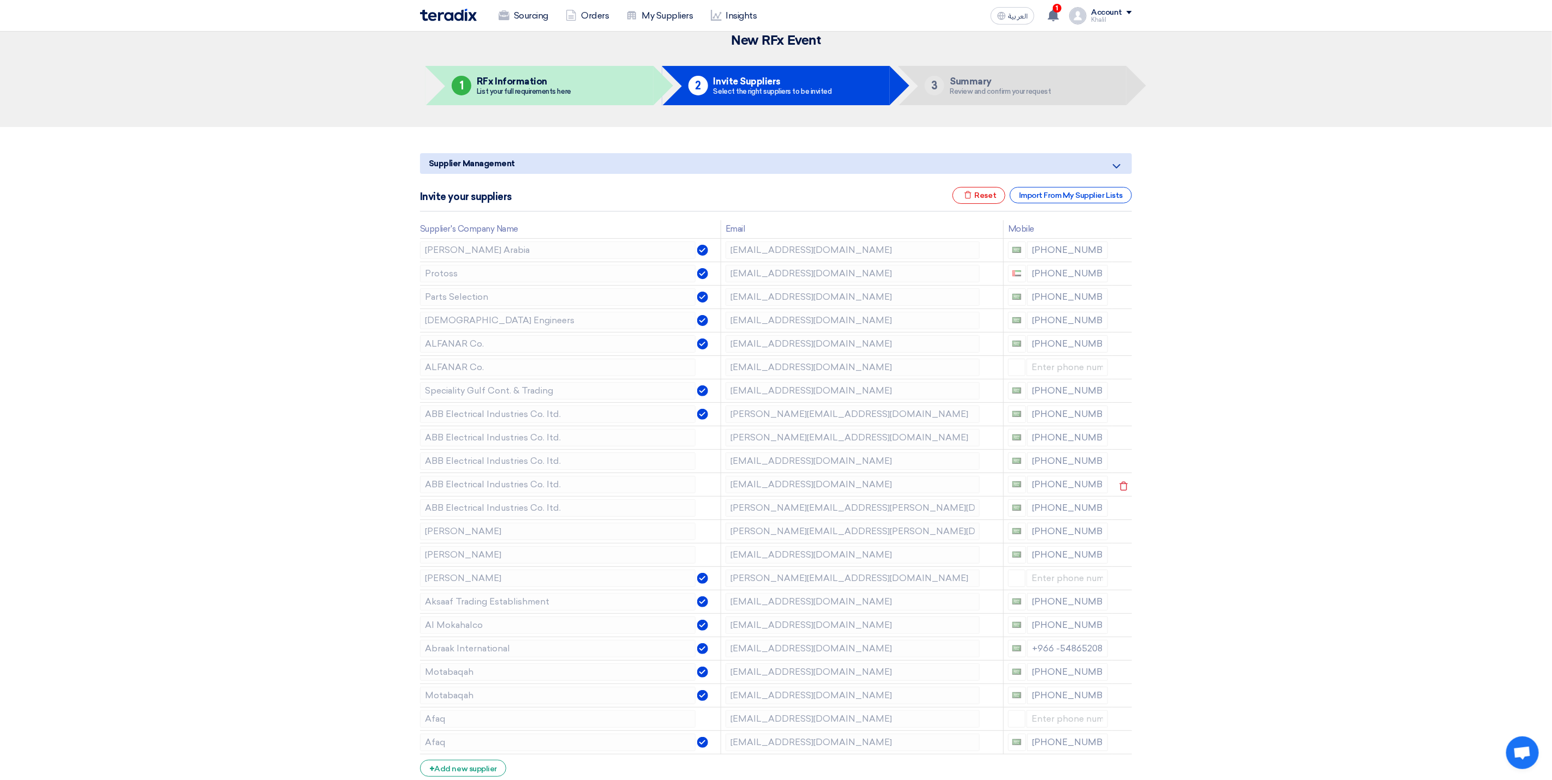
scroll to position [0, 0]
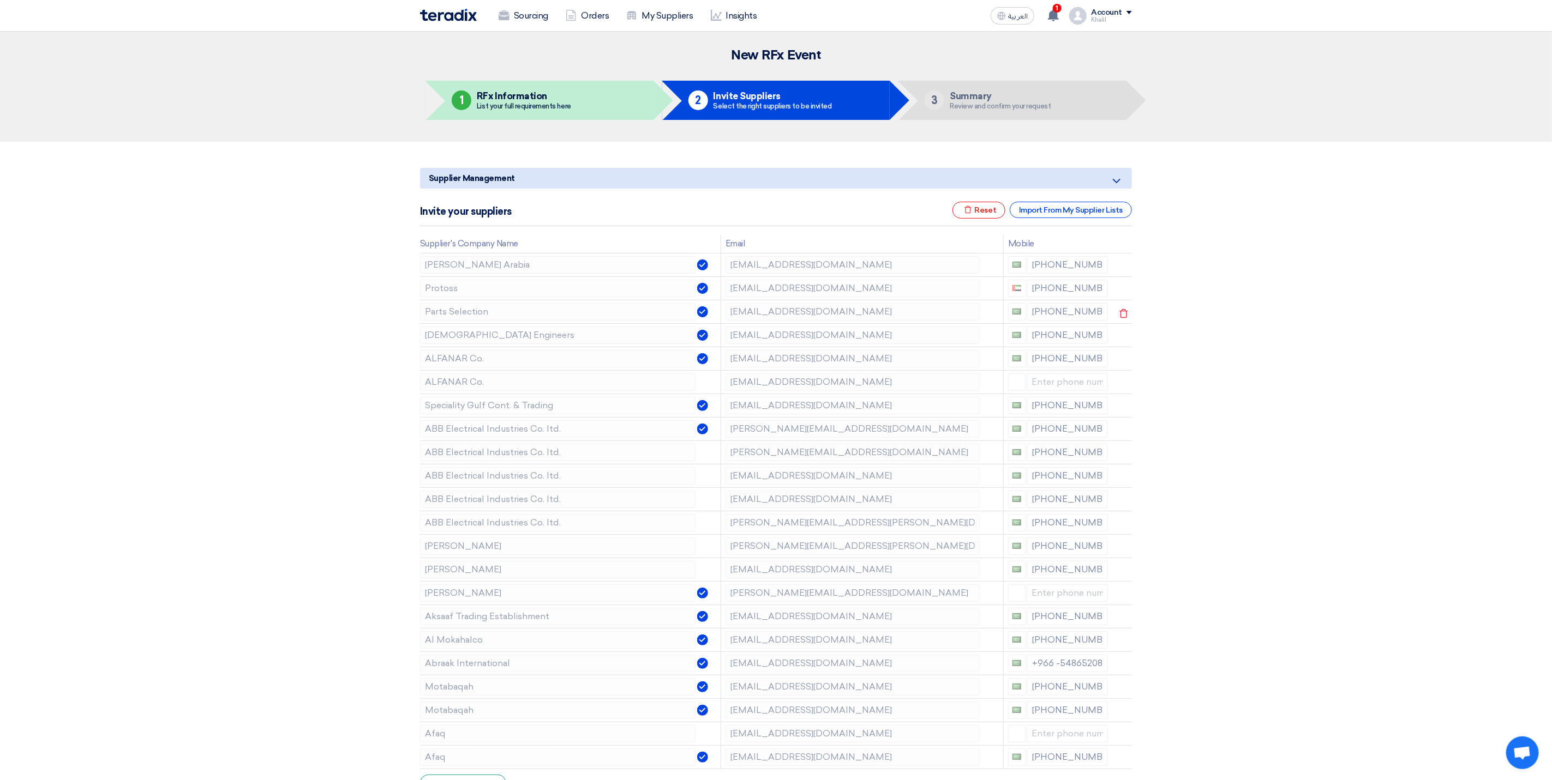
click at [715, 316] on tr "Parts Selection [EMAIL_ADDRESS][DOMAIN_NAME] [PHONE_NUMBER]" at bounding box center [776, 311] width 712 height 23
click at [733, 370] on td "[EMAIL_ADDRESS][DOMAIN_NAME]" at bounding box center [861, 358] width 282 height 23
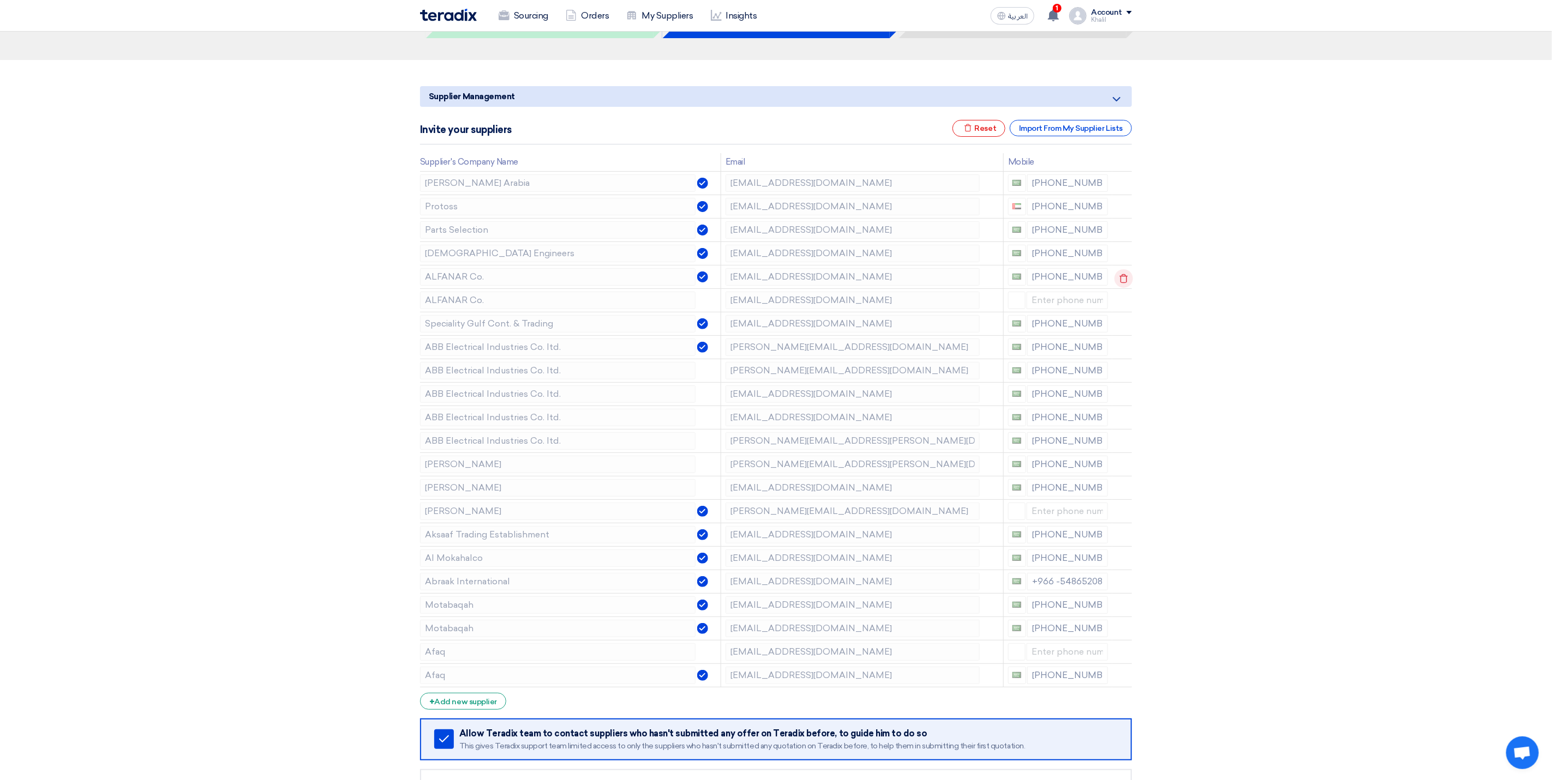
click at [1116, 280] on icon at bounding box center [1123, 278] width 19 height 19
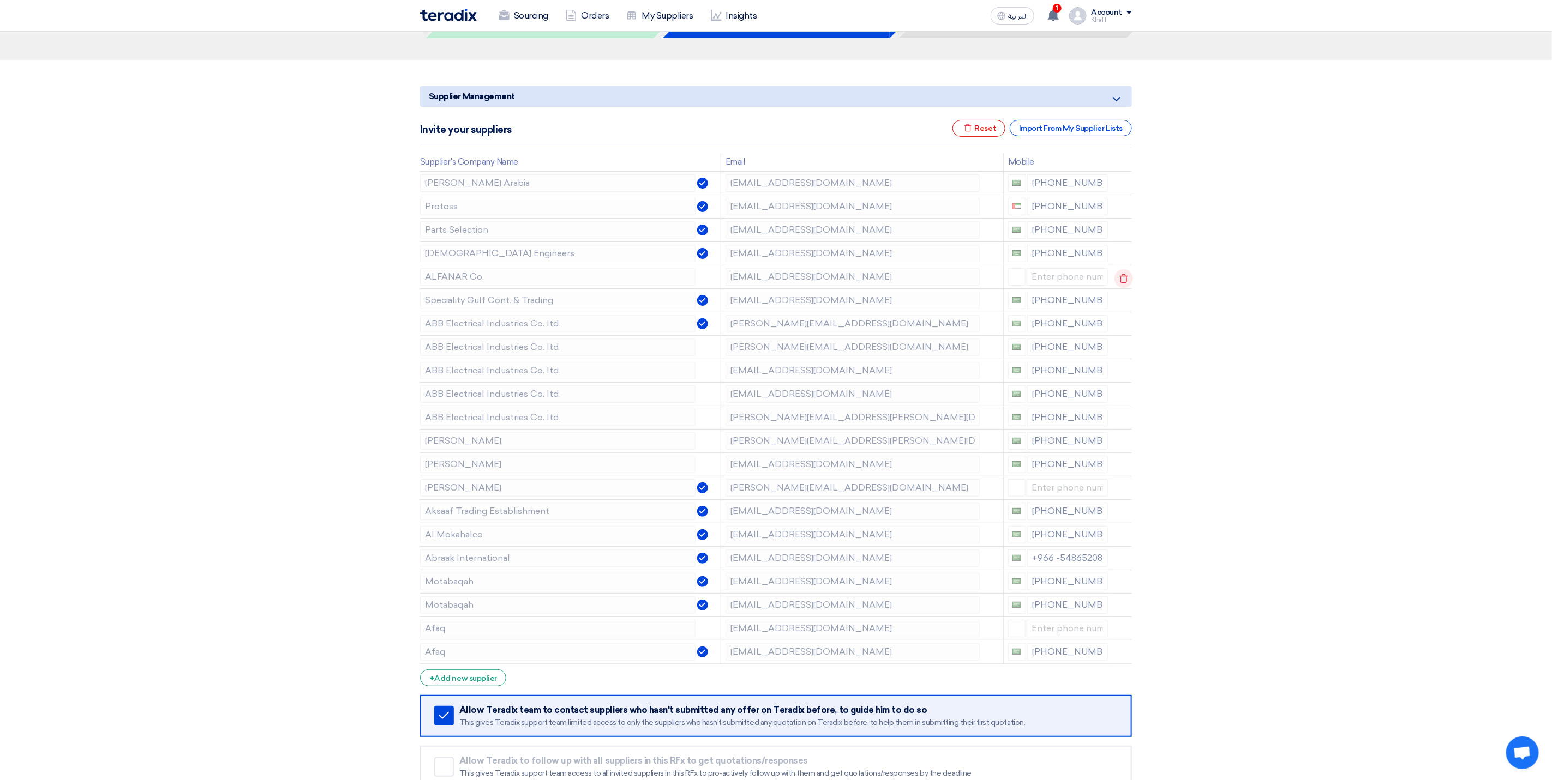
click at [1125, 283] on use at bounding box center [1124, 278] width 8 height 9
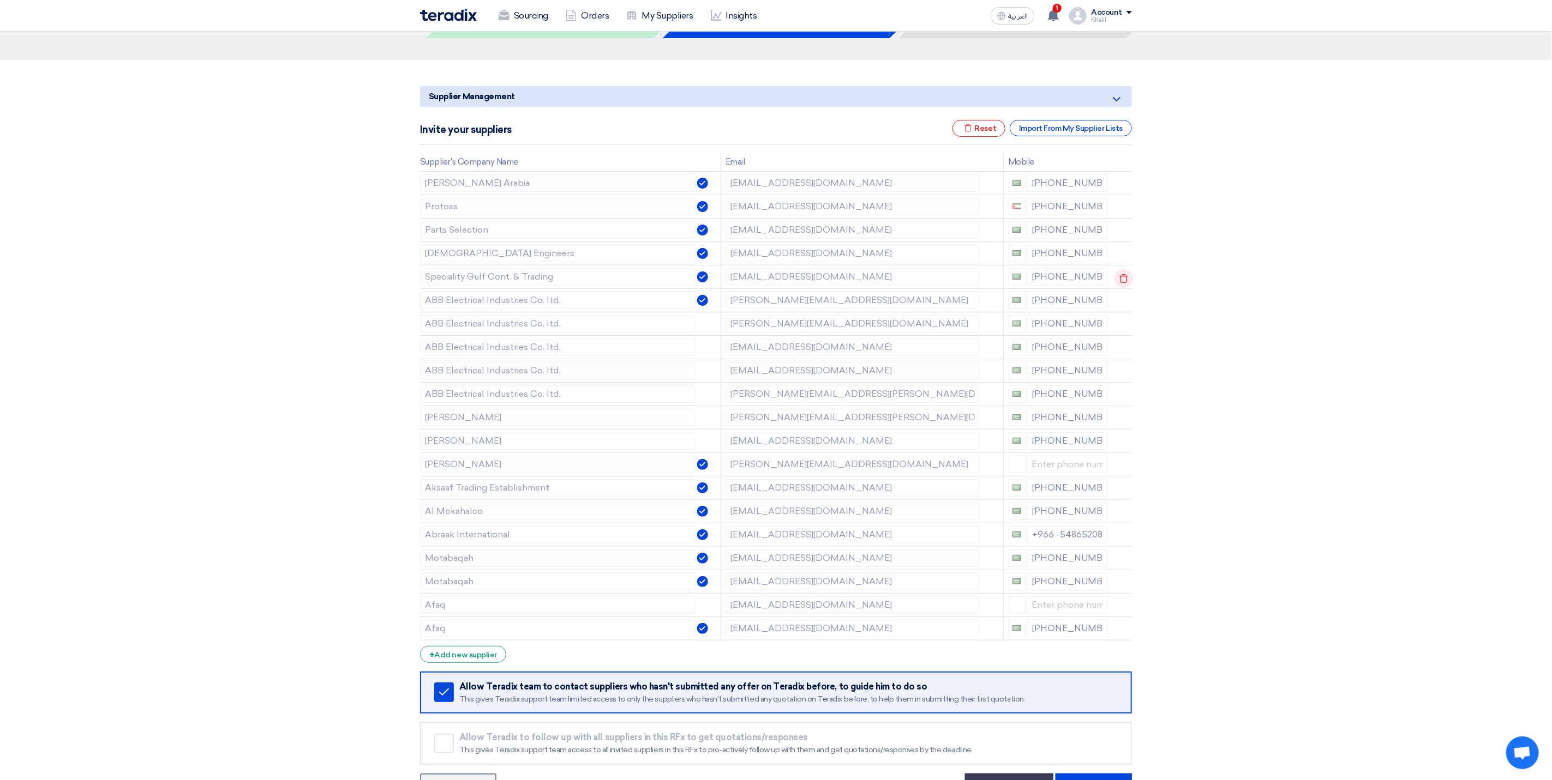
click at [1119, 280] on icon at bounding box center [1123, 278] width 19 height 19
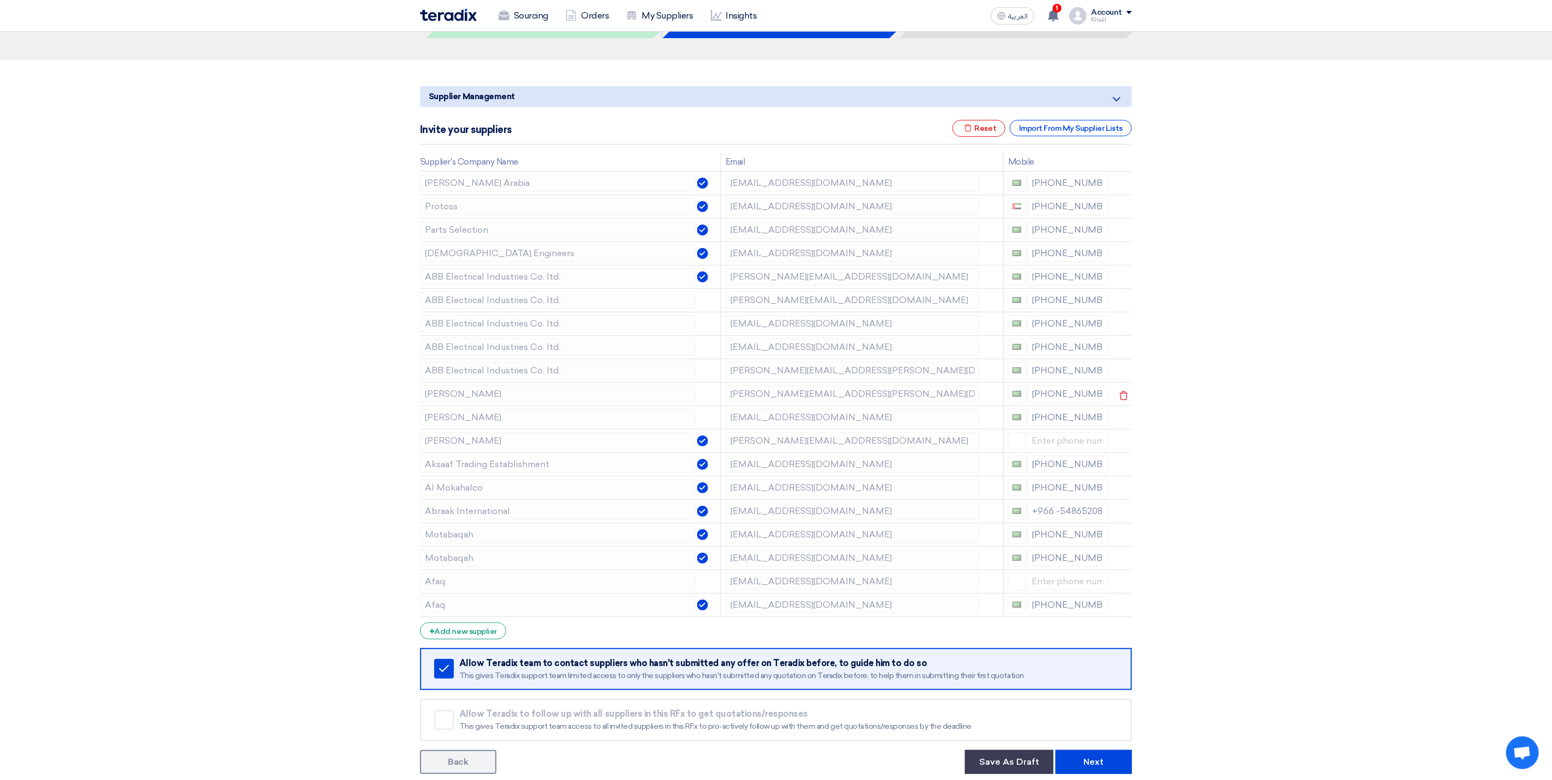
click at [720, 398] on td "[PERSON_NAME][EMAIL_ADDRESS][PERSON_NAME][DOMAIN_NAME]" at bounding box center [861, 393] width 282 height 23
click at [721, 603] on td "[EMAIL_ADDRESS][DOMAIN_NAME]" at bounding box center [861, 604] width 282 height 23
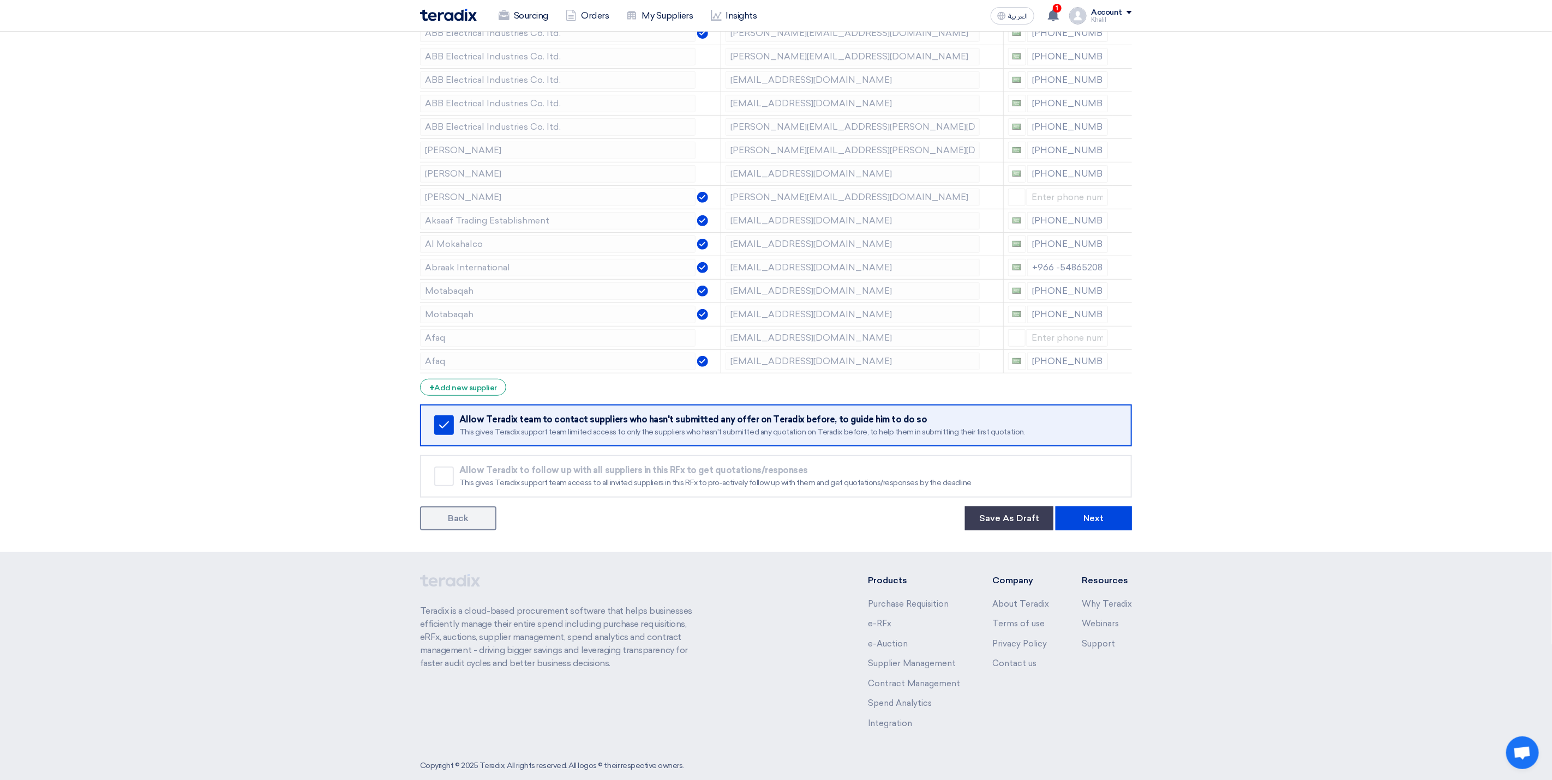
scroll to position [327, 0]
click at [1108, 524] on button "Next" at bounding box center [1093, 517] width 76 height 24
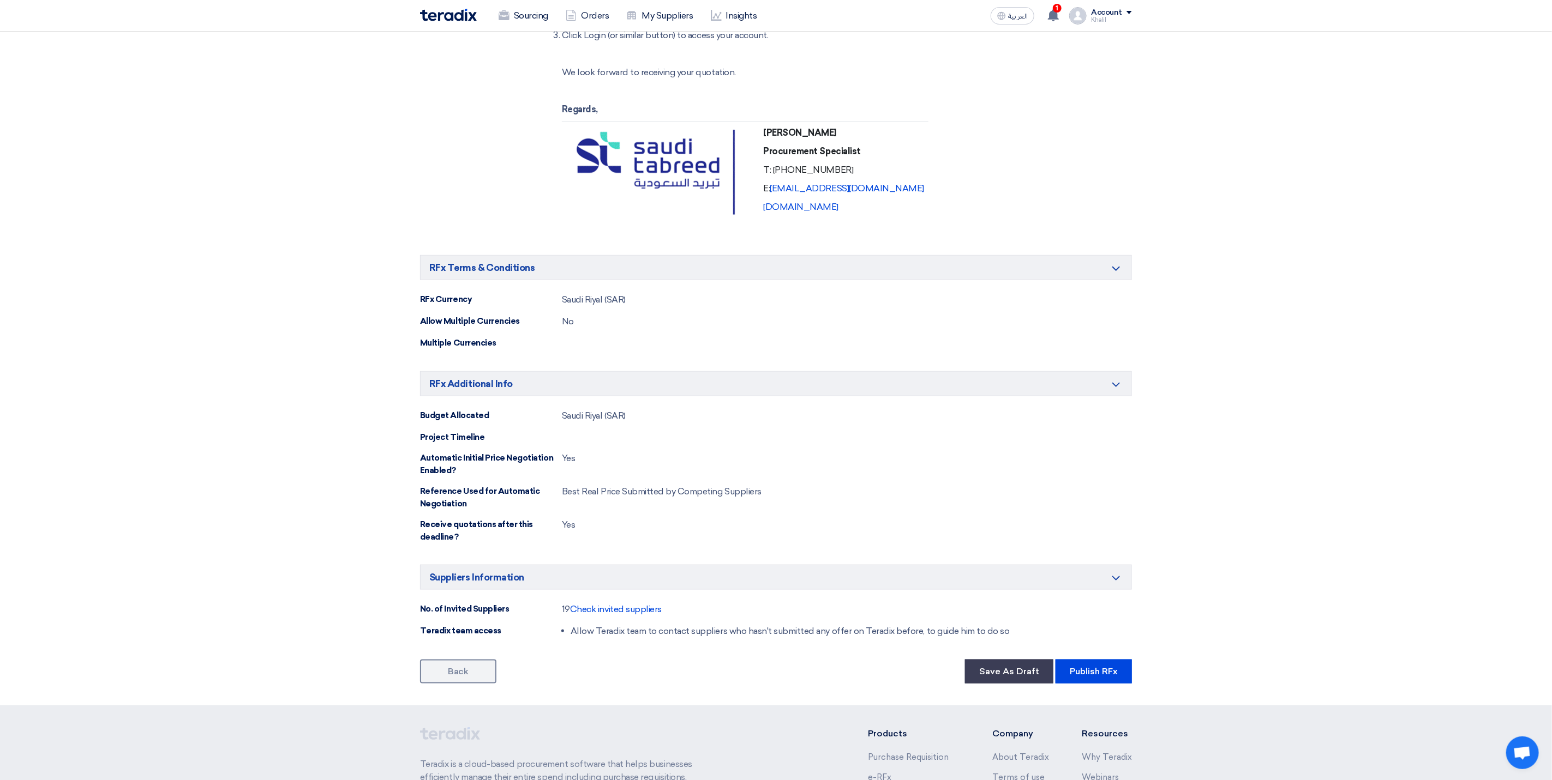
scroll to position [867, 0]
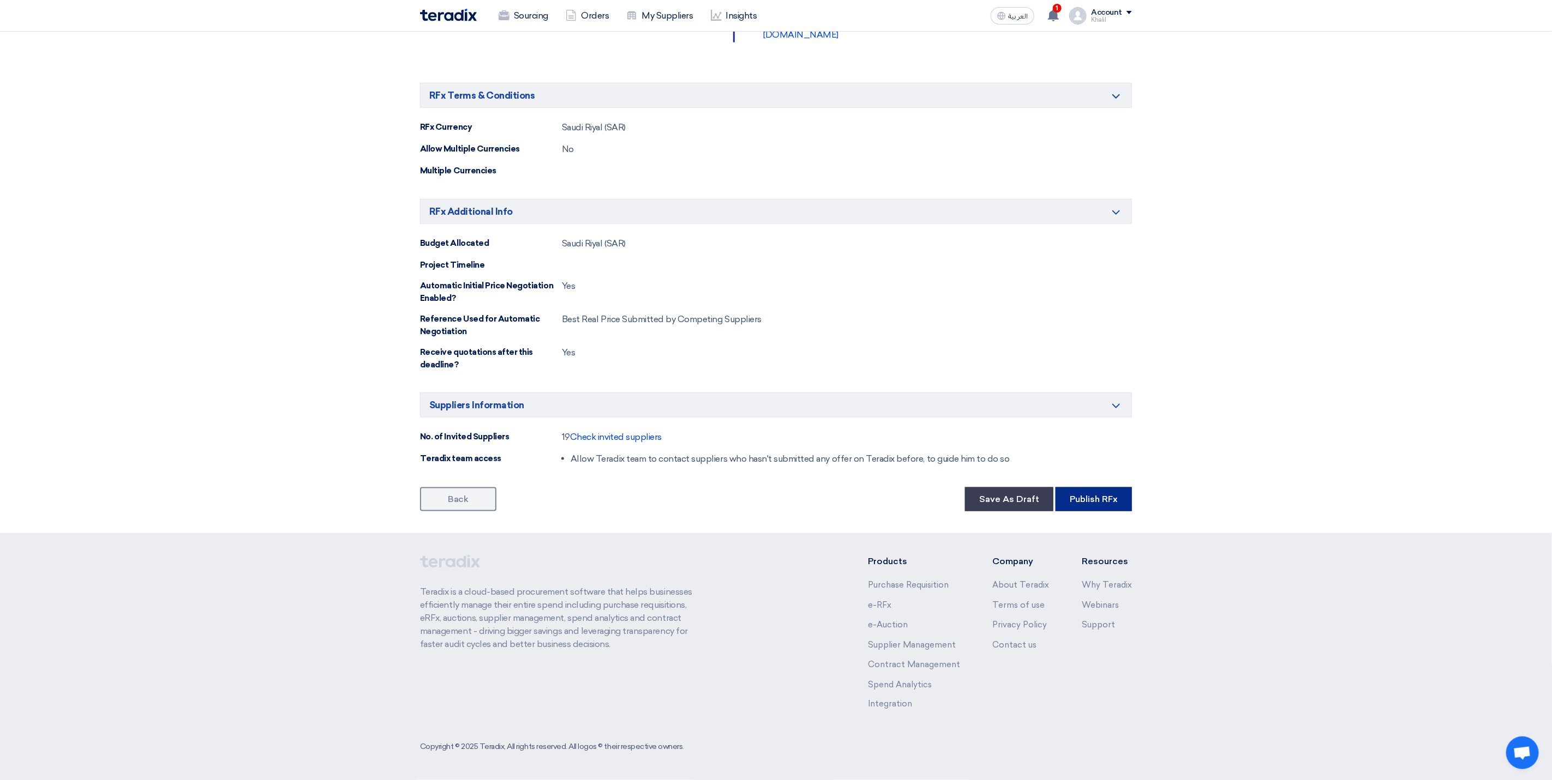
click at [1096, 502] on button "Publish RFx" at bounding box center [1093, 500] width 76 height 24
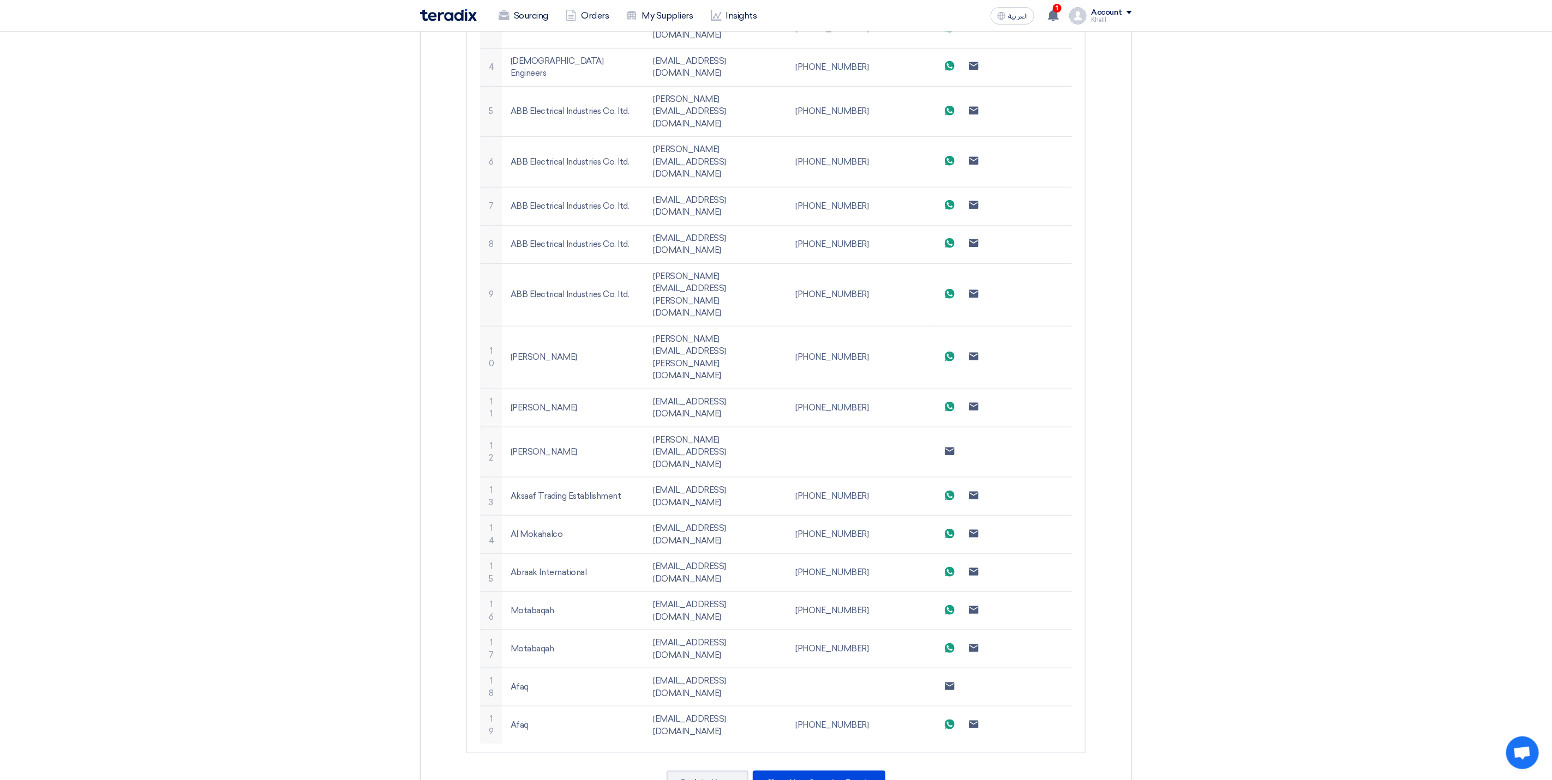
scroll to position [645, 0]
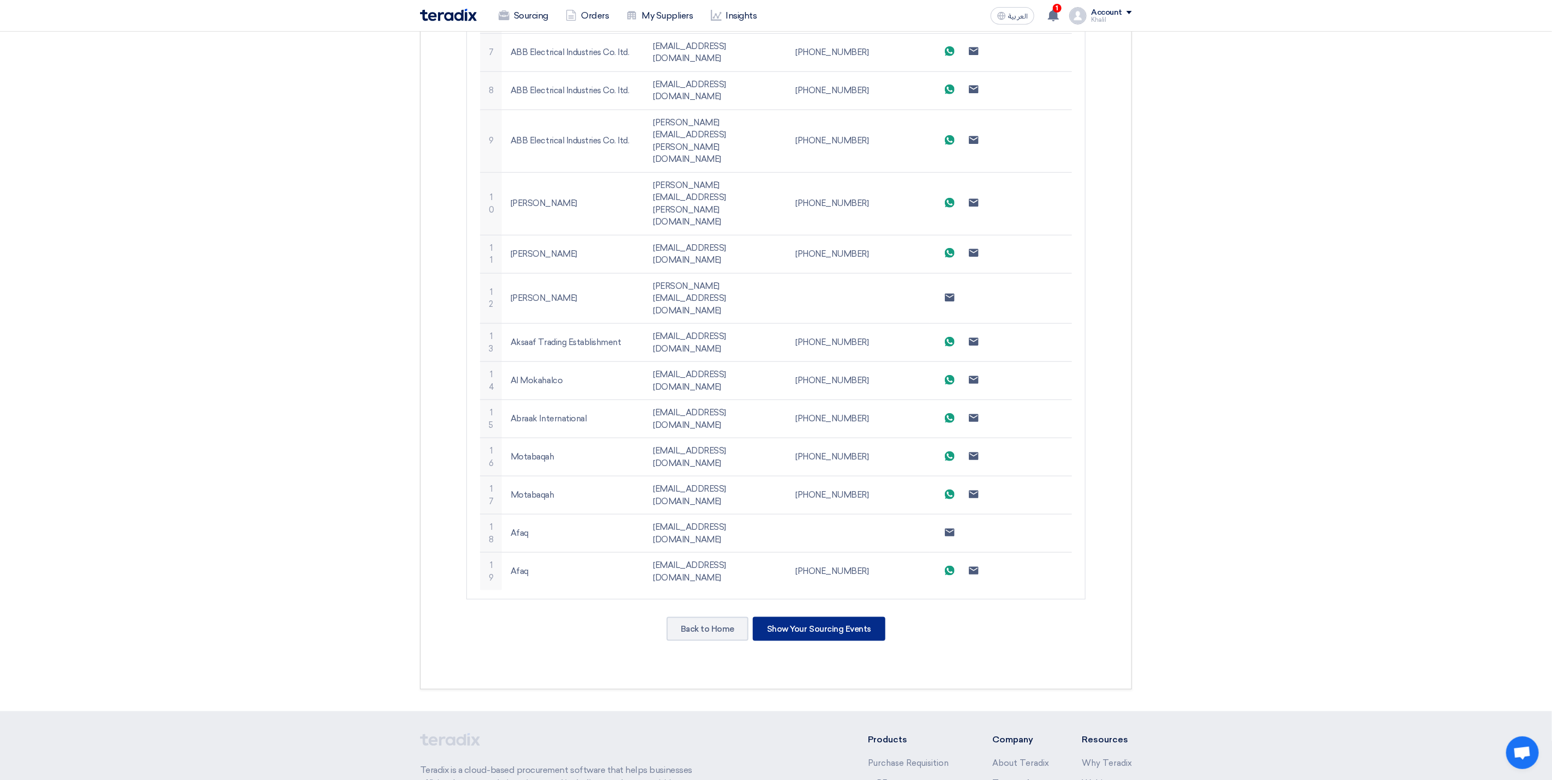
click at [815, 617] on div "Show Your Sourcing Events" at bounding box center [819, 629] width 133 height 24
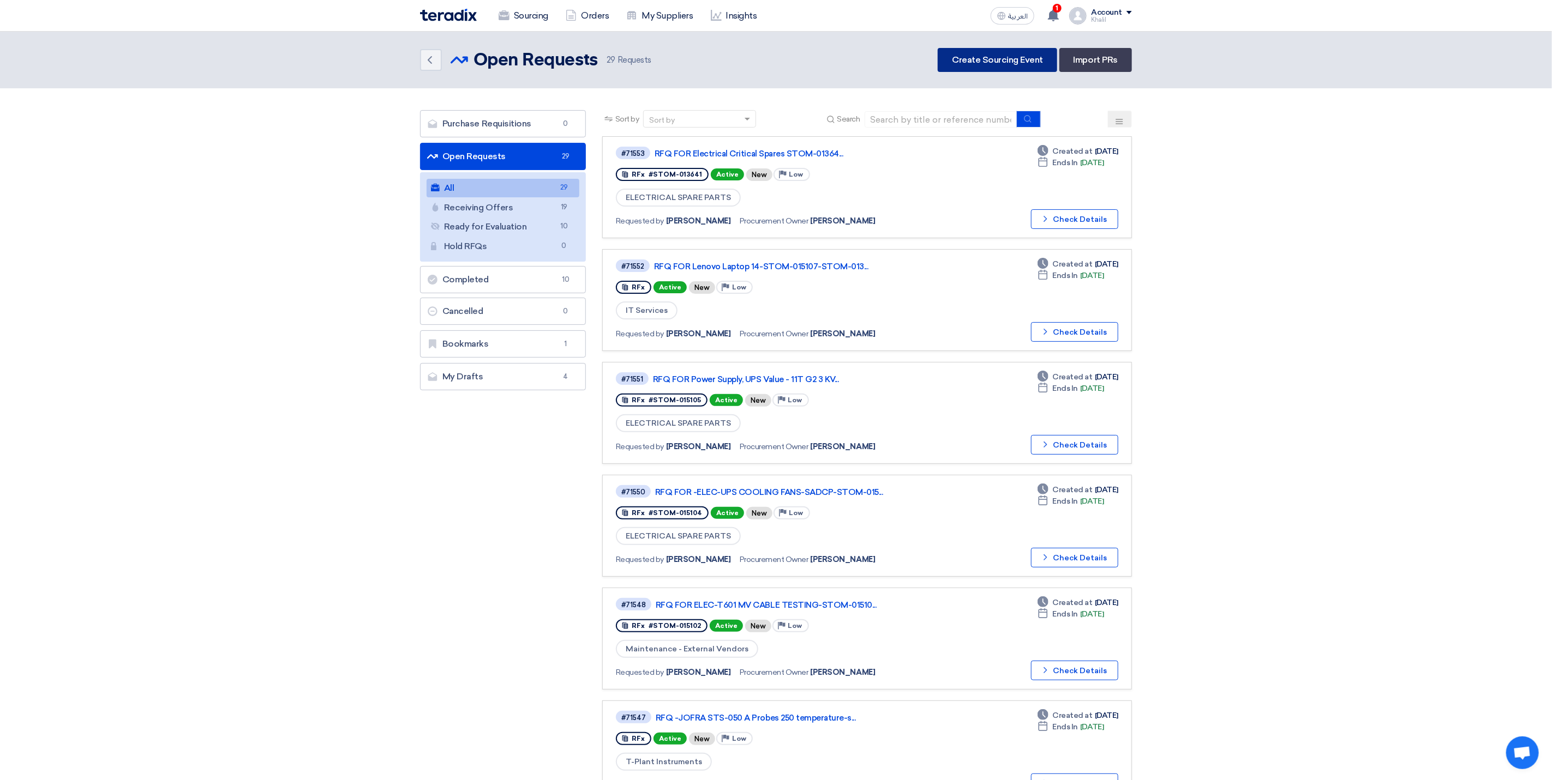
click at [982, 56] on link "Create Sourcing Event" at bounding box center [996, 60] width 119 height 24
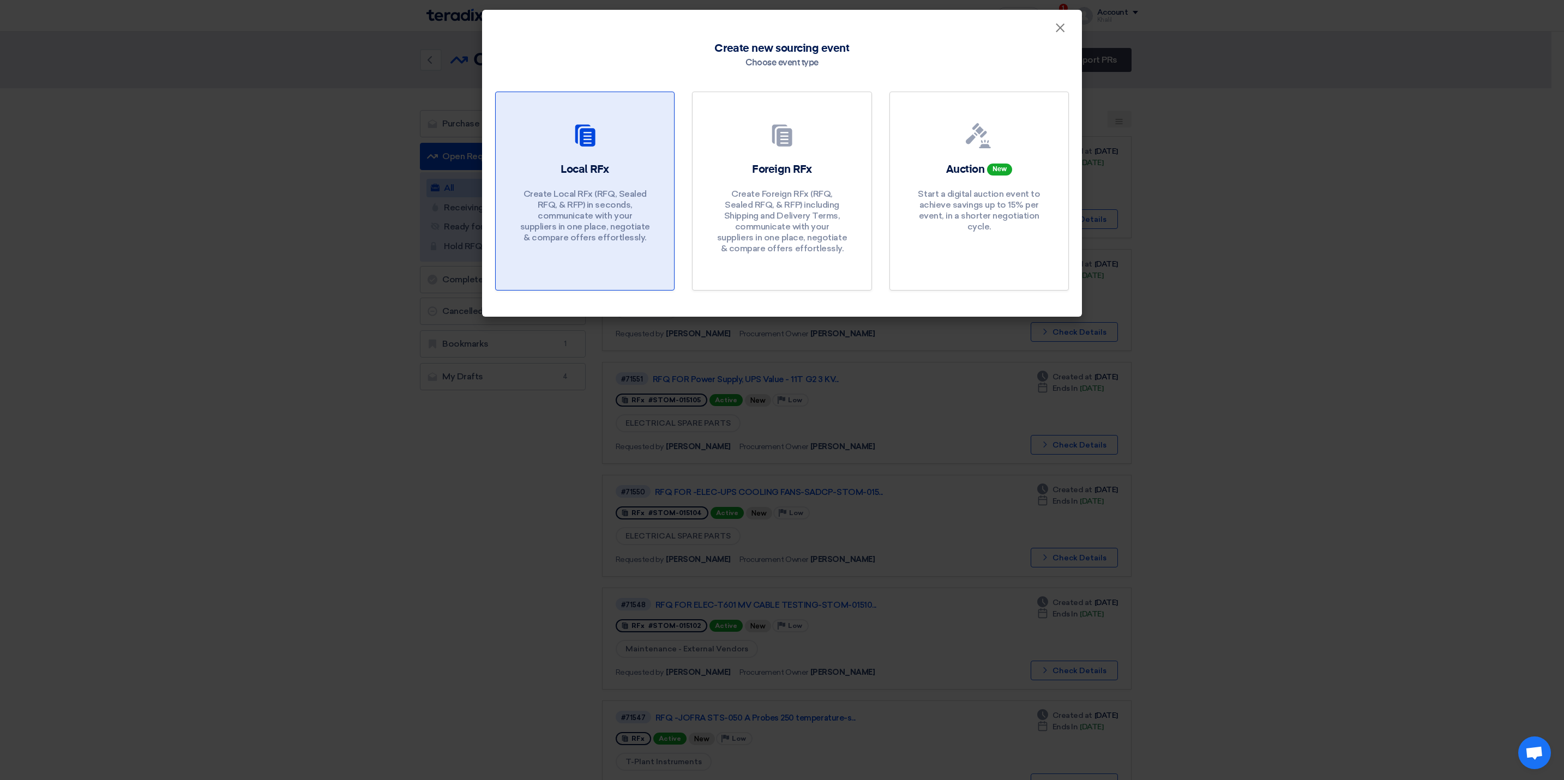
click at [607, 203] on p "Create Local RFx (RFQ, Sealed RFQ, & RFP) in seconds, communicate with your sup…" at bounding box center [585, 216] width 131 height 55
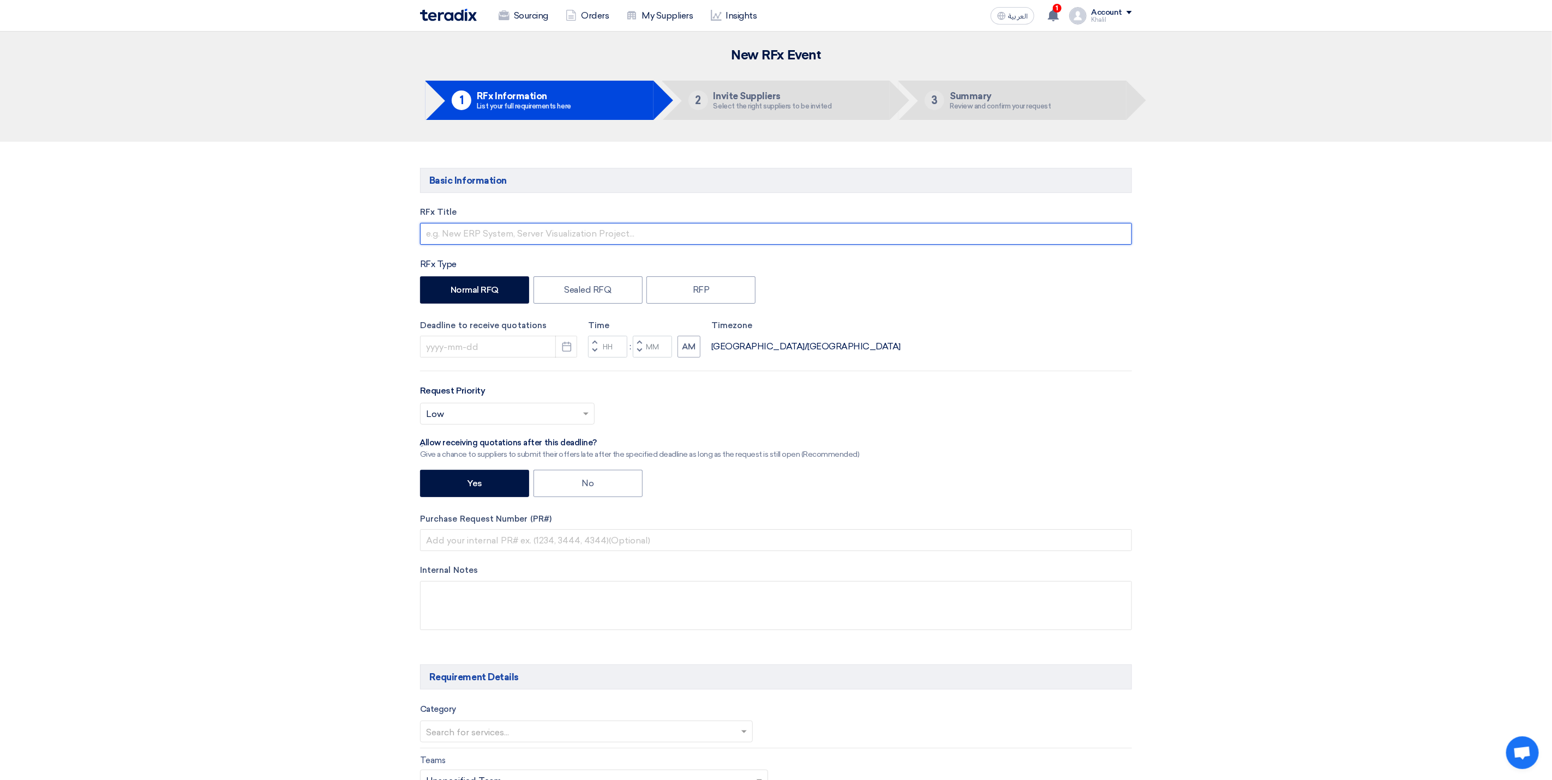
click at [544, 244] on input "text" at bounding box center [776, 234] width 712 height 22
paste input "0103001108"
drag, startPoint x: 519, startPoint y: 240, endPoint x: 406, endPoint y: 232, distance: 112.6
type input "r"
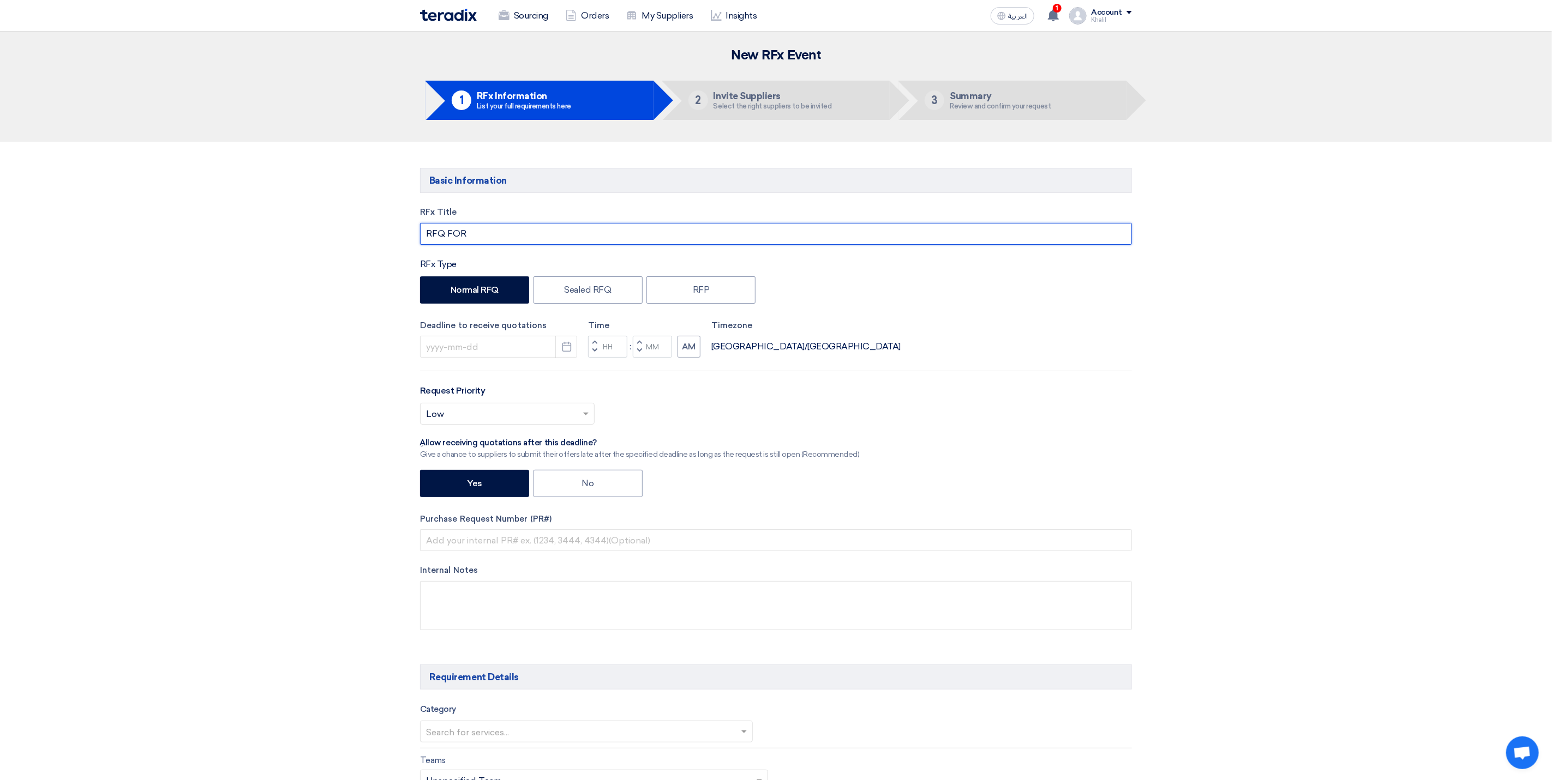
paste input "Instrument Spare and consumable"
drag, startPoint x: 625, startPoint y: 233, endPoint x: 468, endPoint y: 239, distance: 157.2
click at [468, 239] on input "RFQ FOR Instrument Spare and consumable" at bounding box center [776, 234] width 712 height 22
click at [630, 234] on input "RFQ FOR Instrument Spare and consumable" at bounding box center [776, 234] width 712 height 22
paste input "STOM-014687"
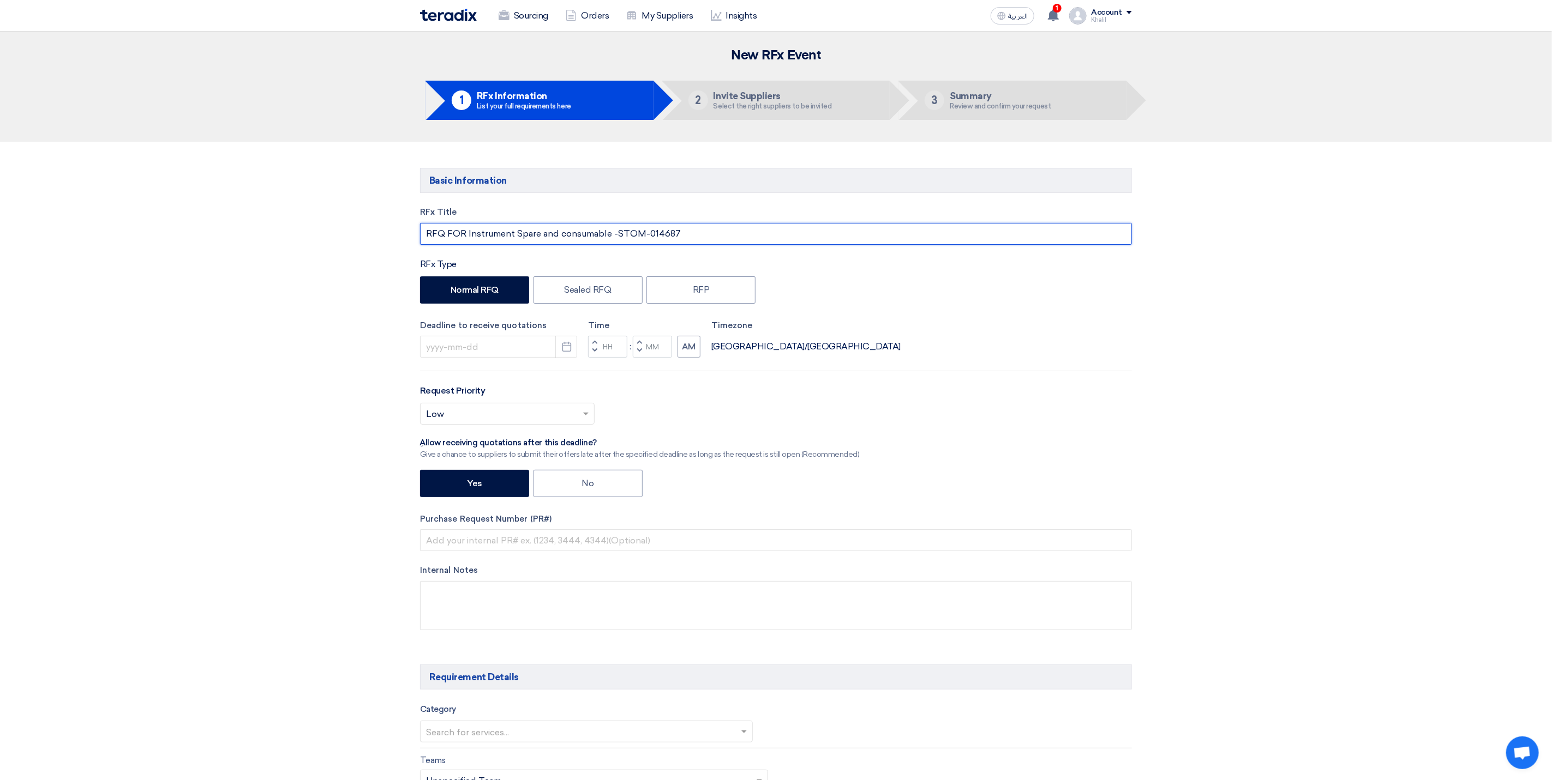
type input "RFQ FOR Instrument Spare and consumable -STOM-014687"
click at [565, 347] on icon "Pick a date" at bounding box center [566, 346] width 11 height 11
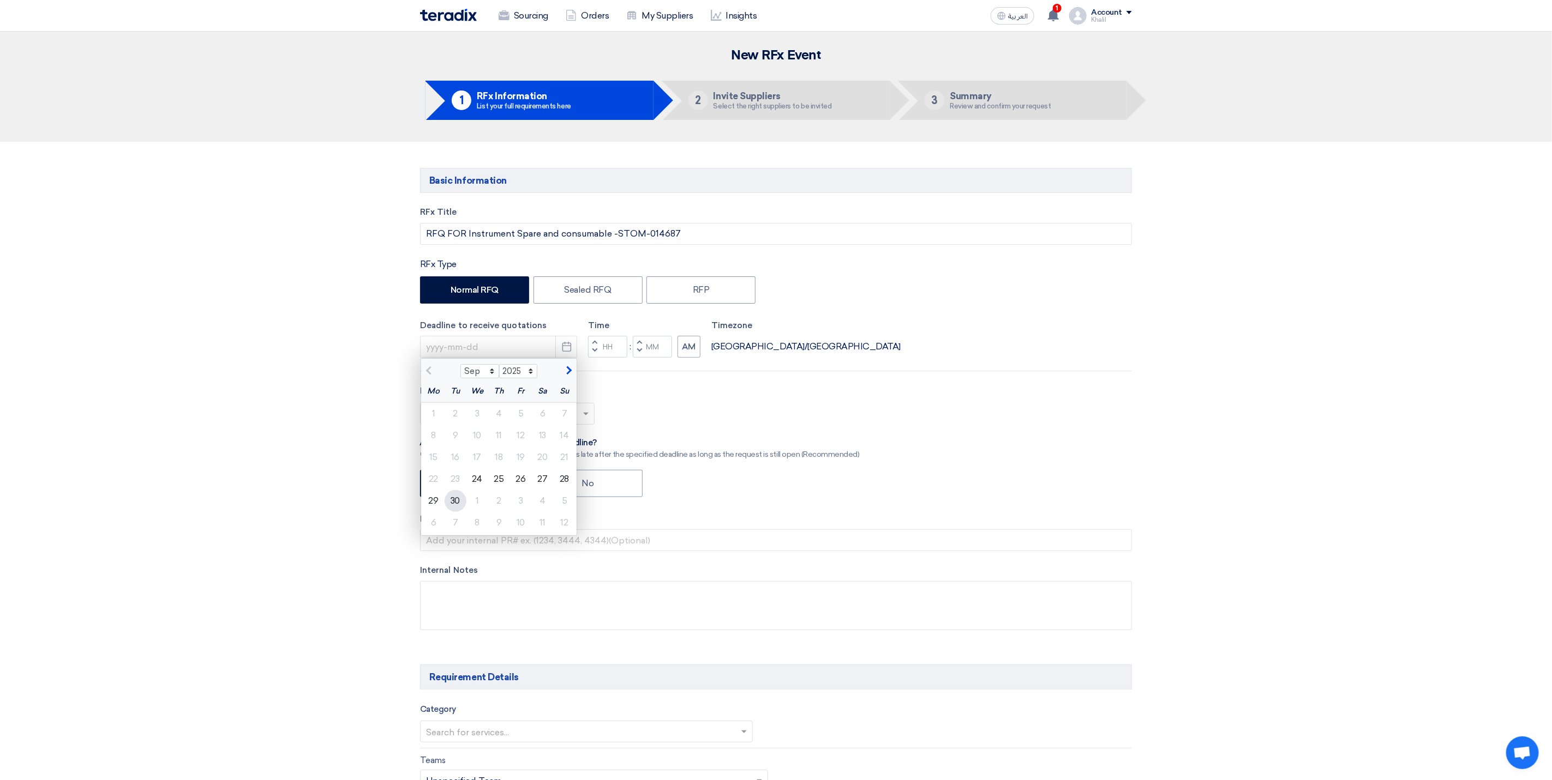
click at [456, 504] on div "30" at bounding box center [455, 501] width 22 height 22
type input "[DATE]"
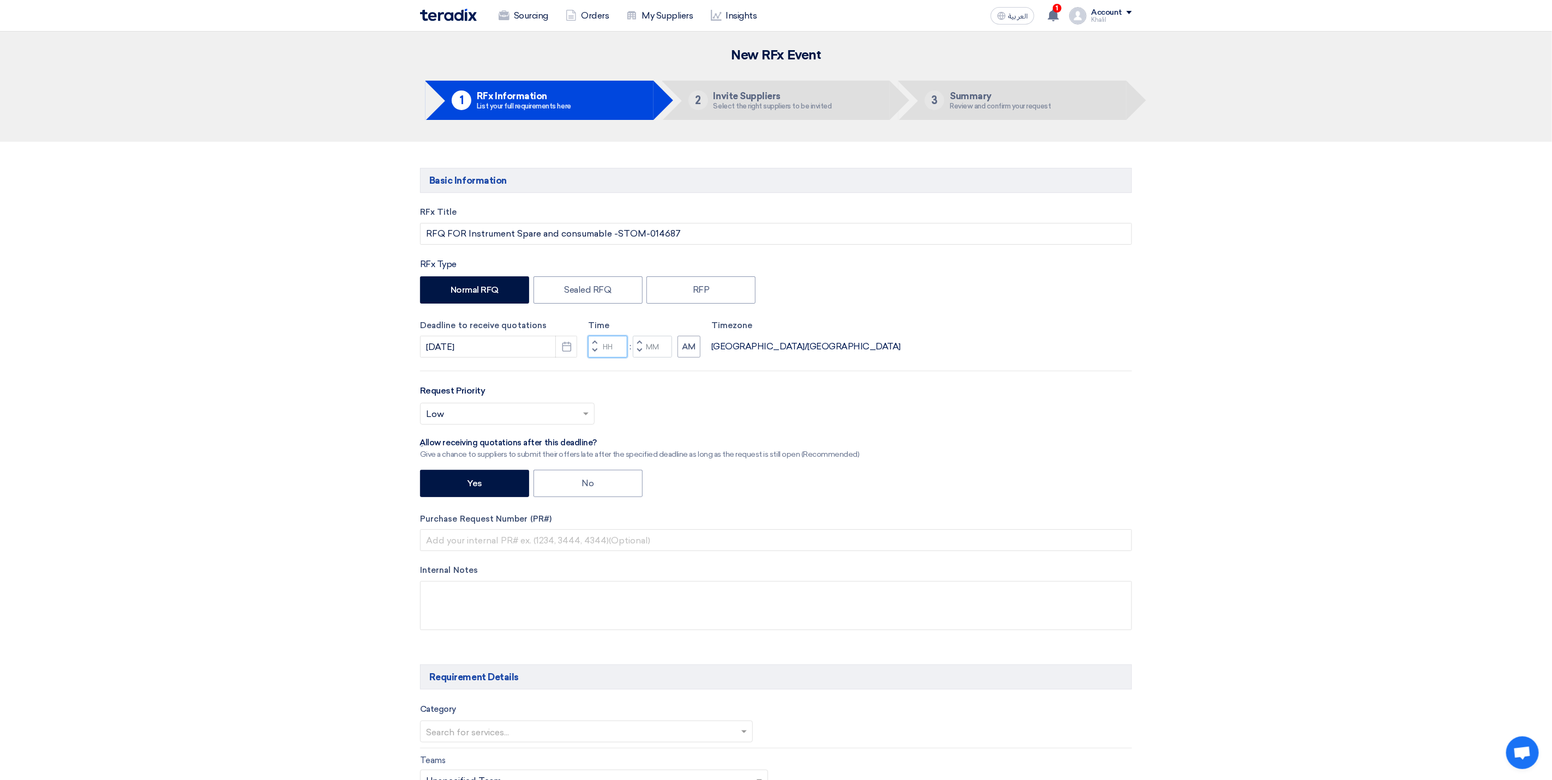
click at [611, 347] on input "Hours" at bounding box center [607, 347] width 39 height 22
type input "10"
click at [656, 351] on input "Minutes" at bounding box center [652, 347] width 39 height 22
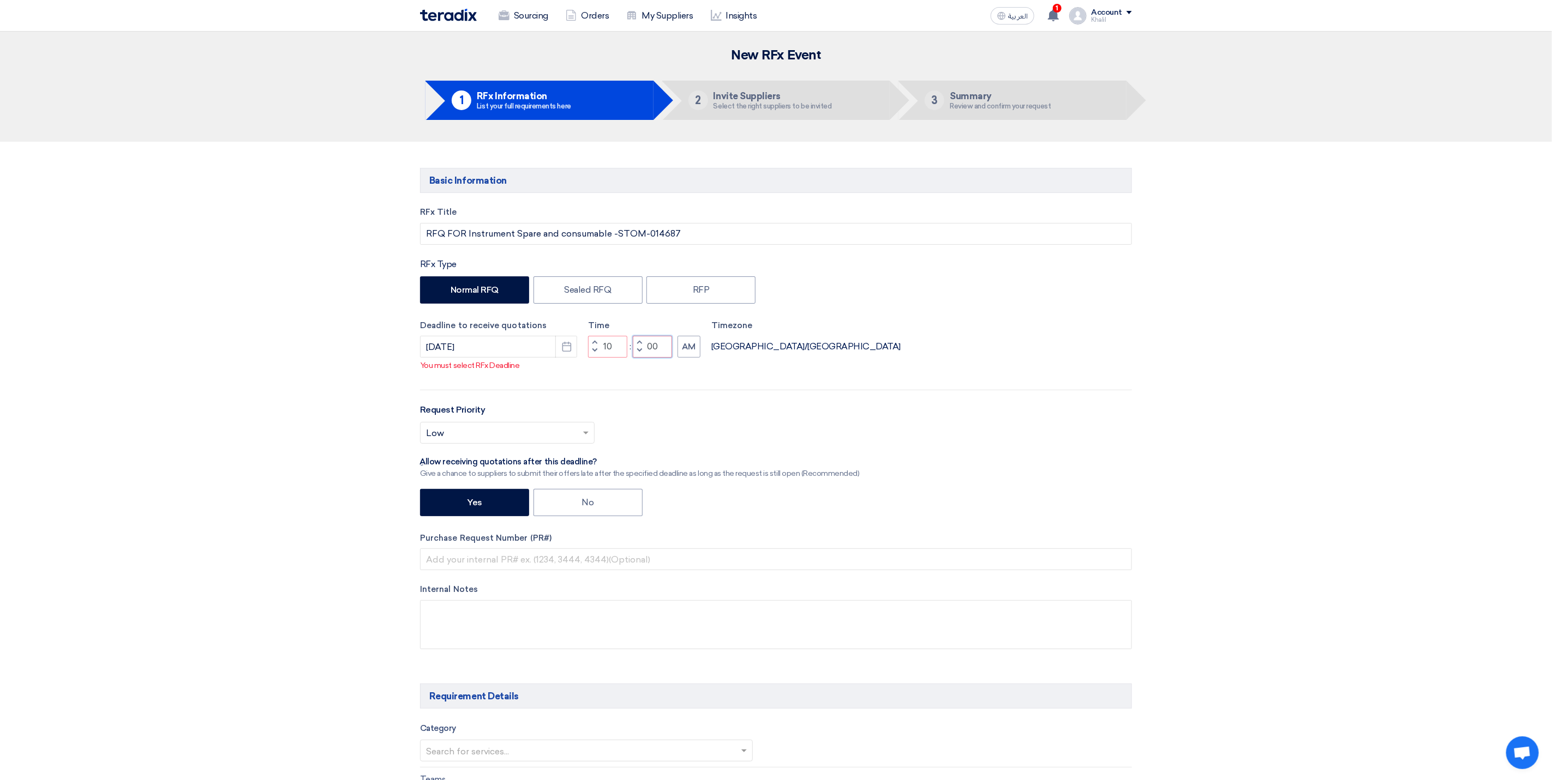
type input "00"
click at [854, 410] on div "RFx Title RFQ FOR Instrument Spare and consumable -STOM-014687 RFx Type Normal …" at bounding box center [776, 436] width 728 height 460
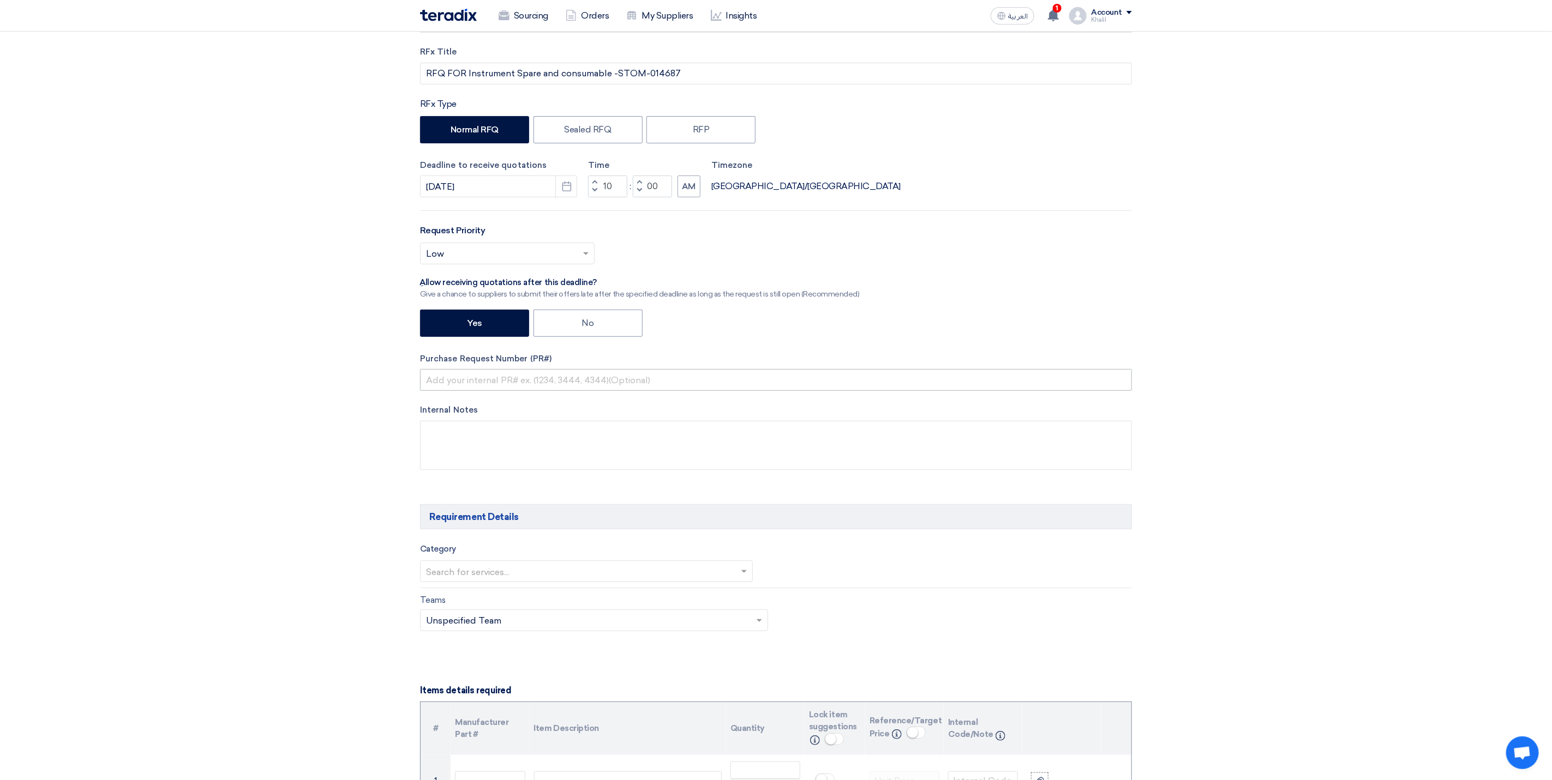
scroll to position [164, 0]
click at [555, 380] on input "text" at bounding box center [776, 377] width 712 height 22
paste input "STOM-014687"
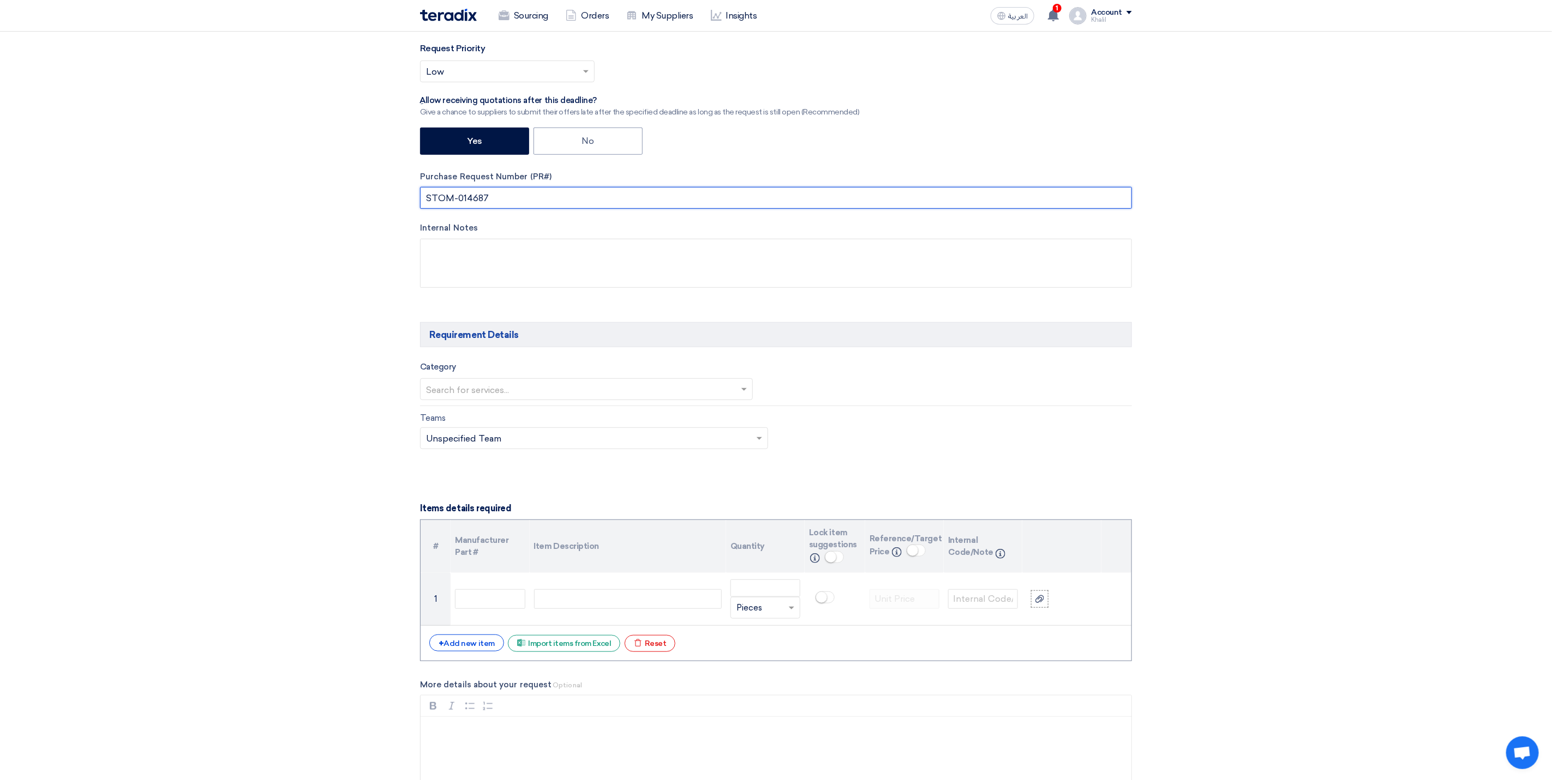
scroll to position [409, 0]
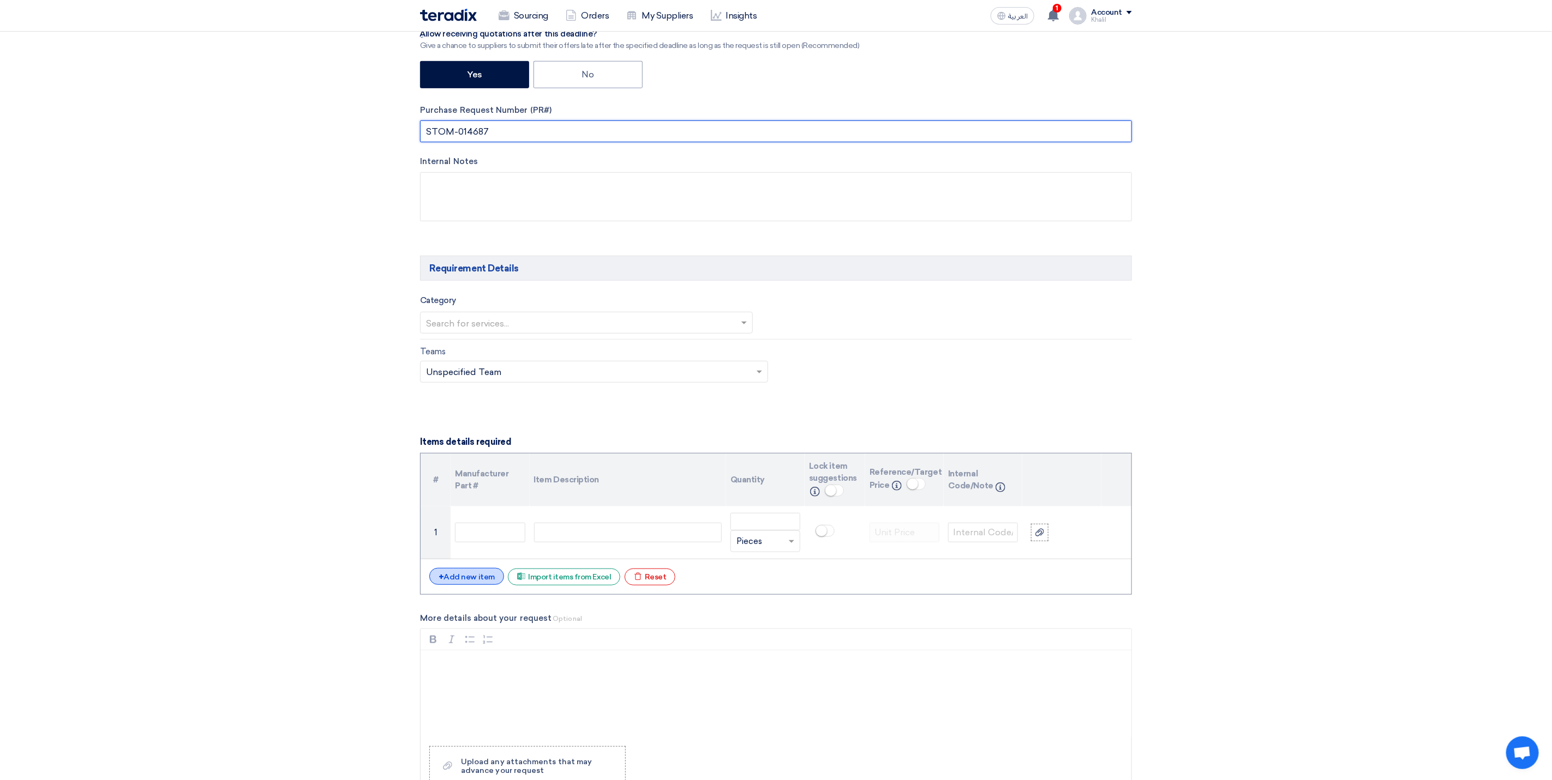
type input "STOM-014687"
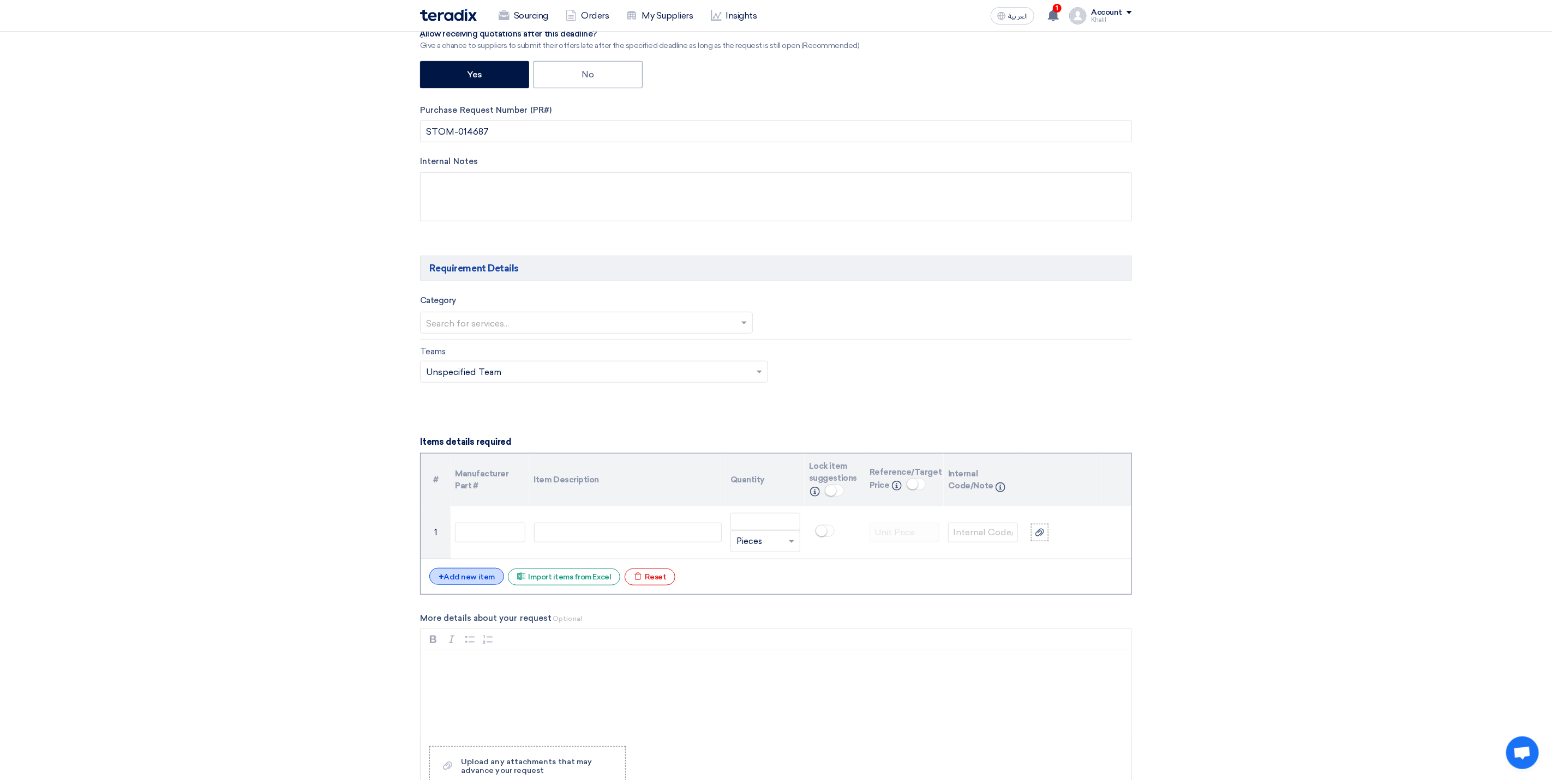
click at [476, 585] on div "+ Add new item" at bounding box center [466, 576] width 75 height 17
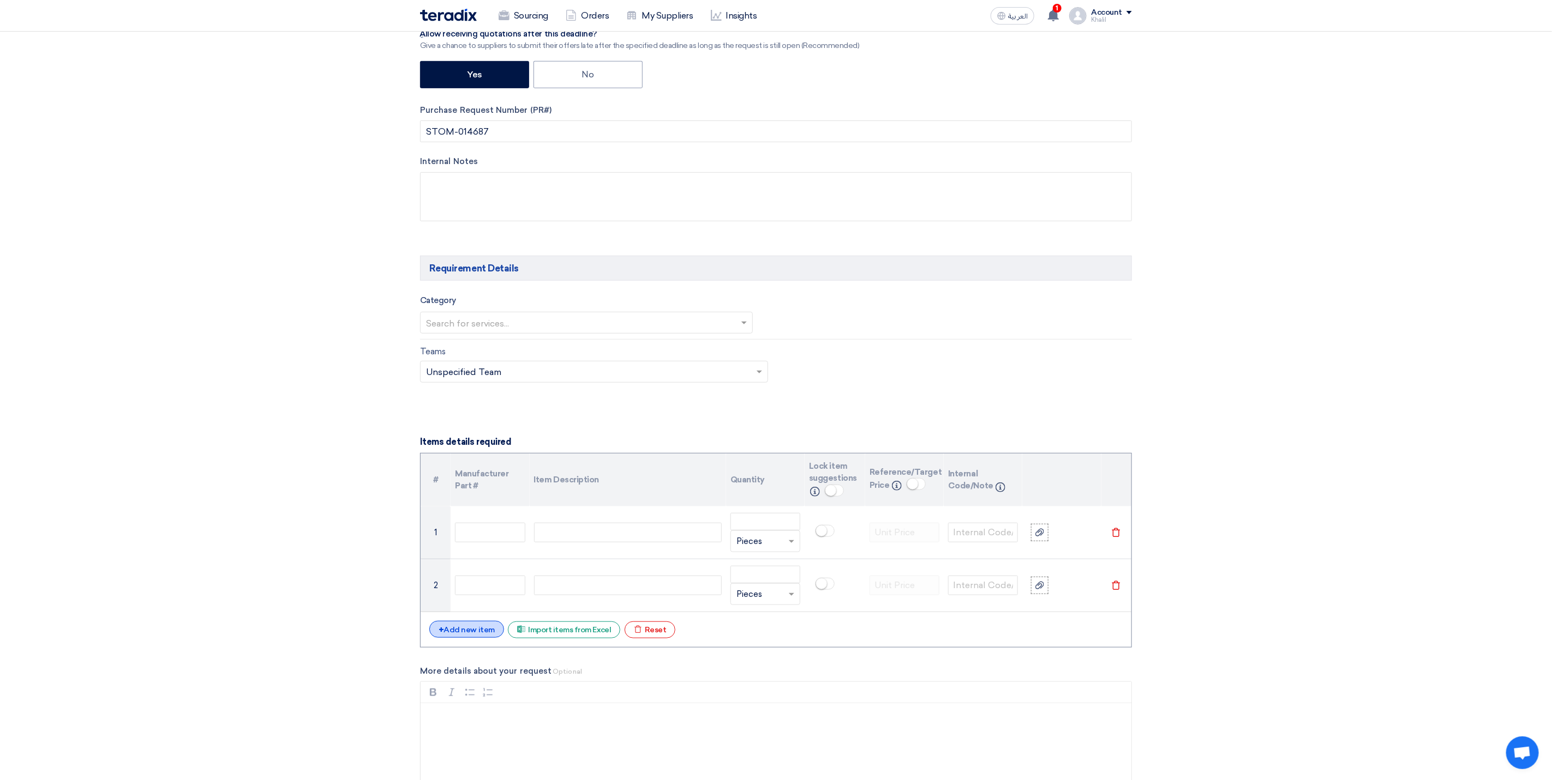
click at [473, 637] on div "+ Add new item" at bounding box center [466, 629] width 75 height 17
click at [471, 686] on div "+ Add new item" at bounding box center [466, 682] width 75 height 17
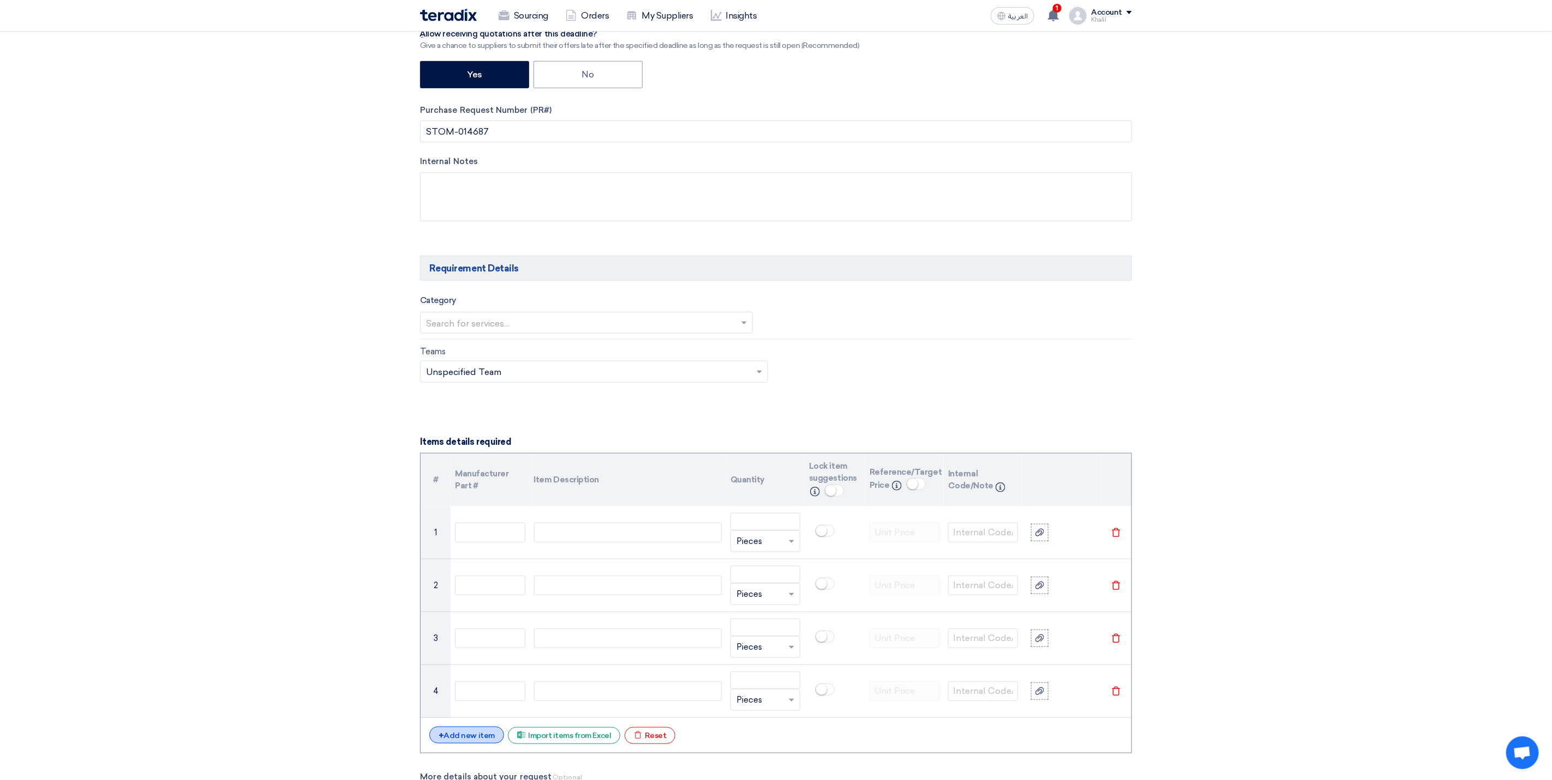
click at [479, 741] on div "+ Add new item" at bounding box center [466, 735] width 75 height 17
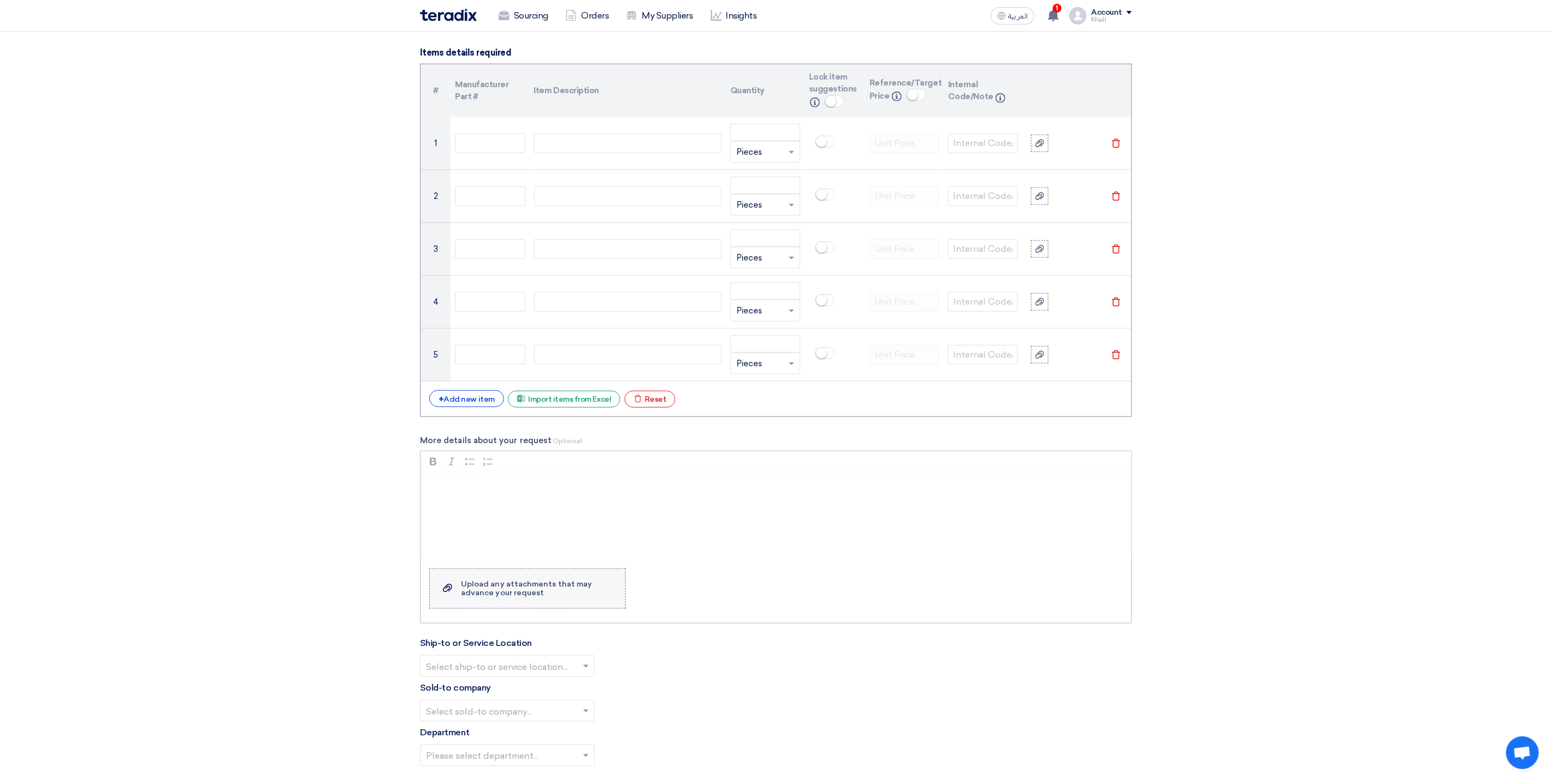
scroll to position [818, 0]
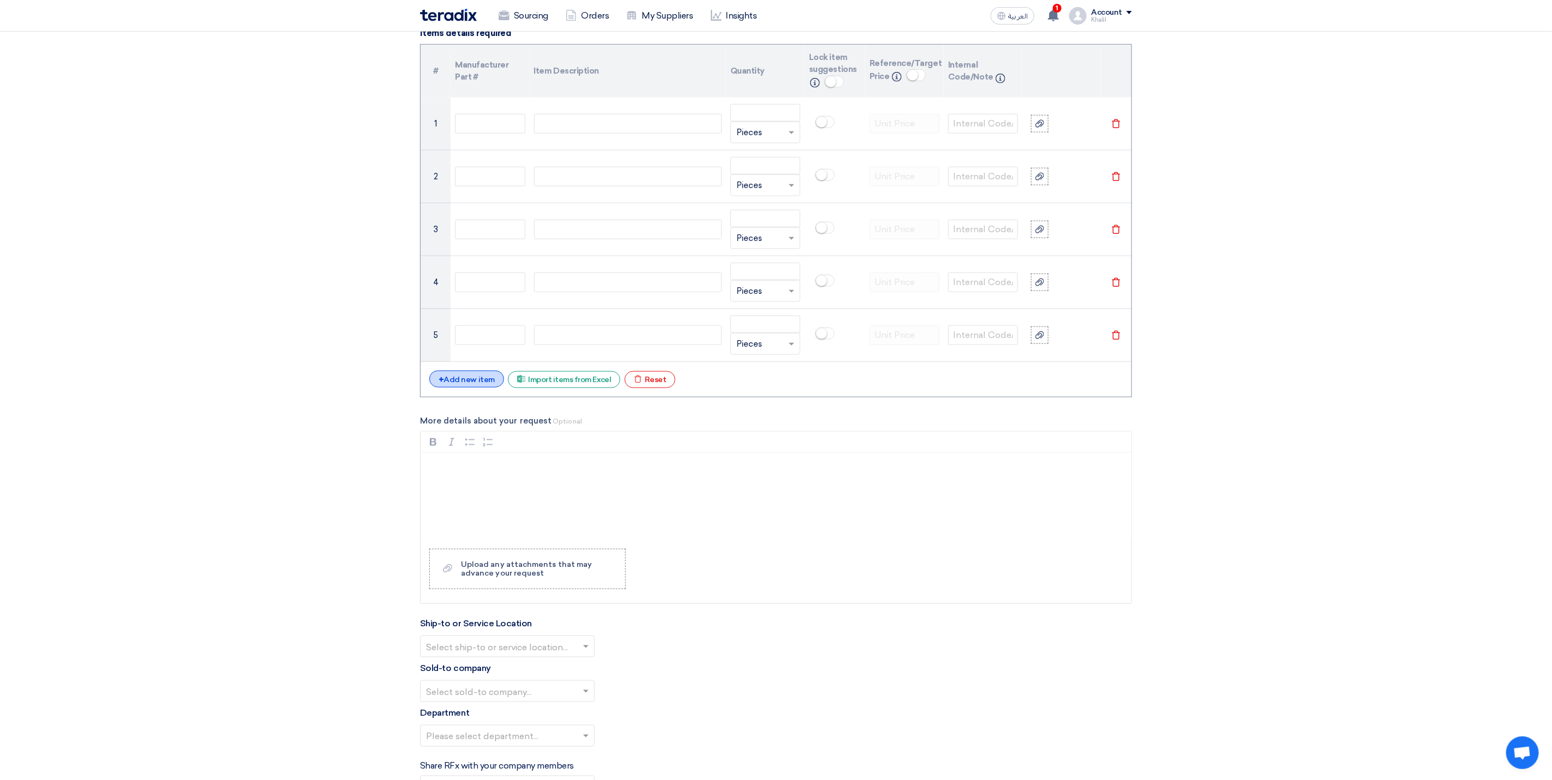
click at [466, 388] on div "+ Add new item" at bounding box center [466, 379] width 75 height 17
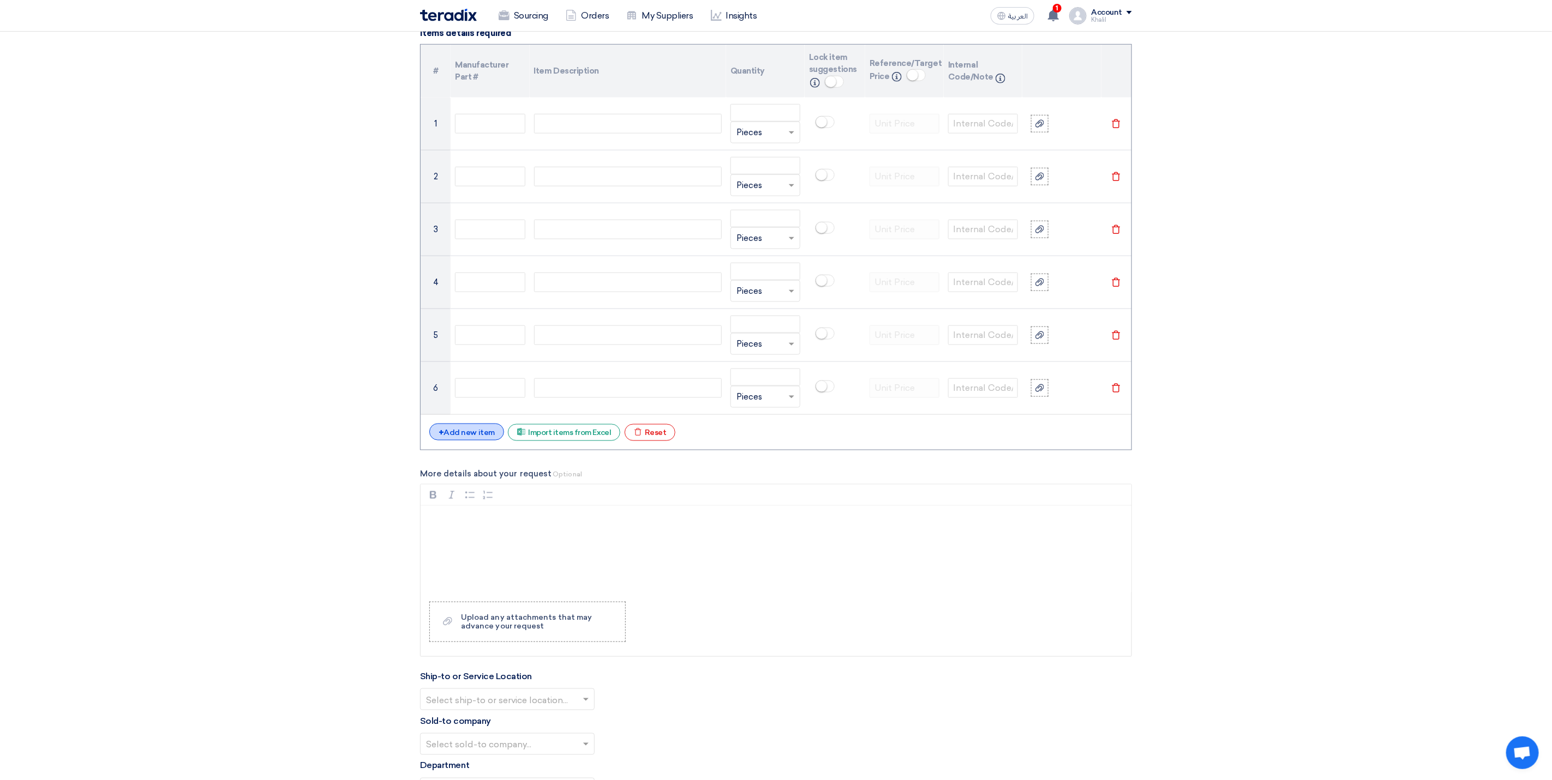
click at [473, 441] on div "+ Add new item" at bounding box center [466, 432] width 75 height 17
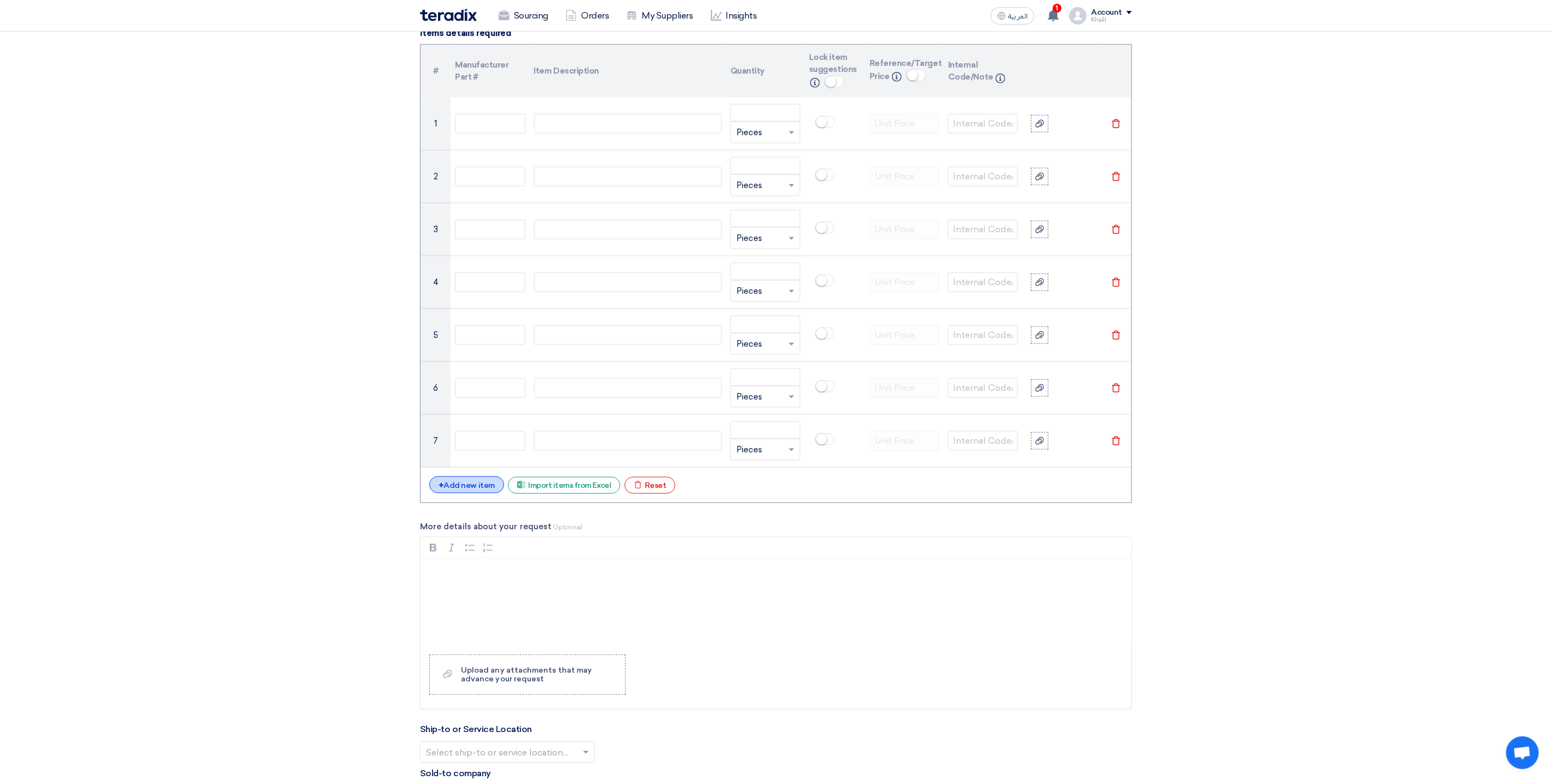
click at [471, 494] on div "+ Add new item" at bounding box center [466, 485] width 75 height 17
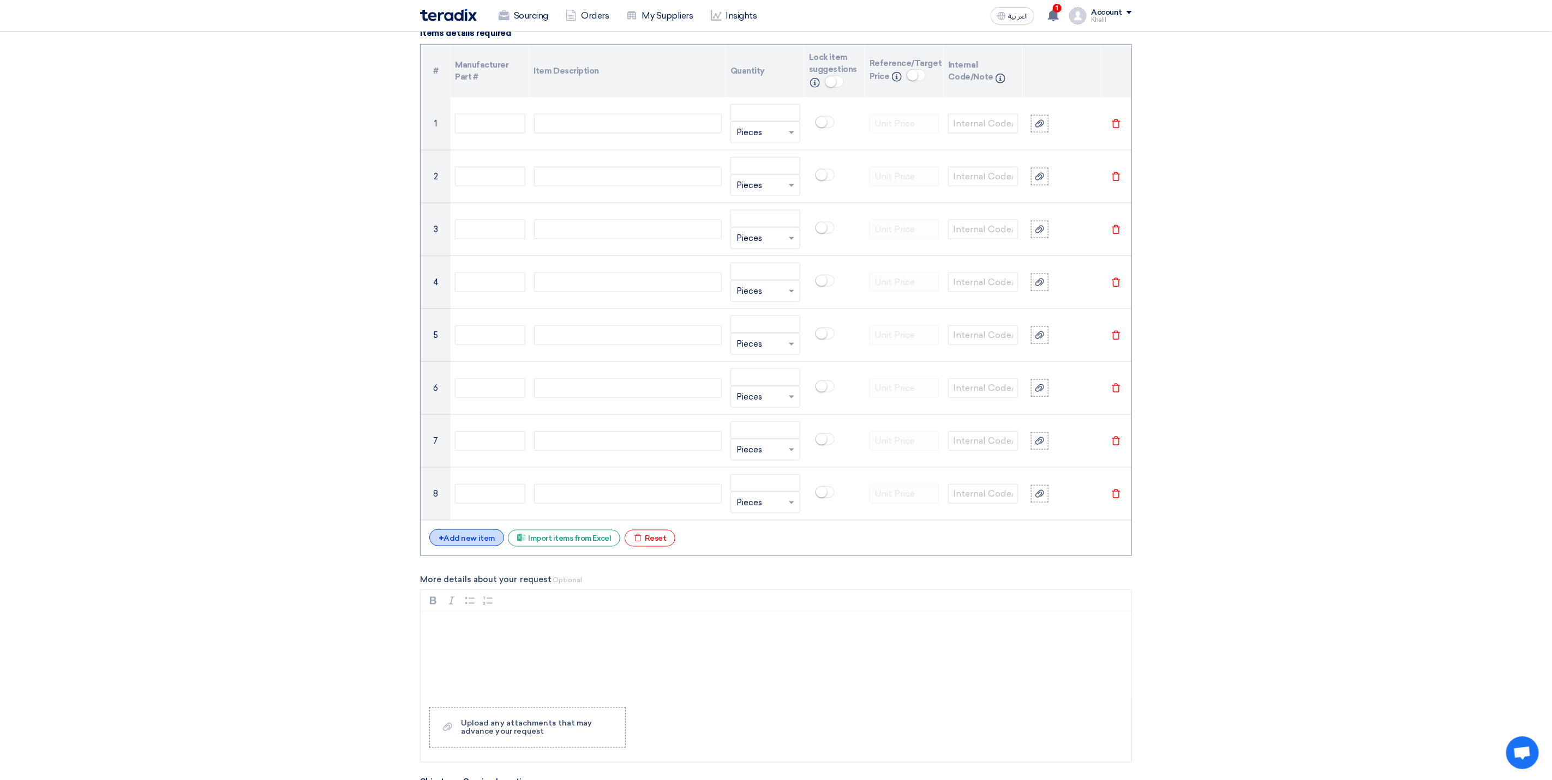
click at [472, 544] on div "+ Add new item" at bounding box center [466, 538] width 75 height 17
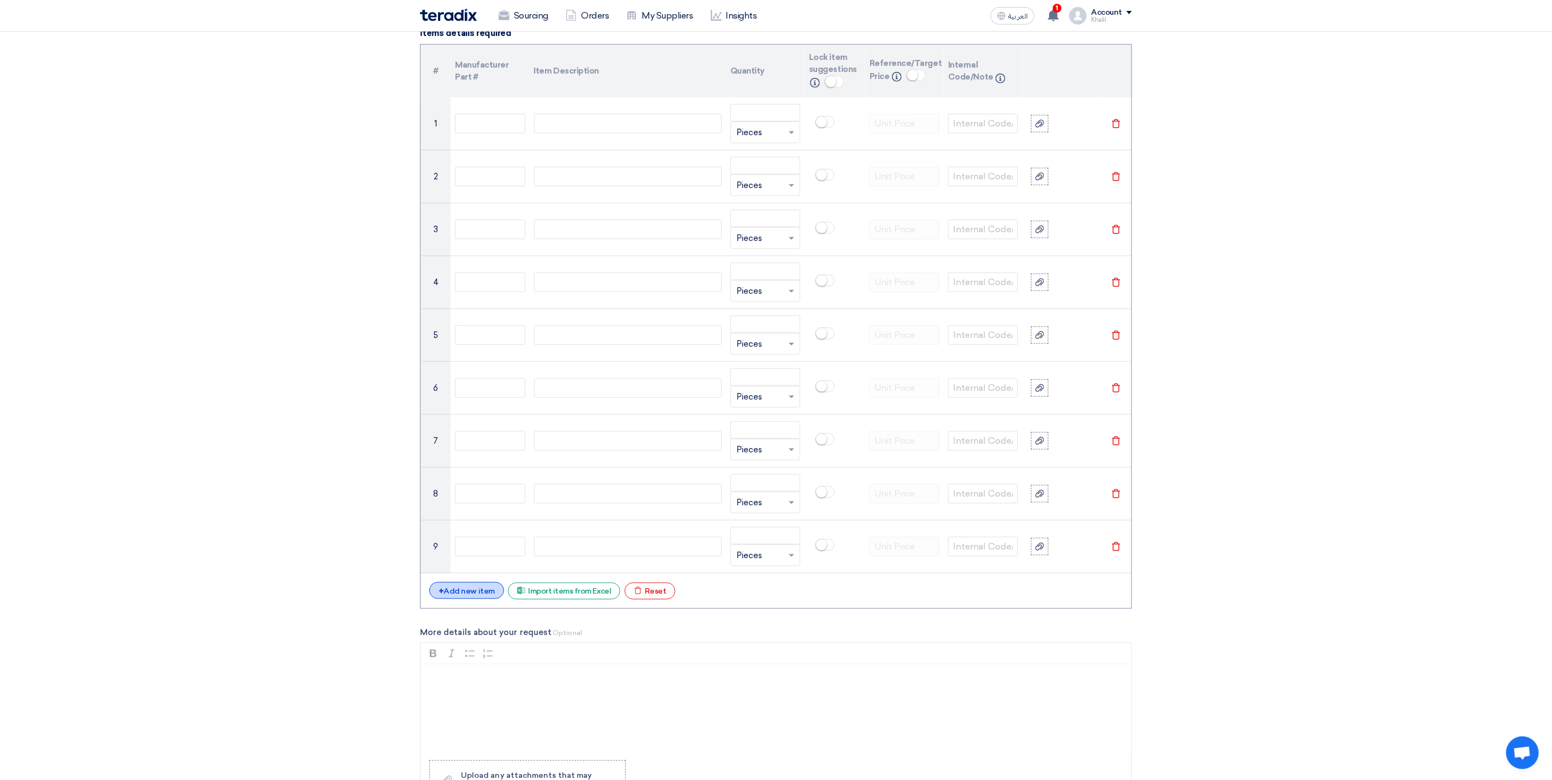
click at [474, 599] on div "+ Add new item" at bounding box center [466, 590] width 75 height 17
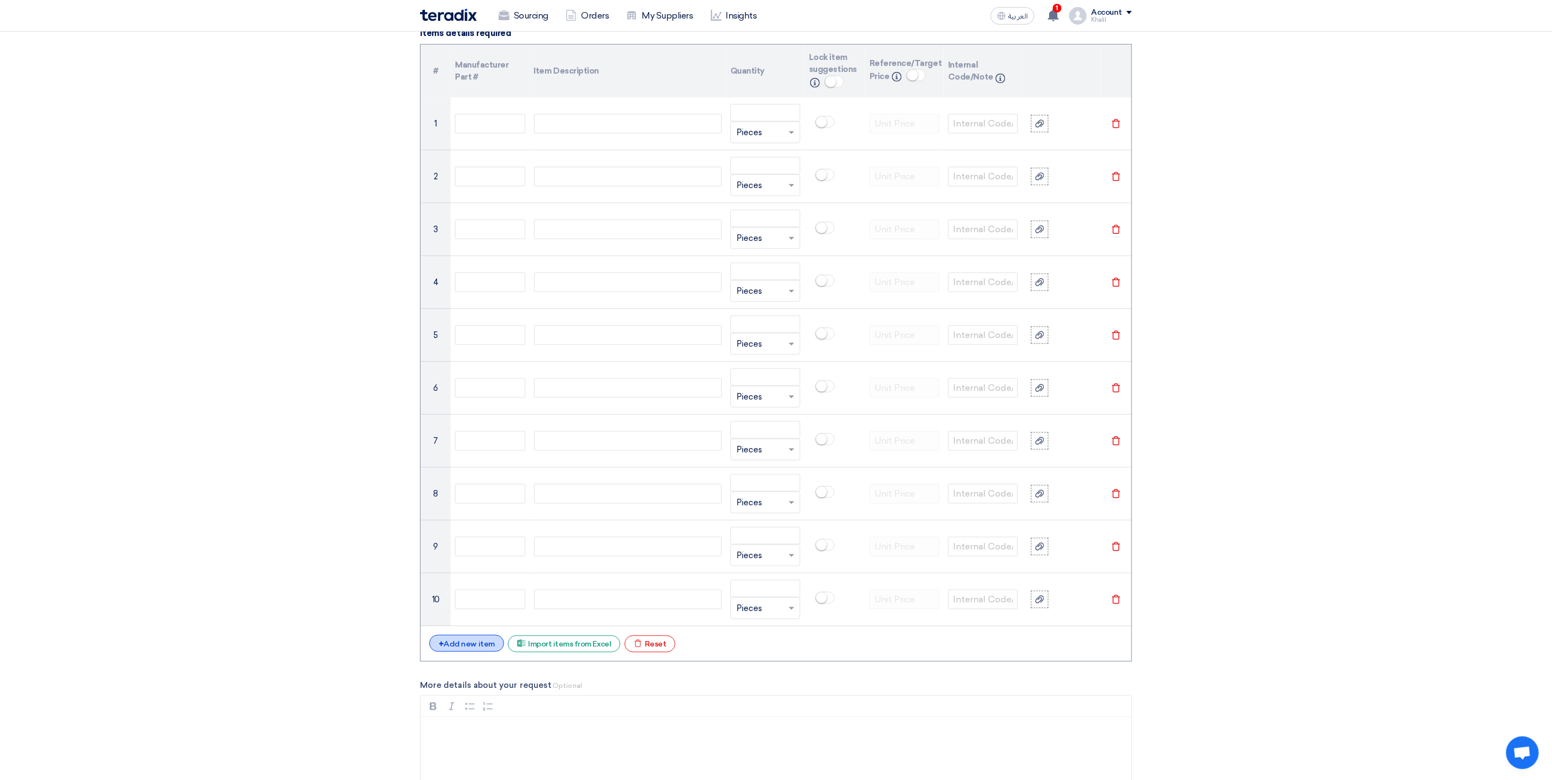
click at [483, 651] on div "+ Add new item" at bounding box center [466, 643] width 75 height 17
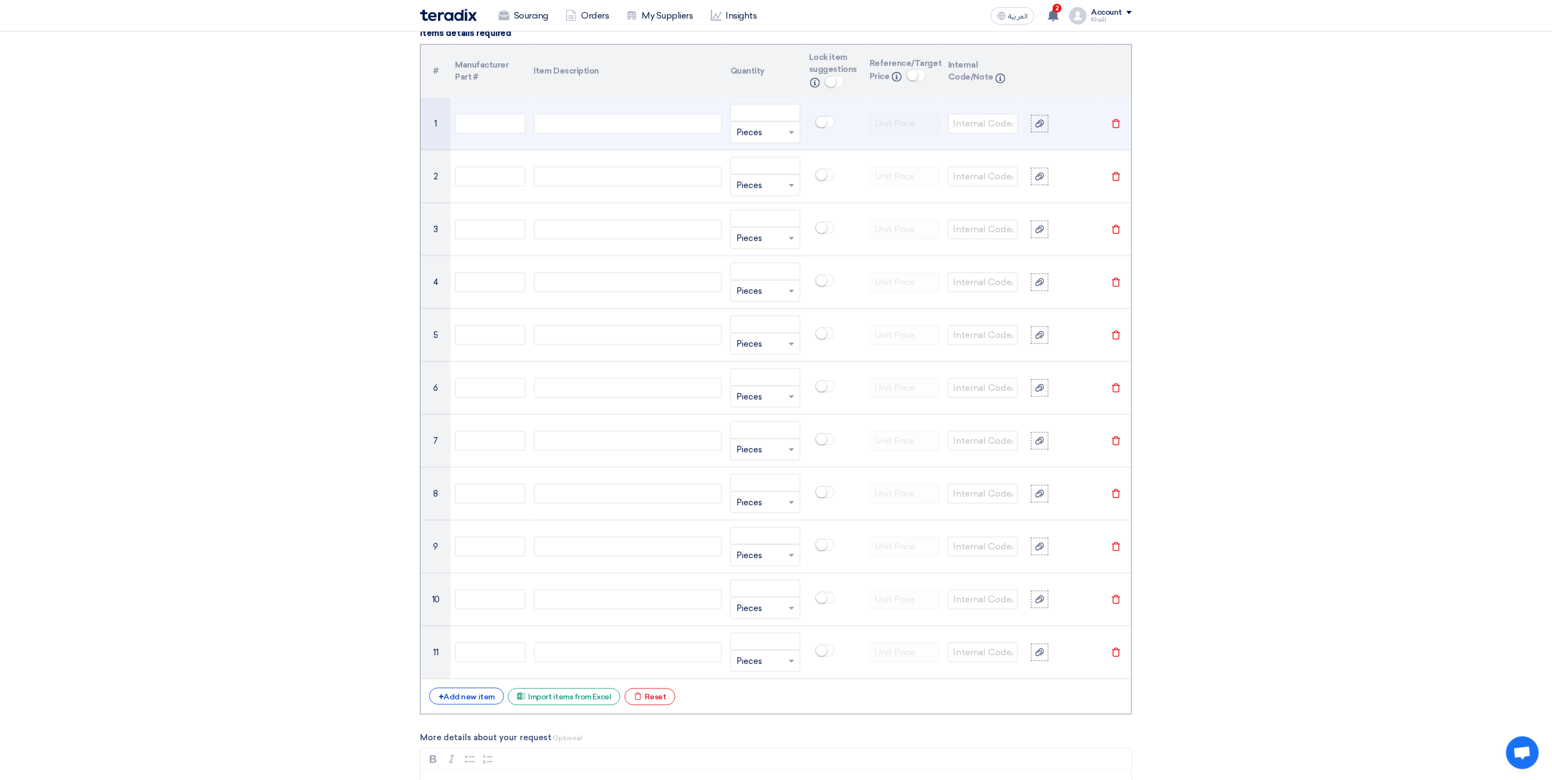
click at [560, 130] on div at bounding box center [628, 124] width 188 height 20
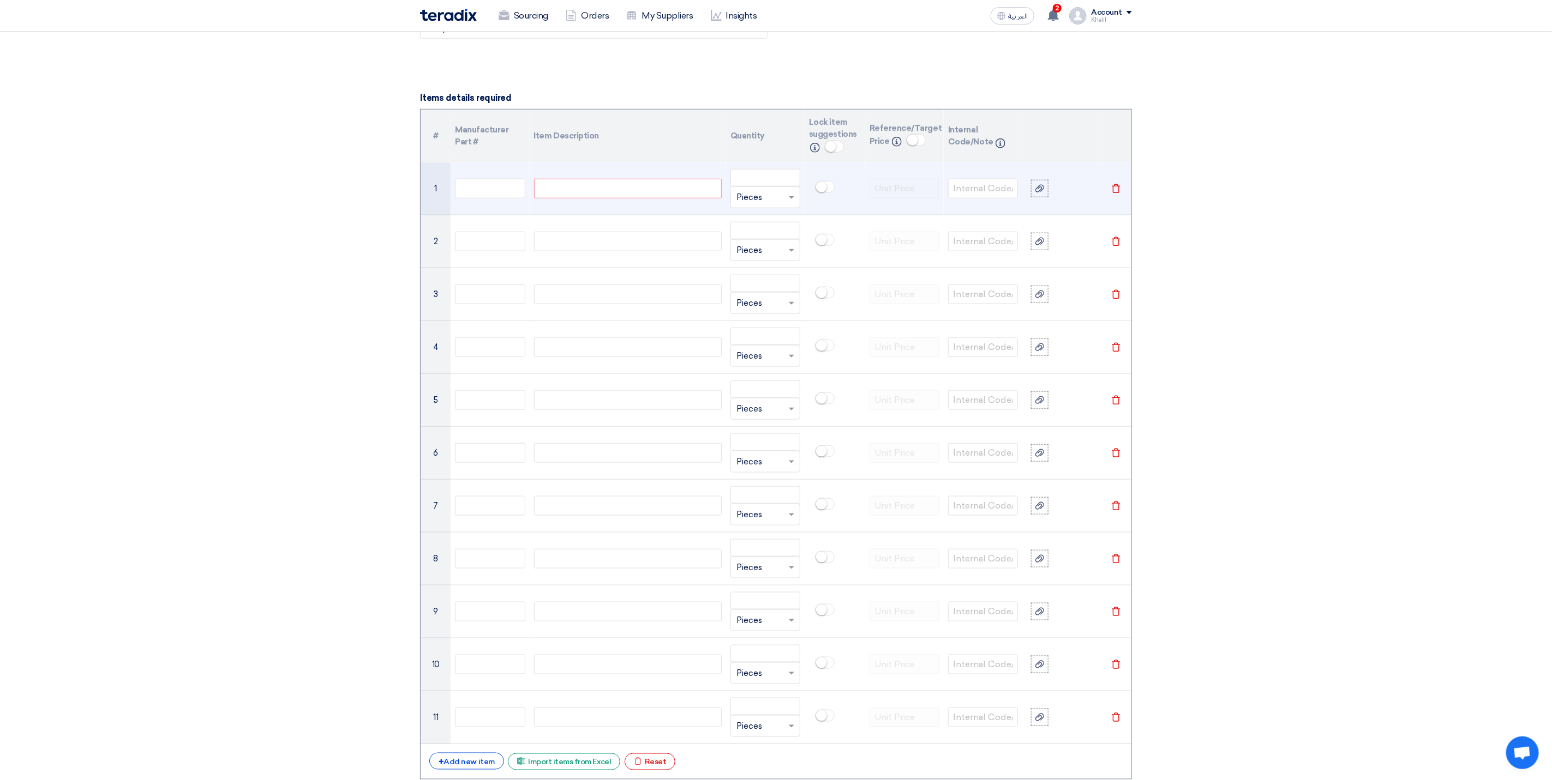
scroll to position [736, 0]
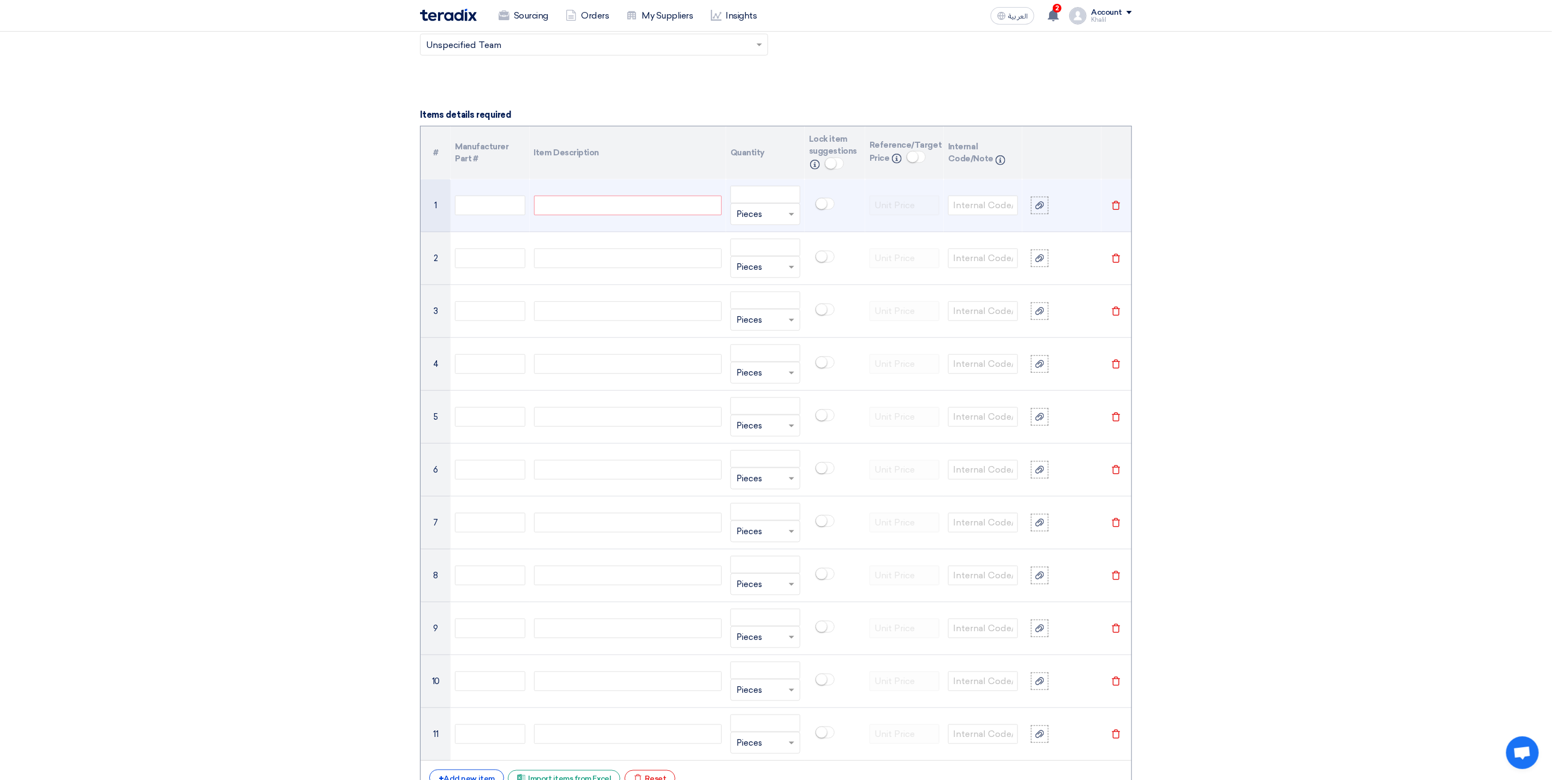
click at [612, 206] on div at bounding box center [628, 206] width 188 height 20
paste div
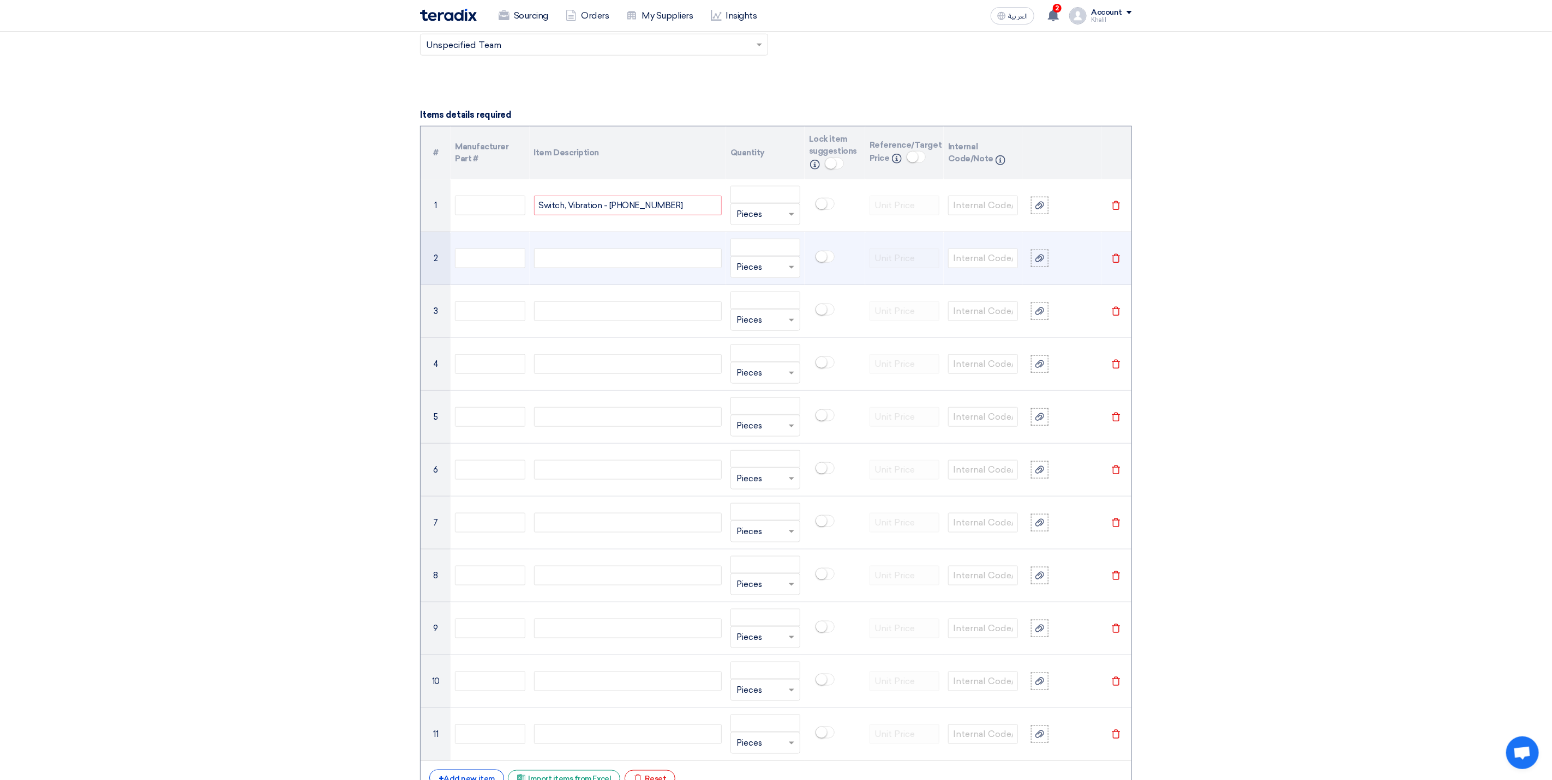
click at [605, 268] on div at bounding box center [628, 259] width 188 height 20
paste div
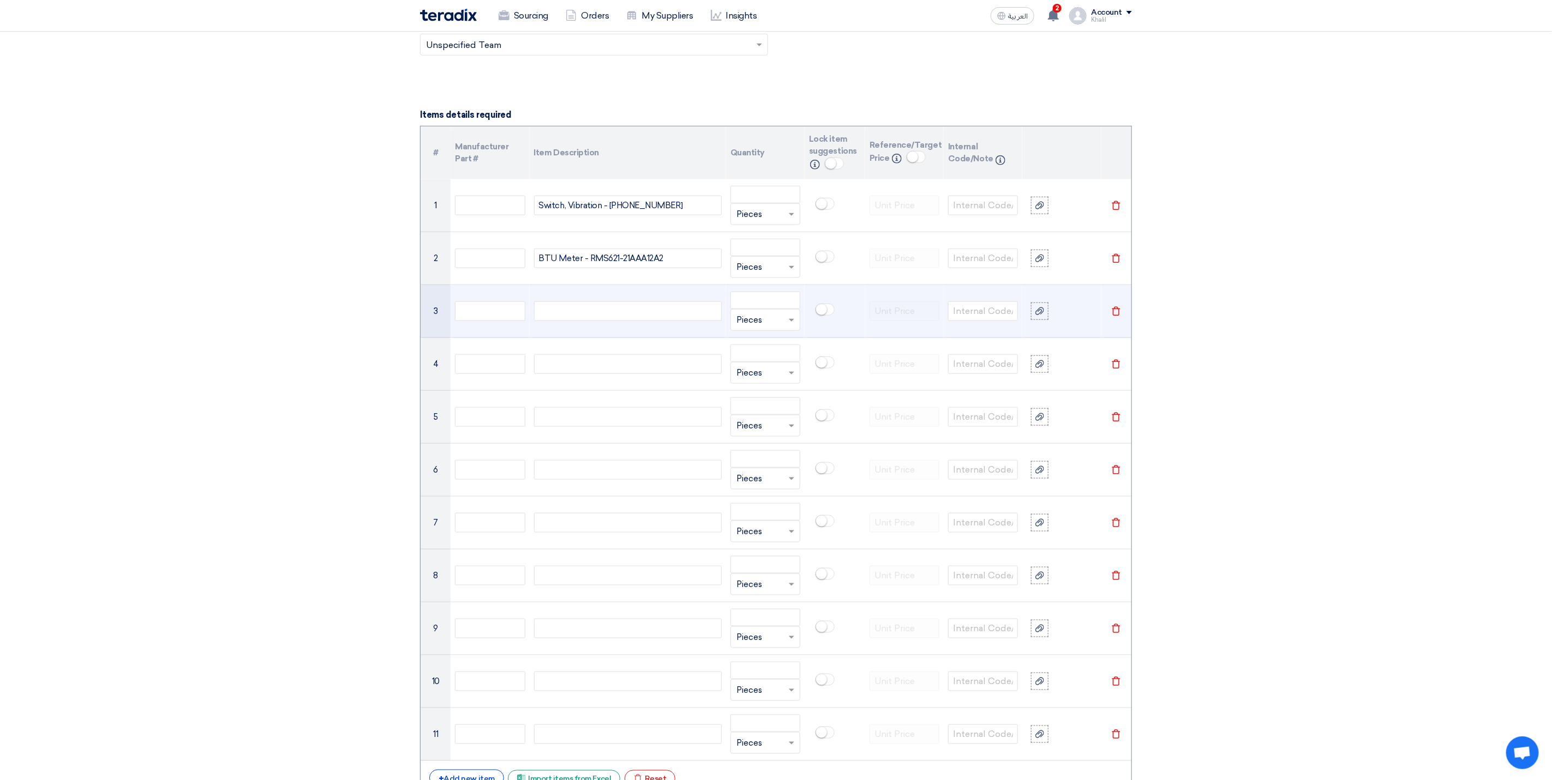
click at [653, 317] on div at bounding box center [628, 312] width 188 height 20
paste div
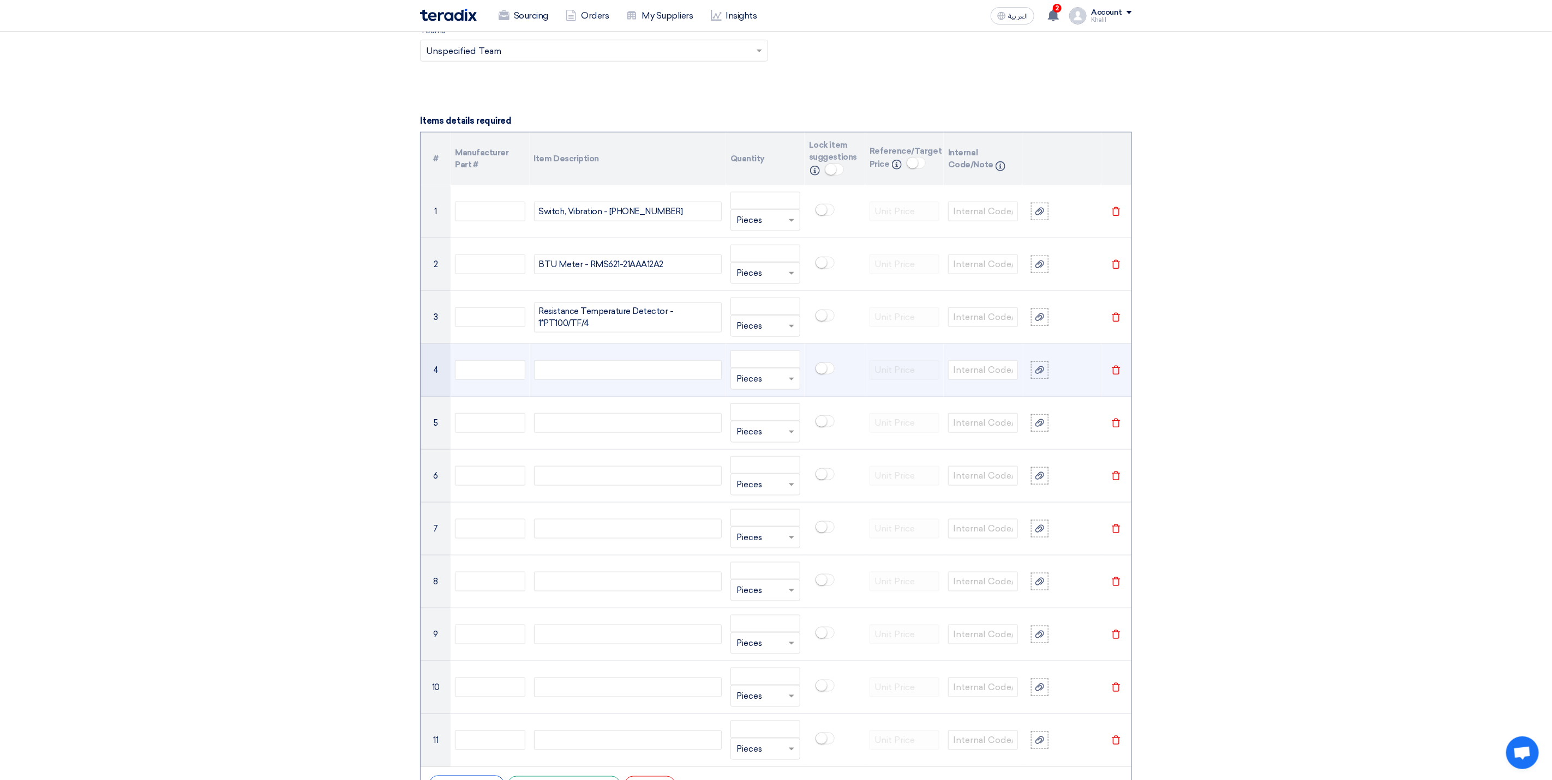
click at [616, 373] on div at bounding box center [628, 370] width 188 height 20
paste div
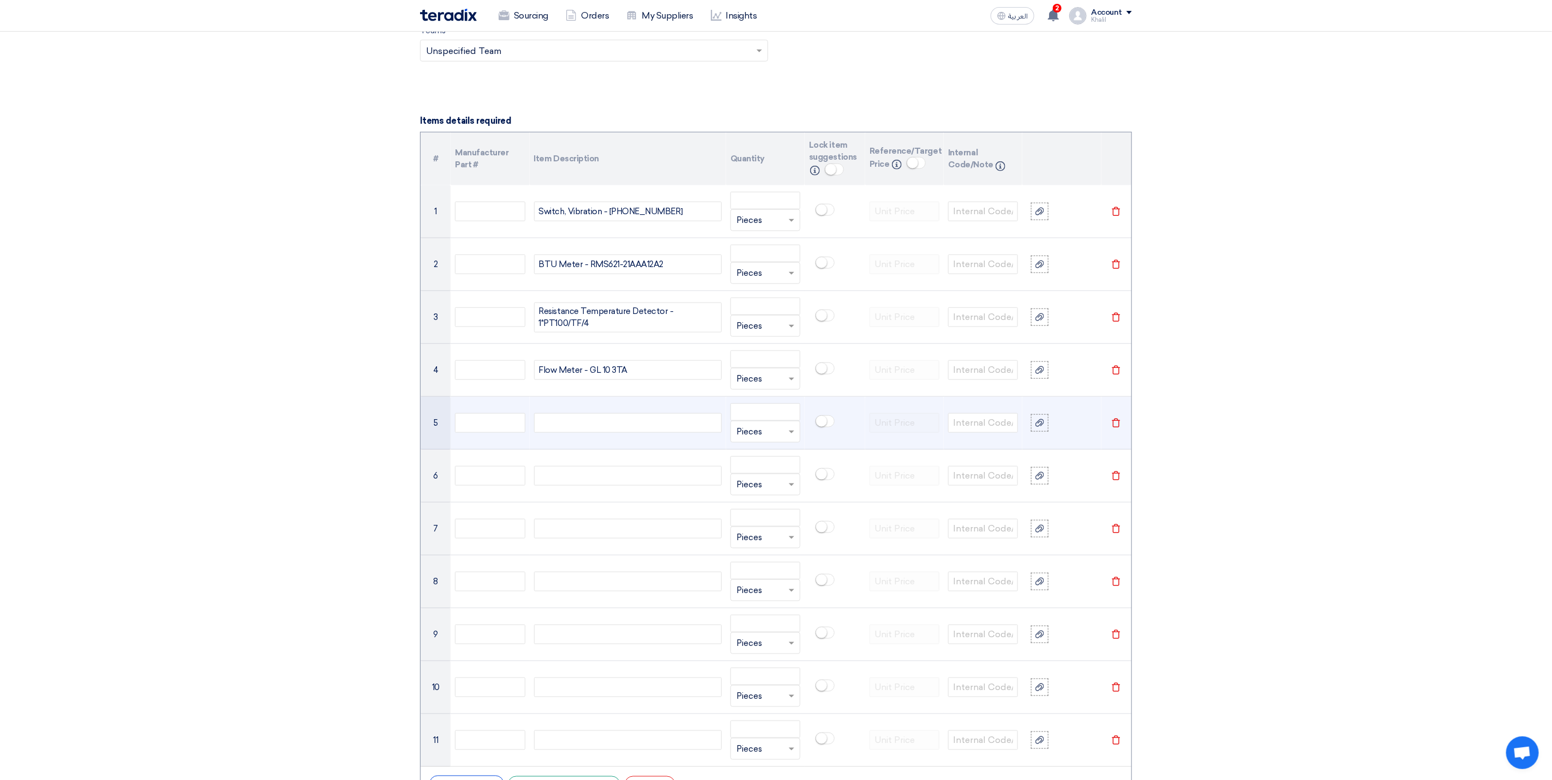
click at [630, 418] on td at bounding box center [628, 423] width 196 height 53
click at [643, 442] on td at bounding box center [628, 423] width 196 height 53
click at [648, 433] on div at bounding box center [628, 423] width 188 height 20
paste div
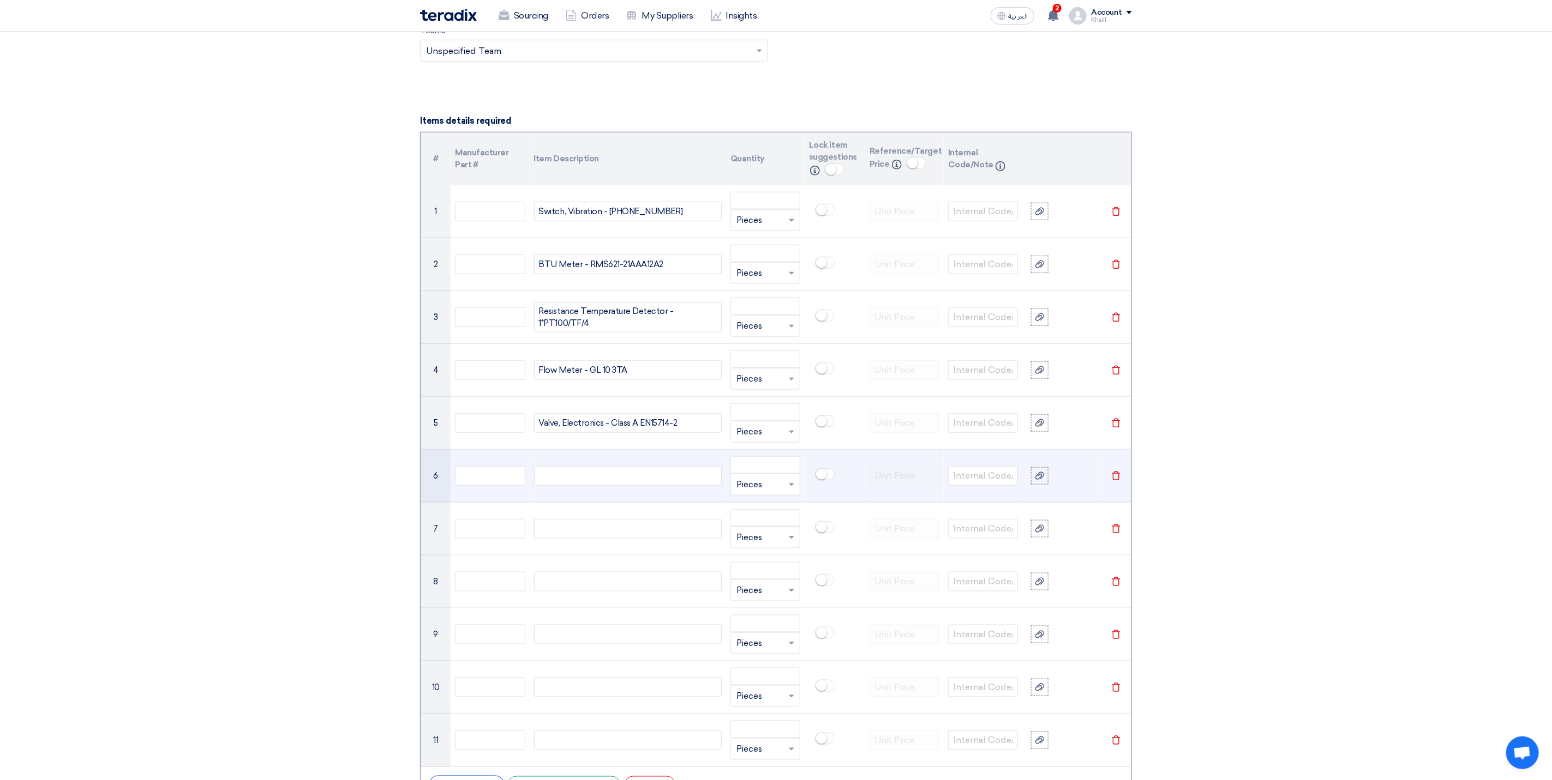
click at [620, 478] on div at bounding box center [628, 476] width 188 height 20
paste div
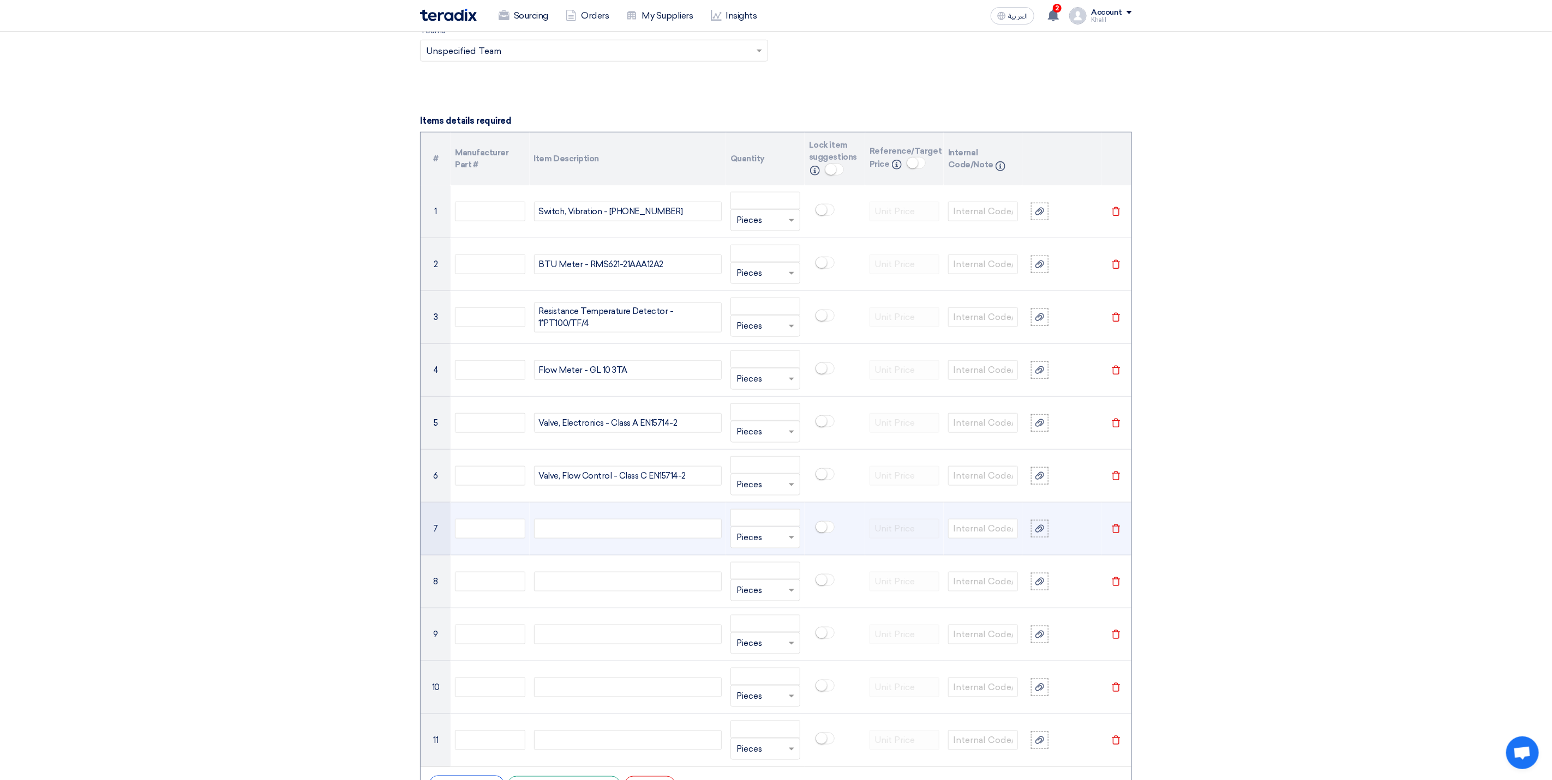
click at [614, 538] on div at bounding box center [628, 529] width 188 height 20
paste div
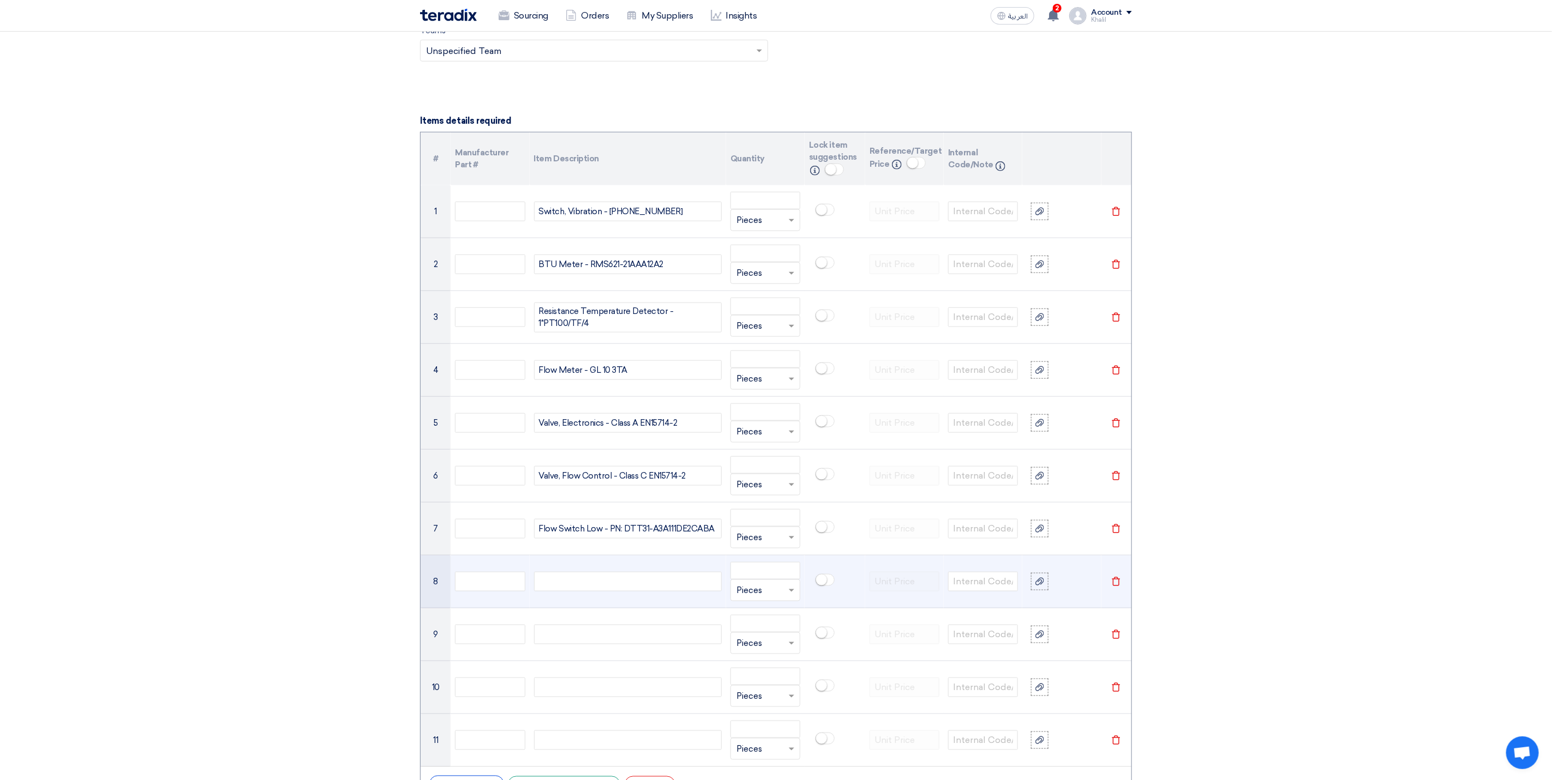
click at [650, 589] on div at bounding box center [628, 582] width 188 height 20
paste div
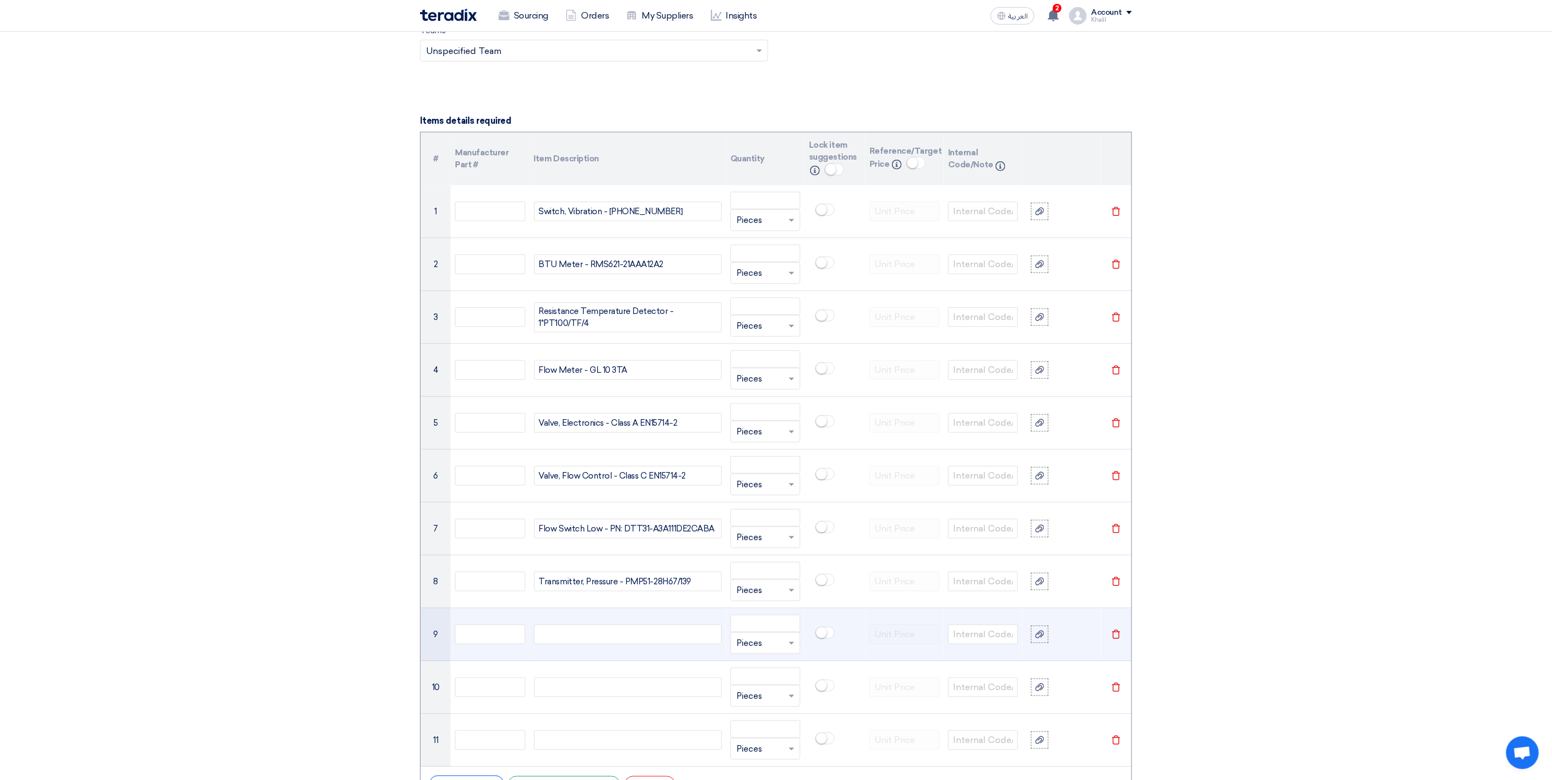
click at [599, 640] on div at bounding box center [628, 635] width 188 height 20
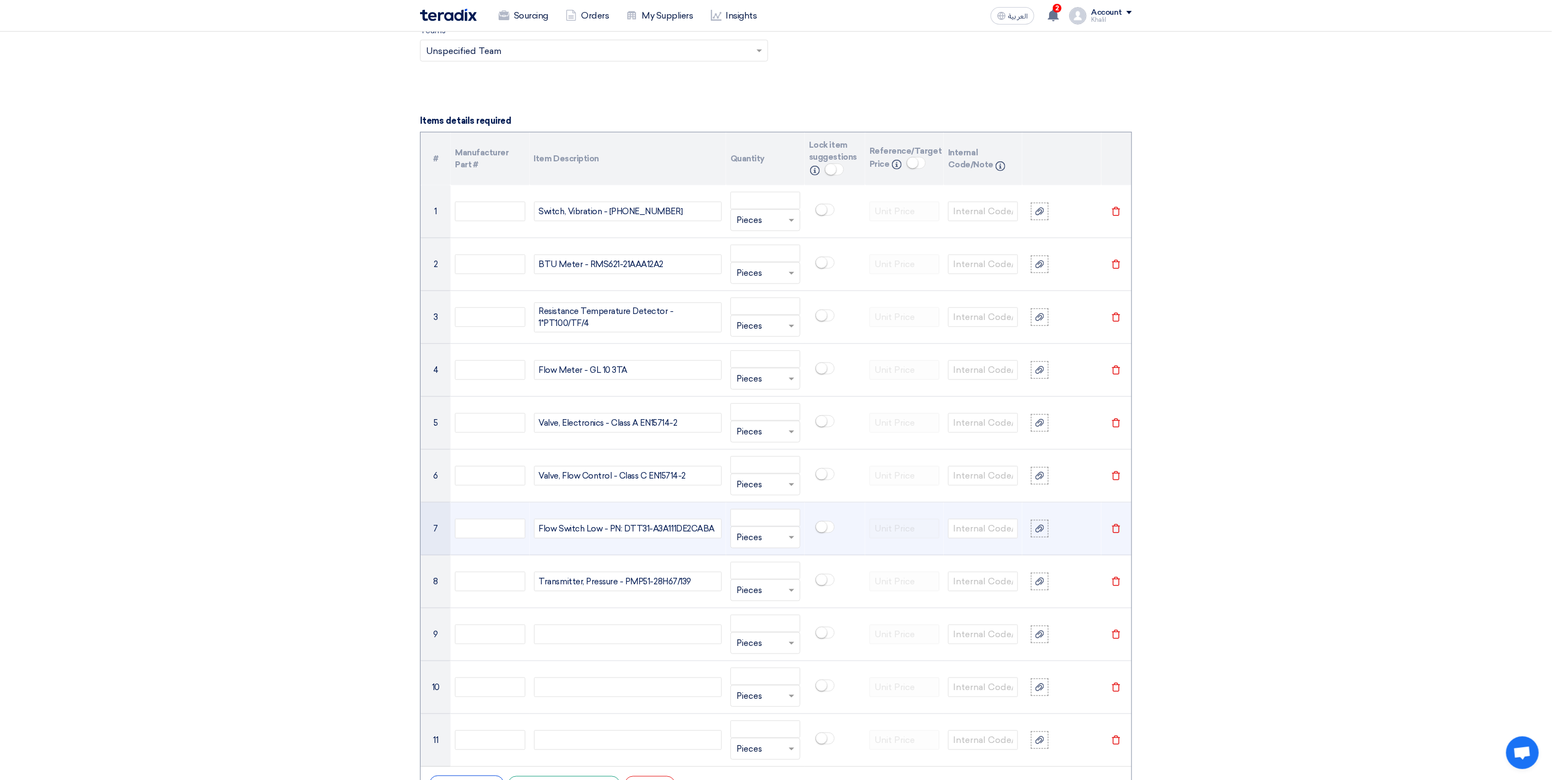
paste div
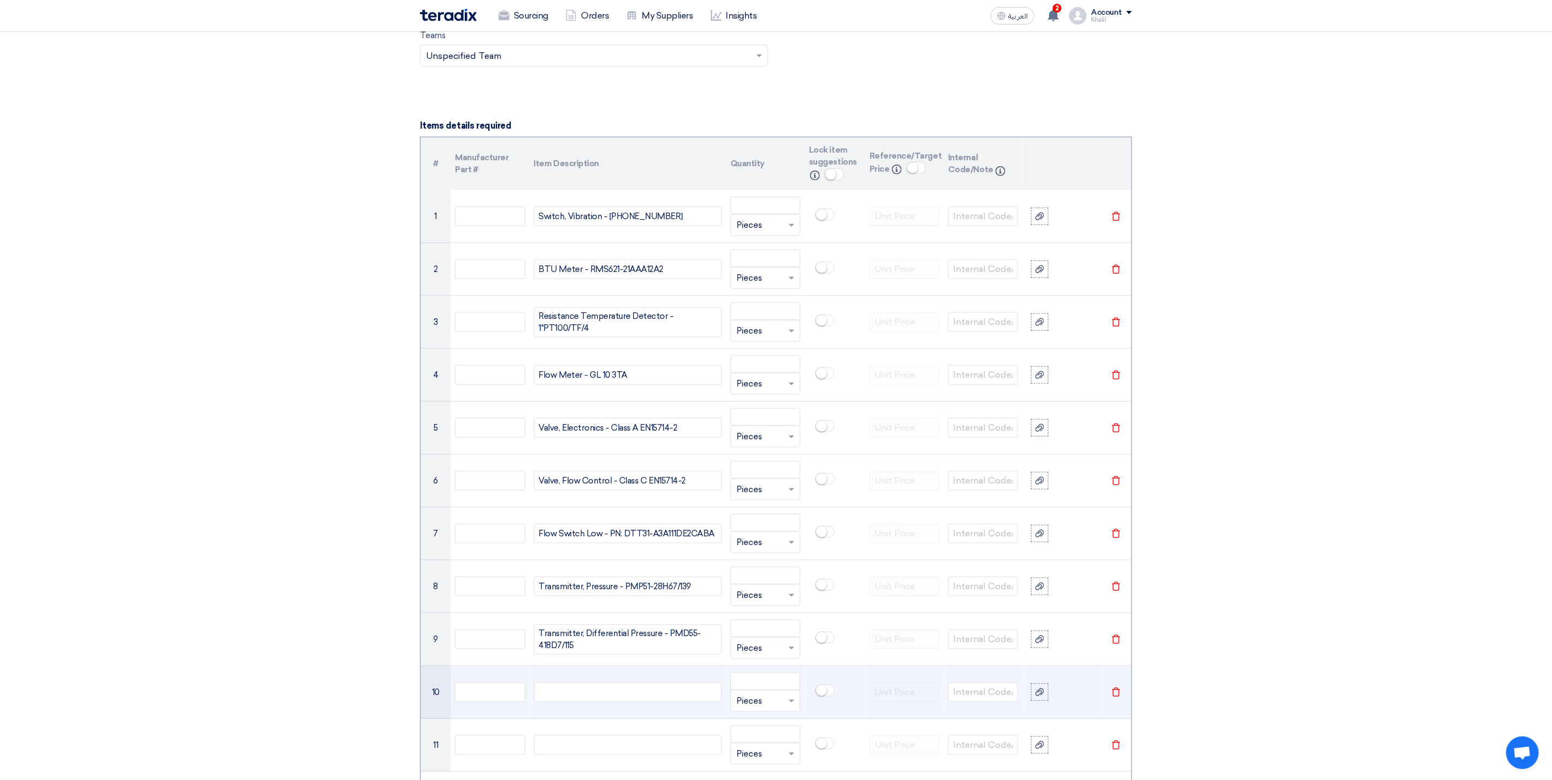
click at [591, 695] on div at bounding box center [628, 693] width 188 height 20
paste div
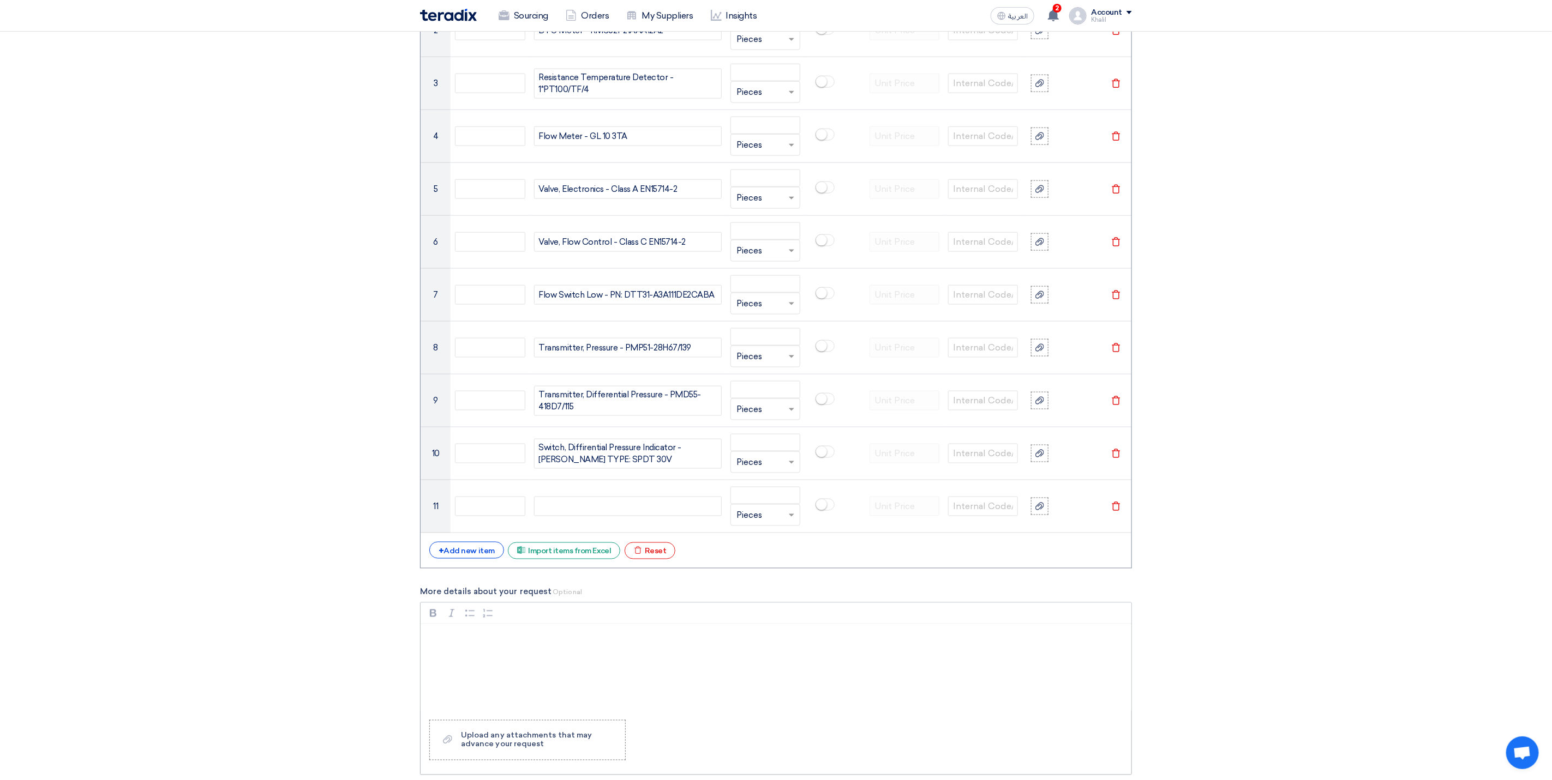
scroll to position [966, 0]
click at [617, 515] on div at bounding box center [628, 505] width 188 height 20
paste div
click at [465, 557] on div "+ Add new item" at bounding box center [466, 548] width 75 height 17
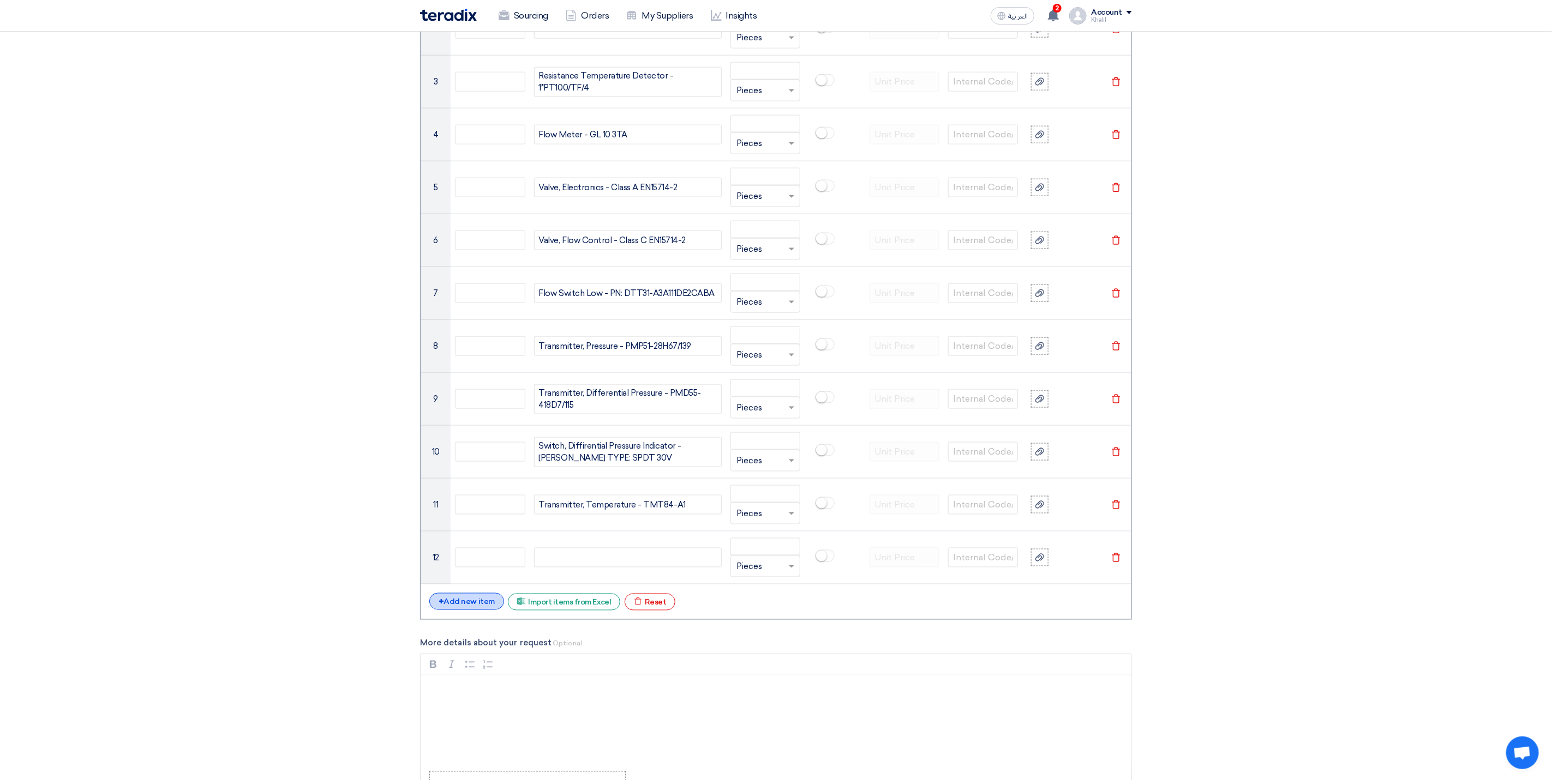
click at [466, 609] on div "+ Add new item" at bounding box center [466, 601] width 75 height 17
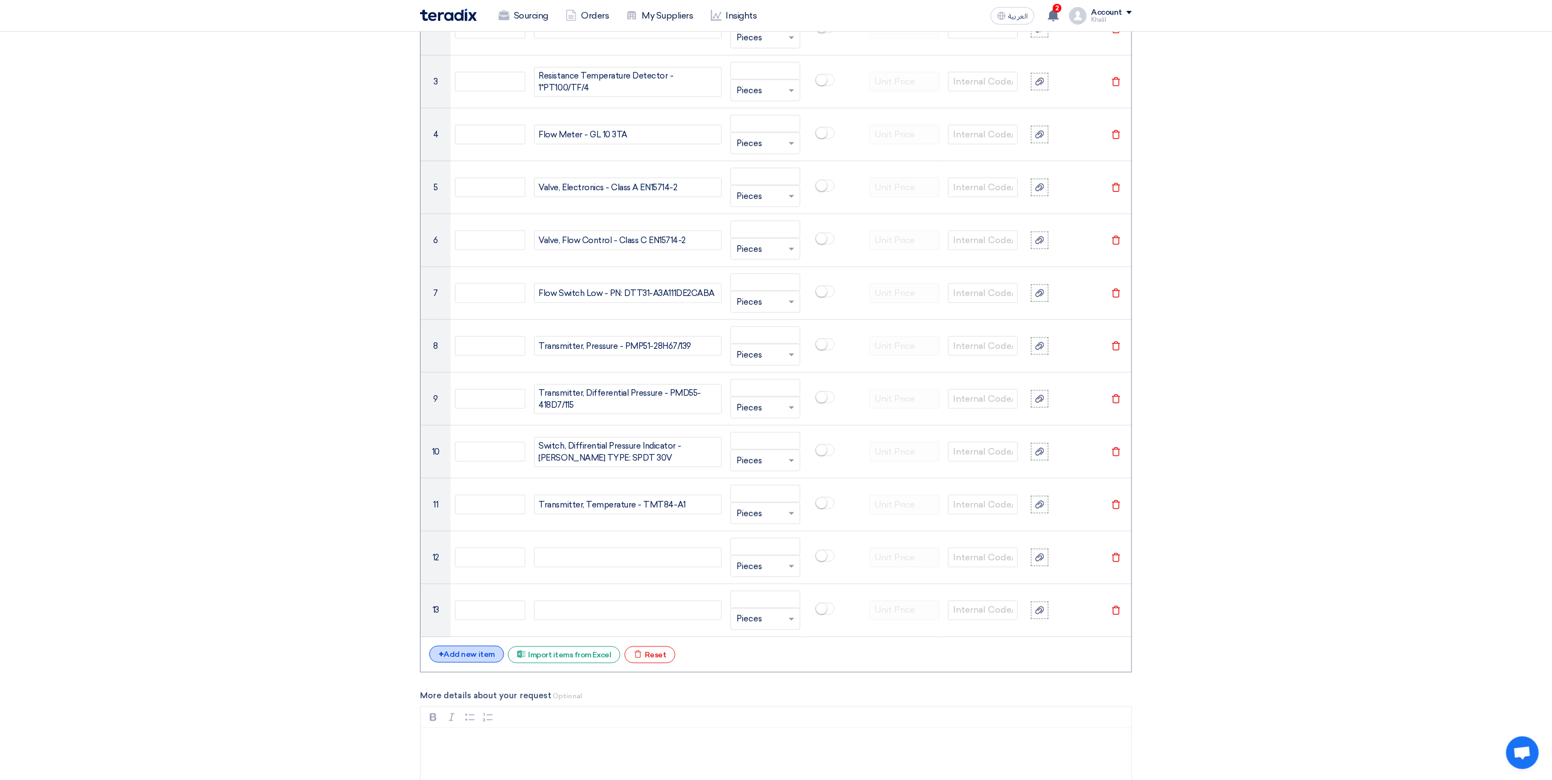
click at [473, 663] on div "+ Add new item" at bounding box center [466, 654] width 75 height 17
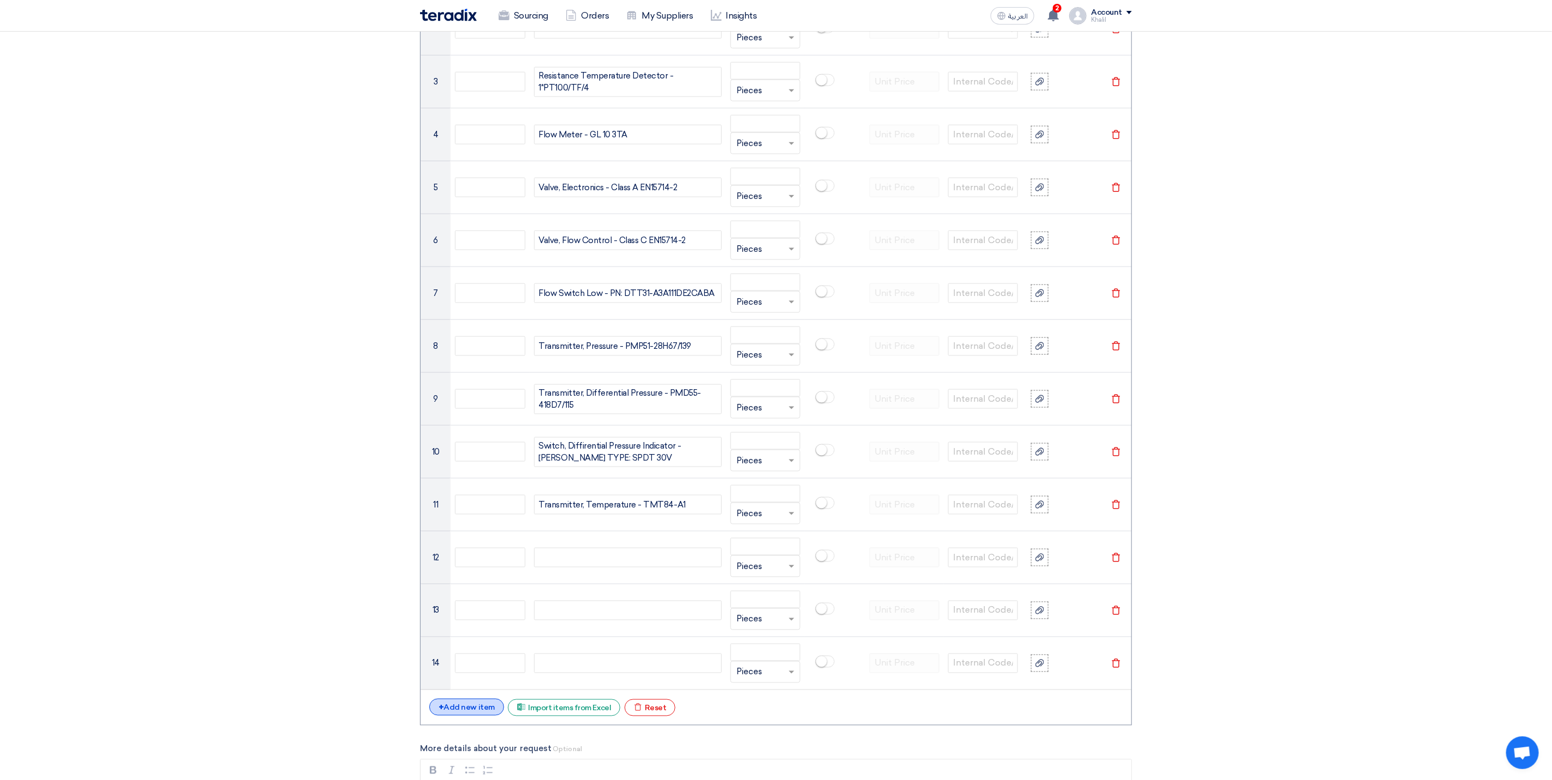
click at [478, 713] on div "+ Add new item" at bounding box center [466, 707] width 75 height 17
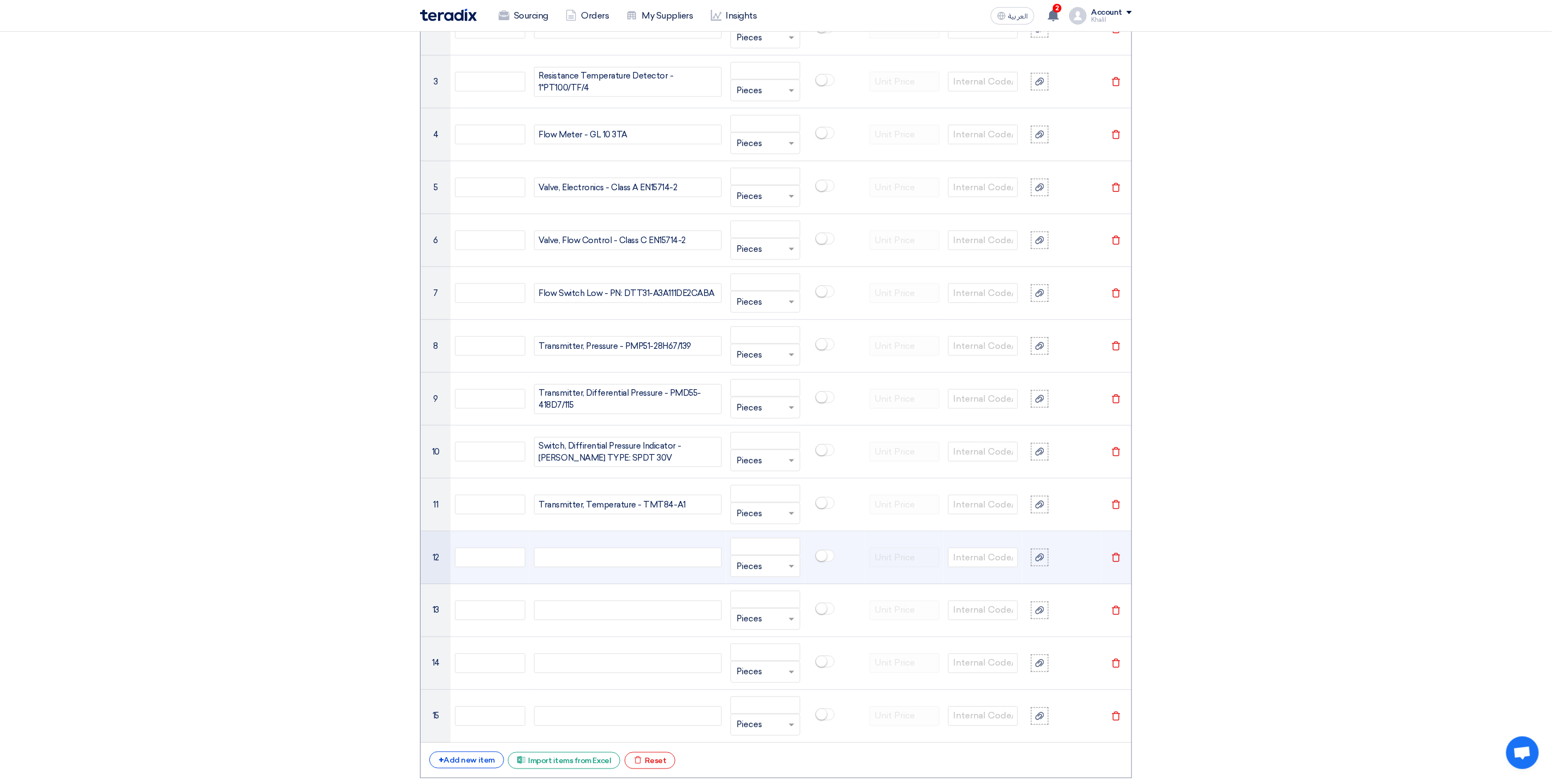
click at [619, 567] on div at bounding box center [628, 558] width 188 height 20
paste div
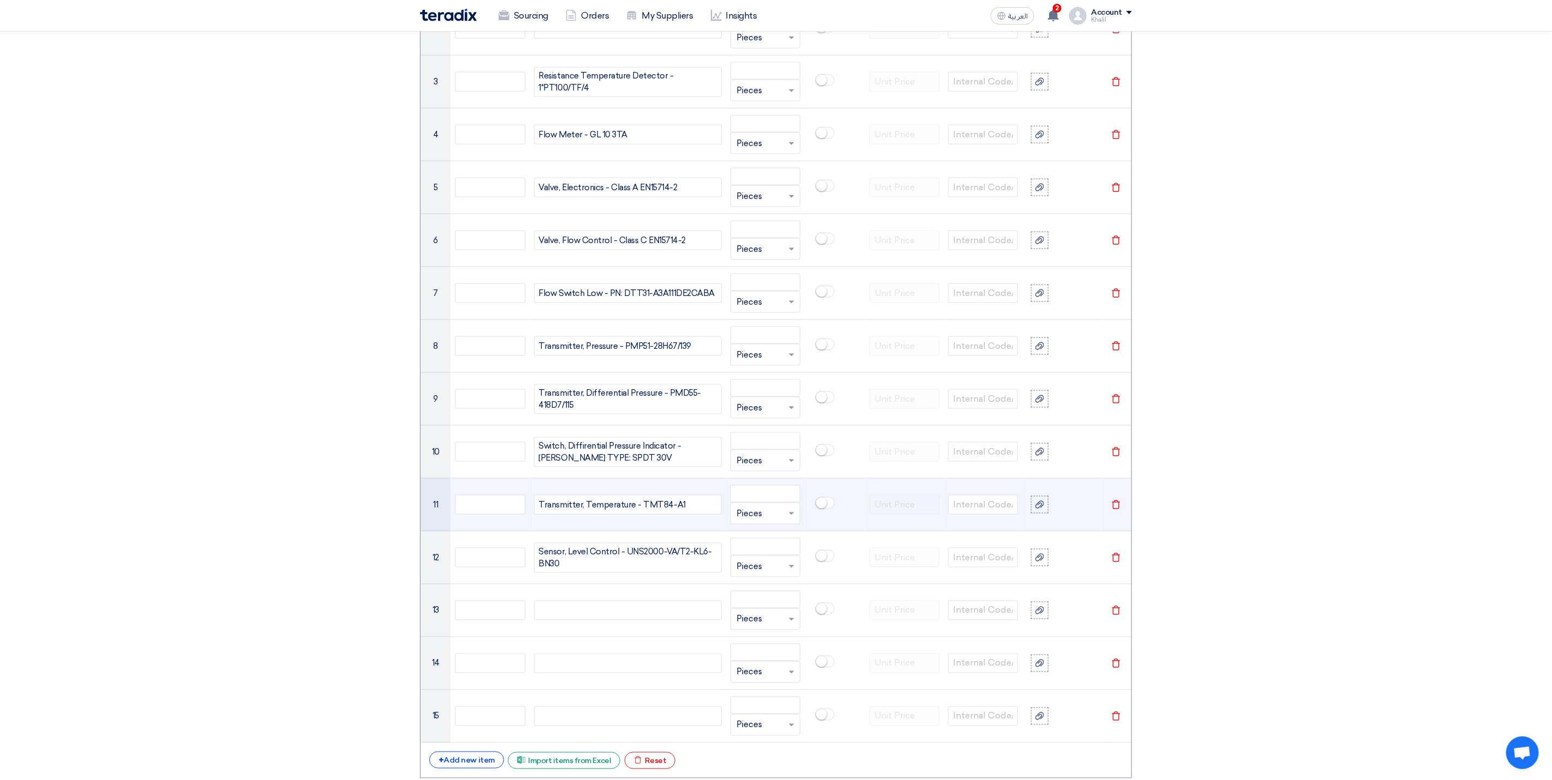
scroll to position [961, 0]
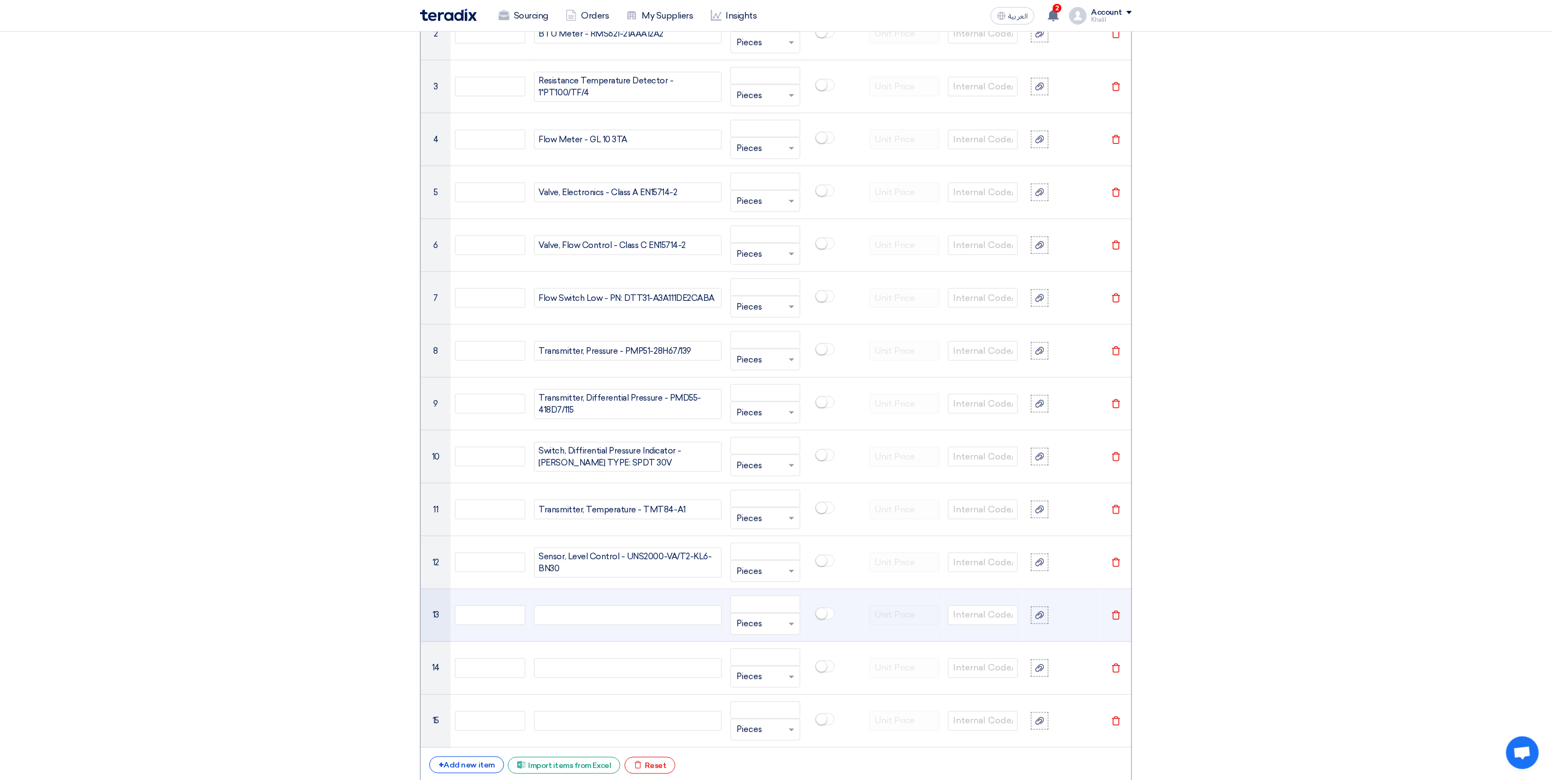
click at [627, 617] on div at bounding box center [628, 616] width 188 height 20
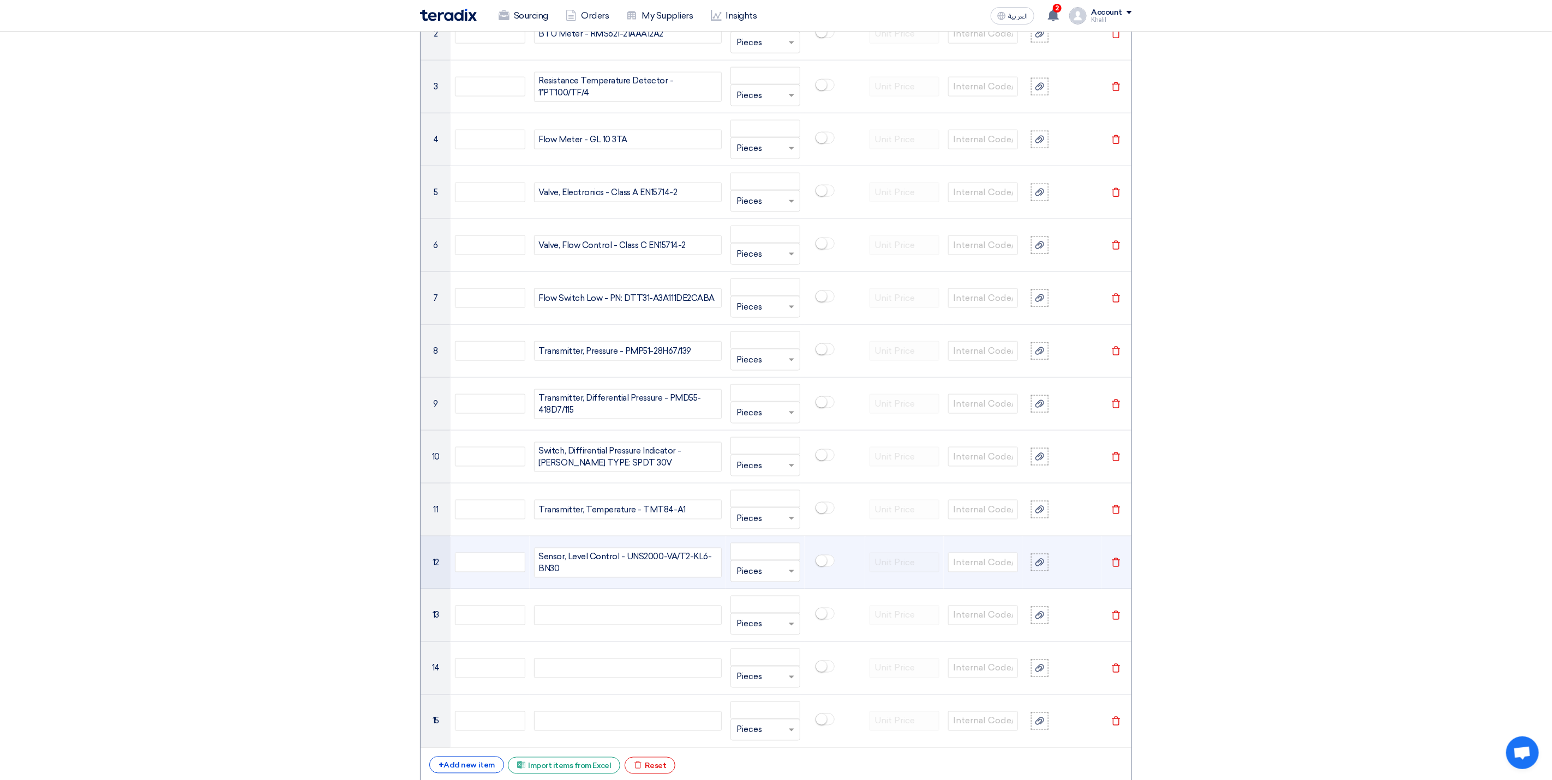
paste div
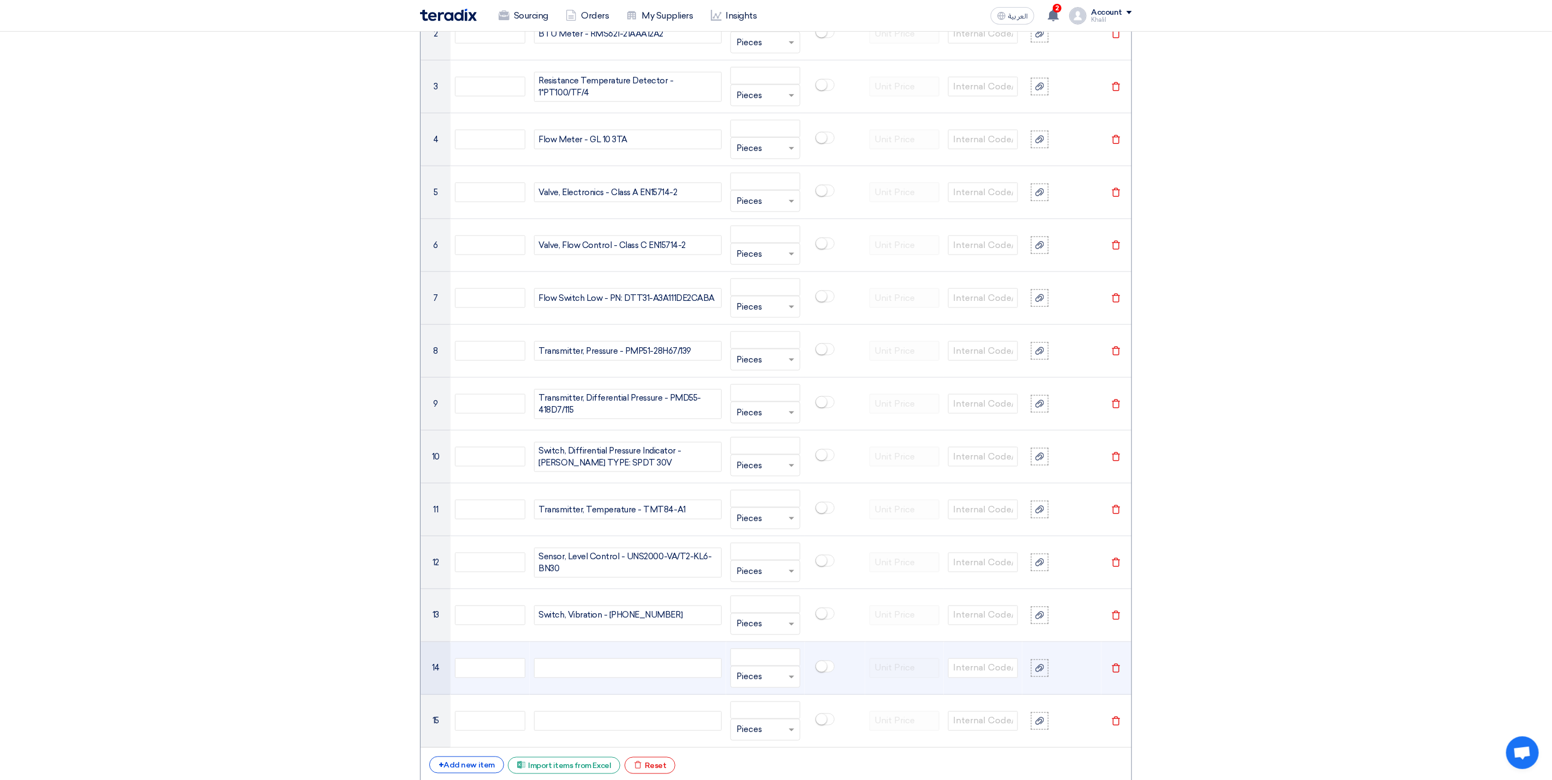
click at [653, 674] on div at bounding box center [628, 669] width 188 height 20
paste div
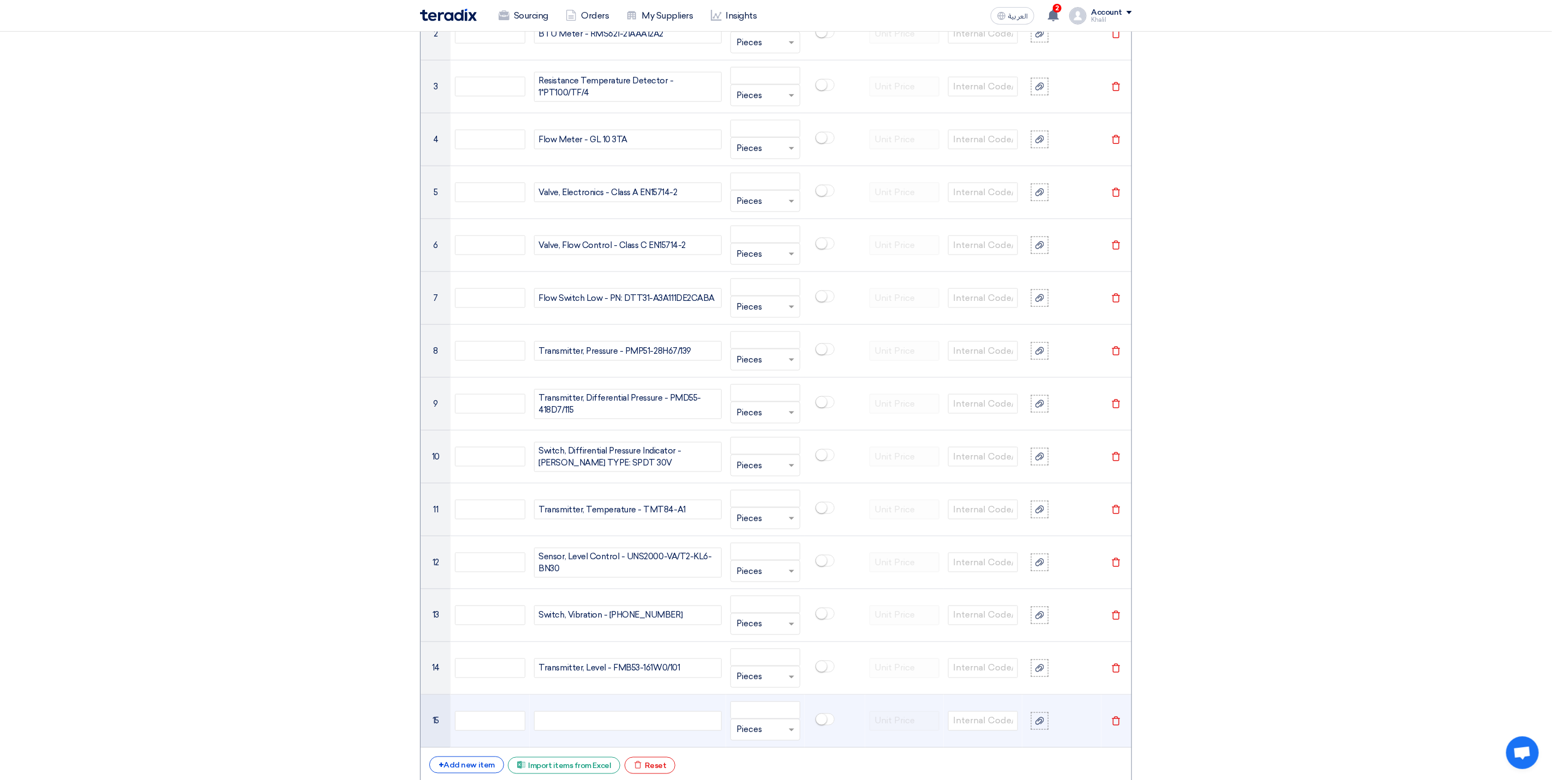
click at [601, 729] on div at bounding box center [628, 722] width 188 height 20
paste div
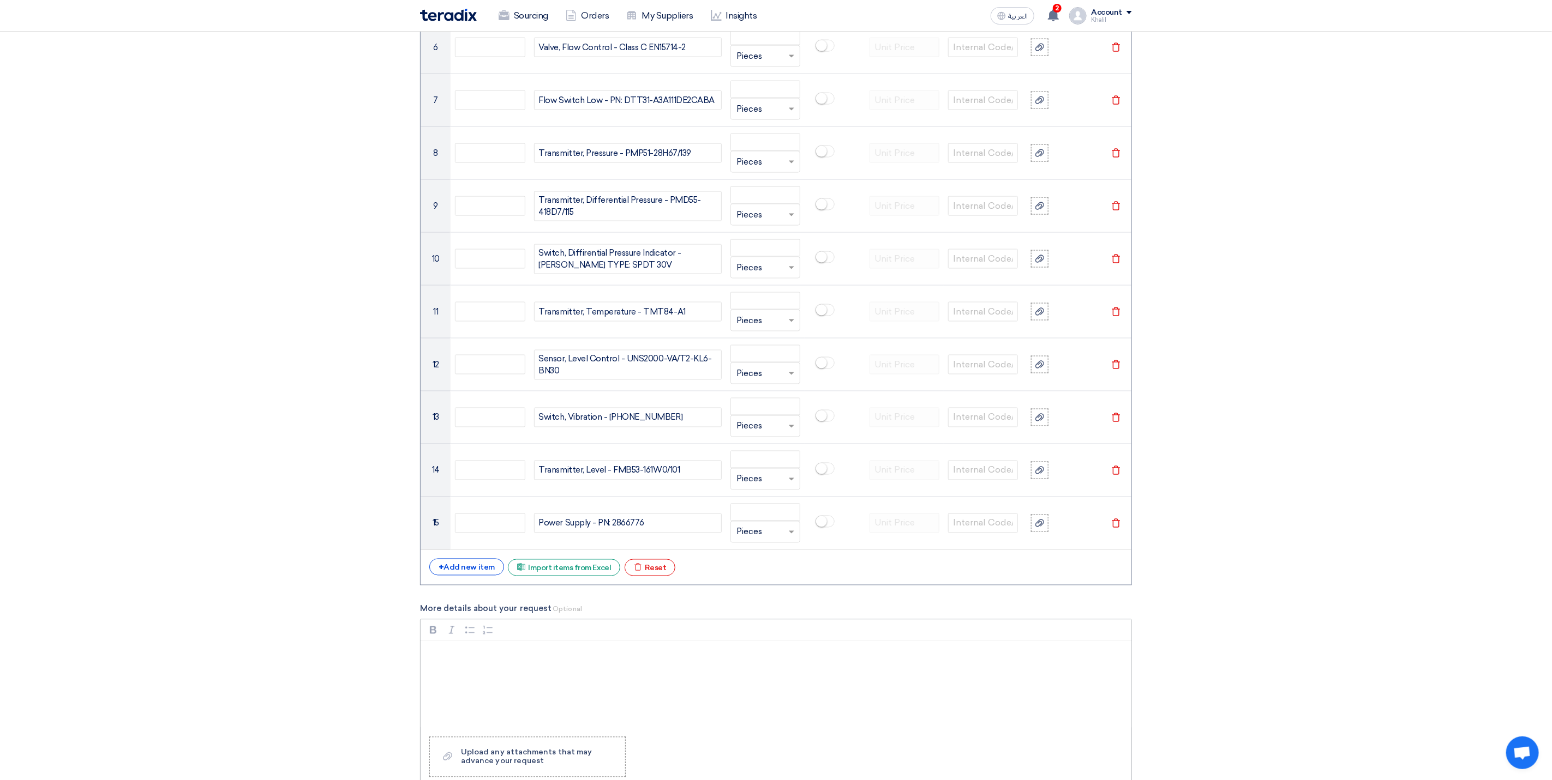
scroll to position [1206, 0]
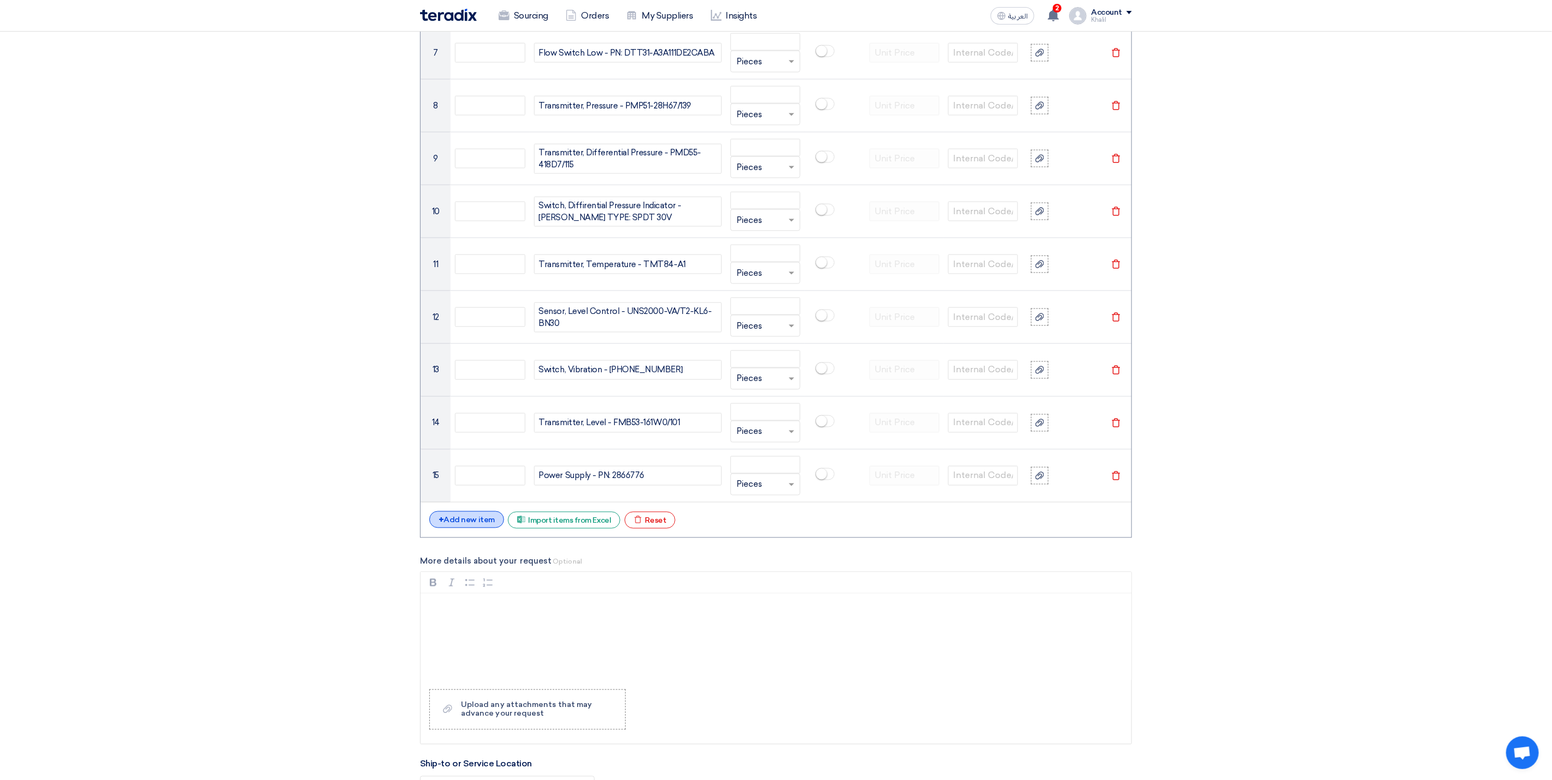
click at [486, 528] on div "+ Add new item" at bounding box center [466, 520] width 75 height 17
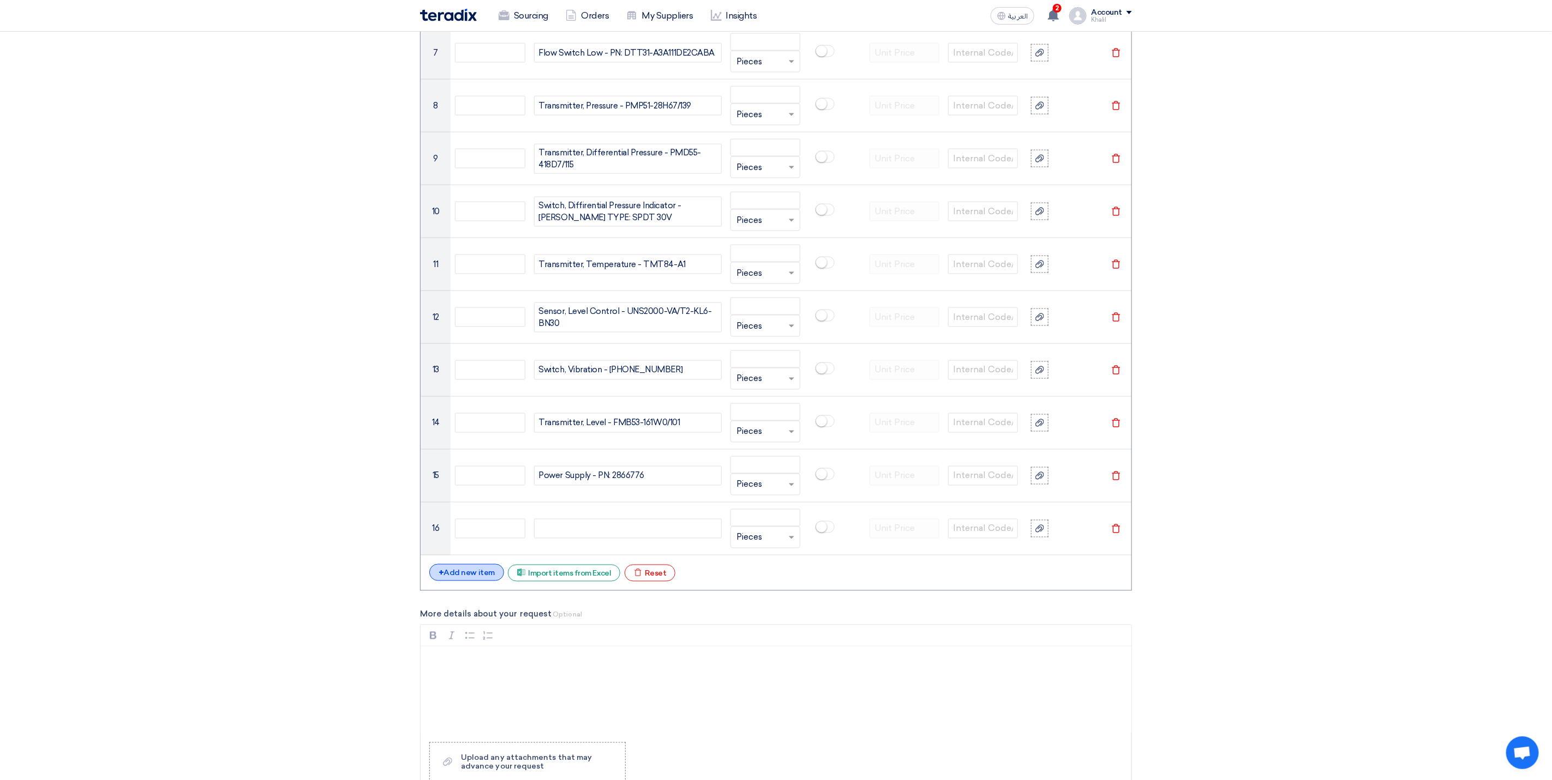
click at [481, 579] on div "+ Add new item" at bounding box center [466, 572] width 75 height 17
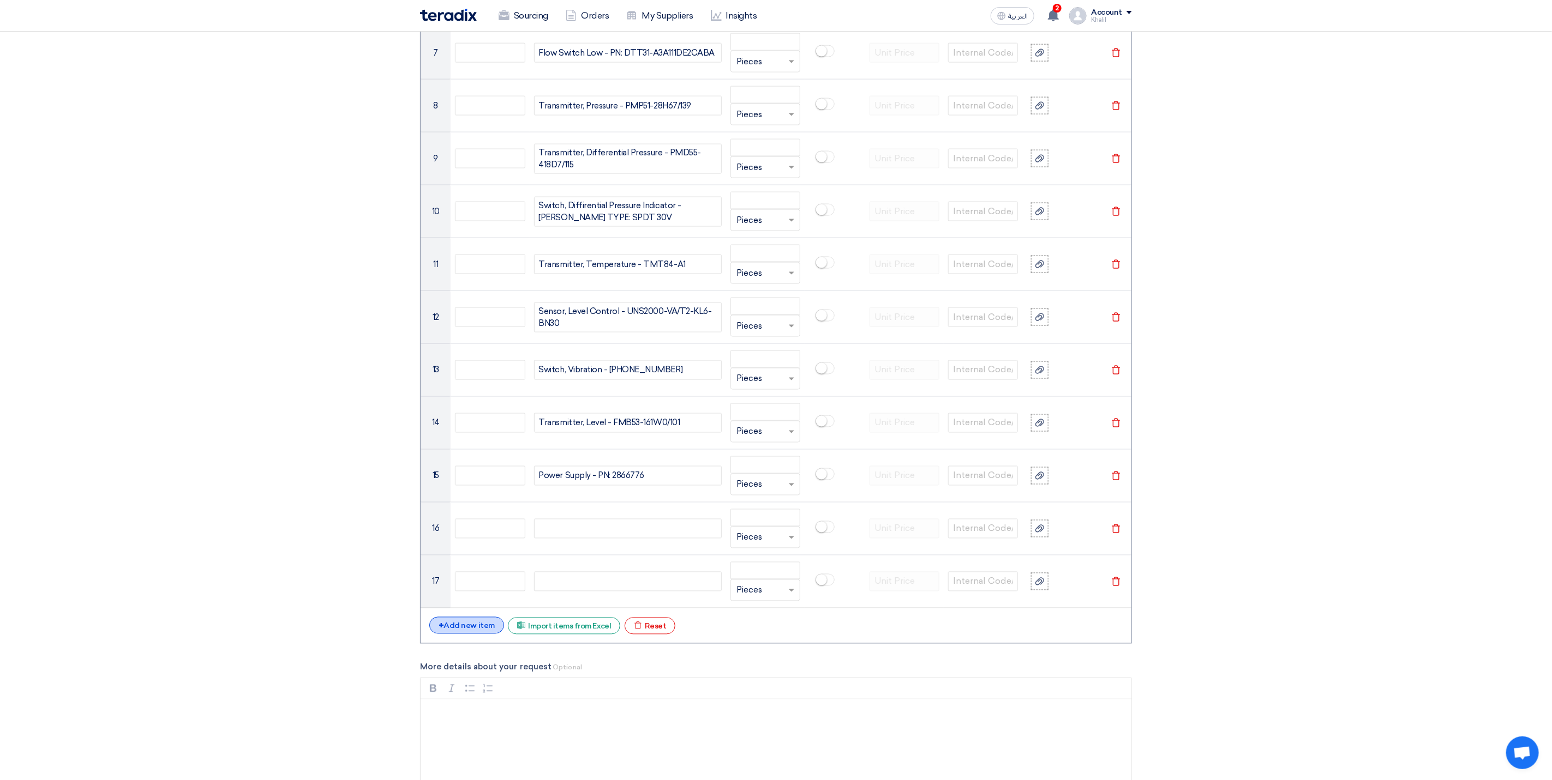
click at [481, 634] on div "+ Add new item" at bounding box center [466, 625] width 75 height 17
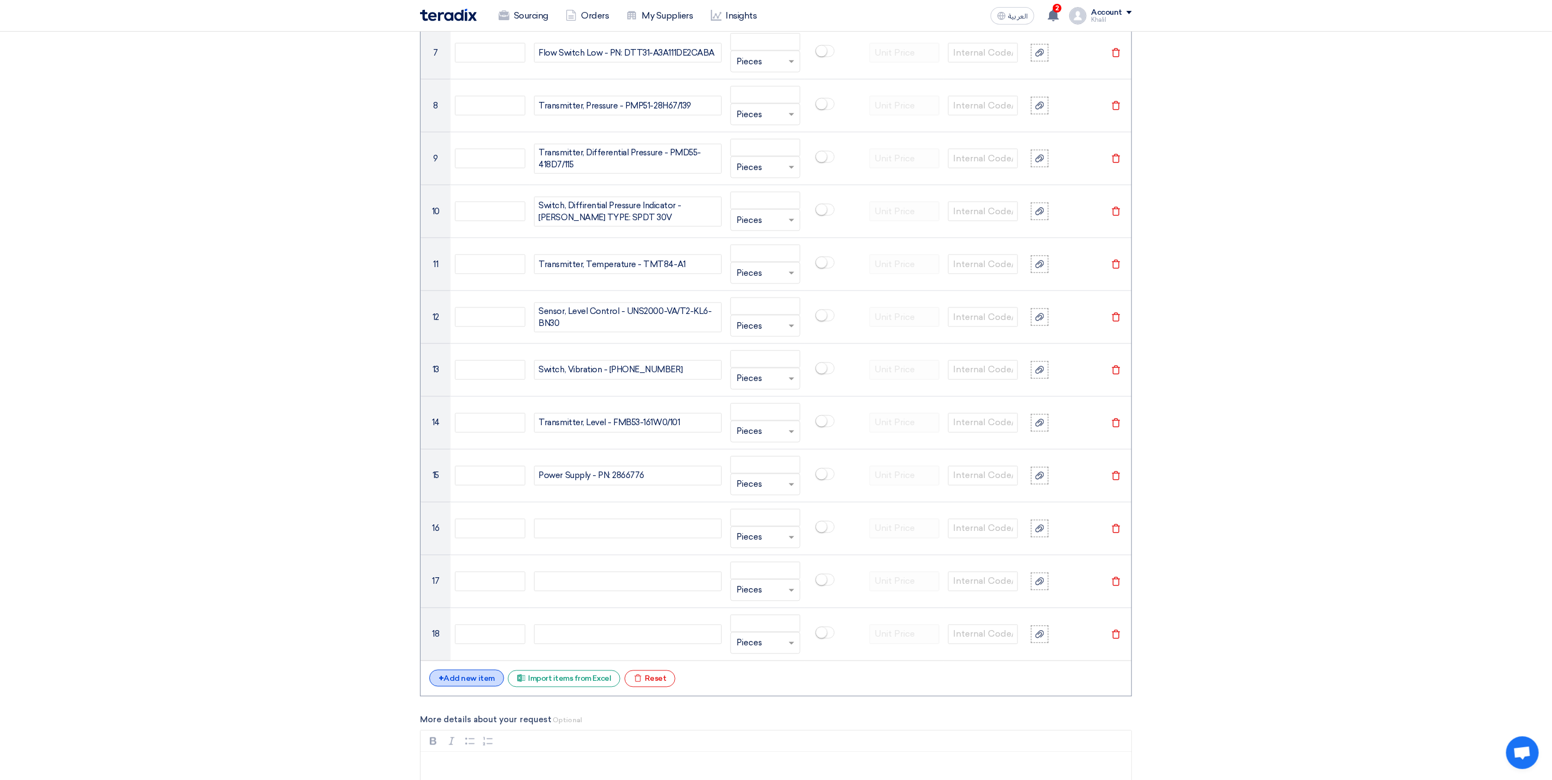
click at [482, 687] on div "+ Add new item" at bounding box center [466, 678] width 75 height 17
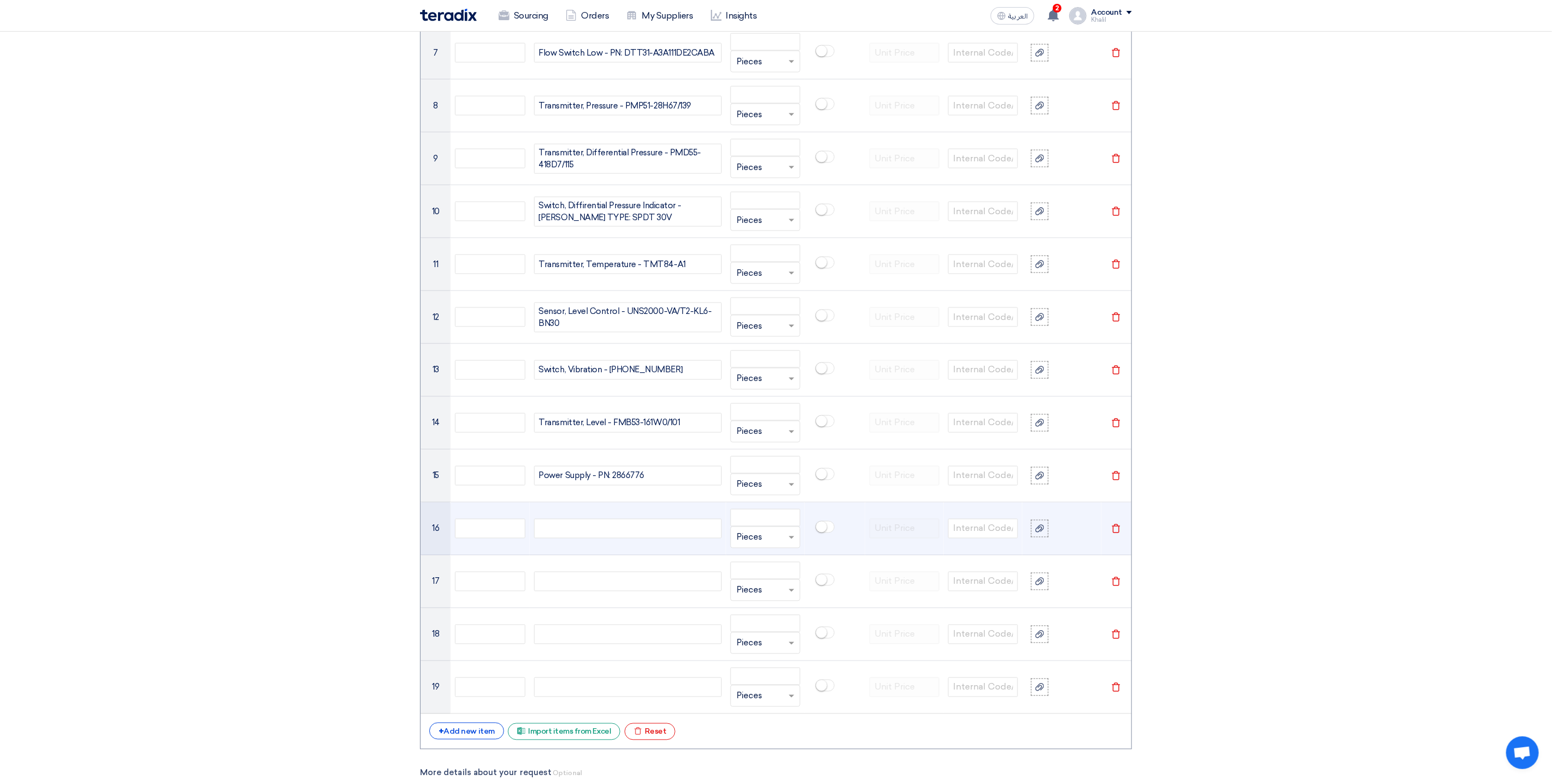
click at [630, 530] on div at bounding box center [628, 529] width 188 height 20
paste div
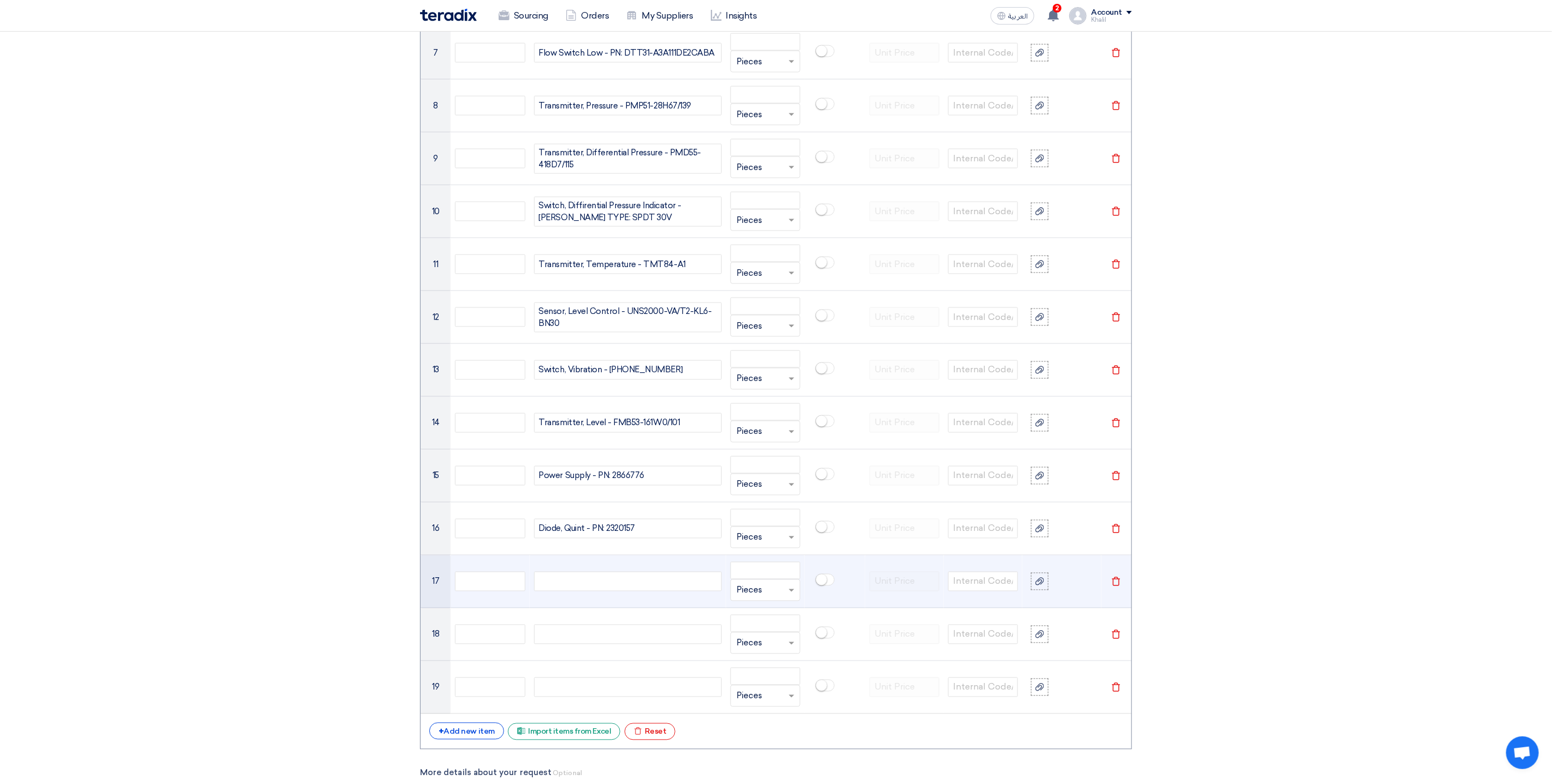
click at [640, 591] on div at bounding box center [628, 582] width 188 height 20
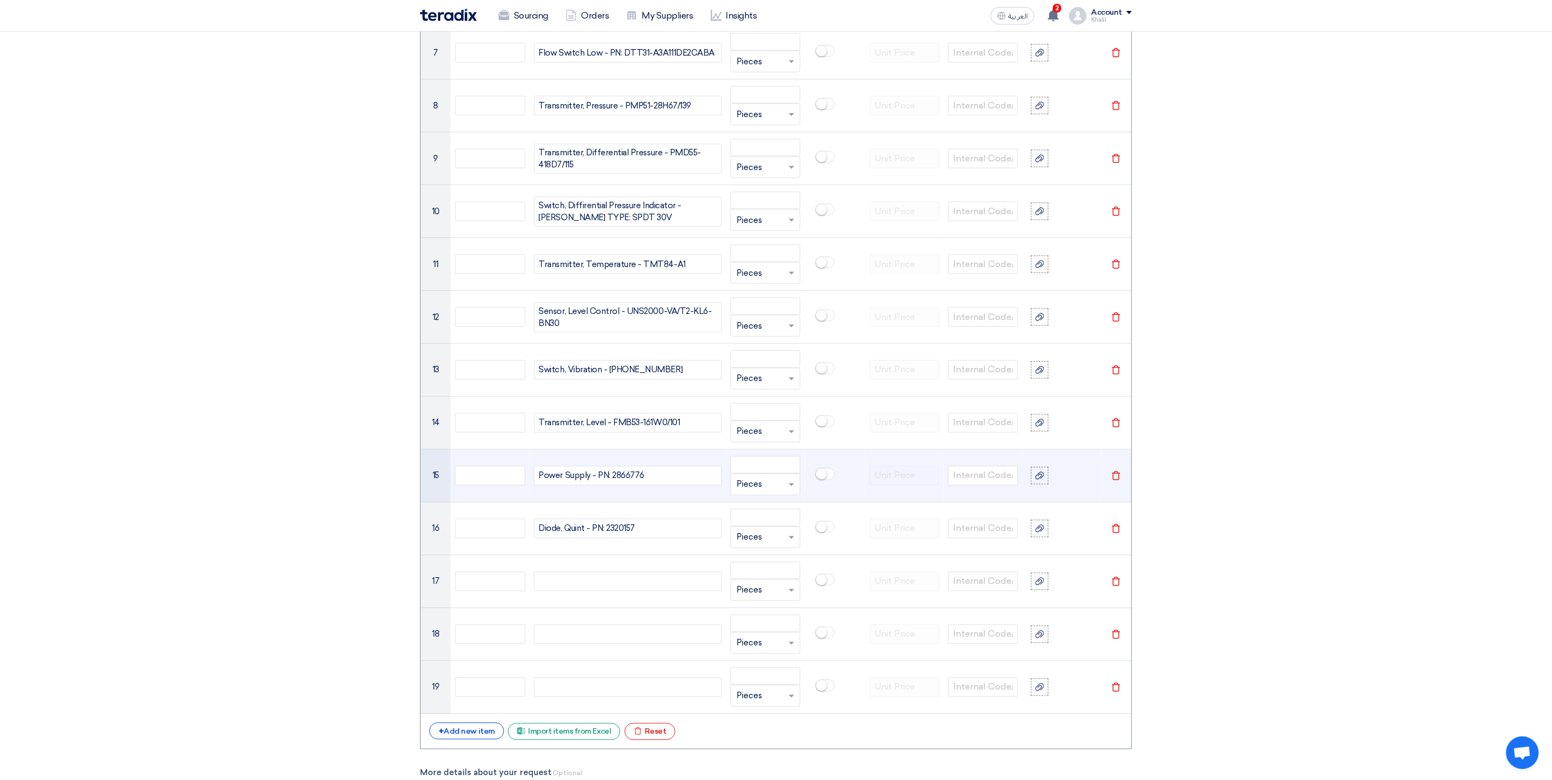
paste div
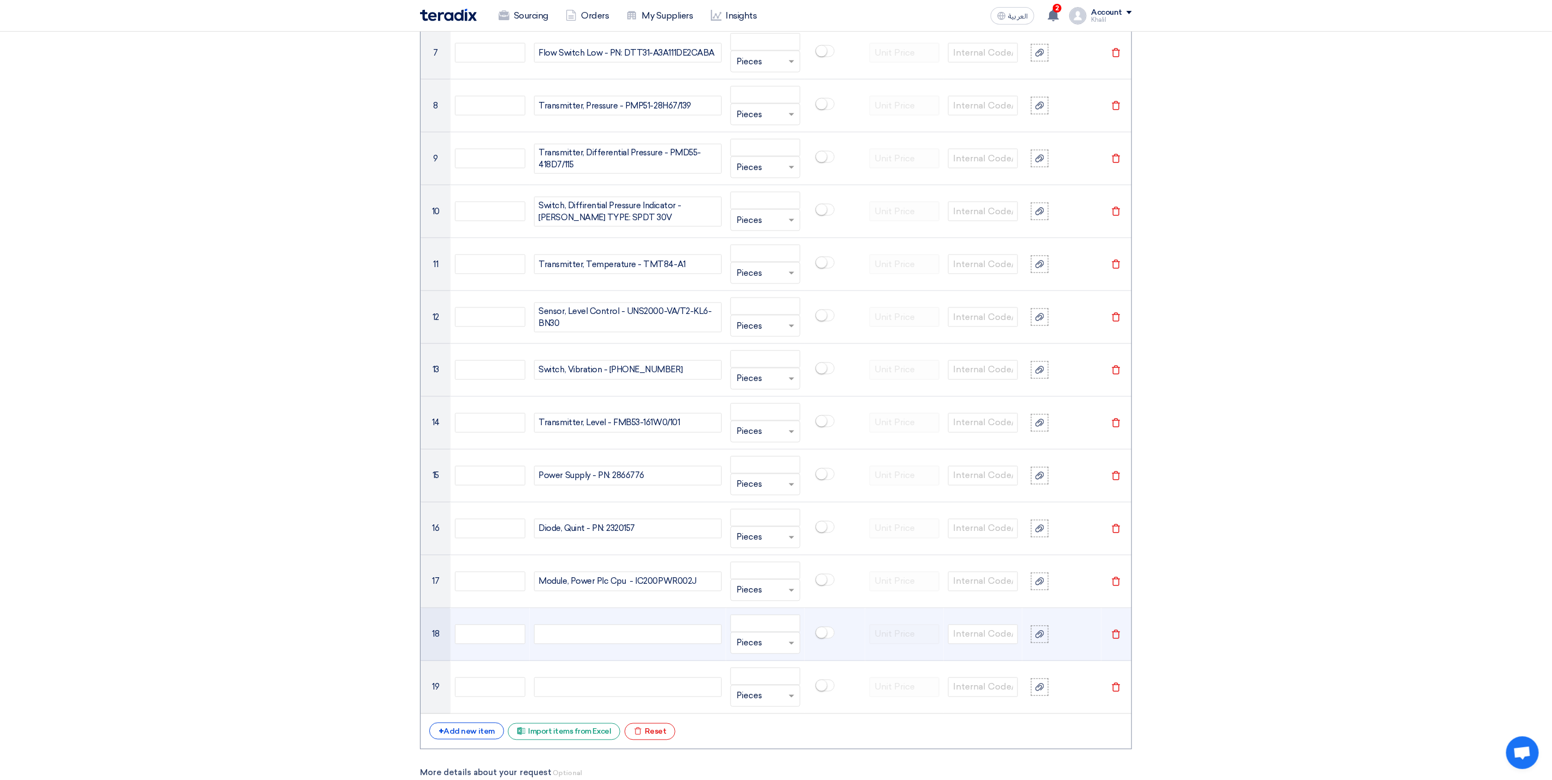
click at [612, 643] on div at bounding box center [628, 635] width 188 height 20
paste div
click at [478, 740] on div "+ Add new item" at bounding box center [466, 731] width 75 height 17
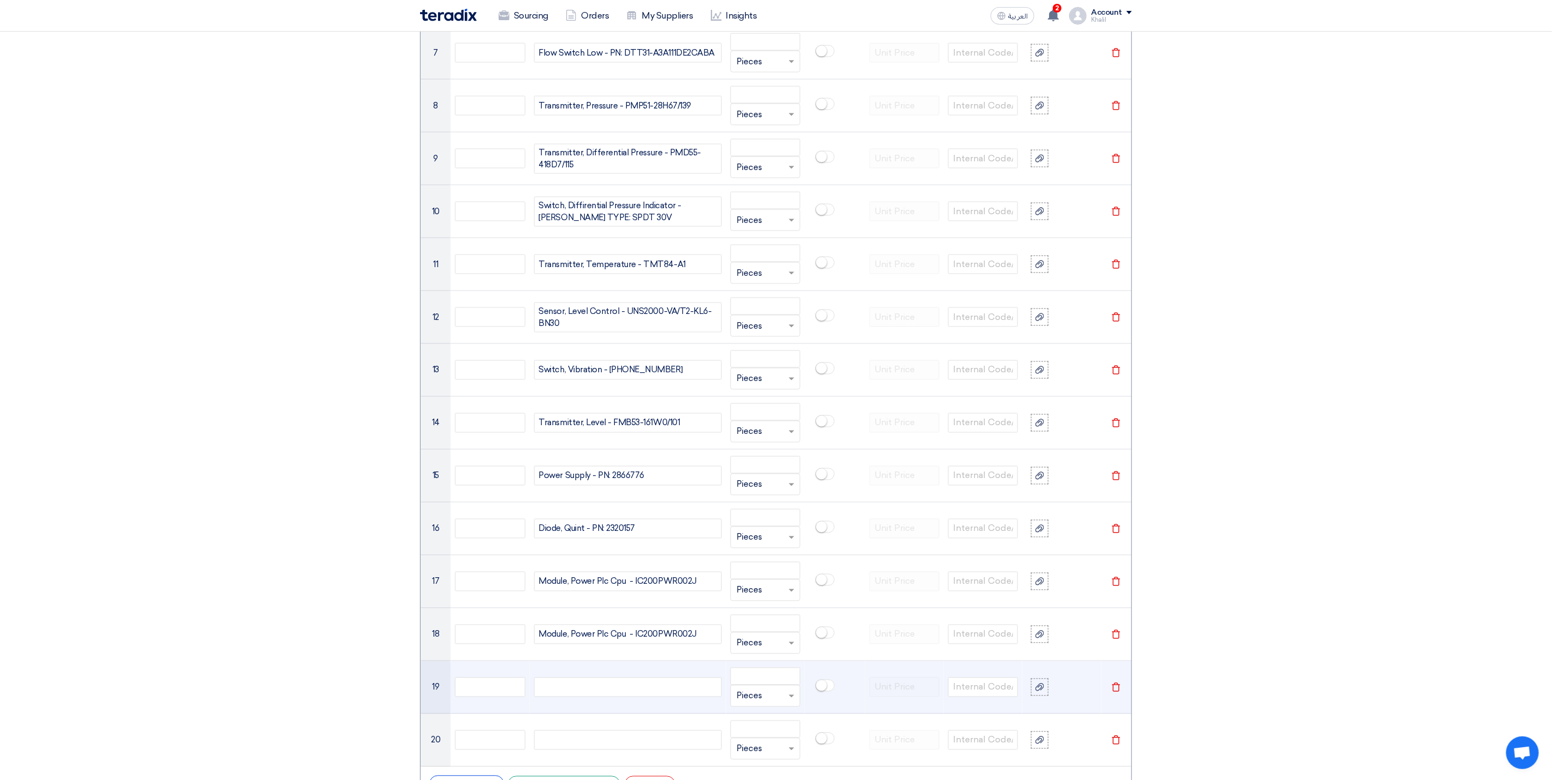
click at [607, 697] on div at bounding box center [628, 688] width 188 height 20
paste div
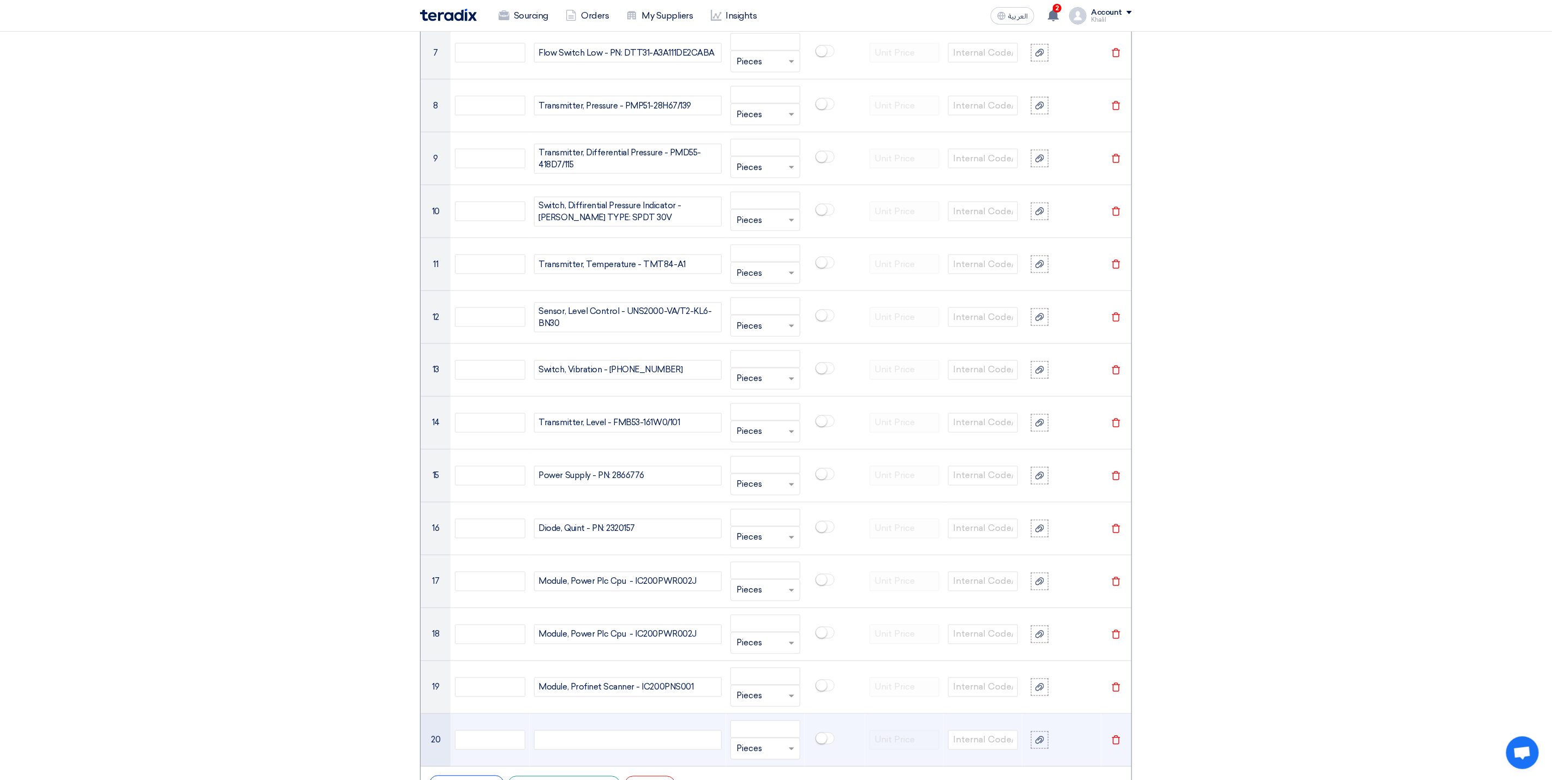
click at [625, 750] on div at bounding box center [628, 741] width 188 height 20
paste div
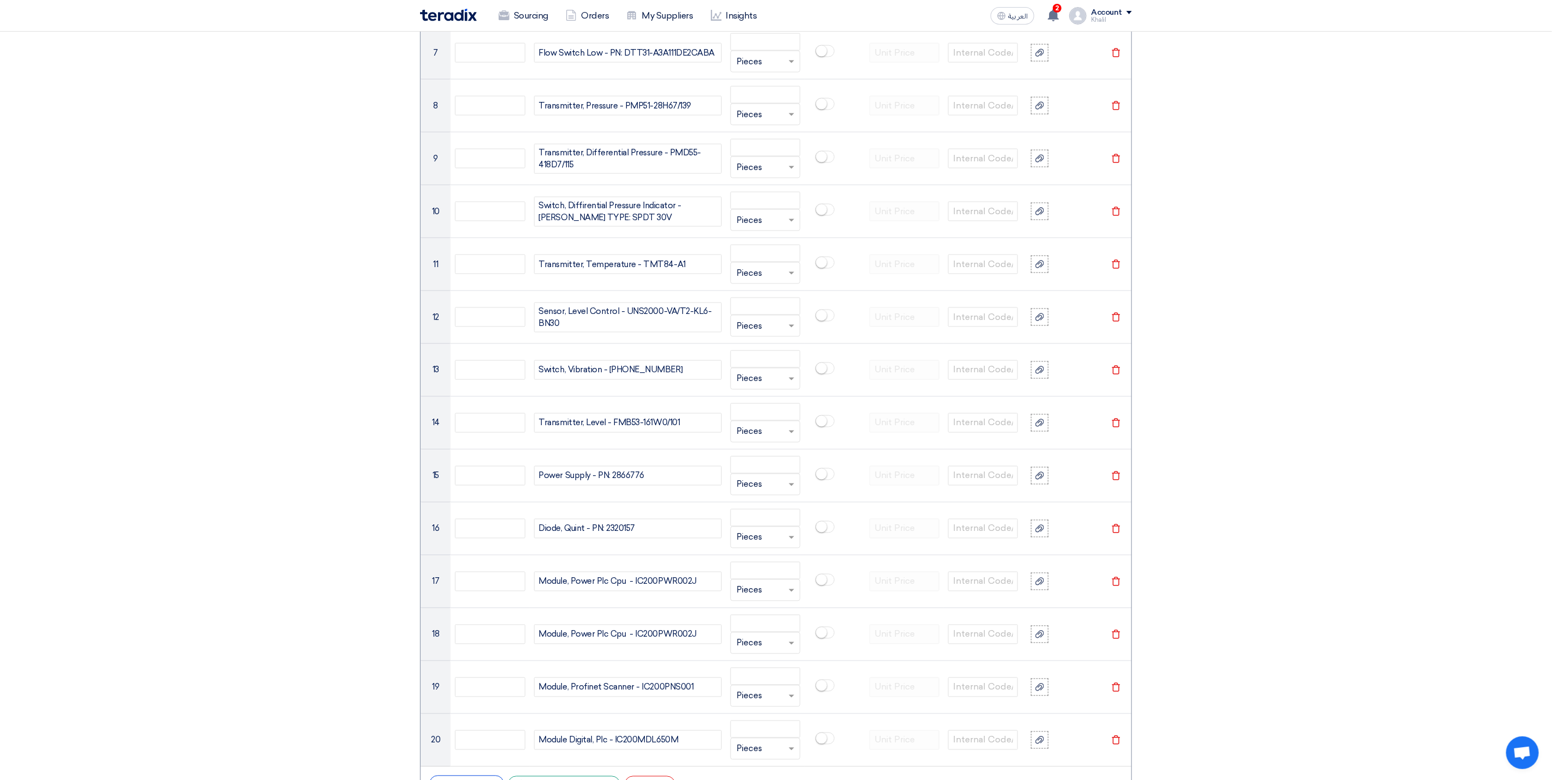
click at [1300, 657] on section "Basic Information RFx Title RFQ FOR Instrument Spare and consumable -STOM-01468…" at bounding box center [776, 371] width 1552 height 2873
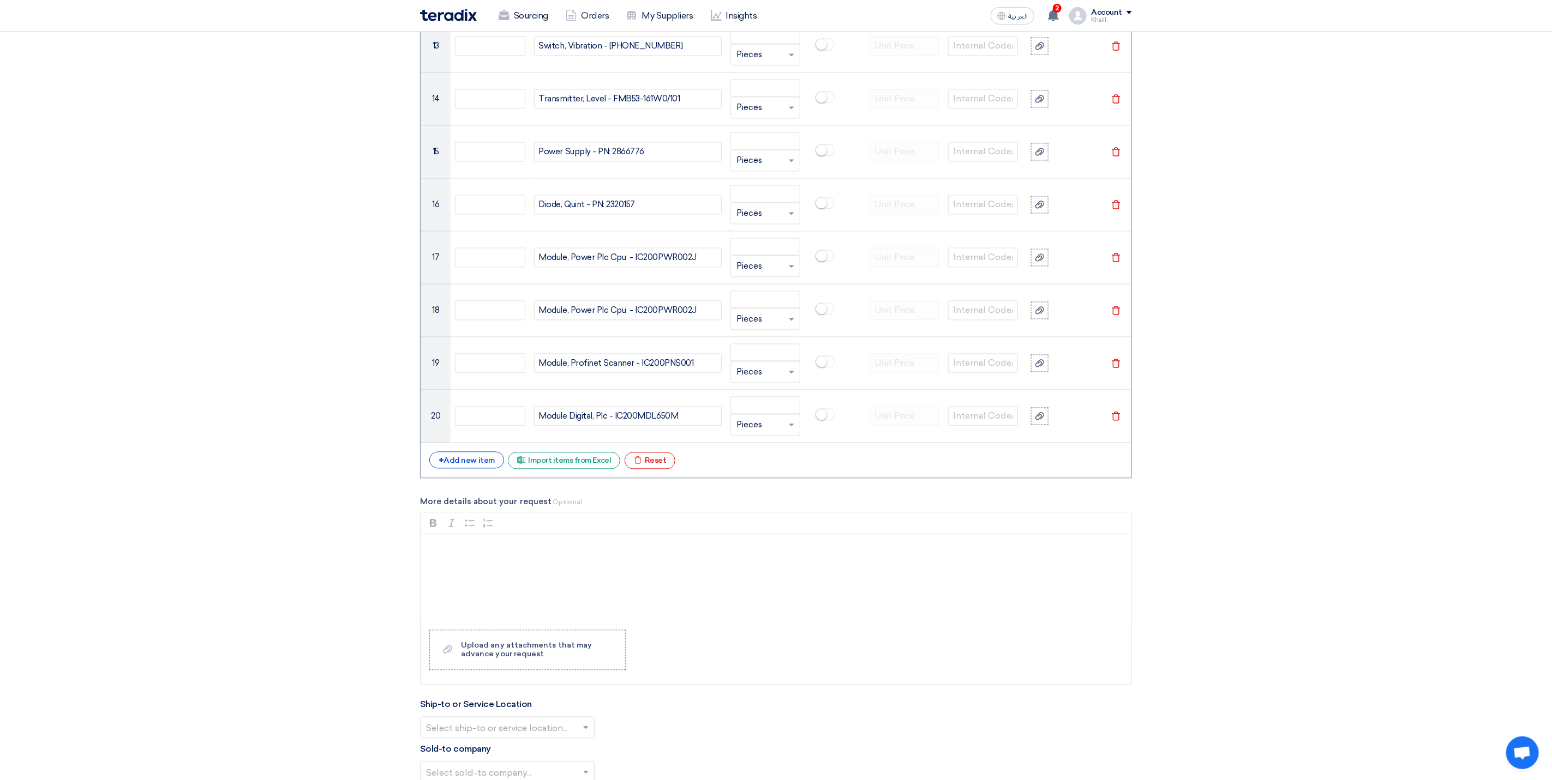
scroll to position [1534, 0]
click at [482, 464] on div "+ Add new item" at bounding box center [466, 457] width 75 height 17
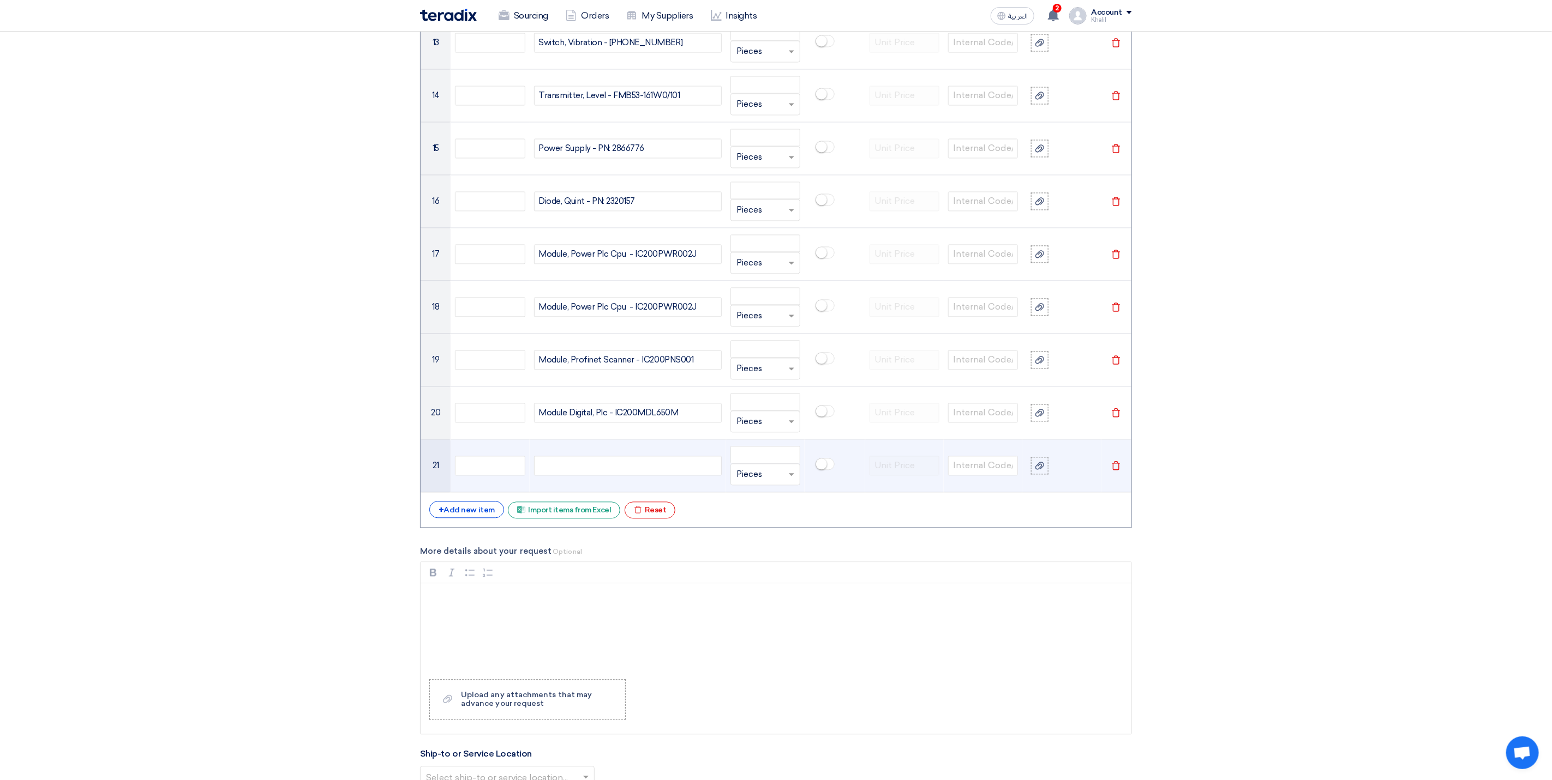
click at [591, 491] on td at bounding box center [628, 466] width 196 height 53
click at [594, 476] on div at bounding box center [628, 466] width 188 height 20
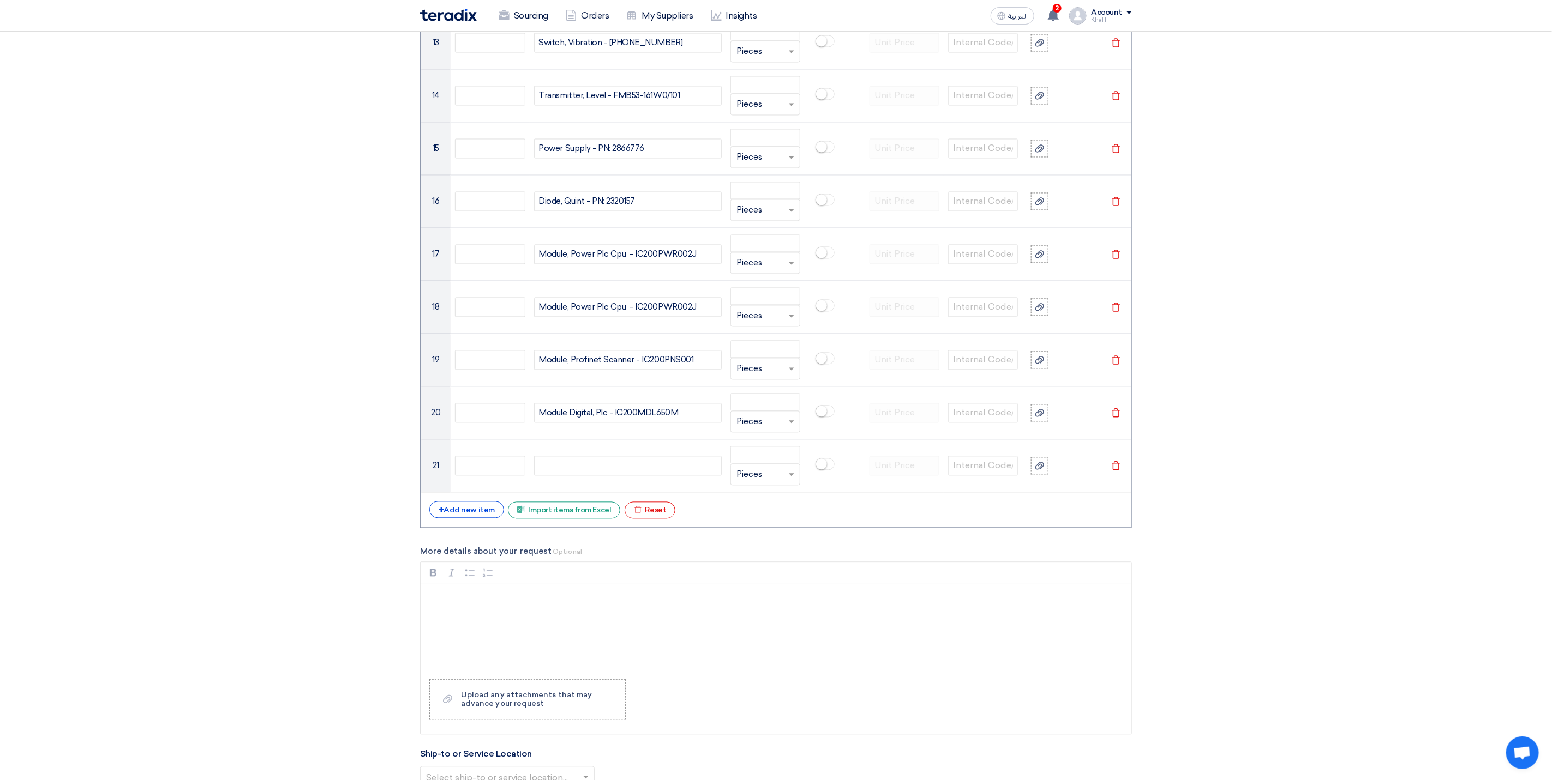
paste div
click at [482, 519] on div "+ Add new item Excel file Import items from Excel Excel file Reset" at bounding box center [775, 510] width 693 height 17
click at [480, 519] on div "+ Add new item" at bounding box center [466, 510] width 75 height 17
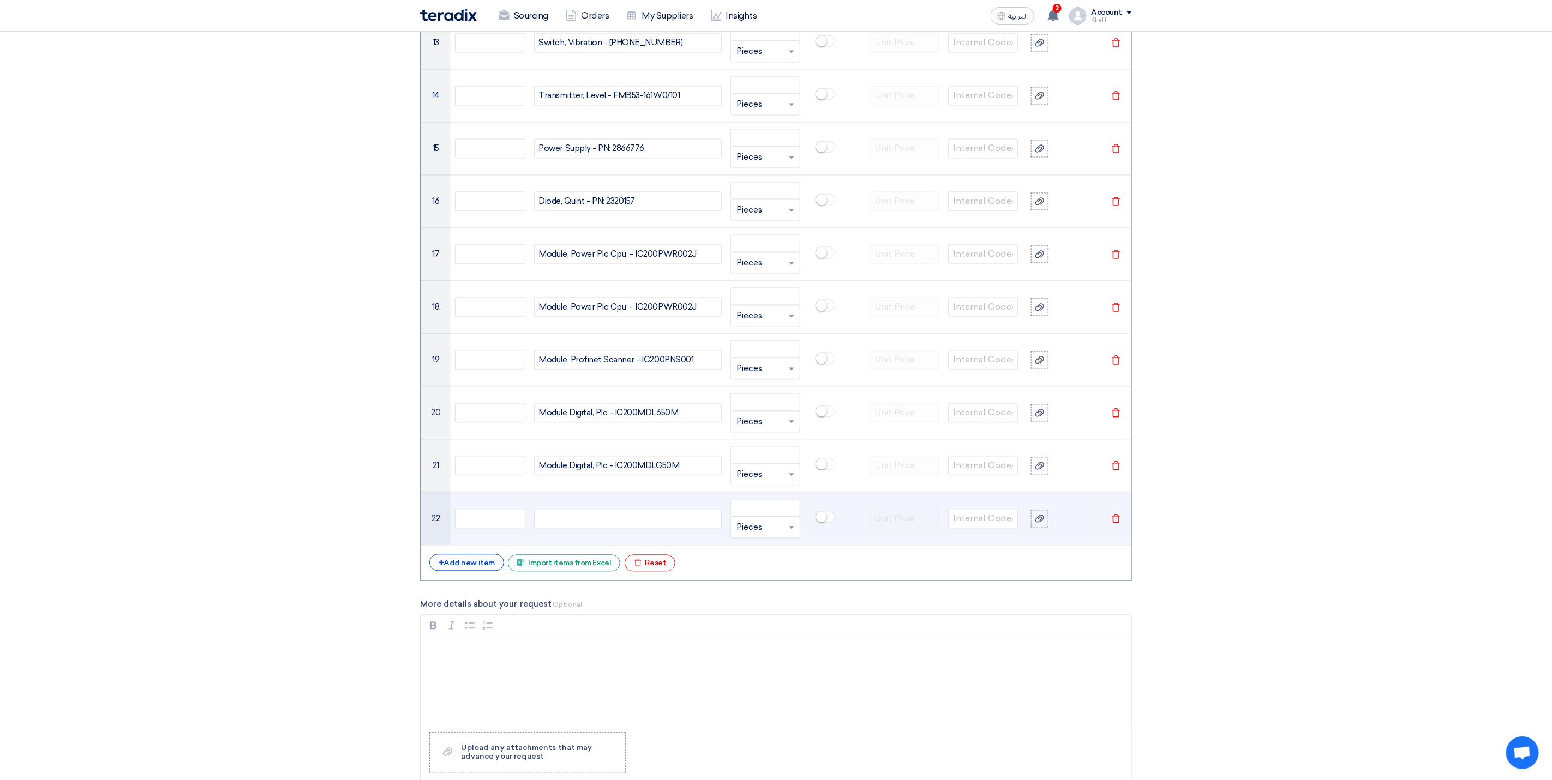
click at [637, 529] on div at bounding box center [628, 519] width 188 height 20
paste div
click at [477, 572] on div "+ Add new item" at bounding box center [466, 563] width 75 height 17
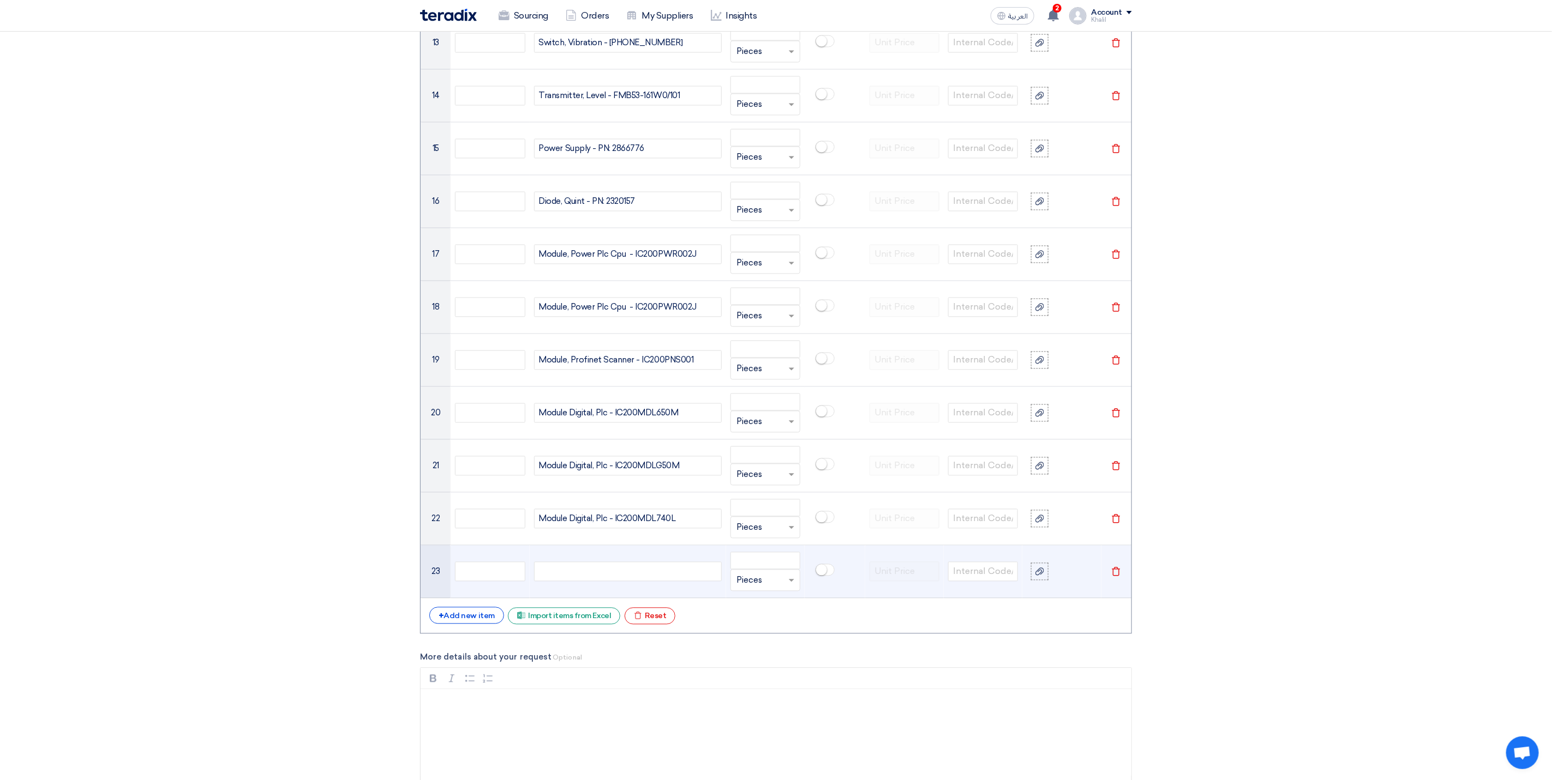
click at [645, 580] on div at bounding box center [628, 572] width 188 height 20
paste div
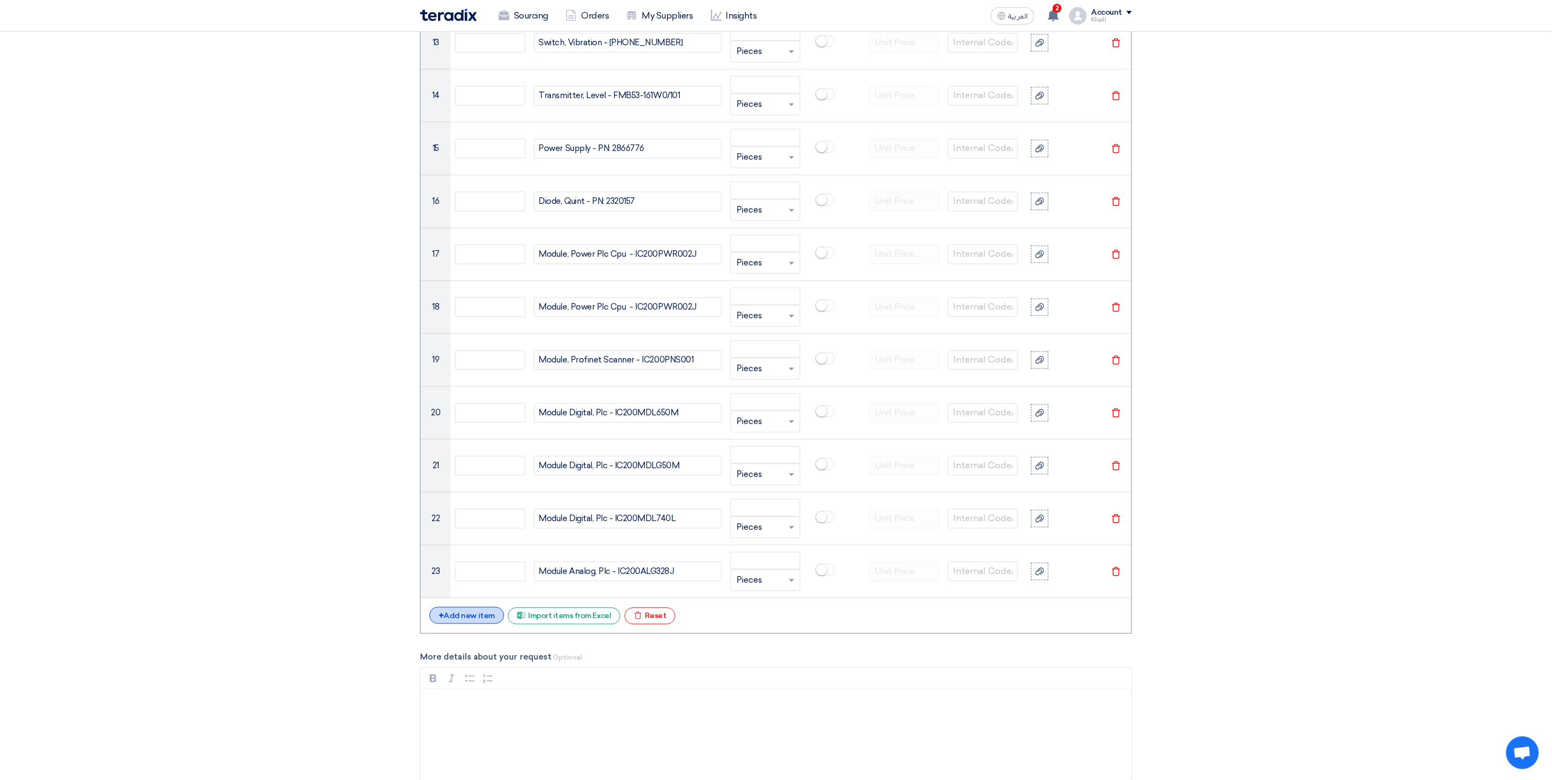
click at [485, 624] on div "+ Add new item" at bounding box center [466, 616] width 75 height 17
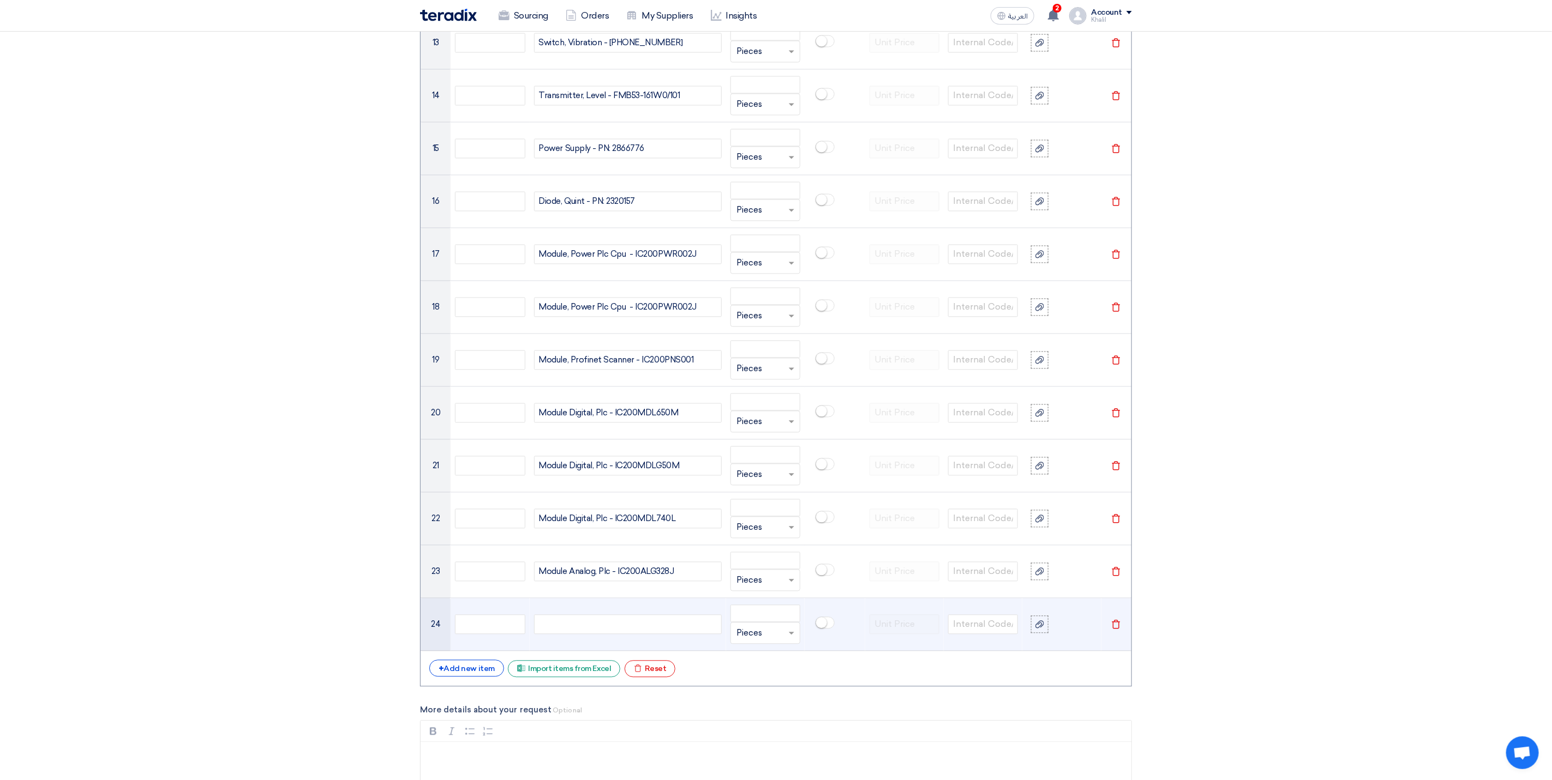
click at [645, 632] on div at bounding box center [628, 625] width 188 height 20
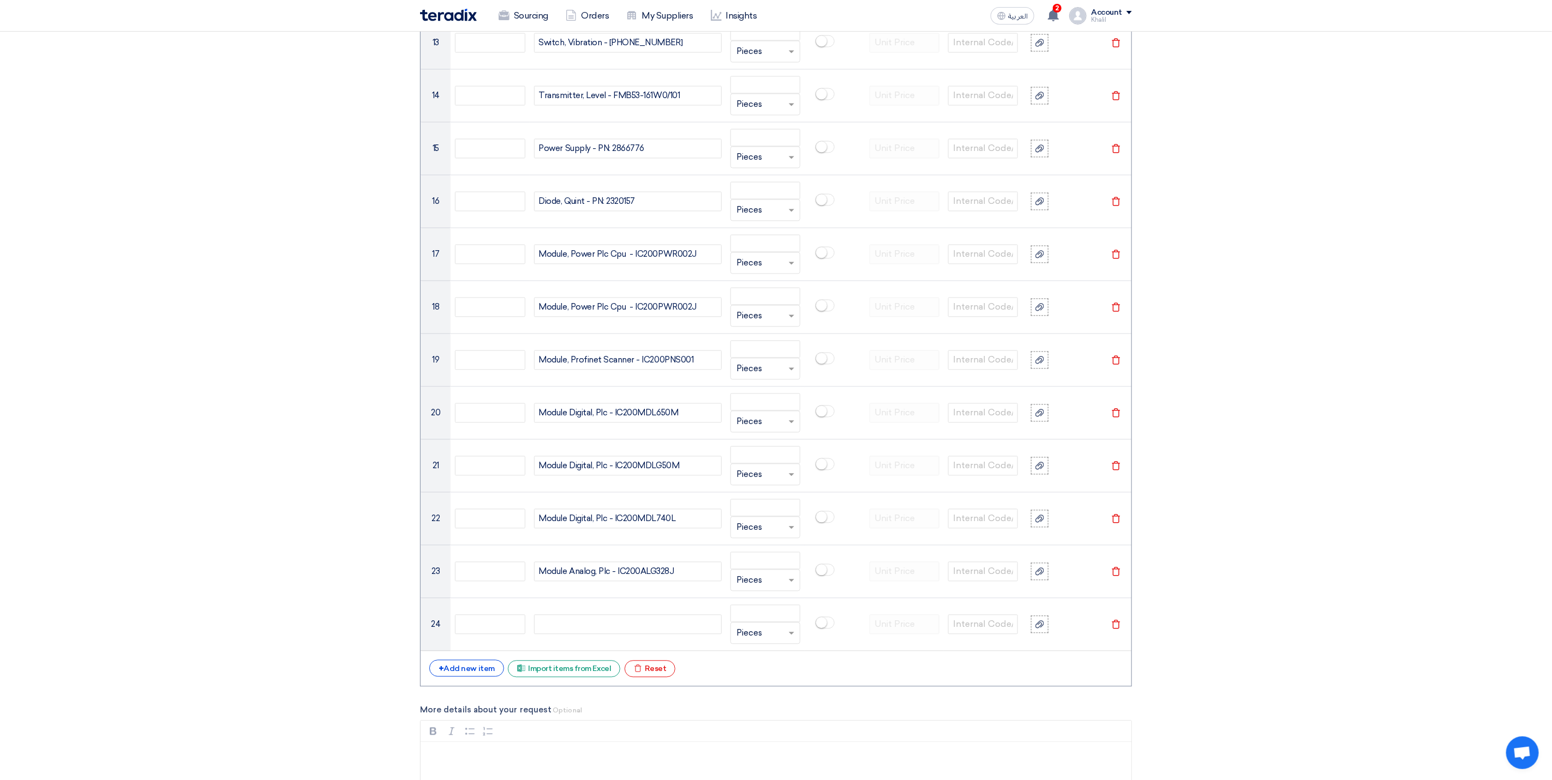
paste div
click at [491, 677] on div "+ Add new item" at bounding box center [466, 668] width 75 height 17
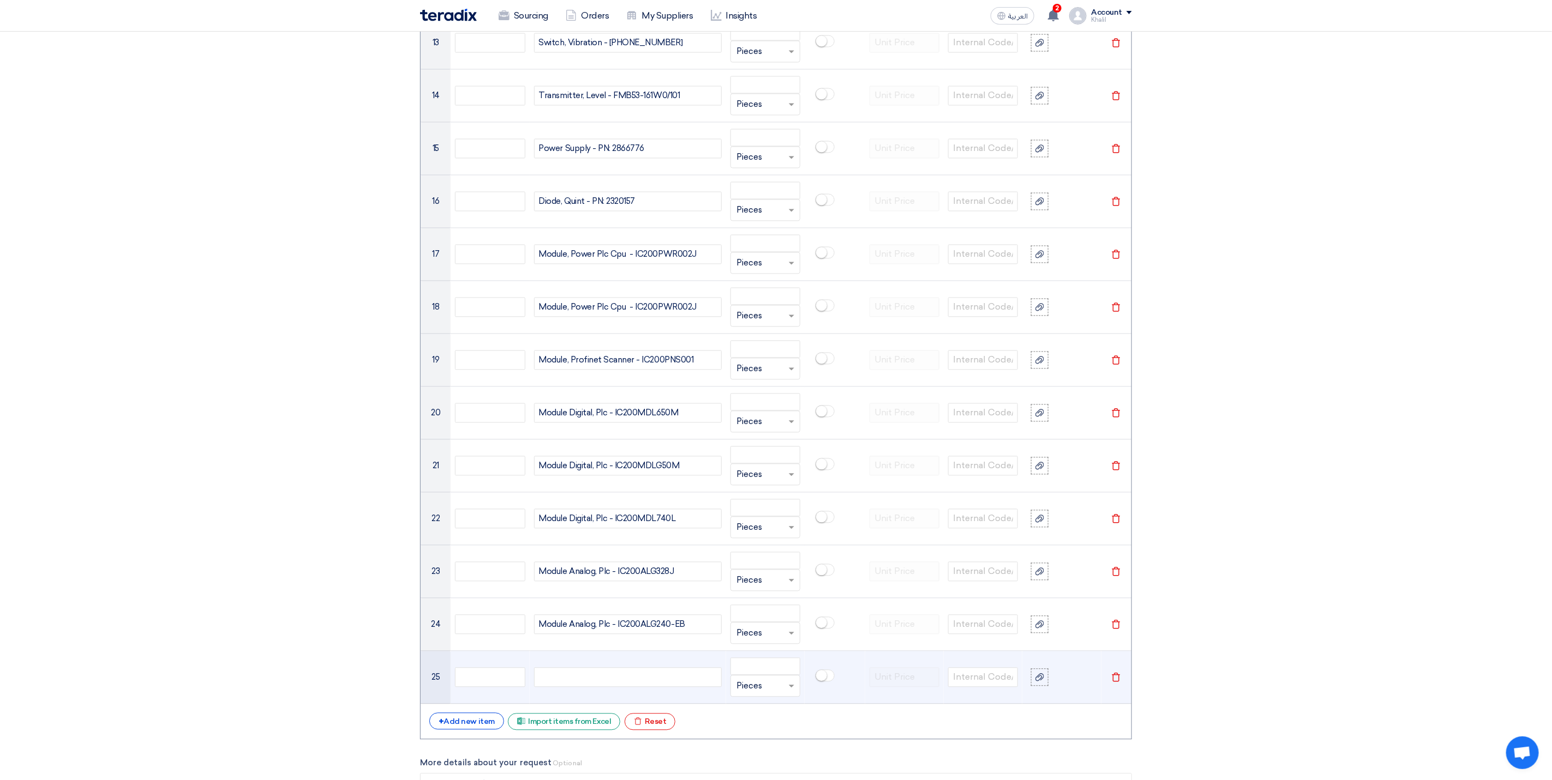
click at [630, 684] on div at bounding box center [628, 678] width 188 height 20
paste div
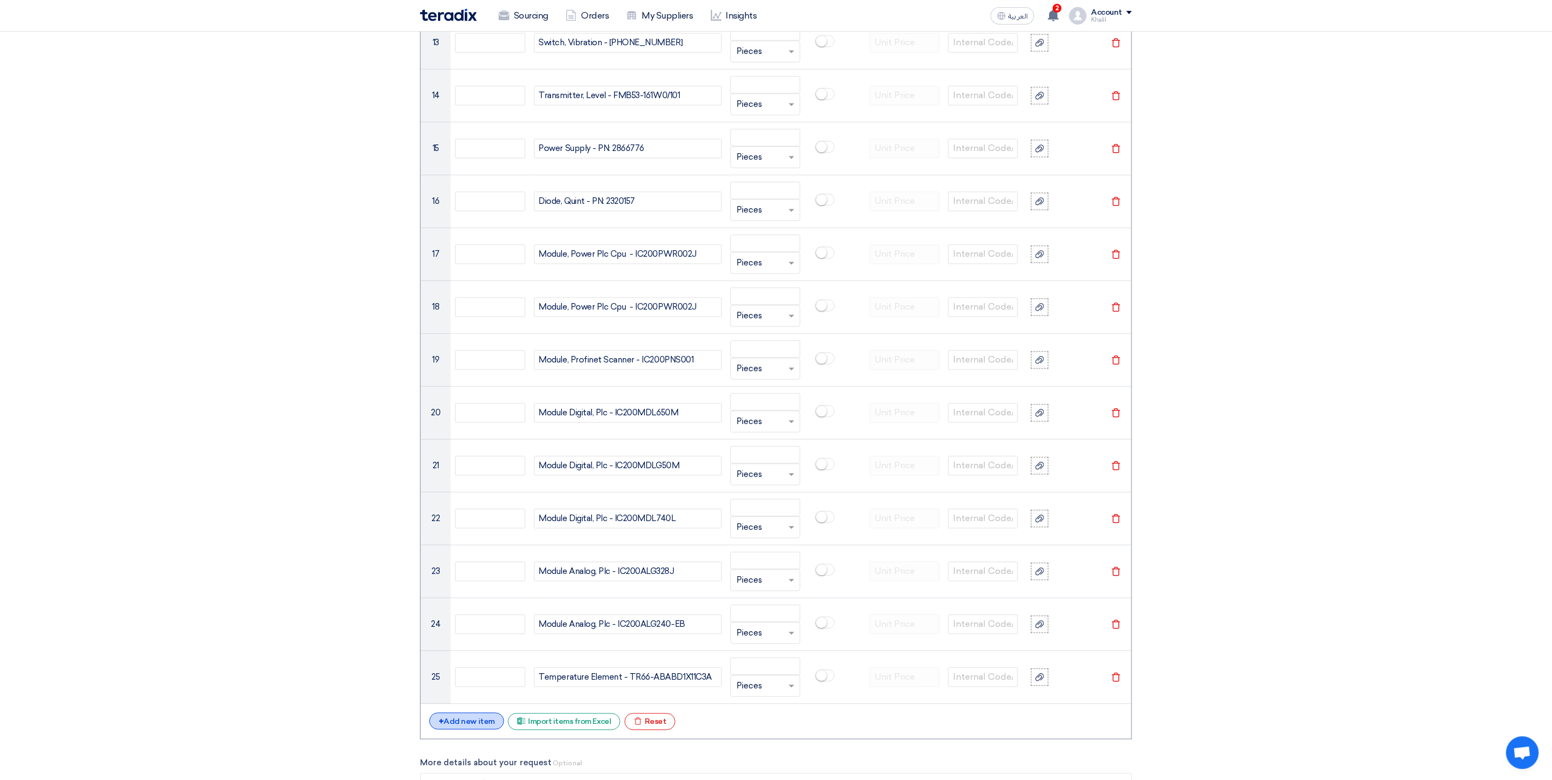
click at [482, 730] on div "+ Add new item" at bounding box center [466, 721] width 75 height 17
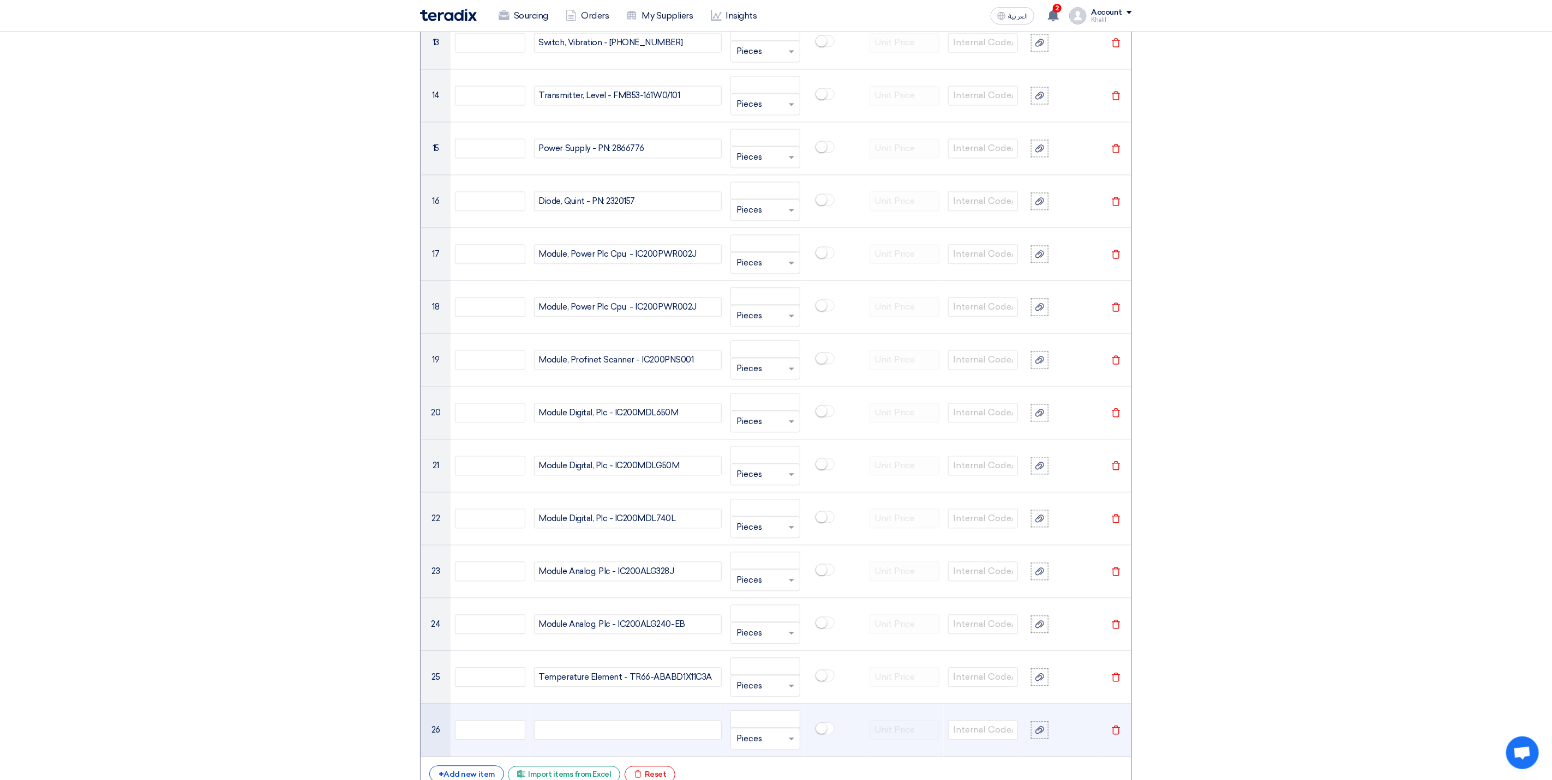
click at [599, 739] on div at bounding box center [628, 731] width 188 height 20
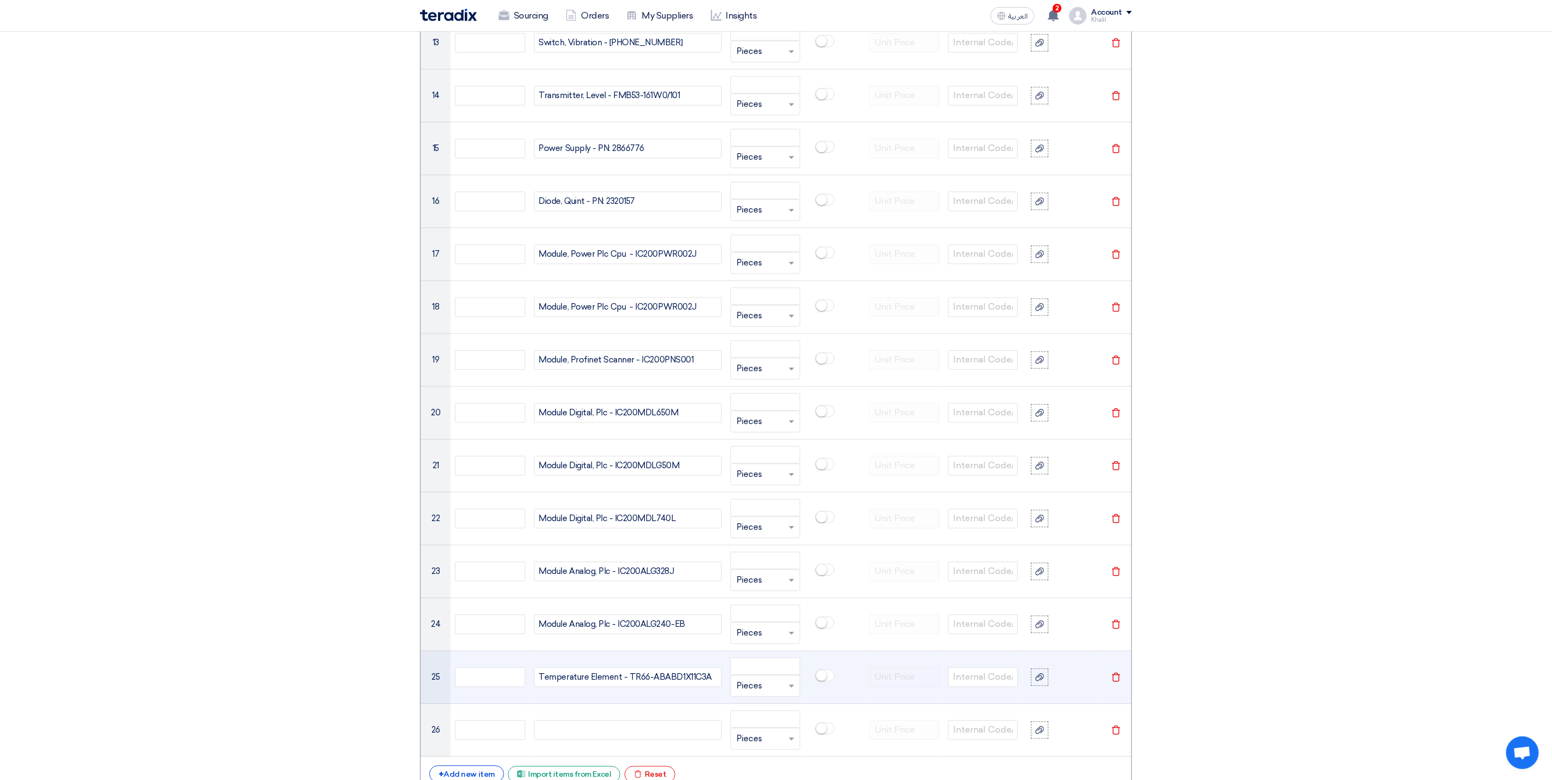
paste div
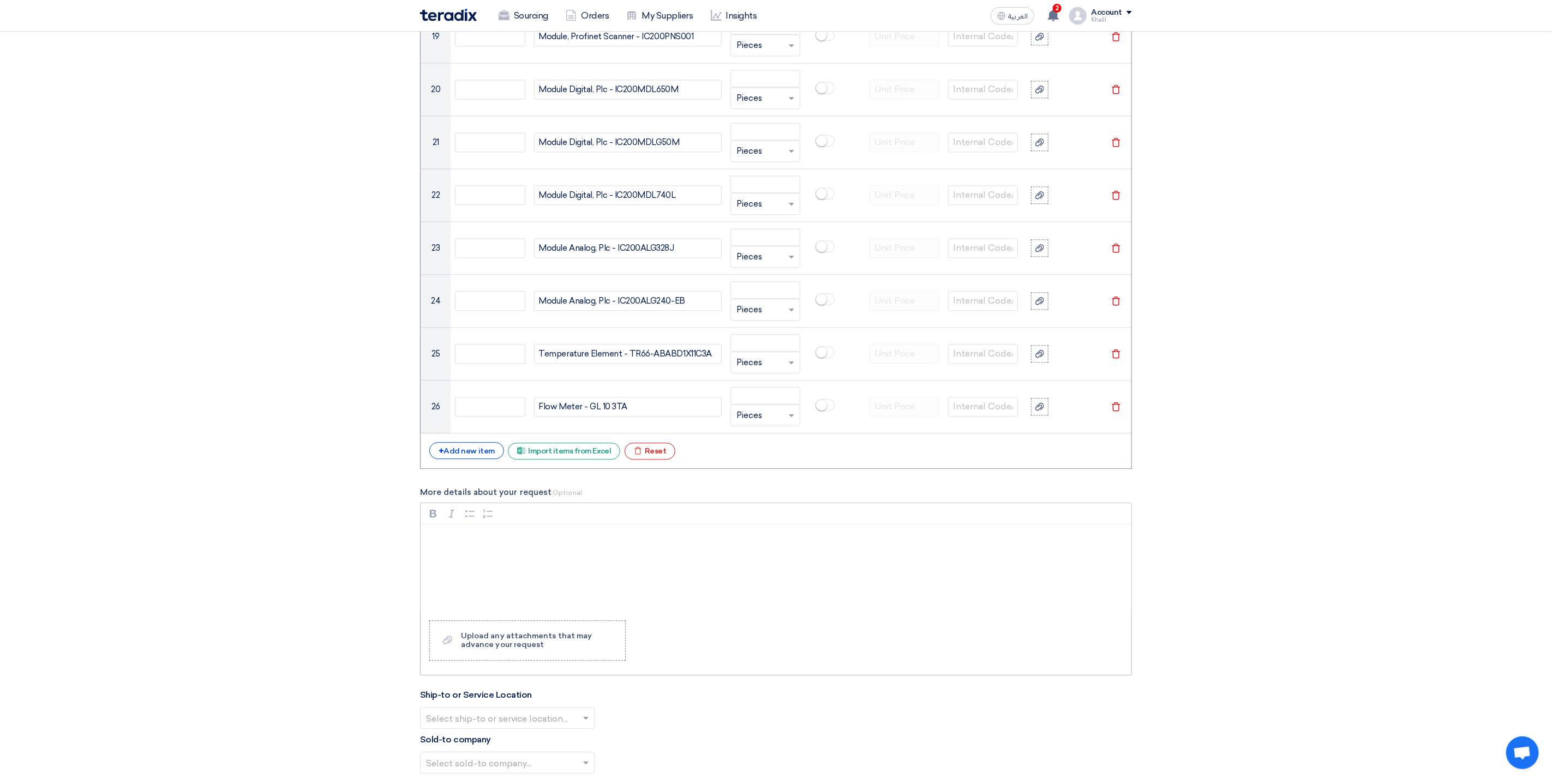
scroll to position [1861, 0]
click at [482, 456] on div "+ Add new item" at bounding box center [466, 447] width 75 height 17
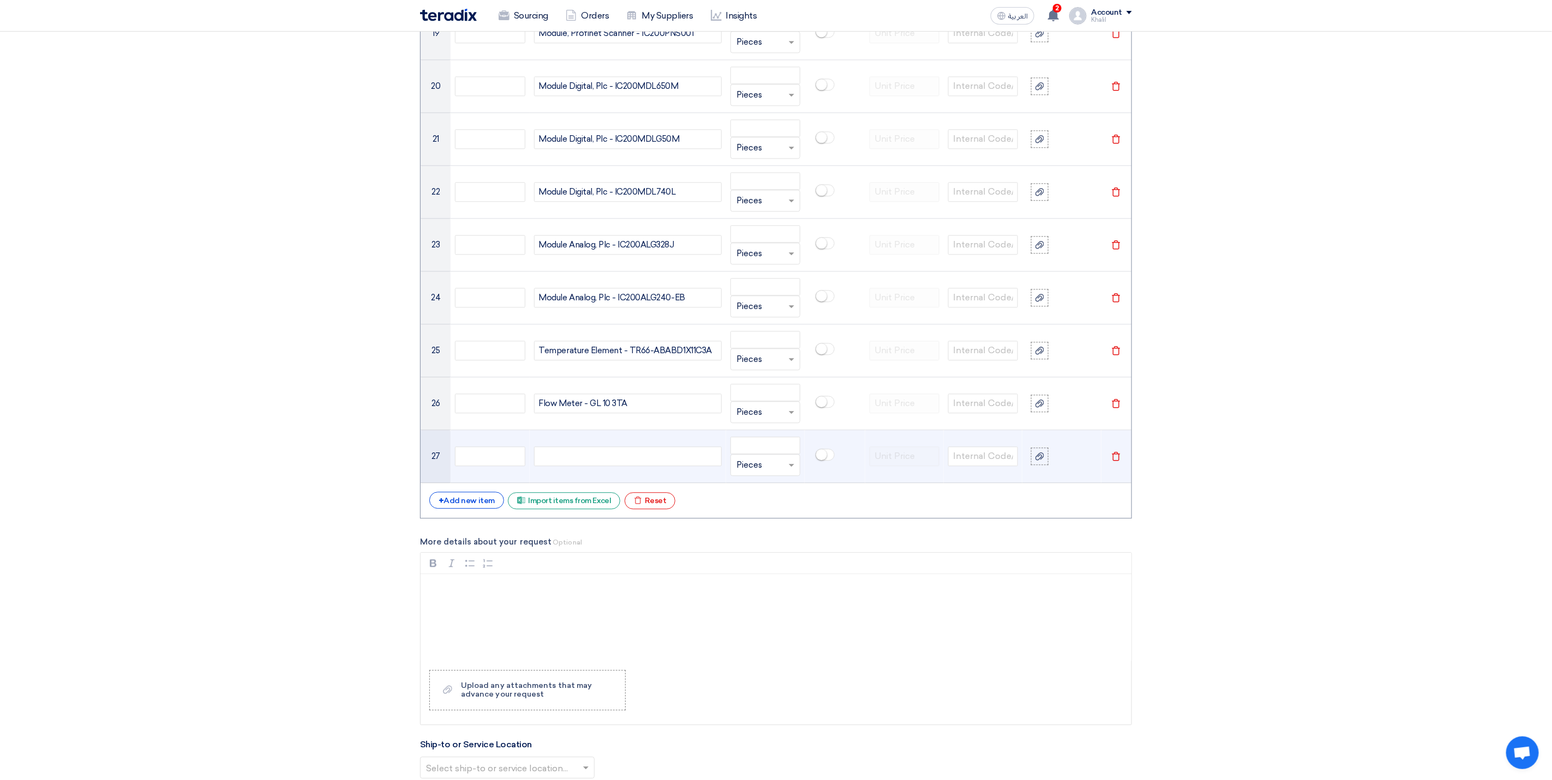
click at [599, 466] on div at bounding box center [628, 457] width 188 height 20
paste div
click at [468, 509] on div "+ Add new item" at bounding box center [466, 500] width 75 height 17
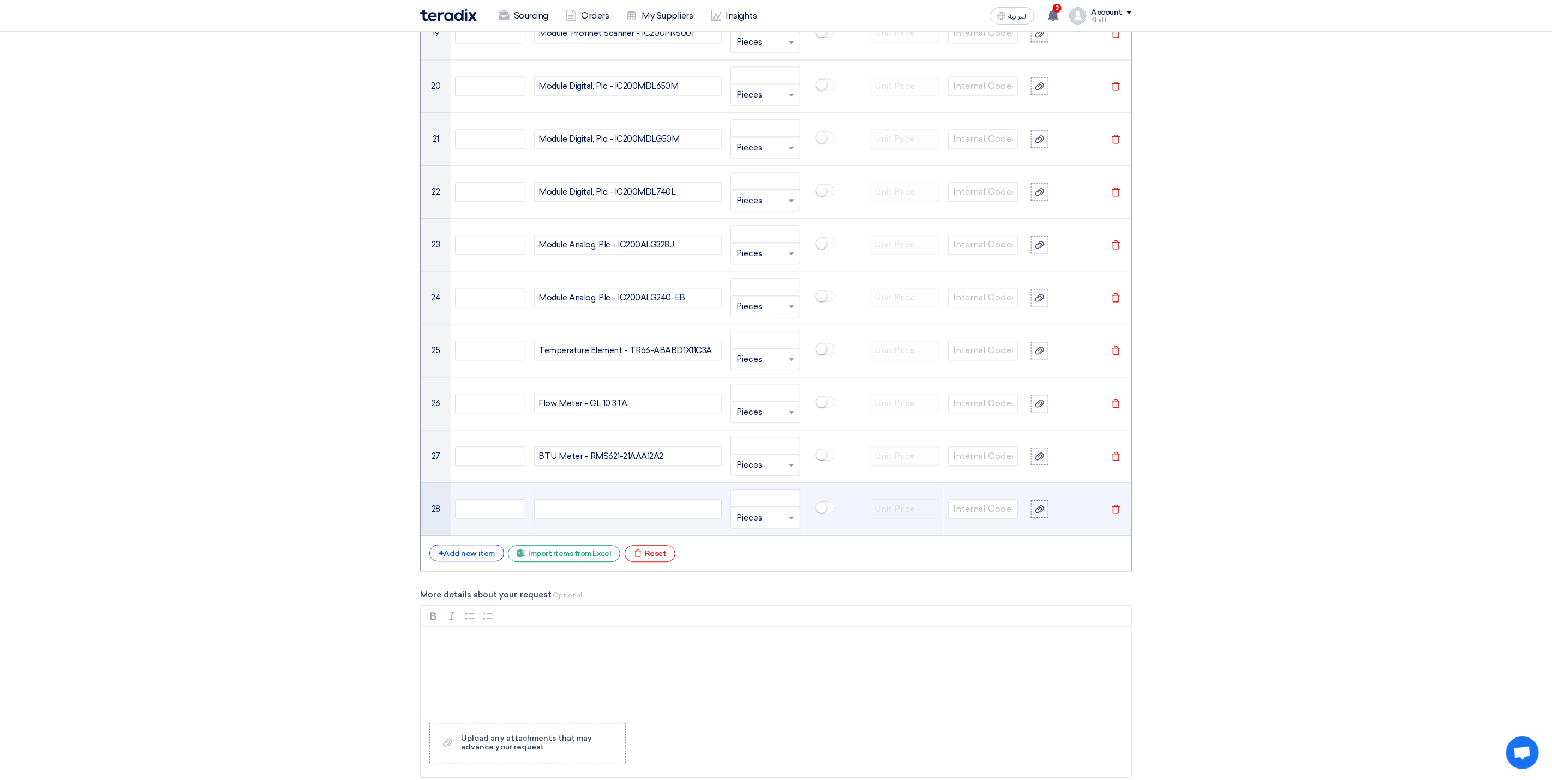
click at [599, 519] on div at bounding box center [628, 510] width 188 height 20
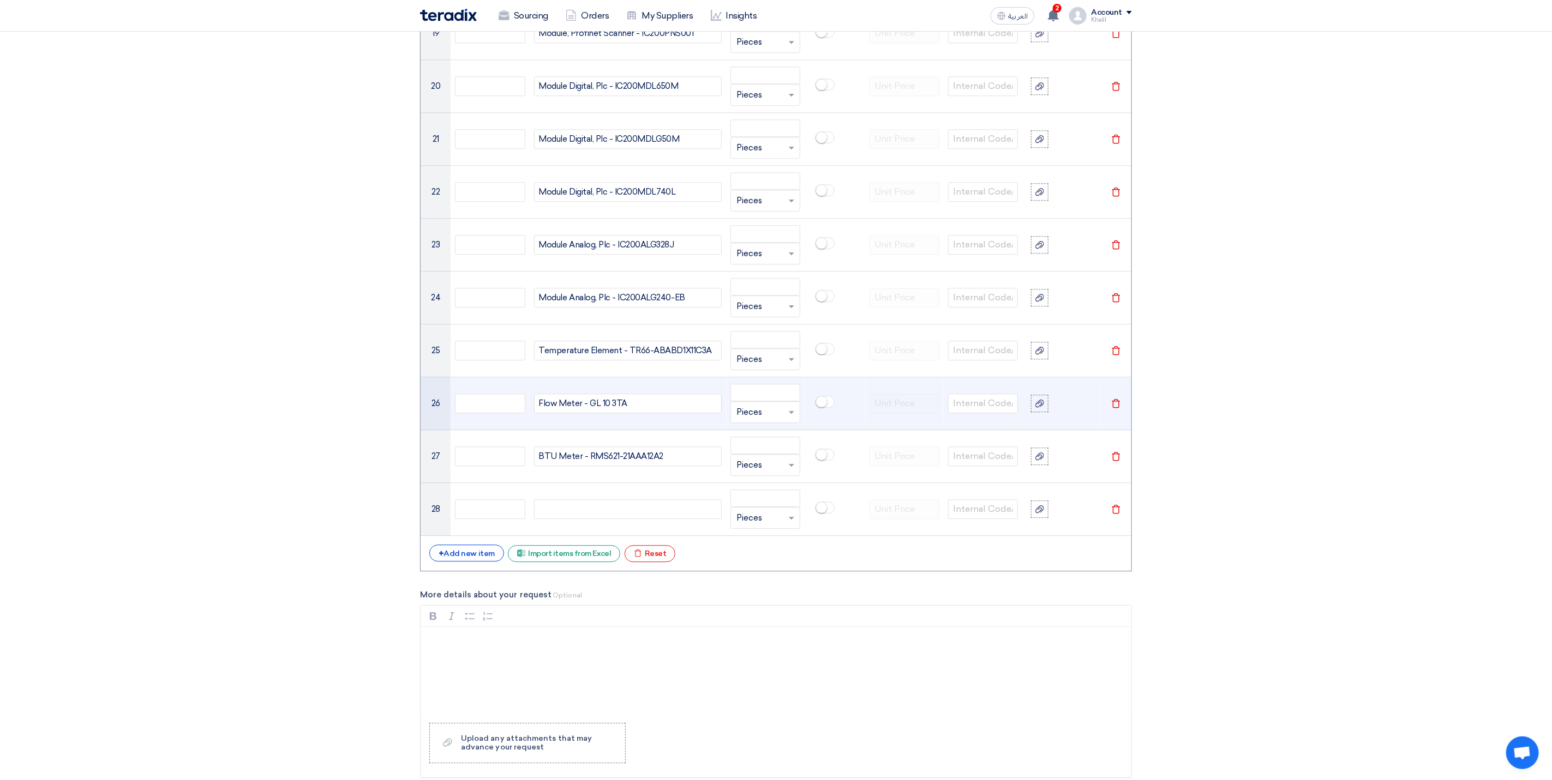
paste div
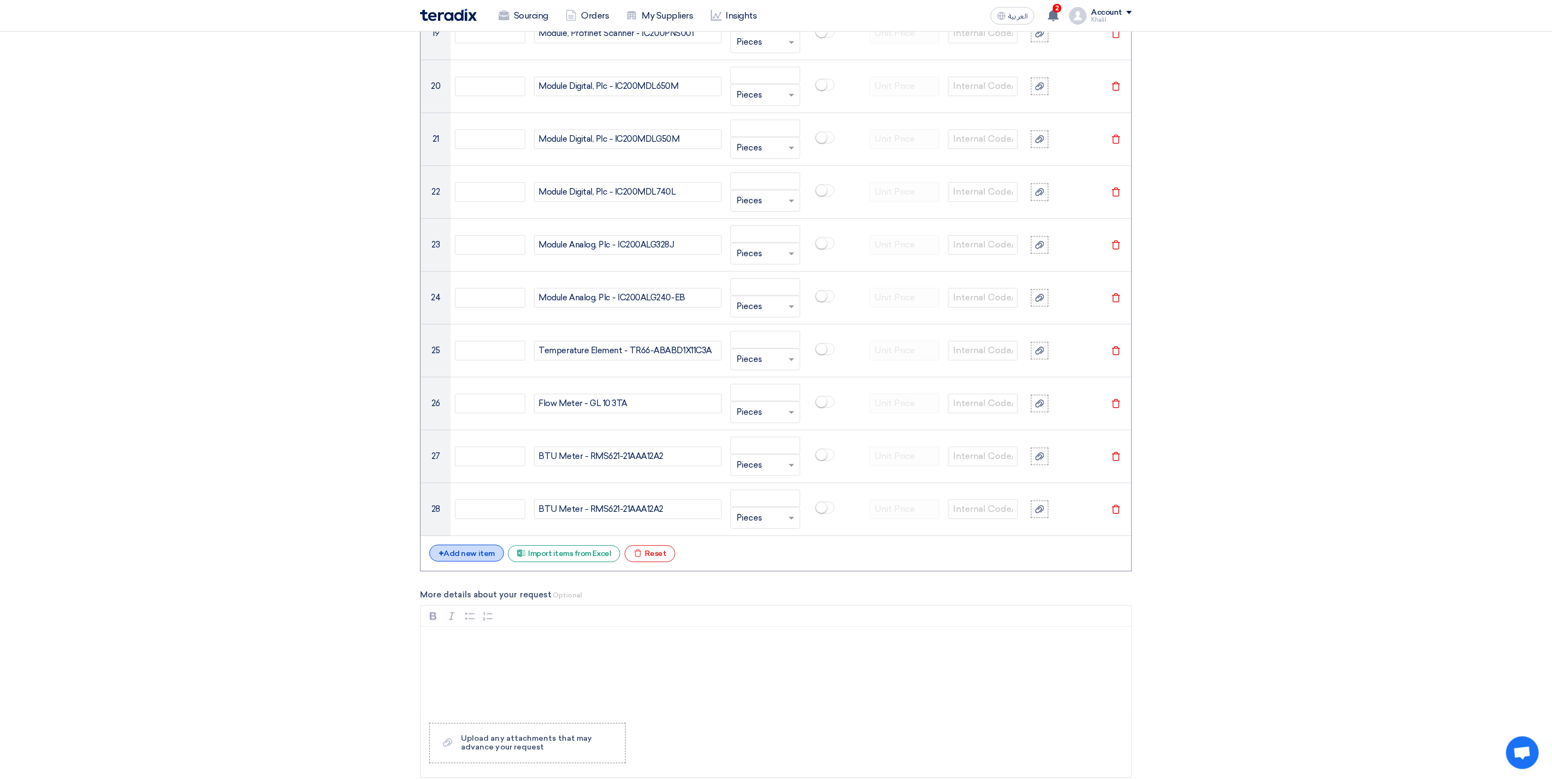
click at [478, 562] on div "+ Add new item" at bounding box center [466, 553] width 75 height 17
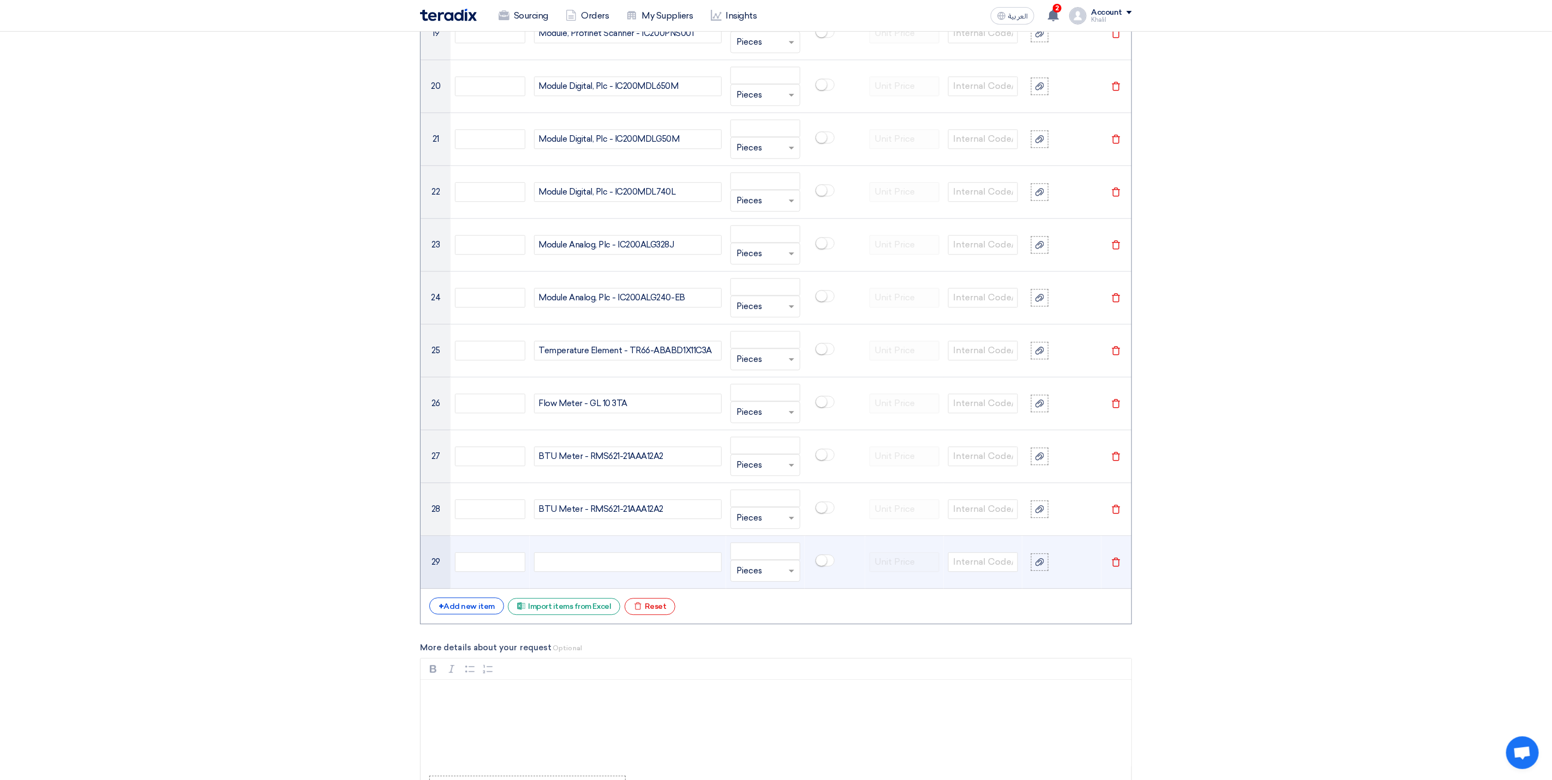
click at [566, 572] on div at bounding box center [628, 562] width 188 height 20
paste div
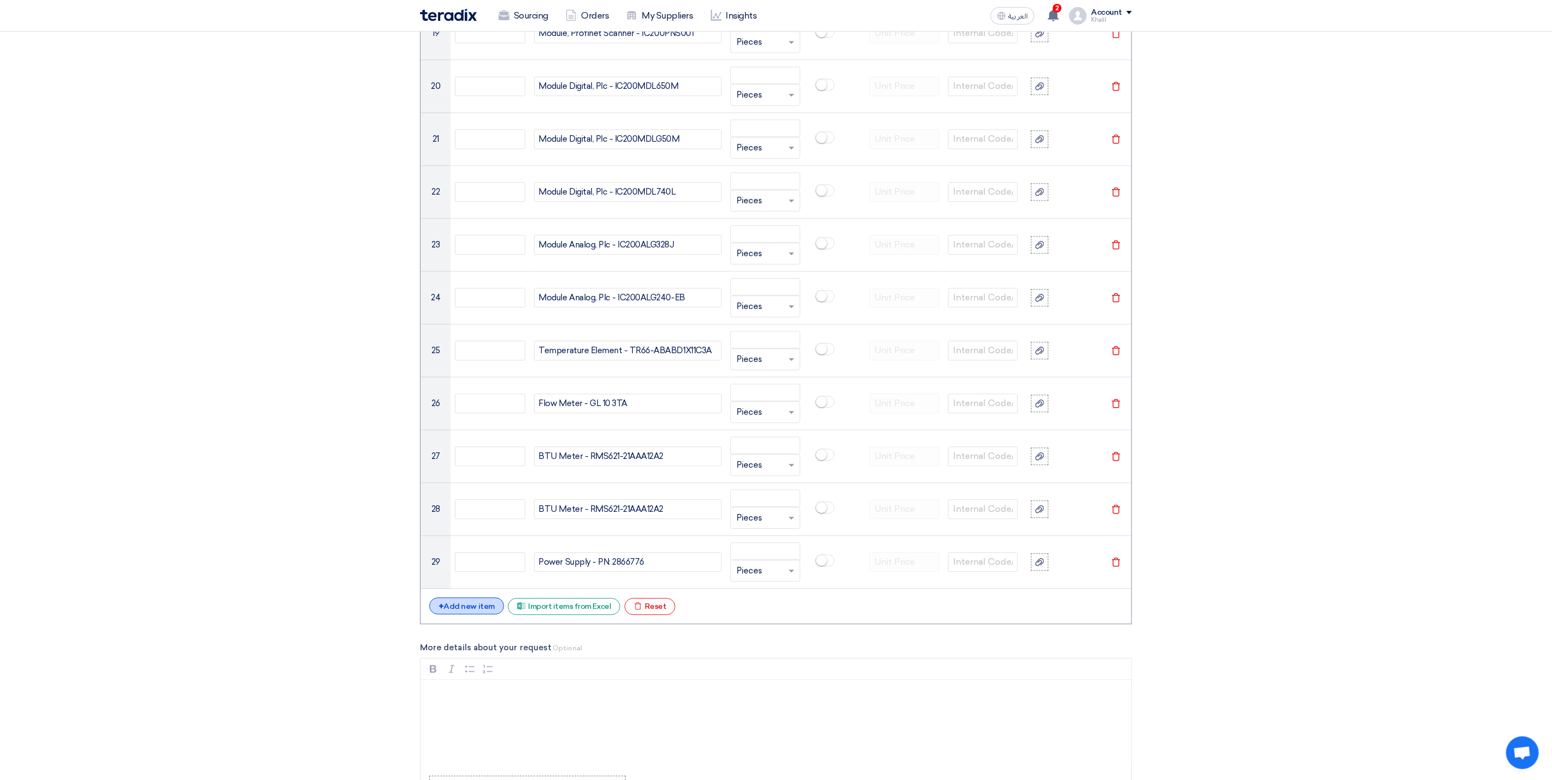
click at [463, 615] on div "+ Add new item" at bounding box center [466, 606] width 75 height 17
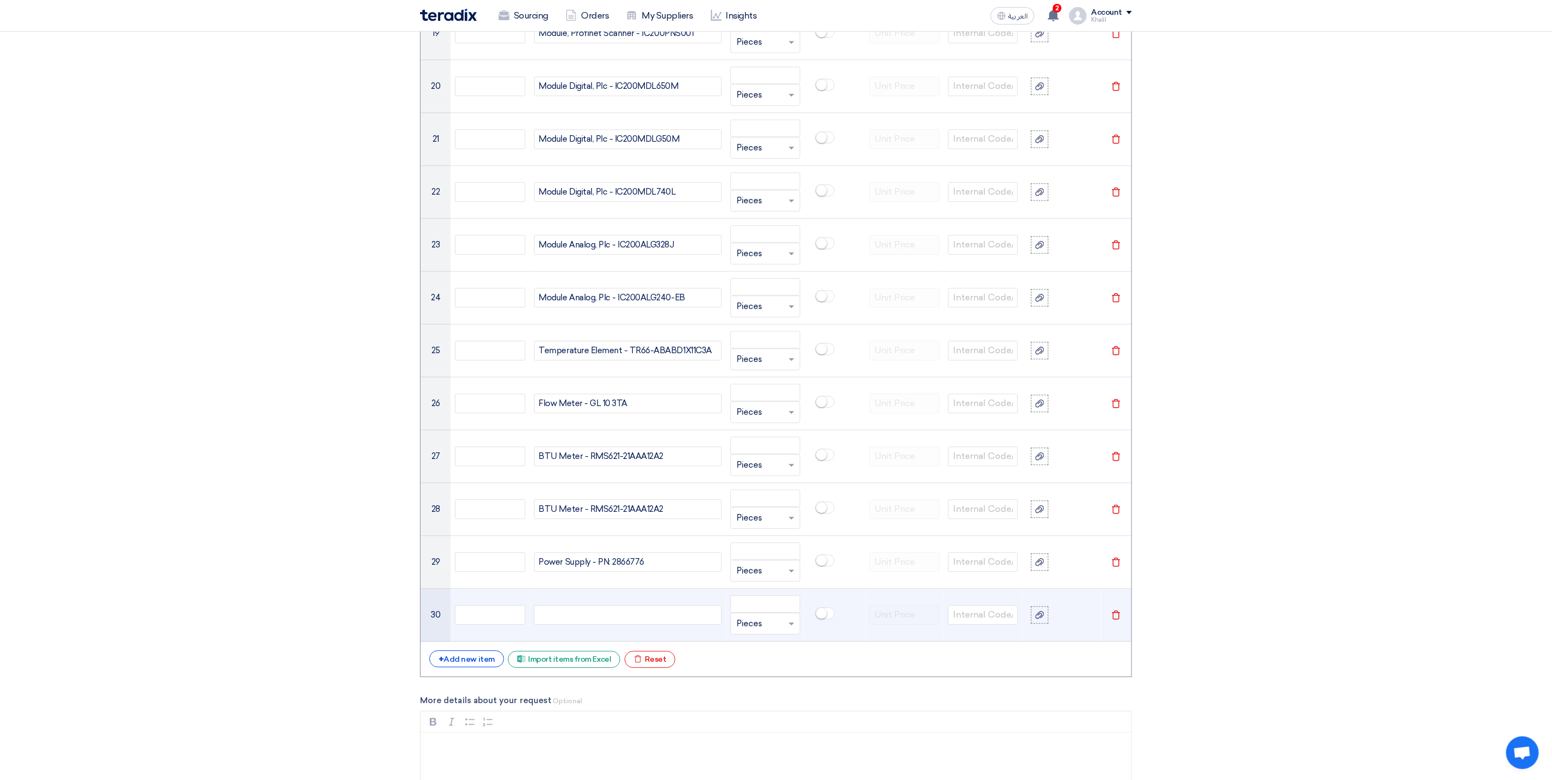
click at [573, 622] on div at bounding box center [628, 615] width 188 height 20
paste div
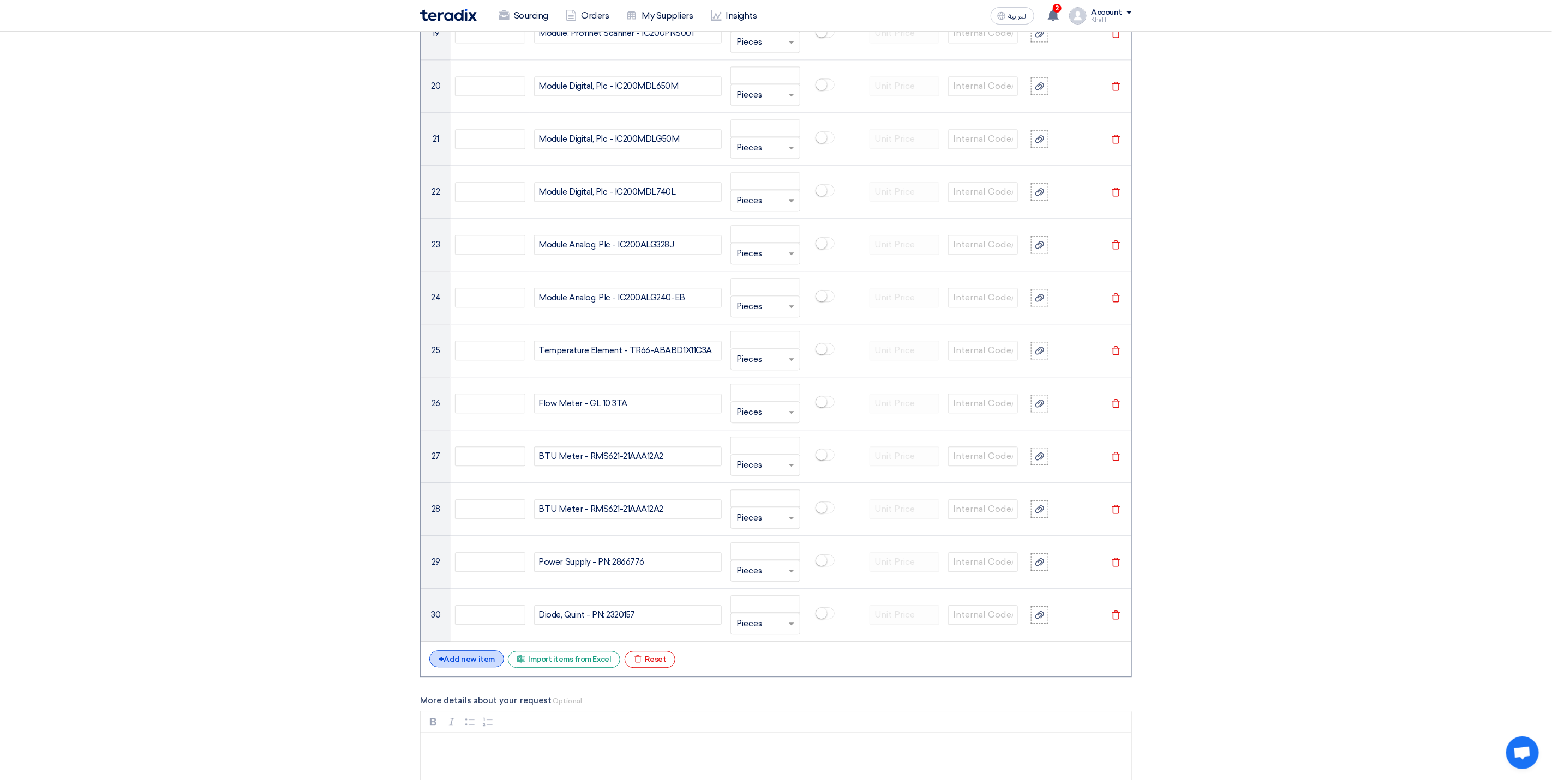
click at [488, 668] on div "+ Add new item" at bounding box center [466, 659] width 75 height 17
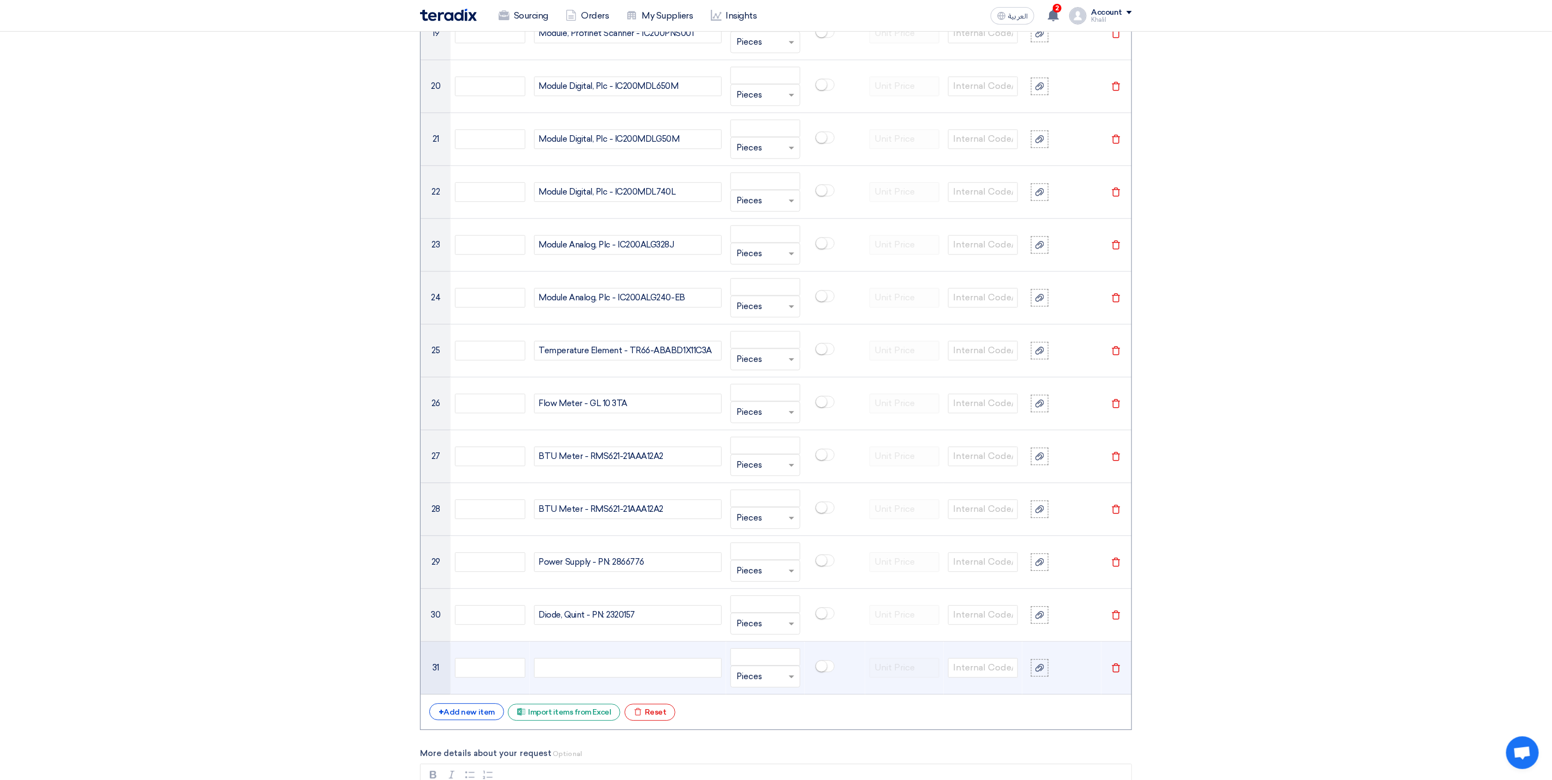
click at [578, 678] on div at bounding box center [628, 668] width 188 height 20
paste div
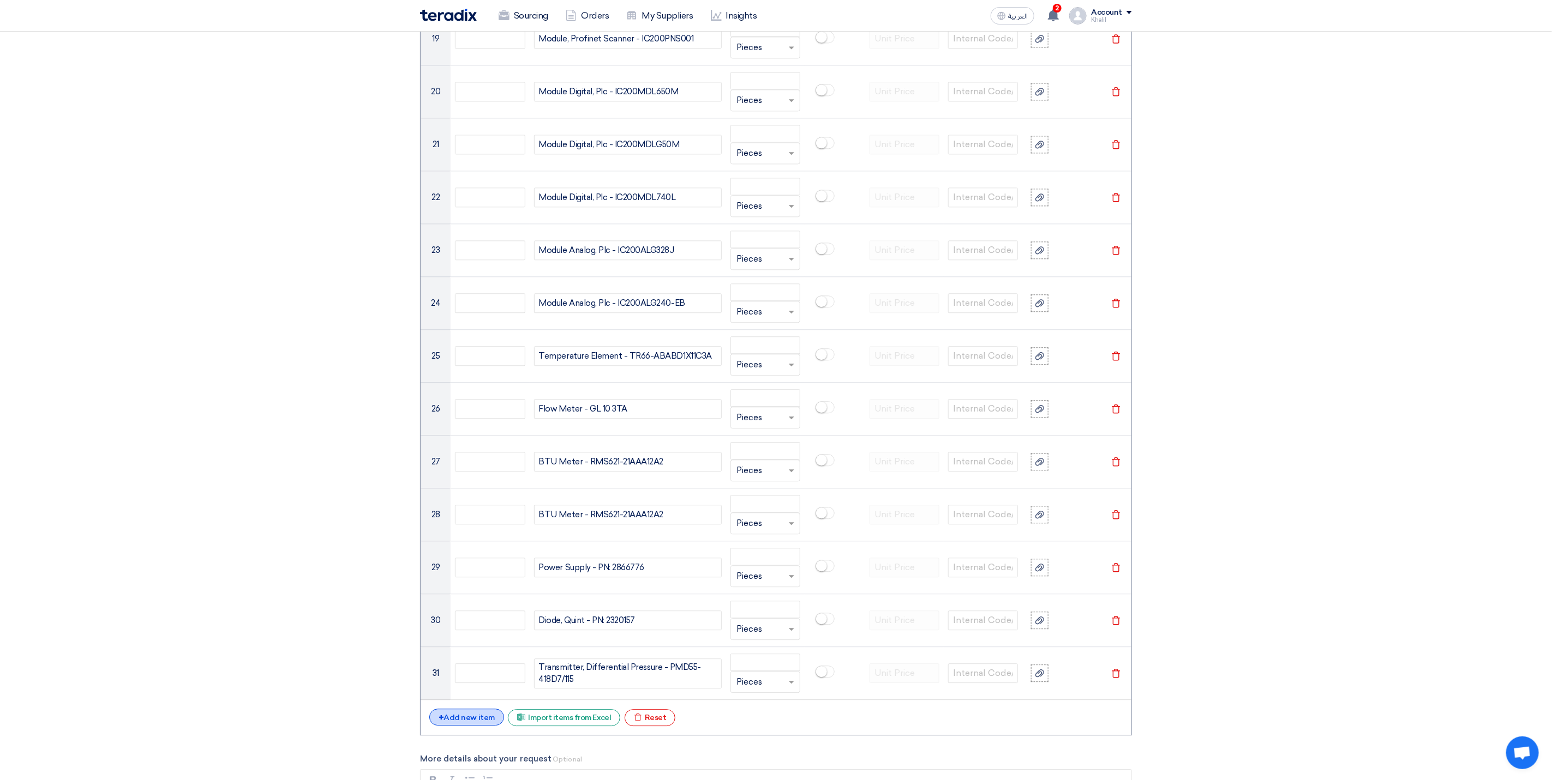
click at [478, 726] on div "+ Add new item" at bounding box center [466, 717] width 75 height 17
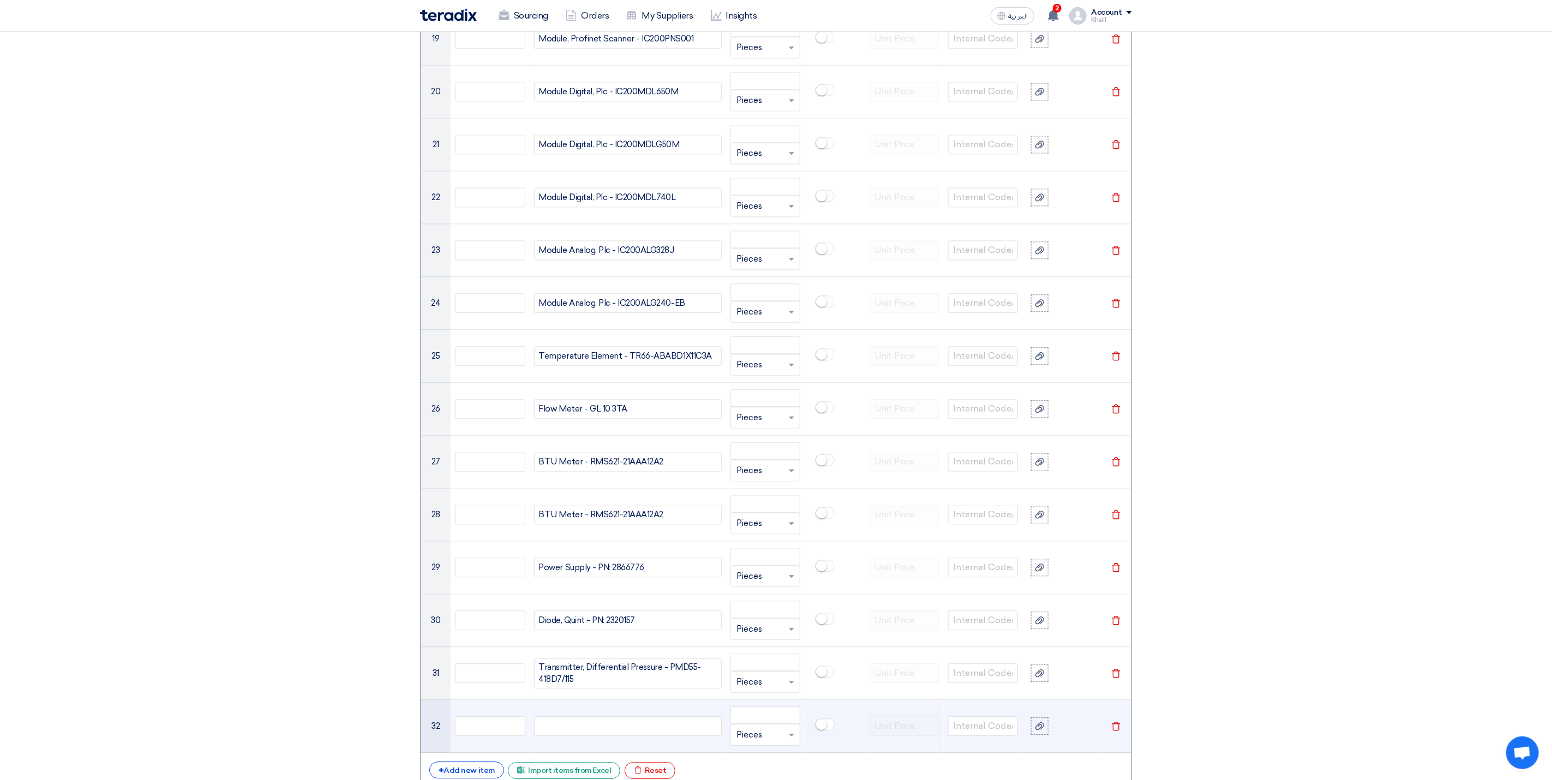
click at [596, 736] on div at bounding box center [628, 727] width 188 height 20
paste div
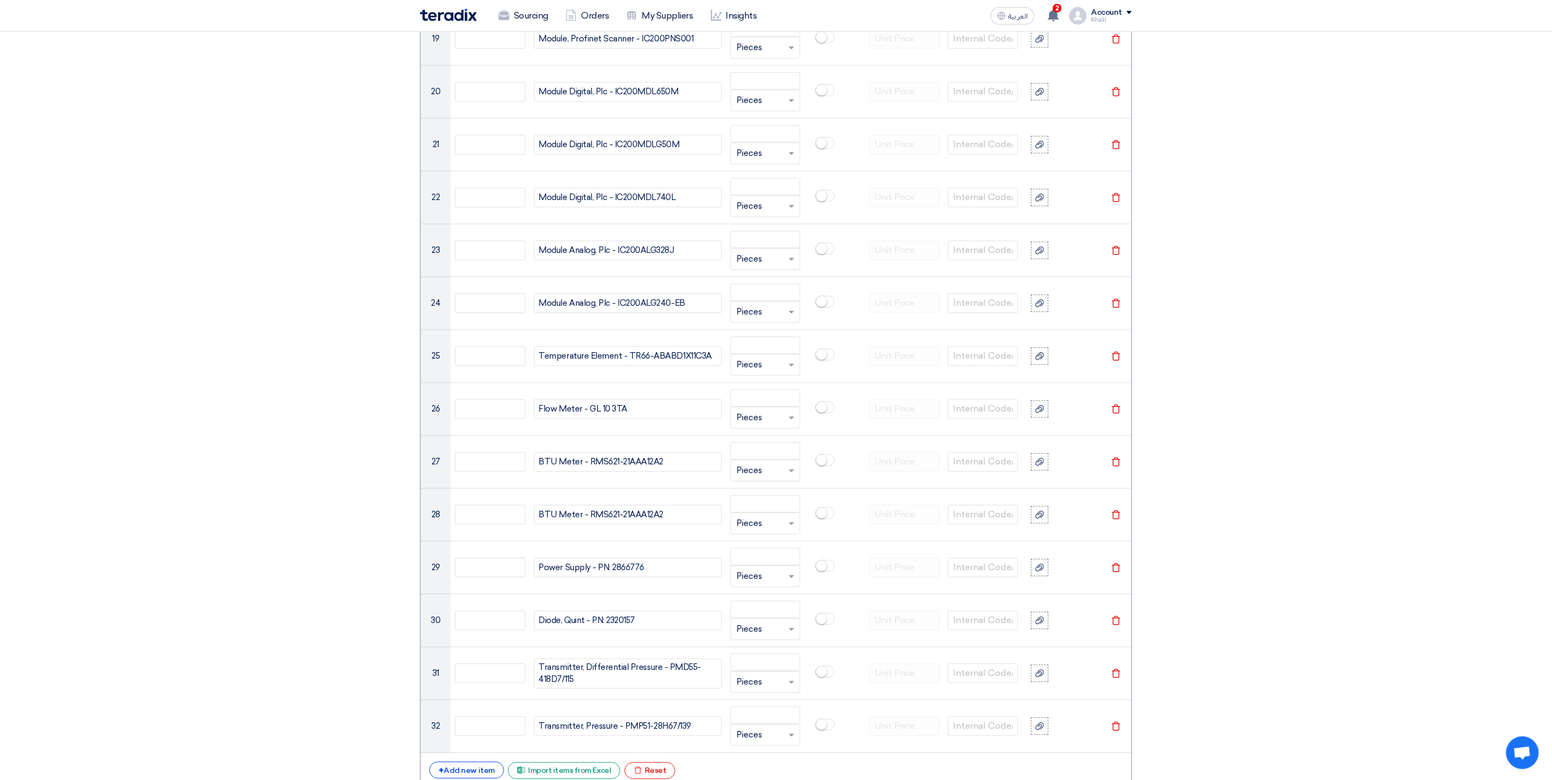
click at [1304, 653] on section "Basic Information RFx Title RFQ FOR Instrument Spare and consumable -STOM-01468…" at bounding box center [776, 41] width 1552 height 3508
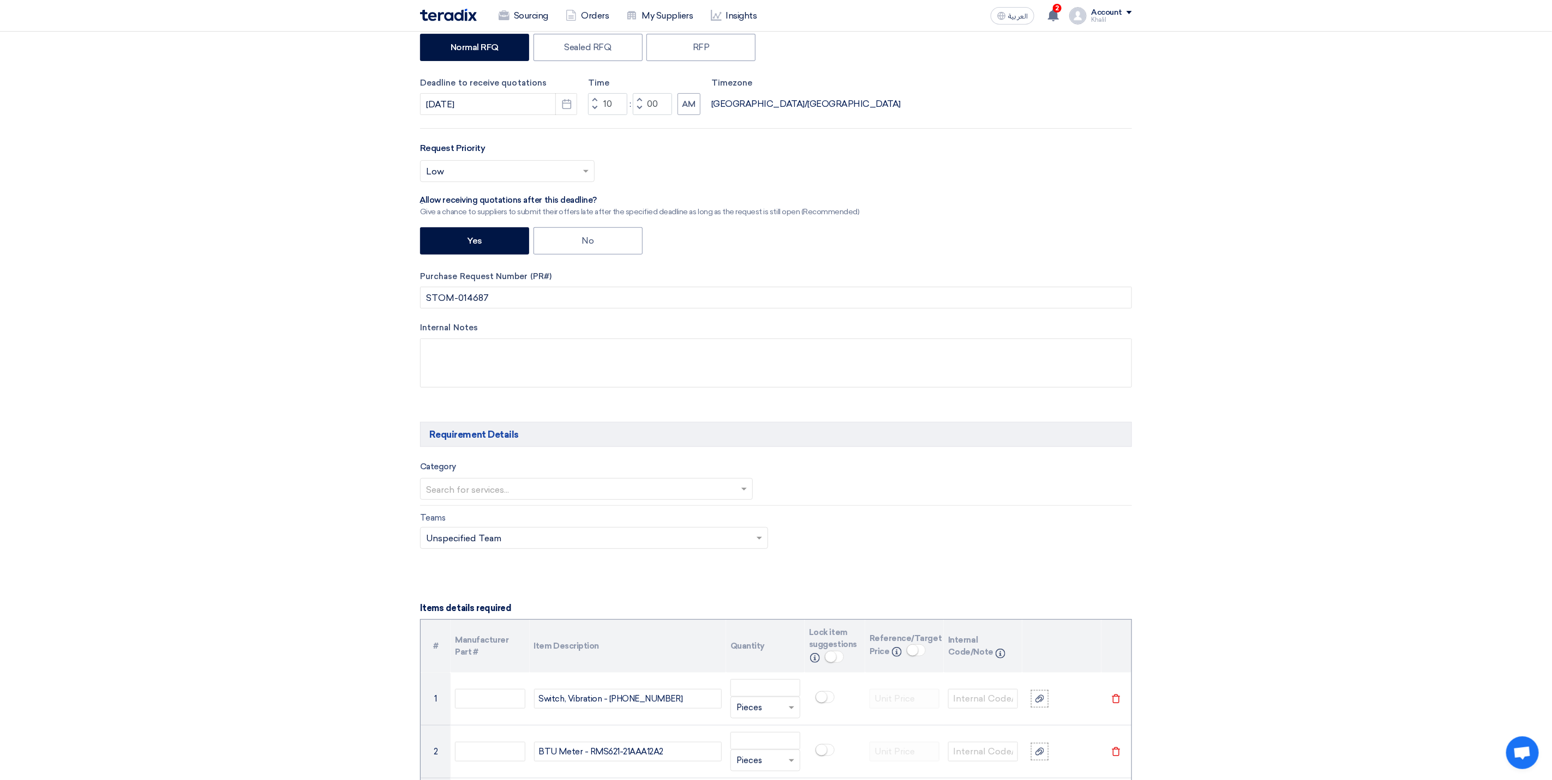
scroll to position [219, 0]
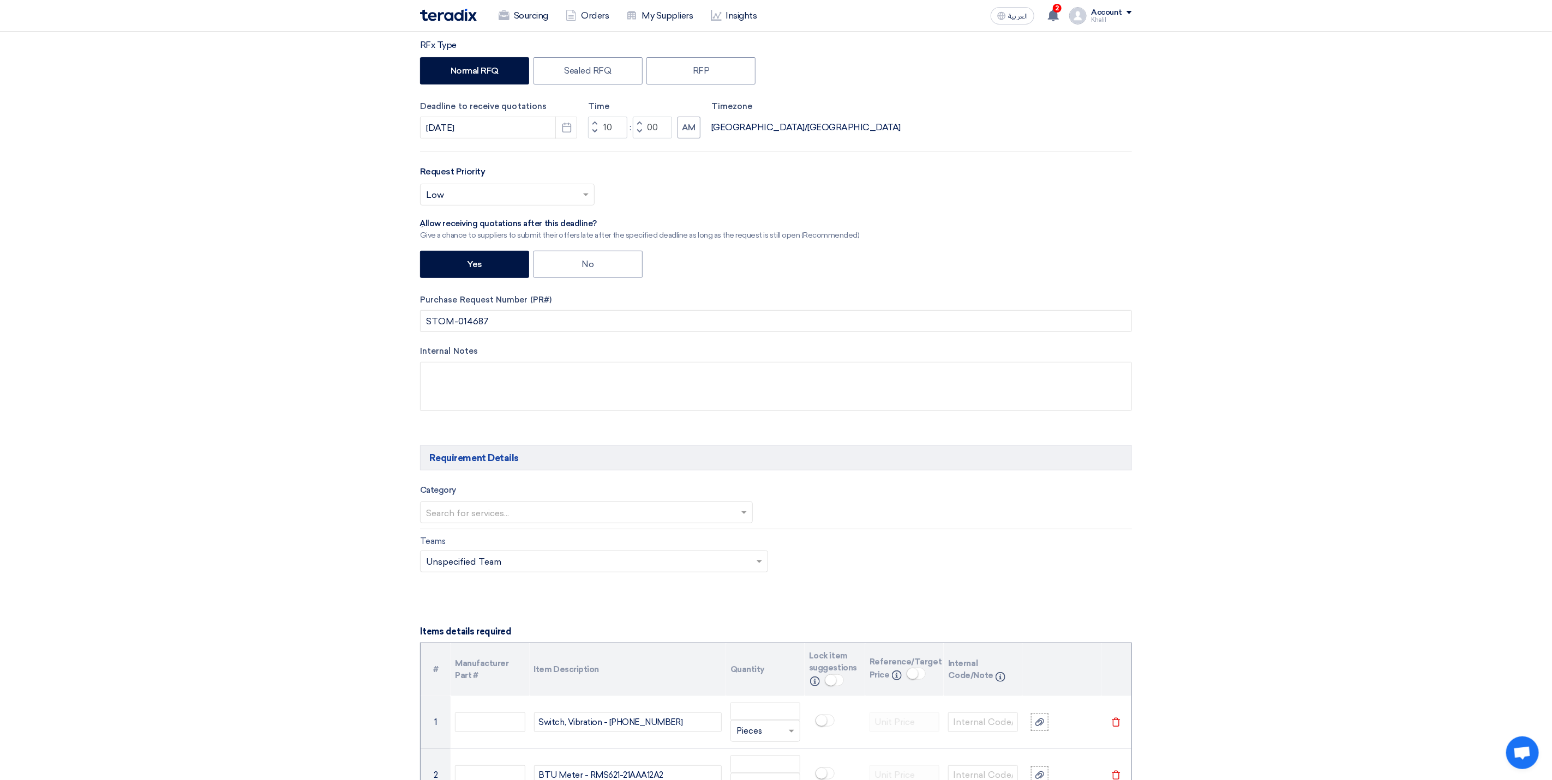
click at [622, 523] on input "text" at bounding box center [581, 514] width 310 height 18
paste input "Instrument Spare Parts"
type input "Instrument Spare Parts"
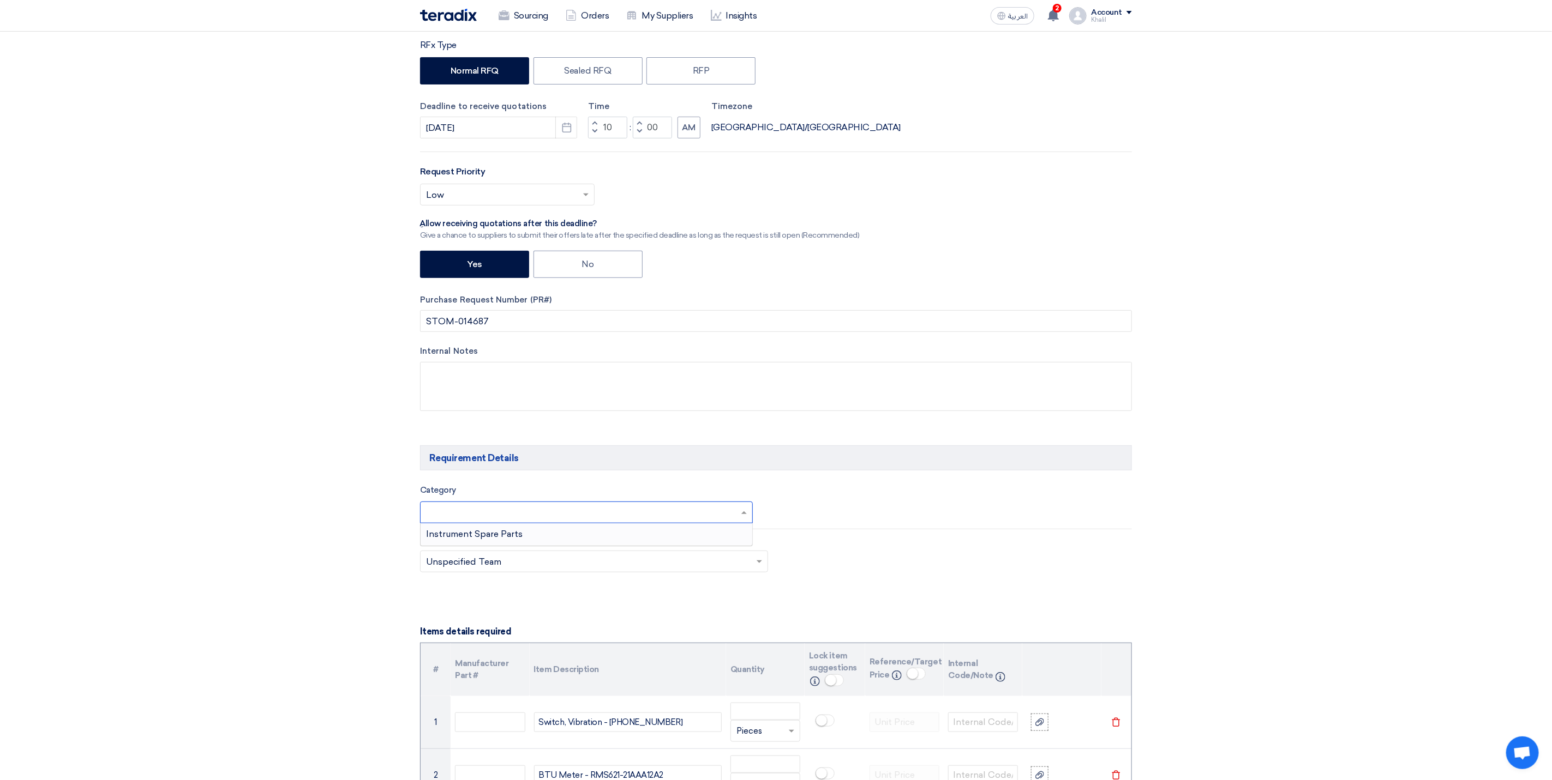
click at [617, 519] on input "text" at bounding box center [581, 514] width 310 height 18
paste input "Instrument Spare Parts"
type input "Instrument Spare Parts"
click at [586, 539] on div "Instrument Spare Parts" at bounding box center [586, 535] width 332 height 22
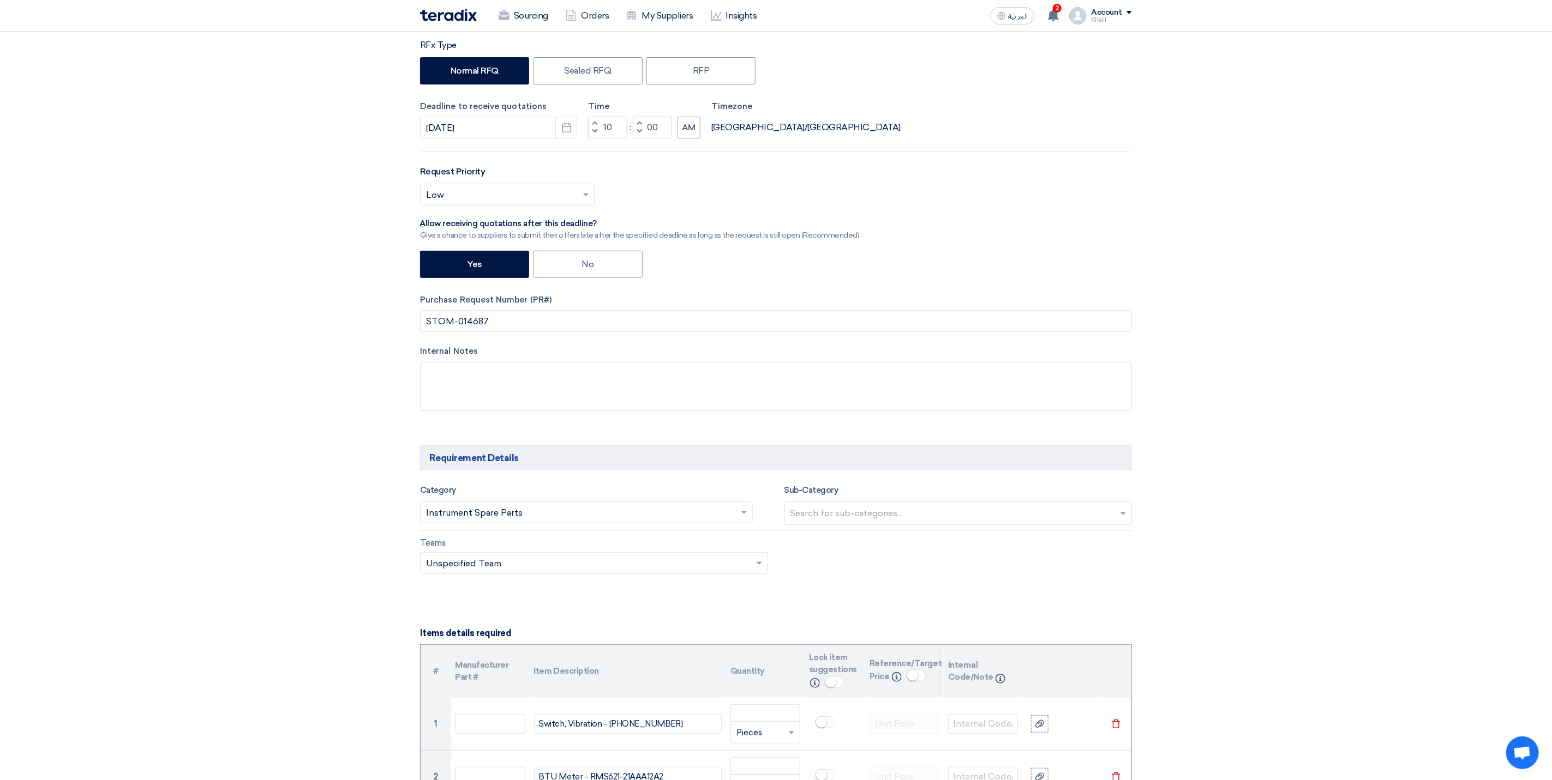
click at [871, 514] on input "text" at bounding box center [959, 515] width 339 height 18
click at [862, 581] on div "Teams Teams.. × Unspecified Team ×" at bounding box center [776, 562] width 728 height 51
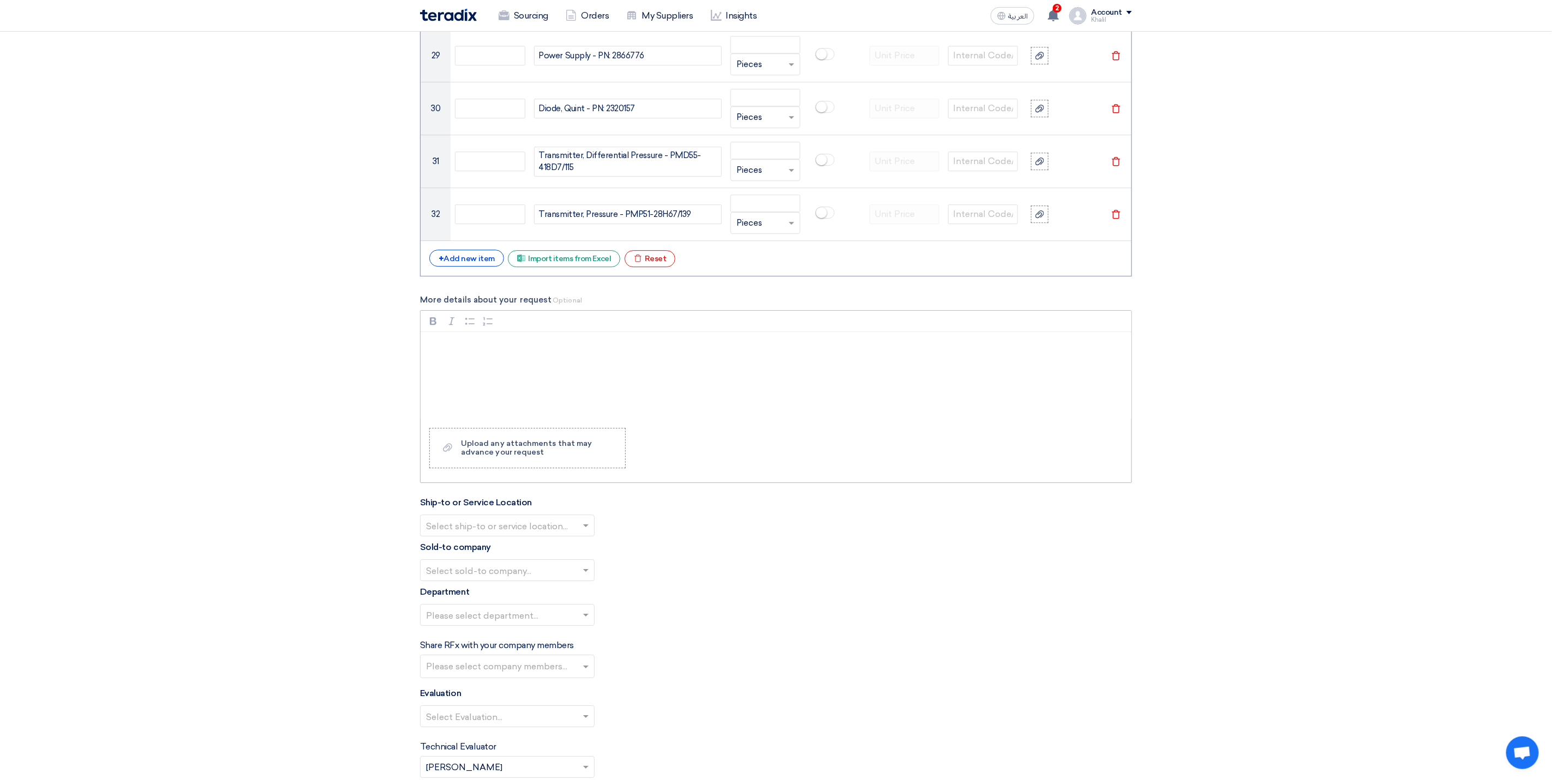
scroll to position [2346, 0]
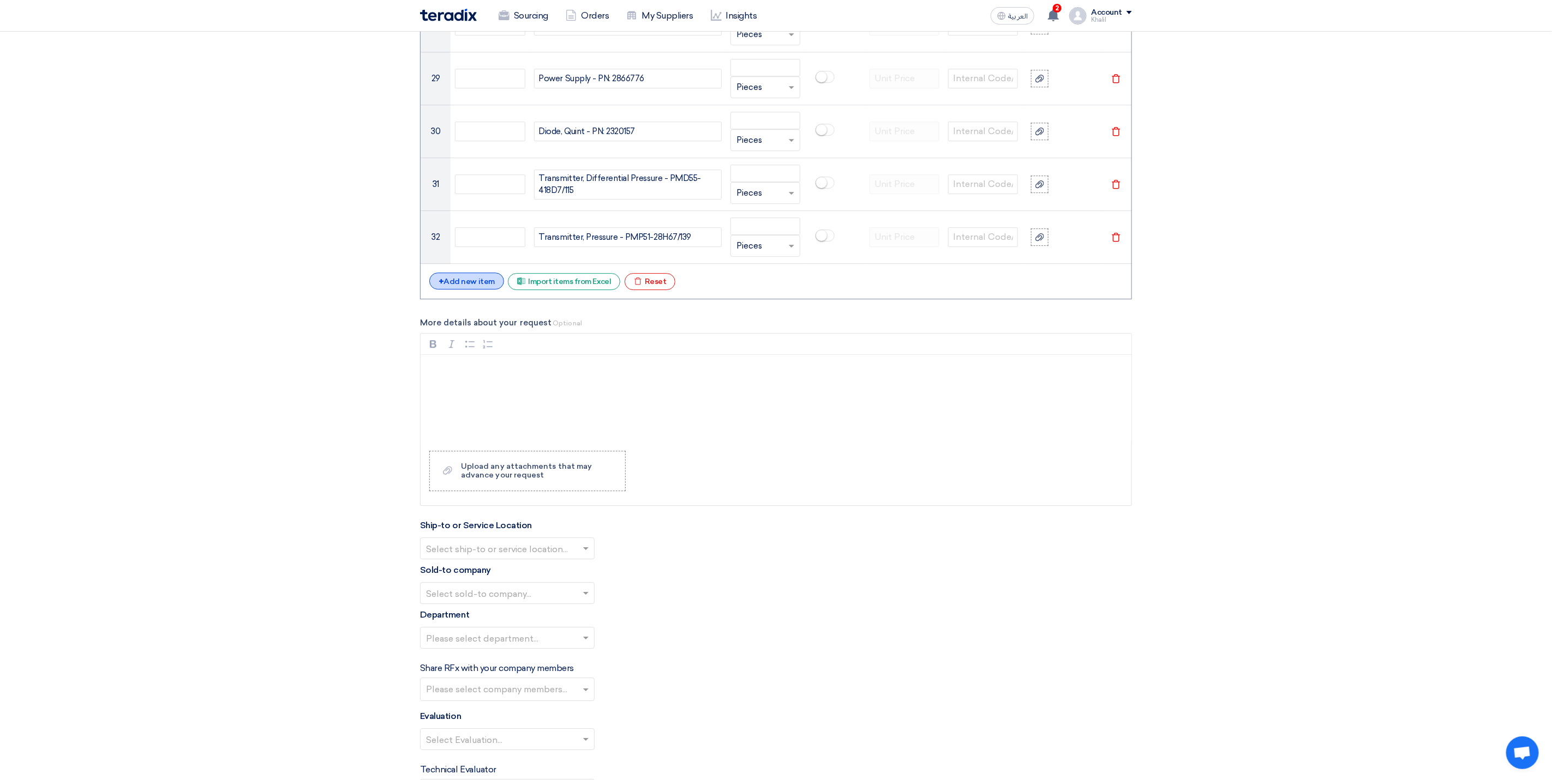
click at [476, 290] on div "+ Add new item" at bounding box center [466, 281] width 75 height 17
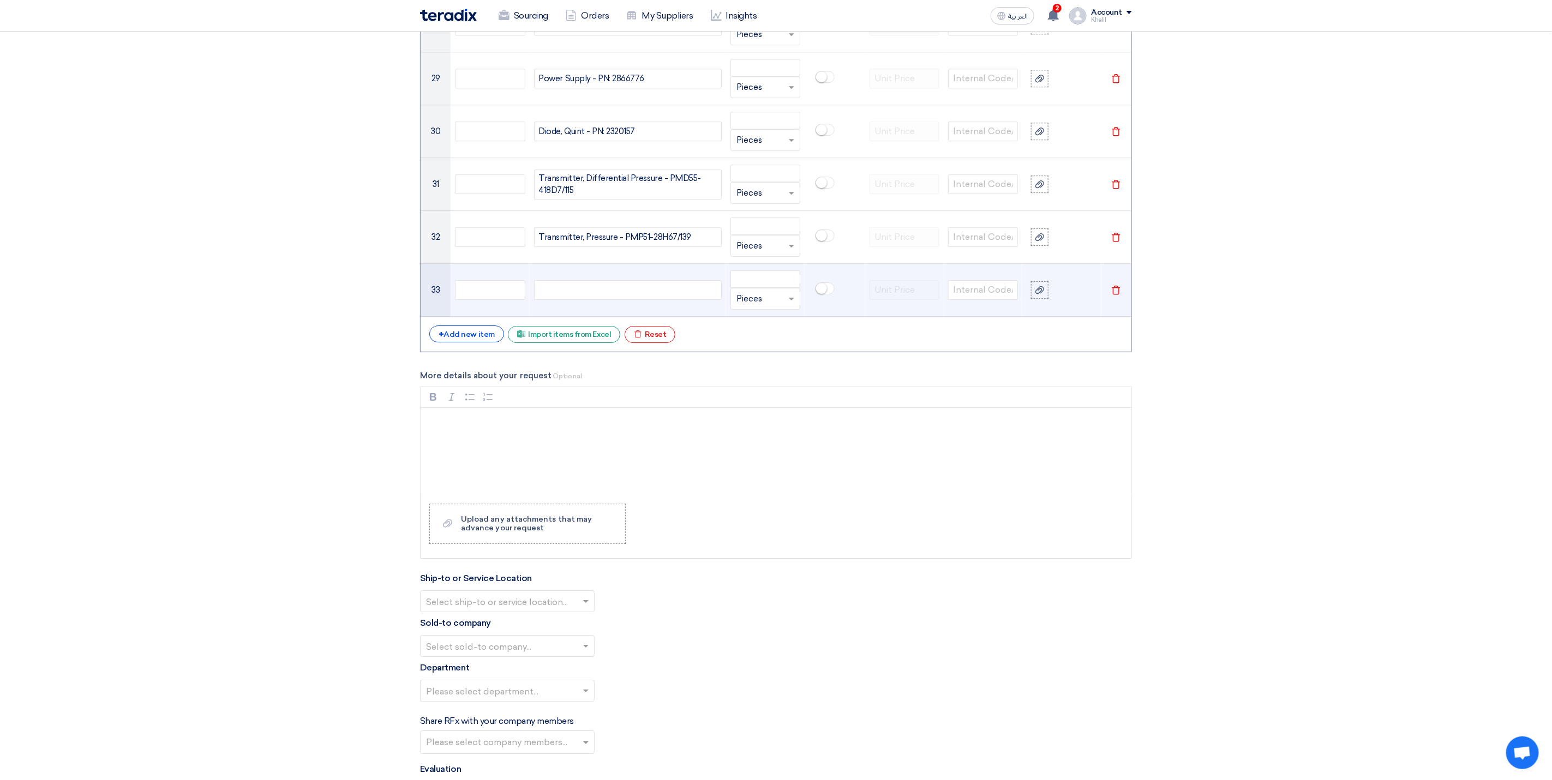
click at [1120, 295] on icon "Delete" at bounding box center [1116, 290] width 10 height 10
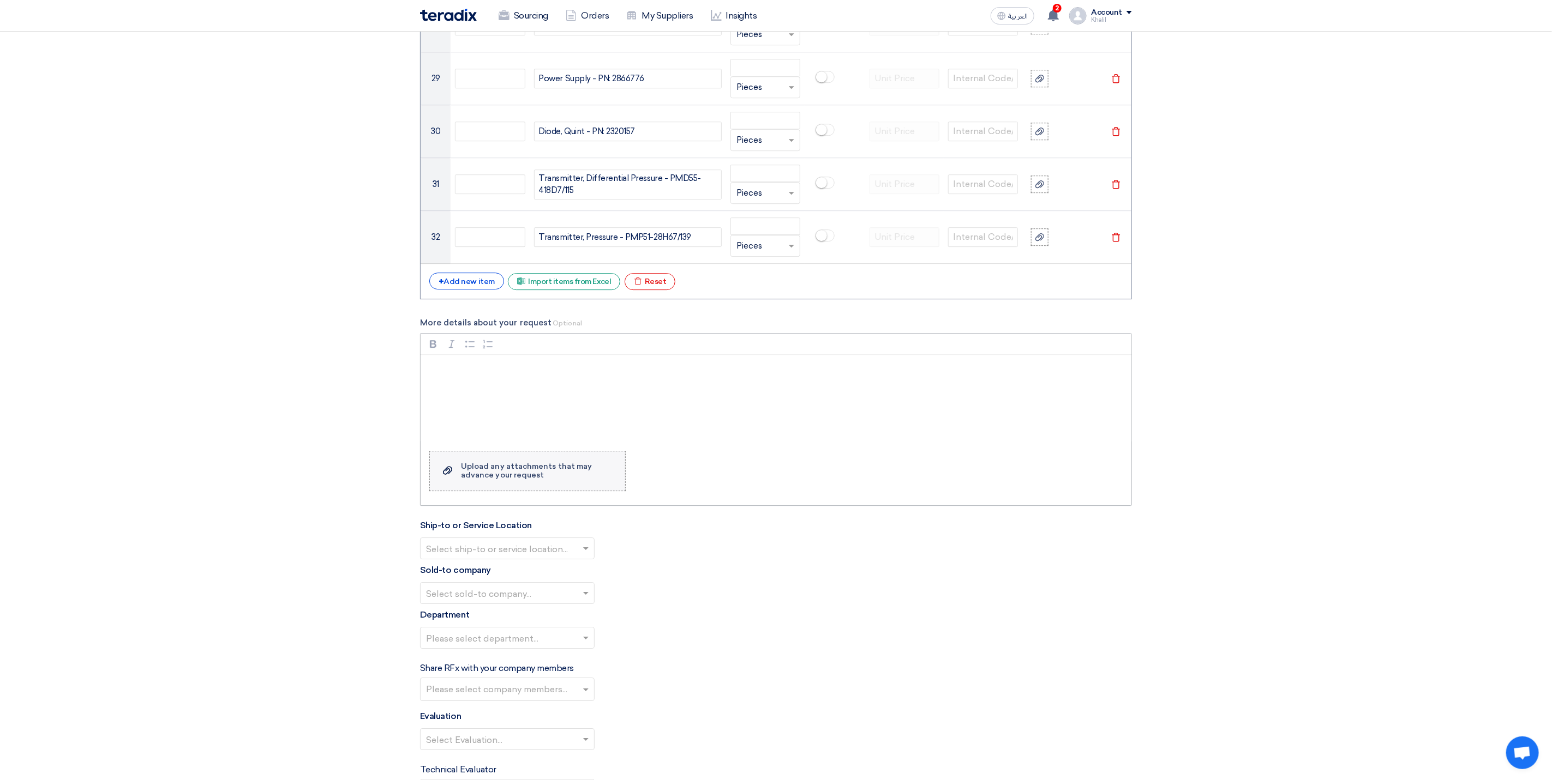
click at [573, 491] on label "Upload a file Upload any attachments that may advance your request" at bounding box center [527, 471] width 196 height 40
click at [0, 0] on input "Upload a file Upload any attachments that may advance your request" at bounding box center [0, 0] width 0 height 0
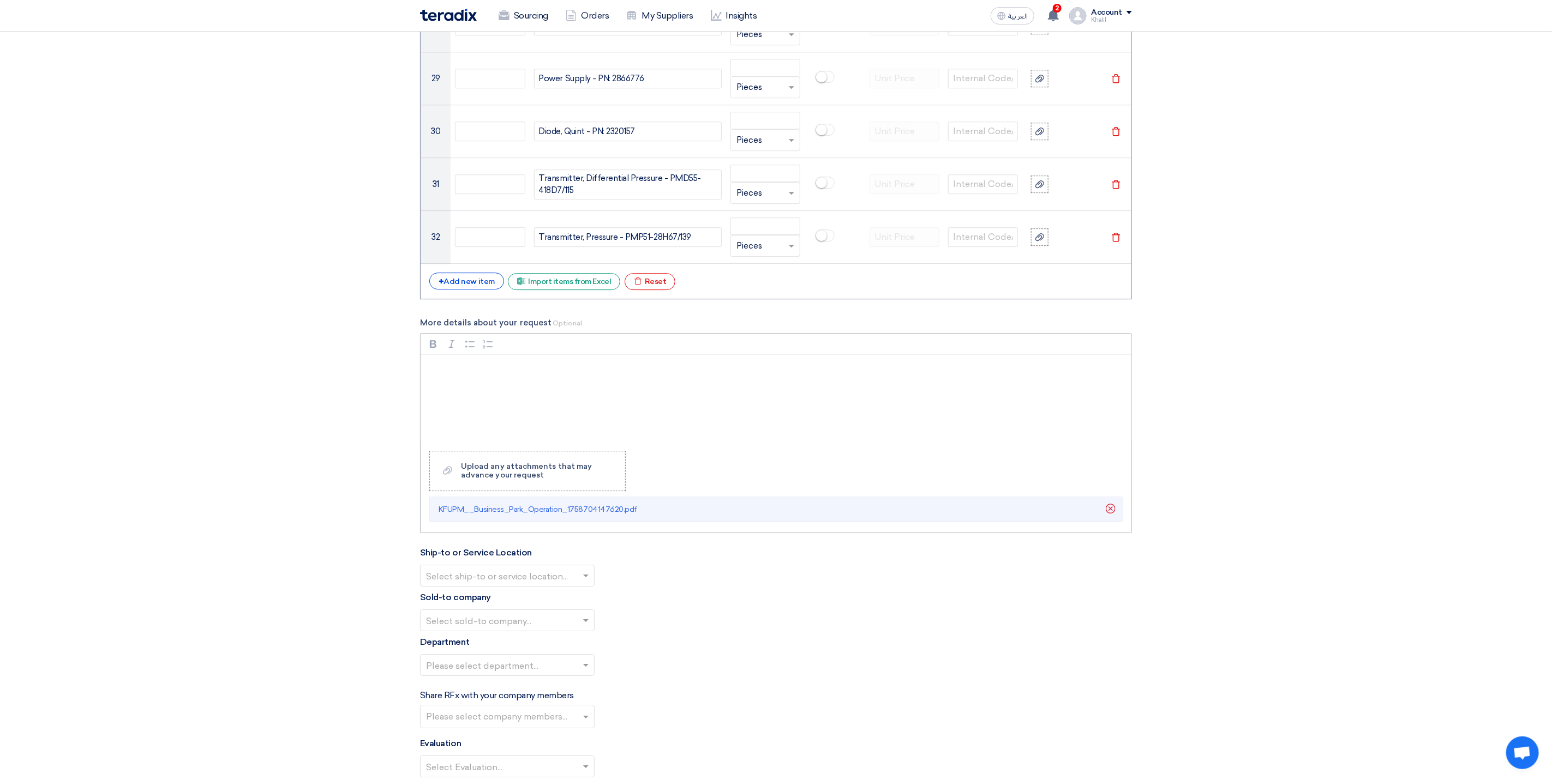
click at [528, 401] on div "Rich Text Editor, main" at bounding box center [775, 398] width 711 height 87
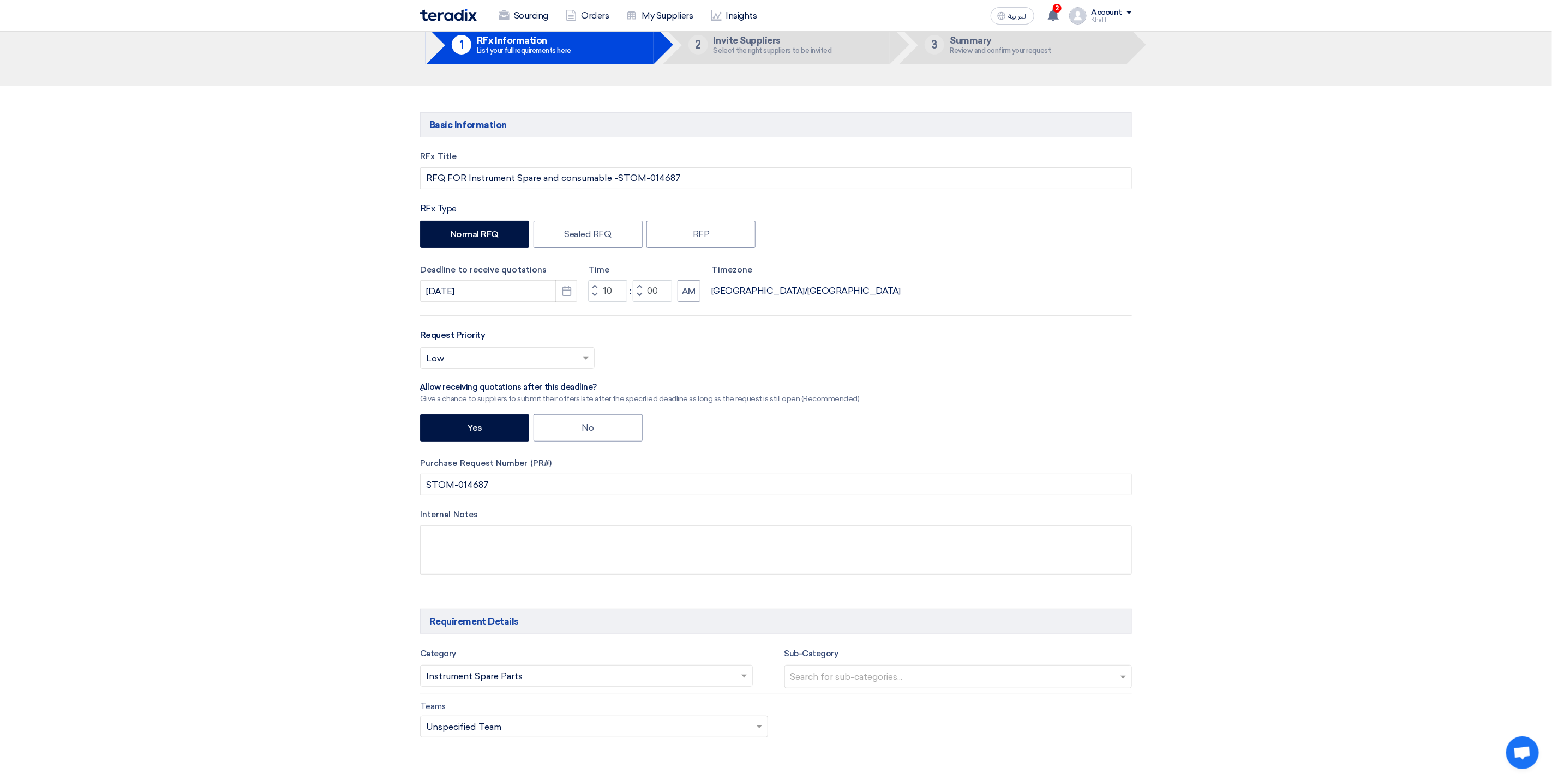
scroll to position [0, 0]
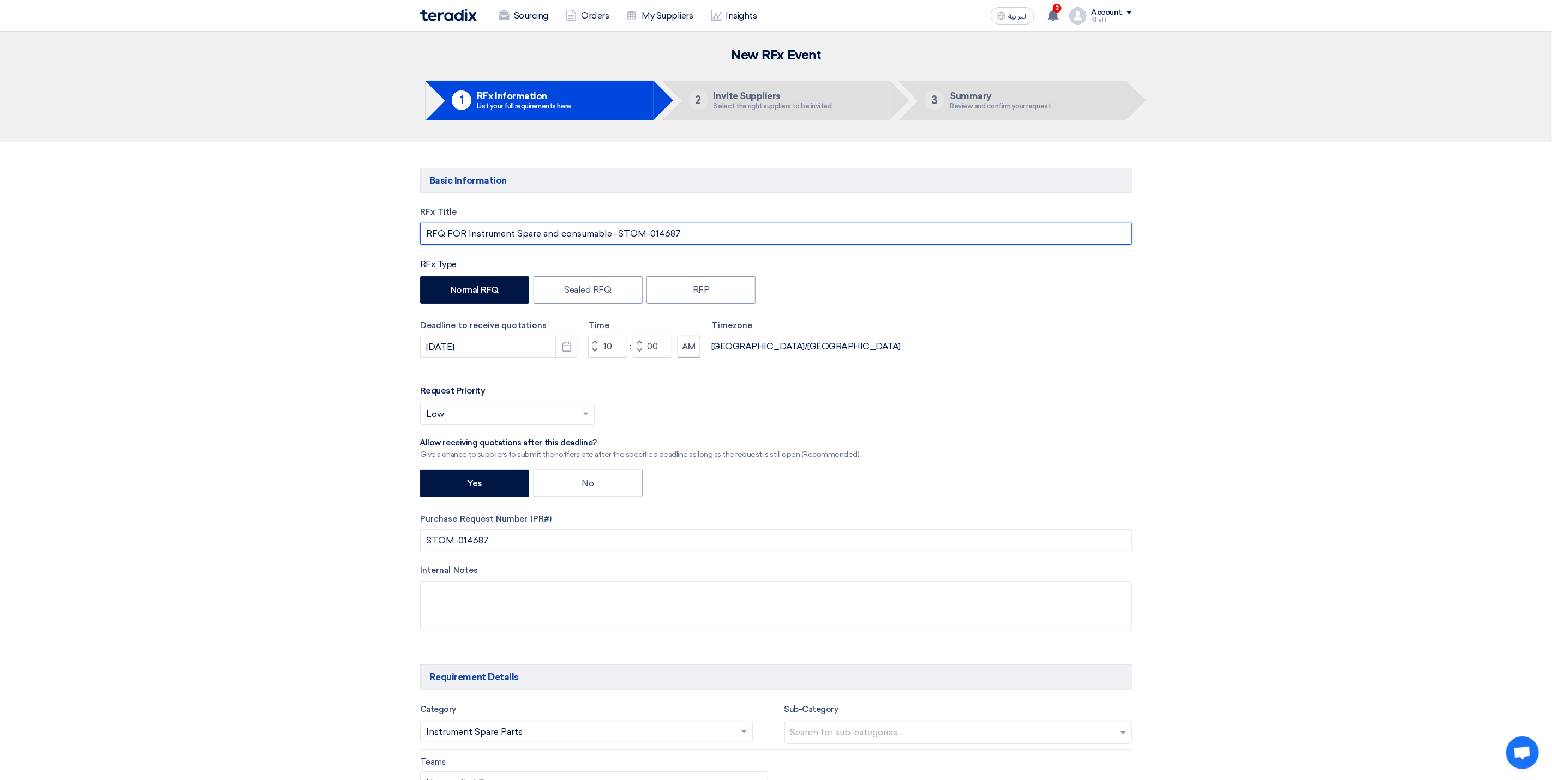
drag, startPoint x: 466, startPoint y: 229, endPoint x: 609, endPoint y: 229, distance: 142.9
click at [609, 229] on input "RFQ FOR Instrument Spare and consumable -STOM-014687" at bounding box center [776, 234] width 712 height 22
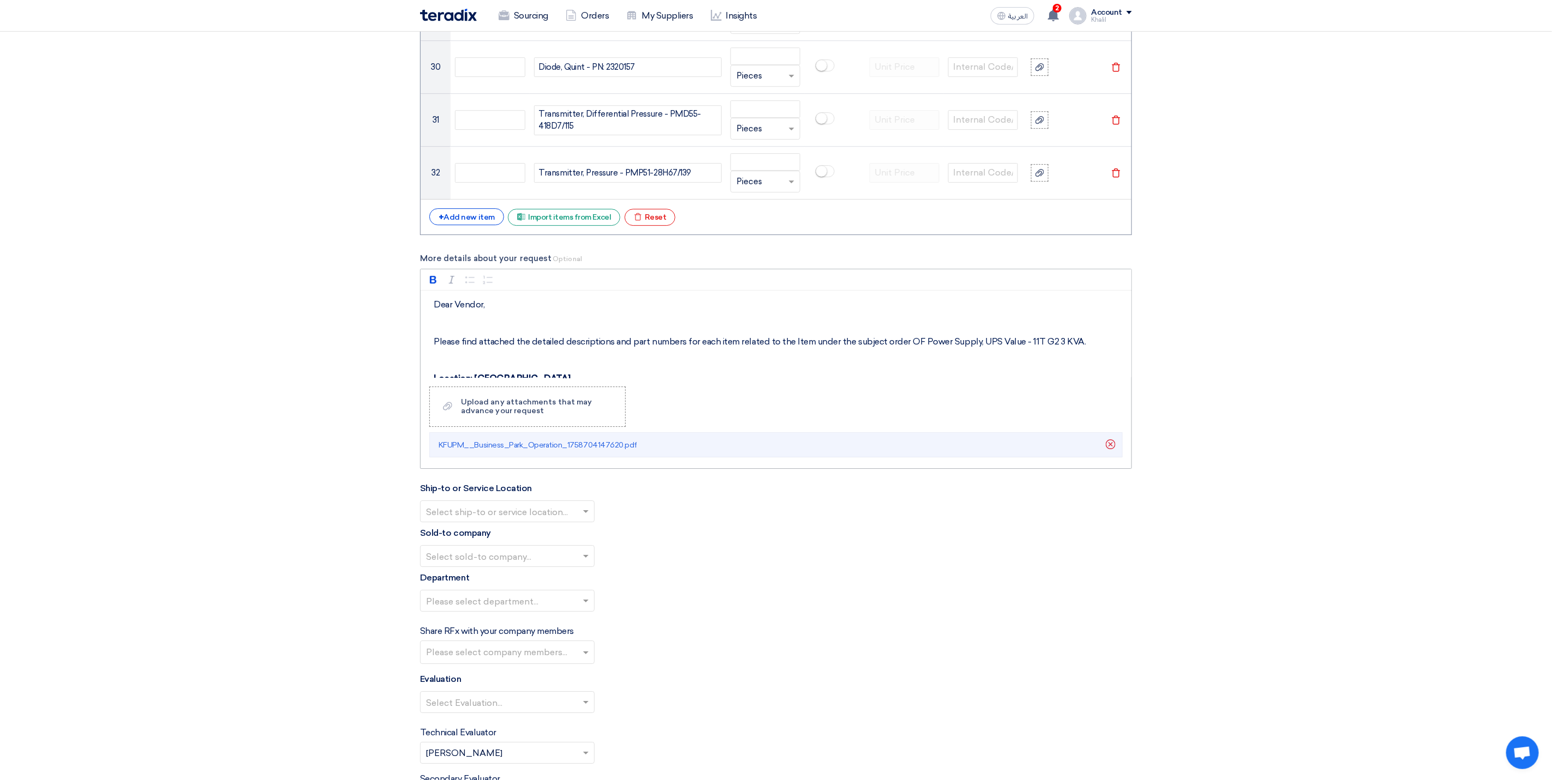
scroll to position [2290, 0]
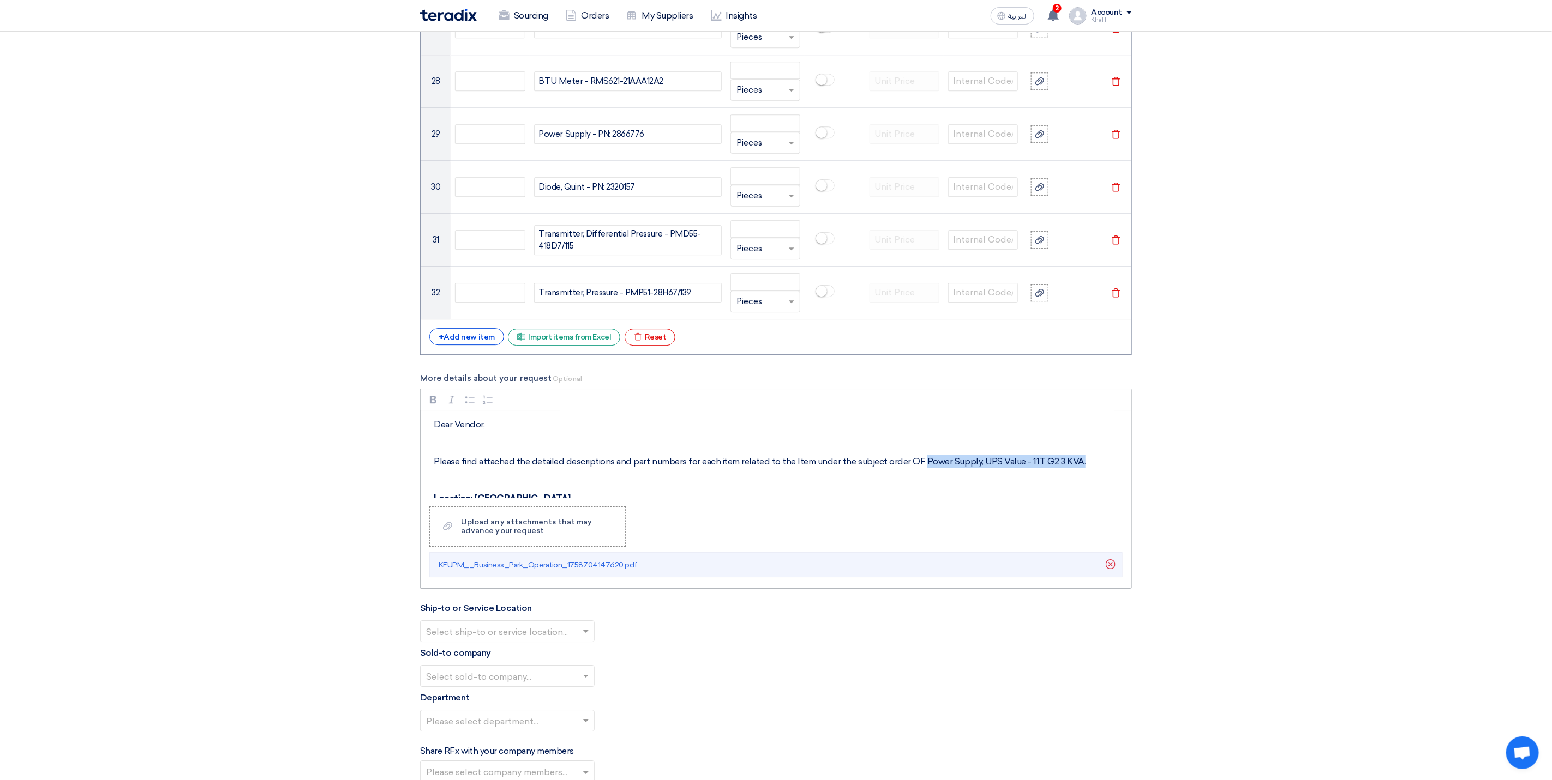
drag, startPoint x: 1054, startPoint y: 473, endPoint x: 918, endPoint y: 474, distance: 136.3
click at [918, 468] on p "Please find attached the detailed descriptions and part numbers for each item r…" at bounding box center [780, 461] width 692 height 13
click at [971, 498] on div "Dear Vendor, Please find attached the detailed descriptions and part numbers fo…" at bounding box center [775, 454] width 711 height 87
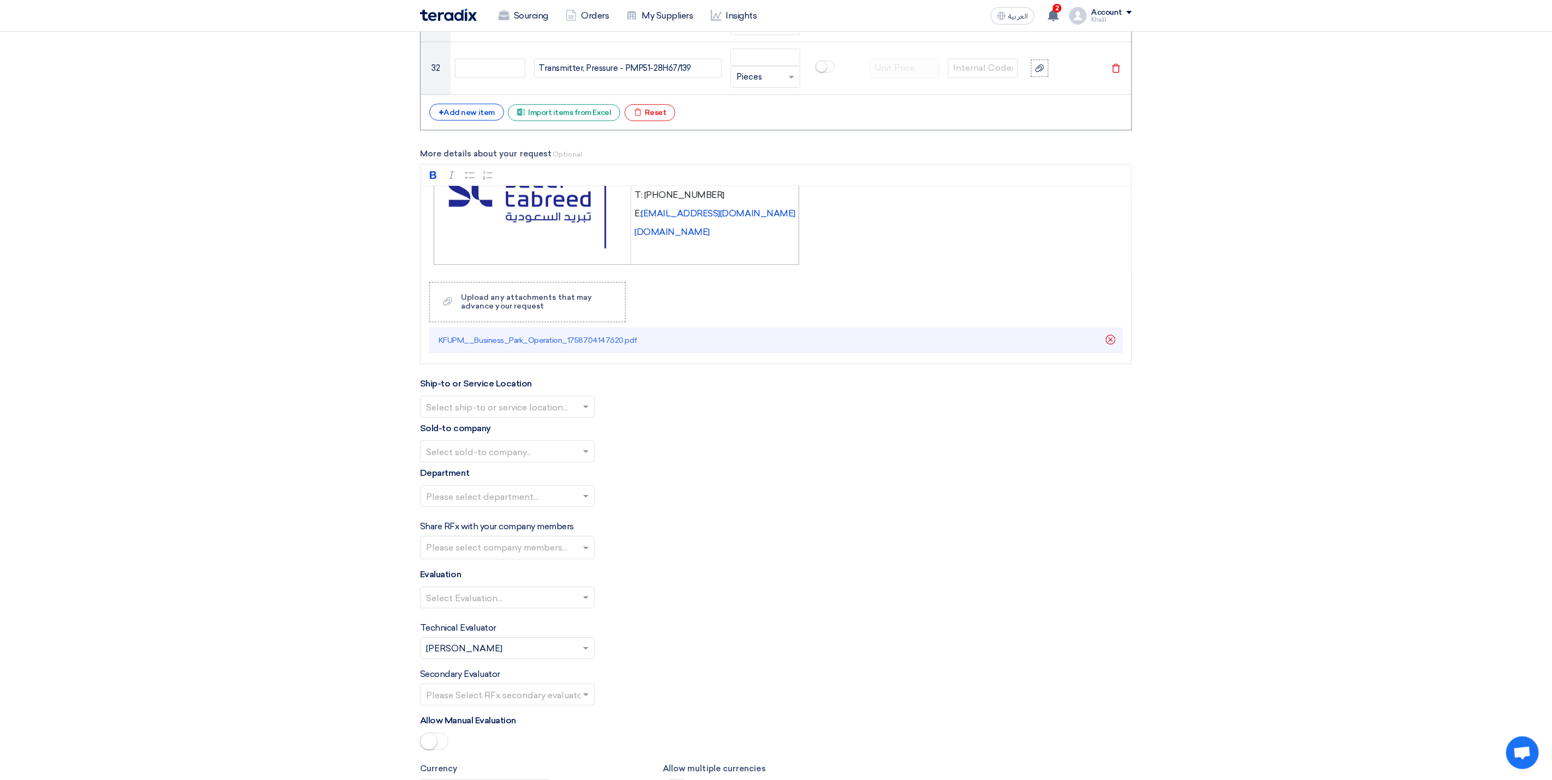
scroll to position [2863, 0]
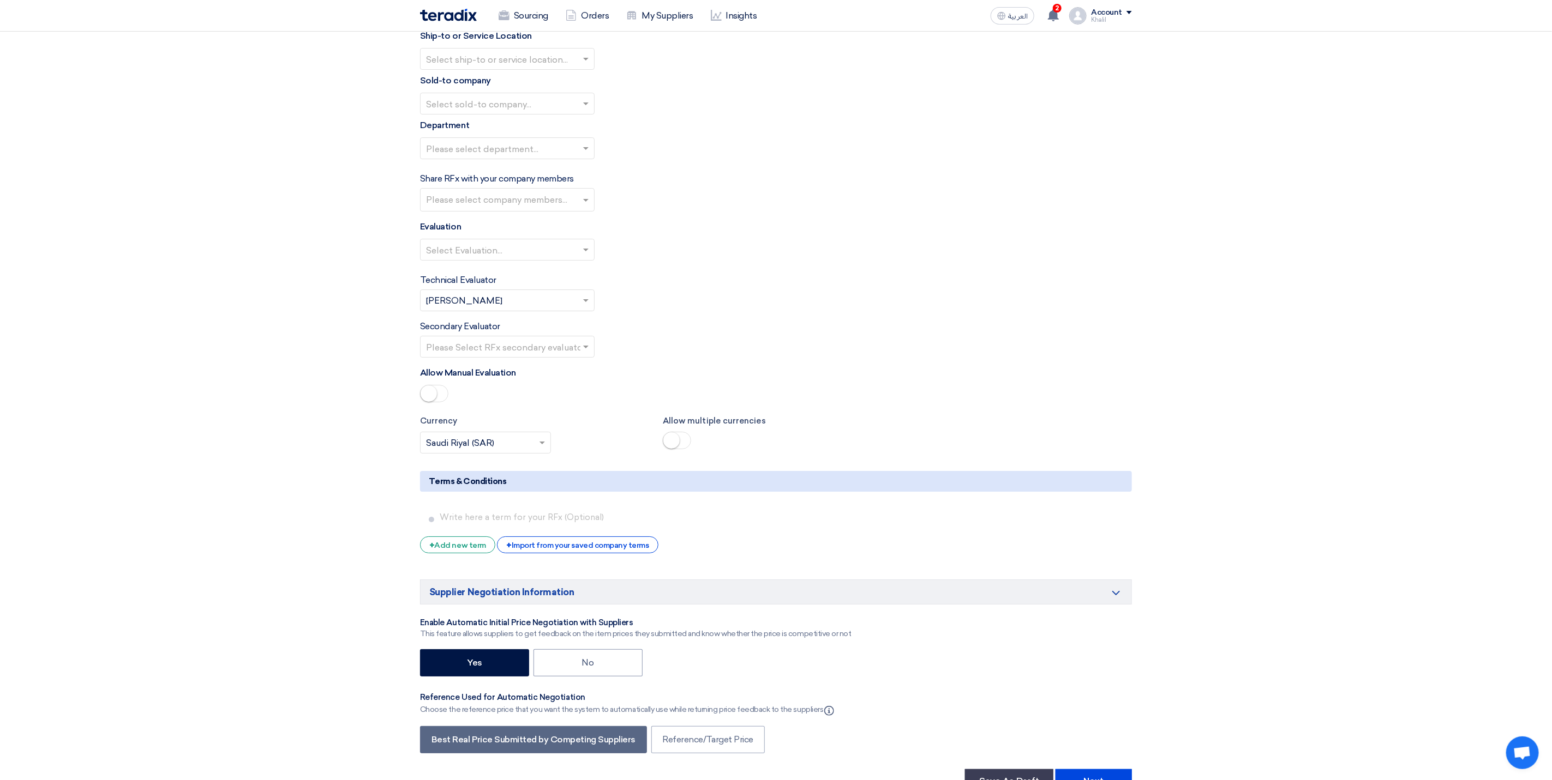
click at [586, 65] on span at bounding box center [587, 58] width 14 height 13
click at [574, 92] on div "STOM Main WH" at bounding box center [506, 81] width 173 height 22
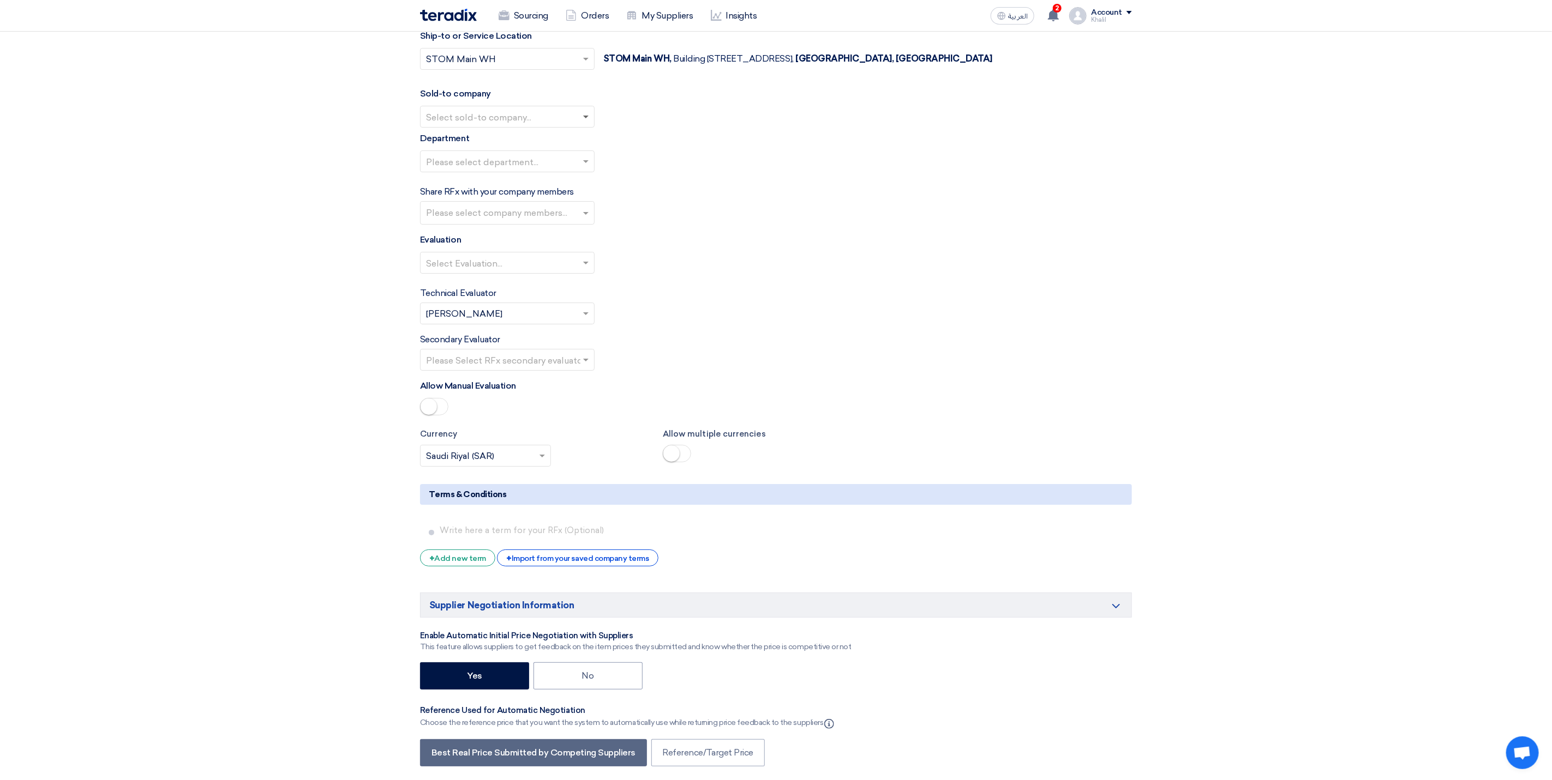
click at [583, 119] on span at bounding box center [585, 118] width 5 height 4
click at [574, 172] on div "STDC - Khobar" at bounding box center [506, 161] width 173 height 22
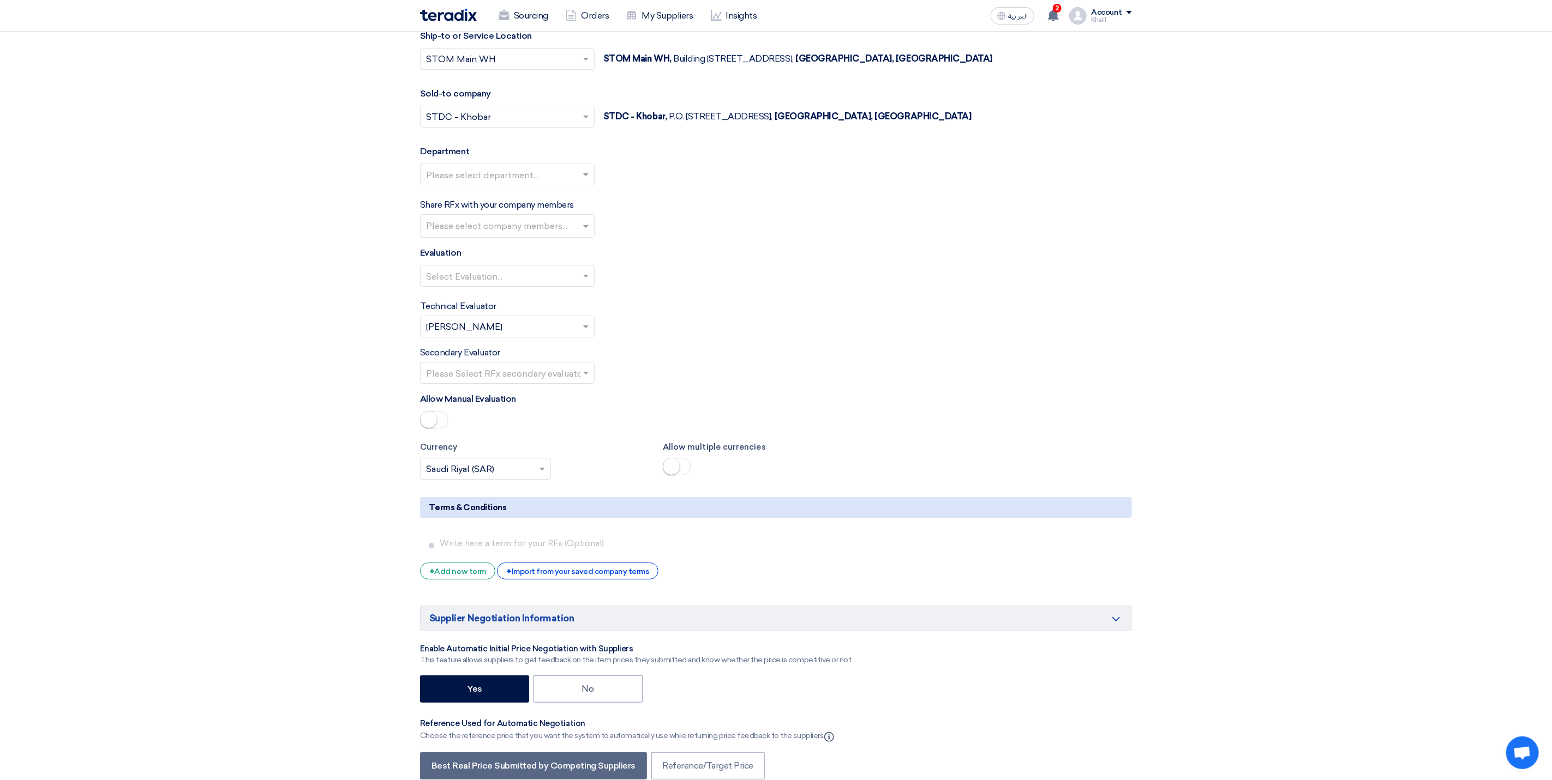
click at [581, 181] on span at bounding box center [587, 174] width 14 height 13
click at [574, 207] on div "General Department" at bounding box center [506, 196] width 173 height 22
click at [561, 236] on input "text" at bounding box center [508, 227] width 165 height 18
click at [539, 283] on div "[PERSON_NAME] [PERSON_NAME]" at bounding box center [506, 272] width 173 height 22
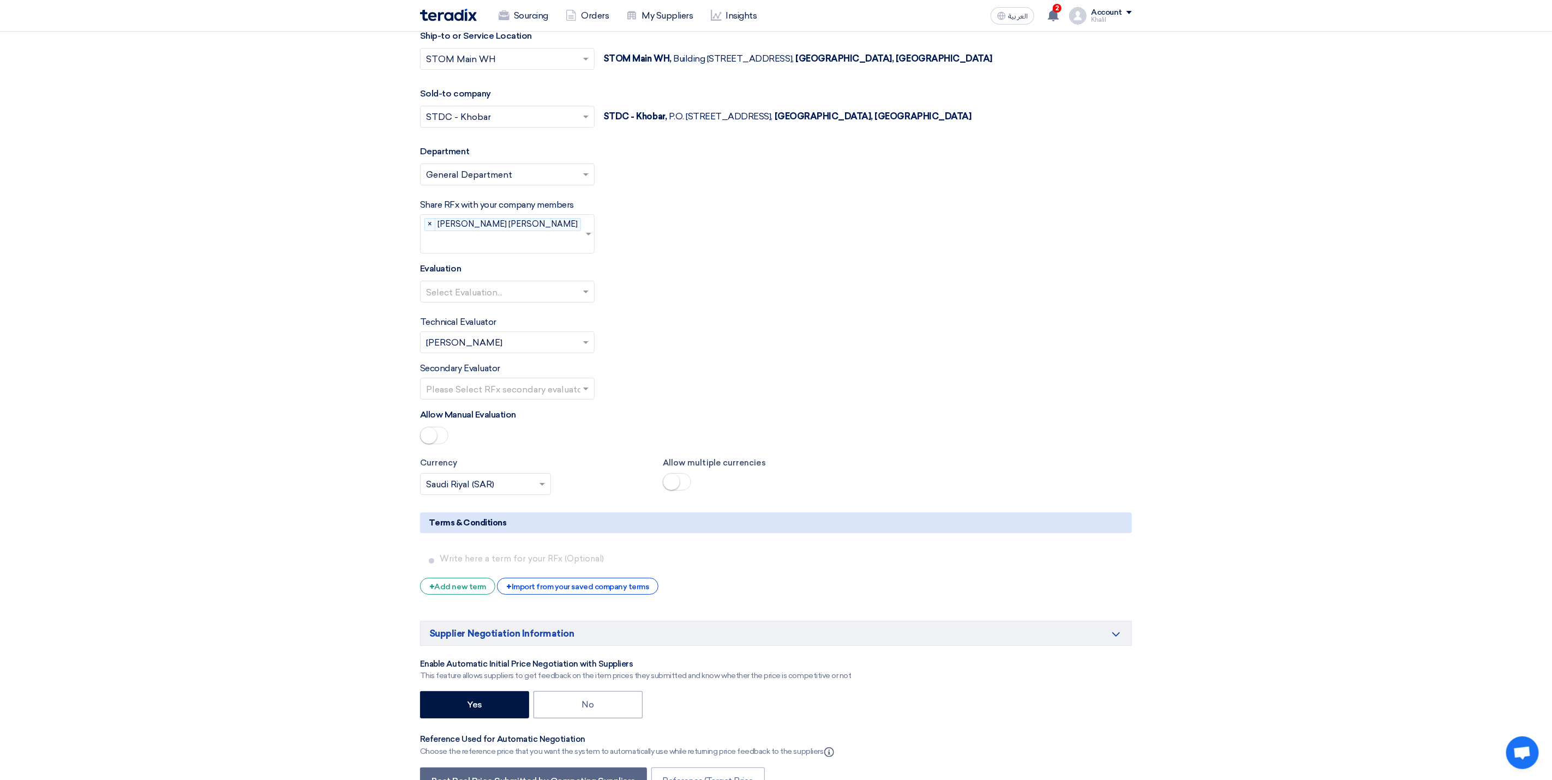
click at [668, 309] on div "Select Evaluation..." at bounding box center [776, 296] width 712 height 31
click at [583, 293] on span at bounding box center [585, 293] width 5 height 4
click at [556, 321] on div "Standard Criteria" at bounding box center [506, 314] width 173 height 22
click at [553, 396] on input "text" at bounding box center [502, 390] width 152 height 18
click at [560, 441] on div "[PERSON_NAME]" at bounding box center [506, 433] width 173 height 22
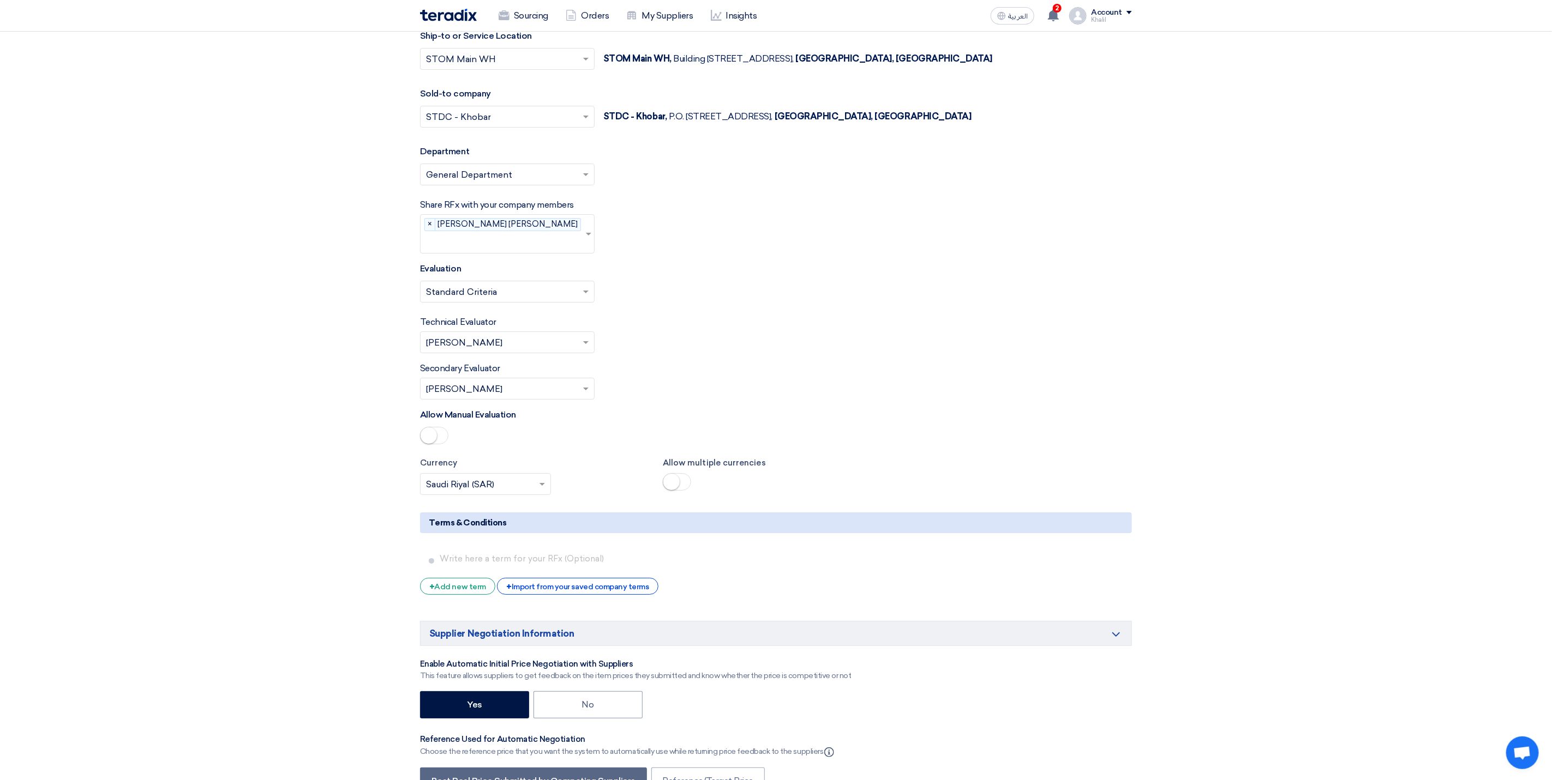
drag, startPoint x: 840, startPoint y: 388, endPoint x: 887, endPoint y: 393, distance: 47.7
click at [841, 388] on div "Secondary Evaluator Please Select RFx secondary evaluator... × [PERSON_NAME] ×" at bounding box center [776, 381] width 712 height 38
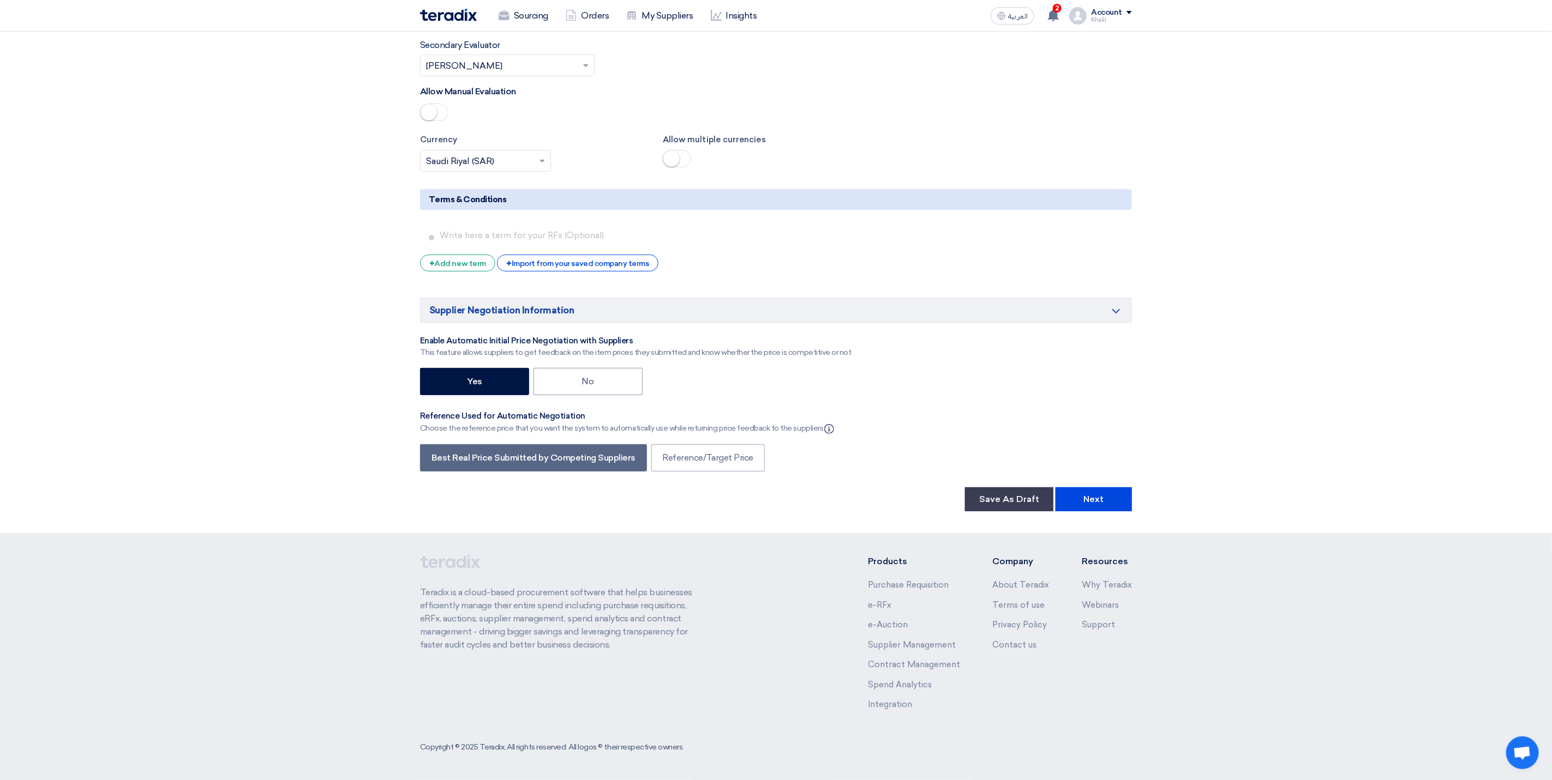
scroll to position [3192, 0]
click at [1086, 509] on button "Next" at bounding box center [1093, 500] width 76 height 24
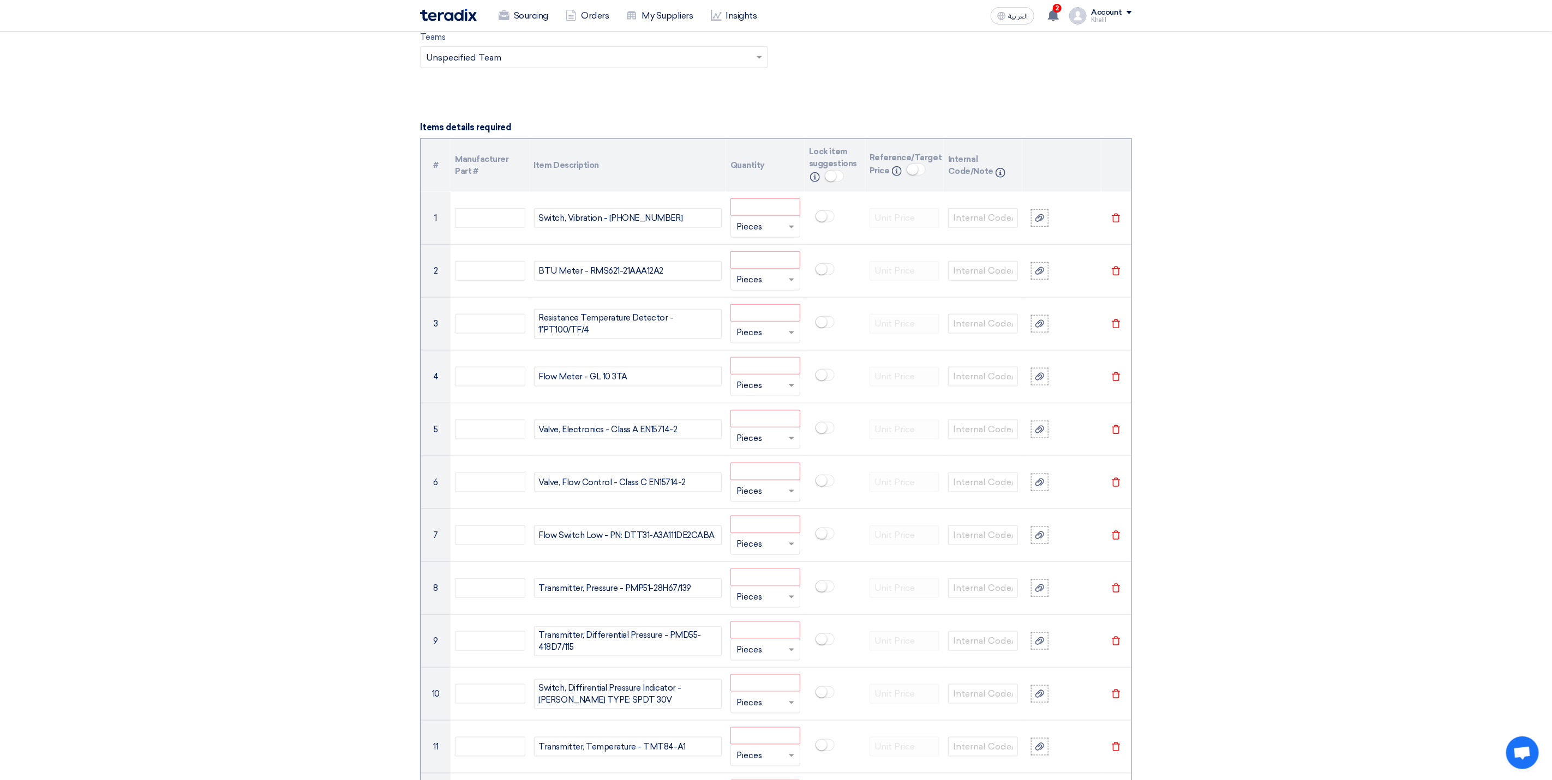
scroll to position [736, 0]
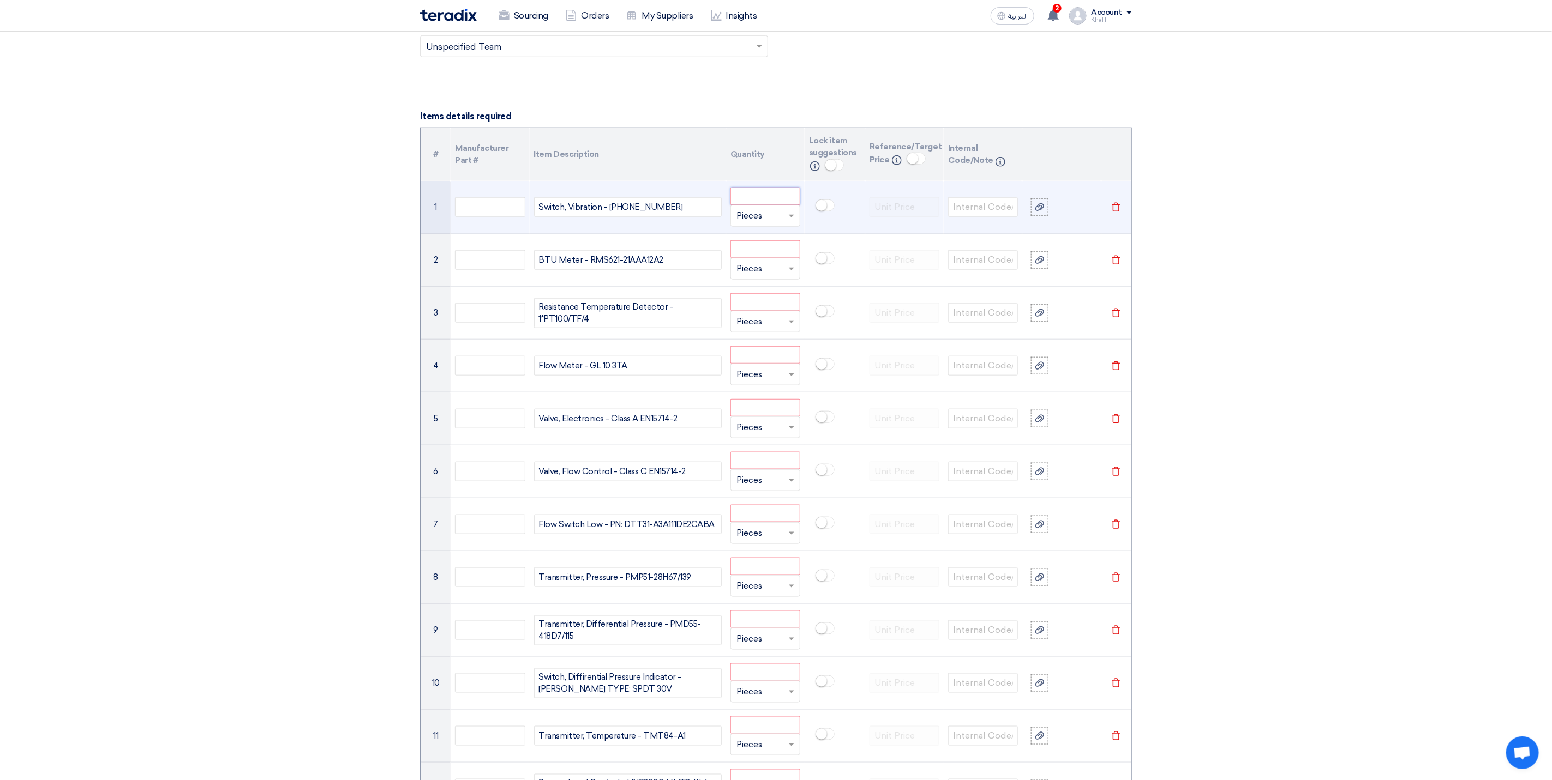
click at [771, 203] on input "number" at bounding box center [765, 196] width 70 height 17
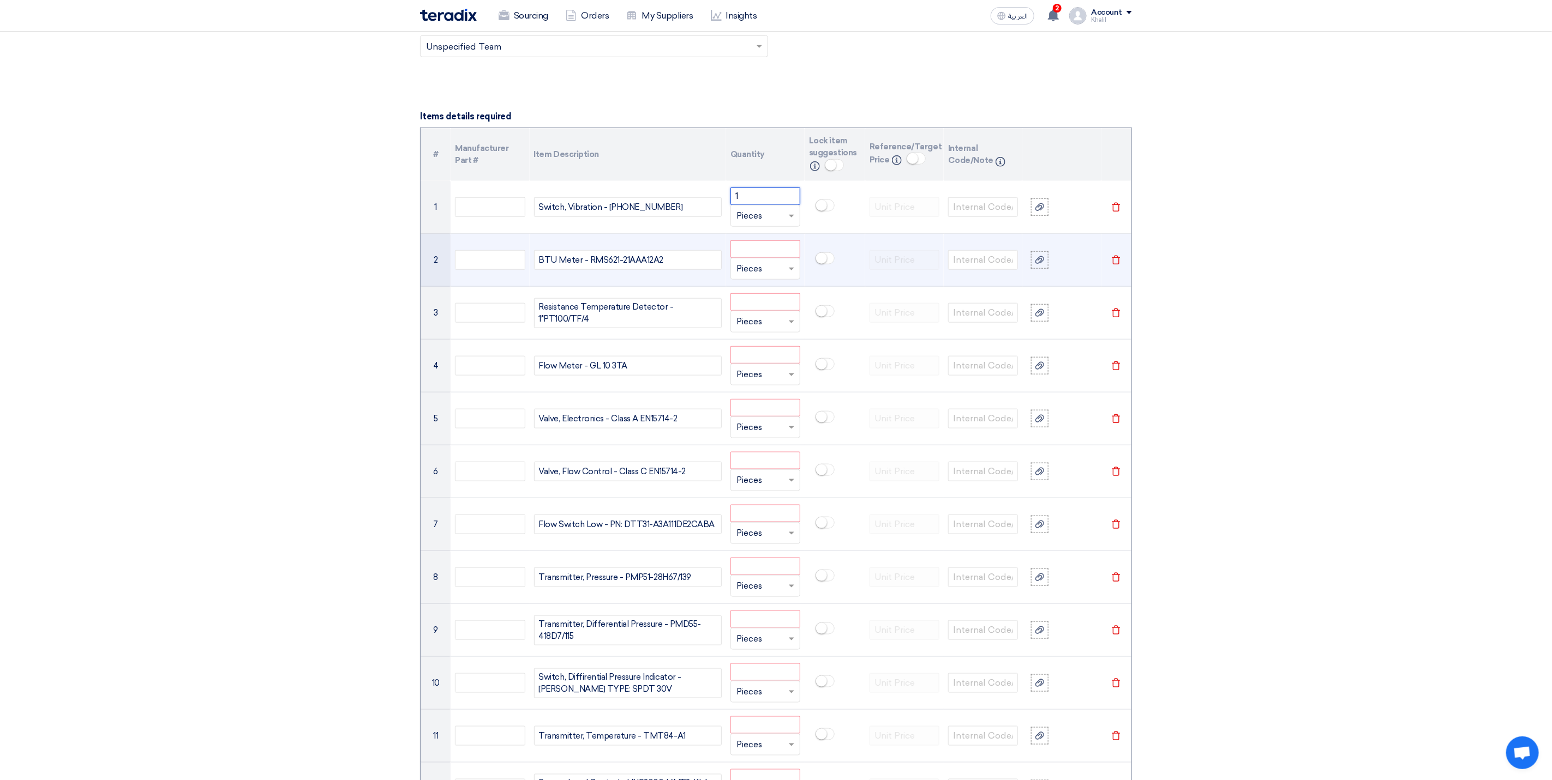
type input "1"
click at [760, 257] on input "number" at bounding box center [765, 248] width 70 height 17
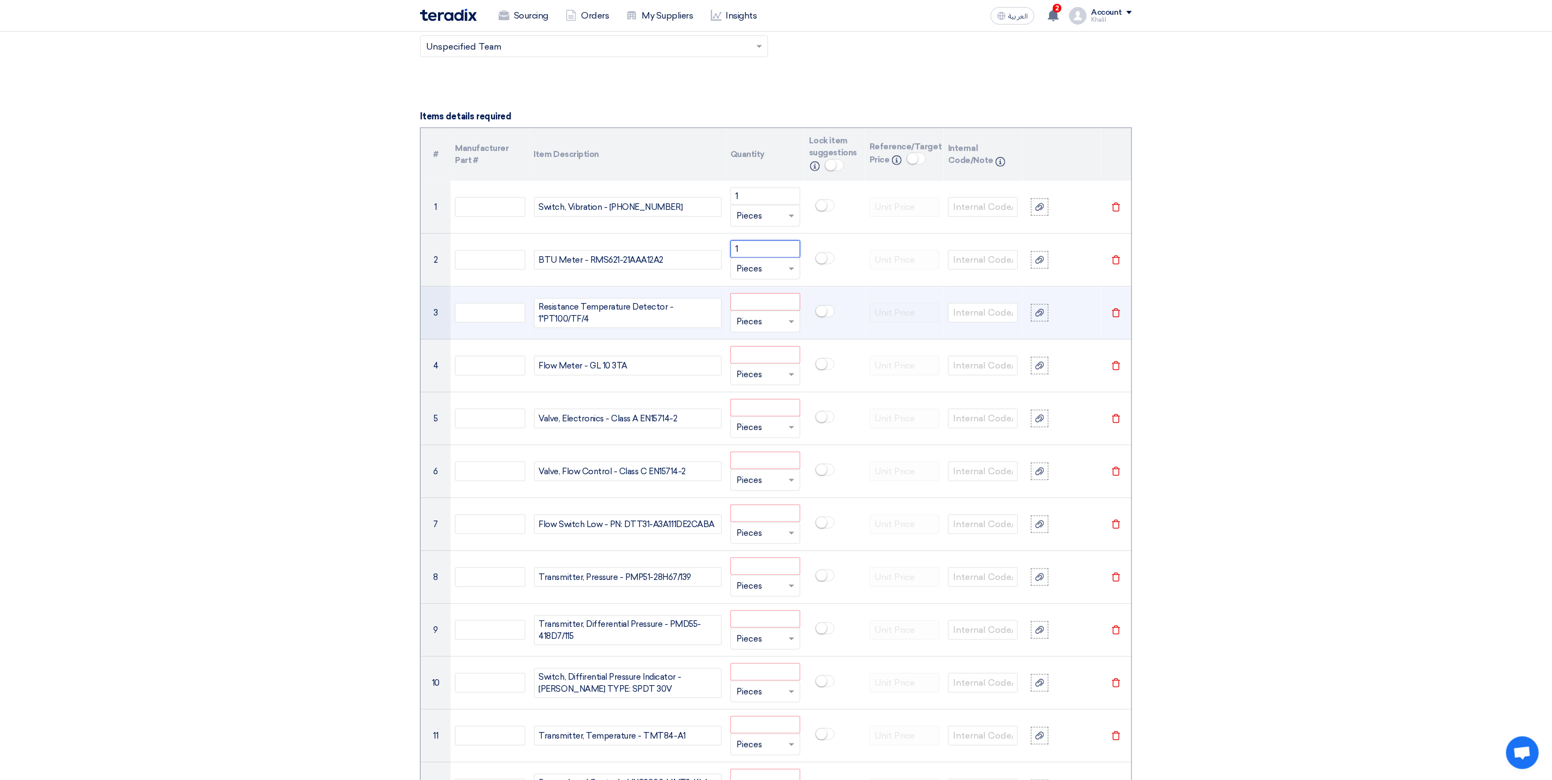
type input "1"
click at [762, 311] on input "number" at bounding box center [765, 301] width 70 height 17
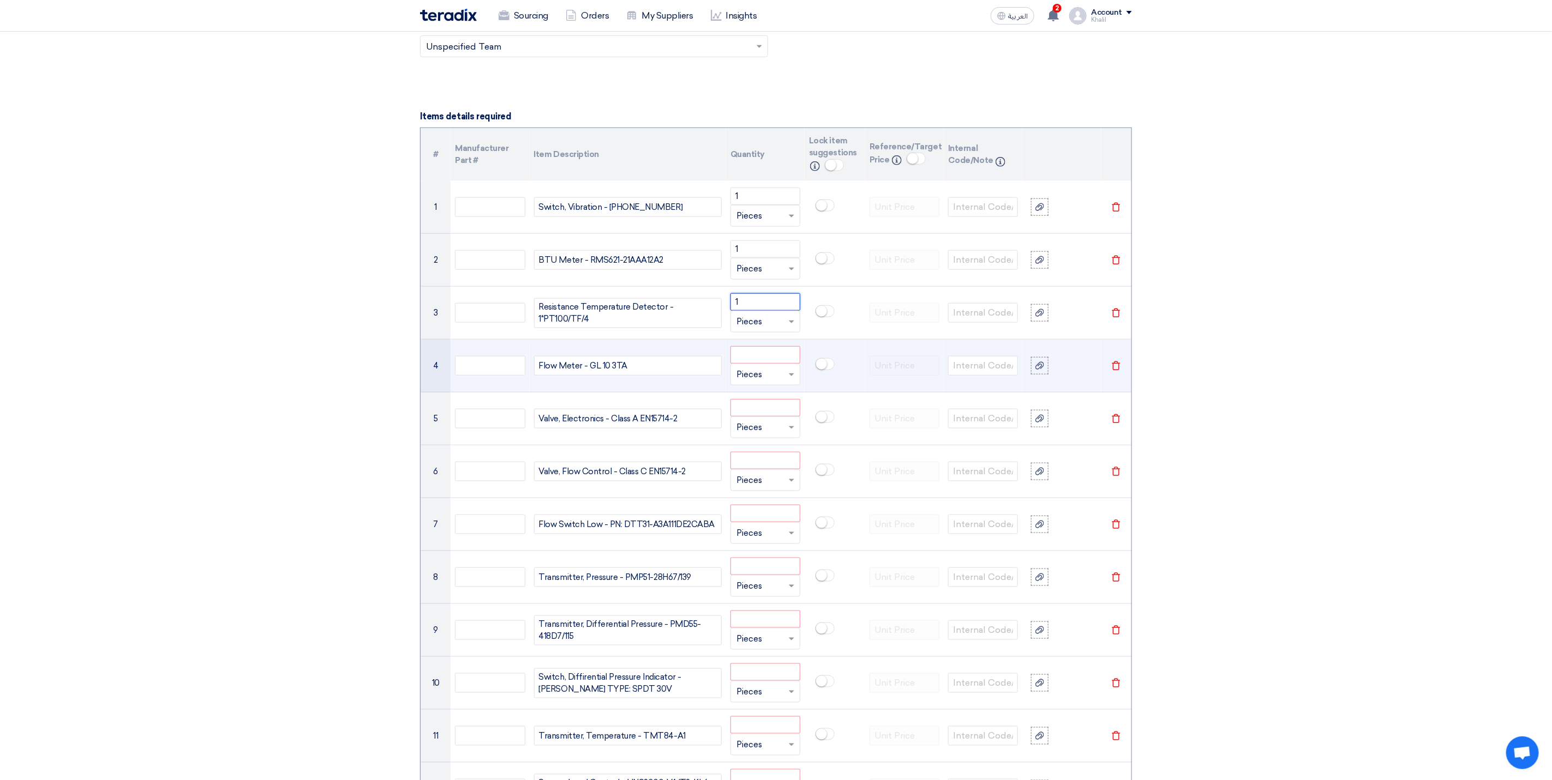
type input "1"
click at [763, 357] on input "number" at bounding box center [765, 354] width 70 height 17
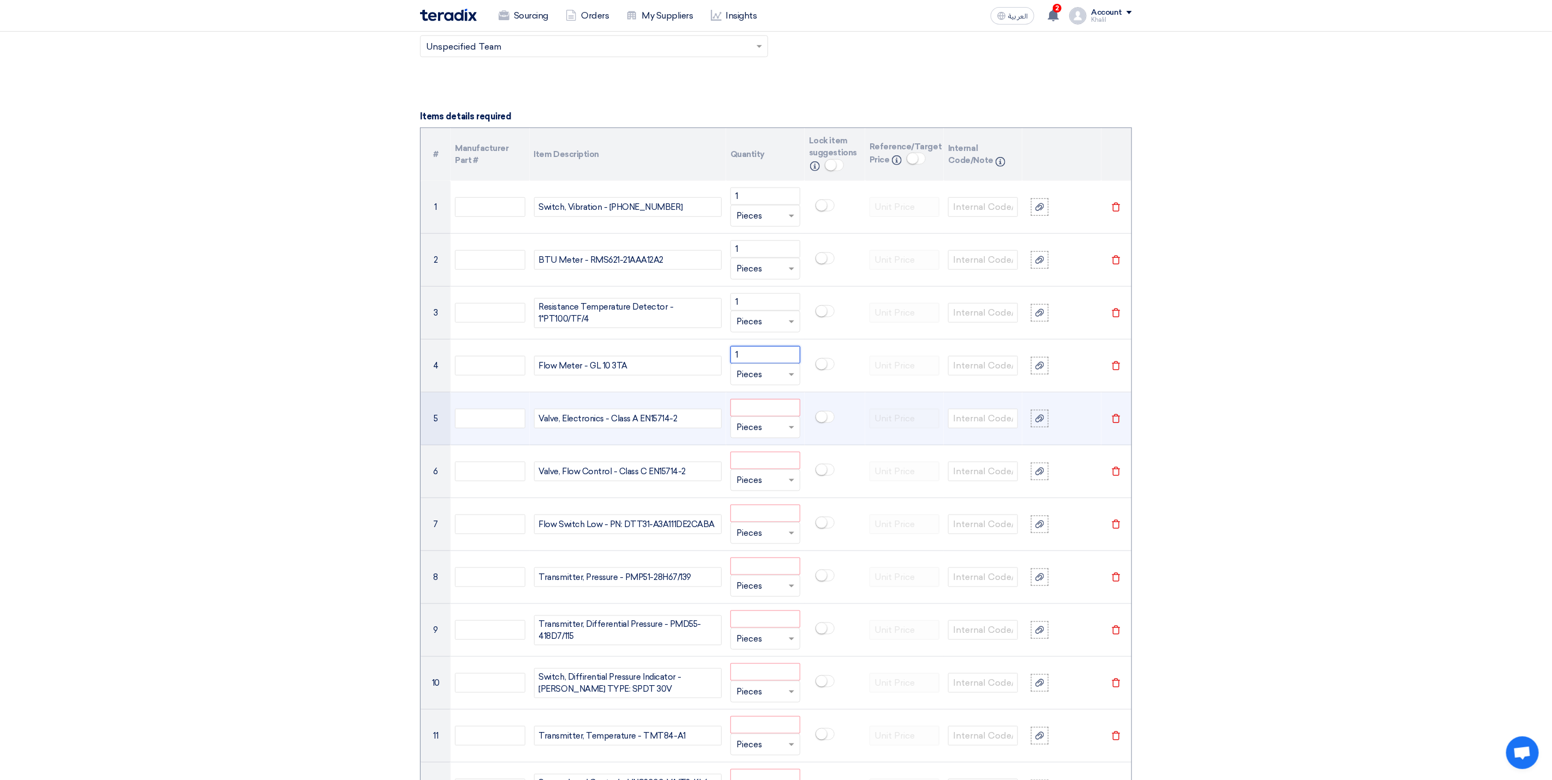
type input "1"
click at [766, 413] on input "number" at bounding box center [765, 407] width 70 height 17
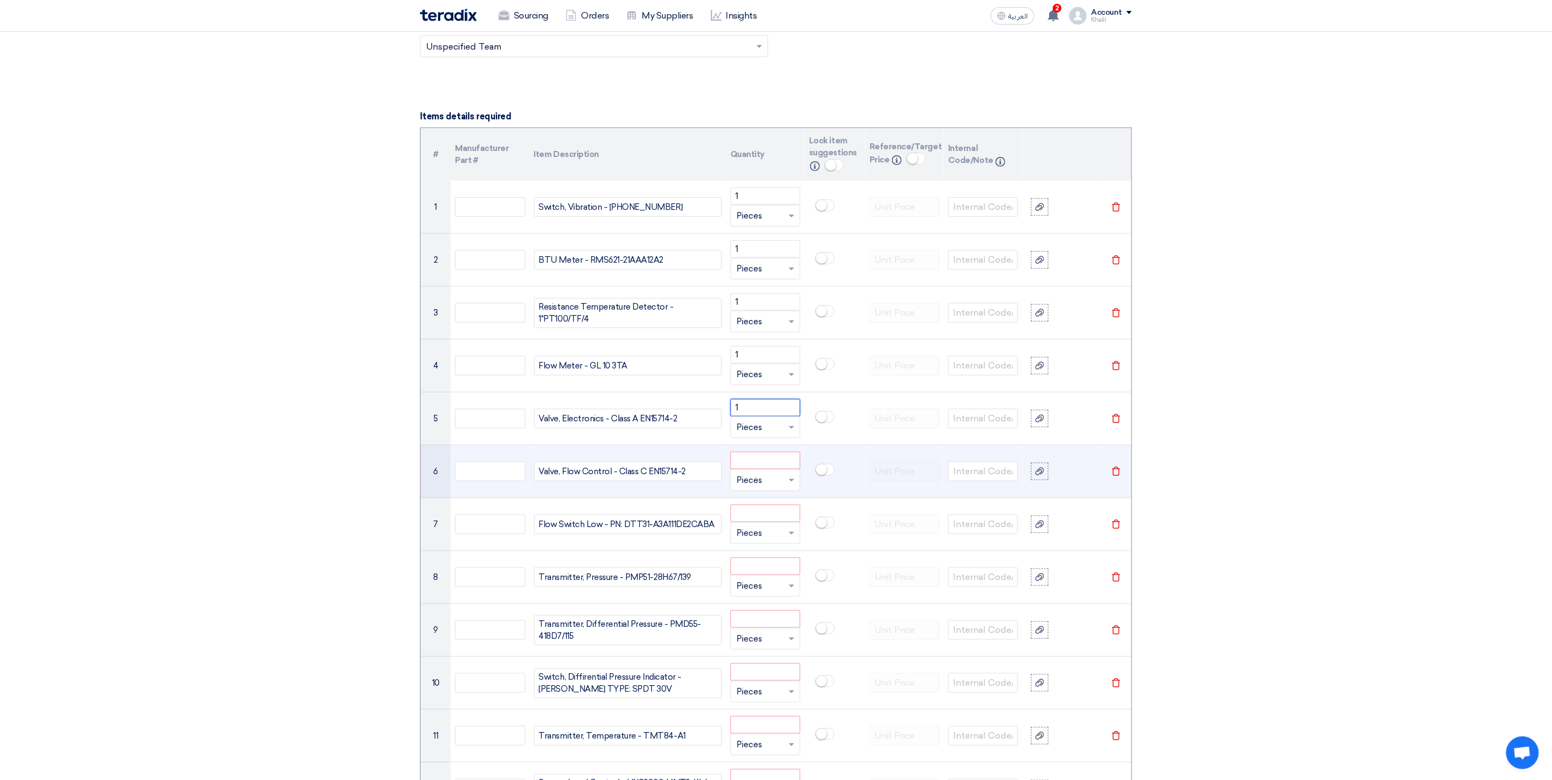
type input "1"
click at [771, 470] on input "number" at bounding box center [765, 460] width 70 height 17
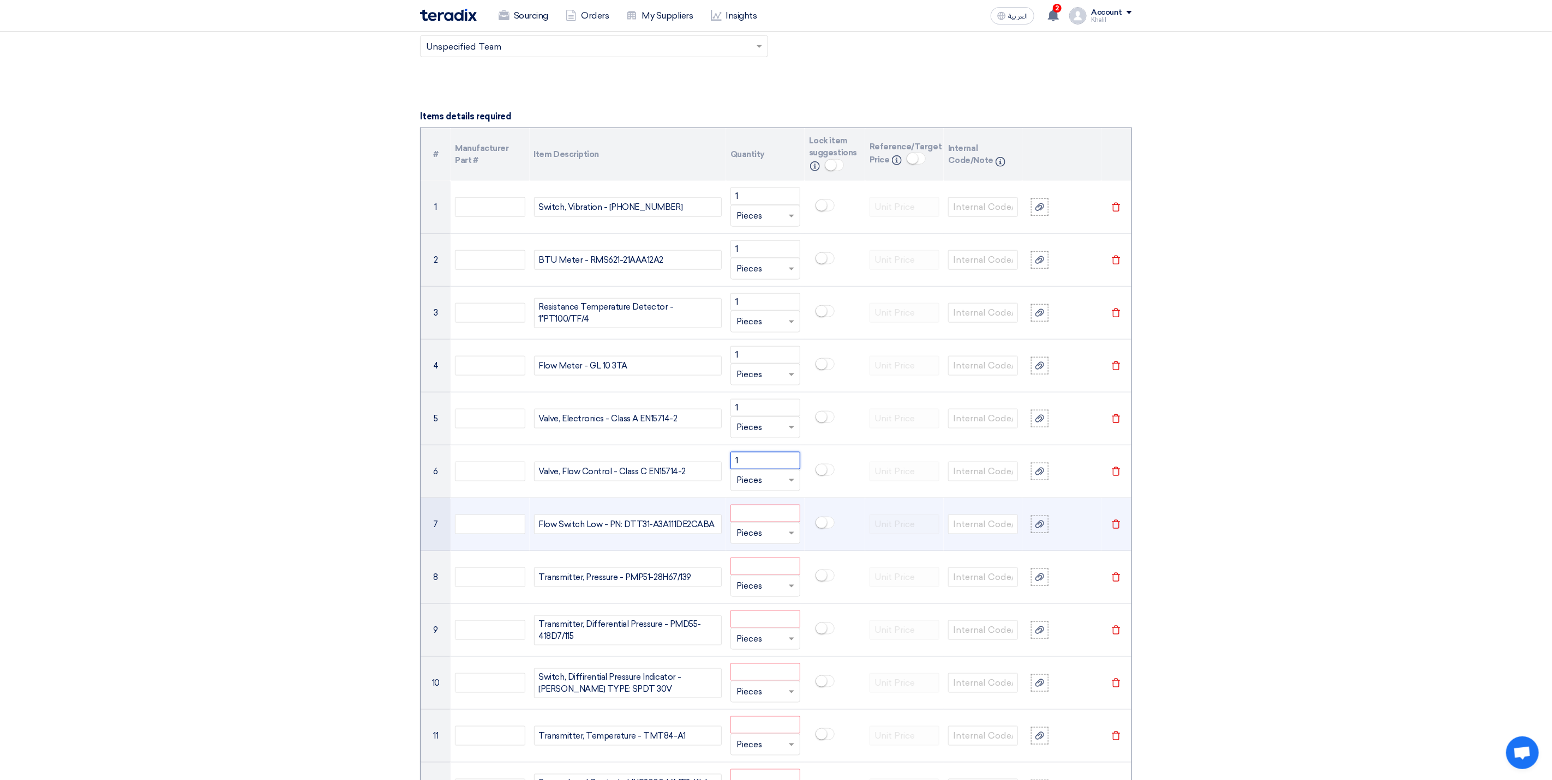
type input "1"
click at [773, 522] on input "number" at bounding box center [765, 513] width 70 height 17
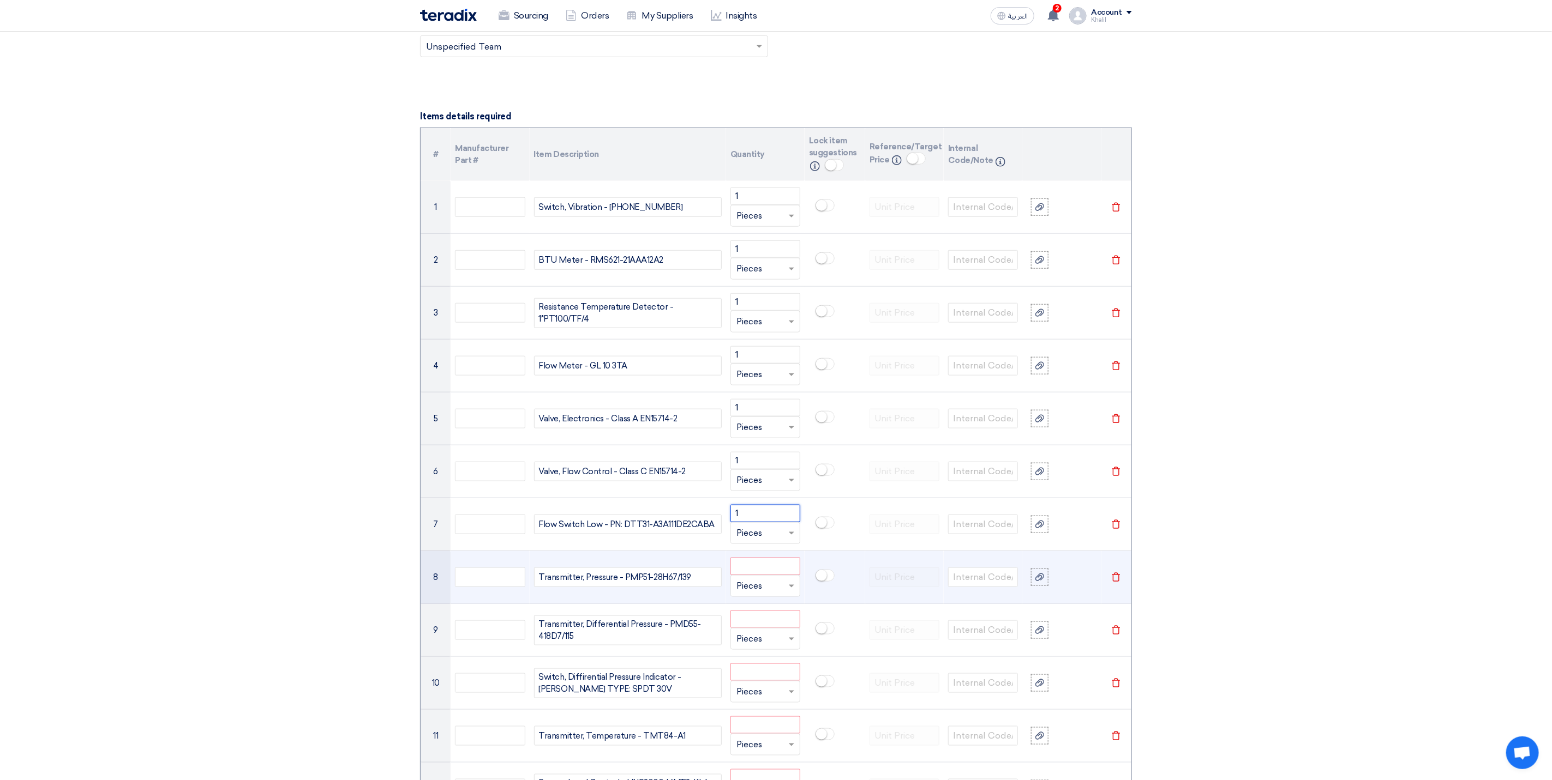
type input "1"
click at [775, 575] on input "number" at bounding box center [765, 566] width 70 height 17
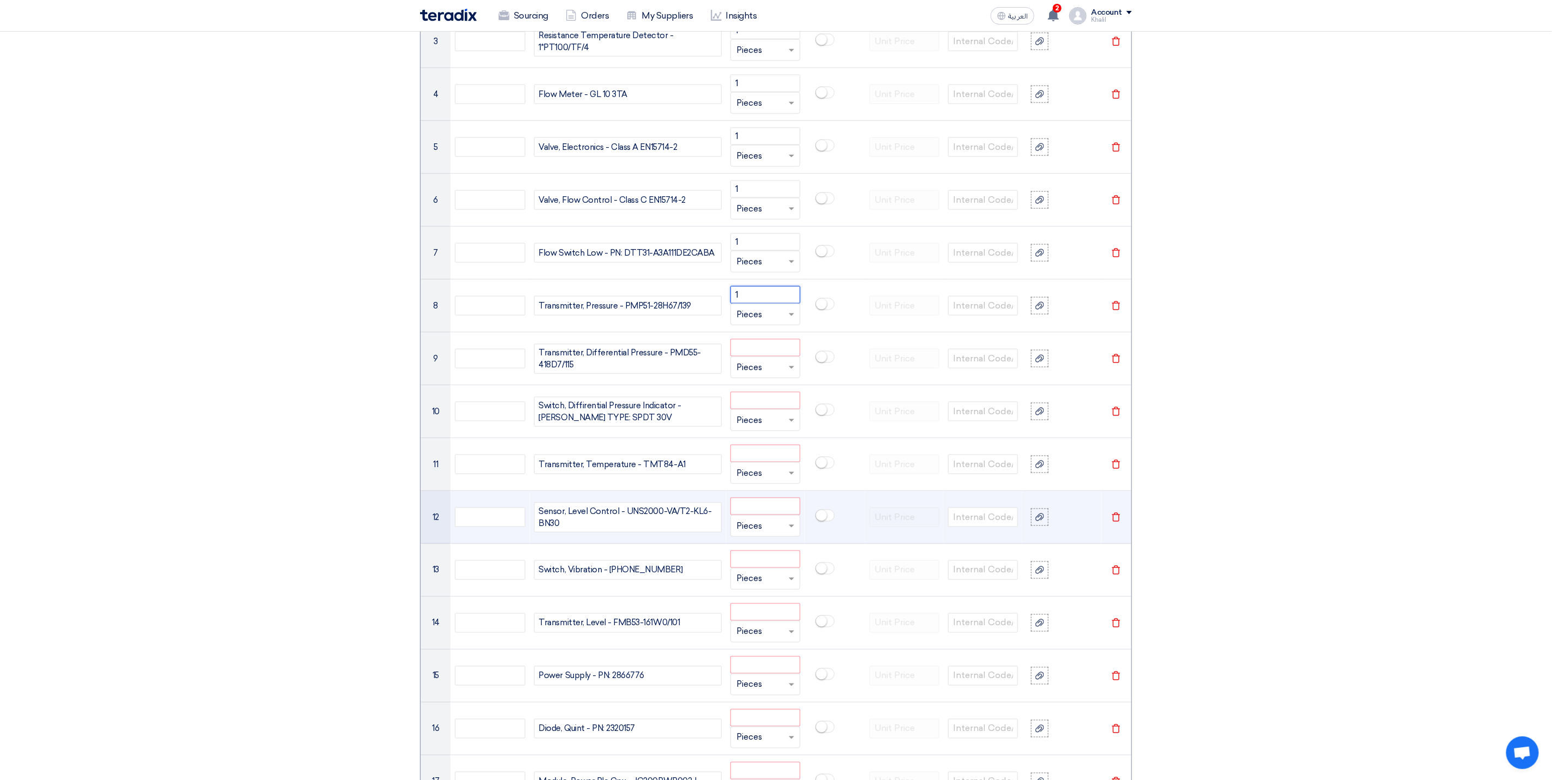
scroll to position [1063, 0]
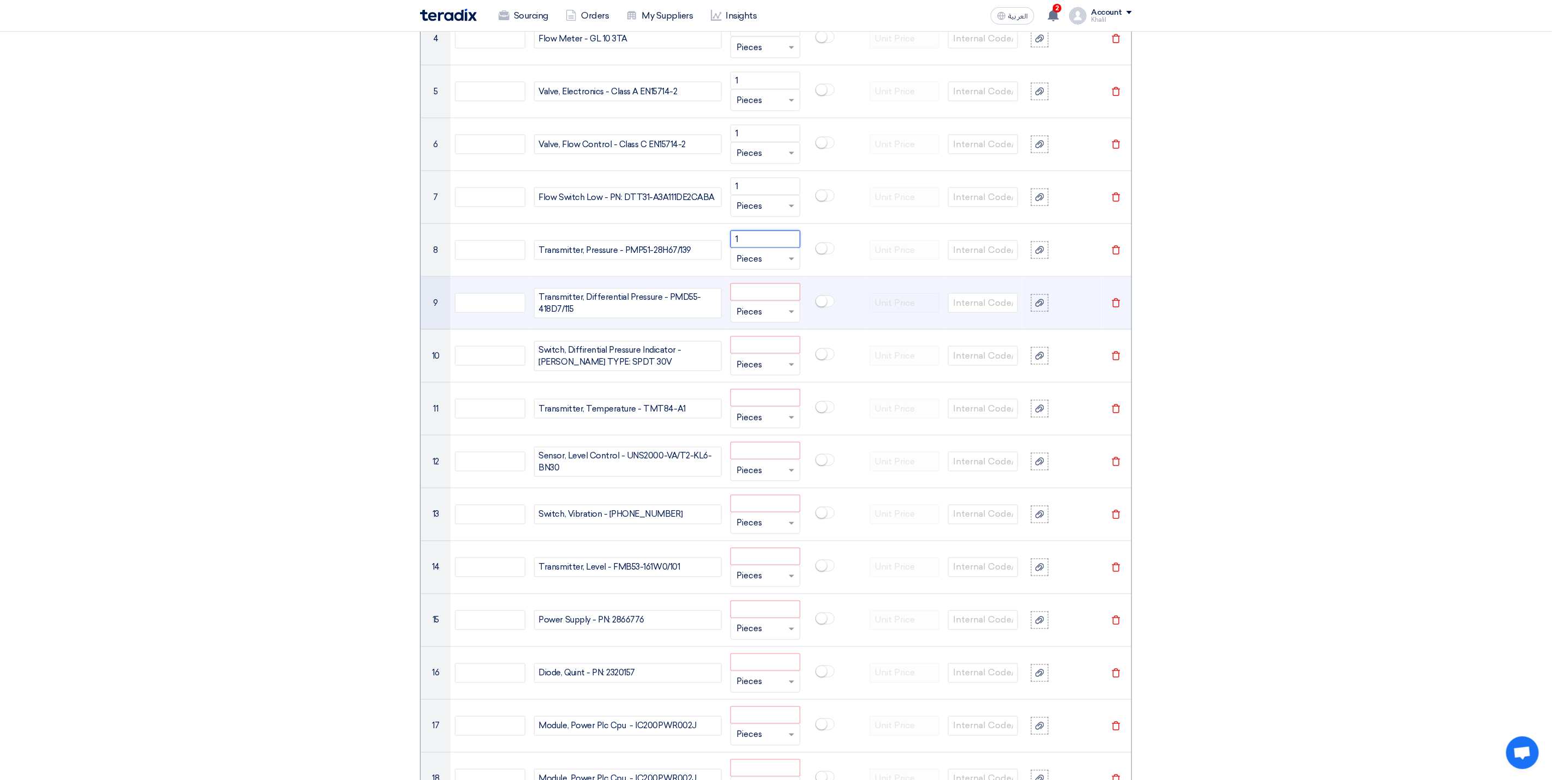
type input "1"
click at [747, 301] on input "number" at bounding box center [765, 292] width 70 height 17
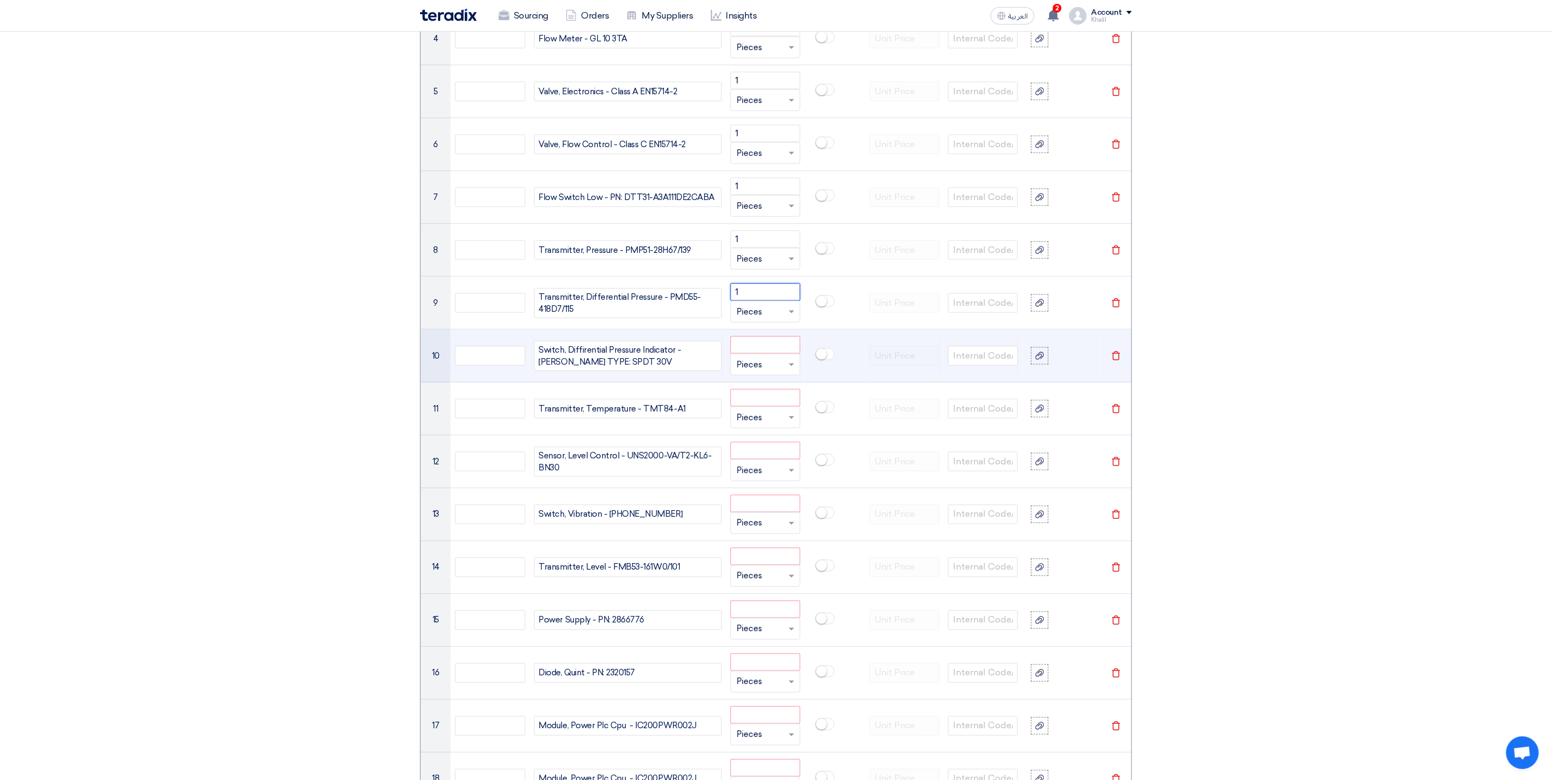
type input "1"
click at [751, 348] on input "number" at bounding box center [765, 344] width 70 height 17
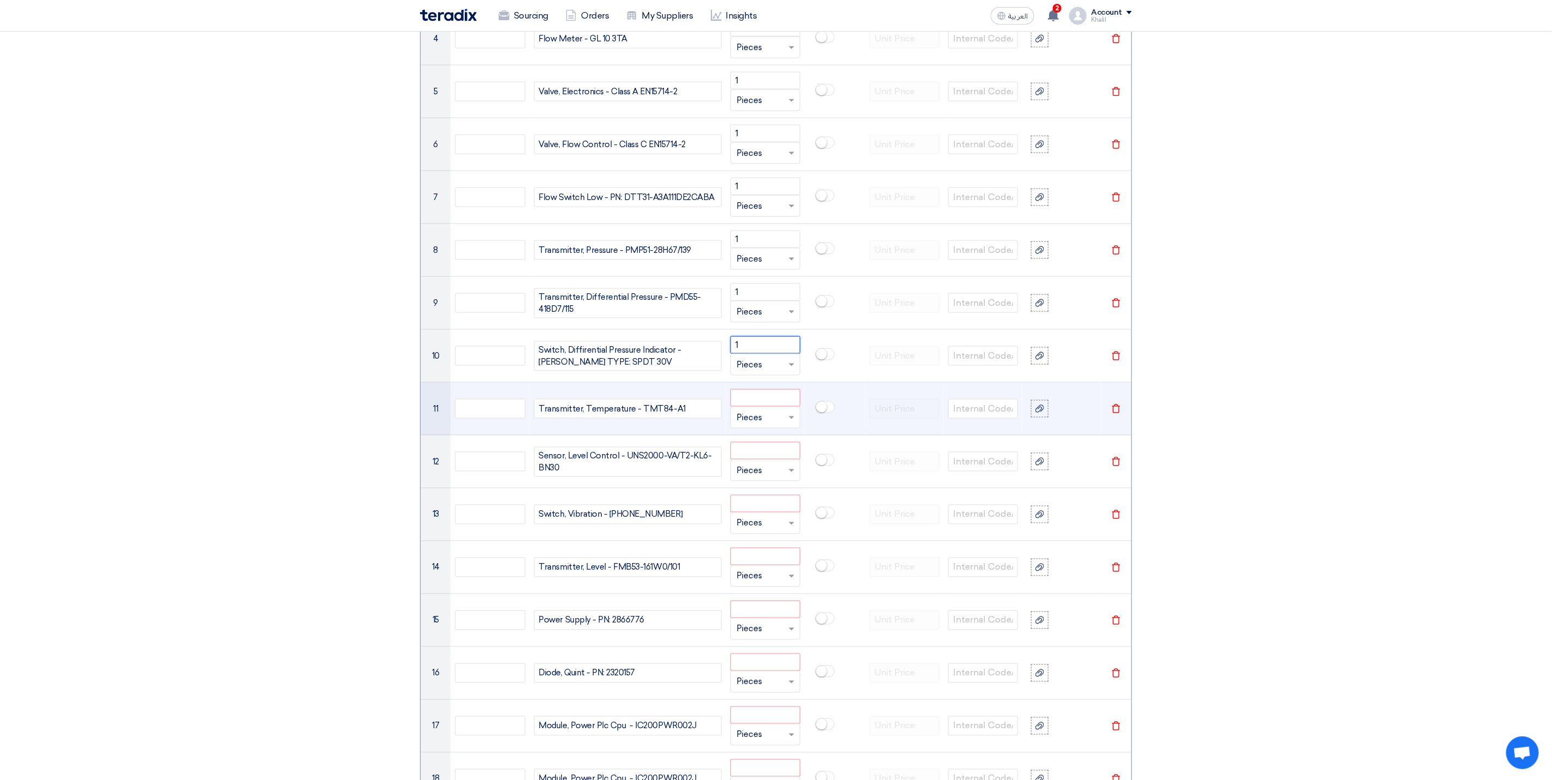
type input "1"
click at [751, 404] on input "number" at bounding box center [765, 397] width 70 height 17
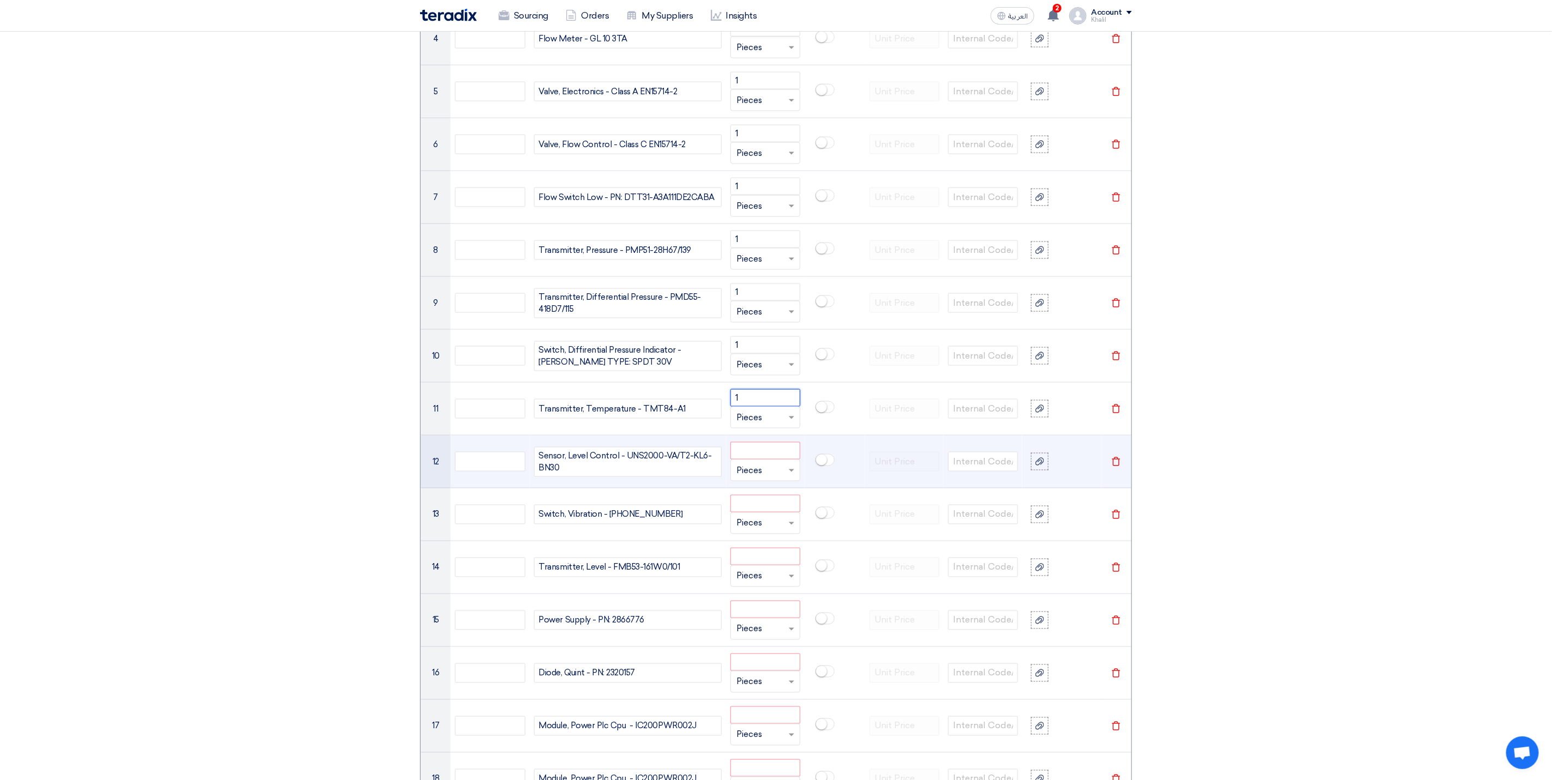
type input "1"
click at [758, 457] on input "number" at bounding box center [765, 450] width 70 height 17
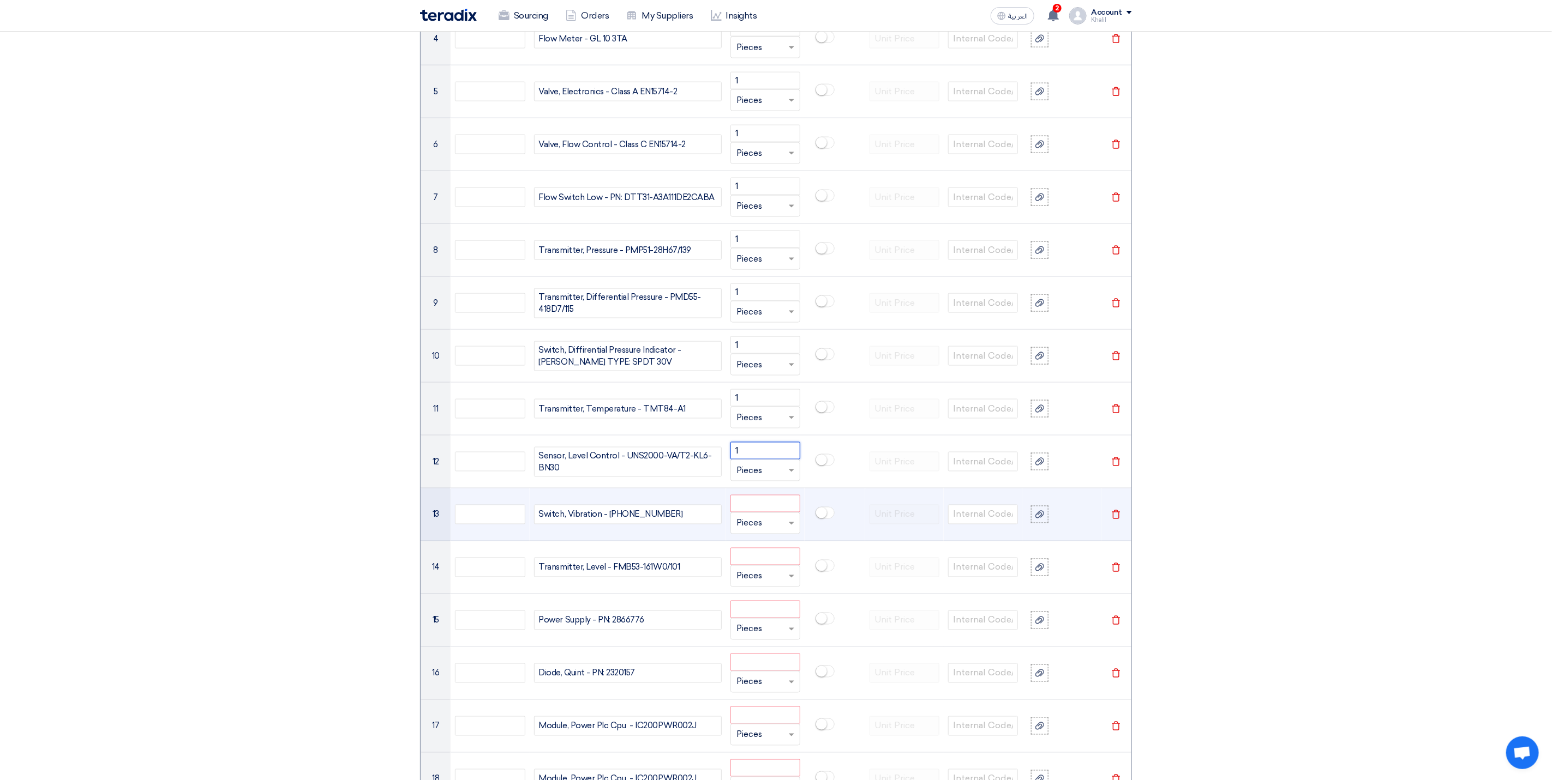
type input "1"
click at [763, 508] on input "number" at bounding box center [765, 503] width 70 height 17
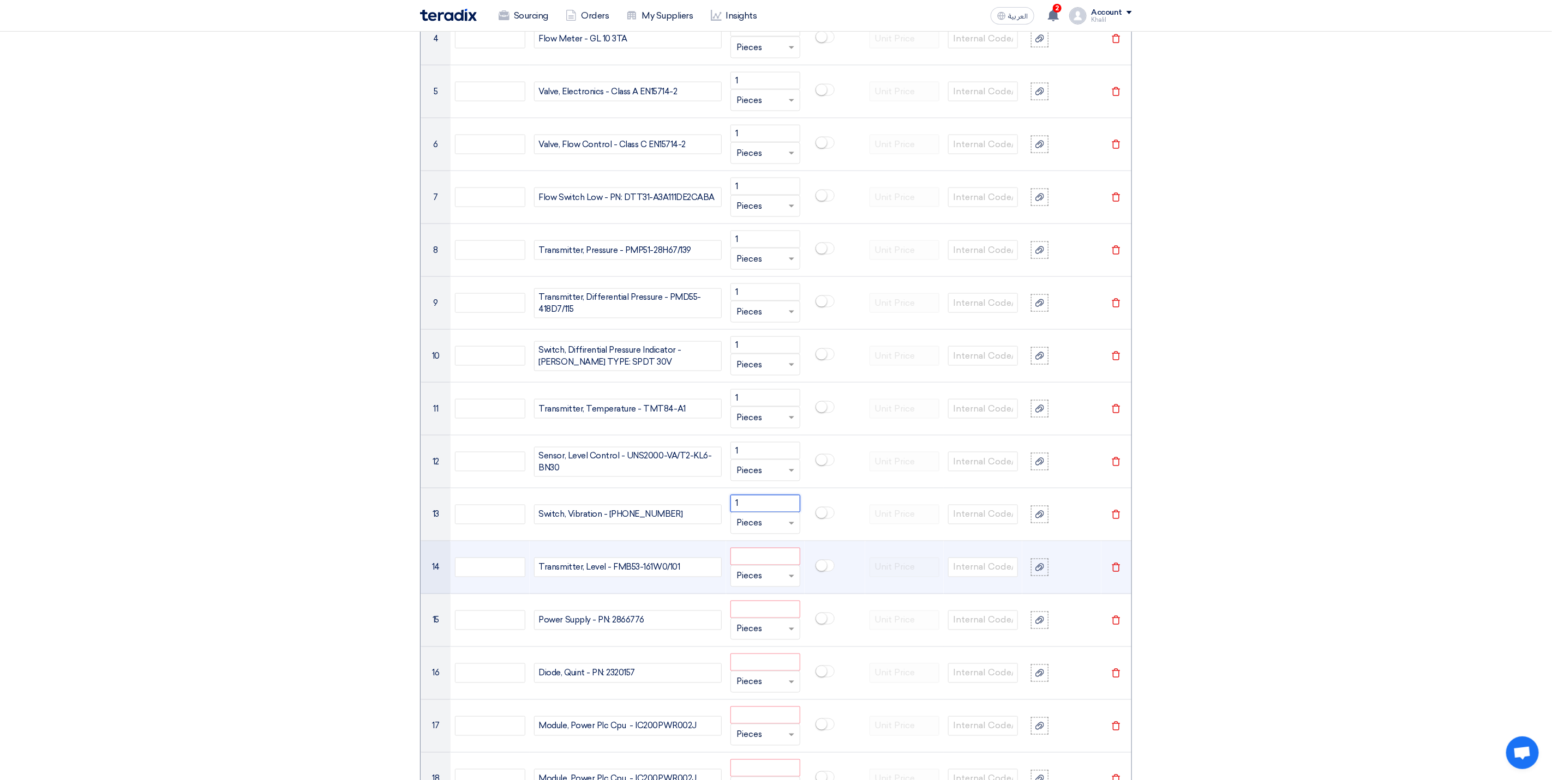
type input "1"
click at [765, 560] on input "number" at bounding box center [765, 556] width 70 height 17
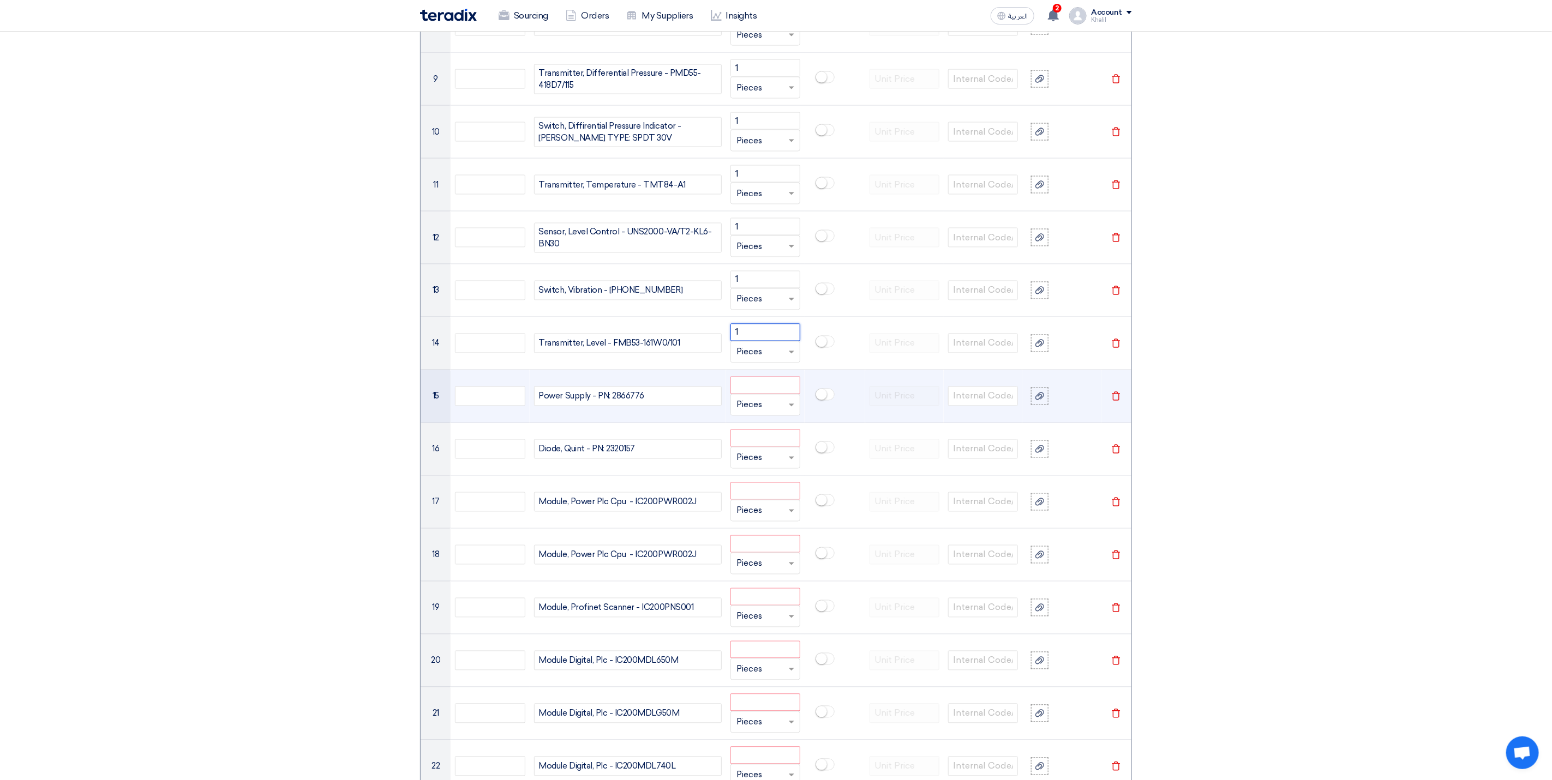
scroll to position [1309, 0]
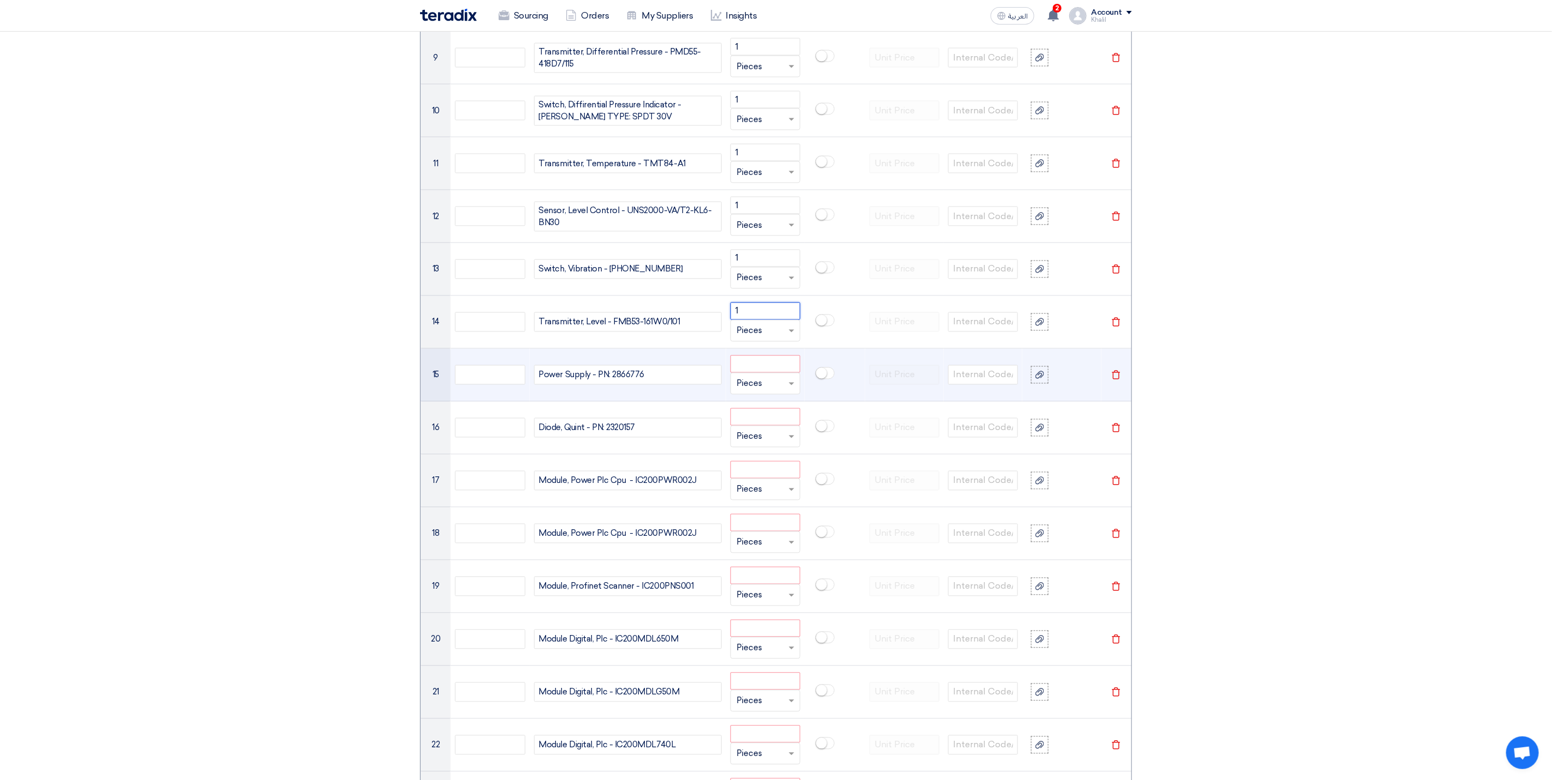
type input "1"
click at [759, 373] on input "number" at bounding box center [765, 364] width 70 height 17
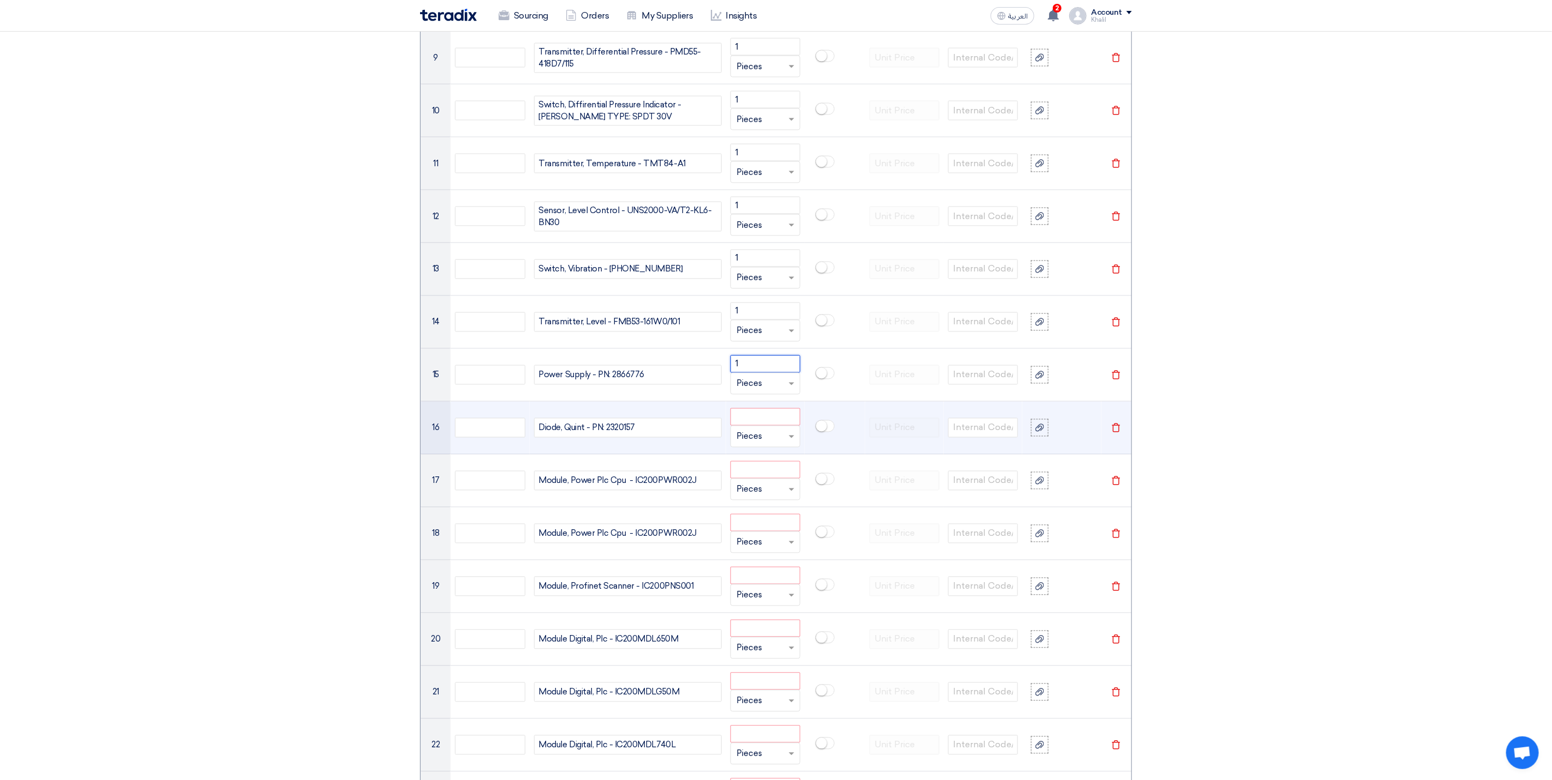
type input "1"
click at [762, 426] on input "number" at bounding box center [765, 416] width 70 height 17
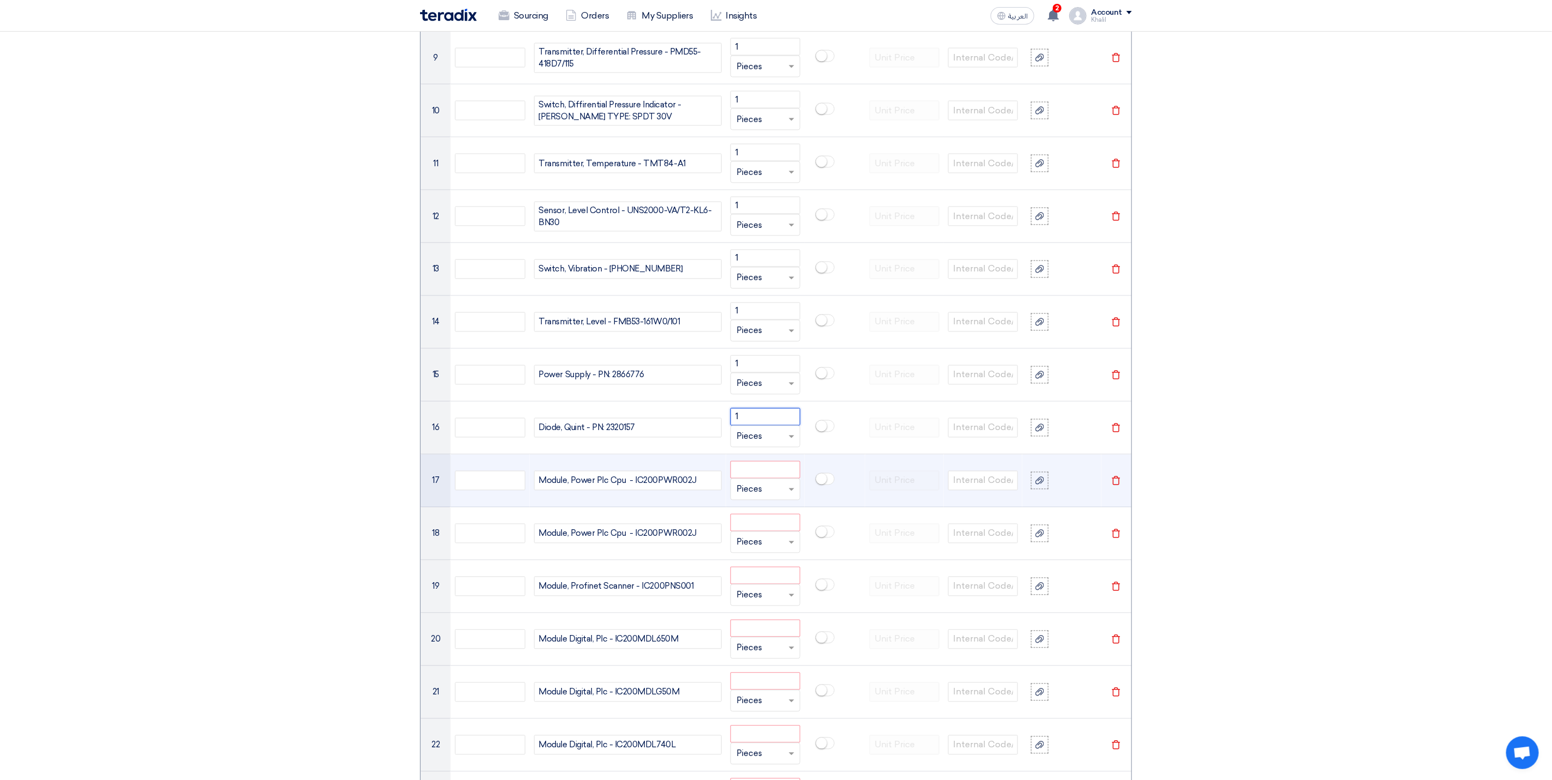
type input "1"
click at [774, 478] on input "number" at bounding box center [765, 469] width 70 height 17
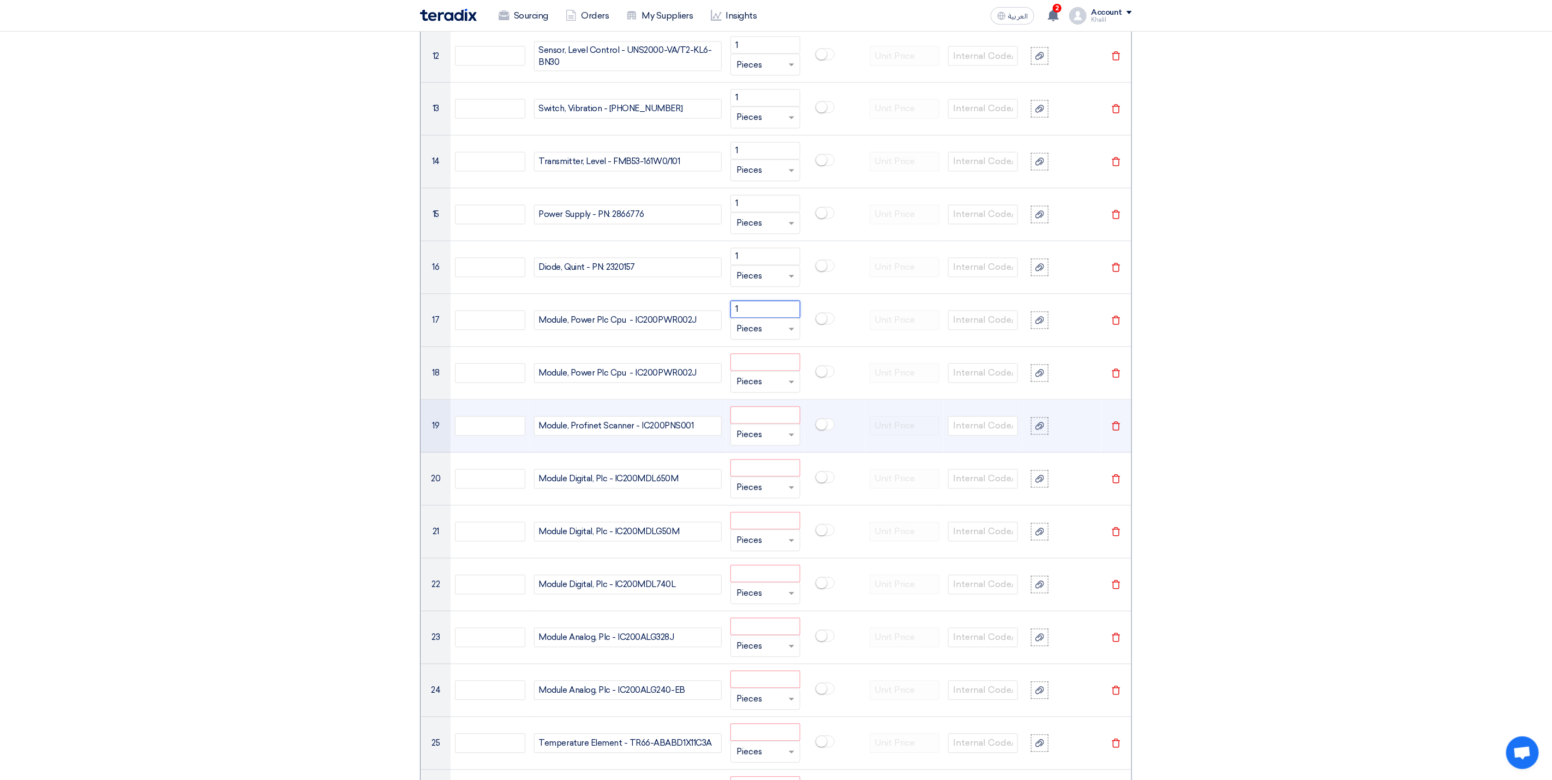
scroll to position [1472, 0]
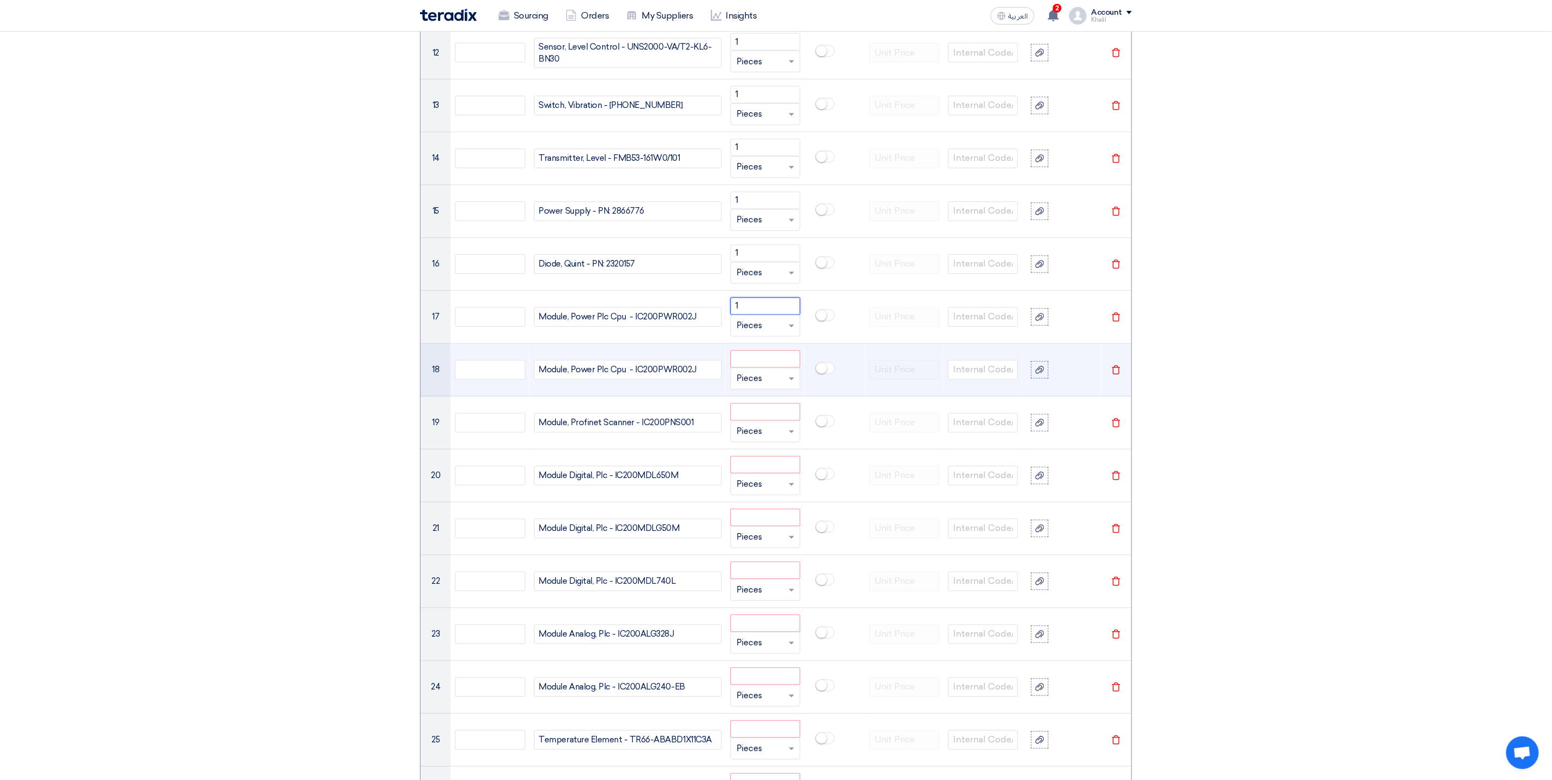
type input "1"
click at [748, 368] on input "number" at bounding box center [765, 359] width 70 height 17
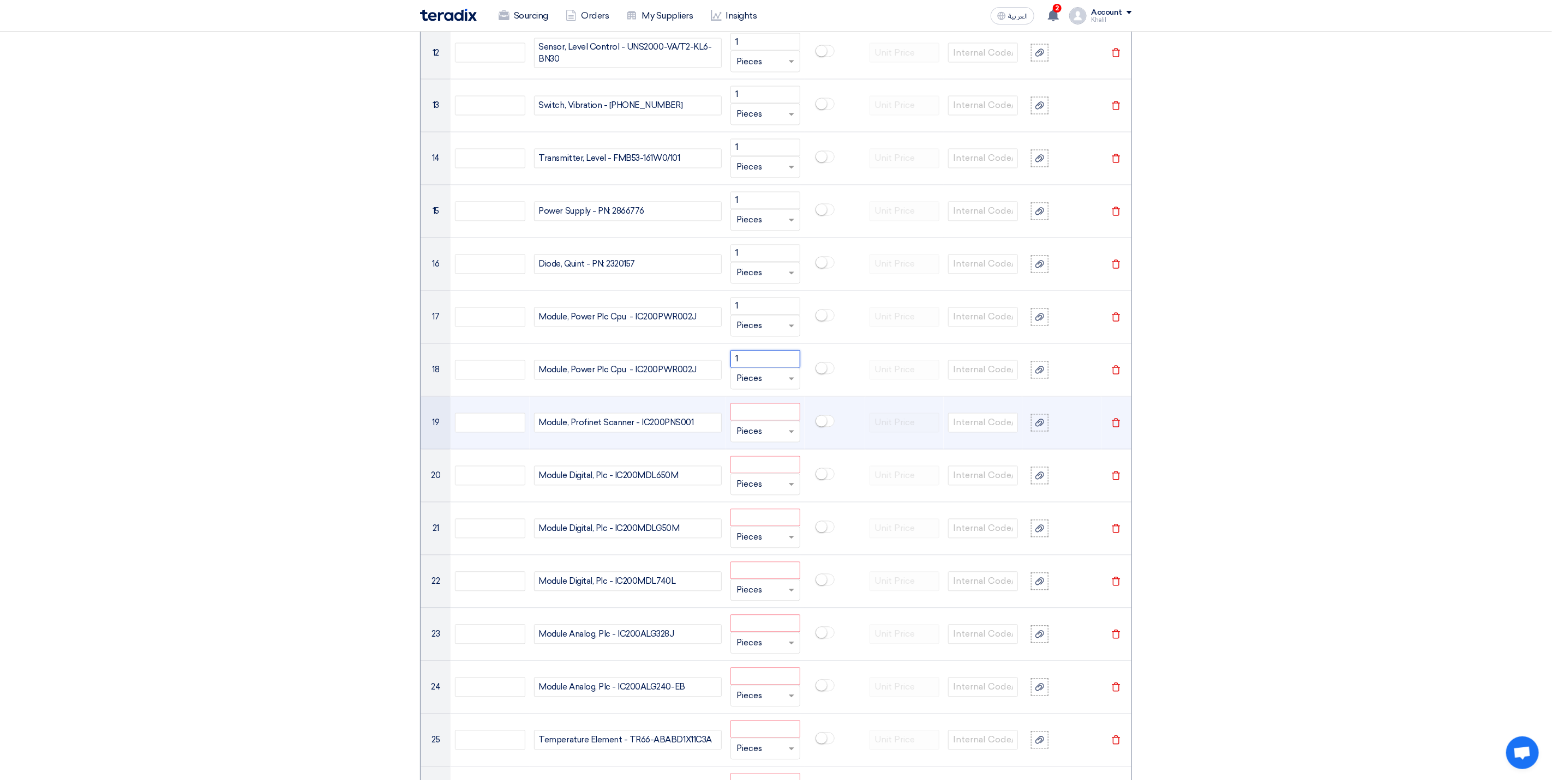
type input "1"
click at [754, 421] on input "number" at bounding box center [765, 412] width 70 height 17
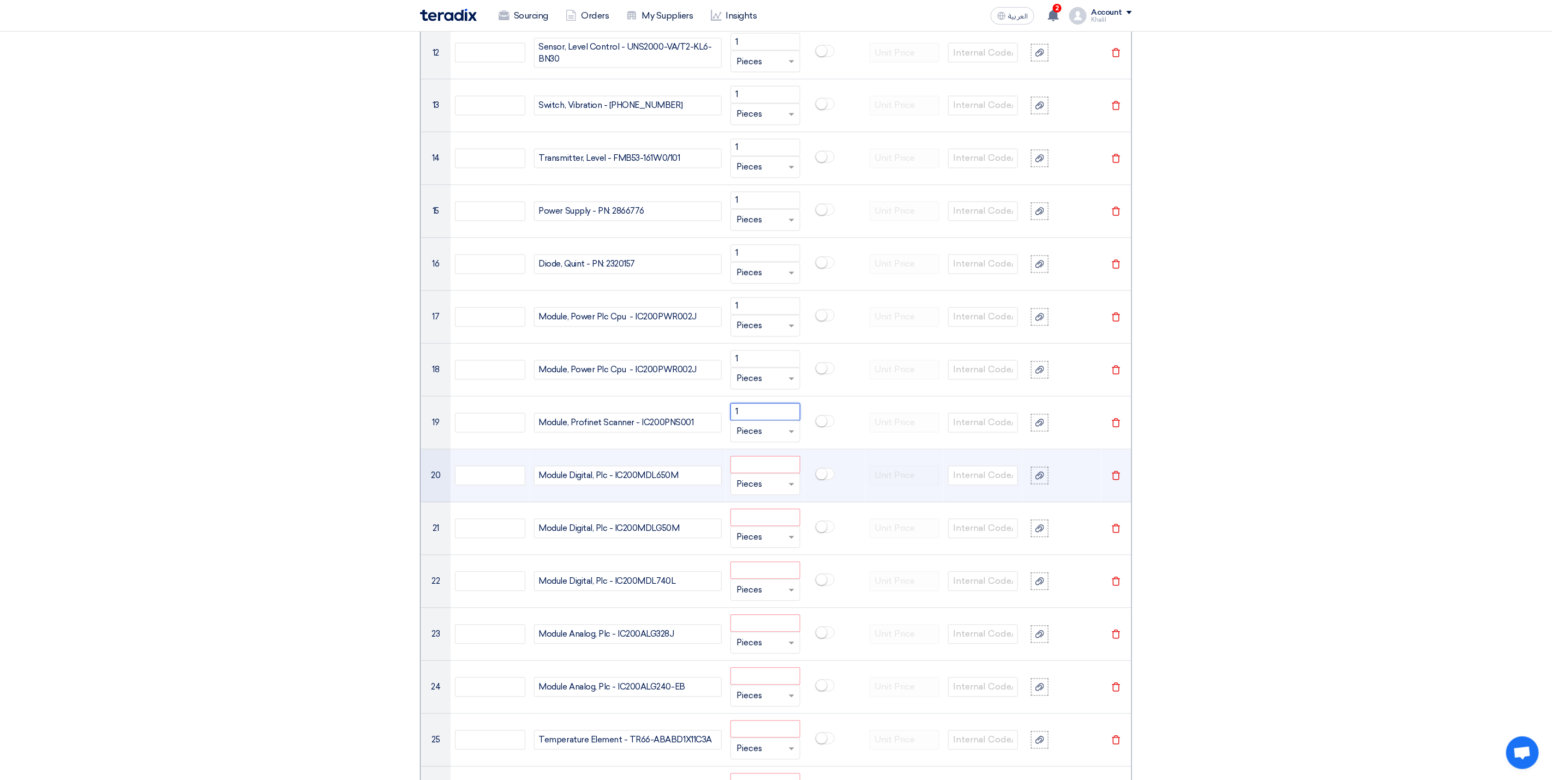
type input "1"
click at [766, 473] on input "number" at bounding box center [765, 464] width 70 height 17
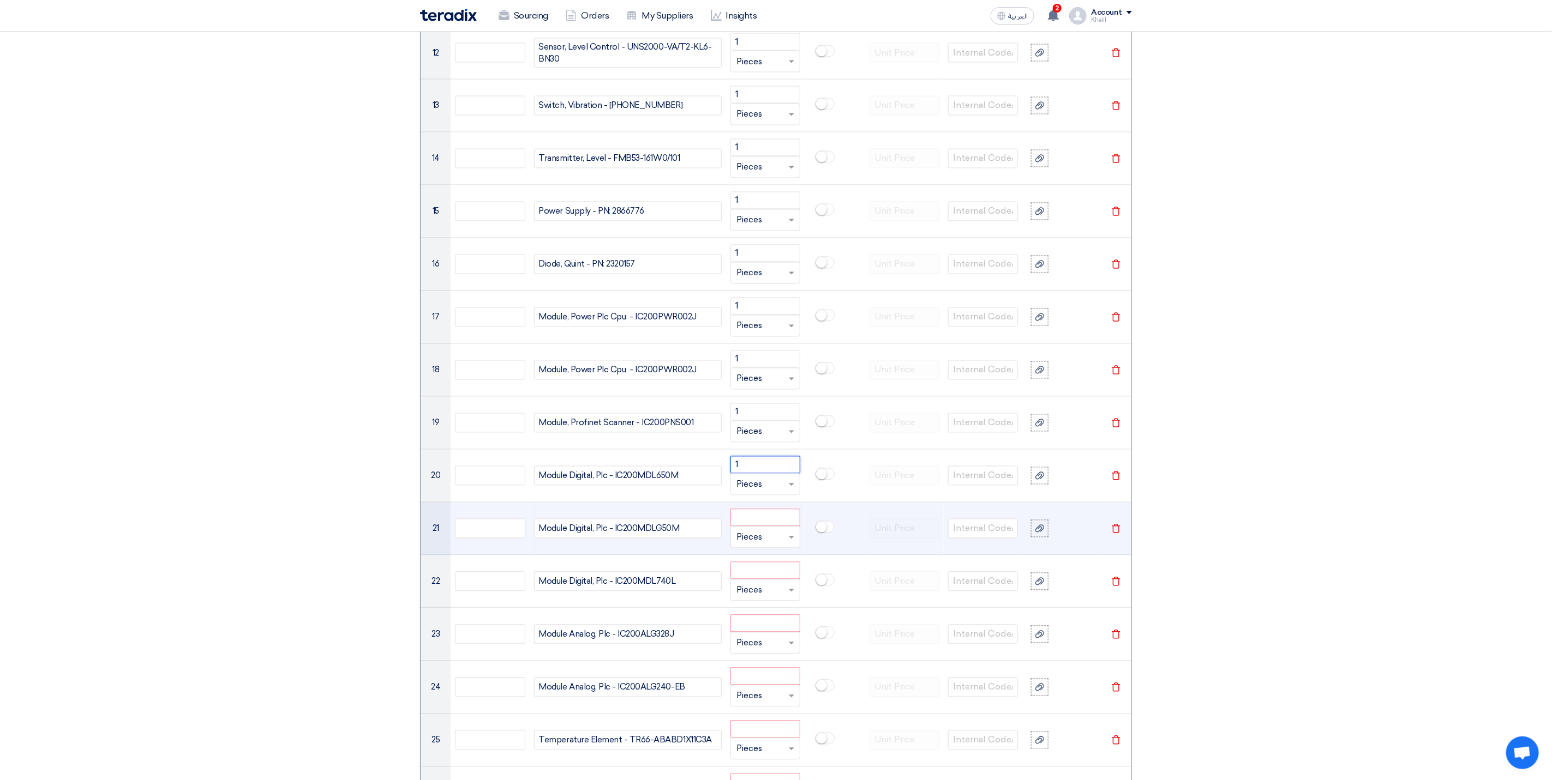
type input "1"
click at [765, 527] on input "number" at bounding box center [765, 517] width 70 height 17
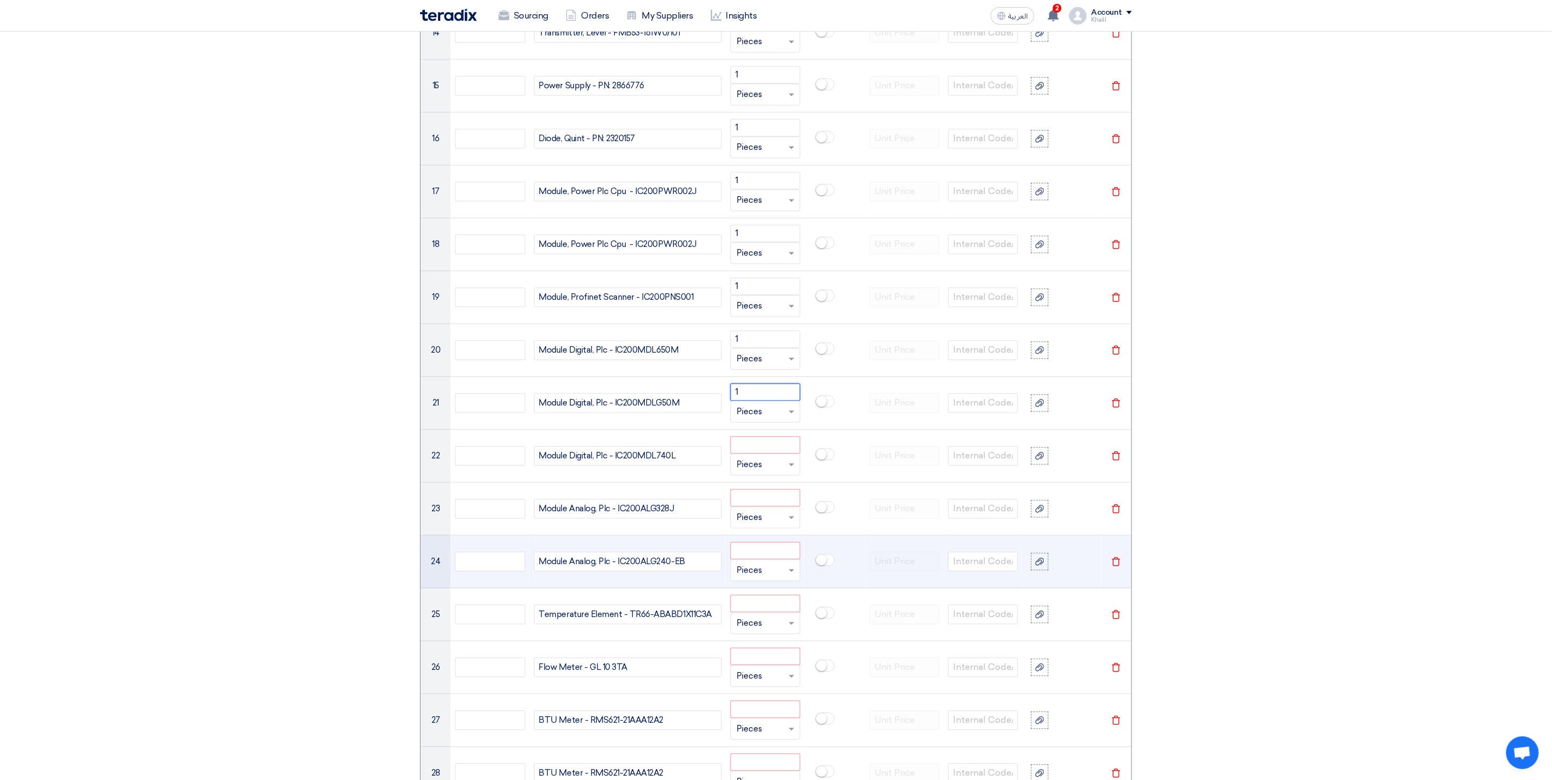
scroll to position [1718, 0]
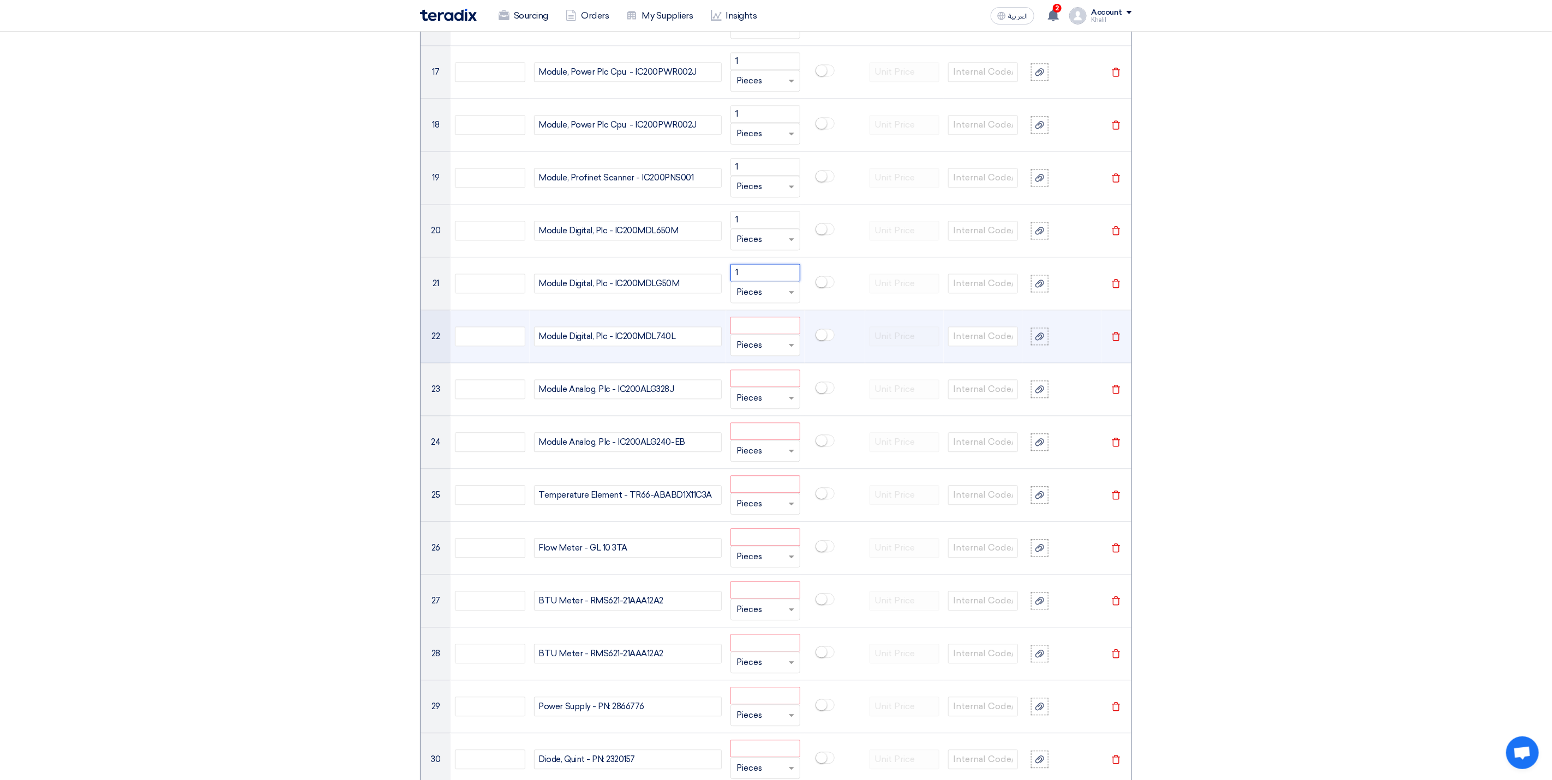
type input "1"
click at [745, 334] on input "number" at bounding box center [765, 325] width 70 height 17
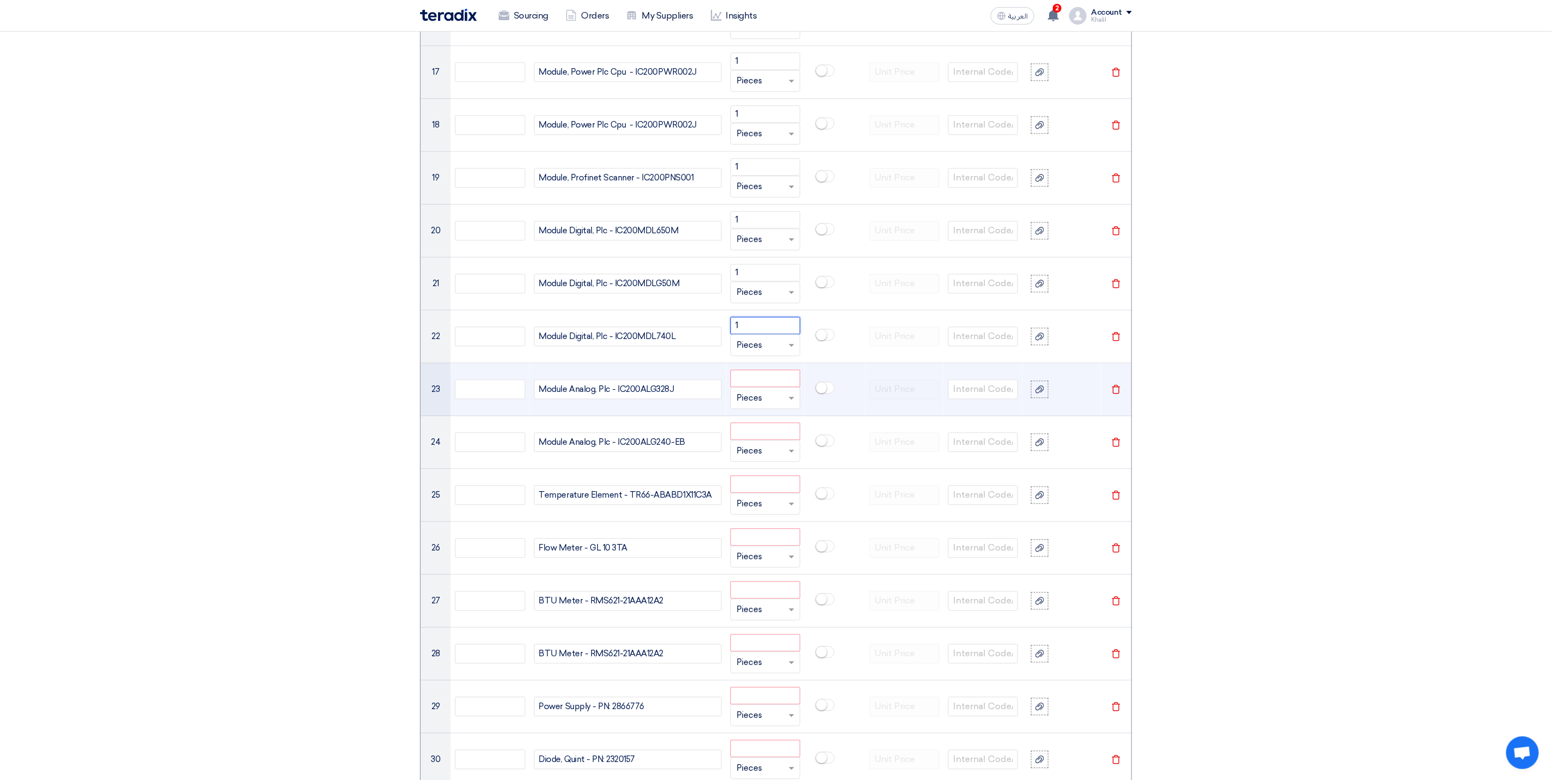
type input "1"
click at [758, 387] on input "number" at bounding box center [765, 378] width 70 height 17
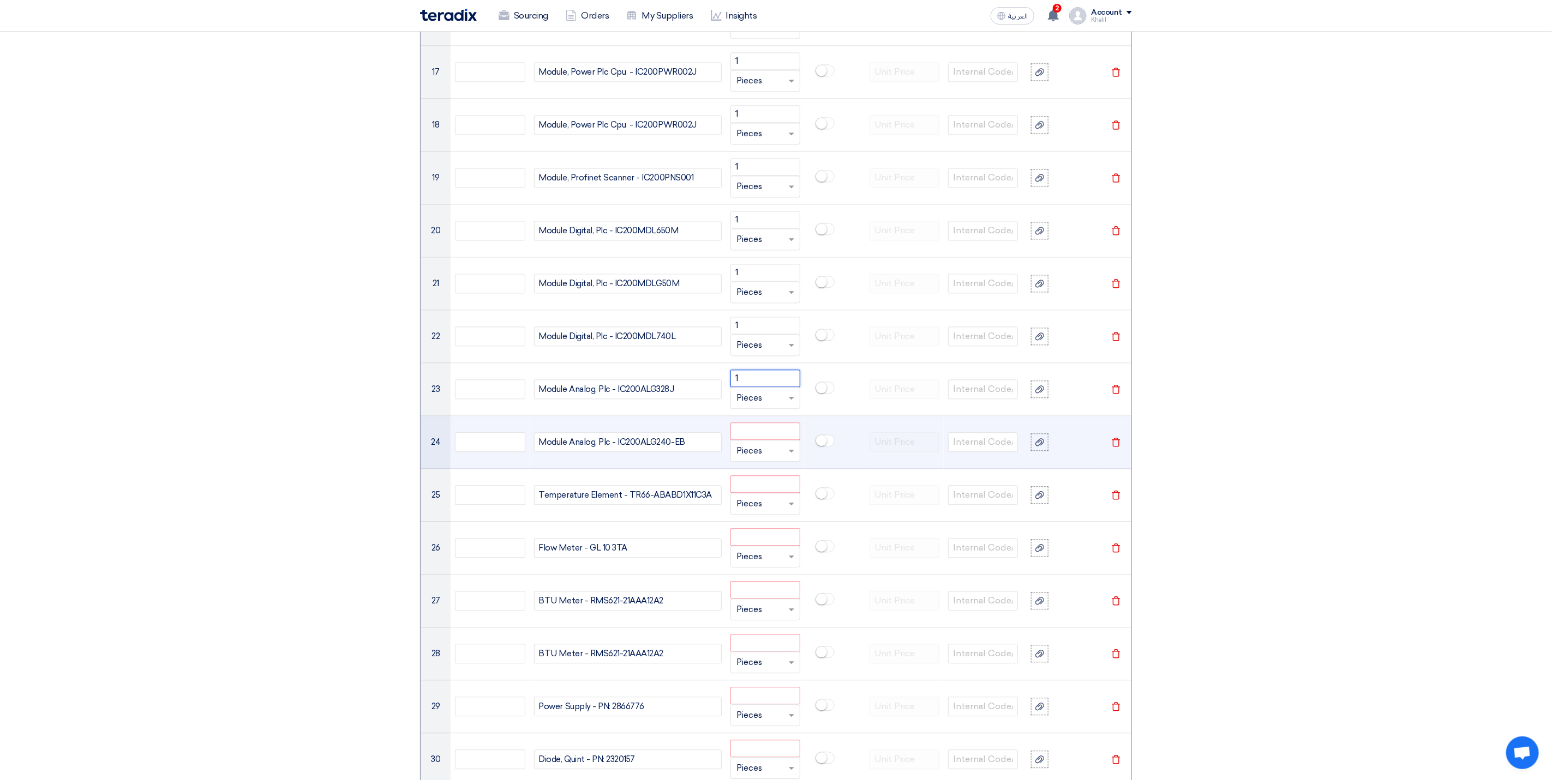
type input "1"
click at [763, 440] on input "number" at bounding box center [765, 431] width 70 height 17
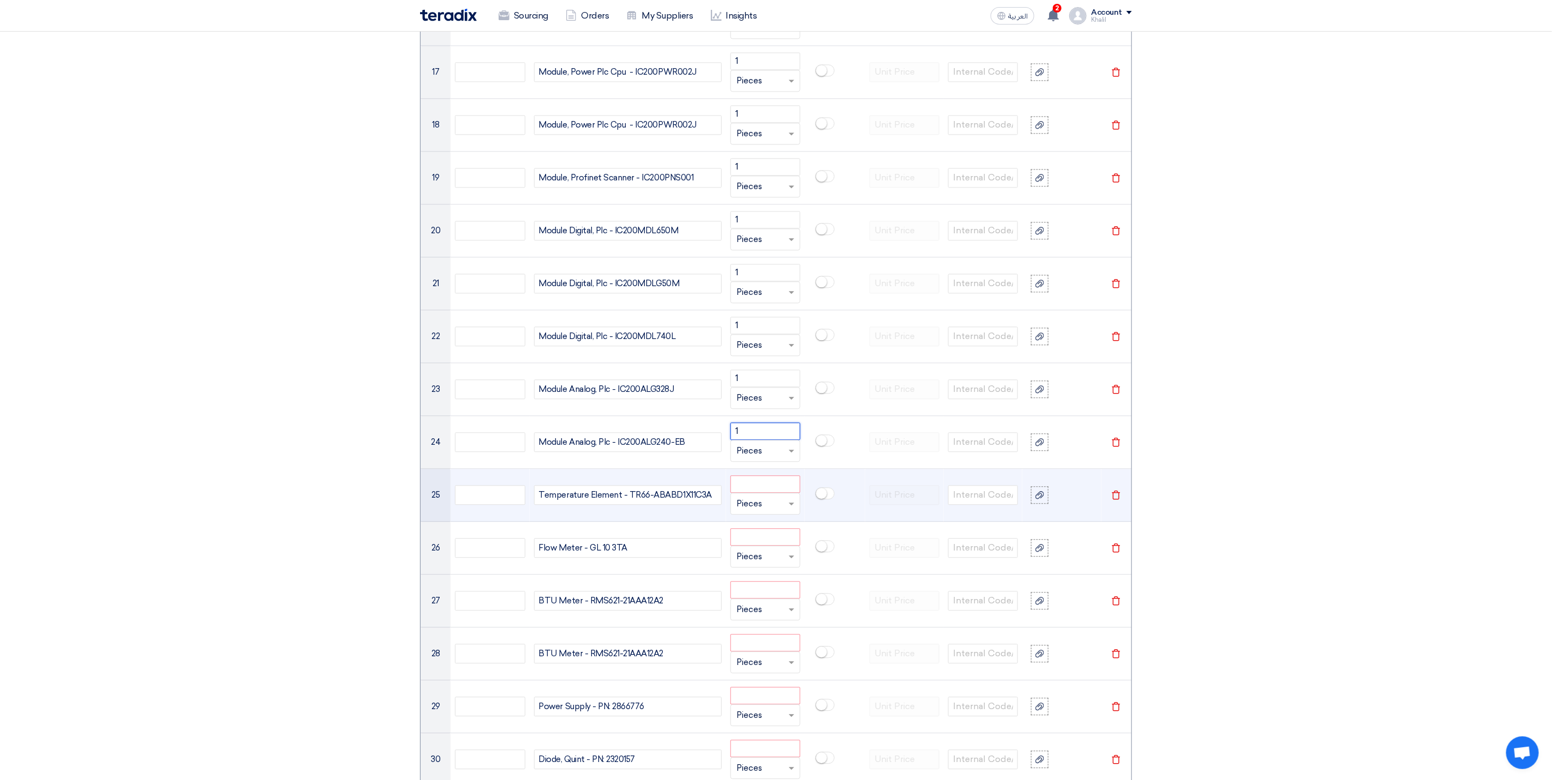
type input "1"
click at [774, 493] on input "number" at bounding box center [765, 484] width 70 height 17
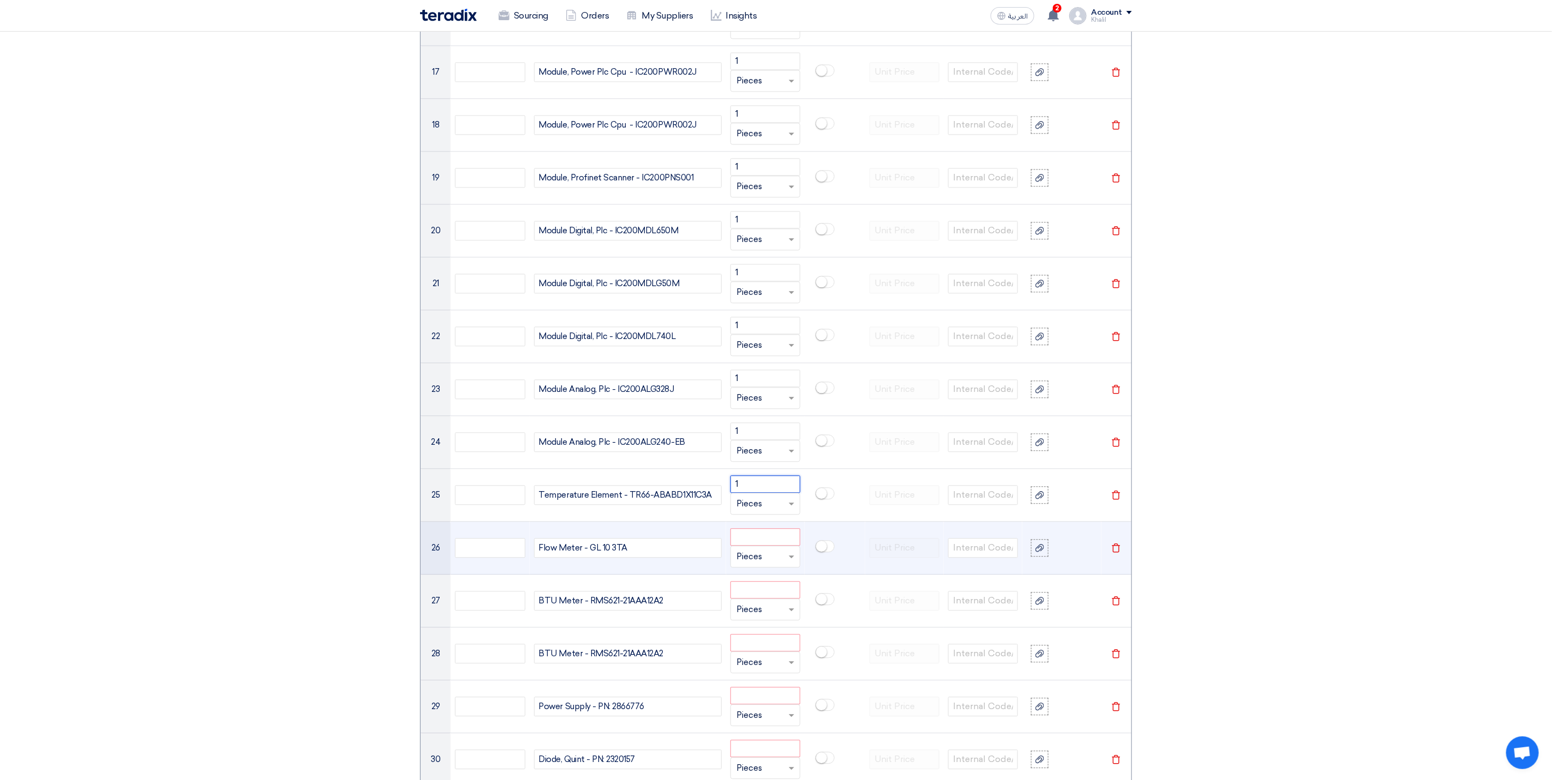
type input "1"
click at [778, 546] on input "number" at bounding box center [765, 536] width 70 height 17
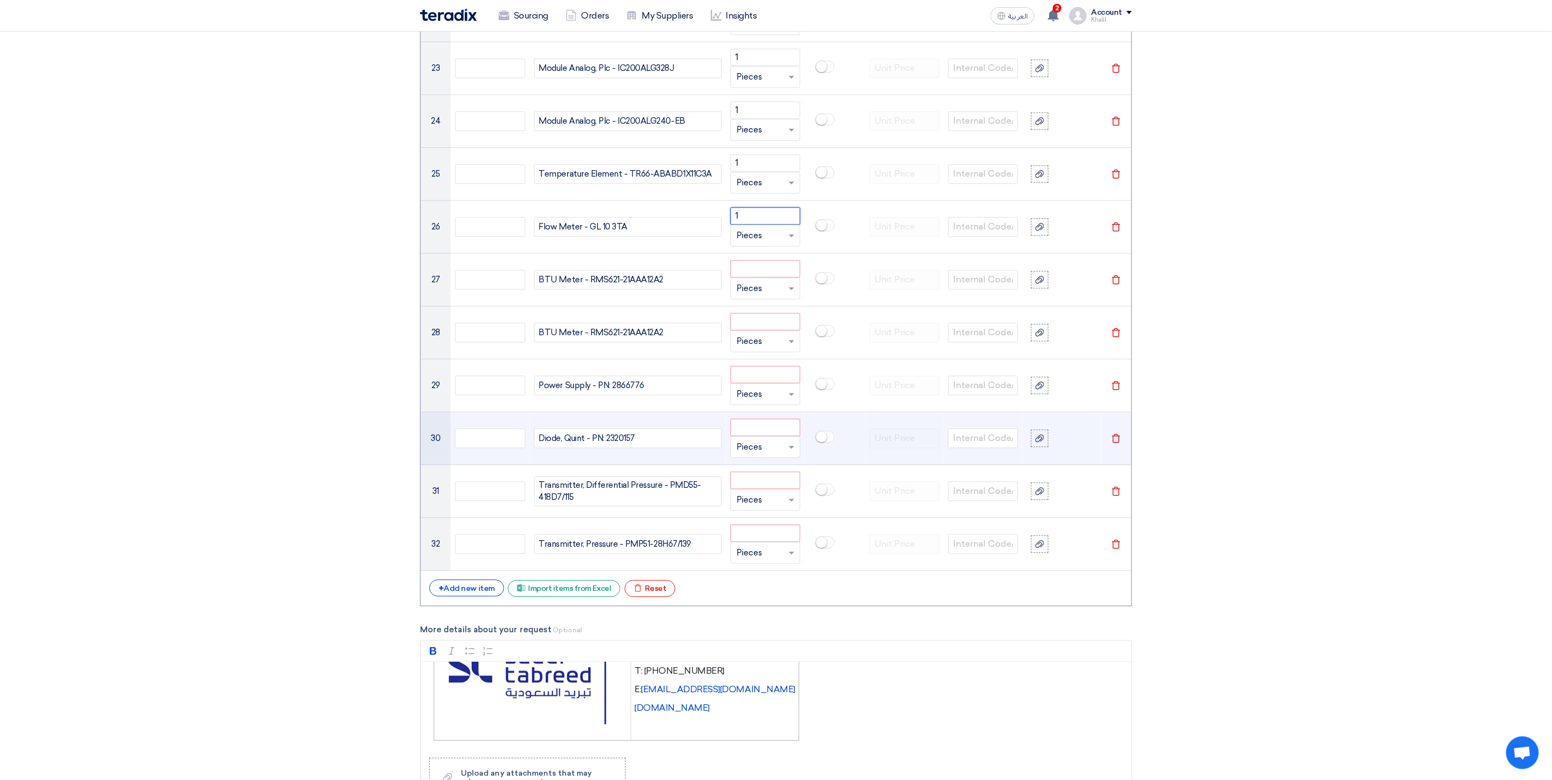
scroll to position [2045, 0]
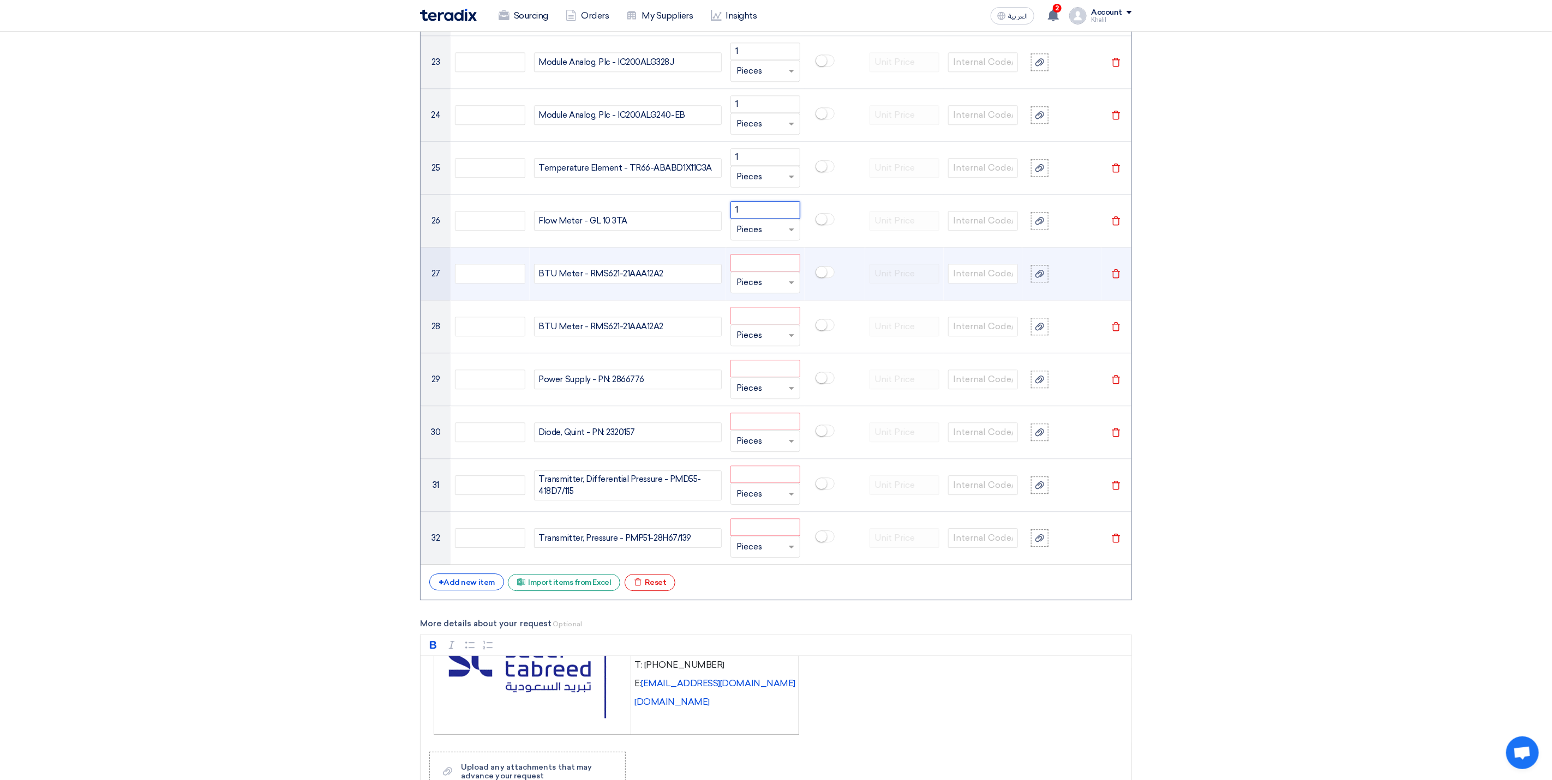
type input "1"
click at [756, 272] on input "number" at bounding box center [765, 262] width 70 height 17
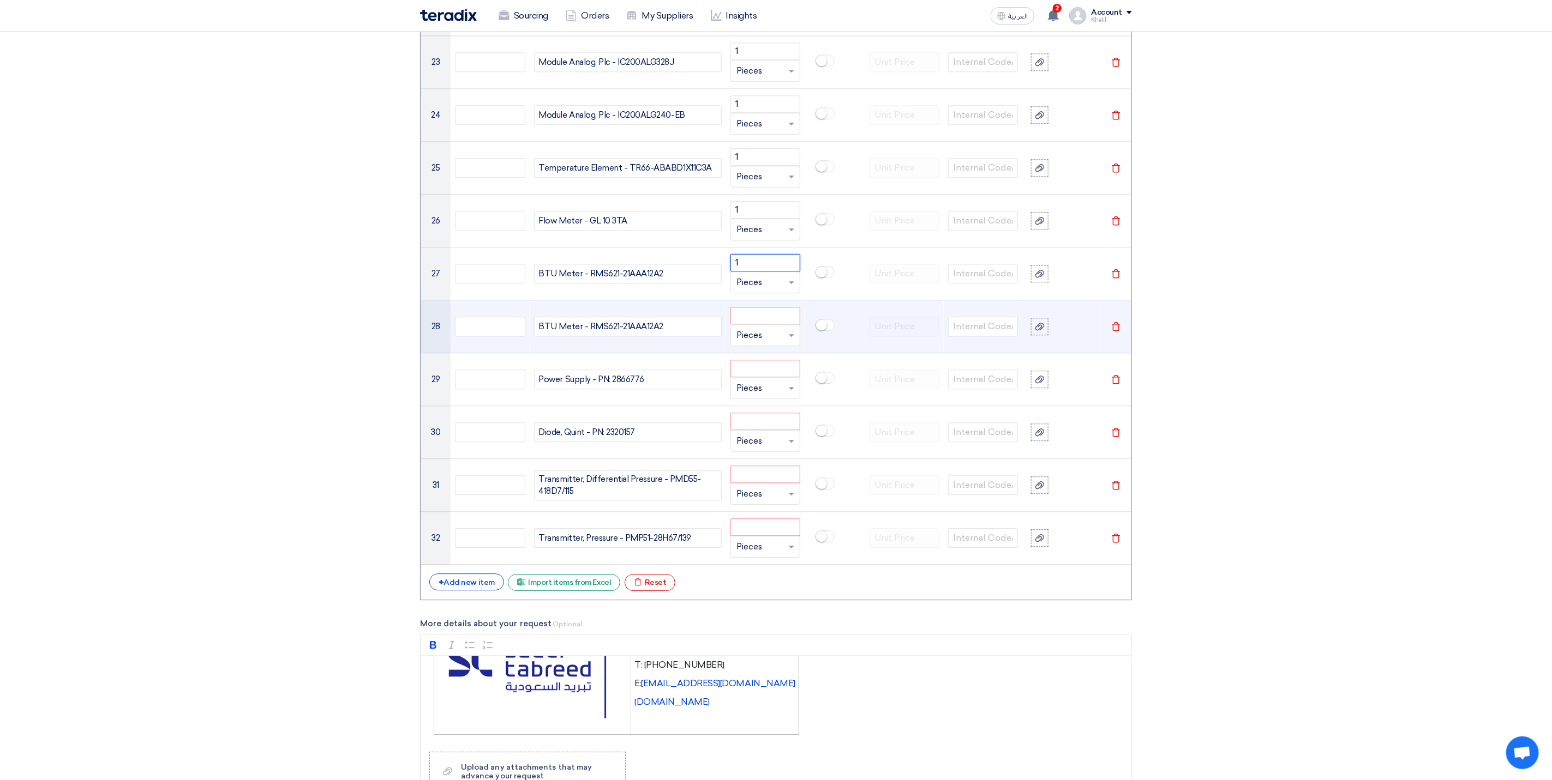
type input "1"
click at [761, 324] on input "number" at bounding box center [765, 315] width 70 height 17
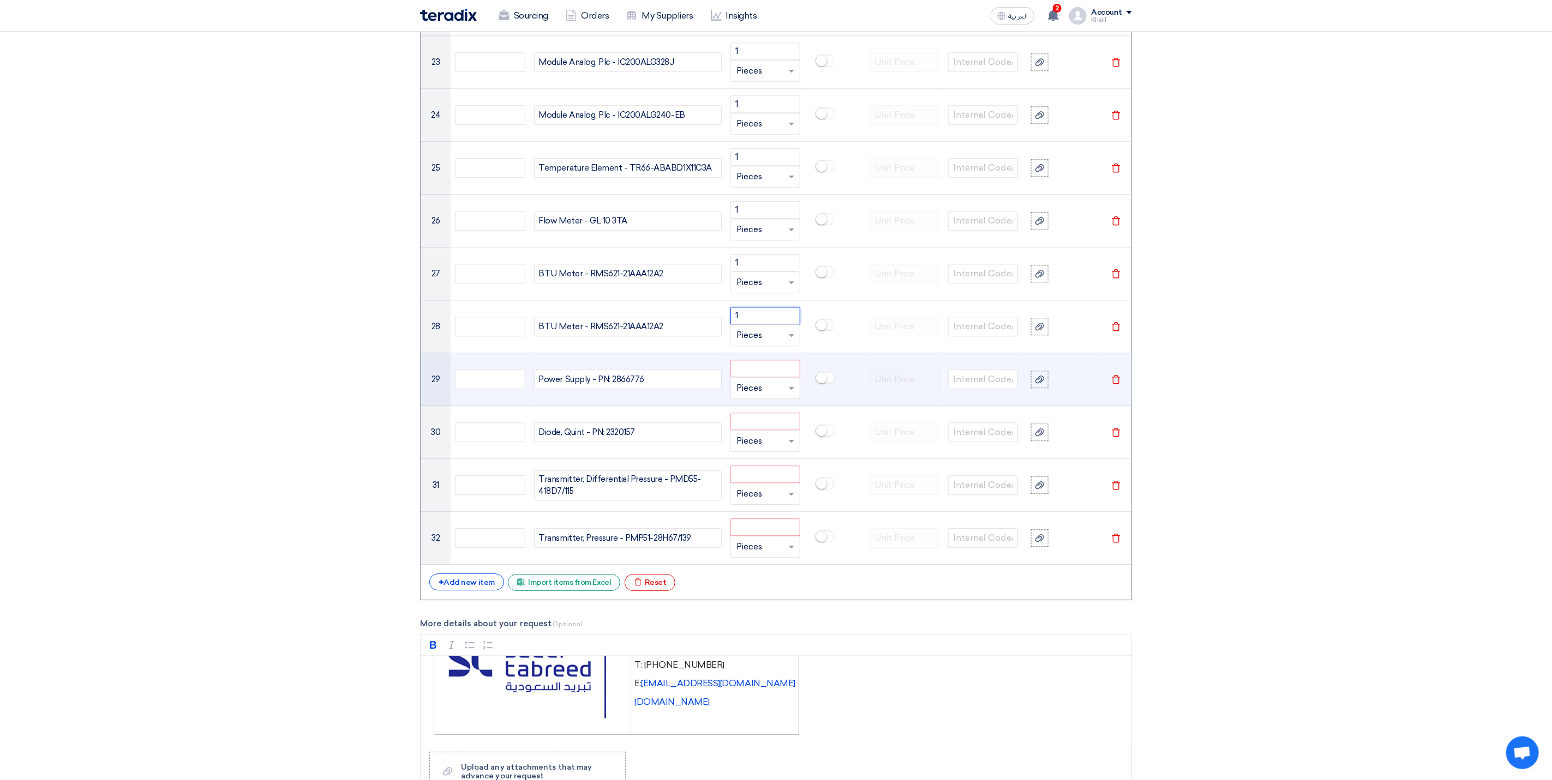
type input "1"
click at [757, 377] on input "number" at bounding box center [765, 368] width 70 height 17
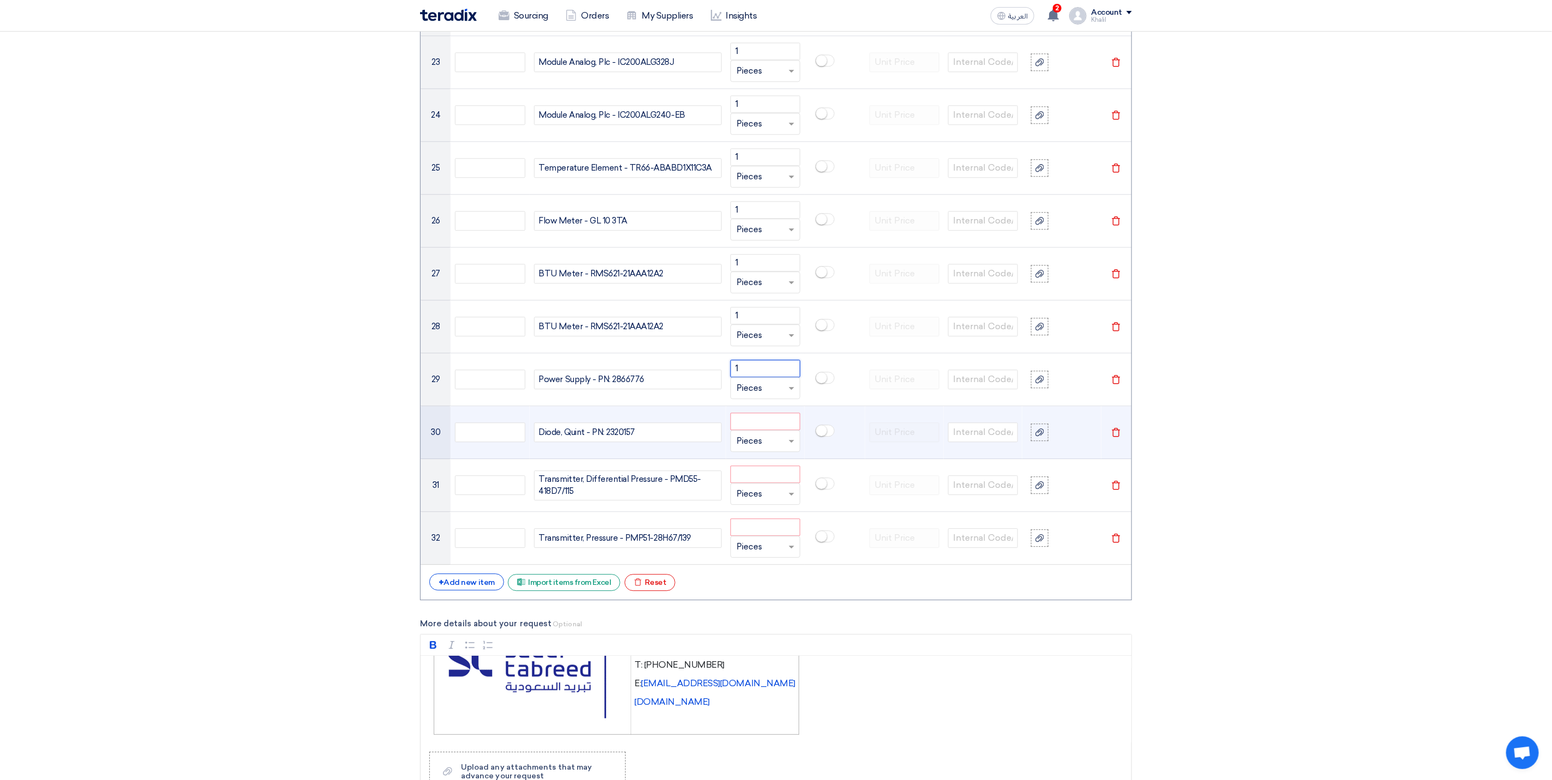
type input "1"
click at [760, 430] on input "number" at bounding box center [765, 421] width 70 height 17
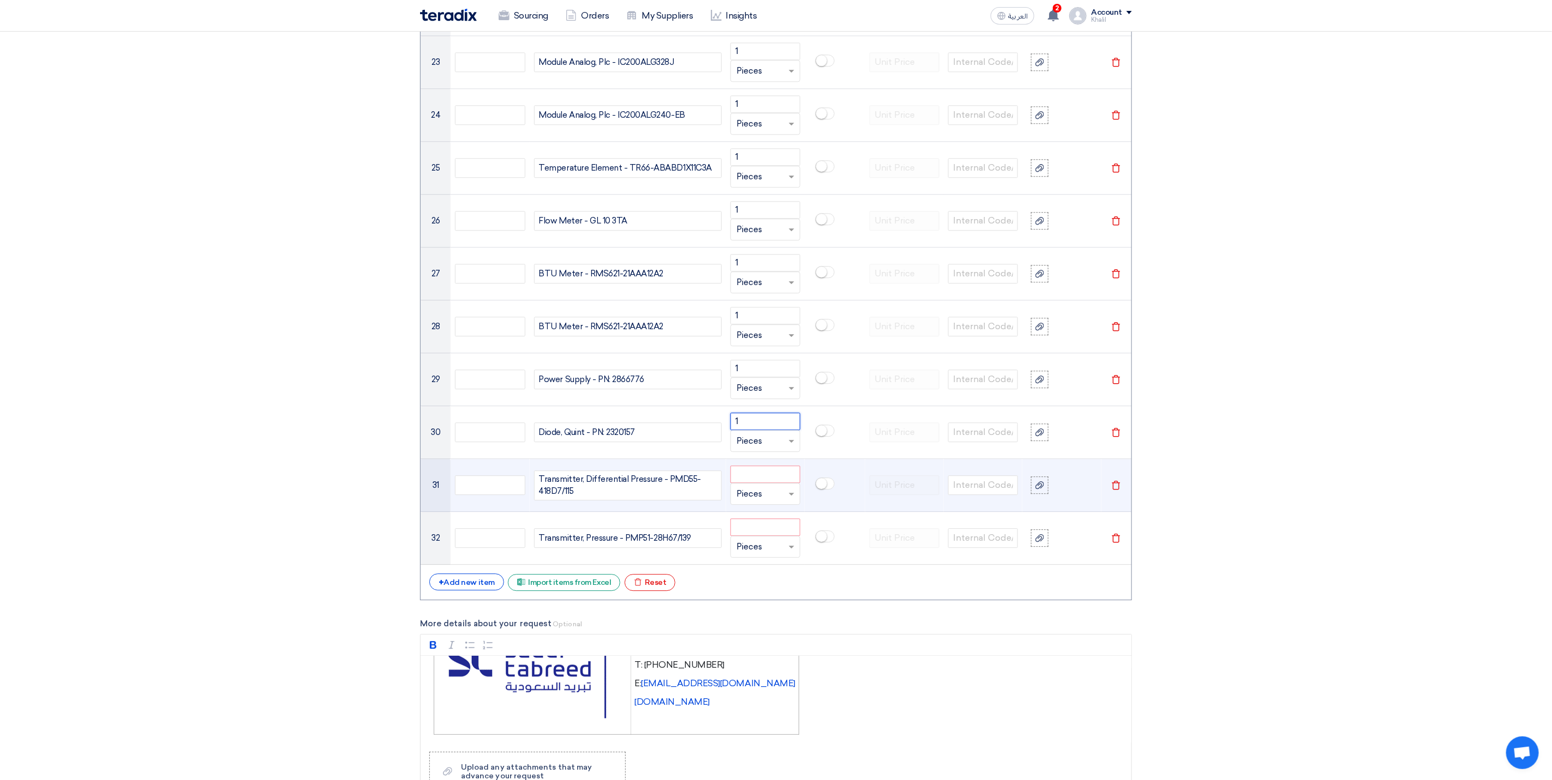
type input "1"
click at [757, 483] on input "number" at bounding box center [765, 474] width 70 height 17
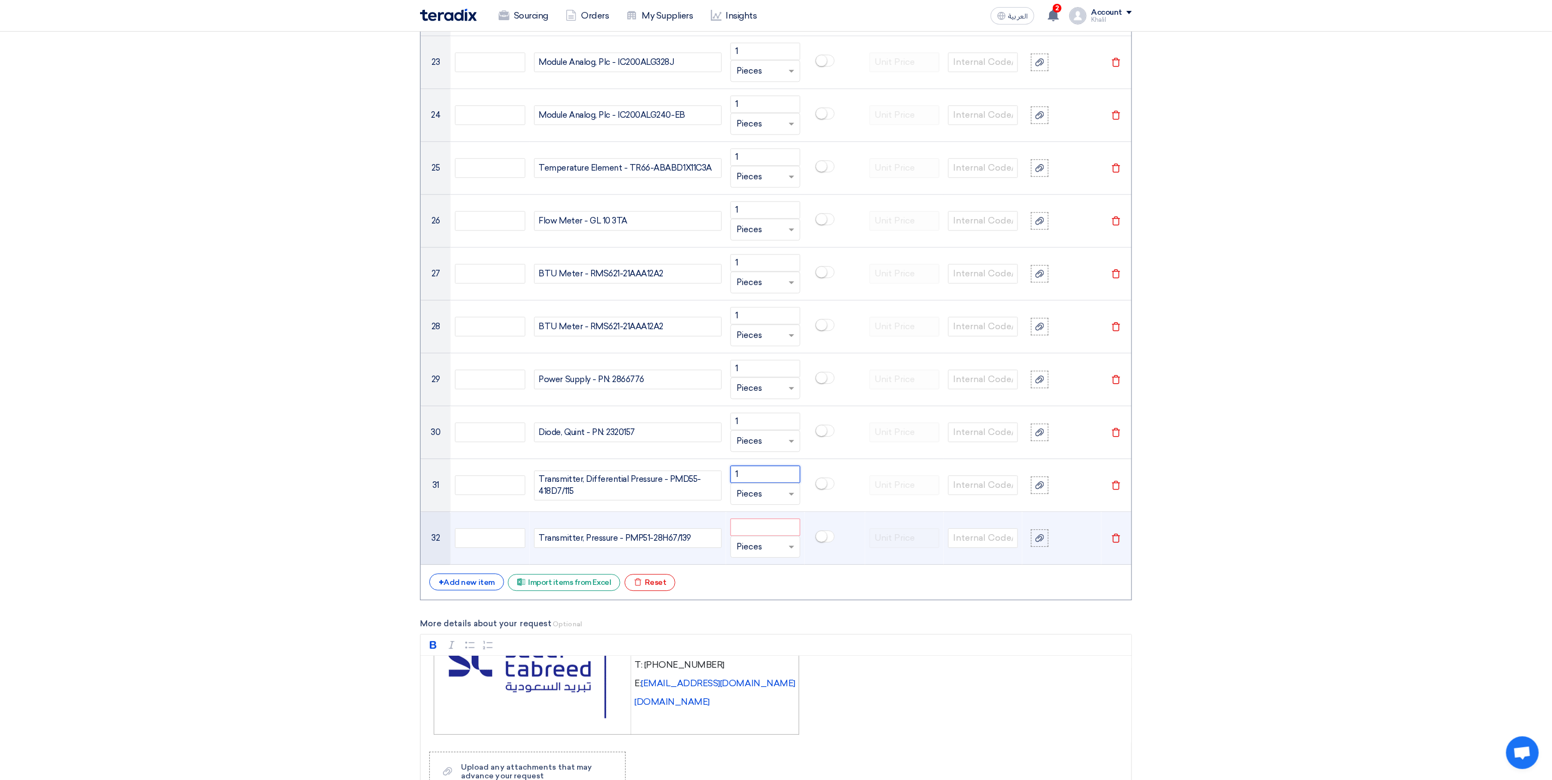
type input "1"
click at [759, 536] on input "number" at bounding box center [765, 527] width 70 height 17
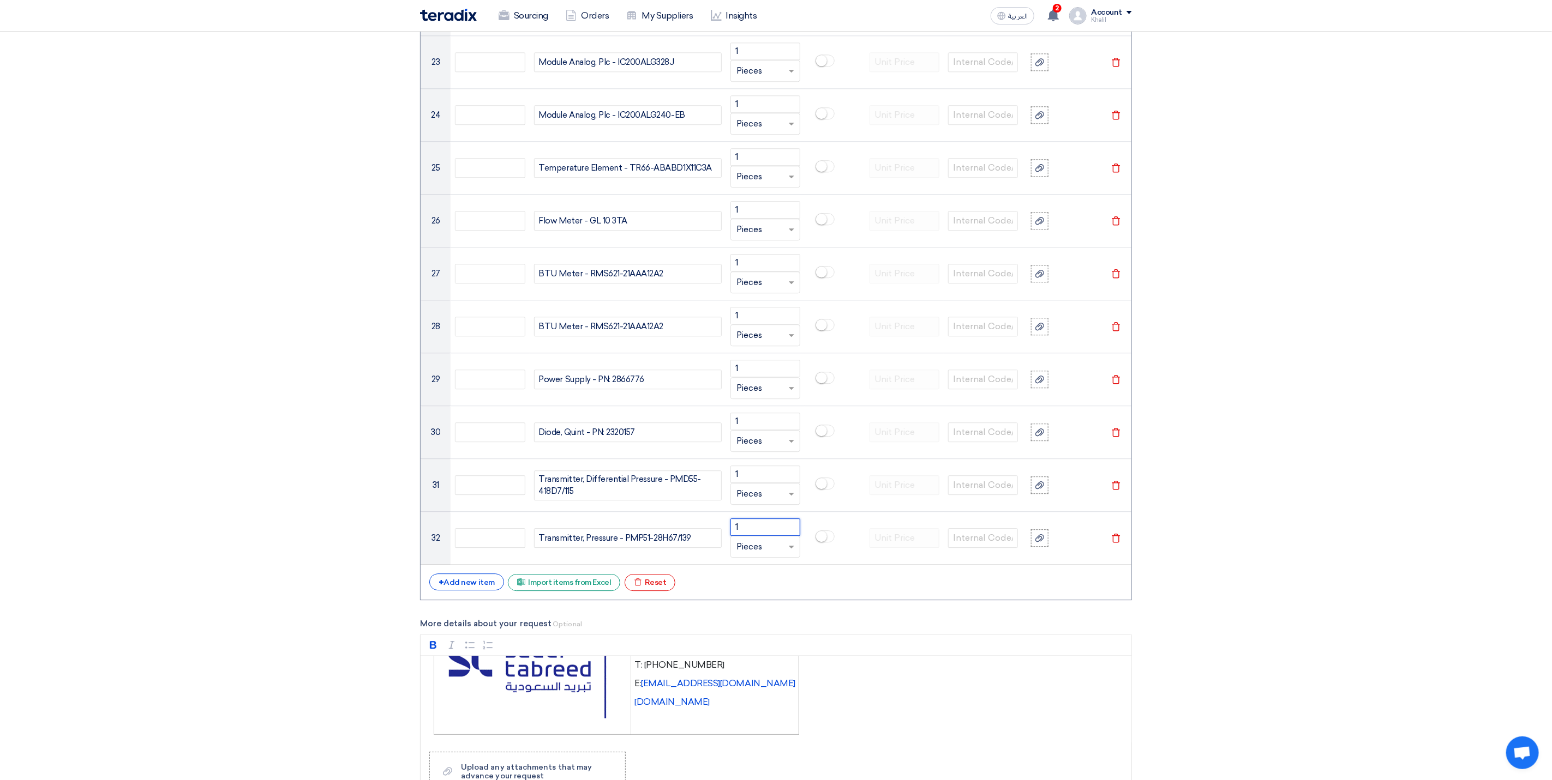
type input "1"
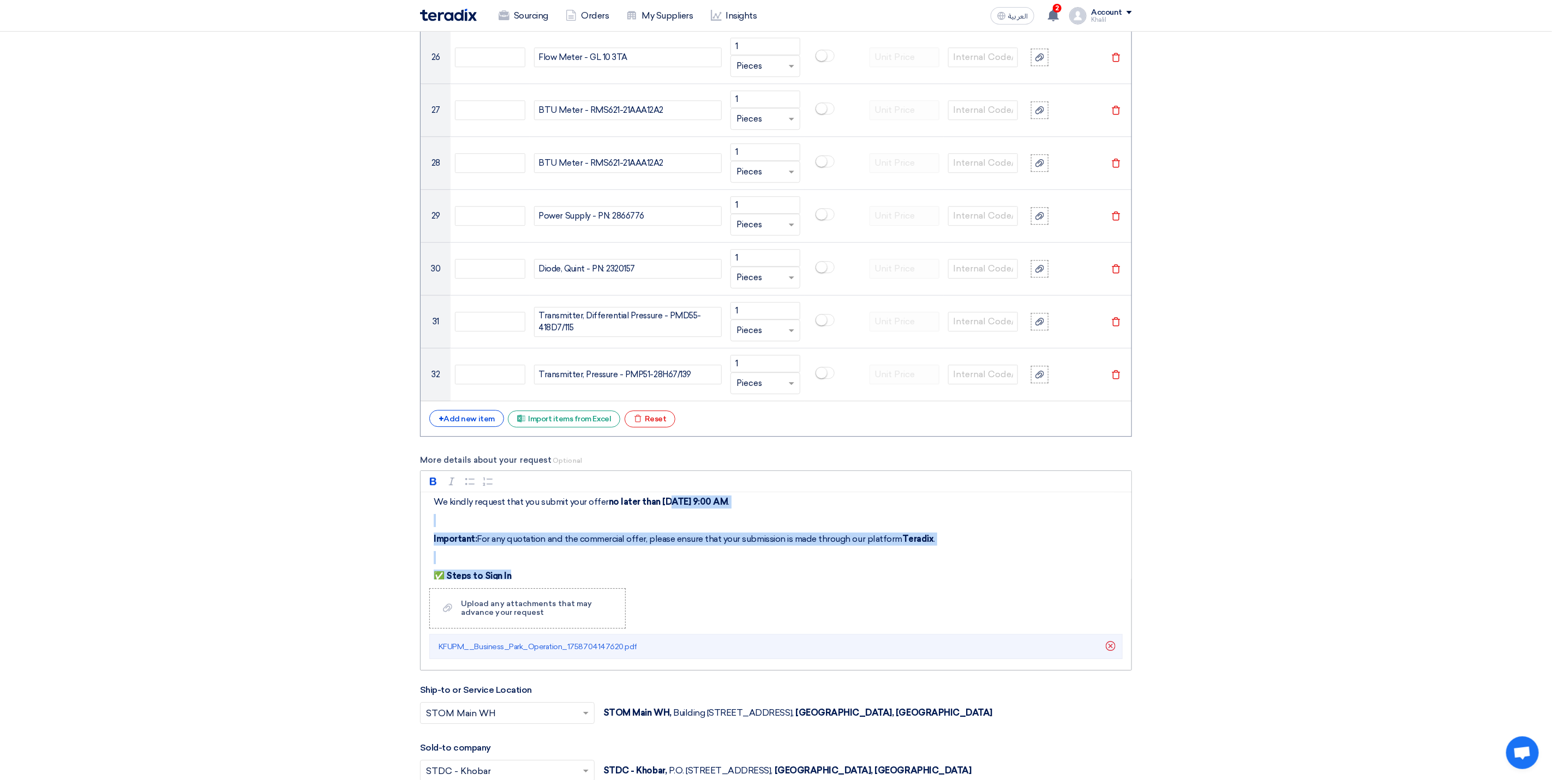
scroll to position [180, 0]
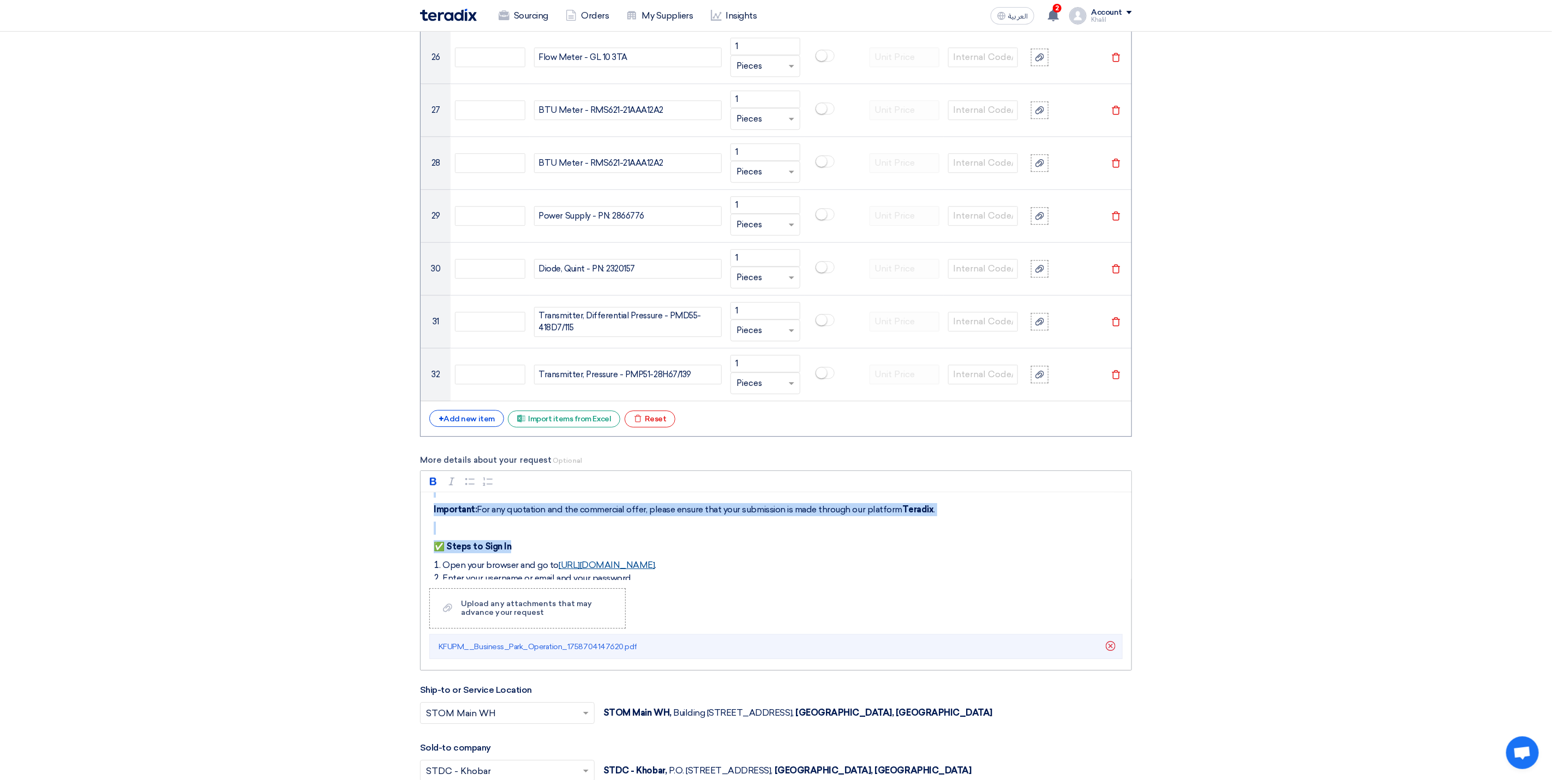
drag, startPoint x: 666, startPoint y: 582, endPoint x: 663, endPoint y: 573, distance: 9.8
click at [658, 580] on div "Dear Vendor, Please find attached the detailed descriptions and part numbers fo…" at bounding box center [775, 535] width 711 height 87
click at [679, 550] on p "✅ Steps to Sign In" at bounding box center [780, 543] width 692 height 13
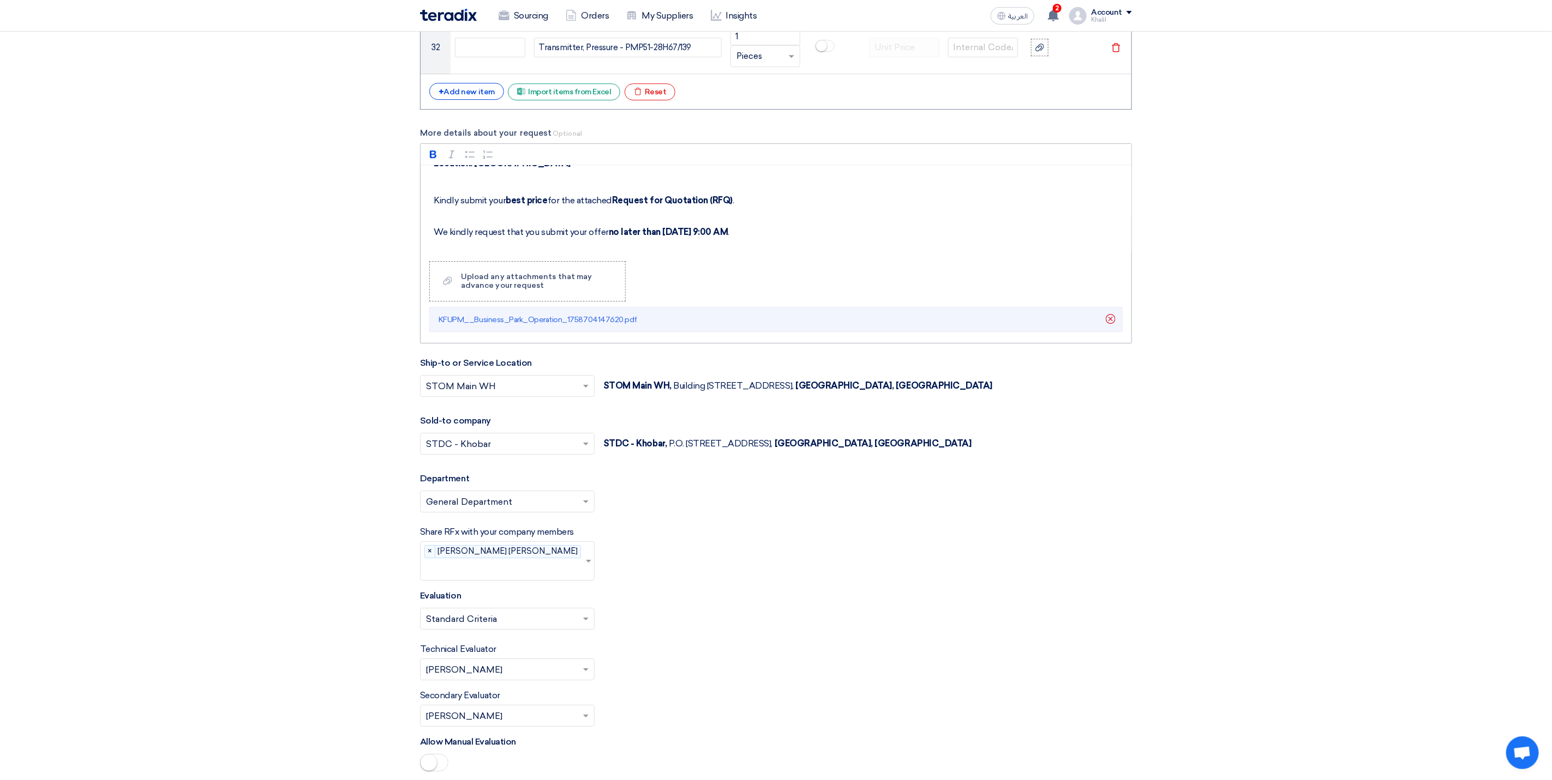
scroll to position [115, 0]
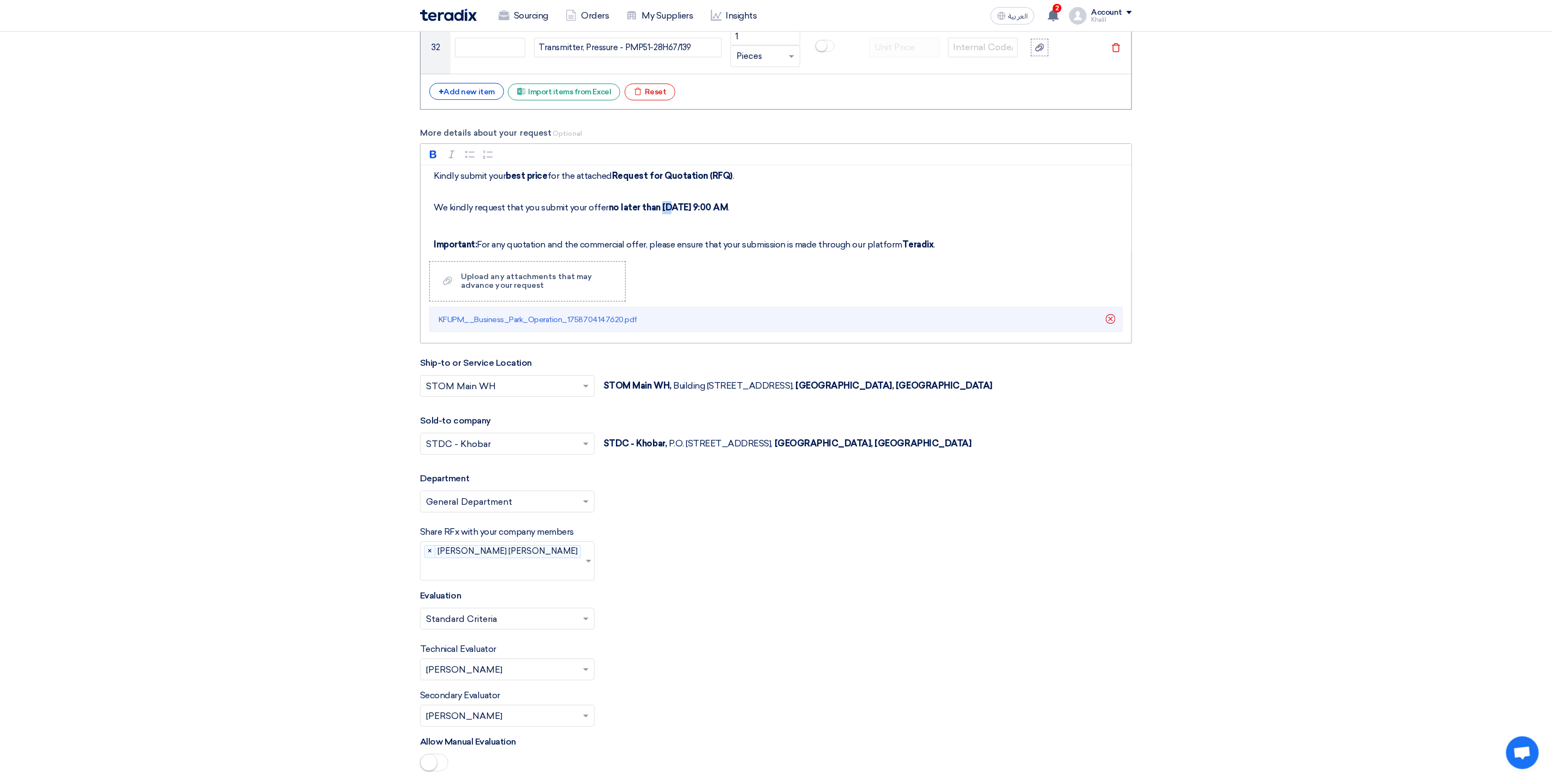
drag, startPoint x: 661, startPoint y: 221, endPoint x: 669, endPoint y: 223, distance: 8.5
click at [669, 213] on strong "no later than [DATE] 9:00 AM" at bounding box center [668, 207] width 119 height 10
click at [903, 515] on div "Please select department... × General Department ×" at bounding box center [776, 506] width 712 height 31
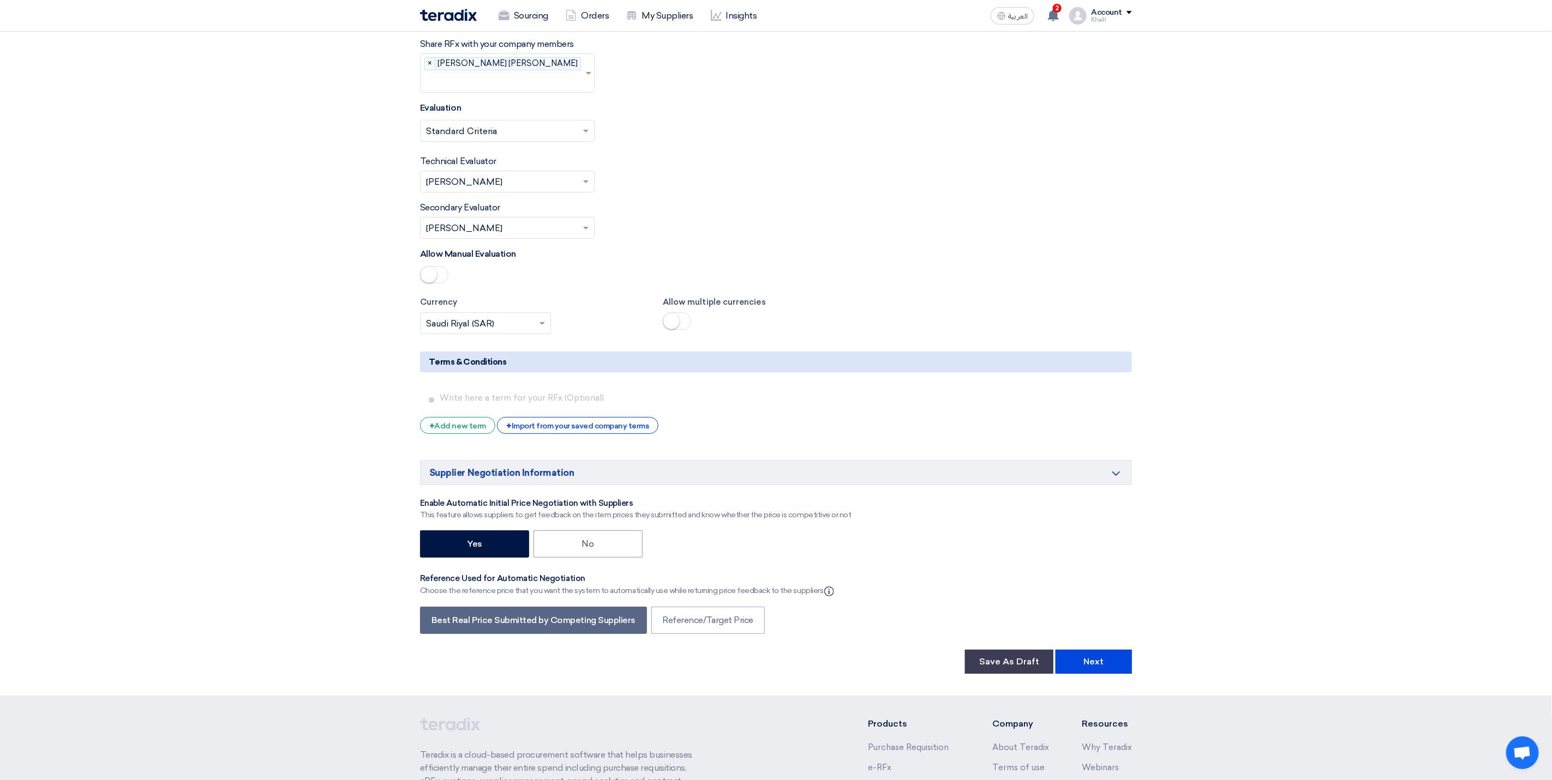
scroll to position [3027, 0]
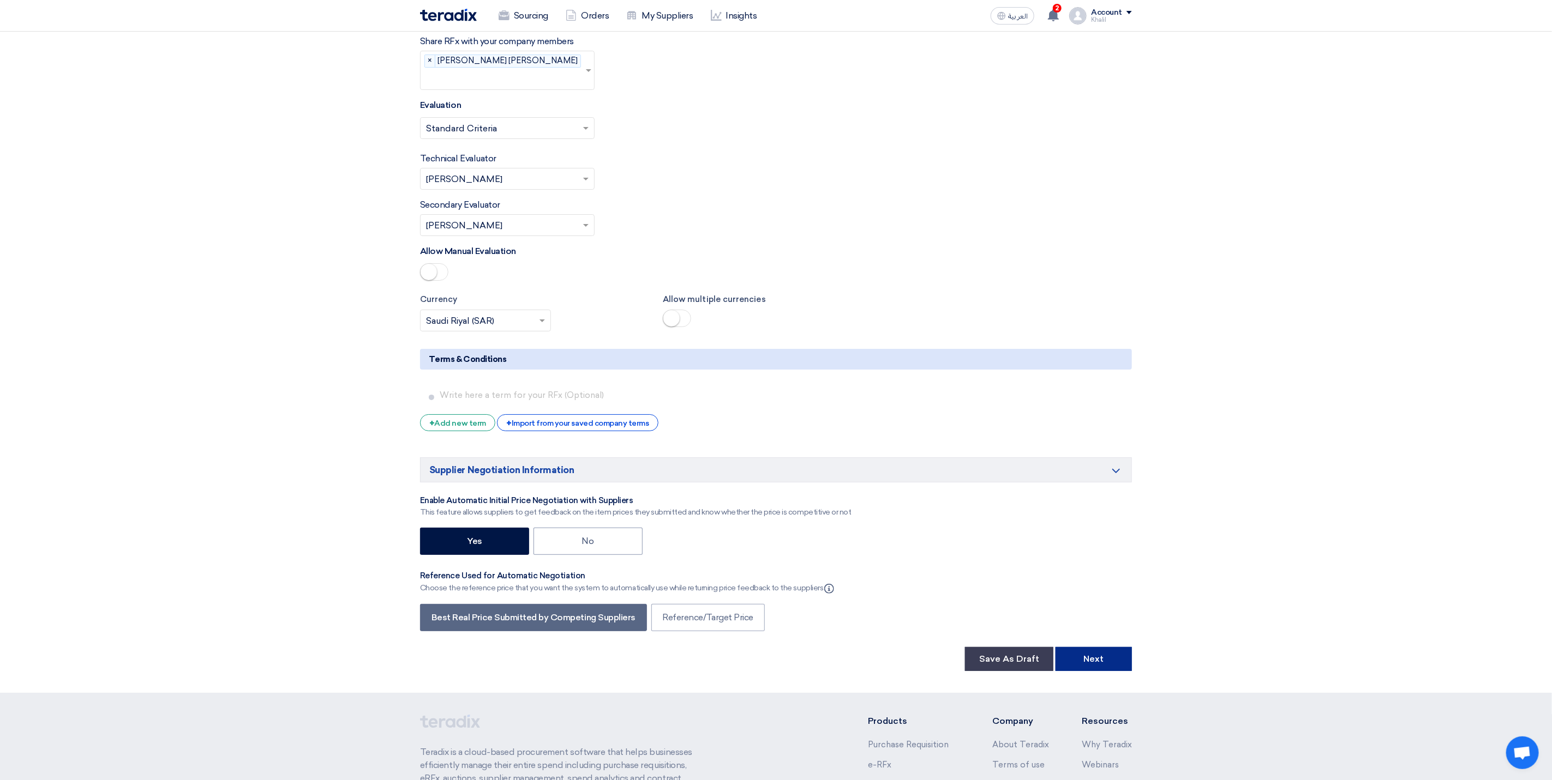
click at [1089, 662] on button "Next" at bounding box center [1093, 659] width 76 height 24
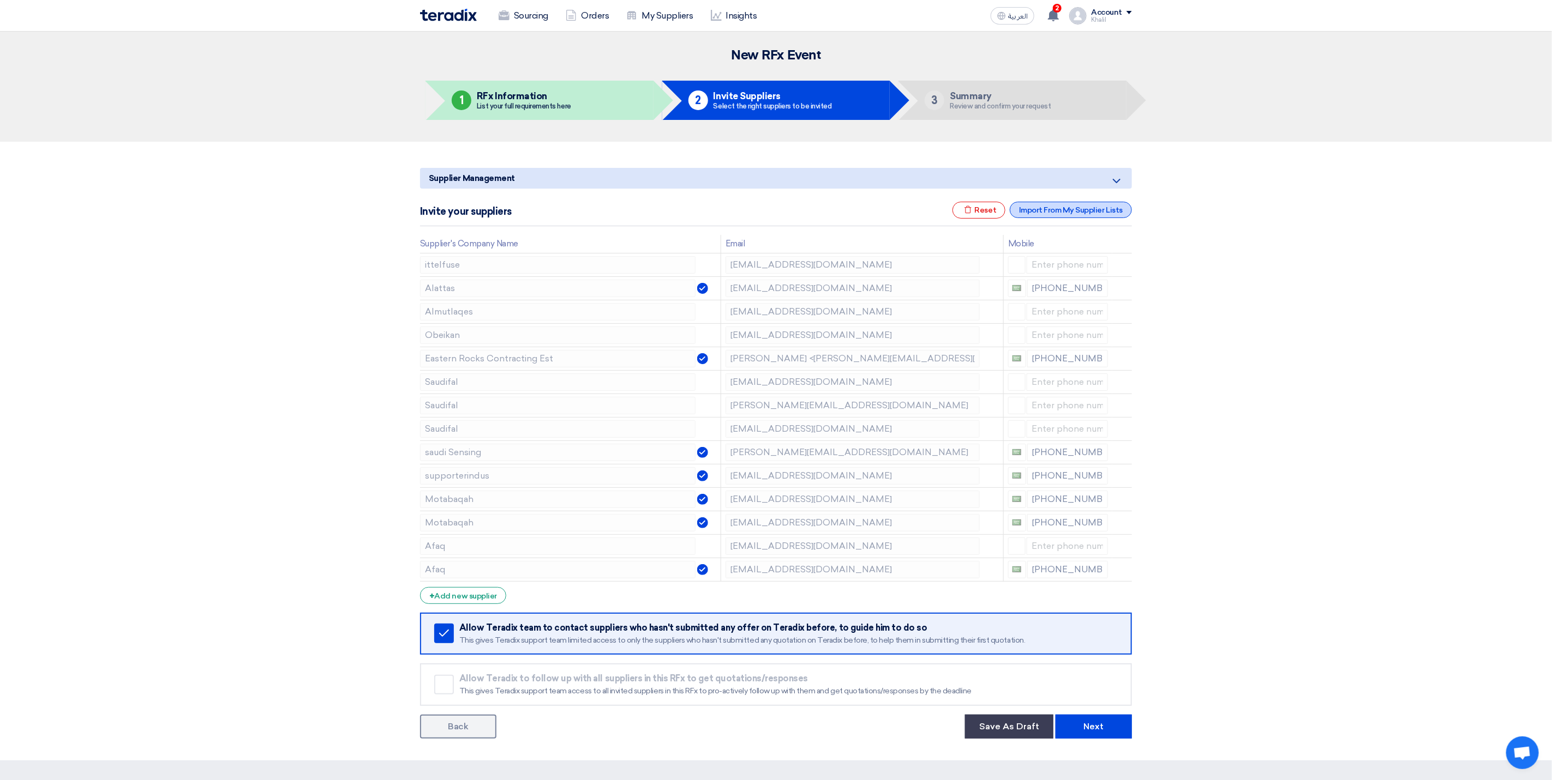
click at [1056, 212] on div "Import From My Supplier Lists" at bounding box center [1070, 210] width 122 height 16
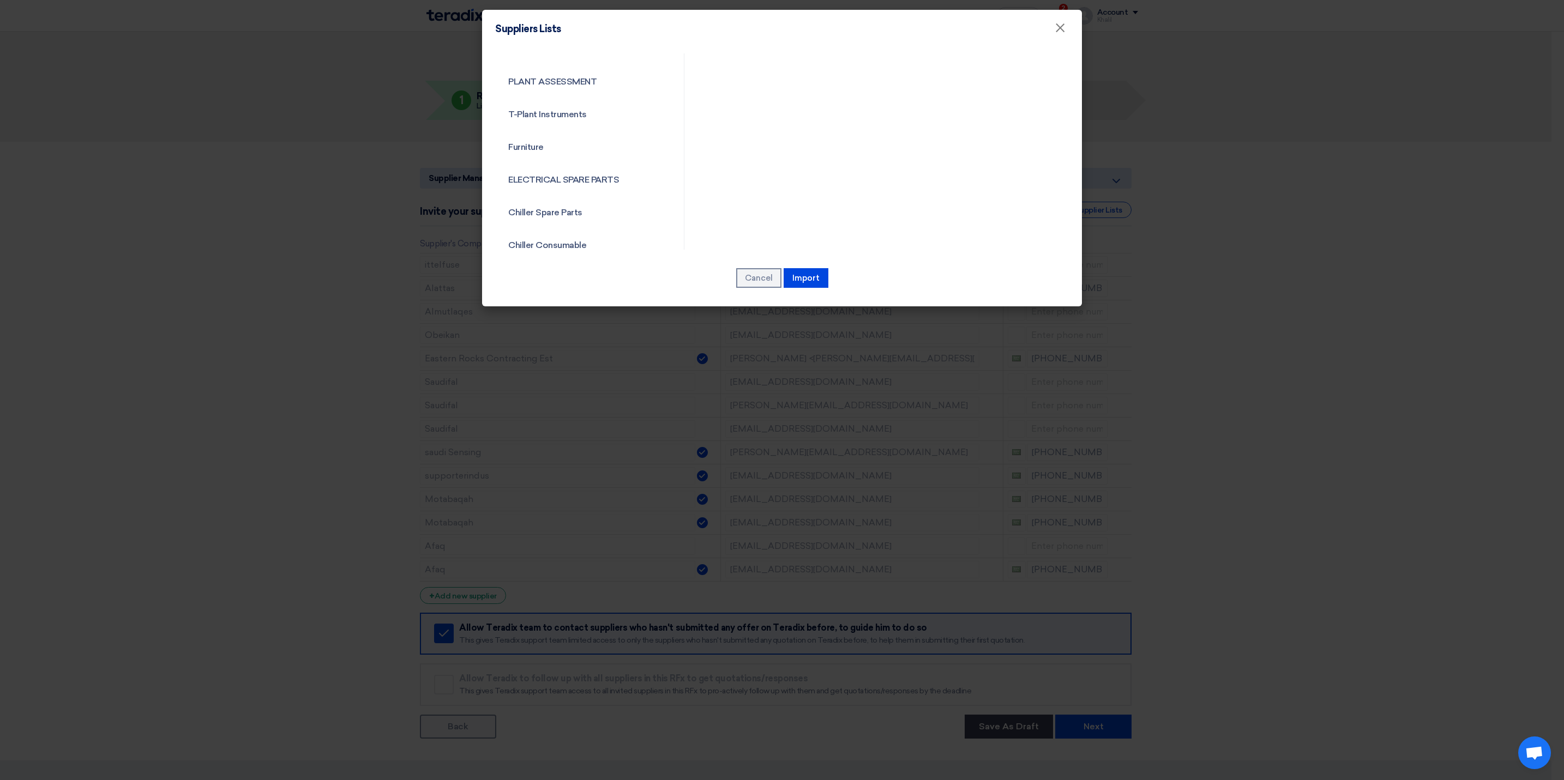
scroll to position [1063, 0]
click at [616, 142] on link "ELECTRICAL SPARE PARTS" at bounding box center [580, 143] width 170 height 28
click at [809, 278] on button "Import" at bounding box center [806, 278] width 45 height 20
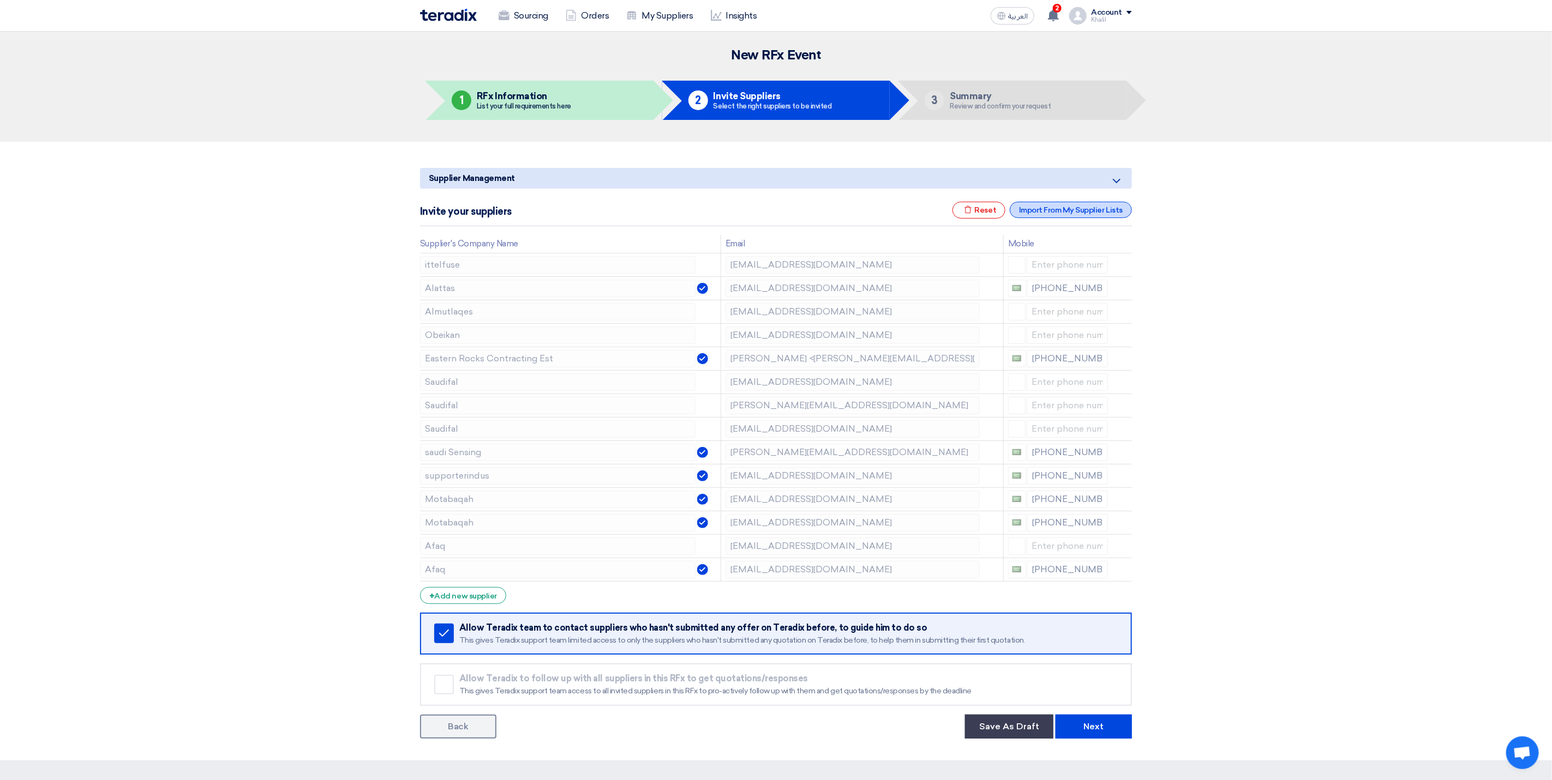
click at [1072, 205] on div "Import From My Supplier Lists" at bounding box center [1070, 210] width 122 height 16
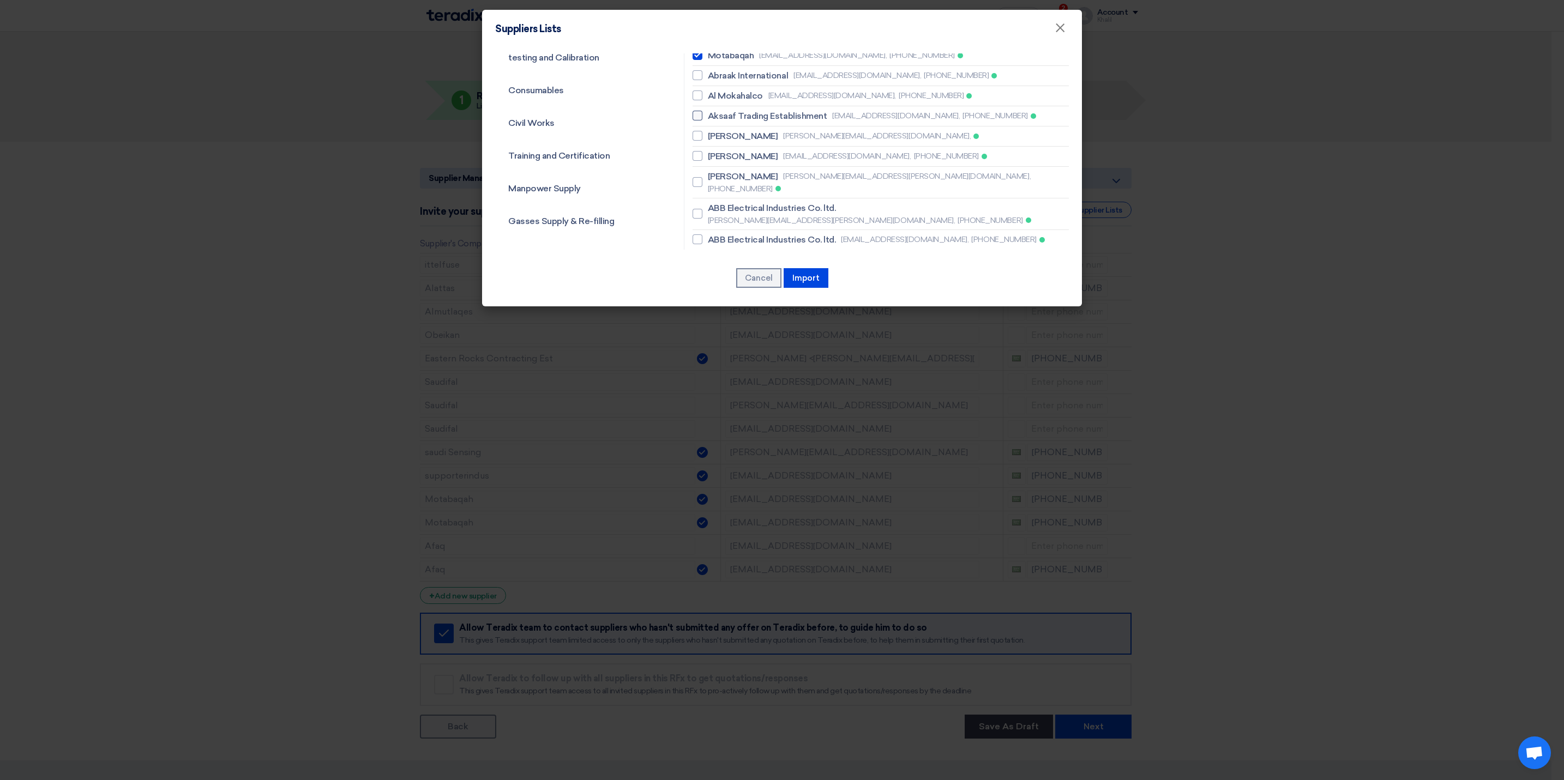
scroll to position [164, 0]
click at [814, 117] on li "schneider mohammed.albayat@se.com," at bounding box center [881, 107] width 376 height 20
click at [696, 109] on div at bounding box center [698, 106] width 10 height 10
click at [708, 109] on input "schneider mohammed.albayat@se.com," at bounding box center [711, 106] width 7 height 7
checkbox input "true"
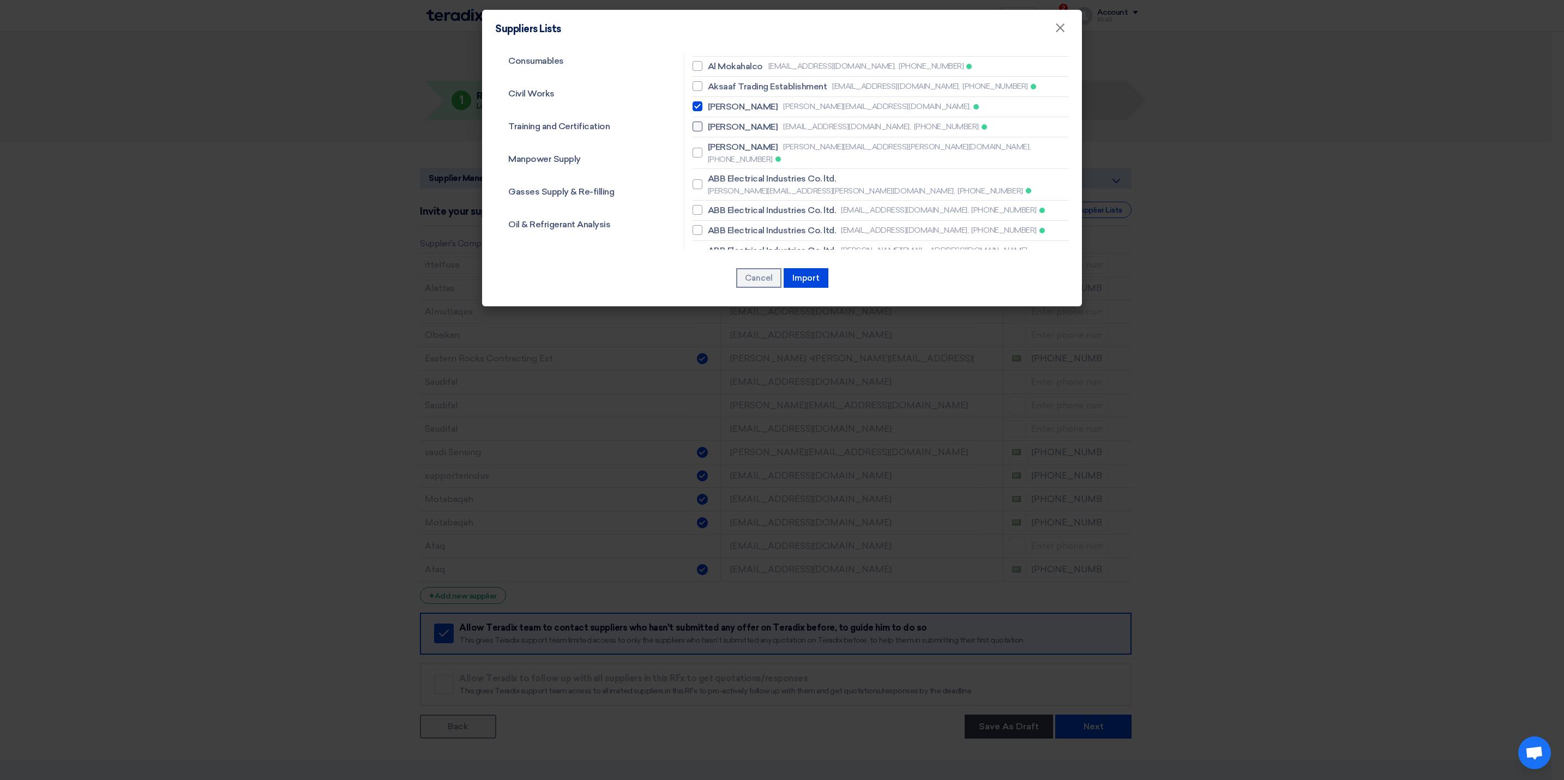
click at [693, 123] on div at bounding box center [698, 127] width 10 height 10
click at [708, 123] on input "schneider imran.ali@se.com, +966534300284" at bounding box center [711, 126] width 7 height 7
checkbox input "true"
click at [694, 136] on li "schneider imran.ali@se.com, +966534300284" at bounding box center [881, 127] width 376 height 20
click at [695, 148] on div at bounding box center [698, 153] width 10 height 10
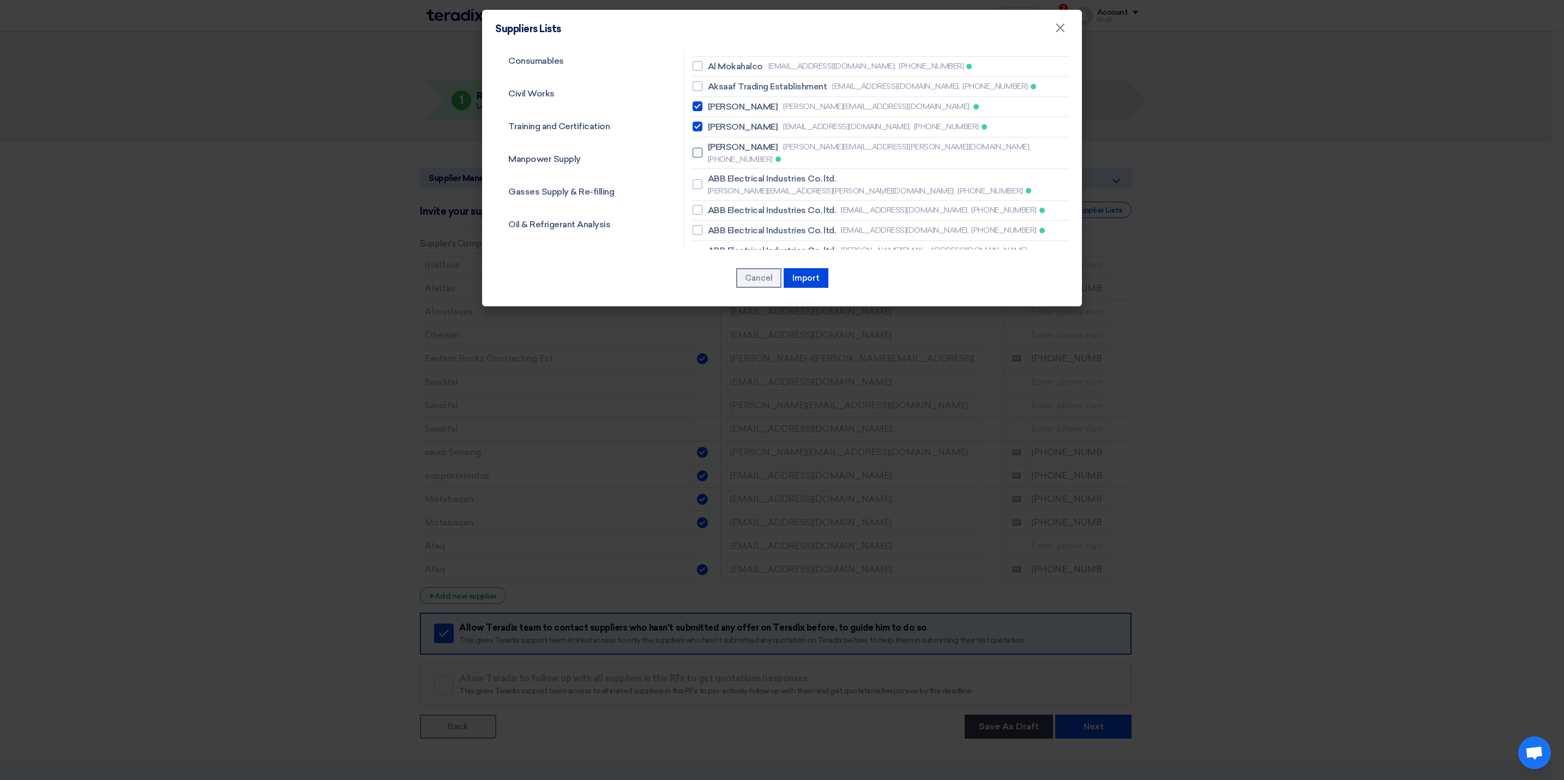
click at [708, 149] on input "schneider hassan.farooqui@se.com, +966530517384" at bounding box center [711, 152] width 7 height 7
checkbox input "true"
click at [696, 179] on div at bounding box center [698, 184] width 10 height 10
click at [708, 181] on input "ABB Electrical Industries Co. ltd. mohammed.al-yamani@sa.abb.com, +966554304899" at bounding box center [711, 184] width 7 height 7
checkbox input "true"
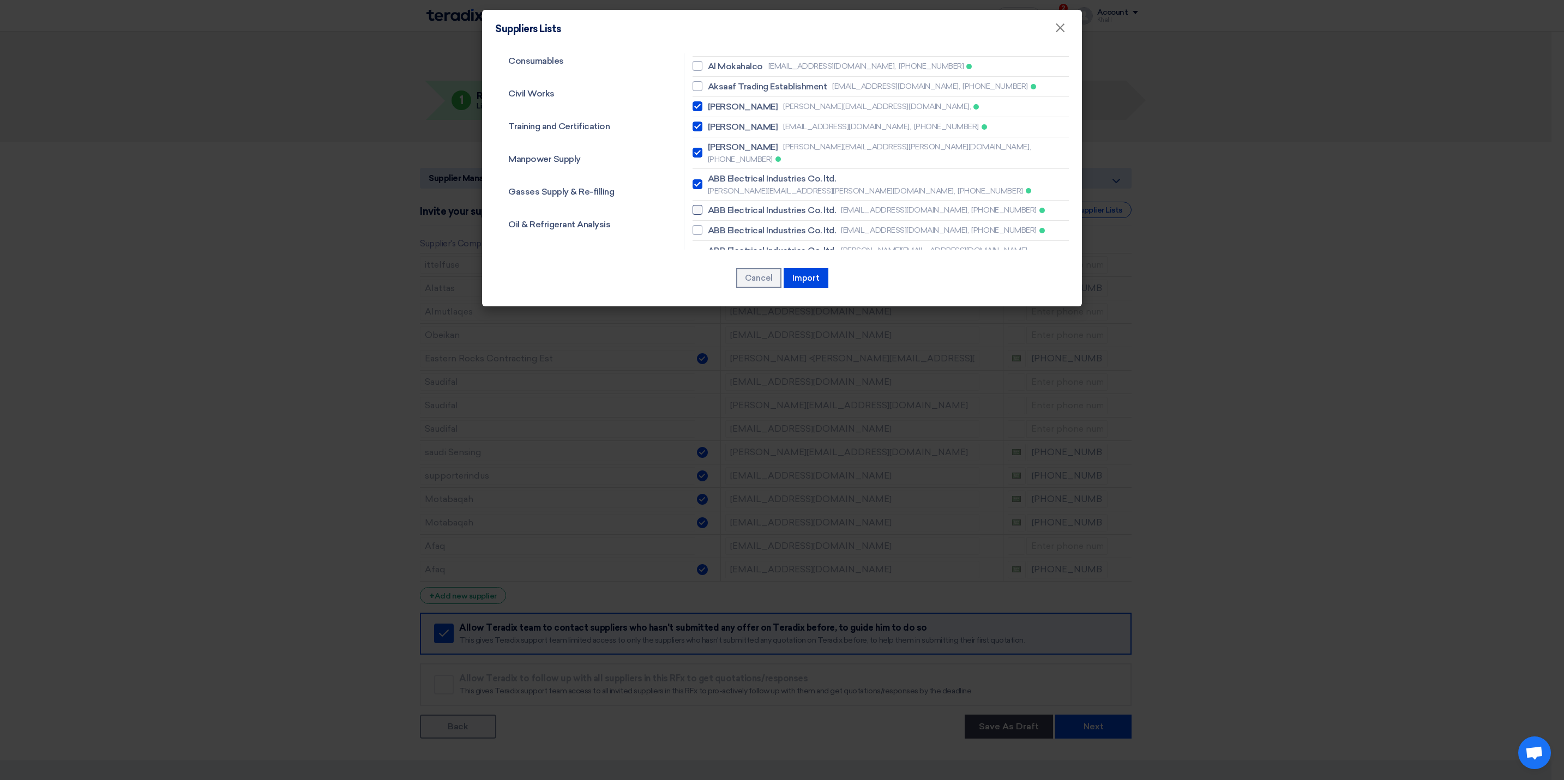
click at [693, 205] on div at bounding box center [698, 210] width 10 height 10
click at [708, 207] on input "ABB Electrical Industries Co. ltd. omer.khan@sa.abb.com, +966508719390" at bounding box center [711, 210] width 7 height 7
checkbox input "true"
click at [697, 225] on div at bounding box center [698, 230] width 10 height 10
click at [708, 227] on input "ABB Electrical Industries Co. ltd. waleed.alhanafi@sa.abb.com, +966596667663" at bounding box center [711, 230] width 7 height 7
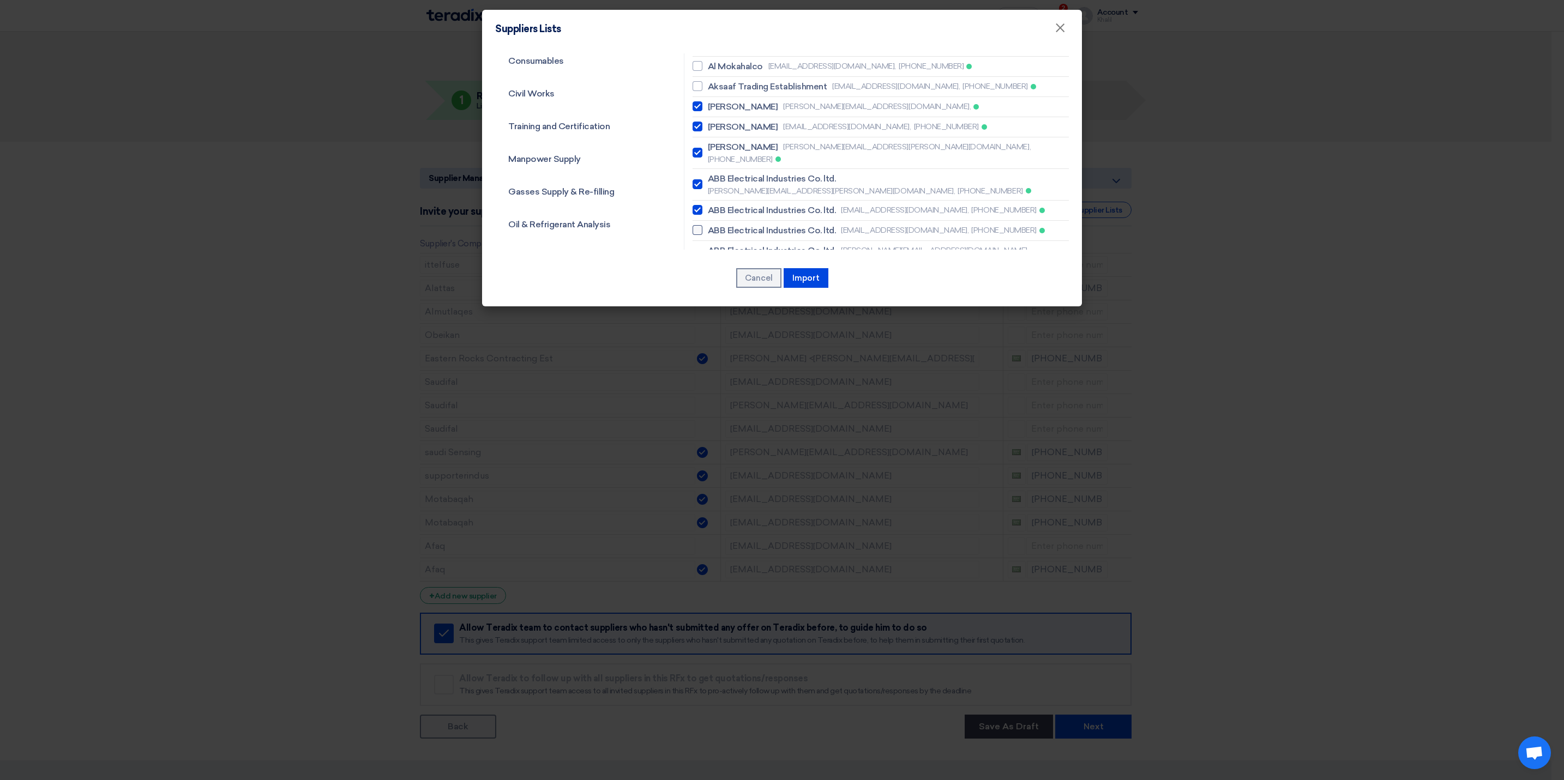
checkbox input "true"
click at [697, 251] on div at bounding box center [698, 256] width 10 height 10
click at [708, 253] on input "ABB Electrical Industries Co. ltd. dana.al-ahdal@sa.abb.com, +966551518992" at bounding box center [711, 256] width 7 height 7
checkbox input "true"
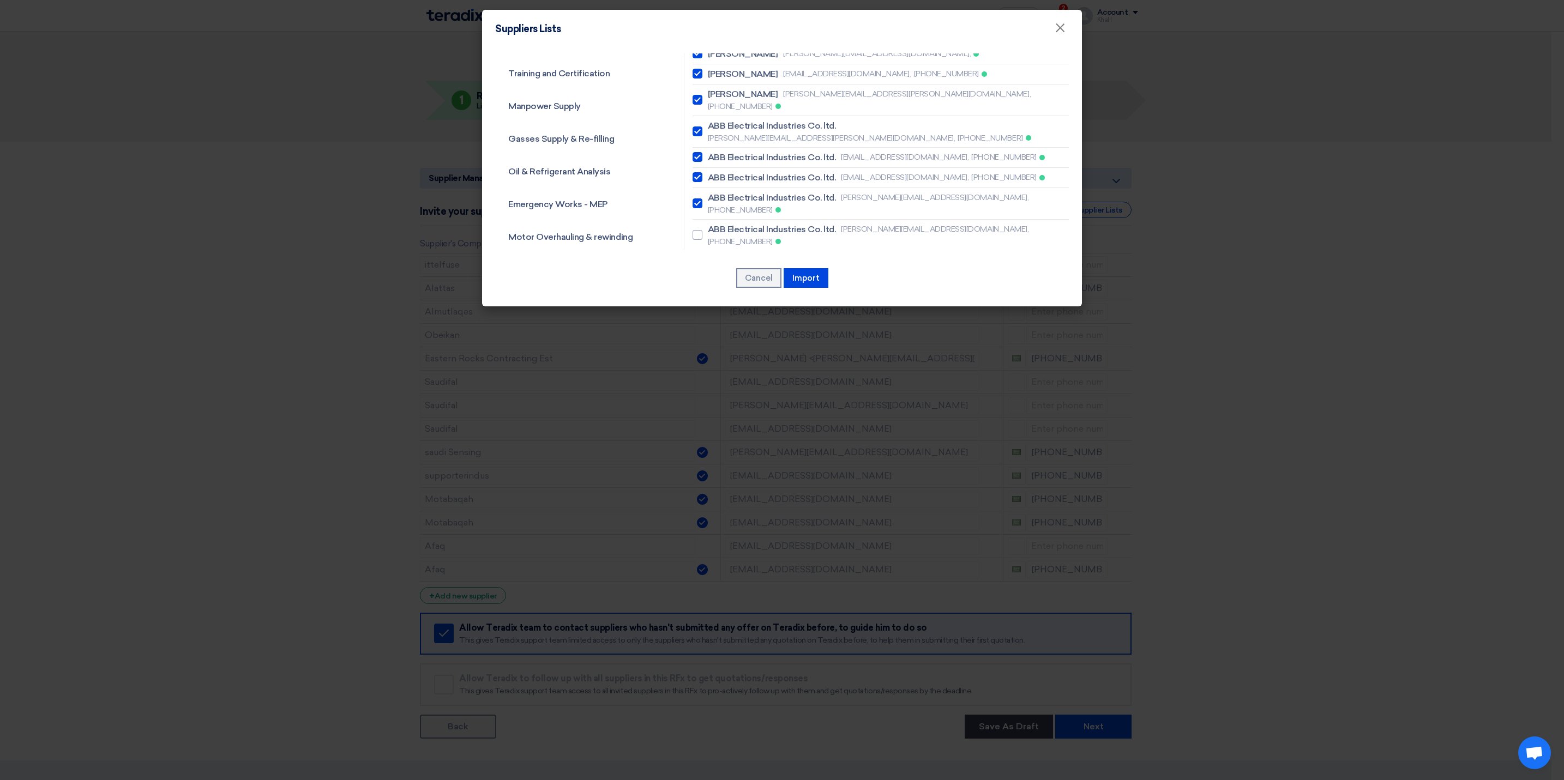
scroll to position [245, 0]
click at [694, 201] on div at bounding box center [698, 206] width 10 height 10
click at [708, 203] on input "ABB Electrical Industries Co. ltd. abdulaziz.al-dossary@sa.abb.com, +9665435118…" at bounding box center [711, 206] width 7 height 7
checkbox input "true"
click at [700, 246] on label "ALFANAR Co. mahmoud.bahnasy@alfanar.com," at bounding box center [881, 252] width 376 height 13
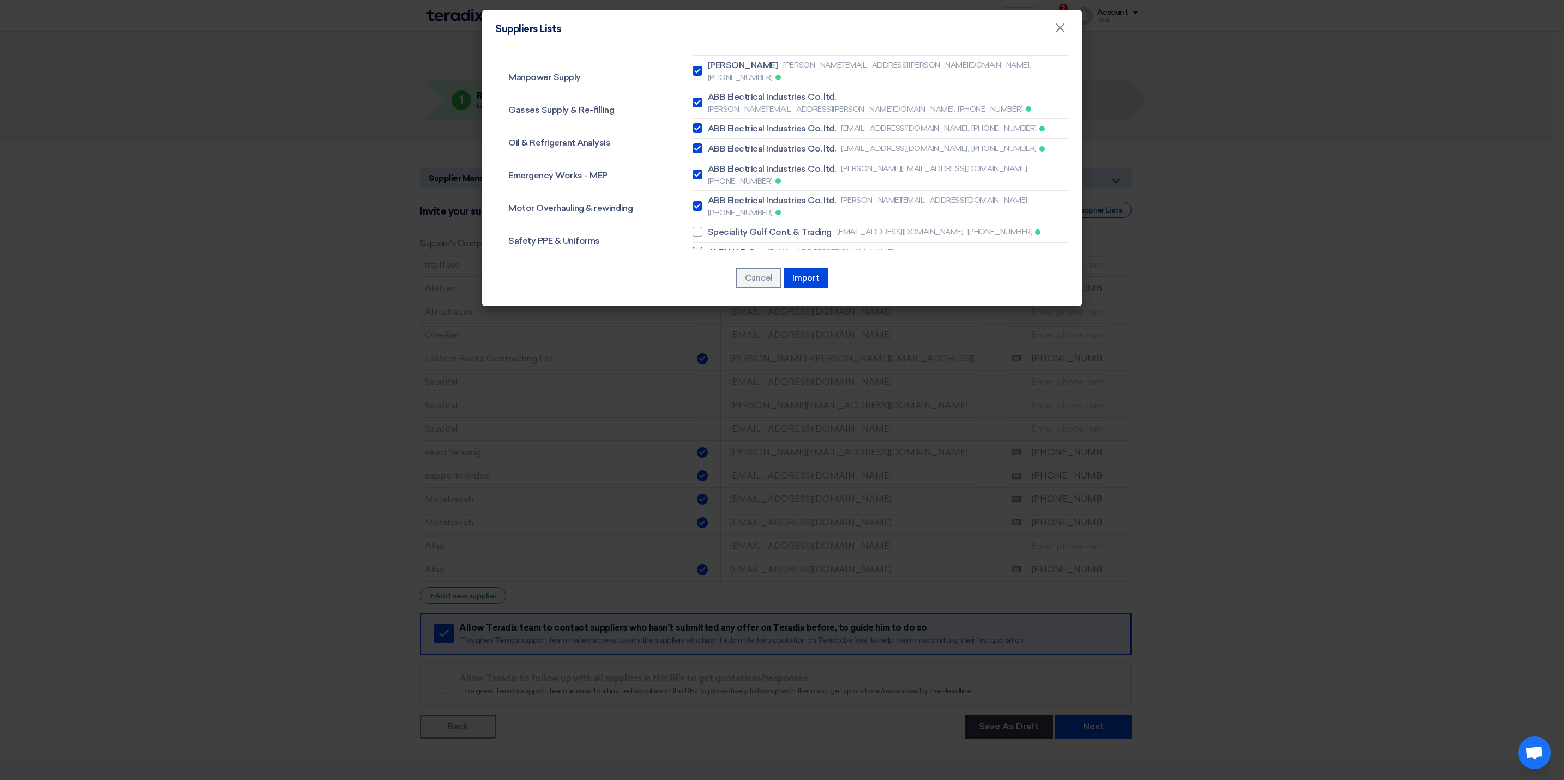
click at [708, 249] on input "ALFANAR Co. mahmoud.bahnasy@alfanar.com," at bounding box center [711, 252] width 7 height 7
checkbox input "true"
click at [700, 266] on label "ALFANAR Co. qasim.alshaikhnasin@alfanar.com, +966599553523" at bounding box center [881, 272] width 376 height 13
click at [708, 269] on input "ALFANAR Co. qasim.alshaikhnasin@alfanar.com, +966599553523" at bounding box center [711, 272] width 7 height 7
checkbox input "true"
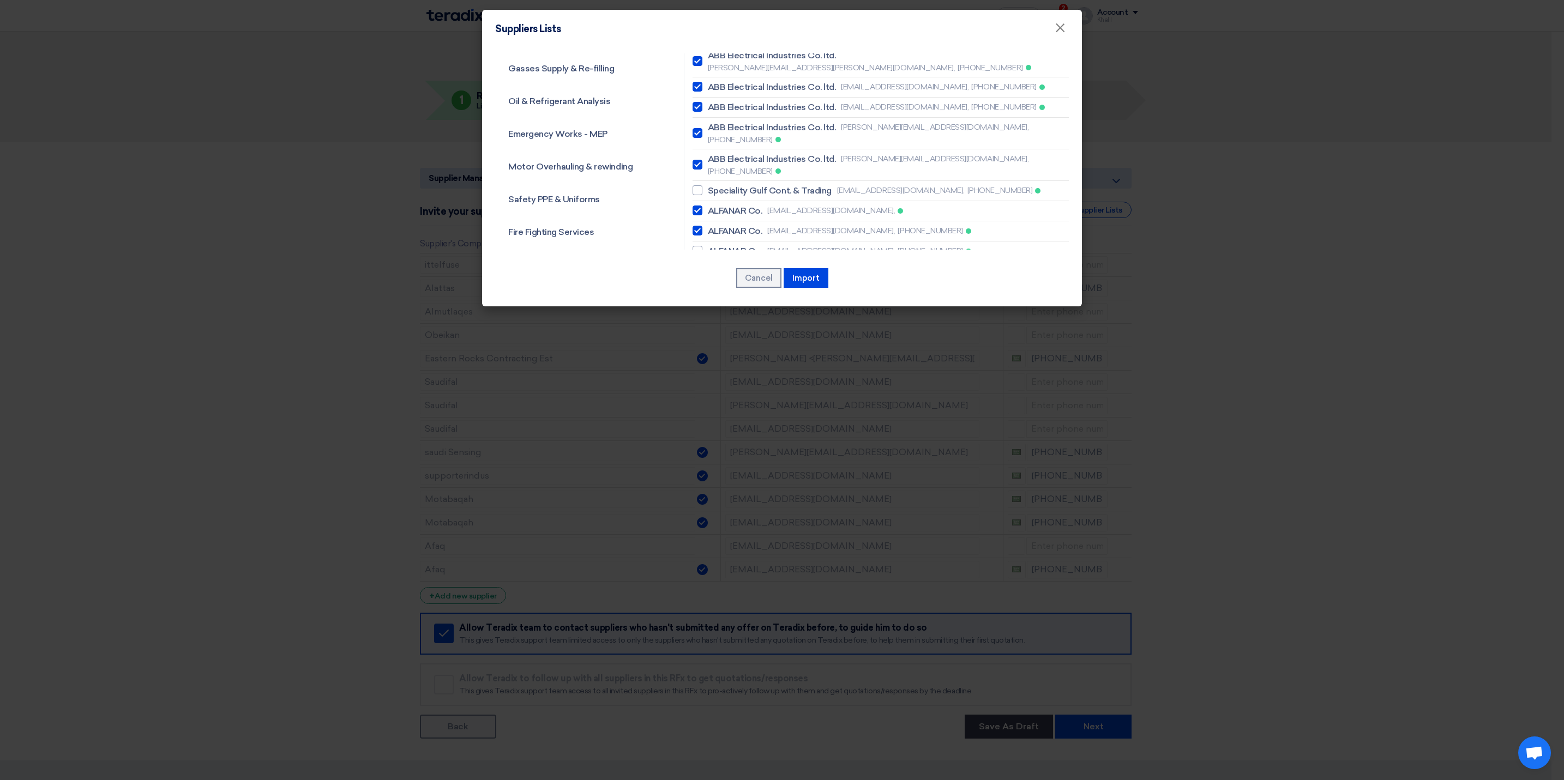
scroll to position [327, 0]
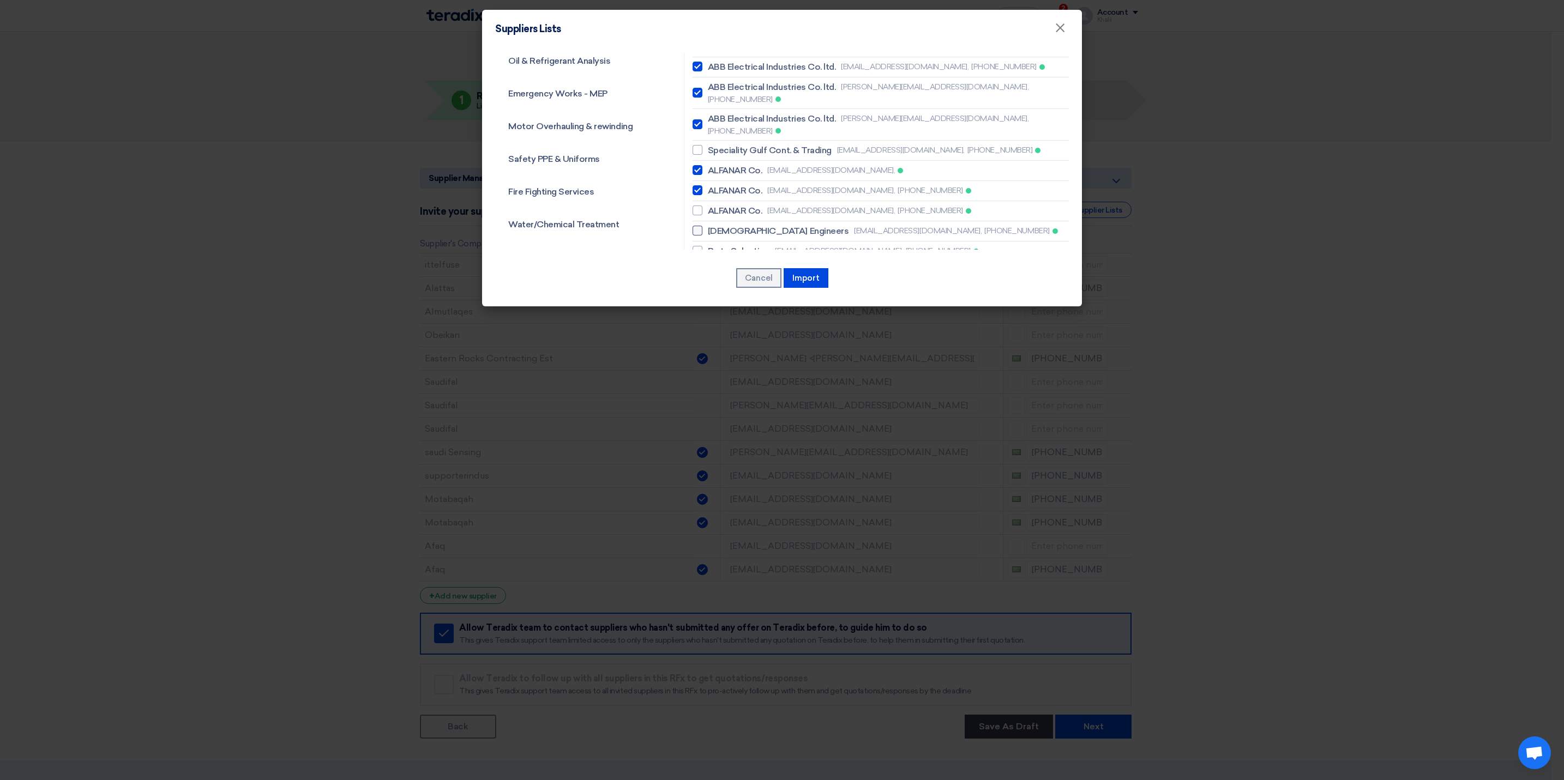
click at [854, 225] on span "oday@ae.com.sa," at bounding box center [918, 230] width 128 height 11
click at [715, 227] on input "Arab Engineers oday@ae.com.sa, +966564214112" at bounding box center [711, 230] width 7 height 7
checkbox input "true"
click at [776, 245] on span "sales@partselections.com," at bounding box center [839, 250] width 128 height 11
click at [715, 248] on input "Parts Selection sales@partselections.com, +966538247200" at bounding box center [711, 251] width 7 height 7
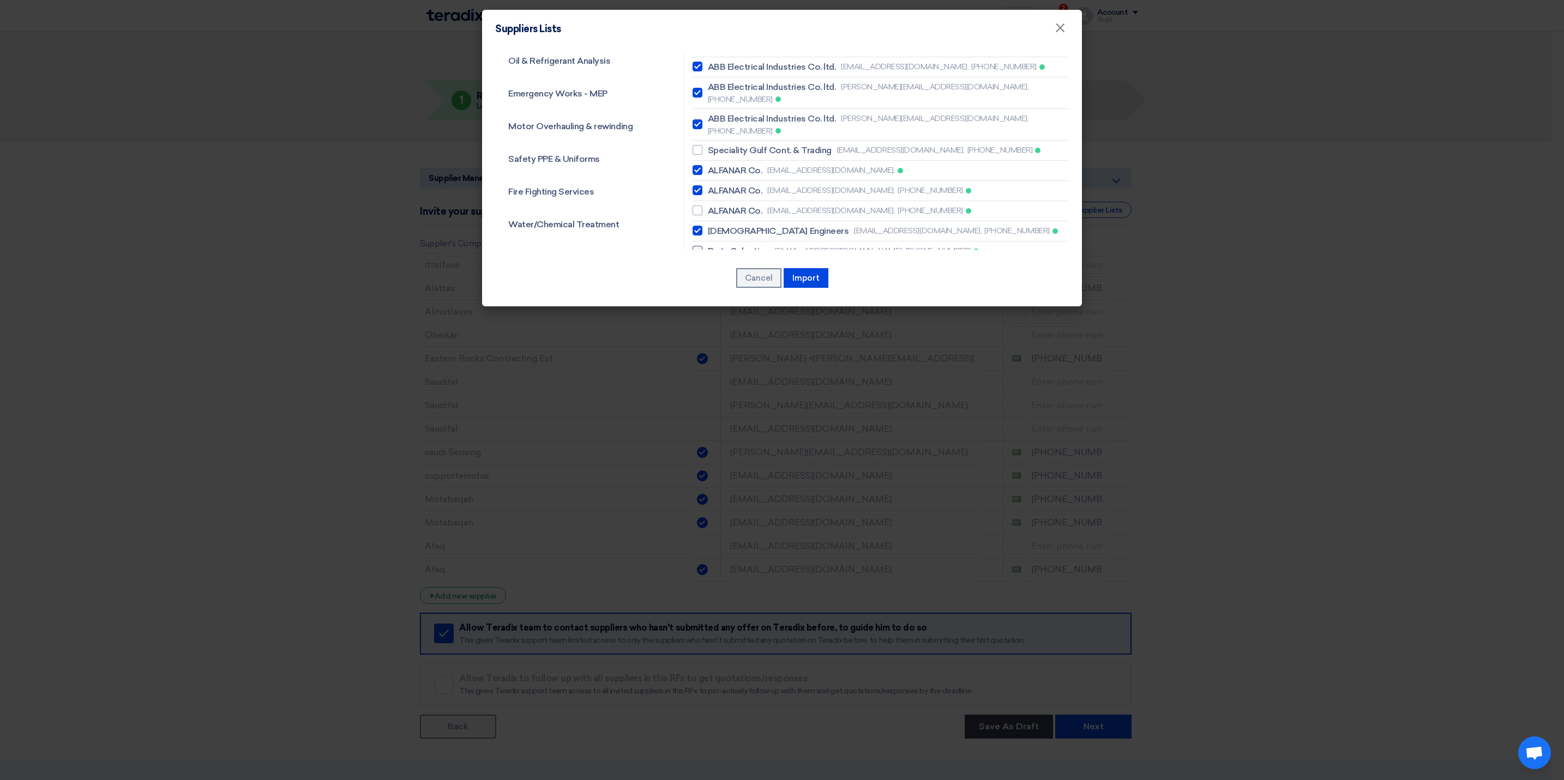
checkbox input "true"
click at [785, 266] on span "sales1@protossme.com," at bounding box center [809, 271] width 128 height 11
click at [715, 268] on input "Protoss sales1@protossme.com, +971564330955" at bounding box center [711, 271] width 7 height 7
checkbox input "true"
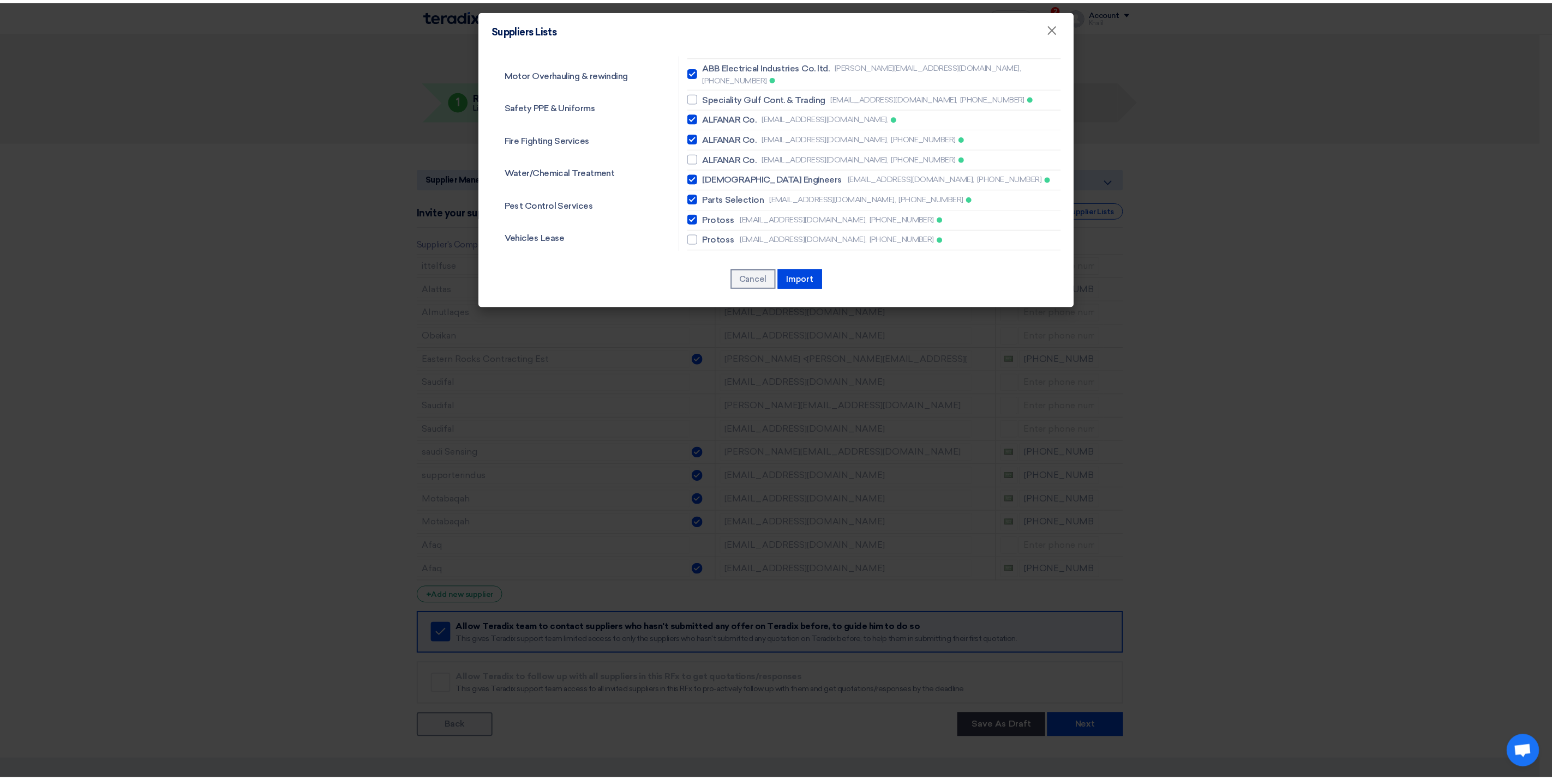
scroll to position [409, 0]
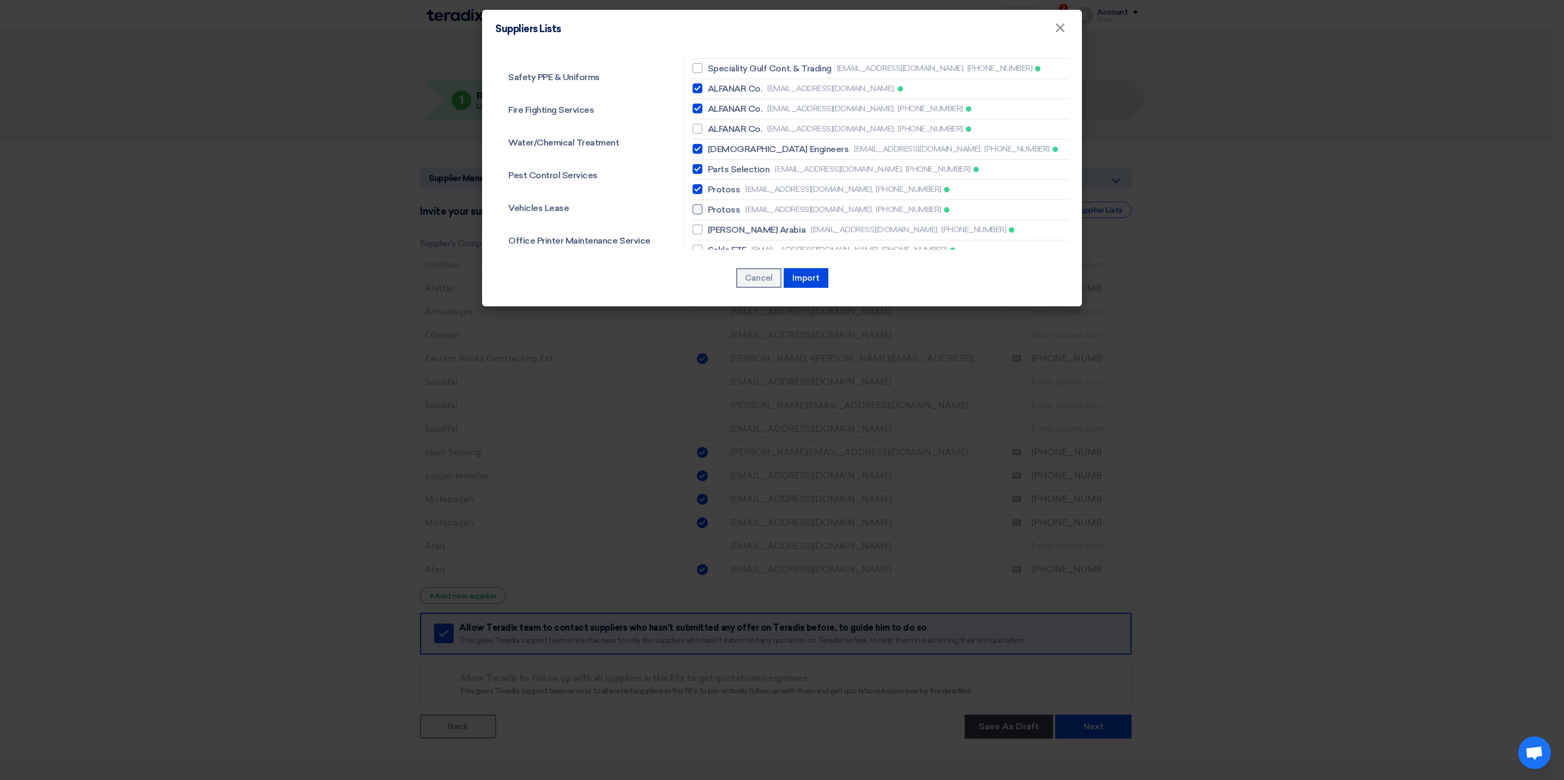
click at [779, 203] on label "Protoss sales@protossme.com, +971564330955" at bounding box center [881, 209] width 376 height 13
click at [715, 206] on input "Protoss sales@protossme.com, +971564330955" at bounding box center [711, 209] width 7 height 7
checkbox input "true"
click at [780, 224] on label "Eaton Arabia ramy.tallat@eatonarabia.com, +966562908323" at bounding box center [881, 230] width 376 height 13
click at [715, 226] on input "Eaton Arabia ramy.tallat@eatonarabia.com, +966562908323" at bounding box center [711, 229] width 7 height 7
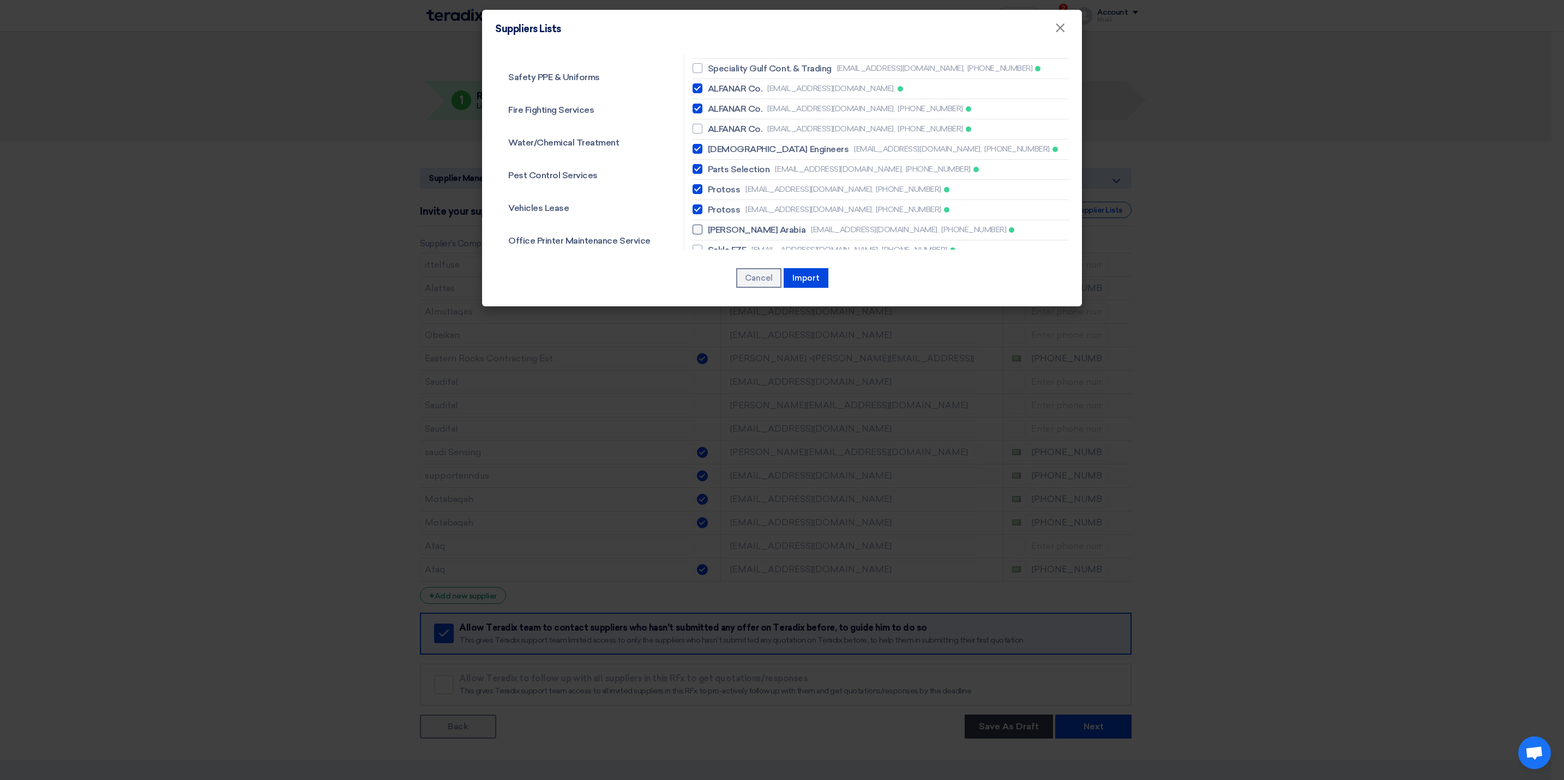
checkbox input "true"
click at [784, 244] on span "info@saklagroups.com," at bounding box center [815, 249] width 128 height 11
click at [715, 246] on input "Sakla FZE info@saklagroups.com, +971554556686" at bounding box center [711, 249] width 7 height 7
checkbox input "true"
click at [810, 281] on button "Import" at bounding box center [806, 278] width 45 height 20
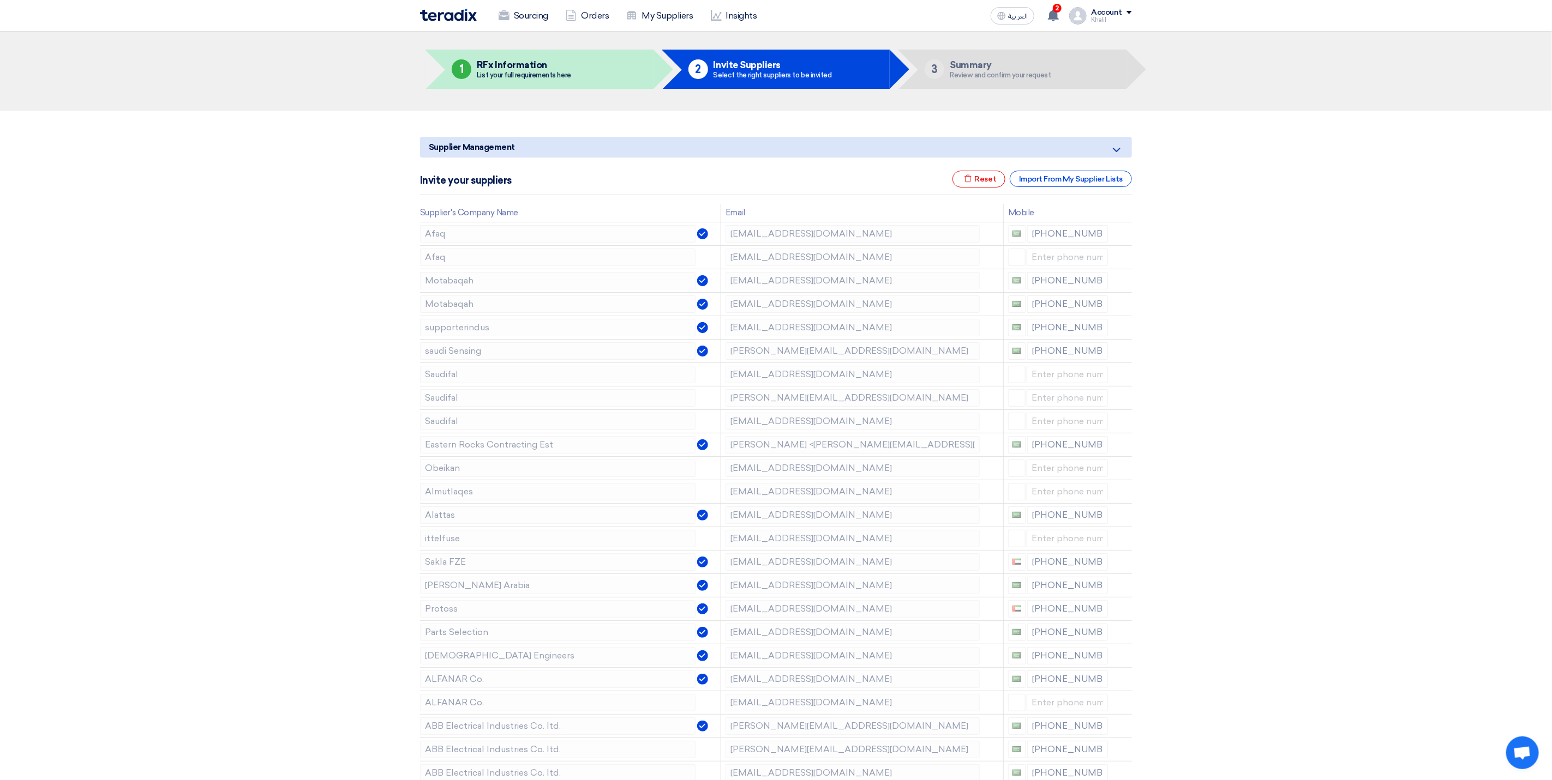
scroll to position [0, 0]
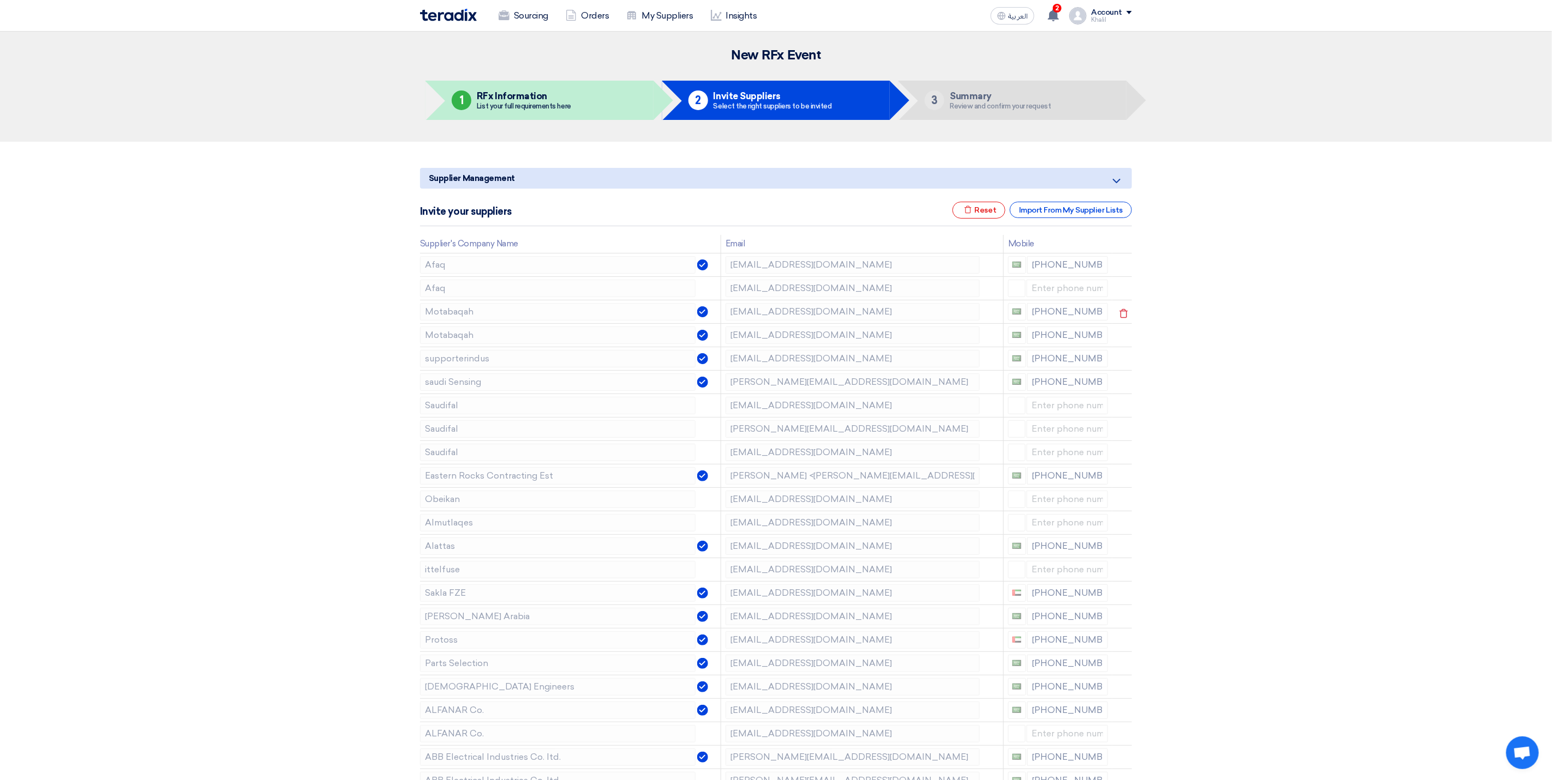
click at [721, 311] on td "[EMAIL_ADDRESS][DOMAIN_NAME]" at bounding box center [861, 311] width 282 height 23
click at [723, 359] on td "[EMAIL_ADDRESS][DOMAIN_NAME]" at bounding box center [861, 358] width 282 height 23
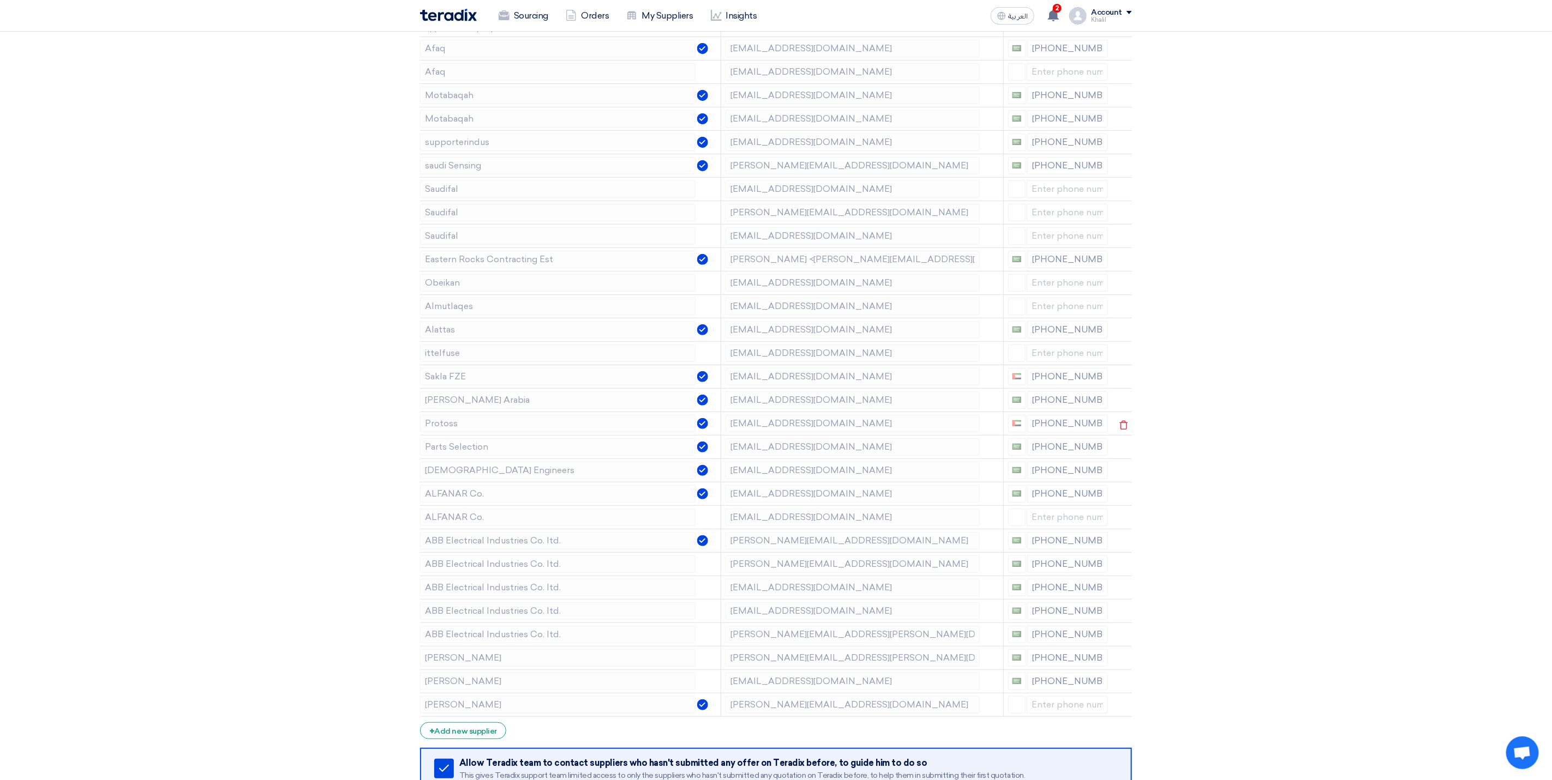
scroll to position [245, 0]
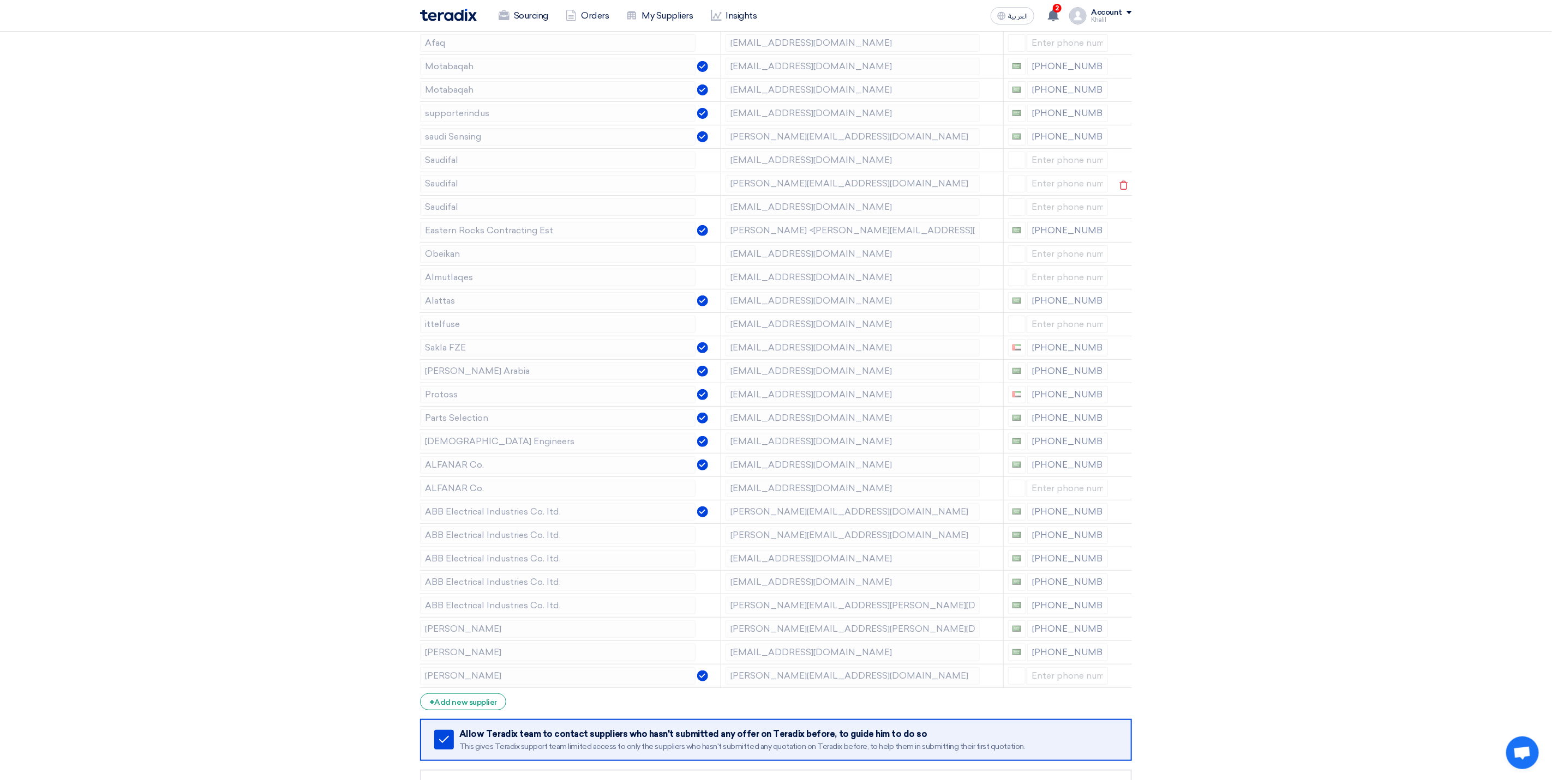
click at [722, 183] on td "m.haris@saudifal.com.sa" at bounding box center [861, 183] width 282 height 23
click at [1124, 190] on icon at bounding box center [1123, 185] width 19 height 19
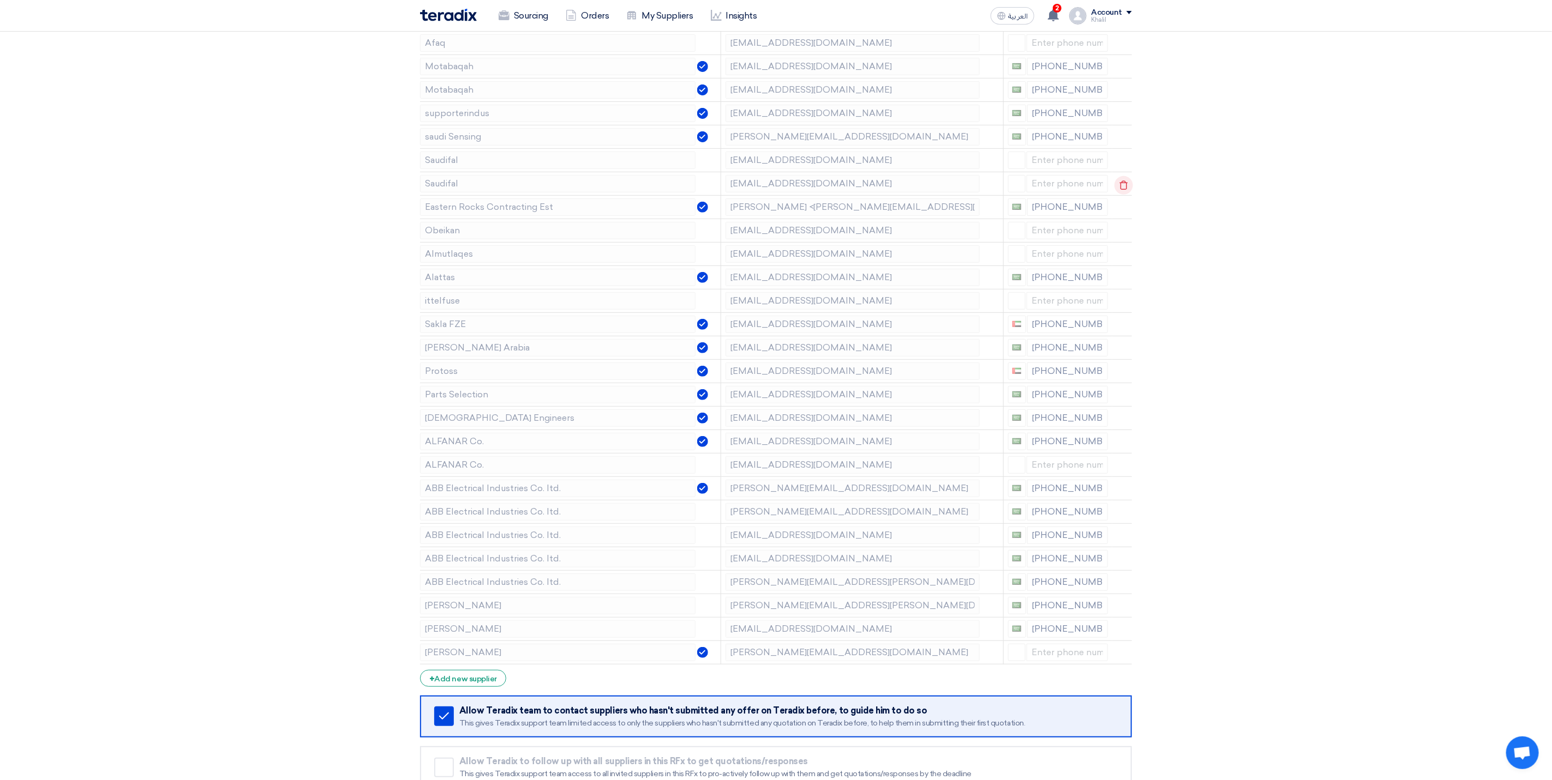
click at [1127, 189] on icon at bounding box center [1123, 185] width 19 height 19
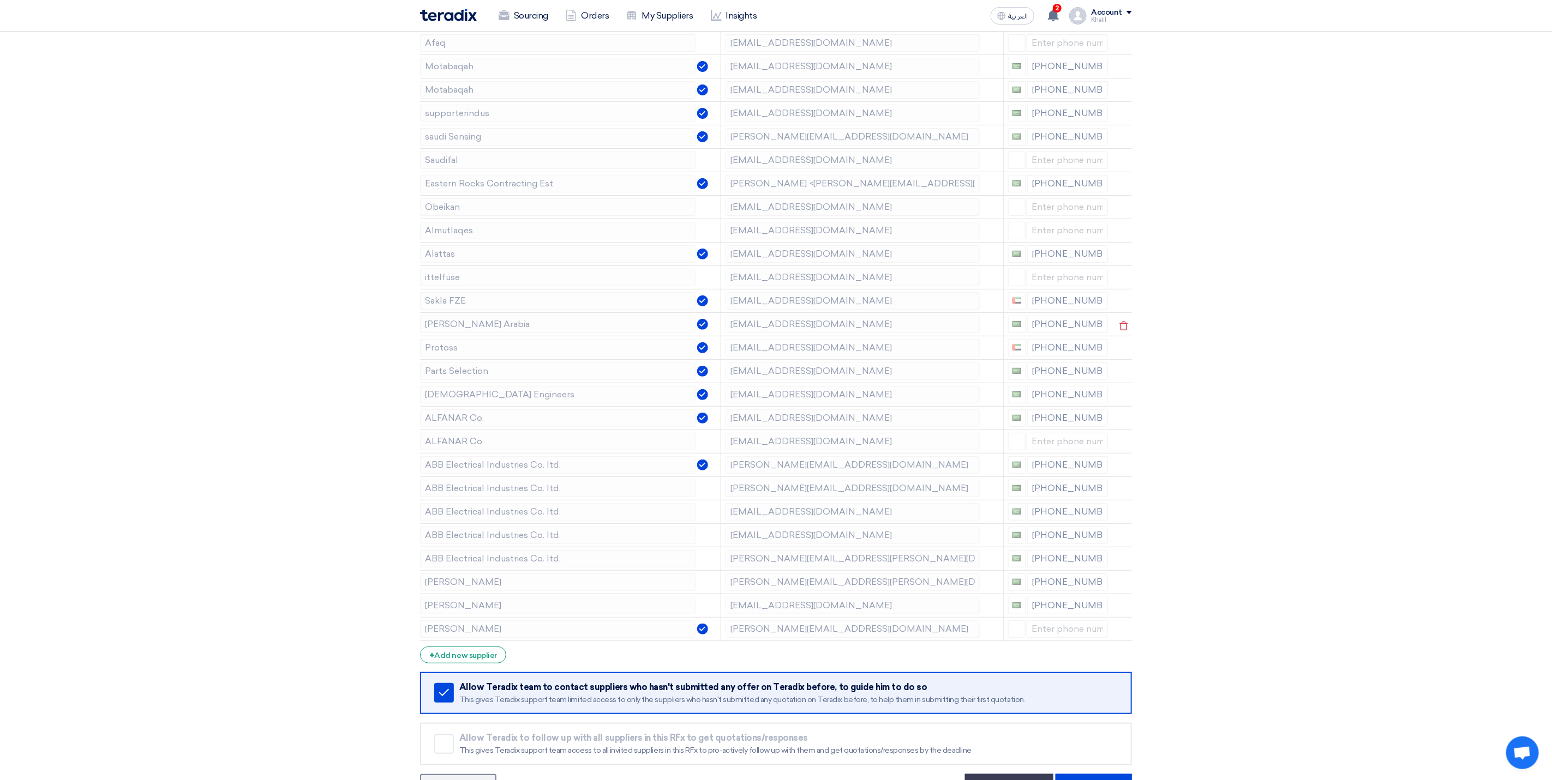
click at [722, 331] on td "[EMAIL_ADDRESS][DOMAIN_NAME]" at bounding box center [861, 323] width 282 height 23
click at [715, 377] on tr "Parts Selection [EMAIL_ADDRESS][DOMAIN_NAME] [PHONE_NUMBER]" at bounding box center [776, 370] width 712 height 23
click at [723, 400] on td "[EMAIL_ADDRESS][DOMAIN_NAME]" at bounding box center [861, 394] width 282 height 23
click at [723, 418] on td "qasim.alshaikhnasin@alfanar.com" at bounding box center [861, 417] width 282 height 23
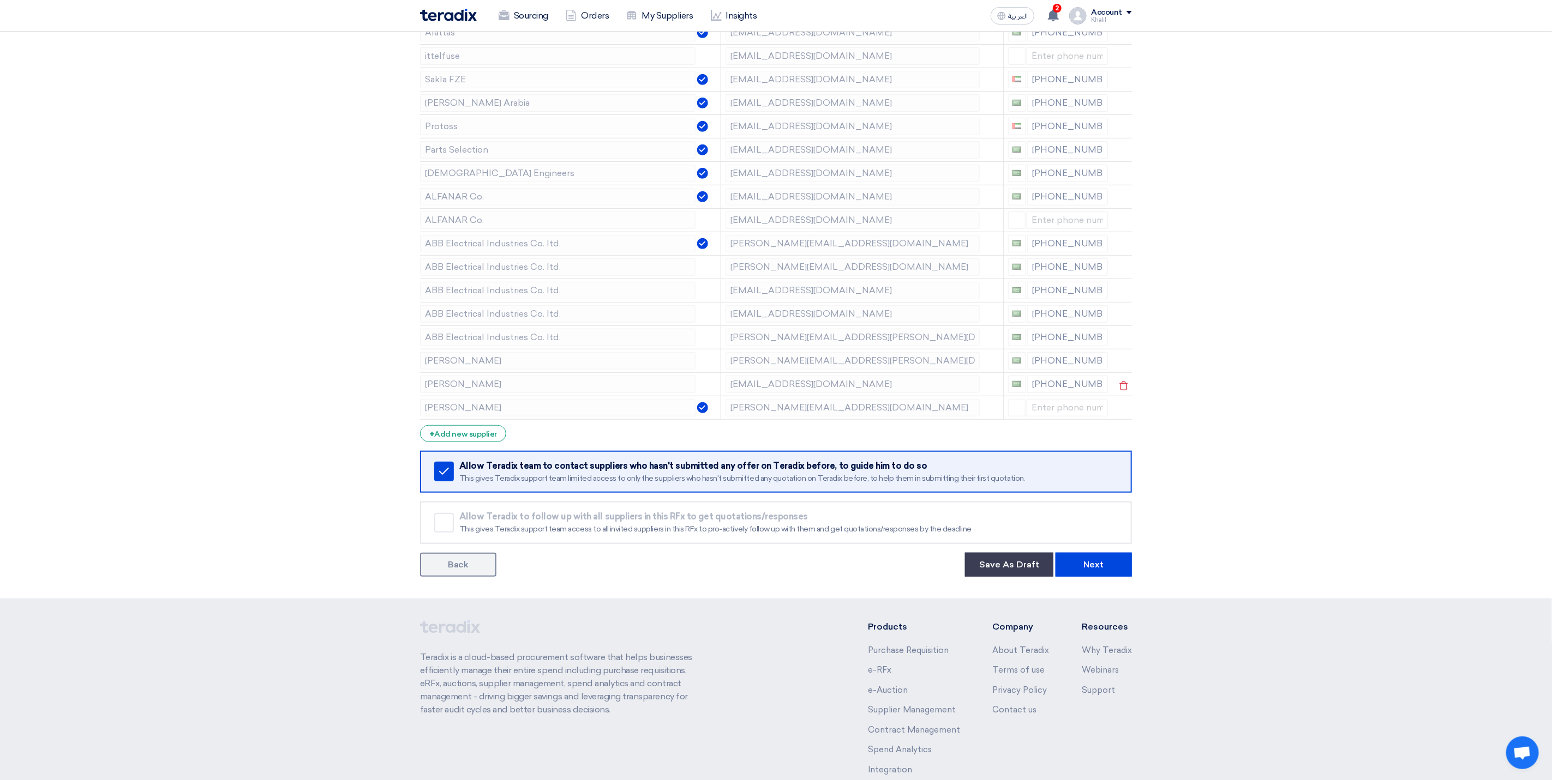
scroll to position [491, 0]
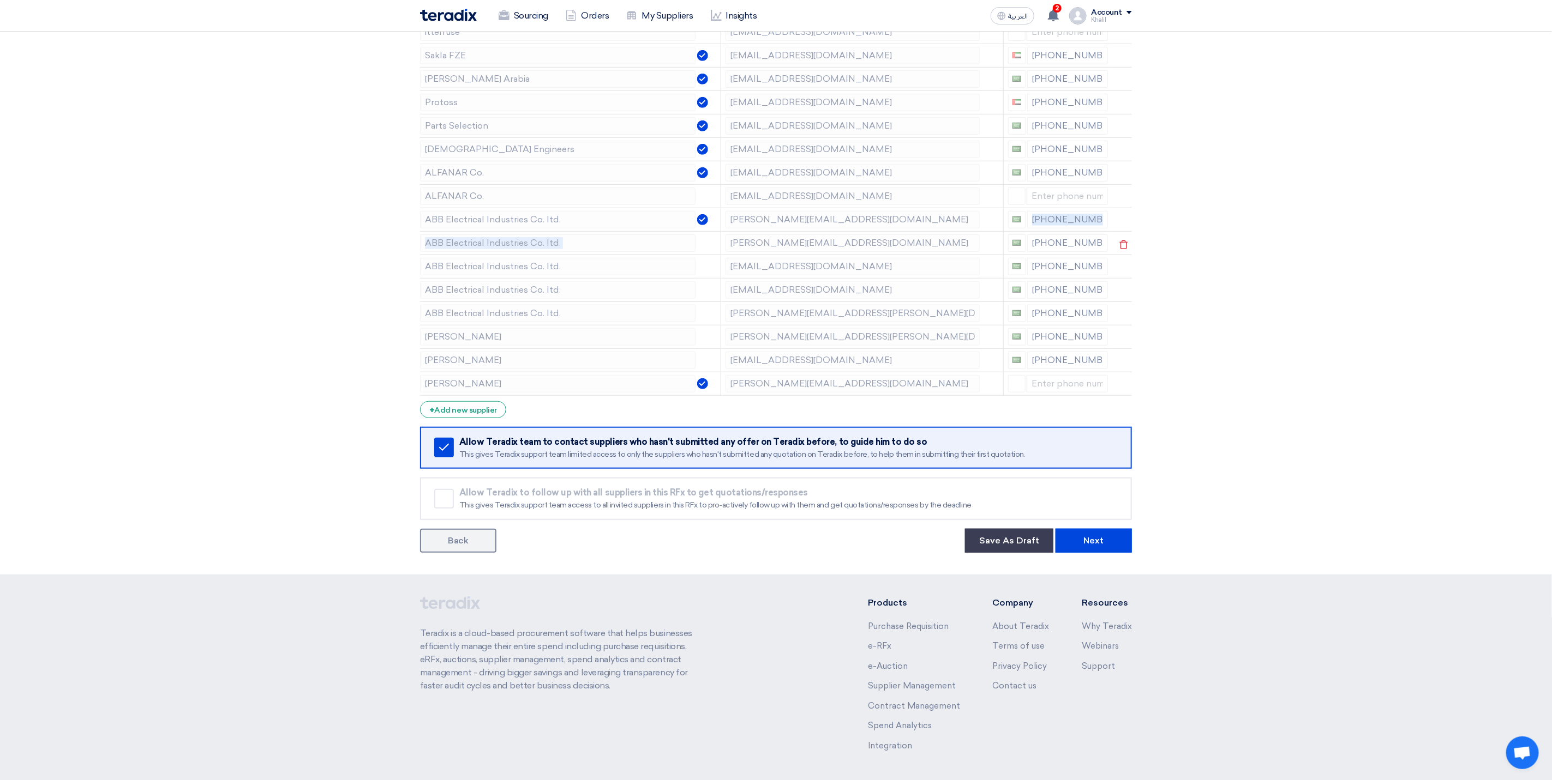
click at [730, 243] on tbody "Afaq niyasali@afaqme.com +966 539191409 Afaq nishab@afaqme.com Motabaqah nibrah…" at bounding box center [776, 78] width 712 height 633
drag, startPoint x: 881, startPoint y: 234, endPoint x: 717, endPoint y: 291, distance: 173.8
click at [717, 291] on tr "ABB Electrical Industries Co. ltd. omer.khan@sa.abb.com +966 508719390" at bounding box center [776, 289] width 712 height 23
click at [723, 311] on td "[PERSON_NAME][EMAIL_ADDRESS][PERSON_NAME][DOMAIN_NAME]" at bounding box center [861, 313] width 282 height 23
click at [717, 394] on tr "schneider mohammed.albayat@se.com" at bounding box center [776, 383] width 712 height 23
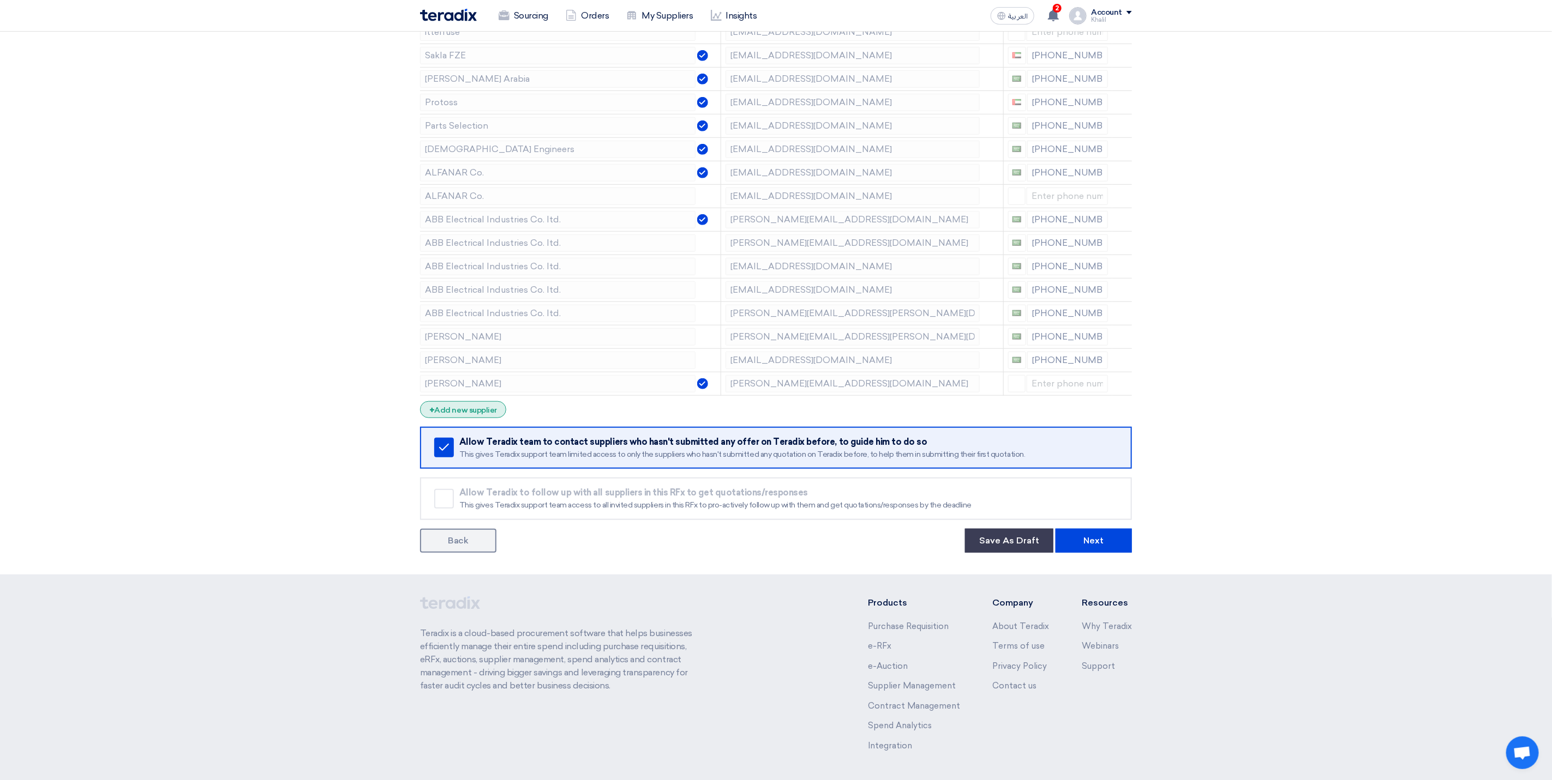
click at [483, 418] on div "+ Add new supplier" at bounding box center [463, 409] width 86 height 17
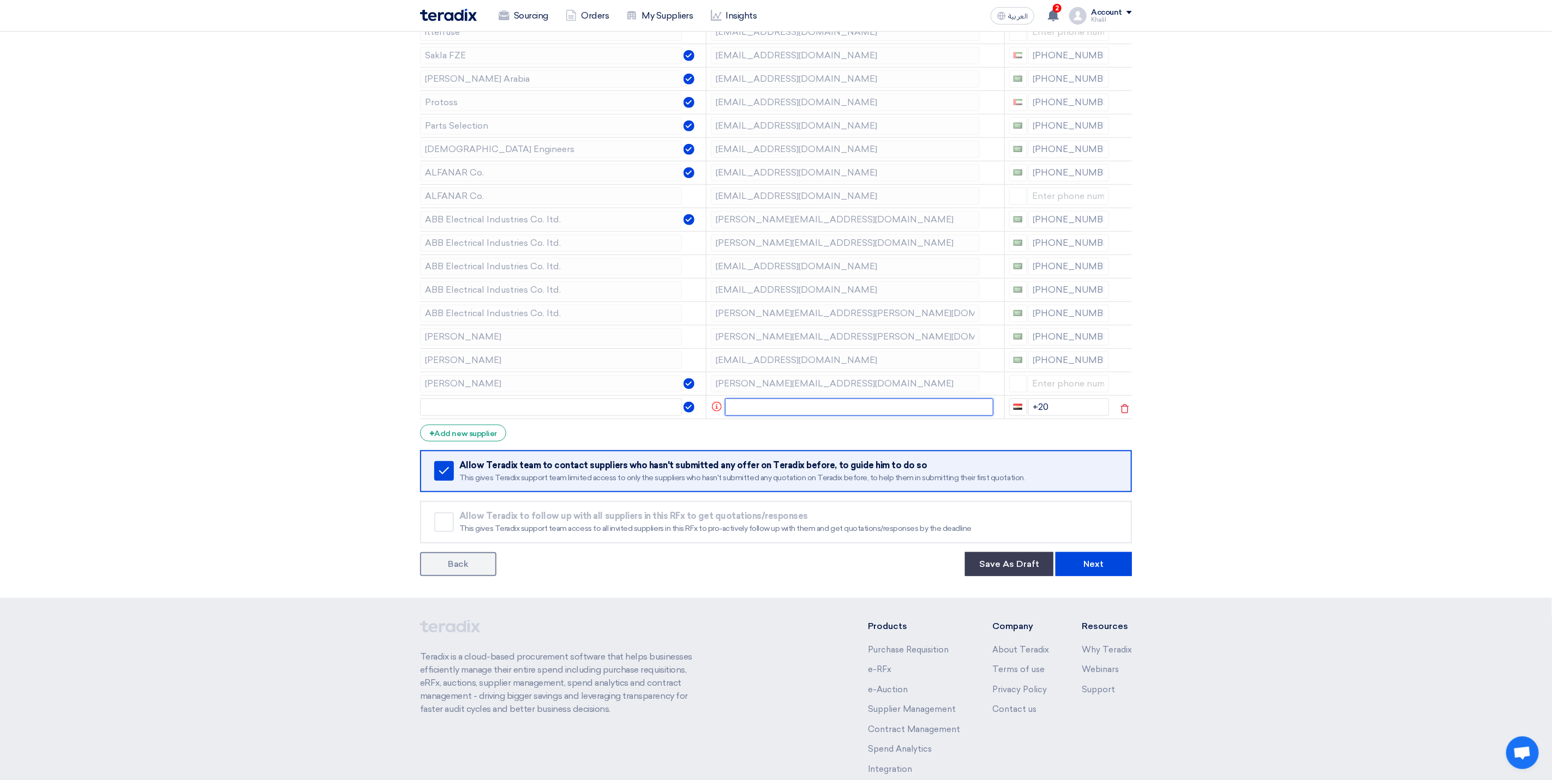
click at [753, 414] on input "text" at bounding box center [859, 407] width 269 height 17
paste input "amro.abunofa@endress.com"
type input "amro.abunofa@endress.com"
click at [488, 442] on div "+ Add new supplier" at bounding box center [463, 433] width 86 height 17
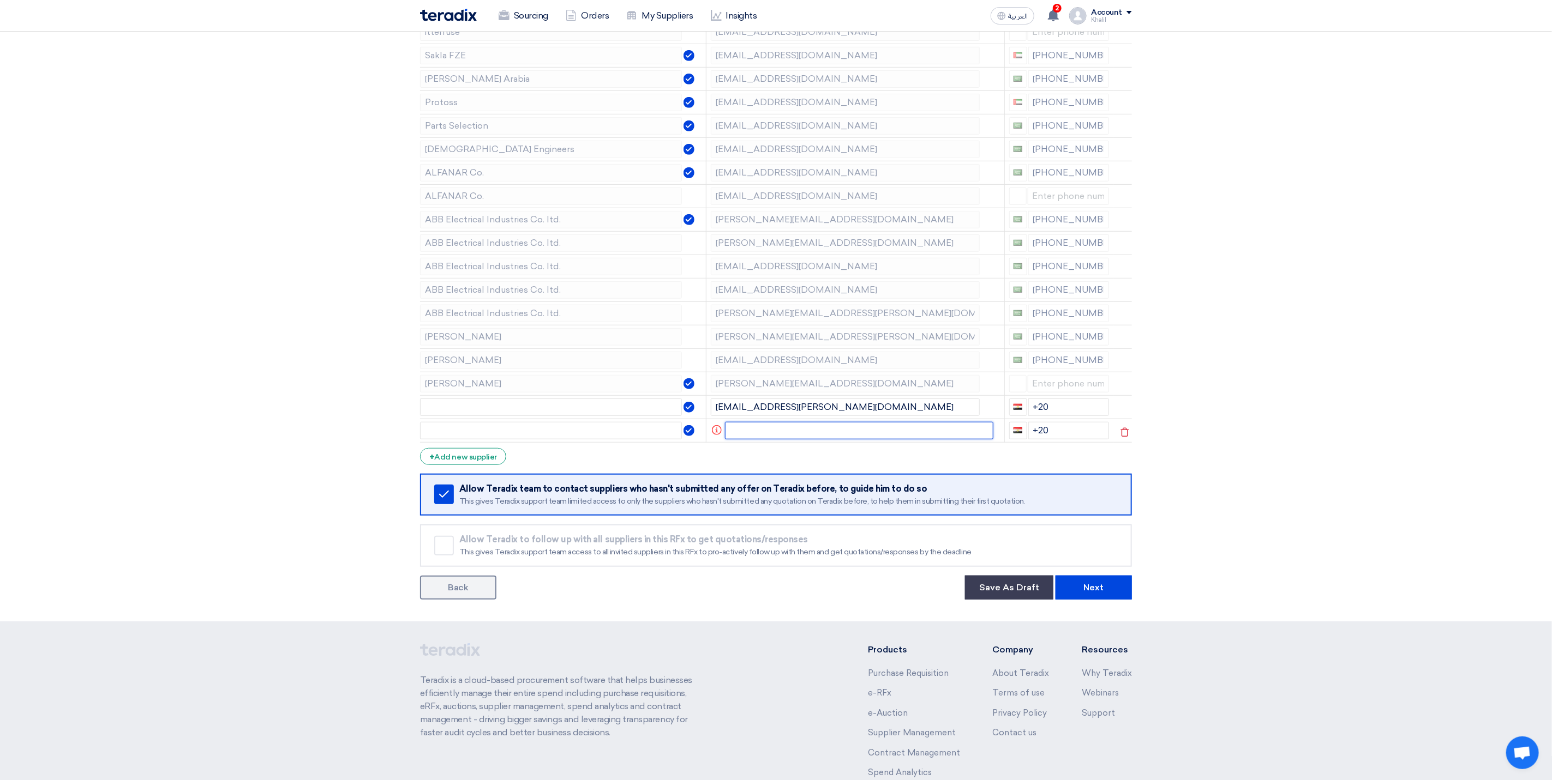
click at [793, 434] on input "text" at bounding box center [859, 430] width 269 height 17
paste input "mortadha.adam@endress.com"
type input "mortadha.adam@endress.com"
click at [468, 463] on div "+ Add new supplier" at bounding box center [463, 456] width 86 height 17
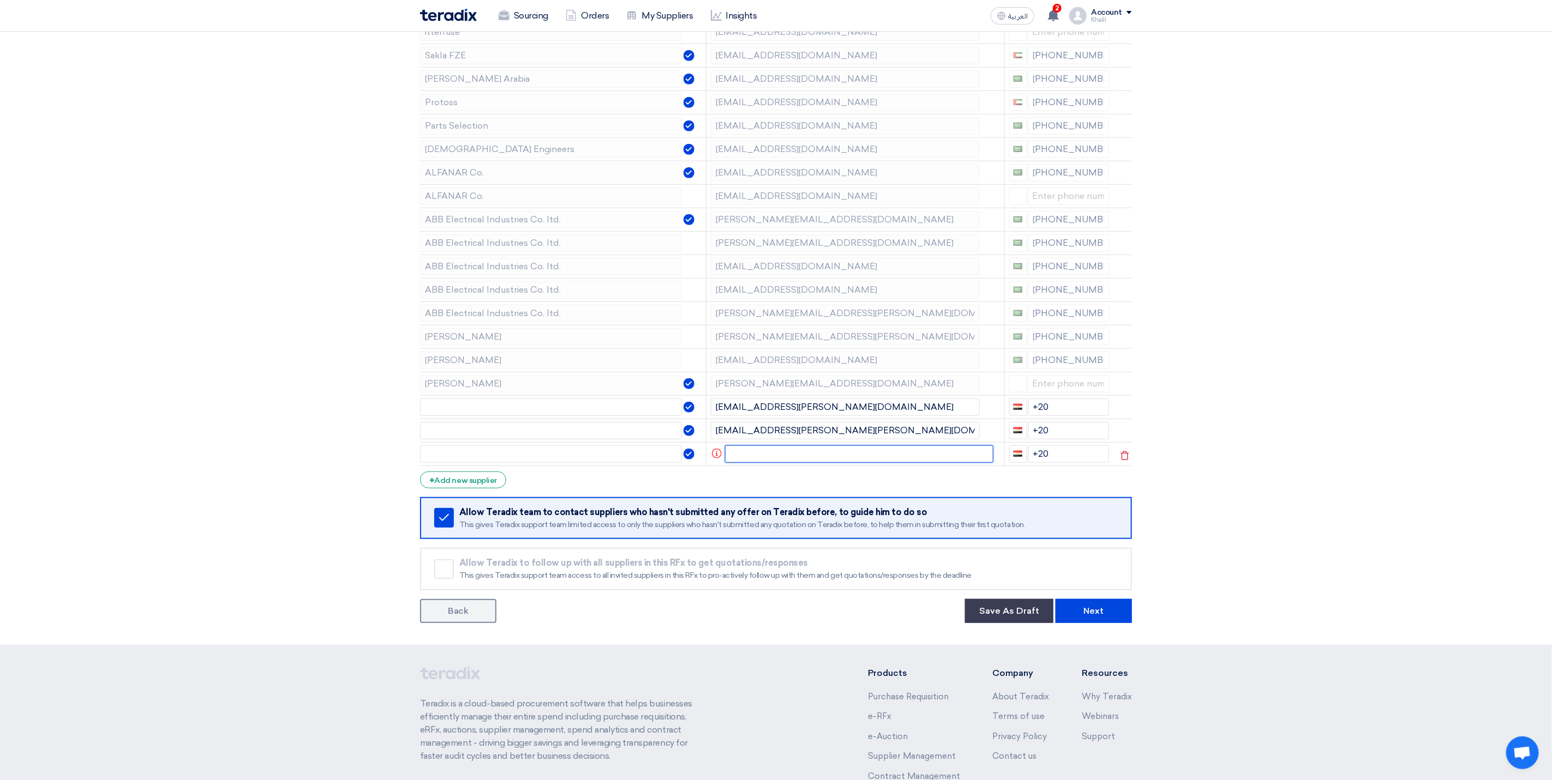
click at [748, 463] on input "text" at bounding box center [859, 454] width 269 height 17
paste input "musthafa-sulaiman@abunayyangroup.com"
type input "musthafa-sulaiman@abunayyangroup.com"
click at [1229, 513] on section "Supplier Management Minimize/Maximize Category Invite your suppliers Excel file…" at bounding box center [776, 148] width 1552 height 994
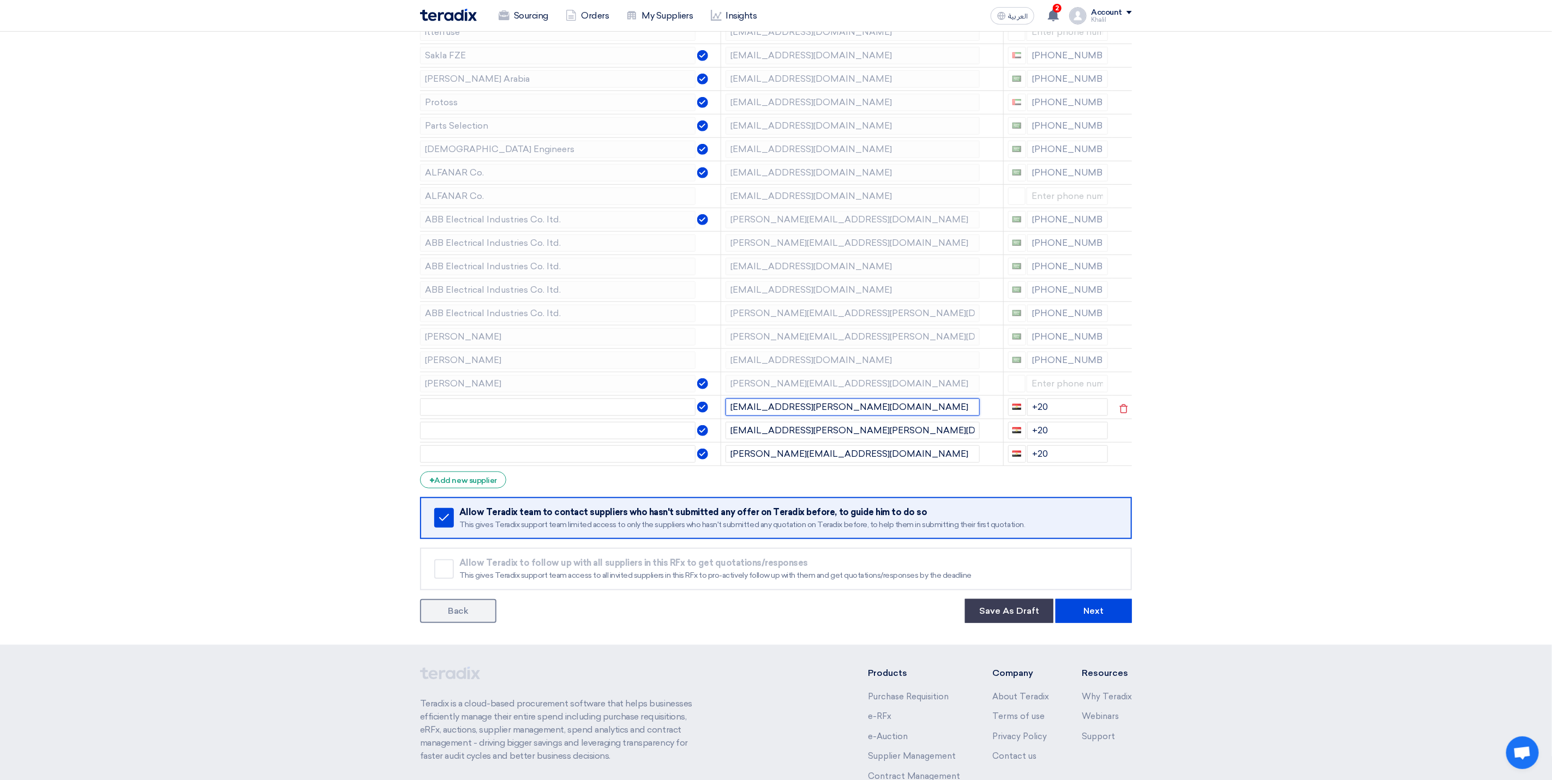
click at [805, 414] on input "amro.abunofa@endress.com" at bounding box center [852, 407] width 254 height 17
click at [506, 414] on input "text" at bounding box center [557, 407] width 275 height 17
paste input "endress"
type input "endress"
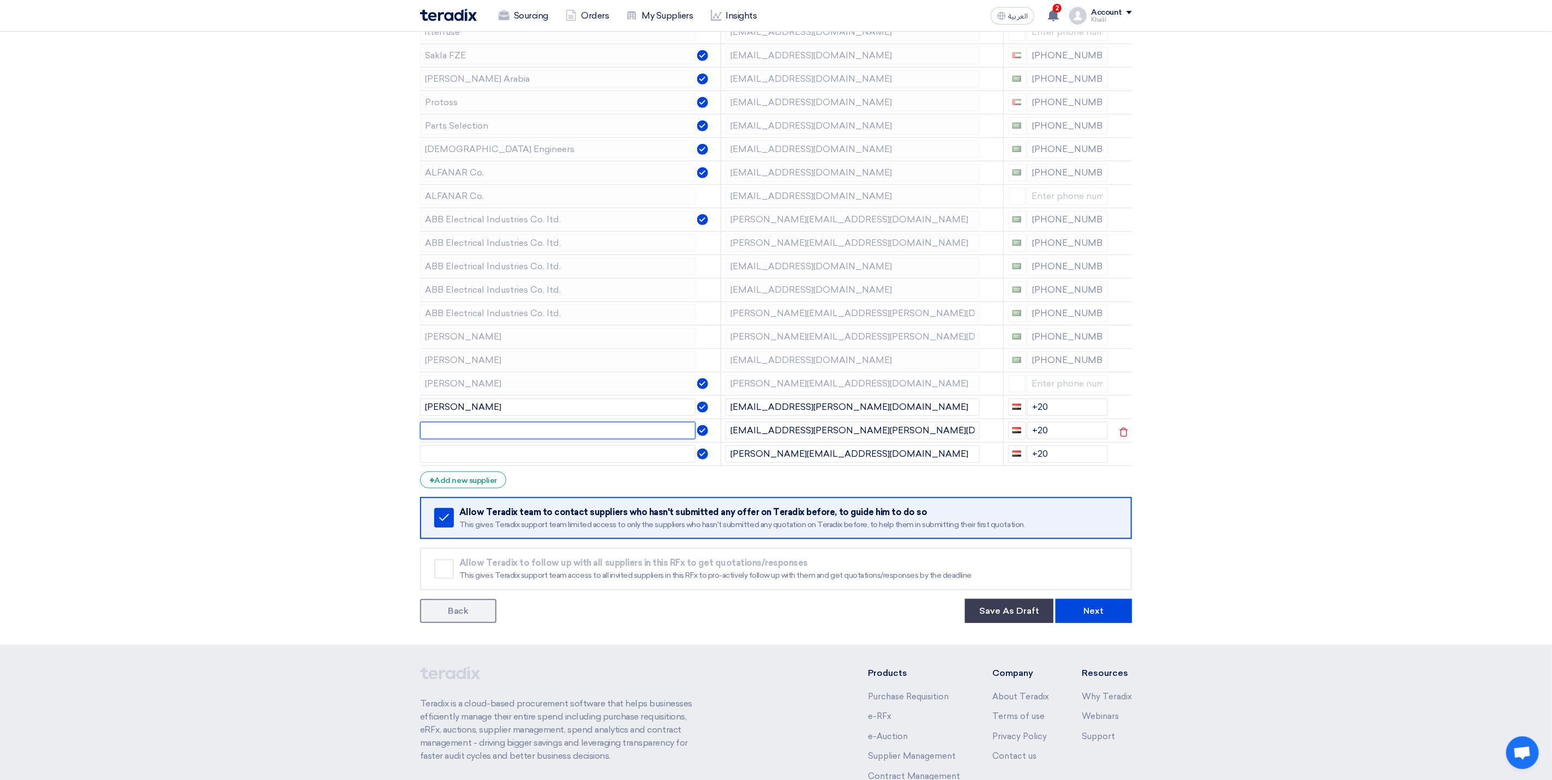
click at [508, 437] on input "text" at bounding box center [557, 430] width 275 height 17
paste input "endress"
type input "endress"
drag, startPoint x: 822, startPoint y: 460, endPoint x: 885, endPoint y: 459, distance: 63.3
click at [885, 459] on input "musthafa-sulaiman@abunayyangroup.com" at bounding box center [852, 454] width 254 height 17
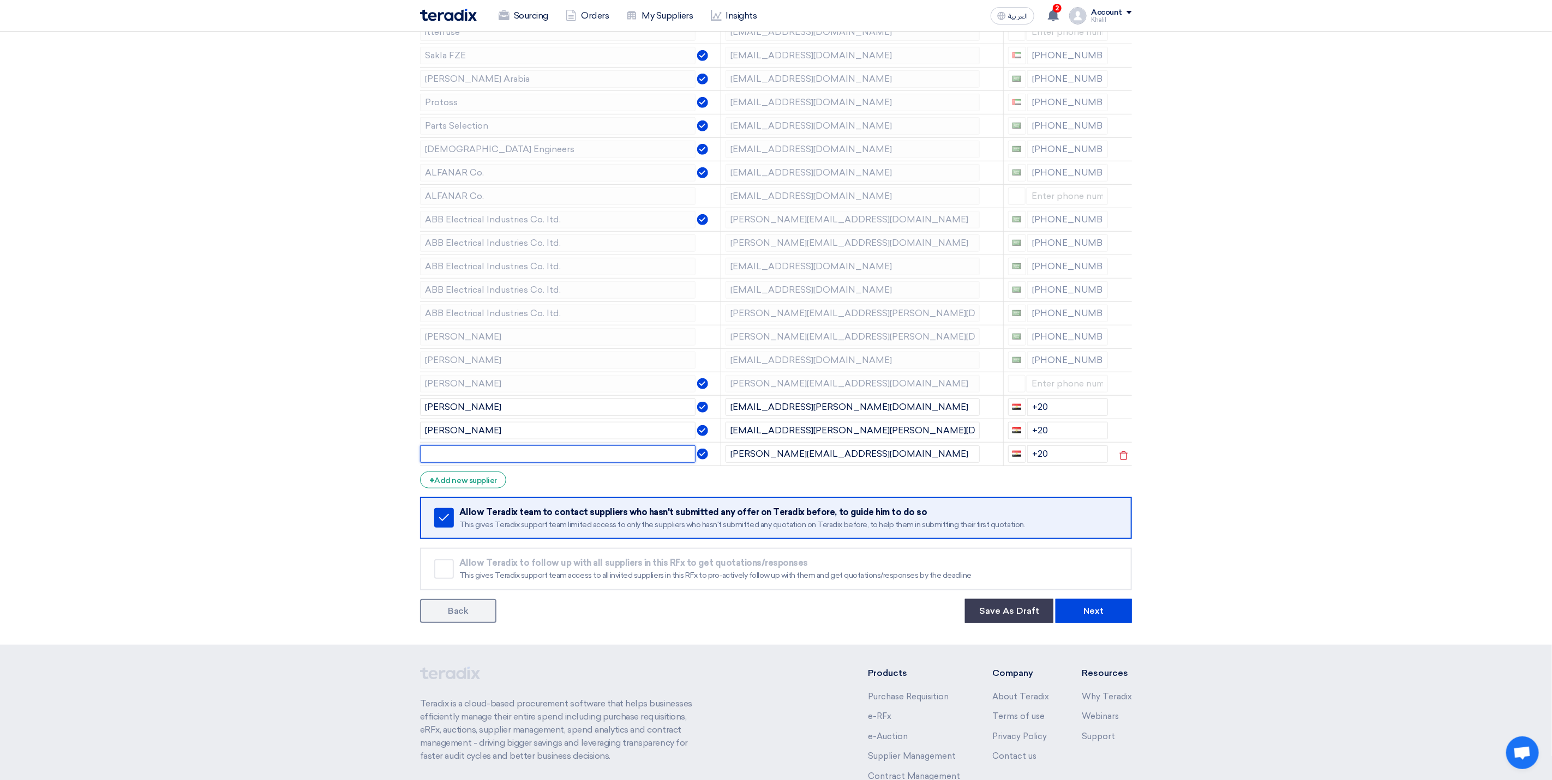
click at [517, 460] on input "text" at bounding box center [557, 454] width 275 height 17
paste input "bunayyangroup"
type input "bunayyangroup"
click at [603, 489] on form "Supplier Management Minimize/Maximize Category Invite your suppliers Excel file…" at bounding box center [776, 150] width 712 height 946
click at [479, 486] on div "+ Add new supplier" at bounding box center [463, 480] width 86 height 17
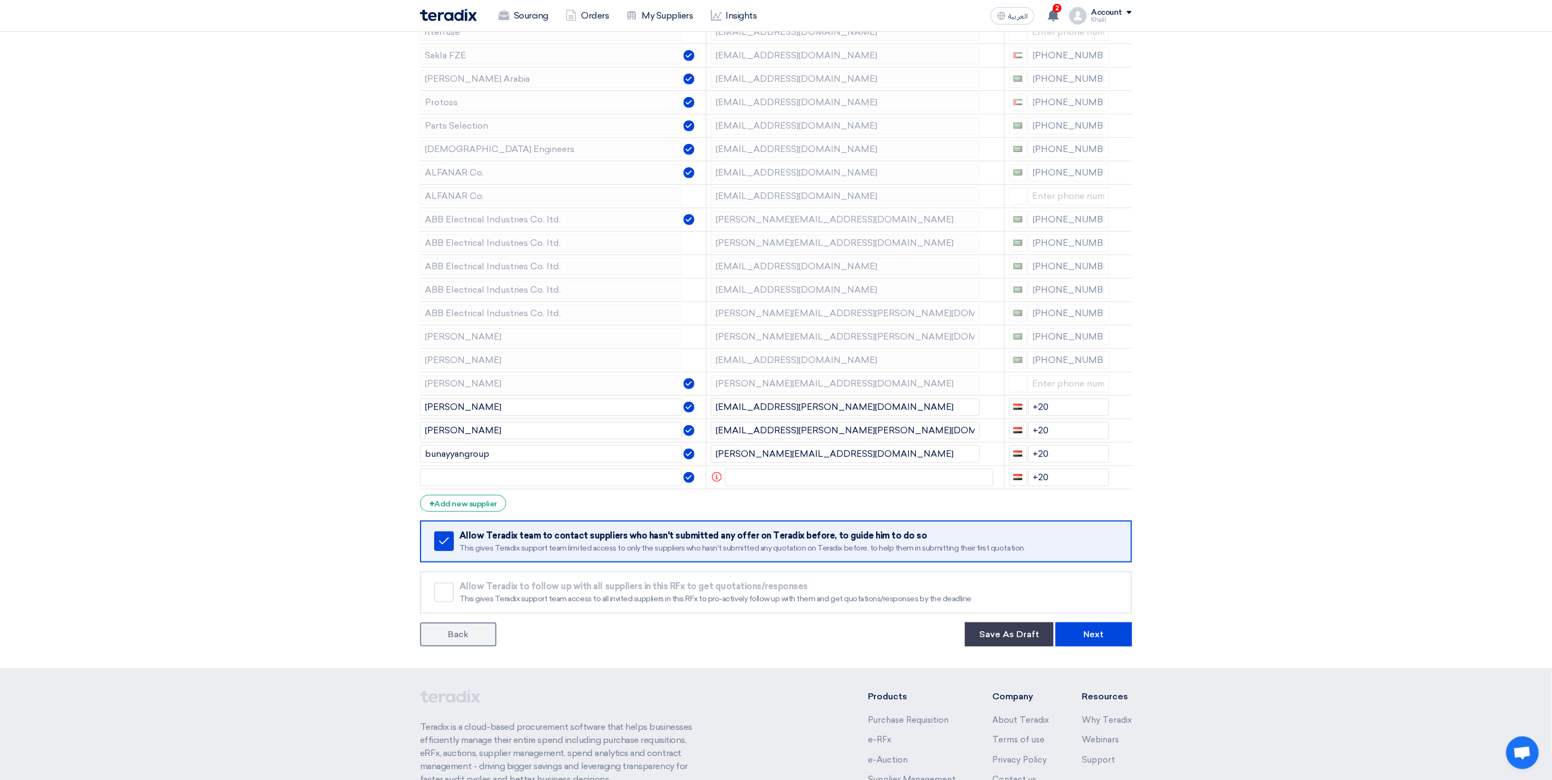
click at [1237, 440] on section "Supplier Management Minimize/Maximize Category Invite your suppliers Excel file…" at bounding box center [776, 160] width 1552 height 1018
click at [829, 486] on input "text" at bounding box center [859, 477] width 269 height 17
paste input "abdullah.albishi@endress.com"
type input "abdullah.albishi@endress.com"
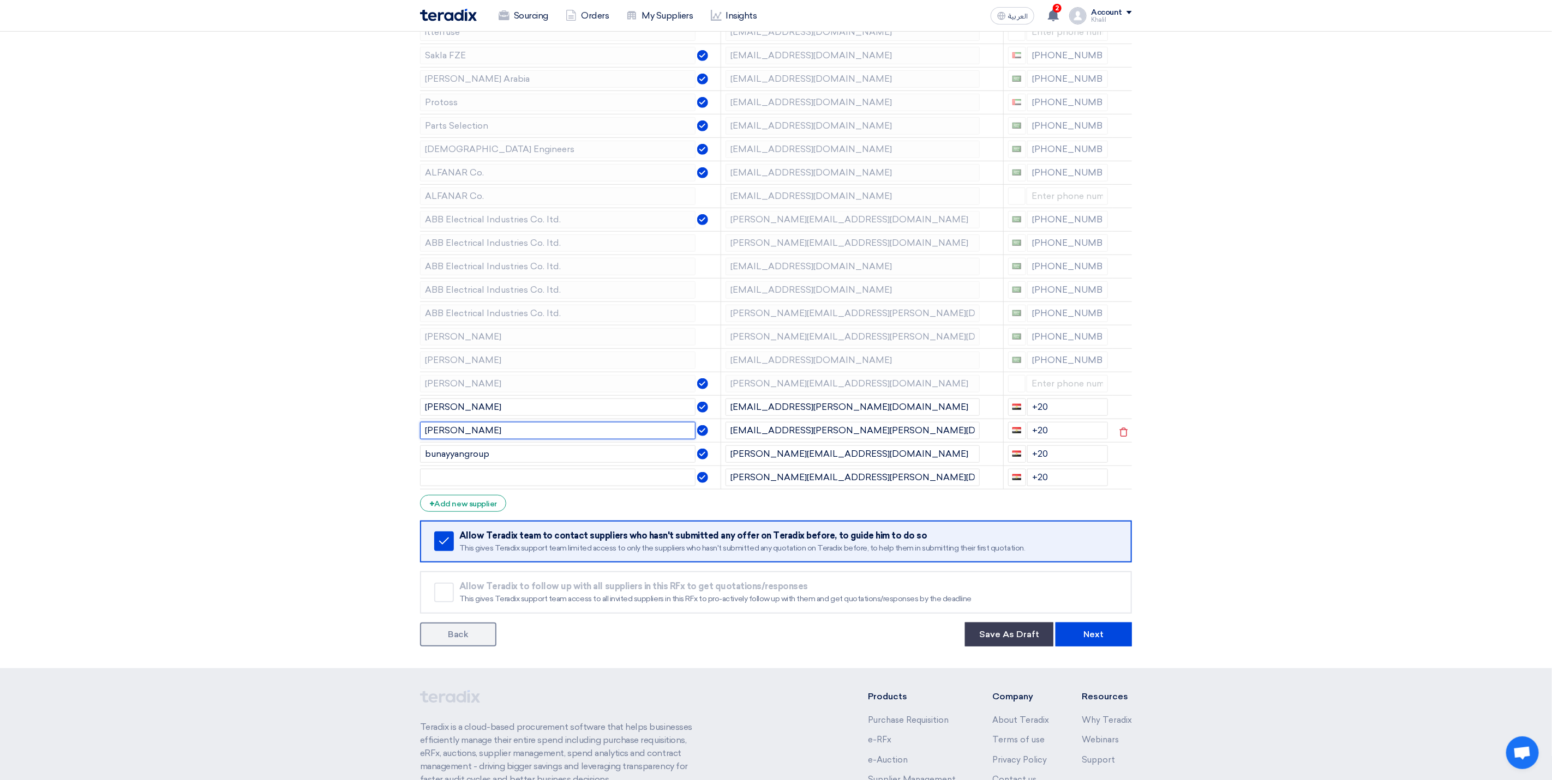
drag, startPoint x: 464, startPoint y: 440, endPoint x: 420, endPoint y: 434, distance: 43.6
click at [420, 434] on input "endress" at bounding box center [557, 430] width 275 height 17
click at [488, 486] on input "text" at bounding box center [557, 477] width 275 height 17
paste input "endress"
type input "endress"
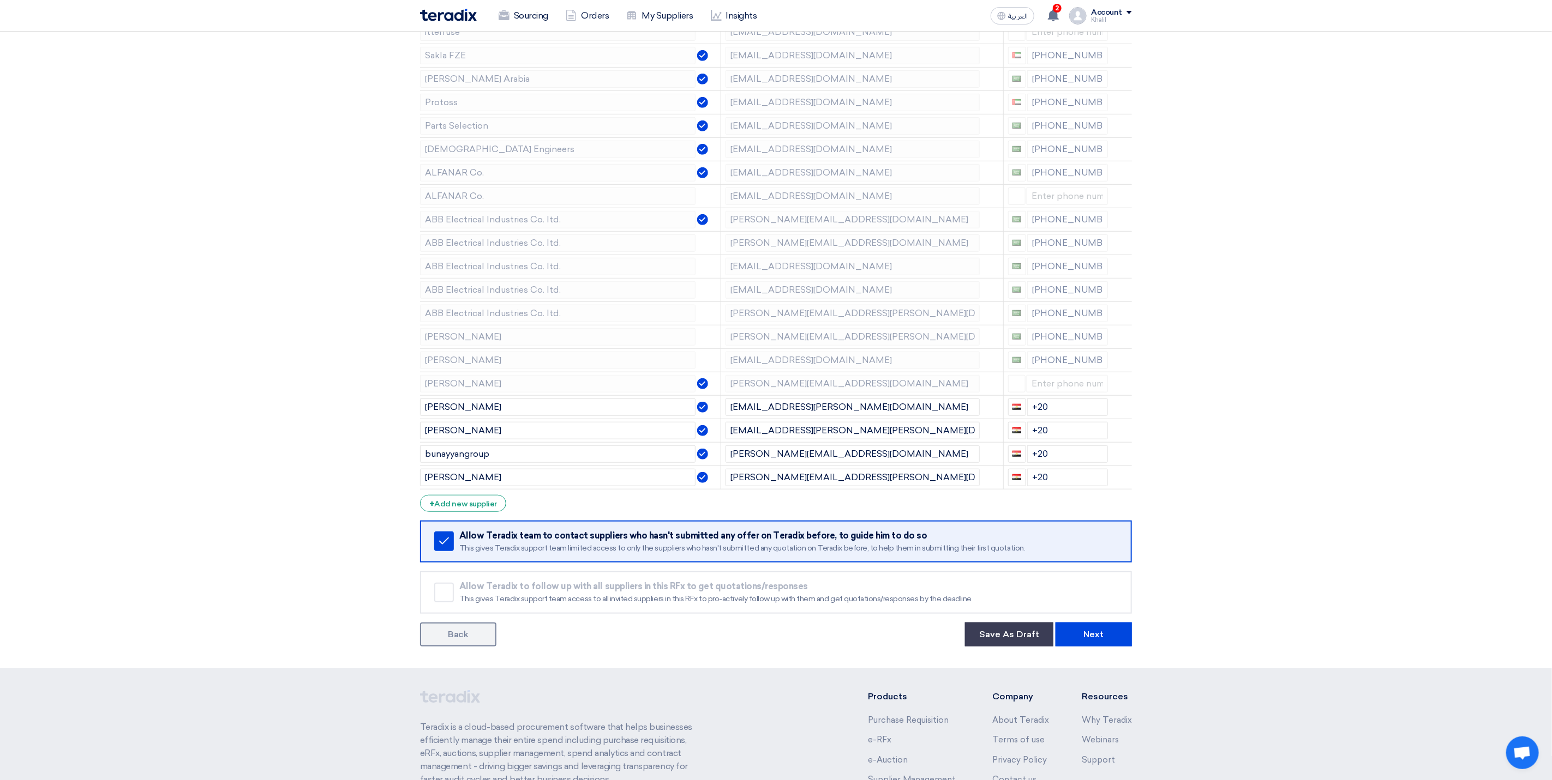
click at [926, 510] on form "Supplier Management Minimize/Maximize Category Invite your suppliers Excel file…" at bounding box center [776, 162] width 712 height 970
drag, startPoint x: 1054, startPoint y: 486, endPoint x: 1026, endPoint y: 486, distance: 27.8
click at [1027, 486] on input "+20" at bounding box center [1067, 477] width 81 height 17
drag, startPoint x: 1062, startPoint y: 462, endPoint x: 1018, endPoint y: 463, distance: 44.2
click at [1018, 463] on div "+20" at bounding box center [1058, 454] width 100 height 17
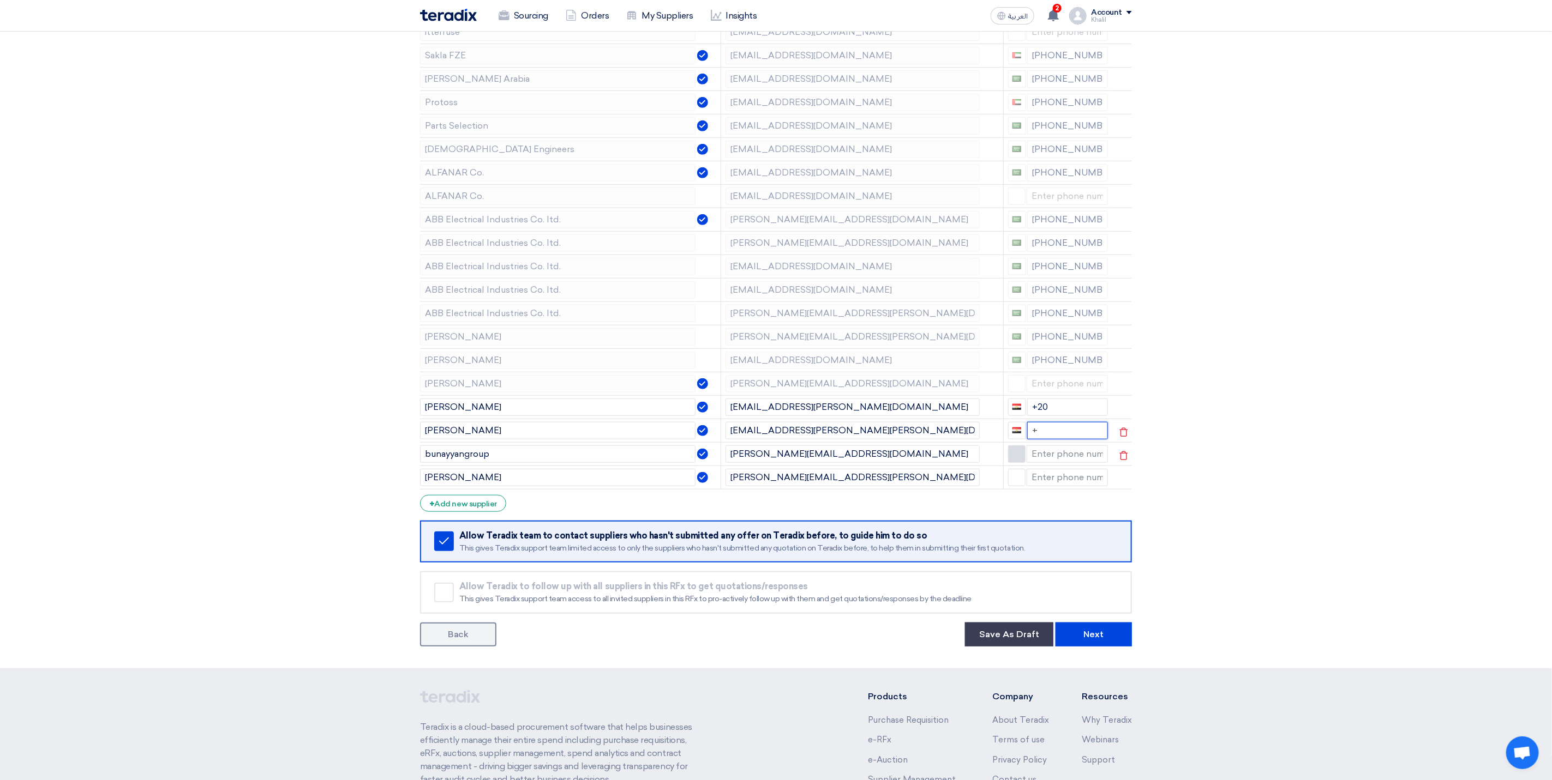
drag, startPoint x: 1061, startPoint y: 439, endPoint x: 1036, endPoint y: 437, distance: 24.6
click at [1036, 437] on td "+" at bounding box center [1057, 430] width 109 height 23
type input "+"
drag, startPoint x: 1060, startPoint y: 408, endPoint x: 1033, endPoint y: 409, distance: 27.3
click at [1033, 409] on input "+20" at bounding box center [1067, 407] width 81 height 17
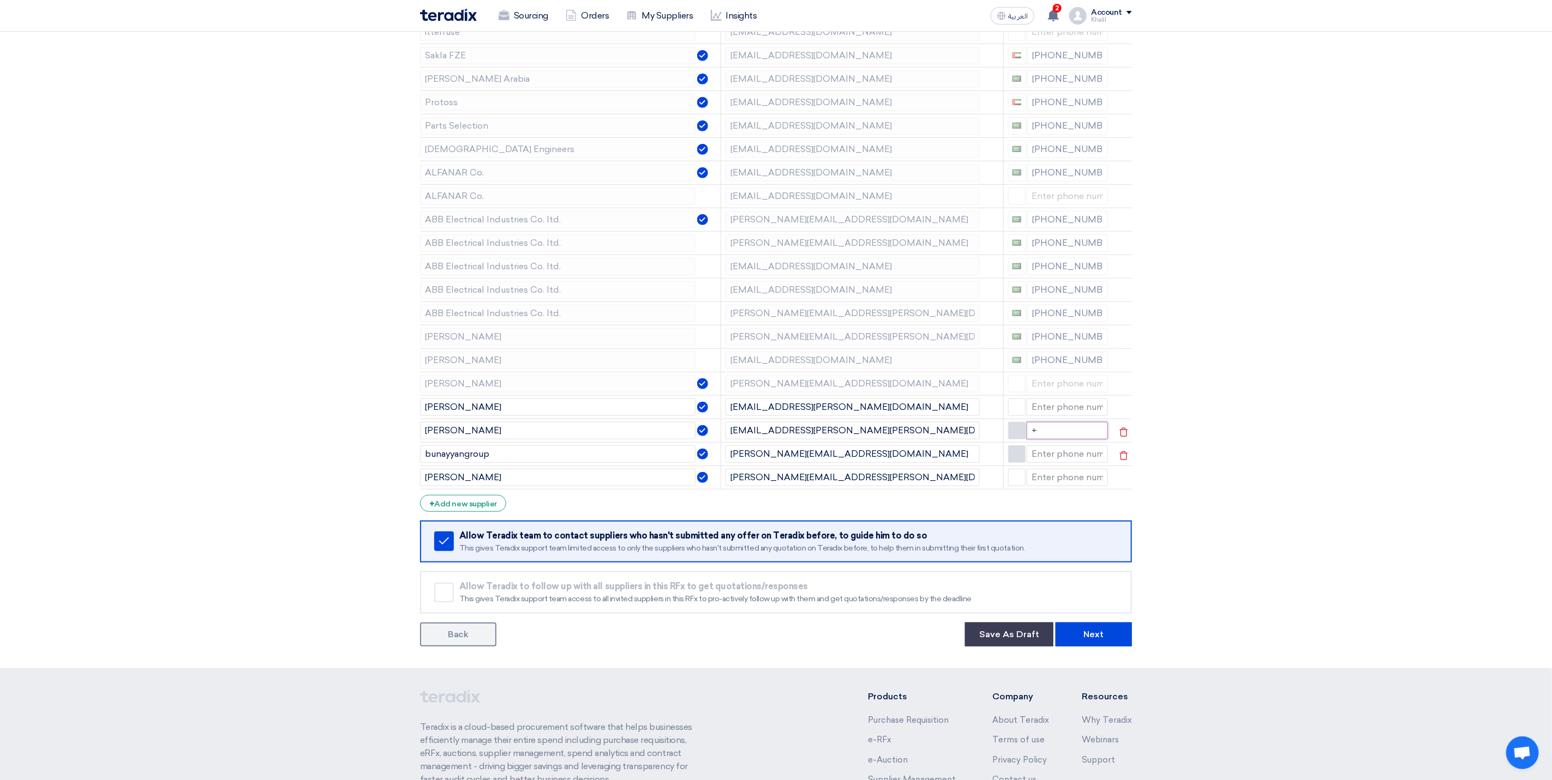
drag, startPoint x: 1039, startPoint y: 452, endPoint x: 1012, endPoint y: 449, distance: 27.4
click at [1012, 440] on div "+" at bounding box center [1058, 430] width 100 height 17
click at [1193, 490] on section "Supplier Management Minimize/Maximize Category Invite your suppliers Excel file…" at bounding box center [776, 160] width 1552 height 1018
drag, startPoint x: 877, startPoint y: 481, endPoint x: 730, endPoint y: 484, distance: 147.3
click at [730, 484] on input "abdullah.albishi@endress.com" at bounding box center [852, 477] width 254 height 17
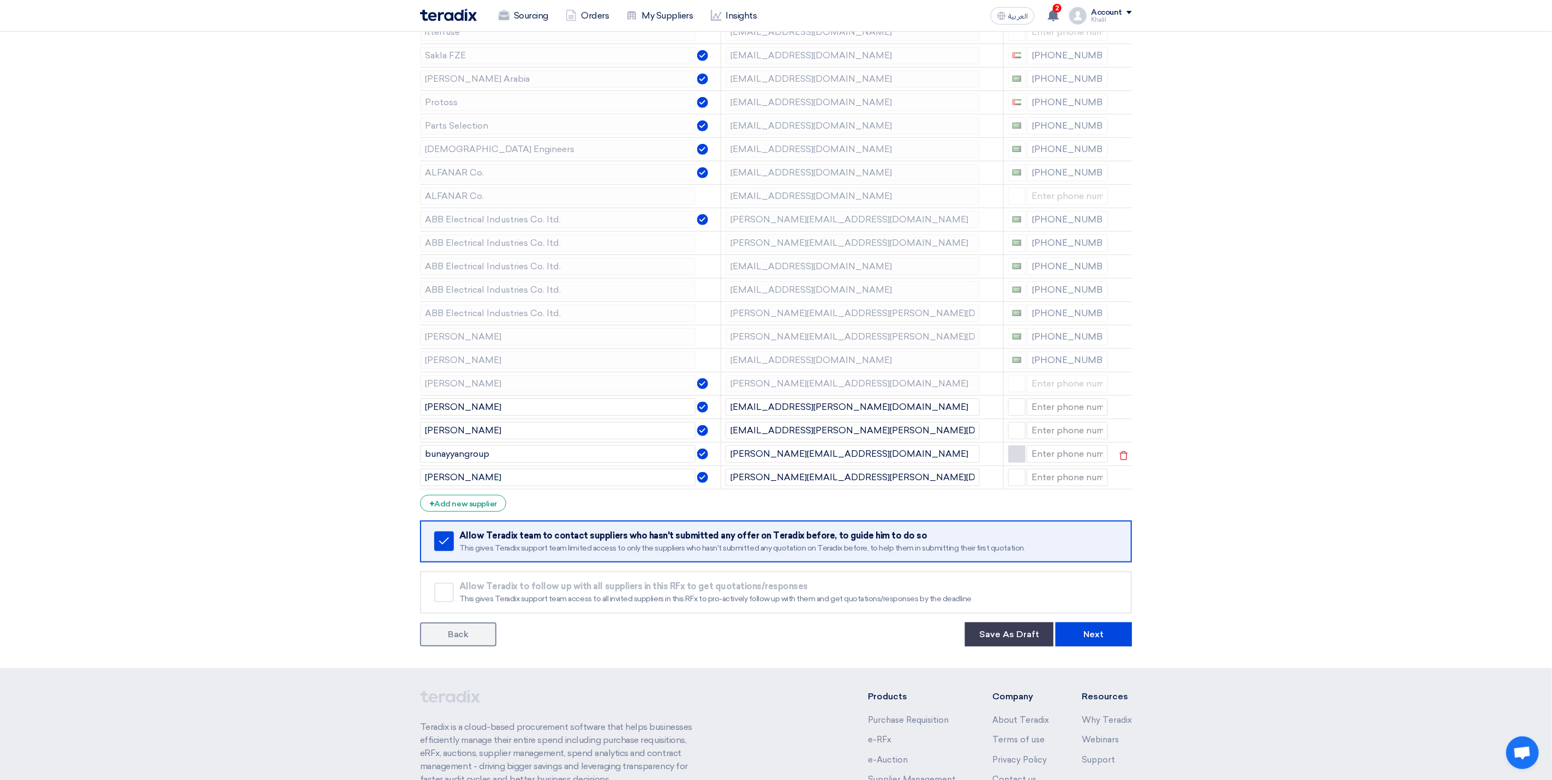
click at [1296, 542] on section "Supplier Management Minimize/Maximize Category Invite your suppliers Excel file…" at bounding box center [776, 160] width 1552 height 1018
click at [1099, 637] on button "Next" at bounding box center [1093, 635] width 76 height 24
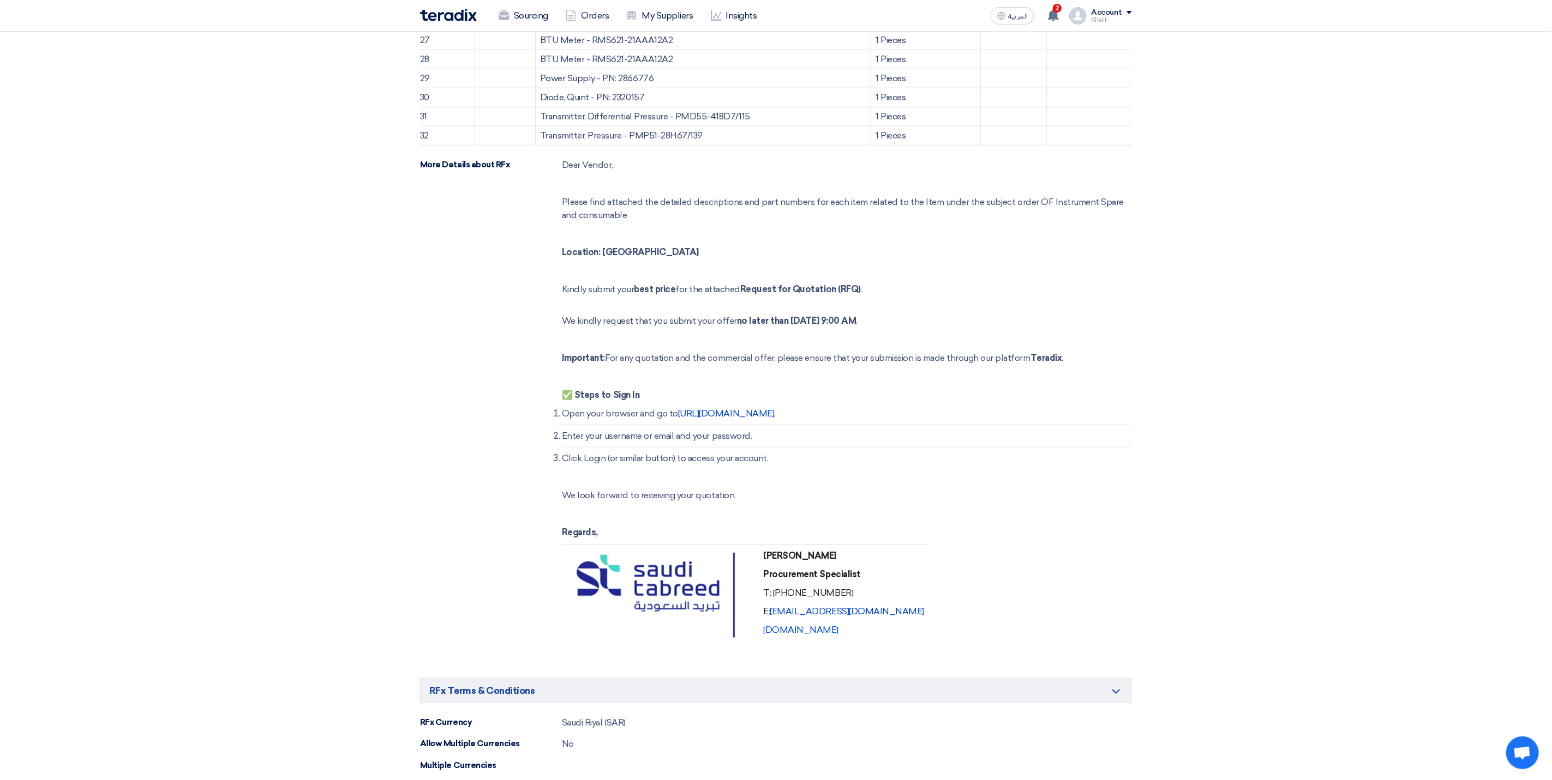
scroll to position [1309, 0]
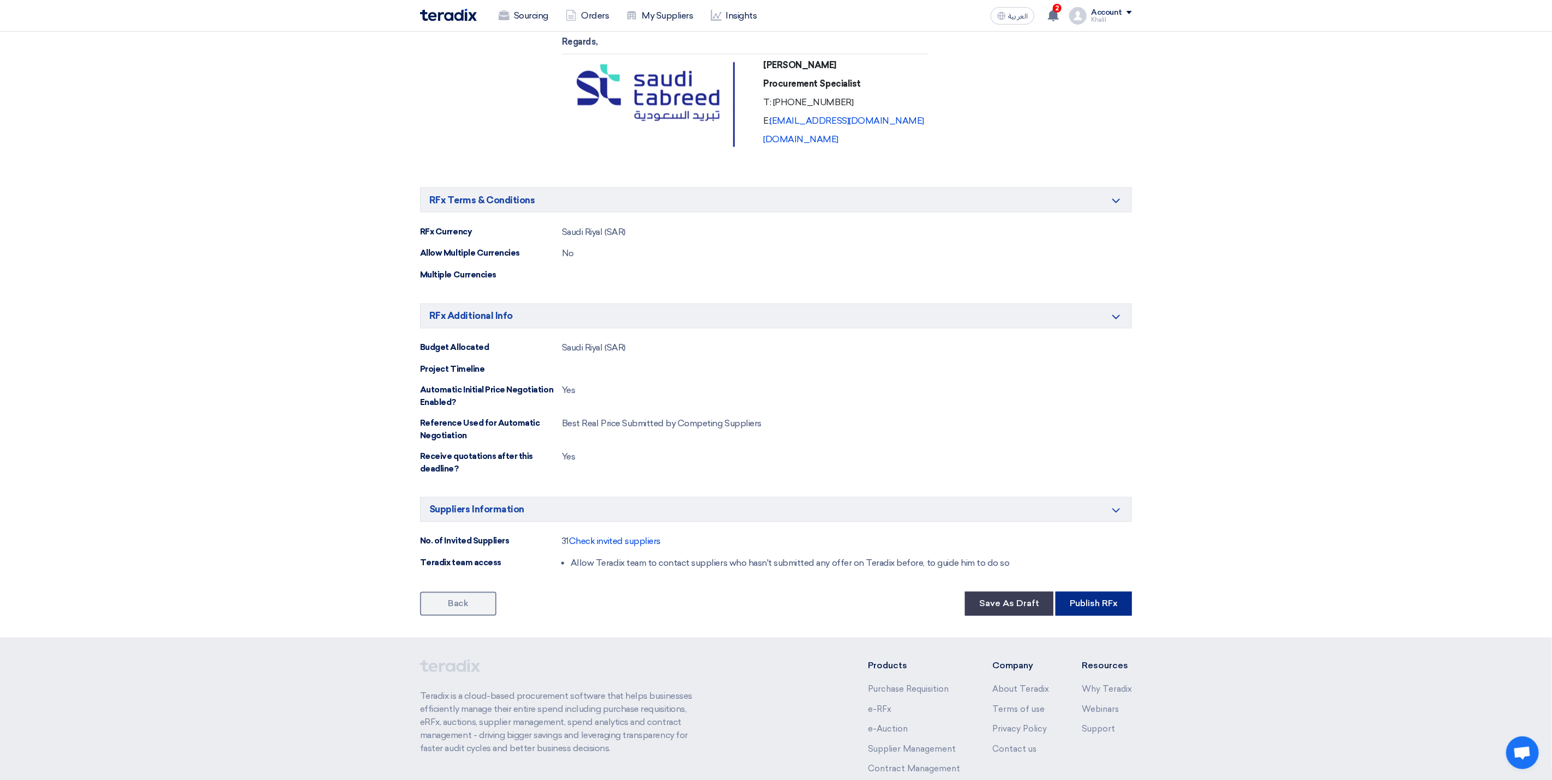
click at [1089, 616] on button "Publish RFx" at bounding box center [1093, 604] width 76 height 24
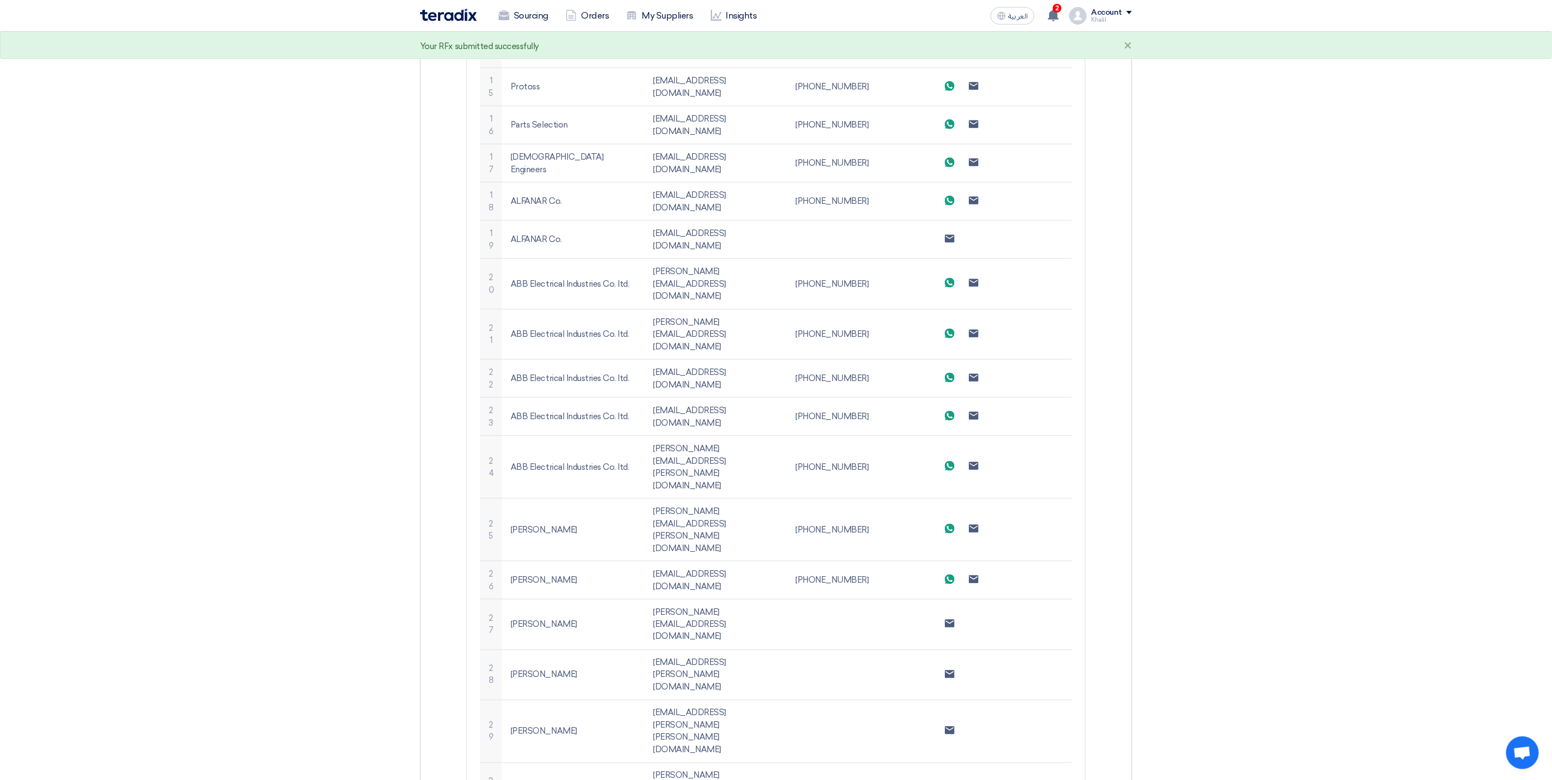
scroll to position [1093, 0]
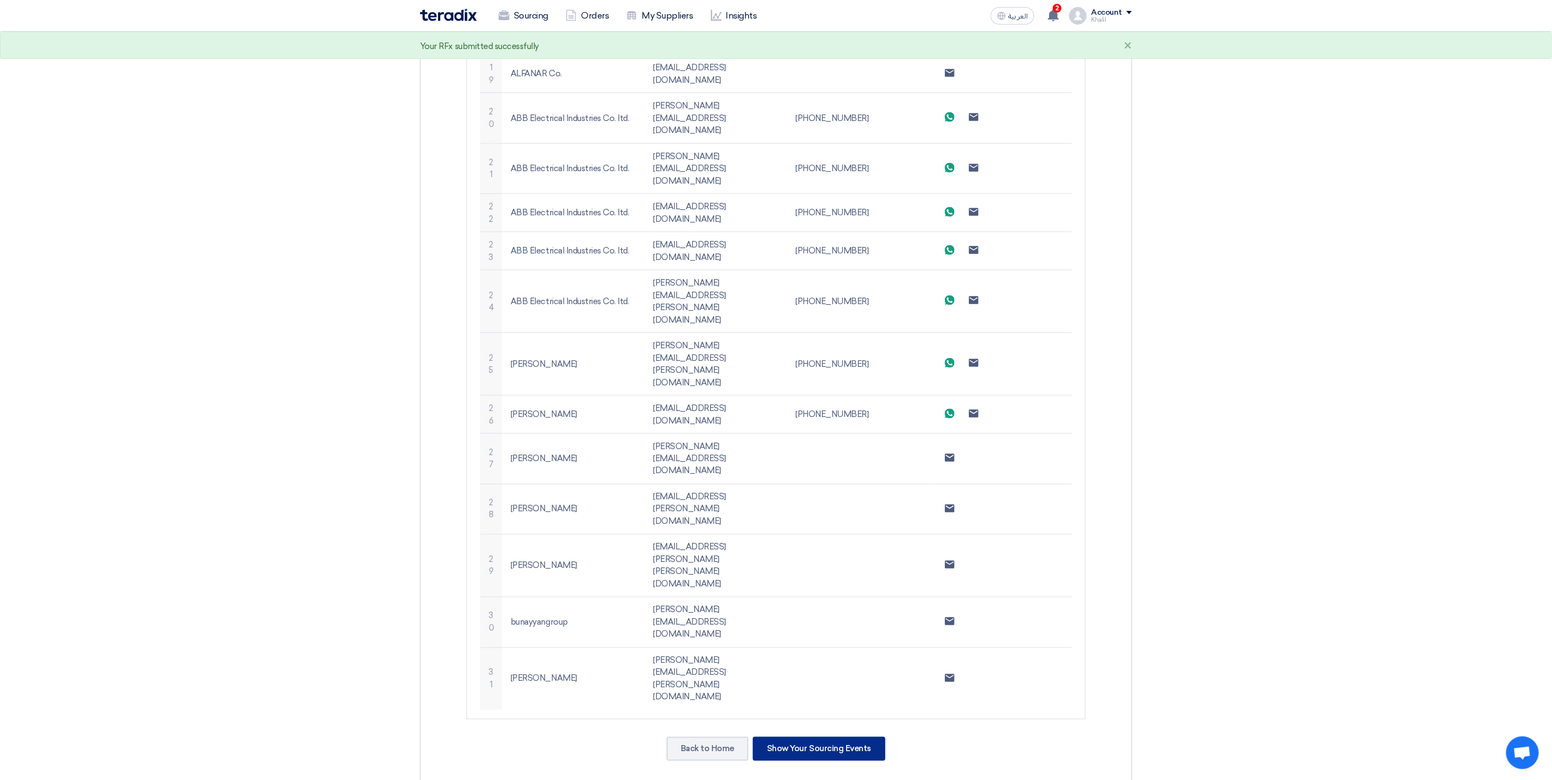
click at [859, 737] on div "Show Your Sourcing Events" at bounding box center [819, 749] width 133 height 24
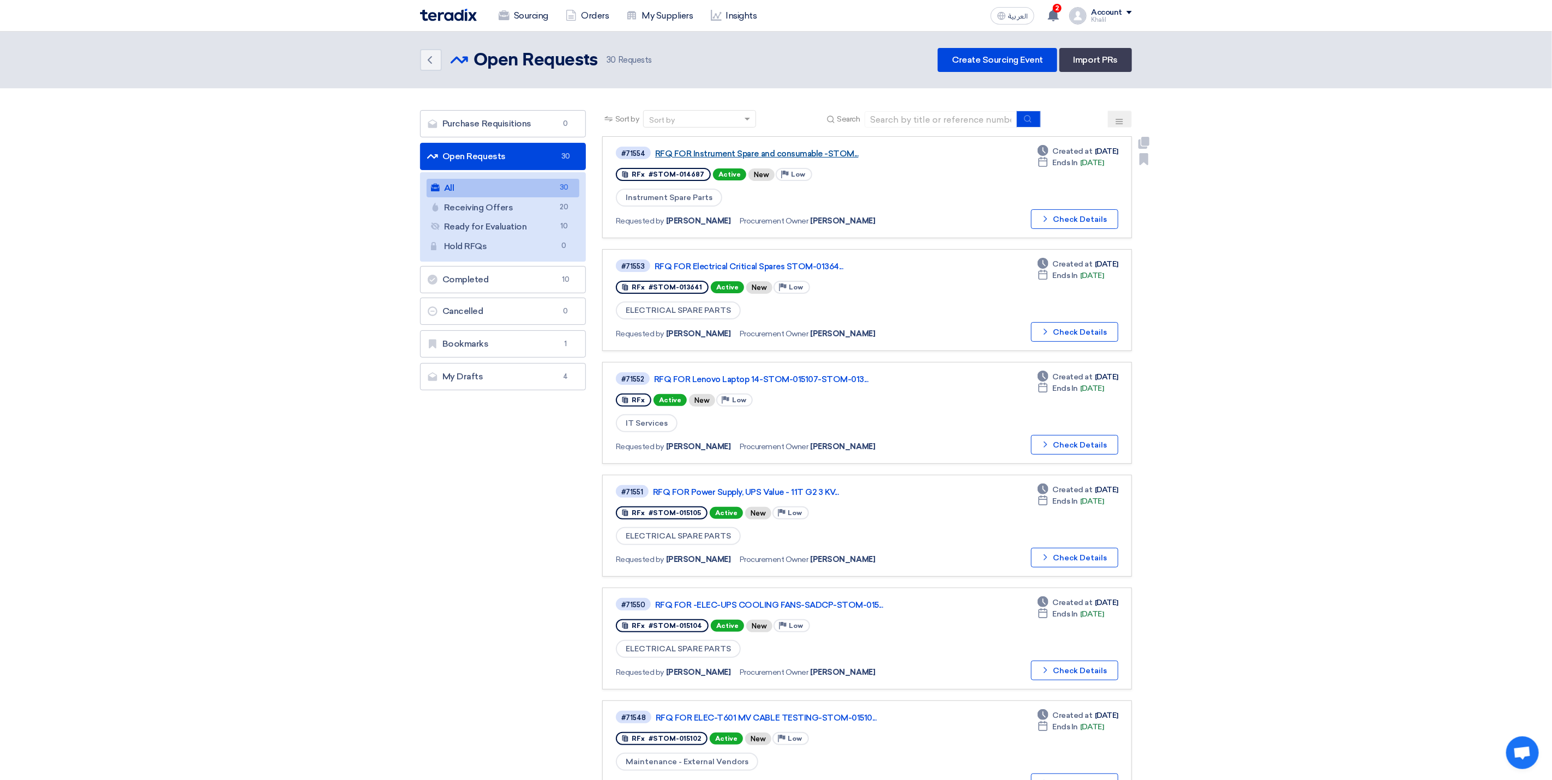
click at [724, 154] on link "RFQ FOR Instrument Spare and consumable -STOM..." at bounding box center [791, 154] width 273 height 10
click at [827, 262] on link "RFQ FOR Electrical Critical Spares STOM-01364..." at bounding box center [790, 267] width 273 height 10
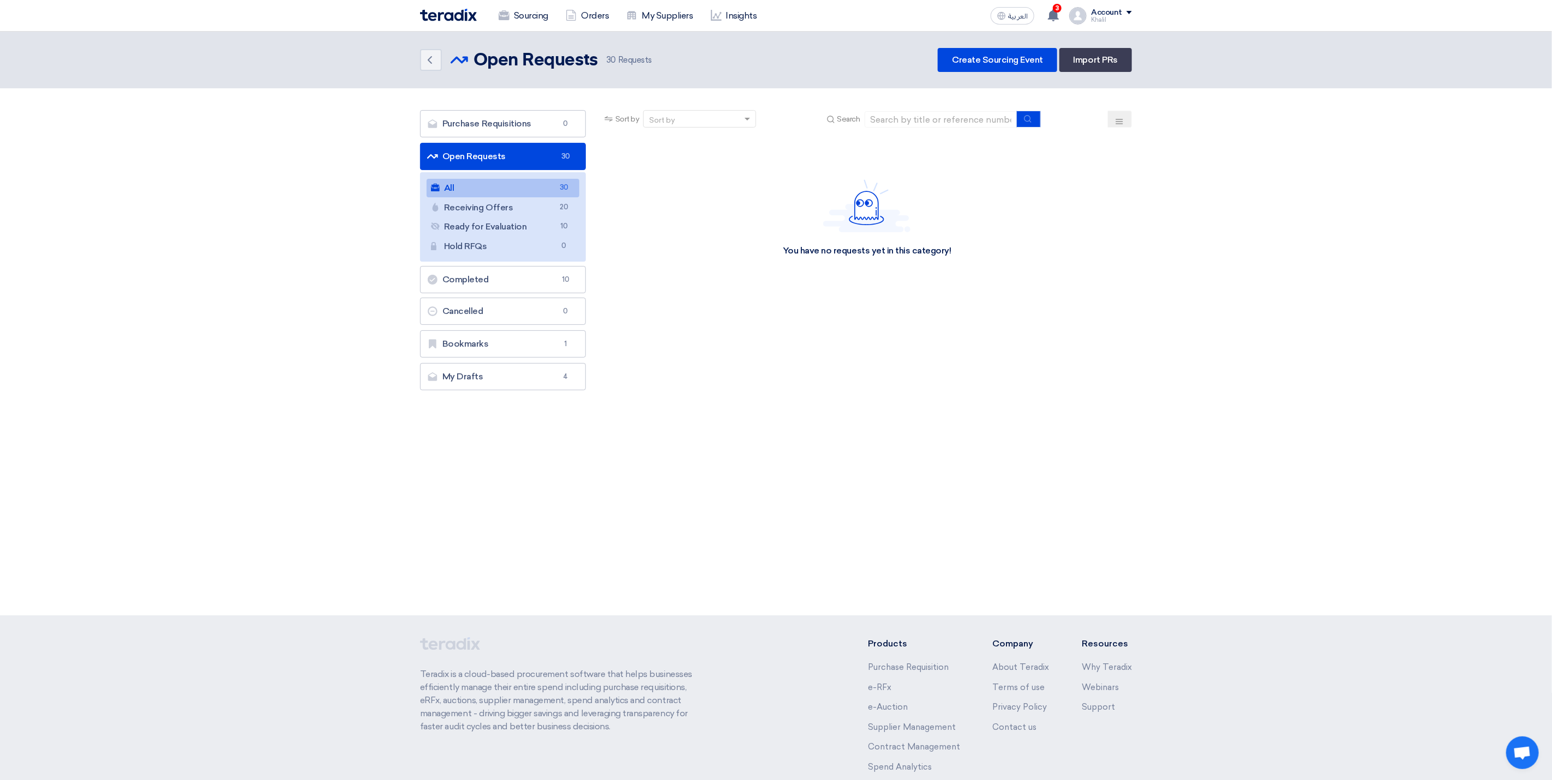
click at [519, 190] on link "All All 30" at bounding box center [502, 188] width 153 height 19
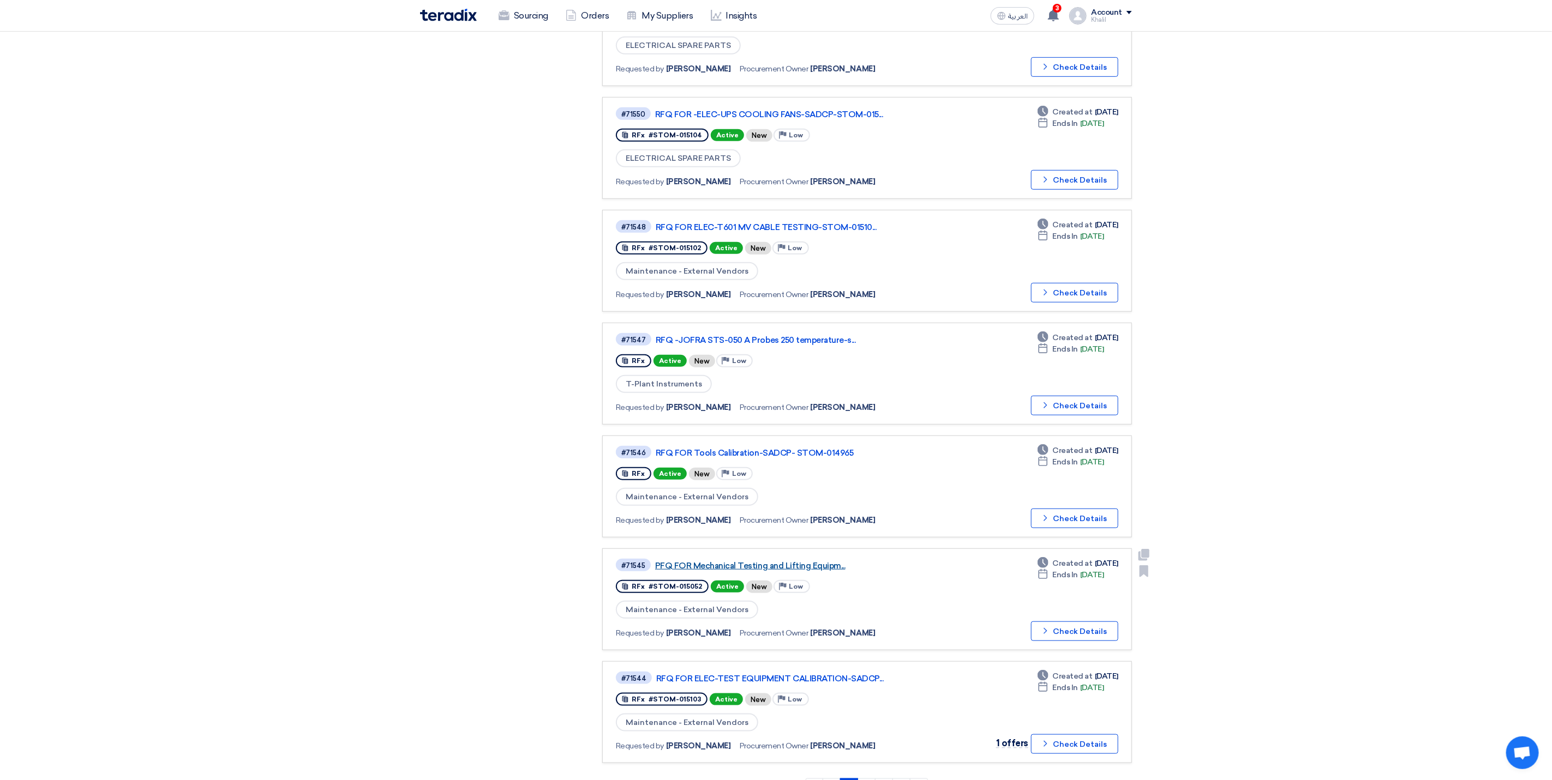
scroll to position [573, 0]
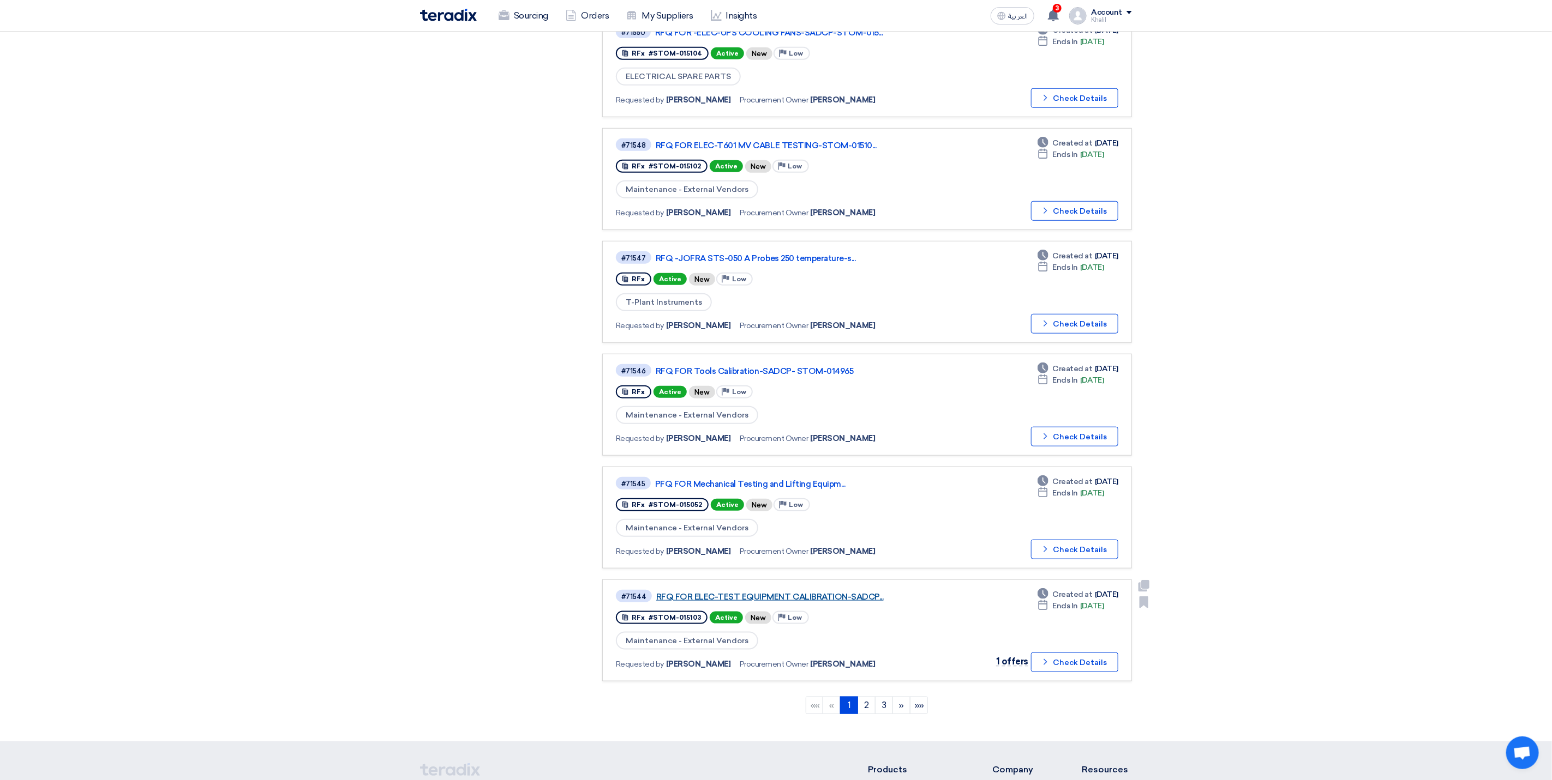
click at [833, 592] on link "RFQ FOR ELEC-TEST EQUIPMENT CALIBRATION-SADCP..." at bounding box center [792, 597] width 273 height 10
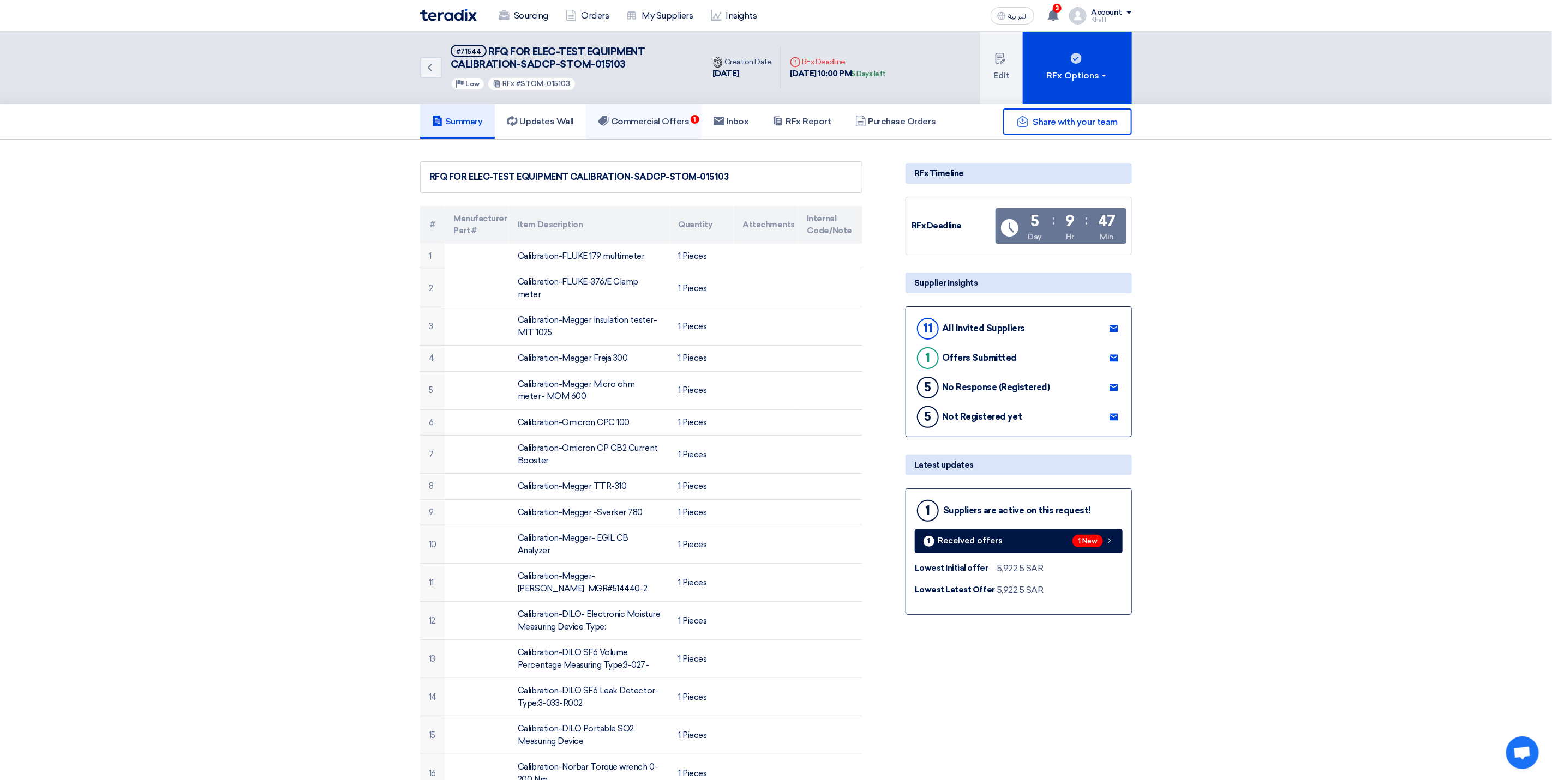
click at [646, 119] on h5 "Commercial Offers 1" at bounding box center [644, 121] width 92 height 11
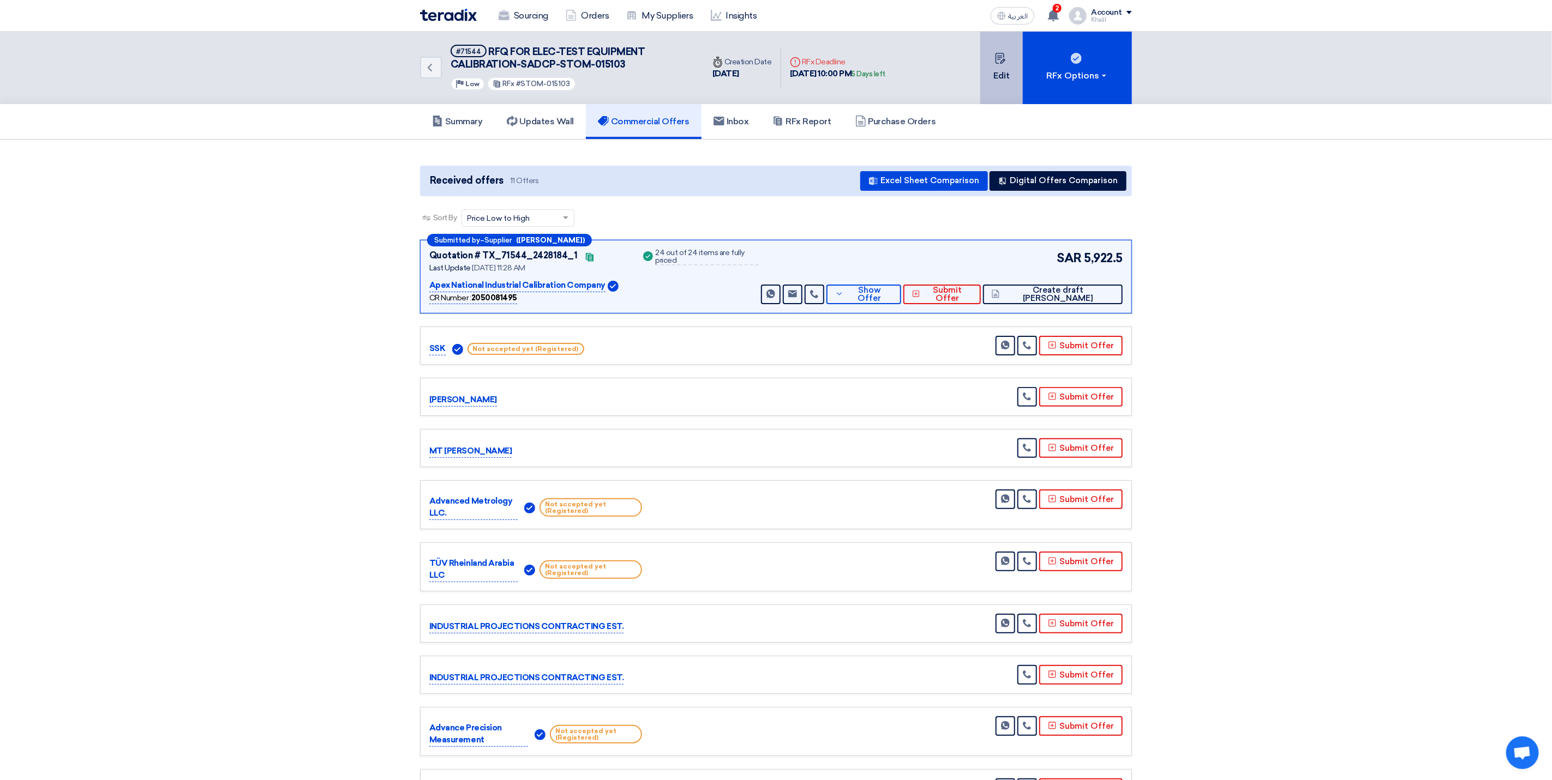
click at [1001, 79] on button "Edit" at bounding box center [1001, 68] width 43 height 73
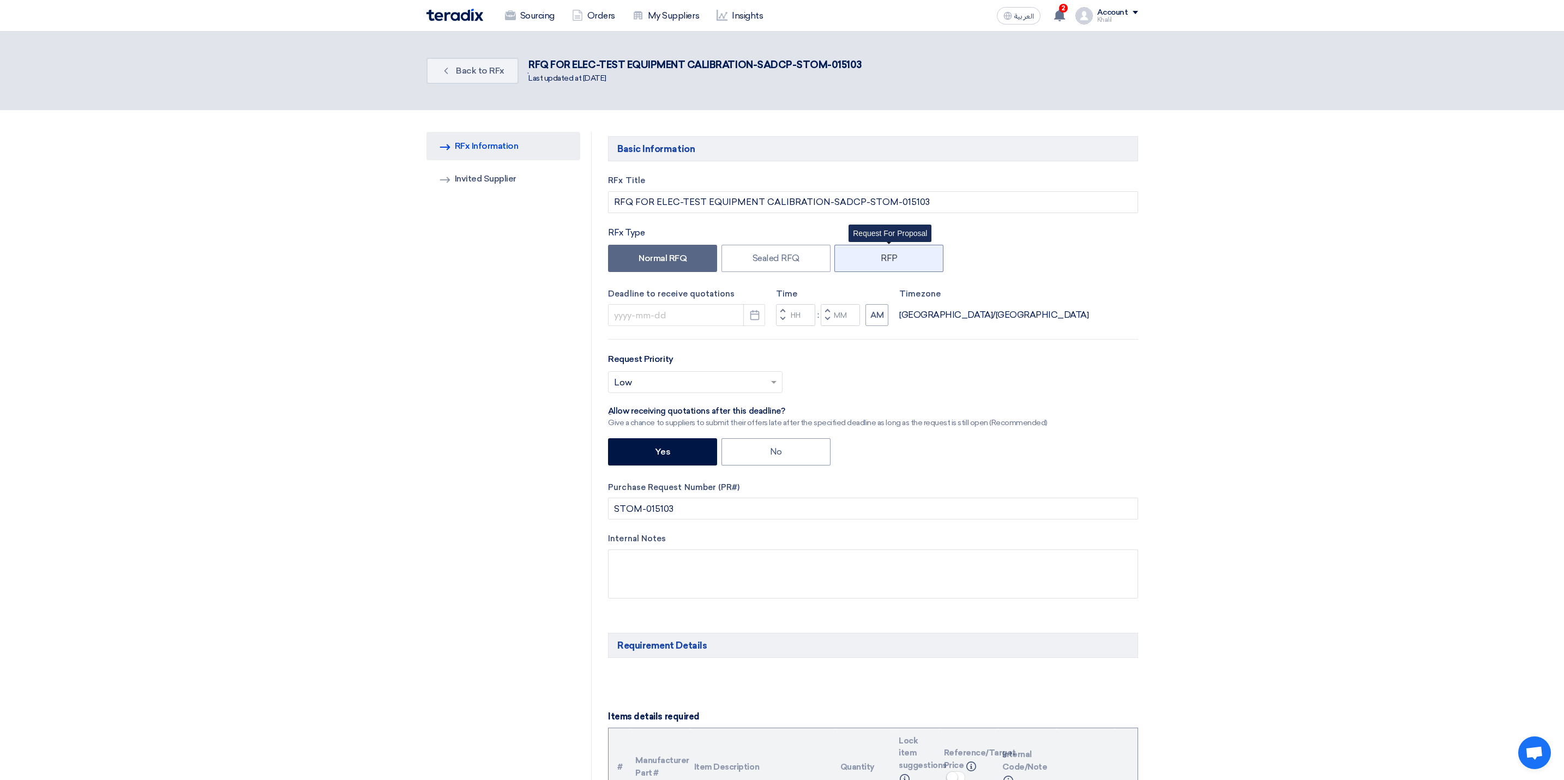
type input "[DATE]"
type input "10"
type input "00"
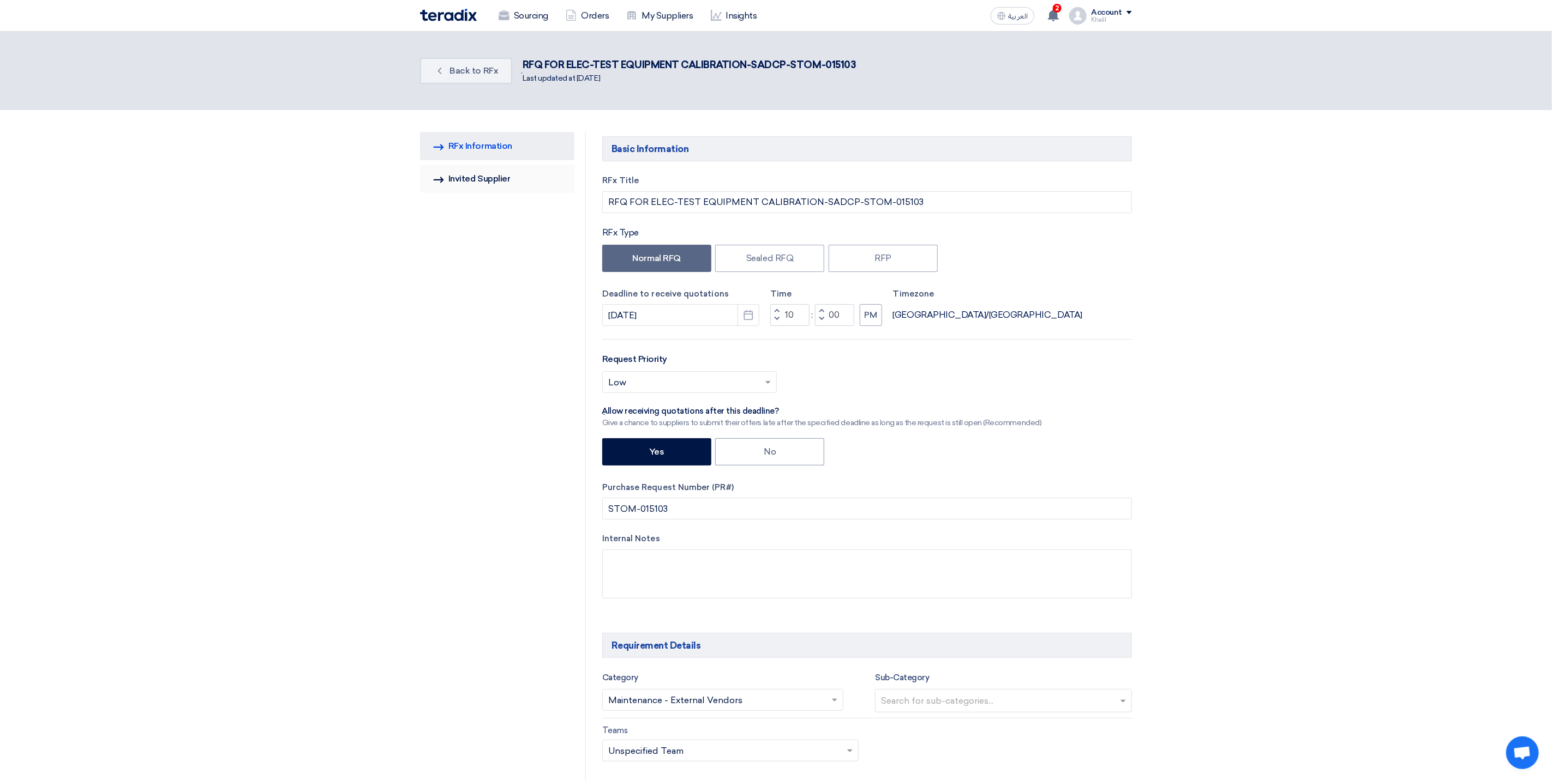
click at [495, 184] on link "Invited Suppliers Invited Supplier" at bounding box center [497, 179] width 154 height 28
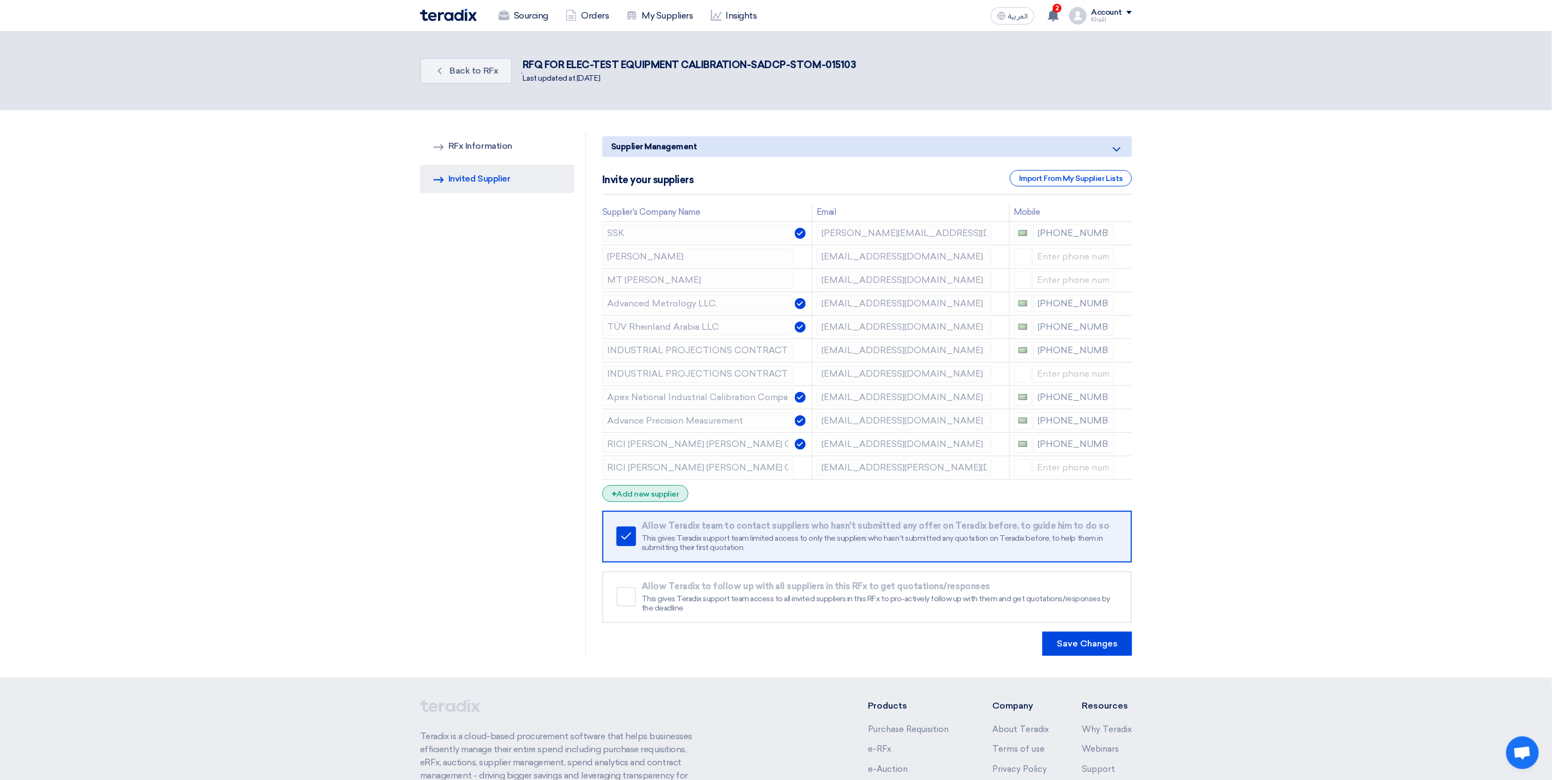
click at [638, 488] on div "+ Add new supplier" at bounding box center [645, 493] width 86 height 17
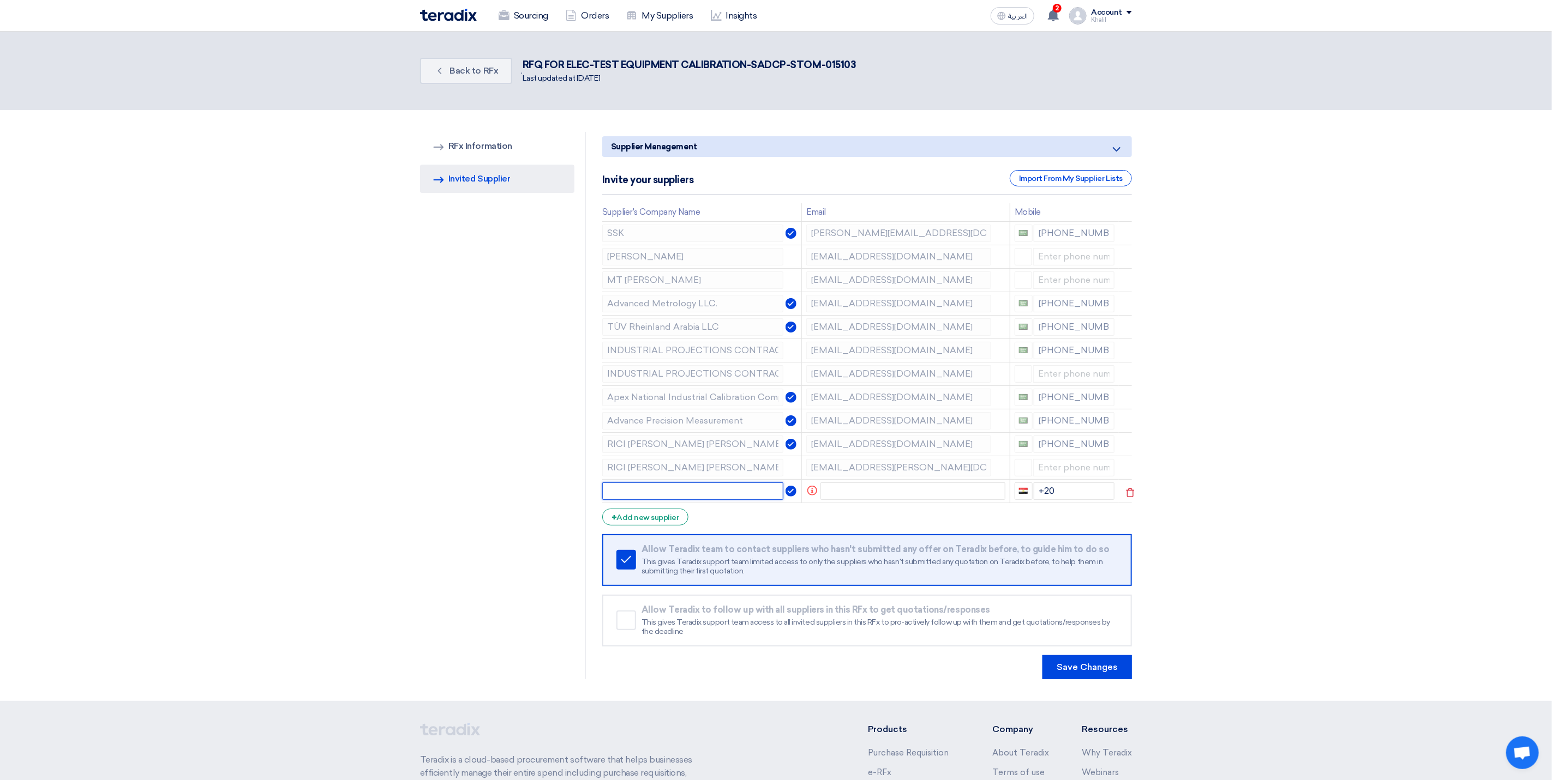
click at [737, 498] on input "text" at bounding box center [693, 491] width 182 height 17
paste input "Sarfaraz Hussain <sarfaraz@ipksa.net>"
type input "Sarfaraz Hussain <sarfaraz@ipksa.net>"
click at [863, 496] on input "text" at bounding box center [912, 491] width 185 height 17
paste input "Sarfaraz Hussain <sarfaraz@ipksa.net>"
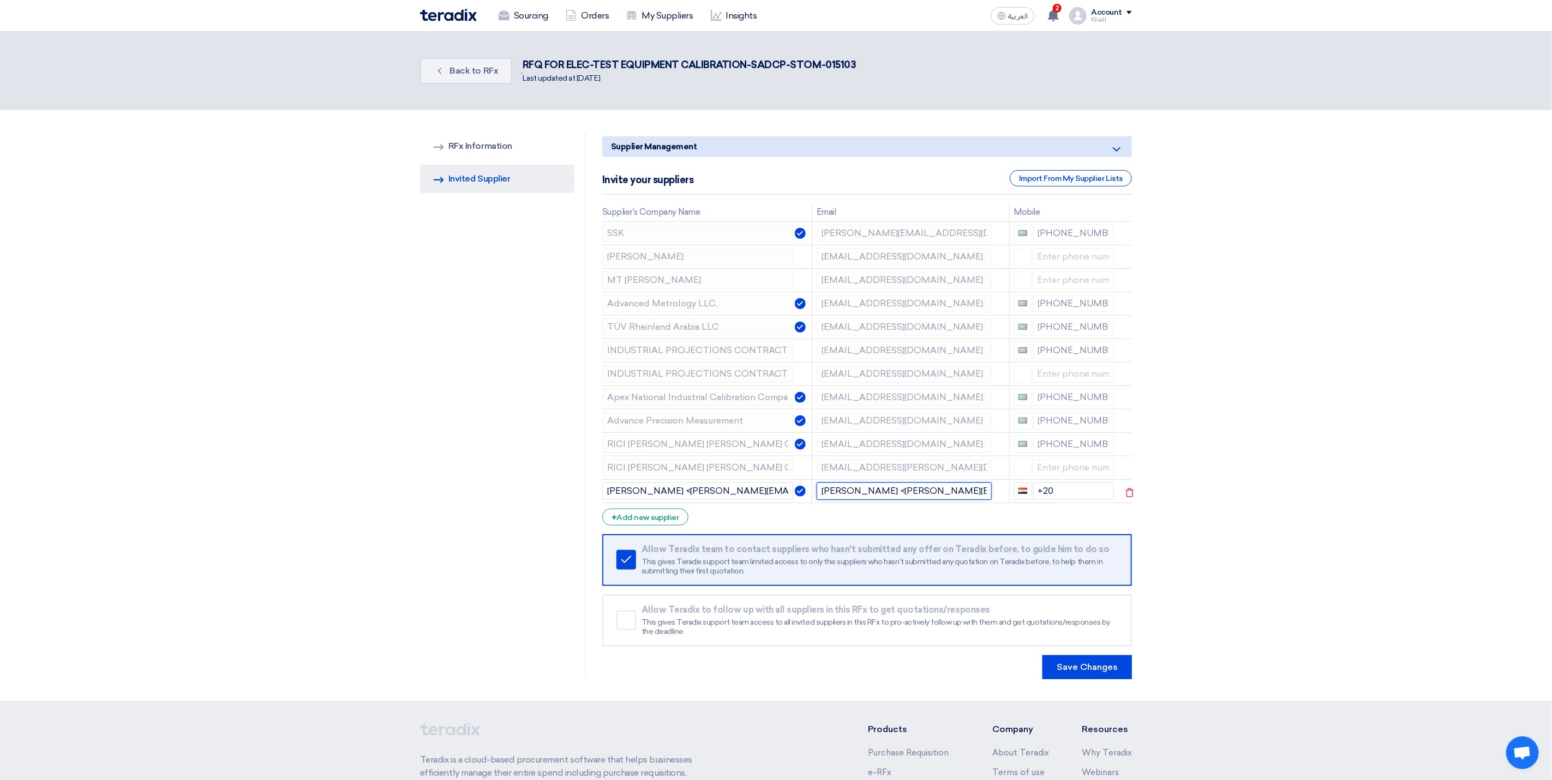
drag, startPoint x: 895, startPoint y: 495, endPoint x: 821, endPoint y: 497, distance: 74.2
click at [821, 497] on input "Sarfaraz Hussain <sarfaraz@ipksa.net>" at bounding box center [903, 491] width 175 height 17
click at [935, 493] on input "sarfaraz@ipksa.net>" at bounding box center [903, 491] width 175 height 17
type input "sarfaraz@ipksa.net"
click at [909, 519] on form "Supplier Management Minimize/Maximize Category Invite your suppliers Import Fro…" at bounding box center [867, 407] width 530 height 543
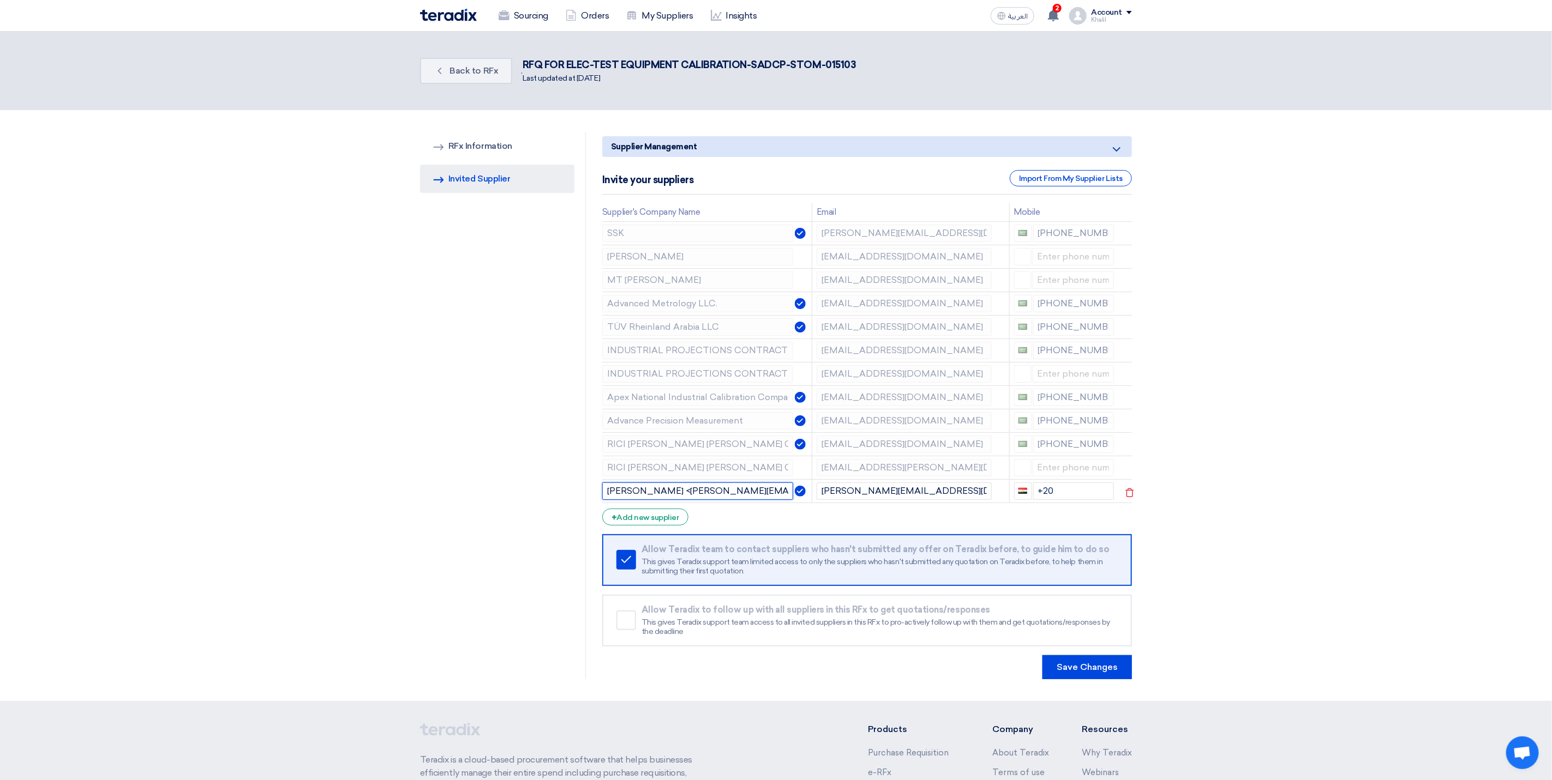
drag, startPoint x: 769, startPoint y: 496, endPoint x: 607, endPoint y: 496, distance: 162.5
click at [607, 496] on input "Sarfaraz Hussain <sarfaraz@ipksa.net>" at bounding box center [697, 491] width 191 height 17
click at [799, 352] on td "INDUSTRIAL PROJECTIONS CONTRACTING EST." at bounding box center [707, 350] width 210 height 23
click at [689, 496] on input "text" at bounding box center [697, 491] width 191 height 17
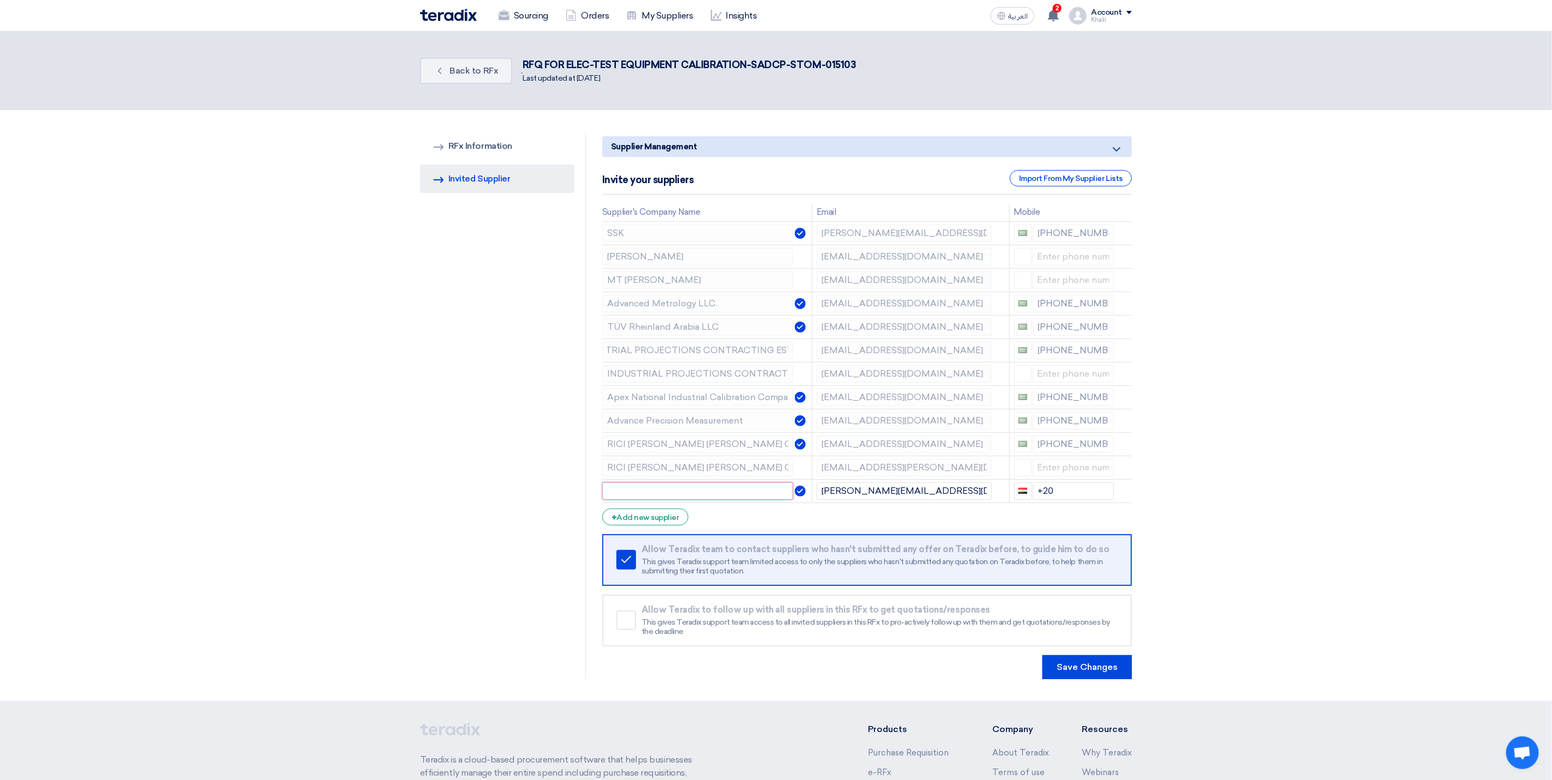
paste input "INDUSTRIAL PROJECTIONS CONTRACTING EST."
type input "INDUSTRIAL PROJECTIONS CONTRACTING EST."
click at [833, 530] on form "Supplier Management Minimize/Maximize Category Invite your suppliers Import Fro…" at bounding box center [867, 407] width 530 height 543
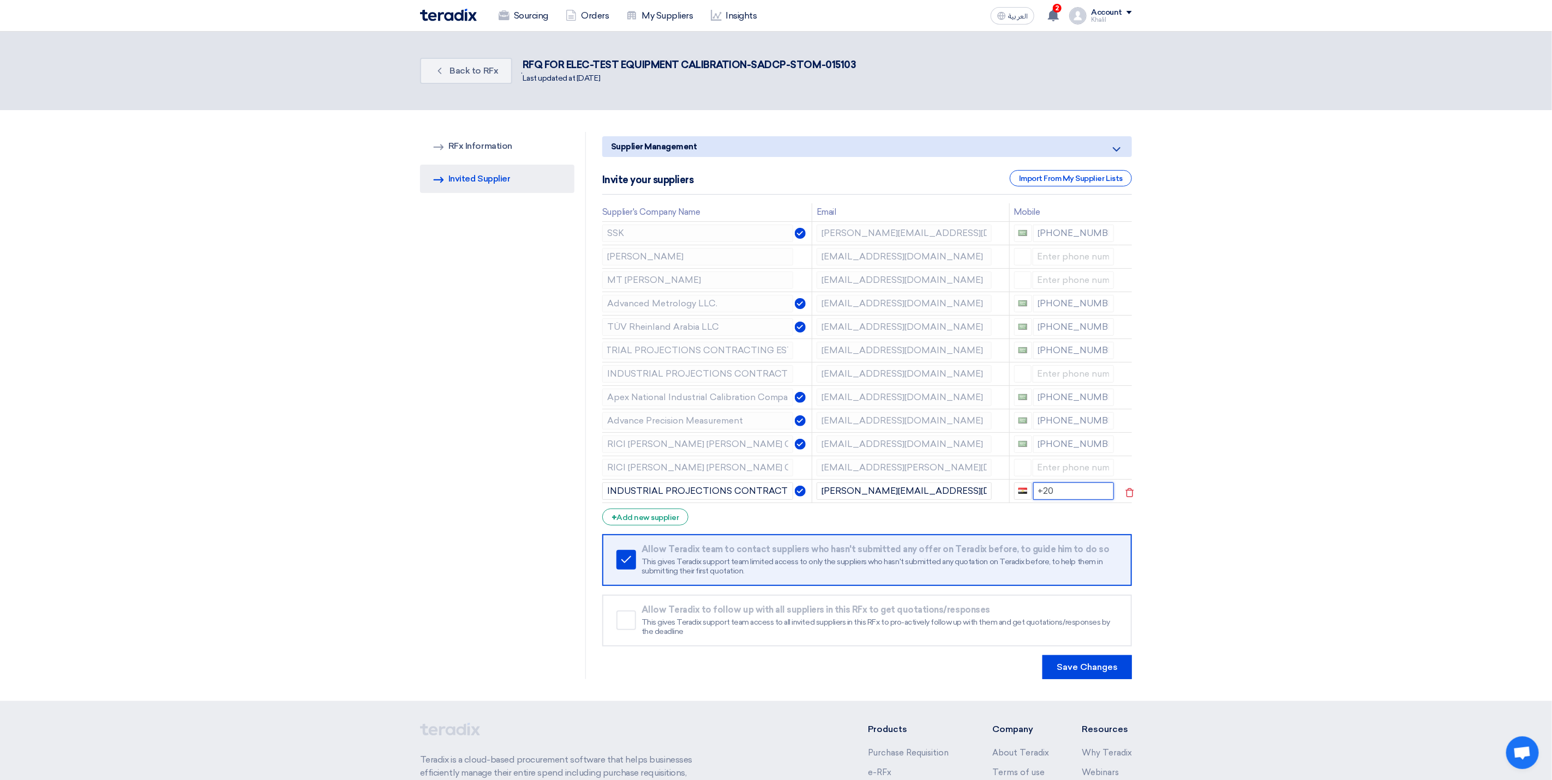
drag, startPoint x: 1062, startPoint y: 496, endPoint x: 1036, endPoint y: 496, distance: 26.2
click at [1036, 496] on input "+20" at bounding box center [1073, 491] width 81 height 17
click at [1288, 551] on section "RFQ Information RFx Information Invited Suppliers Invited Supplier Supplier Man…" at bounding box center [776, 405] width 1552 height 591
click at [1057, 489] on input at bounding box center [1073, 491] width 82 height 17
paste input "966 597604262"
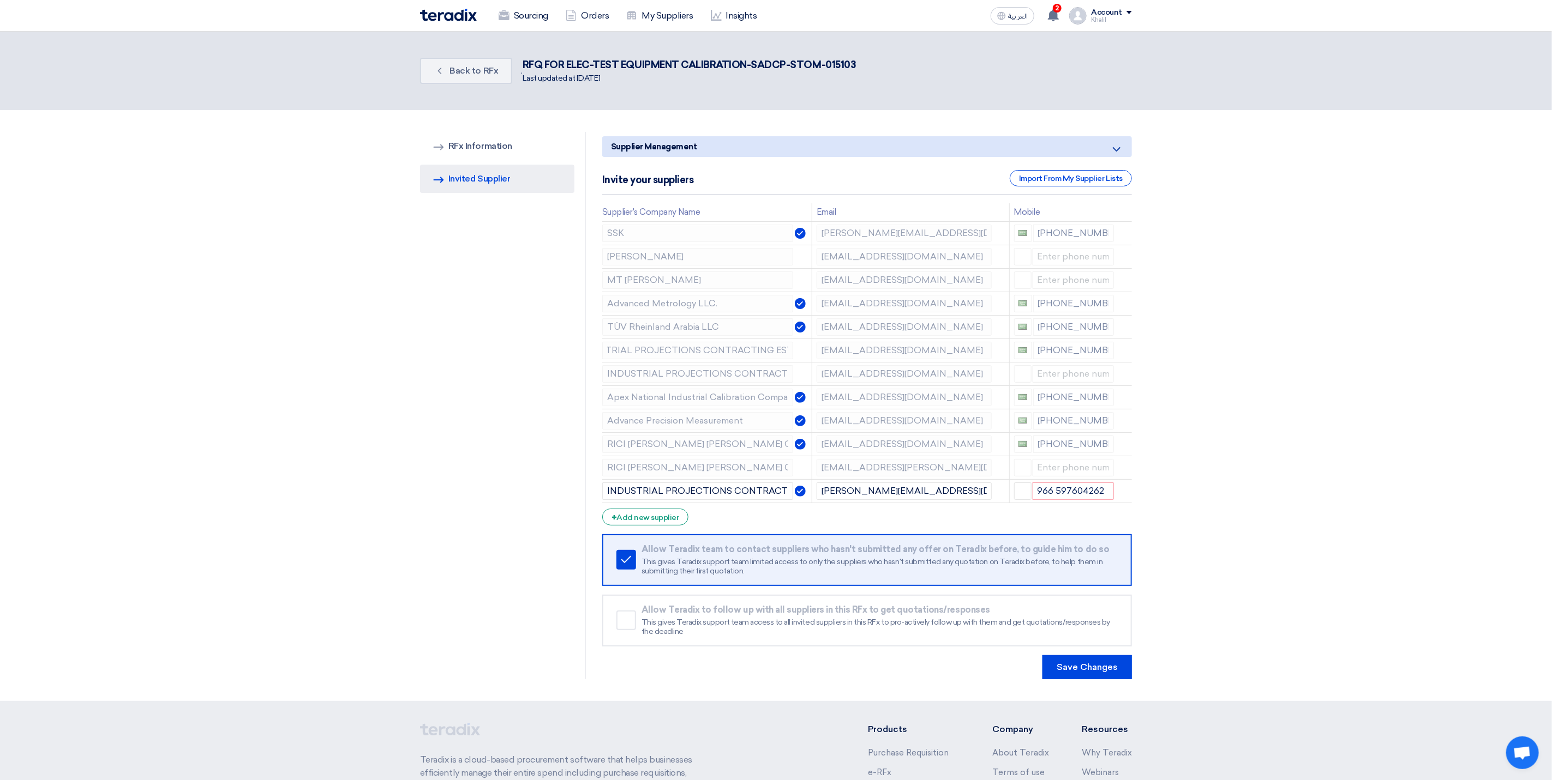
type input "+20 966597604262"
click at [1309, 478] on section "RFQ Information RFx Information Invited Suppliers Invited Supplier Supplier Man…" at bounding box center [776, 405] width 1552 height 591
drag, startPoint x: 1028, startPoint y: 507, endPoint x: 1015, endPoint y: 507, distance: 13.1
click at [1015, 500] on button "button" at bounding box center [1023, 491] width 18 height 17
click at [1237, 612] on section "RFQ Information RFx Information Invited Suppliers Invited Supplier Supplier Man…" at bounding box center [776, 405] width 1552 height 591
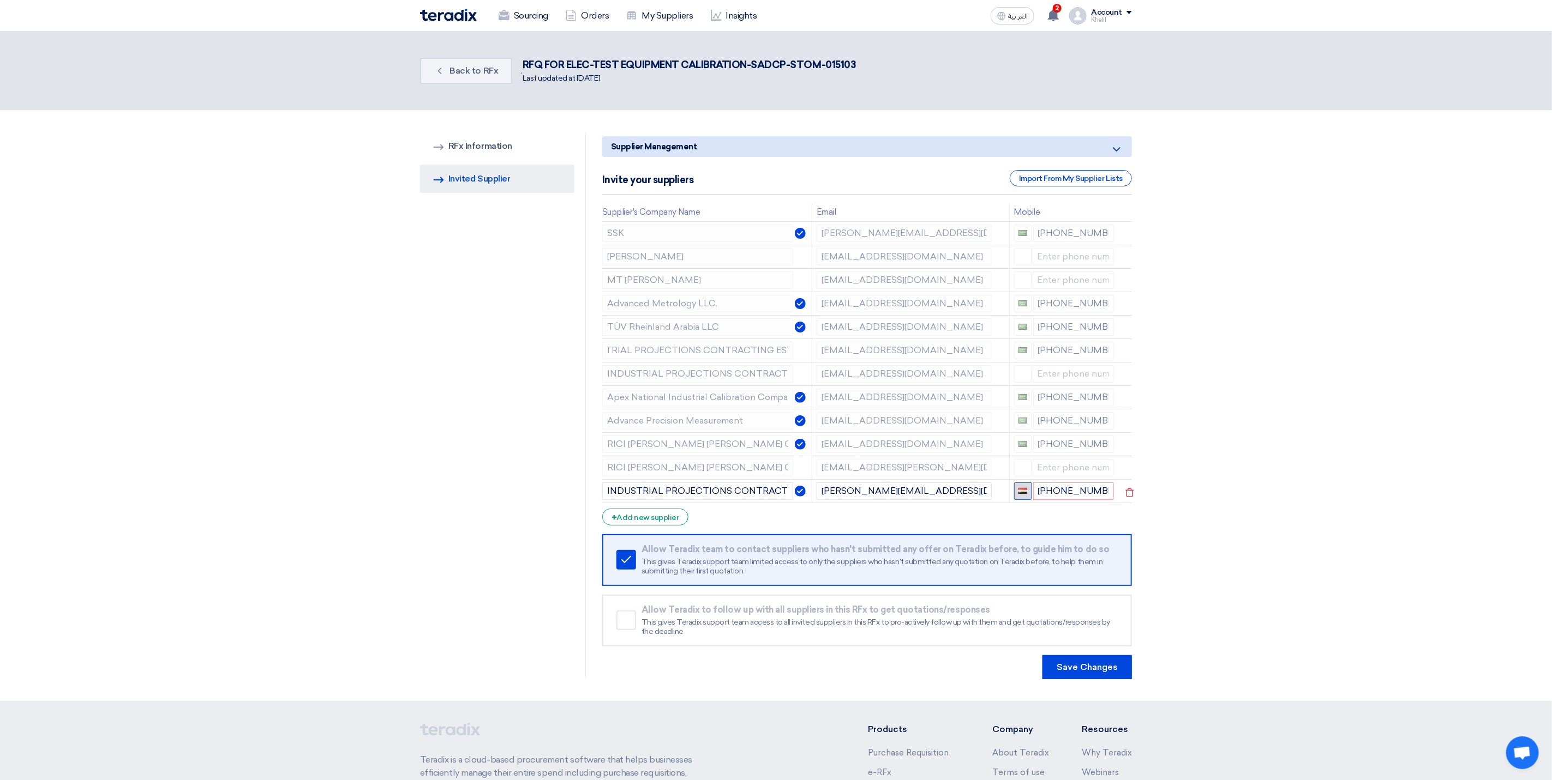
click at [1017, 500] on button "button" at bounding box center [1023, 491] width 18 height 17
click at [1054, 536] on span "[GEOGRAPHIC_DATA] + 966" at bounding box center [1080, 531] width 98 height 9
click at [1071, 500] on input "+966 966597604262" at bounding box center [1073, 491] width 81 height 17
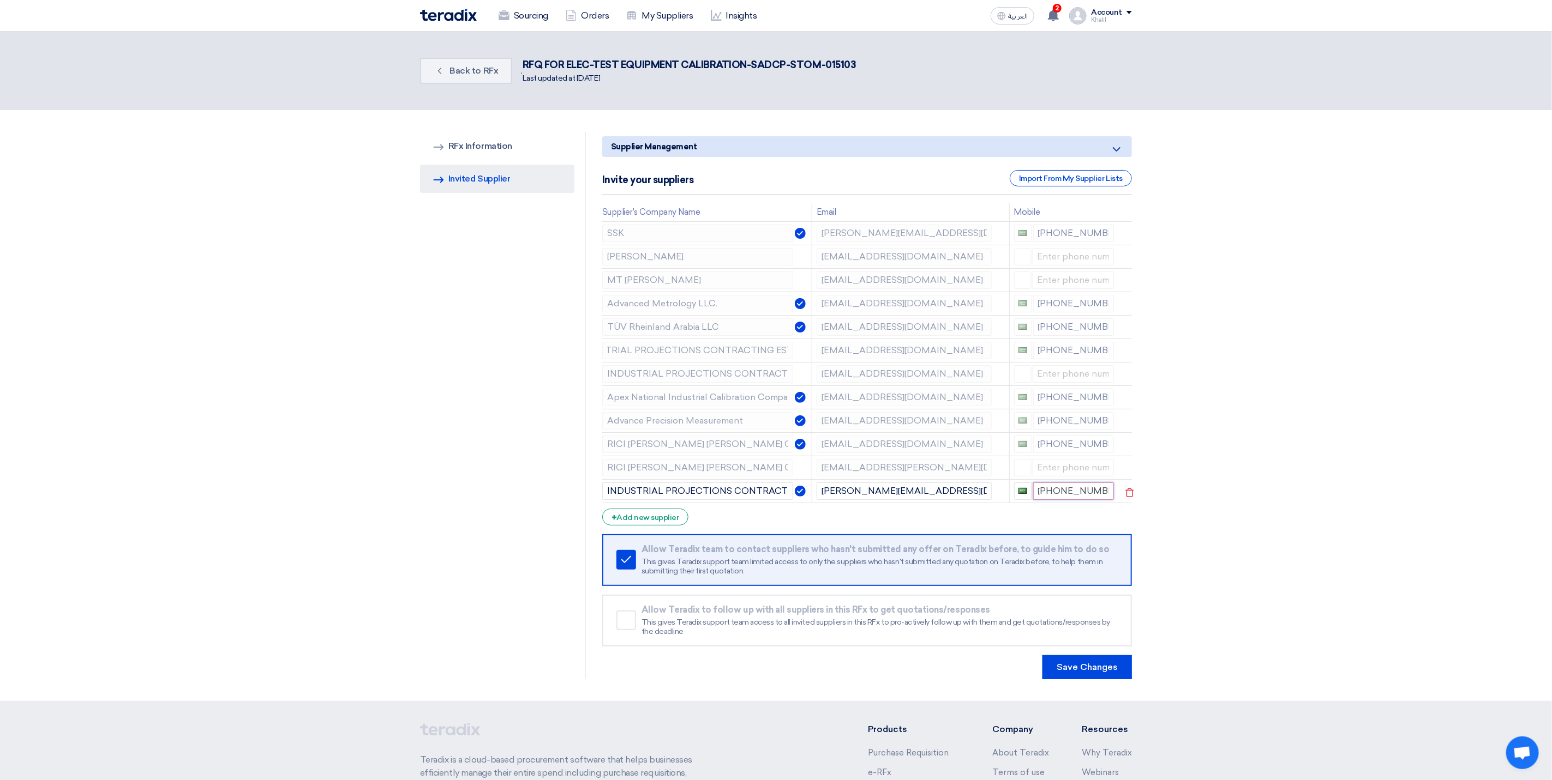
paste input "966"
drag, startPoint x: 1222, startPoint y: 578, endPoint x: 1229, endPoint y: 585, distance: 9.6
click at [1224, 579] on section "RFQ Information RFx Information Invited Suppliers Invited Supplier Supplier Man…" at bounding box center [776, 405] width 1552 height 591
click at [1023, 494] on span "button" at bounding box center [1022, 491] width 9 height 6
click at [1069, 521] on link "[GEOGRAPHIC_DATA] + 966" at bounding box center [1101, 510] width 175 height 21
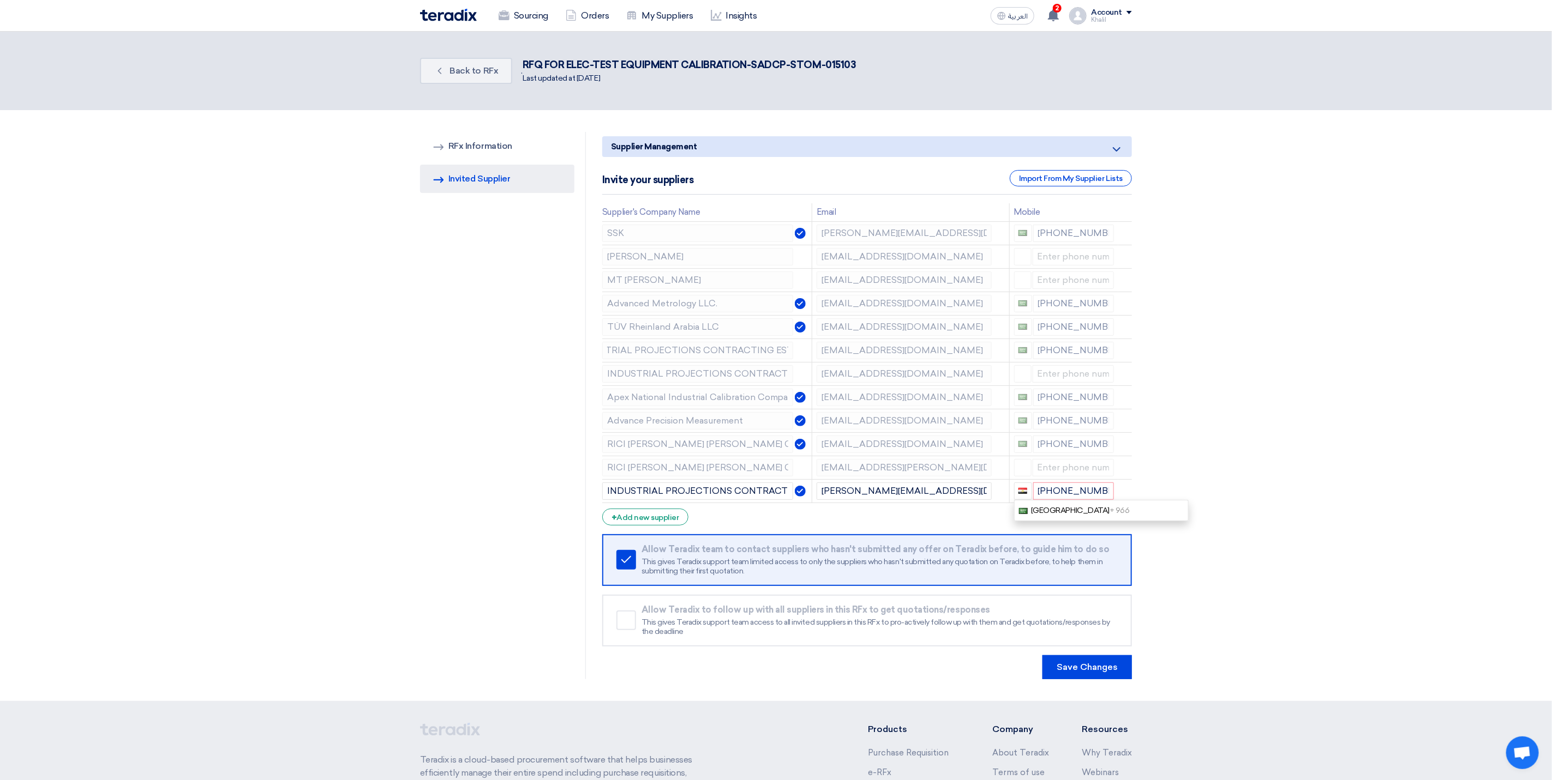
type input "+966 966597604262"
drag, startPoint x: 1038, startPoint y: 507, endPoint x: 1115, endPoint y: 507, distance: 76.9
click at [1115, 503] on td "+966 966597604262" at bounding box center [1063, 490] width 109 height 23
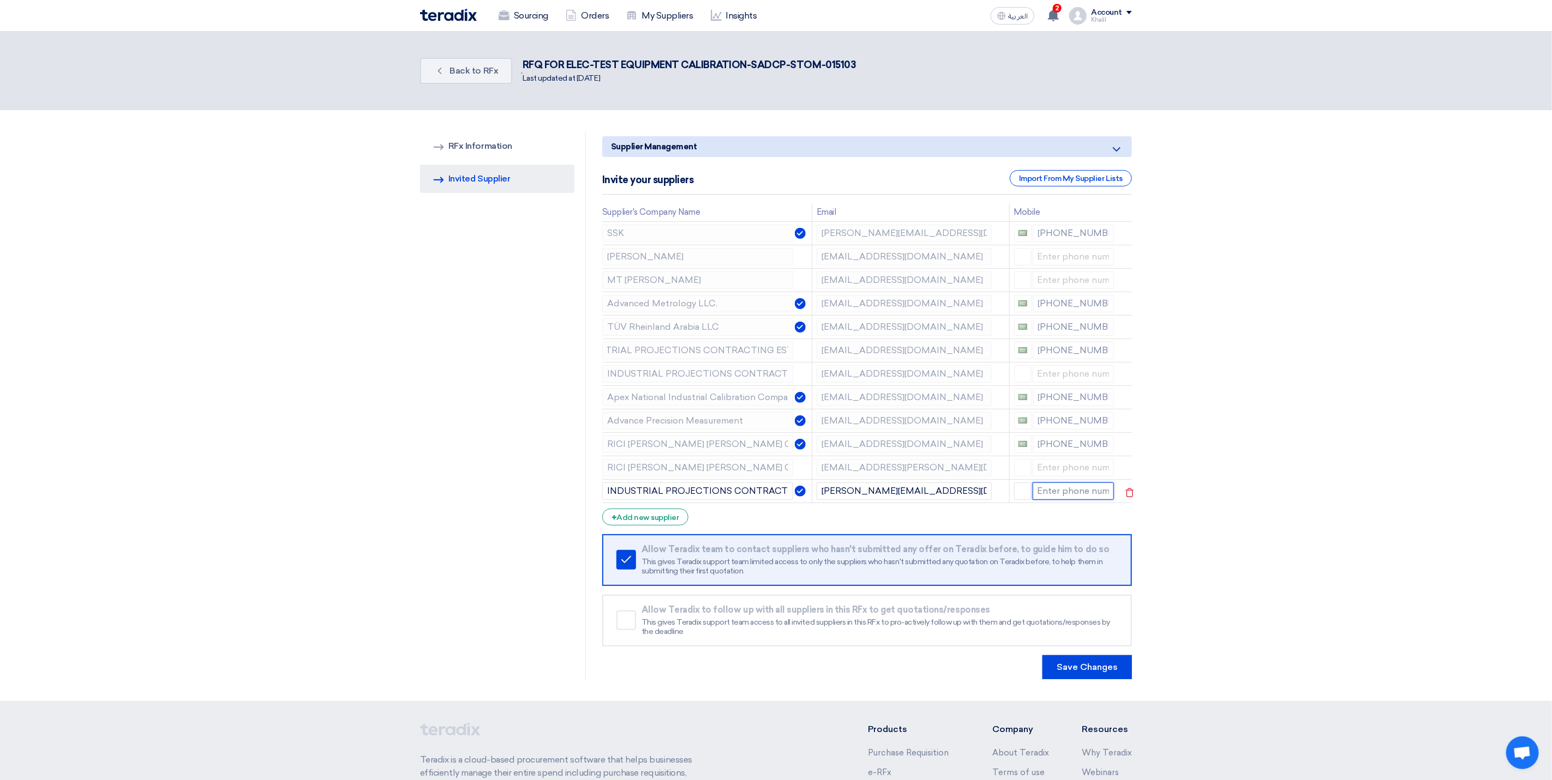
paste input "966 597604262"
type input "+20 966597604262"
click at [1241, 580] on section "RFQ Information RFx Information Invited Suppliers Invited Supplier Supplier Man…" at bounding box center [776, 405] width 1552 height 591
click at [1095, 500] on input "+20 966597604262" at bounding box center [1073, 491] width 81 height 17
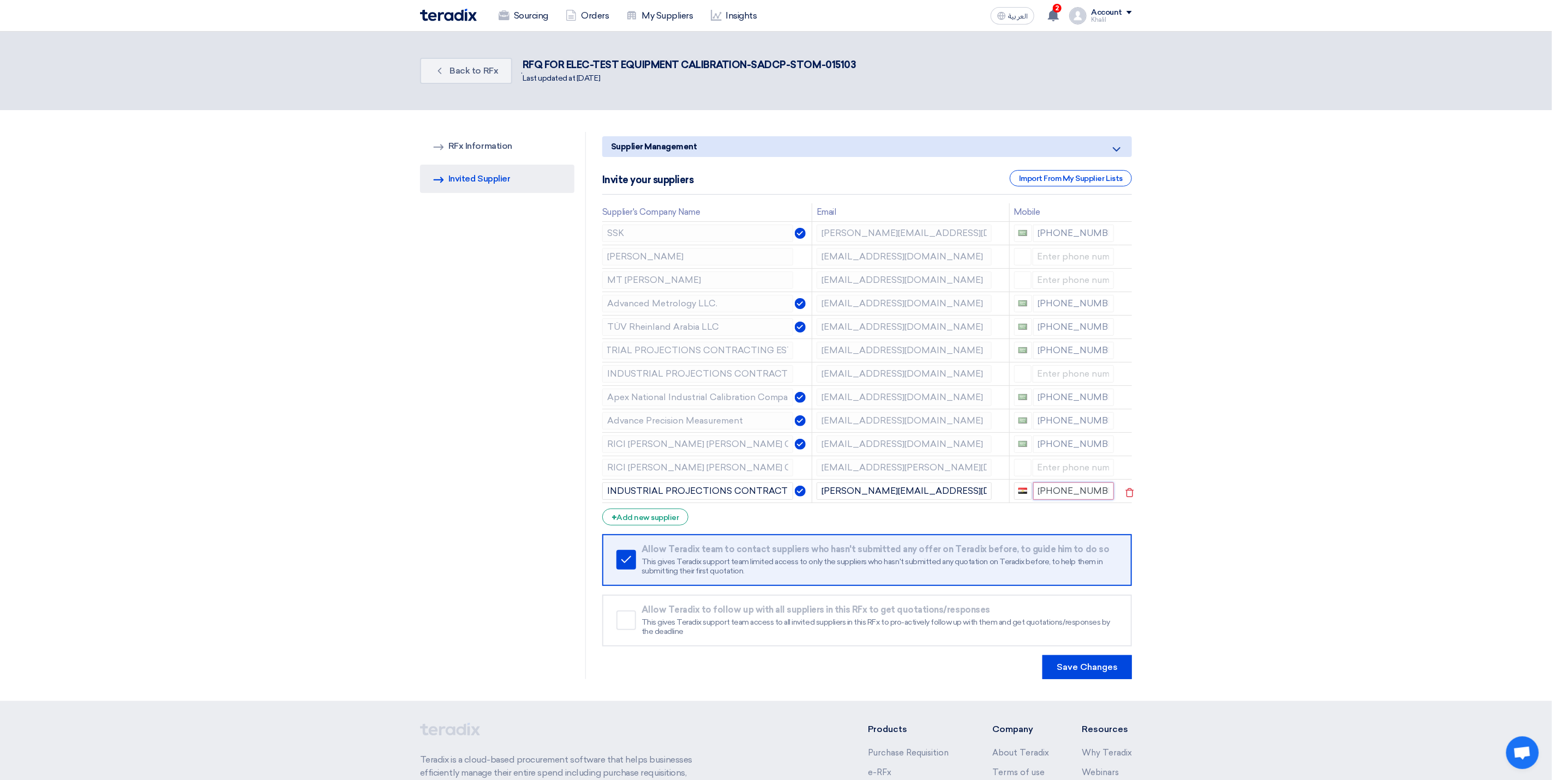
click at [1095, 500] on input "+20 966597604262" at bounding box center [1073, 491] width 81 height 17
click at [1027, 495] on button "button" at bounding box center [1022, 491] width 17 height 17
click at [1066, 534] on span "[GEOGRAPHIC_DATA] + 966" at bounding box center [1080, 531] width 98 height 9
click at [1073, 500] on input "+966" at bounding box center [1073, 491] width 81 height 17
paste input "966 597604262"
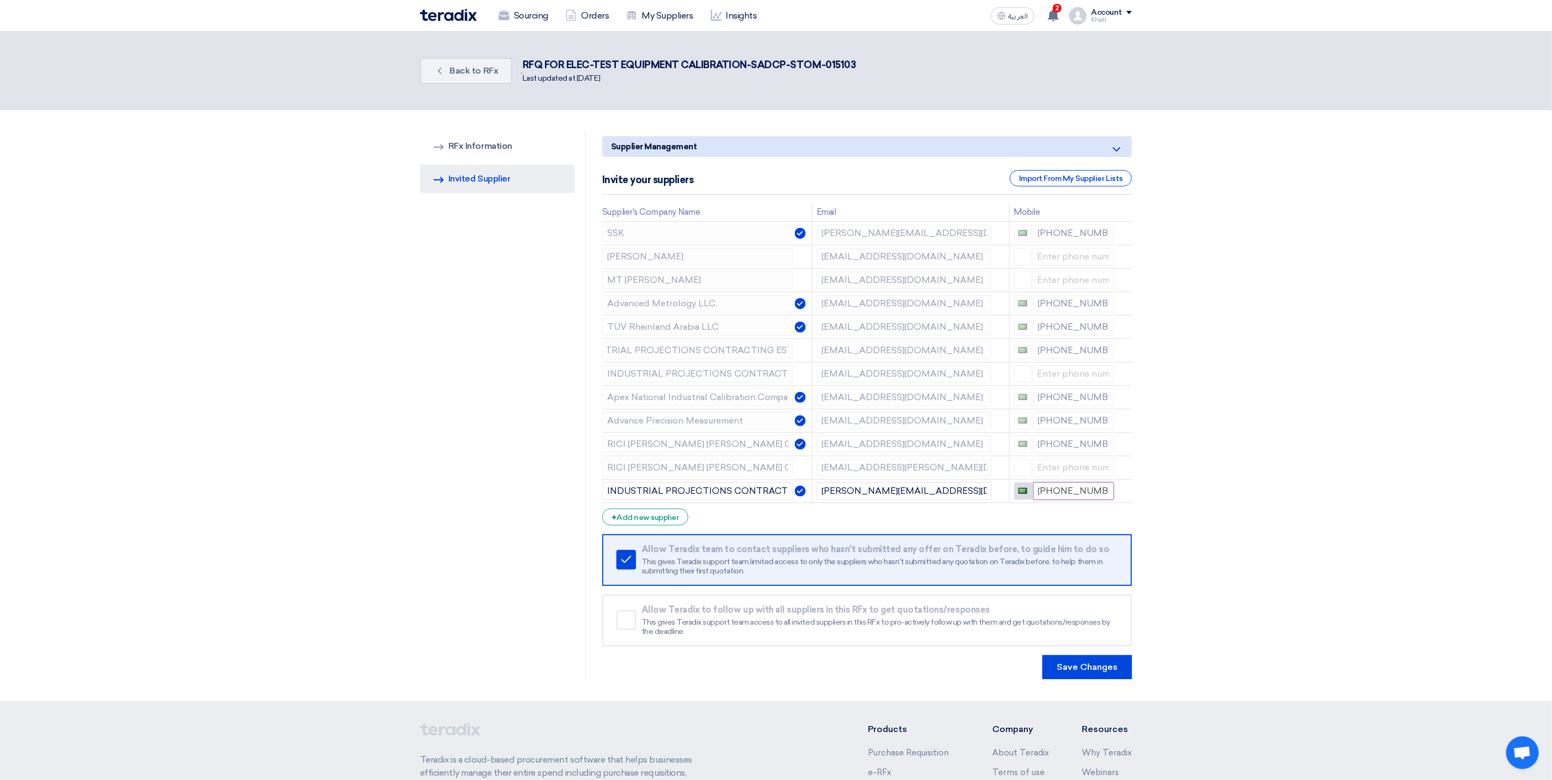
drag, startPoint x: 1044, startPoint y: 507, endPoint x: 1023, endPoint y: 508, distance: 20.7
click at [1023, 500] on div "+966 966 597604262" at bounding box center [1064, 491] width 100 height 17
type input "+966 966"
click at [1226, 571] on section "RFQ Information RFx Information Invited Suppliers Invited Supplier Supplier Man…" at bounding box center [776, 405] width 1552 height 591
click at [1079, 500] on input "+966 966" at bounding box center [1073, 491] width 81 height 17
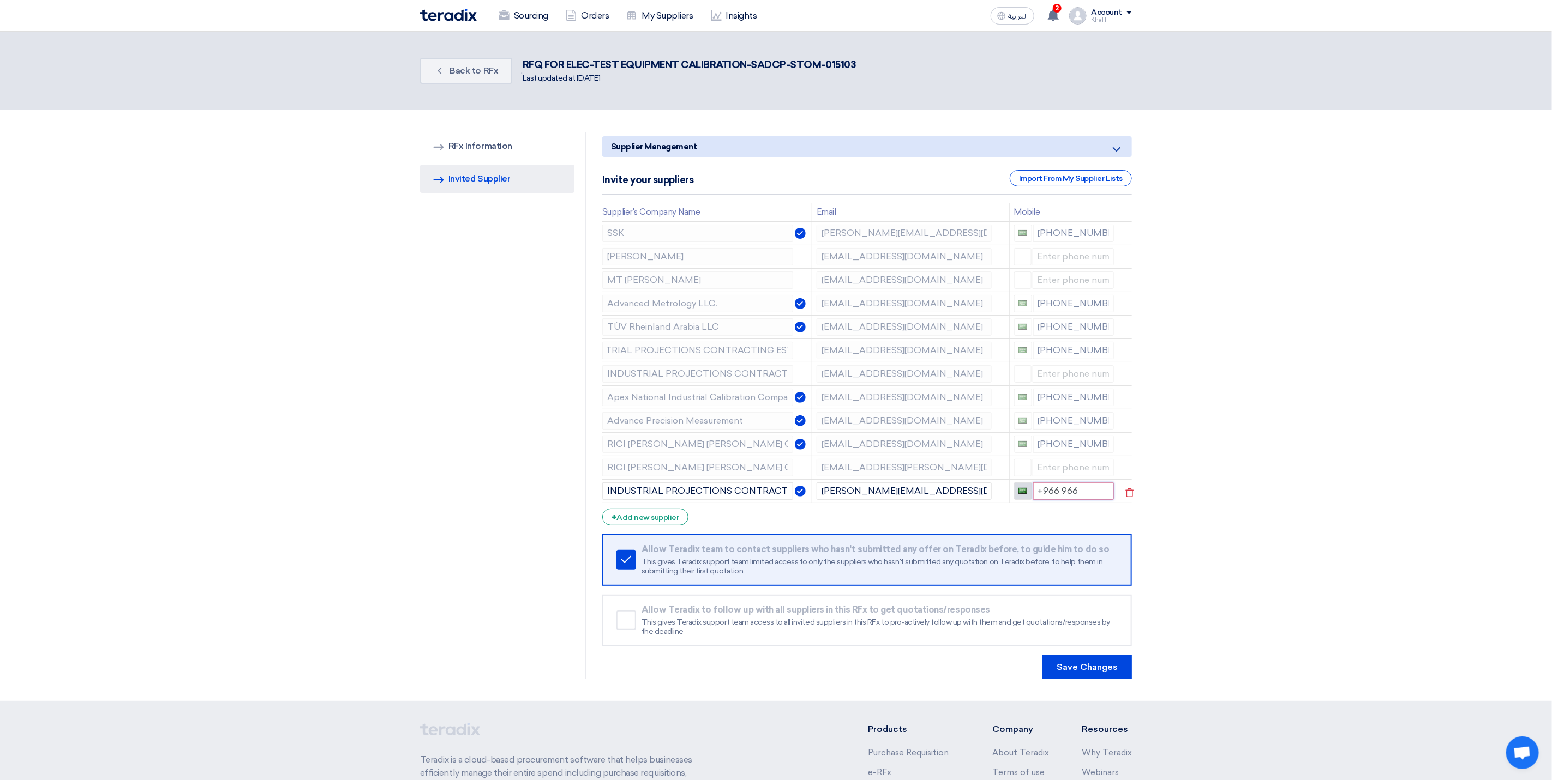
drag, startPoint x: 1081, startPoint y: 509, endPoint x: 1030, endPoint y: 506, distance: 51.9
click at [1030, 500] on div "+966 966" at bounding box center [1064, 491] width 100 height 17
click at [1249, 561] on section "RFQ Information RFx Information Invited Suppliers Invited Supplier Supplier Man…" at bounding box center [776, 405] width 1552 height 591
click at [681, 519] on div "+ Add new supplier" at bounding box center [645, 517] width 86 height 17
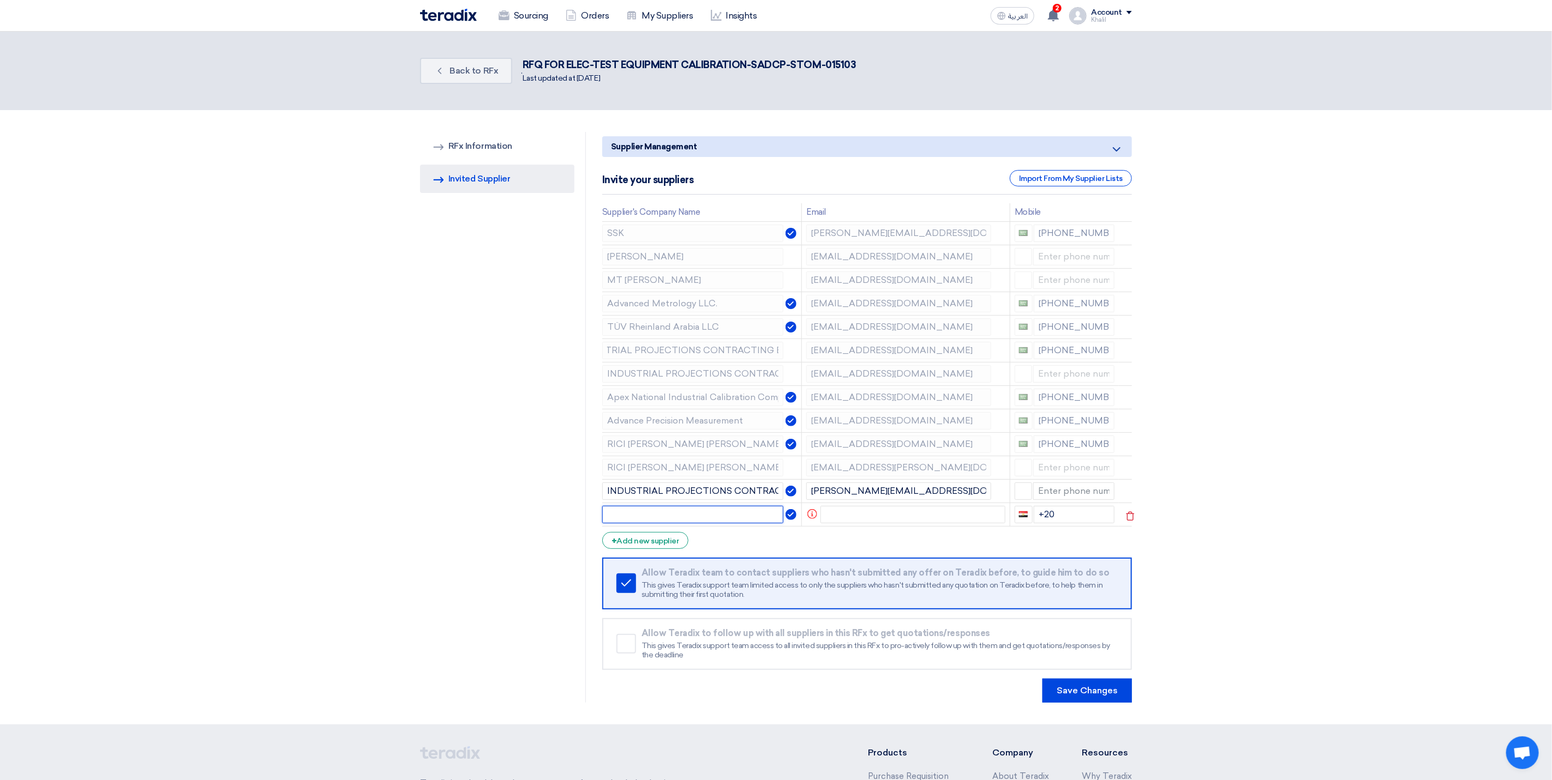
click at [685, 511] on input "text" at bounding box center [693, 514] width 182 height 17
paste input "IP Sales <[EMAIL_ADDRESS][DOMAIN_NAME]>"
type input "IP Sales <[EMAIL_ADDRESS][DOMAIN_NAME]>"
click at [858, 521] on input "text" at bounding box center [912, 514] width 185 height 17
paste input "IP Sales <[EMAIL_ADDRESS][DOMAIN_NAME]>"
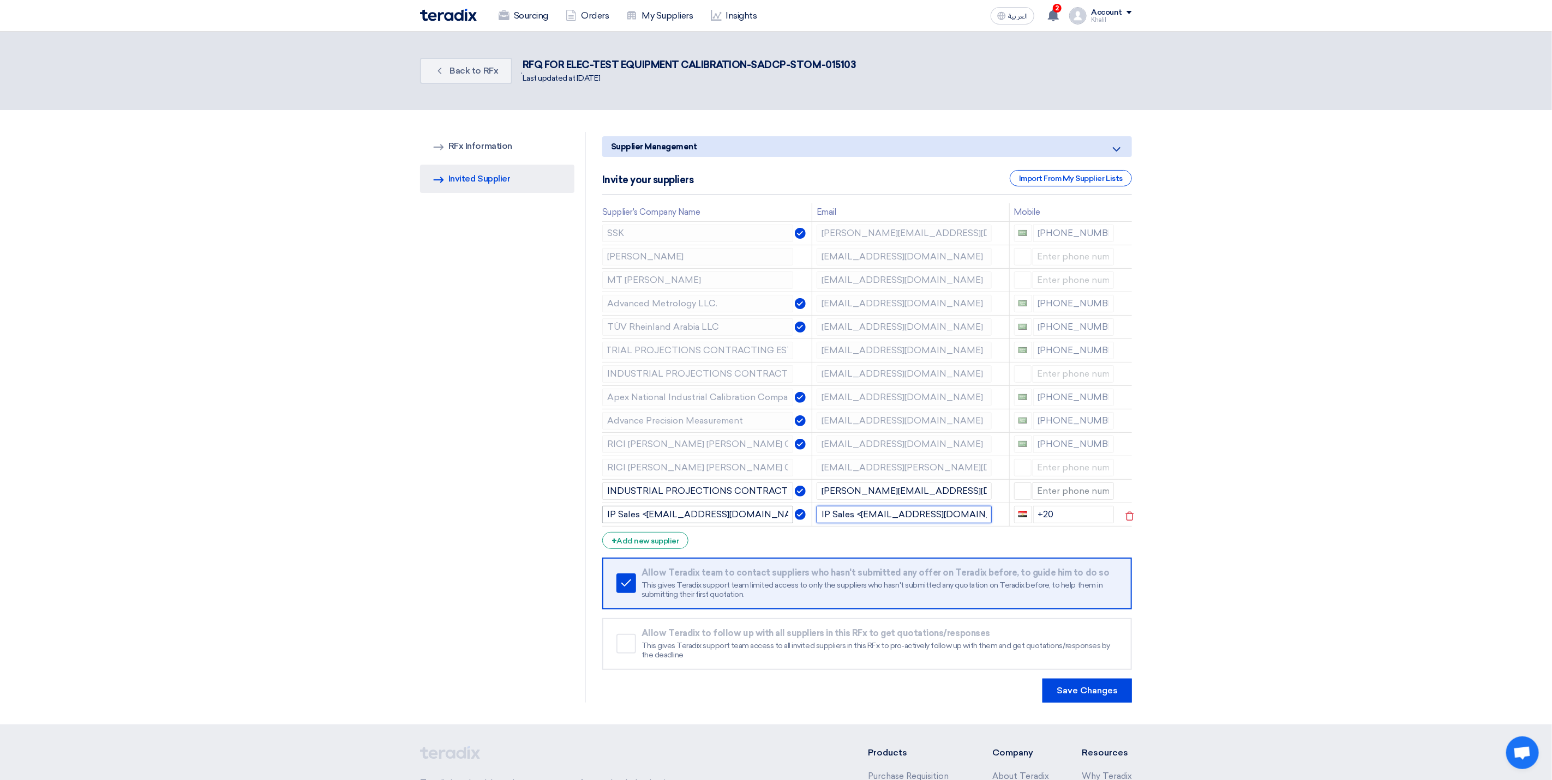
type input "IP Sales <[EMAIL_ADDRESS][DOMAIN_NAME]>"
drag, startPoint x: 740, startPoint y: 517, endPoint x: 580, endPoint y: 504, distance: 160.8
click at [580, 504] on div "RFQ Information RFx Information Invited Suppliers Invited Supplier Supplier Man…" at bounding box center [776, 417] width 728 height 571
click at [723, 490] on input "INDUSTRIAL PROJECTIONS CONTRACTING EST." at bounding box center [697, 491] width 191 height 17
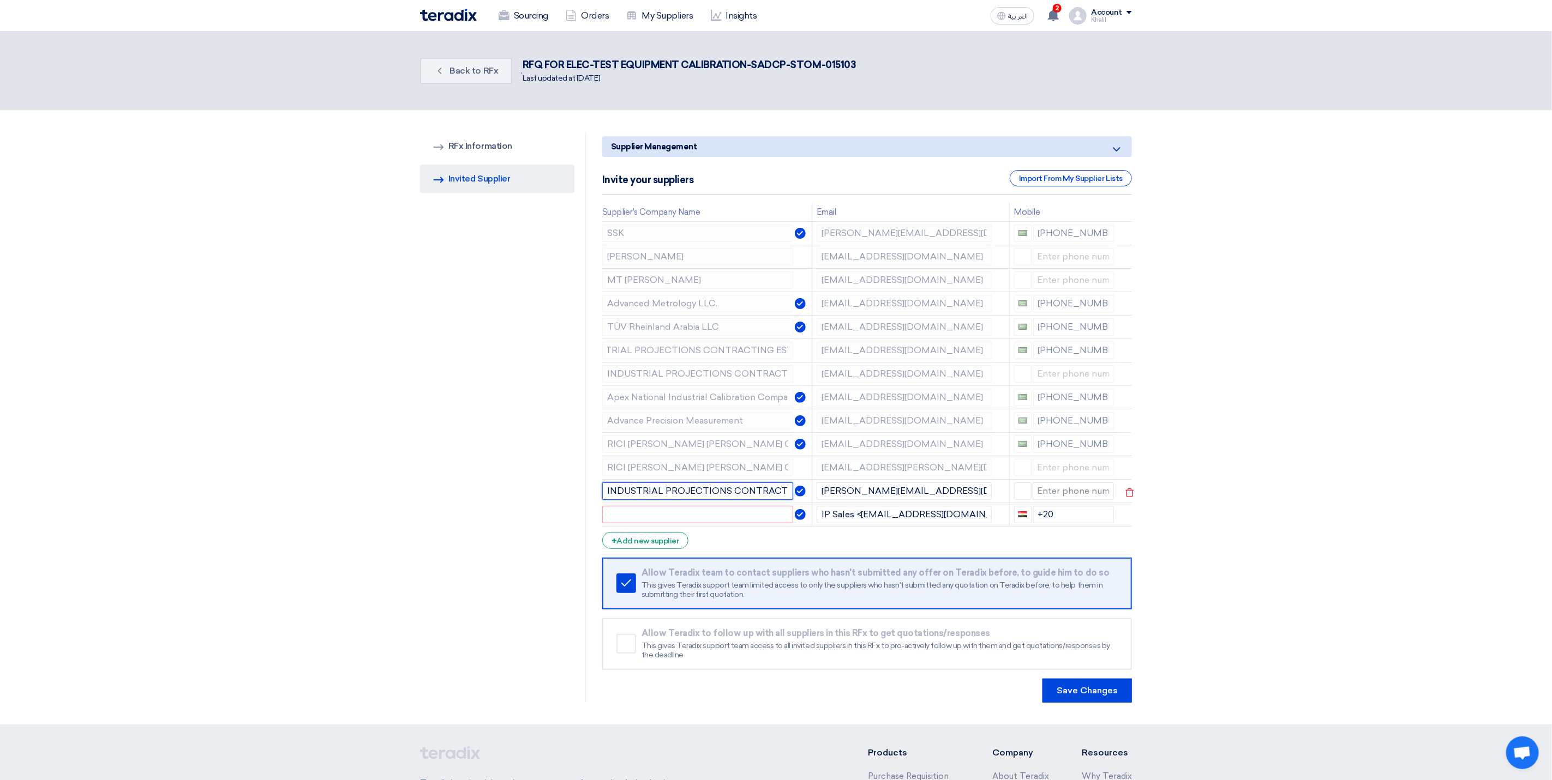
click at [723, 490] on input "INDUSTRIAL PROJECTIONS CONTRACTING EST." at bounding box center [697, 491] width 191 height 17
click at [702, 513] on input "text" at bounding box center [697, 514] width 191 height 17
paste input "INDUSTRIAL PROJECTIONS CONTRACTING EST."
type input "INDUSTRIAL PROJECTIONS CONTRACTING EST."
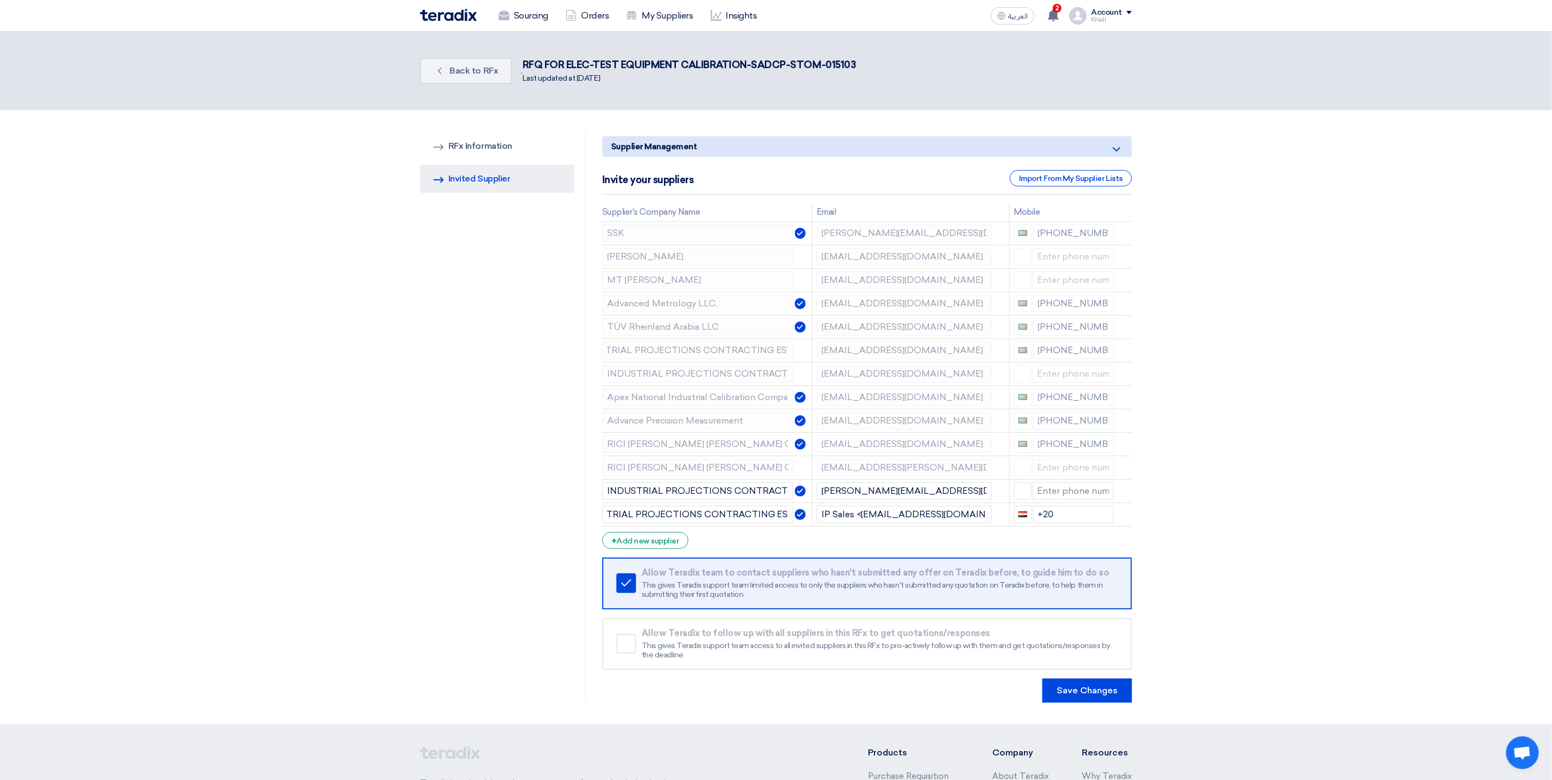
click at [1195, 539] on section "RFQ Information RFx Information Invited Suppliers Invited Supplier Supplier Man…" at bounding box center [776, 417] width 1552 height 615
drag, startPoint x: 1065, startPoint y: 519, endPoint x: 1031, endPoint y: 518, distance: 33.9
click at [1031, 518] on div "+20" at bounding box center [1064, 514] width 100 height 17
drag, startPoint x: 1237, startPoint y: 561, endPoint x: 1247, endPoint y: 576, distance: 18.2
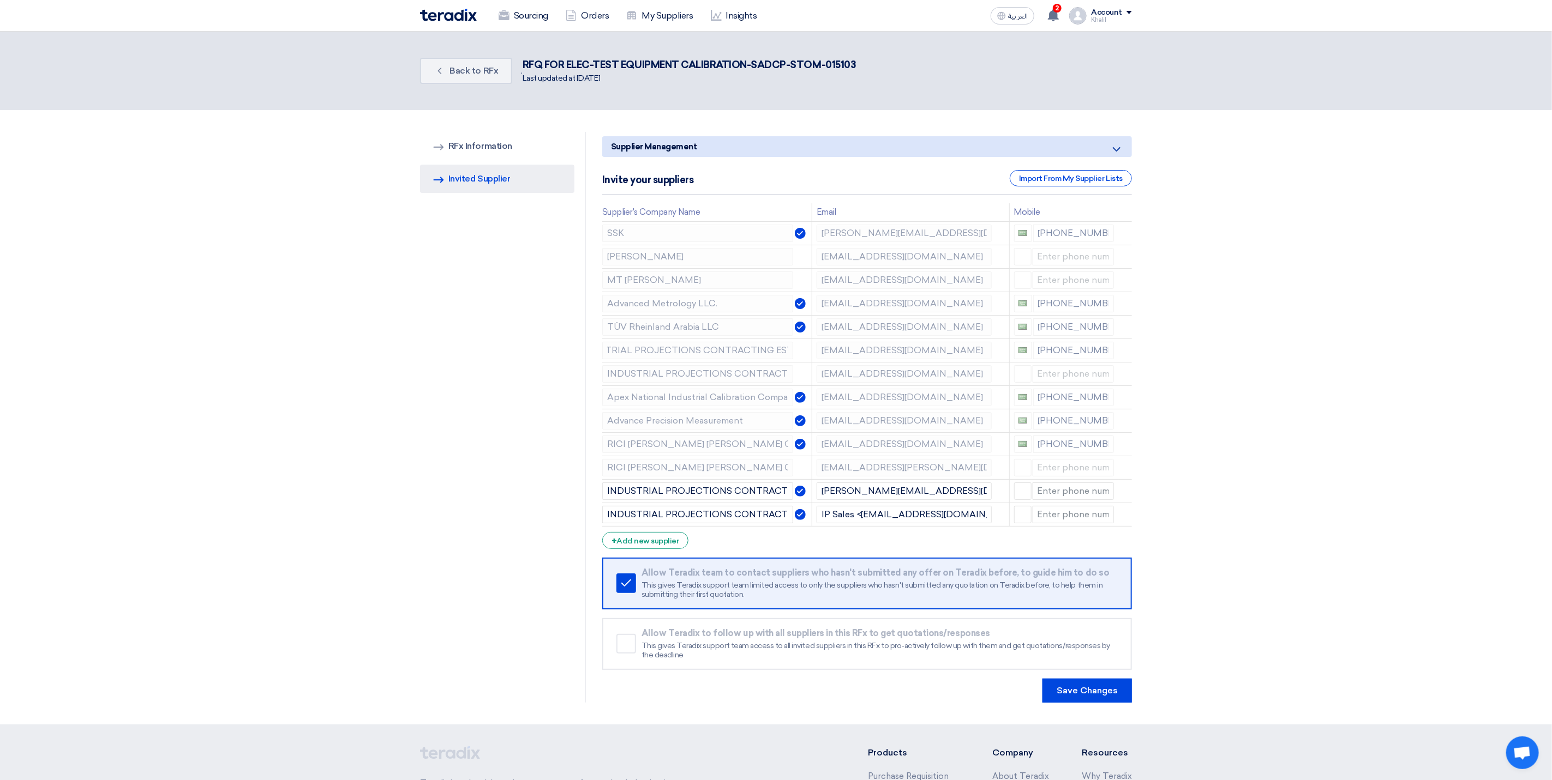
click at [1242, 564] on section "RFQ Information RFx Information Invited Suppliers Invited Supplier Supplier Man…" at bounding box center [776, 417] width 1552 height 615
click at [1098, 690] on button "Save Changes" at bounding box center [1086, 691] width 89 height 24
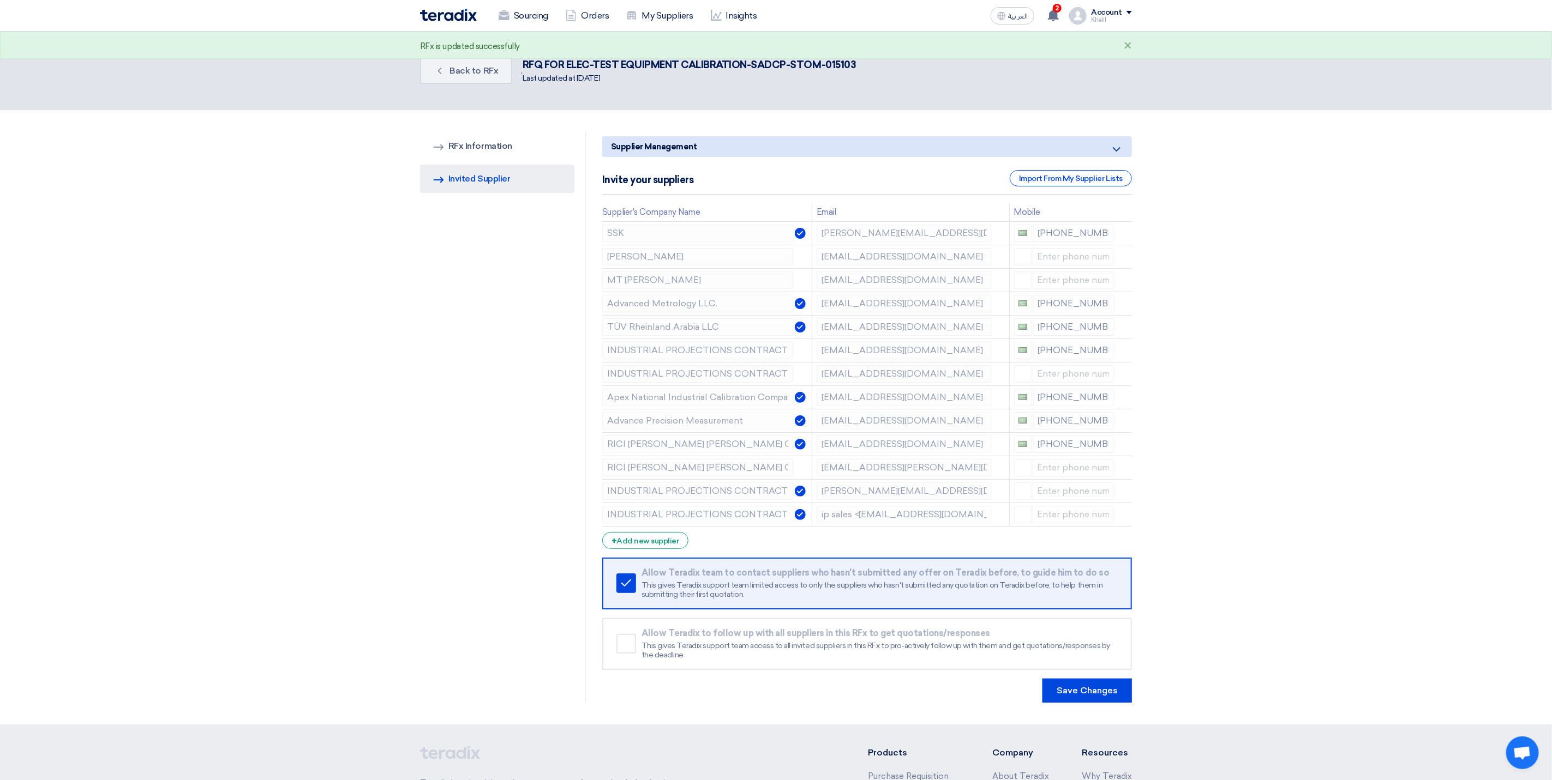
click at [493, 184] on link "Invited Suppliers Invited Supplier" at bounding box center [497, 179] width 154 height 28
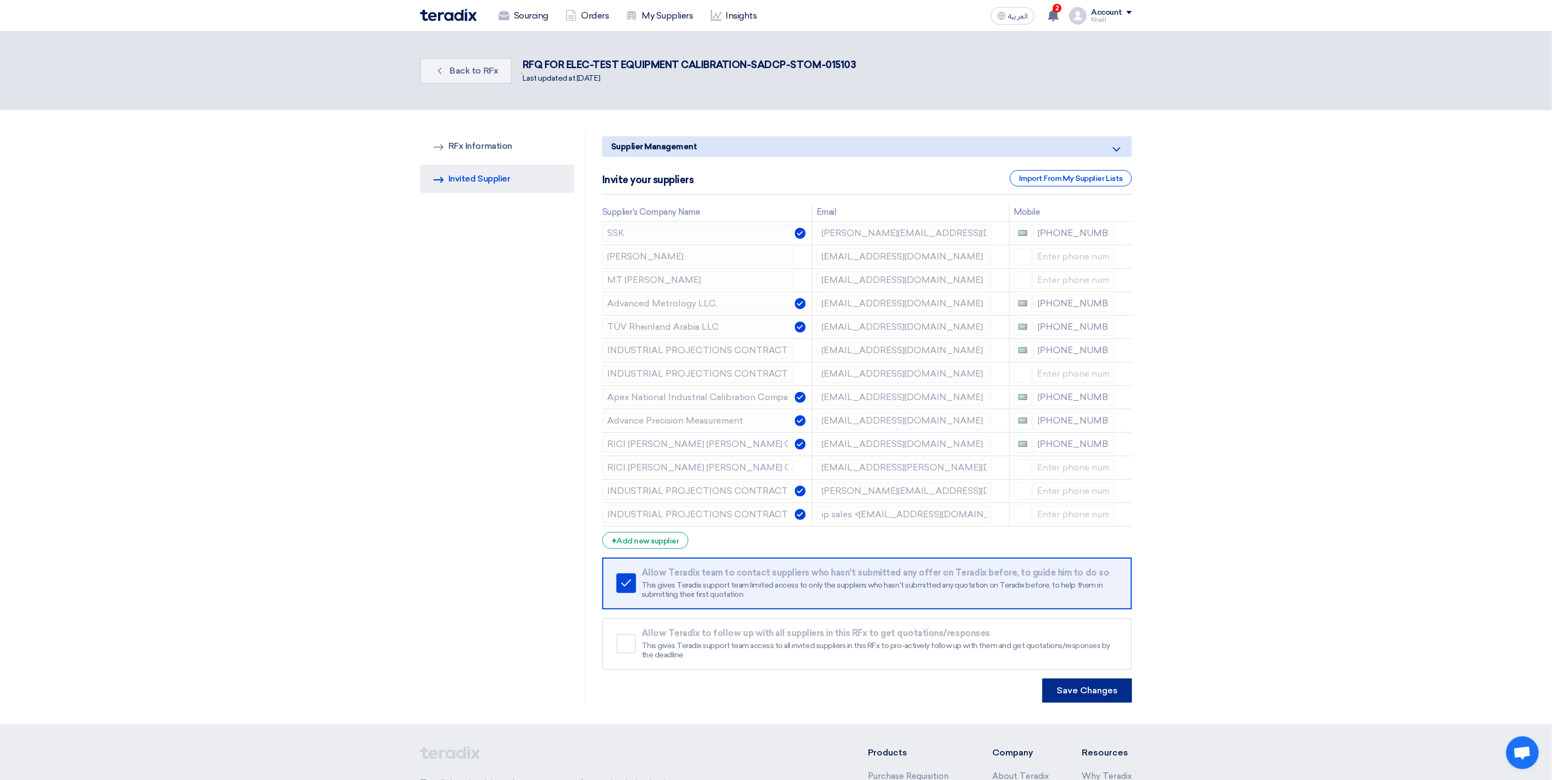
click at [1107, 699] on button "Save Changes" at bounding box center [1086, 691] width 89 height 24
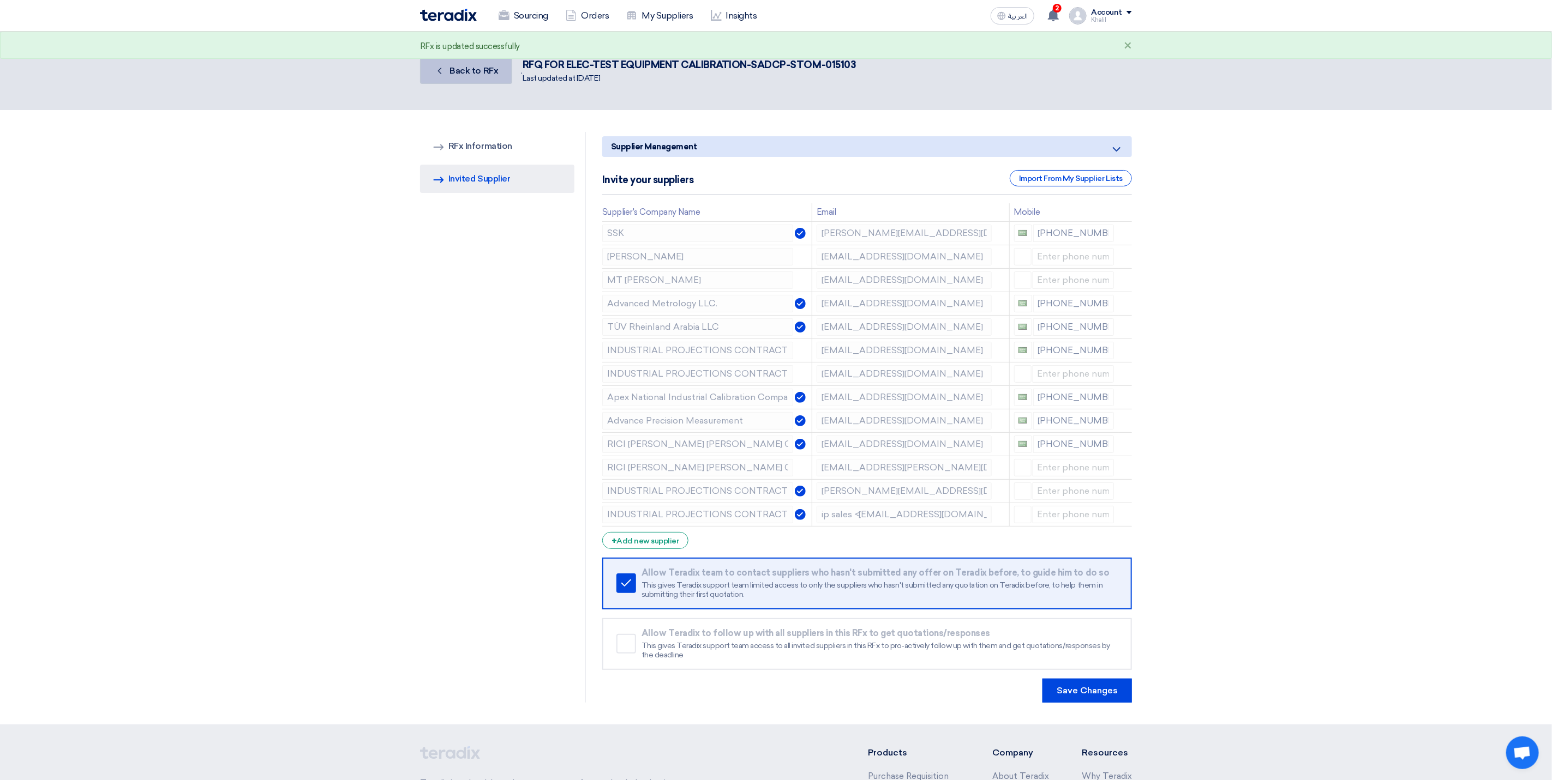
click at [467, 69] on span "Back to RFx" at bounding box center [474, 70] width 49 height 10
